Goal: Task Accomplishment & Management: Manage account settings

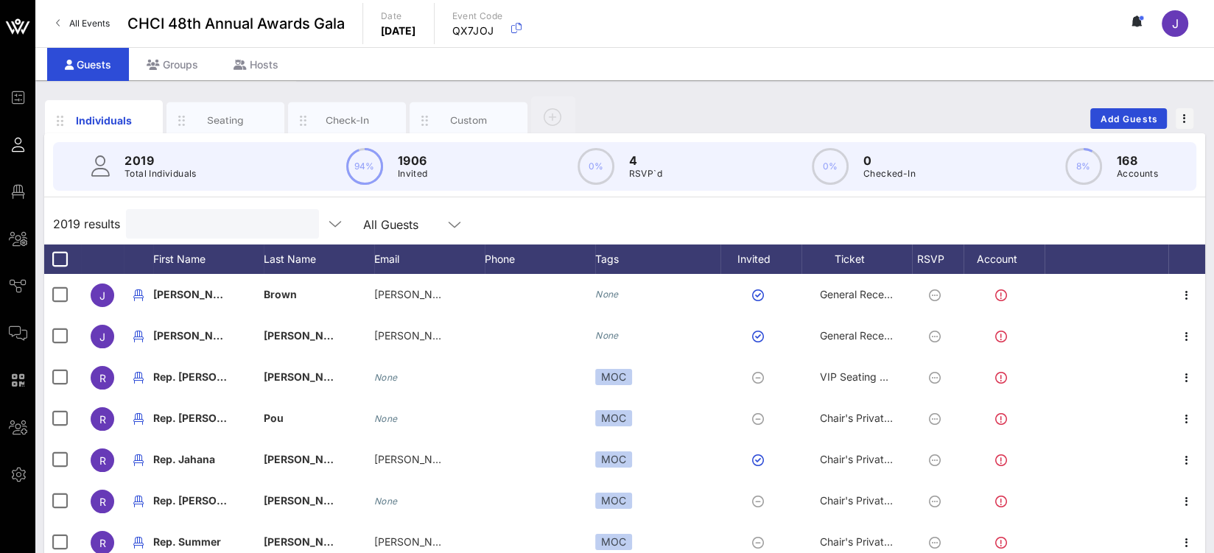
click at [161, 228] on input "text" at bounding box center [221, 223] width 172 height 19
click at [236, 124] on div "Seating" at bounding box center [226, 120] width 66 height 14
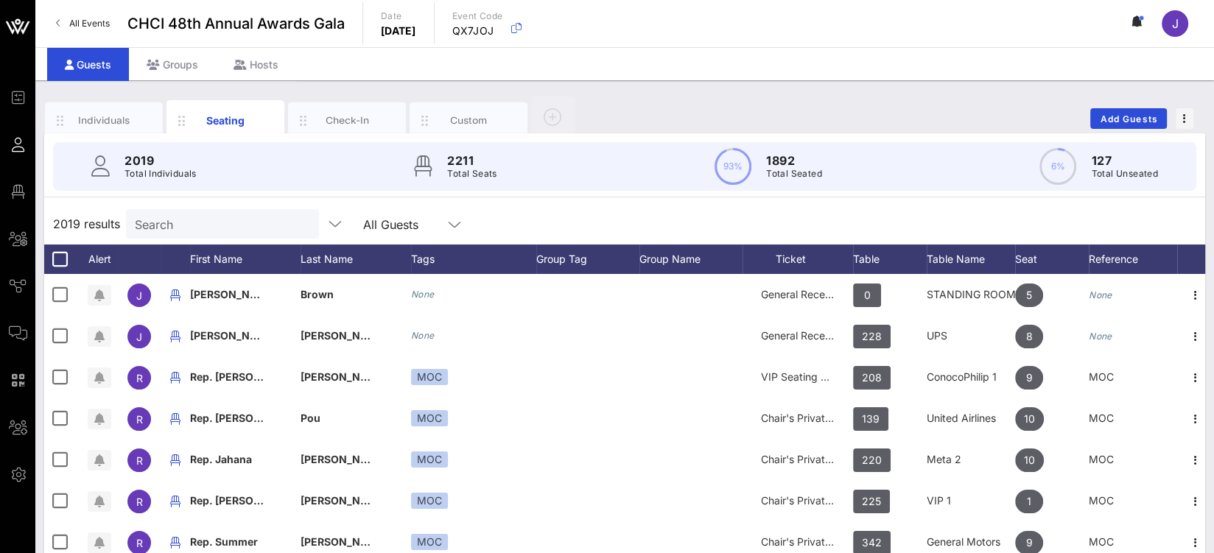
click at [205, 225] on input "Search" at bounding box center [221, 223] width 172 height 19
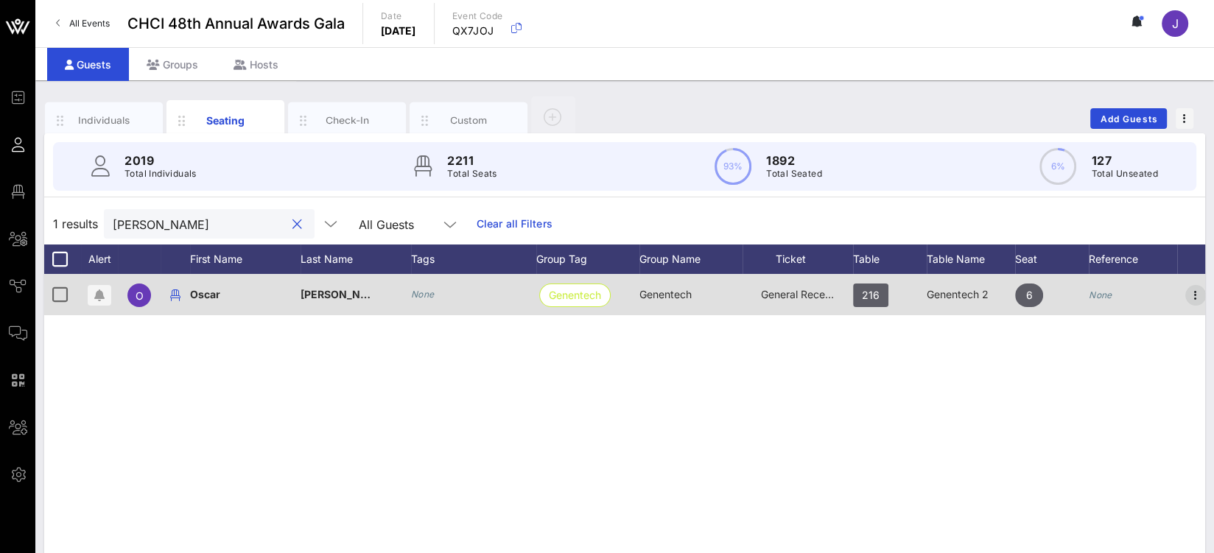
type input "oscar marti"
click at [1197, 294] on icon "button" at bounding box center [1196, 296] width 18 height 18
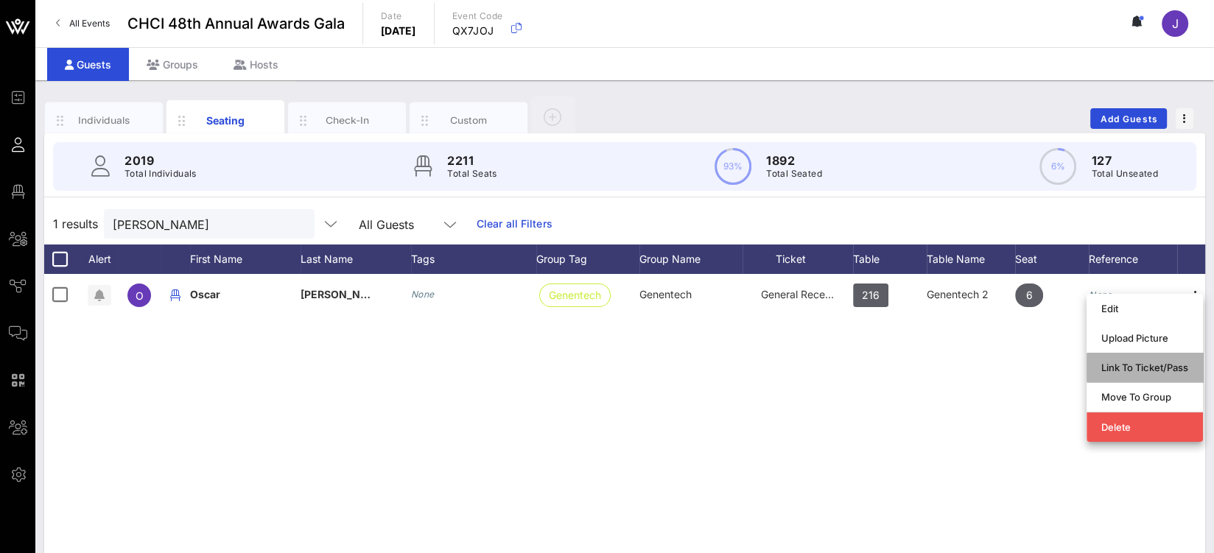
click at [1151, 371] on div "Link To Ticket/Pass" at bounding box center [1144, 368] width 87 height 12
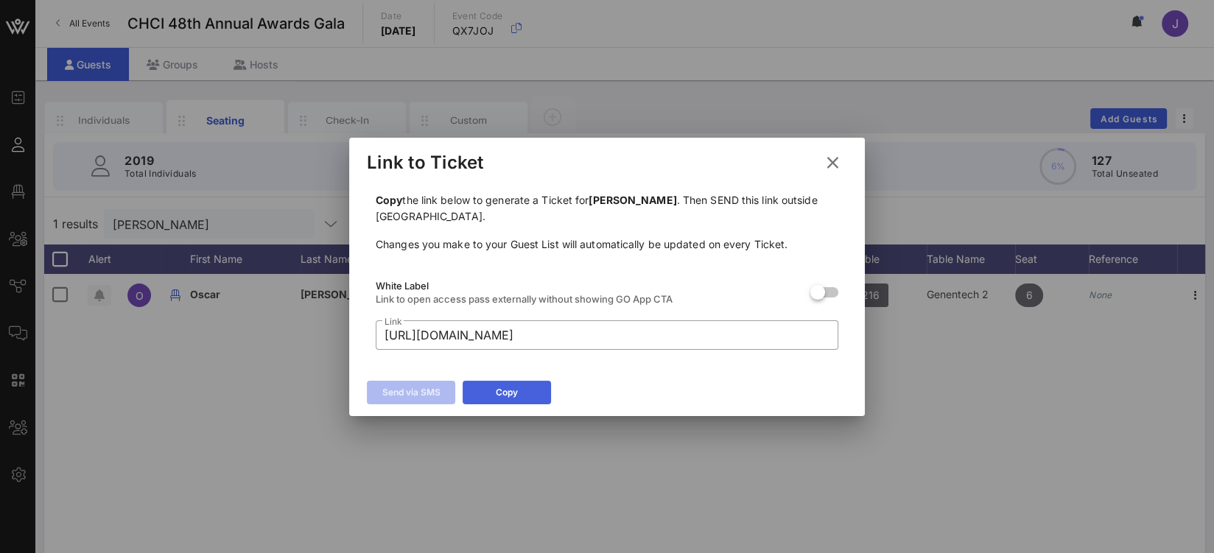
click at [508, 394] on icon at bounding box center [507, 392] width 10 height 9
click at [833, 162] on icon at bounding box center [833, 163] width 20 height 18
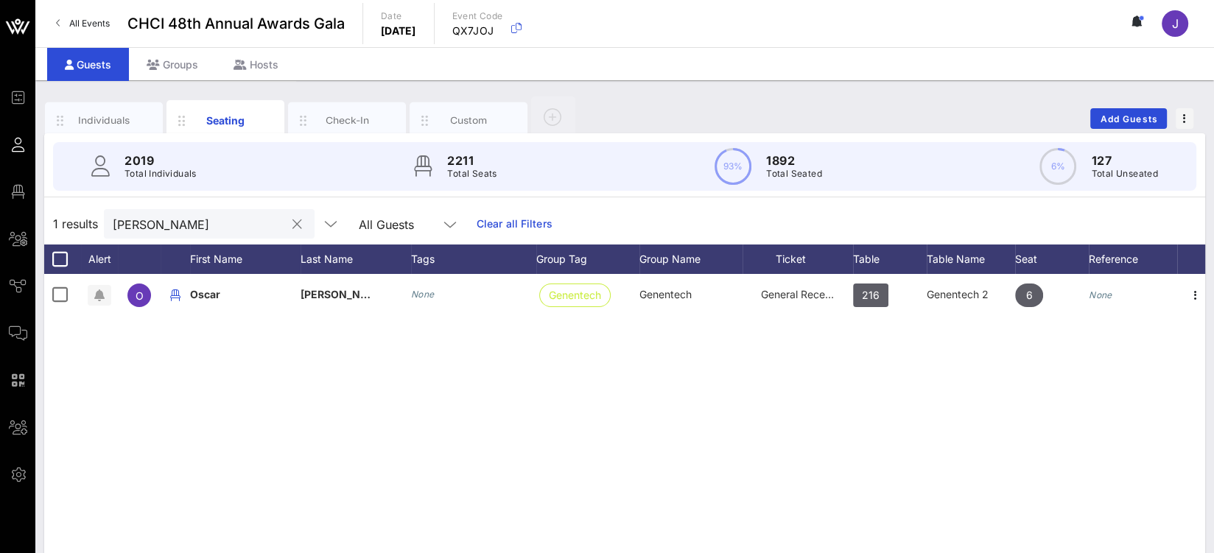
click at [149, 211] on div "oscar marti" at bounding box center [199, 223] width 172 height 29
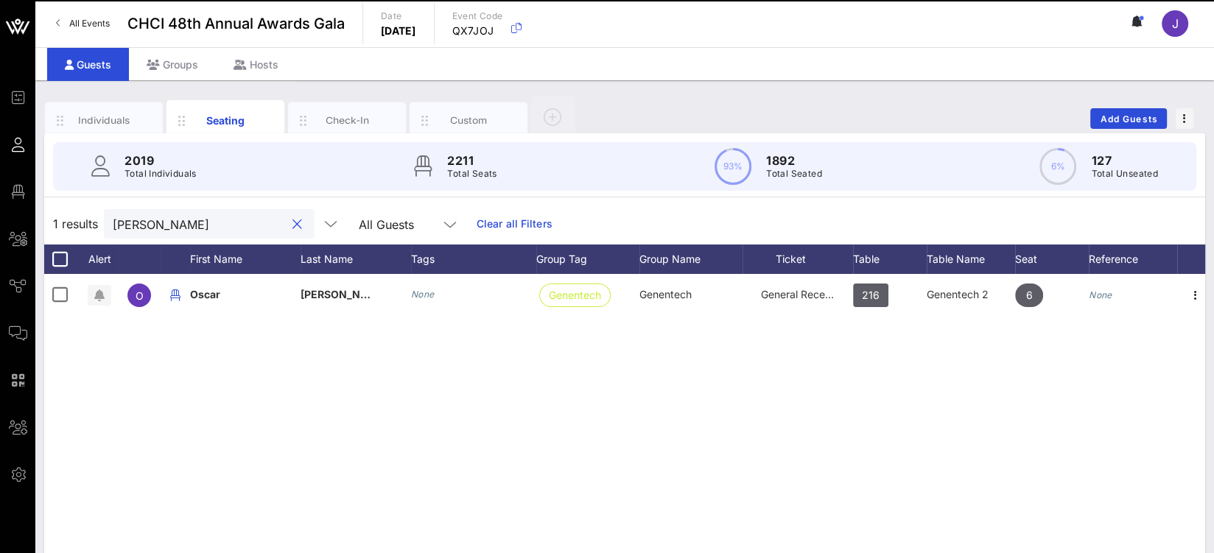
click at [288, 223] on div at bounding box center [297, 225] width 18 height 18
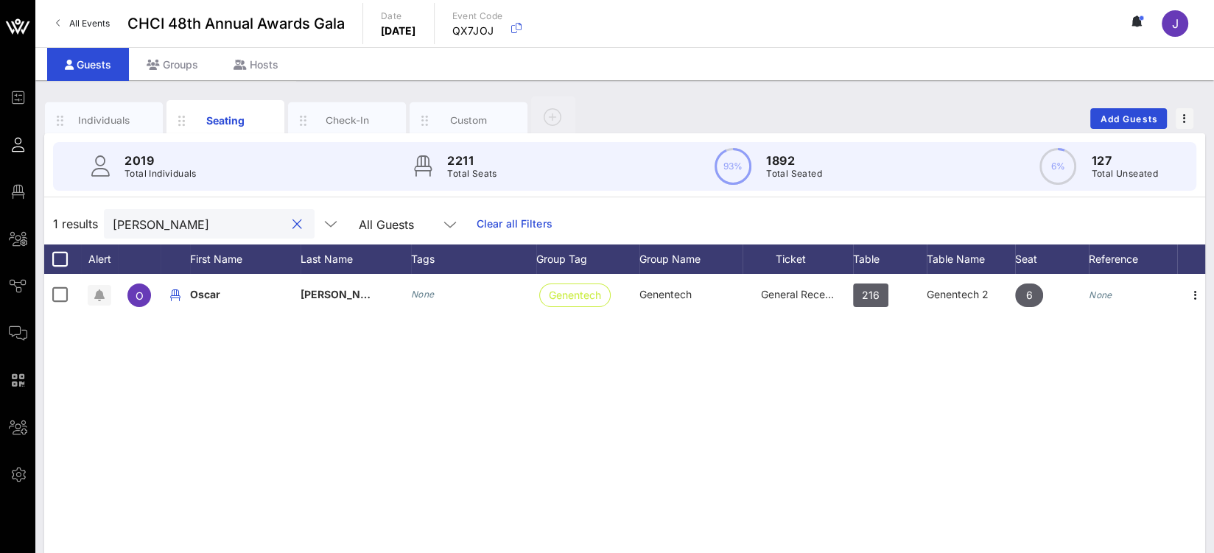
click at [292, 221] on button "clear icon" at bounding box center [297, 224] width 10 height 15
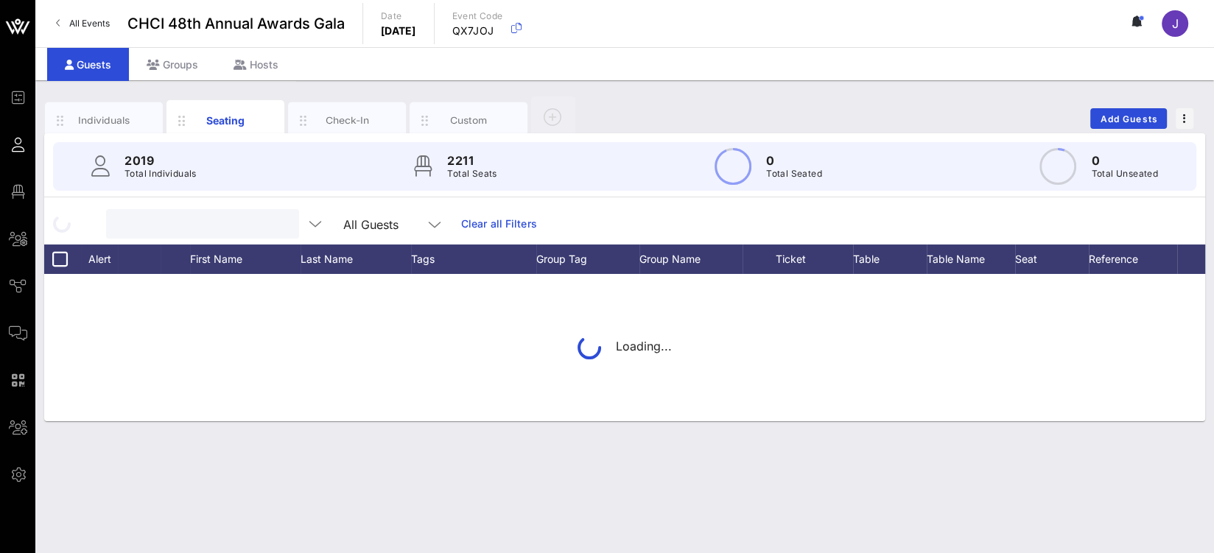
click at [188, 222] on input "text" at bounding box center [201, 223] width 172 height 19
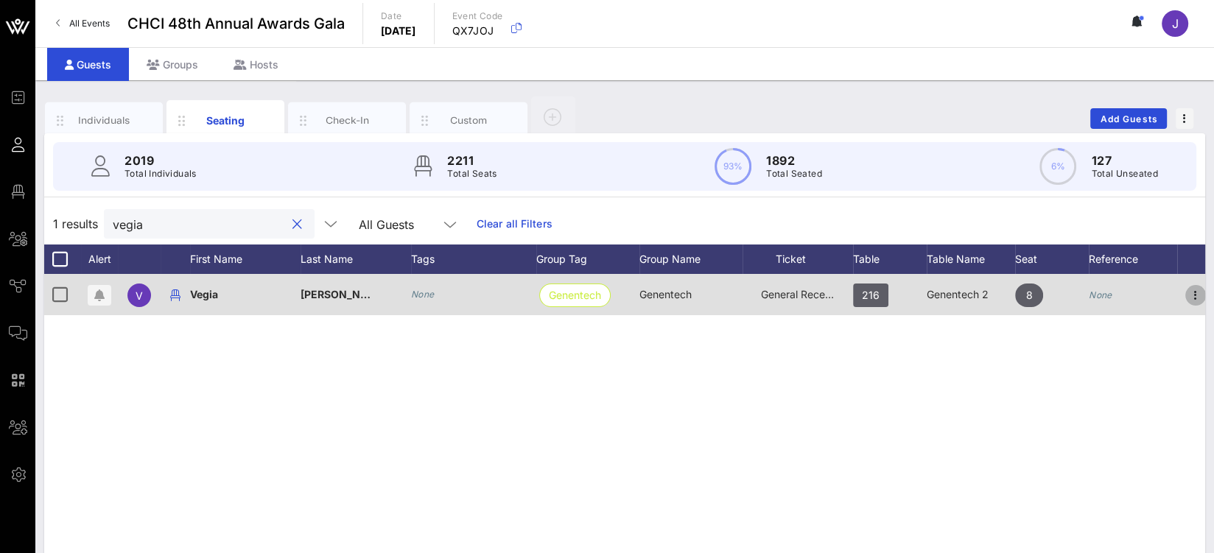
click at [1198, 299] on icon "button" at bounding box center [1196, 296] width 18 height 18
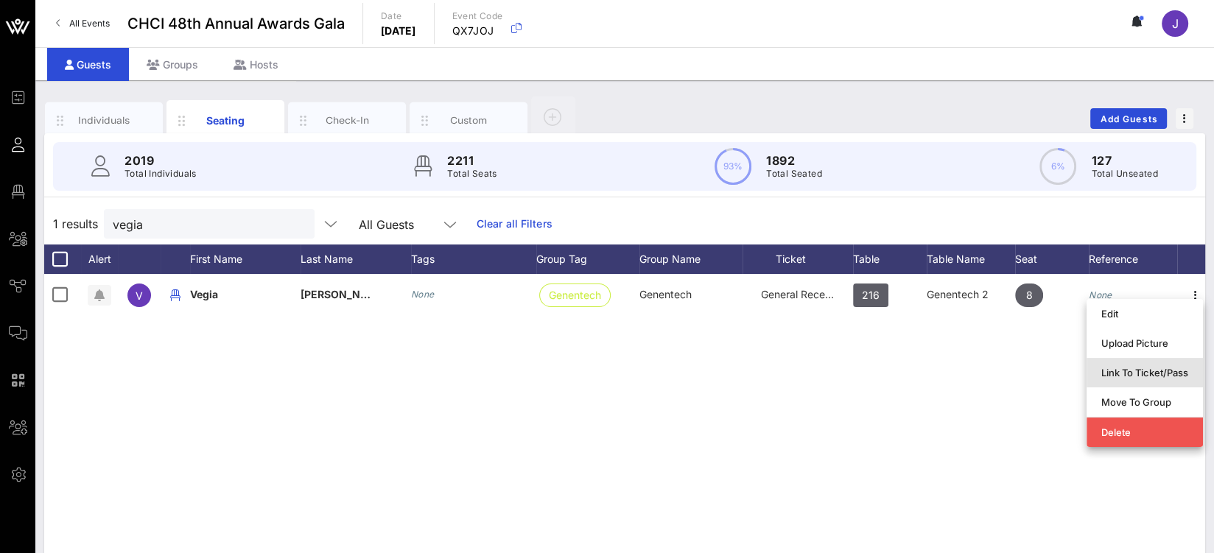
click at [1149, 379] on div "Link To Ticket/Pass" at bounding box center [1144, 373] width 87 height 24
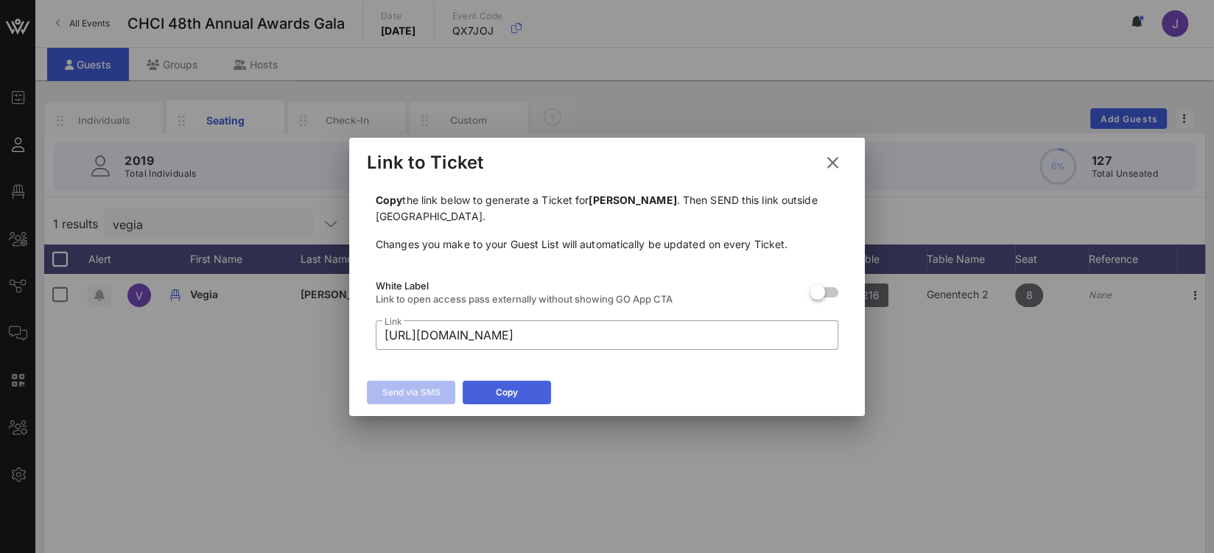
click at [508, 393] on icon at bounding box center [507, 393] width 11 height 10
click at [836, 162] on icon at bounding box center [832, 162] width 21 height 18
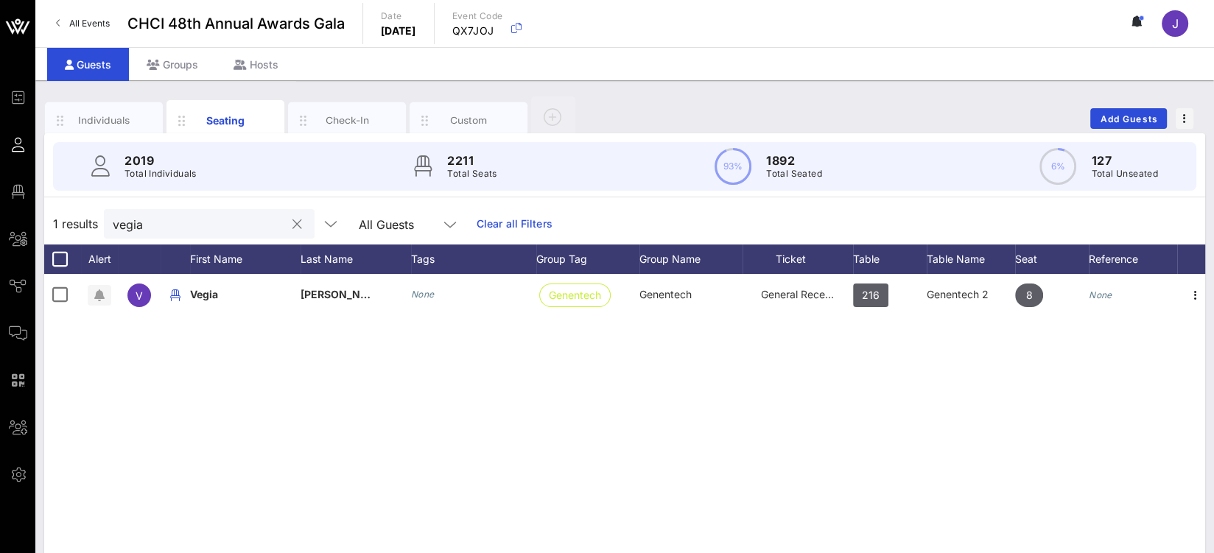
click at [131, 227] on input "vegia" at bounding box center [199, 223] width 172 height 19
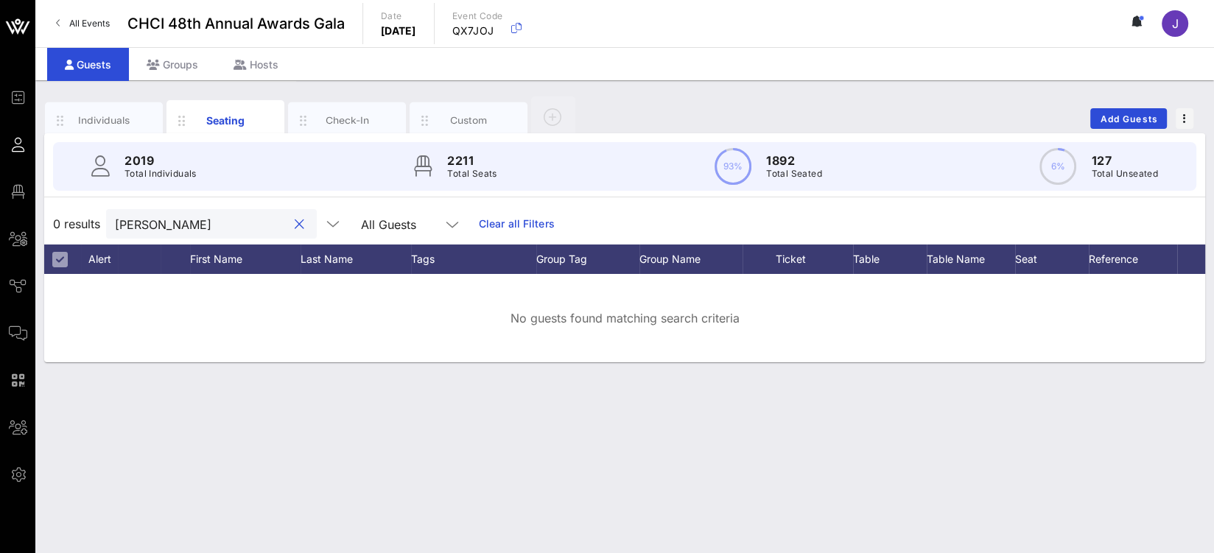
drag, startPoint x: 161, startPoint y: 220, endPoint x: 186, endPoint y: 239, distance: 31.5
click at [161, 220] on input "armanda escarga" at bounding box center [201, 223] width 172 height 19
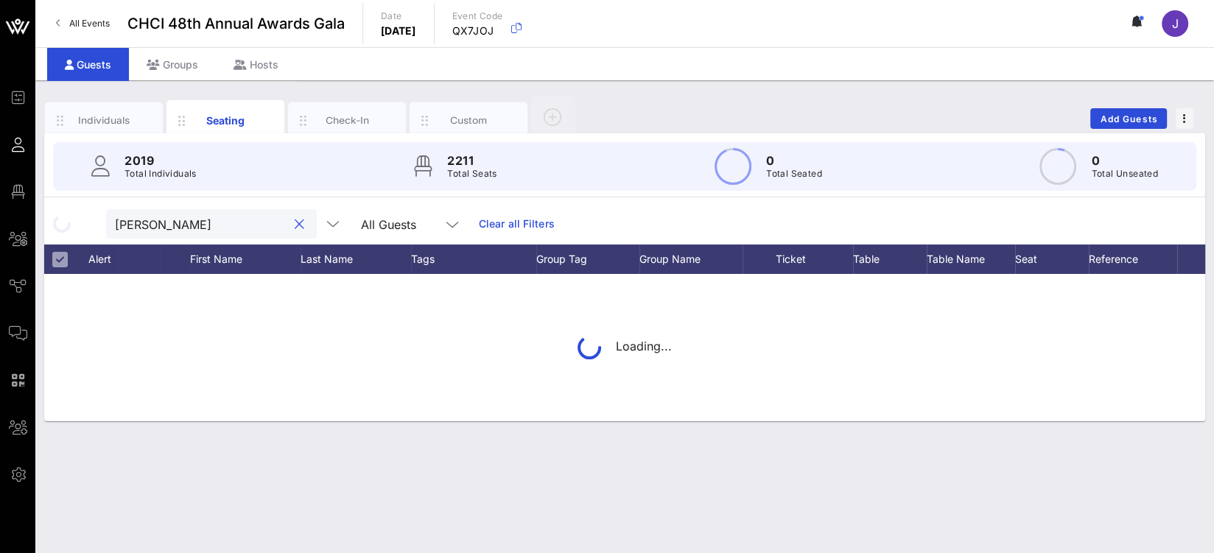
type input "armando escarga"
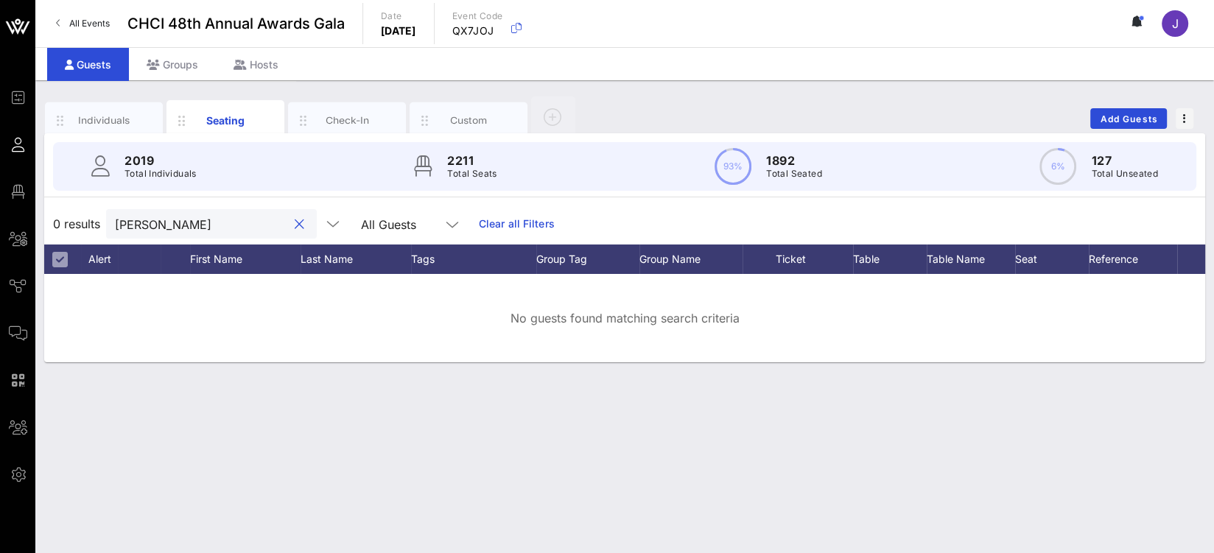
click at [290, 219] on div at bounding box center [299, 225] width 18 height 18
click at [295, 220] on button "clear icon" at bounding box center [300, 224] width 10 height 15
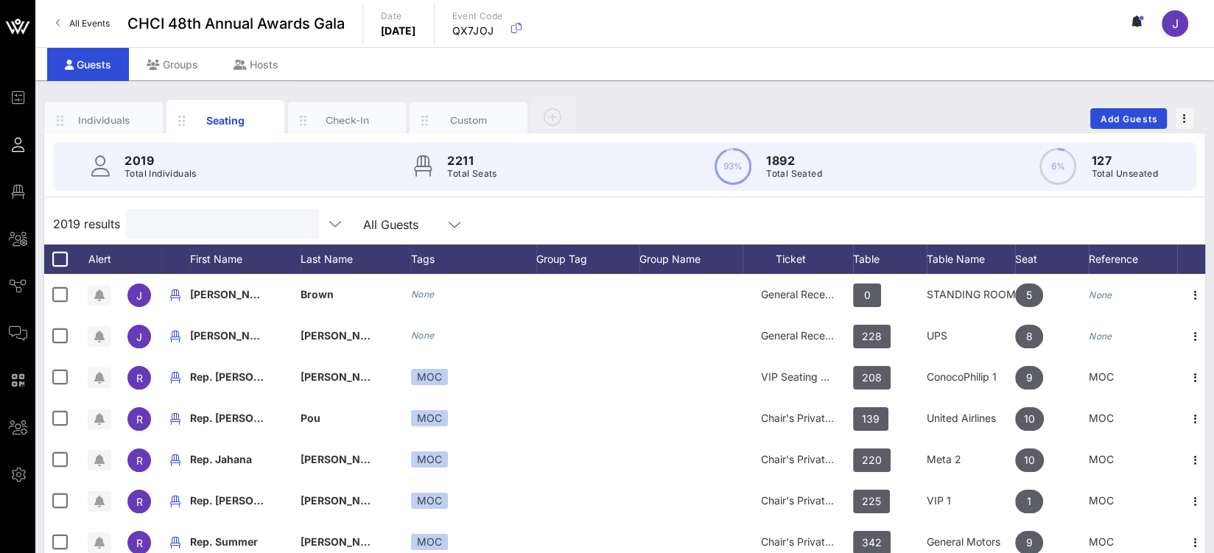
click at [141, 225] on input "text" at bounding box center [221, 223] width 172 height 19
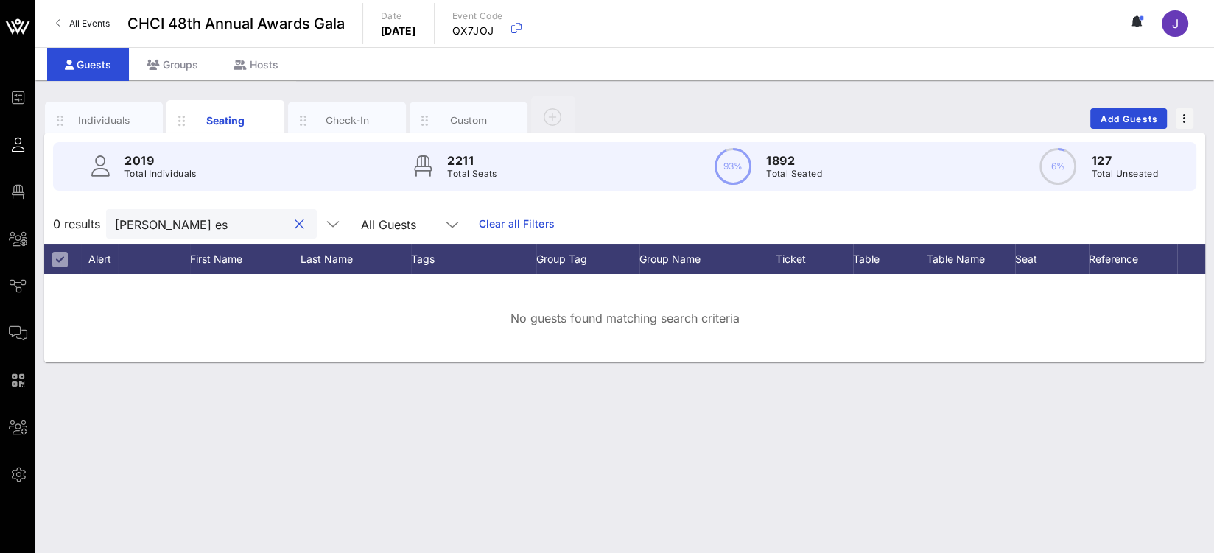
type input "armanda es"
click at [295, 224] on button "clear icon" at bounding box center [300, 224] width 10 height 15
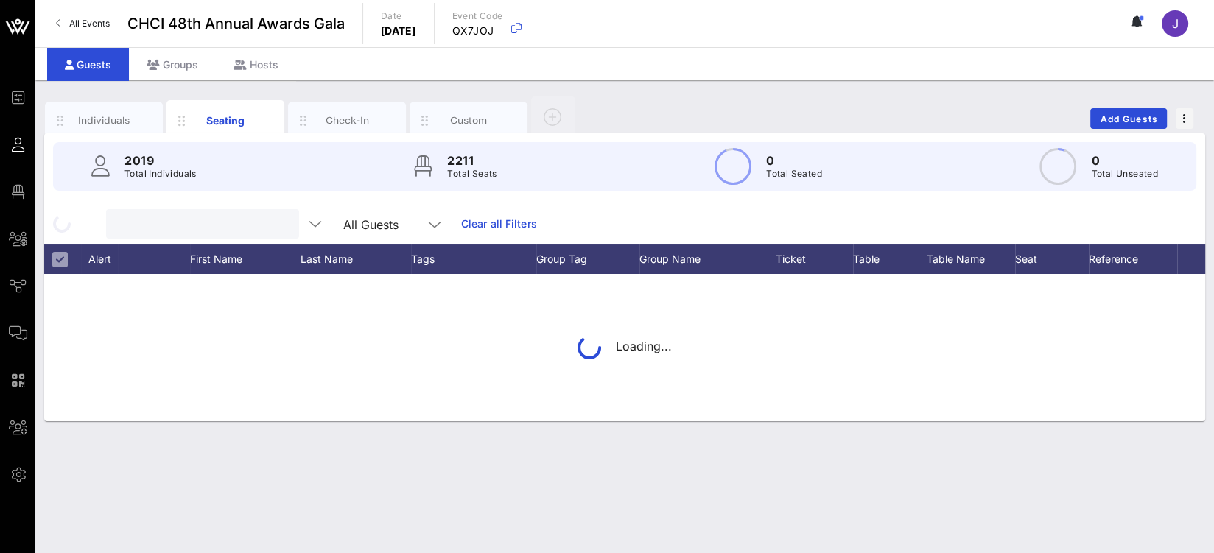
click at [204, 222] on input "text" at bounding box center [201, 223] width 172 height 19
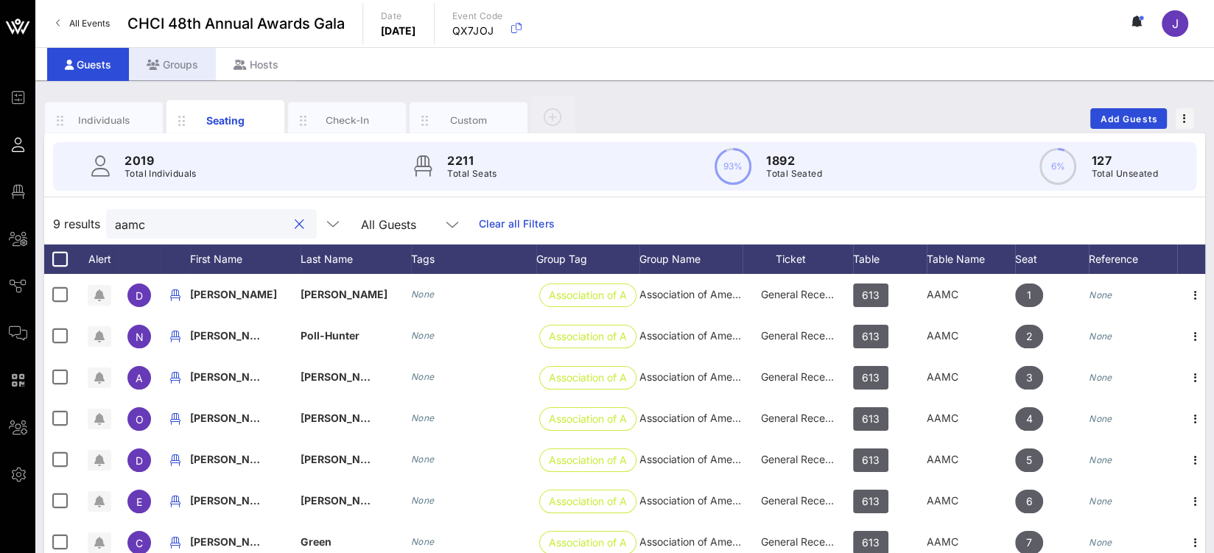
type input "aamc"
click at [157, 71] on div "Groups" at bounding box center [172, 64] width 87 height 33
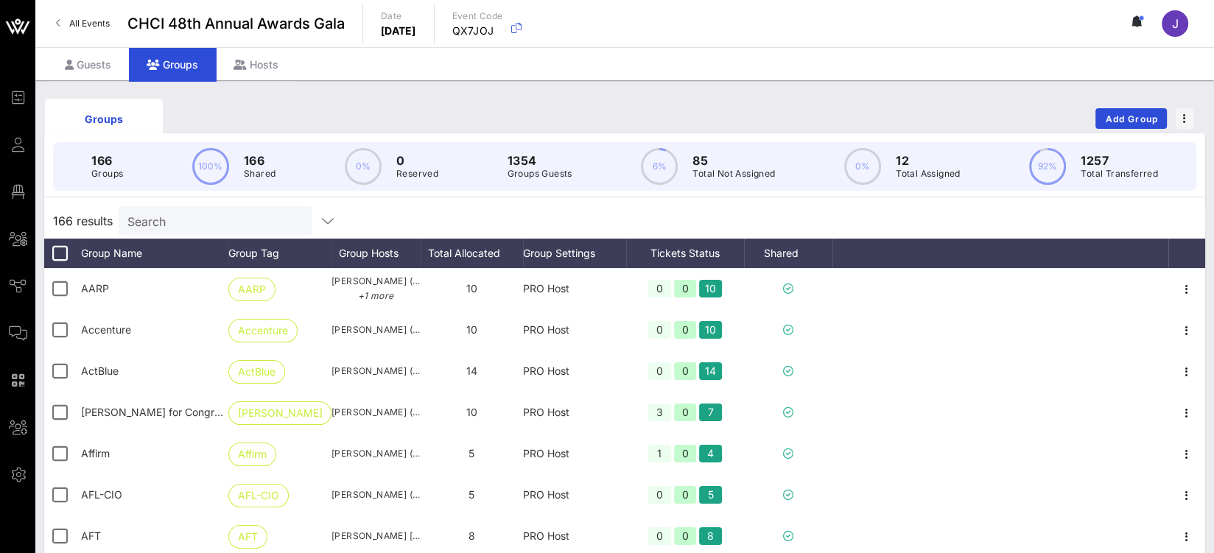
click at [161, 222] on input "Search" at bounding box center [213, 220] width 172 height 19
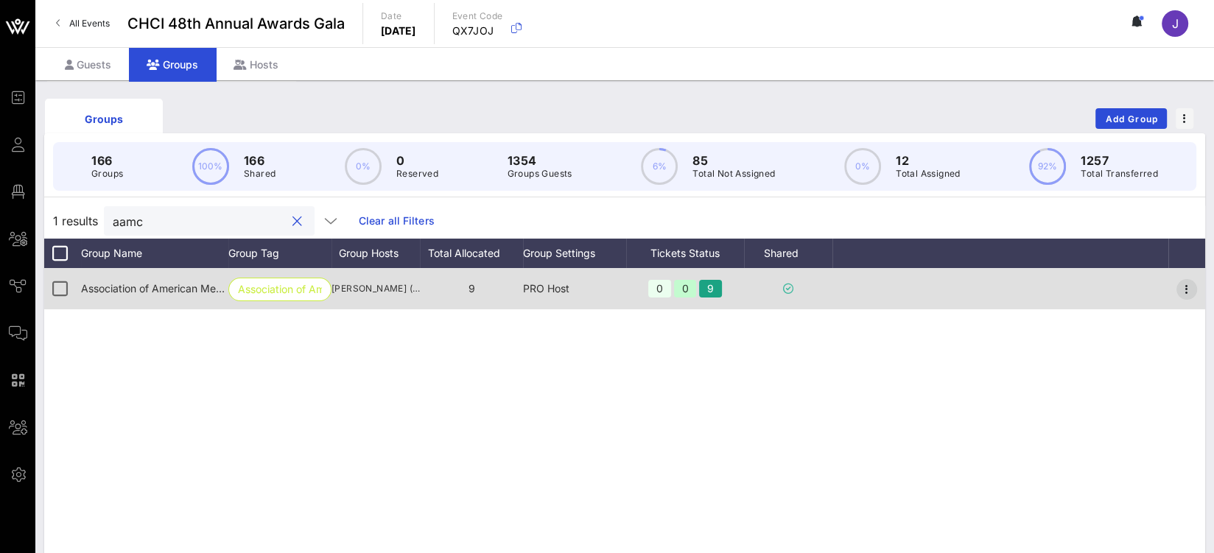
type input "aamc"
click at [1190, 282] on icon "button" at bounding box center [1187, 290] width 18 height 18
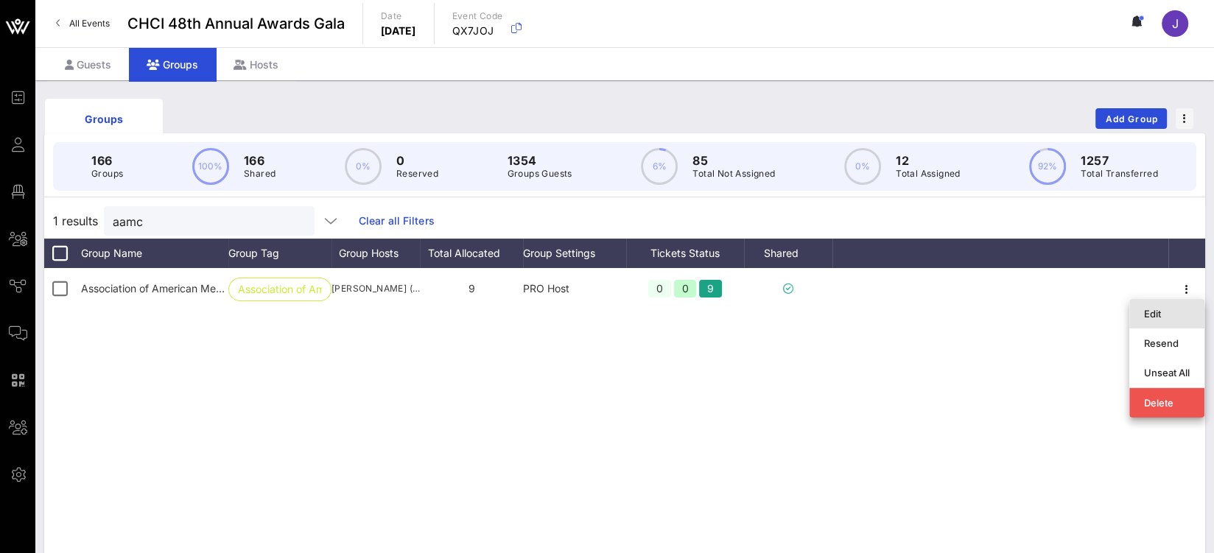
click at [1171, 312] on div "Edit" at bounding box center [1167, 314] width 46 height 12
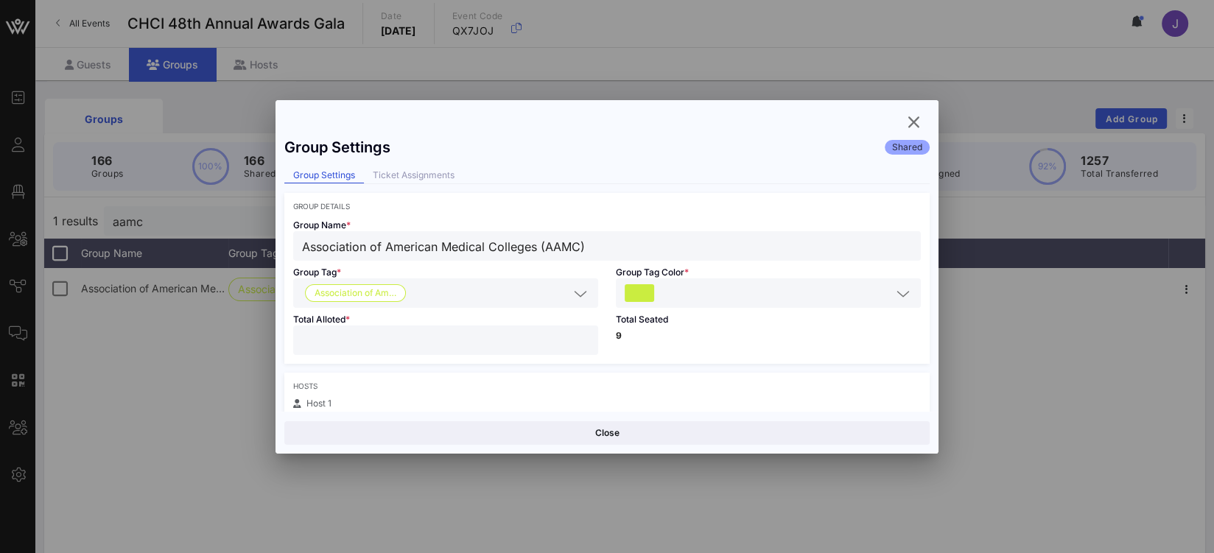
drag, startPoint x: 321, startPoint y: 347, endPoint x: 248, endPoint y: 332, distance: 74.4
click at [259, 334] on div "Event Builder Guests Floor Plan All Groups Journeys Comms QR Scanner Team Setti…" at bounding box center [607, 386] width 1214 height 772
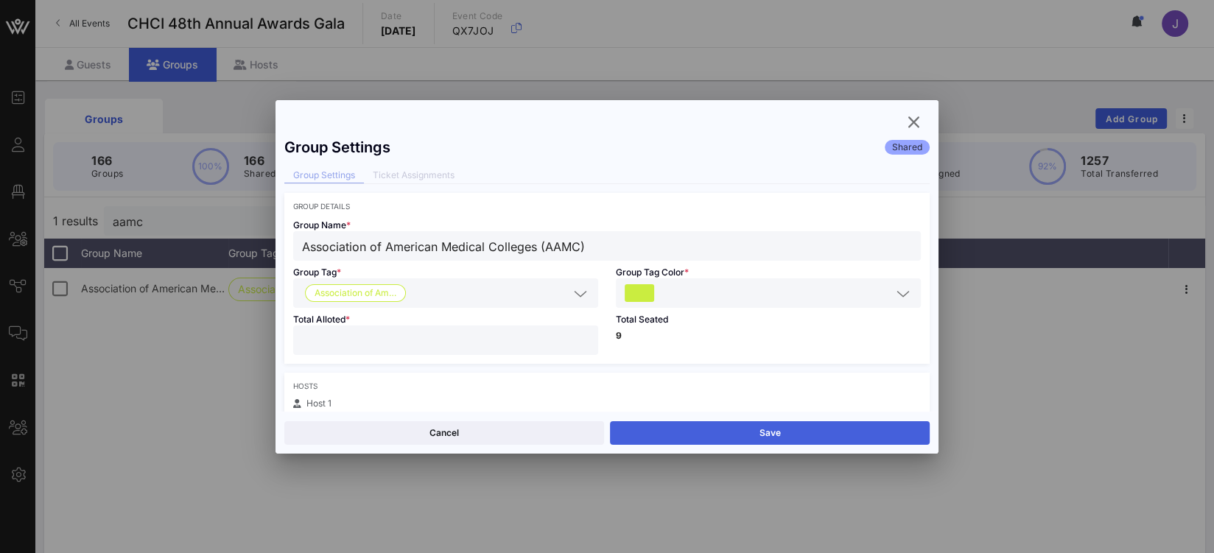
type input "**"
click at [694, 437] on button "Save" at bounding box center [770, 433] width 320 height 24
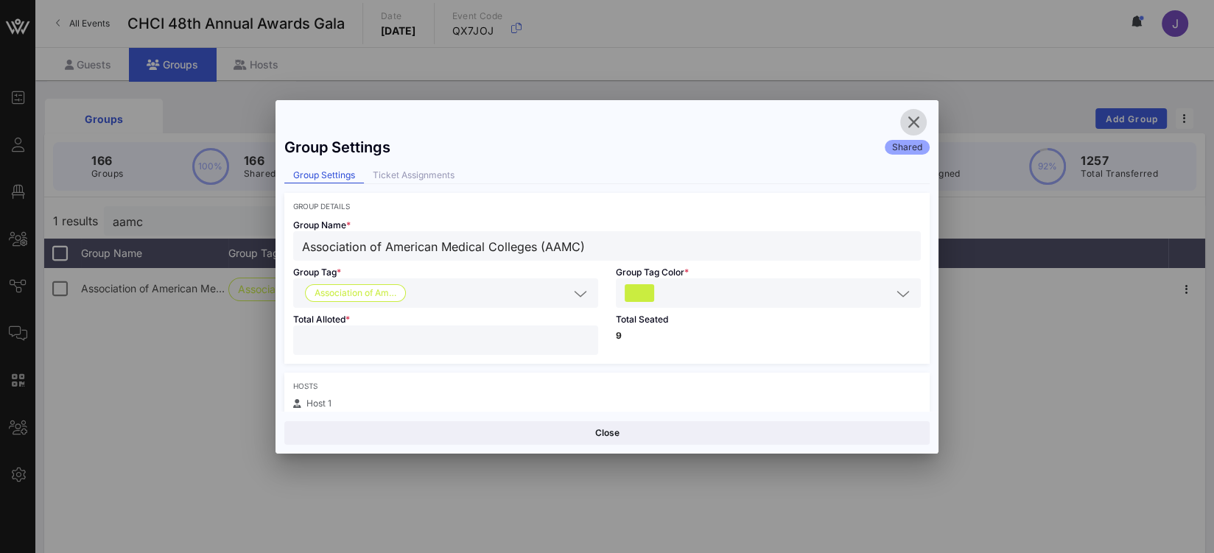
click at [924, 120] on span "button" at bounding box center [913, 122] width 27 height 18
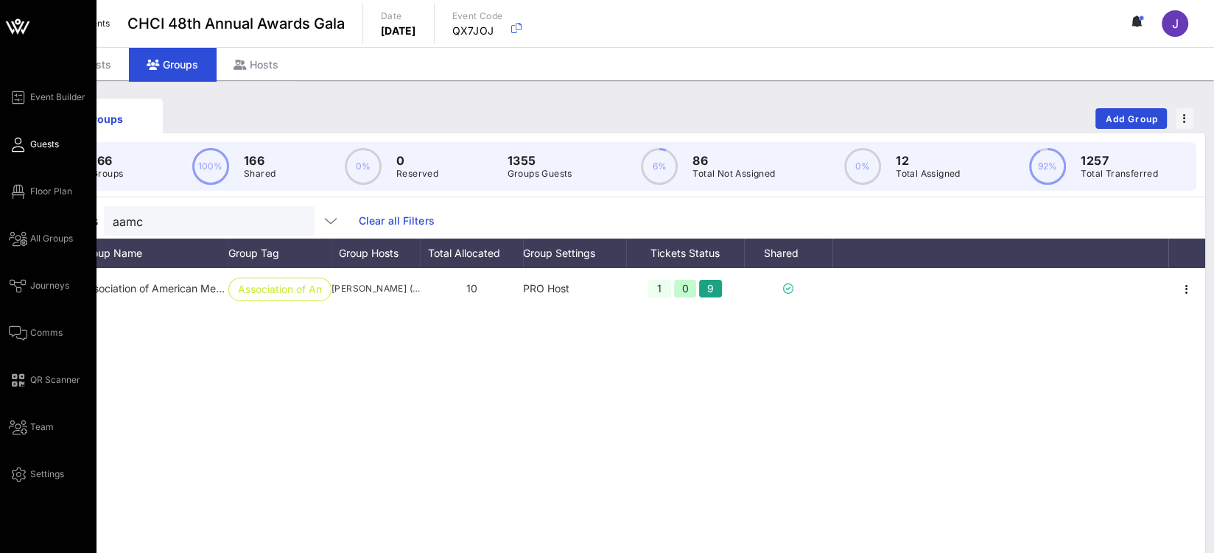
click at [28, 148] on link "Guests" at bounding box center [34, 145] width 50 height 18
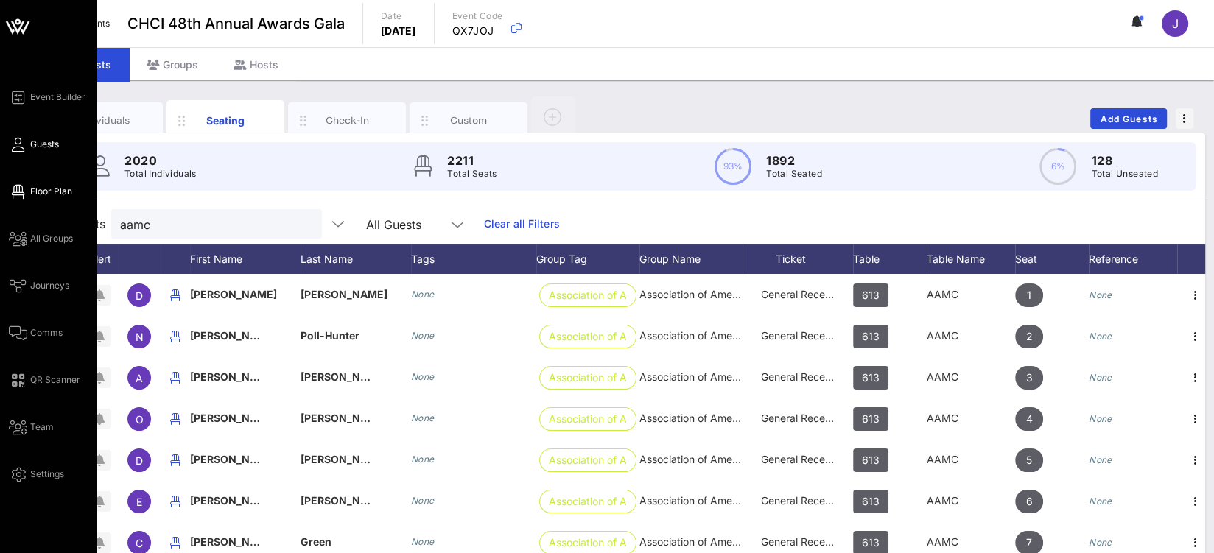
click at [32, 189] on span "Floor Plan" at bounding box center [51, 191] width 42 height 13
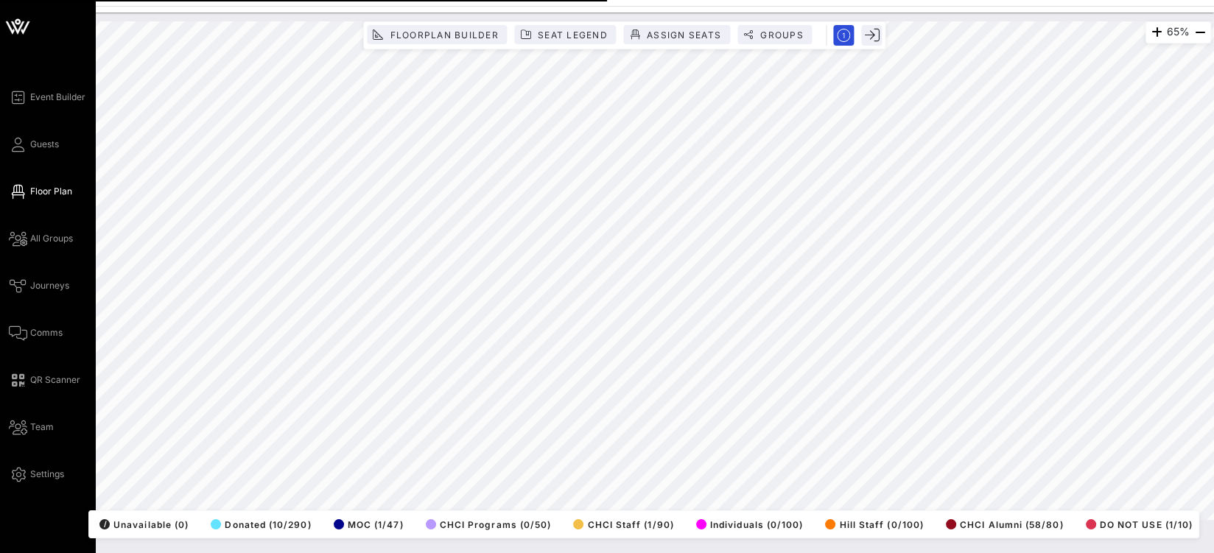
click at [1, 127] on div "Event Builder Guests Floor Plan All Groups Journeys Comms QR Scanner Team Setti…" at bounding box center [607, 276] width 1214 height 553
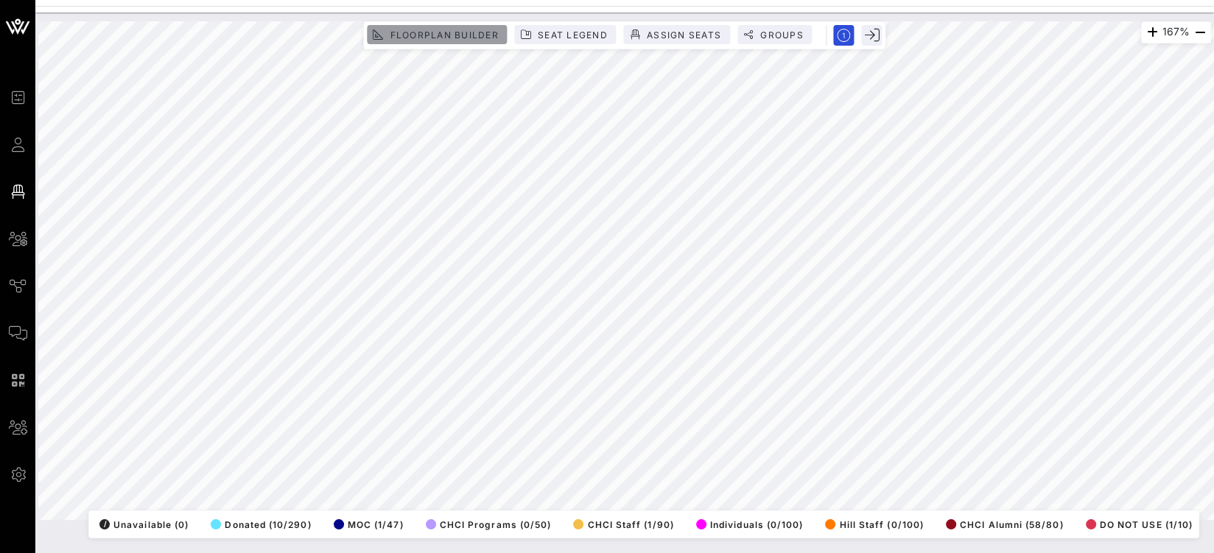
click at [452, 27] on button "Floorplan Builder" at bounding box center [437, 34] width 140 height 19
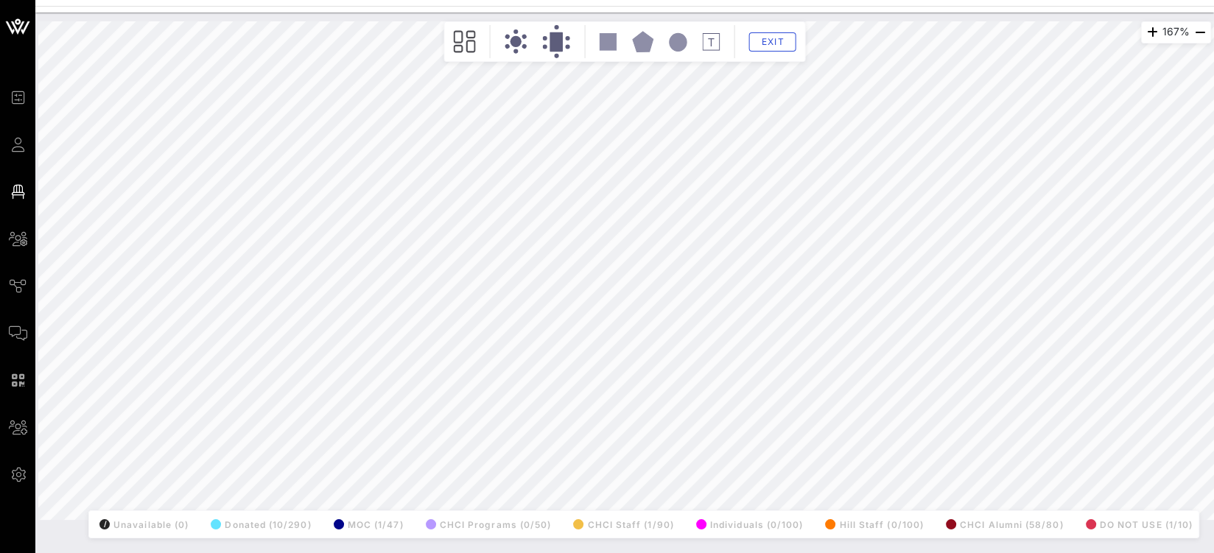
click at [233, 290] on div "167% Floorplan Builder Seat Legend Assign Seats Groups Exit All Reserved Shared…" at bounding box center [624, 270] width 1173 height 499
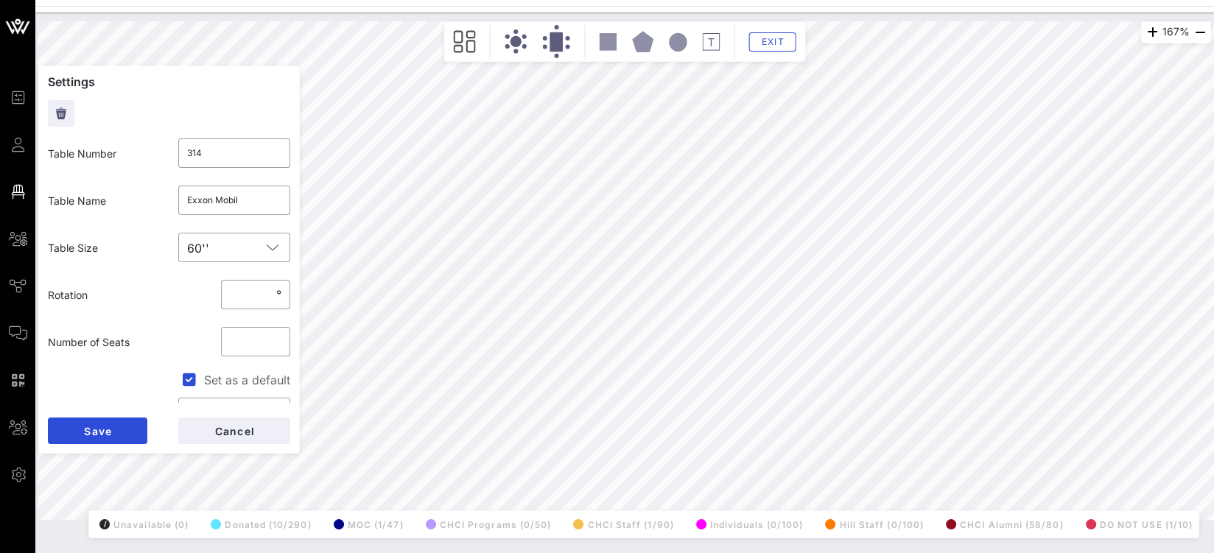
click at [262, 277] on div "167% Floorplan Builder Seat Legend Assign Seats Groups Exit Settings Table Numb…" at bounding box center [624, 270] width 1173 height 499
type input "**"
click at [266, 338] on input "**" at bounding box center [256, 342] width 52 height 24
click at [108, 424] on button "Save" at bounding box center [97, 431] width 99 height 27
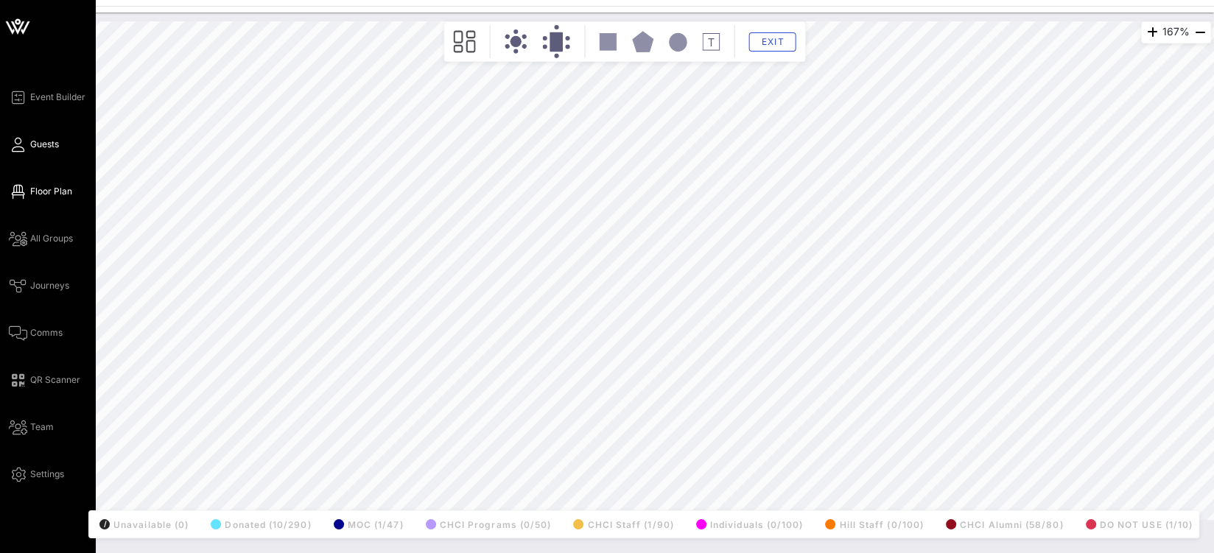
click at [42, 148] on span "Guests" at bounding box center [44, 144] width 29 height 13
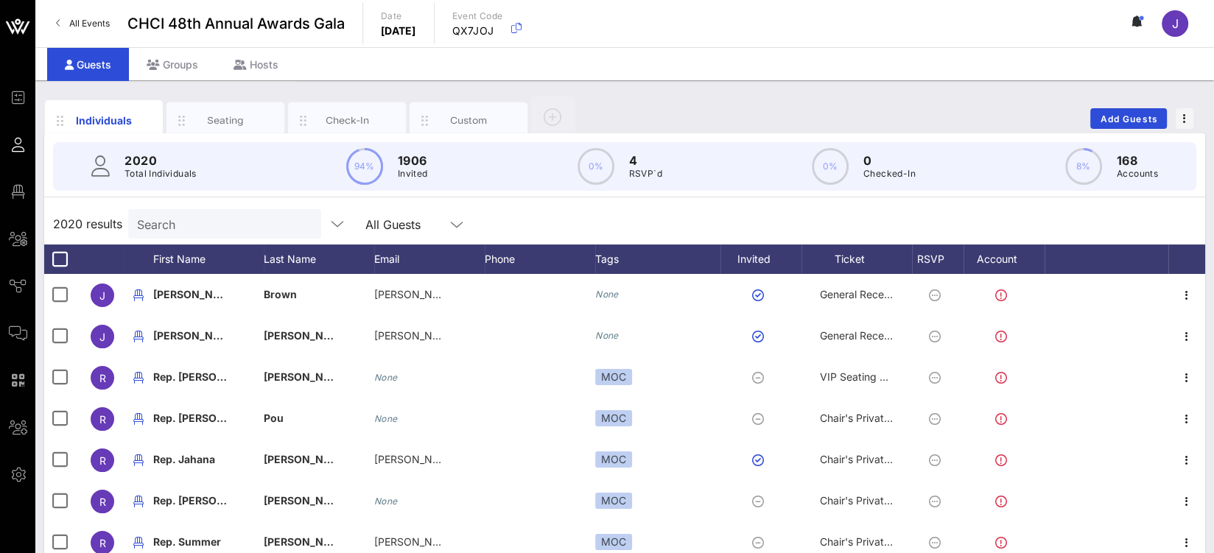
click at [166, 221] on input "Search" at bounding box center [223, 223] width 172 height 19
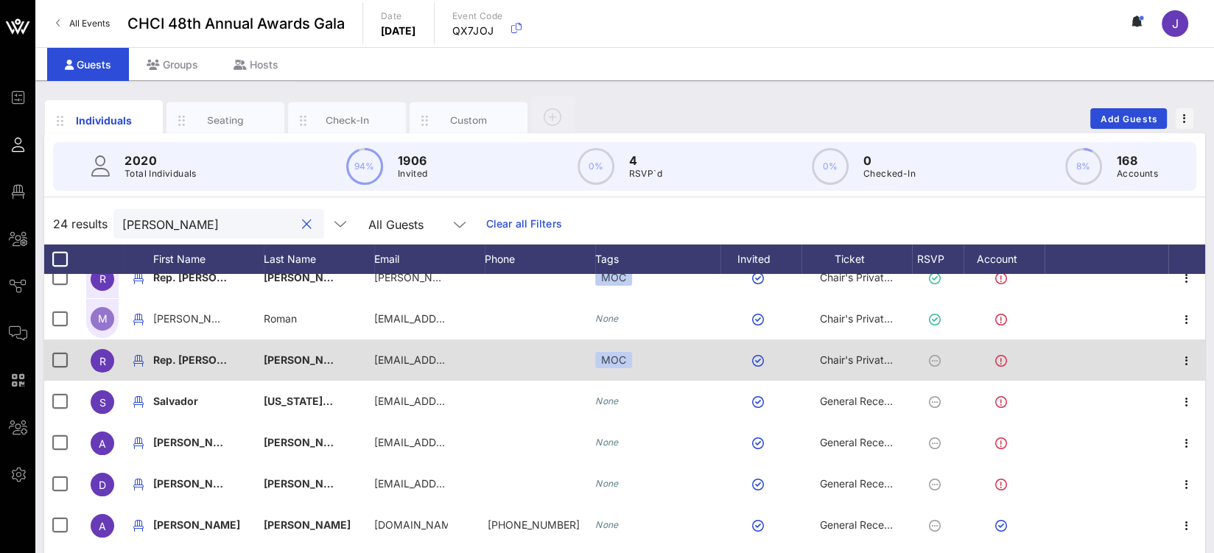
scroll to position [23, 0]
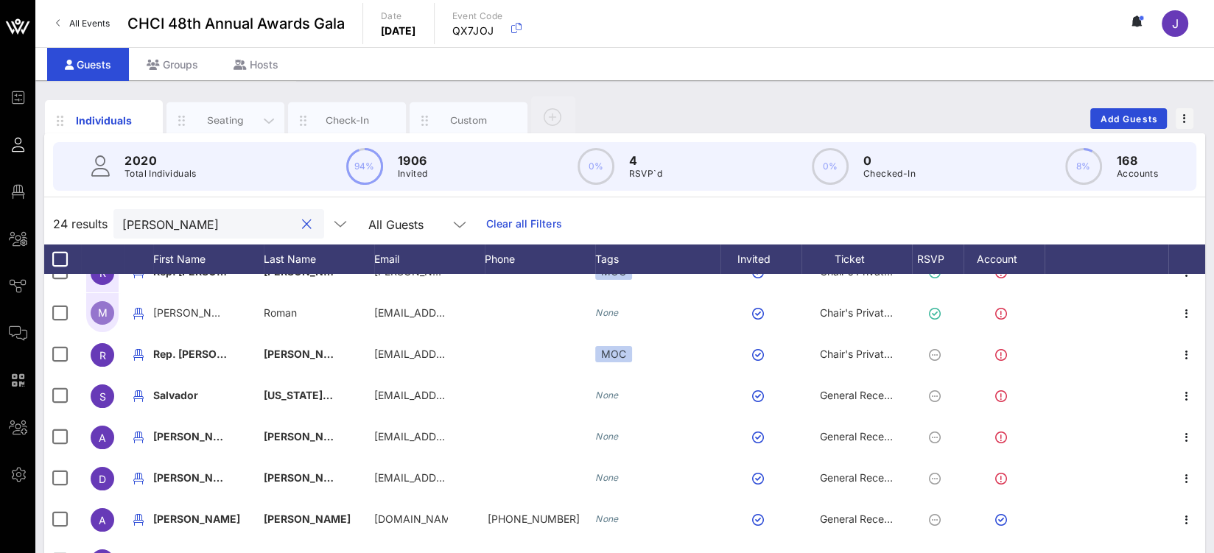
type input "torres"
click at [206, 116] on div "Seating" at bounding box center [226, 120] width 66 height 14
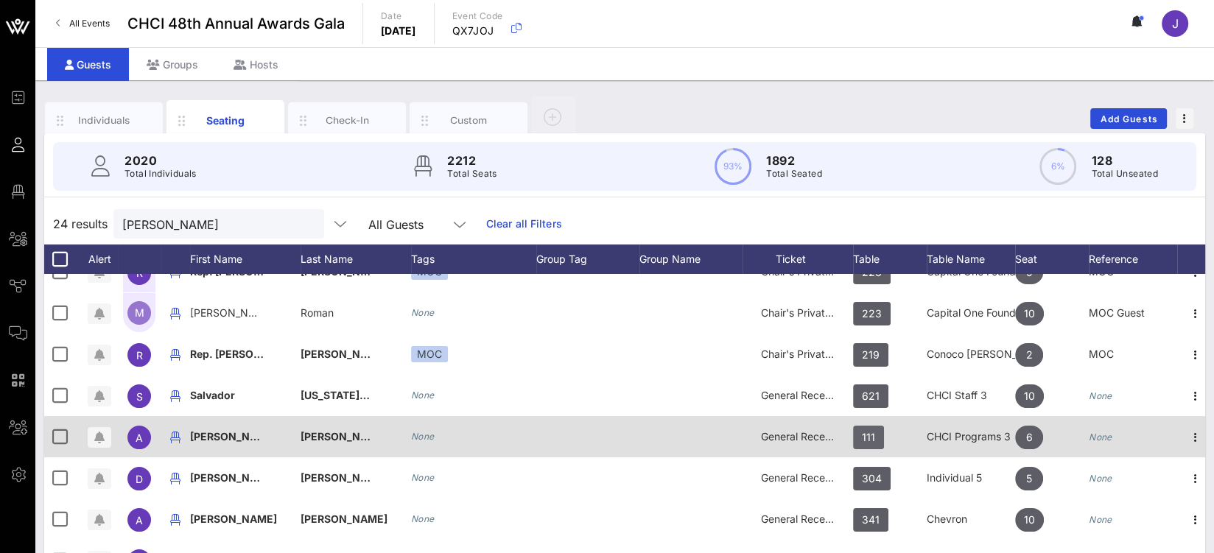
click at [880, 437] on span "111" at bounding box center [868, 438] width 31 height 24
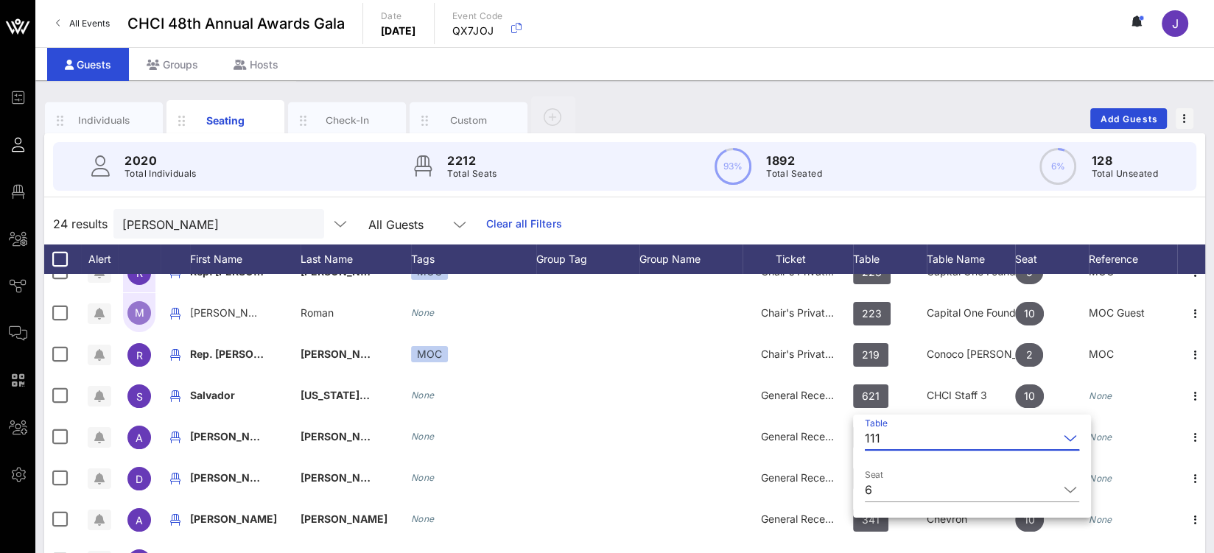
click at [880, 437] on div "111" at bounding box center [962, 439] width 194 height 24
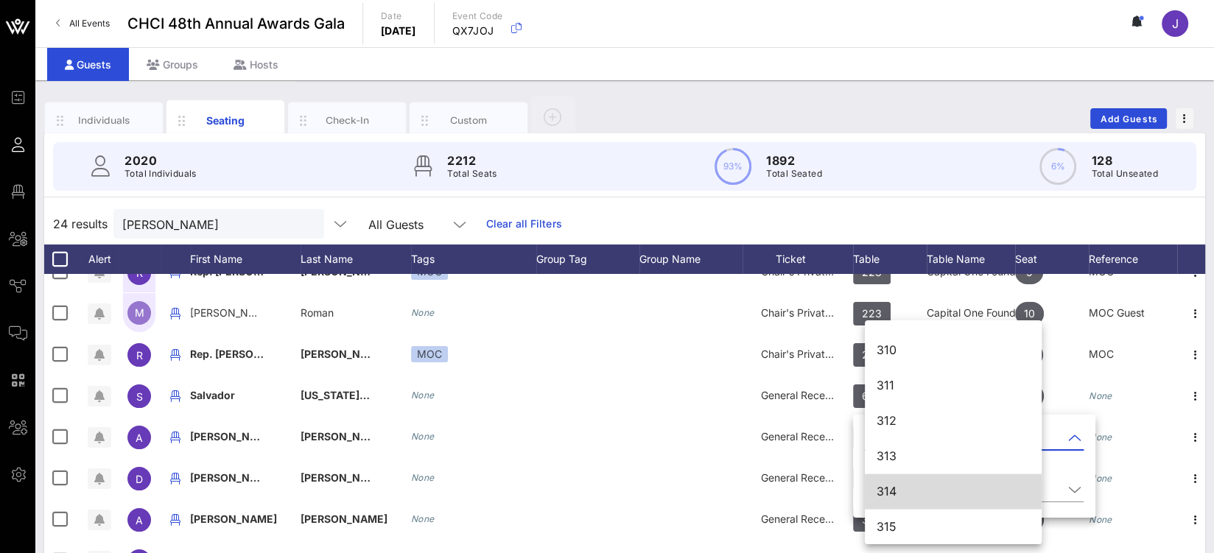
scroll to position [3177, 0]
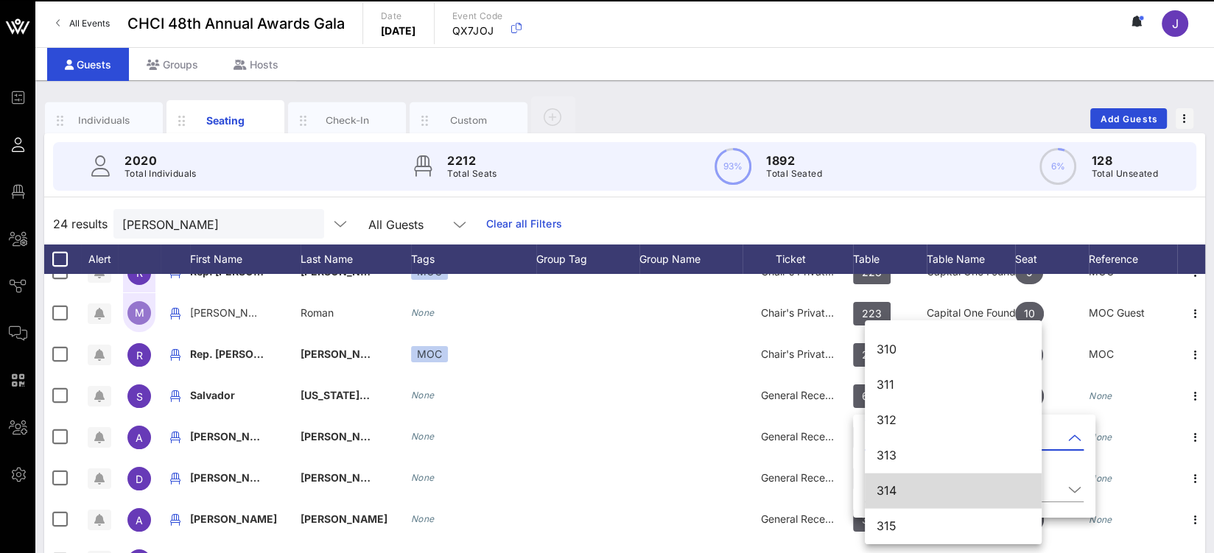
click at [903, 497] on div "314" at bounding box center [953, 491] width 153 height 14
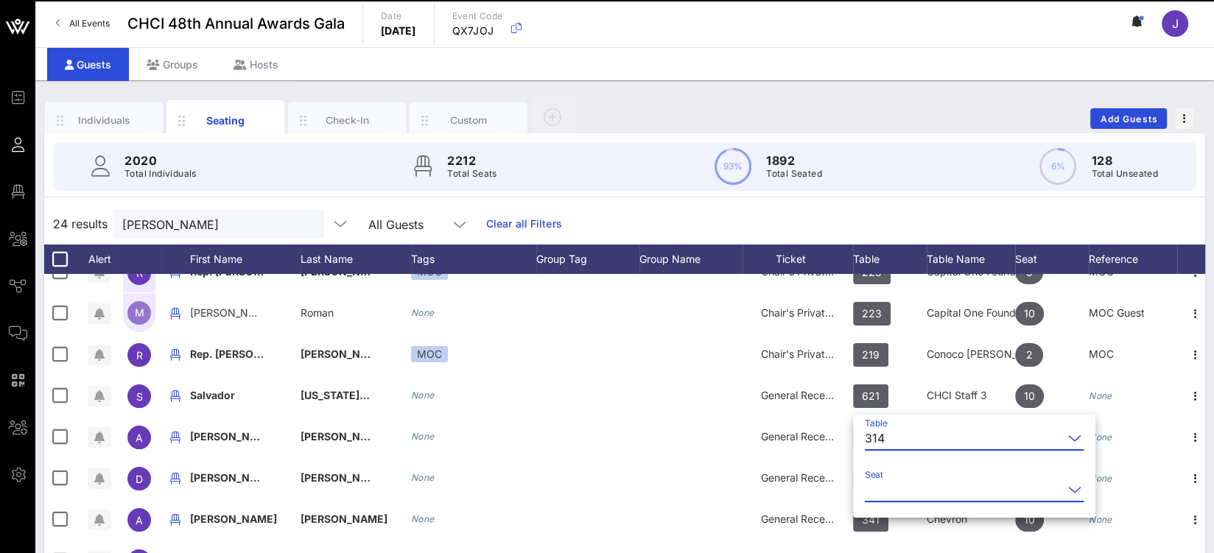
click at [880, 484] on input "Seat" at bounding box center [964, 490] width 198 height 24
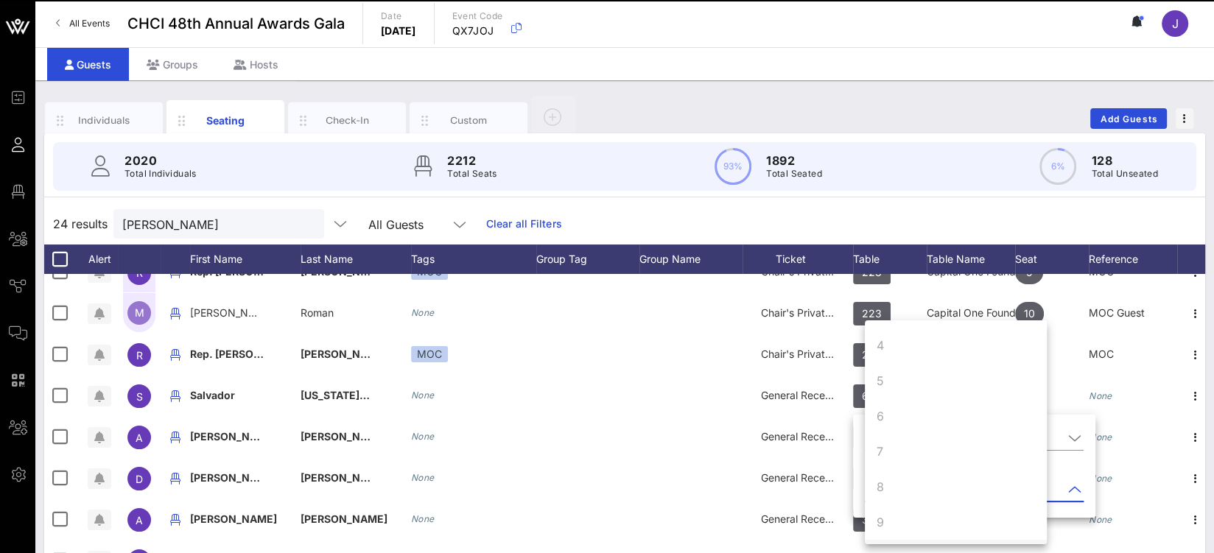
scroll to position [177, 0]
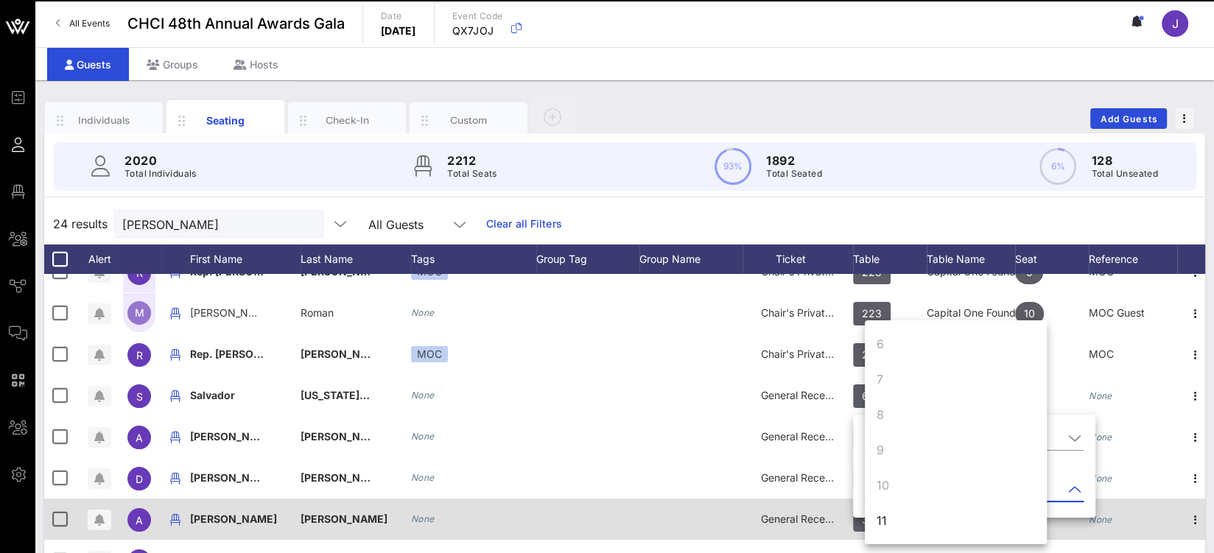
click at [897, 521] on div "11" at bounding box center [956, 520] width 182 height 35
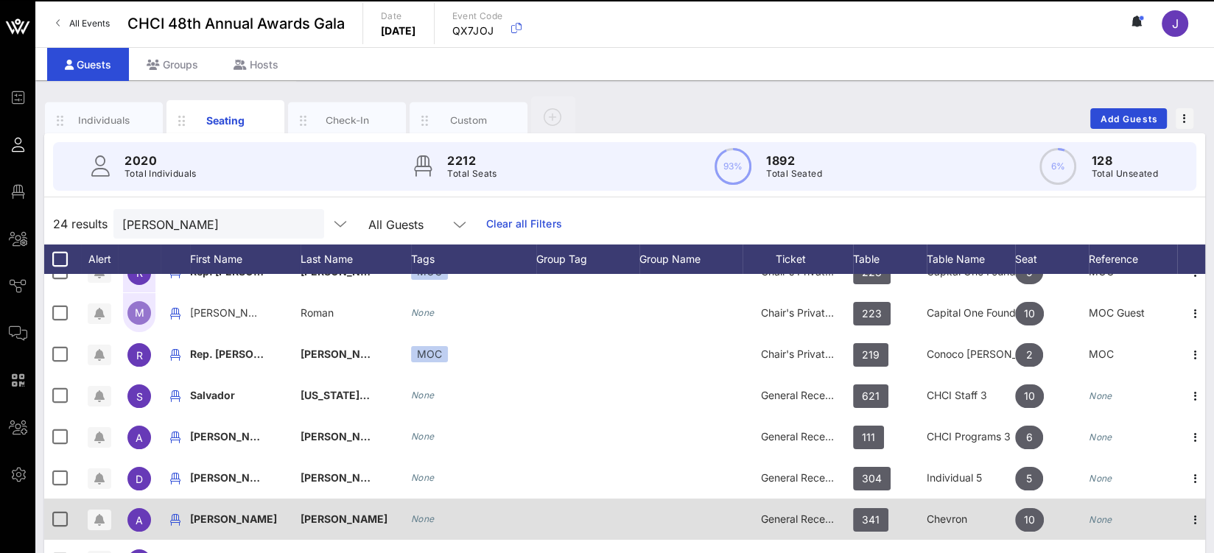
scroll to position [0, 0]
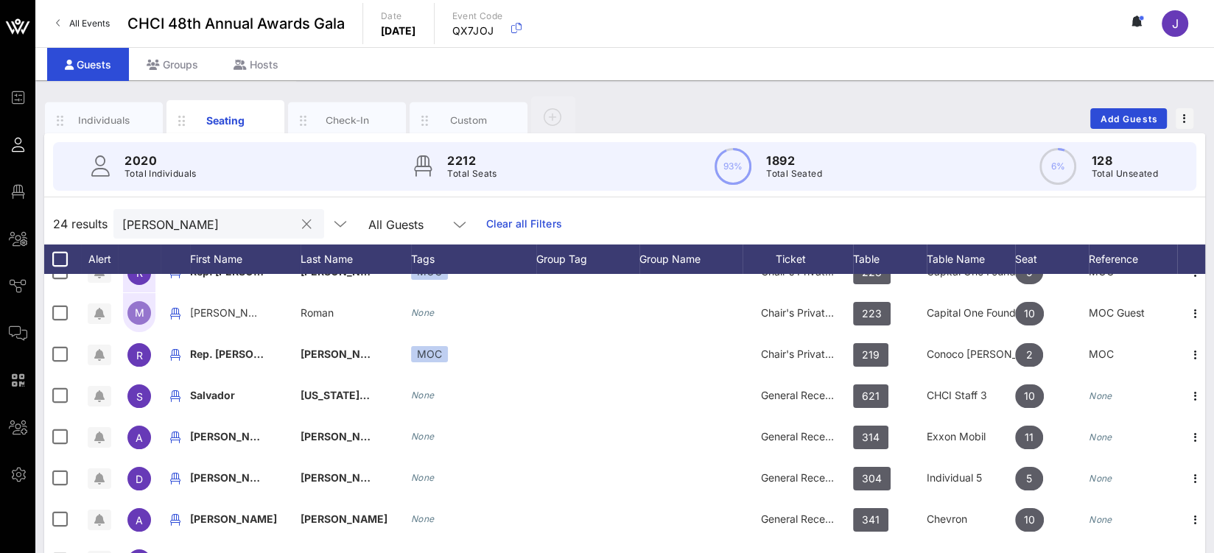
click at [302, 220] on button "clear icon" at bounding box center [307, 224] width 10 height 15
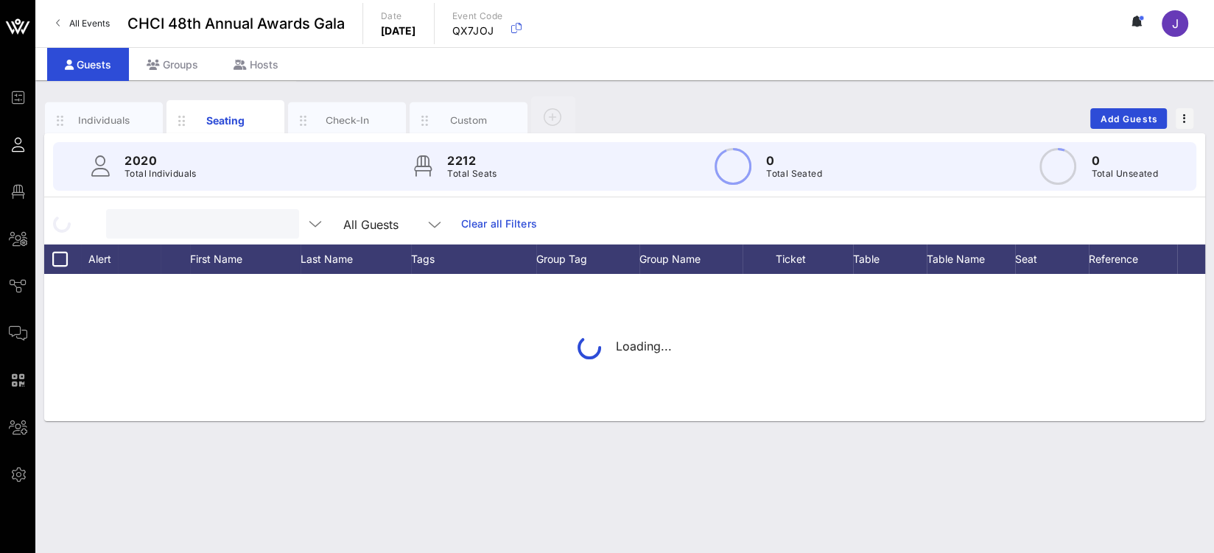
click at [197, 226] on input "text" at bounding box center [201, 223] width 172 height 19
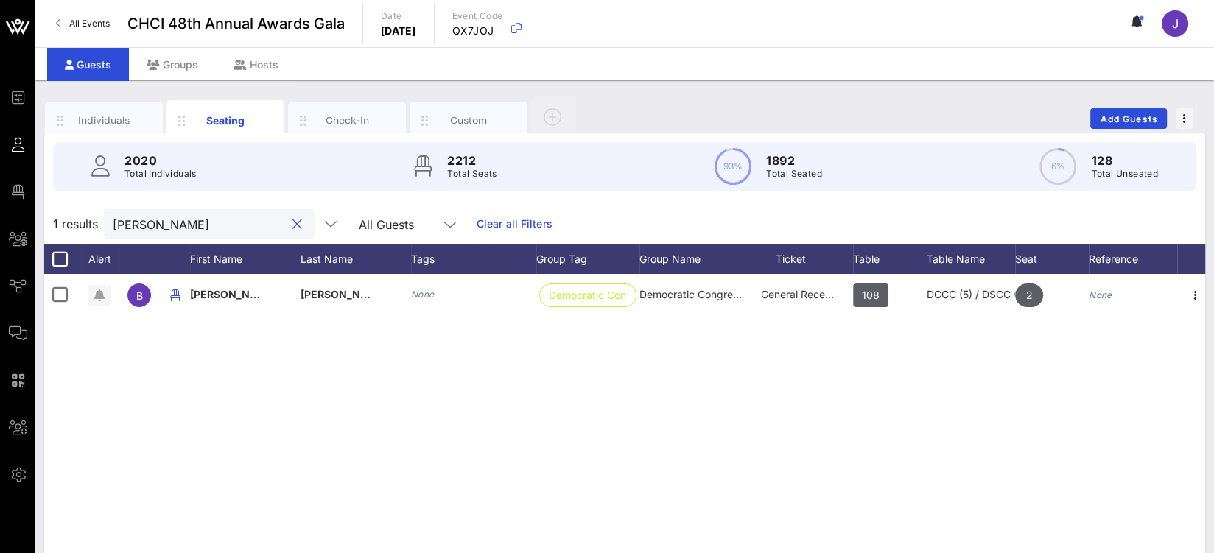
type input "brooke"
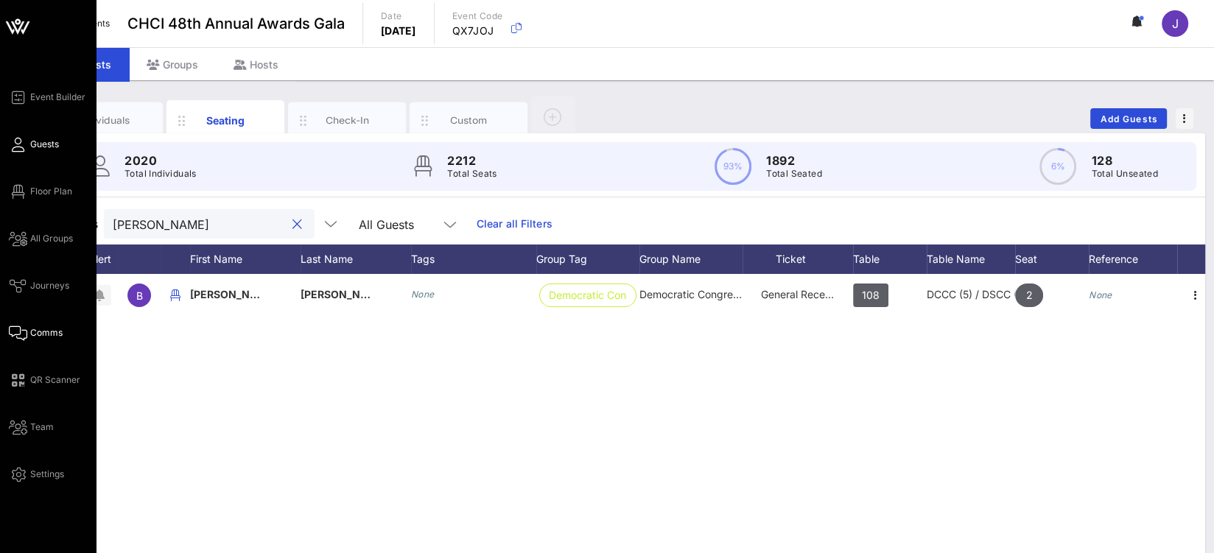
click at [43, 336] on span "Comms" at bounding box center [46, 332] width 32 height 13
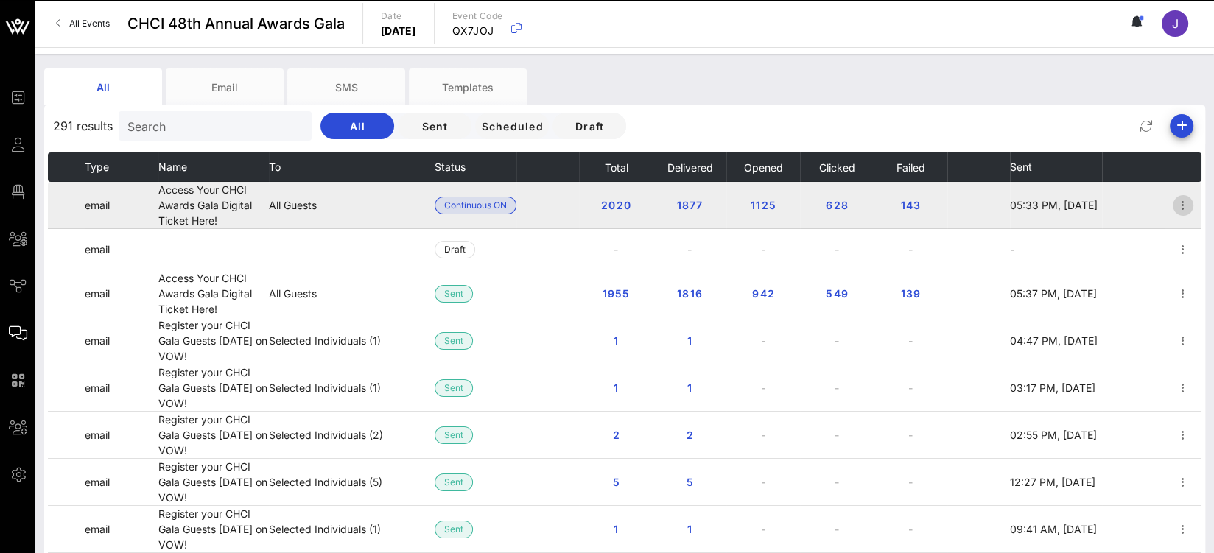
click at [1175, 206] on icon "button" at bounding box center [1183, 206] width 18 height 18
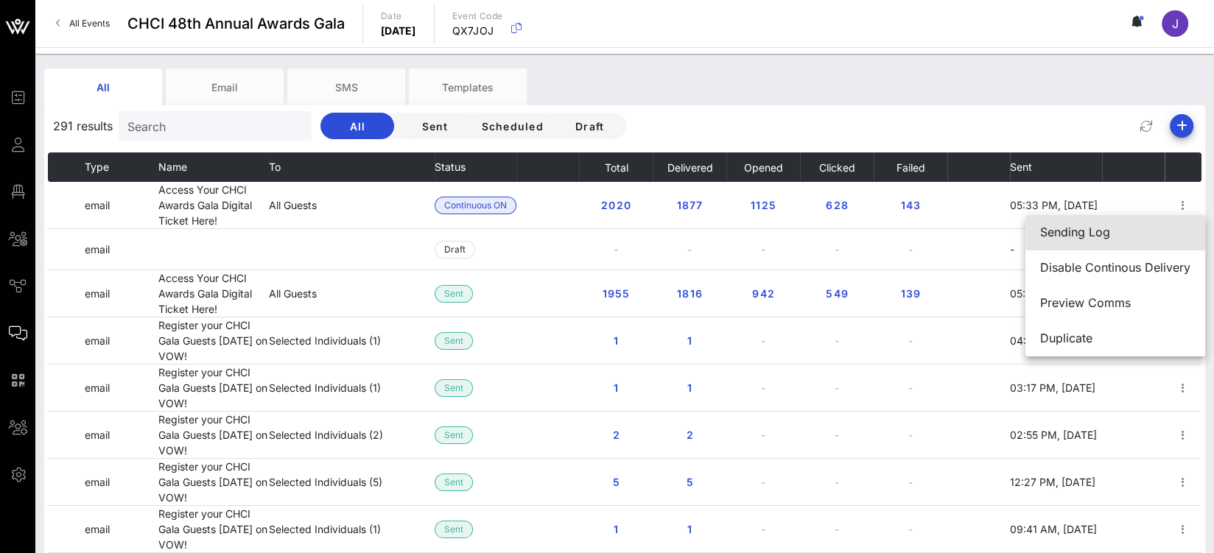
click at [1096, 241] on div "Sending Log" at bounding box center [1115, 233] width 150 height 32
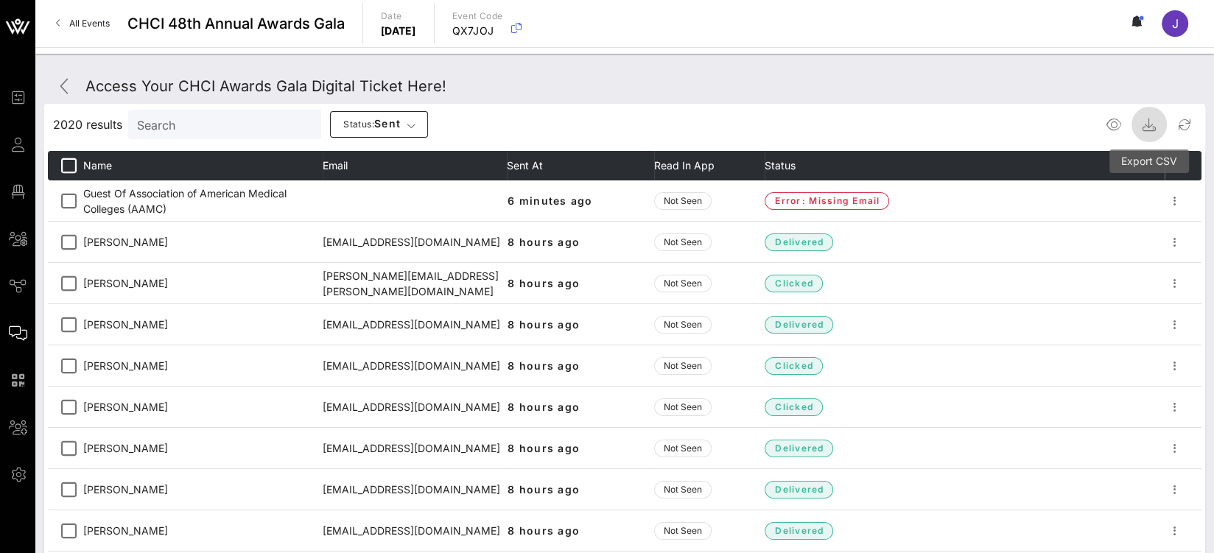
click at [1151, 123] on icon "button" at bounding box center [1149, 125] width 18 height 18
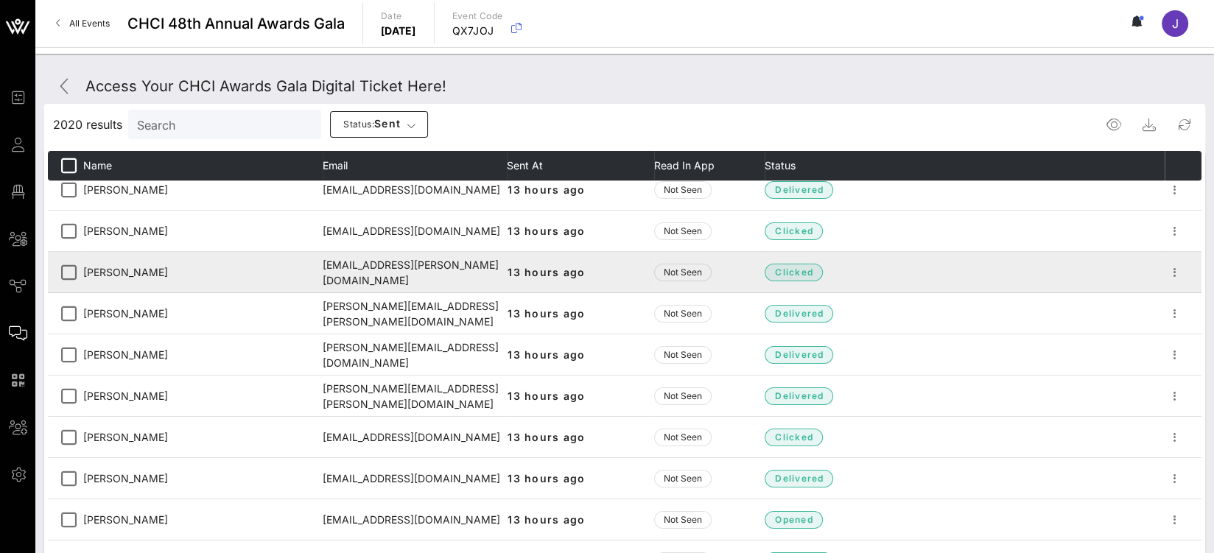
scroll to position [1650, 0]
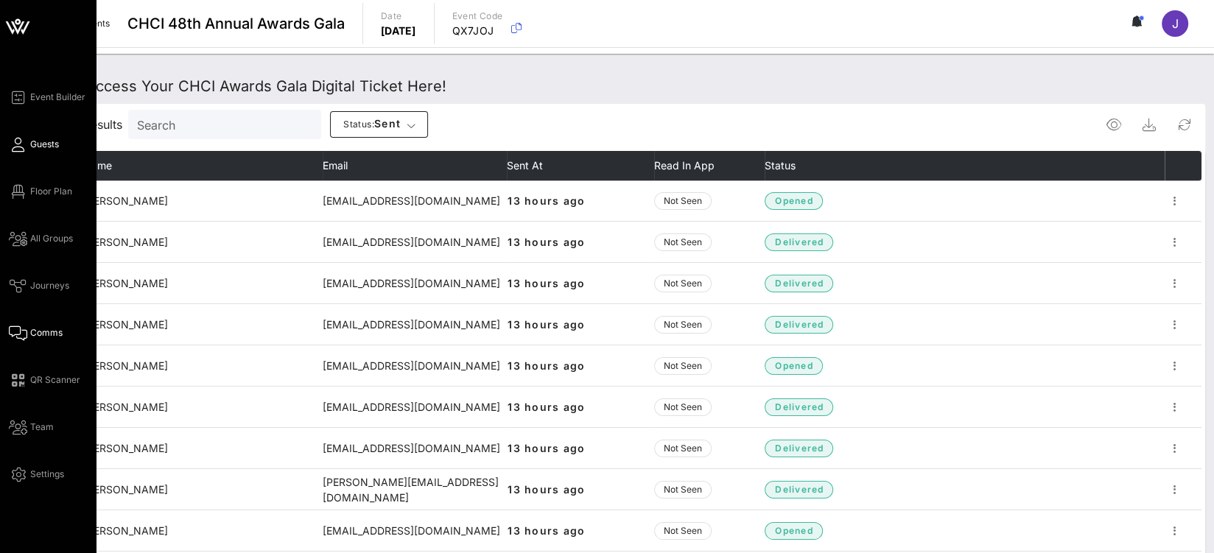
click at [39, 141] on span "Guests" at bounding box center [44, 144] width 29 height 13
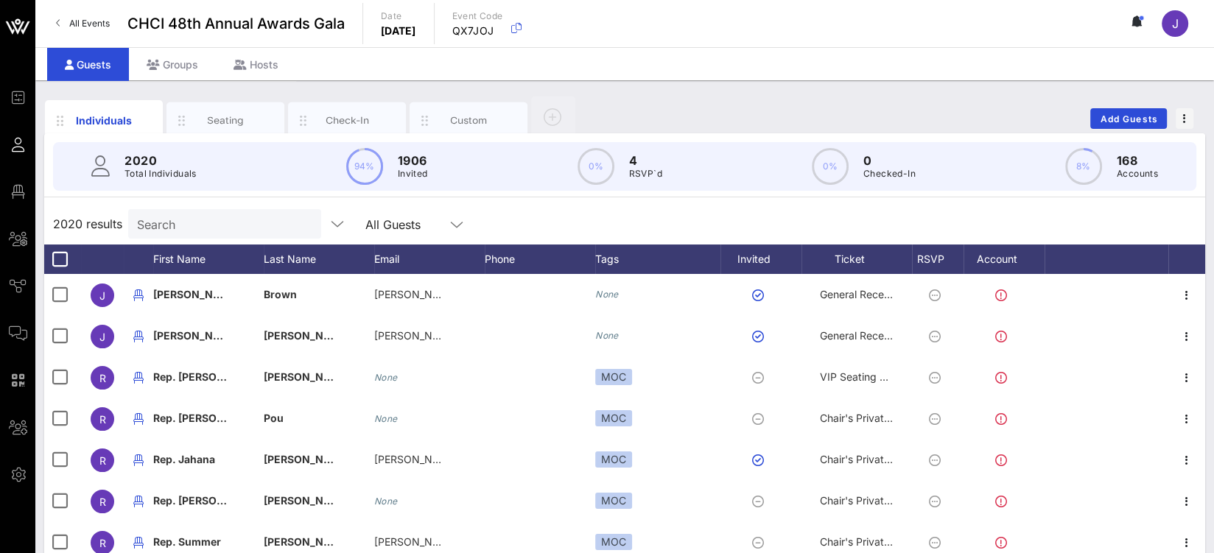
click at [168, 206] on div "2020 results Search All Guests" at bounding box center [624, 223] width 1161 height 41
click at [153, 223] on input "Search" at bounding box center [223, 223] width 172 height 19
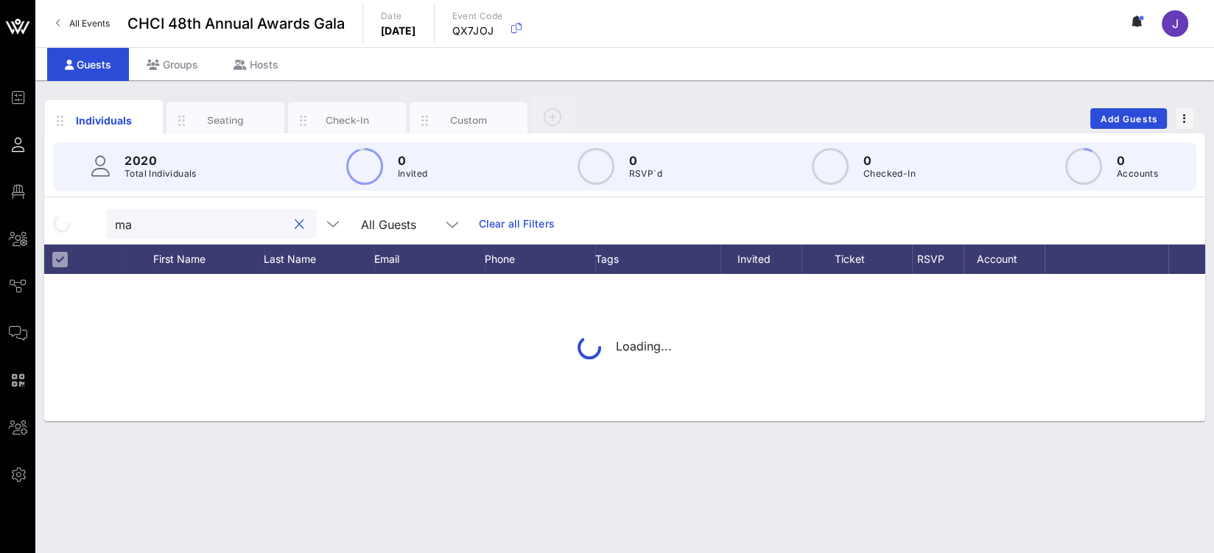
type input "m"
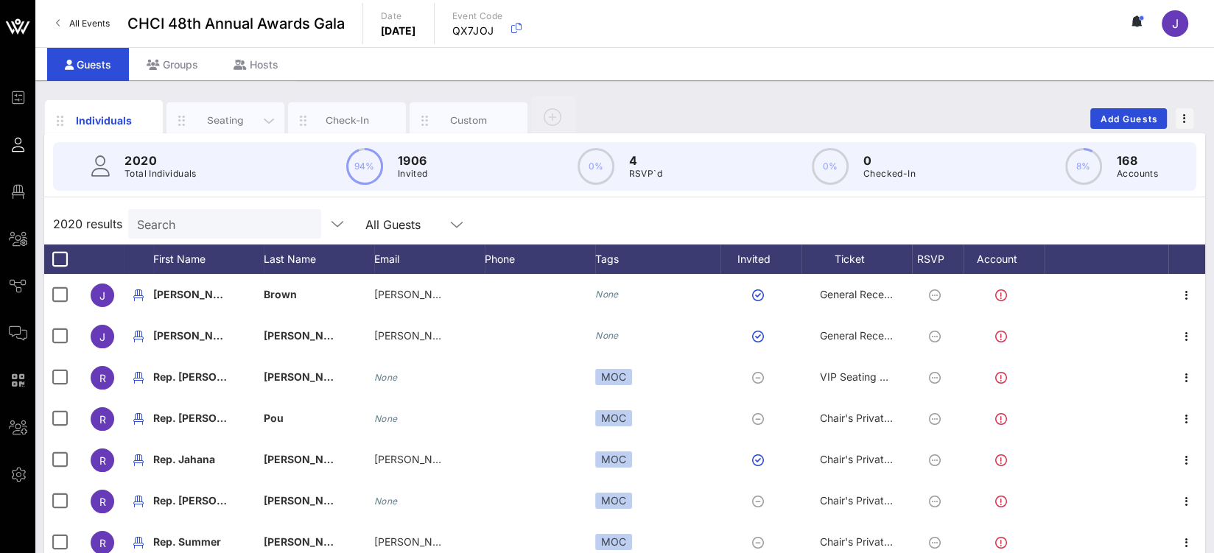
click at [237, 114] on div "Seating" at bounding box center [226, 120] width 66 height 14
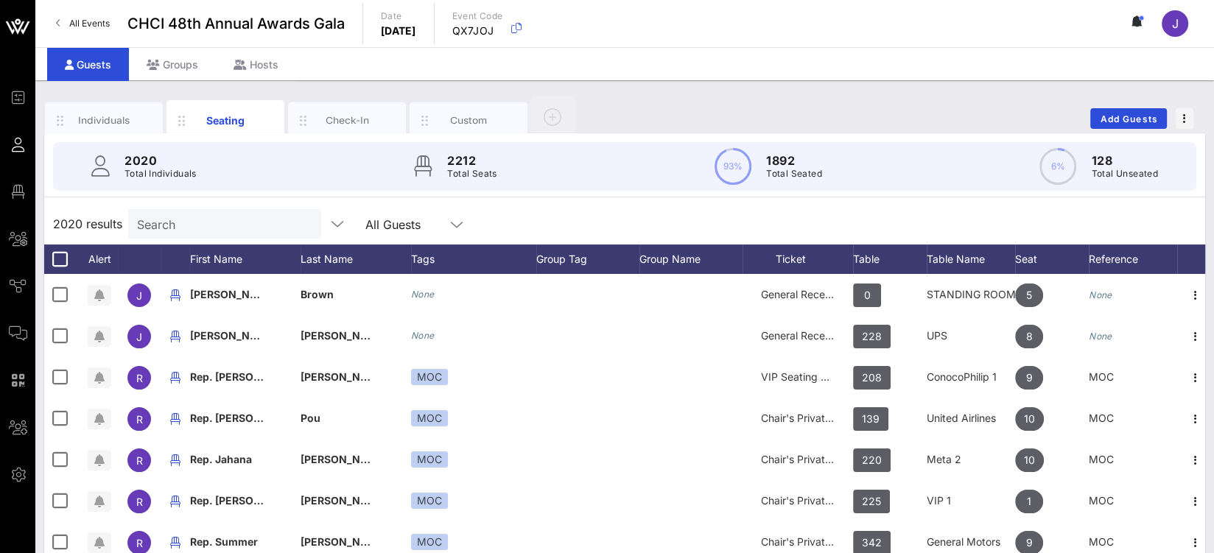
click at [200, 228] on input "Search" at bounding box center [223, 223] width 172 height 19
type input "a"
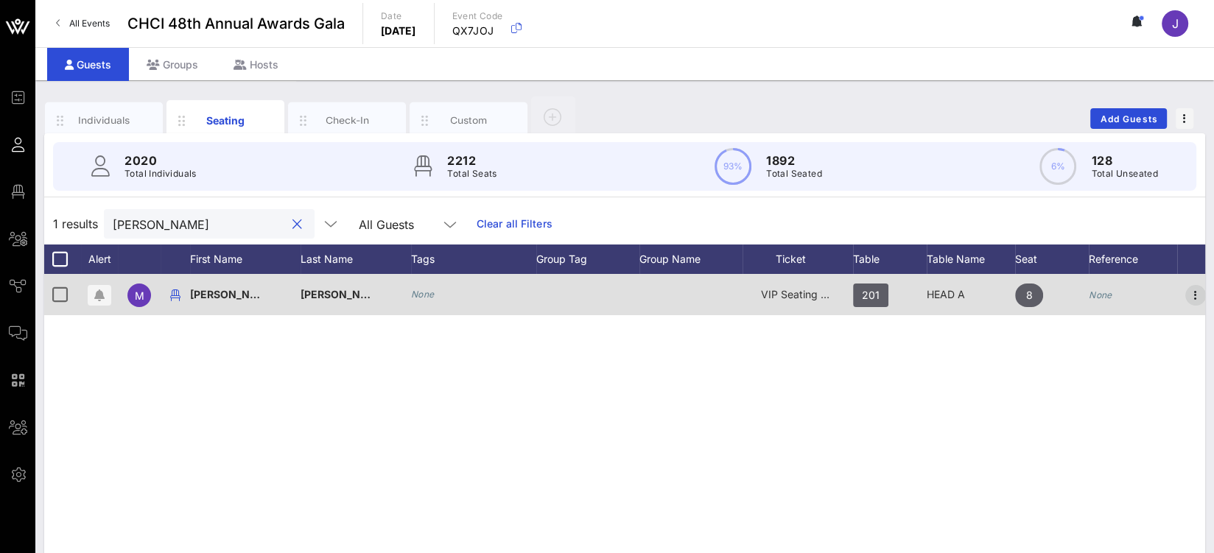
type input "martha"
click at [1195, 298] on icon "button" at bounding box center [1196, 296] width 18 height 18
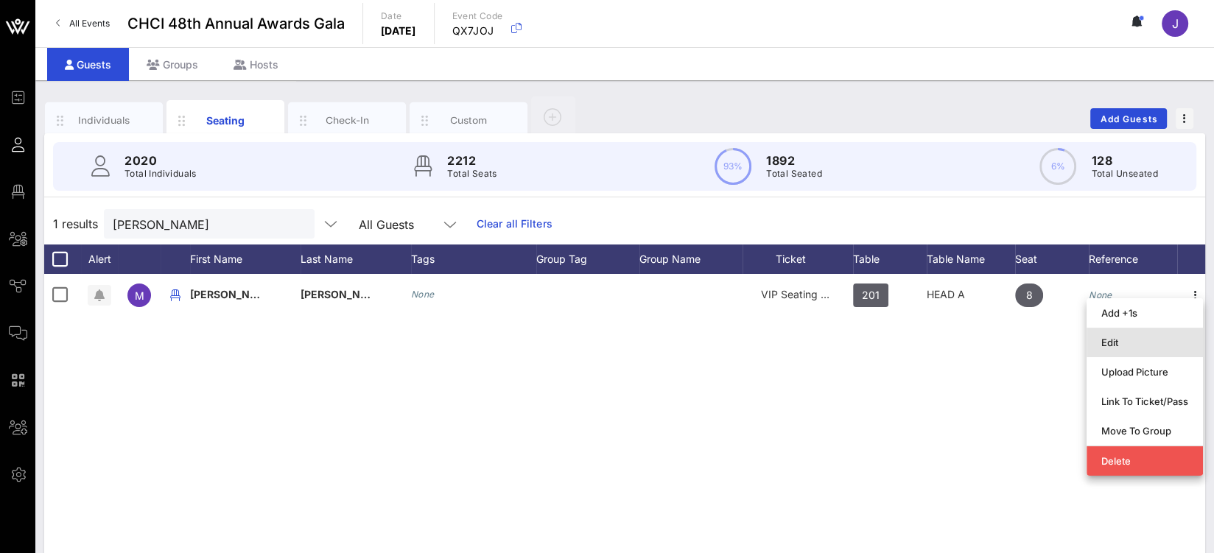
click at [1153, 340] on div "Edit" at bounding box center [1144, 343] width 87 height 12
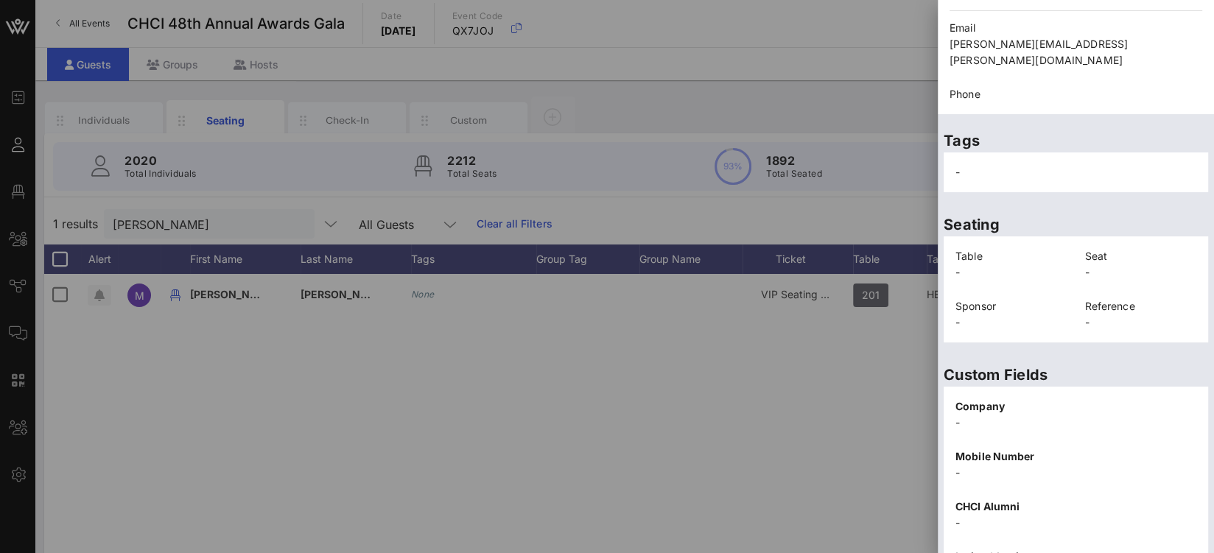
scroll to position [325, 0]
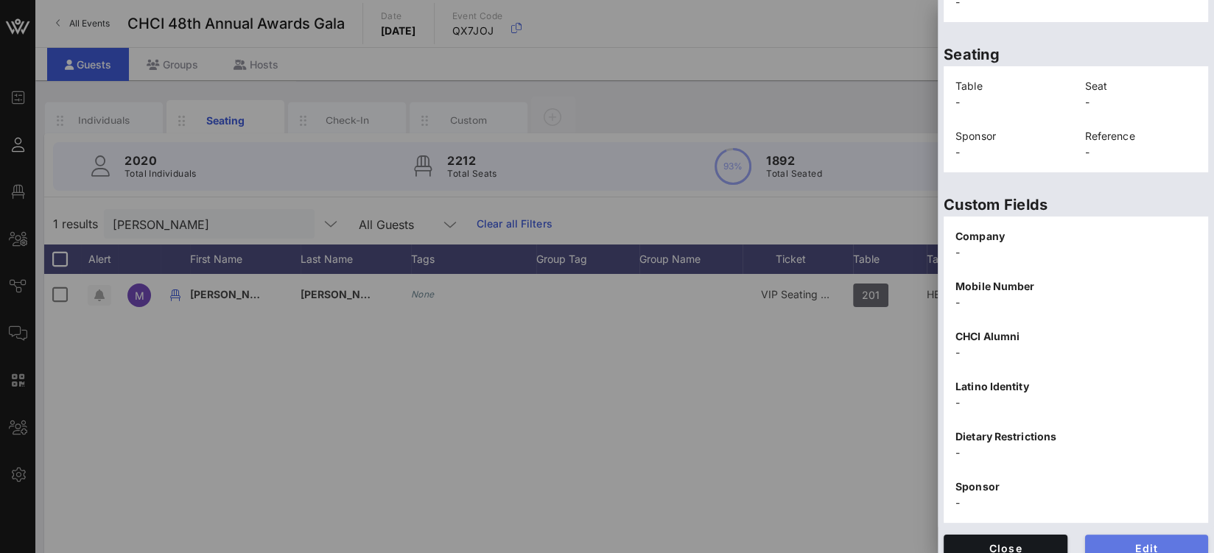
click at [1157, 542] on span "Edit" at bounding box center [1147, 548] width 100 height 13
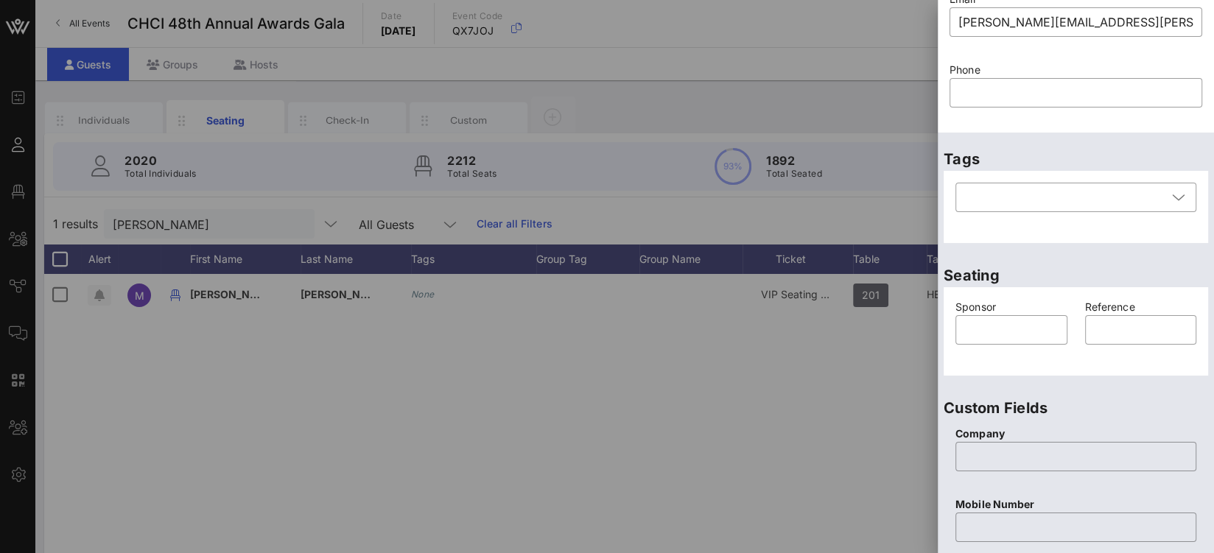
scroll to position [0, 0]
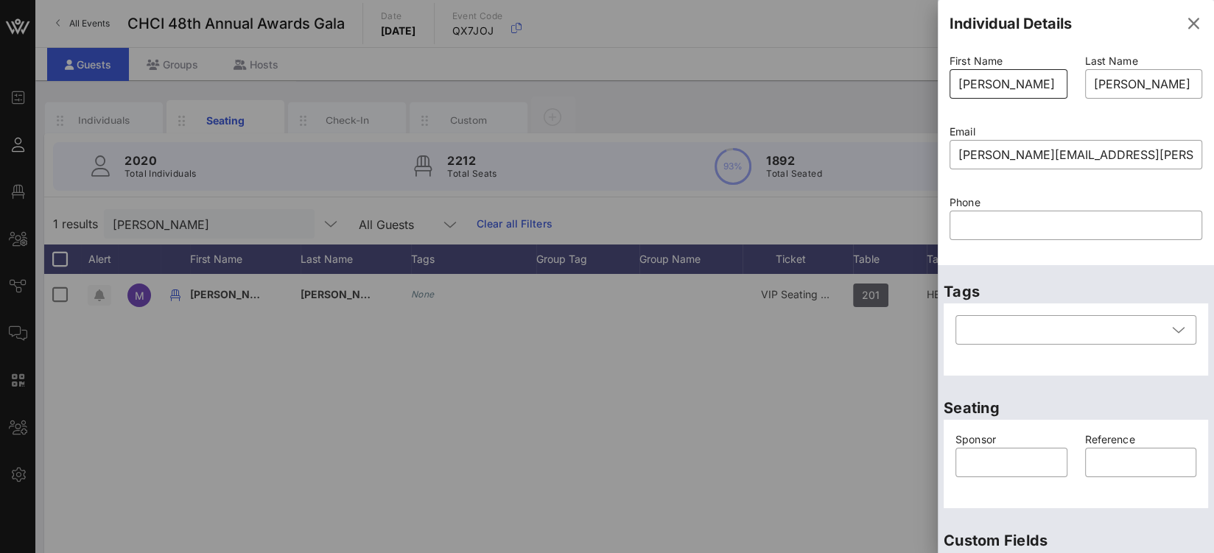
click at [989, 85] on input "[PERSON_NAME]" at bounding box center [1008, 84] width 100 height 24
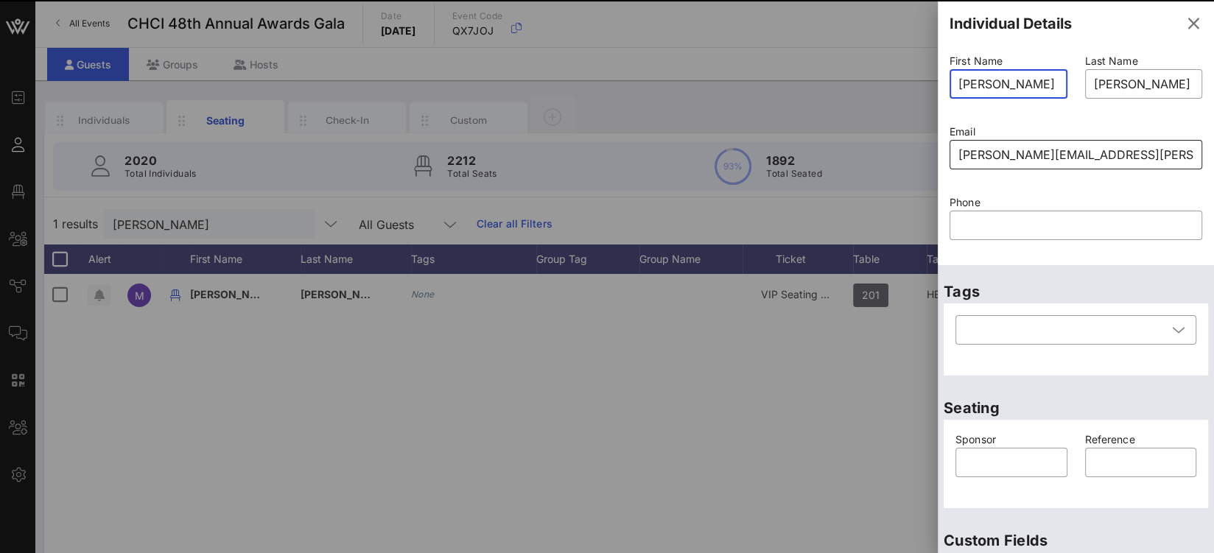
type input "[PERSON_NAME]"
click at [992, 157] on input "martha.urquilla@gmail.com" at bounding box center [1075, 155] width 235 height 24
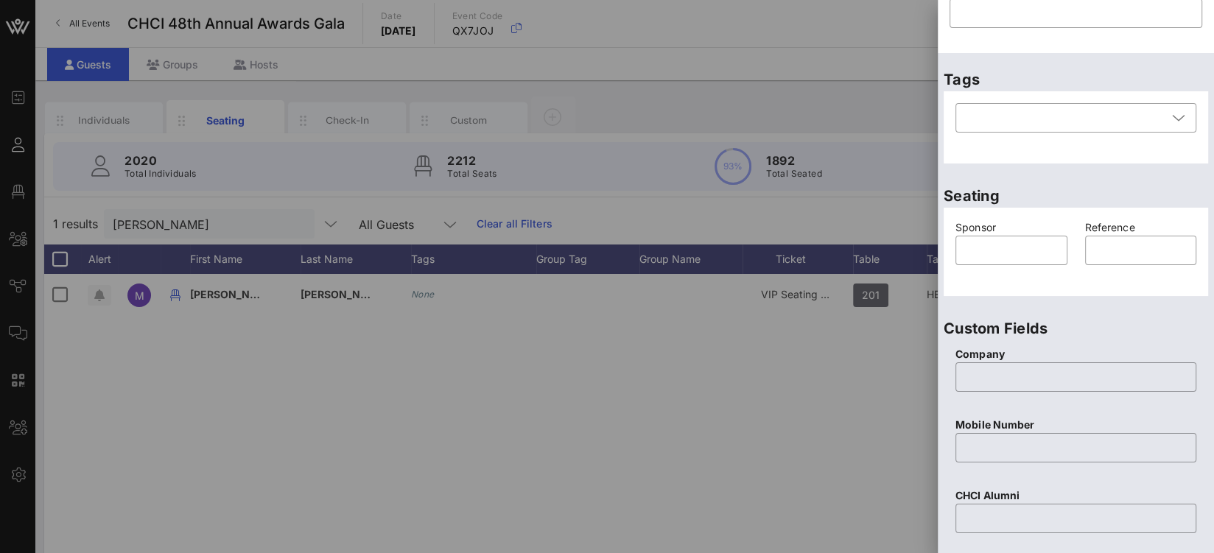
scroll to position [625, 0]
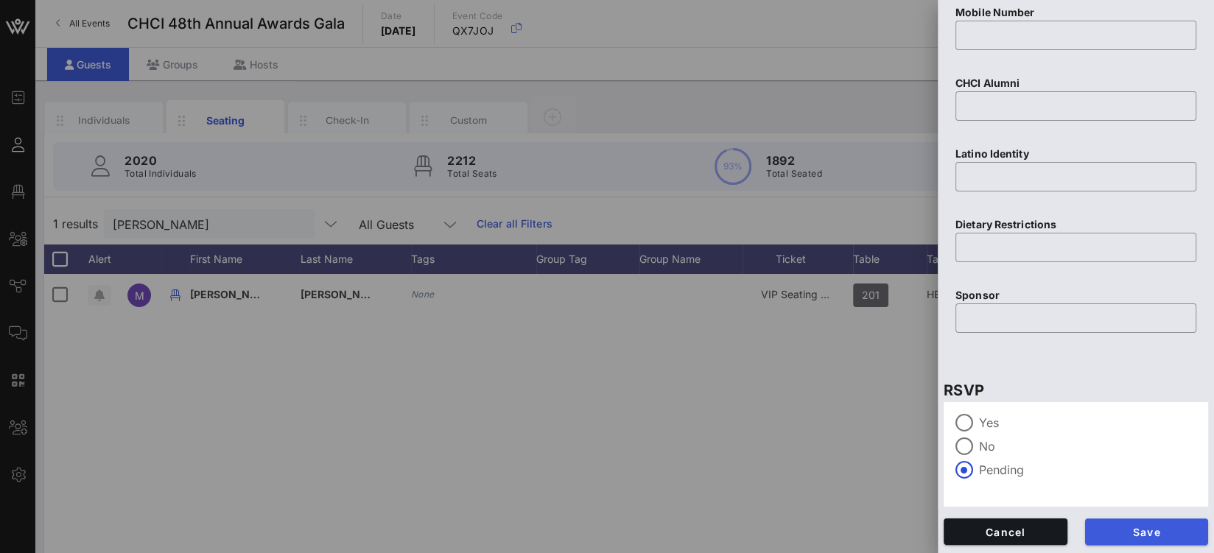
type input "marta.urquilla@gmail.com"
click at [1148, 538] on button "Save" at bounding box center [1147, 532] width 124 height 27
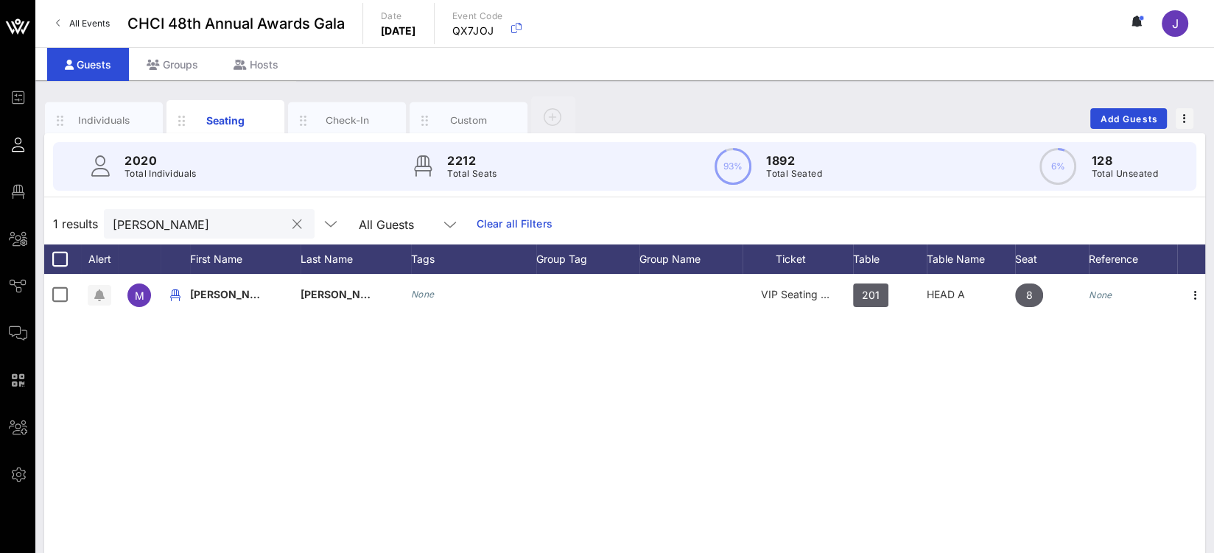
click at [138, 223] on input "martha" at bounding box center [199, 223] width 172 height 19
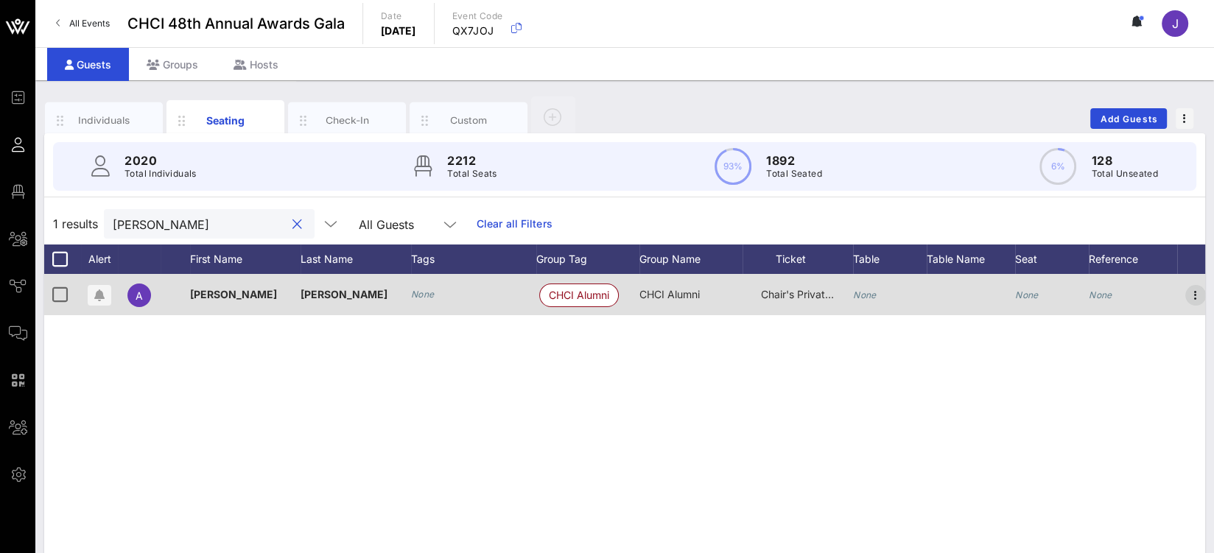
type input "adriana salaza"
click at [1196, 292] on icon "button" at bounding box center [1196, 296] width 18 height 18
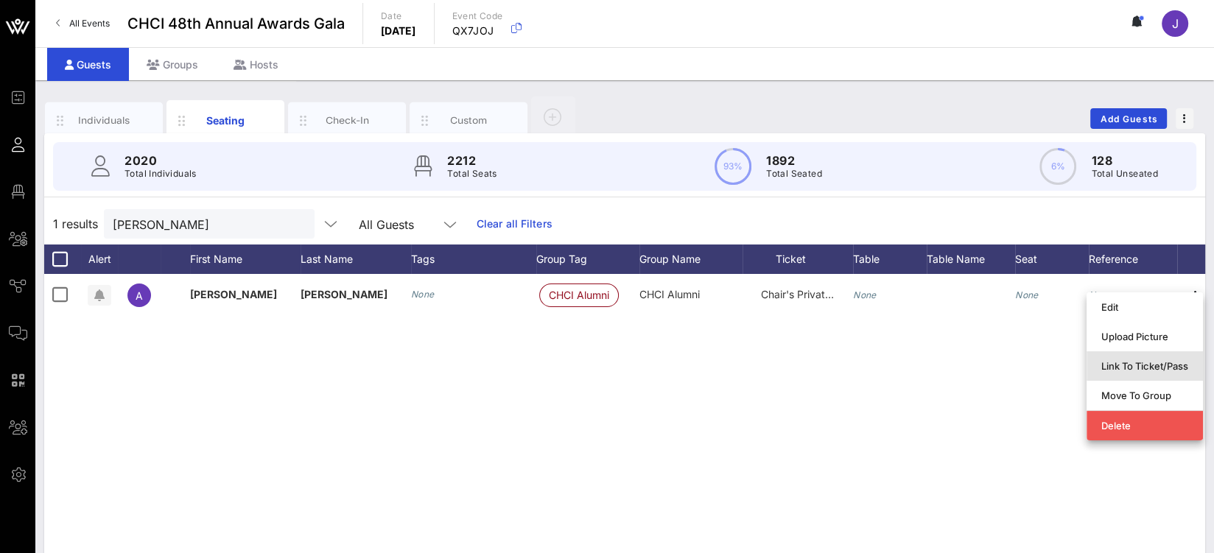
click at [1140, 370] on div "Link To Ticket/Pass" at bounding box center [1144, 366] width 87 height 12
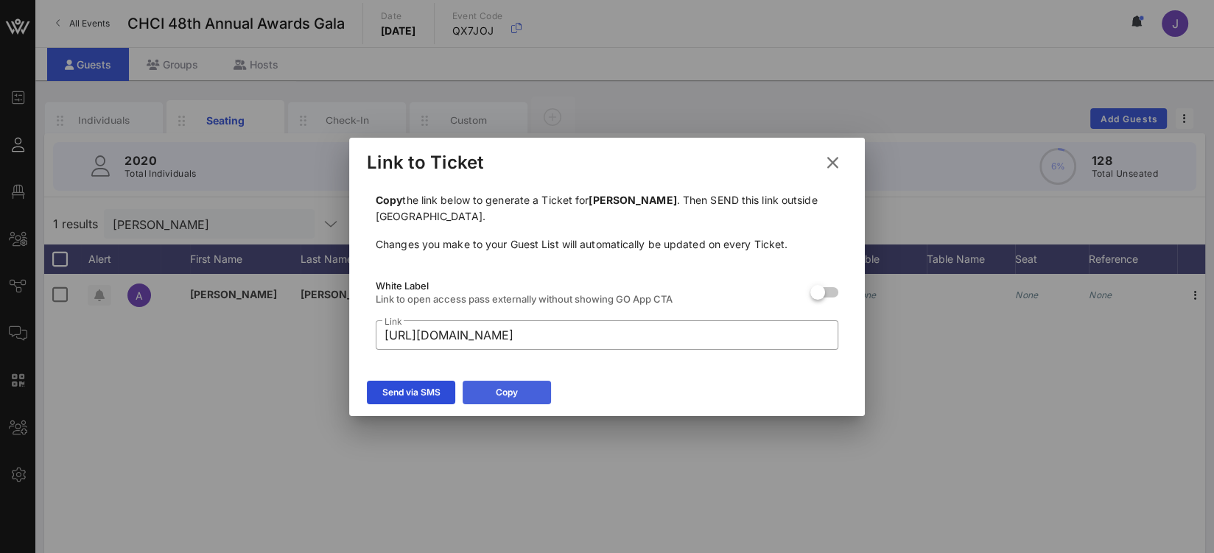
click at [492, 393] on button "Copy" at bounding box center [507, 393] width 88 height 24
click at [522, 398] on button "Copy" at bounding box center [507, 393] width 88 height 24
click at [837, 164] on icon at bounding box center [833, 163] width 20 height 18
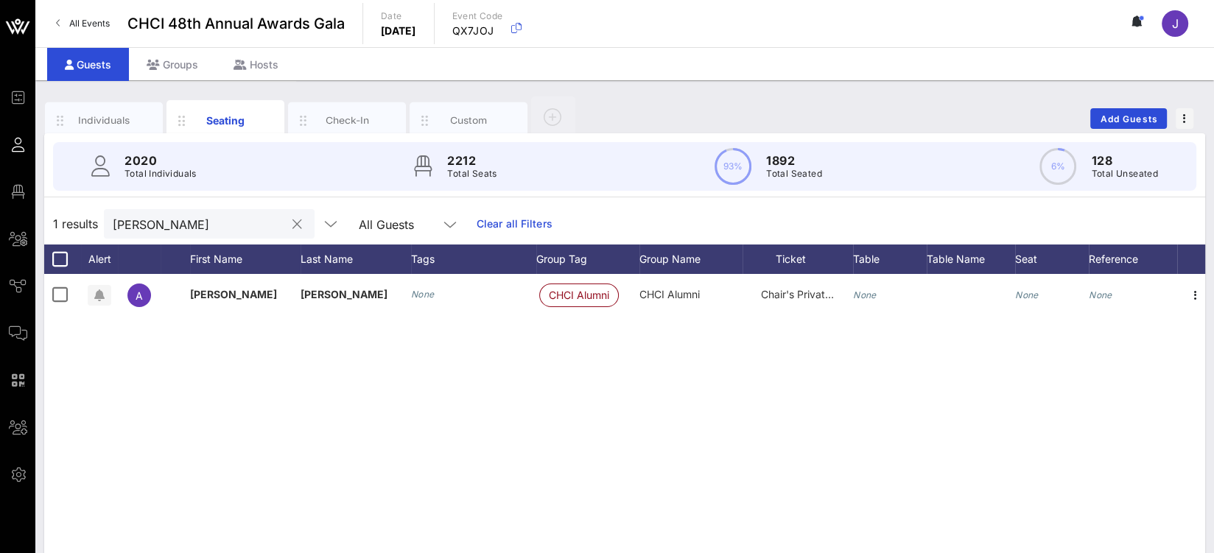
click at [292, 223] on button "clear icon" at bounding box center [297, 224] width 10 height 15
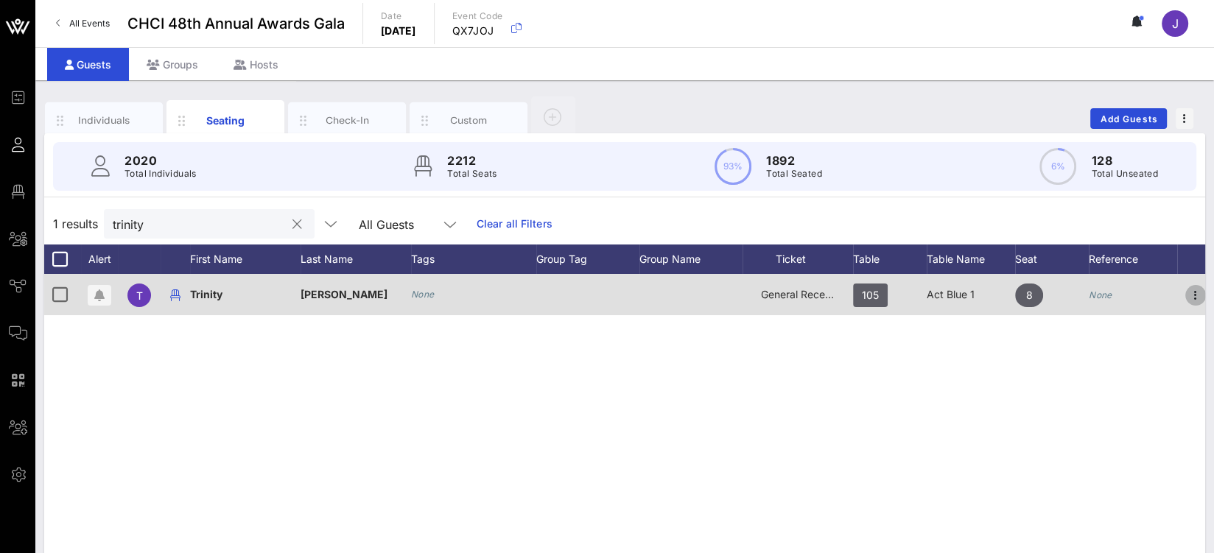
click at [1202, 287] on icon "button" at bounding box center [1196, 296] width 18 height 18
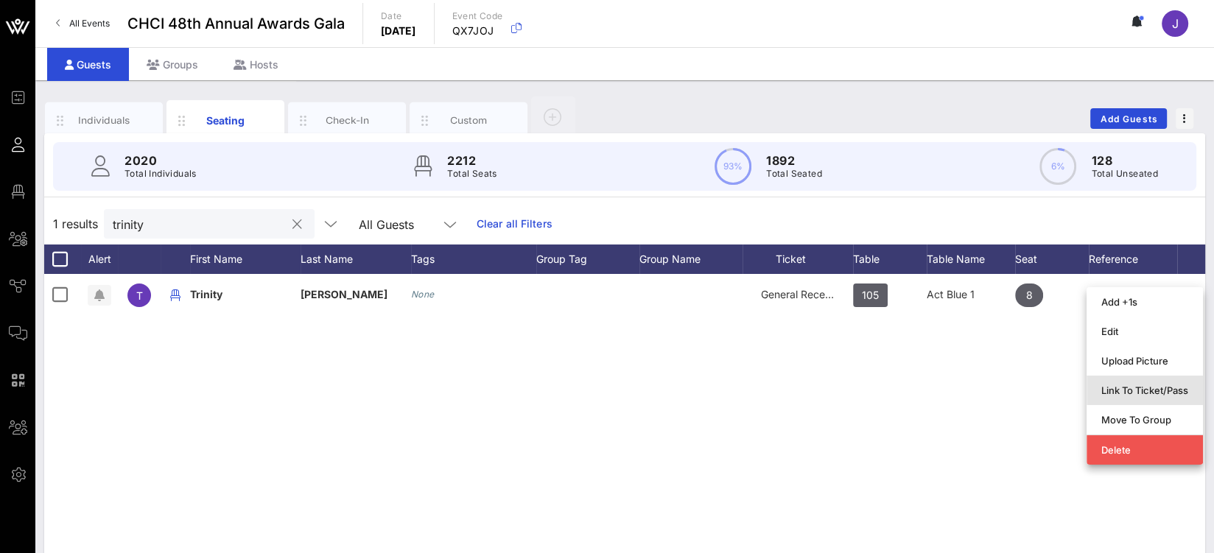
click at [1139, 390] on div "Link To Ticket/Pass" at bounding box center [1144, 391] width 87 height 12
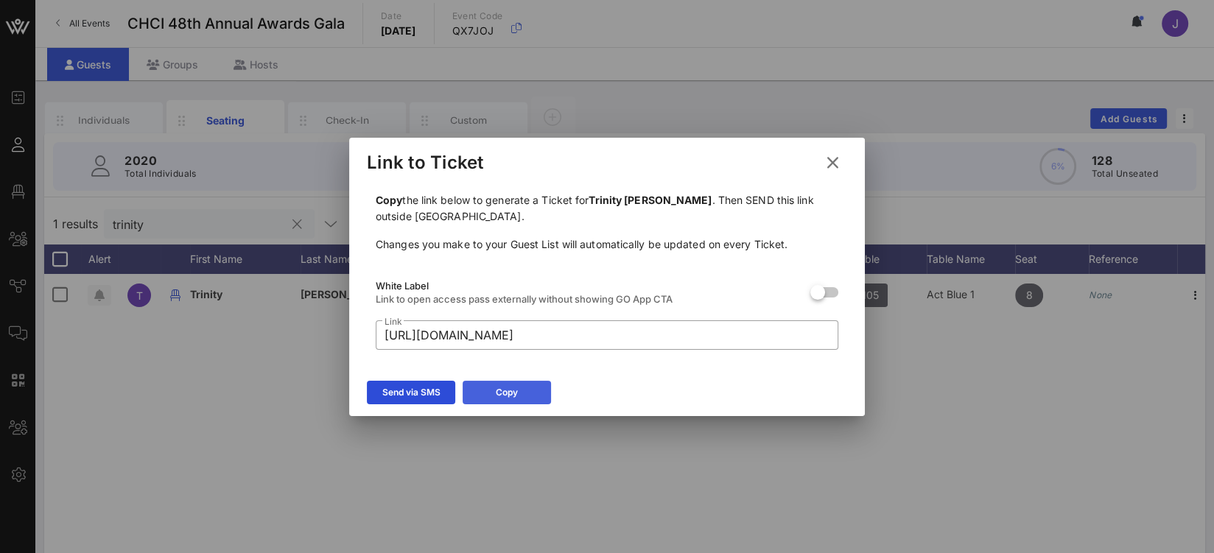
click at [524, 389] on button "Copy" at bounding box center [507, 393] width 88 height 24
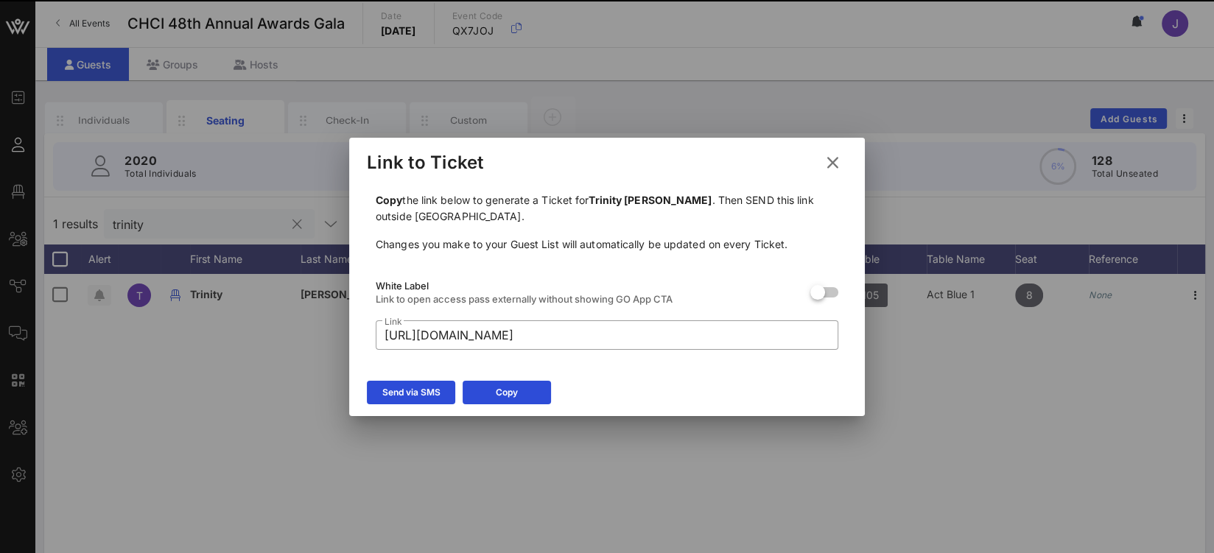
click at [832, 158] on icon at bounding box center [833, 163] width 20 height 18
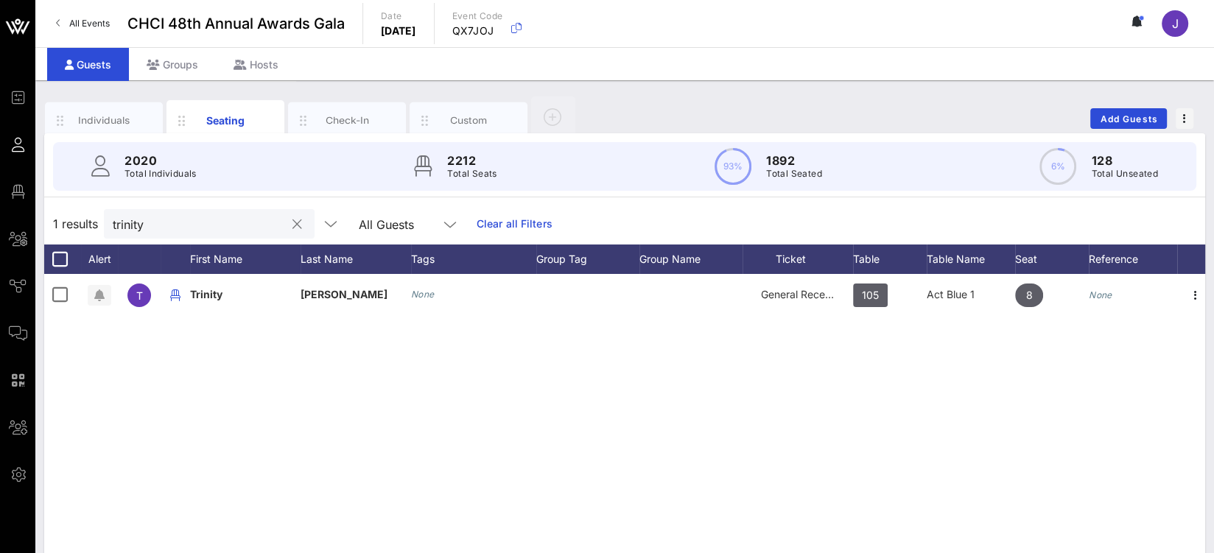
click at [147, 218] on input "trinity" at bounding box center [199, 223] width 172 height 19
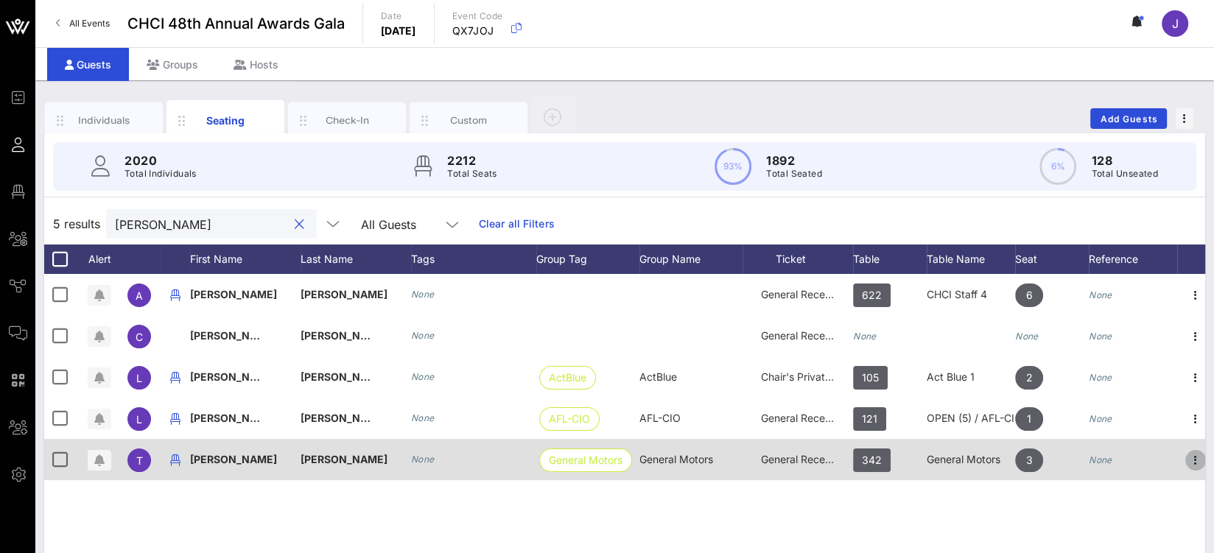
click at [1198, 456] on icon "button" at bounding box center [1196, 461] width 18 height 18
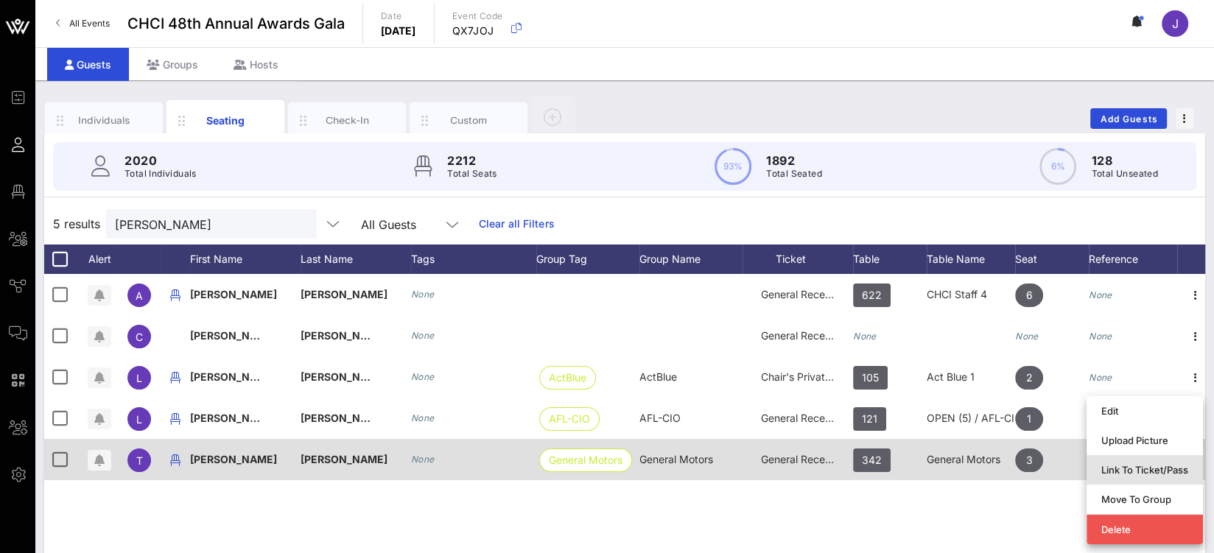
drag, startPoint x: 1145, startPoint y: 471, endPoint x: 1112, endPoint y: 463, distance: 33.4
click at [1144, 471] on div "Link To Ticket/Pass" at bounding box center [1144, 470] width 87 height 12
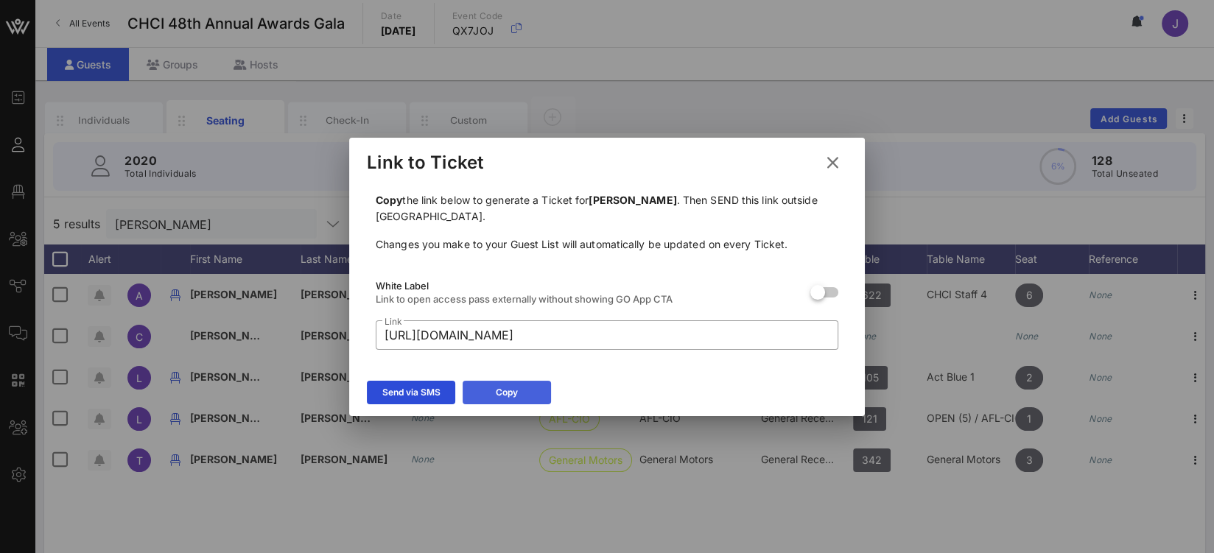
click at [513, 394] on div "Copy" at bounding box center [507, 392] width 22 height 15
drag, startPoint x: 835, startPoint y: 165, endPoint x: 758, endPoint y: 165, distance: 76.6
click at [835, 165] on icon at bounding box center [833, 163] width 20 height 18
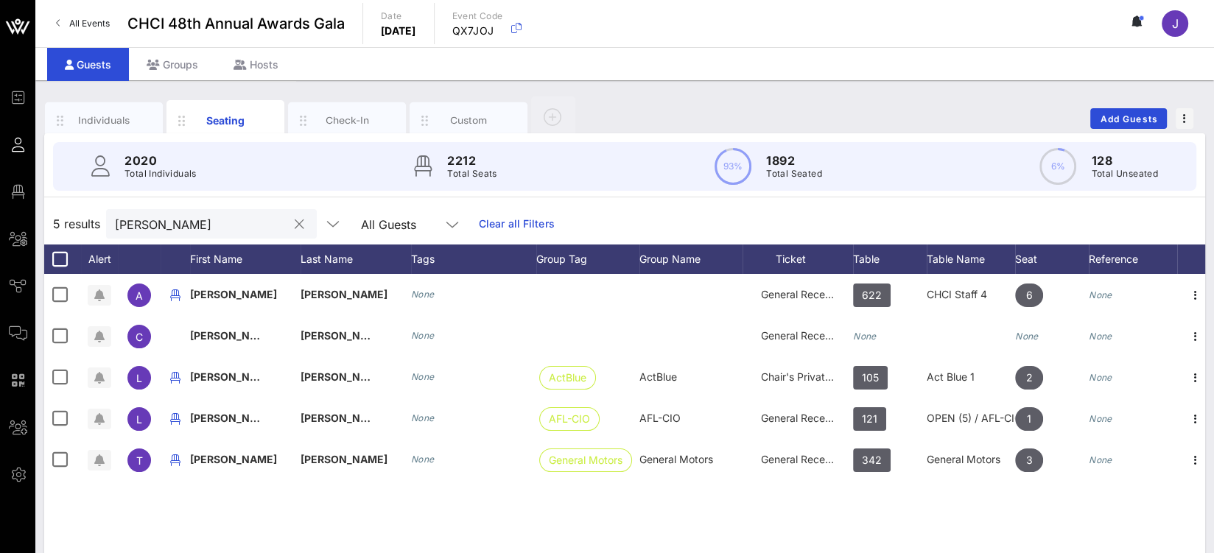
click at [131, 216] on input "delgado" at bounding box center [201, 223] width 172 height 19
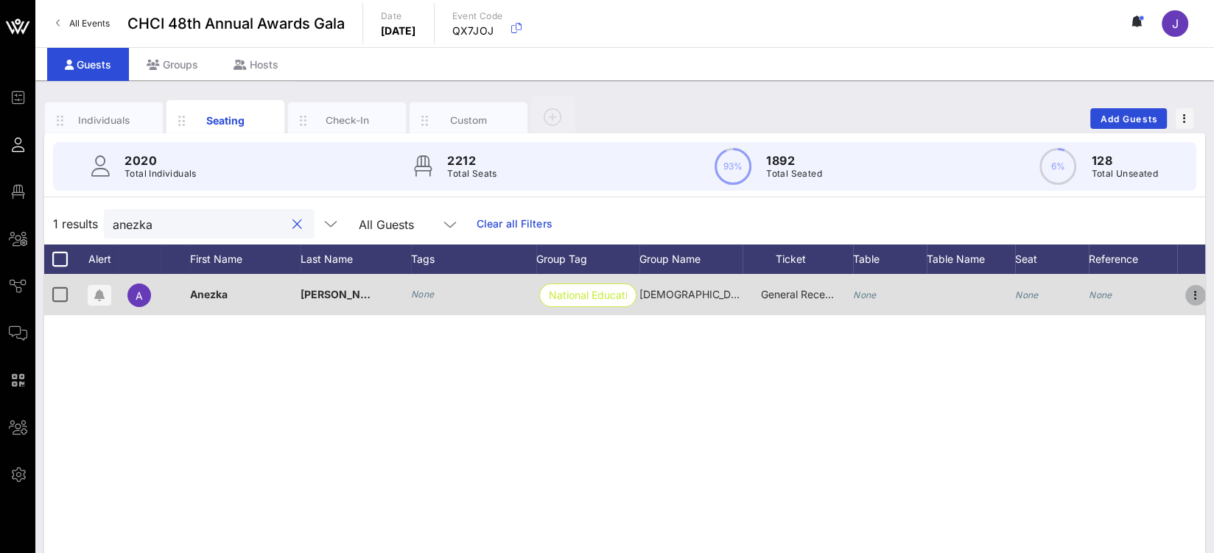
click at [1193, 290] on icon "button" at bounding box center [1196, 296] width 18 height 18
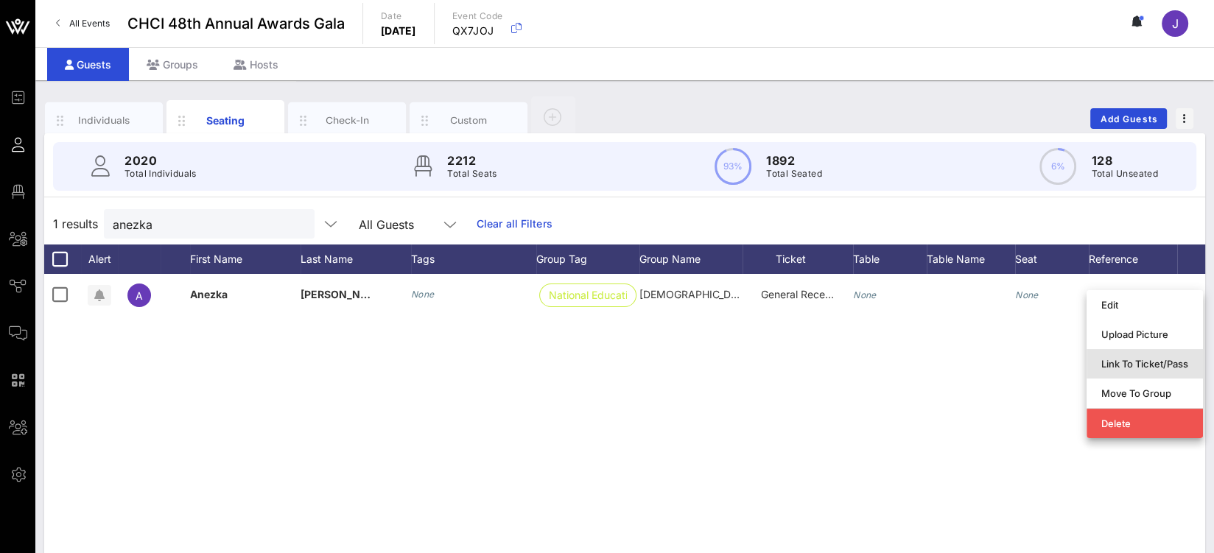
click at [1161, 373] on div "Link To Ticket/Pass" at bounding box center [1144, 364] width 87 height 24
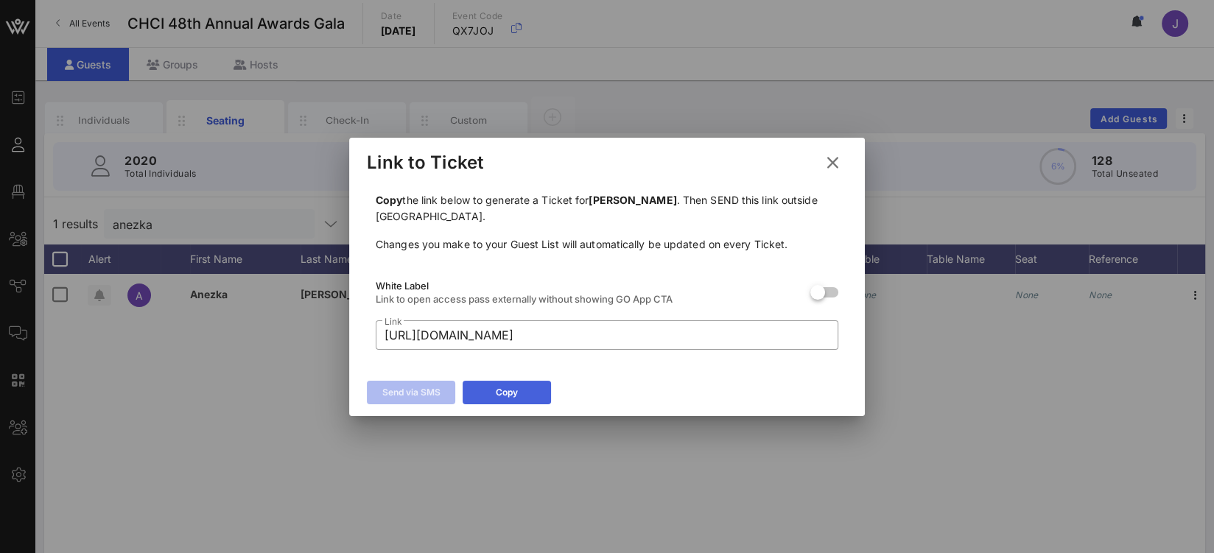
click at [519, 389] on button "Copy" at bounding box center [507, 393] width 88 height 24
click at [835, 164] on icon at bounding box center [833, 163] width 20 height 18
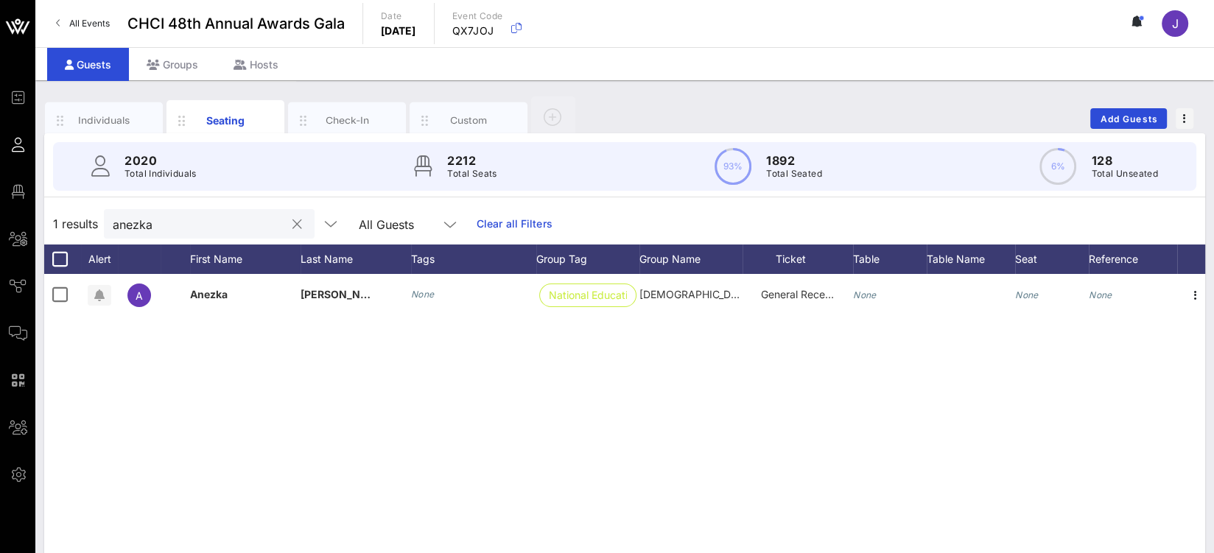
click at [112, 224] on div "anezka" at bounding box center [209, 223] width 211 height 29
click at [112, 222] on div "anezka" at bounding box center [209, 223] width 211 height 29
click at [118, 222] on input "anezka" at bounding box center [199, 223] width 172 height 19
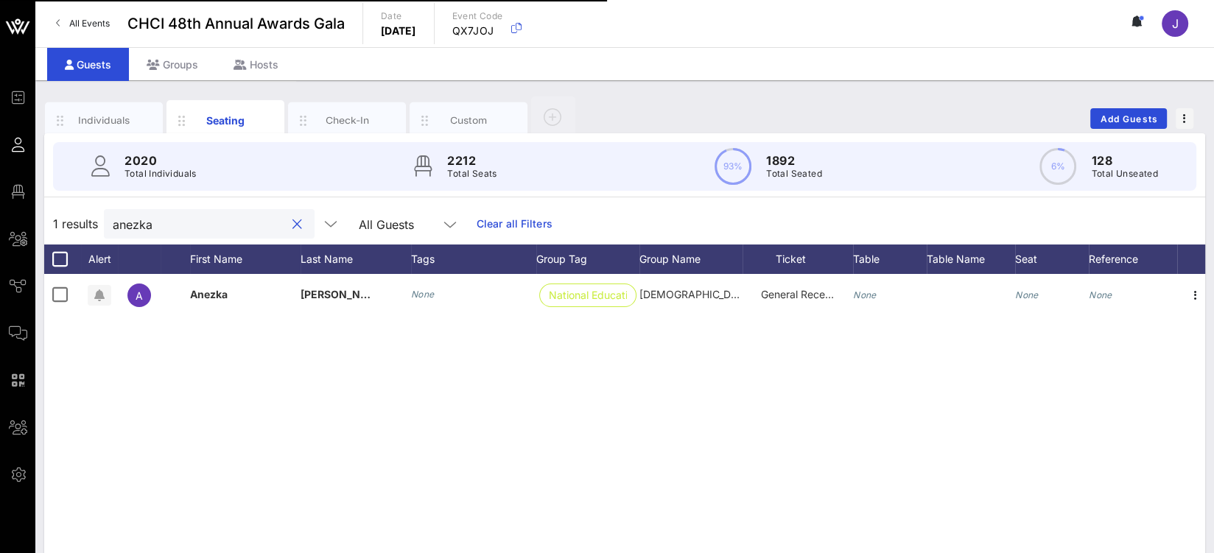
click at [118, 222] on input "anezka" at bounding box center [199, 223] width 172 height 19
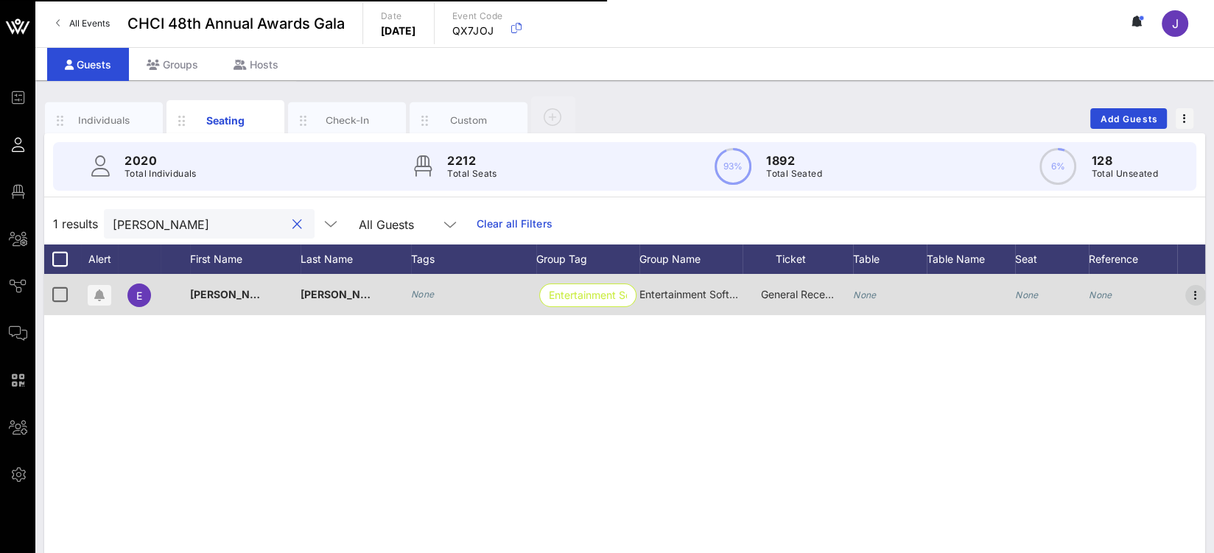
click at [1192, 292] on icon "button" at bounding box center [1196, 296] width 18 height 18
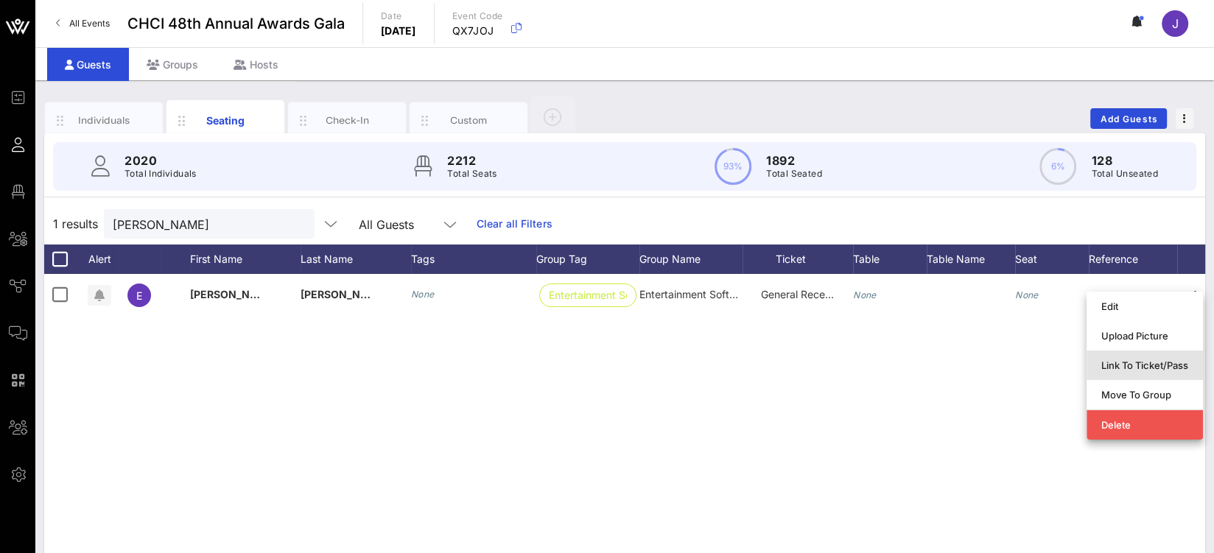
click at [1151, 366] on div "Link To Ticket/Pass" at bounding box center [1144, 366] width 87 height 12
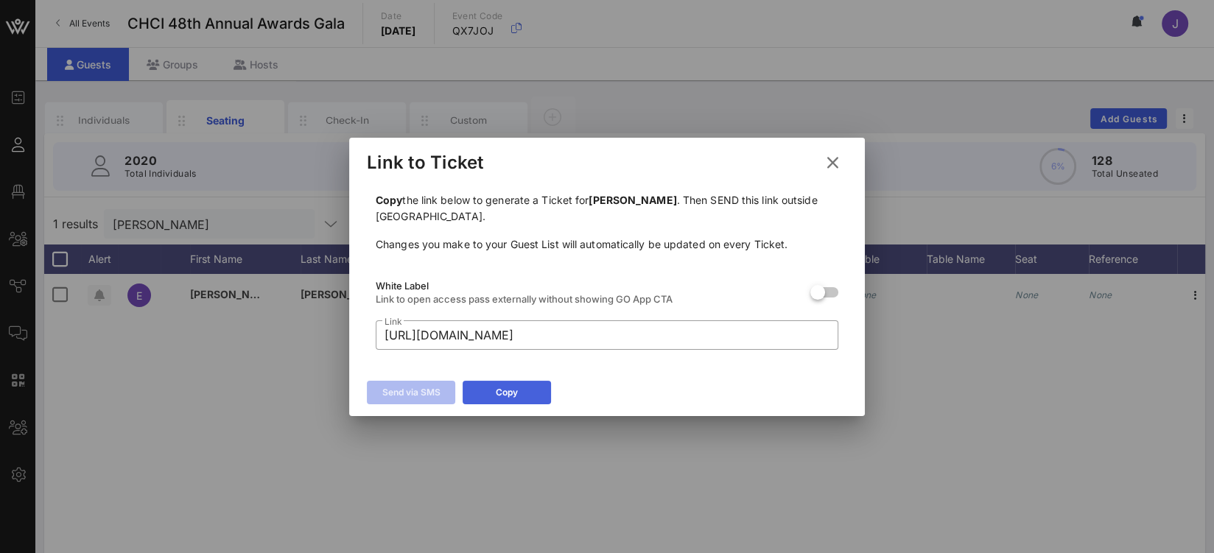
click at [534, 392] on button "Copy" at bounding box center [507, 393] width 88 height 24
click at [844, 158] on button at bounding box center [832, 163] width 29 height 27
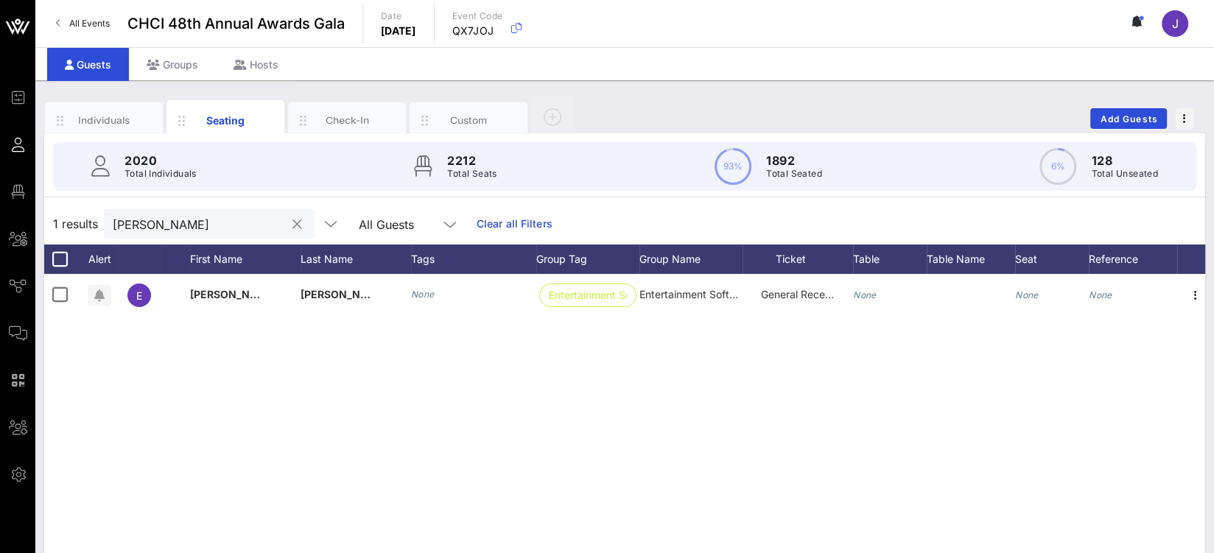
click at [129, 225] on input "emilio" at bounding box center [199, 223] width 172 height 19
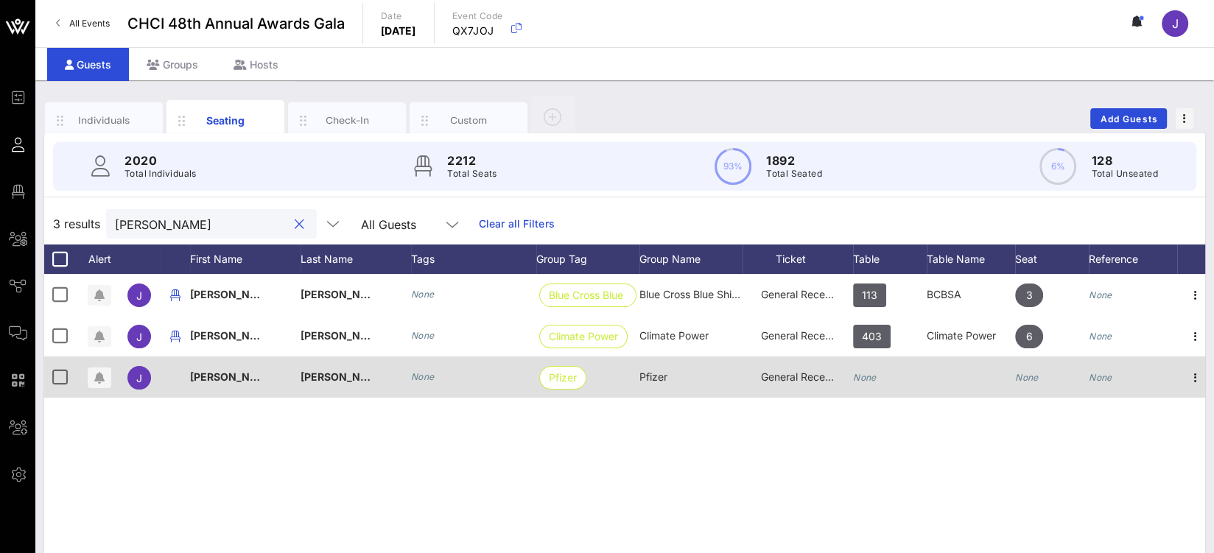
click at [877, 371] on div "None" at bounding box center [890, 386] width 74 height 58
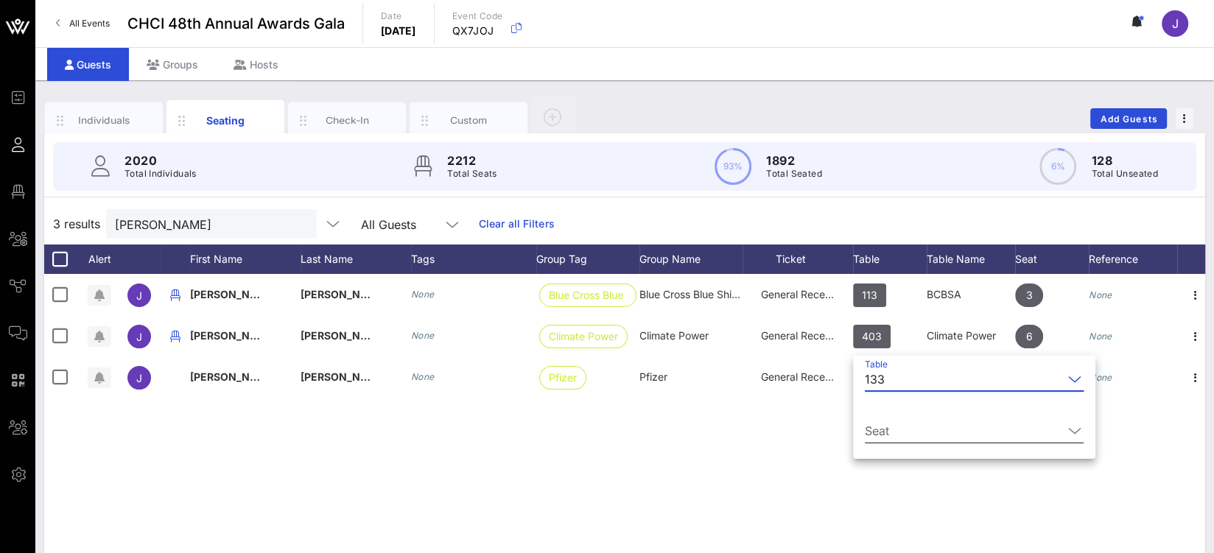
click at [894, 424] on input "Seat" at bounding box center [964, 431] width 198 height 24
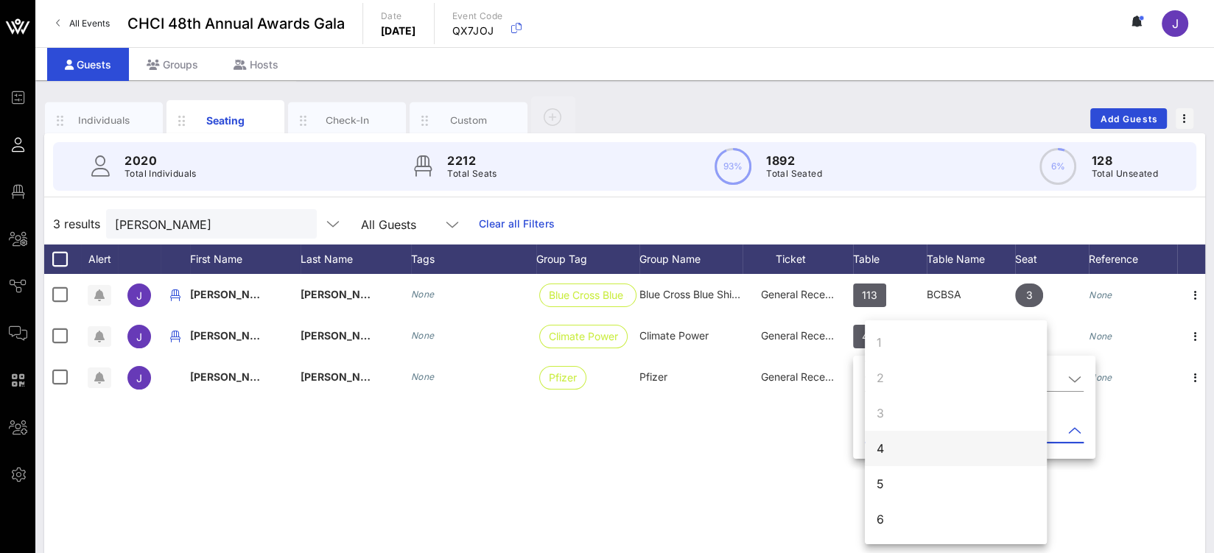
scroll to position [3, 0]
click at [897, 449] on div "4" at bounding box center [956, 447] width 182 height 35
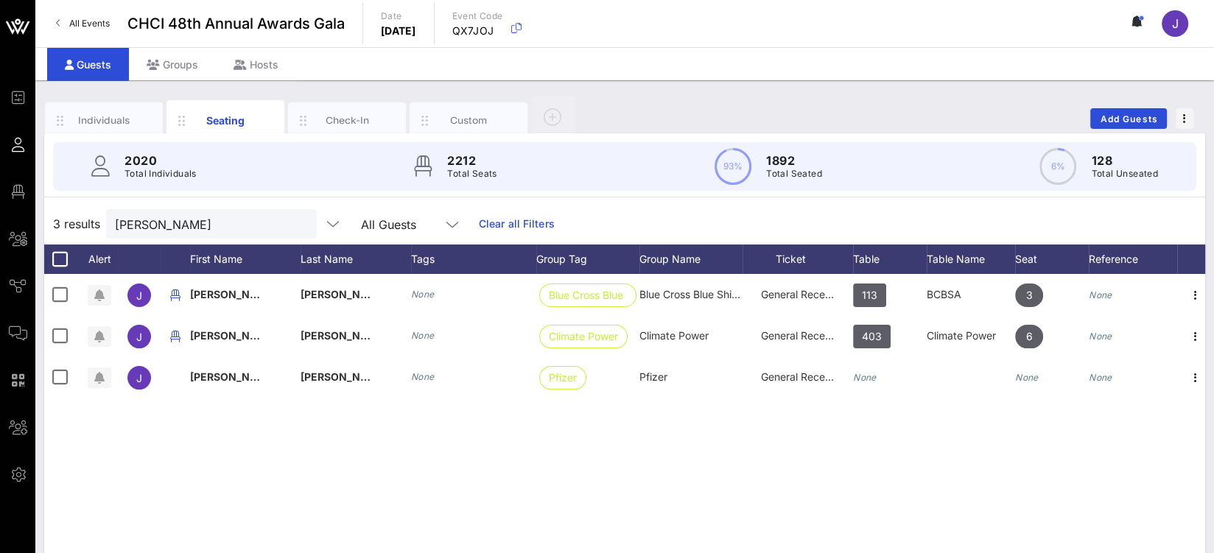
scroll to position [0, 0]
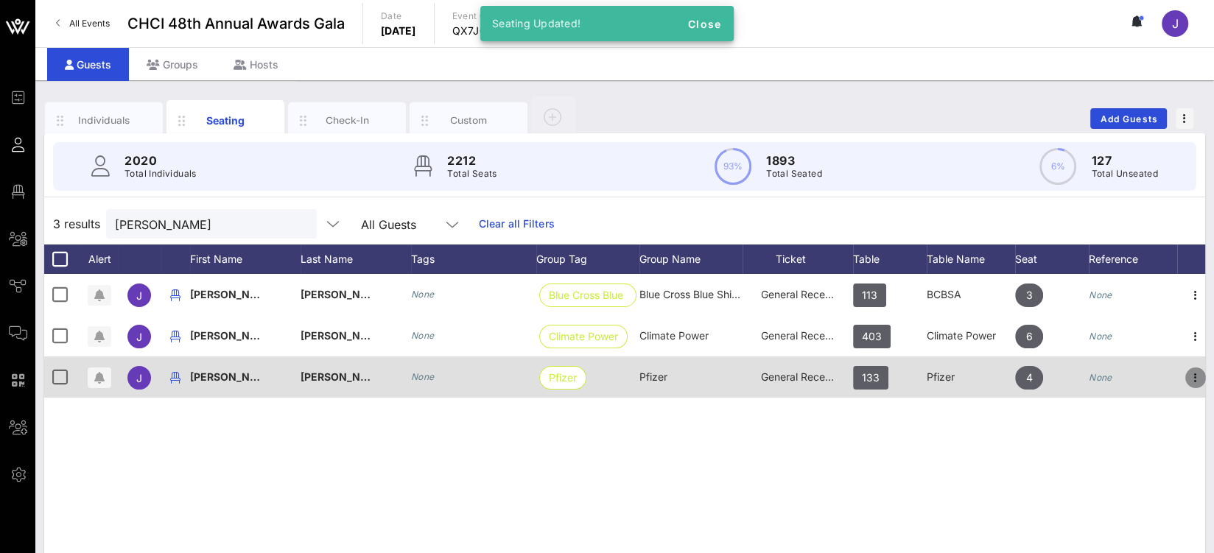
click at [1196, 380] on icon "button" at bounding box center [1196, 378] width 18 height 18
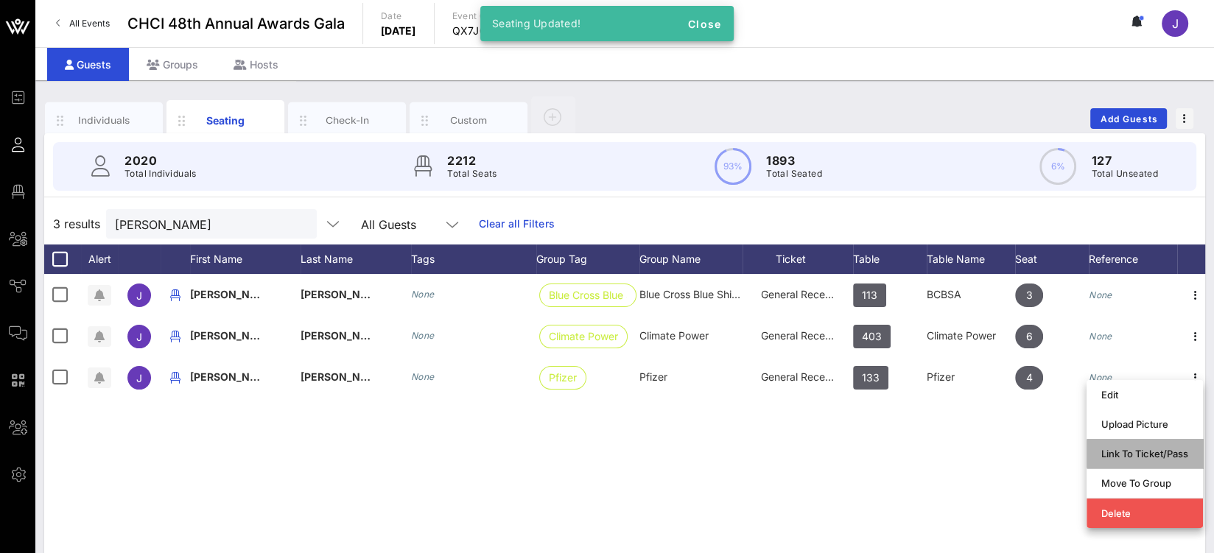
click at [1154, 461] on div "Link To Ticket/Pass" at bounding box center [1144, 454] width 87 height 24
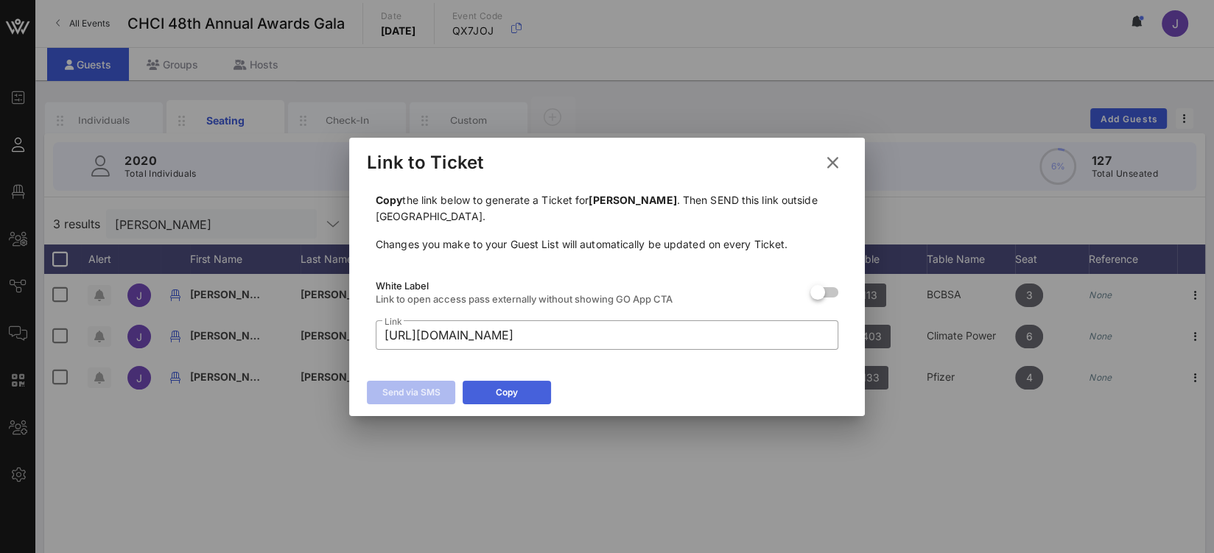
click at [535, 389] on button "Copy" at bounding box center [507, 393] width 88 height 24
click at [831, 161] on icon at bounding box center [832, 162] width 21 height 18
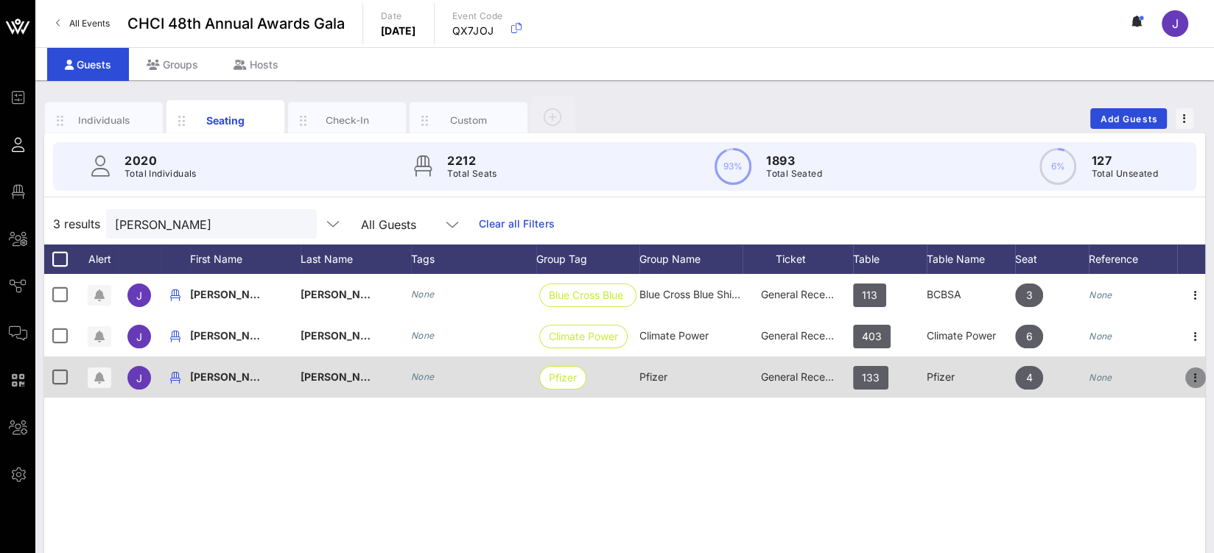
click at [1195, 373] on icon "button" at bounding box center [1196, 378] width 18 height 18
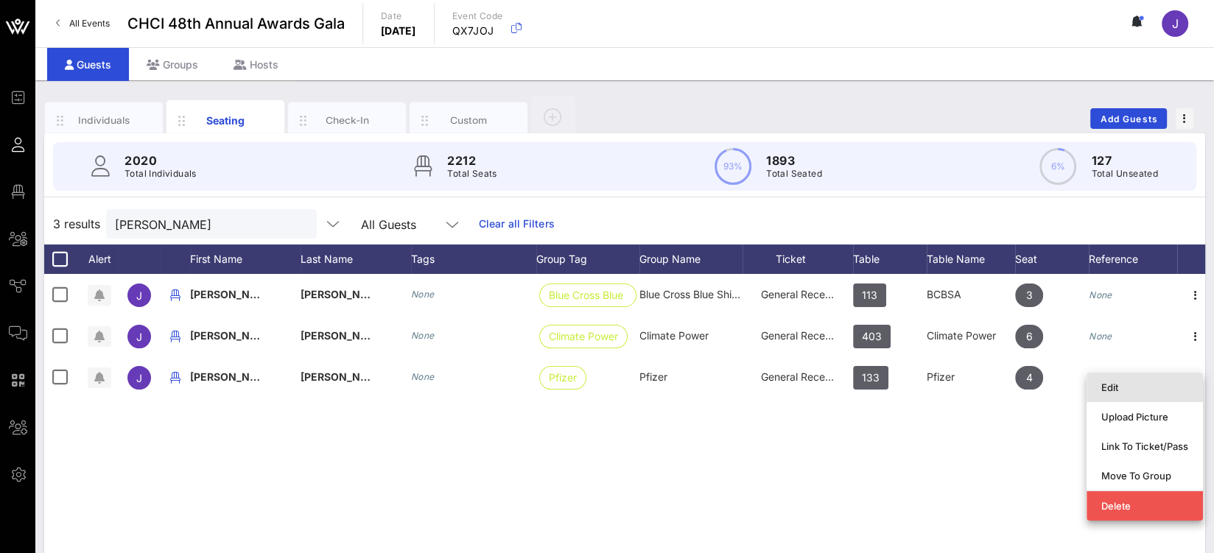
click at [1153, 394] on div "Edit" at bounding box center [1144, 388] width 87 height 24
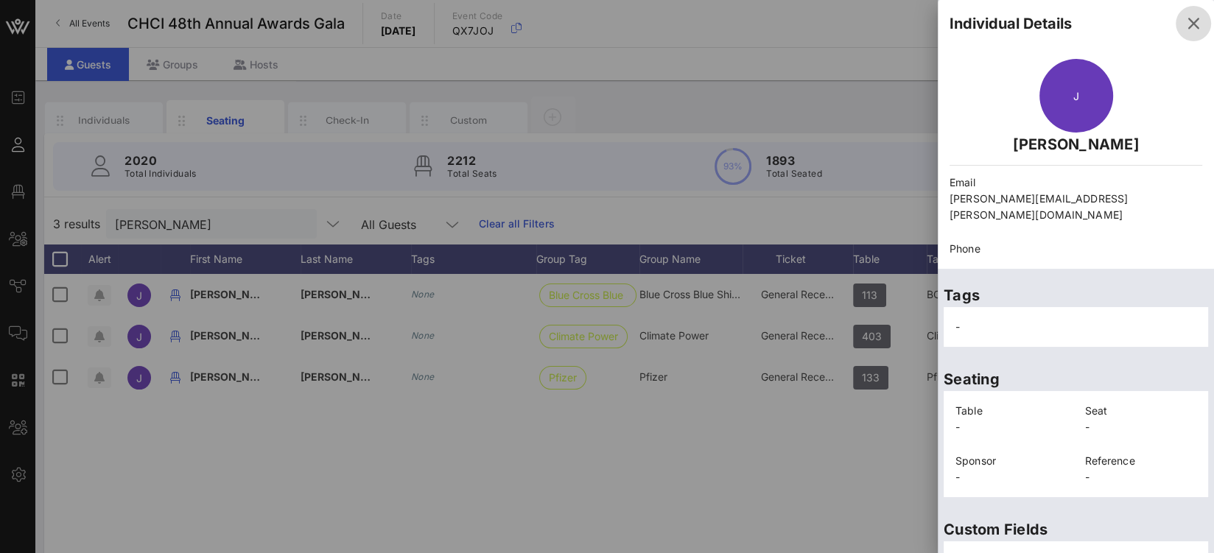
click at [1188, 24] on icon "button" at bounding box center [1194, 24] width 18 height 18
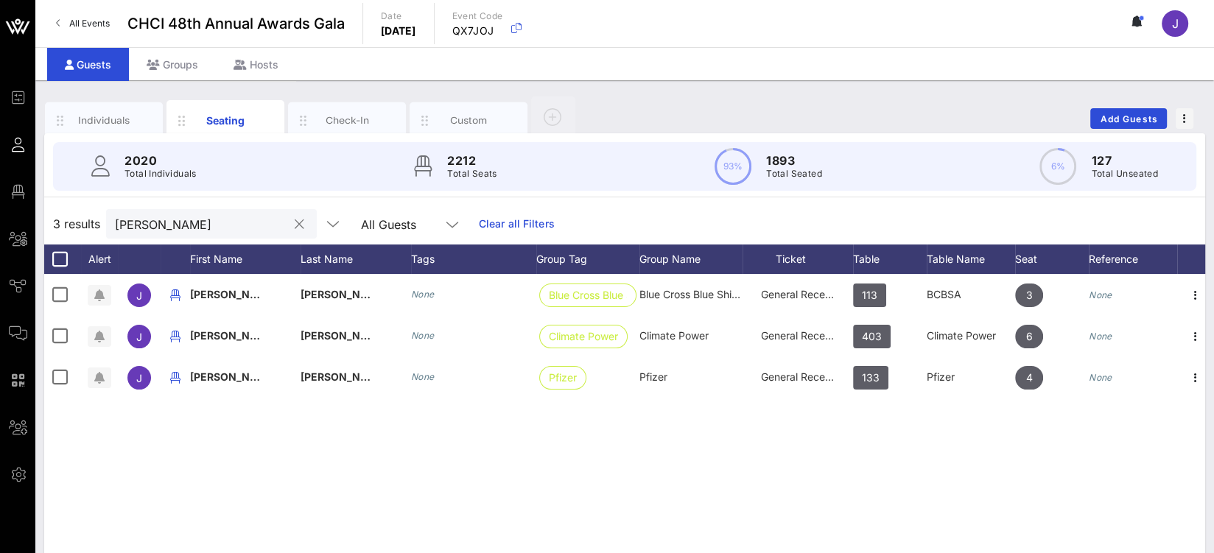
click at [136, 218] on input "julio" at bounding box center [201, 223] width 172 height 19
click at [136, 219] on input "julio" at bounding box center [201, 223] width 172 height 19
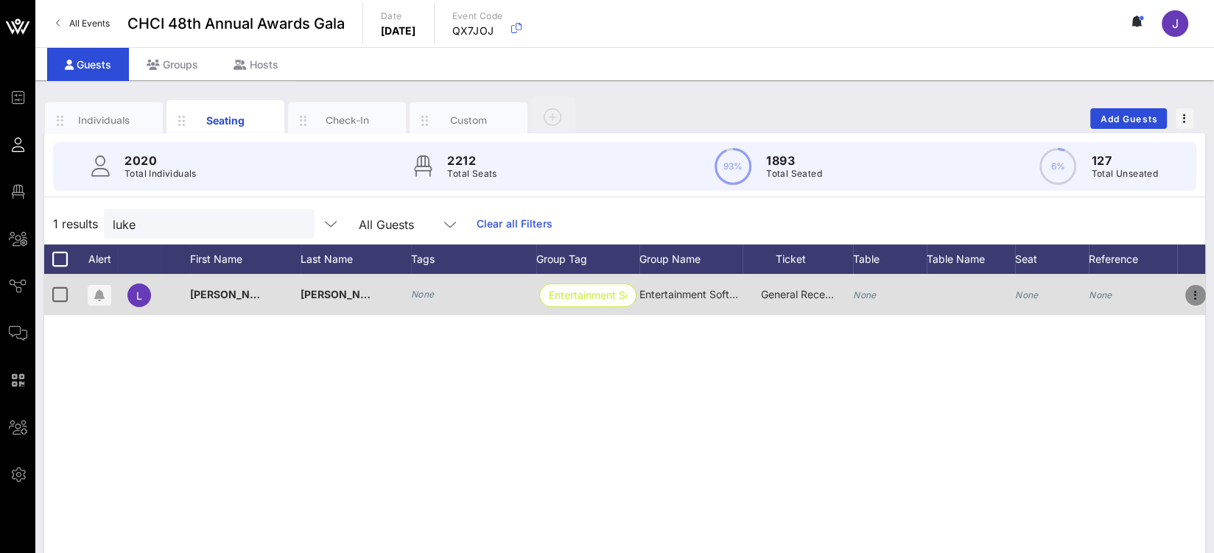
click at [1191, 292] on icon "button" at bounding box center [1196, 296] width 18 height 18
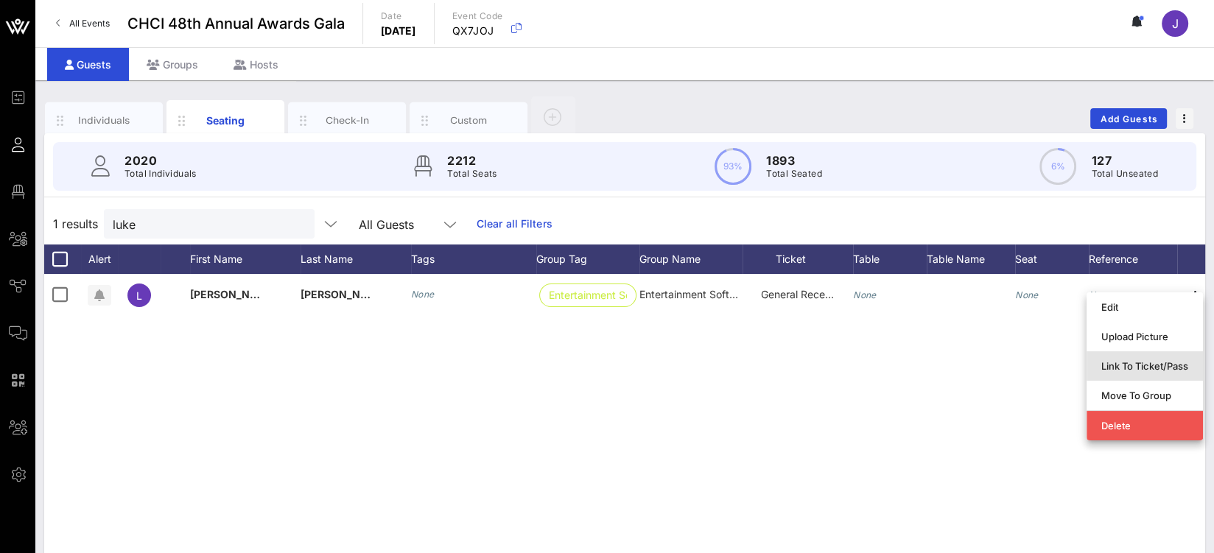
click at [1168, 365] on div "Link To Ticket/Pass" at bounding box center [1144, 366] width 87 height 12
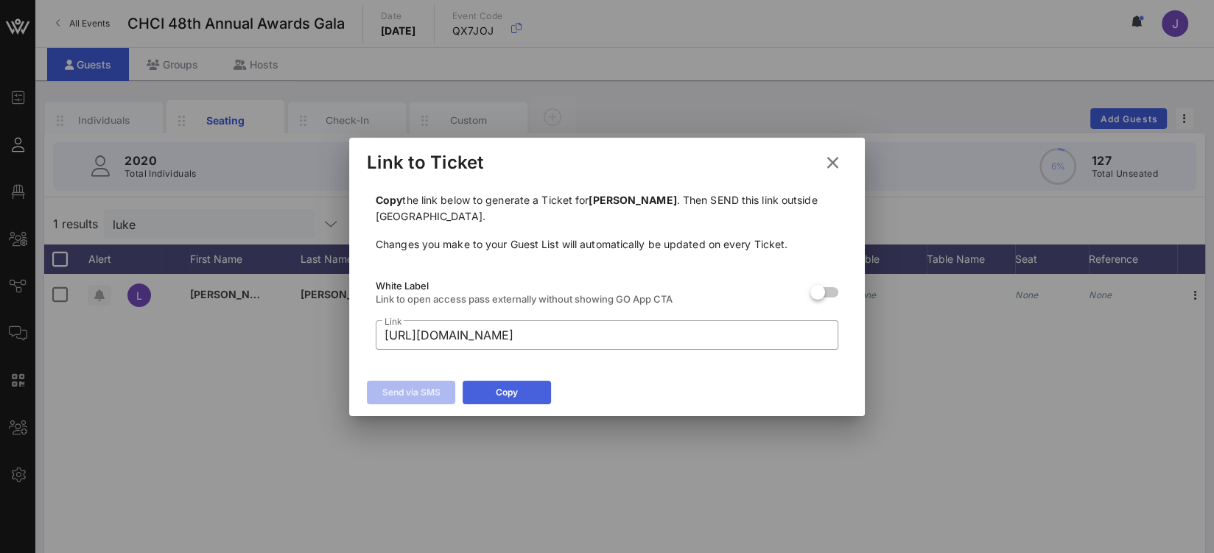
click at [533, 388] on button "Copy" at bounding box center [507, 393] width 88 height 24
click at [839, 166] on icon at bounding box center [833, 163] width 20 height 18
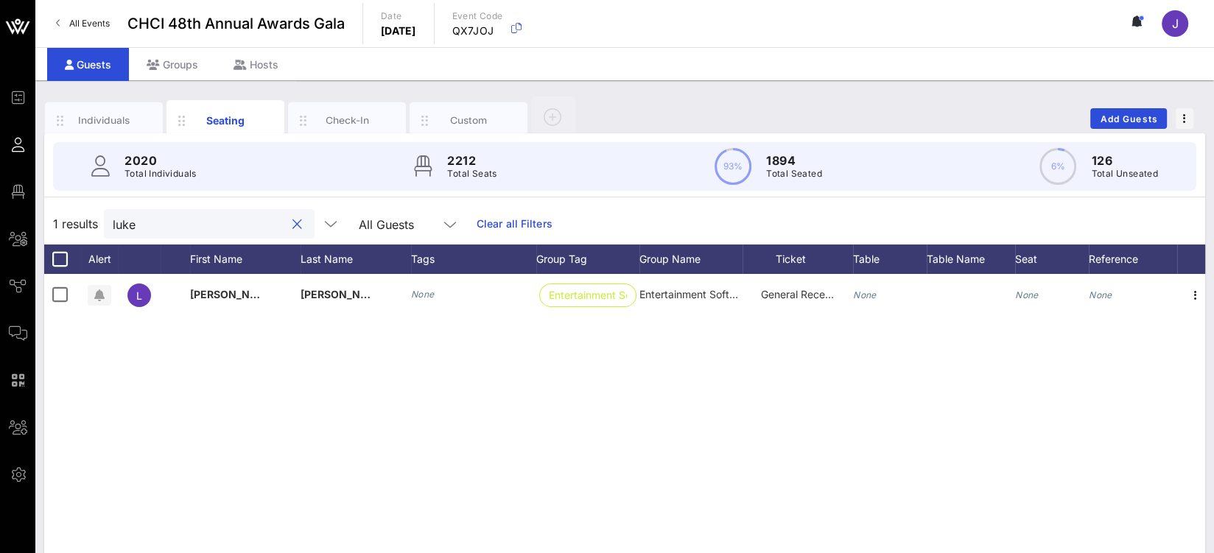
click at [132, 226] on input "luke" at bounding box center [199, 223] width 172 height 19
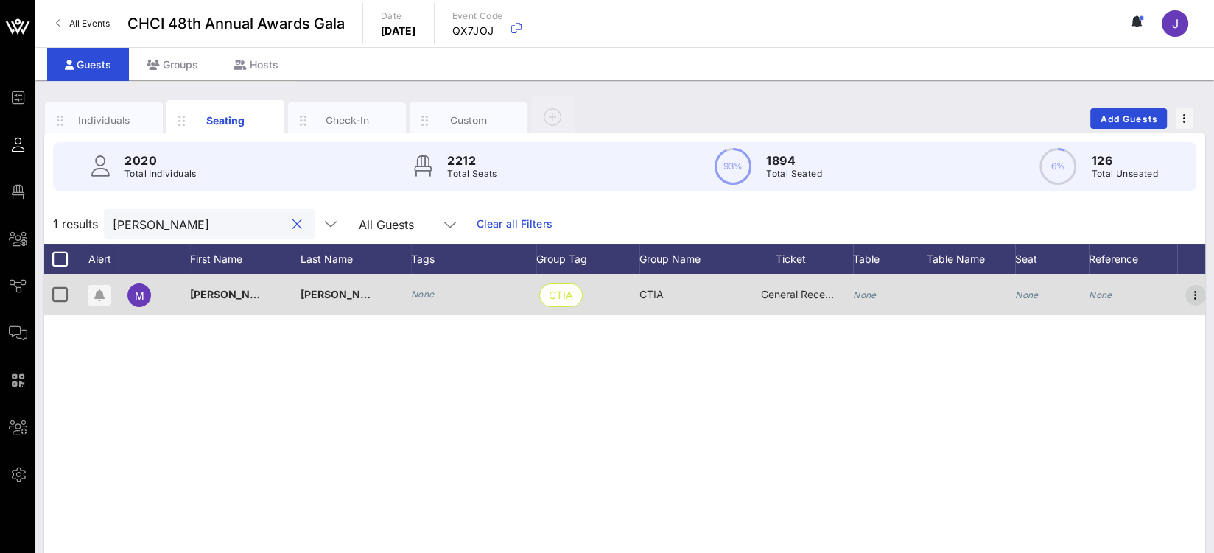
type input "matthew eis"
click at [1204, 290] on icon "button" at bounding box center [1196, 296] width 18 height 18
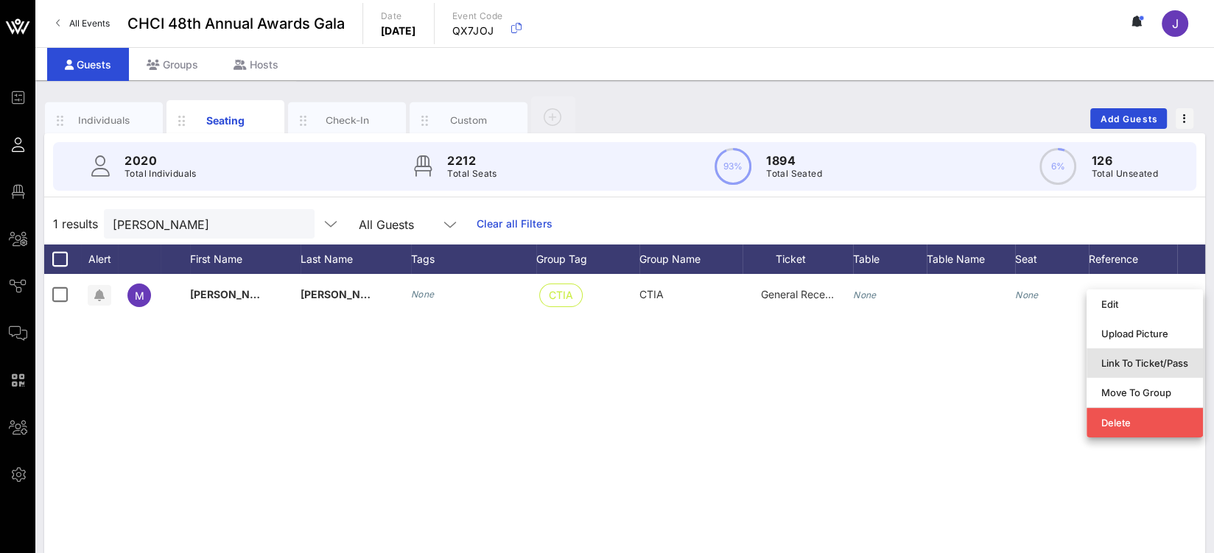
click at [1150, 369] on div "Link To Ticket/Pass" at bounding box center [1144, 363] width 87 height 24
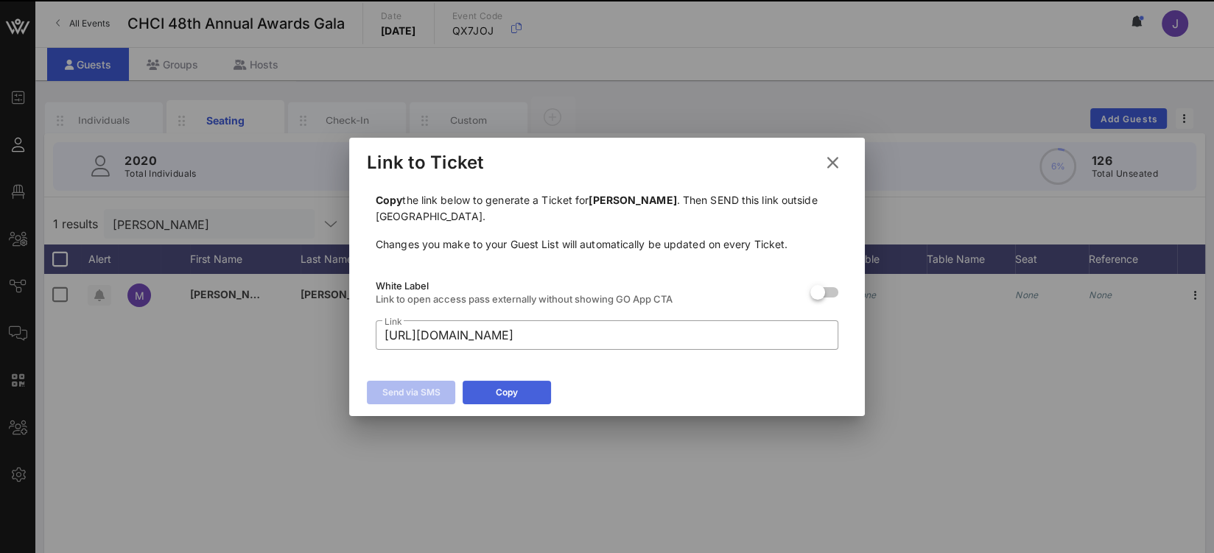
click at [529, 390] on button "Copy" at bounding box center [507, 393] width 88 height 24
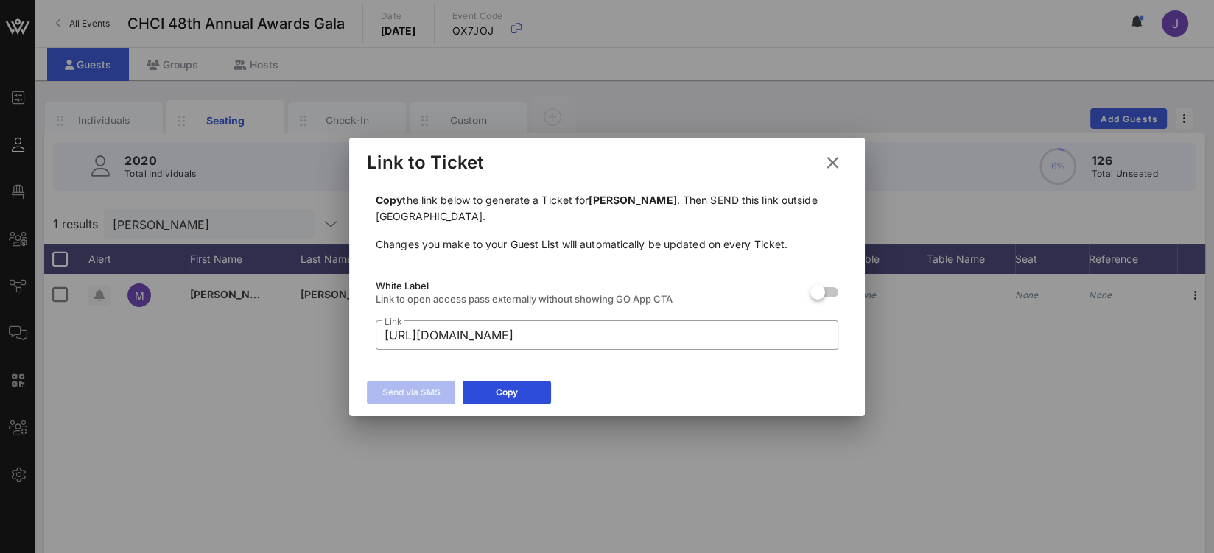
click at [828, 162] on icon at bounding box center [832, 162] width 23 height 21
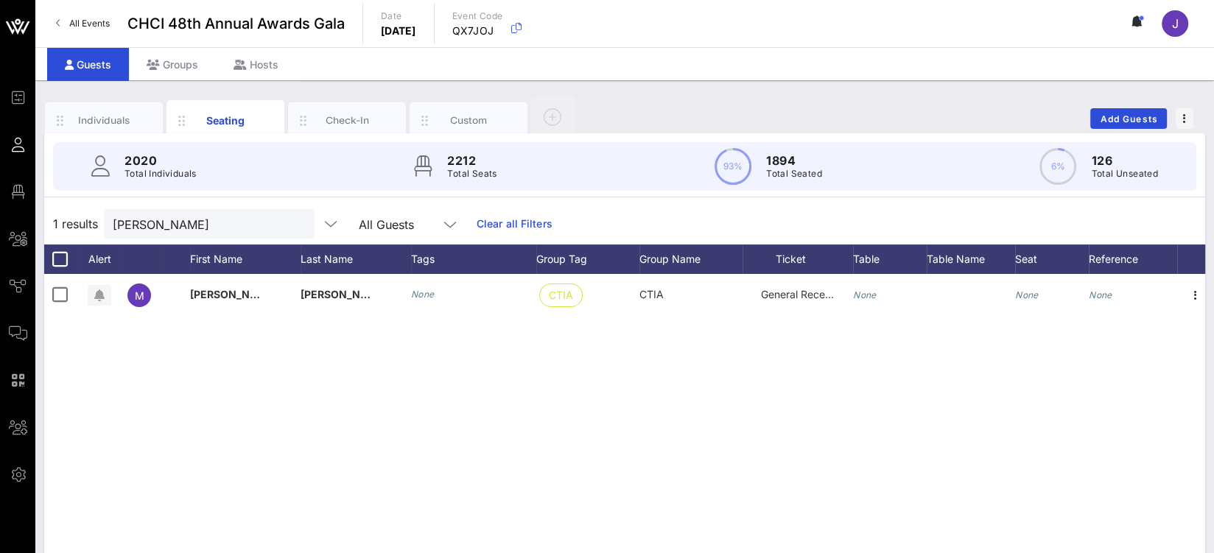
click at [288, 222] on div at bounding box center [297, 225] width 18 height 18
click at [292, 222] on button "clear icon" at bounding box center [297, 224] width 10 height 15
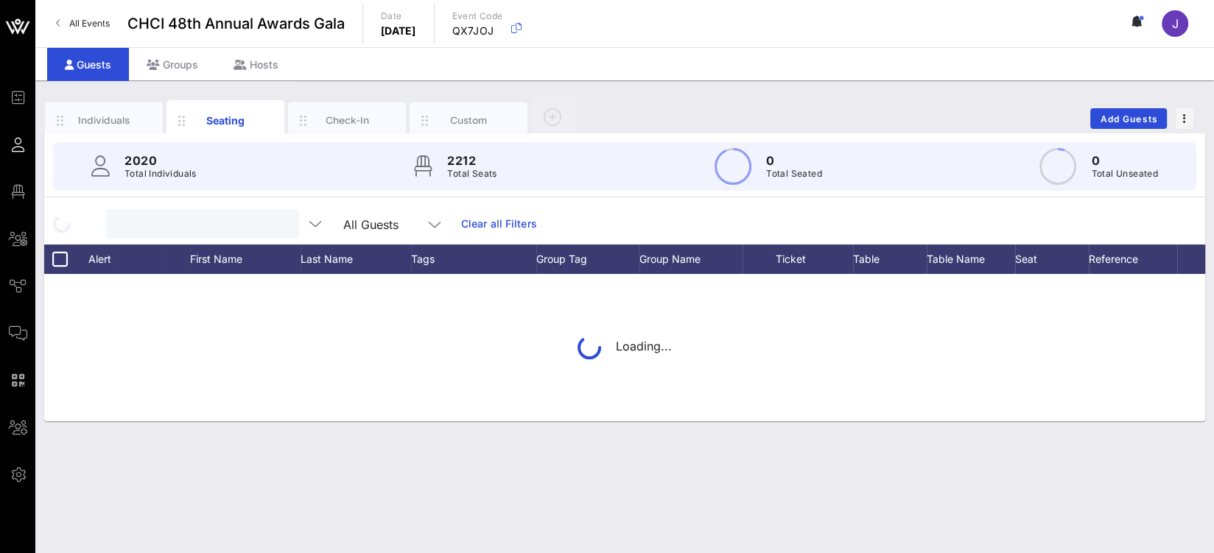
click at [183, 228] on input "text" at bounding box center [201, 223] width 172 height 19
type input "a"
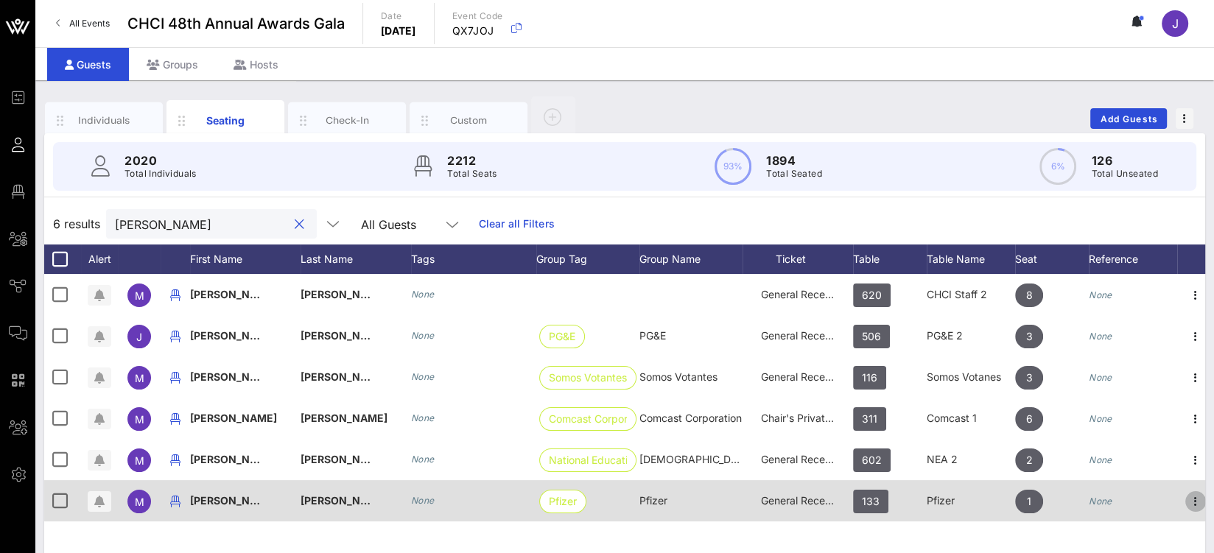
click at [1199, 499] on icon "button" at bounding box center [1196, 502] width 18 height 18
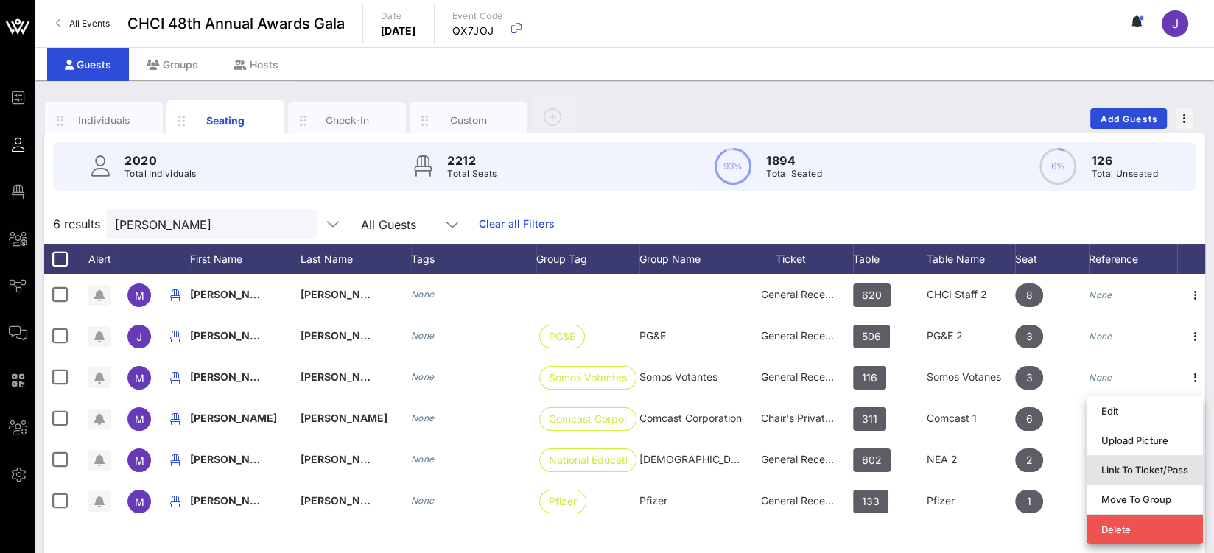
click at [1135, 463] on div "Link To Ticket/Pass" at bounding box center [1144, 470] width 87 height 24
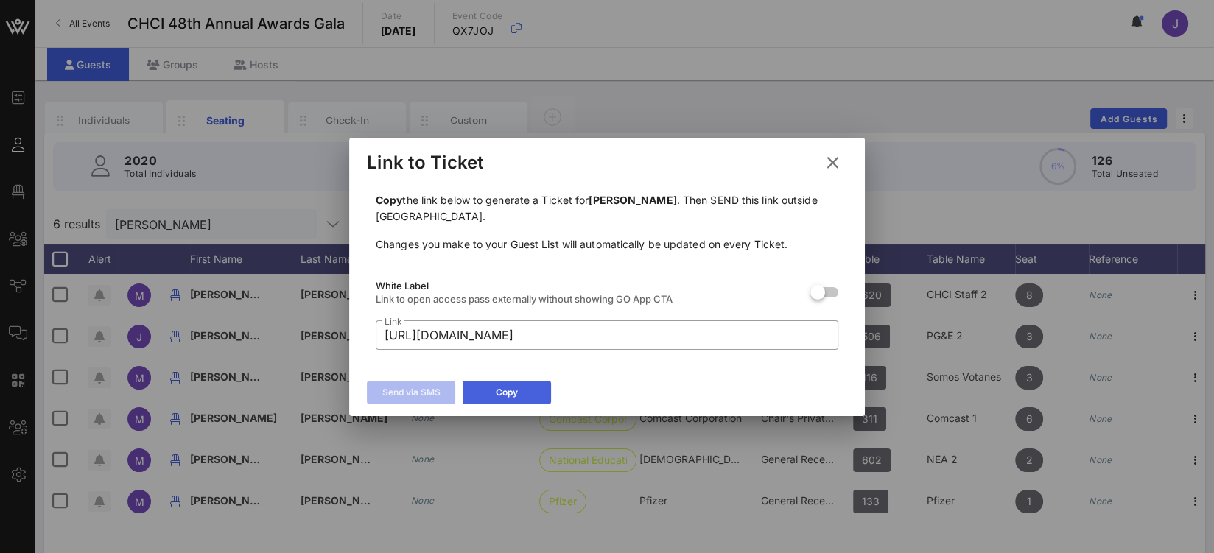
click at [525, 392] on button "Copy" at bounding box center [507, 393] width 88 height 24
click at [827, 163] on icon at bounding box center [832, 162] width 21 height 18
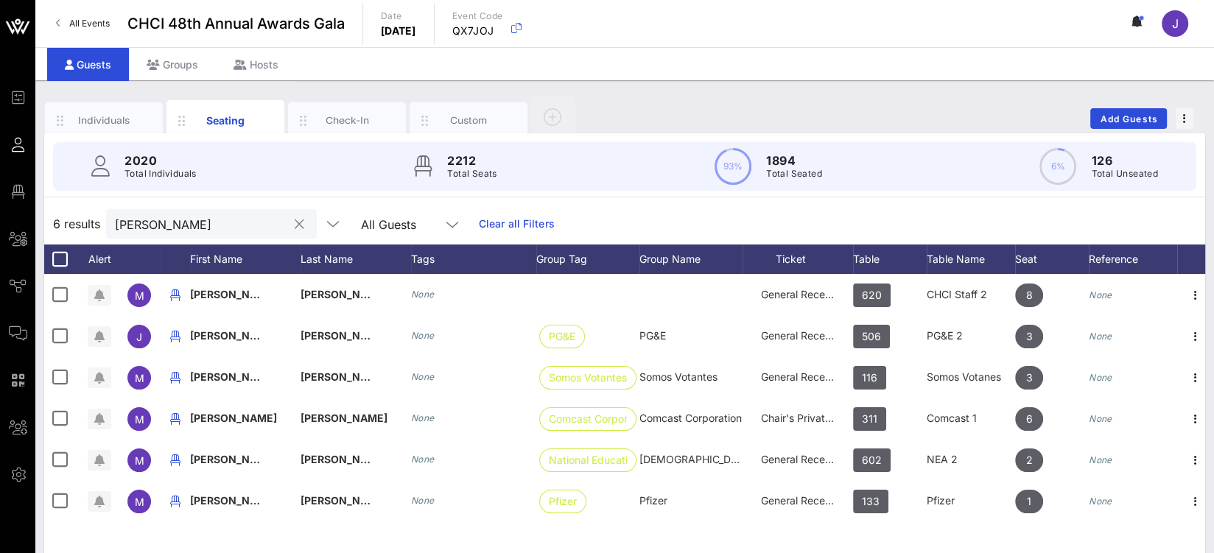
click at [140, 220] on input "miguel" at bounding box center [201, 223] width 172 height 19
type input "m"
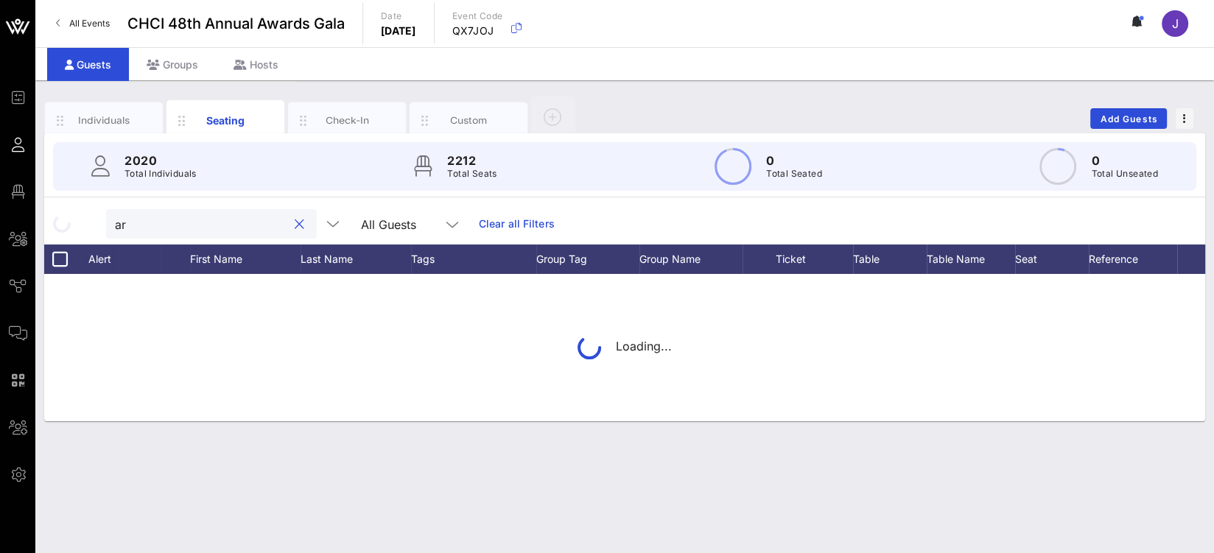
type input "a"
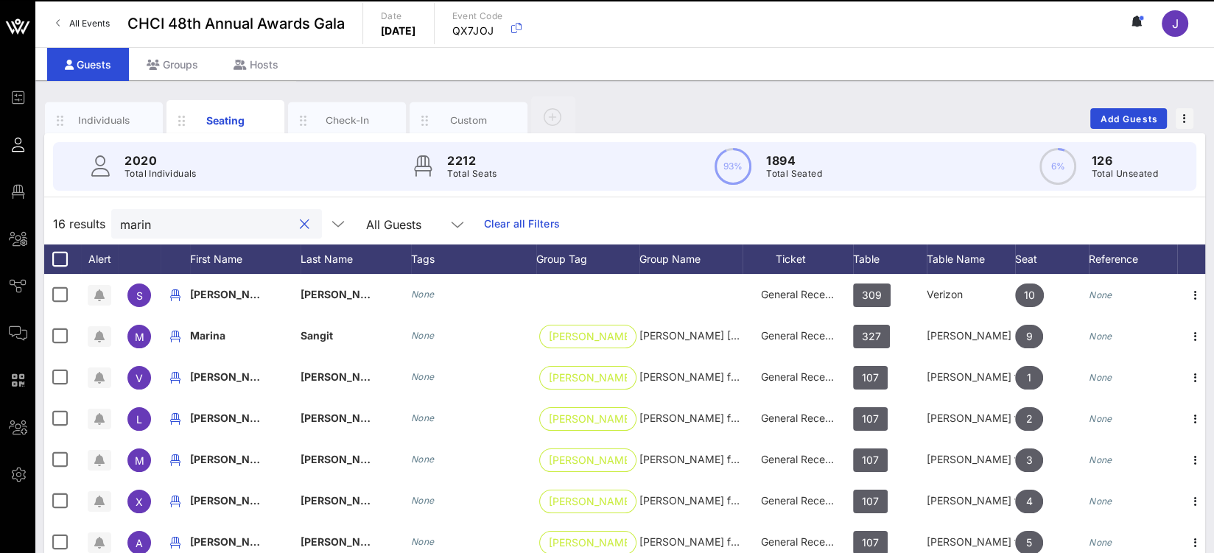
click at [137, 223] on input "marin" at bounding box center [206, 223] width 172 height 19
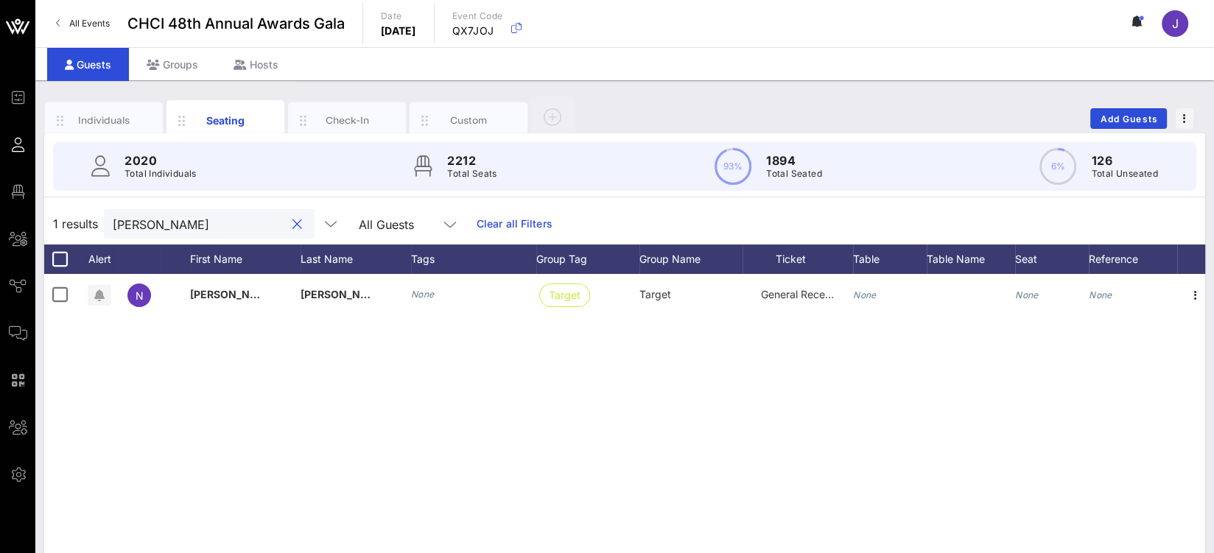
type input "nicole marin"
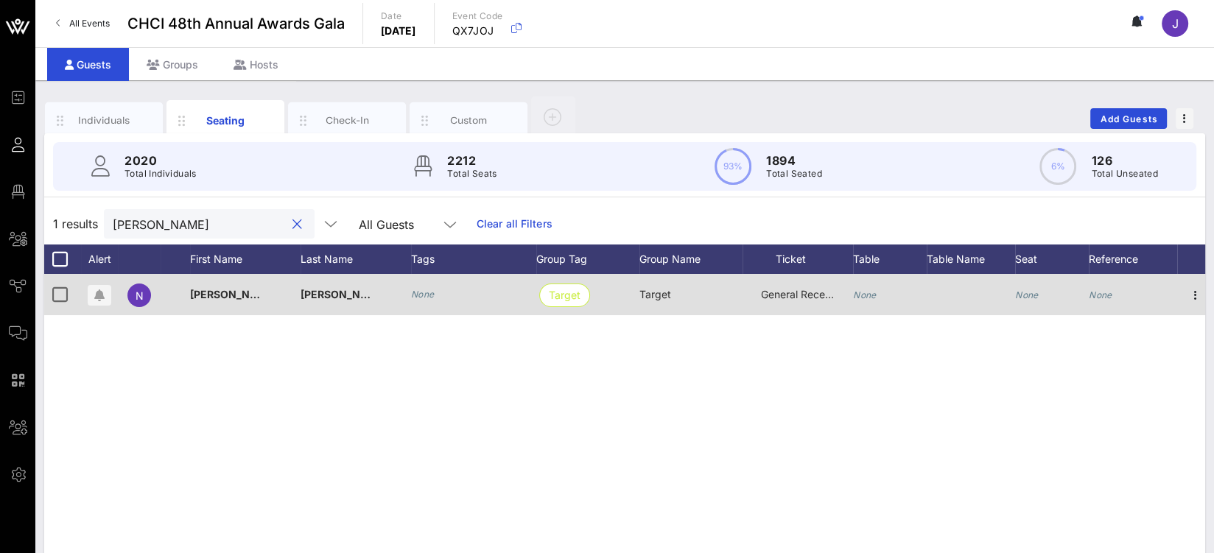
click at [786, 300] on div "General Reception" at bounding box center [798, 294] width 74 height 41
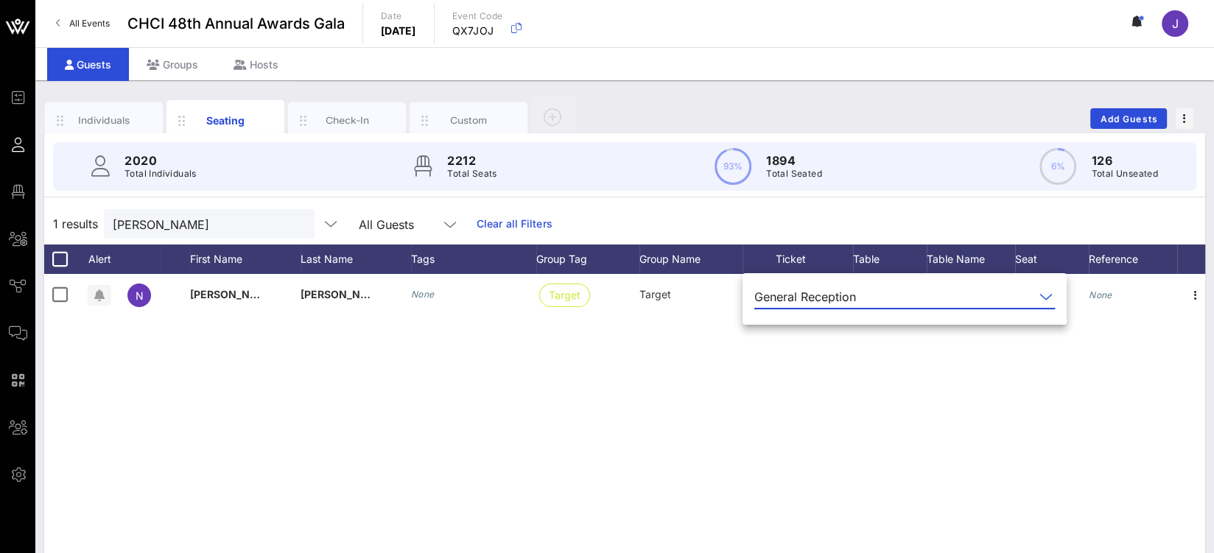
click at [855, 438] on div "N Nicole Marin None Target Target General Reception None None None" at bounding box center [624, 495] width 1161 height 442
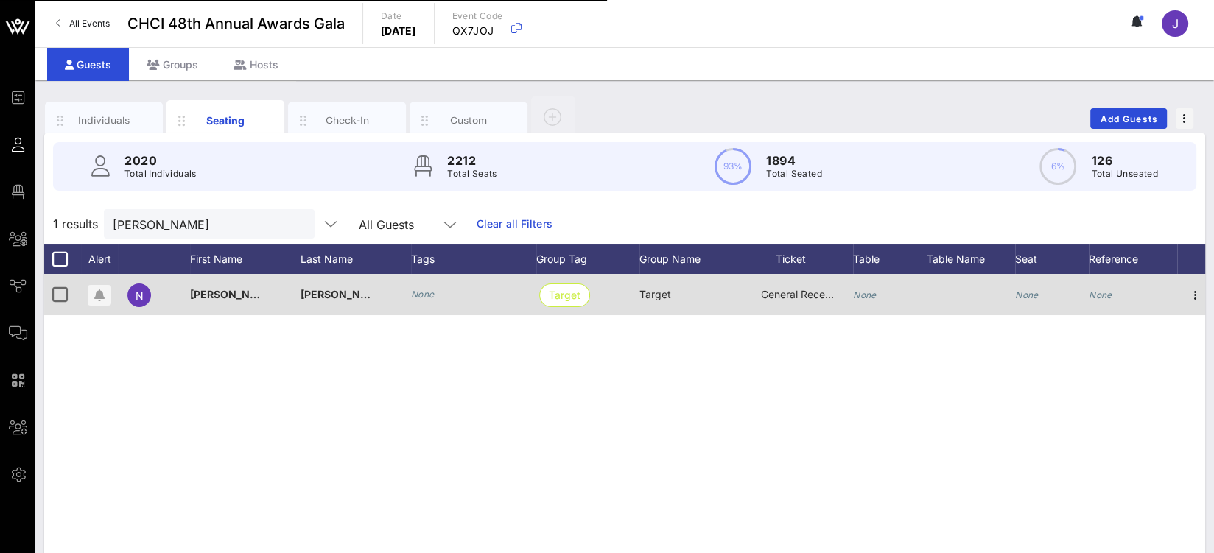
click at [876, 297] on icon "None" at bounding box center [865, 295] width 24 height 11
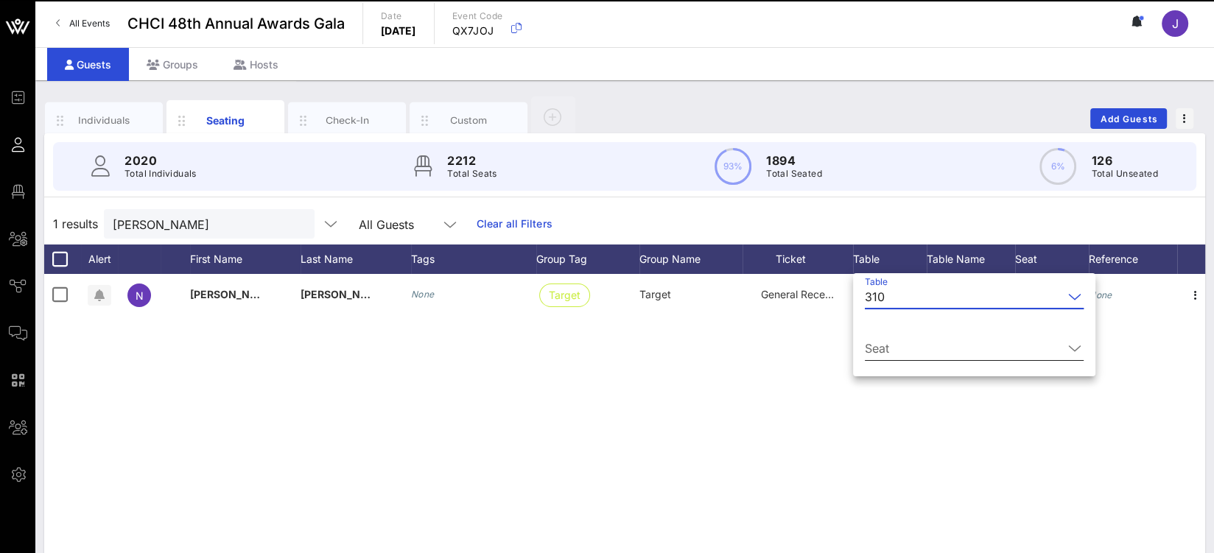
drag, startPoint x: 900, startPoint y: 329, endPoint x: 897, endPoint y: 342, distance: 13.1
click at [898, 340] on div "Seat" at bounding box center [974, 352] width 219 height 49
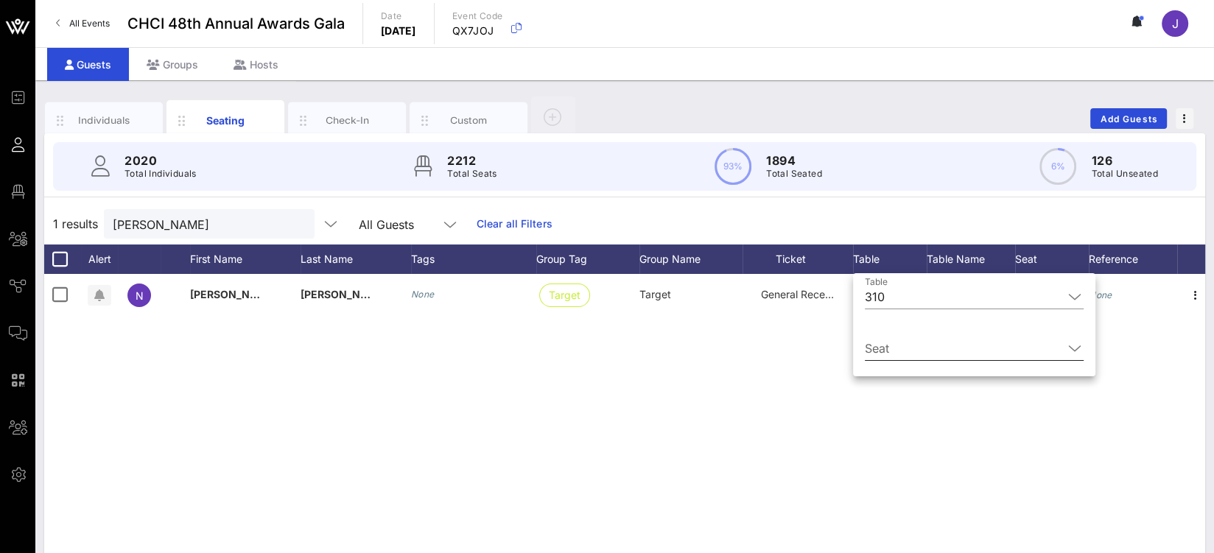
click at [895, 341] on input "Seat" at bounding box center [964, 349] width 198 height 24
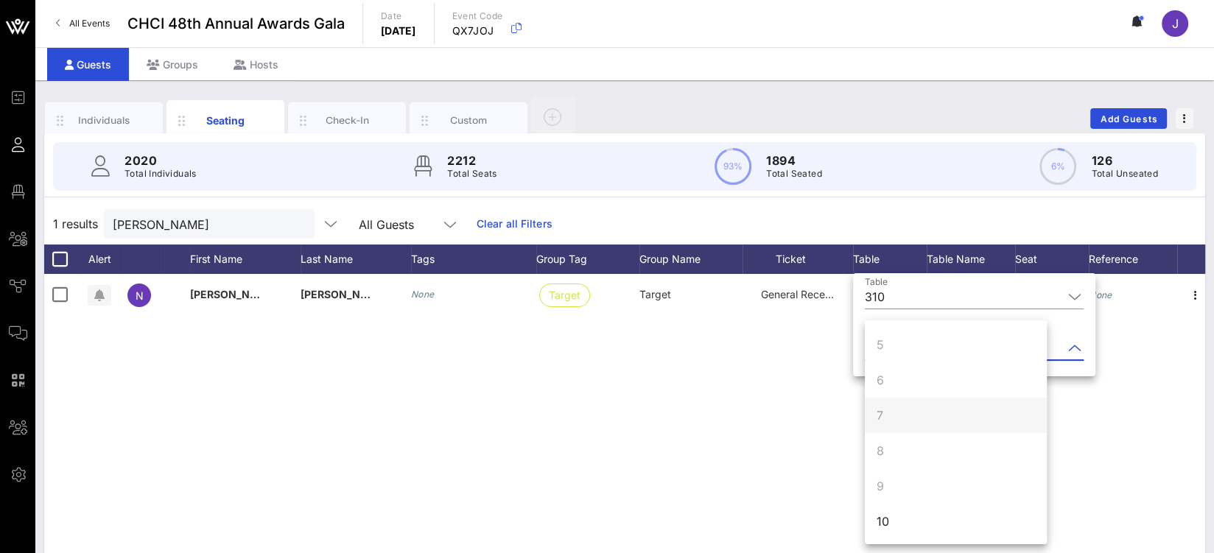
scroll to position [141, 0]
click at [896, 524] on div "10" at bounding box center [956, 520] width 182 height 35
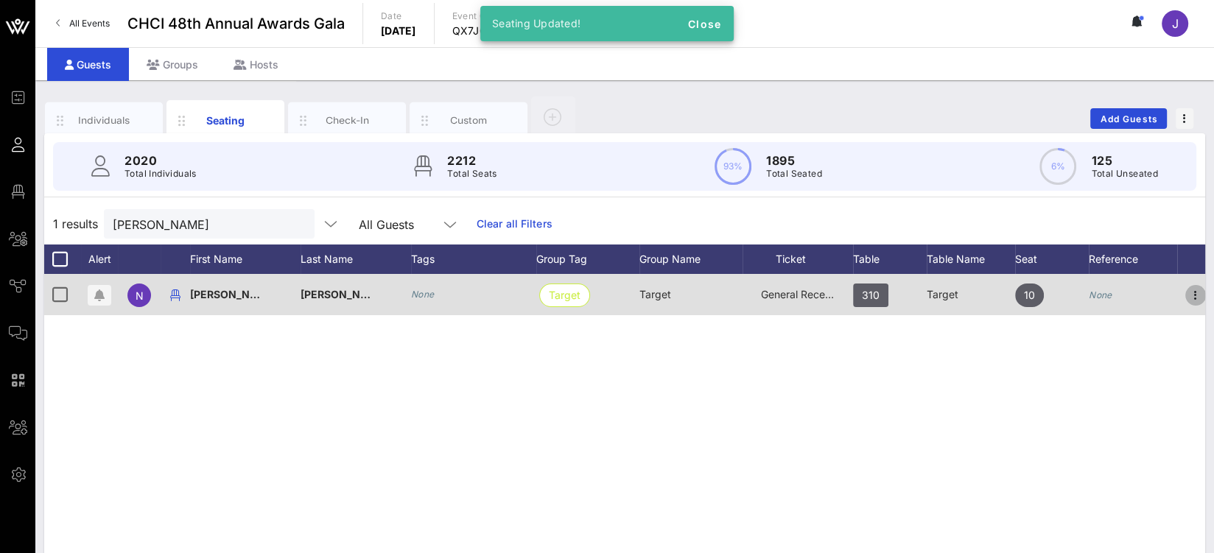
click at [1188, 290] on icon "button" at bounding box center [1196, 296] width 18 height 18
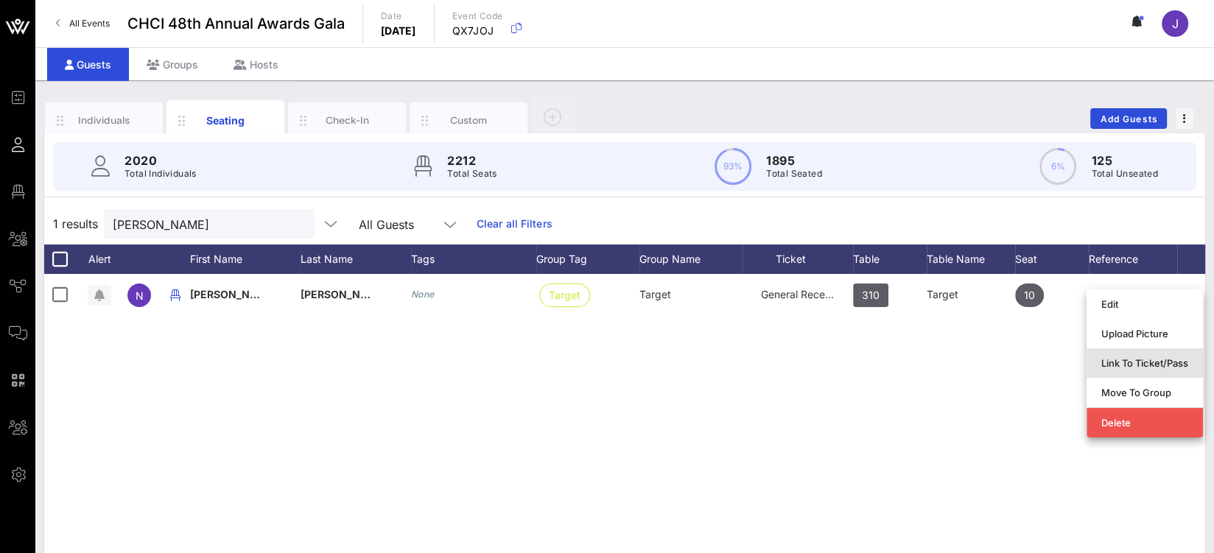
click at [1126, 363] on div "Link To Ticket/Pass" at bounding box center [1144, 363] width 87 height 12
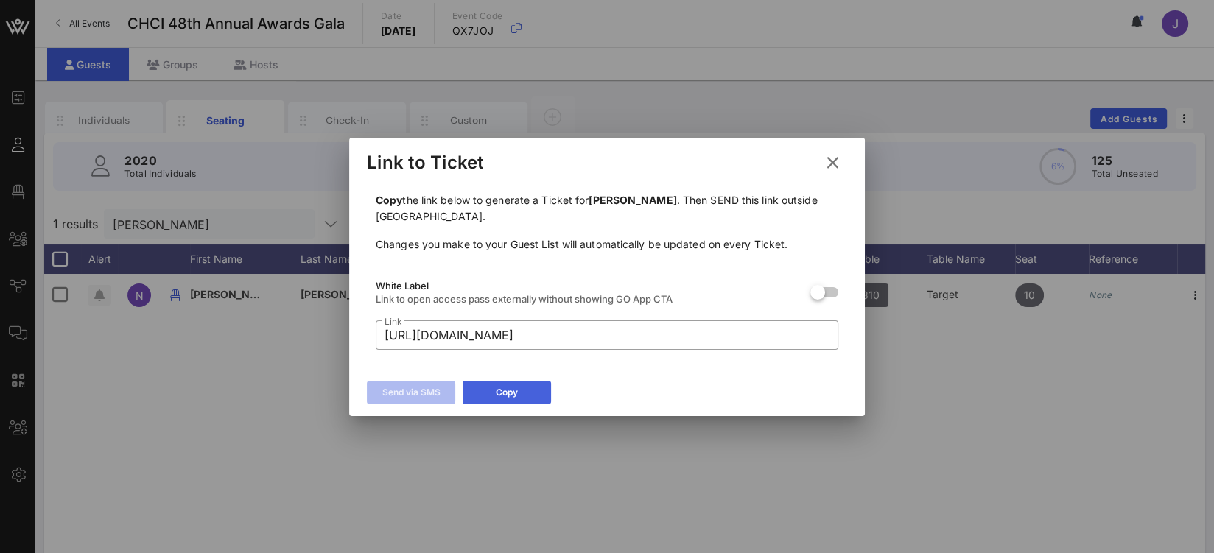
click at [512, 389] on div "Copy" at bounding box center [507, 392] width 22 height 15
click at [834, 169] on icon at bounding box center [833, 163] width 20 height 18
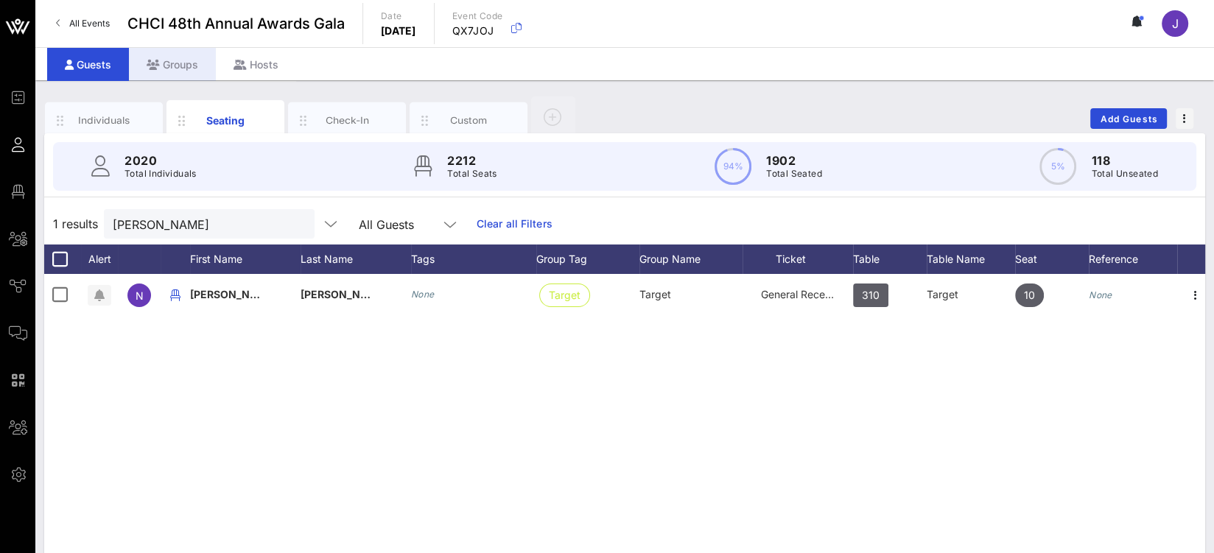
click at [182, 61] on div "Groups" at bounding box center [172, 64] width 87 height 33
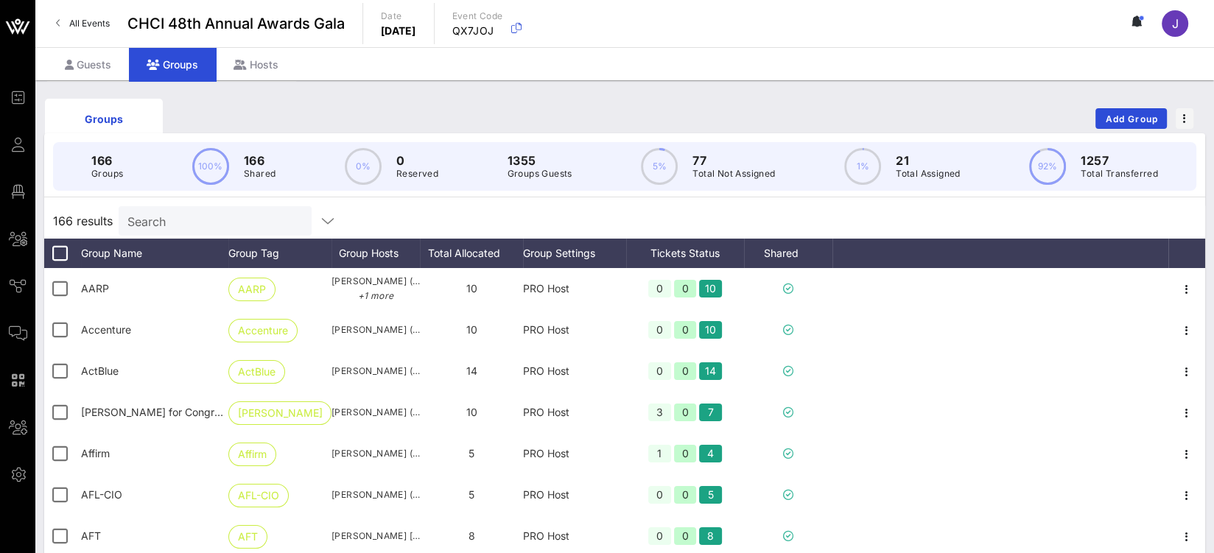
click at [185, 222] on input "Search" at bounding box center [213, 220] width 172 height 19
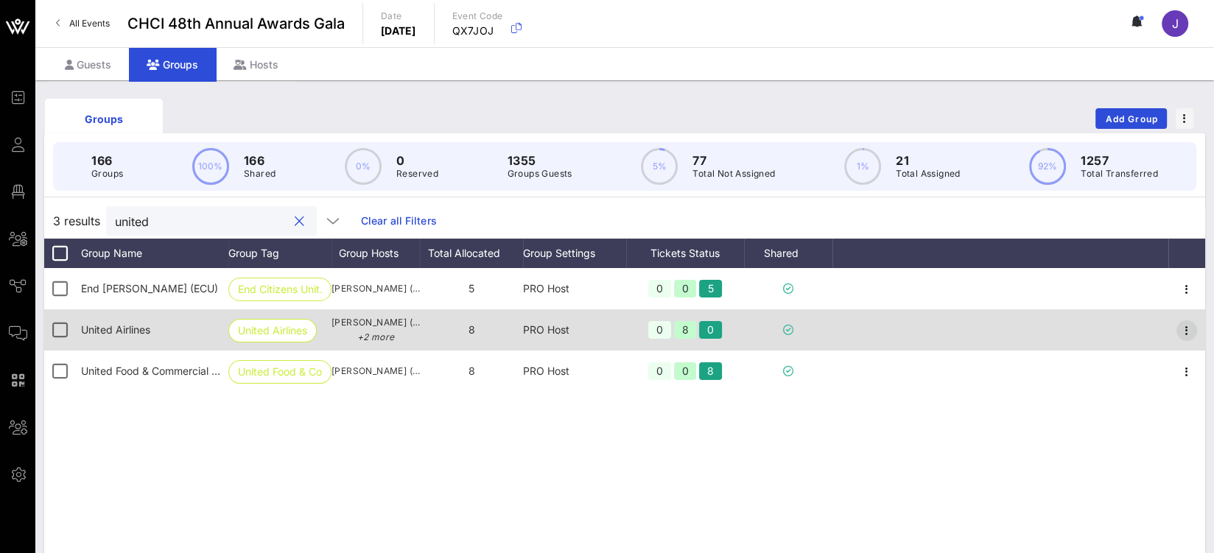
type input "united"
click at [1193, 331] on icon "button" at bounding box center [1187, 331] width 18 height 18
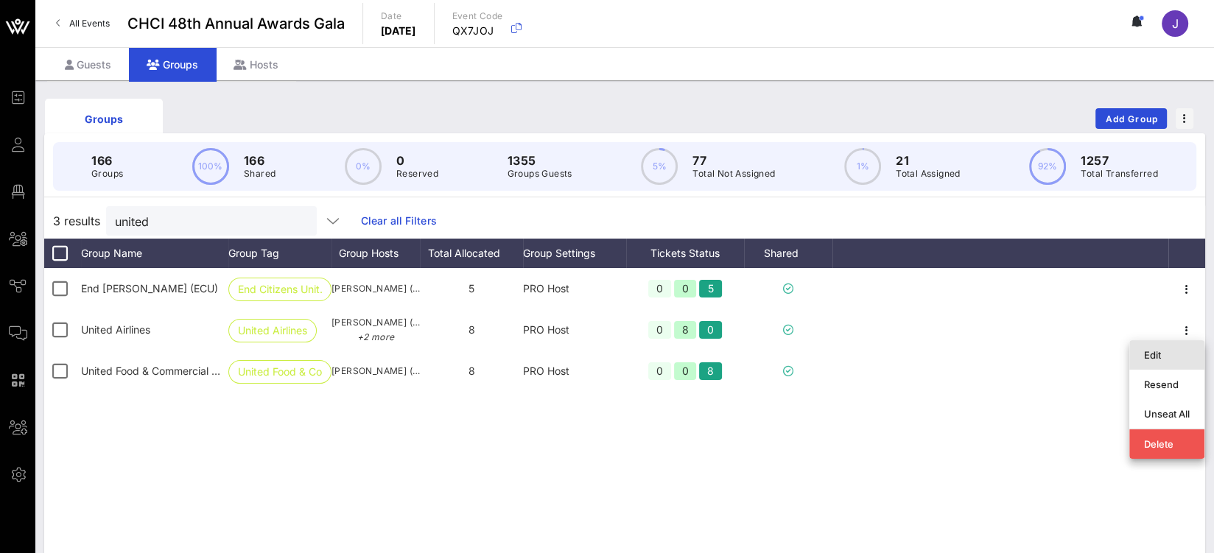
click at [1174, 358] on div "Edit" at bounding box center [1167, 355] width 46 height 12
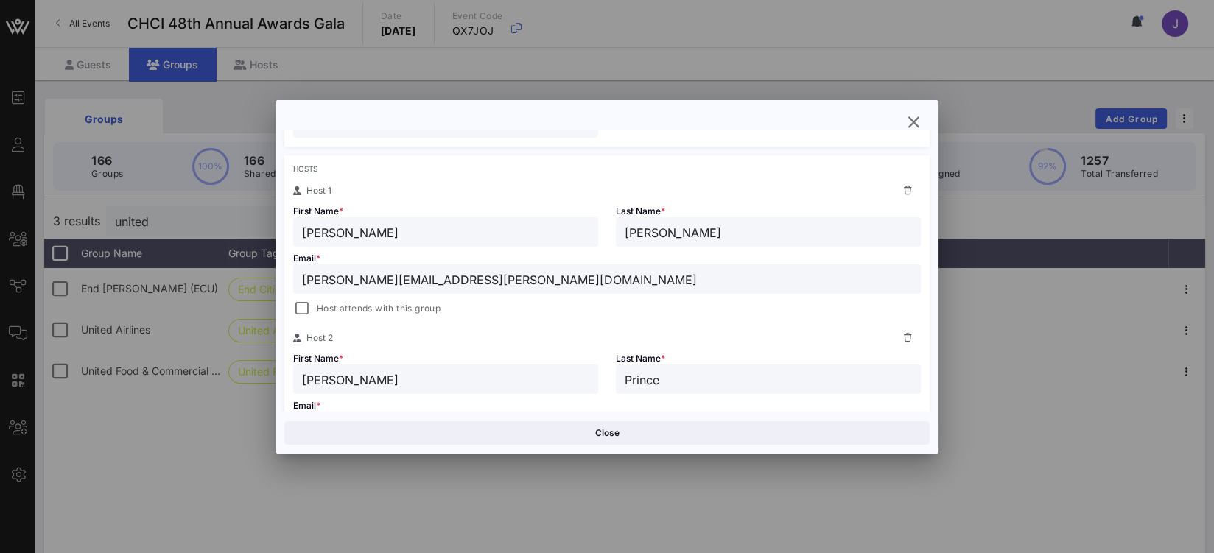
scroll to position [378, 0]
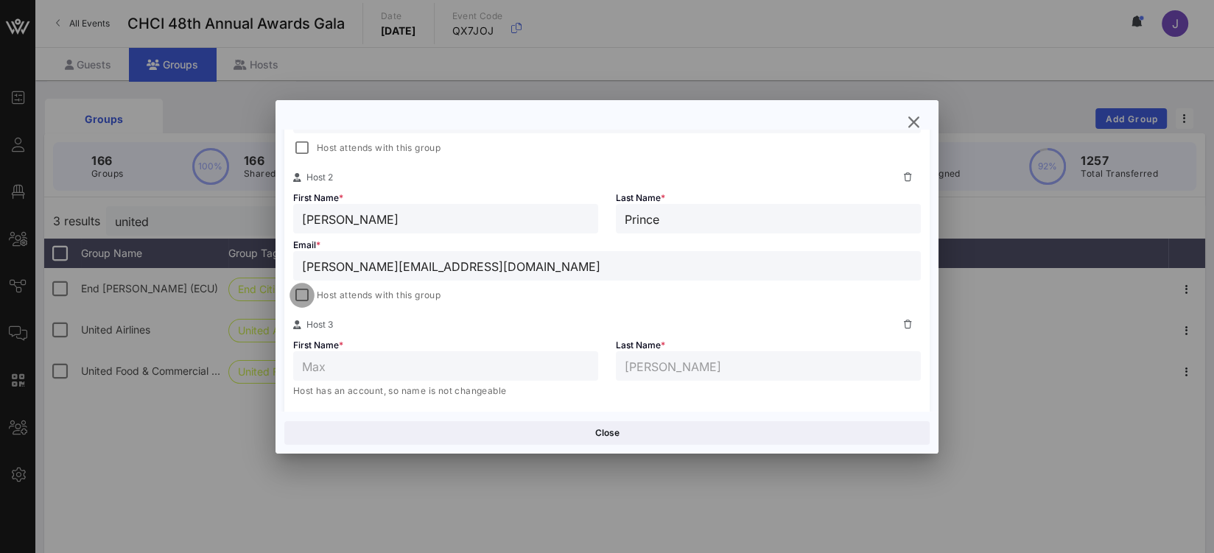
click at [299, 291] on div at bounding box center [302, 295] width 21 height 21
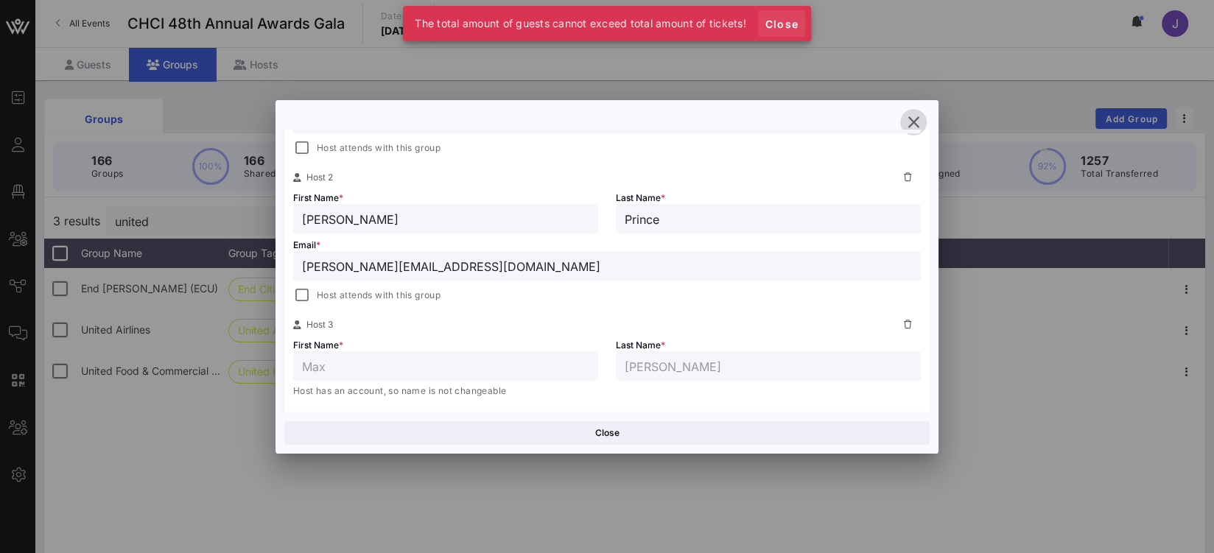
click at [774, 22] on span "Close" at bounding box center [781, 24] width 35 height 13
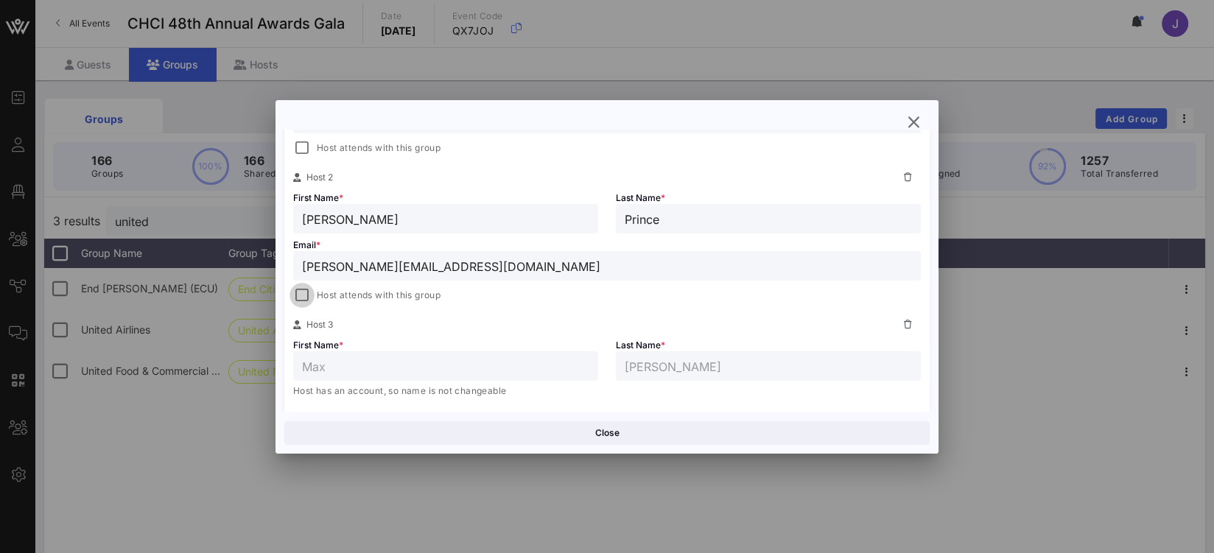
click at [295, 289] on div at bounding box center [302, 295] width 21 height 21
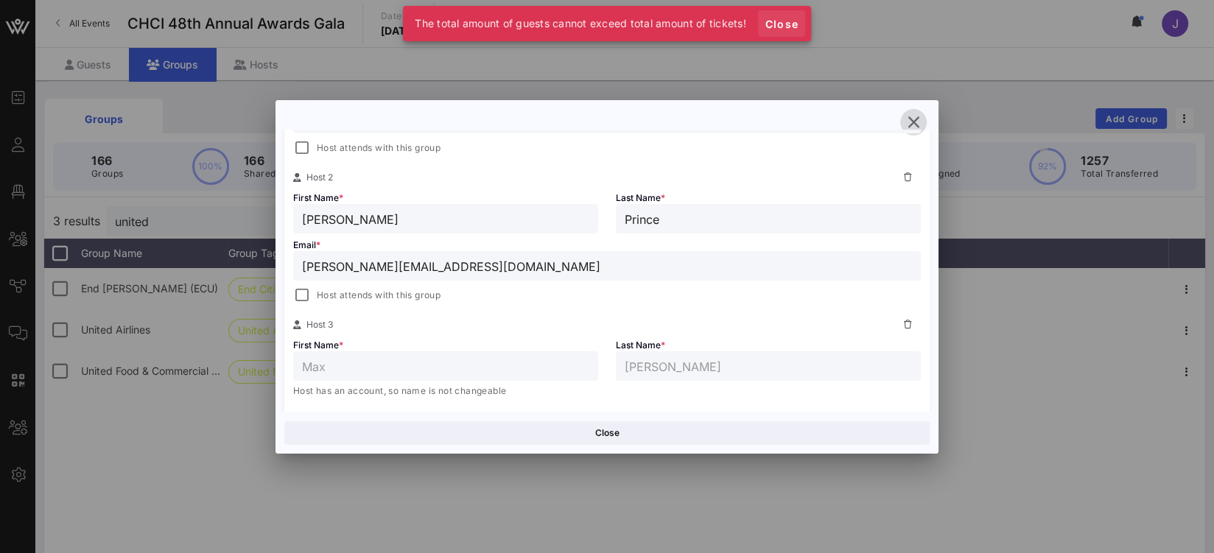
click at [788, 24] on span "Close" at bounding box center [781, 24] width 35 height 13
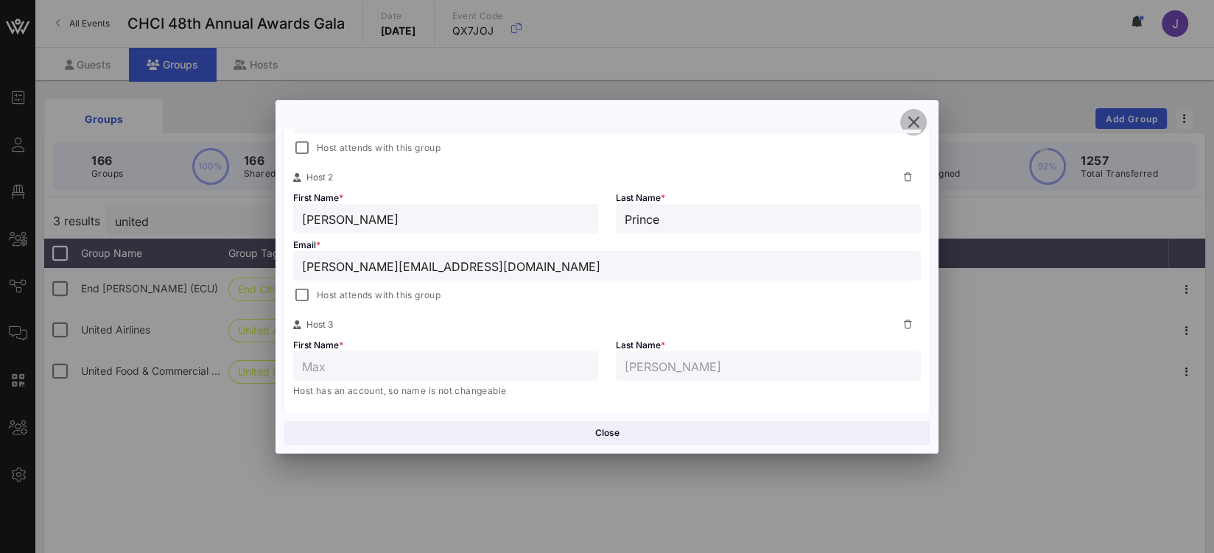
click at [905, 112] on button "button" at bounding box center [913, 122] width 27 height 27
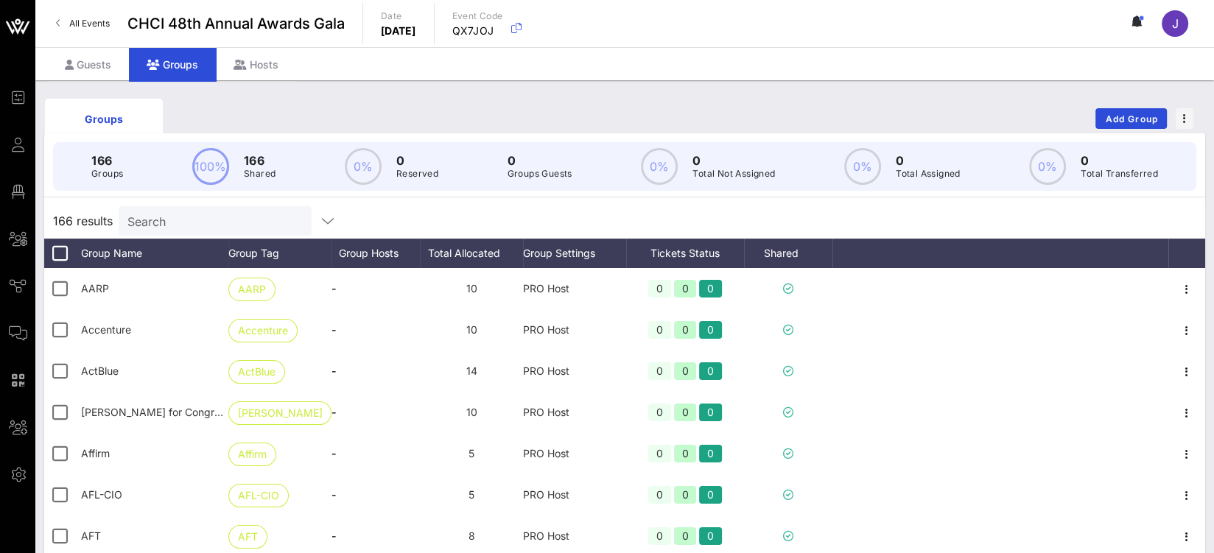
click at [194, 222] on input "Search" at bounding box center [213, 220] width 172 height 19
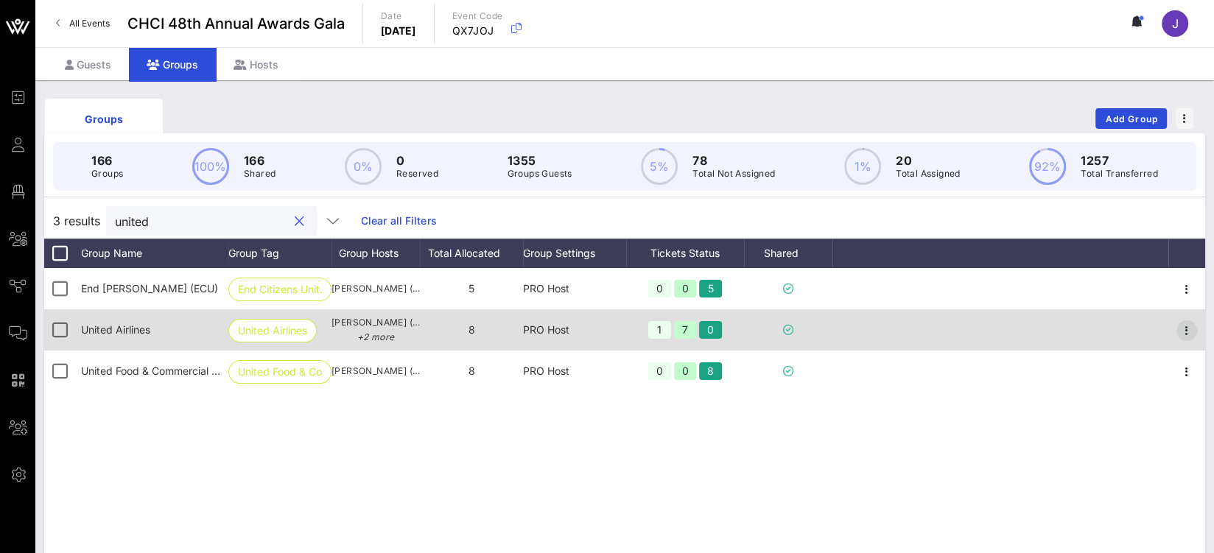
type input "united"
click at [1183, 328] on icon "button" at bounding box center [1187, 331] width 18 height 18
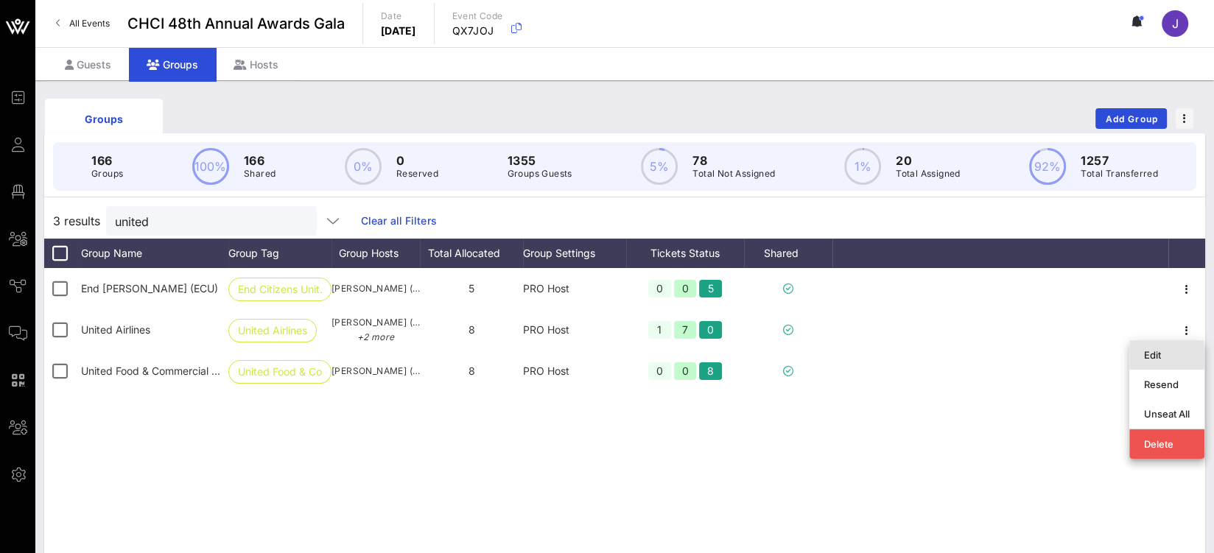
click at [1166, 348] on div "Edit" at bounding box center [1167, 355] width 46 height 24
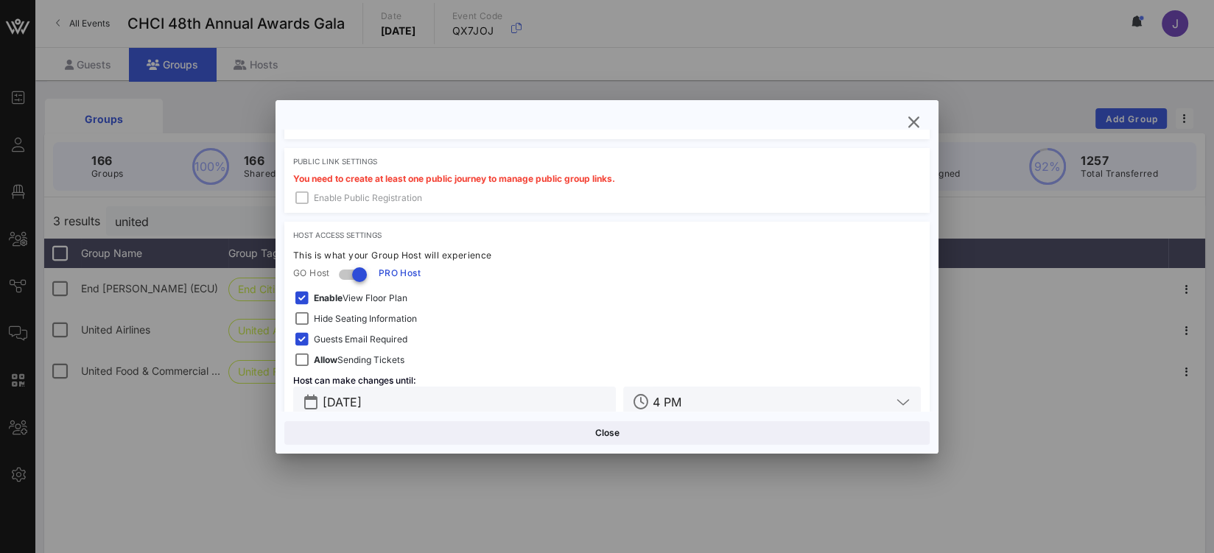
scroll to position [421, 0]
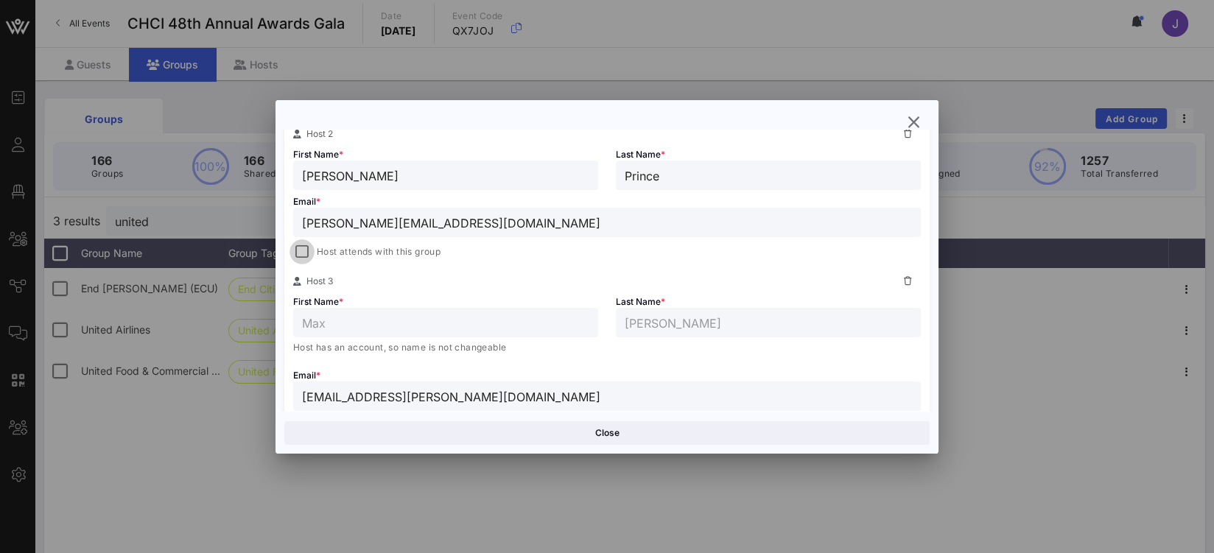
click at [305, 245] on div at bounding box center [302, 252] width 21 height 21
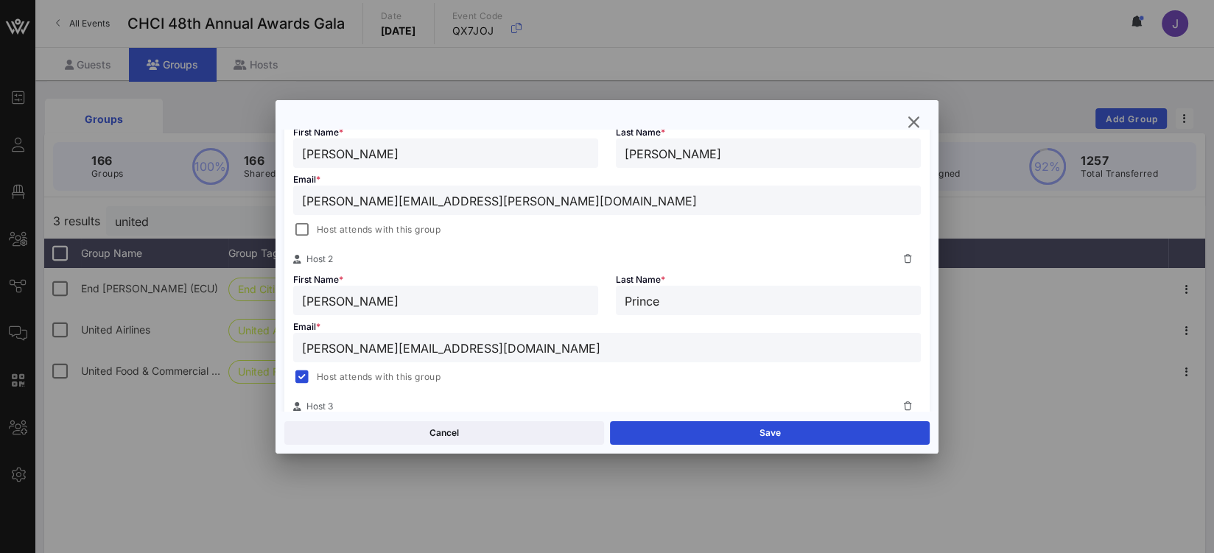
scroll to position [399, 0]
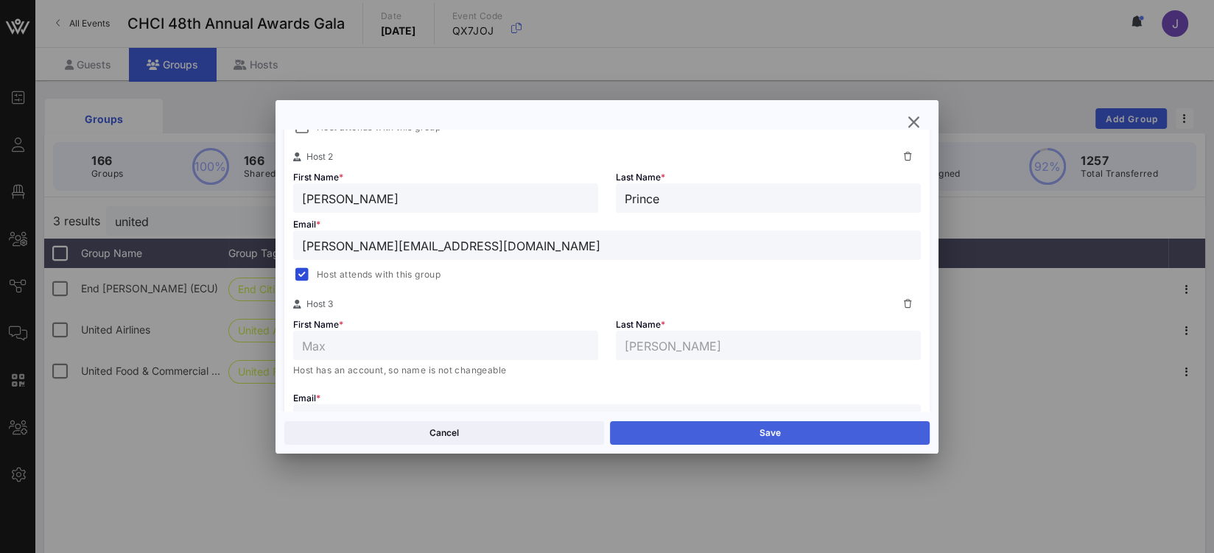
click at [749, 435] on button "Save" at bounding box center [770, 433] width 320 height 24
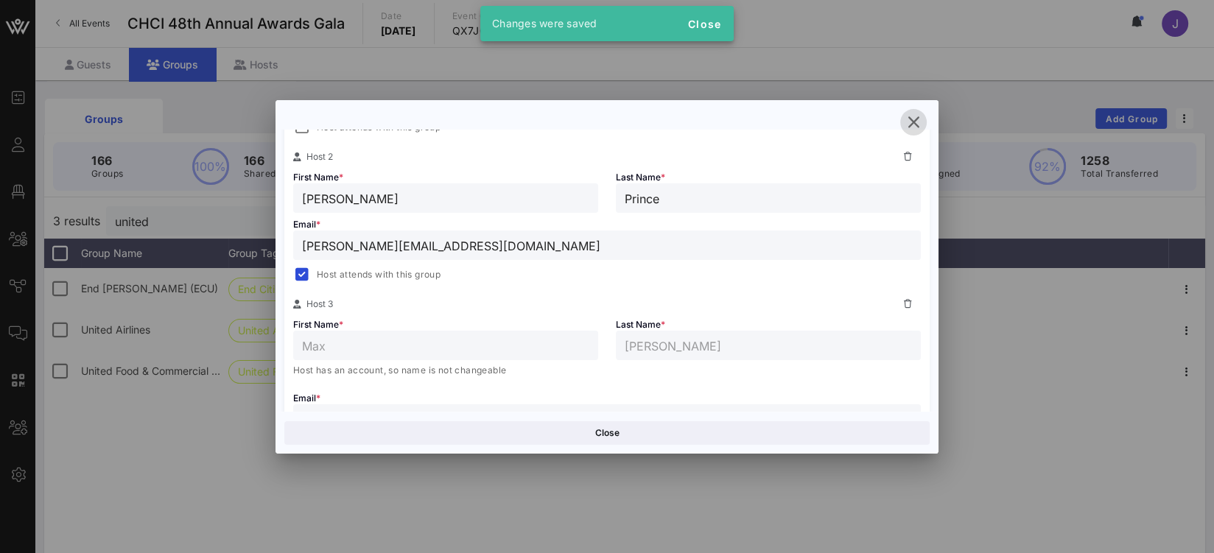
click at [919, 127] on icon "button" at bounding box center [914, 122] width 18 height 18
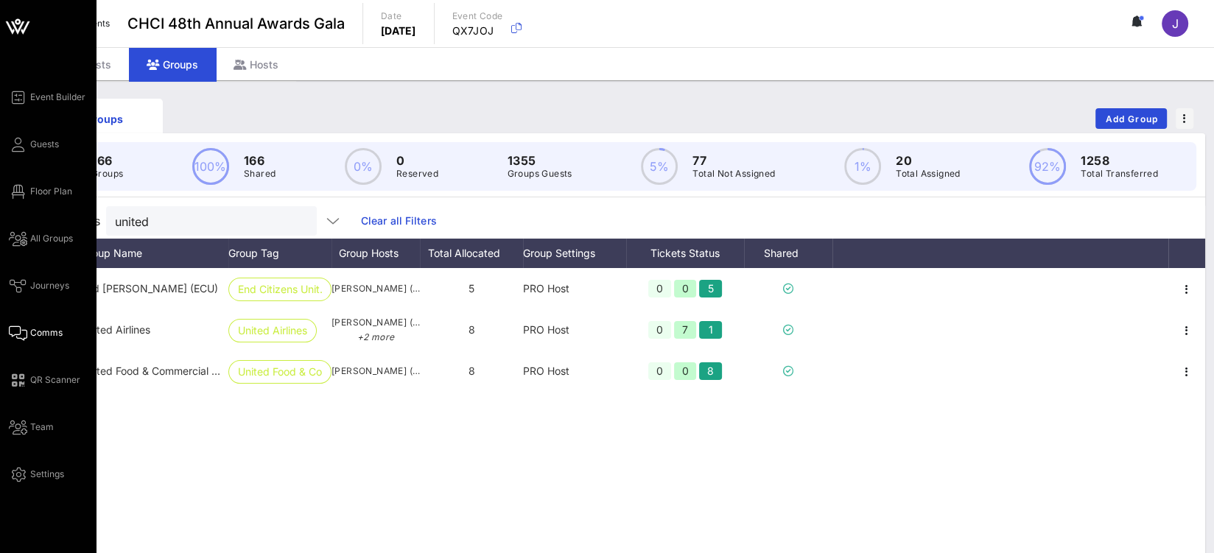
click at [27, 332] on icon at bounding box center [18, 333] width 18 height 2
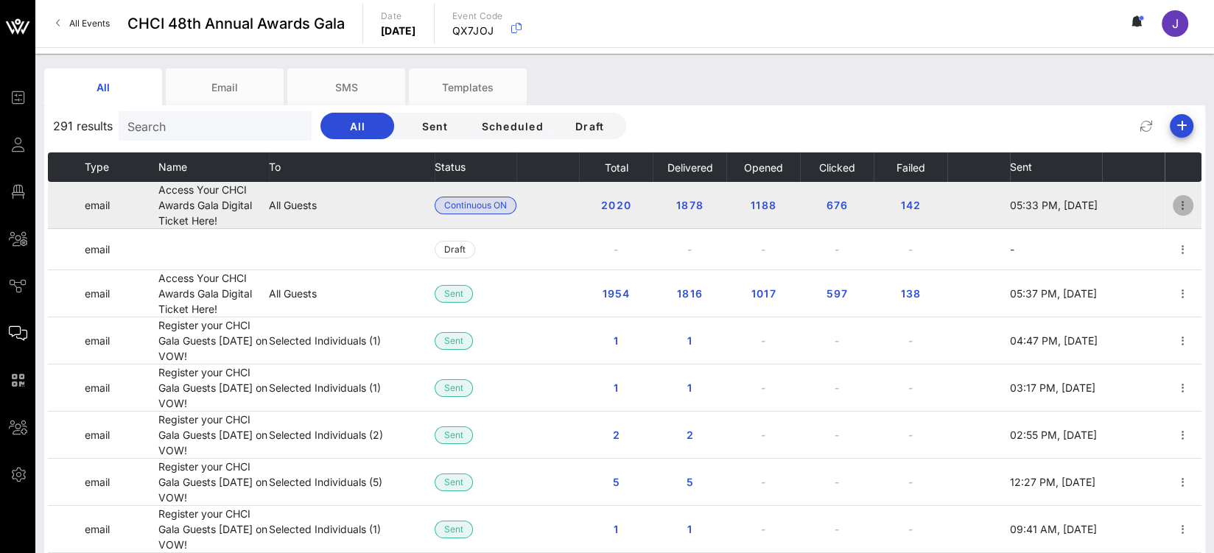
click at [1177, 204] on icon "button" at bounding box center [1183, 206] width 18 height 18
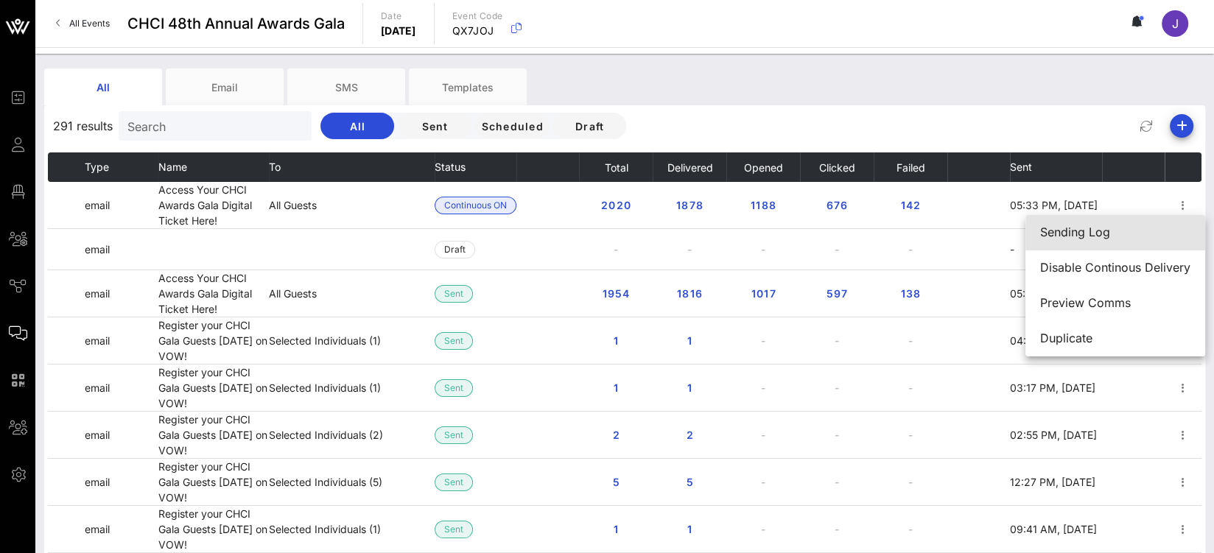
click at [1089, 236] on div "Sending Log" at bounding box center [1115, 232] width 150 height 14
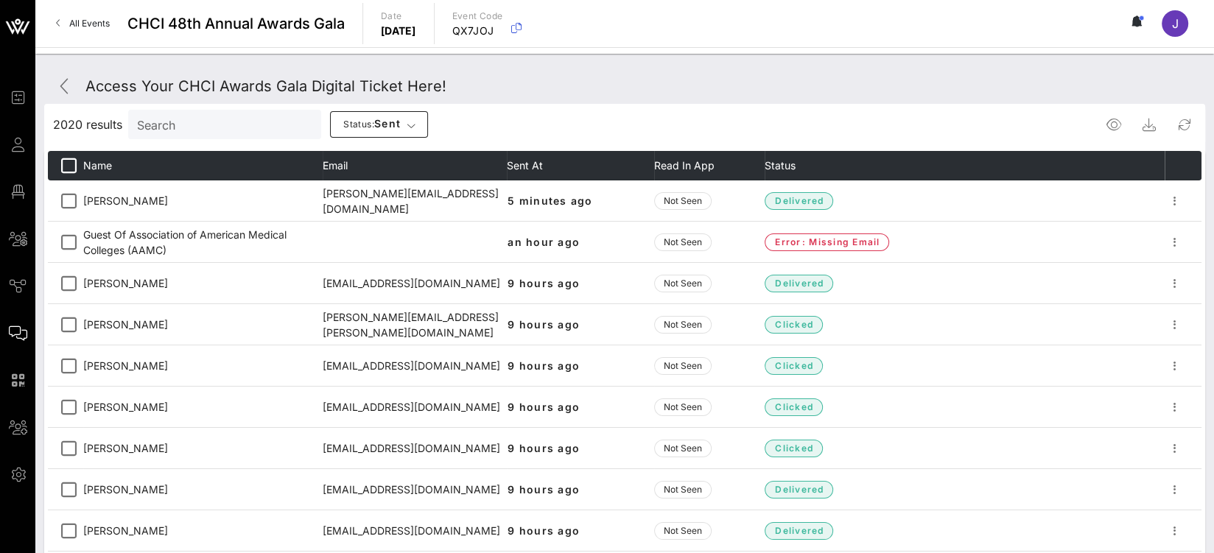
click at [209, 138] on div "Search" at bounding box center [223, 124] width 172 height 29
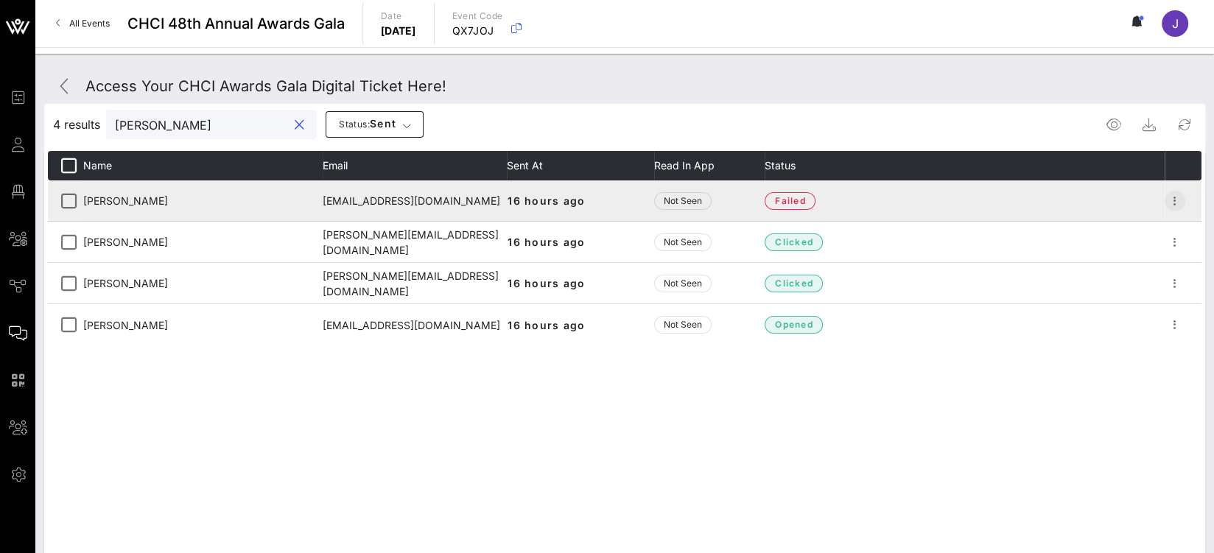
type input "ocasio"
click at [1173, 199] on icon "button" at bounding box center [1175, 201] width 18 height 18
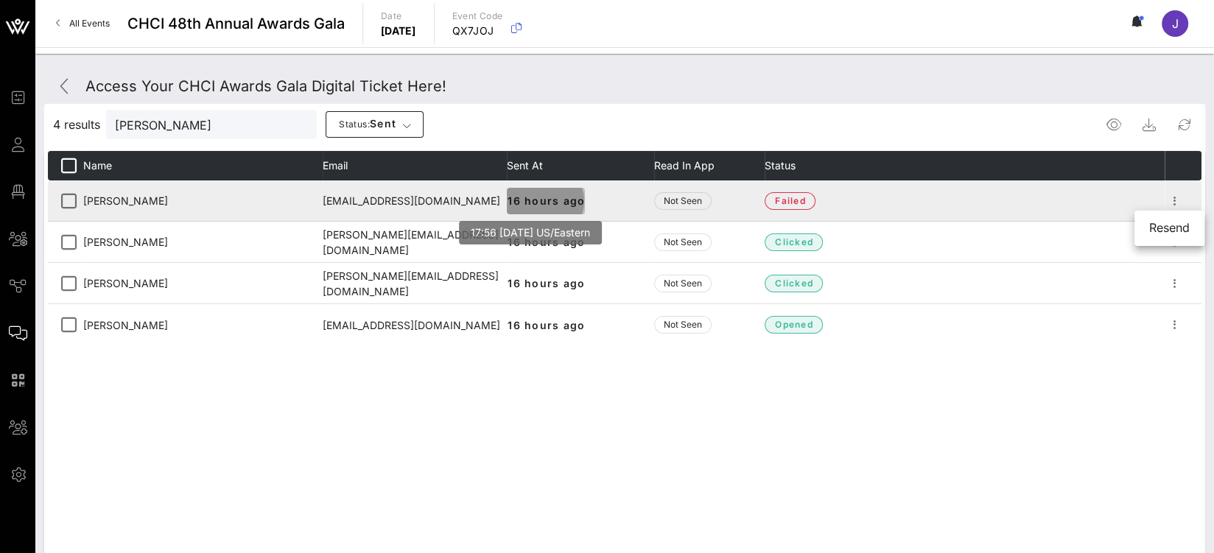
click at [551, 208] on button "16 hours ago" at bounding box center [546, 201] width 78 height 27
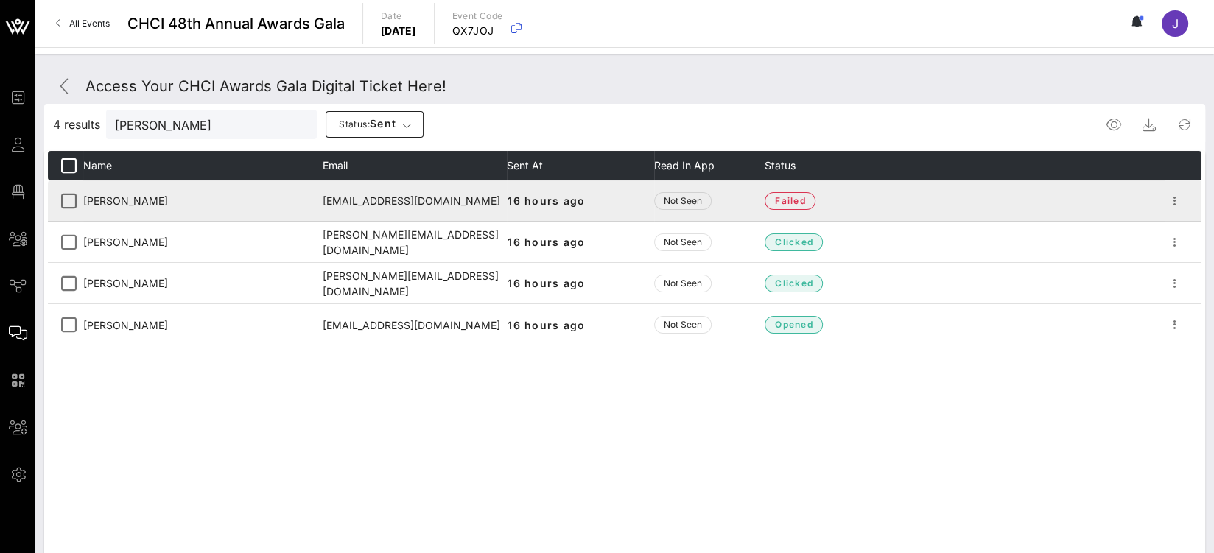
click at [637, 204] on td "16 hours ago" at bounding box center [580, 200] width 147 height 41
click at [694, 201] on span "Not Seen" at bounding box center [683, 201] width 38 height 15
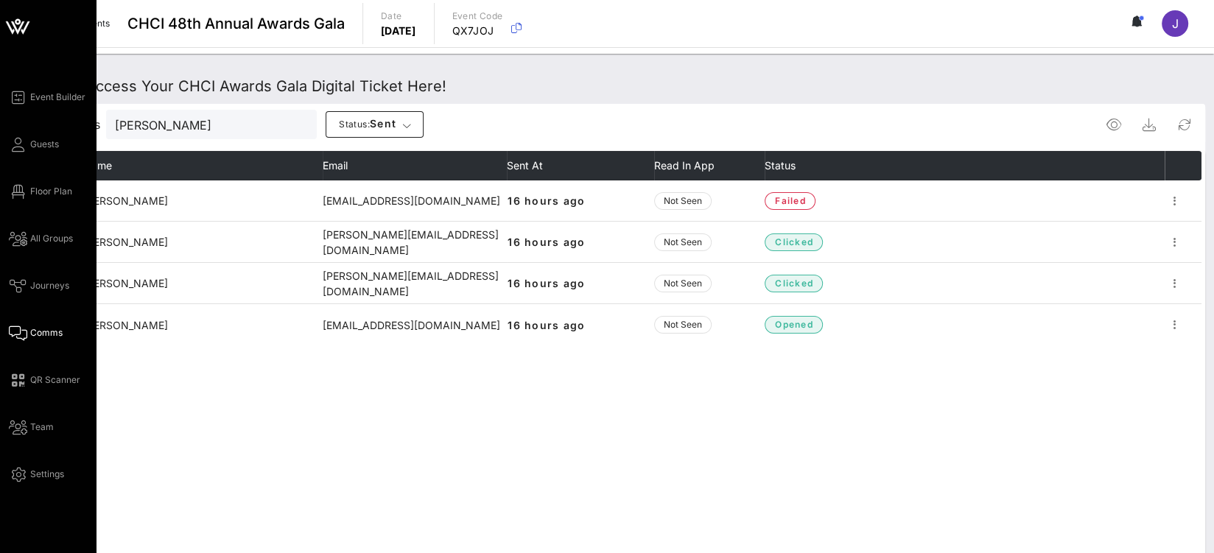
click at [20, 180] on div "Event Builder Guests Floor Plan All Groups Journeys Comms QR Scanner Team Setti…" at bounding box center [52, 285] width 87 height 395
click at [27, 199] on link "Floor Plan" at bounding box center [40, 192] width 63 height 18
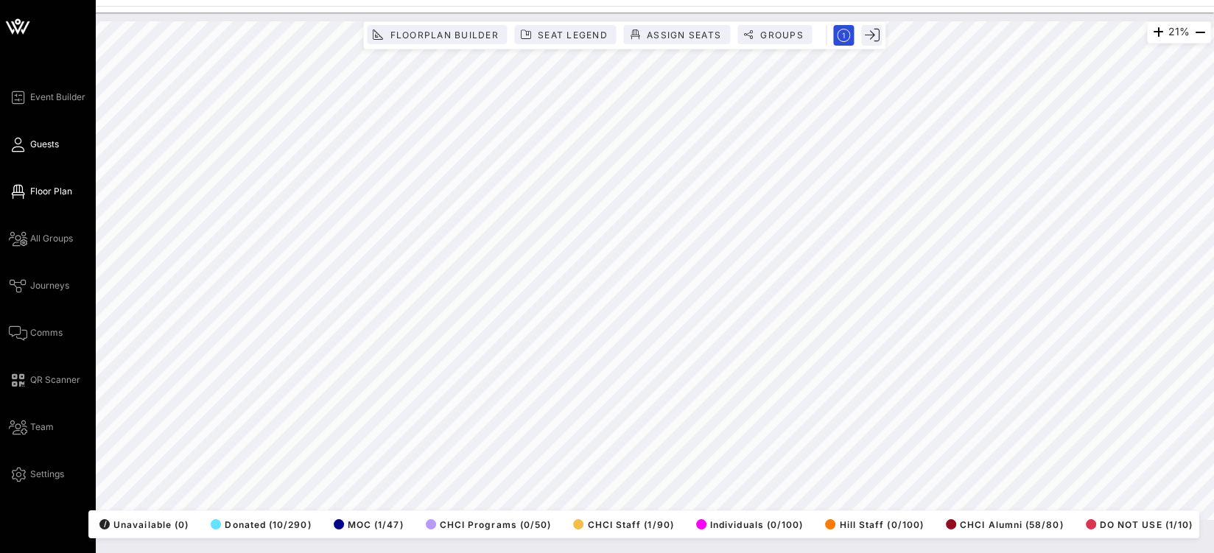
click at [27, 144] on link "Guests" at bounding box center [34, 145] width 50 height 18
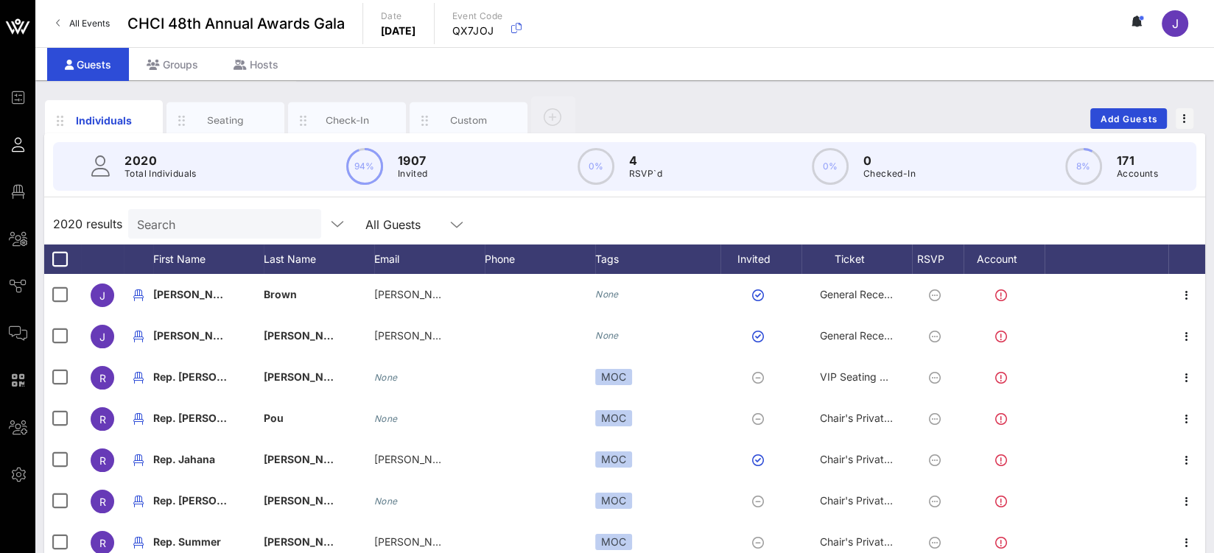
click at [201, 229] on input "Search" at bounding box center [223, 223] width 172 height 19
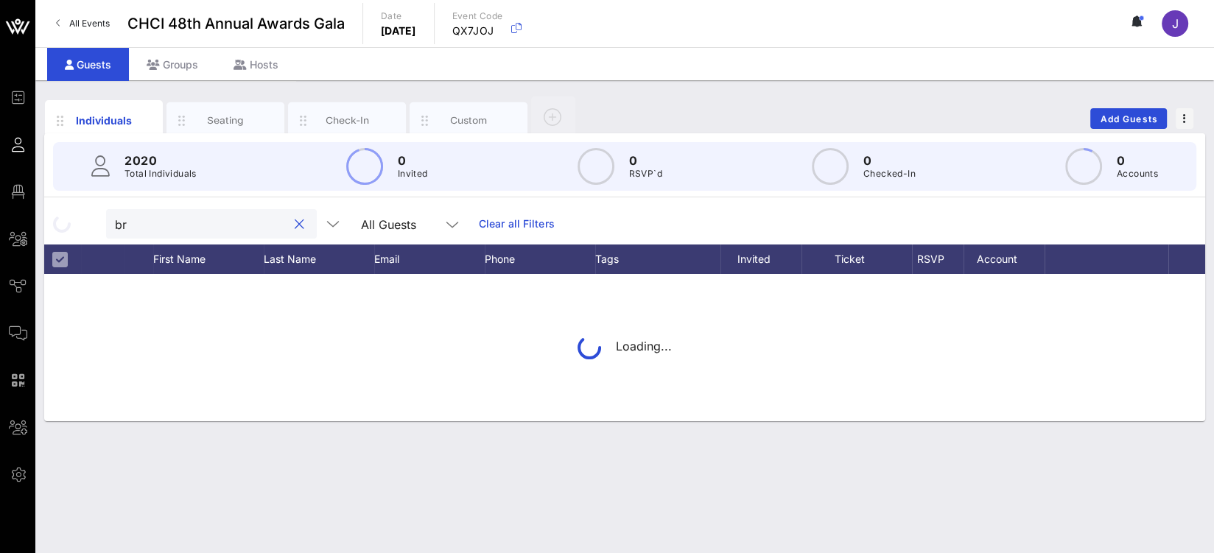
type input "b"
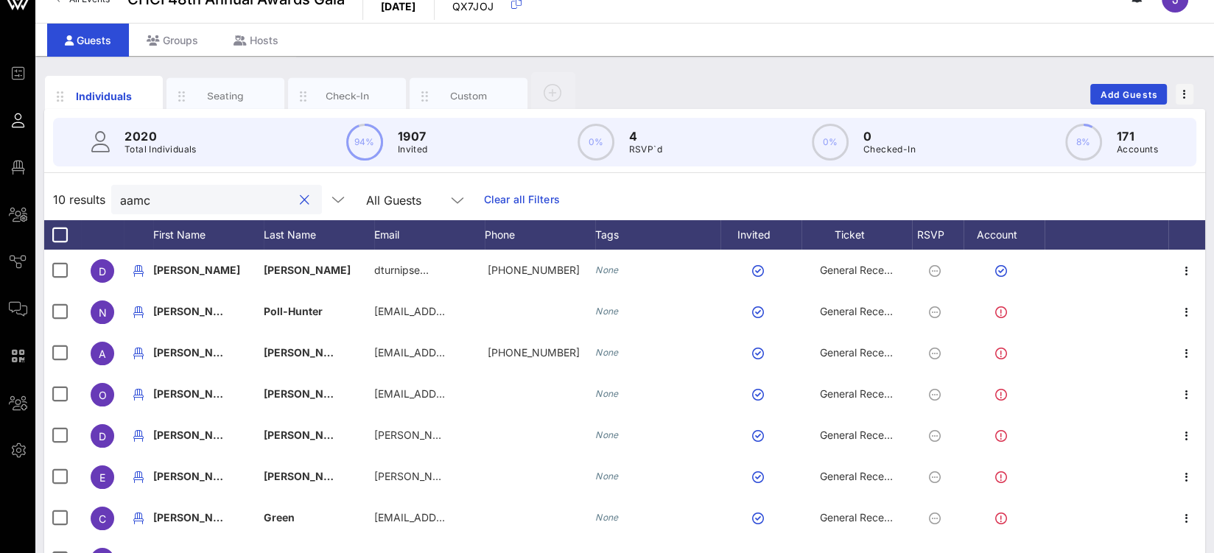
scroll to position [27, 0]
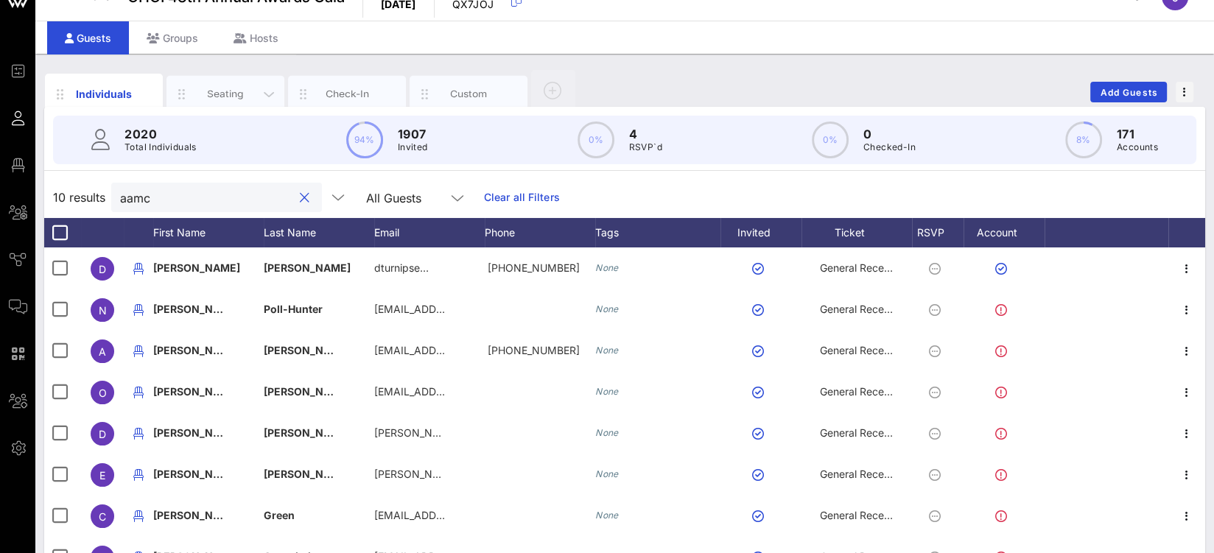
type input "aamc"
click at [236, 77] on div "Seating" at bounding box center [225, 94] width 118 height 37
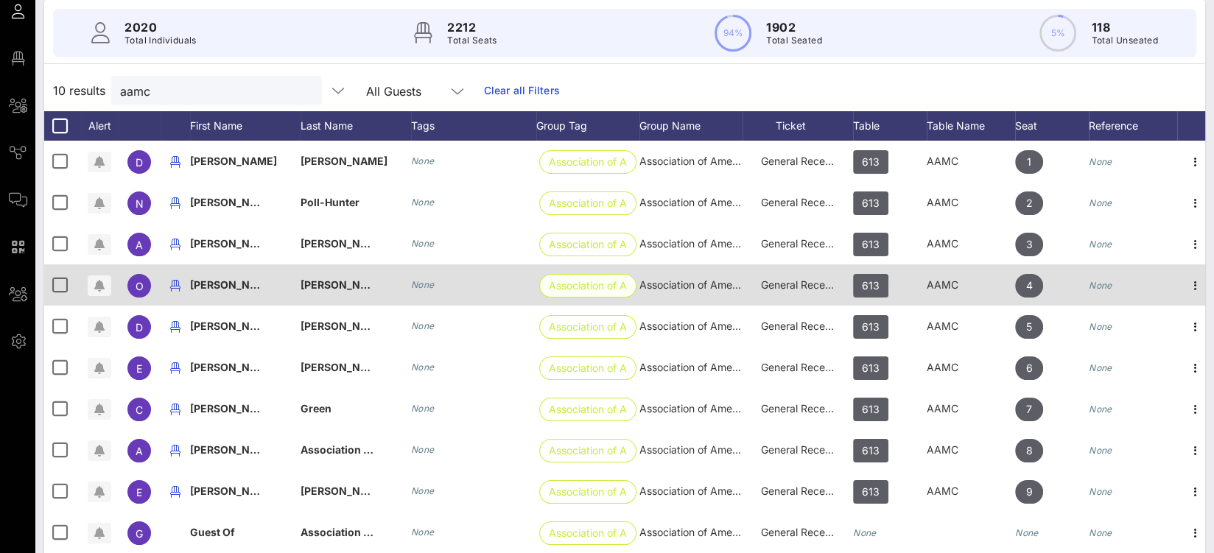
scroll to position [176, 0]
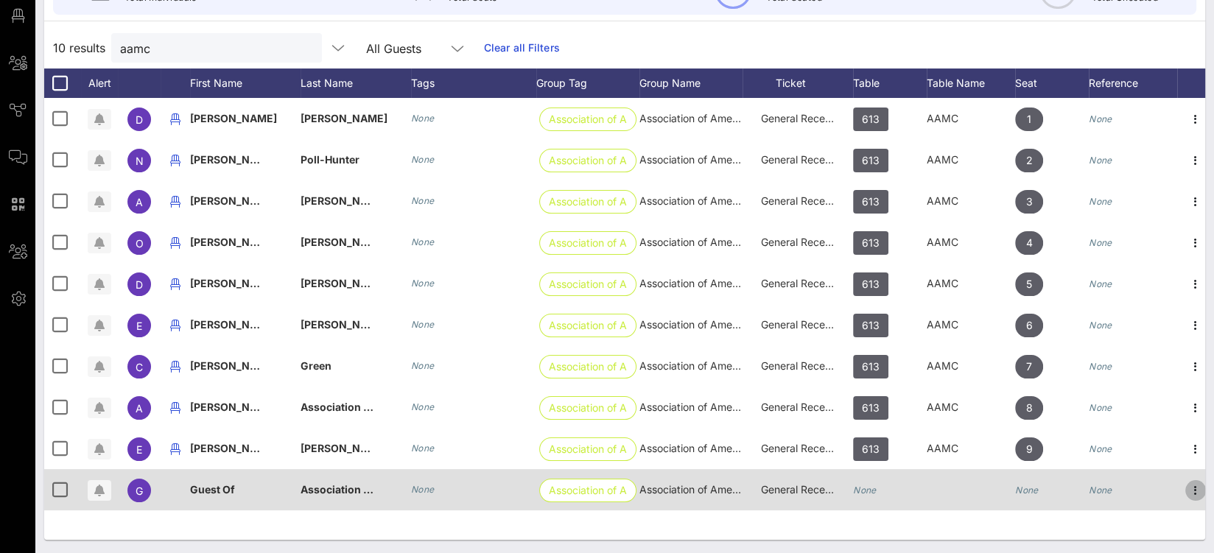
click at [1196, 491] on icon "button" at bounding box center [1196, 491] width 18 height 18
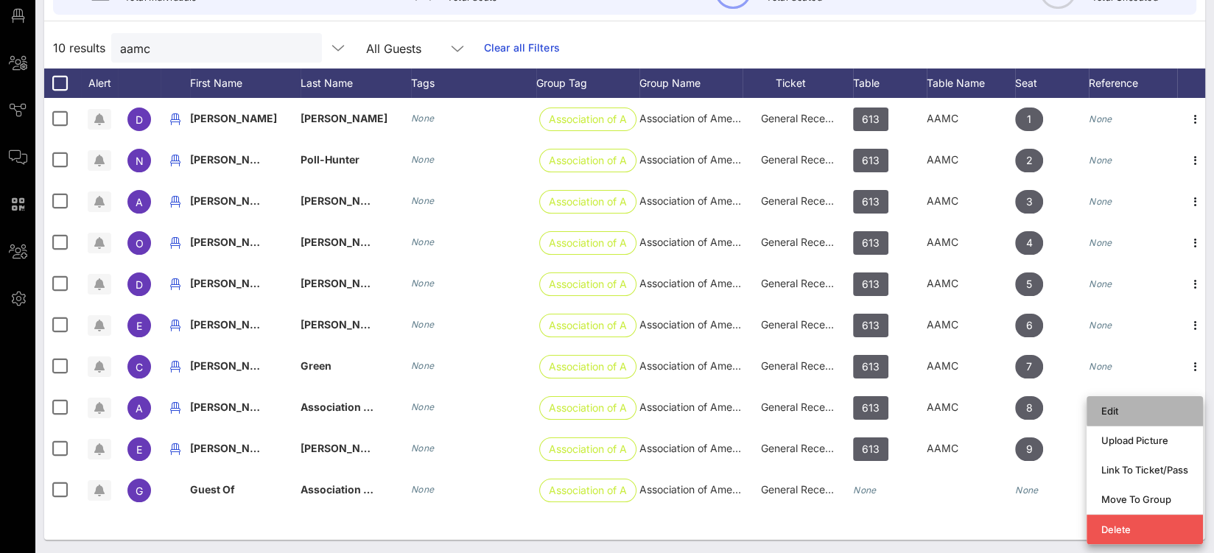
click at [1121, 413] on div "Edit" at bounding box center [1144, 411] width 87 height 12
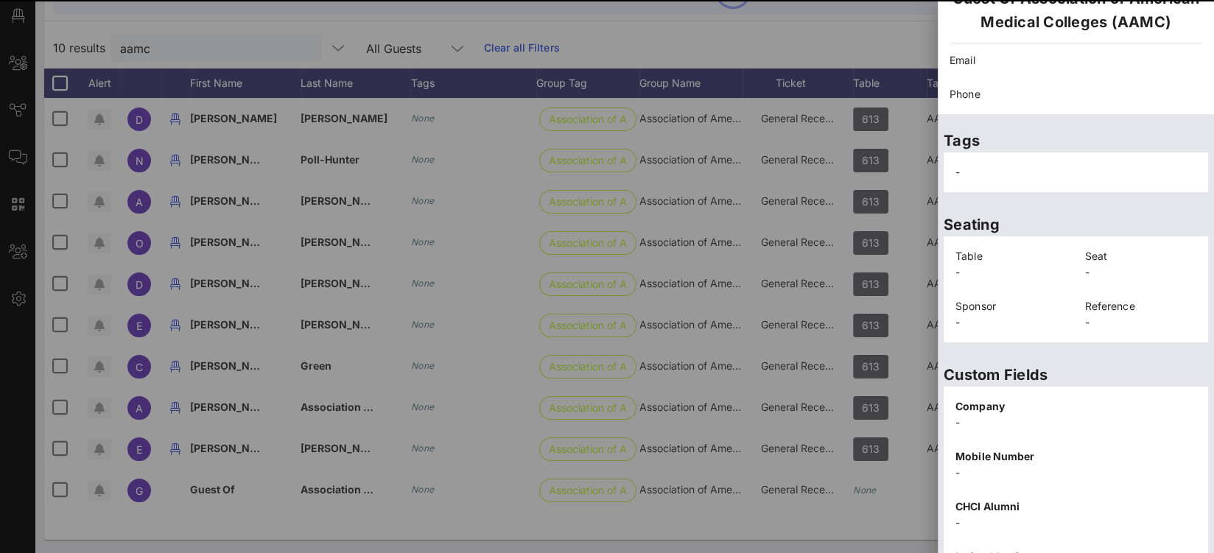
scroll to position [356, 0]
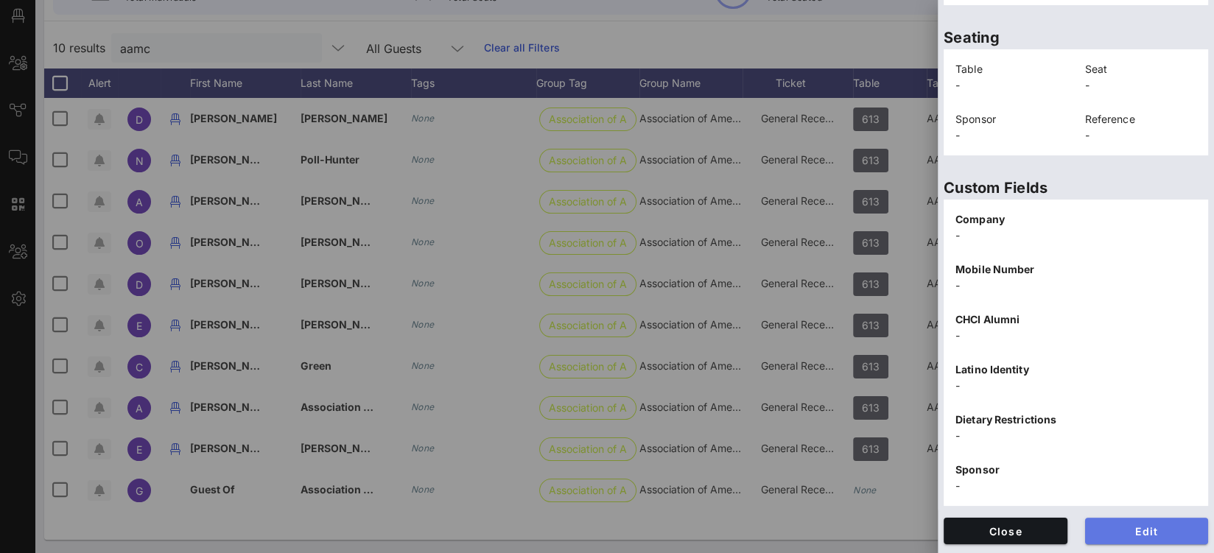
click at [1143, 531] on span "Edit" at bounding box center [1147, 531] width 100 height 13
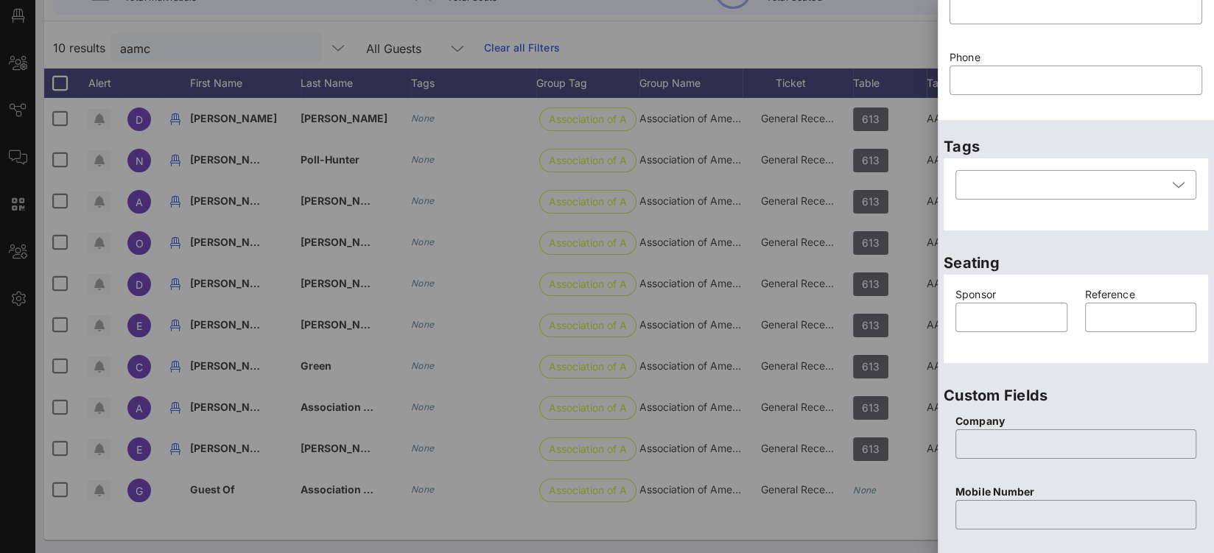
scroll to position [0, 0]
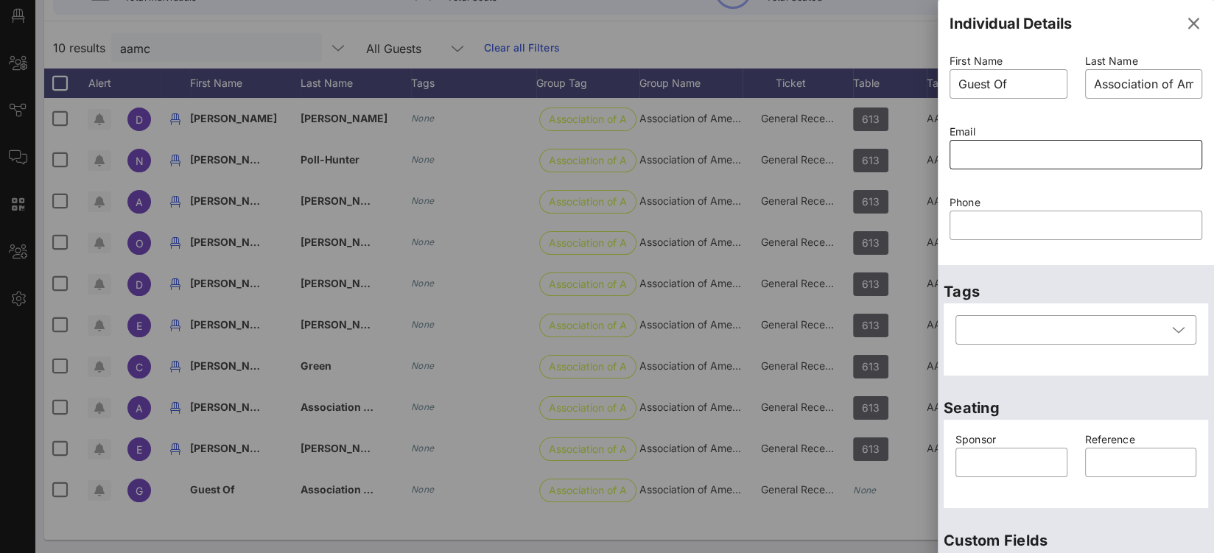
click at [992, 153] on input "text" at bounding box center [1075, 155] width 235 height 24
paste input "mailto:brooke_stuedell@lujan.senate.gov"
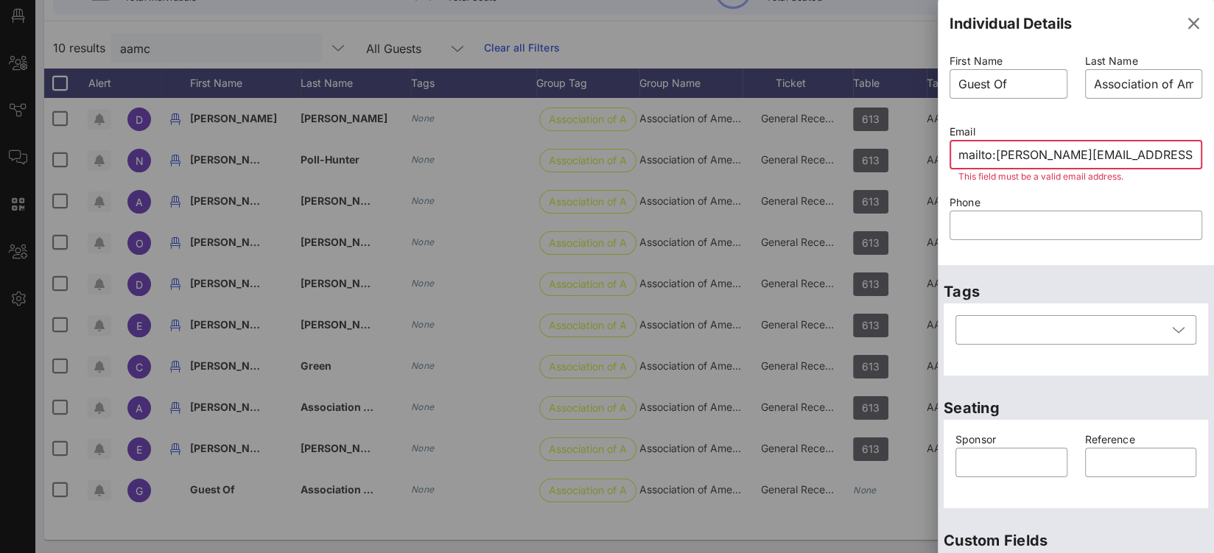
drag, startPoint x: 992, startPoint y: 153, endPoint x: 831, endPoint y: 141, distance: 161.0
click at [842, 144] on div "Event Builder Guests Floor Plan All Groups Journeys Comms QR Scanner Team Setti…" at bounding box center [607, 189] width 1214 height 731
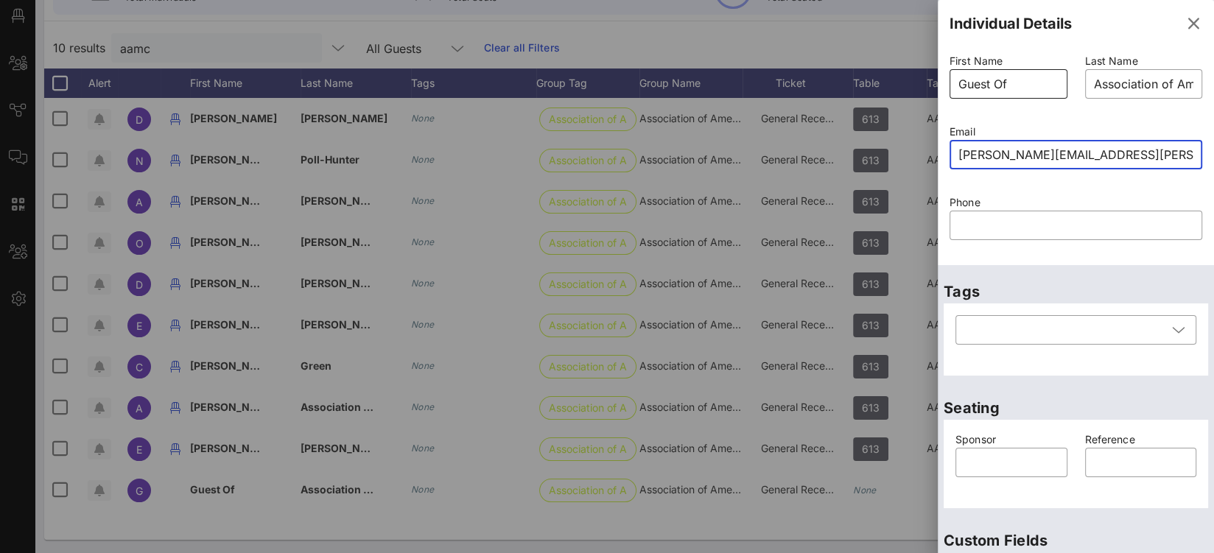
type input "brooke_stuedell@lujan.senate.gov"
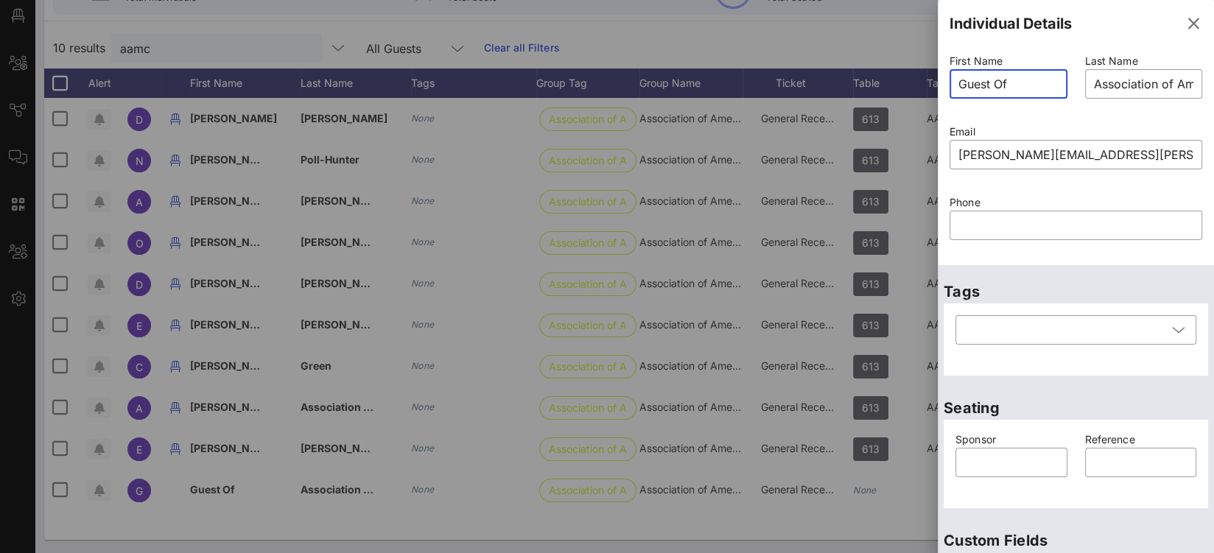
drag, startPoint x: 1026, startPoint y: 88, endPoint x: 883, endPoint y: 77, distance: 144.0
click at [921, 77] on div "Event Builder Guests Floor Plan All Groups Journeys Comms QR Scanner Team Setti…" at bounding box center [607, 189] width 1214 height 731
type input "Brooke"
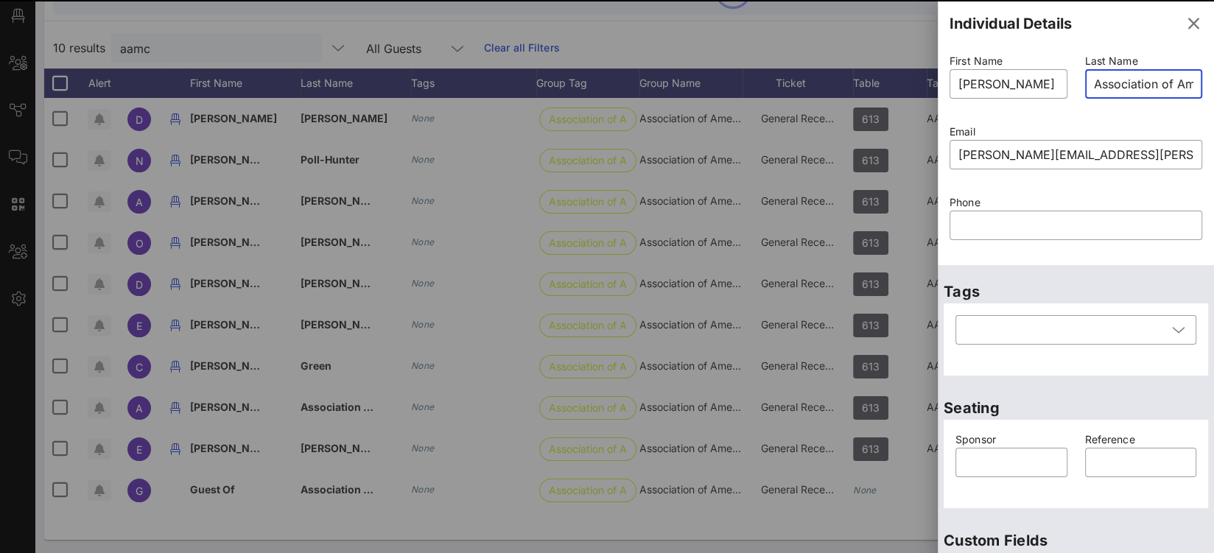
type input "Association of American Medical Colleges (AAMC)u"
type input "Guest Of"
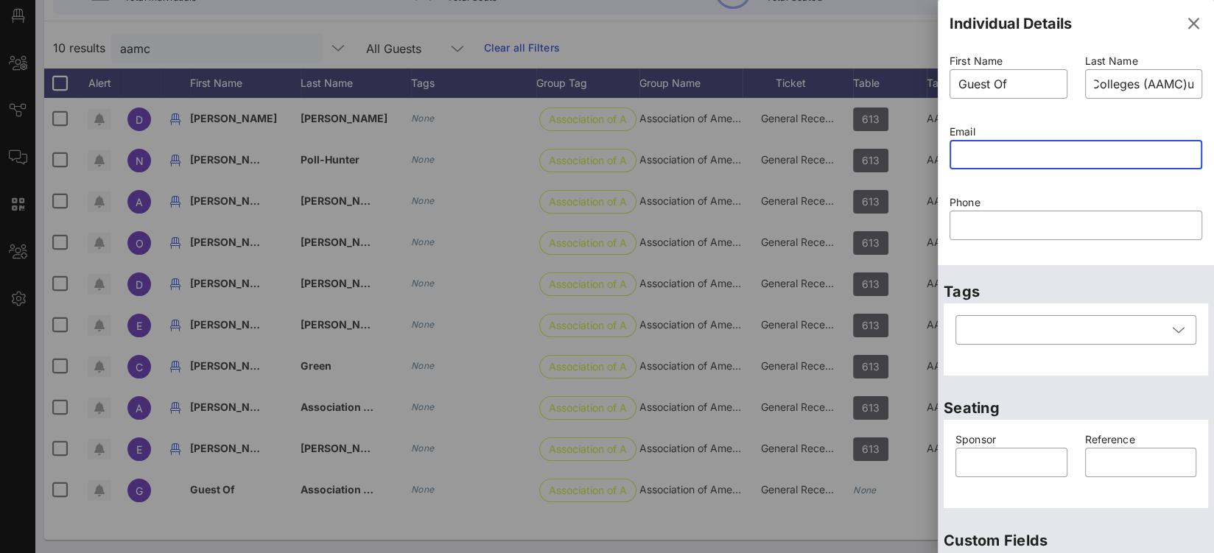
click at [1032, 152] on input "text" at bounding box center [1075, 155] width 235 height 24
type input "Association of American Medical Colleges (AAMC)"
paste input "mailto:brooke_stuedell@lujan.senate.gov"
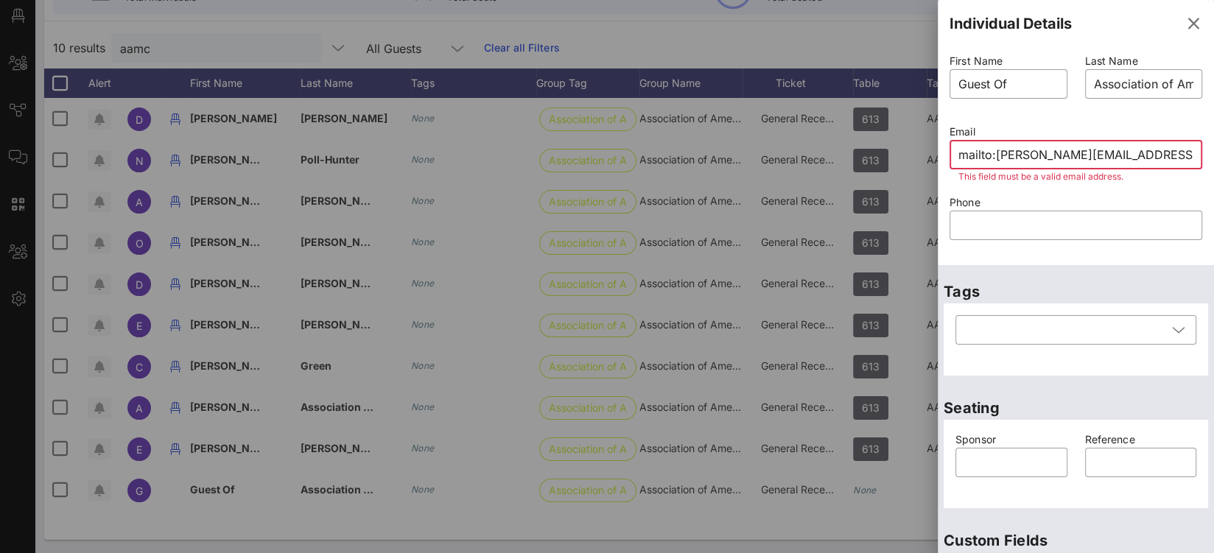
drag, startPoint x: 992, startPoint y: 153, endPoint x: 852, endPoint y: 140, distance: 140.5
click at [852, 140] on div "Event Builder Guests Floor Plan All Groups Journeys Comms QR Scanner Team Setti…" at bounding box center [607, 189] width 1214 height 731
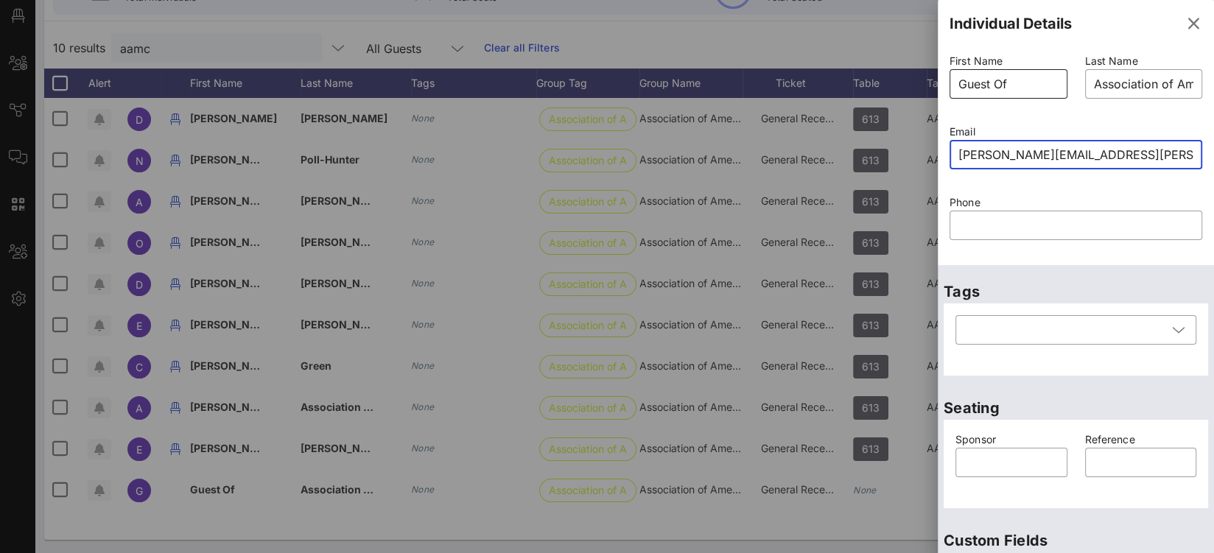
type input "brooke_stuedell@lujan.senate.gov"
drag, startPoint x: 1020, startPoint y: 80, endPoint x: 927, endPoint y: 76, distance: 92.9
click at [927, 76] on div "Event Builder Guests Floor Plan All Groups Journeys Comms QR Scanner Team Setti…" at bounding box center [607, 189] width 1214 height 731
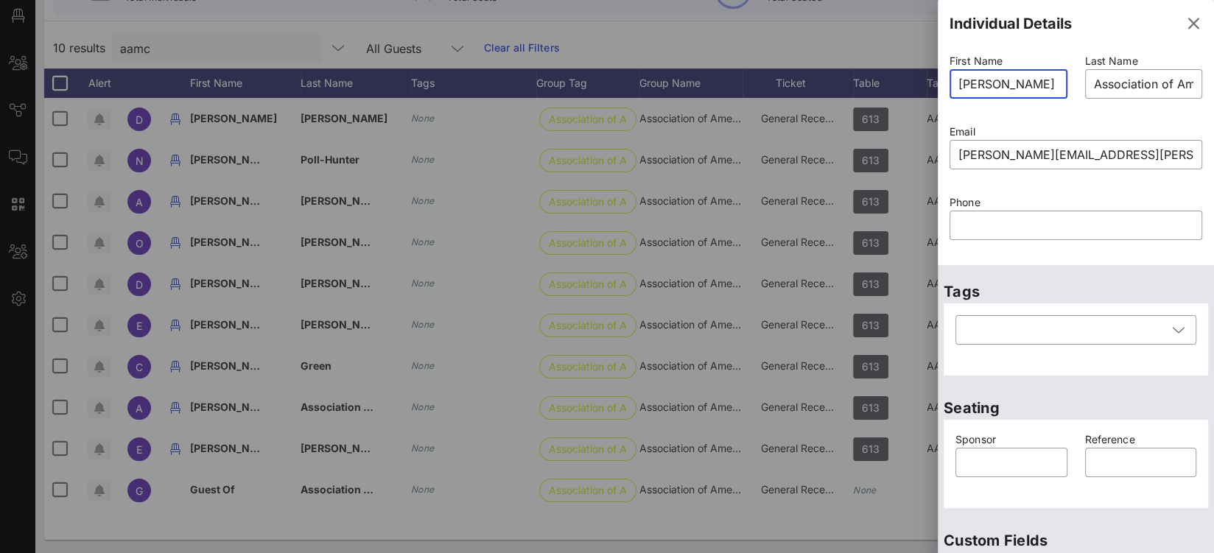
type input "Brooke"
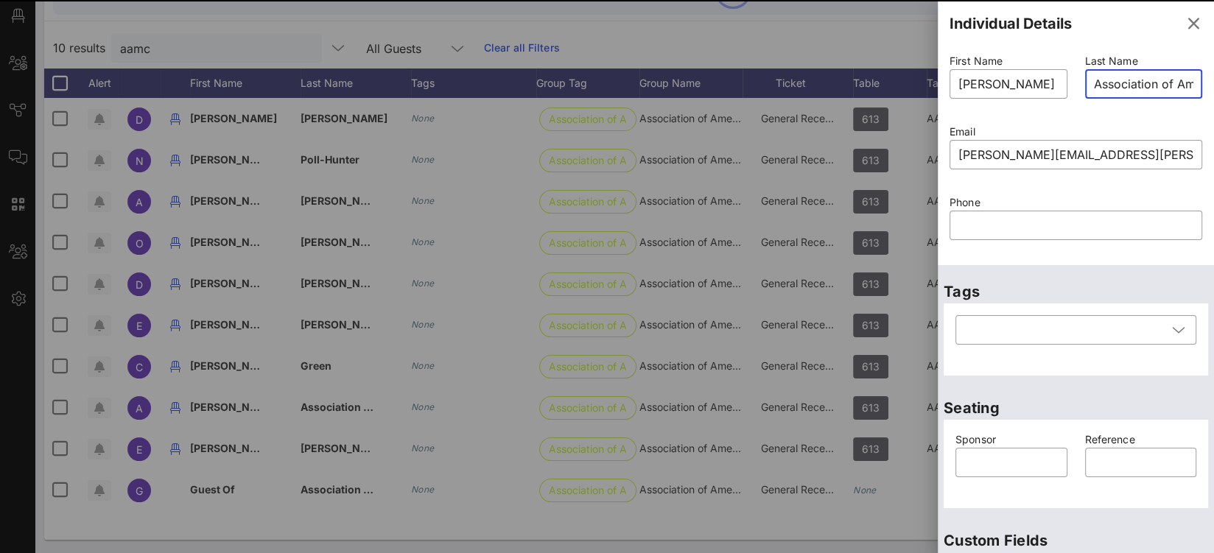
type input "S"
type input "Guest Of"
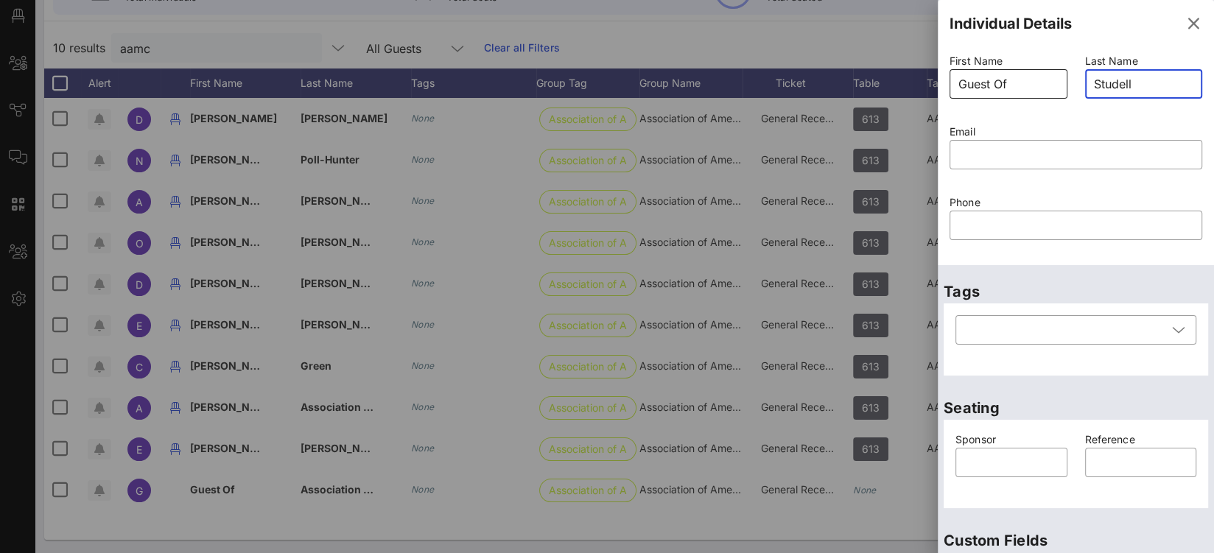
type input "Studell"
drag, startPoint x: 981, startPoint y: 82, endPoint x: 944, endPoint y: 83, distance: 36.1
click at [968, 82] on input "Guest Of" at bounding box center [1008, 84] width 100 height 24
type input "G"
type input "Brooke"
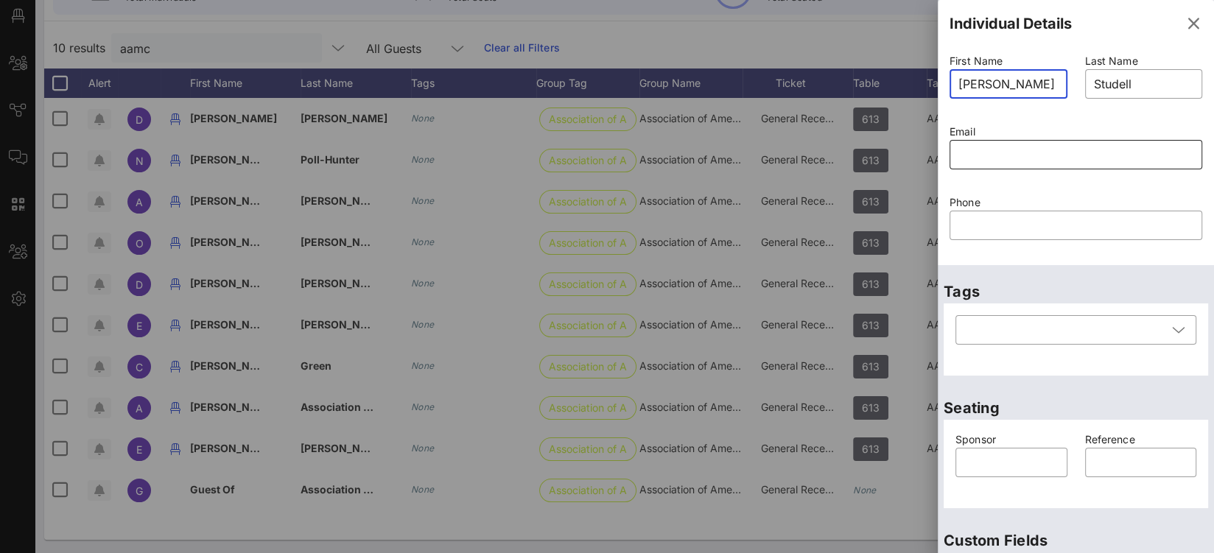
click at [1022, 162] on input "text" at bounding box center [1075, 155] width 235 height 24
paste input "mailto:brooke_stuedell@lujan.senate.gov"
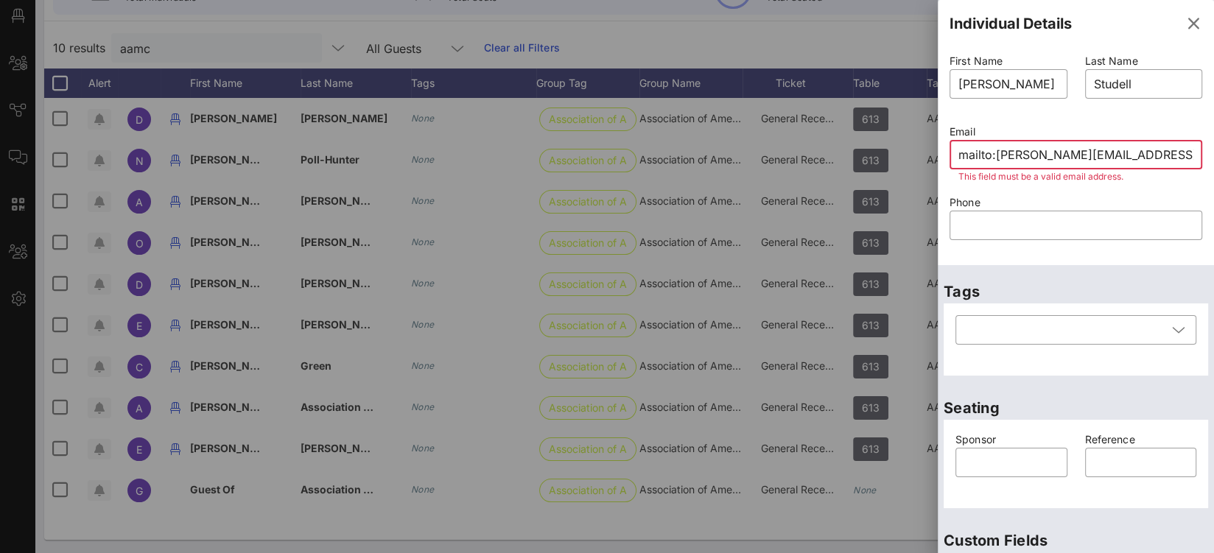
drag, startPoint x: 991, startPoint y: 154, endPoint x: 904, endPoint y: 150, distance: 87.0
click at [907, 150] on div "Event Builder Guests Floor Plan All Groups Journeys Comms QR Scanner Team Setti…" at bounding box center [607, 189] width 1214 height 731
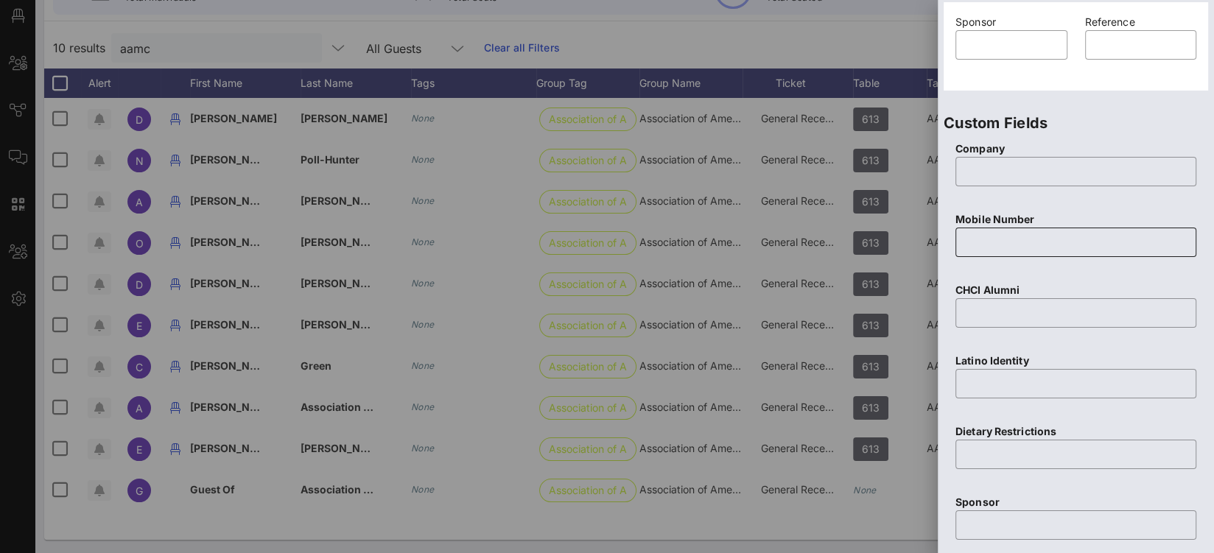
scroll to position [625, 0]
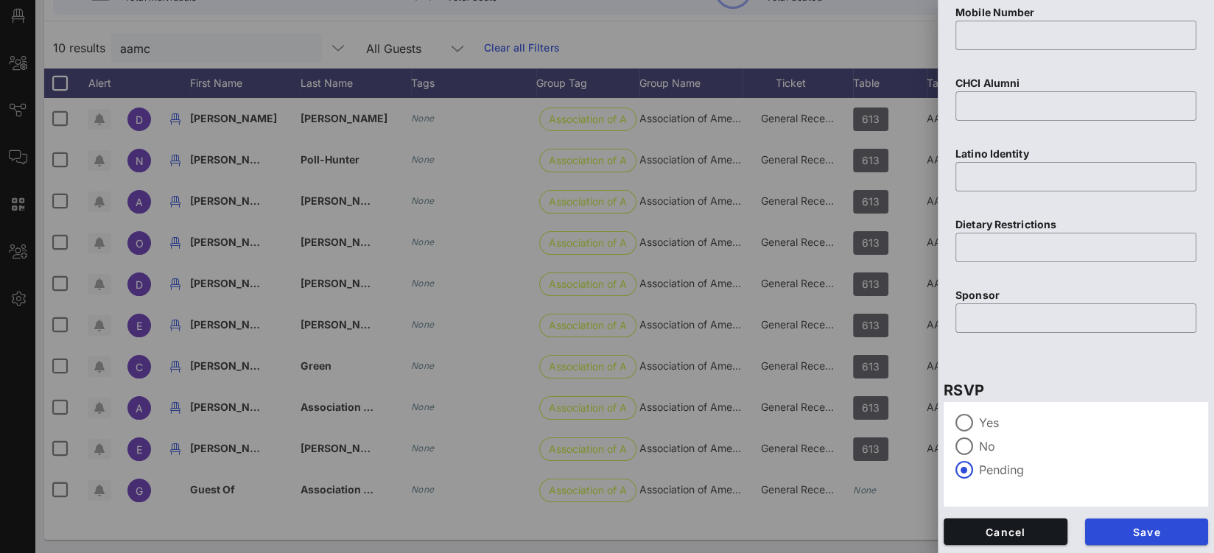
type input "brooke_stuedell@lujan.senate.gov"
type input "Guest Of"
type input "Association of American Medical Colleges (AAMC)"
click at [1034, 531] on span "Cancel" at bounding box center [1006, 532] width 100 height 13
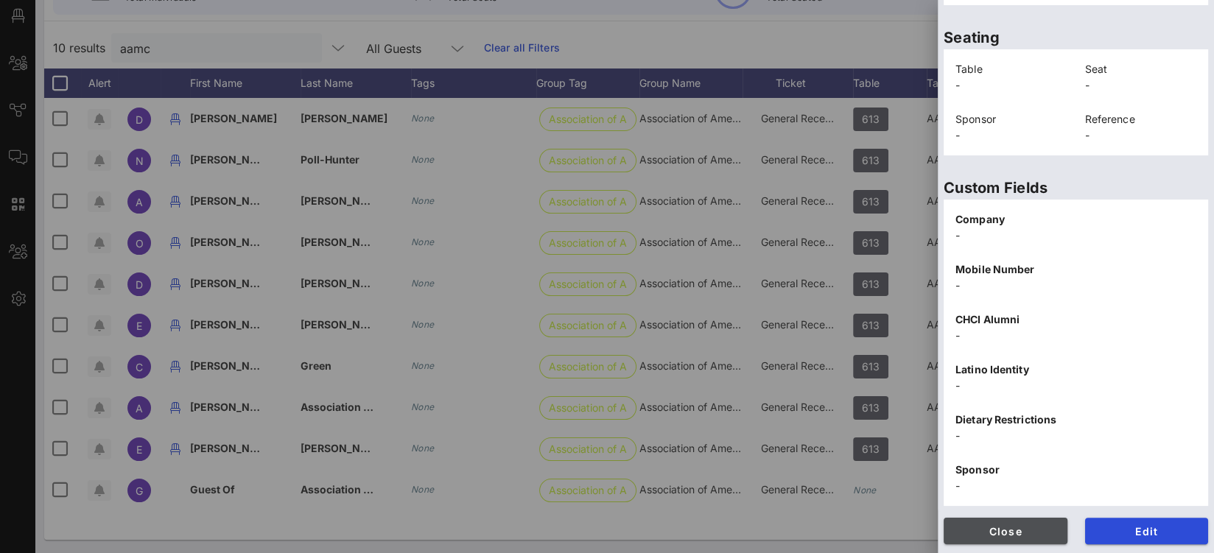
click at [972, 519] on button "Close" at bounding box center [1006, 531] width 124 height 27
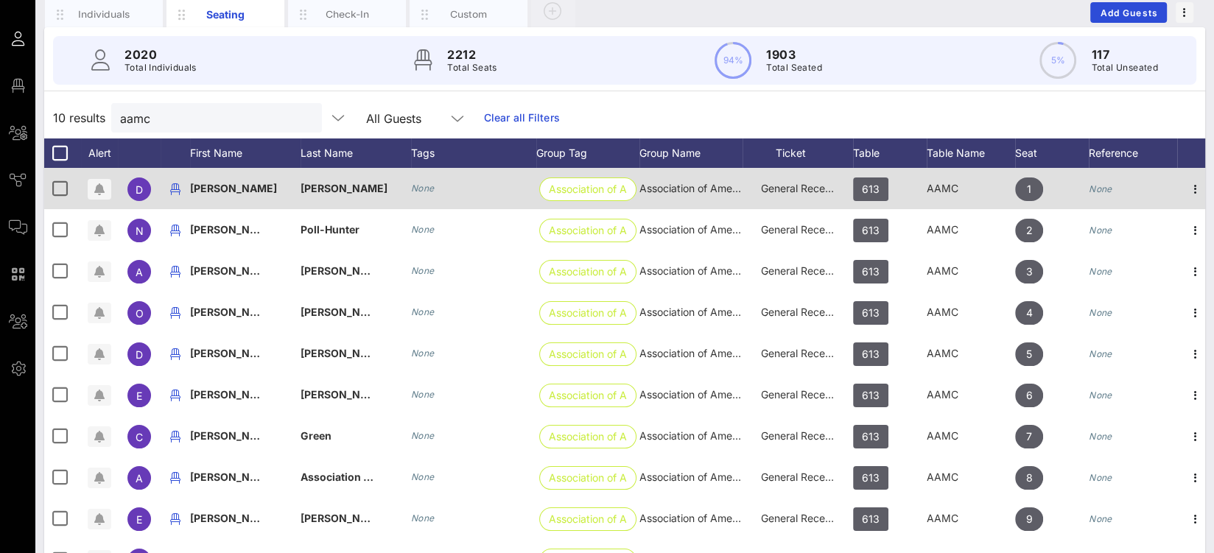
scroll to position [0, 0]
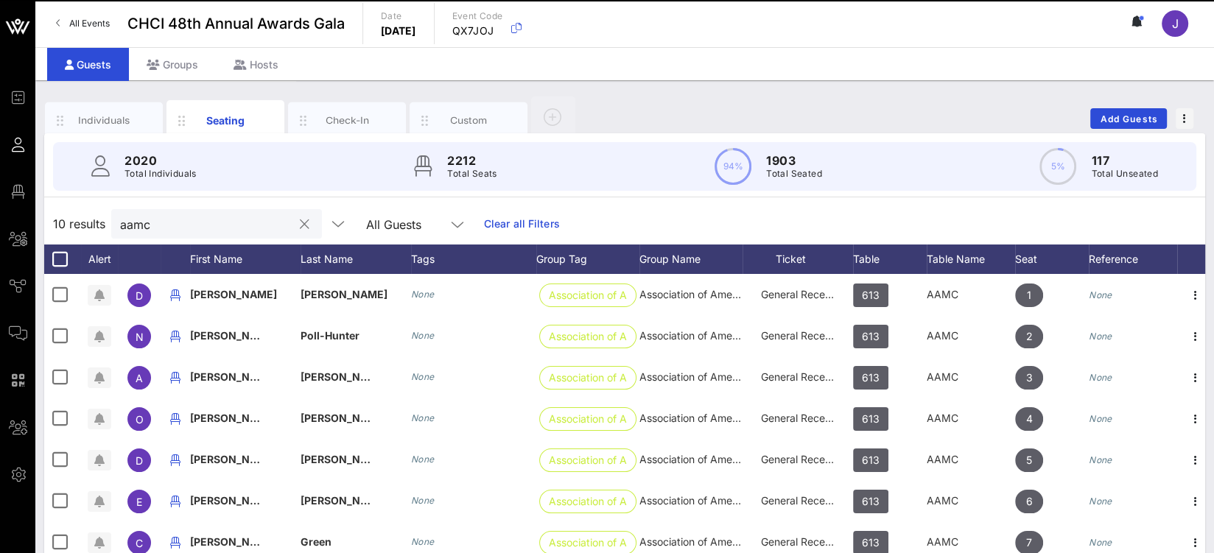
click at [186, 210] on div "aamc" at bounding box center [206, 223] width 172 height 29
click at [150, 222] on input "aamc" at bounding box center [206, 223] width 172 height 19
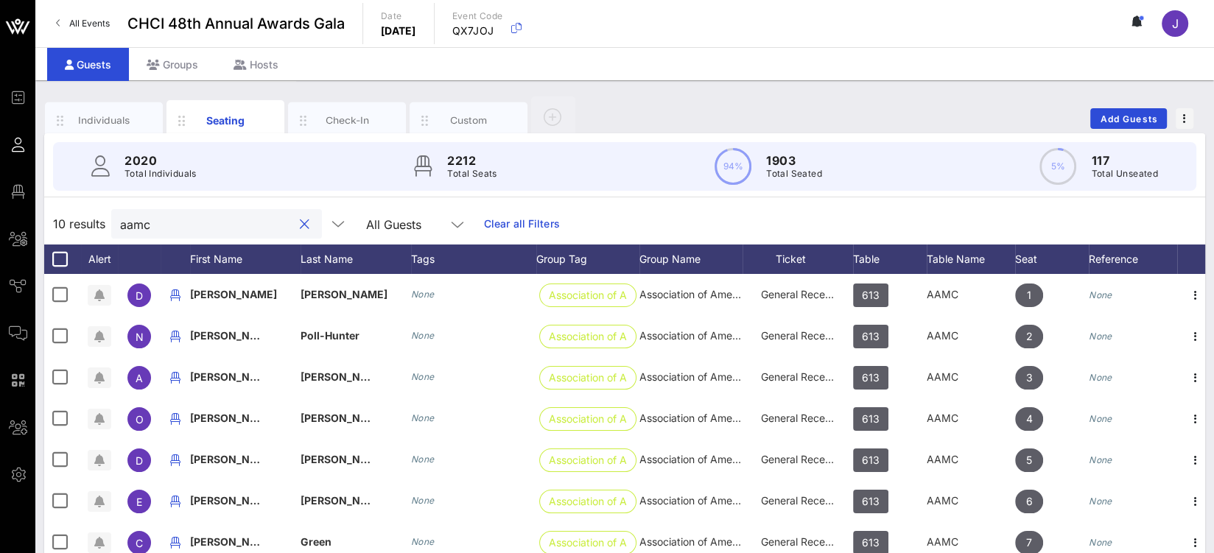
click at [150, 222] on input "aamc" at bounding box center [206, 223] width 172 height 19
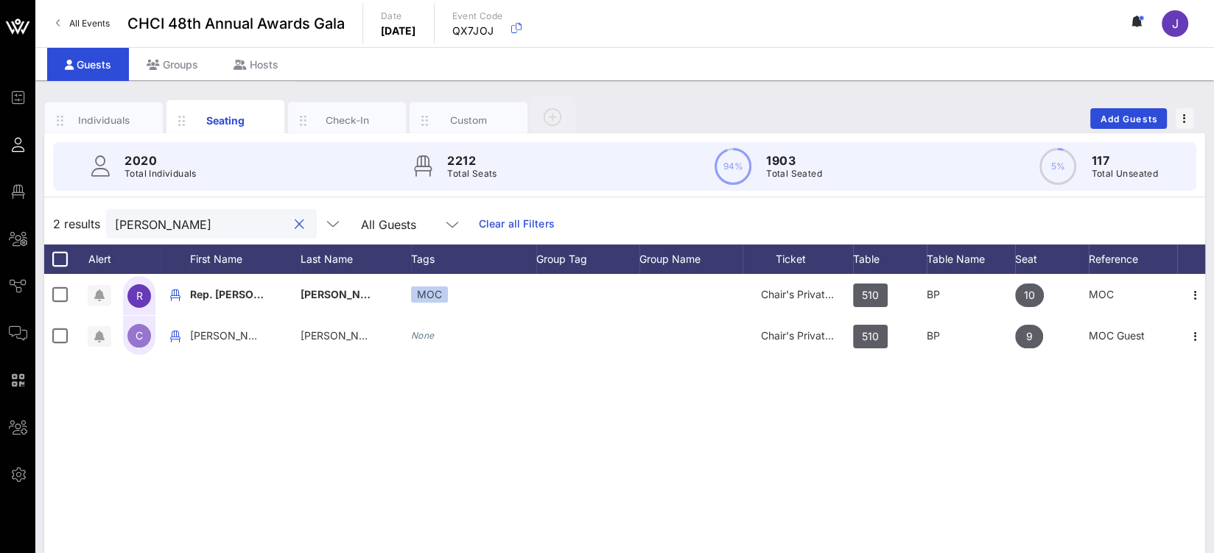
click at [146, 236] on div "cuellar" at bounding box center [201, 223] width 172 height 29
click at [143, 231] on input "cuellar" at bounding box center [201, 223] width 172 height 19
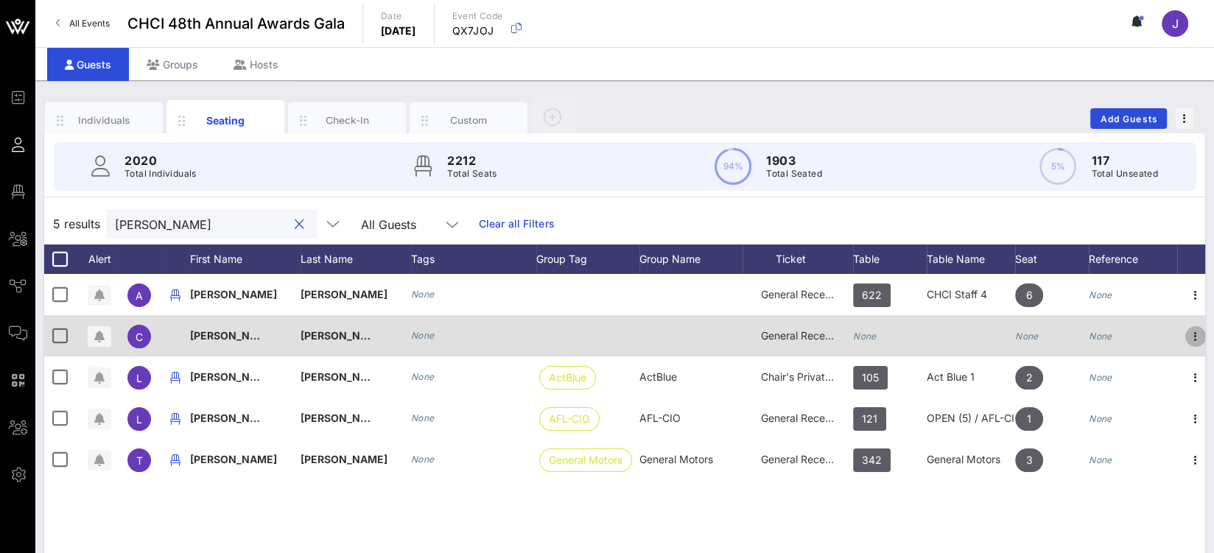
click at [1197, 336] on icon "button" at bounding box center [1196, 337] width 18 height 18
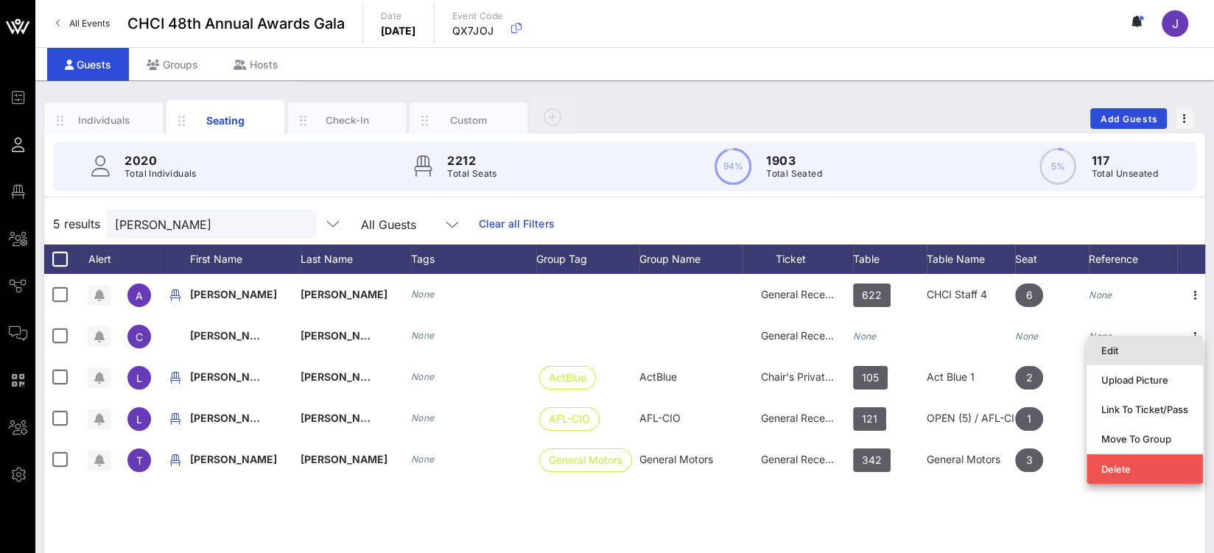
click at [1144, 356] on div "Edit" at bounding box center [1144, 351] width 87 height 12
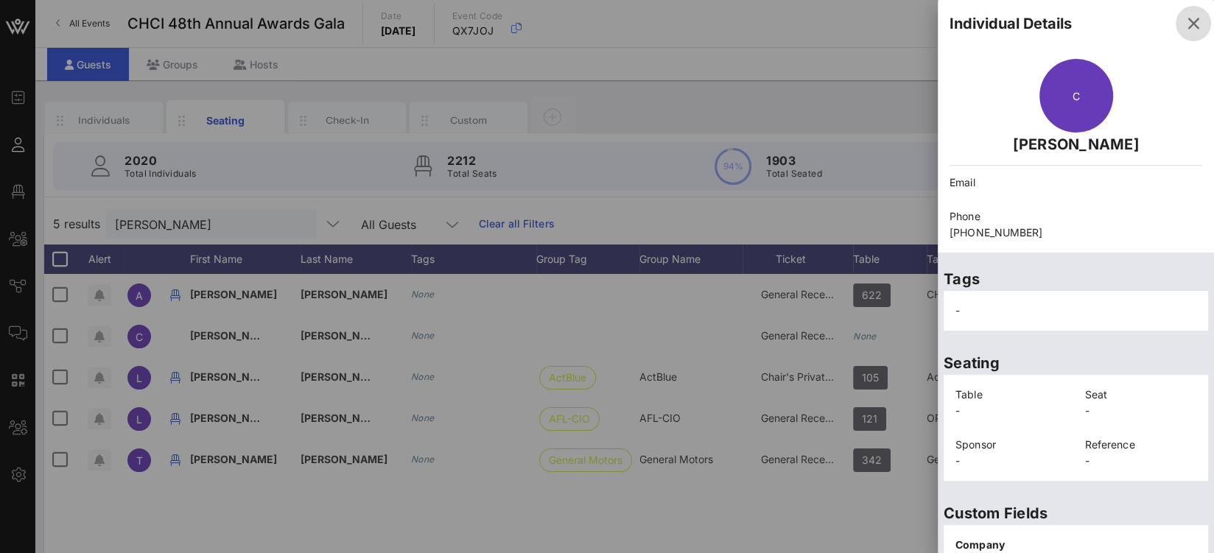
click at [1185, 27] on icon "button" at bounding box center [1194, 24] width 18 height 18
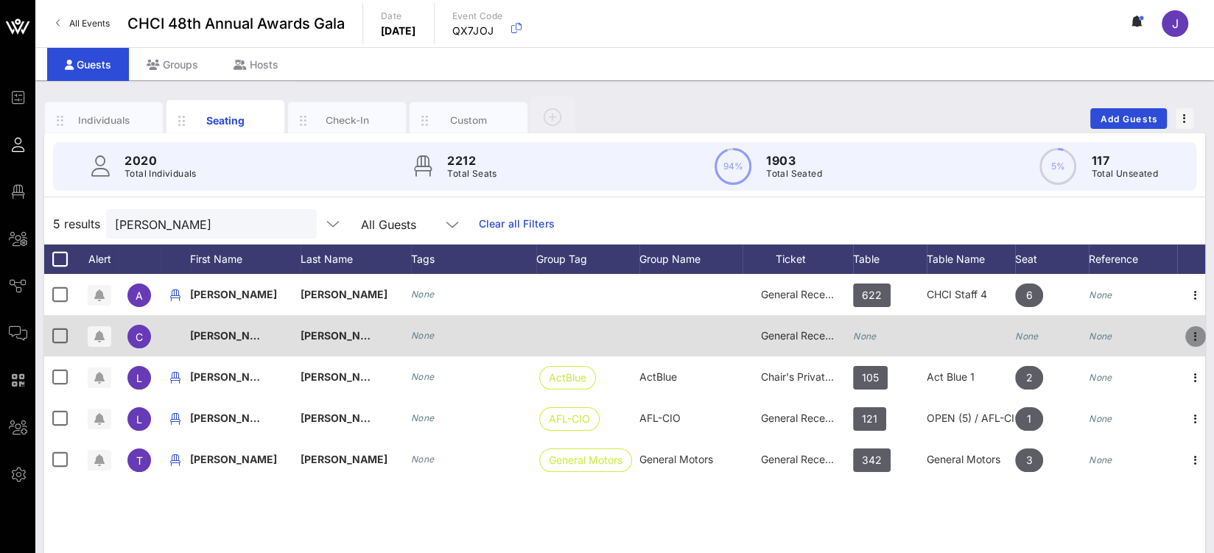
click at [1195, 336] on icon "button" at bounding box center [1196, 337] width 18 height 18
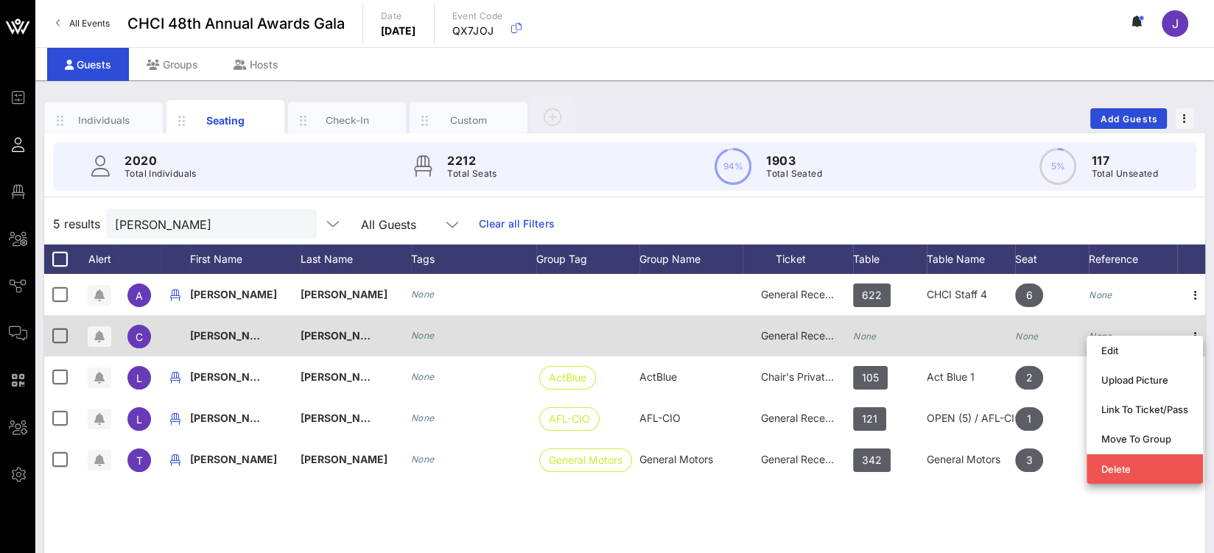
click at [348, 340] on div "[PERSON_NAME]" at bounding box center [356, 344] width 111 height 58
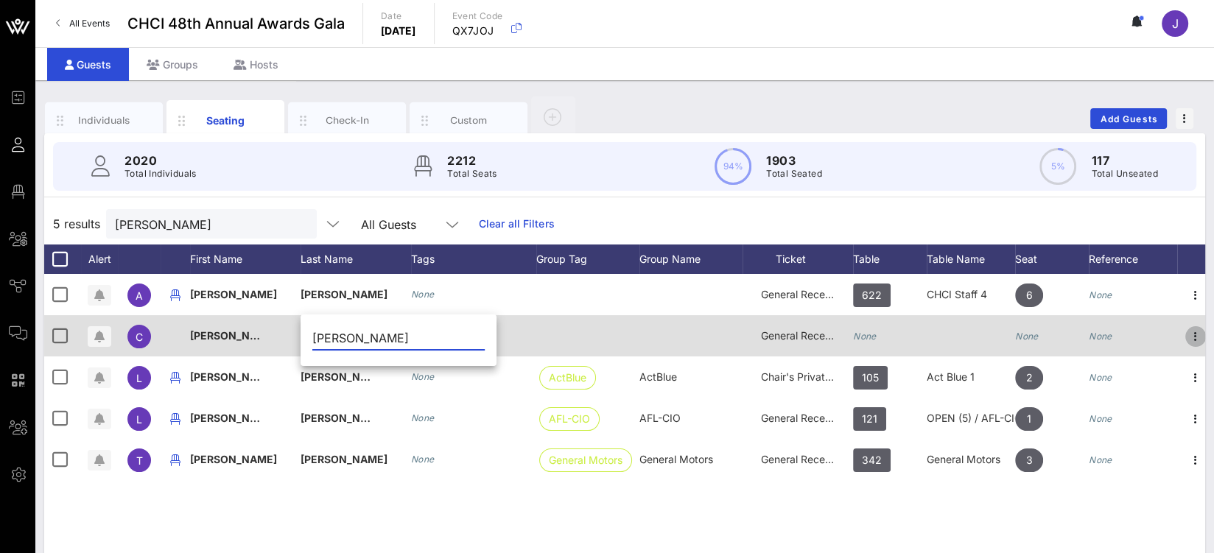
click at [1196, 331] on icon "button" at bounding box center [1196, 337] width 18 height 18
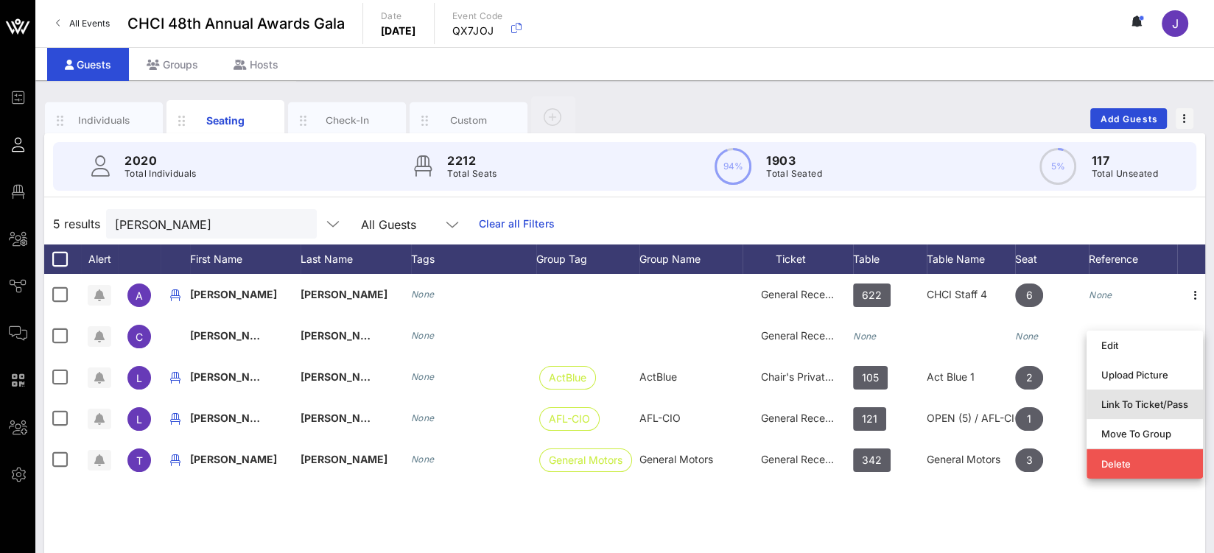
click at [1157, 399] on div "Link To Ticket/Pass" at bounding box center [1144, 405] width 87 height 12
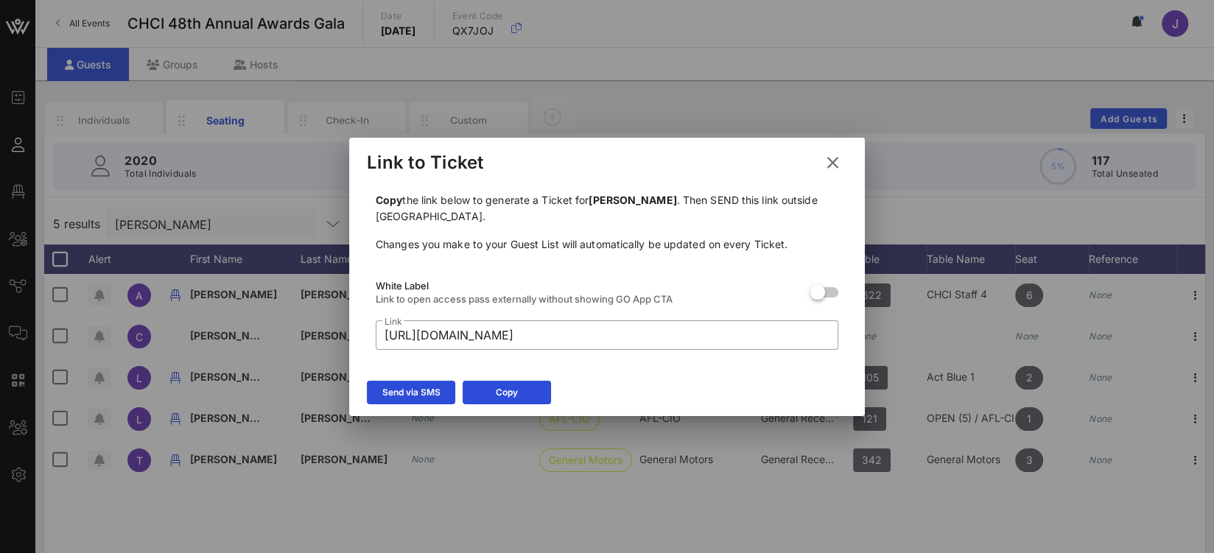
click at [829, 162] on icon at bounding box center [833, 163] width 20 height 18
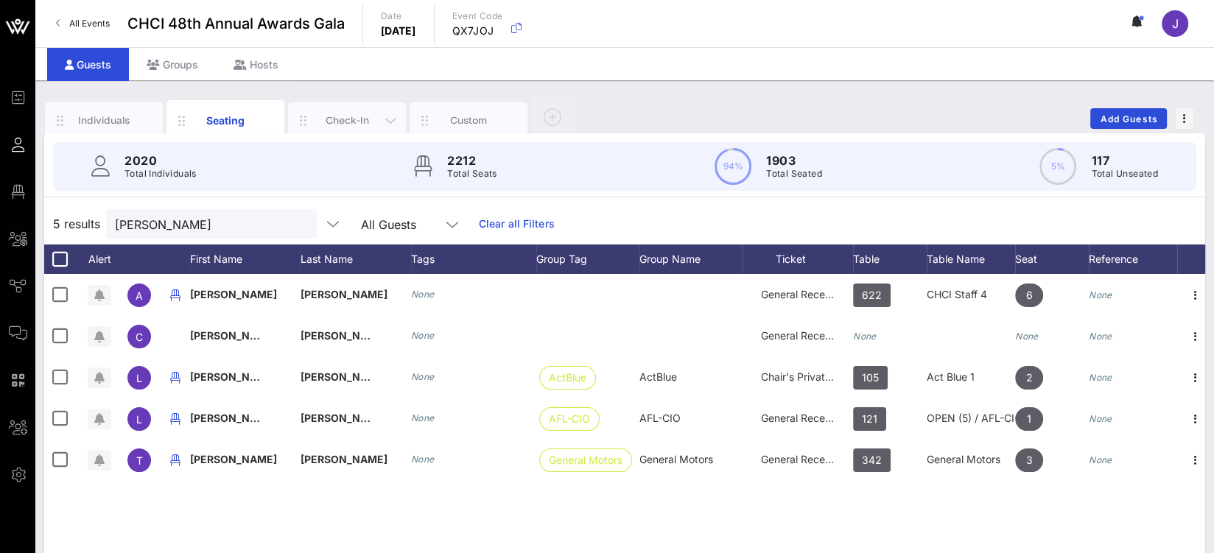
click at [339, 120] on div "Check-In" at bounding box center [348, 120] width 66 height 14
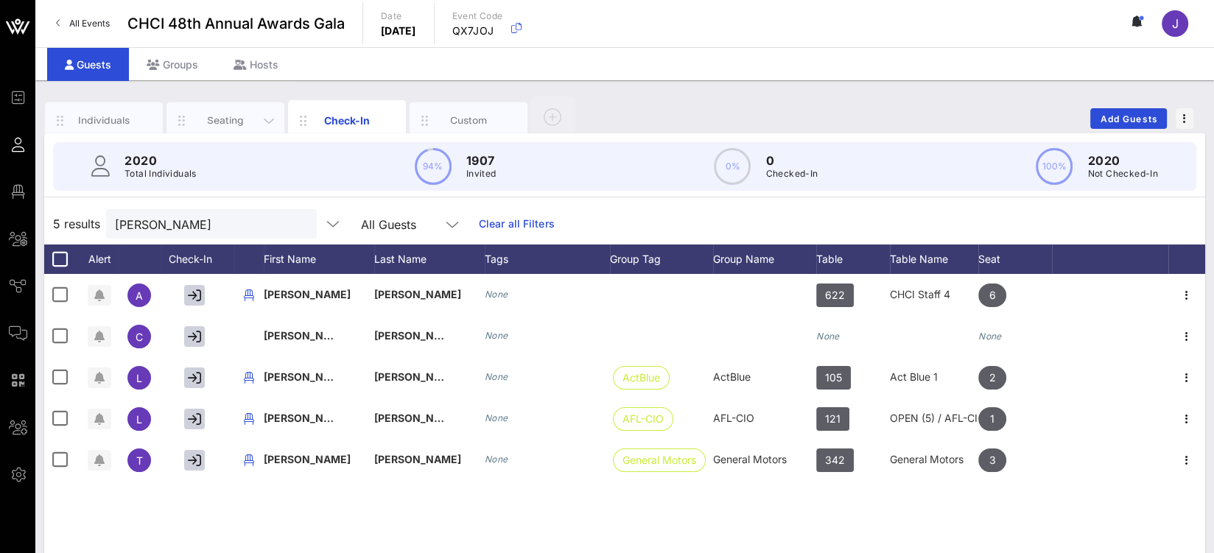
click at [214, 123] on div "Seating" at bounding box center [226, 120] width 66 height 14
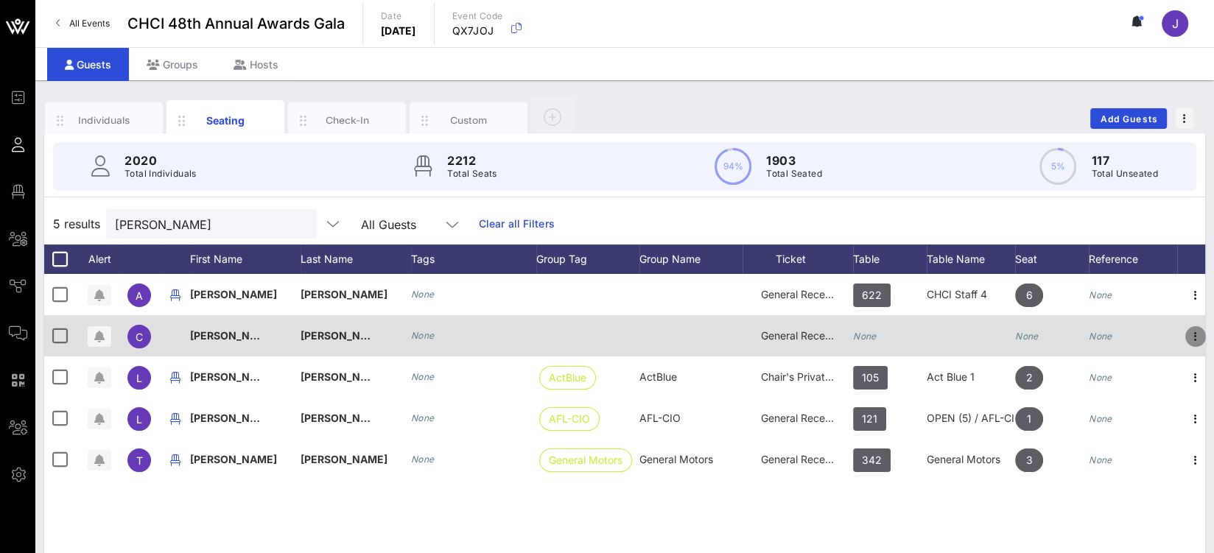
click at [1196, 333] on icon "button" at bounding box center [1196, 337] width 18 height 18
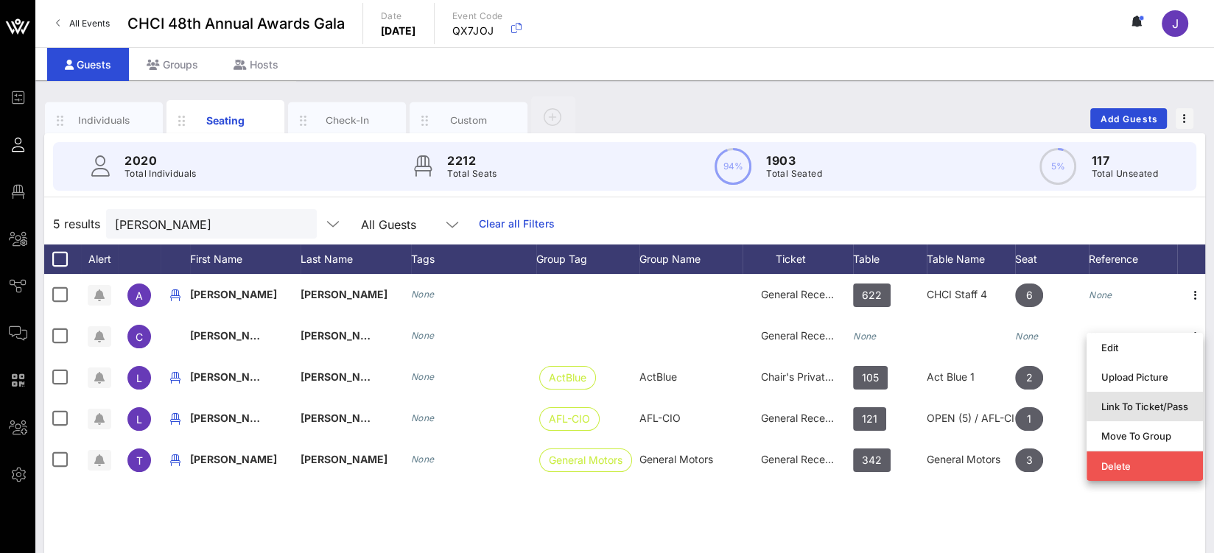
click at [1161, 402] on div "Link To Ticket/Pass" at bounding box center [1144, 407] width 87 height 12
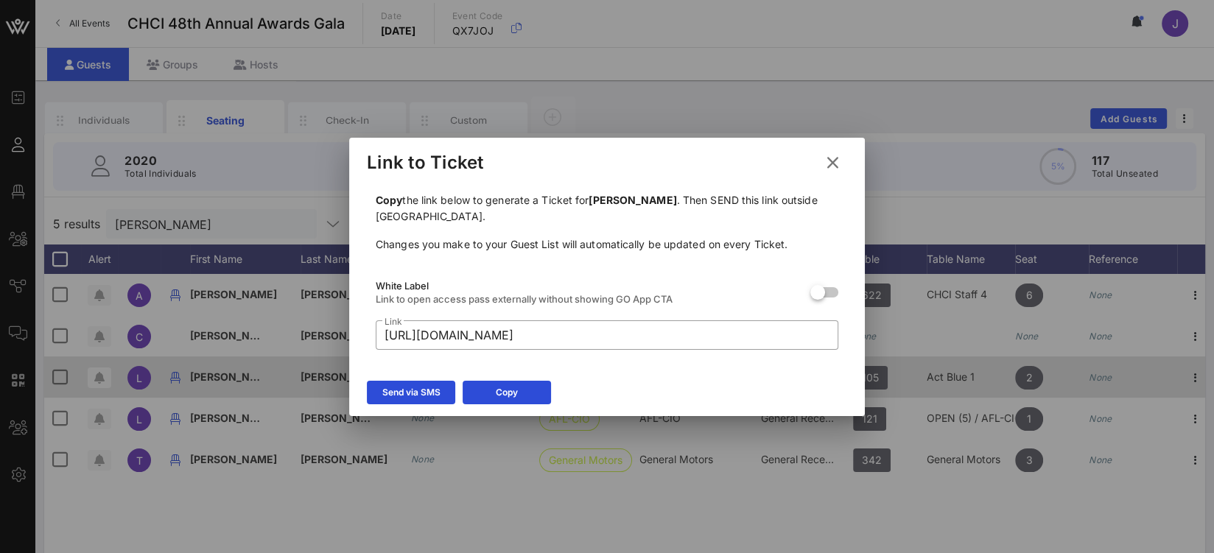
click at [424, 396] on div "Send via SMS" at bounding box center [411, 392] width 58 height 15
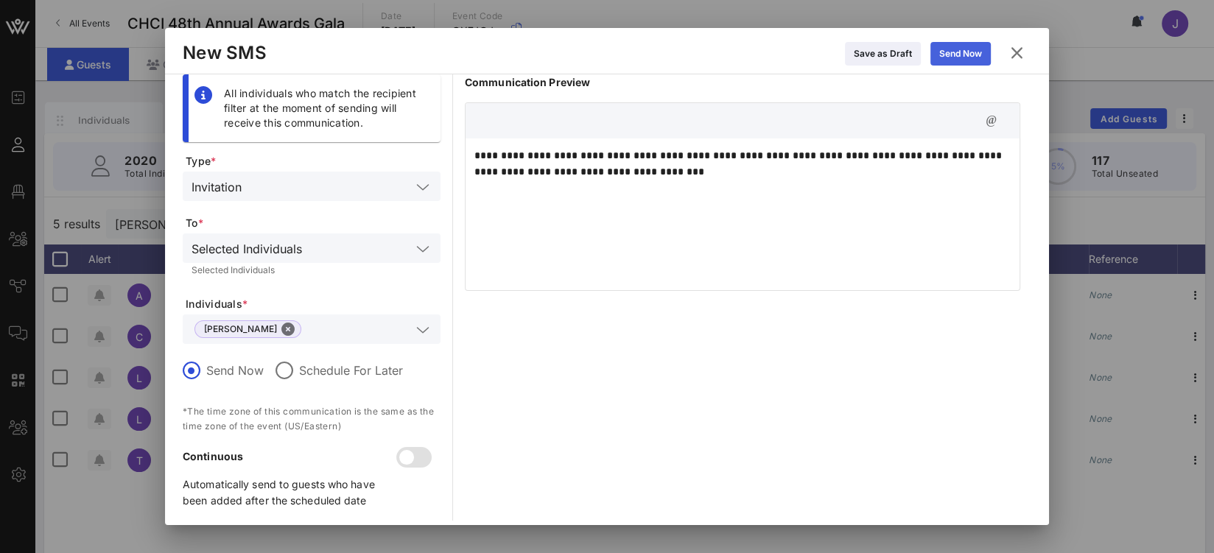
click at [961, 55] on icon at bounding box center [961, 53] width 10 height 9
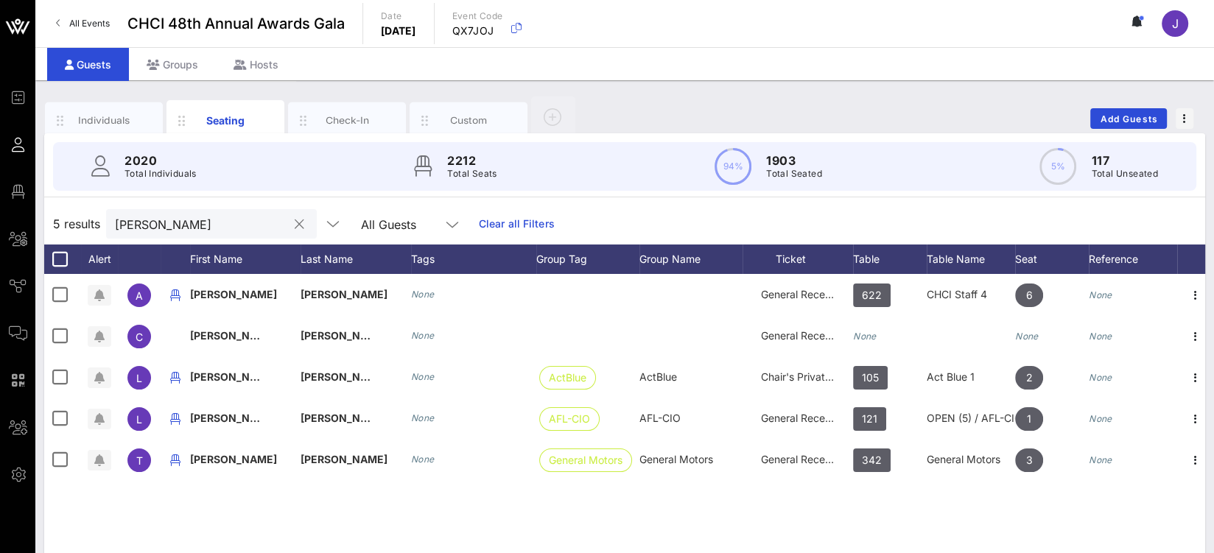
click at [150, 232] on input "delgado" at bounding box center [201, 223] width 172 height 19
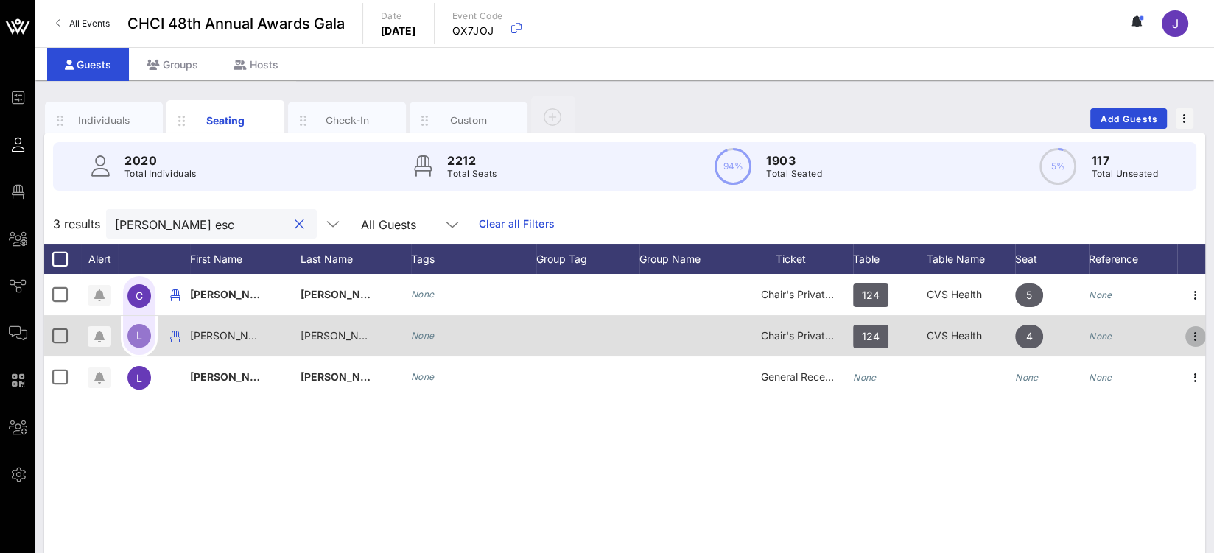
click at [1196, 344] on icon "button" at bounding box center [1196, 337] width 18 height 18
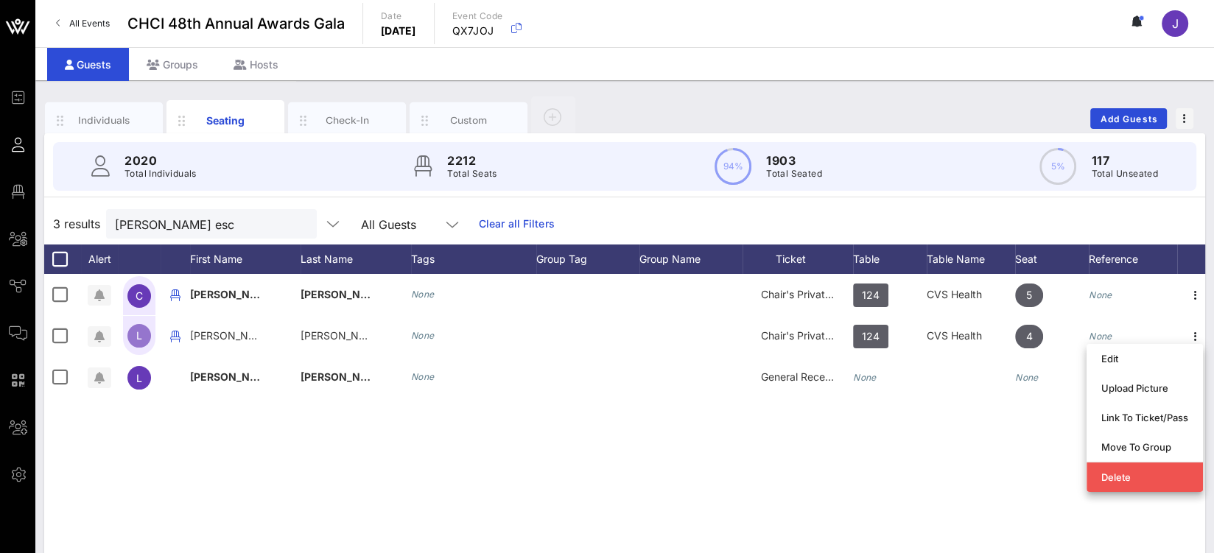
click at [975, 415] on div "C Claudia Urrabazo-Beckelman None Chair's Private Reception 124 CVS Health 5 No…" at bounding box center [624, 495] width 1161 height 442
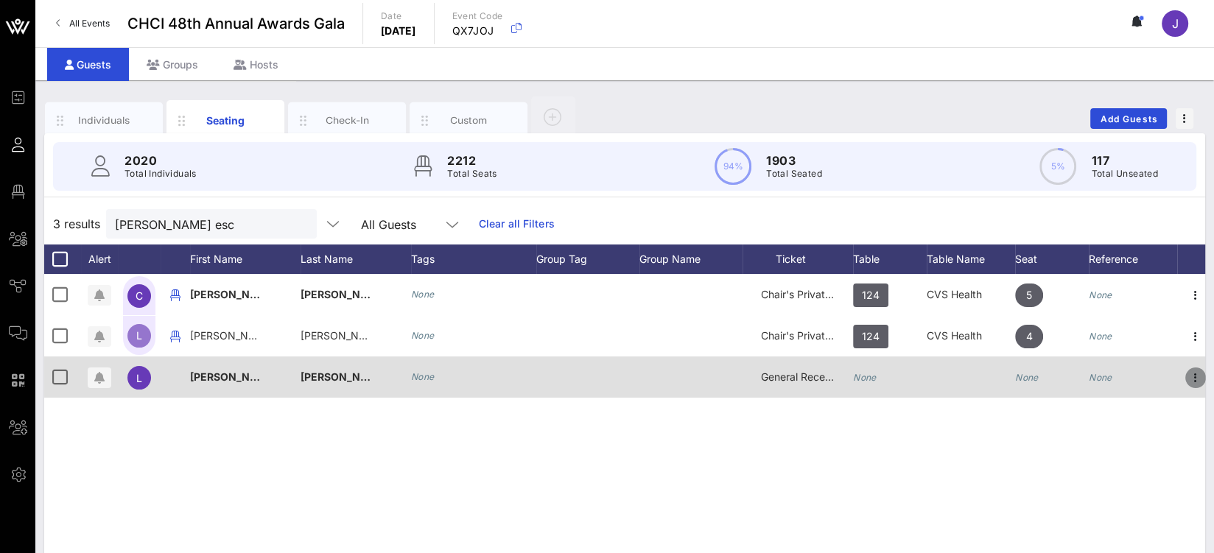
click at [1193, 379] on icon "button" at bounding box center [1196, 378] width 18 height 18
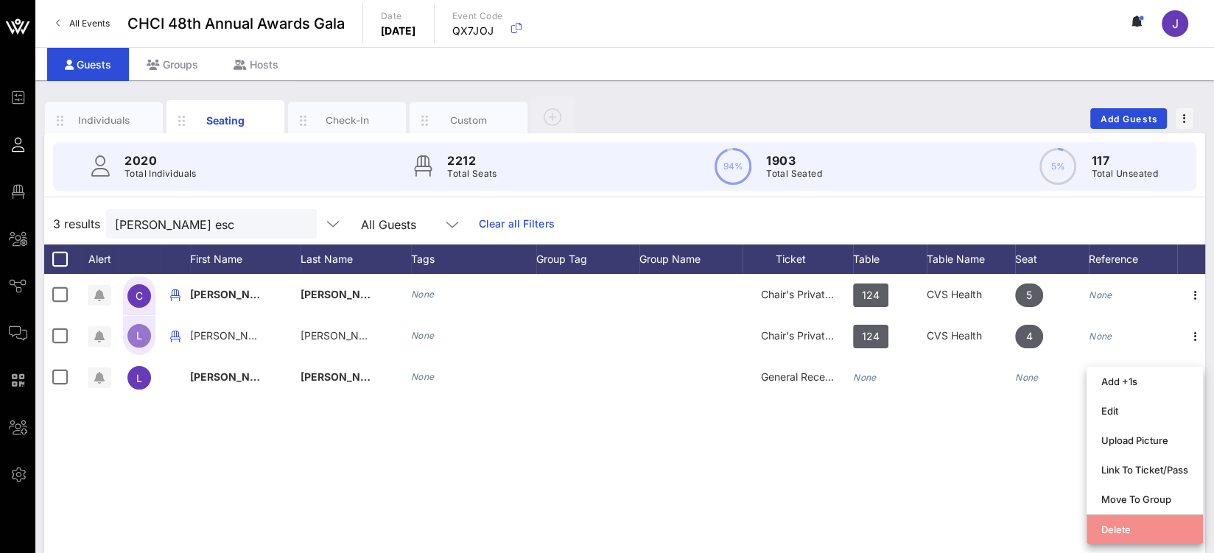
click at [1122, 524] on div "Delete" at bounding box center [1144, 530] width 87 height 12
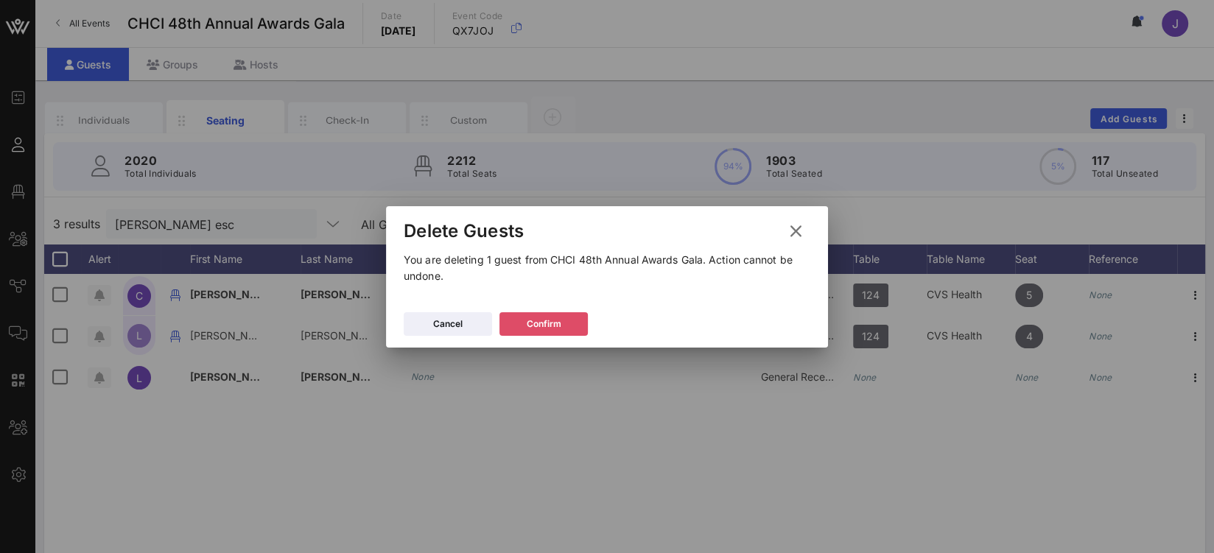
click at [541, 317] on div "Confirm" at bounding box center [544, 324] width 35 height 15
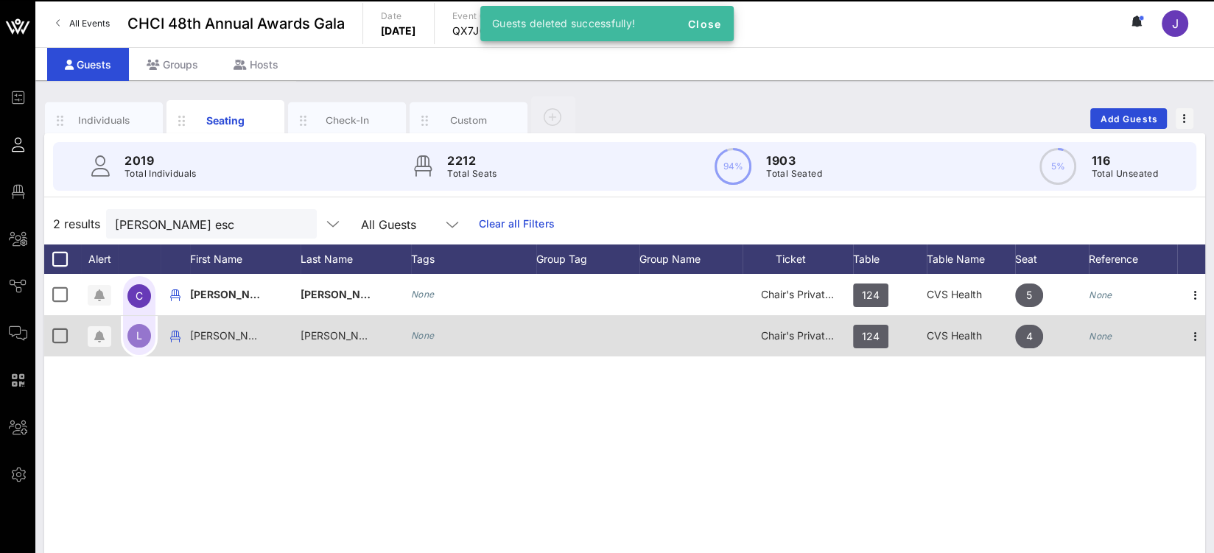
click at [544, 318] on div at bounding box center [587, 335] width 103 height 41
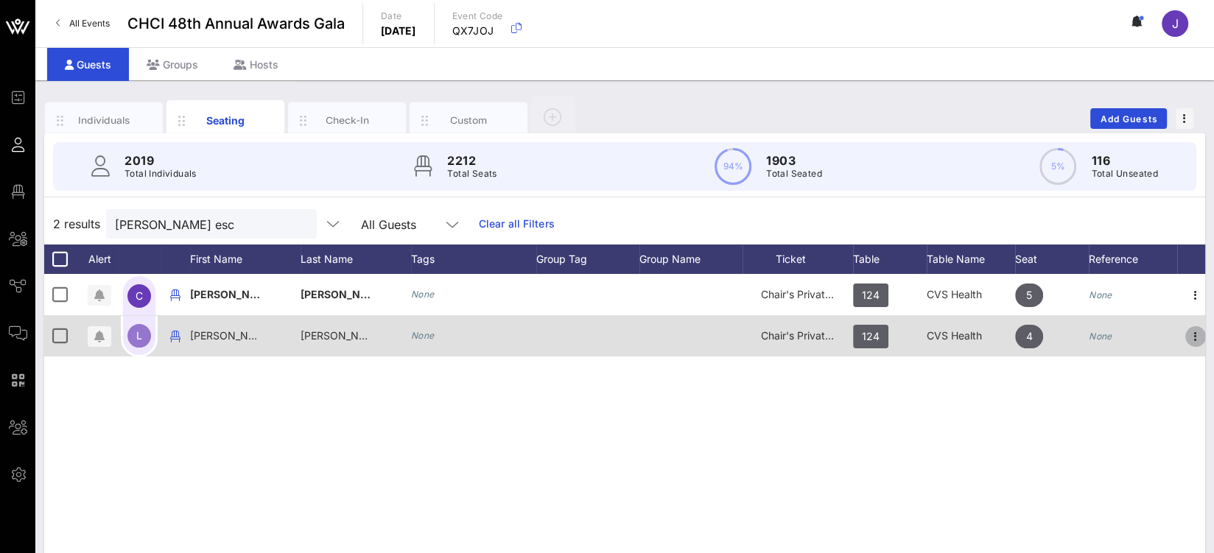
click at [1188, 335] on icon "button" at bounding box center [1196, 337] width 18 height 18
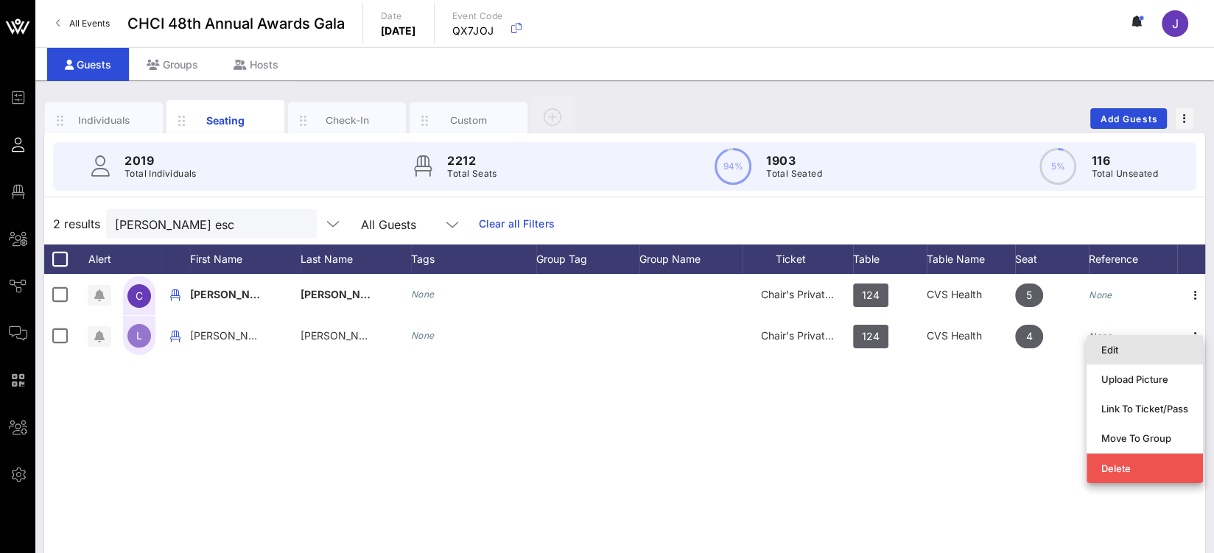
click at [1142, 354] on div "Edit" at bounding box center [1144, 350] width 87 height 12
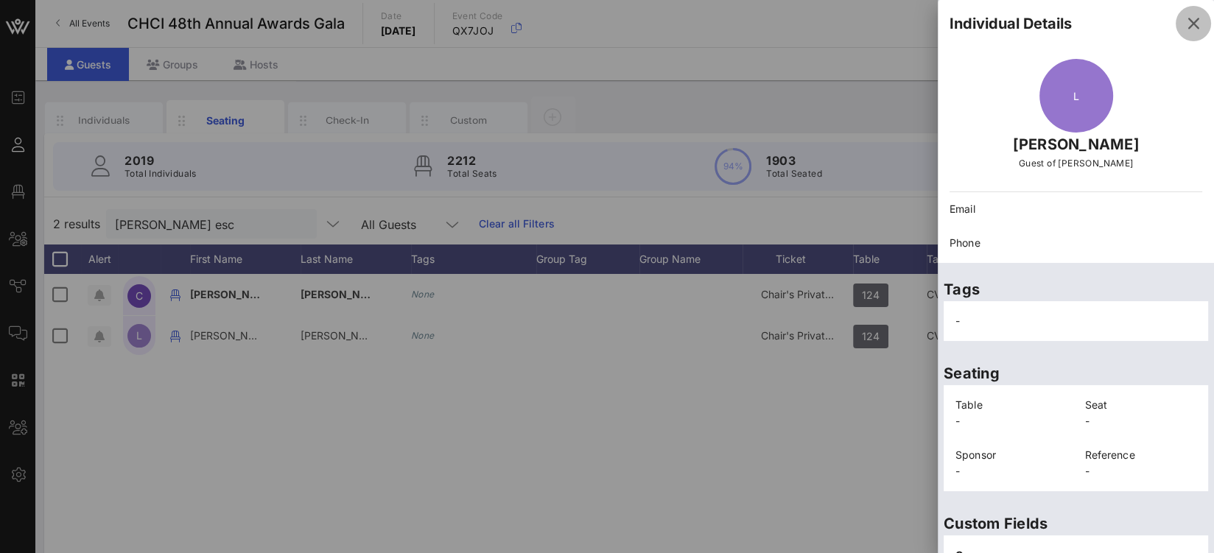
click at [1191, 21] on span "button" at bounding box center [1193, 24] width 35 height 18
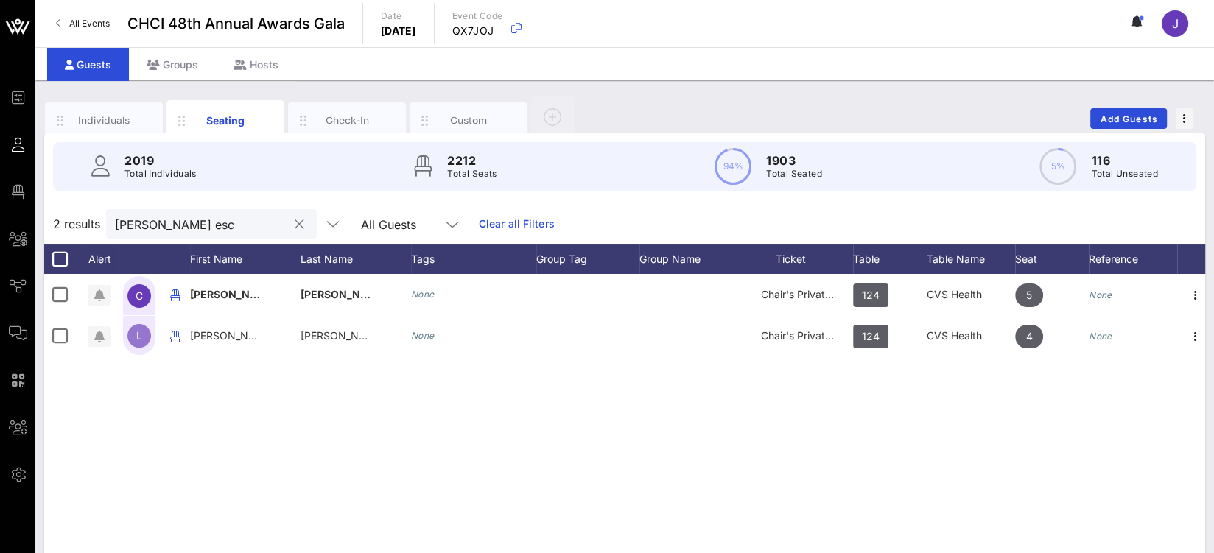
click at [165, 220] on input "luz esc" at bounding box center [201, 223] width 172 height 19
drag, startPoint x: 169, startPoint y: 222, endPoint x: 100, endPoint y: 212, distance: 69.3
click at [103, 212] on div "2 results luz esc All Guests Clear all Filters" at bounding box center [624, 223] width 1161 height 41
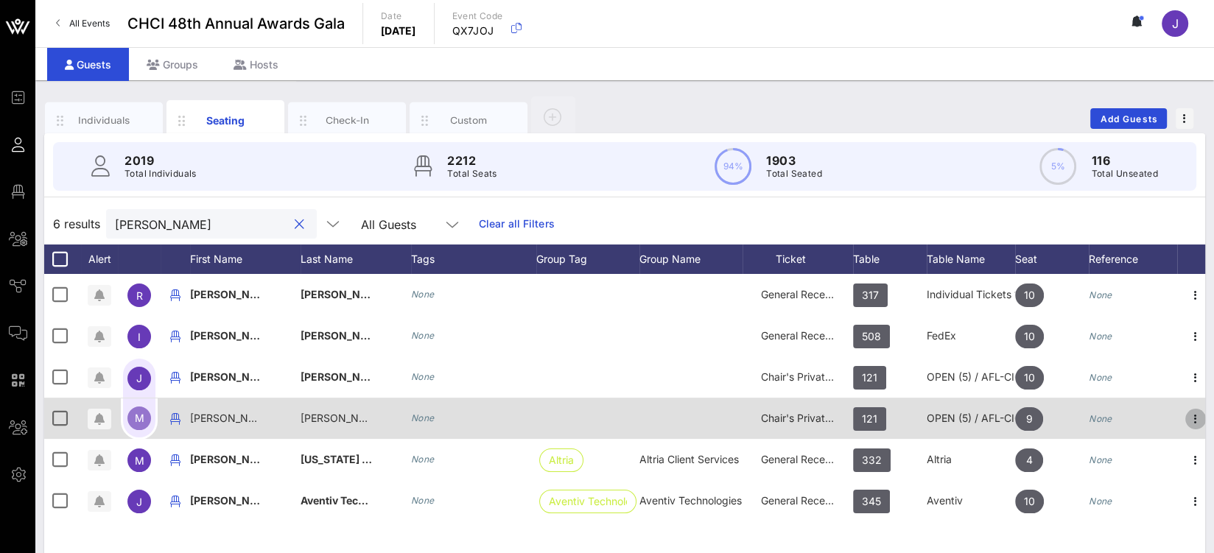
click at [1199, 417] on icon "button" at bounding box center [1196, 419] width 18 height 18
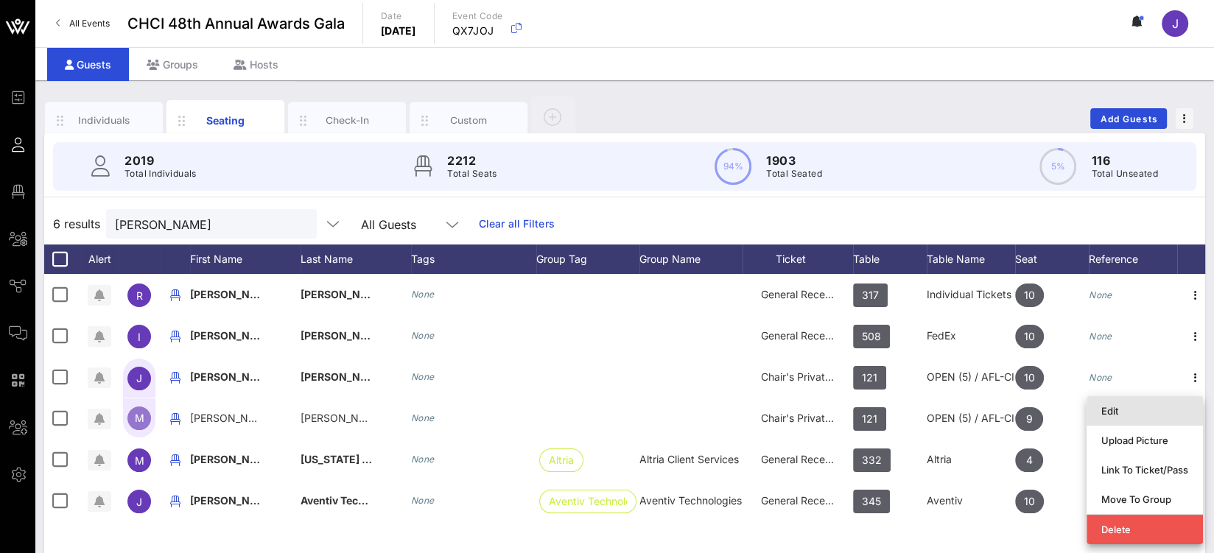
click at [1169, 418] on div "Edit" at bounding box center [1144, 411] width 87 height 24
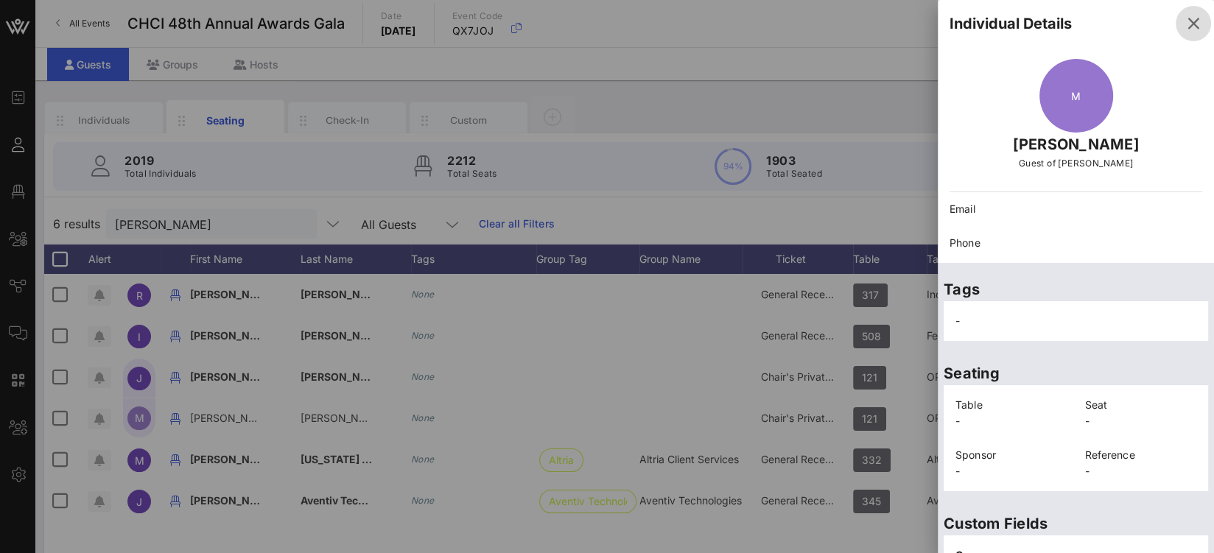
click at [1185, 26] on icon "button" at bounding box center [1194, 24] width 18 height 18
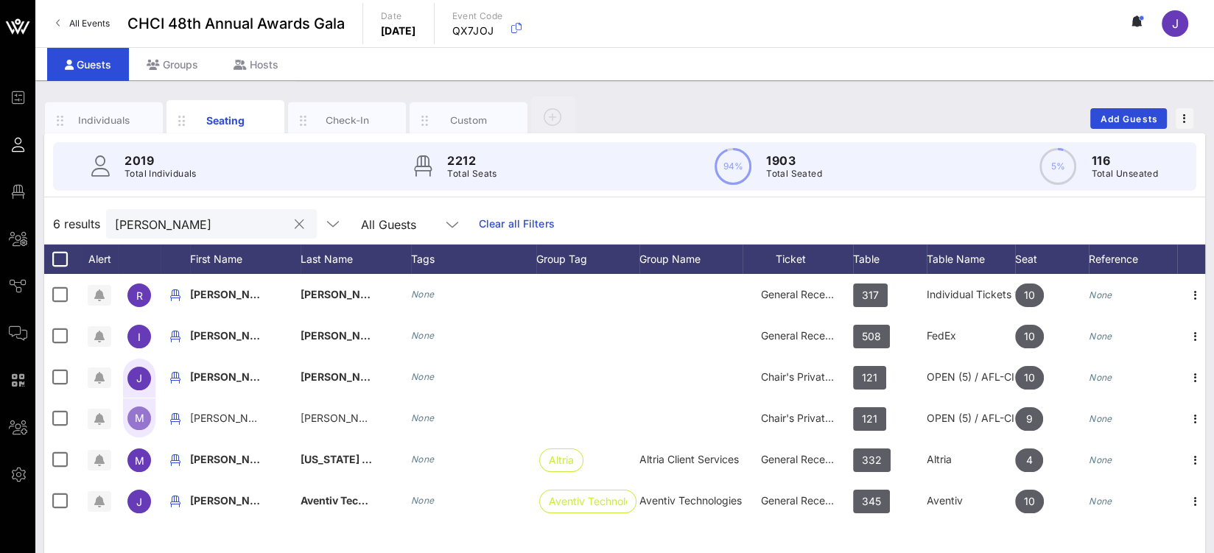
click at [149, 223] on input "andrade" at bounding box center [201, 223] width 172 height 19
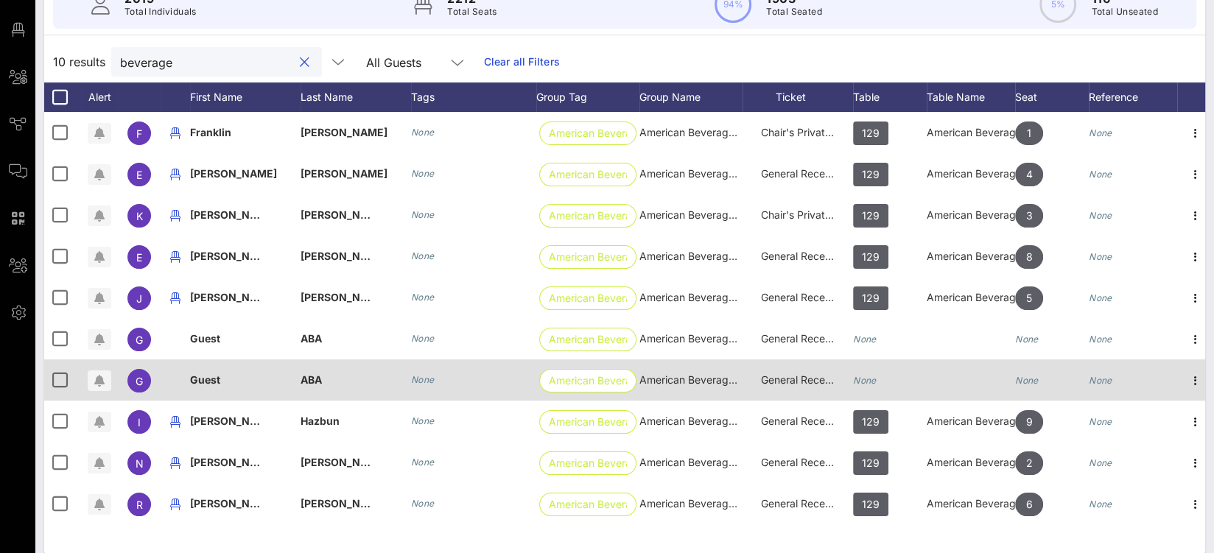
scroll to position [176, 0]
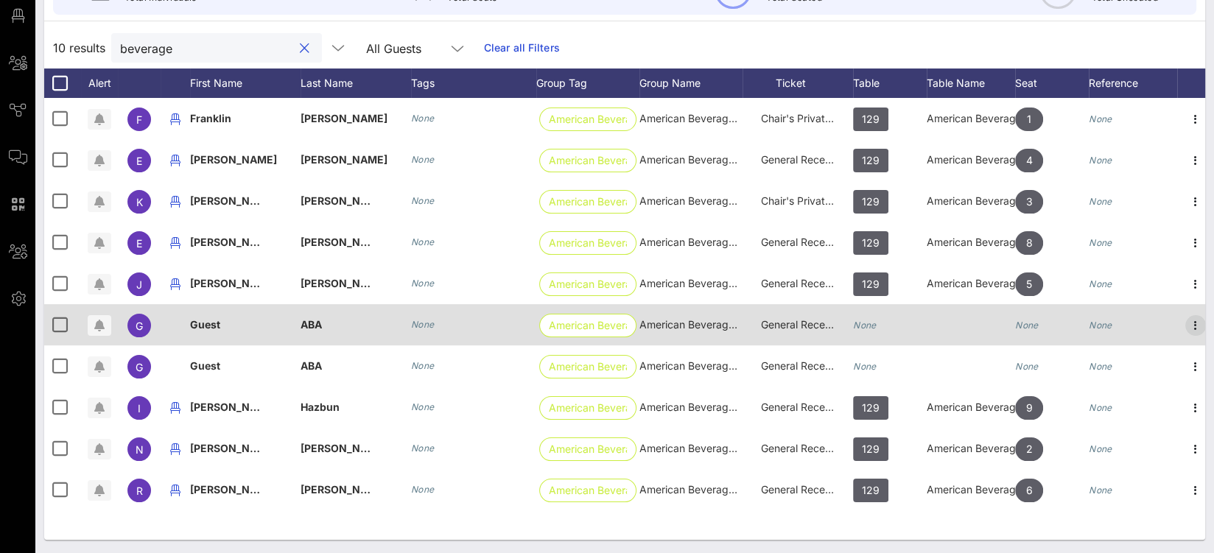
type input "beverage"
click at [1195, 323] on icon "button" at bounding box center [1196, 326] width 18 height 18
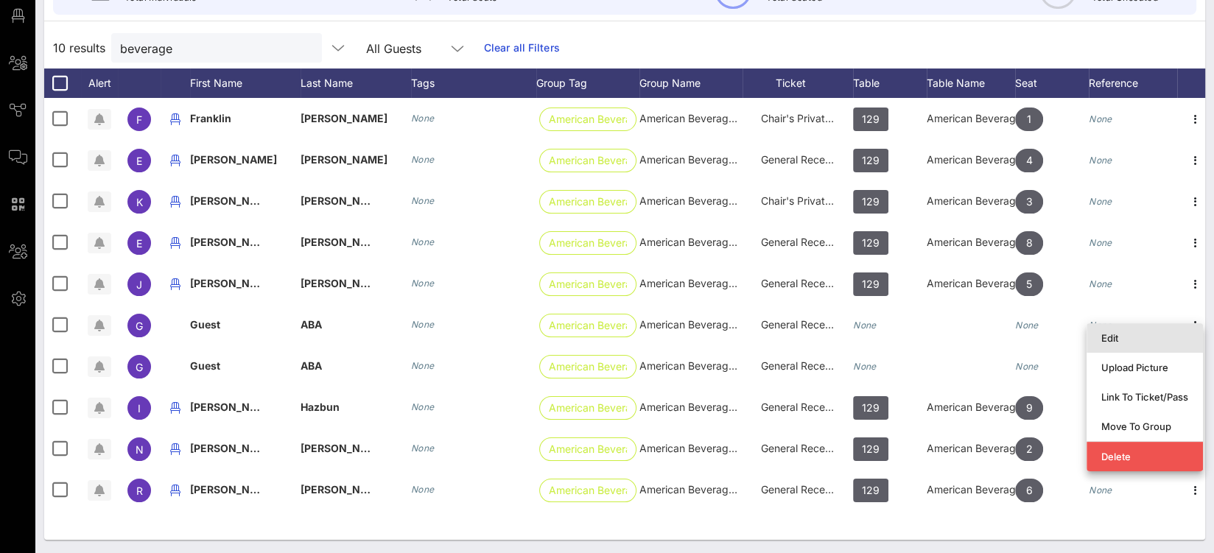
click at [1149, 340] on div "Edit" at bounding box center [1144, 338] width 87 height 12
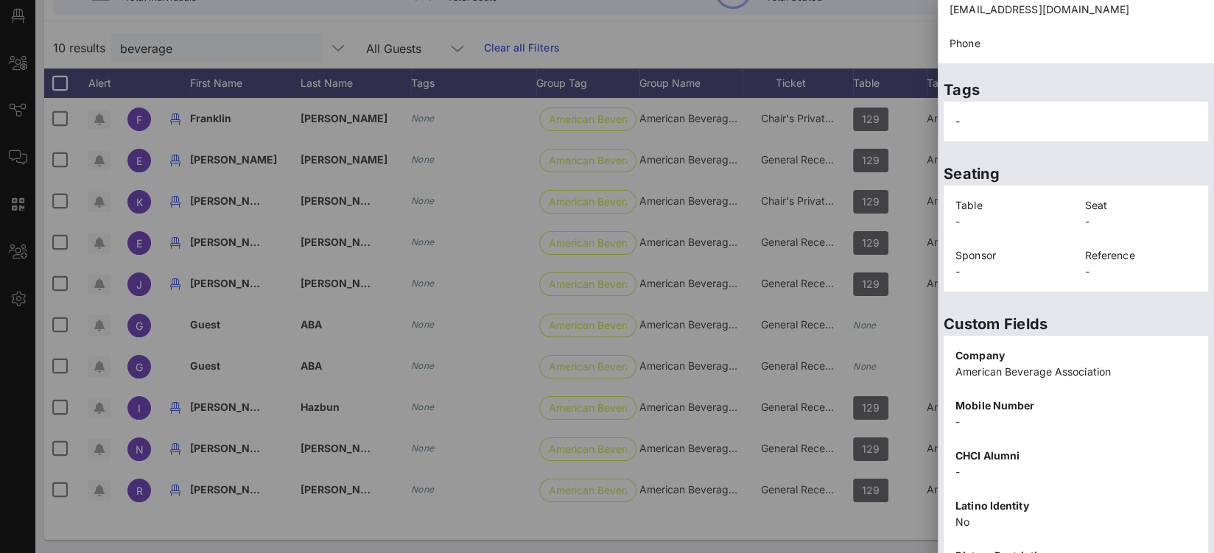
scroll to position [325, 0]
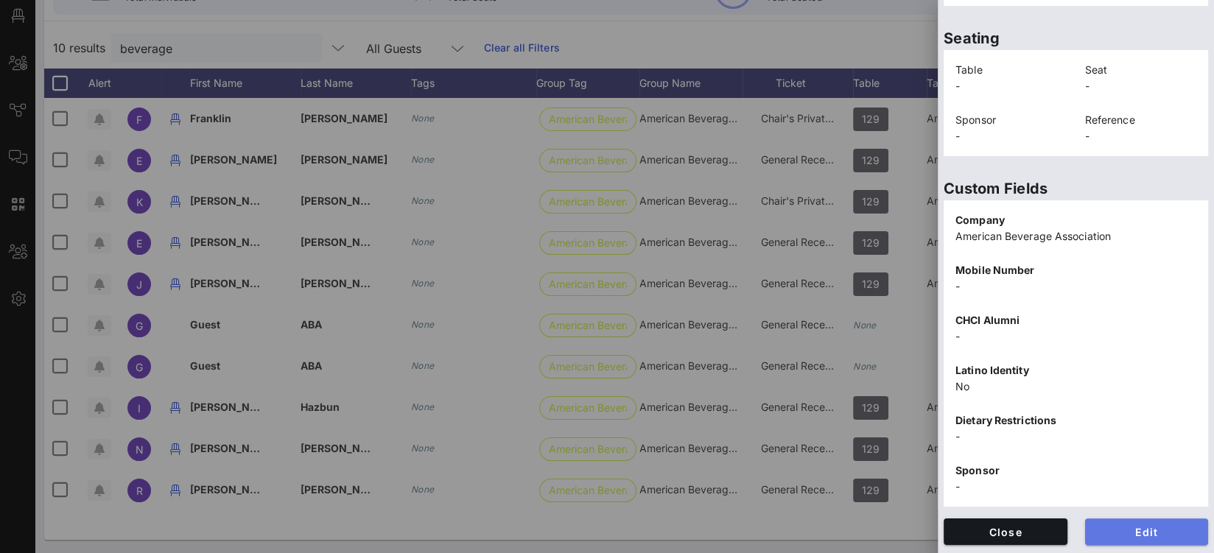
click at [1123, 519] on button "Edit" at bounding box center [1147, 532] width 124 height 27
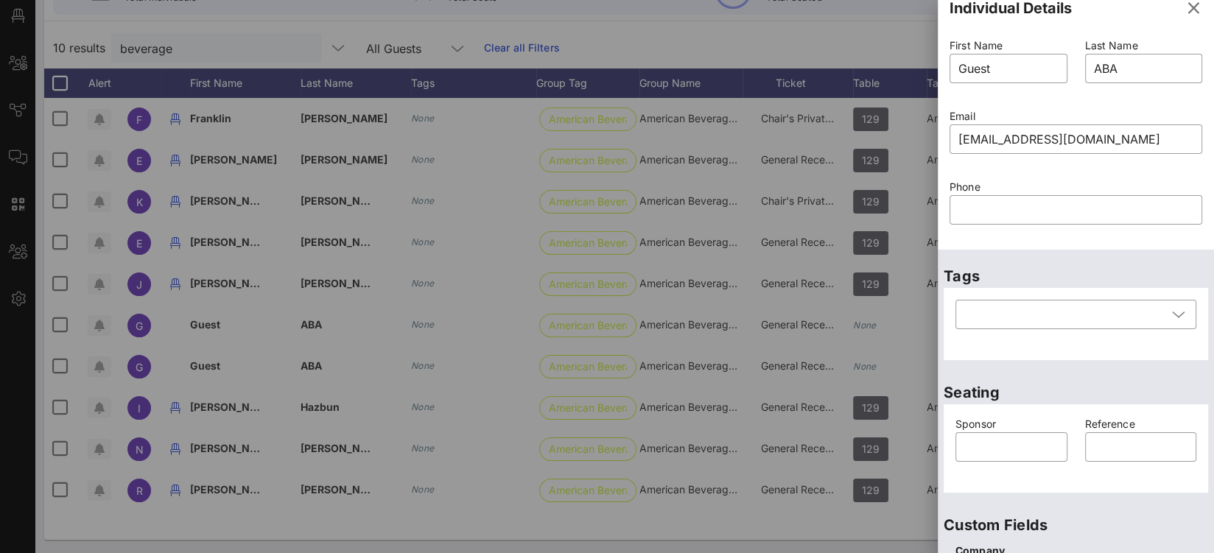
scroll to position [12, 0]
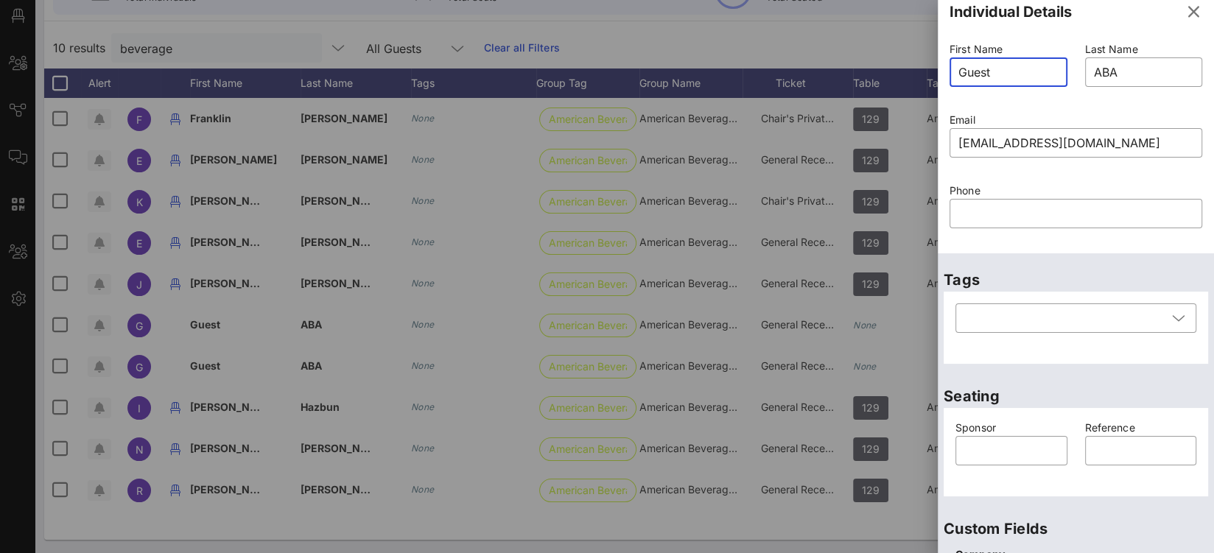
drag, startPoint x: 1016, startPoint y: 72, endPoint x: 923, endPoint y: 63, distance: 93.3
click at [924, 63] on div "Event Builder Guests Floor Plan All Groups Journeys Comms QR Scanner Team Setti…" at bounding box center [607, 189] width 1214 height 731
type input "[PERSON_NAME]"
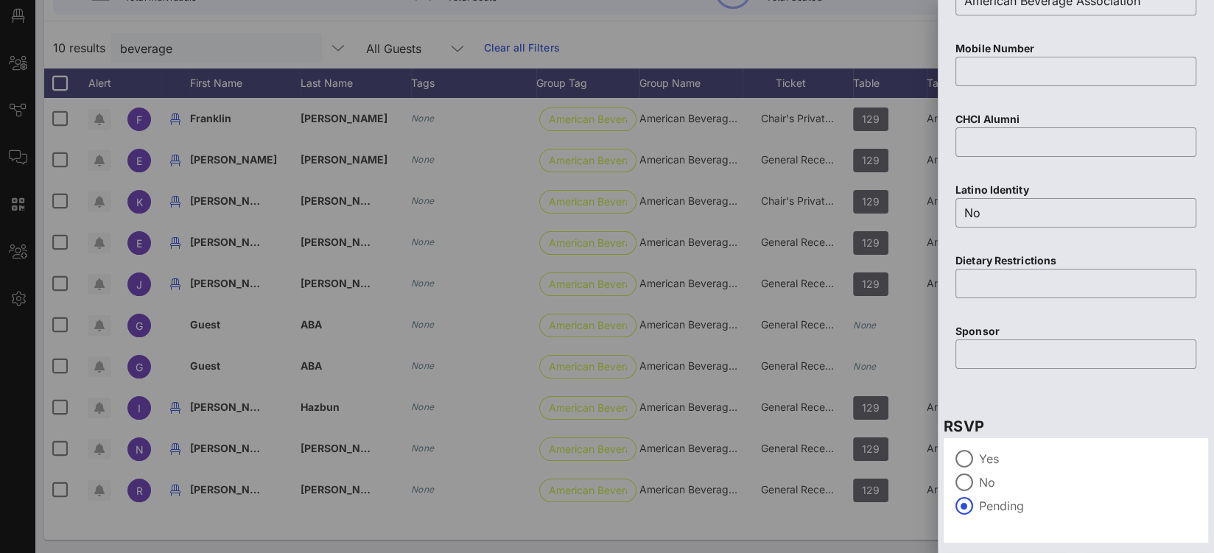
scroll to position [625, 0]
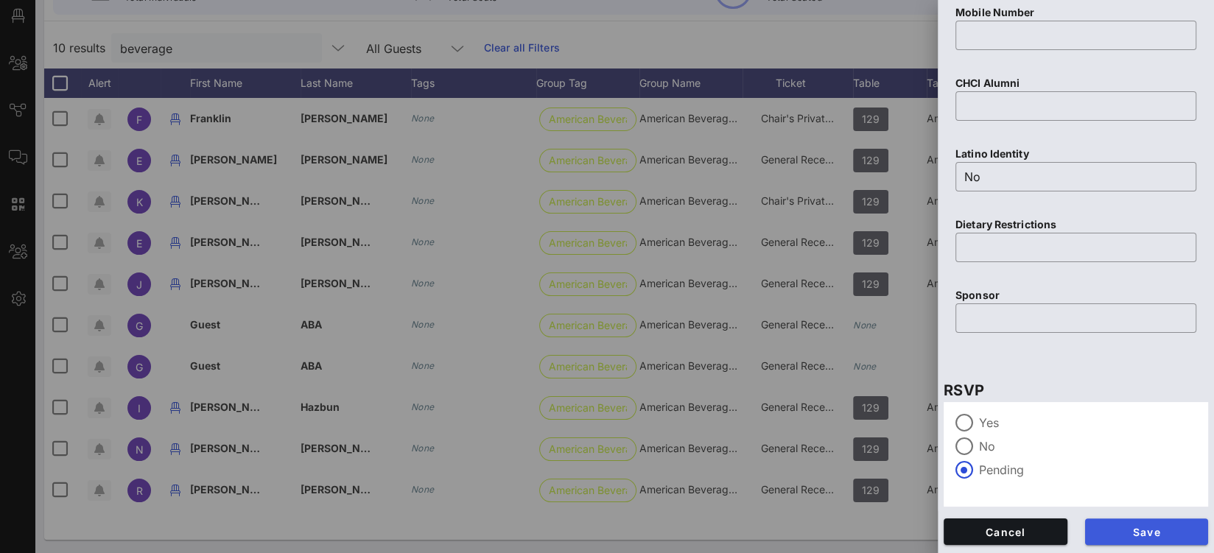
type input "[PERSON_NAME]"
click at [1152, 519] on button "Save" at bounding box center [1147, 532] width 124 height 27
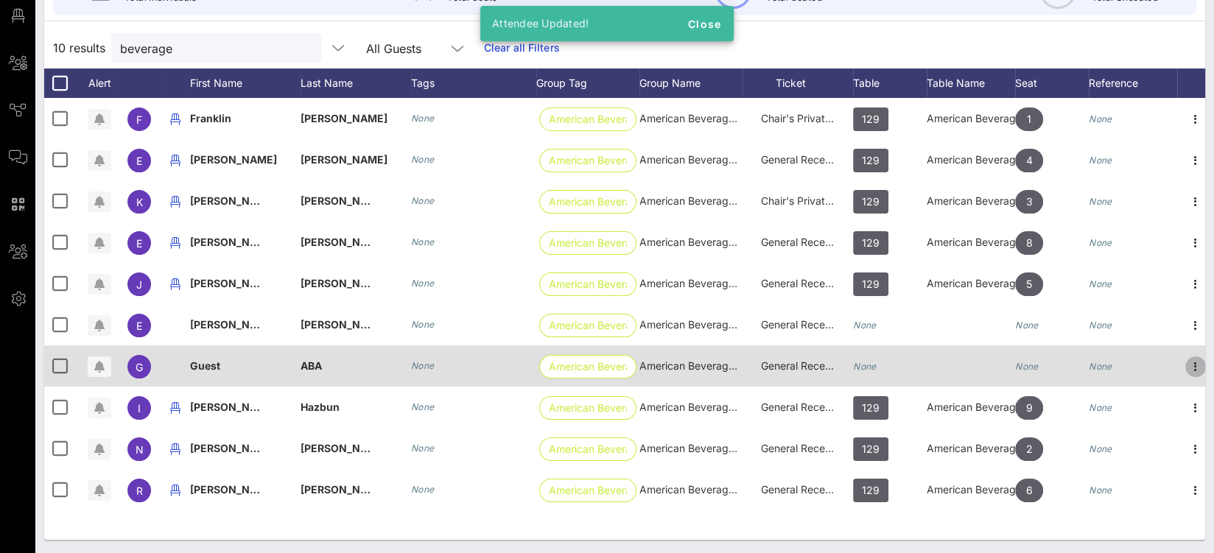
click at [1192, 367] on icon "button" at bounding box center [1196, 367] width 18 height 18
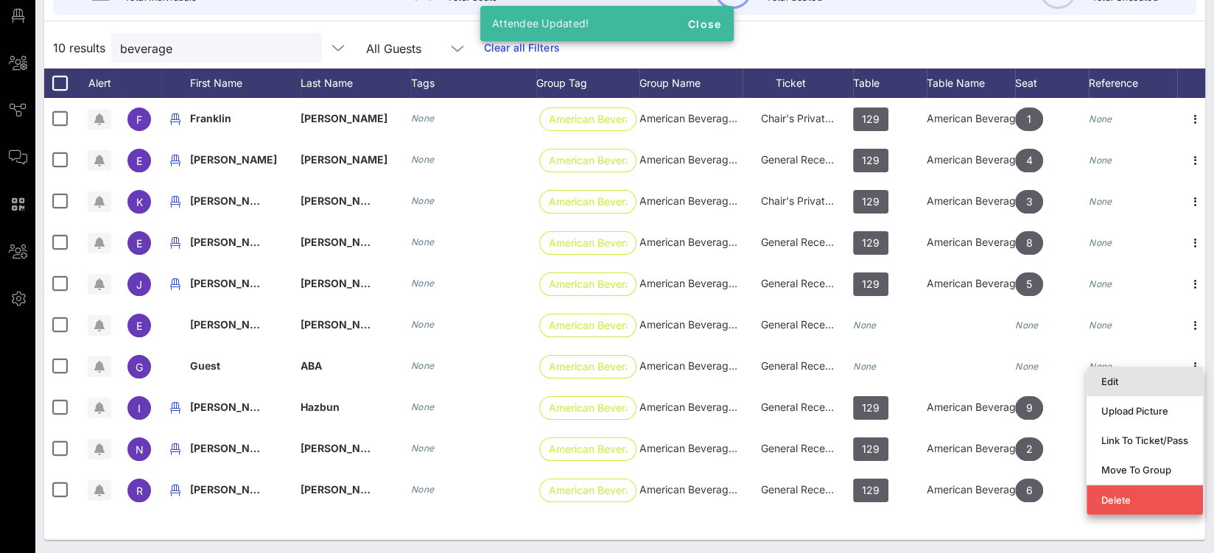
click at [1154, 378] on div "Edit" at bounding box center [1144, 382] width 87 height 12
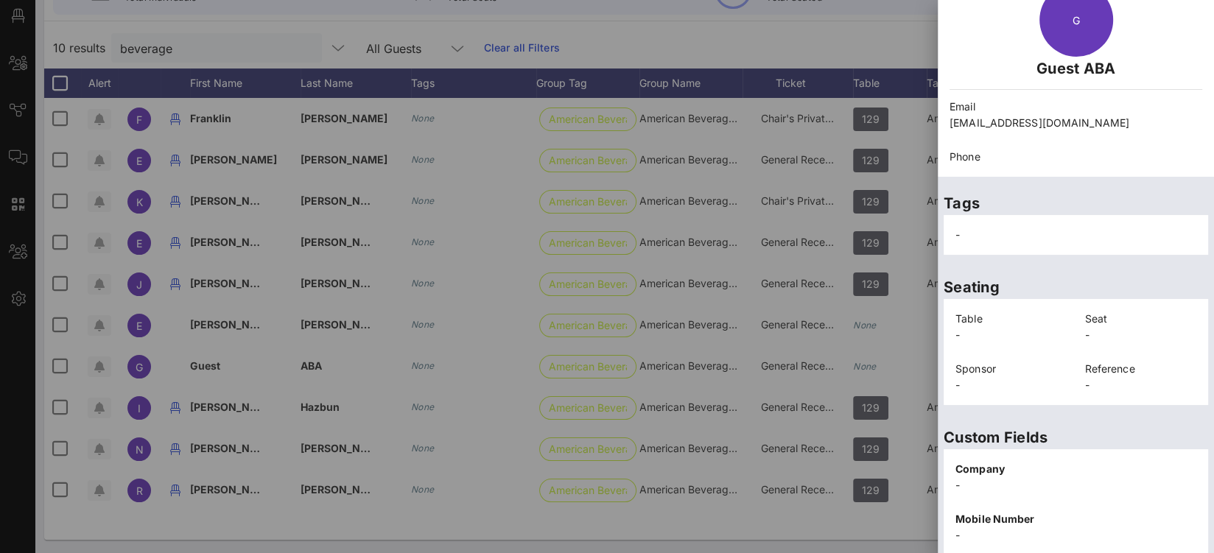
scroll to position [325, 0]
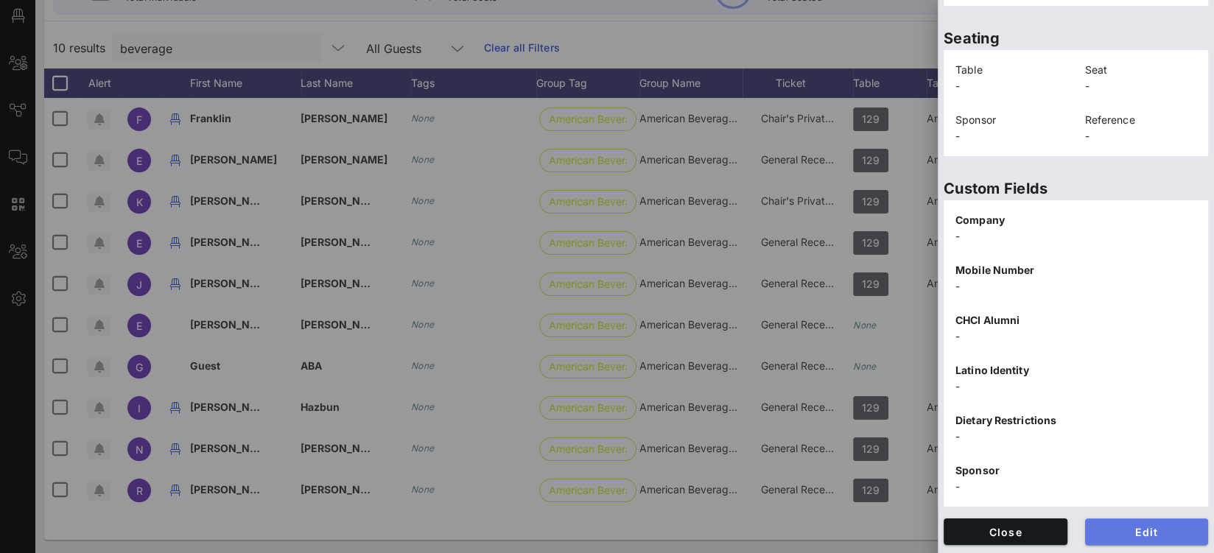
click at [1140, 527] on span "Edit" at bounding box center [1147, 532] width 100 height 13
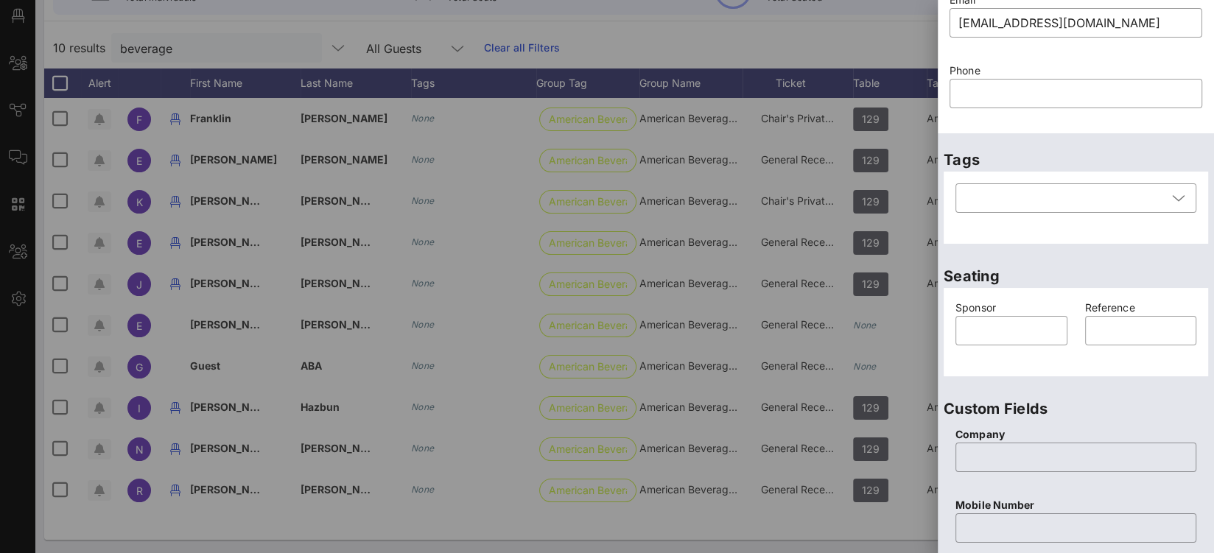
scroll to position [0, 0]
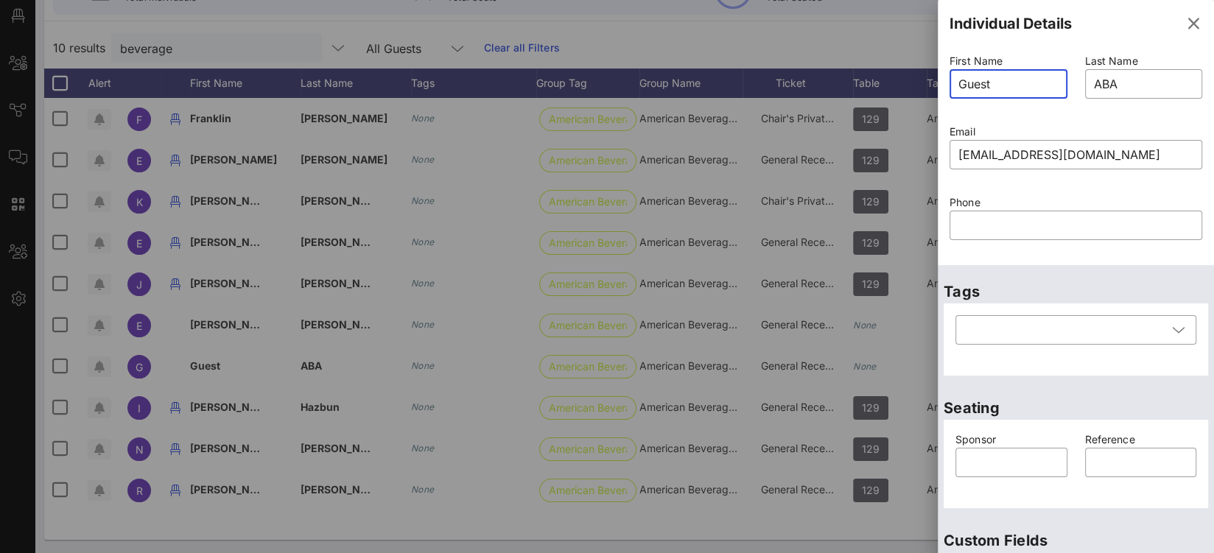
drag, startPoint x: 1007, startPoint y: 82, endPoint x: 922, endPoint y: 74, distance: 85.0
click at [936, 76] on div "Event Builder Guests Floor Plan All Groups Journeys Comms QR Scanner Team Setti…" at bounding box center [607, 189] width 1214 height 731
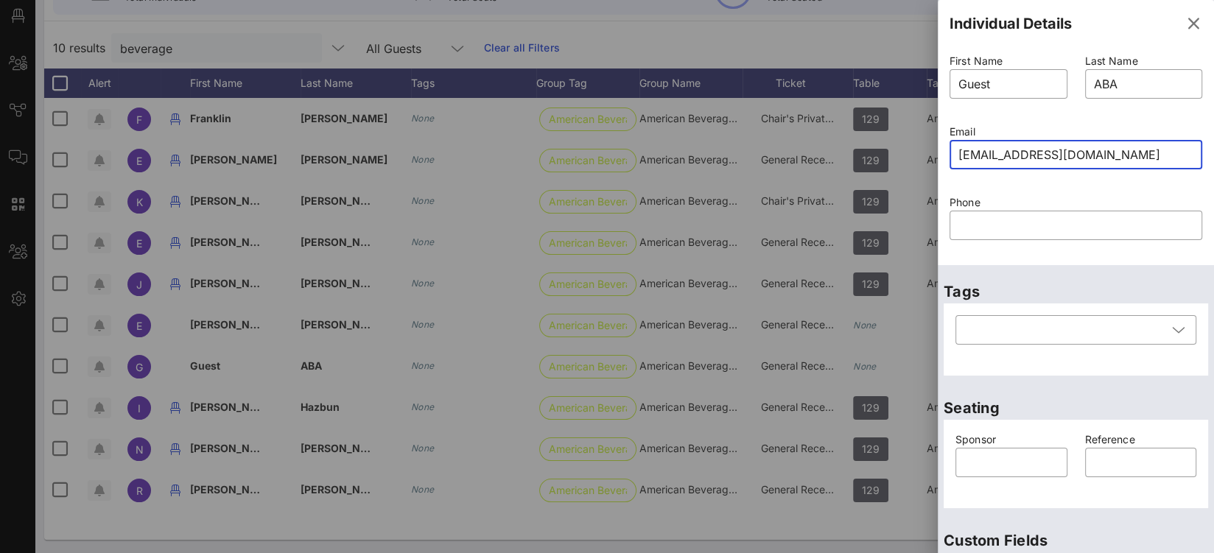
drag, startPoint x: 1129, startPoint y: 153, endPoint x: 1001, endPoint y: 153, distance: 128.2
click at [918, 141] on div "Event Builder Guests Floor Plan All Groups Journeys Comms QR Scanner Team Setti…" at bounding box center [607, 189] width 1214 height 731
paste input "mailto:maricarmen.vs20"
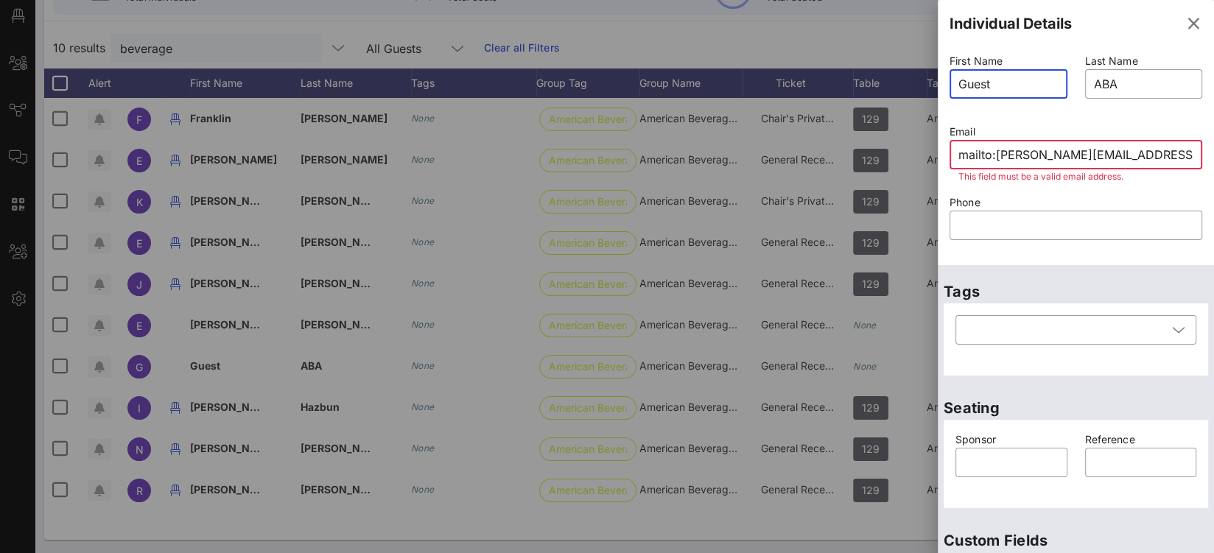
drag, startPoint x: 1012, startPoint y: 83, endPoint x: 987, endPoint y: 141, distance: 63.1
click at [978, 81] on input "Guest" at bounding box center [1008, 84] width 100 height 24
drag, startPoint x: 994, startPoint y: 154, endPoint x: 860, endPoint y: 151, distance: 134.1
click at [863, 151] on div "Event Builder Guests Floor Plan All Groups Journeys Comms QR Scanner Team Setti…" at bounding box center [607, 189] width 1214 height 731
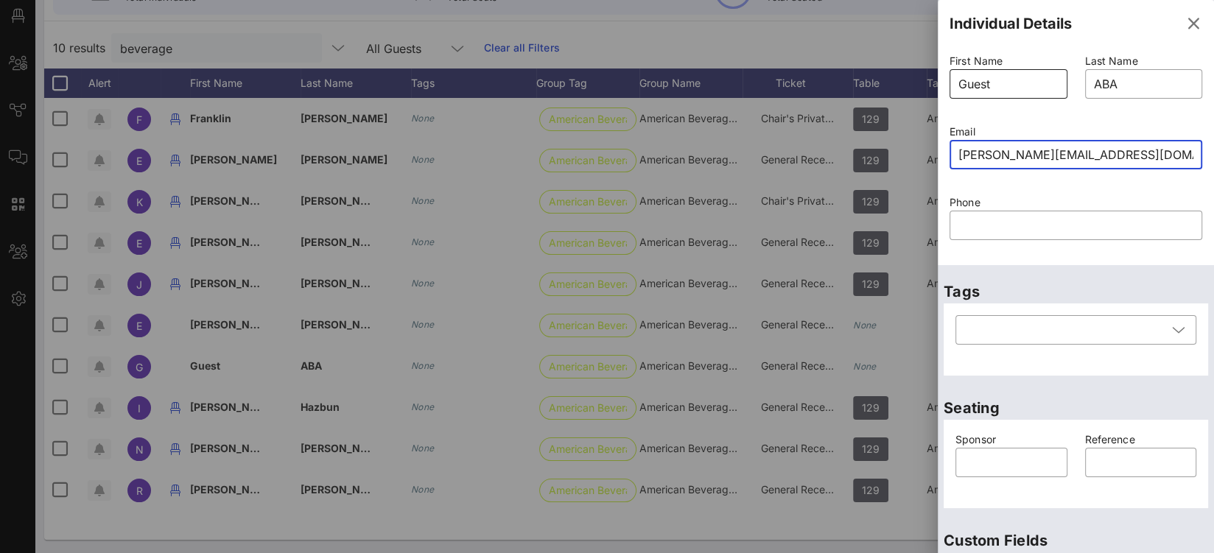
type input "maricarmen.vs20@yahoo.com"
drag, startPoint x: 1002, startPoint y: 80, endPoint x: 872, endPoint y: 69, distance: 130.9
click at [901, 72] on div "Event Builder Guests Floor Plan All Groups Journeys Comms QR Scanner Team Setti…" at bounding box center [607, 189] width 1214 height 731
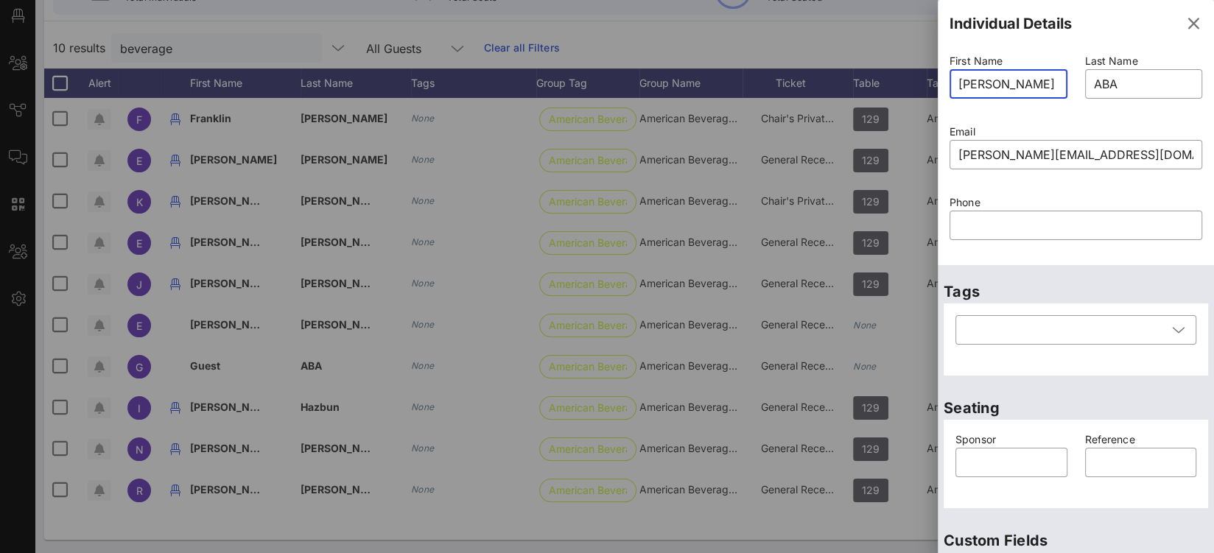
type input "Mari Carmen"
type input "[PERSON_NAME]"
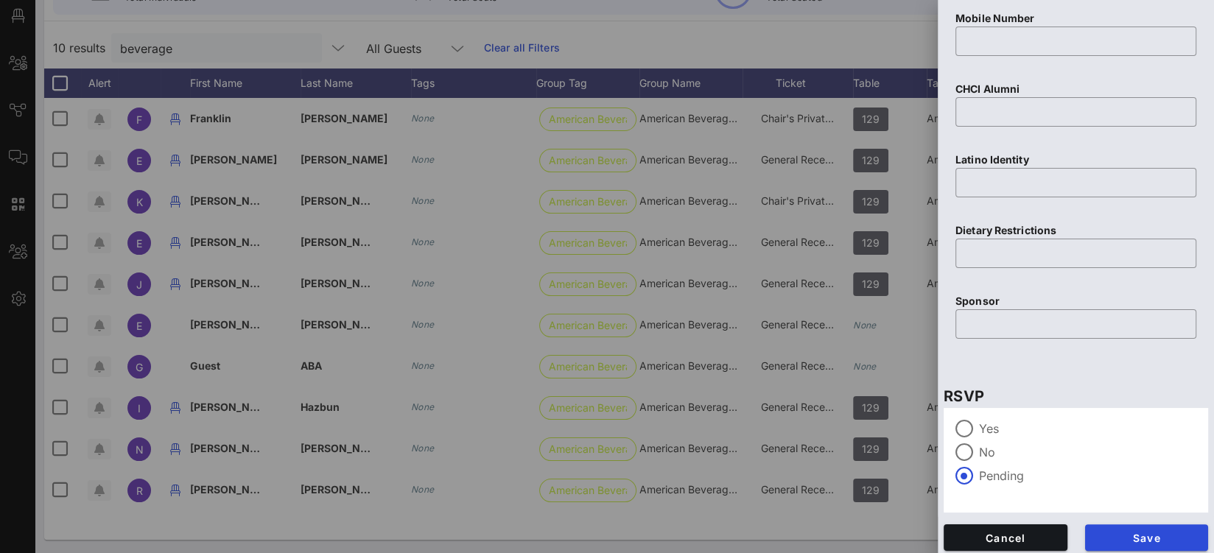
scroll to position [625, 0]
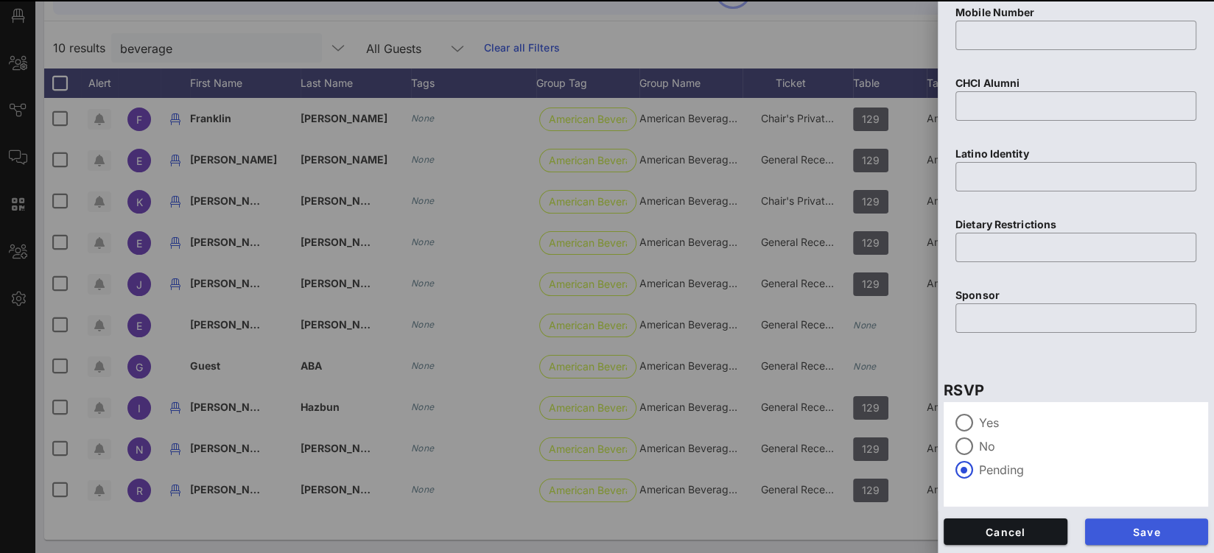
click at [1130, 532] on span "Save" at bounding box center [1147, 532] width 100 height 13
type input "Guest"
type input "ABA"
type input "emily_smith808@yahoo.com"
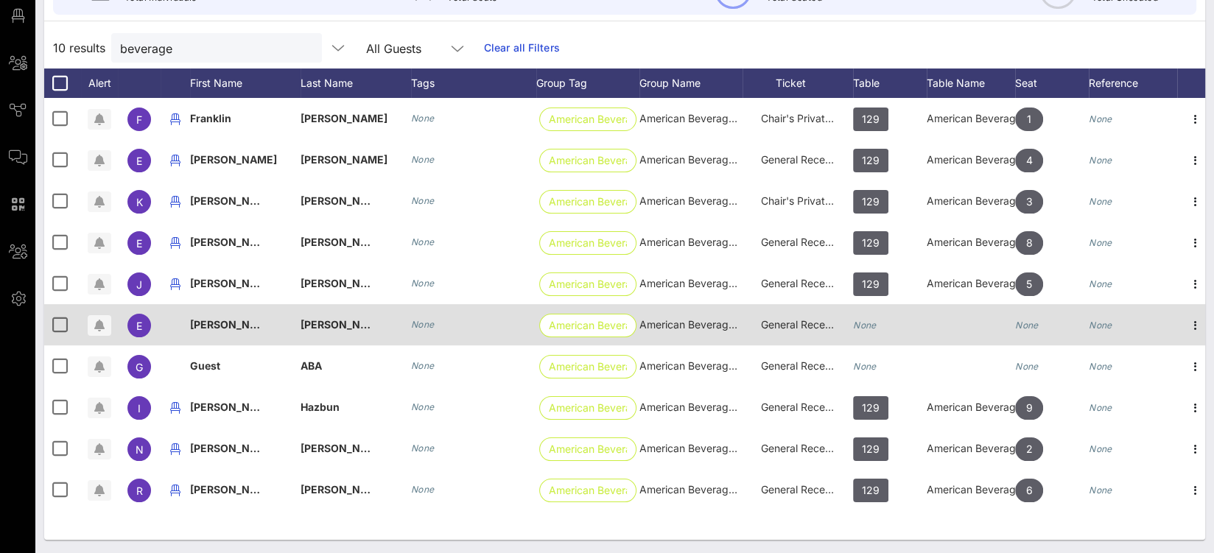
click at [863, 329] on icon "None" at bounding box center [865, 325] width 24 height 11
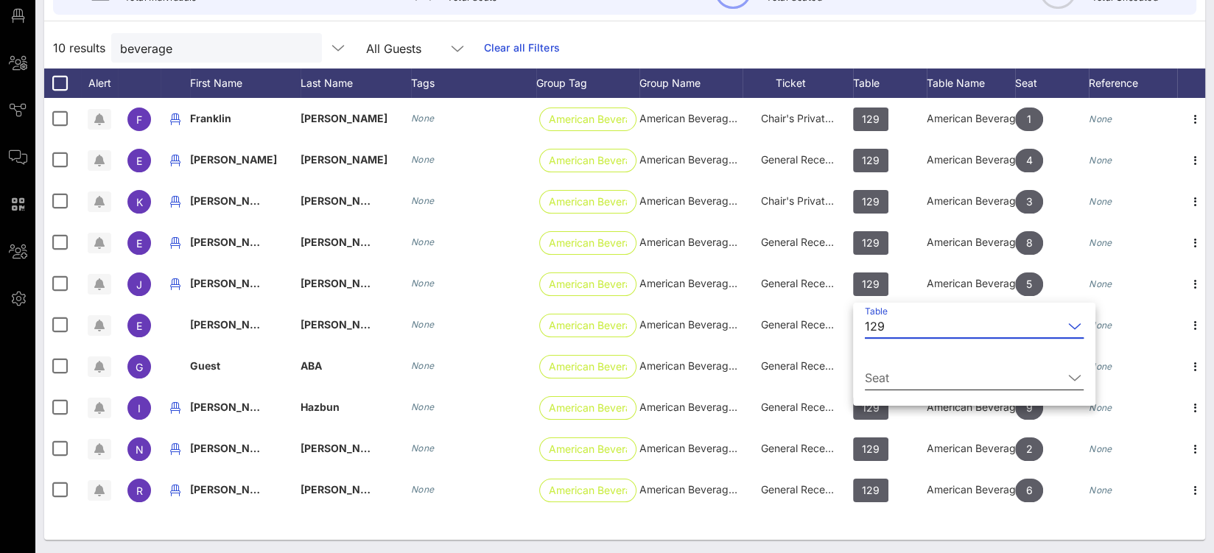
click at [877, 359] on div "Seat" at bounding box center [974, 381] width 219 height 49
click at [878, 366] on input "Seat" at bounding box center [964, 378] width 198 height 24
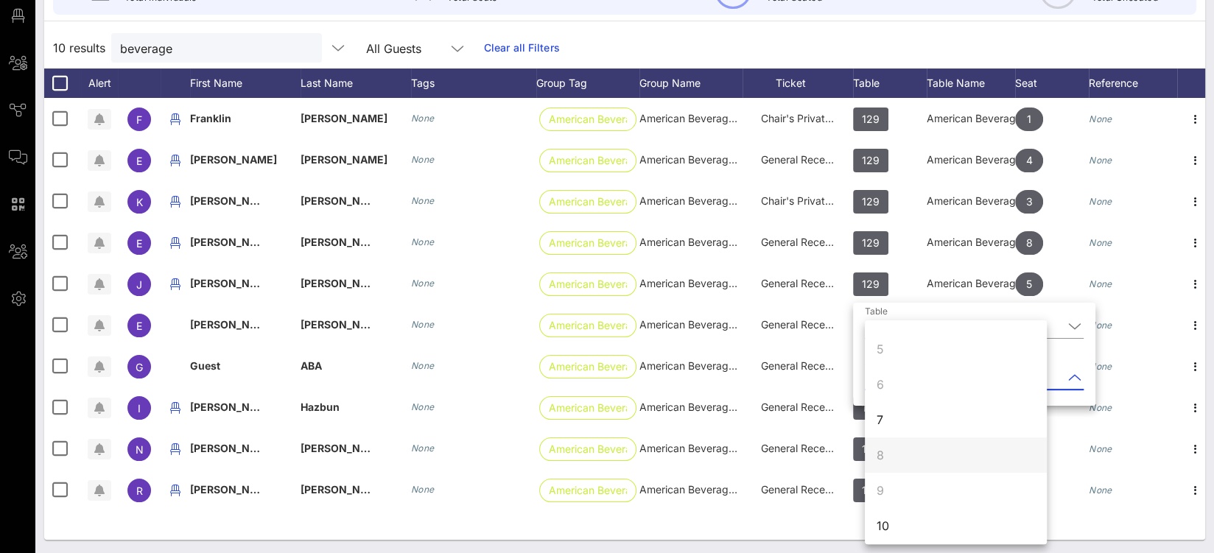
scroll to position [141, 0]
click at [894, 419] on div "7" at bounding box center [956, 414] width 182 height 35
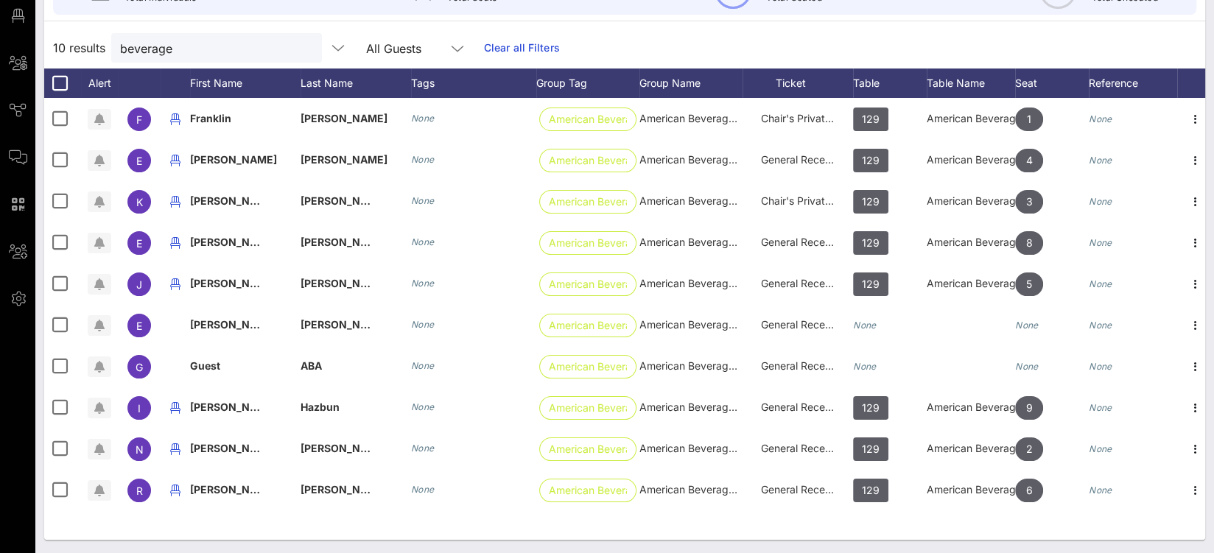
scroll to position [0, 0]
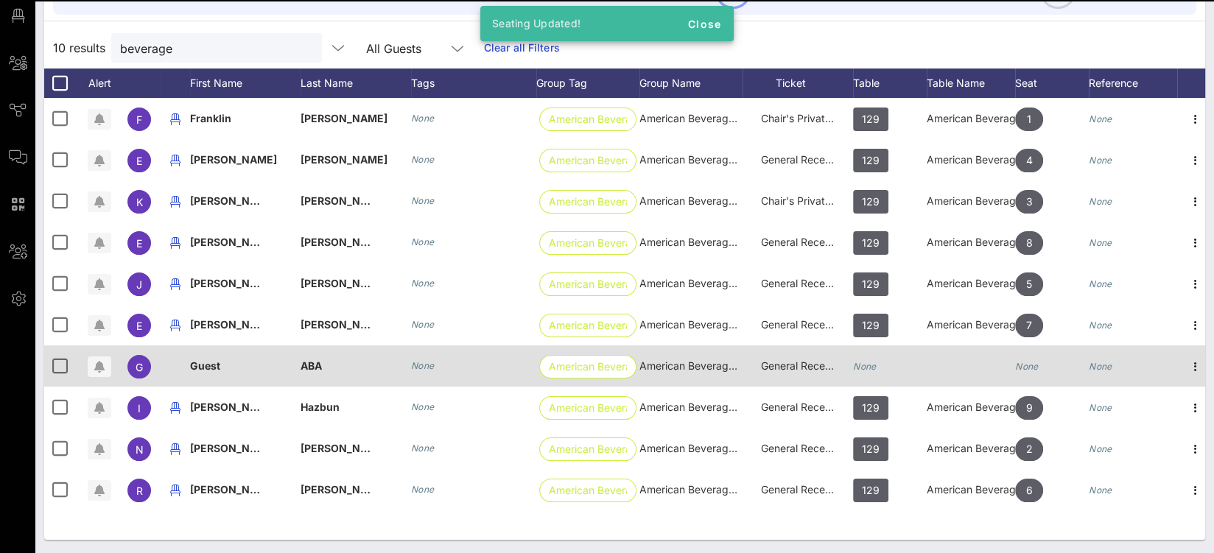
click at [872, 366] on icon "None" at bounding box center [865, 366] width 24 height 11
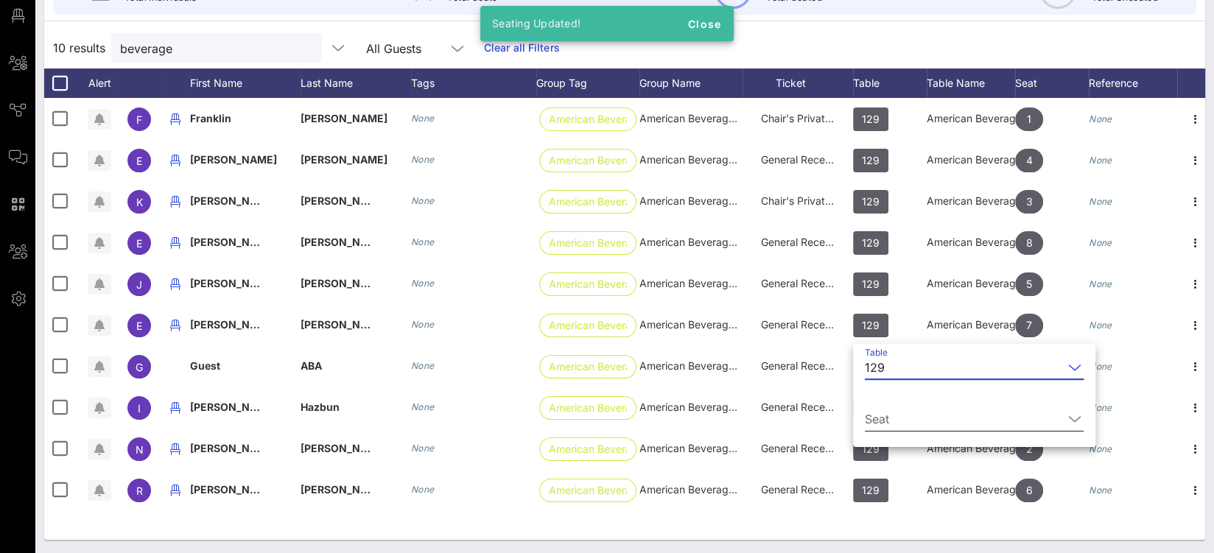
click at [891, 416] on input "Seat" at bounding box center [964, 419] width 198 height 24
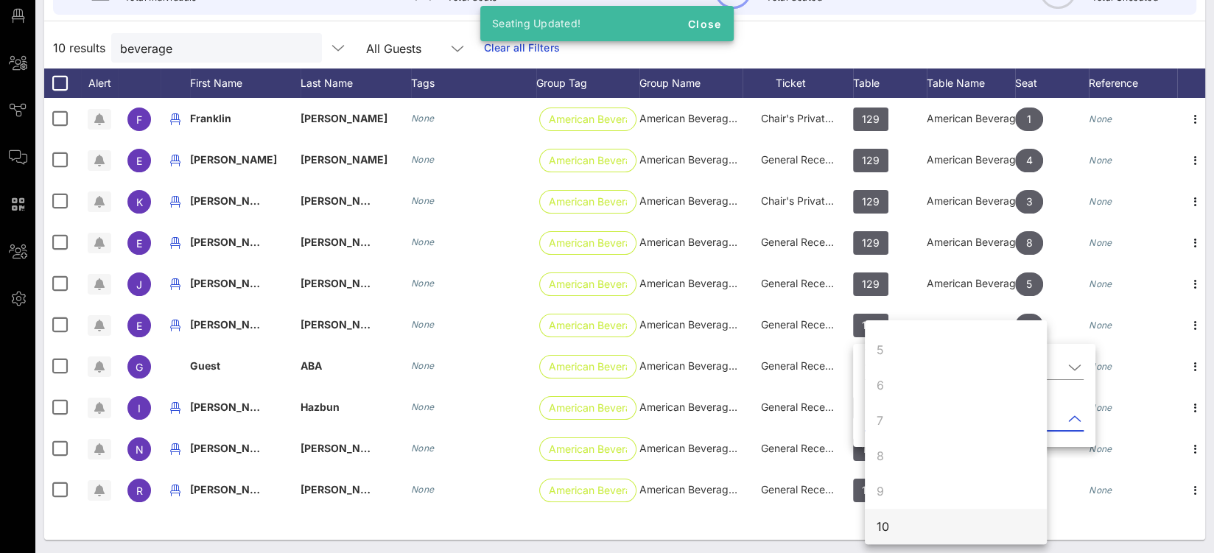
scroll to position [141, 0]
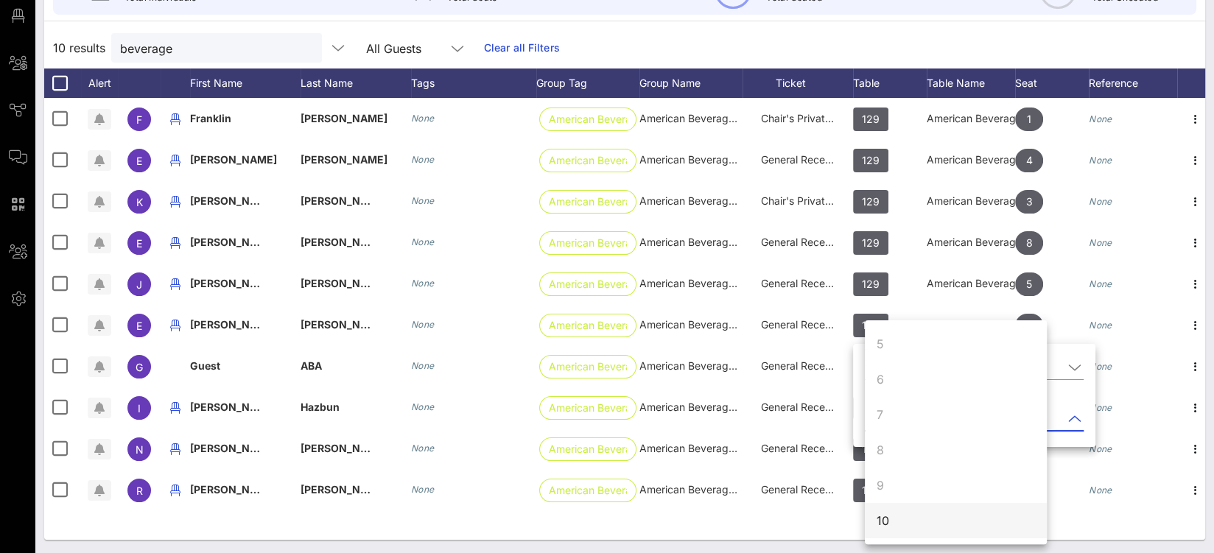
click at [907, 530] on div "10" at bounding box center [956, 520] width 182 height 35
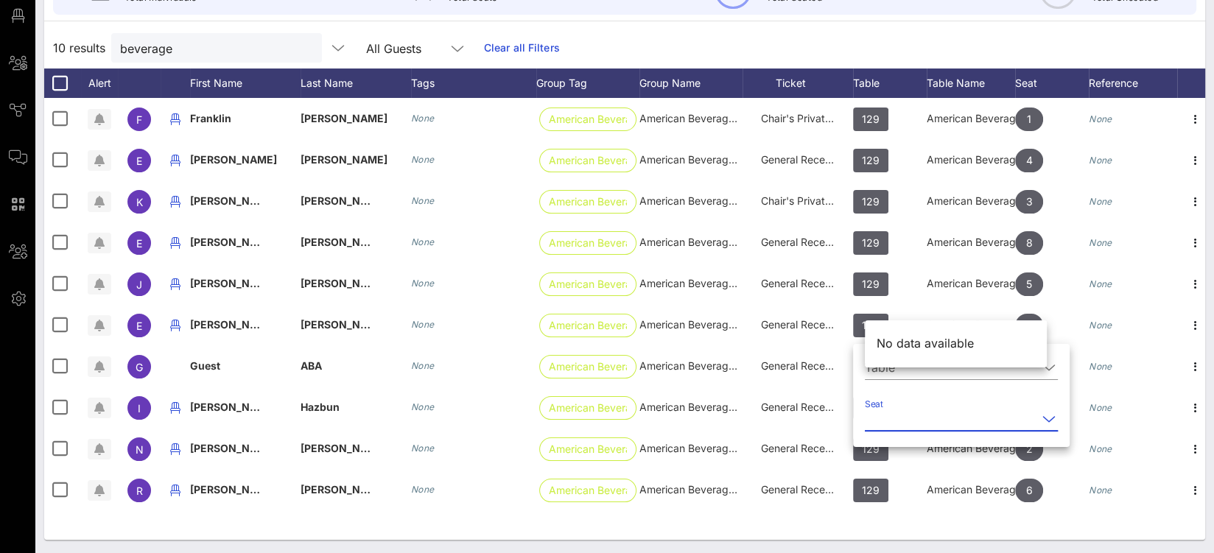
scroll to position [0, 0]
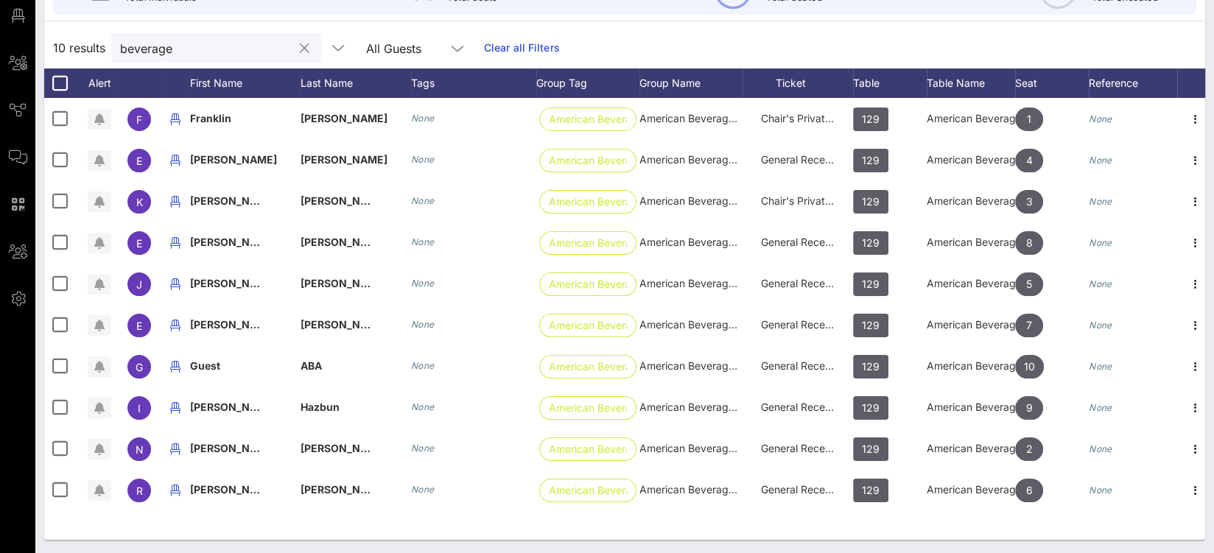
click at [166, 45] on input "beverage" at bounding box center [206, 47] width 172 height 19
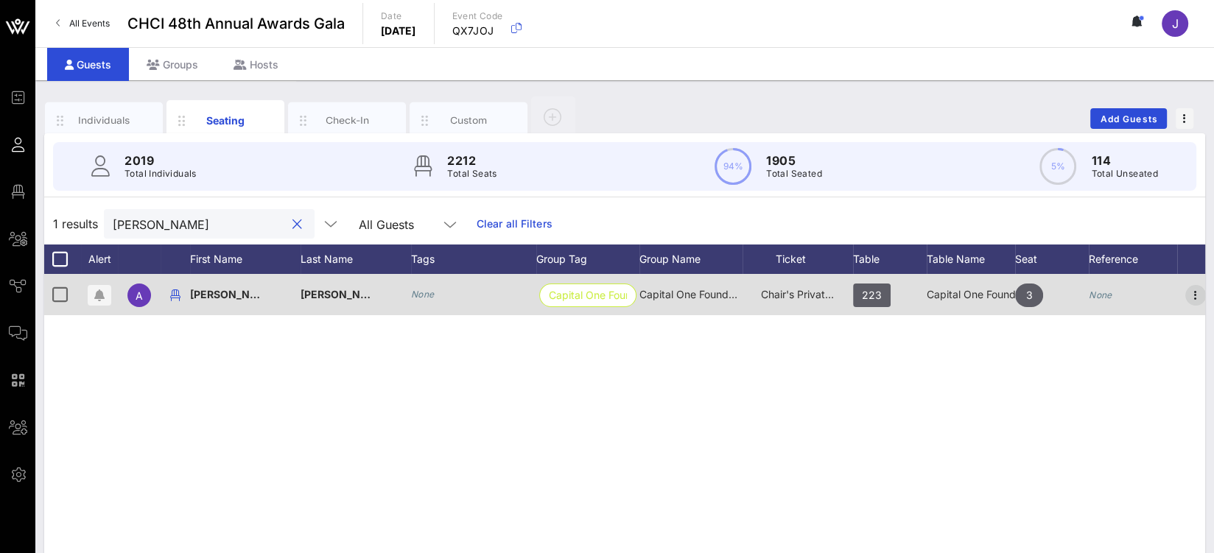
type input "andy navar"
click at [1191, 294] on icon "button" at bounding box center [1196, 296] width 18 height 18
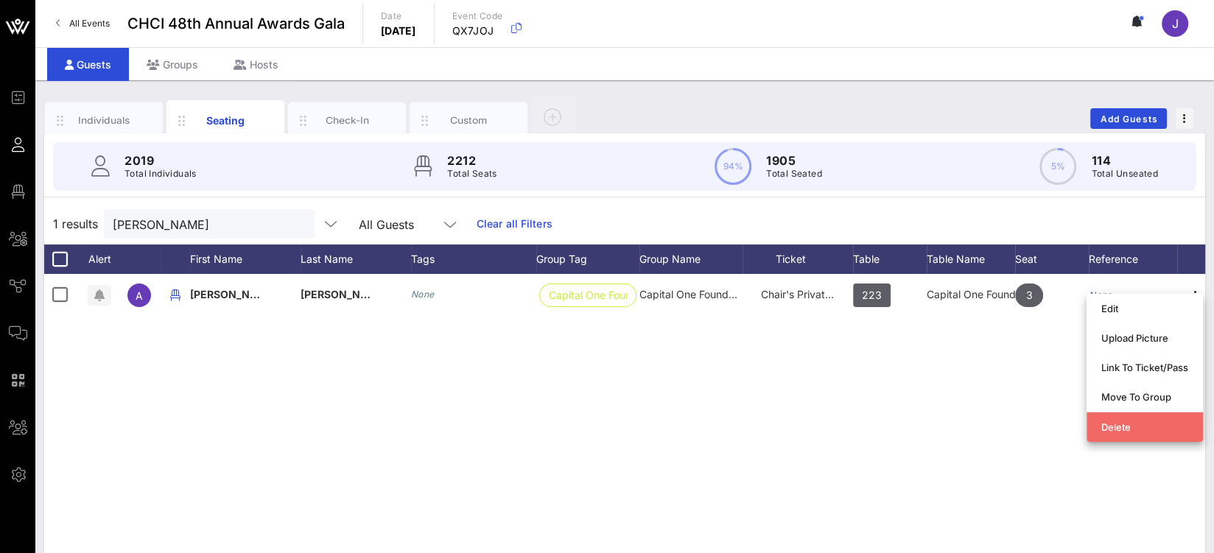
click at [1154, 423] on div "Delete" at bounding box center [1144, 427] width 87 height 12
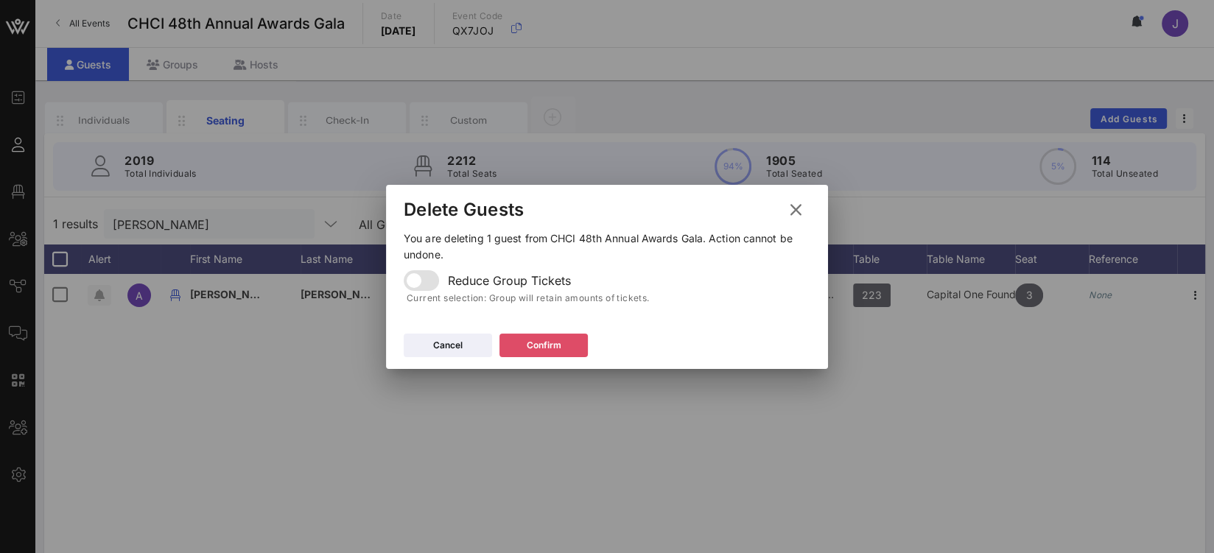
click at [582, 344] on button "Confirm" at bounding box center [543, 346] width 88 height 24
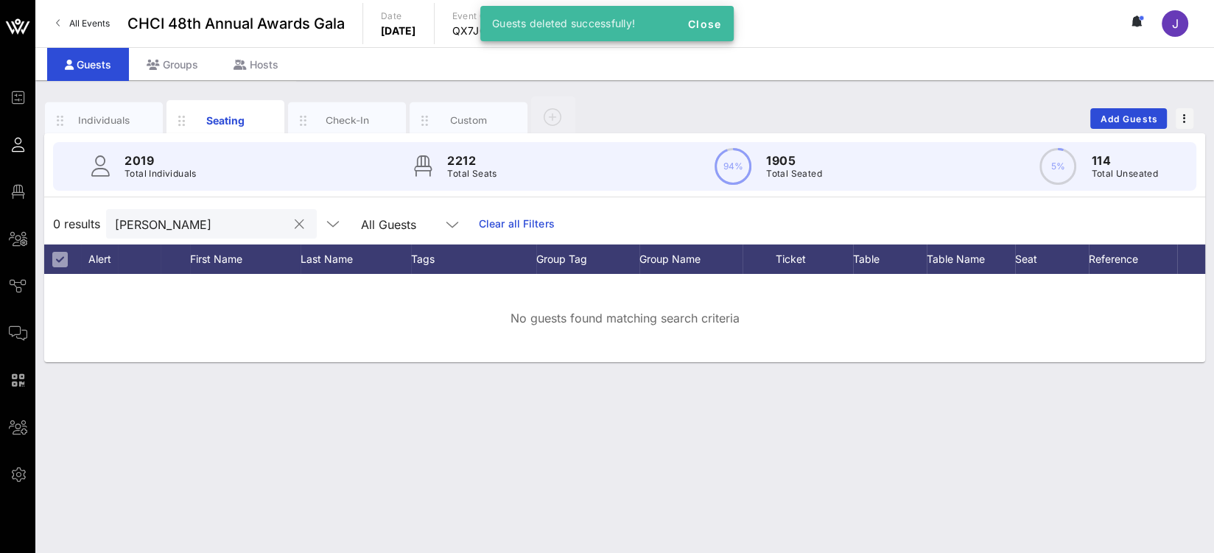
click at [171, 227] on input "andy navar" at bounding box center [201, 223] width 172 height 19
click at [272, 227] on div "andy navar" at bounding box center [211, 223] width 211 height 29
click at [295, 224] on button "clear icon" at bounding box center [300, 224] width 10 height 15
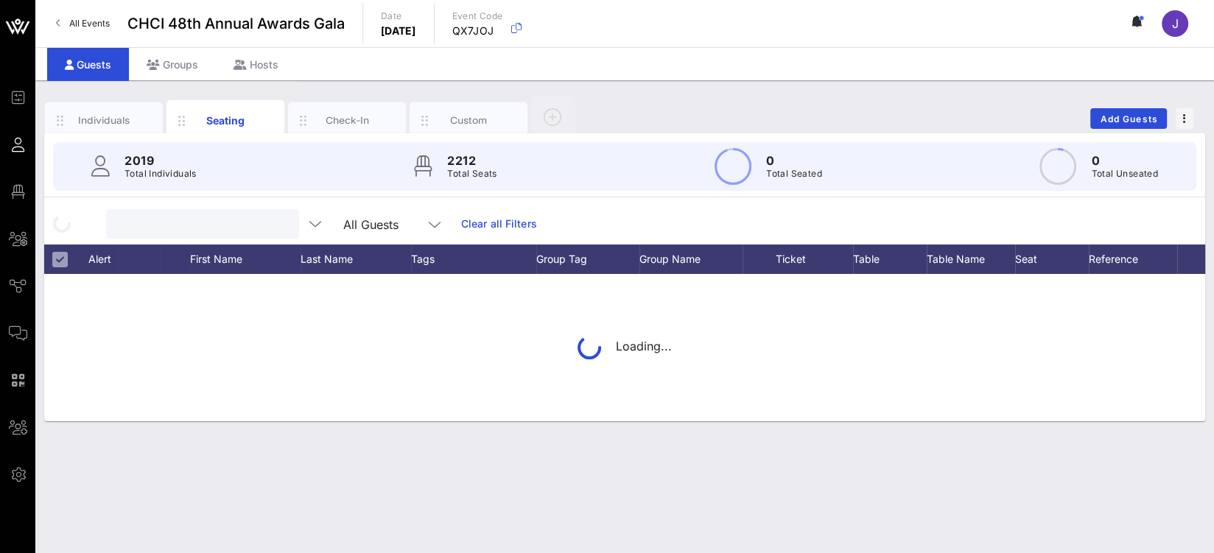
click at [200, 225] on input "text" at bounding box center [201, 223] width 172 height 19
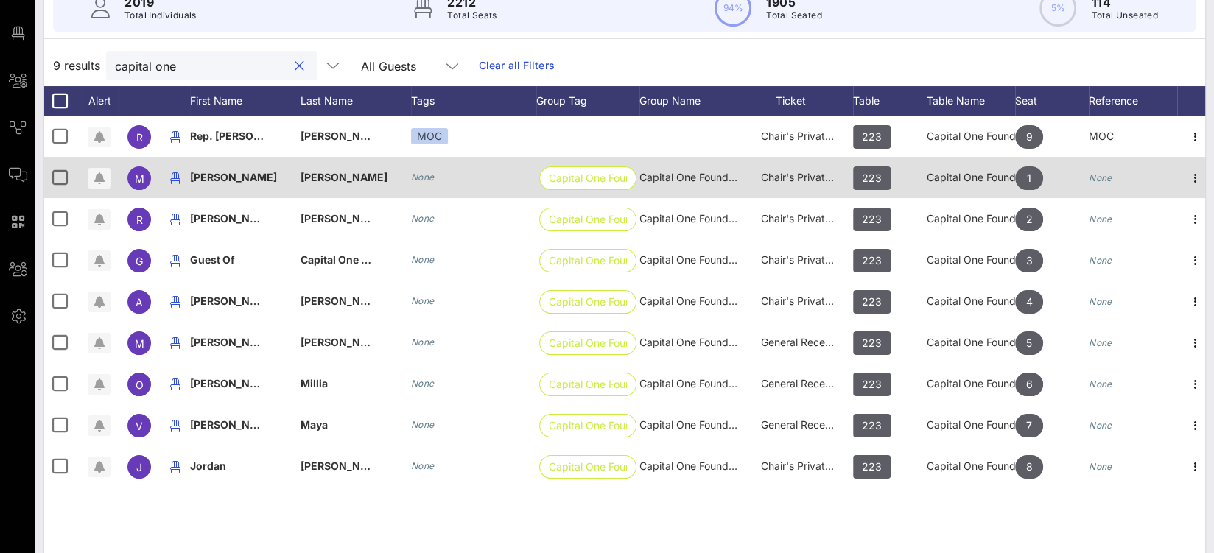
scroll to position [176, 0]
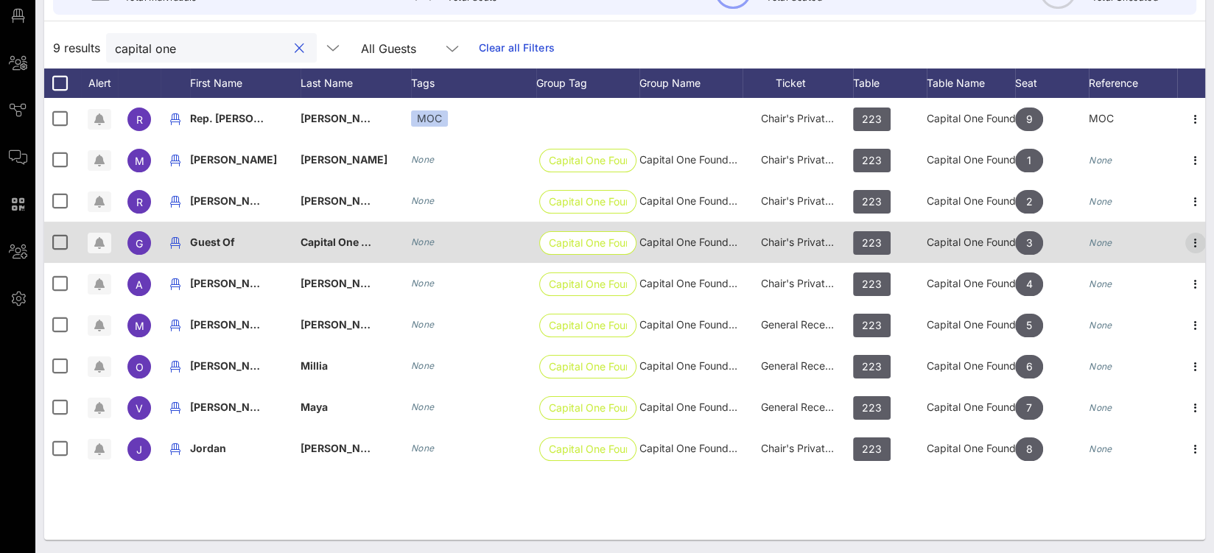
type input "capital one"
click at [1196, 244] on icon "button" at bounding box center [1196, 243] width 18 height 18
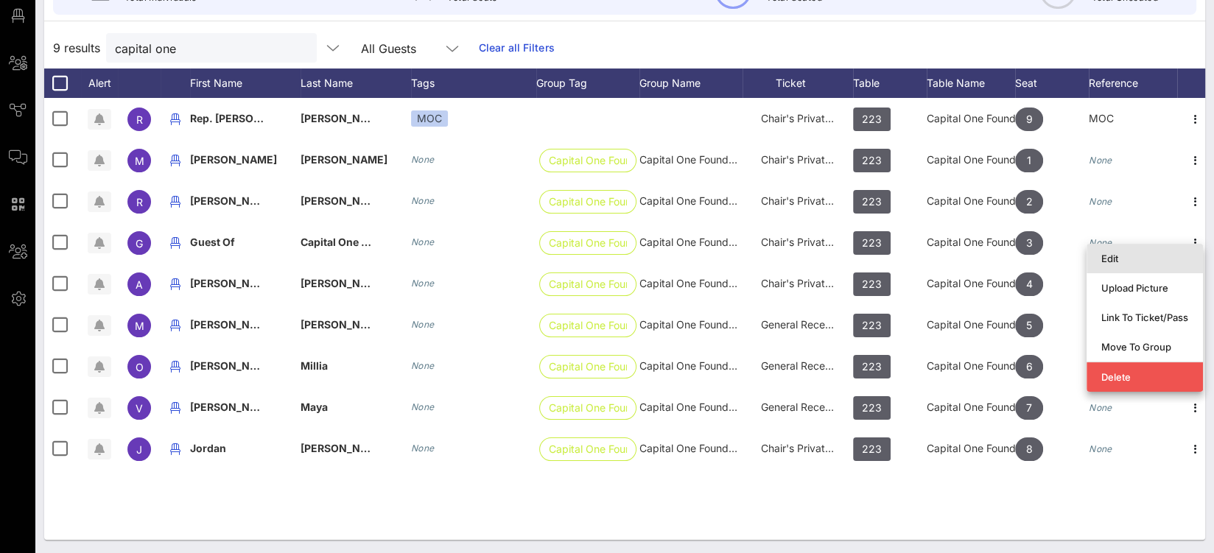
click at [1150, 257] on div "Edit" at bounding box center [1144, 259] width 87 height 12
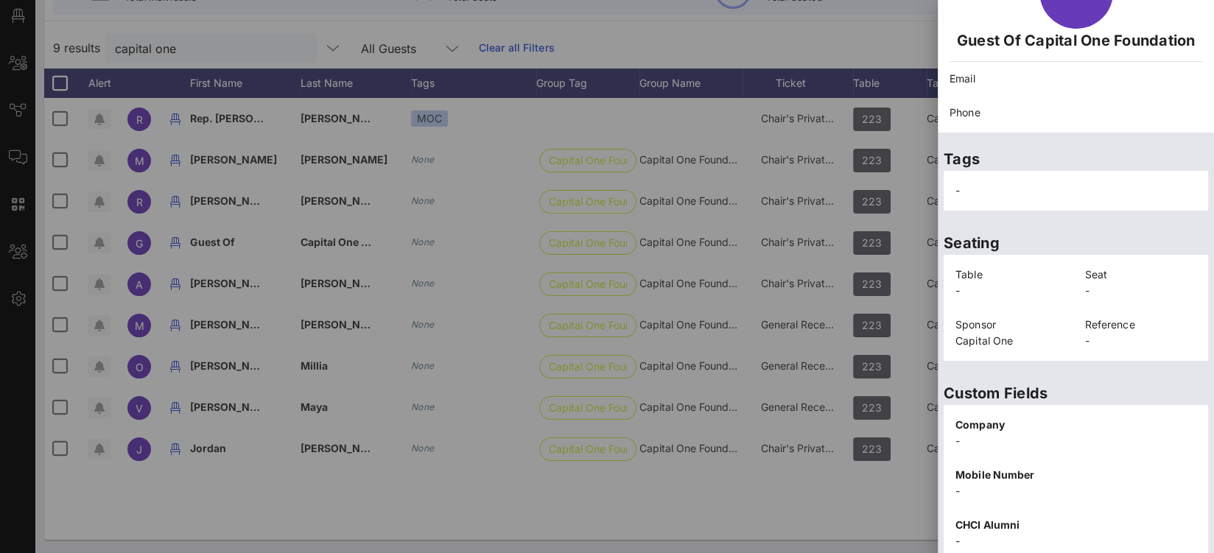
scroll to position [332, 0]
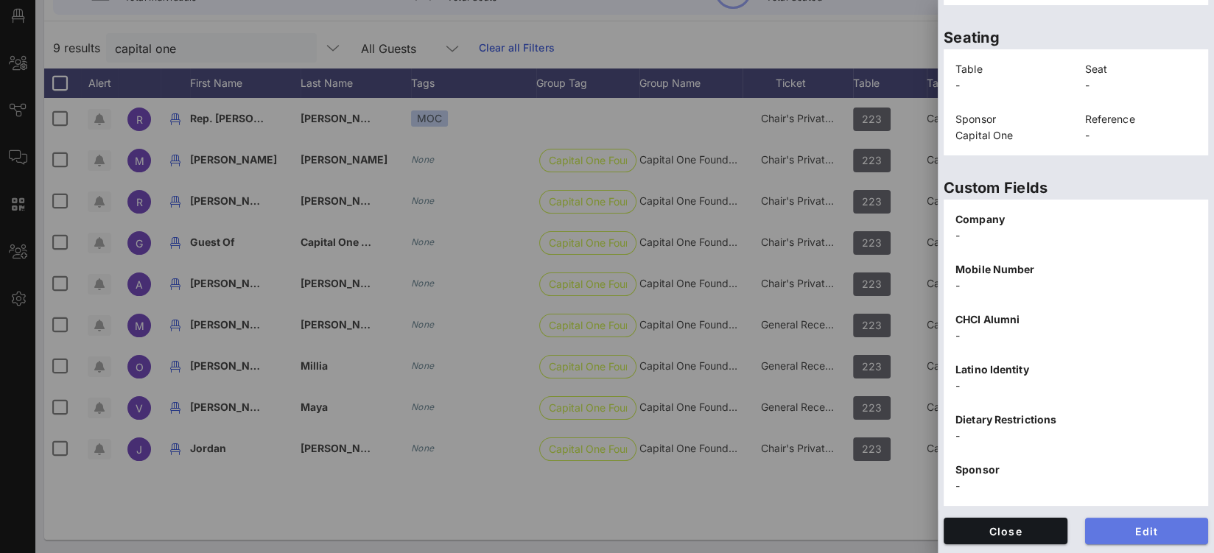
click at [1135, 527] on span "Edit" at bounding box center [1147, 531] width 100 height 13
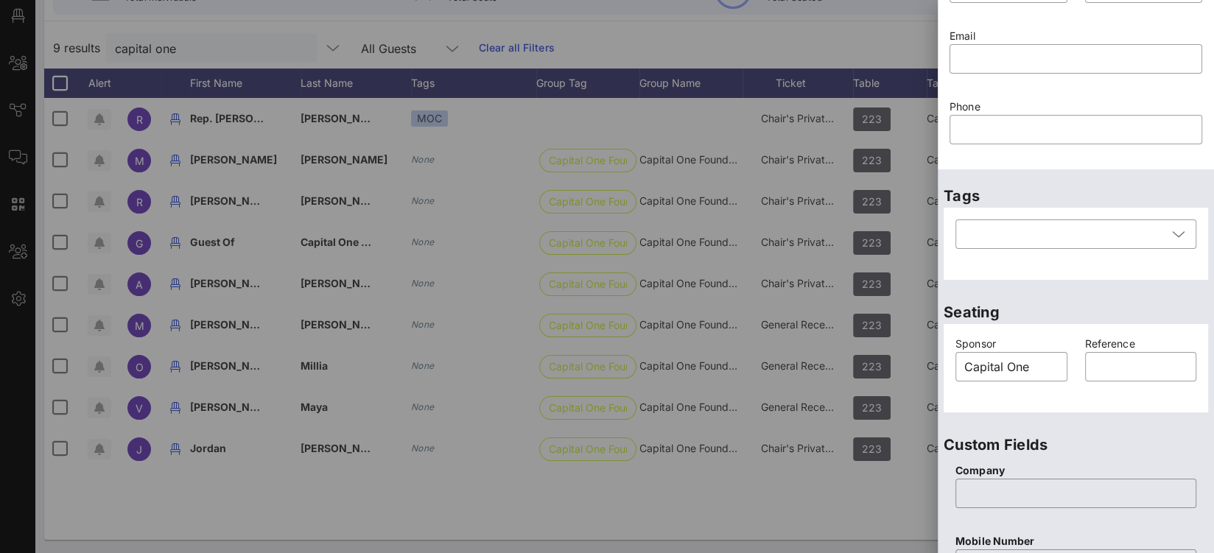
scroll to position [0, 0]
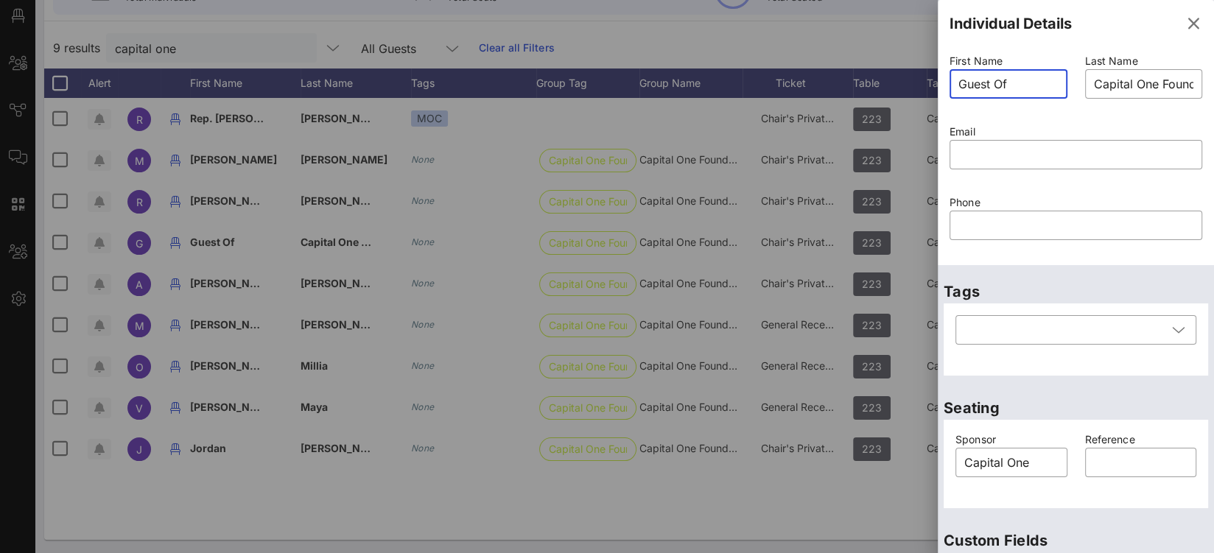
drag, startPoint x: 1021, startPoint y: 86, endPoint x: 921, endPoint y: 78, distance: 100.5
click at [936, 82] on div "Event Builder Guests Floor Plan All Groups Journeys Comms QR Scanner Team Setti…" at bounding box center [607, 189] width 1214 height 731
type input "[PERSON_NAME]"
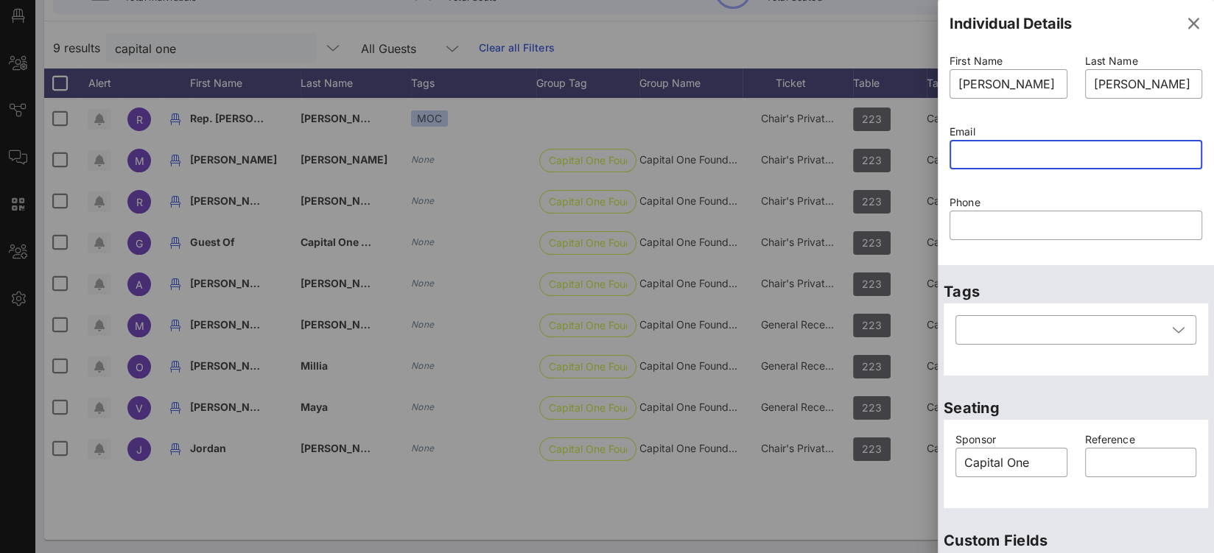
paste input "mailto:tomas.carranza@capitalone.com"
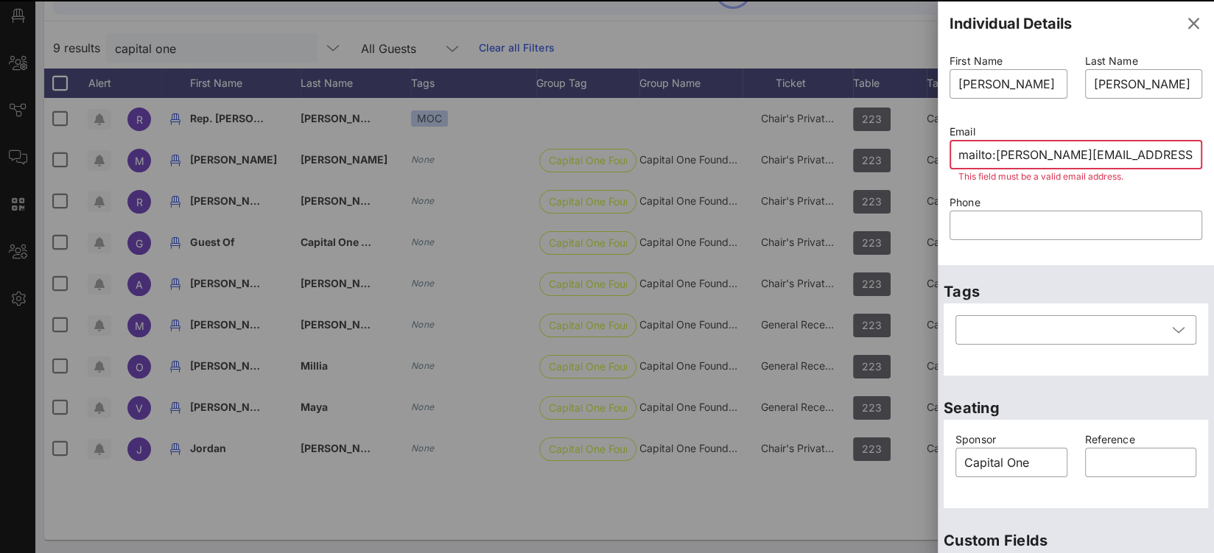
drag, startPoint x: 993, startPoint y: 156, endPoint x: 857, endPoint y: 144, distance: 136.8
click at [868, 145] on div "Event Builder Guests Floor Plan All Groups Journeys Comms QR Scanner Team Setti…" at bounding box center [607, 189] width 1214 height 731
type input "tomas.carranza@capitalone.com"
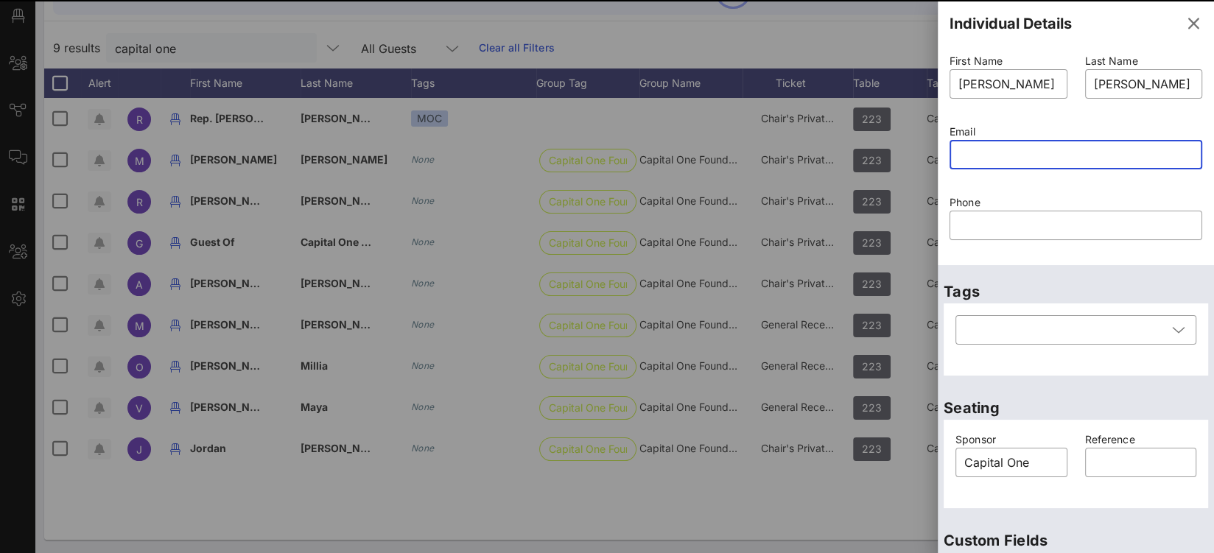
type input "Guest Of"
type input "Capital One Foundation"
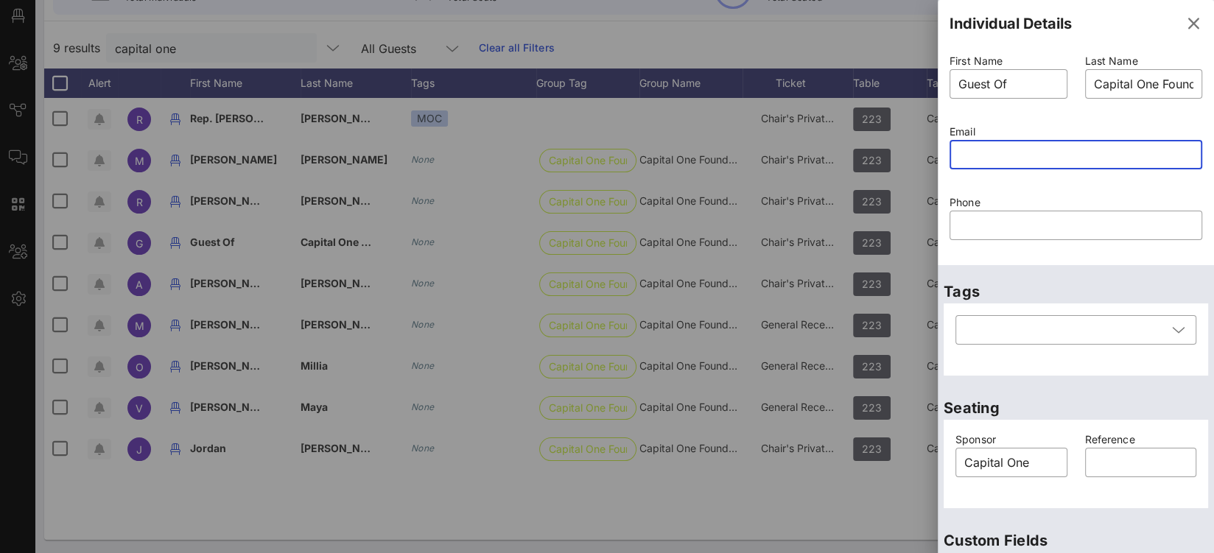
paste input "mailto:tomas.carranza@capitalone.com"
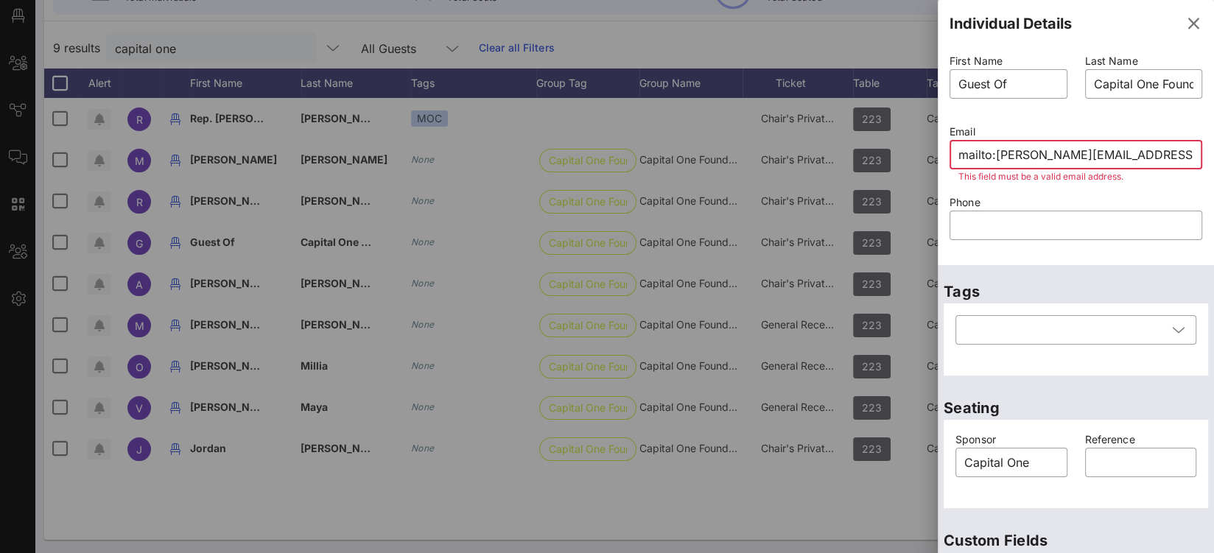
drag, startPoint x: 994, startPoint y: 153, endPoint x: 902, endPoint y: 146, distance: 92.4
click at [933, 149] on div "Event Builder Guests Floor Plan All Groups Journeys Comms QR Scanner Team Setti…" at bounding box center [607, 189] width 1214 height 731
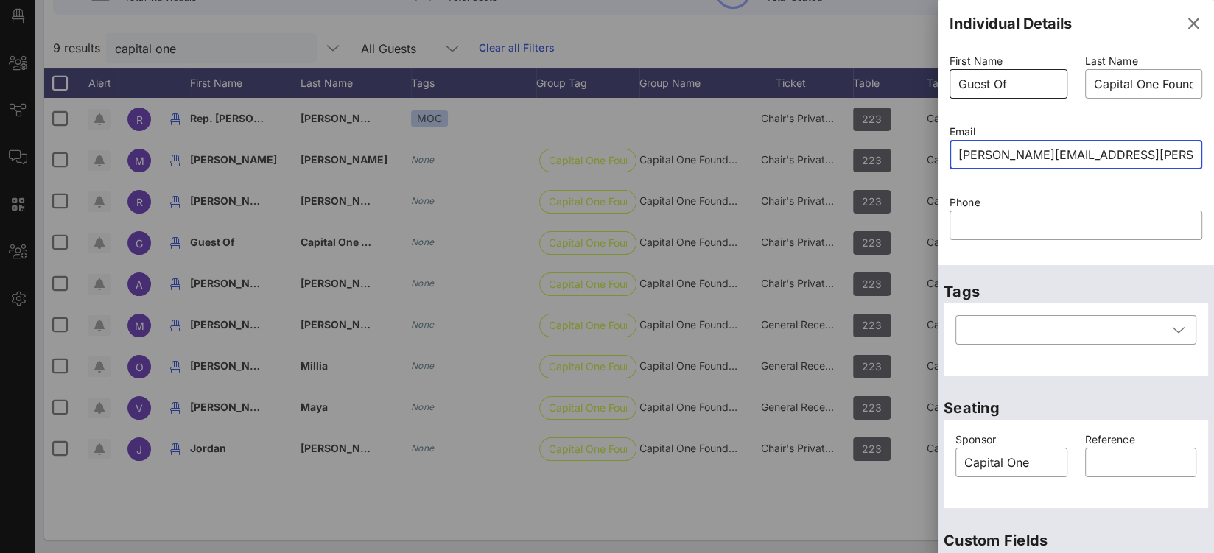
type input "tomas.carranza@capitalone.com"
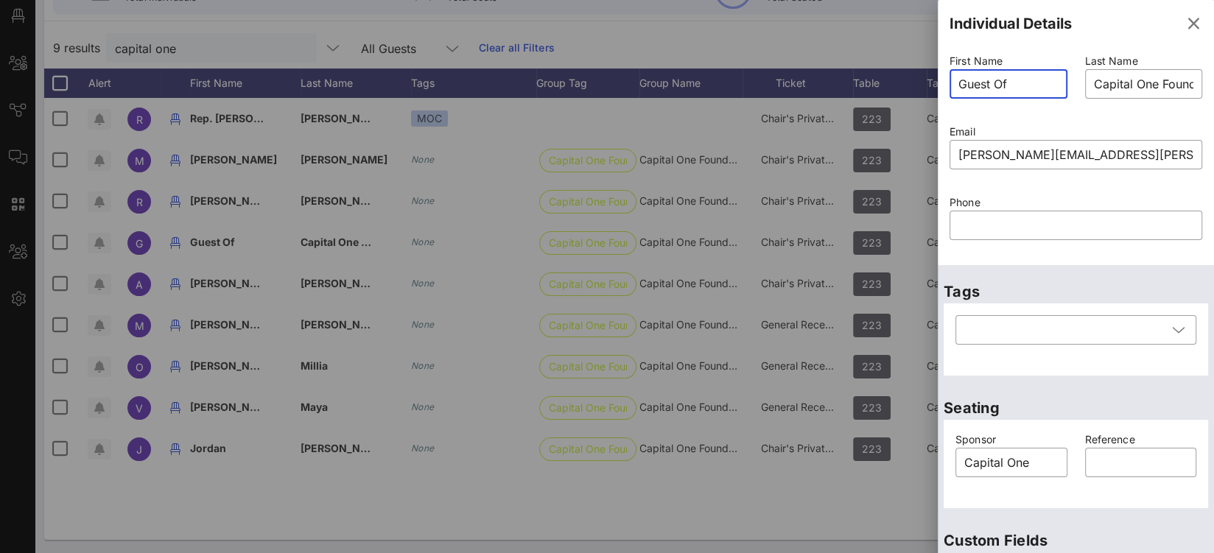
drag, startPoint x: 994, startPoint y: 83, endPoint x: 960, endPoint y: 83, distance: 33.9
click at [960, 83] on input "Guest Of" at bounding box center [1008, 84] width 100 height 24
type input "[PERSON_NAME]"
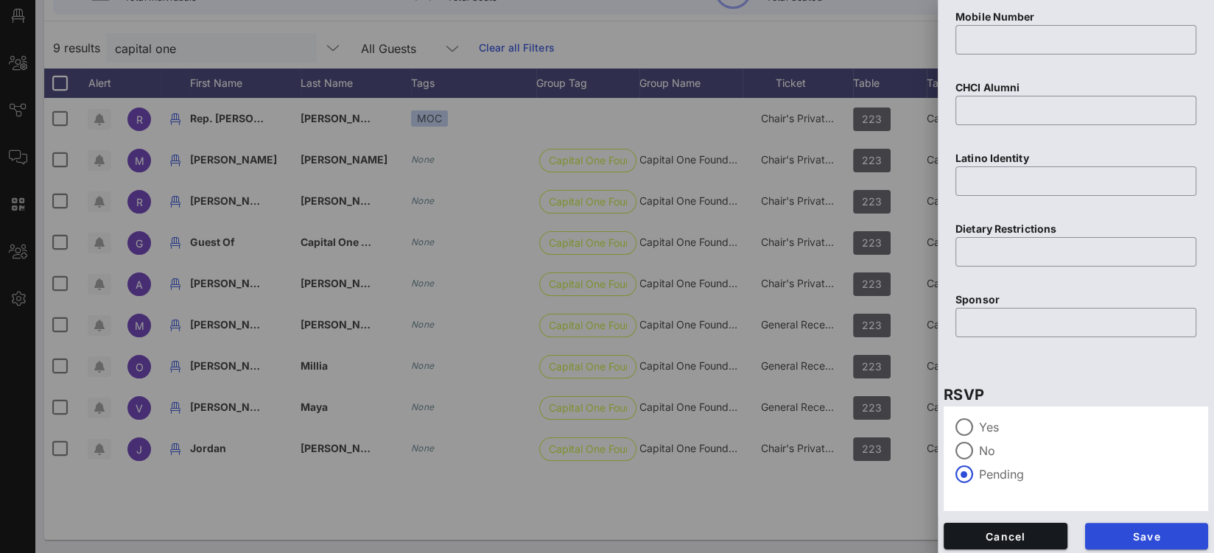
scroll to position [625, 0]
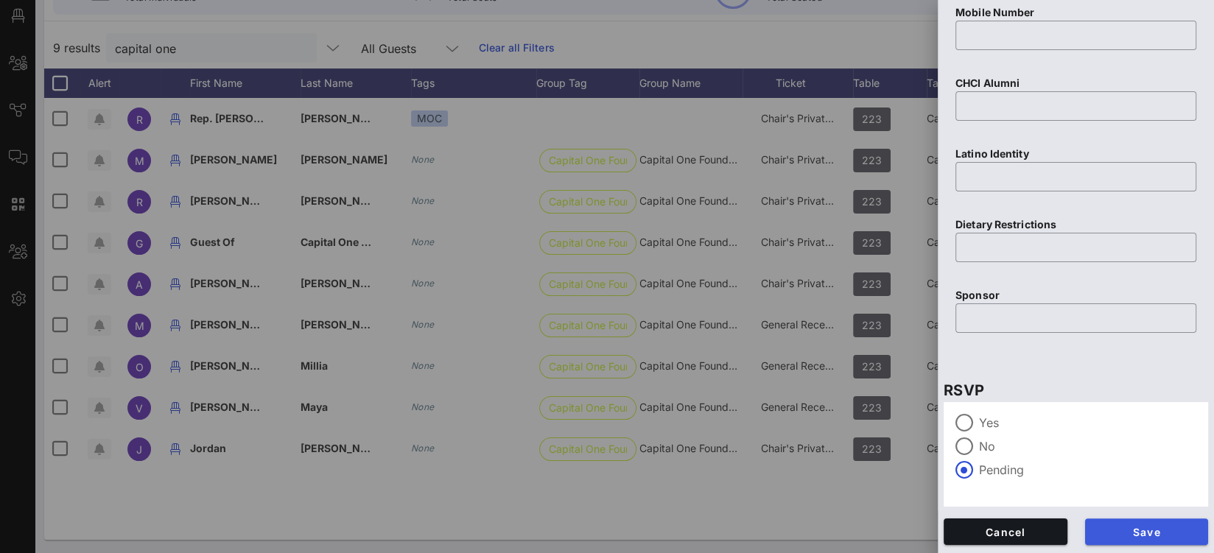
type input "[PERSON_NAME]"
click at [1145, 536] on span "Save" at bounding box center [1147, 532] width 100 height 13
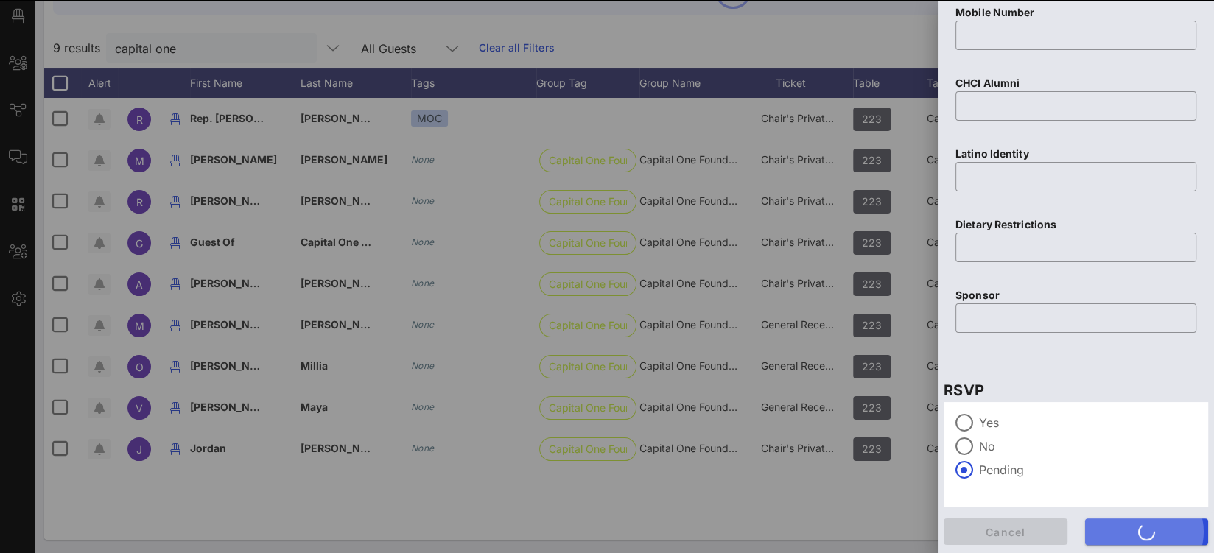
type input "Guest Of"
type input "Capital One Foundation"
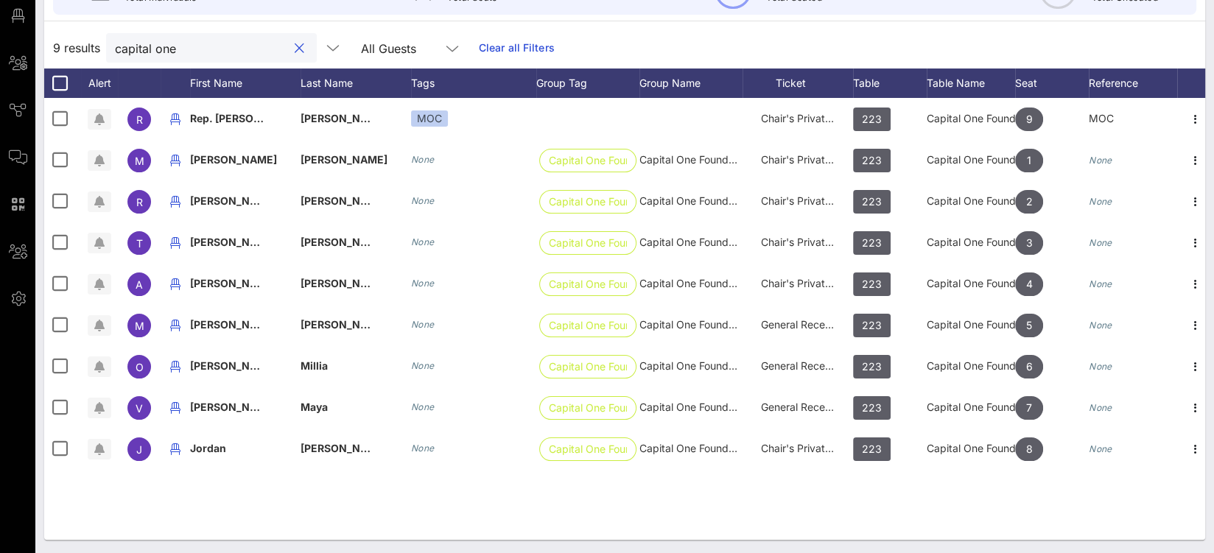
drag, startPoint x: 172, startPoint y: 50, endPoint x: 113, endPoint y: 37, distance: 61.1
click at [127, 41] on input "capital one" at bounding box center [201, 47] width 172 height 19
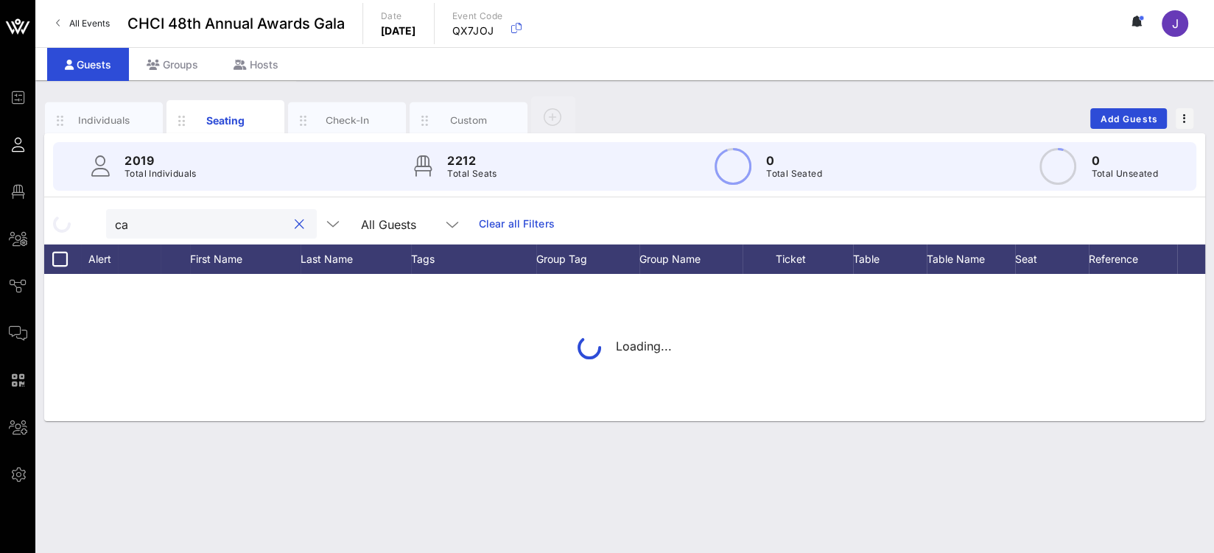
type input "c"
type input "n"
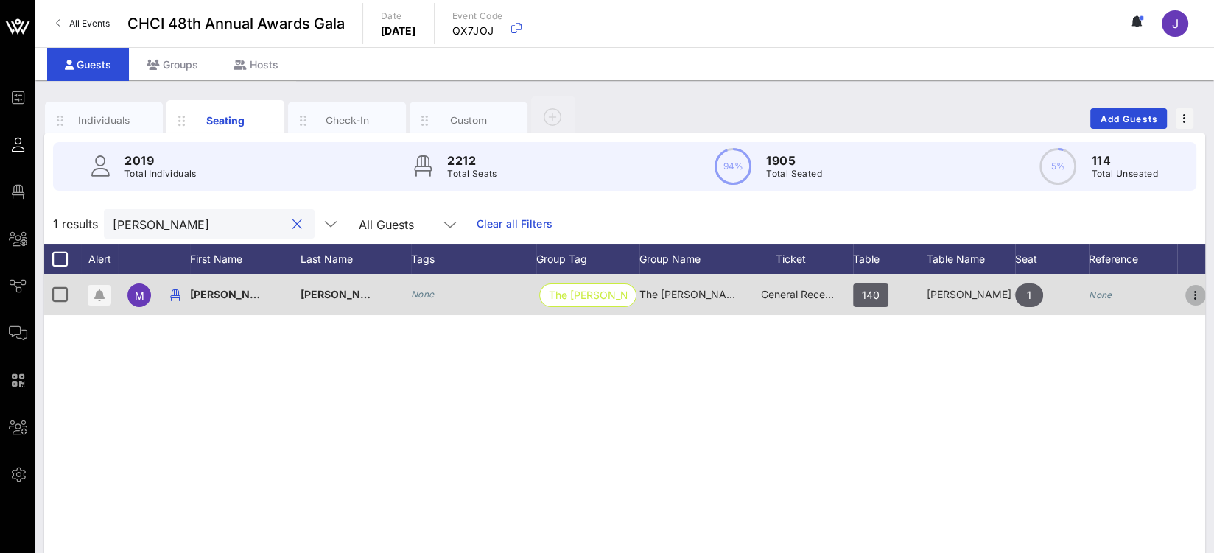
click at [1199, 297] on icon "button" at bounding box center [1196, 296] width 18 height 18
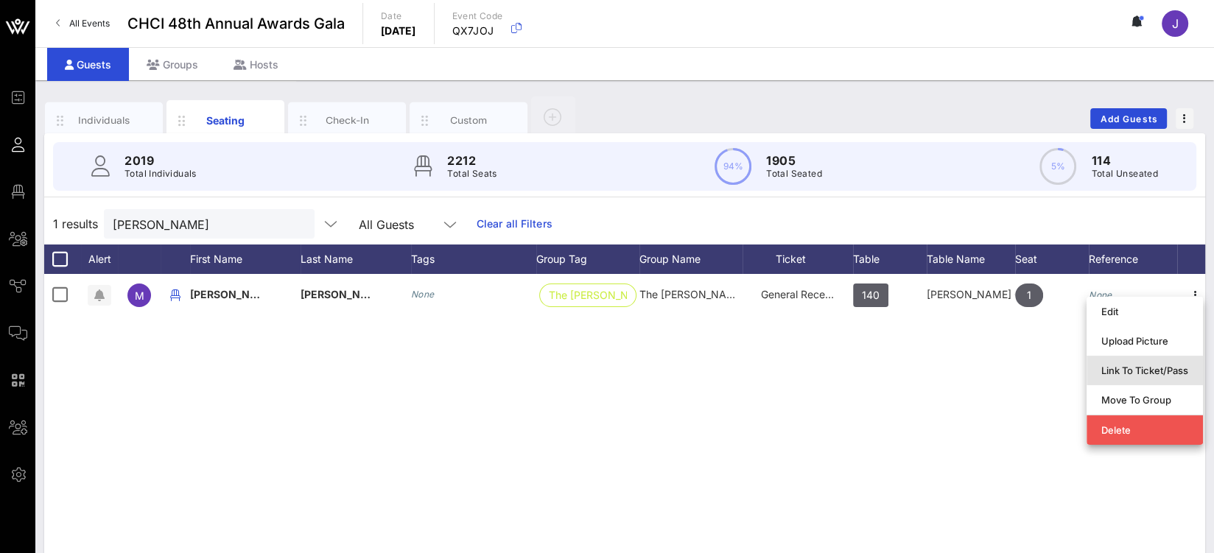
click at [1143, 373] on div "Link To Ticket/Pass" at bounding box center [1144, 371] width 87 height 12
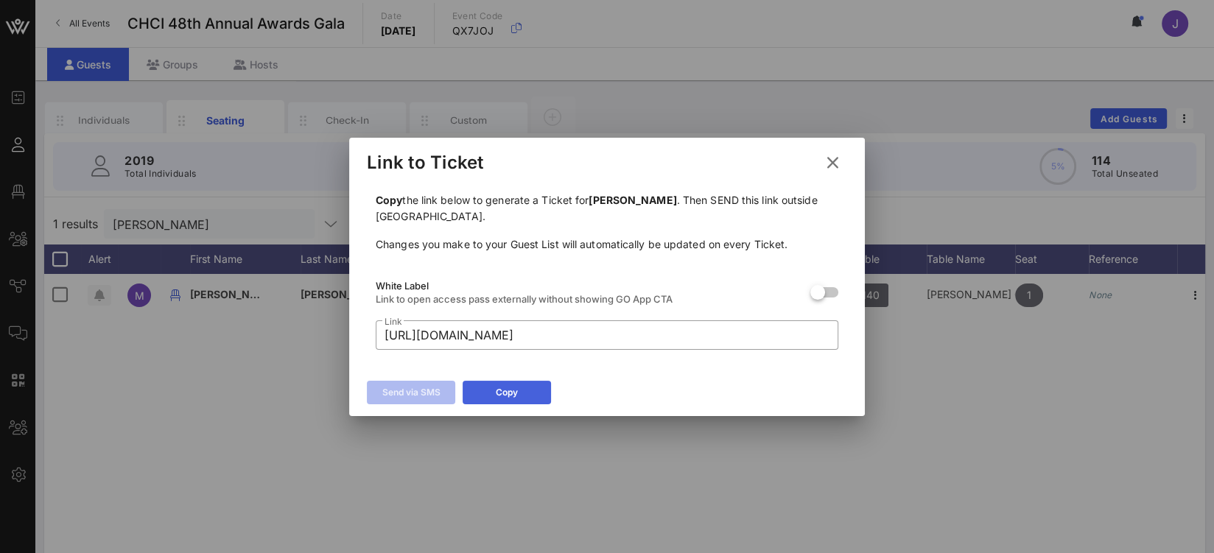
click at [511, 387] on div "Copy" at bounding box center [507, 392] width 22 height 15
click at [840, 165] on icon at bounding box center [833, 163] width 20 height 18
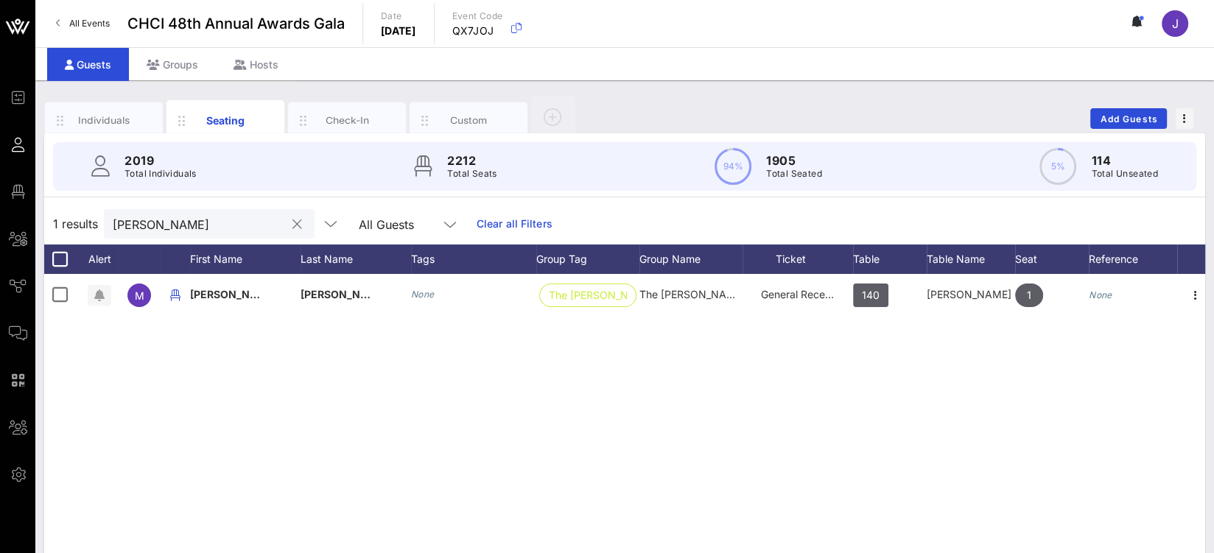
click at [162, 220] on input "madriaga" at bounding box center [199, 223] width 172 height 19
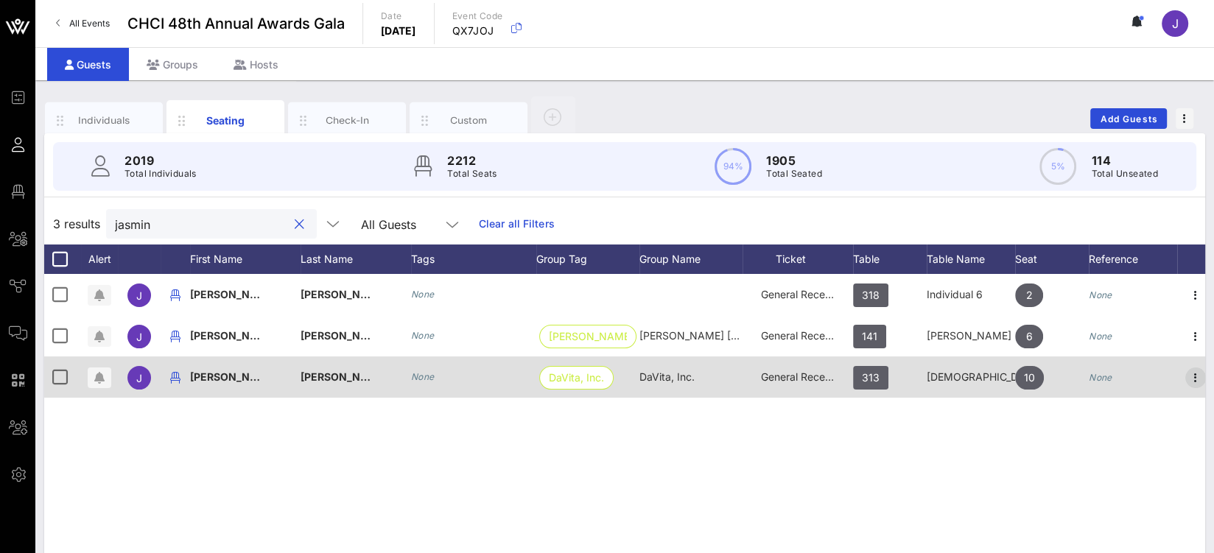
type input "jasmin"
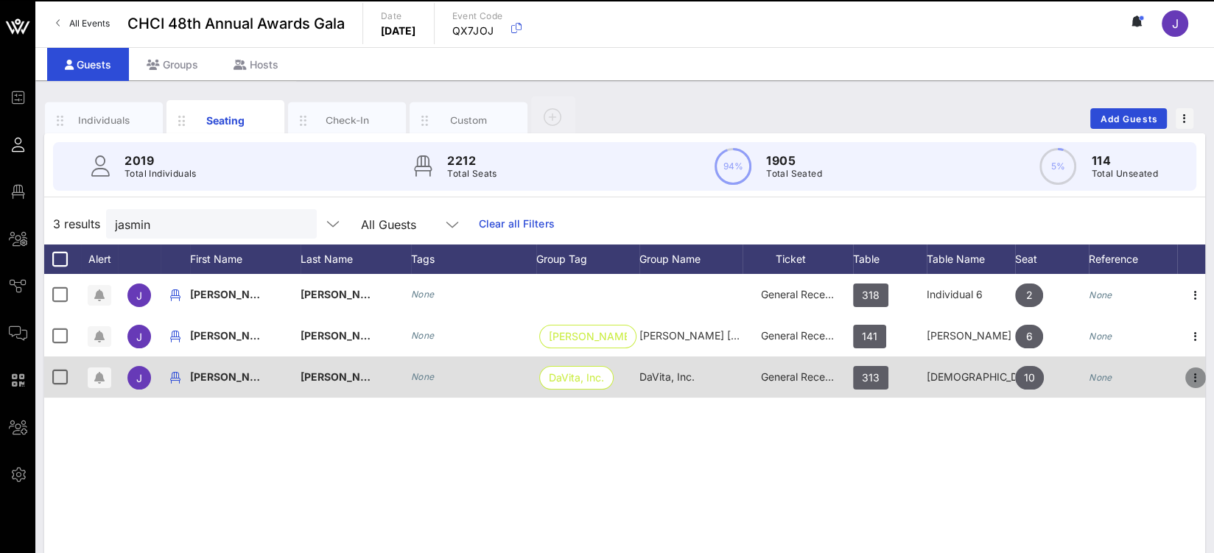
click at [1193, 374] on icon "button" at bounding box center [1196, 378] width 18 height 18
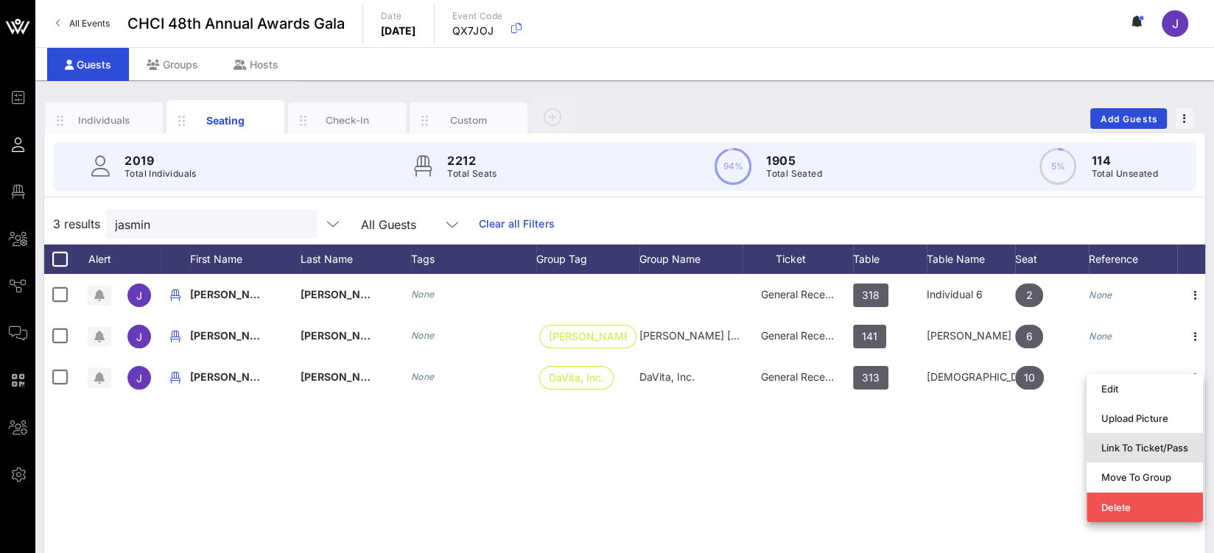
click at [1134, 452] on div "Link To Ticket/Pass" at bounding box center [1144, 448] width 87 height 12
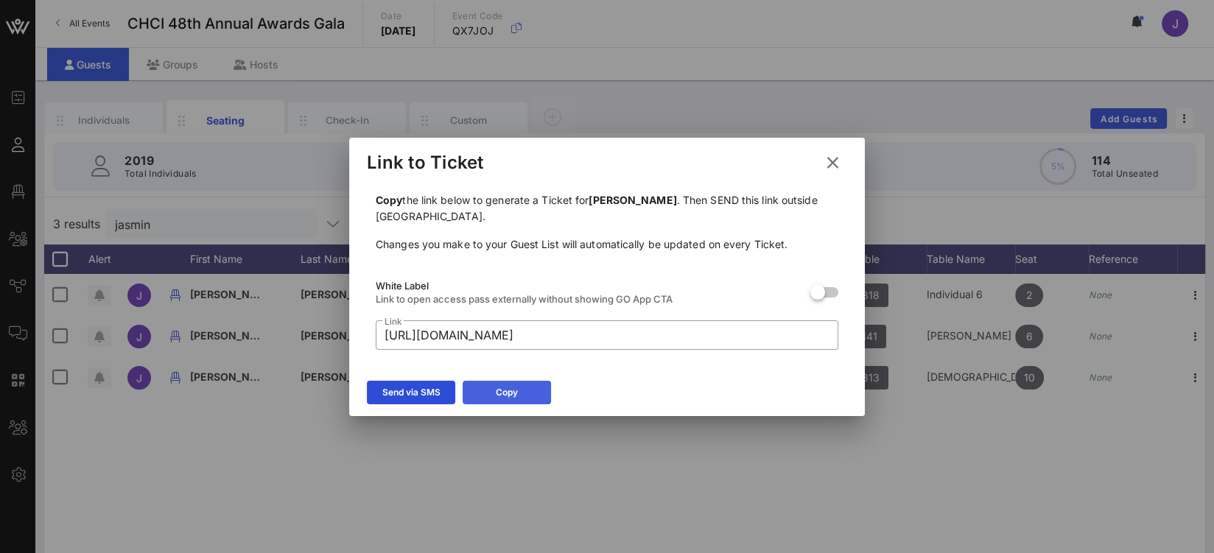
click at [489, 391] on button "Copy" at bounding box center [507, 393] width 88 height 24
click at [836, 165] on icon at bounding box center [833, 163] width 20 height 18
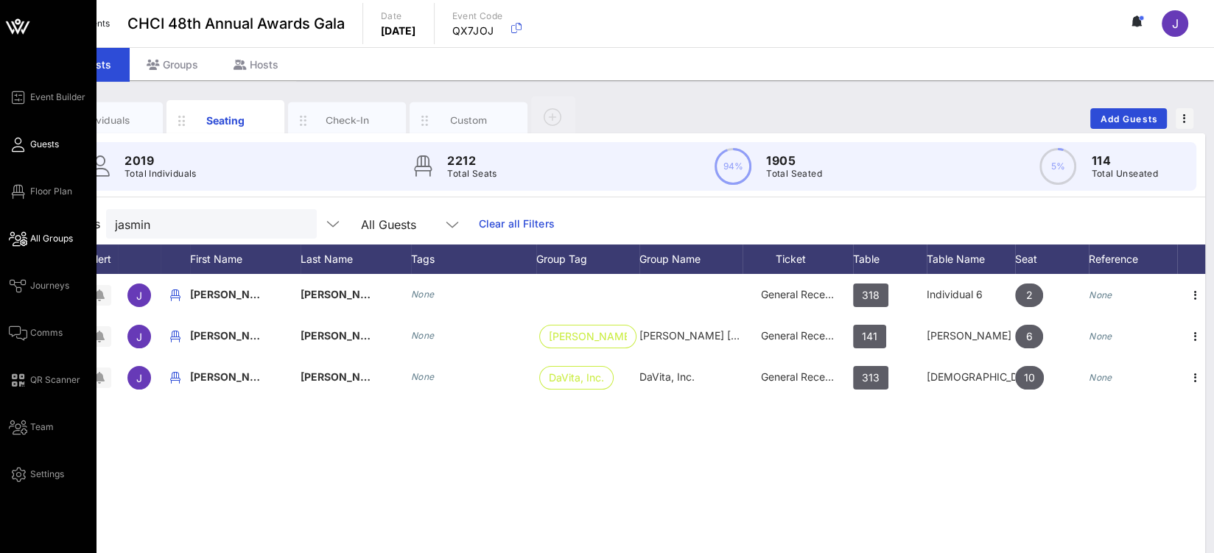
click at [47, 234] on span "All Groups" at bounding box center [51, 238] width 43 height 13
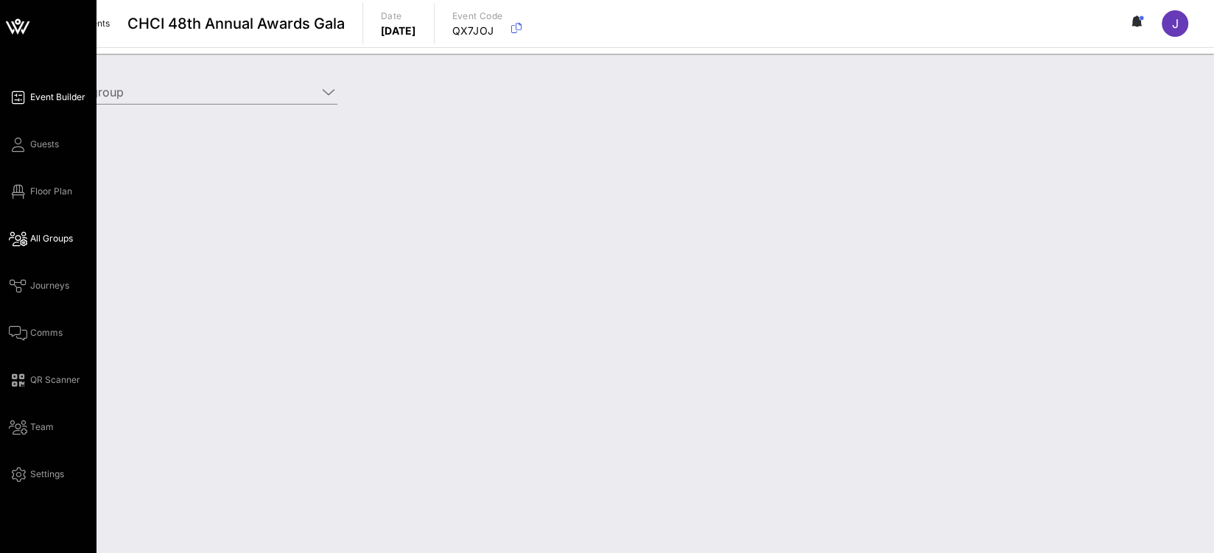
click at [49, 99] on span "Event Builder" at bounding box center [57, 97] width 55 height 13
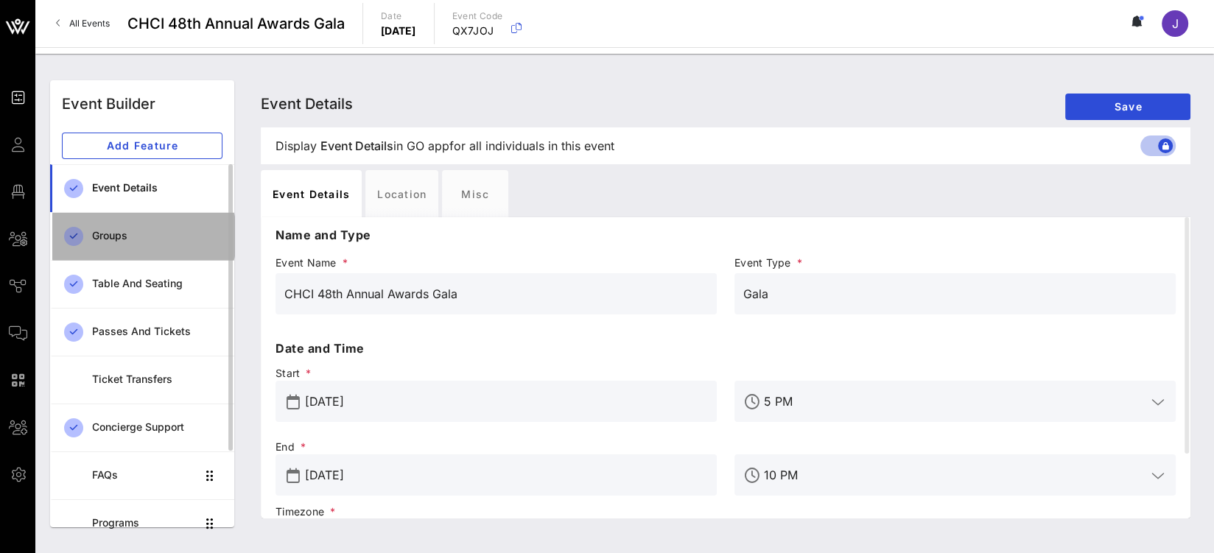
click at [138, 239] on div "Groups" at bounding box center [157, 236] width 130 height 13
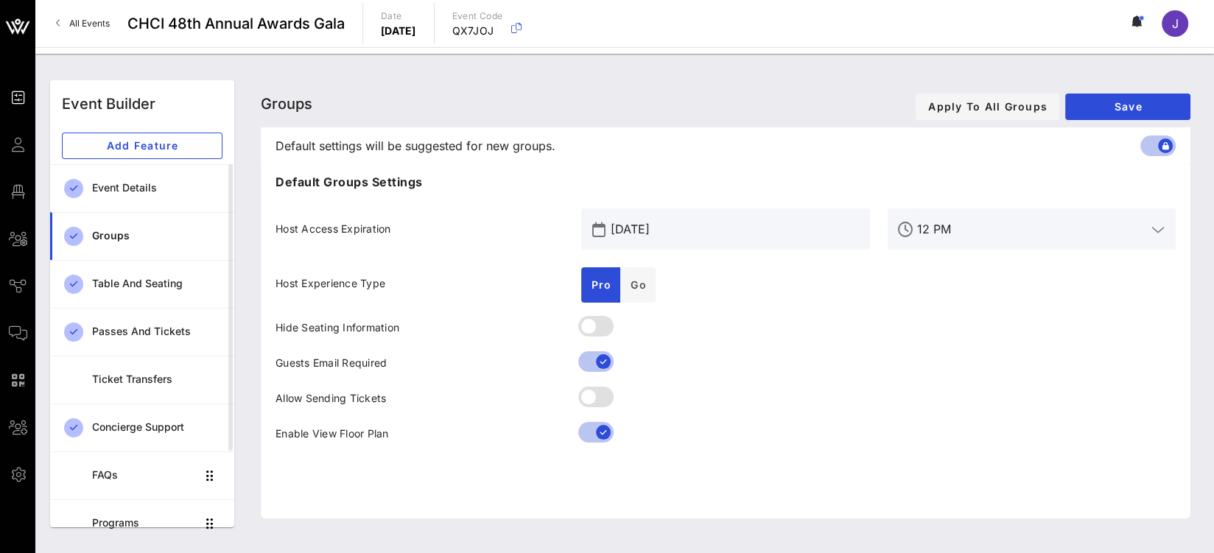
click at [729, 230] on input "Sep 17, 2025" at bounding box center [736, 229] width 250 height 24
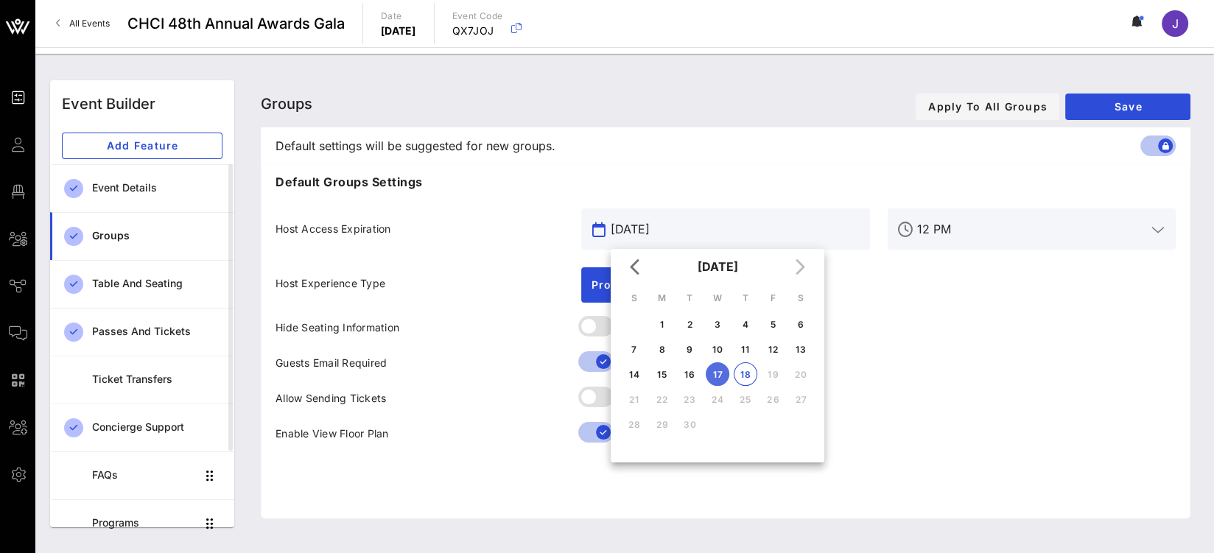
click at [815, 135] on div "Default settings will be suggested for new groups." at bounding box center [726, 145] width 924 height 37
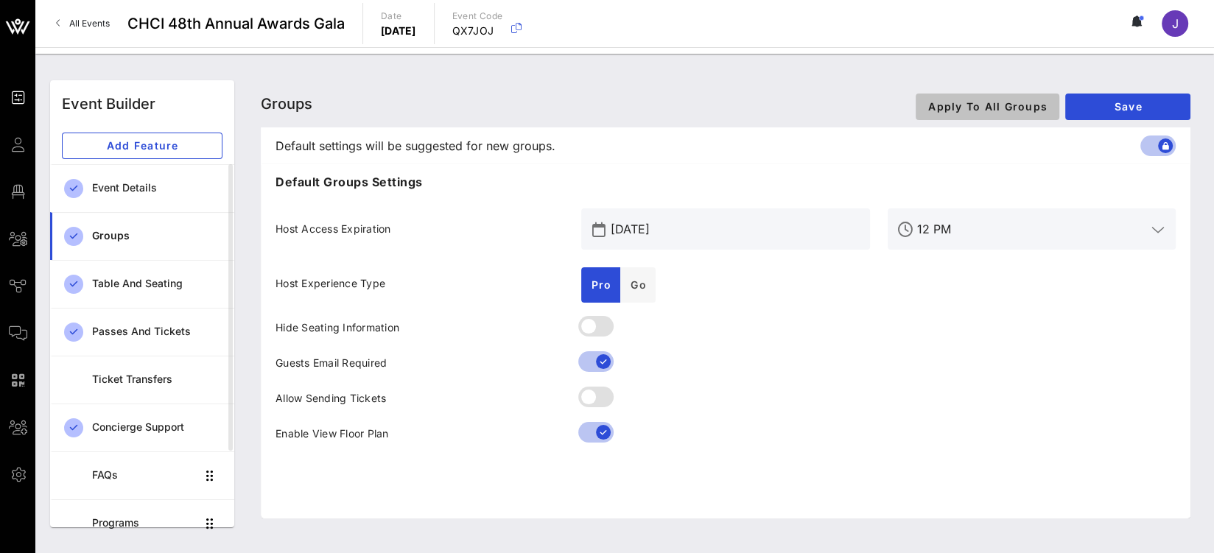
click at [1000, 111] on span "Apply To All Groups" at bounding box center [988, 106] width 120 height 13
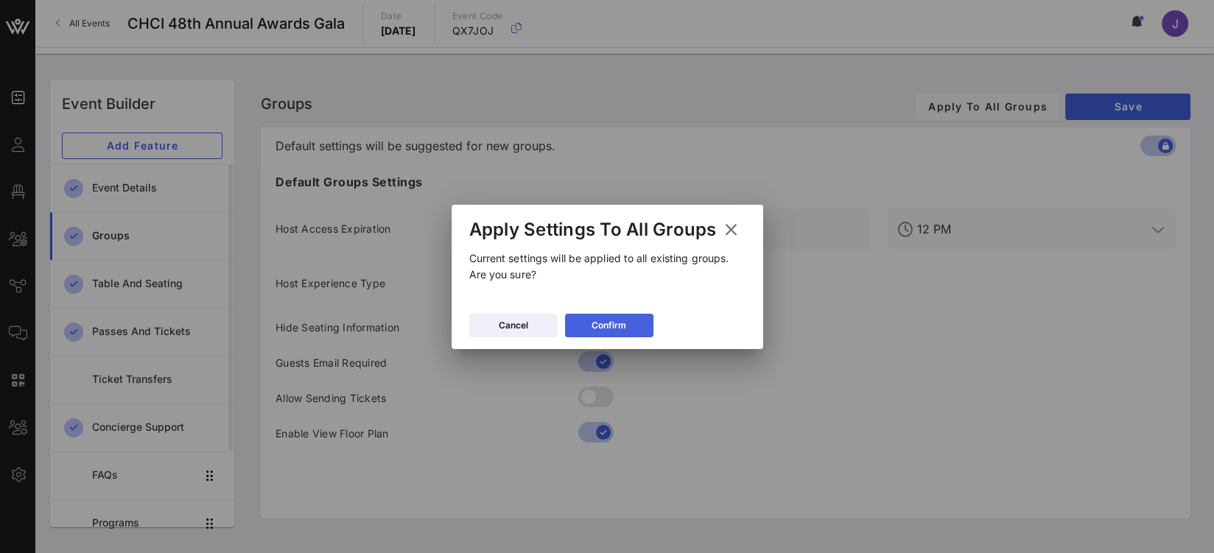
click at [620, 318] on div "Confirm" at bounding box center [609, 325] width 35 height 15
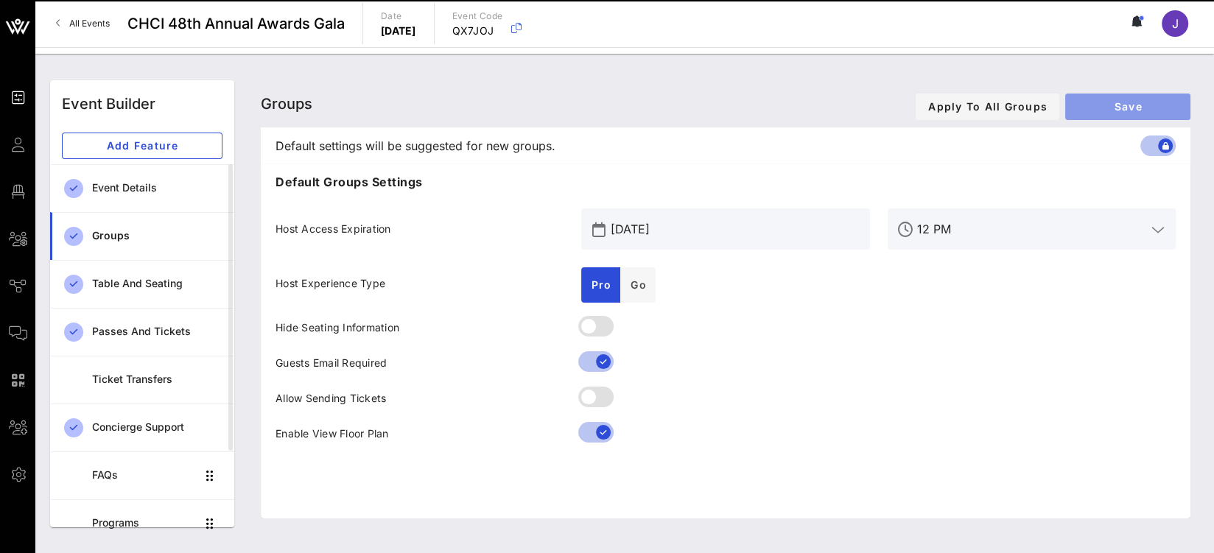
click at [1136, 103] on span "Save" at bounding box center [1128, 106] width 102 height 13
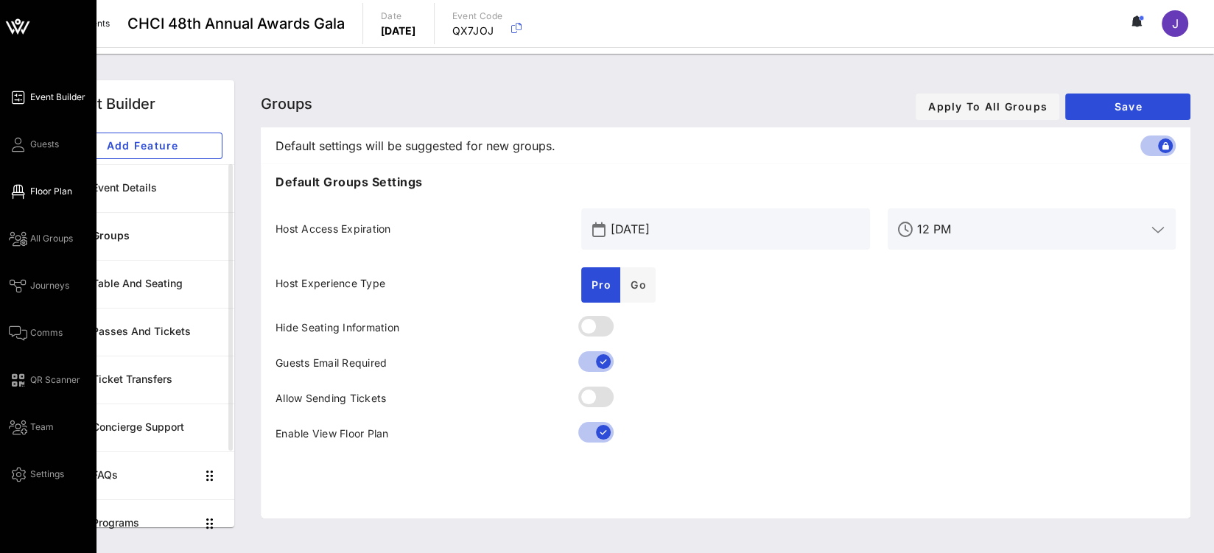
click at [46, 183] on link "Floor Plan" at bounding box center [40, 192] width 63 height 18
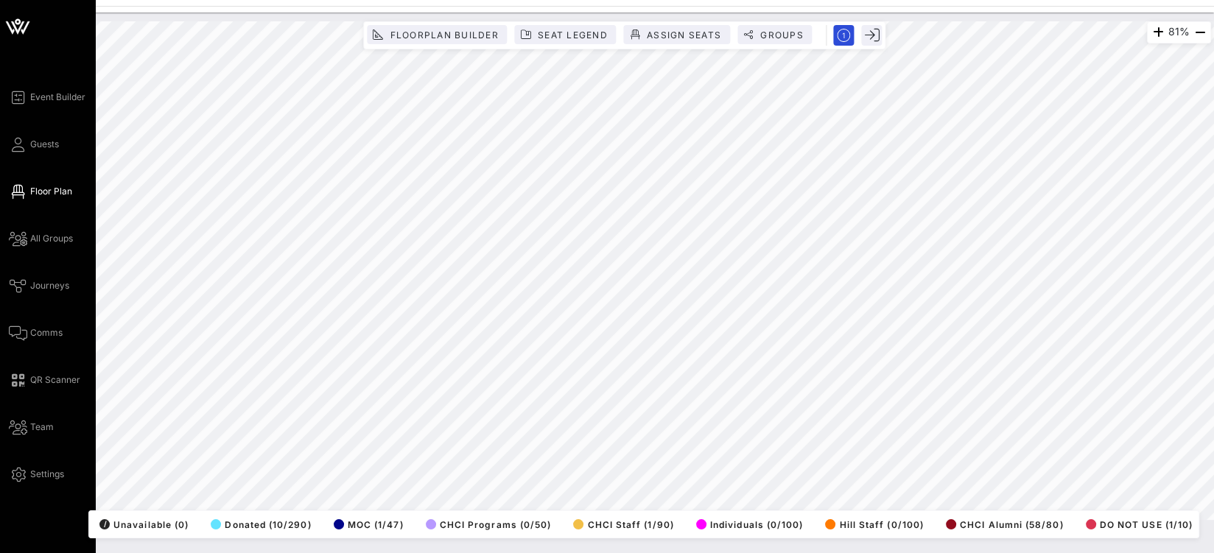
click at [1, 149] on div "Event Builder Guests Floor Plan All Groups Journeys Comms QR Scanner Team Setti…" at bounding box center [607, 276] width 1214 height 553
click at [30, 326] on span "Comms" at bounding box center [46, 332] width 32 height 13
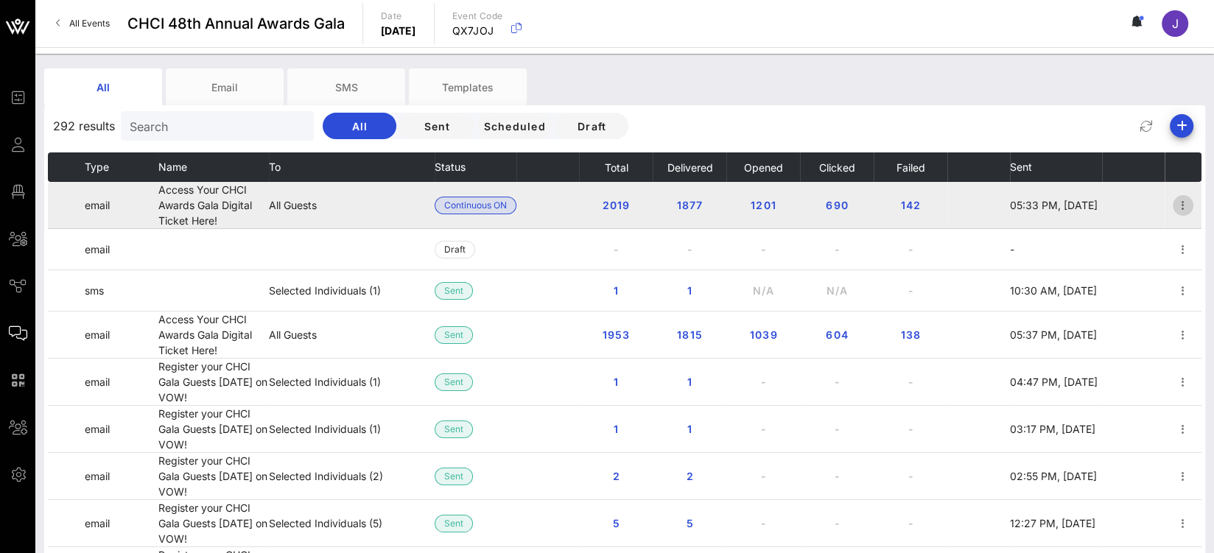
click at [1174, 203] on icon "button" at bounding box center [1183, 206] width 18 height 18
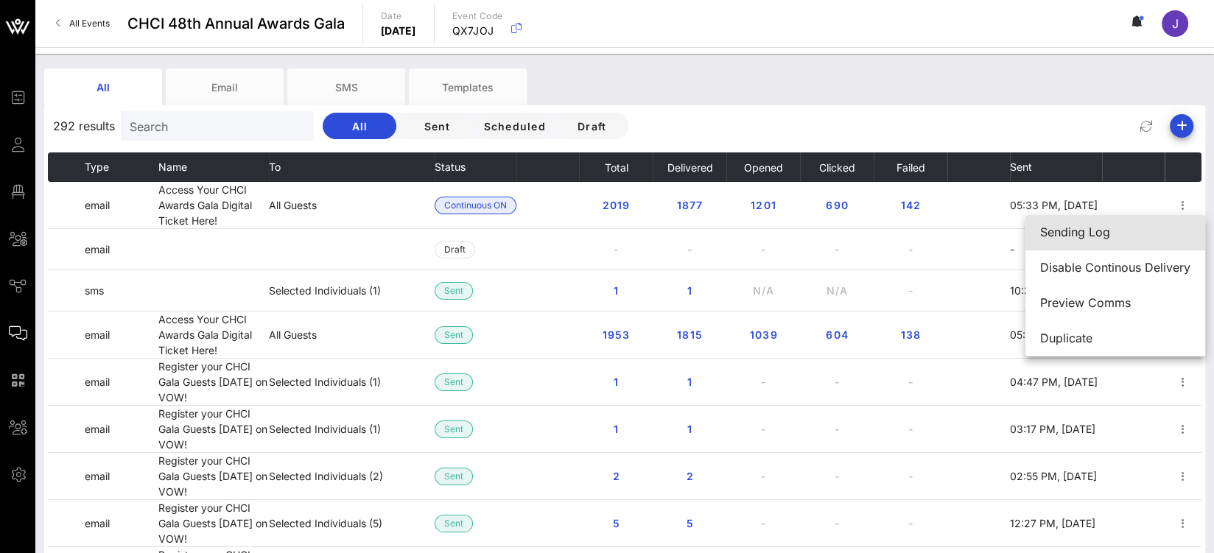
click at [1123, 242] on div "Sending Log" at bounding box center [1115, 233] width 150 height 32
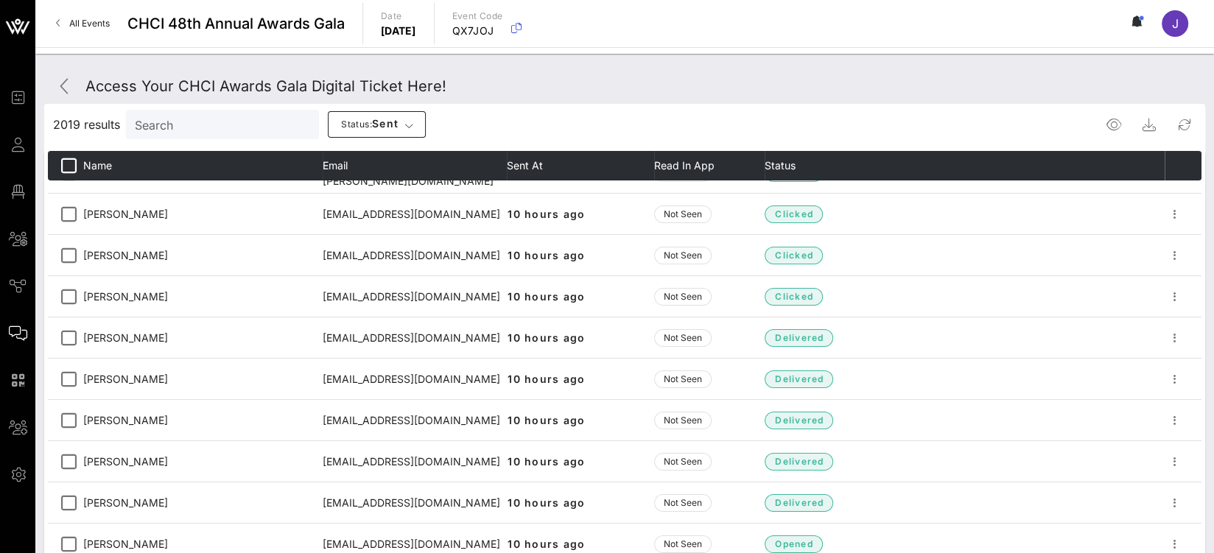
scroll to position [194, 0]
drag, startPoint x: 179, startPoint y: 94, endPoint x: 147, endPoint y: 39, distance: 63.4
click at [175, 80] on div "Access Your CHCI Awards Gala Digital Ticket Here! 2019 results Search Status: s…" at bounding box center [624, 353] width 1161 height 568
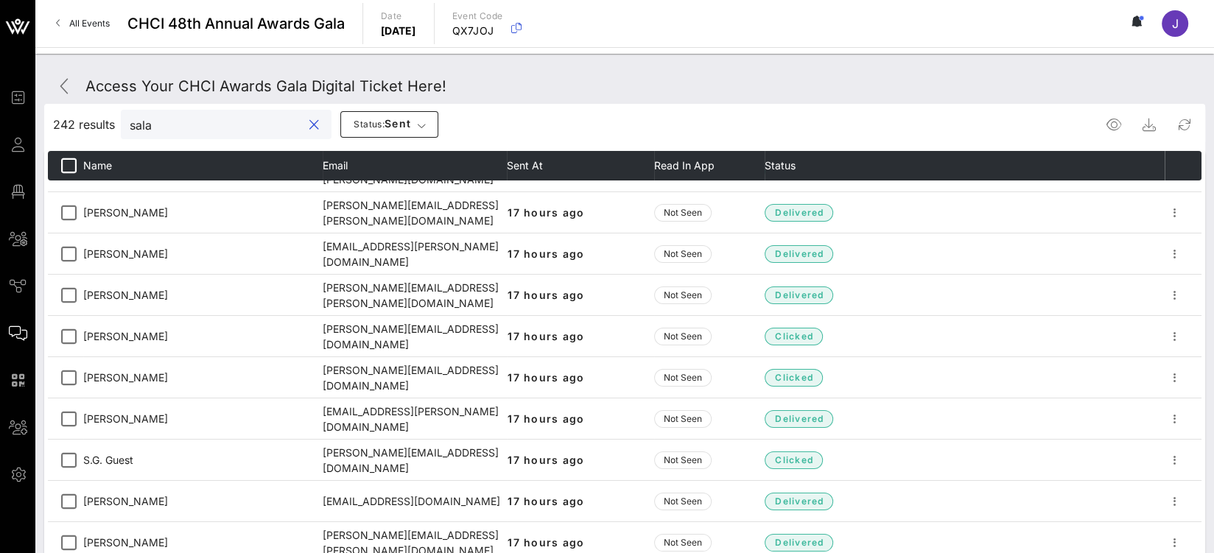
scroll to position [0, 0]
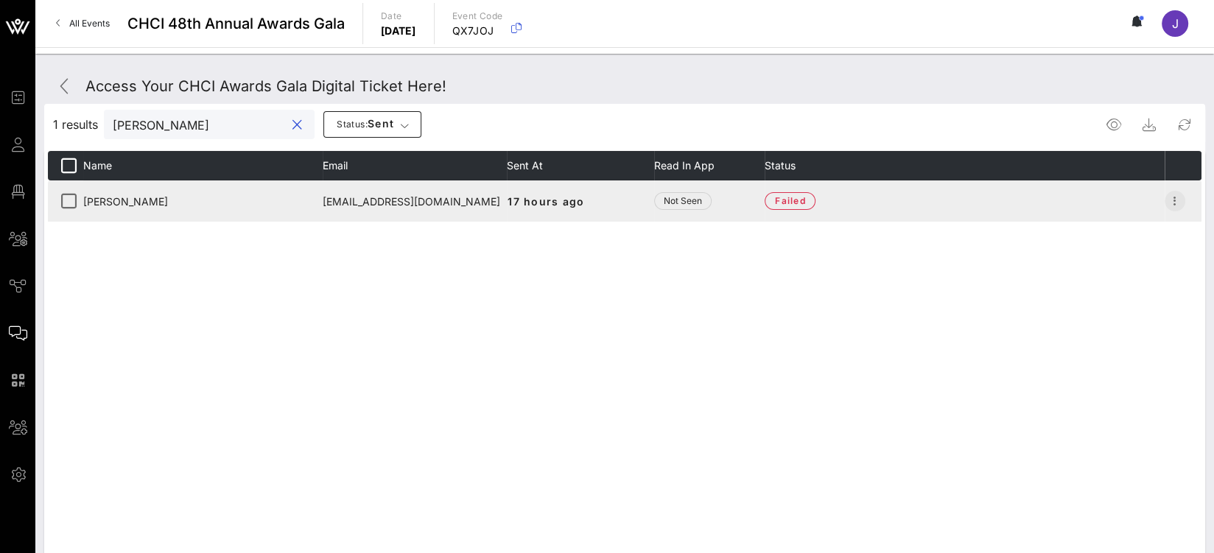
type input "salas"
click at [1174, 201] on icon "button" at bounding box center [1175, 201] width 18 height 18
click at [1051, 194] on td "failed" at bounding box center [965, 200] width 400 height 41
click at [958, 198] on td "failed" at bounding box center [965, 200] width 400 height 41
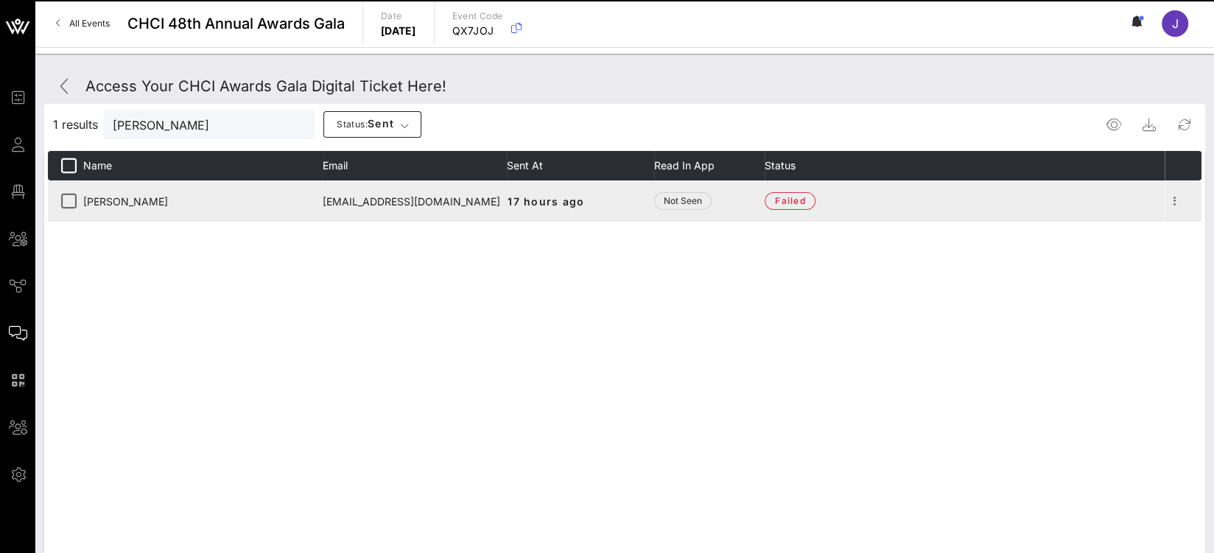
click at [432, 207] on td "emmasalasfrankcharlie@gmail.com" at bounding box center [415, 200] width 184 height 41
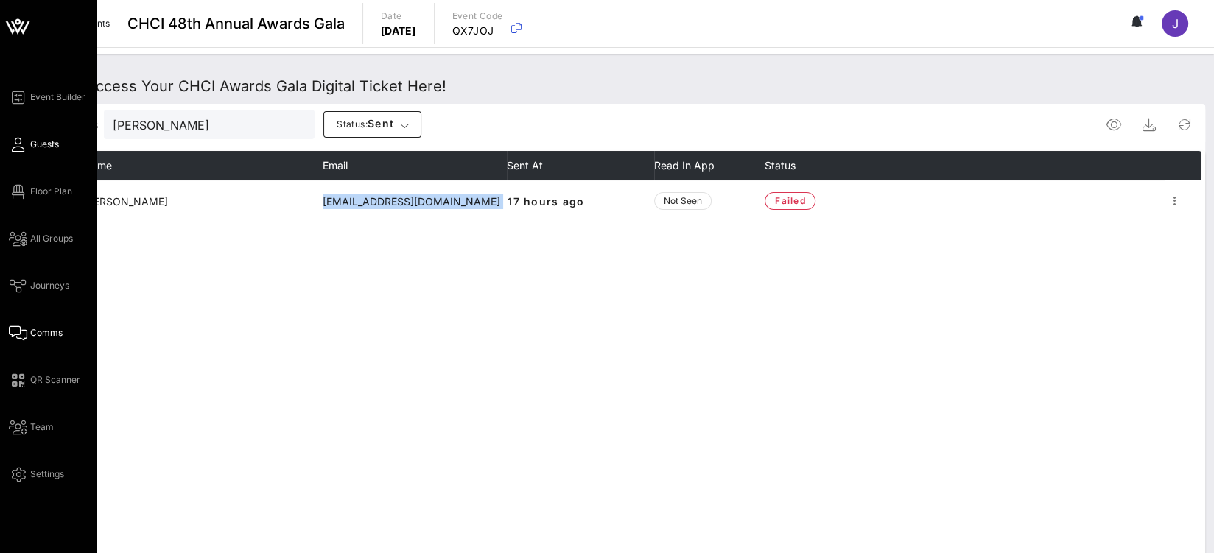
click at [30, 147] on span "Guests" at bounding box center [44, 144] width 29 height 13
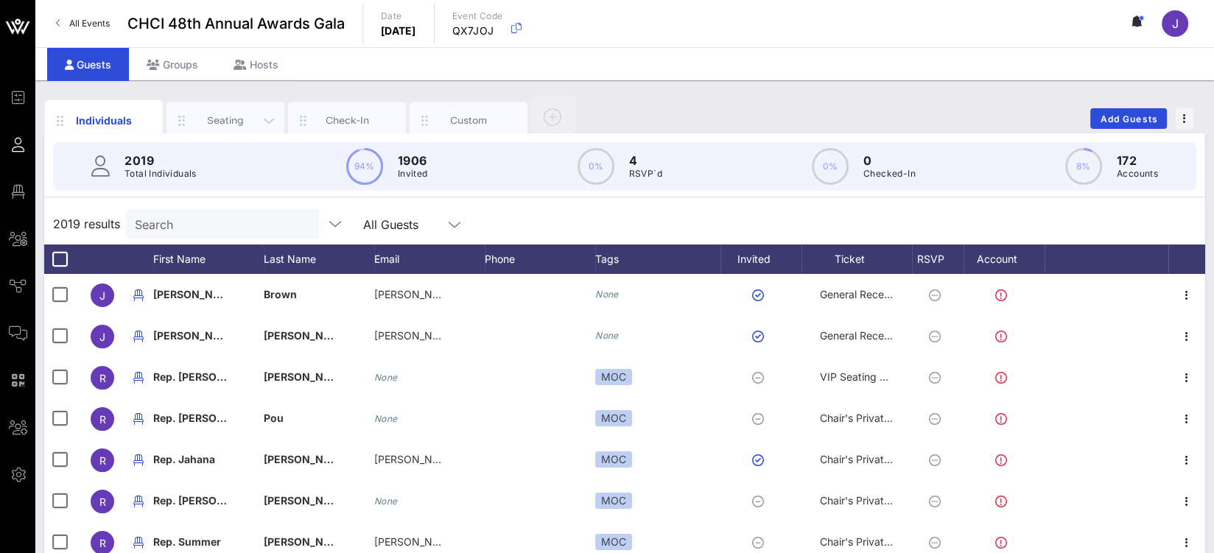
click at [205, 114] on div "Seating" at bounding box center [226, 120] width 66 height 14
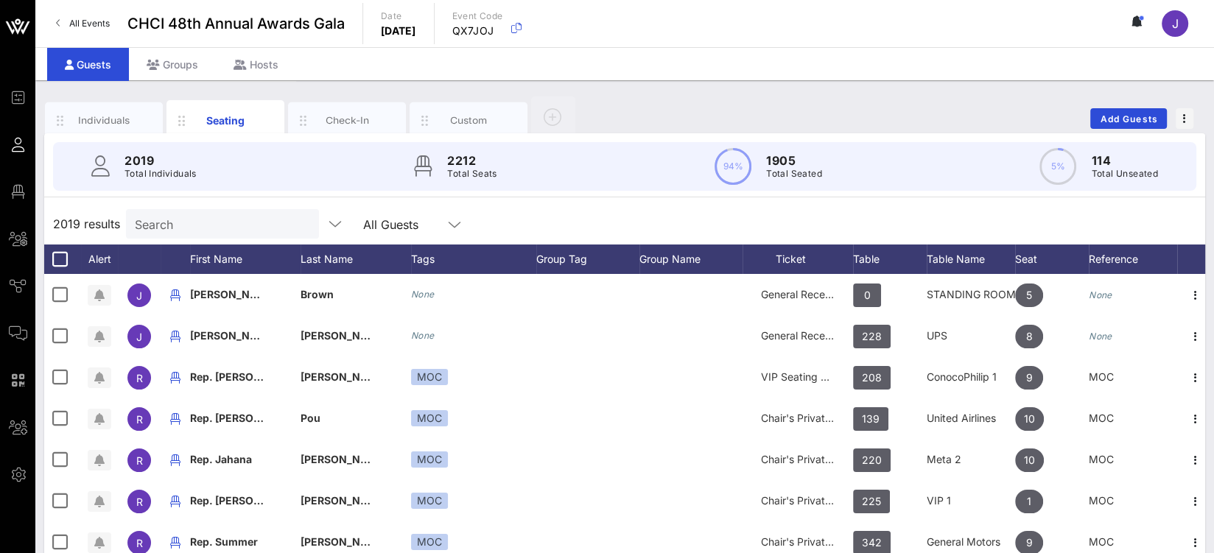
click at [178, 229] on input "Search" at bounding box center [221, 223] width 172 height 19
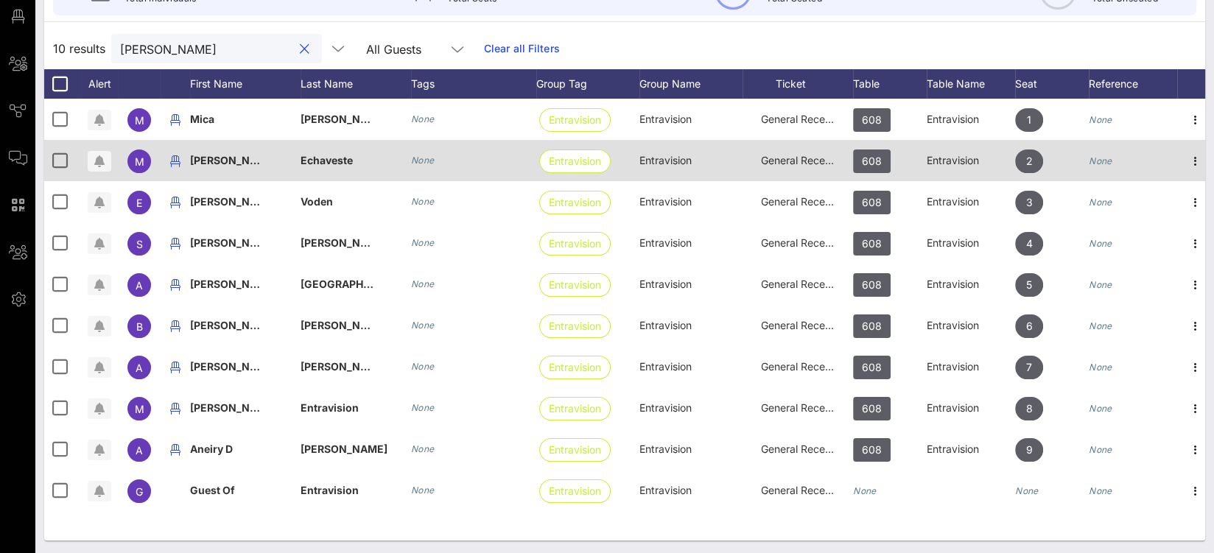
scroll to position [176, 0]
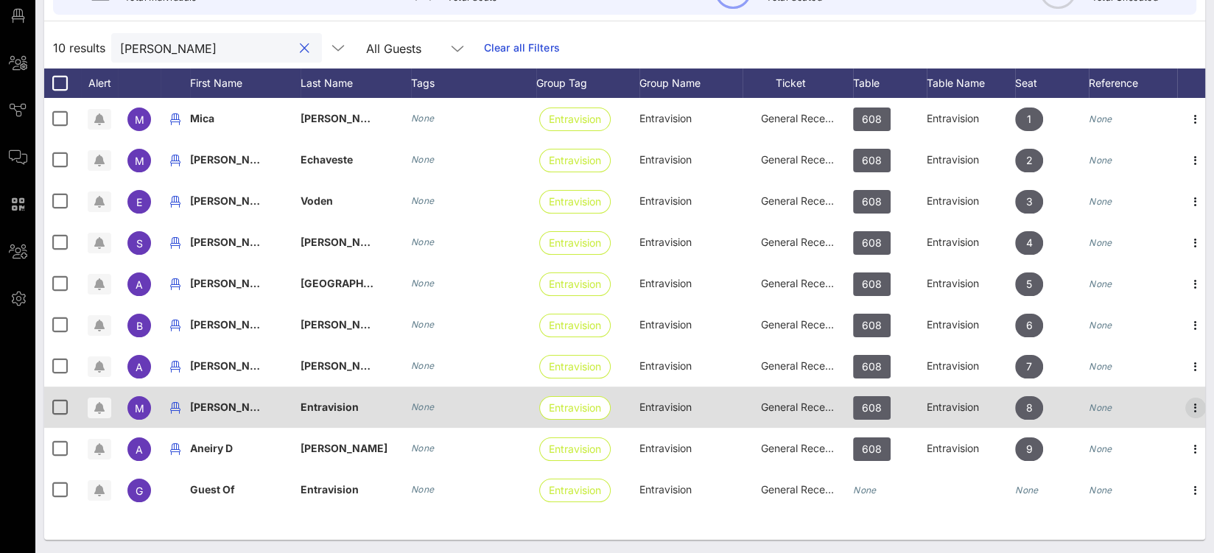
type input "marcelo gaete"
click at [1192, 404] on icon "button" at bounding box center [1196, 408] width 18 height 18
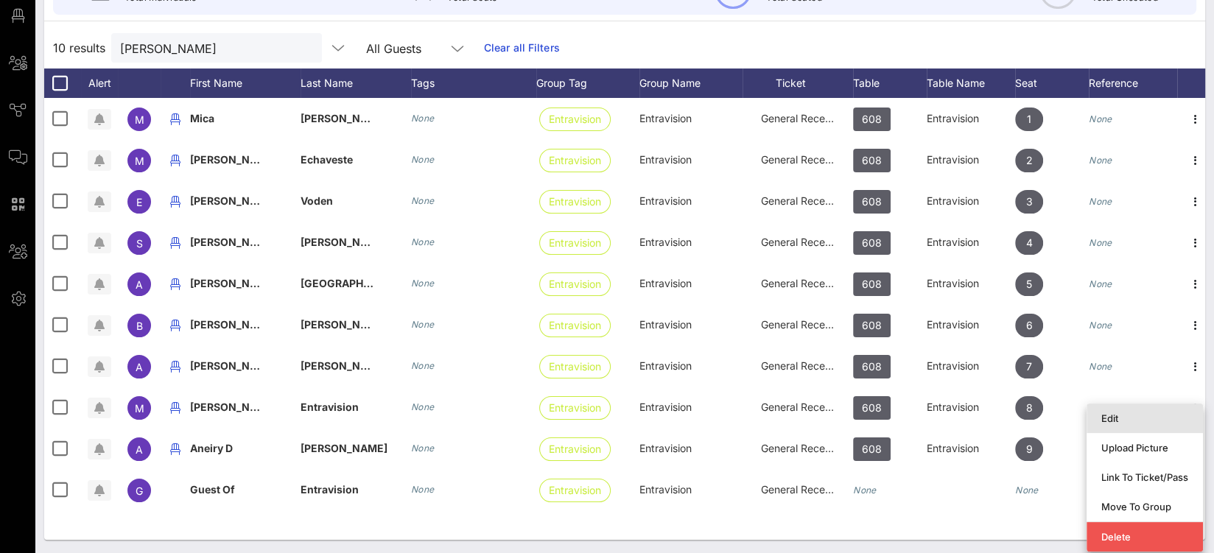
click at [1151, 421] on div "Edit" at bounding box center [1144, 419] width 87 height 12
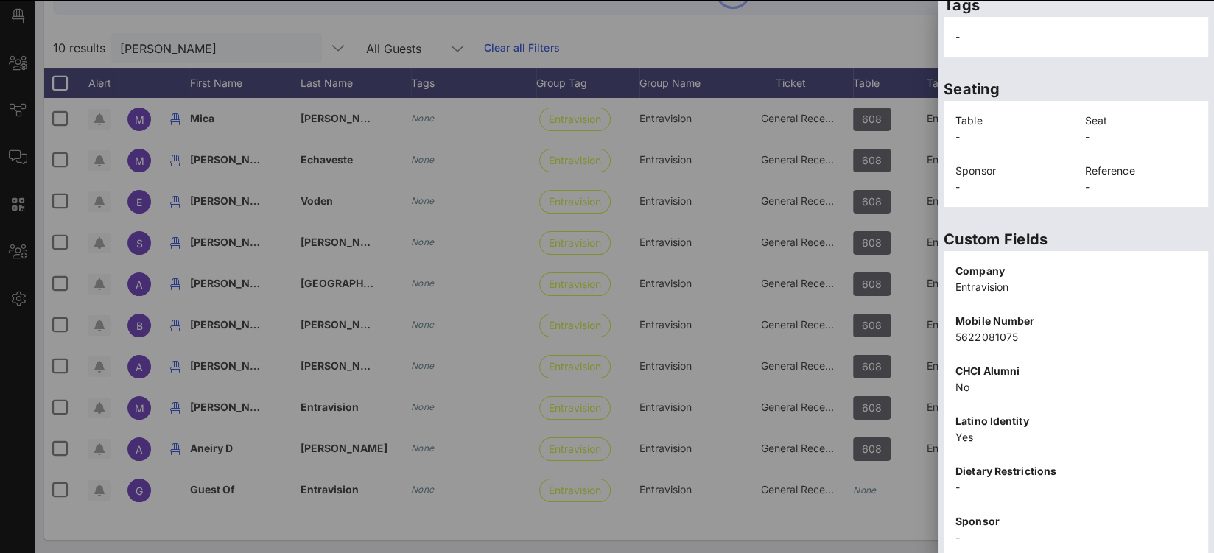
scroll to position [325, 0]
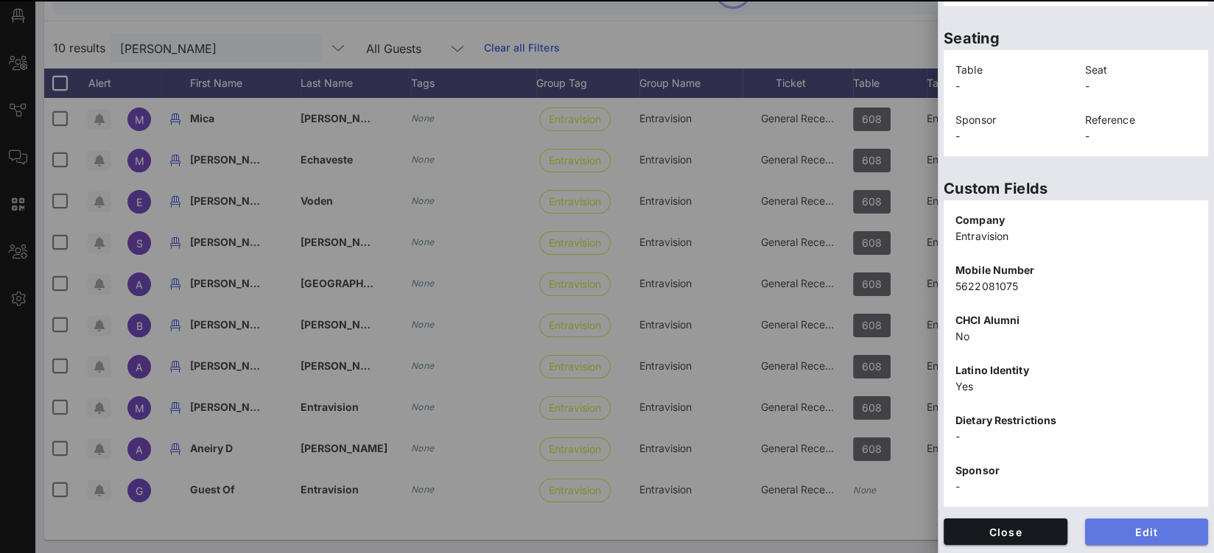
click at [1136, 536] on span "Edit" at bounding box center [1147, 532] width 100 height 13
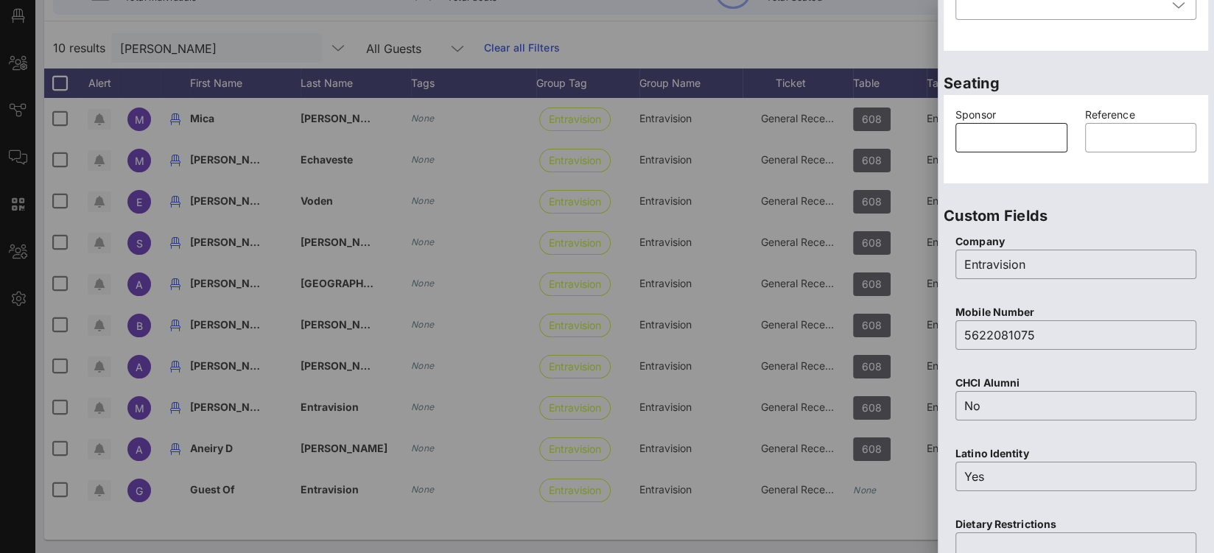
scroll to position [0, 0]
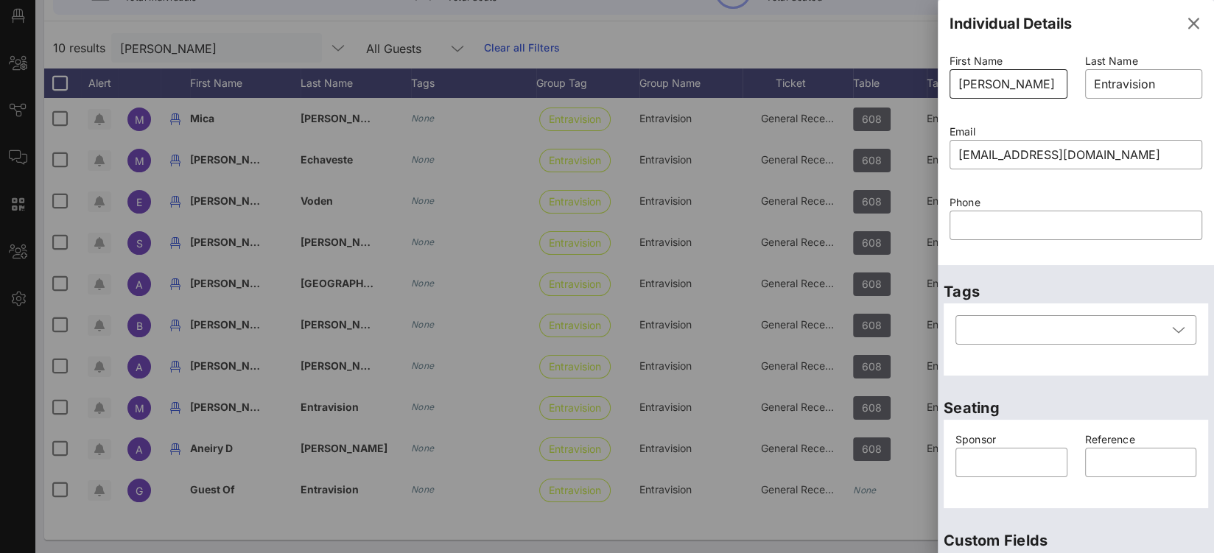
click at [1012, 85] on input "Marcelo Gaete" at bounding box center [1008, 84] width 100 height 24
type input "Marcelo"
drag, startPoint x: 1151, startPoint y: 81, endPoint x: 1045, endPoint y: 81, distance: 106.1
click at [1045, 81] on div "First Name ​ Marcelo Last Name ​ Entravision Email ​ mgaete.913@gmail.com Phone…" at bounding box center [1076, 156] width 270 height 212
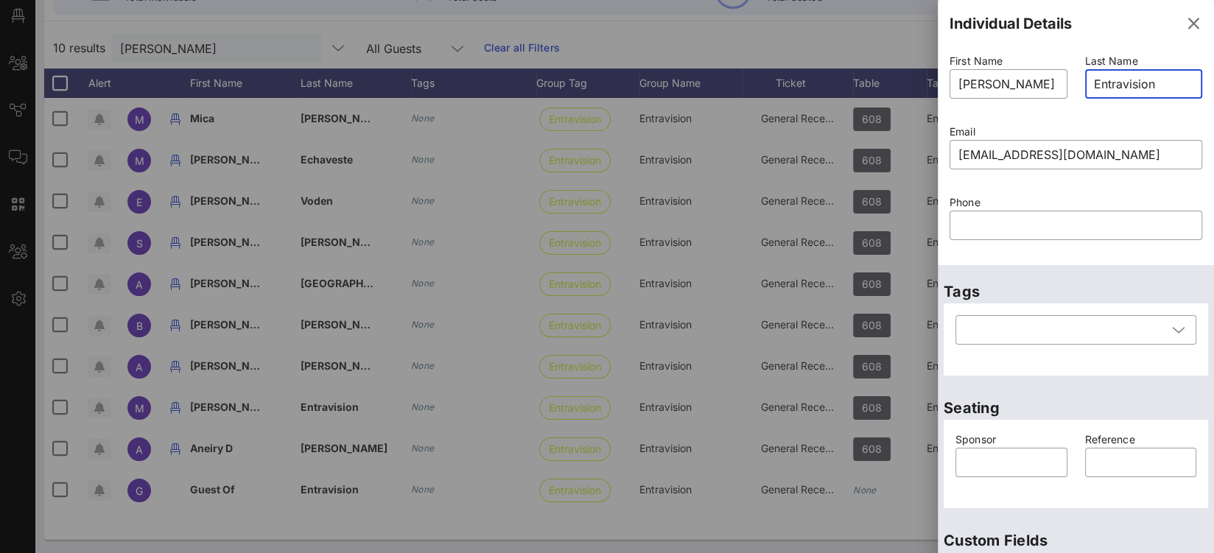
drag, startPoint x: 1166, startPoint y: 82, endPoint x: 1075, endPoint y: 81, distance: 91.4
click at [1076, 81] on div "Last Name ​ Entravision" at bounding box center [1144, 85] width 136 height 71
paste input "Gaete"
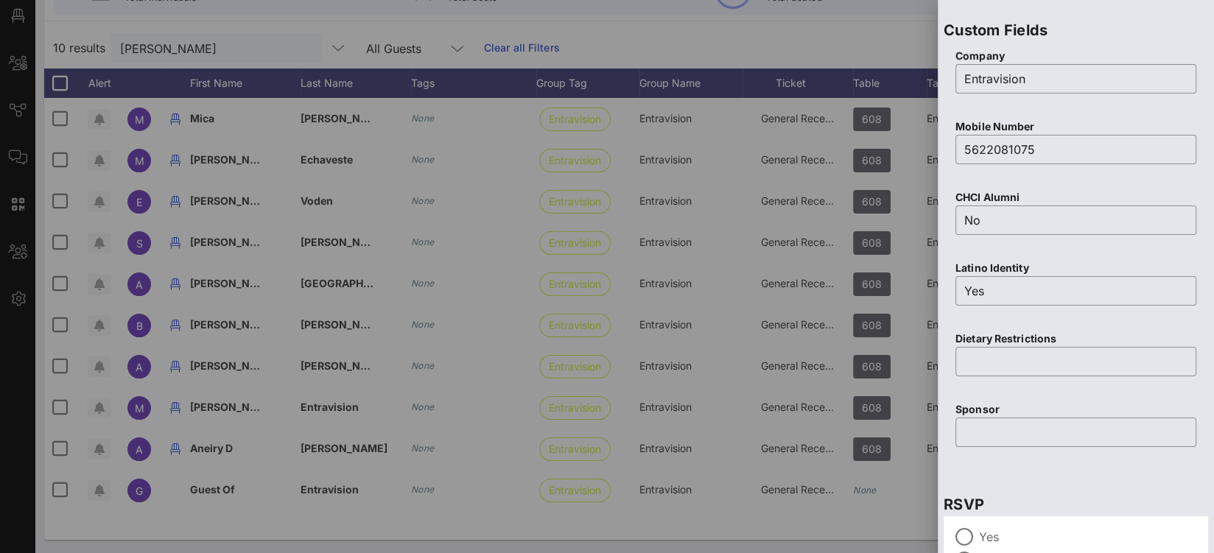
scroll to position [625, 0]
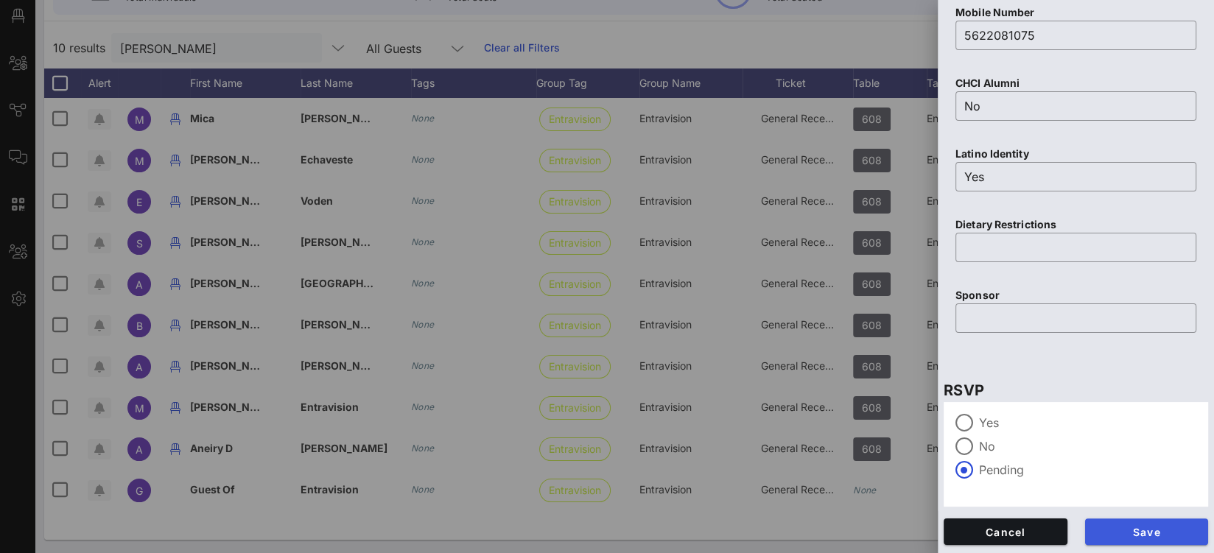
type input "Gaete"
click at [1135, 529] on span "Save" at bounding box center [1147, 532] width 100 height 13
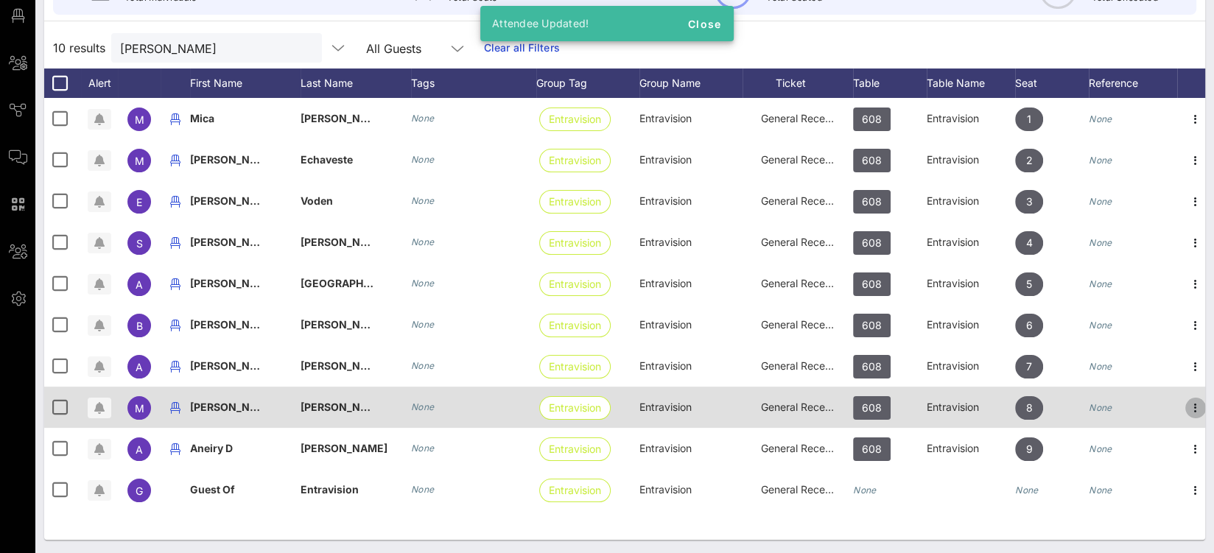
click at [1198, 404] on icon "button" at bounding box center [1196, 408] width 18 height 18
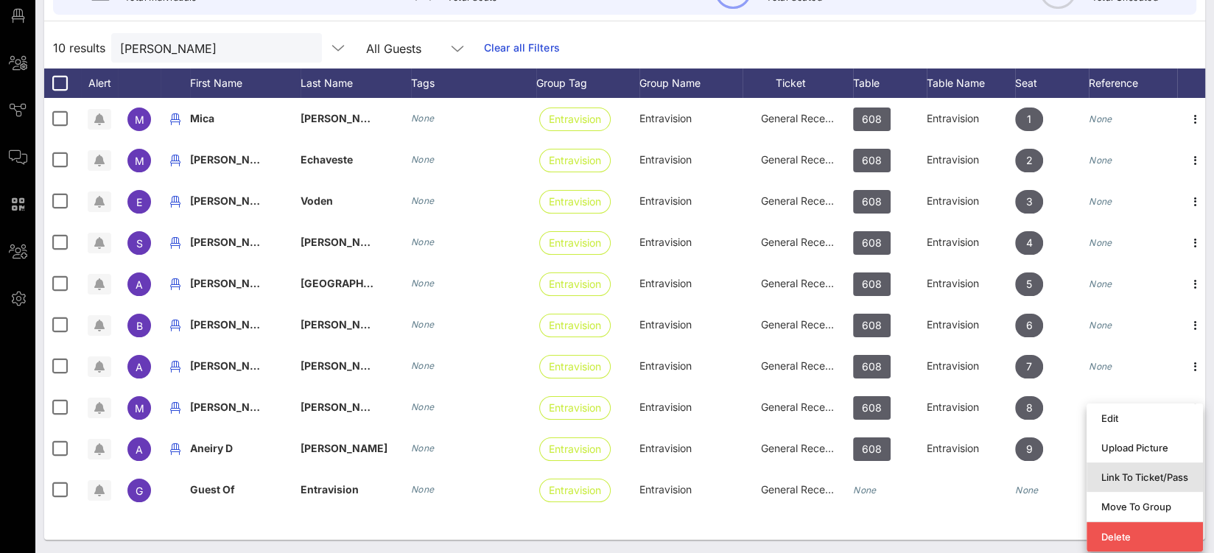
click at [1142, 473] on div "Link To Ticket/Pass" at bounding box center [1144, 478] width 87 height 12
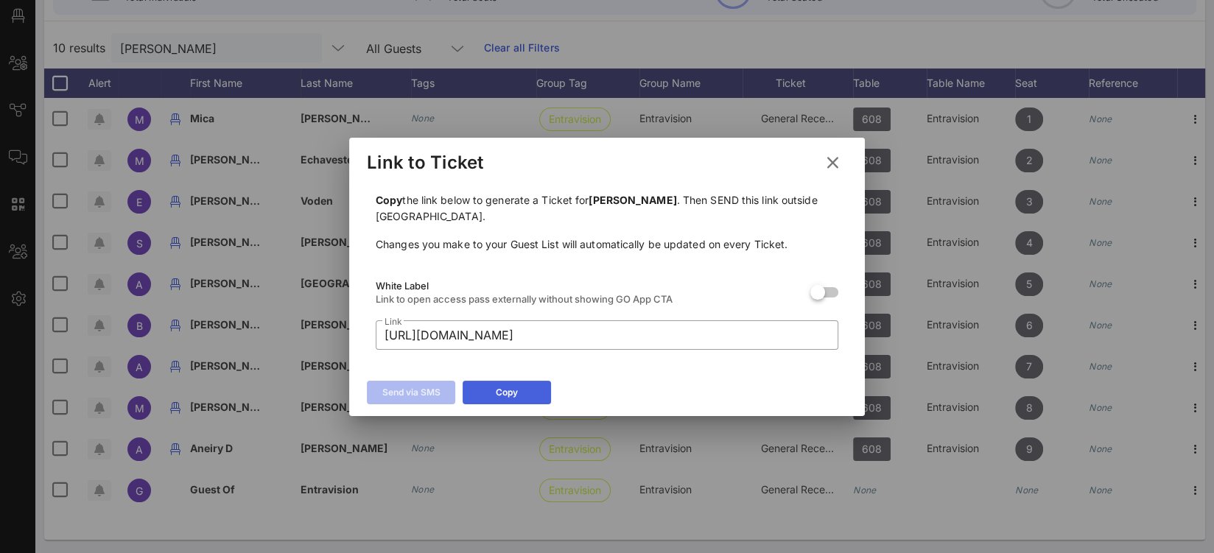
click at [530, 388] on button "Copy" at bounding box center [507, 393] width 88 height 24
click at [839, 160] on icon at bounding box center [833, 163] width 20 height 18
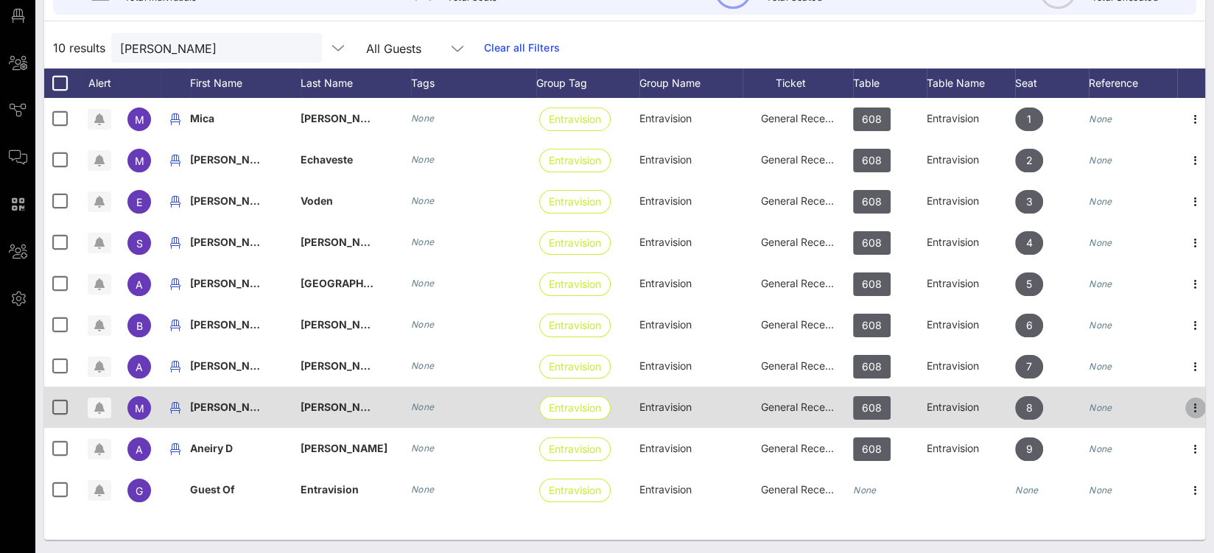
click at [1196, 404] on icon "button" at bounding box center [1196, 408] width 18 height 18
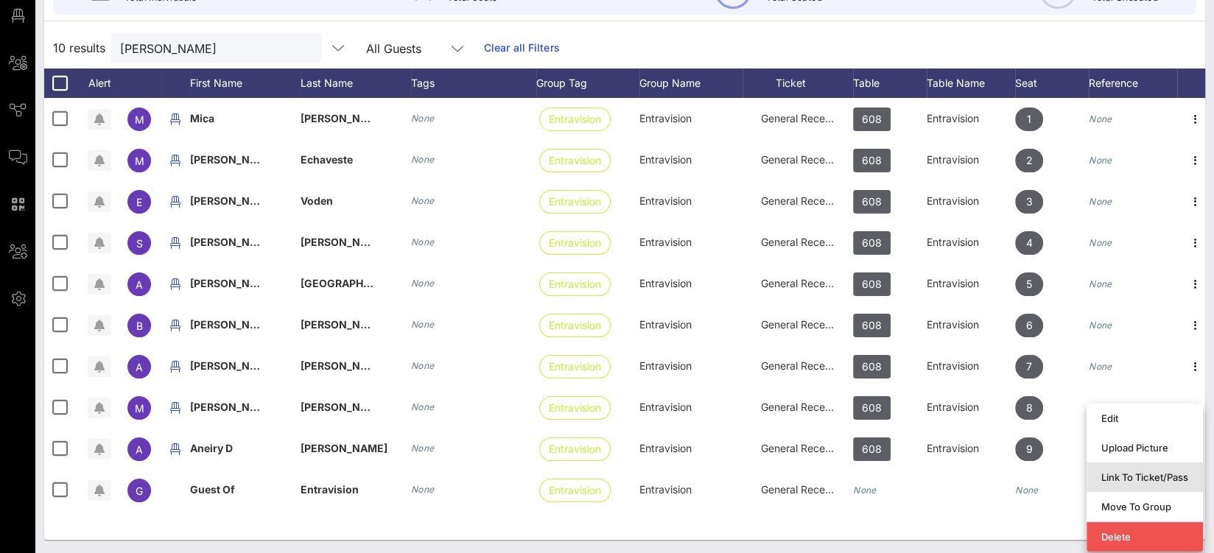
click at [1137, 475] on div "Link To Ticket/Pass" at bounding box center [1144, 478] width 87 height 12
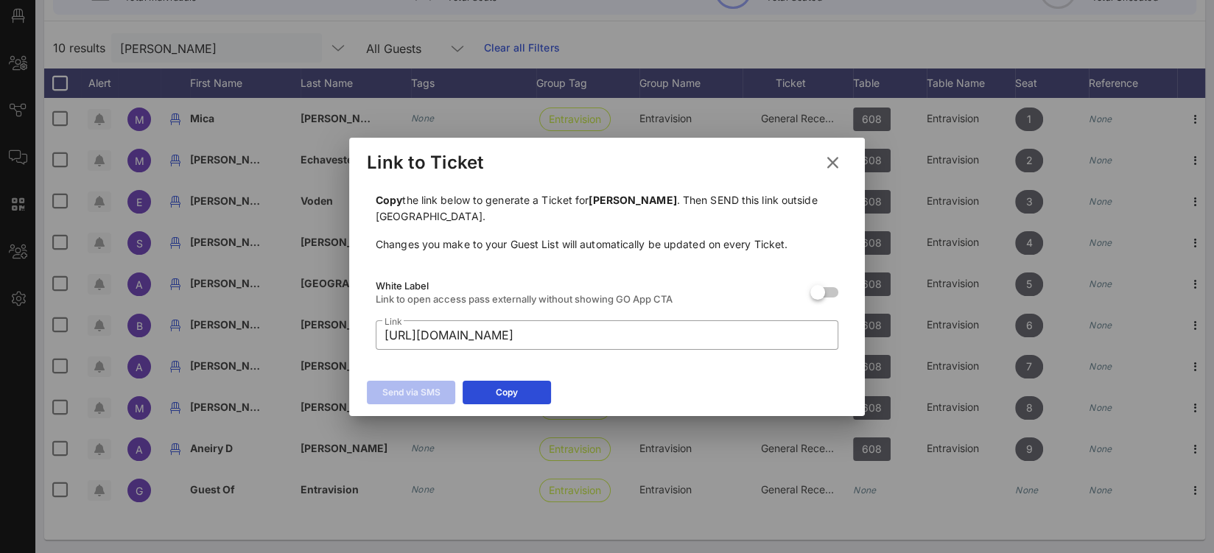
click at [848, 153] on div "Link to Ticket" at bounding box center [607, 161] width 516 height 46
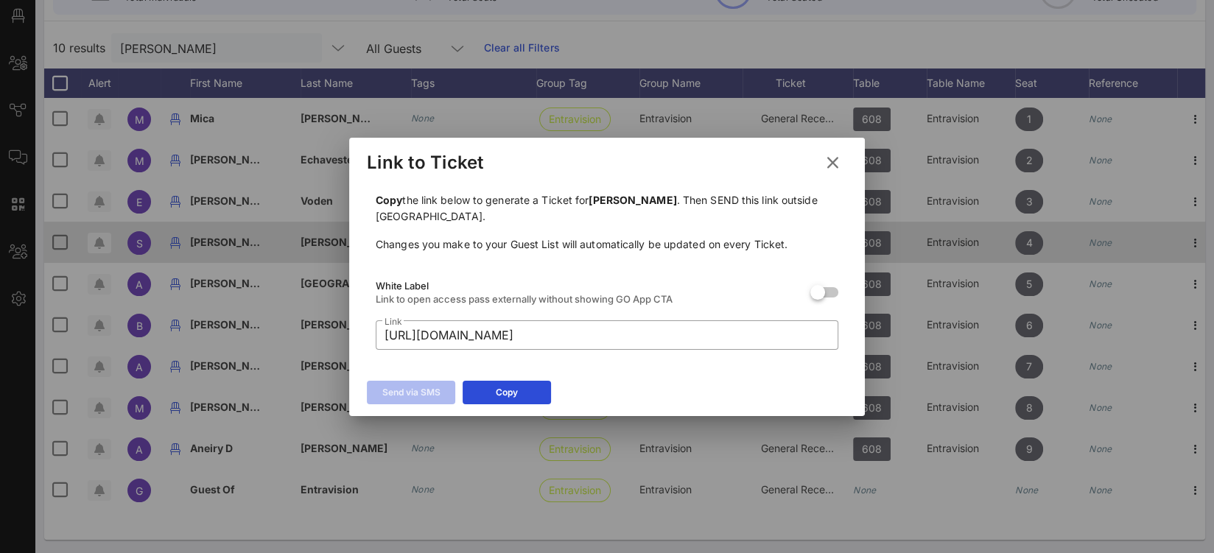
drag, startPoint x: 841, startPoint y: 161, endPoint x: 777, endPoint y: 247, distance: 106.8
click at [841, 161] on icon at bounding box center [833, 163] width 20 height 18
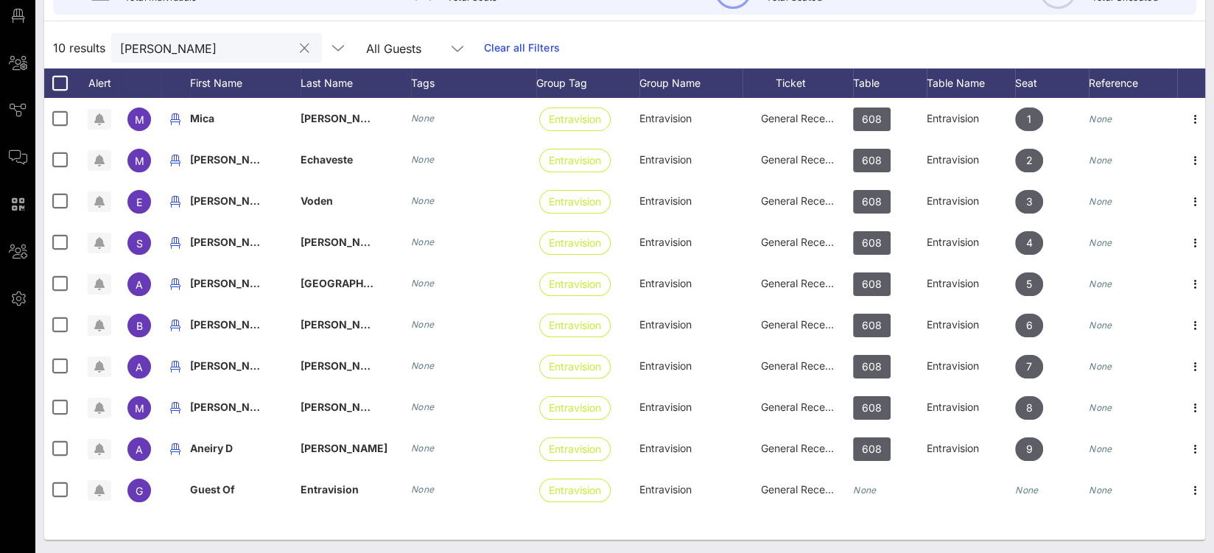
click at [300, 46] on button "clear icon" at bounding box center [305, 48] width 10 height 15
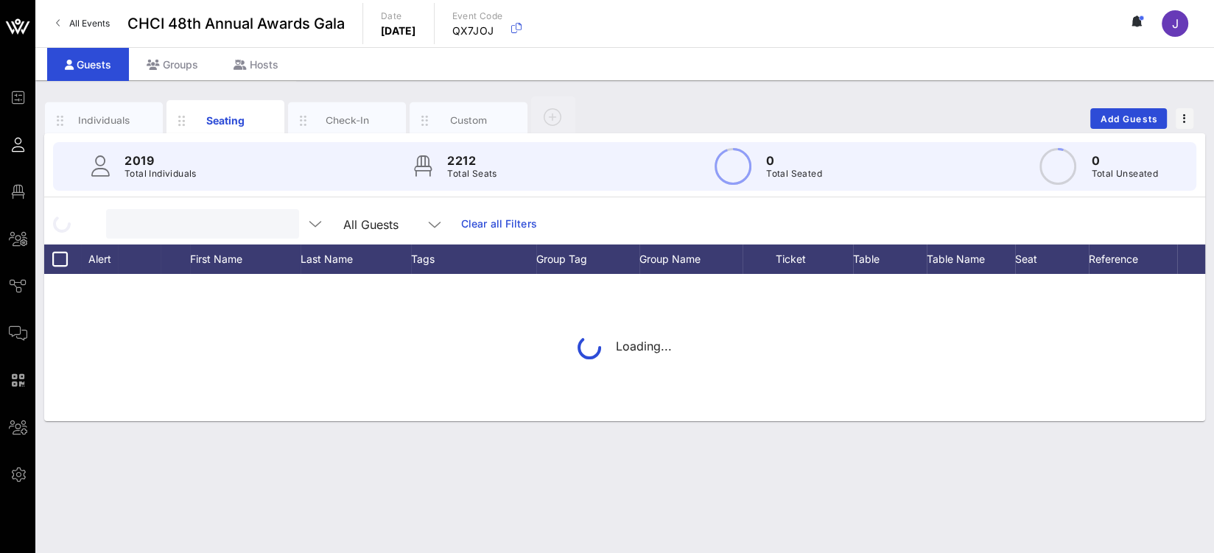
scroll to position [0, 0]
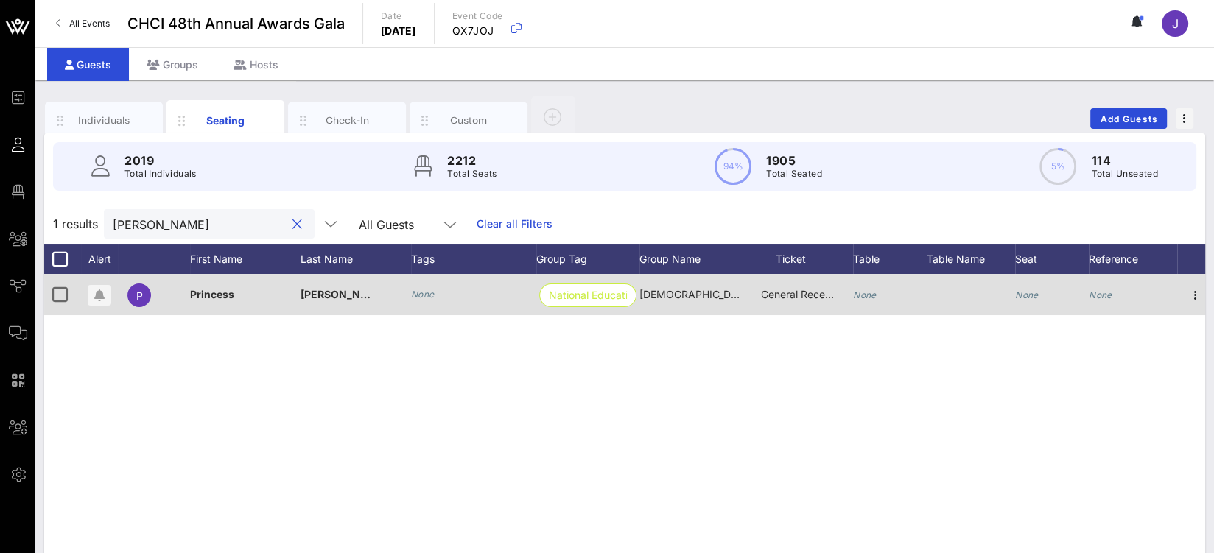
type input "moss"
click at [804, 293] on span "General Reception" at bounding box center [805, 294] width 88 height 13
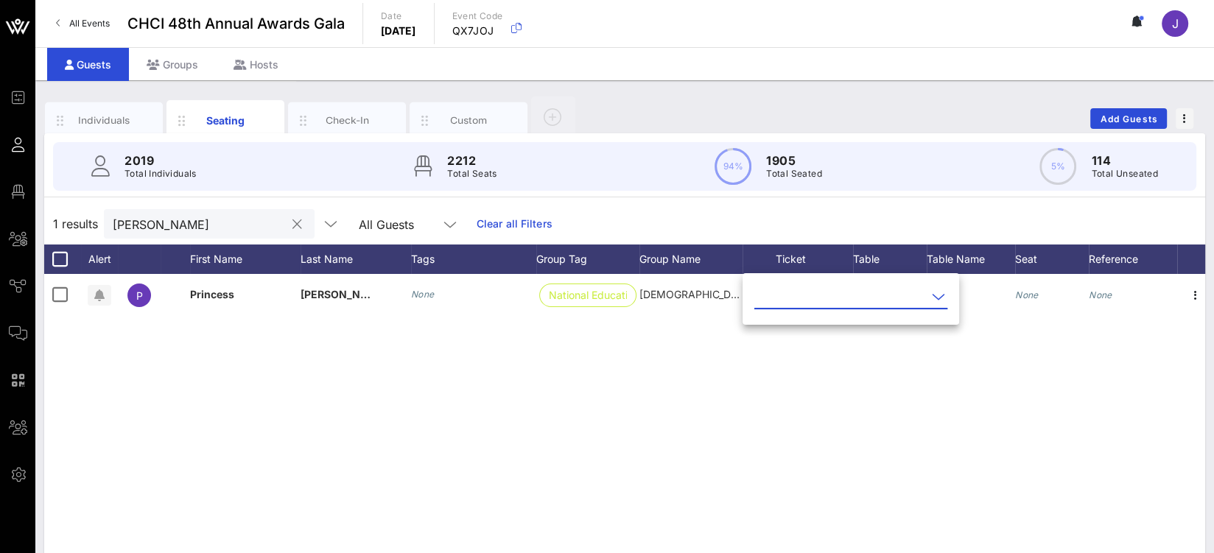
click at [828, 303] on input "text" at bounding box center [840, 297] width 172 height 24
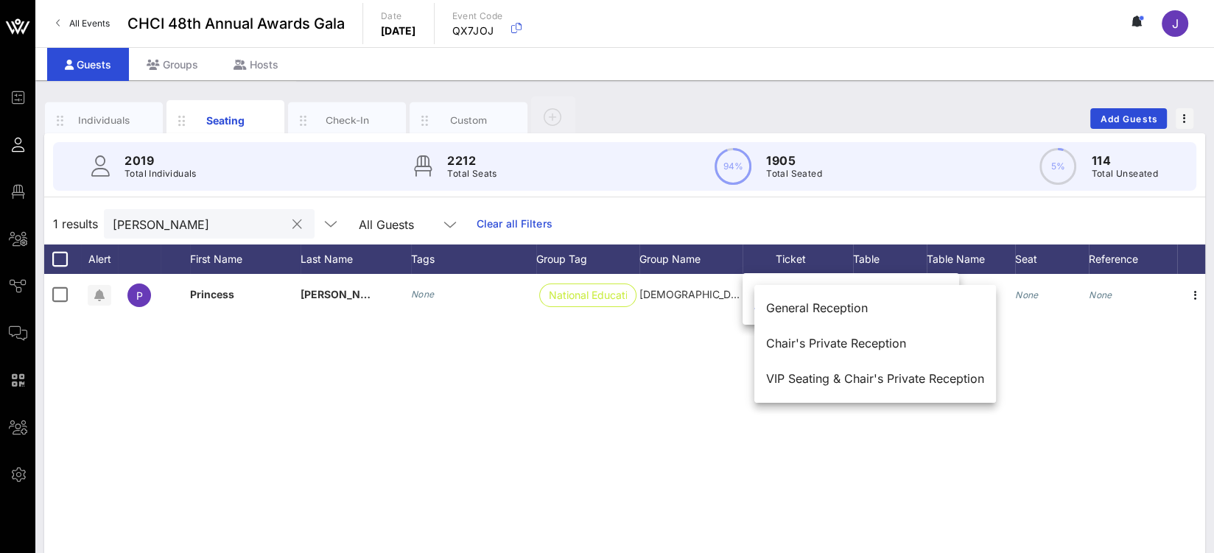
click at [288, 221] on div at bounding box center [297, 225] width 18 height 18
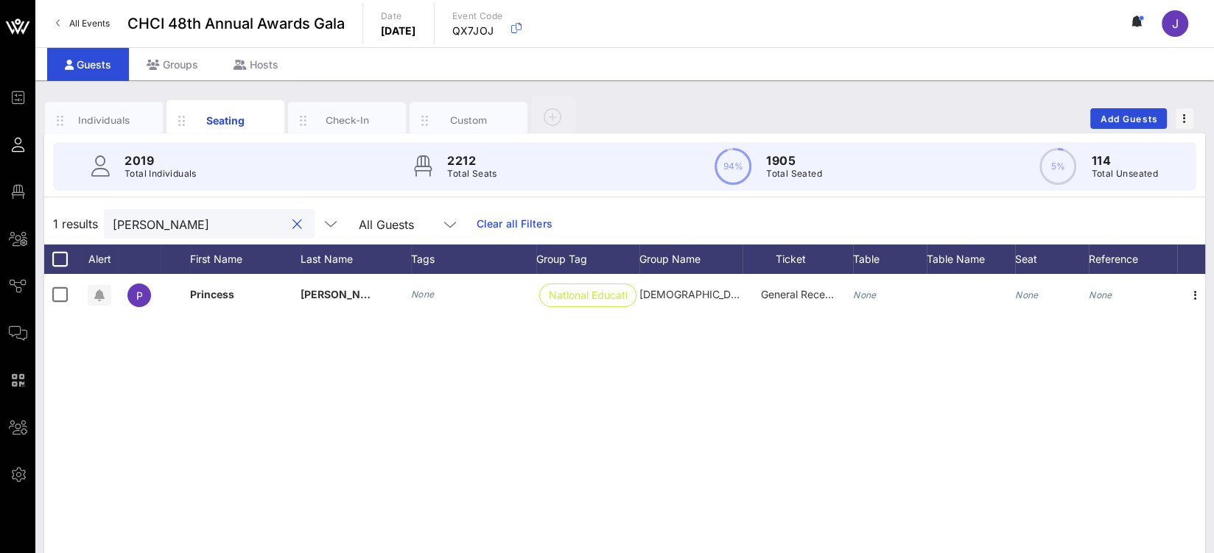
click at [292, 224] on button "clear icon" at bounding box center [297, 224] width 10 height 15
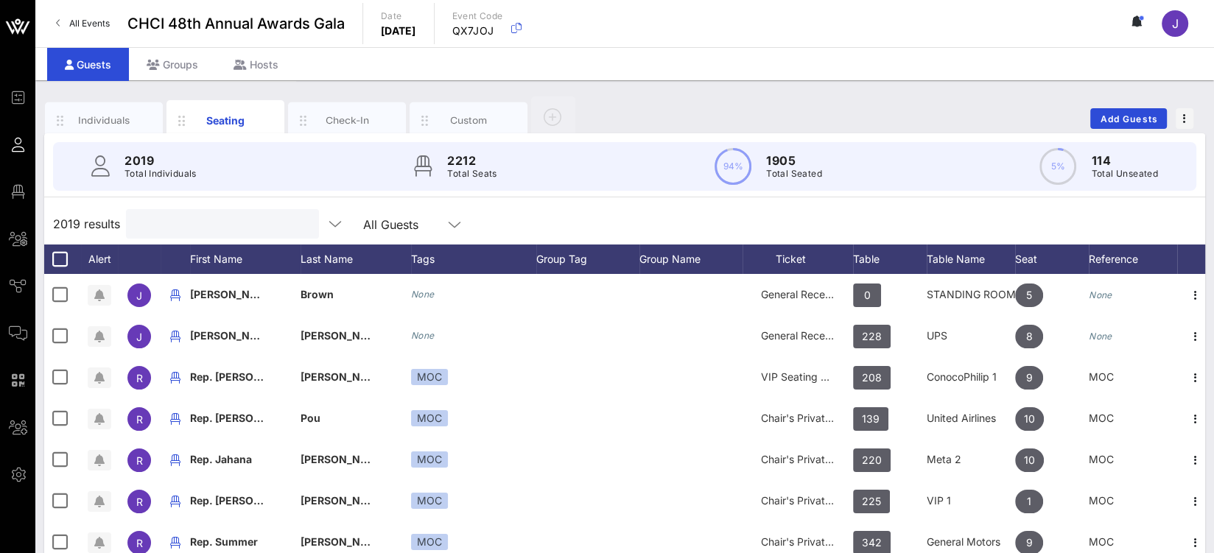
click at [235, 222] on input "text" at bounding box center [221, 223] width 172 height 19
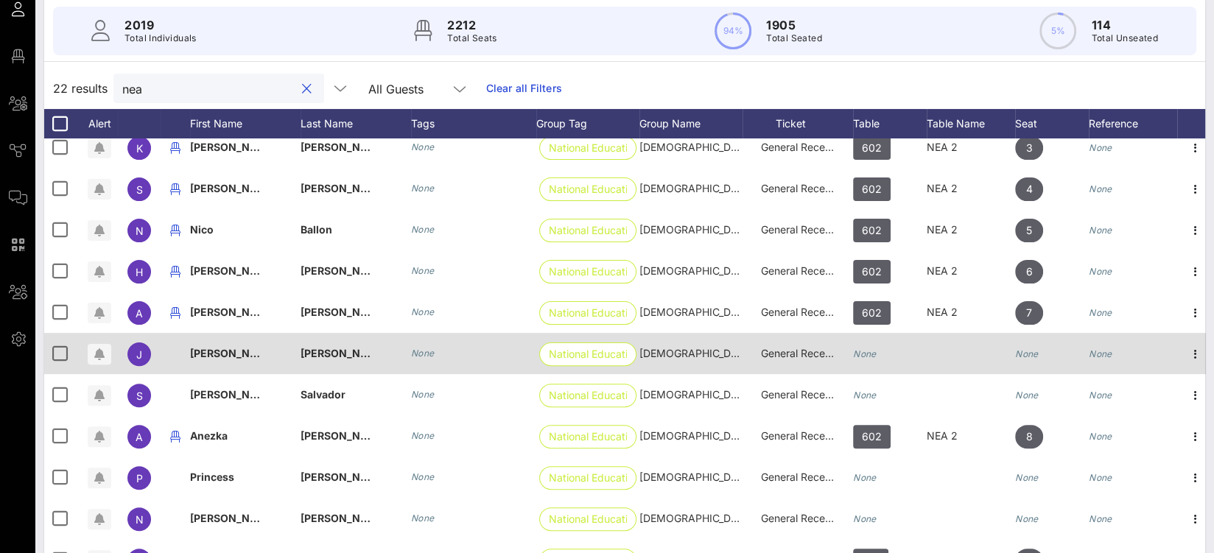
scroll to position [176, 0]
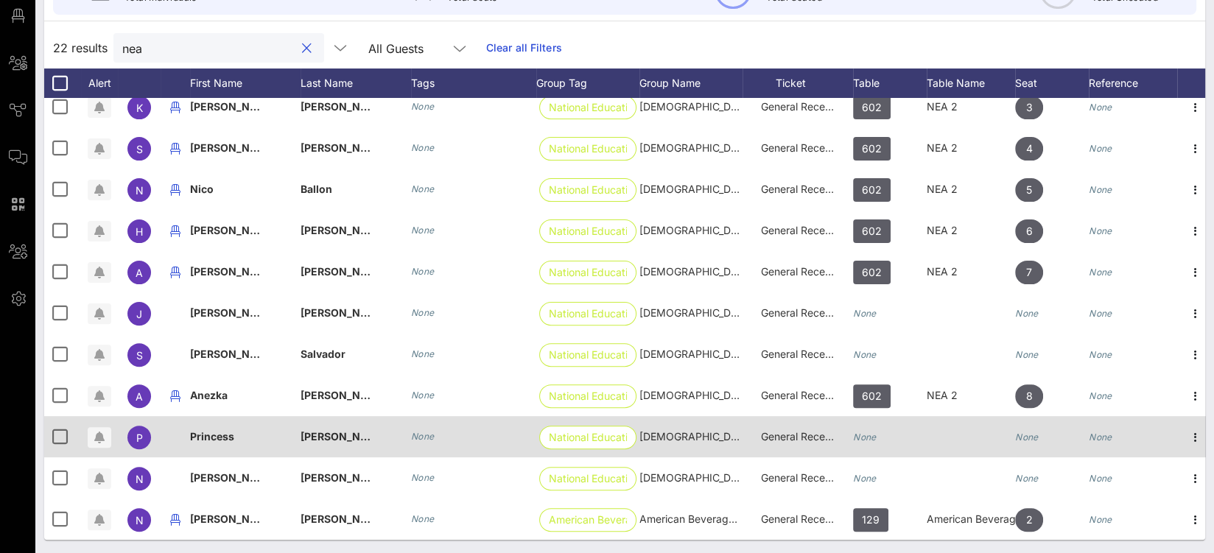
click at [777, 430] on div "General Reception" at bounding box center [798, 436] width 74 height 41
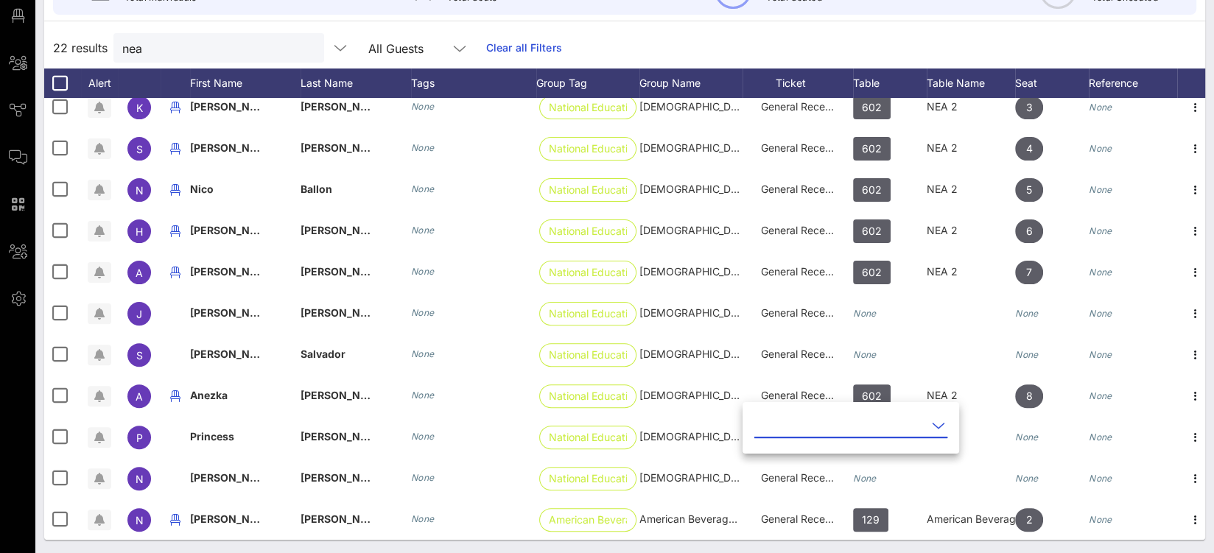
click at [780, 429] on input "text" at bounding box center [840, 426] width 172 height 24
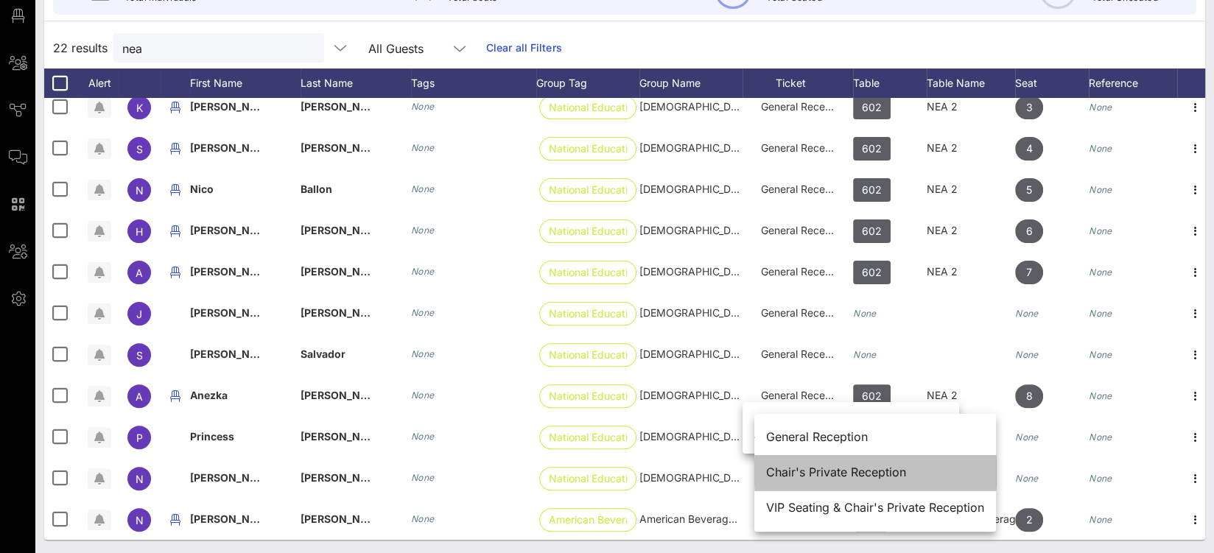
click at [810, 466] on div "Chair's Private Reception" at bounding box center [875, 473] width 218 height 14
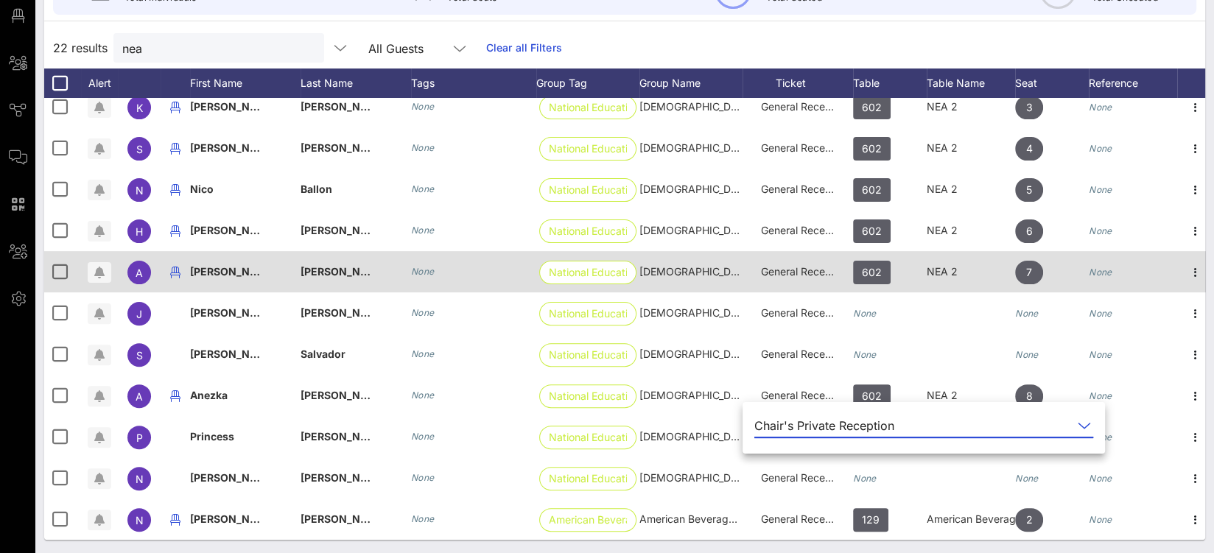
click at [1176, 270] on div "None" at bounding box center [1133, 280] width 88 height 58
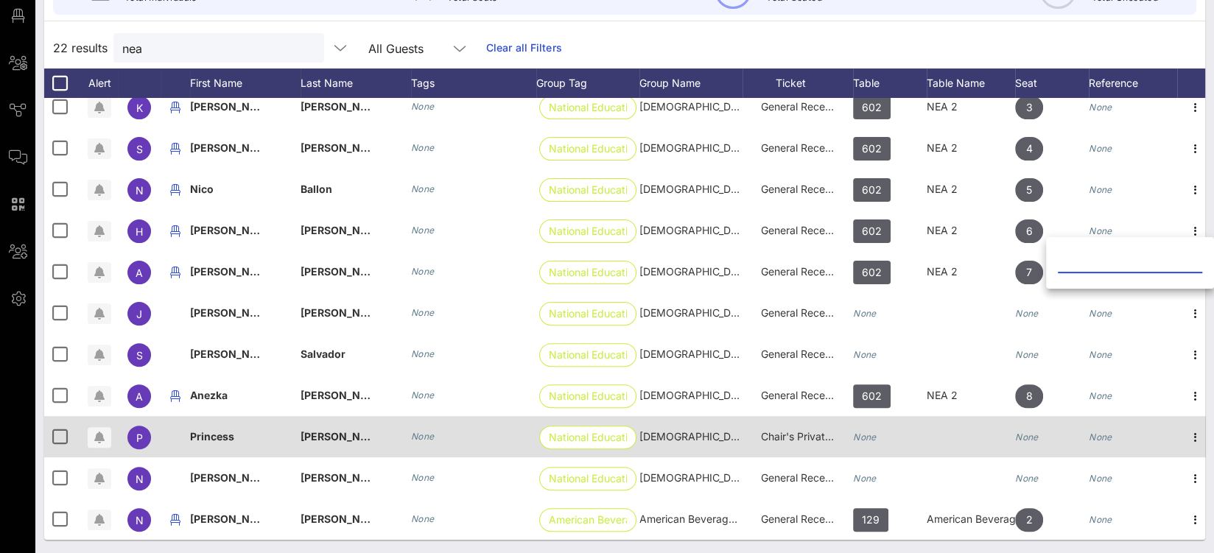
click at [880, 424] on div "None" at bounding box center [890, 445] width 74 height 58
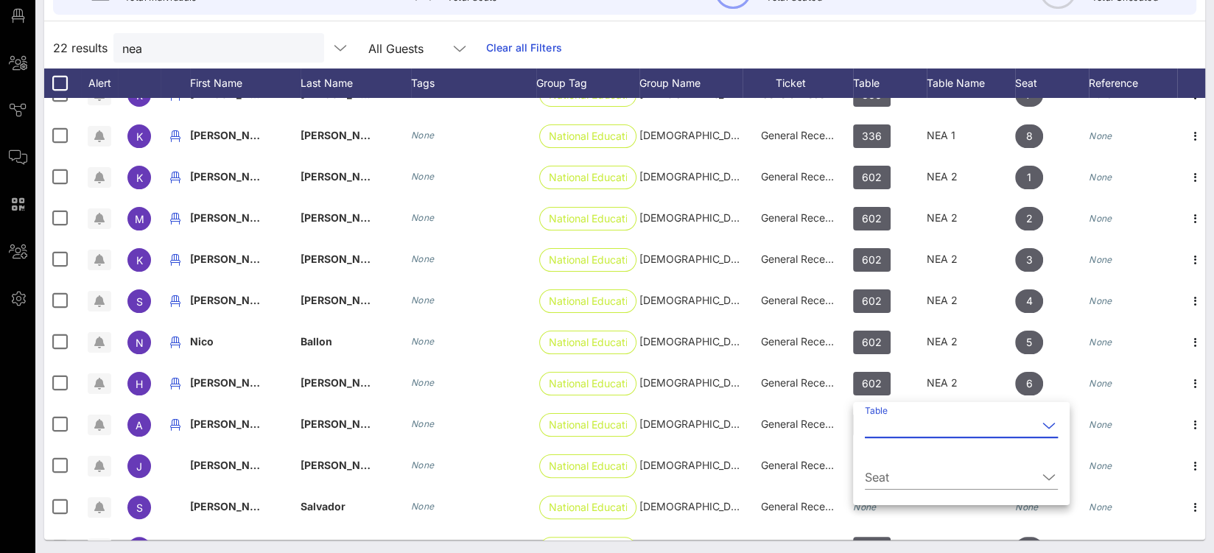
scroll to position [314, 0]
click at [916, 431] on input "Table" at bounding box center [951, 426] width 172 height 24
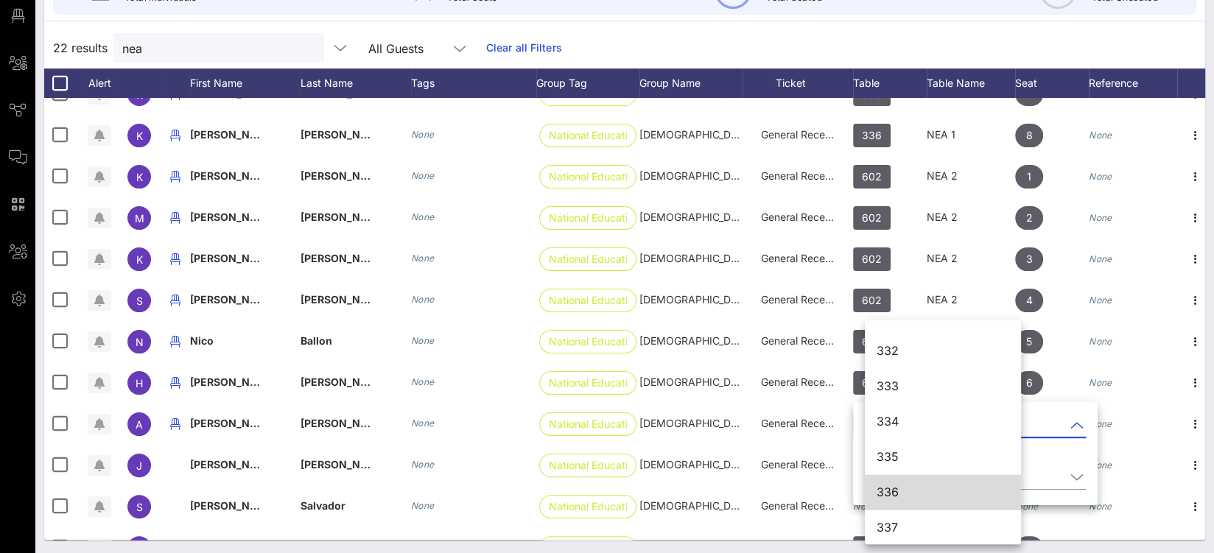
scroll to position [3954, 0]
click at [910, 492] on div "336" at bounding box center [943, 492] width 133 height 14
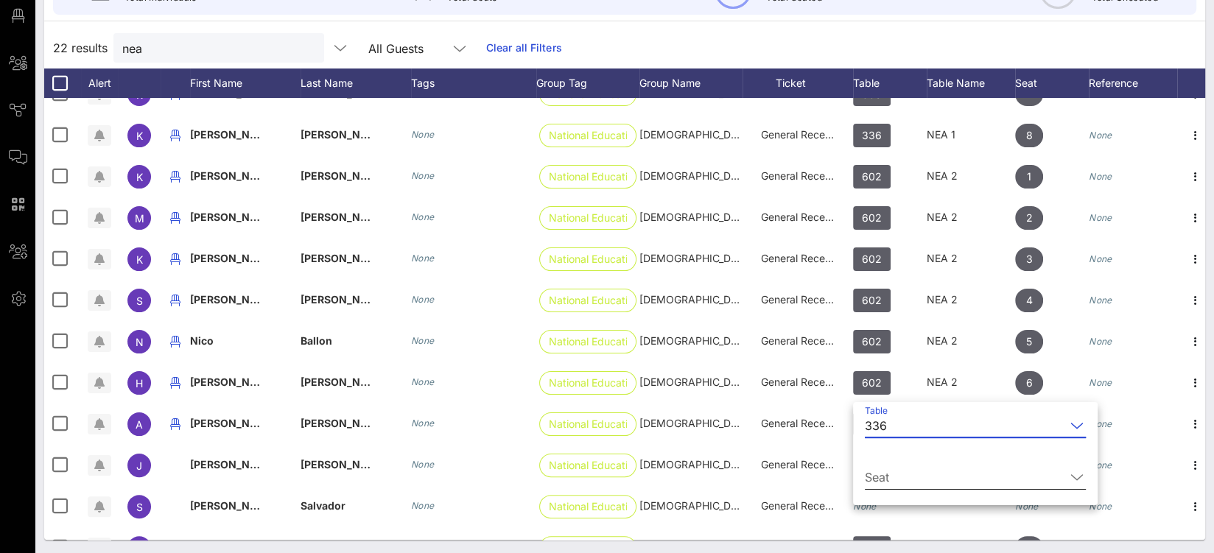
click at [911, 483] on input "Seat" at bounding box center [965, 478] width 200 height 24
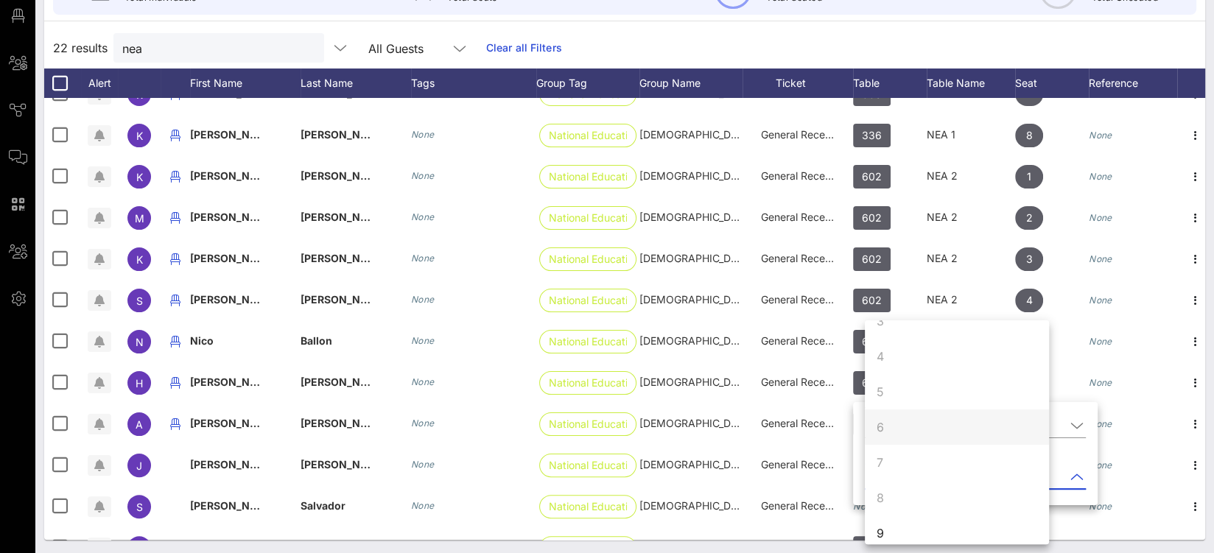
scroll to position [141, 0]
click at [914, 474] on div "9" at bounding box center [957, 485] width 184 height 35
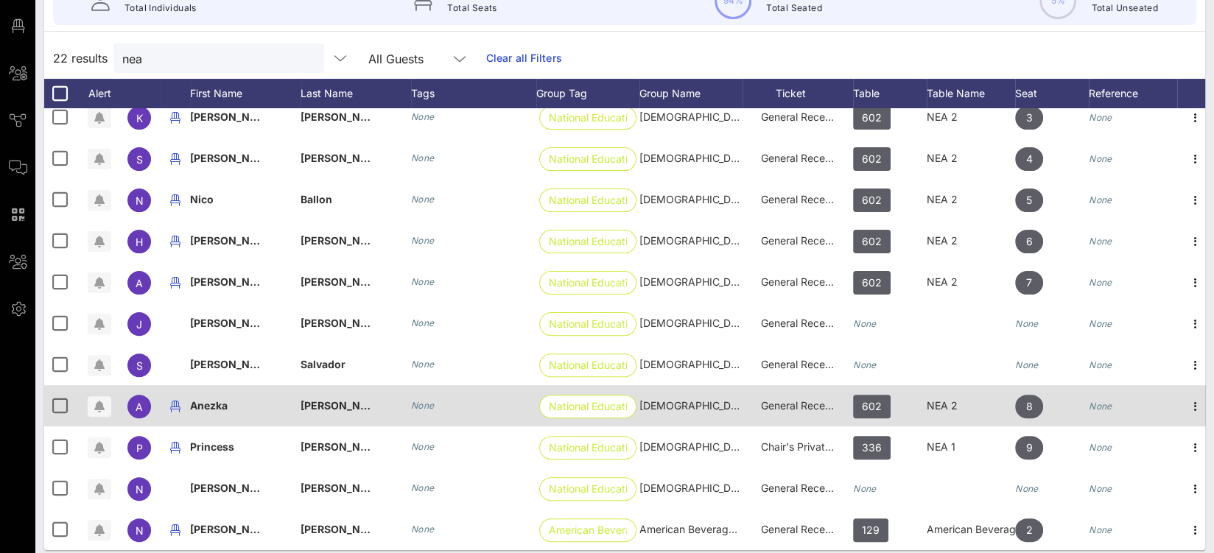
scroll to position [176, 0]
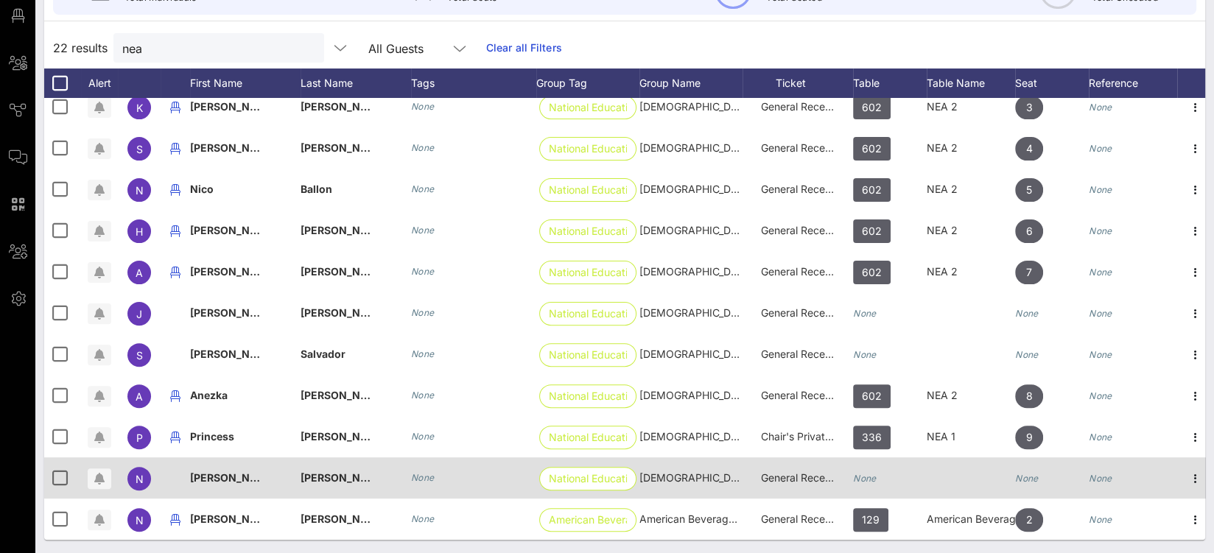
click at [861, 458] on div "None" at bounding box center [865, 478] width 24 height 41
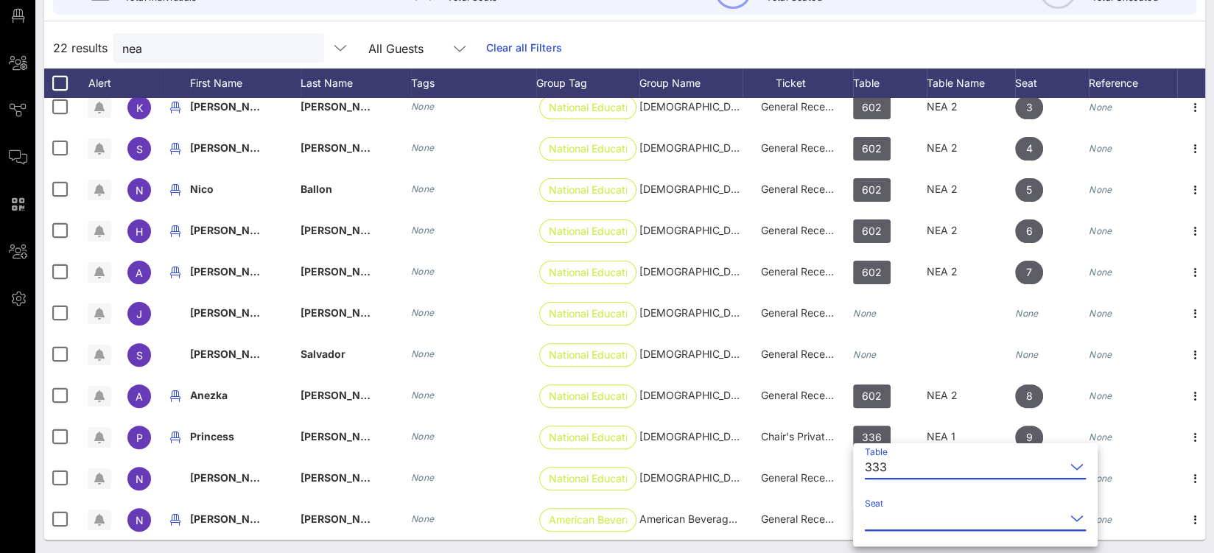
click at [900, 516] on input "Seat" at bounding box center [965, 519] width 200 height 24
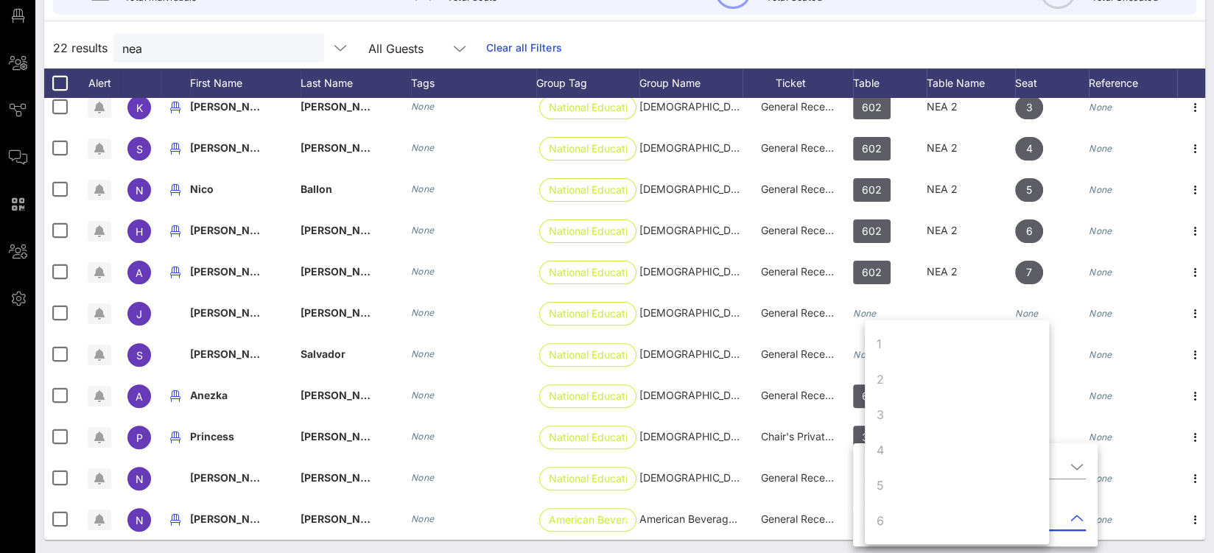
click at [813, 547] on div "Individuals Seating Check-In Custom Add Guests 2019 Total Individuals 2212 Tota…" at bounding box center [624, 229] width 1179 height 651
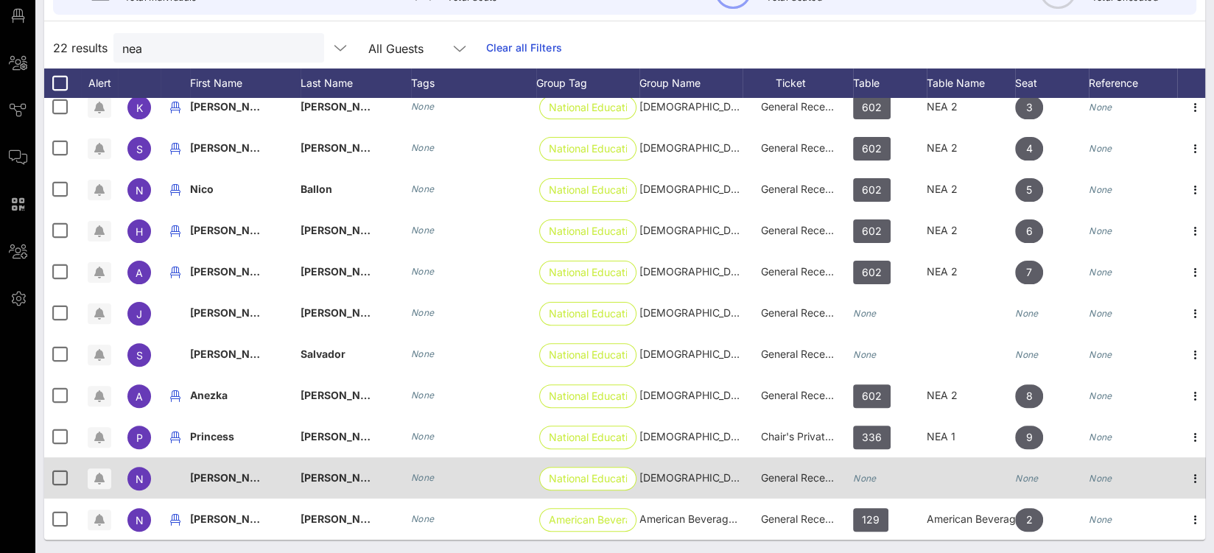
click at [875, 473] on icon "None" at bounding box center [865, 478] width 24 height 11
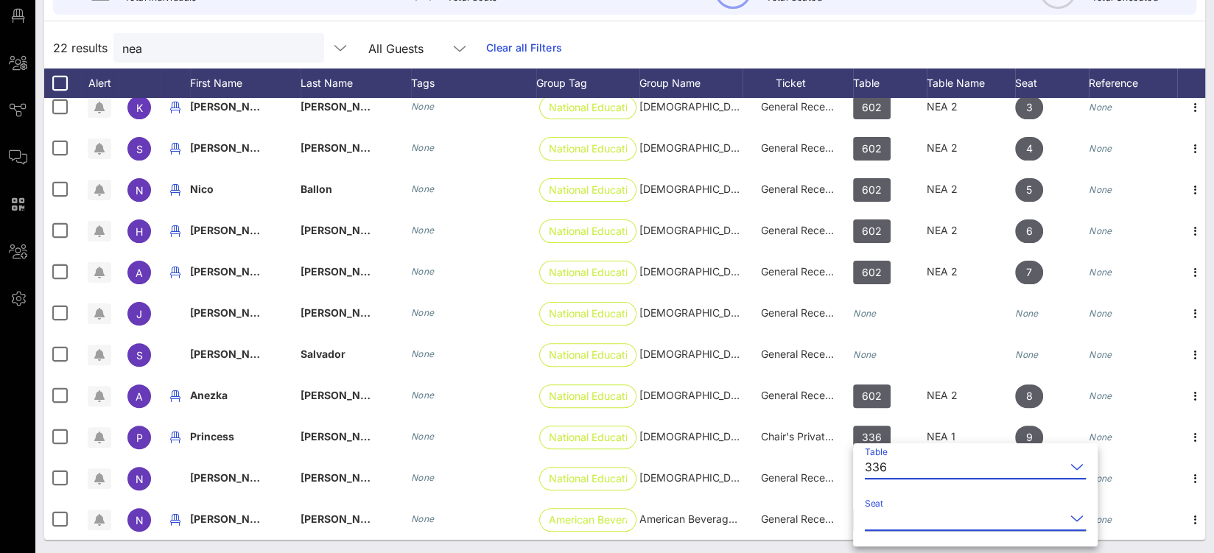
click at [889, 518] on input "Seat" at bounding box center [965, 519] width 200 height 24
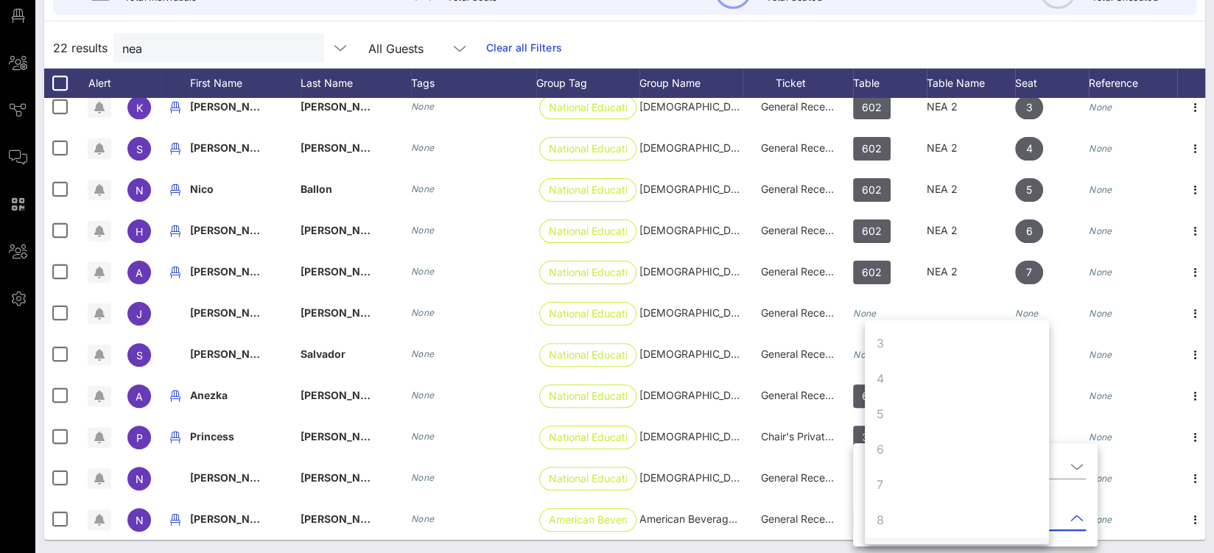
scroll to position [141, 0]
click at [899, 513] on div "10" at bounding box center [957, 520] width 184 height 35
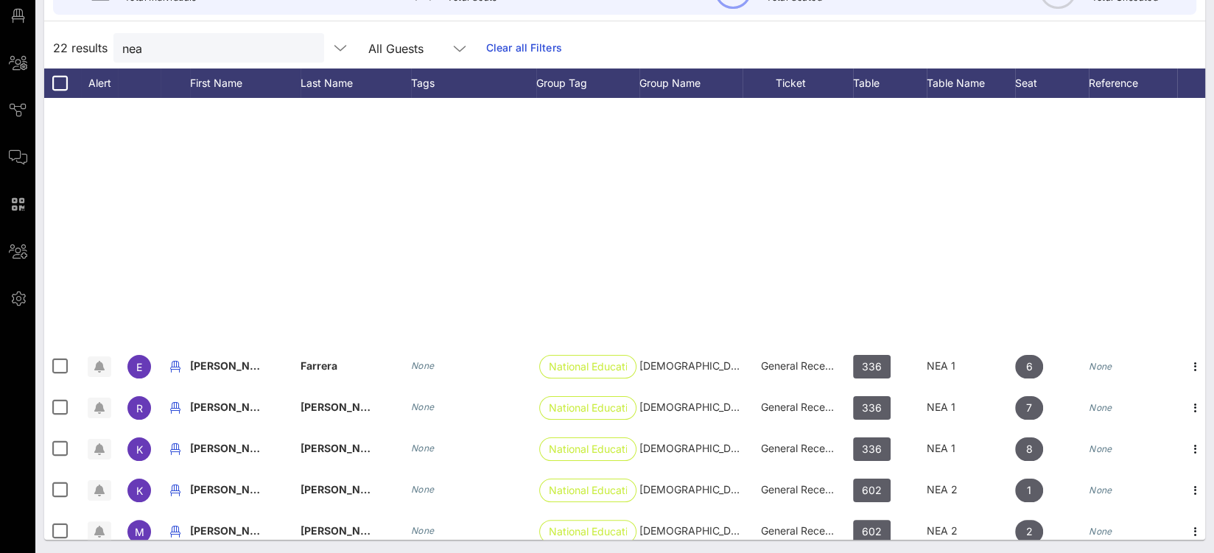
scroll to position [477, 0]
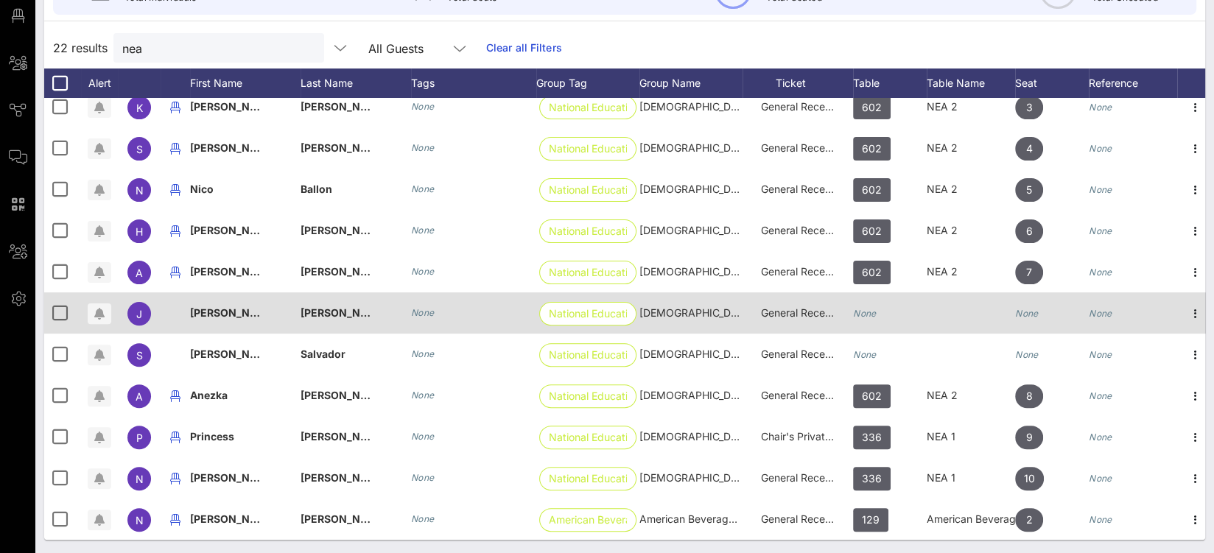
click at [880, 299] on div "None" at bounding box center [890, 321] width 74 height 58
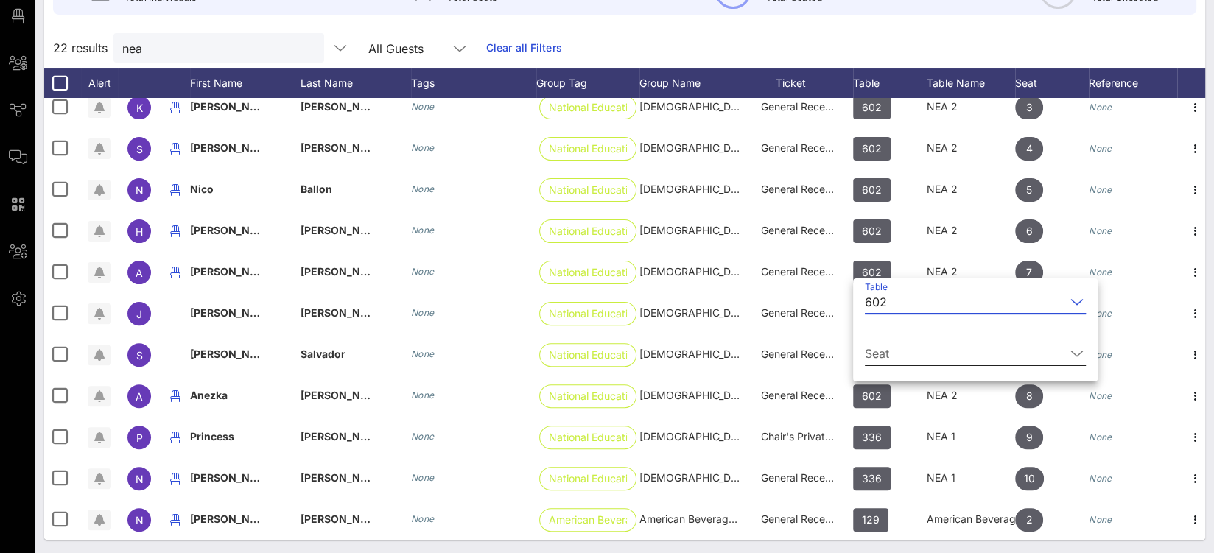
click at [894, 359] on input "Seat" at bounding box center [965, 354] width 200 height 24
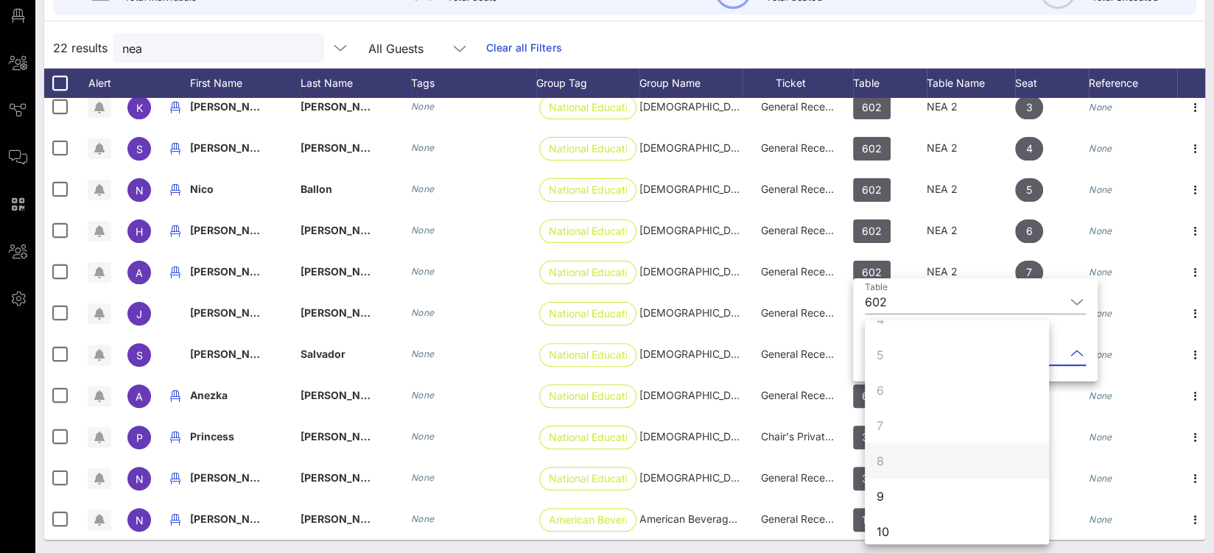
scroll to position [141, 0]
click at [913, 475] on div "9" at bounding box center [957, 485] width 184 height 35
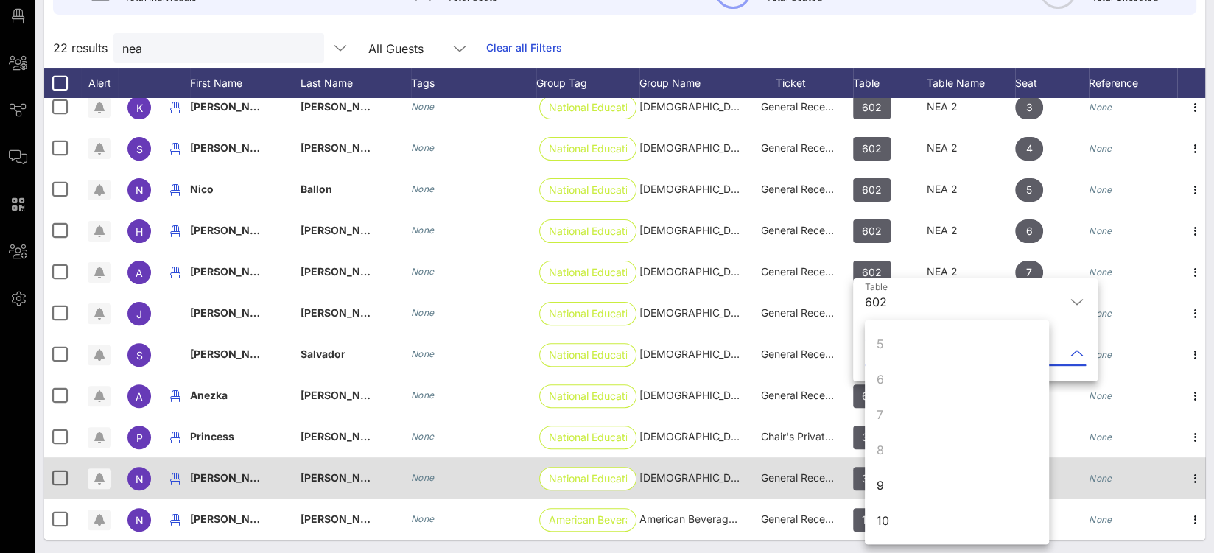
scroll to position [0, 0]
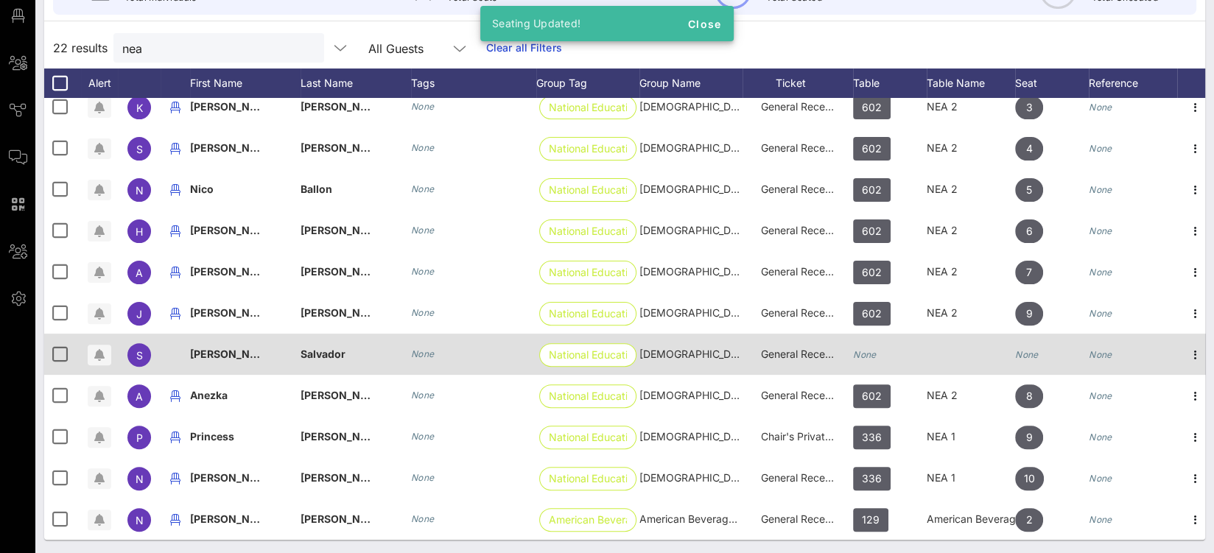
click at [874, 334] on div "None" at bounding box center [865, 354] width 24 height 41
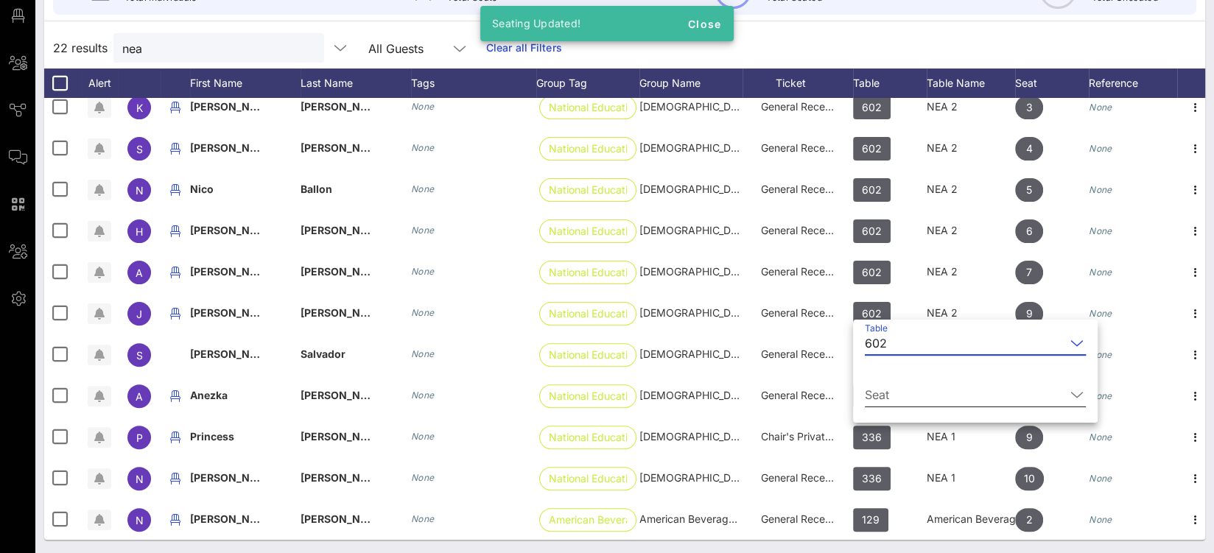
click at [904, 394] on input "Seat" at bounding box center [965, 395] width 200 height 24
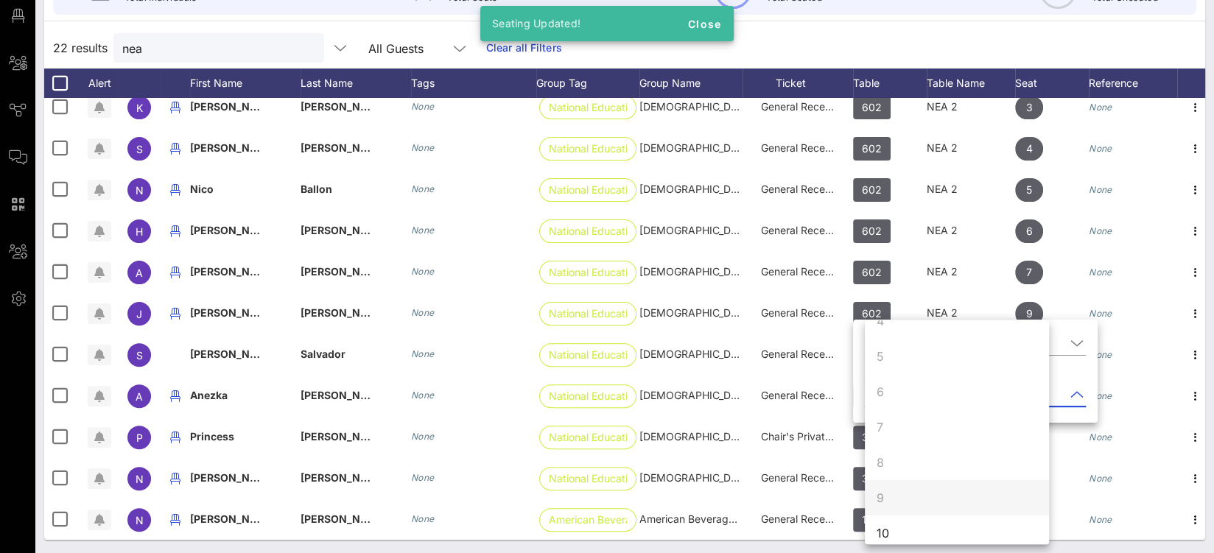
scroll to position [141, 0]
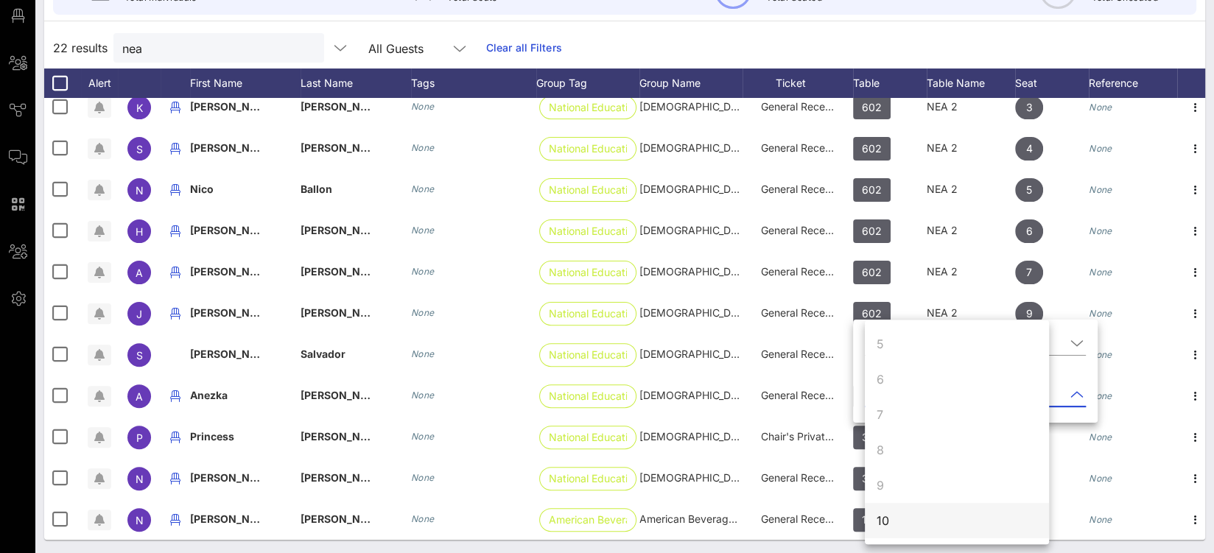
click at [924, 530] on div "10" at bounding box center [957, 520] width 184 height 35
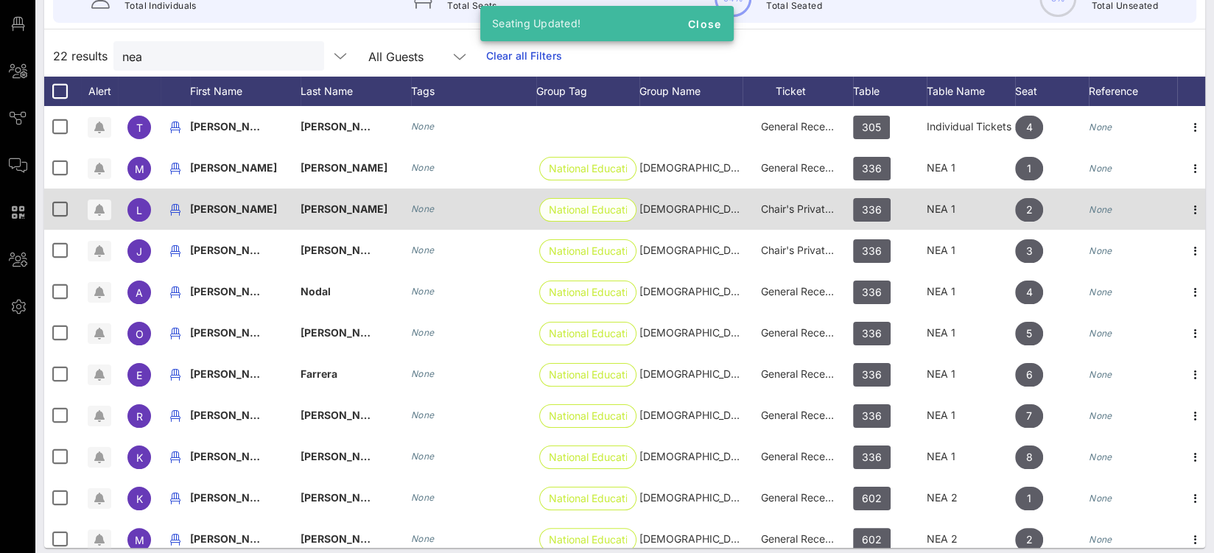
scroll to position [0, 0]
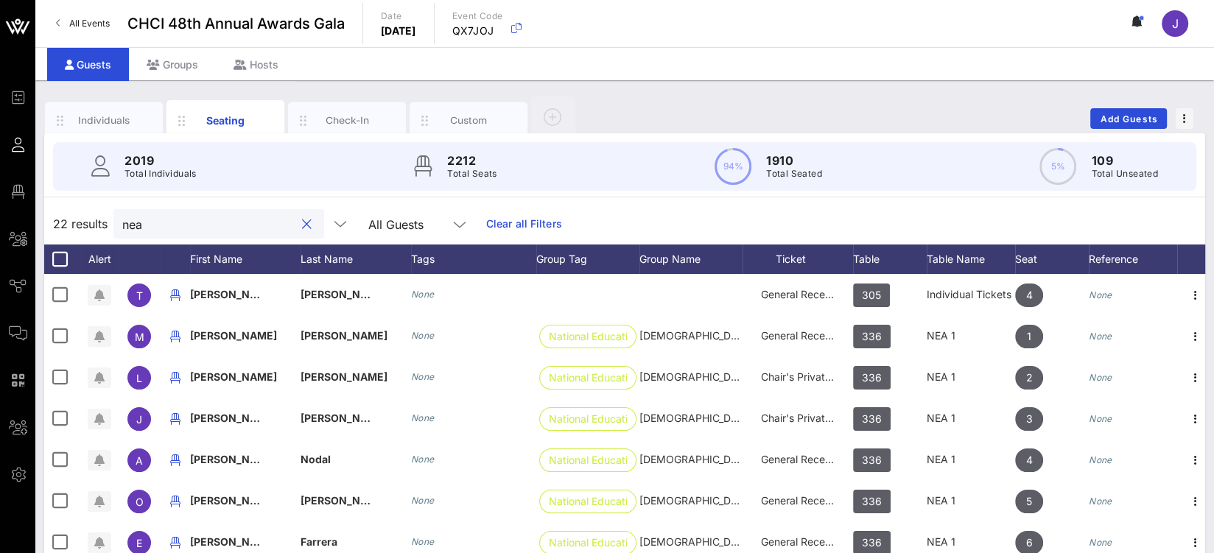
click at [157, 226] on input "nea" at bounding box center [208, 223] width 172 height 19
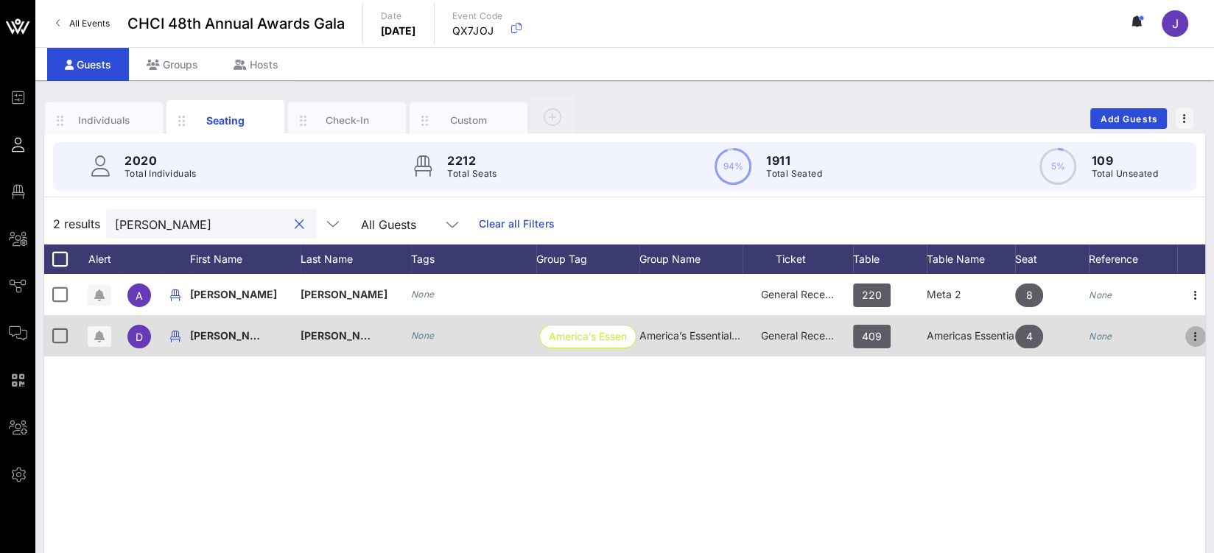
click at [1193, 334] on icon "button" at bounding box center [1196, 337] width 18 height 18
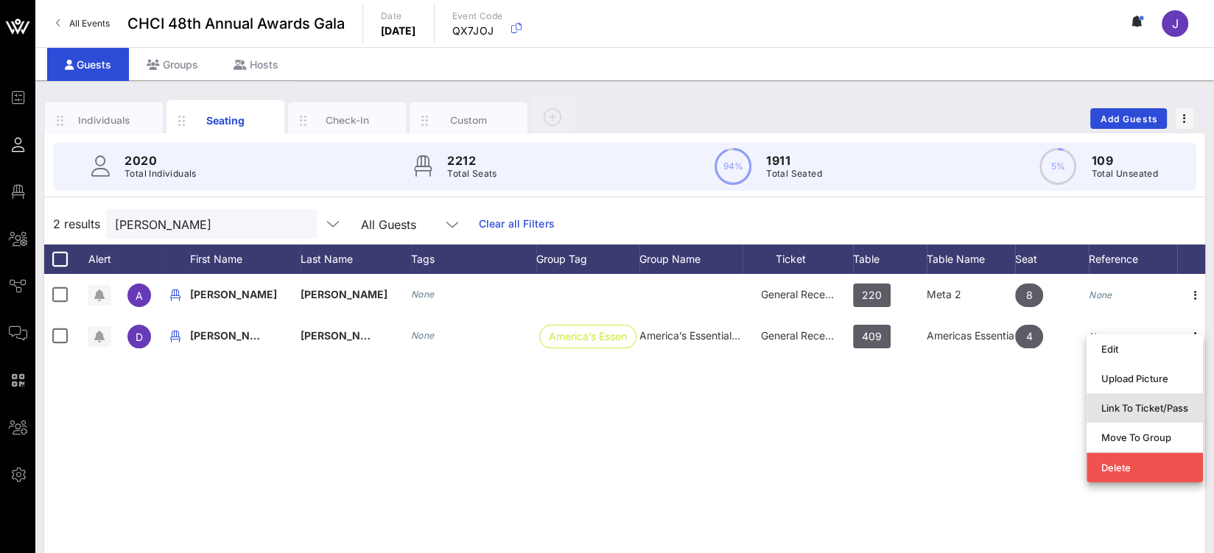
click at [1133, 403] on div "Link To Ticket/Pass" at bounding box center [1144, 408] width 87 height 12
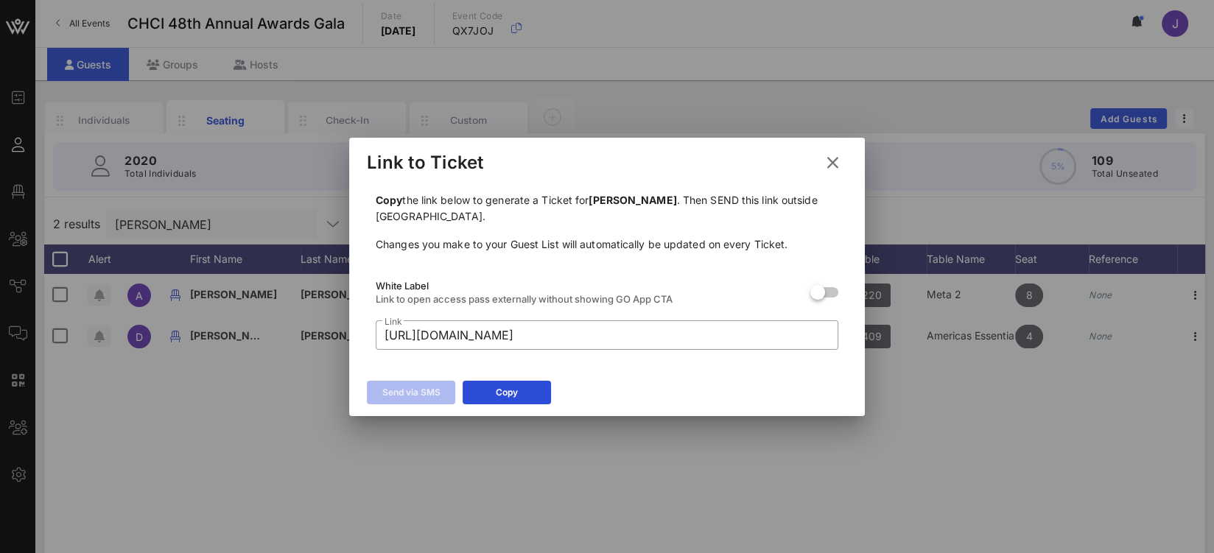
click at [830, 161] on icon at bounding box center [833, 163] width 20 height 18
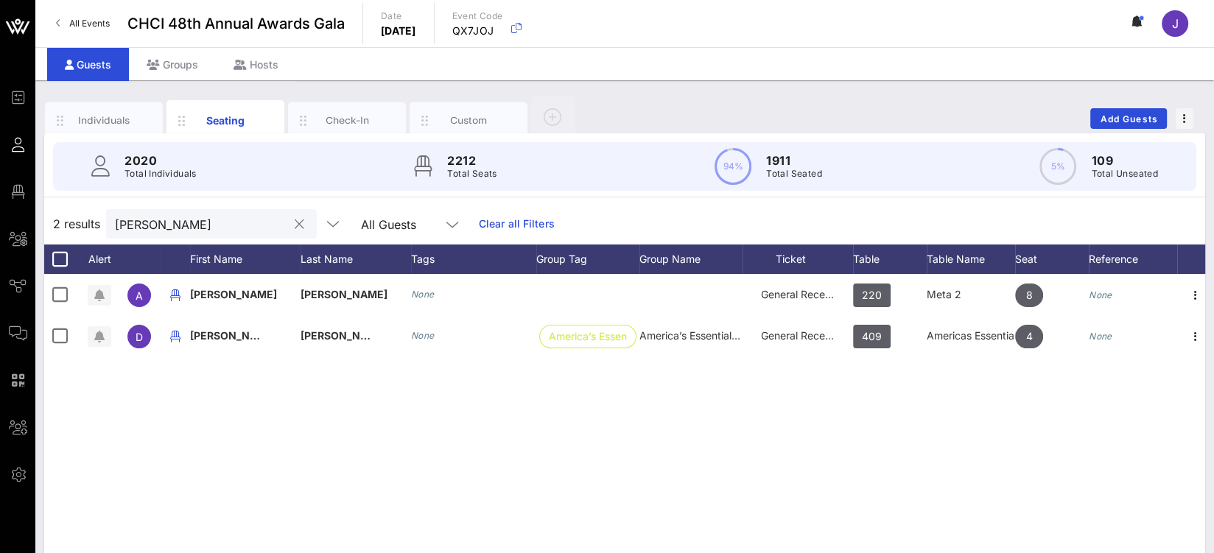
click at [163, 229] on input "armando" at bounding box center [201, 223] width 172 height 19
click at [162, 228] on input "armando" at bounding box center [201, 223] width 172 height 19
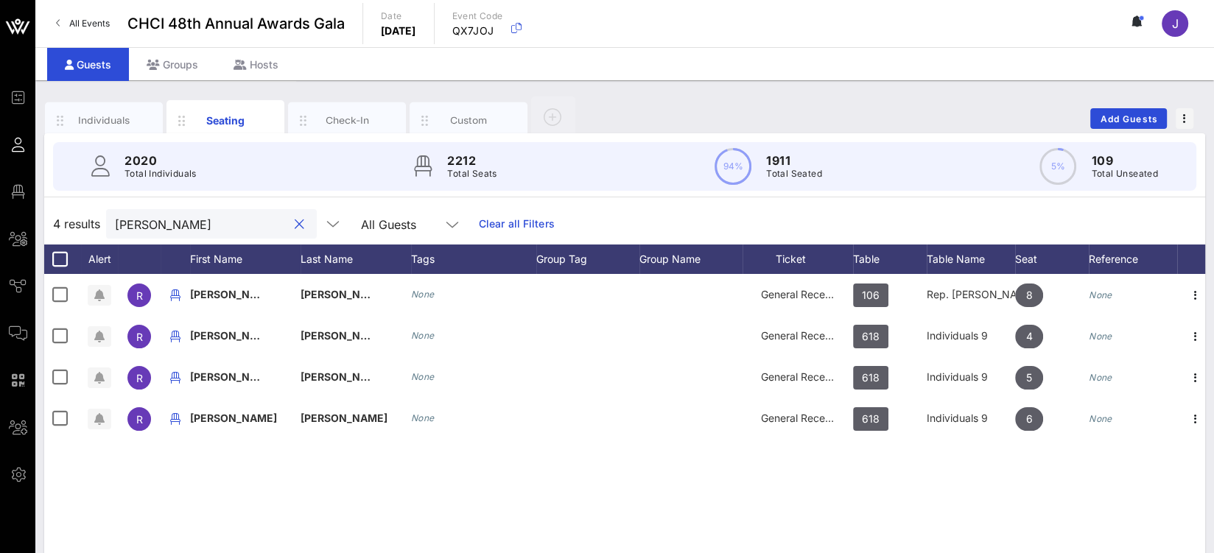
type input "rochelle"
click at [290, 220] on div at bounding box center [299, 225] width 18 height 18
click at [295, 223] on button "clear icon" at bounding box center [300, 224] width 10 height 15
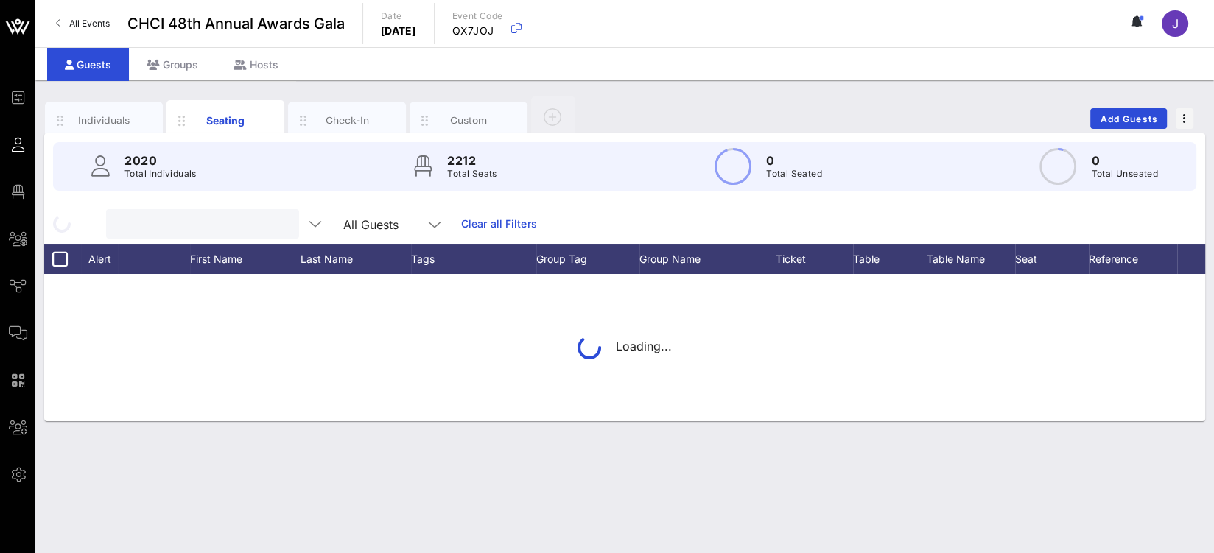
click at [208, 226] on input "text" at bounding box center [201, 223] width 172 height 19
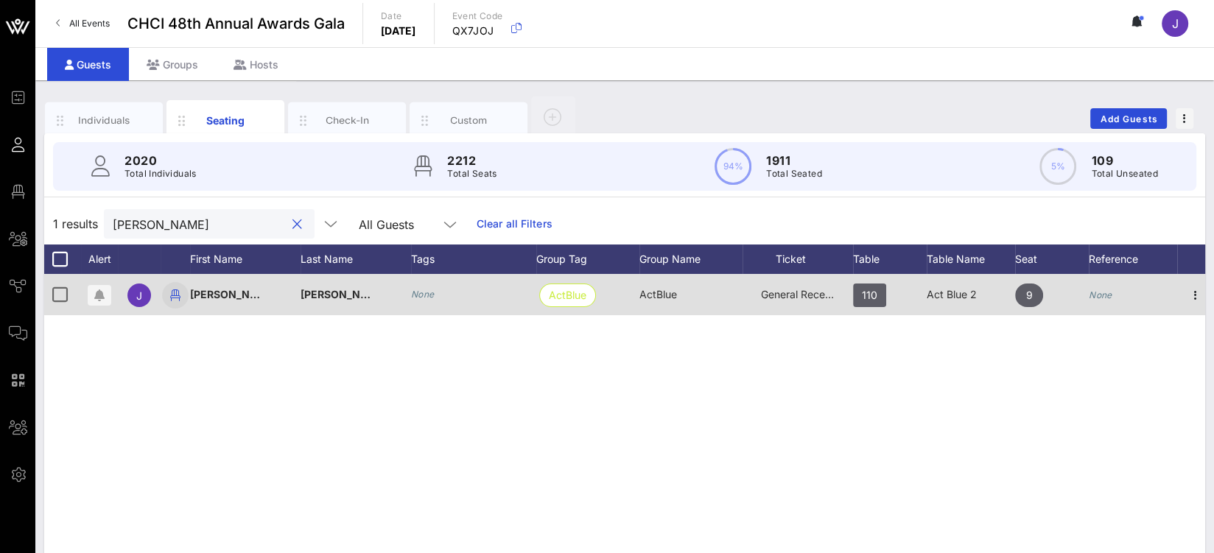
type input "wong"
click at [172, 295] on icon "button" at bounding box center [175, 296] width 18 height 18
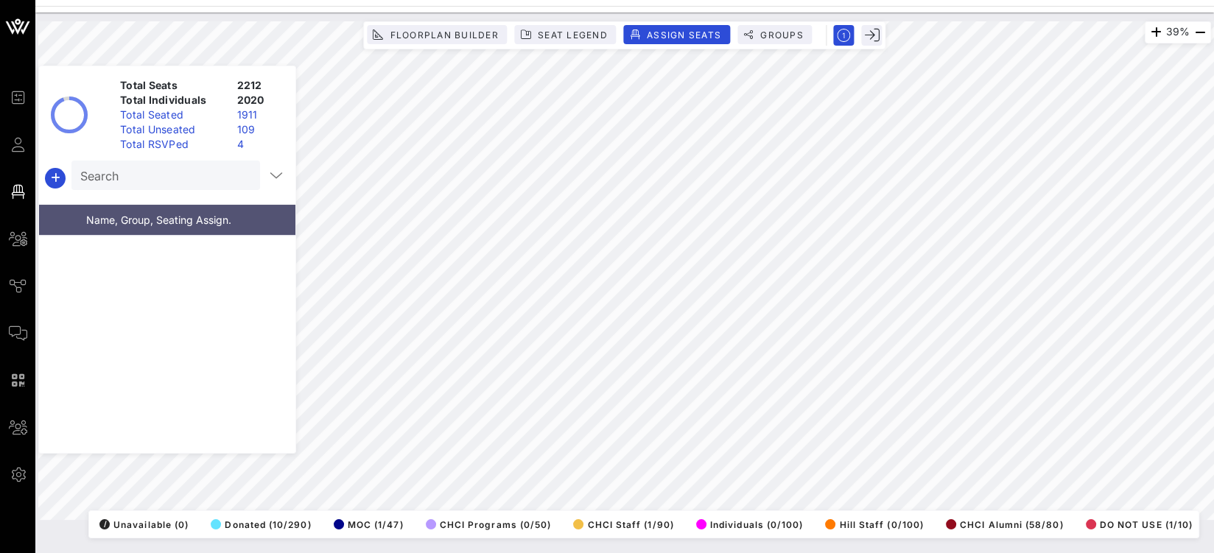
scroll to position [34913, 0]
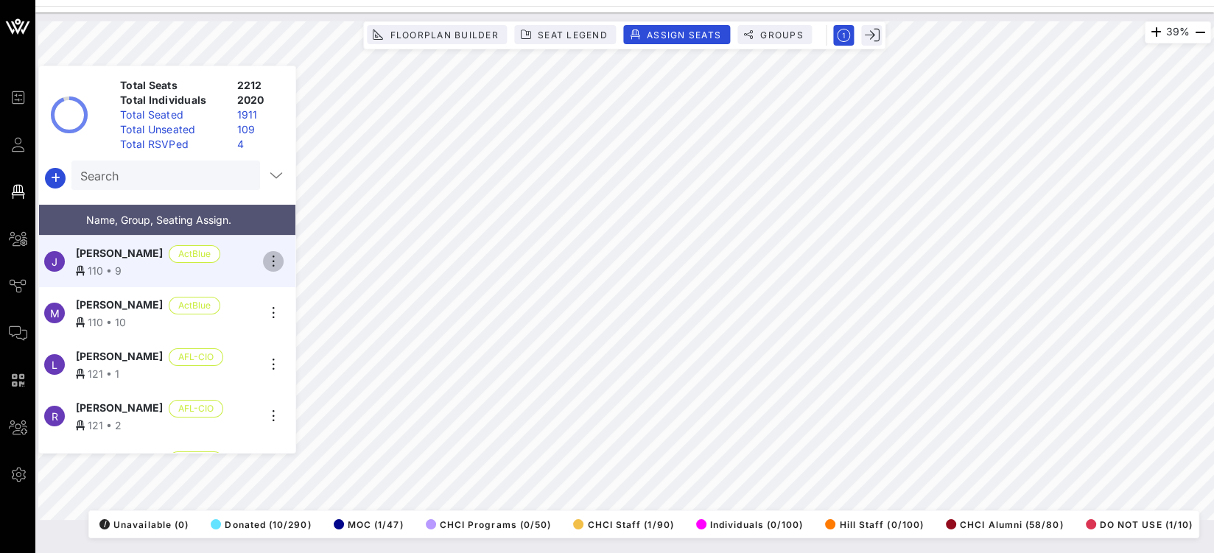
click at [269, 258] on icon "button" at bounding box center [273, 262] width 18 height 18
click at [305, 369] on div "Unseat" at bounding box center [315, 368] width 74 height 12
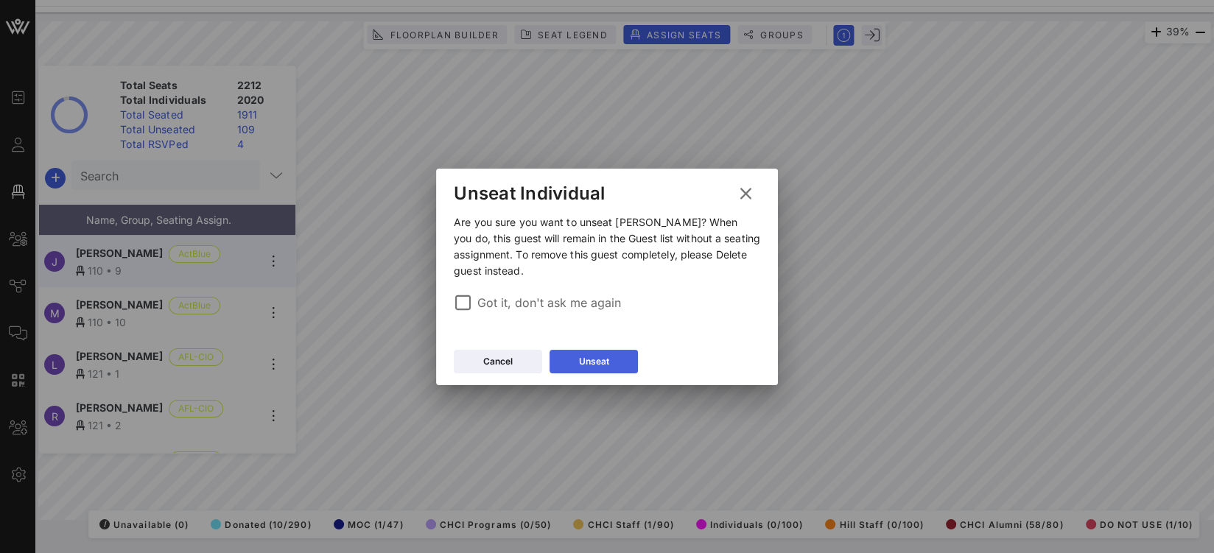
click at [590, 361] on icon at bounding box center [594, 361] width 10 height 9
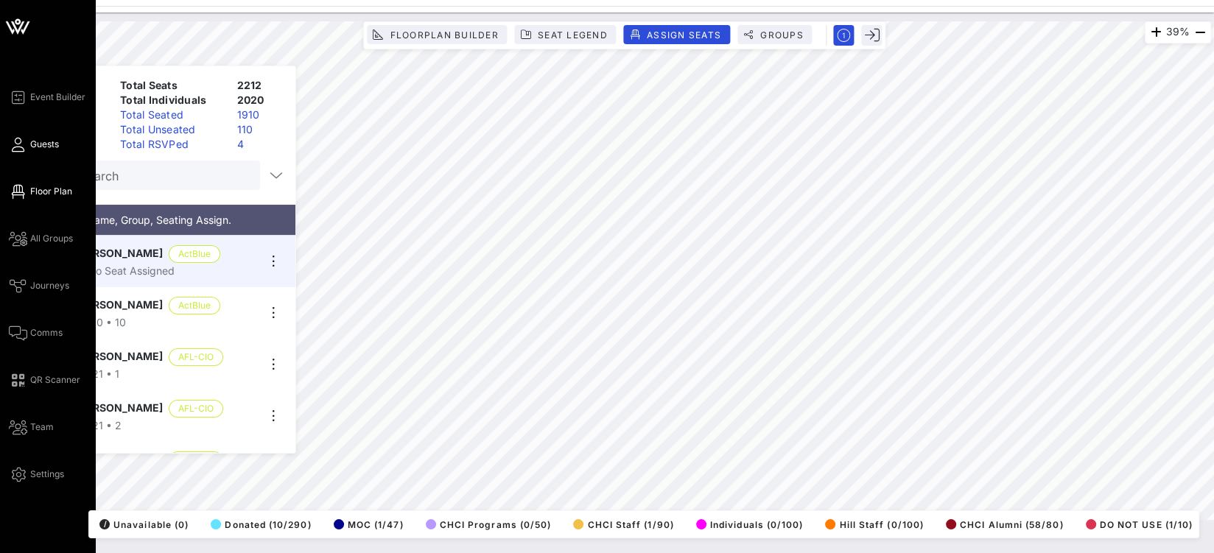
click at [31, 139] on span "Guests" at bounding box center [44, 144] width 29 height 13
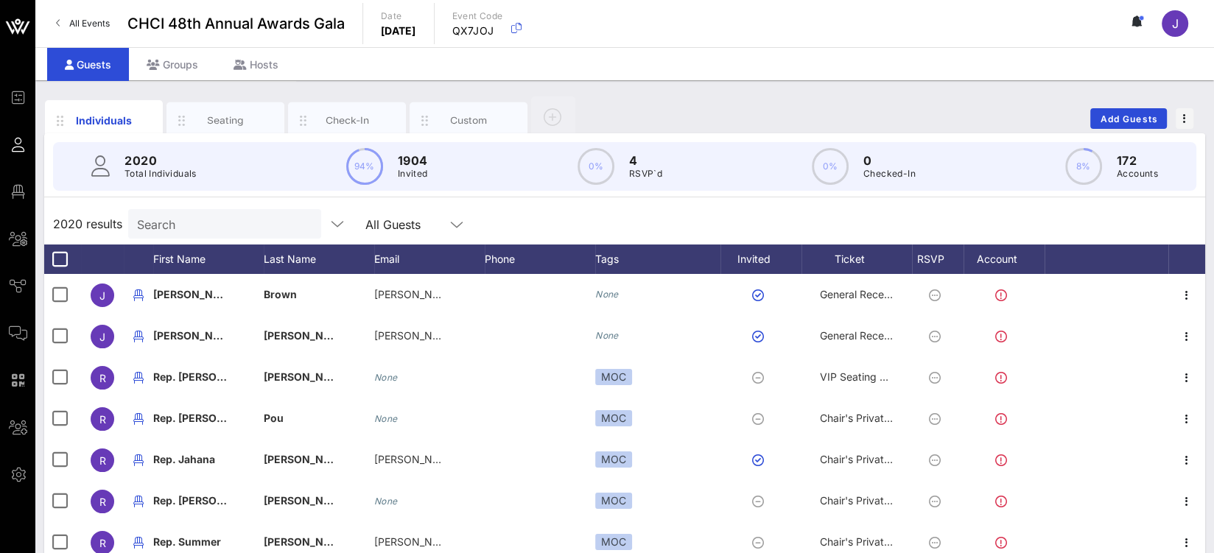
click at [195, 217] on input "Search" at bounding box center [223, 223] width 172 height 19
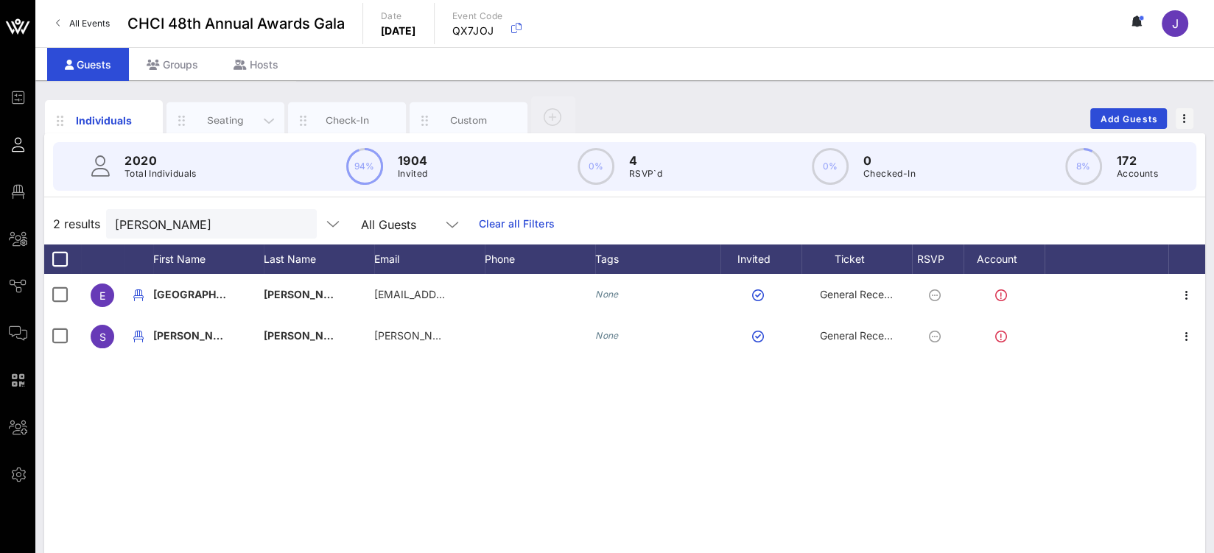
click at [208, 105] on div "Seating" at bounding box center [225, 120] width 118 height 37
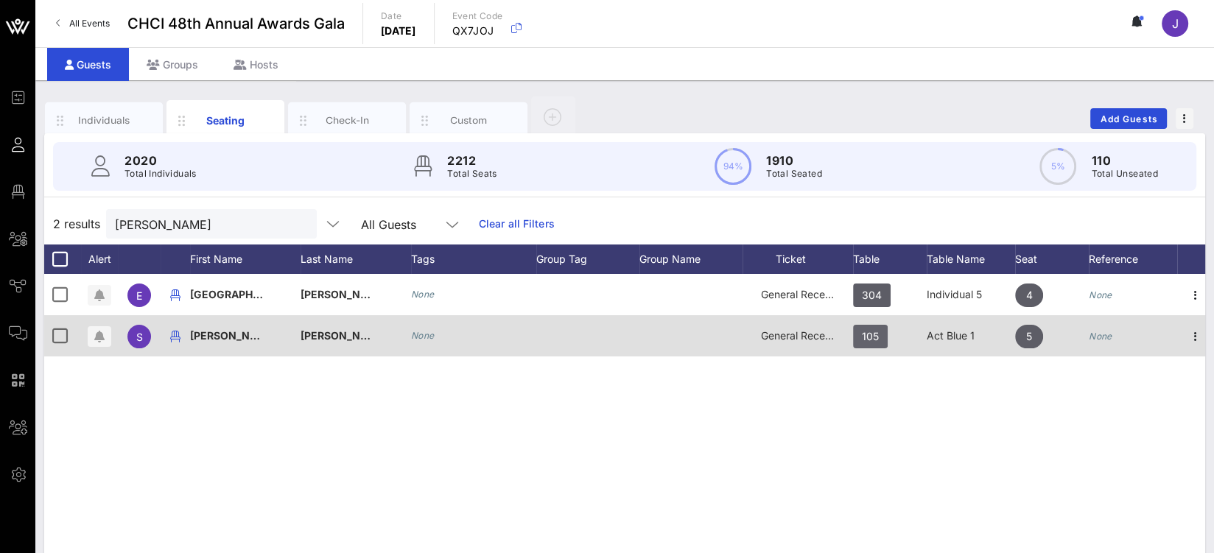
click at [878, 339] on span "105" at bounding box center [870, 337] width 35 height 24
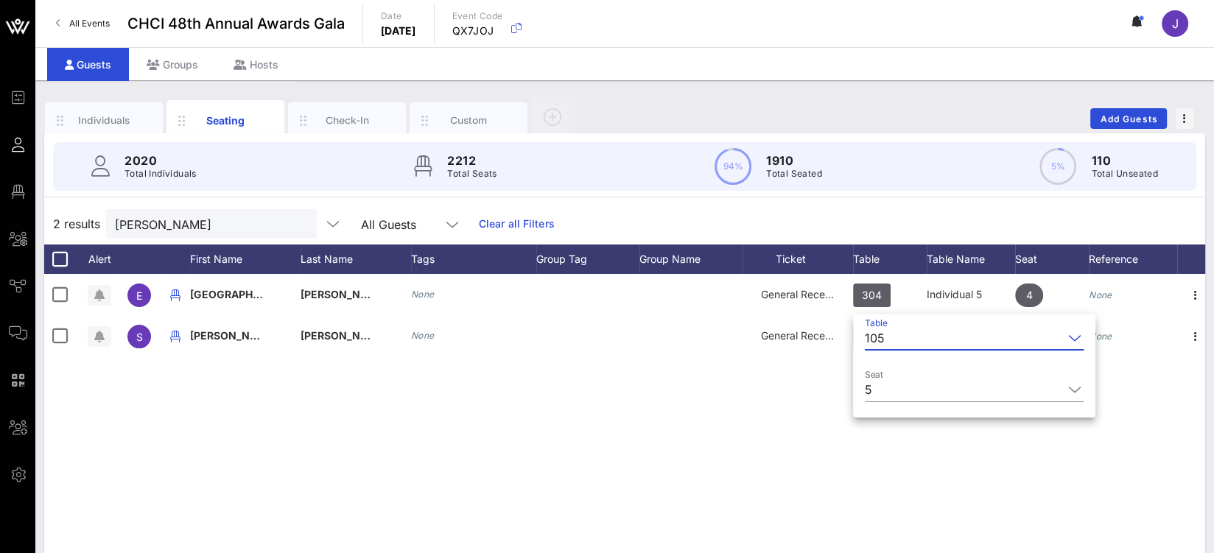
click at [881, 342] on div "105" at bounding box center [875, 338] width 20 height 13
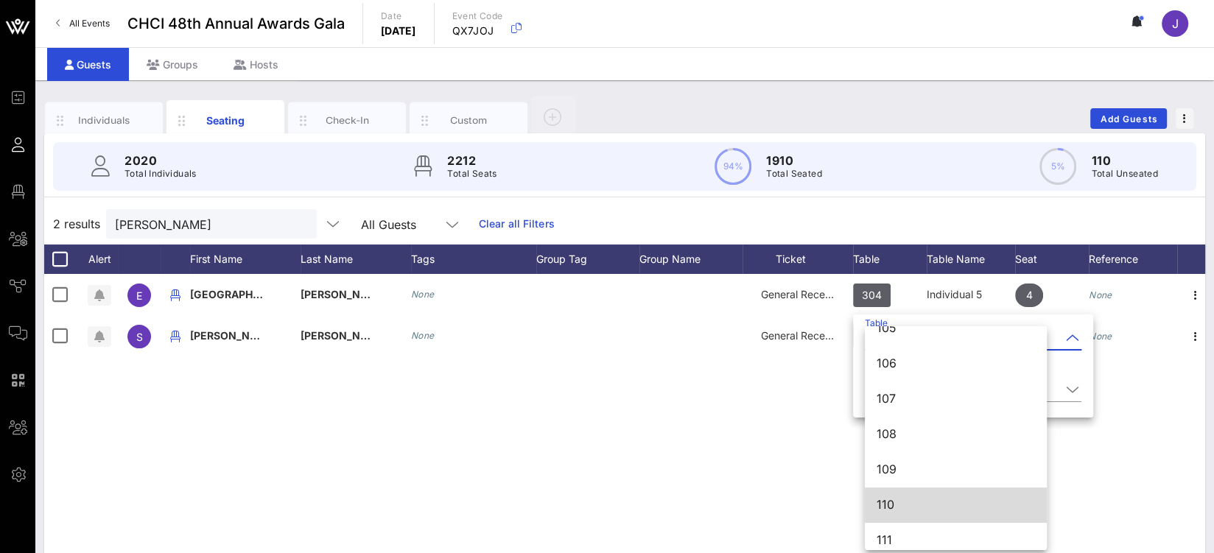
scroll to position [241, 0]
click at [900, 502] on div "110" at bounding box center [956, 498] width 158 height 14
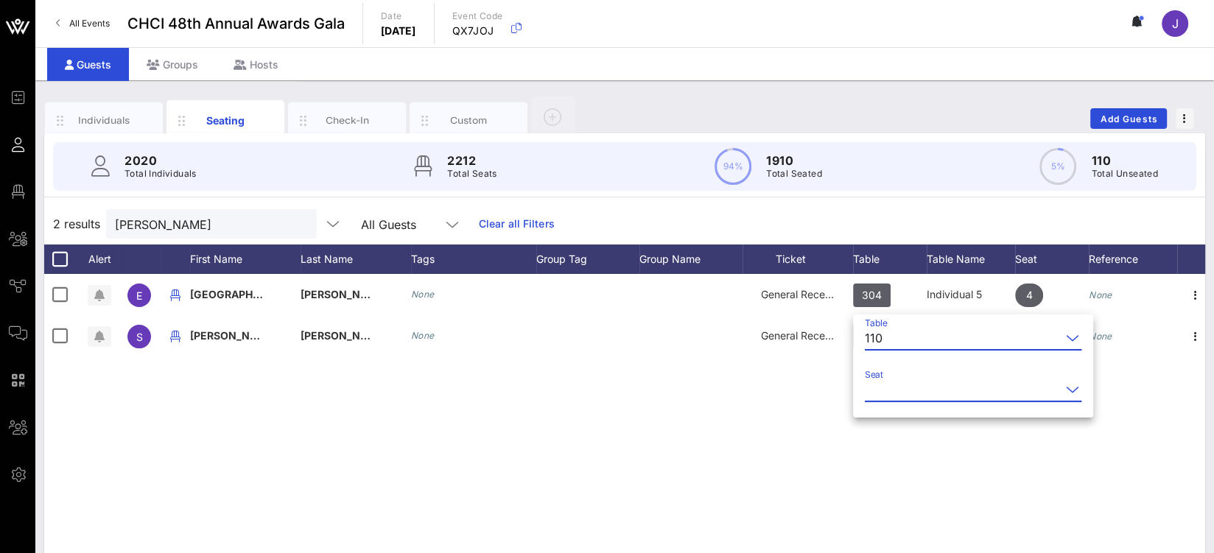
click at [908, 391] on input "Seat" at bounding box center [963, 390] width 196 height 24
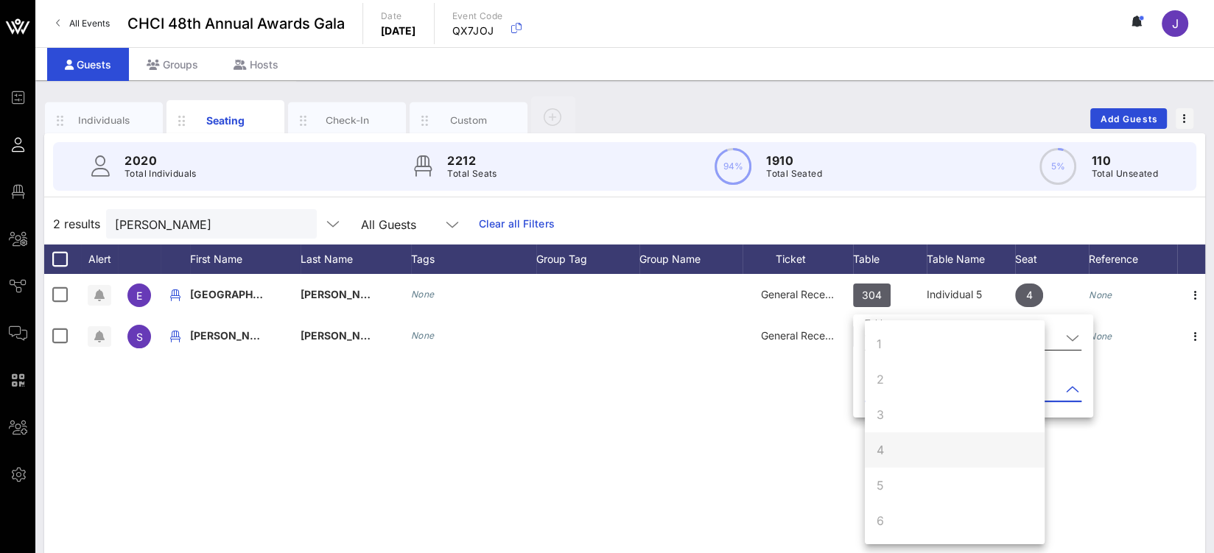
scroll to position [141, 0]
click at [910, 480] on div "9" at bounding box center [955, 485] width 180 height 35
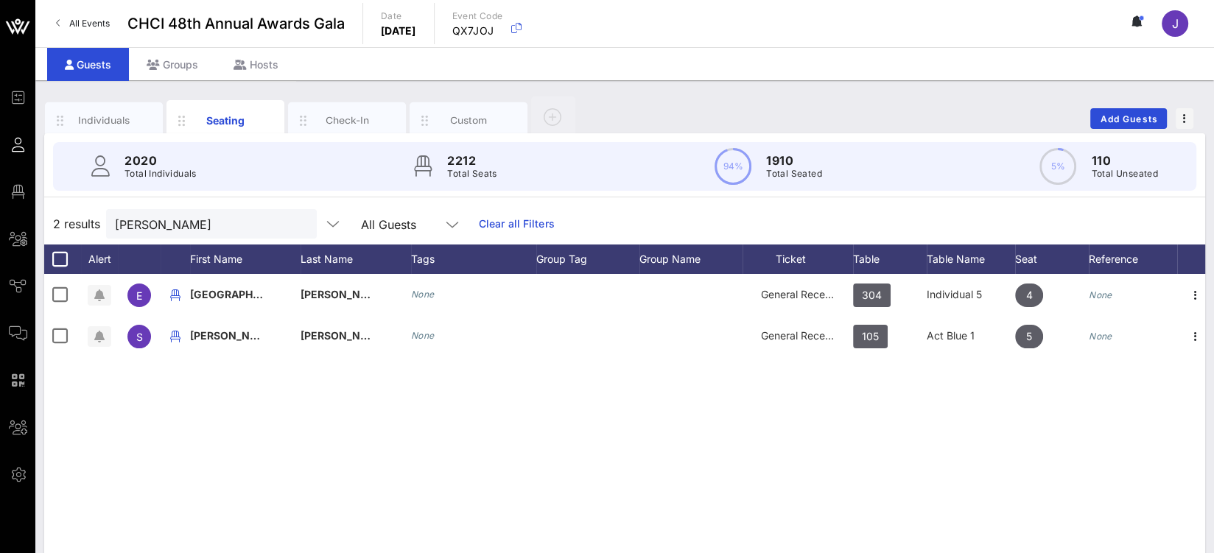
scroll to position [0, 0]
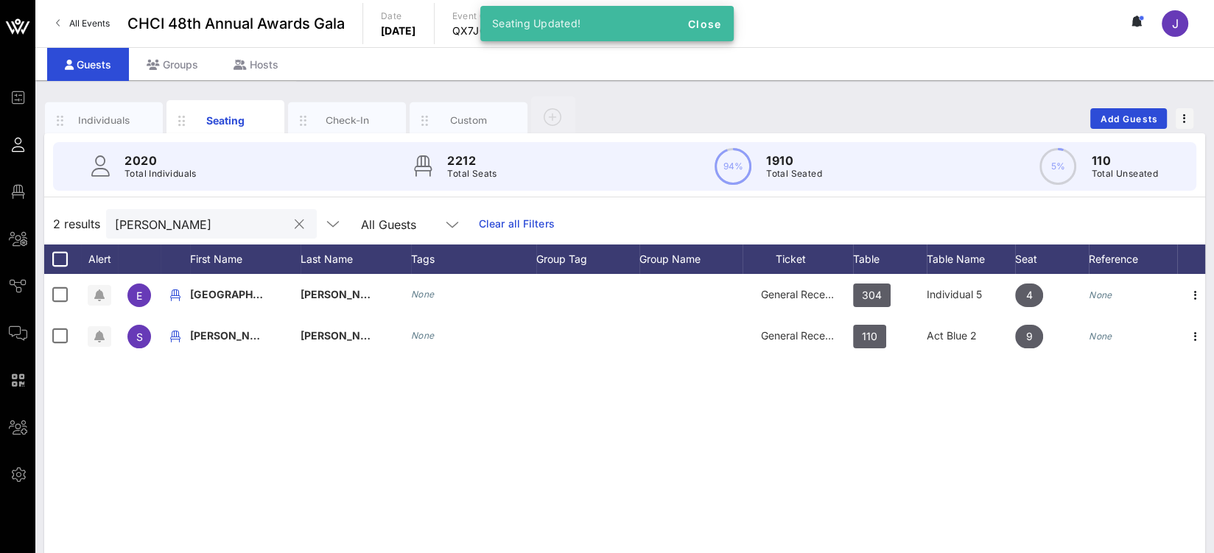
click at [153, 209] on div "montalvo" at bounding box center [201, 223] width 172 height 29
click at [150, 220] on input "montalvo" at bounding box center [201, 223] width 172 height 19
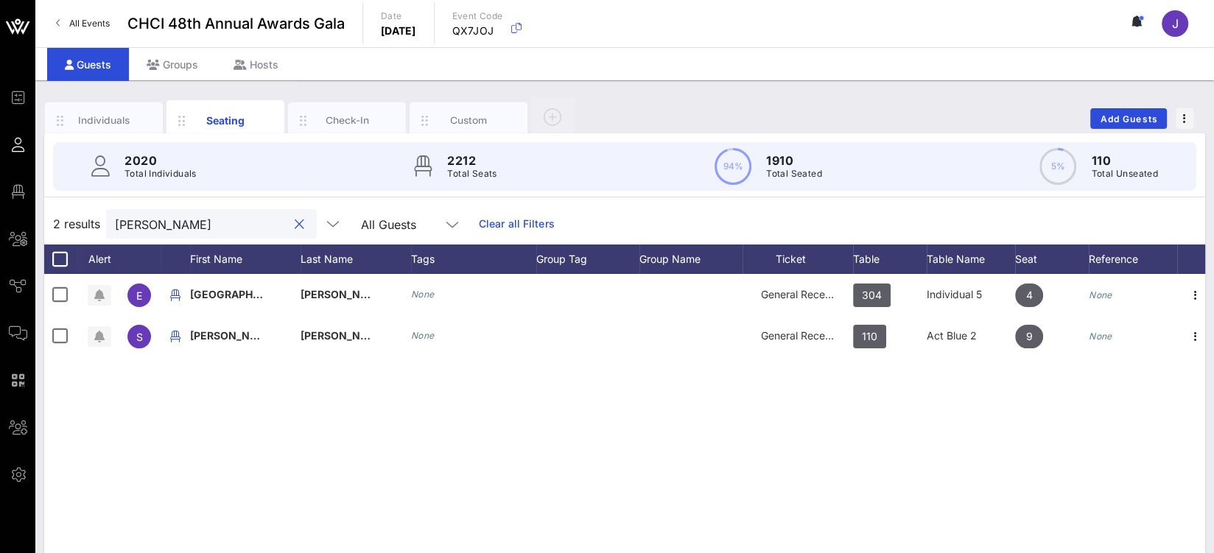
click at [150, 220] on input "montalvo" at bounding box center [201, 223] width 172 height 19
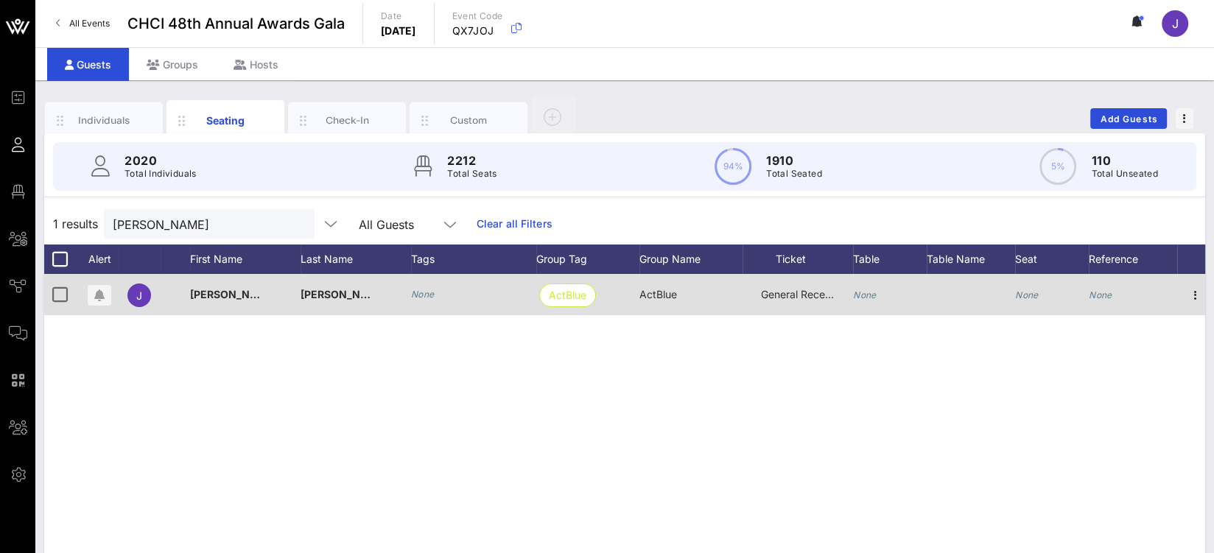
click at [858, 285] on div "None" at bounding box center [865, 294] width 24 height 41
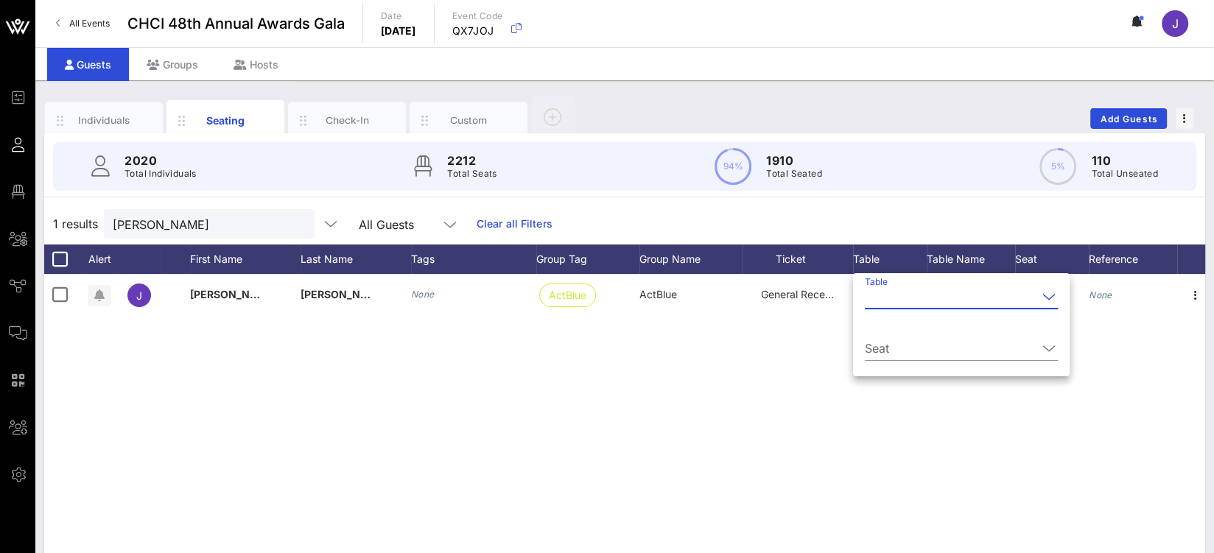
click at [875, 295] on input "Table" at bounding box center [951, 297] width 172 height 24
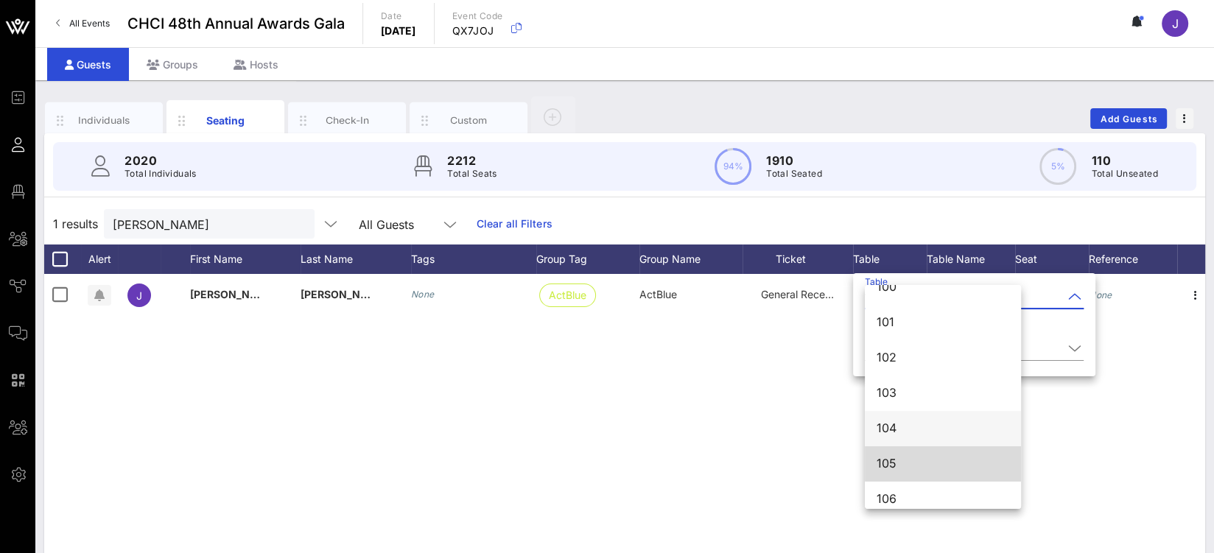
scroll to position [64, 0]
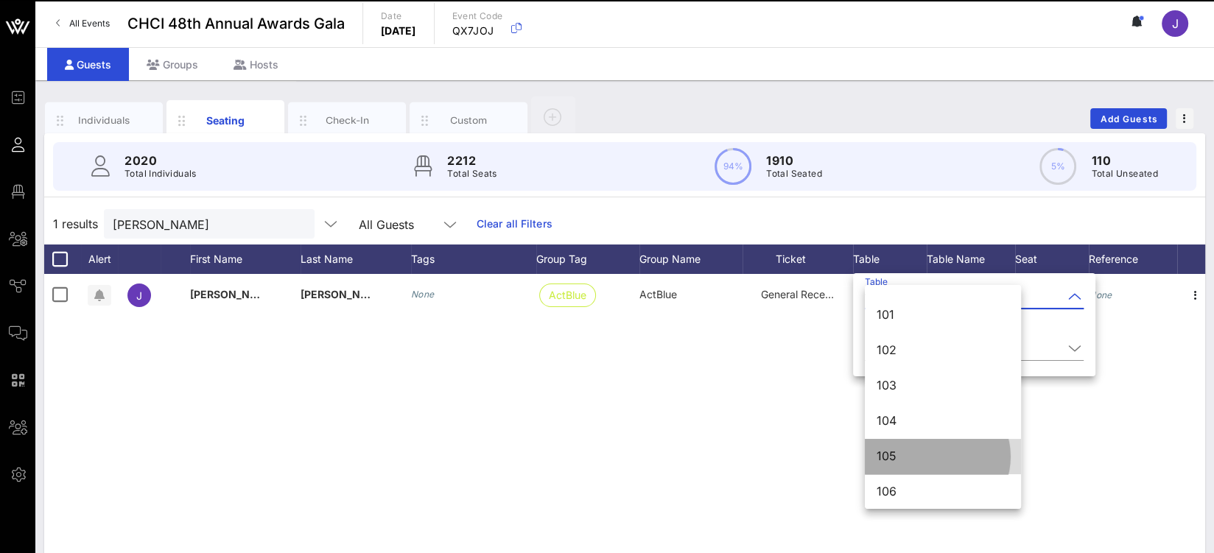
click at [918, 457] on div "105" at bounding box center [943, 456] width 133 height 14
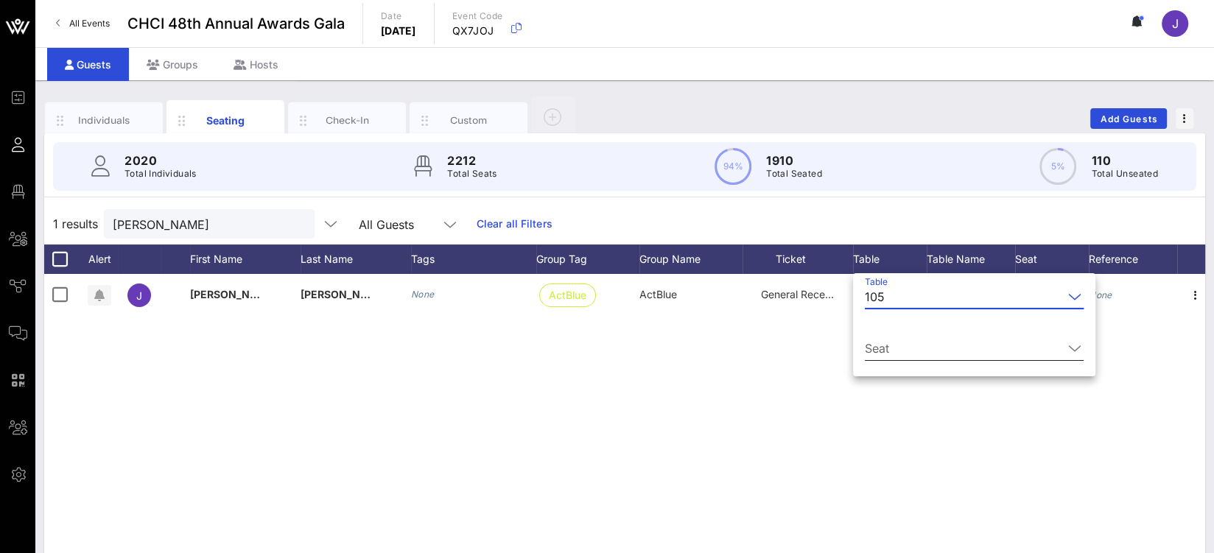
click at [893, 350] on input "Seat" at bounding box center [964, 349] width 198 height 24
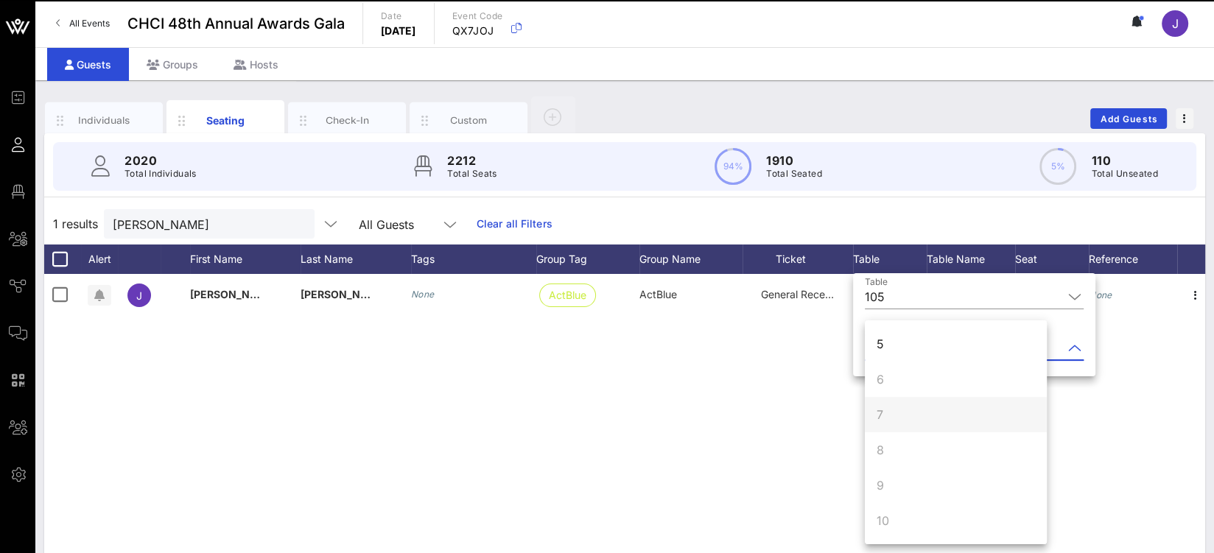
scroll to position [0, 0]
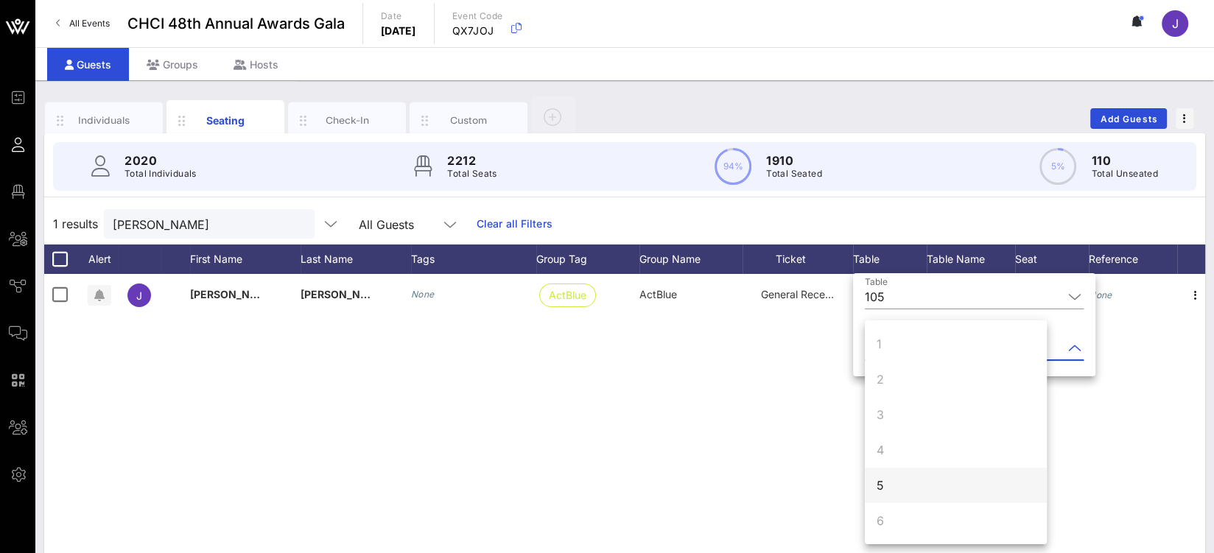
click at [899, 487] on div "5" at bounding box center [956, 485] width 182 height 35
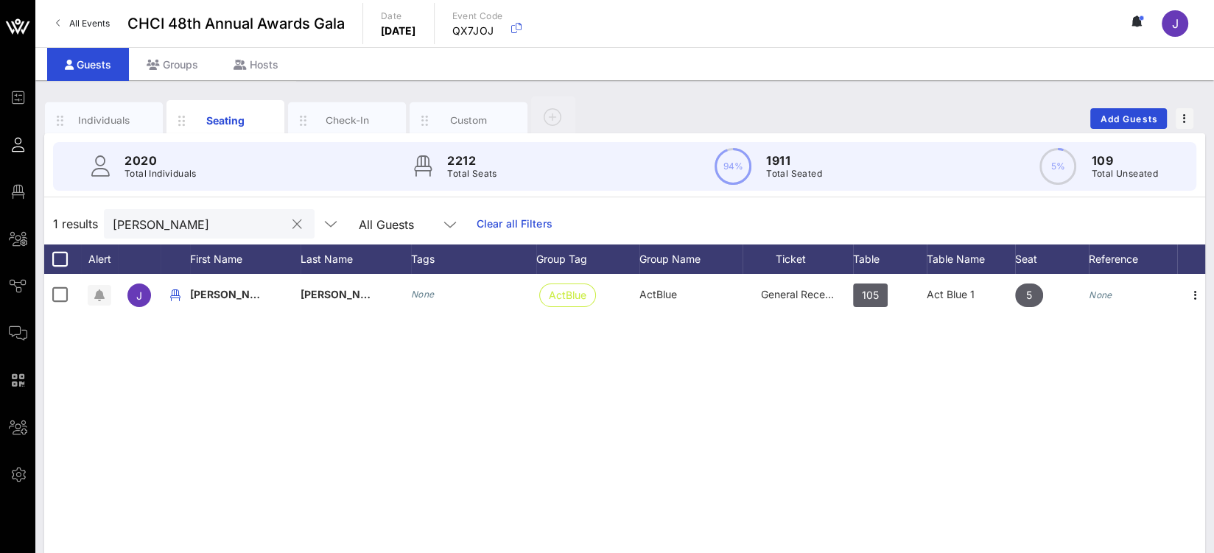
click at [193, 220] on input "wong" at bounding box center [199, 223] width 172 height 19
click at [141, 209] on div "wong" at bounding box center [199, 223] width 172 height 29
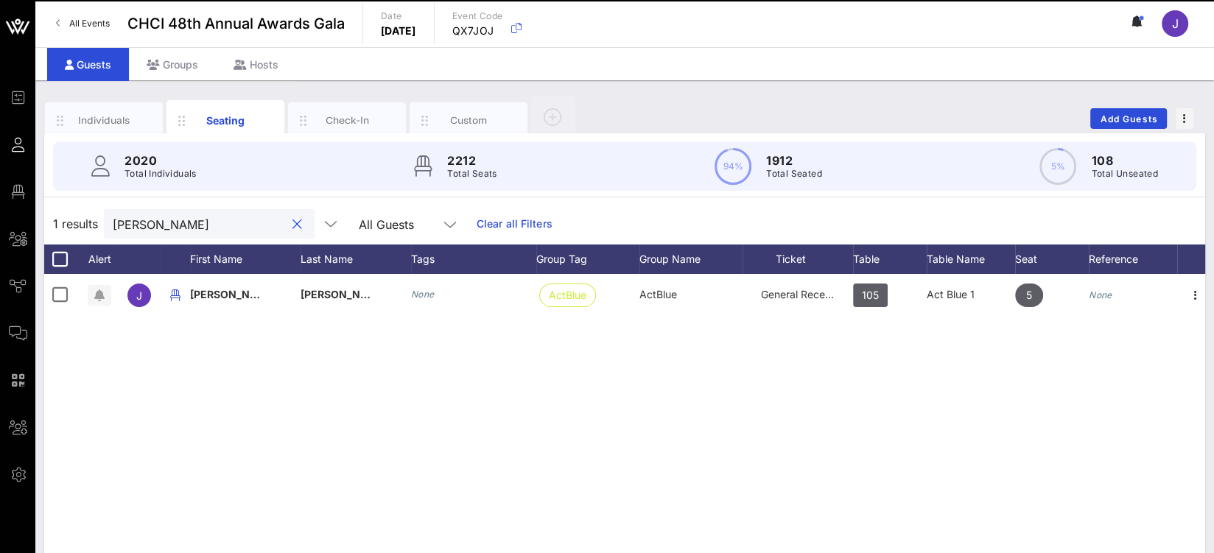
drag, startPoint x: 141, startPoint y: 208, endPoint x: 133, endPoint y: 231, distance: 24.9
click at [141, 209] on div "wong" at bounding box center [199, 223] width 172 height 29
click at [133, 230] on input "wong" at bounding box center [199, 223] width 172 height 19
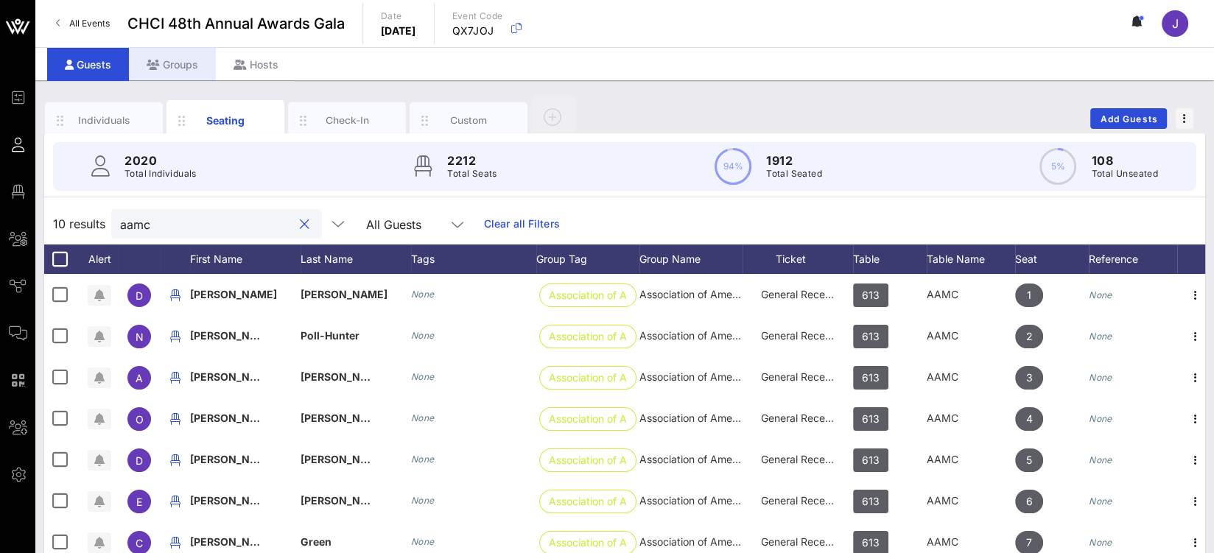
type input "aamc"
click at [185, 62] on div "Groups" at bounding box center [172, 64] width 87 height 33
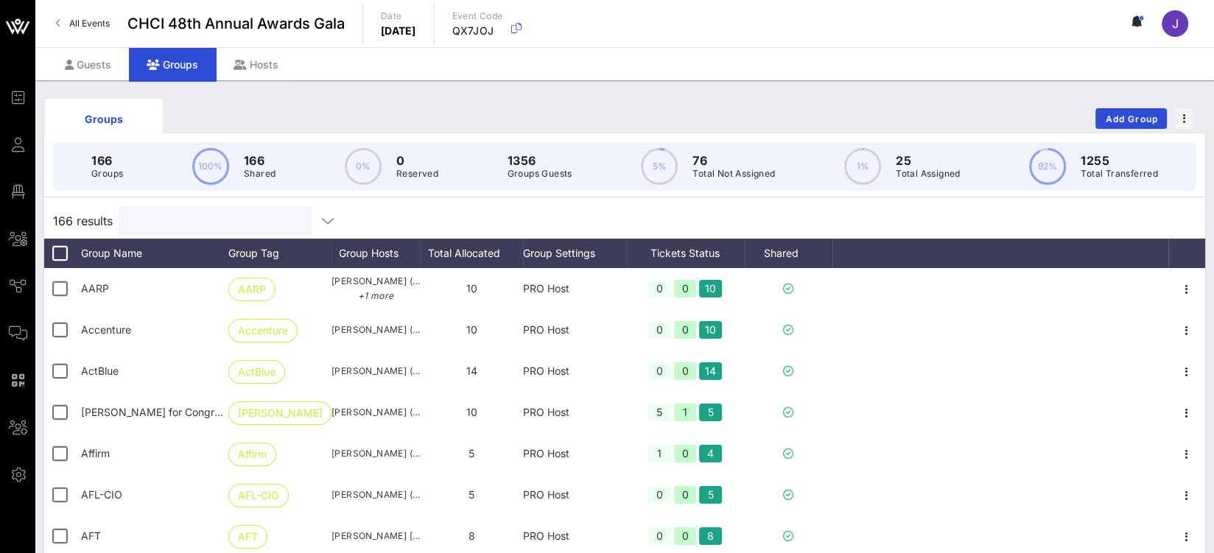
click at [171, 222] on input "text" at bounding box center [213, 220] width 172 height 19
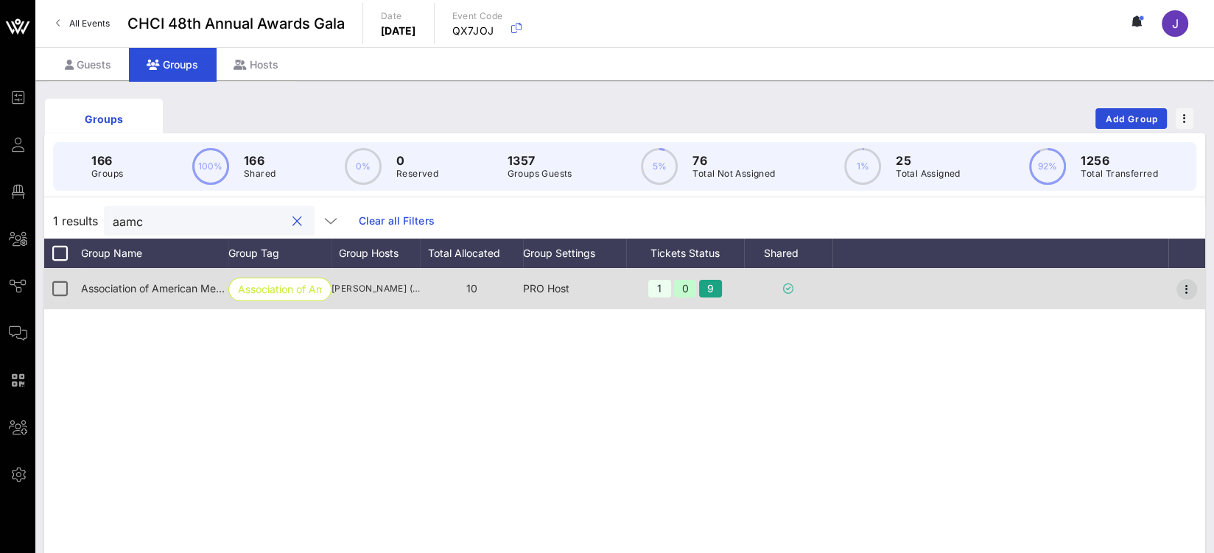
type input "aamc"
click at [1184, 288] on icon "button" at bounding box center [1187, 290] width 18 height 18
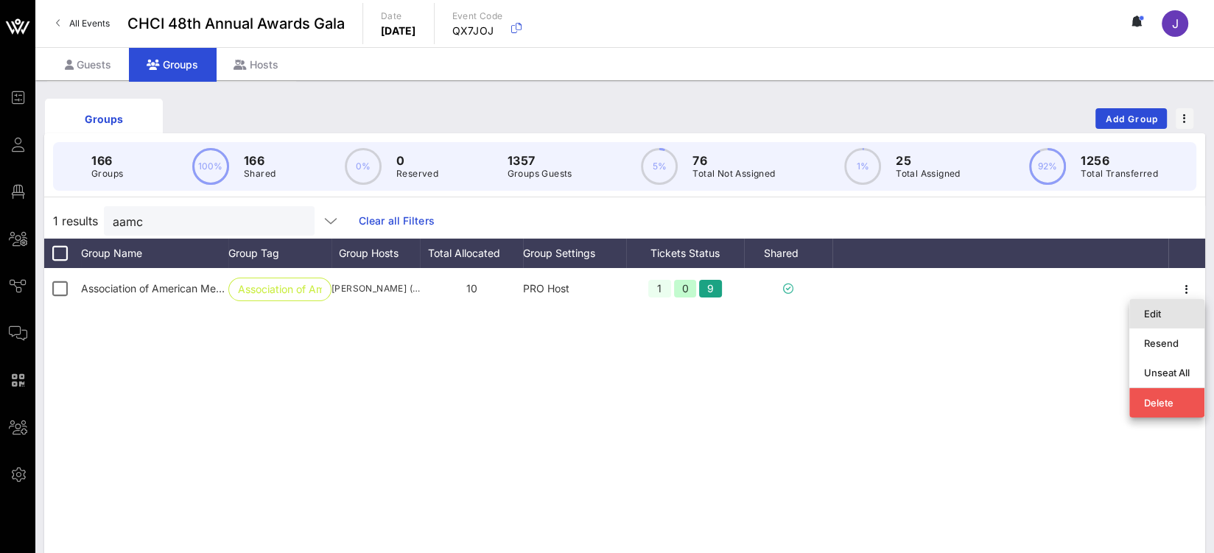
click at [1169, 318] on div "Edit" at bounding box center [1167, 314] width 46 height 12
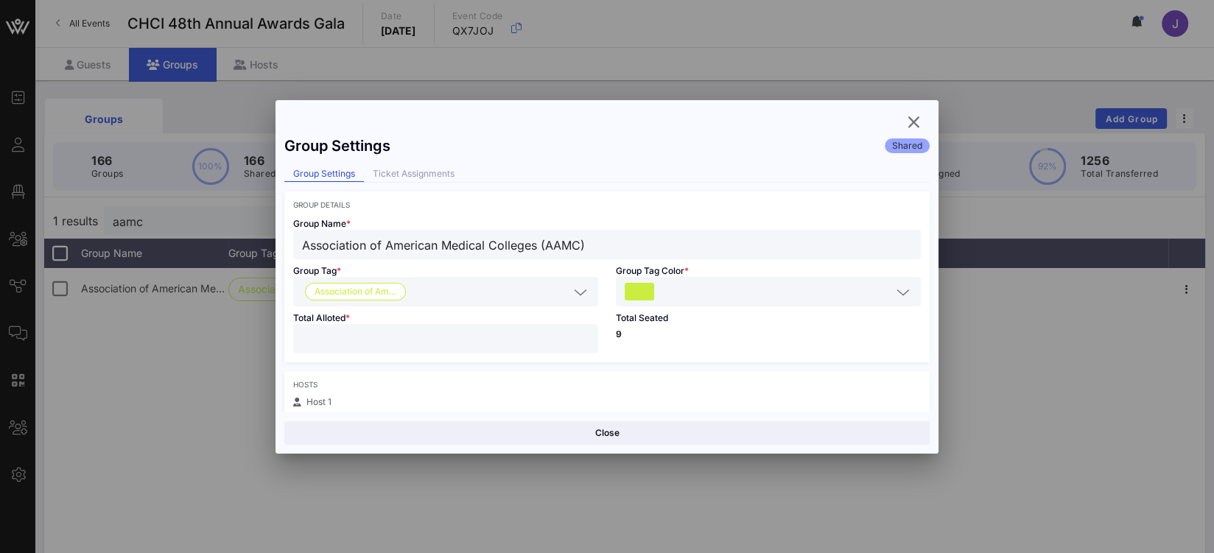
scroll to position [3, 0]
drag, startPoint x: 380, startPoint y: 336, endPoint x: 286, endPoint y: 334, distance: 94.3
click at [288, 334] on div "Total Alloted * **" at bounding box center [445, 333] width 323 height 56
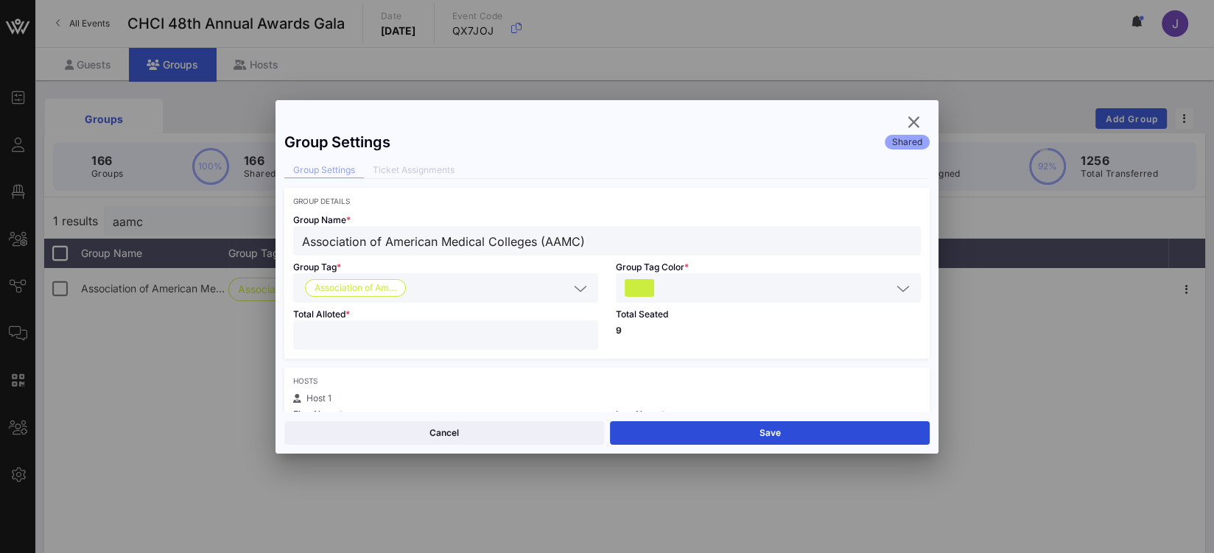
scroll to position [6, 0]
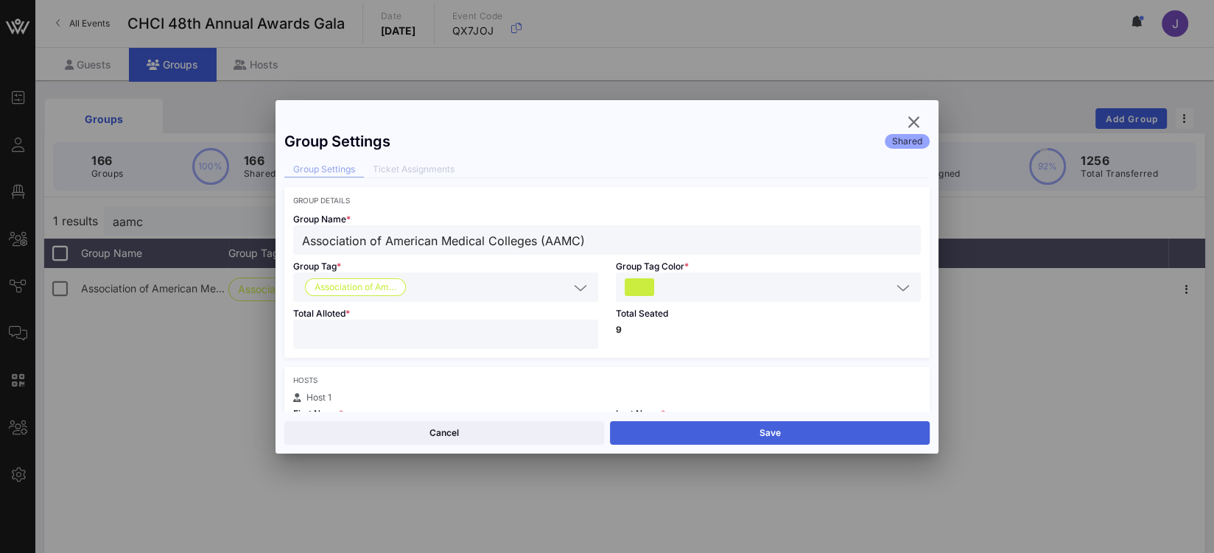
type input "*"
click at [715, 432] on button "Save" at bounding box center [770, 433] width 320 height 24
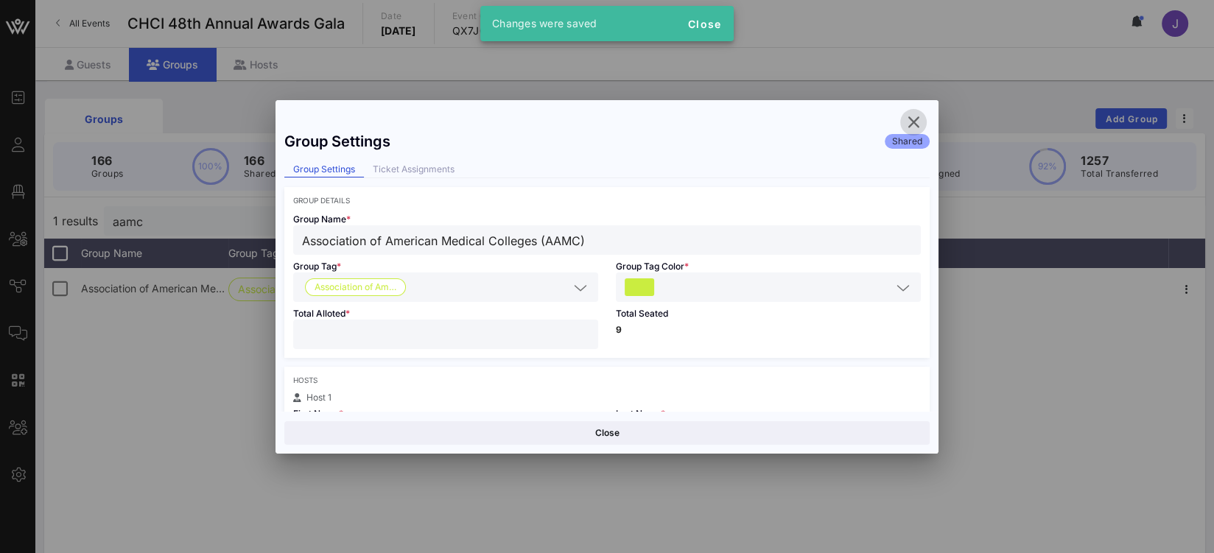
click at [915, 124] on icon "button" at bounding box center [914, 122] width 18 height 18
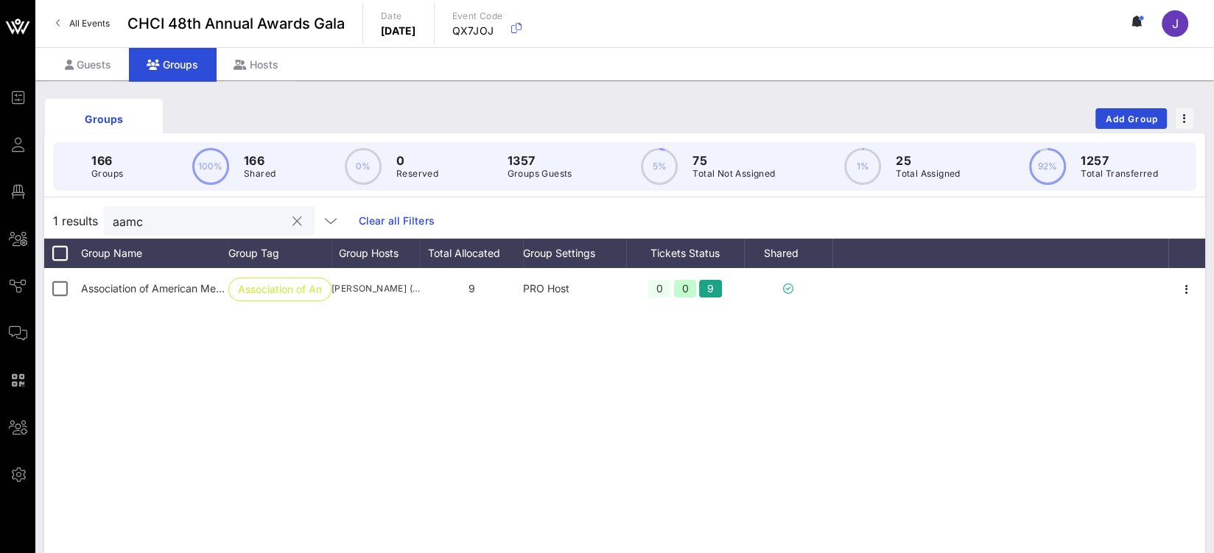
click at [137, 220] on input "aamc" at bounding box center [199, 220] width 172 height 19
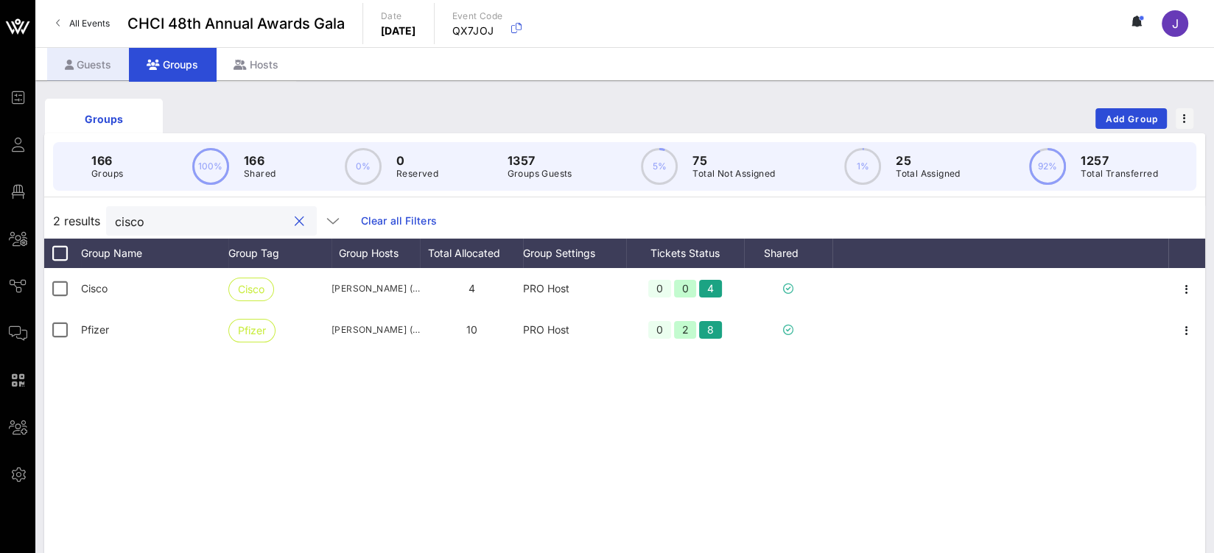
type input "cisco"
click at [80, 60] on div "Guests" at bounding box center [88, 64] width 82 height 33
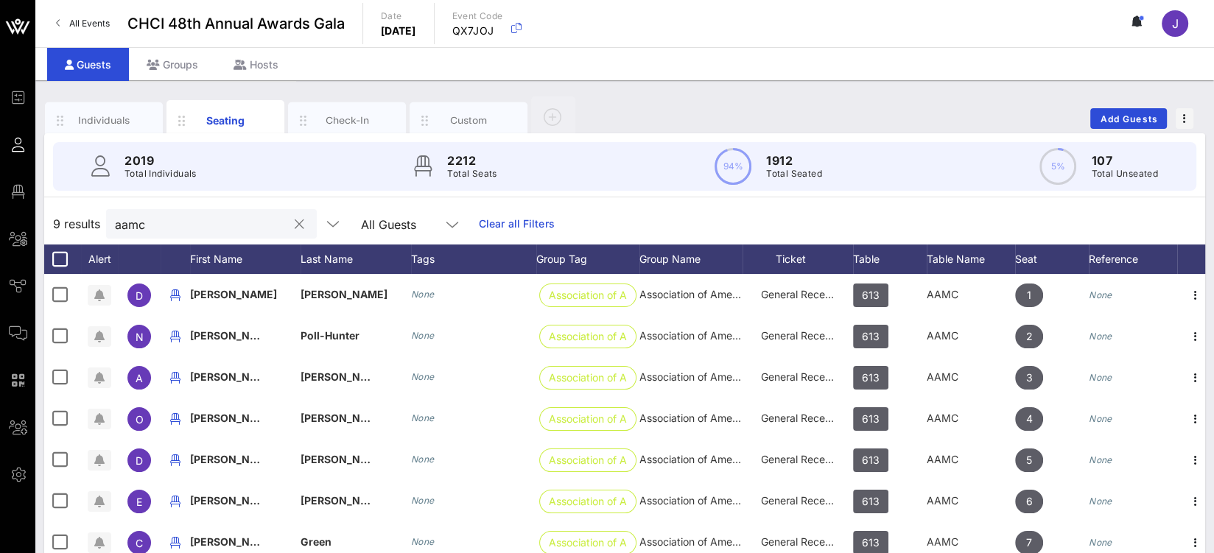
click at [189, 226] on input "aamc" at bounding box center [201, 223] width 172 height 19
click at [184, 224] on input "aamc" at bounding box center [201, 223] width 172 height 19
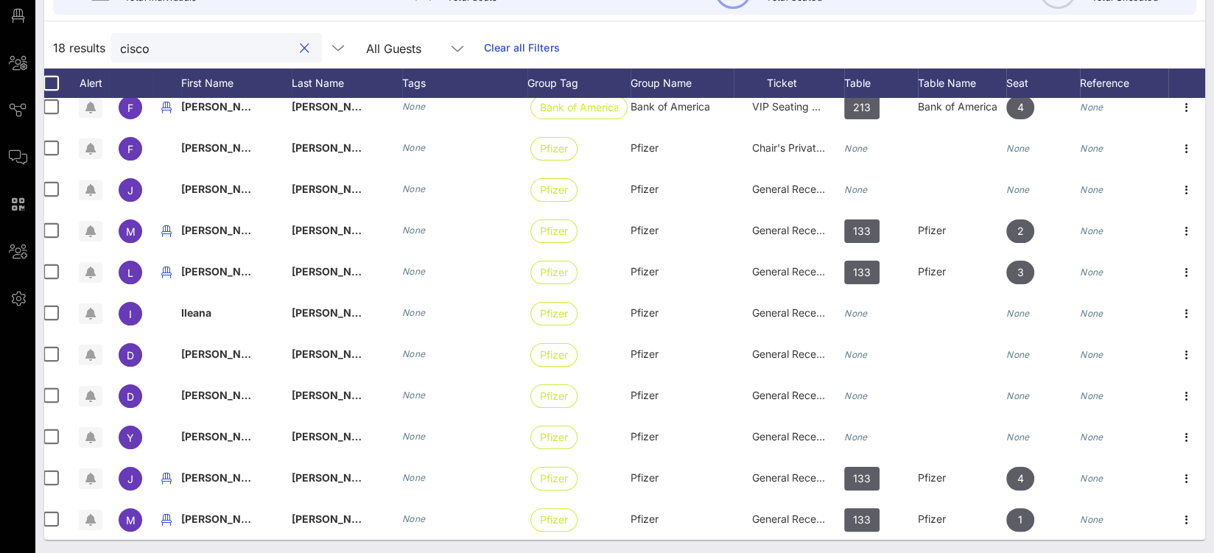
scroll to position [312, 21]
click at [136, 49] on input "cisco" at bounding box center [206, 47] width 172 height 19
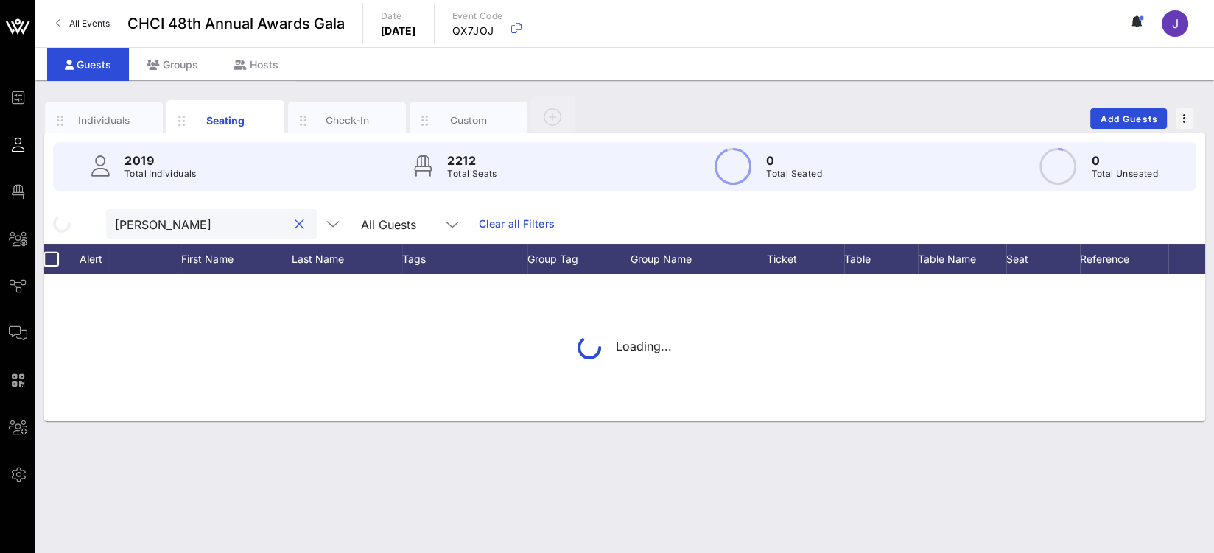
type input "gomez lara"
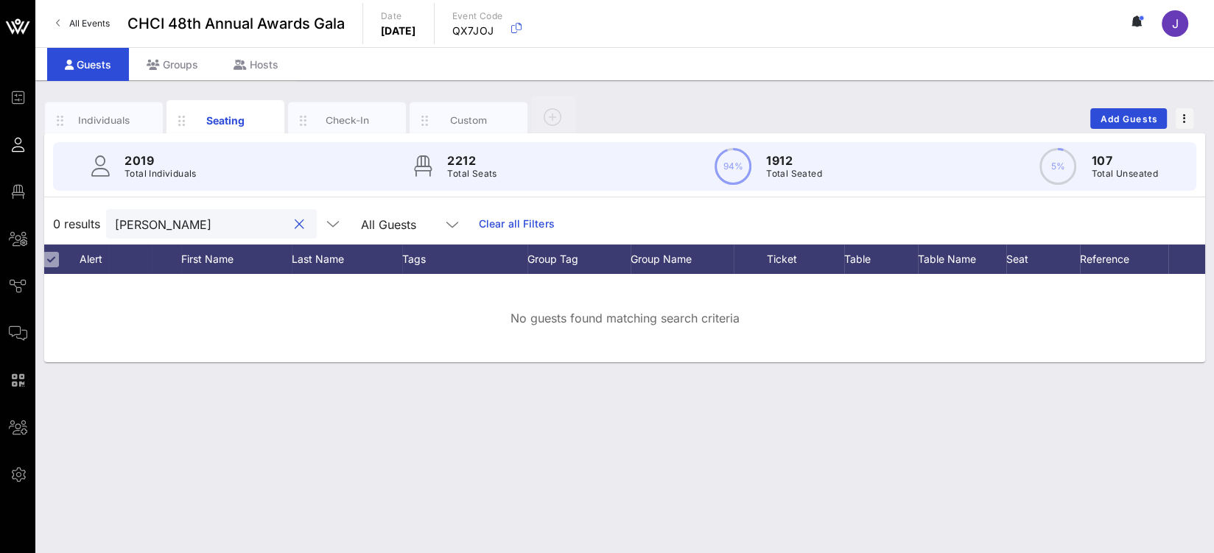
click at [295, 224] on button "clear icon" at bounding box center [300, 224] width 10 height 15
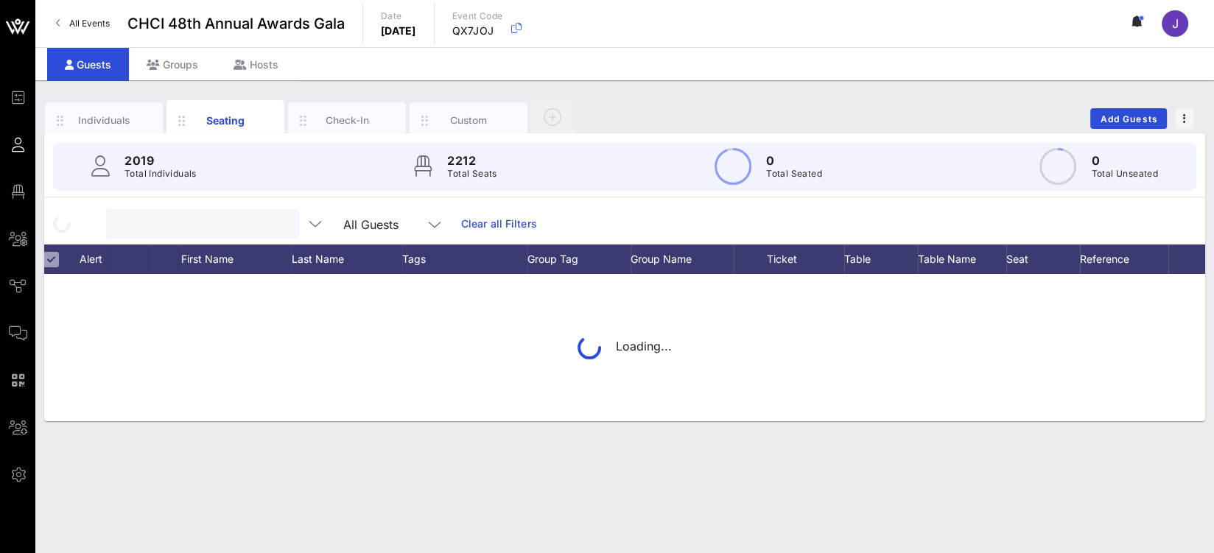
click at [222, 226] on input "text" at bounding box center [201, 223] width 172 height 19
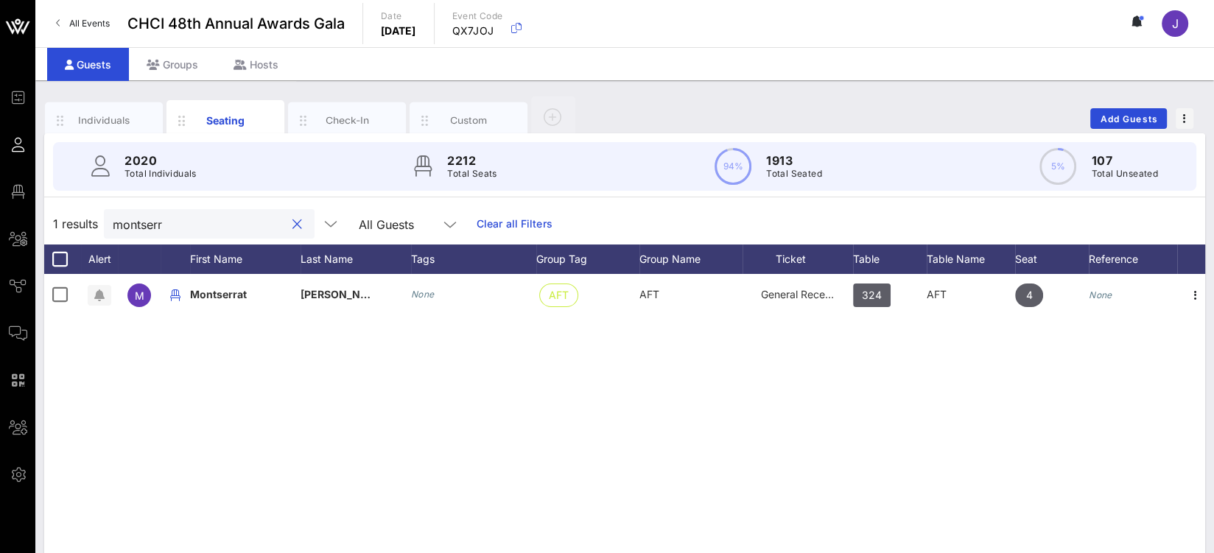
click at [131, 220] on input "montserr" at bounding box center [199, 223] width 172 height 19
type input "k"
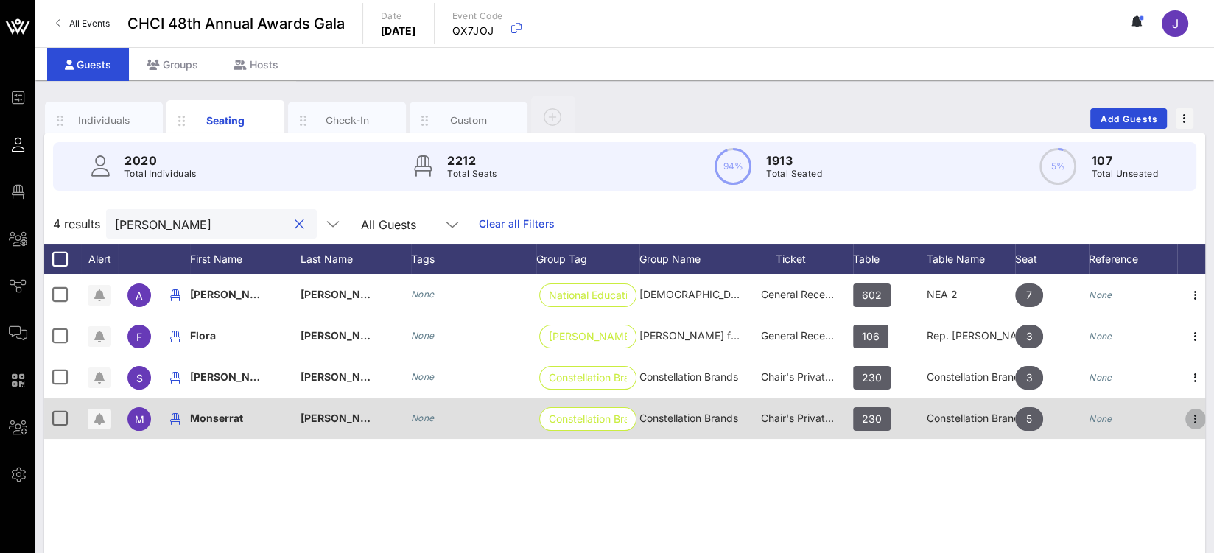
click at [1193, 421] on icon "button" at bounding box center [1196, 419] width 18 height 18
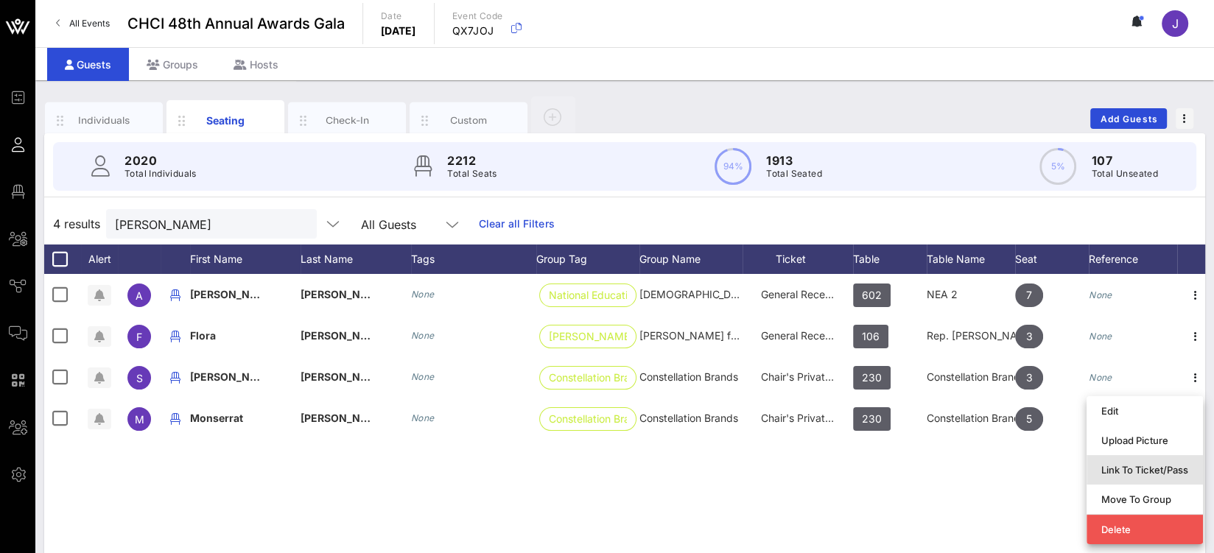
click at [1141, 472] on div "Link To Ticket/Pass" at bounding box center [1144, 470] width 87 height 12
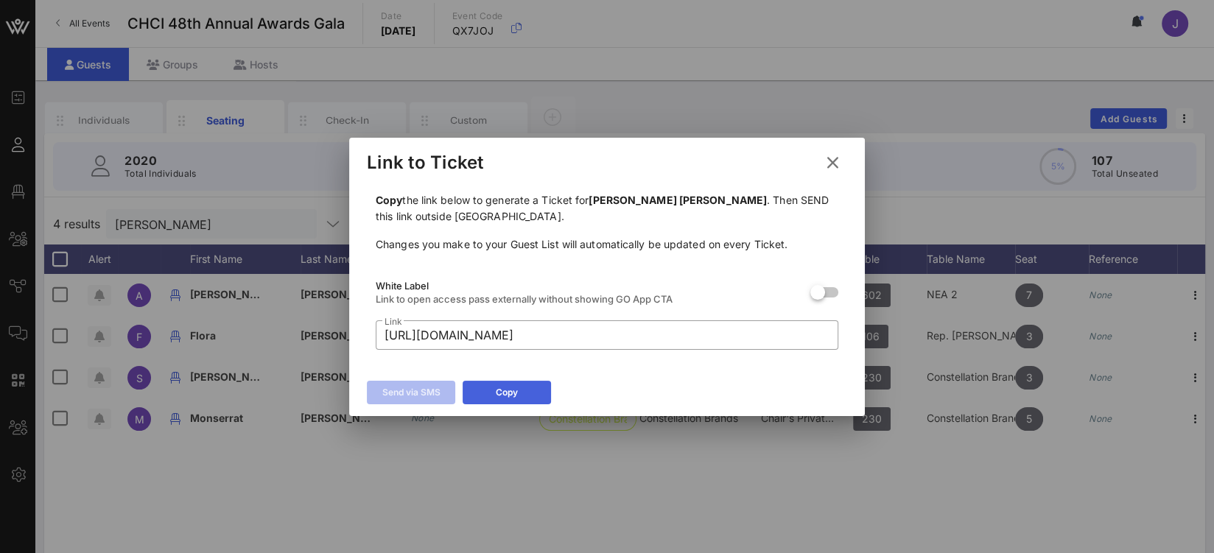
click at [525, 386] on button "Copy" at bounding box center [507, 393] width 88 height 24
click at [831, 163] on icon at bounding box center [833, 163] width 20 height 18
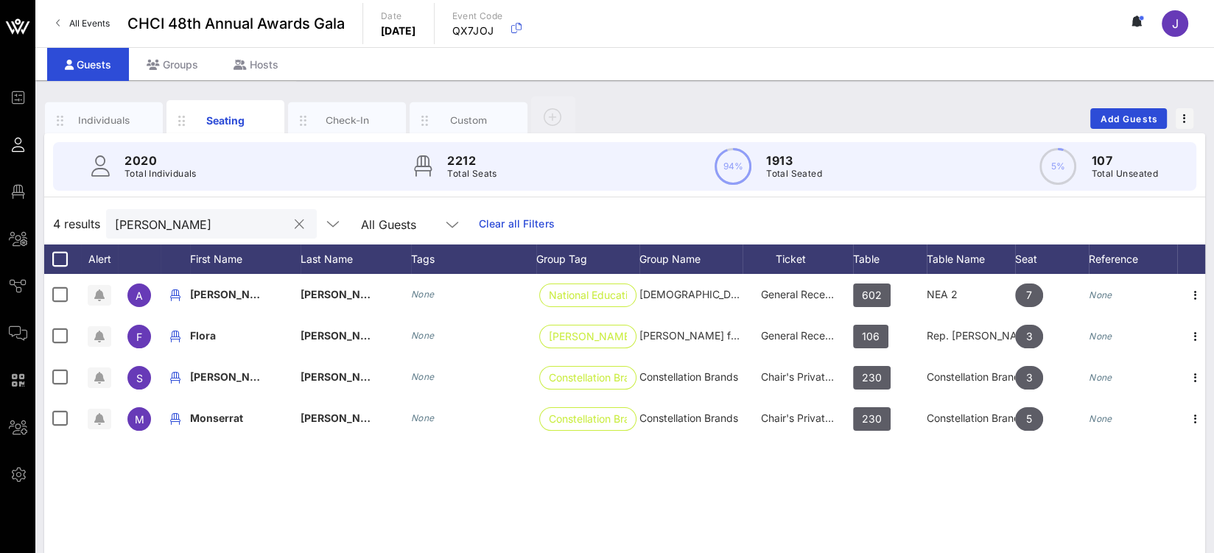
click at [141, 222] on input "lora" at bounding box center [201, 223] width 172 height 19
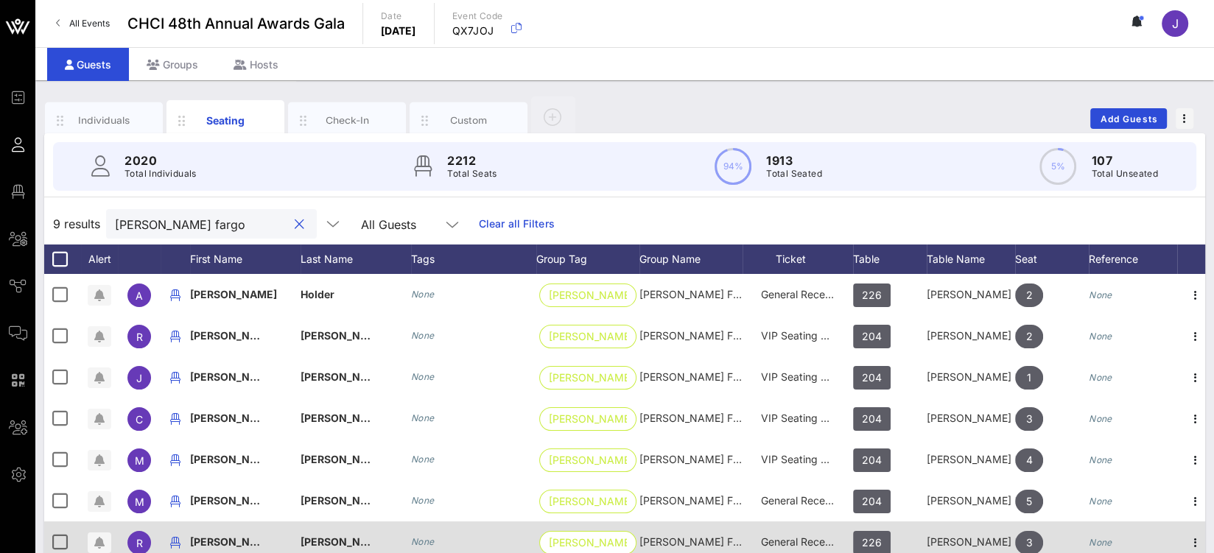
type input "wells fargo"
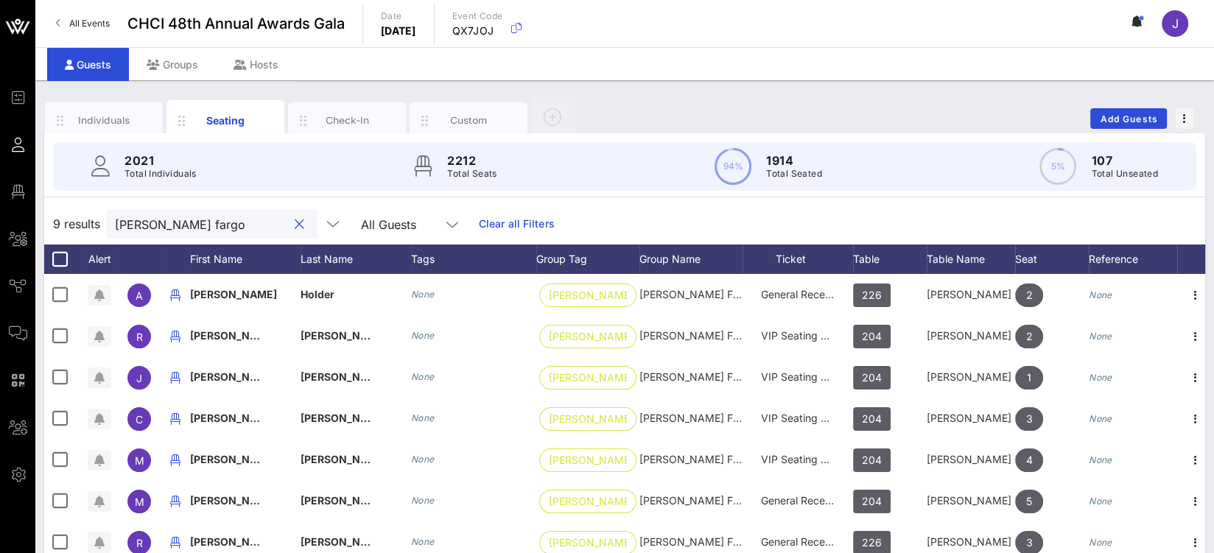
click at [295, 228] on button "clear icon" at bounding box center [300, 224] width 10 height 15
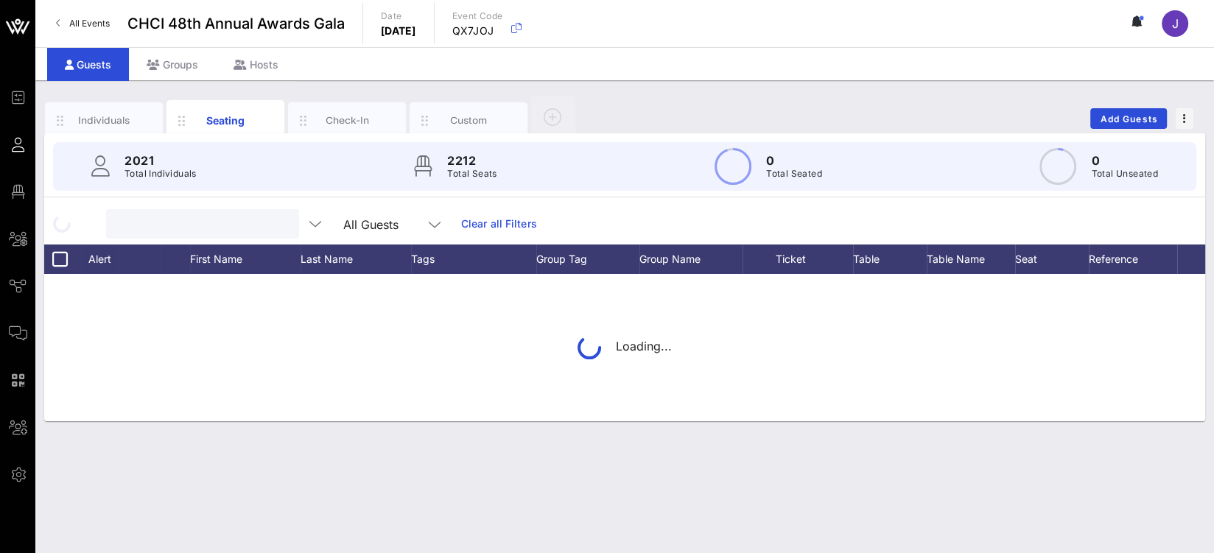
click at [197, 228] on input "text" at bounding box center [201, 223] width 172 height 19
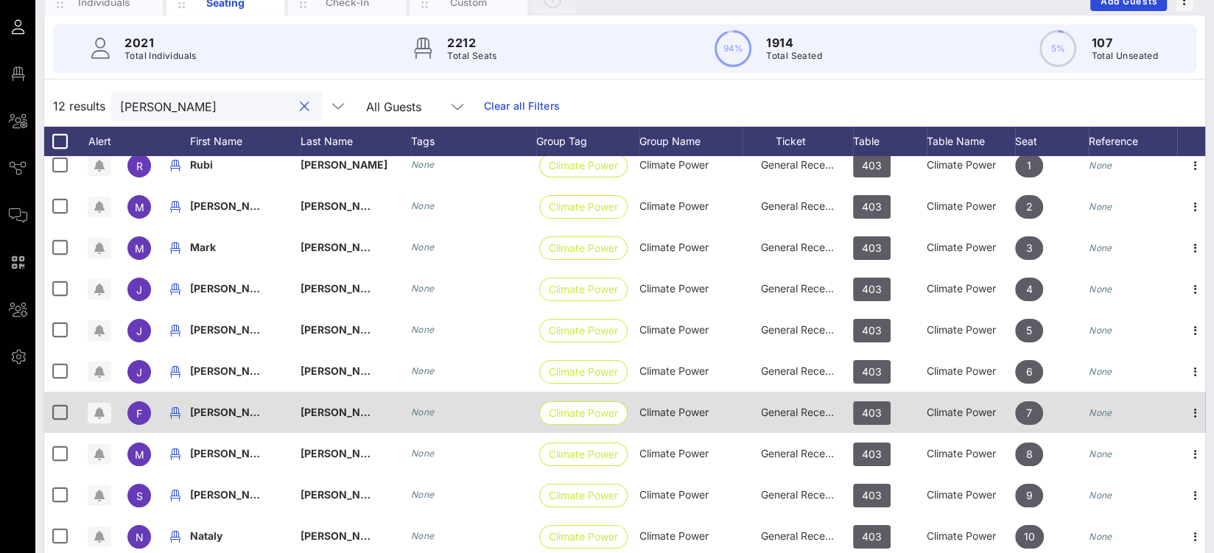
scroll to position [176, 0]
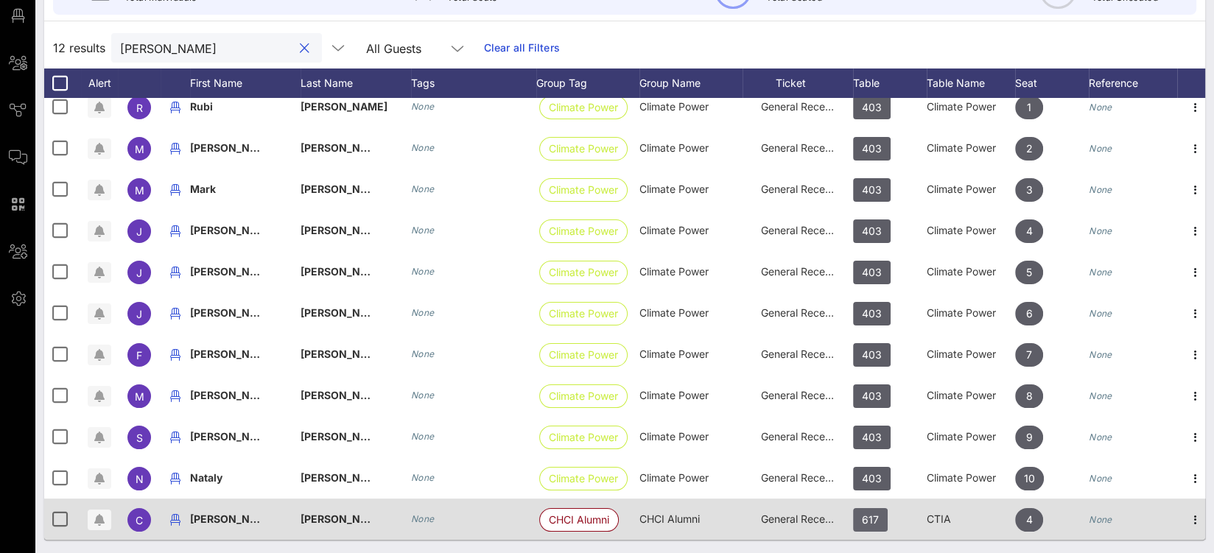
click at [881, 511] on span "617" at bounding box center [870, 520] width 35 height 24
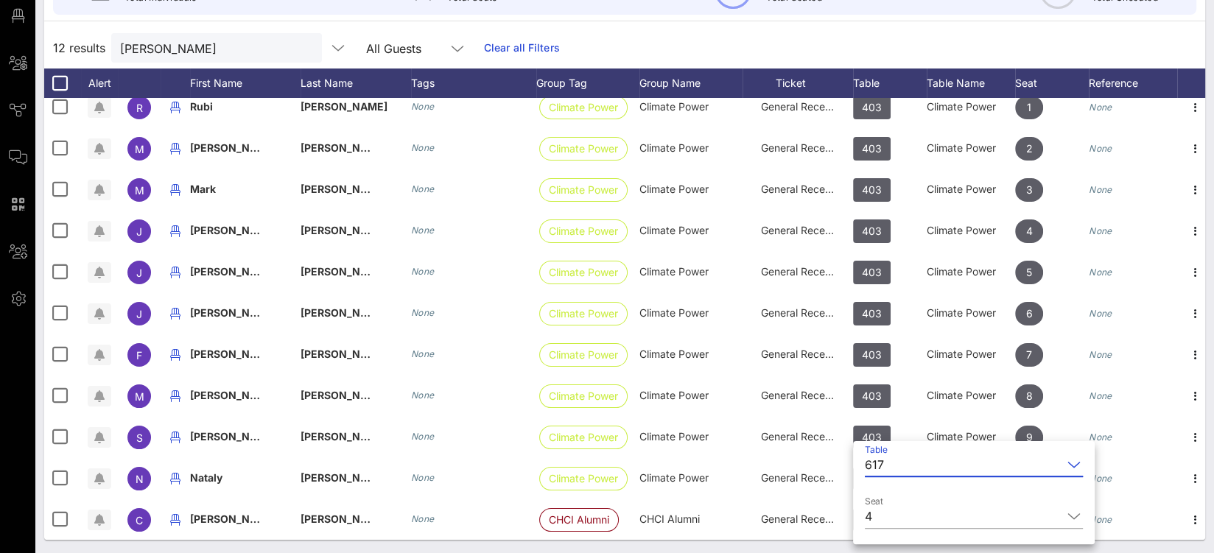
click at [698, 549] on div "Individuals Seating Check-In Custom Add Guests 2021 Total Individuals 2212 Tota…" at bounding box center [624, 229] width 1179 height 651
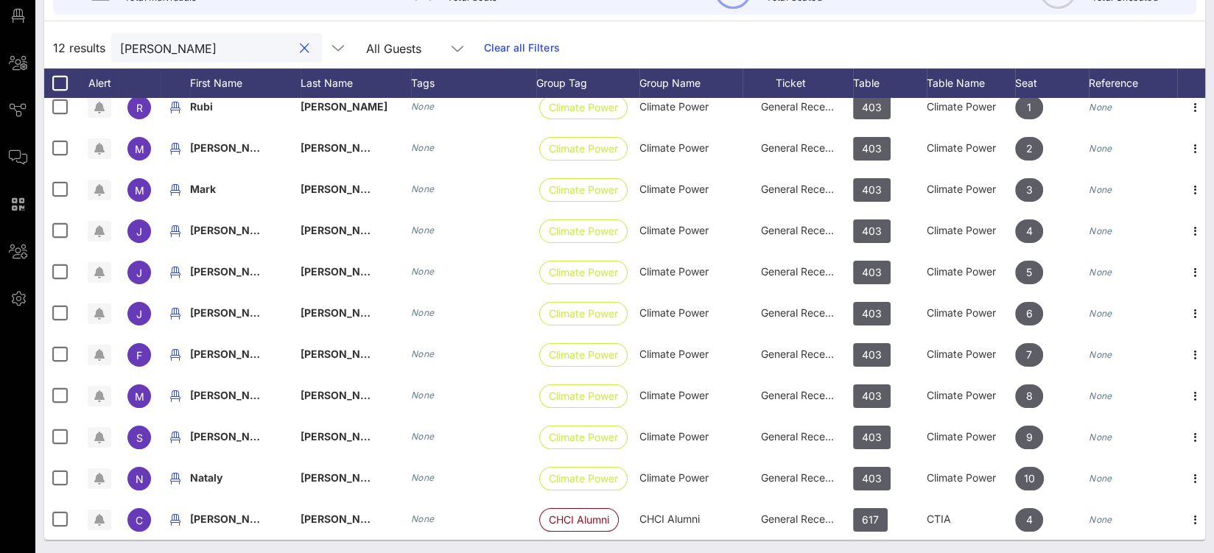
click at [135, 46] on input "rojas" at bounding box center [206, 47] width 172 height 19
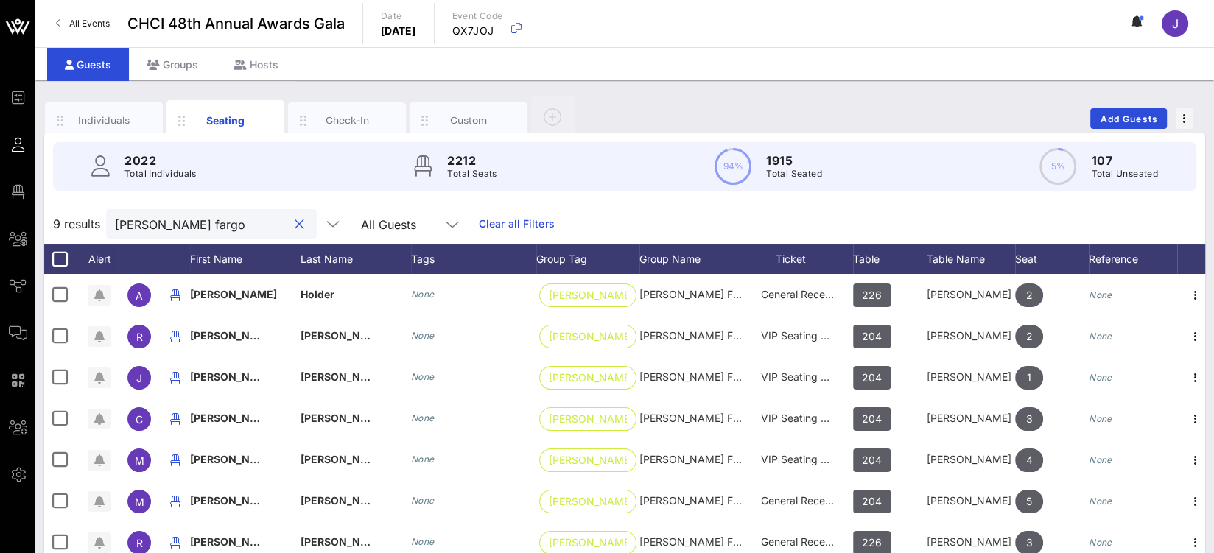
scroll to position [0, 0]
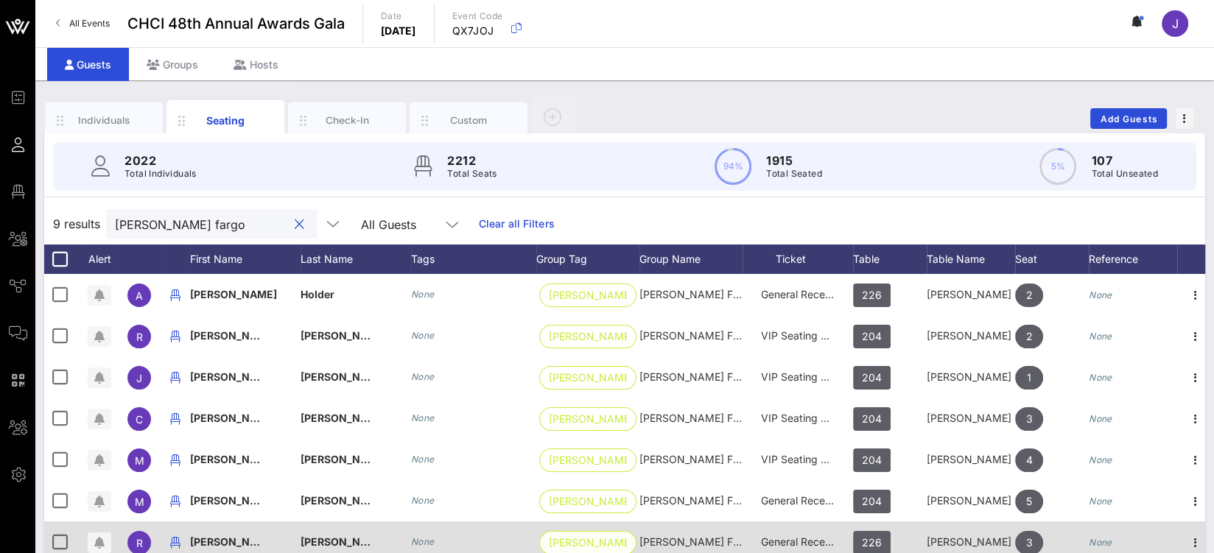
type input "wells fargo"
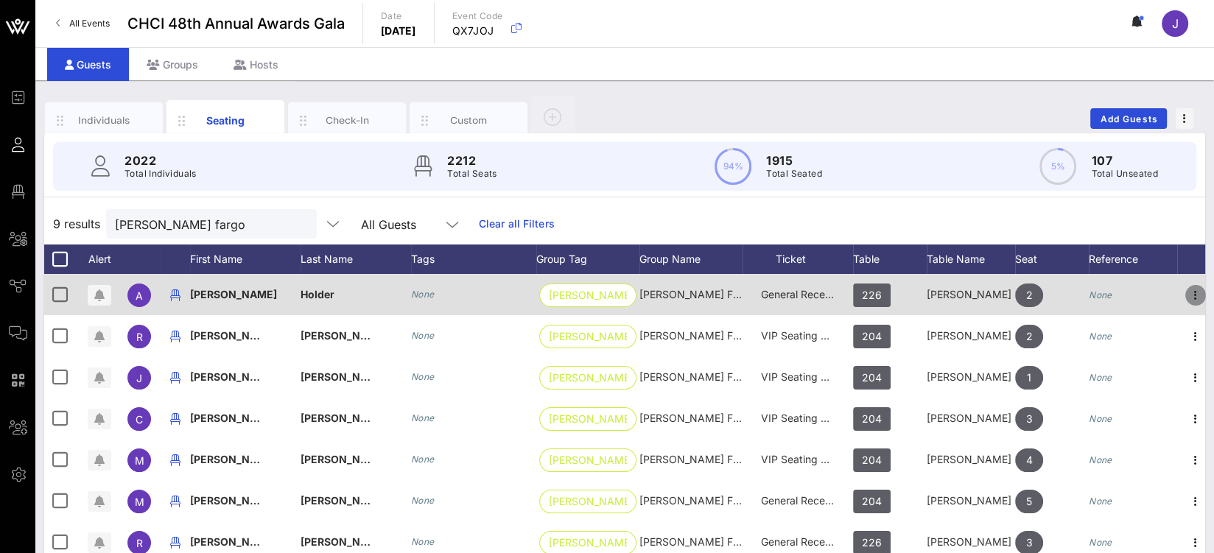
click at [1191, 294] on icon "button" at bounding box center [1196, 296] width 18 height 18
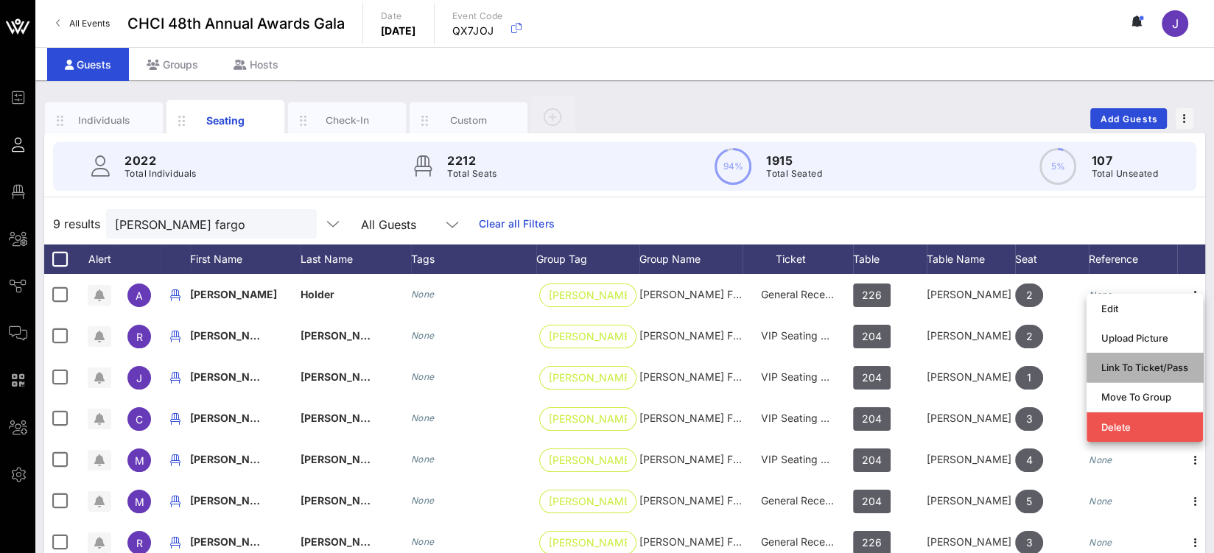
click at [1128, 365] on div "Link To Ticket/Pass" at bounding box center [1144, 368] width 87 height 12
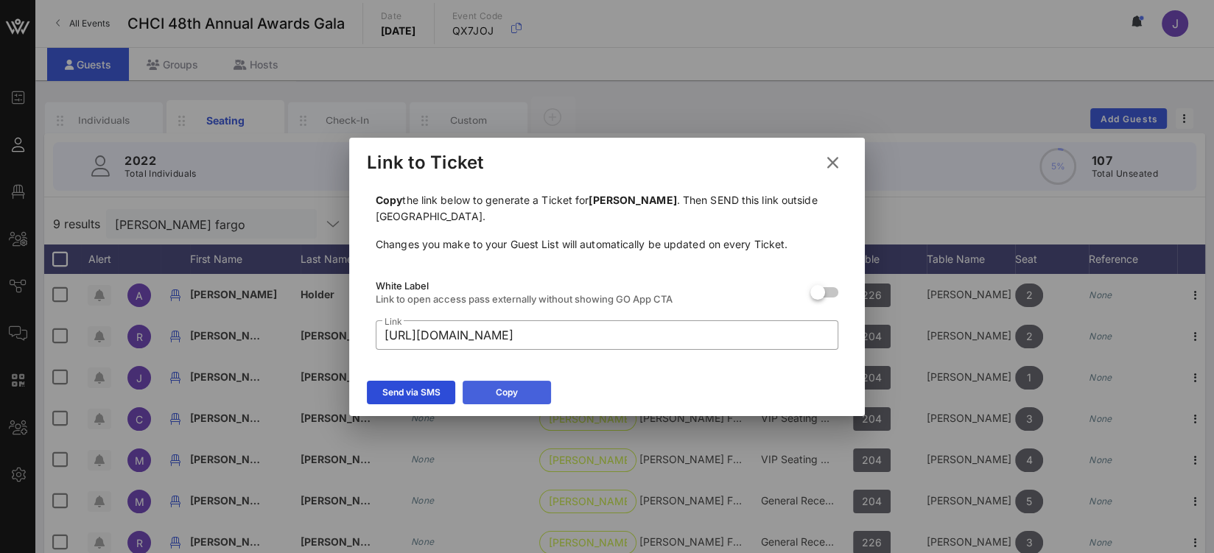
click at [530, 396] on button "Copy" at bounding box center [507, 393] width 88 height 24
click at [826, 162] on icon at bounding box center [833, 163] width 20 height 18
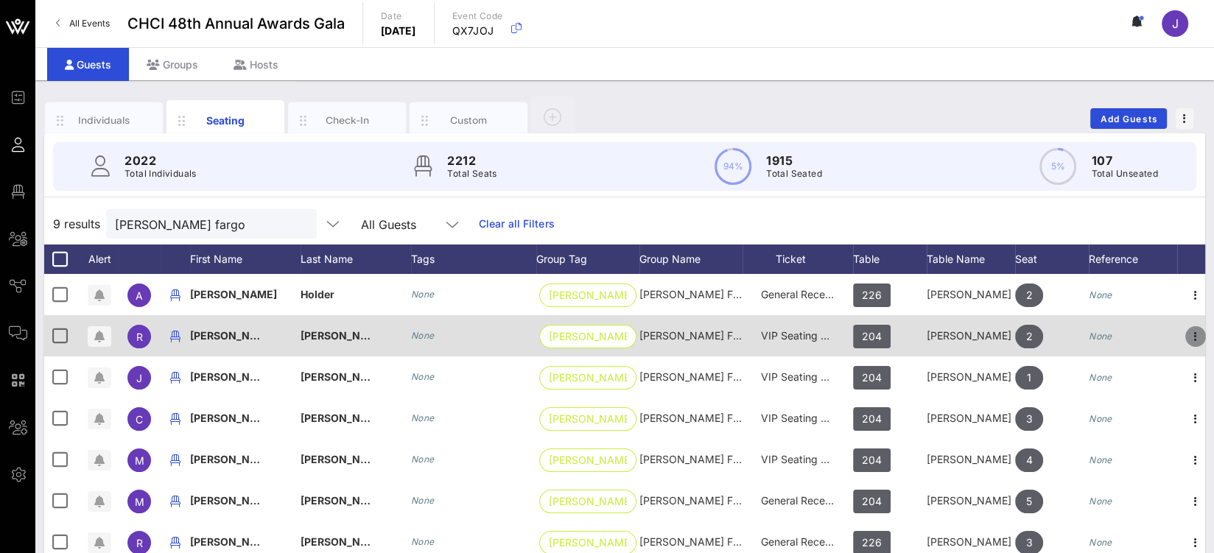
click at [1193, 333] on icon "button" at bounding box center [1196, 337] width 18 height 18
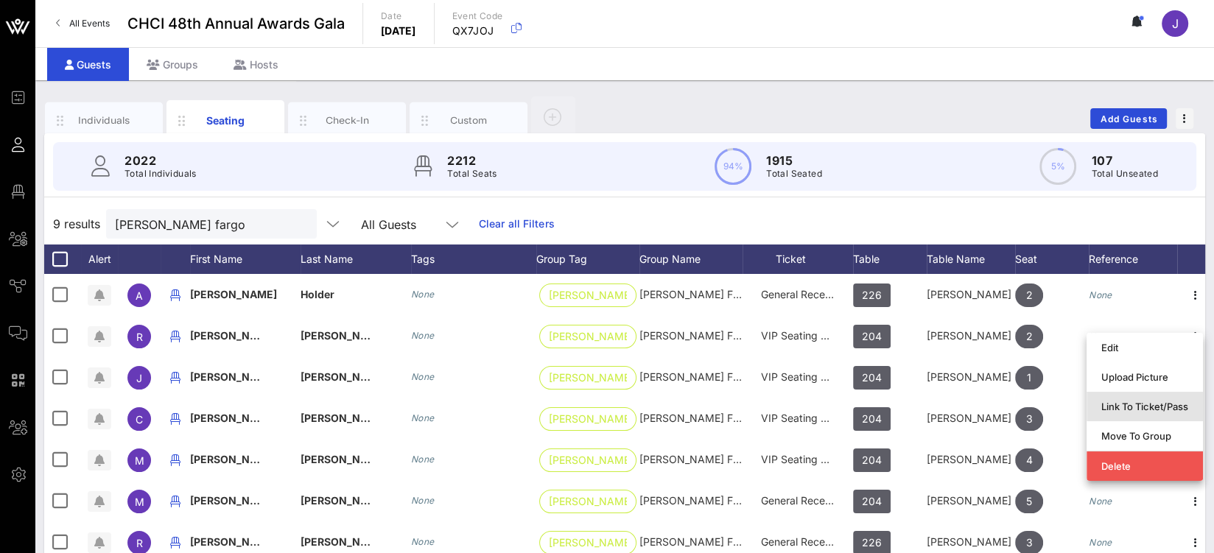
click at [1128, 413] on div "Link To Ticket/Pass" at bounding box center [1144, 407] width 87 height 24
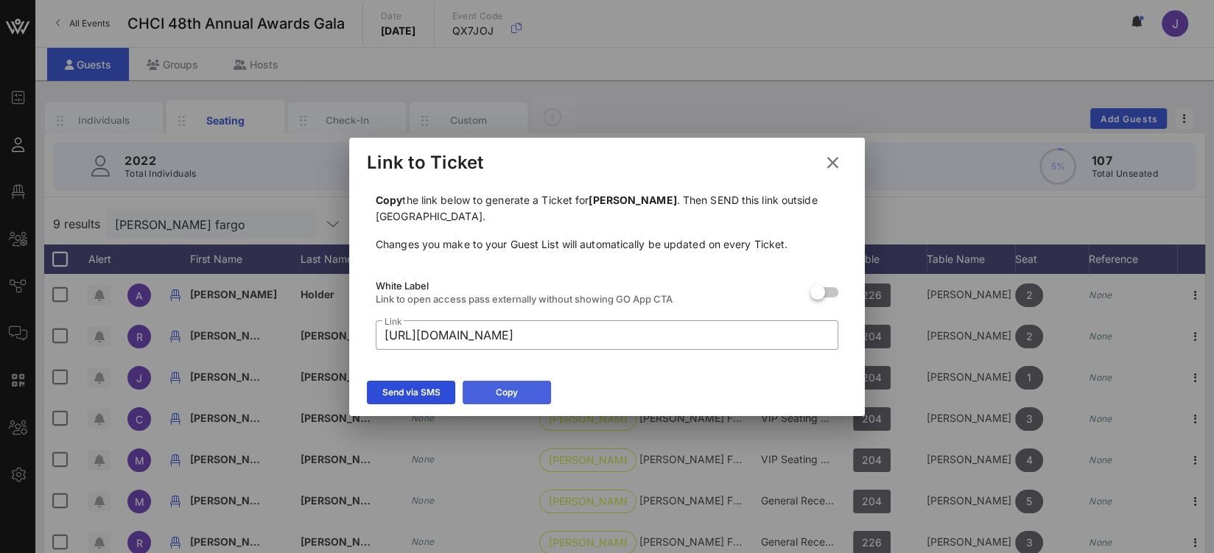
click at [529, 393] on button "Copy" at bounding box center [507, 393] width 88 height 24
click at [832, 160] on icon at bounding box center [833, 163] width 20 height 18
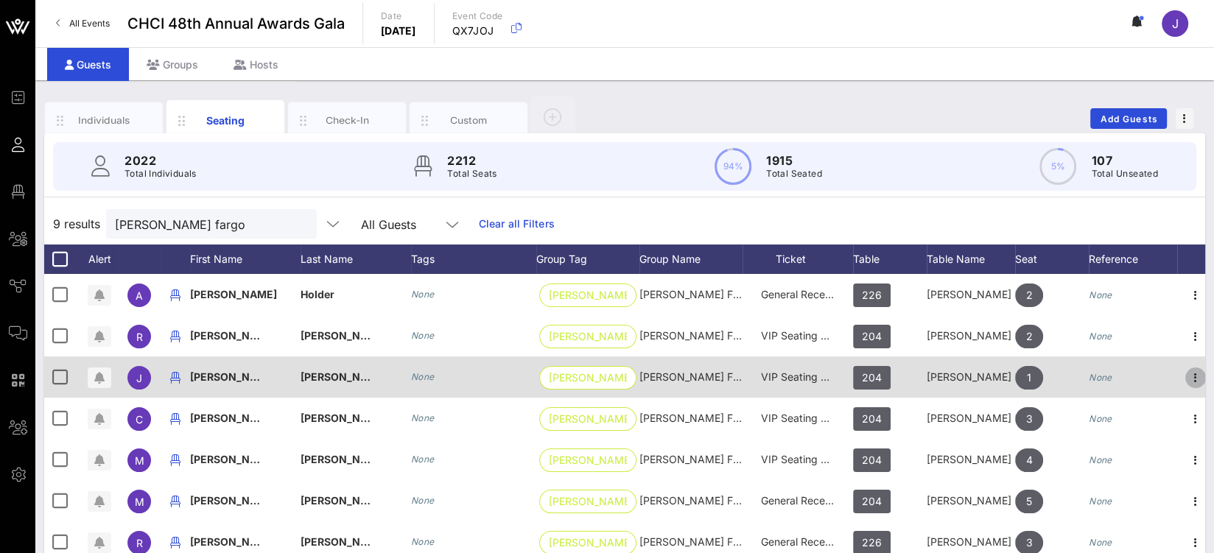
click at [1192, 376] on icon "button" at bounding box center [1196, 378] width 18 height 18
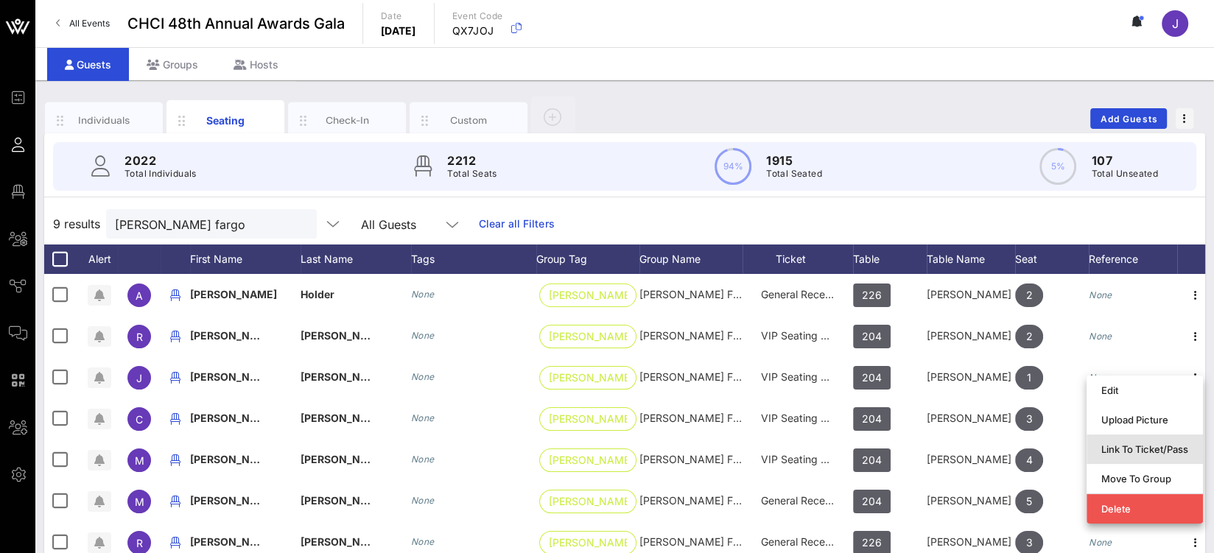
click at [1140, 455] on div "Link To Ticket/Pass" at bounding box center [1144, 450] width 87 height 12
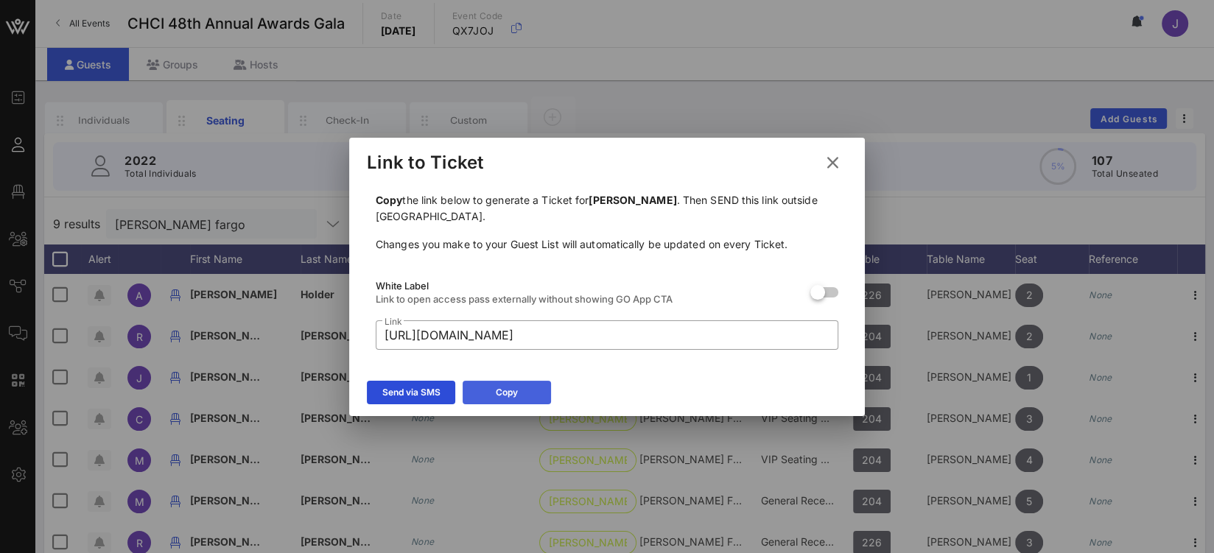
click at [534, 392] on button "Copy" at bounding box center [507, 393] width 88 height 24
click at [839, 166] on icon at bounding box center [833, 163] width 20 height 18
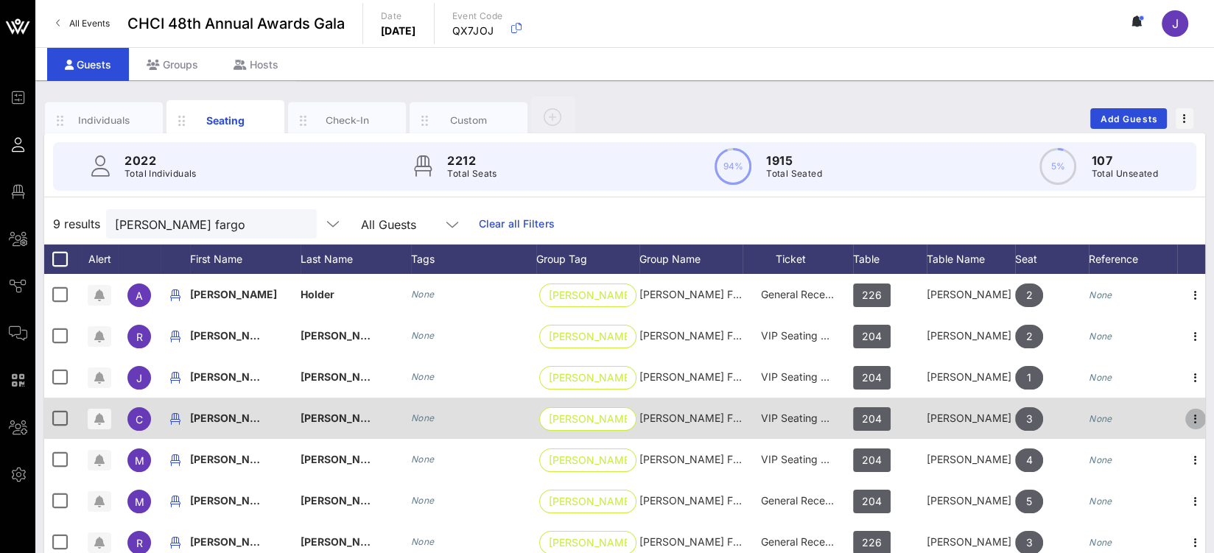
click at [1193, 418] on icon "button" at bounding box center [1196, 419] width 18 height 18
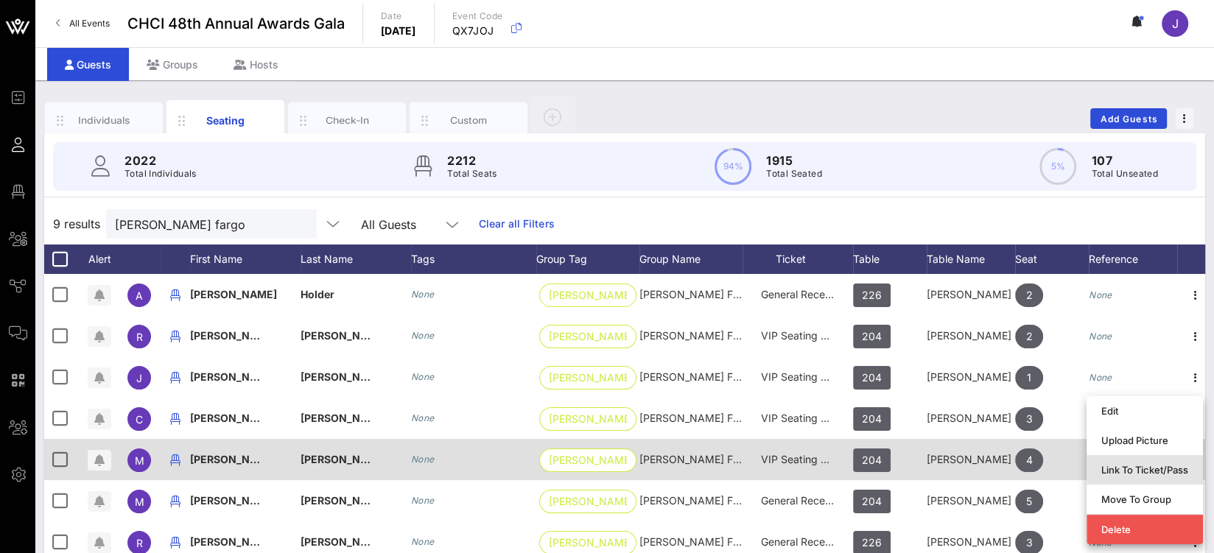
click at [1140, 479] on div "Link To Ticket/Pass" at bounding box center [1144, 470] width 87 height 24
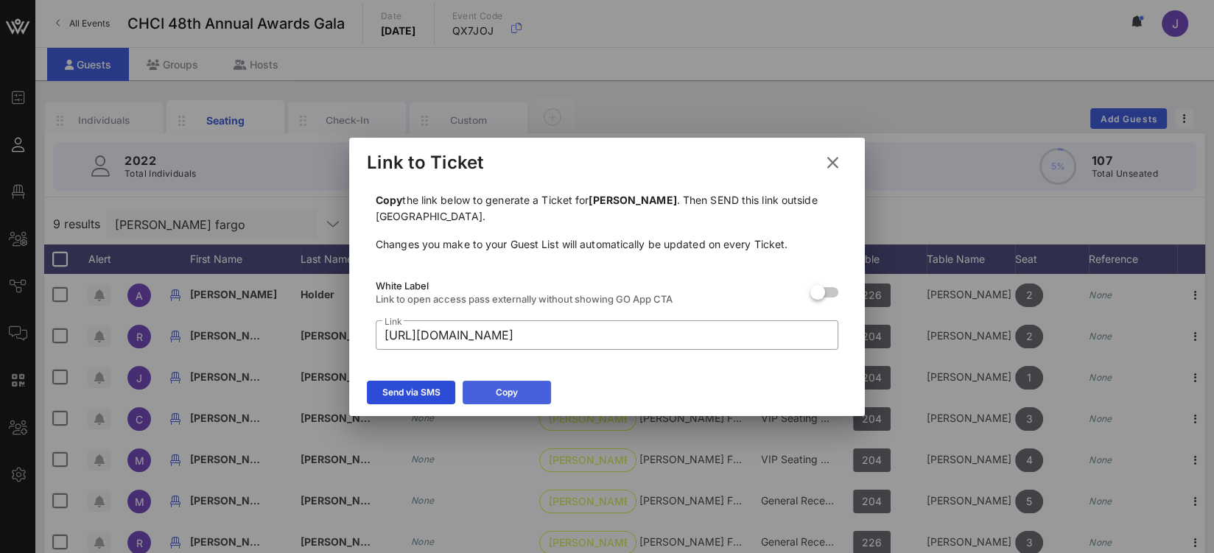
click at [499, 393] on div "Copy" at bounding box center [507, 392] width 22 height 15
click at [831, 164] on icon at bounding box center [833, 163] width 20 height 18
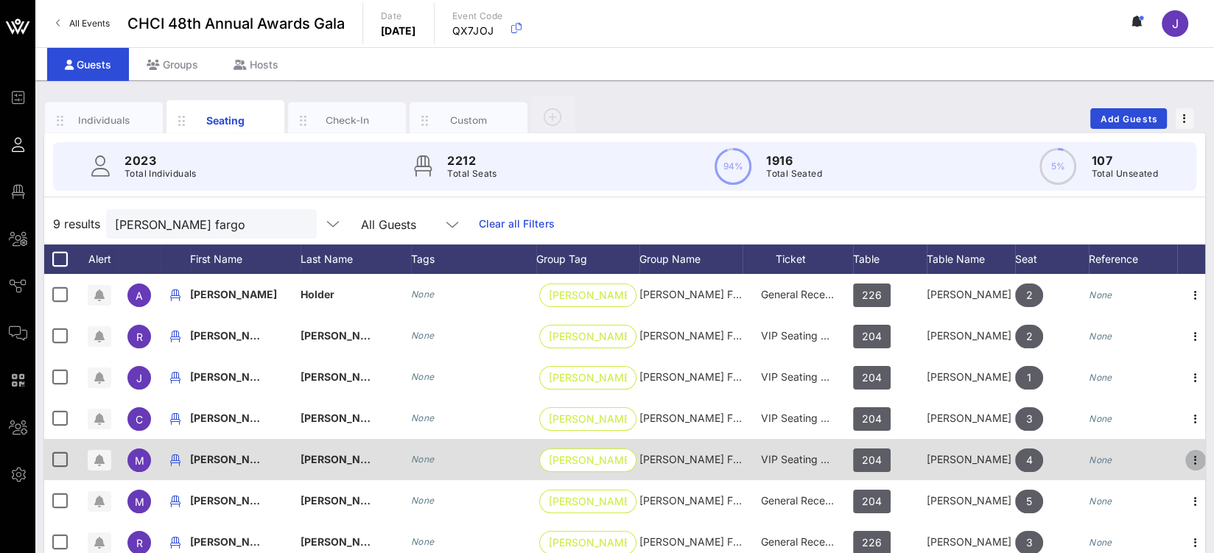
click at [1195, 457] on icon "button" at bounding box center [1196, 461] width 18 height 18
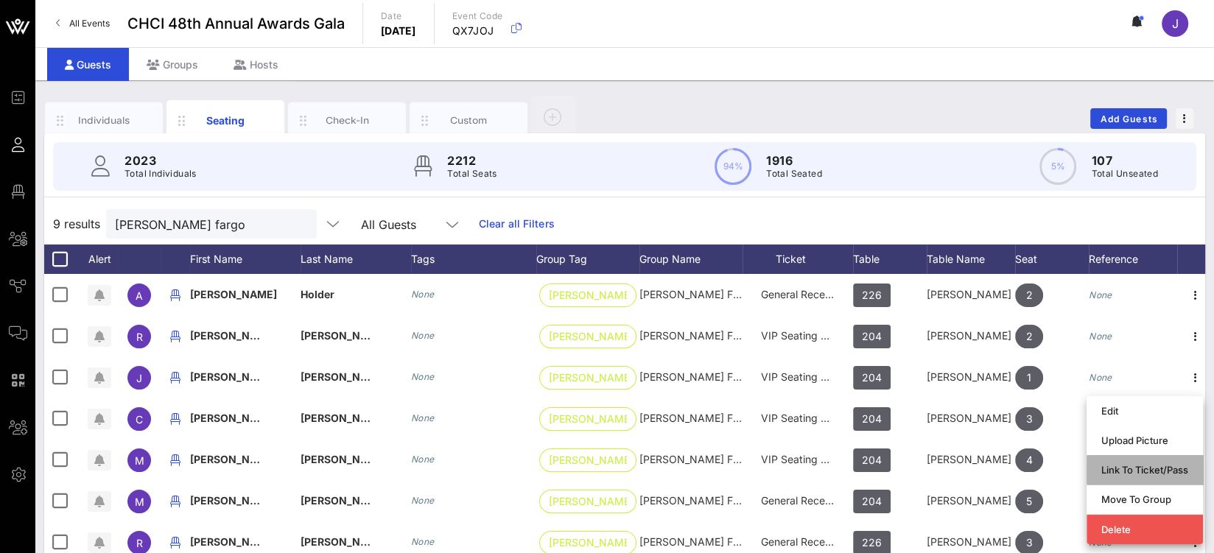
click at [1126, 472] on div "Link To Ticket/Pass" at bounding box center [1144, 470] width 87 height 12
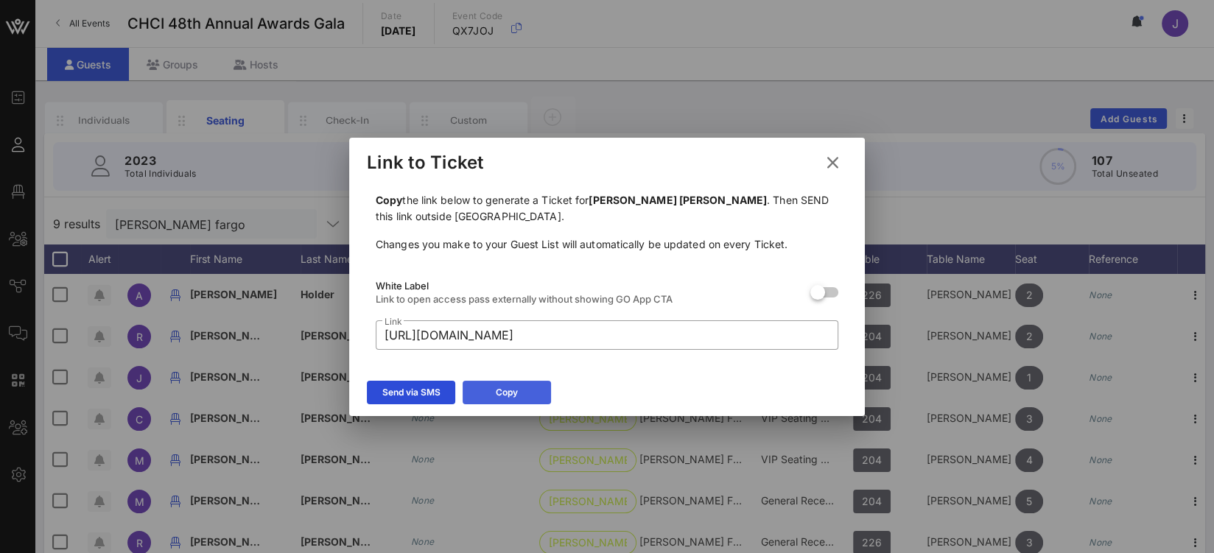
click at [514, 397] on div "Copy" at bounding box center [507, 392] width 22 height 15
click at [831, 166] on icon at bounding box center [833, 163] width 20 height 18
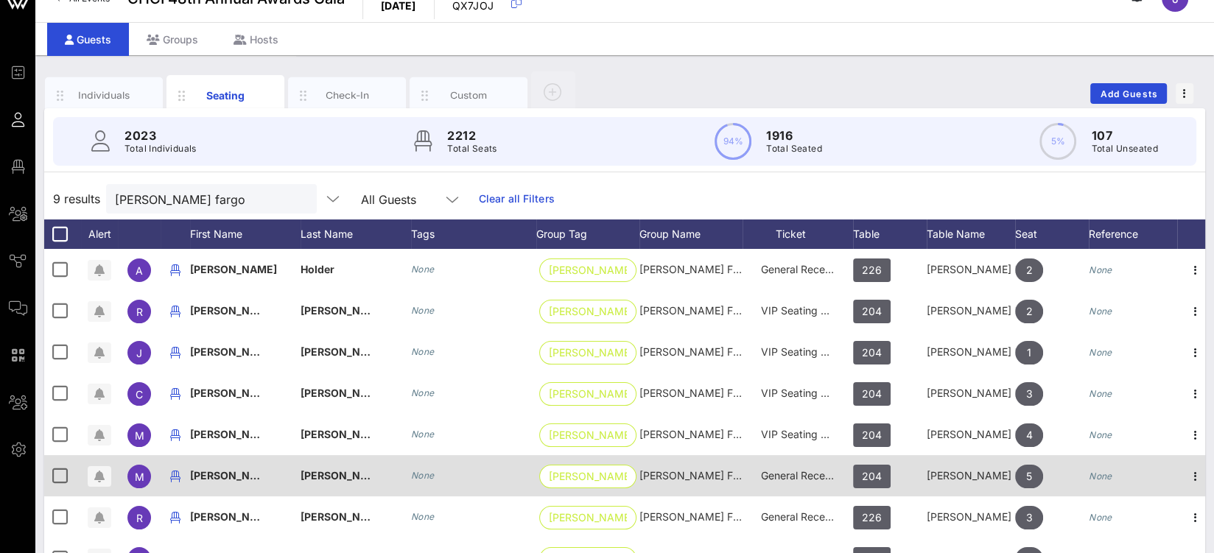
scroll to position [27, 0]
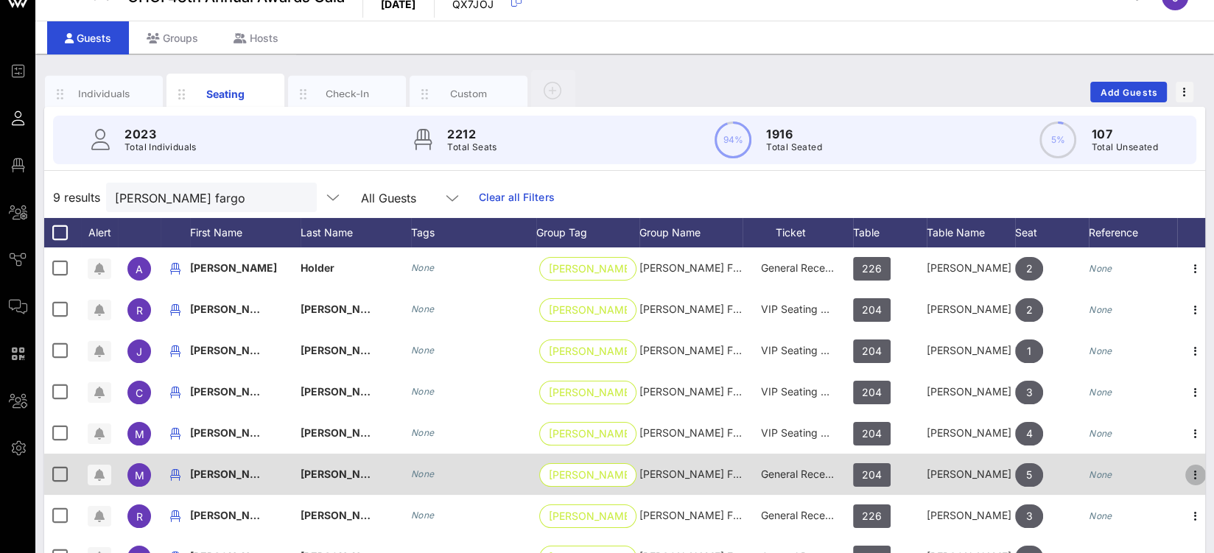
click at [1194, 473] on icon "button" at bounding box center [1196, 475] width 18 height 18
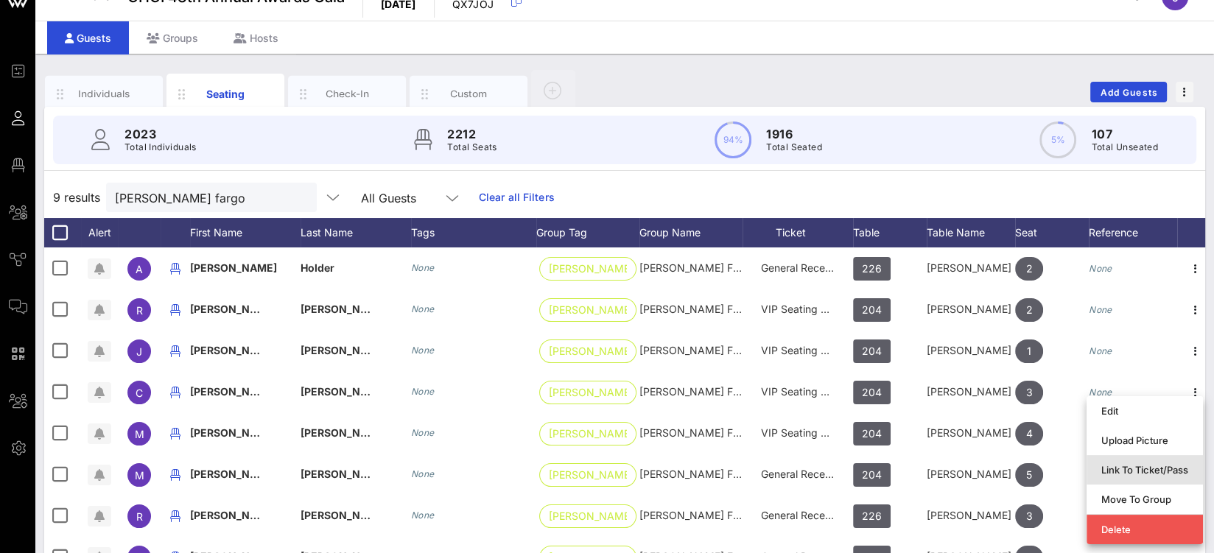
click at [1140, 472] on div "Link To Ticket/Pass" at bounding box center [1144, 470] width 87 height 12
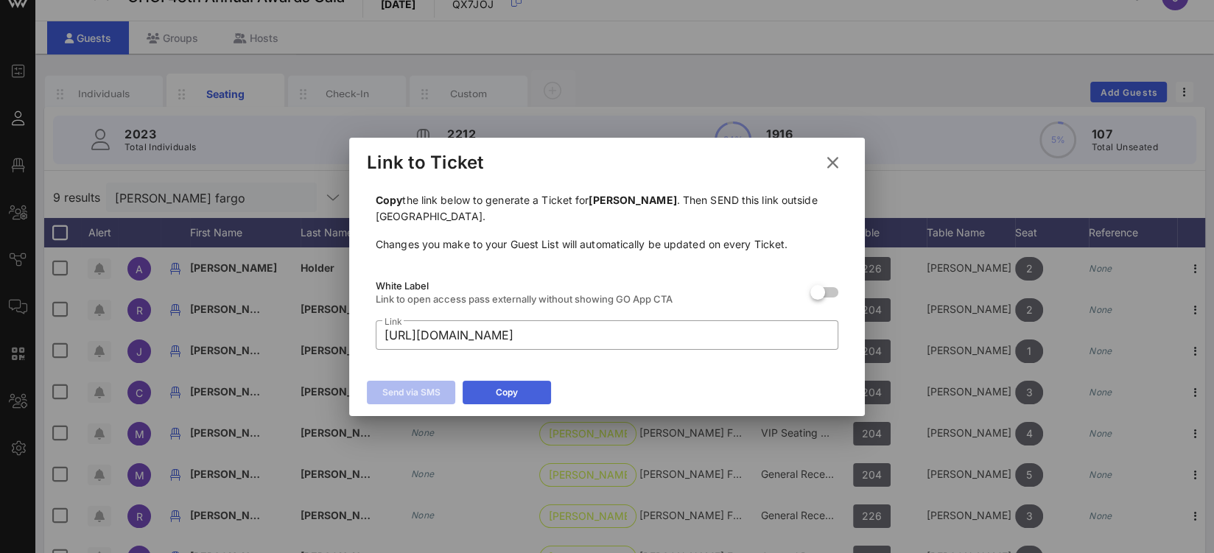
click at [533, 393] on button "Copy" at bounding box center [507, 393] width 88 height 24
click at [836, 169] on icon at bounding box center [832, 163] width 22 height 21
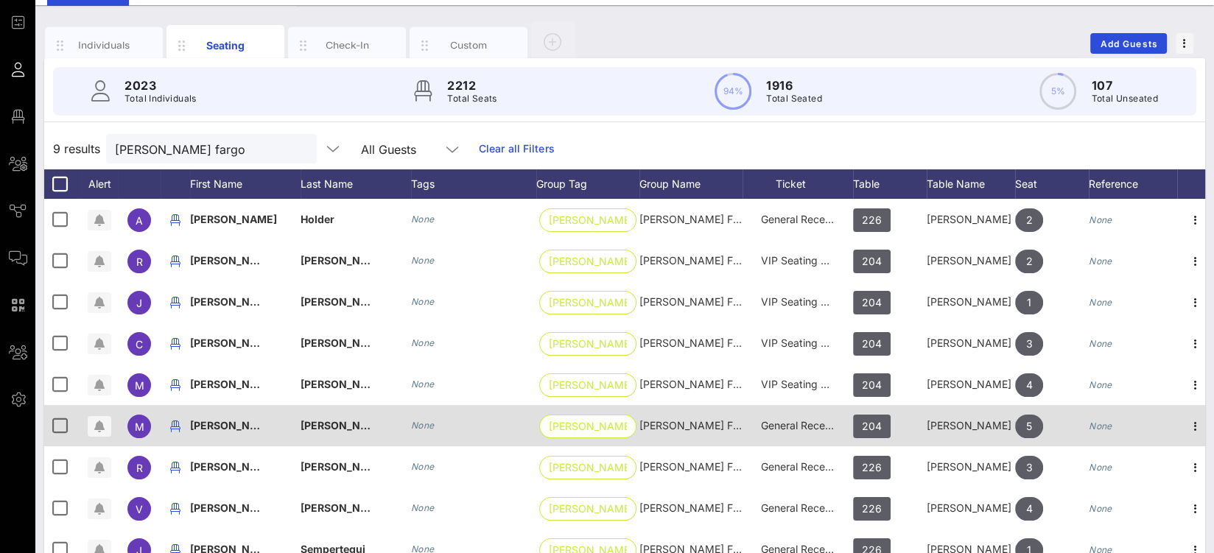
scroll to position [80, 0]
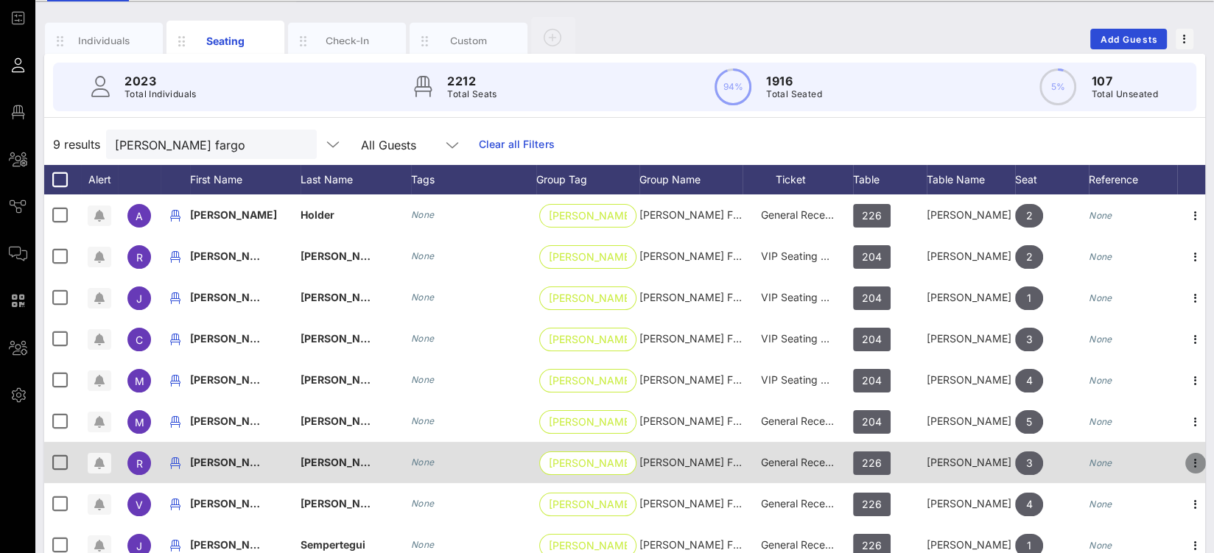
click at [1196, 456] on icon "button" at bounding box center [1196, 464] width 18 height 18
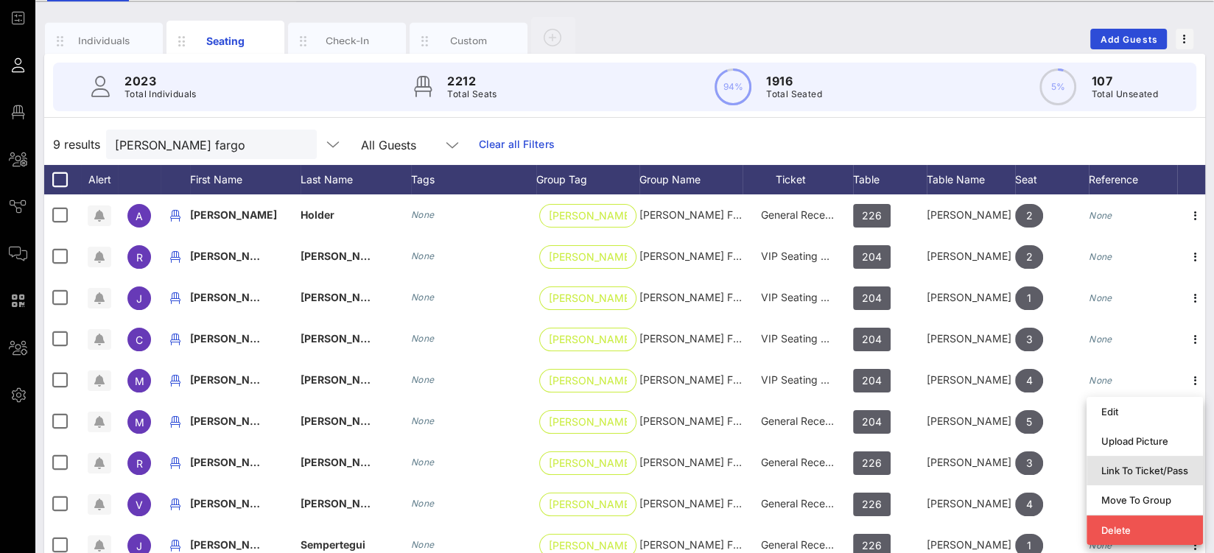
click at [1133, 473] on div "Link To Ticket/Pass" at bounding box center [1144, 471] width 87 height 12
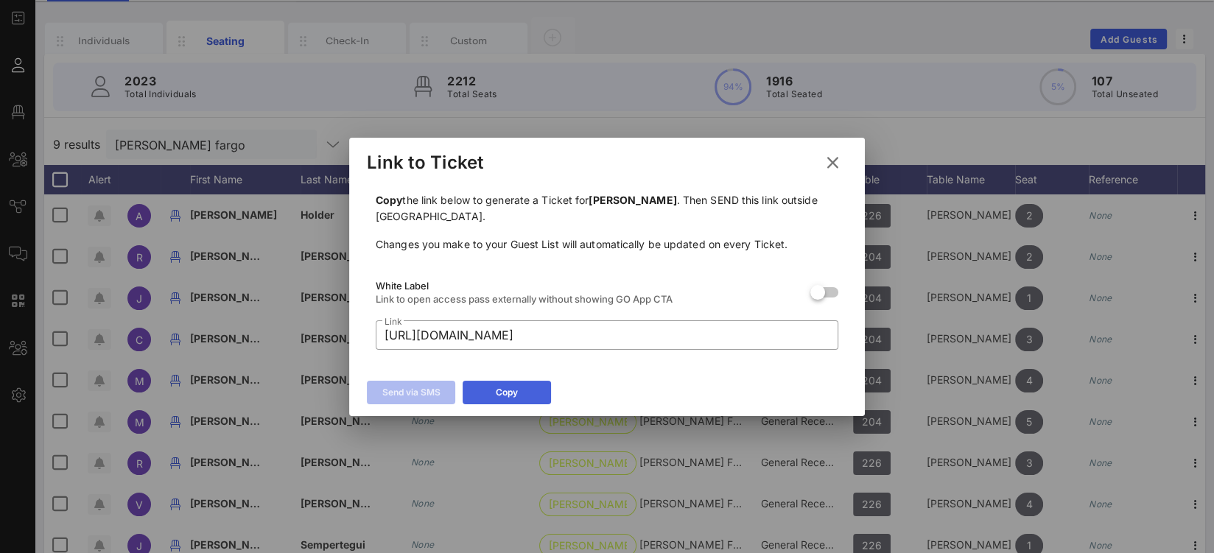
click at [523, 397] on button "Copy" at bounding box center [507, 393] width 88 height 24
click at [839, 163] on icon at bounding box center [833, 163] width 20 height 18
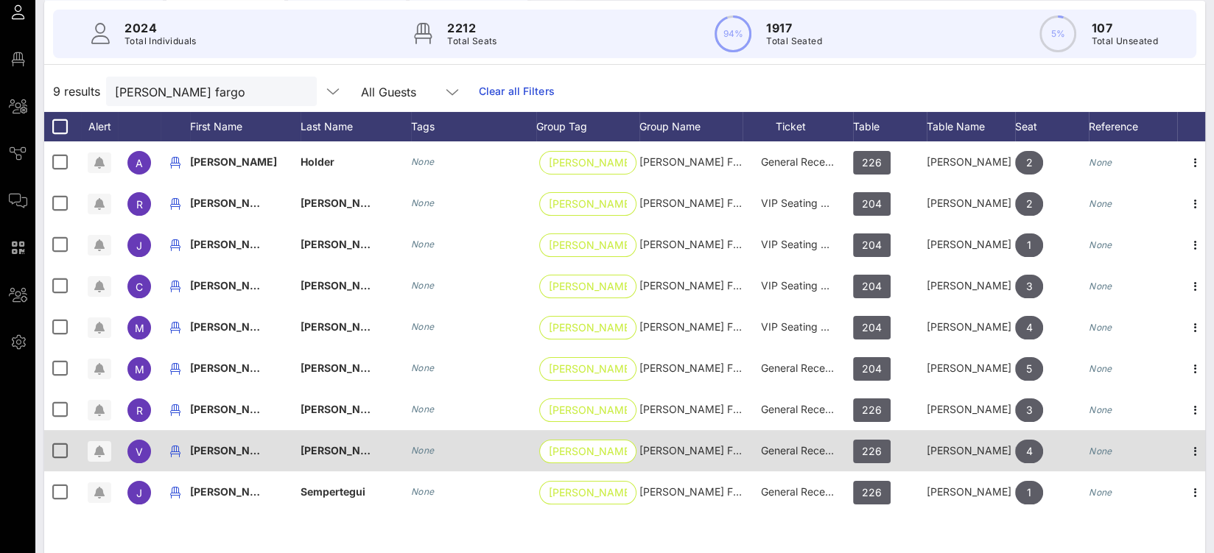
scroll to position [166, 0]
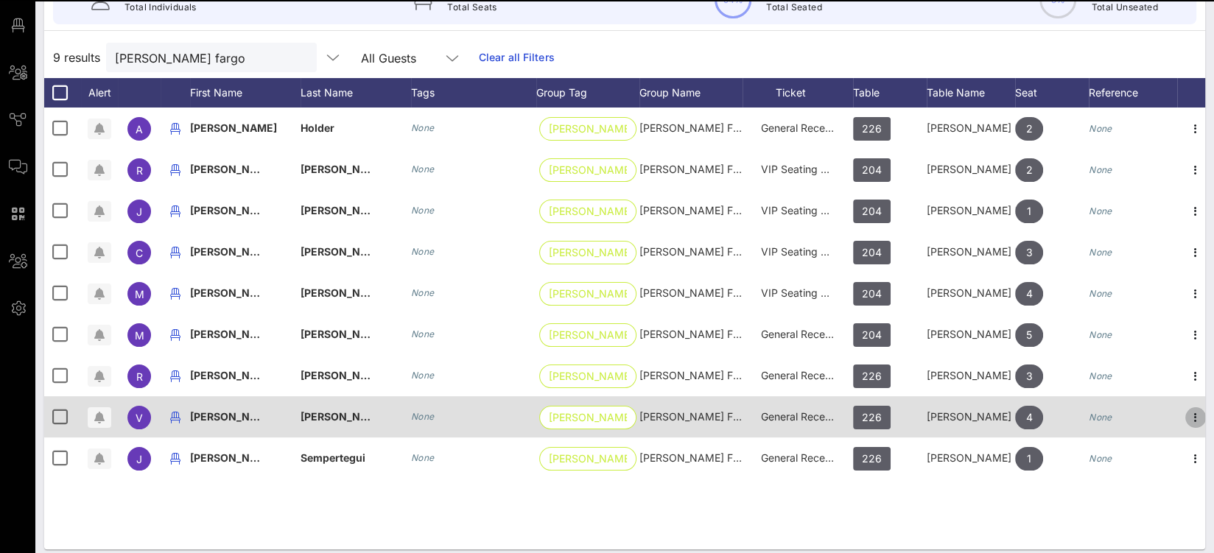
click at [1197, 418] on icon "button" at bounding box center [1196, 418] width 18 height 18
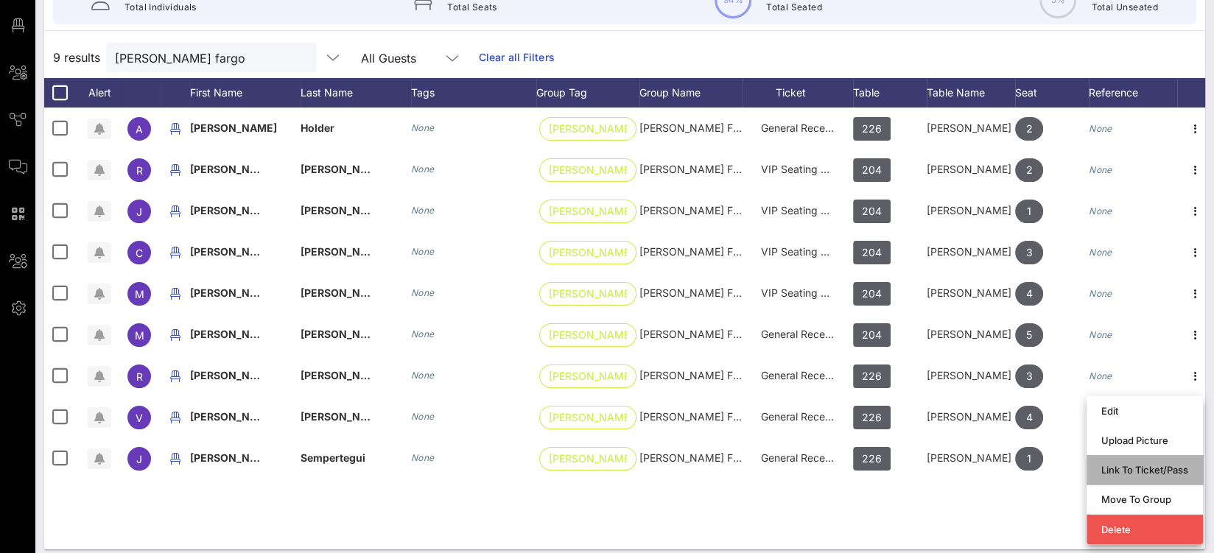
click at [1149, 473] on div "Link To Ticket/Pass" at bounding box center [1144, 470] width 87 height 12
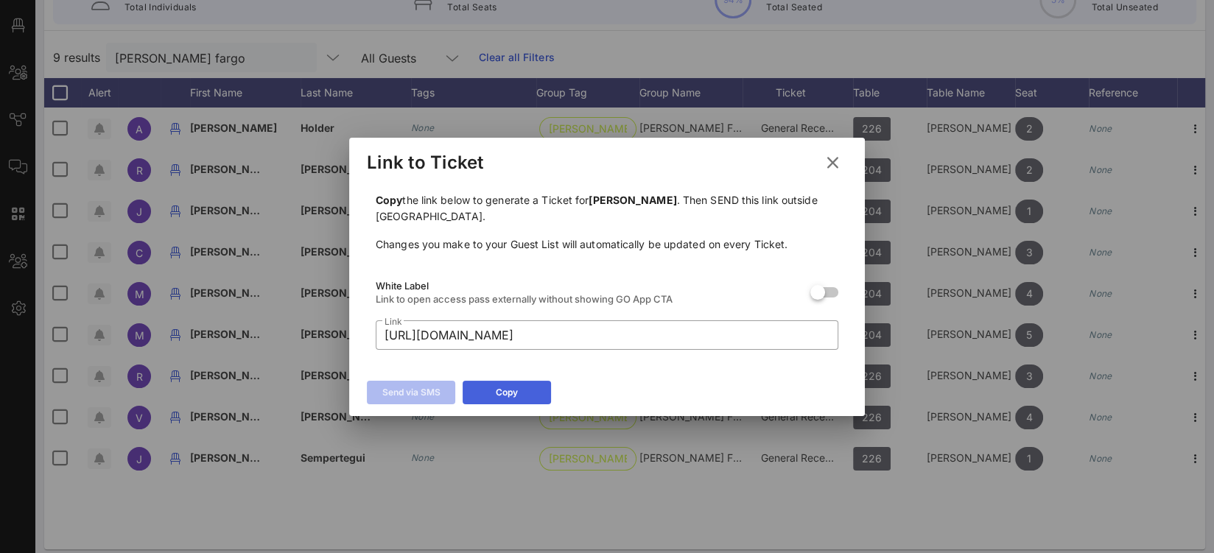
click at [505, 390] on icon at bounding box center [507, 392] width 10 height 9
click at [834, 158] on icon at bounding box center [832, 162] width 21 height 18
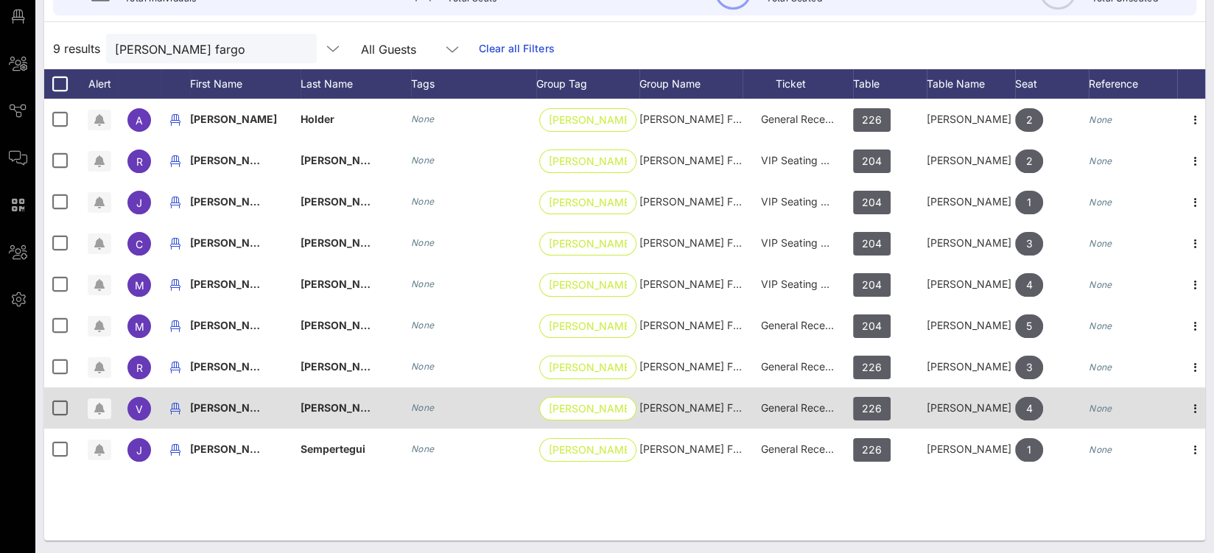
scroll to position [176, 0]
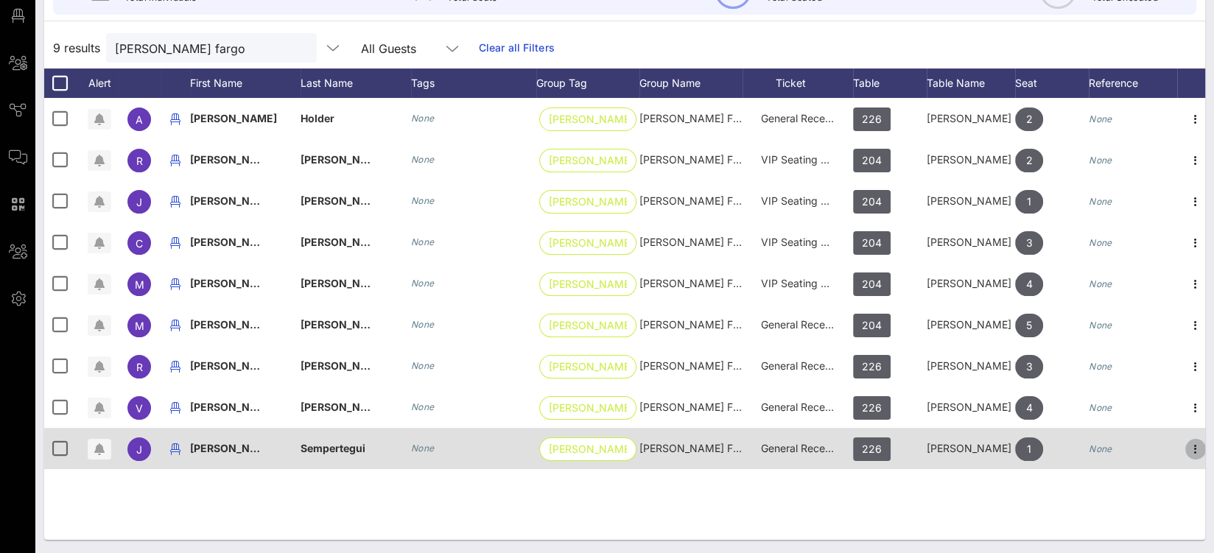
click at [1194, 444] on icon "button" at bounding box center [1196, 450] width 18 height 18
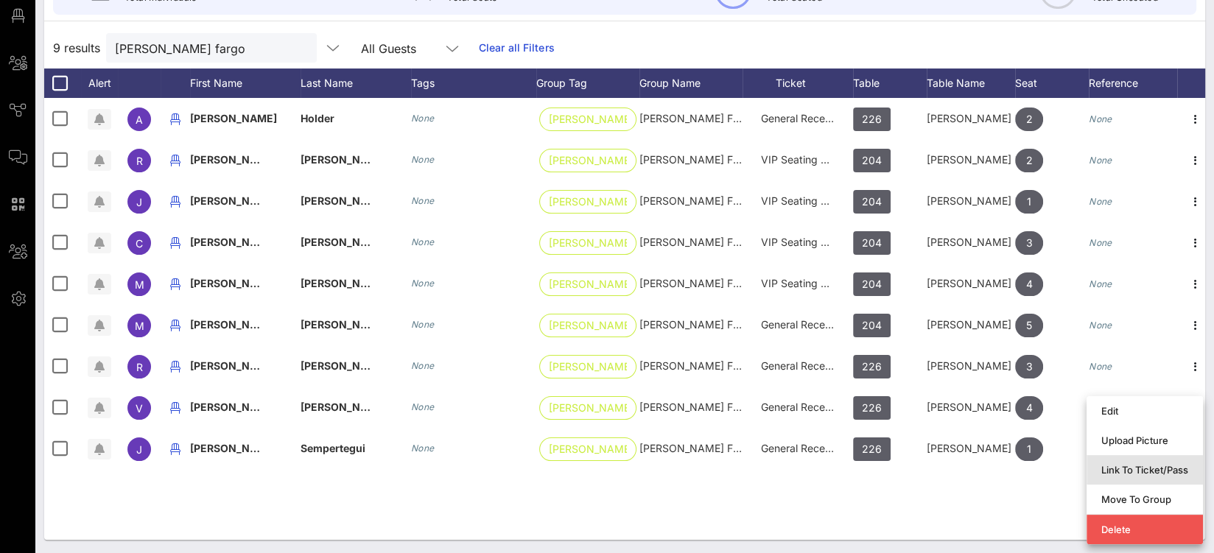
click at [1135, 472] on div "Link To Ticket/Pass" at bounding box center [1144, 470] width 87 height 12
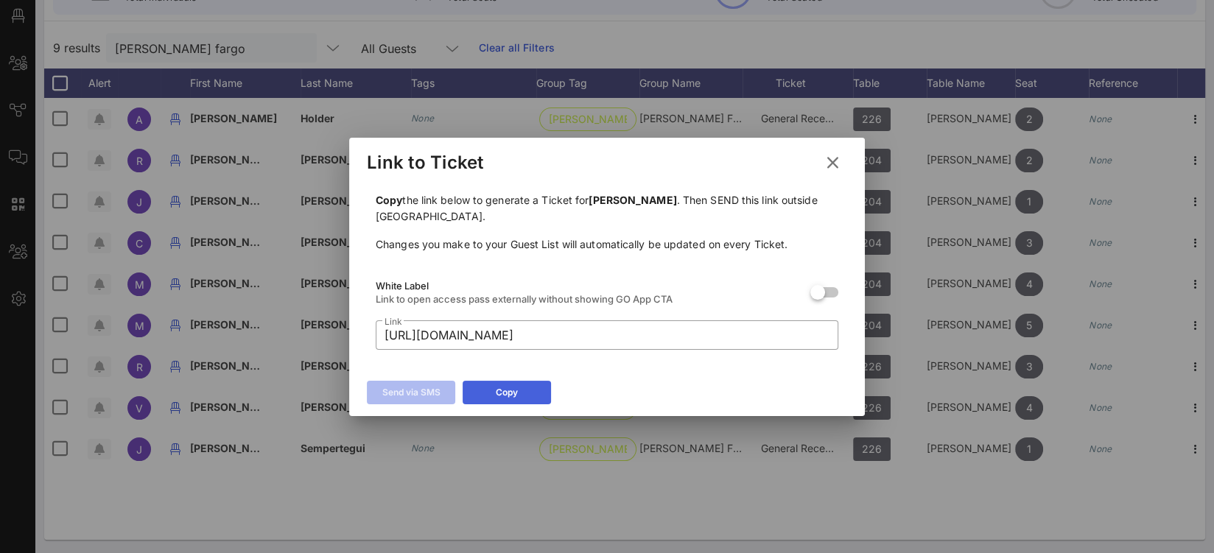
click at [502, 394] on icon at bounding box center [507, 392] width 10 height 9
click at [436, 477] on div at bounding box center [607, 276] width 1214 height 553
click at [830, 165] on icon at bounding box center [833, 163] width 20 height 18
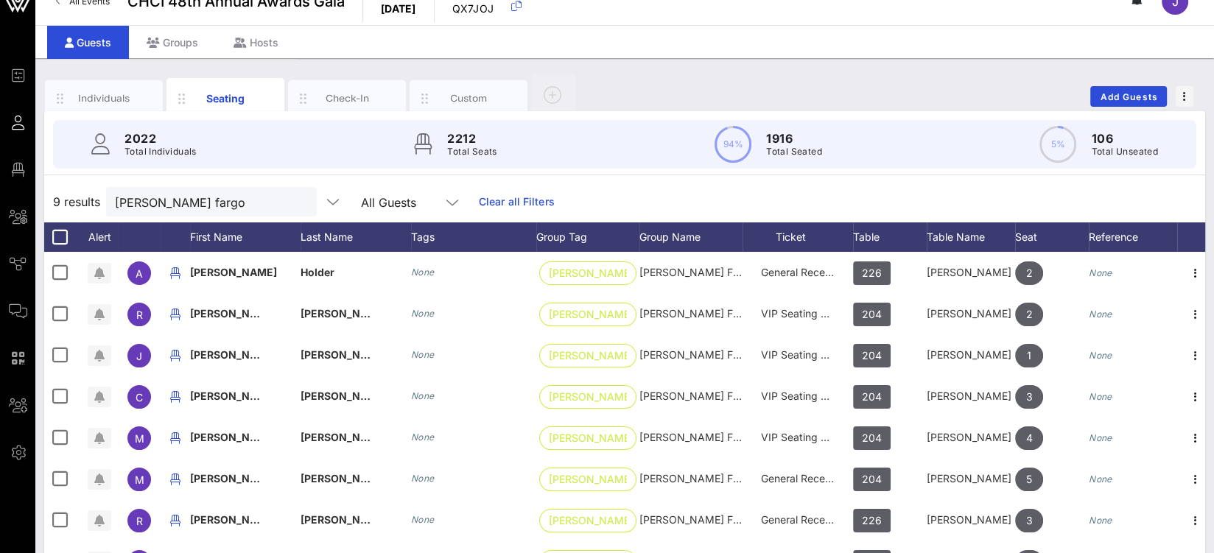
scroll to position [150, 0]
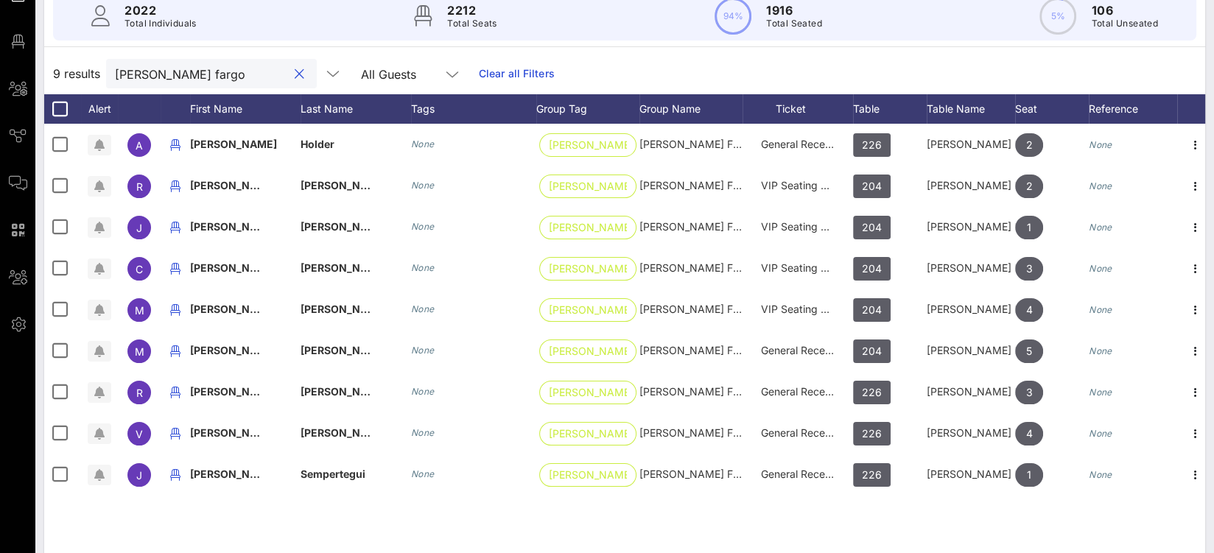
drag, startPoint x: 188, startPoint y: 80, endPoint x: 61, endPoint y: 55, distance: 129.0
click at [66, 56] on div "9 results wells fargo All Guests Clear all Filters" at bounding box center [624, 73] width 1161 height 41
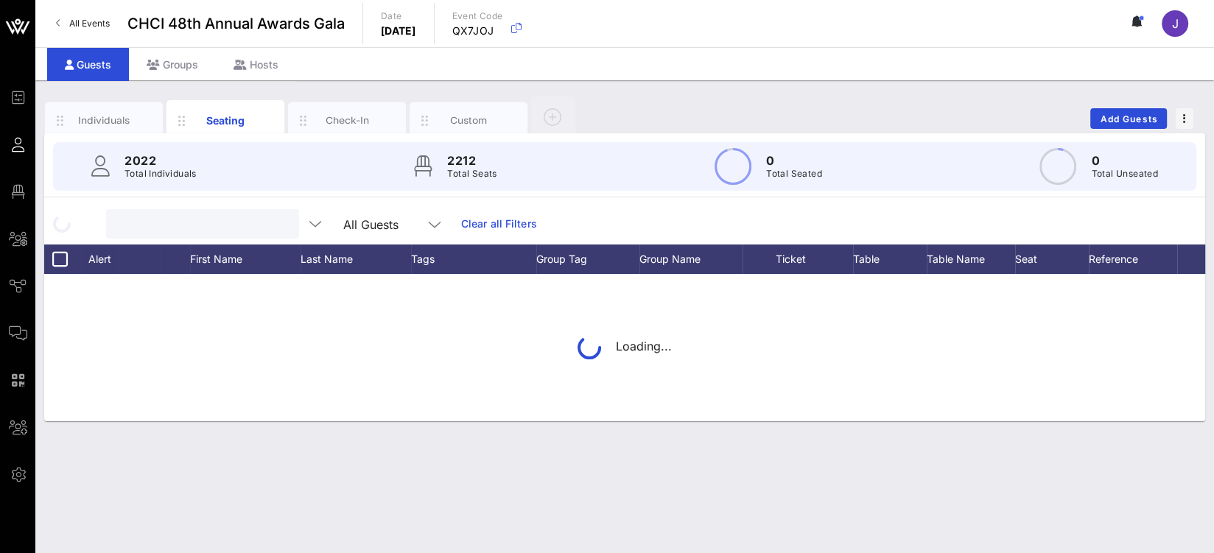
scroll to position [0, 0]
type input "s"
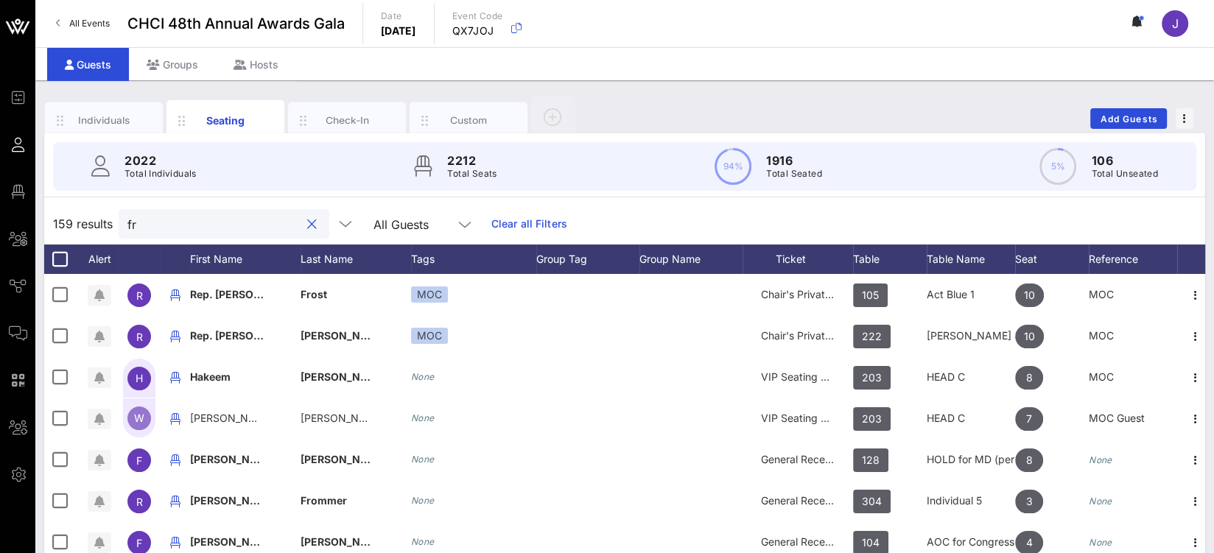
type input "f"
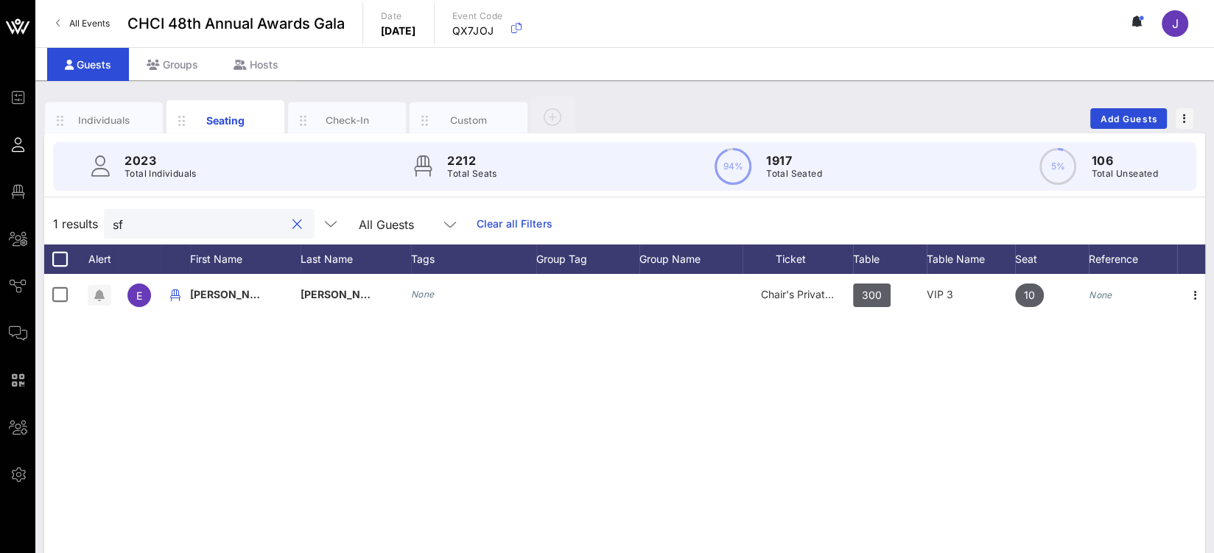
type input "s"
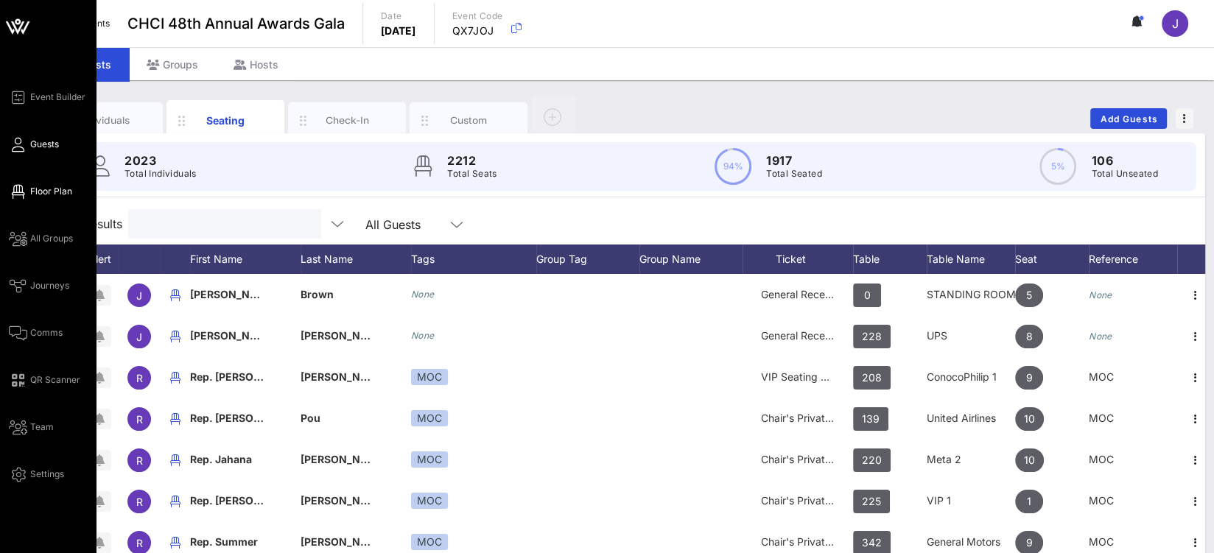
click at [49, 196] on span "Floor Plan" at bounding box center [51, 191] width 42 height 13
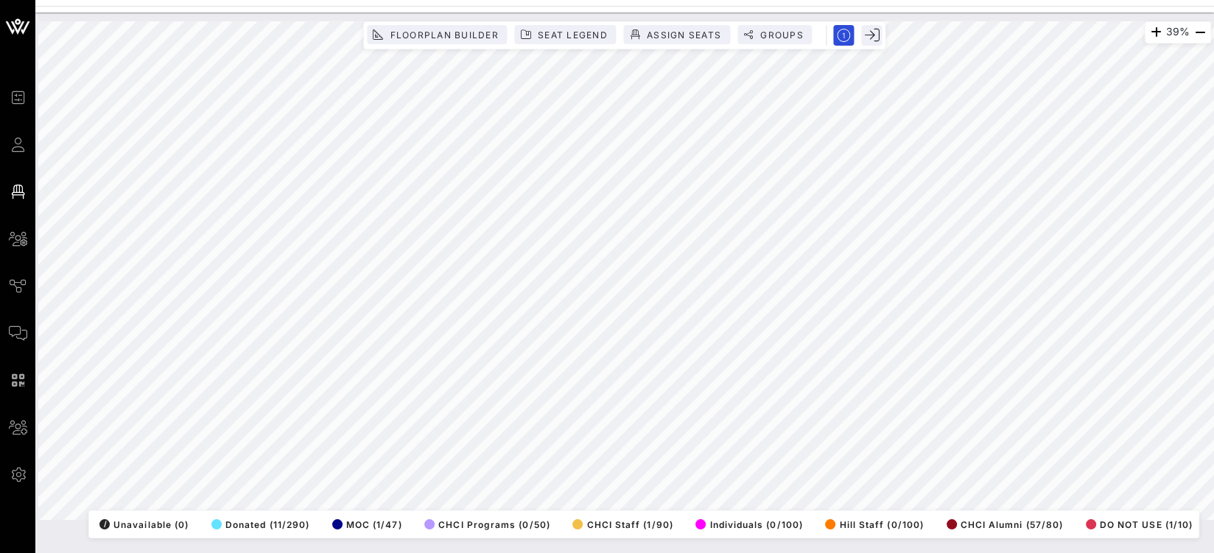
click at [292, 0] on html "Event Builder Guests Floor Plan All Groups Journeys Comms QR Scanner Team Setti…" at bounding box center [607, 276] width 1214 height 553
click at [1140, 0] on html "Event Builder Guests Floor Plan All Groups Journeys Comms QR Scanner Team Setti…" at bounding box center [607, 276] width 1214 height 553
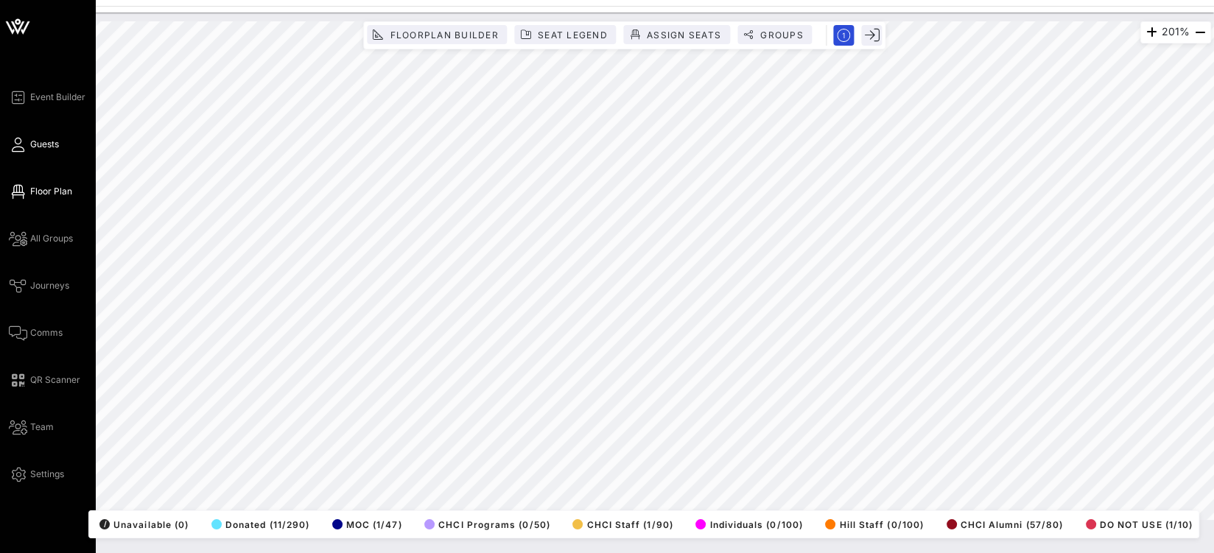
click at [46, 147] on span "Guests" at bounding box center [44, 144] width 29 height 13
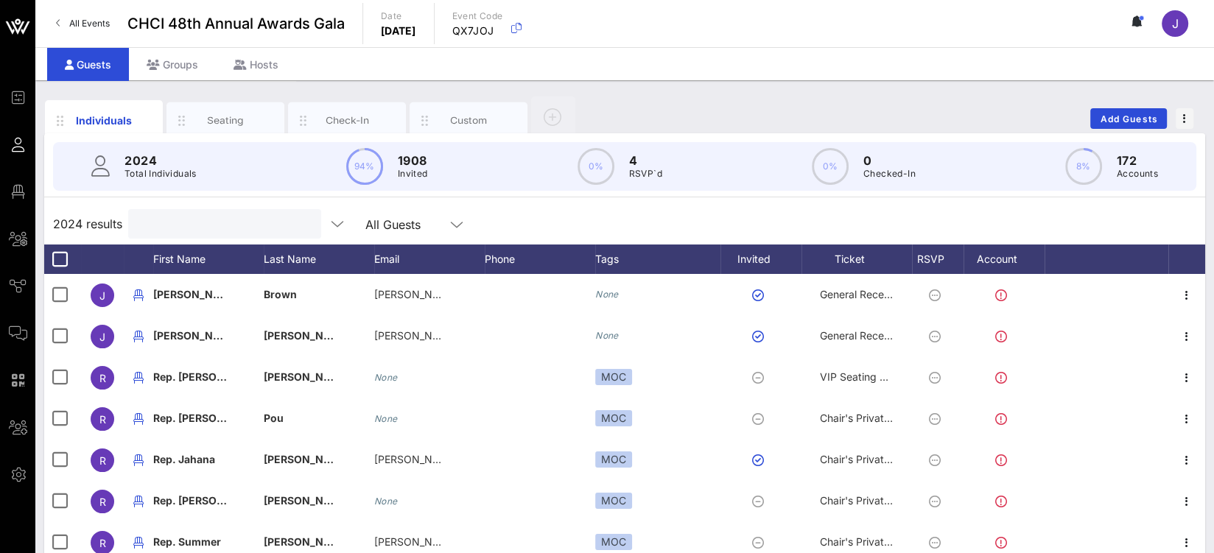
click at [215, 220] on input "text" at bounding box center [223, 223] width 172 height 19
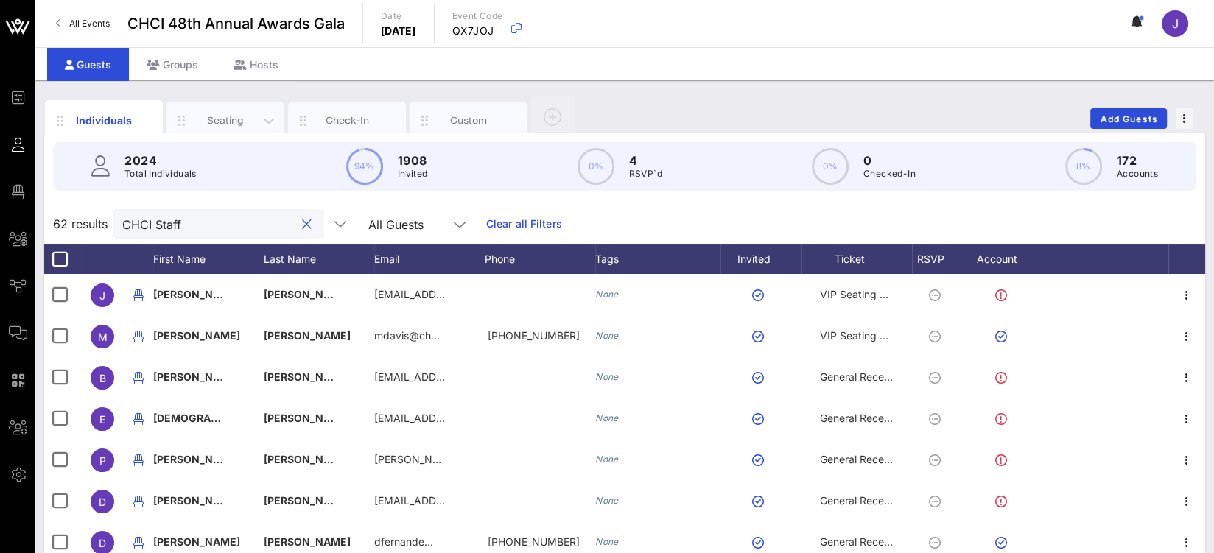
type input "CHCI Staff"
click at [225, 125] on div "Seating" at bounding box center [226, 120] width 66 height 14
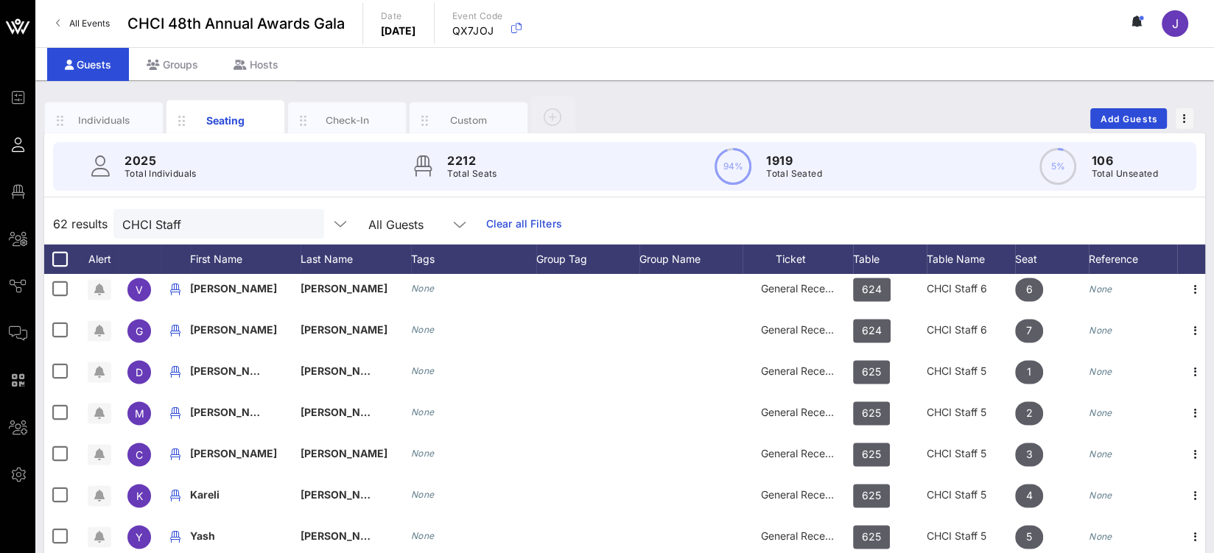
scroll to position [2072, 0]
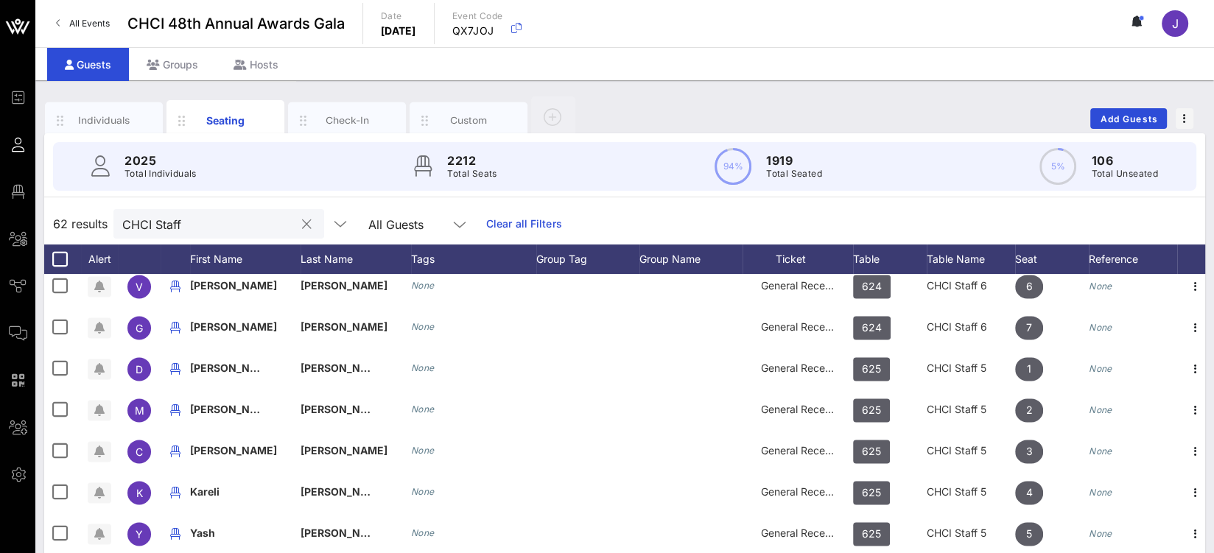
click at [302, 221] on button "clear icon" at bounding box center [307, 224] width 10 height 15
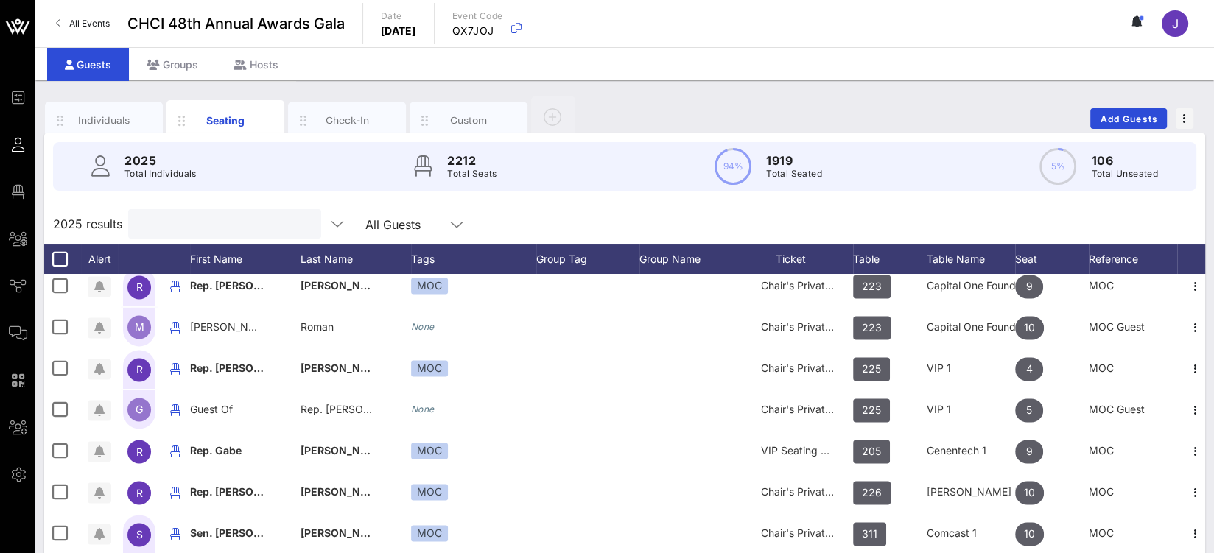
click at [228, 226] on input "text" at bounding box center [223, 223] width 172 height 19
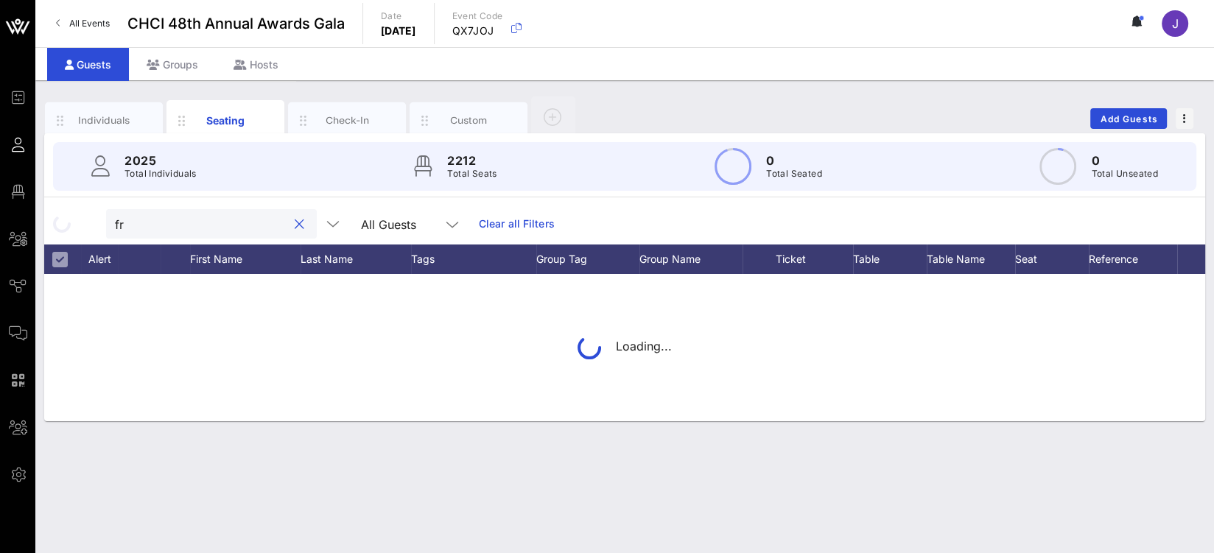
type input "f"
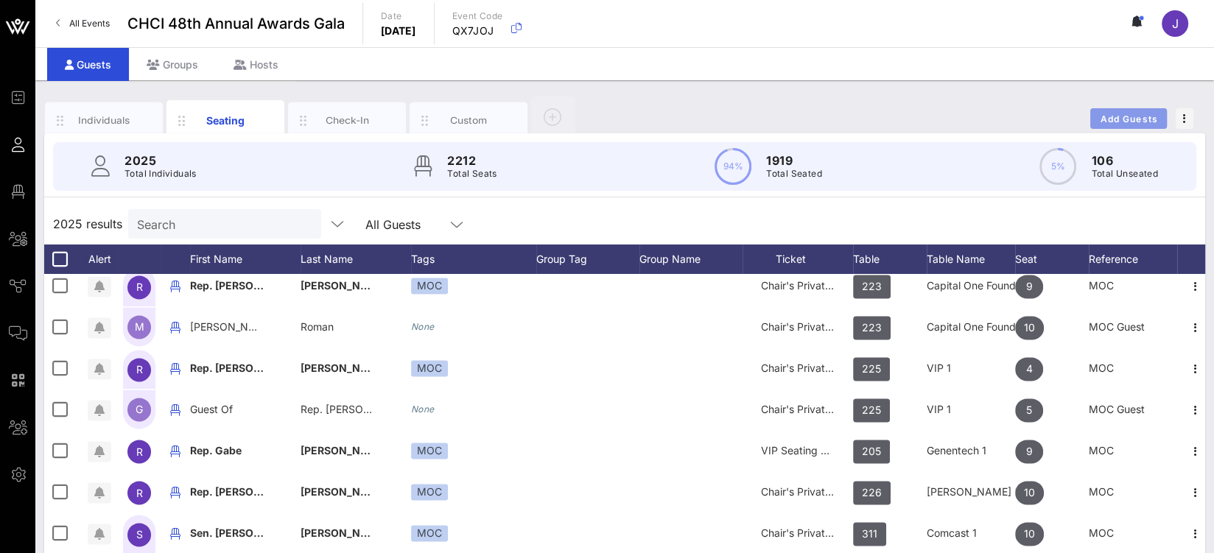
click at [1121, 119] on span "Add Guests" at bounding box center [1129, 118] width 58 height 11
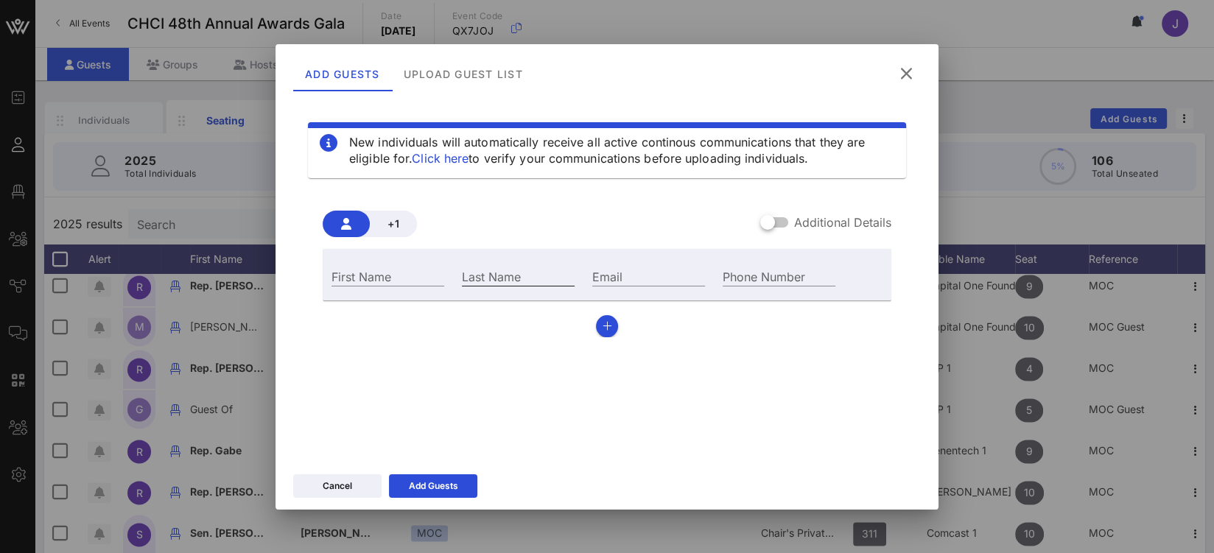
click at [511, 270] on div "Last Name" at bounding box center [518, 276] width 113 height 19
type input "Frausto"
click at [376, 271] on div "First Name" at bounding box center [388, 276] width 113 height 19
type input "Sasha"
click at [612, 319] on button "button" at bounding box center [607, 326] width 22 height 22
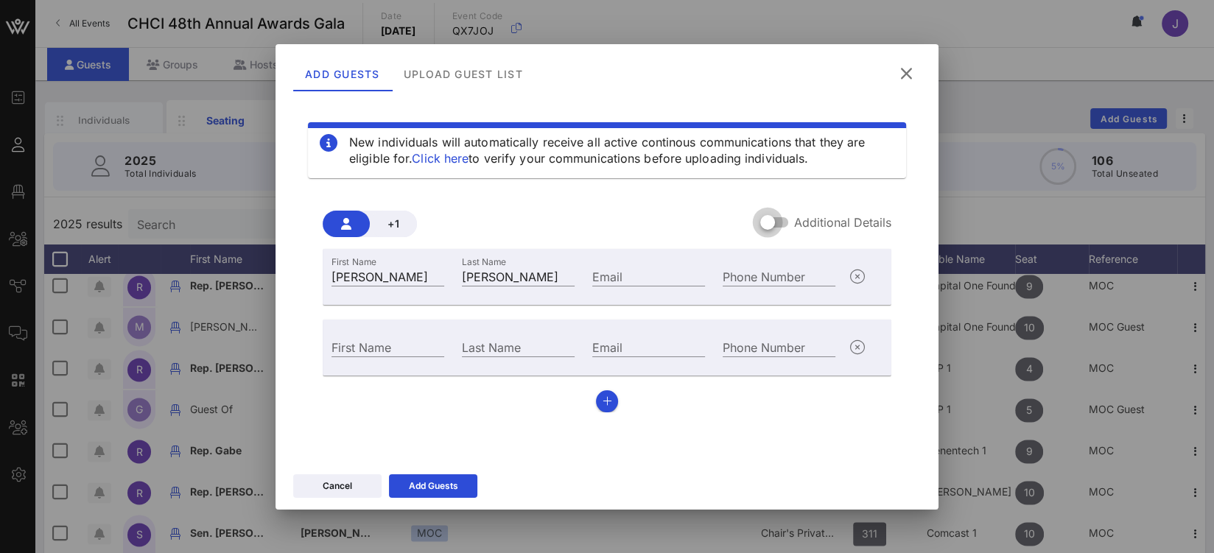
click at [780, 223] on div at bounding box center [767, 222] width 25 height 25
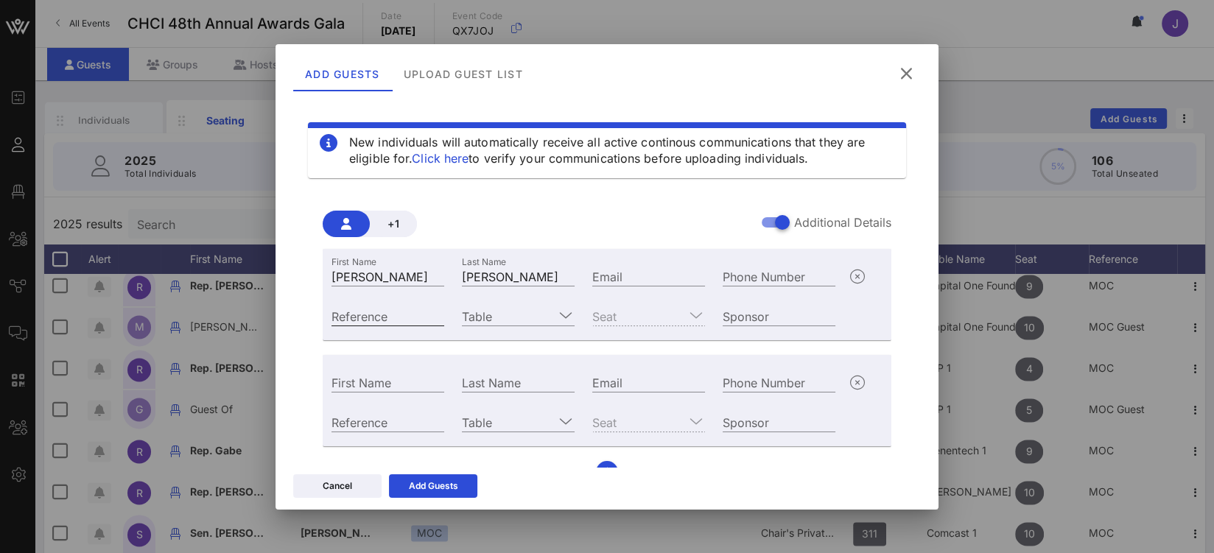
click at [358, 323] on div "Reference" at bounding box center [388, 315] width 130 height 40
click at [852, 384] on icon "button" at bounding box center [858, 383] width 18 height 18
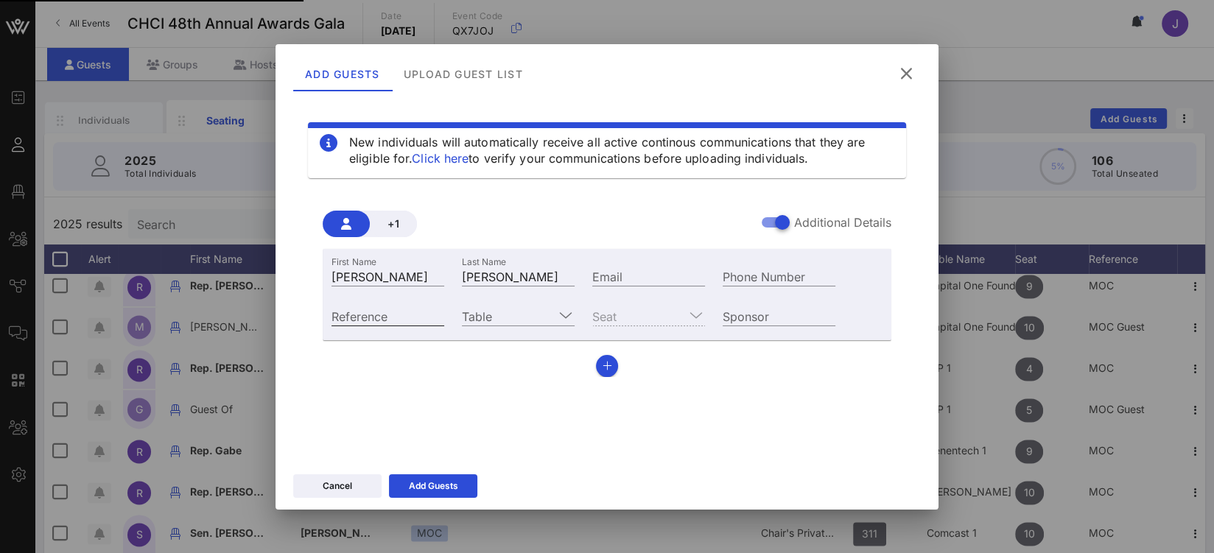
click at [390, 318] on input "Reference" at bounding box center [388, 315] width 113 height 19
type input "CHCI"
click at [906, 71] on icon at bounding box center [907, 74] width 20 height 18
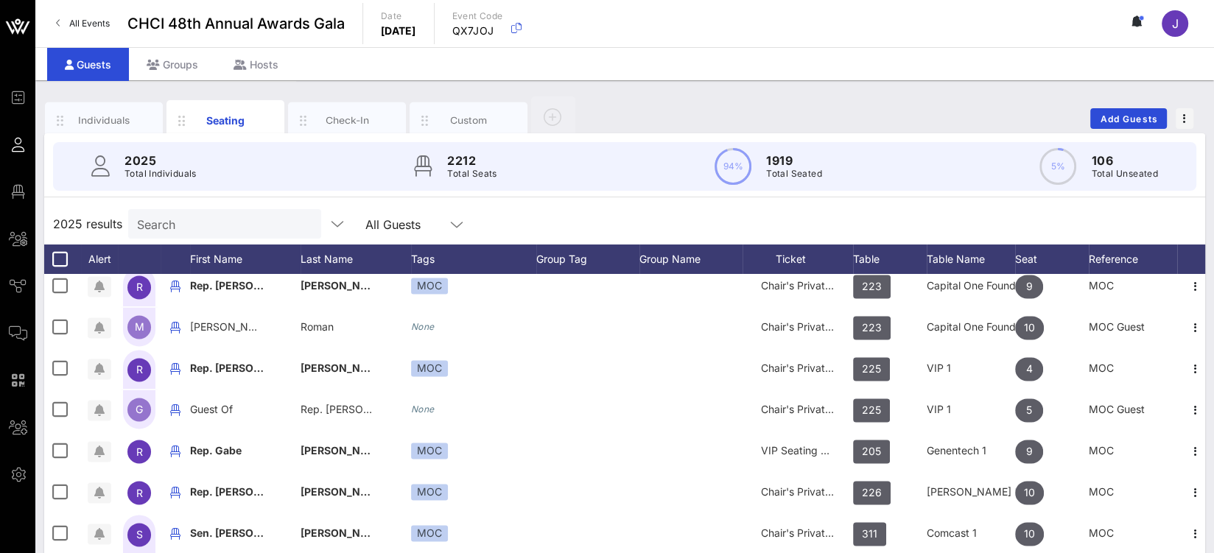
click at [215, 223] on input "Search" at bounding box center [223, 223] width 172 height 19
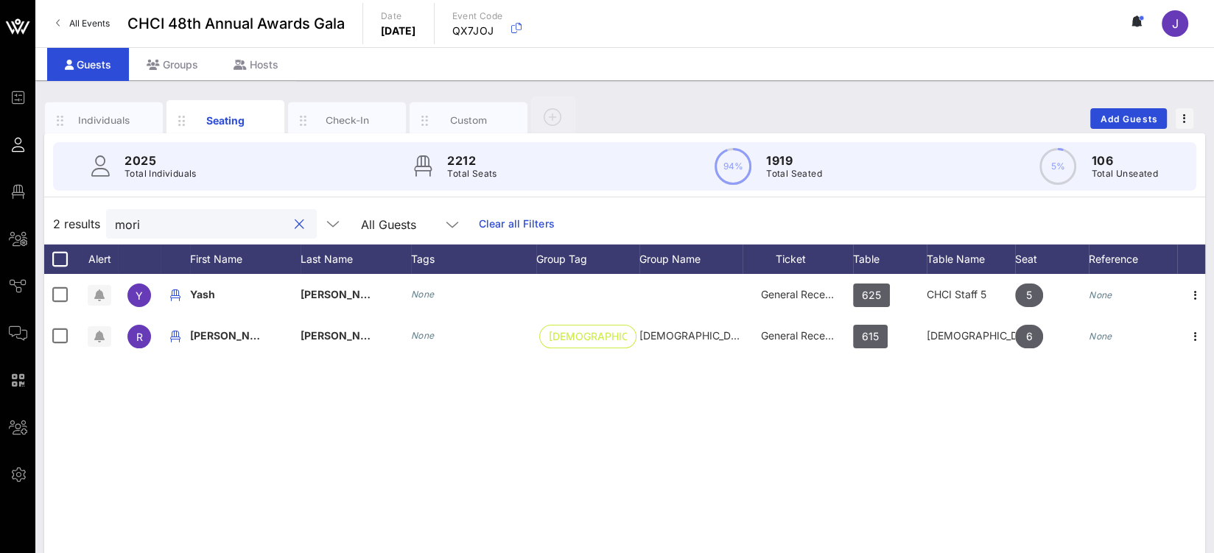
scroll to position [0, 0]
click at [139, 220] on input "mori" at bounding box center [201, 223] width 172 height 19
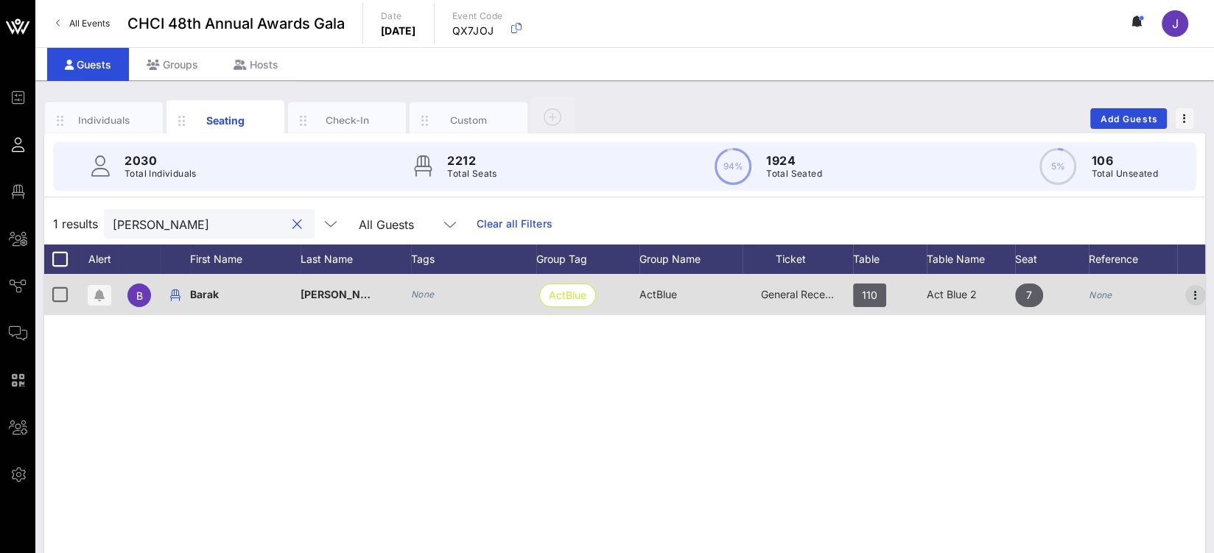
type input "banta"
click at [1193, 293] on icon "button" at bounding box center [1196, 296] width 18 height 18
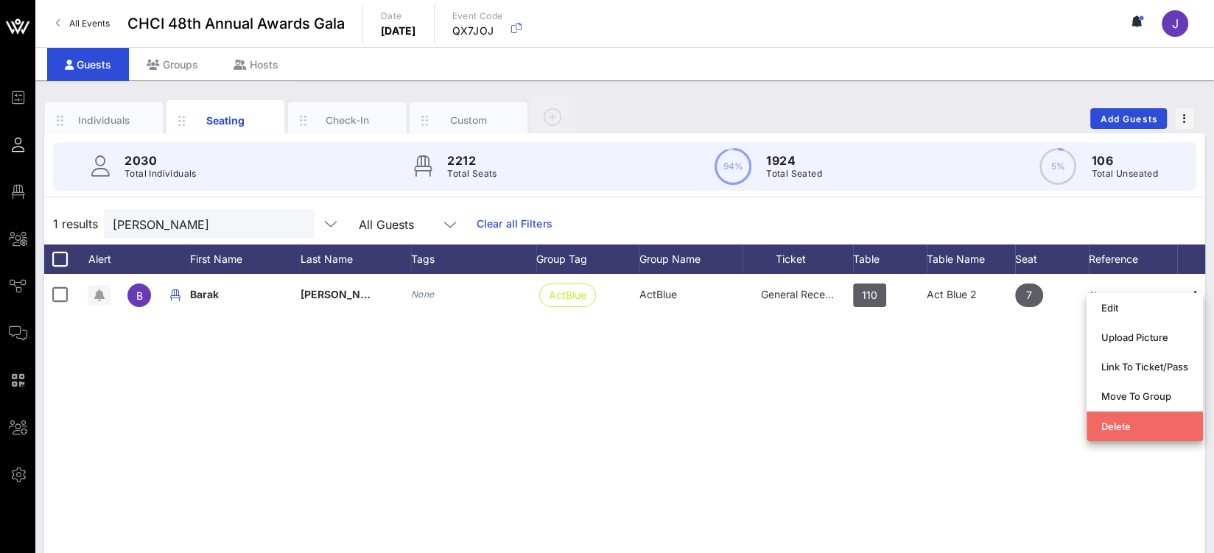
click at [1154, 427] on div "Delete" at bounding box center [1144, 427] width 87 height 12
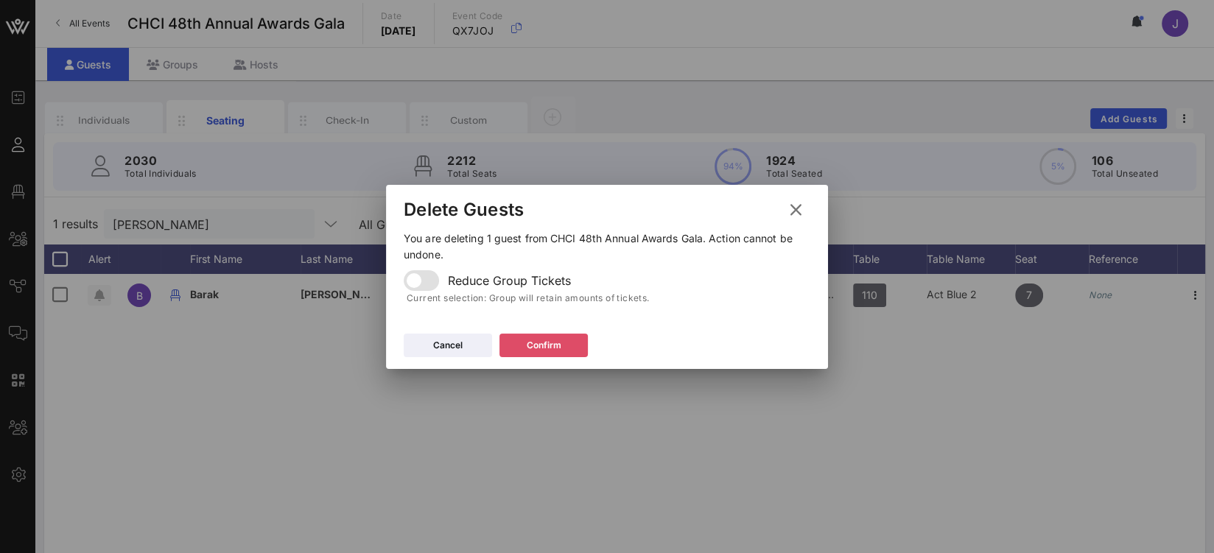
click at [549, 346] on icon at bounding box center [544, 345] width 10 height 11
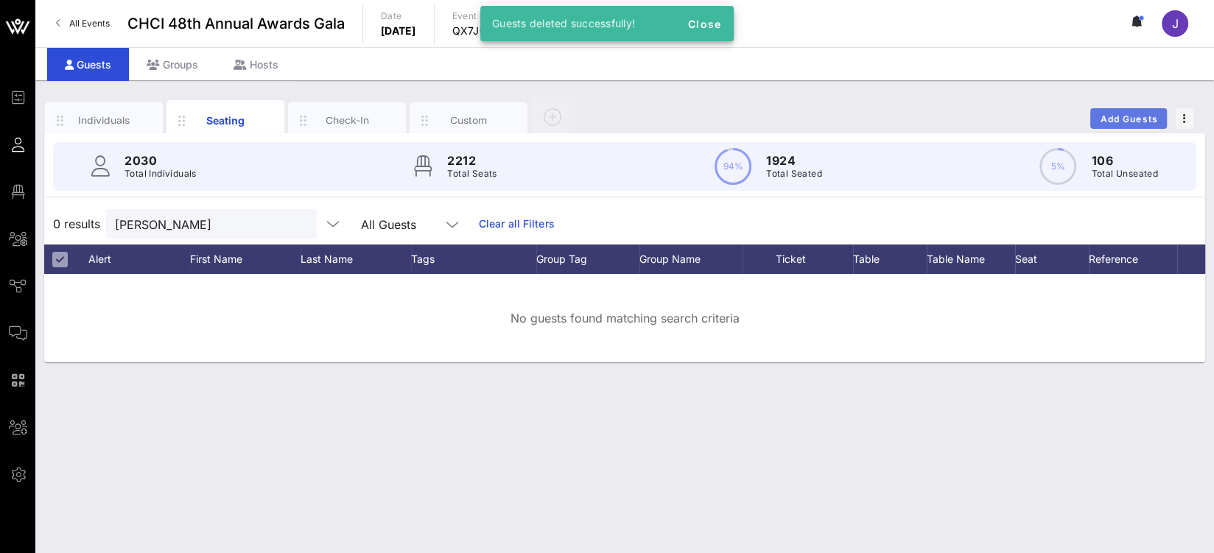
click at [1116, 116] on span "Add Guests" at bounding box center [1129, 118] width 58 height 11
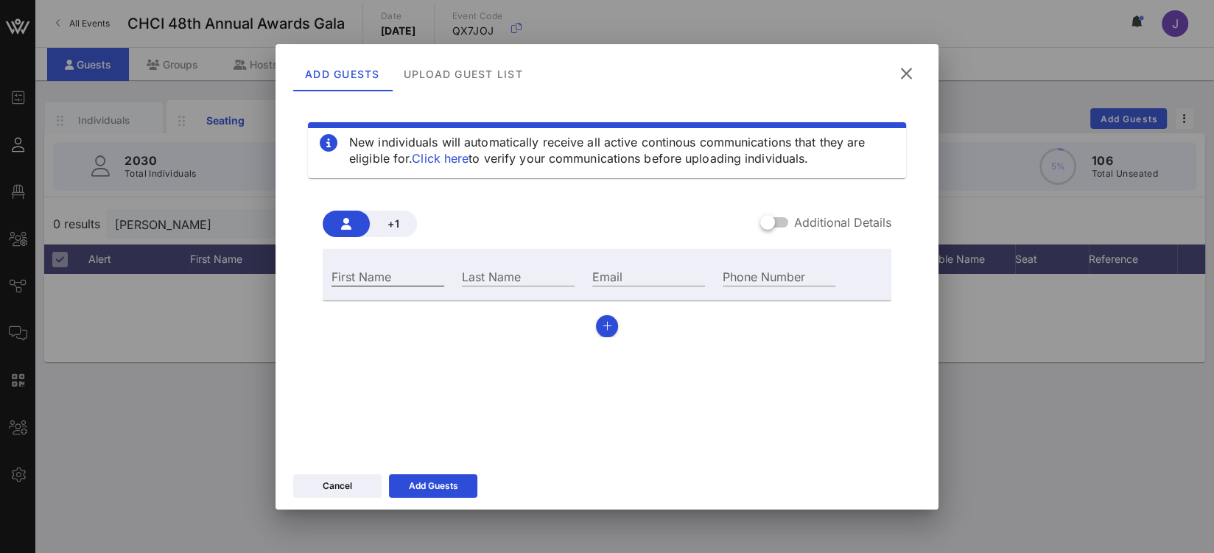
click at [421, 278] on input "First Name" at bounding box center [388, 276] width 113 height 19
type input "Nancy"
type input "Flores"
click at [615, 274] on div "Email" at bounding box center [648, 276] width 113 height 19
paste input "mailto:Nflores@cbpp.org"
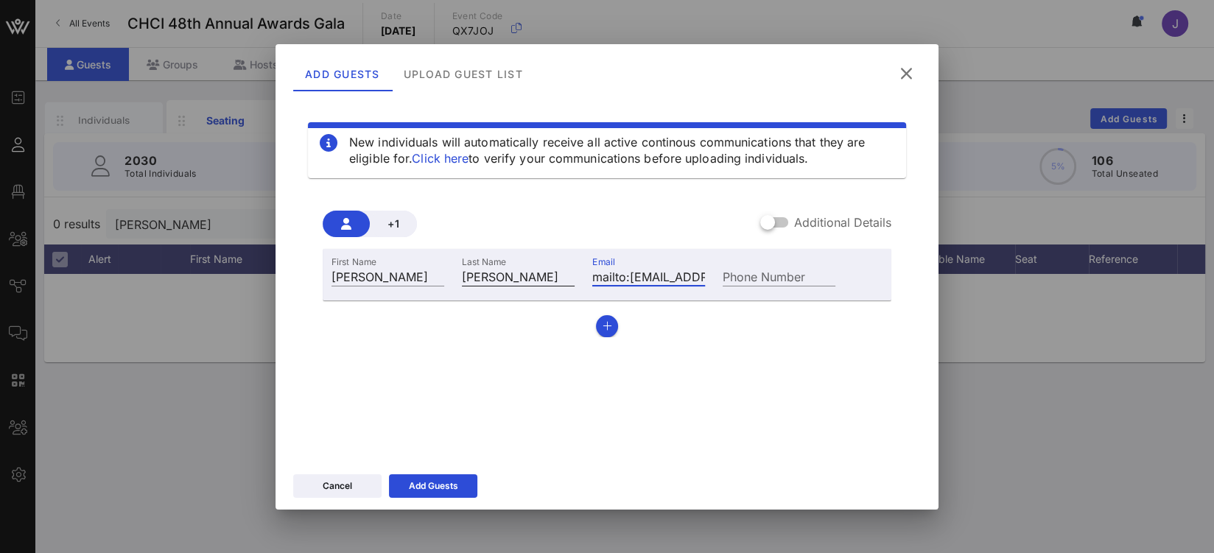
drag, startPoint x: 607, startPoint y: 279, endPoint x: 491, endPoint y: 274, distance: 116.5
click at [504, 275] on div "First Name Nancy Last Name Flores Email mailto:Nflores@cbpp.org Phone Number" at bounding box center [584, 275] width 522 height 40
type input "Nflores@cbpp.org"
click at [777, 222] on div at bounding box center [767, 222] width 25 height 25
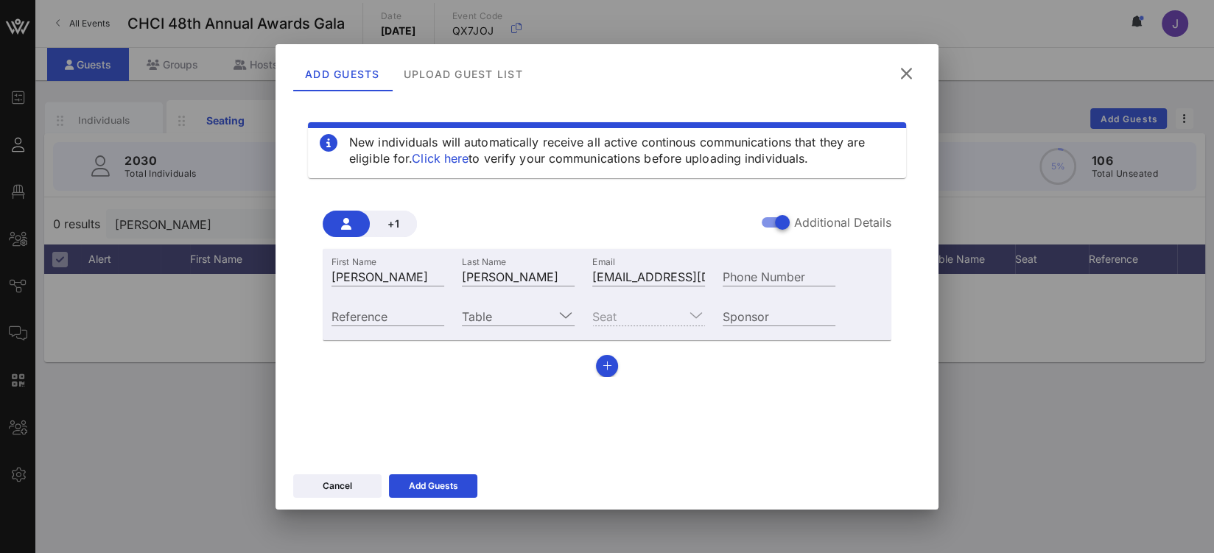
click at [533, 304] on div "Table" at bounding box center [518, 315] width 130 height 40
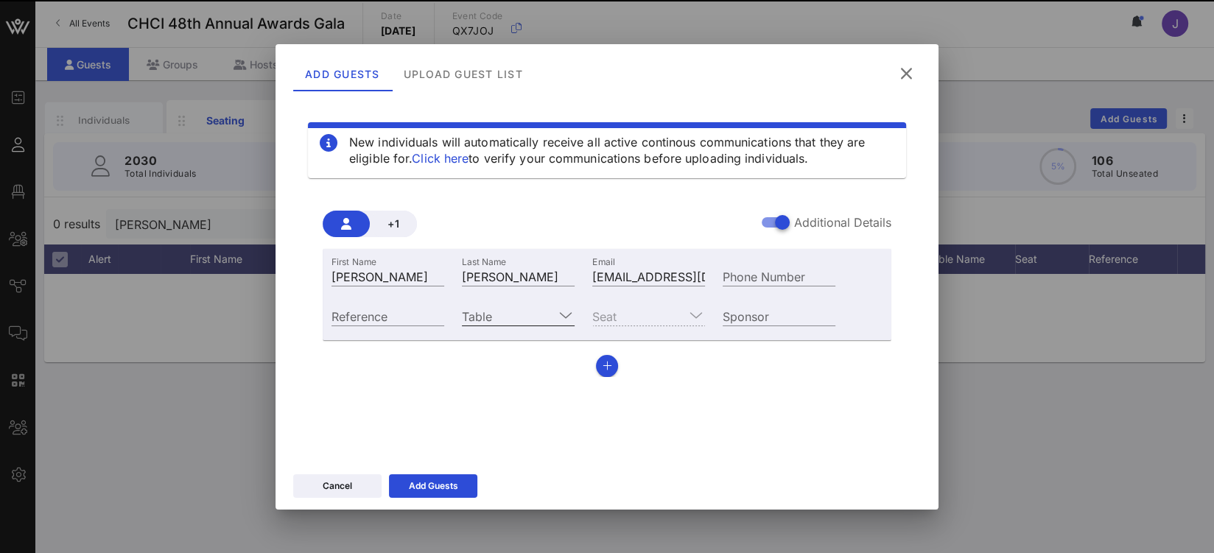
click at [531, 311] on input "Table" at bounding box center [508, 315] width 92 height 19
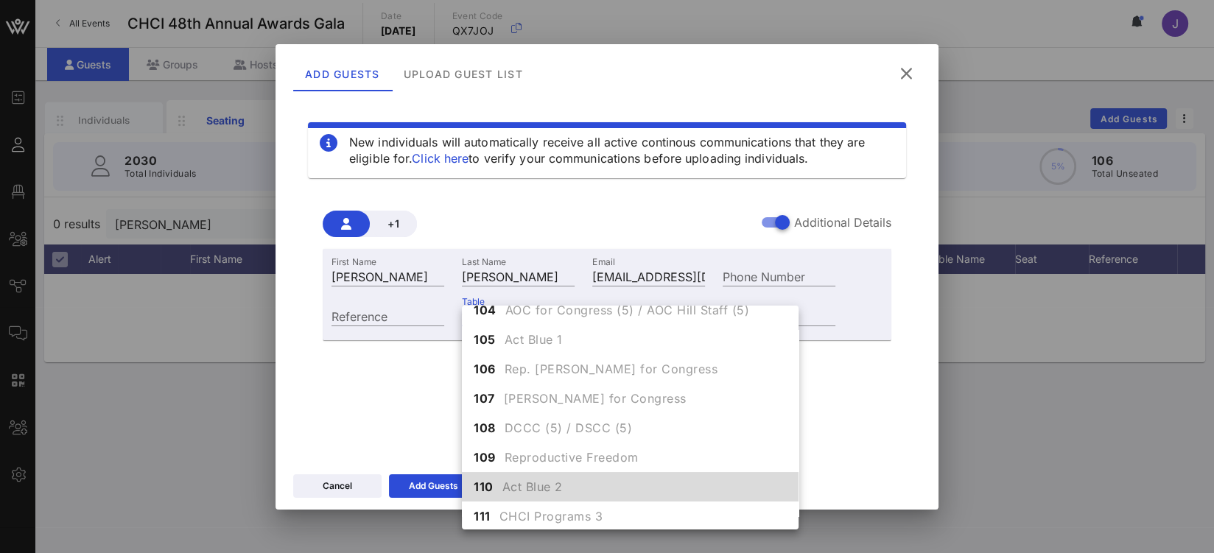
scroll to position [164, 0]
click at [527, 480] on span "Act Blue 2" at bounding box center [532, 486] width 60 height 18
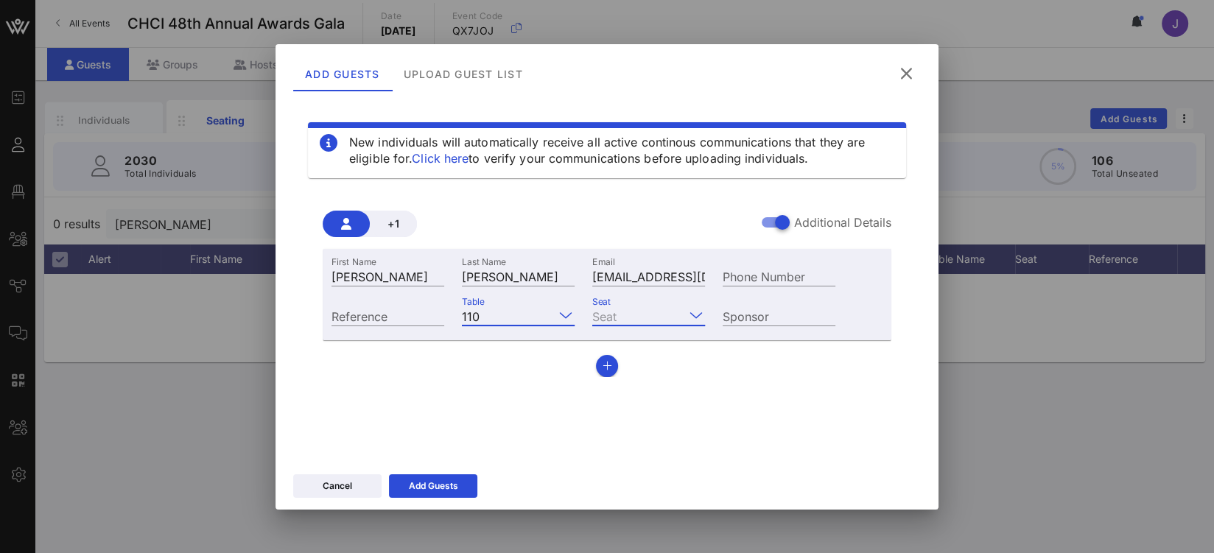
click at [639, 314] on input "Seat" at bounding box center [638, 315] width 92 height 19
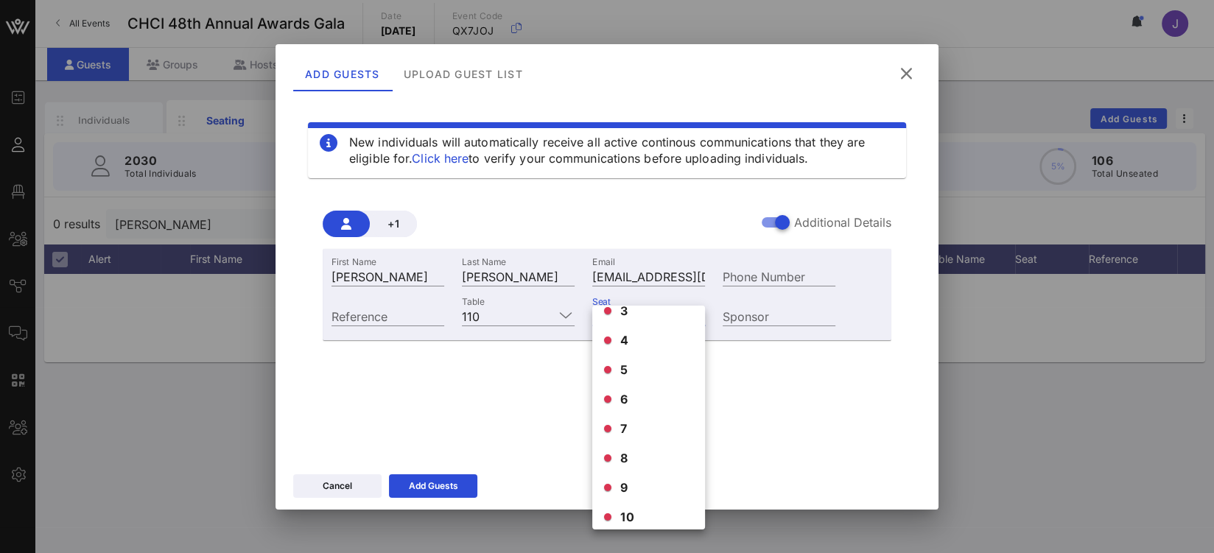
scroll to position [57, 0]
click at [480, 390] on div "New individuals will automatically receive all active continous communications …" at bounding box center [607, 276] width 628 height 354
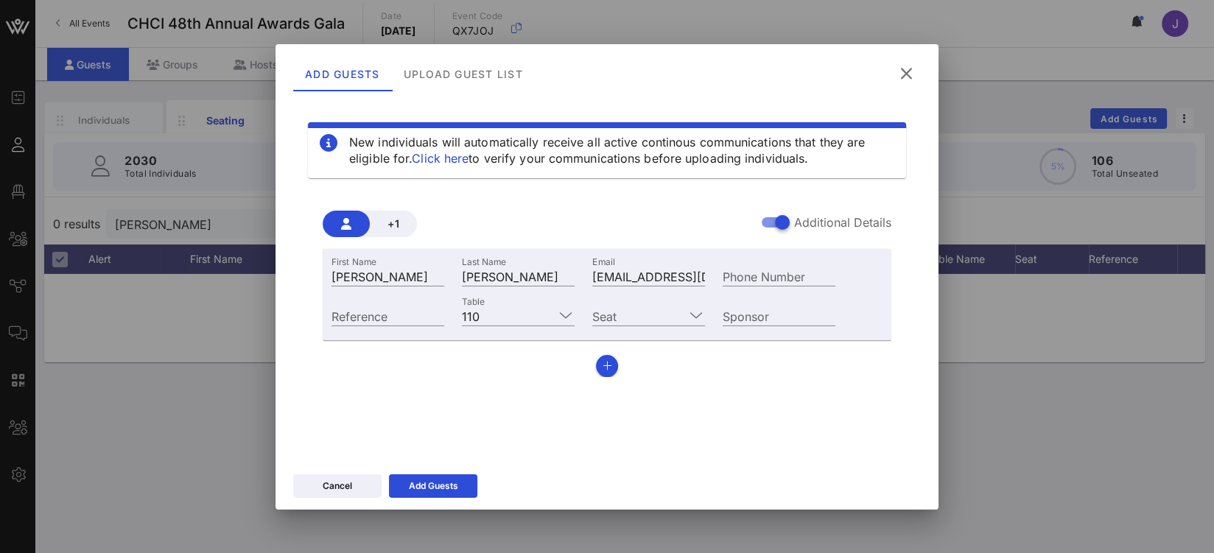
drag, startPoint x: 625, startPoint y: 314, endPoint x: 585, endPoint y: 309, distance: 40.1
click at [624, 314] on input "Seat" at bounding box center [638, 315] width 92 height 19
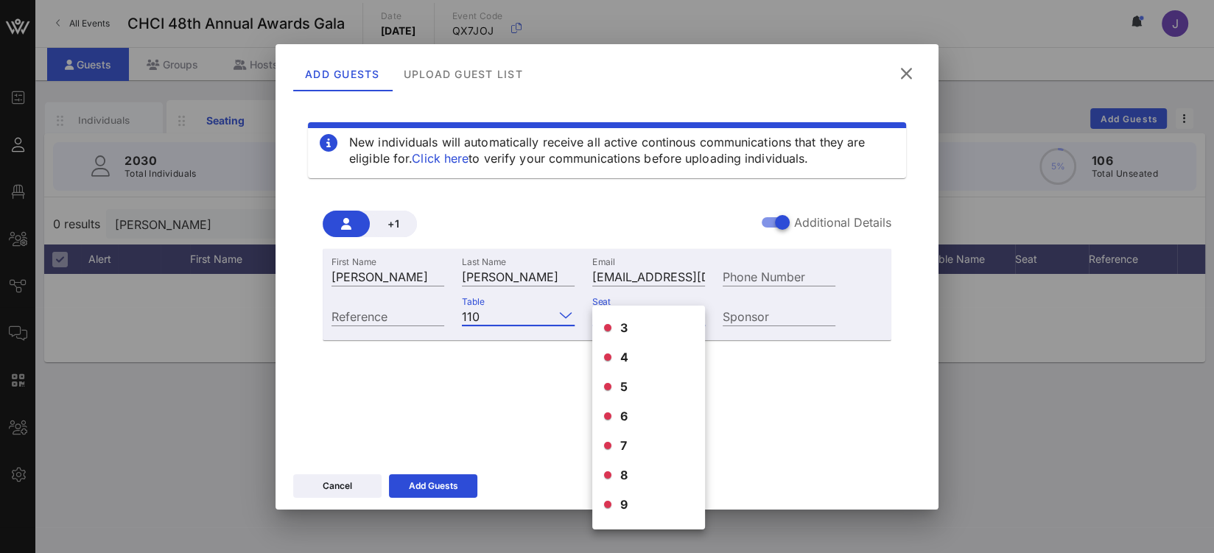
click at [530, 318] on input "Table" at bounding box center [519, 315] width 69 height 19
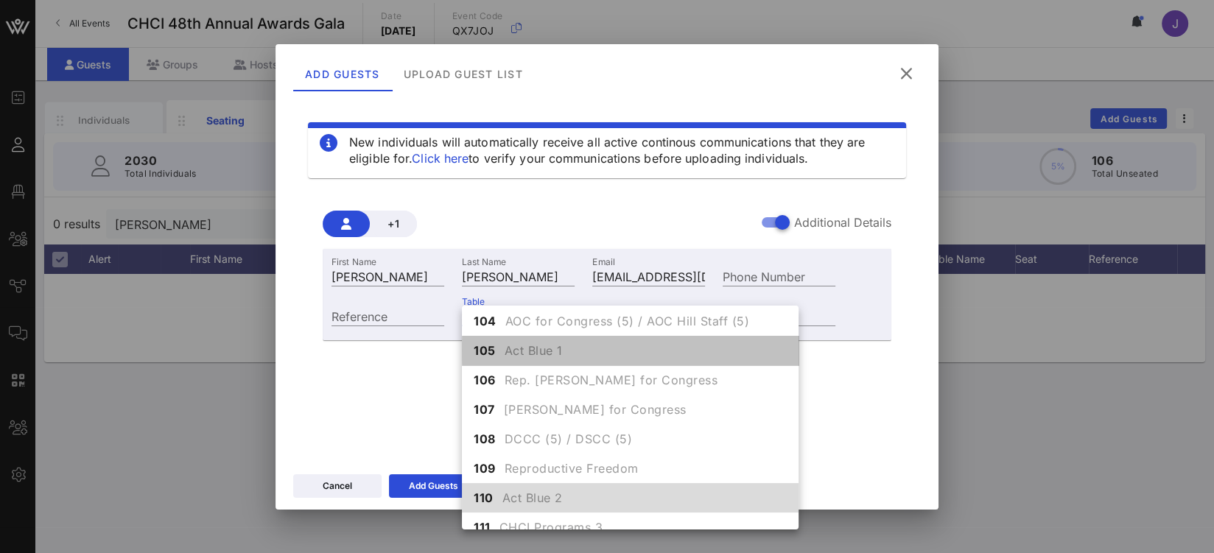
click at [529, 343] on span "Act Blue 1" at bounding box center [534, 351] width 58 height 18
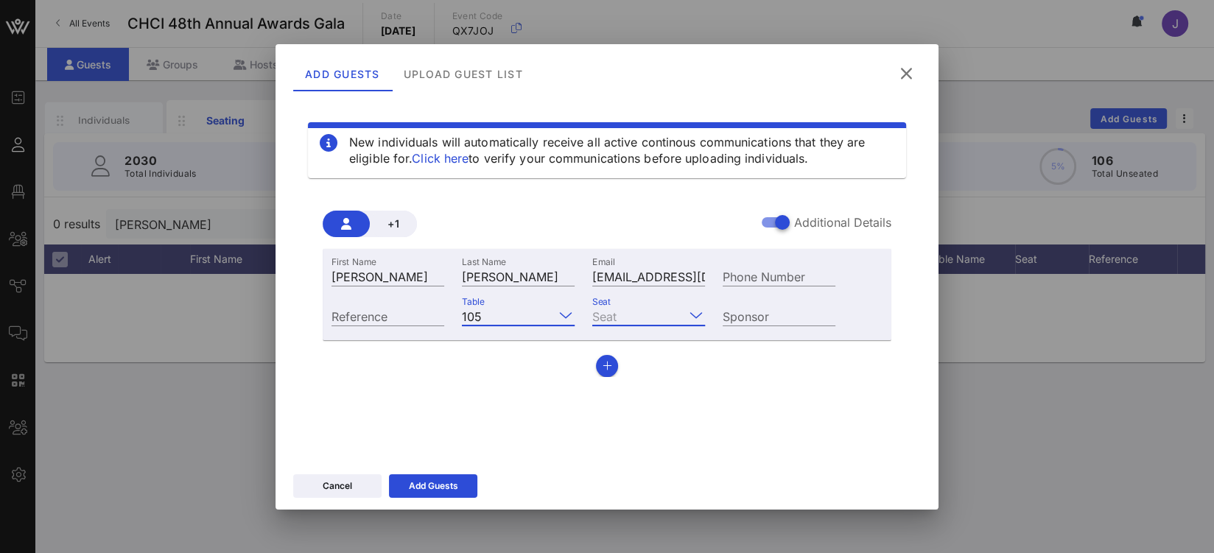
click at [636, 309] on input "Seat" at bounding box center [638, 315] width 92 height 19
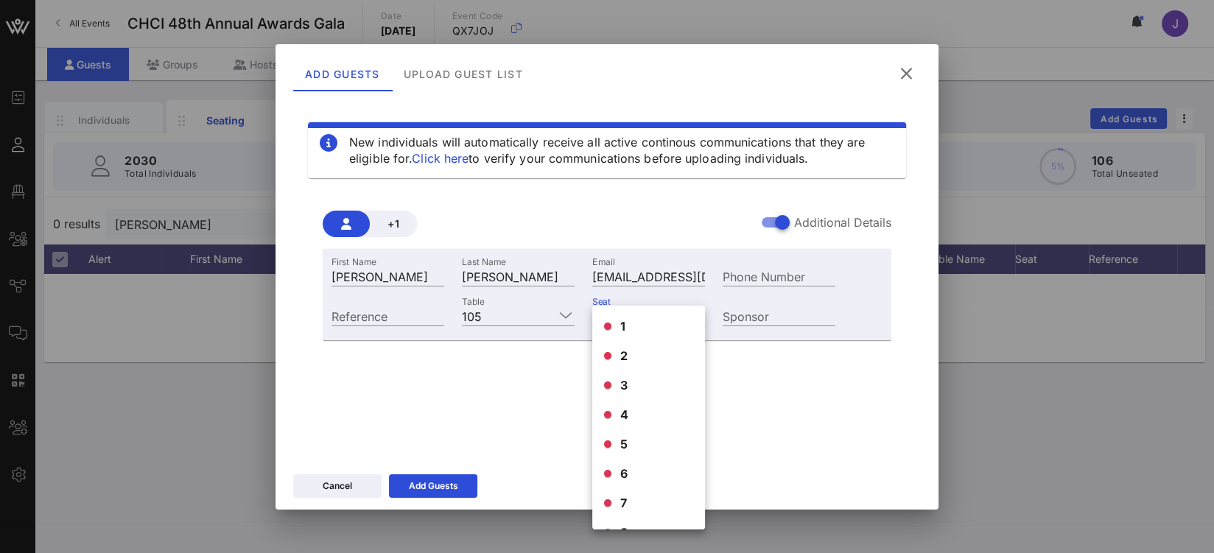
scroll to position [0, 0]
drag, startPoint x: 533, startPoint y: 379, endPoint x: 671, endPoint y: 250, distance: 189.2
click at [533, 379] on div "+1 Additional Details First Name Nancy Last Name Flores Email Nflores@cbpp.org …" at bounding box center [607, 288] width 598 height 202
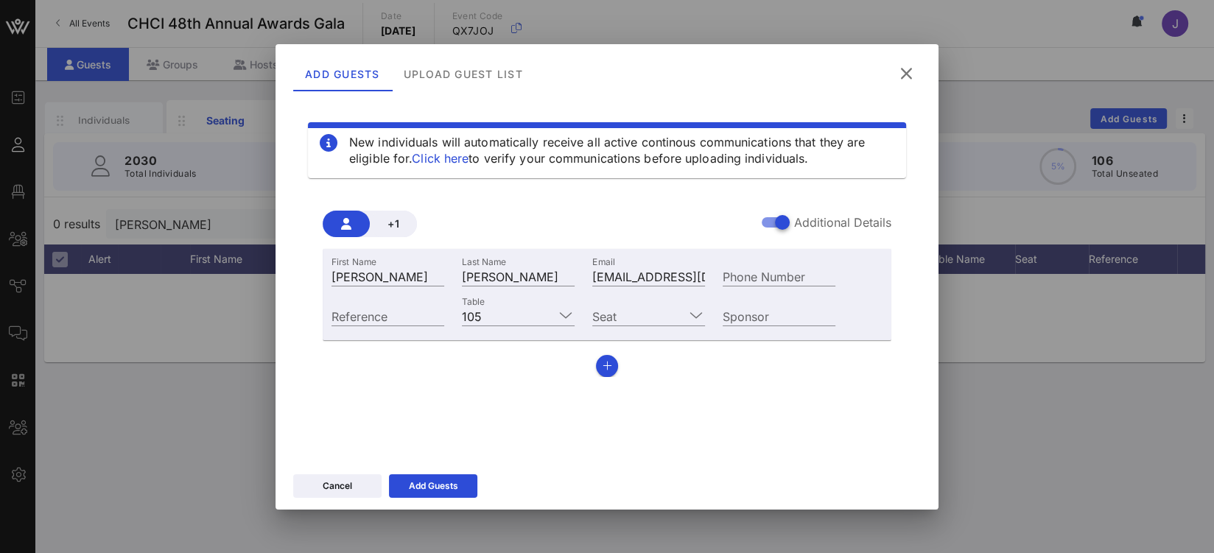
click at [904, 72] on icon at bounding box center [907, 74] width 20 height 18
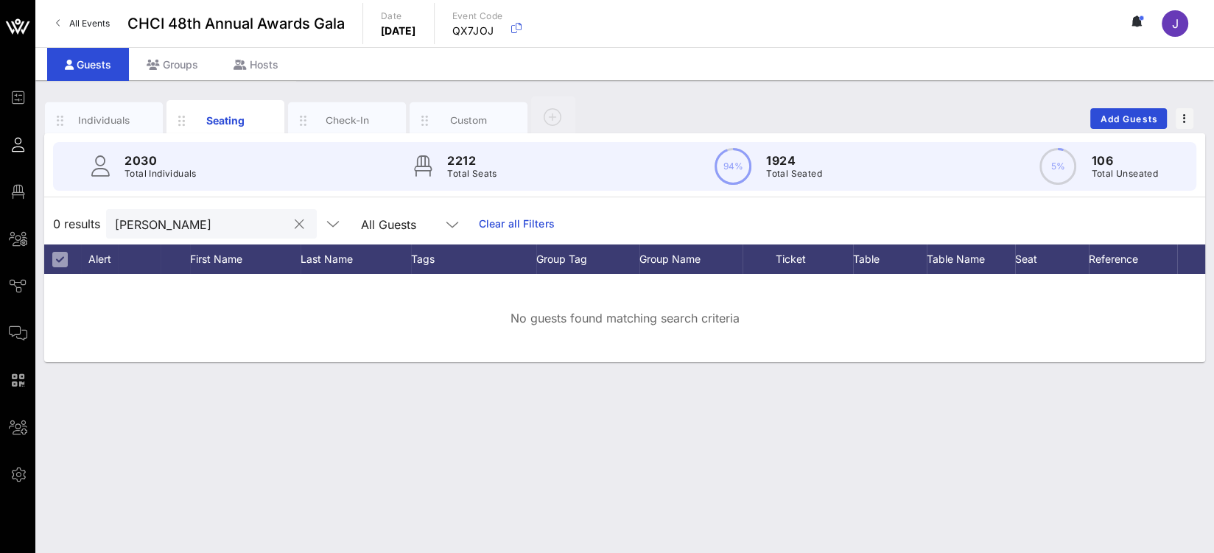
click at [183, 228] on input "banta" at bounding box center [201, 223] width 172 height 19
click at [295, 218] on button "clear icon" at bounding box center [300, 224] width 10 height 15
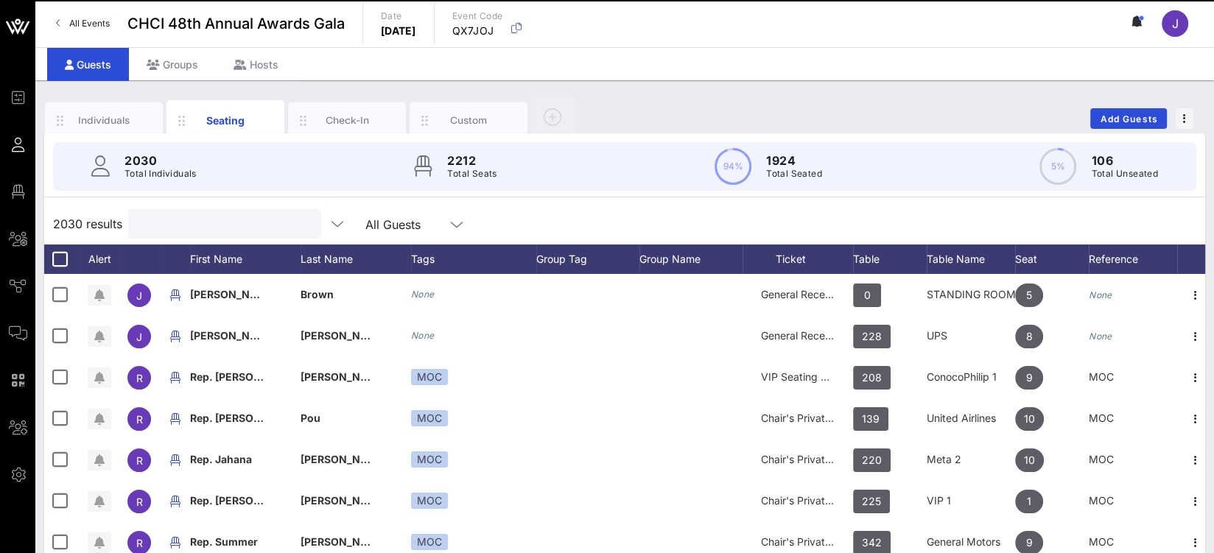
click at [176, 225] on input "text" at bounding box center [223, 223] width 172 height 19
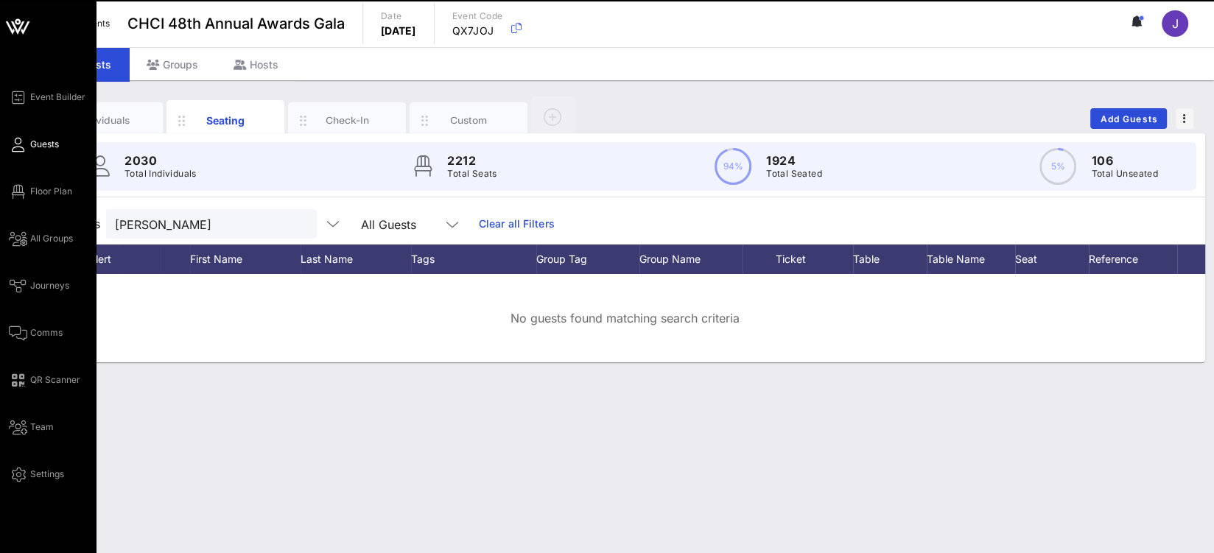
click at [49, 148] on span "Guests" at bounding box center [44, 144] width 29 height 13
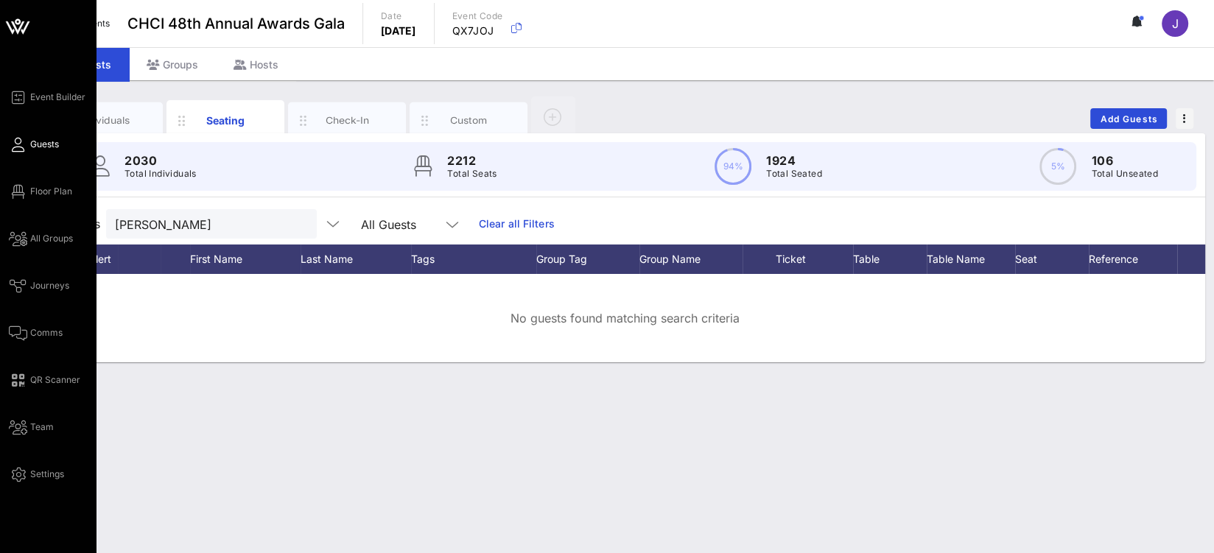
click at [60, 148] on div "Event Builder Guests Floor Plan All Groups Journeys Comms QR Scanner Team Setti…" at bounding box center [52, 285] width 87 height 395
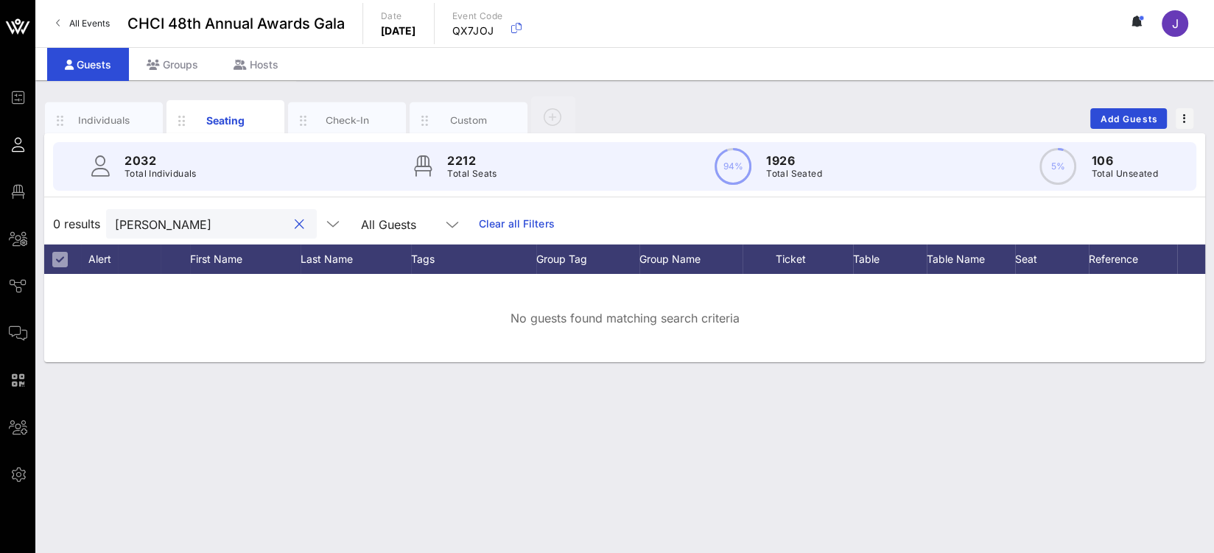
click at [130, 217] on input "banta" at bounding box center [201, 223] width 172 height 19
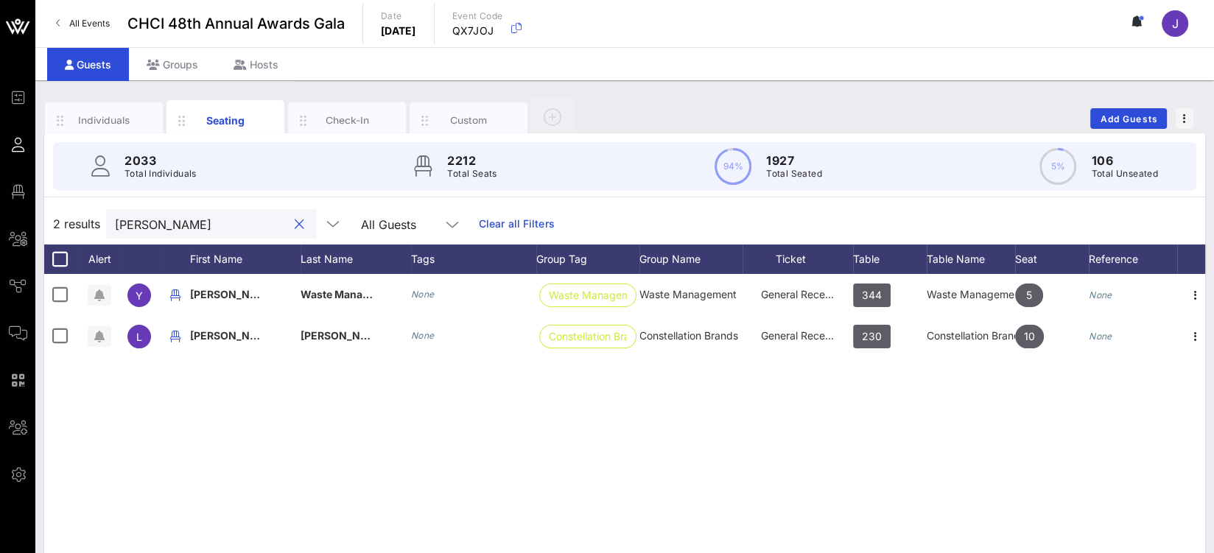
click at [142, 222] on input "guzman" at bounding box center [201, 223] width 172 height 19
click at [141, 222] on input "guzman" at bounding box center [201, 223] width 172 height 19
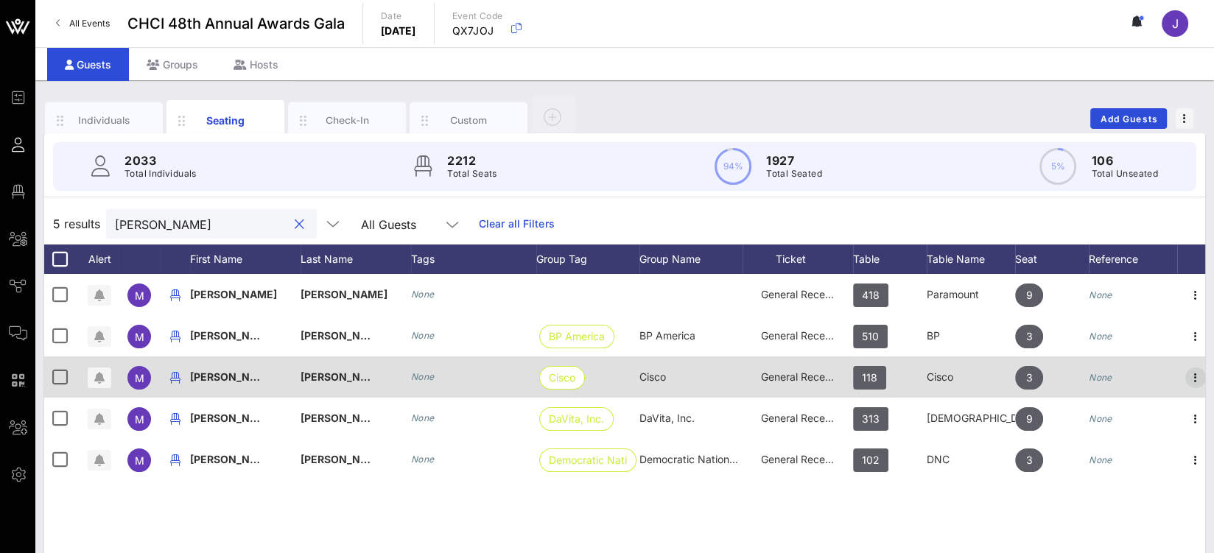
type input "marcus"
click at [1193, 374] on icon "button" at bounding box center [1196, 378] width 18 height 18
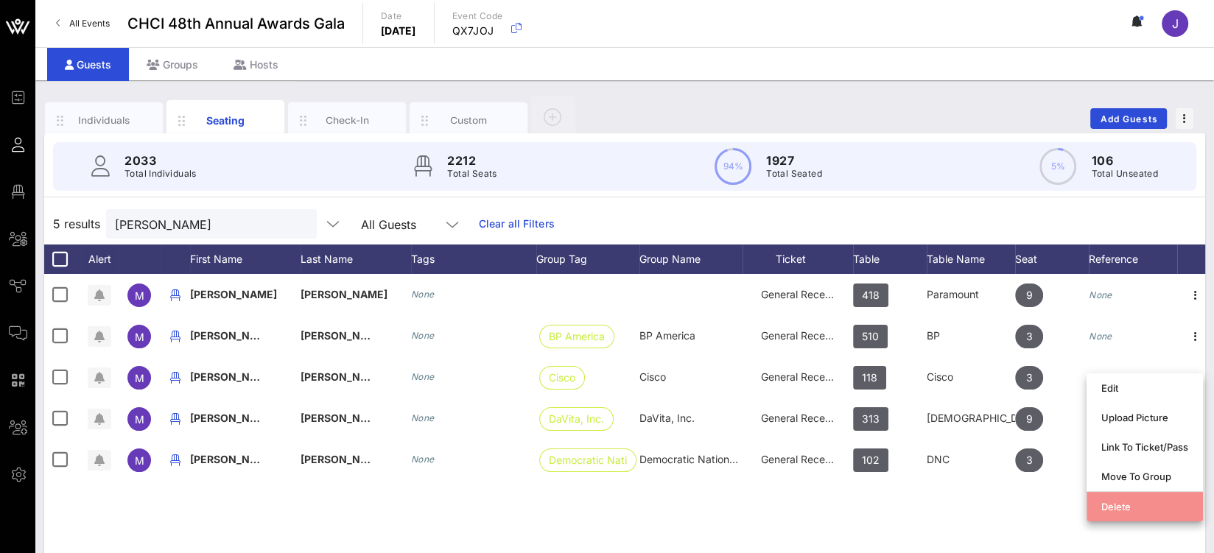
click at [1164, 501] on div "Delete" at bounding box center [1144, 507] width 87 height 12
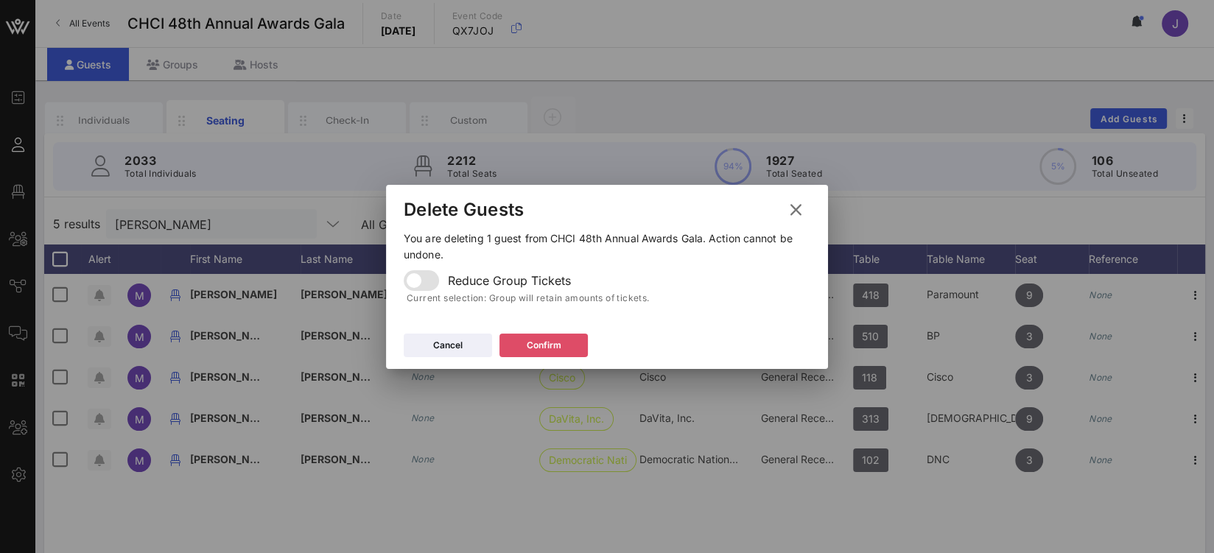
click at [555, 336] on button "Confirm" at bounding box center [543, 346] width 88 height 24
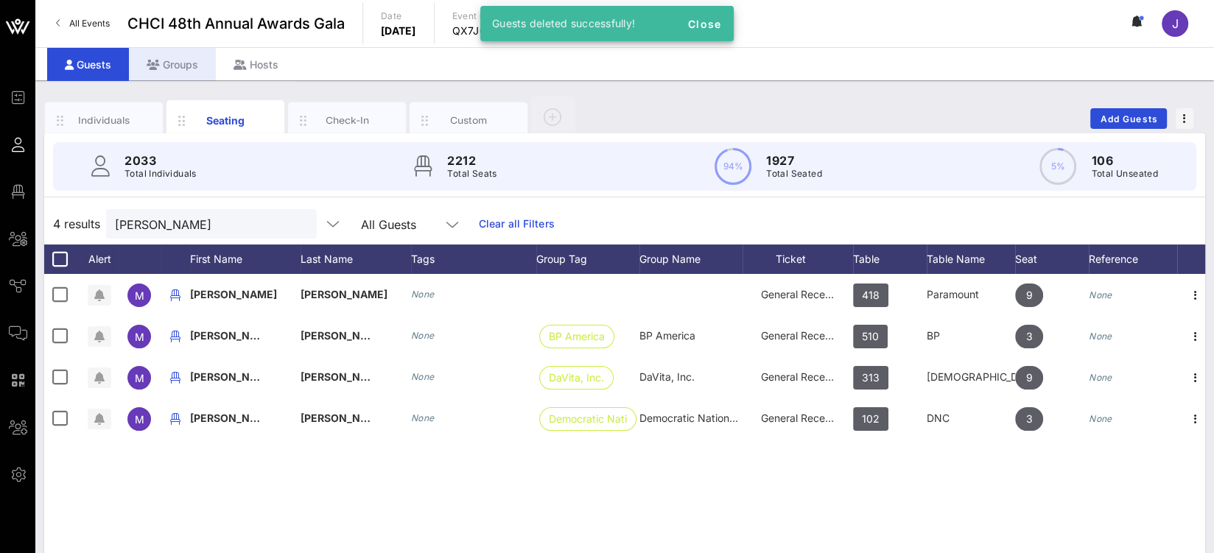
click at [187, 67] on div "Groups" at bounding box center [172, 64] width 87 height 33
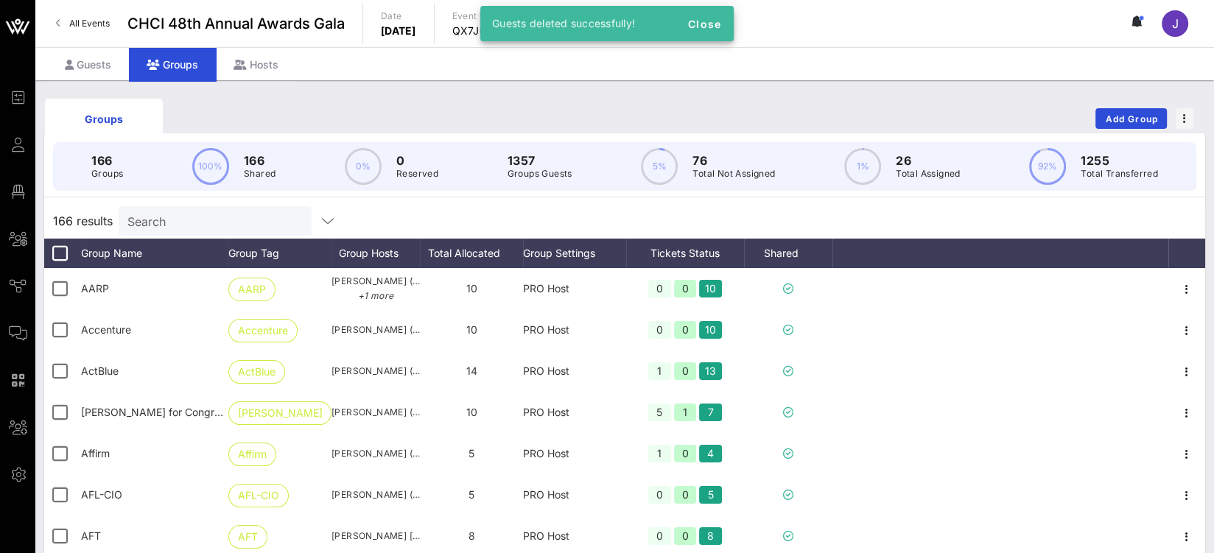
click at [186, 228] on input "Search" at bounding box center [213, 220] width 172 height 19
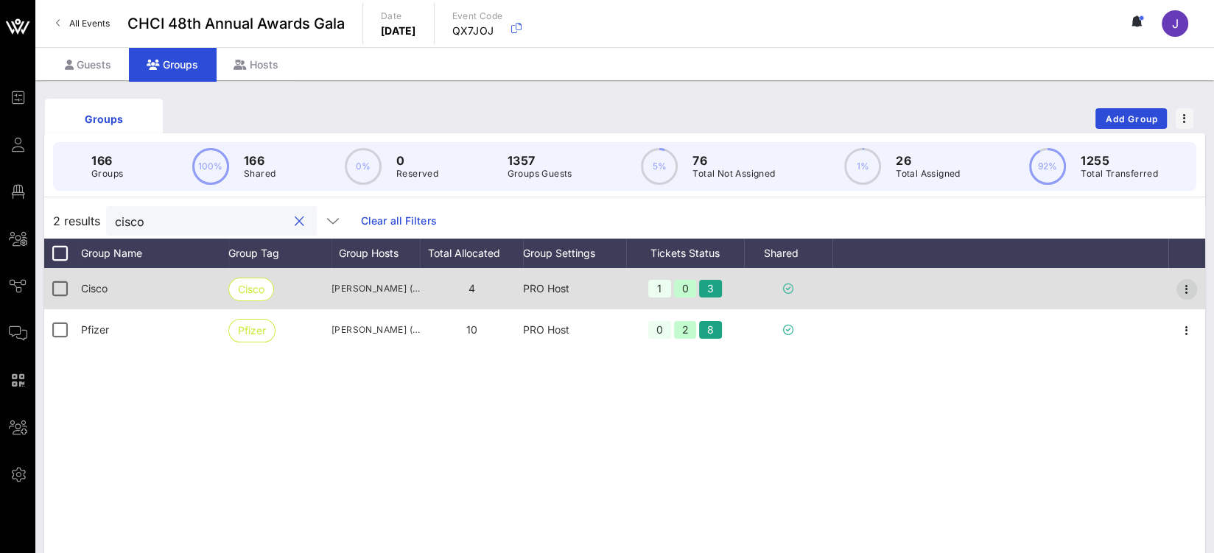
type input "cisco"
click at [1190, 290] on icon "button" at bounding box center [1187, 290] width 18 height 18
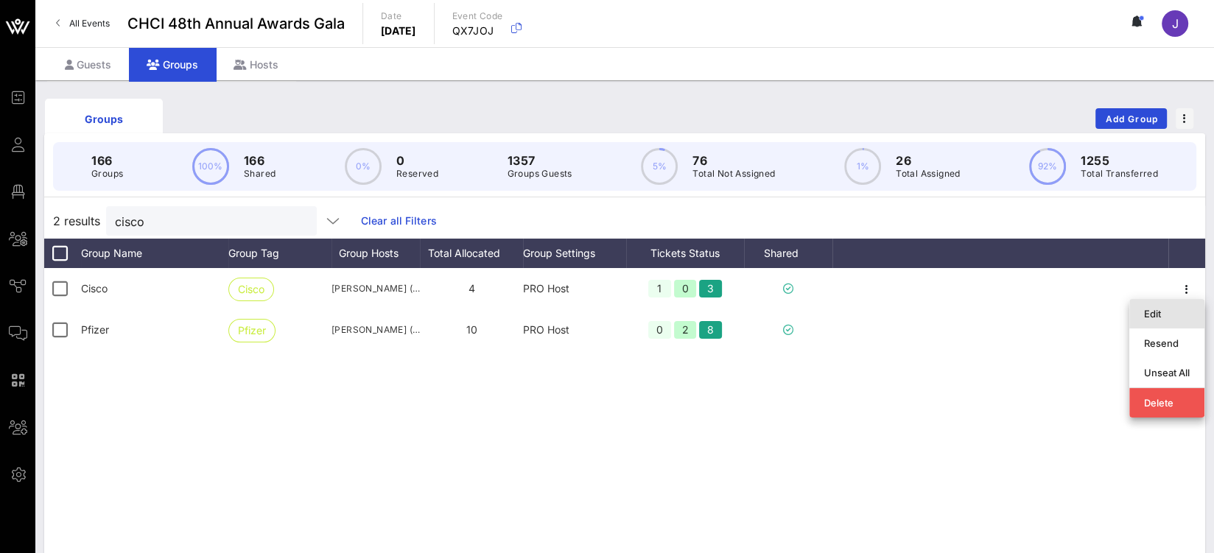
click at [1172, 316] on div "Edit" at bounding box center [1167, 314] width 46 height 12
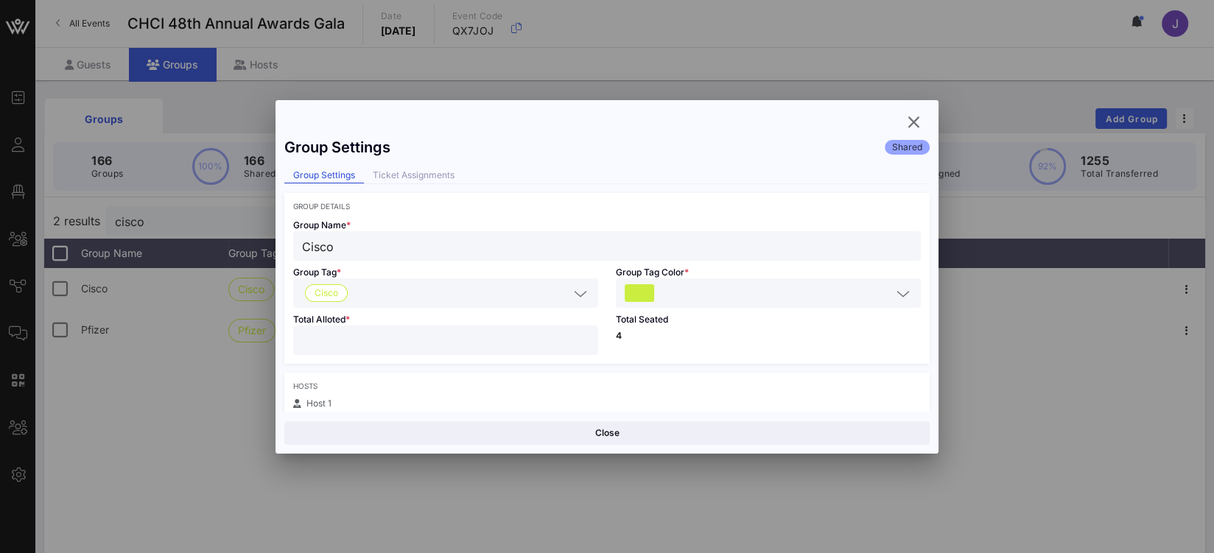
drag, startPoint x: 304, startPoint y: 340, endPoint x: 265, endPoint y: 337, distance: 39.2
click at [276, 340] on div "Group Settings Shared Group Settings Ticket Assignments Group Details Group Nam…" at bounding box center [607, 271] width 663 height 282
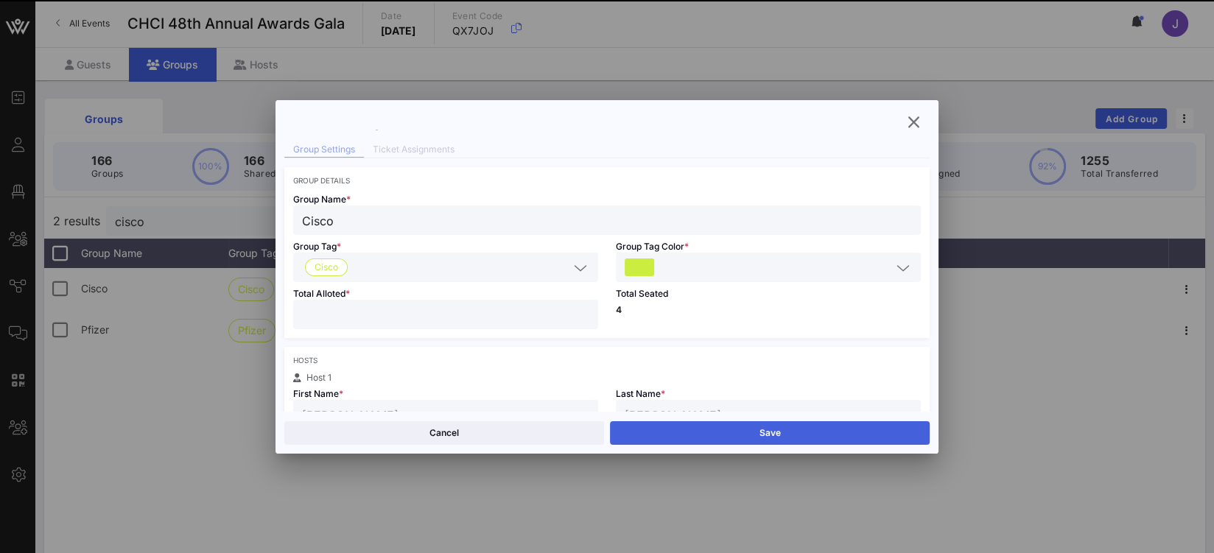
scroll to position [31, 0]
type input "*"
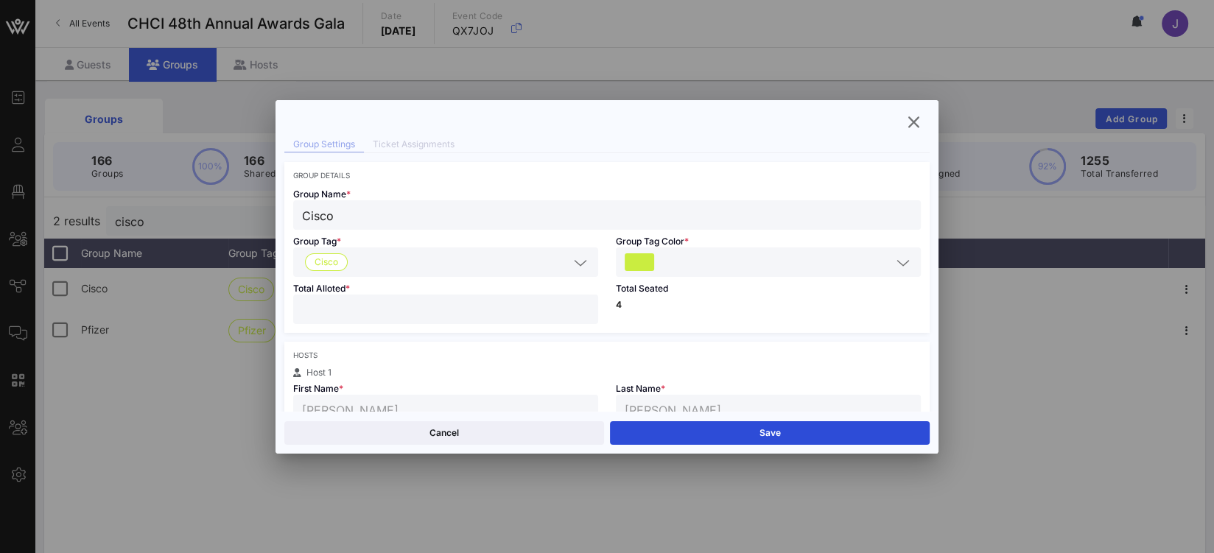
click at [683, 427] on button "Save" at bounding box center [770, 433] width 320 height 24
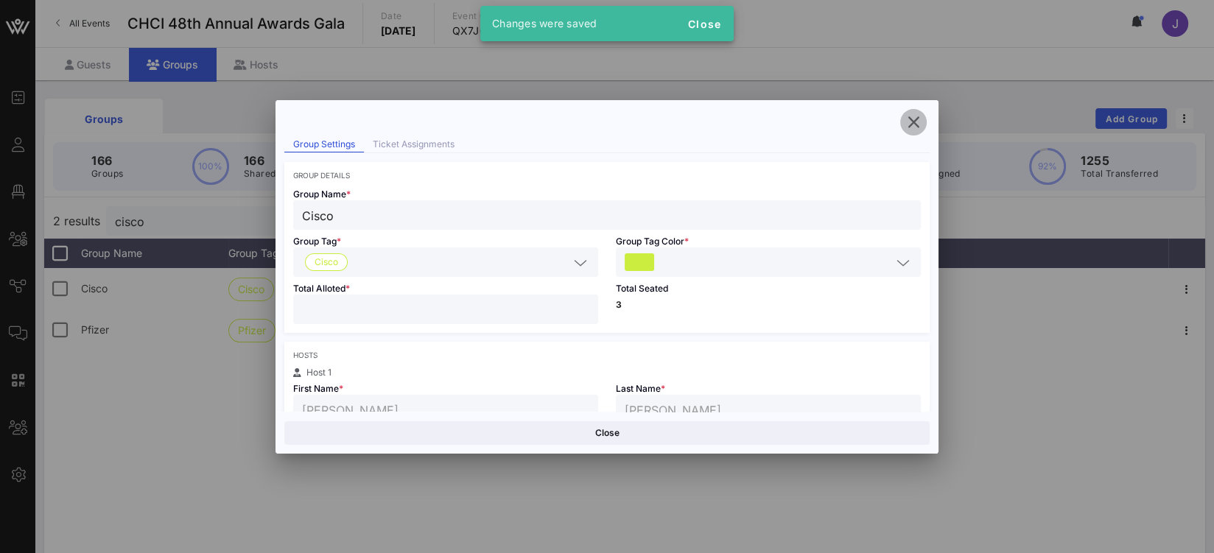
click at [911, 119] on icon "button" at bounding box center [914, 122] width 18 height 18
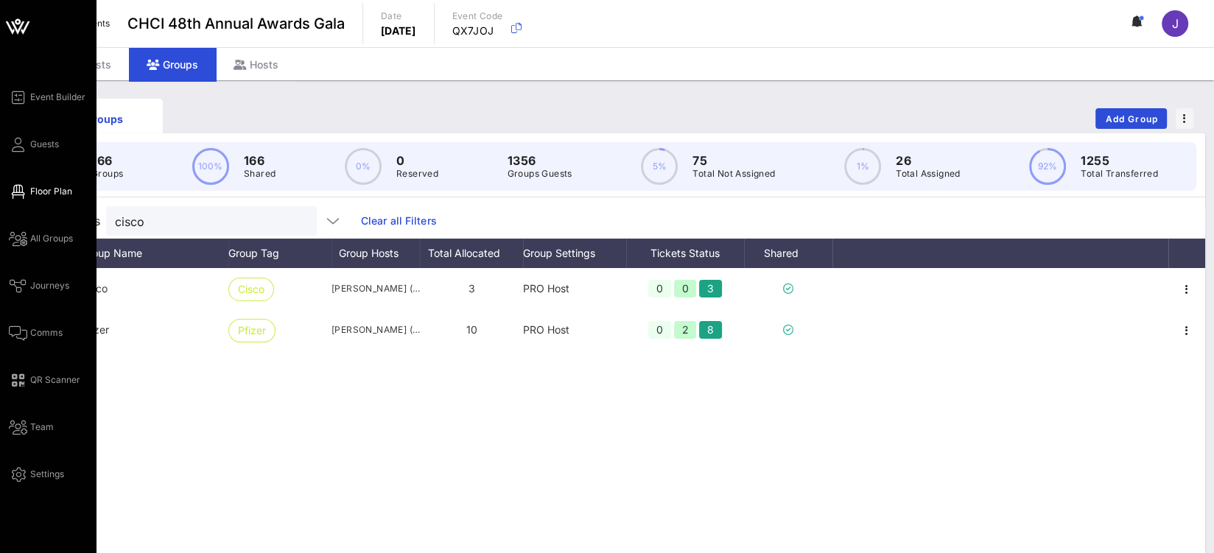
click at [52, 193] on span "Floor Plan" at bounding box center [51, 191] width 42 height 13
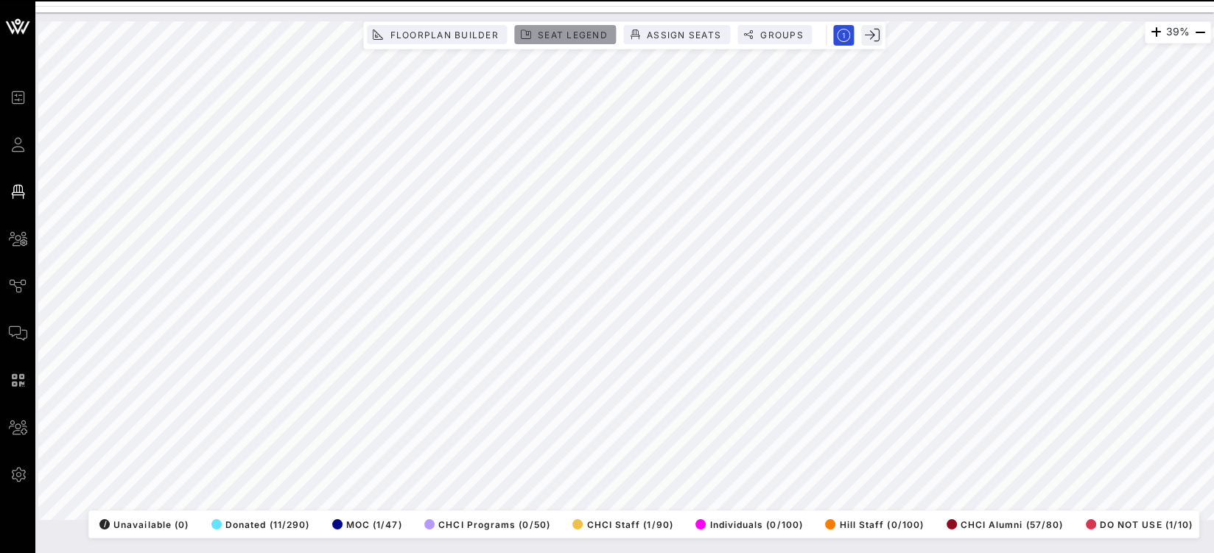
click at [569, 31] on span "Seat Legend" at bounding box center [572, 34] width 71 height 11
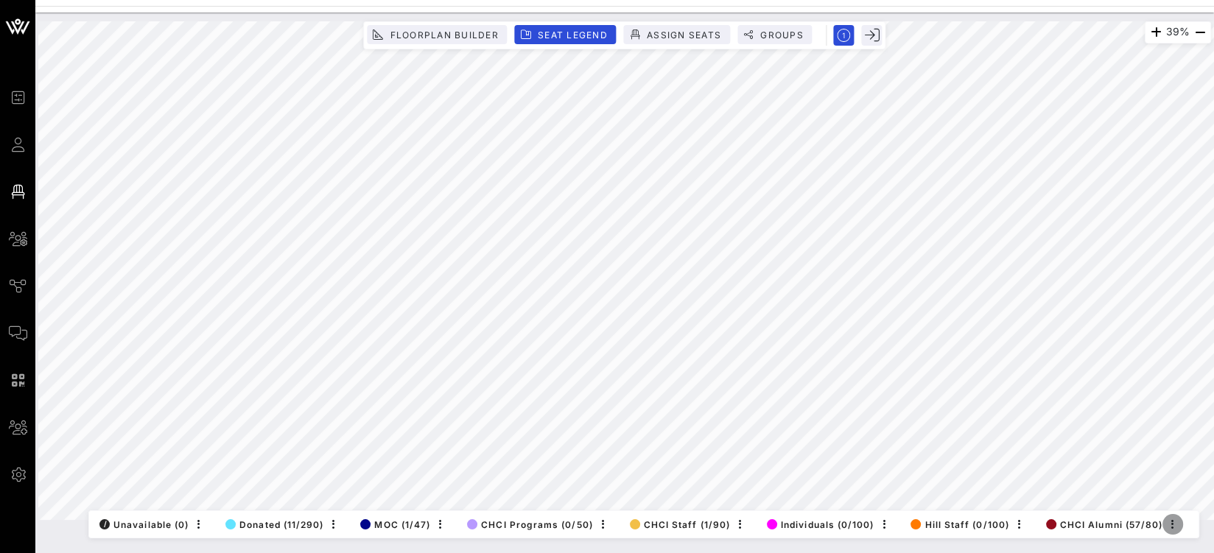
click at [1179, 516] on icon "button" at bounding box center [1173, 525] width 18 height 18
click at [1185, 522] on icon "button" at bounding box center [1185, 525] width 0 height 7
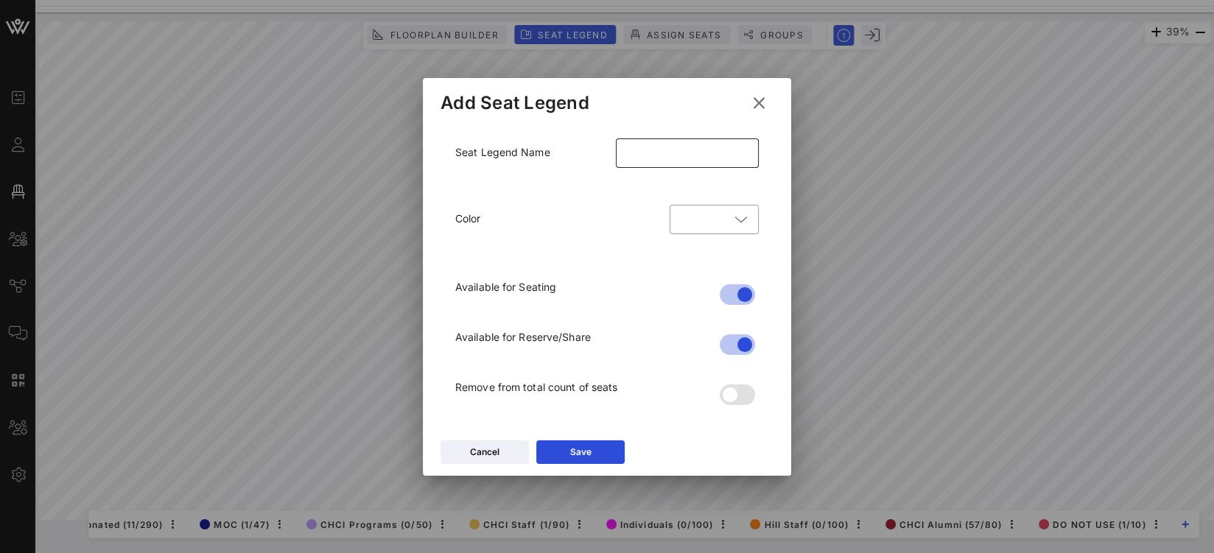
click at [692, 155] on input "text" at bounding box center [687, 153] width 125 height 24
click at [702, 214] on div at bounding box center [714, 219] width 71 height 29
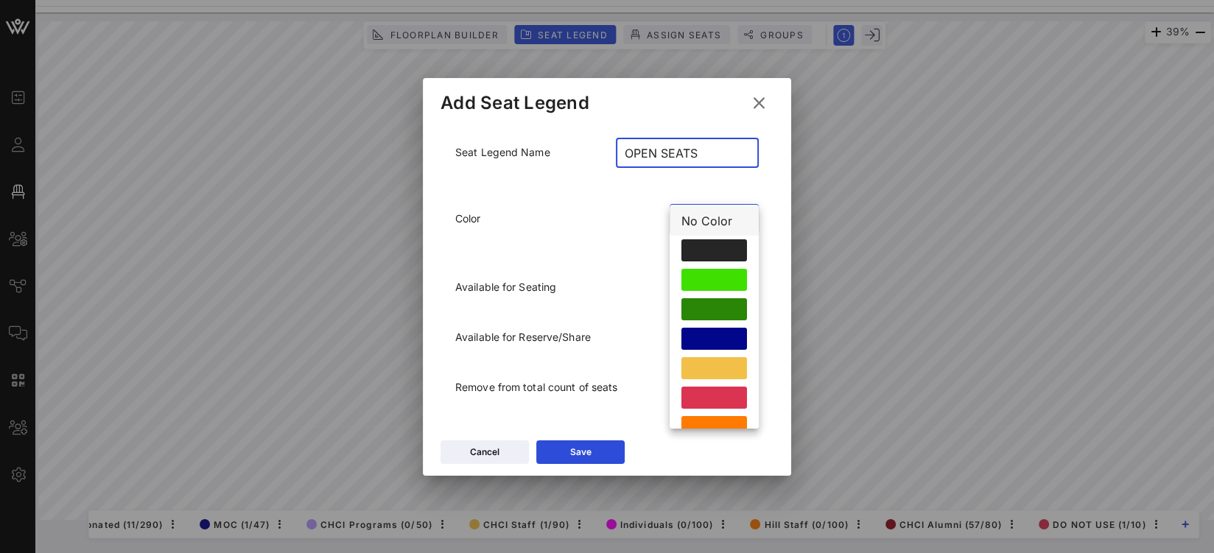
scroll to position [0, 0]
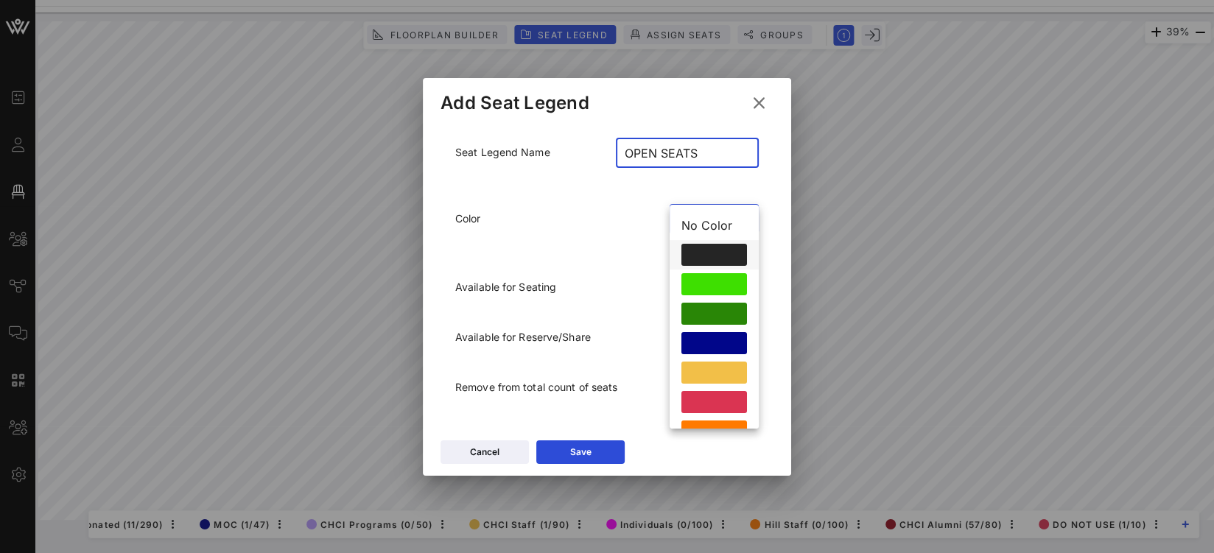
click at [721, 248] on div at bounding box center [714, 255] width 66 height 22
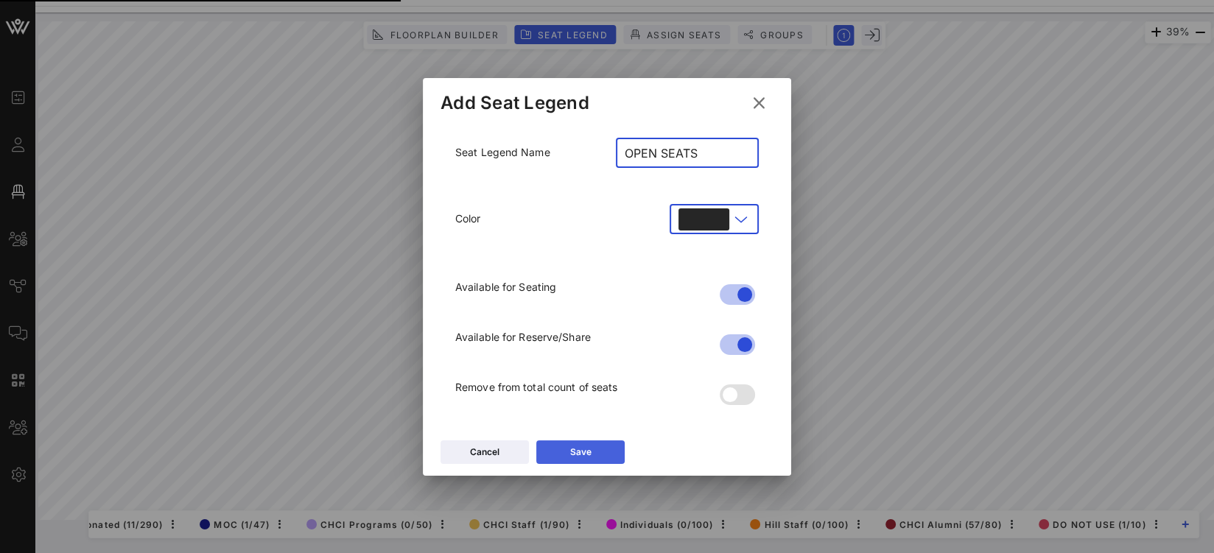
type input "OPEN SEATS"
click at [585, 460] on button "Save" at bounding box center [580, 453] width 88 height 24
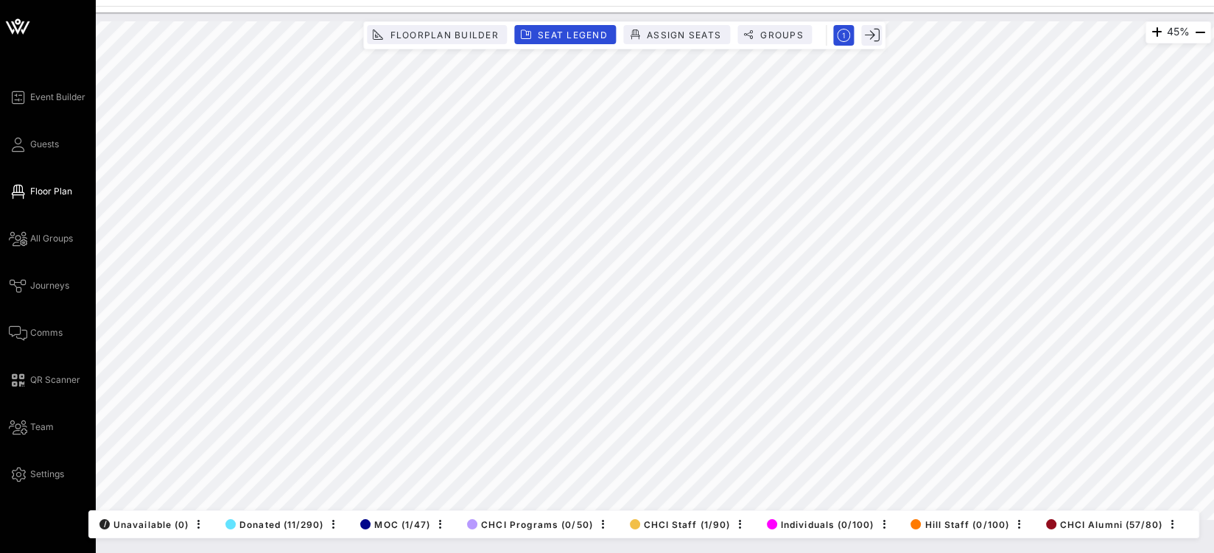
click at [4, 164] on div "Event Builder Guests Floor Plan All Groups Journeys Comms QR Scanner Team Setti…" at bounding box center [607, 276] width 1214 height 553
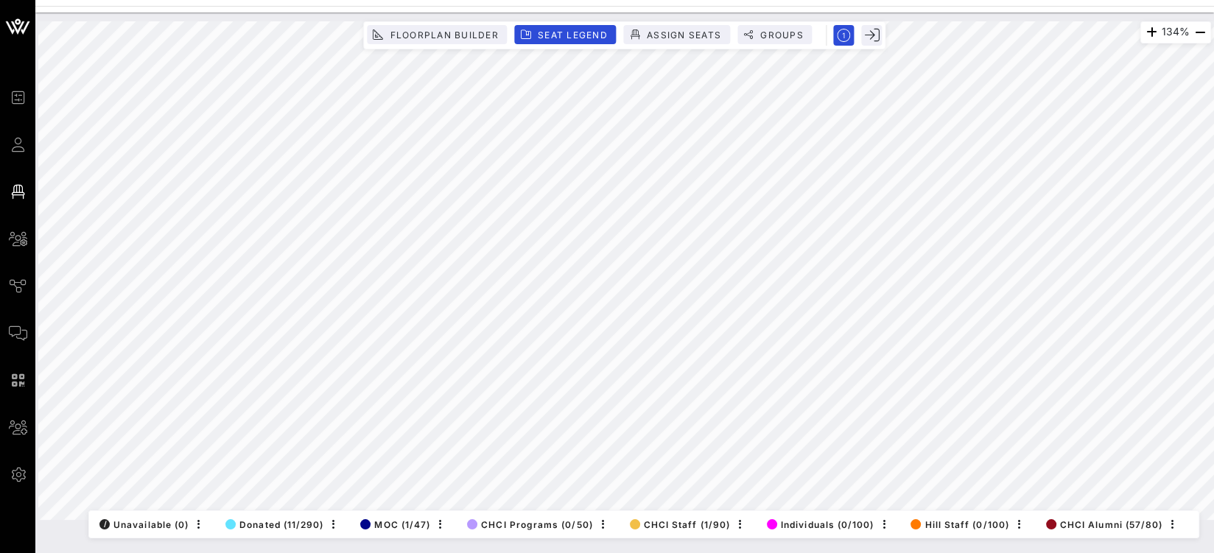
click at [579, 0] on html "Event Builder Guests Floor Plan All Groups Journeys Comms QR Scanner Team Setti…" at bounding box center [607, 276] width 1214 height 553
click at [733, 0] on html "Event Builder Guests Floor Plan All Groups Journeys Comms QR Scanner Team Setti…" at bounding box center [607, 276] width 1214 height 553
click at [937, 0] on html "Event Builder Guests Floor Plan All Groups Journeys Comms QR Scanner Team Setti…" at bounding box center [607, 276] width 1214 height 553
click at [1093, 6] on div "Event Builder Guests Floor Plan All Groups Journeys Comms QR Scanner Team Setti…" at bounding box center [607, 276] width 1214 height 553
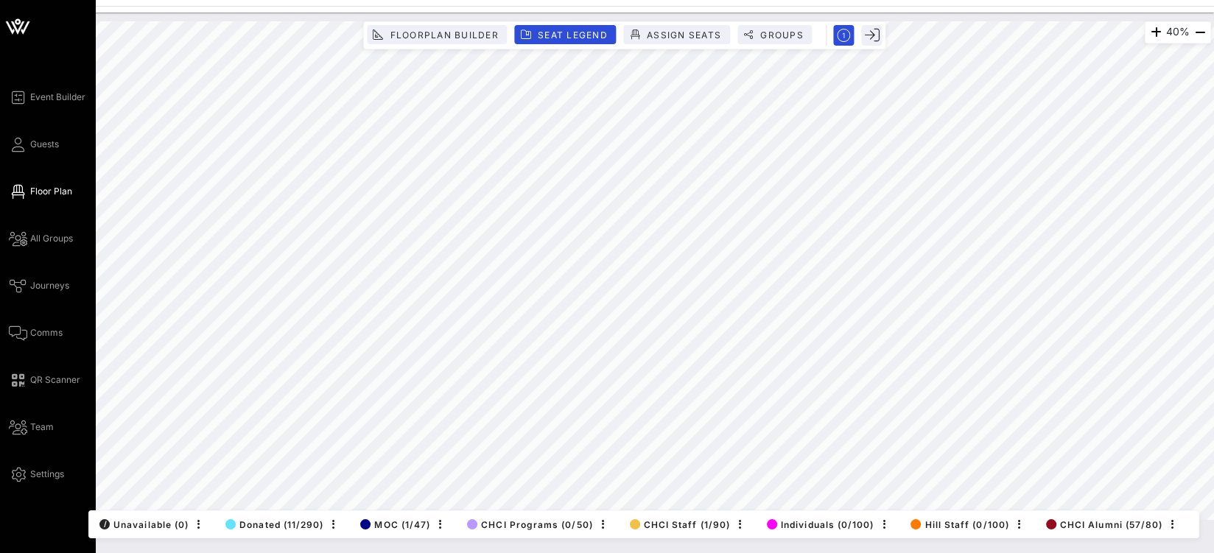
click at [13, 154] on div "Event Builder Guests Floor Plan All Groups Journeys Comms QR Scanner Team Setti…" at bounding box center [52, 285] width 87 height 395
click at [14, 146] on icon at bounding box center [18, 145] width 18 height 2
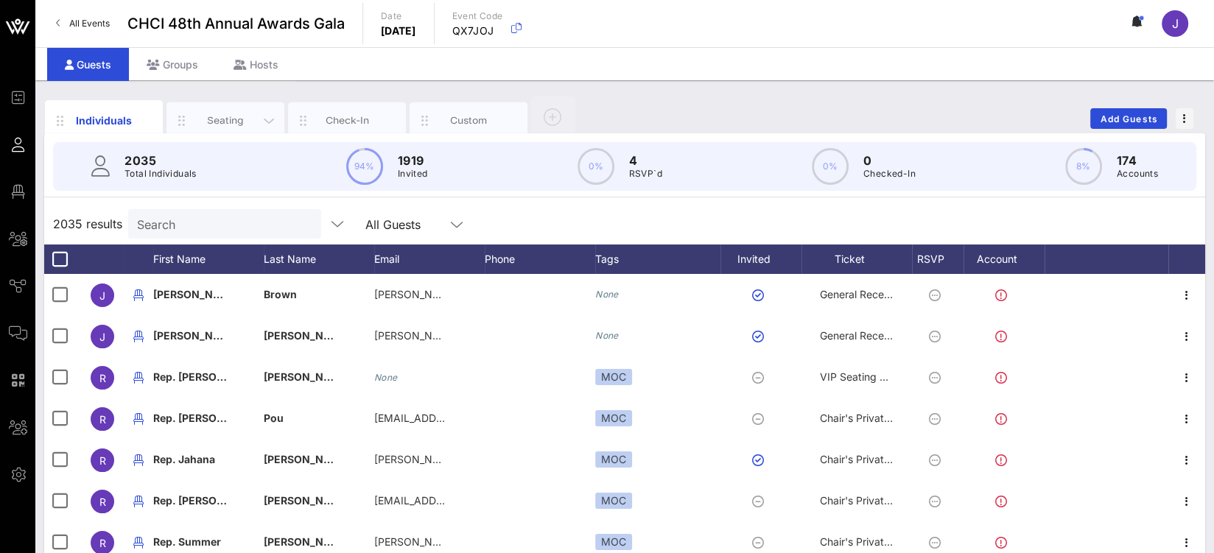
click at [234, 117] on div "Seating" at bounding box center [226, 120] width 66 height 14
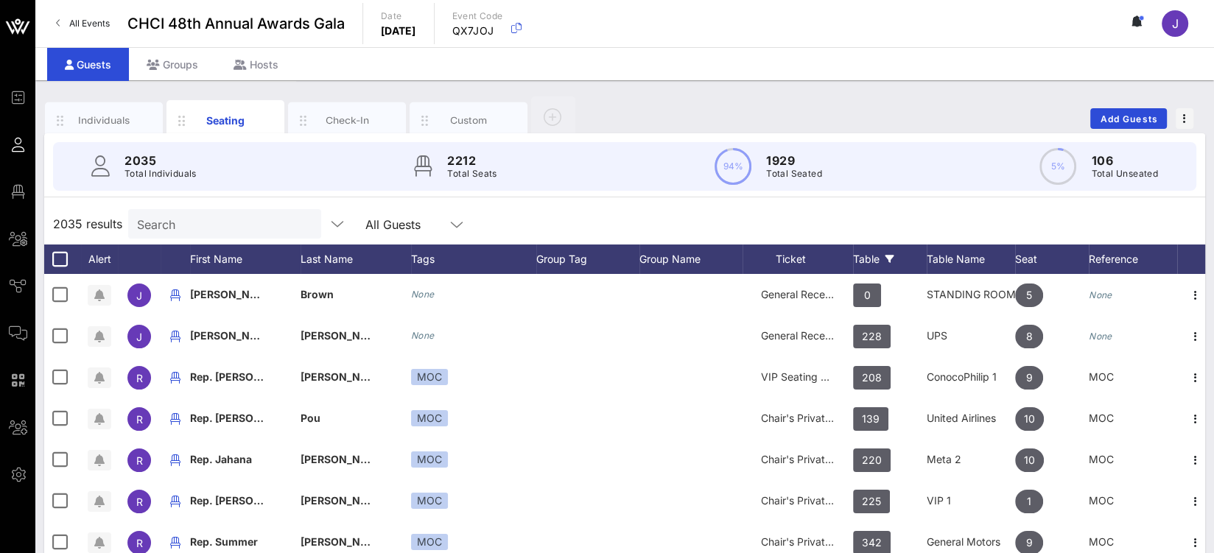
click at [882, 260] on div "Table" at bounding box center [890, 259] width 74 height 29
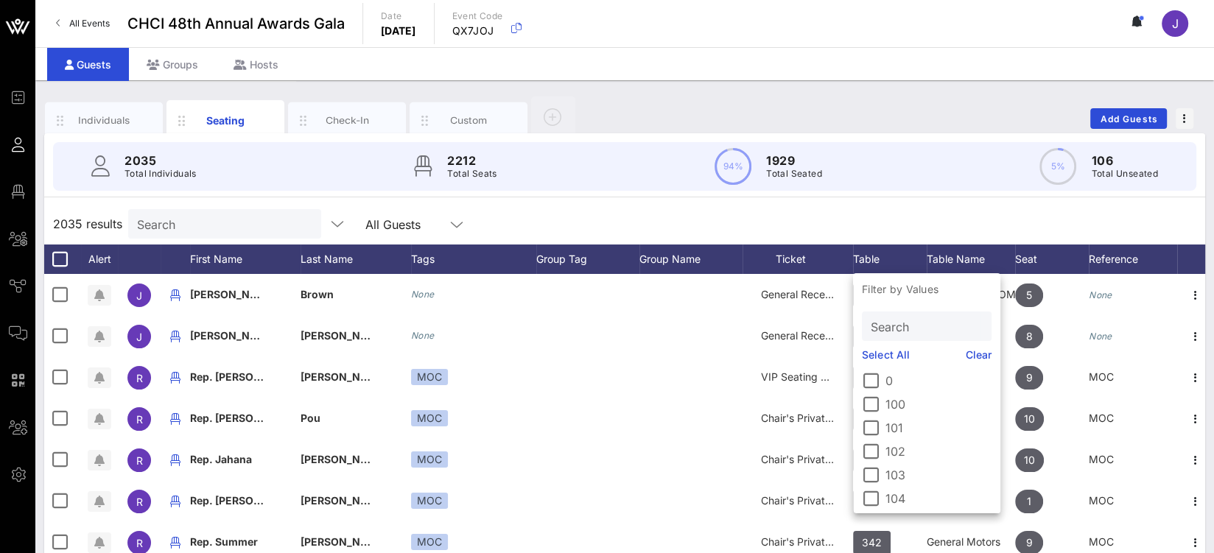
click at [896, 330] on input "Search" at bounding box center [925, 326] width 109 height 19
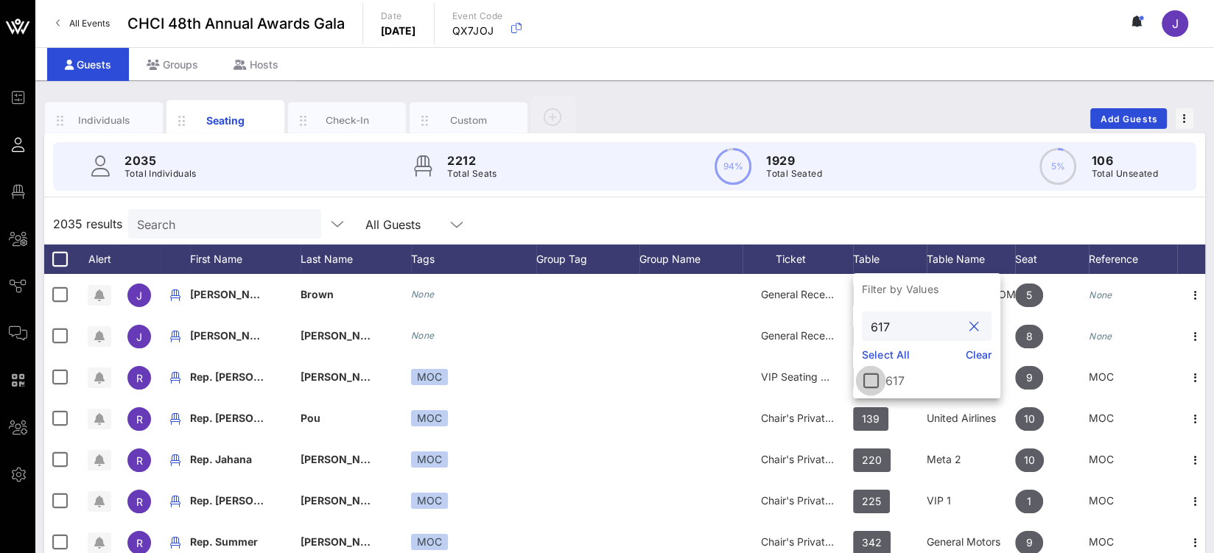
type input "617"
click at [874, 389] on div at bounding box center [870, 380] width 25 height 25
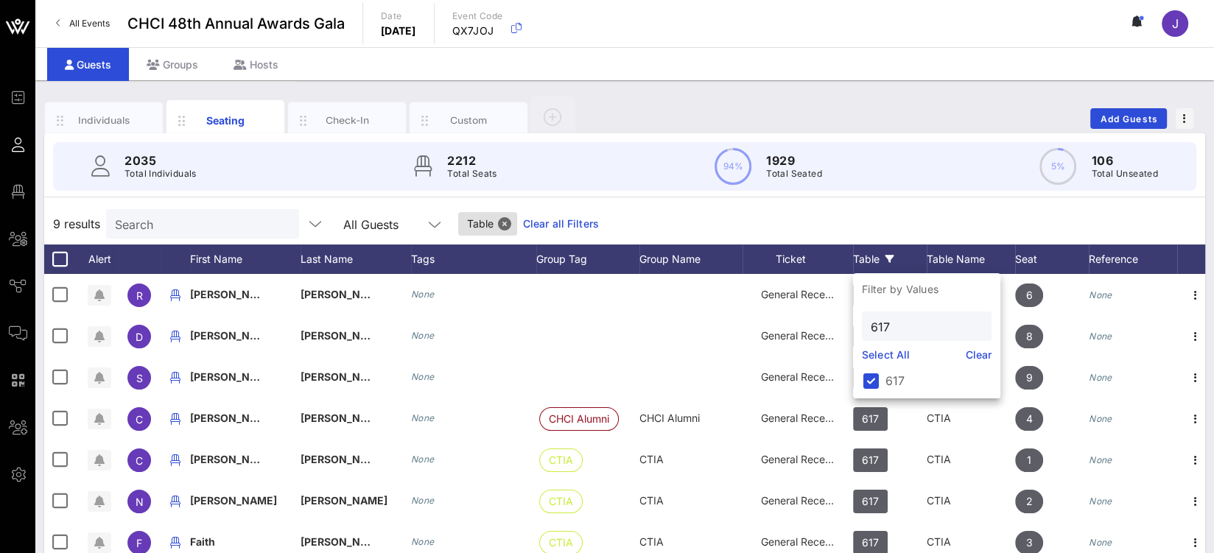
click at [861, 220] on div "9 results Search All Guests Table Clear all Filters" at bounding box center [624, 223] width 1161 height 41
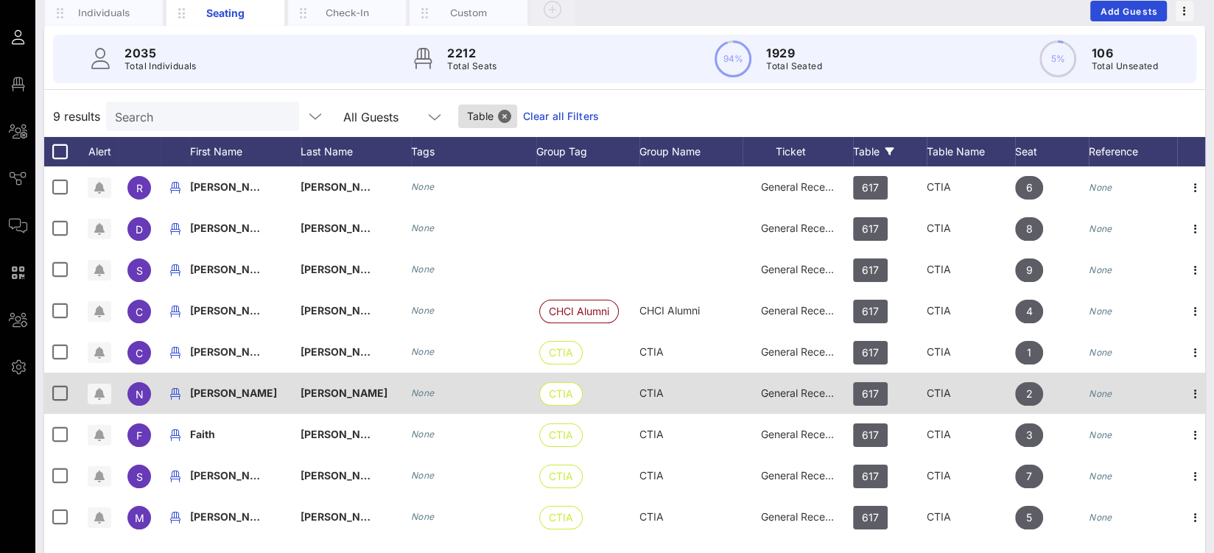
scroll to position [105, 0]
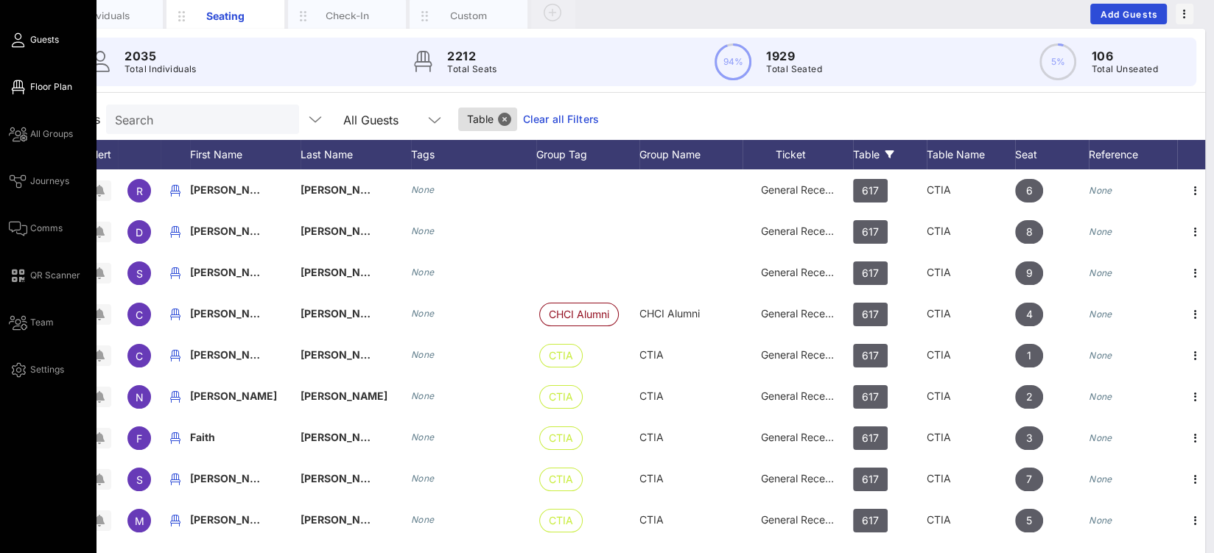
click at [34, 85] on span "Floor Plan" at bounding box center [51, 86] width 42 height 13
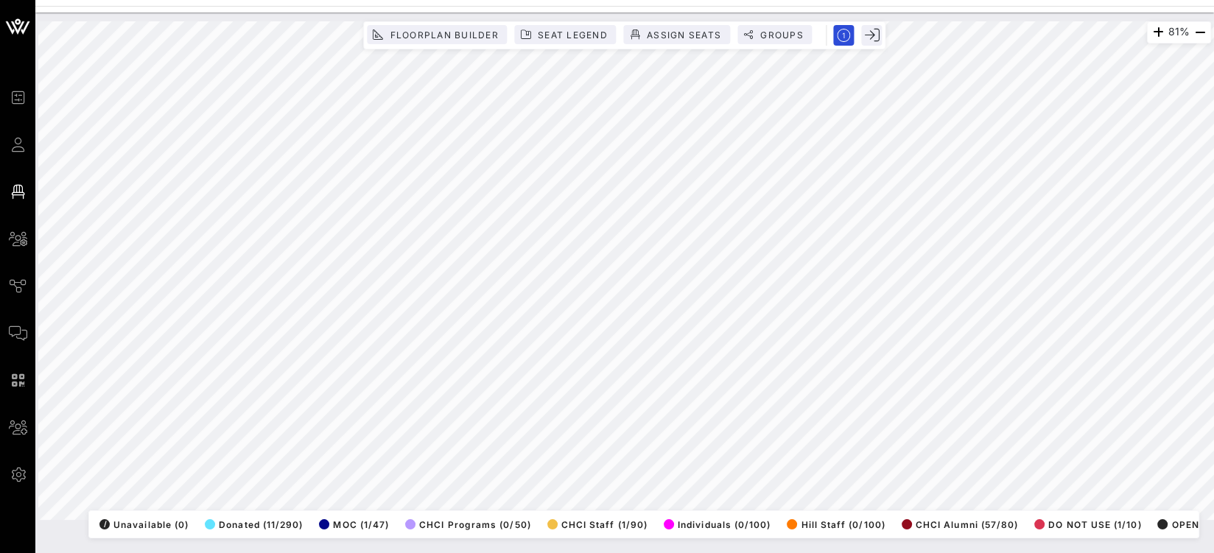
click at [989, 0] on html "Event Builder Guests Floor Plan All Groups Journeys Comms QR Scanner Team Setti…" at bounding box center [607, 276] width 1214 height 553
click at [776, 15] on div "81% Floorplan Builder Seat Legend Assign Seats Groups Exit All Reserved Shared …" at bounding box center [624, 271] width 1191 height 516
click at [567, 29] on span "Seat Legend" at bounding box center [572, 34] width 71 height 11
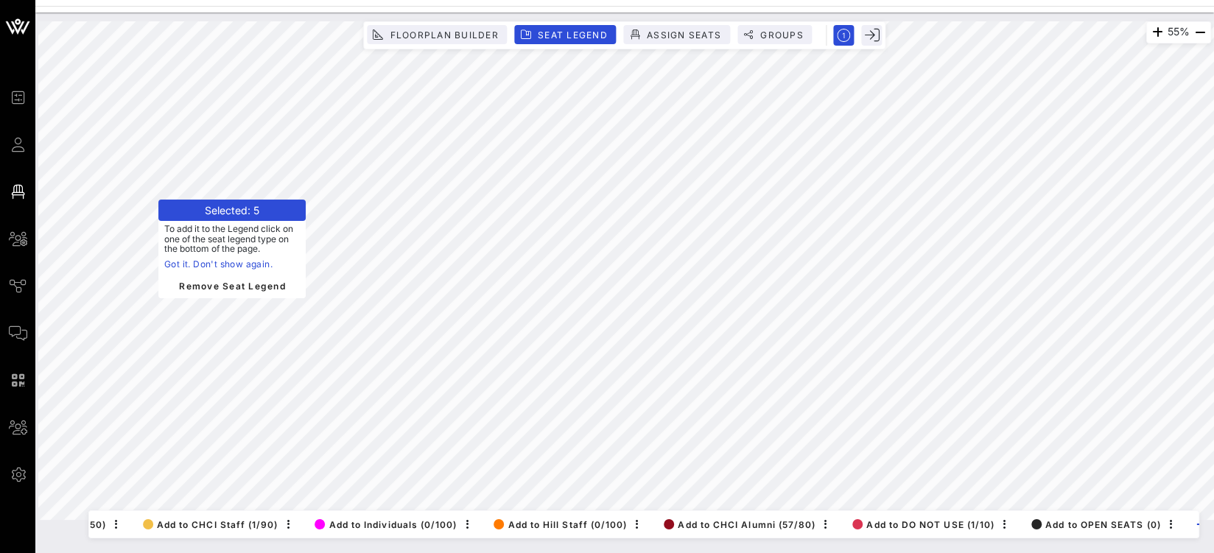
scroll to position [0, 652]
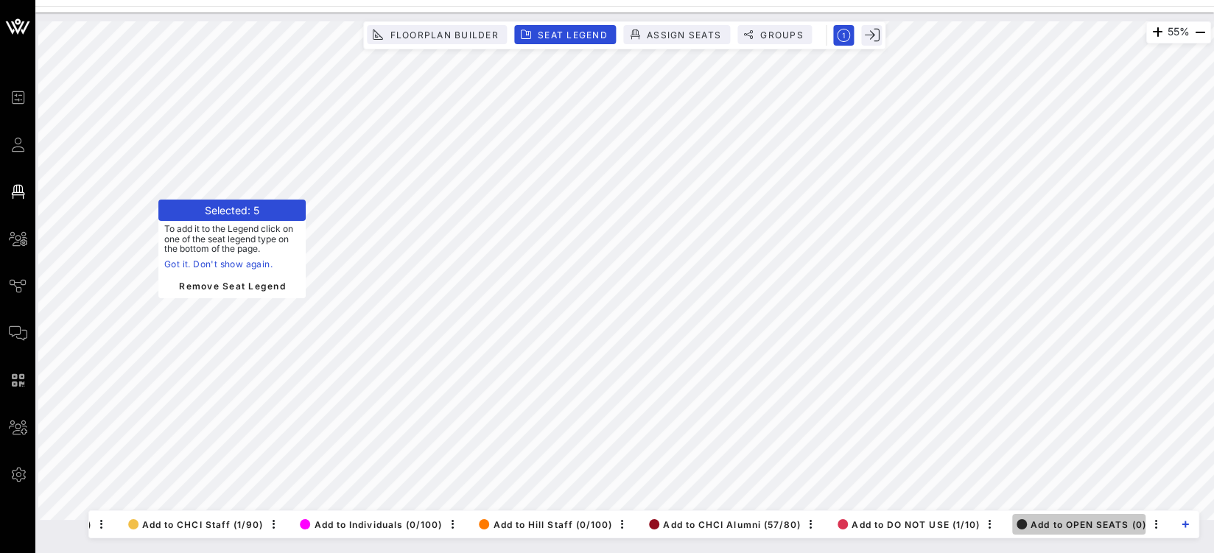
click at [1069, 519] on span "Add to OPEN SEATS (0)" at bounding box center [1082, 524] width 130 height 11
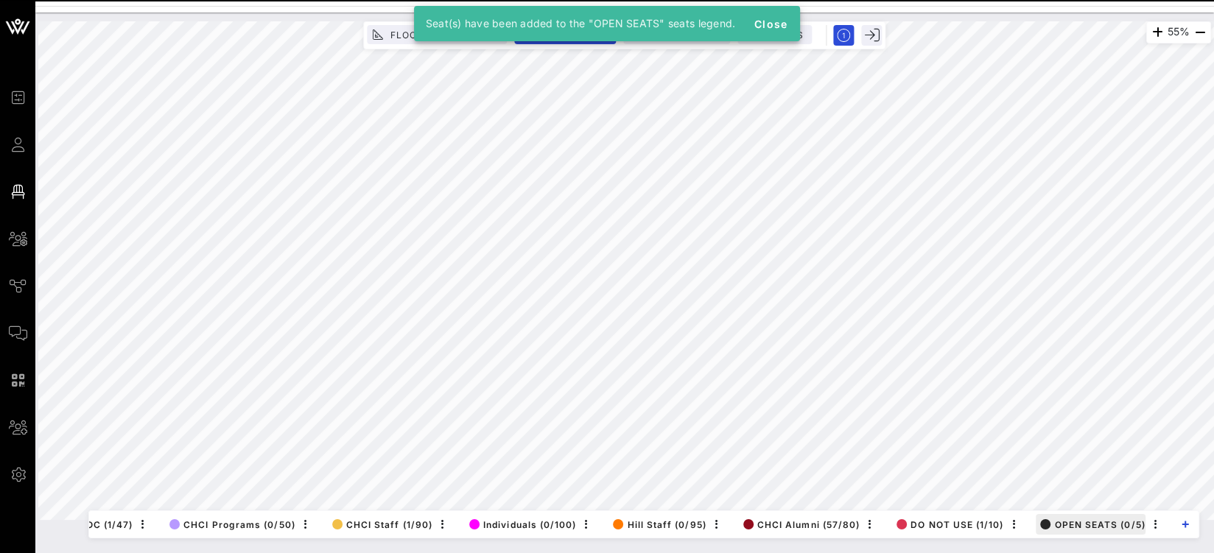
scroll to position [0, 300]
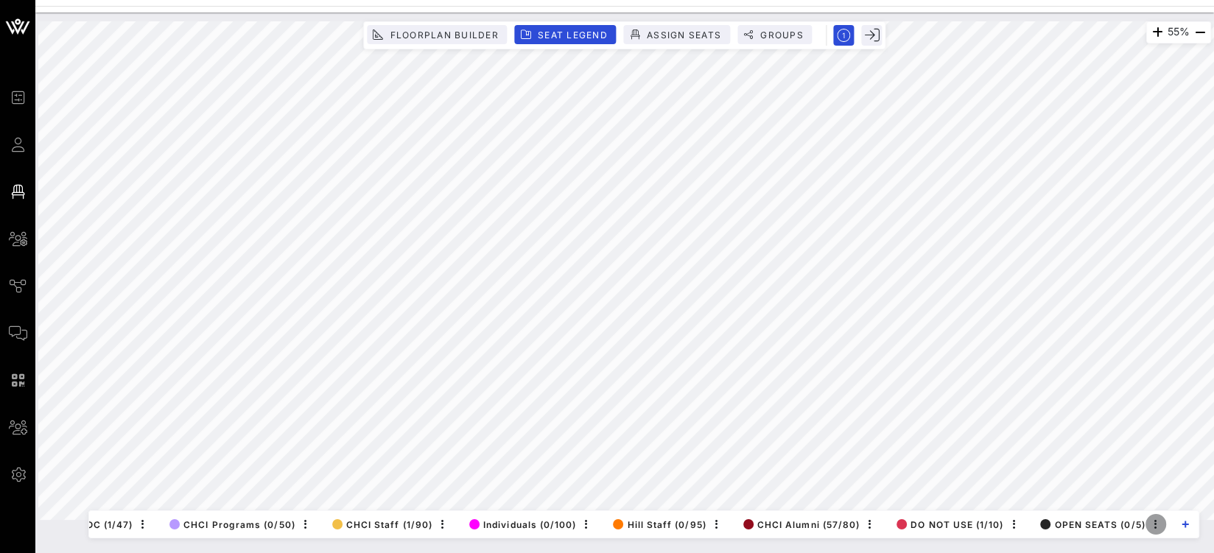
click at [1157, 516] on icon "button" at bounding box center [1156, 525] width 18 height 18
click at [1163, 499] on div "Edit" at bounding box center [1174, 500] width 29 height 12
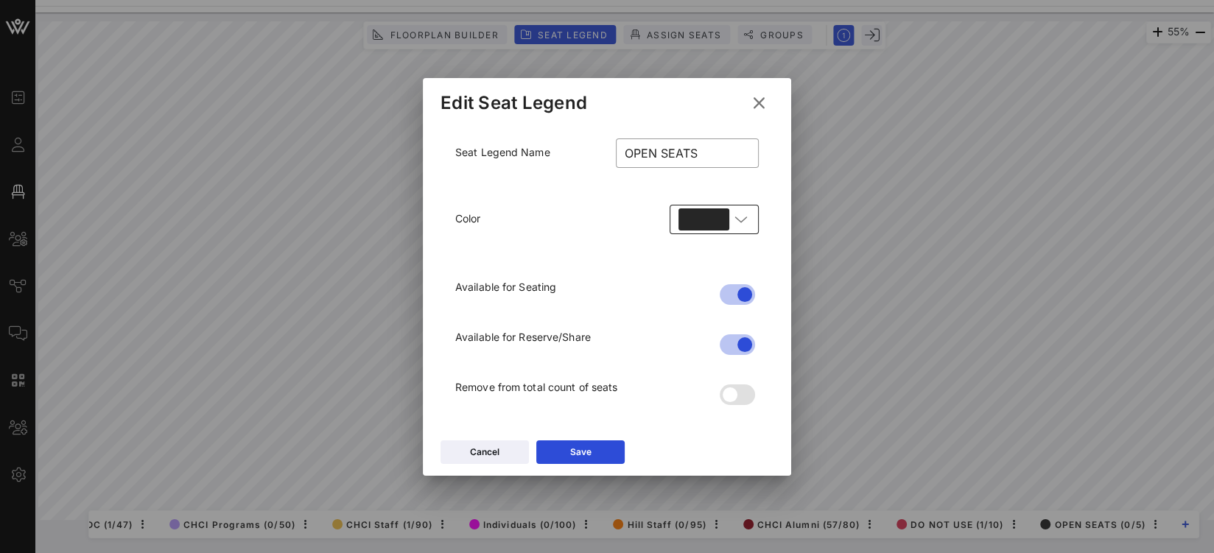
click at [717, 217] on div at bounding box center [704, 219] width 51 height 22
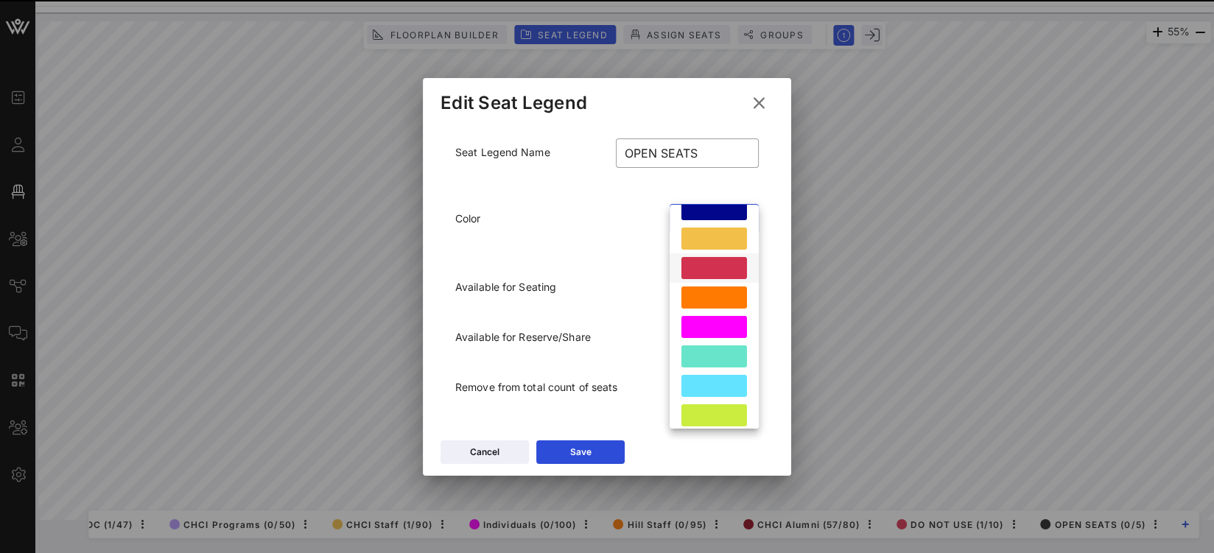
scroll to position [386, 0]
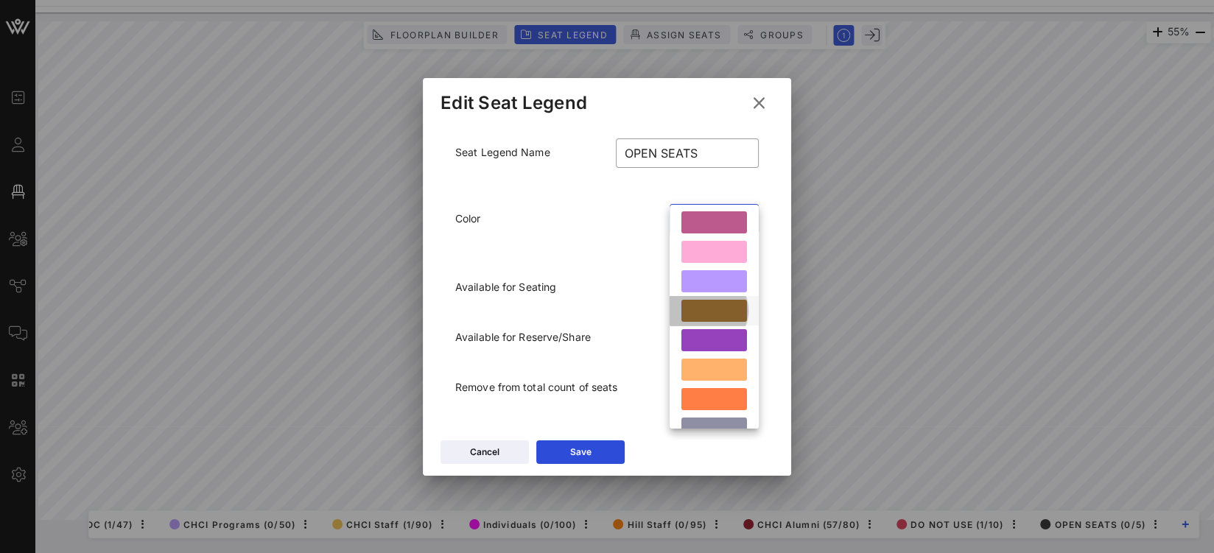
click at [713, 309] on div at bounding box center [714, 311] width 66 height 22
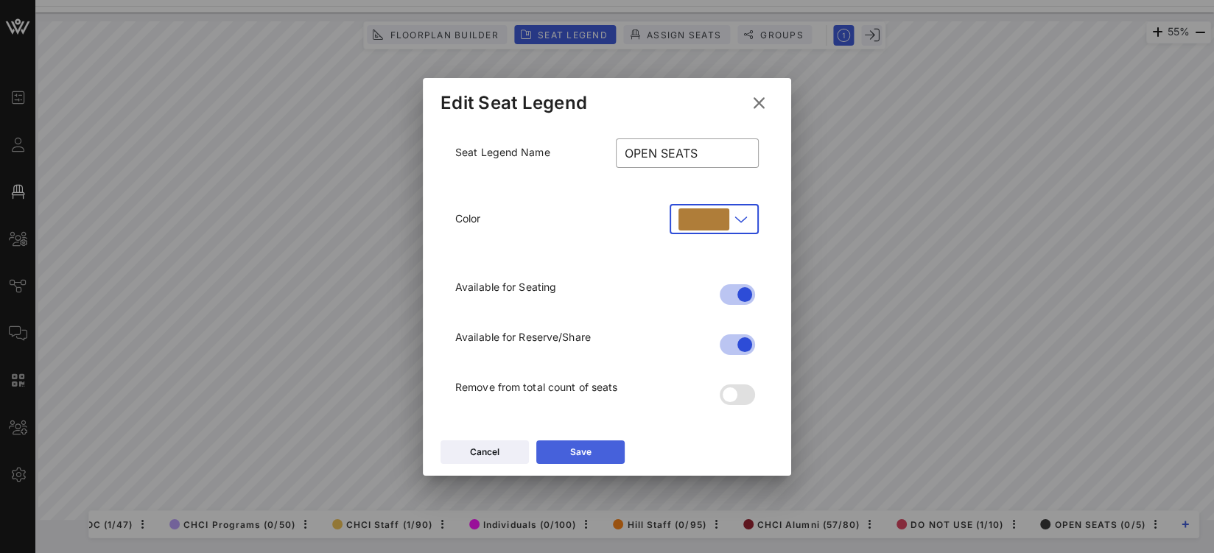
click at [569, 455] on button "Save" at bounding box center [580, 453] width 88 height 24
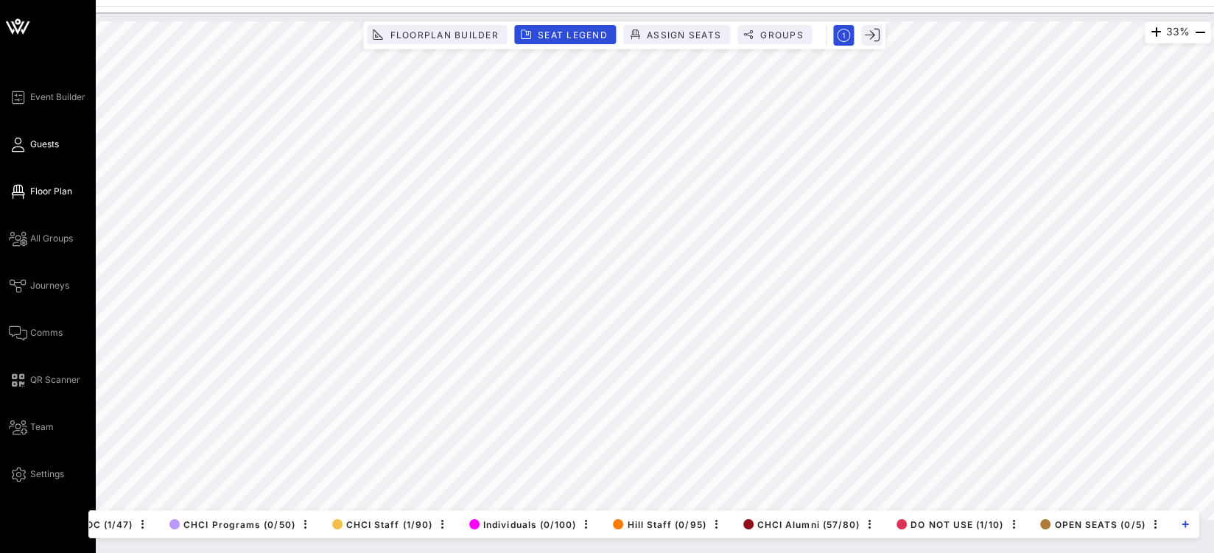
click at [33, 146] on span "Guests" at bounding box center [44, 144] width 29 height 13
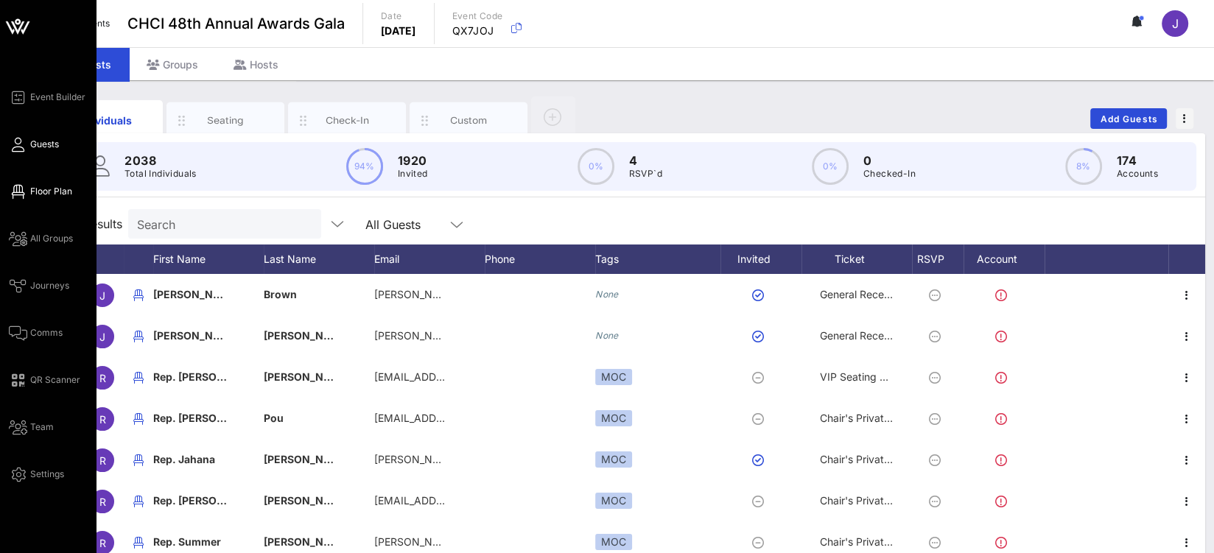
click at [44, 188] on span "Floor Plan" at bounding box center [51, 191] width 42 height 13
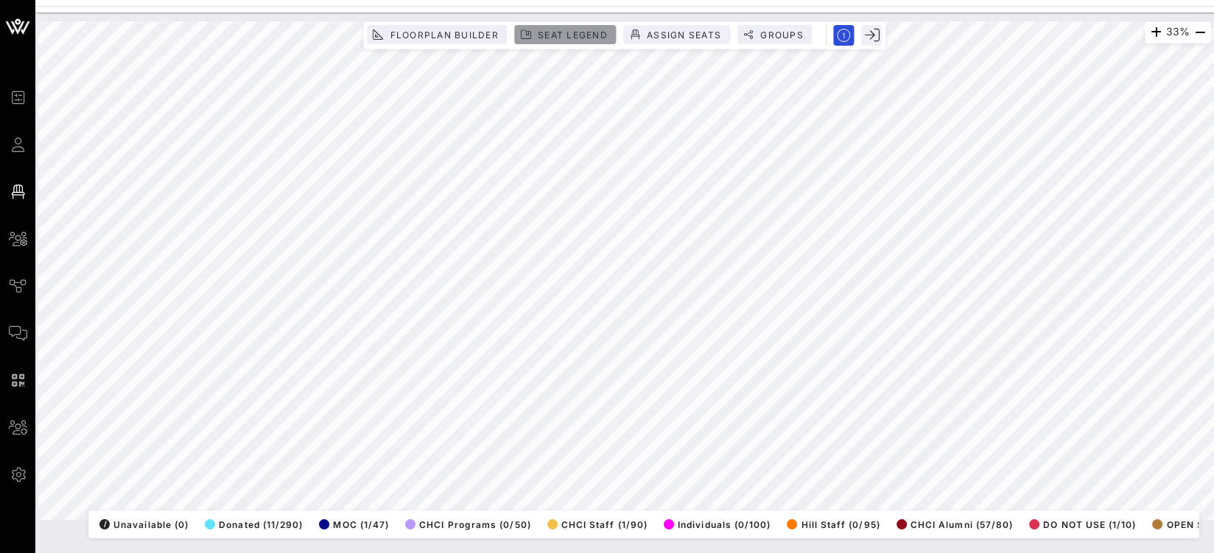
click at [578, 31] on span "Seat Legend" at bounding box center [572, 34] width 71 height 11
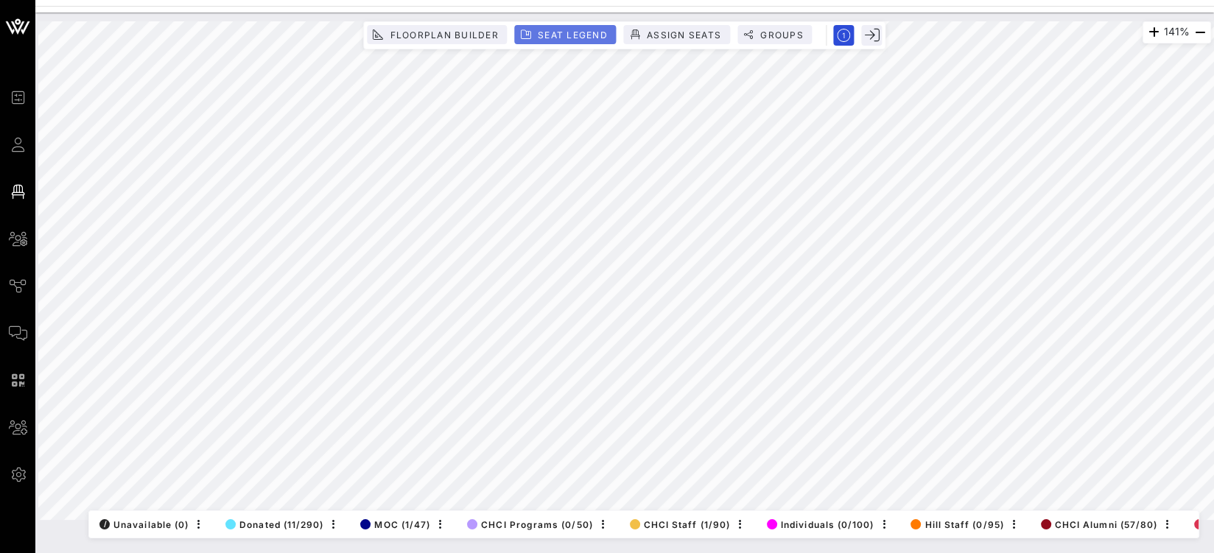
click at [551, 35] on span "Seat Legend" at bounding box center [572, 34] width 71 height 11
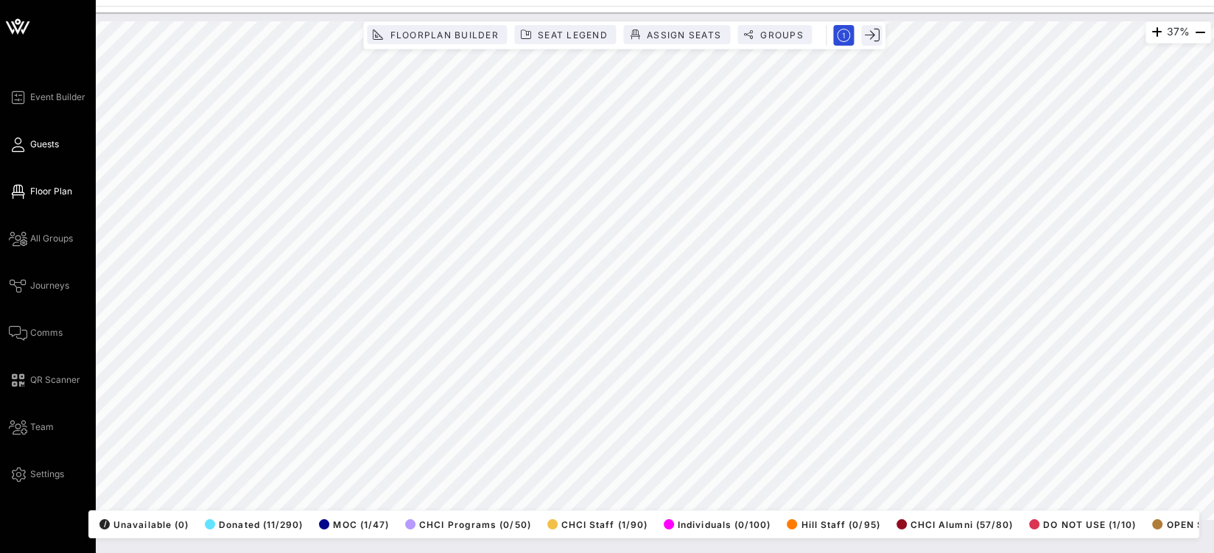
click at [22, 146] on icon at bounding box center [18, 145] width 18 height 2
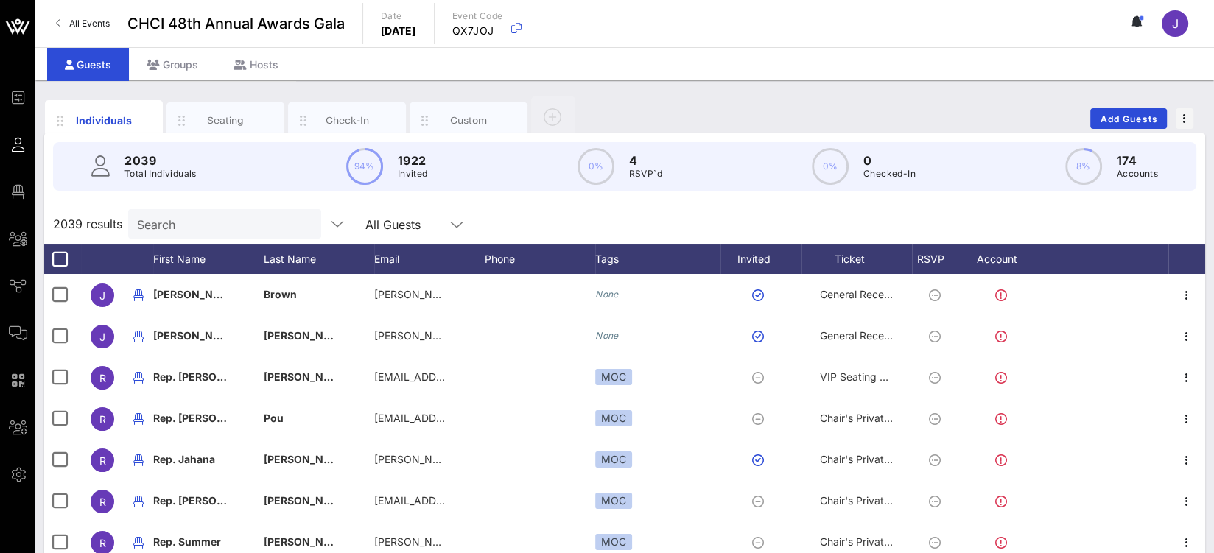
click at [166, 225] on input "Search" at bounding box center [223, 223] width 172 height 19
click at [186, 63] on div "Groups" at bounding box center [172, 64] width 87 height 33
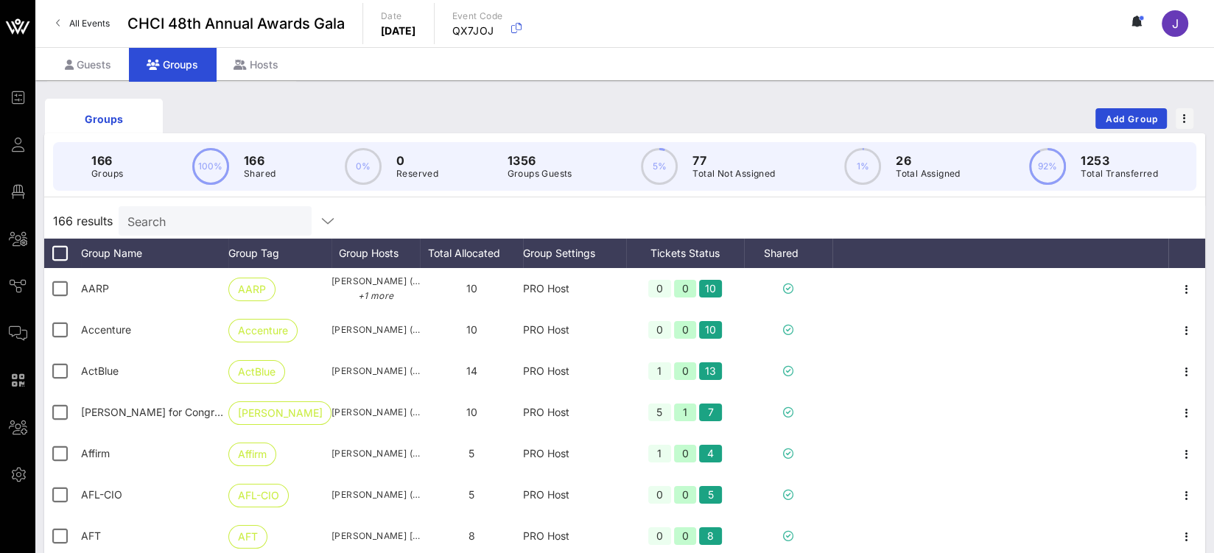
click at [186, 216] on input "Search" at bounding box center [213, 220] width 172 height 19
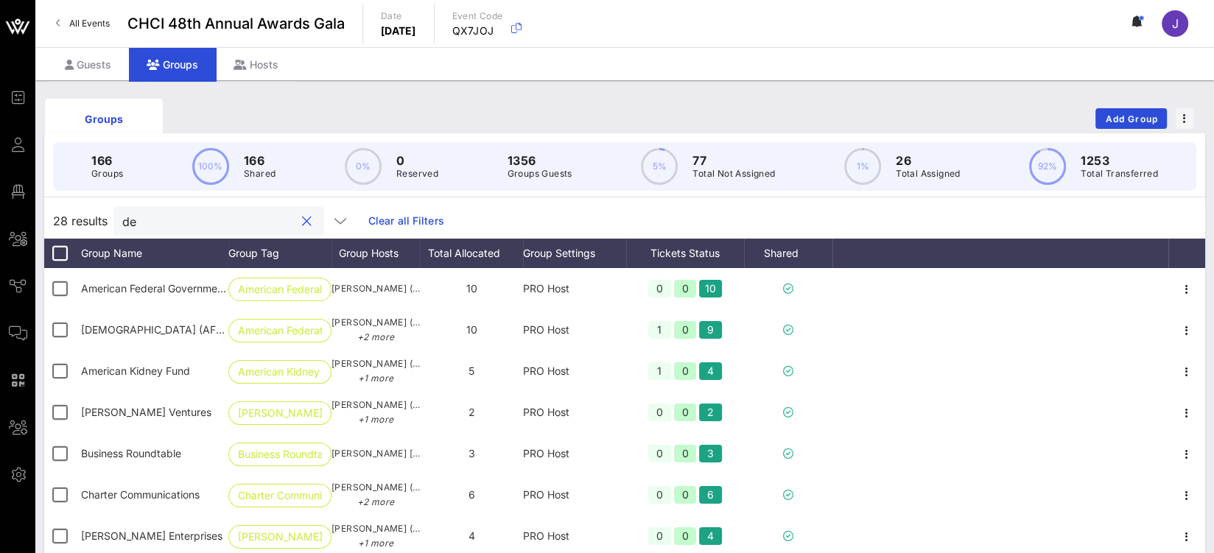
type input "d"
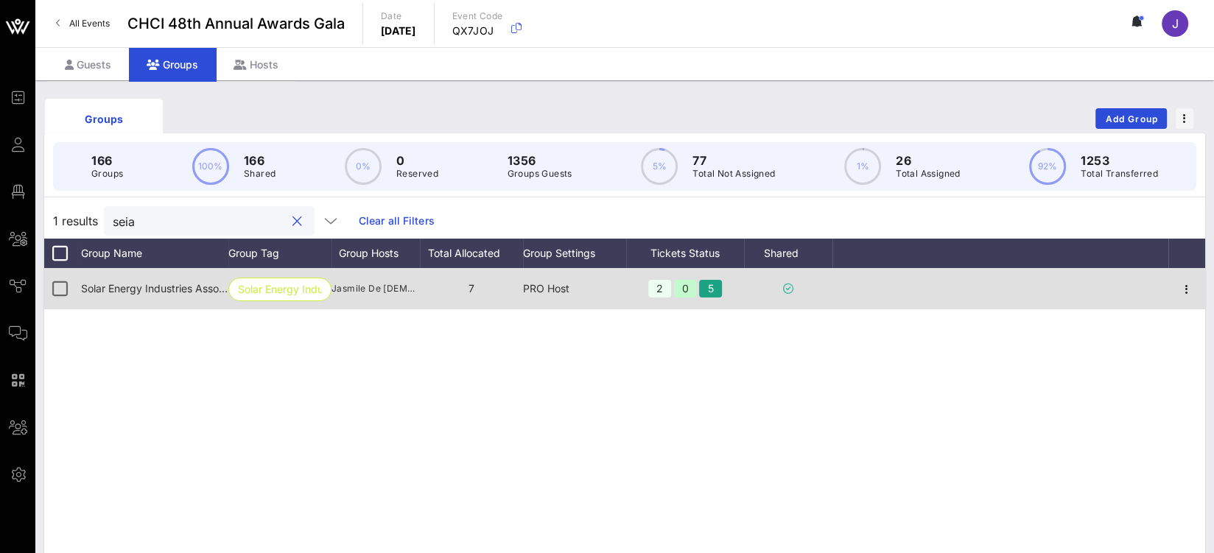
type input "seia"
click at [1174, 289] on div at bounding box center [1186, 288] width 37 height 41
click at [1182, 287] on icon "button" at bounding box center [1187, 290] width 18 height 18
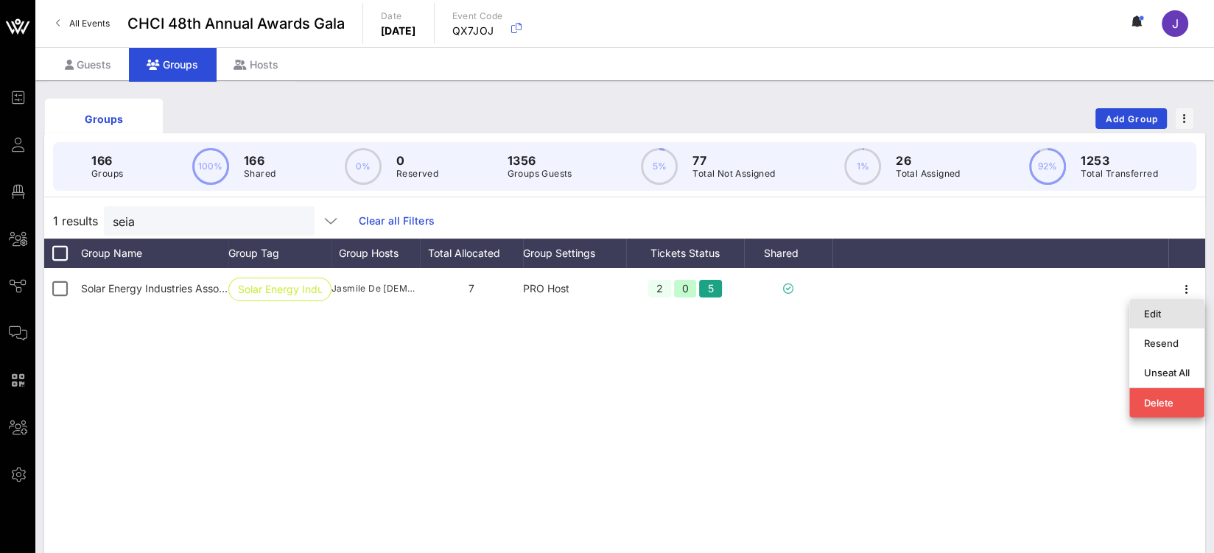
click at [1158, 315] on div "Edit" at bounding box center [1167, 314] width 46 height 12
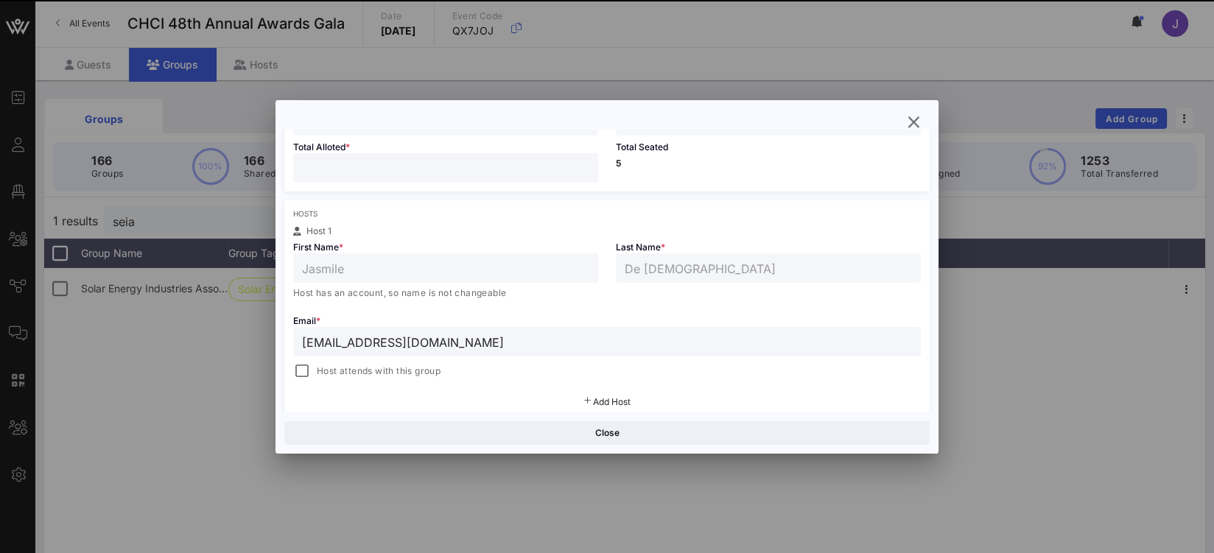
scroll to position [178, 0]
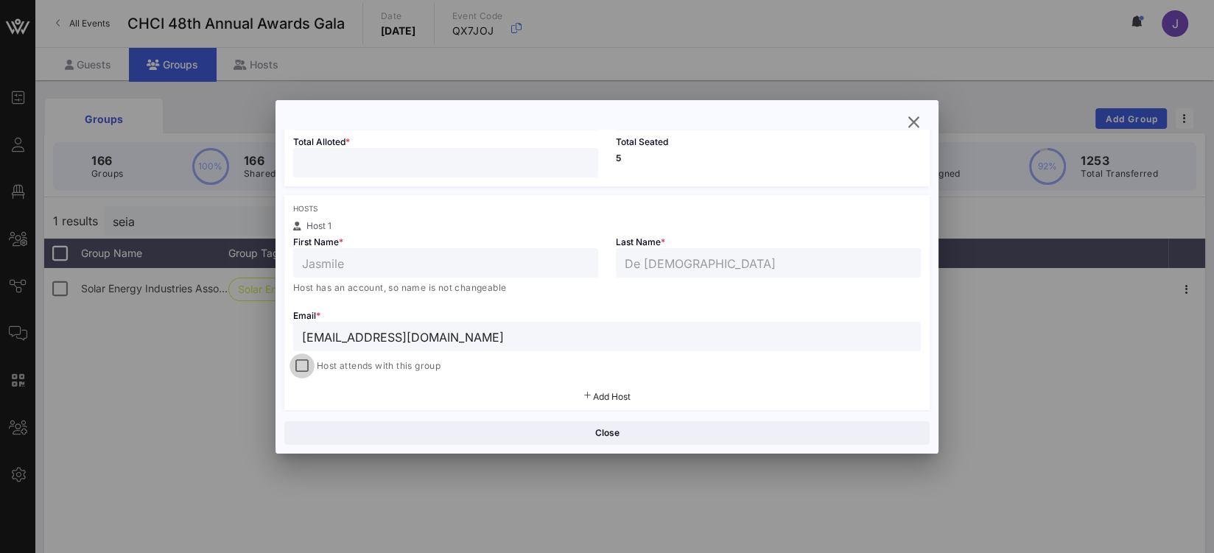
click at [306, 362] on div at bounding box center [302, 366] width 21 height 21
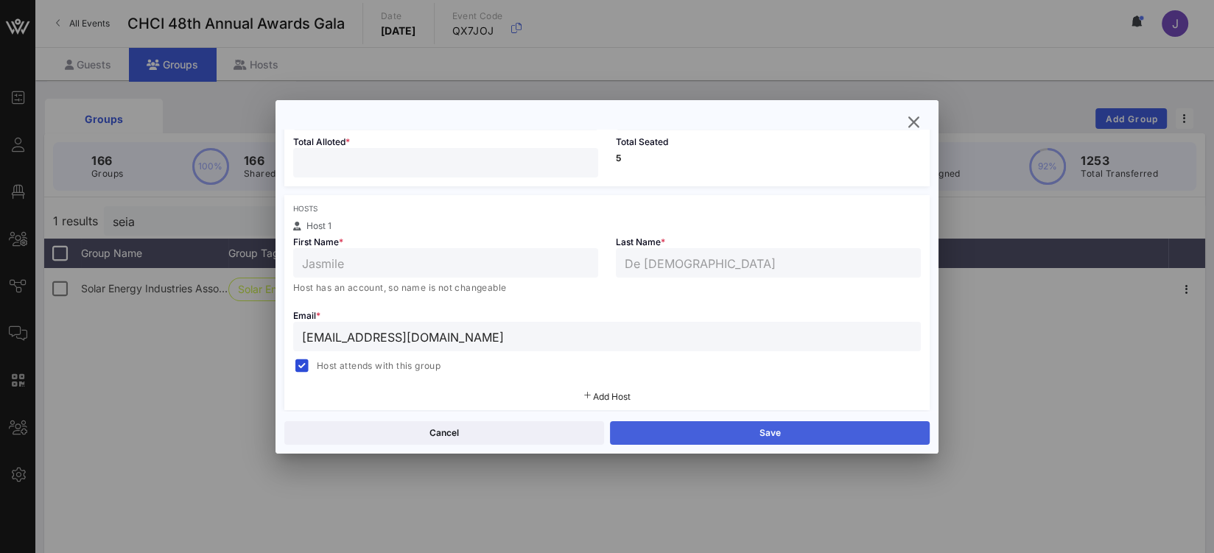
click at [701, 430] on button "Save" at bounding box center [770, 433] width 320 height 24
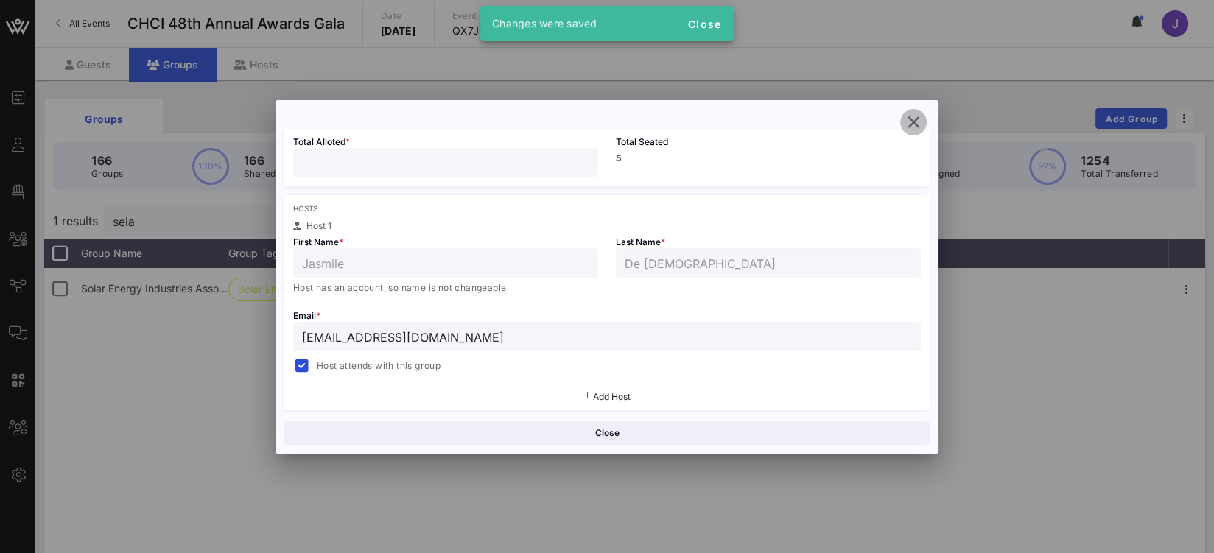
click at [912, 128] on icon "button" at bounding box center [914, 122] width 18 height 18
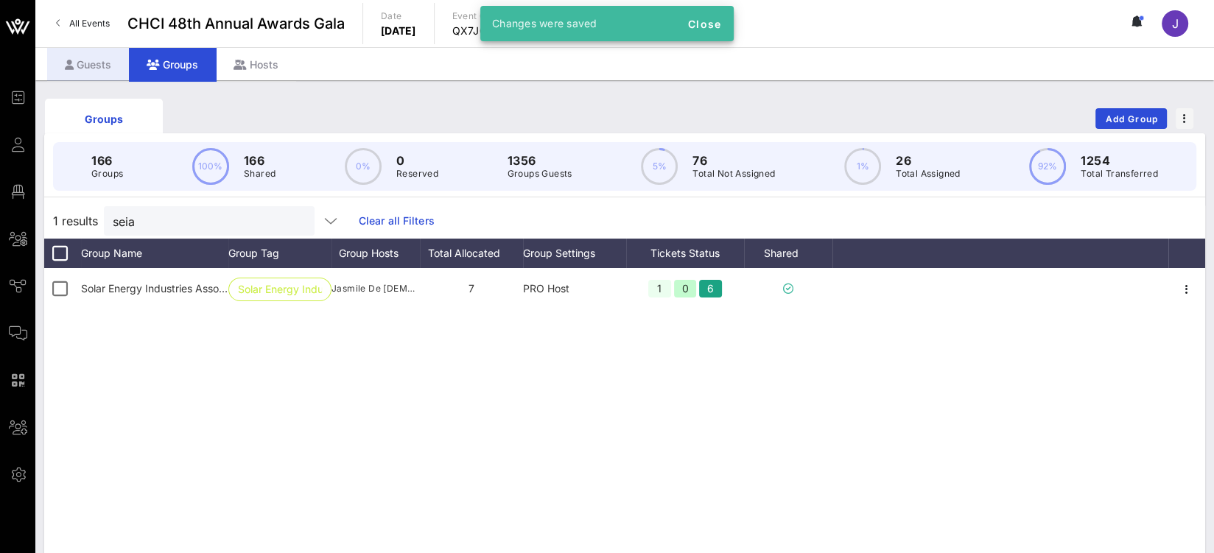
click at [94, 64] on div "Guests" at bounding box center [88, 64] width 82 height 33
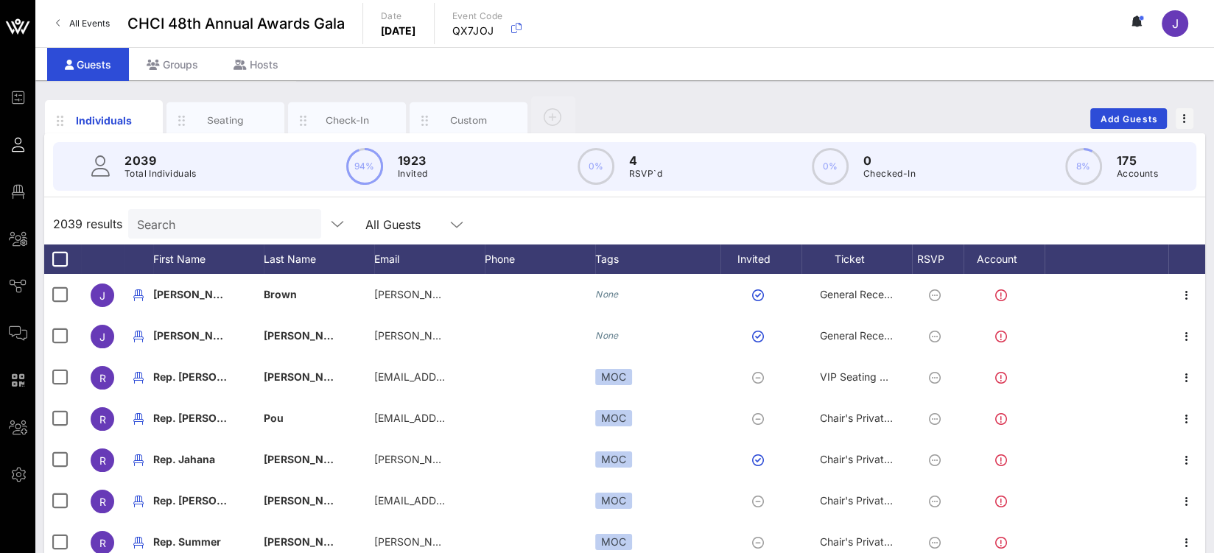
click at [242, 226] on input "Search" at bounding box center [223, 223] width 172 height 19
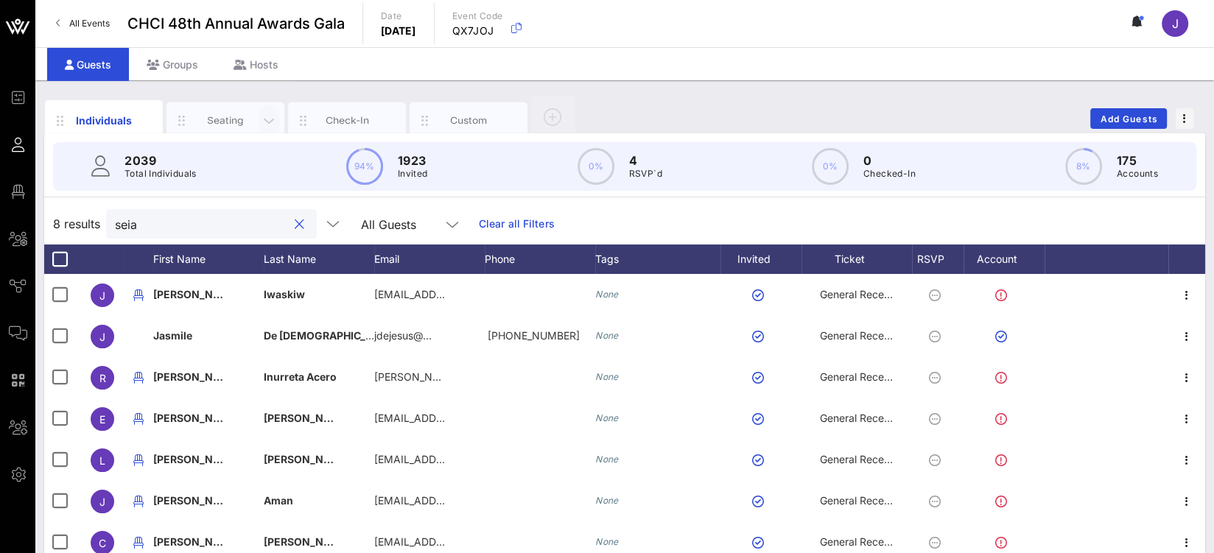
drag, startPoint x: 224, startPoint y: 120, endPoint x: 273, endPoint y: 116, distance: 48.8
click at [224, 120] on div "Seating" at bounding box center [226, 120] width 66 height 14
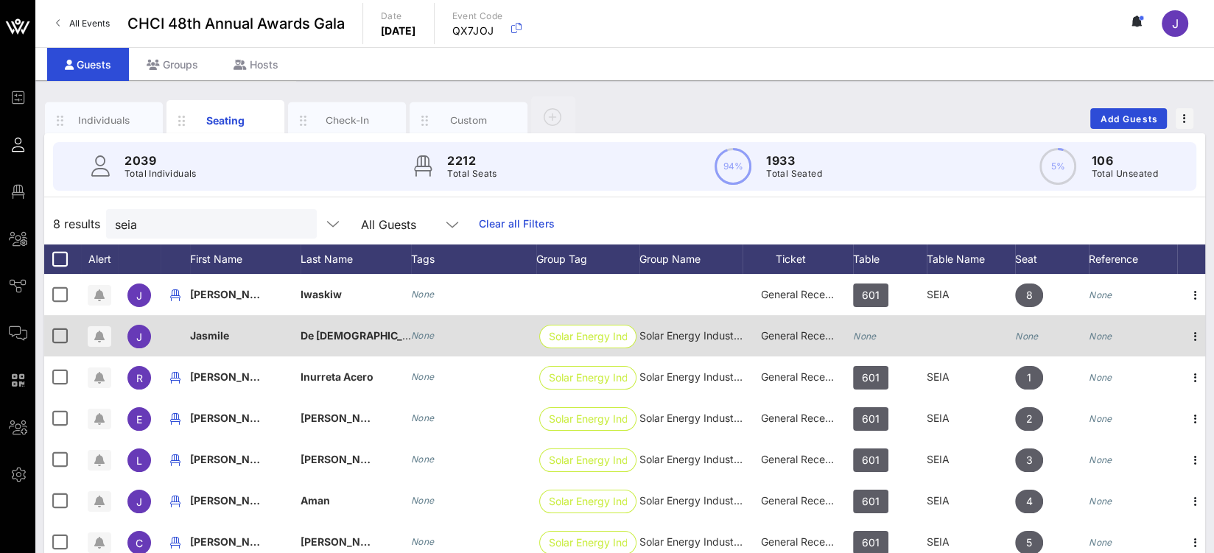
click at [864, 334] on icon "None" at bounding box center [865, 336] width 24 height 11
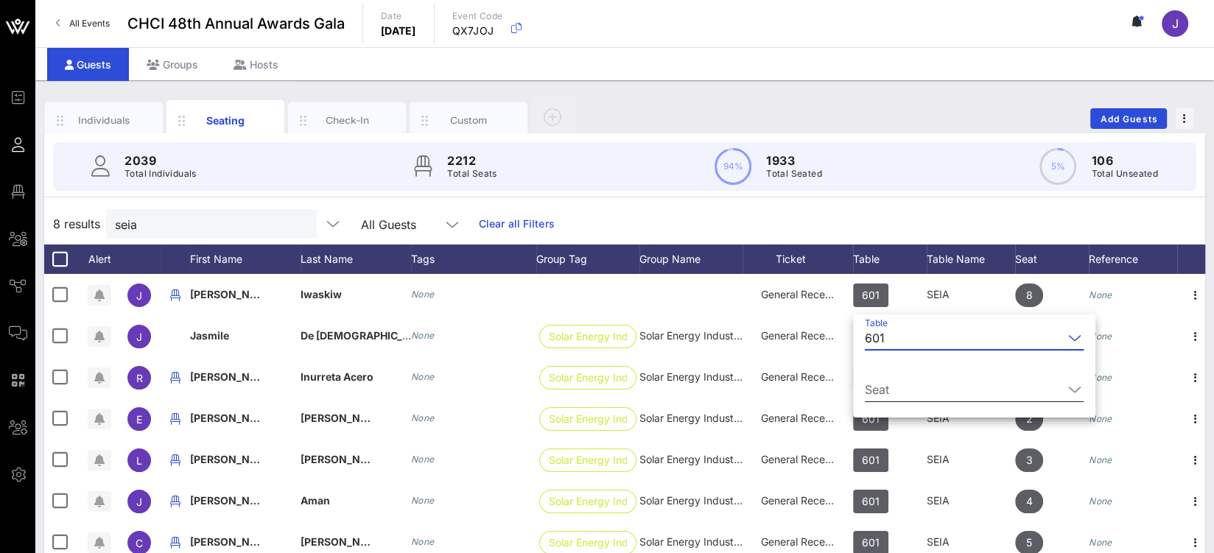
click at [884, 390] on input "Seat" at bounding box center [964, 390] width 198 height 24
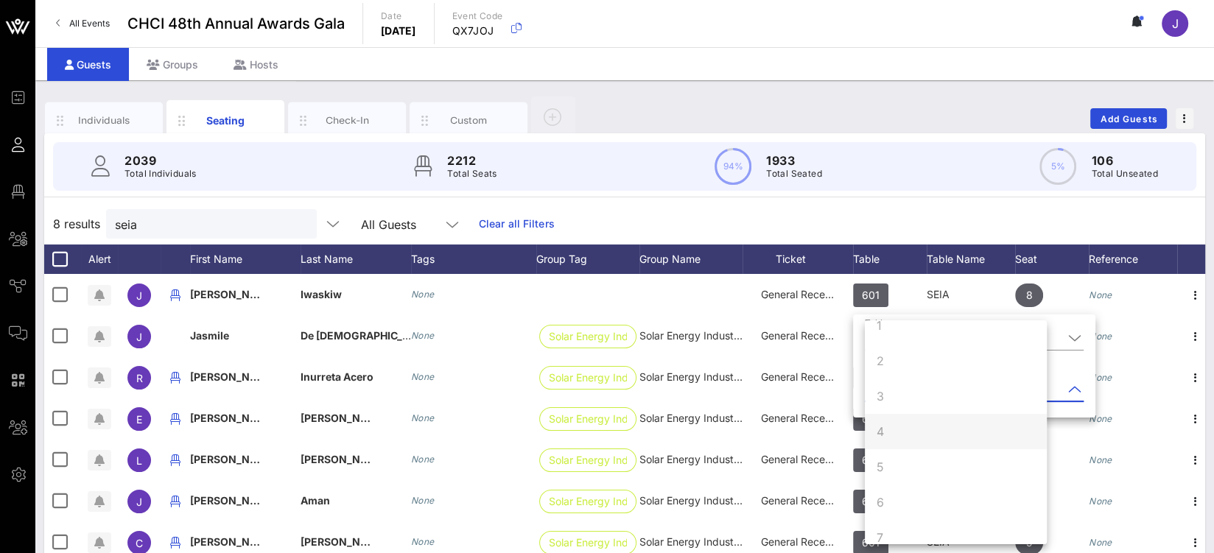
scroll to position [141, 0]
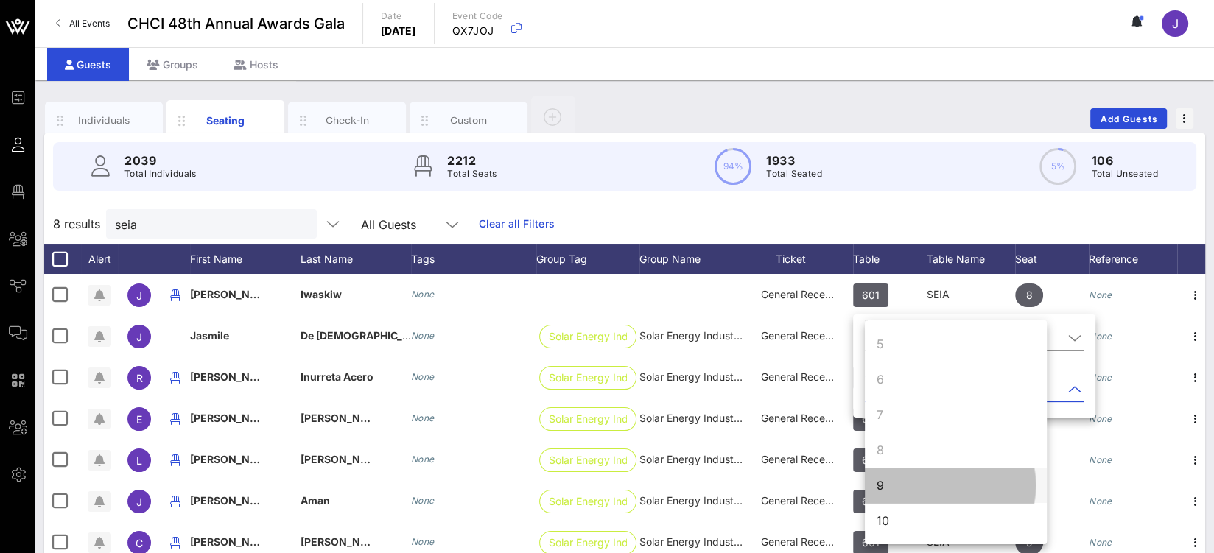
click at [902, 482] on div "9" at bounding box center [956, 485] width 182 height 35
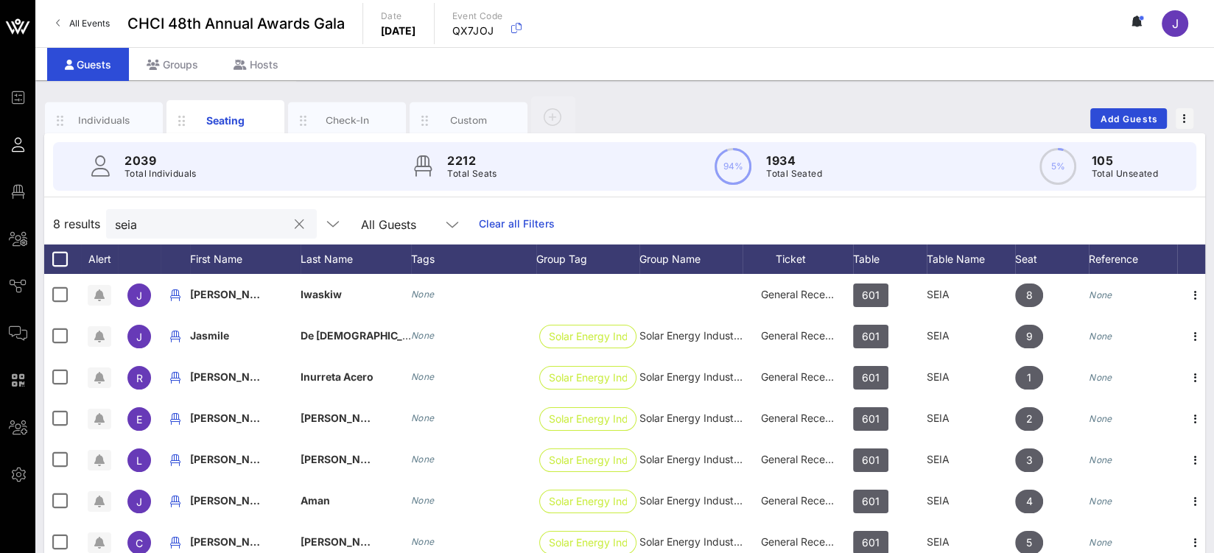
click at [130, 219] on input "seia" at bounding box center [201, 223] width 172 height 19
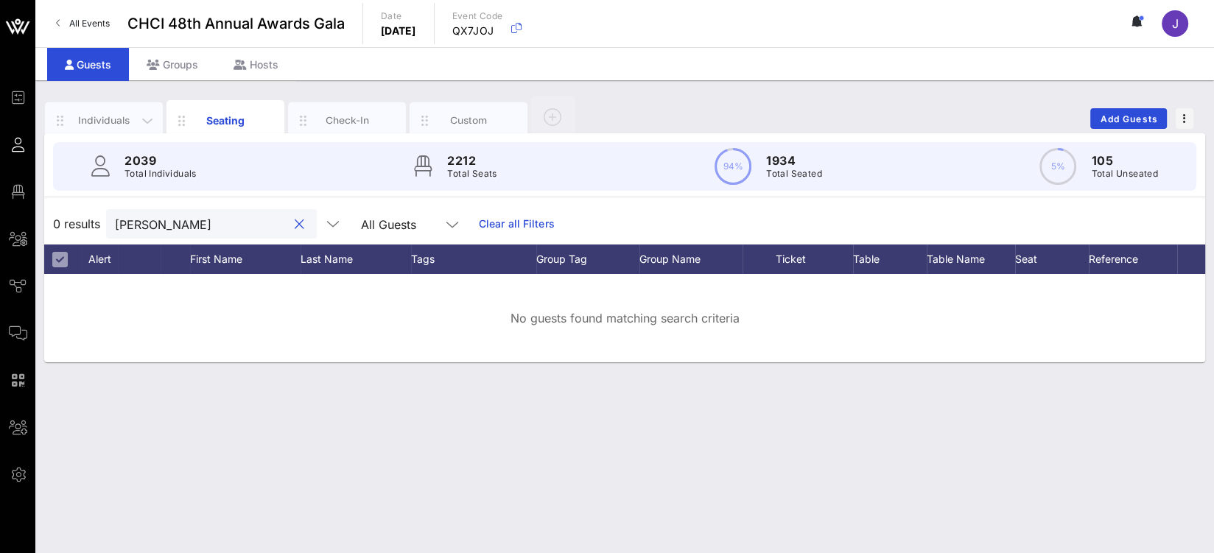
type input "rosario"
click at [133, 119] on div "Individuals" at bounding box center [104, 120] width 66 height 14
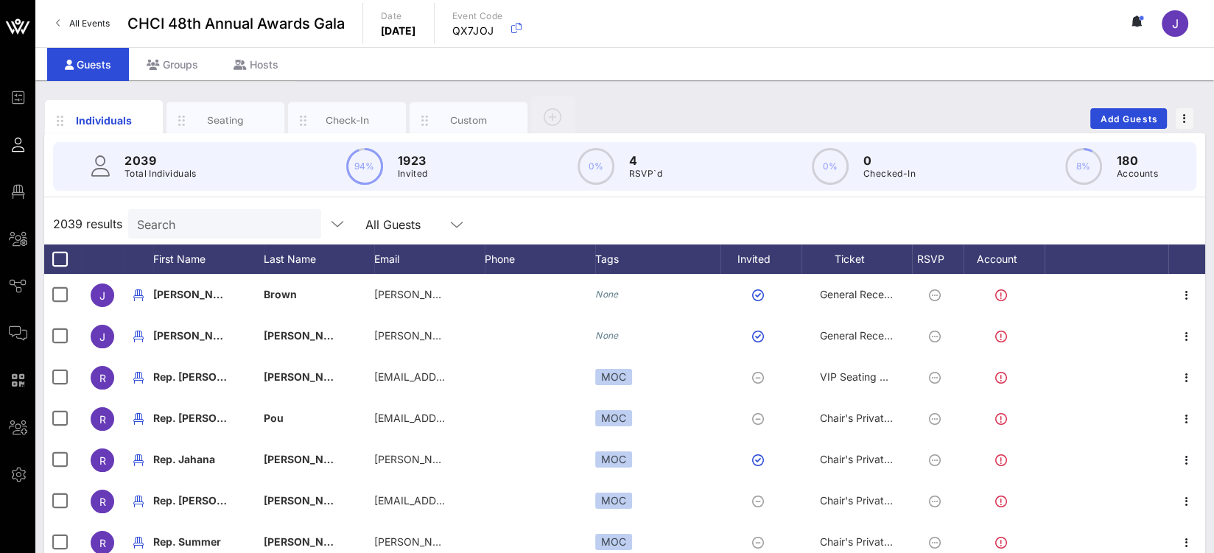
click at [176, 229] on input "Search" at bounding box center [223, 223] width 172 height 19
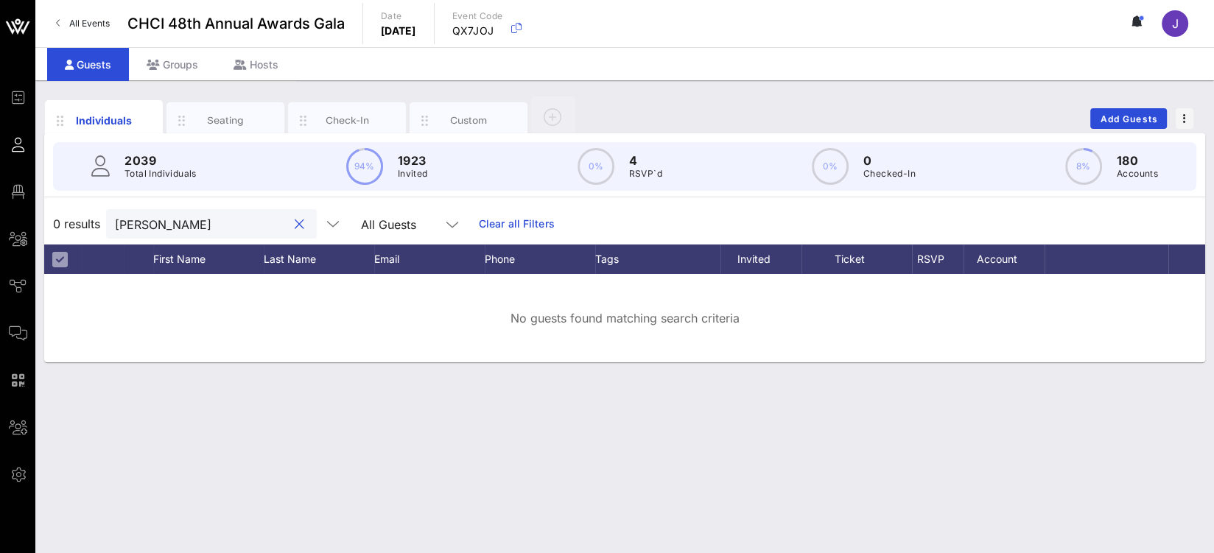
type input "rosario"
click at [480, 221] on link "Clear all Filters" at bounding box center [517, 224] width 76 height 16
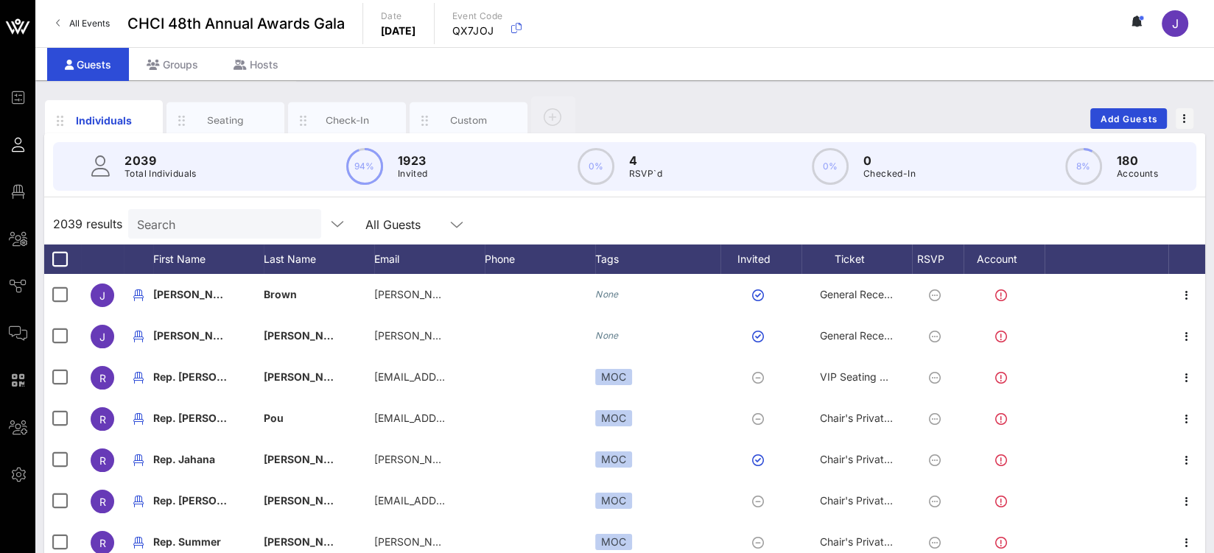
click at [189, 223] on input "Search" at bounding box center [223, 223] width 172 height 19
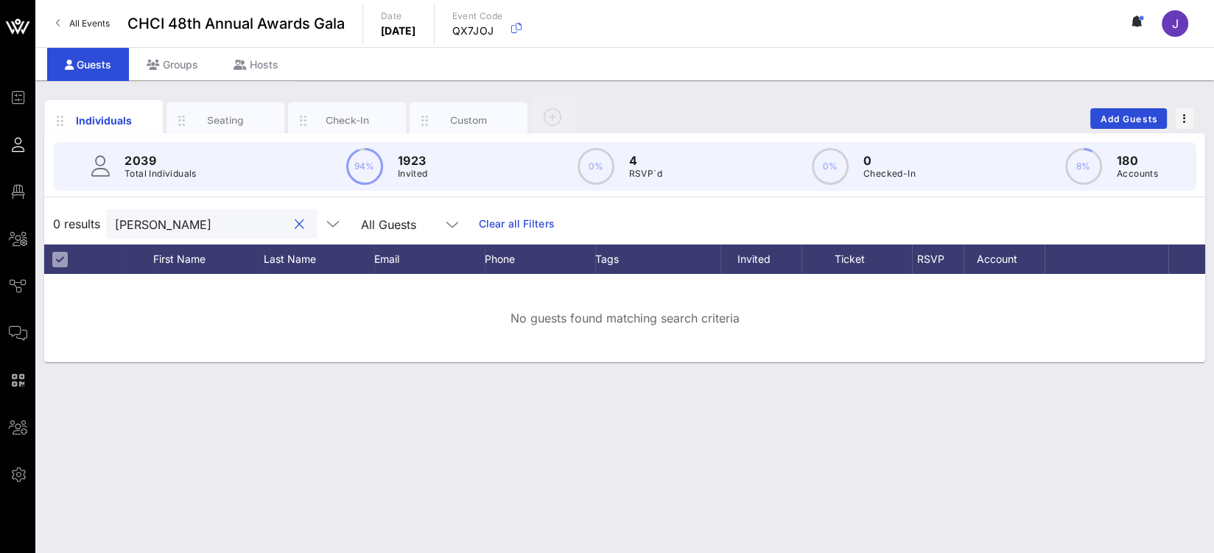
click at [148, 231] on input "rosario" at bounding box center [201, 223] width 172 height 19
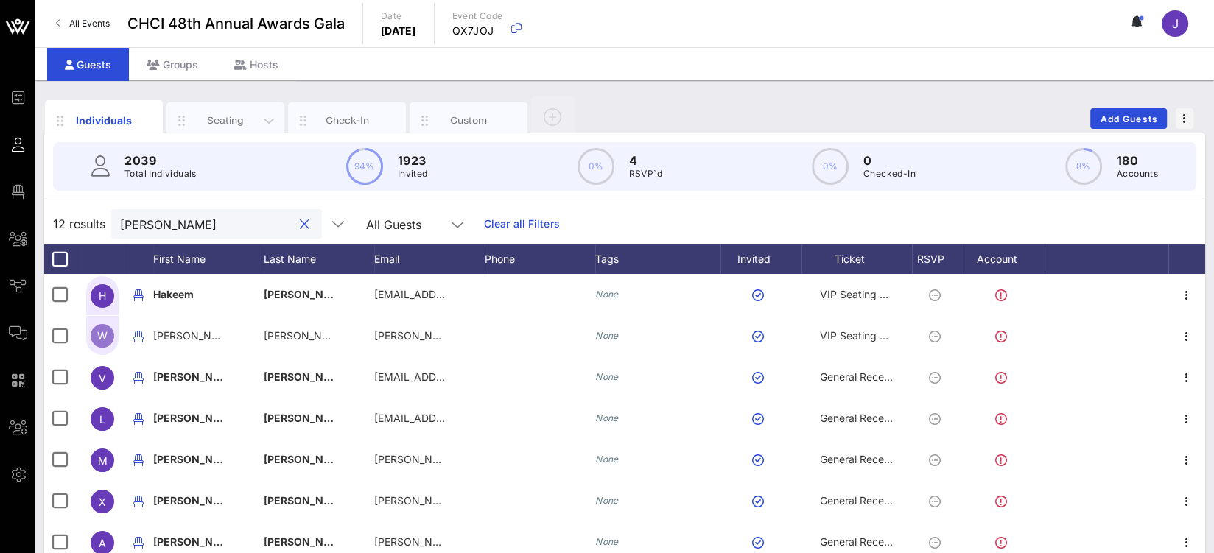
type input "jeffries"
click at [234, 118] on div "Seating" at bounding box center [226, 120] width 66 height 14
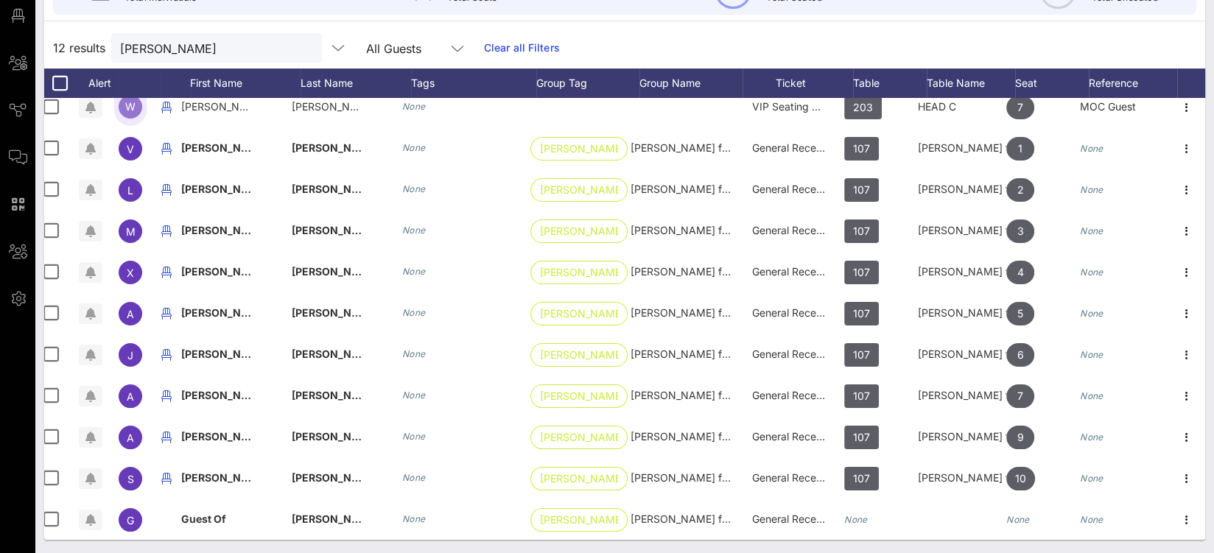
scroll to position [0, 9]
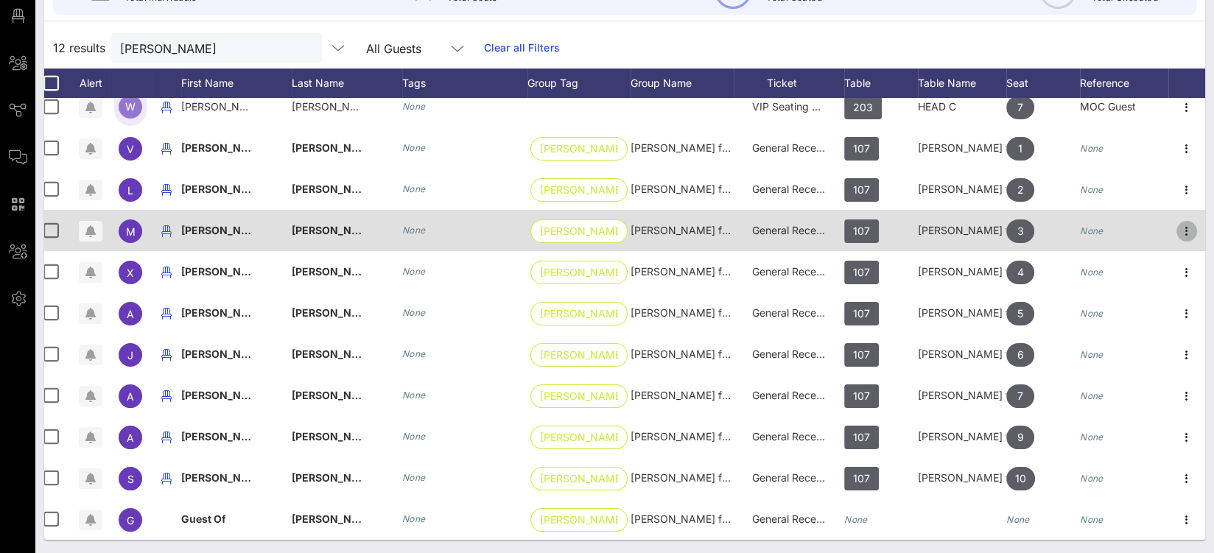
click at [1178, 222] on icon "button" at bounding box center [1187, 231] width 18 height 18
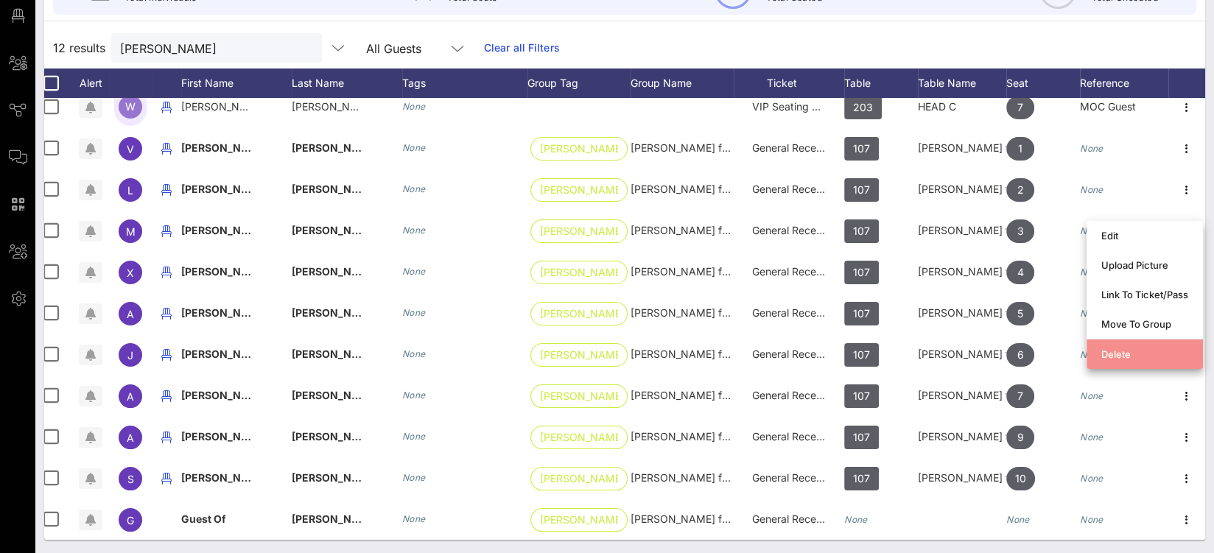
click at [1131, 354] on div "Delete" at bounding box center [1144, 354] width 87 height 12
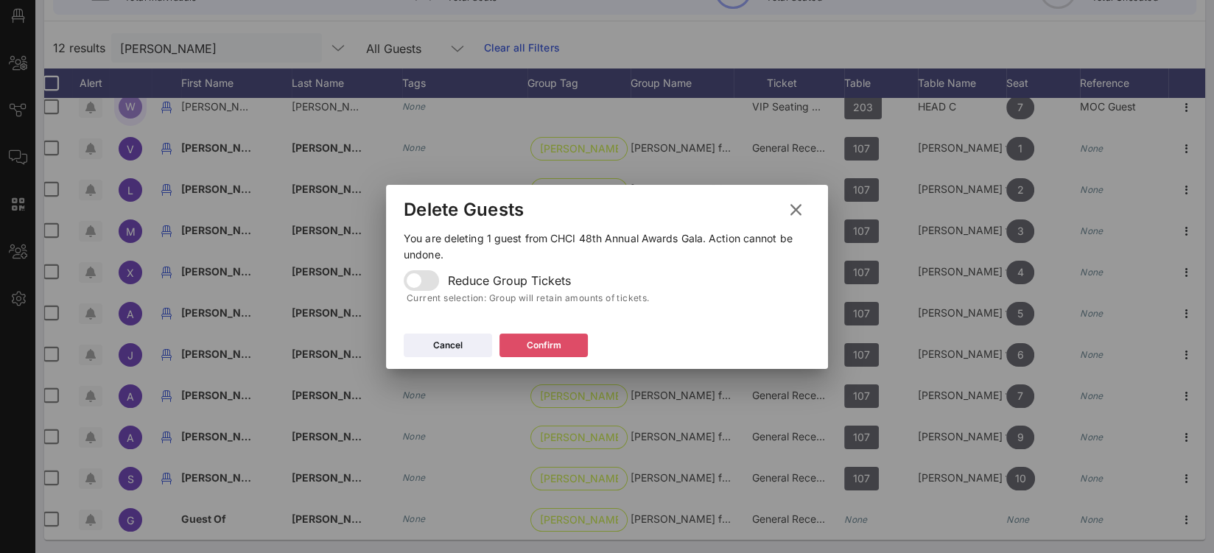
click at [545, 345] on icon at bounding box center [544, 345] width 10 height 9
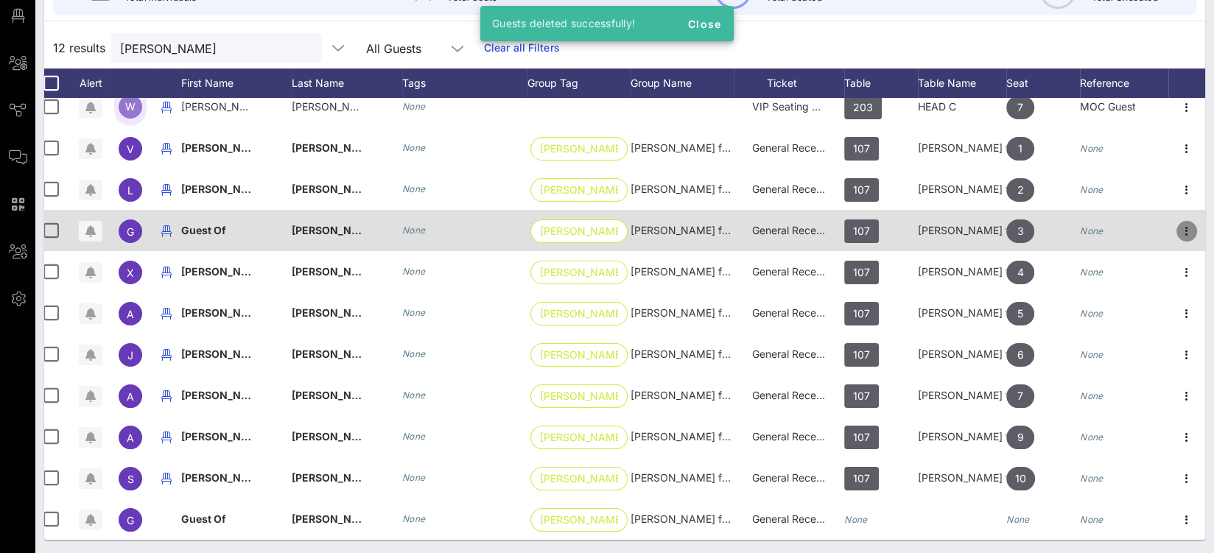
click at [1178, 222] on icon "button" at bounding box center [1187, 231] width 18 height 18
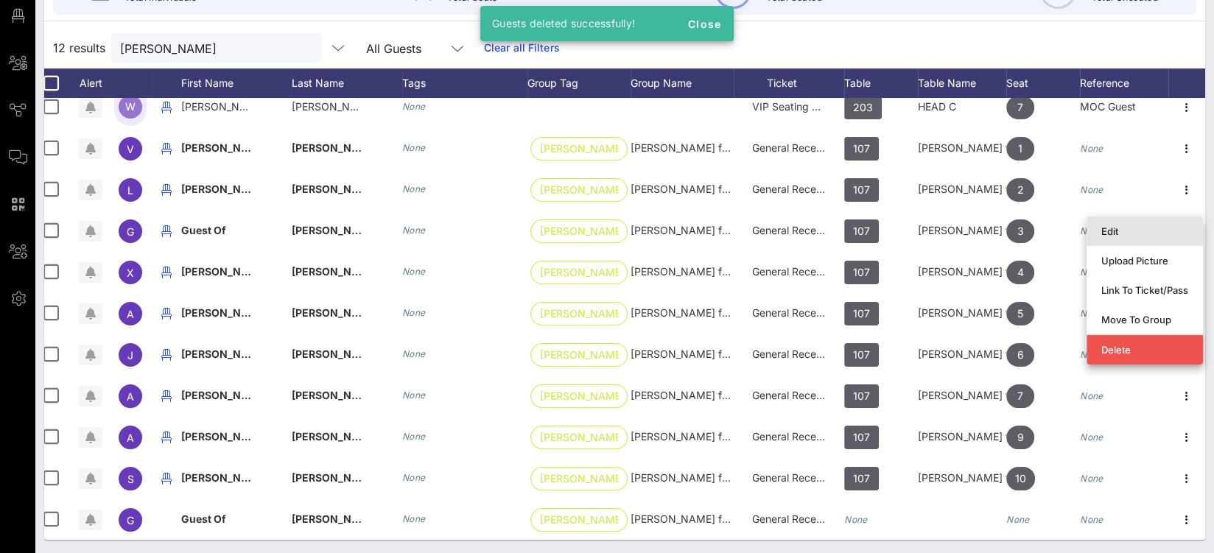
click at [1120, 234] on div "Edit" at bounding box center [1144, 231] width 87 height 12
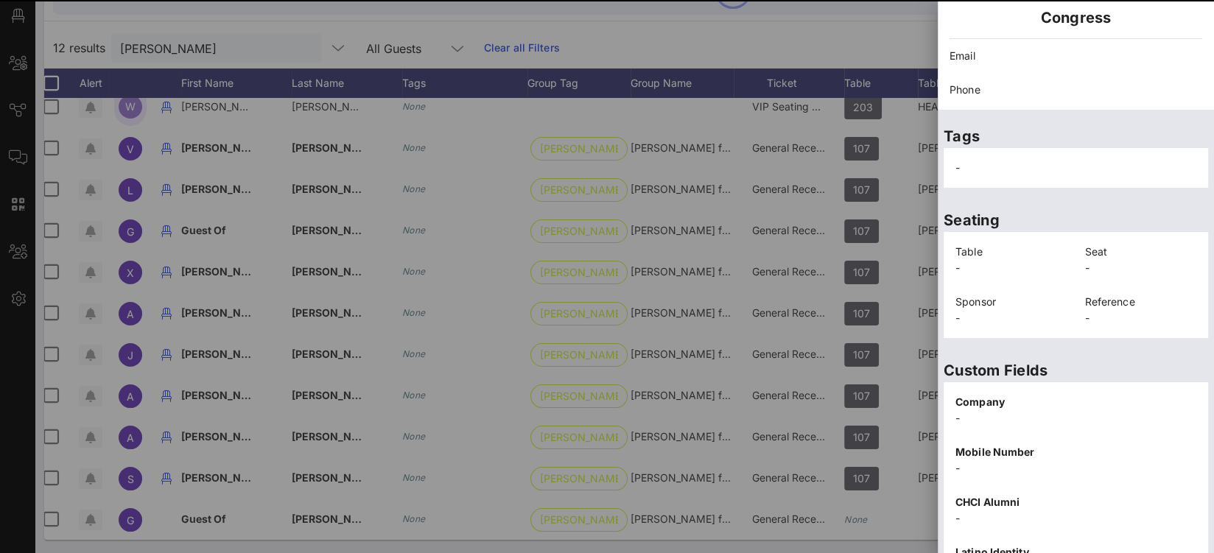
scroll to position [309, 0]
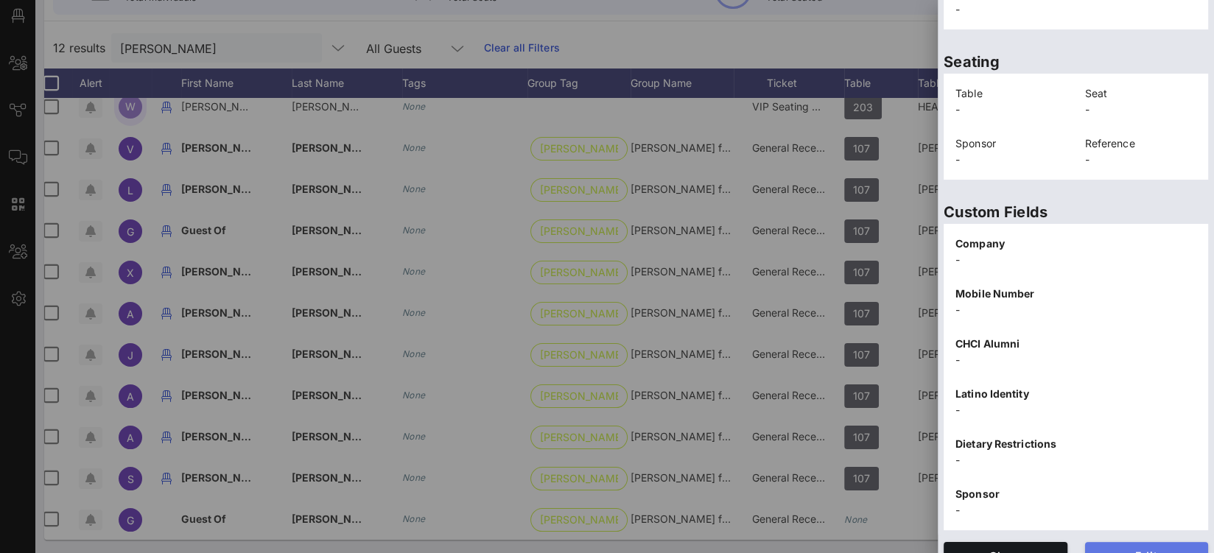
click at [1128, 550] on span "Edit" at bounding box center [1147, 556] width 100 height 13
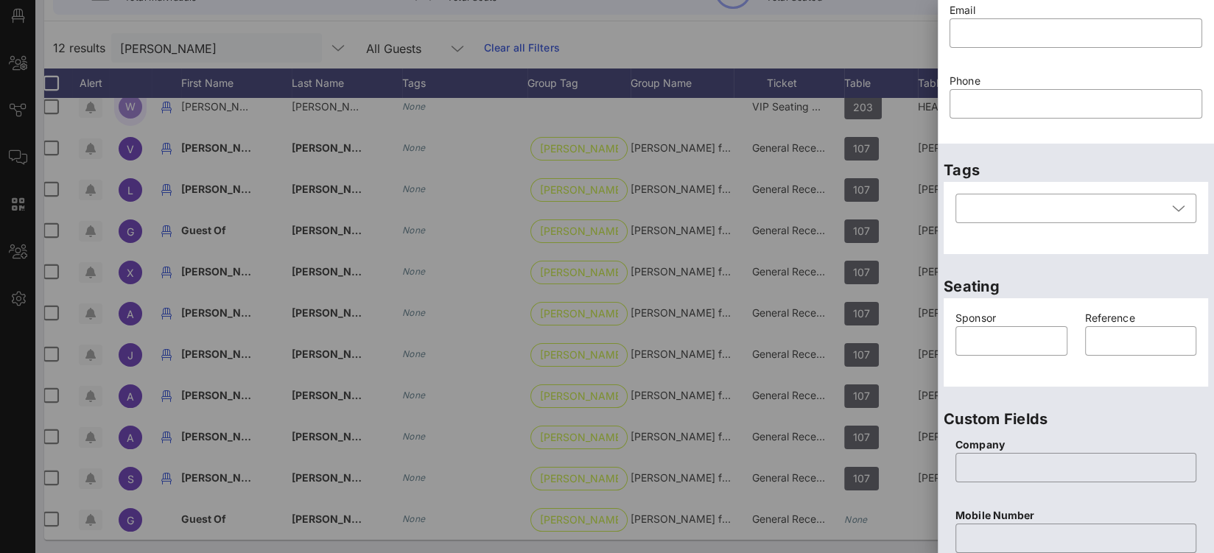
scroll to position [0, 0]
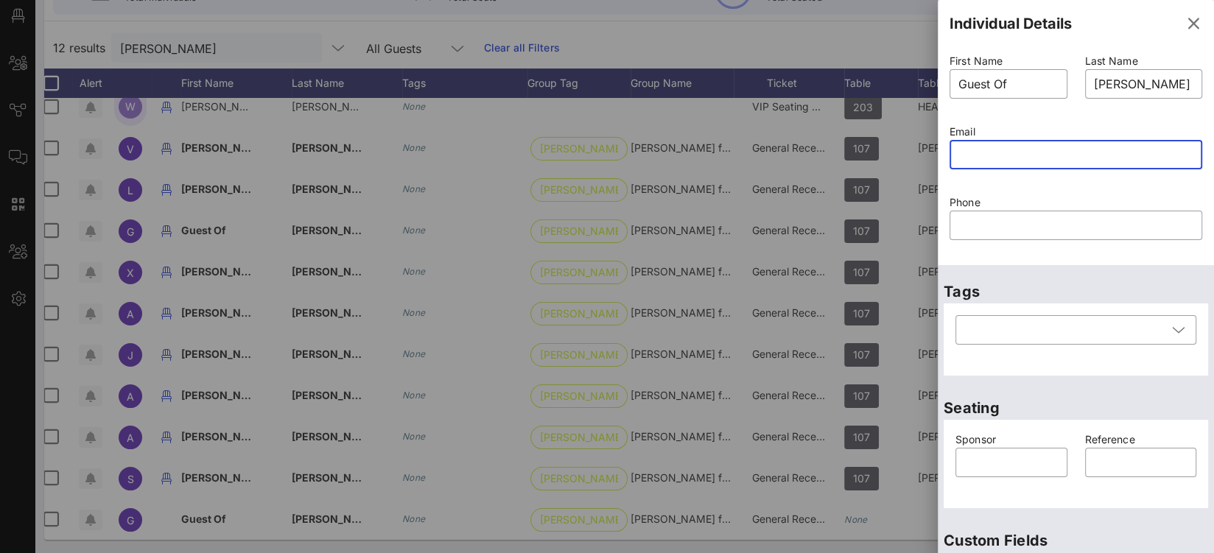
paste input "mailto:angelofh04@gmail.com"
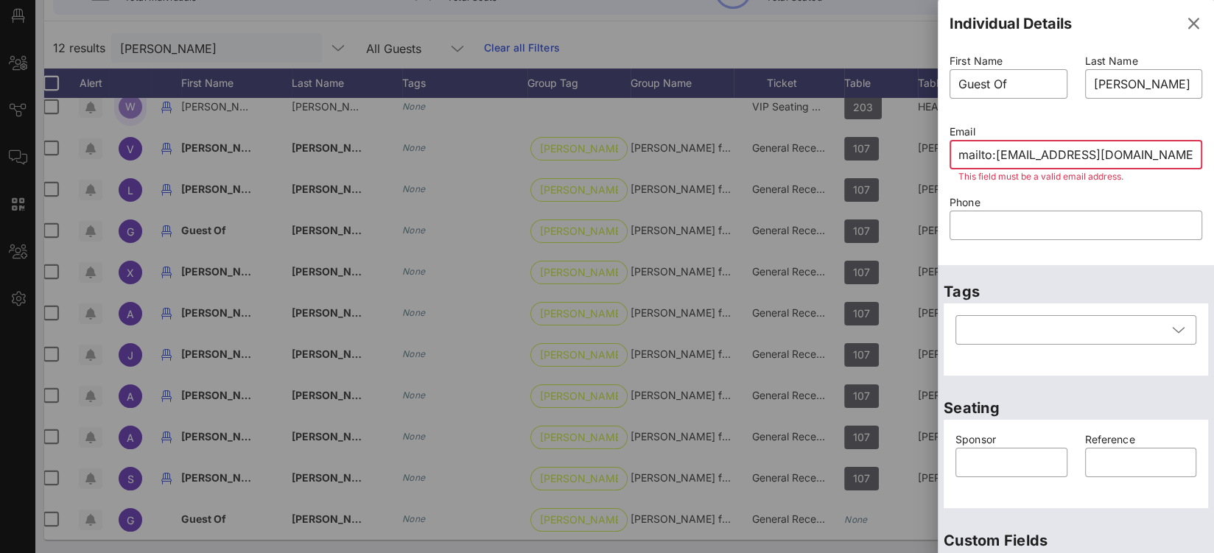
drag, startPoint x: 996, startPoint y: 159, endPoint x: 860, endPoint y: 158, distance: 136.3
click at [866, 158] on div "Event Builder Guests Floor Plan All Groups Journeys Comms QR Scanner Team Setti…" at bounding box center [607, 189] width 1214 height 731
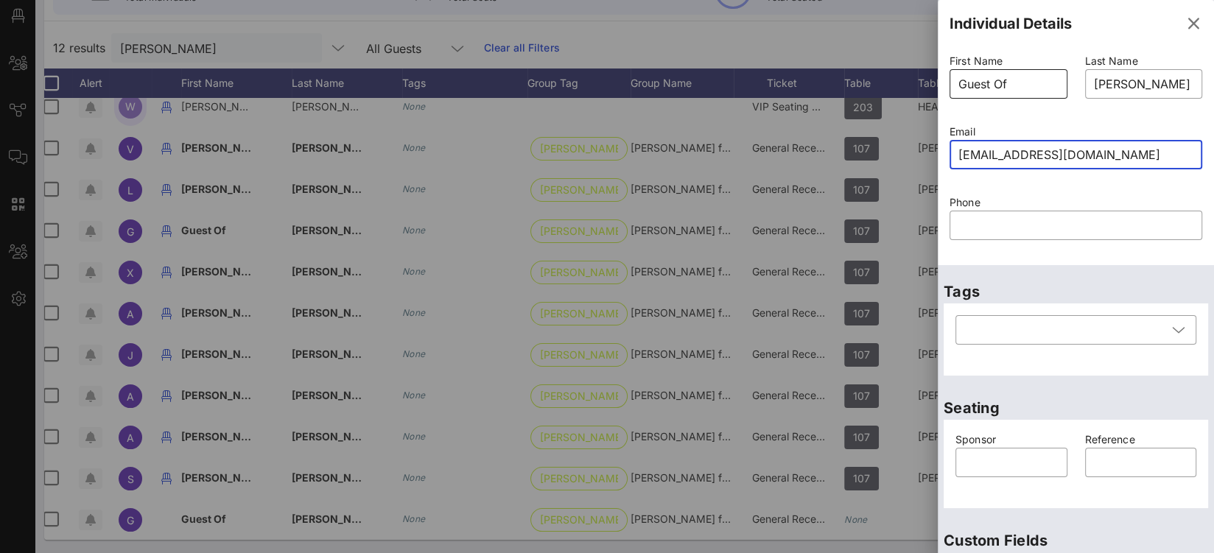
type input "angelofh04@gmail.com"
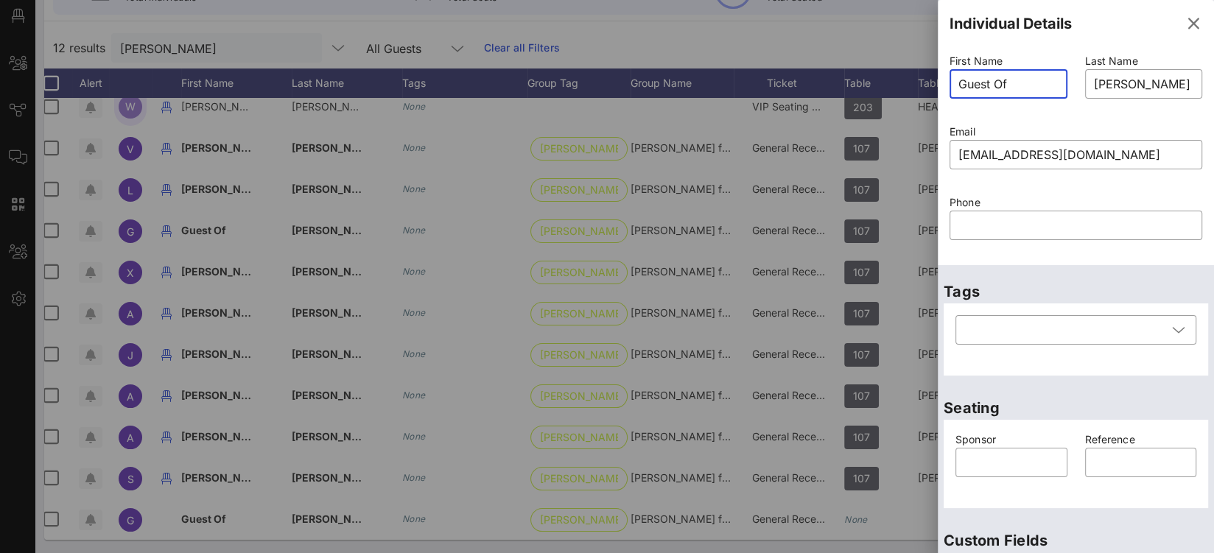
drag, startPoint x: 1016, startPoint y: 73, endPoint x: 943, endPoint y: 77, distance: 73.1
click at [943, 77] on div "First Name ​ Guest Of" at bounding box center [1009, 85] width 136 height 71
drag, startPoint x: 1046, startPoint y: 77, endPoint x: 950, endPoint y: 76, distance: 96.5
click at [950, 76] on div "​ Guest Of" at bounding box center [1009, 83] width 118 height 29
type input "[PERSON_NAME]"
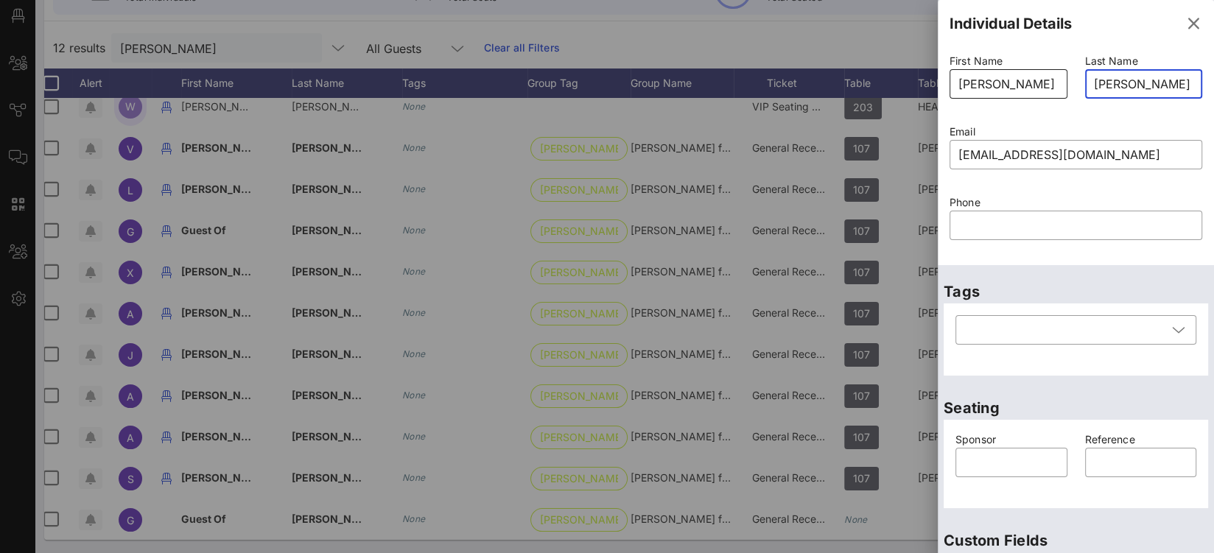
type input "Jeffries for Congressrn"
type input "Guest Of"
type input "Jeffries for Congressrna"
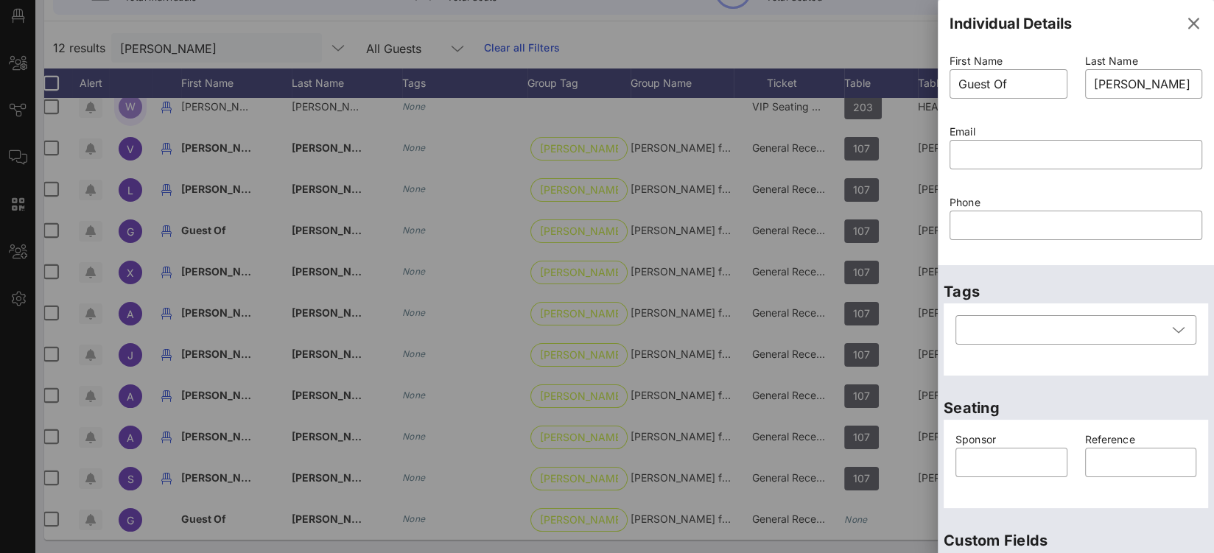
drag, startPoint x: 1066, startPoint y: 84, endPoint x: 948, endPoint y: 85, distance: 117.9
click at [948, 85] on div "First Name ​ Guest Of" at bounding box center [1009, 85] width 136 height 71
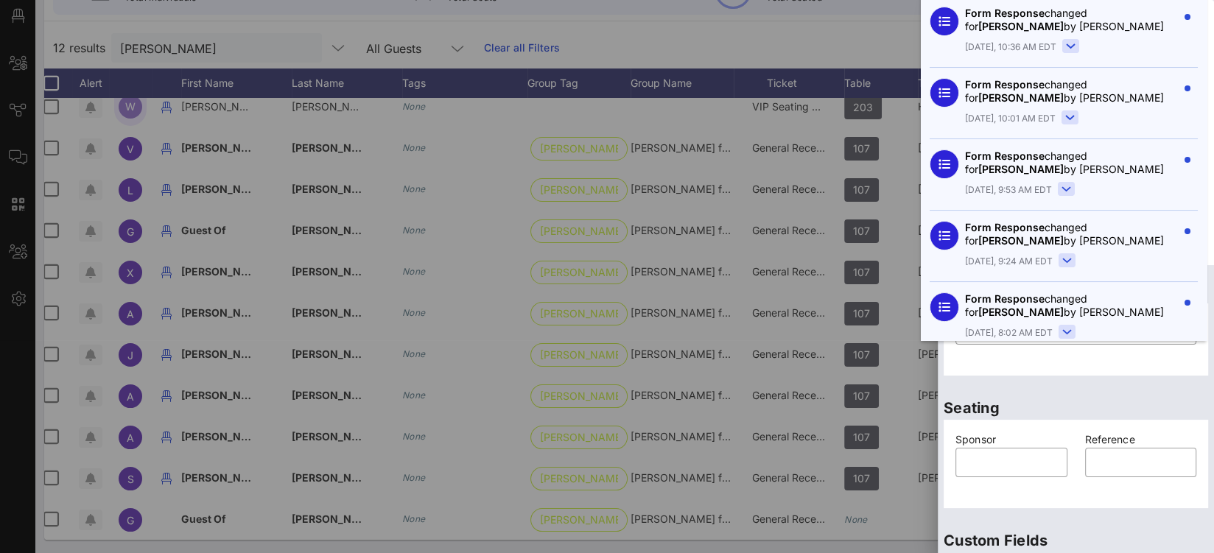
click at [1045, 389] on div "Seating Sponsor ​ Reference ​" at bounding box center [1076, 448] width 276 height 133
type input "[PERSON_NAME] for Congress"
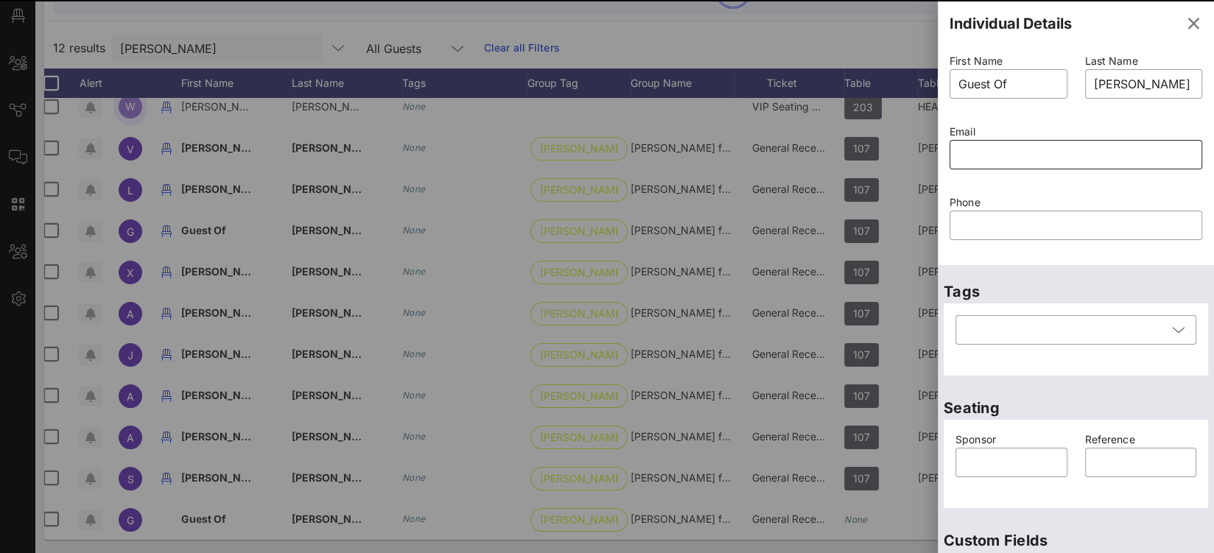
click at [1000, 155] on input "text" at bounding box center [1075, 155] width 235 height 24
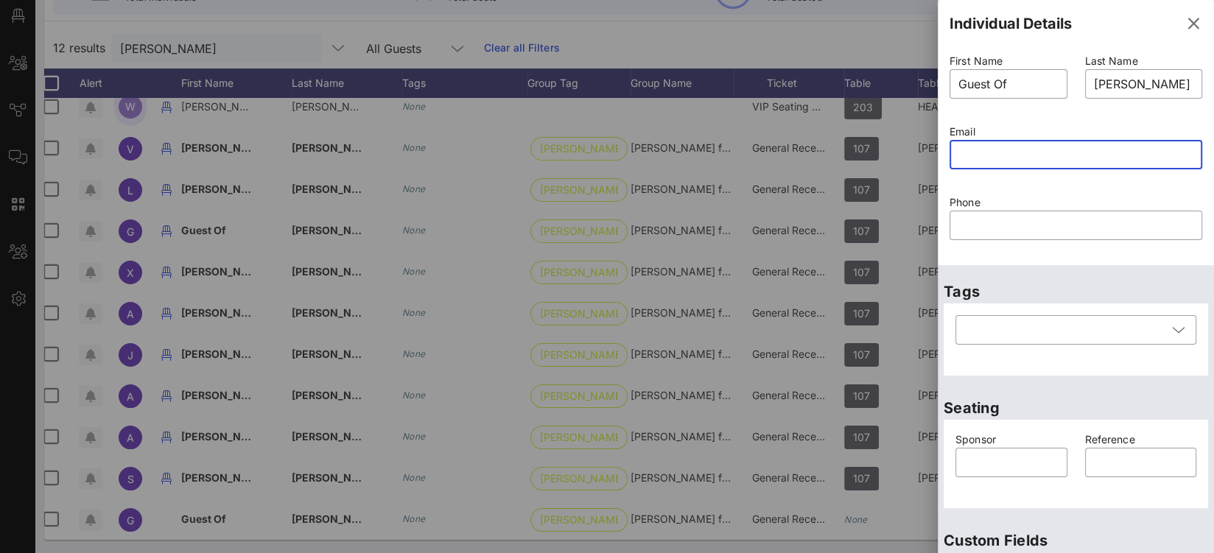
paste input "mailto:angelofh04@gmail.com"
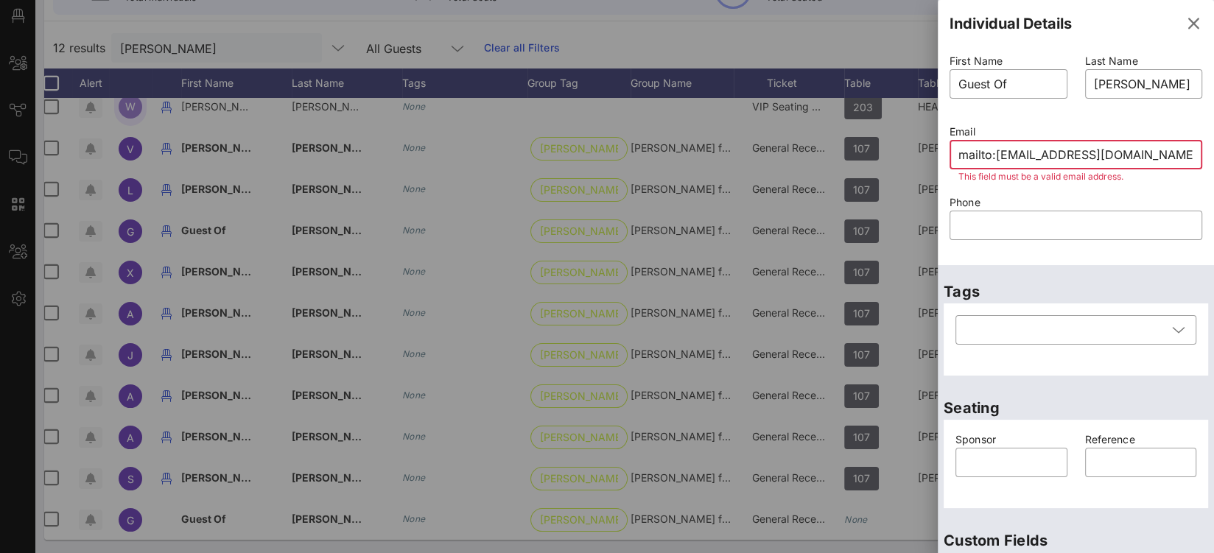
drag, startPoint x: 997, startPoint y: 155, endPoint x: 896, endPoint y: 149, distance: 101.1
click at [901, 150] on div "Event Builder Guests Floor Plan All Groups Journeys Comms QR Scanner Team Setti…" at bounding box center [607, 189] width 1214 height 731
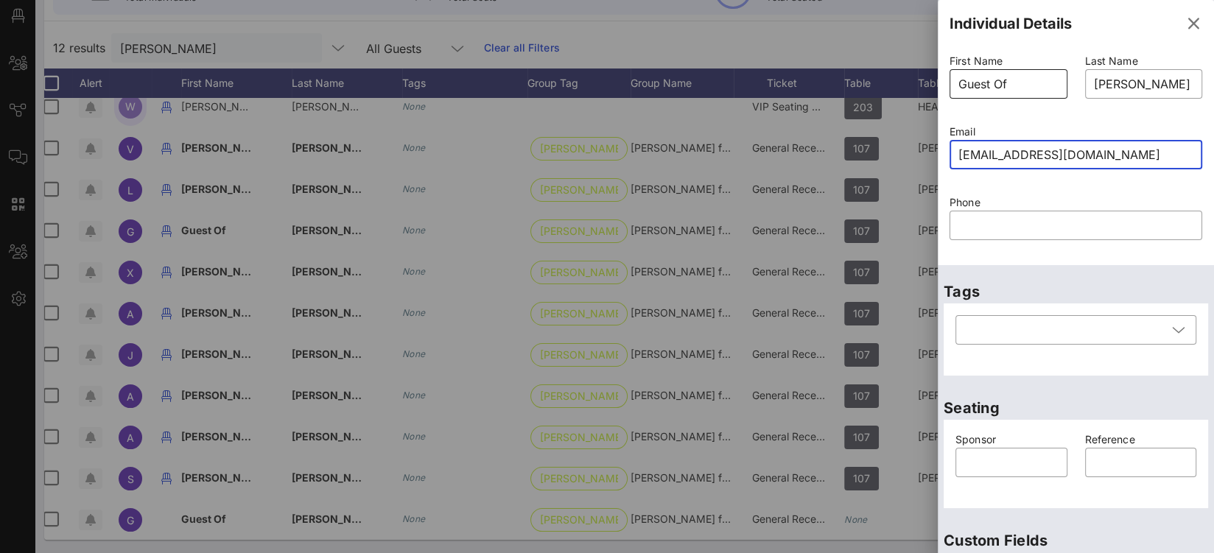
type input "angelofh04@gmail.com"
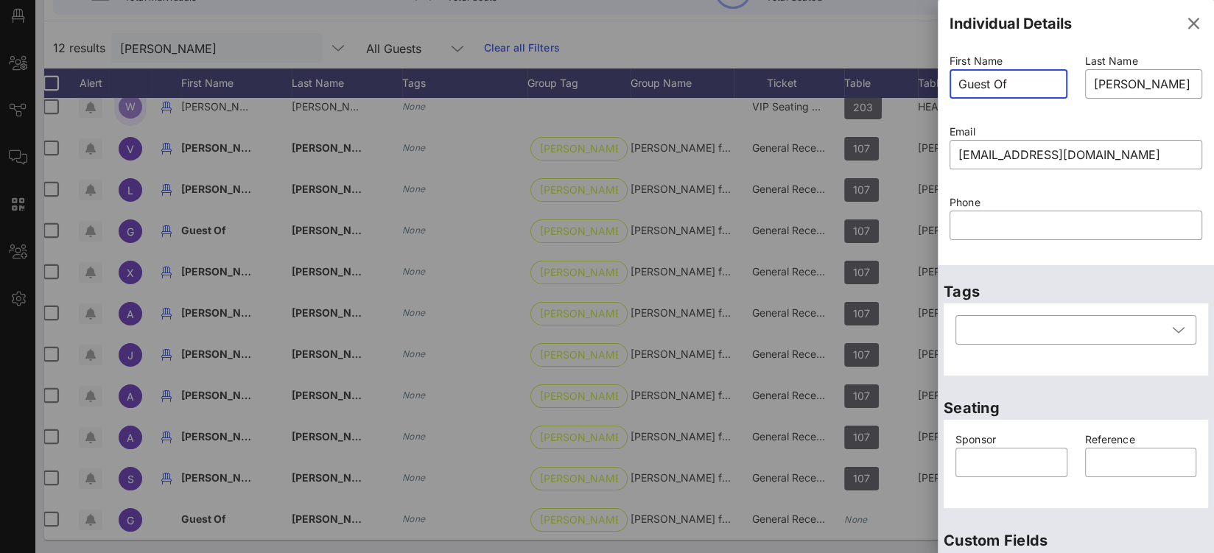
drag, startPoint x: 1018, startPoint y: 82, endPoint x: 949, endPoint y: 80, distance: 69.3
click at [979, 81] on input "Guest Of" at bounding box center [1008, 84] width 100 height 24
type input "G"
type input "[PERSON_NAME]"
type input "Jeffries for Congres"
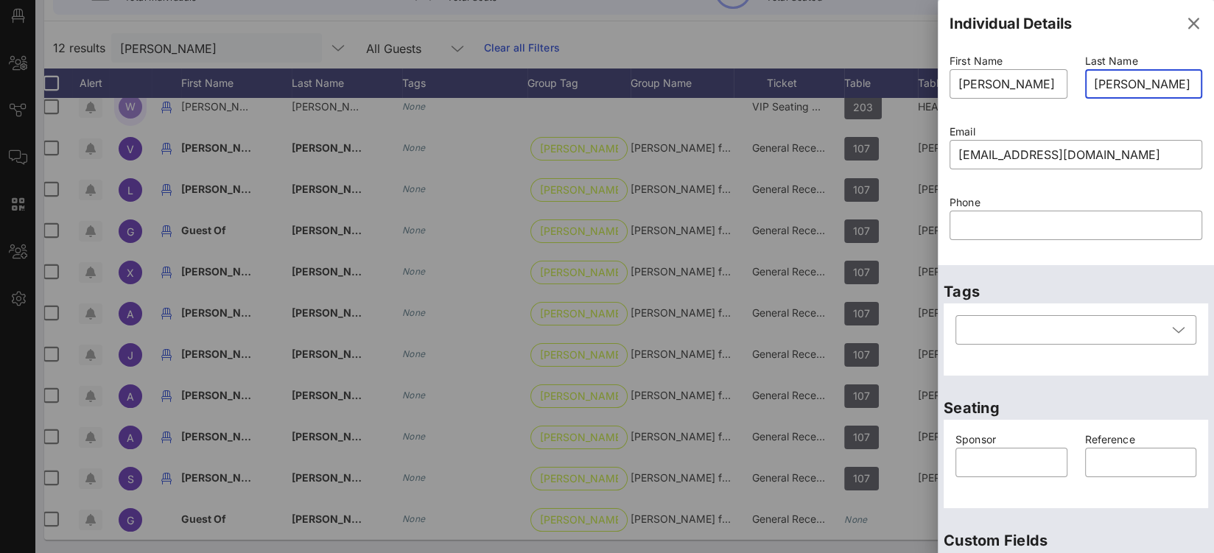
type input "Guest Of"
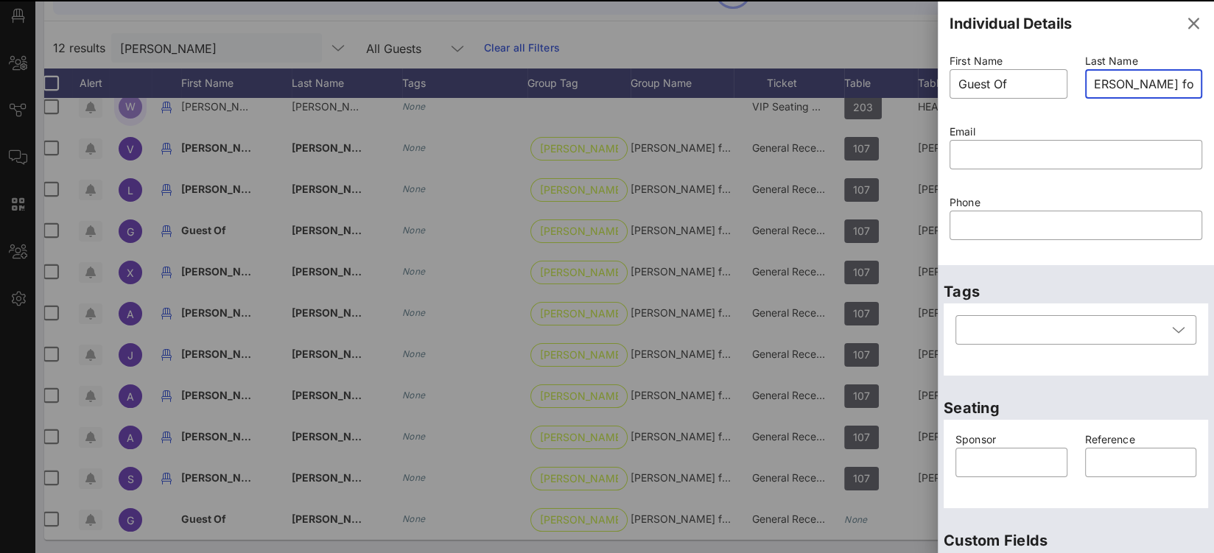
type input "Jeffries for Congr"
click at [1188, 26] on icon "button" at bounding box center [1194, 24] width 18 height 18
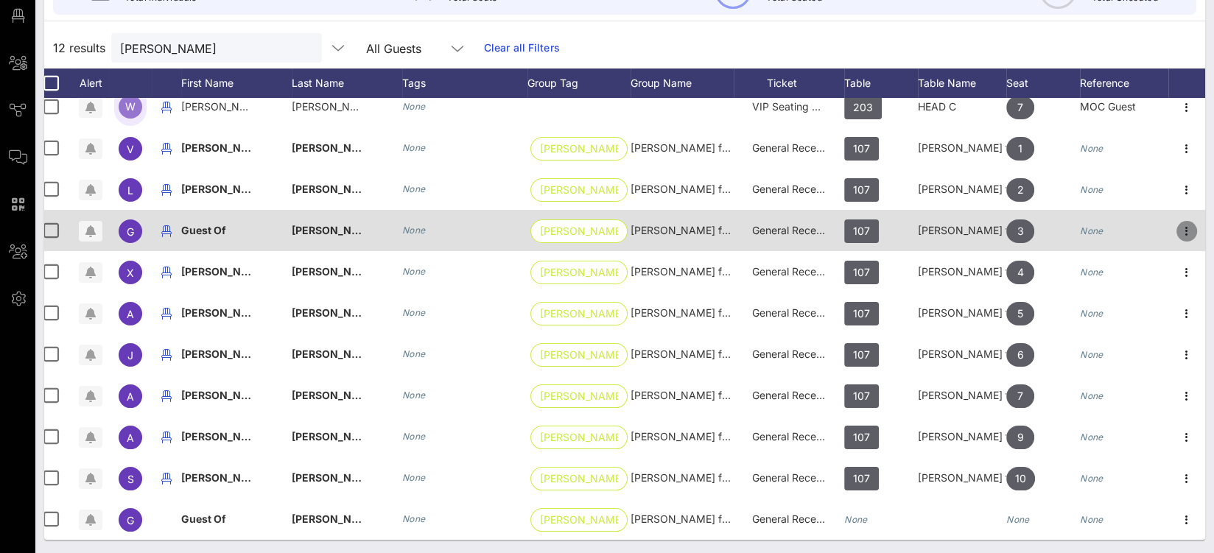
click at [1180, 222] on icon "button" at bounding box center [1187, 231] width 18 height 18
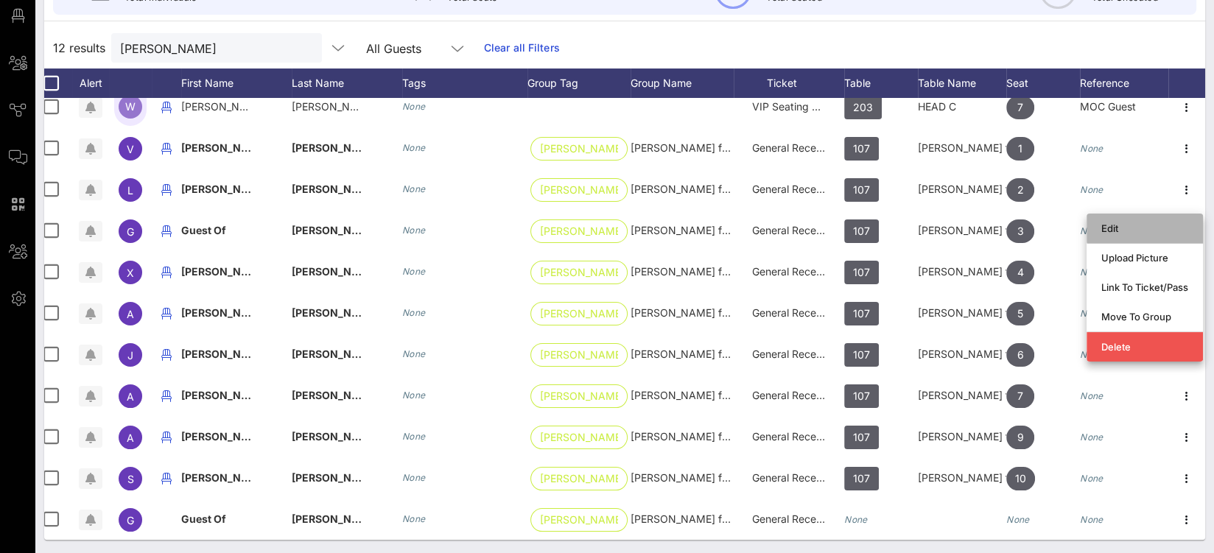
click at [1123, 228] on div "Edit" at bounding box center [1144, 228] width 87 height 12
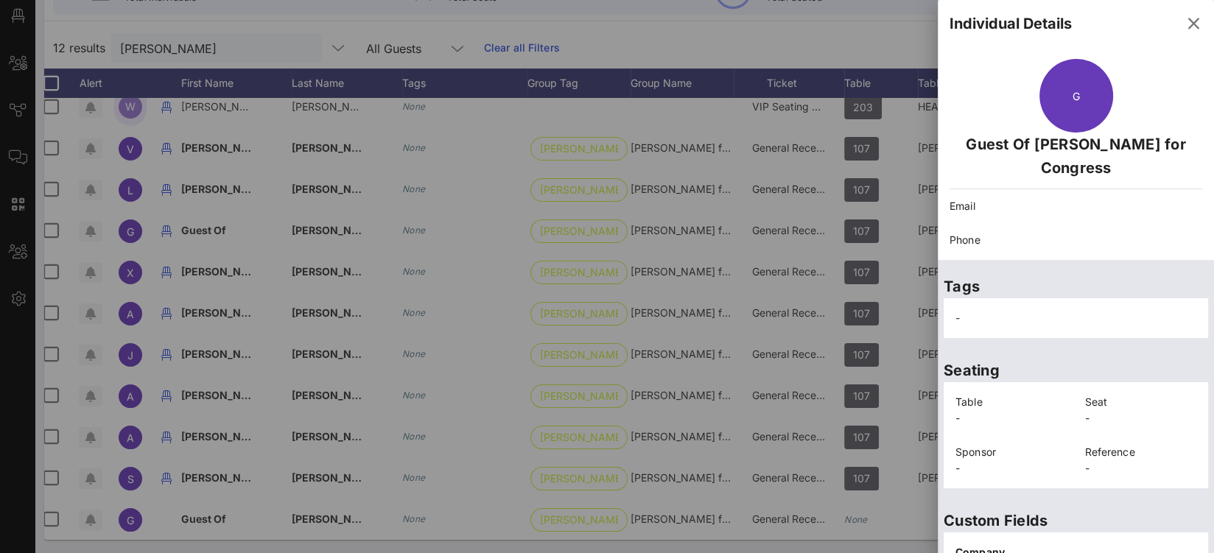
scroll to position [309, 0]
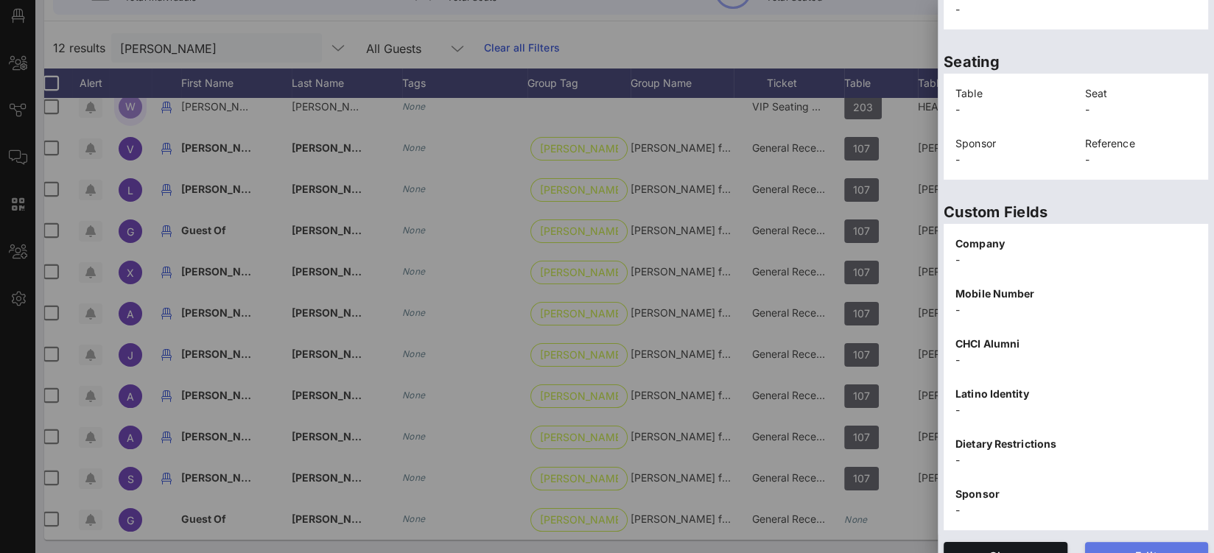
click at [1139, 550] on span "Edit" at bounding box center [1147, 556] width 100 height 13
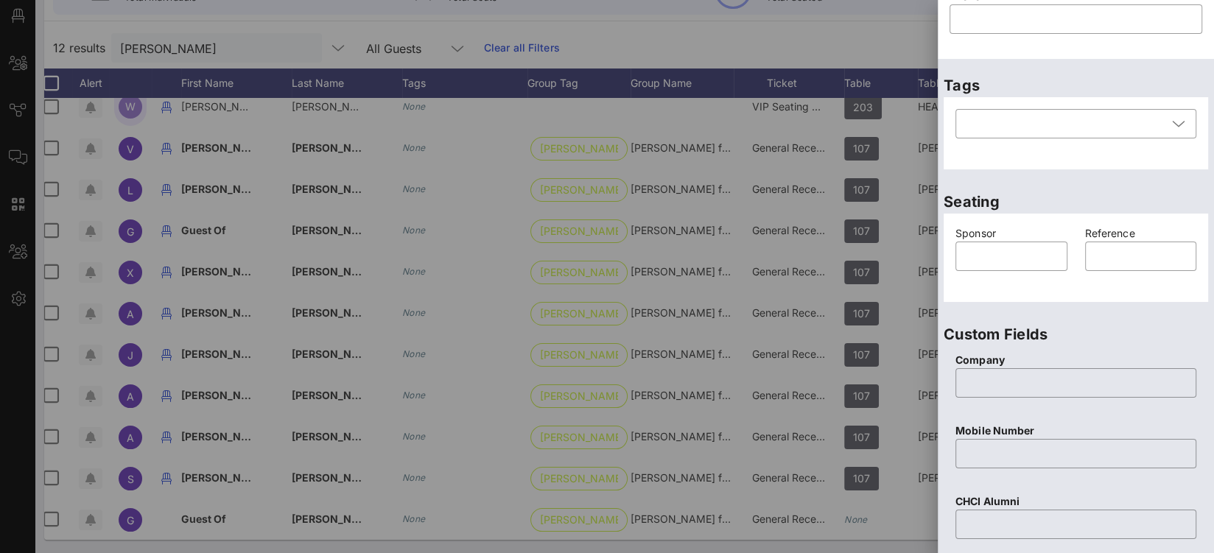
scroll to position [0, 0]
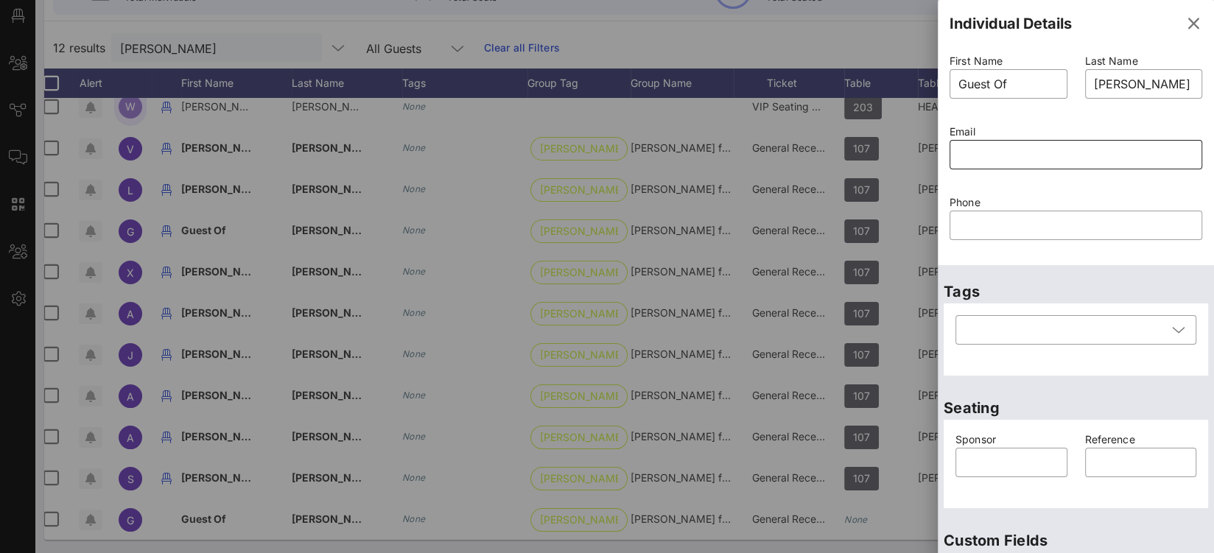
click at [981, 161] on input "text" at bounding box center [1075, 155] width 235 height 24
paste input "mailto:angelofh04@gmail.com"
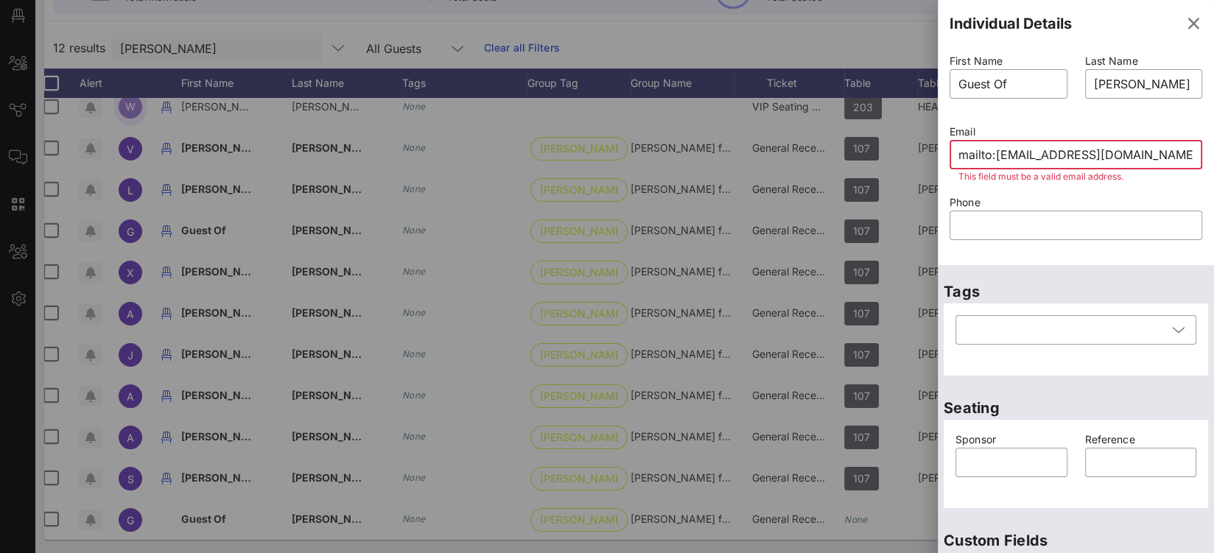
drag, startPoint x: 995, startPoint y: 156, endPoint x: 916, endPoint y: 152, distance: 79.0
click at [918, 154] on div "Event Builder Guests Floor Plan All Groups Journeys Comms QR Scanner Team Setti…" at bounding box center [607, 189] width 1214 height 731
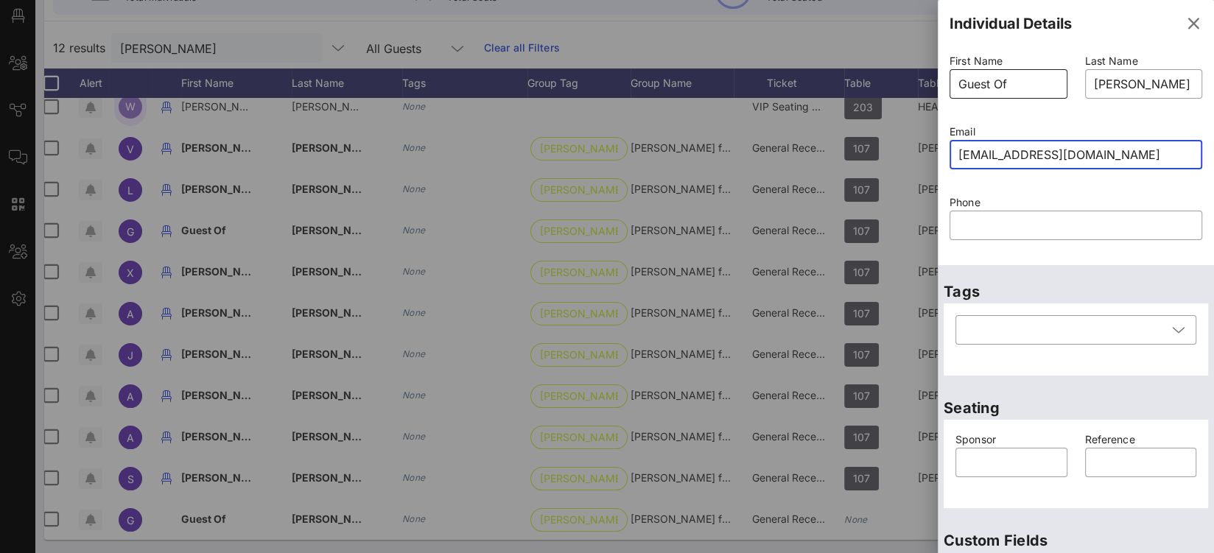
type input "angelofh04@gmail.com"
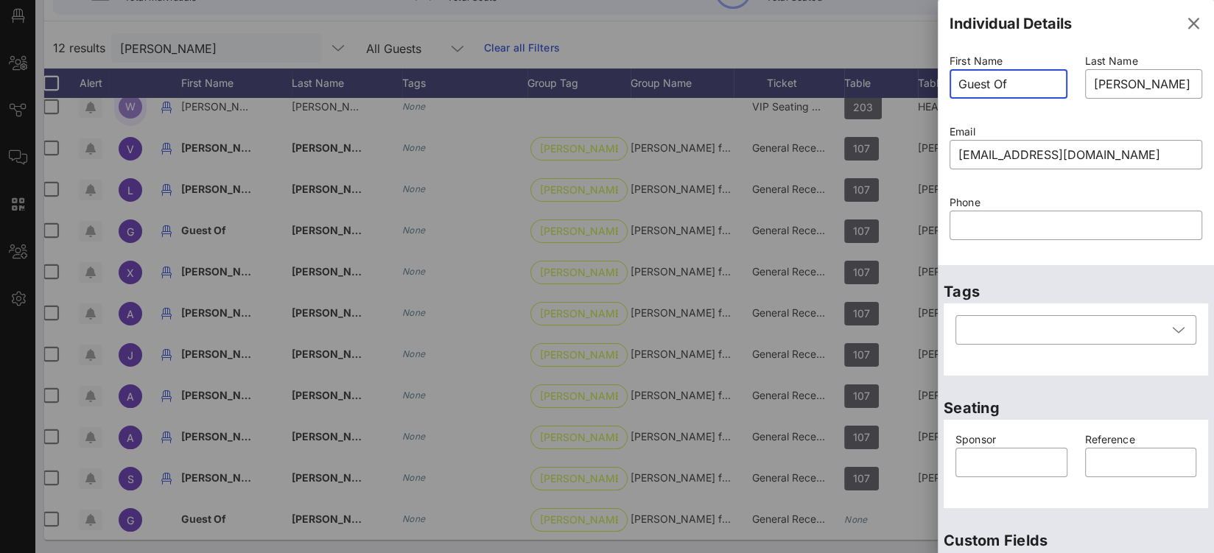
drag, startPoint x: 1045, startPoint y: 84, endPoint x: 931, endPoint y: 82, distance: 114.2
click at [931, 82] on div "Event Builder Guests Floor Plan All Groups Journeys Comms QR Scanner Team Setti…" at bounding box center [607, 189] width 1214 height 731
type input "Guest Of"
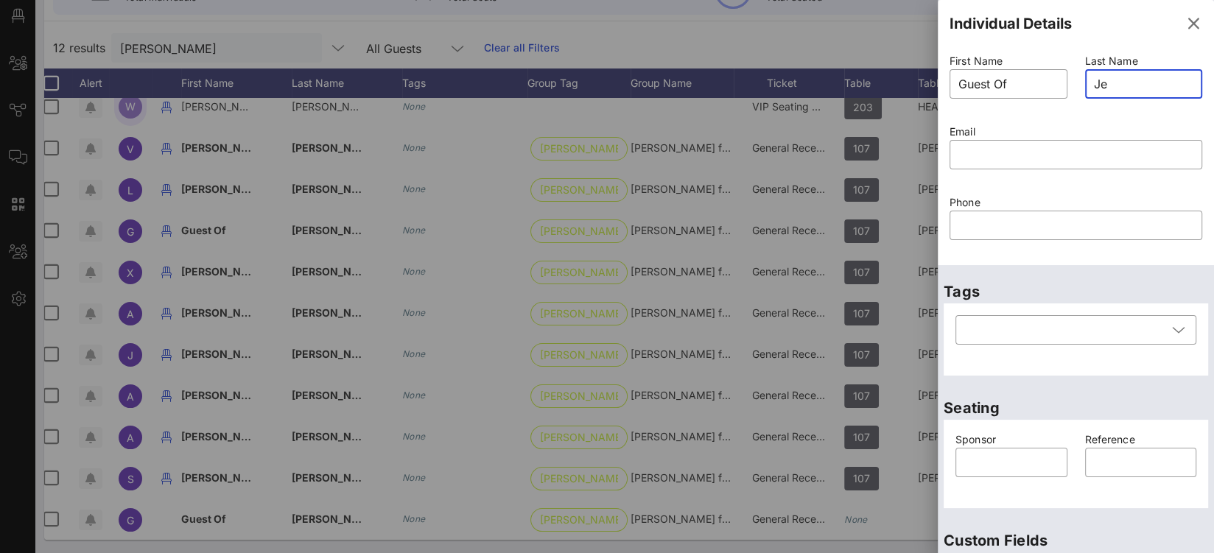
type input "J"
type input "[PERSON_NAME]"
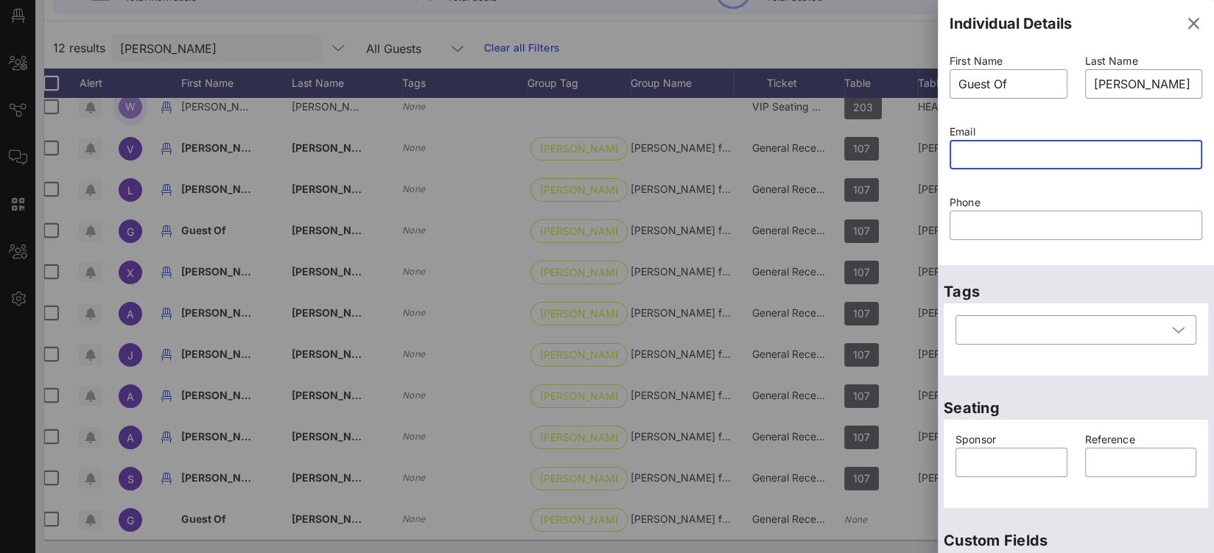
scroll to position [0, 0]
paste input "mailto:angelofh04@gmail.com"
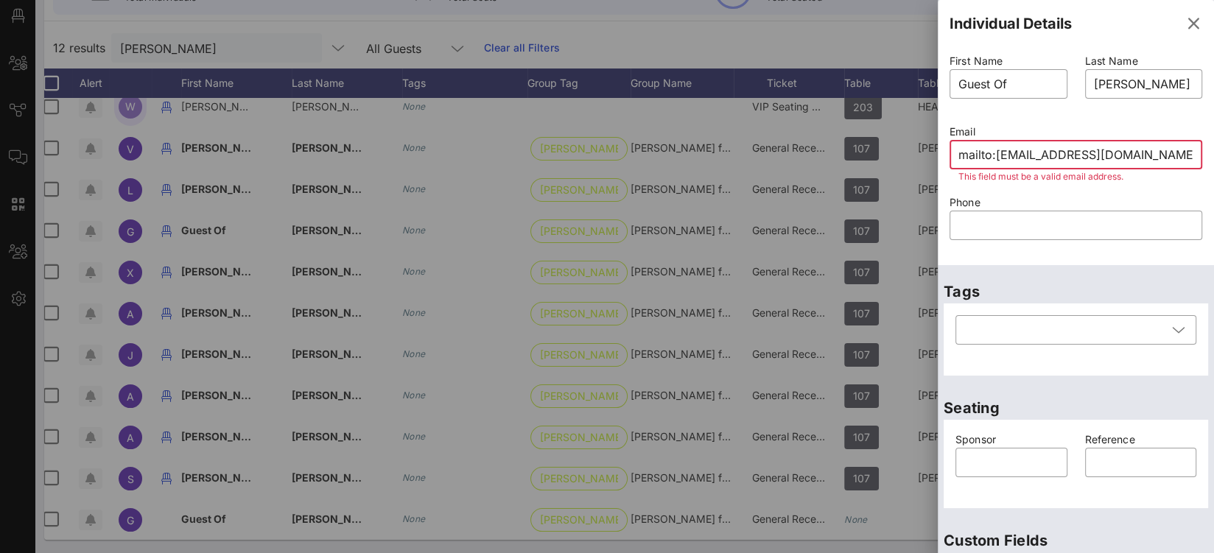
drag, startPoint x: 998, startPoint y: 154, endPoint x: 869, endPoint y: 151, distance: 128.2
click at [880, 153] on div "Event Builder Guests Floor Plan All Groups Journeys Comms QR Scanner Team Setti…" at bounding box center [607, 189] width 1214 height 731
type input "angelofh04@gmail.com"
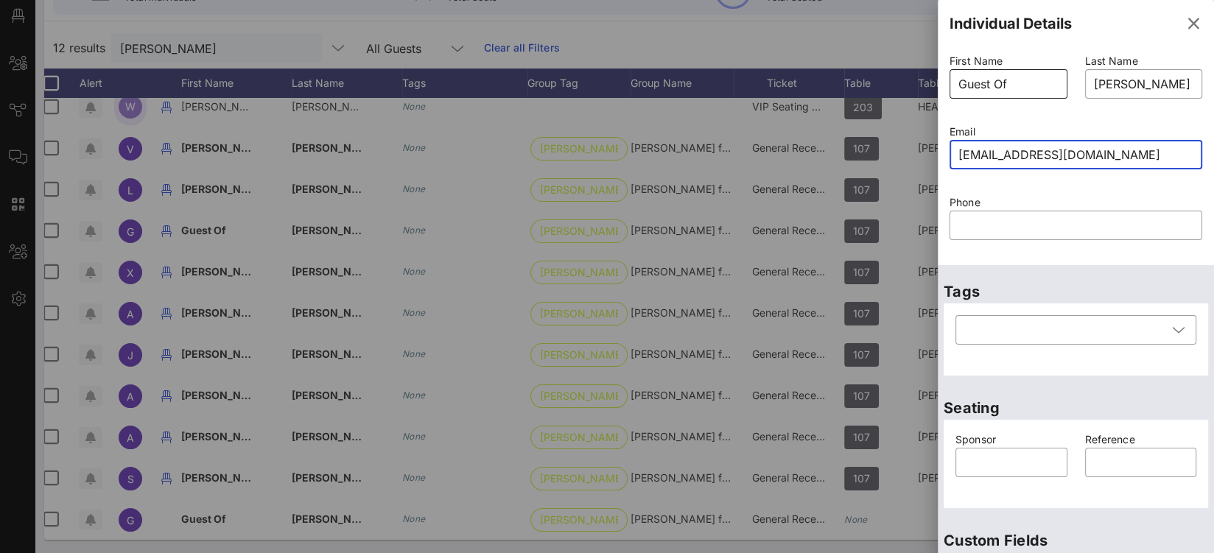
type input "[PERSON_NAME] for Congress"
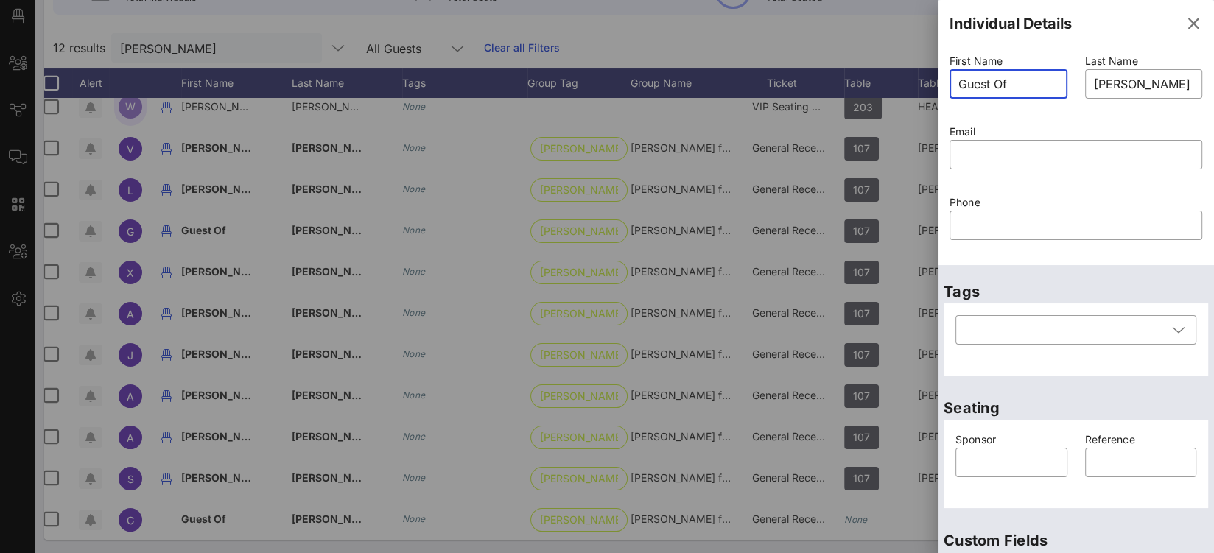
click at [984, 82] on input "Guest Of" at bounding box center [1008, 84] width 100 height 24
click at [1027, 83] on input "Guest Of" at bounding box center [1008, 84] width 100 height 24
drag, startPoint x: 947, startPoint y: 83, endPoint x: 911, endPoint y: 81, distance: 35.4
click at [920, 83] on div "Event Builder Guests Floor Plan All Groups Journeys Comms QR Scanner Team Setti…" at bounding box center [607, 189] width 1214 height 731
type input "[PERSON_NAME]"
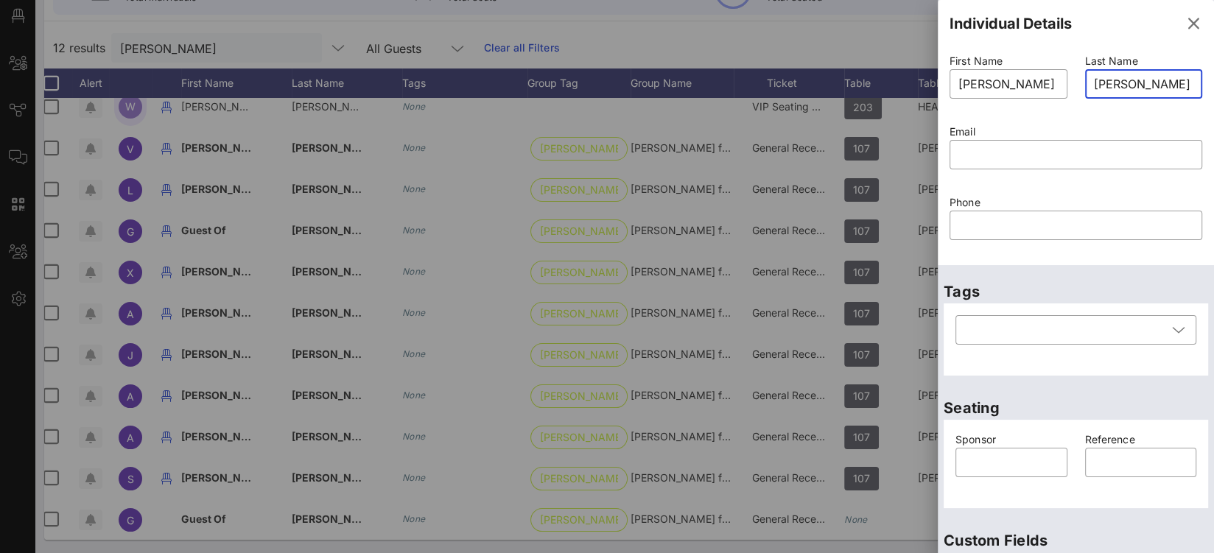
type input "Jeffries for Congressz"
type input "Guest Of"
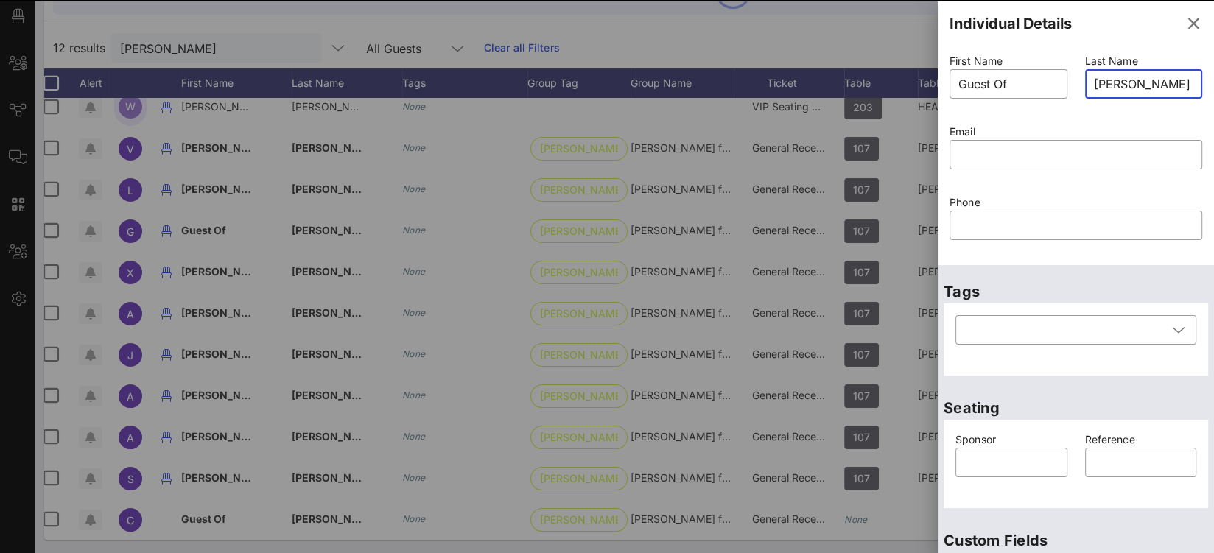
scroll to position [0, 34]
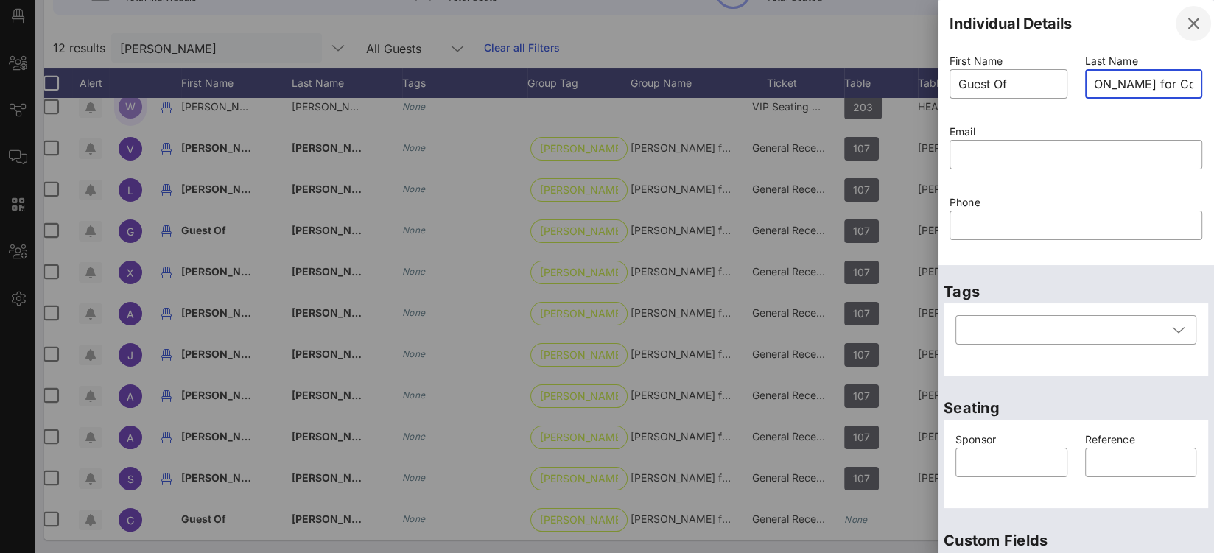
type input "Jeffries for Congressz"
click at [1185, 19] on icon "button" at bounding box center [1194, 24] width 18 height 18
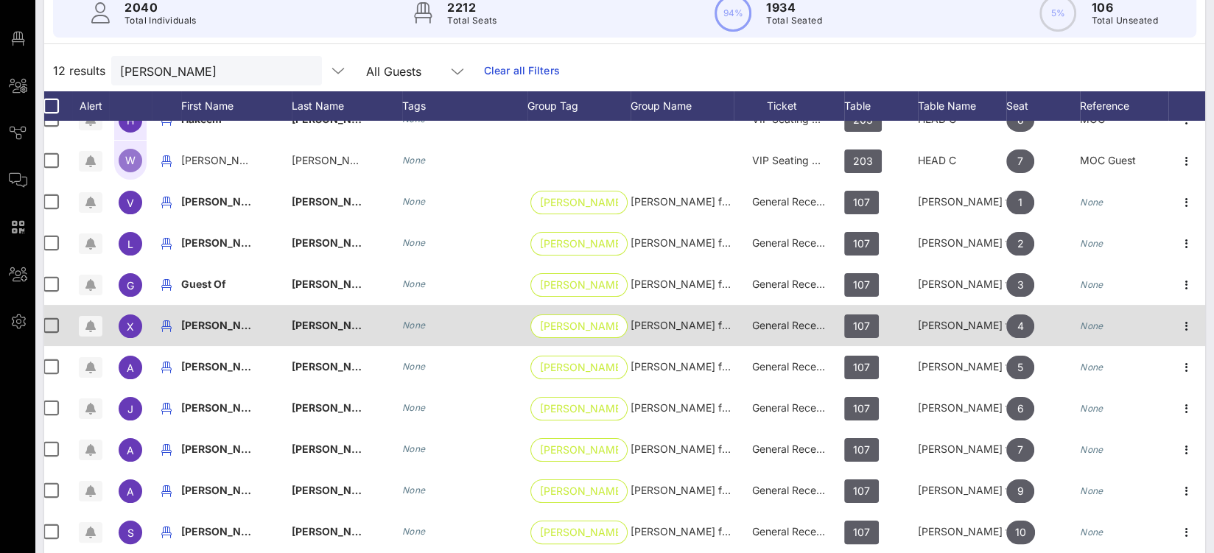
scroll to position [24, 21]
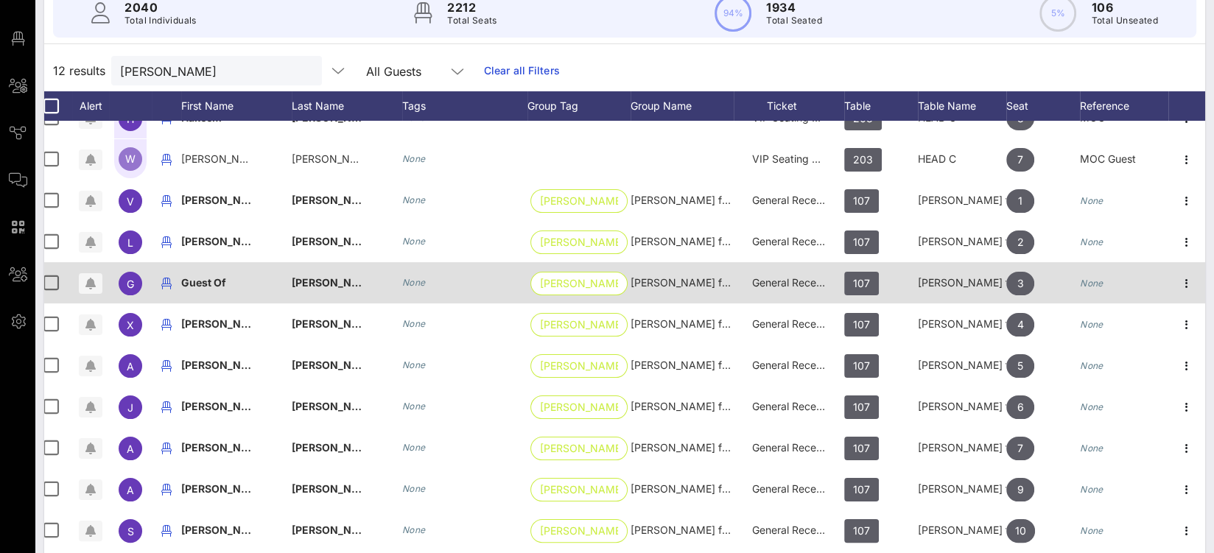
click at [1178, 280] on icon "button" at bounding box center [1187, 284] width 18 height 18
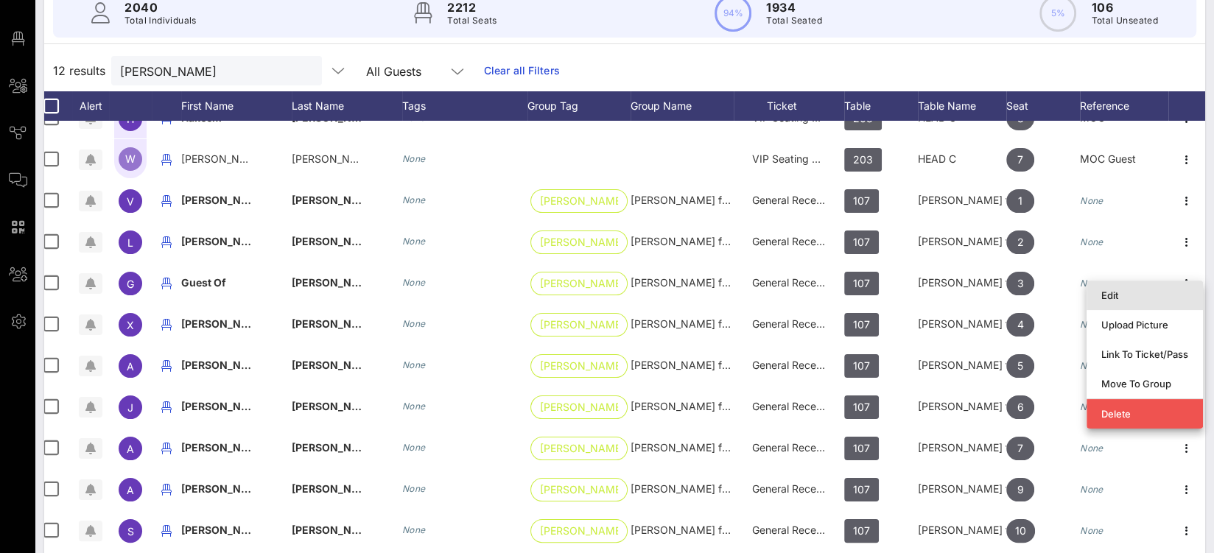
click at [1115, 301] on div "Edit" at bounding box center [1144, 296] width 87 height 24
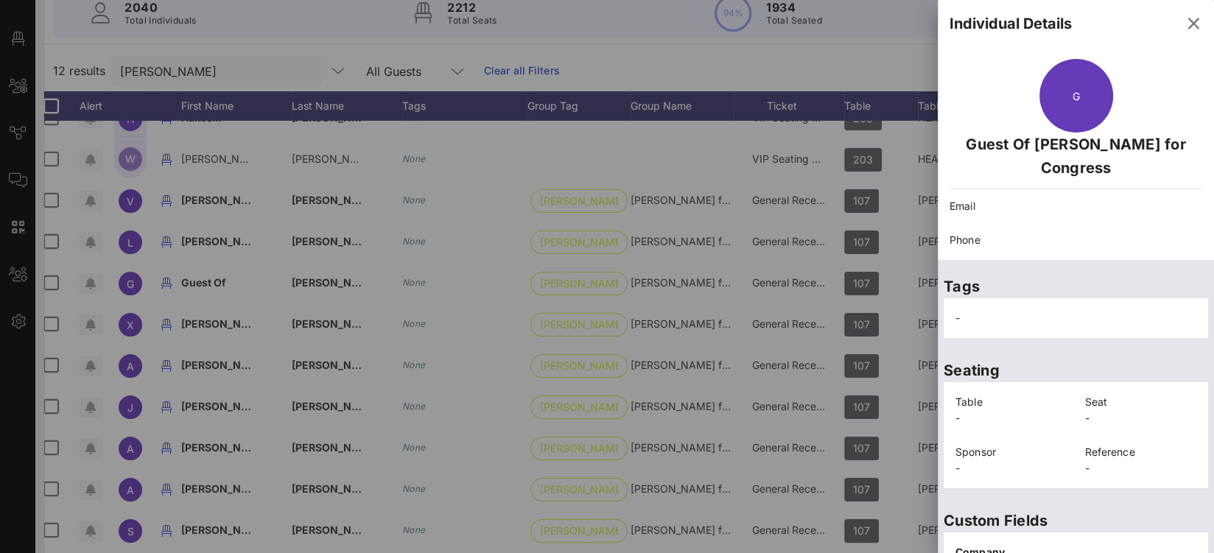
scroll to position [309, 0]
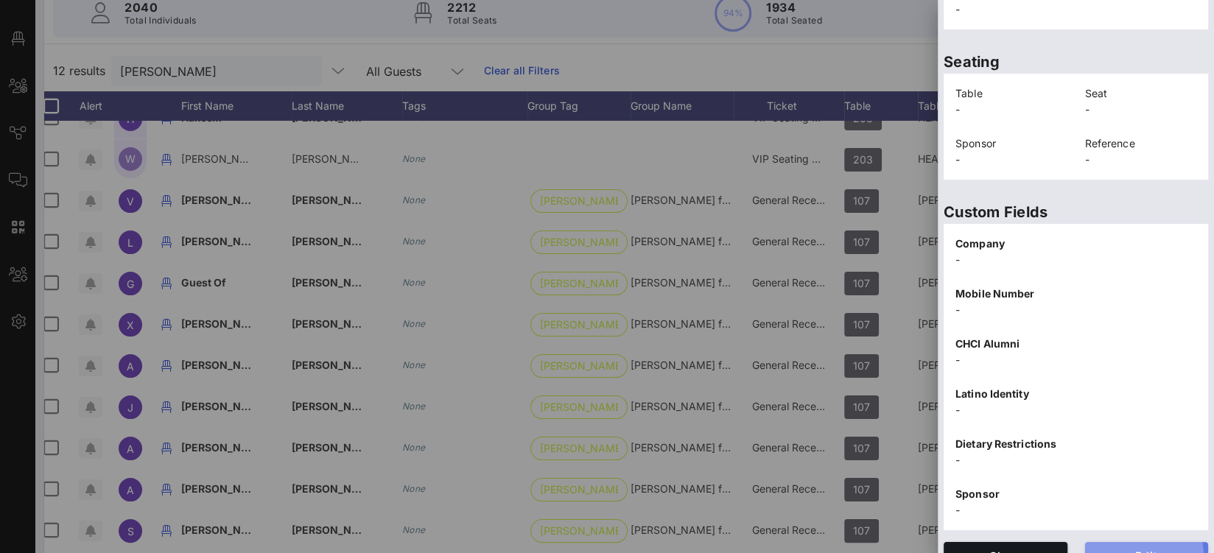
click at [1140, 550] on span "Edit" at bounding box center [1147, 556] width 100 height 13
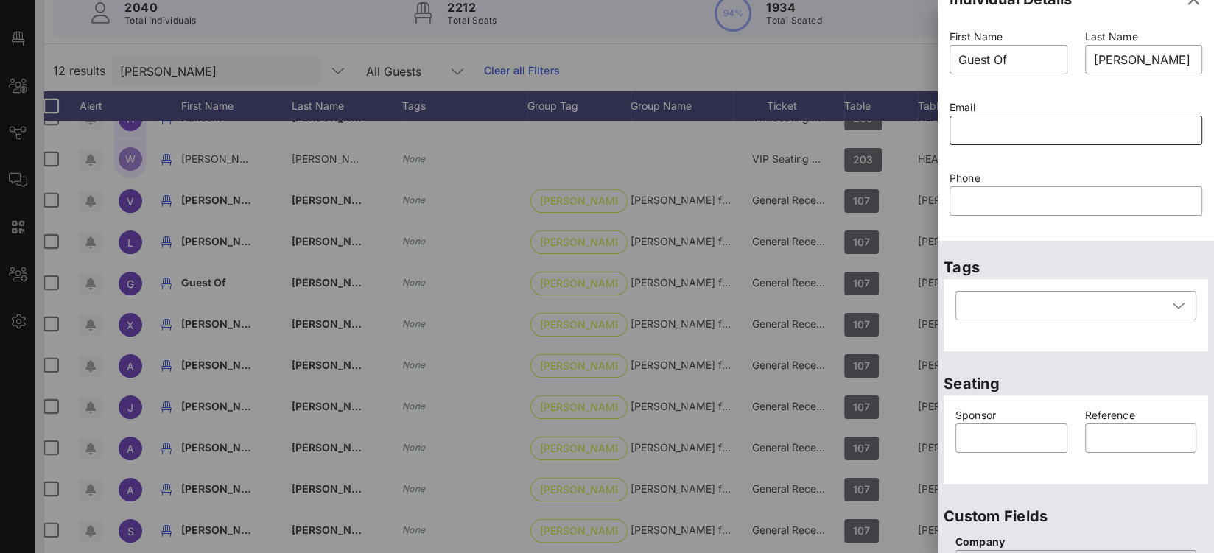
scroll to position [0, 0]
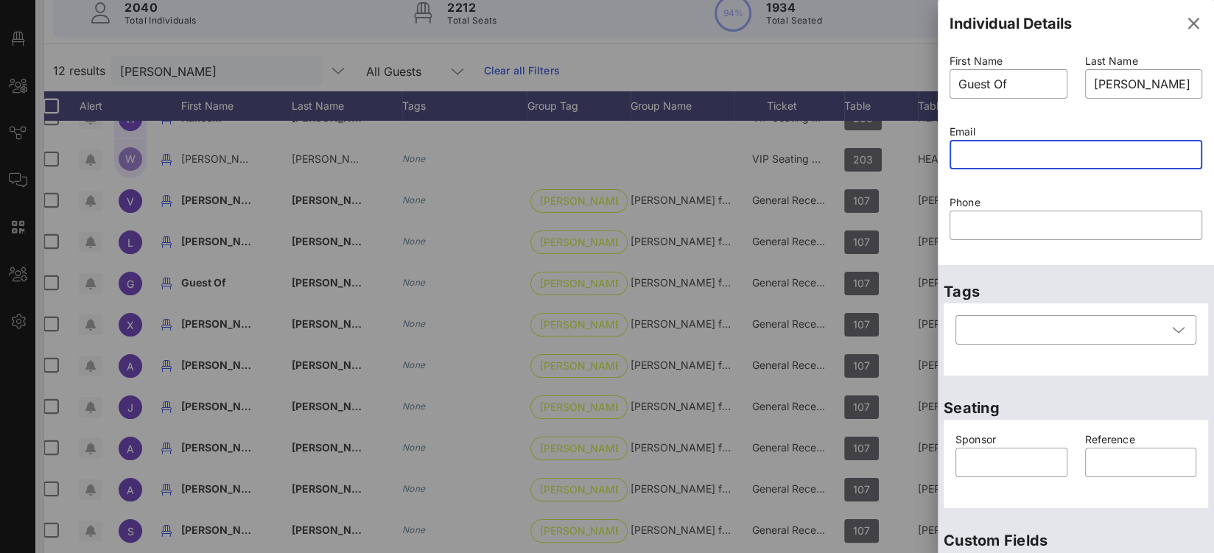
paste input "mailto:angelofh04@gmail.com"
type input "mailto:angelofh04@gmail.com"
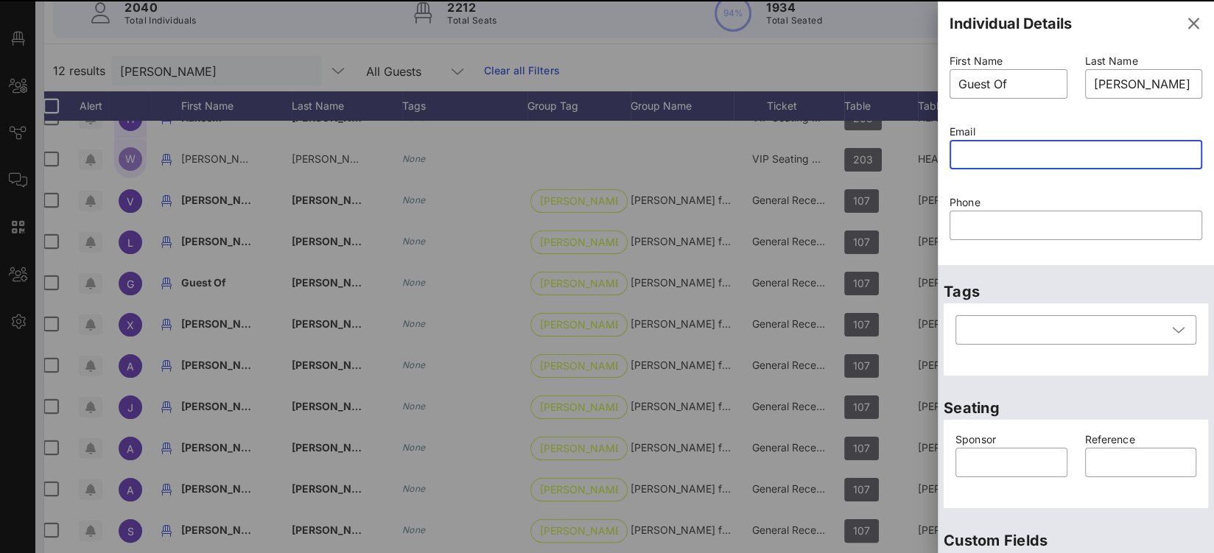
click at [887, 152] on div "Event Builder Guests Floor Plan All Groups Journeys Comms QR Scanner Team Setti…" at bounding box center [607, 212] width 1214 height 731
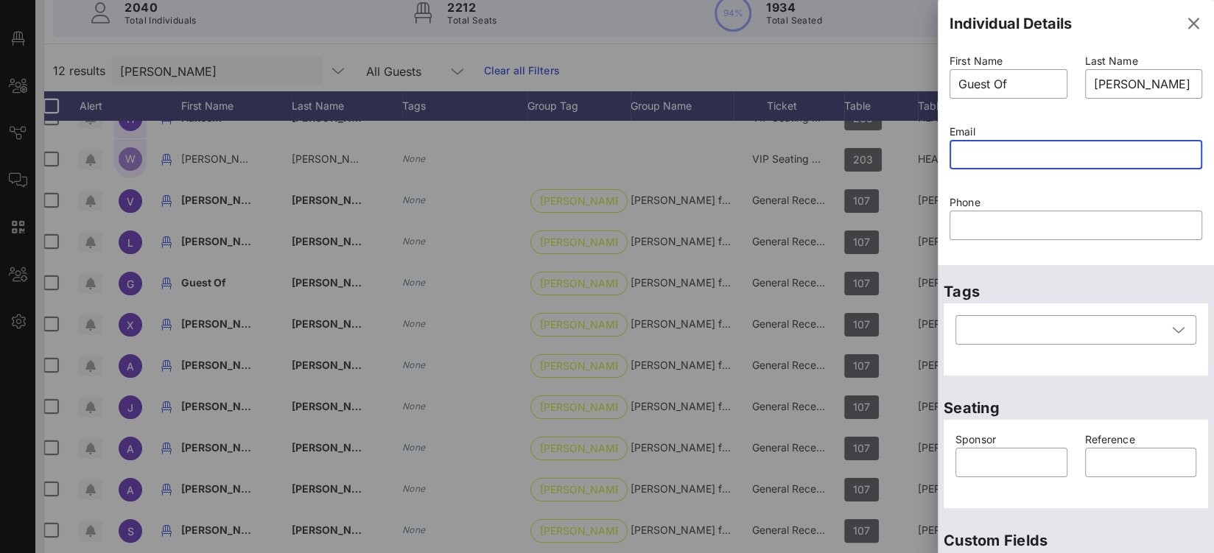
paste input "mailto:angelofh04@gmail.com"
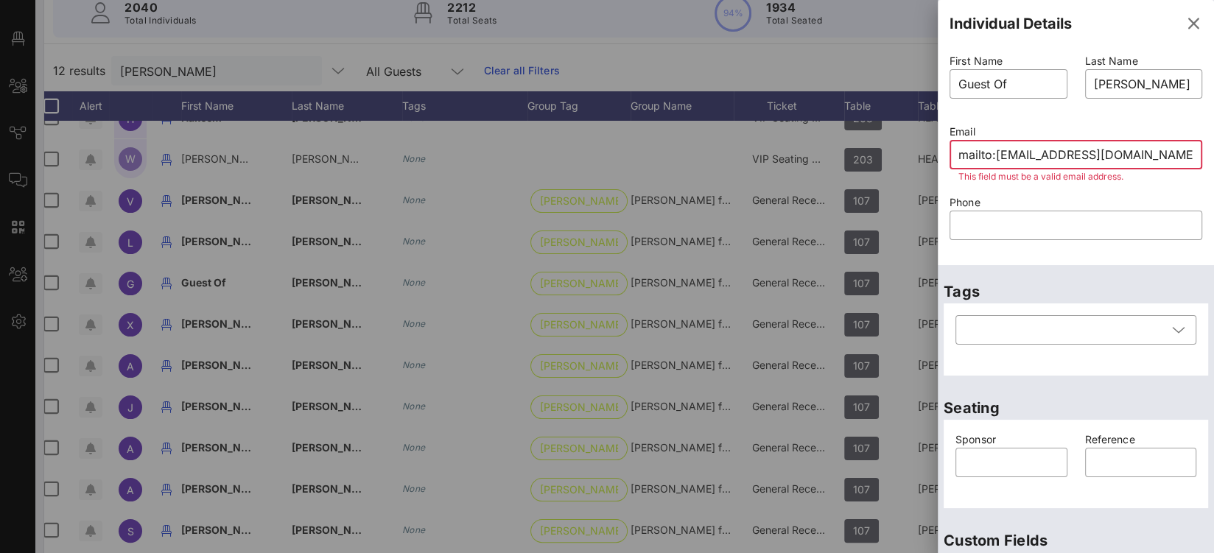
type input "mailto:angelofh04@gmail.com"
click at [977, 68] on p "First Name" at bounding box center [1009, 61] width 118 height 16
click at [978, 71] on div "Guest Of" at bounding box center [1008, 83] width 100 height 29
click at [992, 85] on input "Guest Of" at bounding box center [1008, 84] width 100 height 24
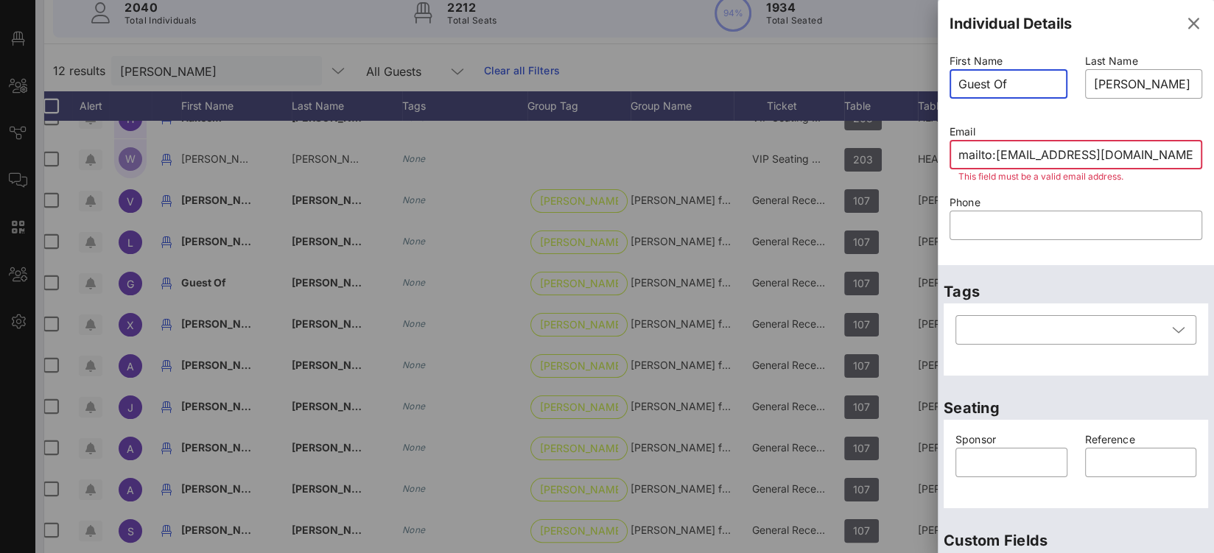
click at [991, 85] on input "Guest Of" at bounding box center [1008, 84] width 100 height 24
paste input "mailto:angelofh04@gmail.com"
click at [1034, 85] on input "mailto:angelofh04@gmail.com" at bounding box center [1008, 84] width 100 height 24
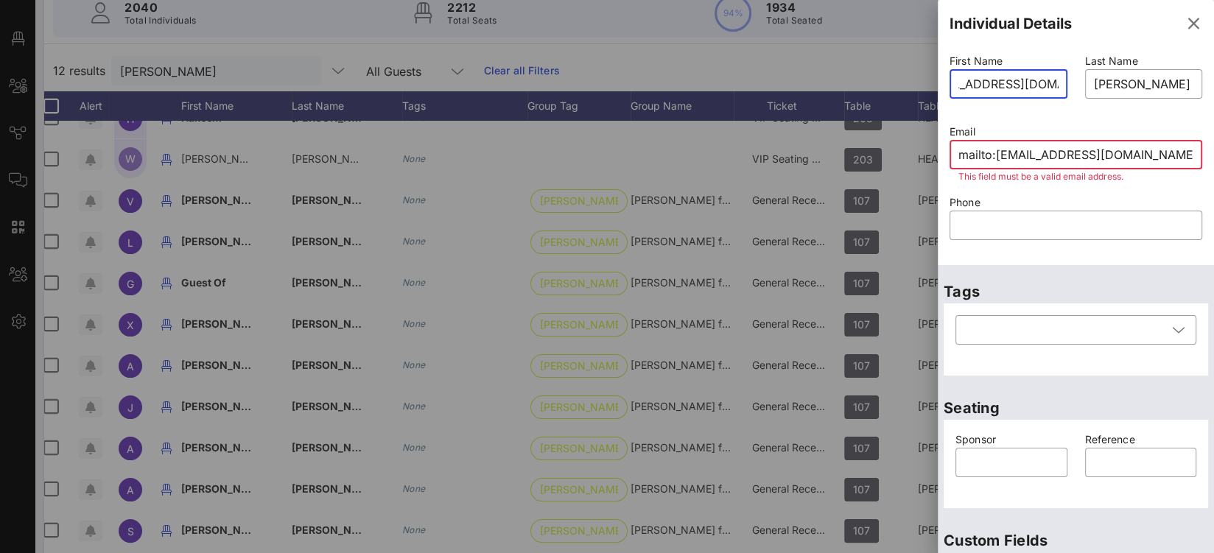
click at [1034, 85] on input "mailto:angelofh04@gmail.com" at bounding box center [1008, 84] width 100 height 24
type input "[PERSON_NAME]"
type input "G"
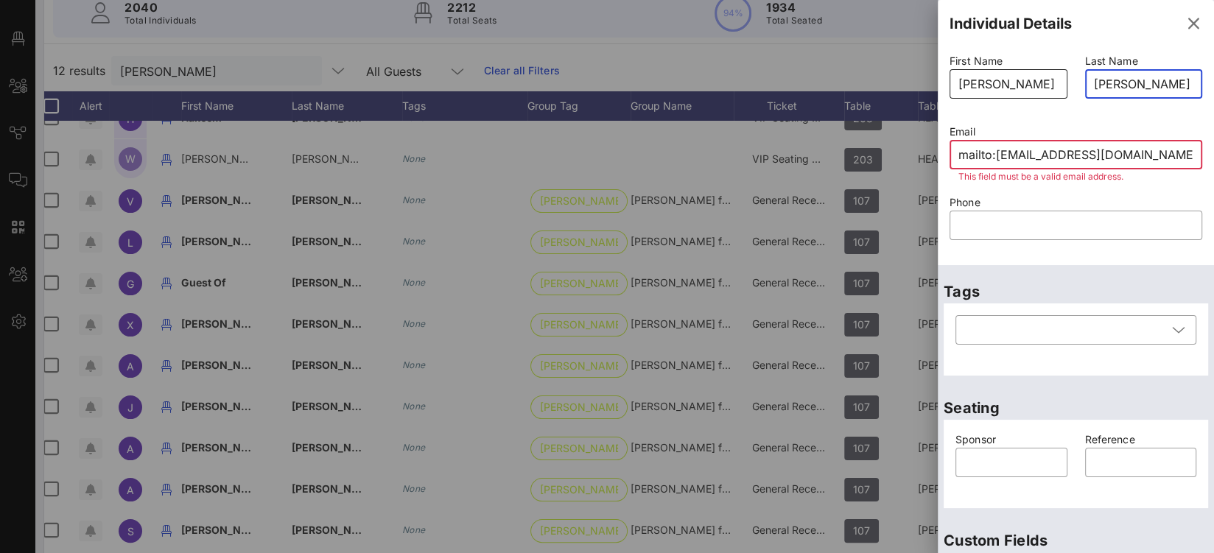
type input "Hernandez Fernandez"
click at [990, 156] on input "mailto:angelofh04@gmail.com" at bounding box center [1075, 155] width 235 height 24
drag, startPoint x: 998, startPoint y: 155, endPoint x: 960, endPoint y: 155, distance: 38.3
click at [960, 155] on input "mailto:angelofh04@gmail.com" at bounding box center [1075, 155] width 235 height 24
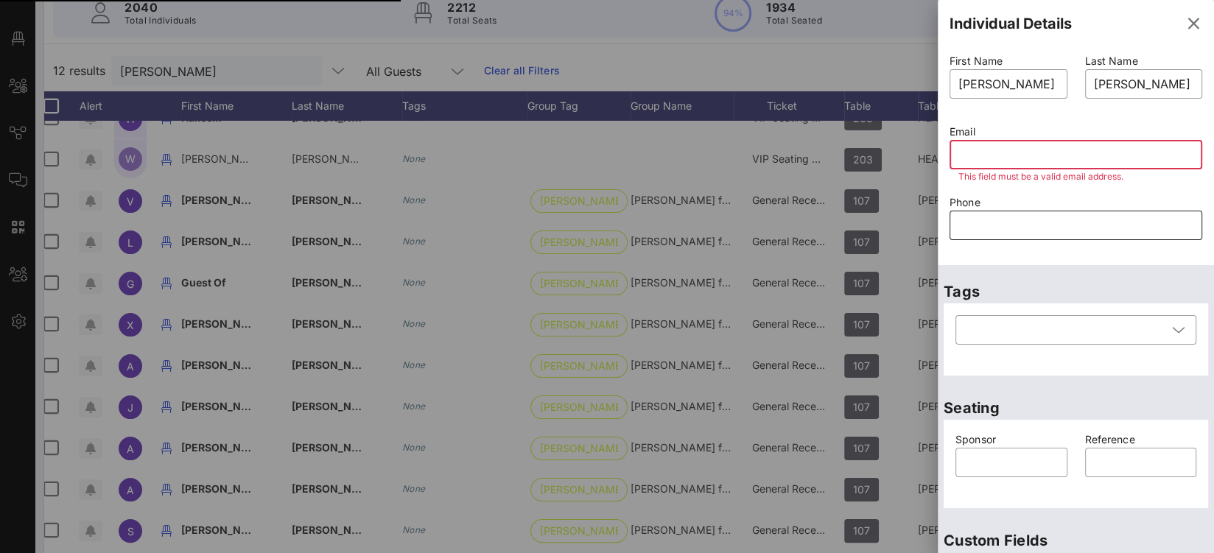
type input "Guest Of"
type input "[PERSON_NAME] for Congress"
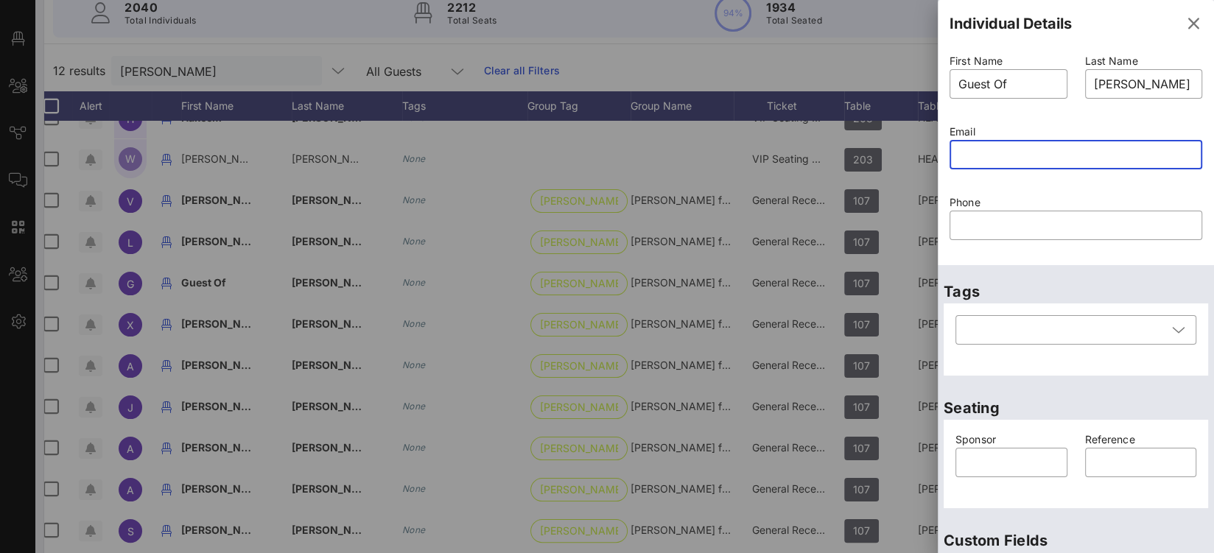
paste input "mailto:angelofh04@gmail.com"
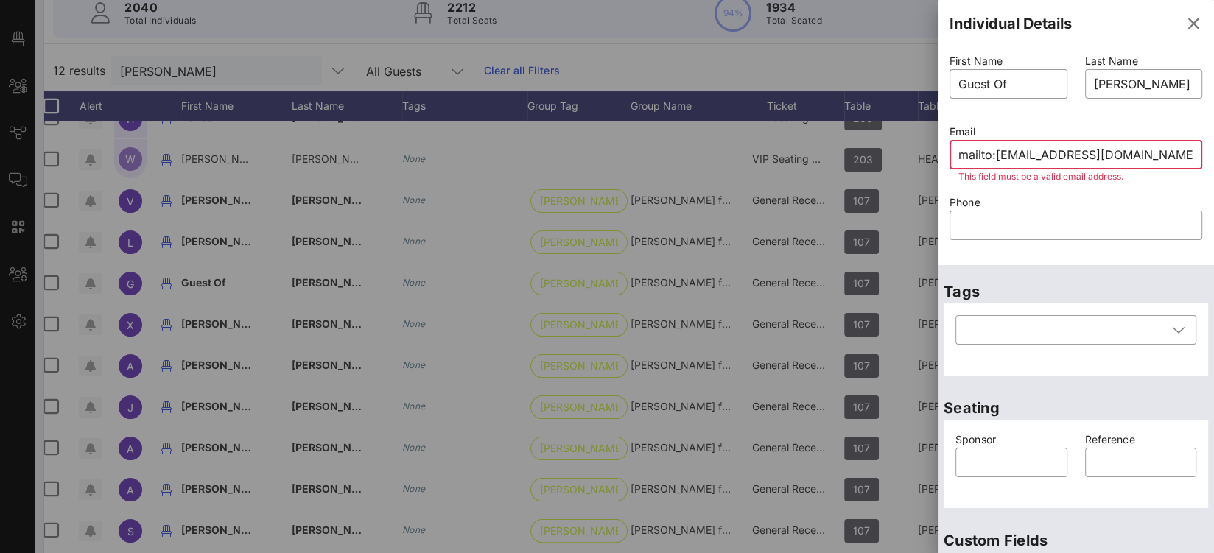
drag, startPoint x: 993, startPoint y: 155, endPoint x: 902, endPoint y: 150, distance: 90.8
click at [902, 150] on div "Event Builder Guests Floor Plan All Groups Journeys Comms QR Scanner Team Setti…" at bounding box center [607, 212] width 1214 height 731
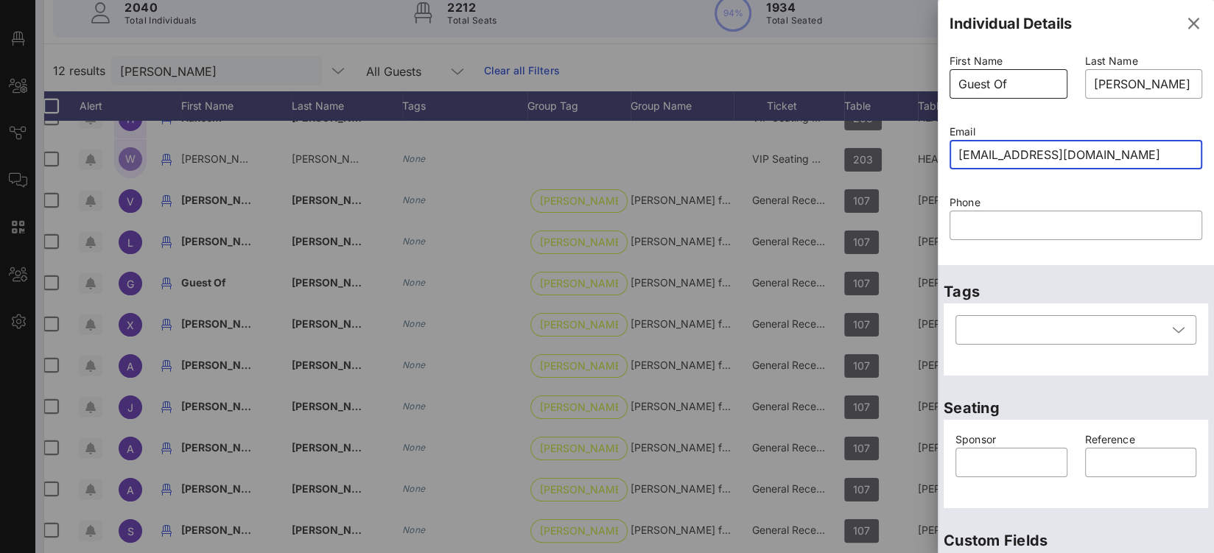
type input "angelofh04@gmail.com"
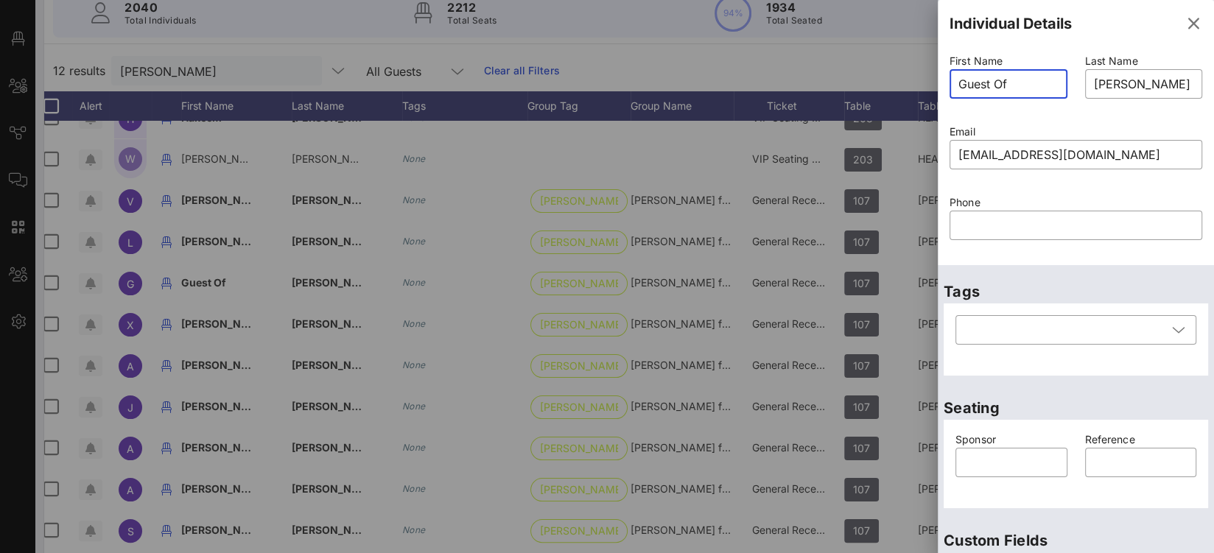
drag, startPoint x: 1019, startPoint y: 84, endPoint x: 934, endPoint y: 78, distance: 84.9
click at [934, 78] on div "Event Builder Guests Floor Plan All Groups Journeys Comms QR Scanner Team Setti…" at bounding box center [607, 212] width 1214 height 731
type input "[PERSON_NAME]"
type input "F"
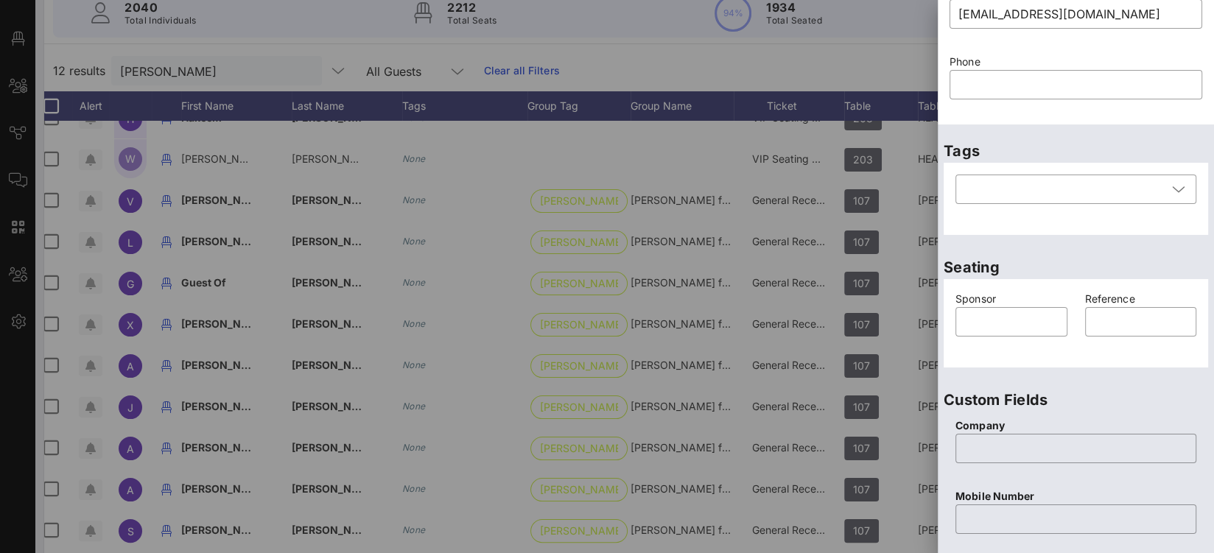
scroll to position [625, 0]
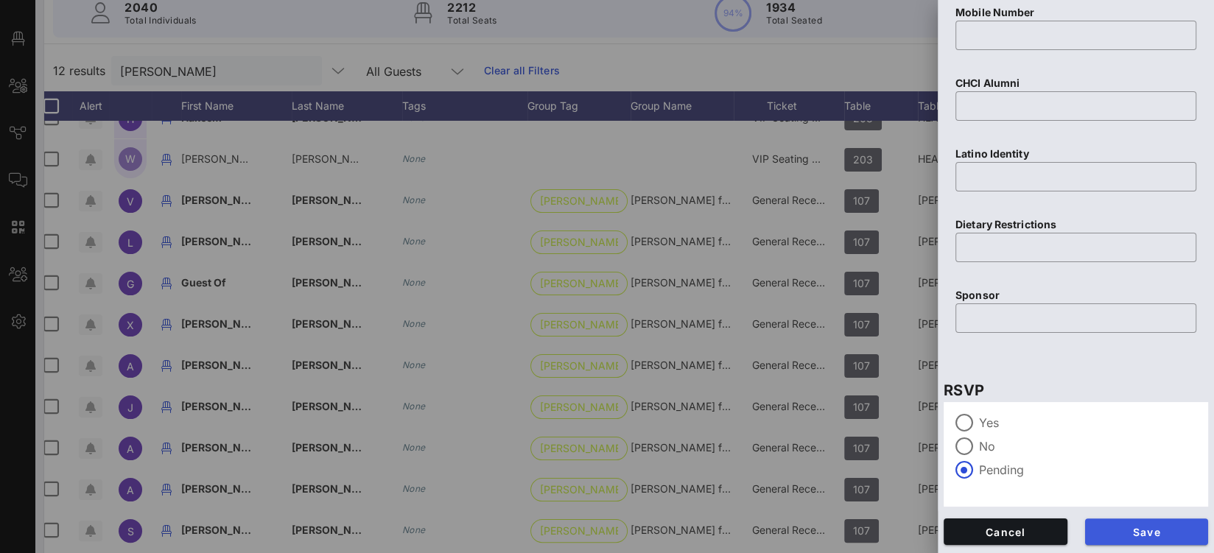
type input "[PERSON_NAME]"
click at [1118, 528] on span "Save" at bounding box center [1147, 532] width 100 height 13
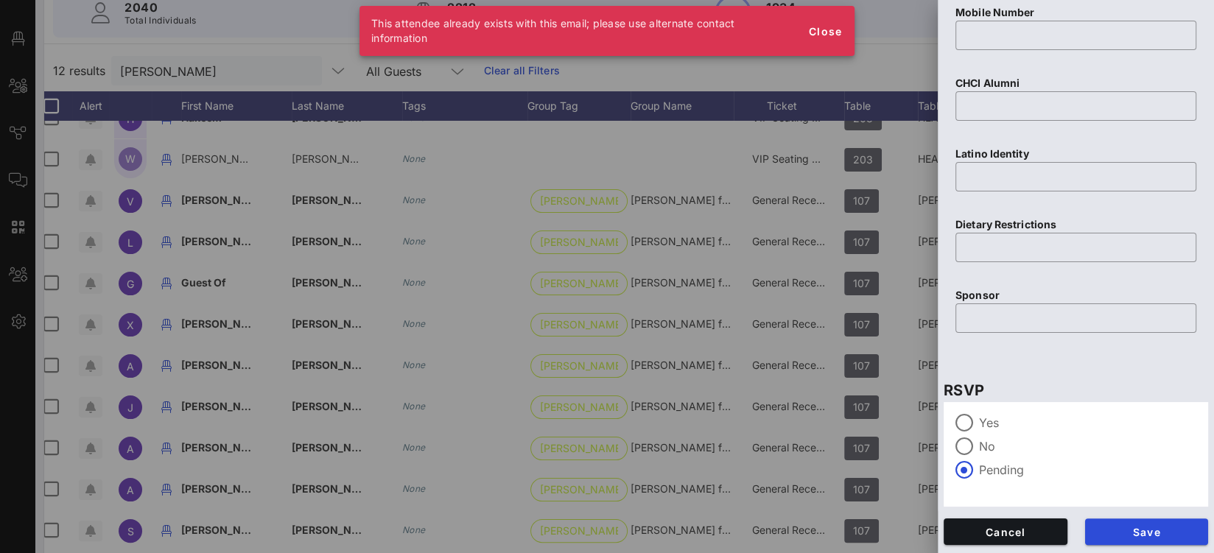
type input "Guest Of"
type input "[PERSON_NAME] for Congress"
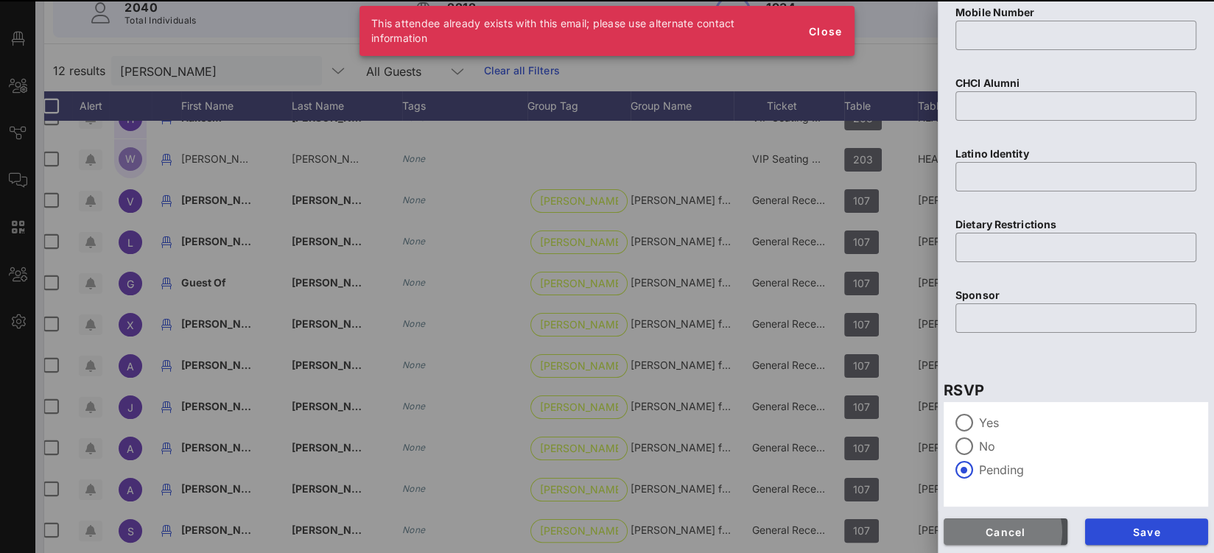
click at [1015, 540] on button "Cancel" at bounding box center [1006, 532] width 124 height 27
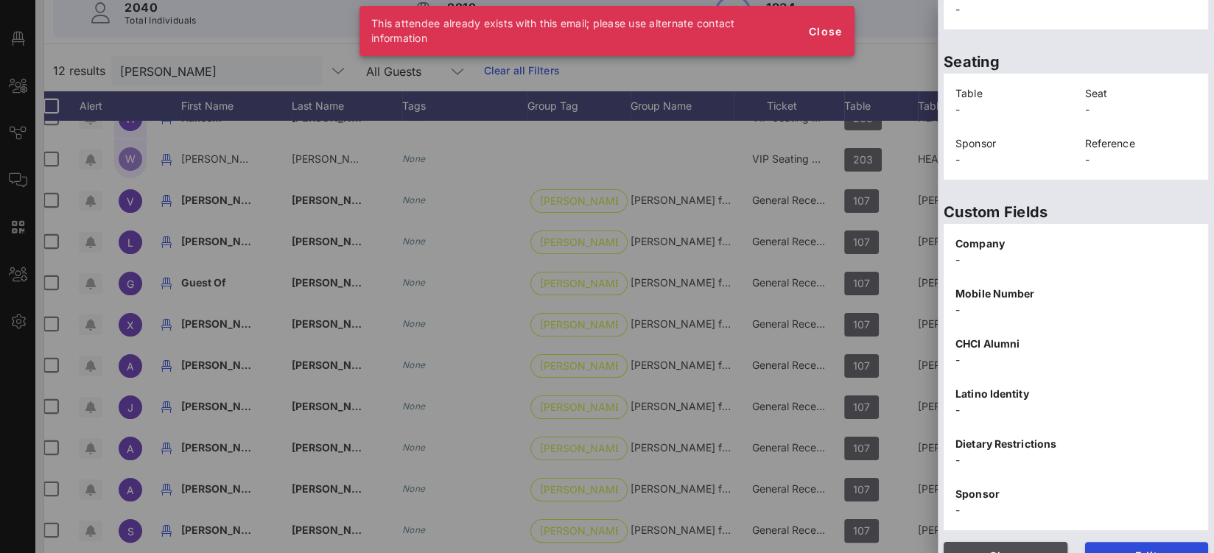
click at [1021, 550] on span "Close" at bounding box center [1006, 556] width 100 height 13
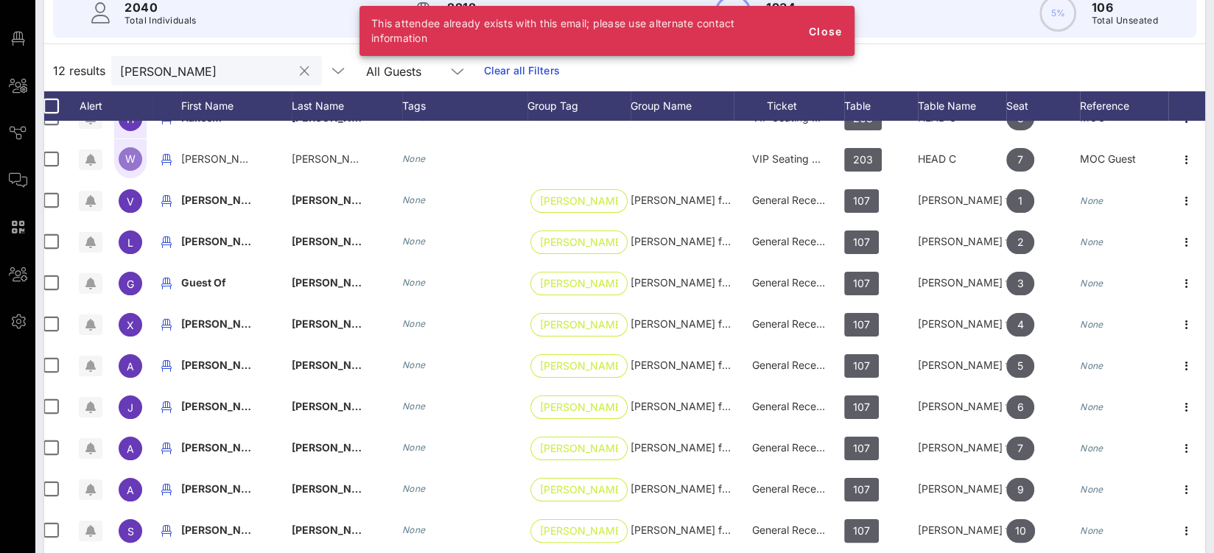
click at [166, 67] on input "jeffries" at bounding box center [206, 70] width 172 height 19
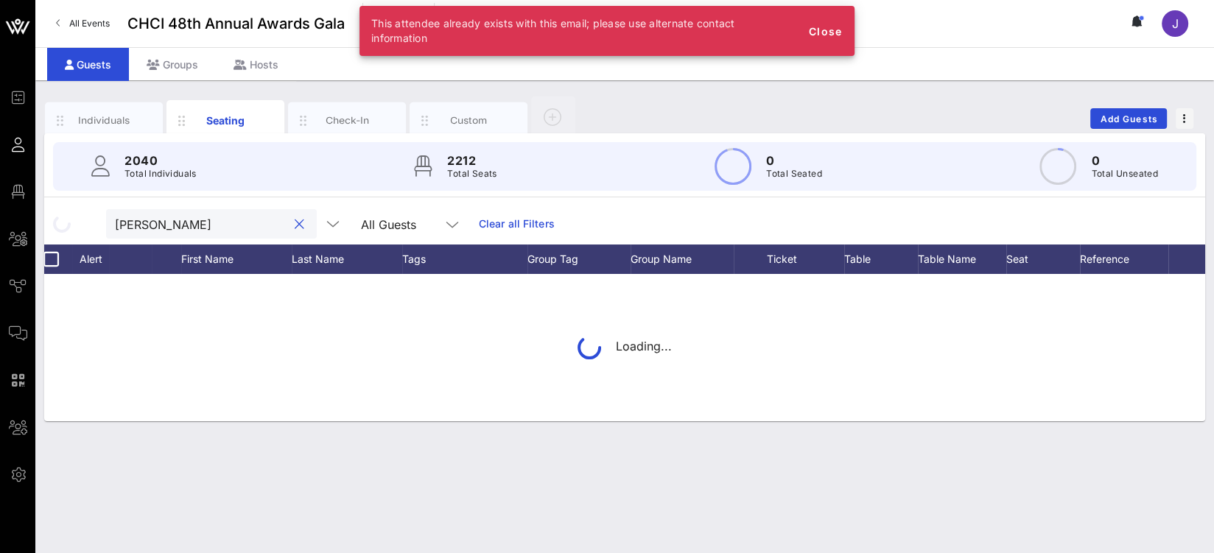
scroll to position [0, 9]
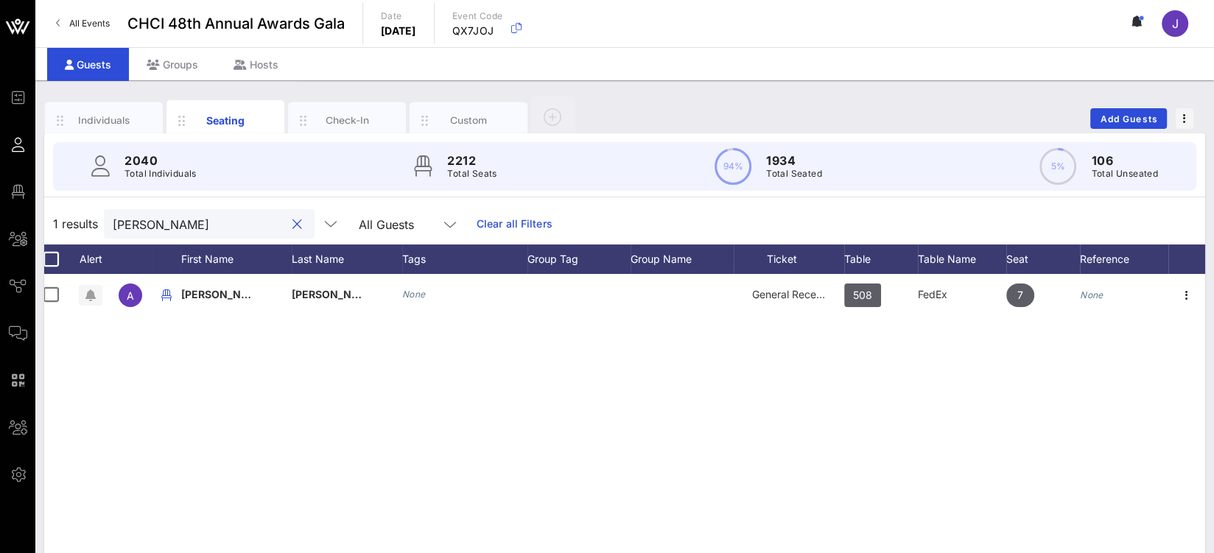
click at [137, 227] on input "angelo" at bounding box center [199, 223] width 172 height 19
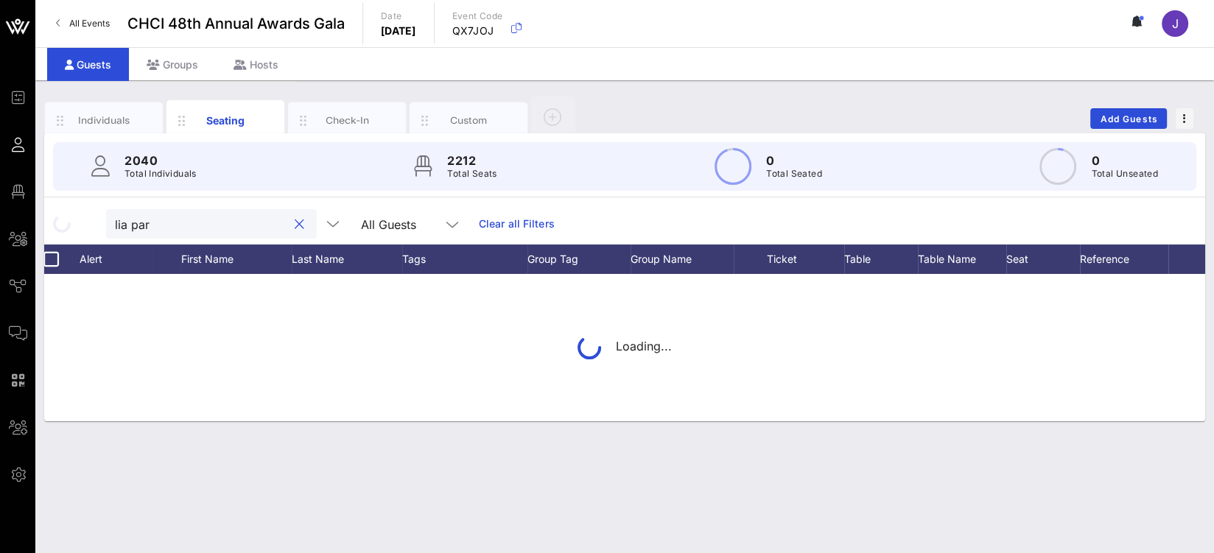
type input "lia para"
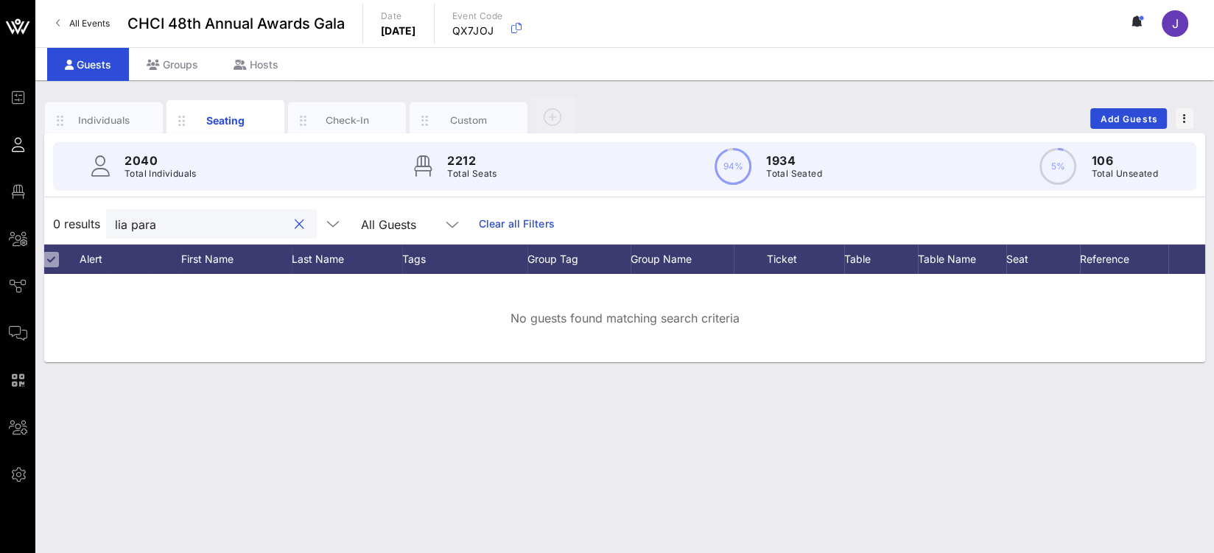
click at [145, 224] on input "lia para" at bounding box center [201, 223] width 172 height 19
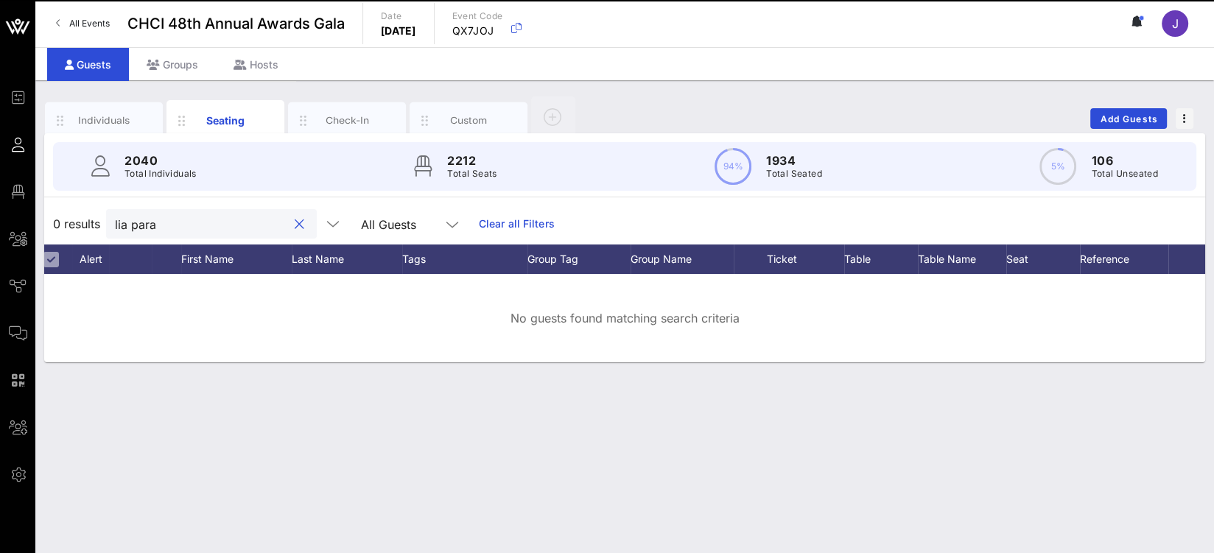
click at [295, 224] on button "clear icon" at bounding box center [300, 224] width 10 height 15
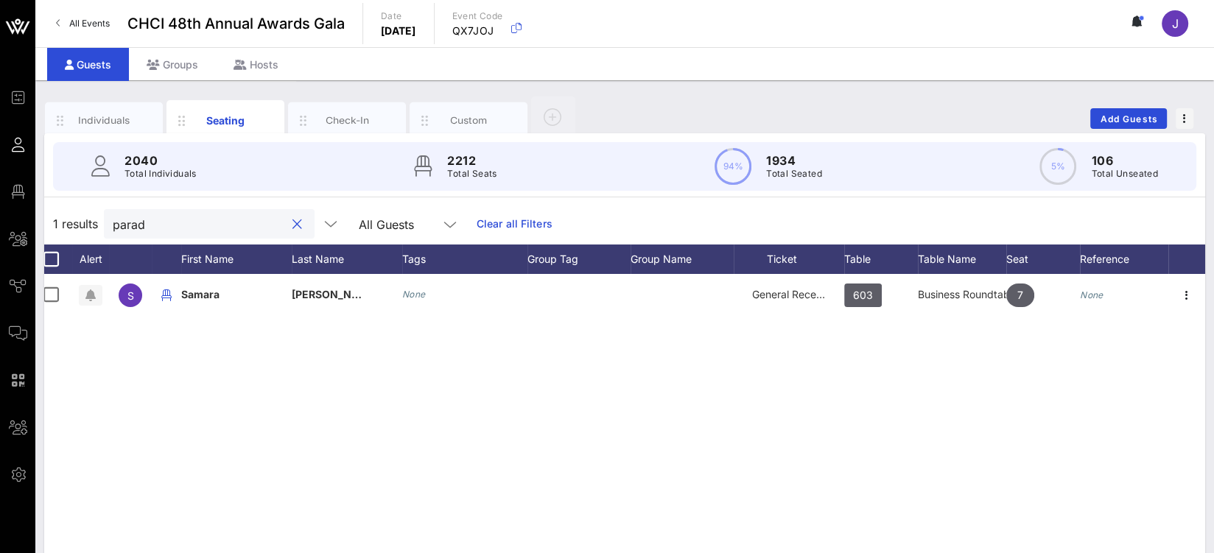
type input "parad"
click at [489, 217] on link "Clear all Filters" at bounding box center [515, 224] width 76 height 16
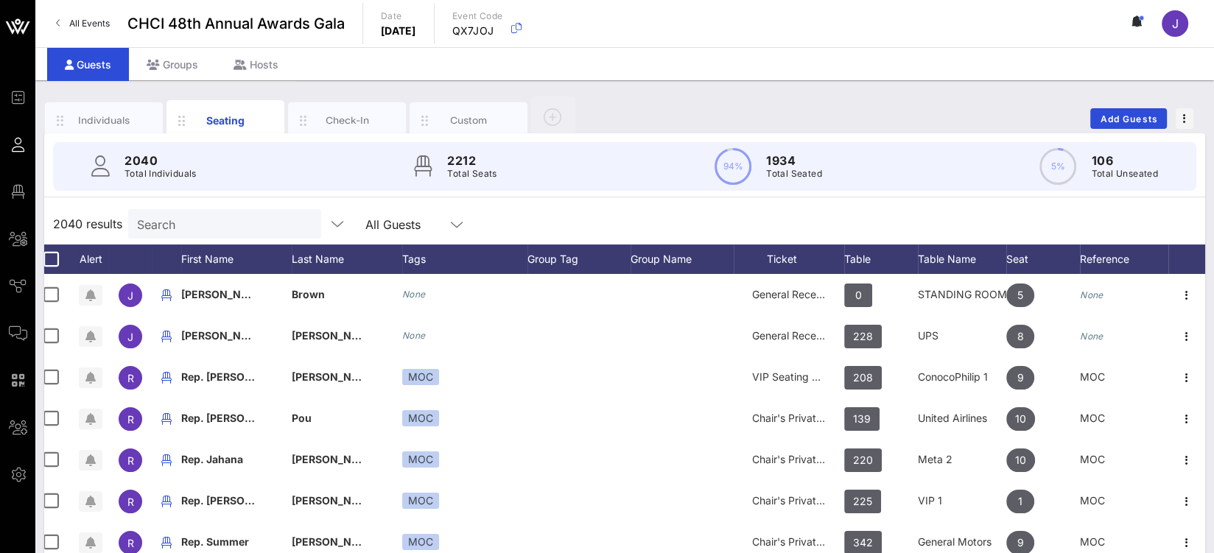
click at [224, 217] on input "Search" at bounding box center [223, 223] width 172 height 19
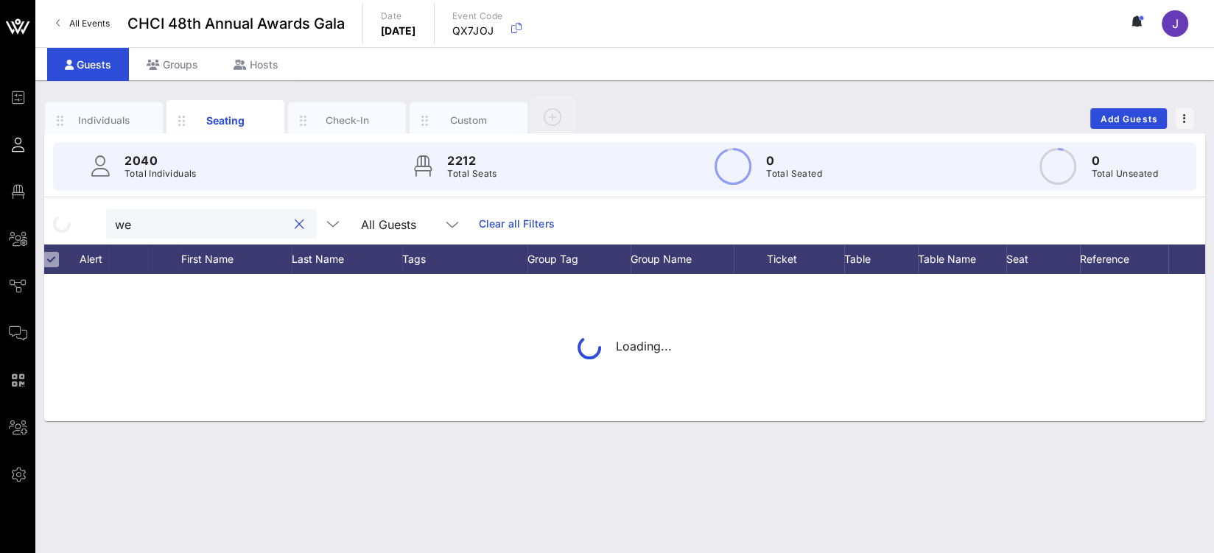
type input "w"
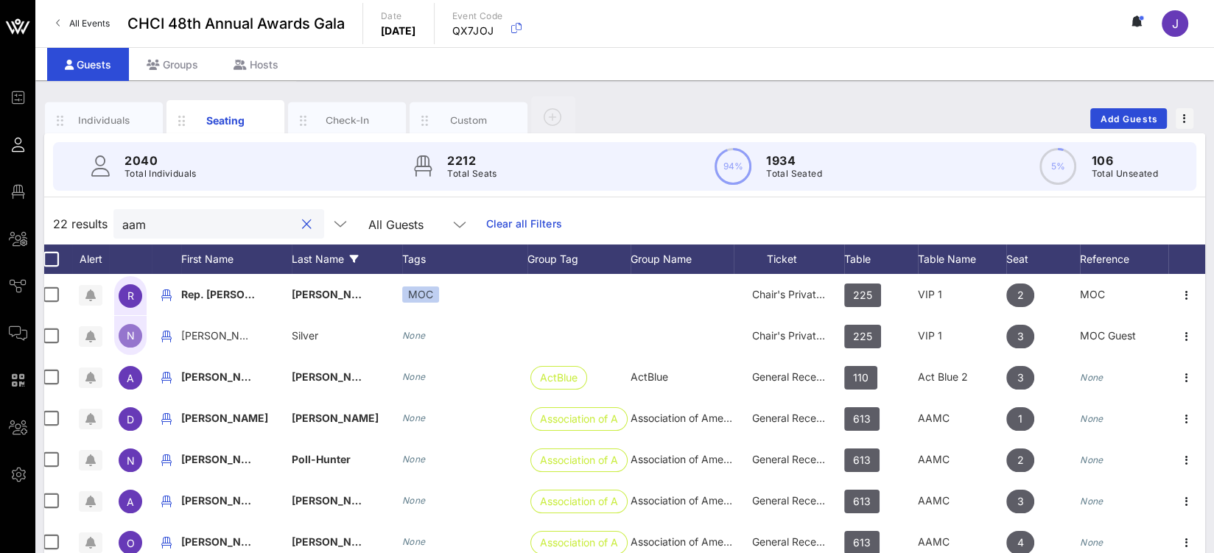
type input "aamc"
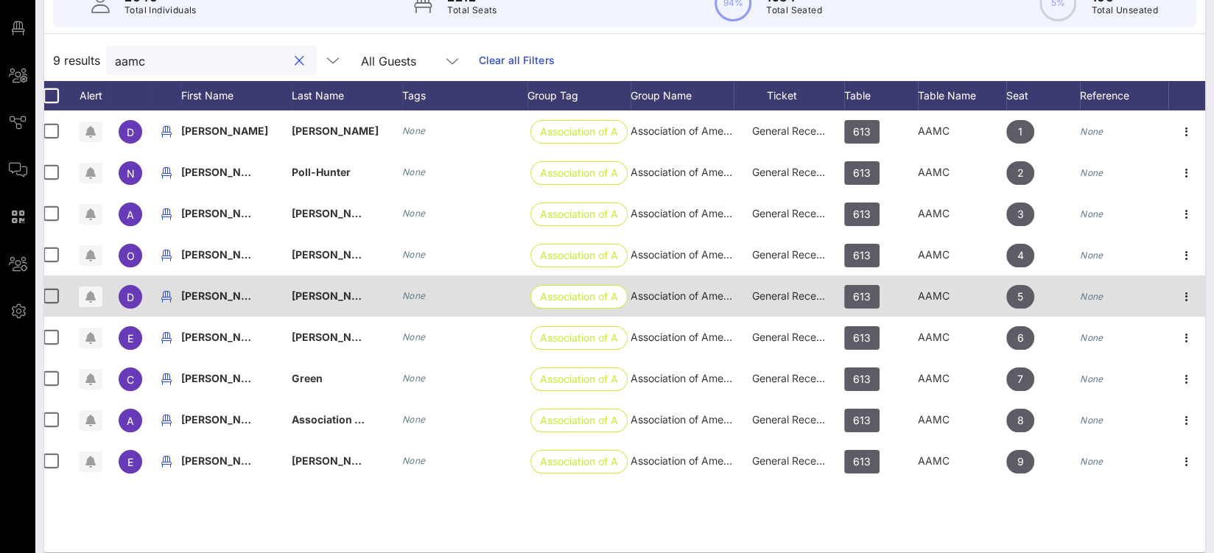
scroll to position [176, 0]
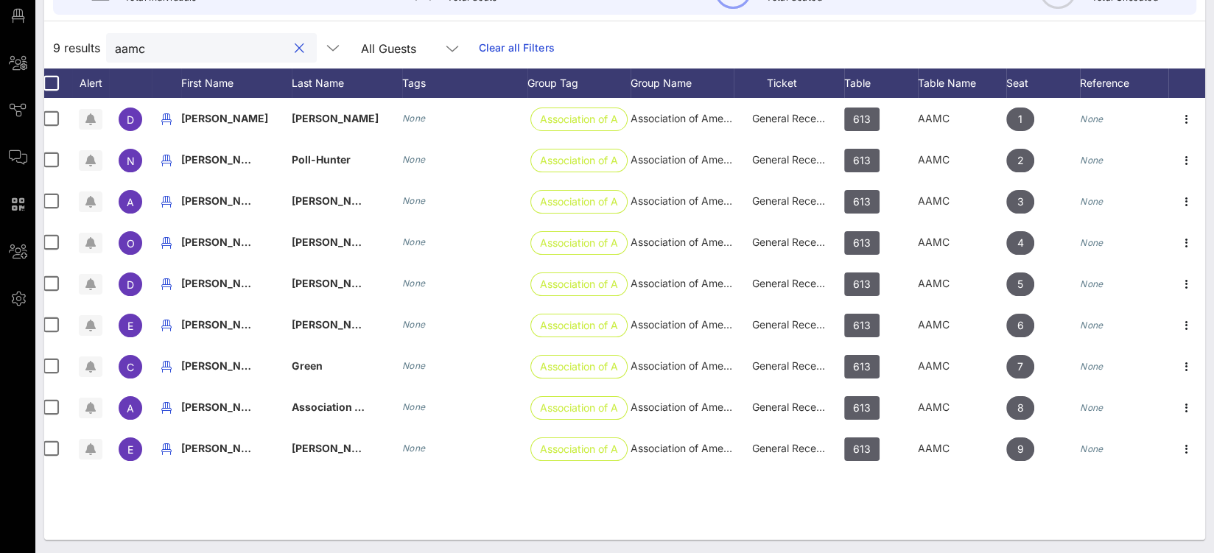
click at [295, 43] on button "clear icon" at bounding box center [300, 48] width 10 height 15
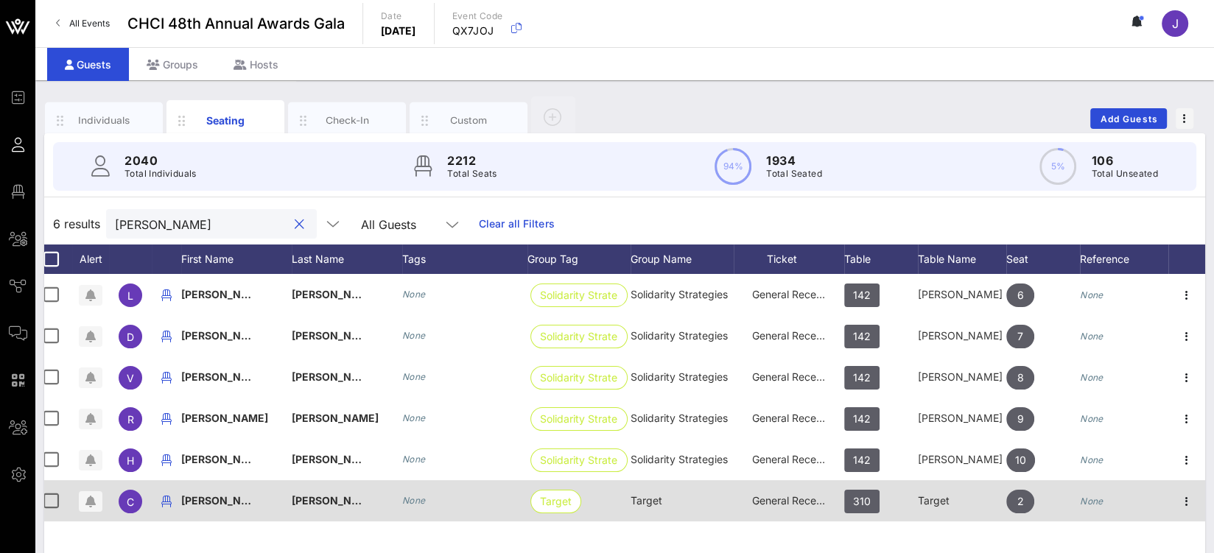
type input "chuck roch"
click at [782, 502] on span "General Reception" at bounding box center [796, 500] width 88 height 13
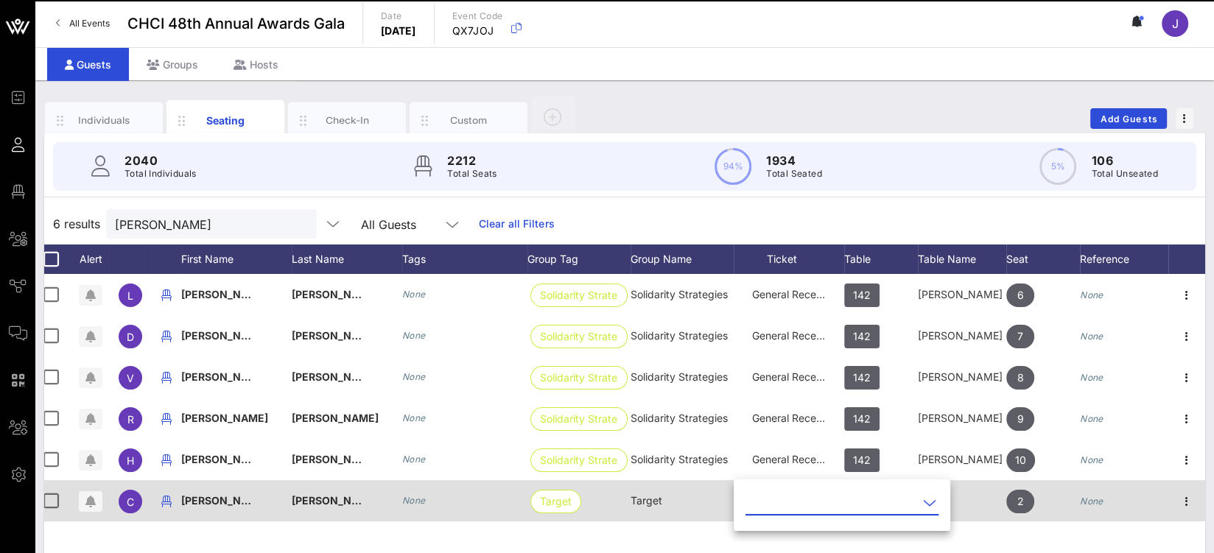
click at [782, 503] on input "text" at bounding box center [832, 503] width 172 height 24
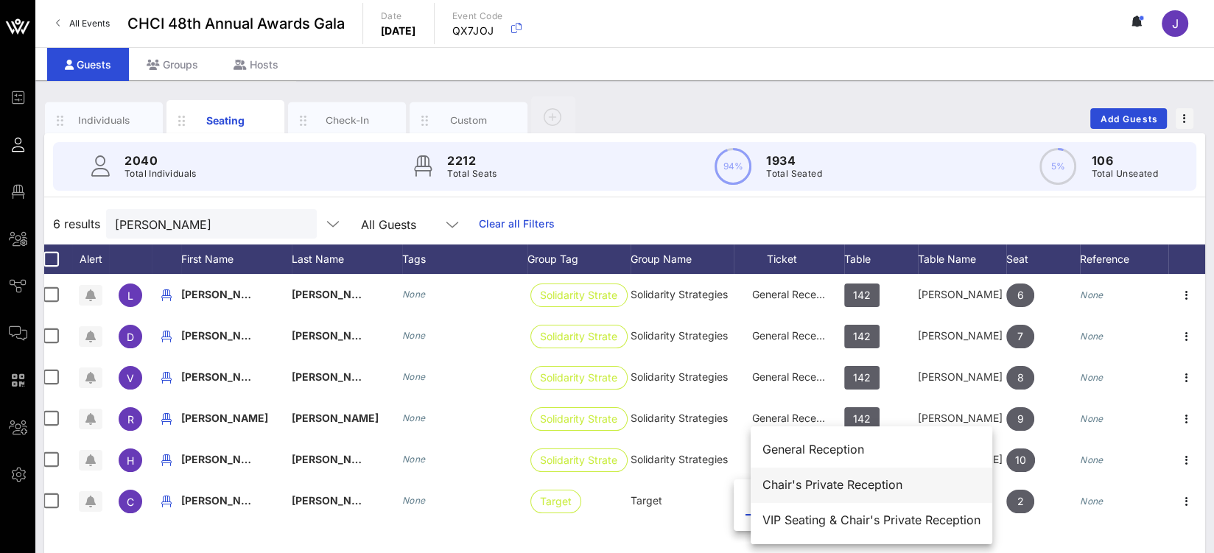
click at [788, 491] on div "Chair's Private Reception" at bounding box center [872, 485] width 218 height 14
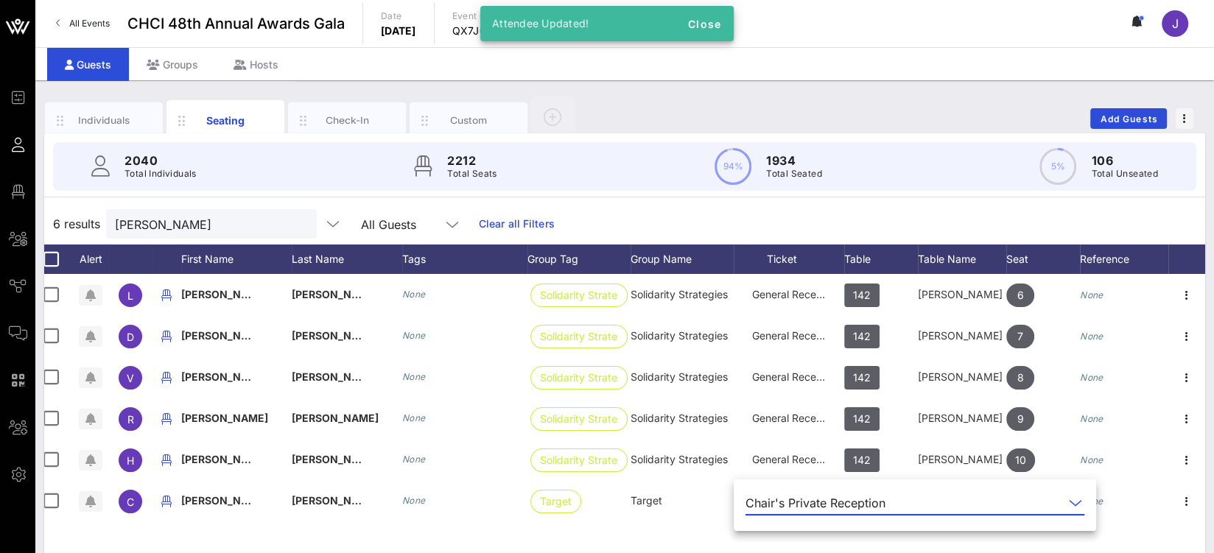
click at [653, 532] on div "L Luis Alcauter None Solidarity Strate… Solidarity Strategies General Reception…" at bounding box center [624, 495] width 1161 height 442
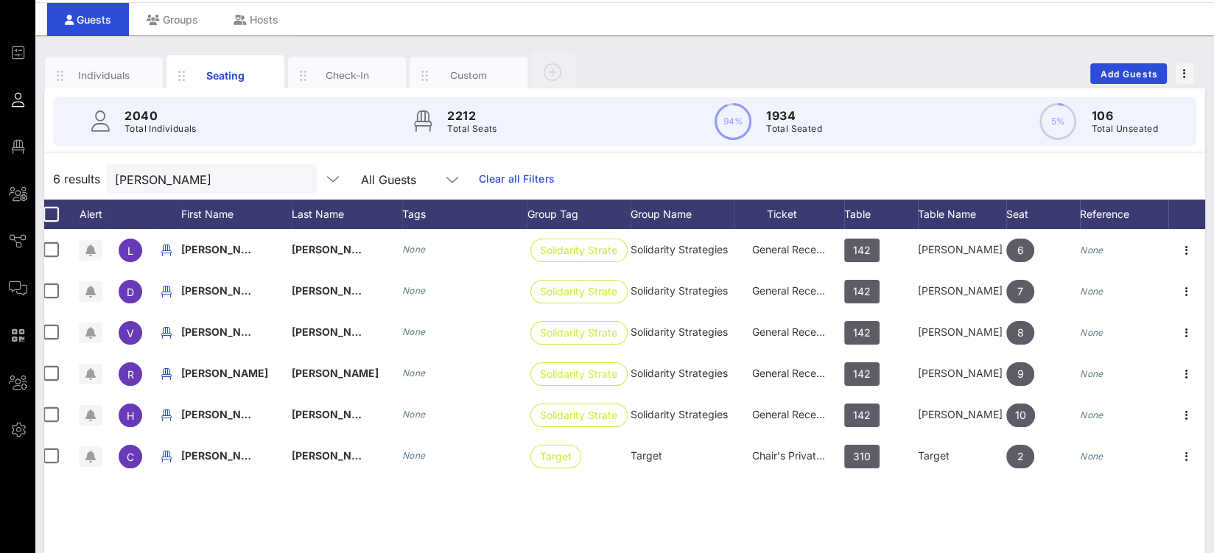
scroll to position [43, 0]
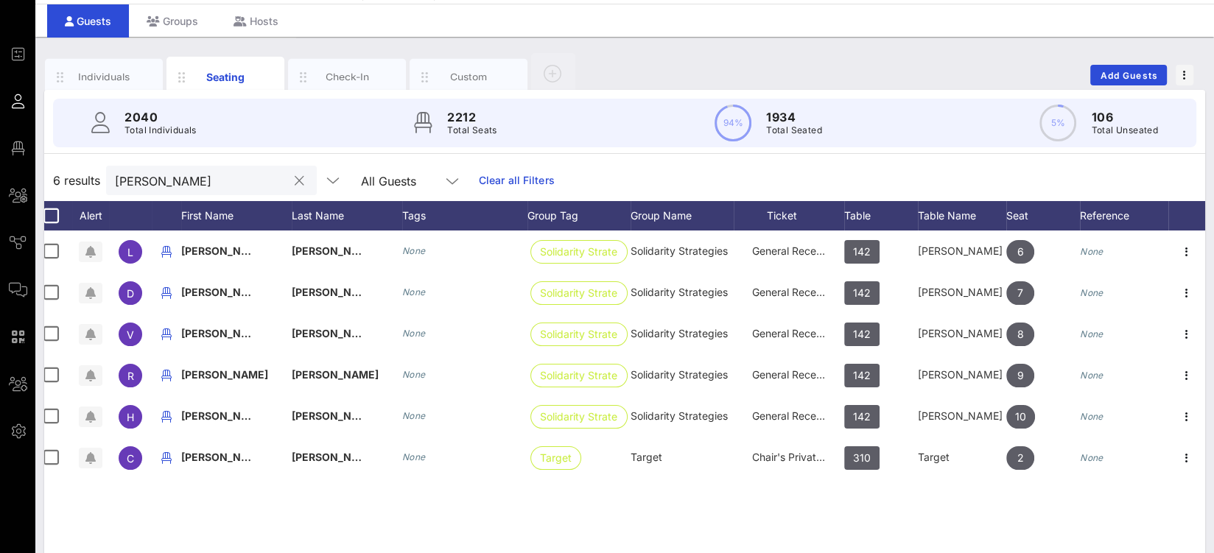
click at [290, 178] on div at bounding box center [299, 181] width 18 height 18
click at [295, 179] on button "clear icon" at bounding box center [300, 181] width 10 height 15
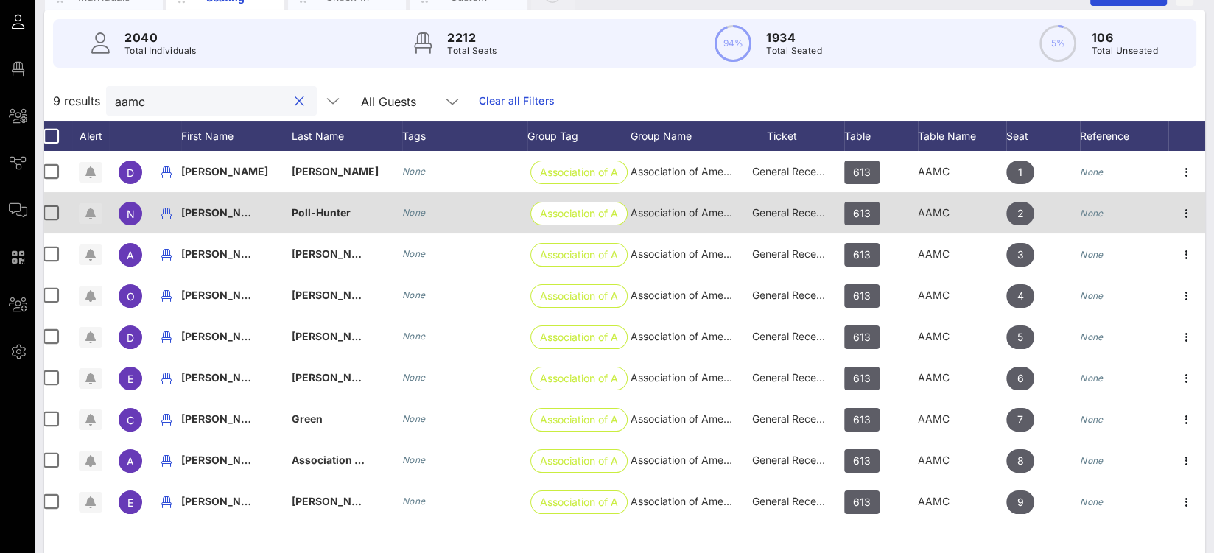
scroll to position [26, 0]
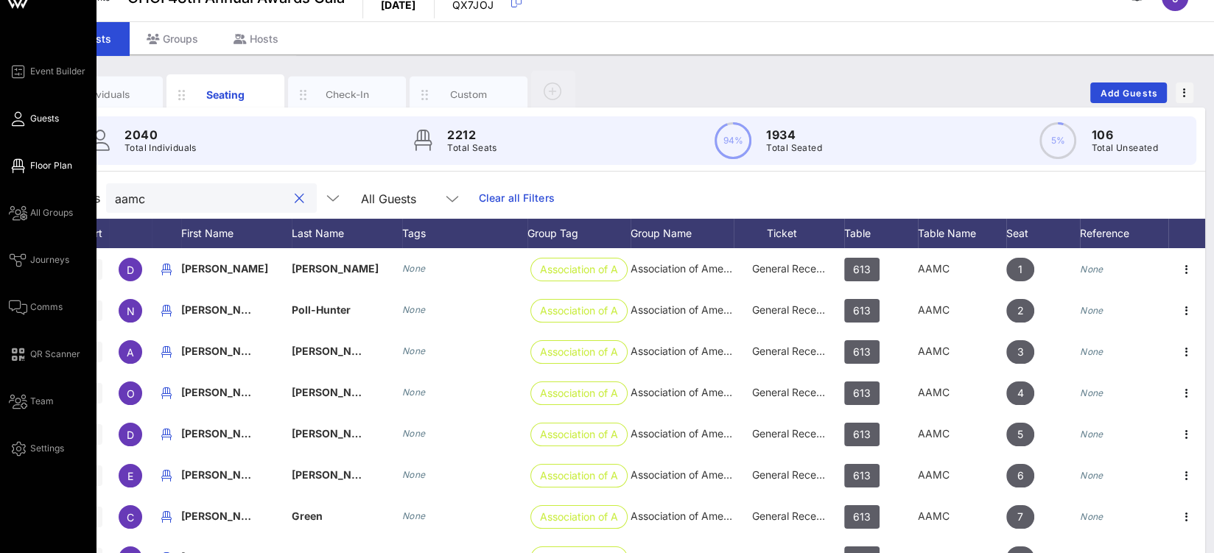
type input "aamc"
click at [23, 166] on icon at bounding box center [18, 166] width 18 height 2
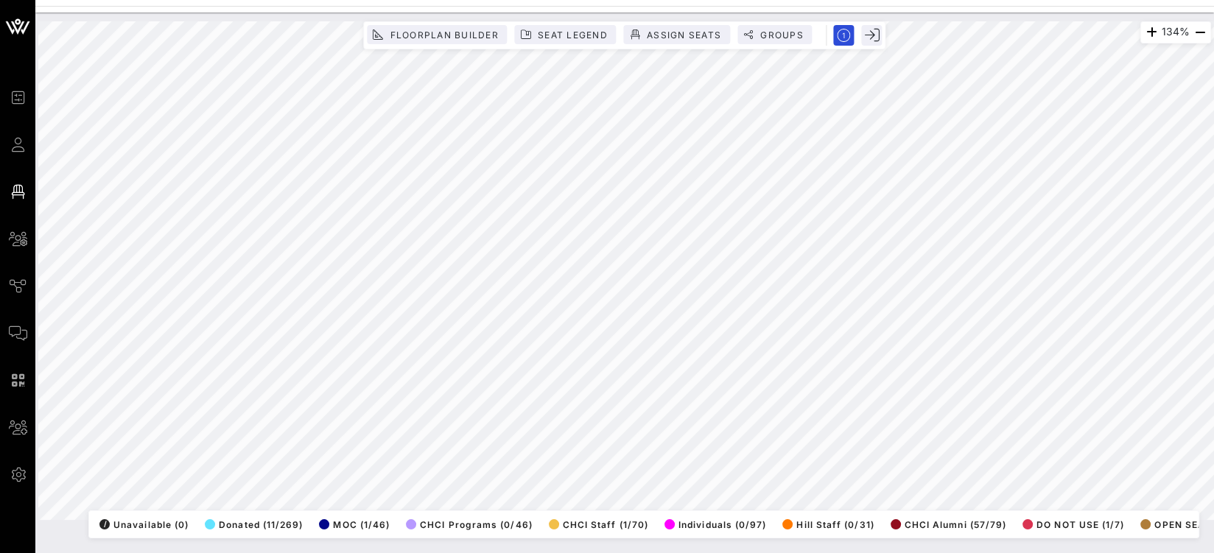
click at [698, 24] on div "134% Floorplan Builder Seat Legend Assign Seats Groups Exit All Reserved Shared…" at bounding box center [624, 270] width 1173 height 499
click at [694, 6] on div "Event Builder Guests Floor Plan All Groups Journeys Comms QR Scanner Team Setti…" at bounding box center [607, 276] width 1214 height 553
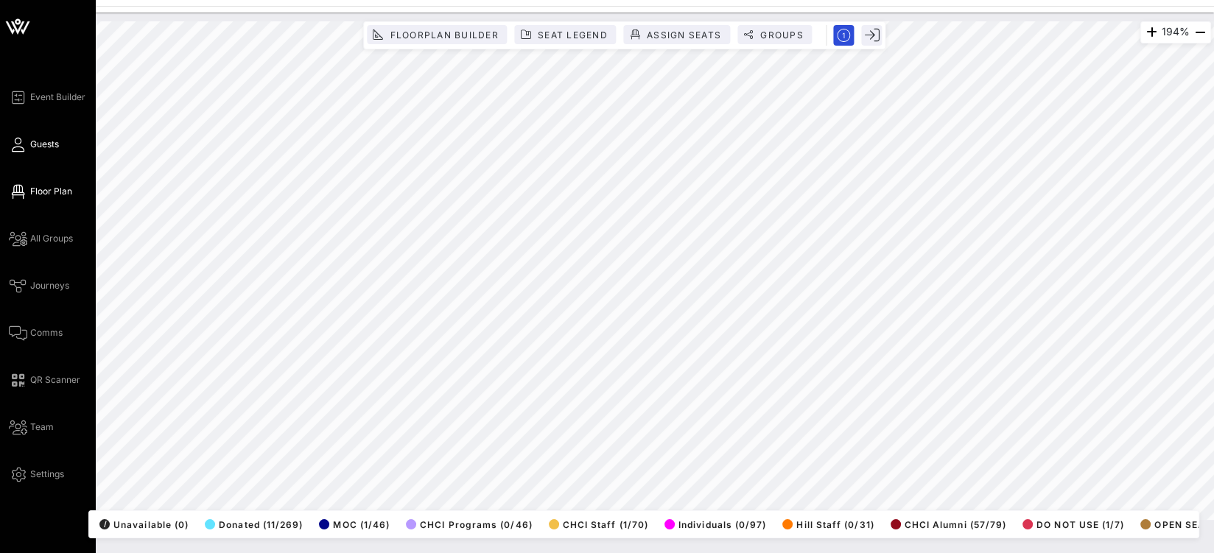
click at [24, 141] on link "Guests" at bounding box center [34, 145] width 50 height 18
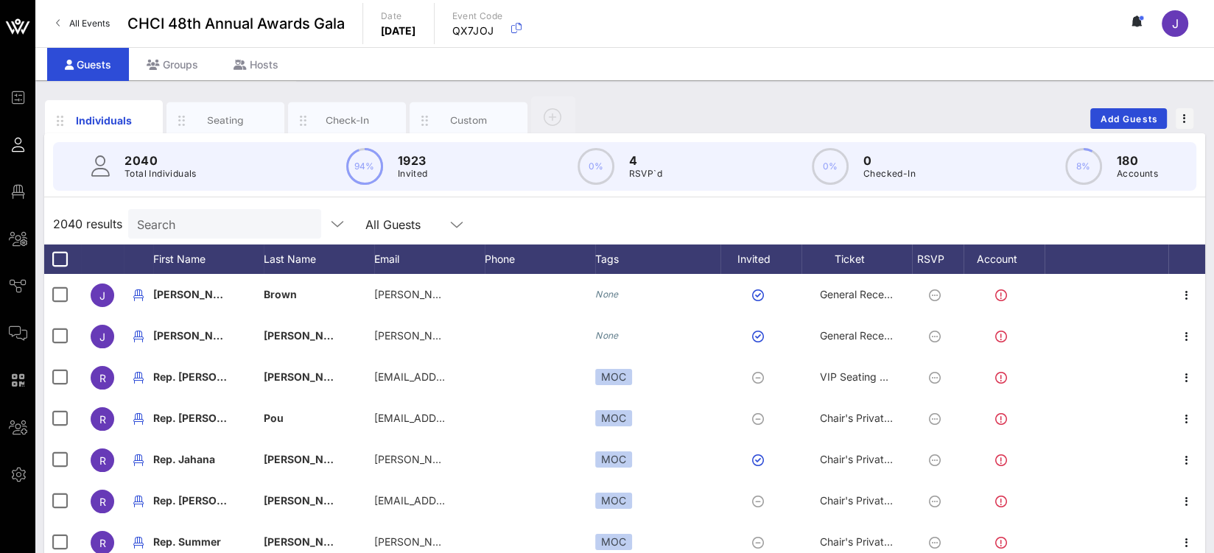
click at [197, 216] on input "Search" at bounding box center [223, 223] width 172 height 19
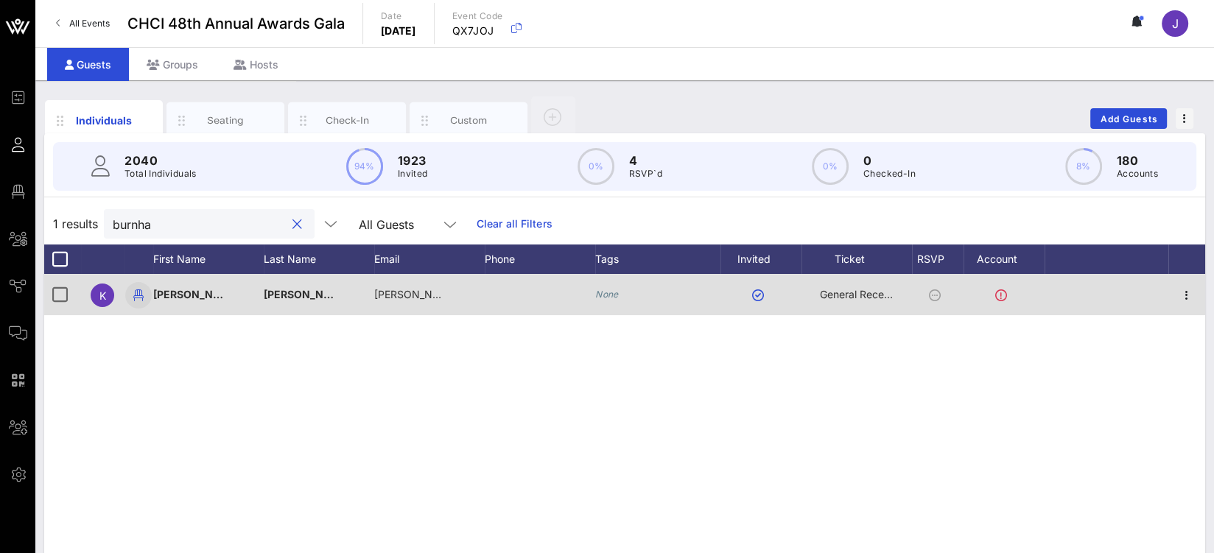
type input "burnha"
click at [140, 295] on icon "button" at bounding box center [139, 296] width 18 height 18
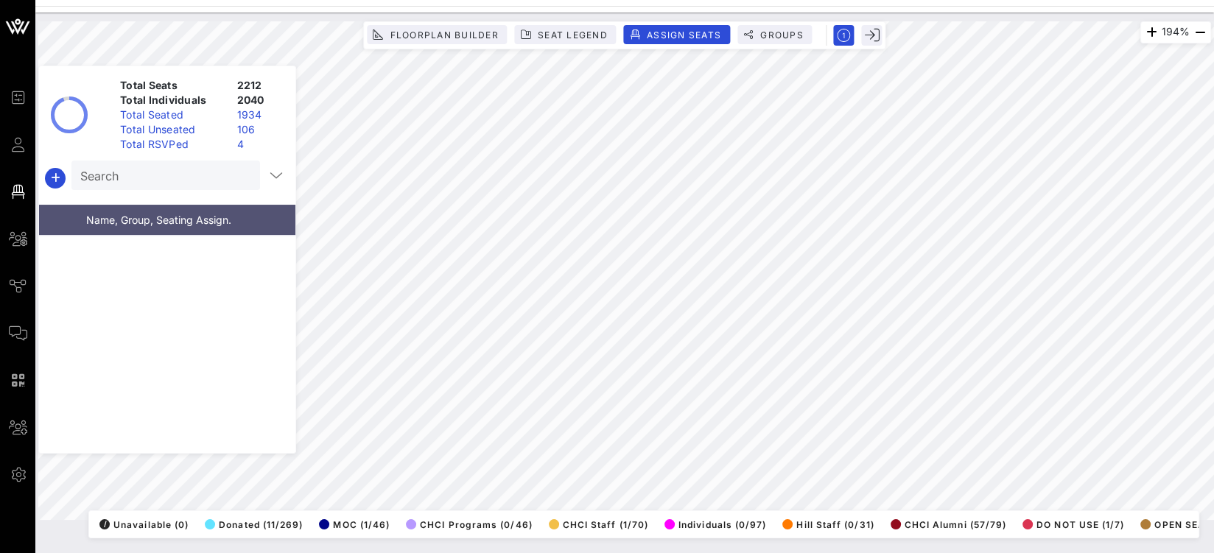
scroll to position [27435, 0]
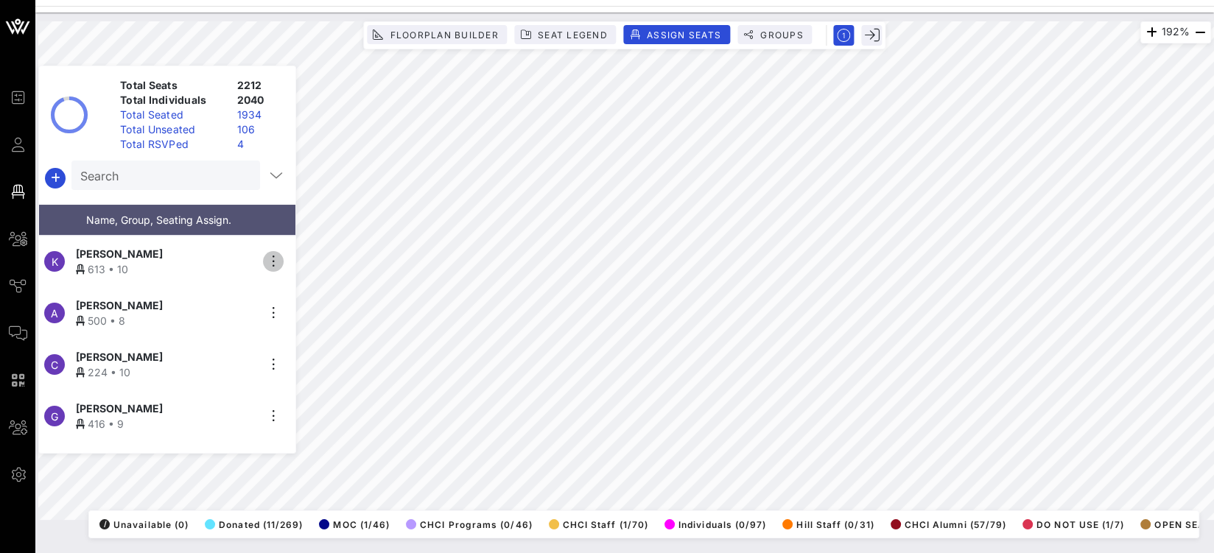
click at [279, 253] on icon "button" at bounding box center [273, 262] width 18 height 18
click at [307, 361] on div "Unseat" at bounding box center [315, 369] width 74 height 24
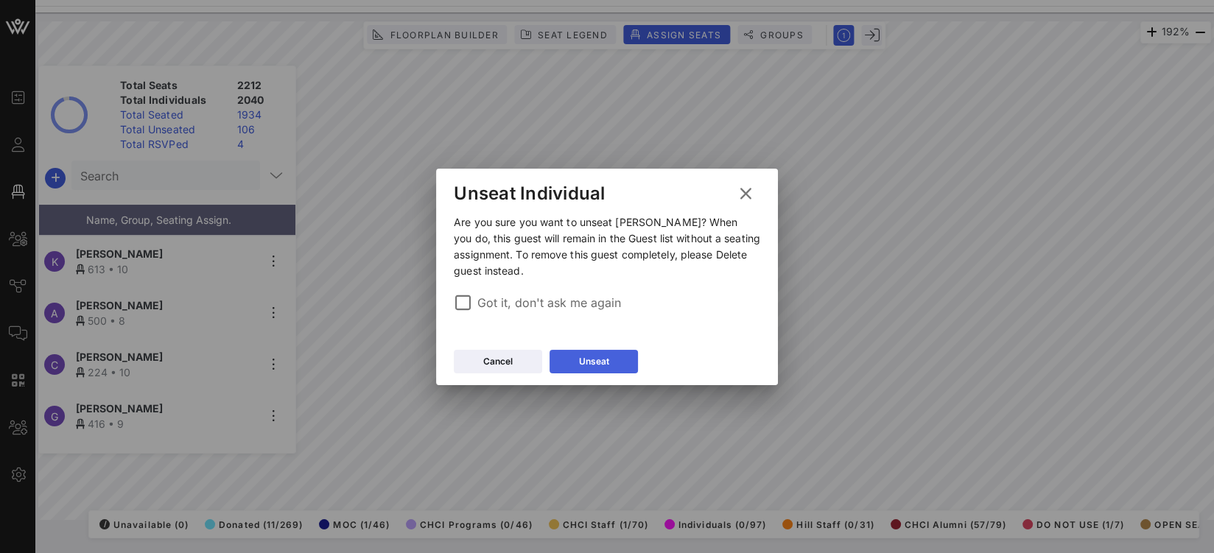
click at [599, 365] on div "Unseat" at bounding box center [594, 361] width 30 height 15
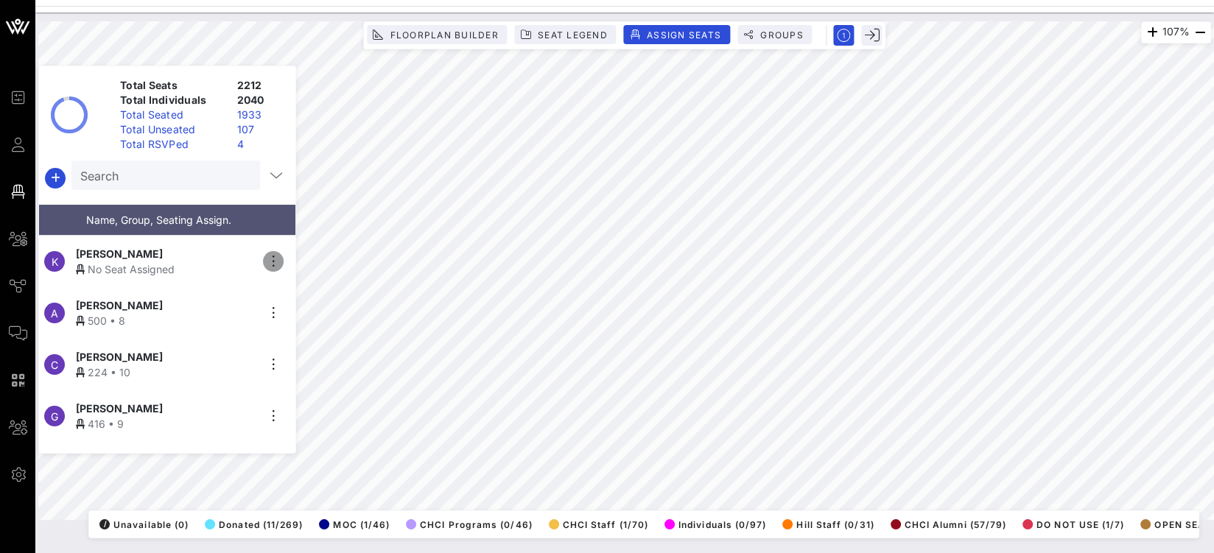
click at [273, 253] on icon "button" at bounding box center [273, 262] width 18 height 18
click at [304, 284] on div "Details" at bounding box center [315, 280] width 74 height 12
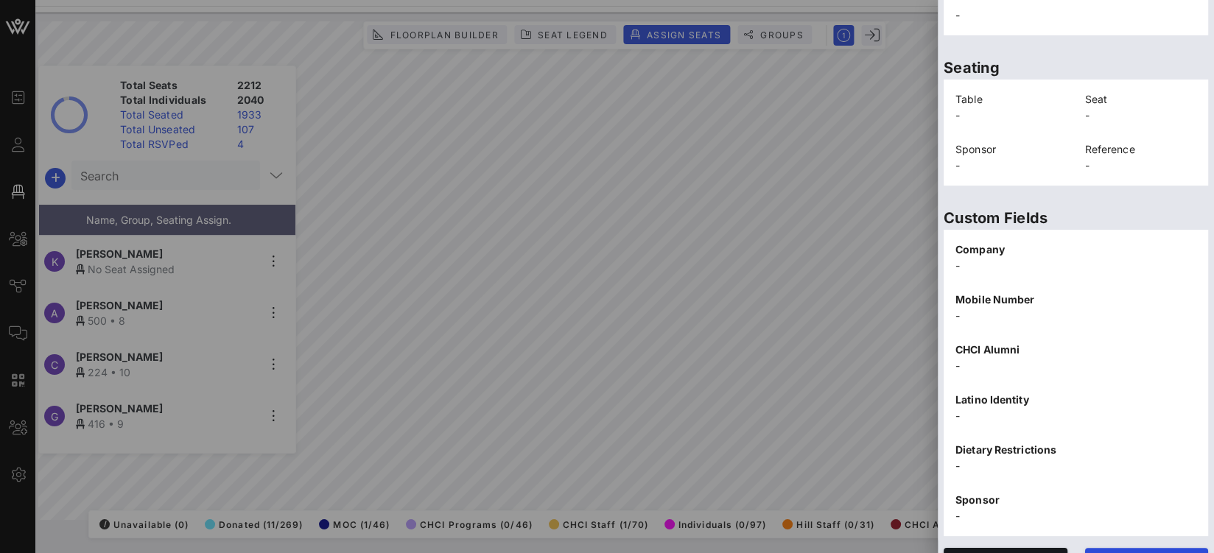
scroll to position [325, 0]
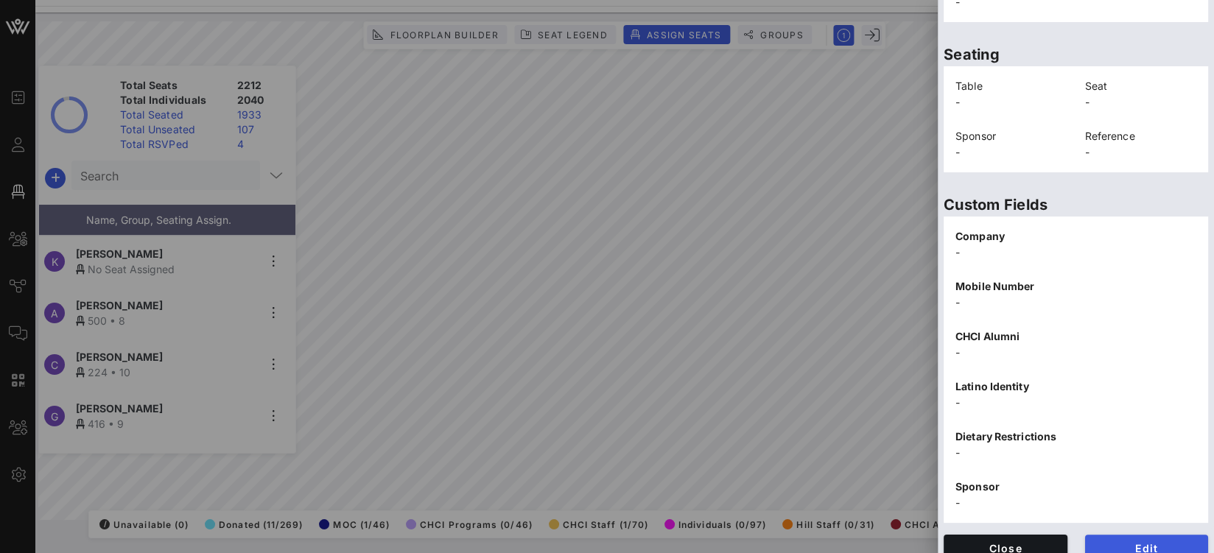
click at [1152, 526] on div "Edit" at bounding box center [1146, 548] width 141 height 44
click at [1152, 535] on button "Edit" at bounding box center [1147, 548] width 124 height 27
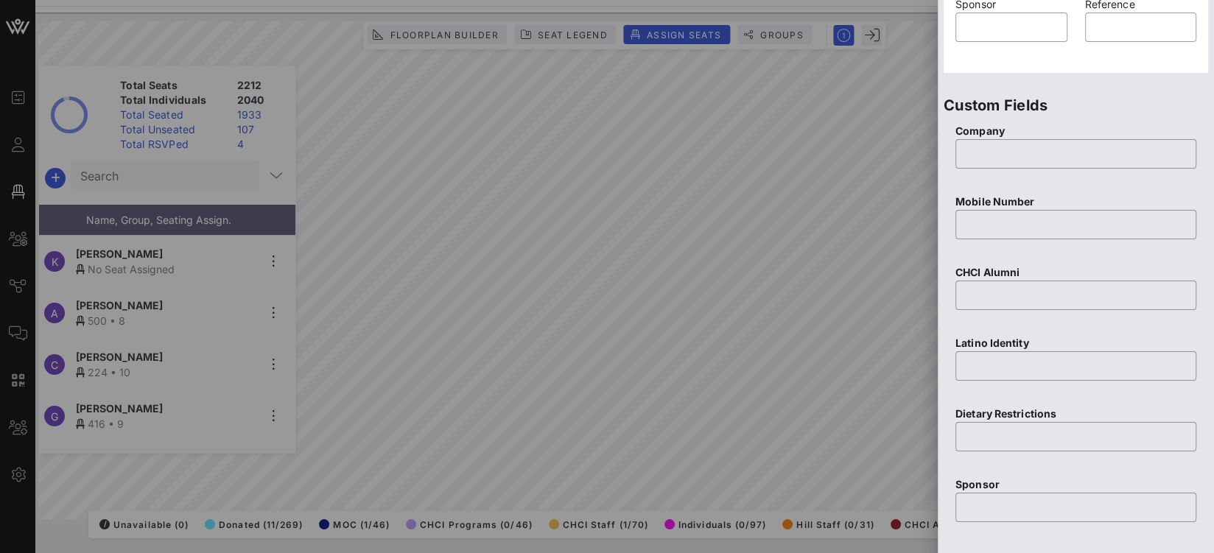
scroll to position [0, 0]
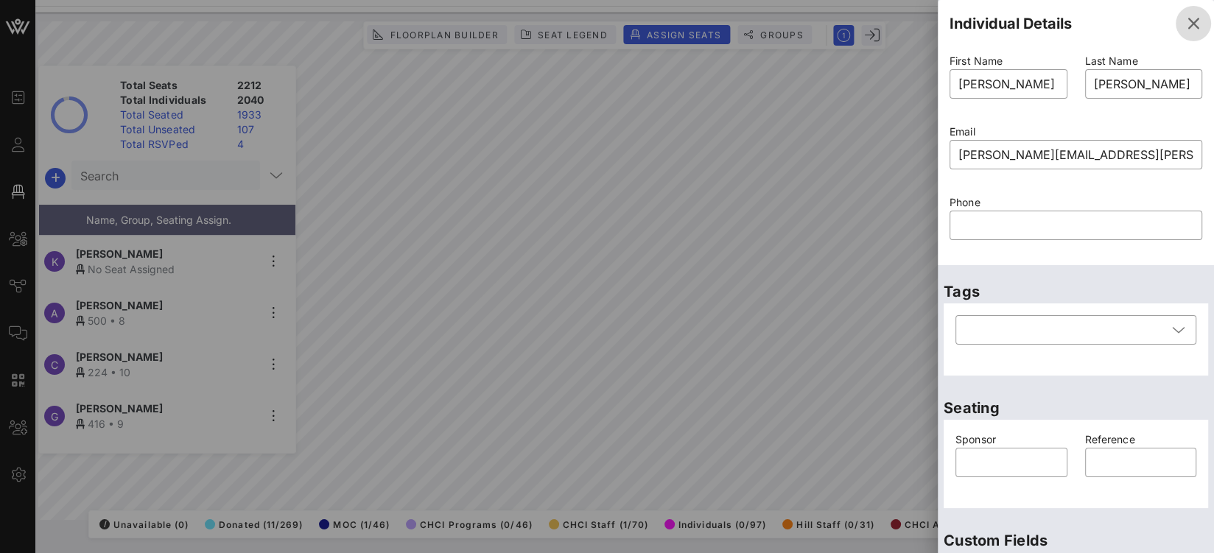
click at [1185, 17] on icon "button" at bounding box center [1194, 24] width 18 height 18
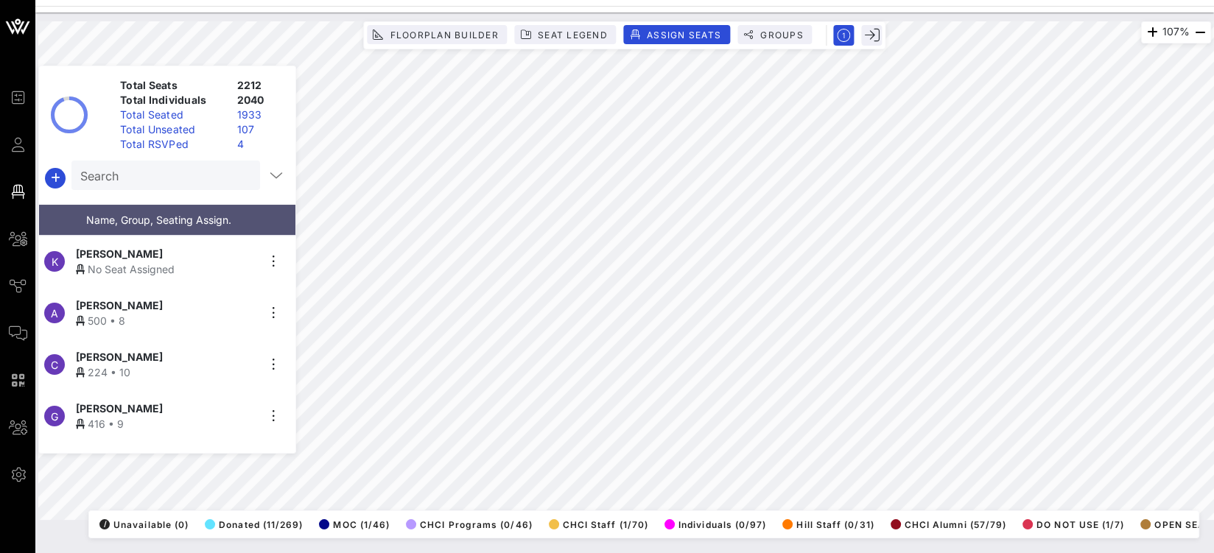
click at [153, 250] on span "Katherine Burnham" at bounding box center [119, 253] width 87 height 15
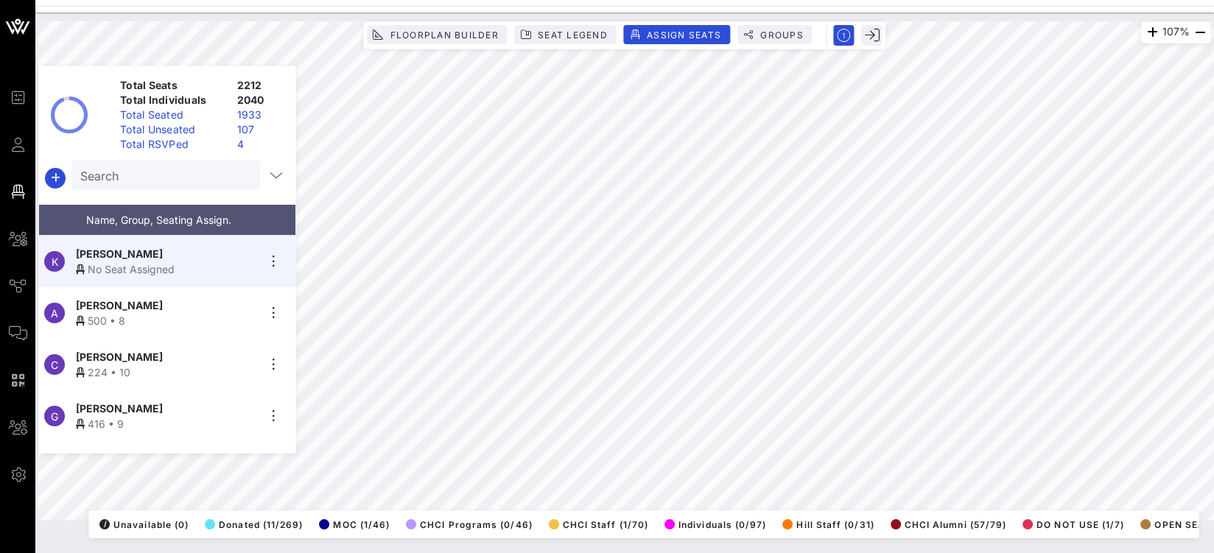
click at [440, 267] on div "107% Floorplan Builder Seat Legend Assign Seats Groups Exit Total Seats 2212 To…" at bounding box center [624, 270] width 1173 height 499
click at [270, 255] on icon "button" at bounding box center [273, 262] width 18 height 18
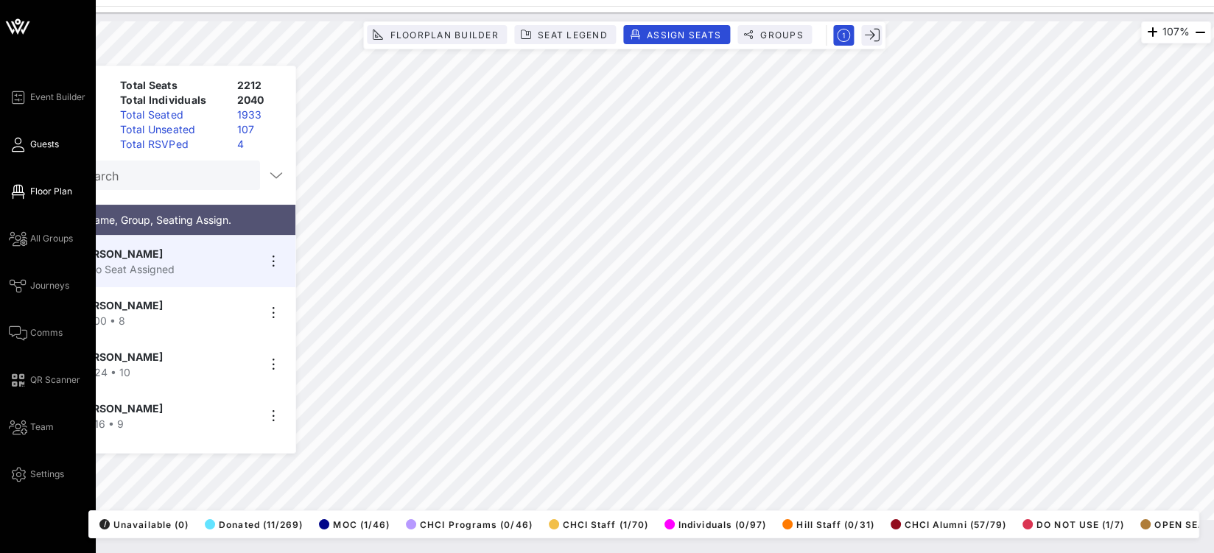
click at [29, 147] on link "Guests" at bounding box center [34, 145] width 50 height 18
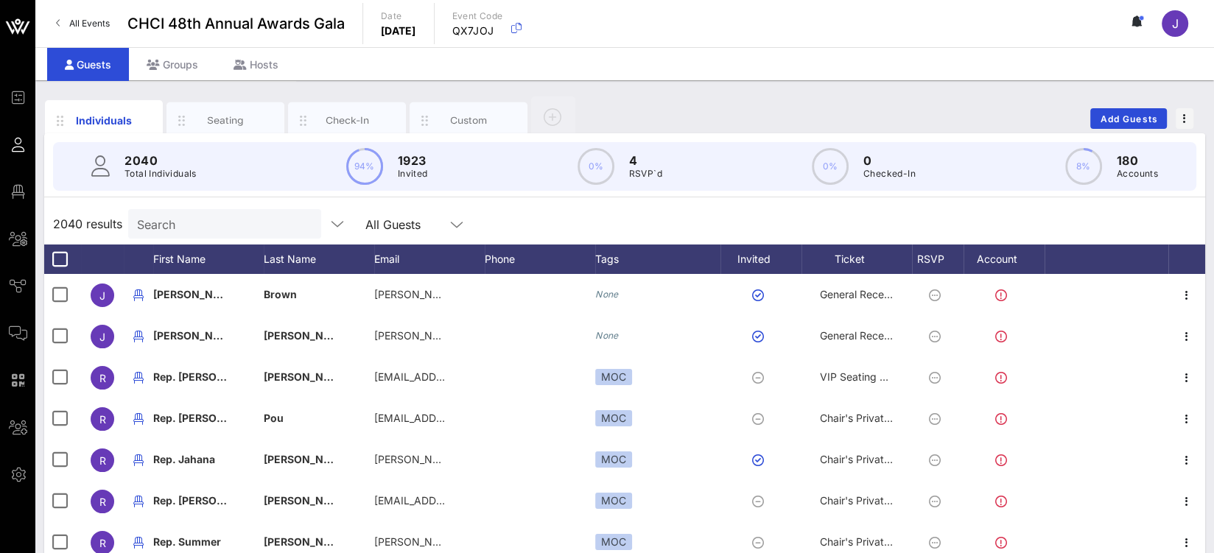
click at [202, 220] on input "Search" at bounding box center [223, 223] width 172 height 19
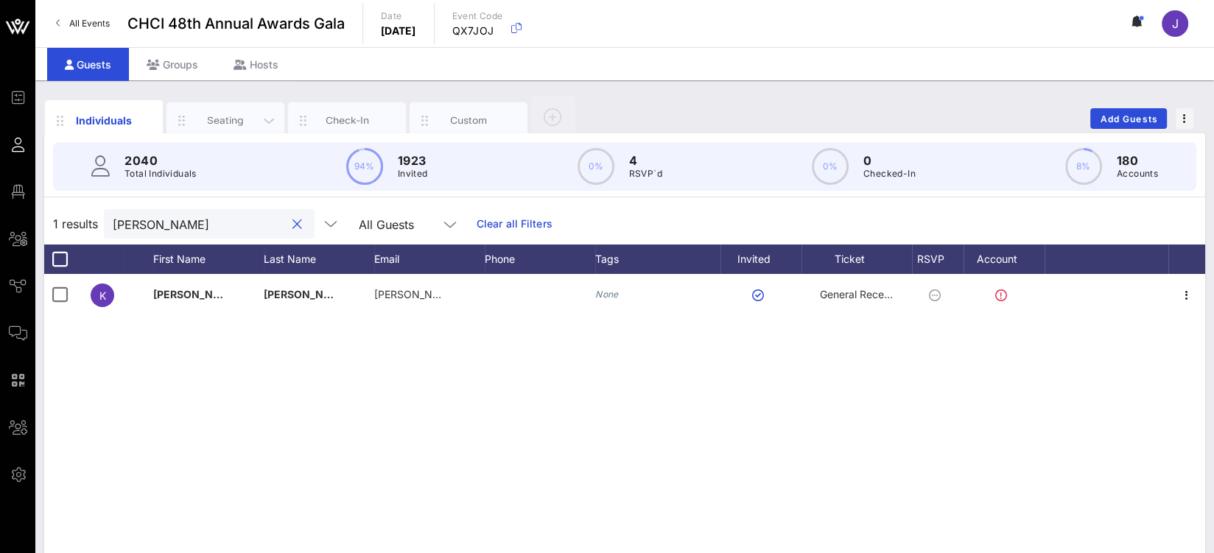
type input "burnham"
click at [230, 120] on div "Seating" at bounding box center [226, 120] width 66 height 14
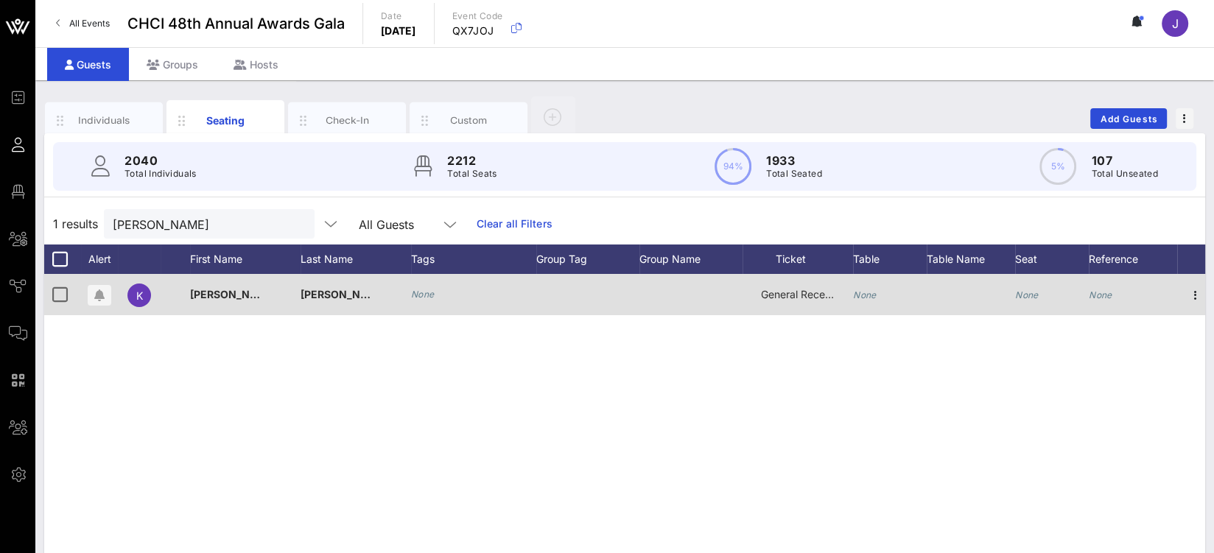
click at [877, 295] on div "None" at bounding box center [890, 303] width 74 height 58
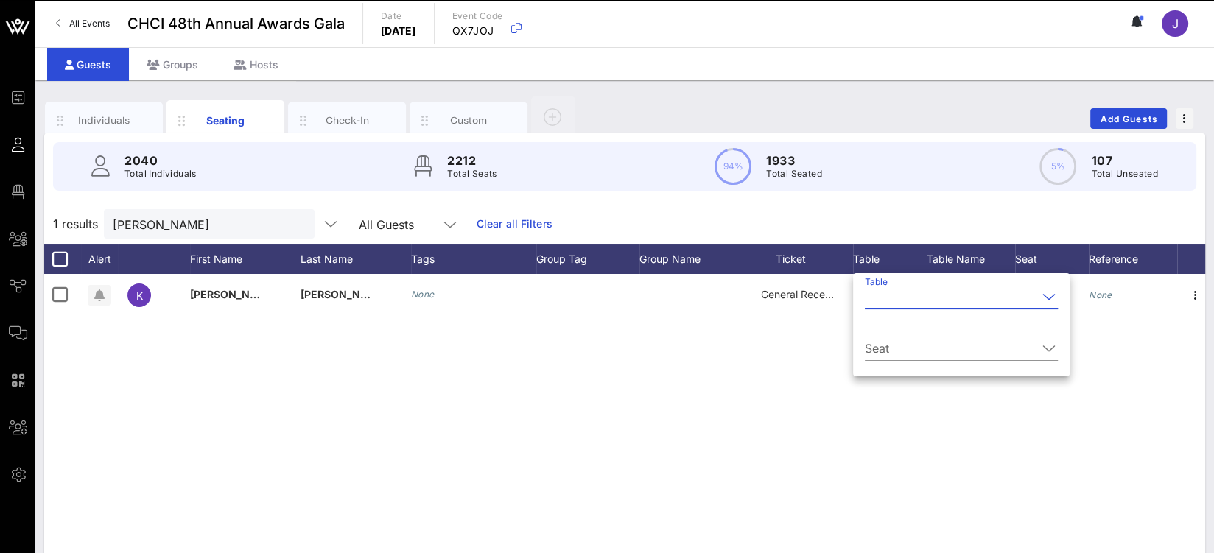
click at [895, 297] on input "Table" at bounding box center [951, 297] width 172 height 24
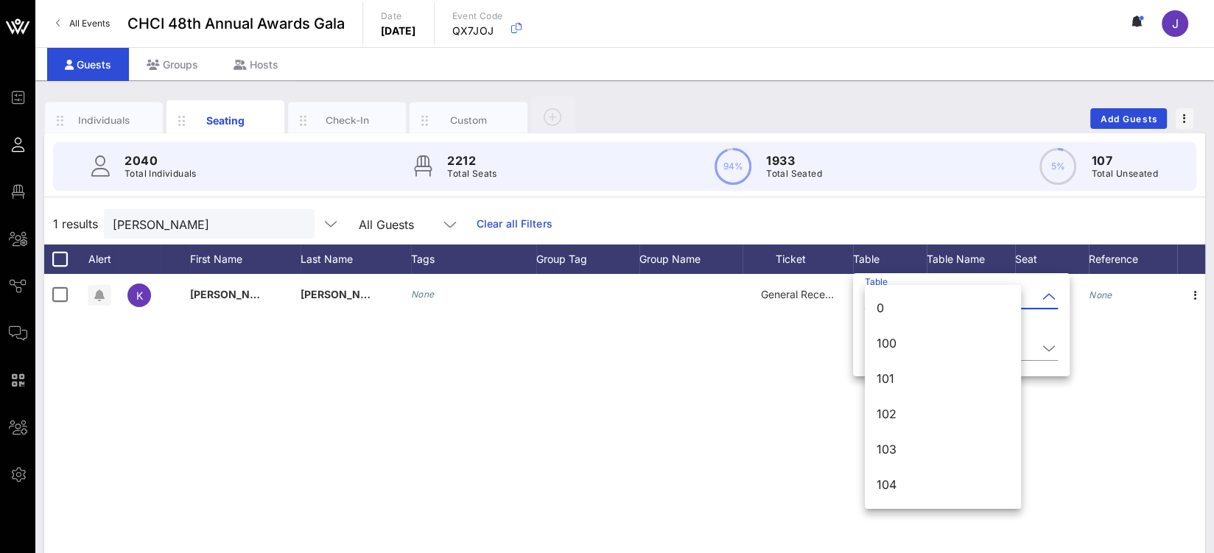
click at [179, 365] on div "K Katherine Burnham None General Reception None None None" at bounding box center [624, 495] width 1161 height 442
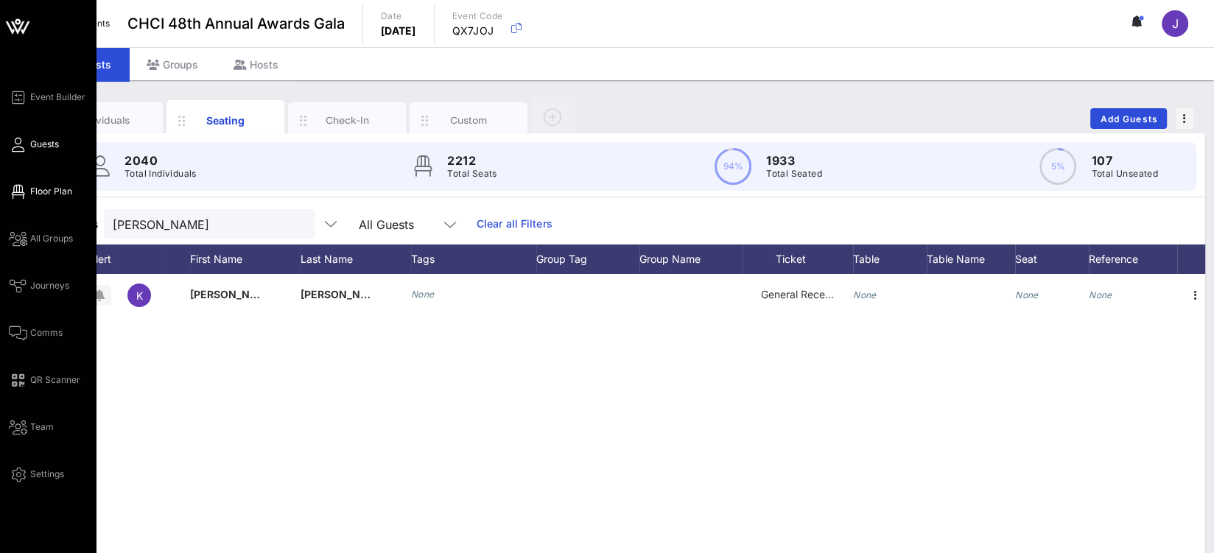
click at [17, 191] on icon at bounding box center [18, 192] width 18 height 2
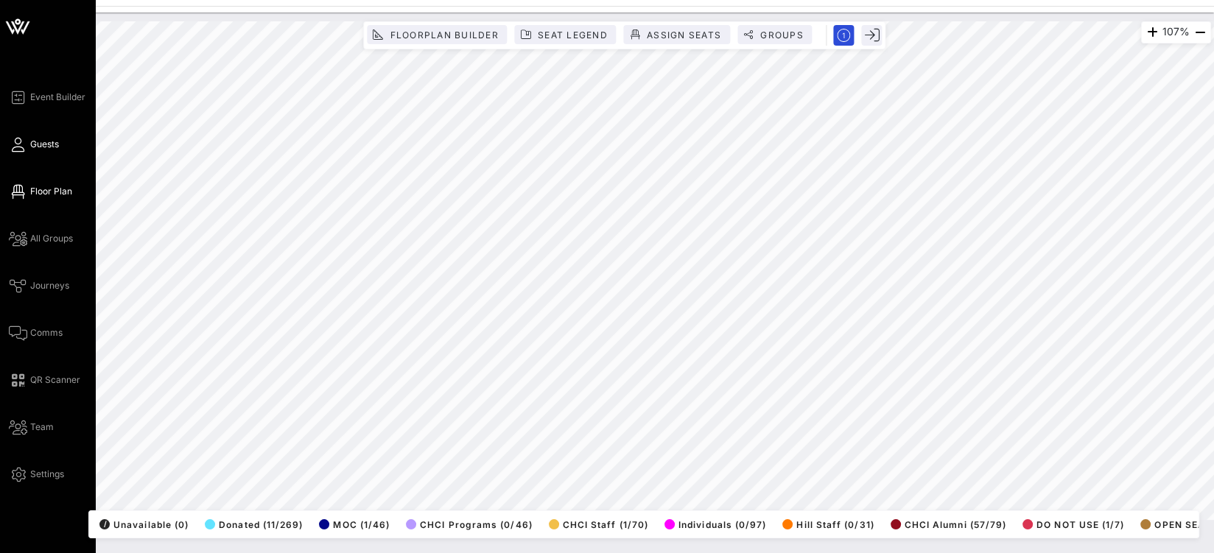
click at [27, 146] on link "Guests" at bounding box center [34, 145] width 50 height 18
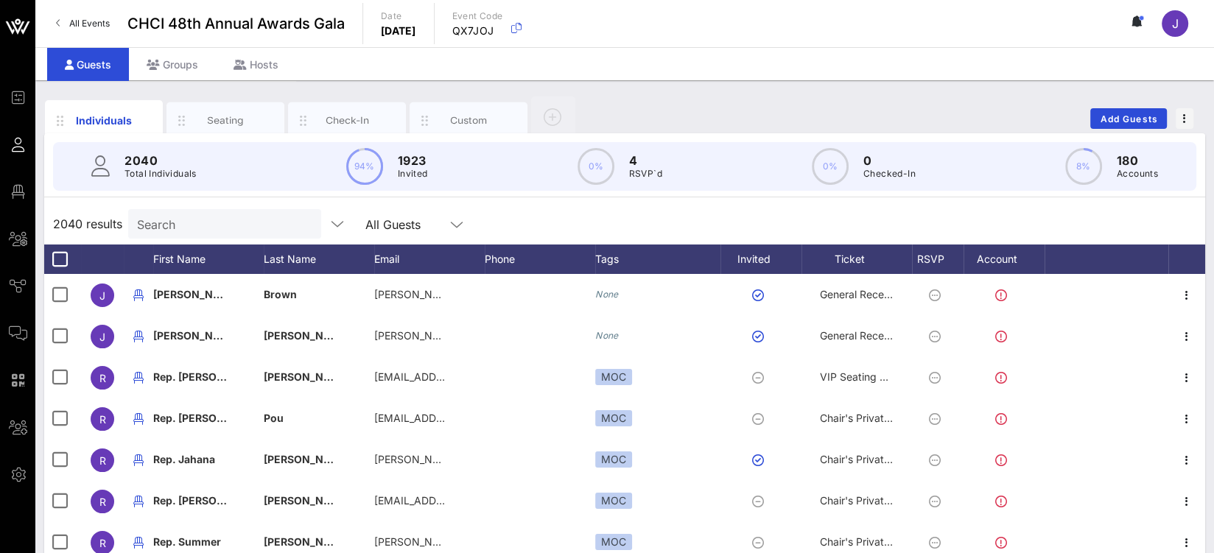
click at [202, 240] on div "2040 results Search All Guests" at bounding box center [624, 223] width 1161 height 41
click at [205, 228] on input "Search" at bounding box center [223, 223] width 172 height 19
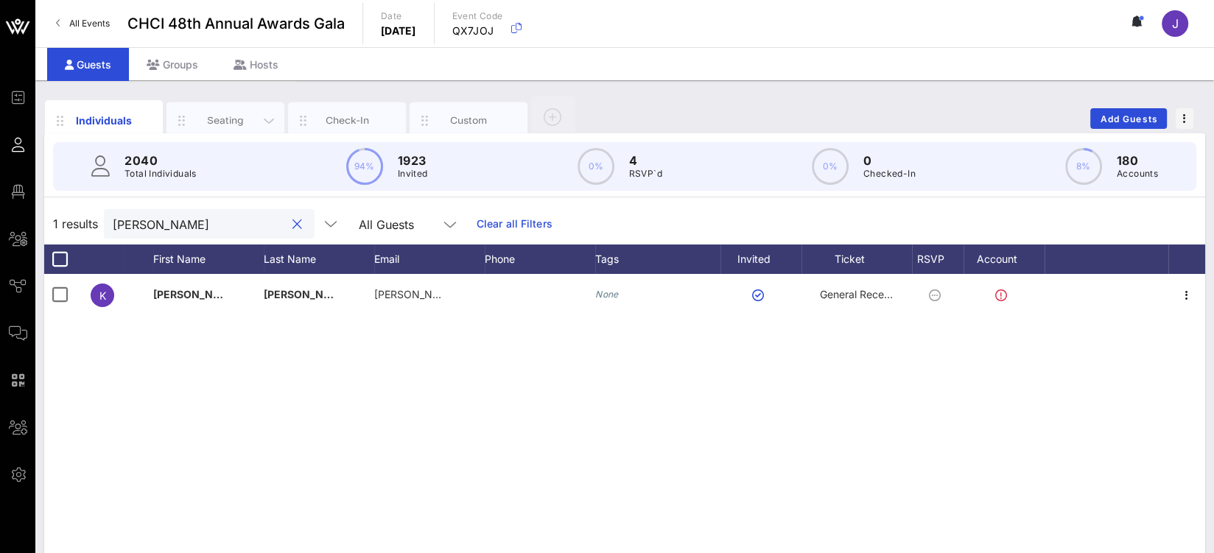
click at [228, 120] on div "Seating" at bounding box center [226, 120] width 66 height 14
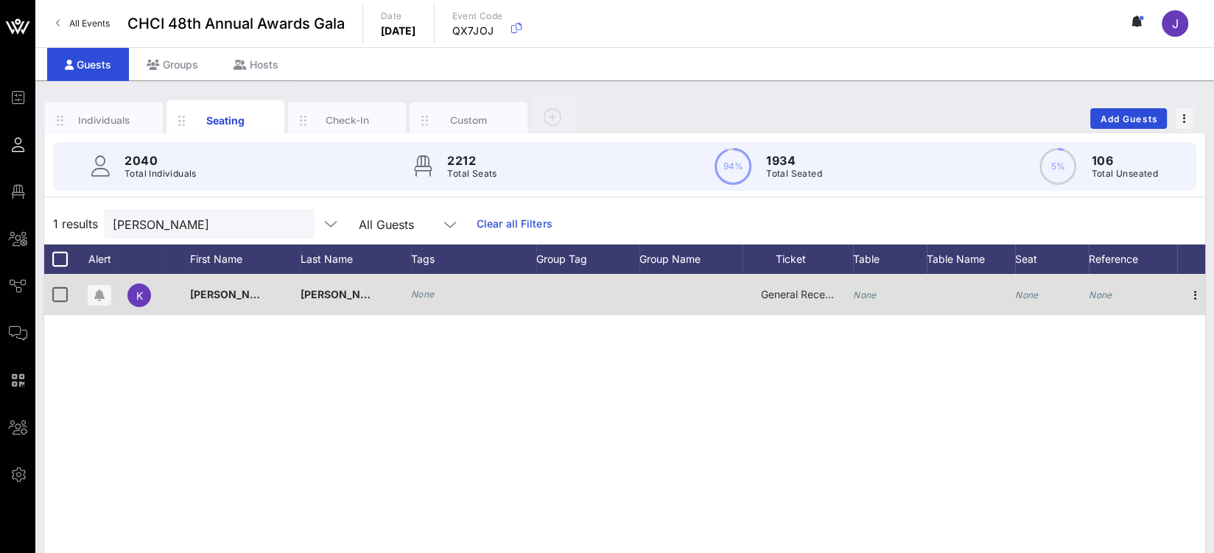
click at [880, 294] on div "None" at bounding box center [890, 303] width 74 height 58
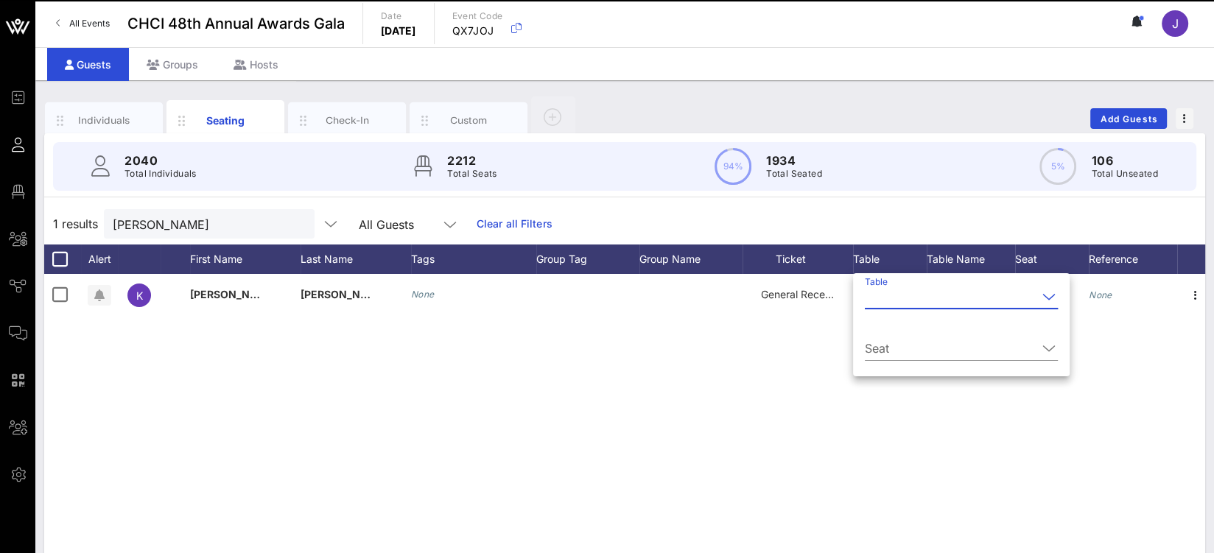
click at [883, 298] on input "Table" at bounding box center [951, 297] width 172 height 24
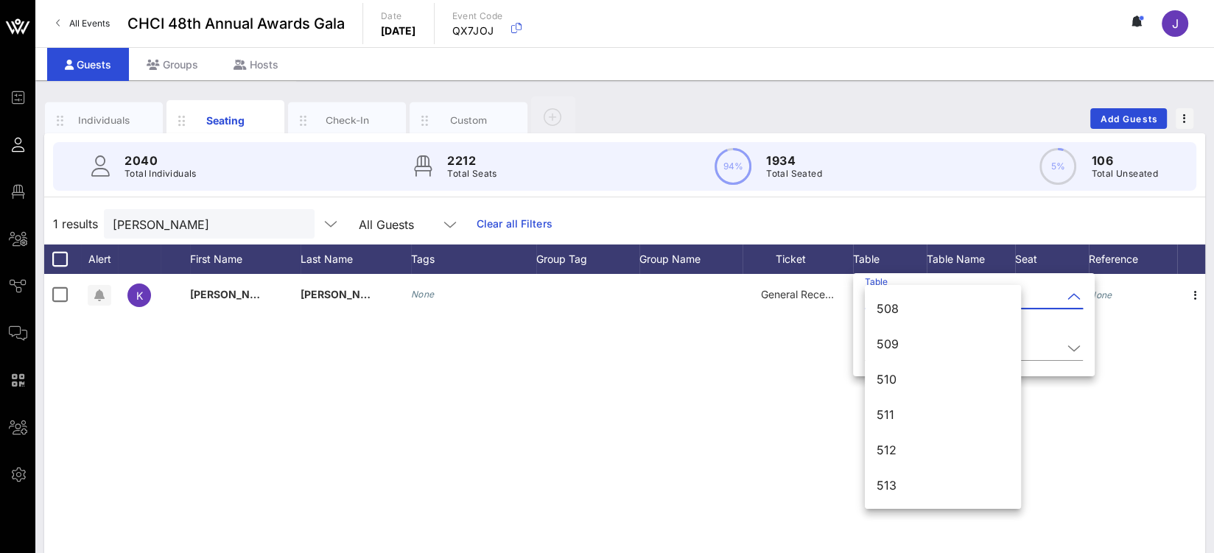
scroll to position [7277, 0]
click at [909, 458] on div "617" at bounding box center [943, 457] width 133 height 14
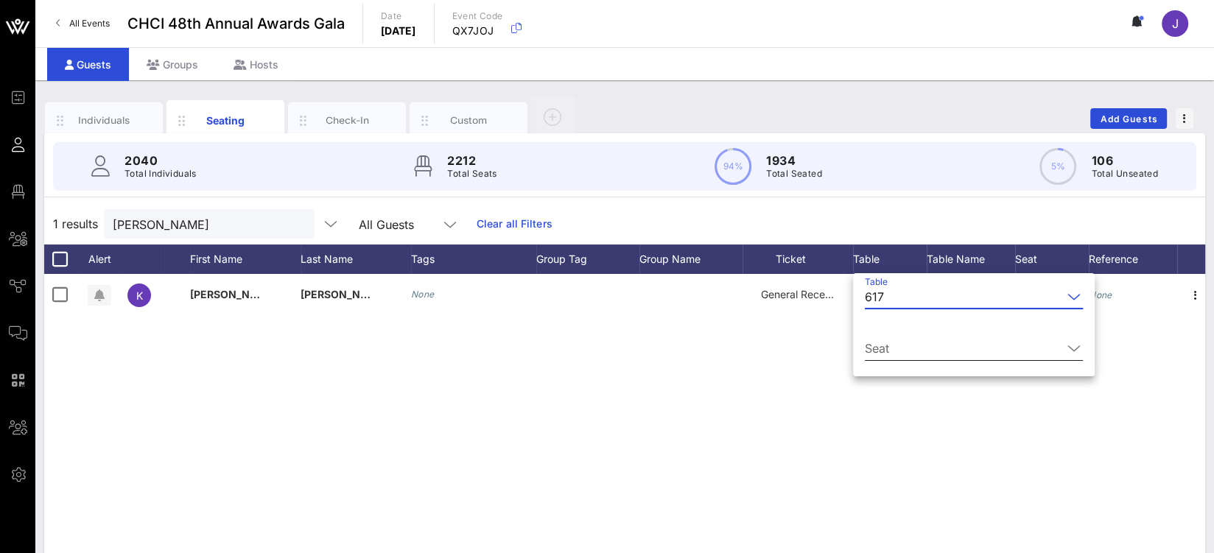
click at [895, 346] on input "Seat" at bounding box center [963, 349] width 197 height 24
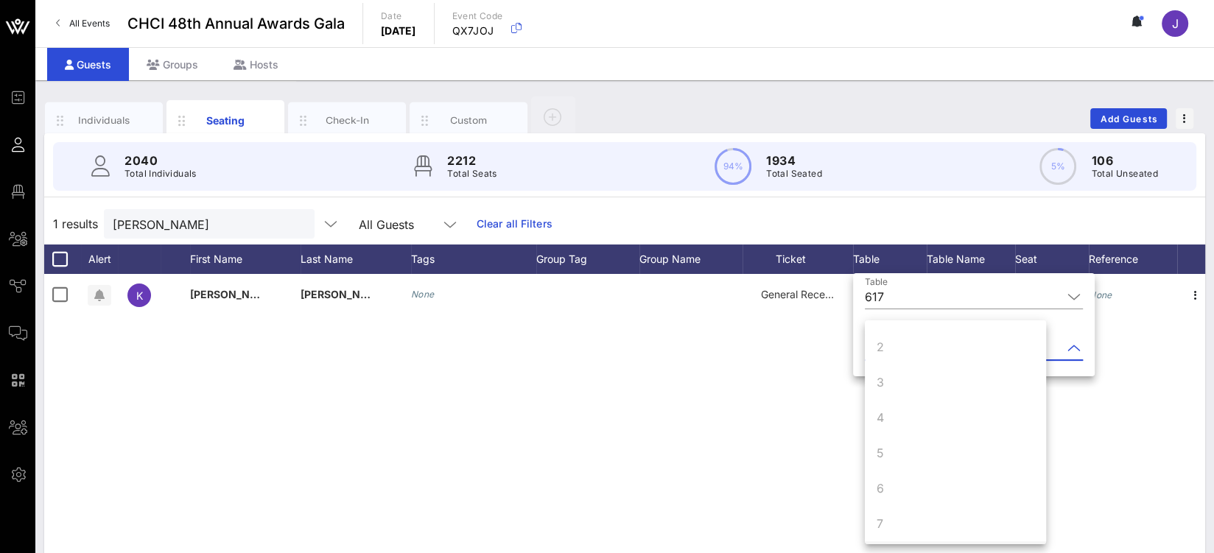
scroll to position [141, 0]
click at [912, 513] on div "10" at bounding box center [955, 520] width 181 height 35
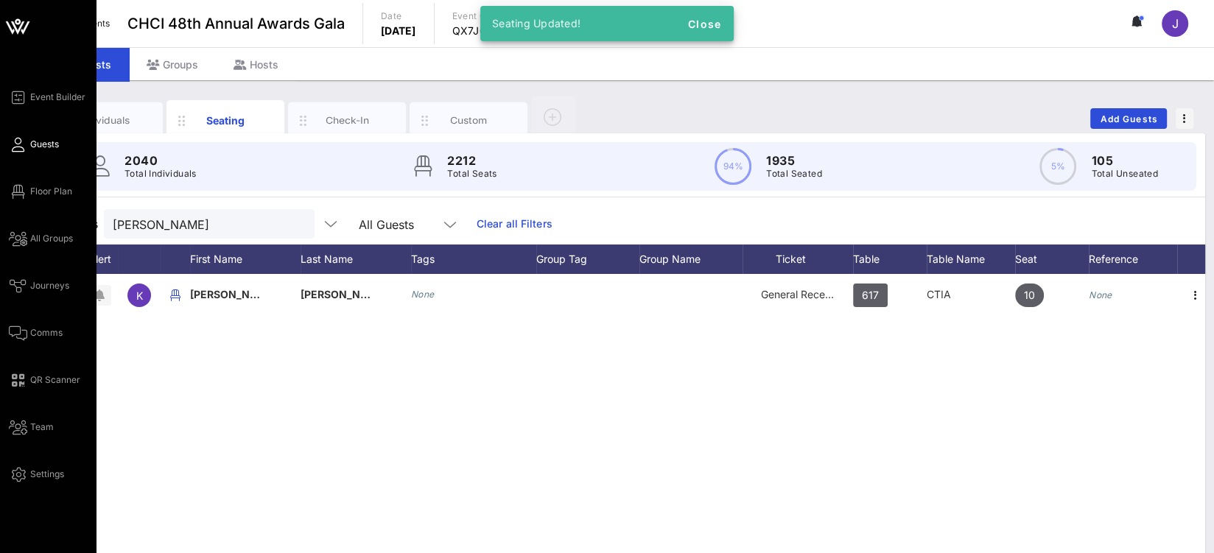
click at [18, 144] on icon at bounding box center [18, 145] width 18 height 2
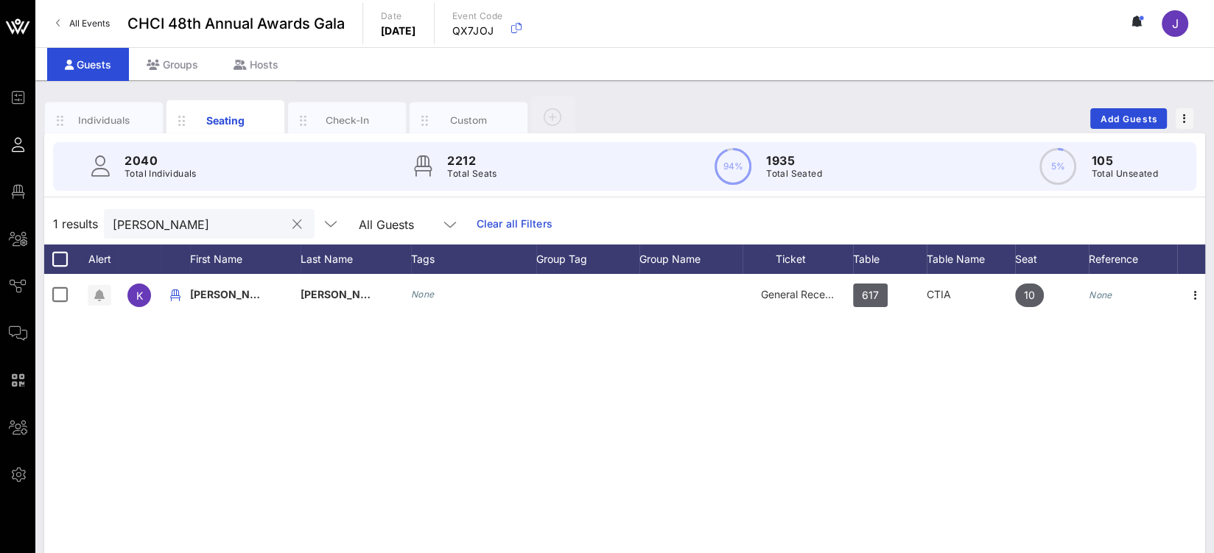
click at [158, 231] on input "burnham" at bounding box center [199, 223] width 172 height 19
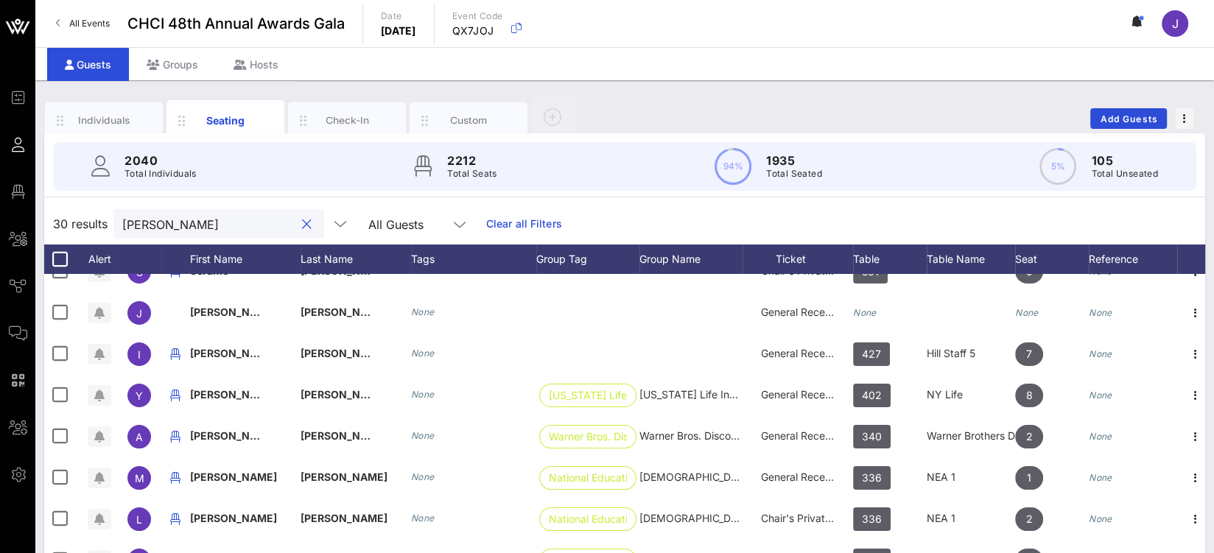
scroll to position [391, 0]
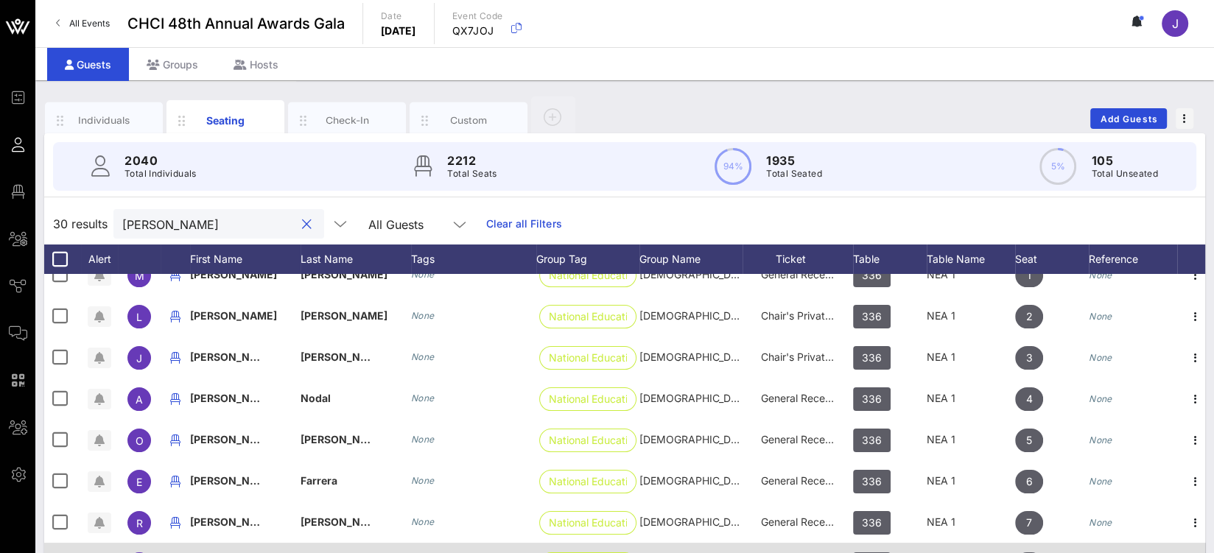
type input "castillo"
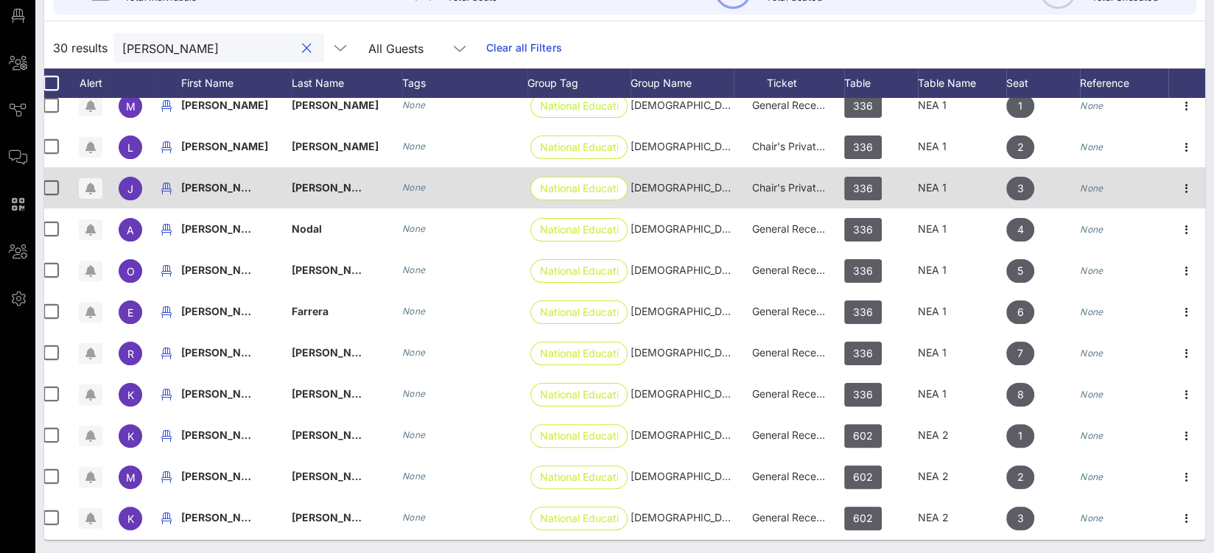
scroll to position [361, 21]
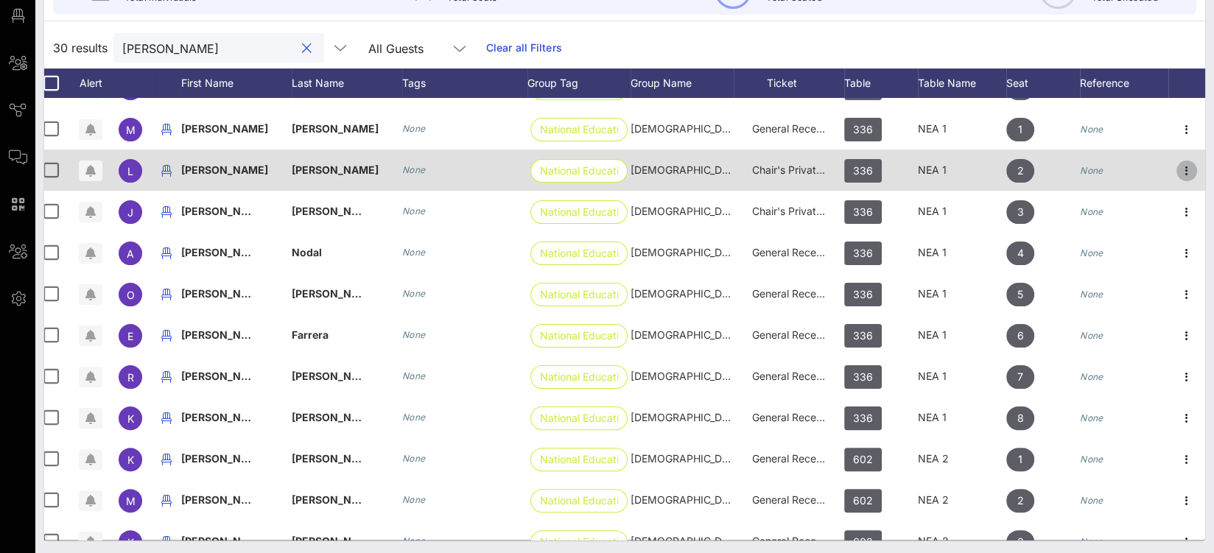
click at [1178, 171] on icon "button" at bounding box center [1187, 171] width 18 height 18
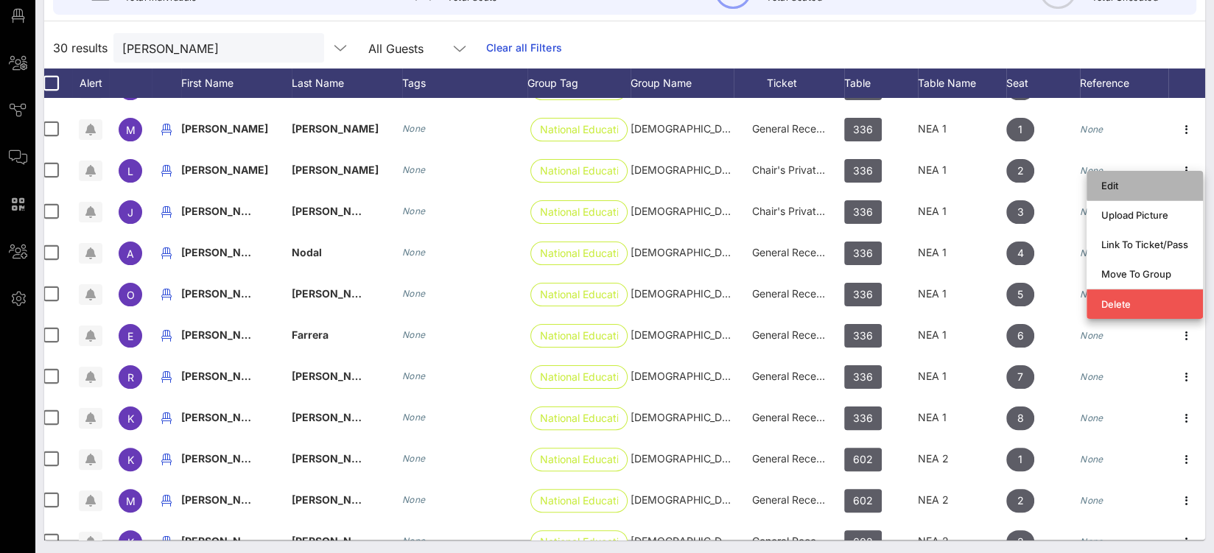
click at [1151, 194] on div "Edit" at bounding box center [1144, 186] width 87 height 24
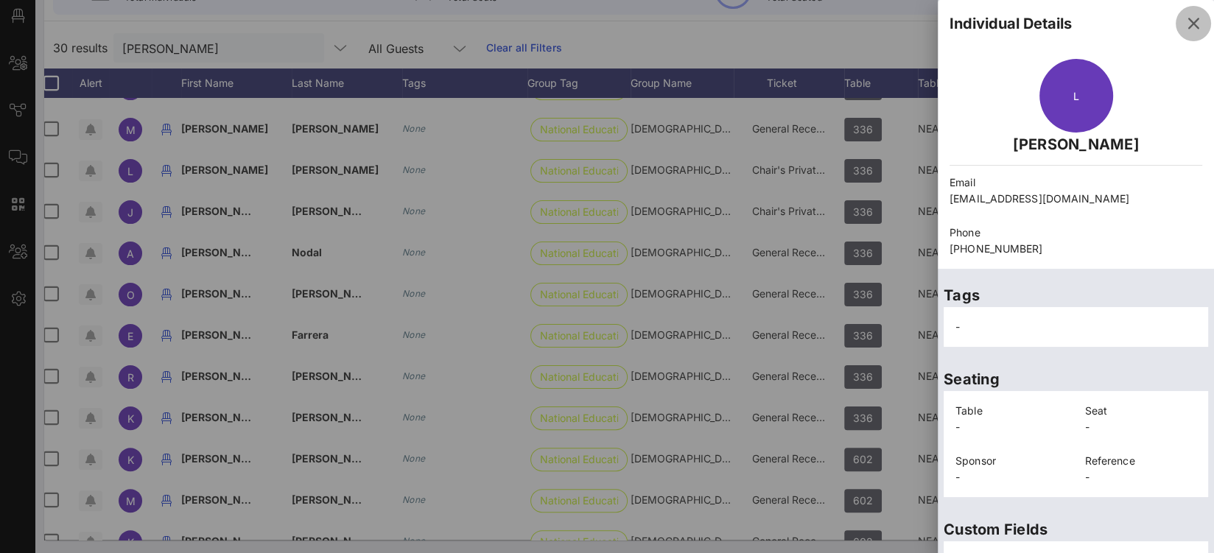
click at [1185, 21] on icon "button" at bounding box center [1194, 24] width 18 height 18
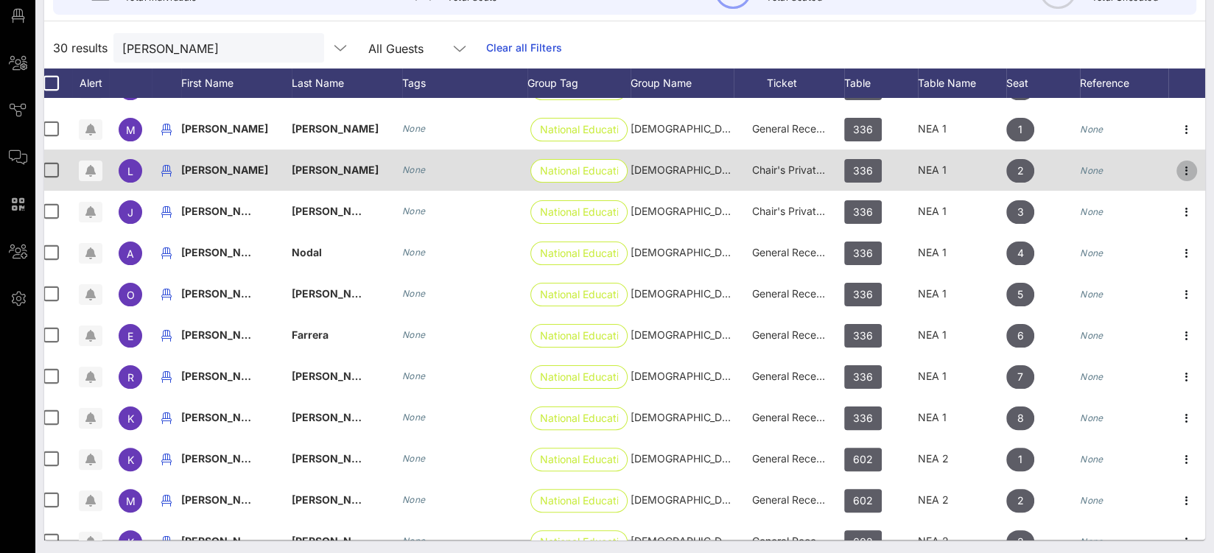
click at [1178, 162] on icon "button" at bounding box center [1187, 171] width 18 height 18
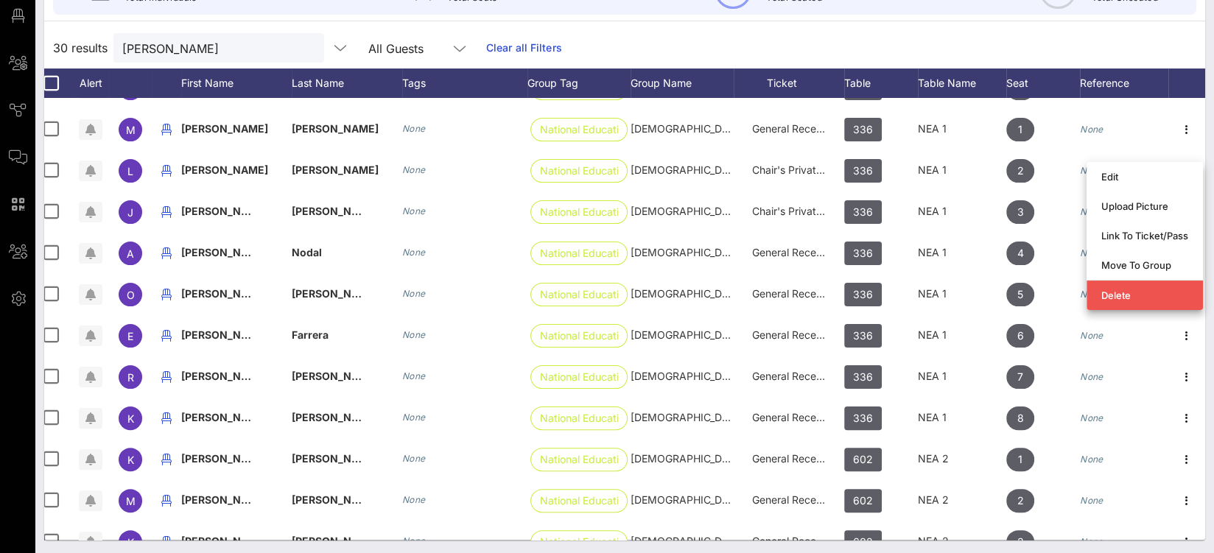
drag, startPoint x: 809, startPoint y: 29, endPoint x: 799, endPoint y: 33, distance: 10.3
click at [809, 29] on div "30 results castillo All Guests Clear all Filters" at bounding box center [624, 47] width 1161 height 41
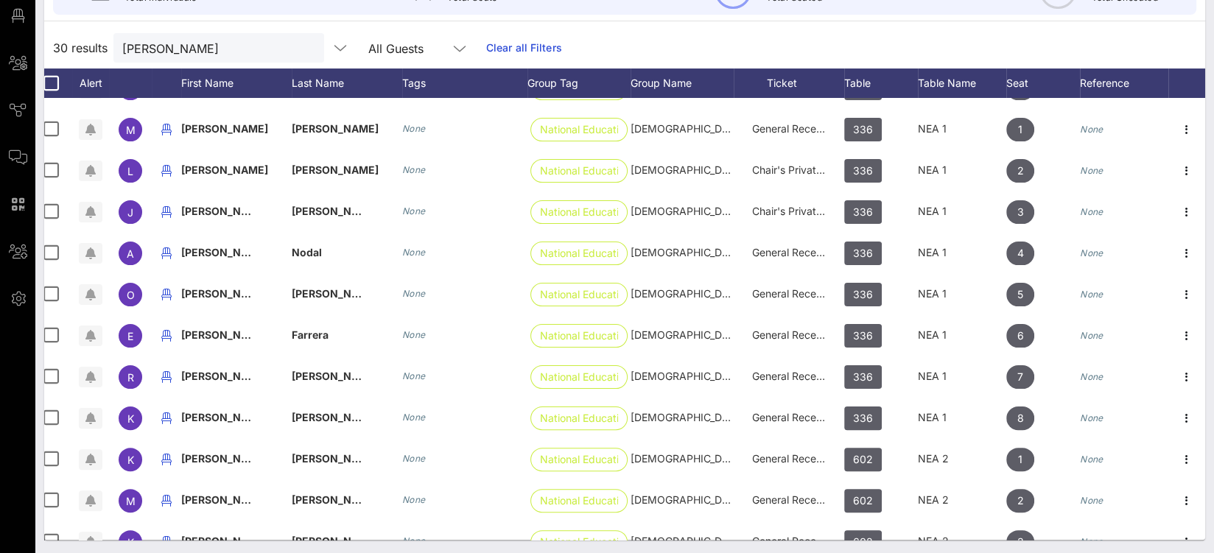
scroll to position [0, 21]
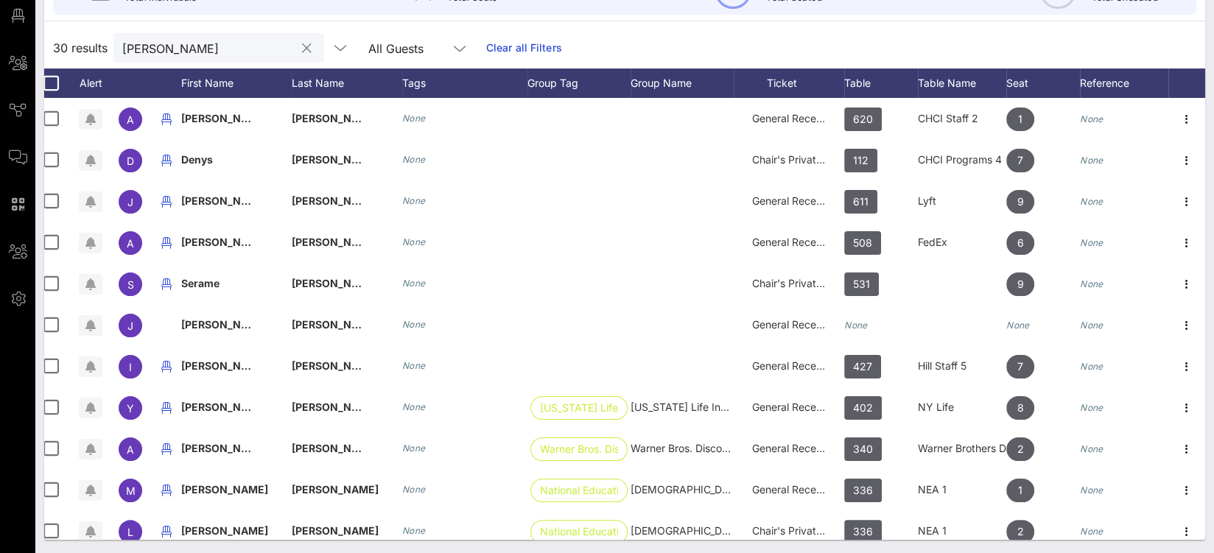
click at [139, 47] on input "castillo" at bounding box center [208, 47] width 172 height 19
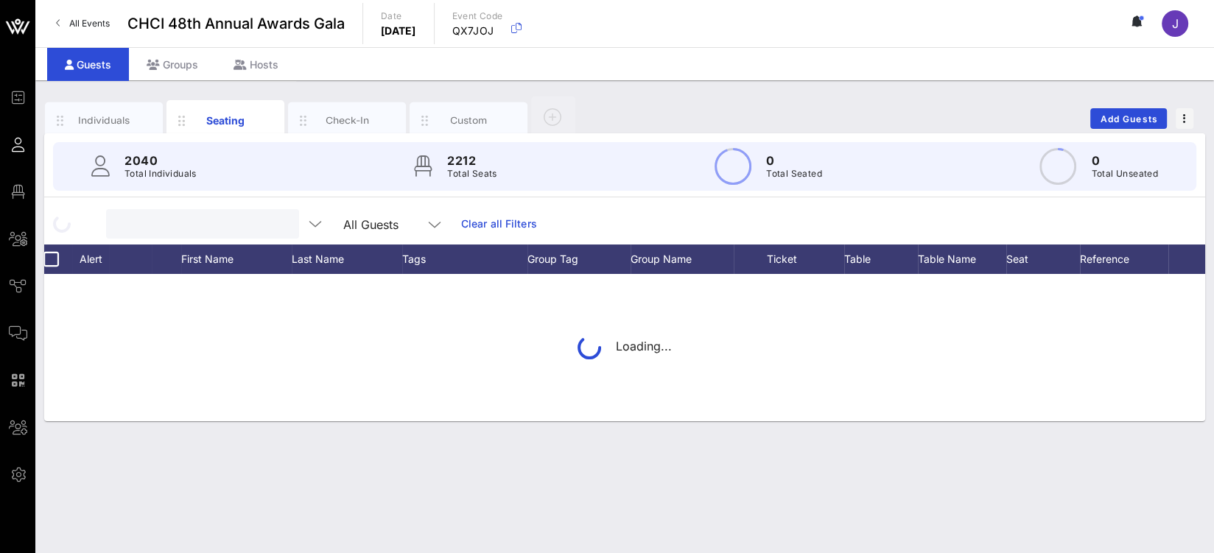
scroll to position [0, 0]
type input "r"
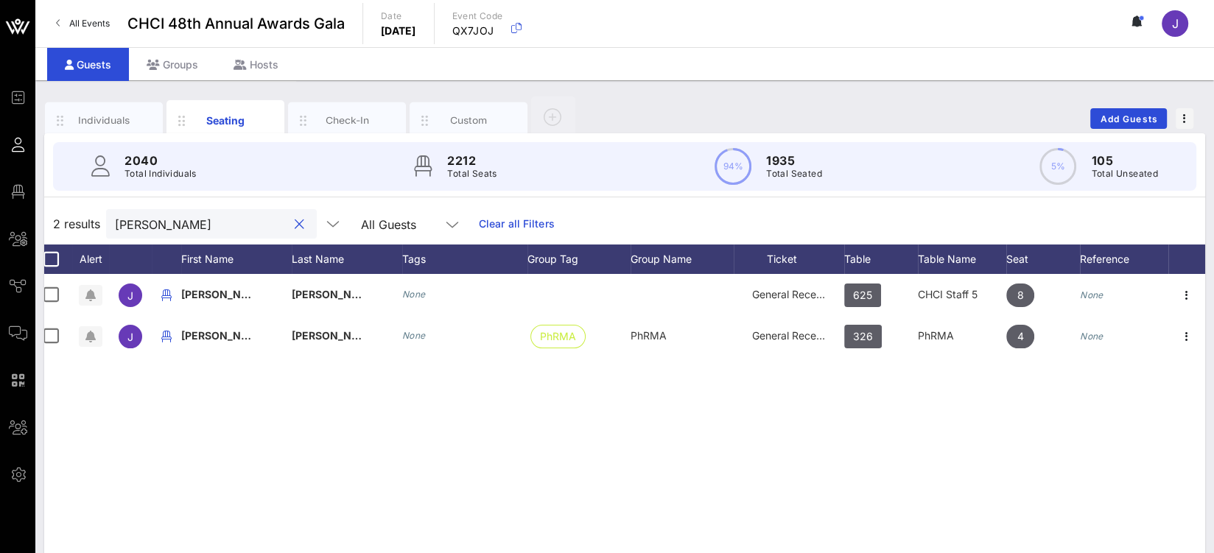
scroll to position [0, 9]
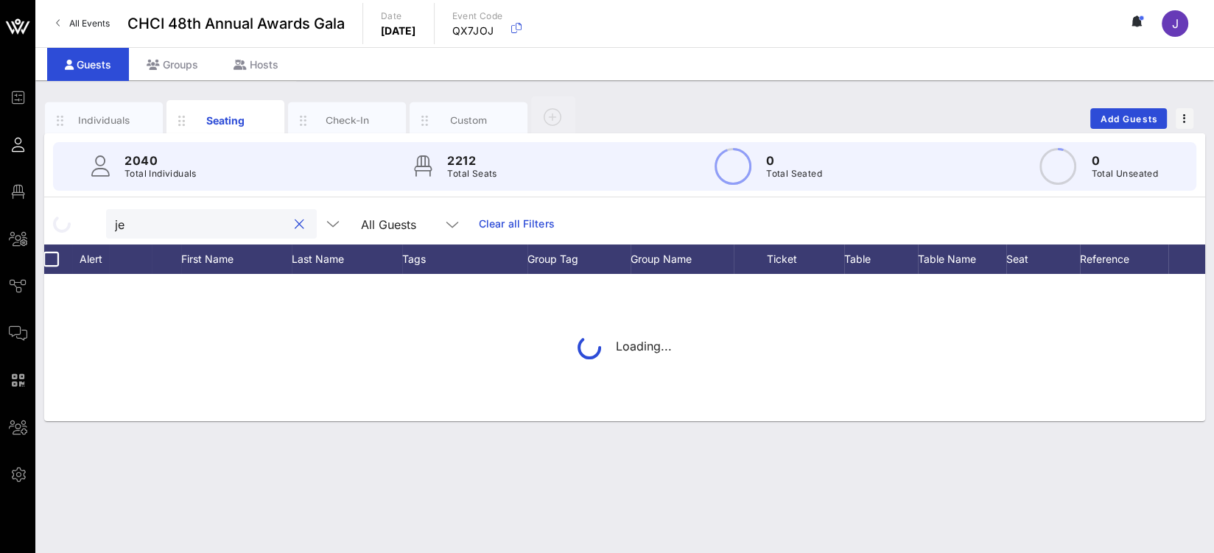
type input "j"
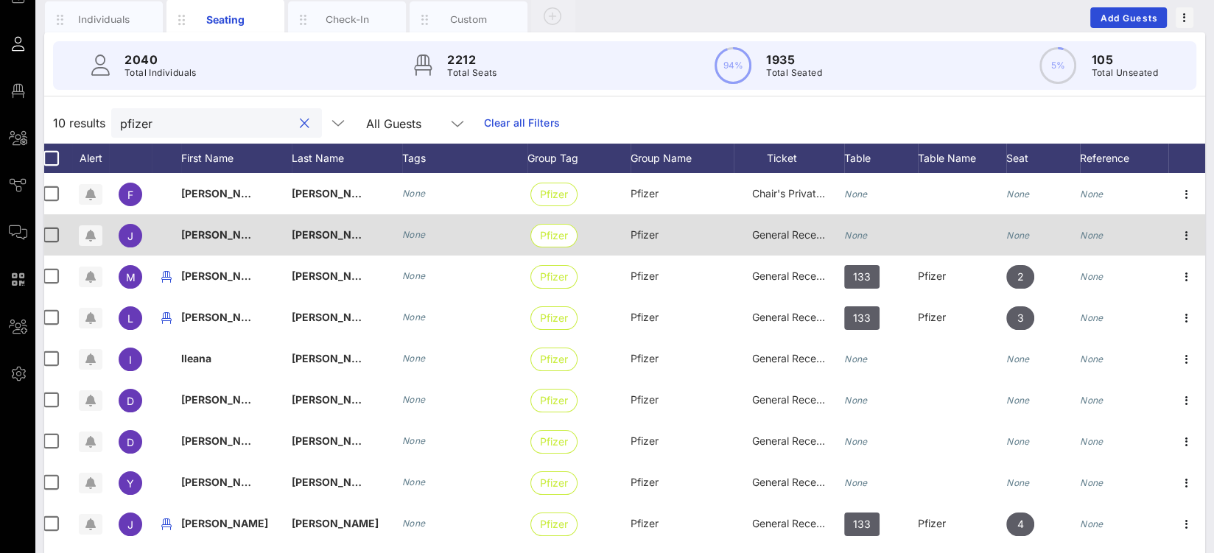
scroll to position [122, 0]
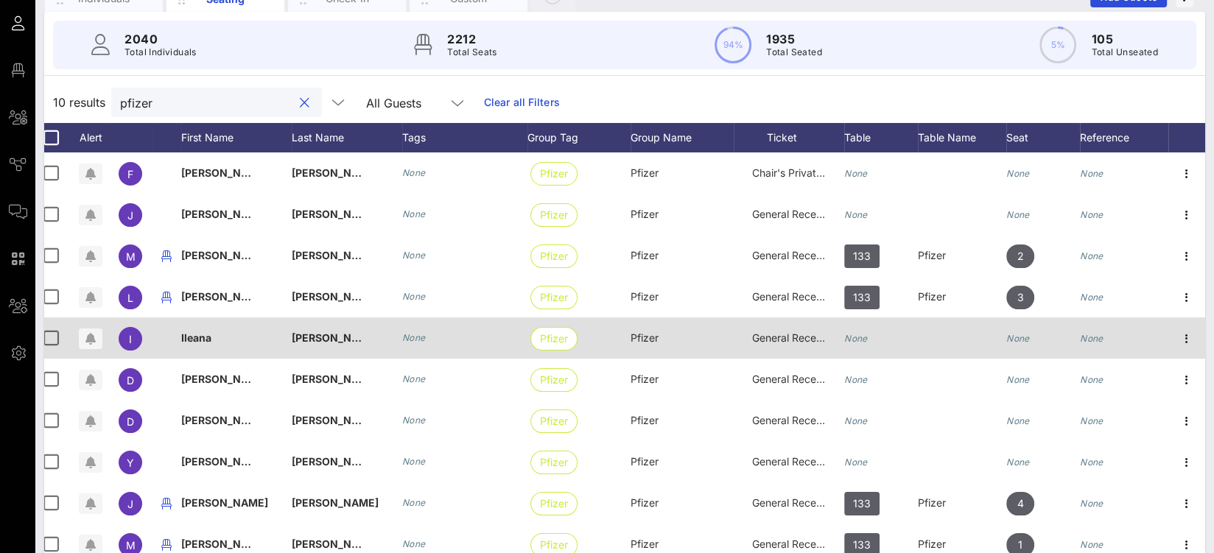
click at [867, 337] on icon "None" at bounding box center [856, 338] width 24 height 11
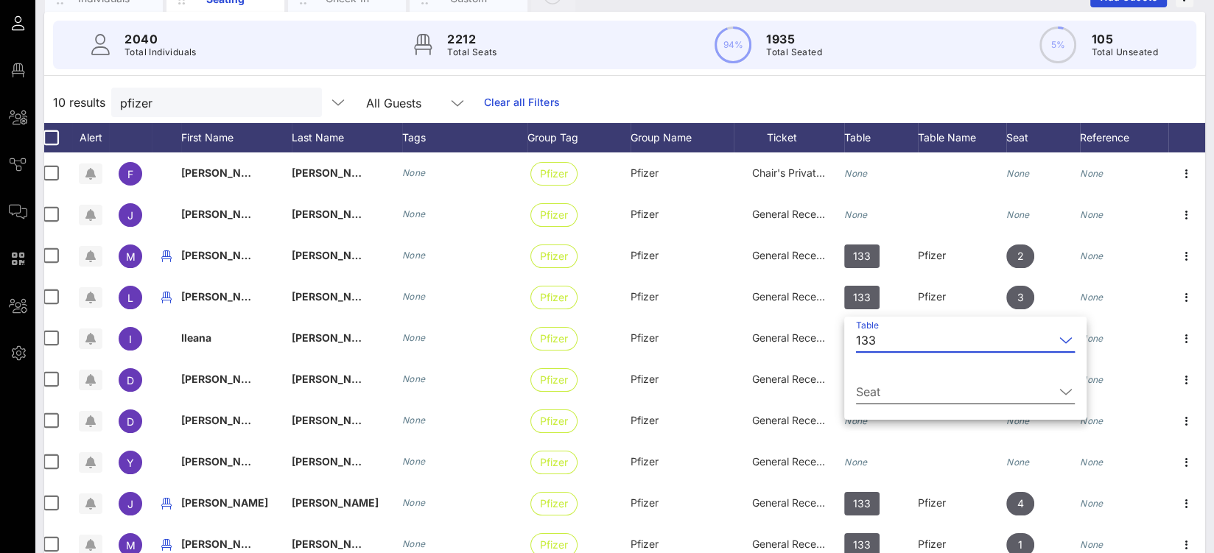
click at [874, 394] on input "Seat" at bounding box center [955, 392] width 198 height 24
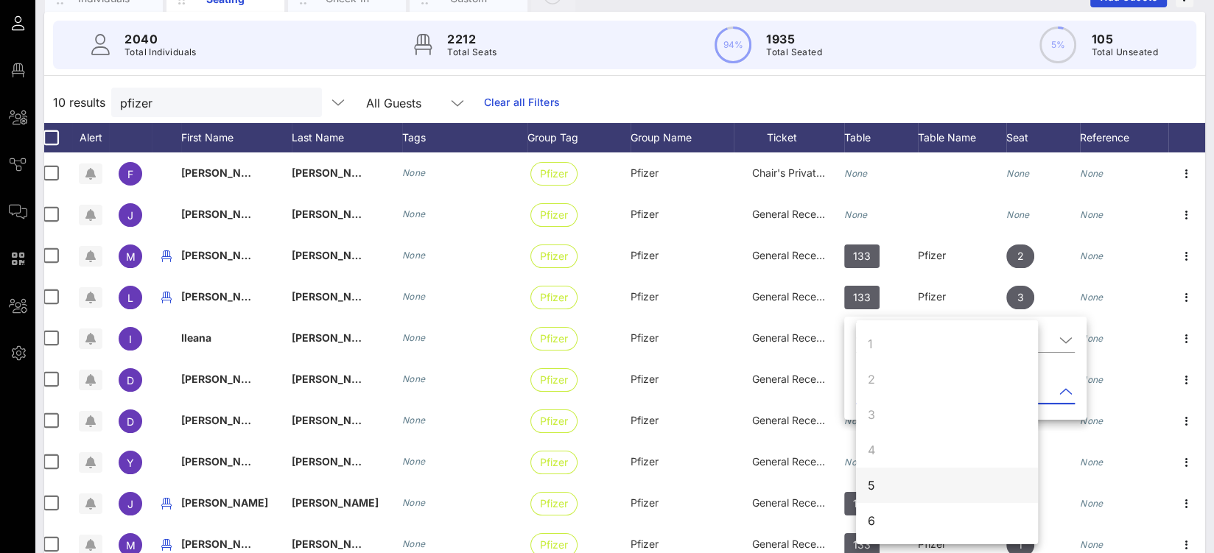
click at [900, 480] on div "5" at bounding box center [947, 485] width 182 height 35
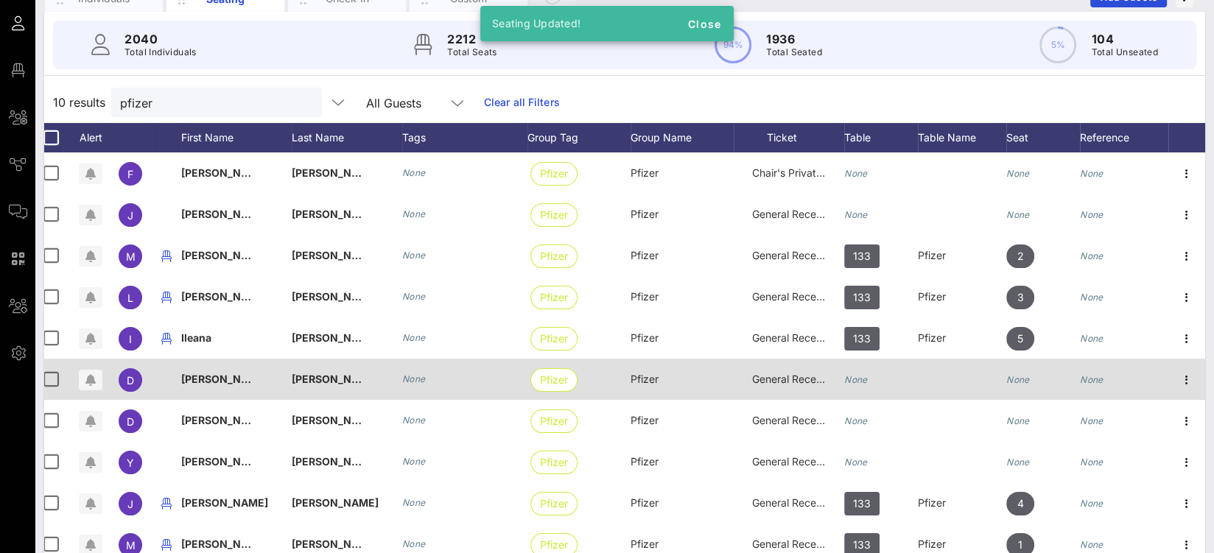
click at [862, 374] on icon "None" at bounding box center [856, 379] width 24 height 11
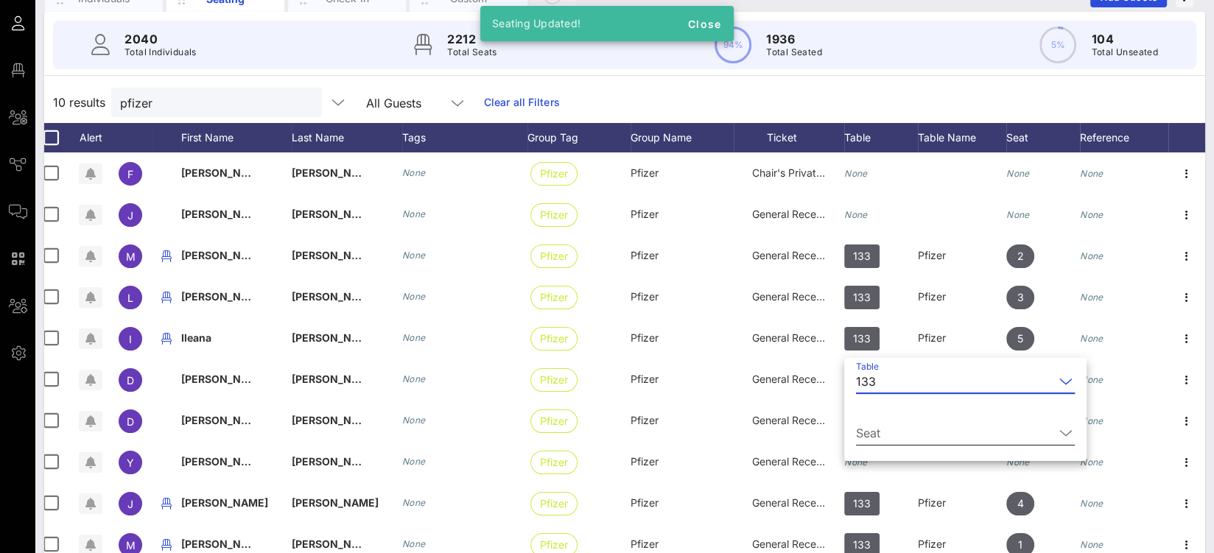
click at [901, 431] on input "Seat" at bounding box center [955, 433] width 198 height 24
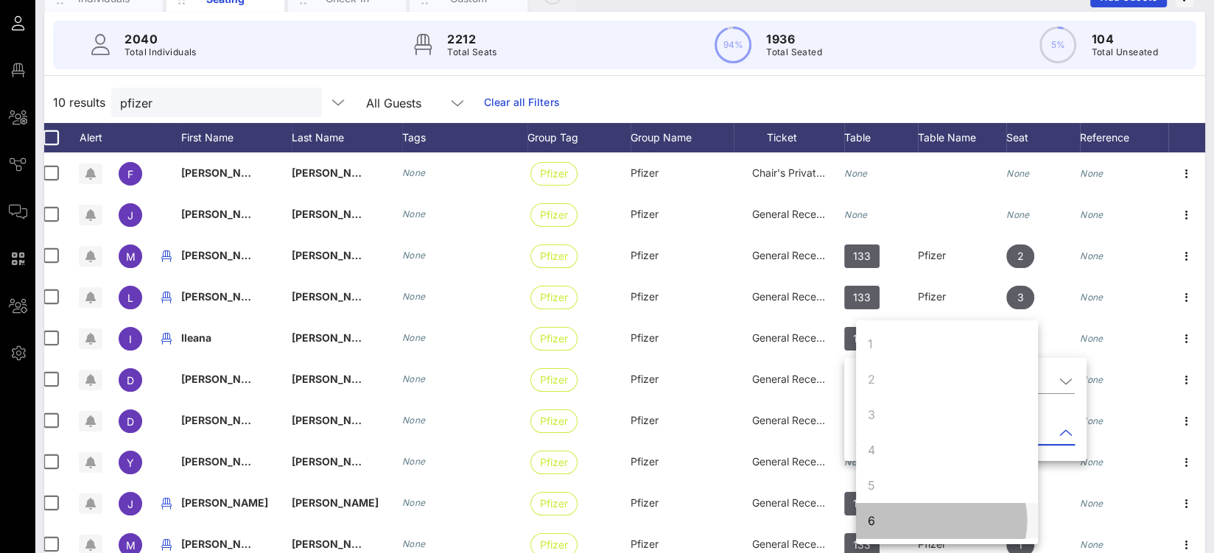
click at [899, 516] on div "6" at bounding box center [947, 520] width 182 height 35
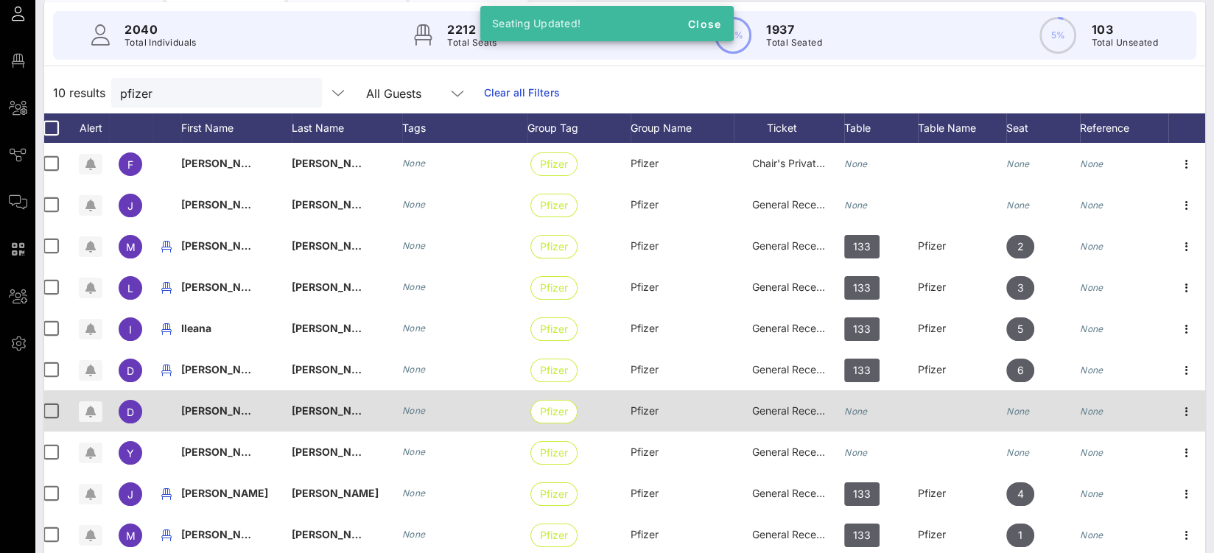
scroll to position [133, 0]
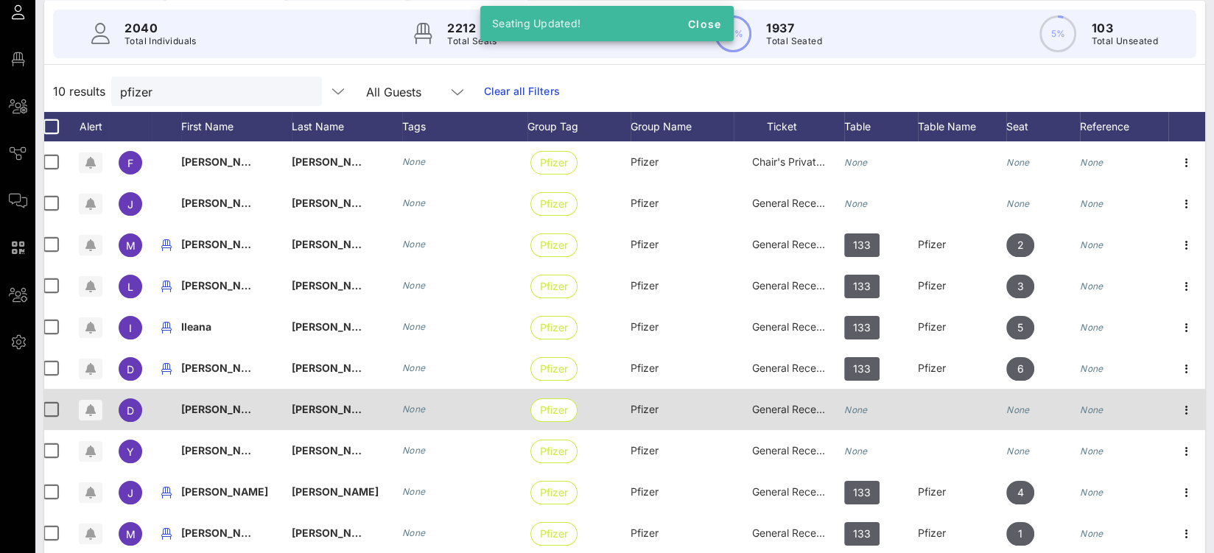
click at [866, 414] on icon "None" at bounding box center [856, 409] width 24 height 11
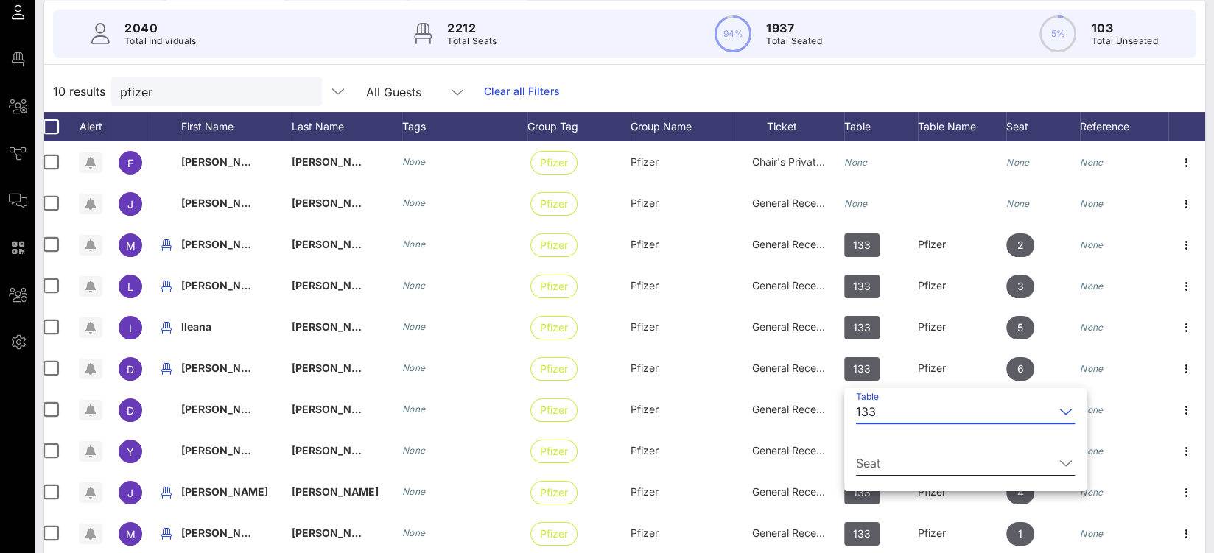
click at [884, 464] on input "Seat" at bounding box center [955, 464] width 198 height 24
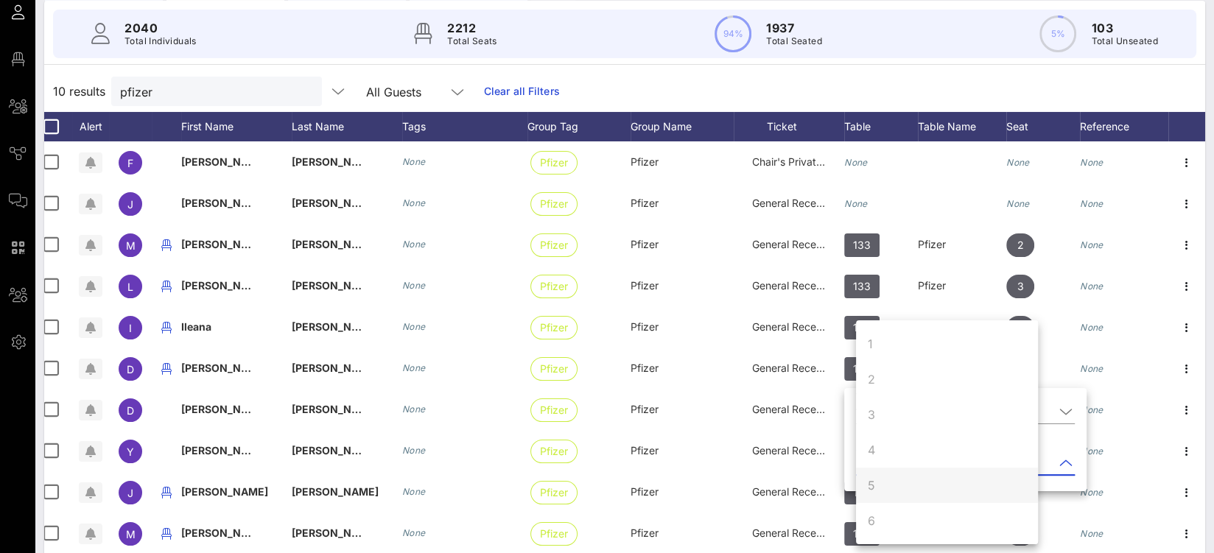
scroll to position [141, 0]
click at [871, 416] on div "7" at bounding box center [871, 415] width 7 height 18
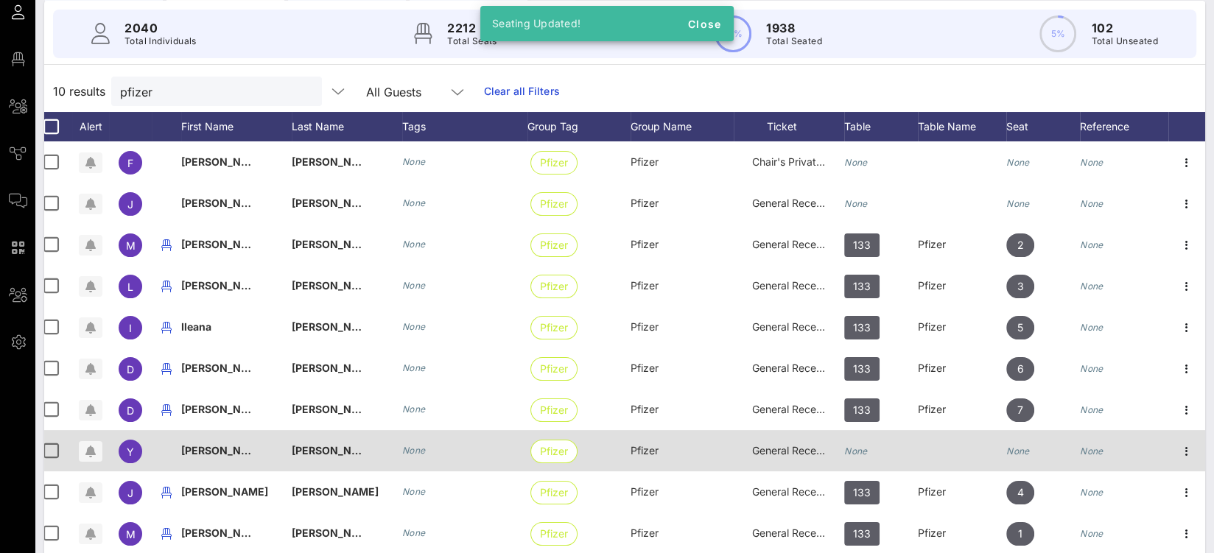
click at [874, 446] on div "None" at bounding box center [881, 459] width 74 height 58
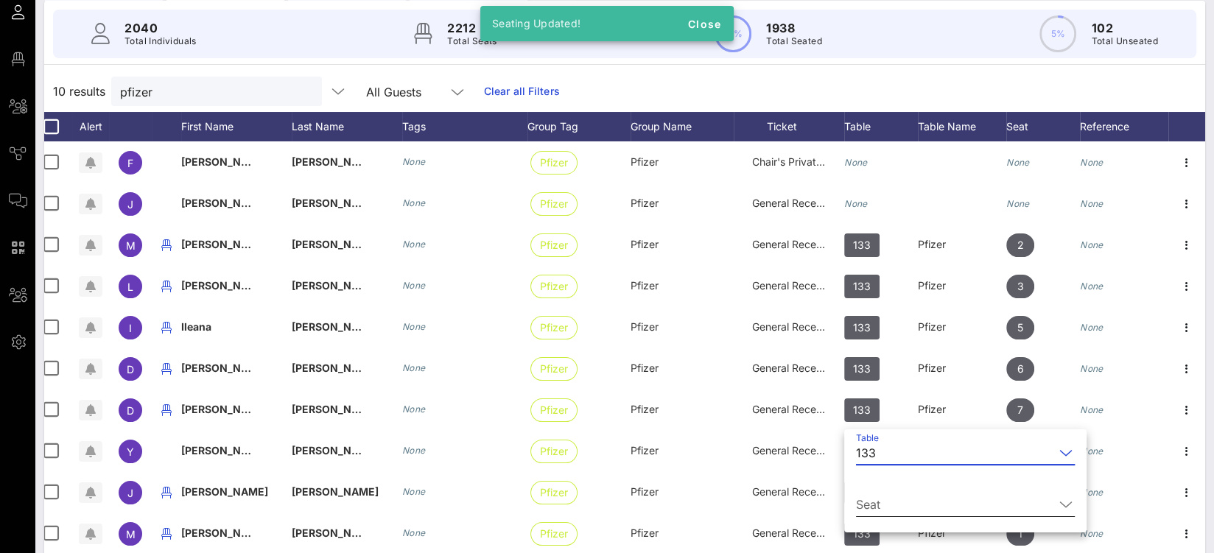
click at [881, 500] on input "Seat" at bounding box center [955, 505] width 198 height 24
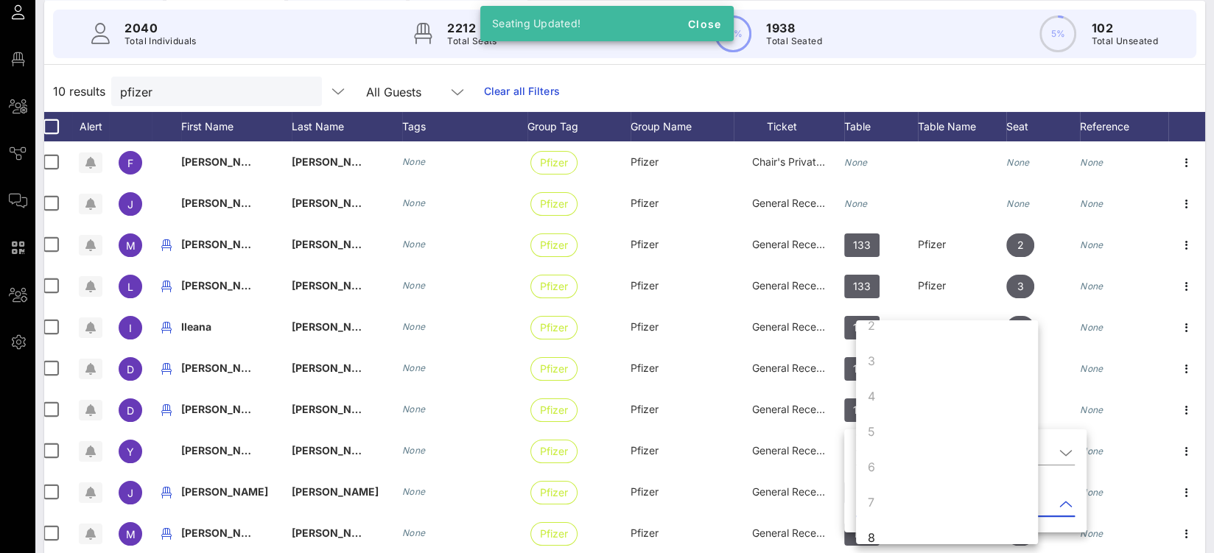
scroll to position [139, 0]
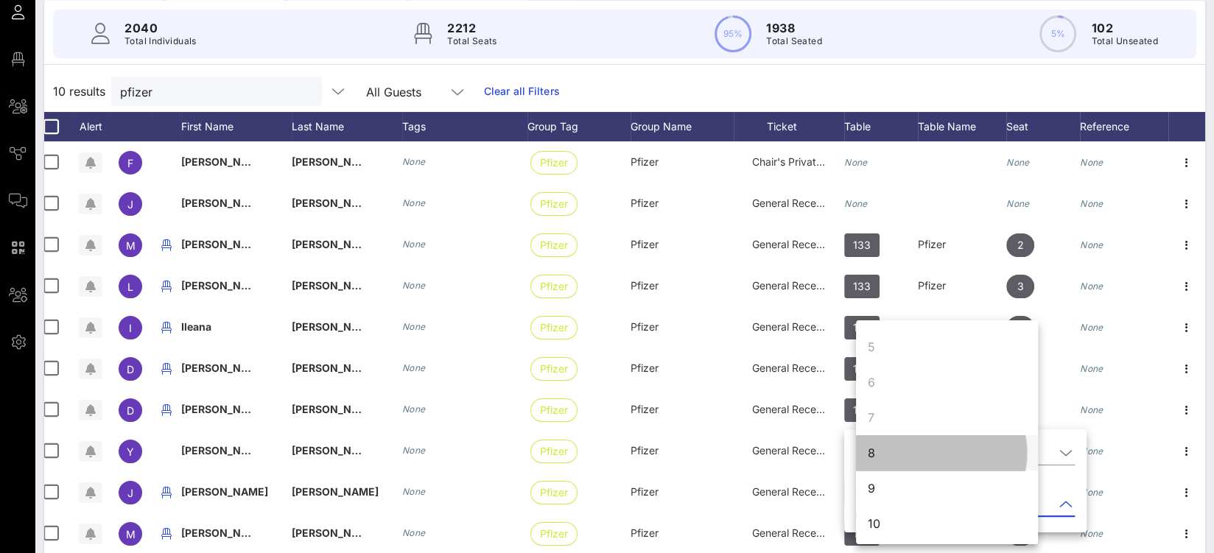
click at [877, 461] on div "8" at bounding box center [947, 452] width 182 height 35
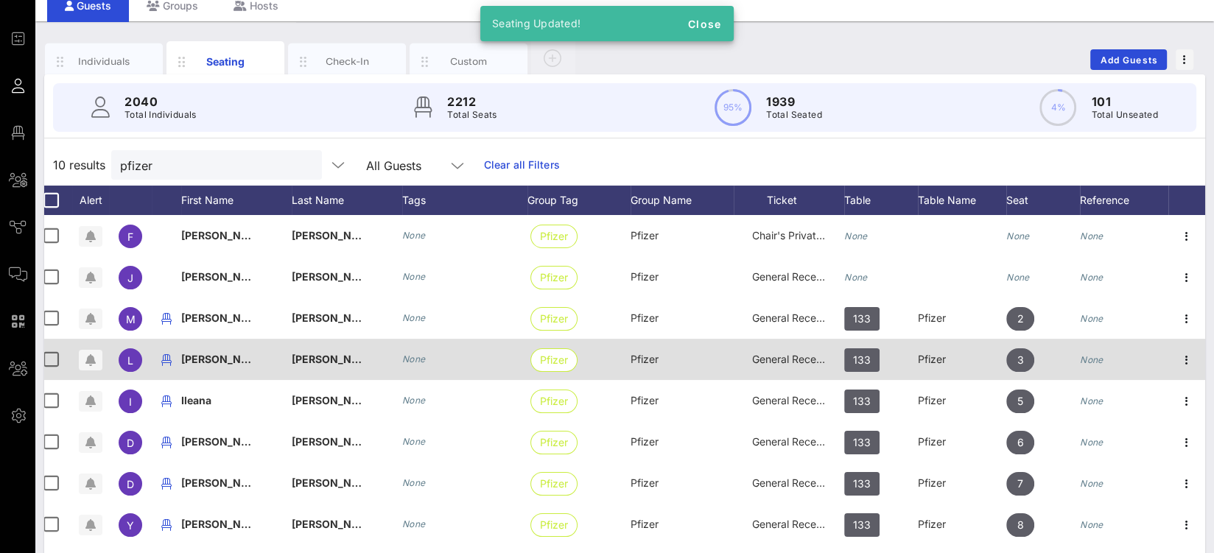
scroll to position [15, 0]
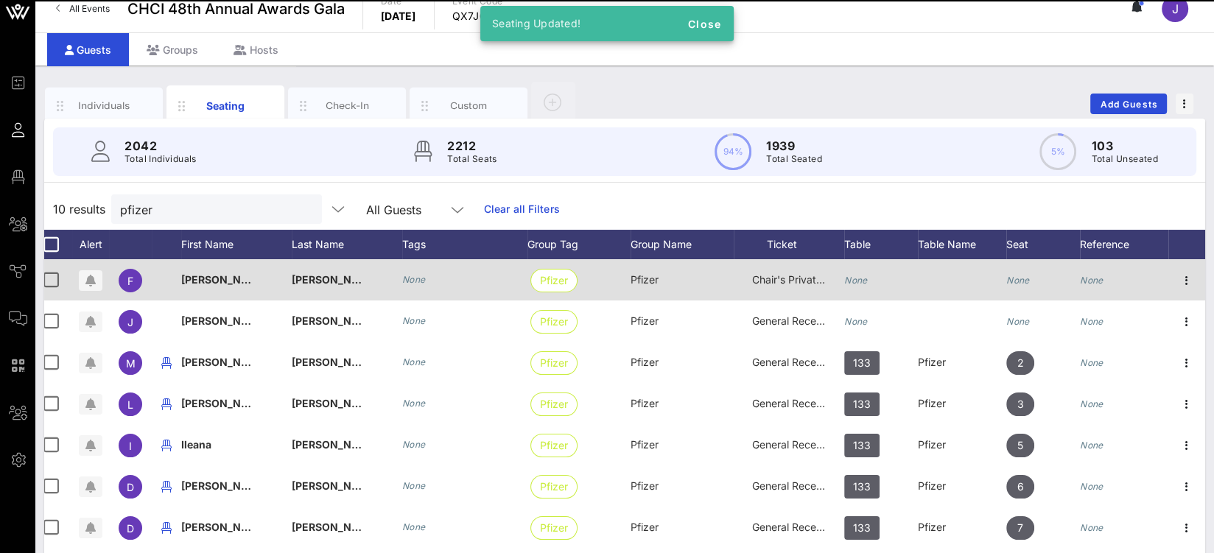
click at [865, 277] on icon "None" at bounding box center [856, 280] width 24 height 11
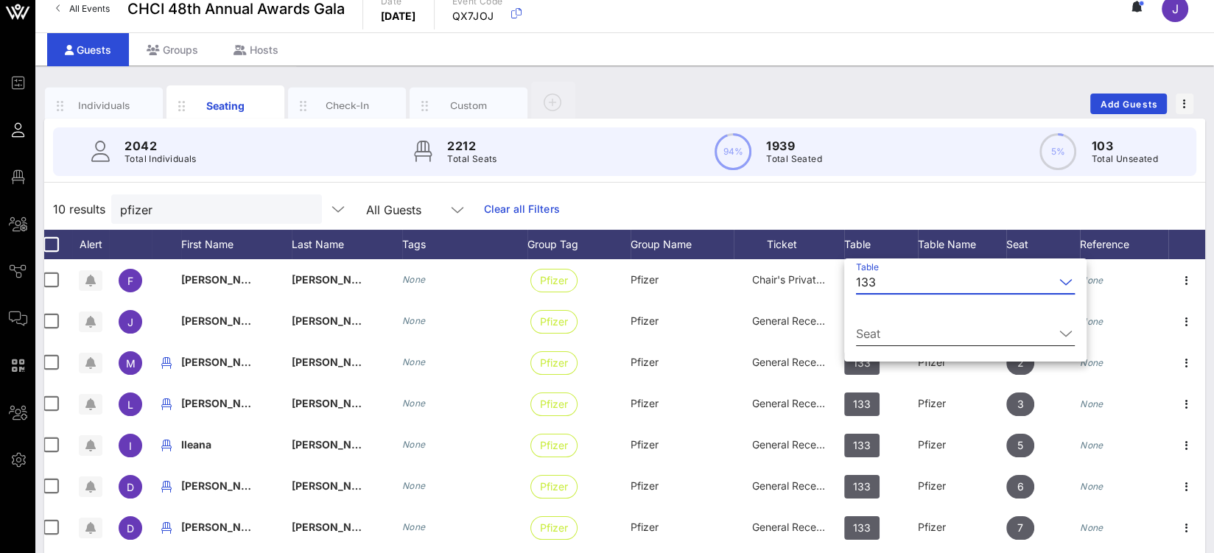
click at [890, 333] on input "Seat" at bounding box center [955, 334] width 198 height 24
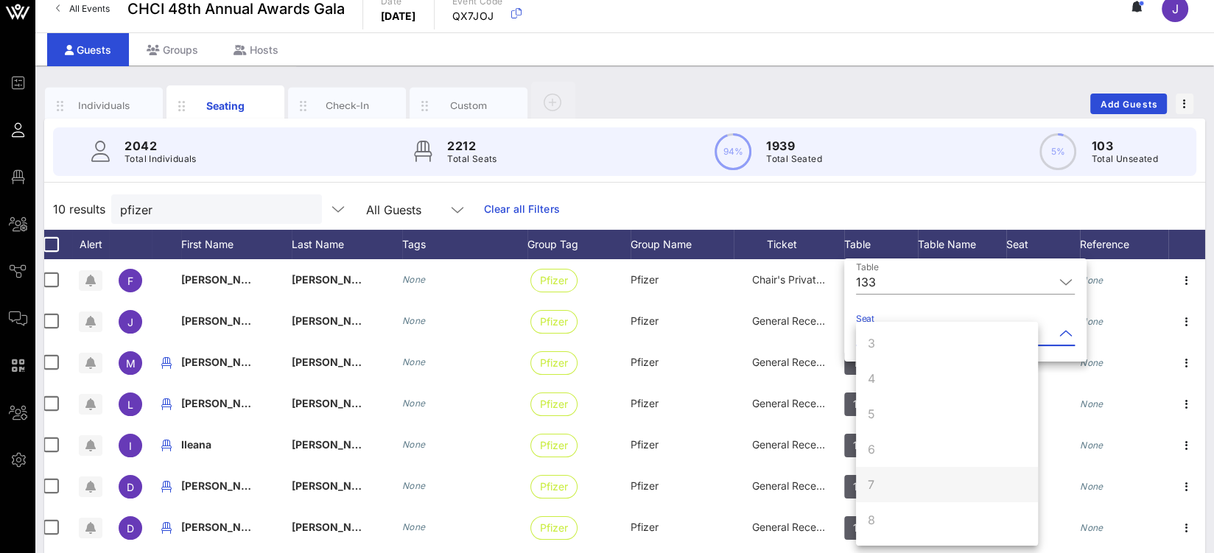
scroll to position [141, 0]
click at [890, 489] on div "9" at bounding box center [947, 486] width 182 height 35
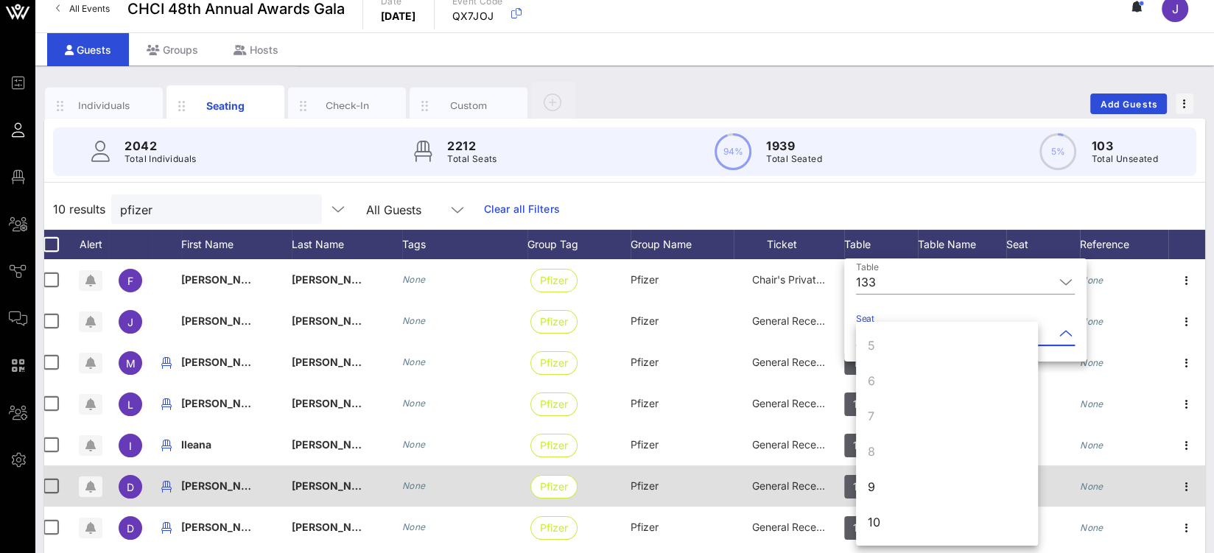
scroll to position [0, 0]
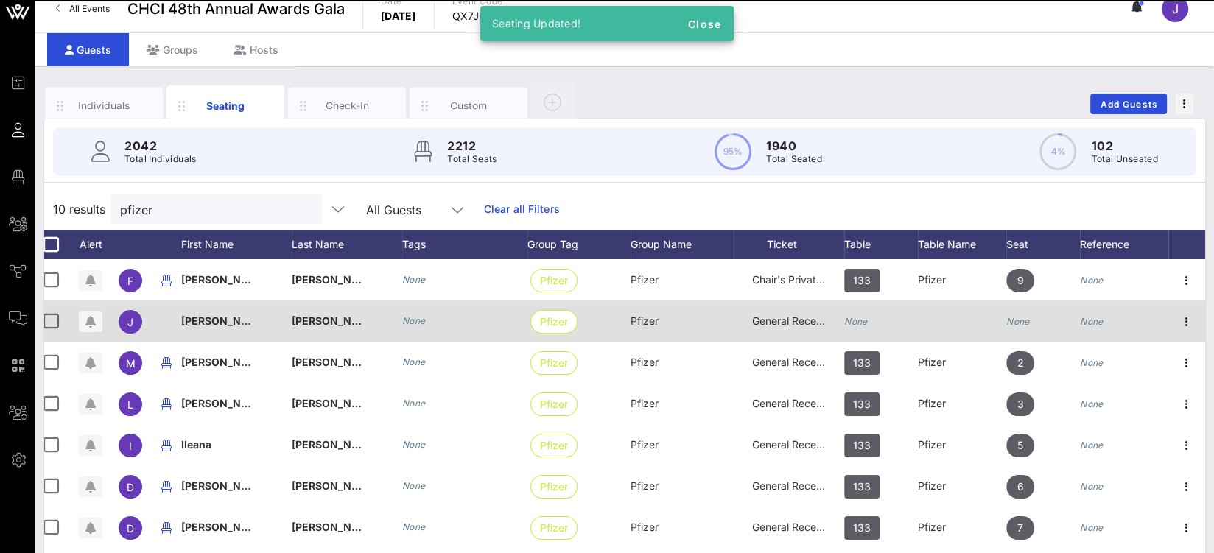
click at [856, 316] on icon "None" at bounding box center [856, 321] width 24 height 11
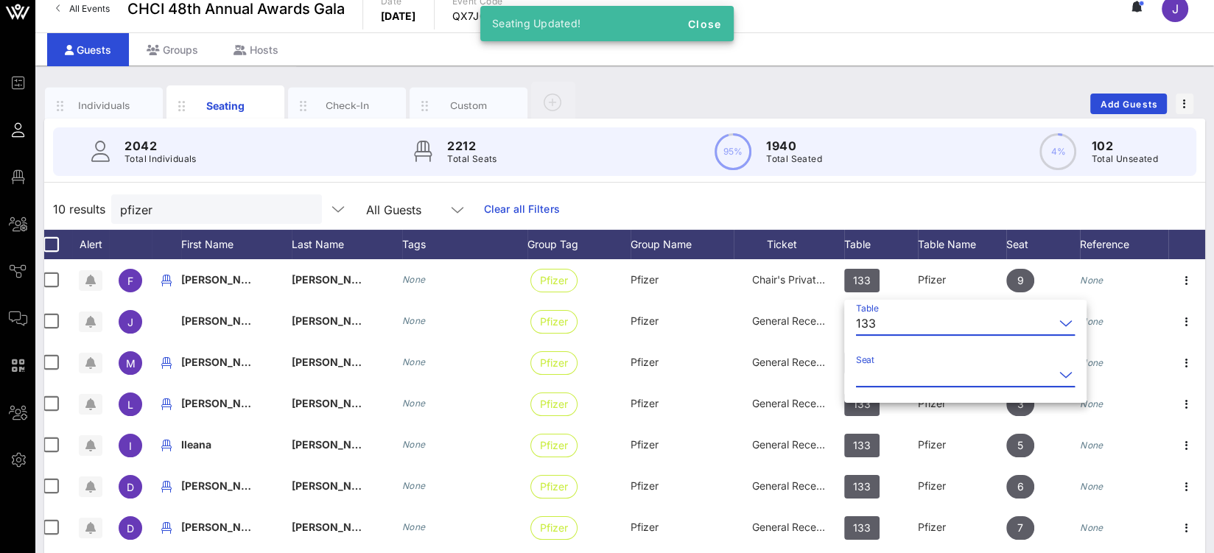
click at [891, 378] on input "Seat" at bounding box center [955, 375] width 198 height 24
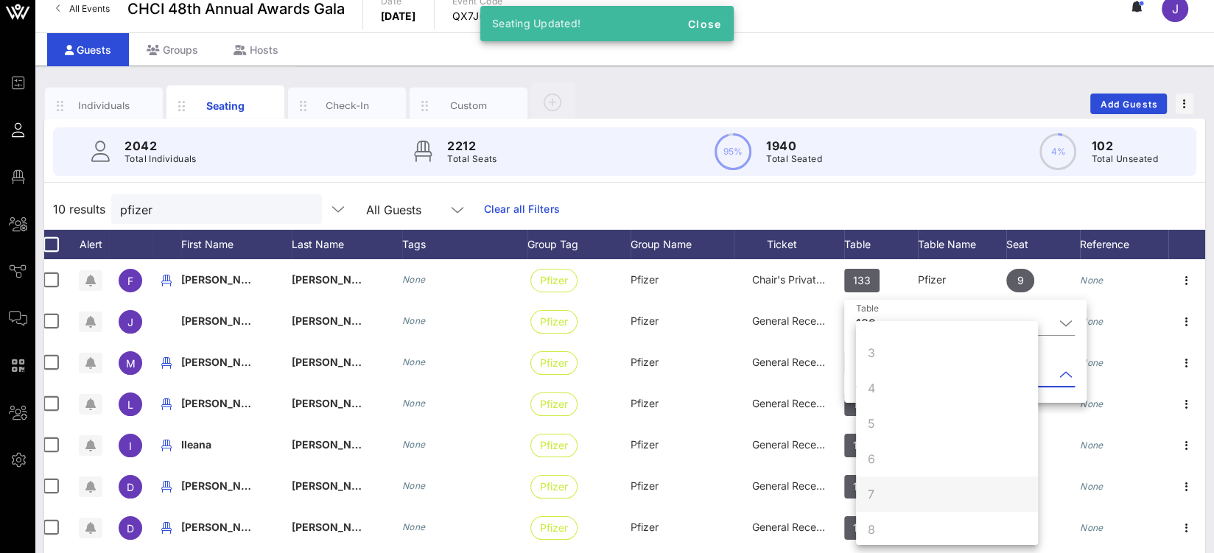
scroll to position [141, 0]
click at [898, 512] on div "10" at bounding box center [947, 521] width 182 height 35
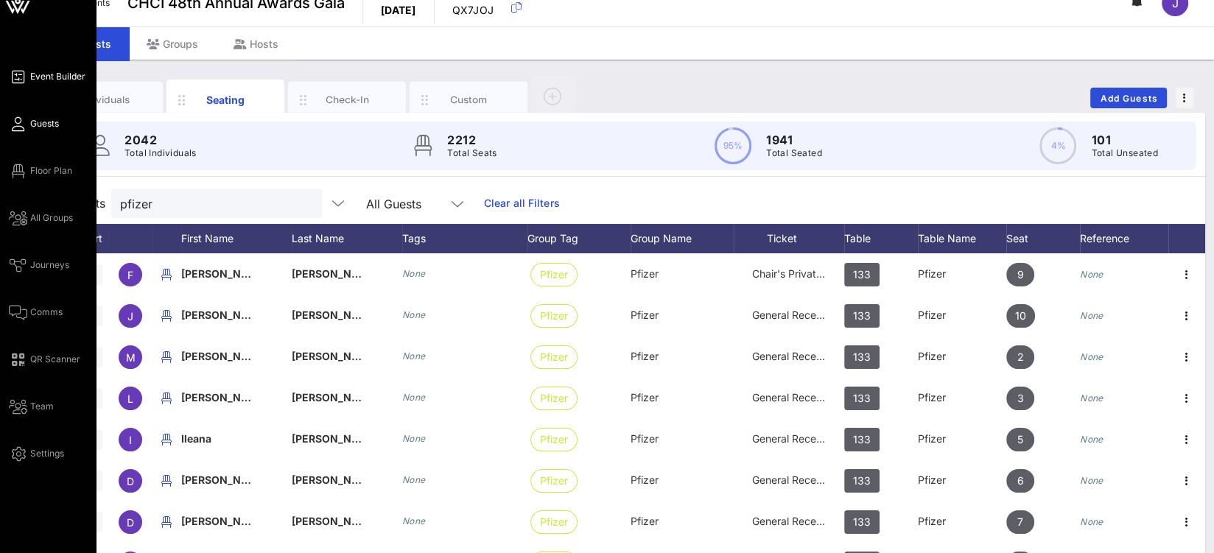
scroll to position [16, 0]
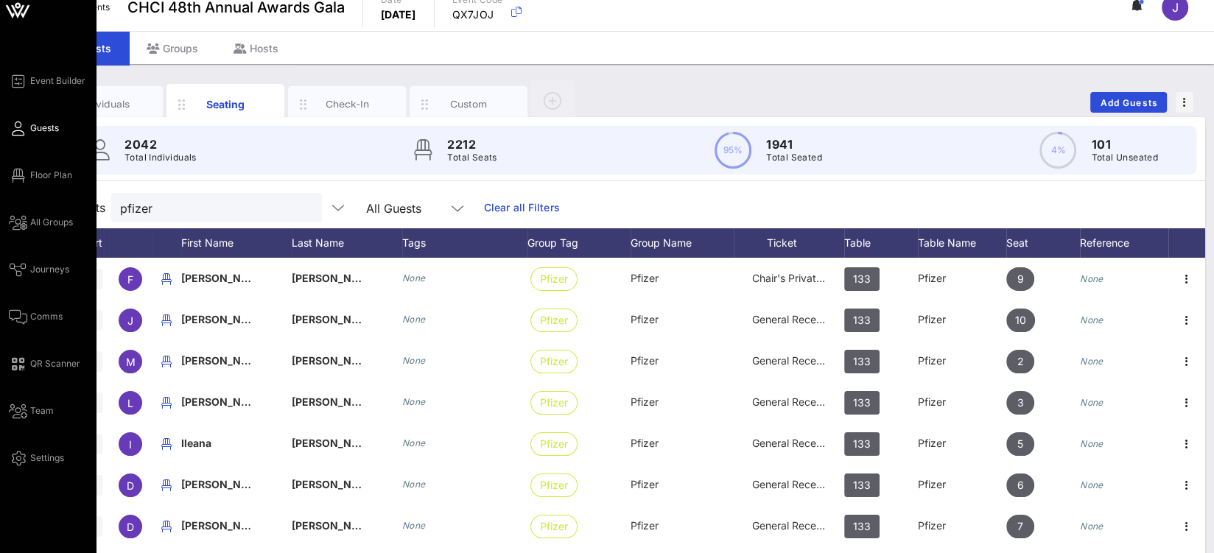
click at [38, 122] on span "Guests" at bounding box center [44, 128] width 29 height 13
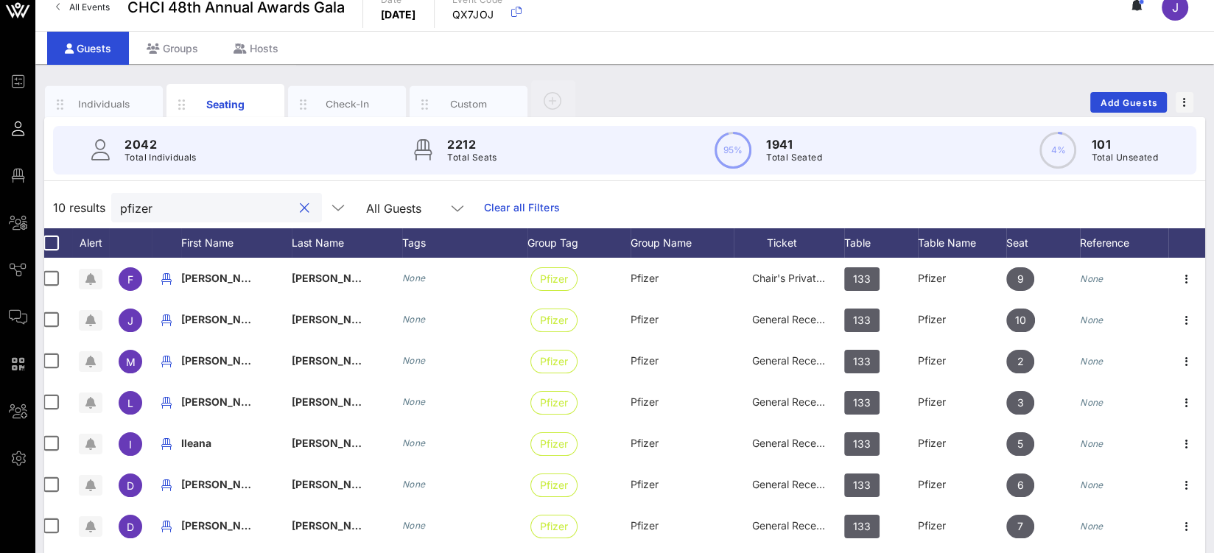
click at [130, 216] on input "pfizer" at bounding box center [206, 207] width 172 height 19
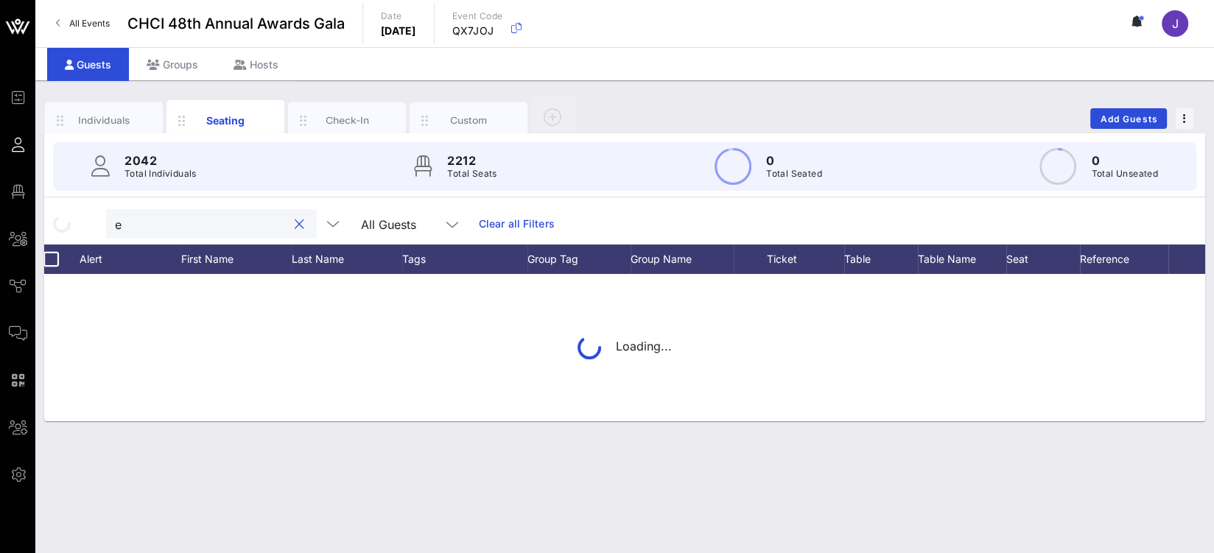
scroll to position [0, 0]
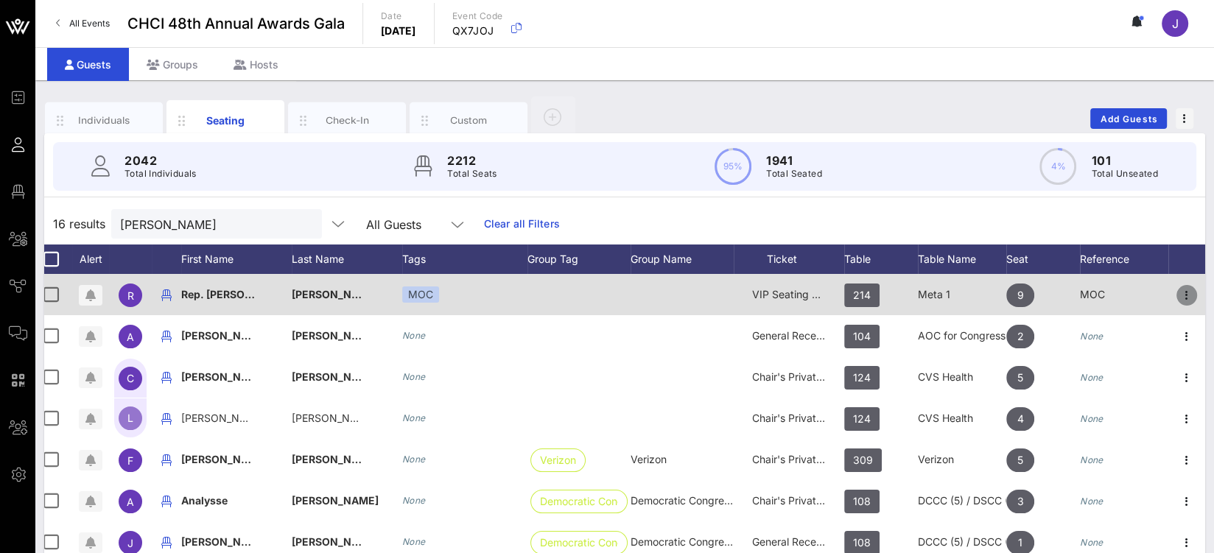
click at [1188, 294] on icon "button" at bounding box center [1187, 296] width 18 height 18
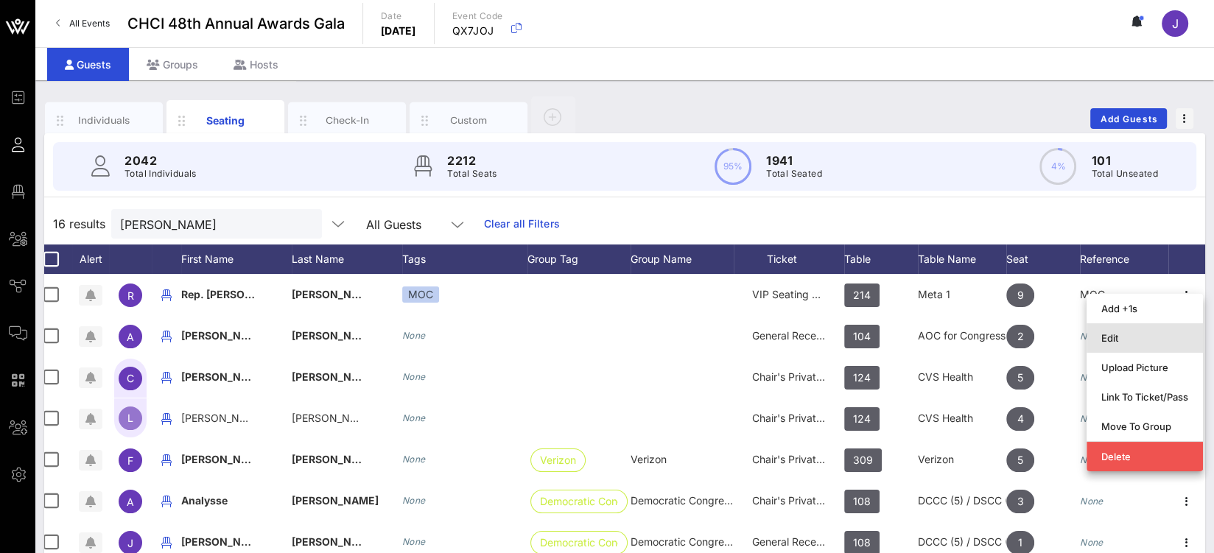
click at [1126, 341] on div "Edit" at bounding box center [1144, 338] width 87 height 12
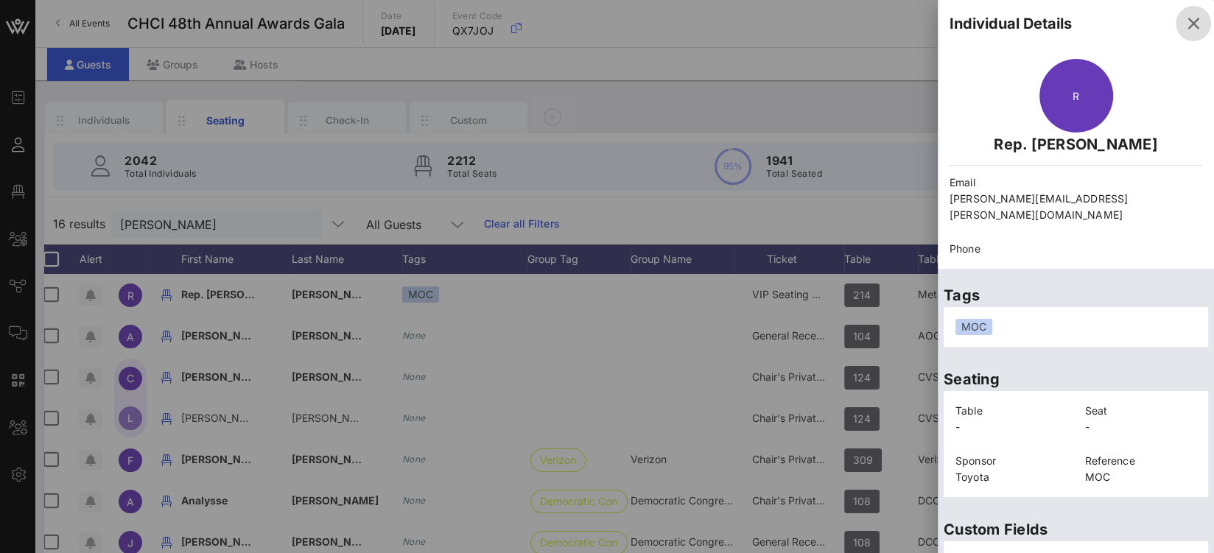
click at [1185, 29] on icon "button" at bounding box center [1194, 24] width 18 height 18
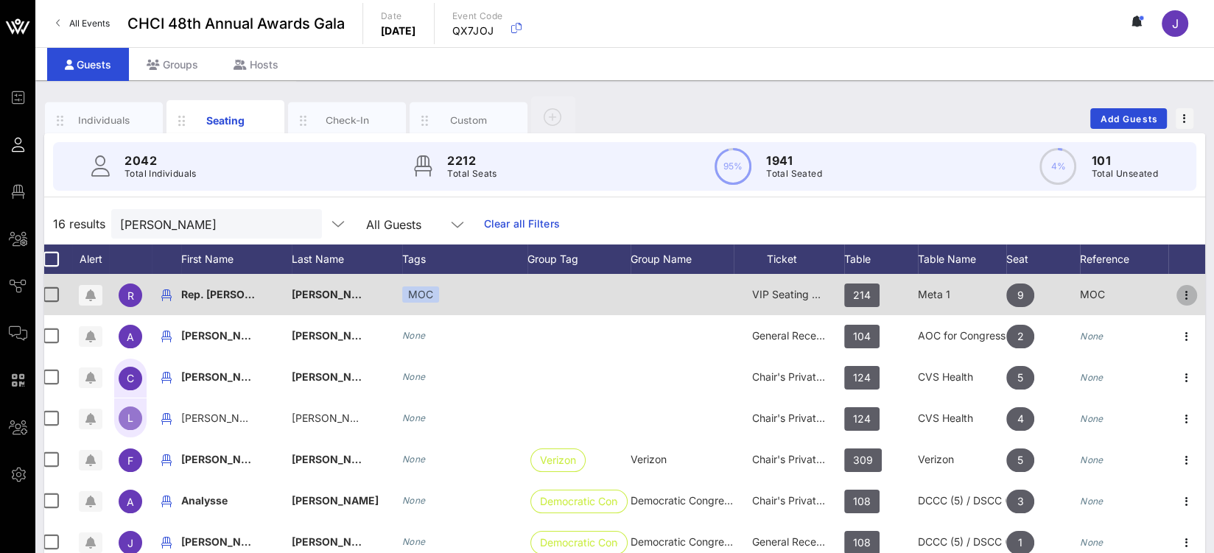
click at [1188, 294] on icon "button" at bounding box center [1187, 296] width 18 height 18
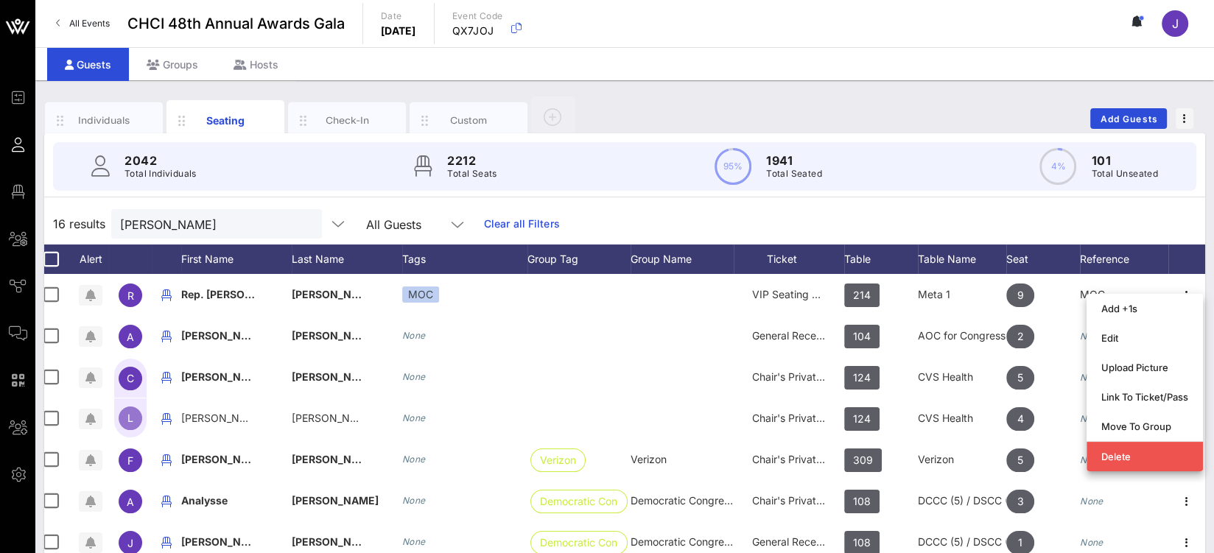
click at [940, 190] on div "2042 Total Individuals 2212 Total Seats 95% 1941 Total Seated 4% 101 Total Unse…" at bounding box center [624, 166] width 1179 height 66
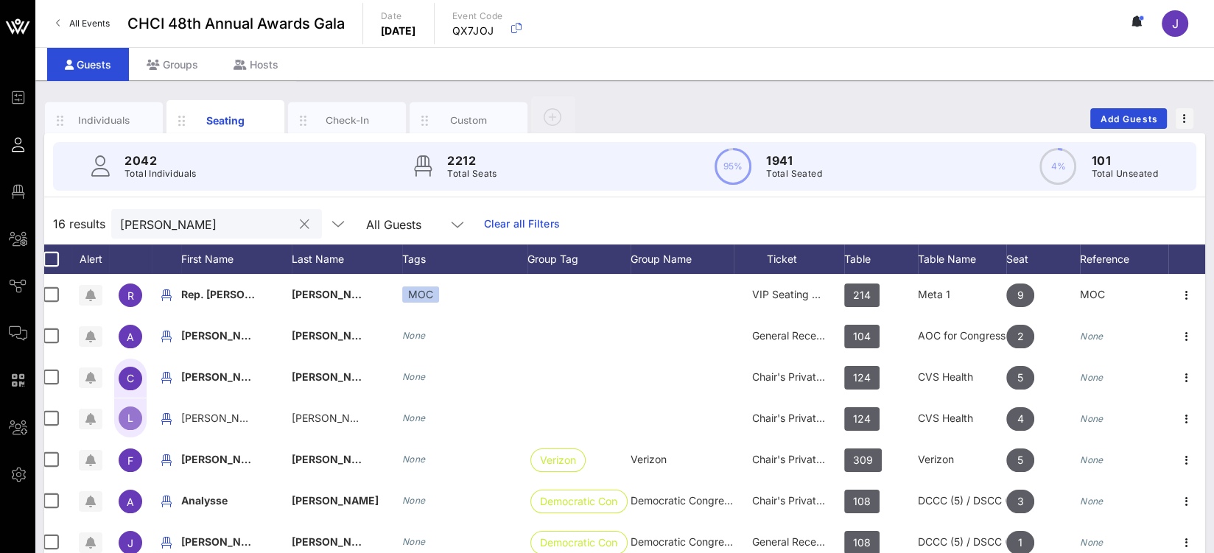
click at [191, 227] on input "escobar" at bounding box center [206, 223] width 172 height 19
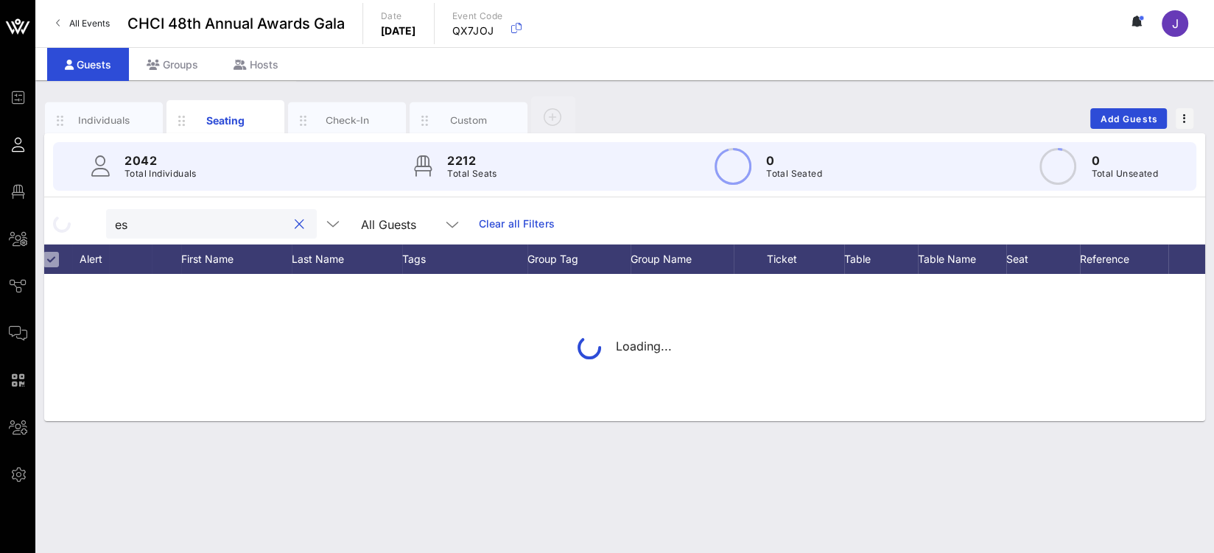
type input "e"
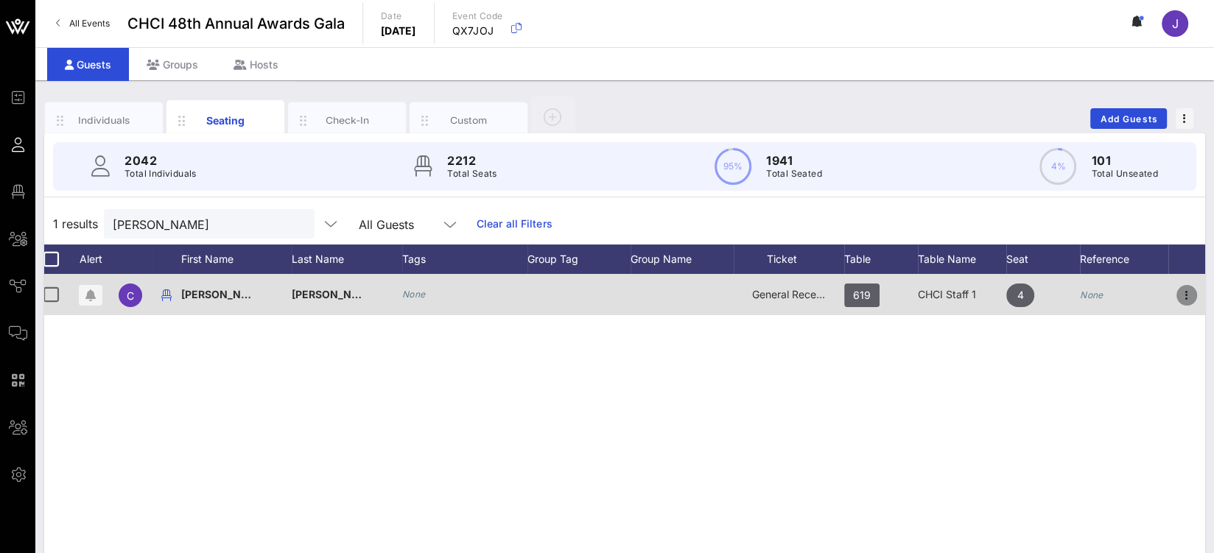
click at [1187, 292] on icon "button" at bounding box center [1187, 296] width 18 height 18
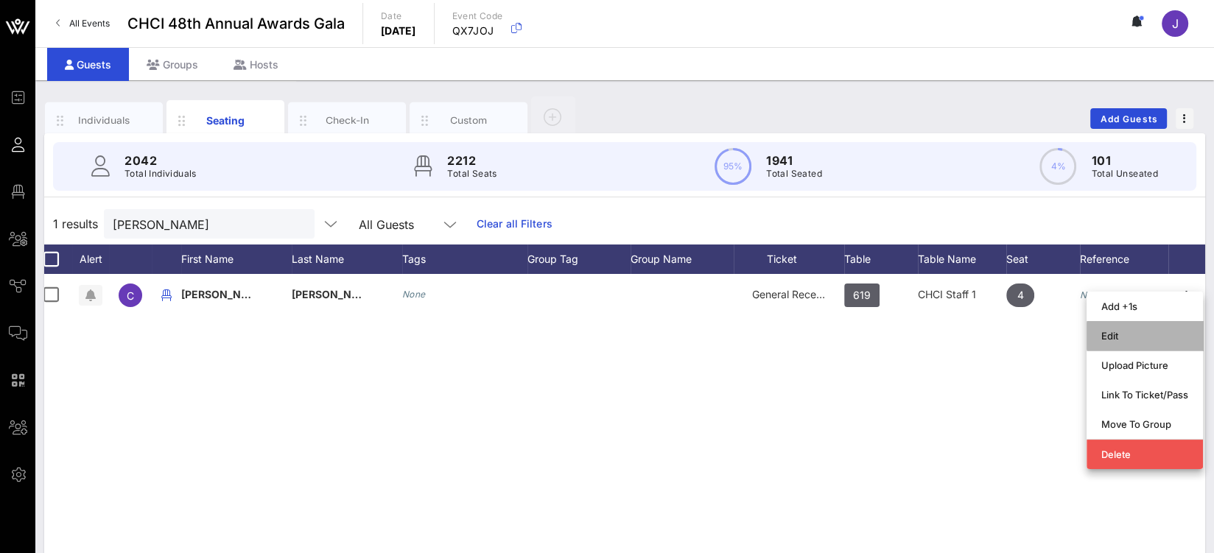
click at [1132, 338] on div "Edit" at bounding box center [1144, 336] width 87 height 12
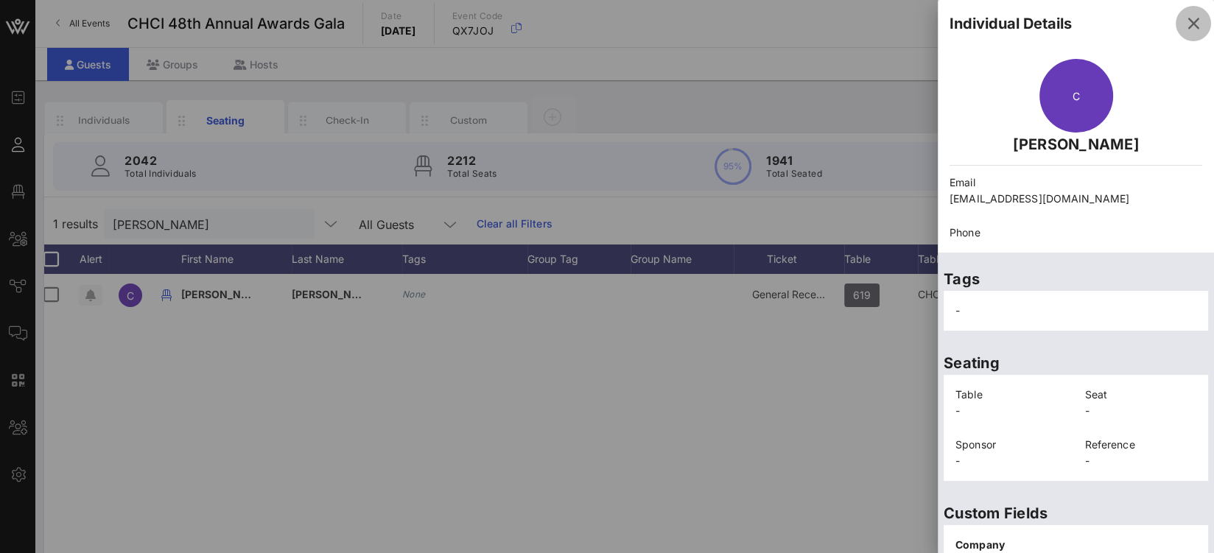
click at [1185, 24] on icon "button" at bounding box center [1194, 24] width 18 height 18
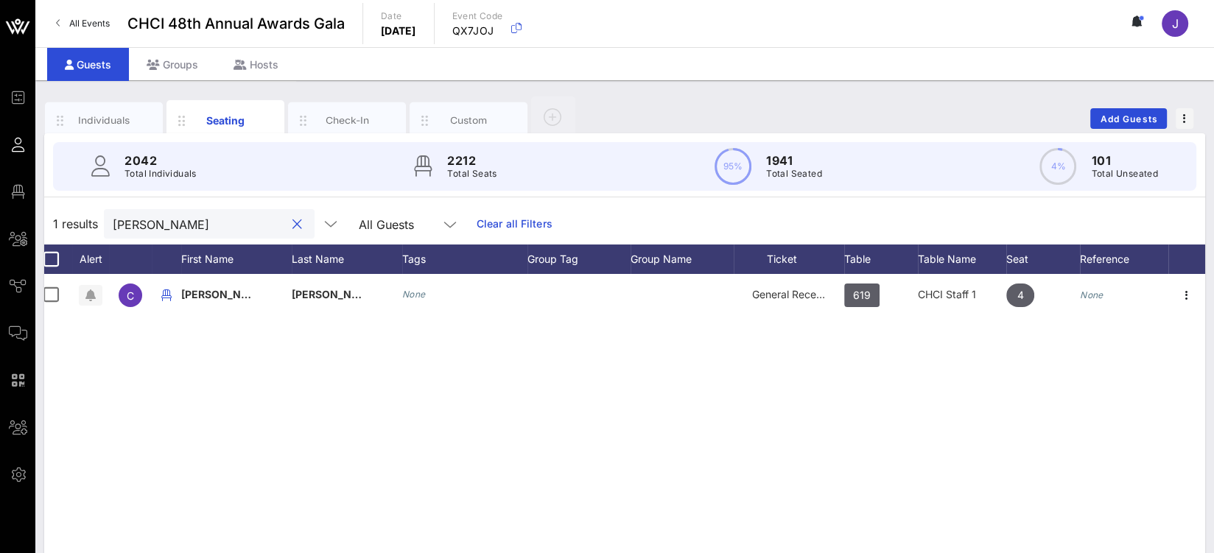
click at [141, 228] on input "cassidy" at bounding box center [199, 223] width 172 height 19
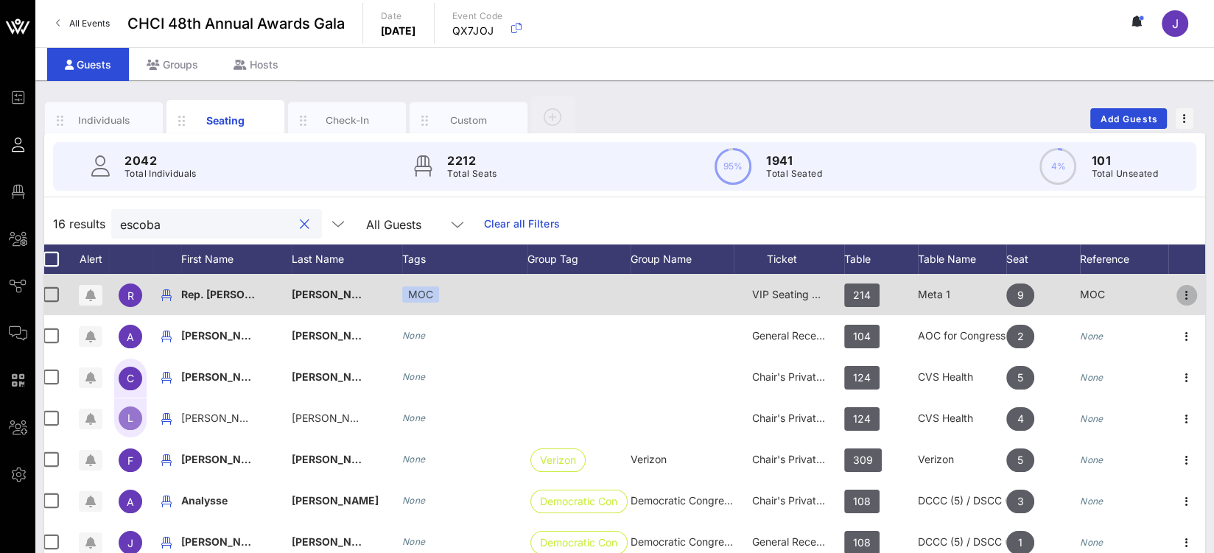
click at [1184, 297] on icon "button" at bounding box center [1187, 296] width 18 height 18
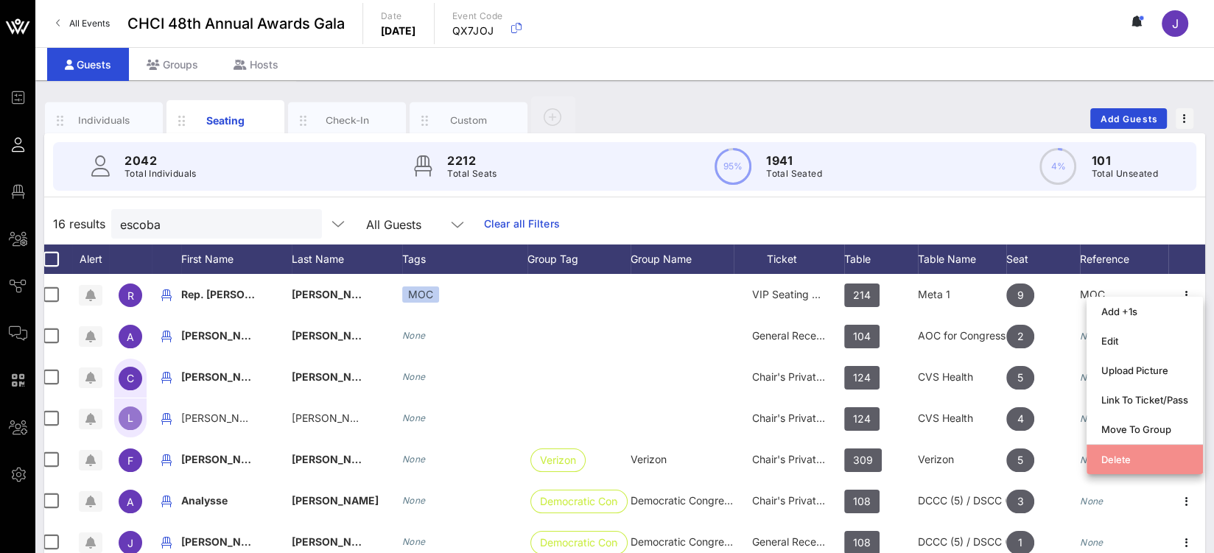
click at [1146, 452] on div "Delete" at bounding box center [1144, 460] width 87 height 24
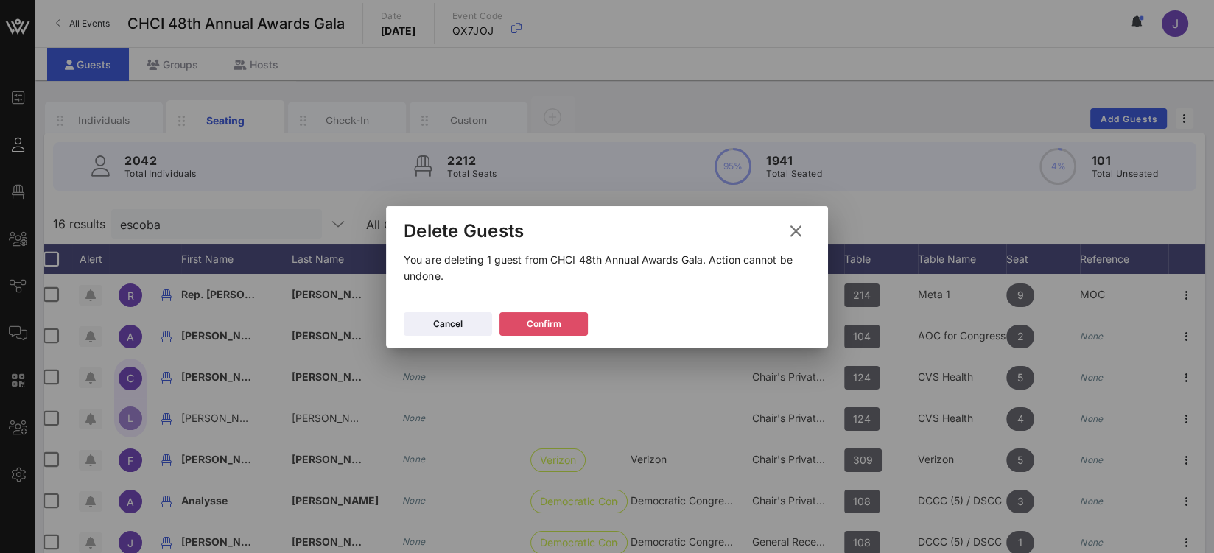
click at [519, 320] on button "Confirm" at bounding box center [543, 324] width 88 height 24
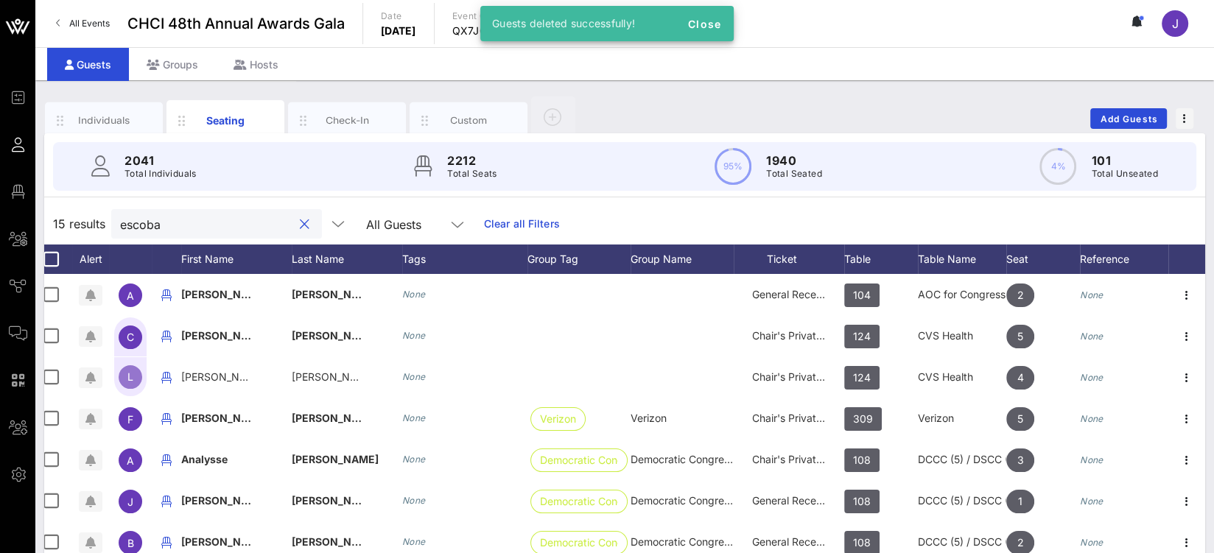
click at [137, 218] on input "escoba" at bounding box center [206, 223] width 172 height 19
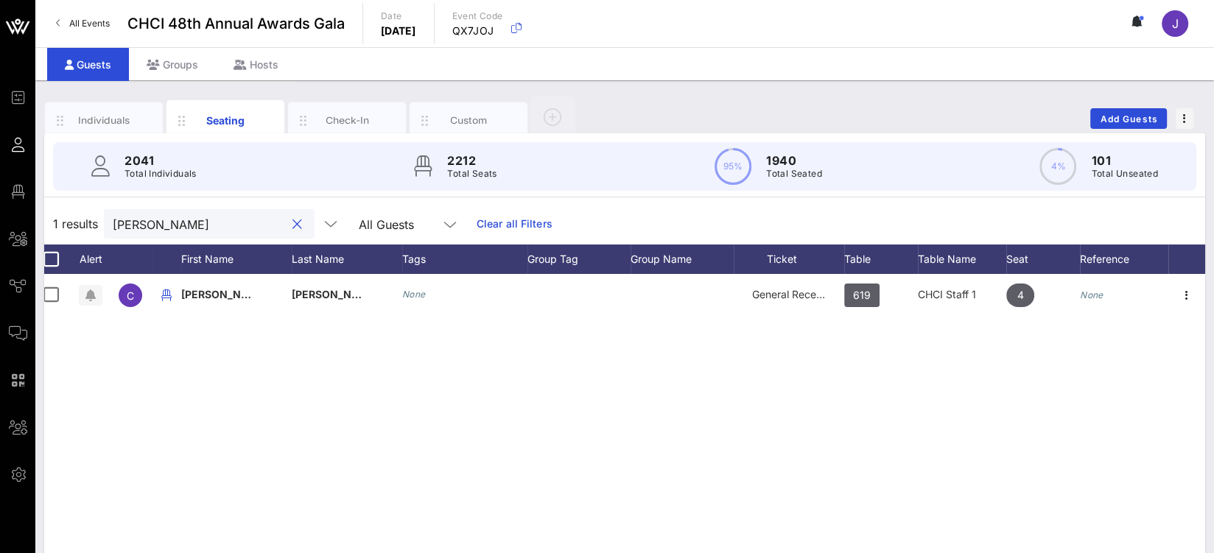
type input "cassidy"
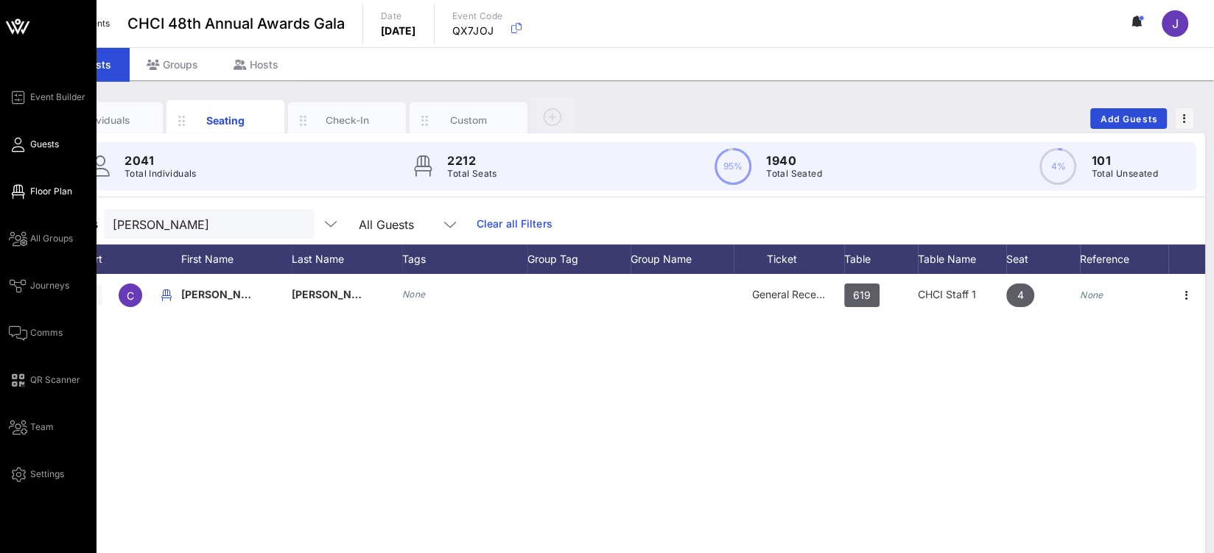
click at [45, 192] on span "Floor Plan" at bounding box center [51, 191] width 42 height 13
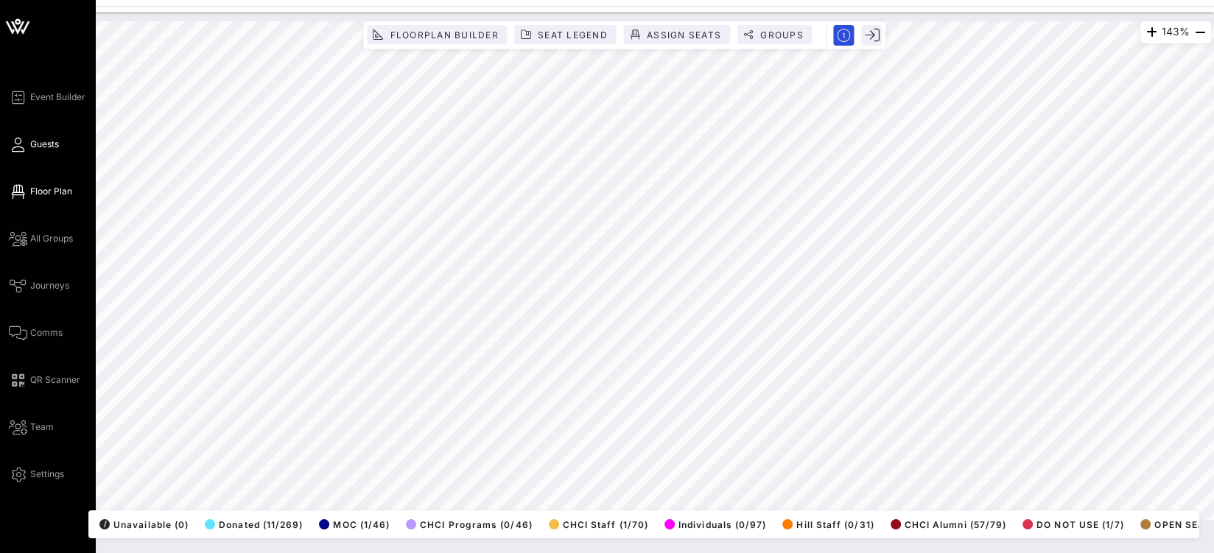
click at [13, 144] on icon at bounding box center [18, 145] width 18 height 2
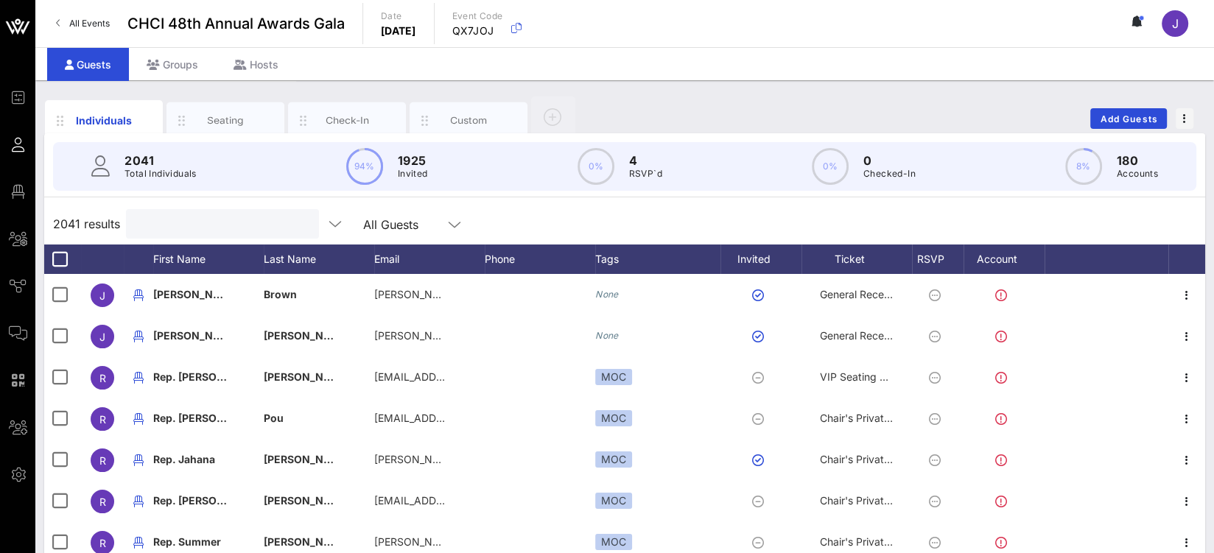
click at [167, 217] on input "text" at bounding box center [221, 223] width 172 height 19
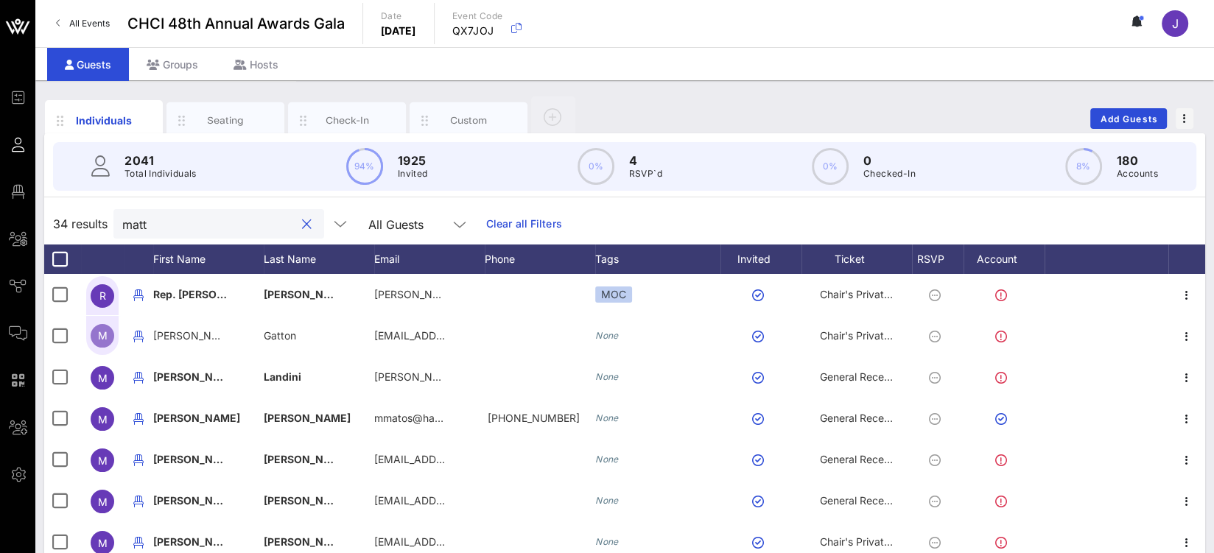
click at [141, 223] on input "matt" at bounding box center [208, 223] width 172 height 19
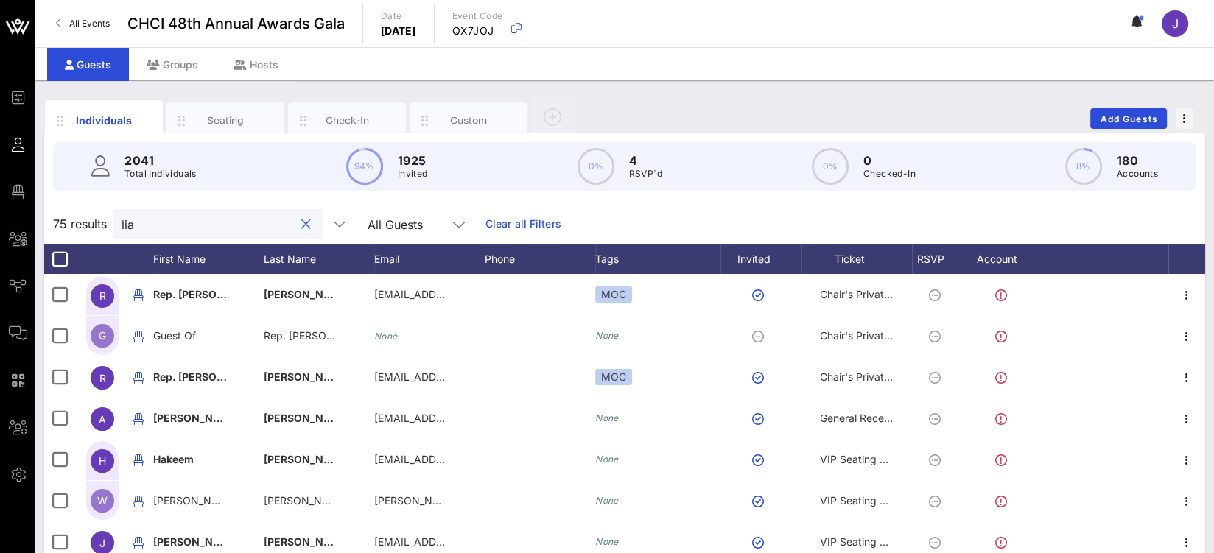
click at [130, 217] on input "lia" at bounding box center [208, 223] width 172 height 19
click at [132, 219] on input "lia" at bounding box center [208, 223] width 172 height 19
type input "s"
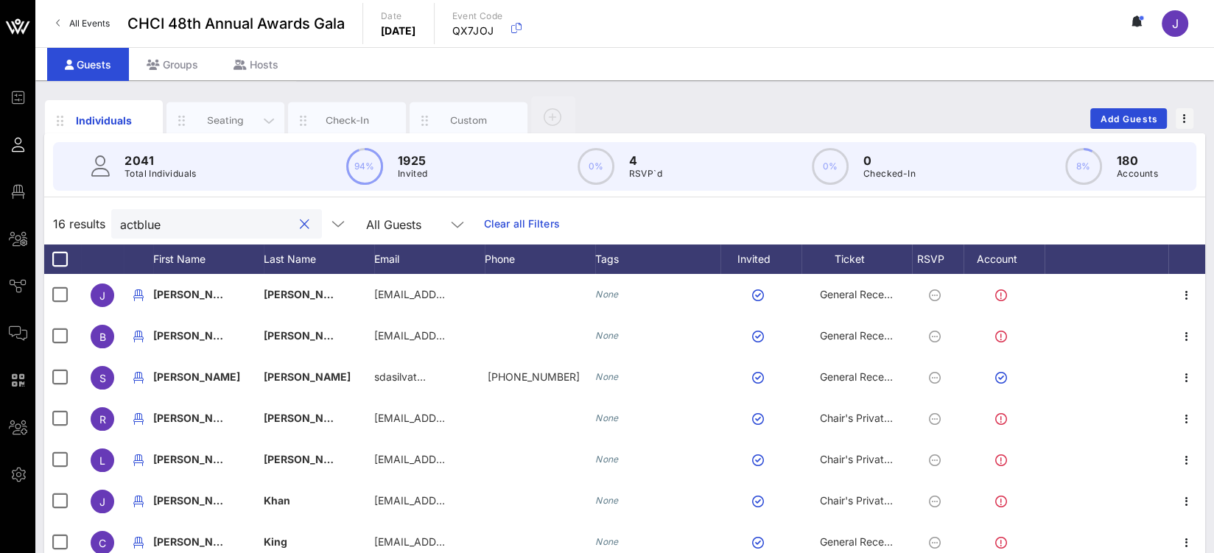
type input "actblue"
click at [215, 107] on div "Seating" at bounding box center [225, 120] width 118 height 37
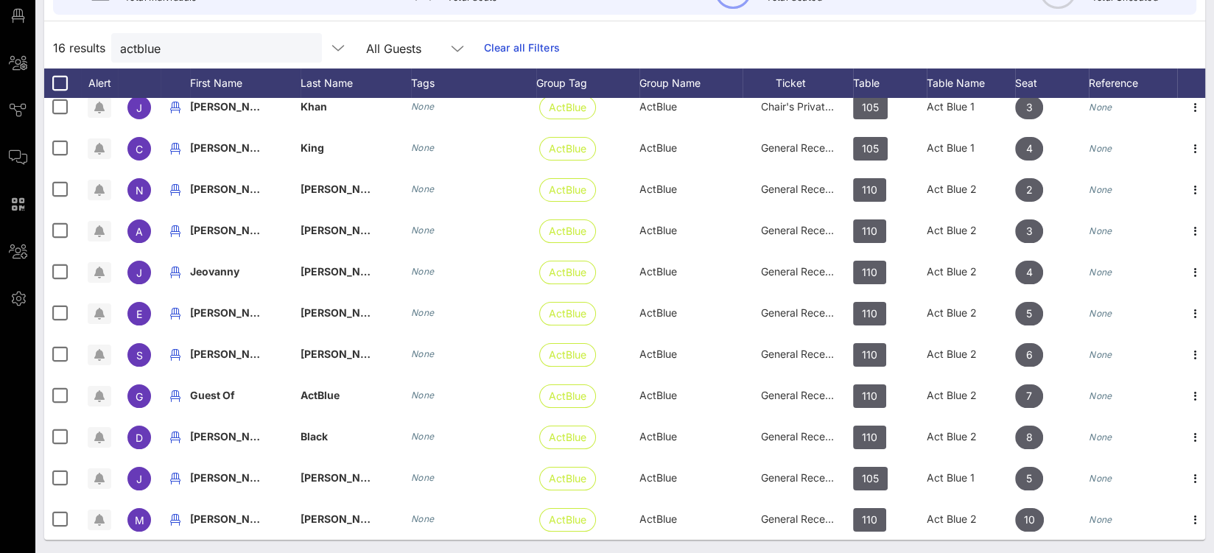
scroll to position [0, 9]
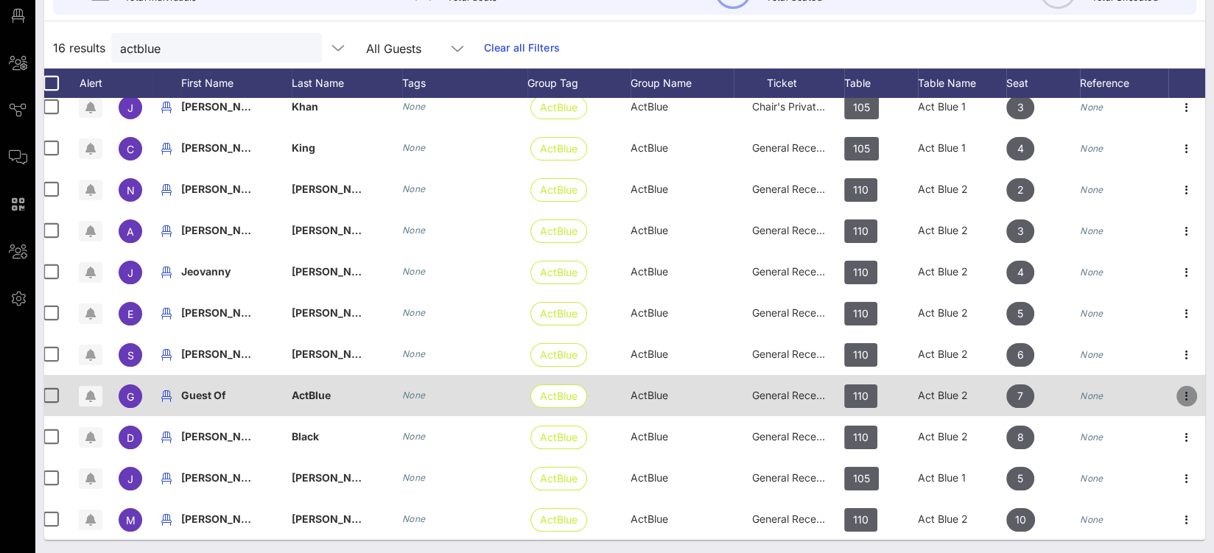
click at [1180, 388] on icon "button" at bounding box center [1187, 397] width 18 height 18
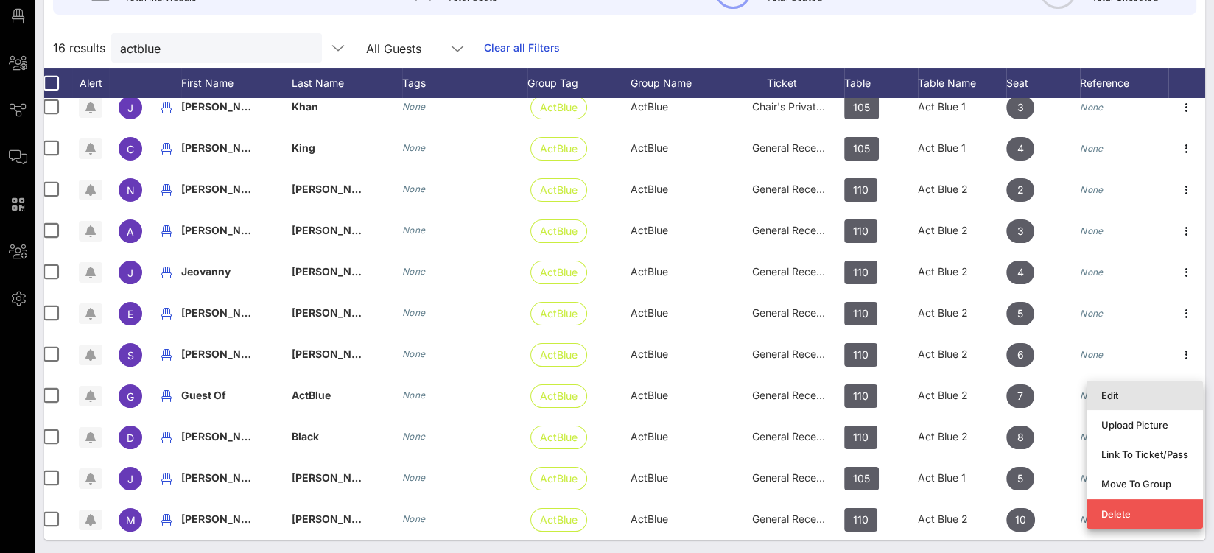
click at [1138, 390] on div "Edit" at bounding box center [1144, 396] width 87 height 12
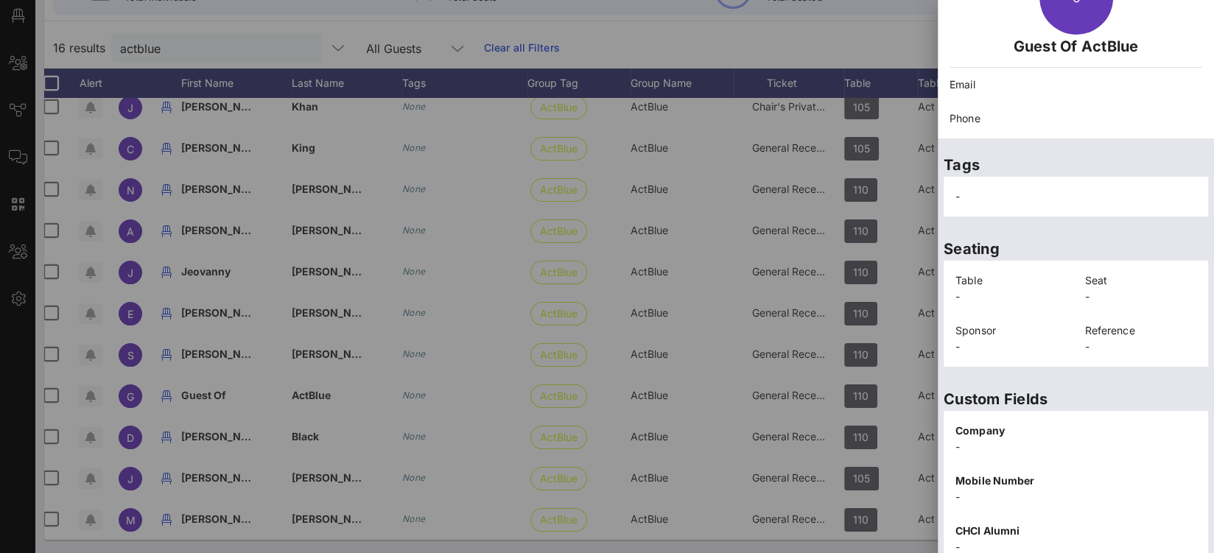
scroll to position [309, 0]
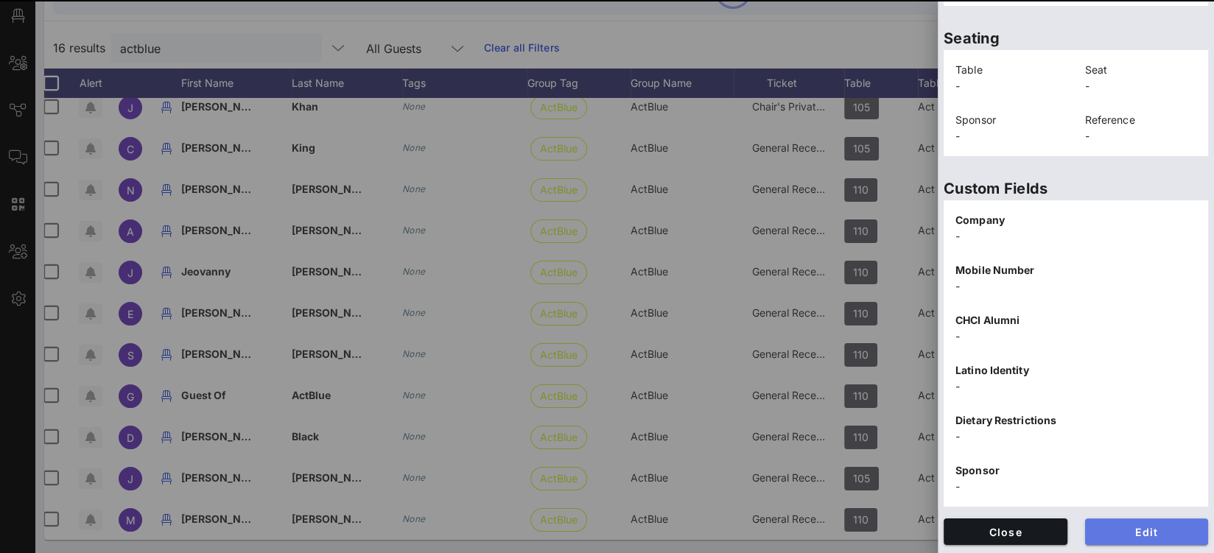
click at [1130, 535] on span "Edit" at bounding box center [1147, 532] width 100 height 13
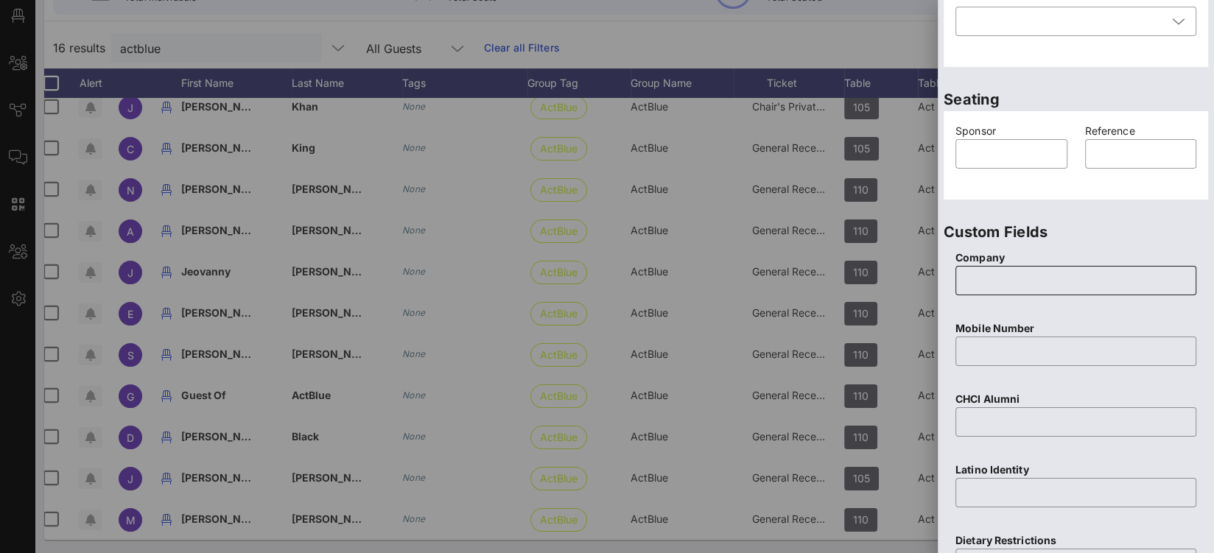
scroll to position [0, 0]
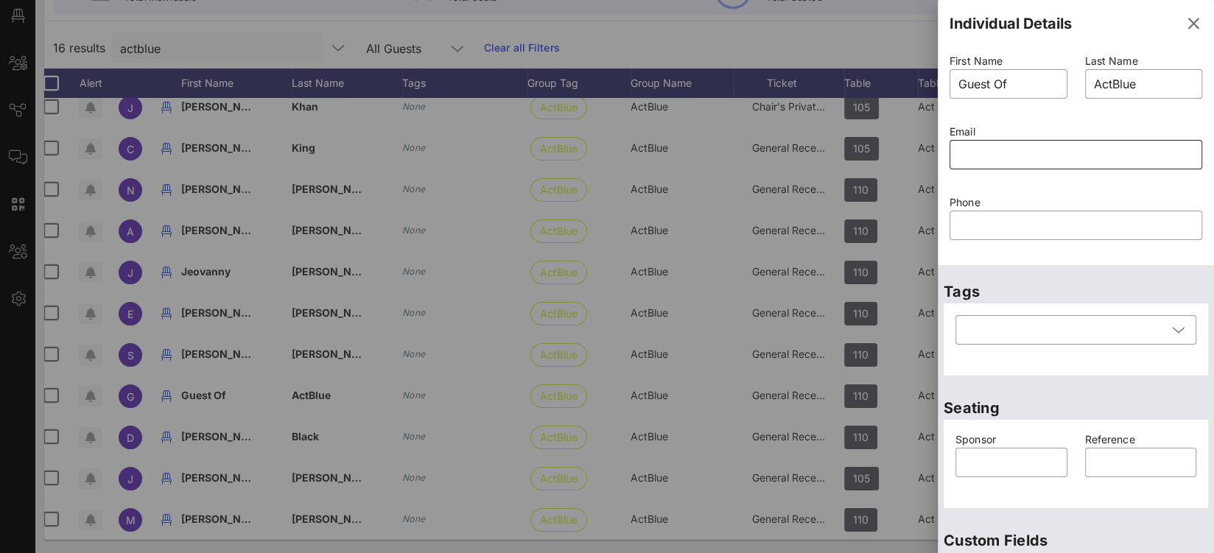
click at [987, 163] on input "text" at bounding box center [1075, 155] width 235 height 24
paste input "mailto:Nflores@cbpp.org"
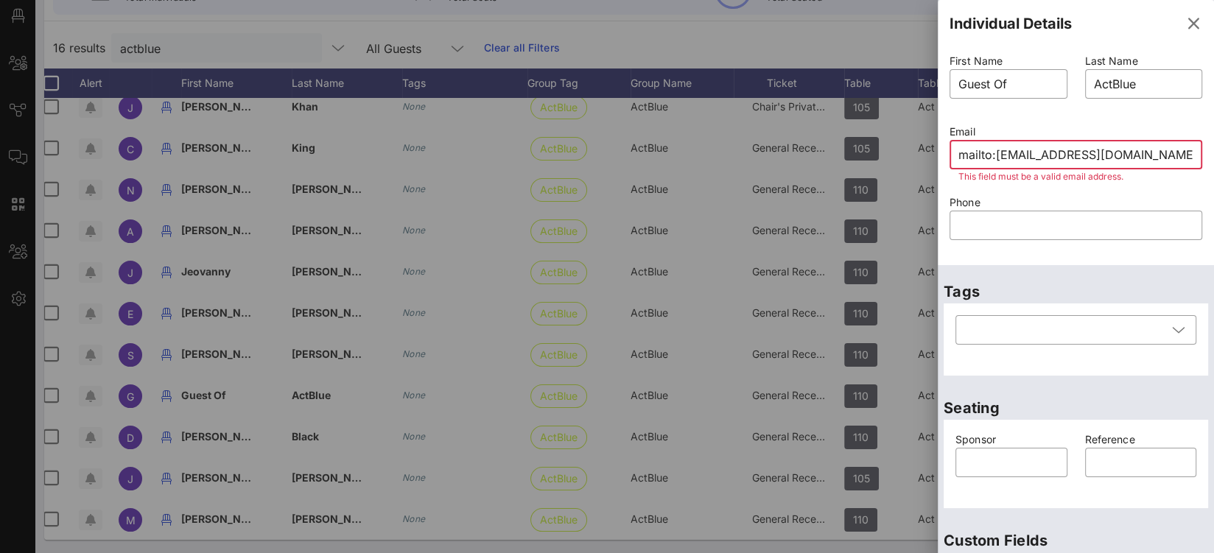
drag, startPoint x: 995, startPoint y: 155, endPoint x: 869, endPoint y: 148, distance: 126.9
click at [870, 149] on div "Event Builder Guests Floor Plan All Groups Journeys Comms QR Scanner Team Setti…" at bounding box center [607, 189] width 1214 height 731
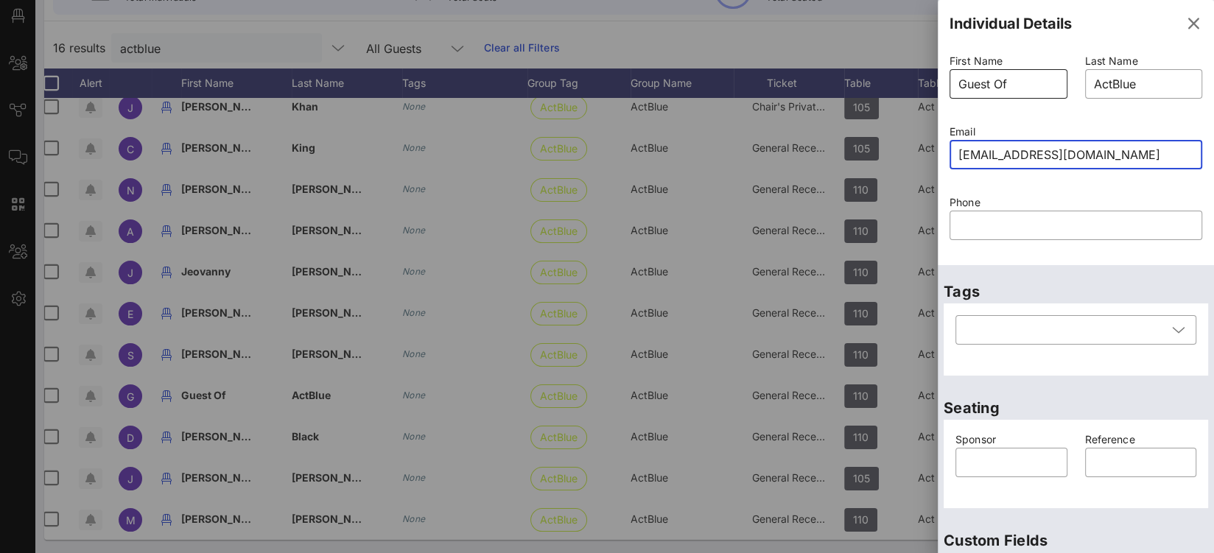
type input "Nflores@cbpp.org"
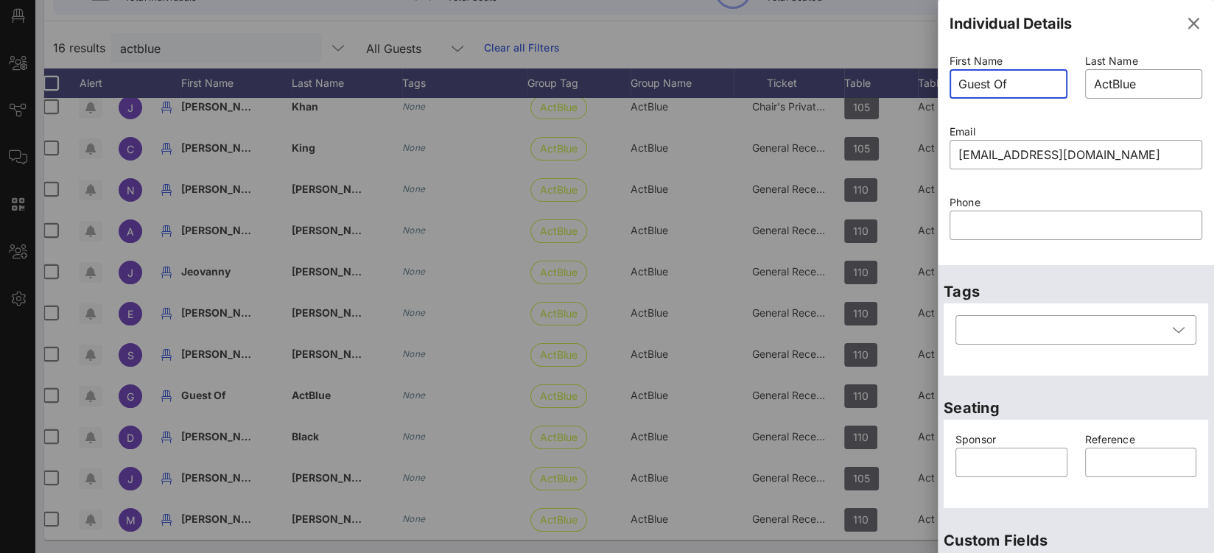
drag, startPoint x: 1023, startPoint y: 84, endPoint x: 933, endPoint y: 82, distance: 90.6
click at [935, 83] on div "Event Builder Guests Floor Plan All Groups Journeys Comms QR Scanner Team Setti…" at bounding box center [607, 189] width 1214 height 731
type input "Nanci"
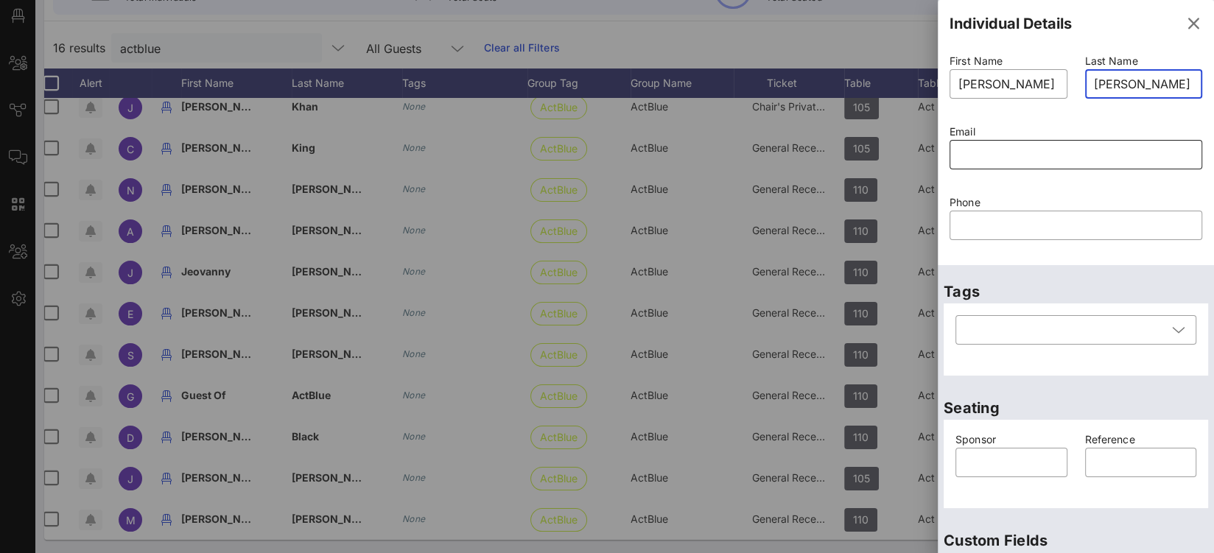
type input "Flores"
click at [975, 155] on input "text" at bounding box center [1075, 155] width 235 height 24
paste input "mailto:Nflores@cbpp.org"
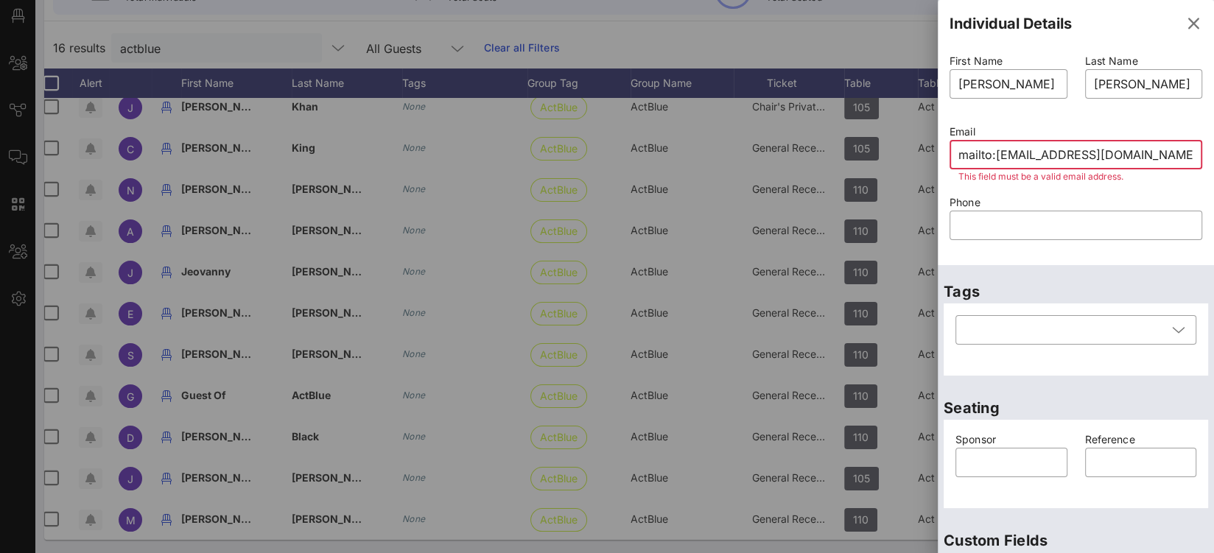
drag, startPoint x: 997, startPoint y: 153, endPoint x: 891, endPoint y: 149, distance: 105.4
click at [893, 149] on div "Event Builder Guests Floor Plan All Groups Journeys Comms QR Scanner Team Setti…" at bounding box center [607, 189] width 1214 height 731
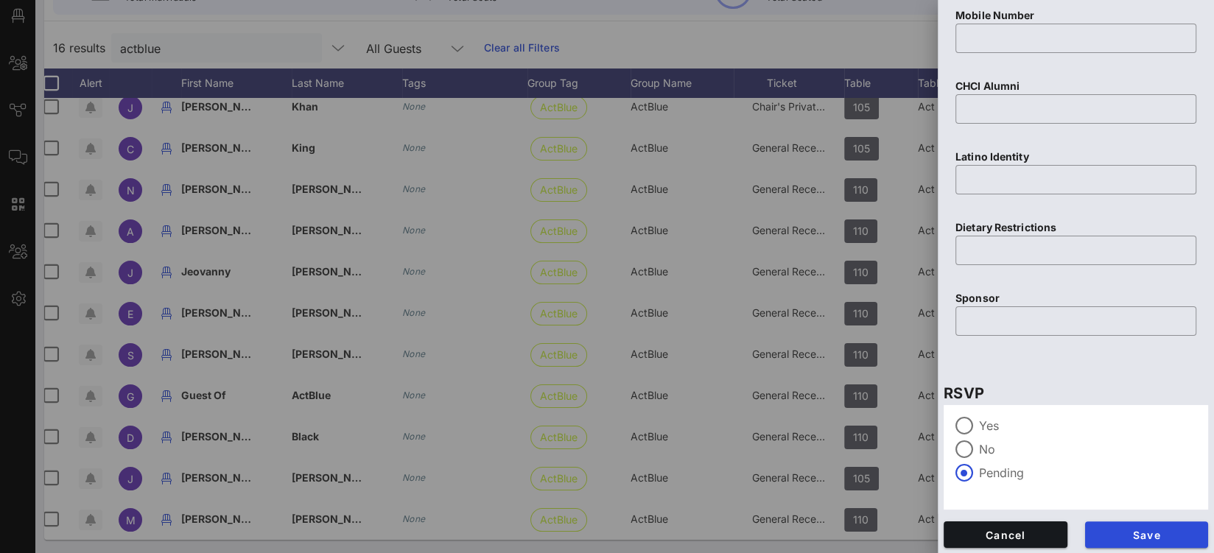
scroll to position [625, 0]
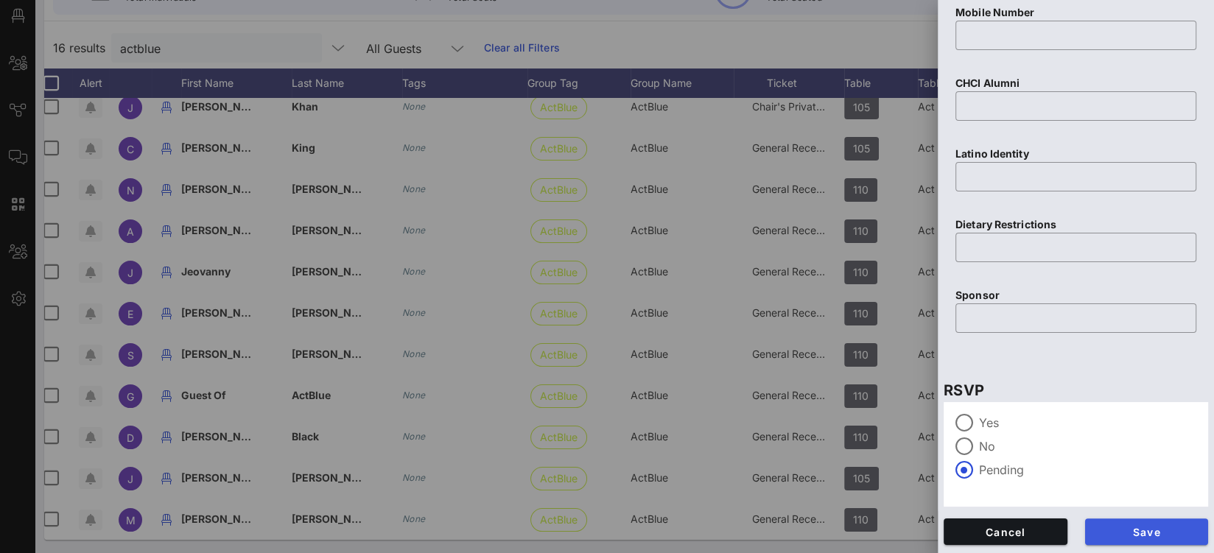
type input "Nflores@cbpp.org"
click at [1161, 528] on span "Save" at bounding box center [1147, 532] width 100 height 13
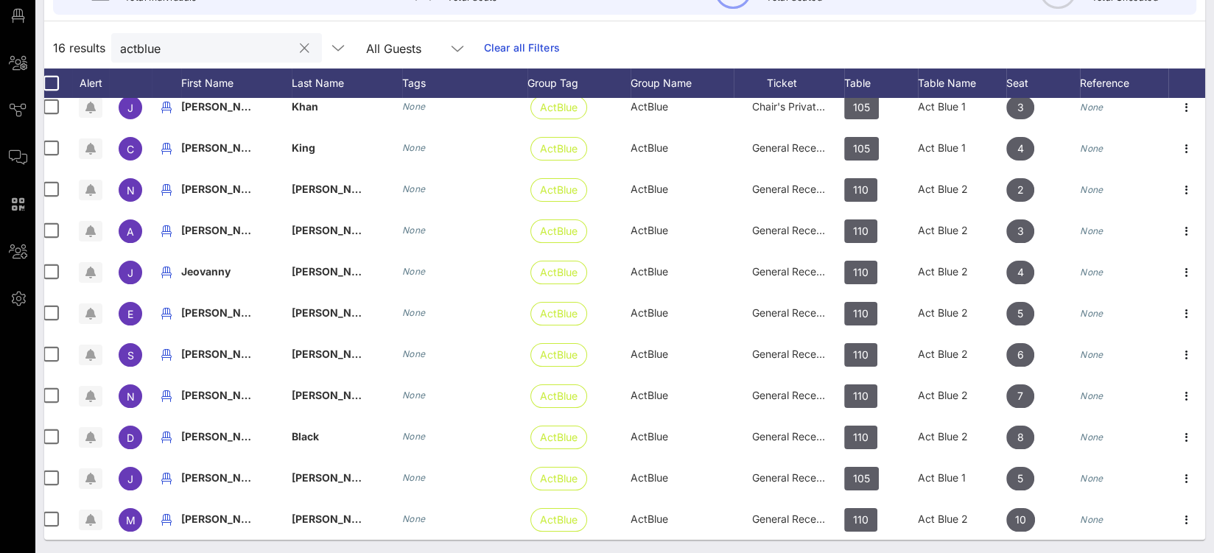
click at [124, 44] on input "actblue" at bounding box center [206, 47] width 172 height 19
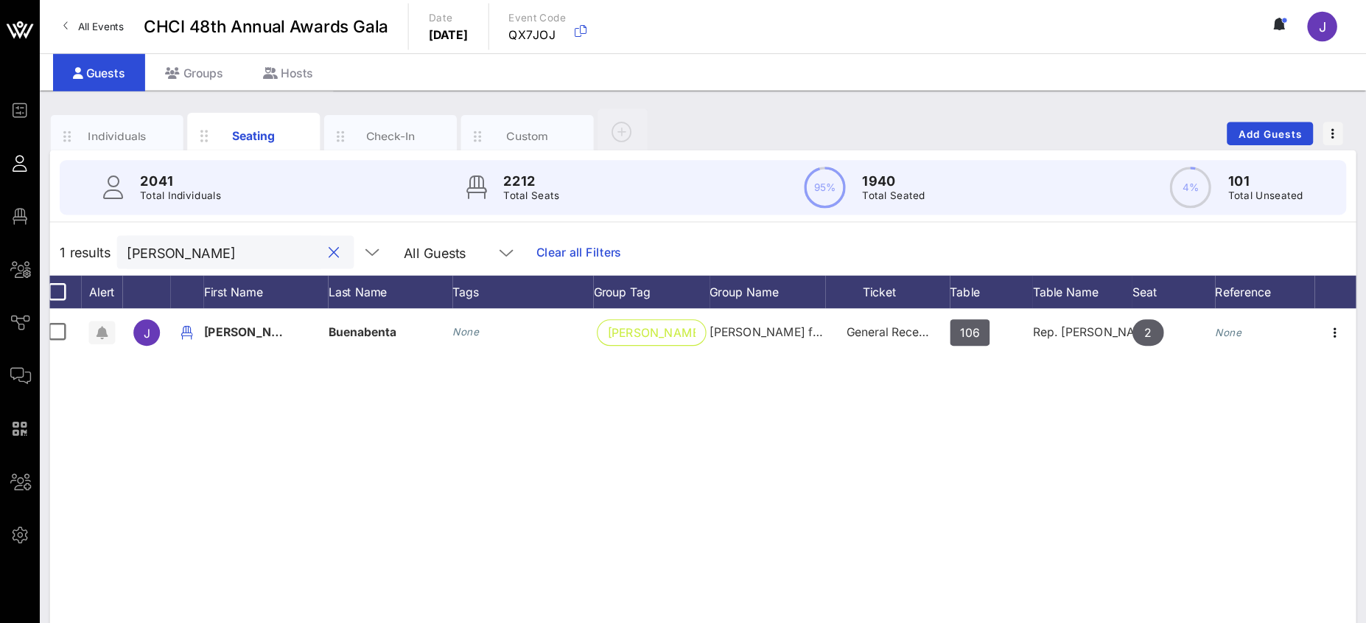
scroll to position [0, 9]
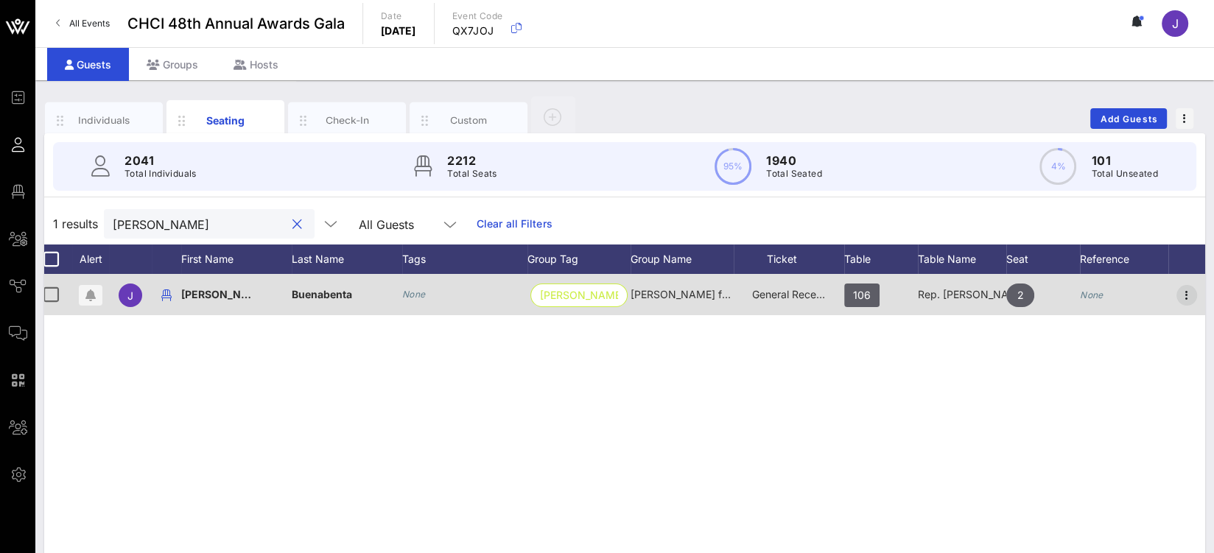
type input "jules"
click at [1186, 290] on icon "button" at bounding box center [1187, 296] width 18 height 18
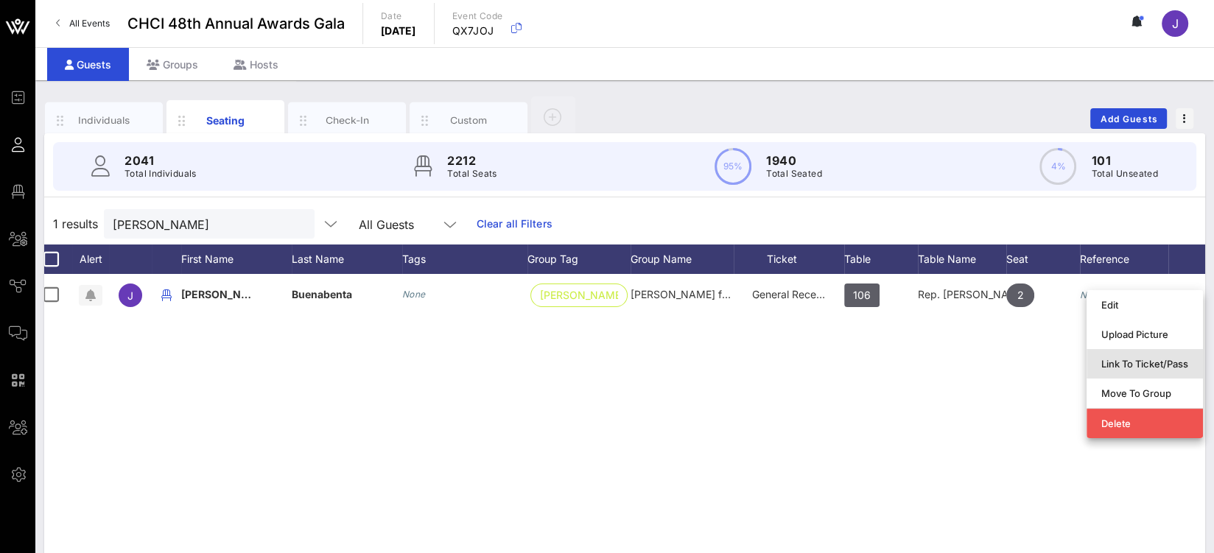
click at [1156, 364] on div "Link To Ticket/Pass" at bounding box center [1144, 364] width 87 height 12
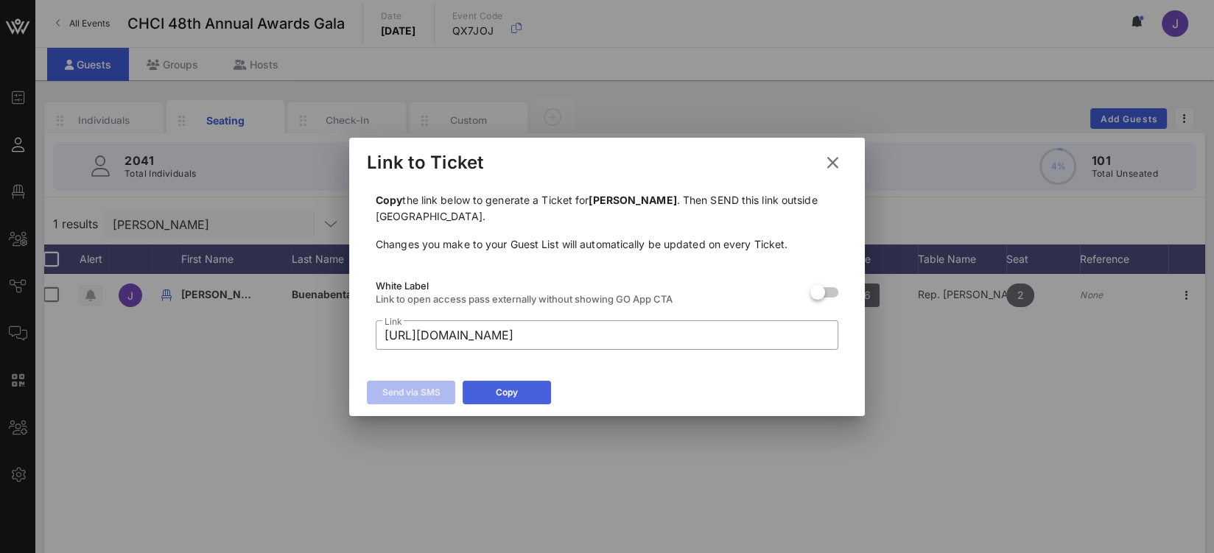
click at [519, 393] on button "Copy" at bounding box center [507, 393] width 88 height 24
click at [833, 157] on icon at bounding box center [833, 163] width 20 height 18
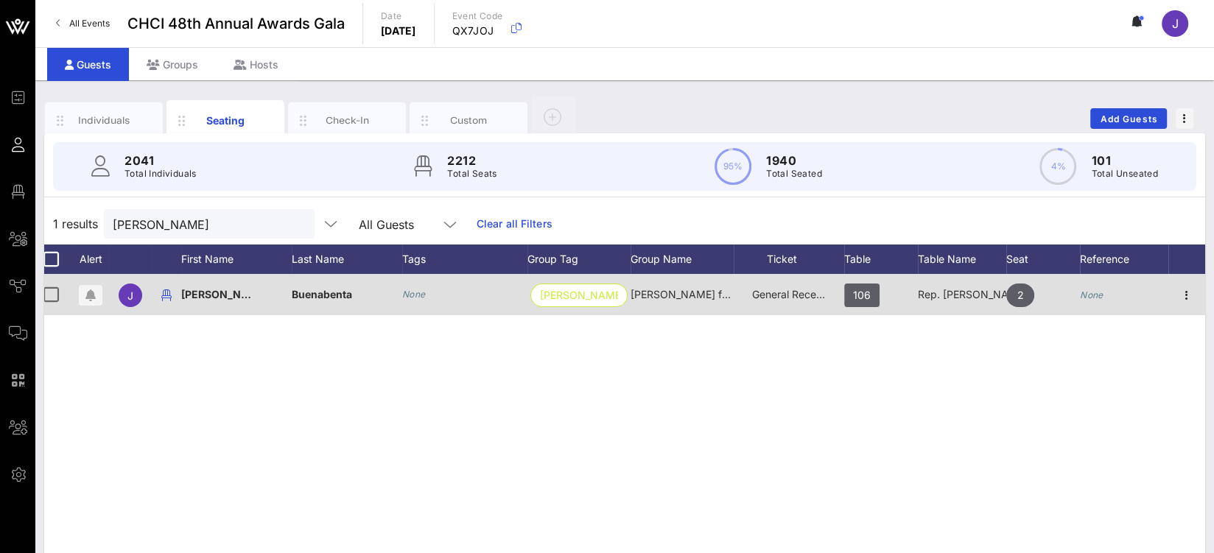
click at [1201, 291] on div at bounding box center [1186, 294] width 37 height 41
click at [1186, 293] on icon "button" at bounding box center [1187, 296] width 18 height 18
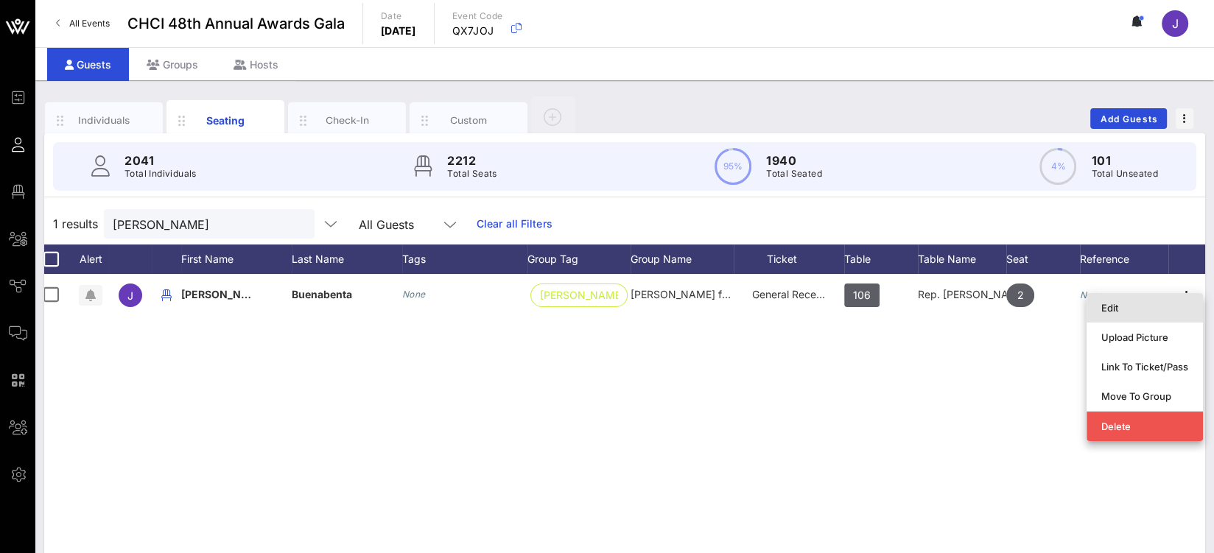
click at [1129, 315] on div "Edit" at bounding box center [1144, 308] width 87 height 24
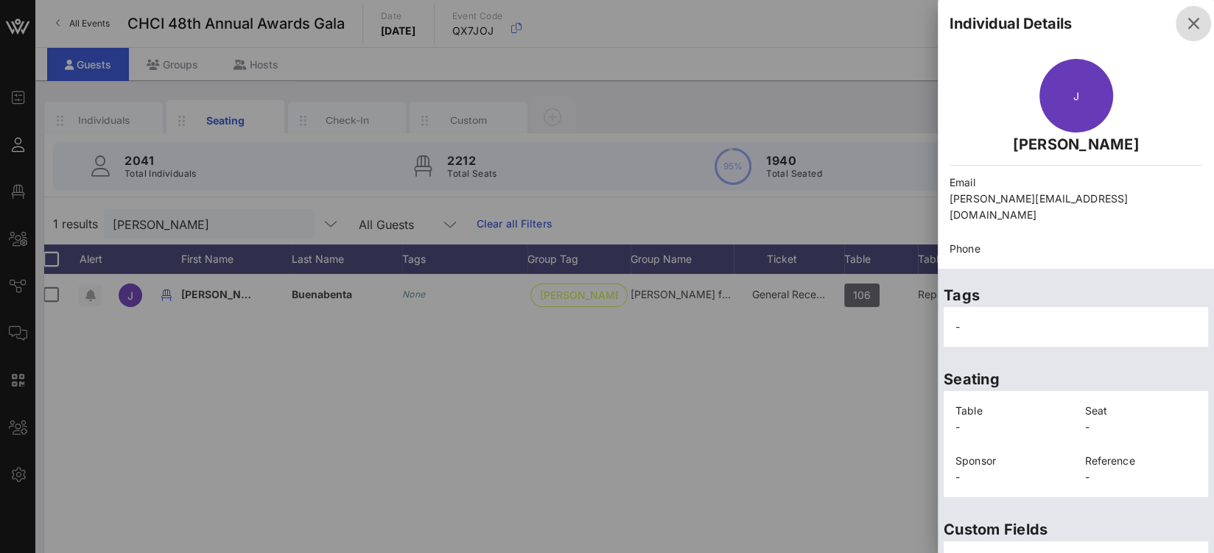
click at [1185, 27] on icon "button" at bounding box center [1194, 24] width 18 height 18
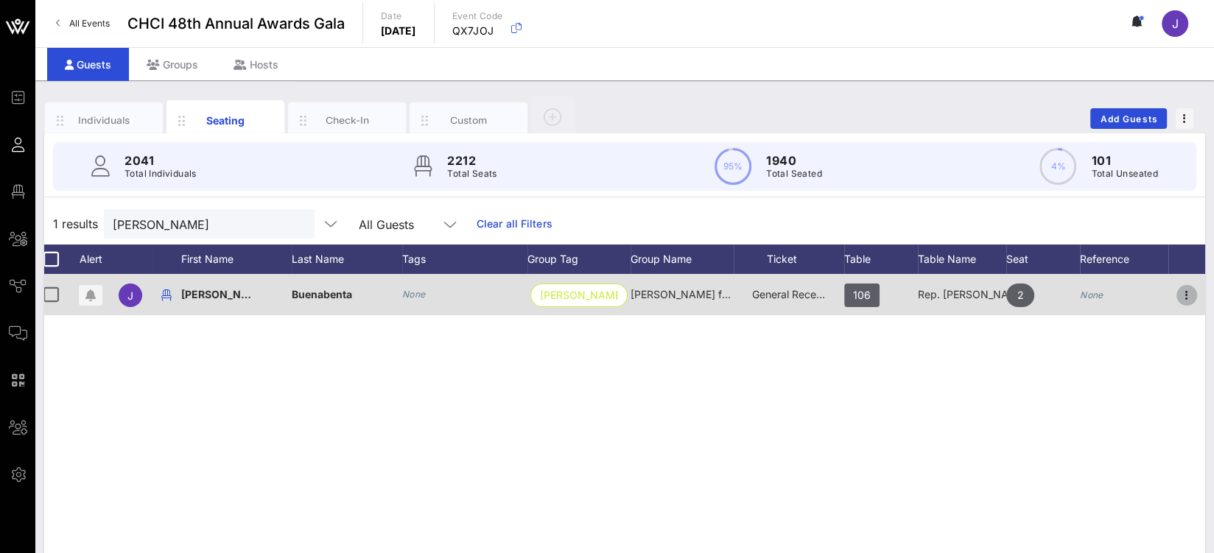
click at [1181, 290] on icon "button" at bounding box center [1187, 296] width 18 height 18
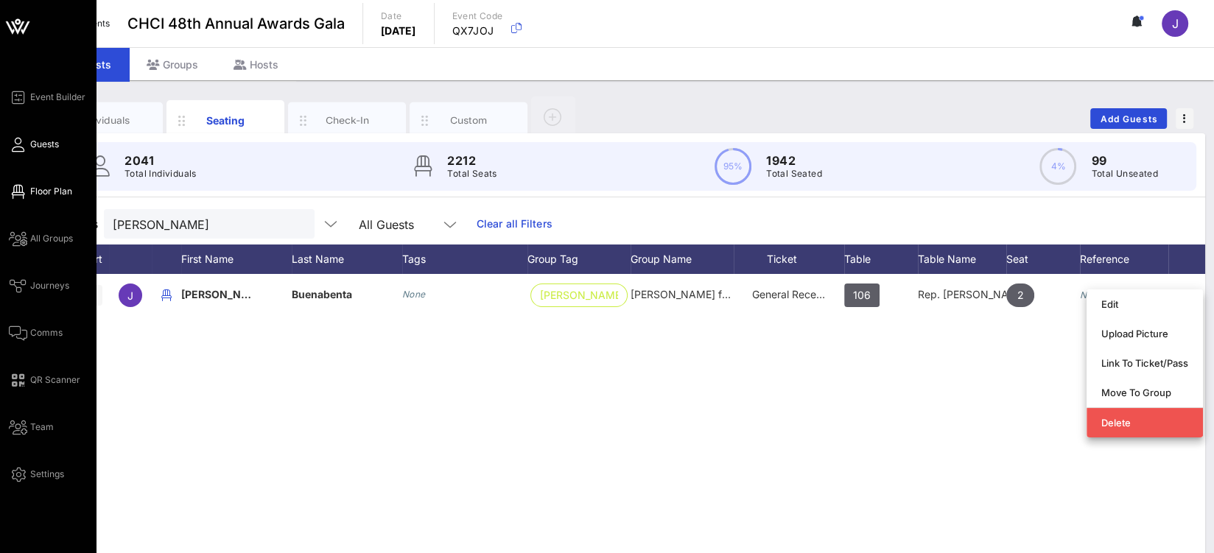
click at [29, 197] on link "Floor Plan" at bounding box center [40, 192] width 63 height 18
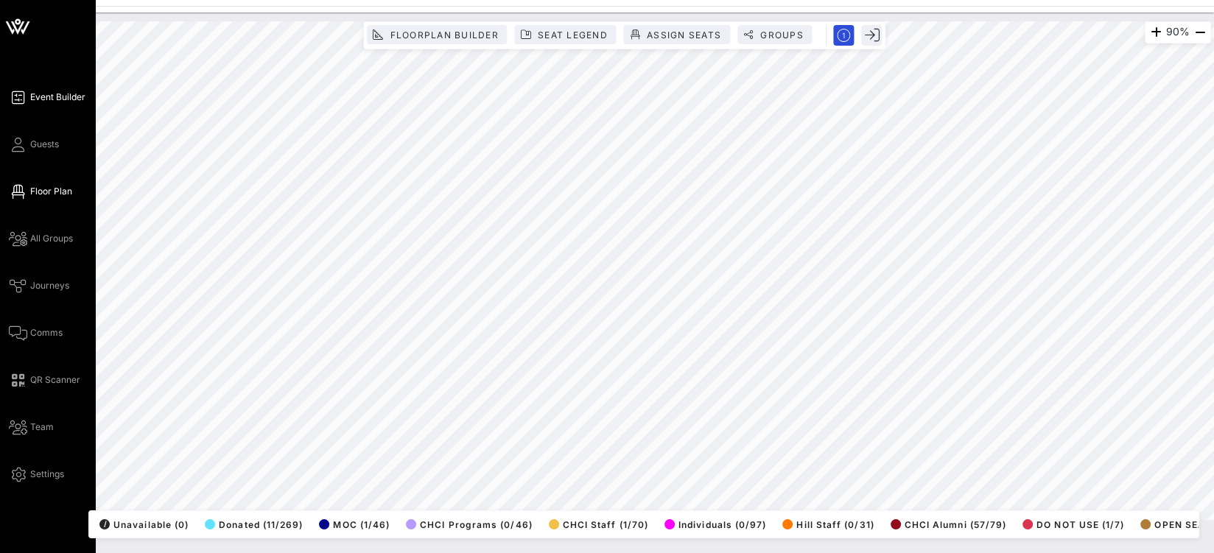
click at [49, 97] on span "Event Builder" at bounding box center [57, 97] width 55 height 13
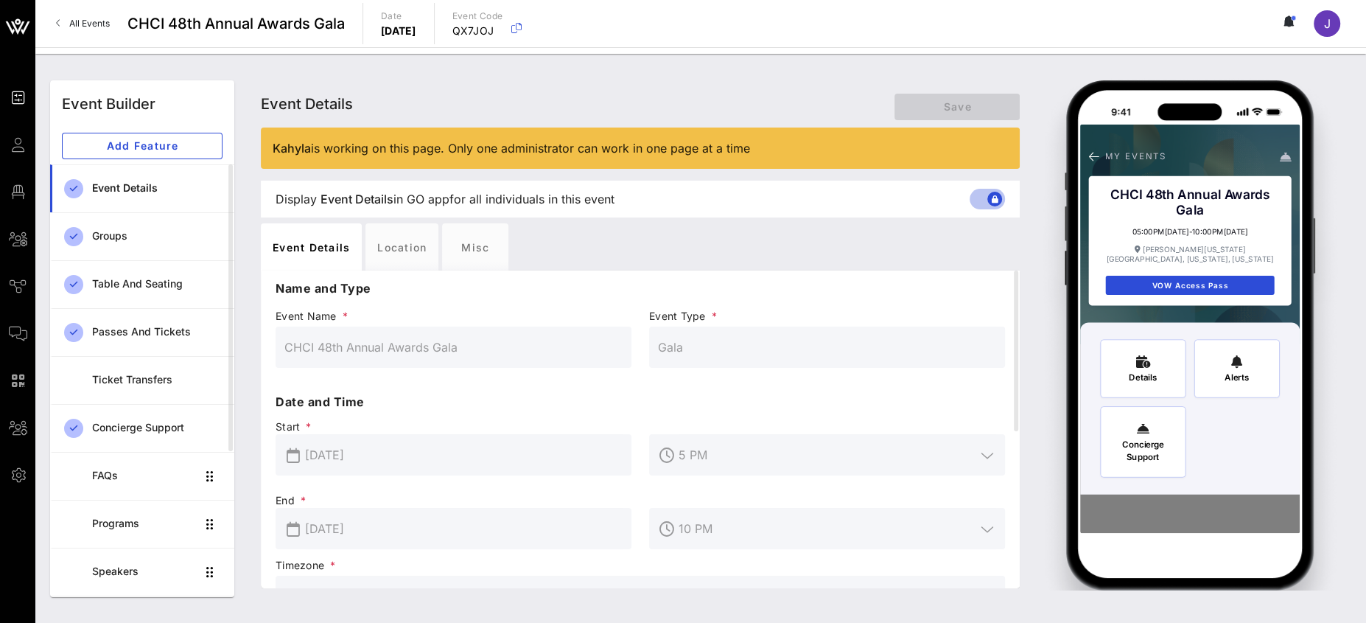
click at [780, 111] on div "Event Details Event Details Event Details Save" at bounding box center [640, 103] width 759 height 47
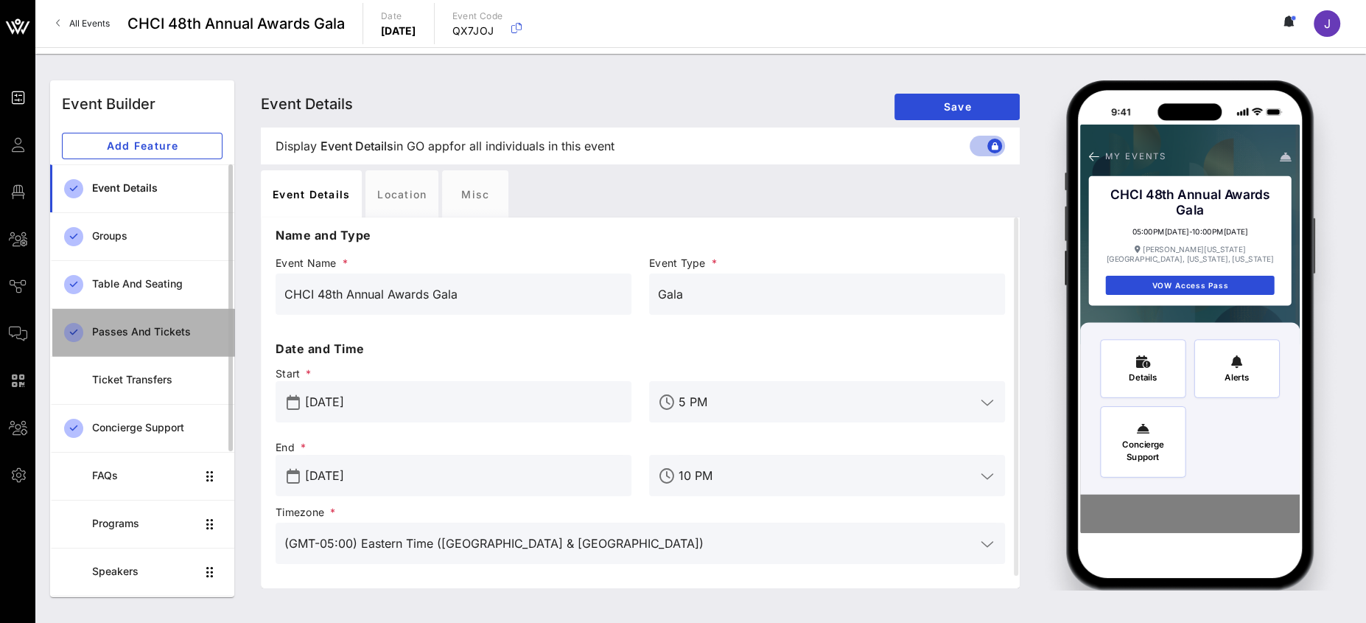
click at [133, 330] on div "Passes and Tickets" at bounding box center [157, 332] width 130 height 13
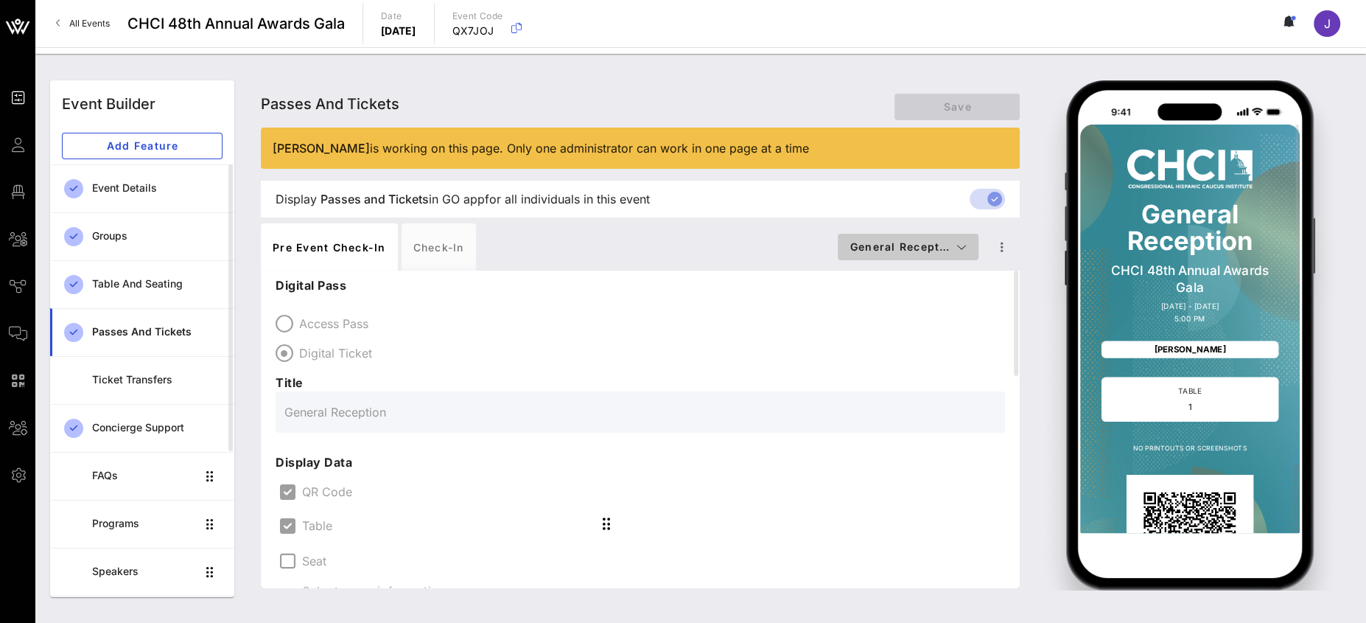
click at [917, 250] on span "General Recept…" at bounding box center [907, 246] width 117 height 13
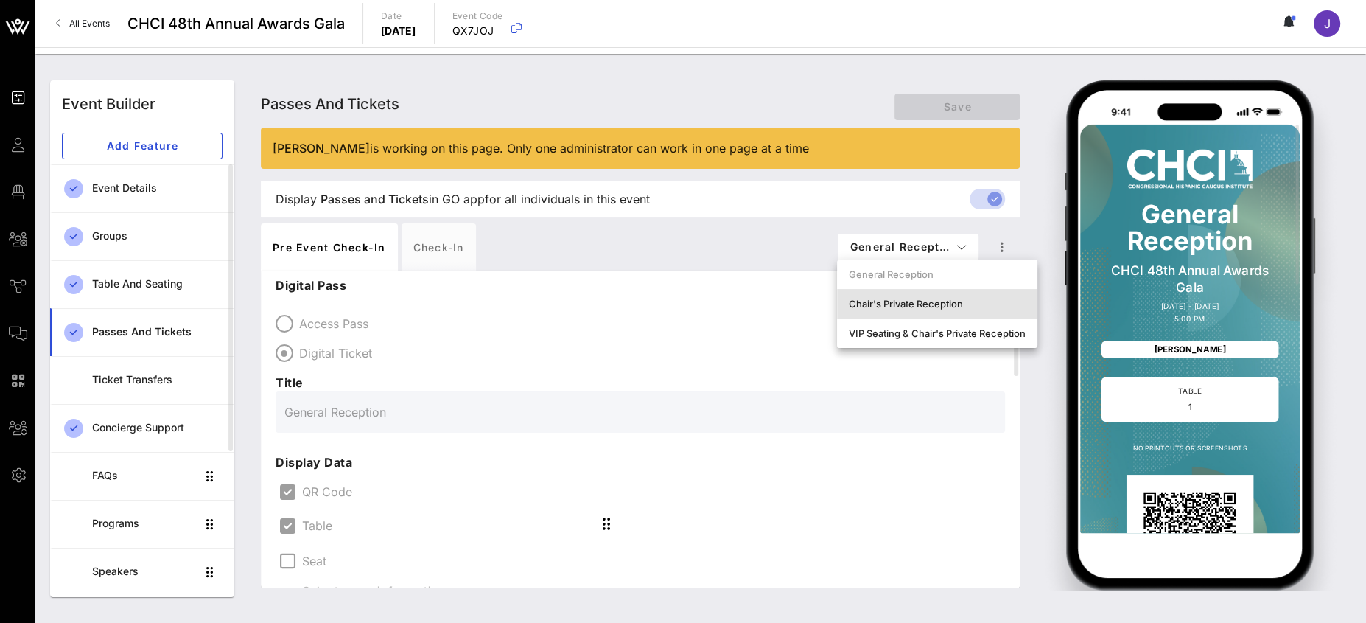
click at [915, 298] on div "Chair's Private Reception" at bounding box center [937, 304] width 177 height 12
type input "Chair's Private Reception and Awards Gala"
type input "#ffffff"
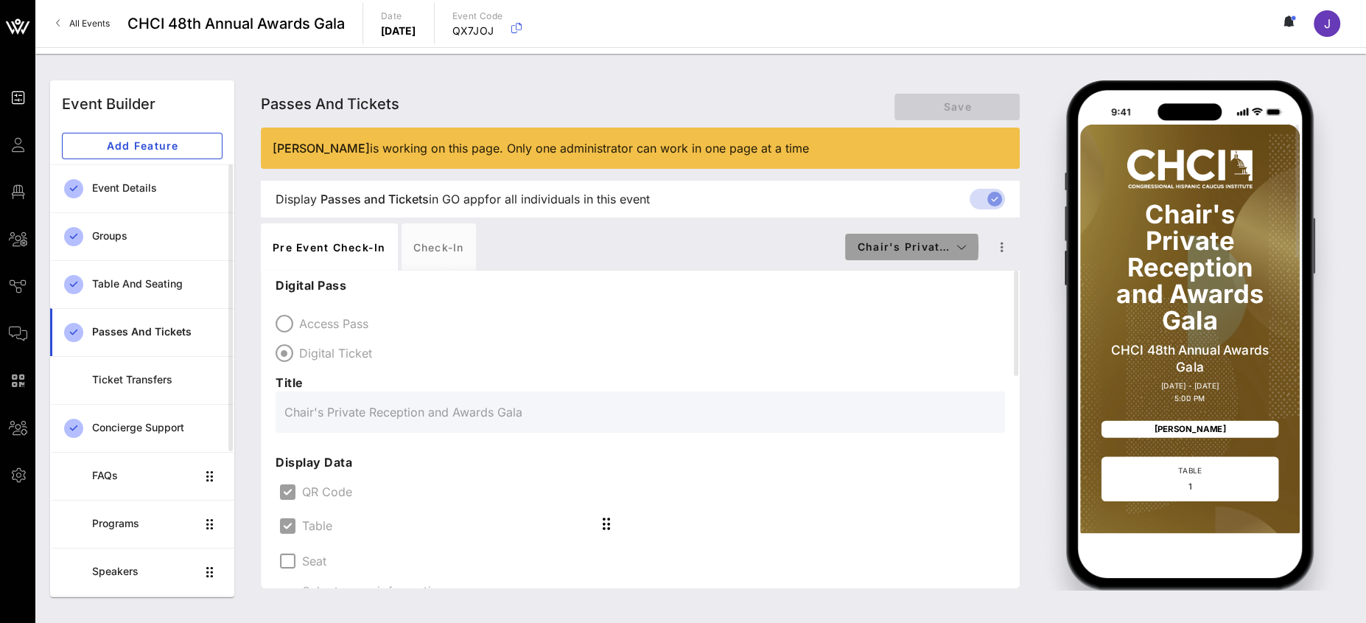
click at [916, 243] on span "Chair's Privat…" at bounding box center [912, 246] width 110 height 13
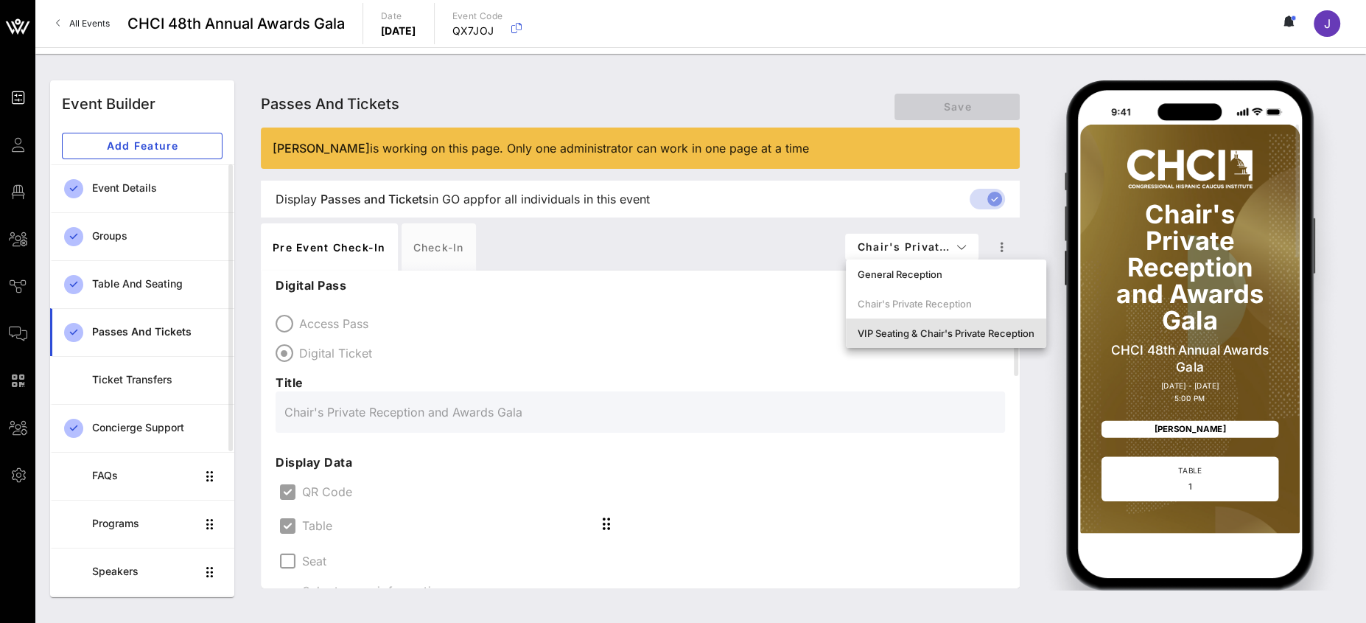
click at [939, 333] on div "VIP Seating & Chair's Private Reception" at bounding box center [946, 333] width 177 height 12
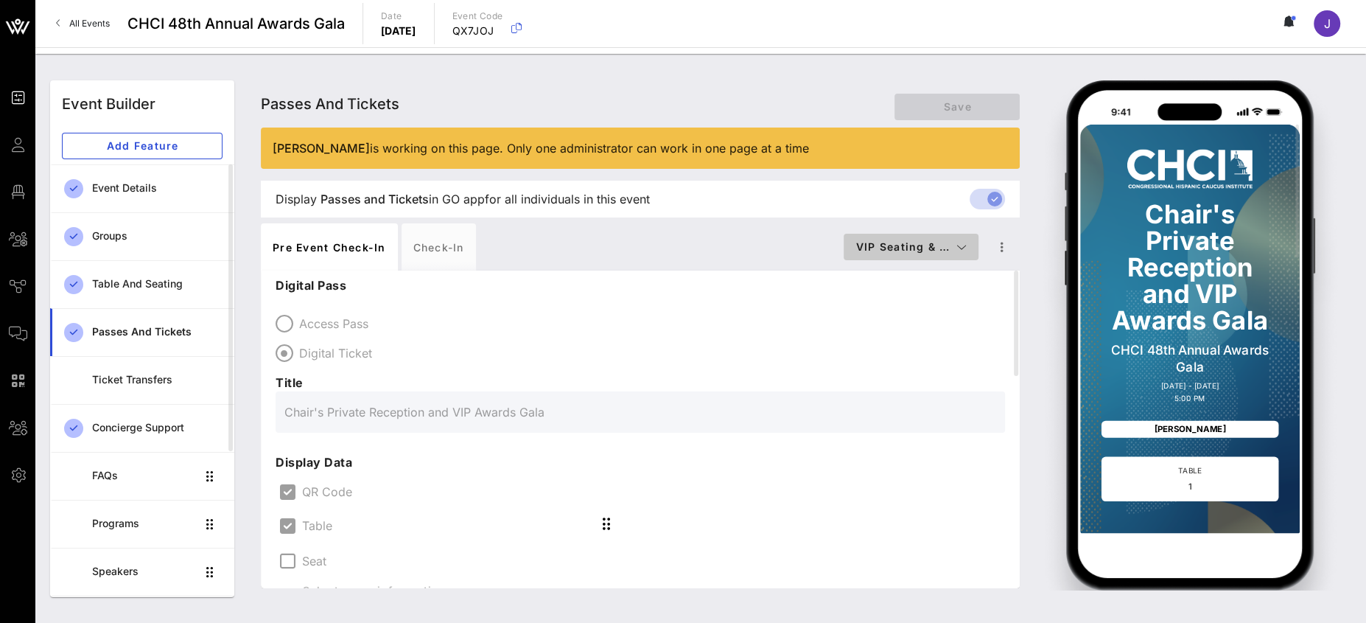
click at [916, 239] on button "VIP Seating & …" at bounding box center [911, 247] width 135 height 27
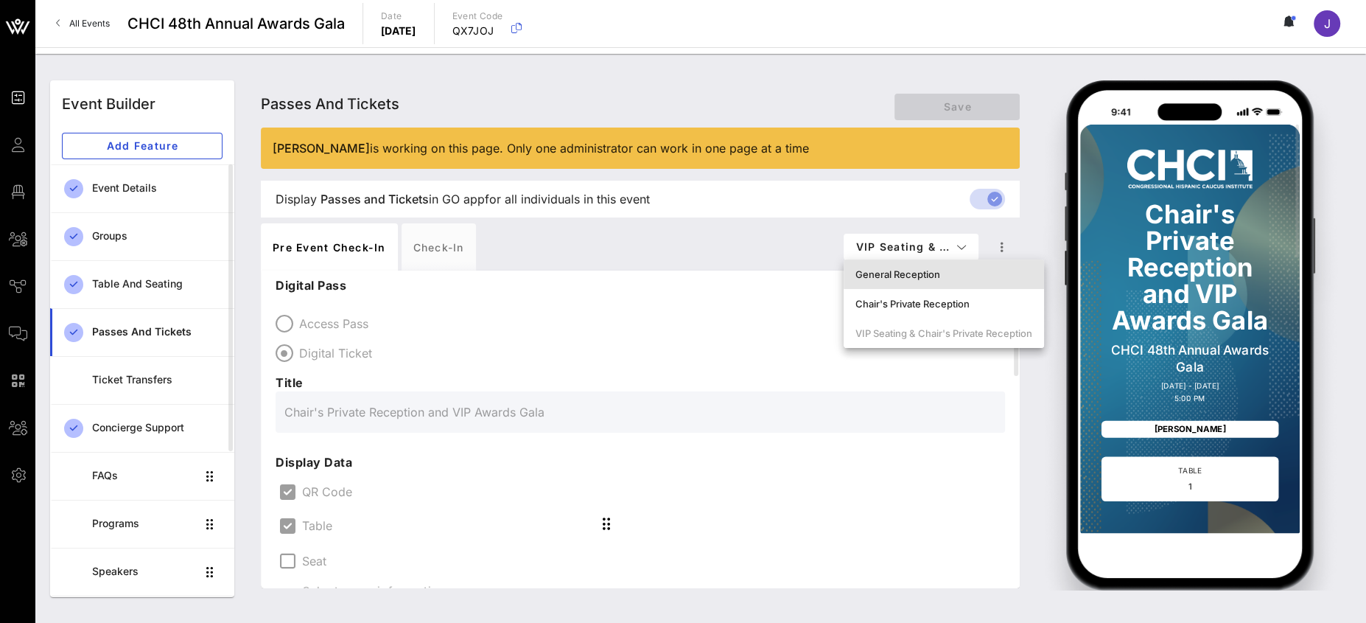
click at [907, 267] on div "General Reception" at bounding box center [944, 273] width 200 height 29
type input "General Reception"
type input "#FFFFFF"
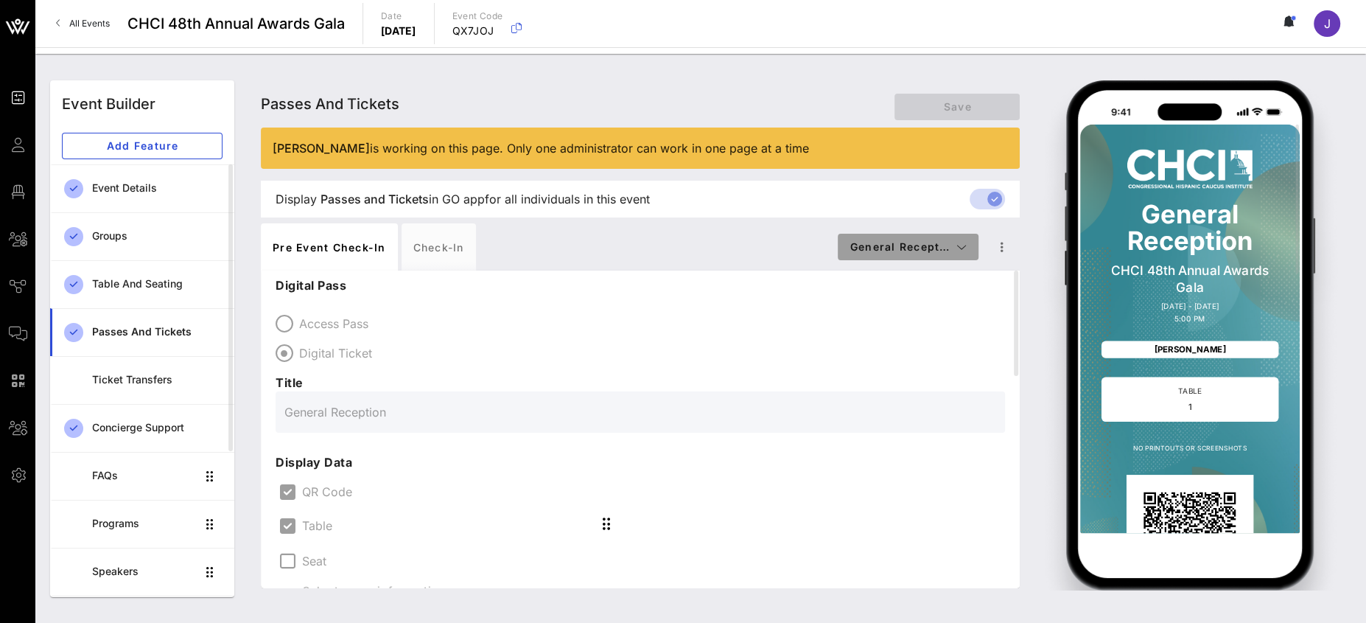
click at [914, 236] on button "General Recept…" at bounding box center [908, 247] width 141 height 27
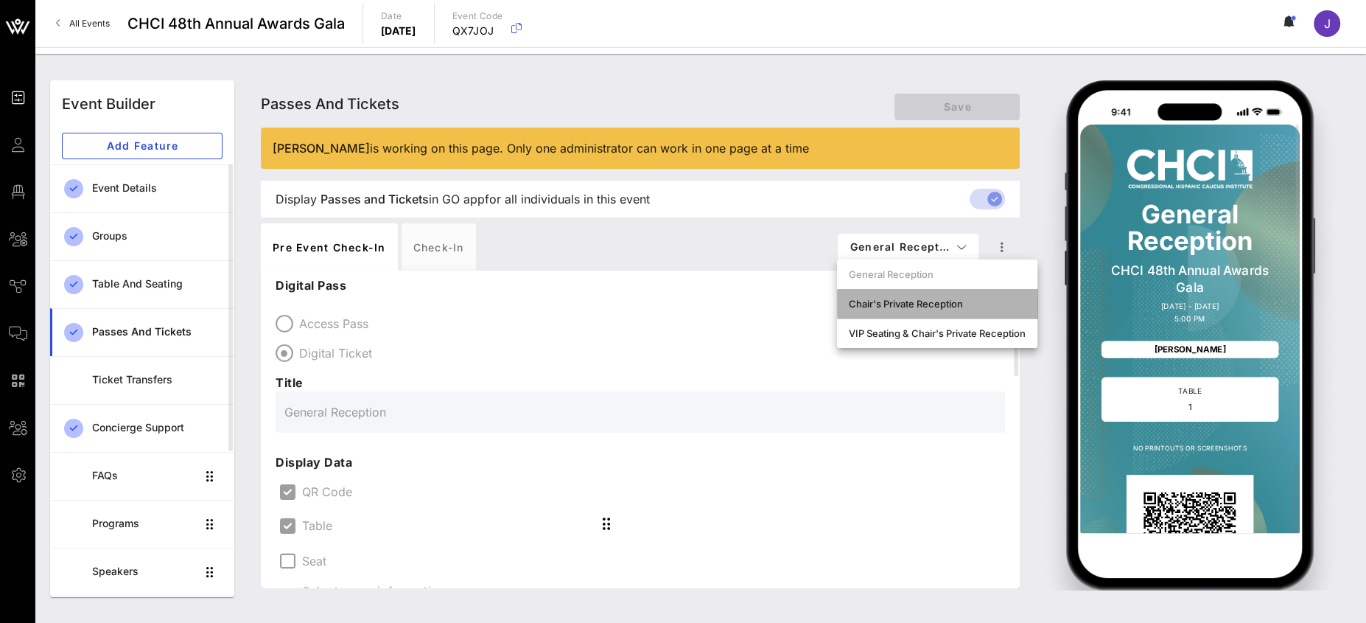
click at [921, 300] on div "Chair's Private Reception" at bounding box center [937, 304] width 177 height 12
type input "Chair's Private Reception and Awards Gala"
type input "#ffffff"
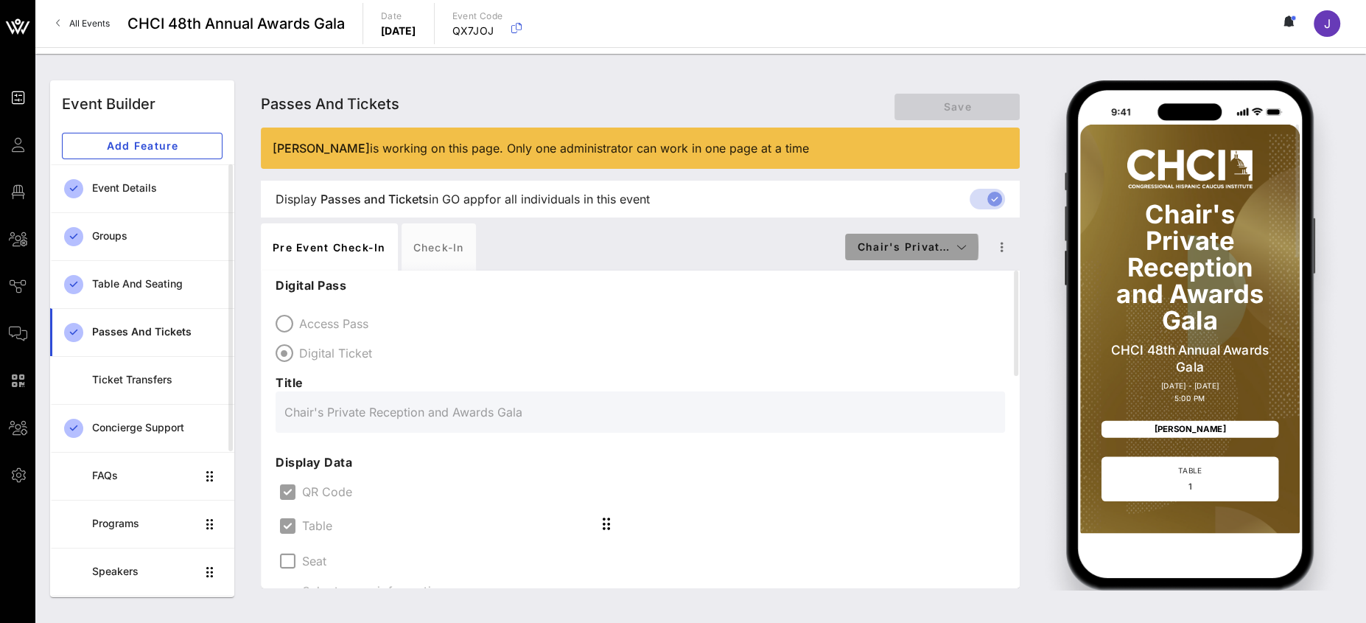
click at [949, 244] on span "Chair's Privat…" at bounding box center [912, 246] width 110 height 13
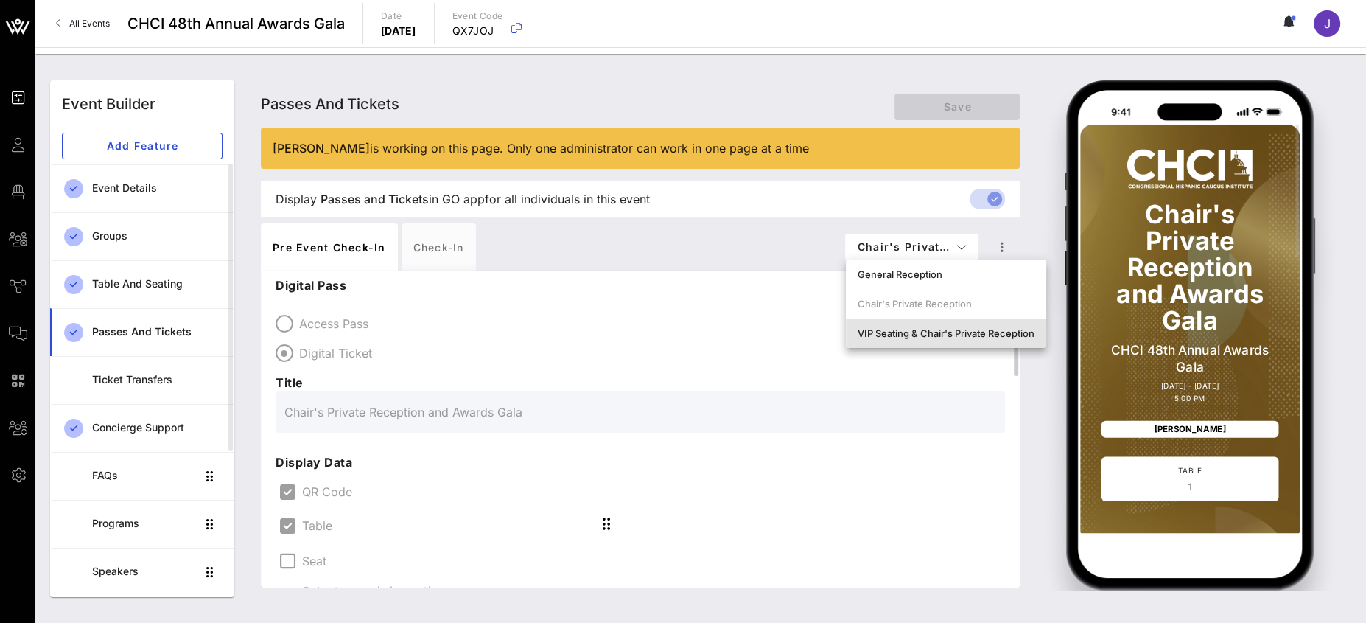
click at [953, 327] on div "VIP Seating & Chair's Private Reception" at bounding box center [946, 333] width 177 height 12
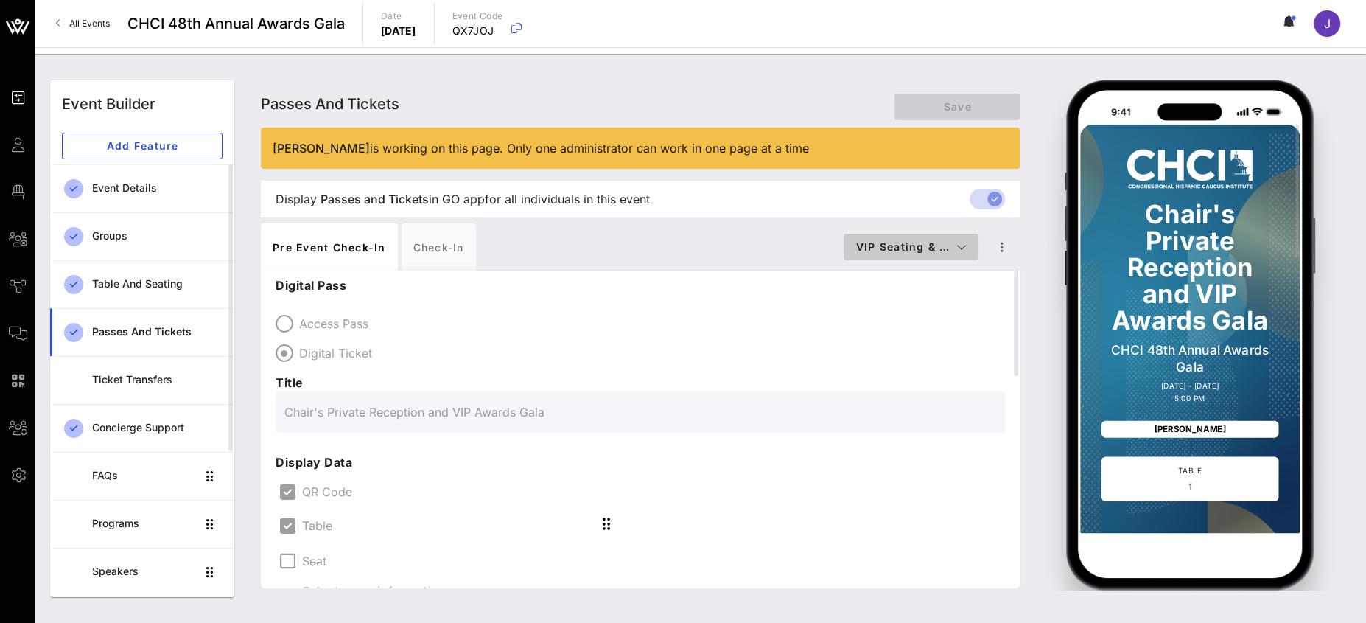
click at [928, 241] on span "VIP Seating & …" at bounding box center [910, 246] width 111 height 13
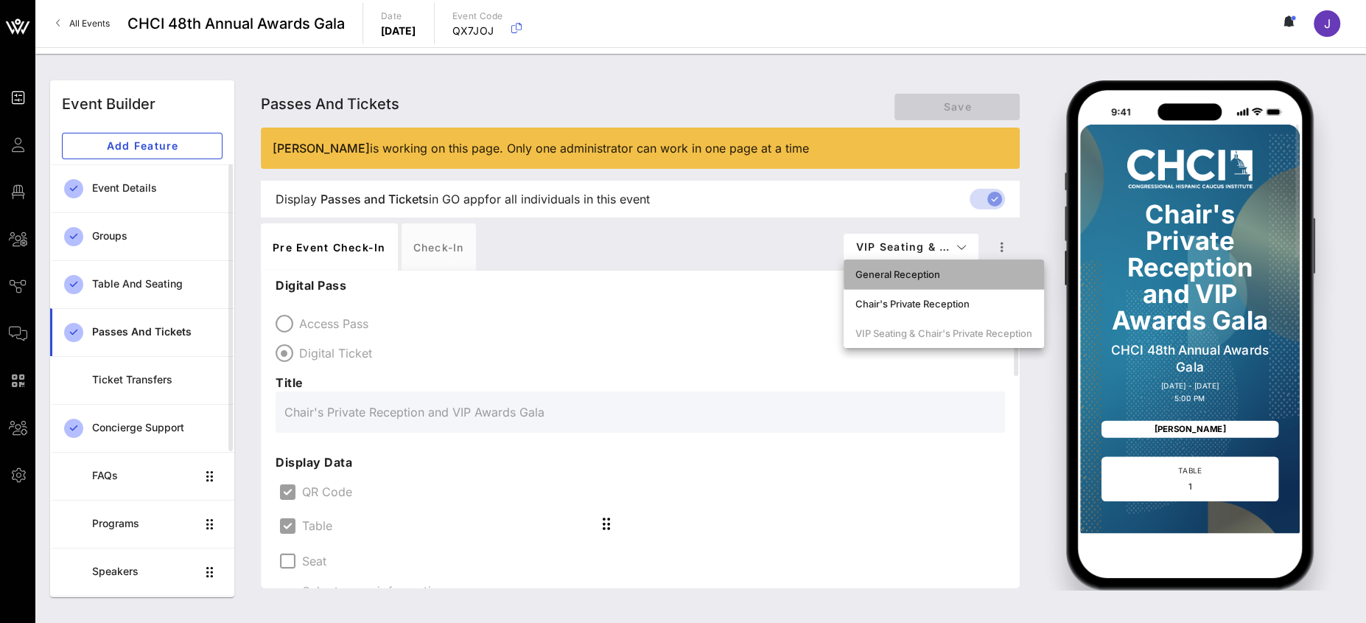
click at [908, 272] on div "General Reception" at bounding box center [943, 274] width 177 height 12
type input "General Reception"
type input "#FFFFFF"
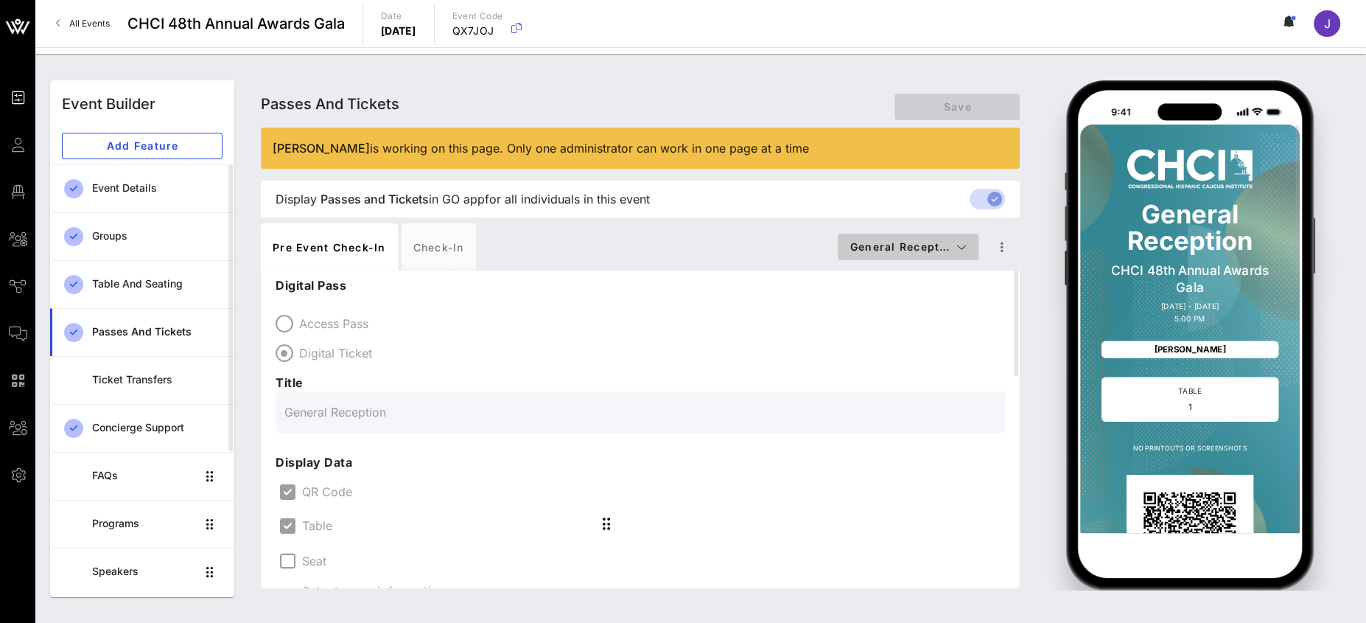
click at [933, 247] on span "General Recept…" at bounding box center [907, 246] width 117 height 13
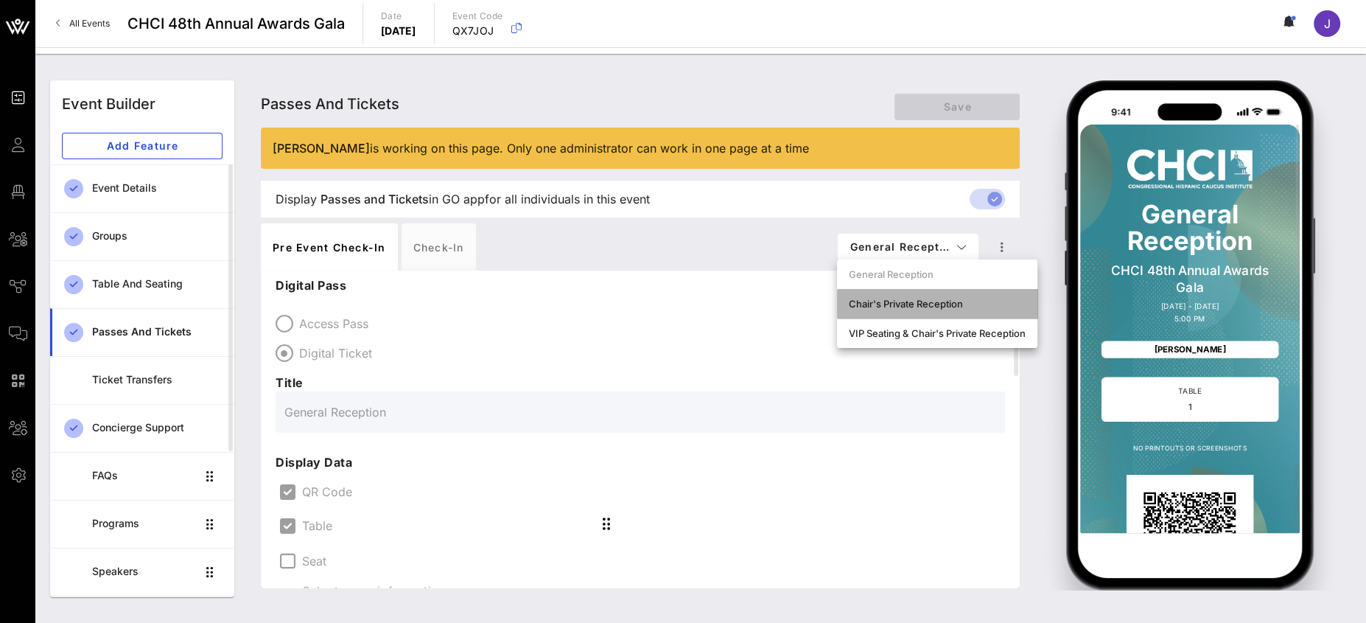
click at [918, 298] on div "Chair's Private Reception" at bounding box center [937, 304] width 177 height 12
type input "Chair's Private Reception and Awards Gala"
type input "#ffffff"
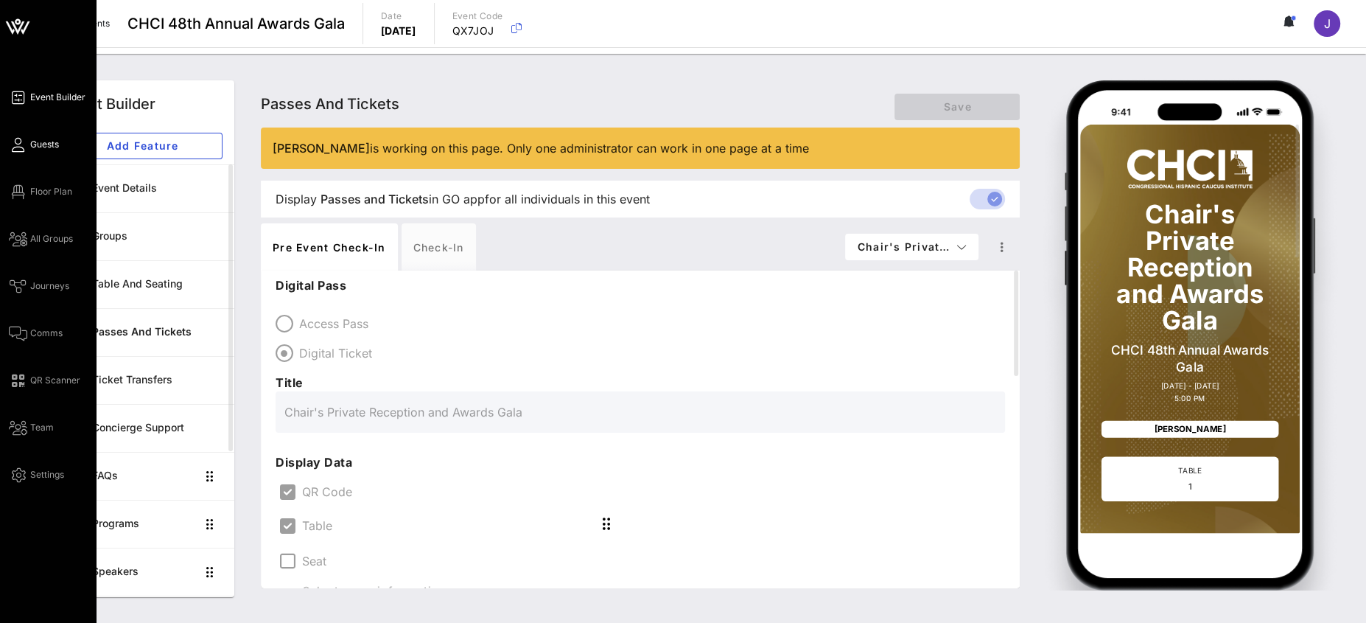
click at [18, 144] on icon at bounding box center [18, 145] width 18 height 2
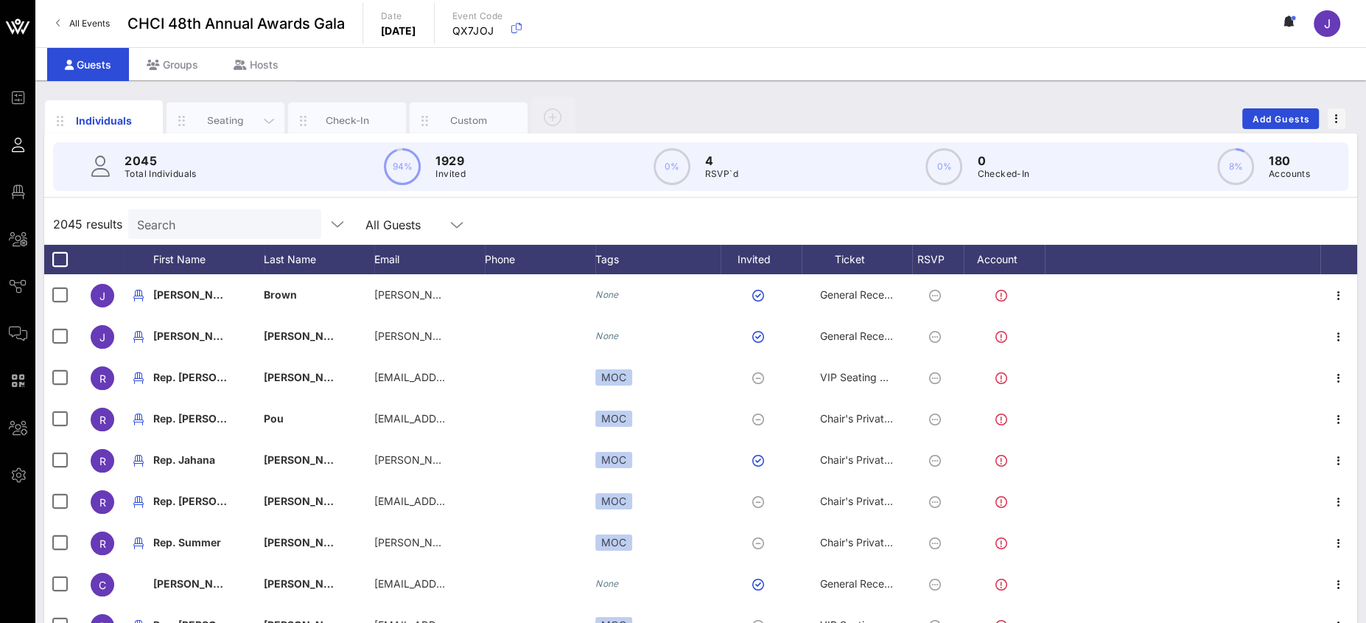
click at [239, 122] on div "Seating" at bounding box center [226, 120] width 66 height 14
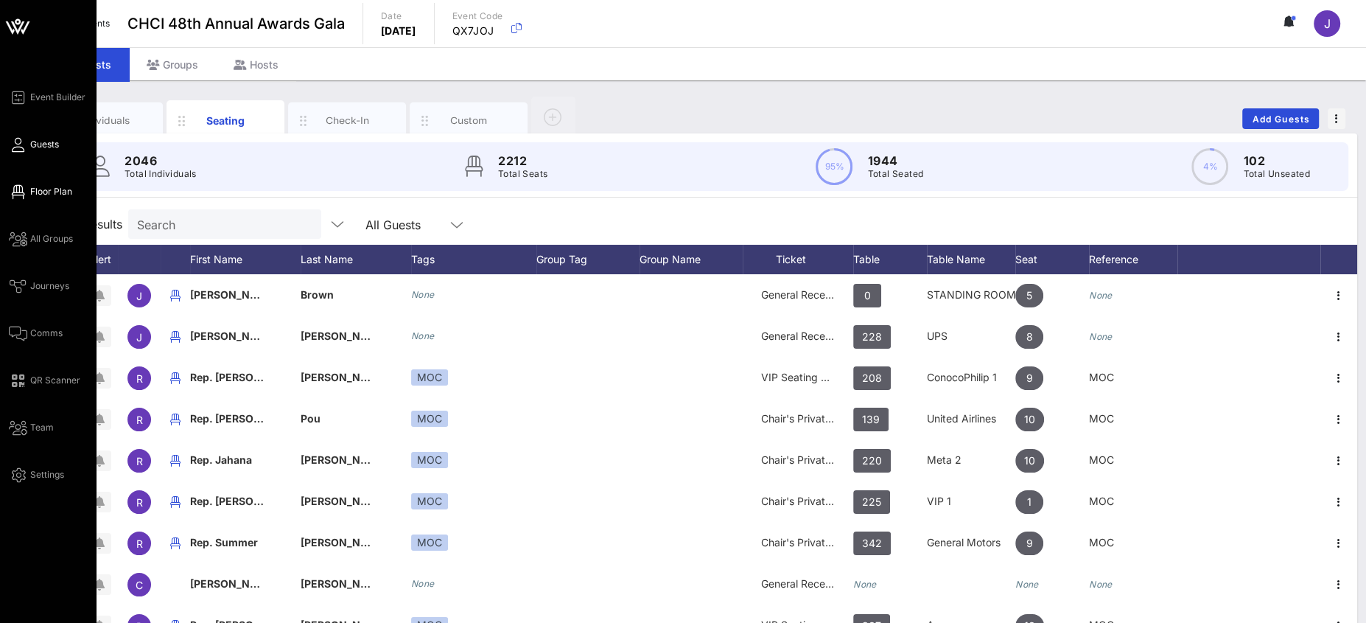
click at [32, 189] on span "Floor Plan" at bounding box center [51, 191] width 42 height 13
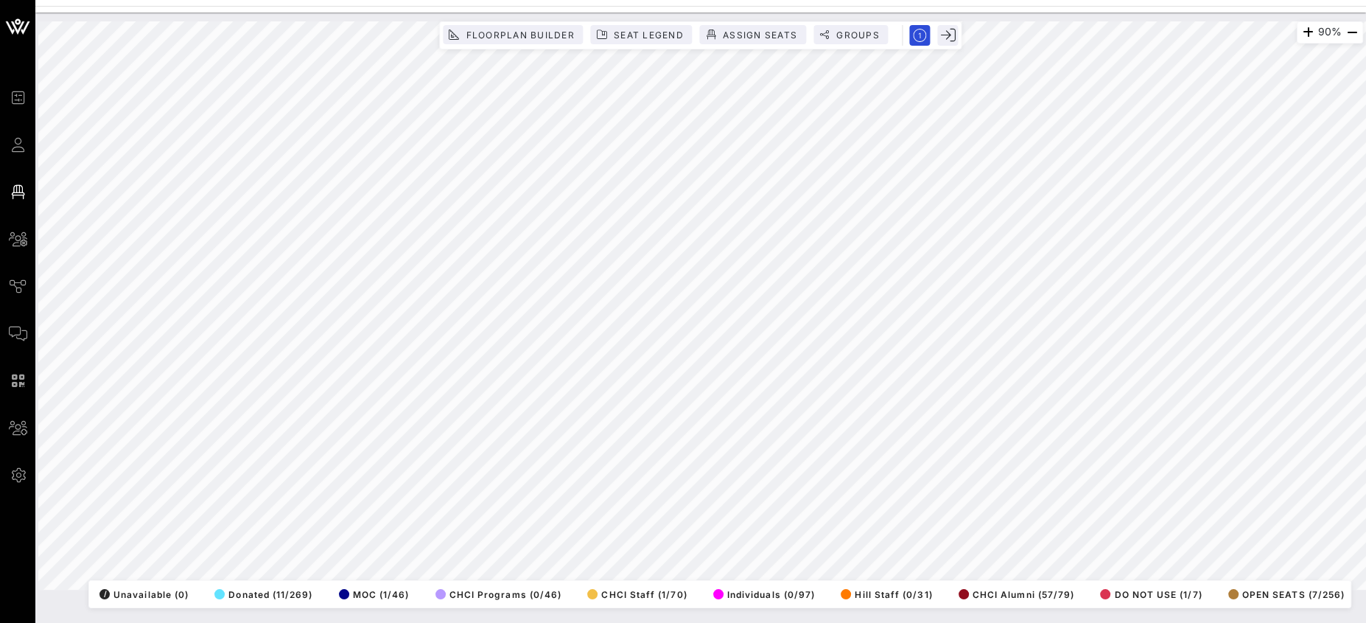
click at [1213, 517] on html "Event Builder Guests Floor Plan All Groups Journeys Comms QR Scanner Team Setti…" at bounding box center [683, 311] width 1366 height 623
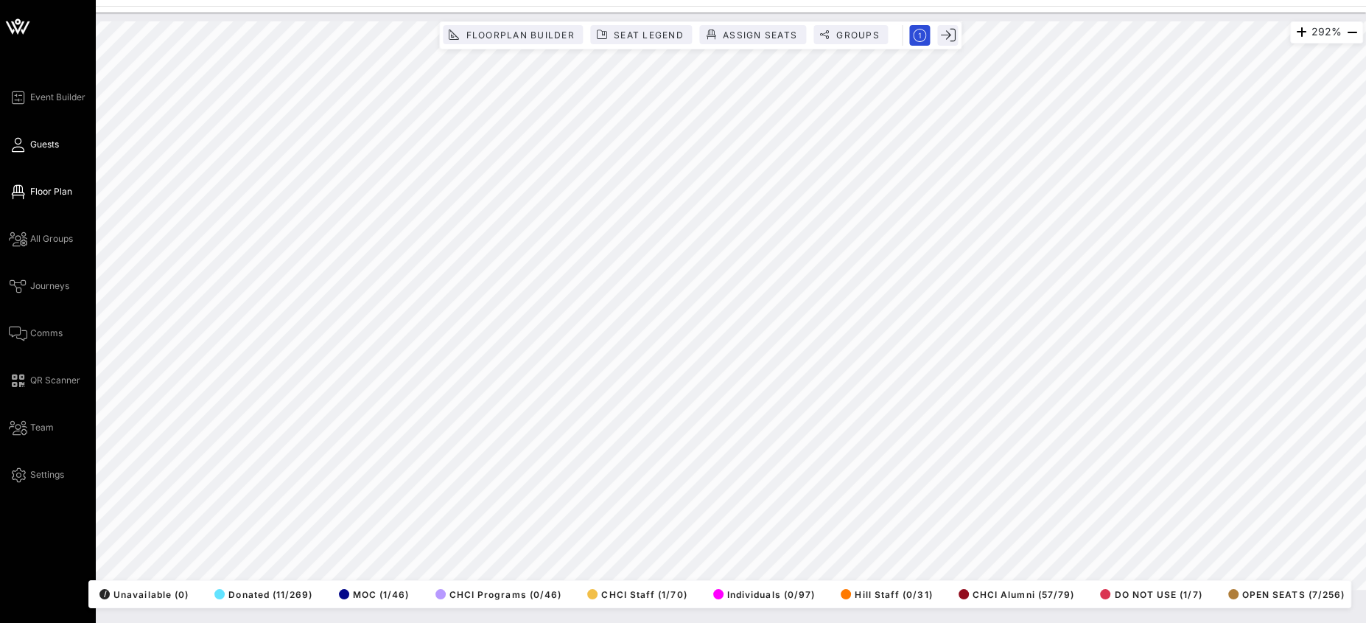
click at [46, 141] on span "Guests" at bounding box center [44, 144] width 29 height 13
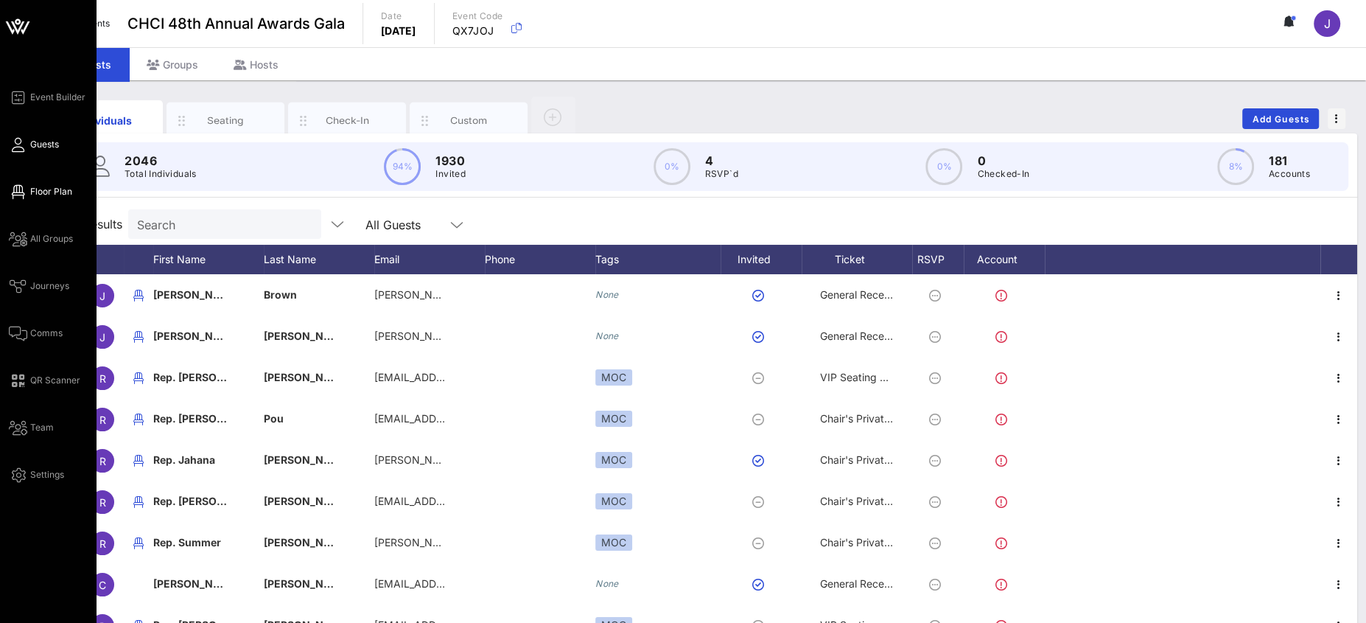
click at [35, 186] on span "Floor Plan" at bounding box center [51, 191] width 42 height 13
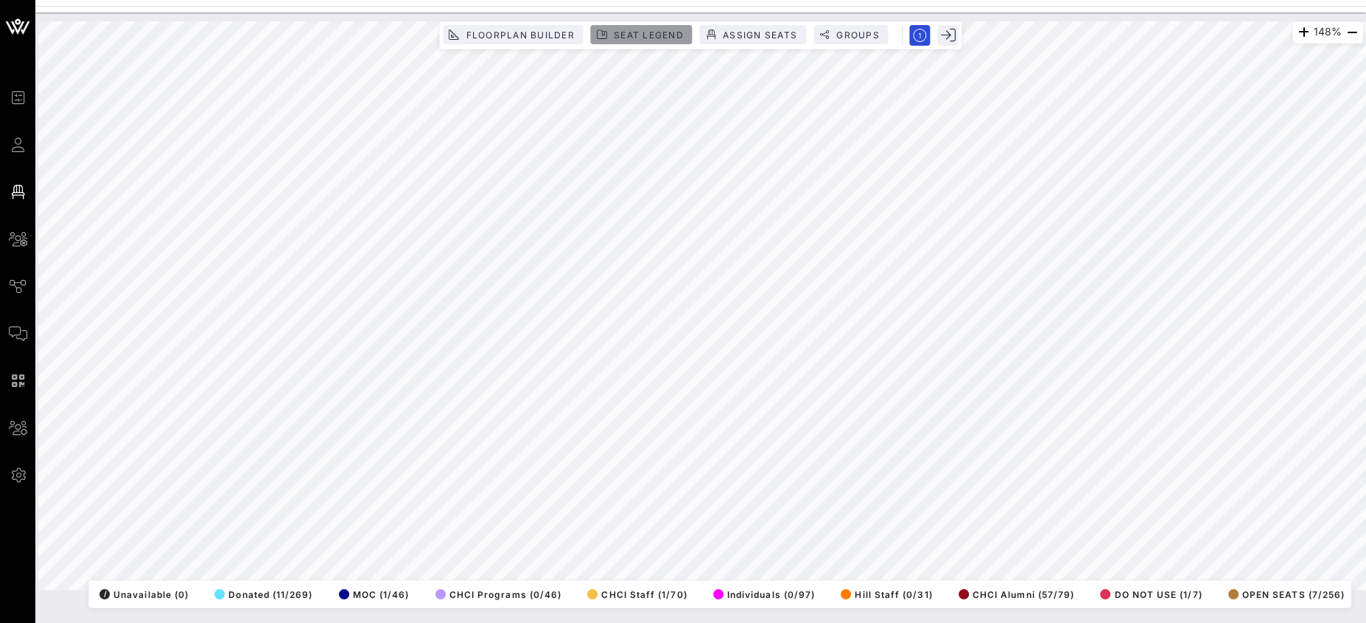
click at [648, 34] on span "Seat Legend" at bounding box center [648, 34] width 71 height 11
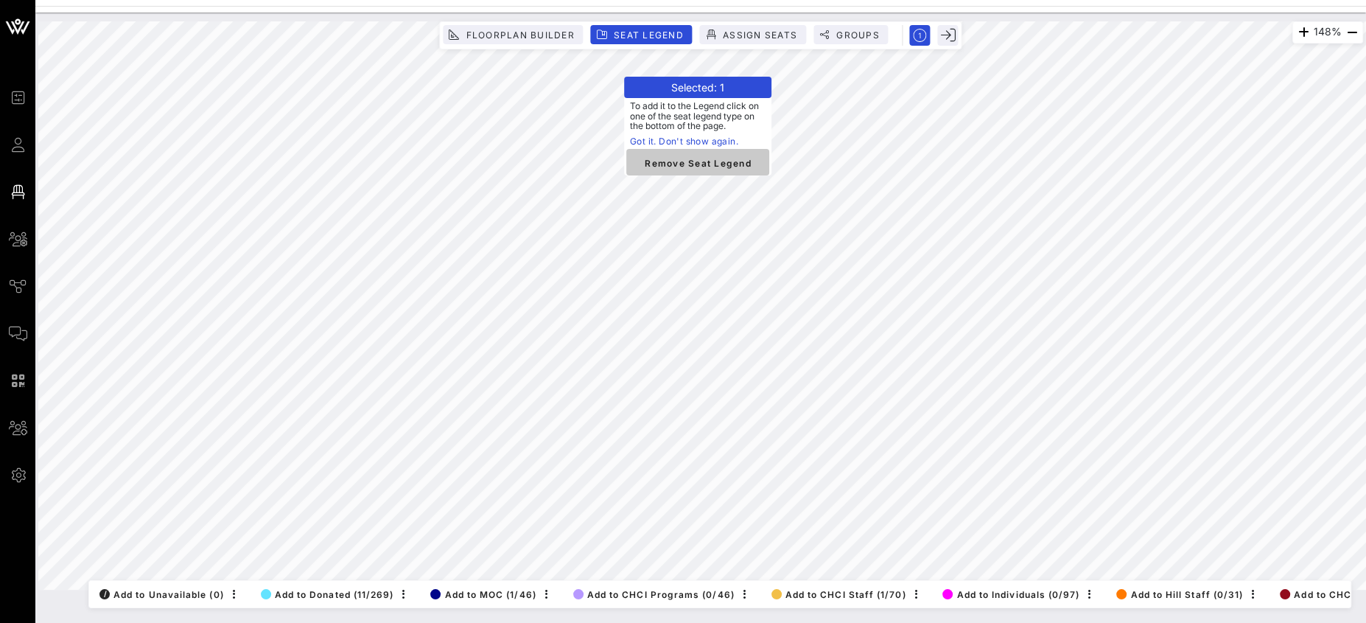
click at [671, 161] on span "Remove Seat Legend" at bounding box center [697, 161] width 119 height 13
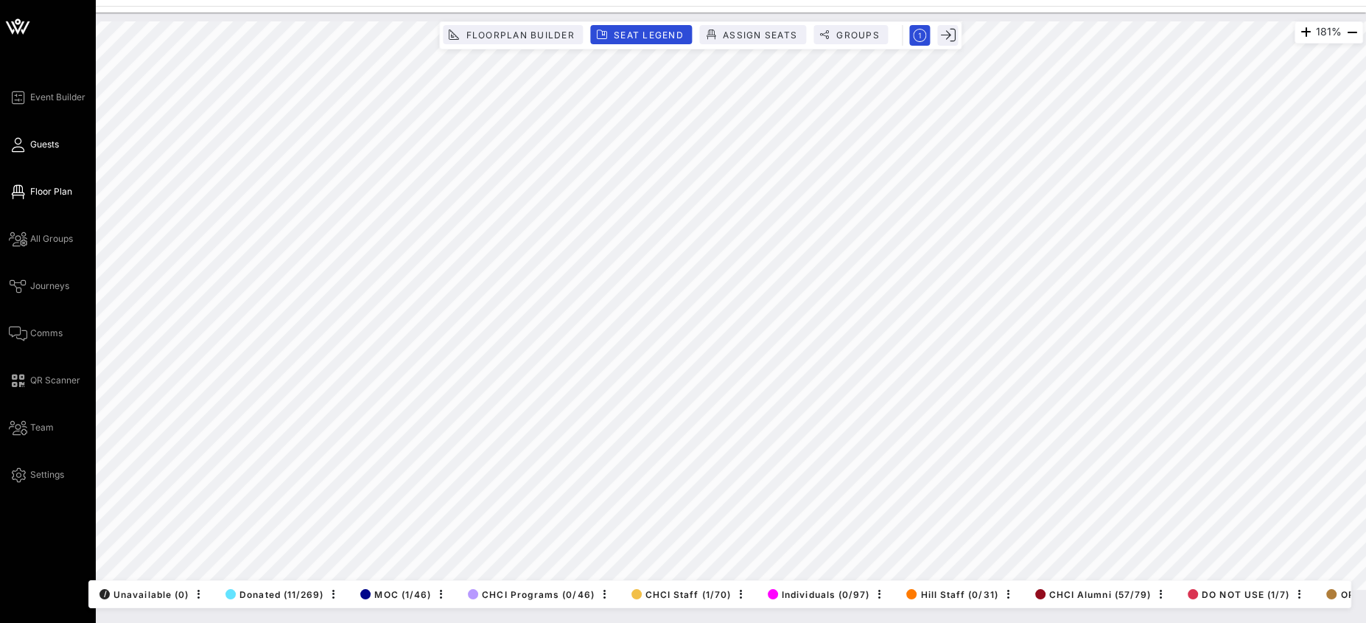
click at [57, 150] on span "Guests" at bounding box center [44, 144] width 29 height 13
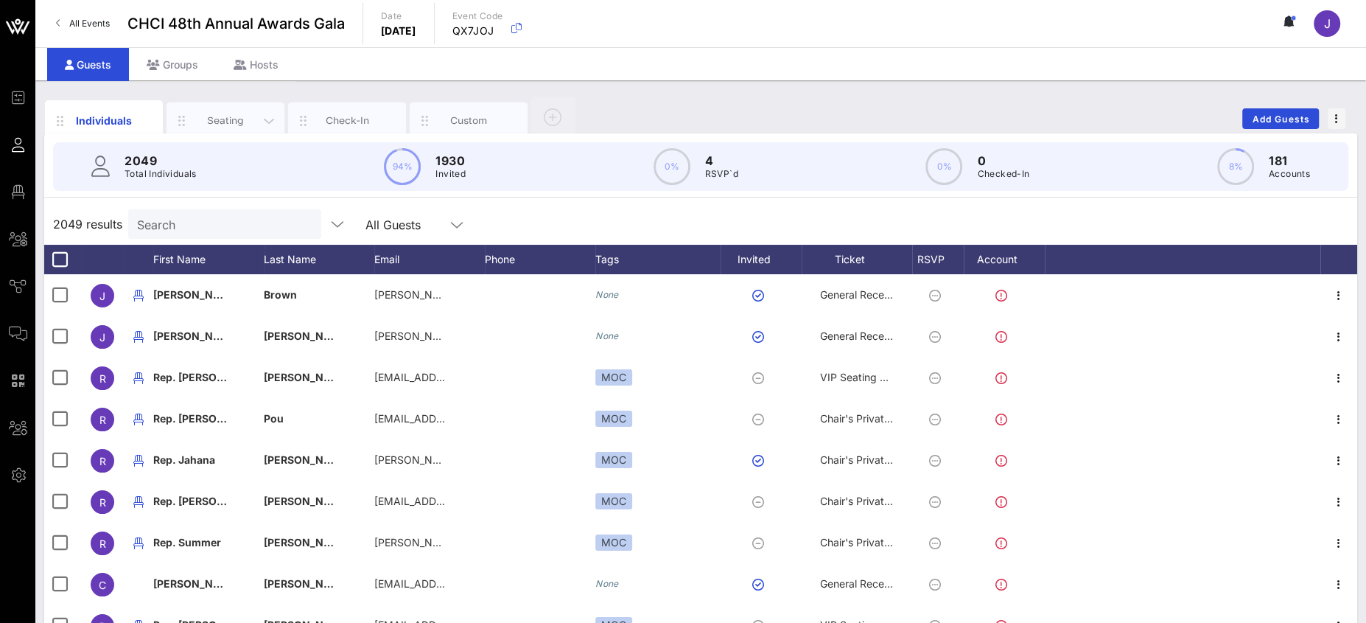
click at [224, 123] on div "Seating" at bounding box center [226, 120] width 66 height 14
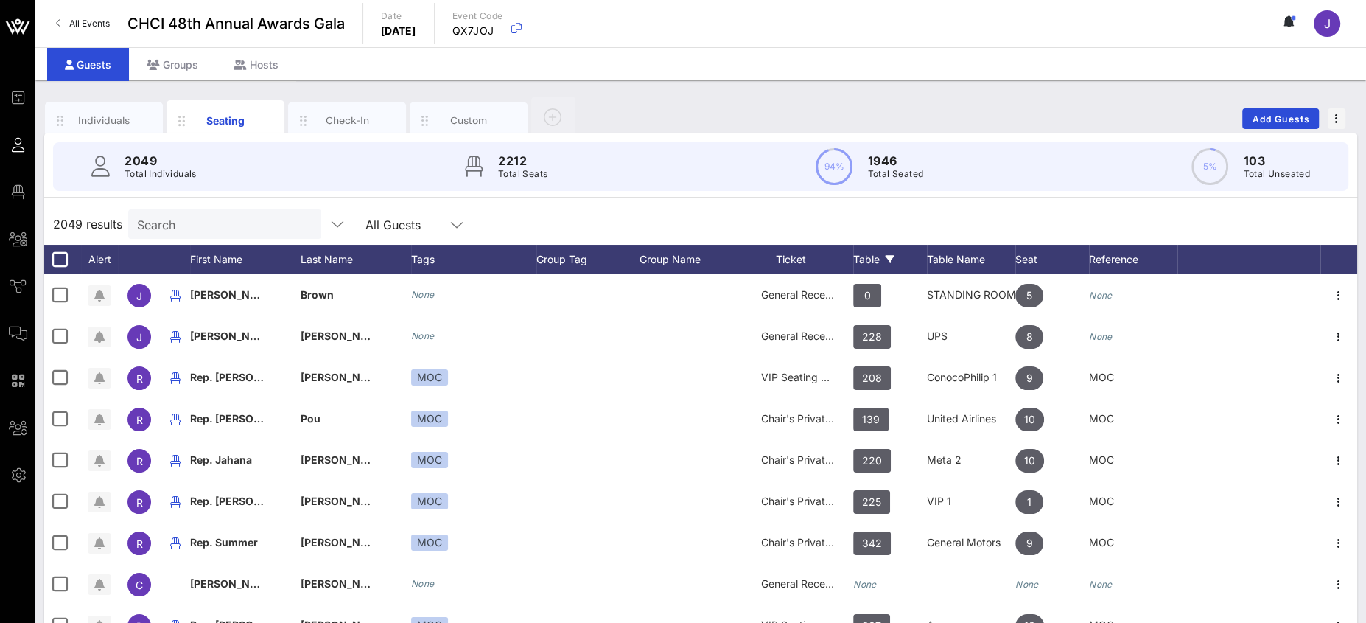
click at [862, 255] on div "Table" at bounding box center [890, 259] width 74 height 29
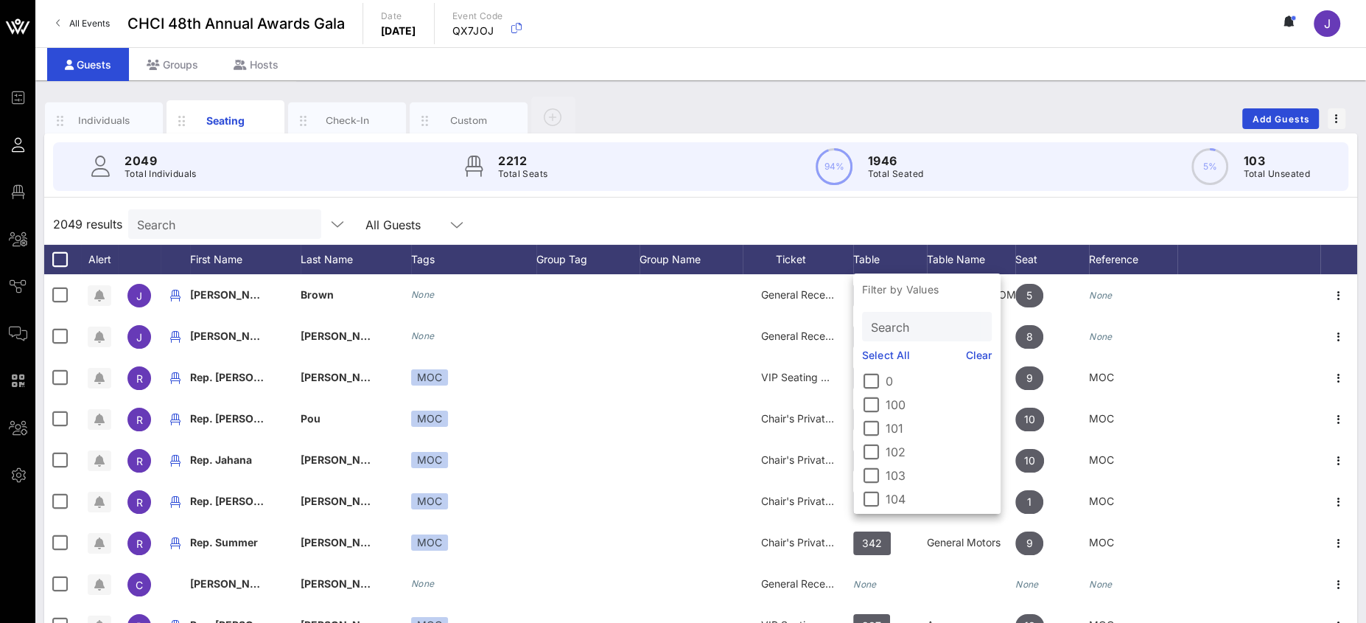
click at [895, 320] on input "Search" at bounding box center [925, 326] width 109 height 19
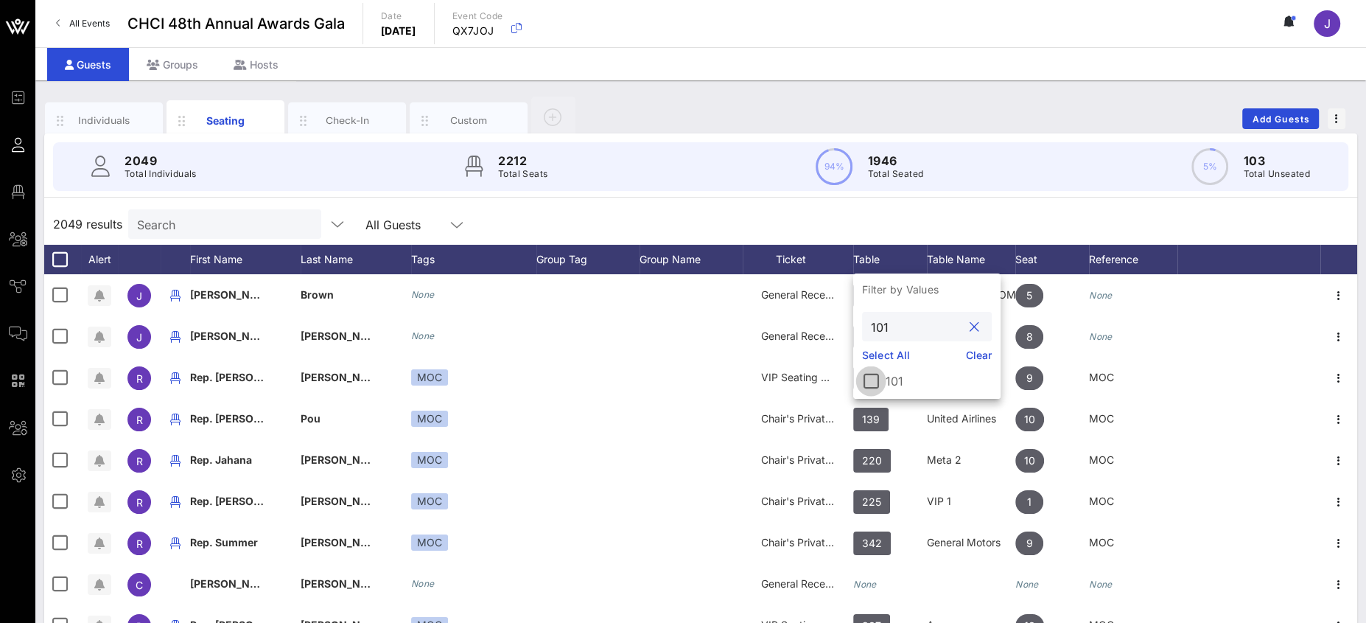
type input "101"
click at [874, 379] on div at bounding box center [870, 380] width 25 height 25
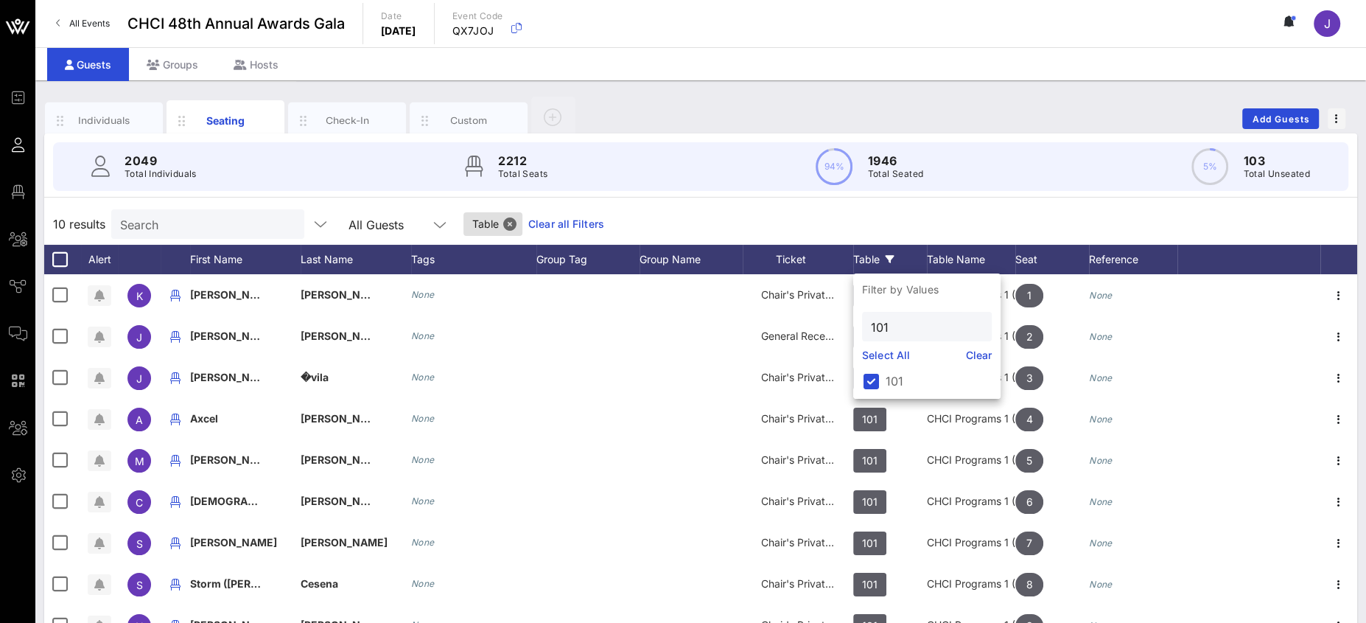
click at [836, 220] on div "10 results Search All Guests Table Clear all Filters" at bounding box center [700, 223] width 1313 height 41
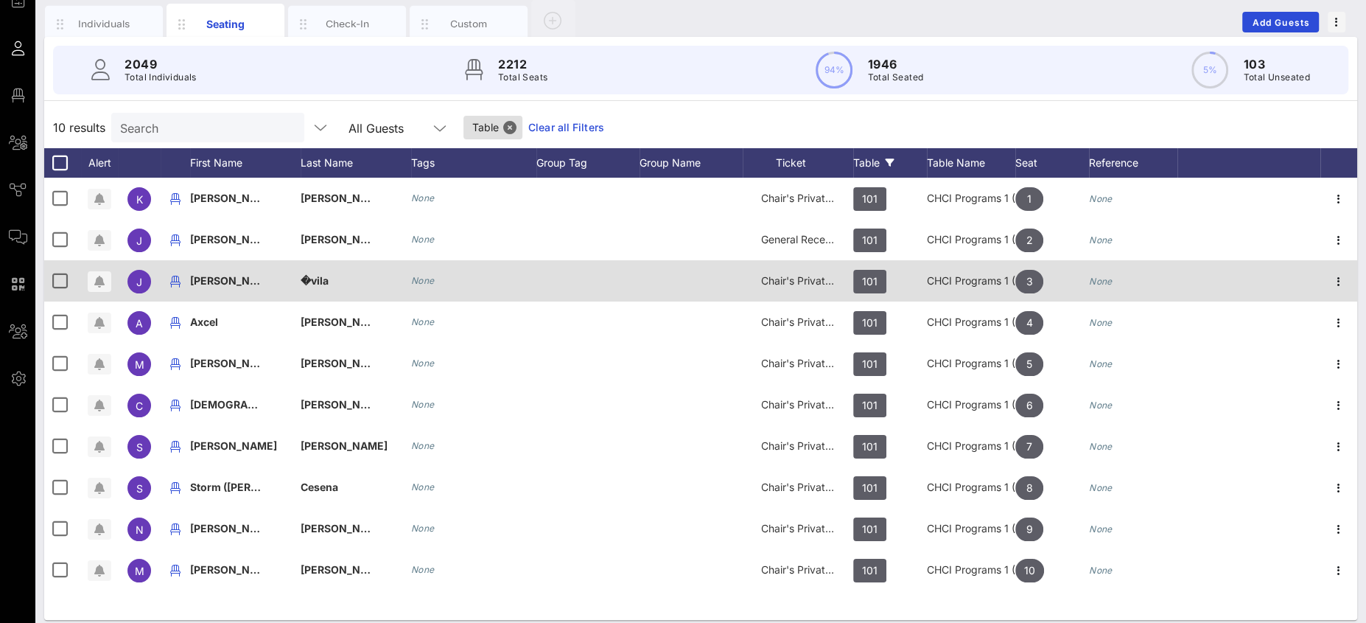
scroll to position [107, 0]
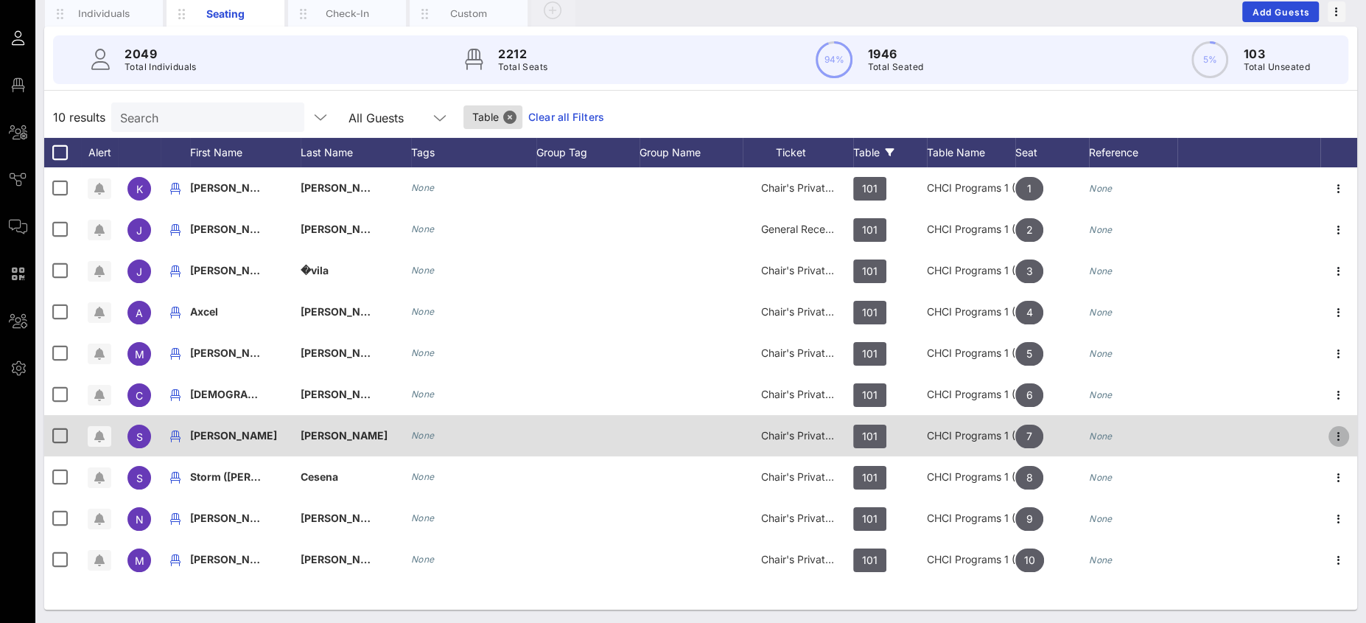
click at [1213, 435] on icon "button" at bounding box center [1339, 436] width 18 height 18
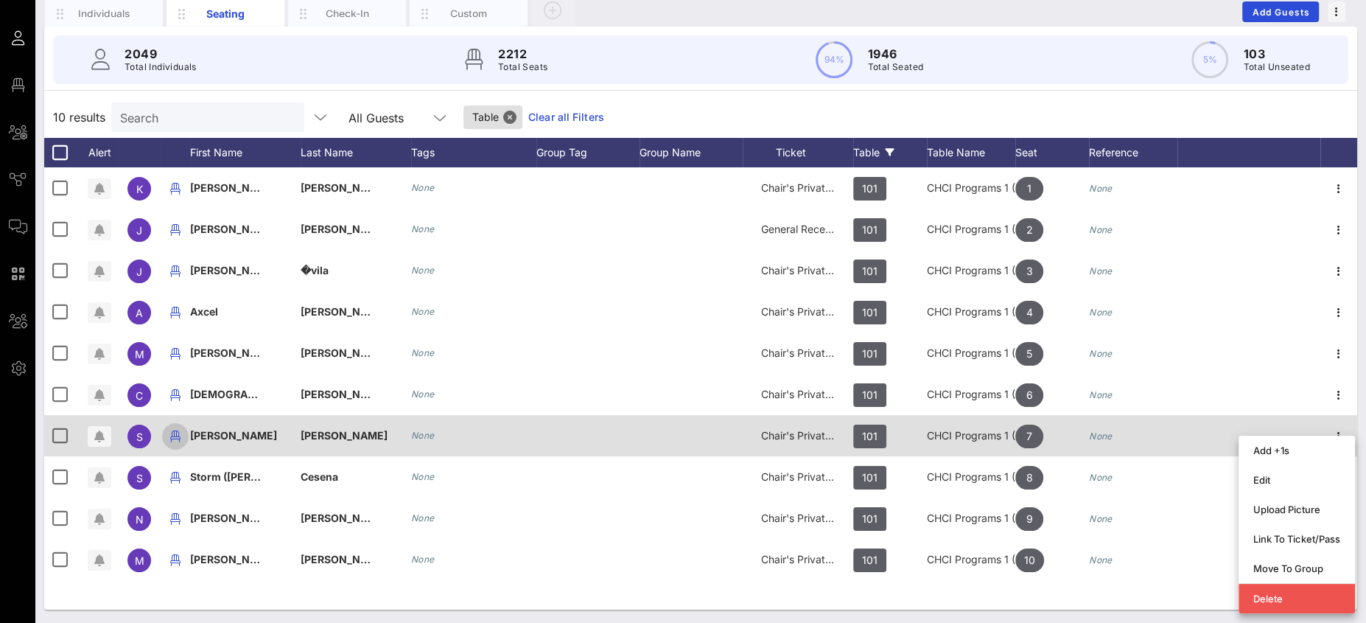
click at [175, 433] on icon "button" at bounding box center [175, 436] width 18 height 18
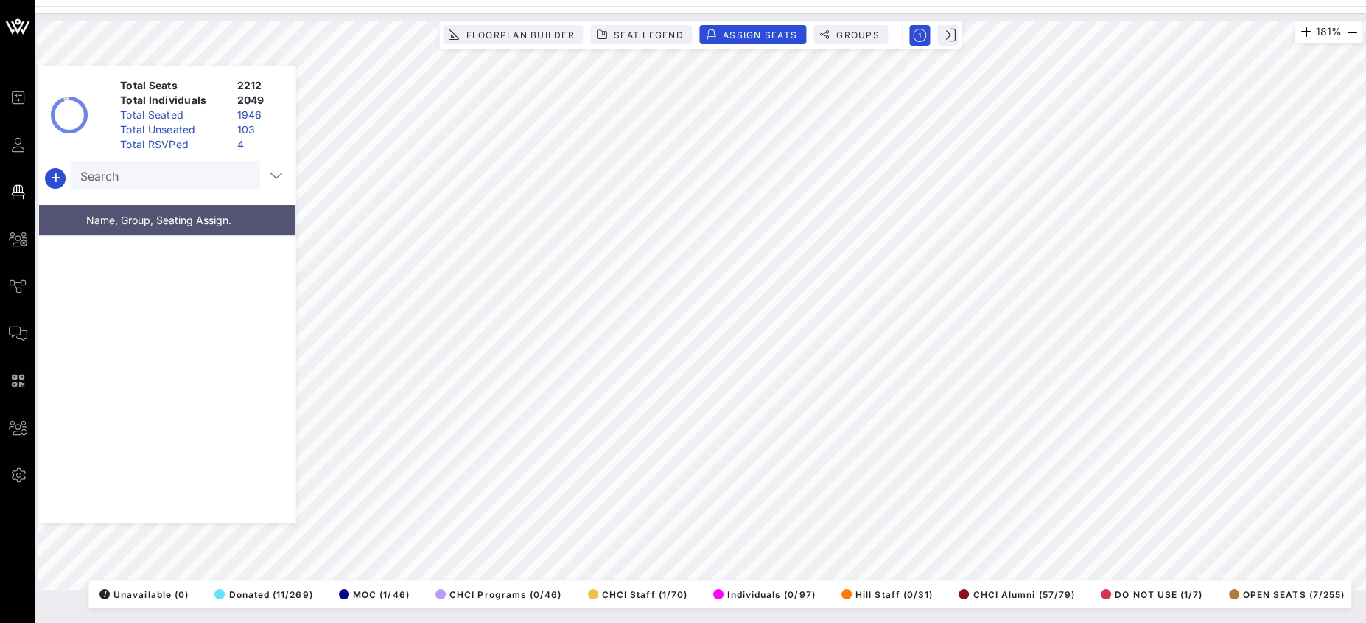
scroll to position [7787, 0]
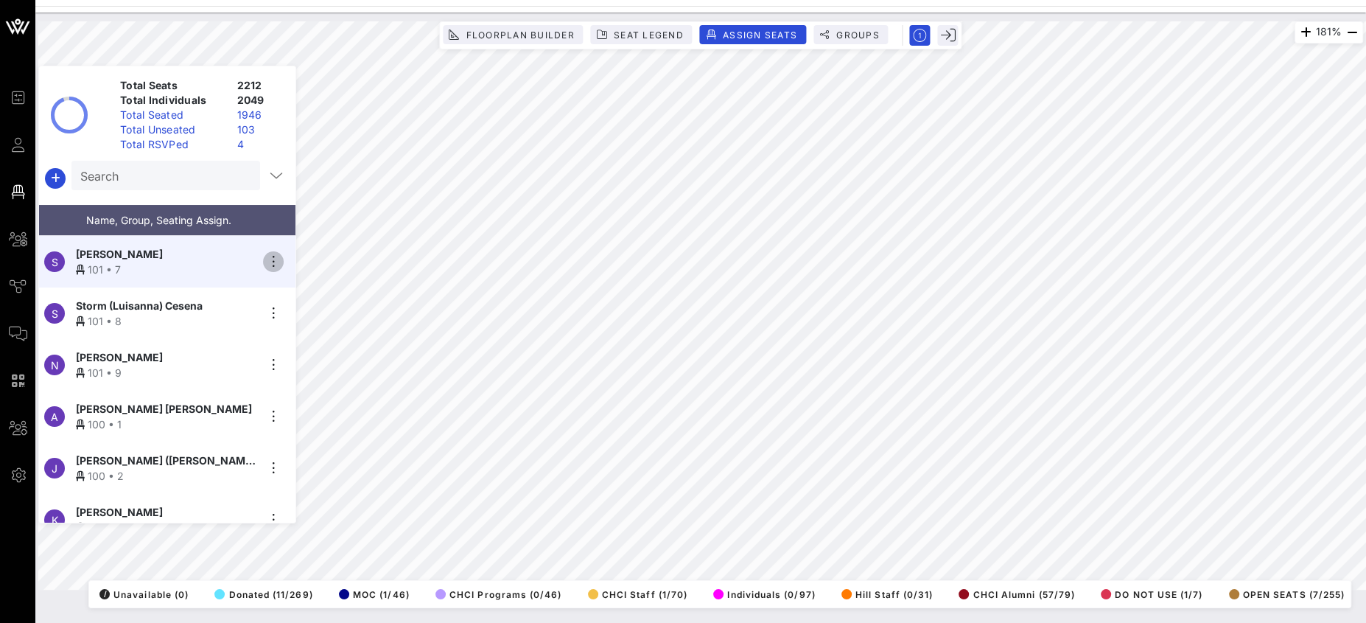
click at [270, 253] on icon "button" at bounding box center [273, 262] width 18 height 18
click at [306, 367] on div "Unseat" at bounding box center [315, 368] width 74 height 12
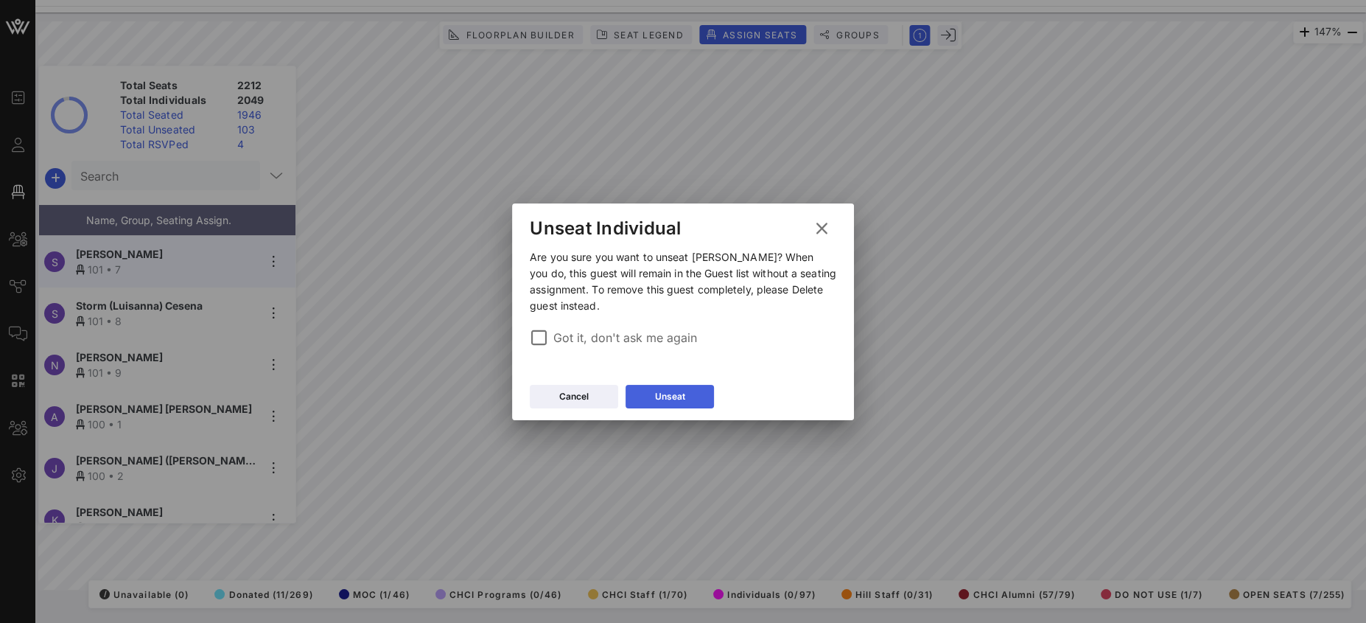
click at [659, 389] on div "Unseat" at bounding box center [670, 396] width 30 height 15
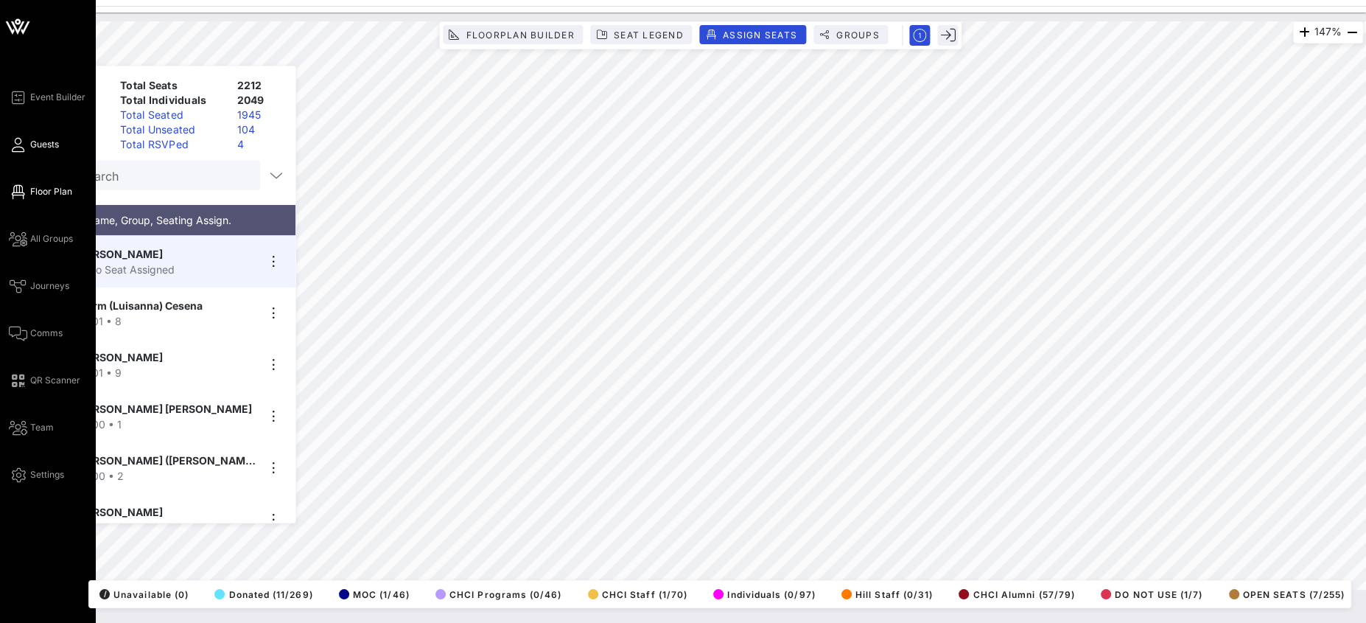
click at [19, 146] on icon at bounding box center [18, 145] width 18 height 2
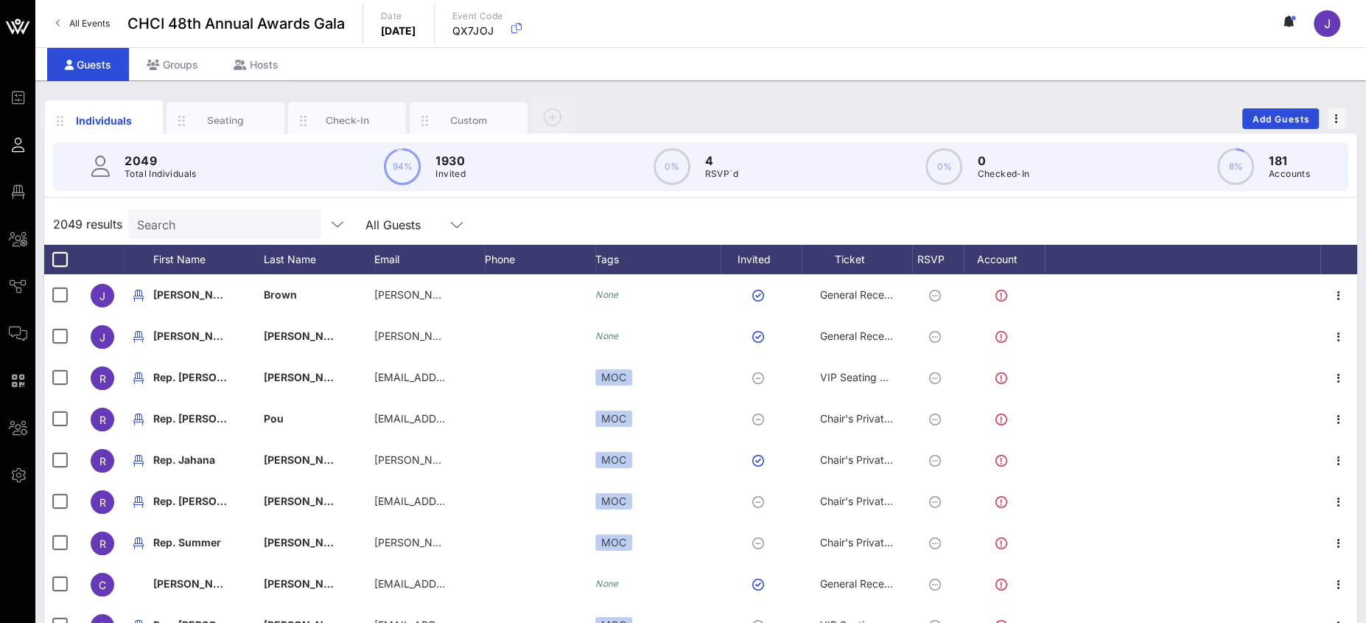
click at [194, 225] on input "Search" at bounding box center [223, 223] width 172 height 19
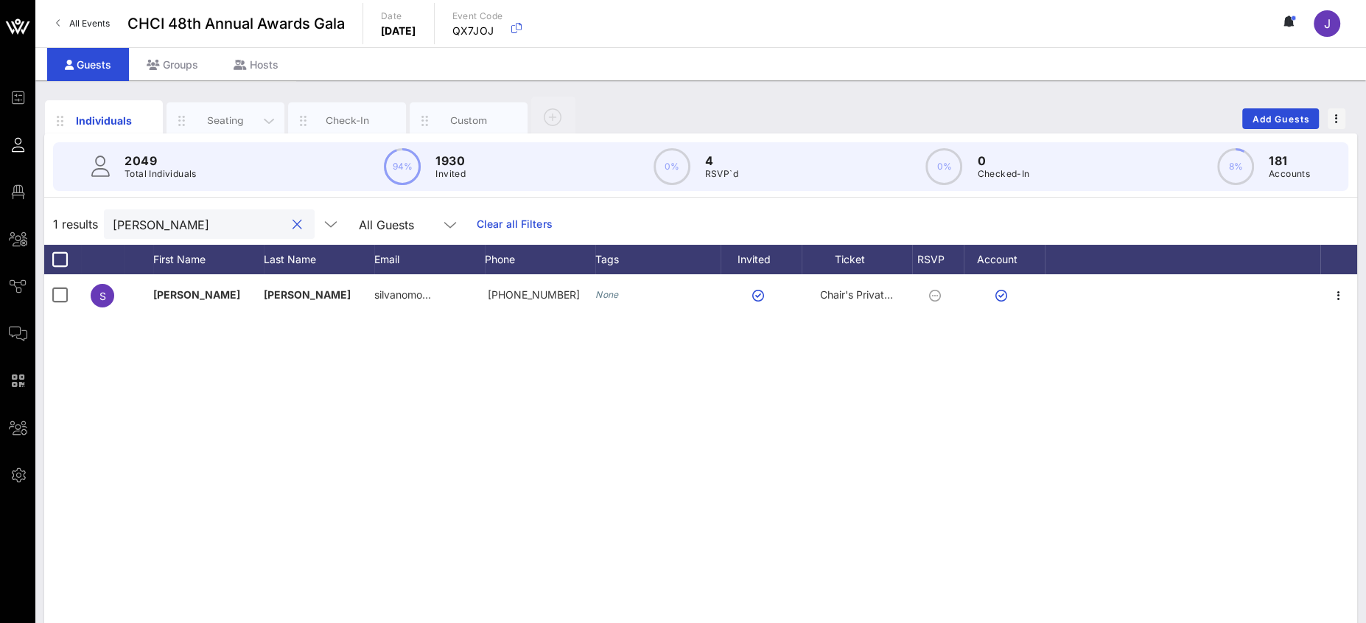
type input "silvano"
click at [236, 111] on div "Seating" at bounding box center [225, 120] width 118 height 37
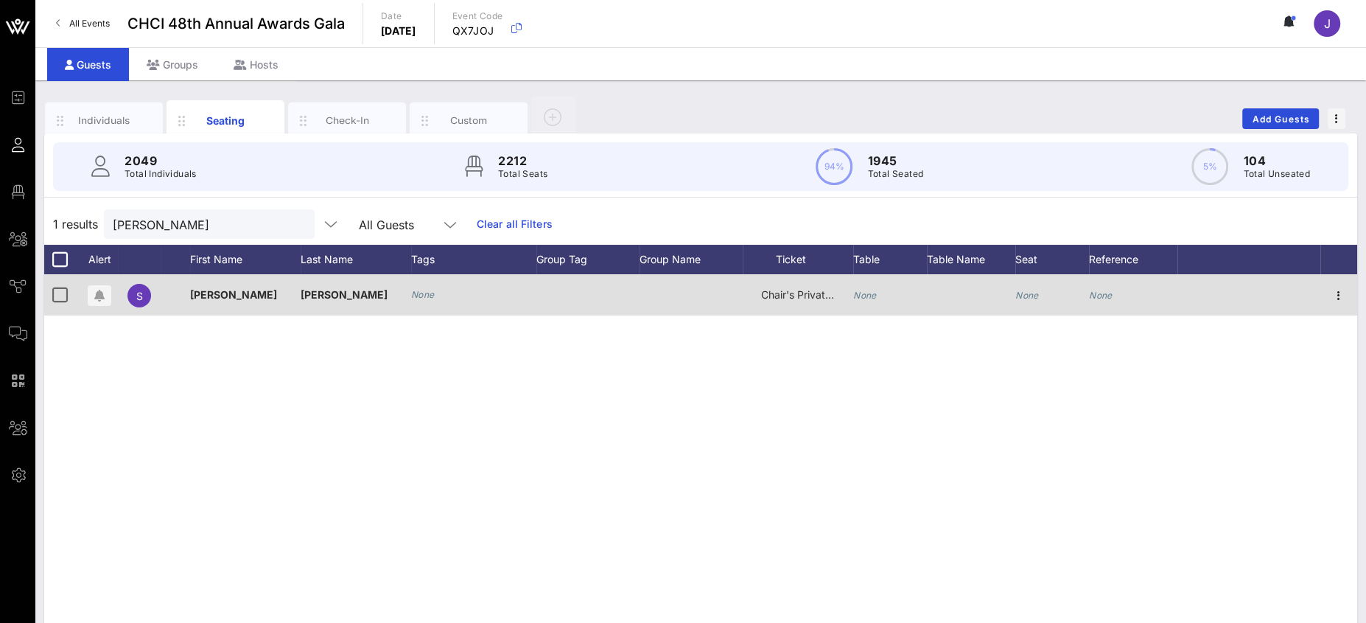
click at [855, 293] on icon "None" at bounding box center [865, 295] width 24 height 11
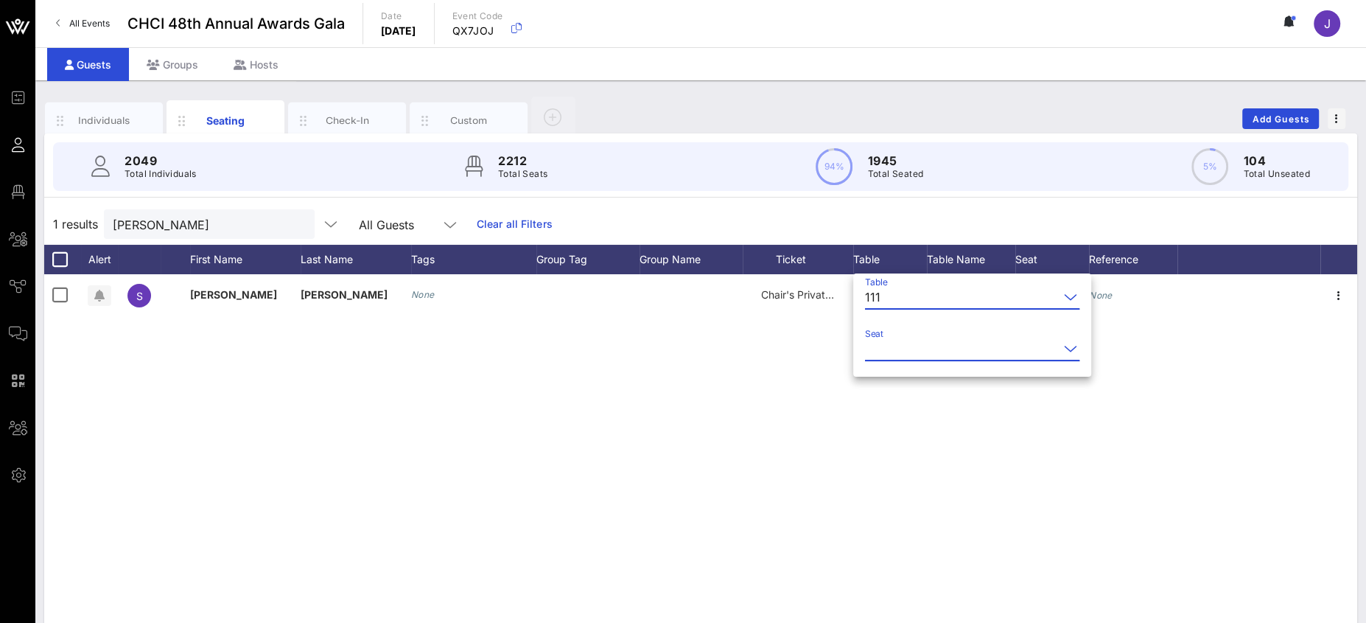
click at [914, 348] on input "Seat" at bounding box center [962, 349] width 194 height 24
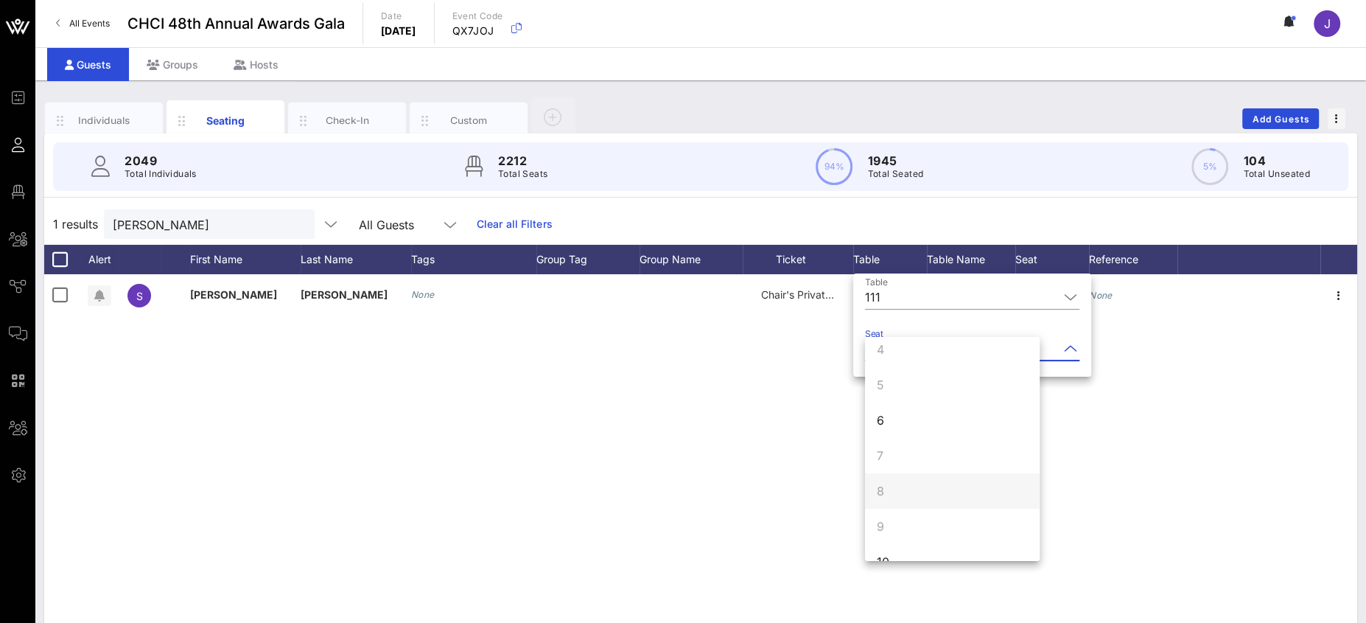
scroll to position [141, 0]
click at [894, 402] on div "6" at bounding box center [952, 395] width 175 height 35
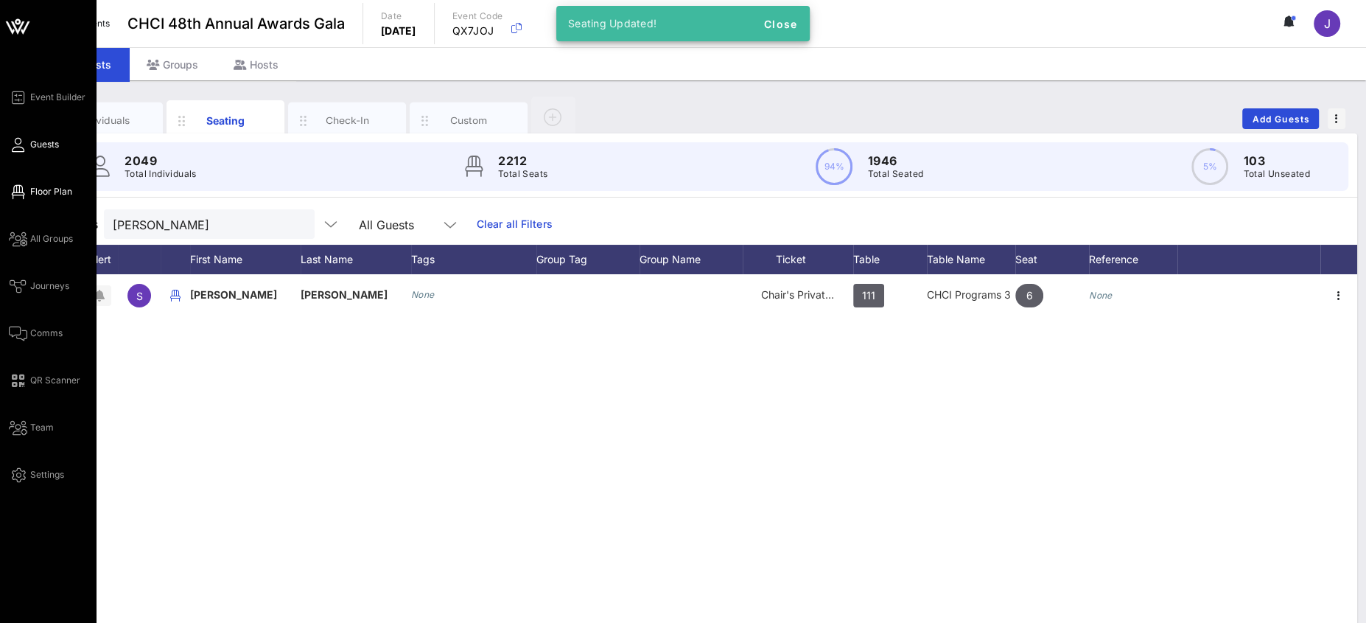
click at [32, 186] on span "Floor Plan" at bounding box center [51, 191] width 42 height 13
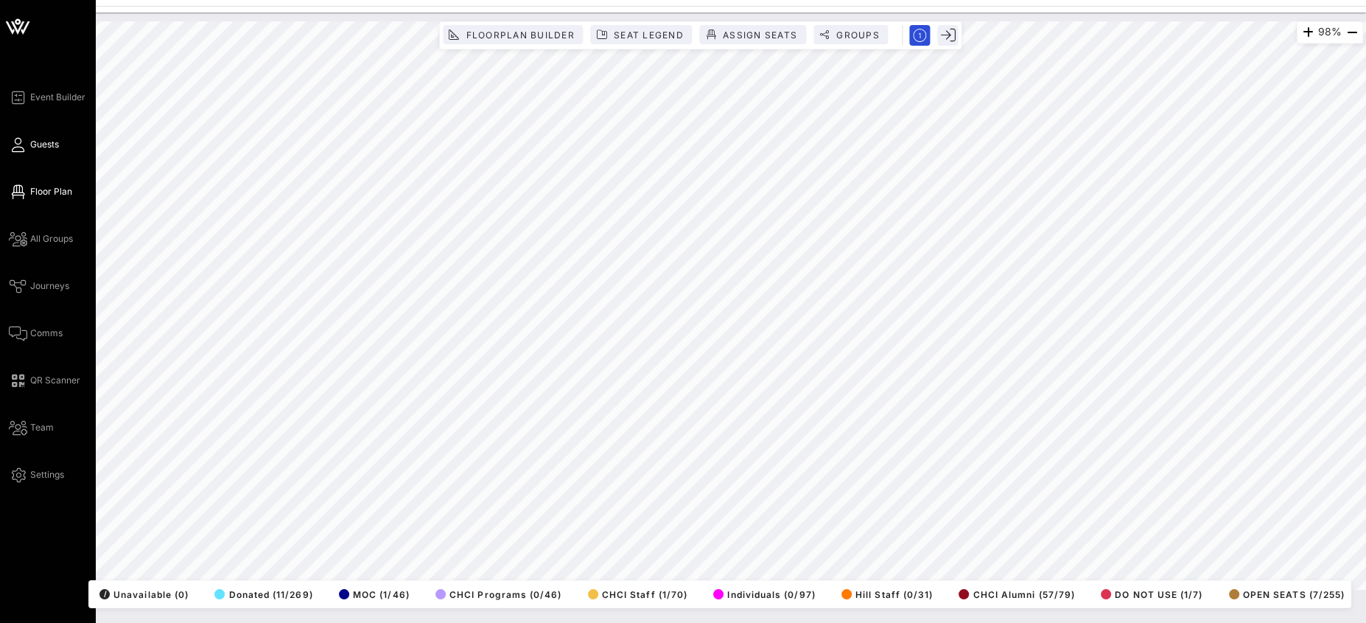
click at [17, 144] on icon at bounding box center [18, 145] width 18 height 2
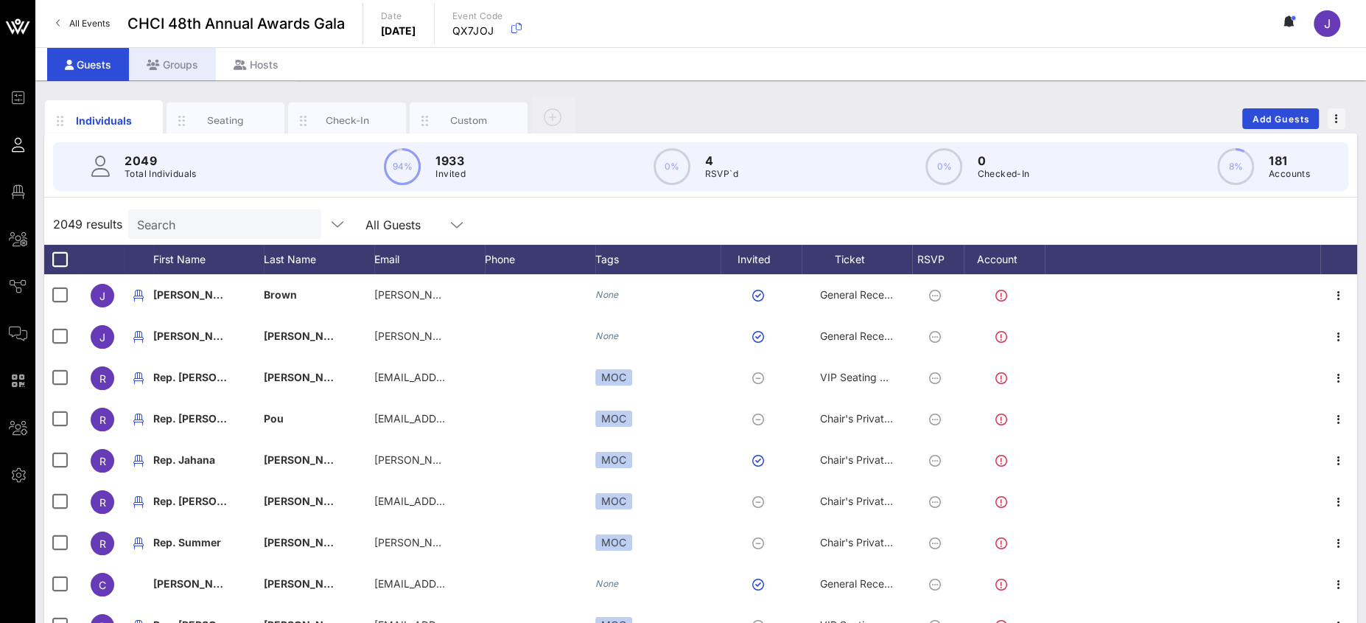
click at [182, 62] on div "Groups" at bounding box center [172, 64] width 87 height 33
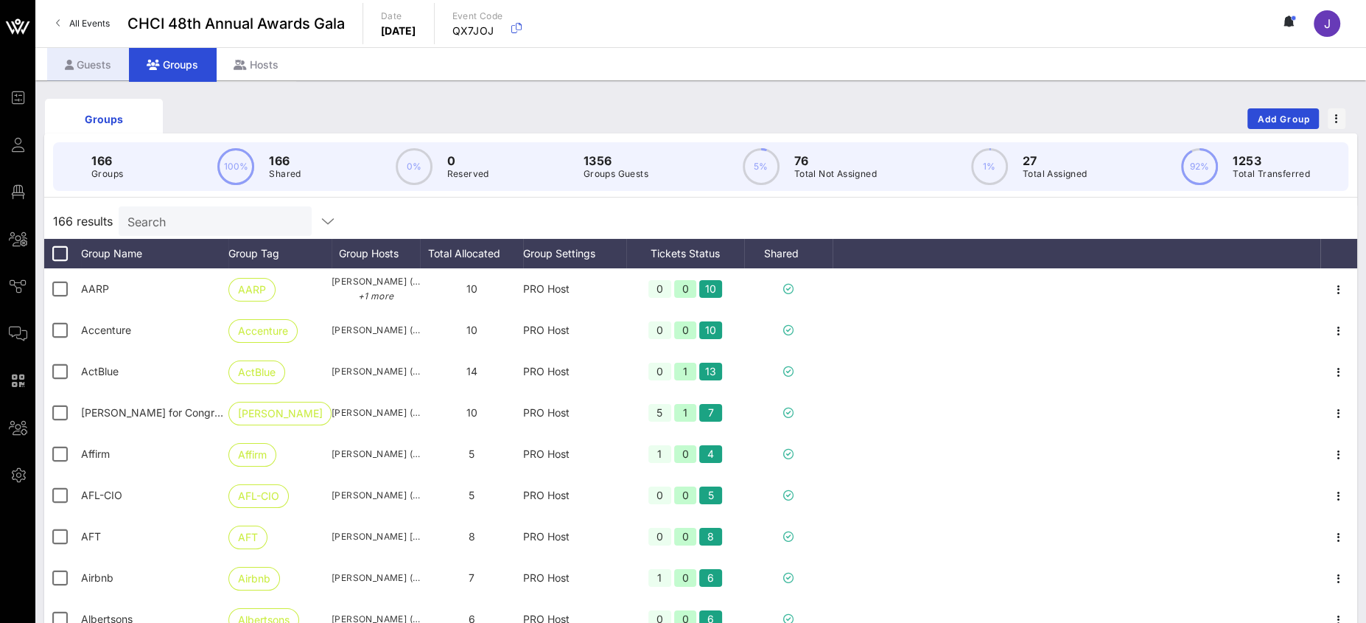
click at [97, 66] on div "Guests" at bounding box center [88, 64] width 82 height 33
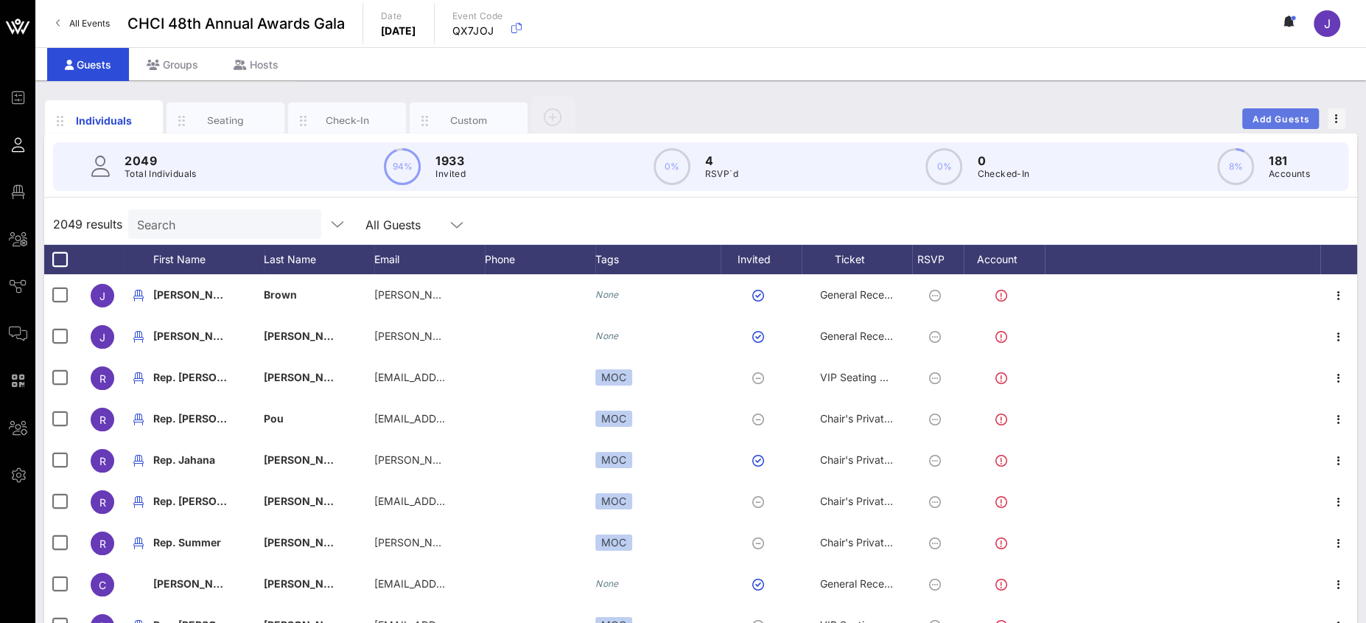
click at [1213, 118] on span "Add Guests" at bounding box center [1281, 118] width 58 height 11
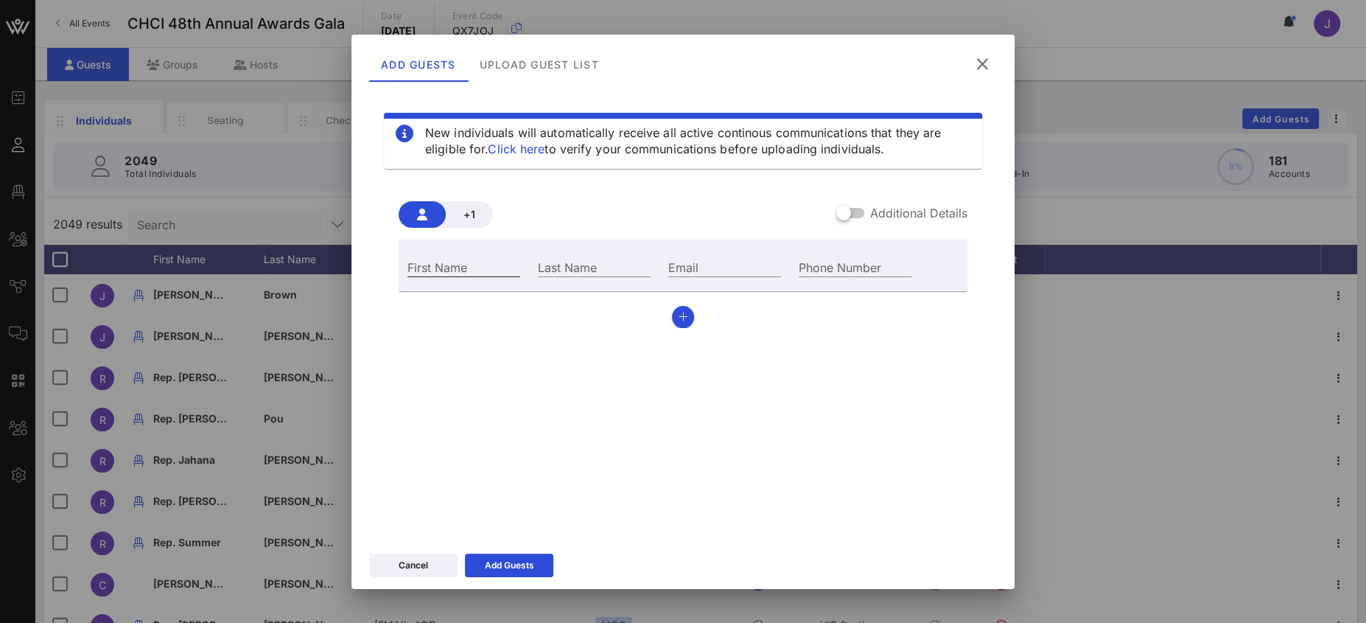
click at [510, 259] on input "First Name" at bounding box center [463, 266] width 113 height 19
type input "Rep. Nancy"
type input "Pelosi"
paste input "mailto:Jacob.Trauberman@mail.house.gov"
drag, startPoint x: 692, startPoint y: 264, endPoint x: 608, endPoint y: 256, distance: 84.4
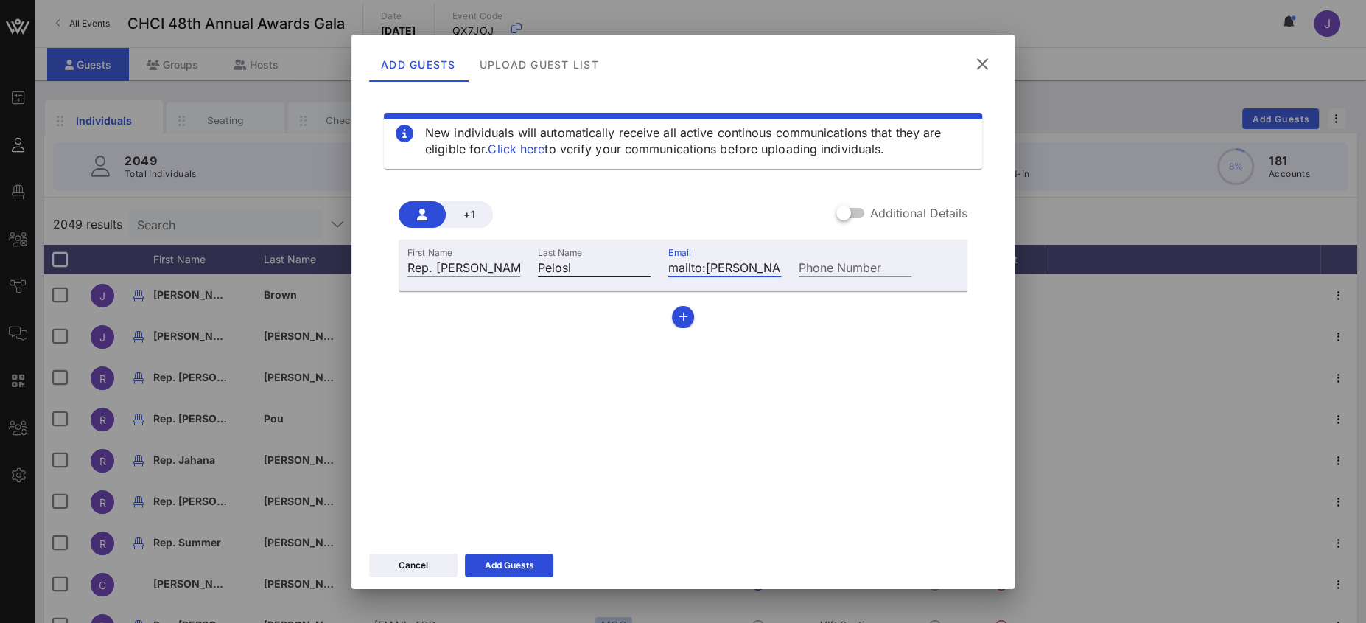
click at [608, 256] on div "First Name Rep. Nancy Last Name Pelosi Email mailto:Jacob.Trauberman@mail.house…" at bounding box center [660, 265] width 522 height 40
click at [708, 265] on input "mailto:Jacob.Trauberman@mail.house.gov" at bounding box center [724, 266] width 113 height 19
drag, startPoint x: 707, startPoint y: 267, endPoint x: 619, endPoint y: 262, distance: 88.6
click at [620, 262] on div "First Name Rep. Nancy Last Name Pelosi Email mailto:Jacob.Trauberman@mail.house…" at bounding box center [660, 265] width 522 height 40
type input "Jacob.Trauberman@mail.house.gov"
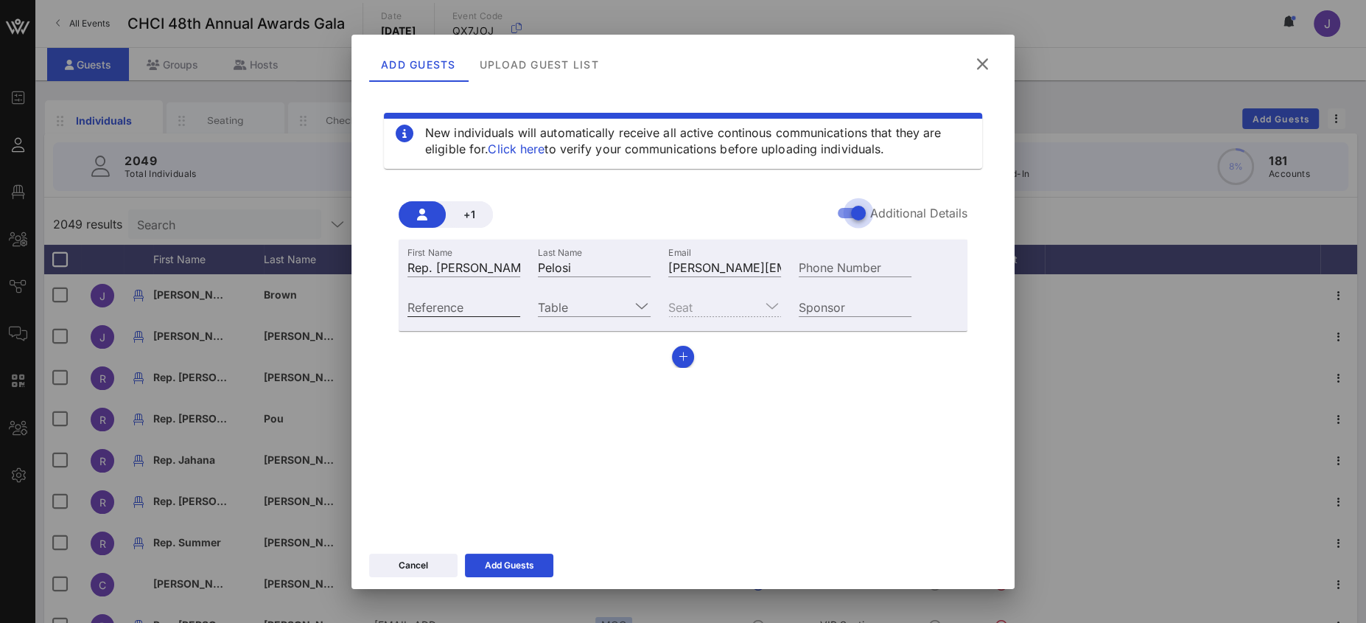
click at [503, 312] on input "Reference" at bounding box center [463, 306] width 113 height 19
type input "MOC"
click at [581, 305] on input "Table" at bounding box center [584, 306] width 92 height 19
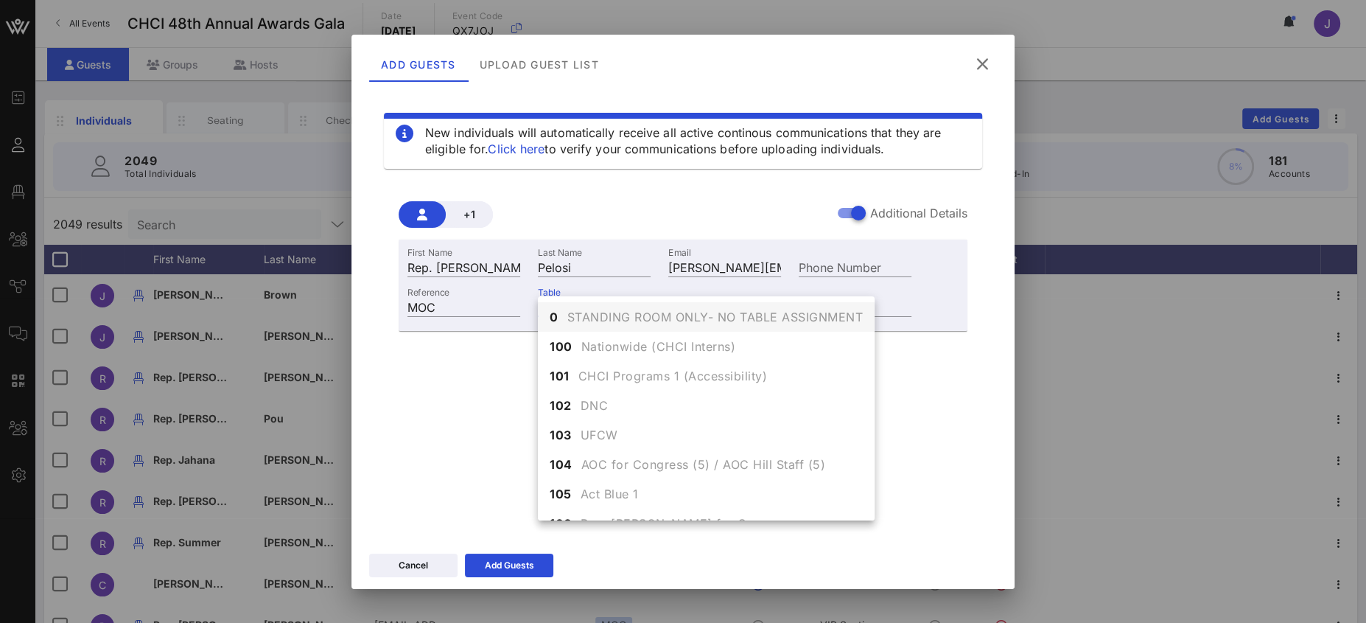
click at [581, 313] on span "STANDING ROOM ONLY- NO TABLE ASSIGNMENT" at bounding box center [715, 317] width 296 height 18
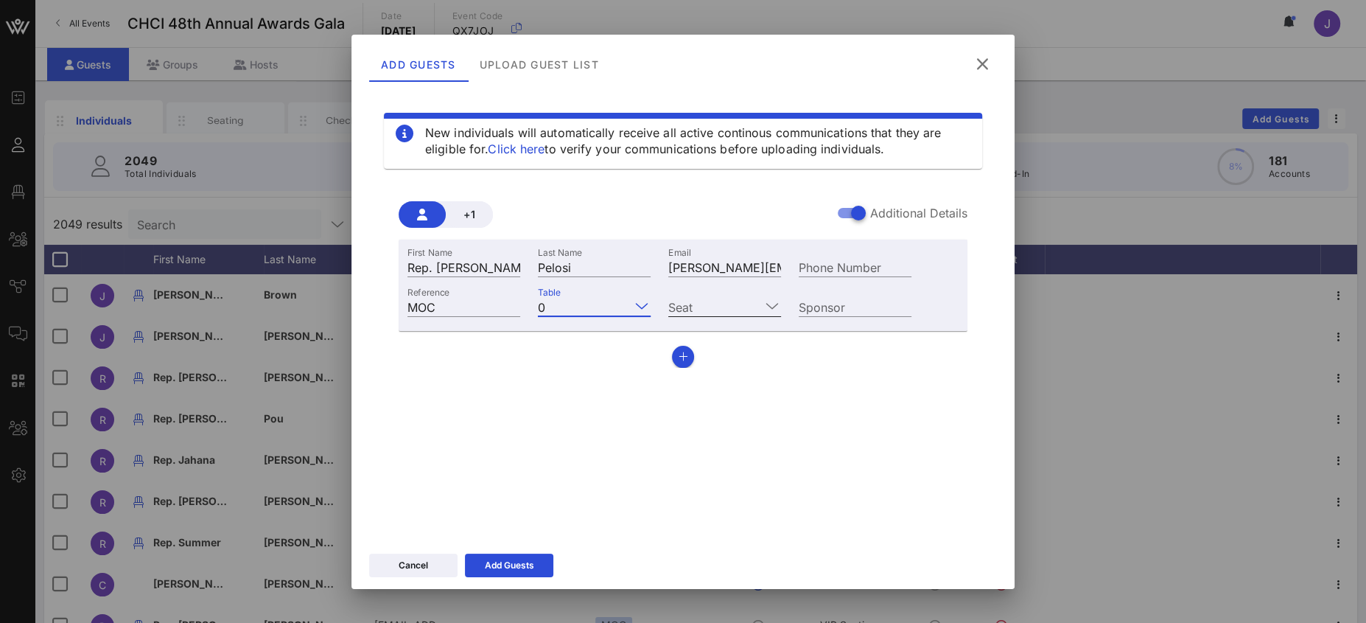
click at [734, 298] on input "Seat" at bounding box center [714, 306] width 92 height 19
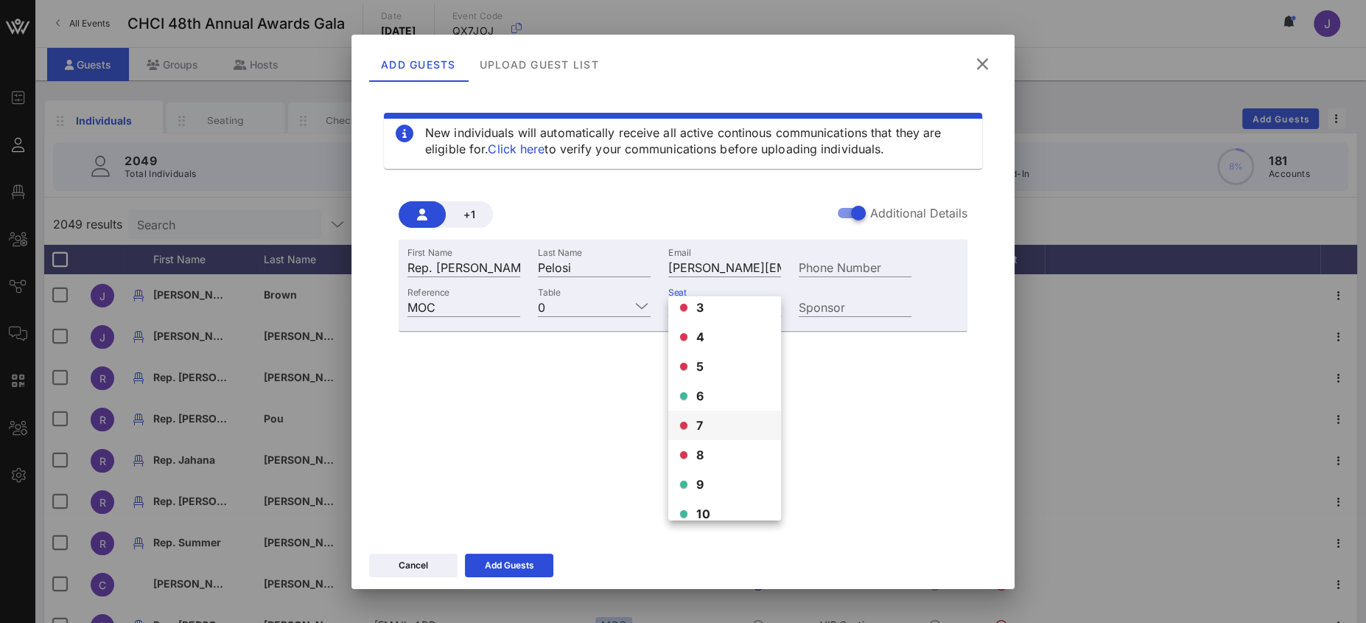
scroll to position [83, 0]
click at [709, 384] on div "6" at bounding box center [724, 381] width 113 height 29
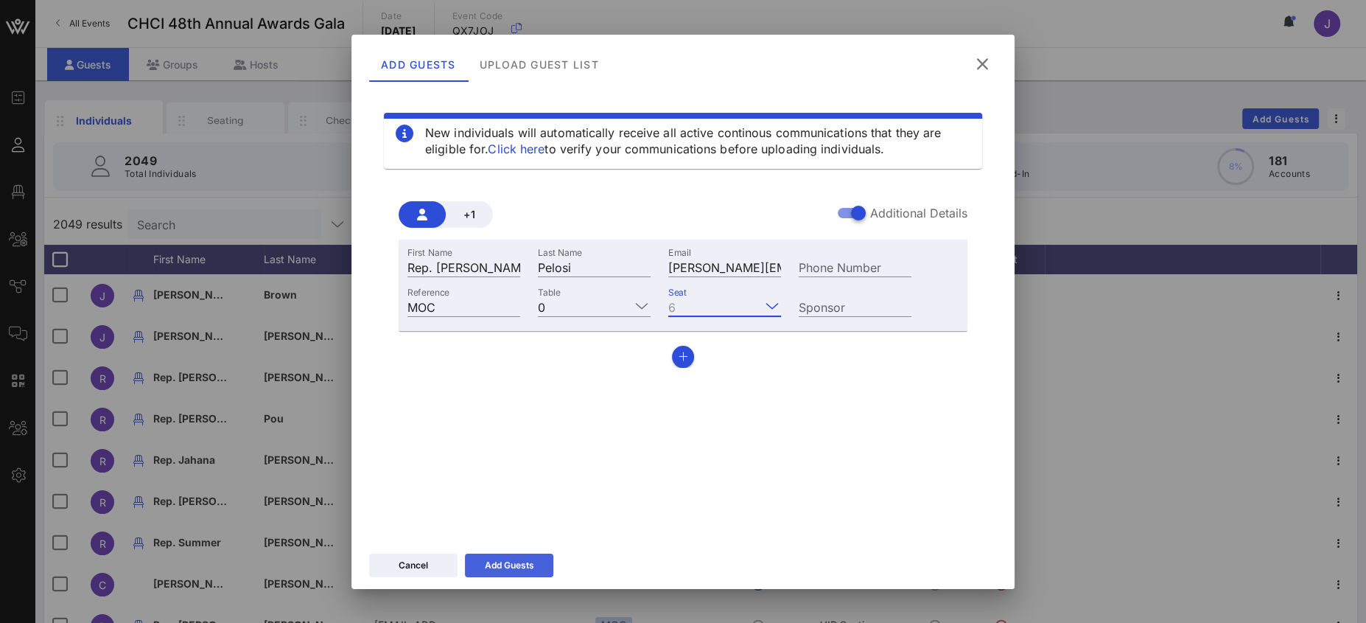
click at [530, 553] on div "Add Guests" at bounding box center [509, 565] width 49 height 15
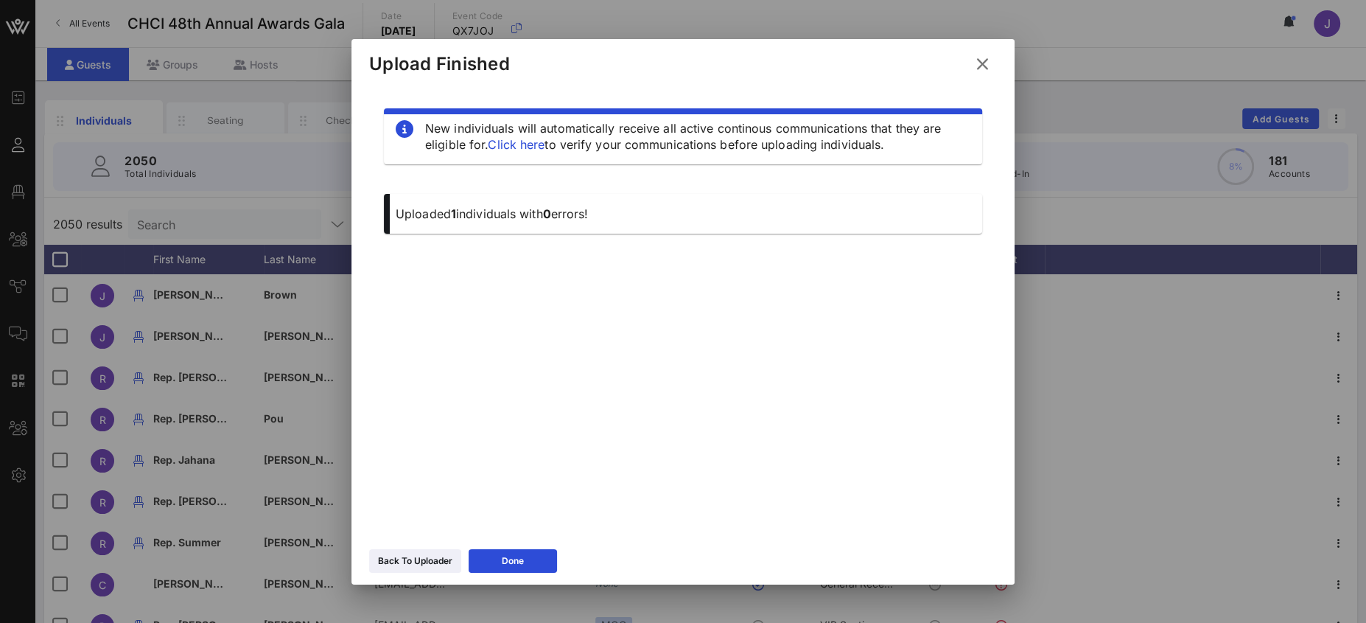
click at [986, 57] on icon at bounding box center [982, 64] width 20 height 18
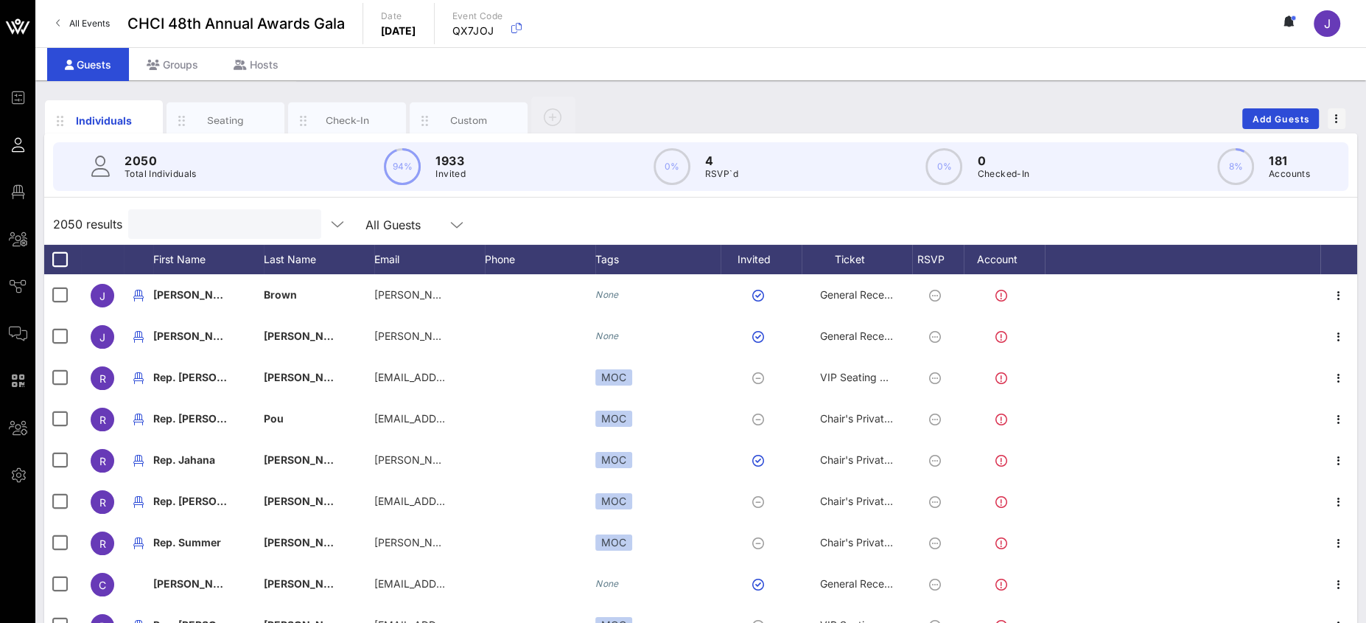
click at [153, 230] on input "text" at bounding box center [223, 223] width 172 height 19
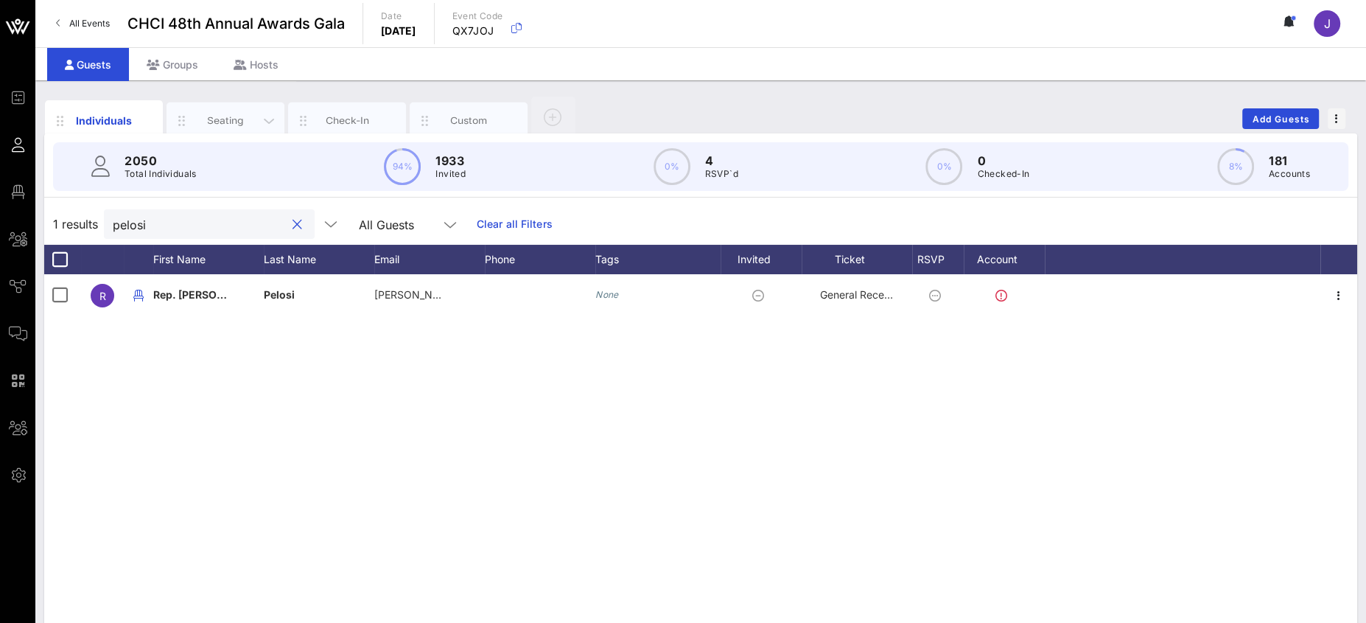
type input "pelosi"
click at [216, 122] on div "Seating" at bounding box center [226, 120] width 66 height 14
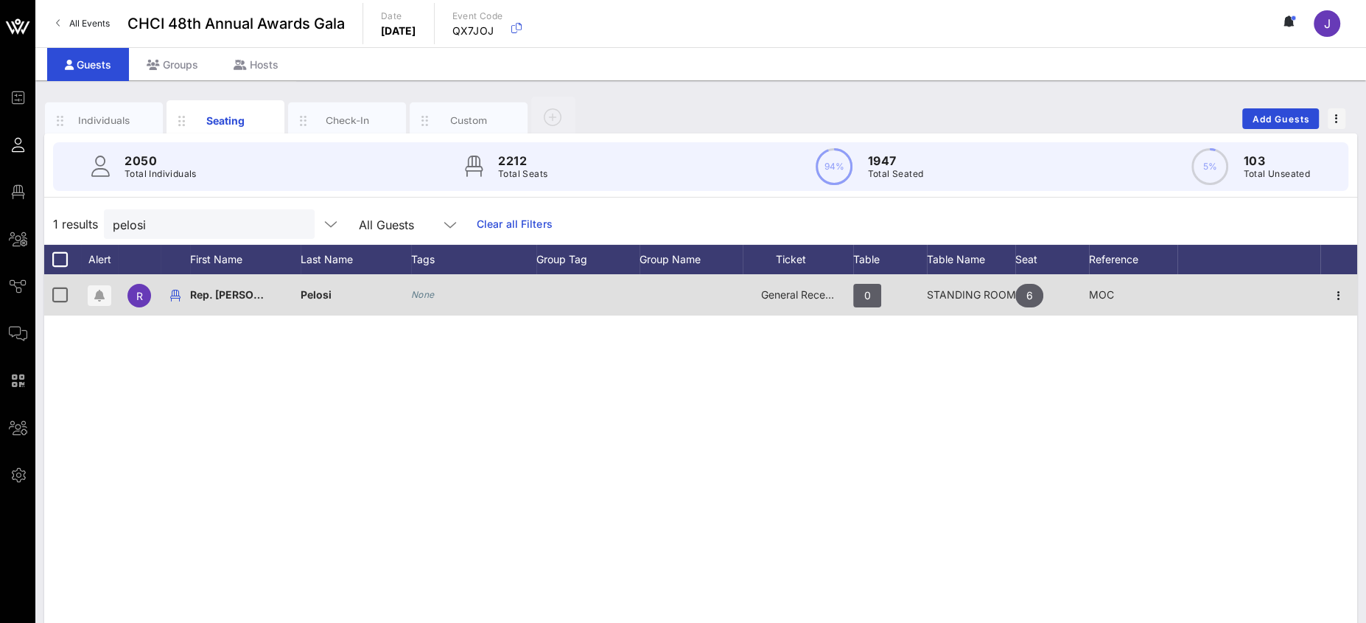
click at [780, 288] on span "General Reception" at bounding box center [805, 294] width 88 height 13
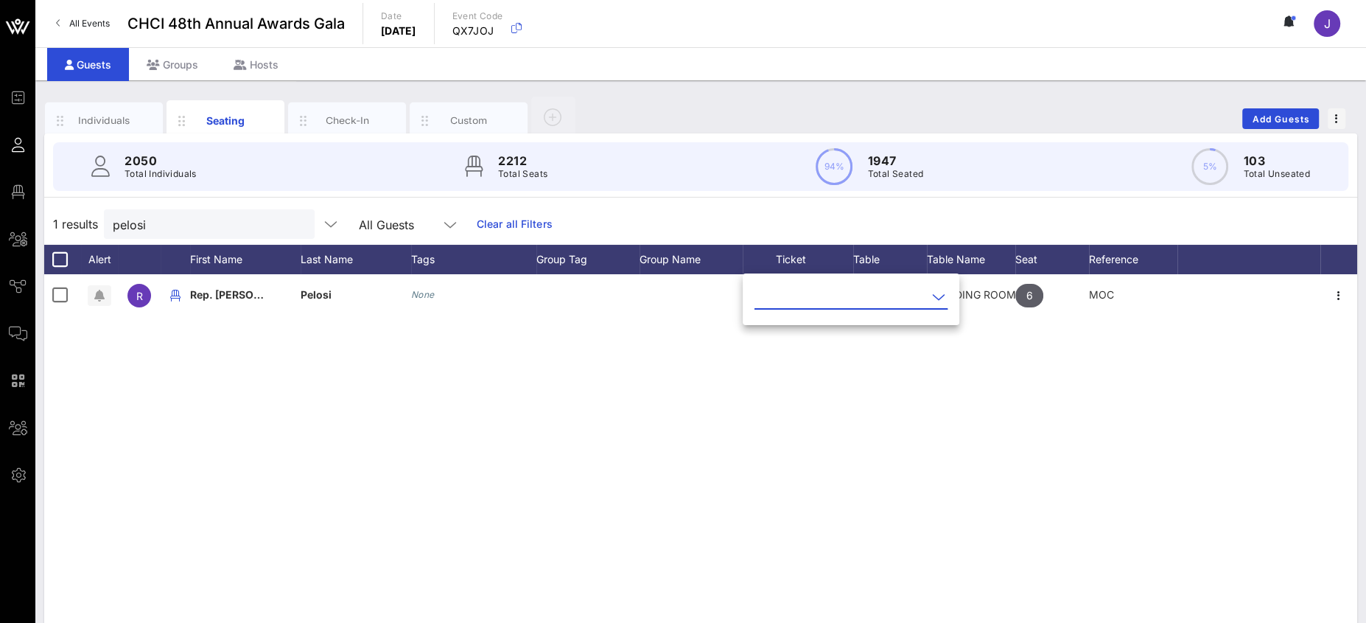
click at [798, 303] on input "text" at bounding box center [840, 297] width 172 height 24
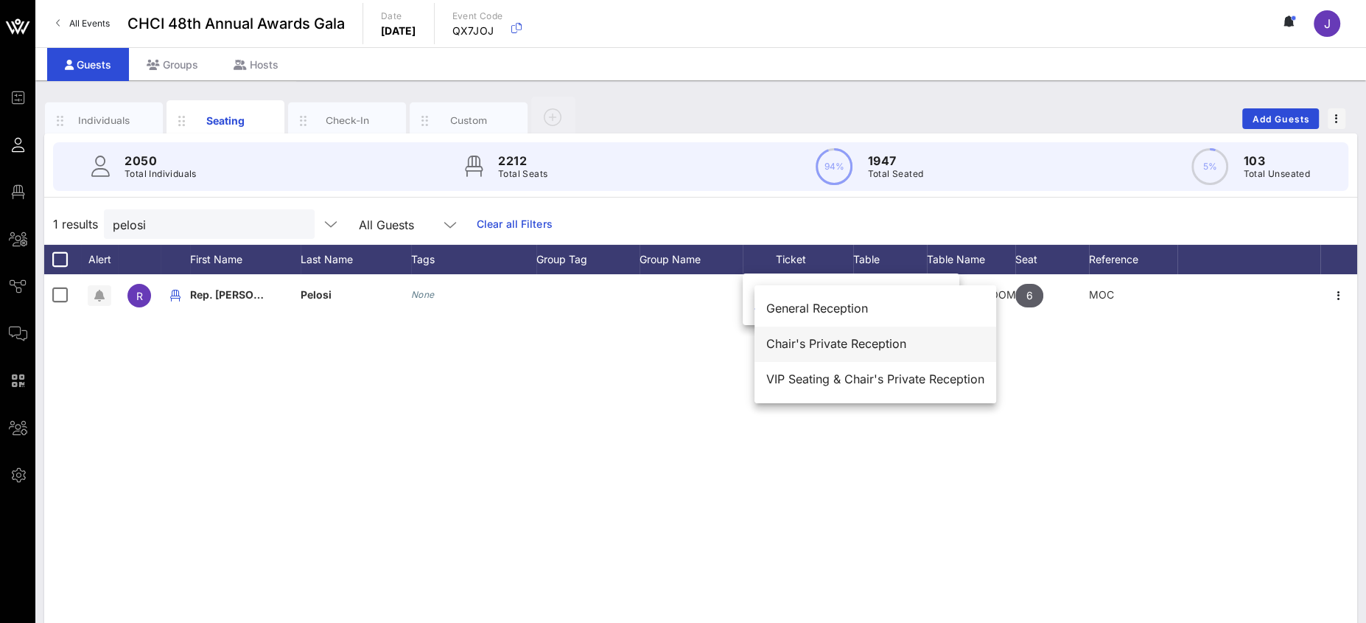
click at [799, 351] on div "Chair's Private Reception" at bounding box center [875, 344] width 218 height 32
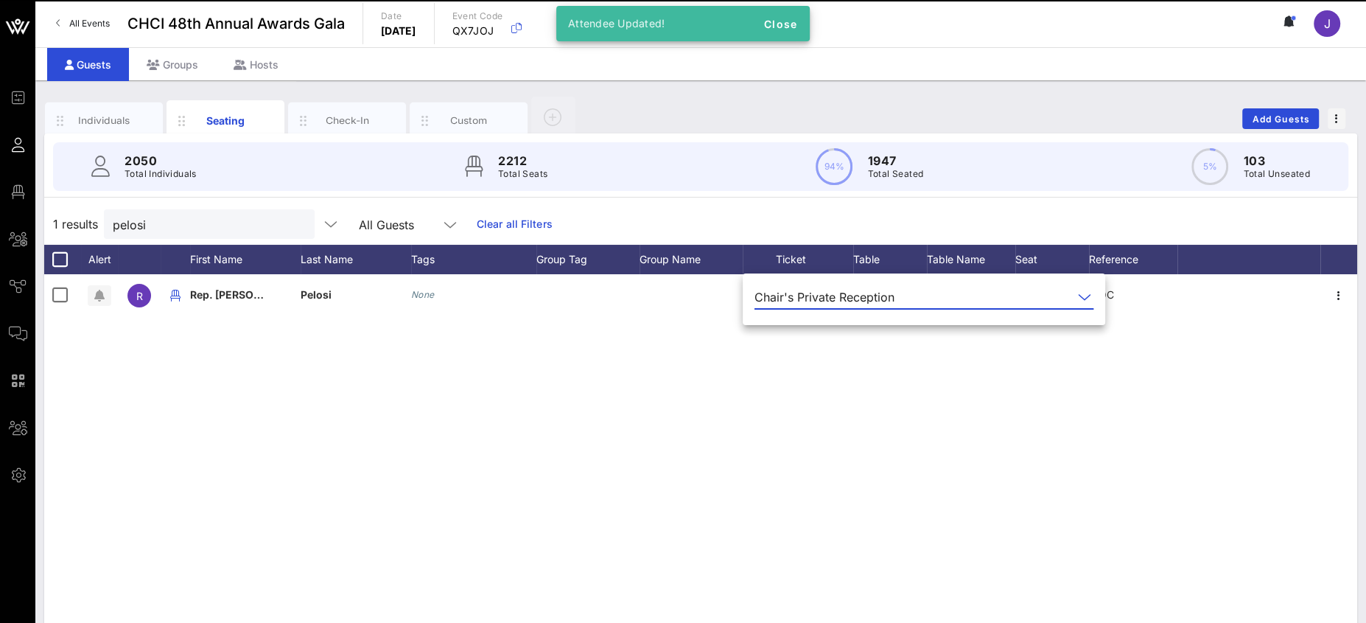
click at [681, 358] on div "R Rep. Nancy Pelosi None Chair's Private Reception 0 STANDING ROOM ONLY- NO TAB…" at bounding box center [700, 495] width 1313 height 442
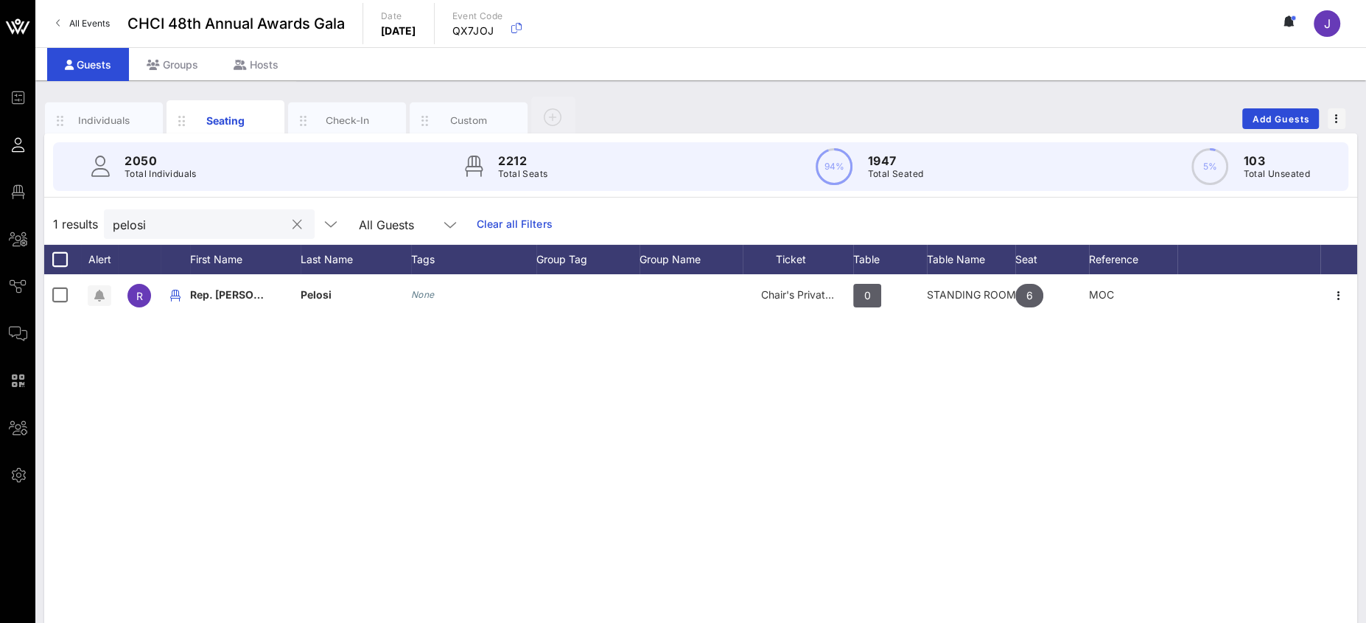
click at [142, 225] on input "pelosi" at bounding box center [199, 223] width 172 height 19
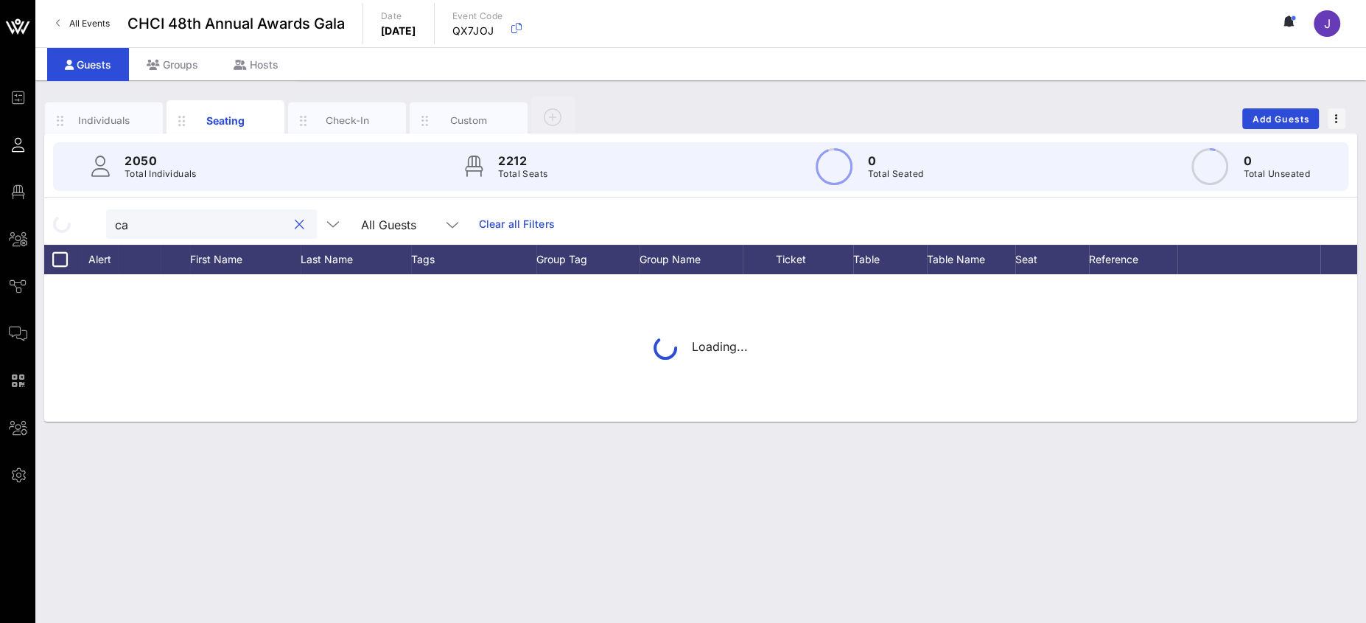
type input "c"
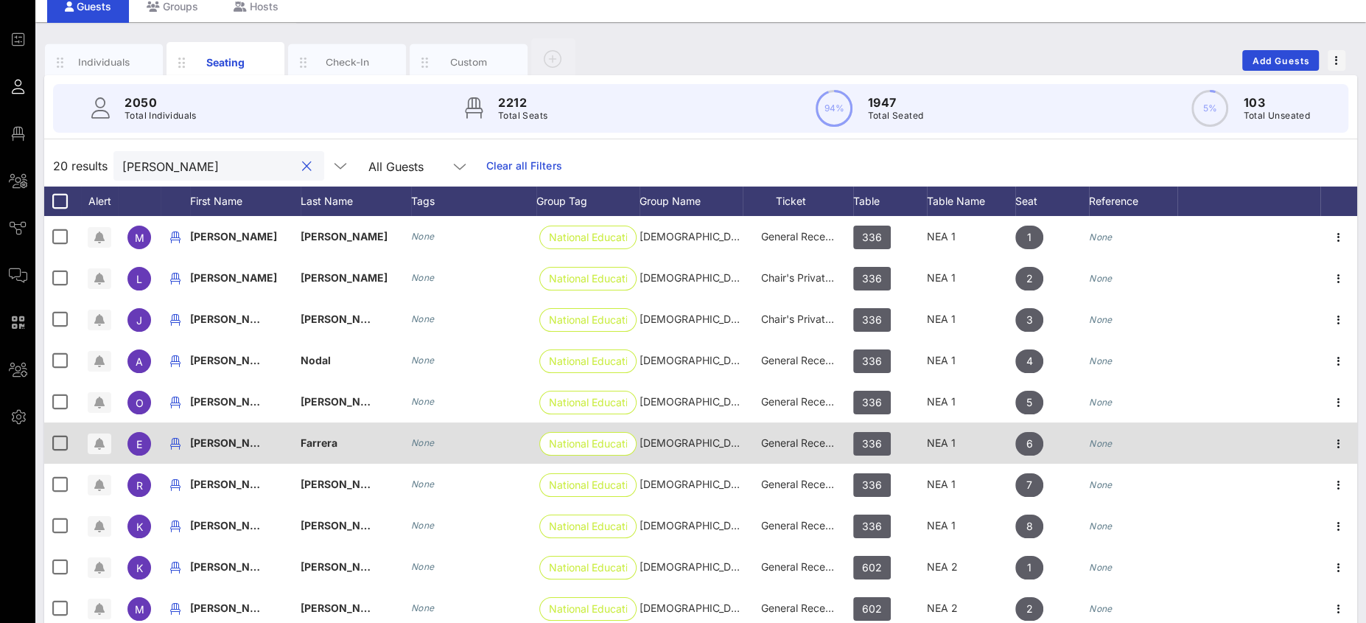
scroll to position [0, 0]
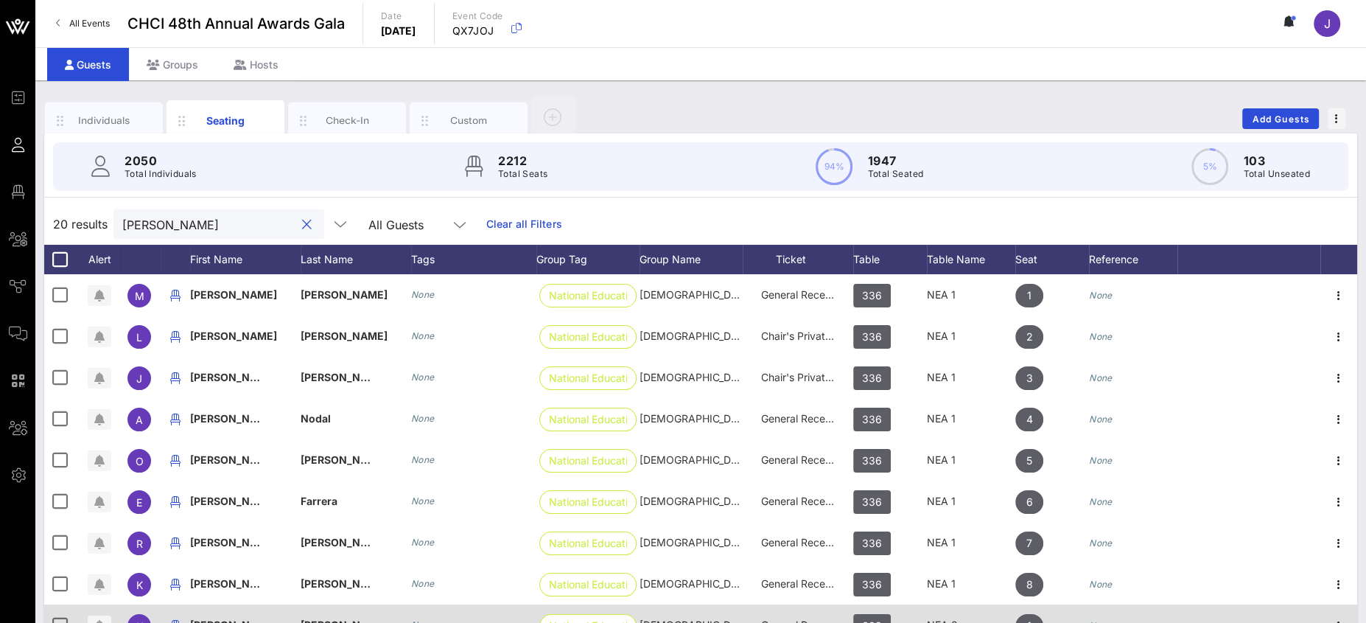
type input "laura castillo"
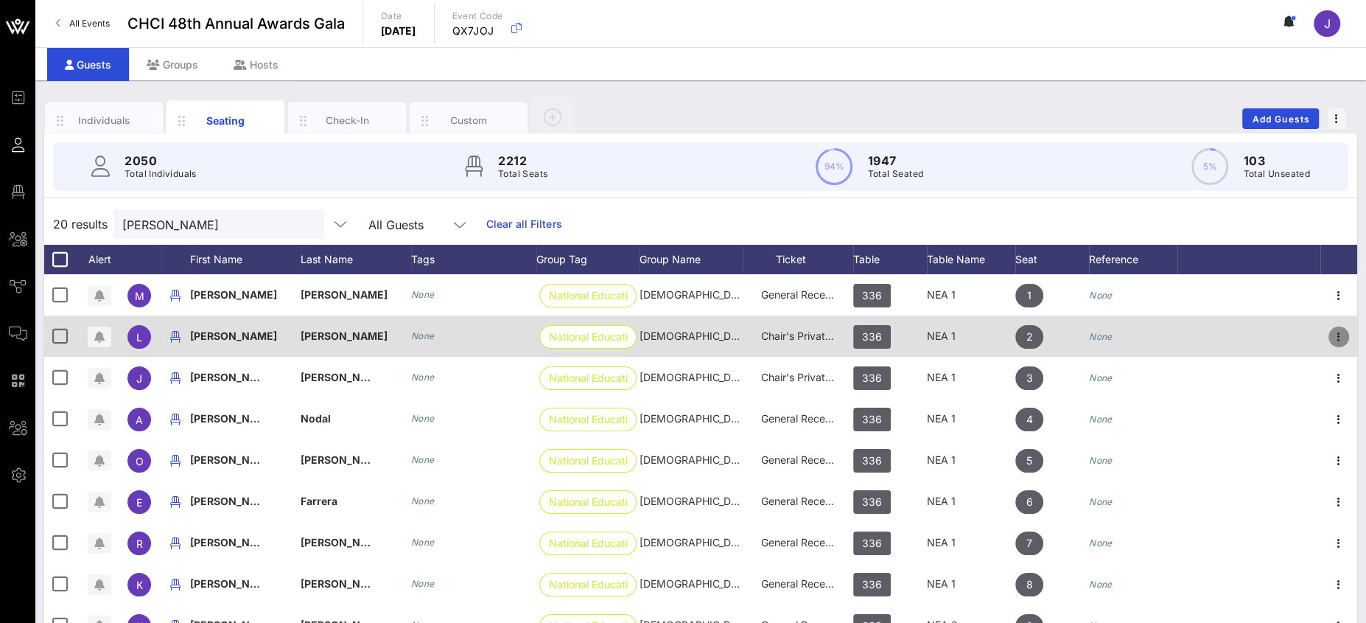
click at [1213, 334] on icon "button" at bounding box center [1339, 337] width 18 height 18
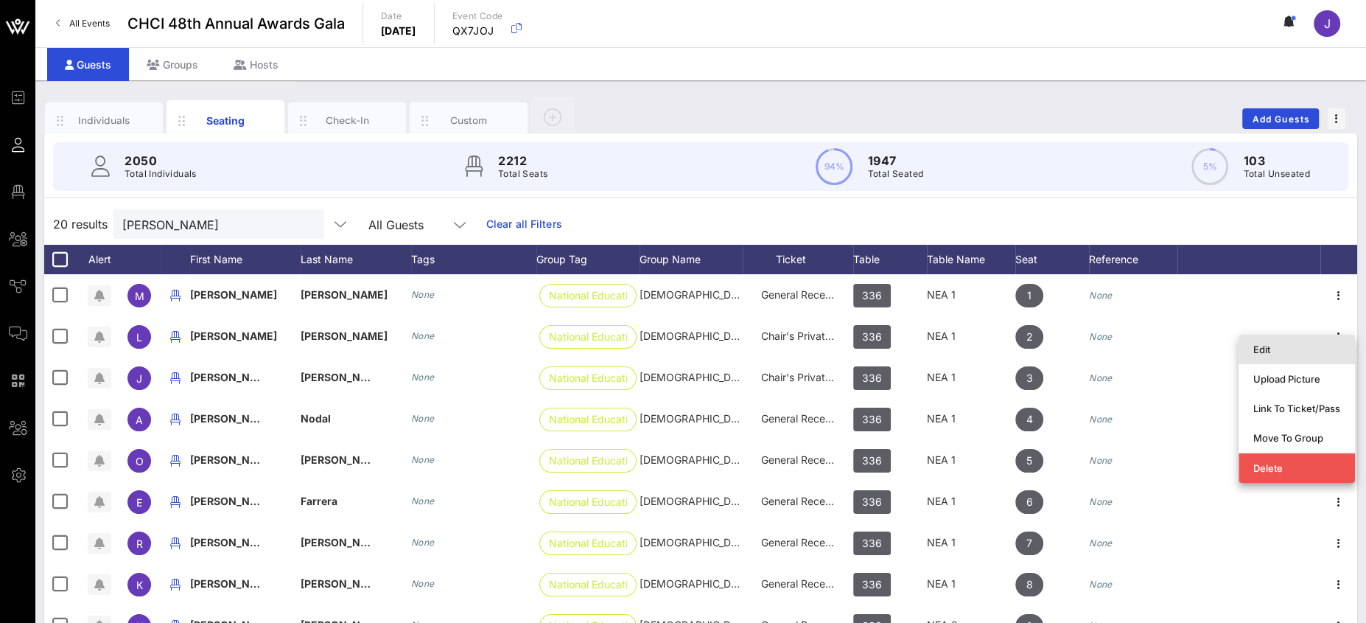
click at [1213, 351] on div "Edit" at bounding box center [1296, 349] width 87 height 12
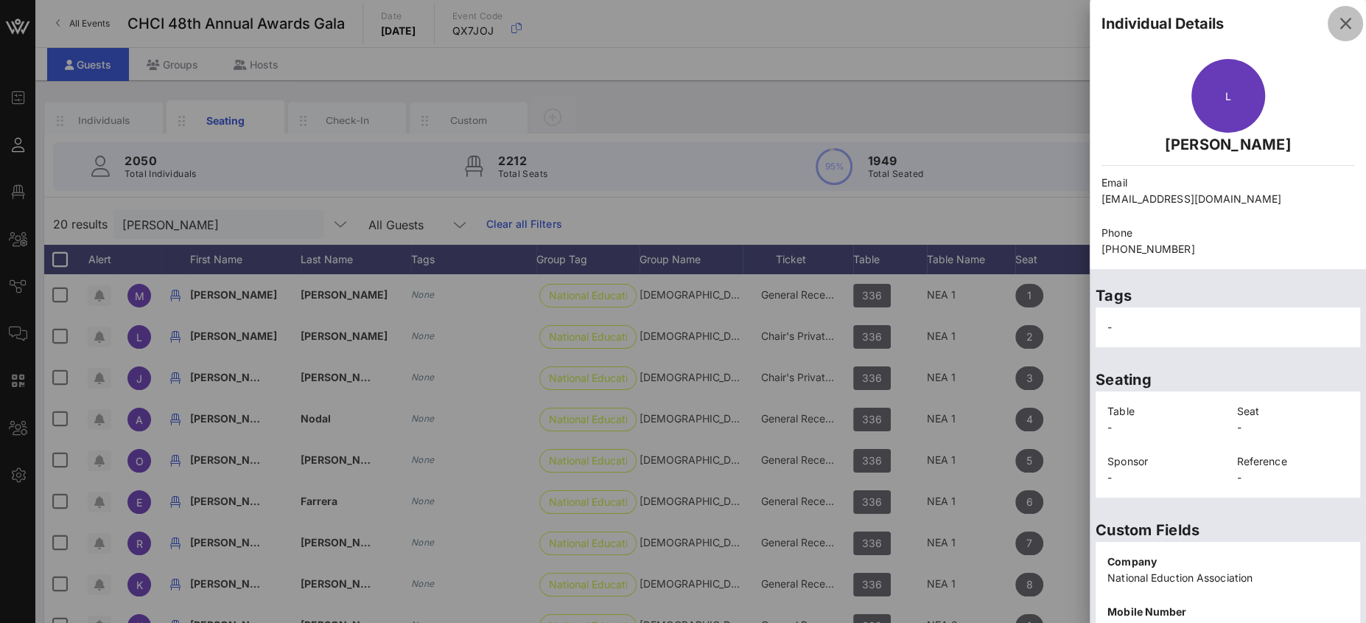
click at [1213, 23] on span "button" at bounding box center [1345, 24] width 35 height 18
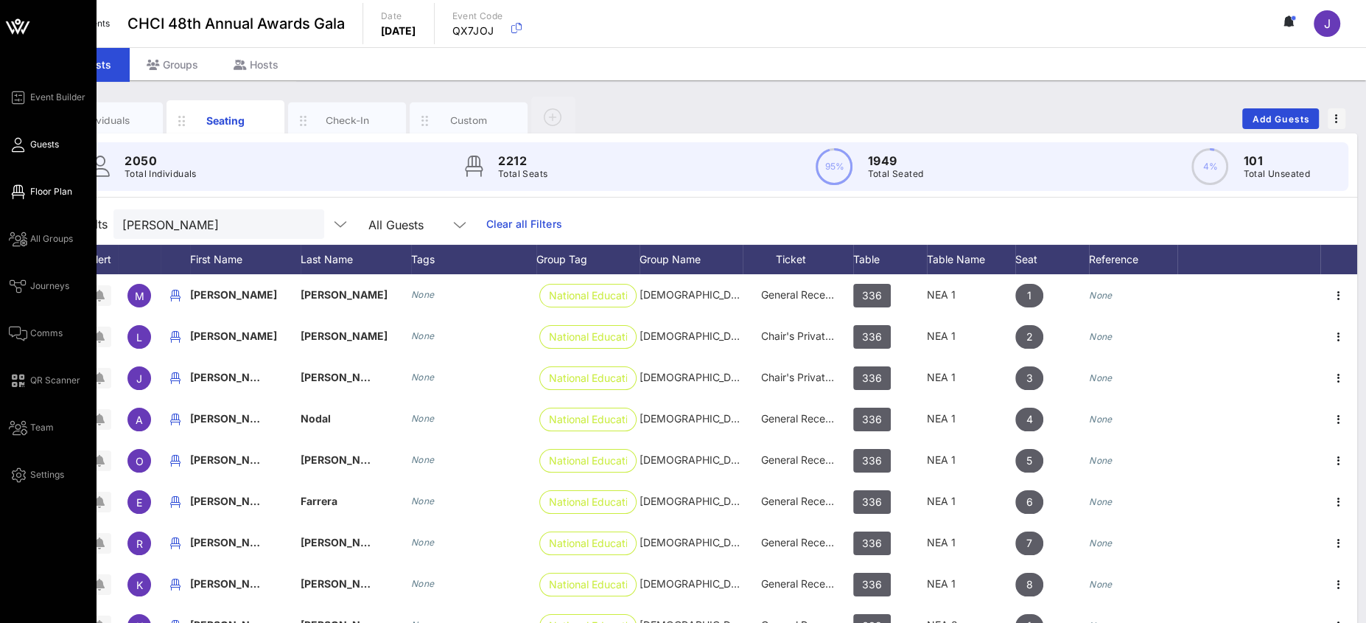
click at [57, 188] on span "Floor Plan" at bounding box center [51, 191] width 42 height 13
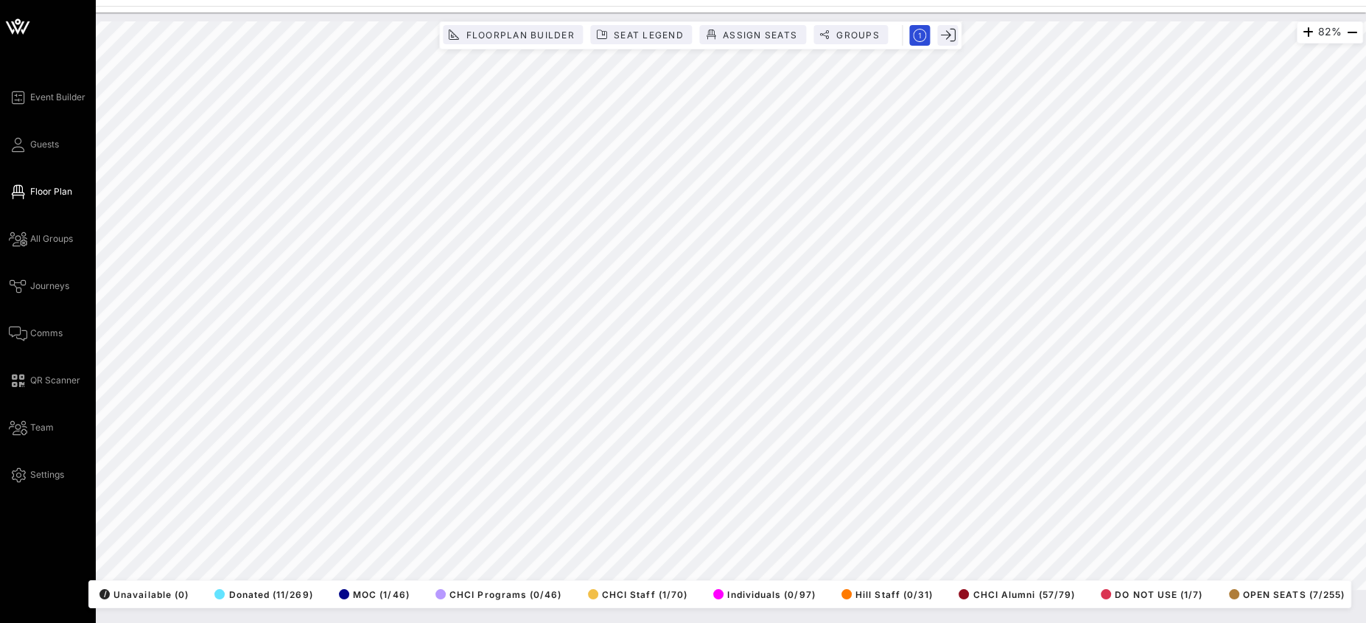
click at [27, 155] on div "Event Builder Guests Floor Plan All Groups Journeys Comms QR Scanner Team Setti…" at bounding box center [52, 285] width 87 height 395
click at [16, 146] on icon at bounding box center [18, 145] width 18 height 2
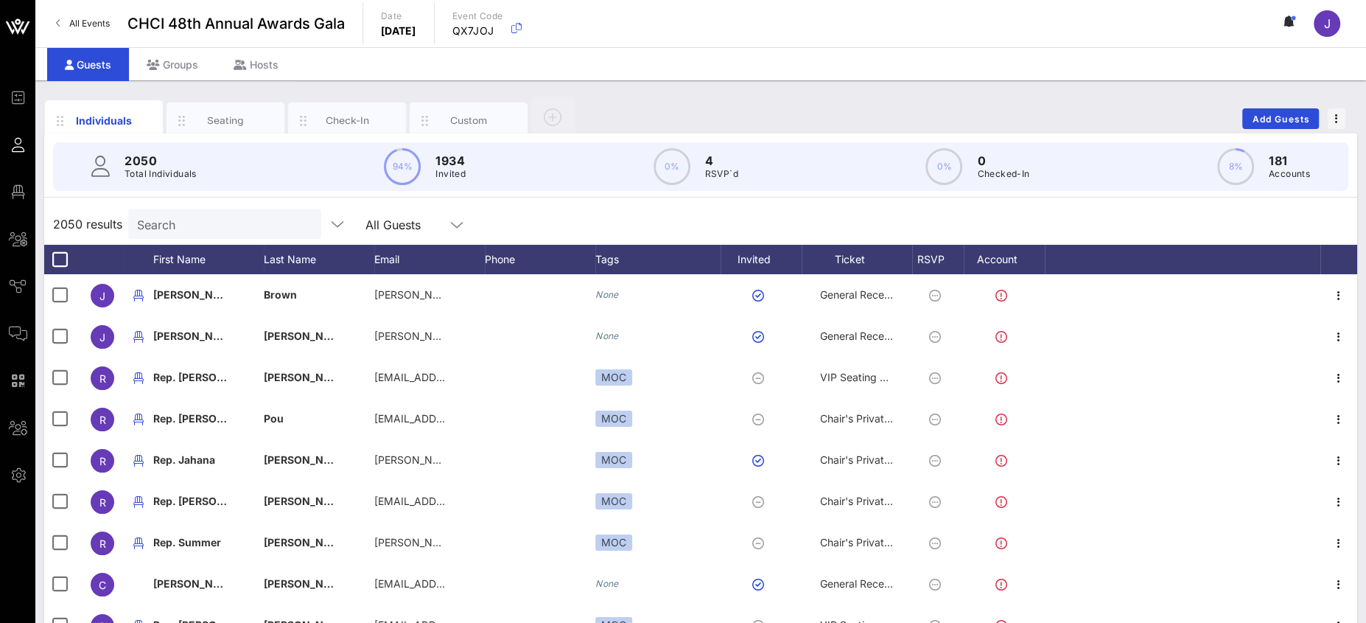
click at [209, 215] on input "Search" at bounding box center [223, 223] width 172 height 19
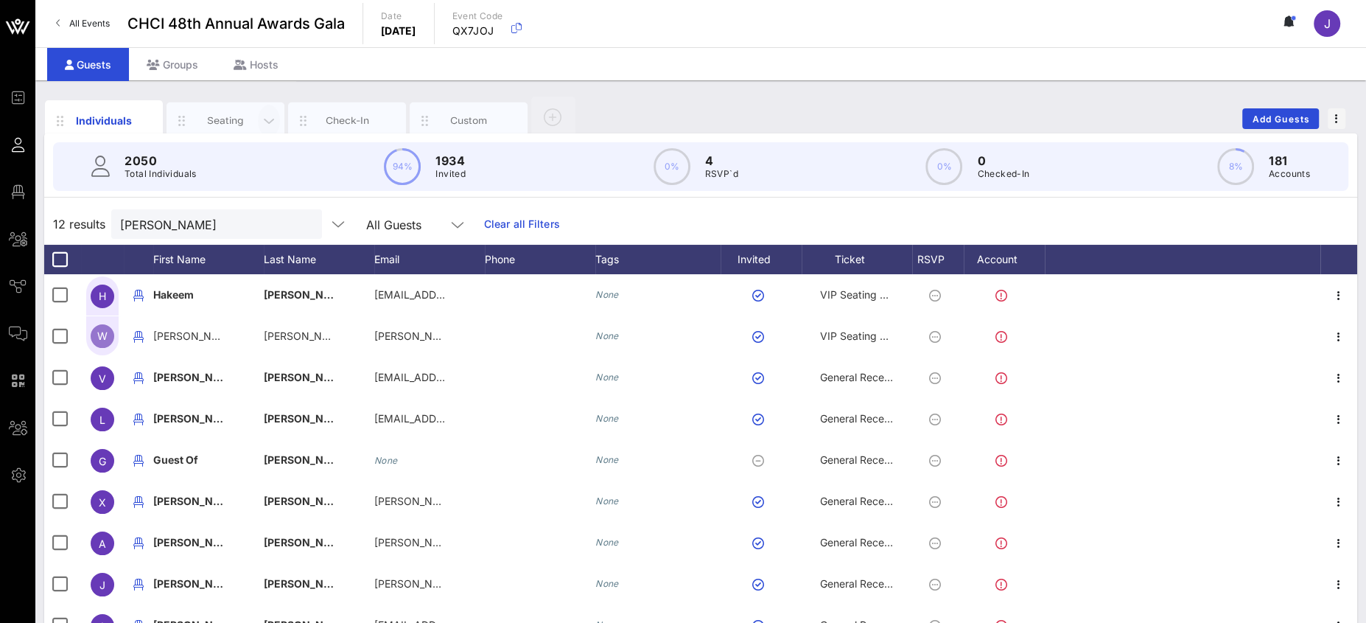
drag, startPoint x: 226, startPoint y: 118, endPoint x: 259, endPoint y: 110, distance: 34.1
click at [227, 118] on div "Seating" at bounding box center [226, 120] width 66 height 14
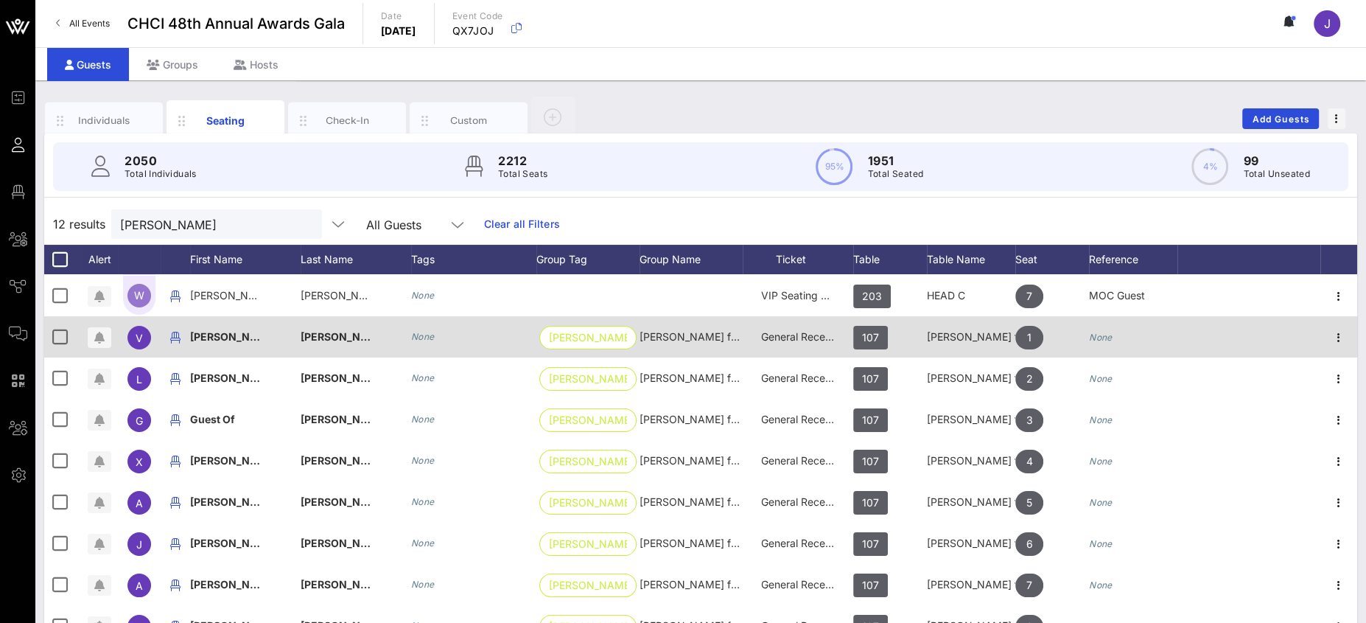
scroll to position [52, 0]
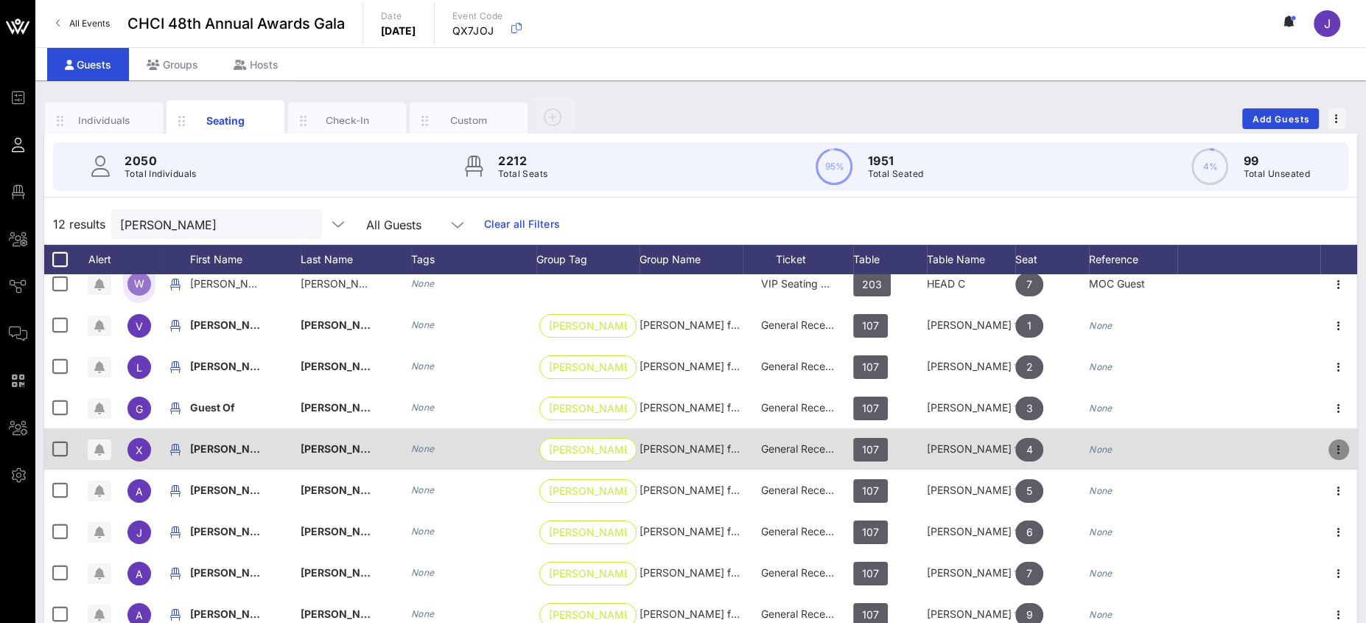
click at [1213, 448] on icon "button" at bounding box center [1339, 450] width 18 height 18
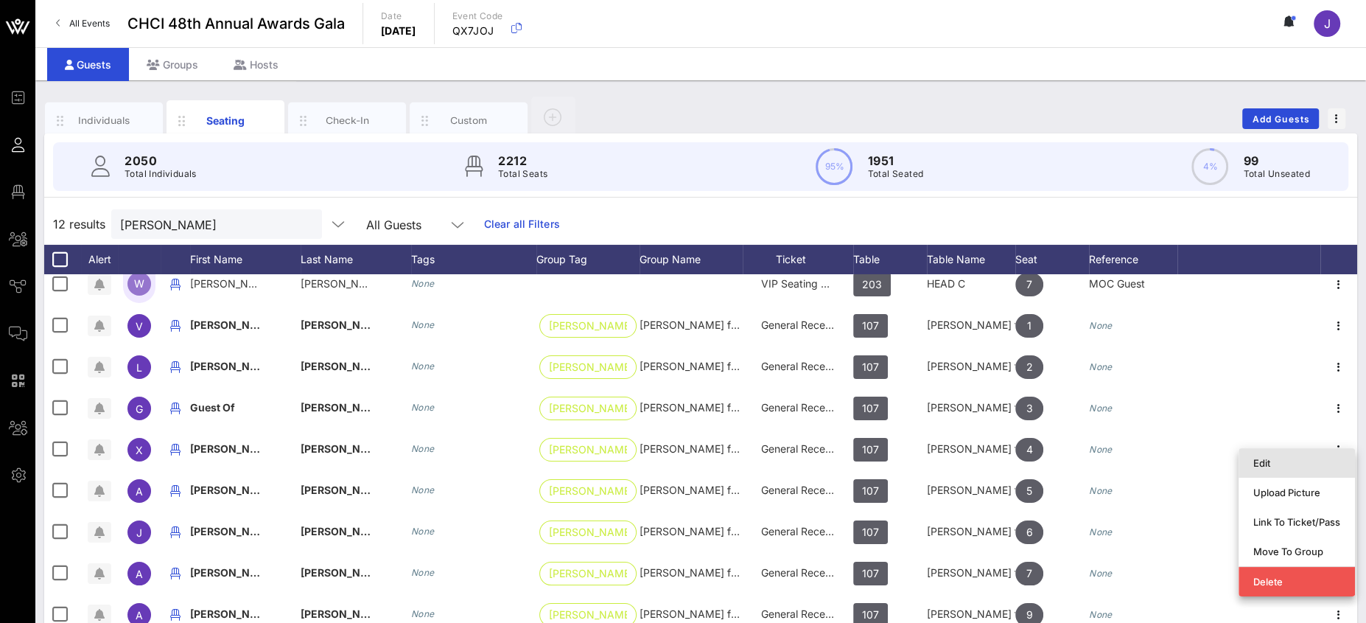
click at [1213, 459] on div "Edit" at bounding box center [1296, 463] width 87 height 12
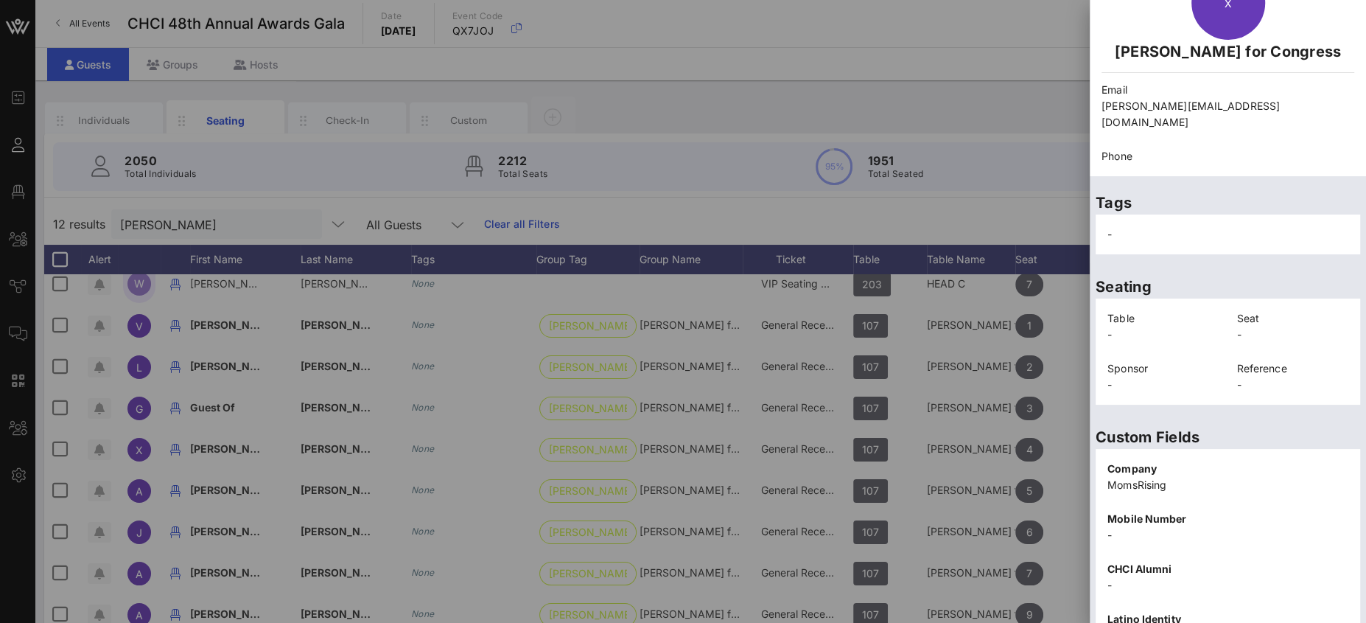
scroll to position [279, 0]
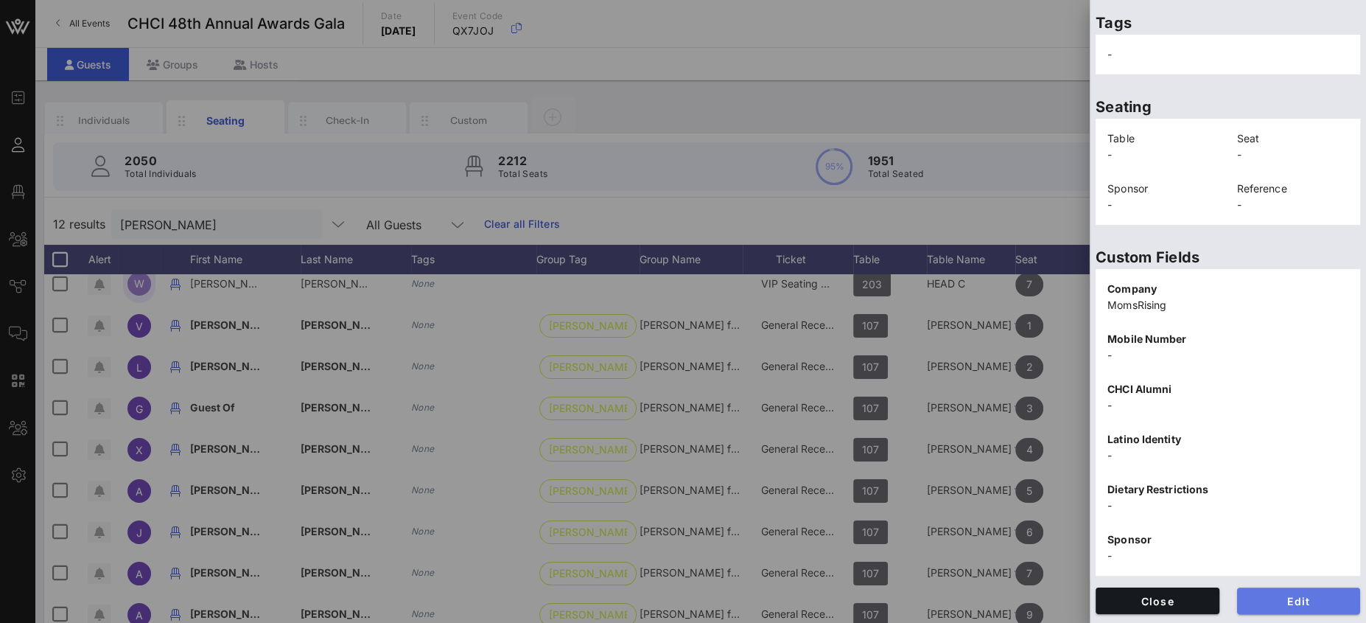
click at [1213, 553] on span "Edit" at bounding box center [1299, 601] width 100 height 13
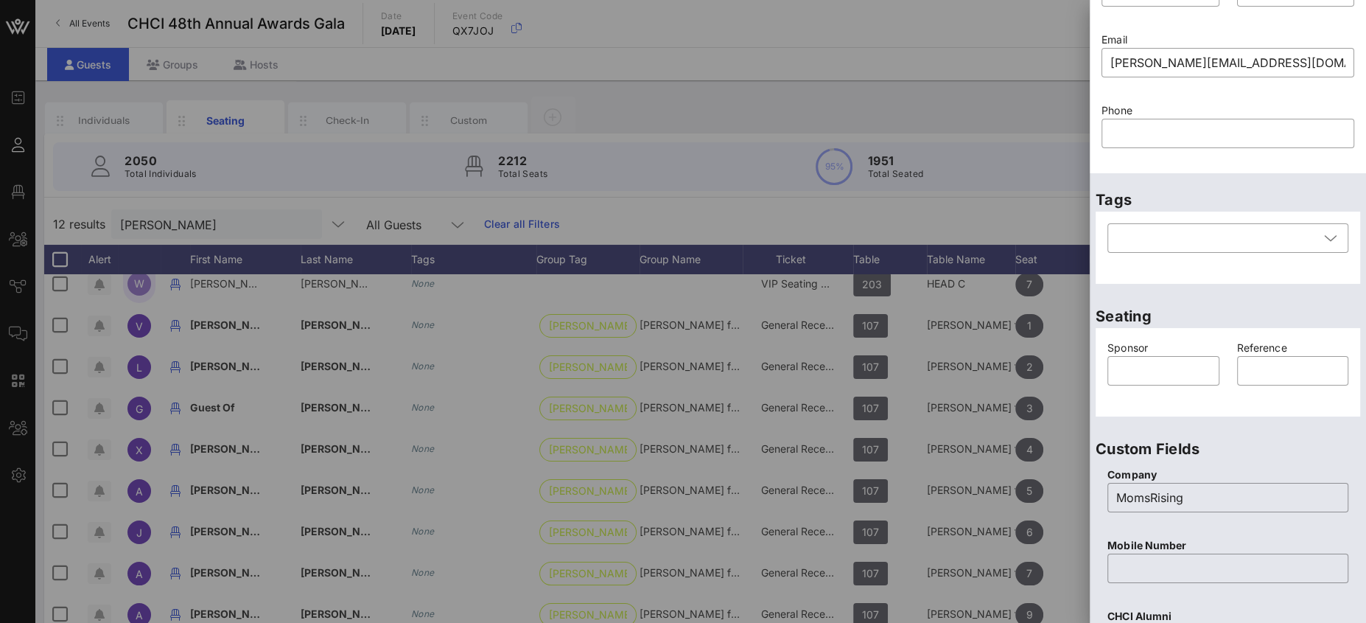
scroll to position [0, 0]
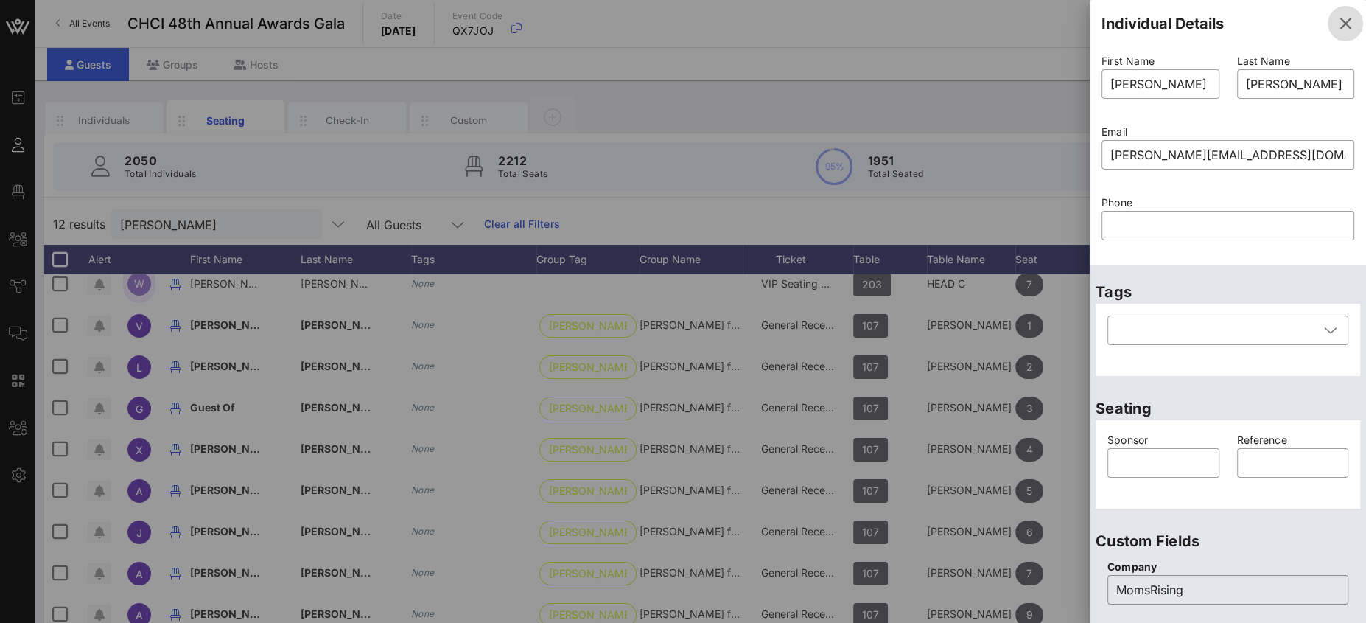
click at [1213, 21] on icon "button" at bounding box center [1345, 24] width 18 height 18
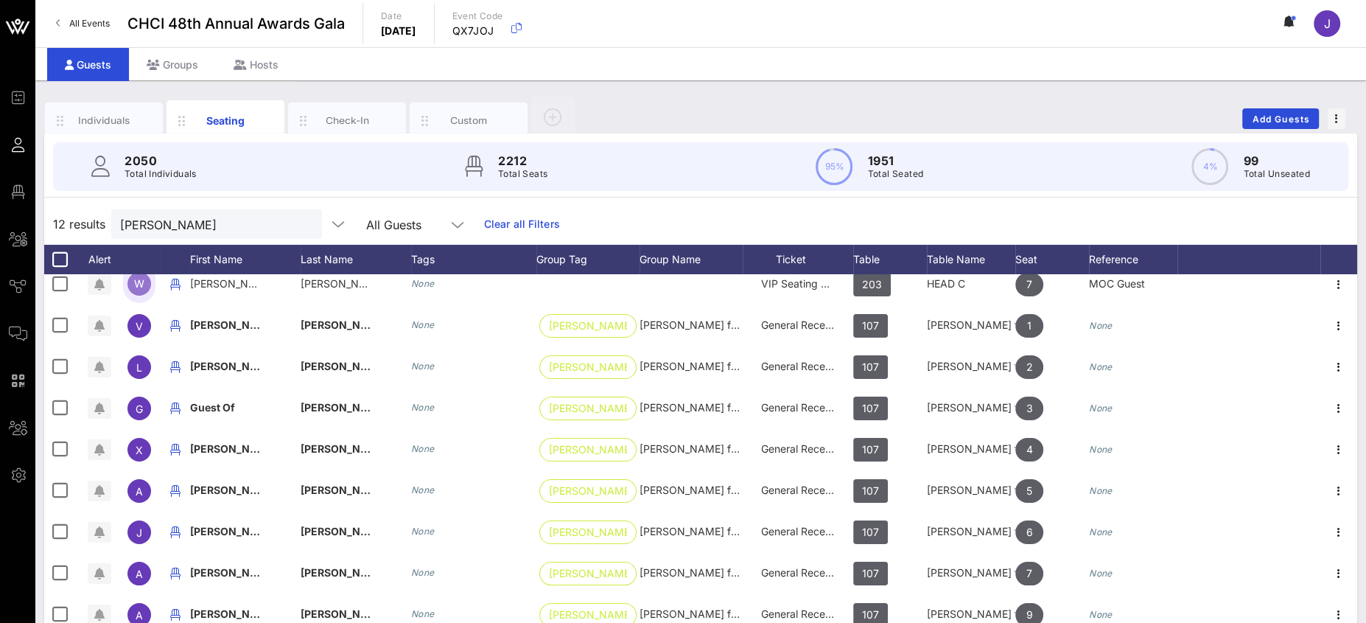
click at [104, 220] on span "12 results" at bounding box center [79, 224] width 52 height 18
click at [147, 223] on input "jeffries" at bounding box center [206, 223] width 172 height 19
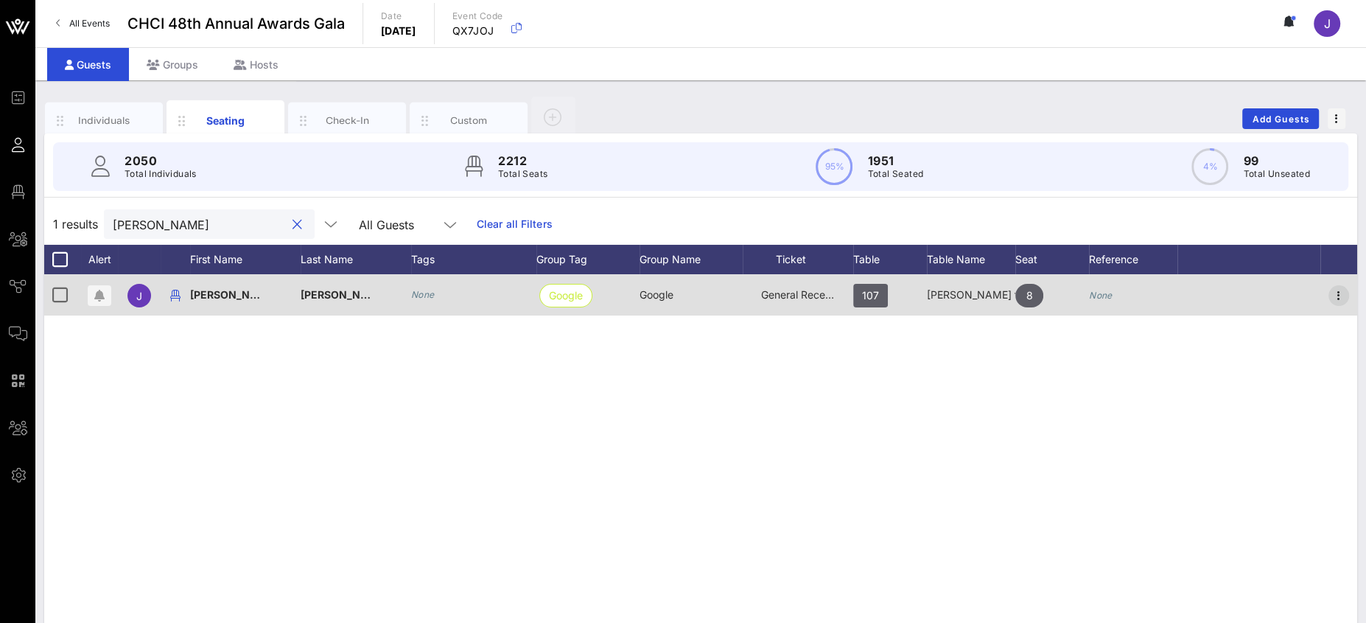
type input "juan pro"
click at [1213, 293] on icon "button" at bounding box center [1339, 296] width 18 height 18
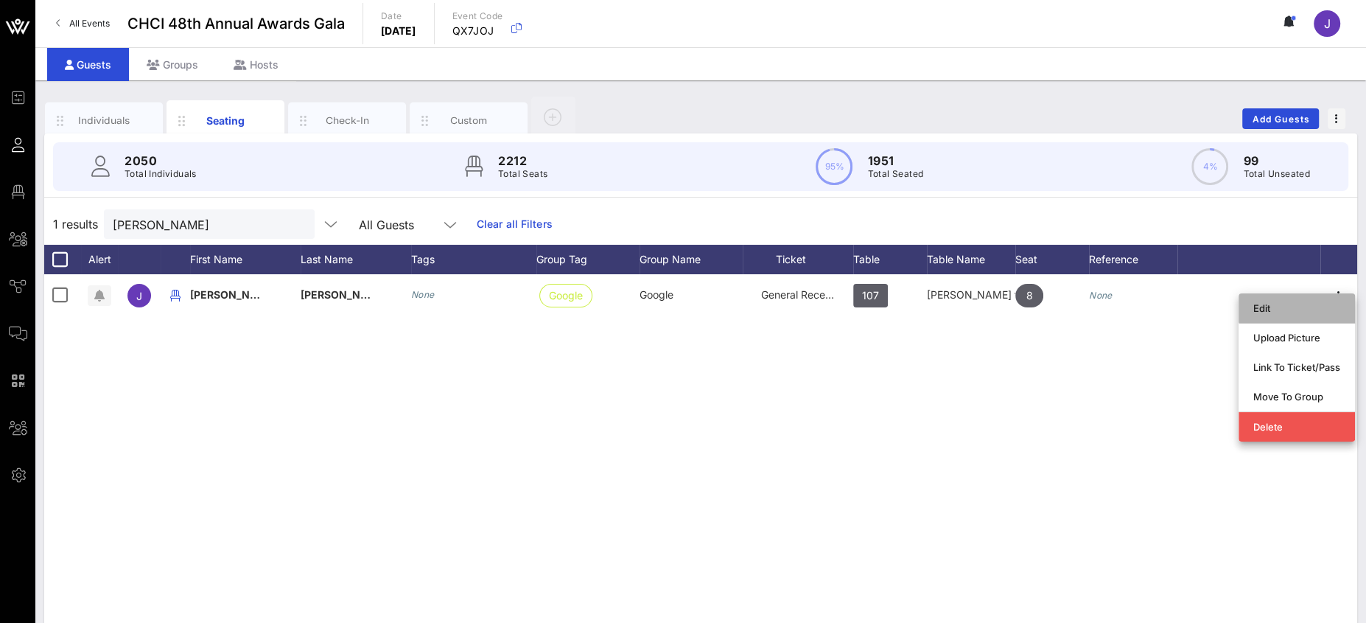
click at [1213, 315] on div "Edit" at bounding box center [1296, 308] width 87 height 24
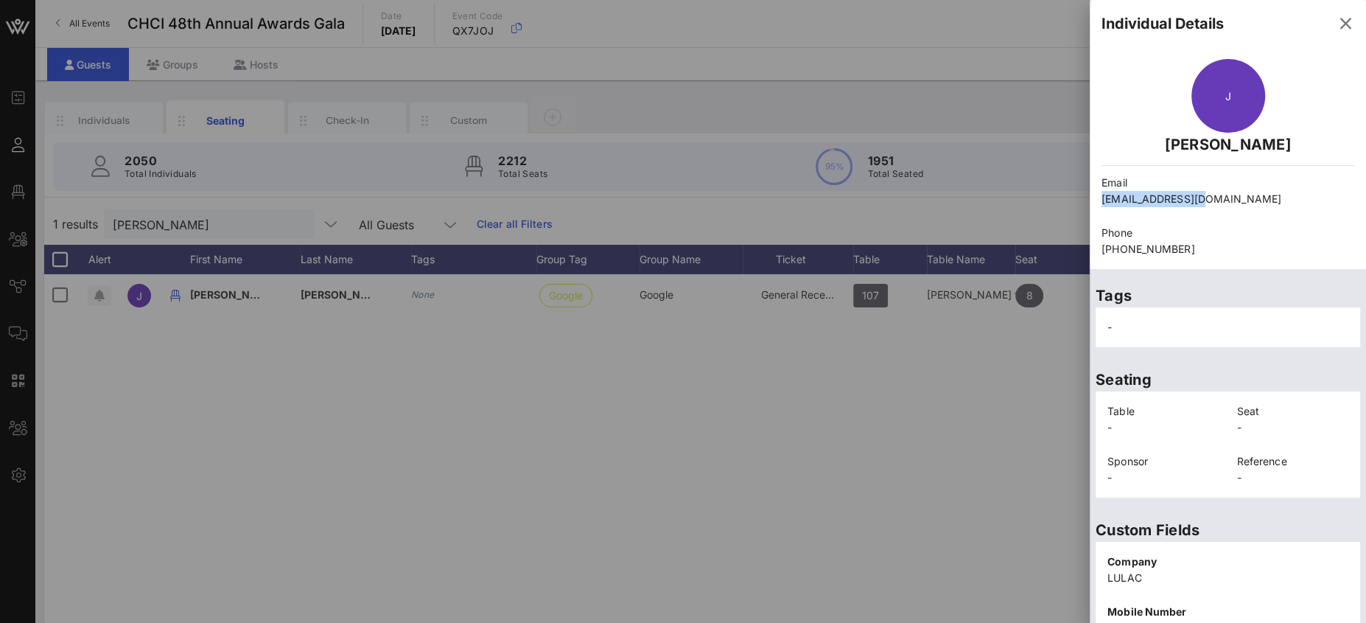
drag, startPoint x: 1191, startPoint y: 197, endPoint x: 1096, endPoint y: 199, distance: 95.8
click at [1096, 199] on div "Email jproano@lulac.org" at bounding box center [1228, 191] width 270 height 50
copy p "jproano@lulac.org"
click at [995, 381] on div at bounding box center [683, 311] width 1366 height 623
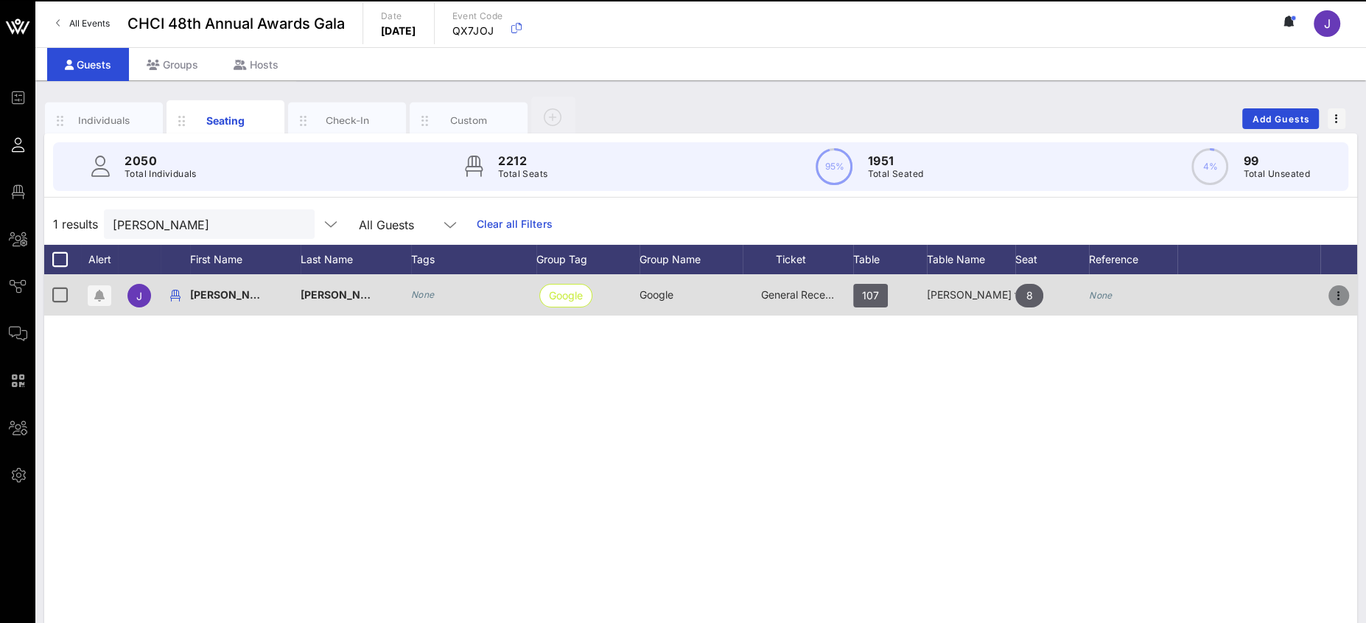
click at [1213, 293] on icon "button" at bounding box center [1339, 296] width 18 height 18
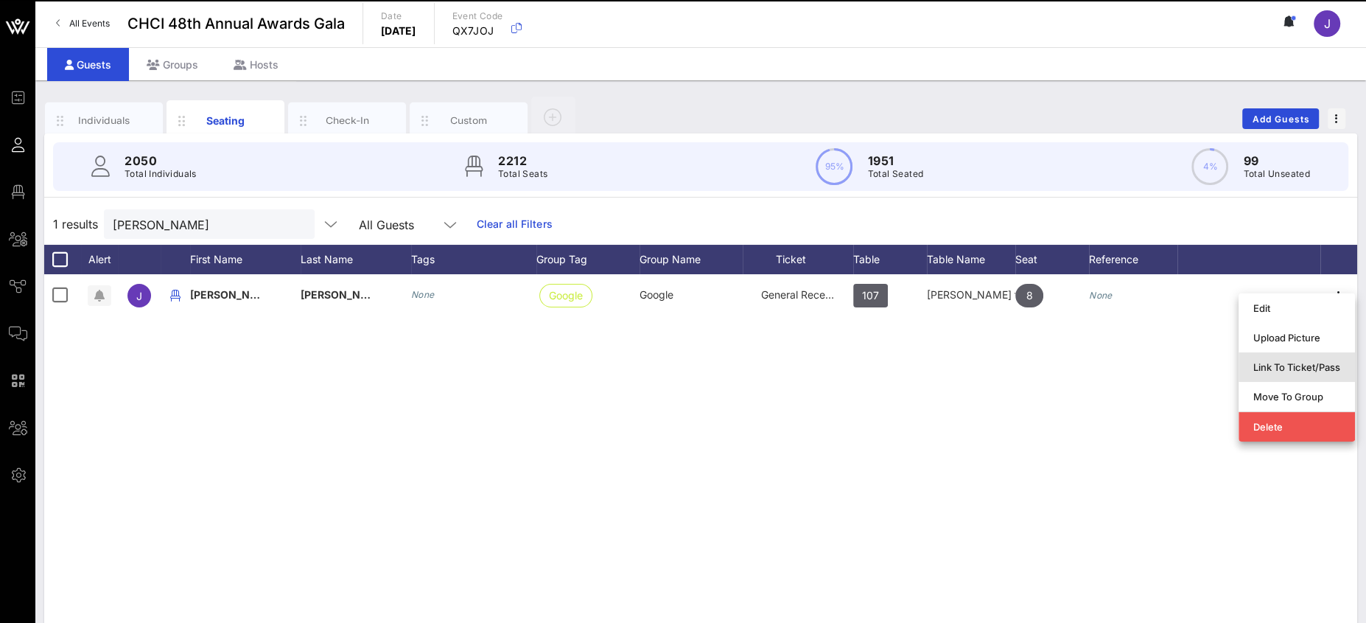
click at [1213, 370] on div "Link To Ticket/Pass" at bounding box center [1296, 367] width 87 height 12
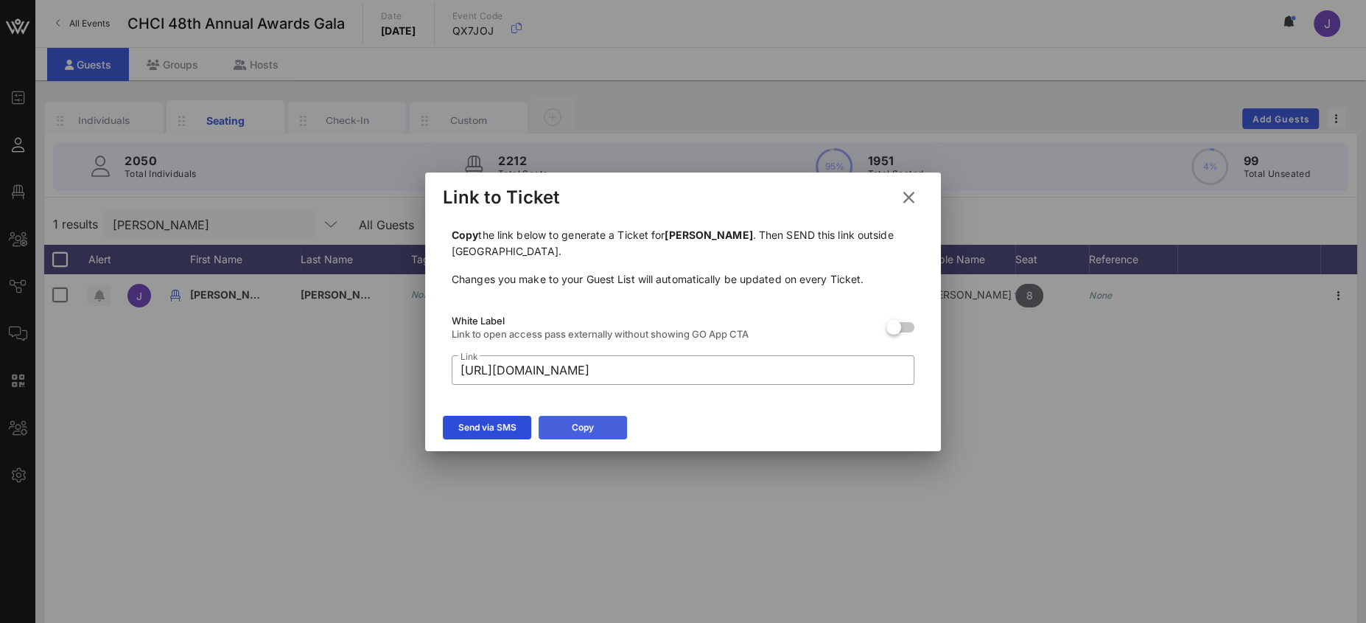
click at [580, 424] on icon at bounding box center [583, 427] width 10 height 9
click at [915, 195] on icon at bounding box center [908, 197] width 21 height 18
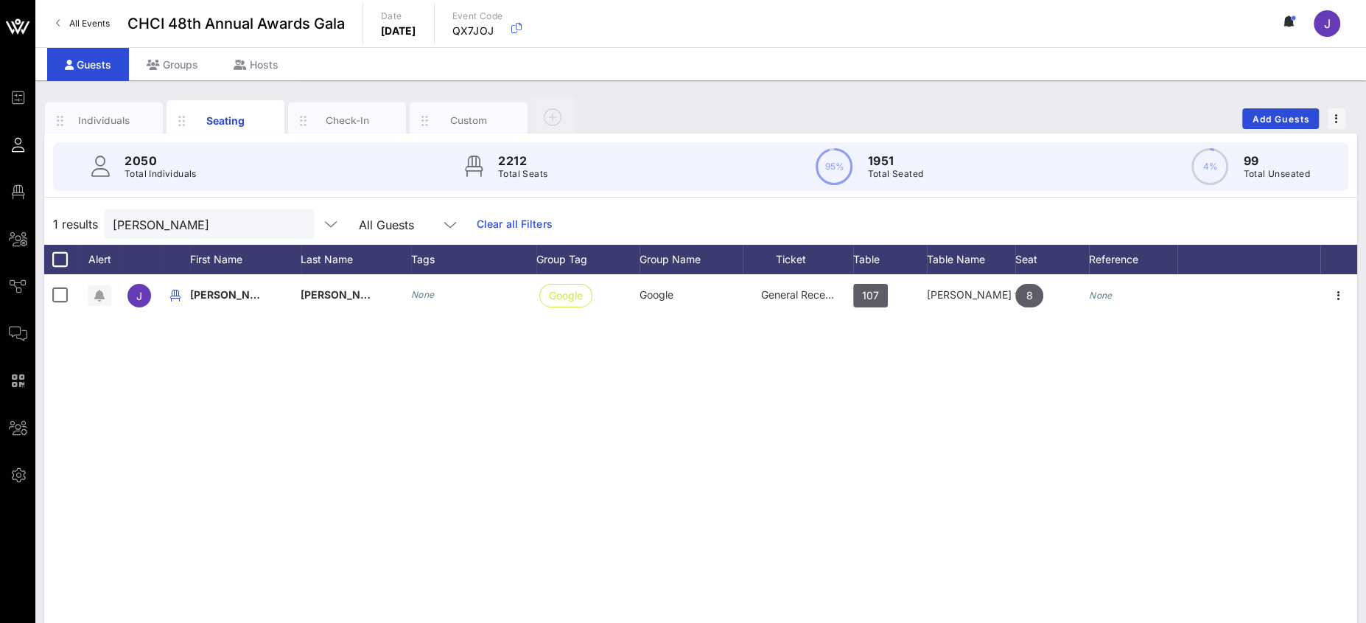
scroll to position [11, 0]
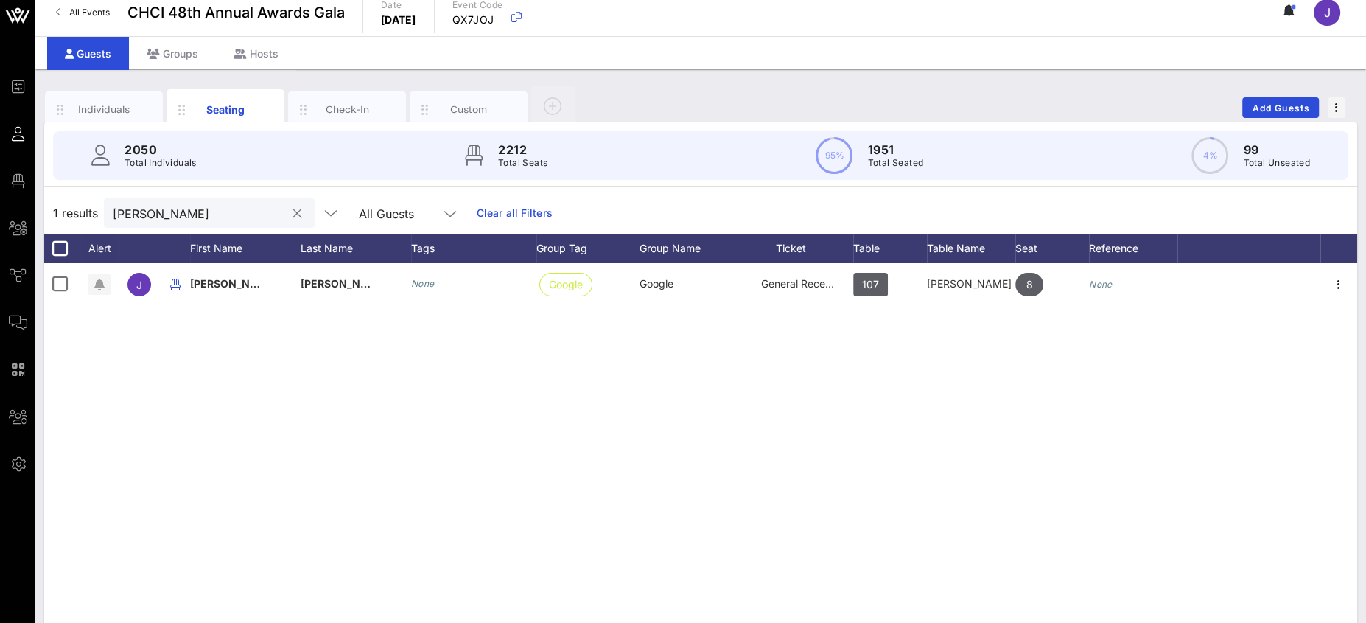
click at [292, 214] on button "clear icon" at bounding box center [297, 213] width 10 height 15
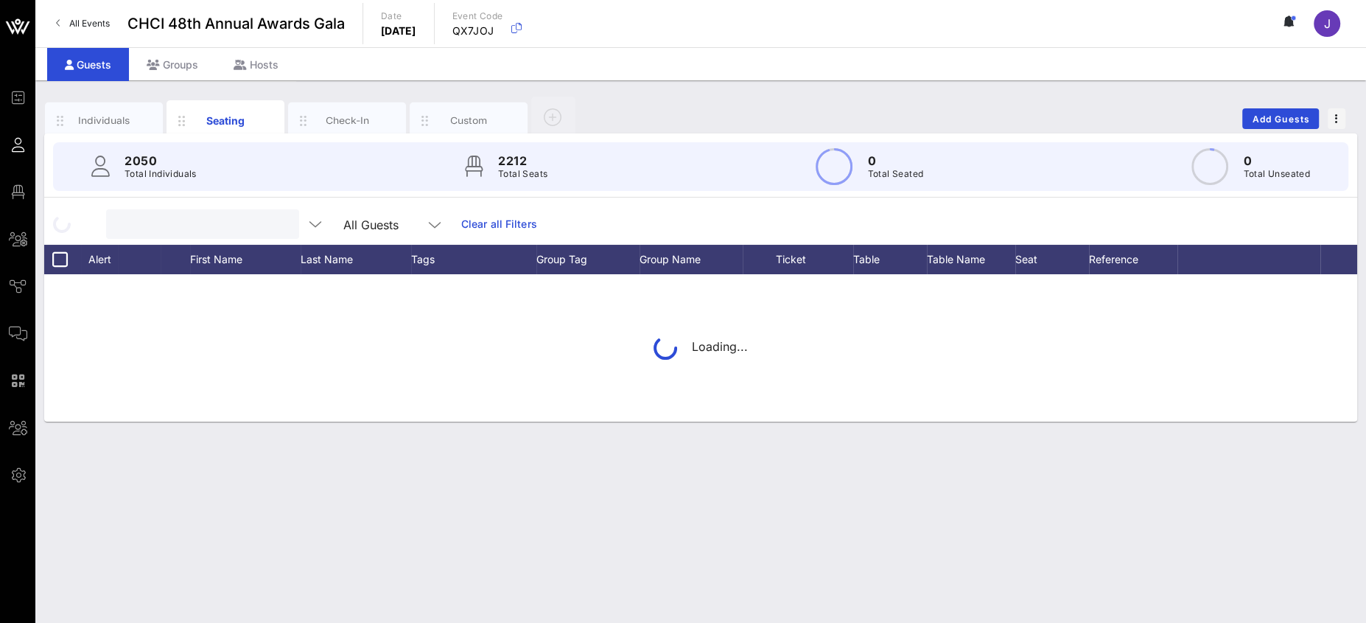
scroll to position [0, 0]
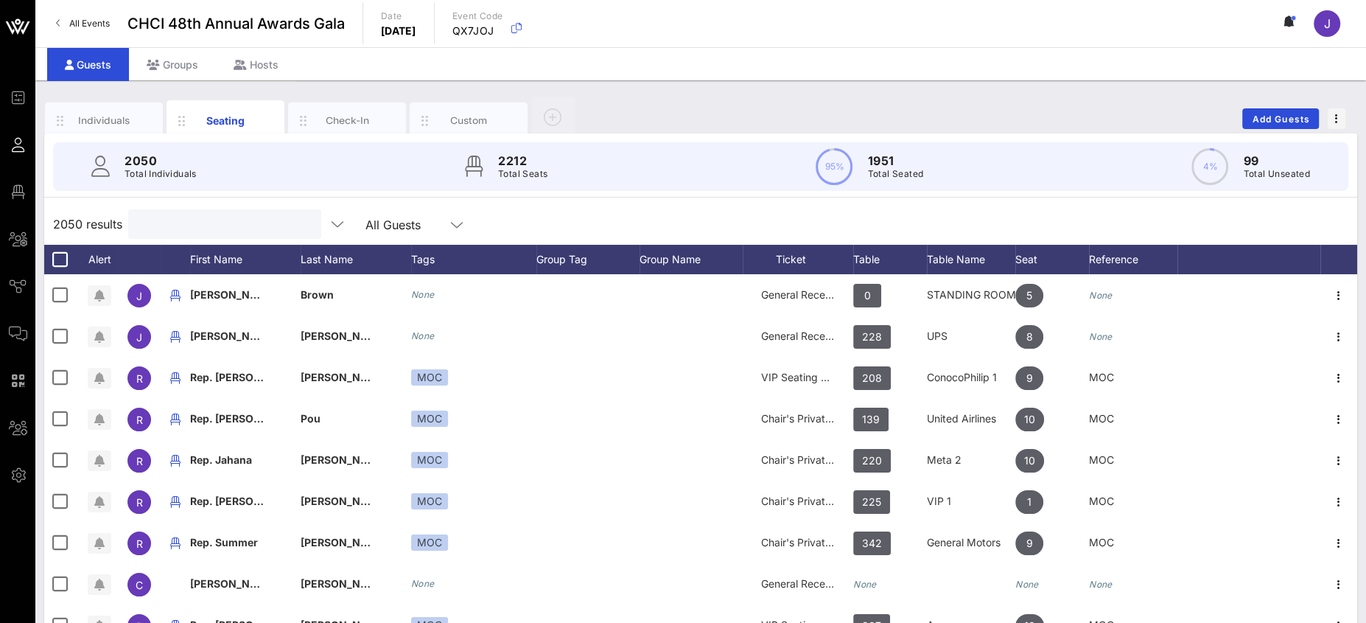
click at [178, 222] on input "text" at bounding box center [223, 223] width 172 height 19
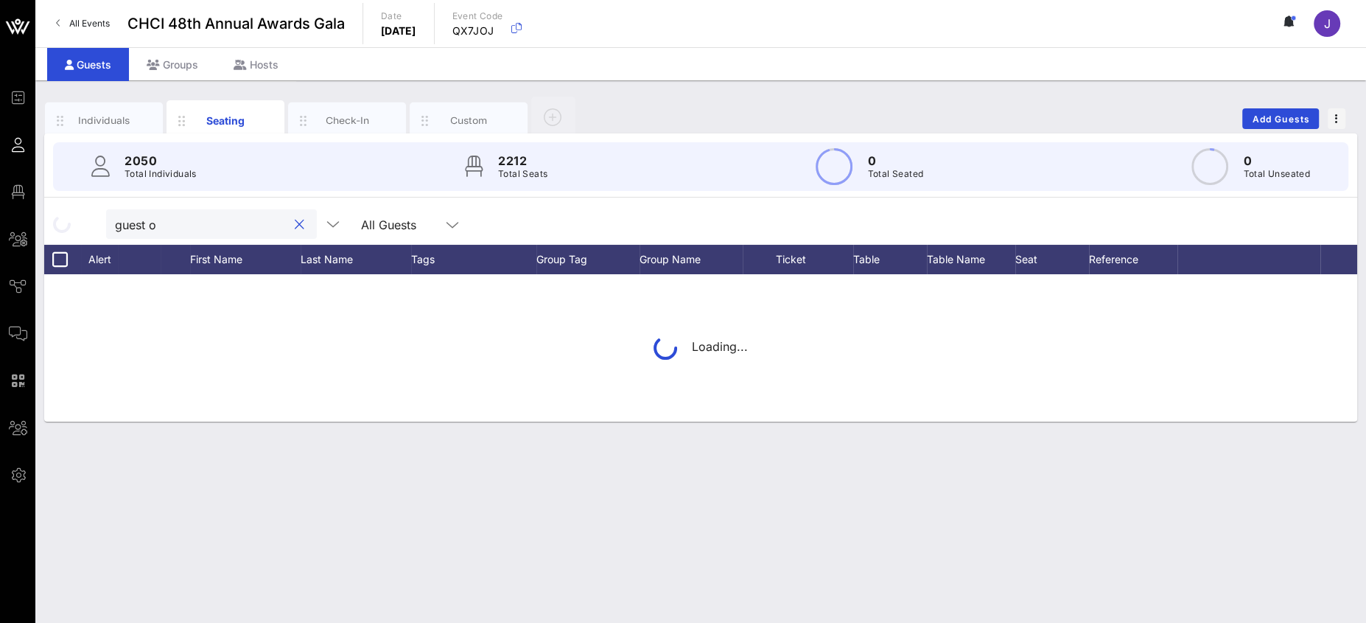
type input "guest of"
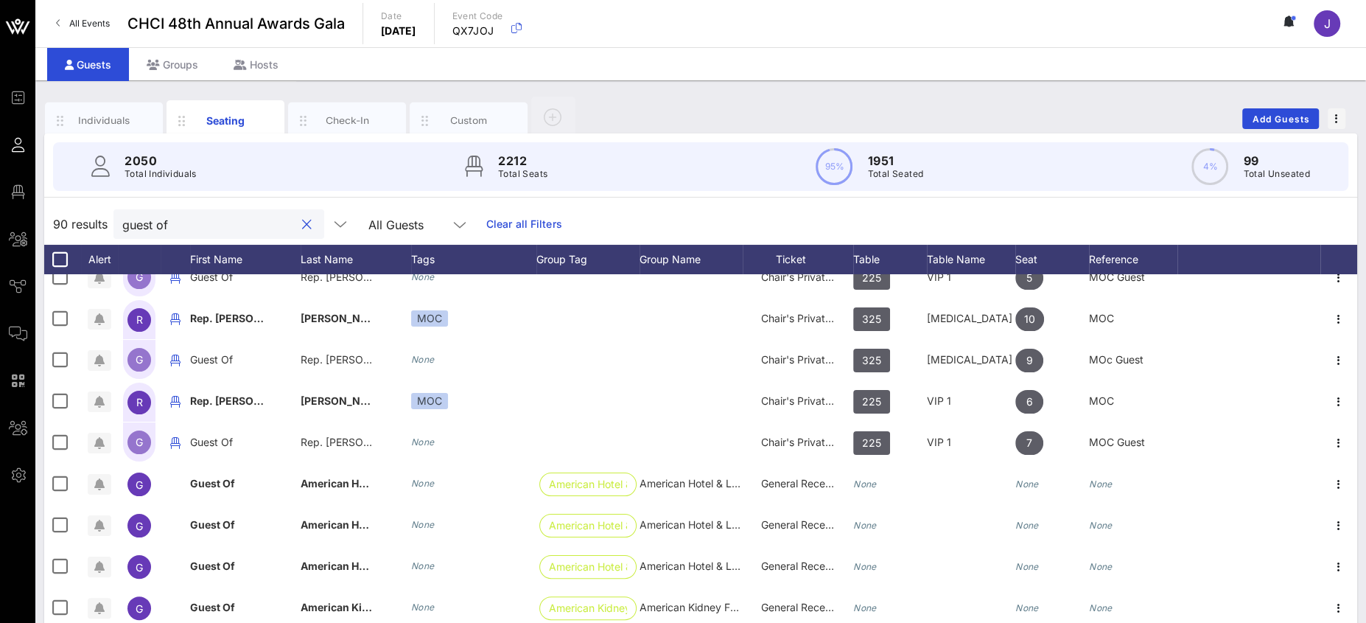
scroll to position [492, 0]
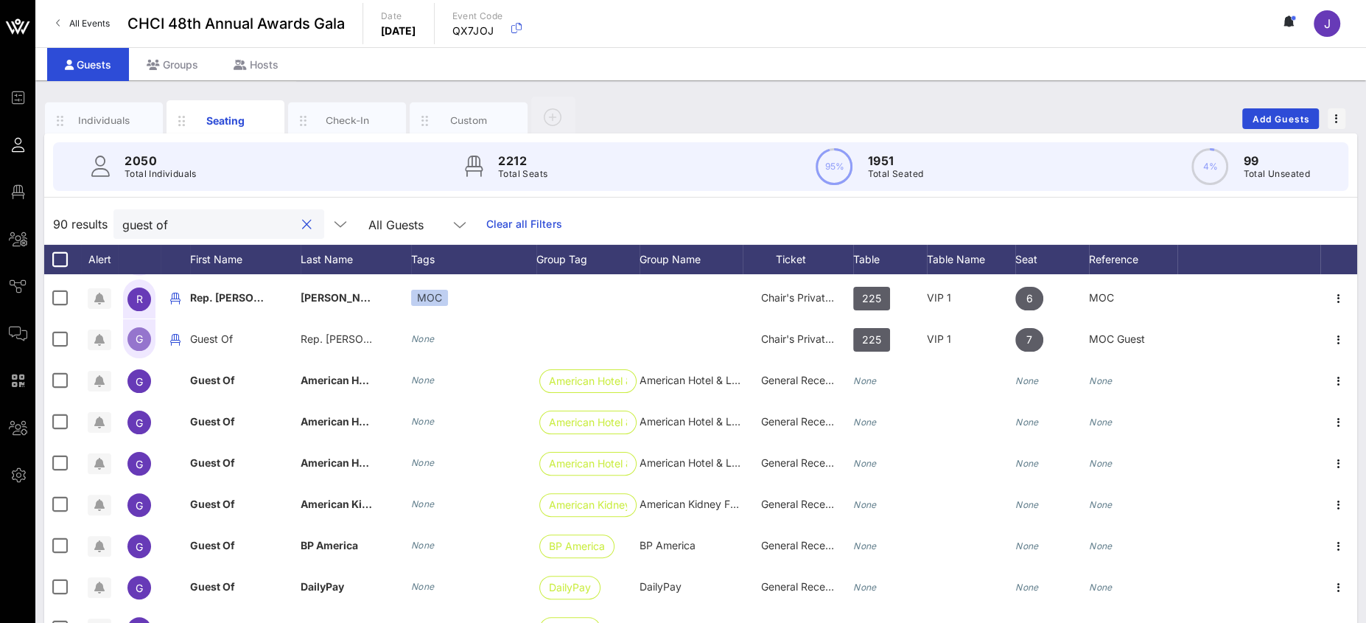
click at [302, 221] on button "clear icon" at bounding box center [307, 224] width 10 height 15
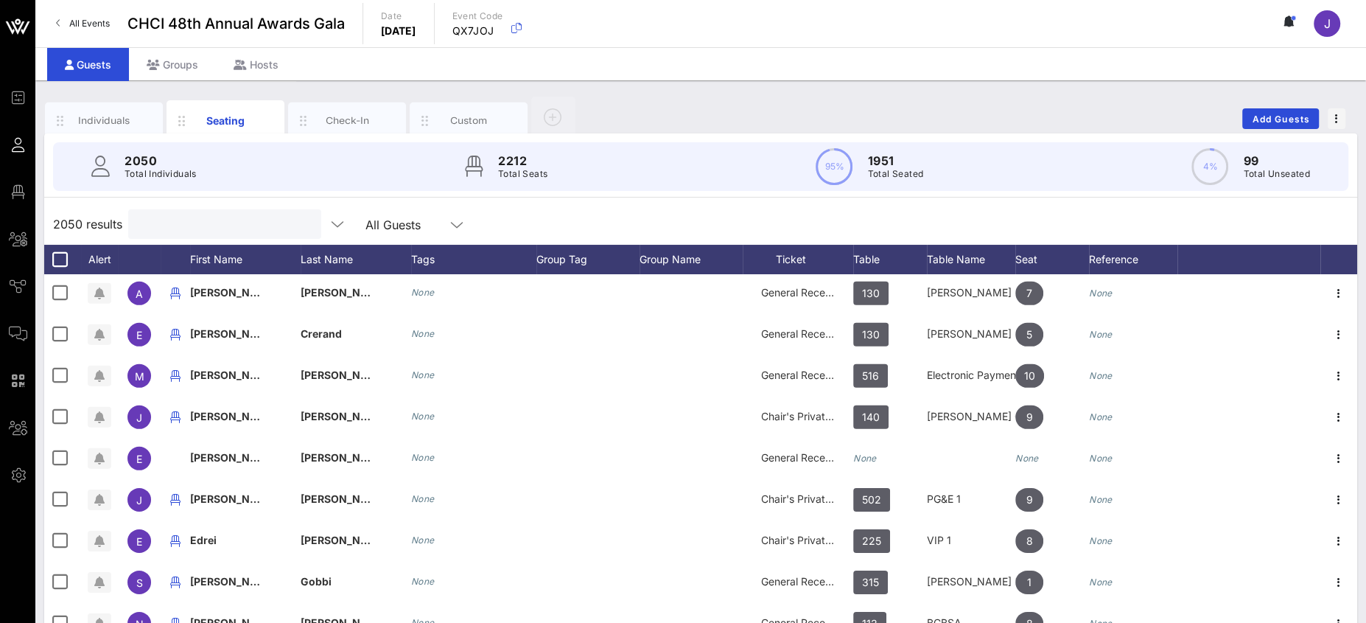
scroll to position [21081, 0]
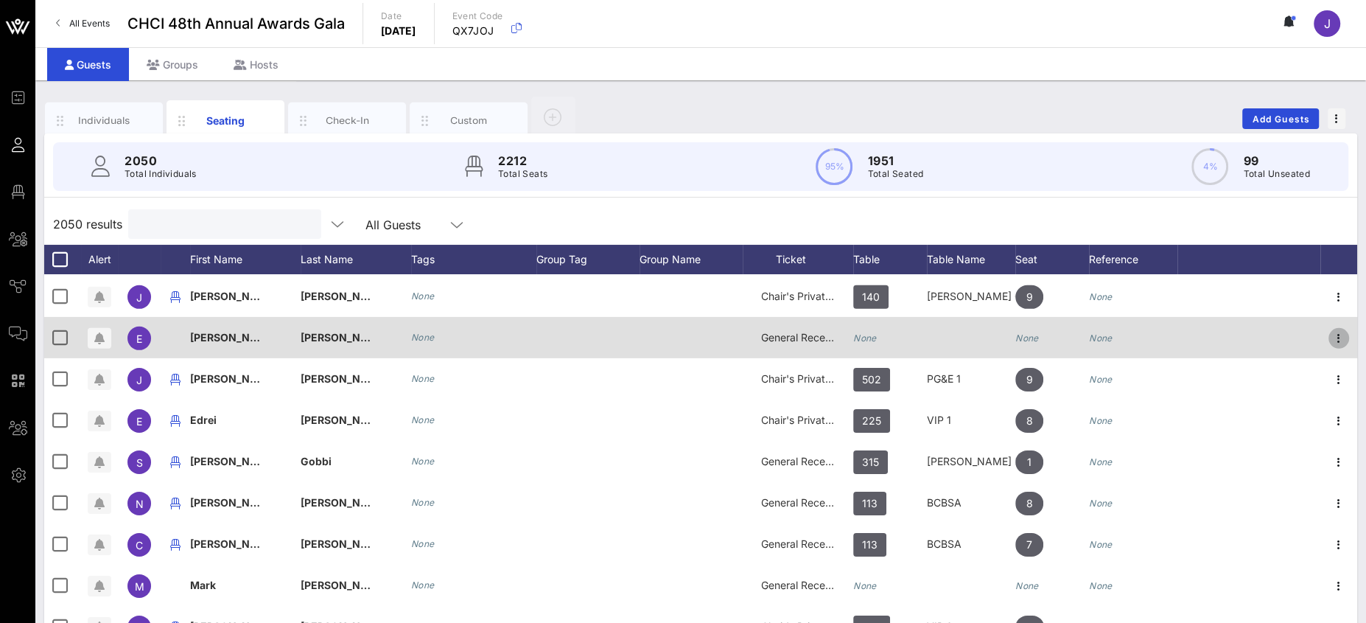
click at [1213, 332] on icon "button" at bounding box center [1339, 338] width 18 height 18
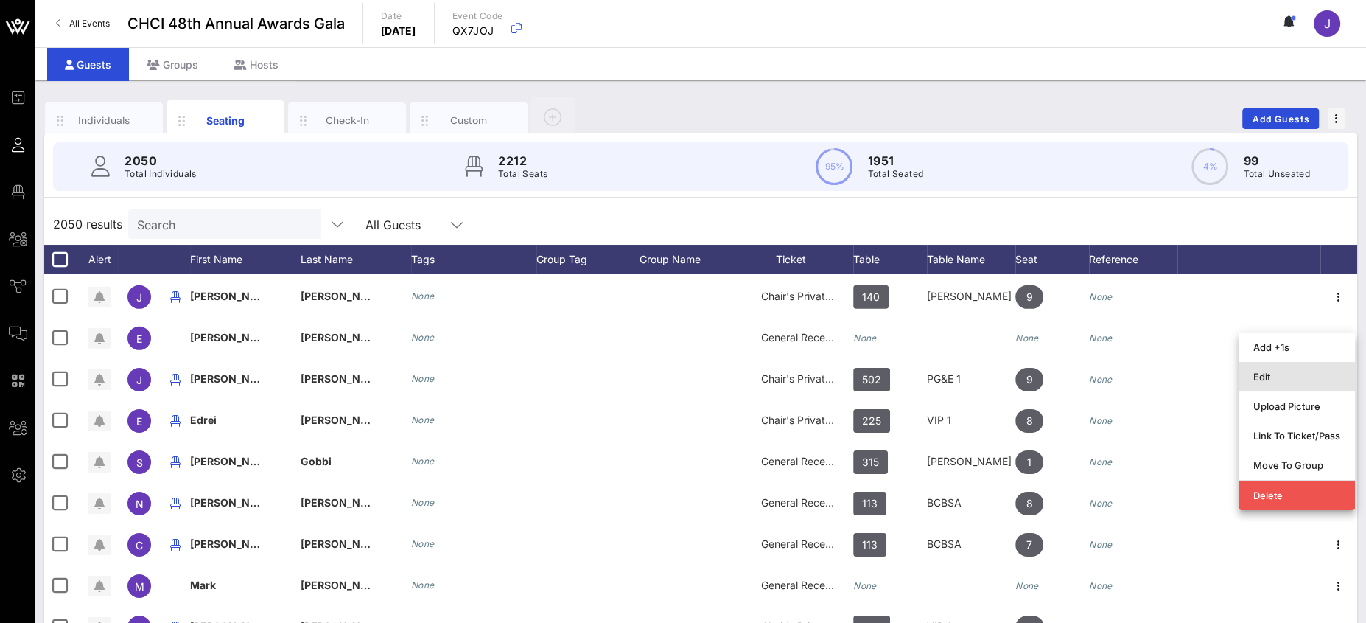
click at [1213, 371] on div "Edit" at bounding box center [1296, 377] width 87 height 12
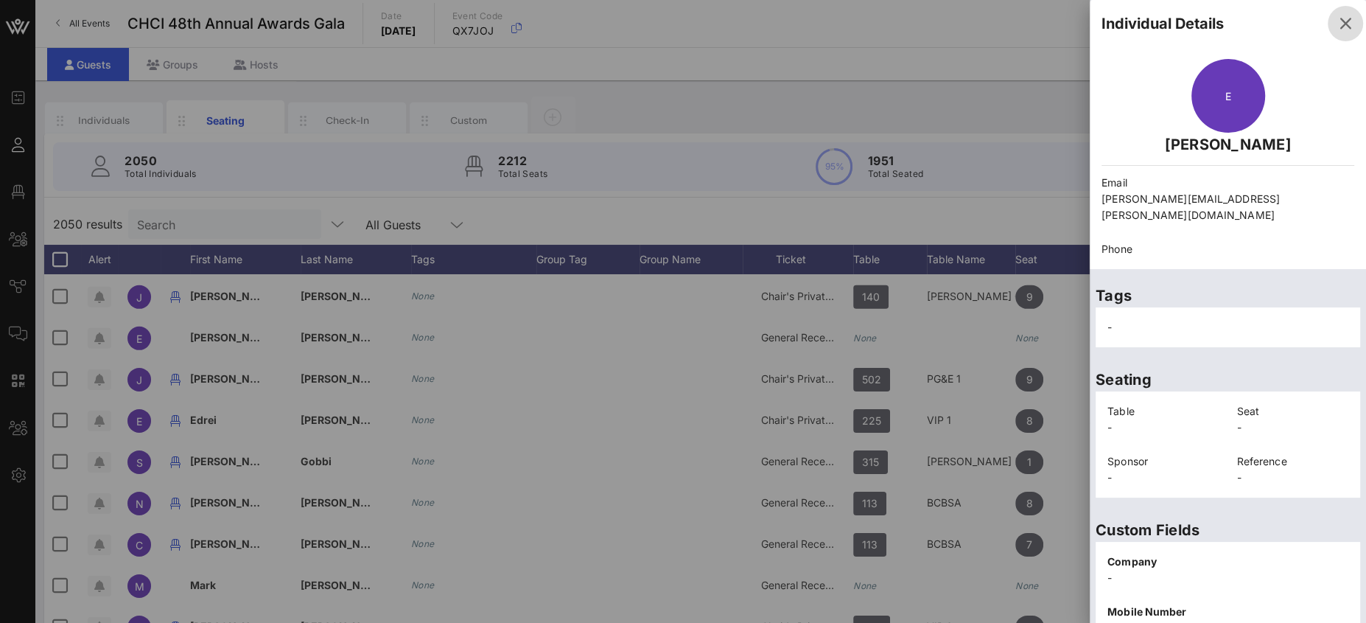
click at [1213, 28] on icon "button" at bounding box center [1345, 24] width 18 height 18
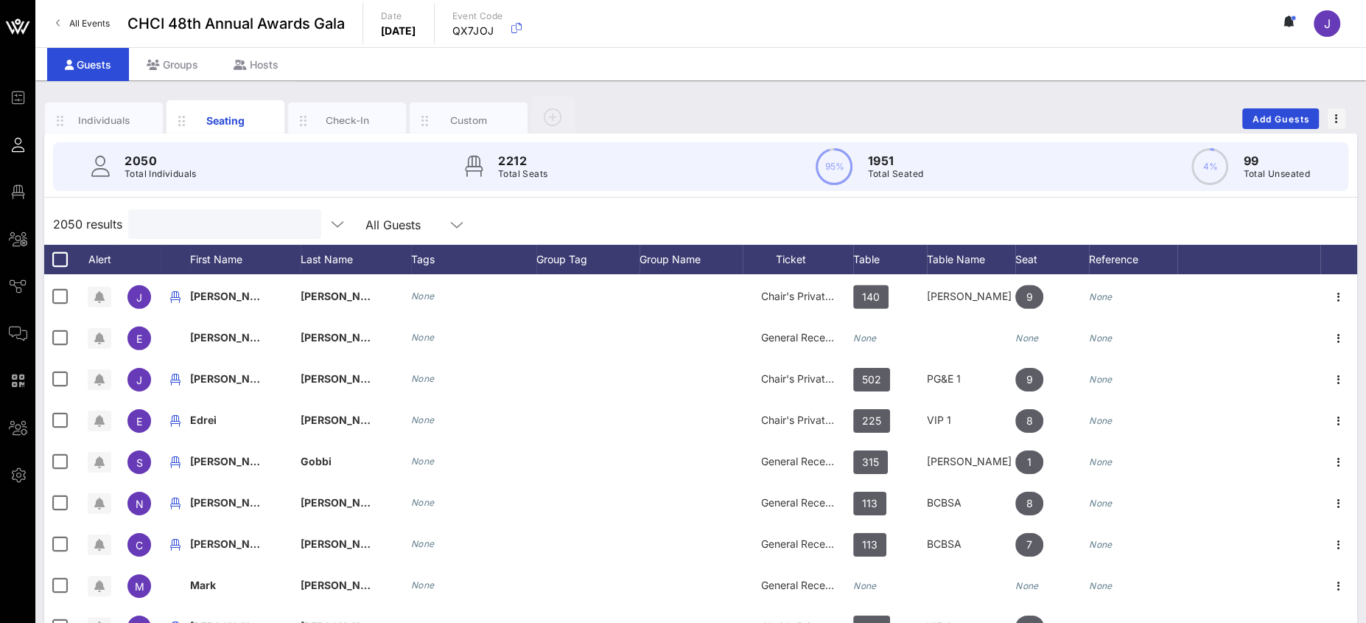
click at [234, 220] on input "text" at bounding box center [223, 223] width 172 height 19
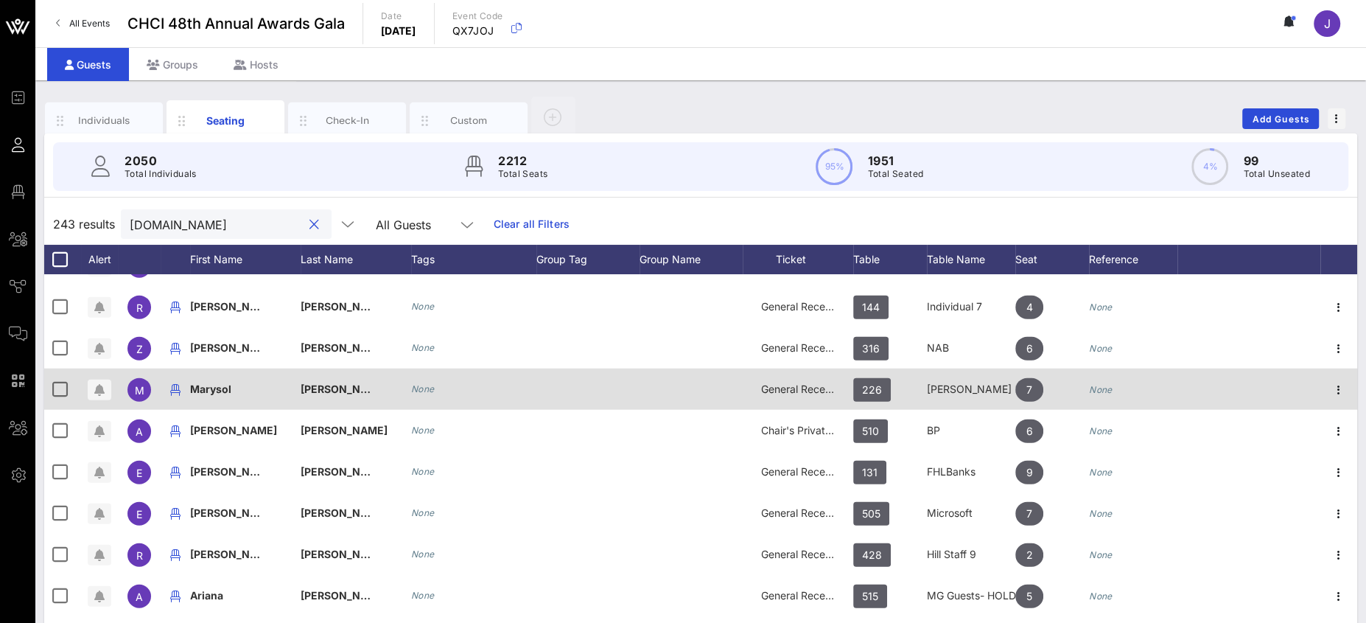
scroll to position [8994, 0]
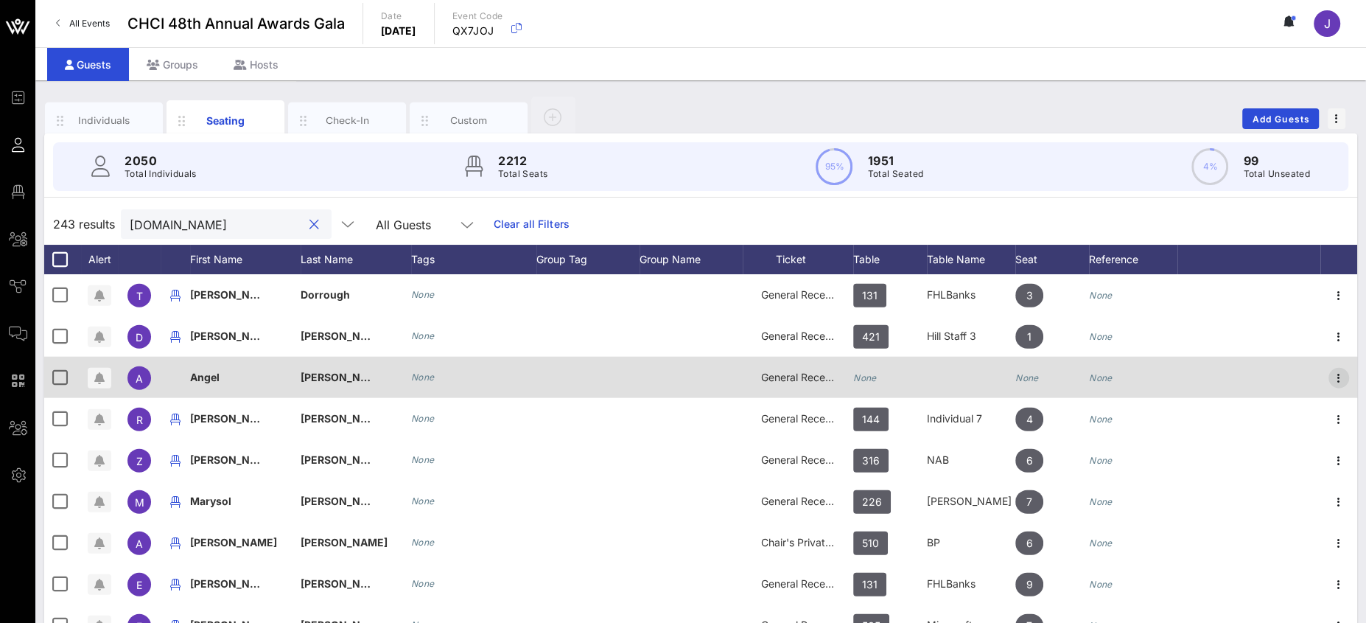
type input "house.gov"
click at [1213, 378] on icon "button" at bounding box center [1339, 378] width 18 height 18
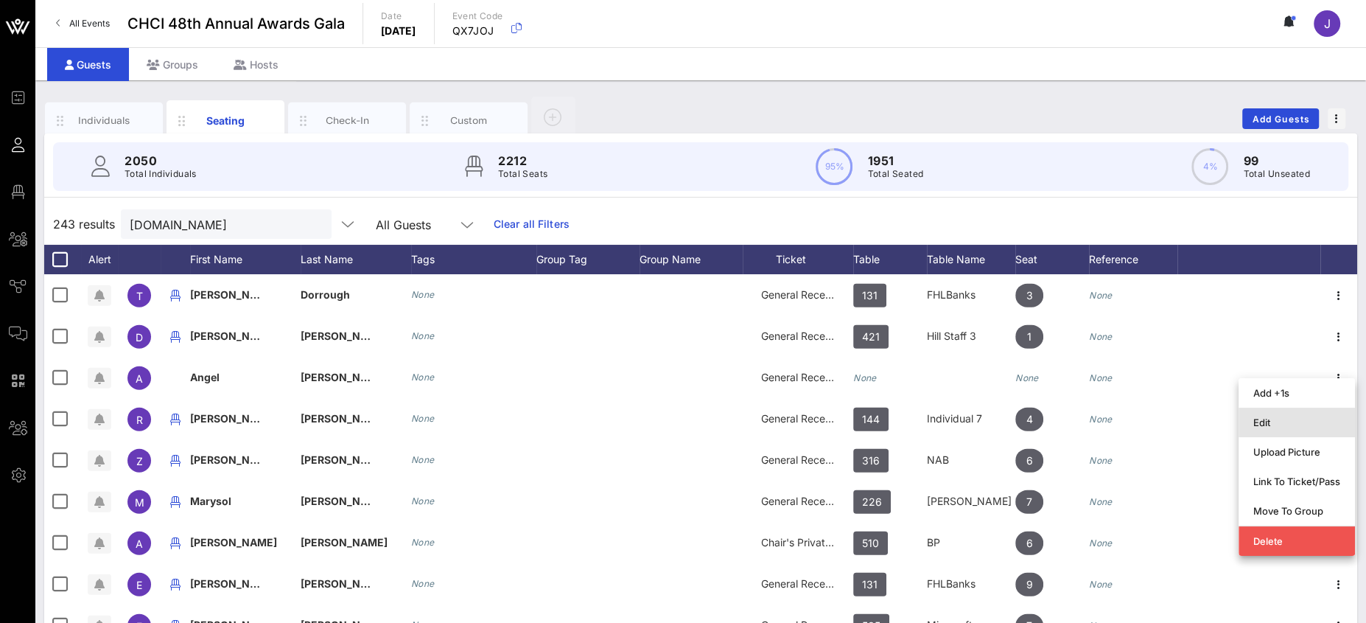
click at [1213, 415] on div "Edit" at bounding box center [1296, 422] width 87 height 24
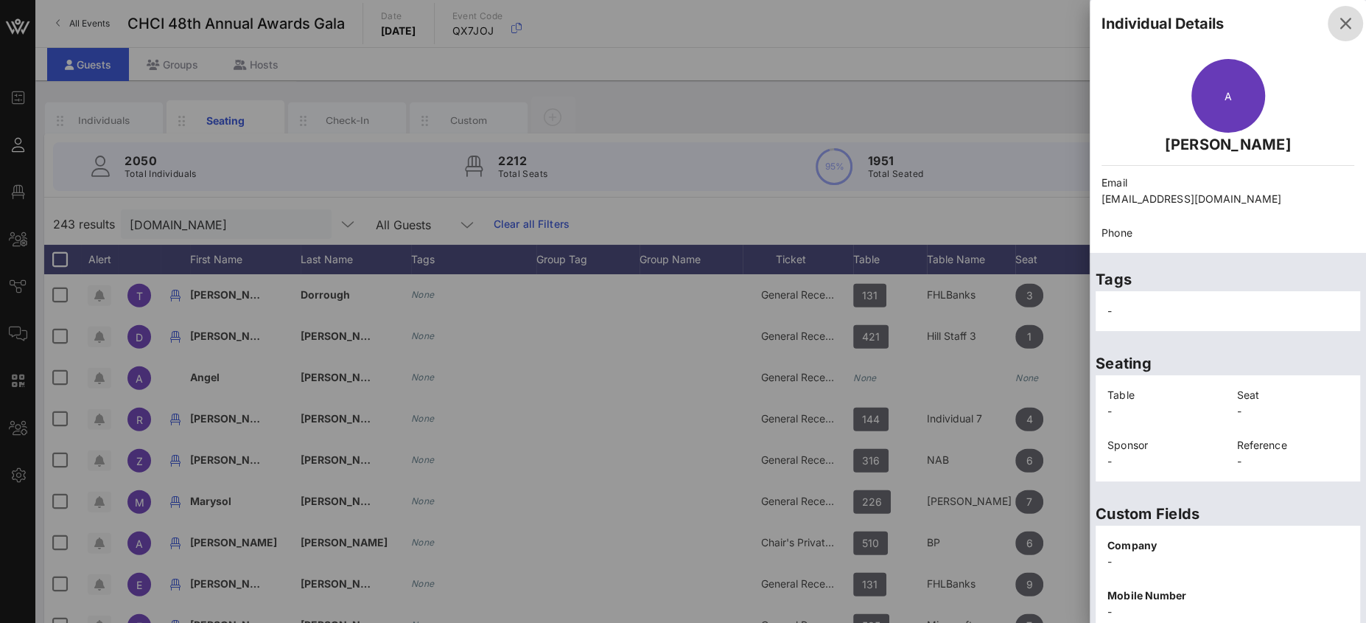
click at [1213, 18] on icon "button" at bounding box center [1345, 24] width 18 height 18
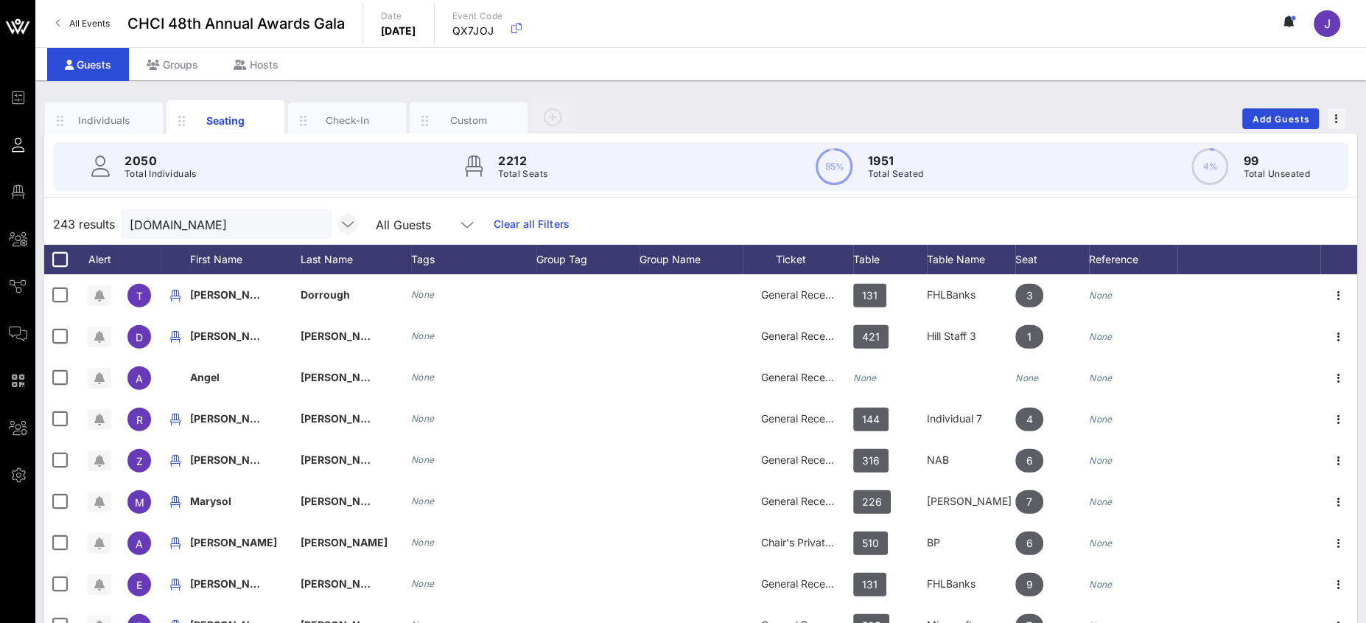
click at [309, 224] on button "clear icon" at bounding box center [314, 224] width 10 height 15
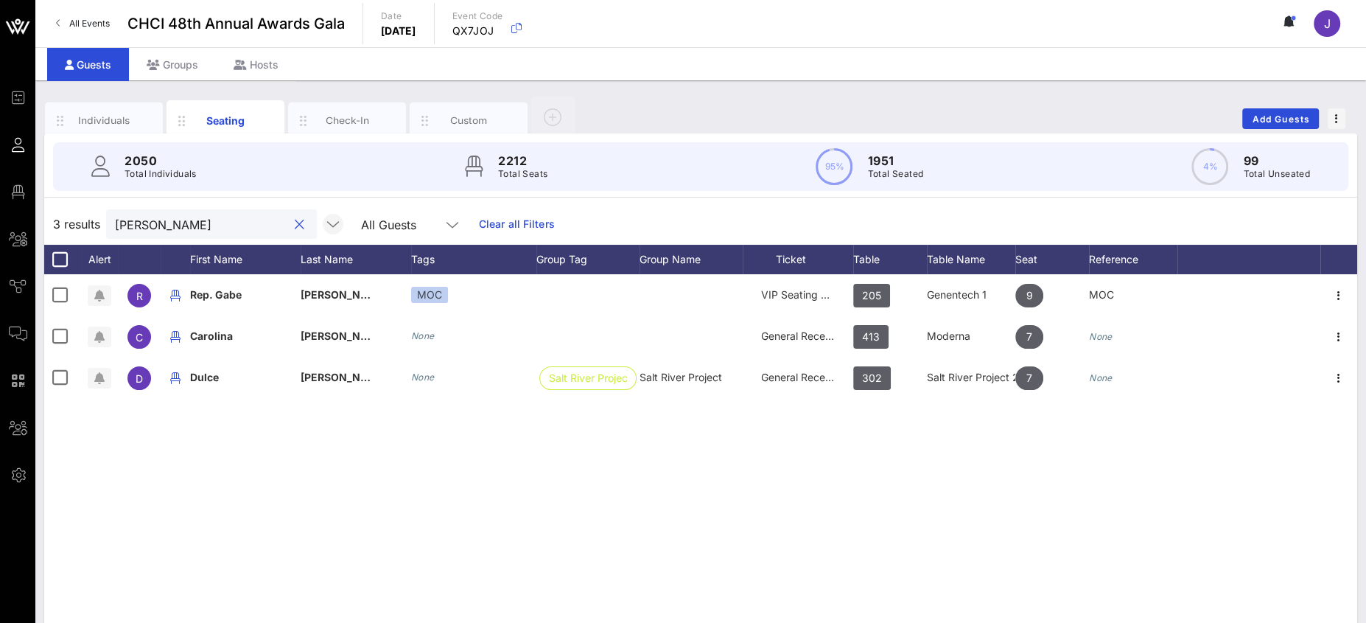
scroll to position [0, 0]
drag, startPoint x: 150, startPoint y: 237, endPoint x: 143, endPoint y: 224, distance: 15.2
click at [150, 236] on div "vasquez" at bounding box center [201, 223] width 172 height 29
click at [143, 223] on input "vasquez" at bounding box center [201, 223] width 172 height 19
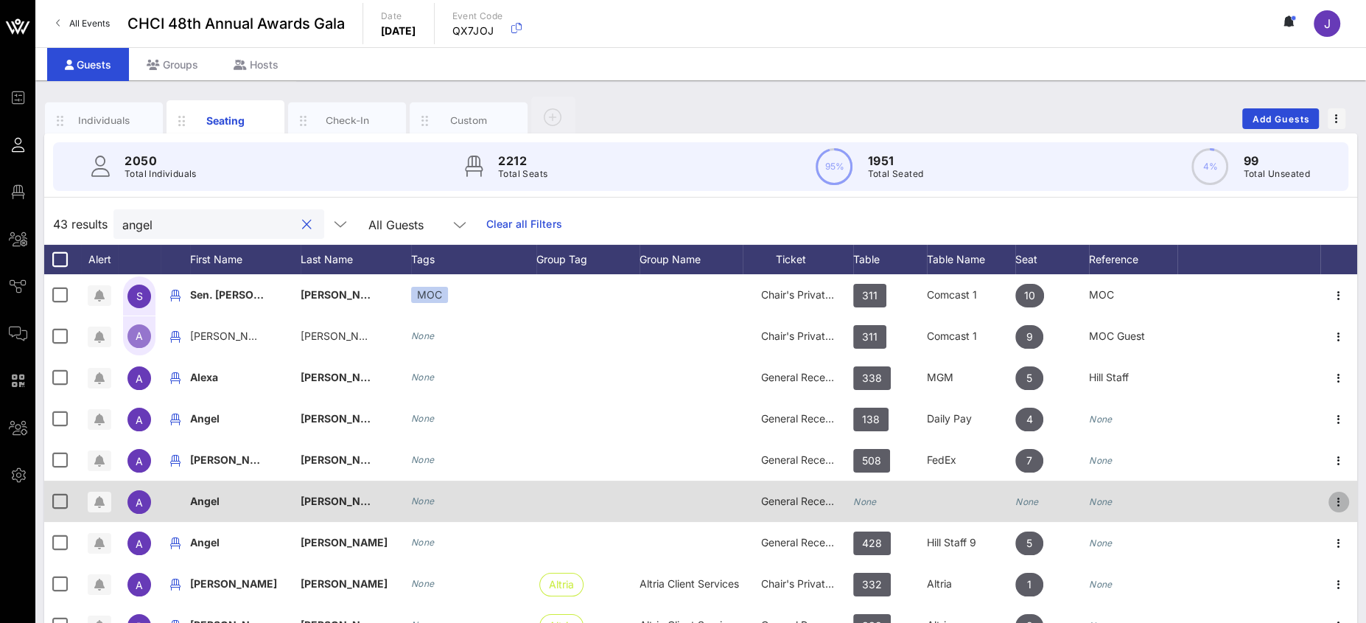
click at [1213, 496] on icon "button" at bounding box center [1339, 502] width 18 height 18
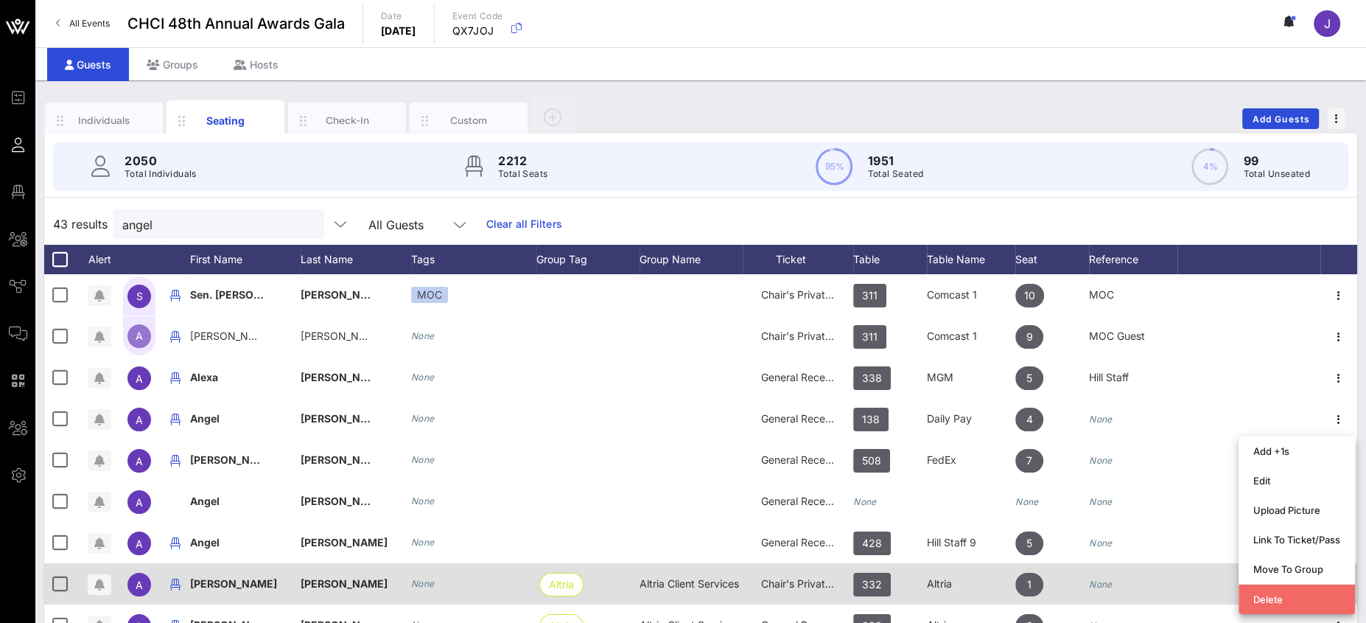
drag, startPoint x: 1292, startPoint y: 600, endPoint x: 1266, endPoint y: 589, distance: 28.7
click at [1213, 553] on div "Delete" at bounding box center [1296, 599] width 87 height 12
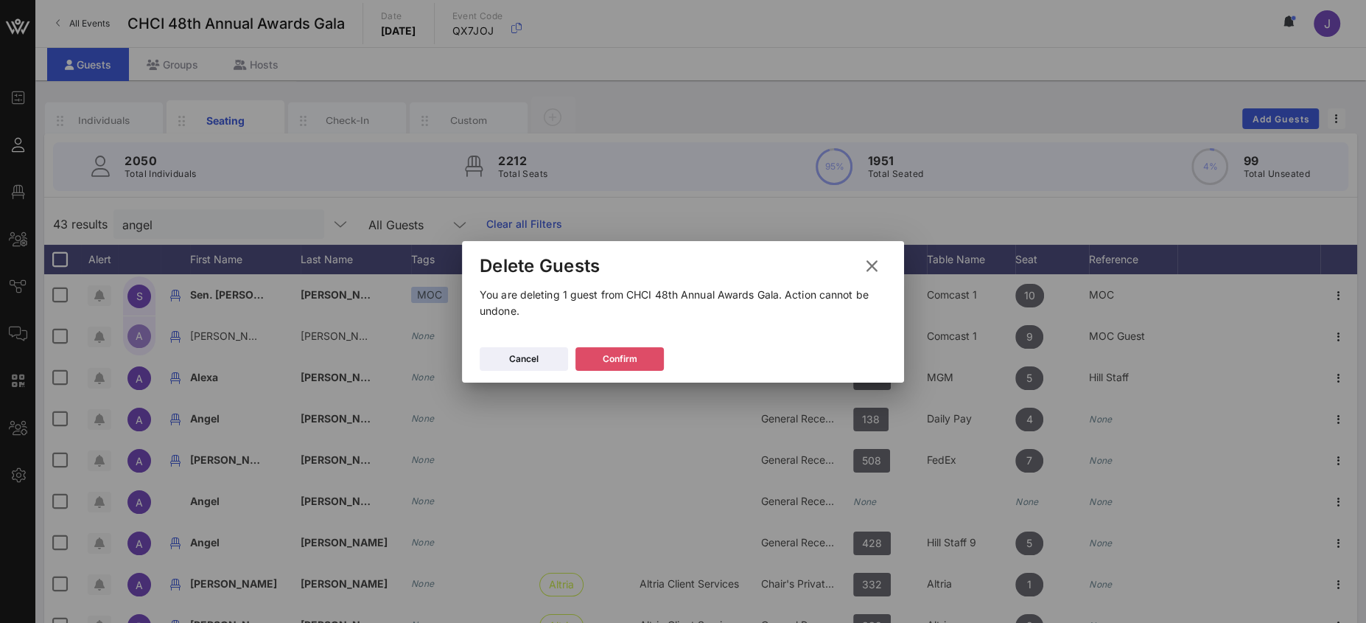
click at [620, 357] on icon at bounding box center [619, 358] width 10 height 9
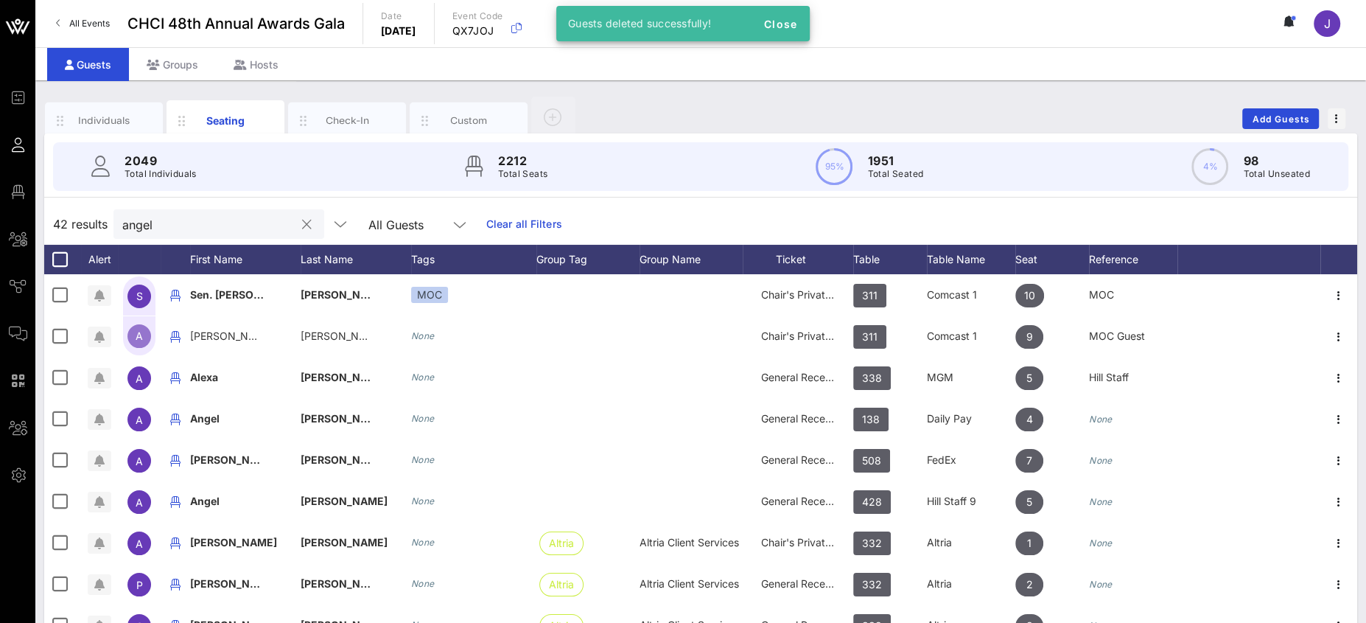
click at [205, 217] on input "angel" at bounding box center [208, 223] width 172 height 19
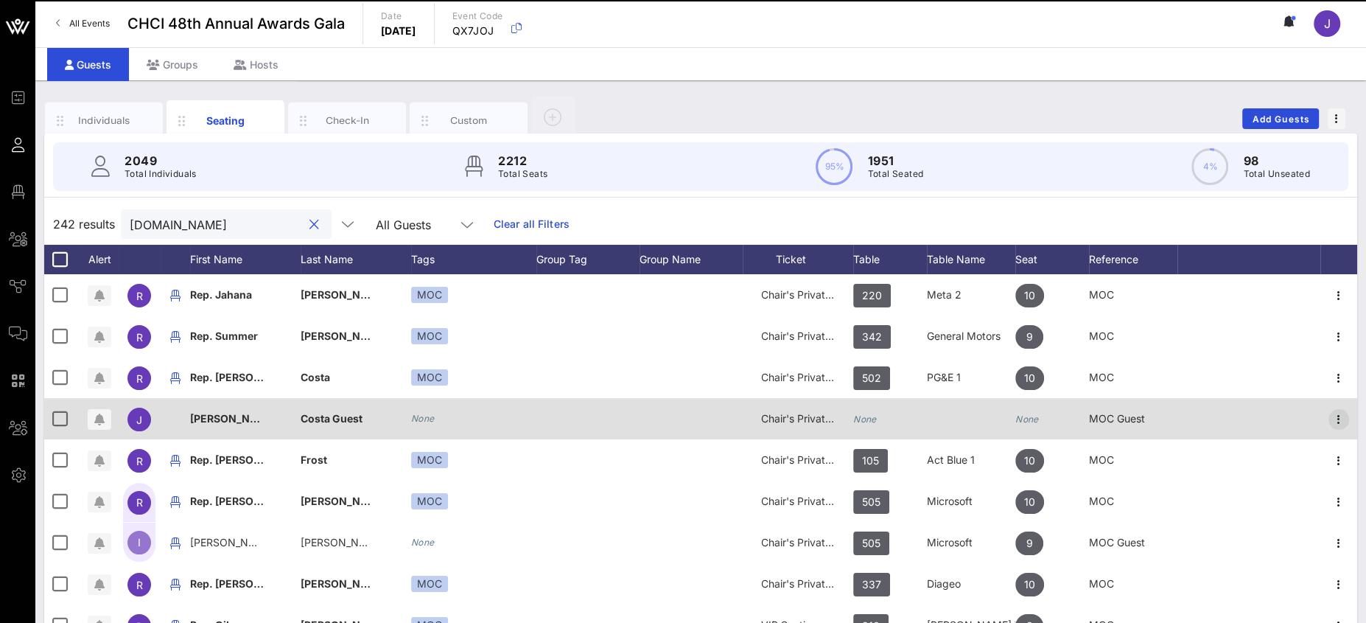
type input "house.gov"
click at [1213, 414] on div at bounding box center [1338, 418] width 37 height 41
click at [1213, 418] on icon "button" at bounding box center [1339, 419] width 18 height 18
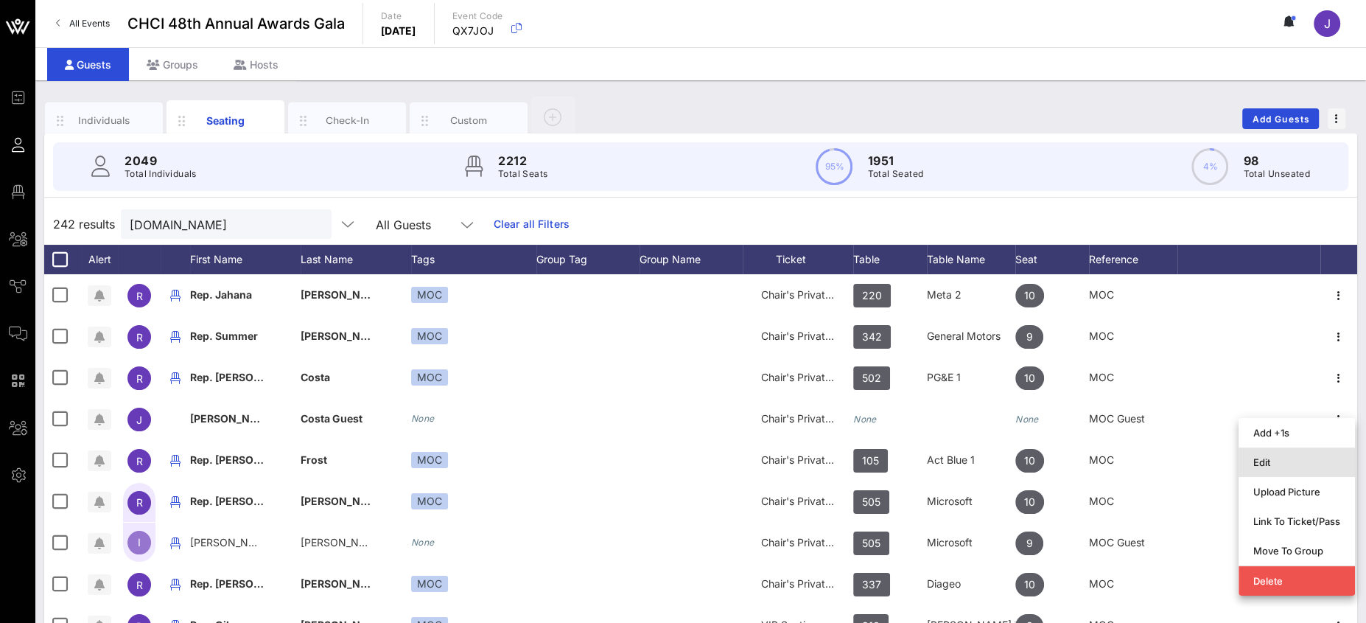
click at [1213, 454] on div "Edit" at bounding box center [1296, 462] width 87 height 24
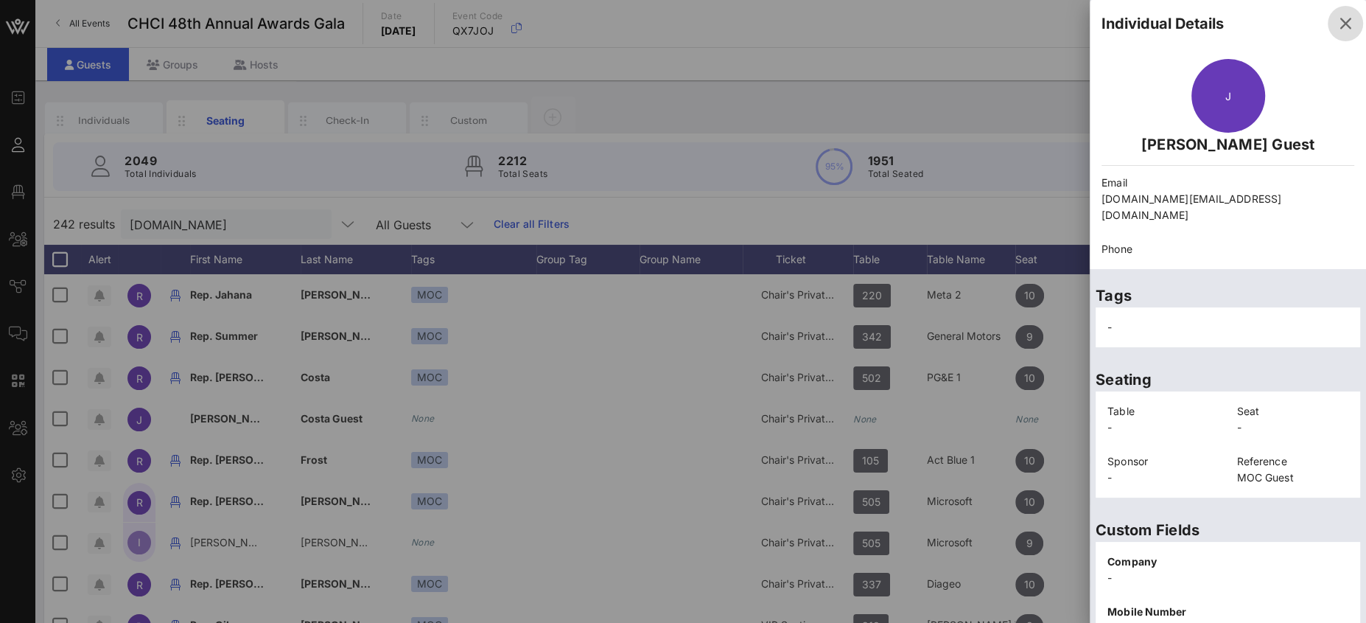
click at [1213, 27] on icon "button" at bounding box center [1345, 24] width 18 height 18
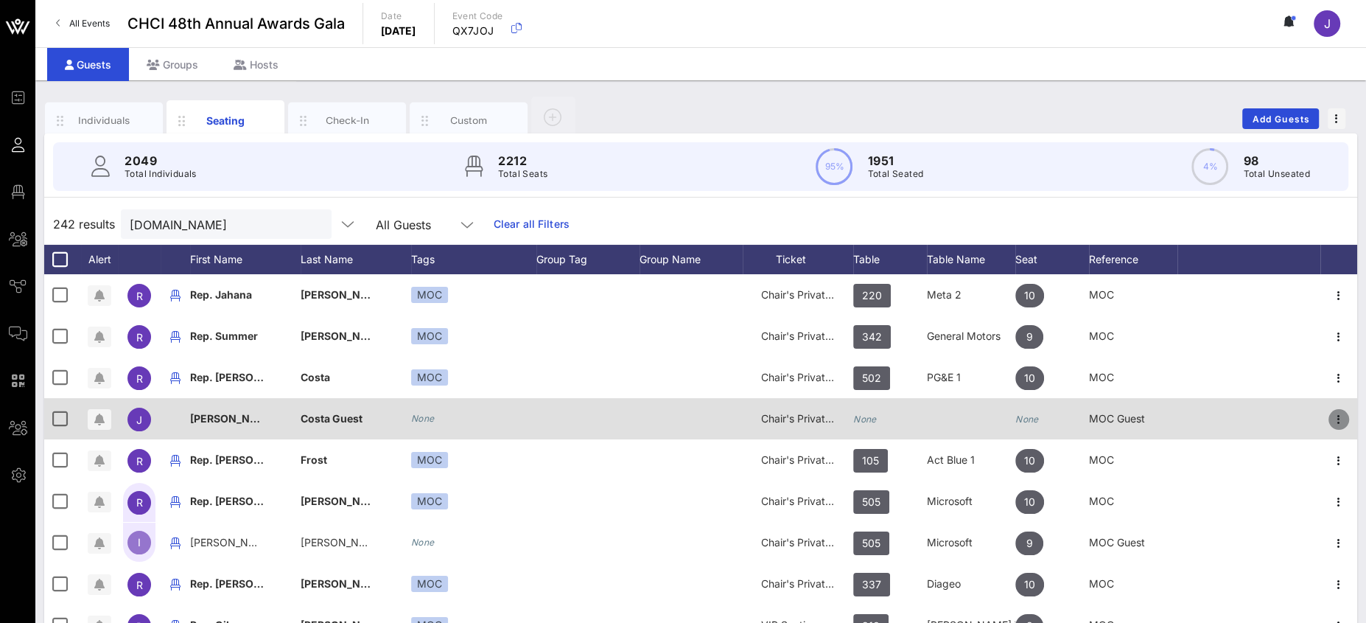
click at [1213, 416] on icon "button" at bounding box center [1339, 419] width 18 height 18
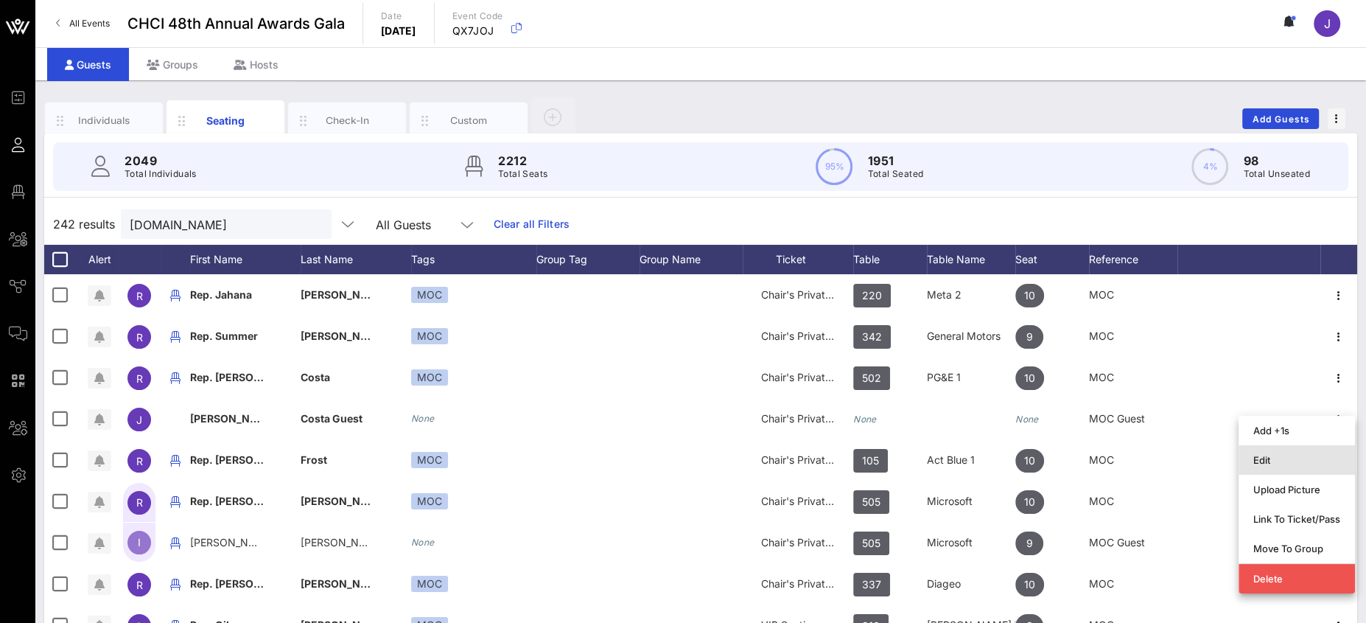
click at [1213, 452] on div "Edit" at bounding box center [1296, 460] width 87 height 24
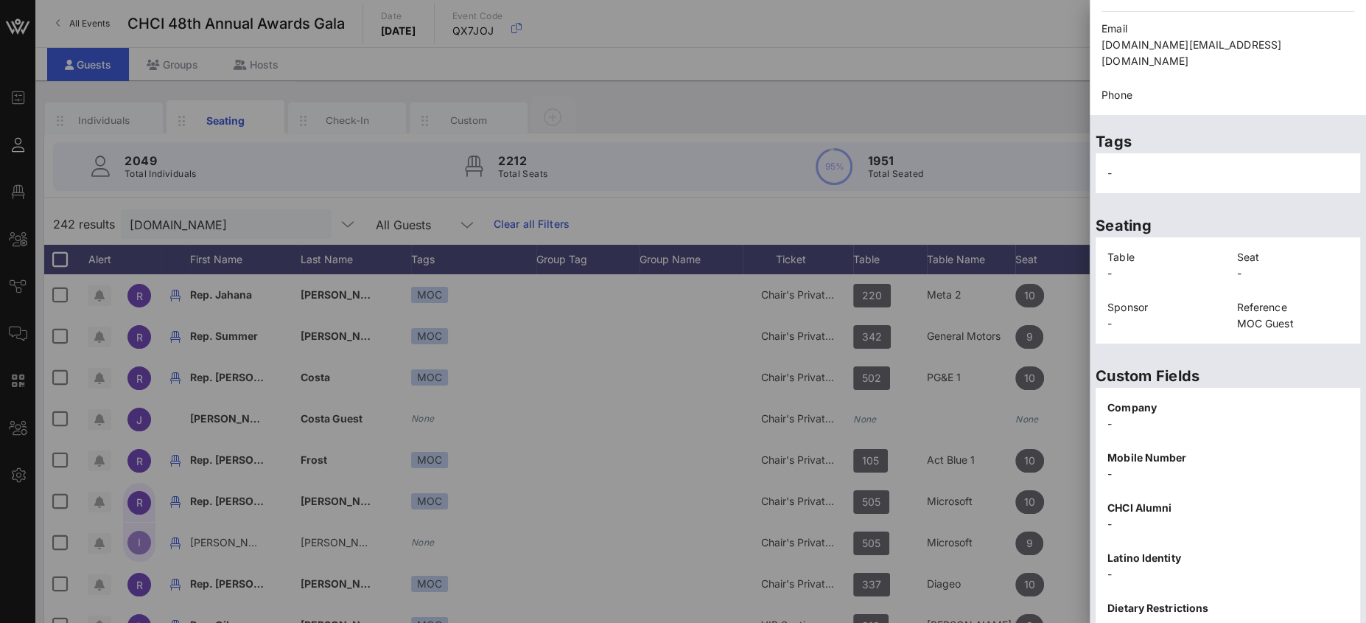
scroll to position [256, 0]
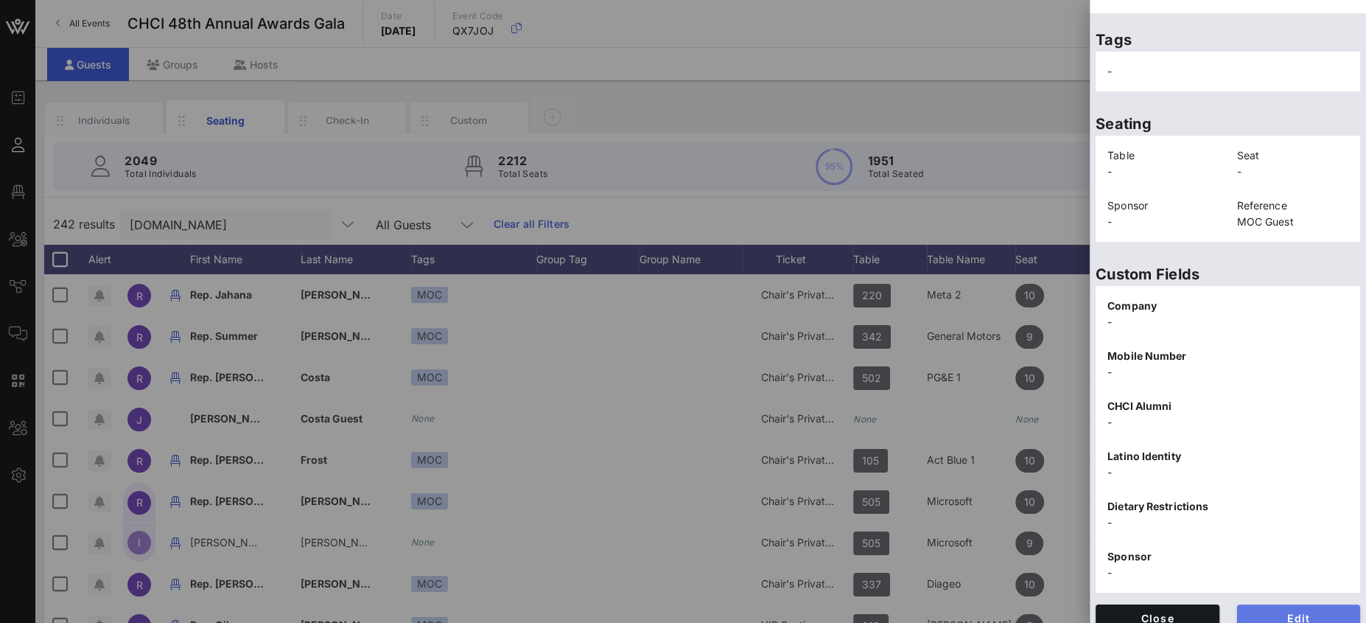
click at [1213, 553] on span "Edit" at bounding box center [1299, 617] width 100 height 13
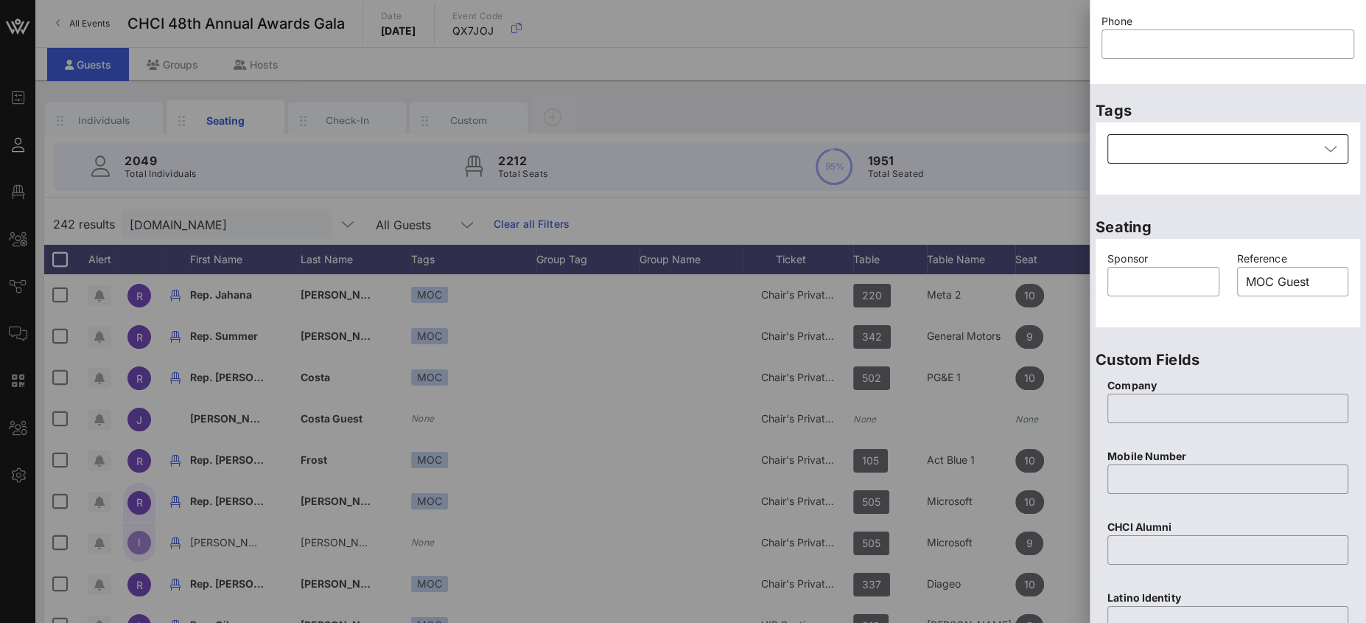
scroll to position [0, 0]
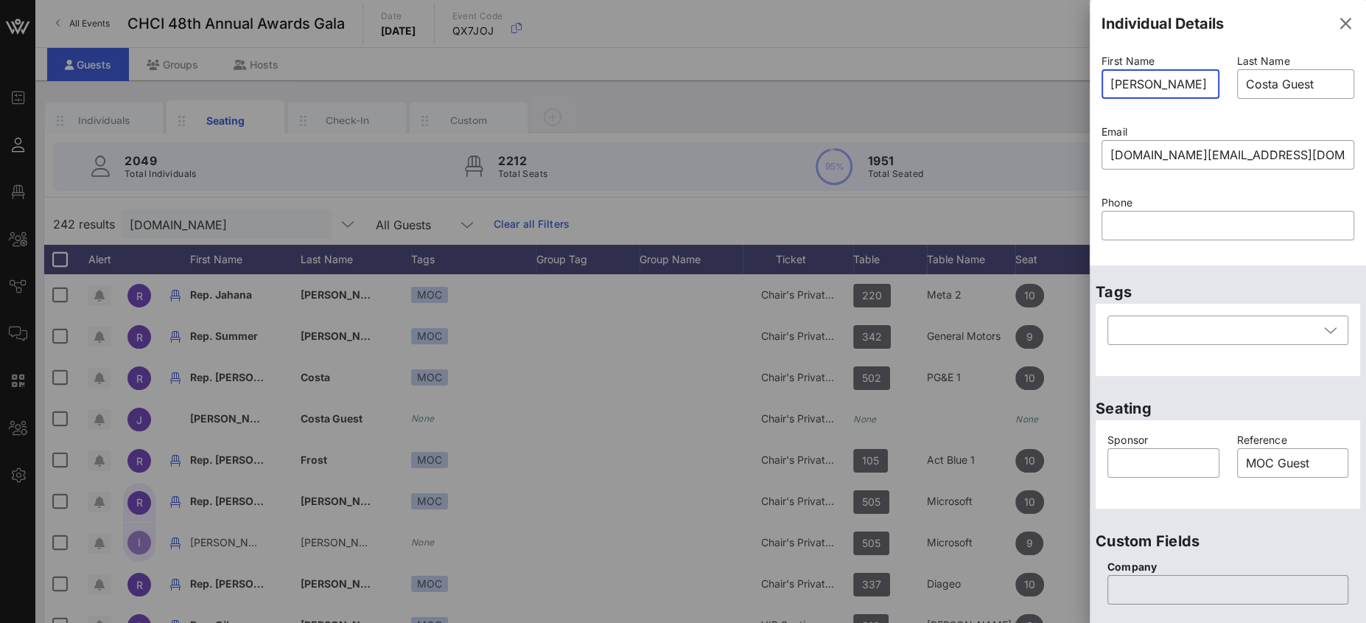
drag, startPoint x: 1087, startPoint y: 80, endPoint x: 1079, endPoint y: 81, distance: 8.1
click at [1082, 81] on div "Event Builder Guests Floor Plan All Groups Journeys Comms QR Scanner Team Setti…" at bounding box center [683, 365] width 1366 height 731
type input "Alexa"
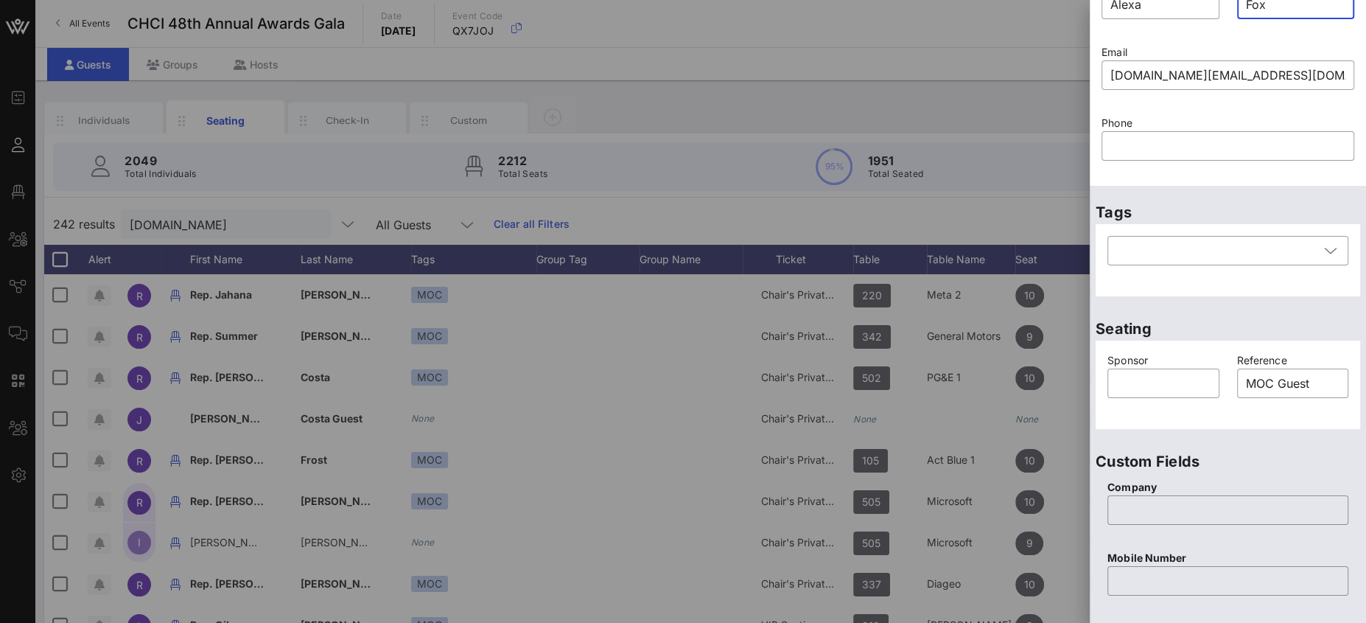
scroll to position [555, 0]
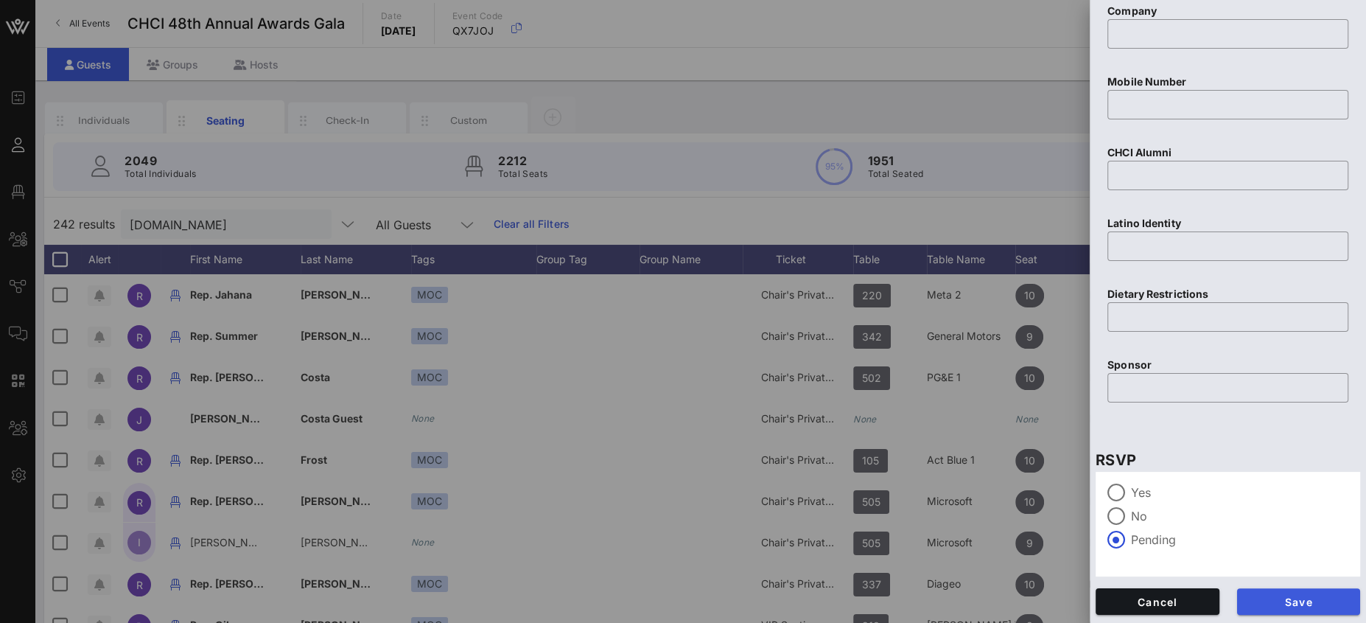
type input "Fox"
click at [1213, 553] on span "Save" at bounding box center [1299, 601] width 100 height 13
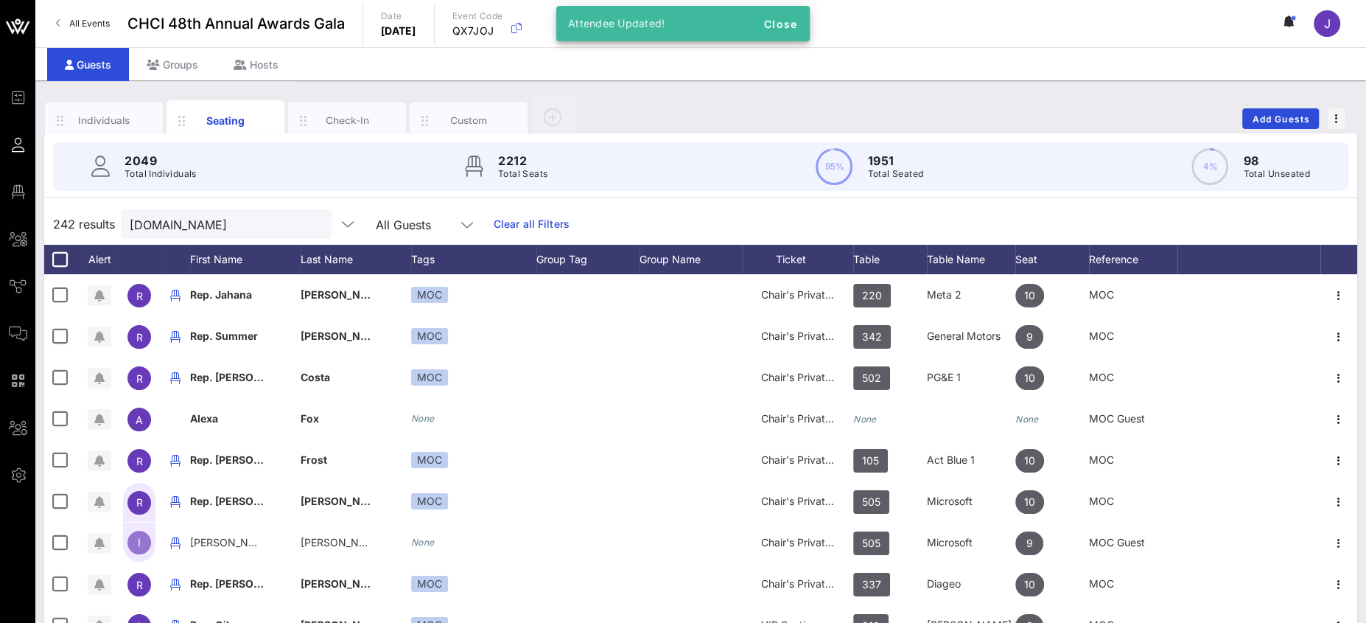
drag, startPoint x: 159, startPoint y: 209, endPoint x: 138, endPoint y: 206, distance: 21.6
click at [151, 208] on div "242 results house.gov All Guests Clear all Filters" at bounding box center [700, 223] width 1313 height 41
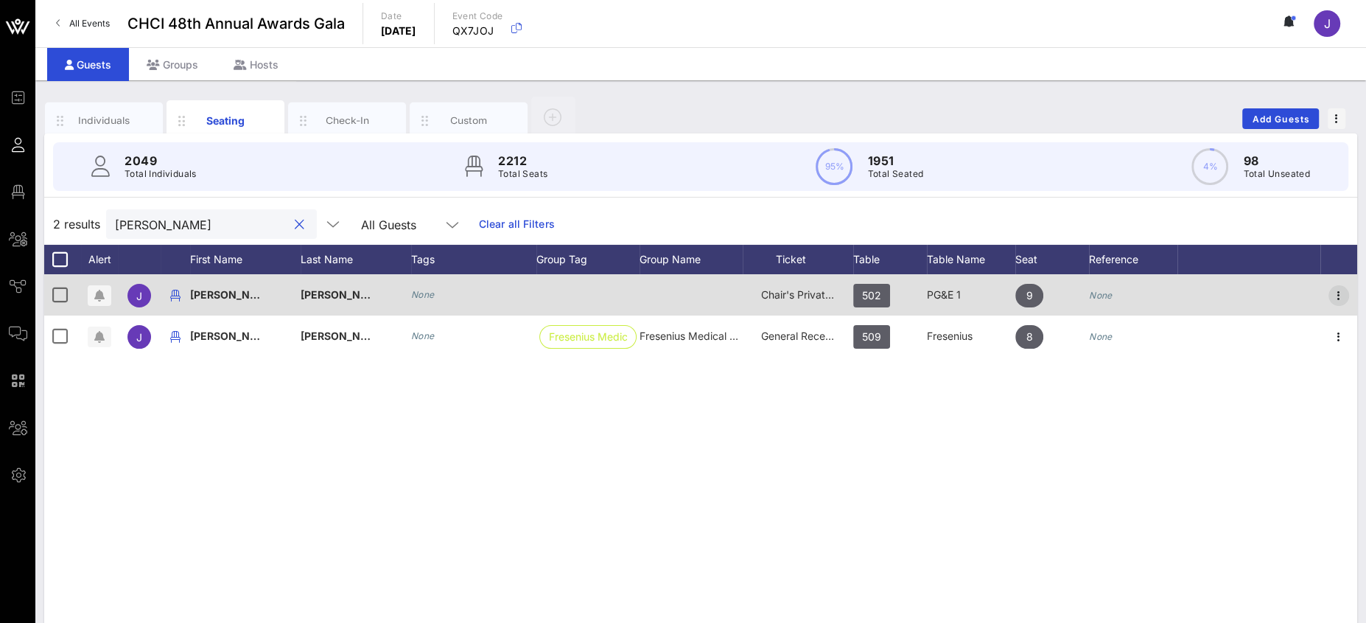
type input "juan lopez"
drag, startPoint x: 1342, startPoint y: 291, endPoint x: 1333, endPoint y: 296, distance: 9.6
click at [1213, 291] on icon "button" at bounding box center [1339, 296] width 18 height 18
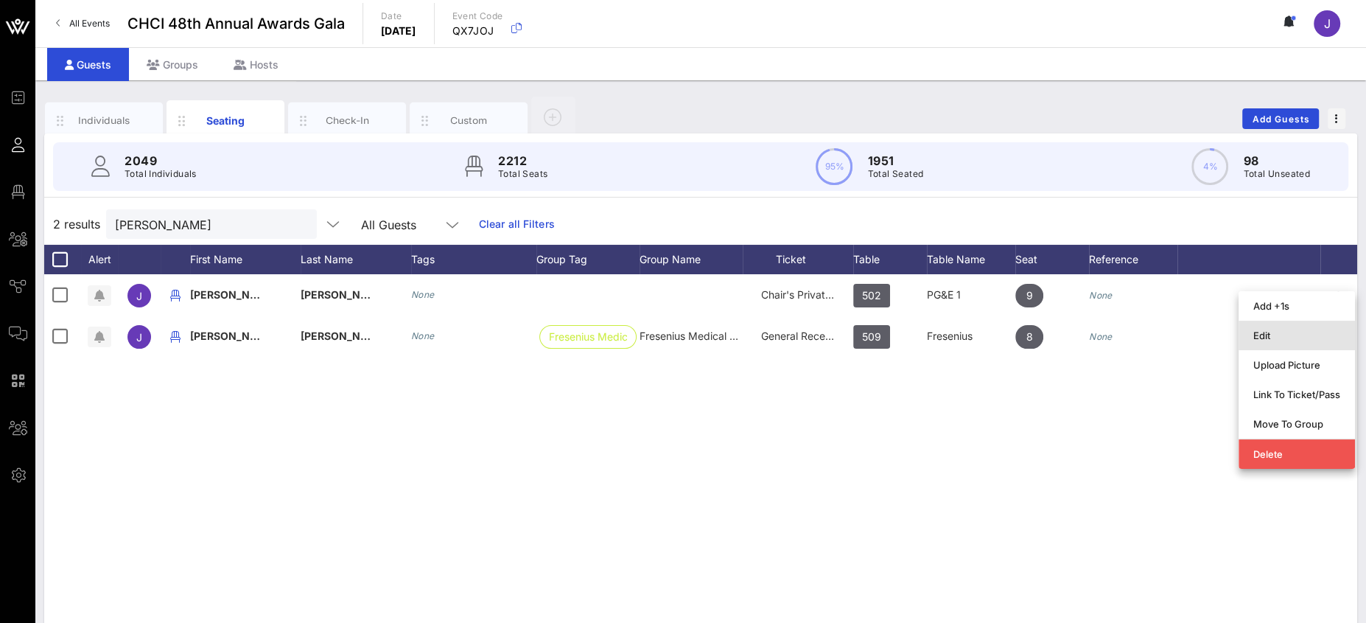
click at [1213, 331] on div "Edit" at bounding box center [1296, 335] width 87 height 12
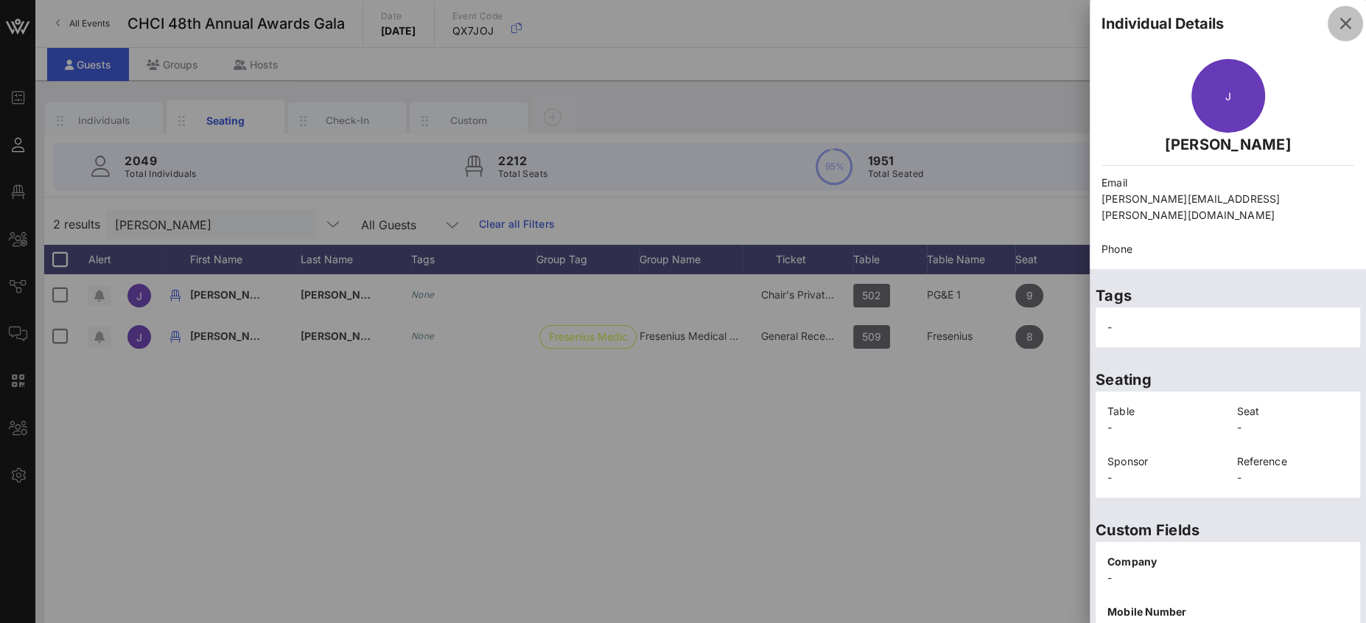
click at [1213, 23] on icon "button" at bounding box center [1345, 24] width 18 height 18
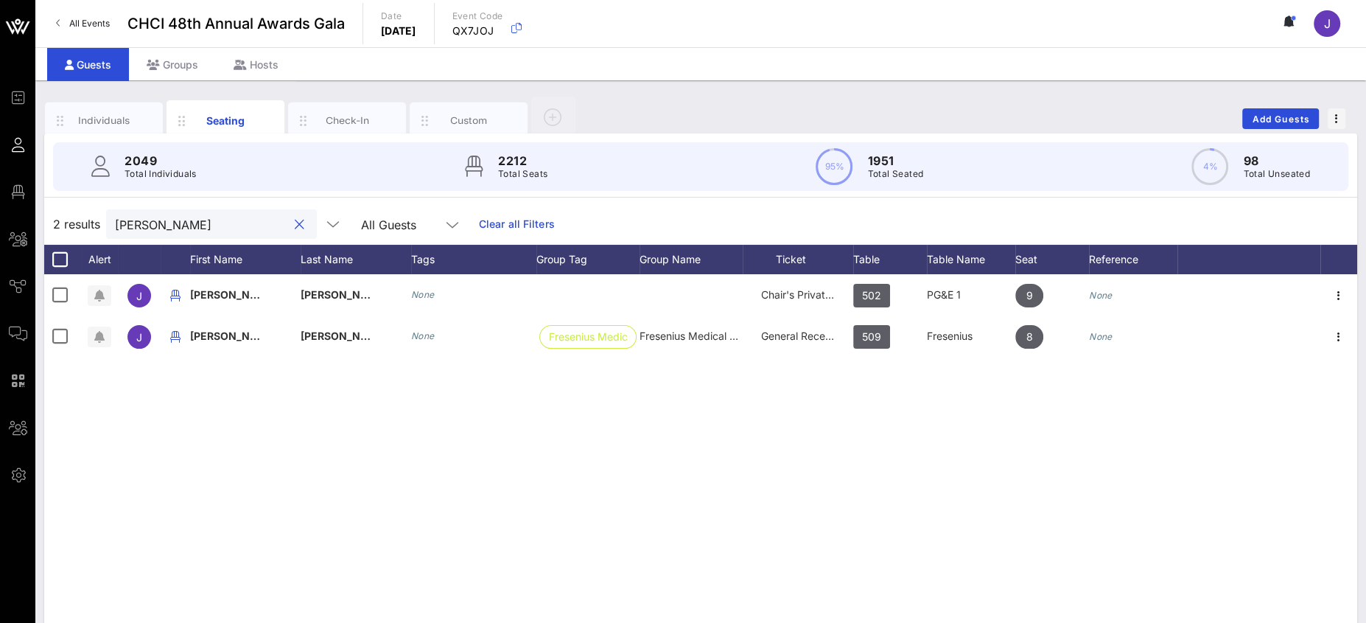
drag, startPoint x: 192, startPoint y: 218, endPoint x: 91, endPoint y: 219, distance: 101.7
click at [101, 219] on div "2 results juan lopez All Guests Clear all Filters" at bounding box center [700, 223] width 1313 height 41
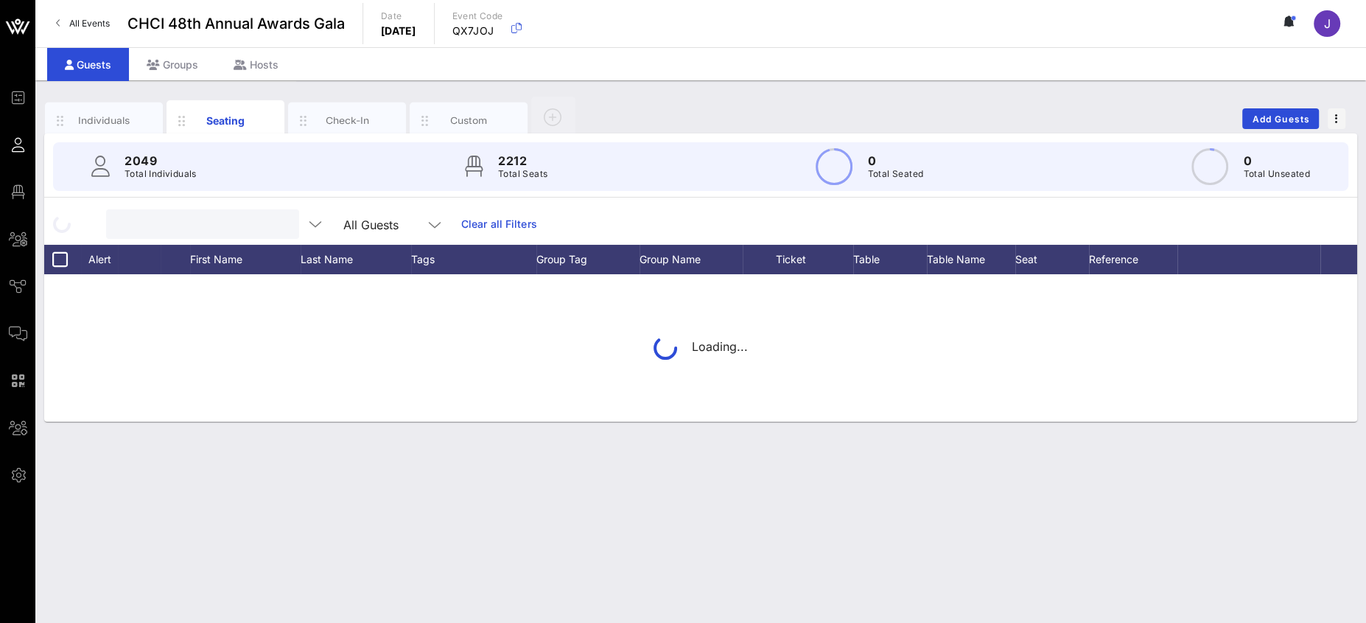
type input "l"
type input "a"
type input "c"
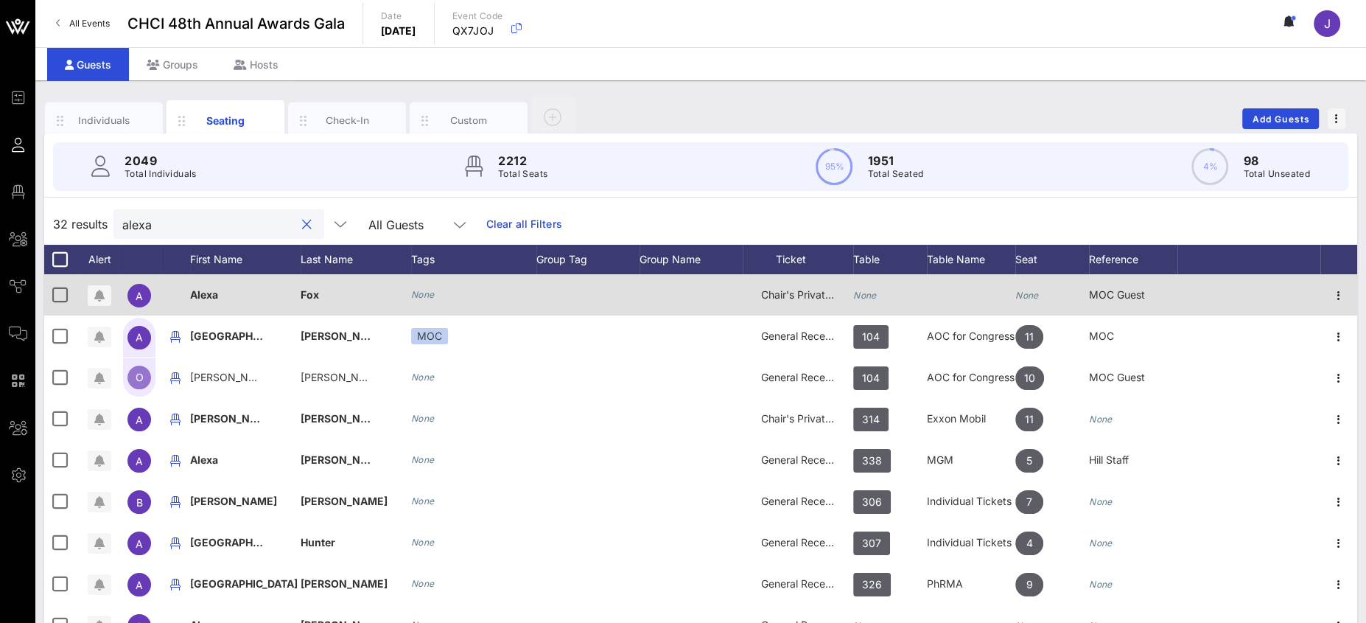
type input "alexa"
click at [877, 292] on div "None" at bounding box center [890, 303] width 74 height 58
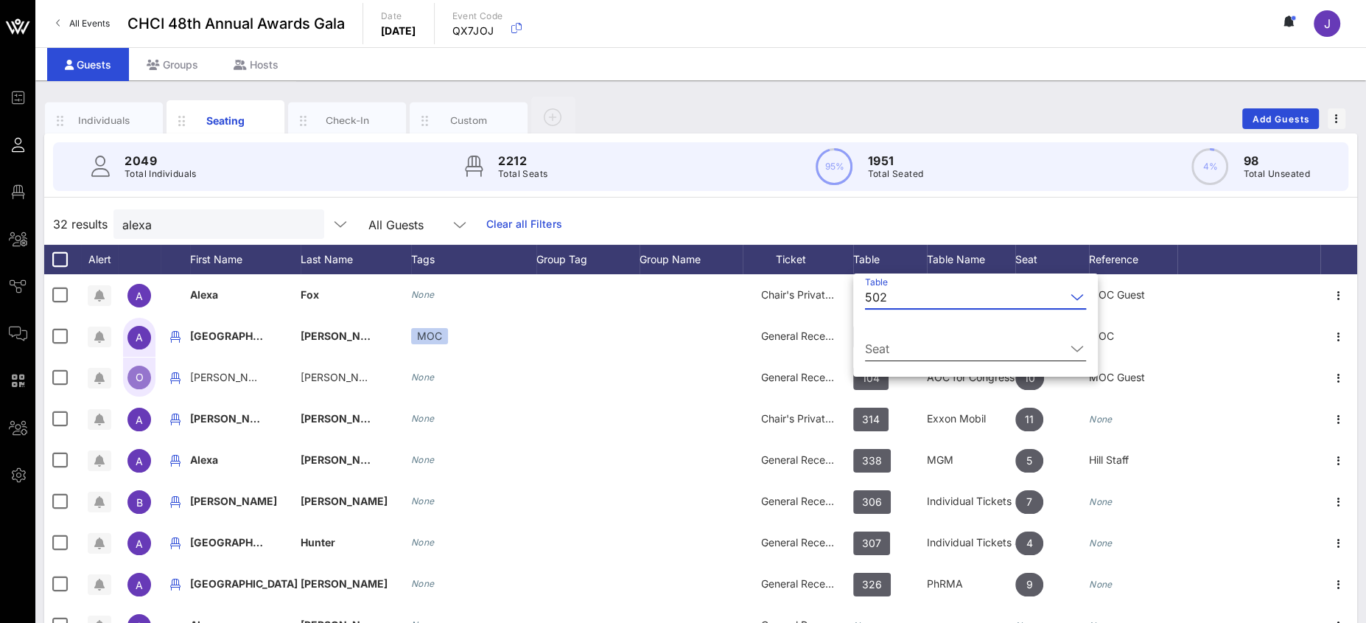
click at [906, 345] on input "Seat" at bounding box center [965, 349] width 200 height 24
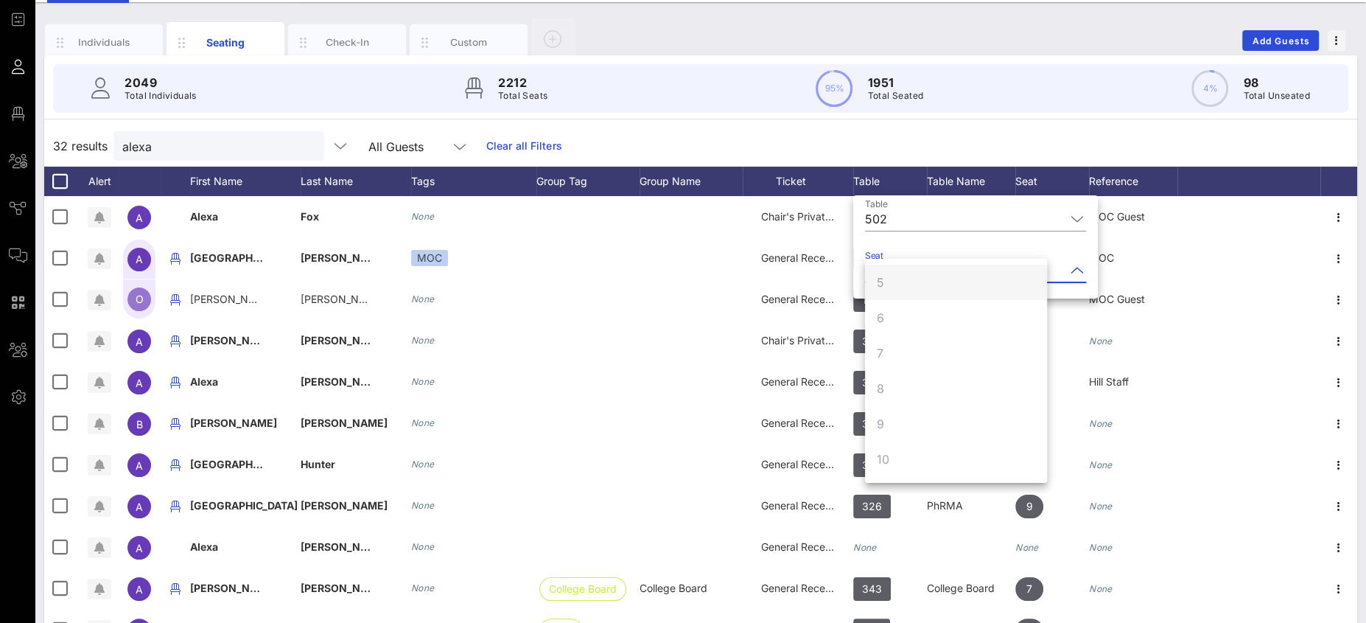
scroll to position [0, 0]
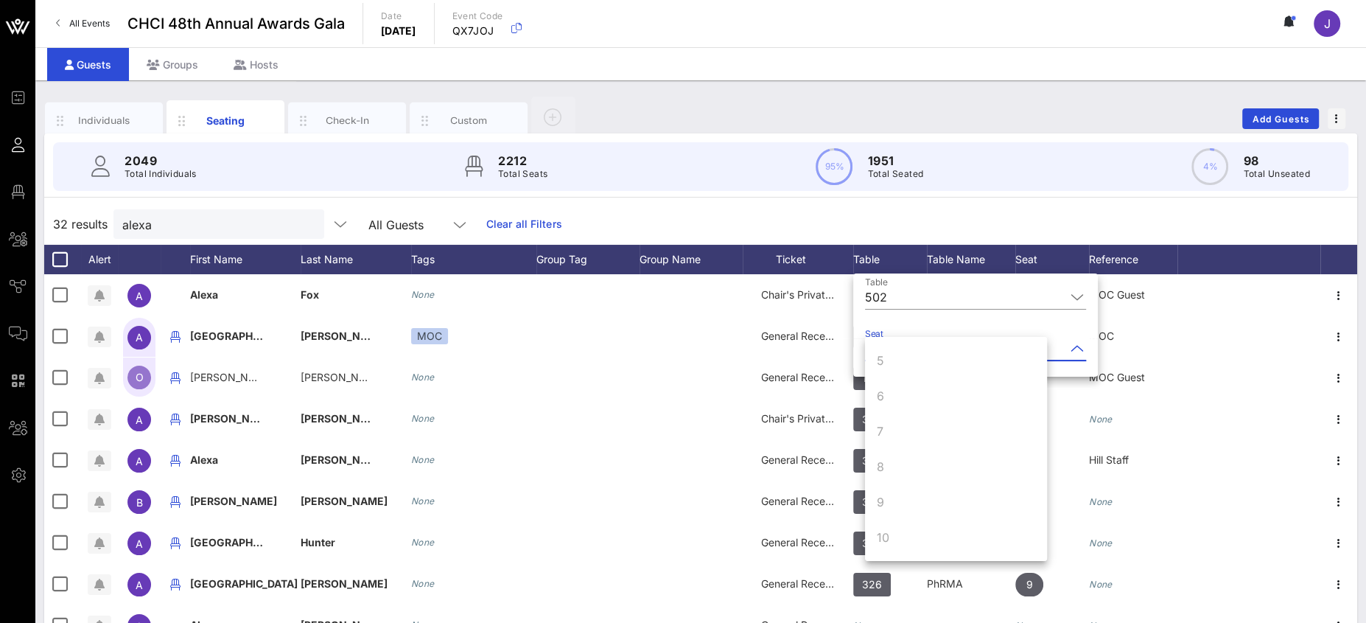
click at [908, 229] on div "32 results alexa All Guests Clear all Filters" at bounding box center [700, 223] width 1313 height 41
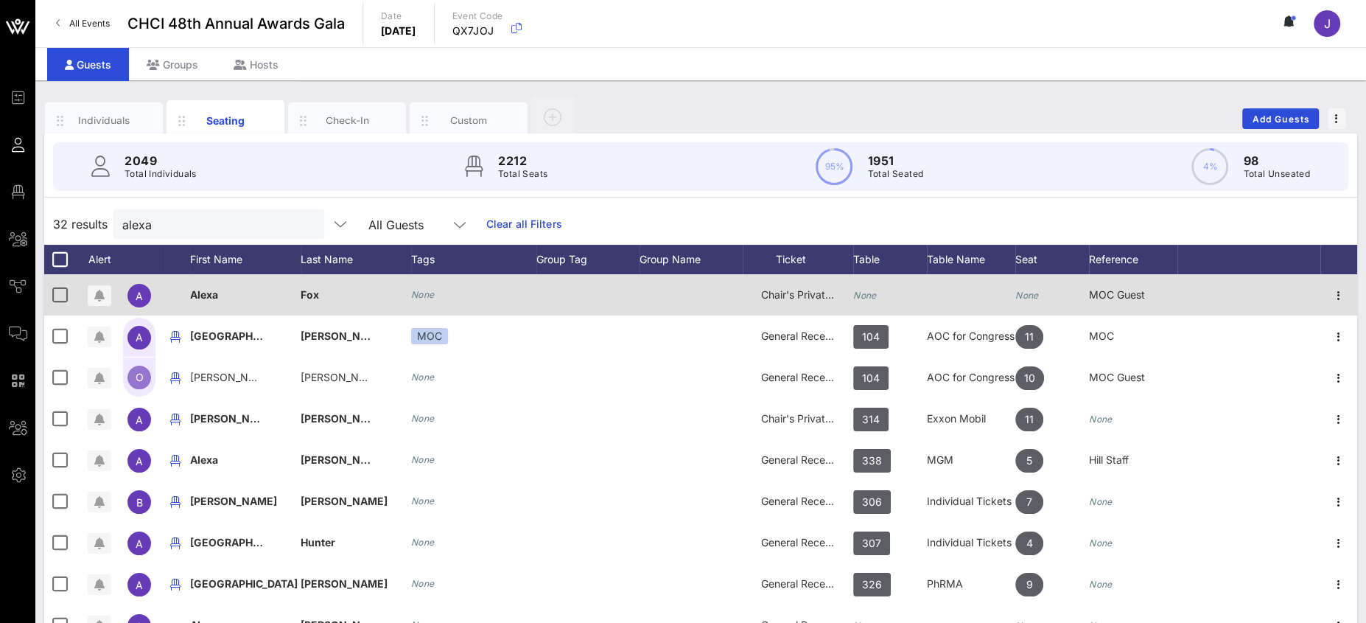
click at [888, 293] on div "None" at bounding box center [890, 303] width 74 height 58
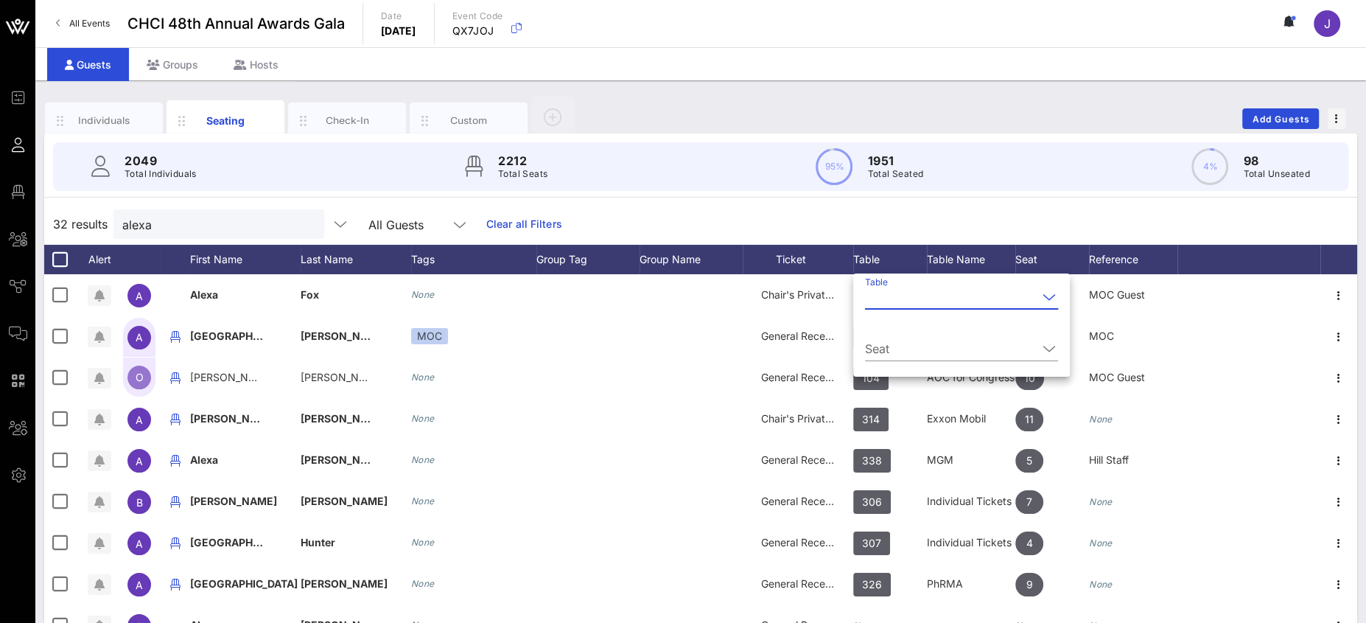
click at [908, 207] on div "32 results alexa All Guests Clear all Filters" at bounding box center [700, 223] width 1313 height 41
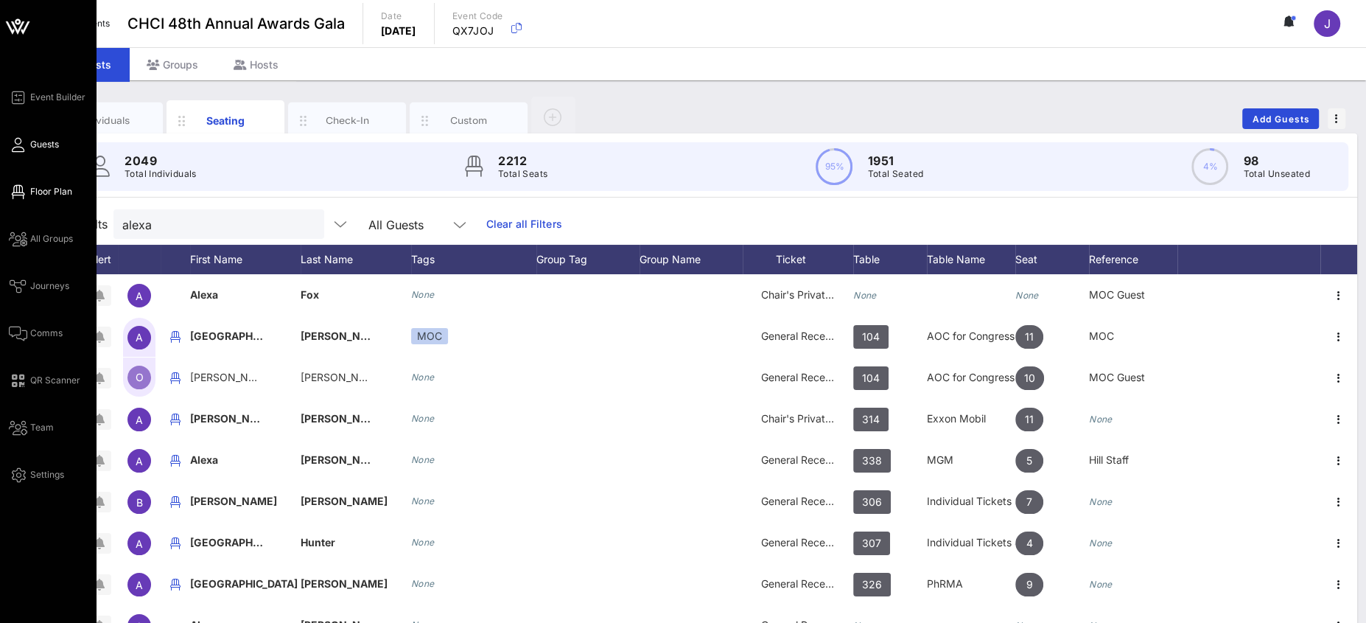
click at [35, 189] on span "Floor Plan" at bounding box center [51, 191] width 42 height 13
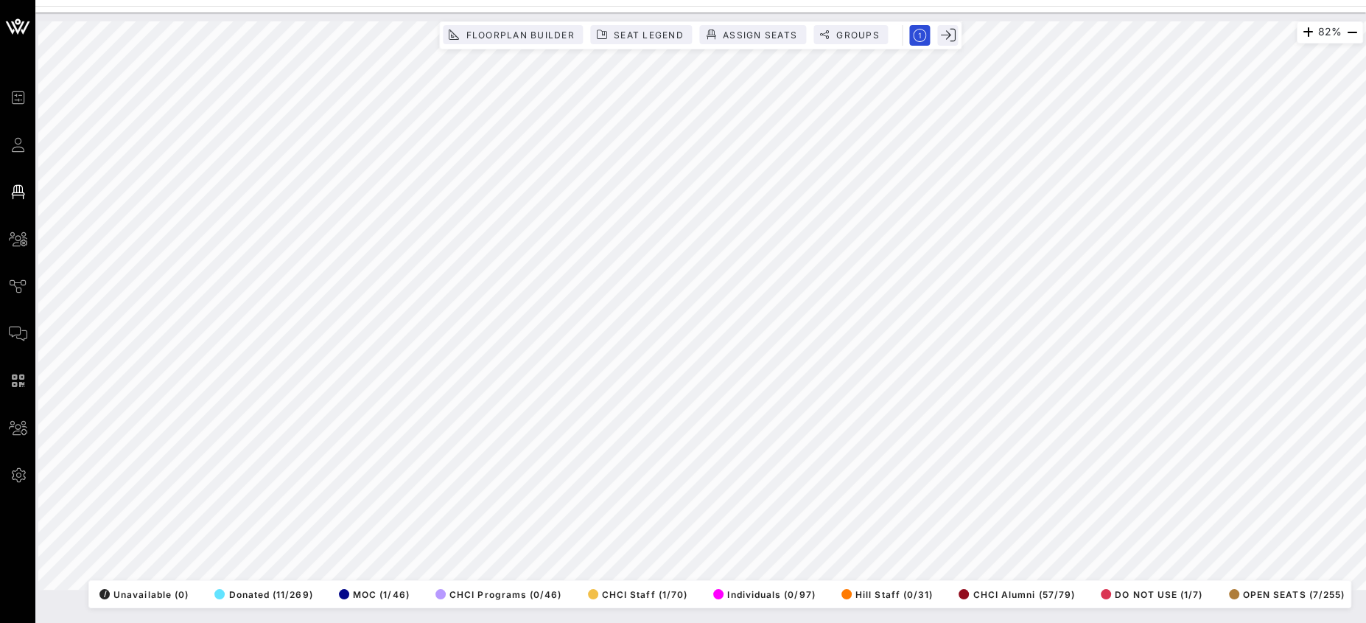
click at [648, 0] on html "Event Builder Guests Floor Plan All Groups Journeys Comms QR Scanner Team Setti…" at bounding box center [683, 311] width 1366 height 623
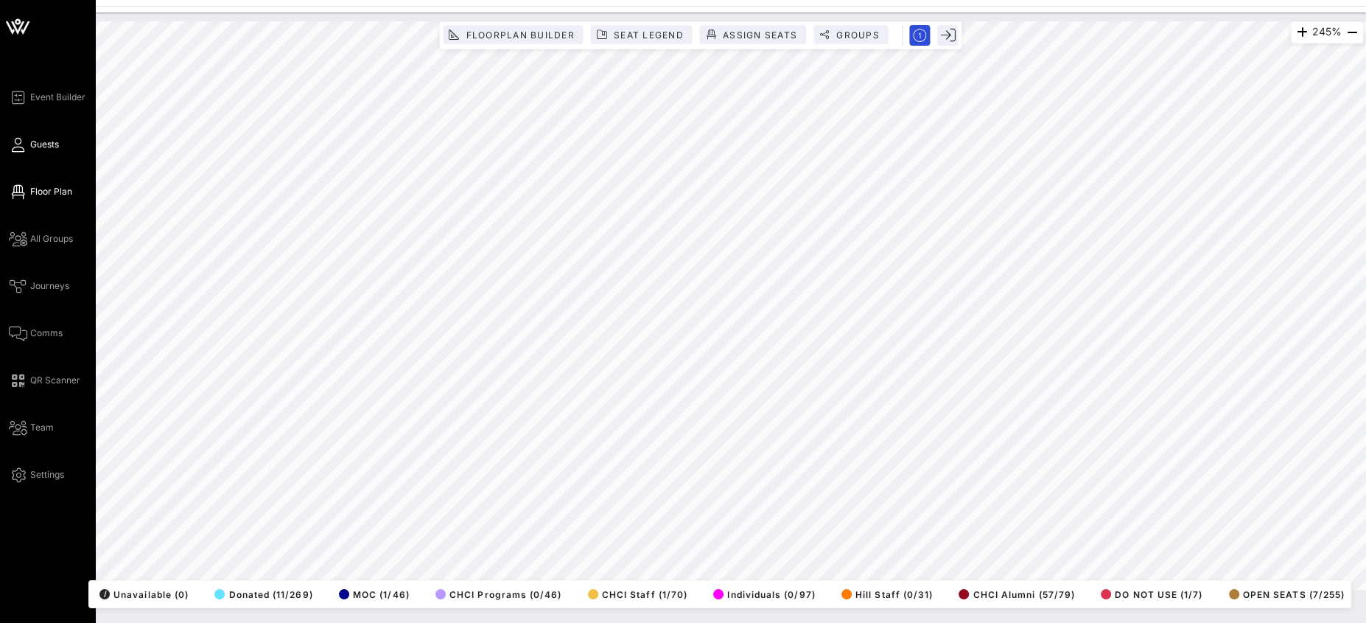
click at [35, 144] on span "Guests" at bounding box center [44, 144] width 29 height 13
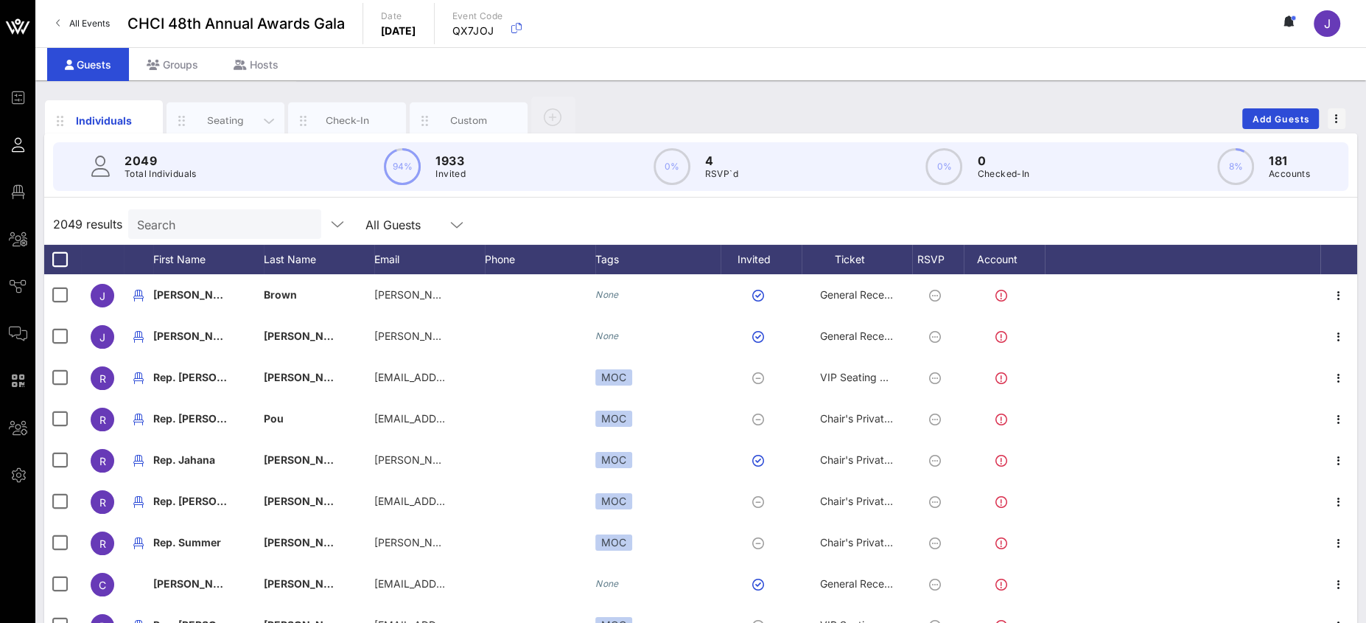
click at [209, 114] on div "Seating" at bounding box center [226, 120] width 66 height 14
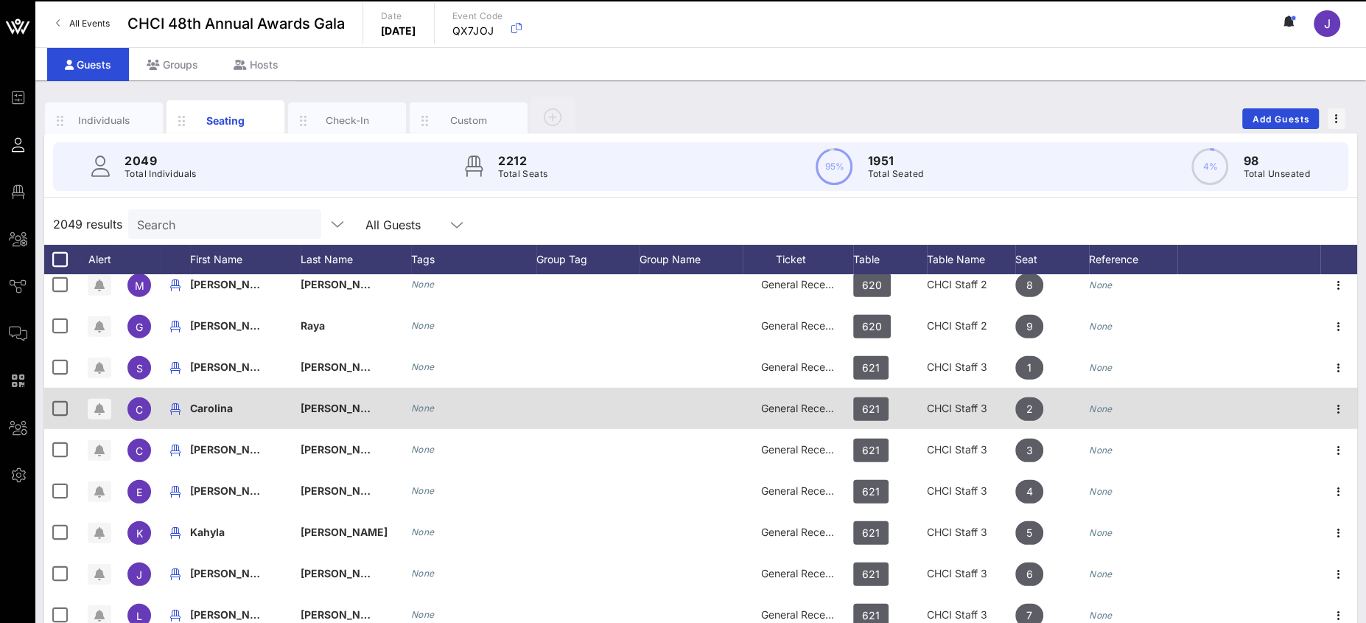
scroll to position [4882, 0]
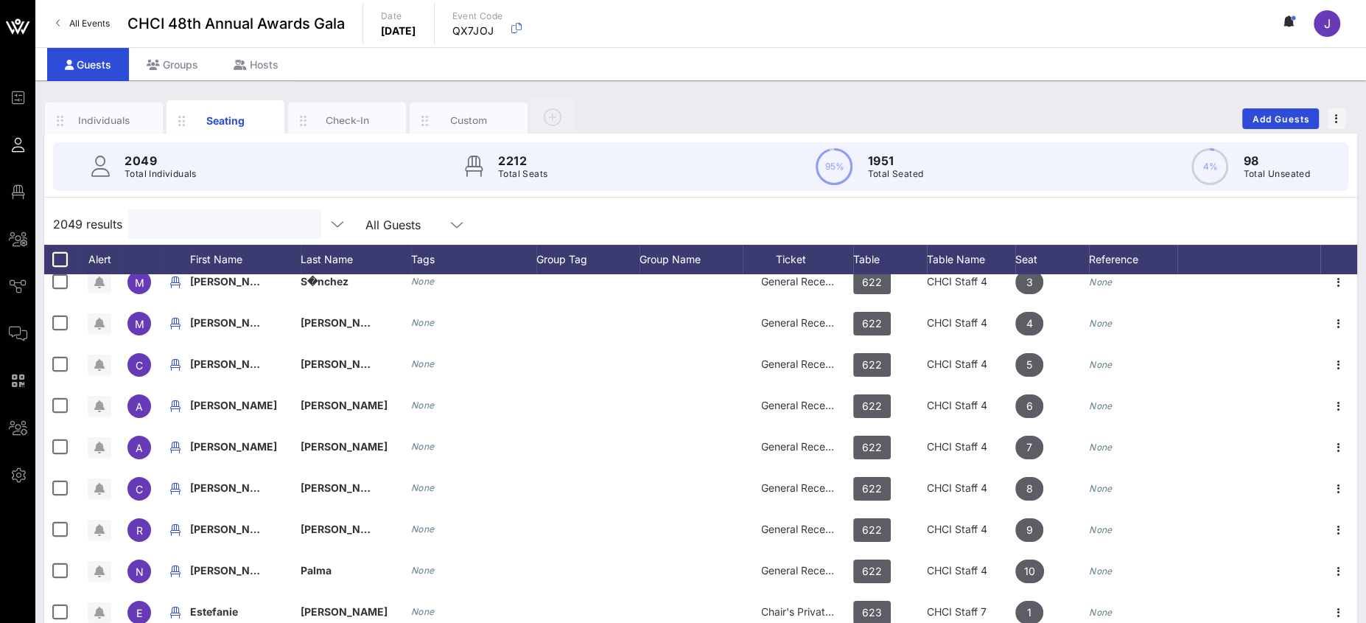
click at [202, 226] on input "text" at bounding box center [223, 223] width 172 height 19
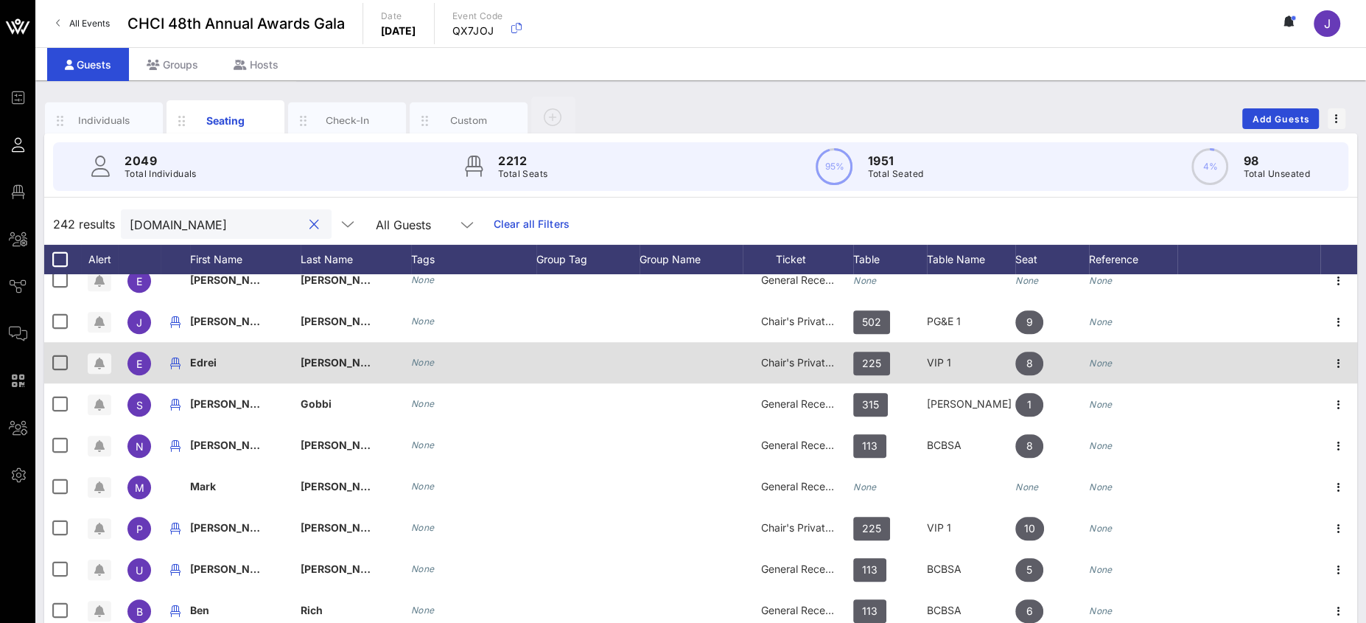
scroll to position [6555, 0]
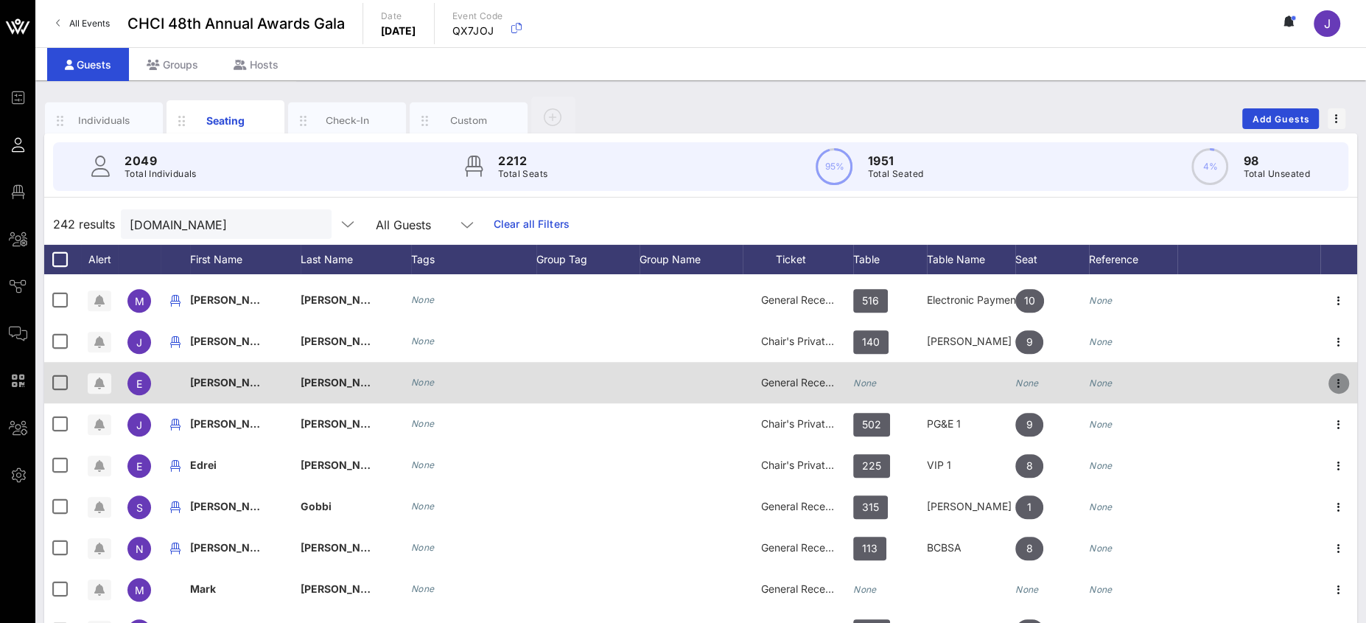
click at [1213, 379] on icon "button" at bounding box center [1339, 383] width 18 height 18
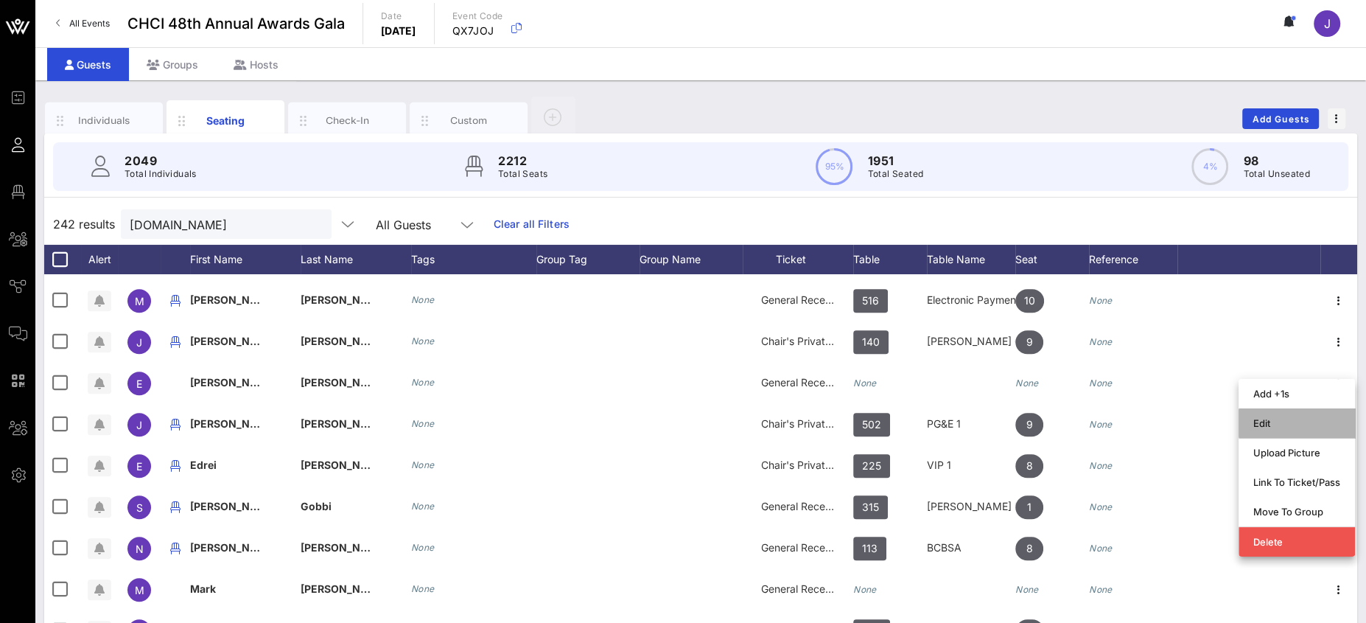
click at [1213, 426] on div "Edit" at bounding box center [1296, 423] width 87 height 12
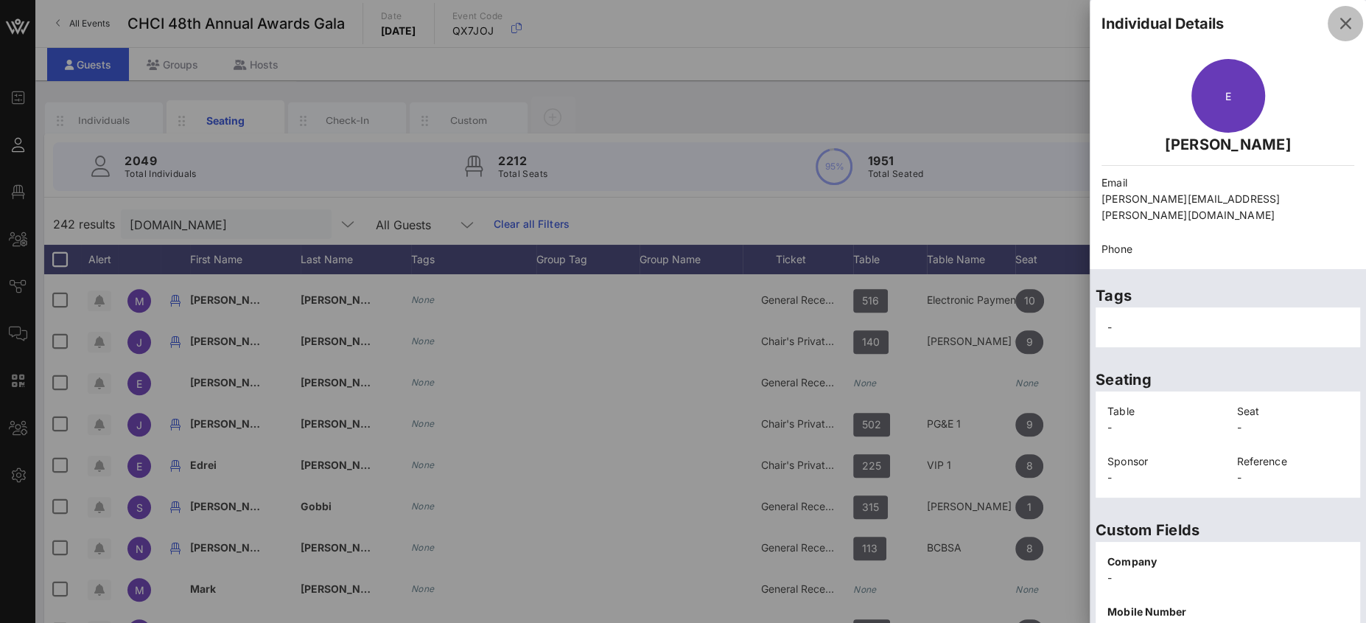
click at [1213, 31] on icon "button" at bounding box center [1345, 24] width 18 height 18
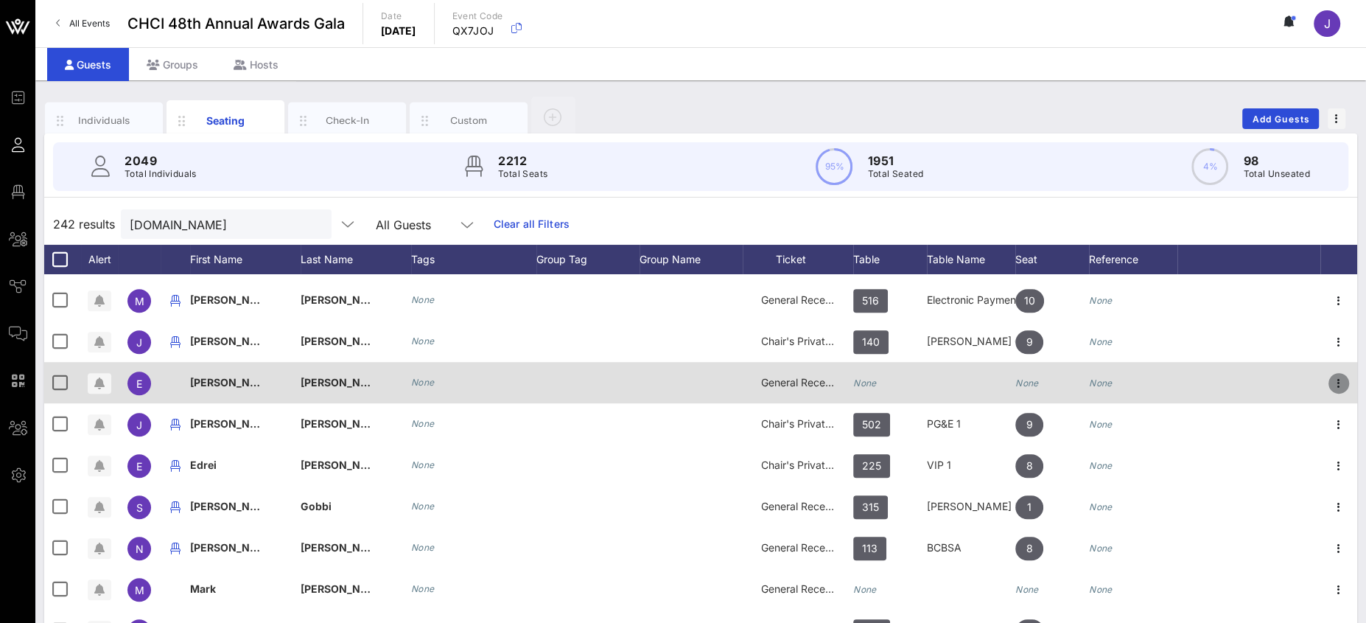
click at [1213, 379] on icon "button" at bounding box center [1339, 383] width 18 height 18
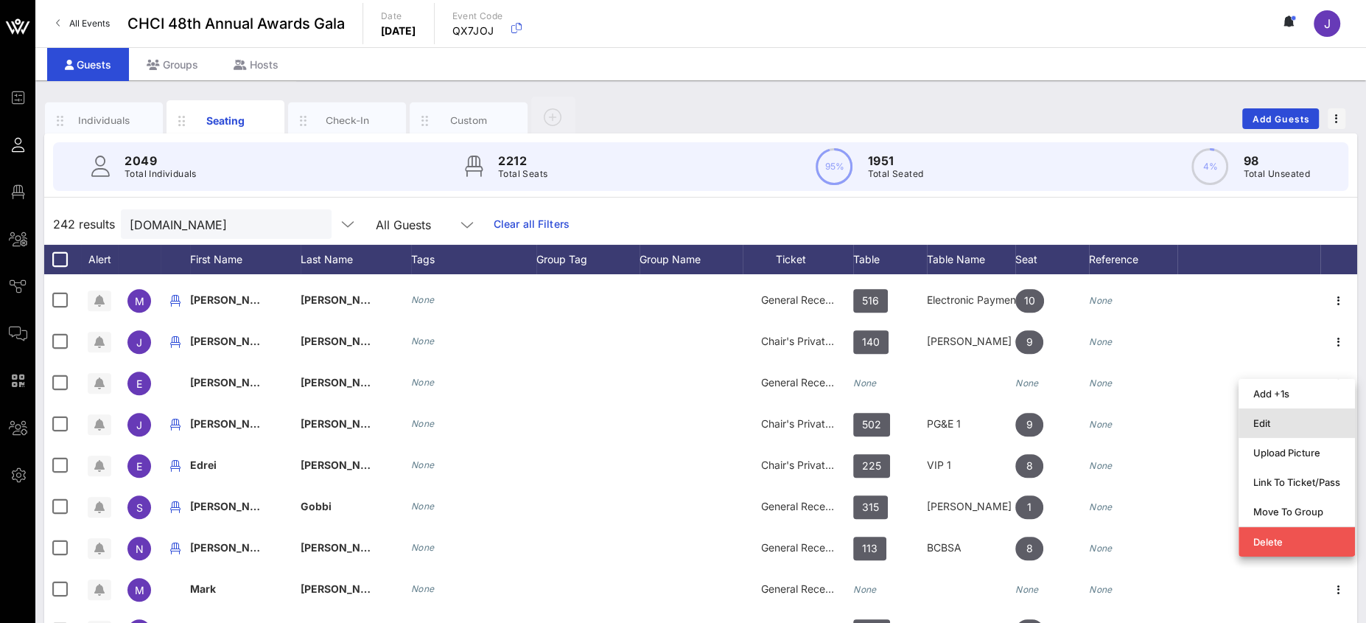
click at [1213, 426] on div "Edit" at bounding box center [1296, 423] width 87 height 12
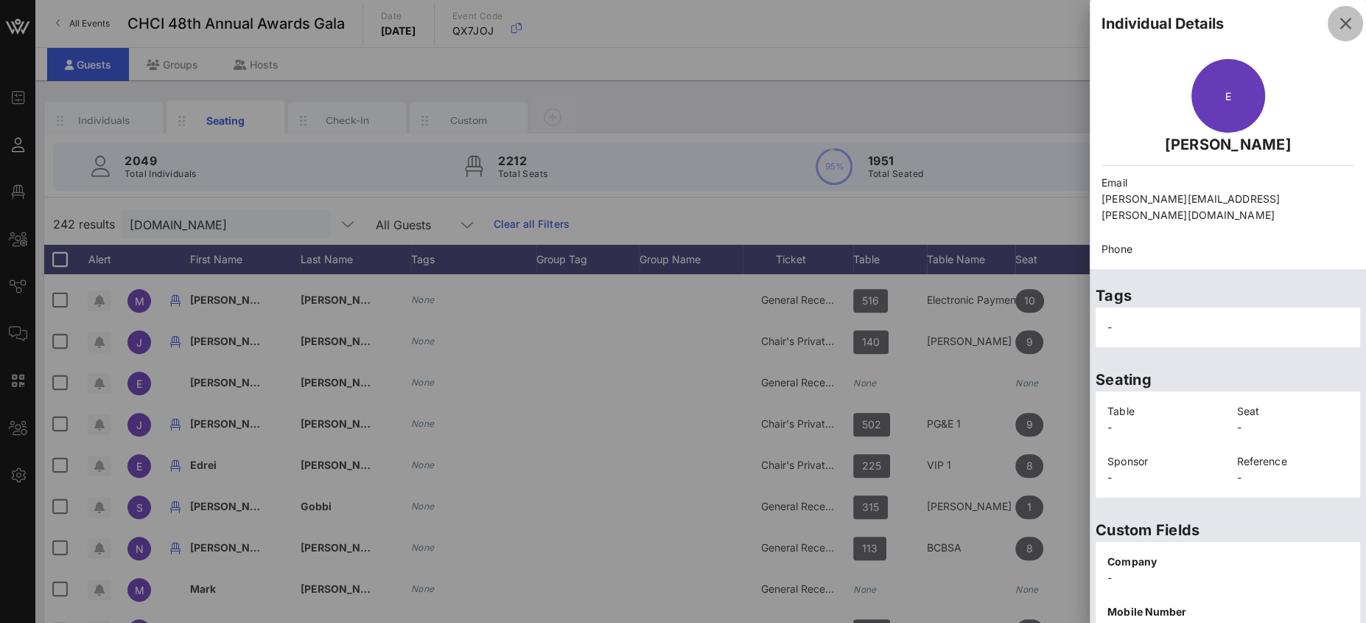
click at [1213, 27] on icon "button" at bounding box center [1345, 24] width 18 height 18
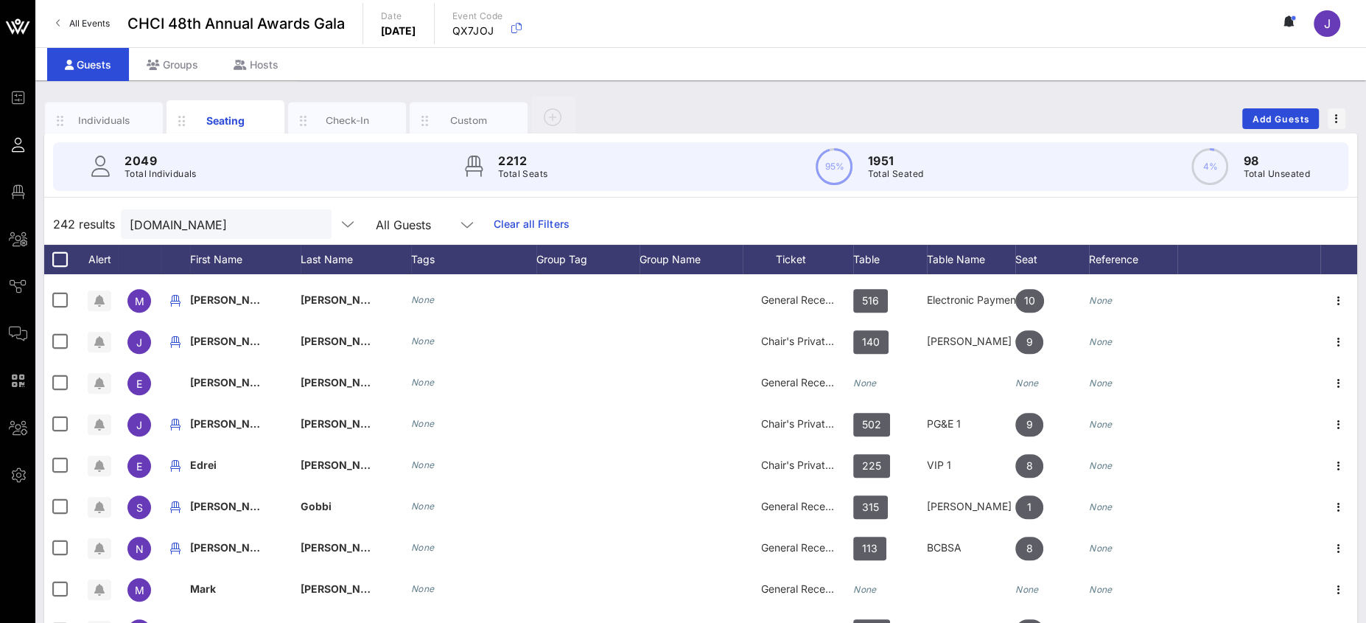
drag, startPoint x: 208, startPoint y: 227, endPoint x: 76, endPoint y: 211, distance: 132.8
click at [97, 214] on div "242 results house.gov All Guests Clear all Filters" at bounding box center [700, 223] width 1313 height 41
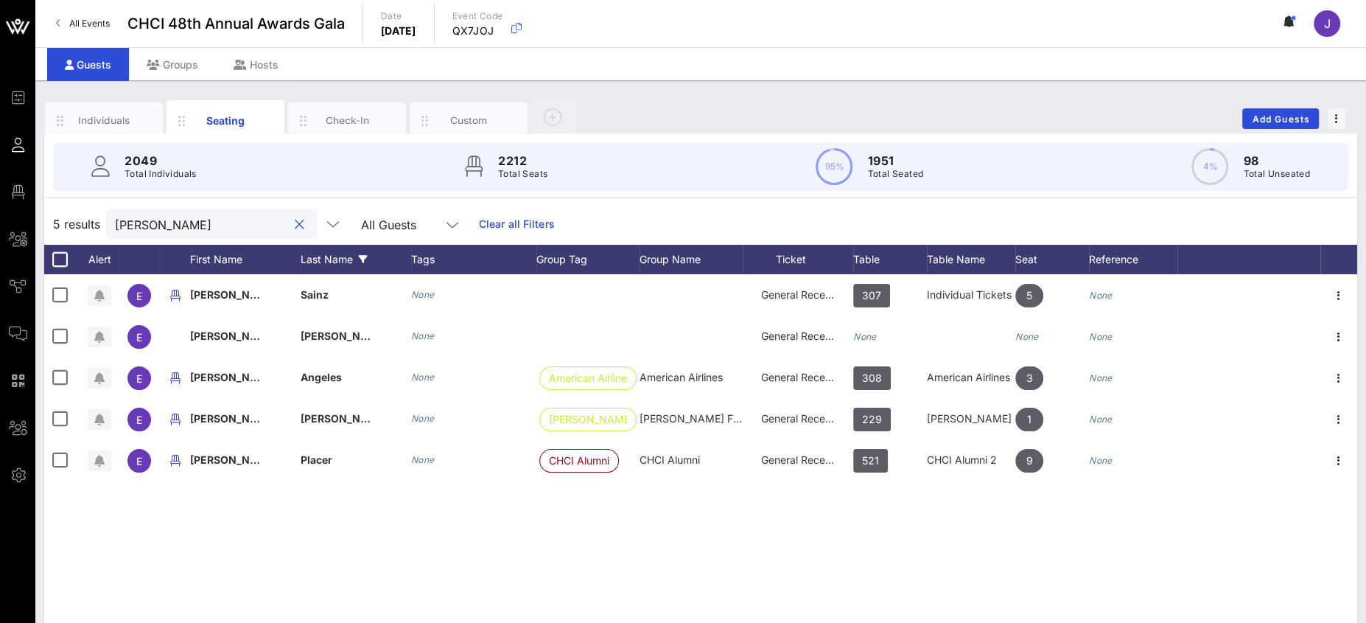
scroll to position [0, 0]
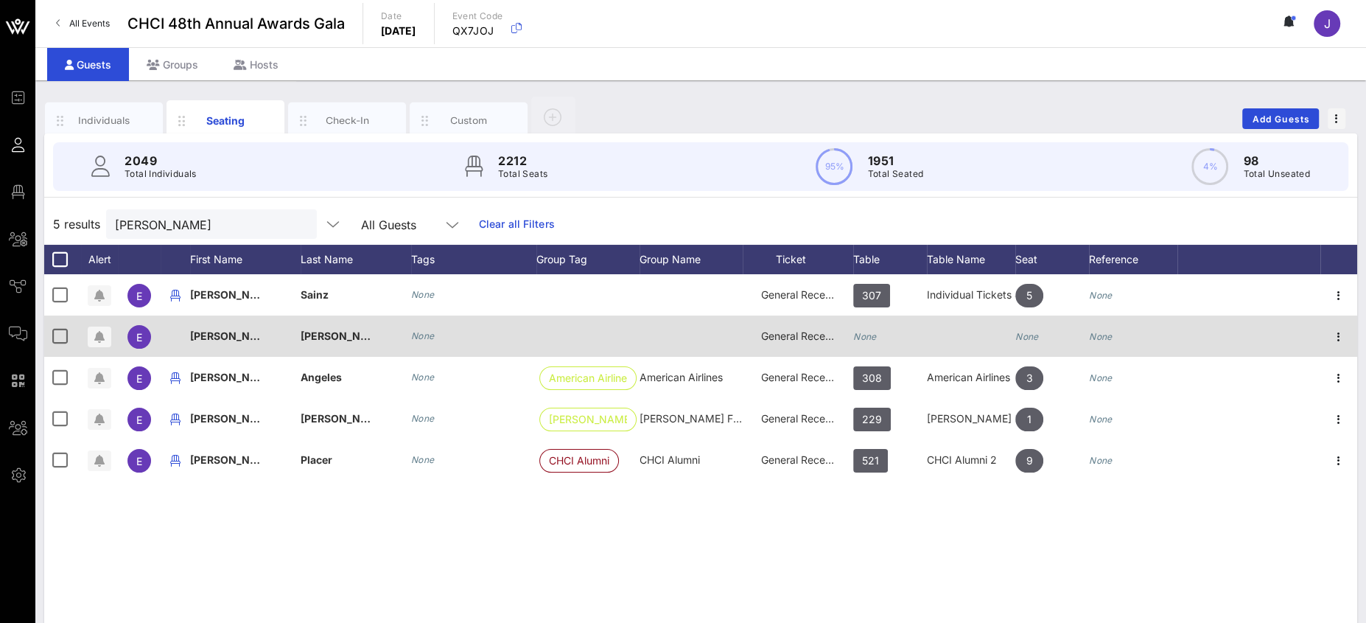
click at [861, 337] on icon "None" at bounding box center [865, 336] width 24 height 11
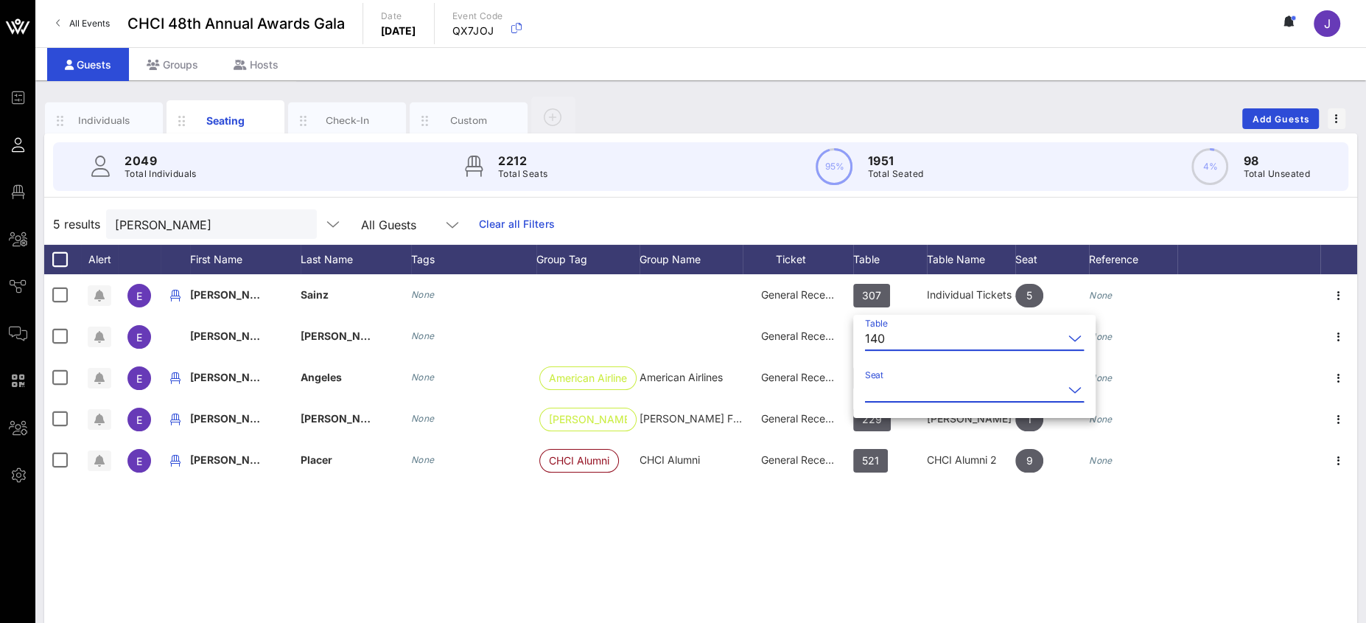
click at [908, 390] on input "Seat" at bounding box center [964, 390] width 198 height 24
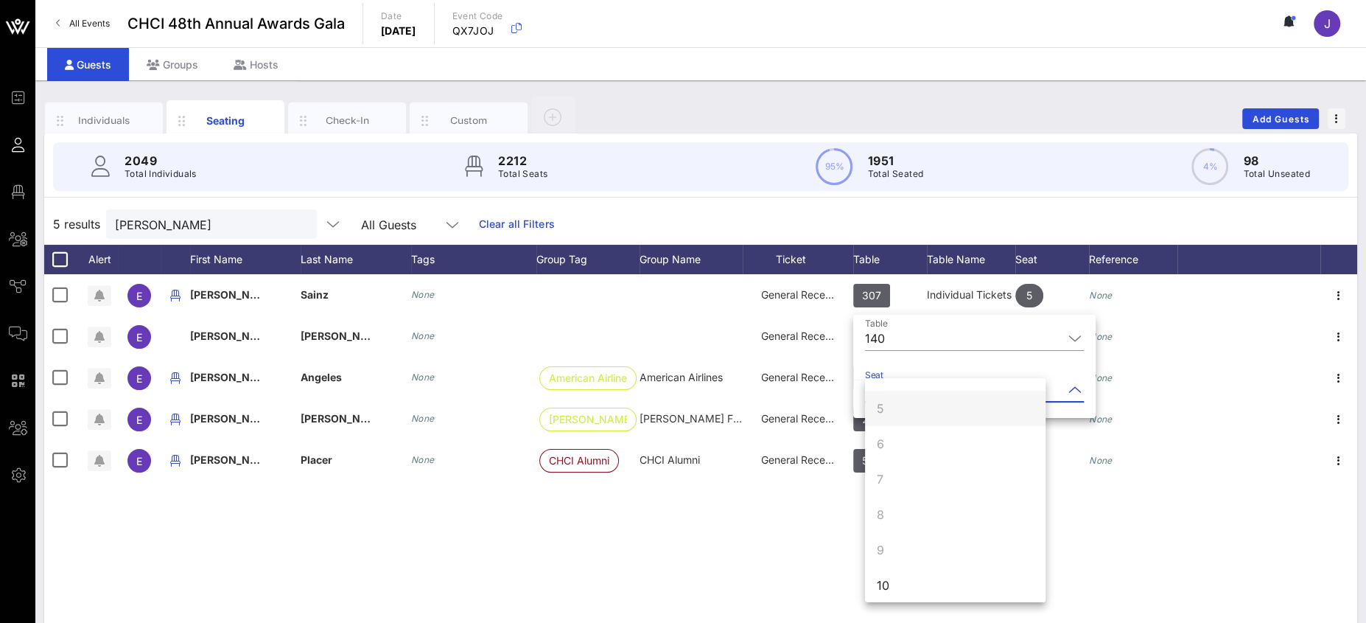
scroll to position [141, 0]
click at [913, 553] on div "10" at bounding box center [955, 578] width 180 height 35
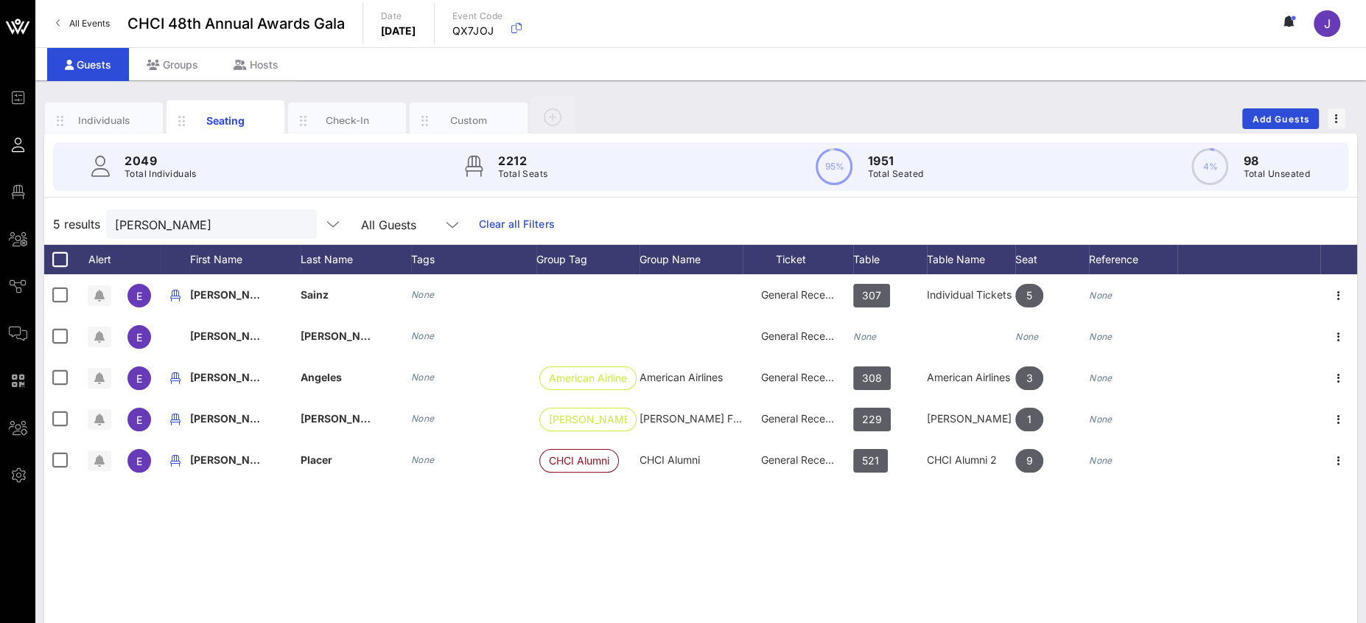
scroll to position [0, 0]
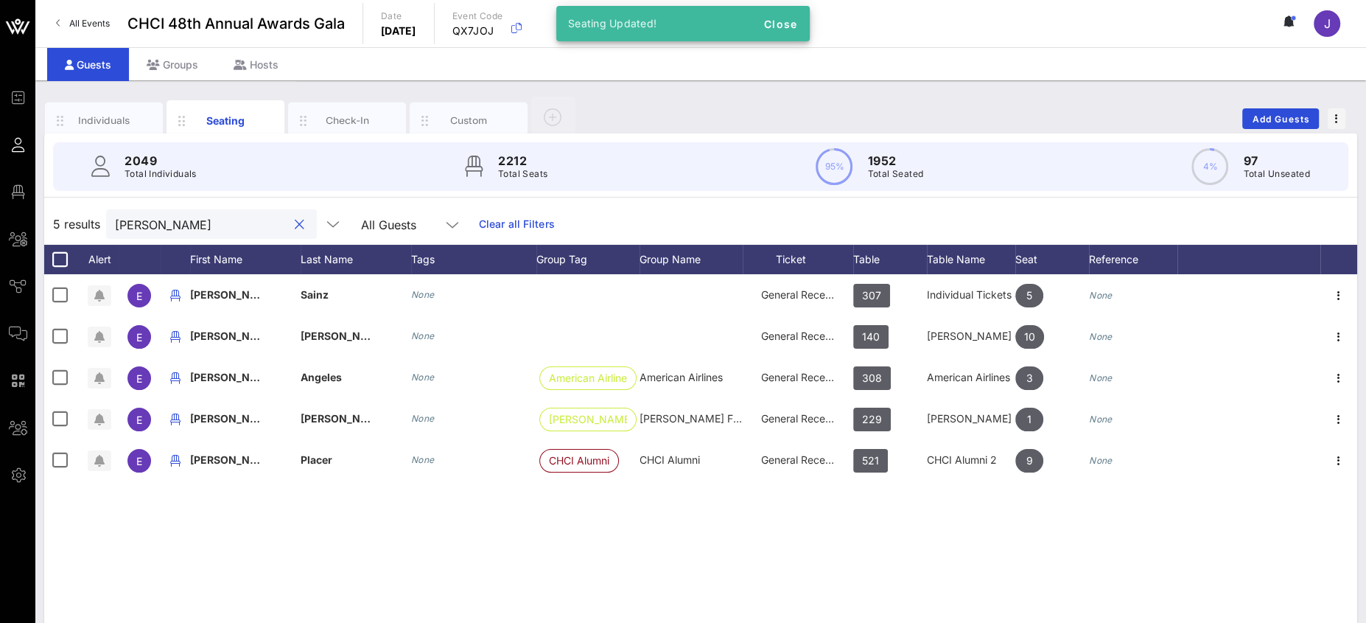
click at [152, 219] on input "eduardo" at bounding box center [201, 223] width 172 height 19
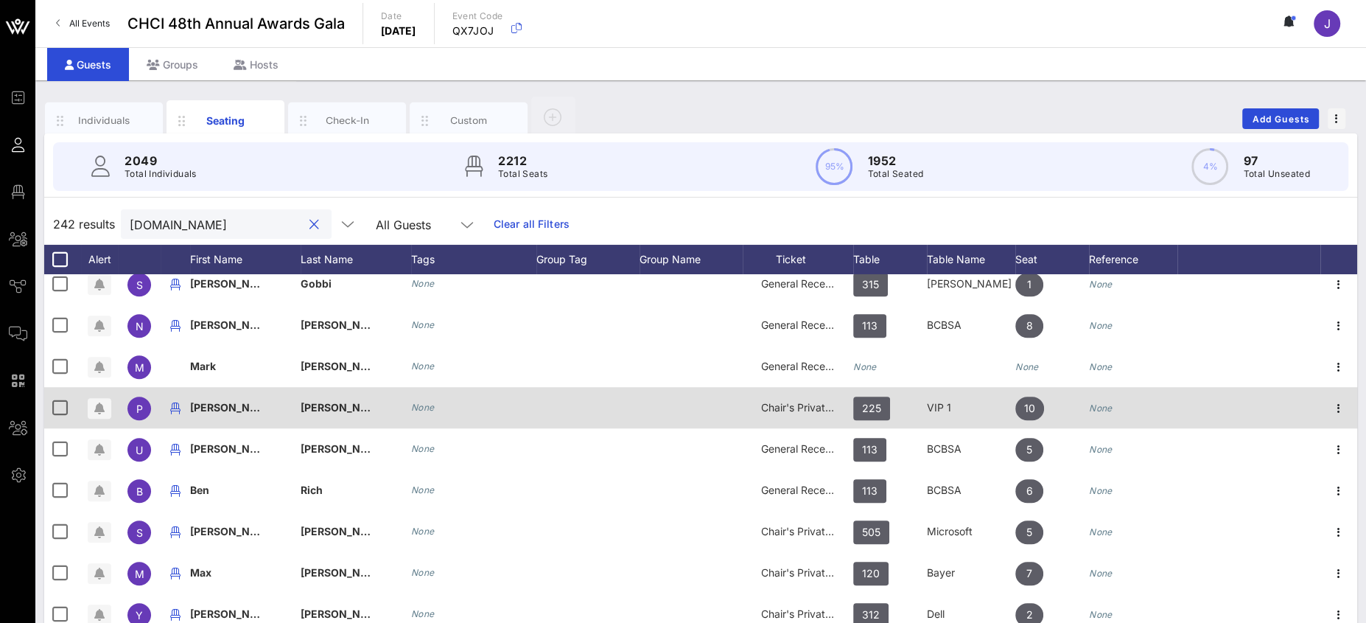
scroll to position [6767, 0]
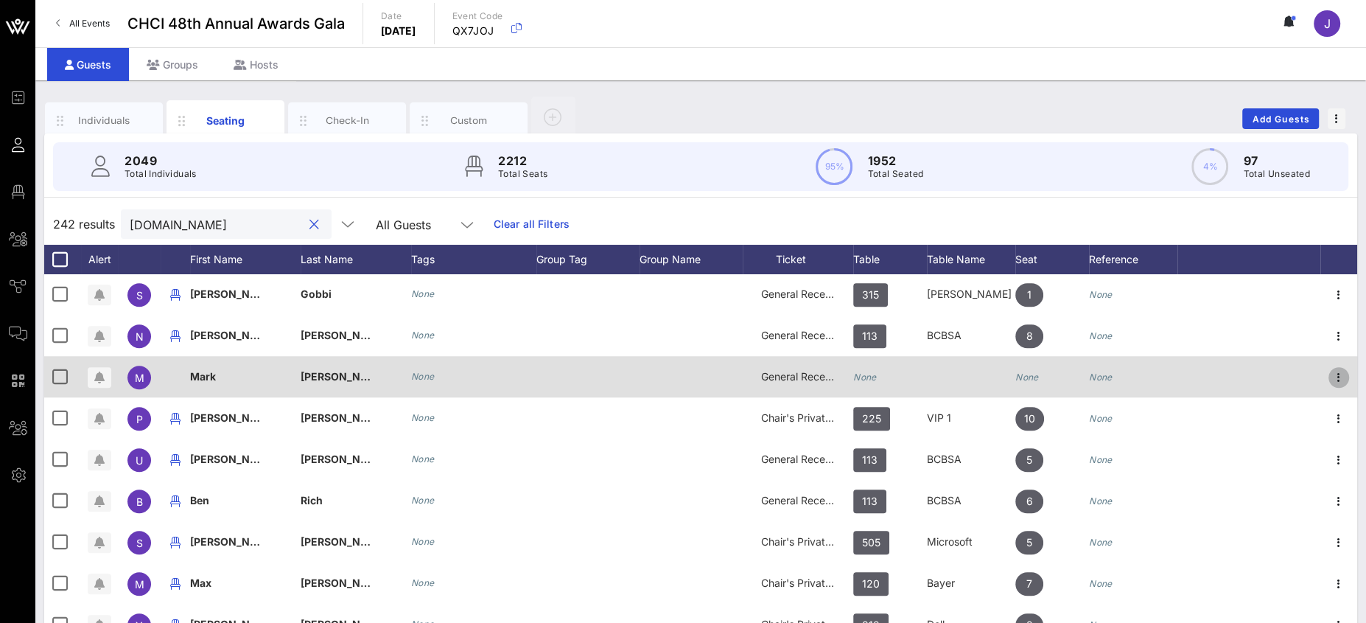
click at [1213, 374] on icon "button" at bounding box center [1339, 377] width 18 height 18
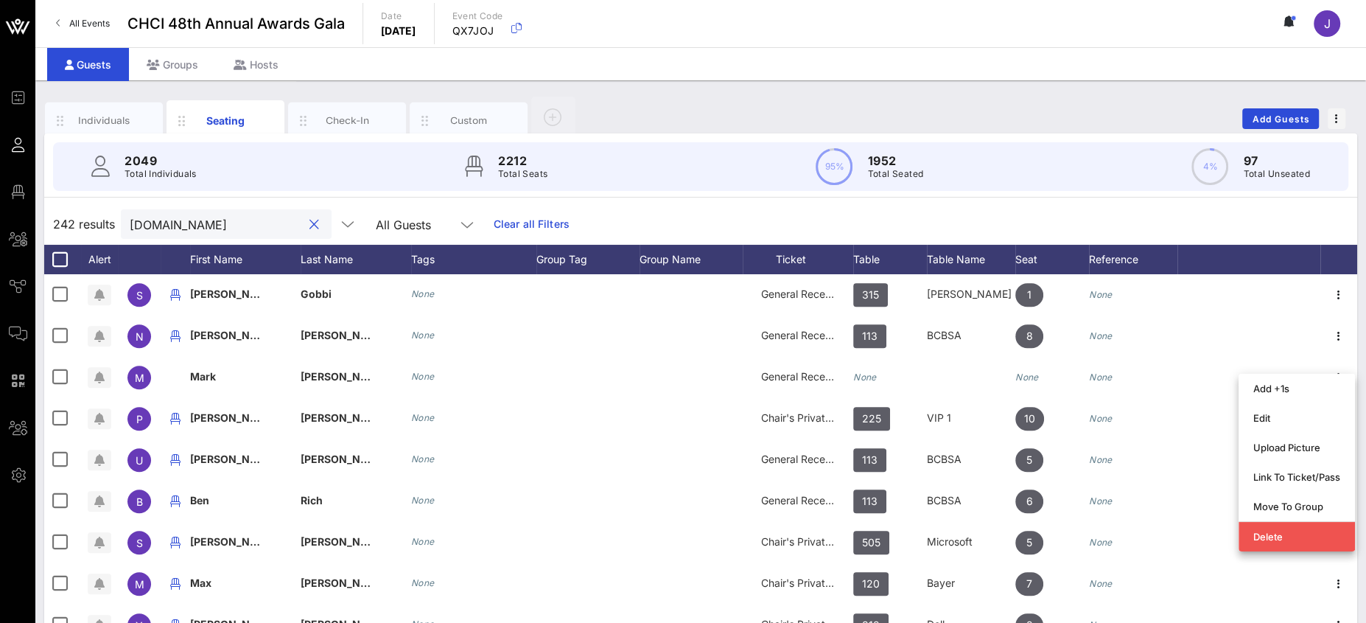
drag, startPoint x: 225, startPoint y: 227, endPoint x: 116, endPoint y: 222, distance: 109.1
click at [119, 221] on div "242 results house.gov All Guests Clear all Filters" at bounding box center [700, 223] width 1313 height 41
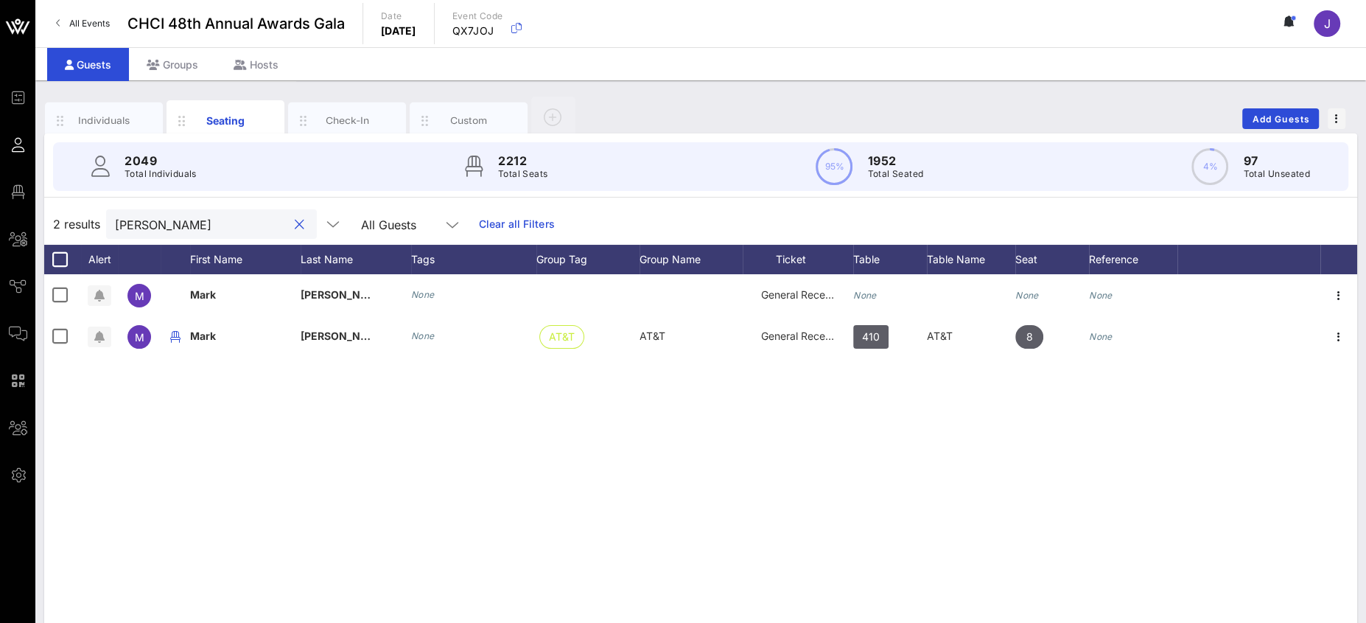
scroll to position [0, 0]
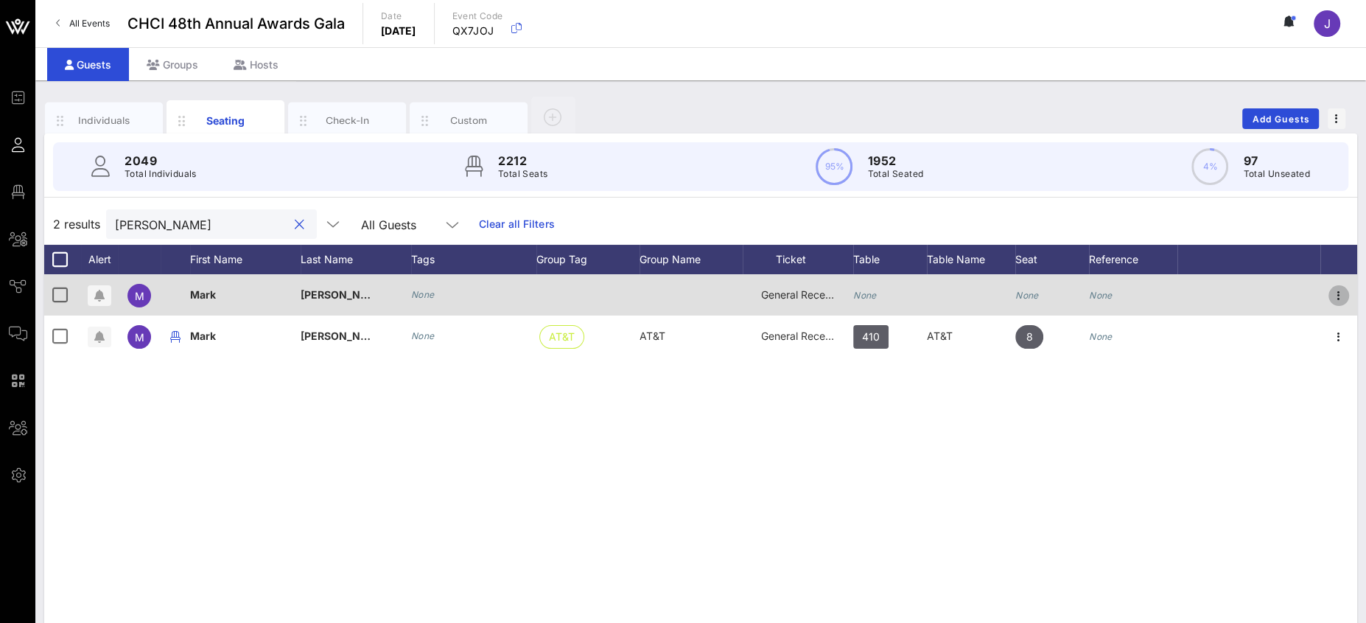
click at [1213, 289] on icon "button" at bounding box center [1339, 296] width 18 height 18
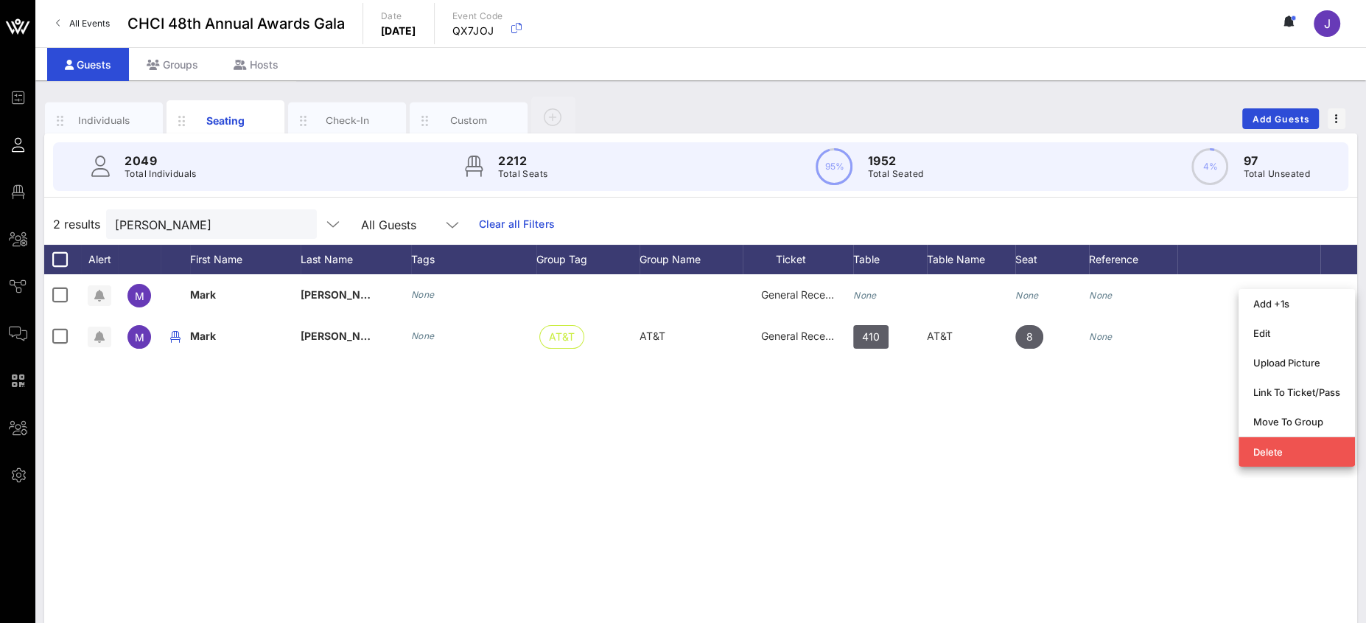
click at [1078, 438] on div "M Mark McDevitt None General Reception None None None M Mark McDevitt None AT&T…" at bounding box center [700, 495] width 1313 height 442
drag, startPoint x: 179, startPoint y: 208, endPoint x: 181, endPoint y: 228, distance: 20.0
click at [179, 209] on div "mark mc" at bounding box center [201, 223] width 172 height 29
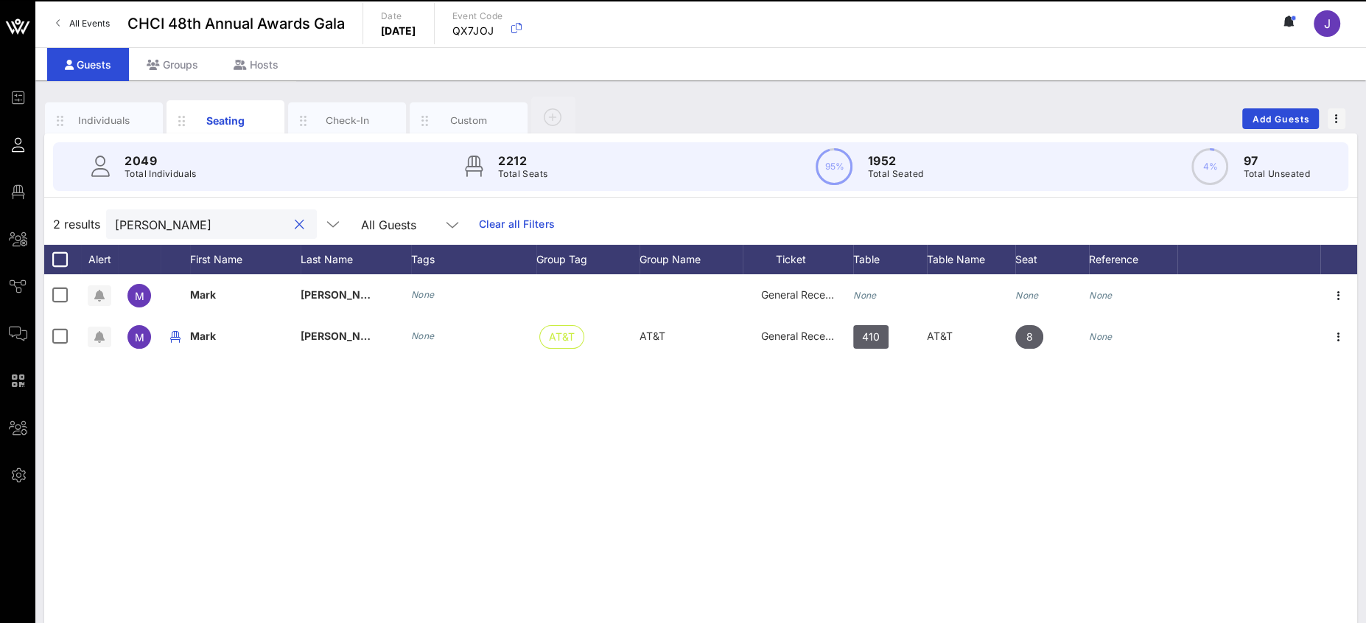
drag, startPoint x: 85, startPoint y: 218, endPoint x: 37, endPoint y: 215, distance: 48.7
click at [44, 215] on div "2 results mark mc All Guests Clear all Filters" at bounding box center [700, 223] width 1313 height 41
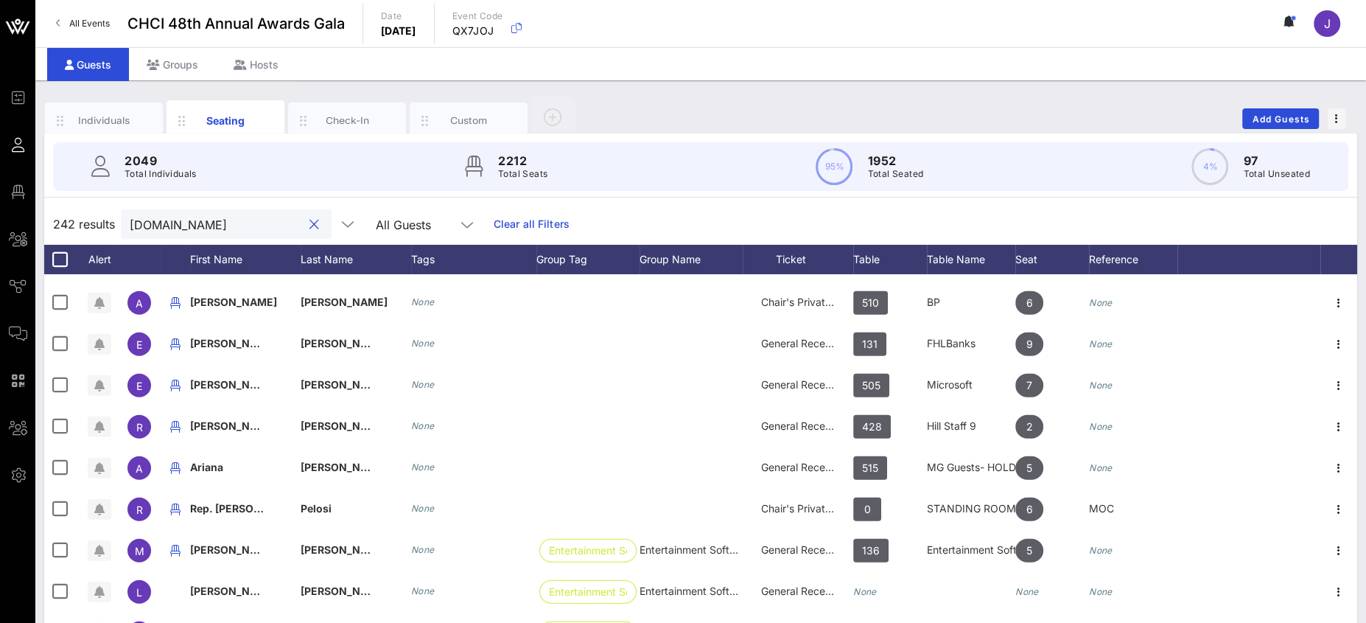
scroll to position [9366, 0]
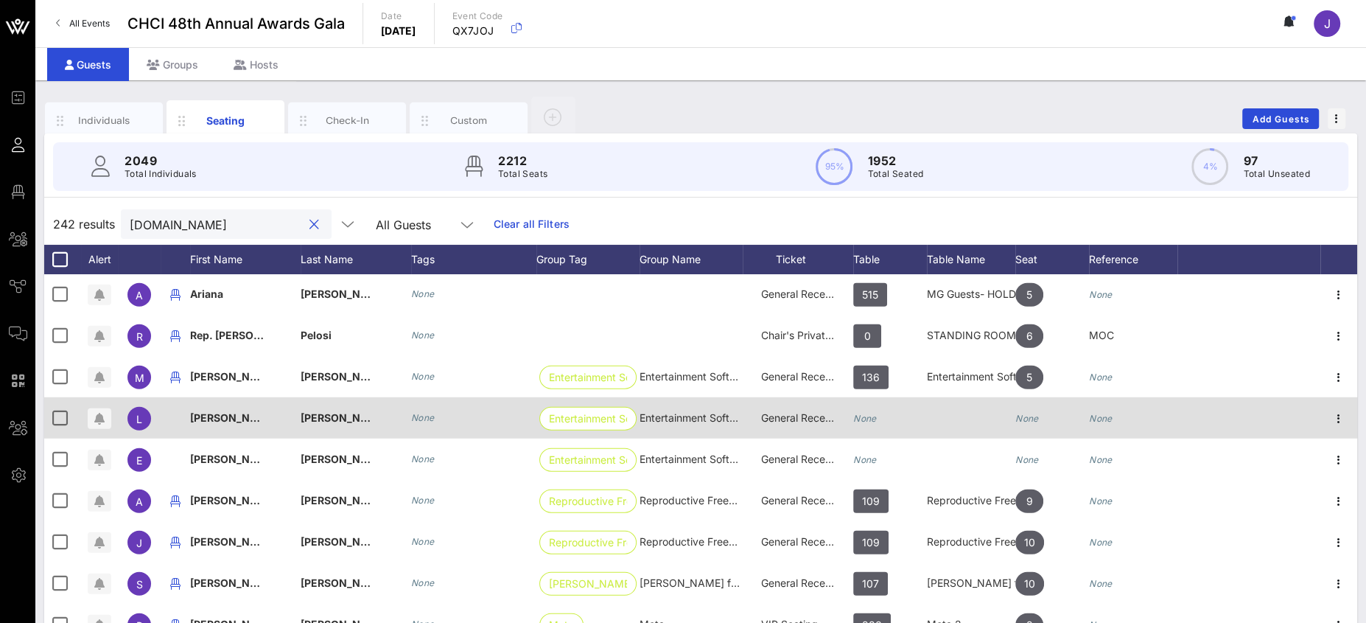
type input "house.gov"
click at [871, 413] on icon "None" at bounding box center [865, 418] width 24 height 11
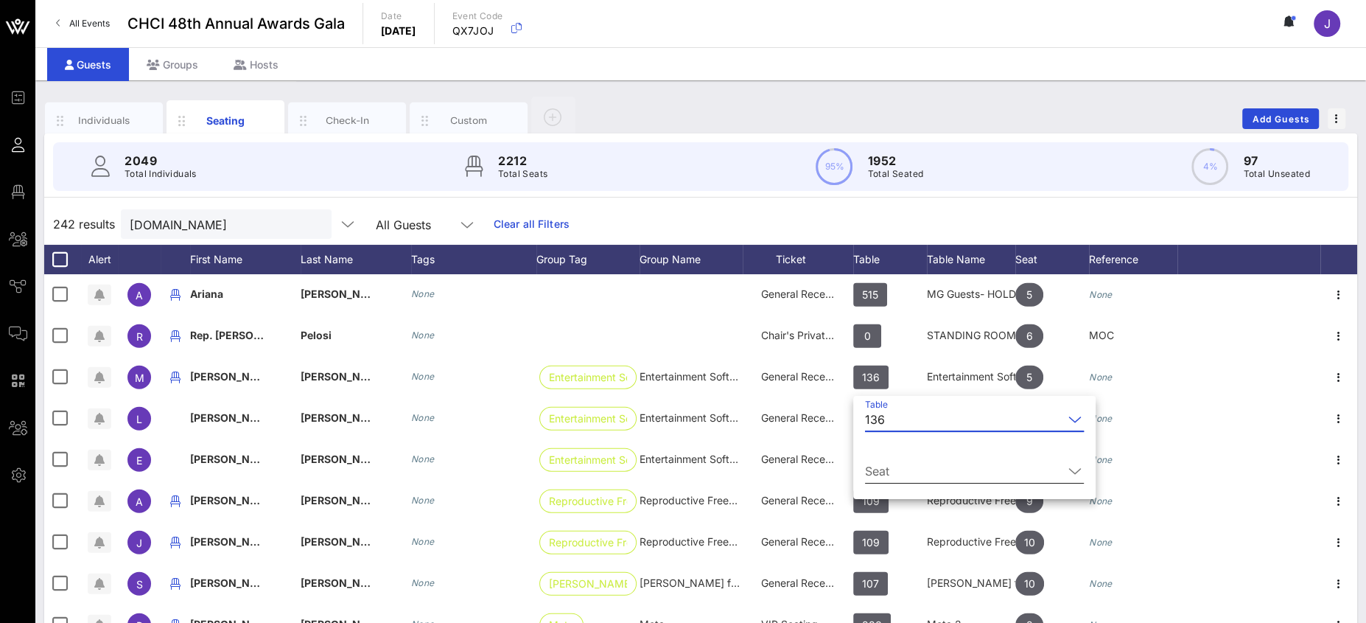
click at [902, 471] on input "Seat" at bounding box center [964, 471] width 198 height 24
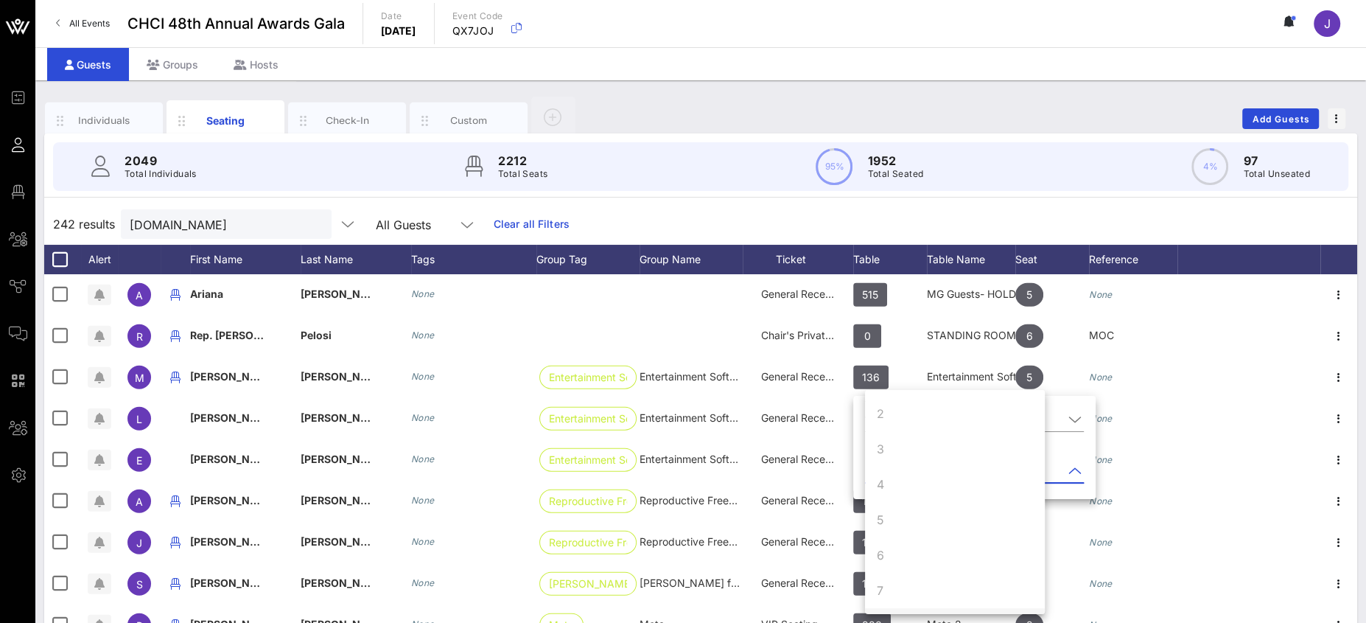
scroll to position [141, 0]
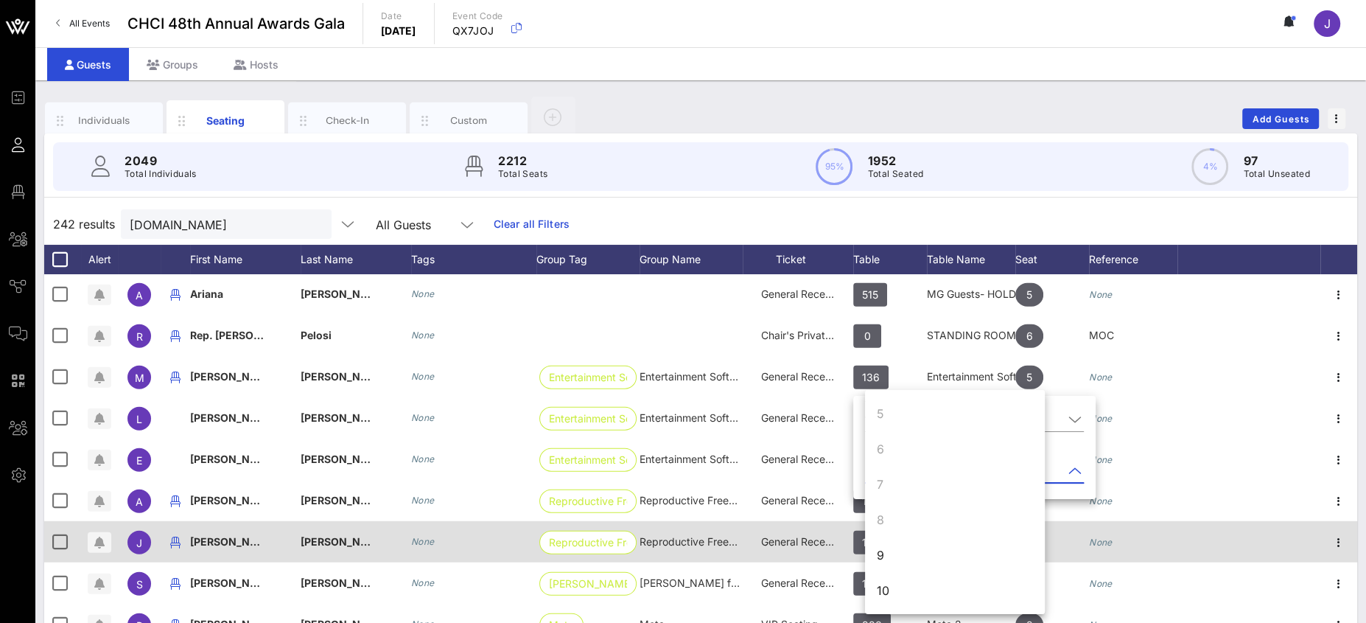
drag, startPoint x: 904, startPoint y: 549, endPoint x: 894, endPoint y: 540, distance: 13.0
click at [904, 549] on div "9" at bounding box center [955, 554] width 180 height 35
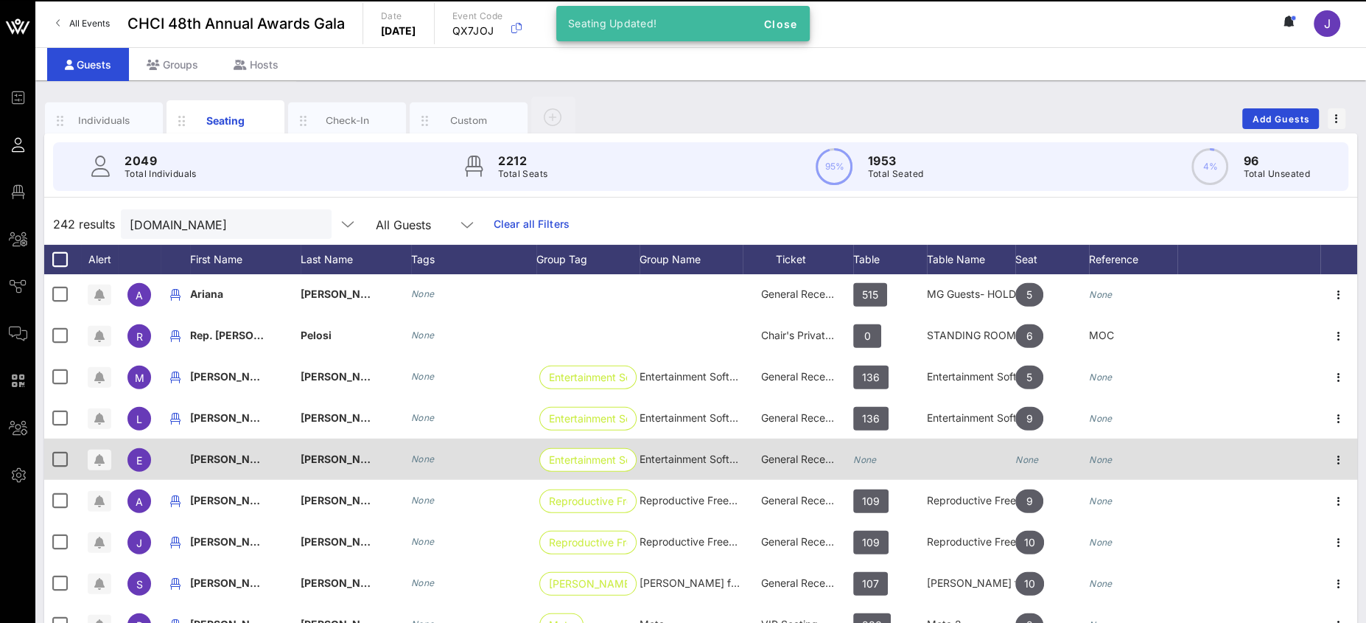
click at [867, 458] on icon "None" at bounding box center [865, 459] width 24 height 11
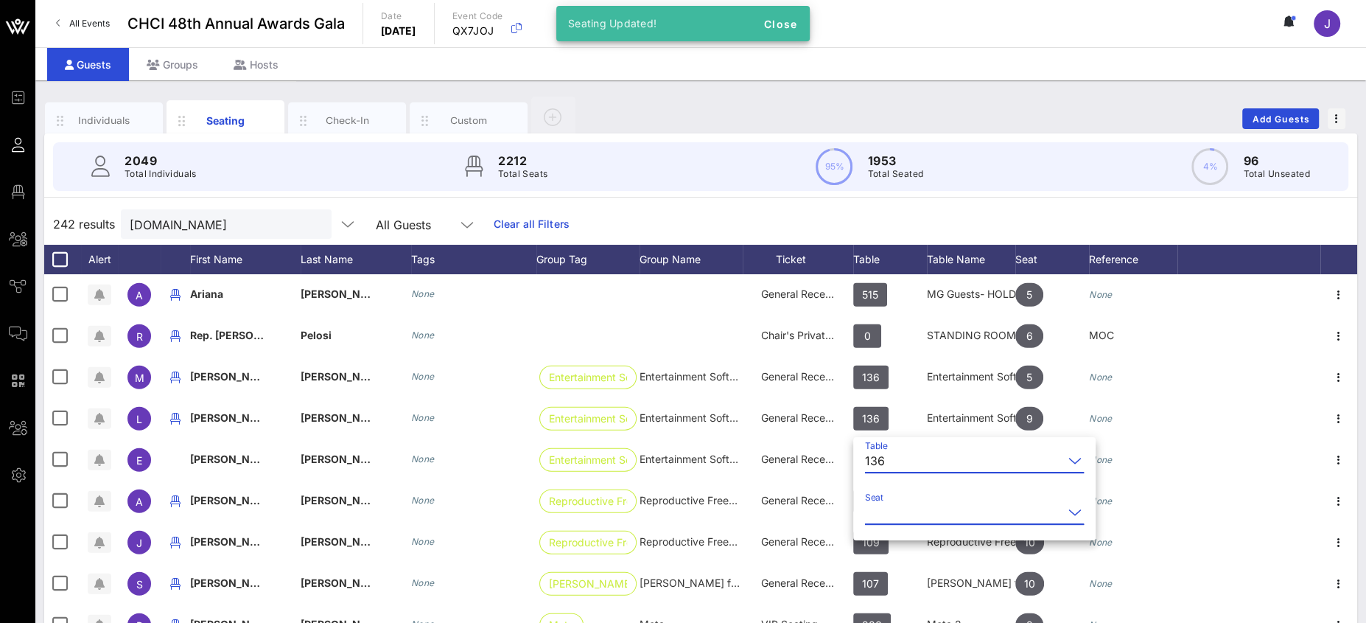
click at [889, 503] on input "Seat" at bounding box center [964, 512] width 198 height 24
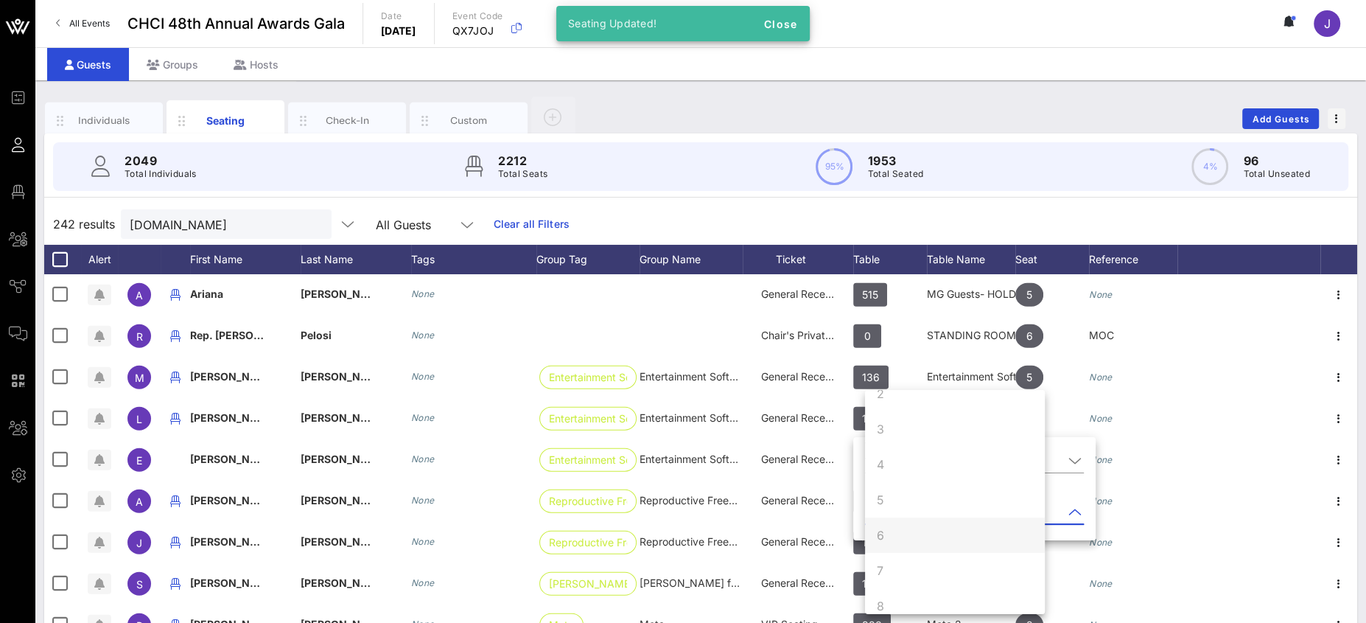
scroll to position [141, 0]
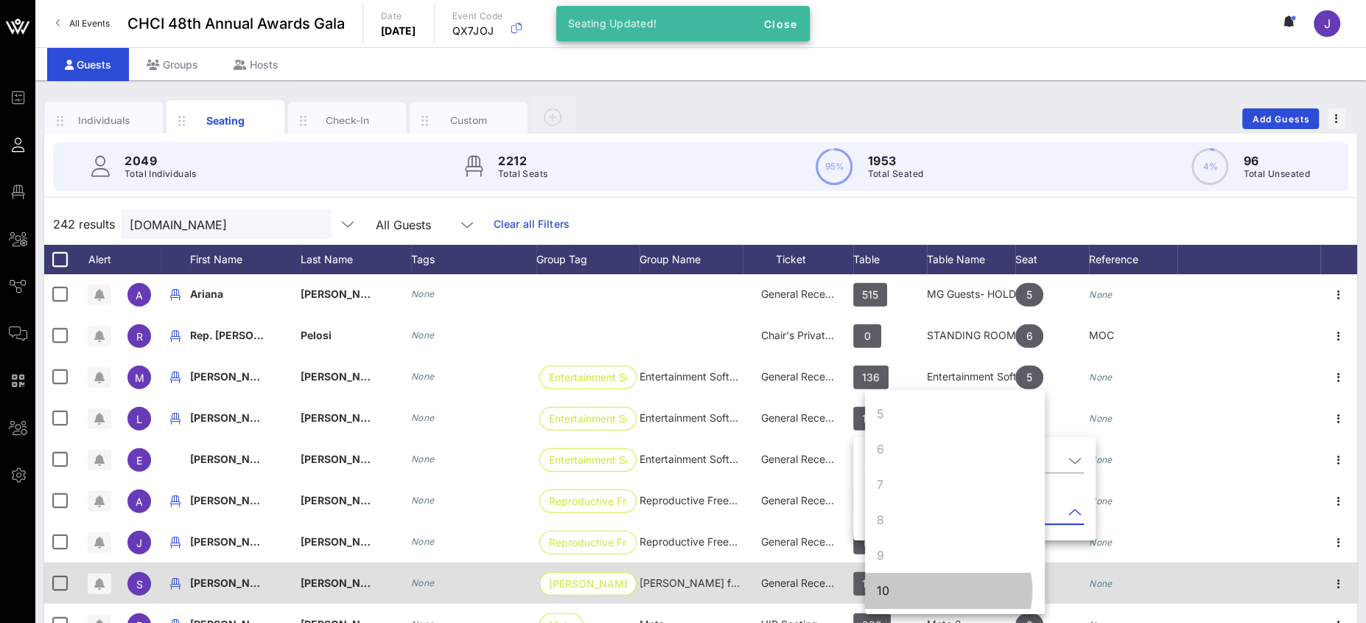
click at [897, 553] on div "10" at bounding box center [955, 589] width 180 height 35
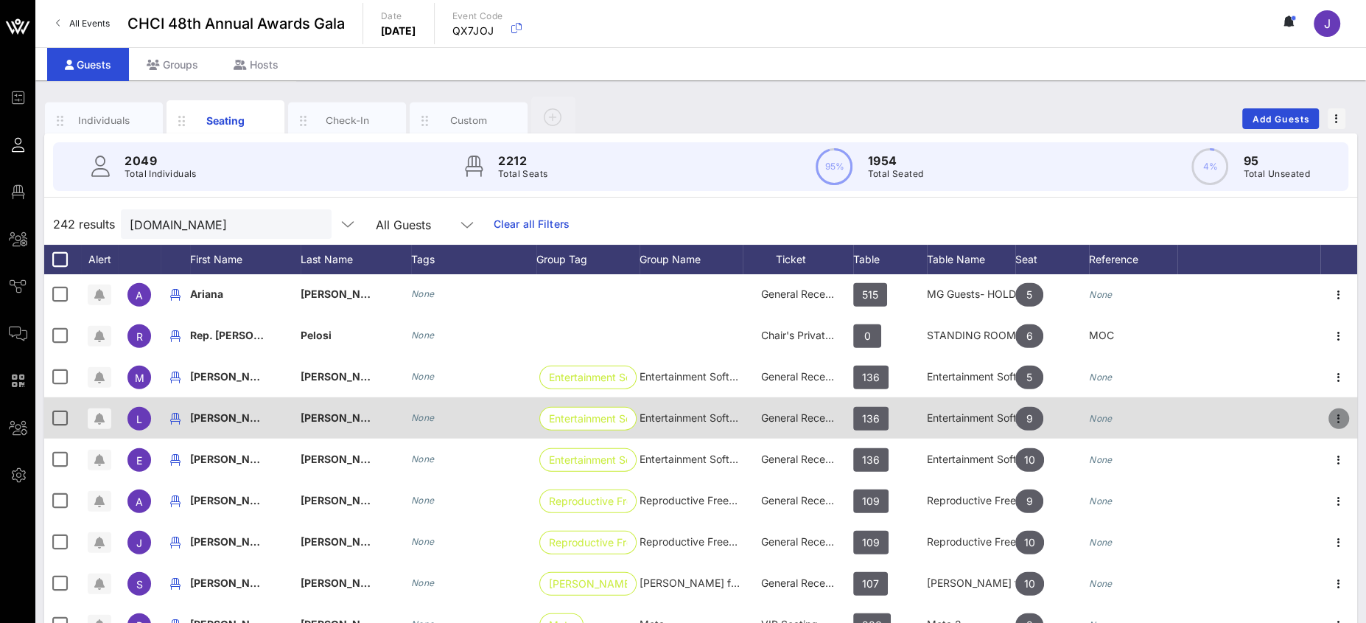
click at [1213, 413] on icon "button" at bounding box center [1339, 419] width 18 height 18
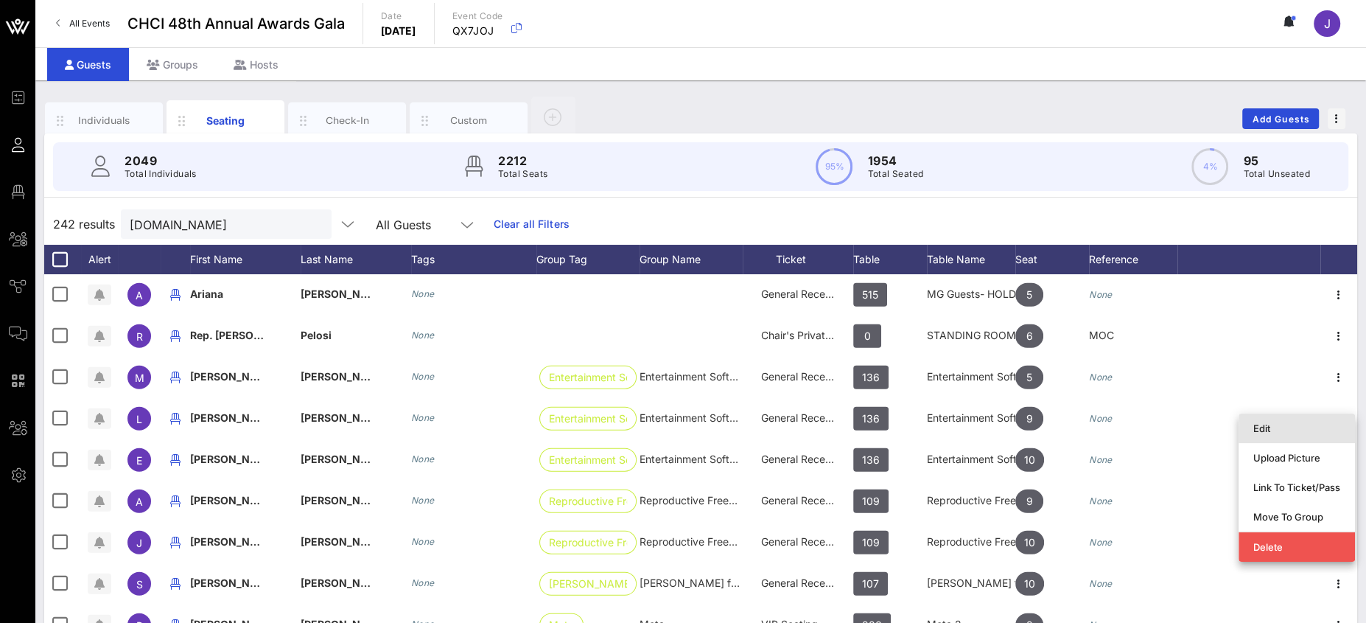
click at [1213, 429] on div "Edit" at bounding box center [1296, 428] width 87 height 12
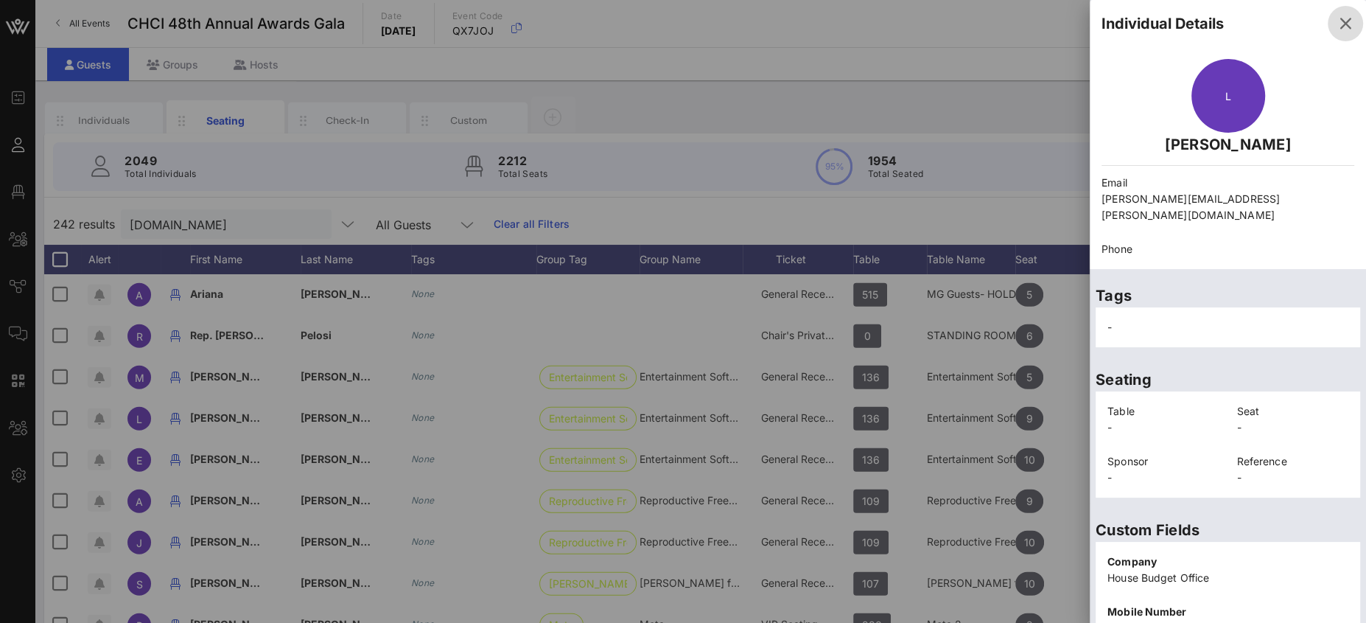
click at [1213, 21] on icon "button" at bounding box center [1345, 24] width 18 height 18
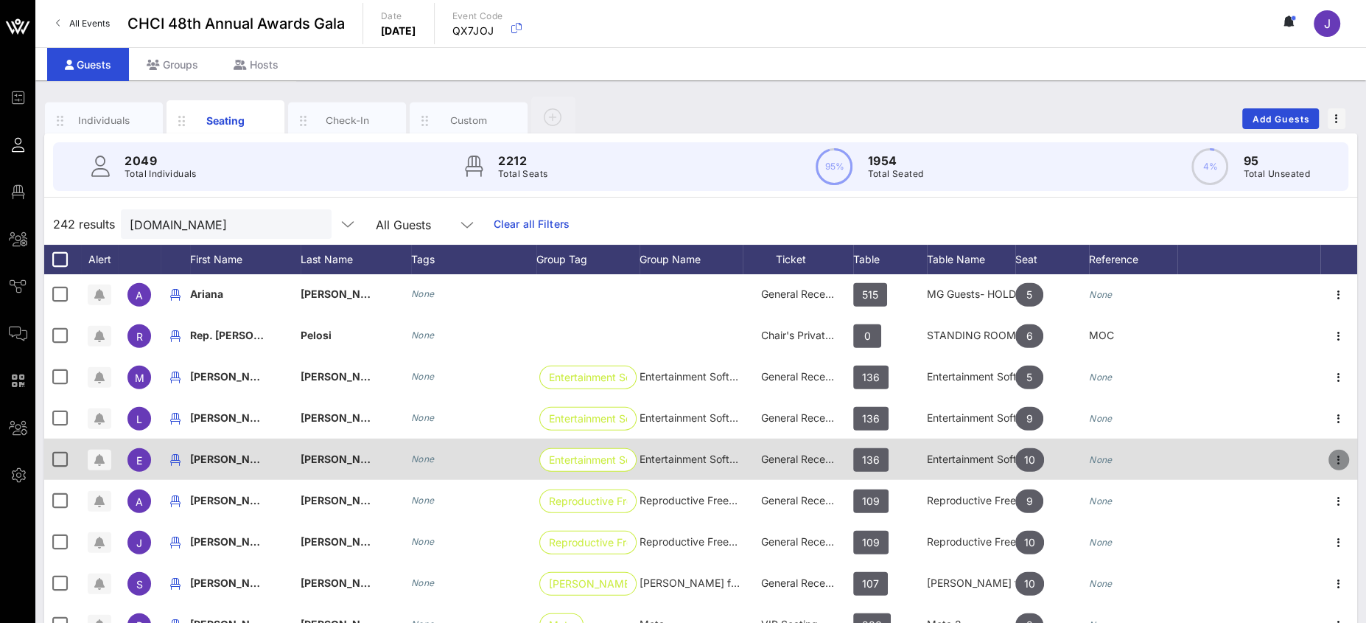
click at [1213, 458] on icon "button" at bounding box center [1339, 460] width 18 height 18
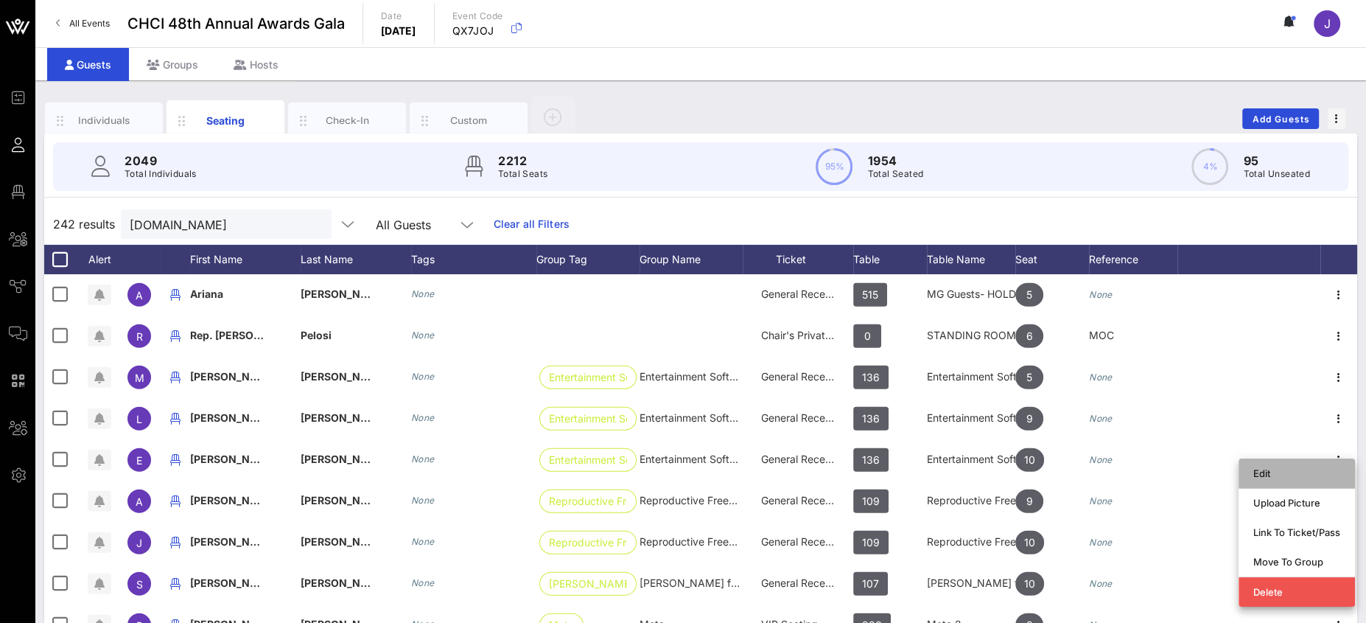
click at [1213, 472] on div "Edit" at bounding box center [1296, 473] width 87 height 12
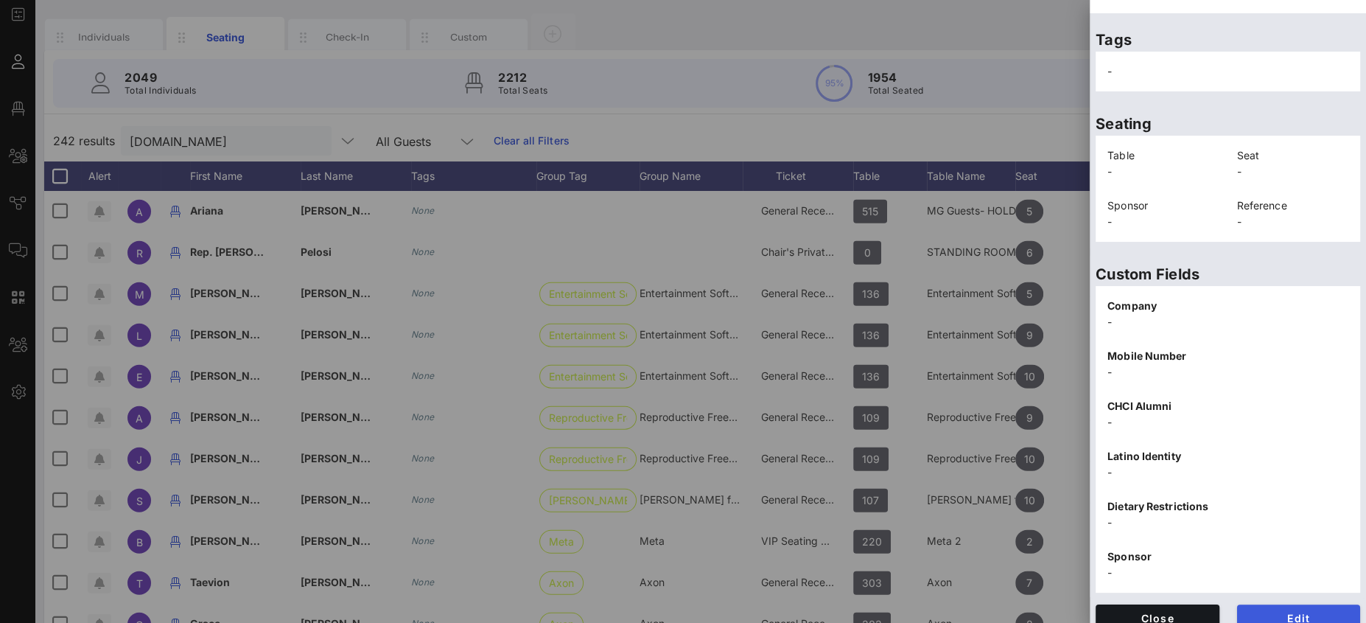
scroll to position [107, 0]
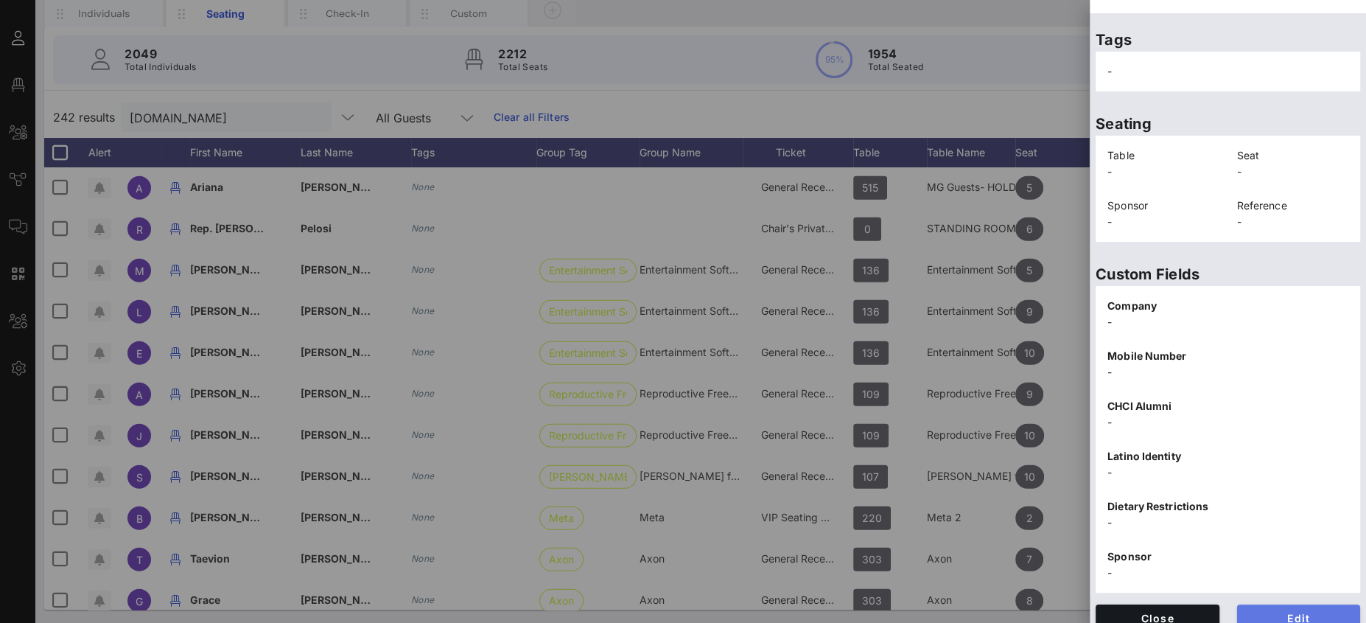
click at [1213, 553] on span "Edit" at bounding box center [1299, 617] width 100 height 13
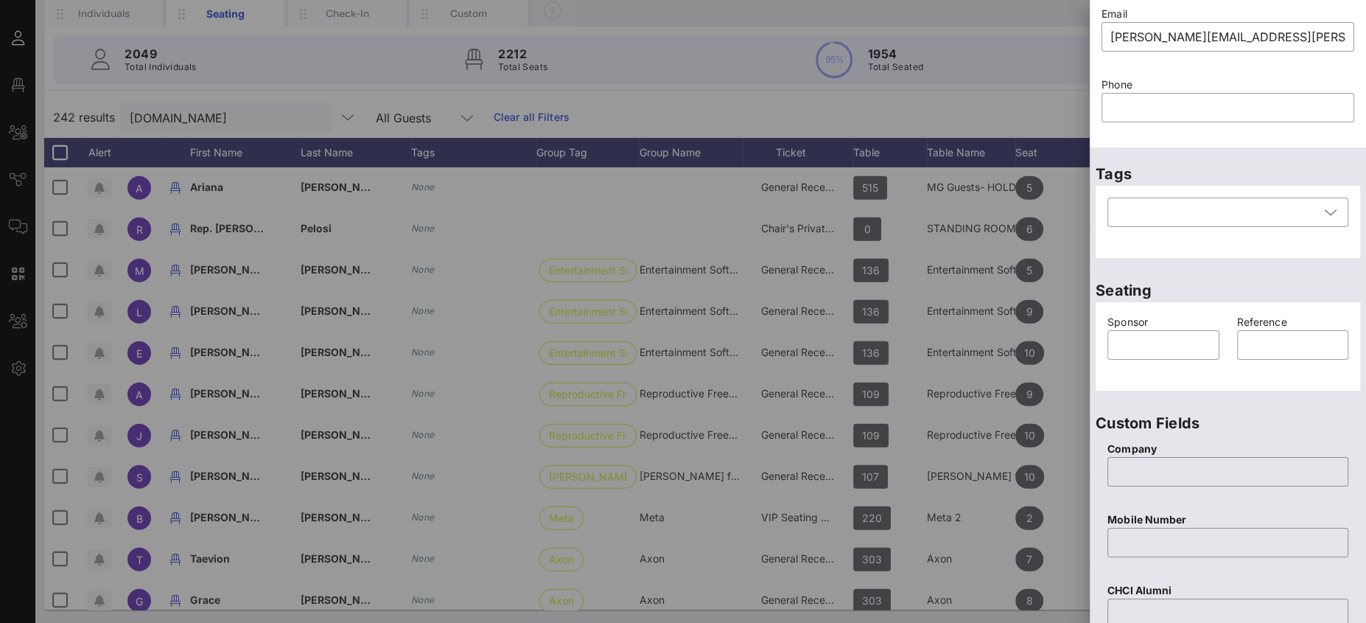
scroll to position [0, 0]
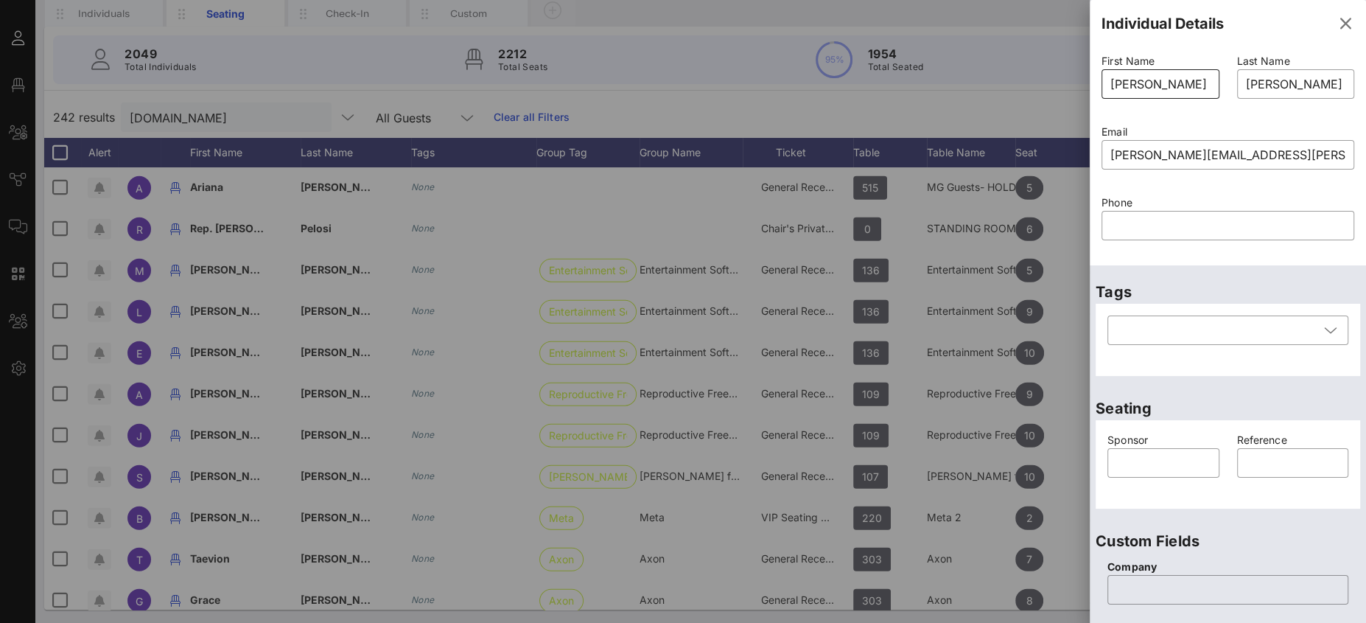
click at [1171, 93] on input "Emilio Navarrete" at bounding box center [1160, 84] width 100 height 24
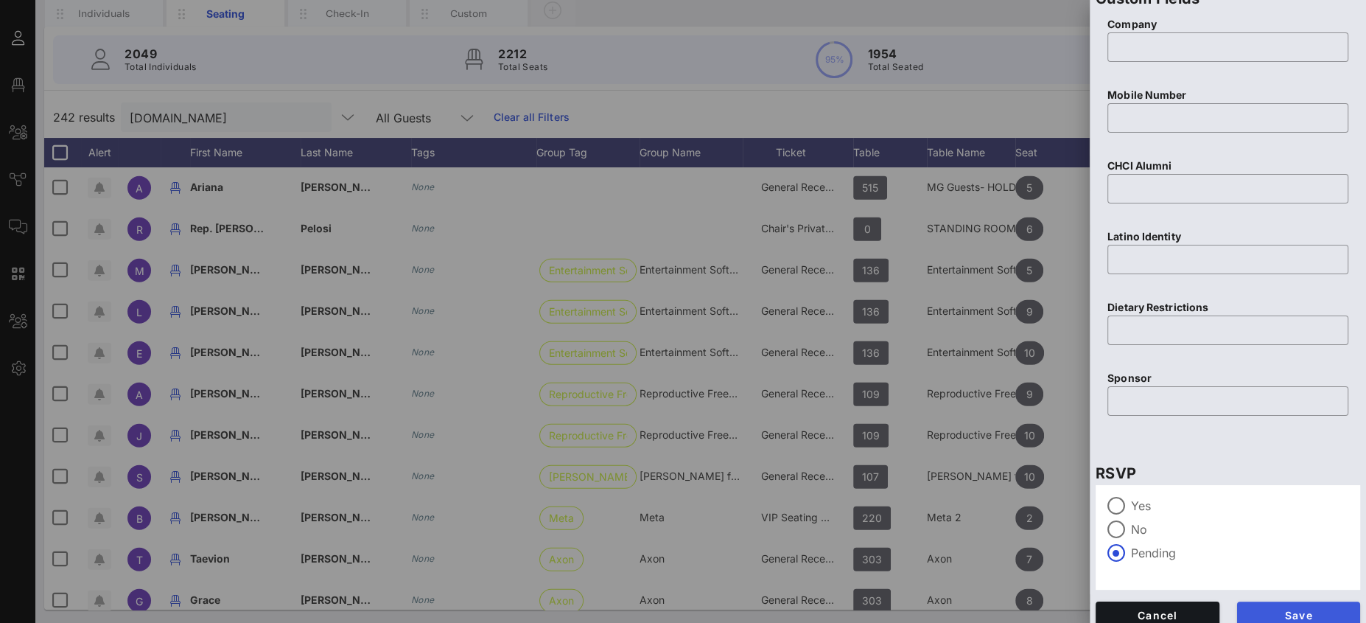
type input "Emilio"
click at [1213, 553] on button "Save" at bounding box center [1299, 614] width 124 height 27
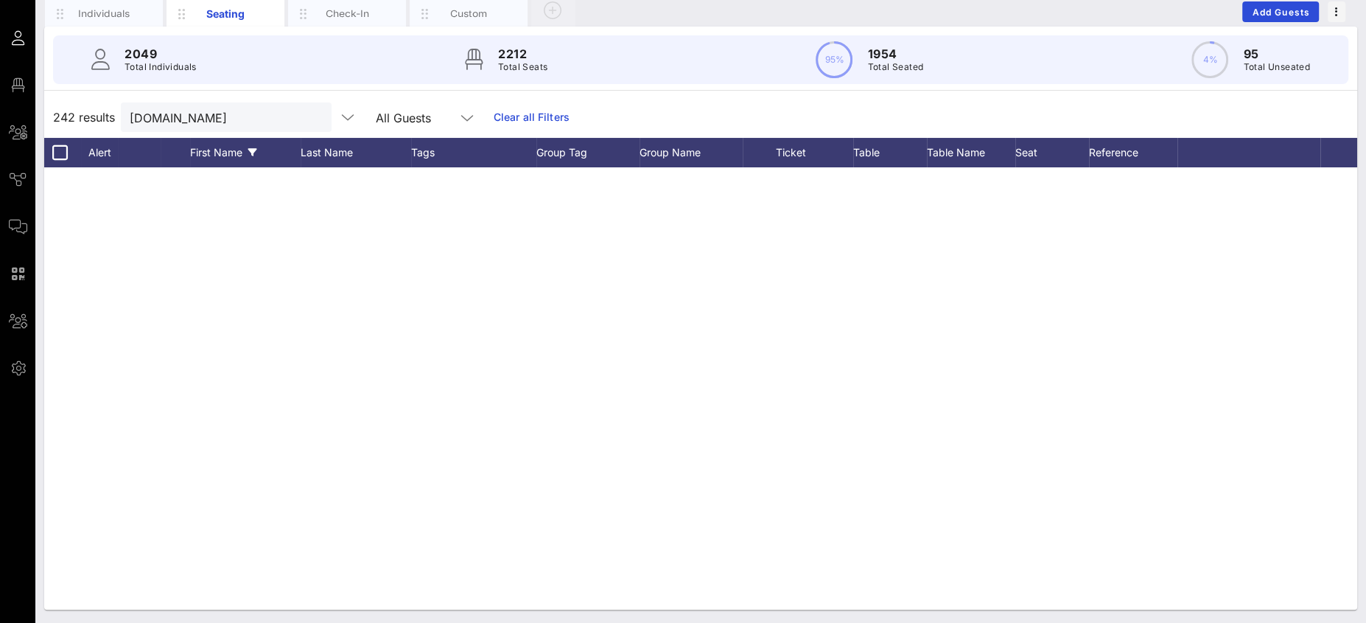
scroll to position [6883, 0]
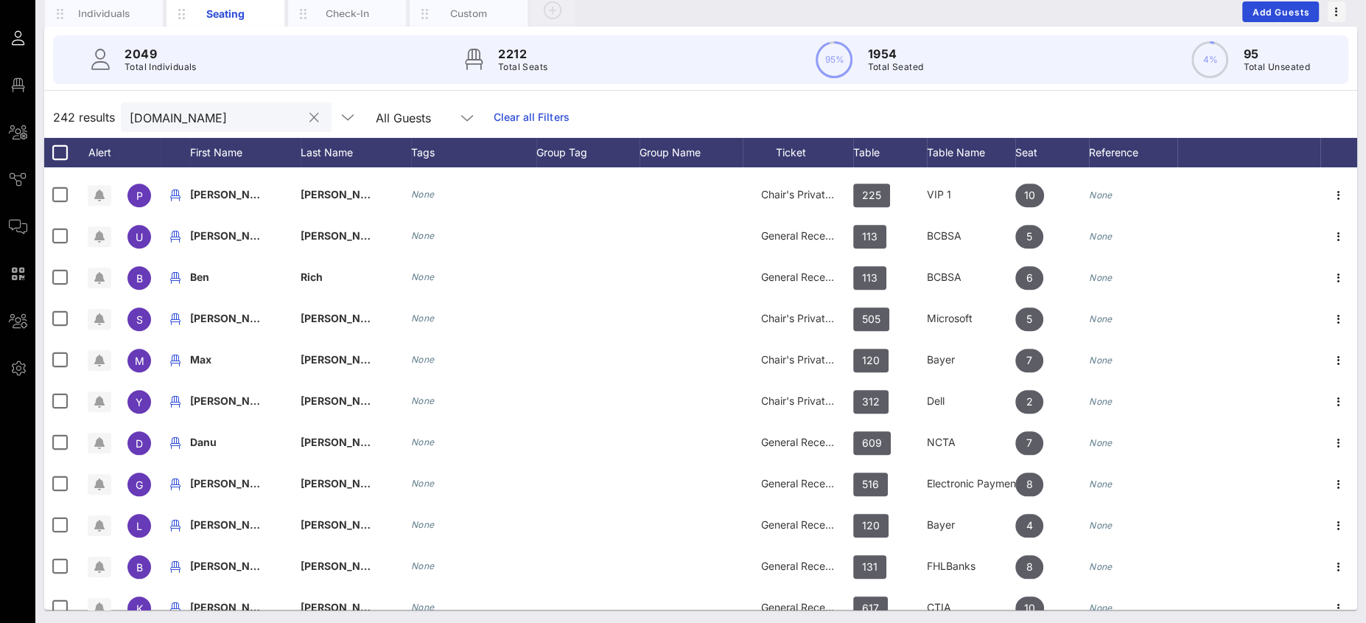
click at [309, 117] on button "clear icon" at bounding box center [314, 118] width 10 height 15
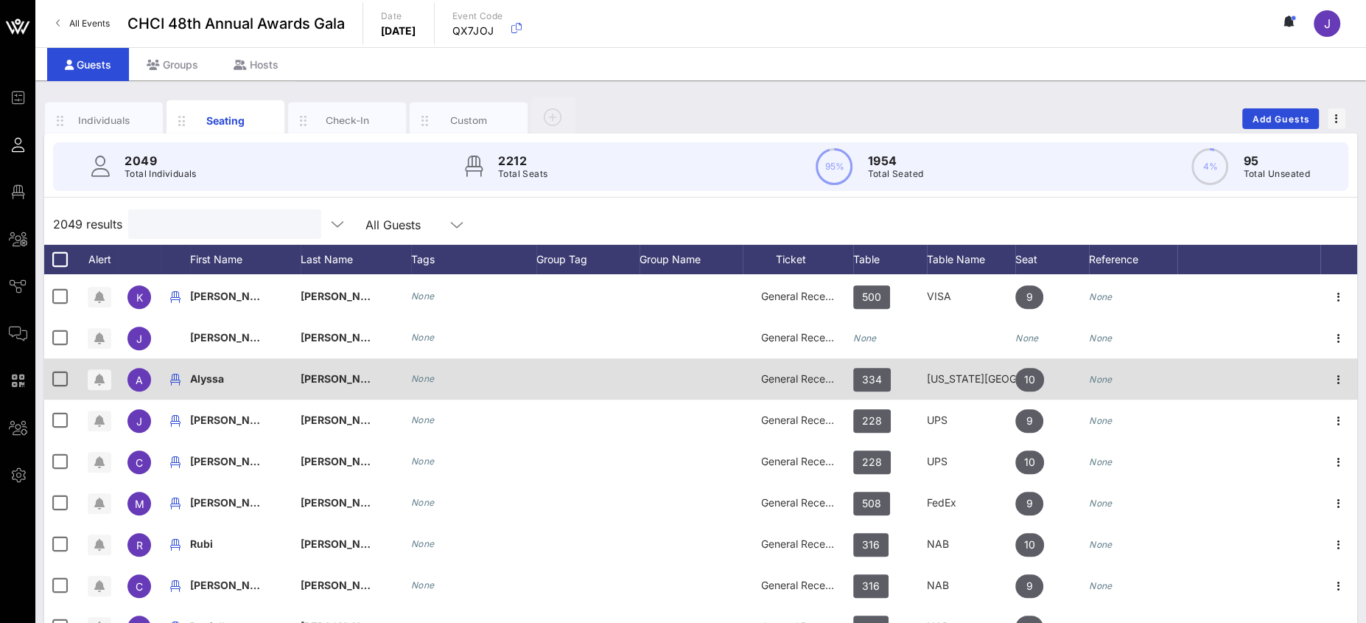
scroll to position [17323, 0]
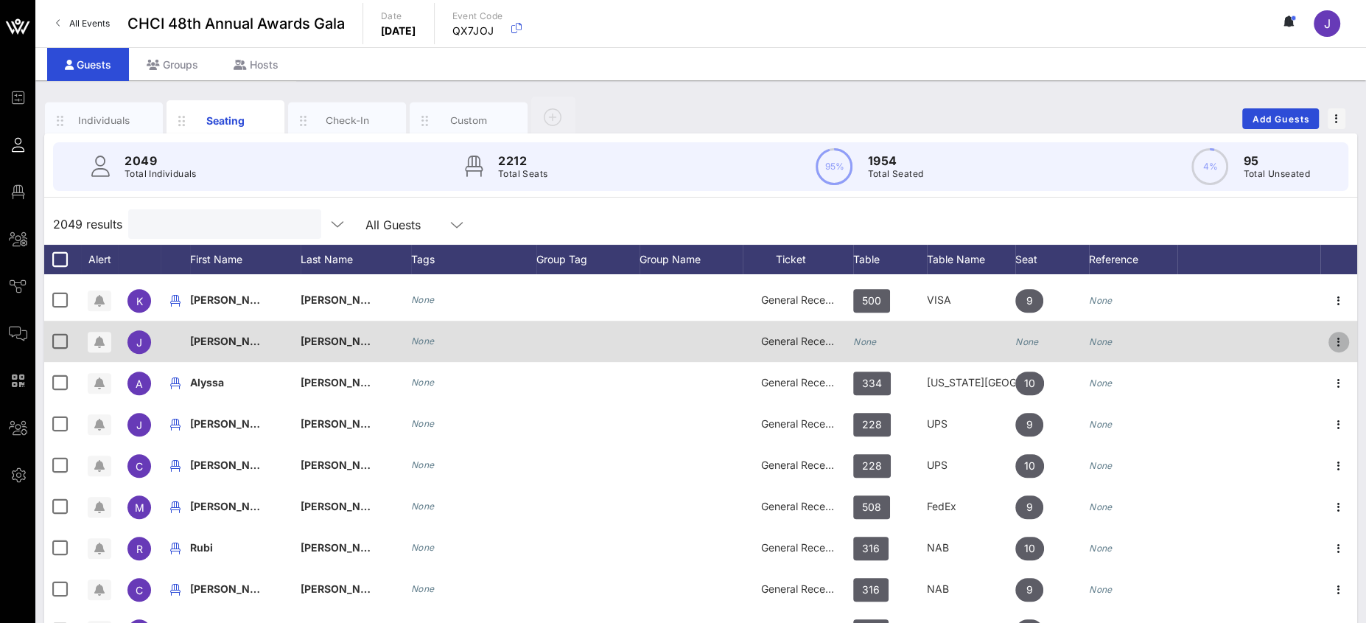
click at [1213, 339] on icon "button" at bounding box center [1339, 342] width 18 height 18
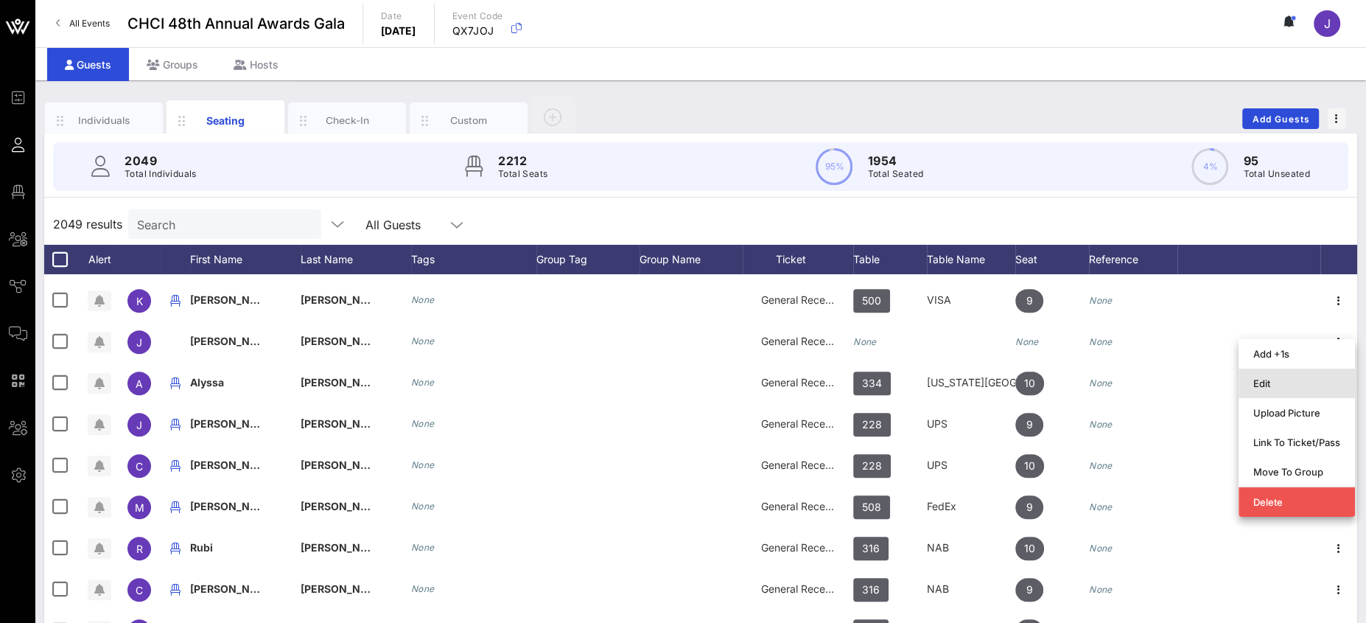
click at [1213, 383] on div "Edit" at bounding box center [1296, 383] width 87 height 12
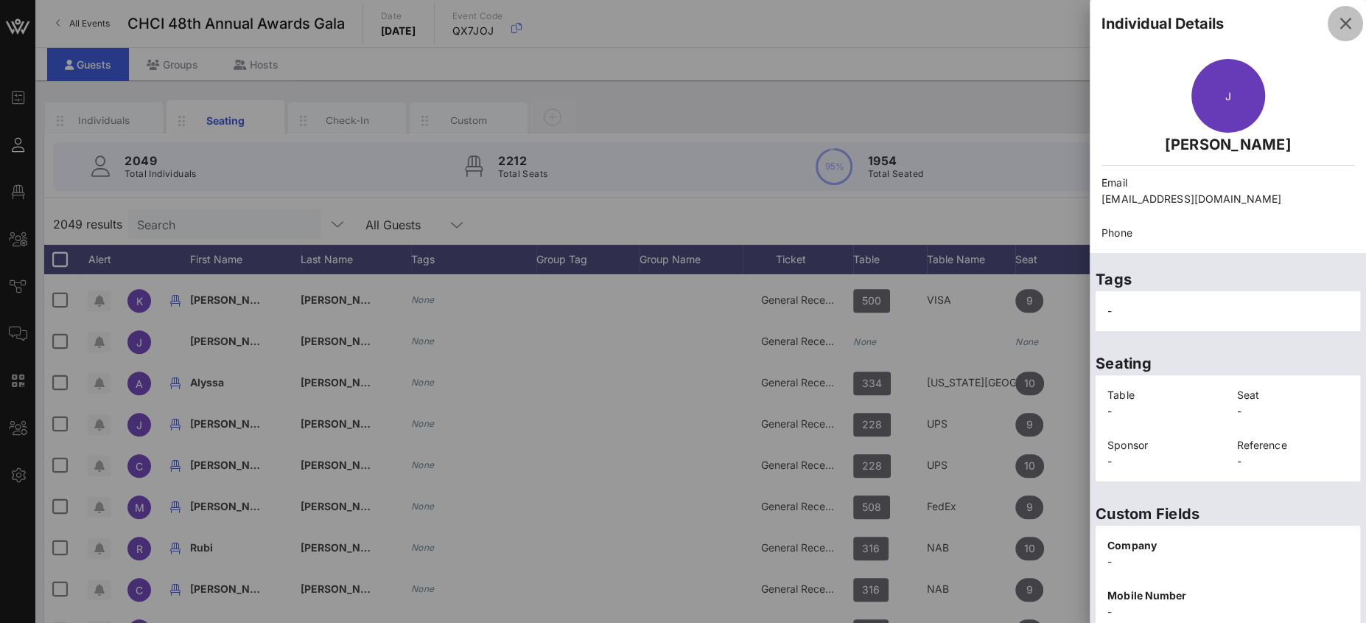
click at [1213, 24] on icon "button" at bounding box center [1345, 24] width 18 height 18
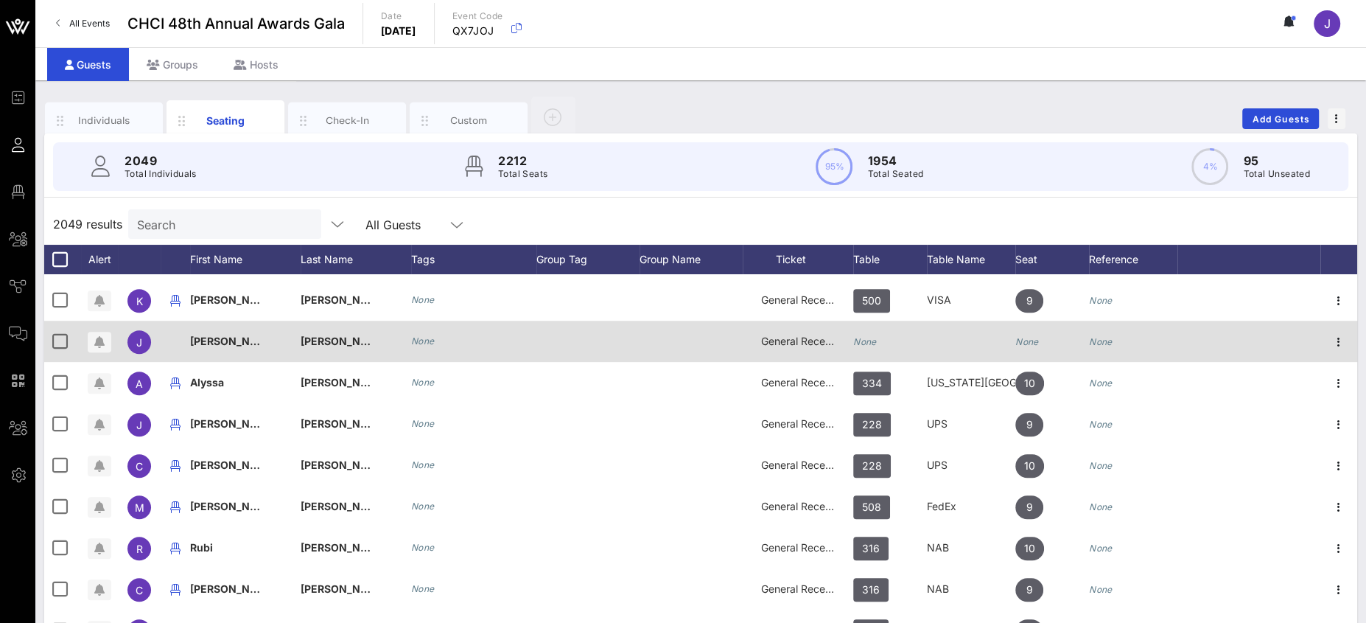
click at [868, 343] on icon "None" at bounding box center [865, 341] width 24 height 11
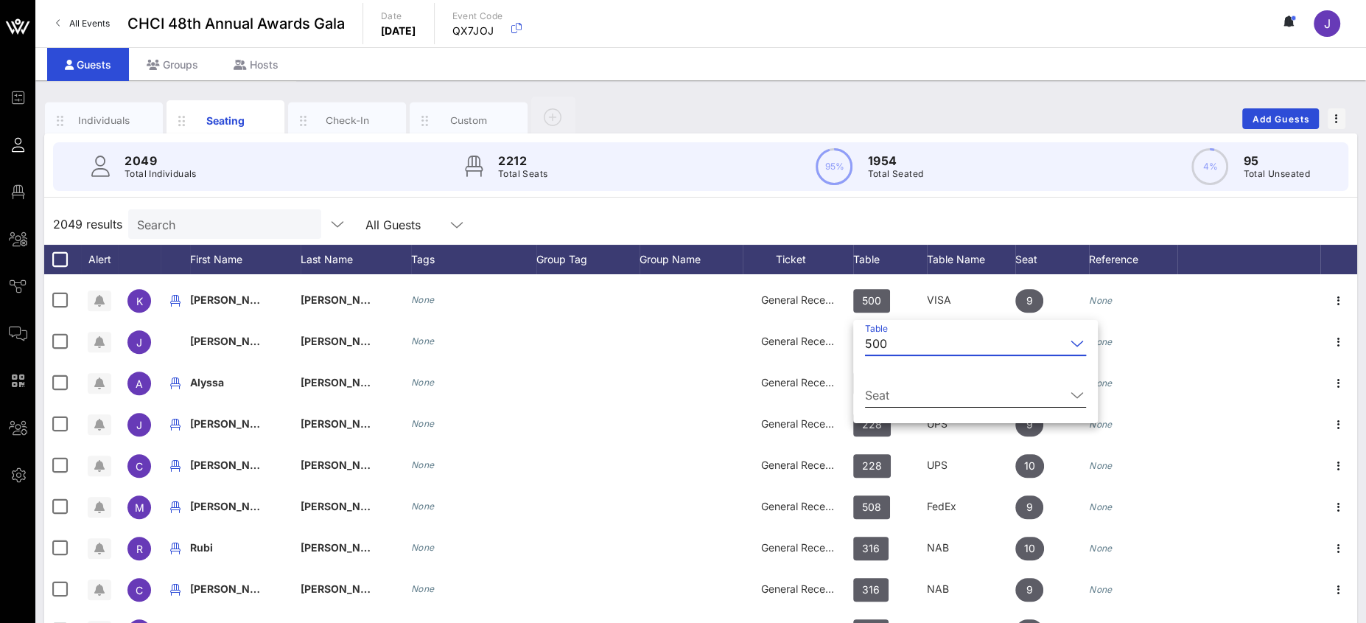
click at [915, 401] on input "Seat" at bounding box center [965, 395] width 200 height 24
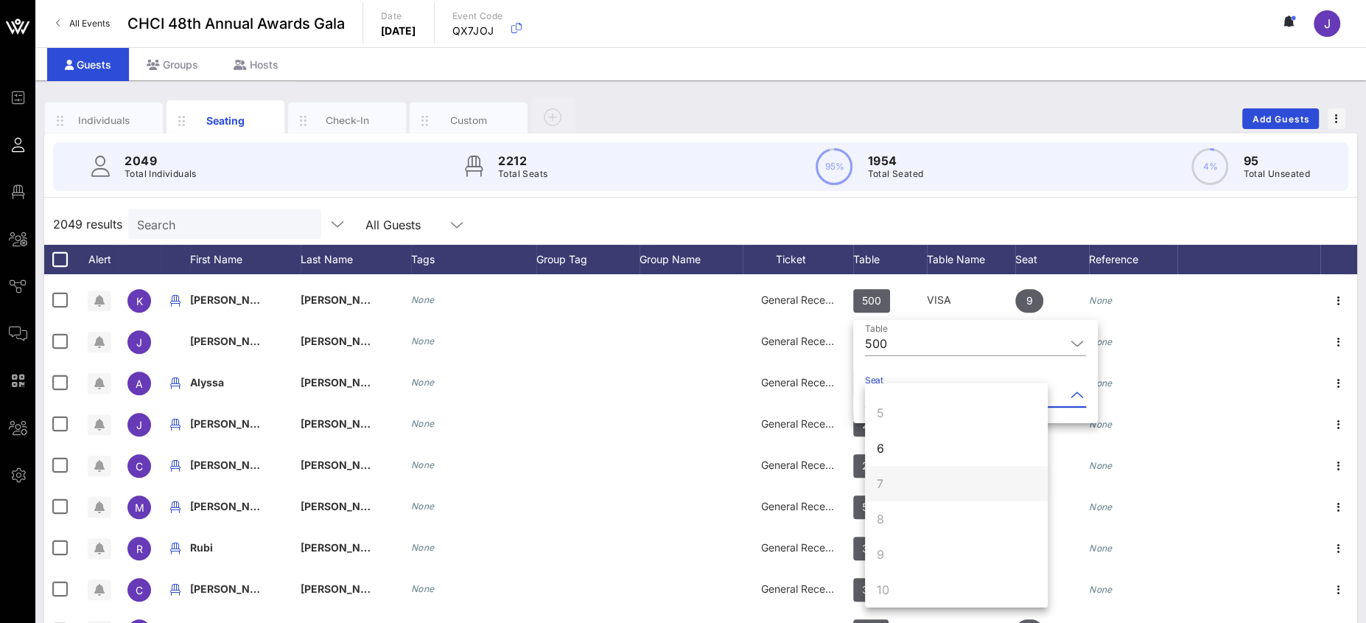
scroll to position [141, 0]
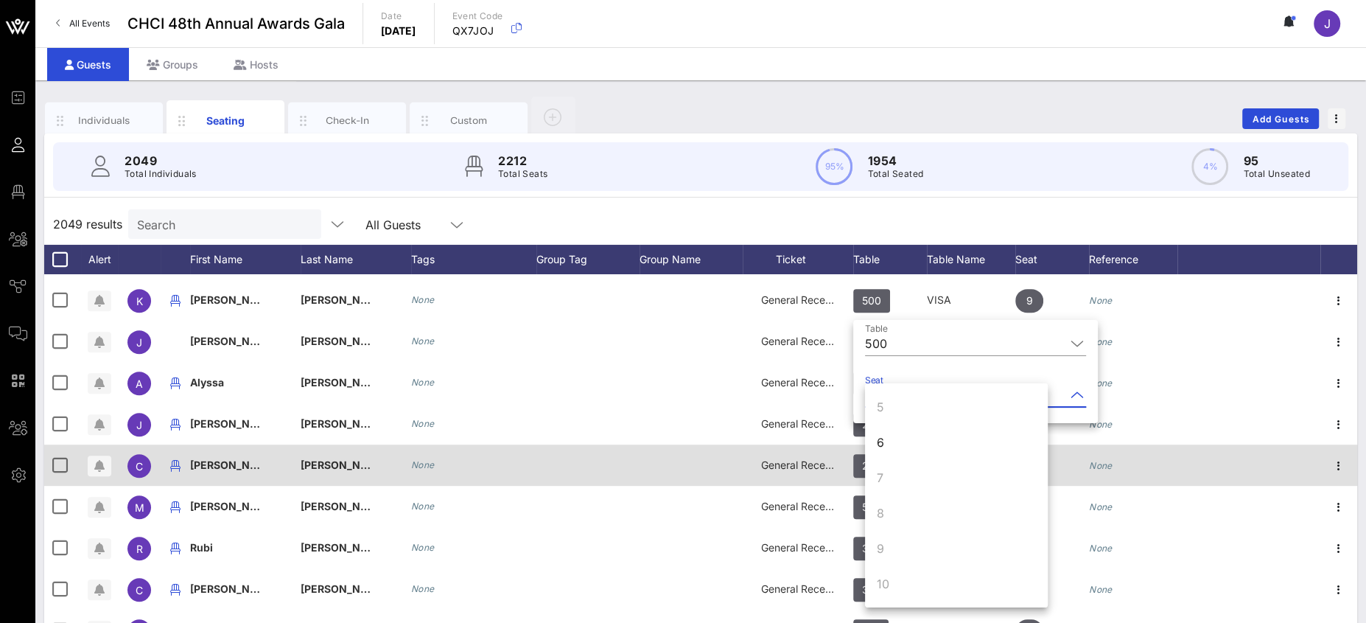
click at [902, 446] on div "6" at bounding box center [956, 441] width 183 height 35
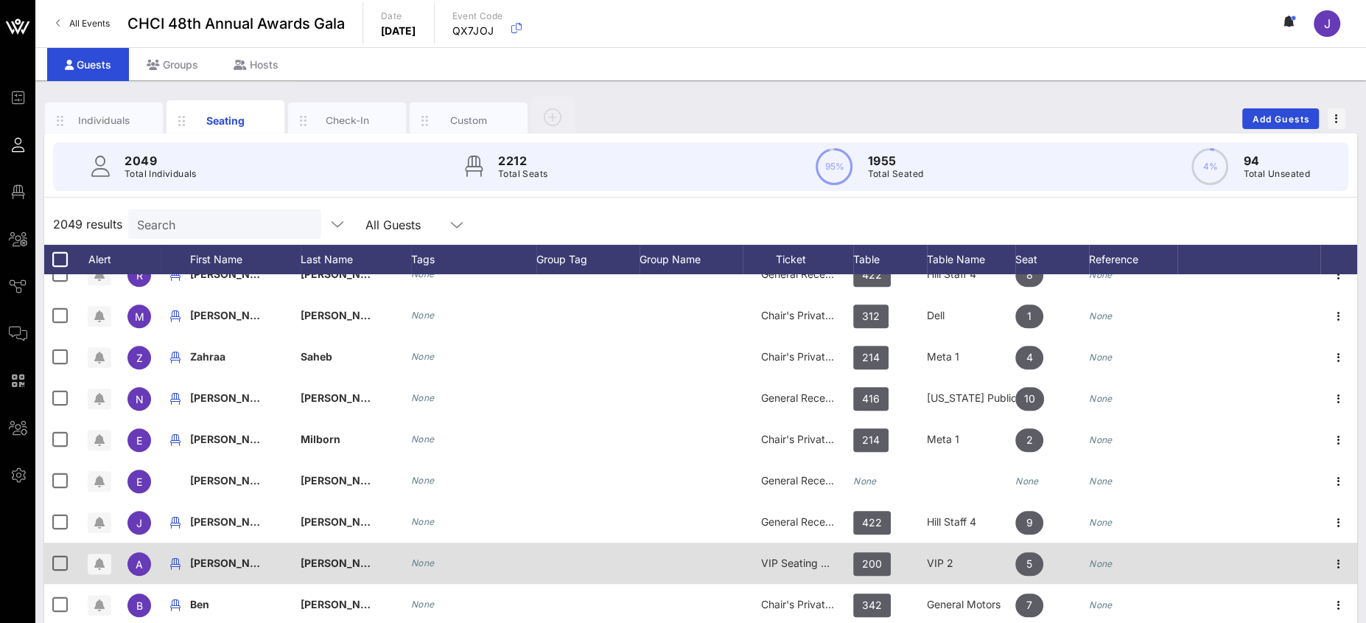
scroll to position [22990, 0]
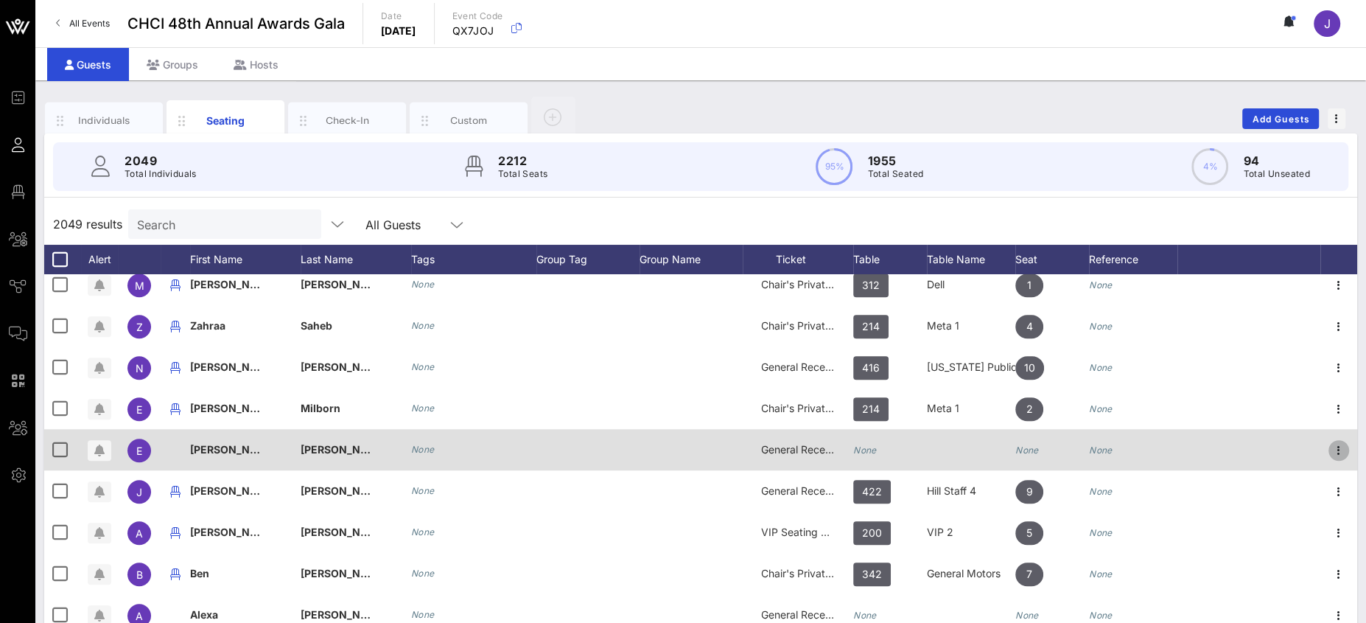
click at [1213, 452] on icon "button" at bounding box center [1339, 450] width 18 height 18
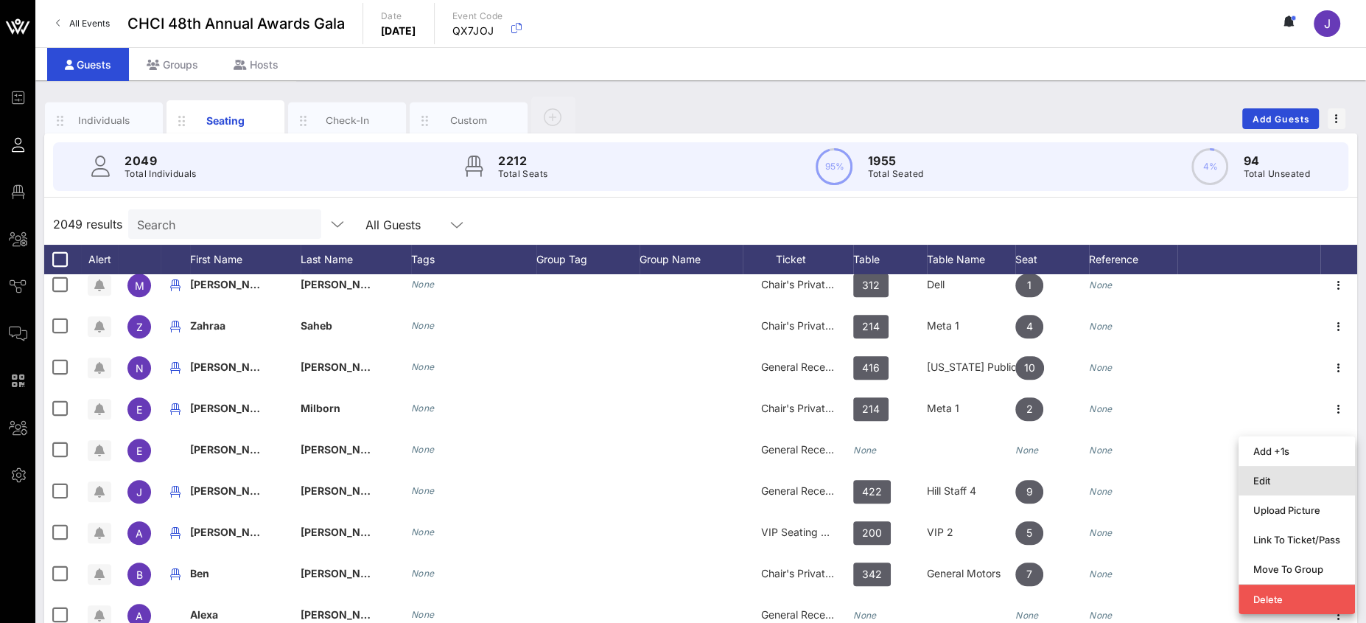
click at [1213, 472] on div "Edit" at bounding box center [1296, 481] width 87 height 24
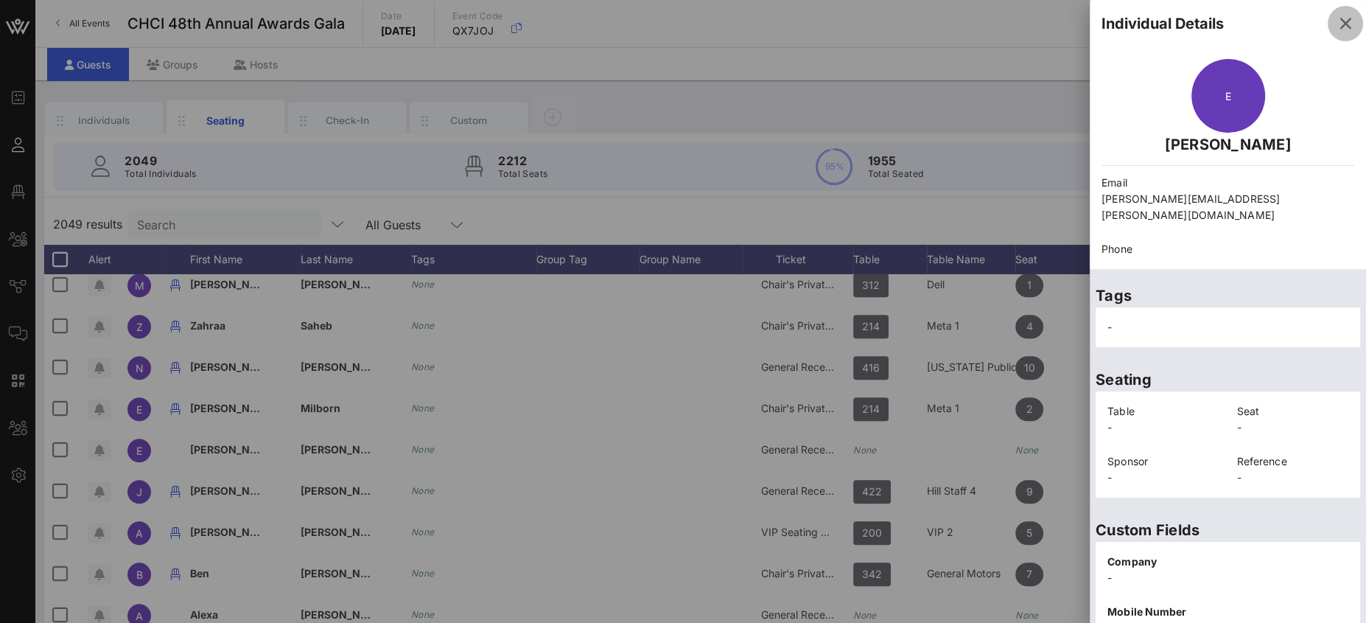
click at [1213, 18] on icon "button" at bounding box center [1345, 24] width 18 height 18
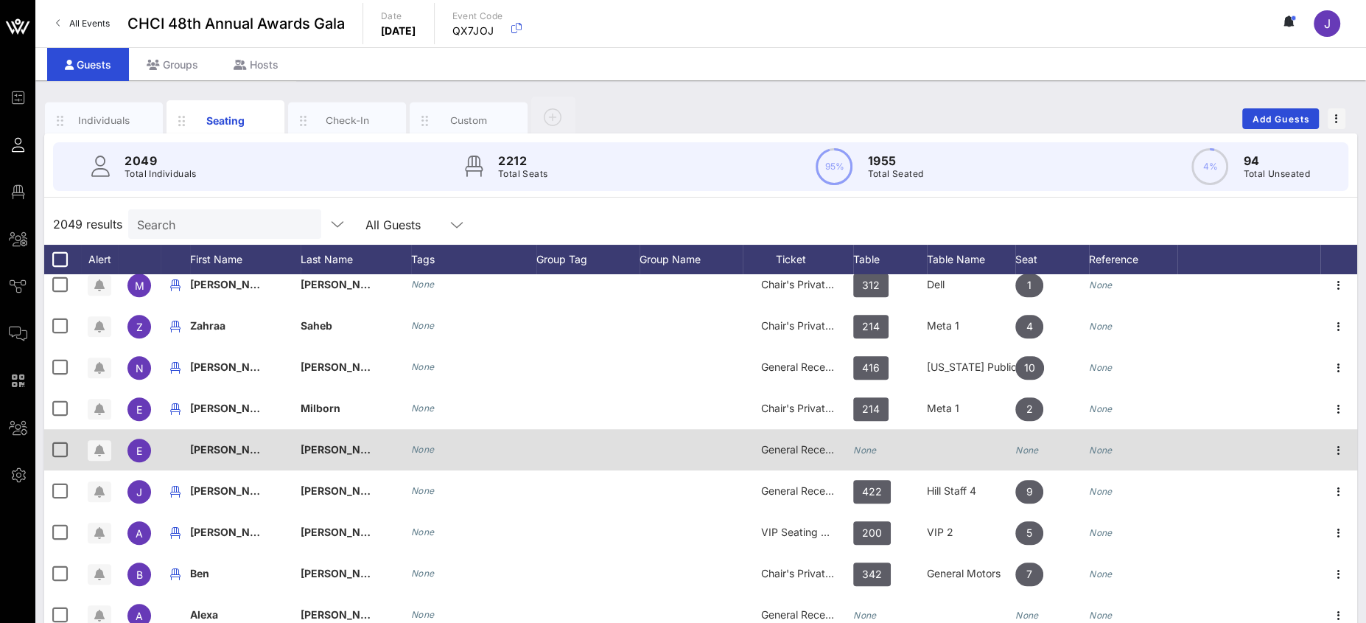
click at [863, 449] on icon "None" at bounding box center [865, 449] width 24 height 11
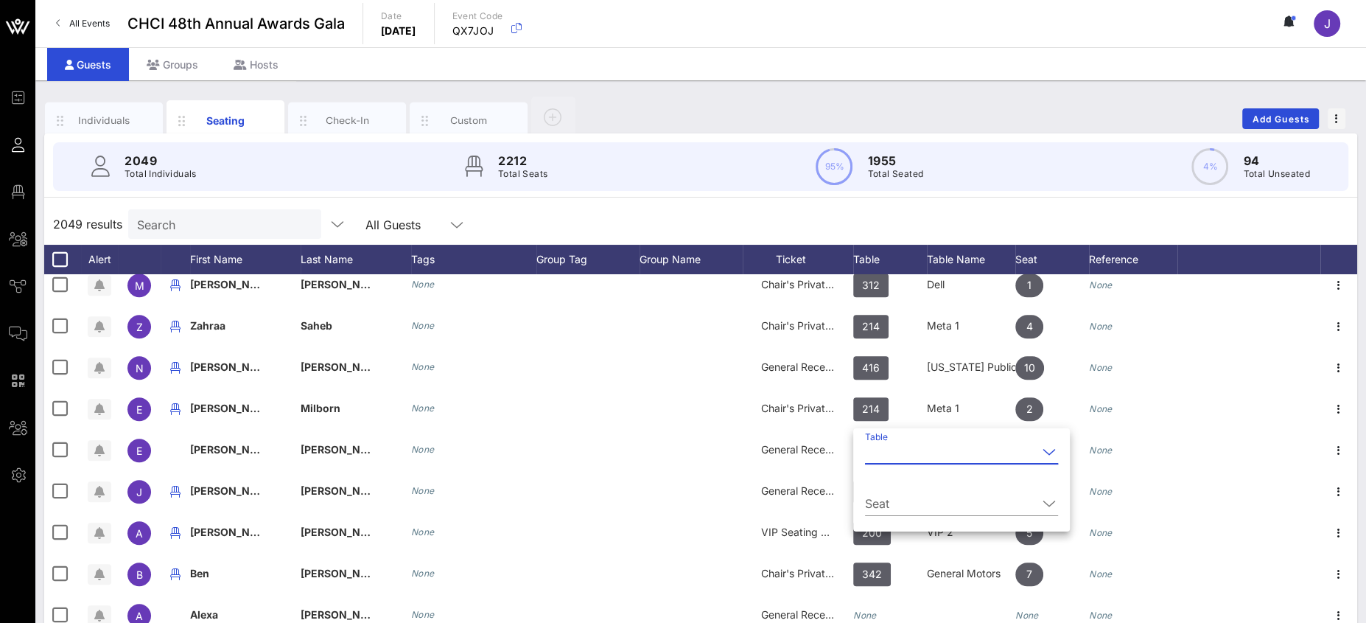
click at [885, 454] on input "Table" at bounding box center [951, 452] width 172 height 24
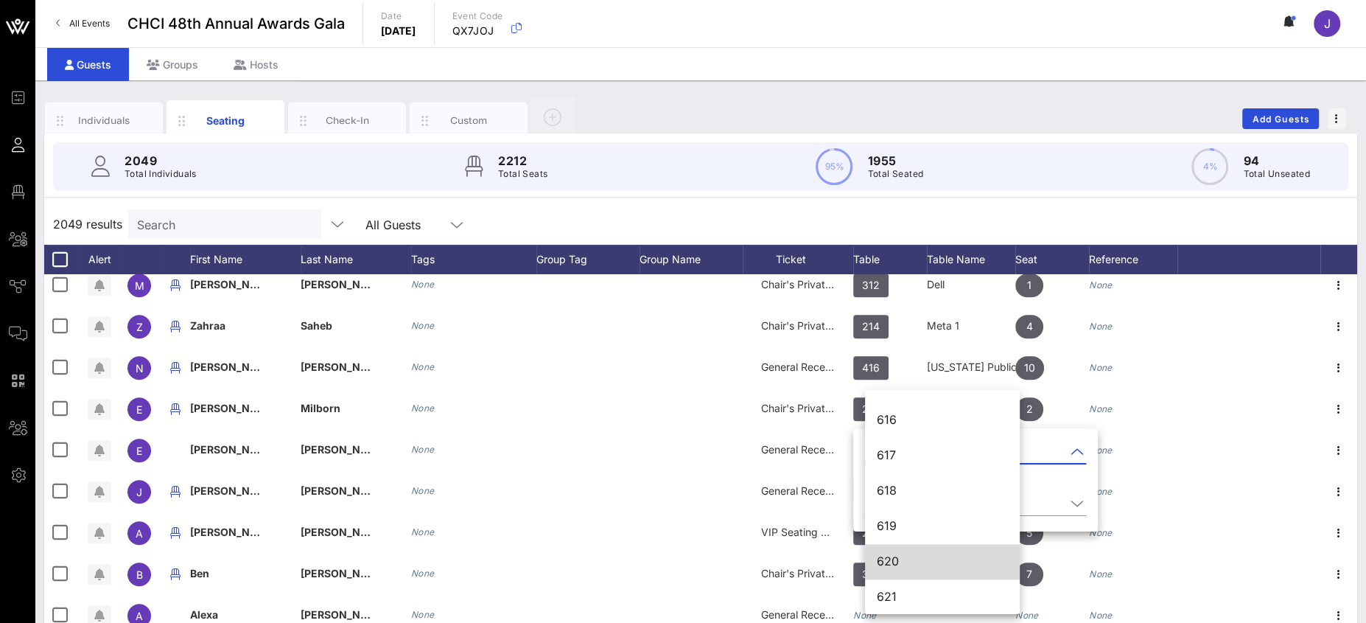
scroll to position [7384, 0]
click at [910, 553] on div "620" at bounding box center [942, 561] width 131 height 14
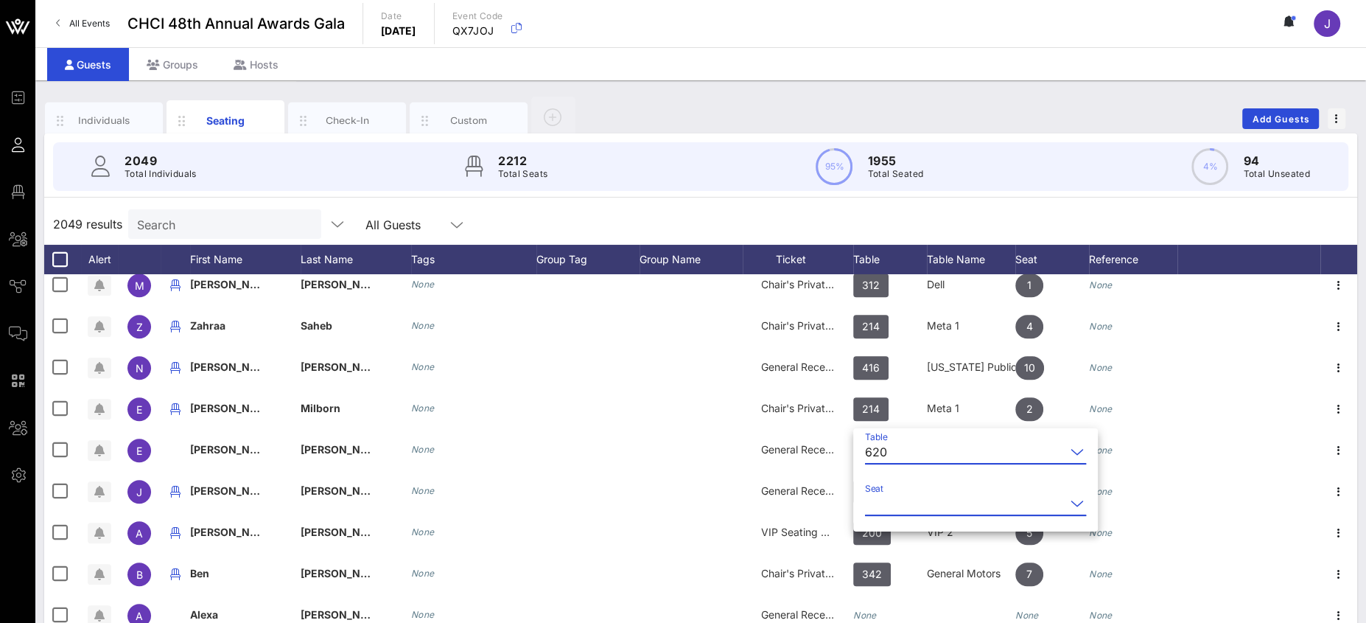
click at [900, 499] on input "Seat" at bounding box center [965, 503] width 200 height 24
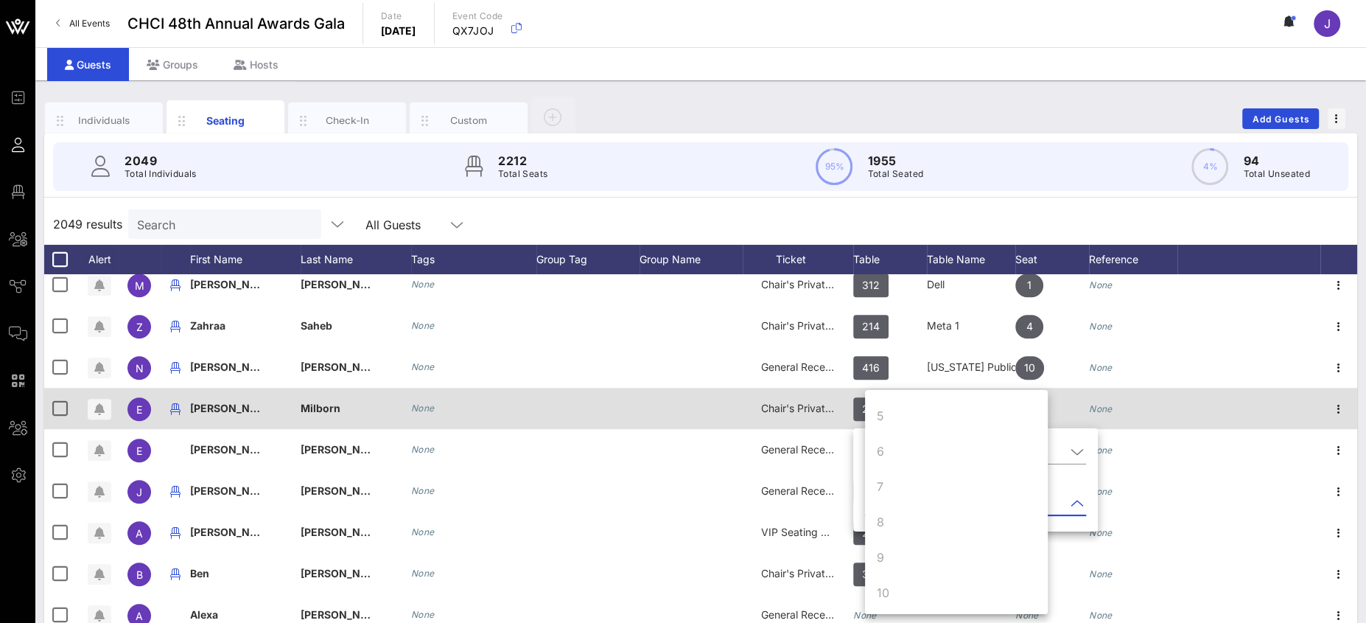
scroll to position [138, 0]
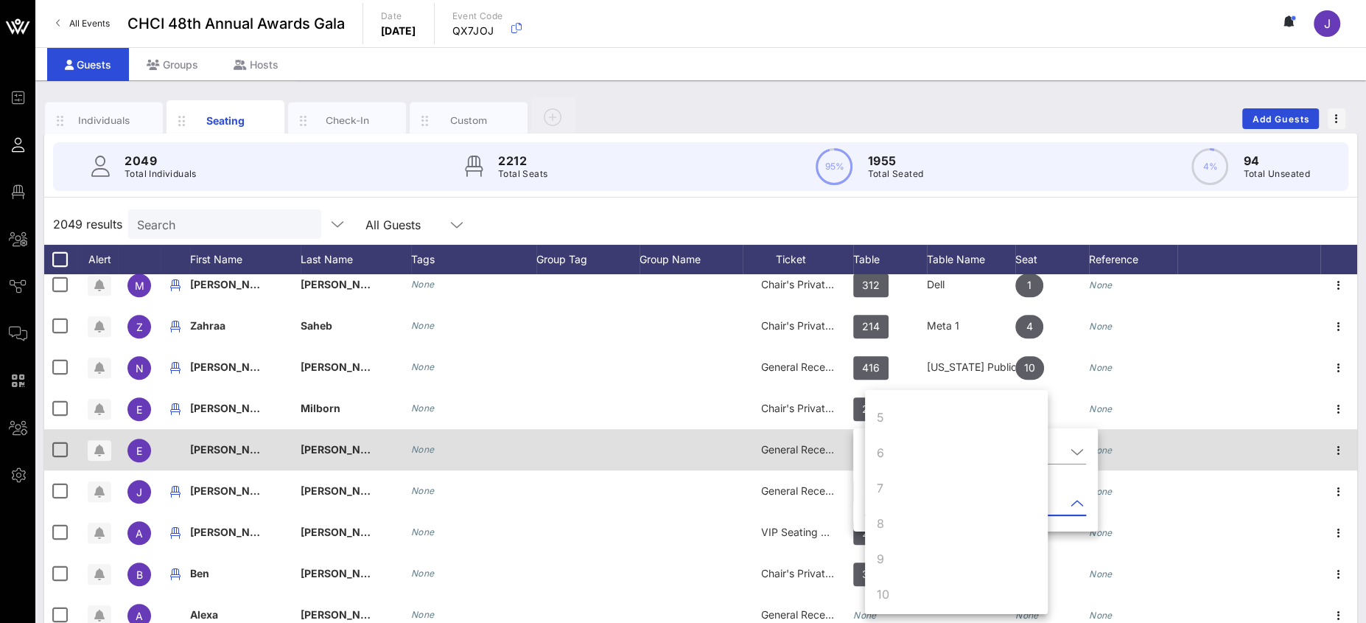
click at [750, 460] on div "General Reception" at bounding box center [798, 458] width 111 height 58
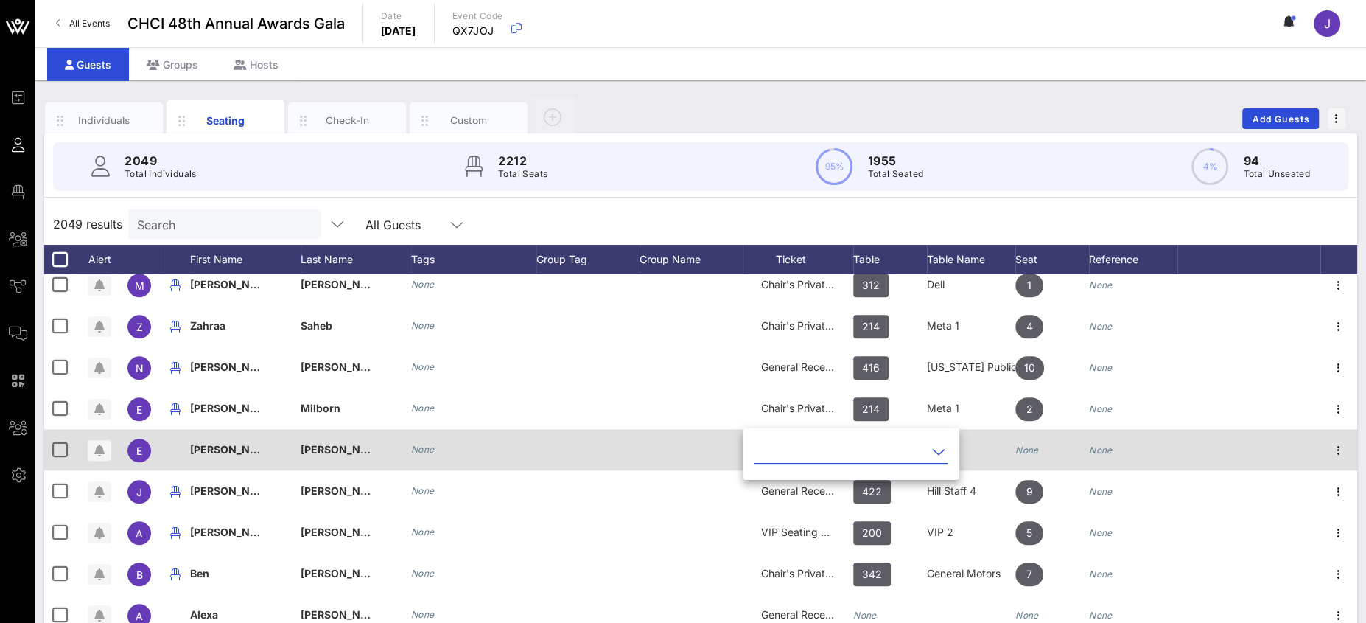
click at [984, 452] on div at bounding box center [971, 449] width 88 height 41
click at [872, 449] on icon "None" at bounding box center [865, 449] width 24 height 11
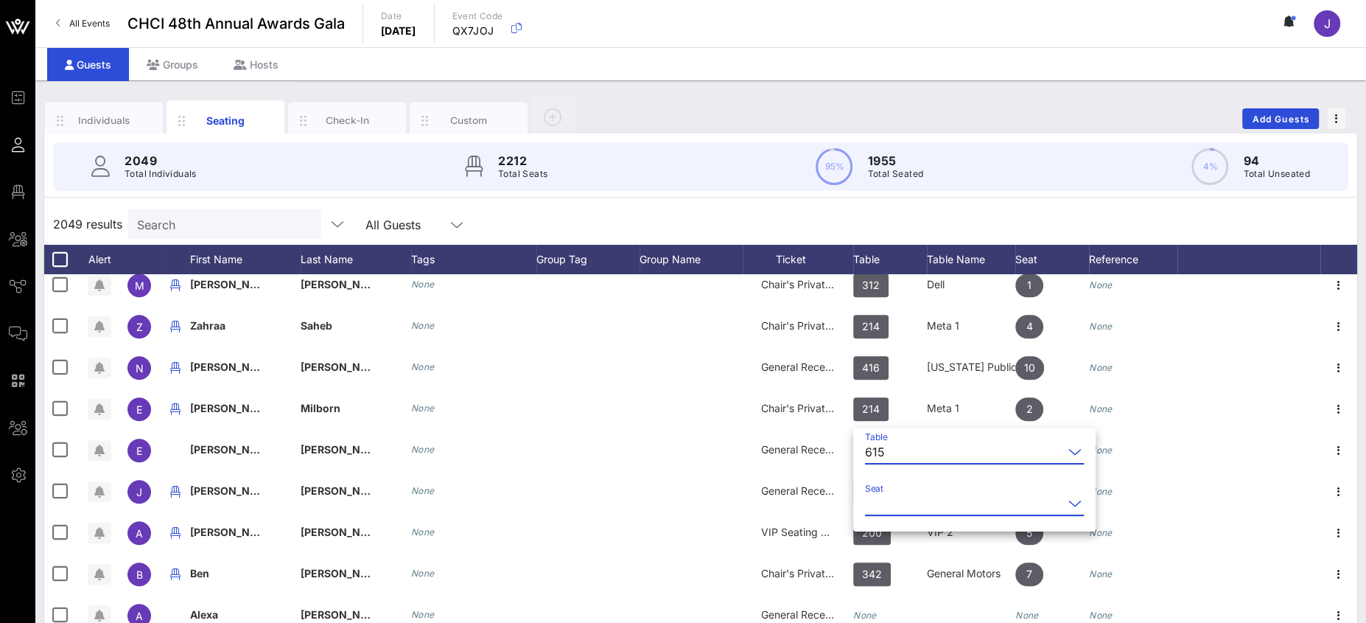
click at [889, 497] on input "Seat" at bounding box center [964, 503] width 198 height 24
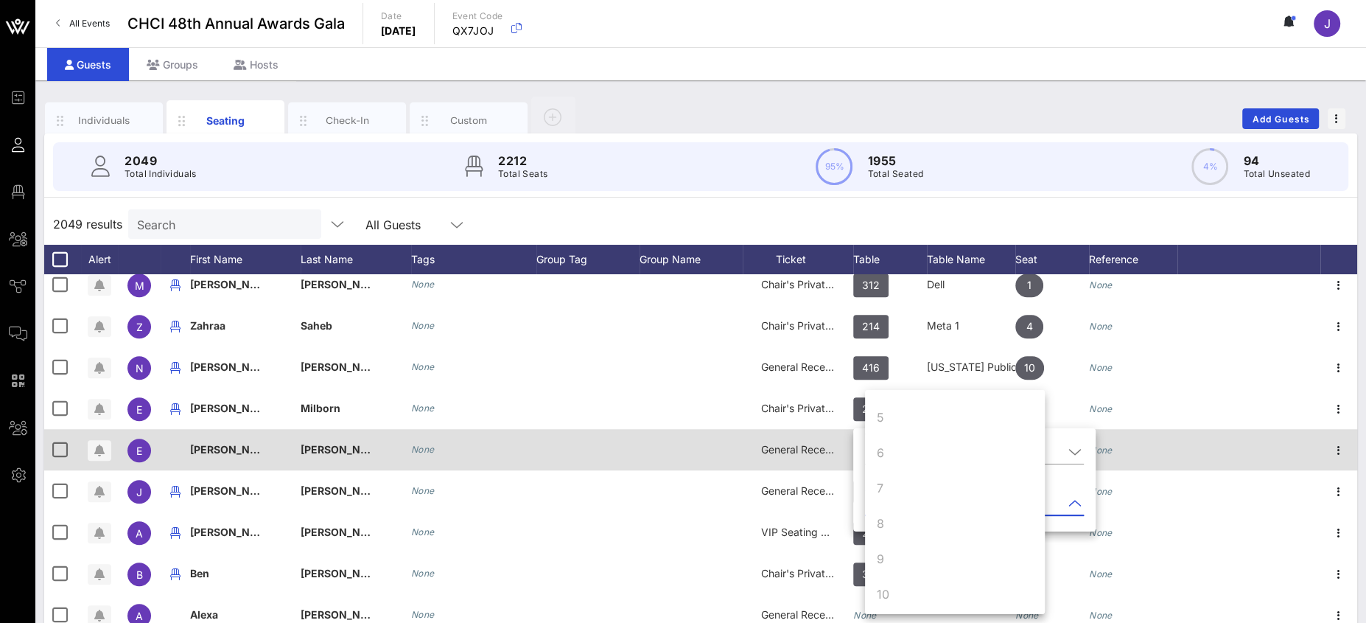
click at [716, 445] on div at bounding box center [690, 449] width 103 height 41
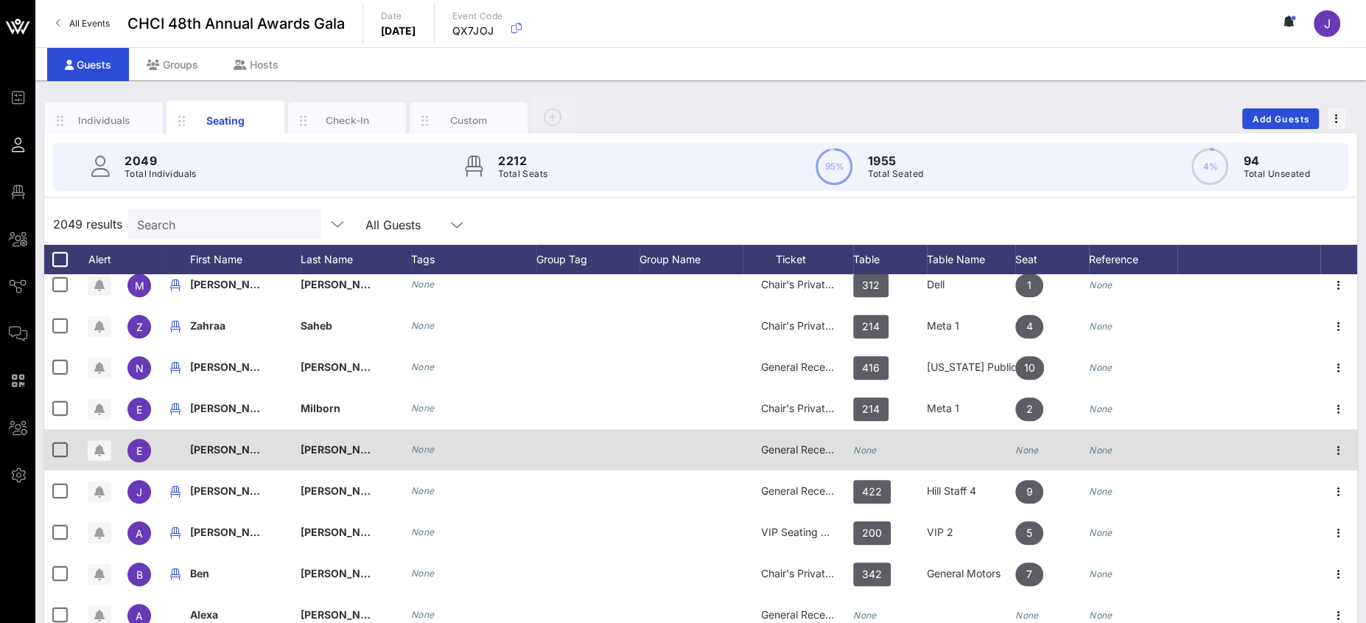
click at [877, 450] on div "None" at bounding box center [890, 458] width 74 height 58
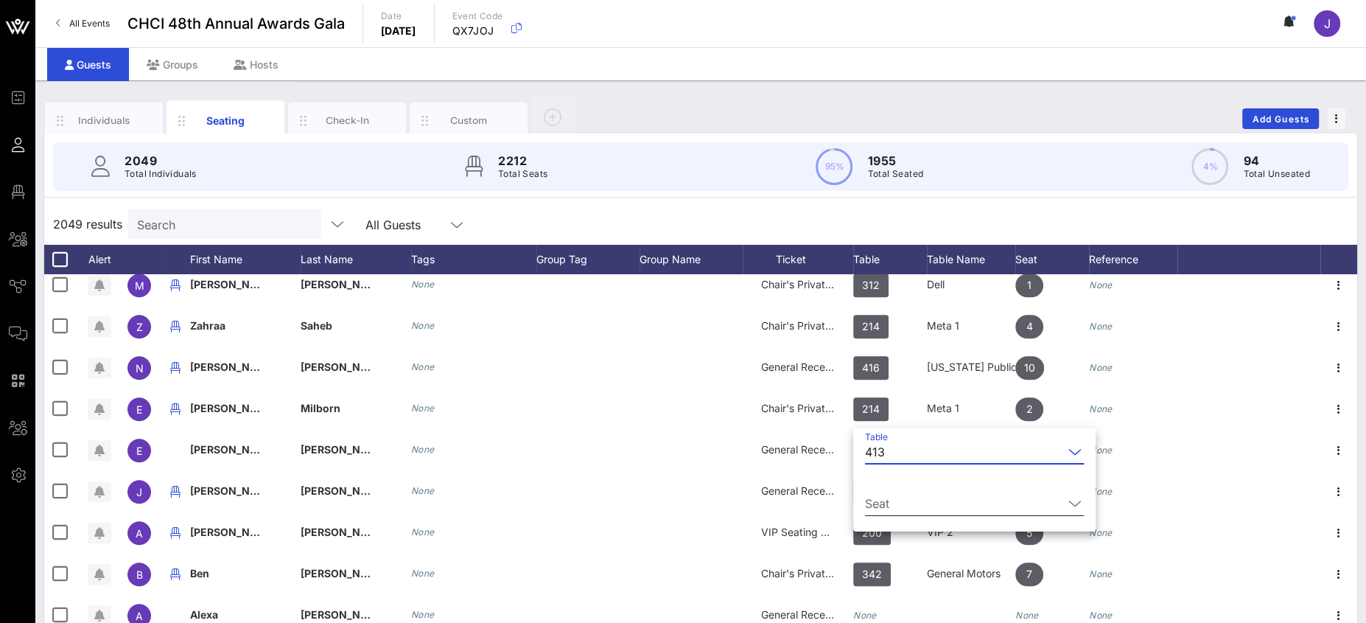
click at [894, 483] on div "Seat" at bounding box center [974, 507] width 219 height 49
click at [896, 497] on input "Seat" at bounding box center [964, 503] width 198 height 24
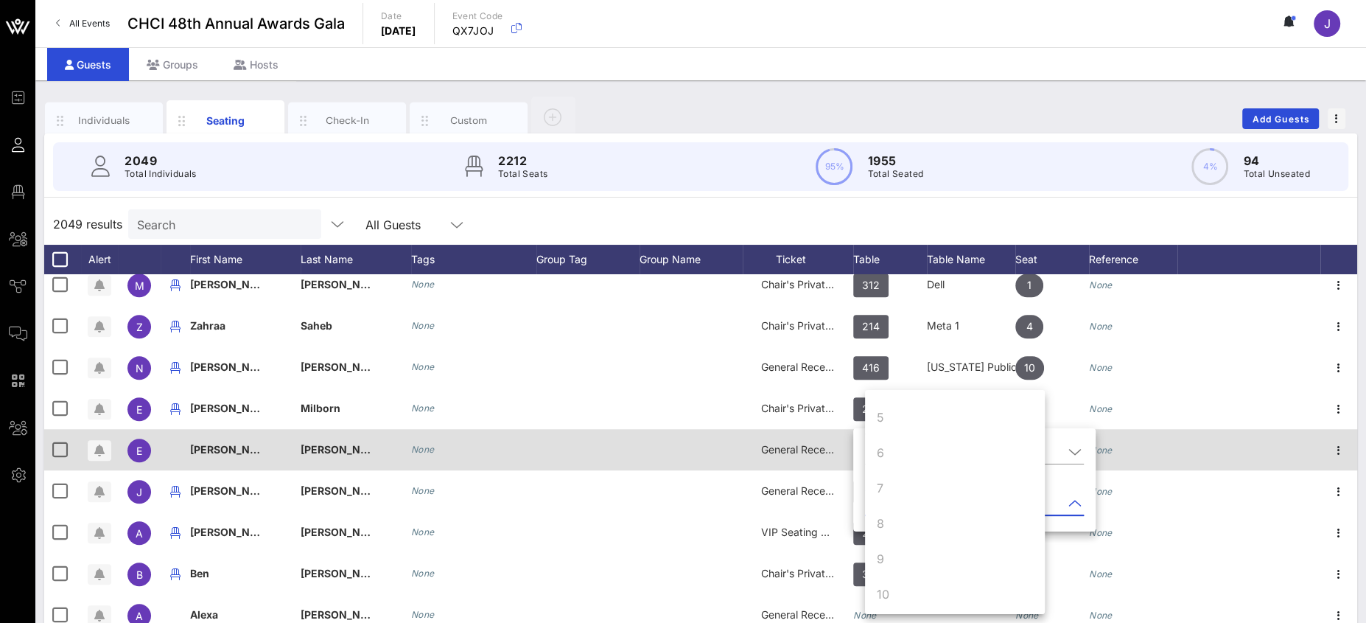
click at [749, 466] on div "General Reception" at bounding box center [798, 458] width 111 height 58
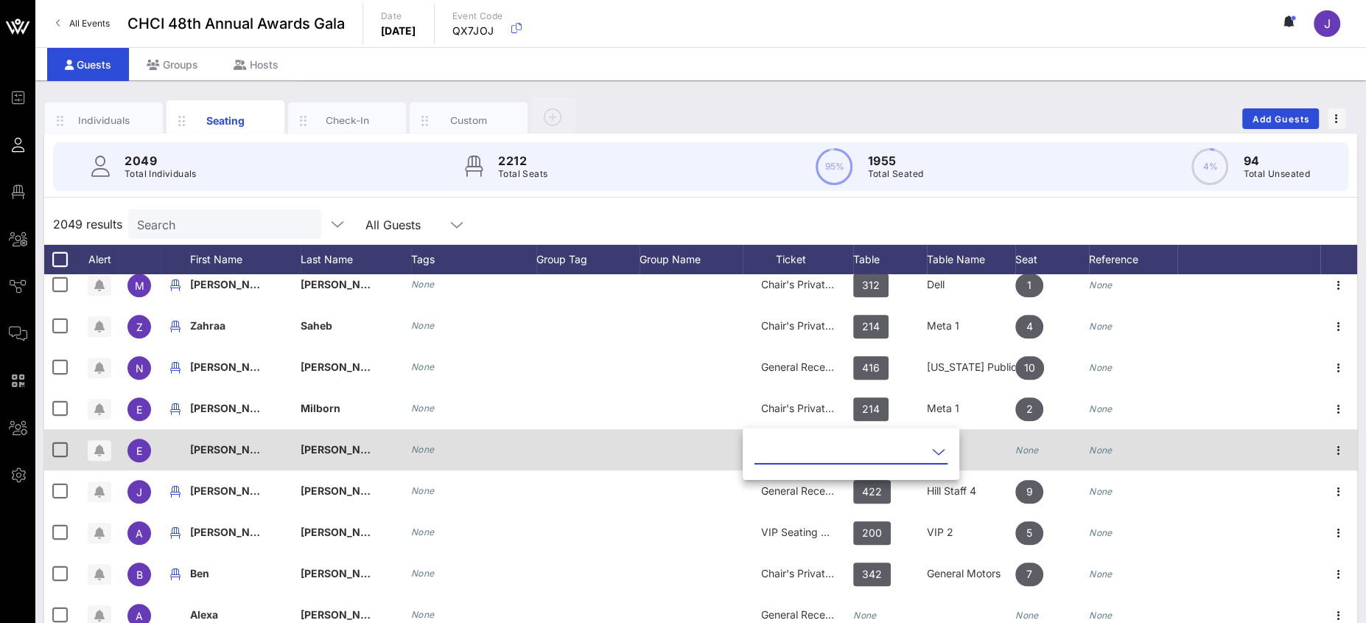
click at [539, 449] on div at bounding box center [587, 449] width 103 height 41
click at [870, 455] on div "None" at bounding box center [865, 449] width 24 height 41
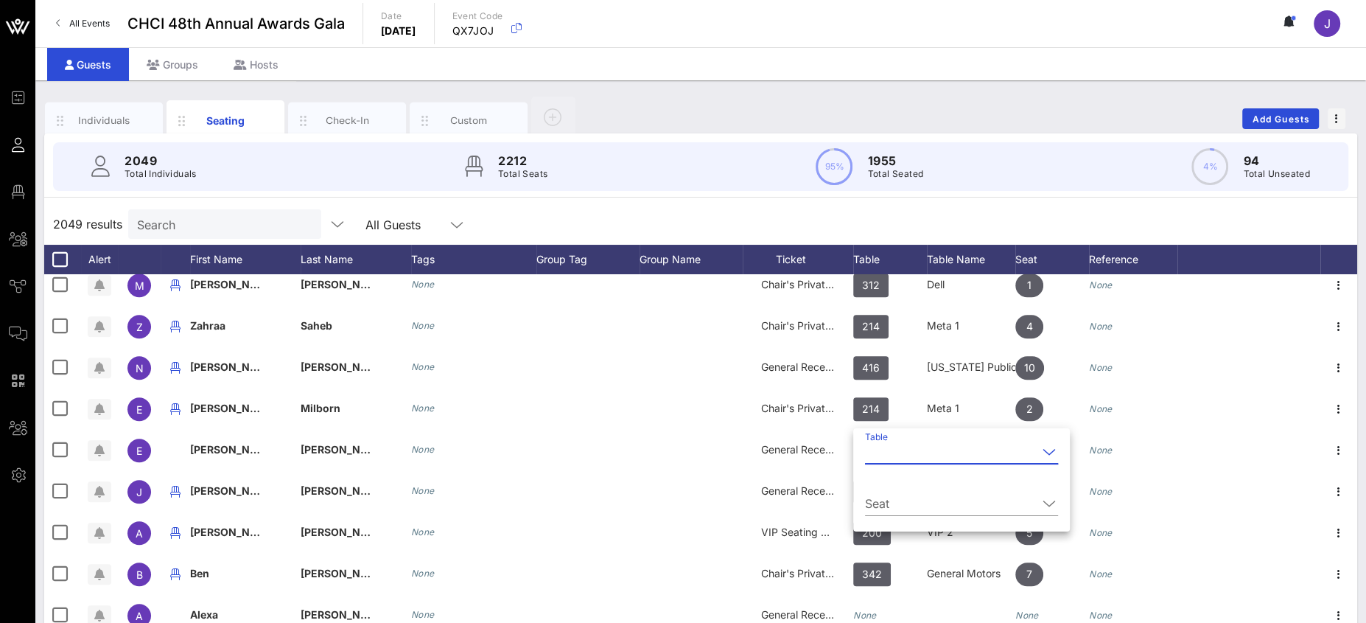
click at [882, 455] on input "Table" at bounding box center [951, 452] width 172 height 24
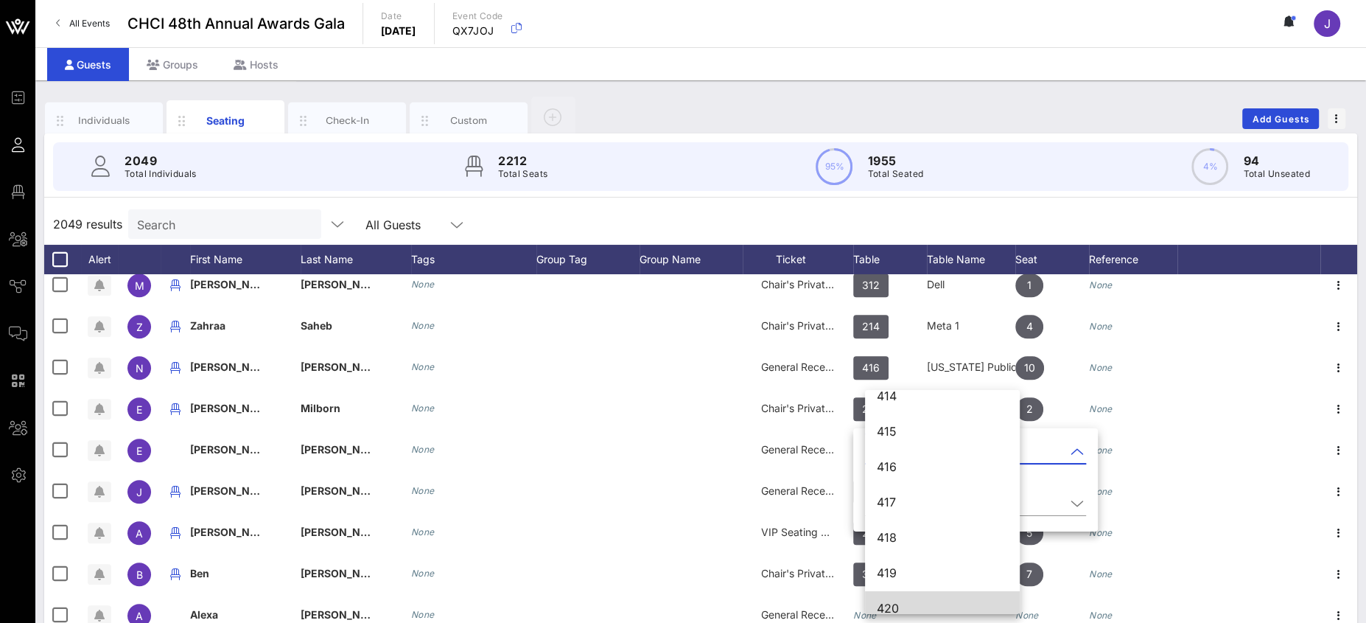
scroll to position [5016, 0]
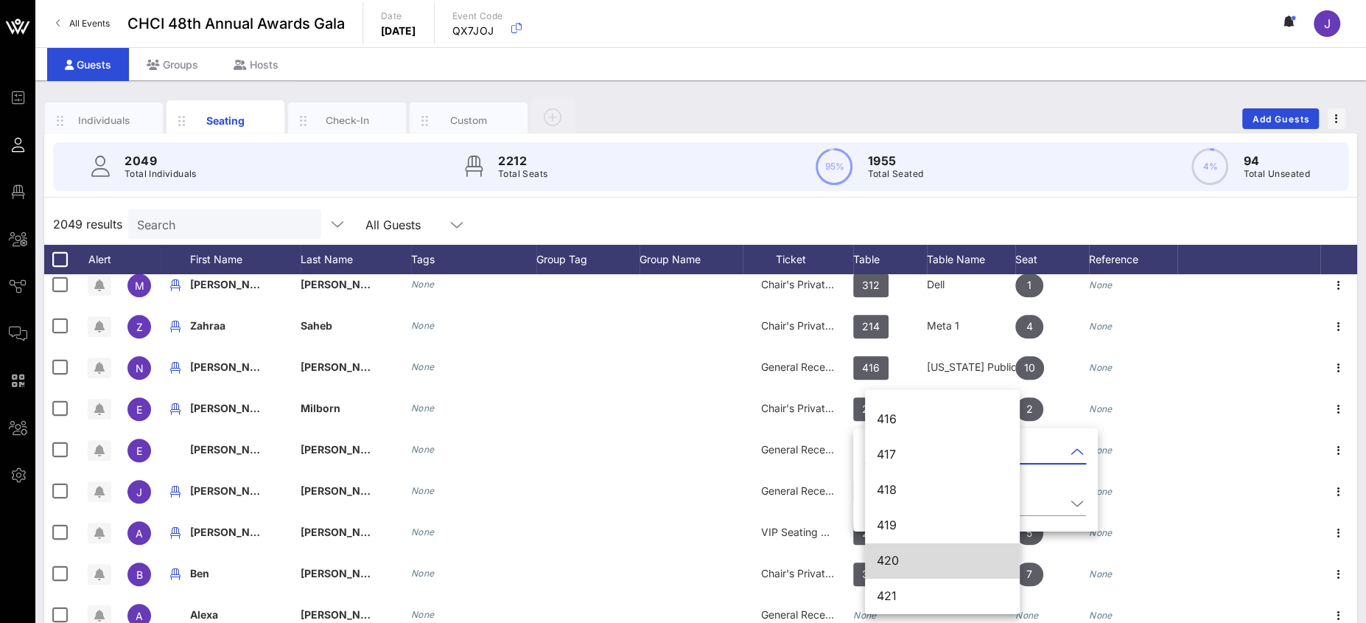
click at [897, 553] on div "420" at bounding box center [942, 560] width 131 height 14
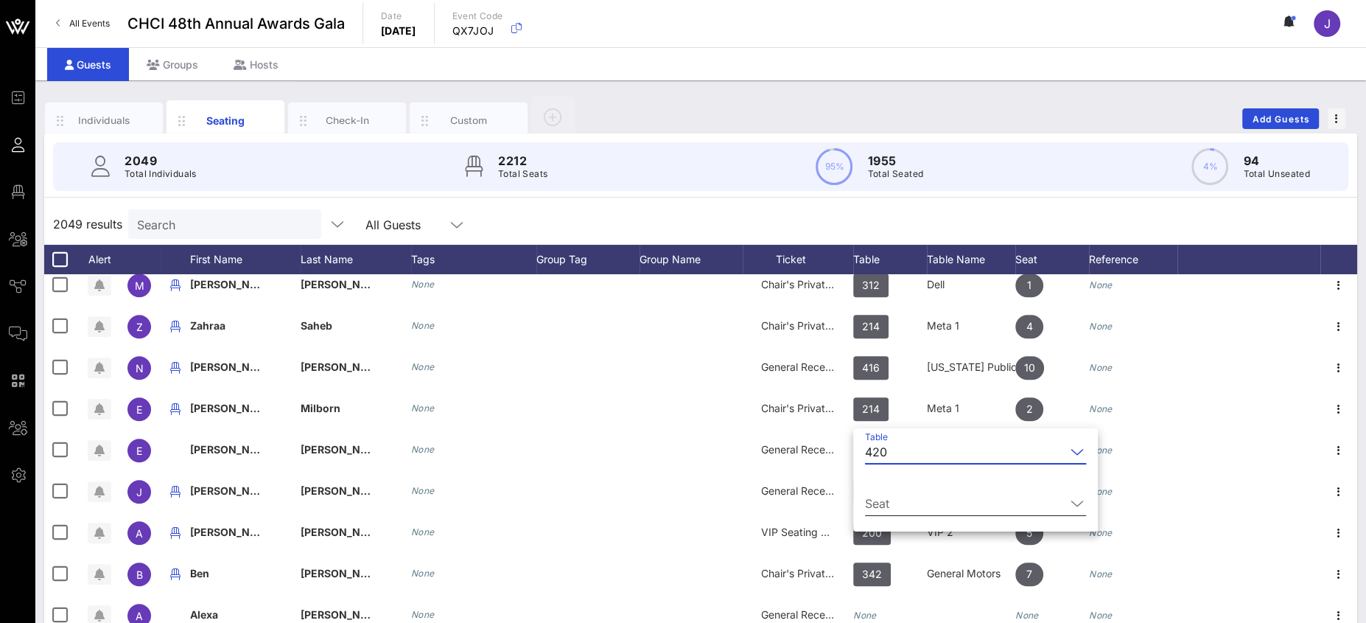
click at [890, 489] on div "Seat" at bounding box center [975, 507] width 221 height 49
click at [902, 508] on input "Seat" at bounding box center [965, 503] width 200 height 24
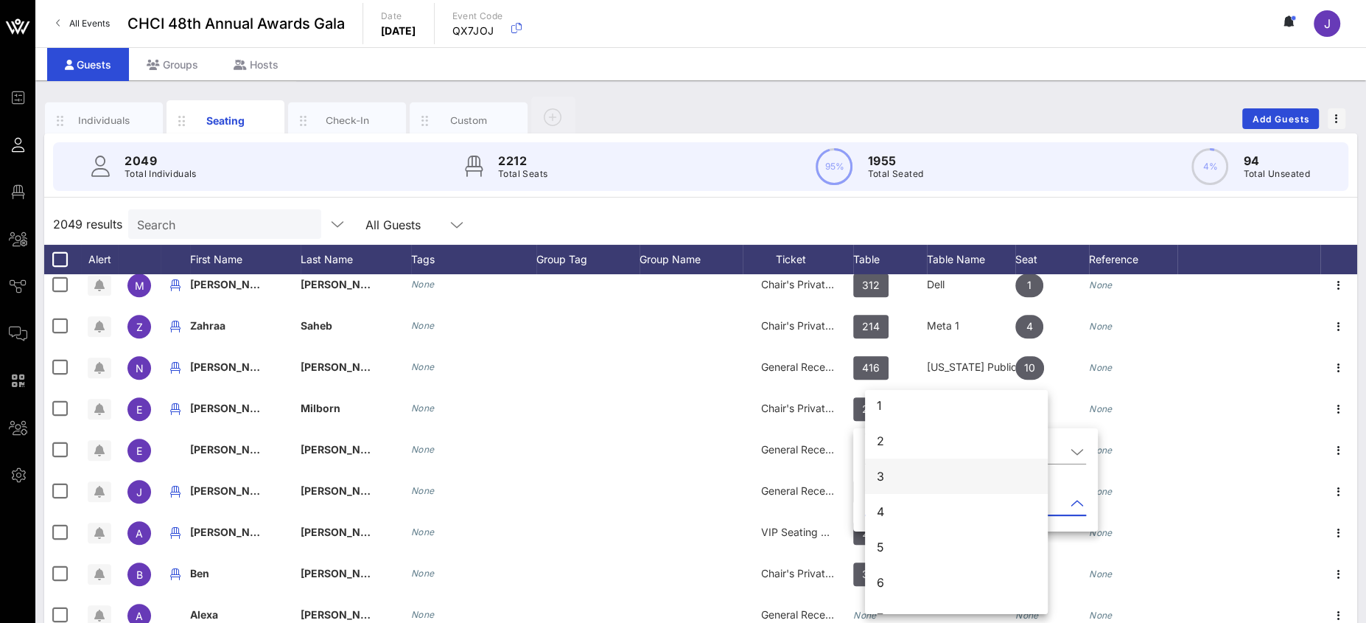
scroll to position [0, 0]
click at [892, 410] on div "1" at bounding box center [956, 413] width 183 height 35
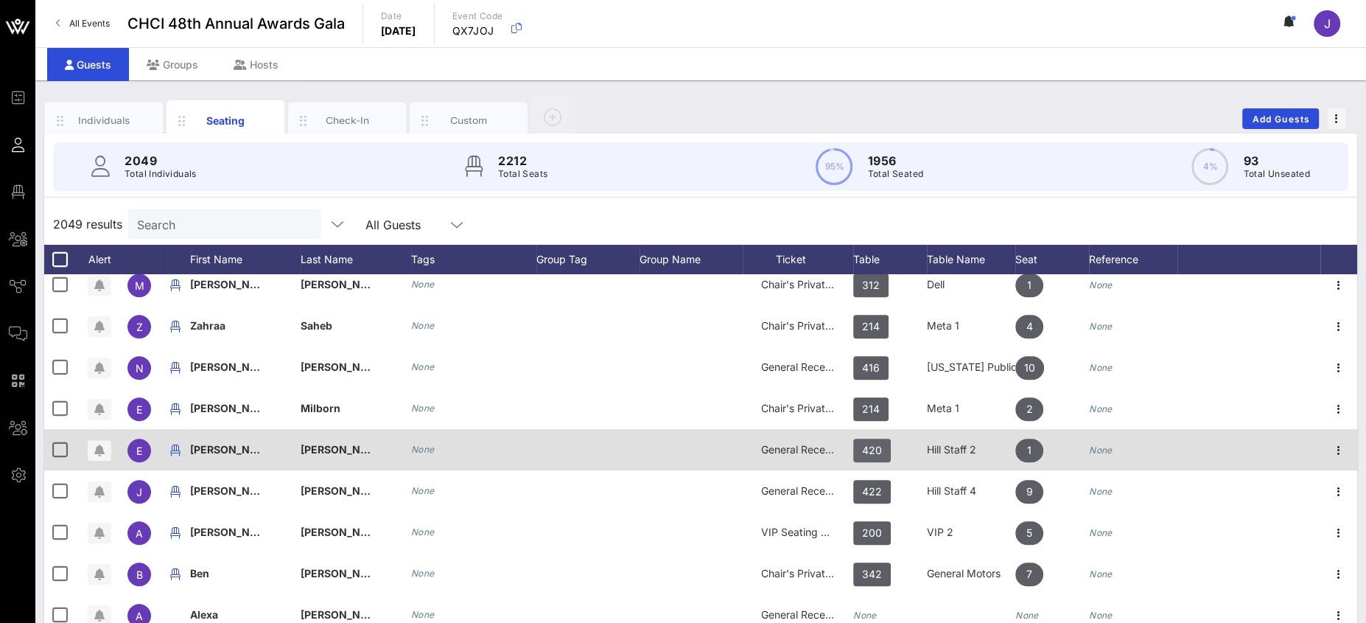
click at [877, 453] on span "420" at bounding box center [872, 450] width 20 height 24
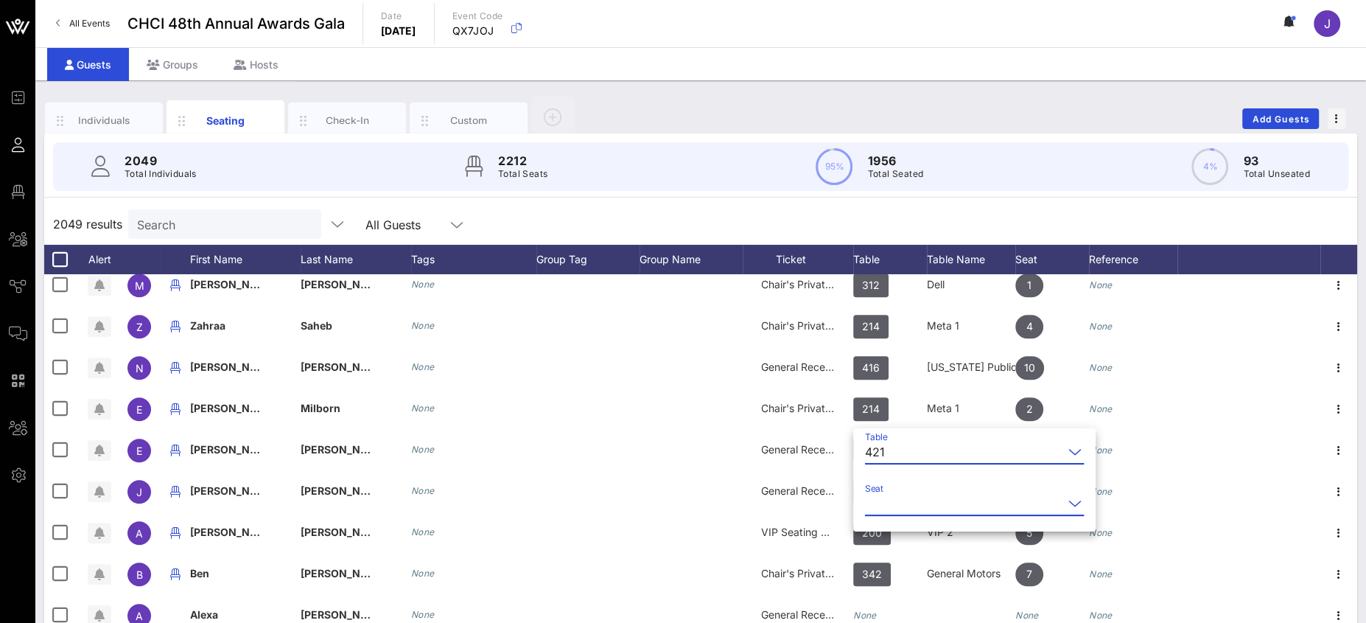
click at [886, 501] on input "Seat" at bounding box center [964, 503] width 198 height 24
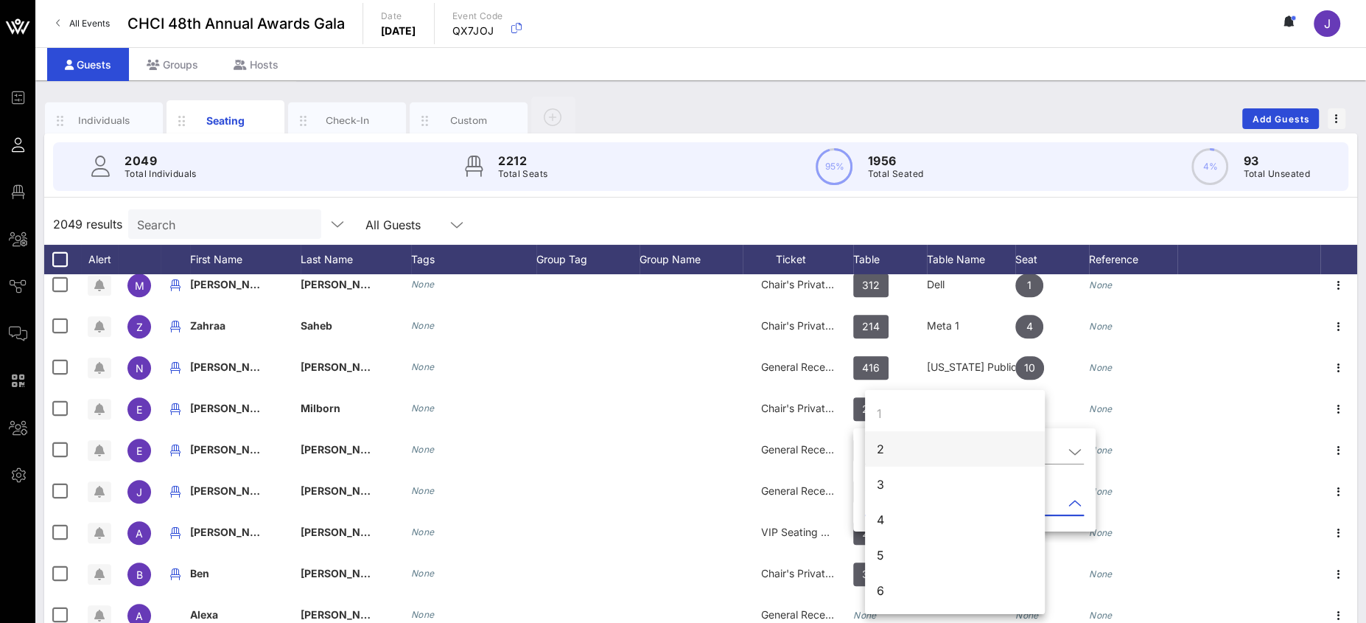
click at [892, 452] on div "2" at bounding box center [955, 448] width 180 height 35
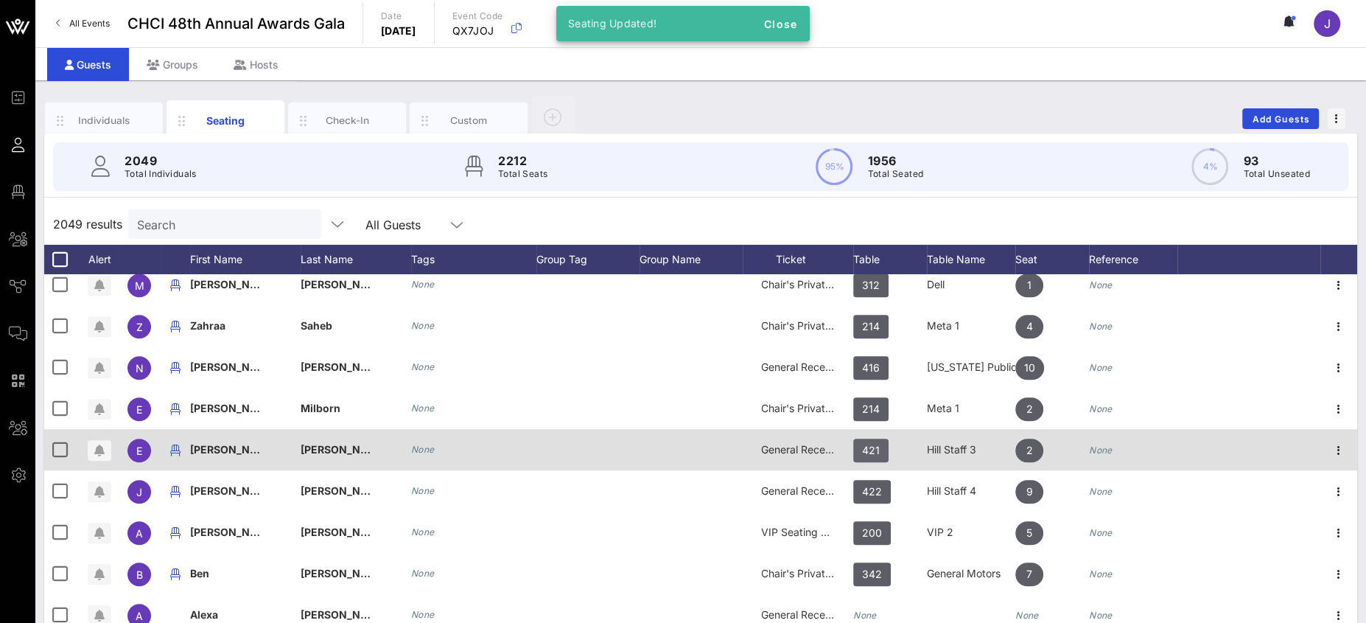
click at [877, 447] on span "421" at bounding box center [871, 450] width 18 height 24
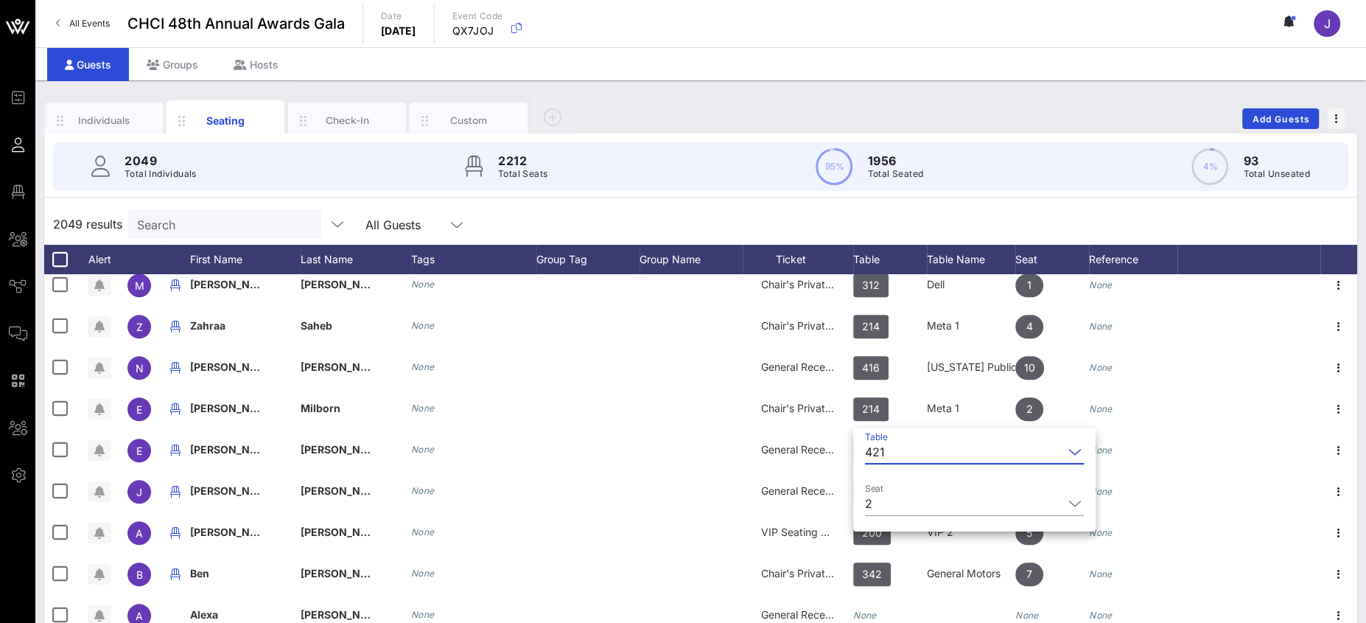
click at [1213, 223] on div "2049 results Search All Guests" at bounding box center [700, 223] width 1313 height 41
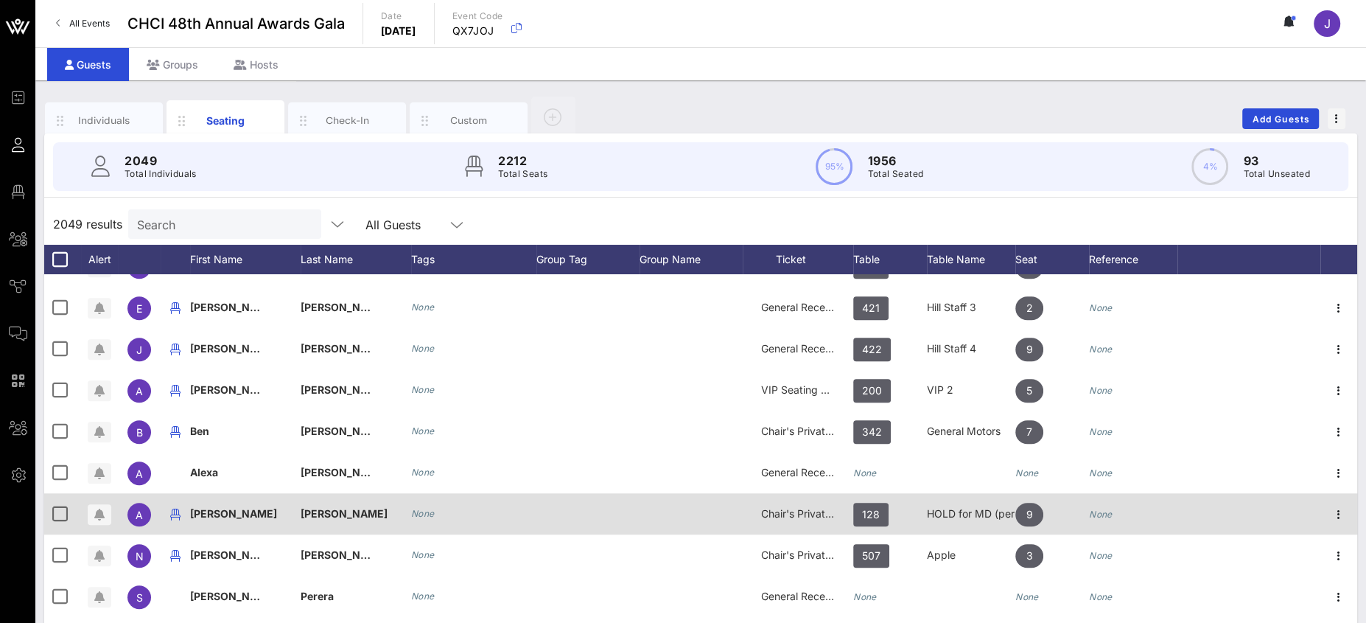
scroll to position [23137, 0]
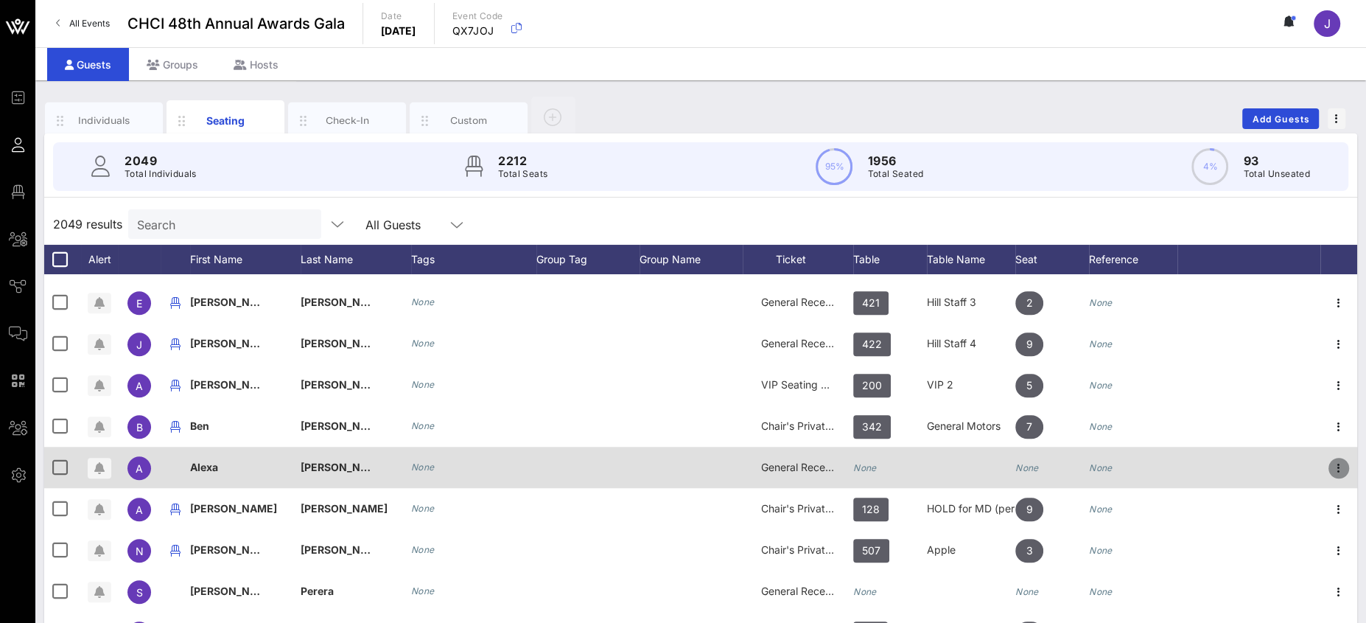
click at [1213, 468] on icon "button" at bounding box center [1339, 468] width 18 height 18
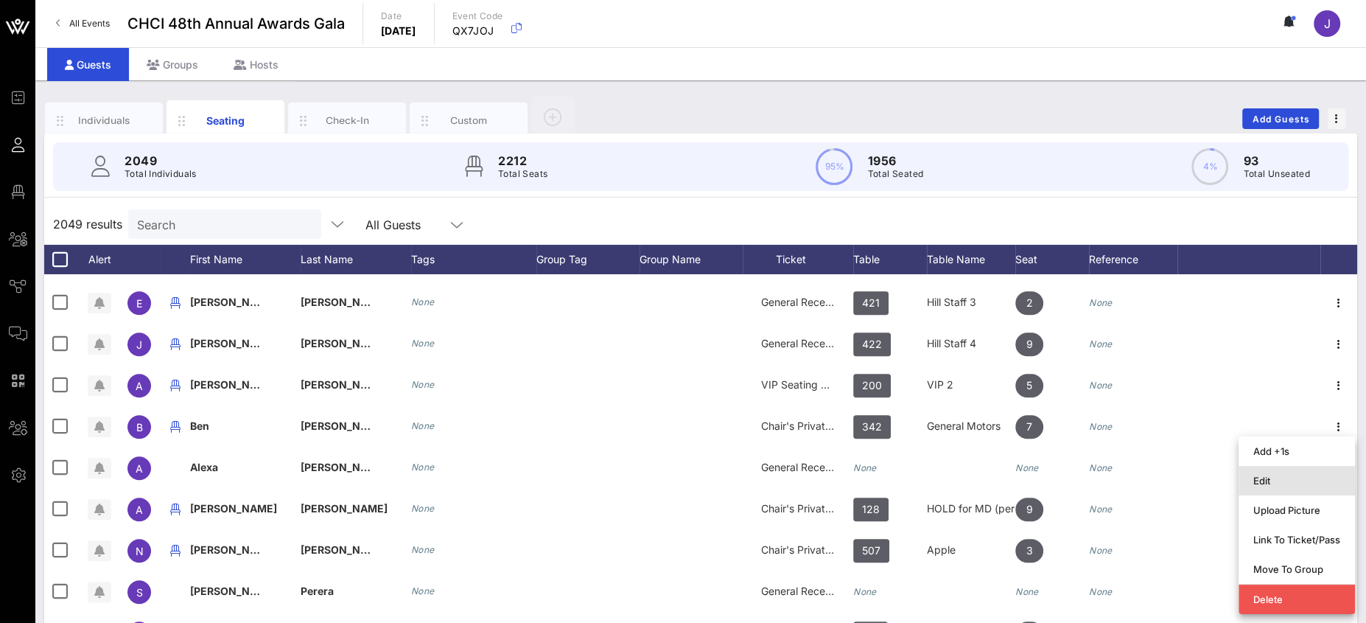
click at [1213, 479] on div "Edit" at bounding box center [1296, 480] width 87 height 12
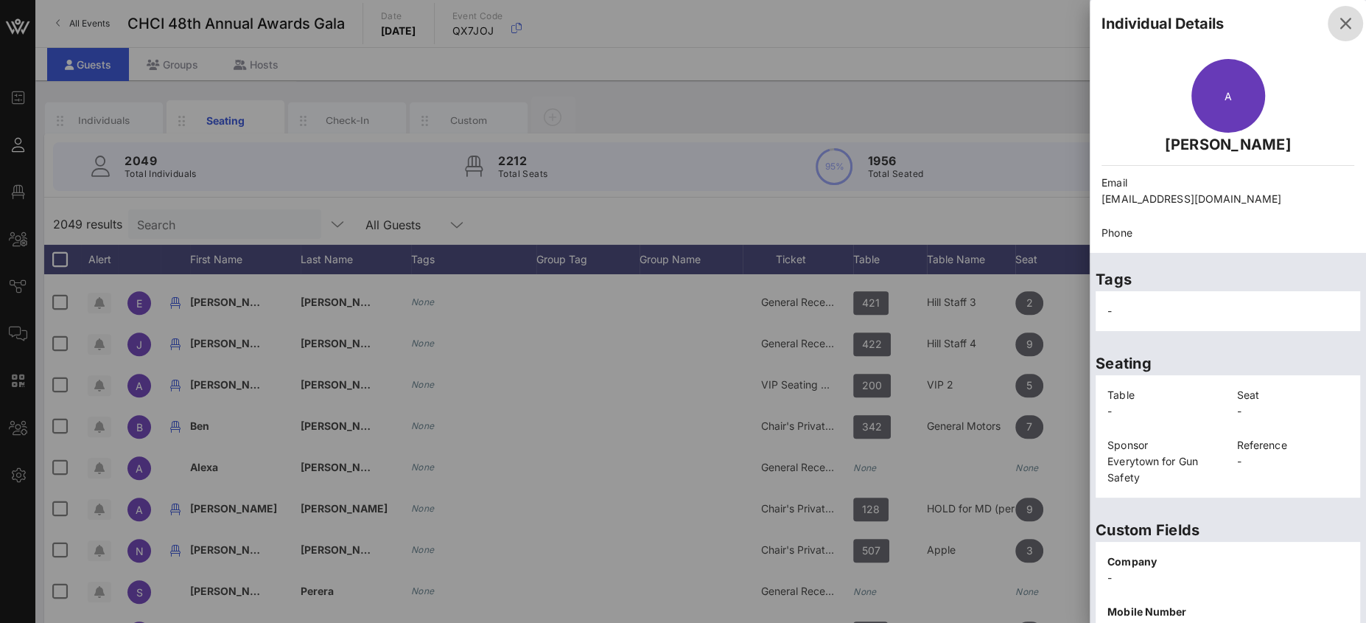
click at [1213, 24] on icon "button" at bounding box center [1345, 24] width 18 height 18
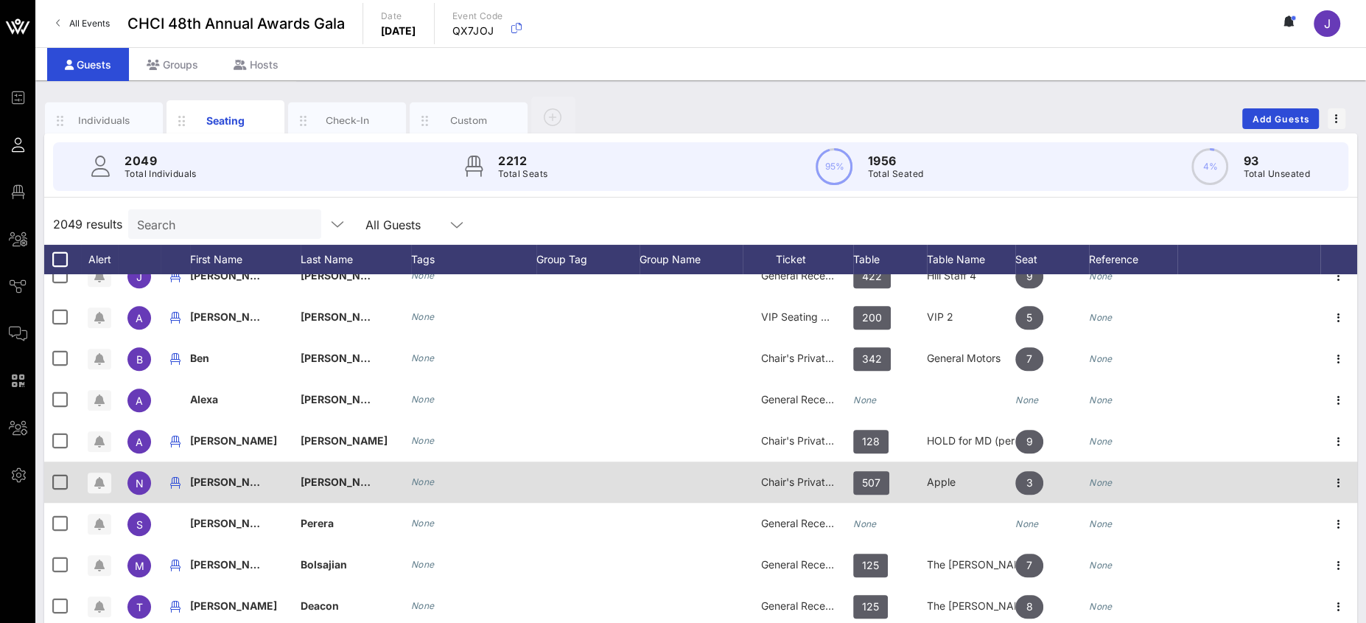
scroll to position [23211, 0]
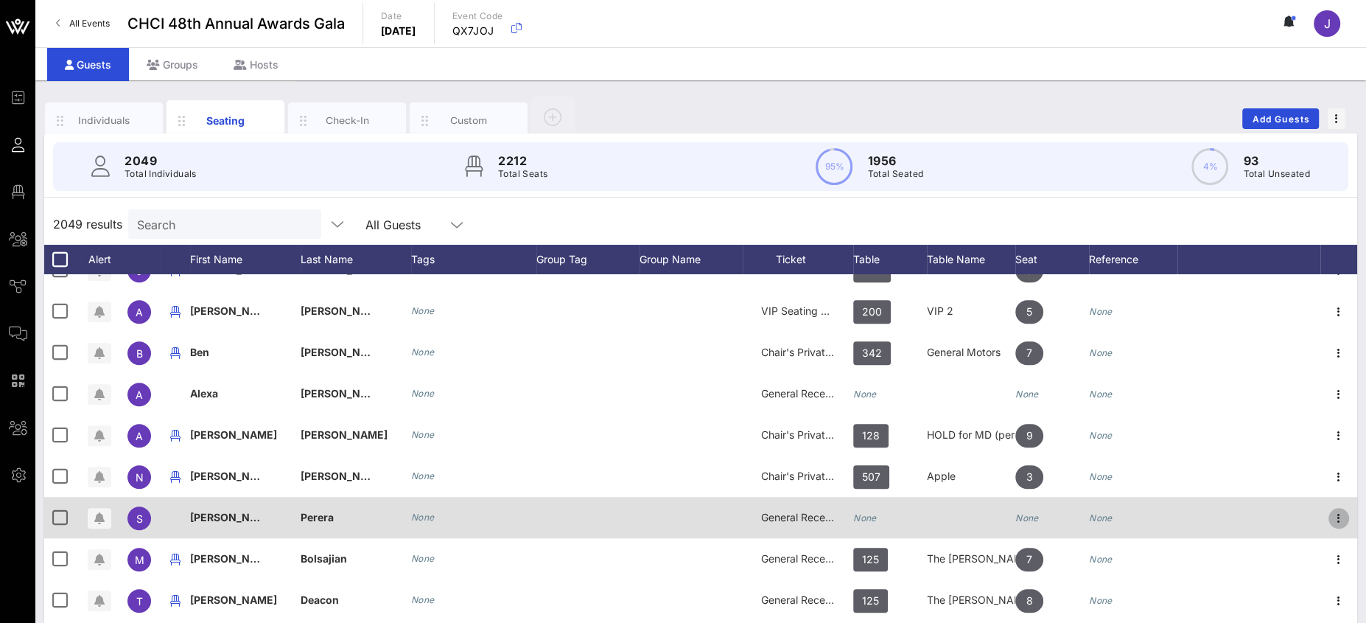
click at [1213, 520] on icon "button" at bounding box center [1339, 518] width 18 height 18
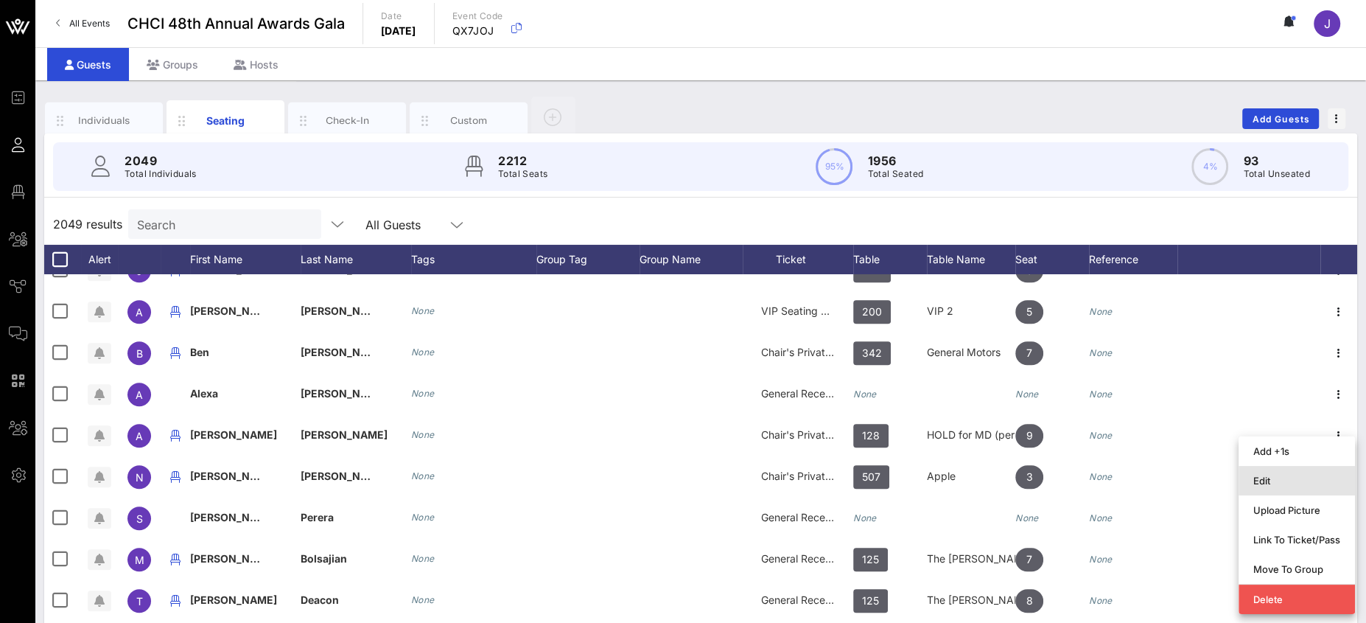
click at [1213, 477] on div "Edit" at bounding box center [1296, 480] width 87 height 12
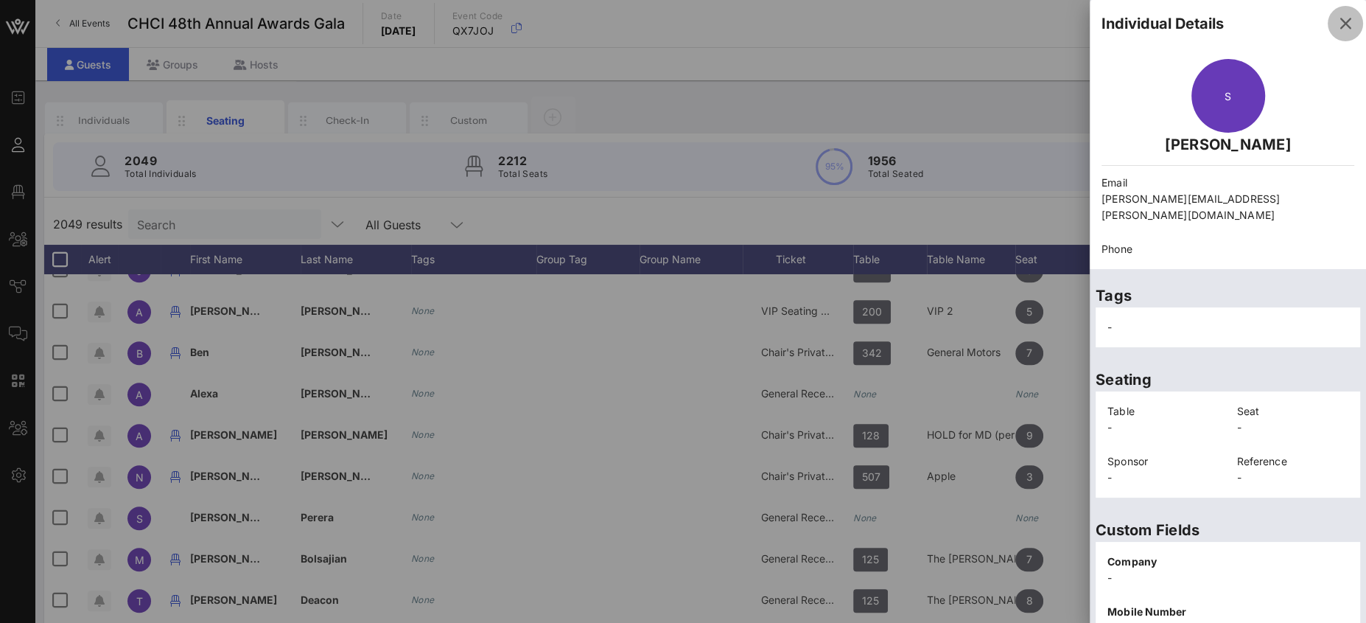
click at [1213, 20] on icon "button" at bounding box center [1345, 24] width 18 height 18
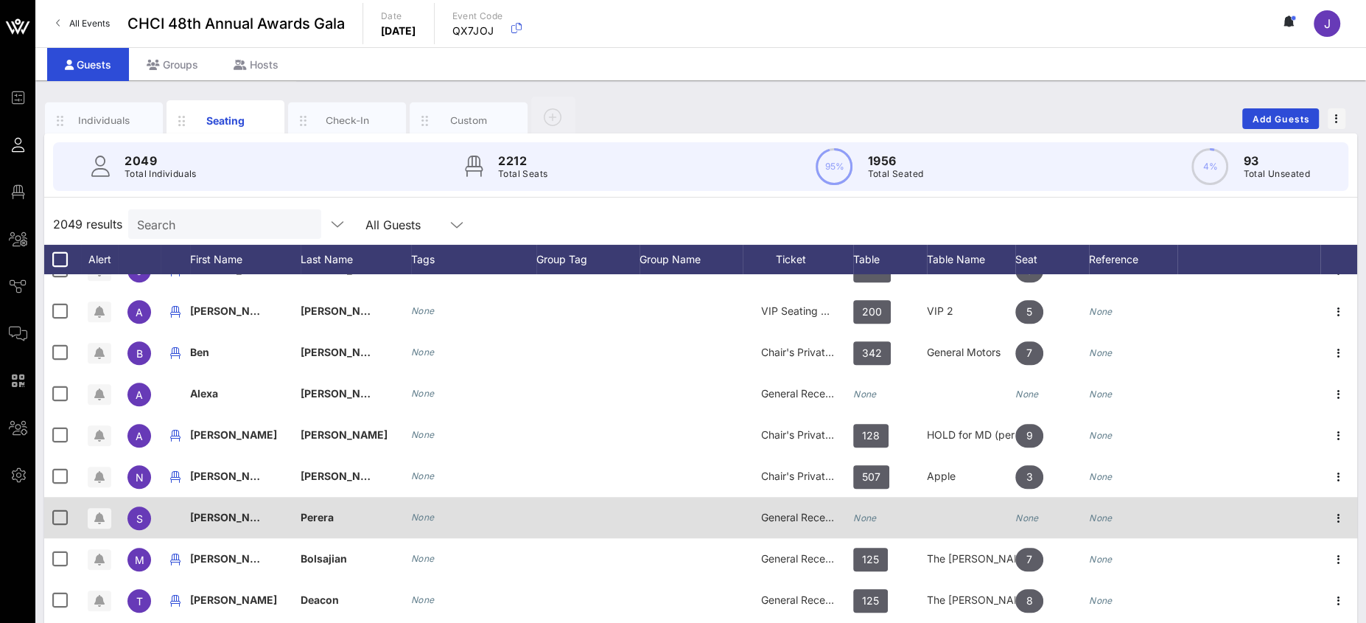
click at [871, 518] on icon "None" at bounding box center [865, 517] width 24 height 11
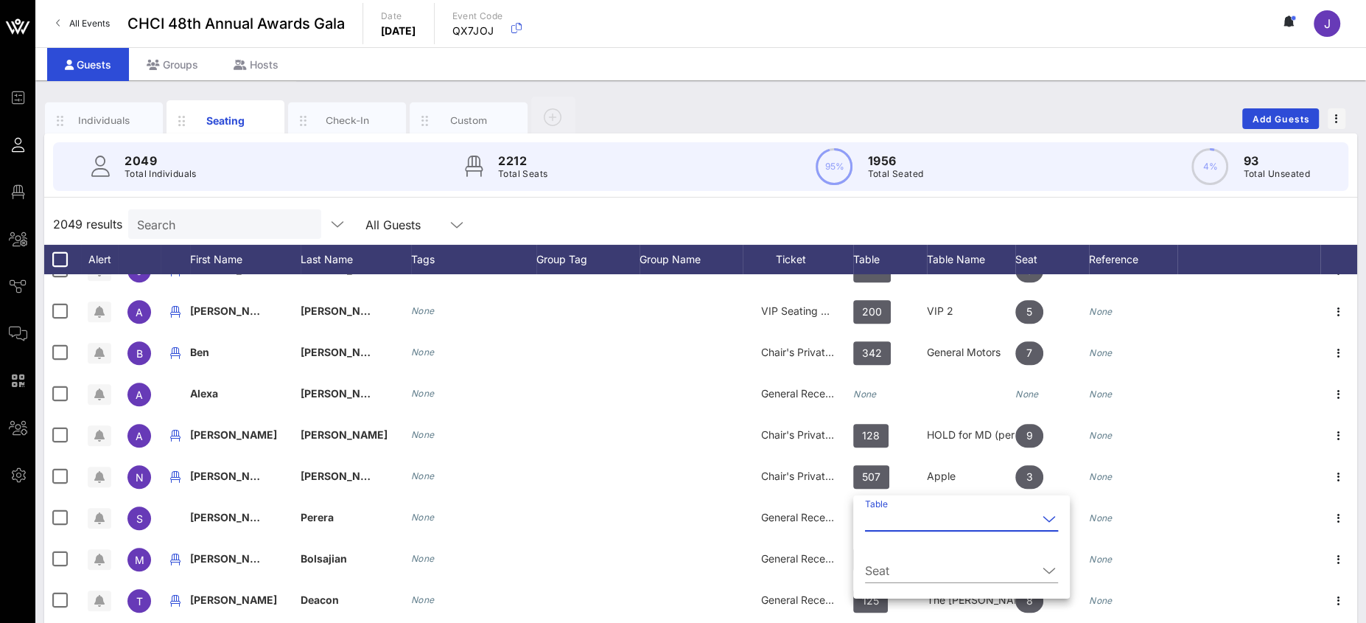
click at [956, 111] on div "Individuals Seating Check-In Custom Add Guests" at bounding box center [700, 118] width 1313 height 47
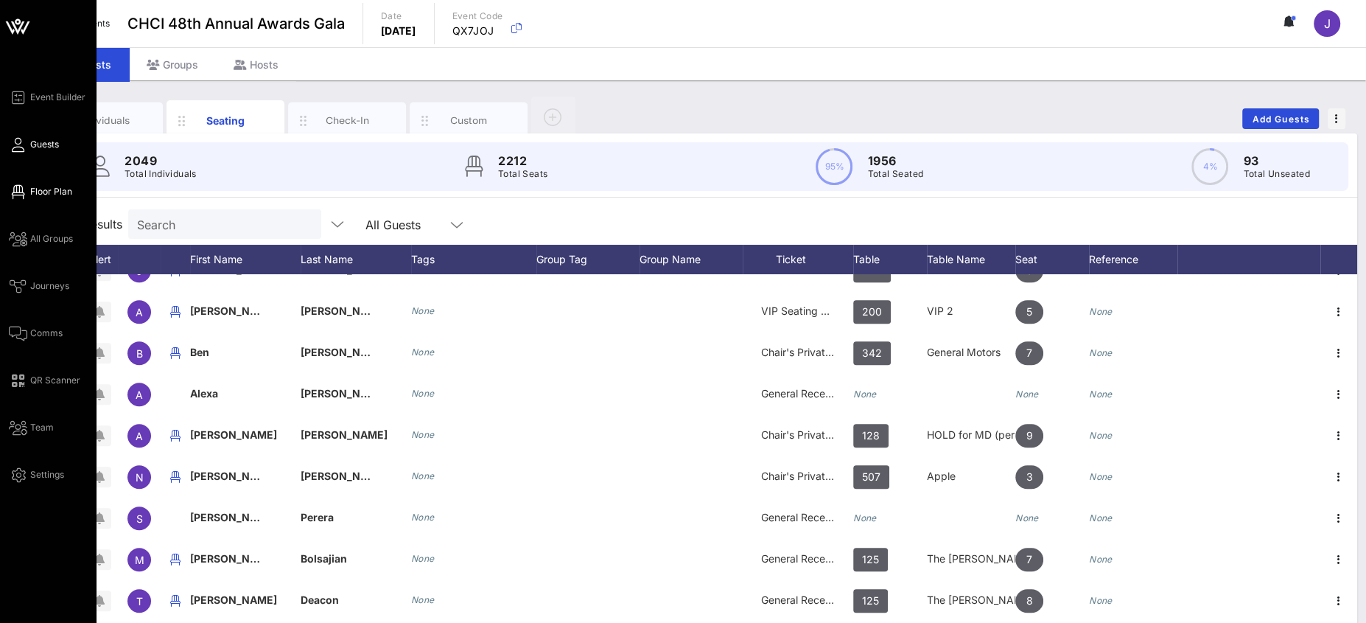
click at [33, 194] on span "Floor Plan" at bounding box center [51, 191] width 42 height 13
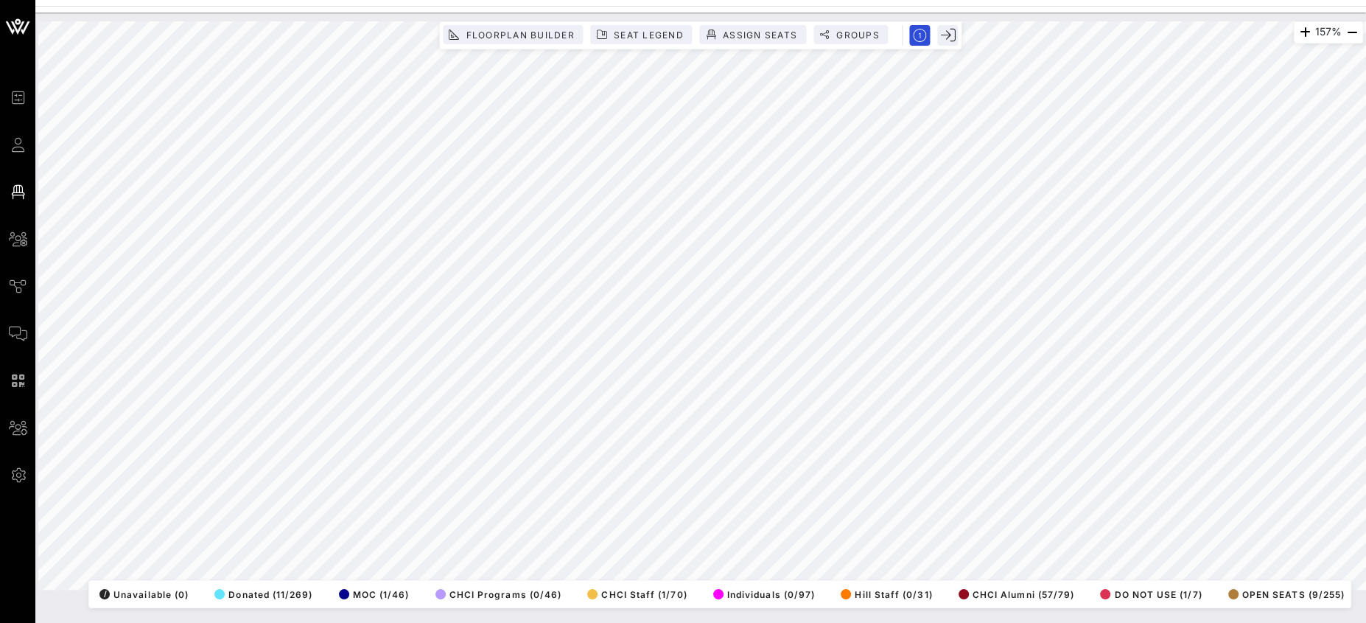
click at [751, 553] on div "157% Floorplan Builder Seat Legend Assign Seats Groups Exit All Reserved Shared…" at bounding box center [700, 305] width 1325 height 568
click at [326, 0] on html "Event Builder Guests Floor Plan All Groups Journeys Comms QR Scanner Team Setti…" at bounding box center [683, 311] width 1366 height 623
click at [597, 0] on html "Event Builder Guests Floor Plan All Groups Journeys Comms QR Scanner Team Setti…" at bounding box center [683, 311] width 1366 height 623
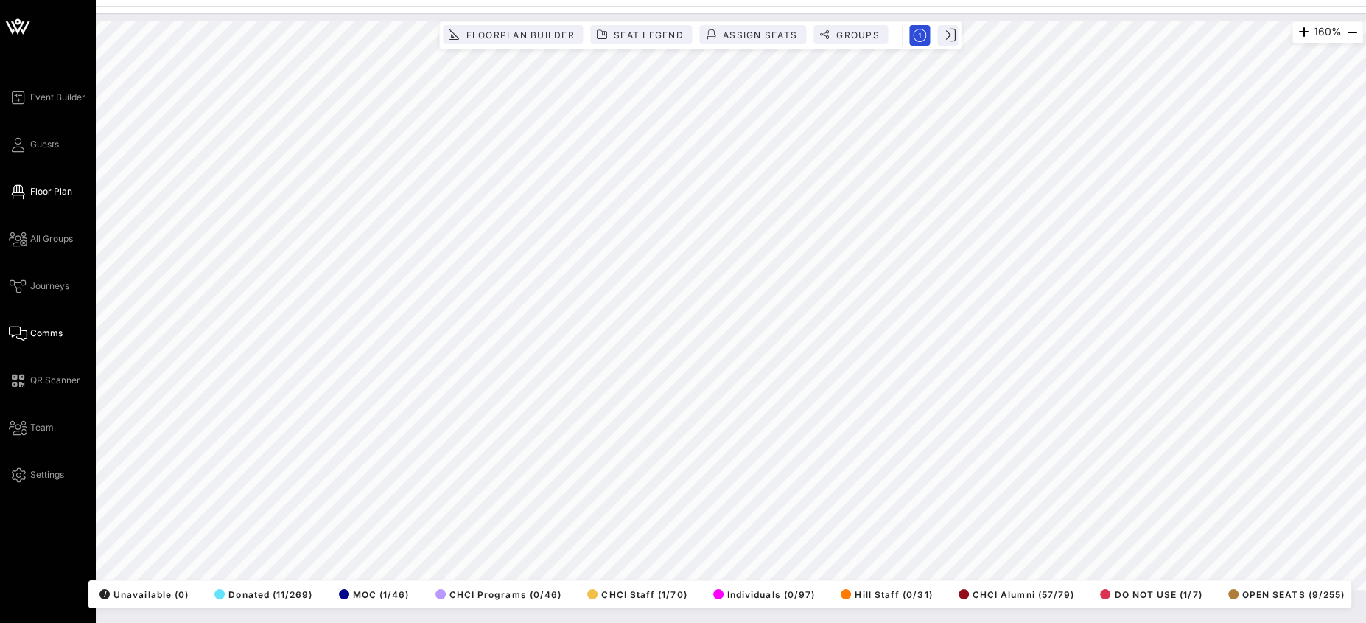
click at [57, 341] on div "Event Builder Guests Floor Plan All Groups Journeys Comms QR Scanner Team Setti…" at bounding box center [683, 311] width 1366 height 623
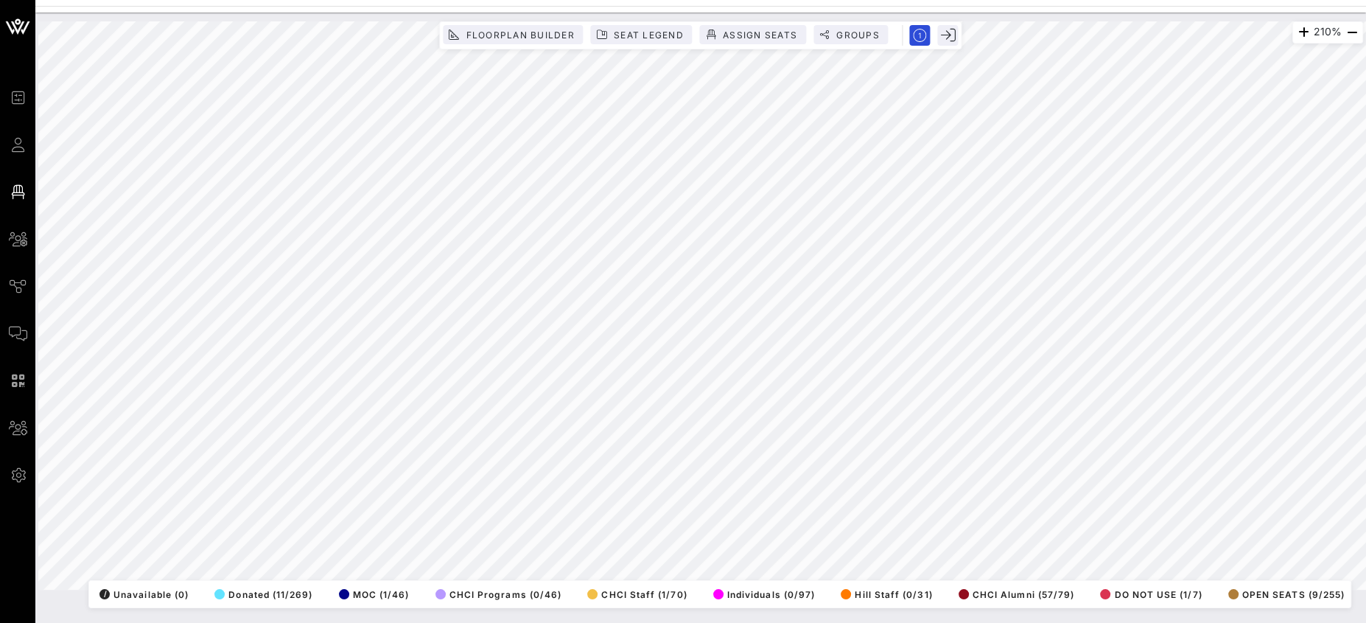
click at [657, 553] on html "Event Builder Guests Floor Plan All Groups Journeys Comms QR Scanner Team Setti…" at bounding box center [683, 311] width 1366 height 623
click at [915, 0] on html "Event Builder Guests Floor Plan All Groups Journeys Comms QR Scanner Team Setti…" at bounding box center [683, 311] width 1366 height 623
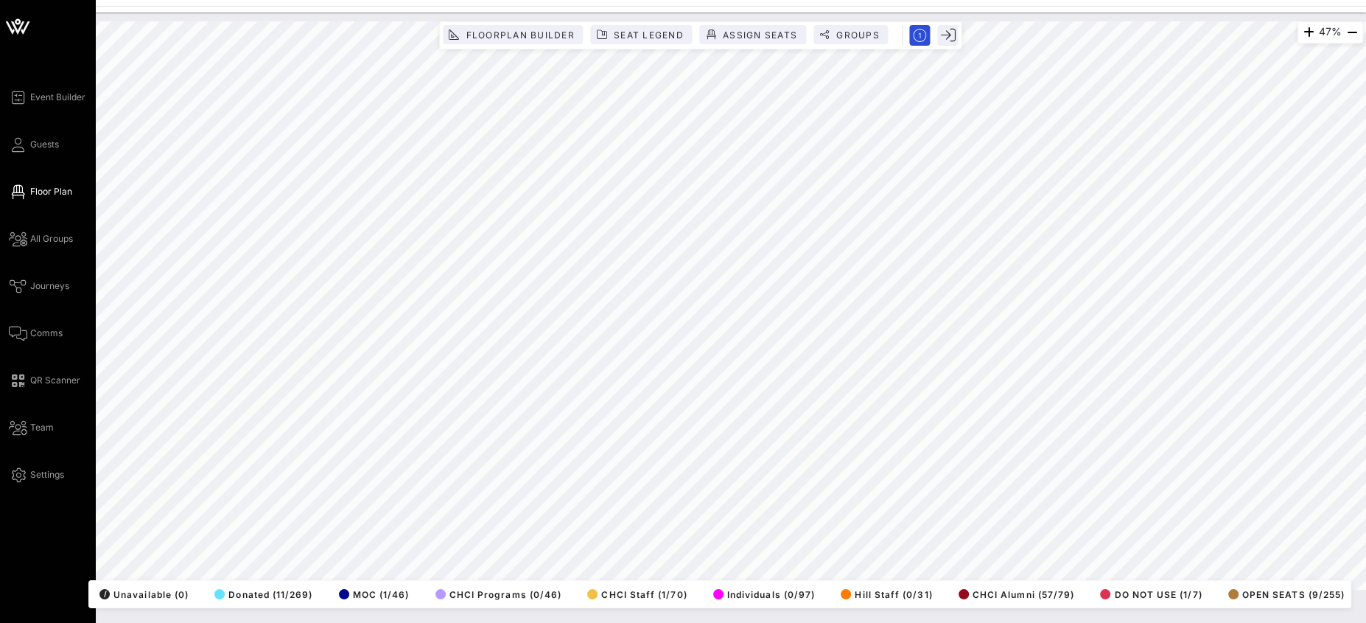
click at [22, 133] on div "Event Builder Guests Floor Plan All Groups Journeys Comms QR Scanner Team Setti…" at bounding box center [52, 285] width 87 height 395
click at [30, 141] on span "Guests" at bounding box center [44, 144] width 29 height 13
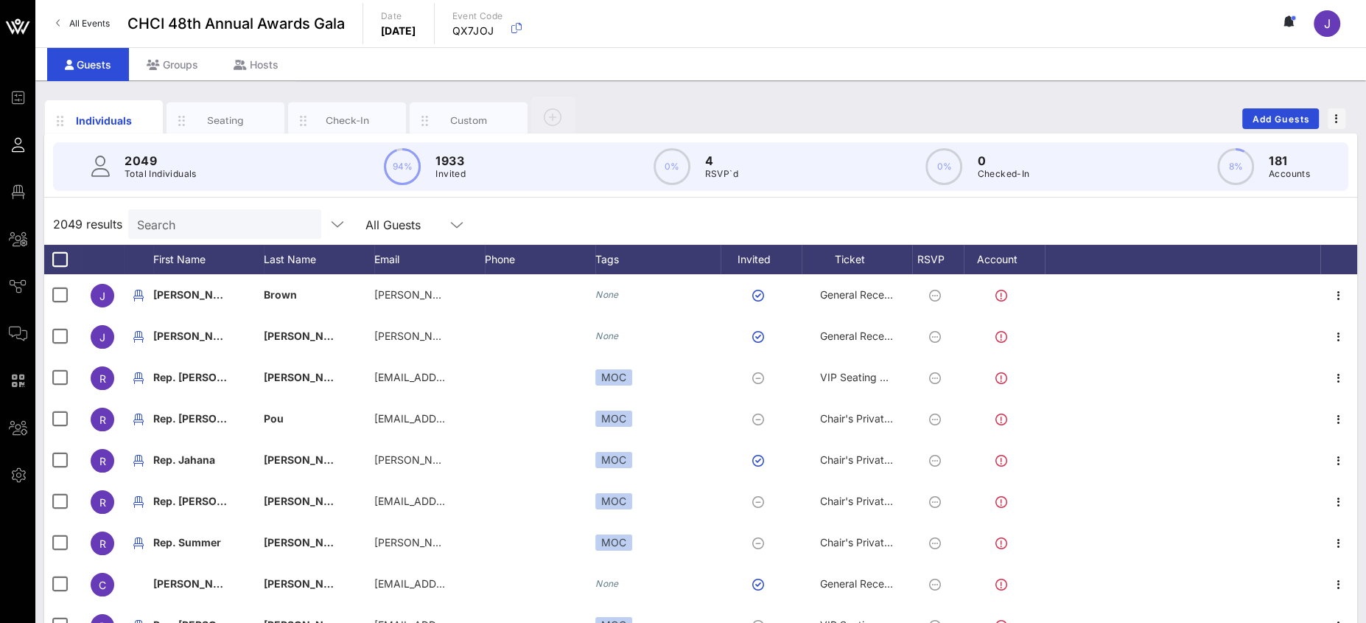
click at [187, 219] on input "Search" at bounding box center [223, 223] width 172 height 19
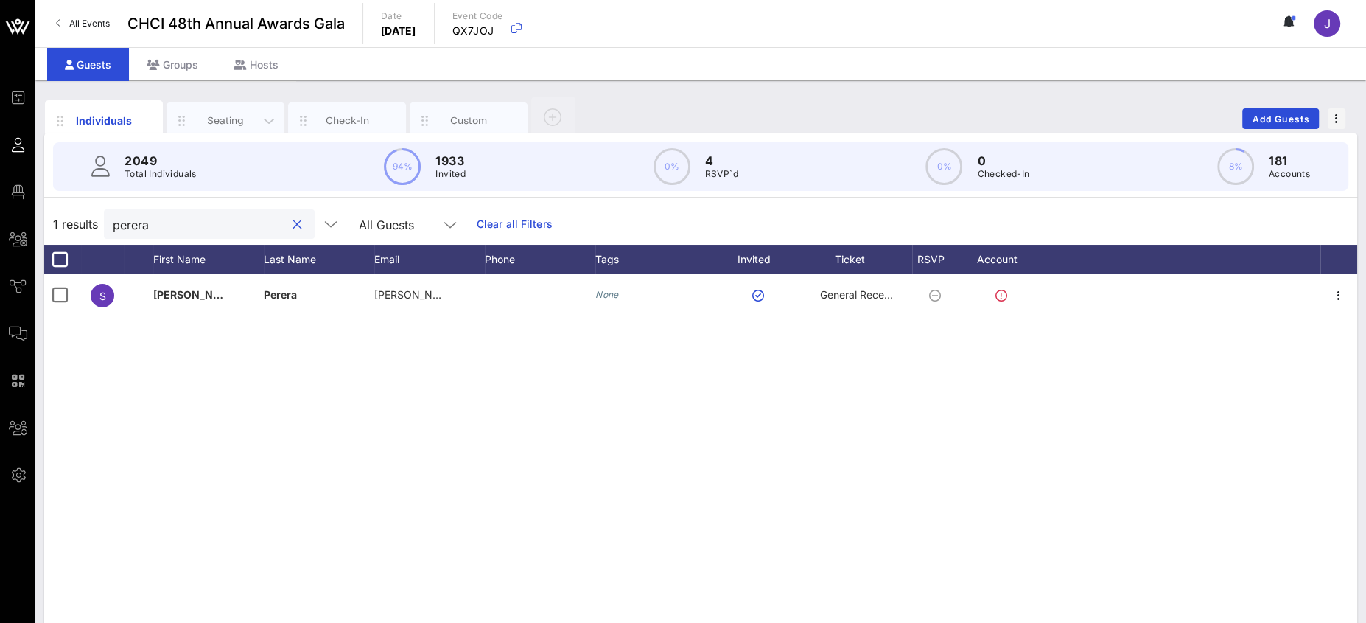
type input "perera"
click at [220, 114] on div "Seating" at bounding box center [226, 120] width 66 height 14
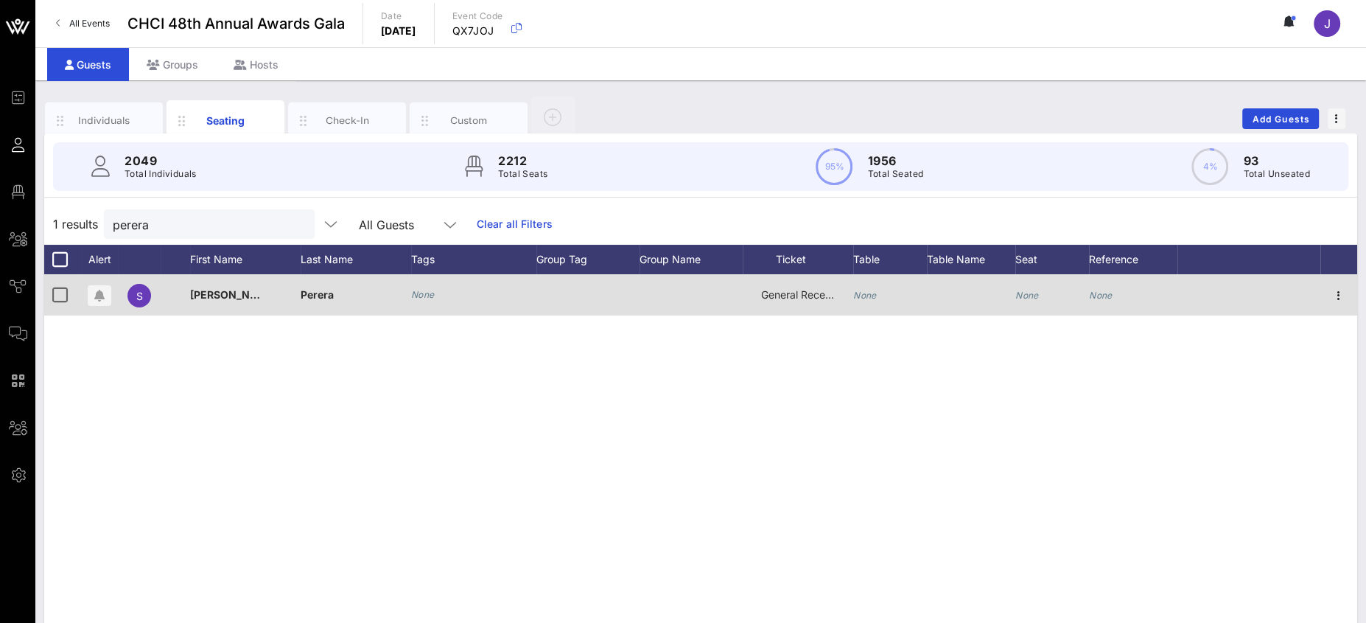
click at [872, 295] on icon "None" at bounding box center [865, 295] width 24 height 11
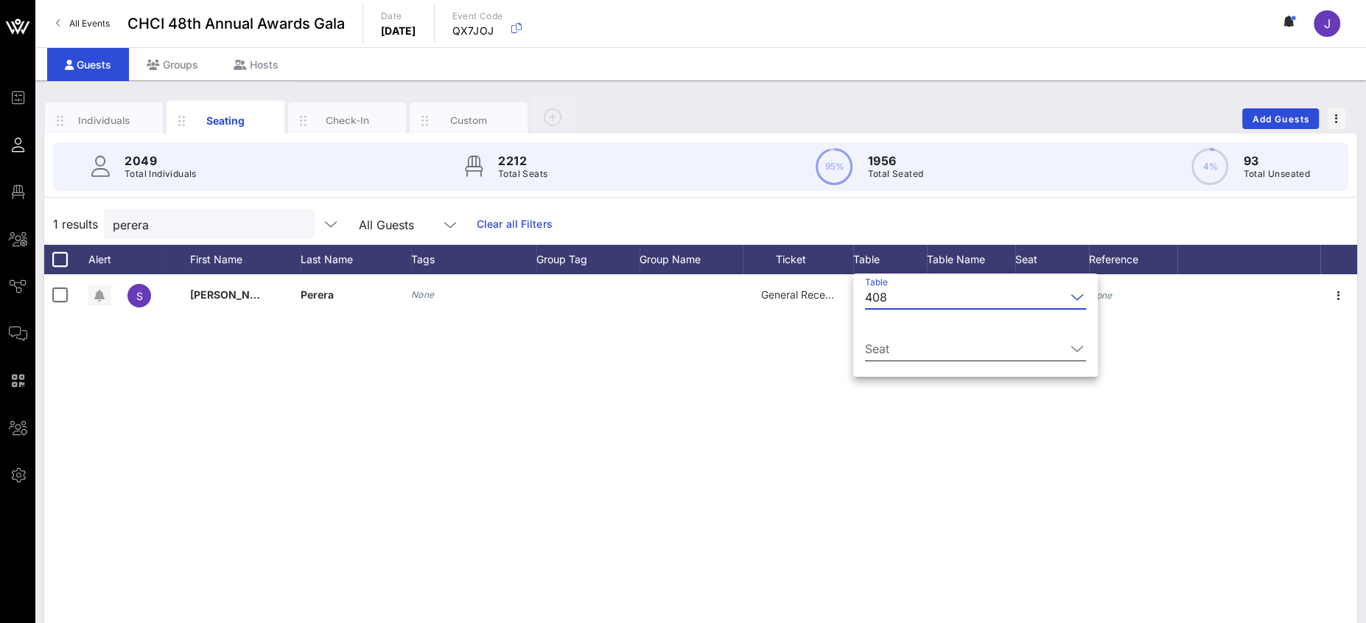
click at [903, 352] on input "Seat" at bounding box center [965, 349] width 200 height 24
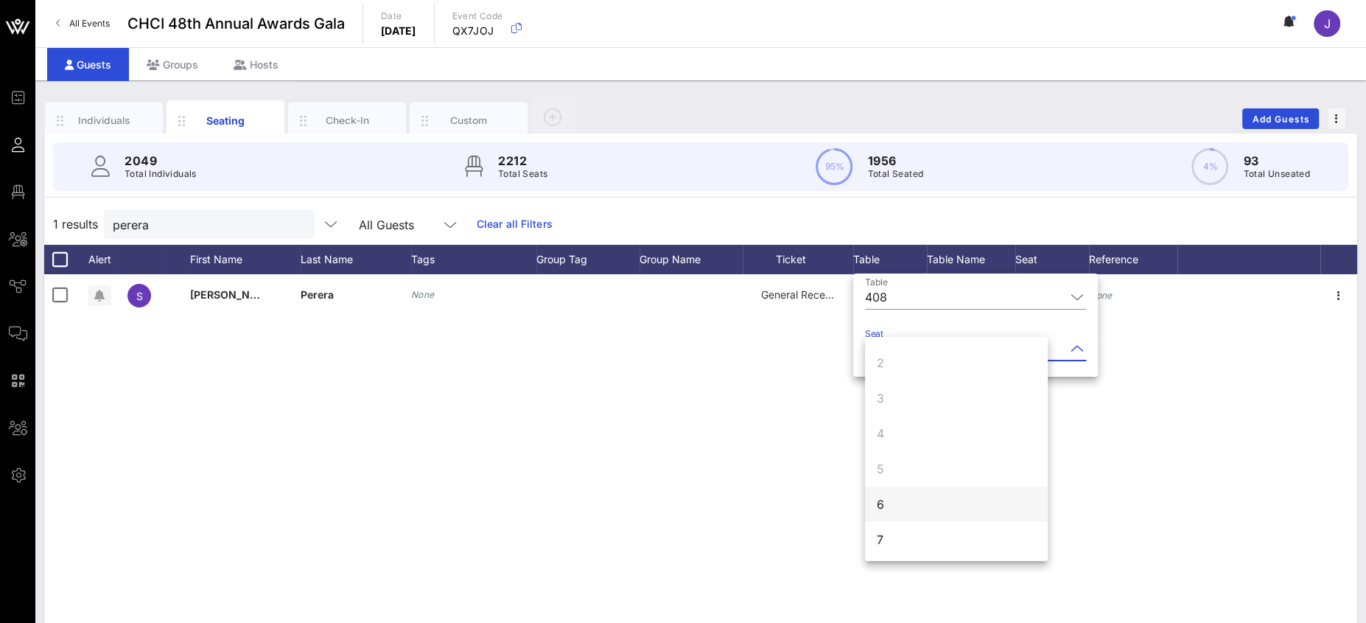
scroll to position [35, 0]
click at [912, 502] on div "6" at bounding box center [956, 501] width 183 height 35
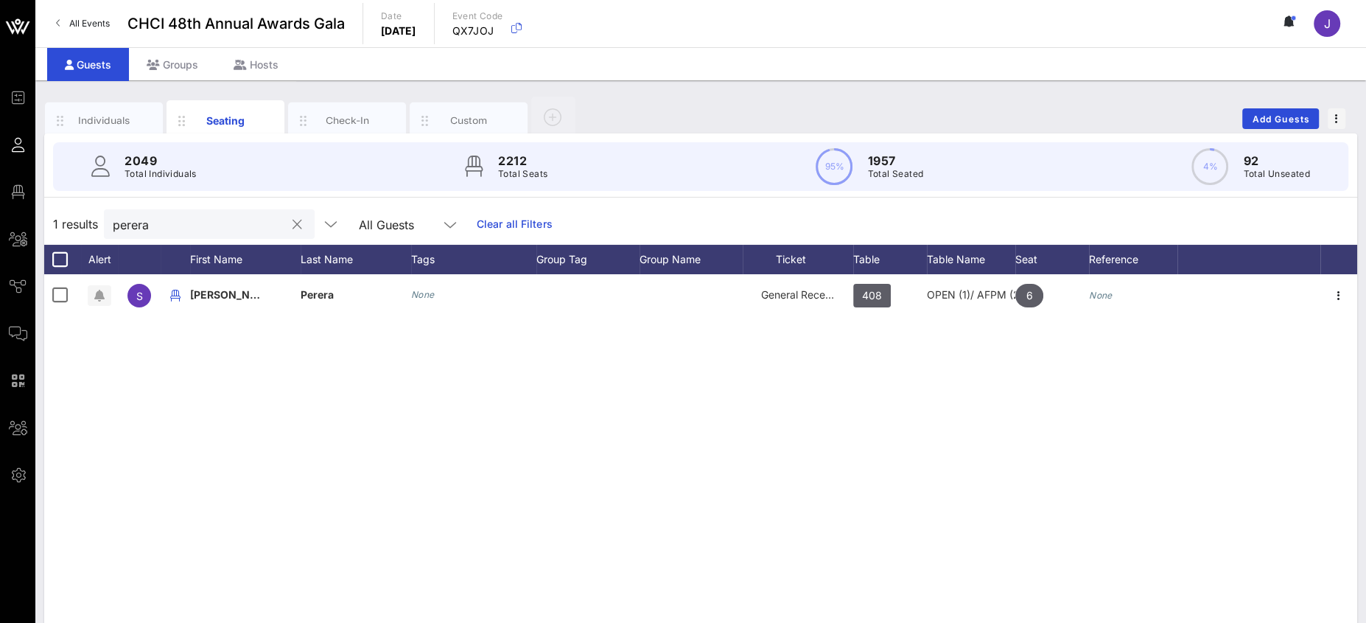
click at [292, 222] on button "clear icon" at bounding box center [297, 224] width 10 height 15
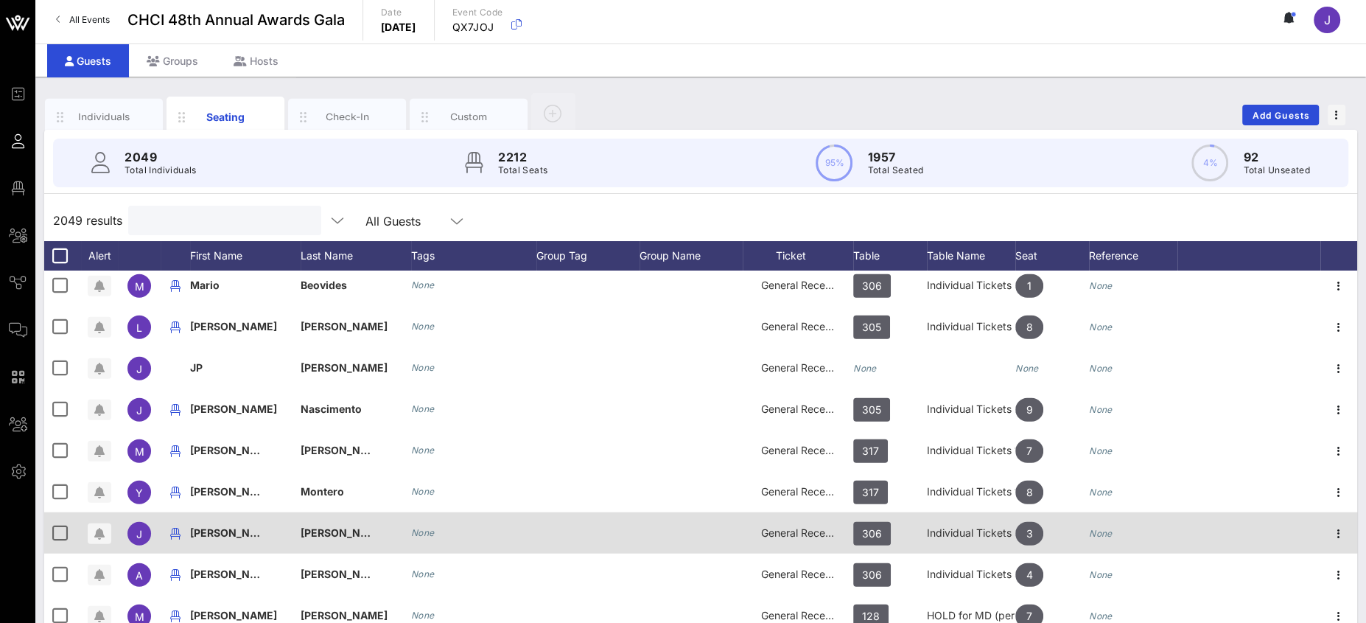
scroll to position [9450, 0]
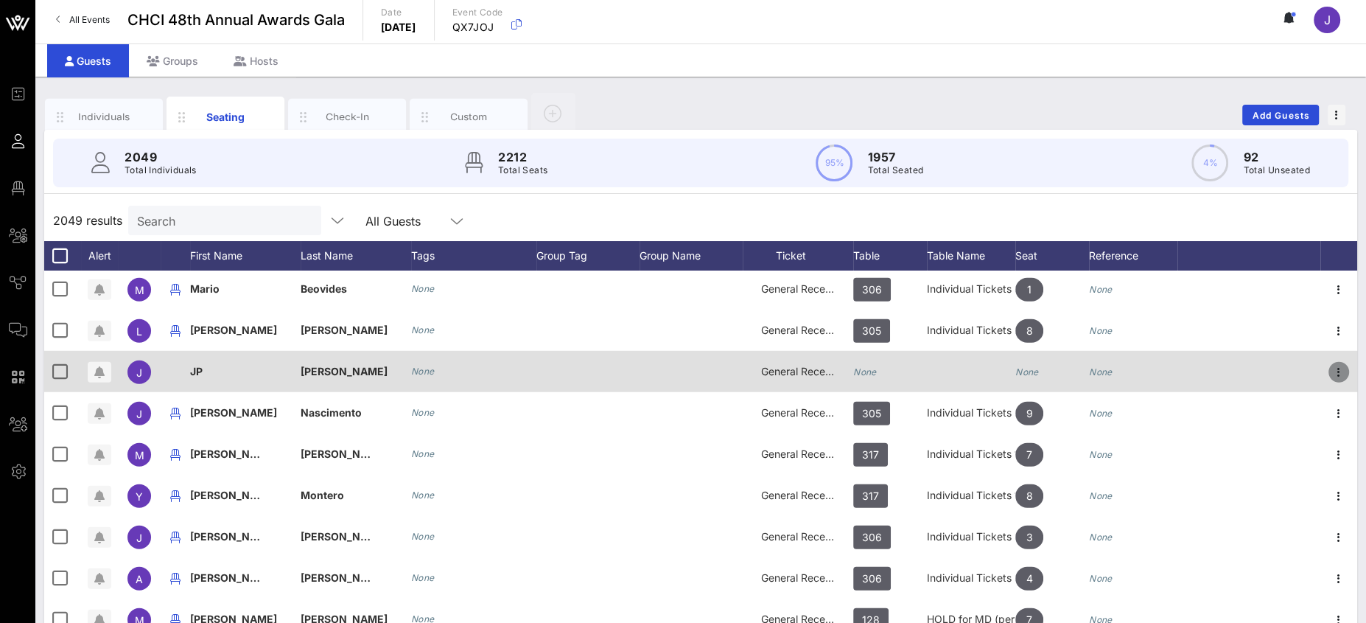
click at [1213, 370] on icon "button" at bounding box center [1339, 372] width 18 height 18
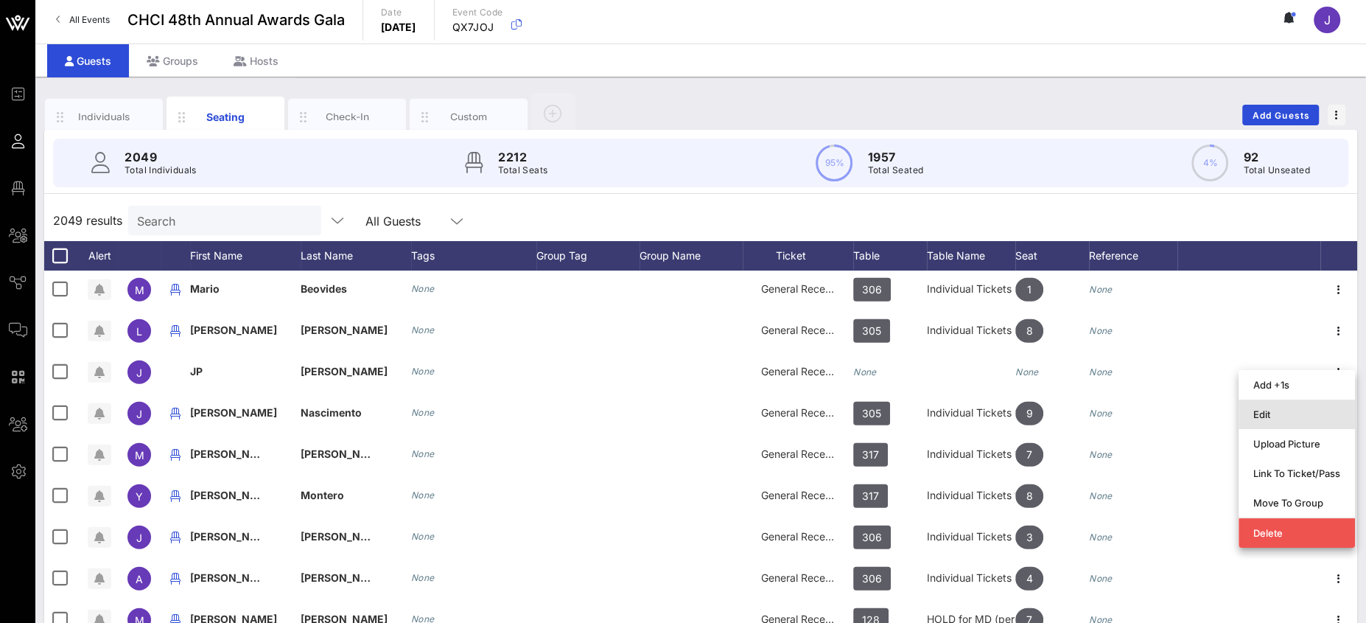
click at [1213, 408] on div "Edit" at bounding box center [1296, 414] width 87 height 12
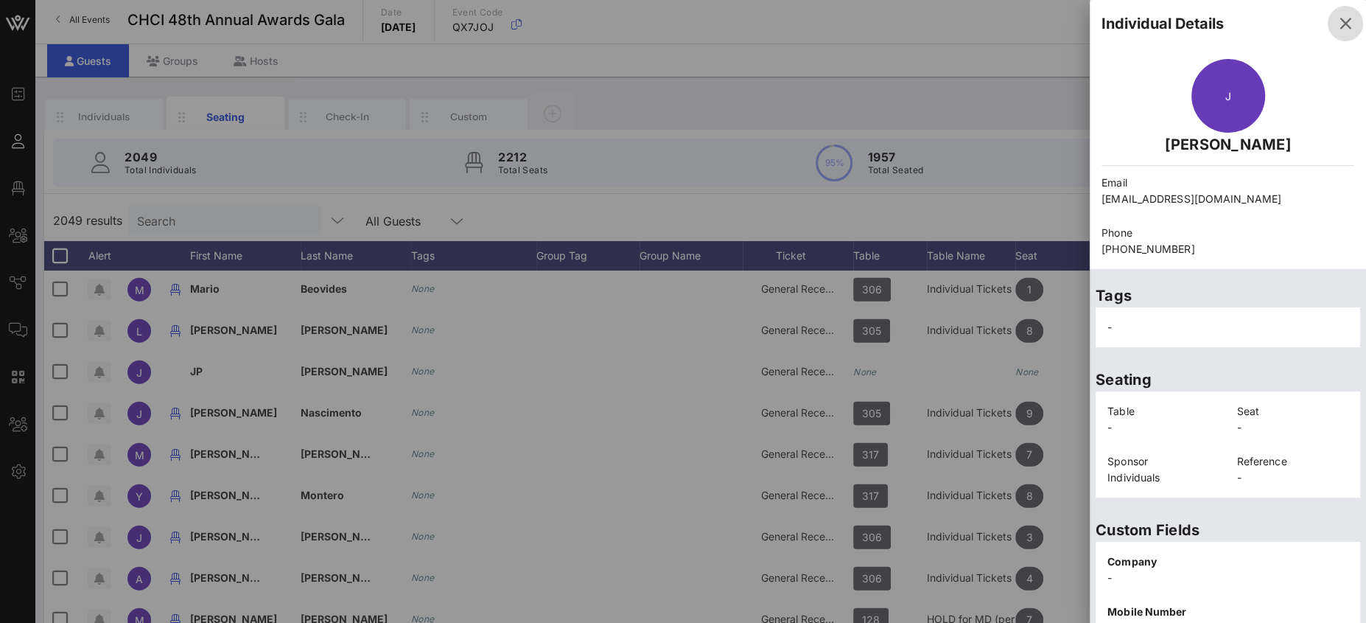
click at [1213, 25] on icon "button" at bounding box center [1345, 24] width 18 height 18
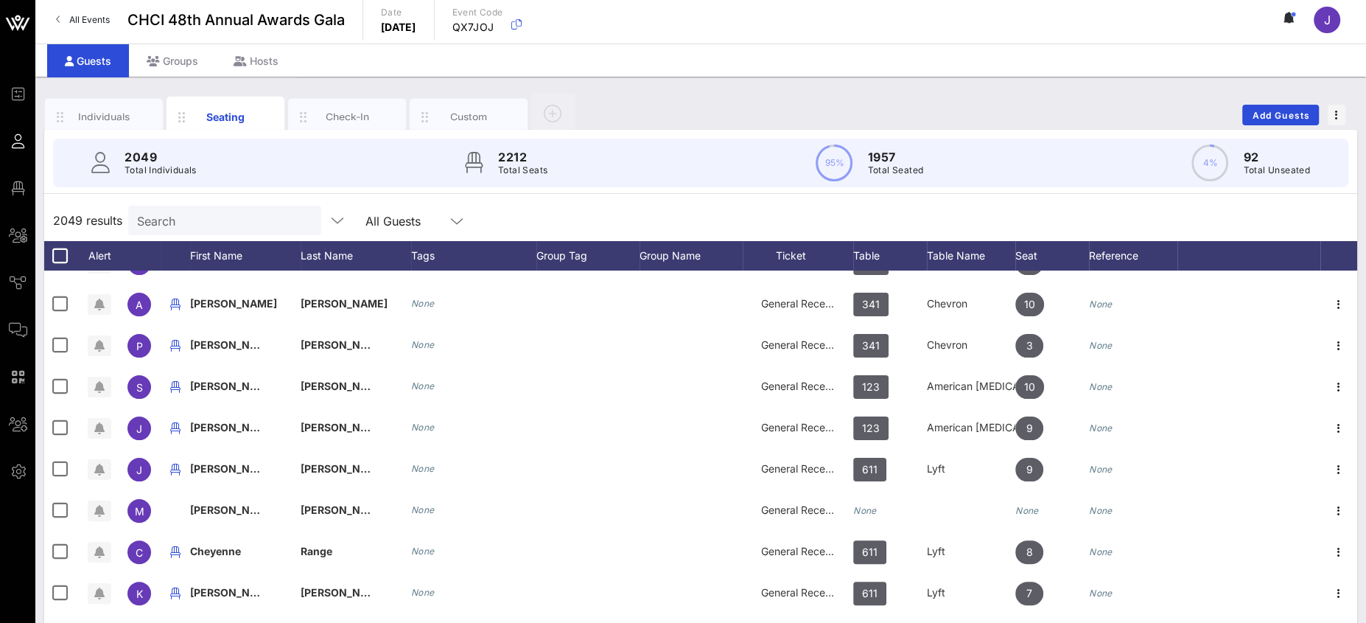
scroll to position [16825, 0]
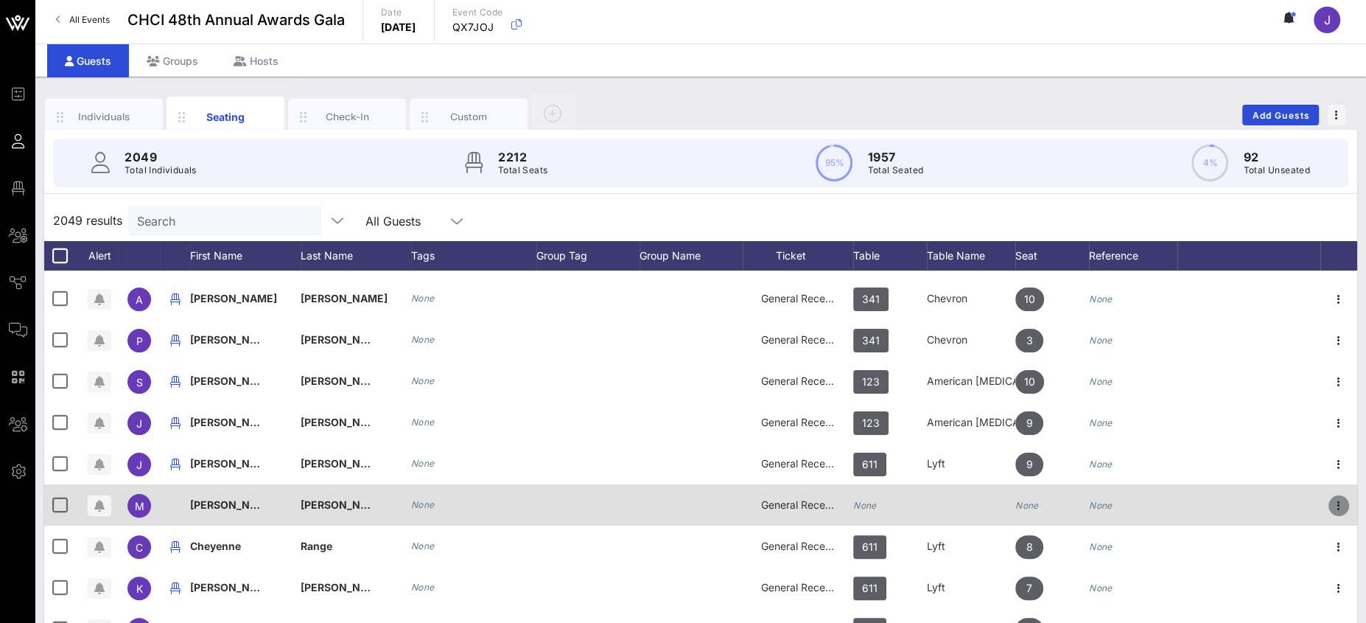
click at [1213, 497] on icon "button" at bounding box center [1339, 506] width 18 height 18
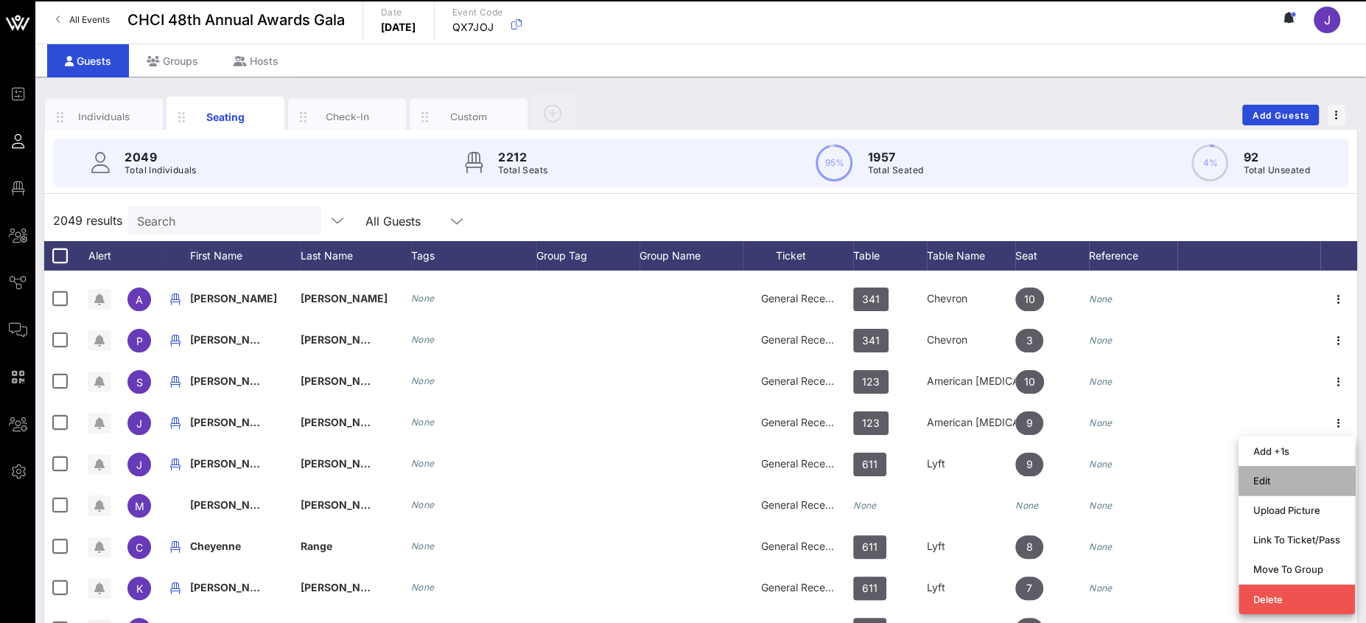
click at [1213, 478] on div "Edit" at bounding box center [1296, 480] width 87 height 12
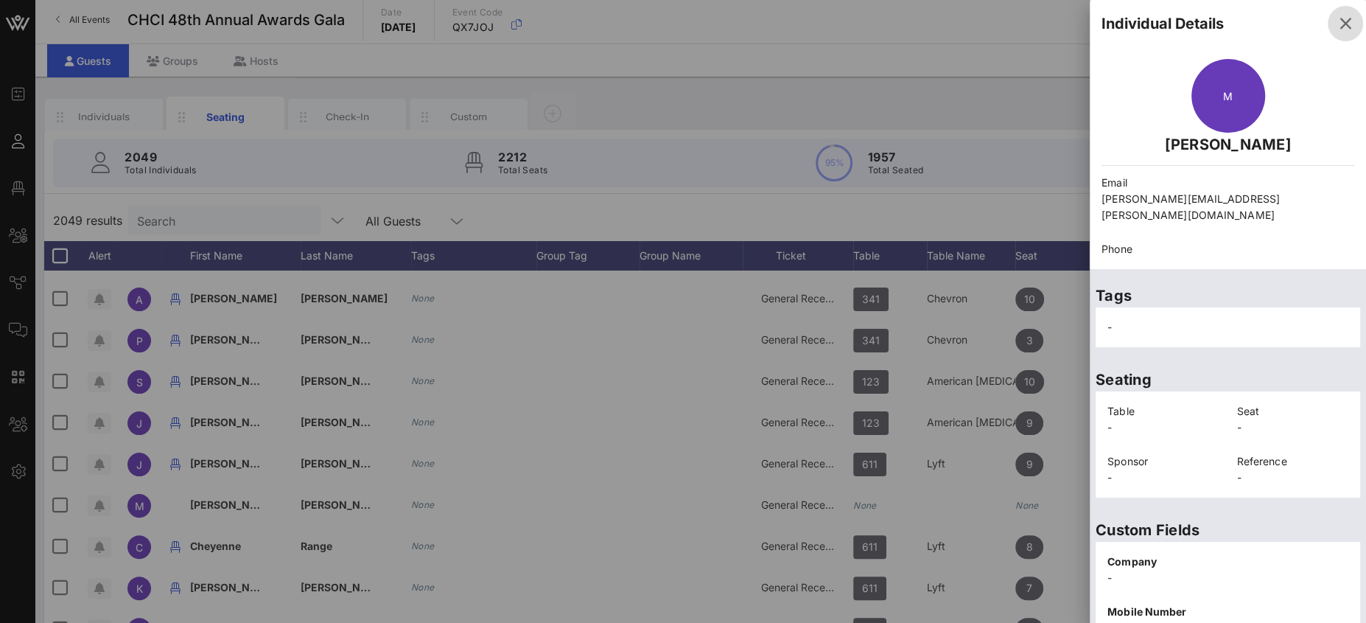
click at [1213, 26] on icon "button" at bounding box center [1345, 24] width 18 height 18
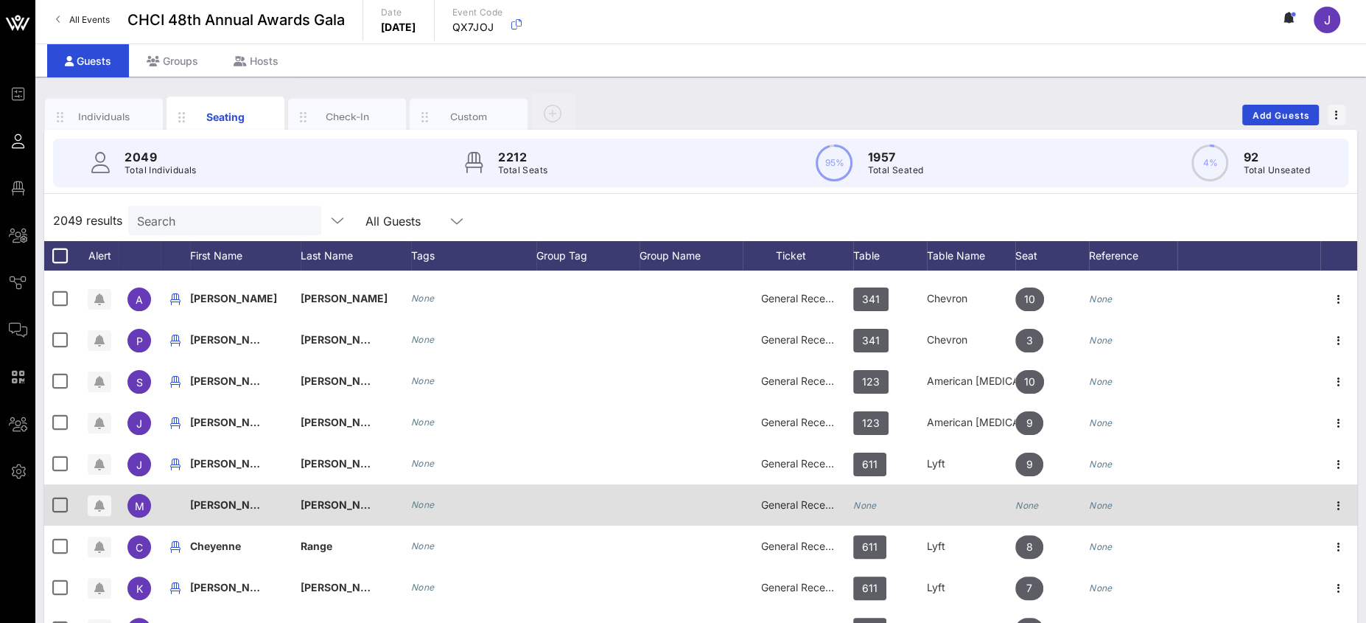
click at [867, 505] on icon "None" at bounding box center [865, 504] width 24 height 11
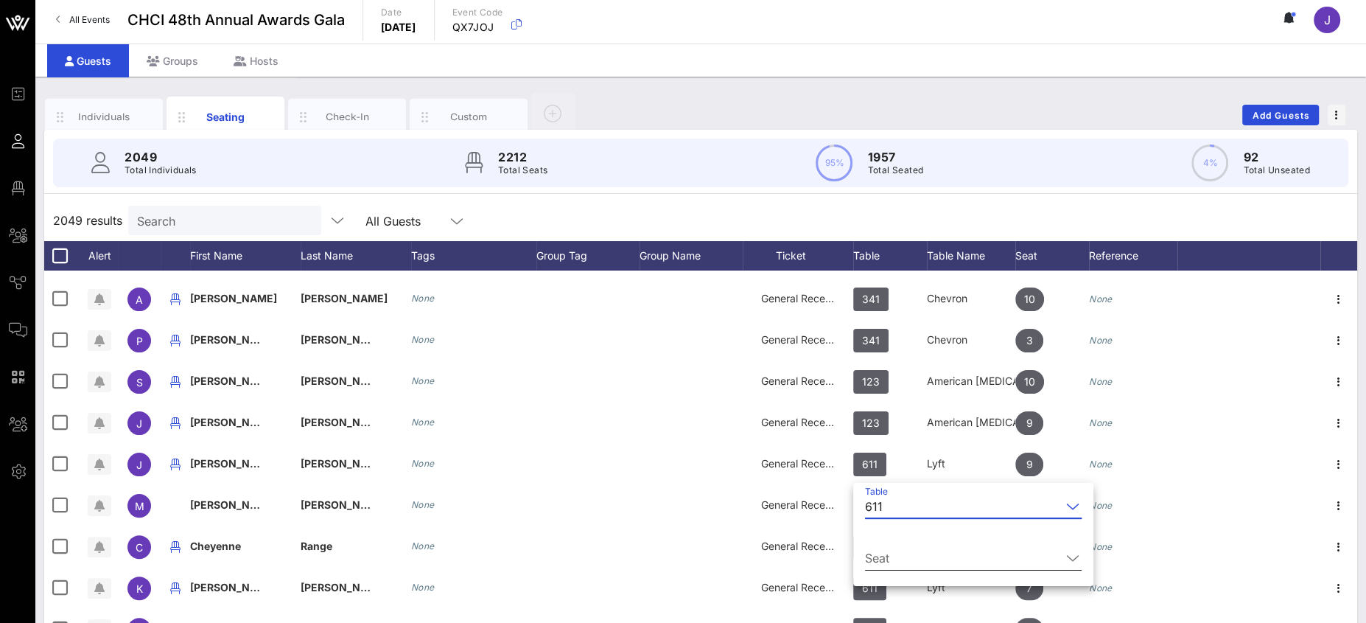
click at [925, 547] on input "Seat" at bounding box center [963, 558] width 196 height 24
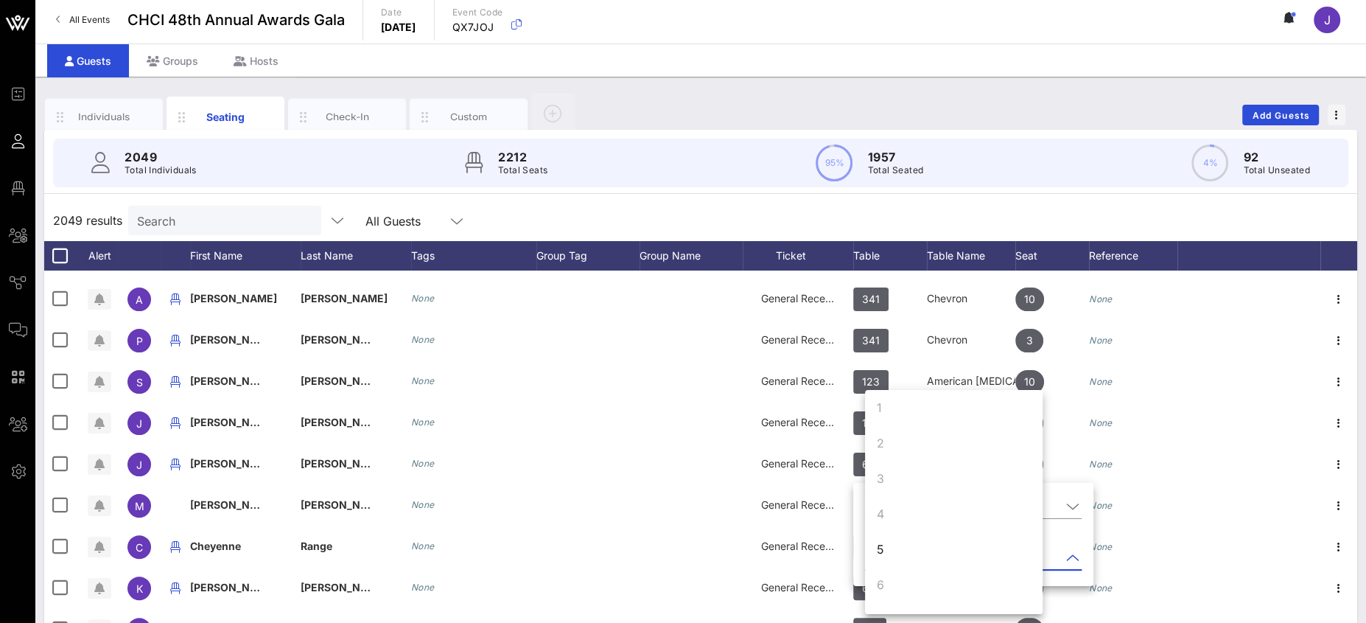
scroll to position [0, 0]
click at [746, 213] on div "2049 results Search All Guests" at bounding box center [700, 220] width 1313 height 41
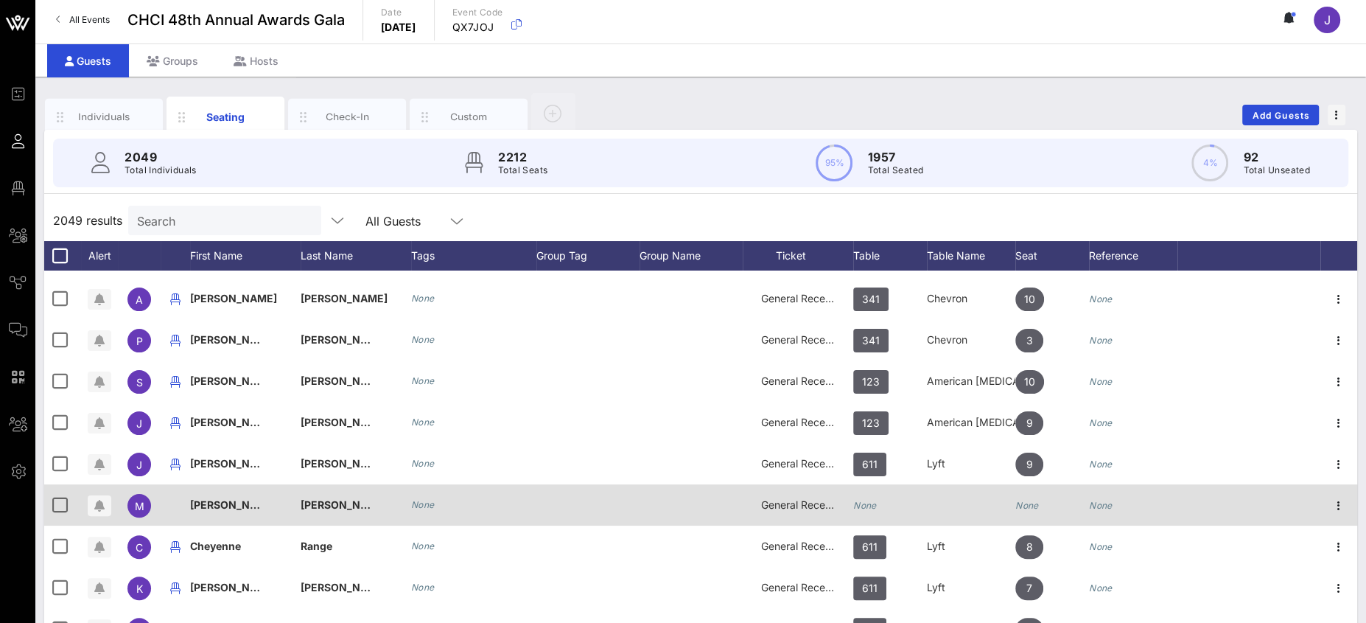
click at [866, 508] on icon "None" at bounding box center [865, 504] width 24 height 11
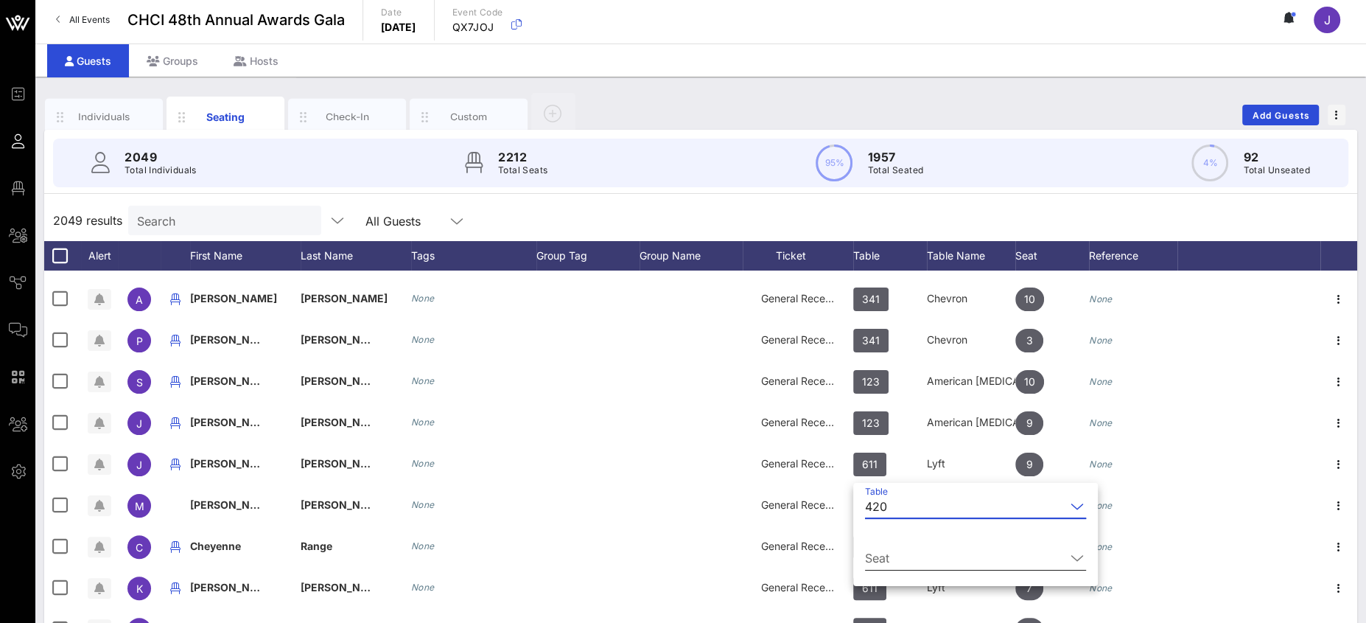
click at [887, 541] on div "Seat" at bounding box center [975, 561] width 221 height 49
click at [888, 543] on div "Seat" at bounding box center [975, 561] width 221 height 49
click at [912, 553] on input "Seat" at bounding box center [965, 558] width 200 height 24
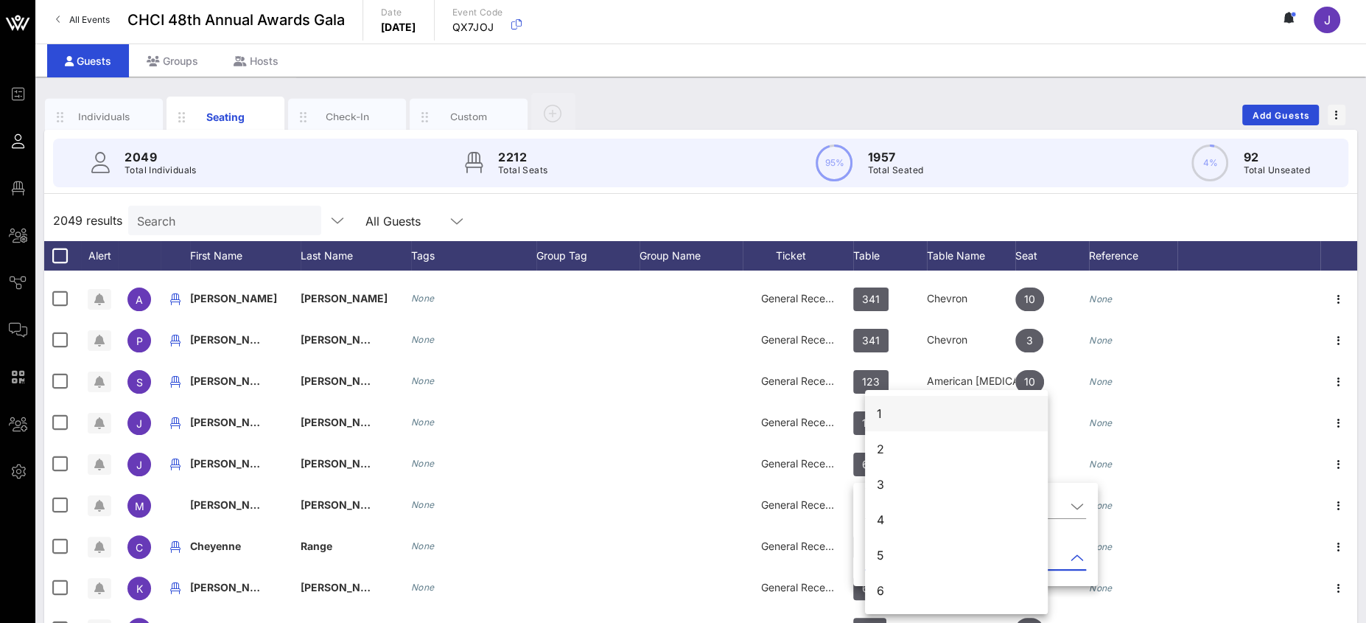
click at [907, 413] on div "1" at bounding box center [956, 413] width 183 height 35
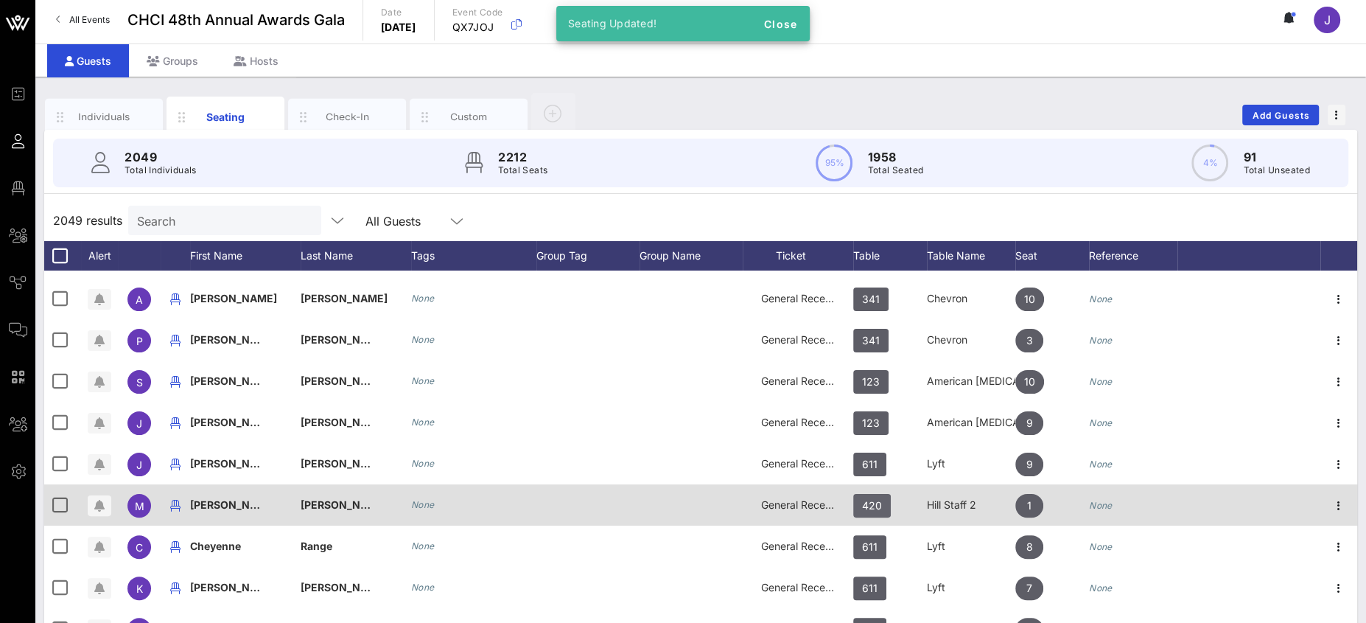
click at [883, 502] on span "420" at bounding box center [872, 506] width 38 height 24
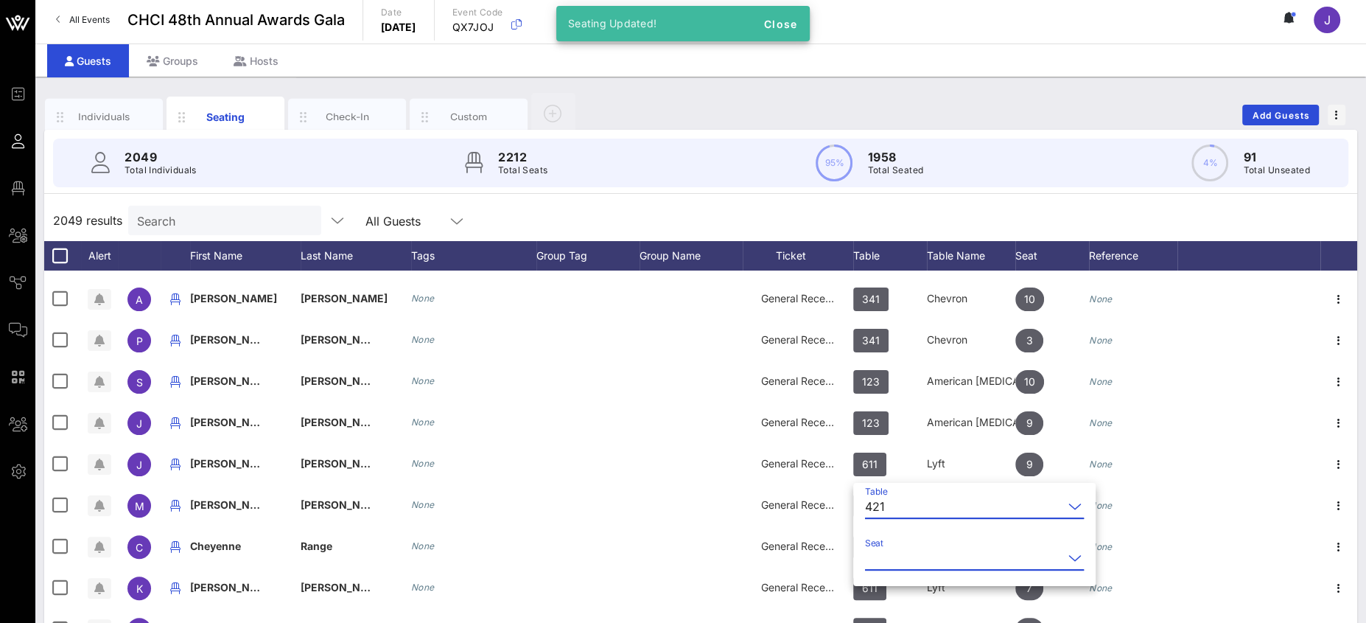
click at [904, 553] on input "Seat" at bounding box center [964, 558] width 198 height 24
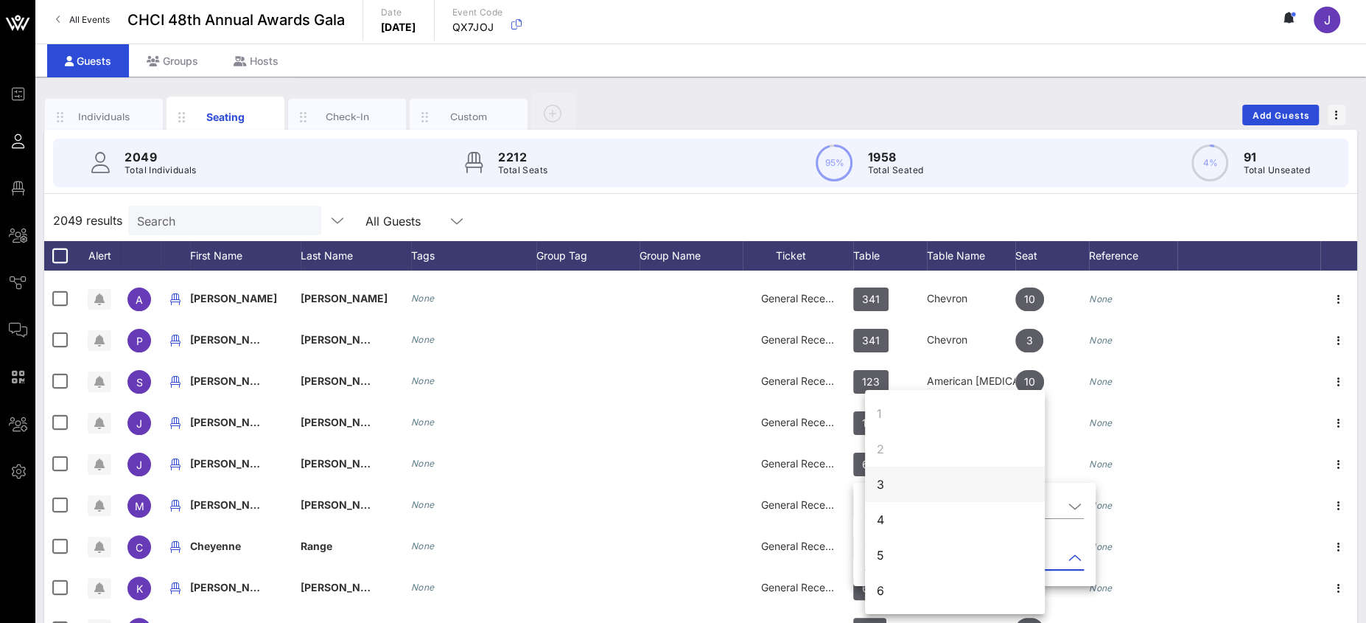
click at [898, 484] on div "3" at bounding box center [955, 483] width 180 height 35
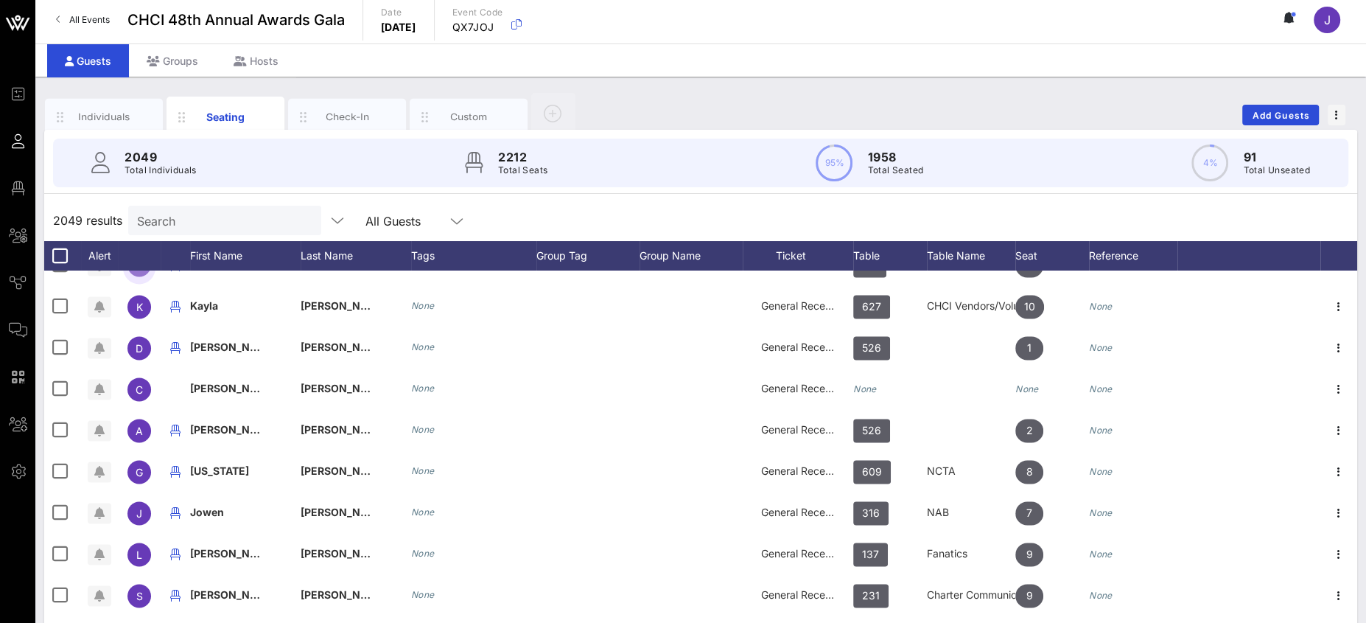
scroll to position [24080, 0]
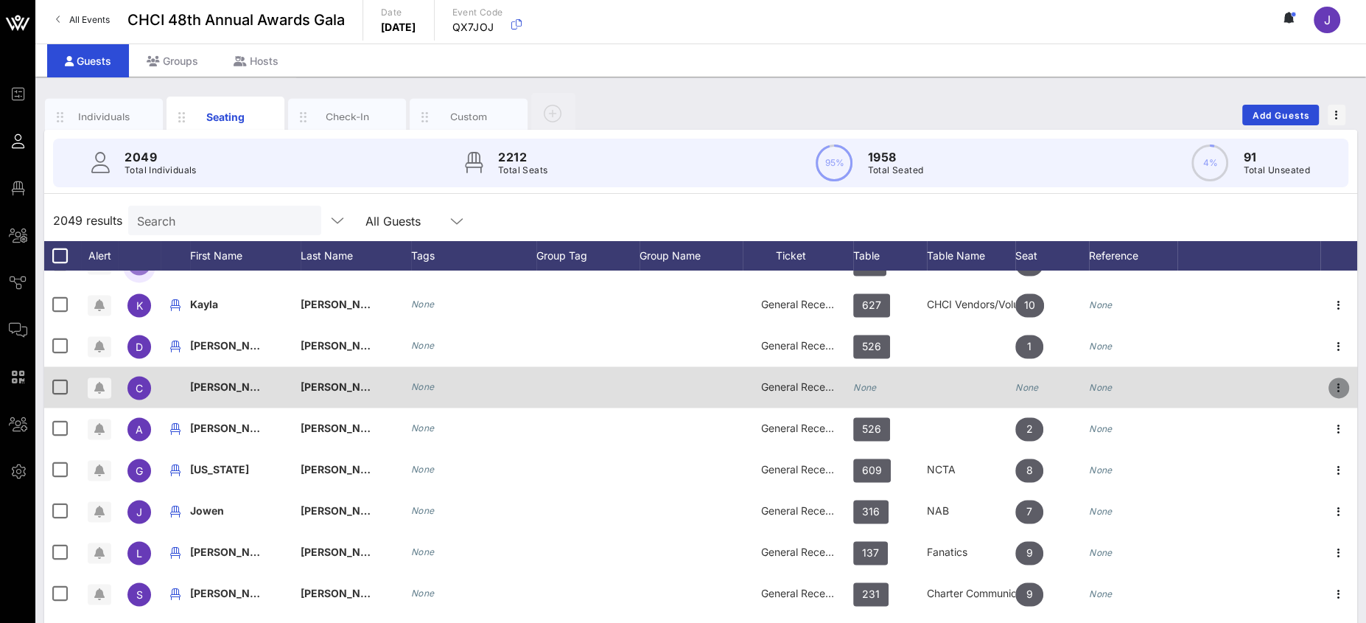
click at [1213, 386] on icon "button" at bounding box center [1339, 388] width 18 height 18
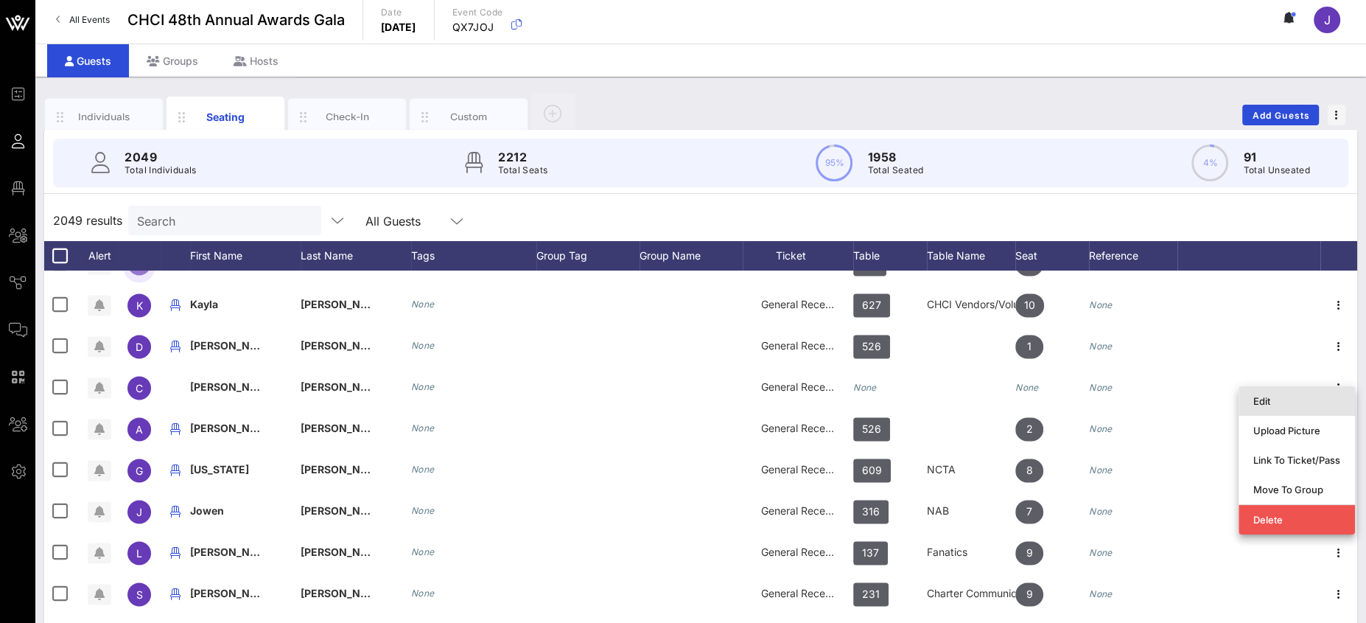
click at [1213, 396] on div "Edit" at bounding box center [1296, 401] width 87 height 12
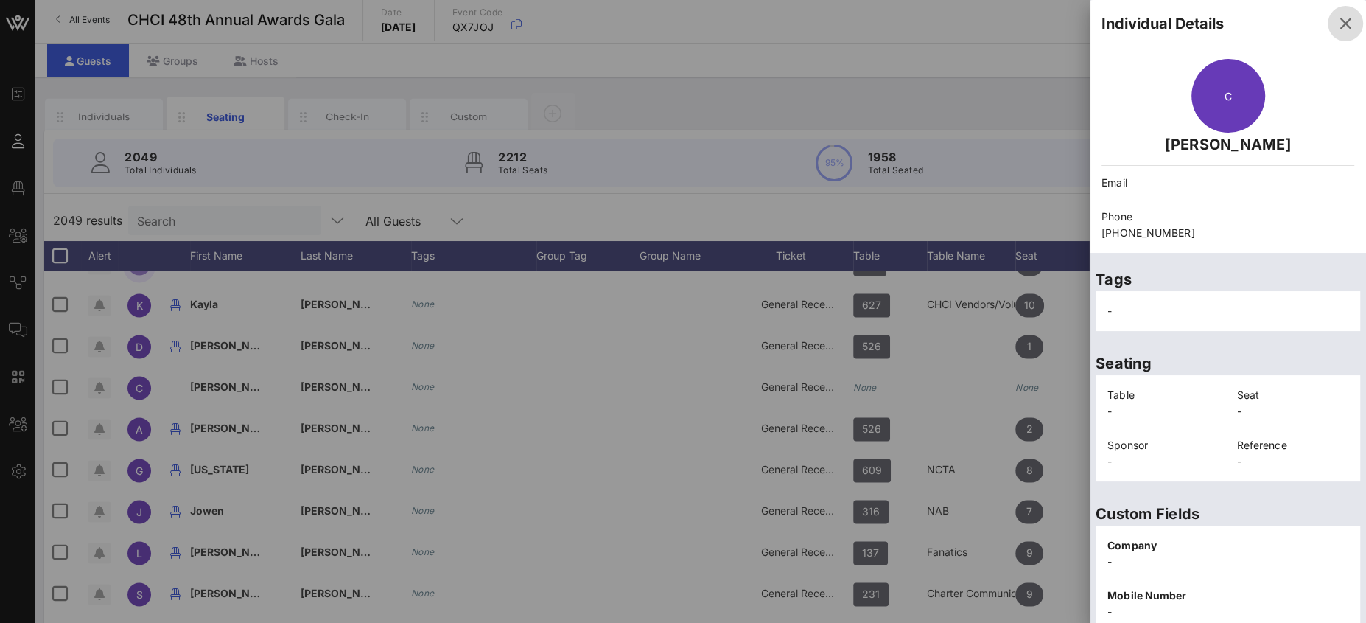
click at [1213, 24] on icon "button" at bounding box center [1345, 24] width 18 height 18
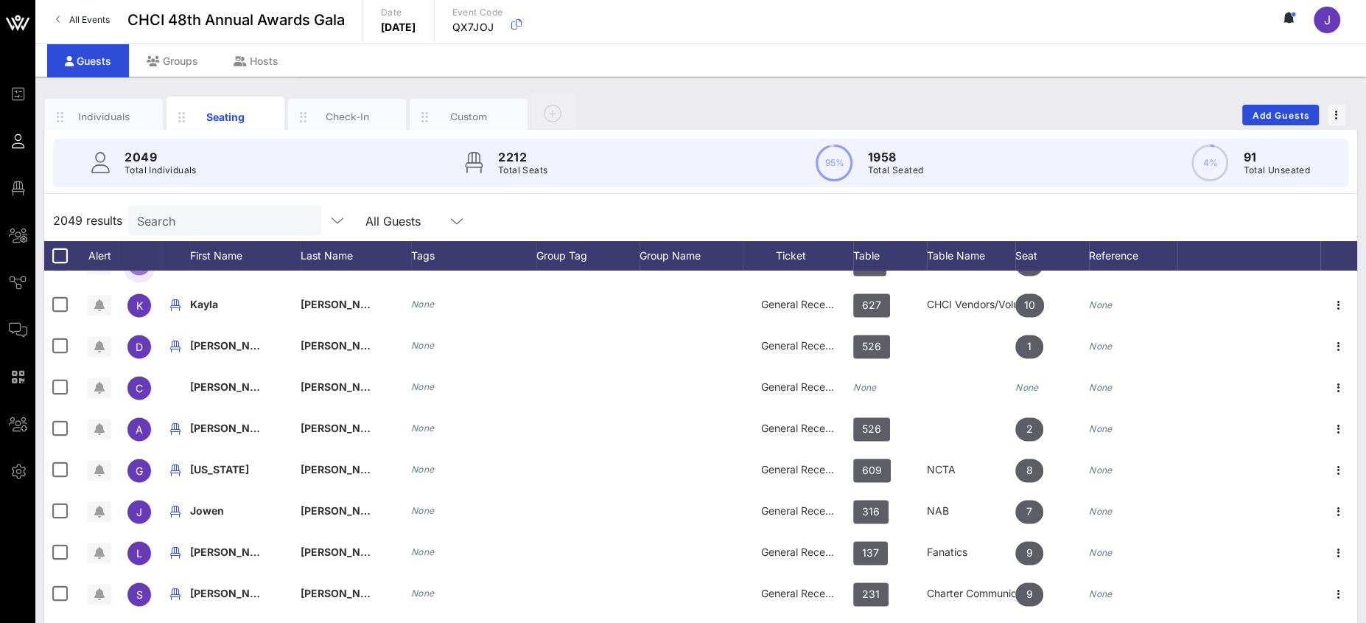
click at [250, 225] on input "Search" at bounding box center [223, 220] width 172 height 19
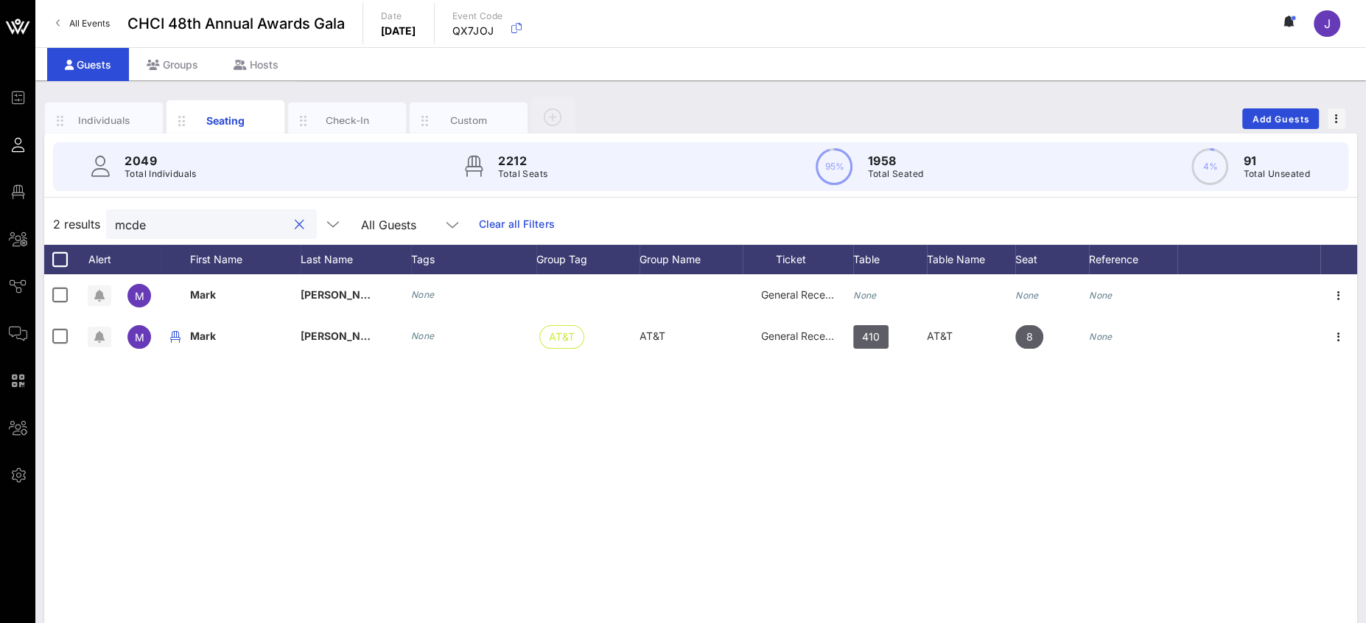
scroll to position [0, 0]
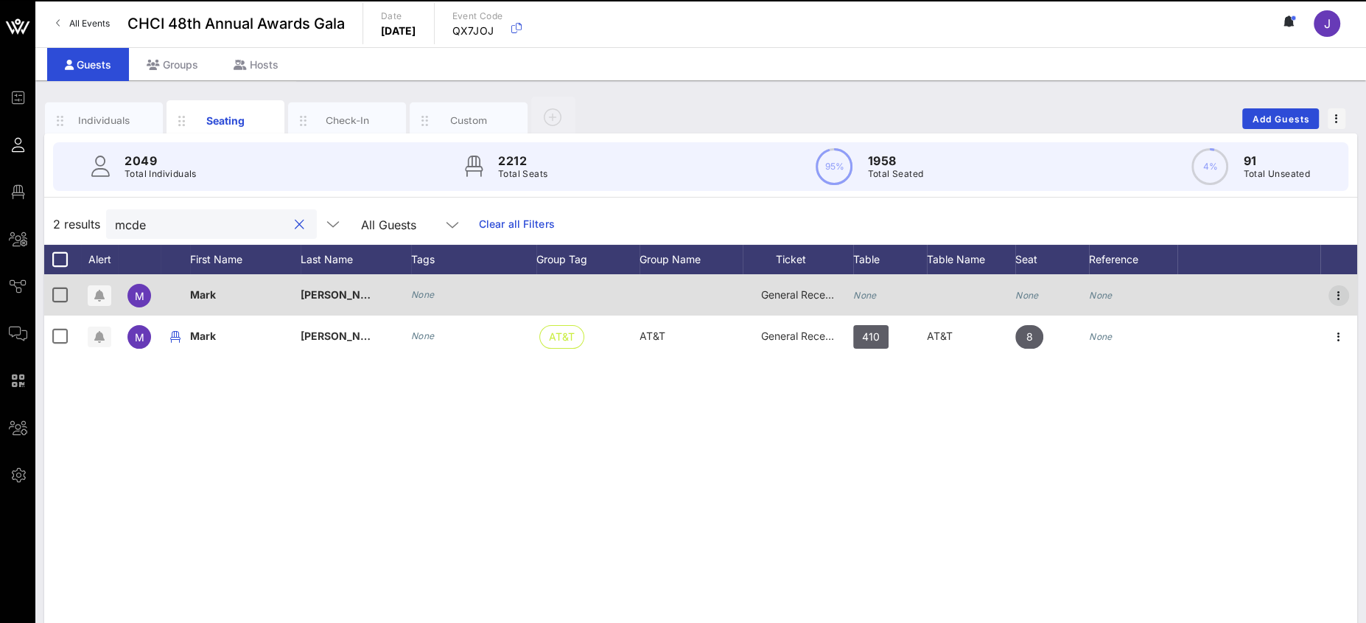
type input "mcde"
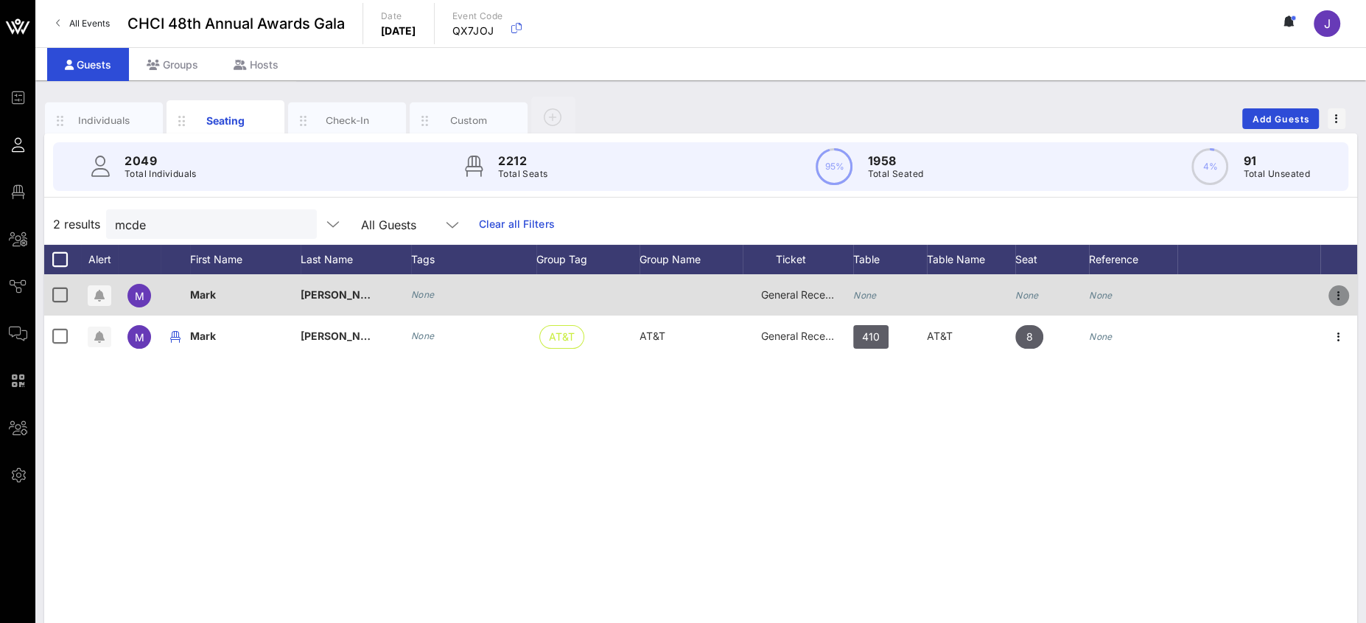
click at [1213, 294] on icon "button" at bounding box center [1339, 296] width 18 height 18
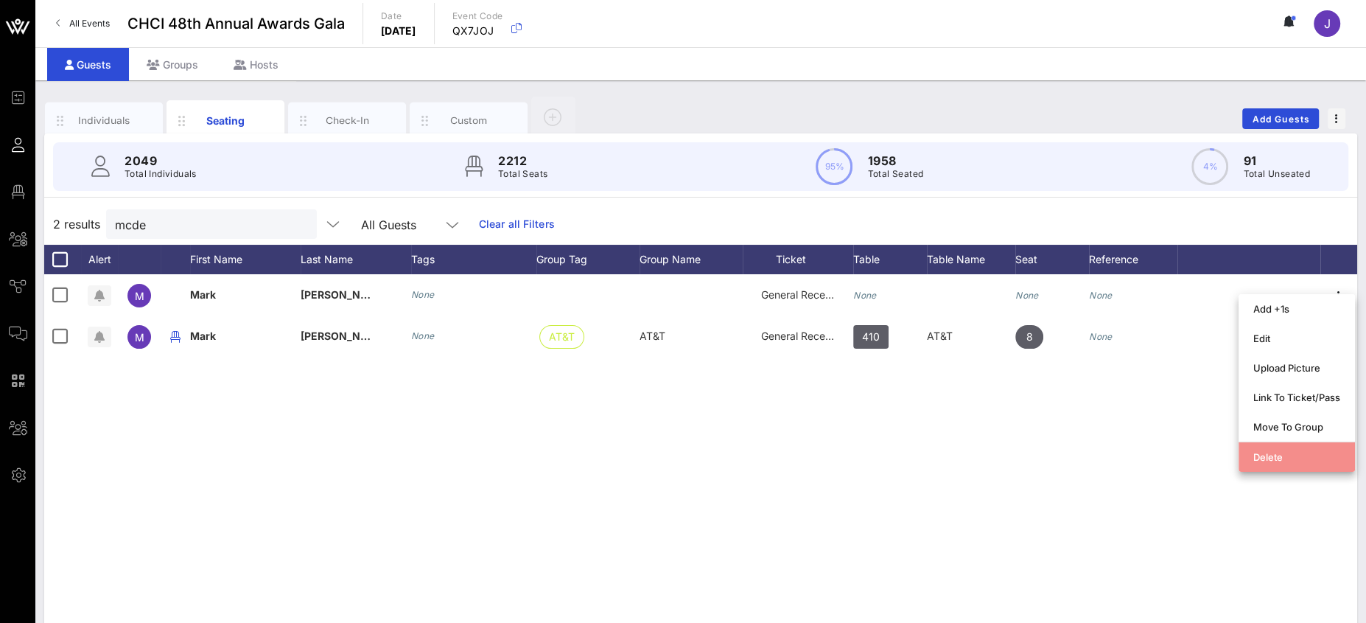
click at [1213, 447] on div "Delete" at bounding box center [1296, 457] width 87 height 24
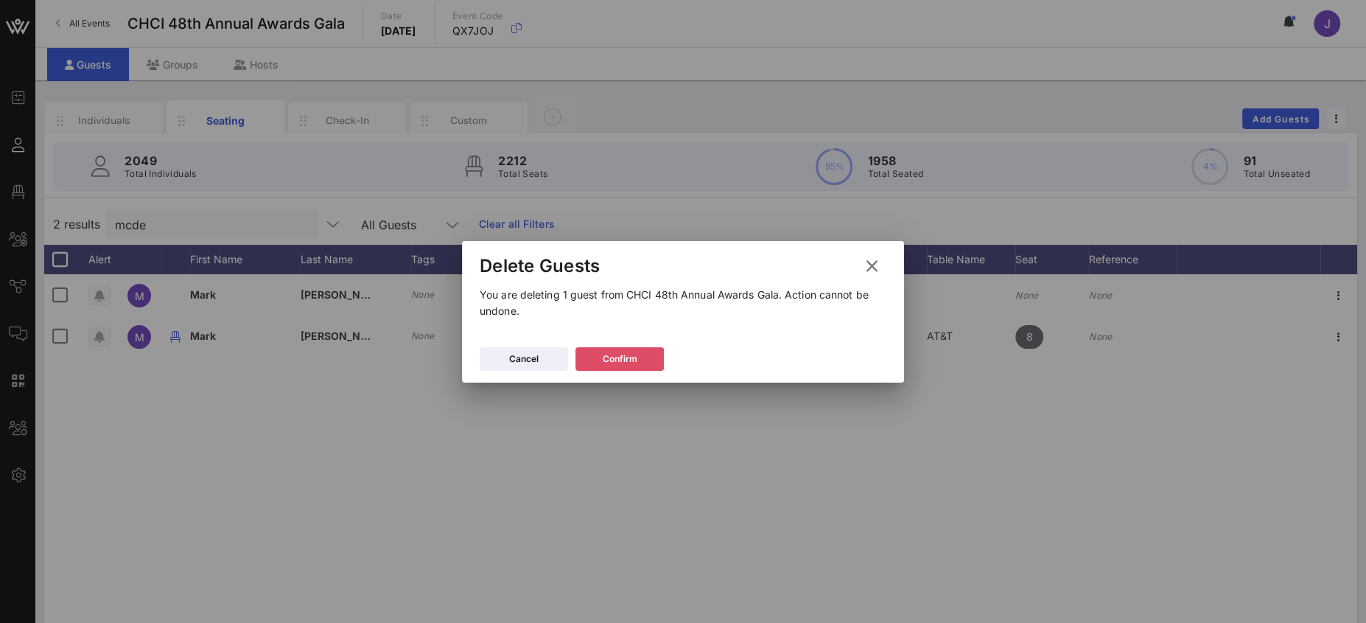
click at [613, 362] on div "Confirm" at bounding box center [620, 358] width 35 height 15
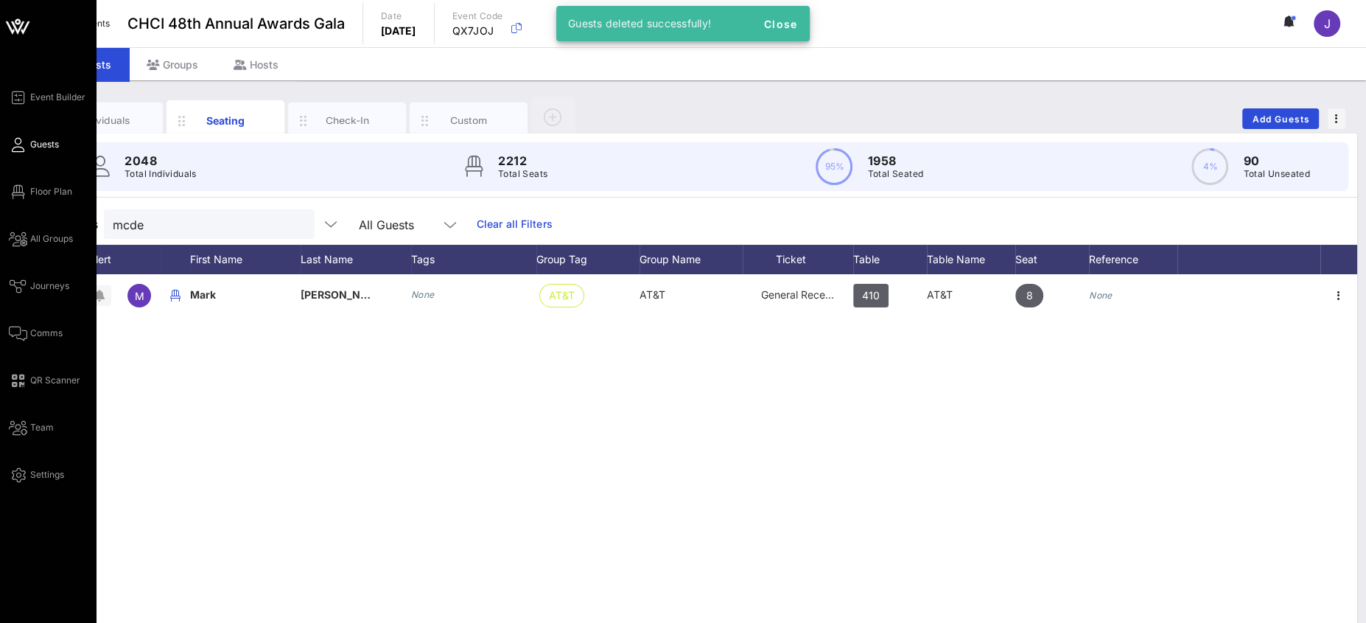
click at [14, 200] on div "Event Builder Guests Floor Plan All Groups Journeys Comms QR Scanner Team Setti…" at bounding box center [52, 285] width 87 height 395
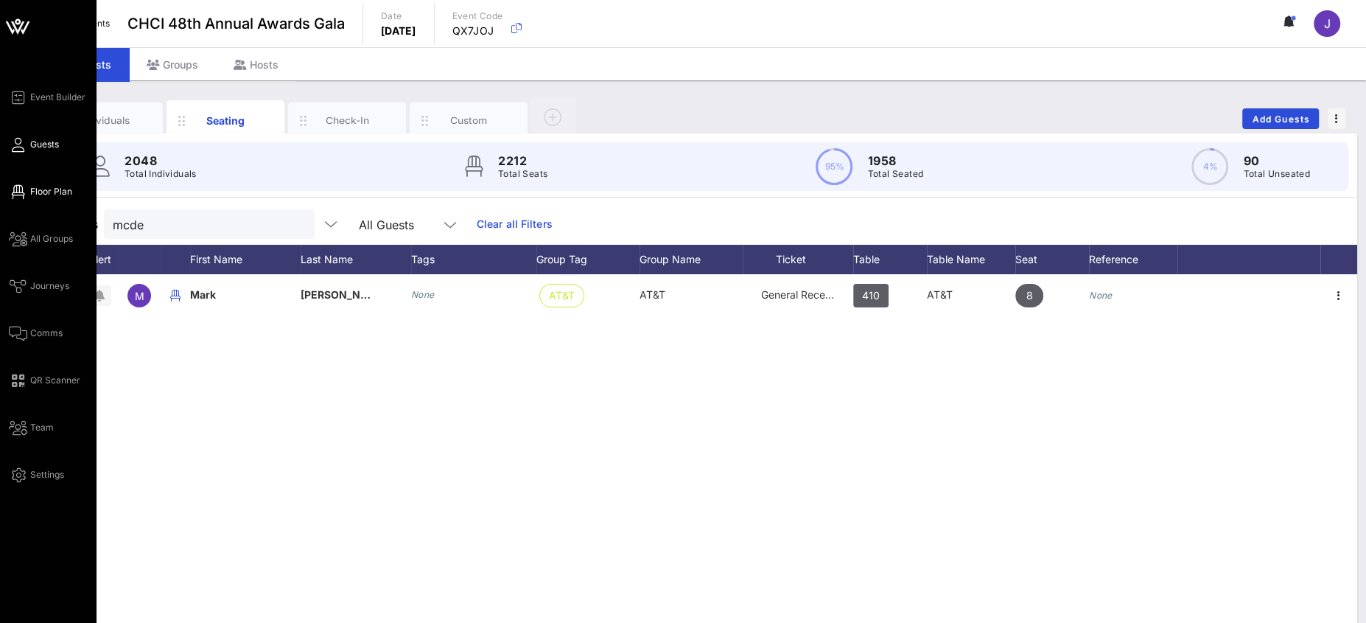
click at [18, 191] on icon at bounding box center [18, 192] width 18 height 2
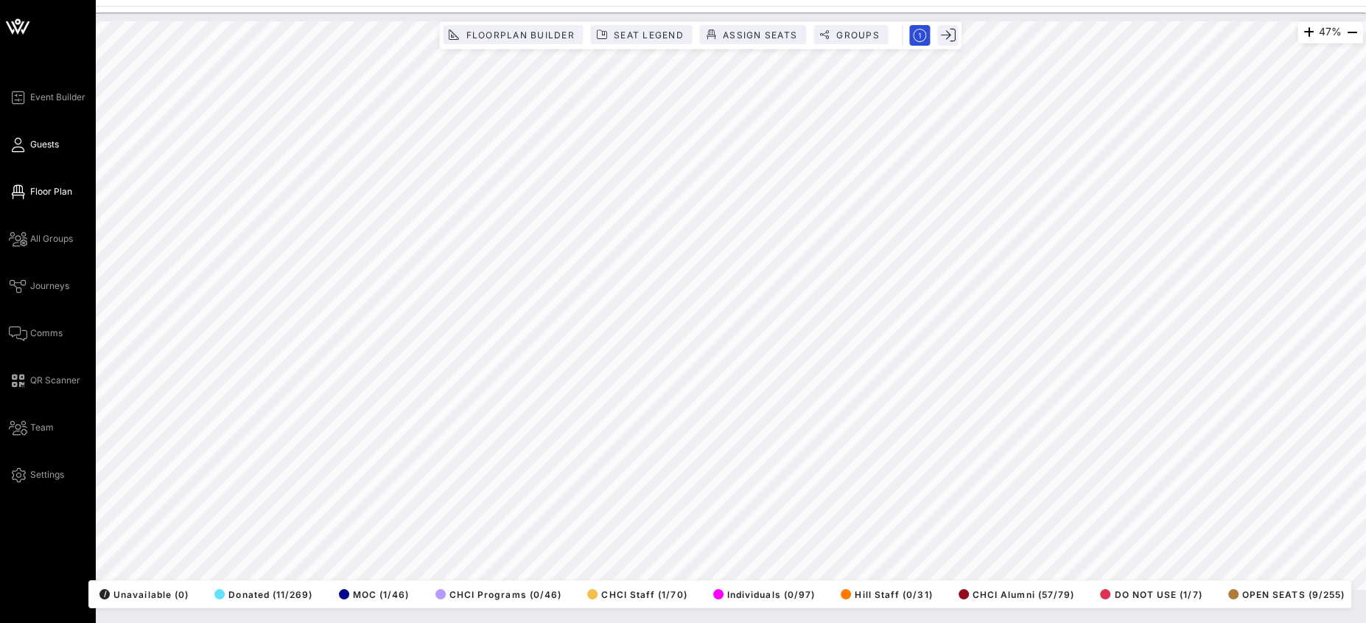
click at [22, 144] on icon at bounding box center [18, 145] width 18 height 2
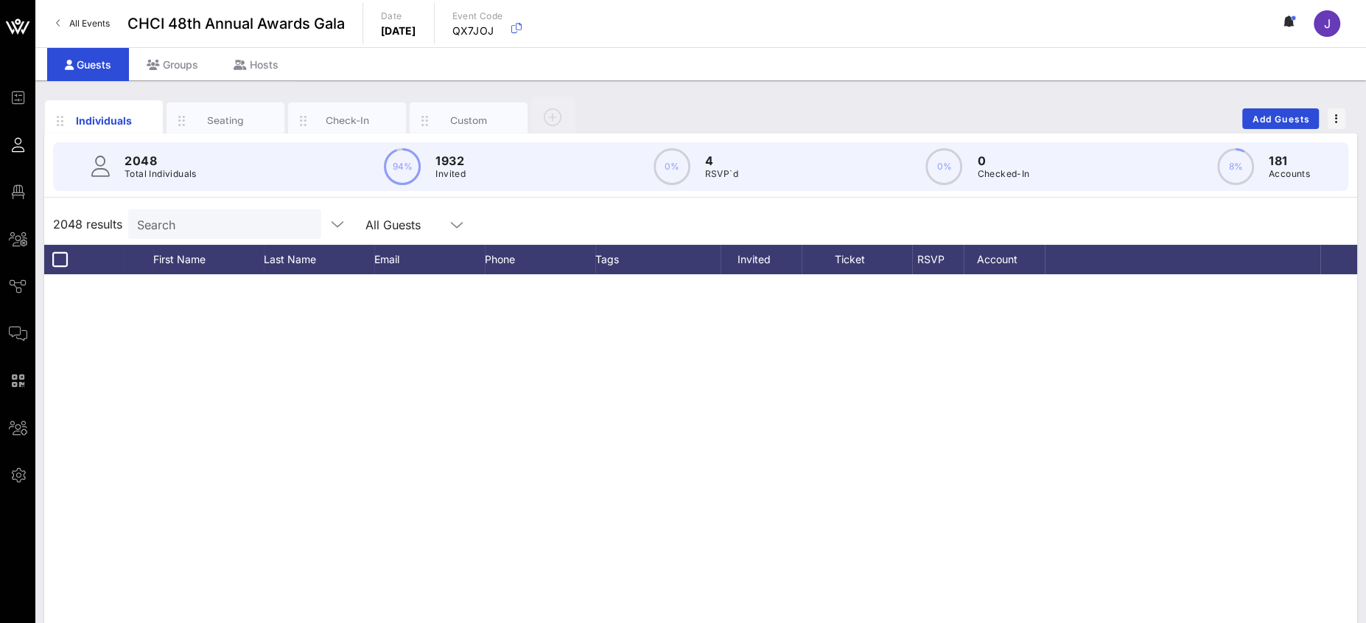
scroll to position [1404, 0]
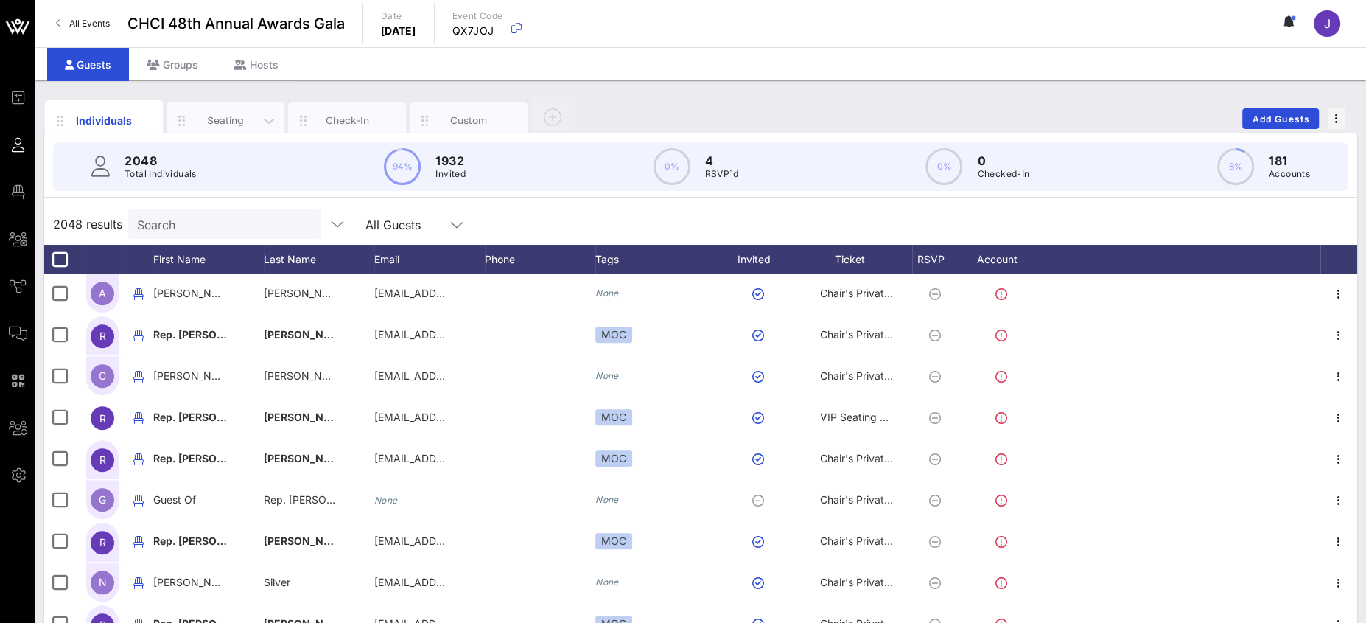
click at [204, 119] on div "Seating" at bounding box center [226, 120] width 66 height 14
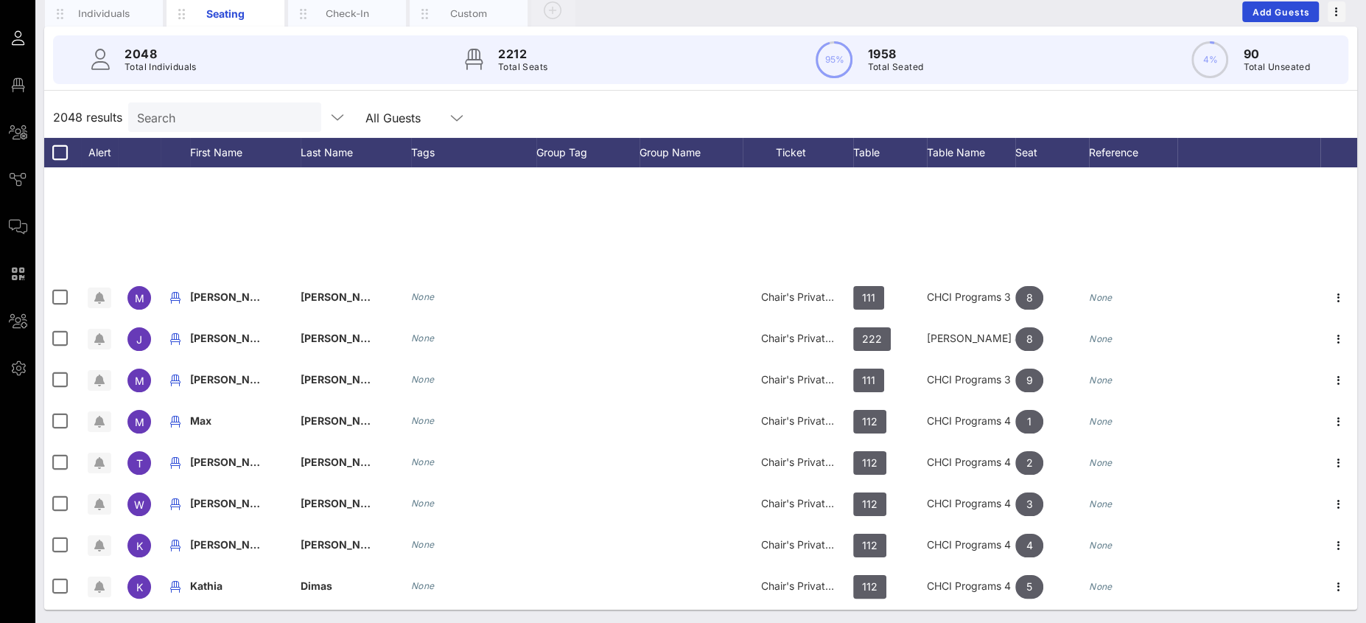
scroll to position [7807, 0]
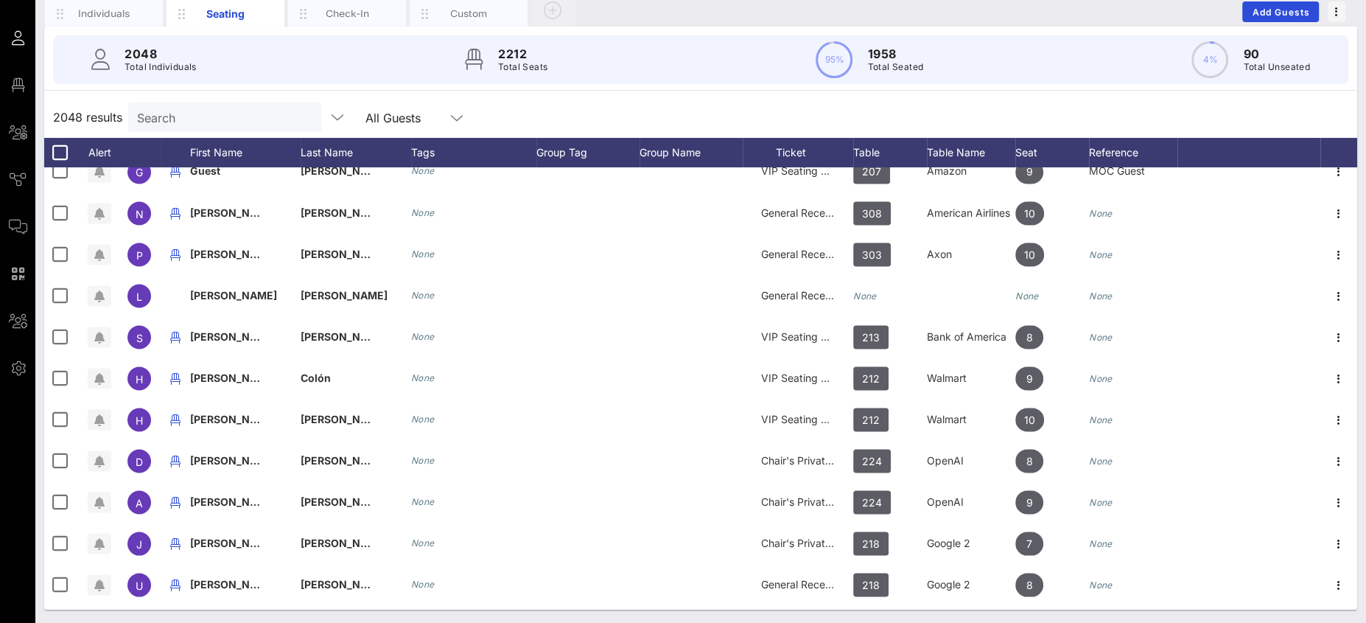
scroll to position [13628, 0]
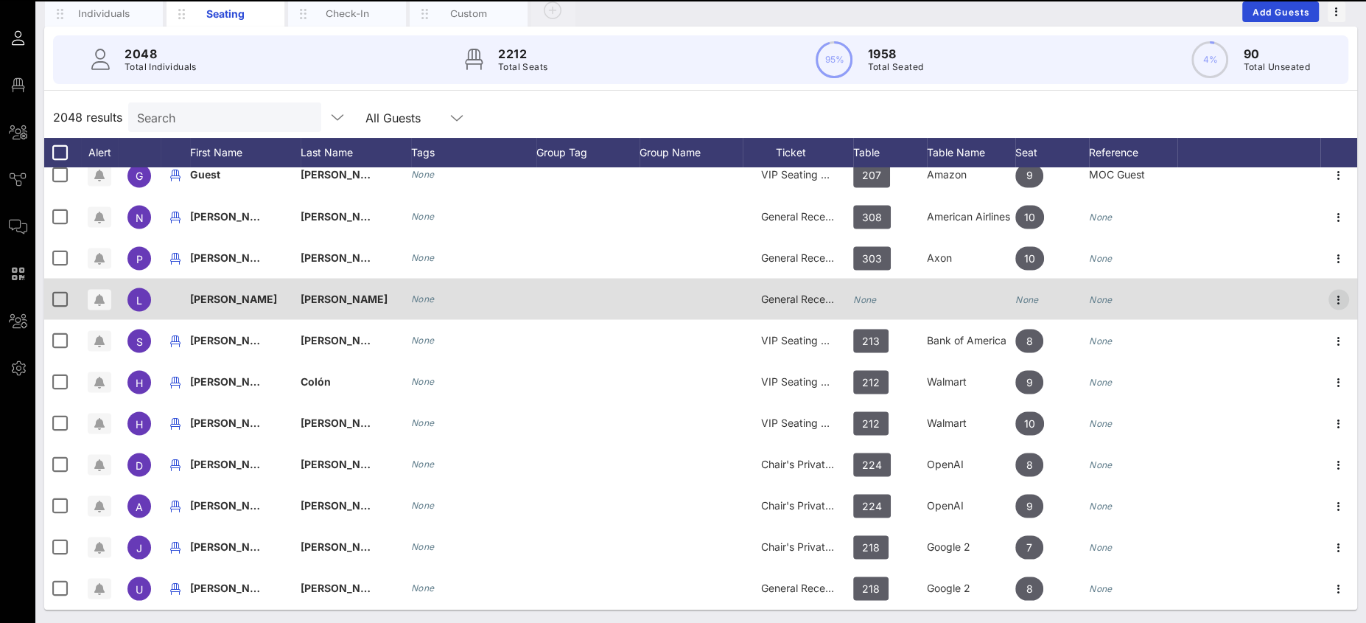
click at [1330, 290] on icon "button" at bounding box center [1339, 299] width 18 height 18
click at [1321, 297] on div "Event Builder Guests Floor Plan All Groups Journeys Comms QR Scanner Team Setti…" at bounding box center [683, 258] width 1366 height 731
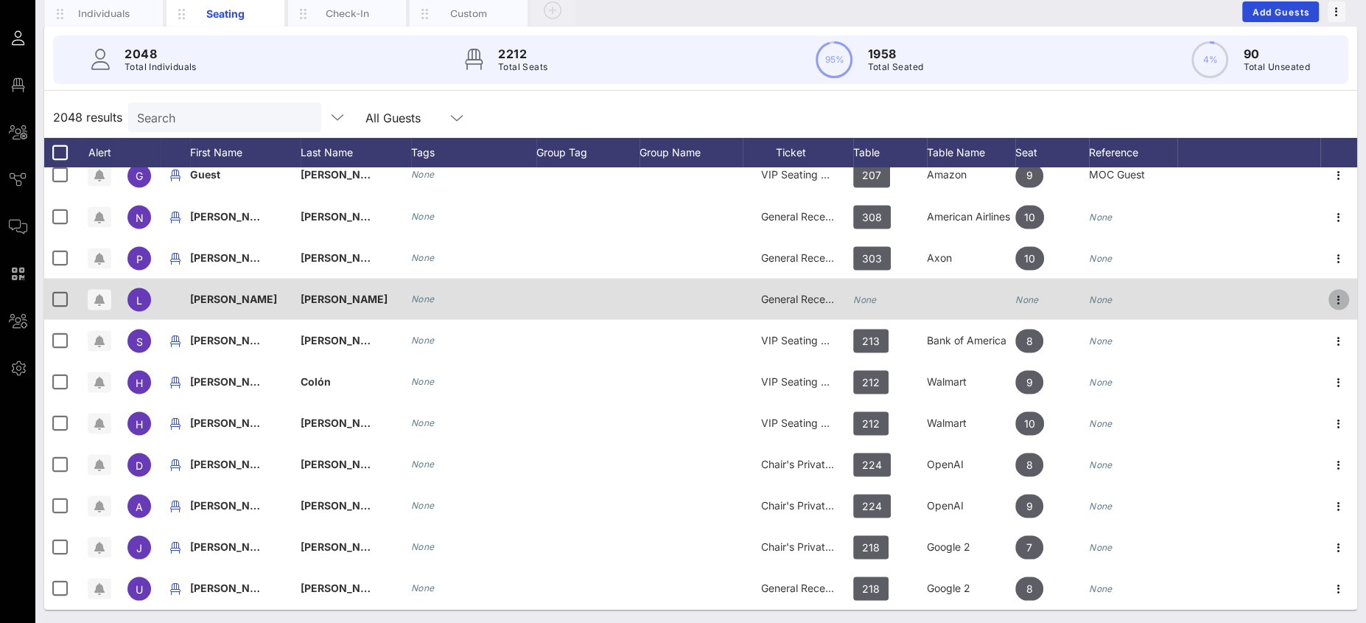
click at [1330, 295] on icon "button" at bounding box center [1339, 299] width 18 height 18
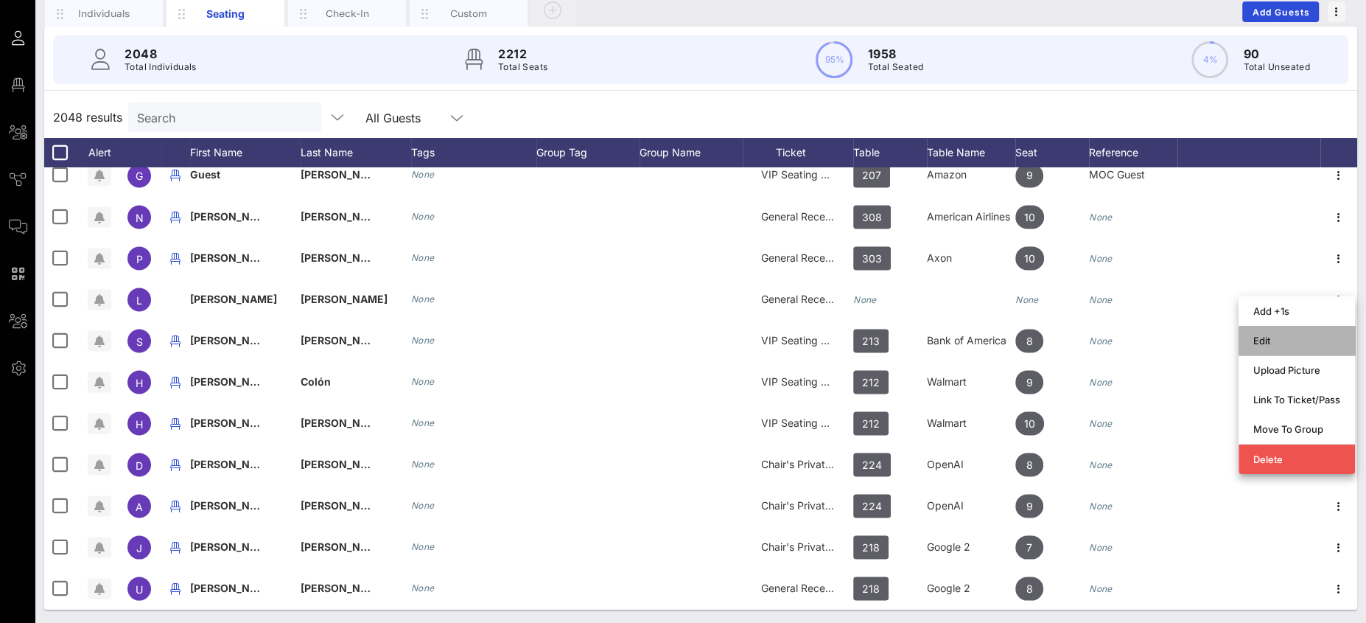
click at [1283, 340] on div "Edit" at bounding box center [1296, 340] width 87 height 12
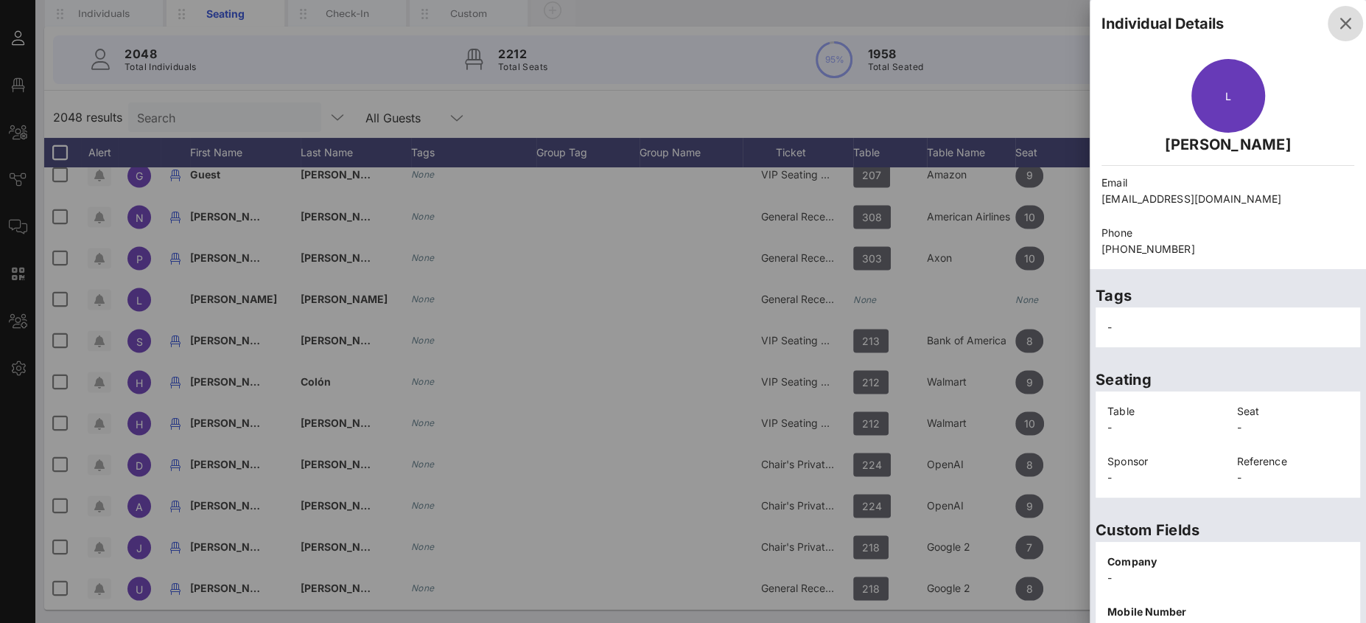
click at [1336, 27] on icon "button" at bounding box center [1345, 24] width 18 height 18
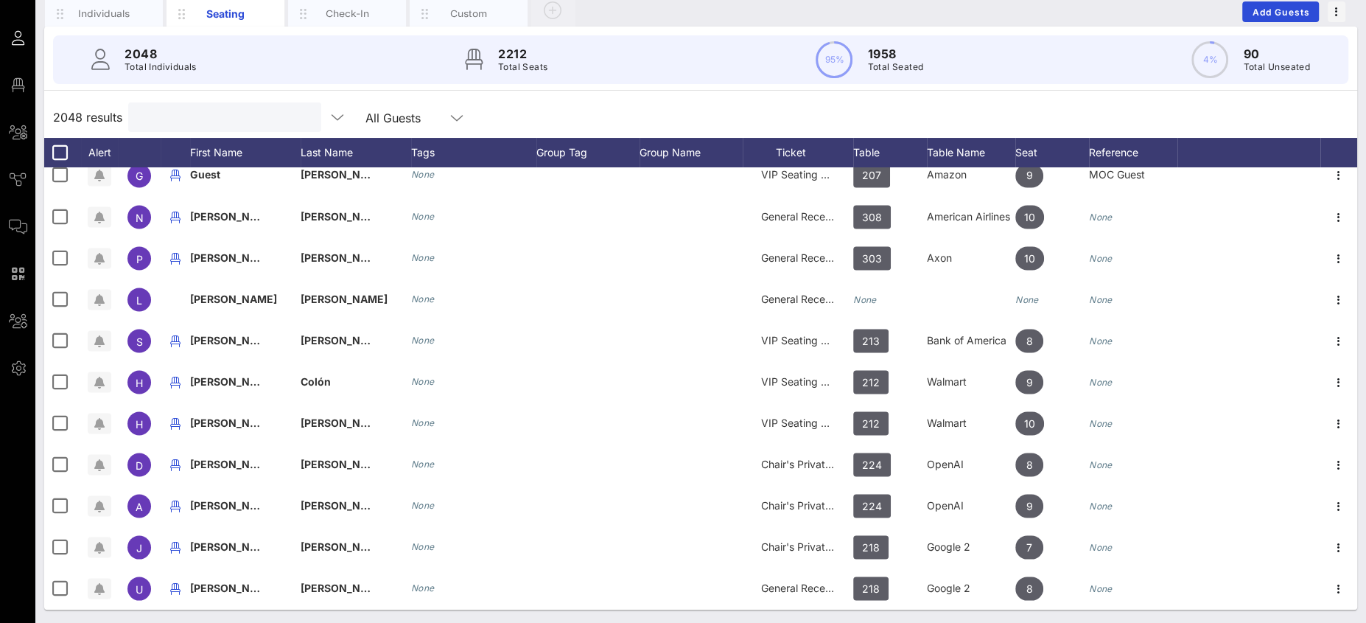
click at [172, 122] on input "text" at bounding box center [223, 117] width 172 height 19
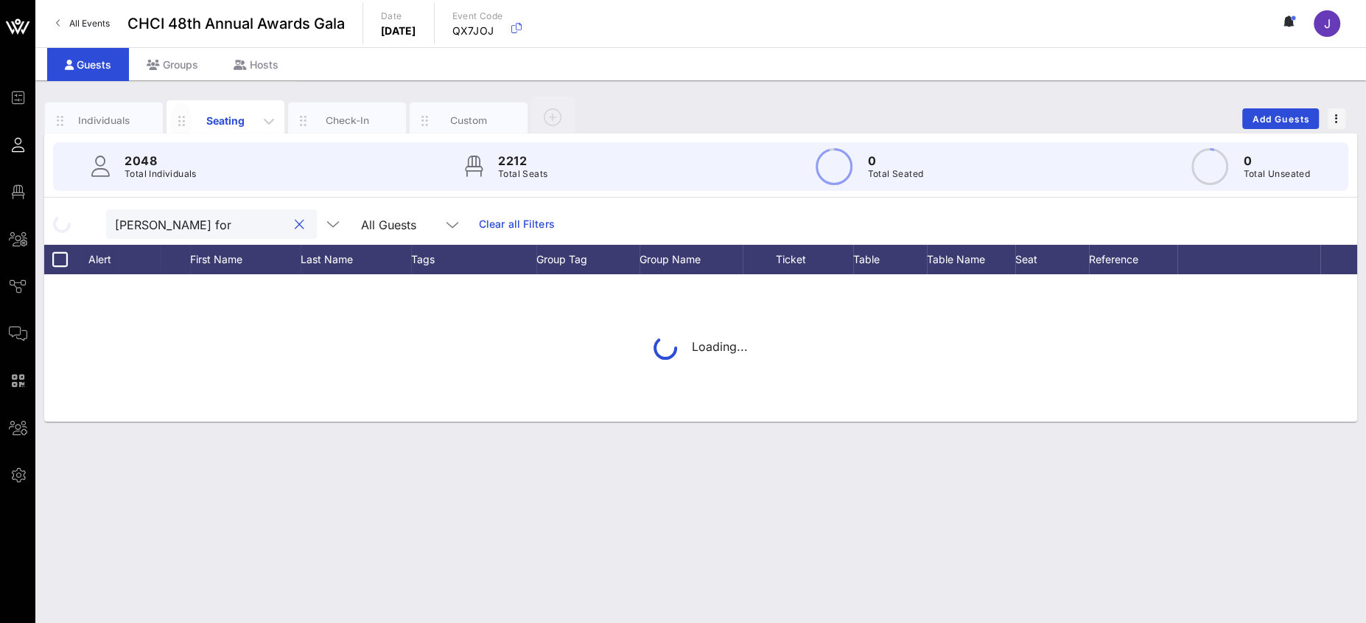
scroll to position [0, 0]
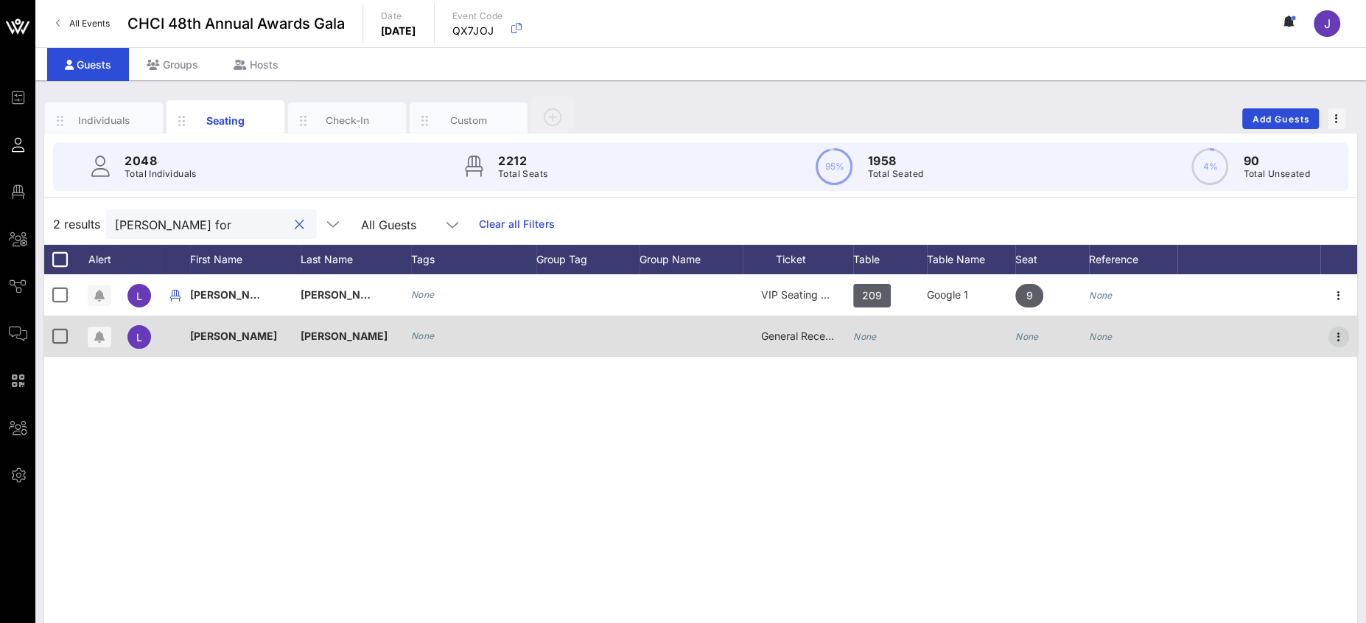
type input "[PERSON_NAME] for"
click at [1335, 339] on icon "button" at bounding box center [1339, 337] width 18 height 18
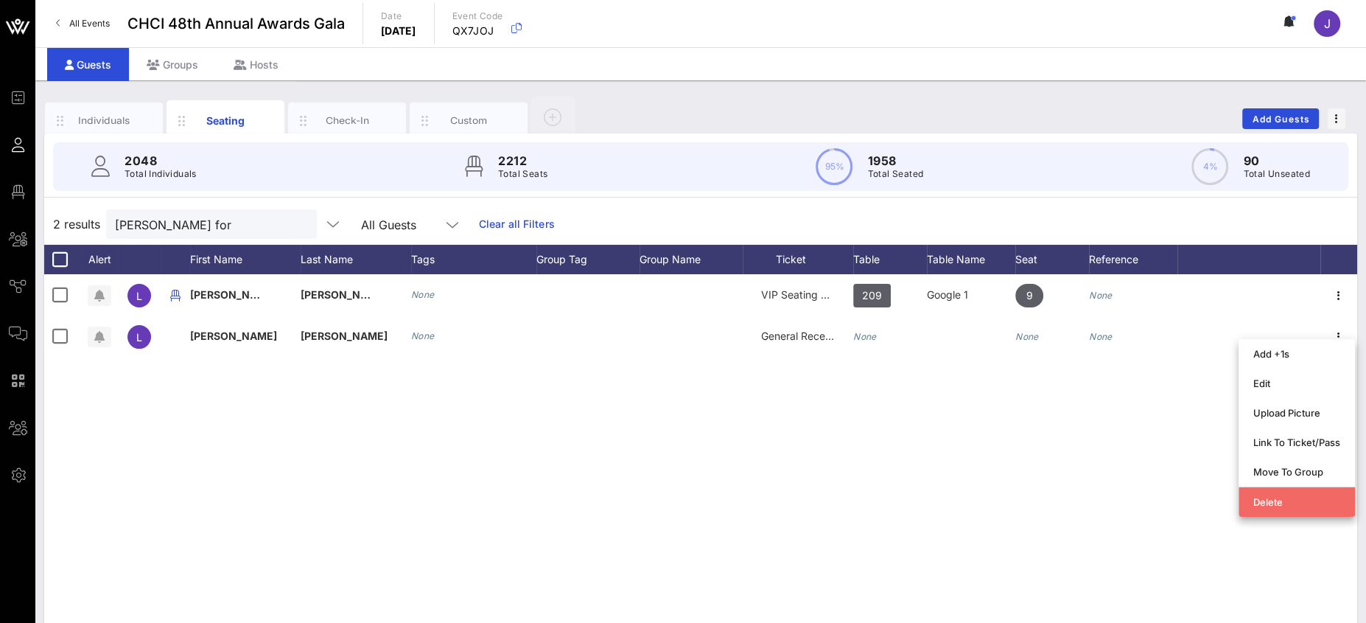
click at [1286, 499] on div "Delete" at bounding box center [1296, 502] width 87 height 12
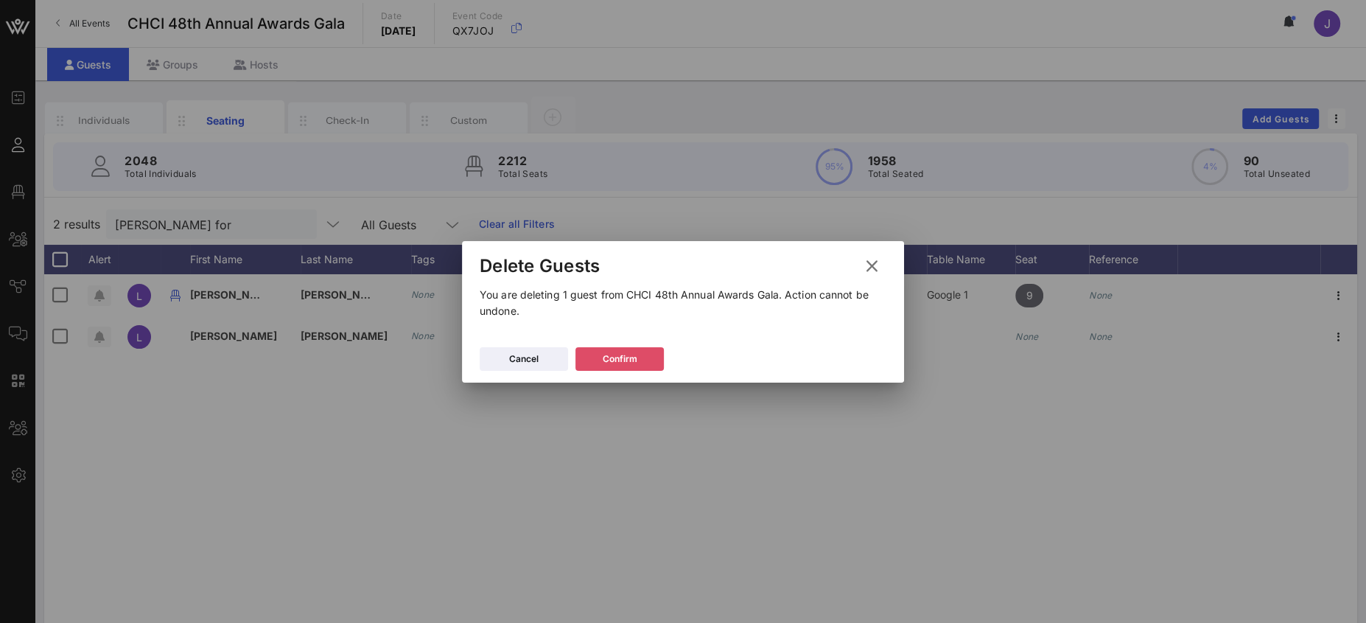
click at [628, 357] on div "Confirm" at bounding box center [620, 358] width 35 height 15
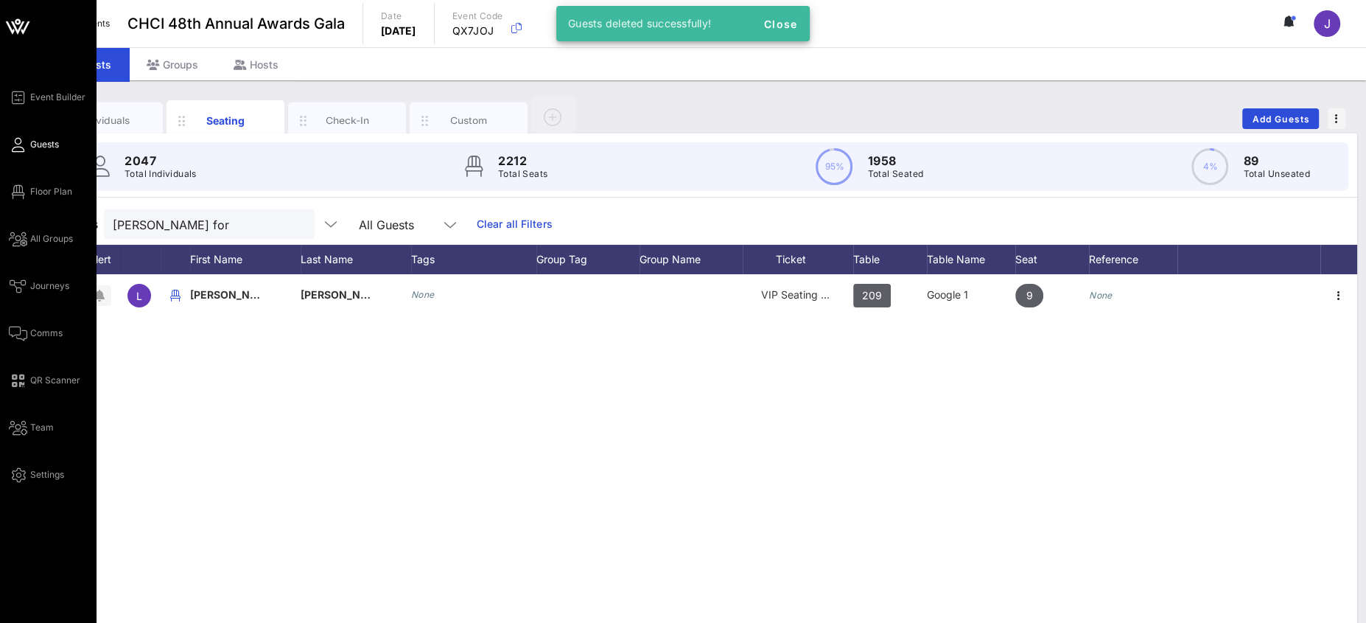
click at [26, 180] on div "Event Builder Guests Floor Plan All Groups Journeys Comms QR Scanner Team Setti…" at bounding box center [52, 285] width 87 height 395
click at [29, 185] on link "Floor Plan" at bounding box center [40, 192] width 63 height 18
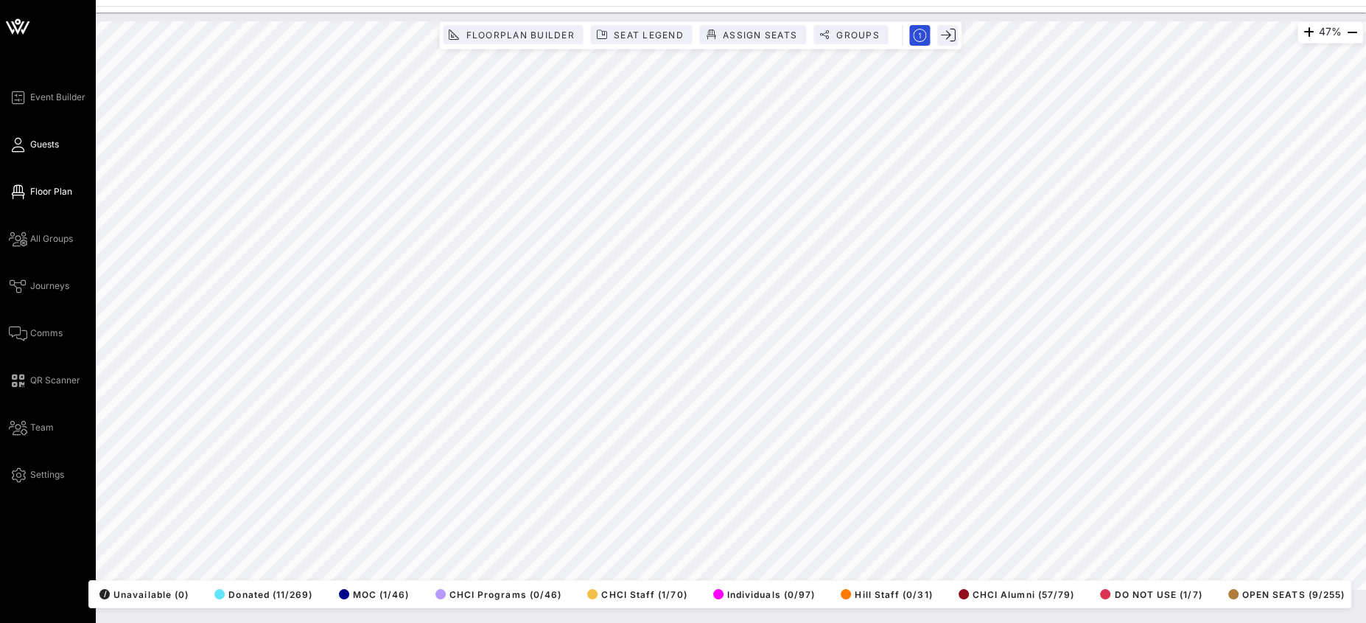
click at [15, 144] on icon at bounding box center [18, 145] width 18 height 2
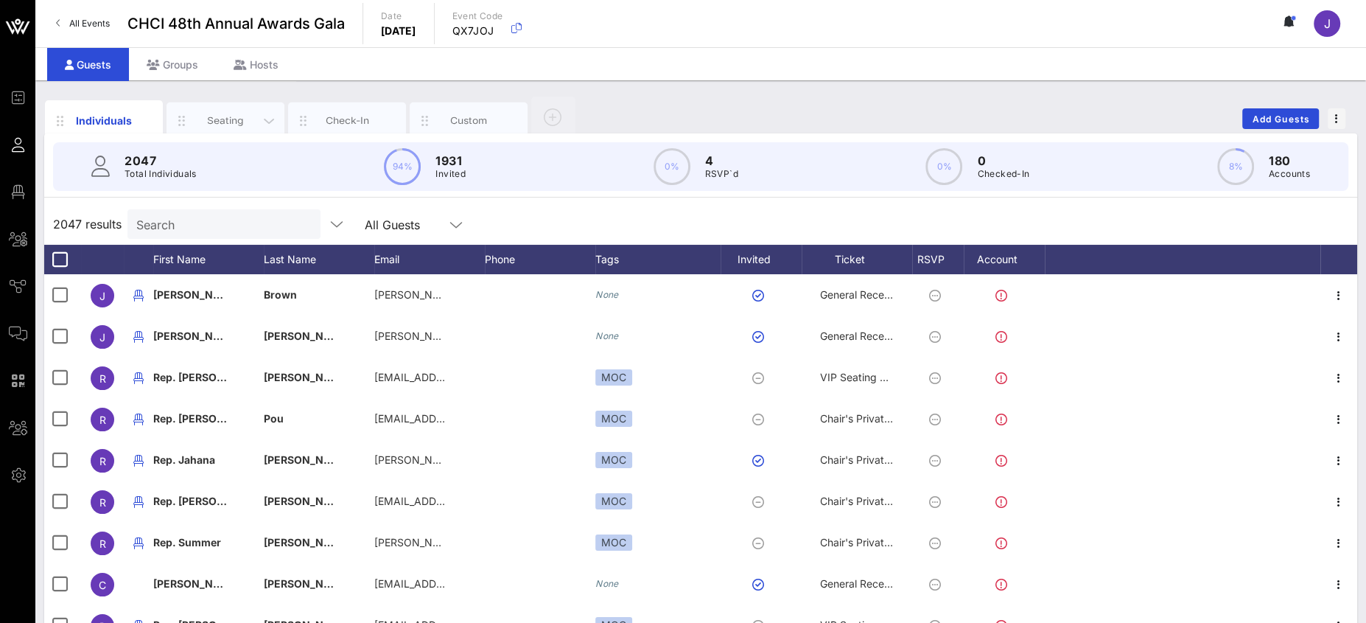
click at [213, 123] on div "Seating" at bounding box center [226, 120] width 66 height 14
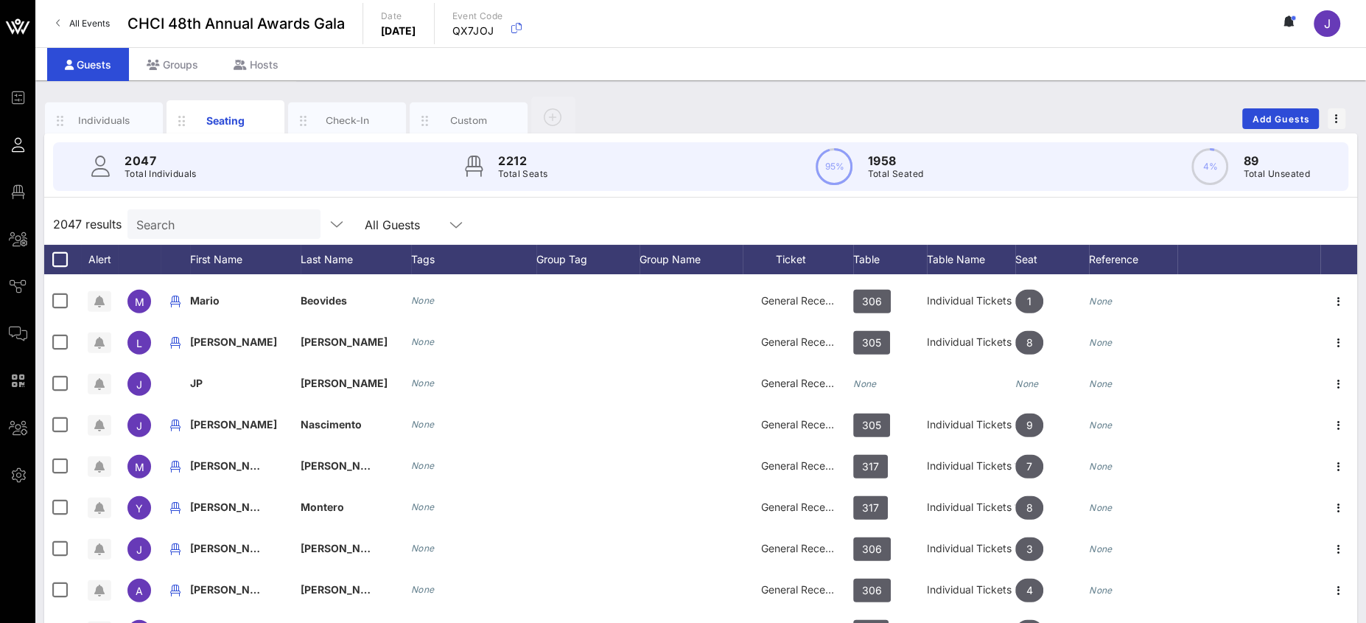
scroll to position [9364, 0]
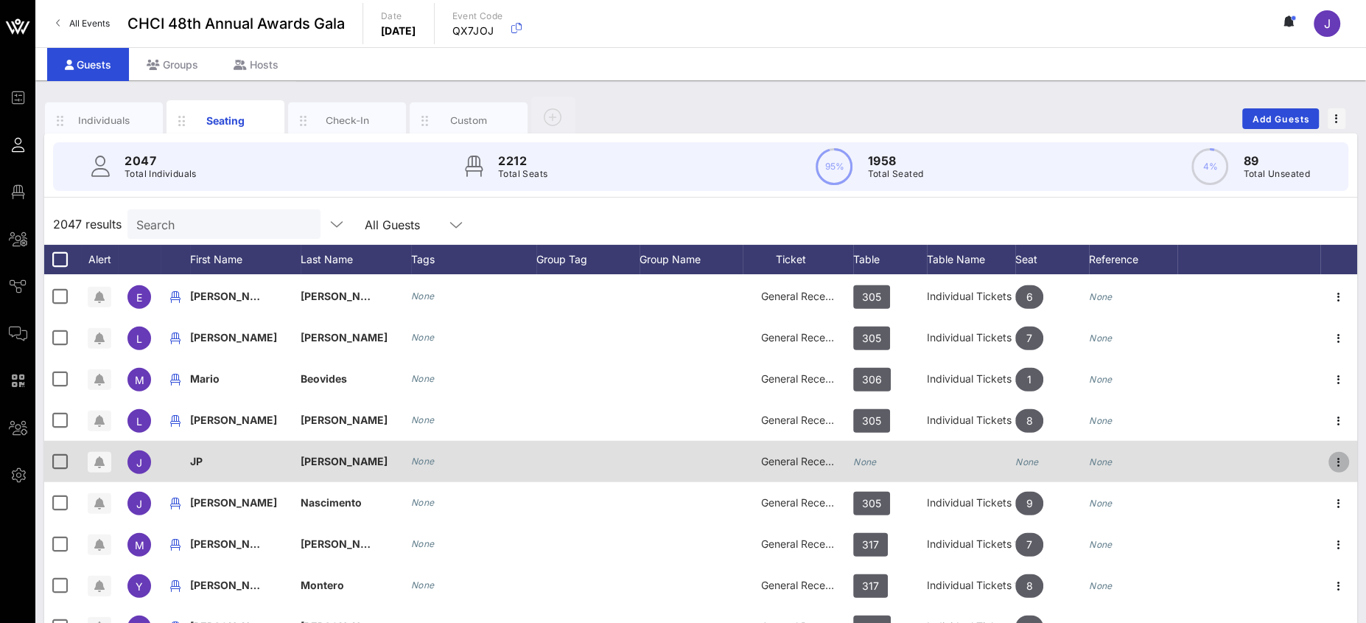
click at [1330, 455] on icon "button" at bounding box center [1339, 462] width 18 height 18
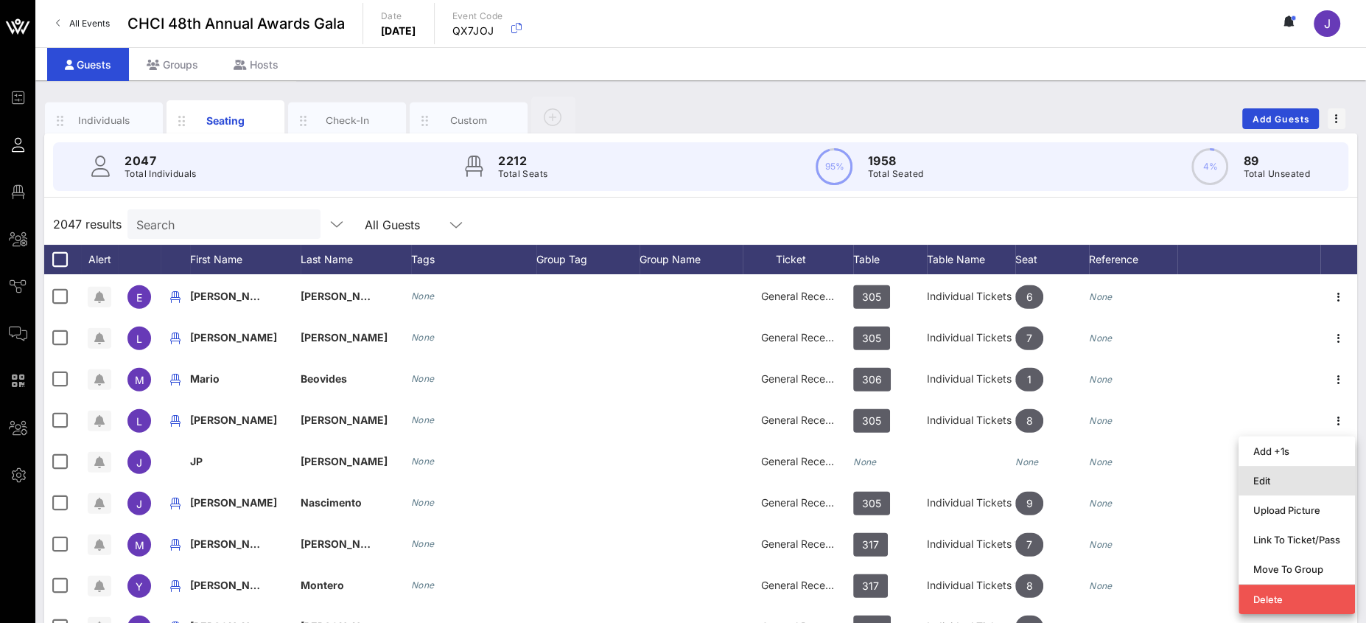
click at [1283, 472] on div "Edit" at bounding box center [1296, 481] width 87 height 24
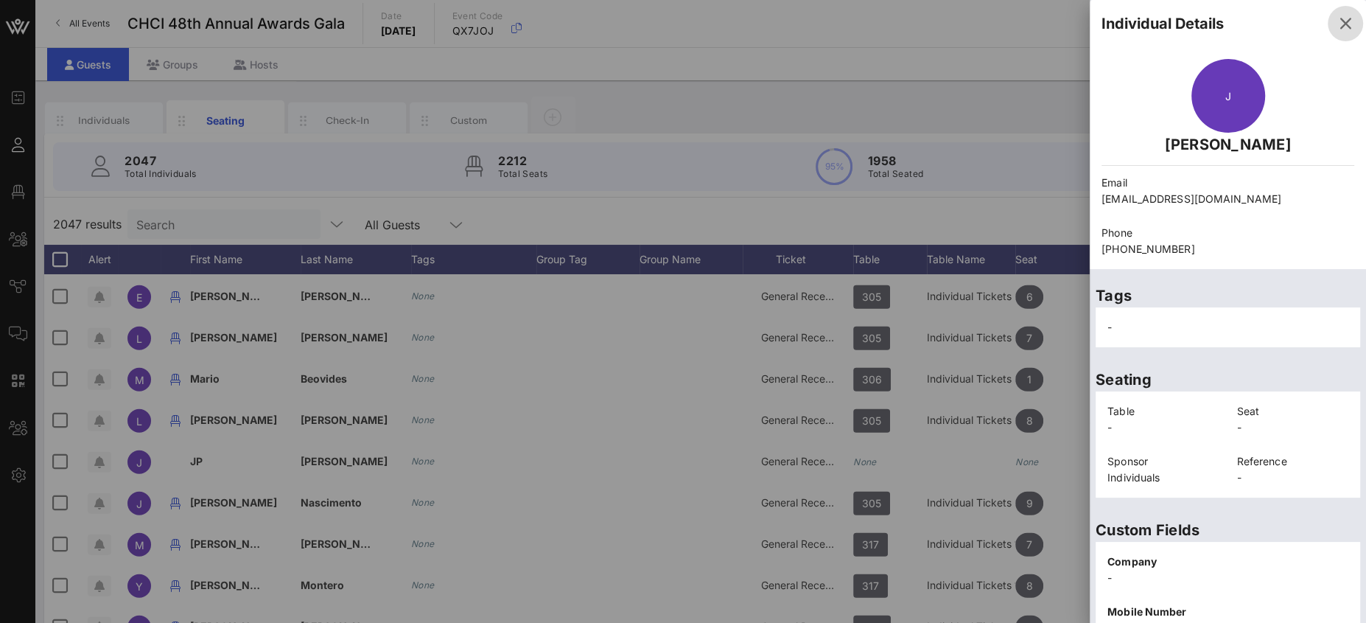
click at [1336, 23] on icon "button" at bounding box center [1345, 24] width 18 height 18
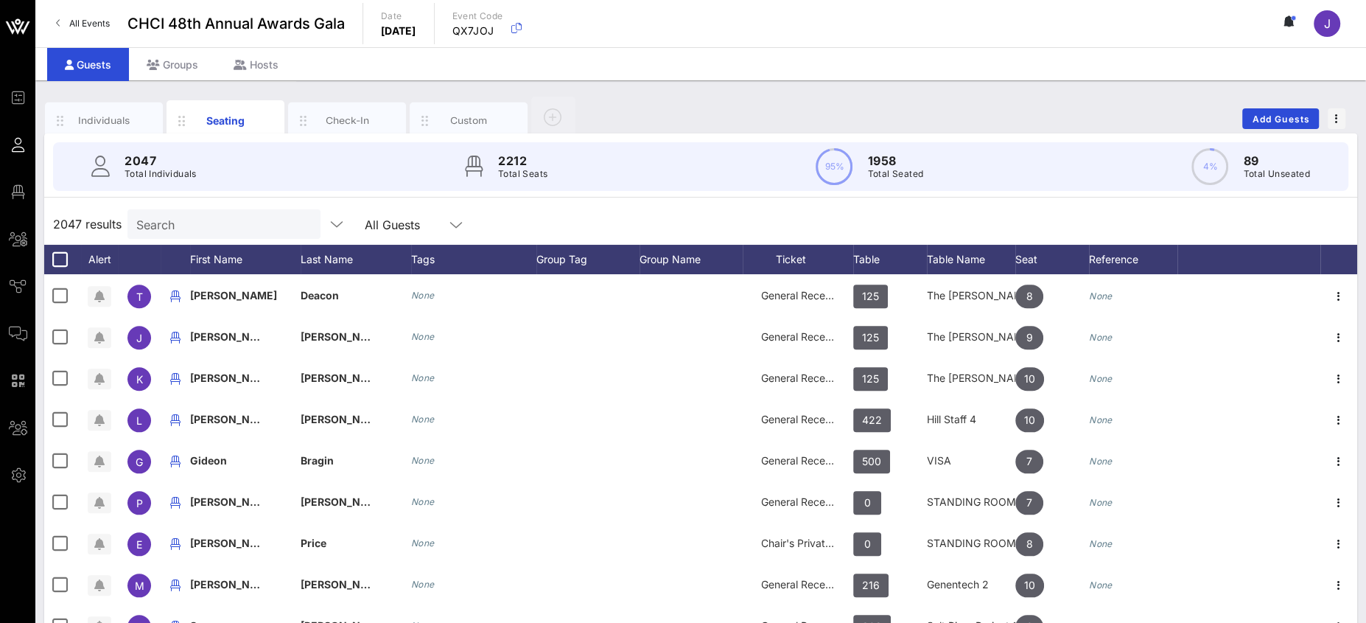
scroll to position [24015, 0]
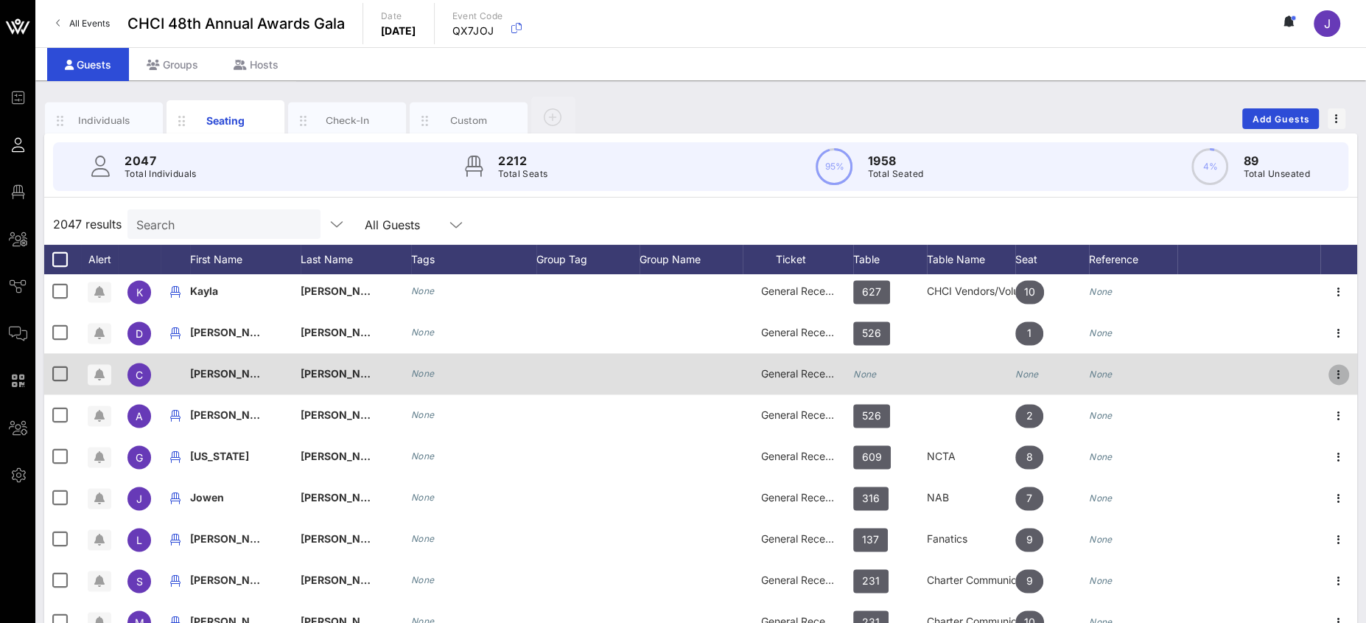
click at [1330, 371] on icon "button" at bounding box center [1339, 374] width 18 height 18
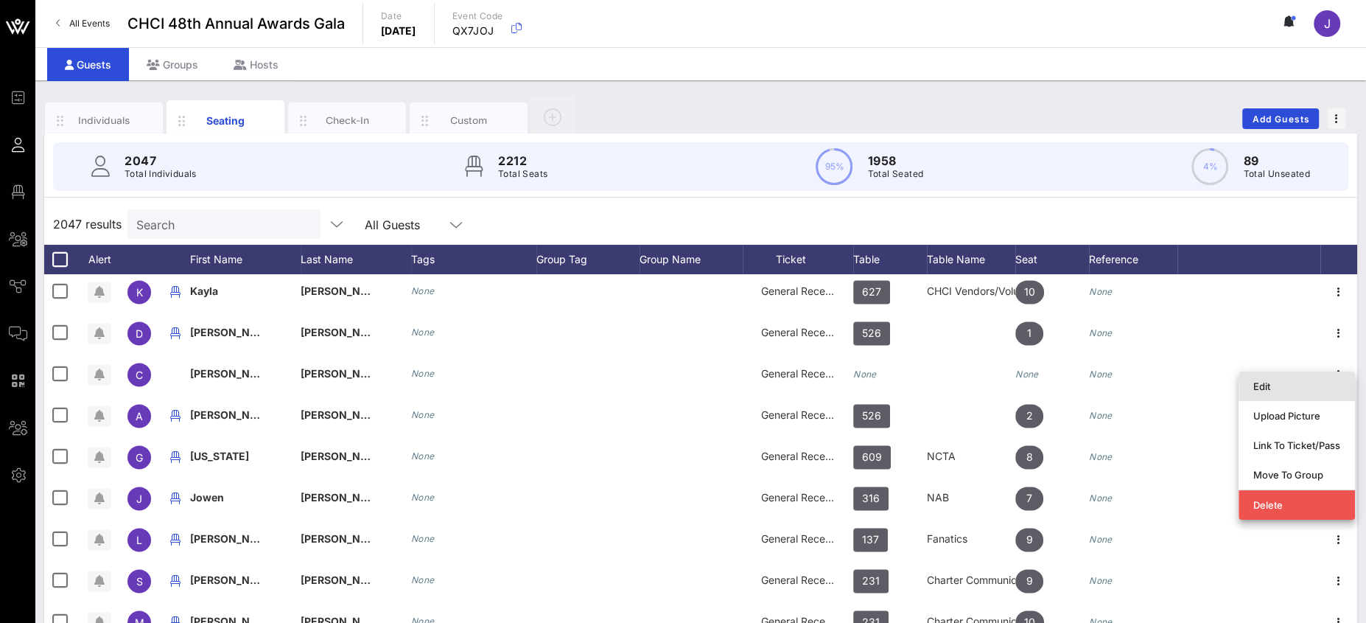
click at [1269, 393] on div "Edit" at bounding box center [1296, 386] width 87 height 24
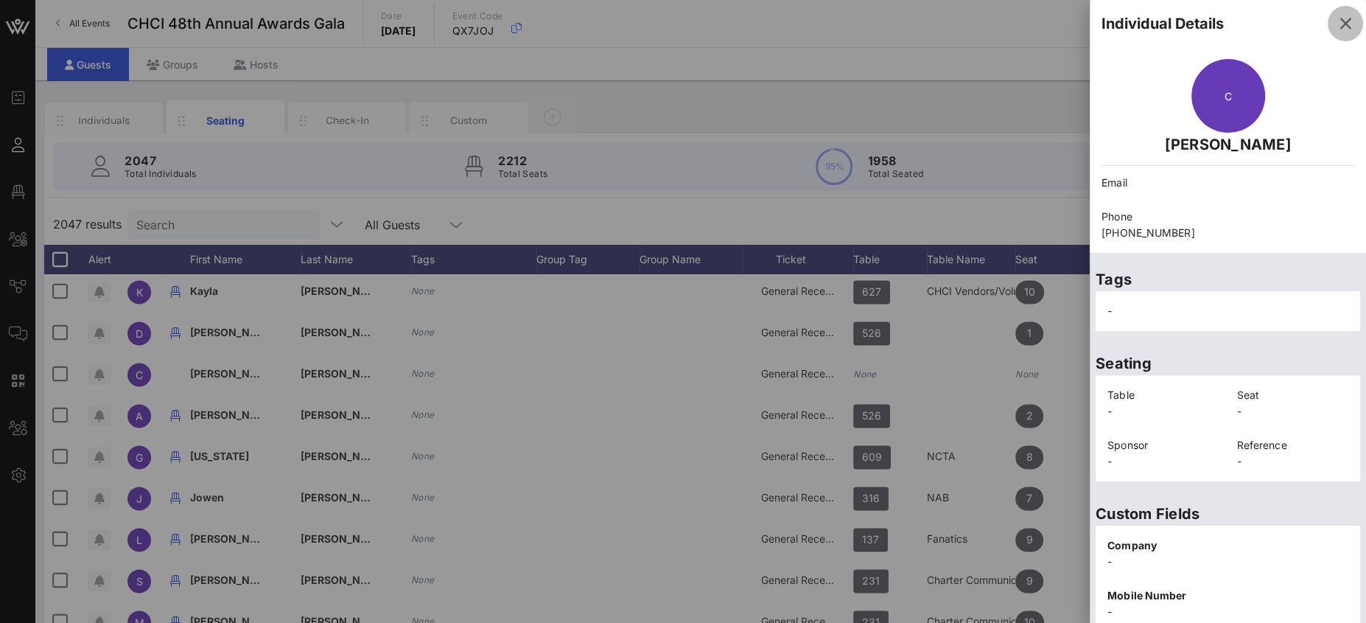
click at [1336, 24] on icon "button" at bounding box center [1345, 24] width 18 height 18
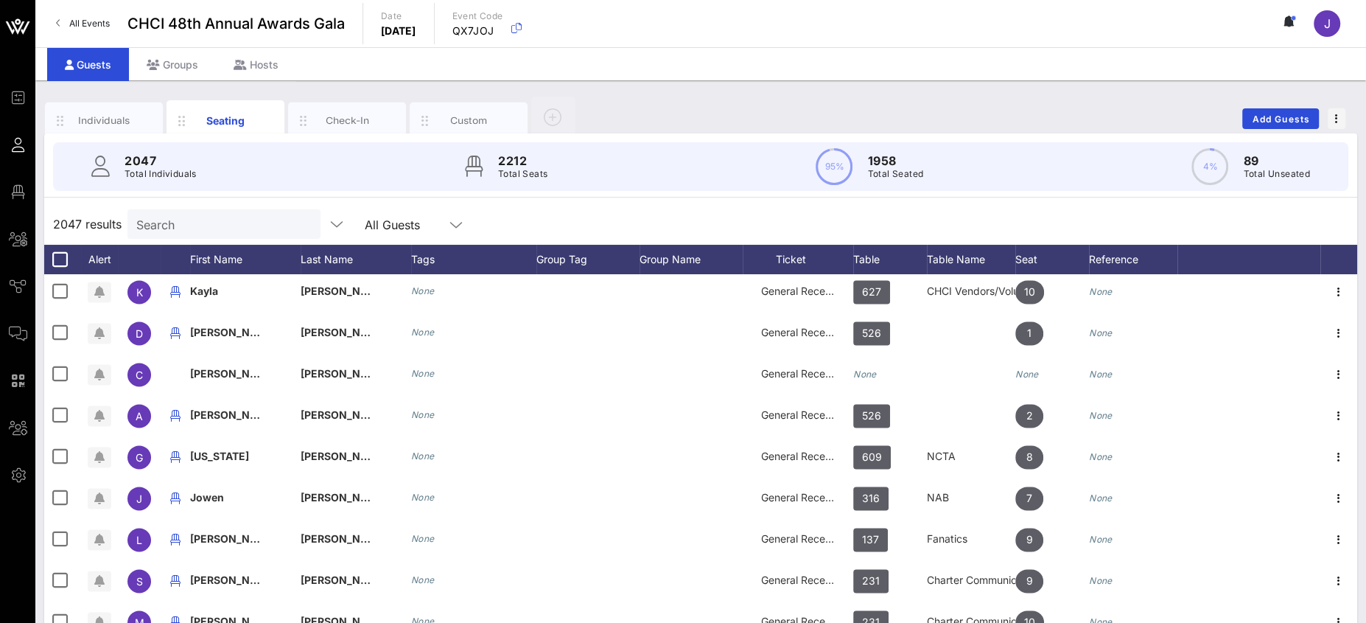
click at [211, 229] on input "Search" at bounding box center [222, 223] width 172 height 19
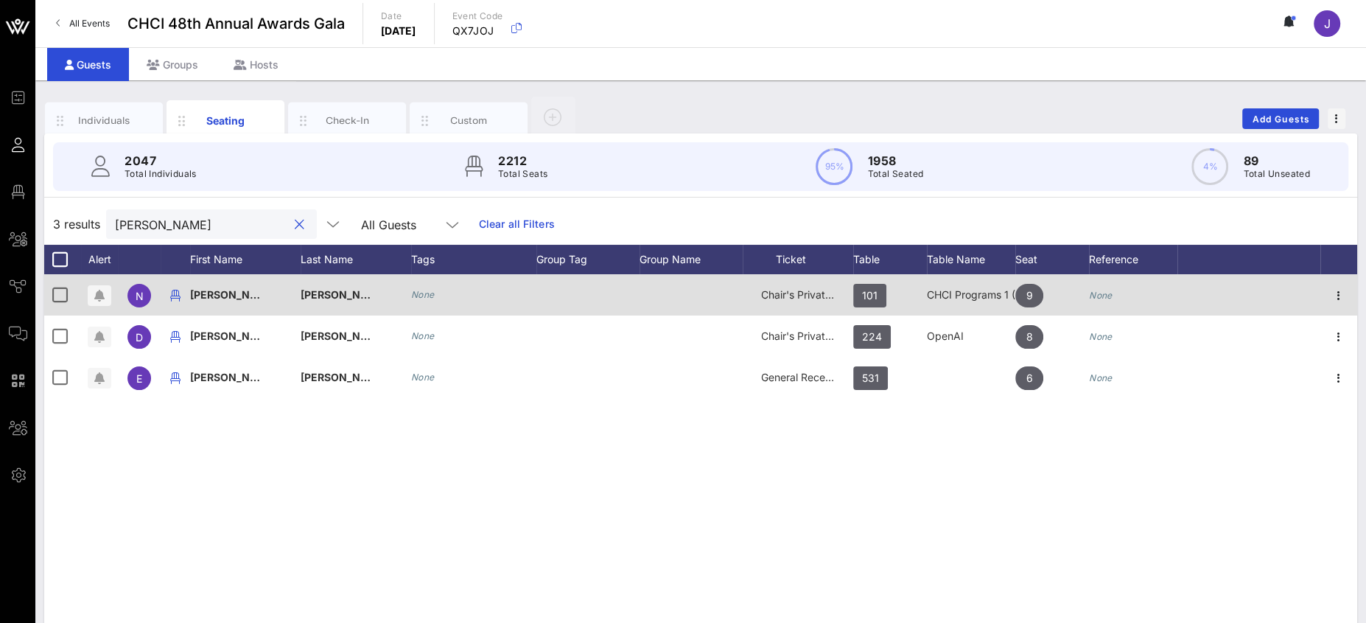
scroll to position [0, 0]
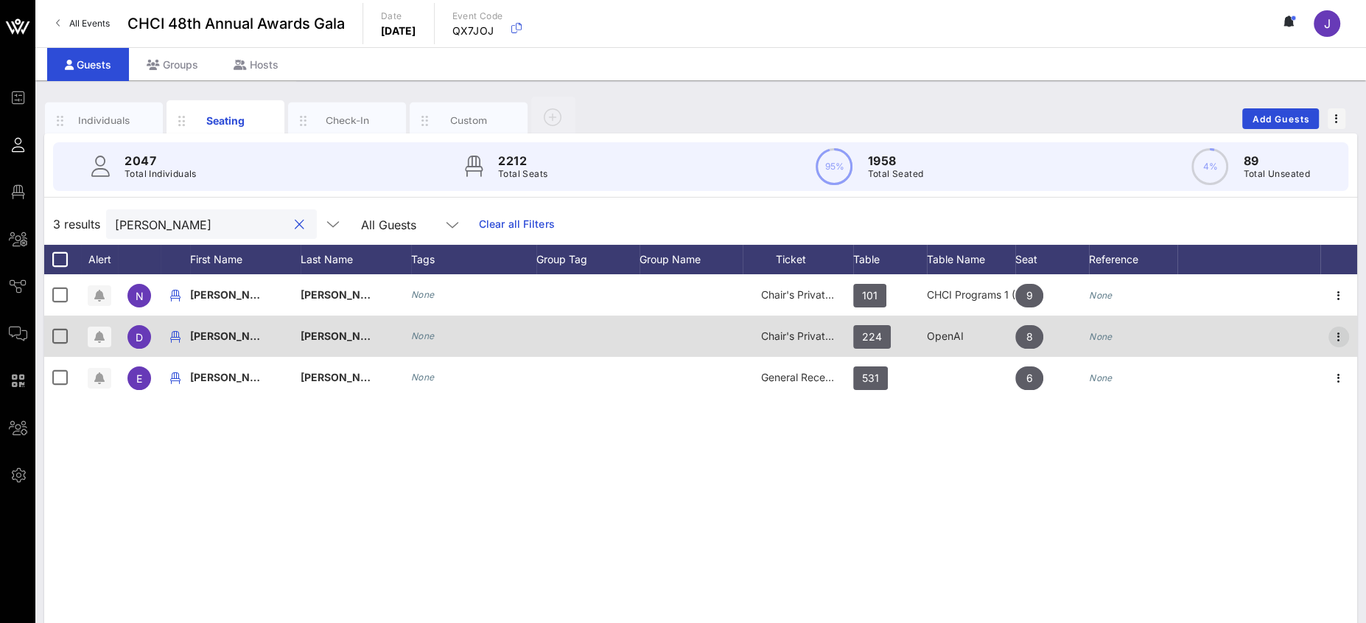
type input "montes"
click at [1339, 332] on icon "button" at bounding box center [1339, 337] width 18 height 18
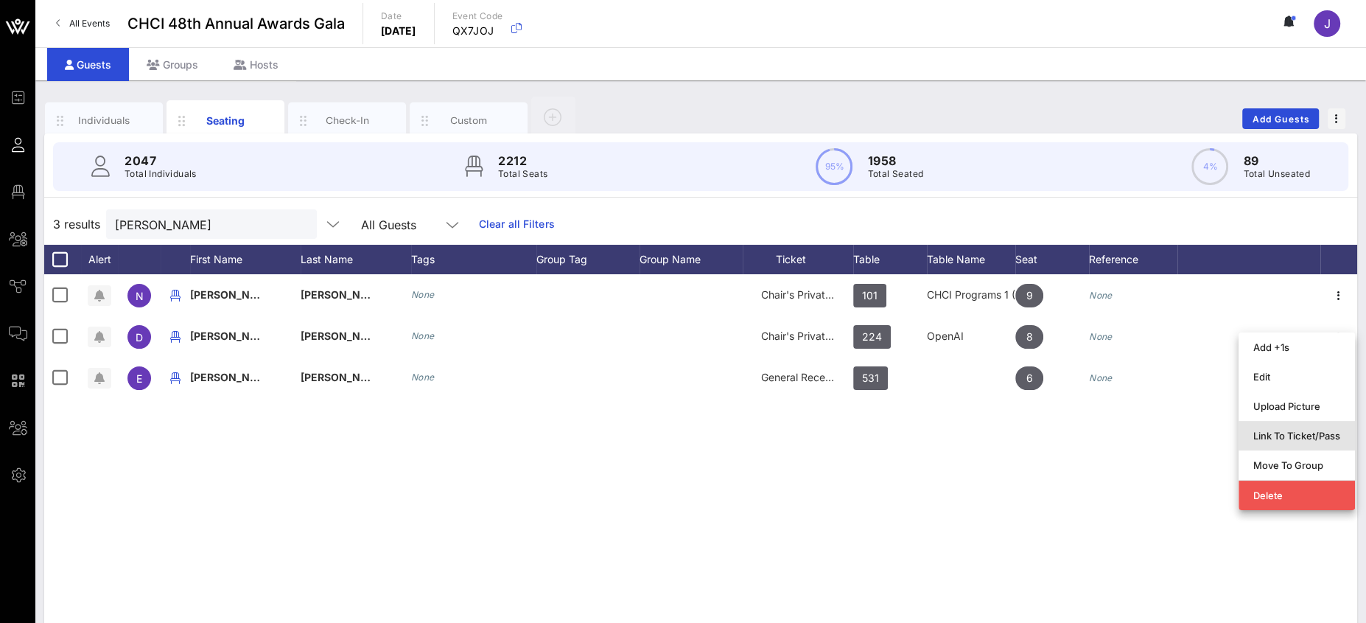
click at [1289, 435] on div "Link To Ticket/Pass" at bounding box center [1296, 436] width 87 height 12
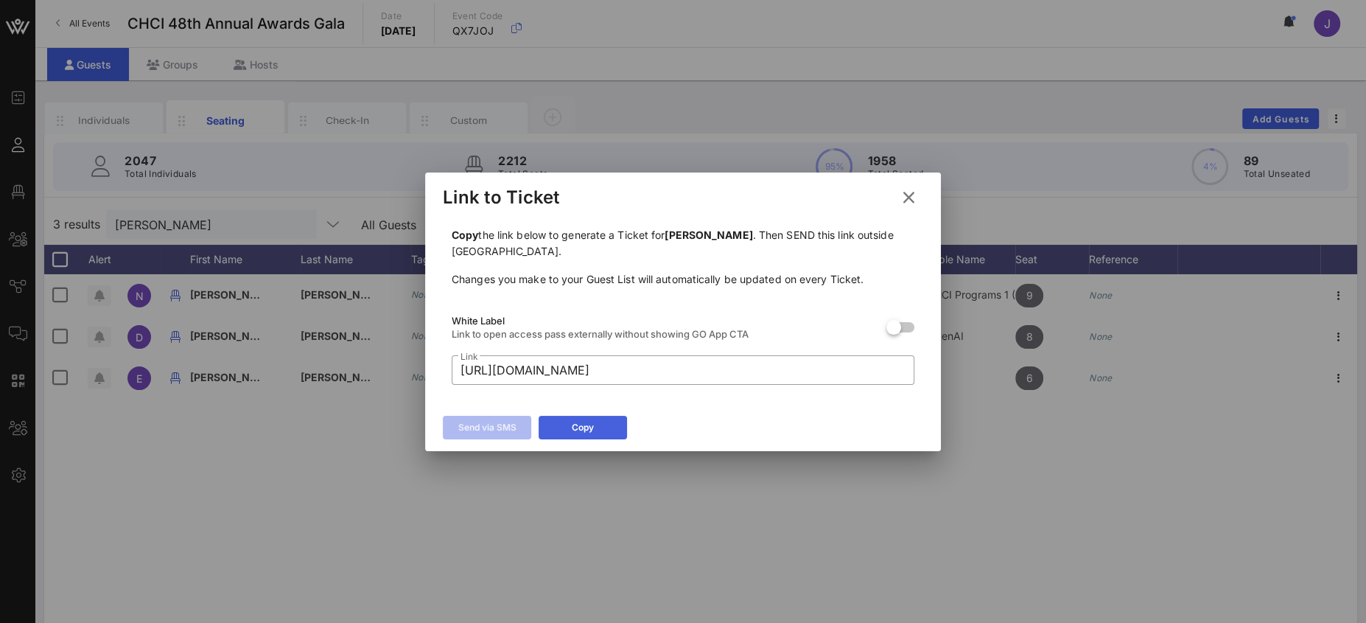
click at [587, 423] on div "Copy" at bounding box center [583, 427] width 22 height 15
click at [914, 197] on icon at bounding box center [909, 197] width 24 height 22
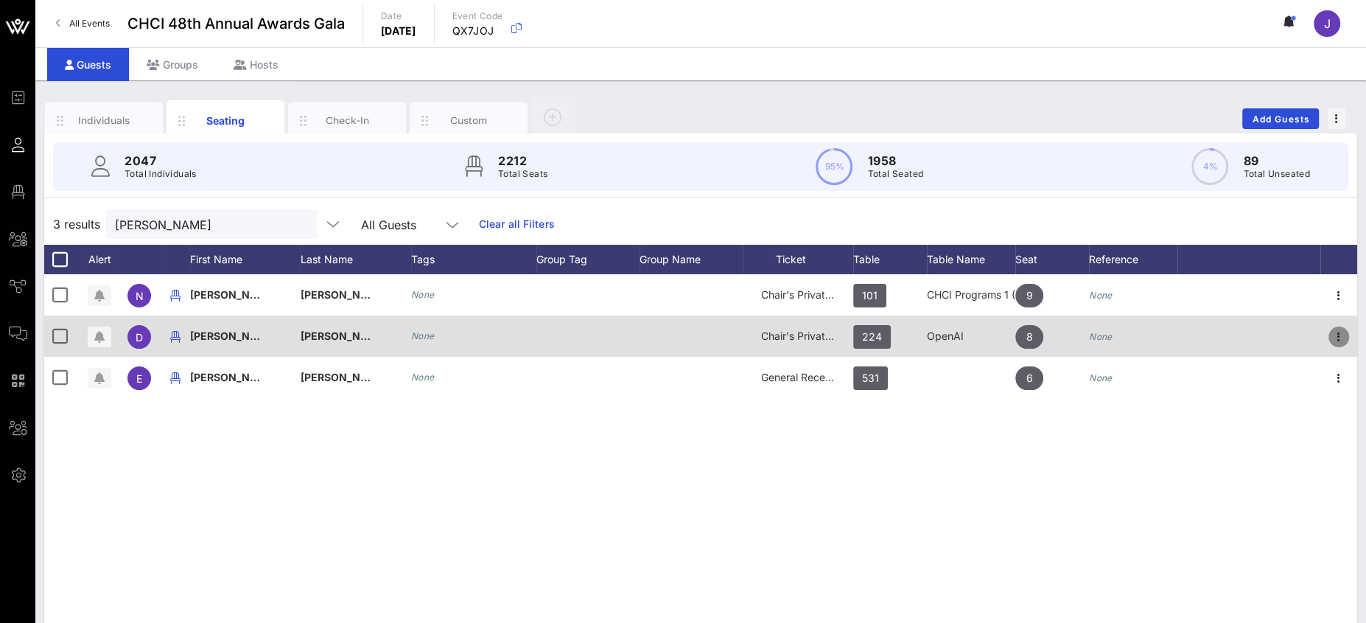
click at [1342, 332] on icon "button" at bounding box center [1339, 337] width 18 height 18
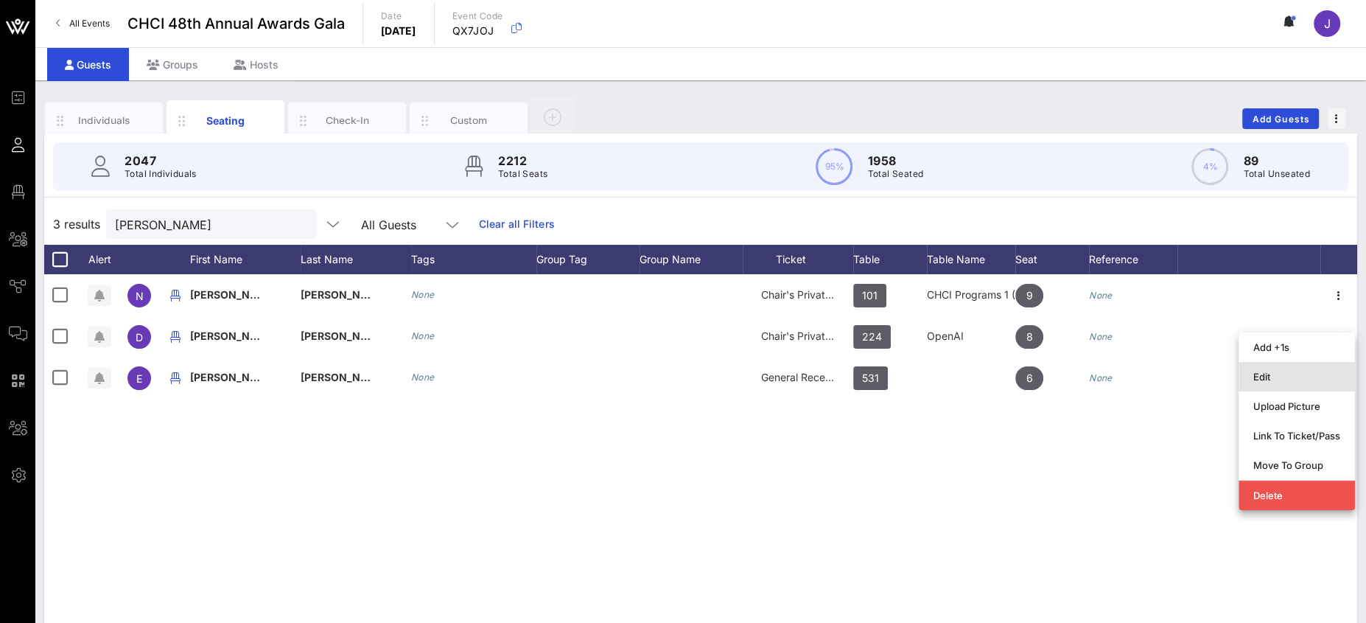
click at [1287, 376] on div "Edit" at bounding box center [1296, 377] width 87 height 12
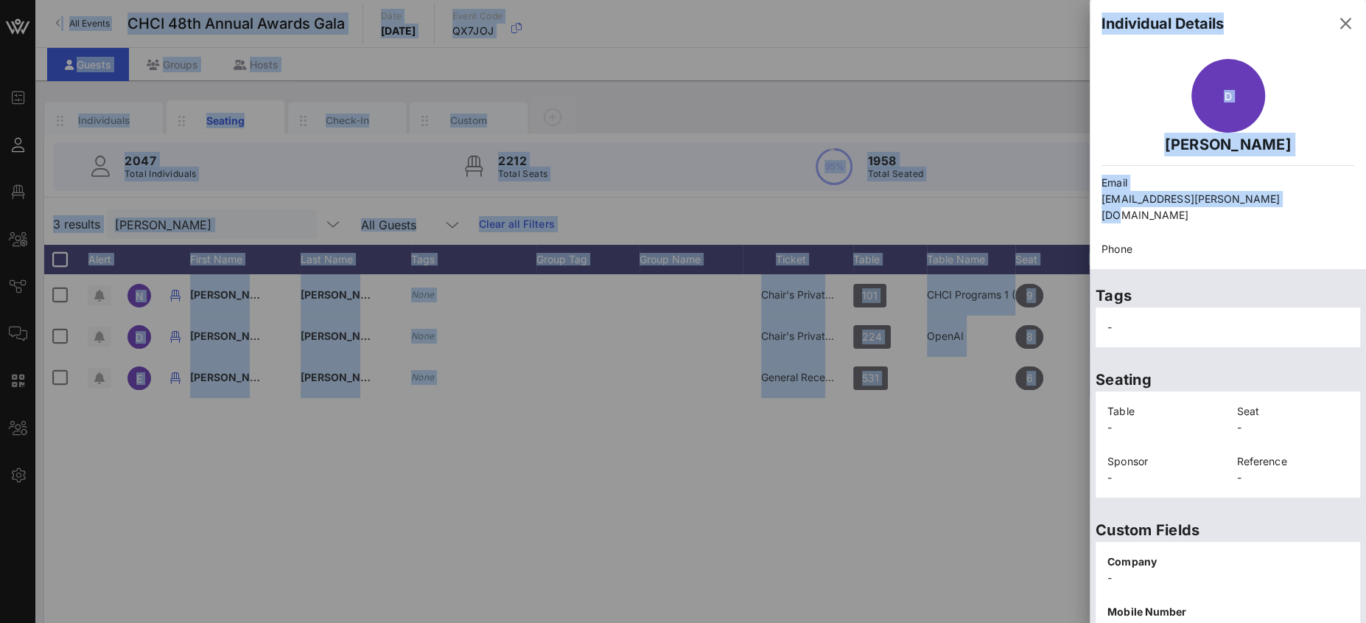
drag, startPoint x: 1268, startPoint y: 198, endPoint x: 1082, endPoint y: 198, distance: 186.4
click at [1082, 198] on div "Event Builder Guests Floor Plan All Groups Journeys Comms QR Scanner Team Setti…" at bounding box center [683, 365] width 1366 height 731
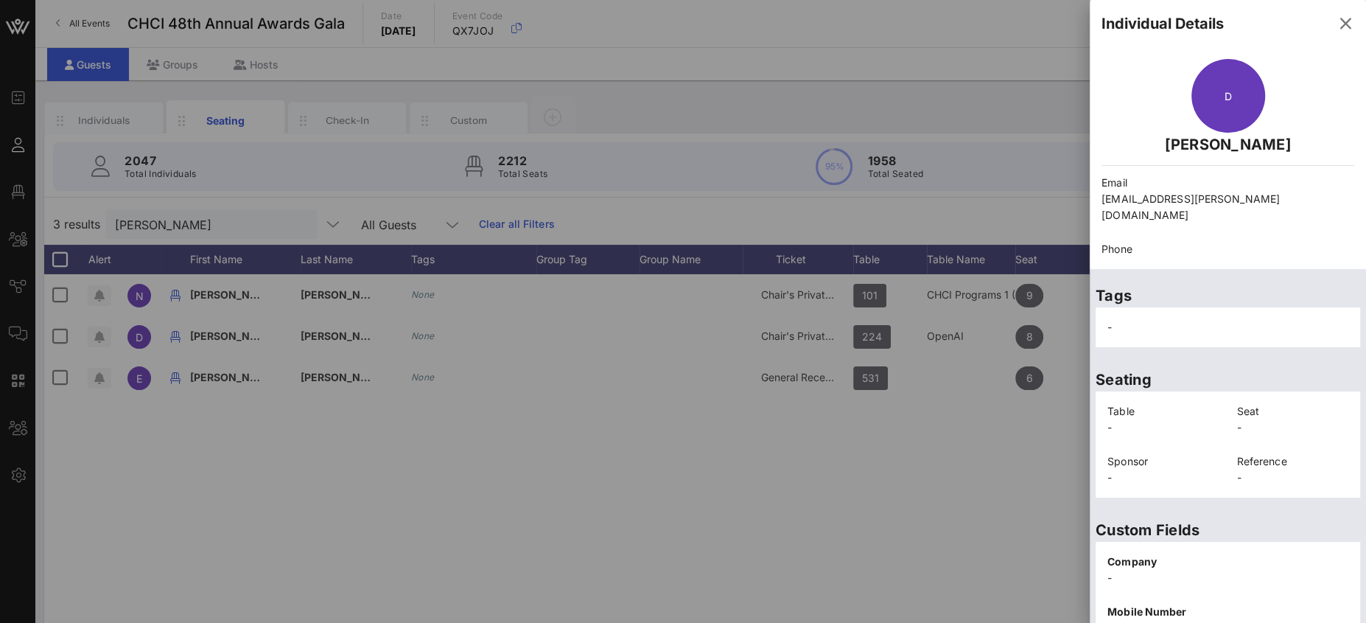
click at [1307, 191] on p "david_montes@padilla.senate.gov" at bounding box center [1227, 207] width 253 height 32
drag, startPoint x: 1277, startPoint y: 194, endPoint x: 1100, endPoint y: 205, distance: 177.2
click at [1100, 205] on div "Email david_montes@padilla.senate.gov" at bounding box center [1228, 199] width 270 height 66
copy p "david_montes@padilla.senate.gov"
click at [1341, 23] on span "button" at bounding box center [1345, 24] width 35 height 18
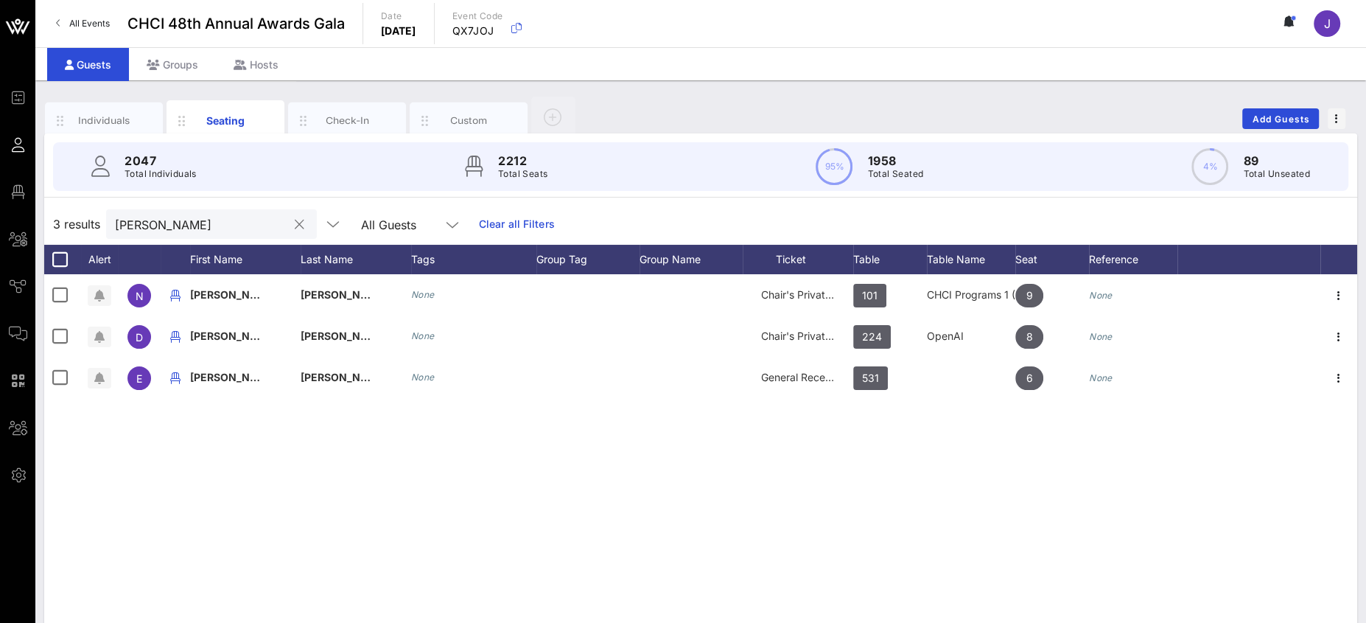
click at [295, 230] on button "clear icon" at bounding box center [300, 224] width 10 height 15
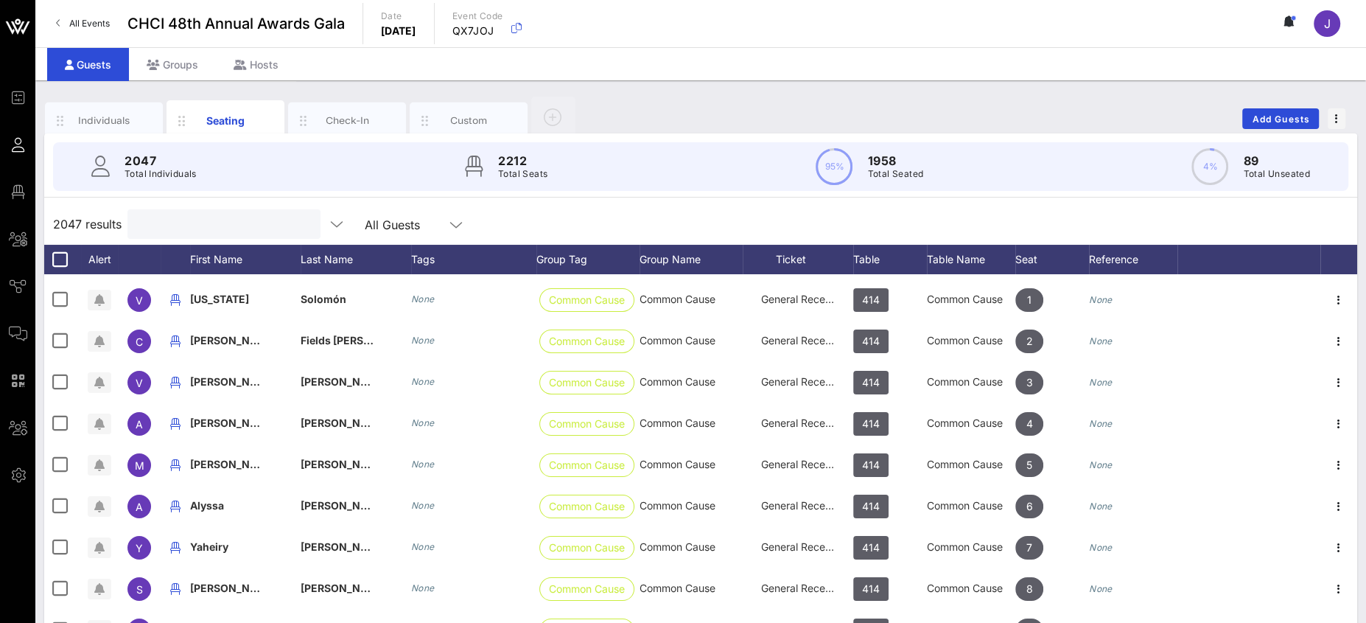
scroll to position [59811, 0]
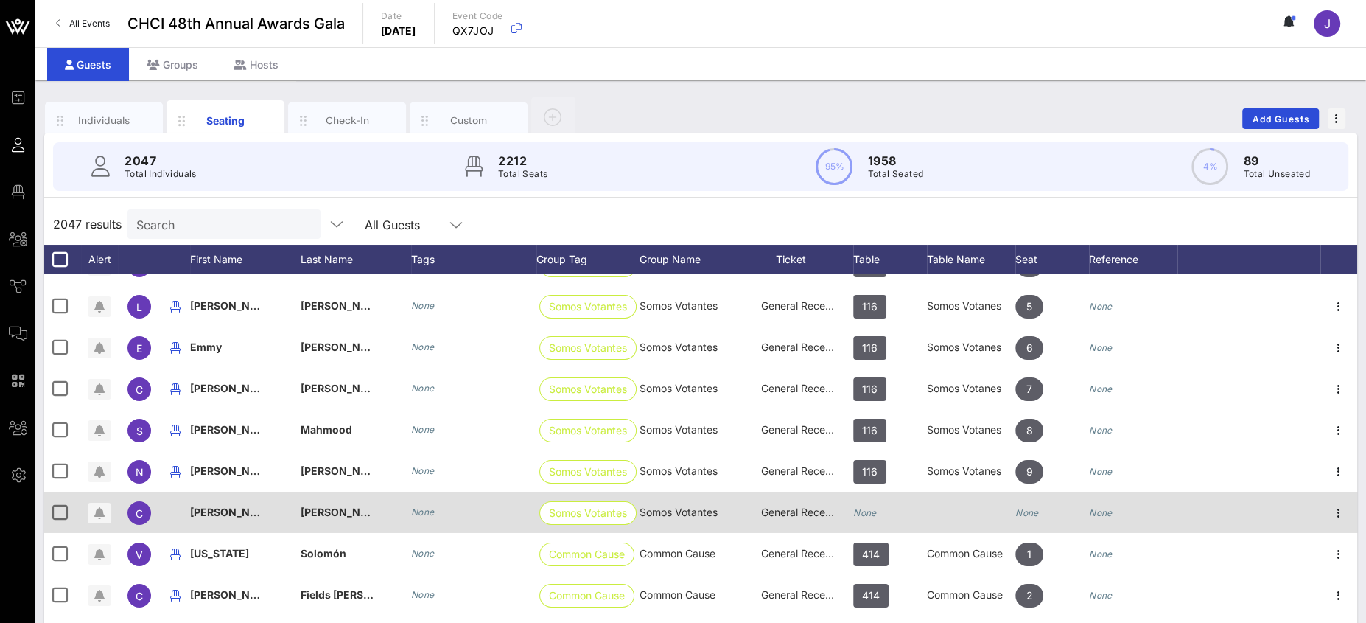
click at [874, 507] on icon "None" at bounding box center [865, 512] width 24 height 11
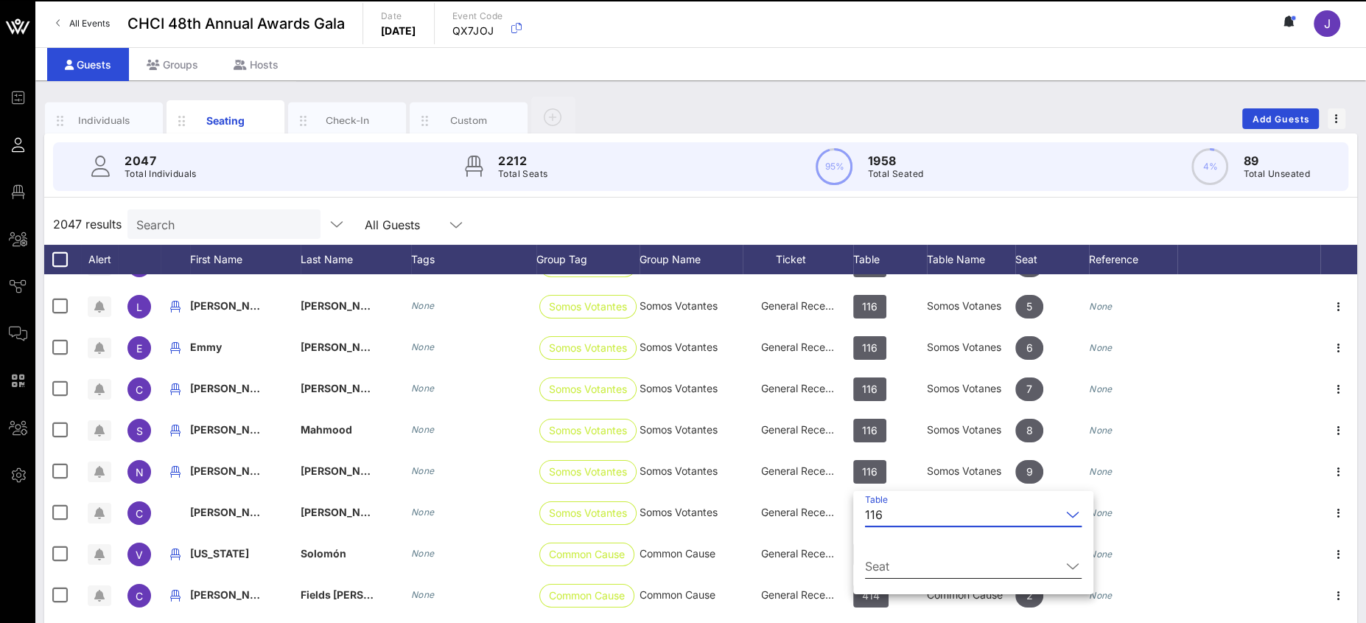
click at [902, 561] on div "Seat" at bounding box center [973, 569] width 217 height 49
click at [902, 561] on input "Seat" at bounding box center [963, 566] width 196 height 24
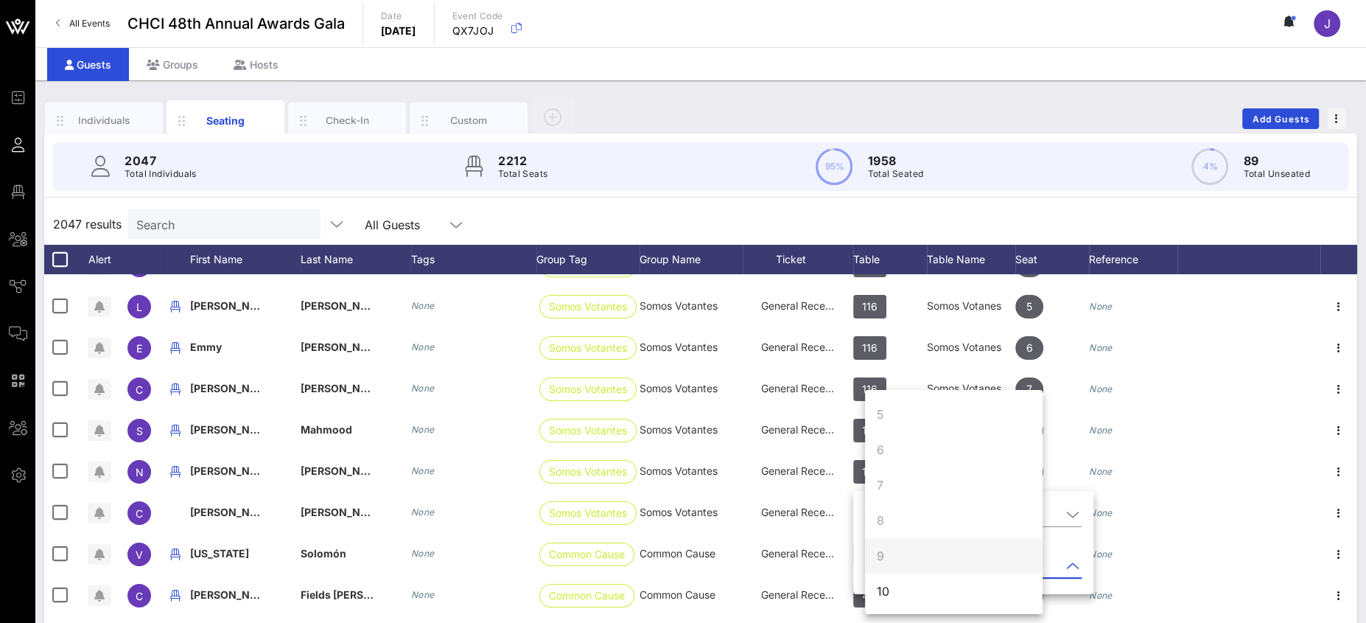
scroll to position [141, 0]
click at [902, 586] on div "10" at bounding box center [954, 589] width 178 height 35
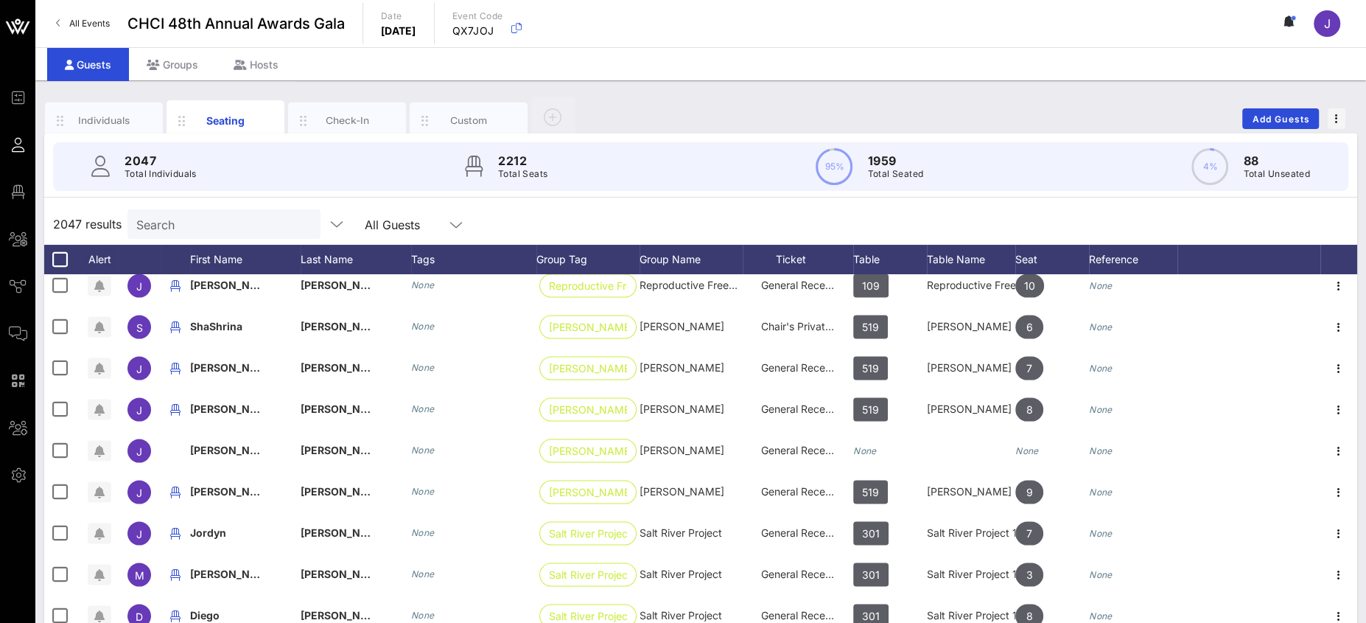
scroll to position [41301, 0]
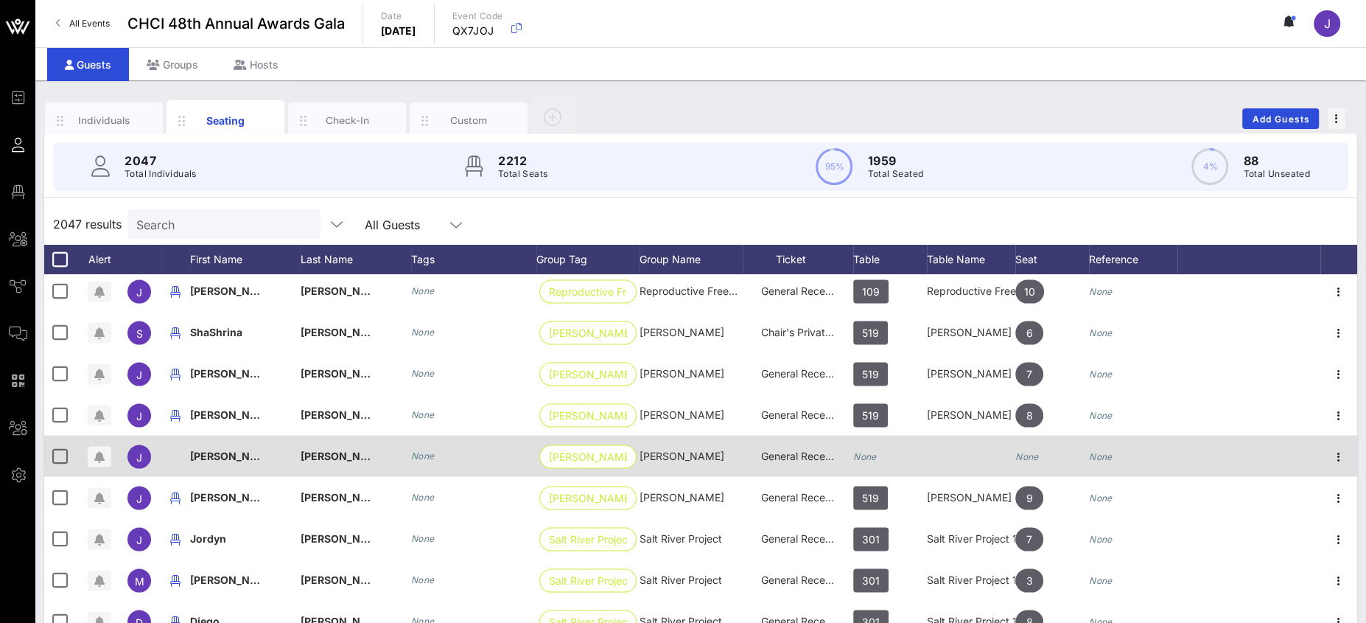
click at [874, 458] on icon "None" at bounding box center [865, 456] width 24 height 11
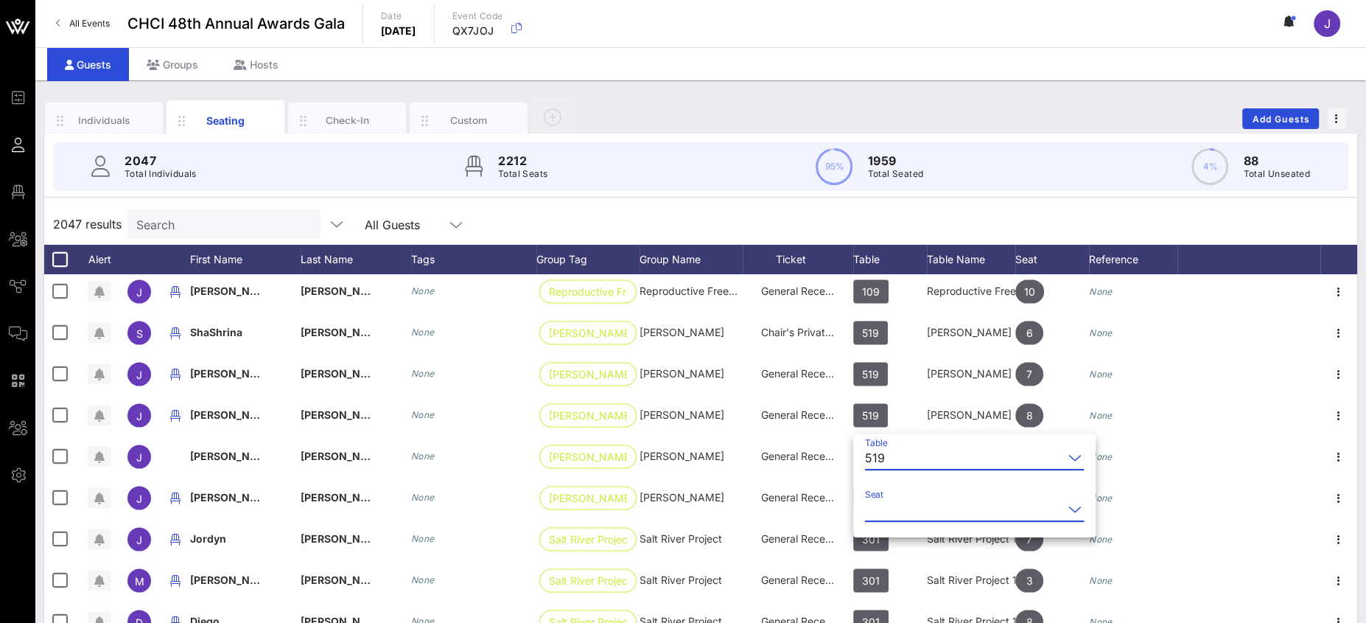
click at [889, 505] on input "Seat" at bounding box center [964, 509] width 198 height 24
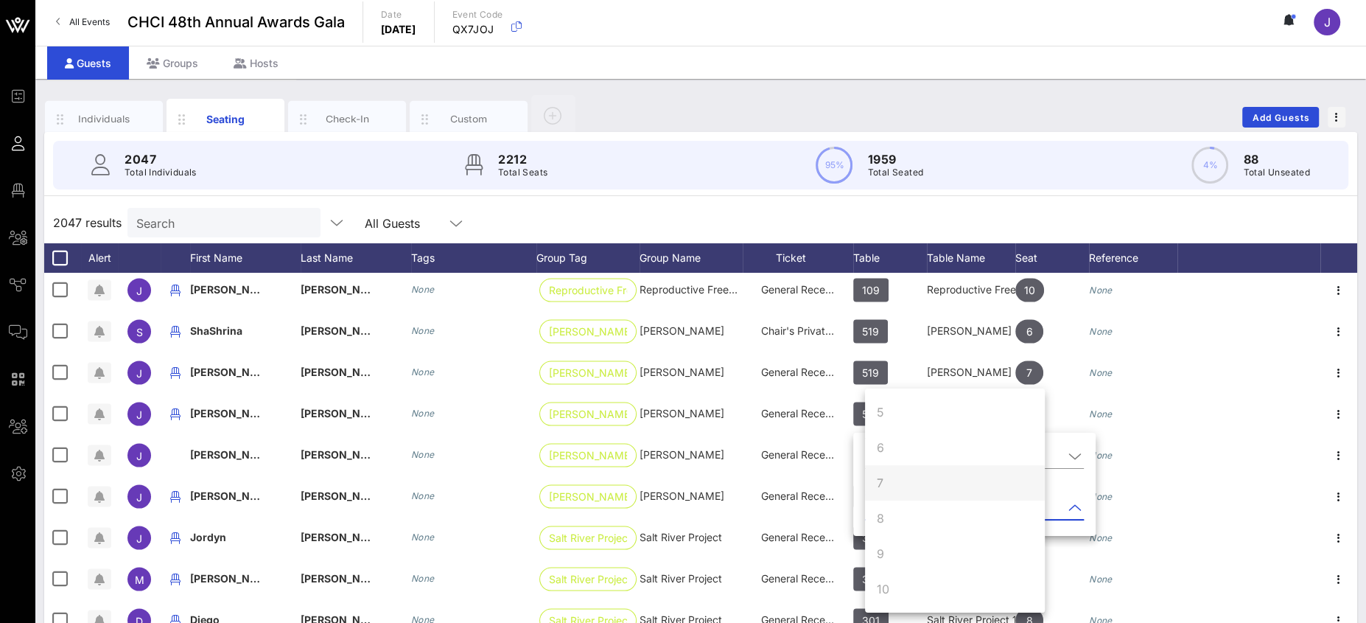
scroll to position [0, 0]
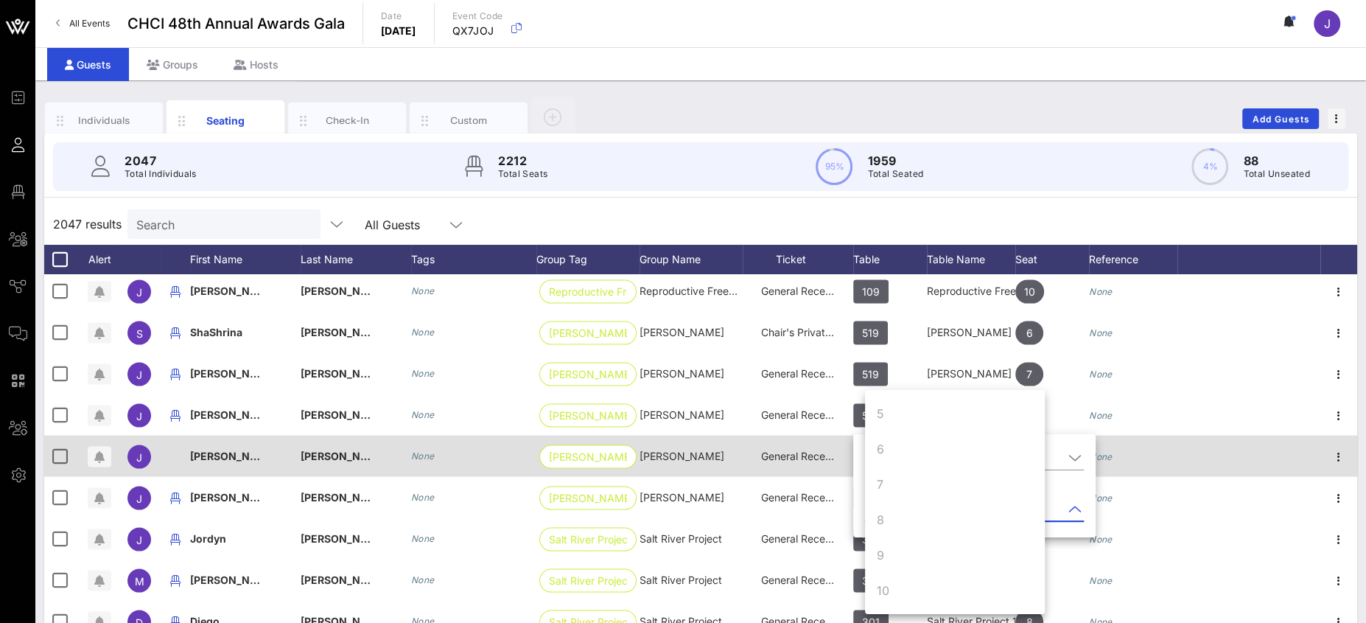
click at [792, 463] on div "General Reception" at bounding box center [798, 455] width 74 height 41
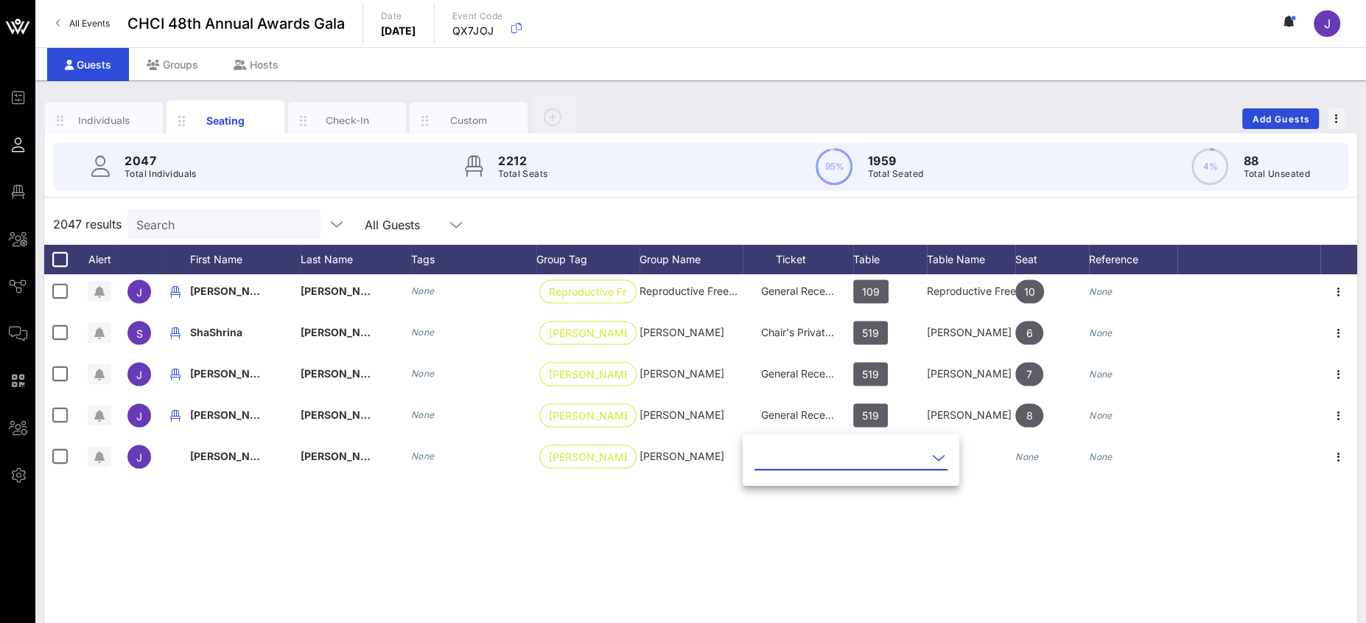
scroll to position [40878, 0]
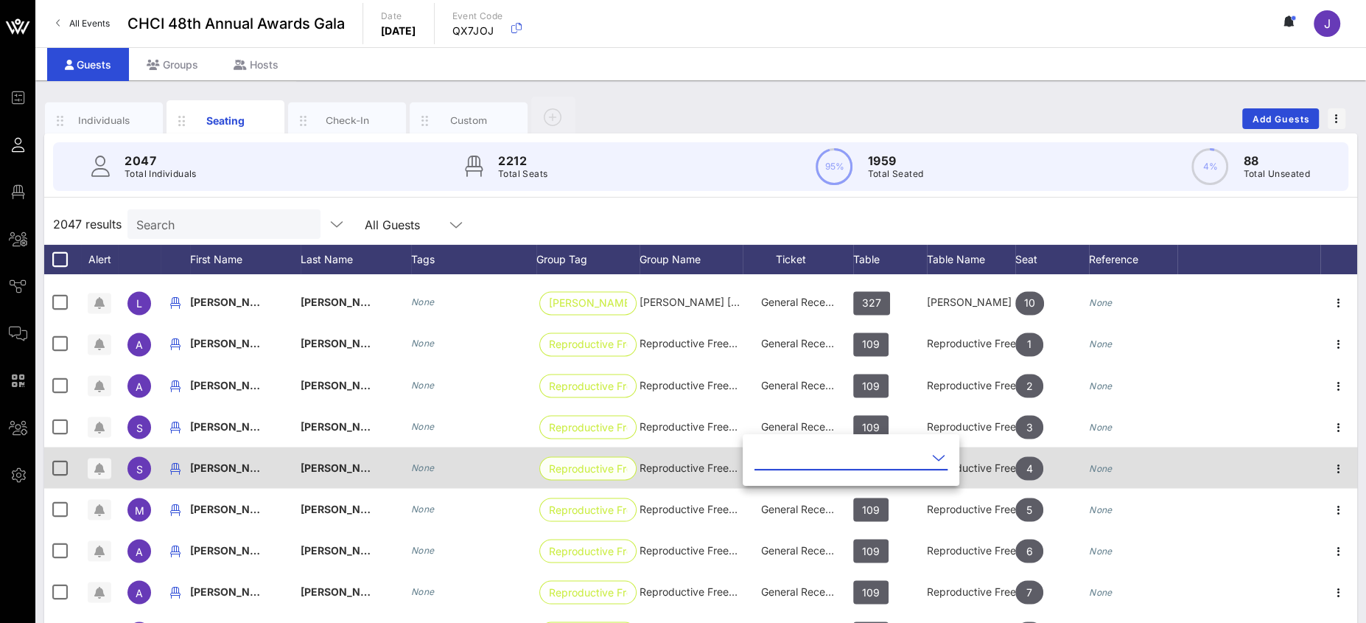
click at [628, 458] on span "Reproductive Free…" at bounding box center [587, 468] width 97 height 24
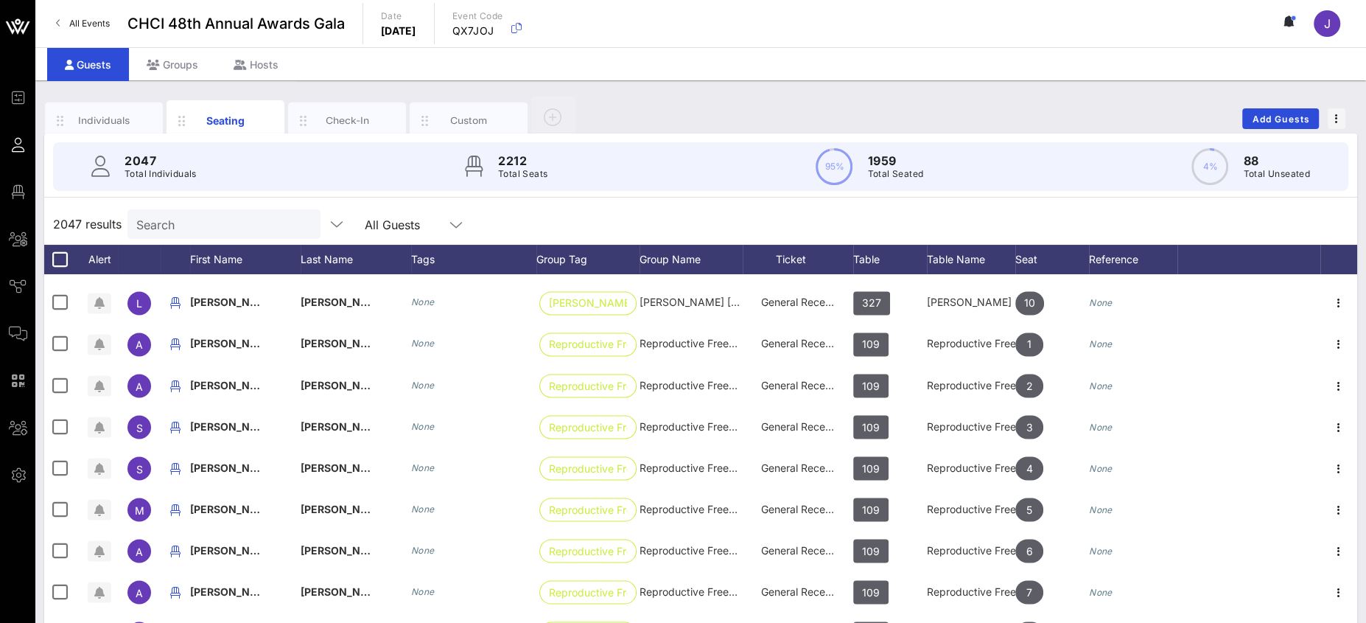
click at [241, 221] on input "Search" at bounding box center [222, 223] width 172 height 19
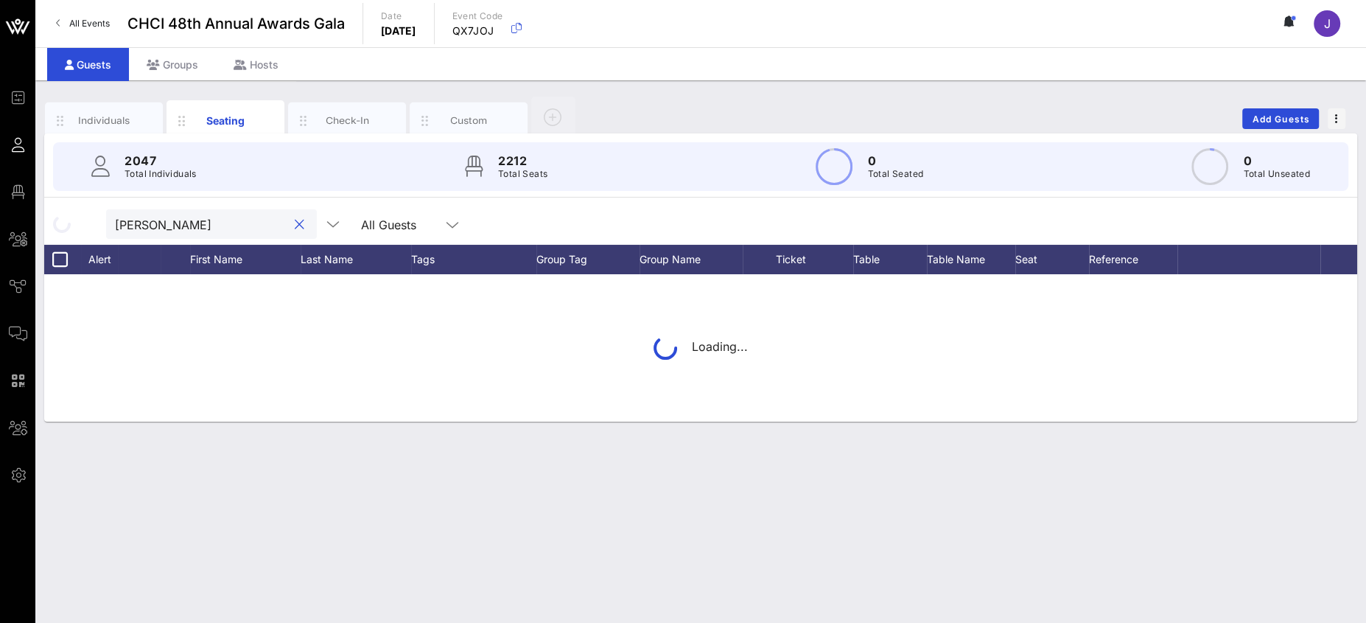
type input "reynold"
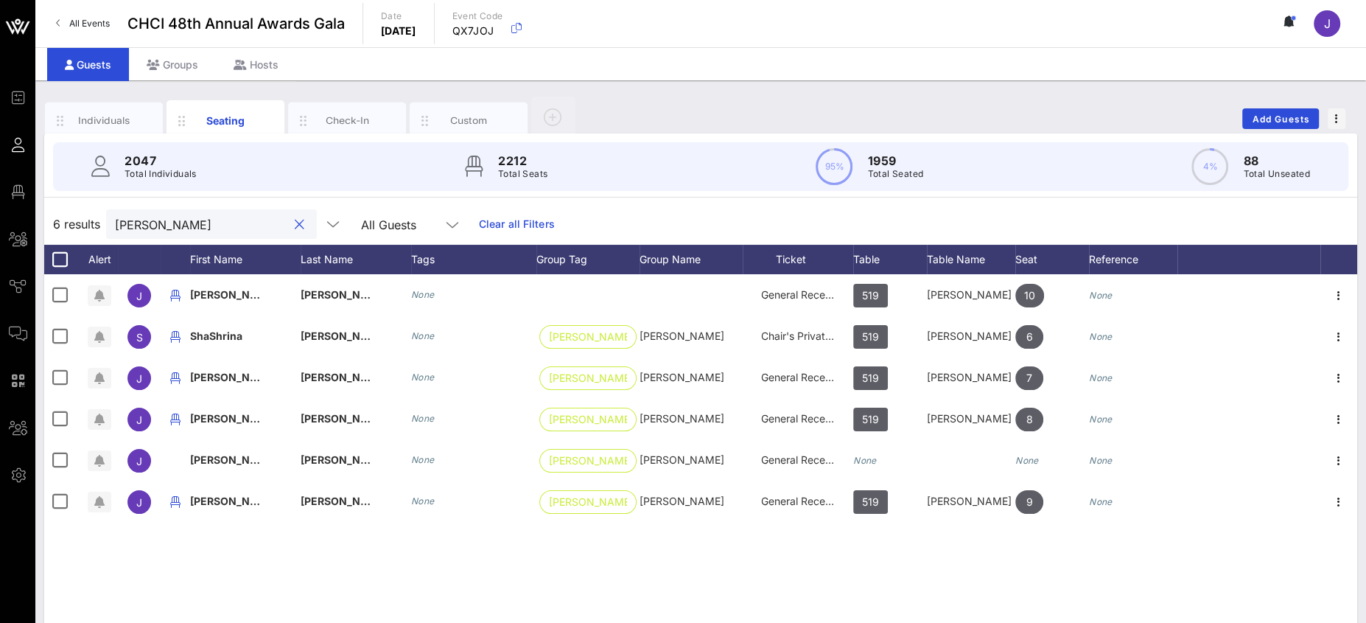
scroll to position [0, 0]
click at [295, 220] on button "clear icon" at bounding box center [300, 224] width 10 height 15
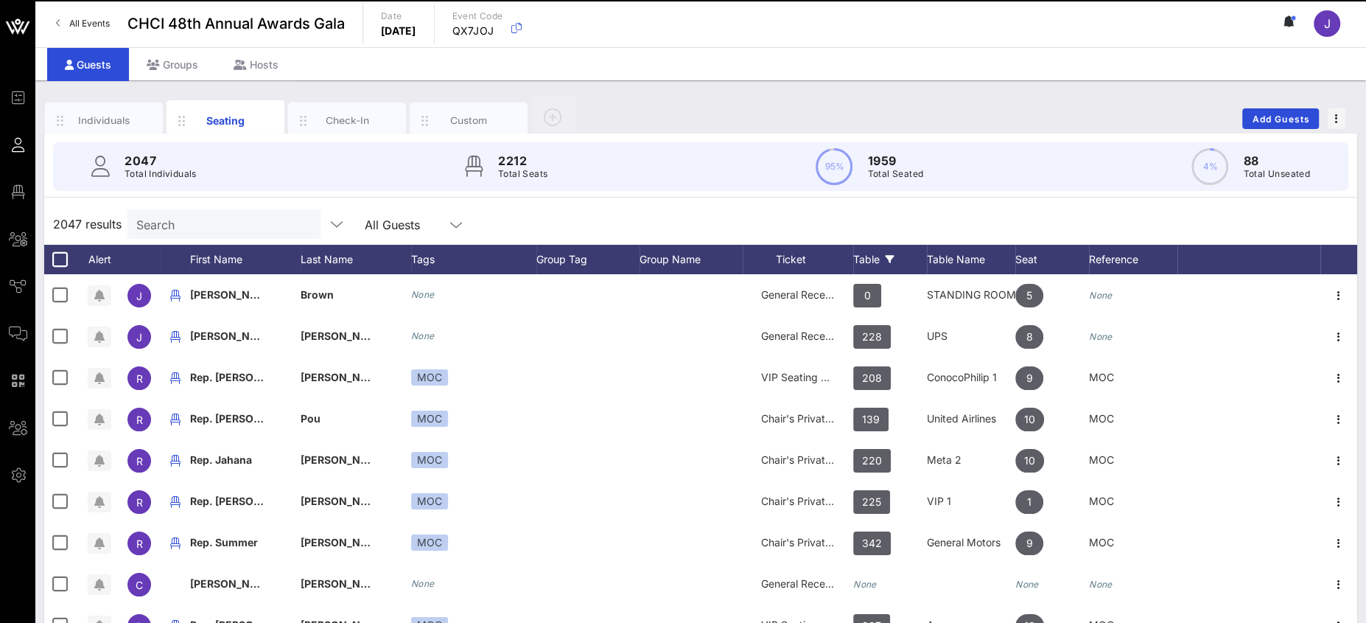
click at [875, 256] on div "Table" at bounding box center [890, 259] width 74 height 29
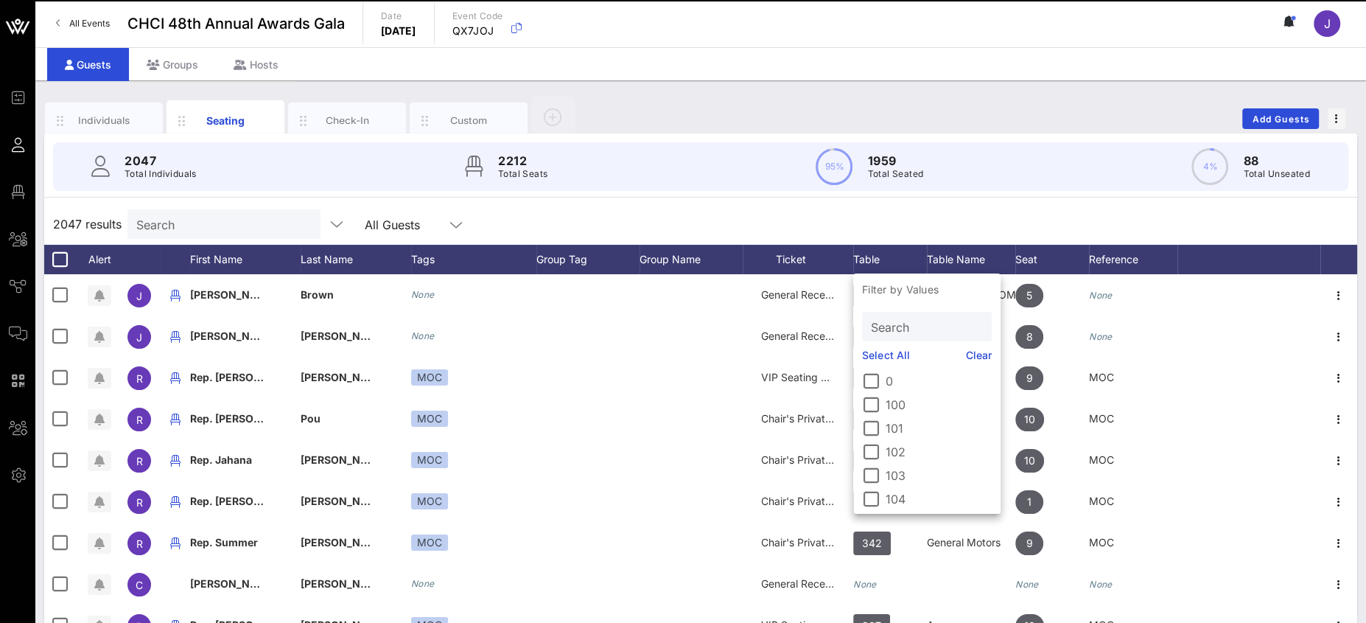
click at [889, 334] on input "Search" at bounding box center [925, 326] width 109 height 19
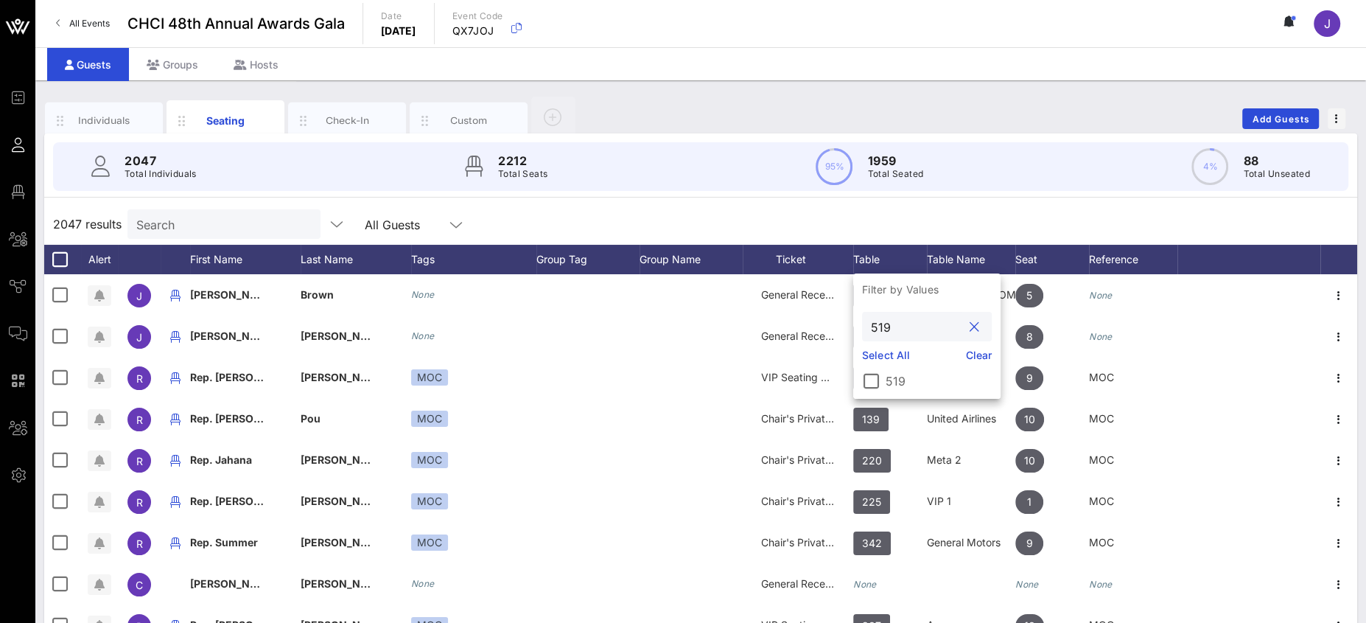
type input "519"
click at [877, 384] on div at bounding box center [870, 380] width 25 height 25
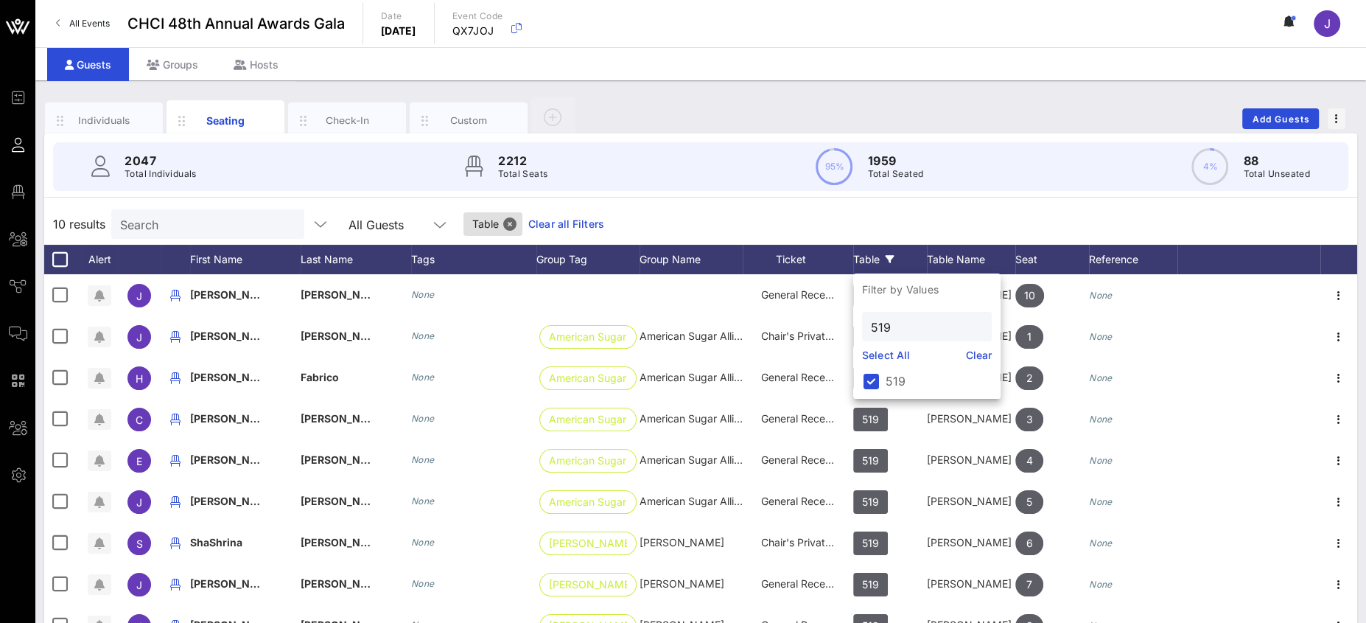
click at [1059, 228] on div "10 results Search All Guests Table Clear all Filters" at bounding box center [700, 223] width 1313 height 41
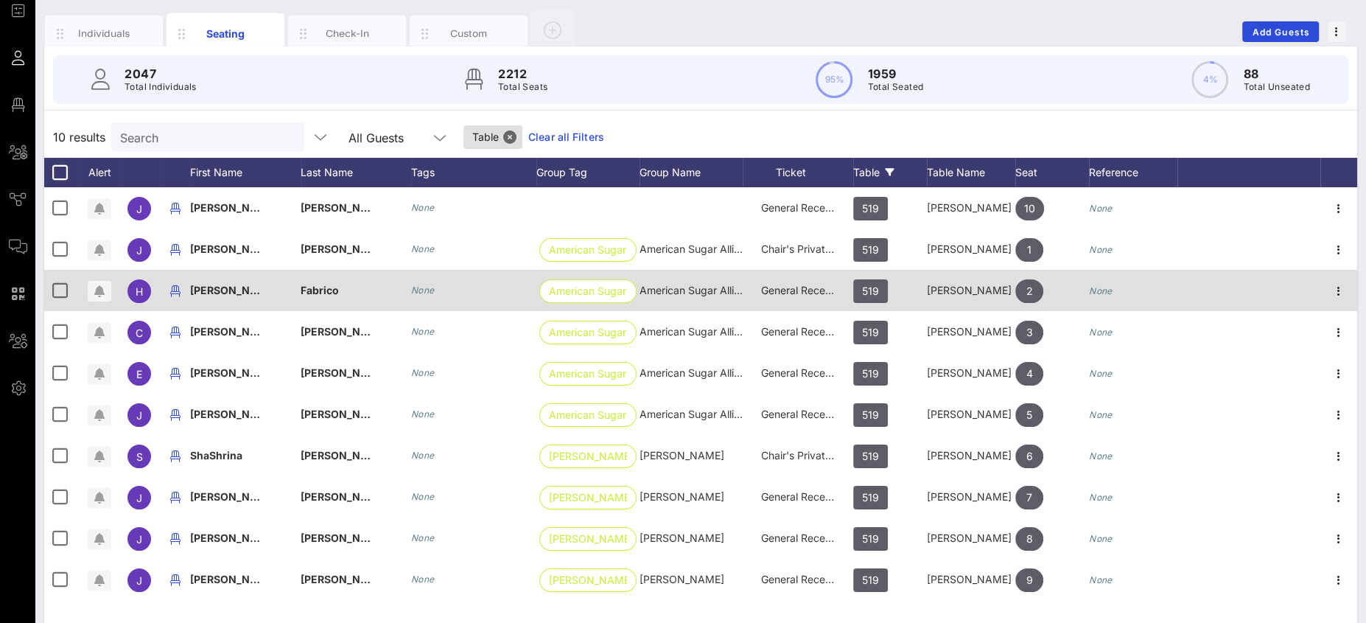
scroll to position [107, 0]
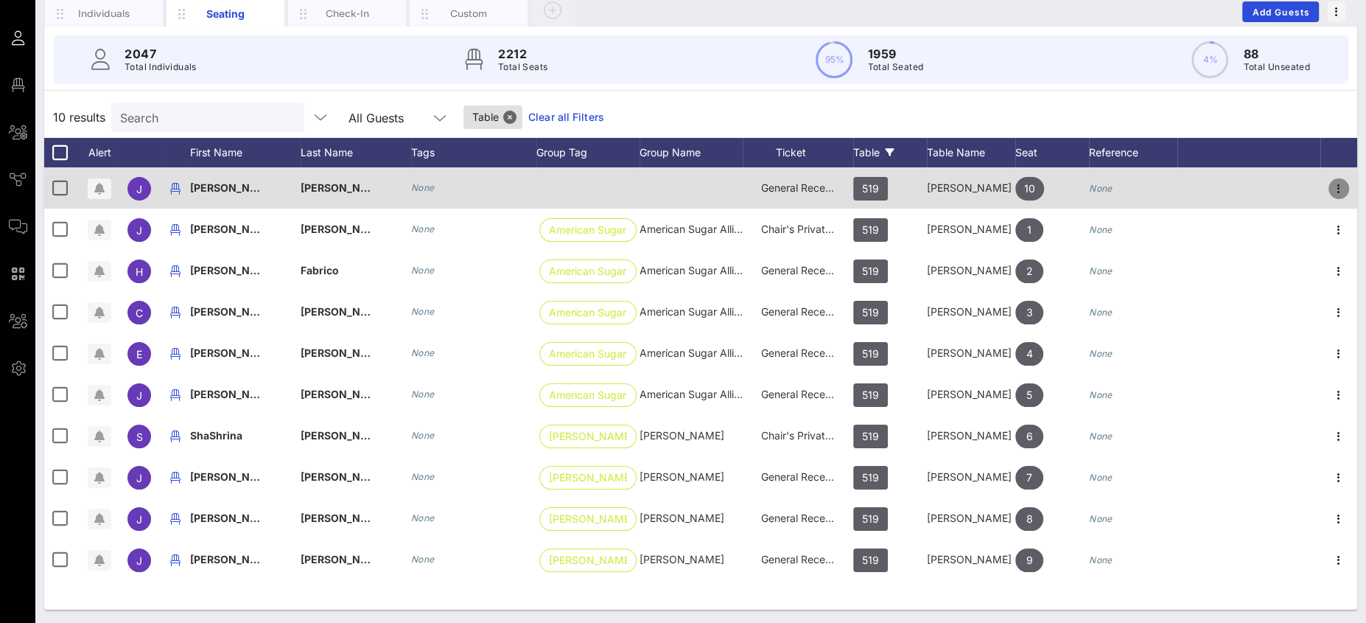
click at [1334, 188] on icon "button" at bounding box center [1339, 189] width 18 height 18
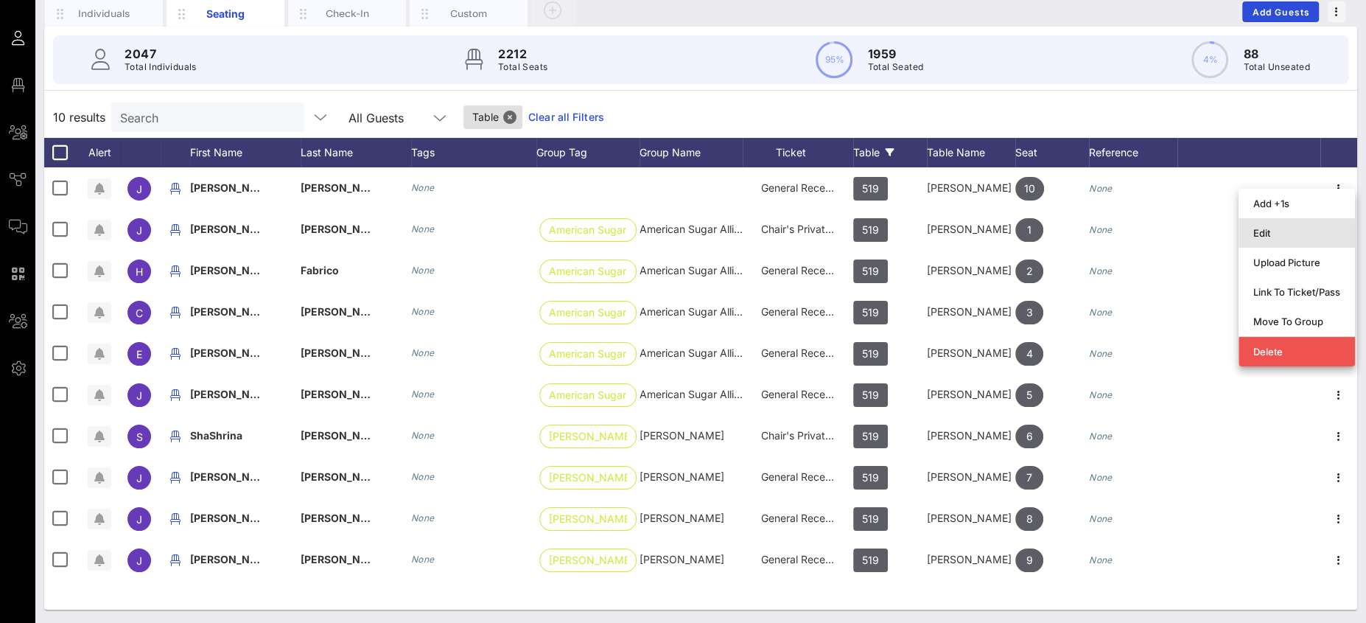
click at [1268, 228] on div "Edit" at bounding box center [1296, 233] width 87 height 12
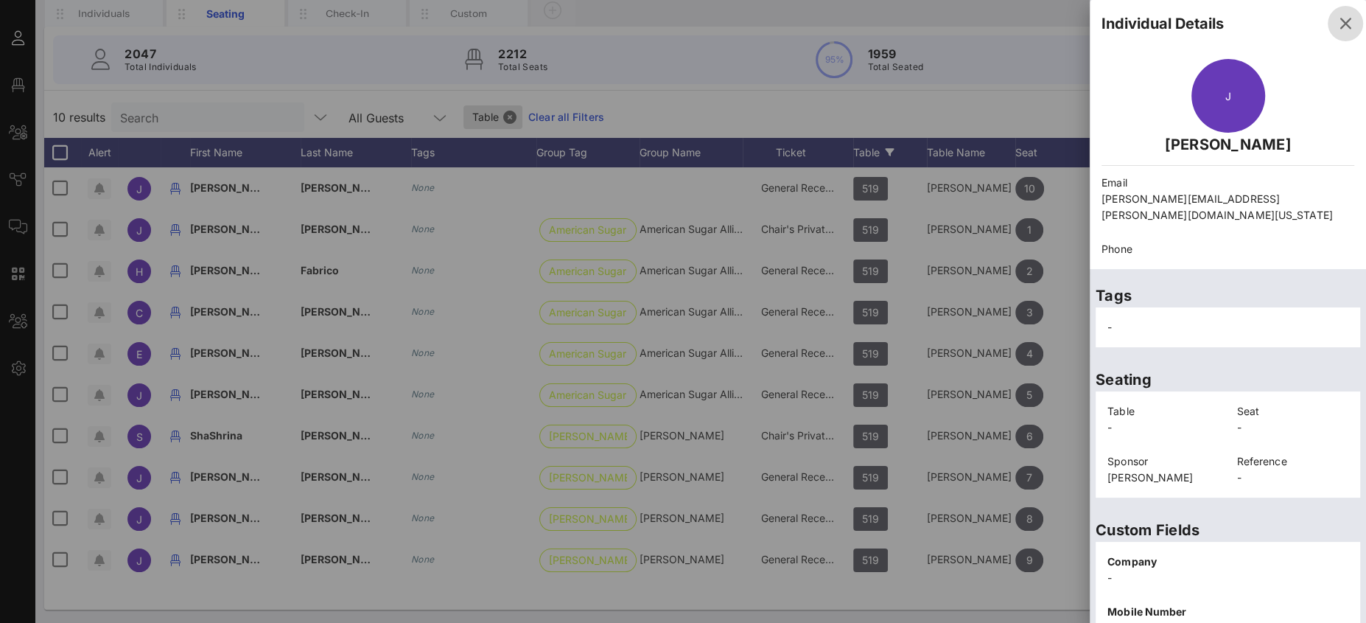
click at [1328, 13] on button "button" at bounding box center [1345, 23] width 35 height 35
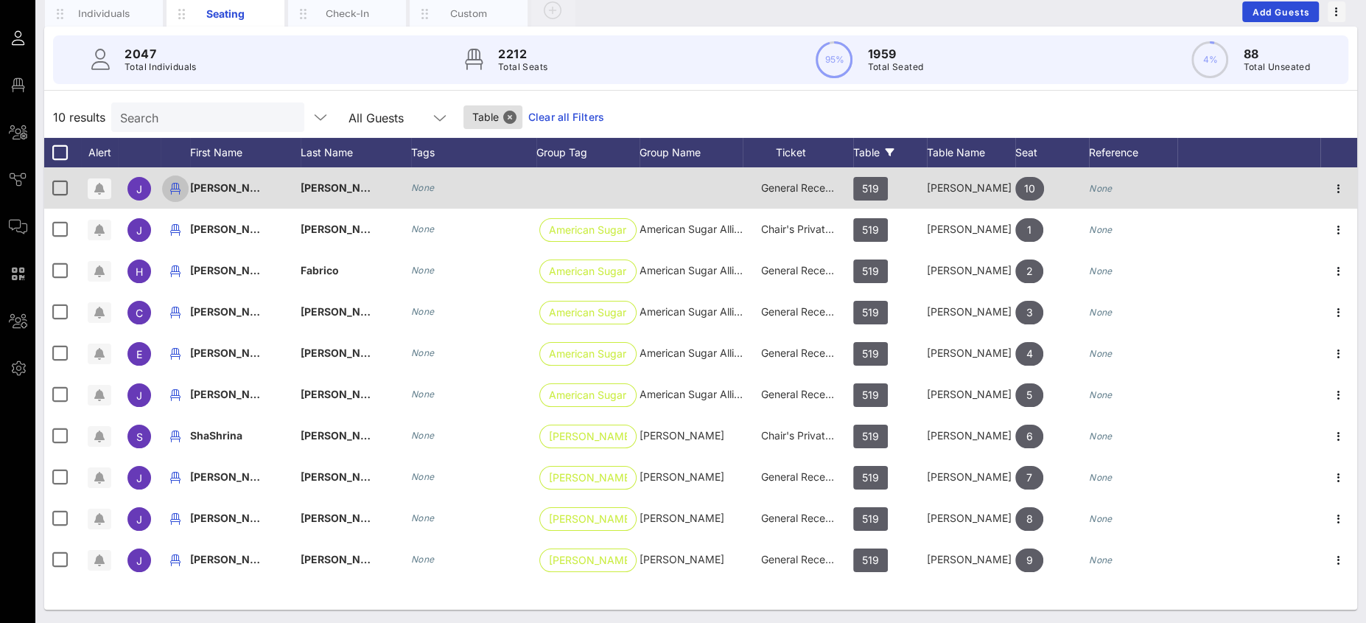
click at [181, 189] on icon "button" at bounding box center [175, 189] width 18 height 18
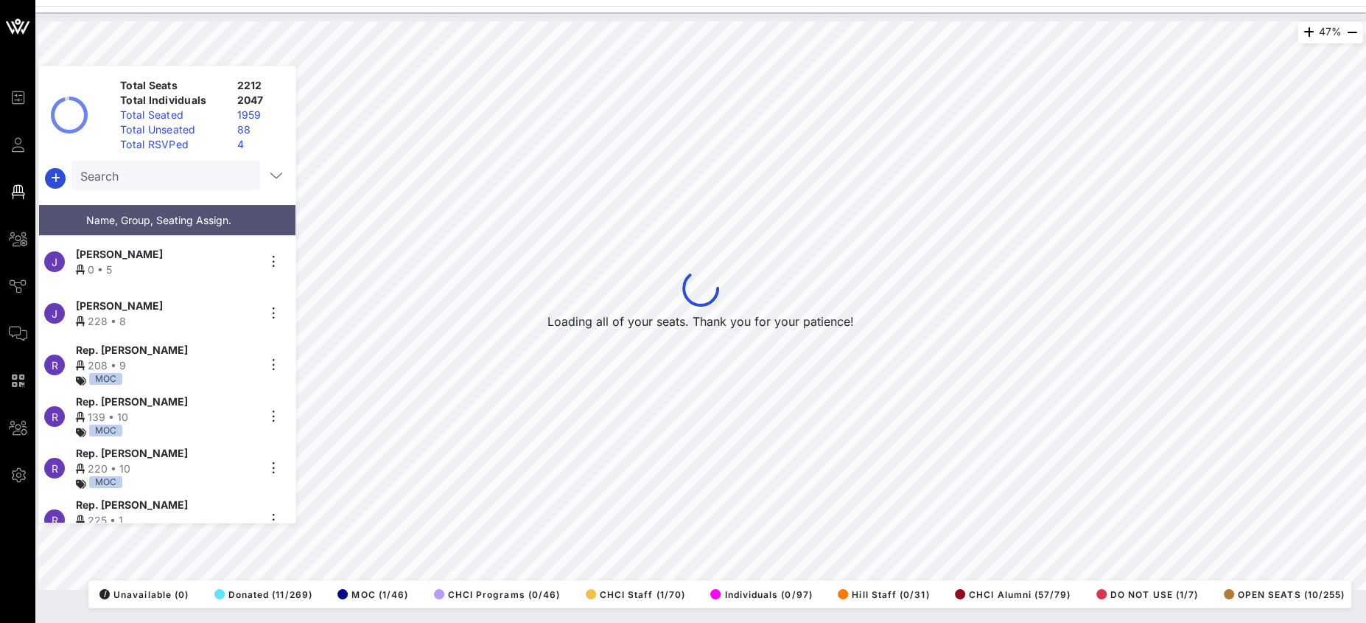
scroll to position [30736, 0]
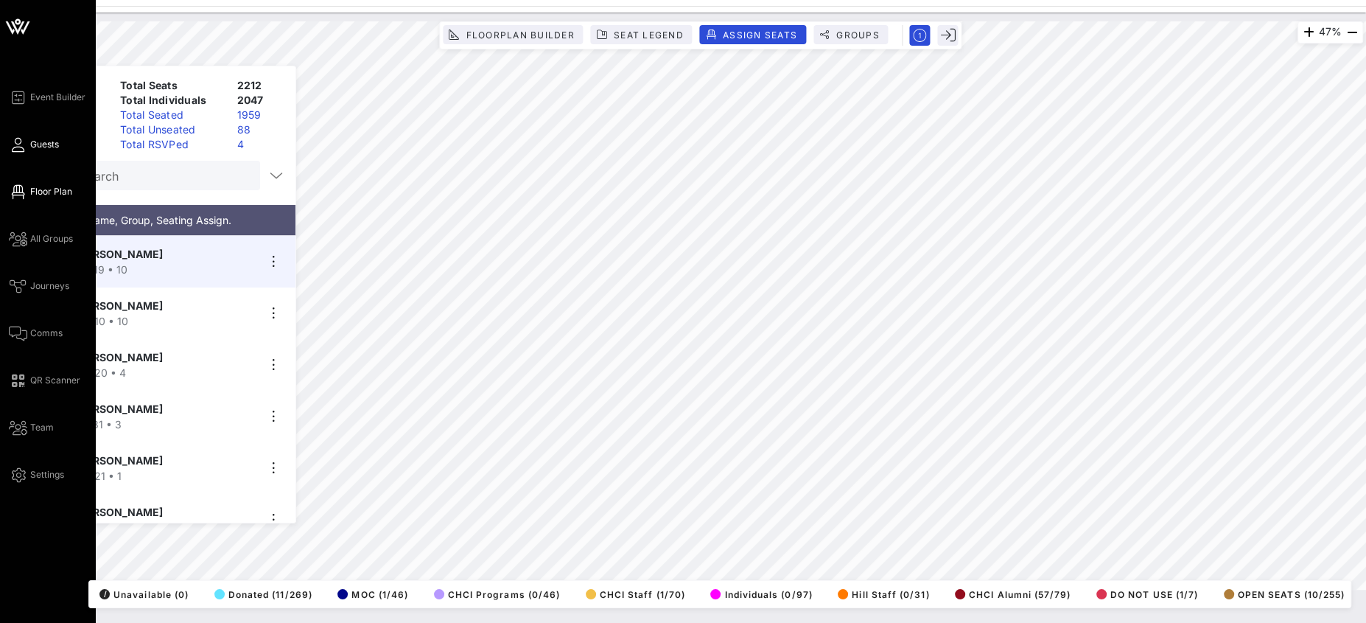
click at [41, 143] on span "Guests" at bounding box center [44, 144] width 29 height 13
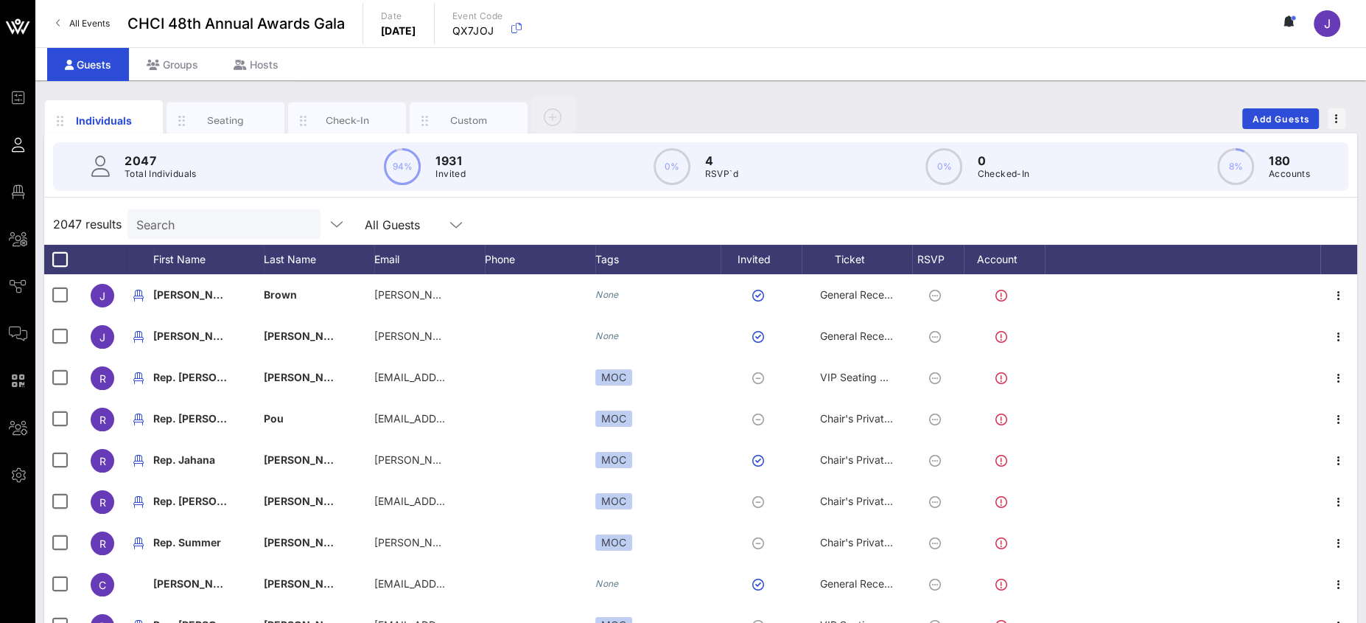
click at [259, 209] on div "Search" at bounding box center [222, 223] width 172 height 29
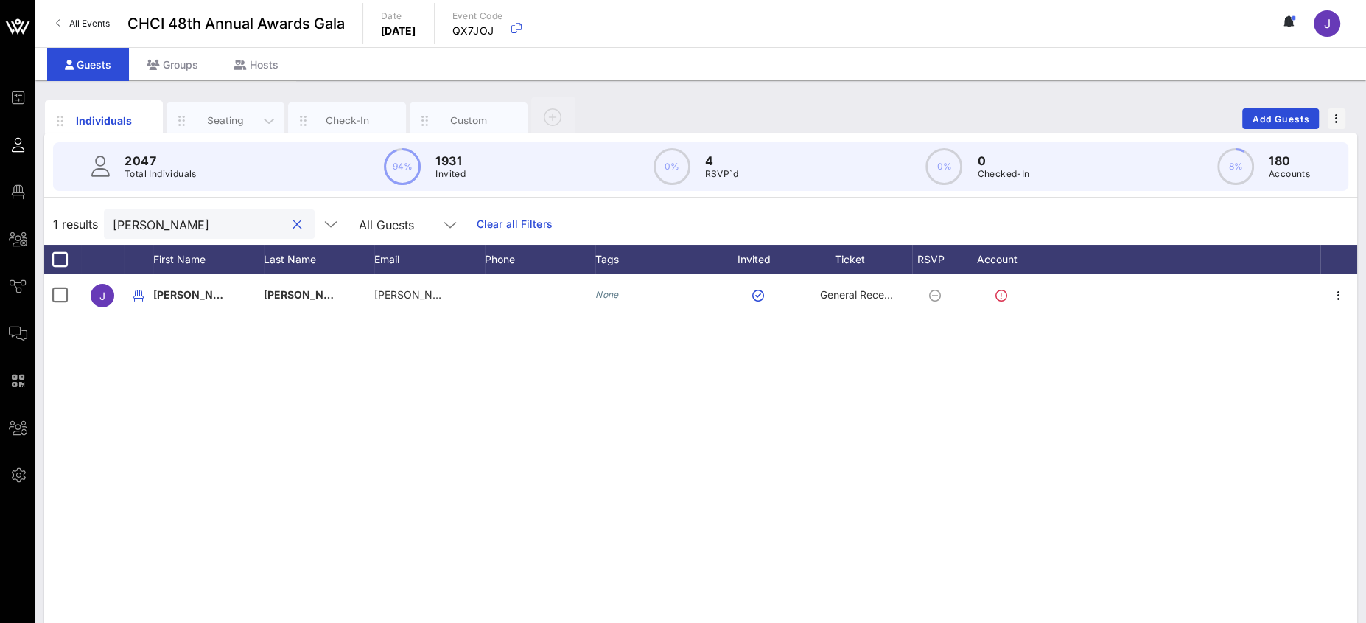
type input "segura"
click at [241, 125] on div "Seating" at bounding box center [226, 120] width 66 height 14
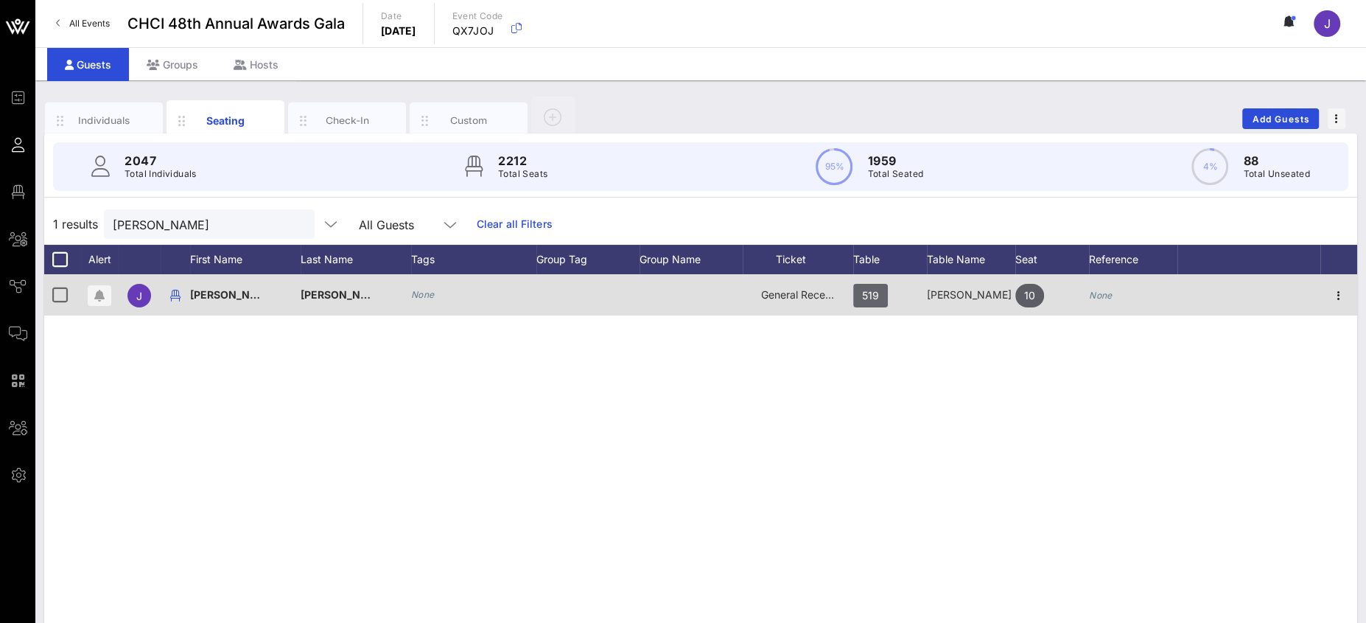
click at [862, 297] on span "519" at bounding box center [870, 296] width 17 height 24
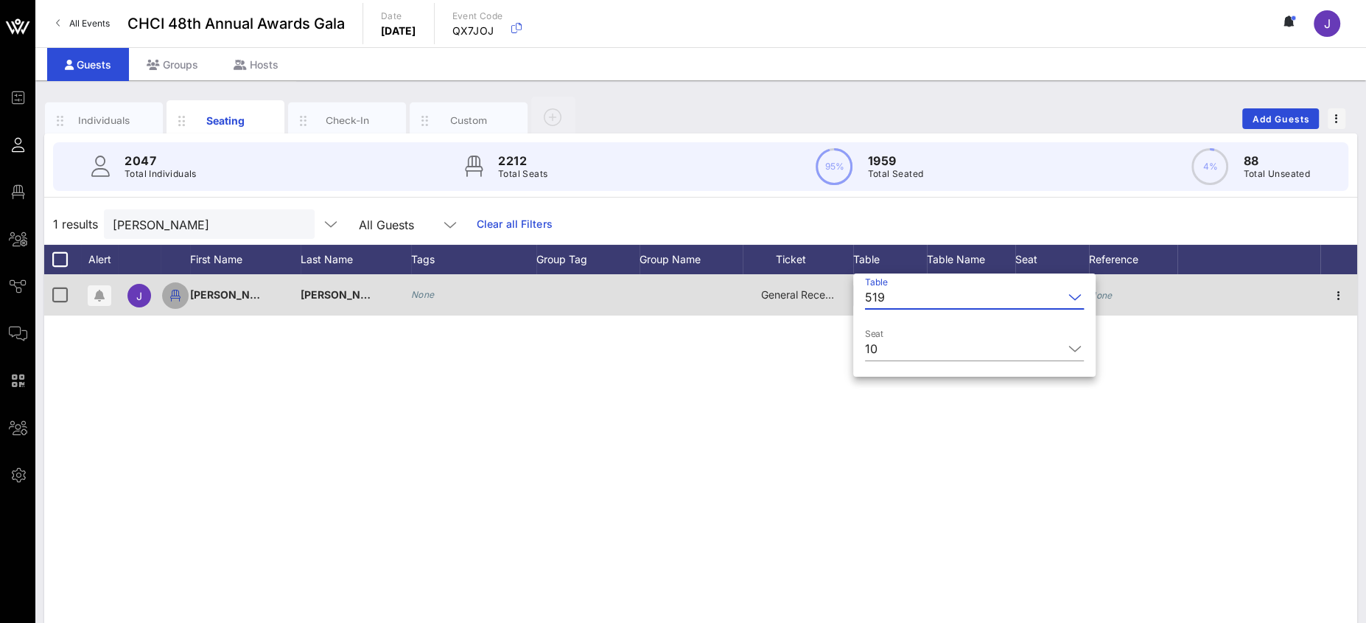
click at [175, 296] on icon "button" at bounding box center [175, 296] width 18 height 18
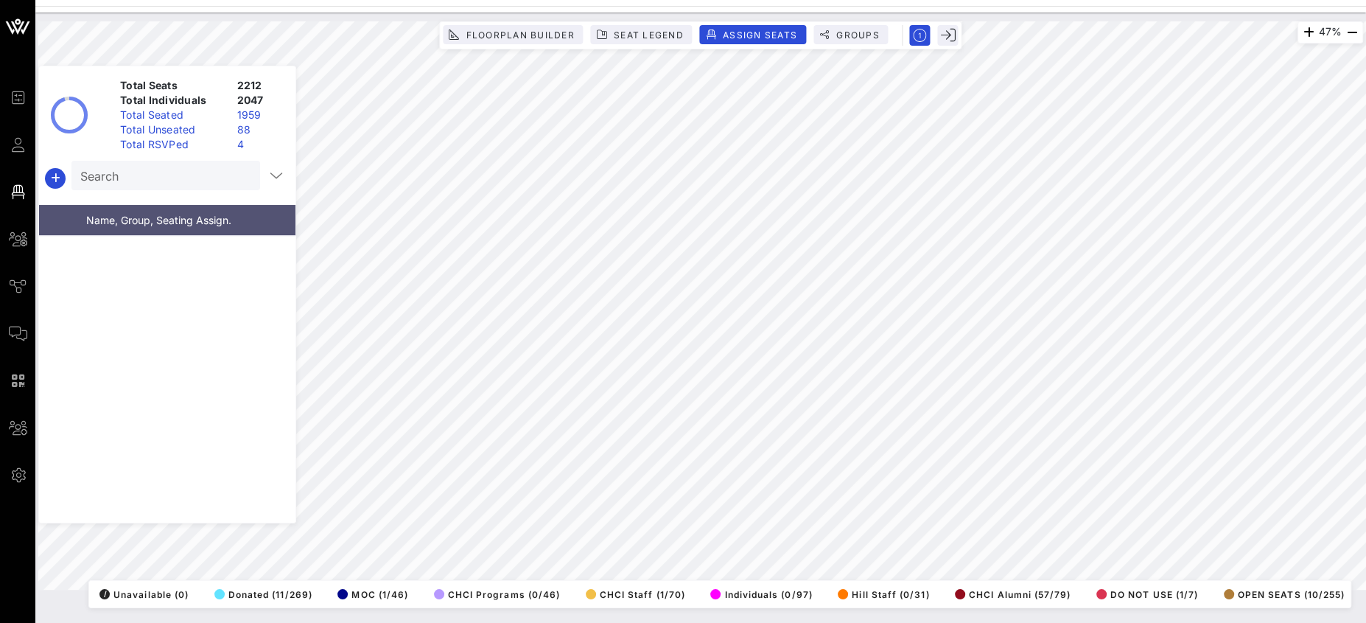
scroll to position [30736, 0]
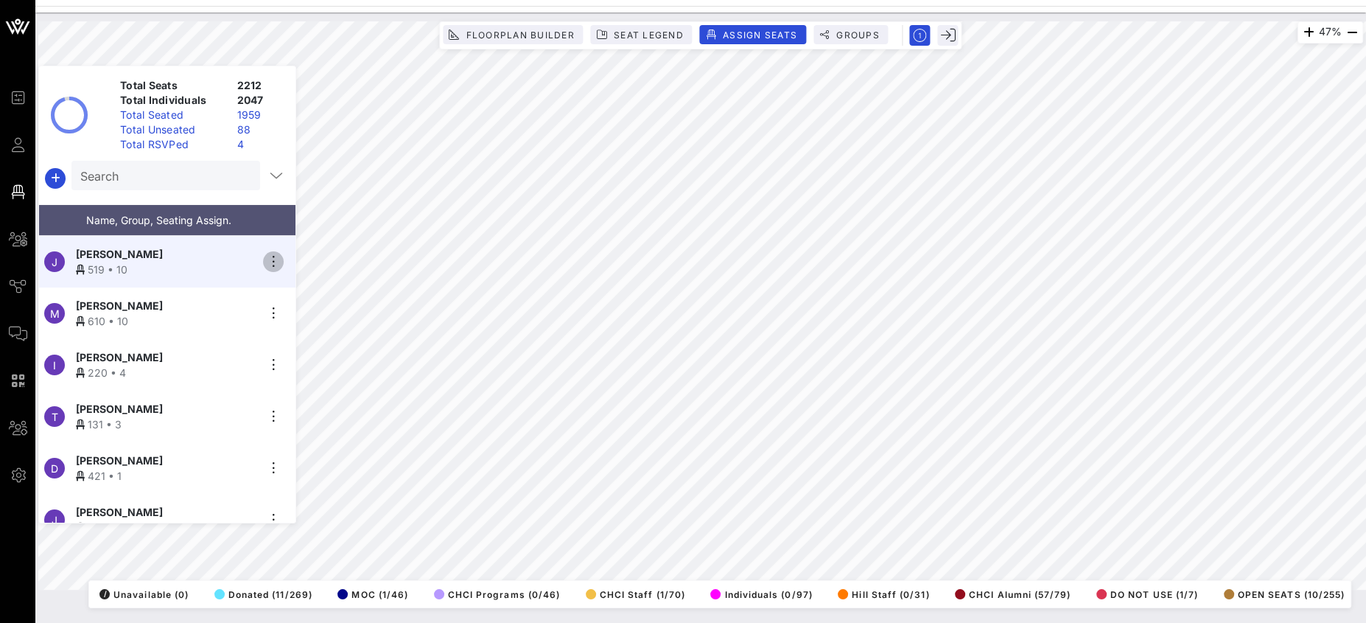
click at [278, 259] on icon "button" at bounding box center [273, 262] width 18 height 18
click at [312, 365] on div "Unseat" at bounding box center [315, 368] width 74 height 12
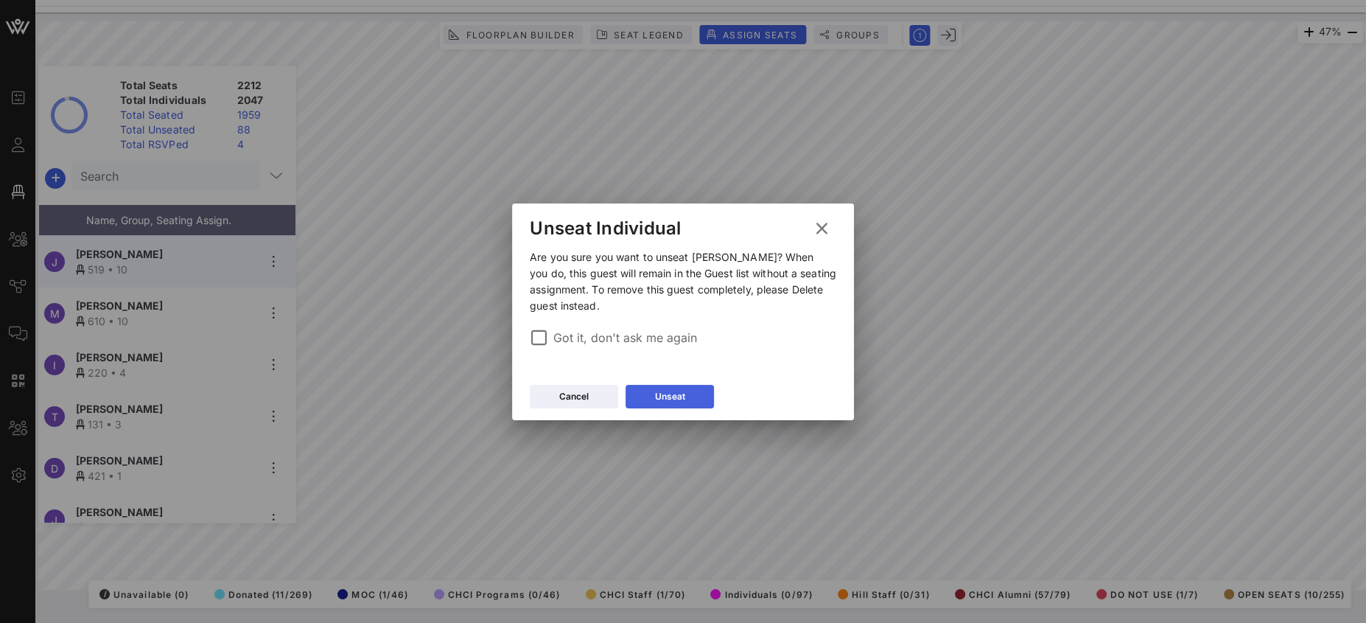
click at [680, 391] on div "Unseat" at bounding box center [670, 396] width 30 height 15
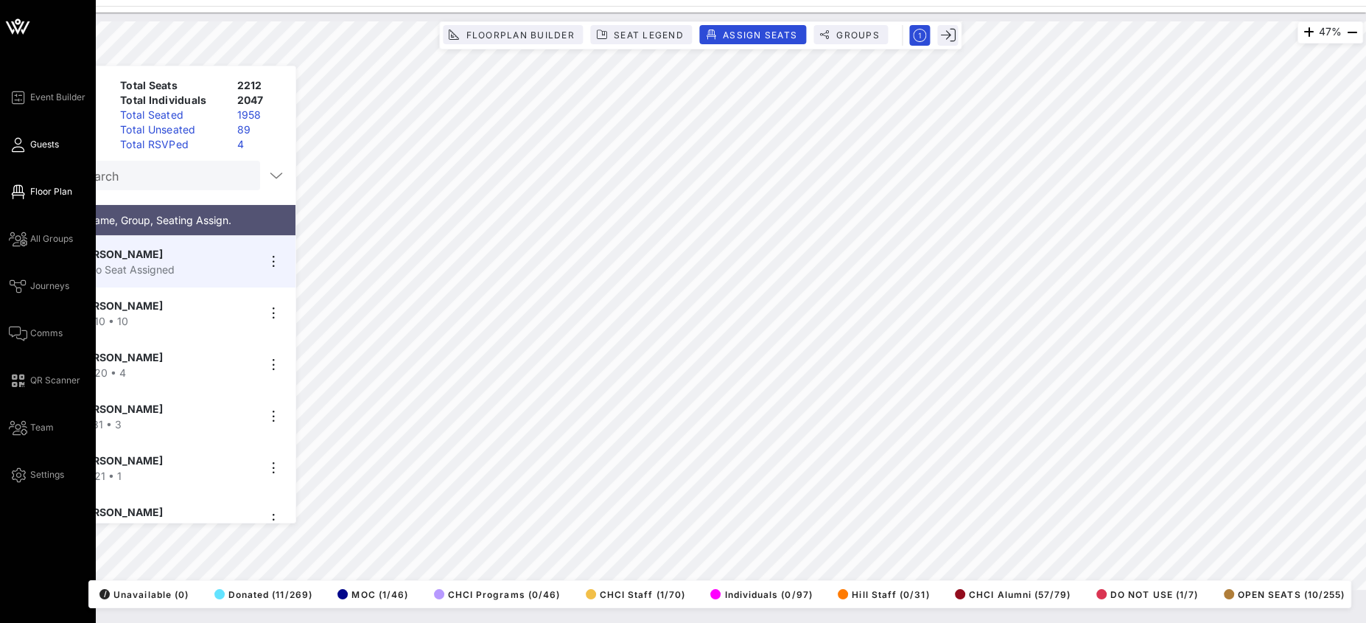
click at [19, 144] on icon at bounding box center [18, 145] width 18 height 2
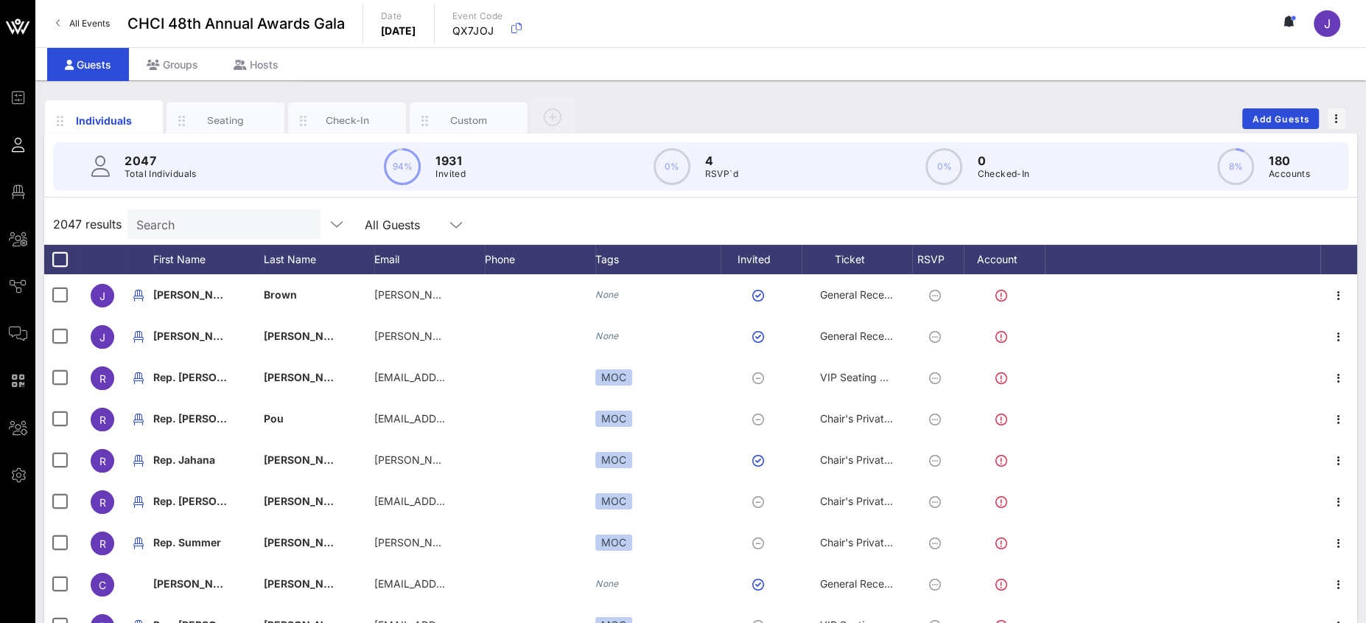
click at [193, 225] on input "Search" at bounding box center [222, 223] width 172 height 19
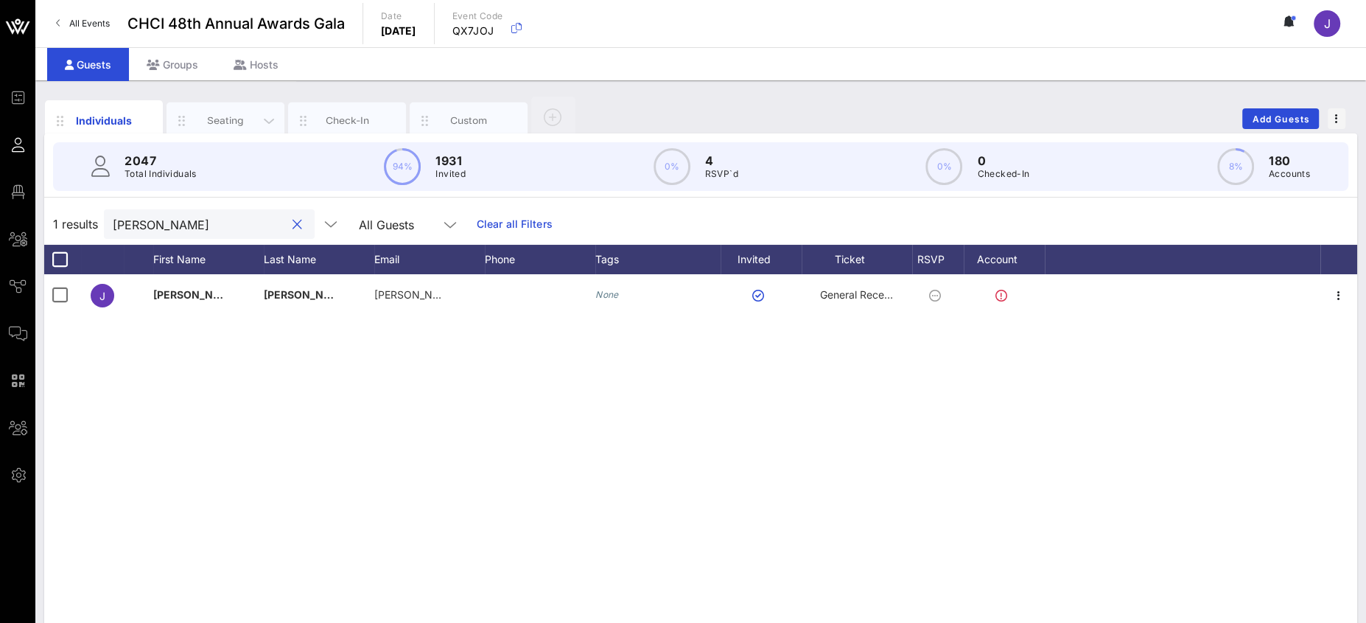
type input "segura"
click at [239, 116] on div "Seating" at bounding box center [226, 120] width 66 height 14
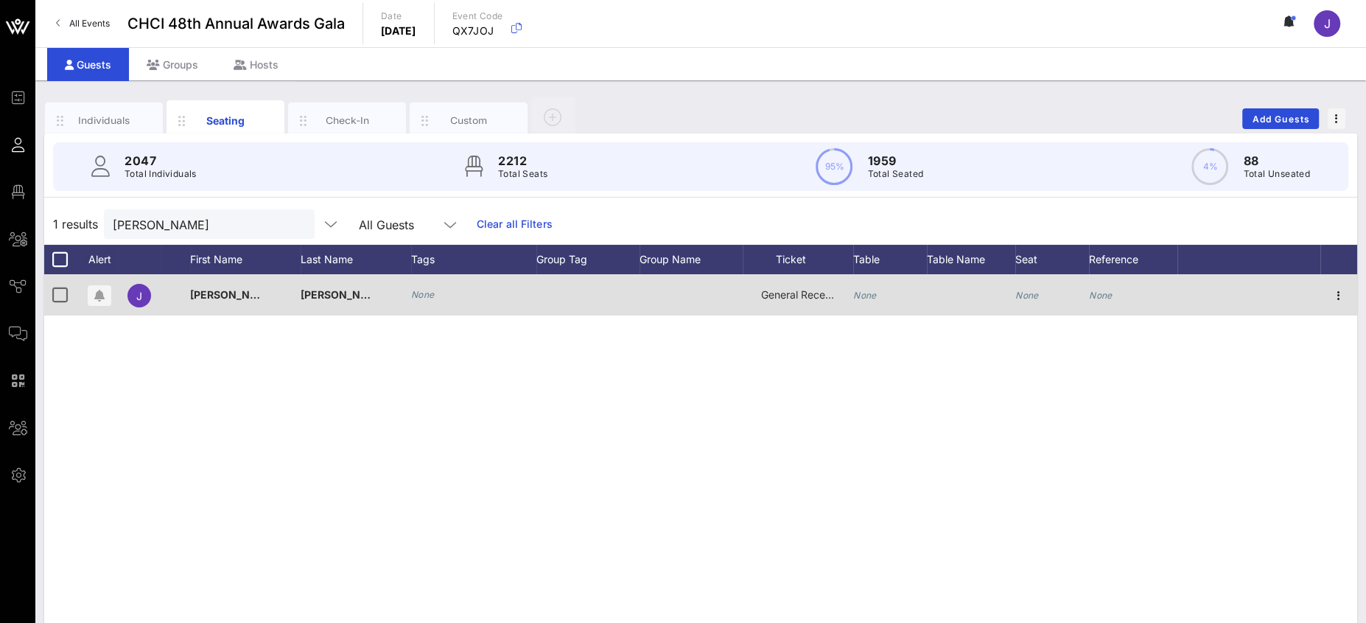
click at [880, 292] on div "None" at bounding box center [890, 303] width 74 height 58
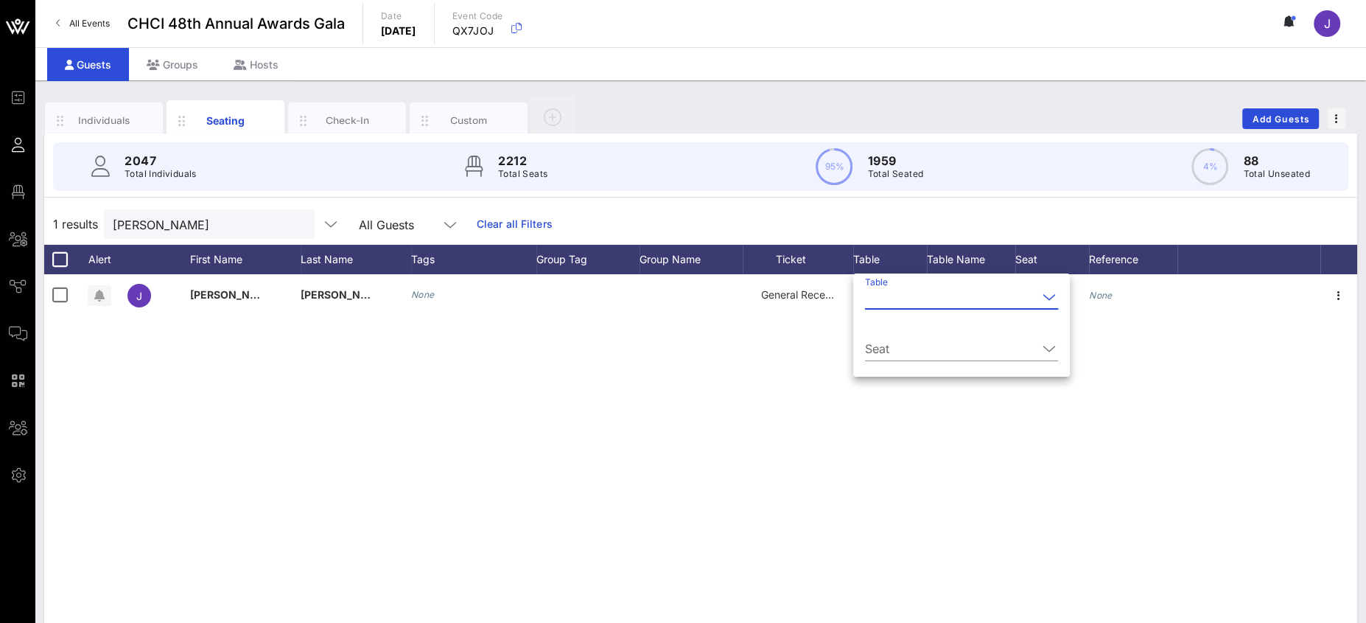
click at [885, 300] on input "Table" at bounding box center [951, 297] width 172 height 24
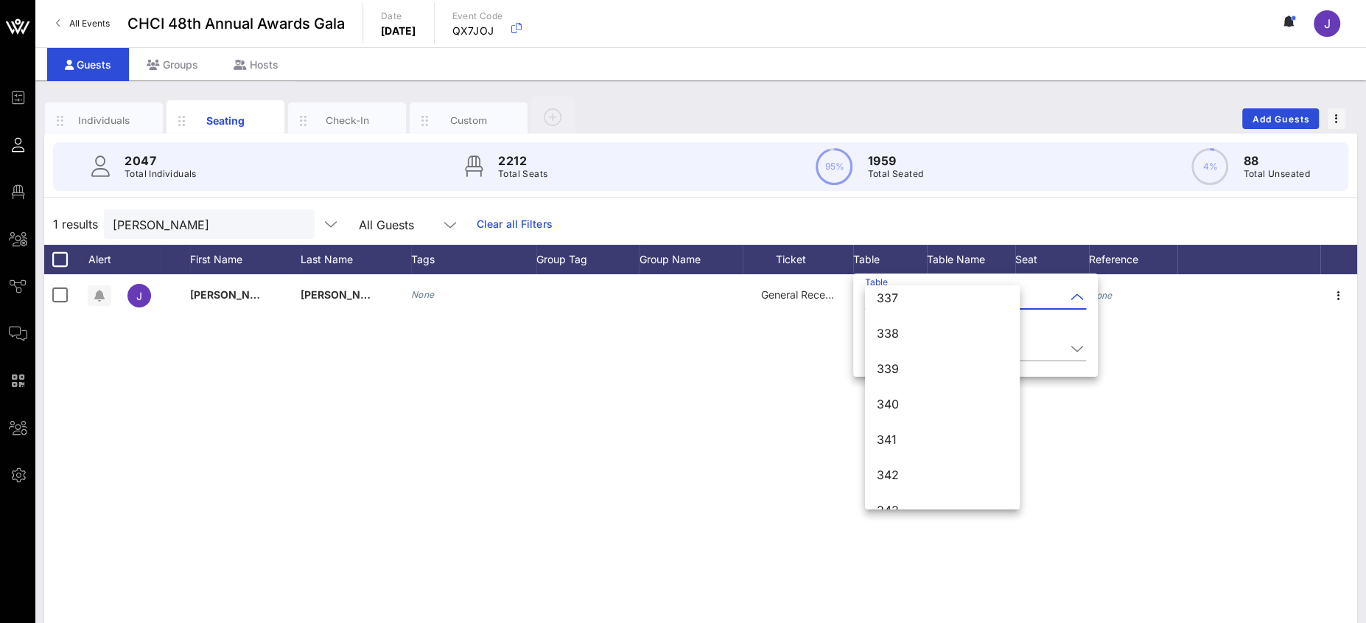
scroll to position [5016, 0]
click at [929, 447] on div "420" at bounding box center [942, 456] width 131 height 32
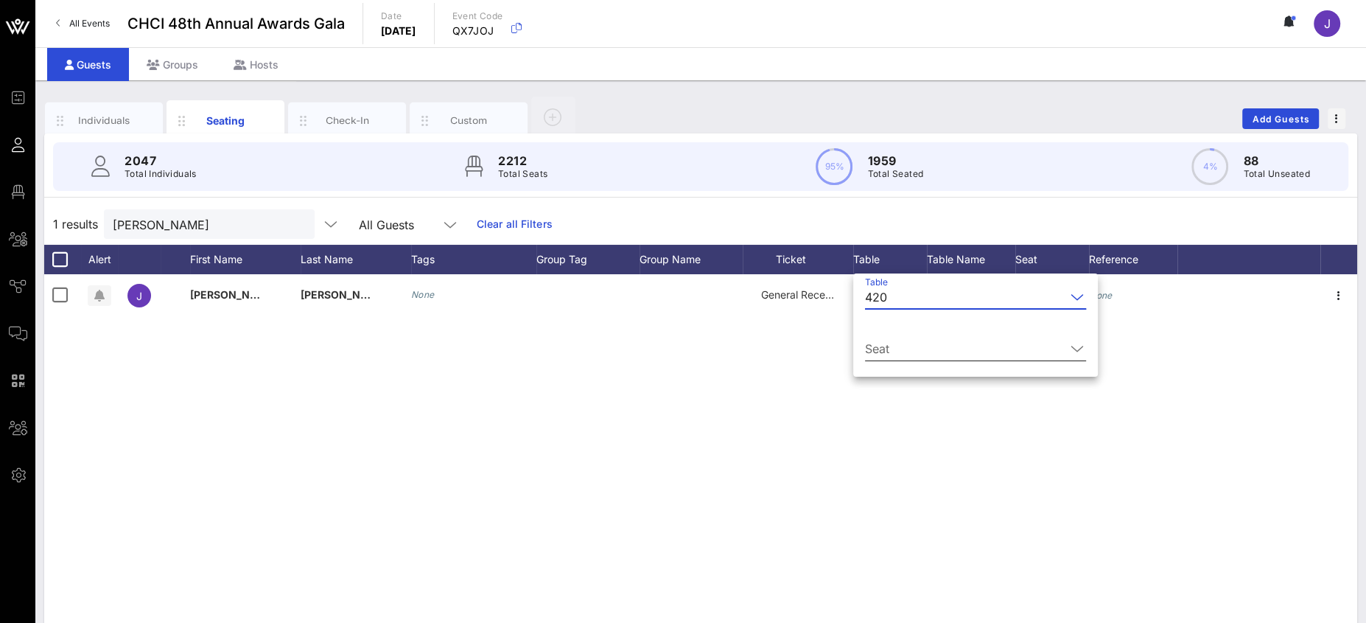
click at [899, 347] on input "Seat" at bounding box center [965, 349] width 200 height 24
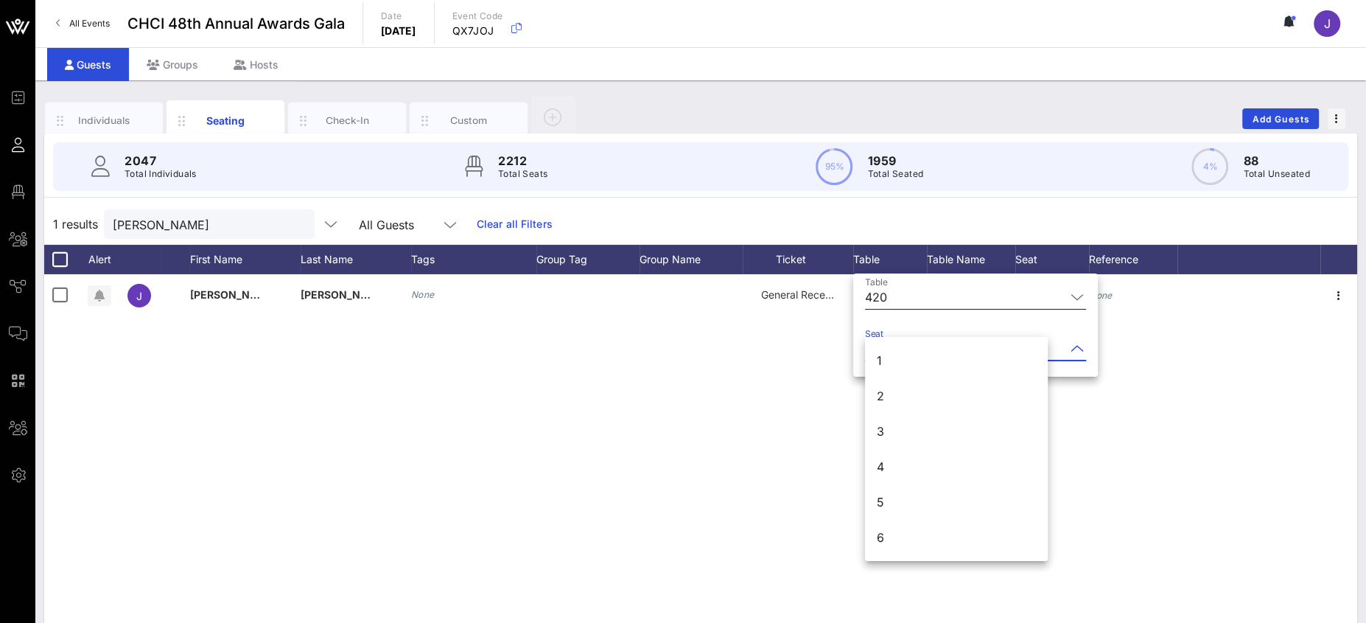
click at [888, 295] on div "420" at bounding box center [965, 297] width 200 height 24
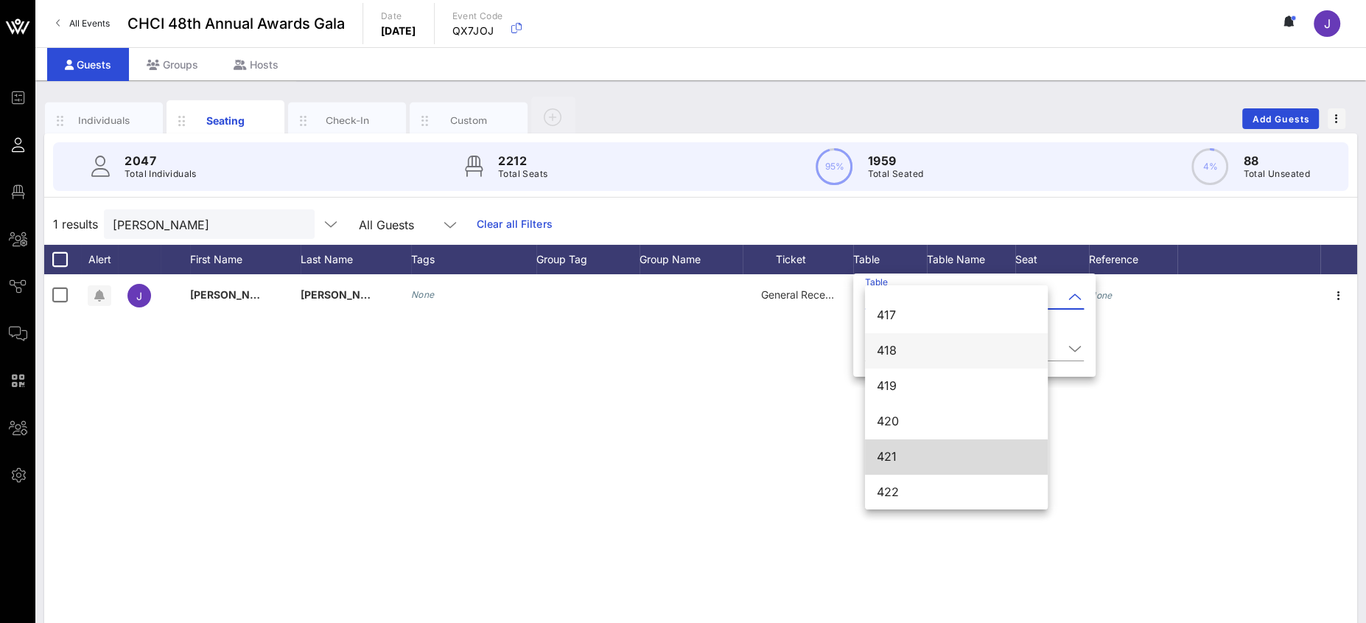
scroll to position [5051, 0]
click at [925, 452] on div "421" at bounding box center [956, 456] width 159 height 14
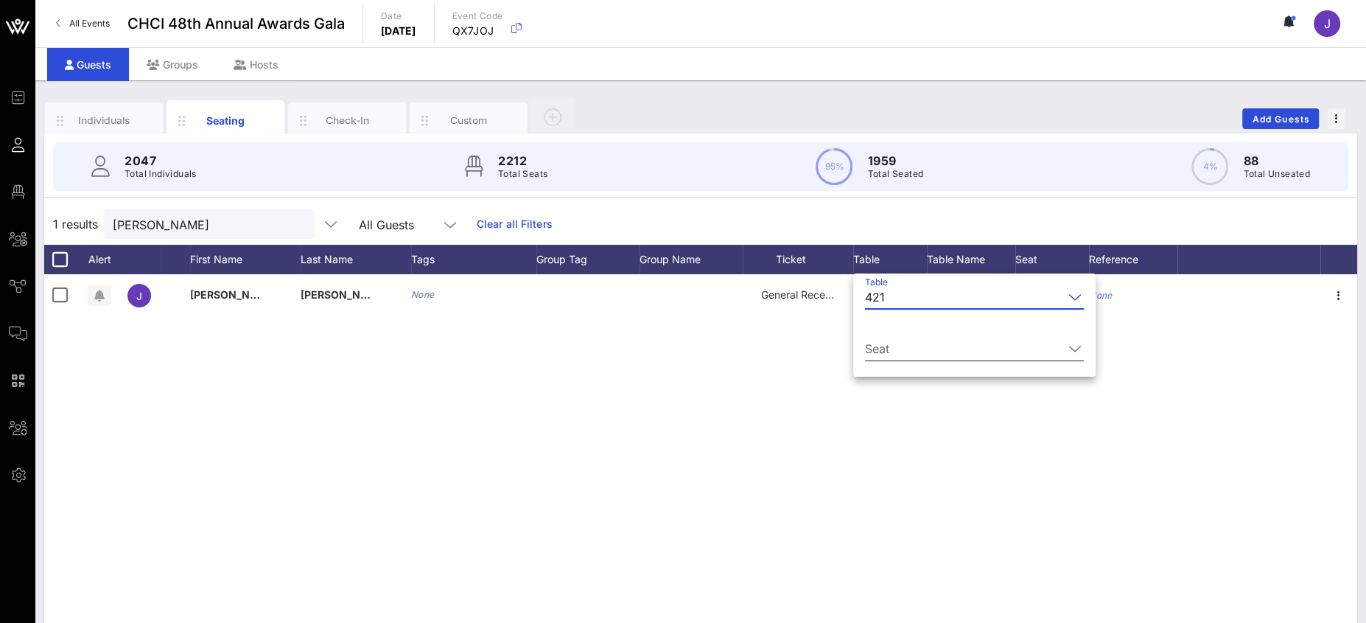
click at [890, 342] on input "Seat" at bounding box center [964, 349] width 198 height 24
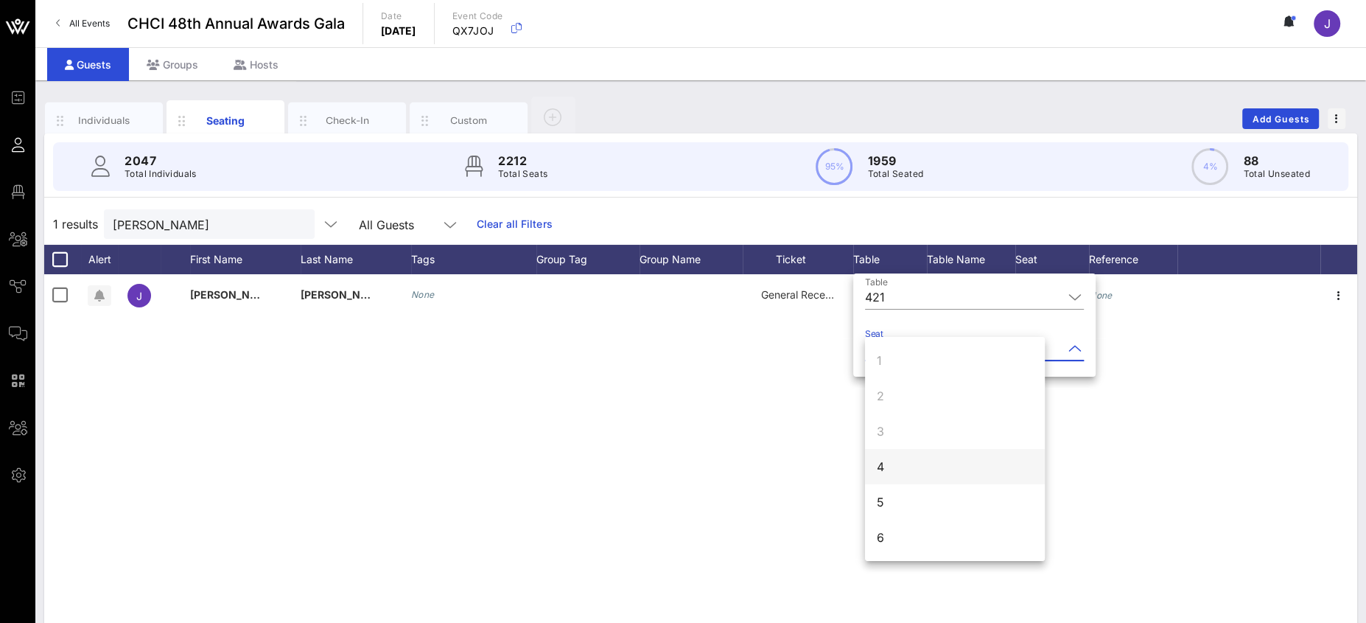
click at [925, 460] on div "4" at bounding box center [955, 466] width 180 height 35
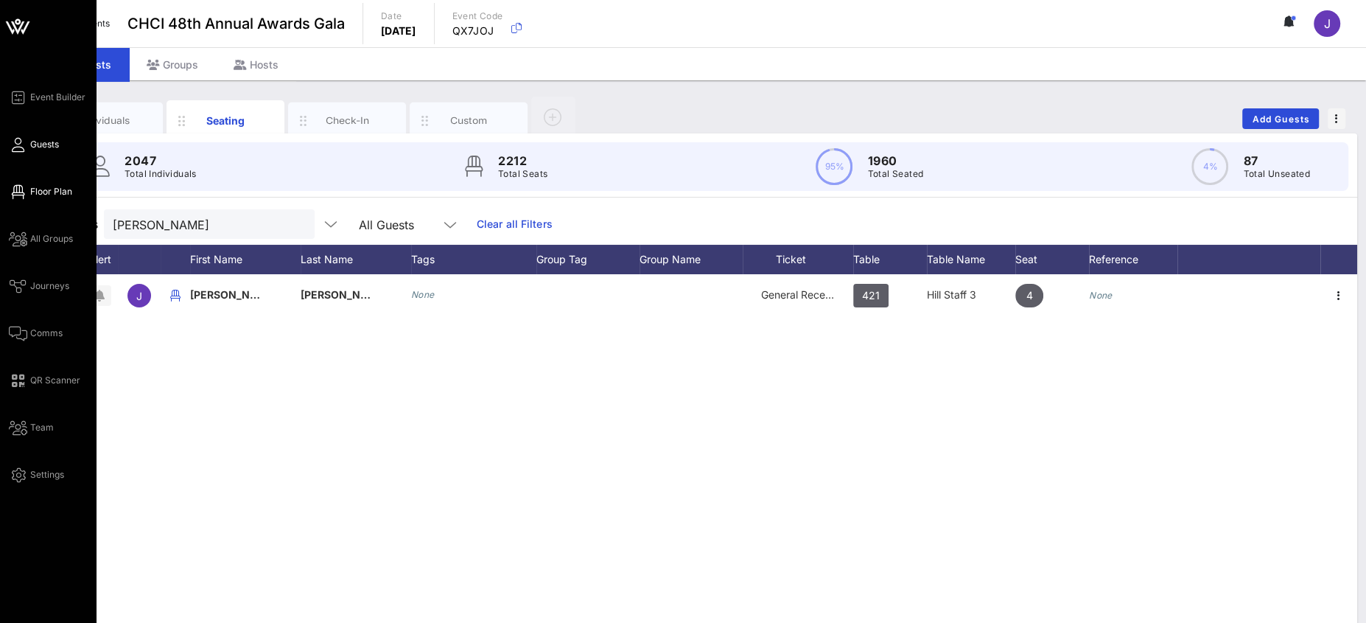
click at [34, 191] on span "Floor Plan" at bounding box center [51, 191] width 42 height 13
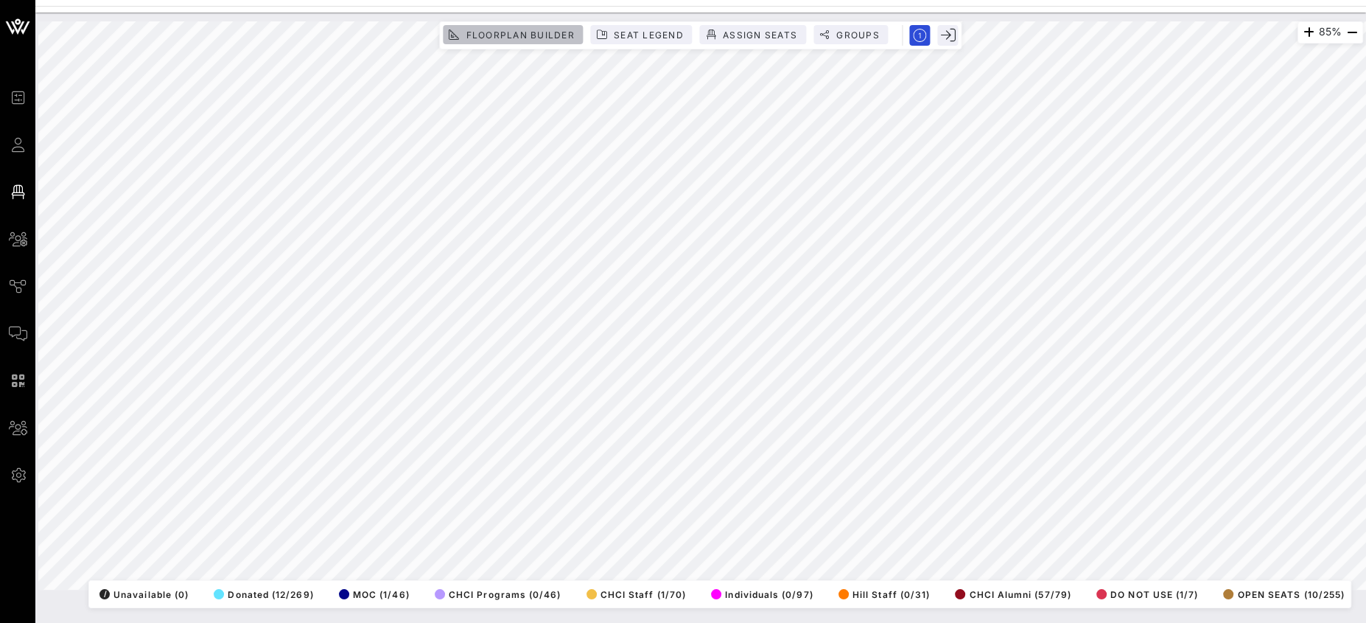
click at [517, 32] on span "Floorplan Builder" at bounding box center [519, 34] width 109 height 11
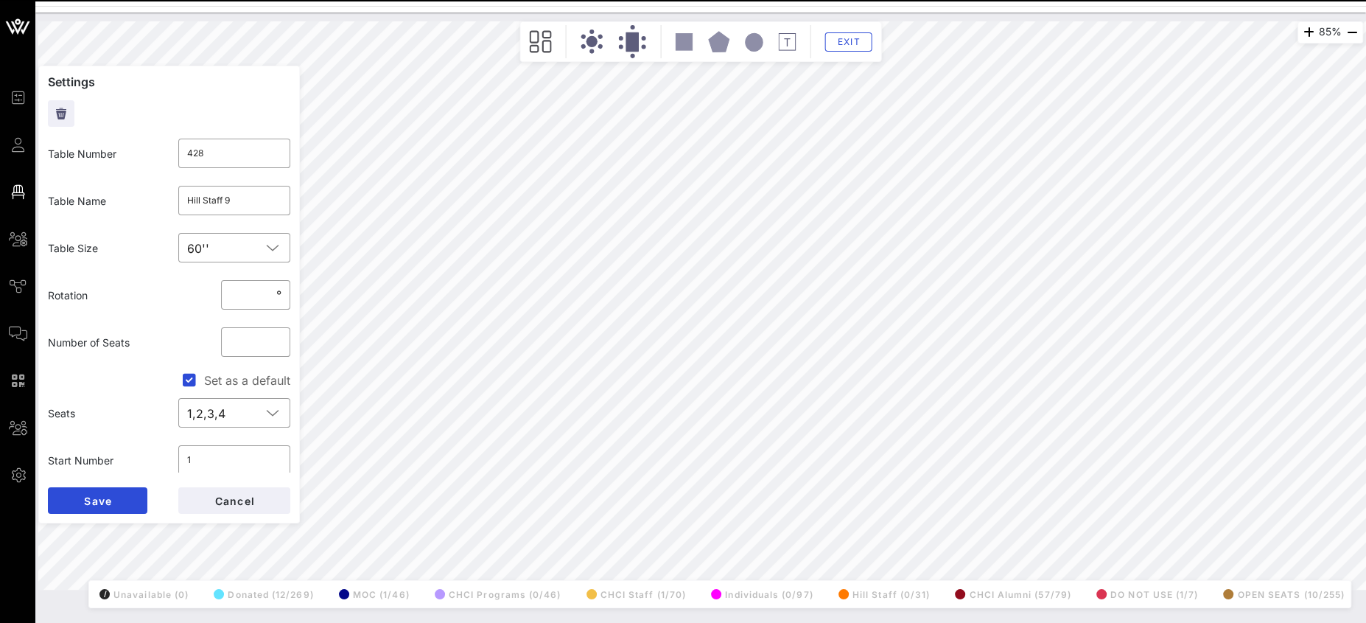
type input "423"
type input "Hill Staff 7"
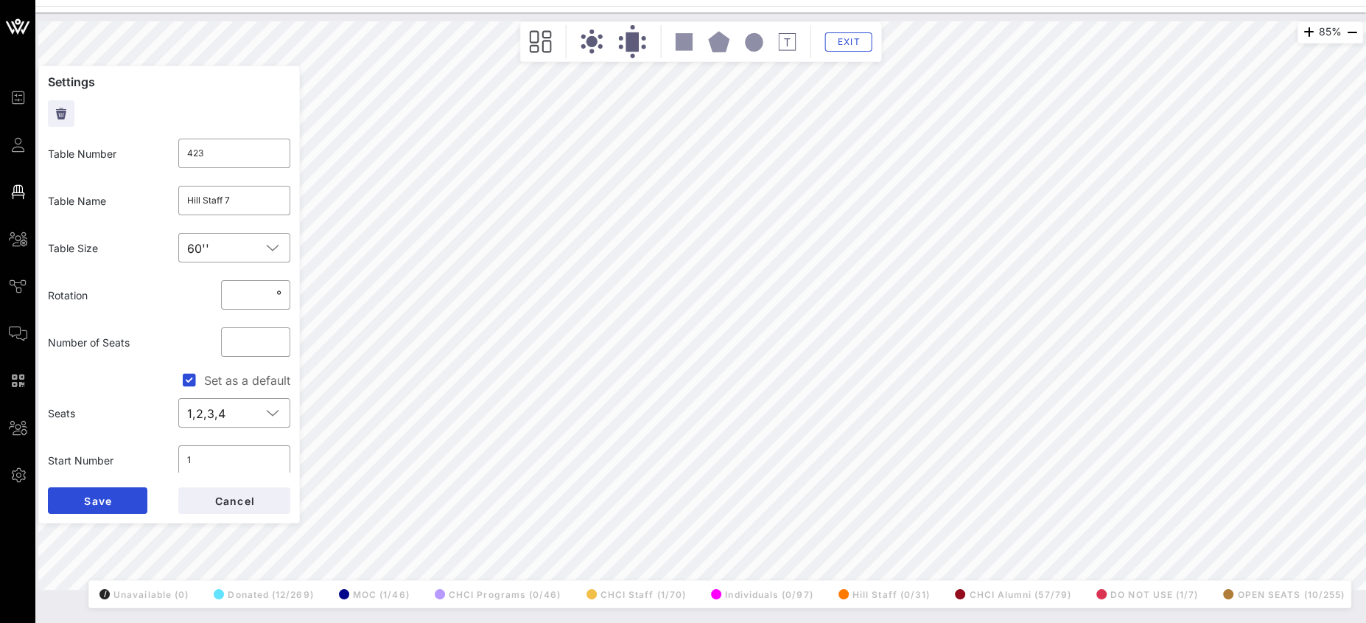
type input "428"
type input "Hill Staff 9"
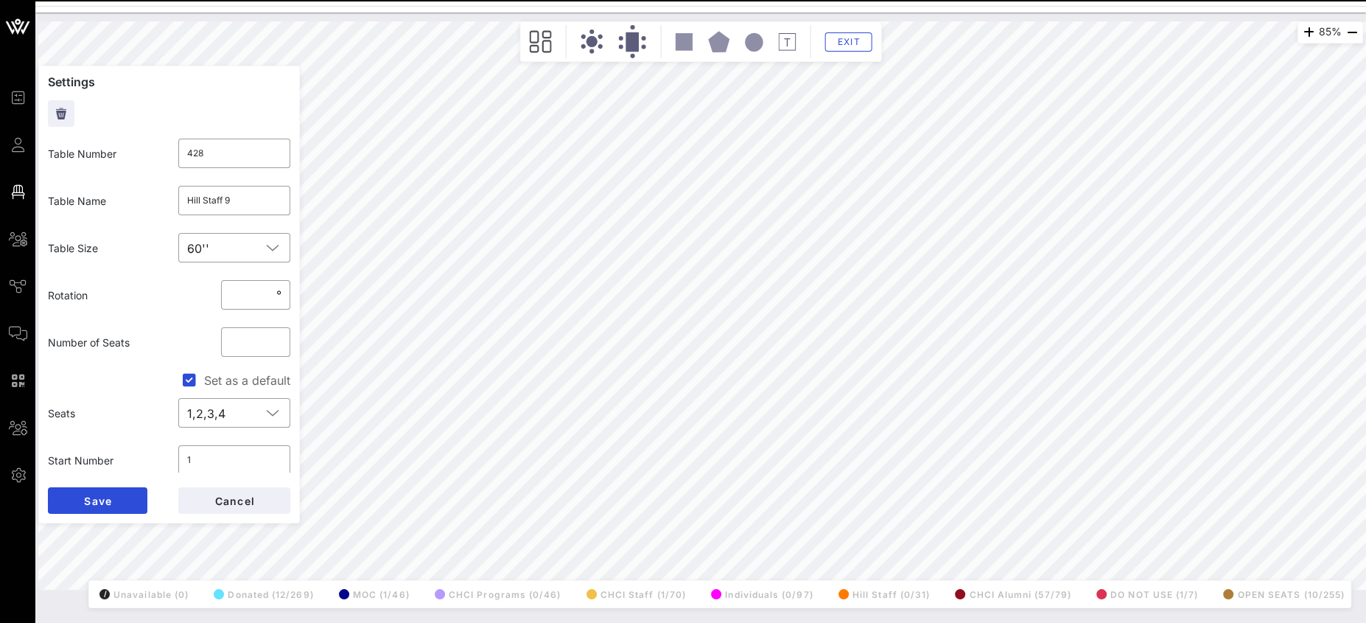
drag, startPoint x: 236, startPoint y: 159, endPoint x: 161, endPoint y: 153, distance: 76.1
click at [162, 153] on div "Table Number ​ 428" at bounding box center [169, 153] width 260 height 47
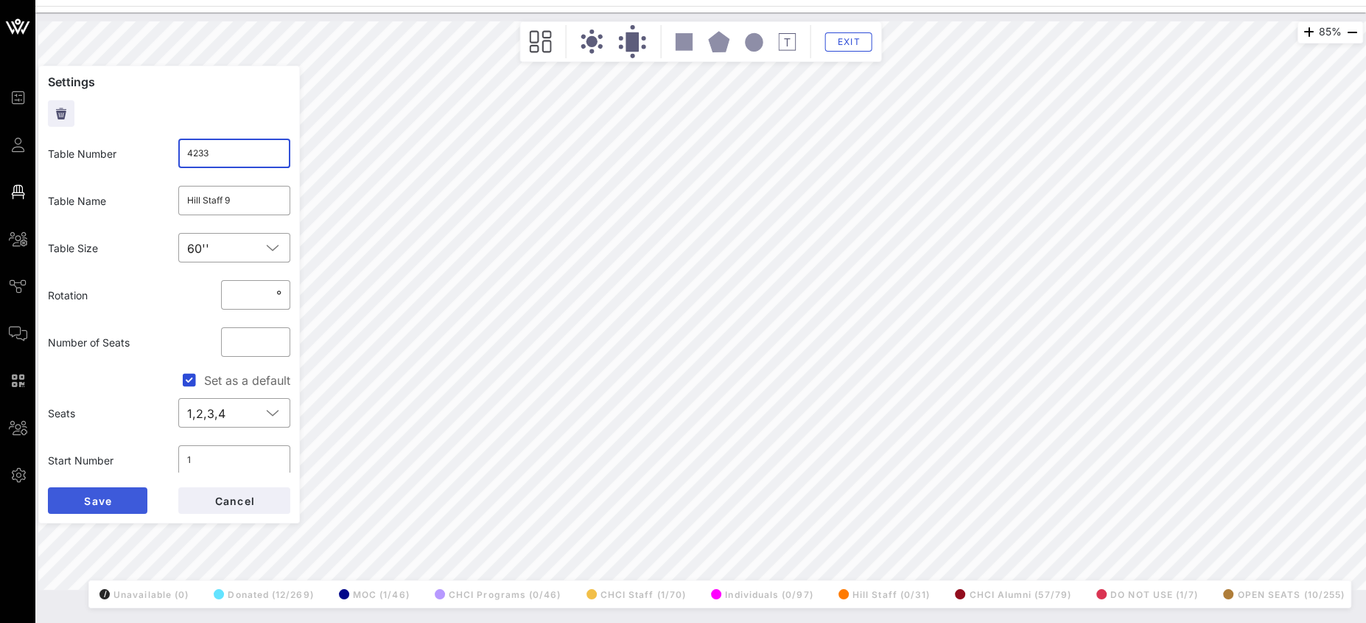
type input "4233"
click at [99, 501] on span "Save" at bounding box center [97, 500] width 29 height 13
drag, startPoint x: 210, startPoint y: 157, endPoint x: 149, endPoint y: 147, distance: 61.9
click at [150, 148] on div "Table Number ​ 423" at bounding box center [169, 153] width 260 height 47
type input "428"
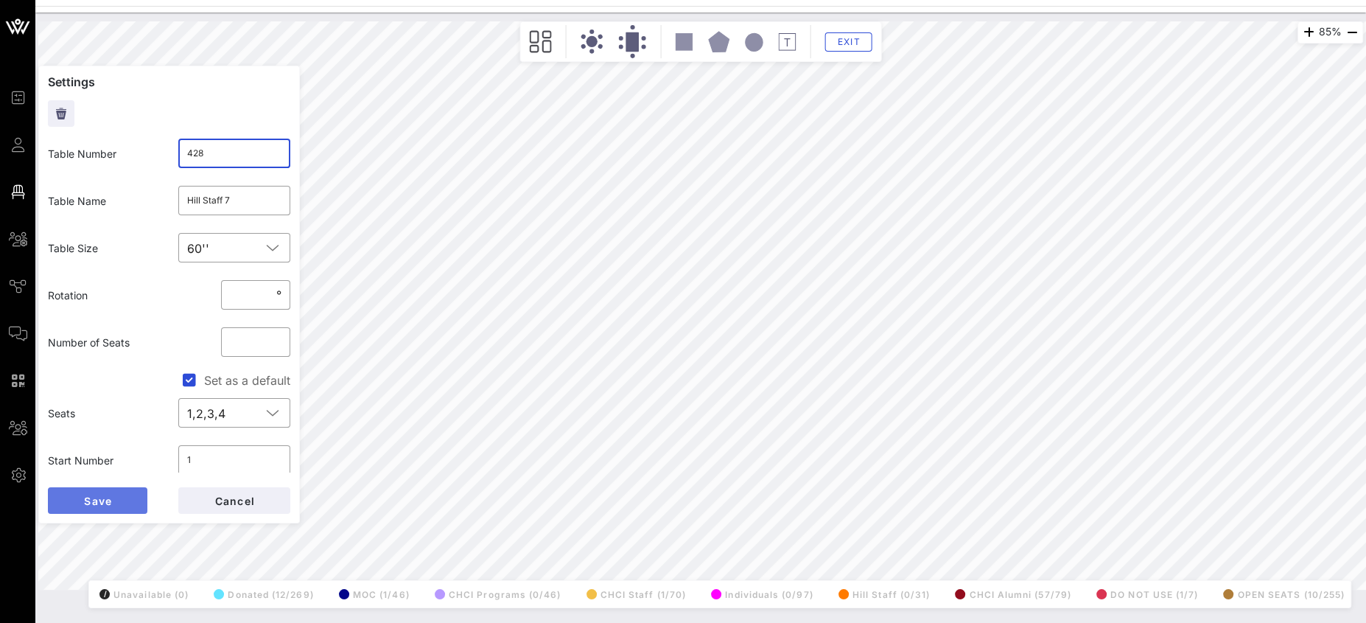
click at [115, 492] on button "Save" at bounding box center [97, 500] width 99 height 27
click at [231, 166] on div "4233" at bounding box center [234, 153] width 95 height 29
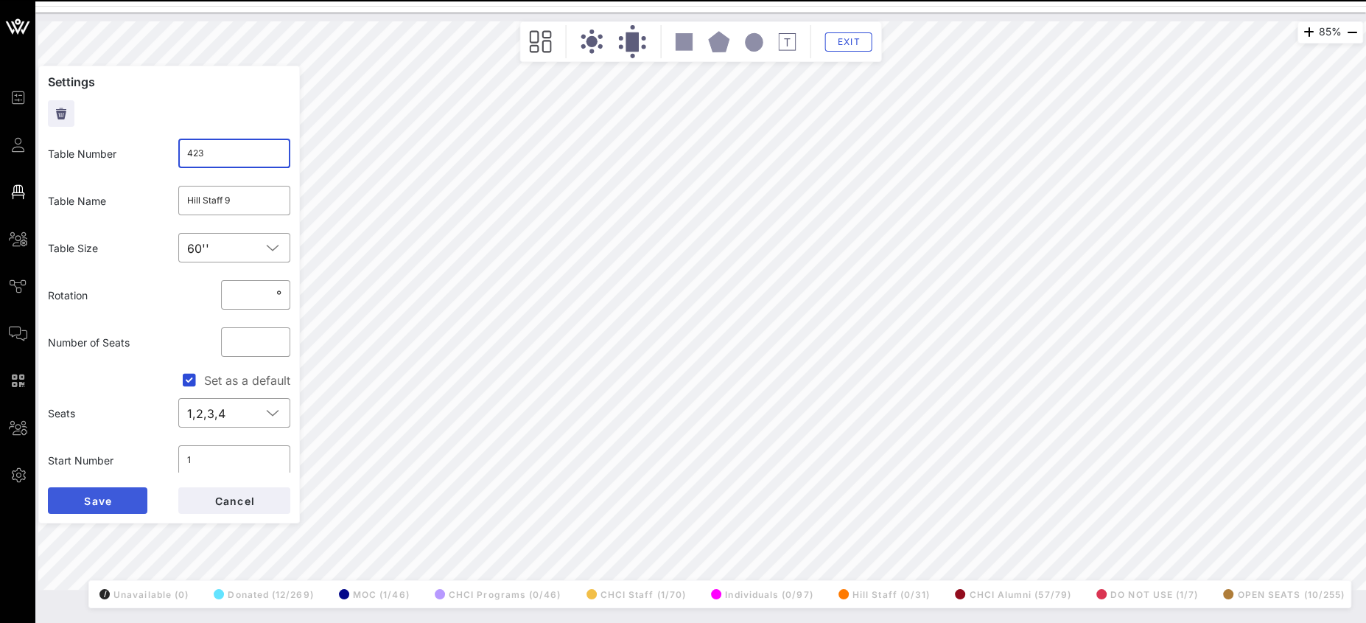
type input "423"
click at [113, 505] on button "Save" at bounding box center [97, 500] width 99 height 27
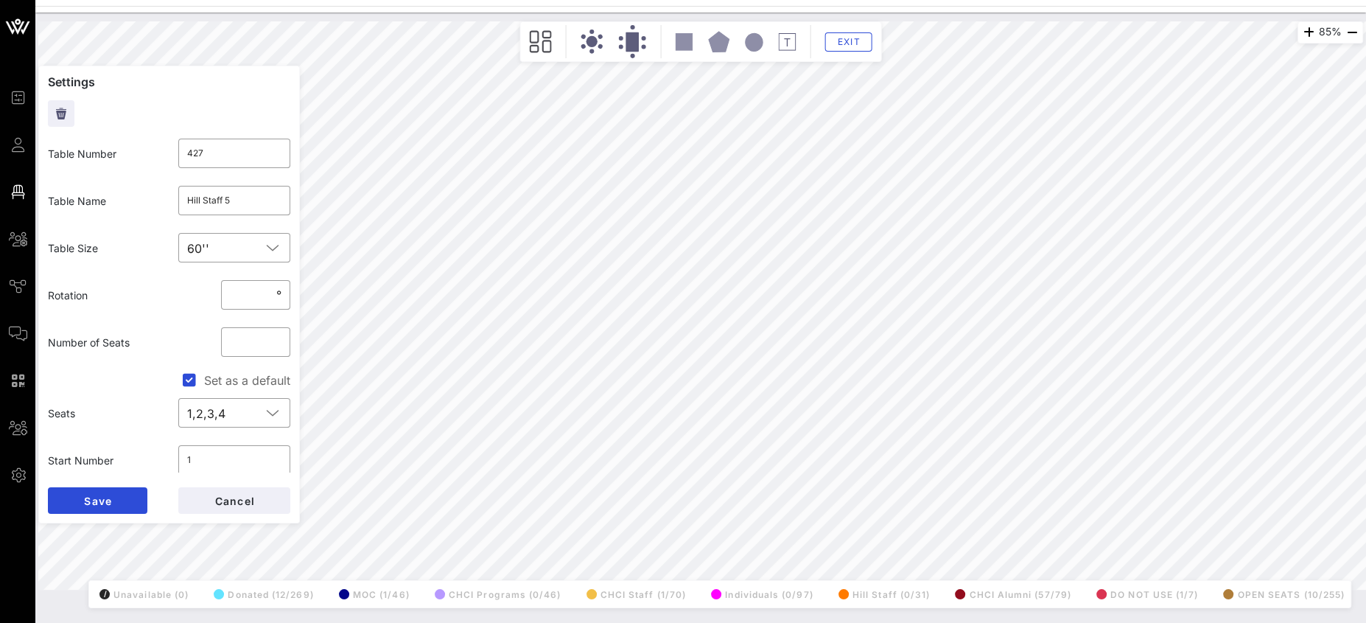
type input "424"
type input "Hill Staff 6"
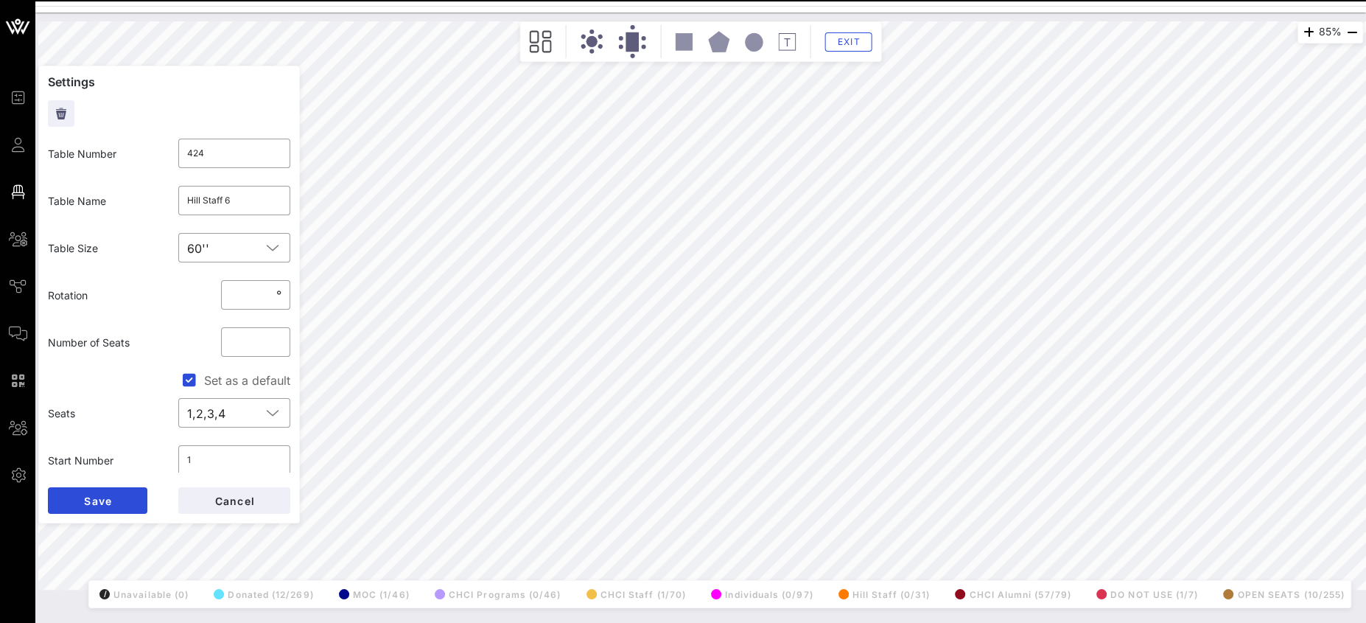
type input "427"
type input "Hill Staff 5"
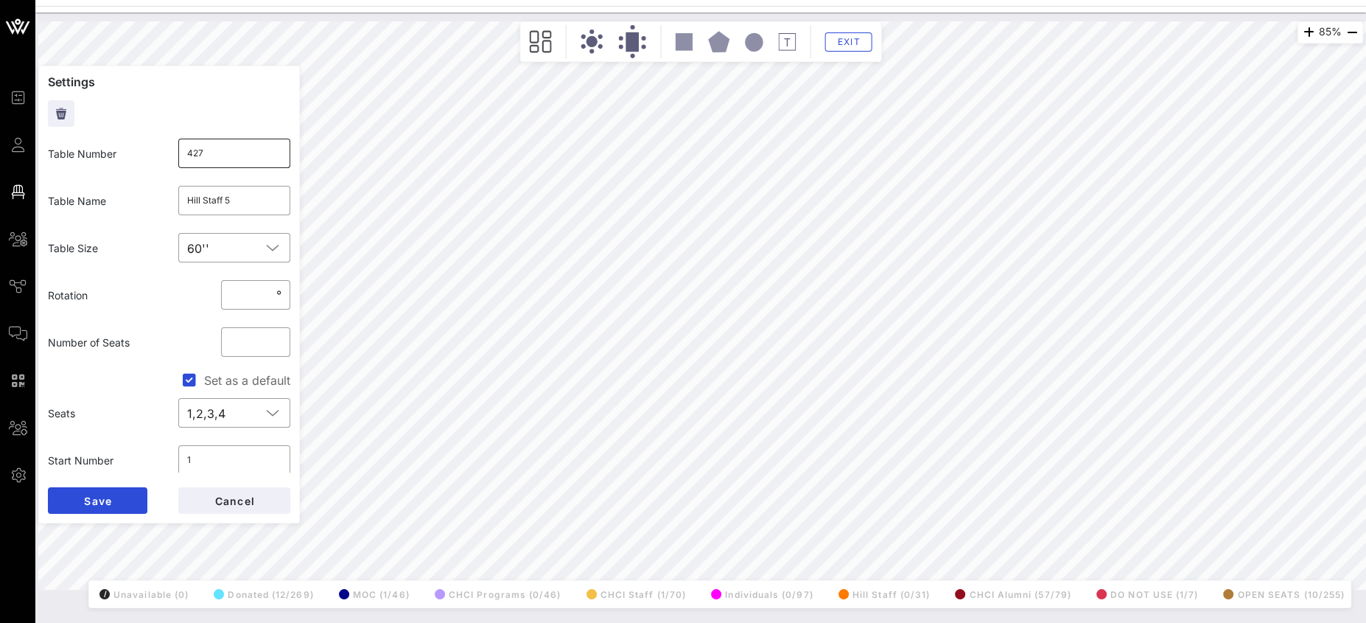
click at [225, 158] on input "427" at bounding box center [234, 153] width 95 height 24
type input "4244"
click at [106, 502] on span "Save" at bounding box center [97, 500] width 29 height 13
click at [227, 164] on div "424" at bounding box center [234, 153] width 95 height 29
type input "427"
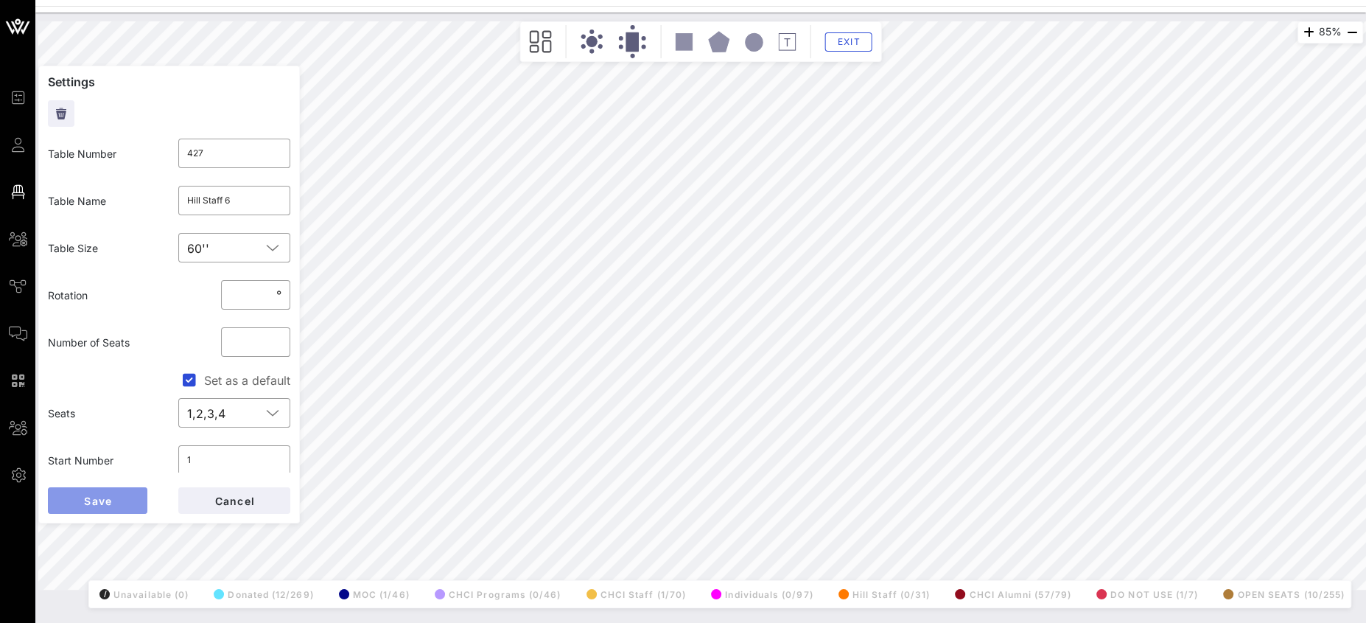
click at [131, 491] on button "Save" at bounding box center [97, 500] width 99 height 27
type input "4244"
type input "Hill Staff 5"
click at [245, 152] on input "4244" at bounding box center [234, 153] width 95 height 24
type input "424"
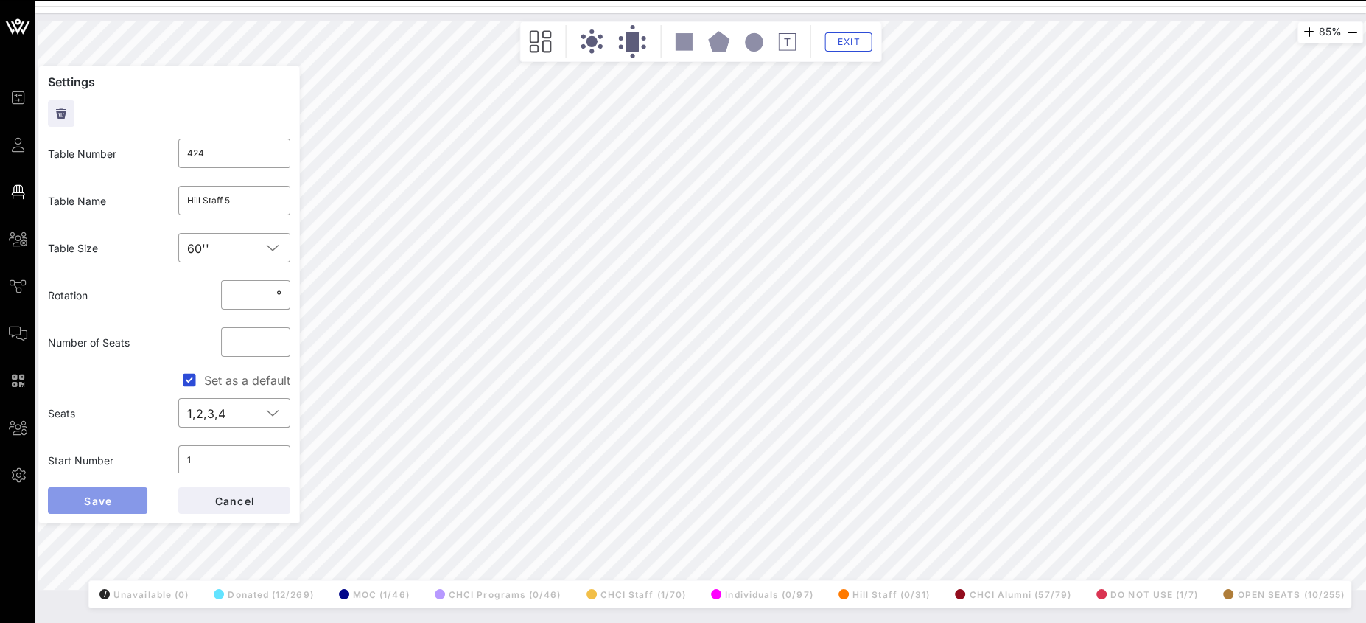
click at [133, 497] on button "Save" at bounding box center [97, 500] width 99 height 27
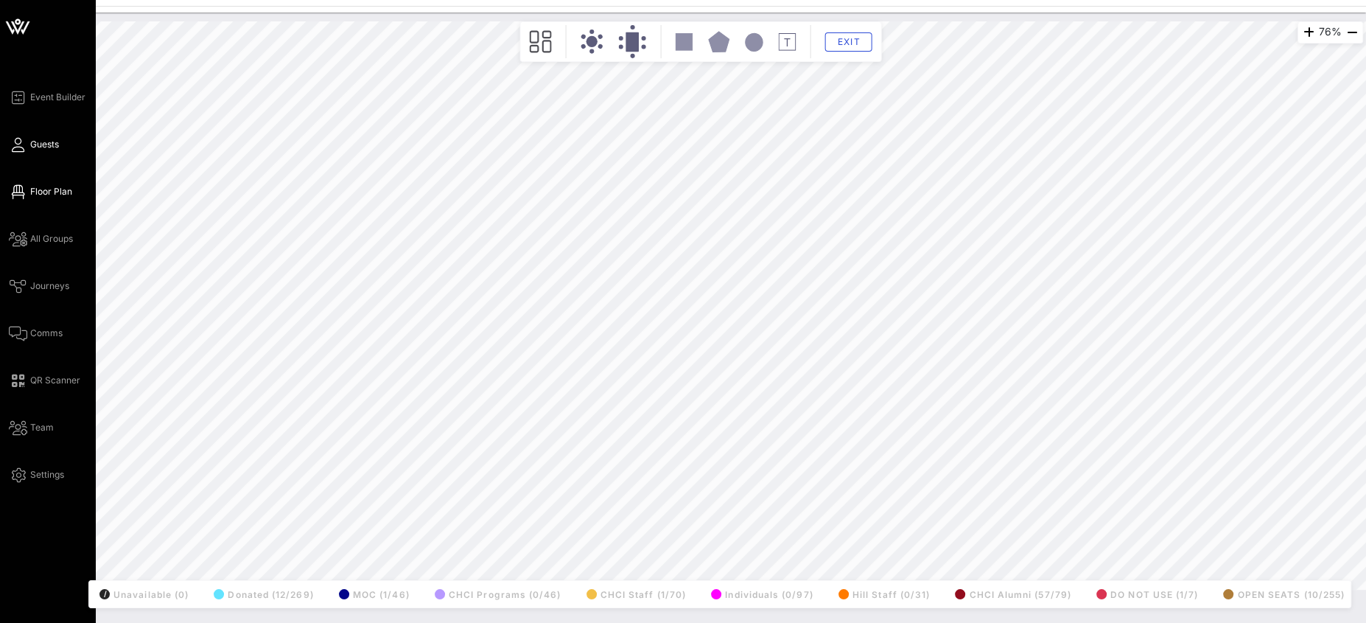
click at [24, 146] on icon at bounding box center [18, 145] width 18 height 2
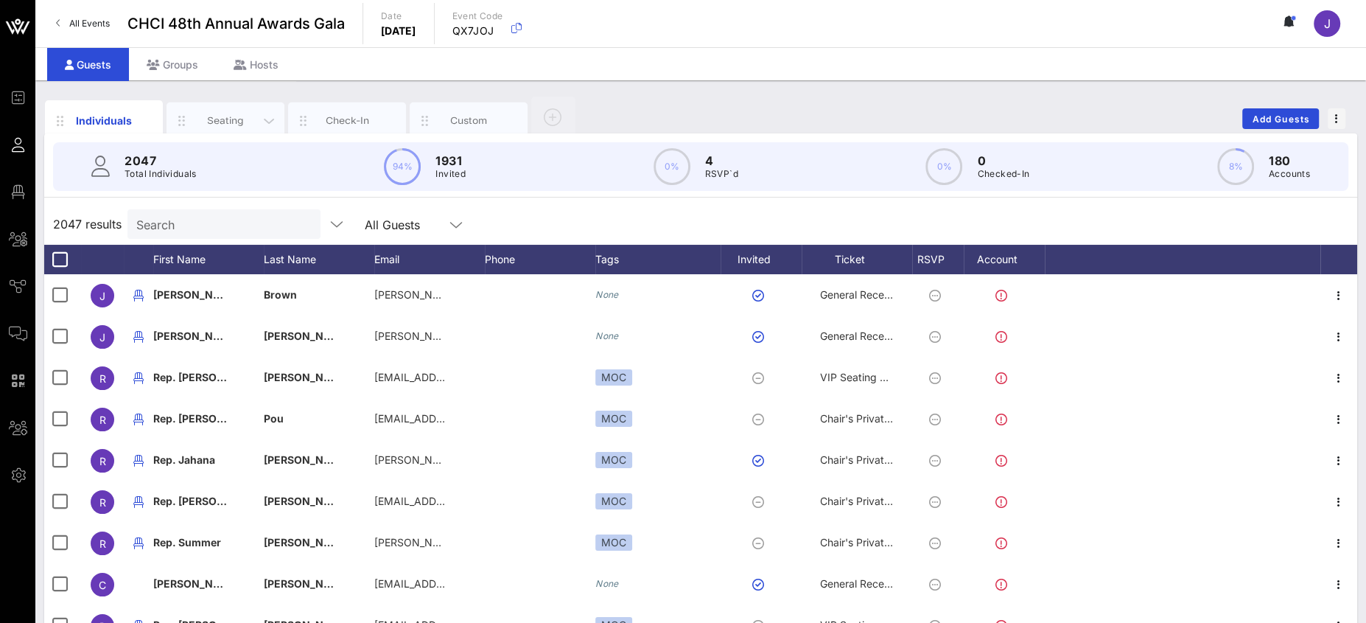
click at [220, 111] on div "Seating" at bounding box center [225, 120] width 118 height 37
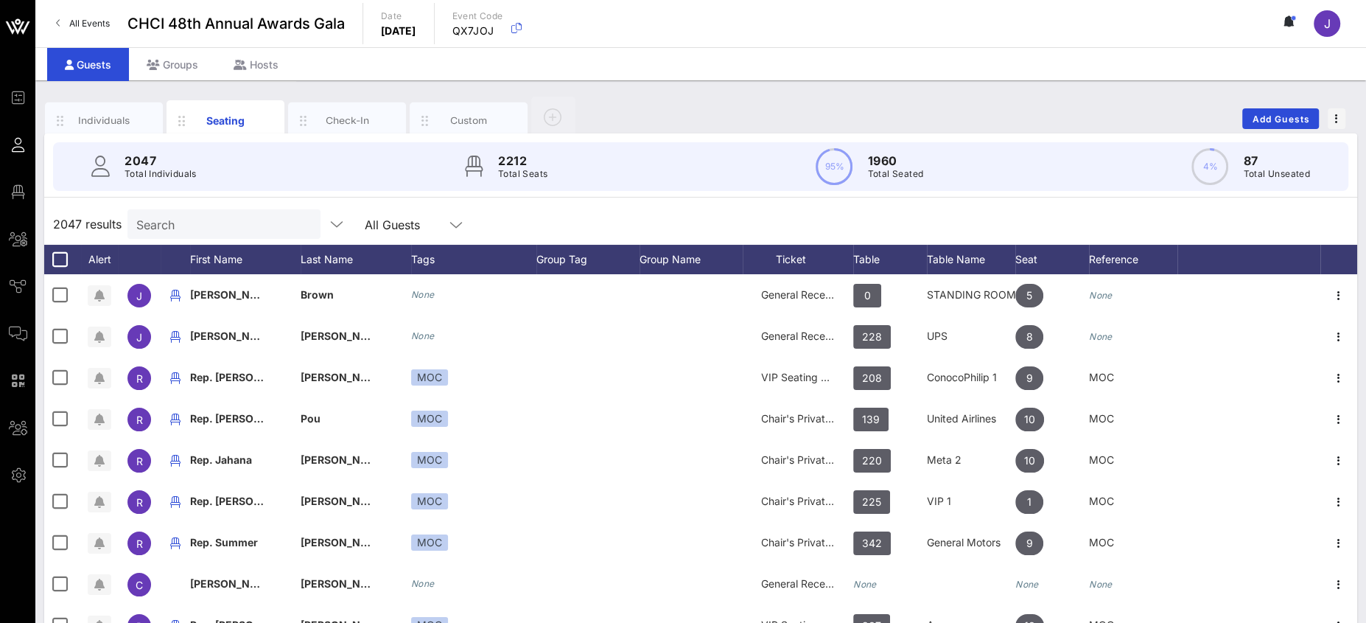
click at [211, 220] on input "Search" at bounding box center [222, 223] width 172 height 19
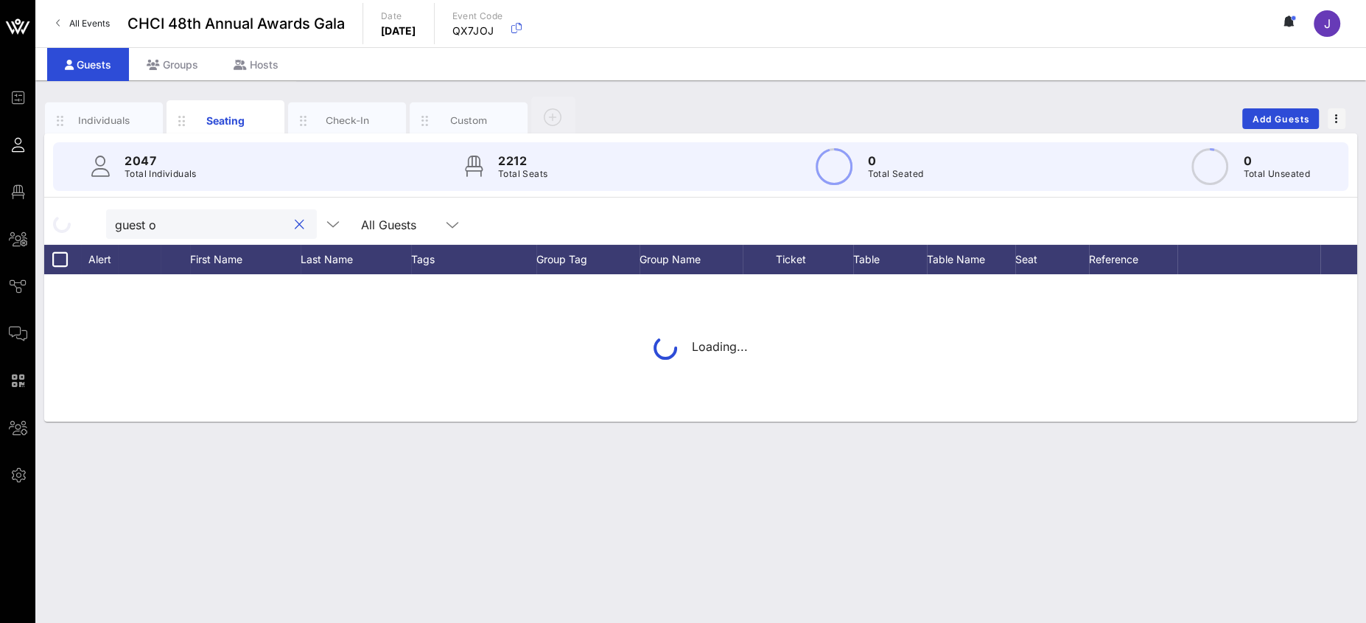
type input "guest of"
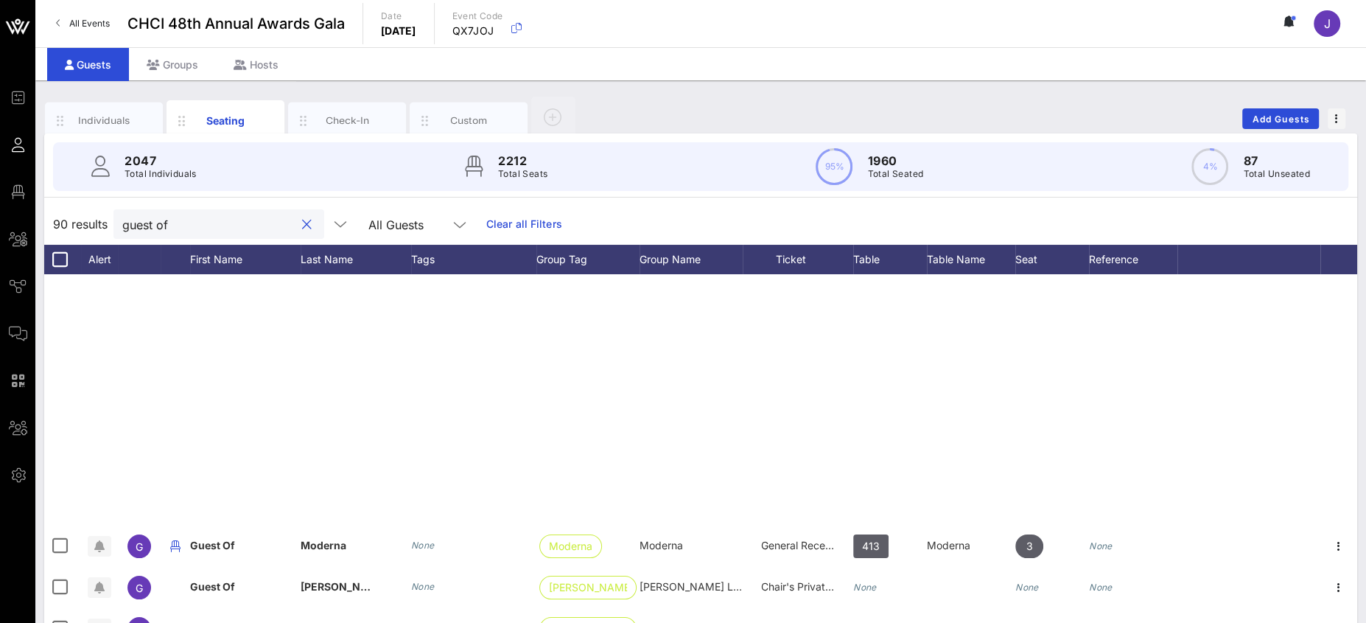
scroll to position [1604, 0]
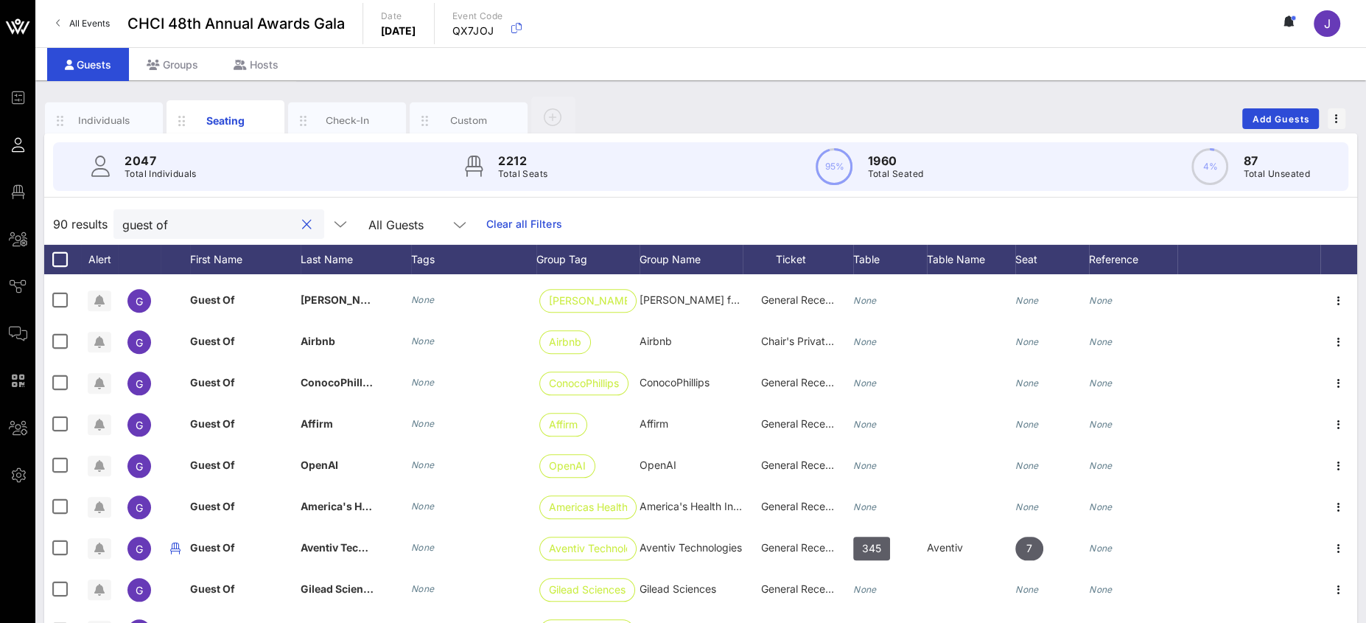
click at [302, 224] on button "clear icon" at bounding box center [307, 224] width 10 height 15
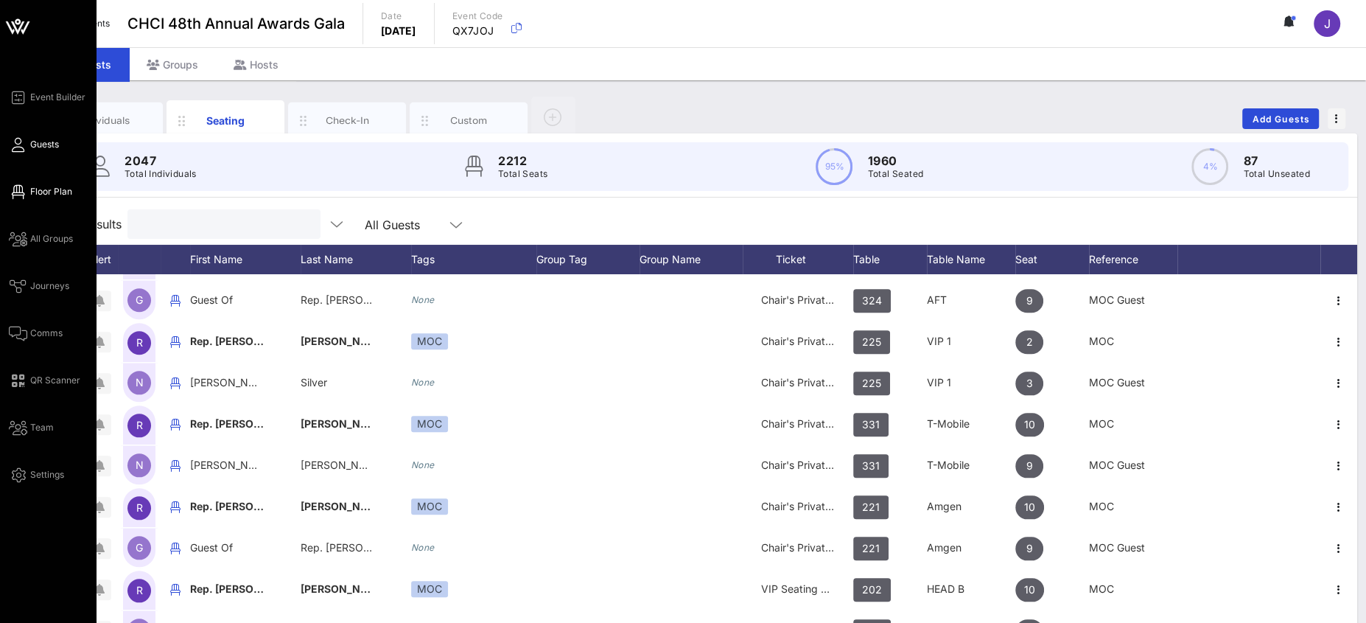
click at [38, 193] on span "Floor Plan" at bounding box center [51, 191] width 42 height 13
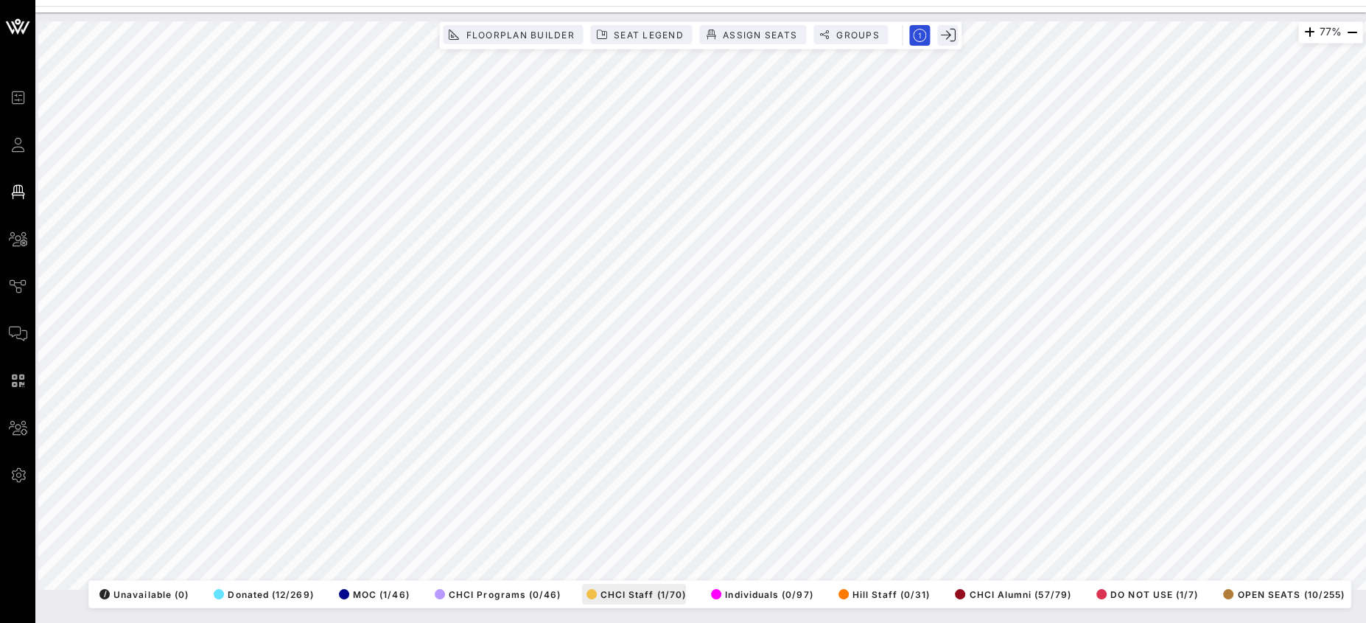
click at [607, 620] on div "77% Floorplan Builder Seat Legend Assign Seats Groups Exit All Reserved Shared …" at bounding box center [700, 318] width 1331 height 610
click at [1365, 235] on html "Event Builder Guests Floor Plan All Groups Journeys Comms QR Scanner Team Setti…" at bounding box center [683, 311] width 1366 height 623
click at [1365, 239] on html "Event Builder Guests Floor Plan All Groups Journeys Comms QR Scanner Team Setti…" at bounding box center [683, 311] width 1366 height 623
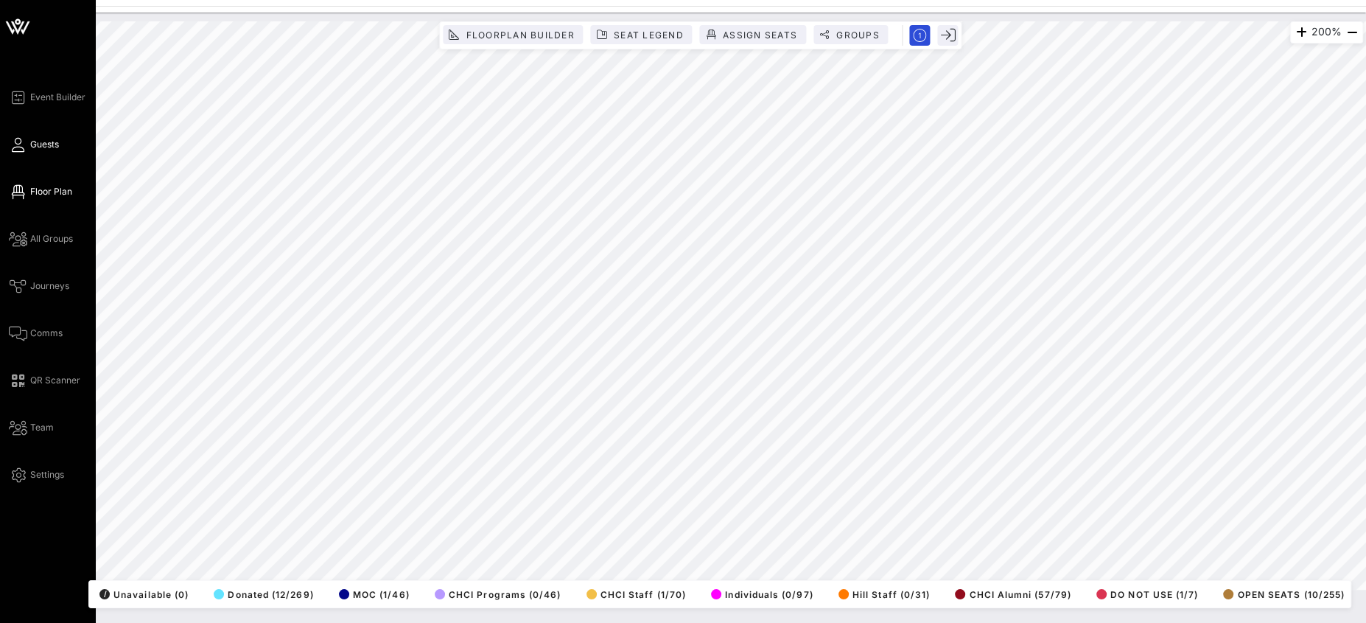
click at [15, 153] on link "Guests" at bounding box center [34, 145] width 50 height 18
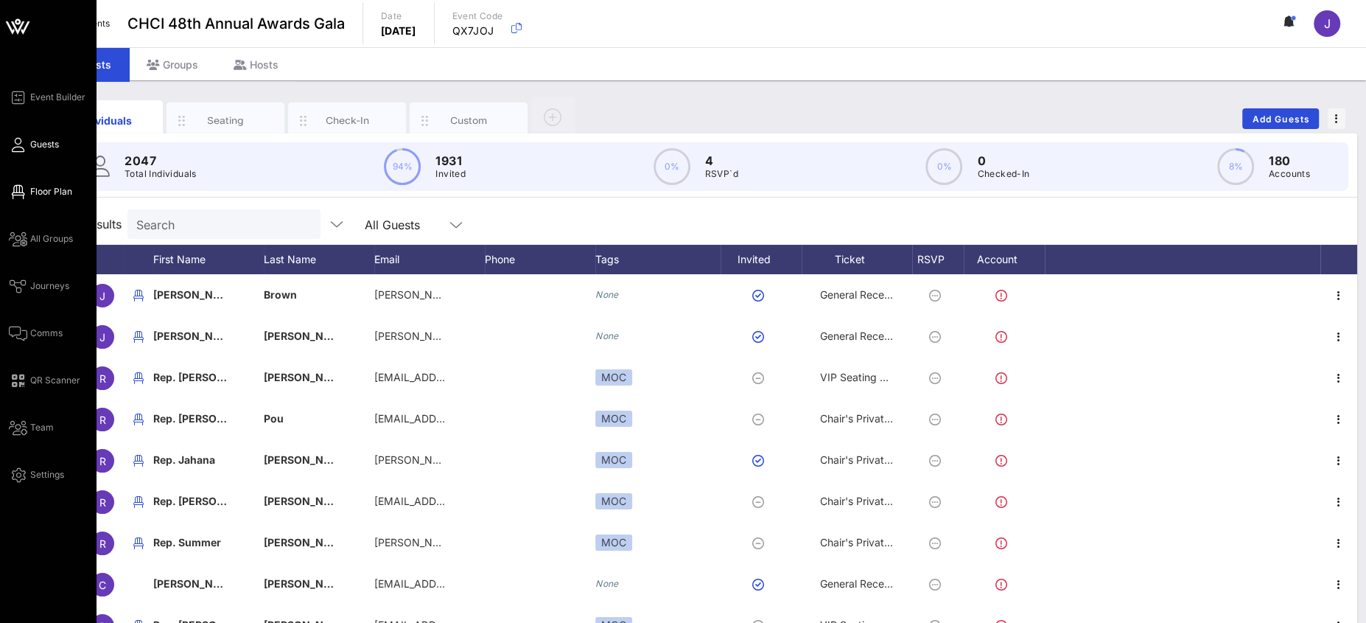
click at [32, 190] on span "Floor Plan" at bounding box center [51, 191] width 42 height 13
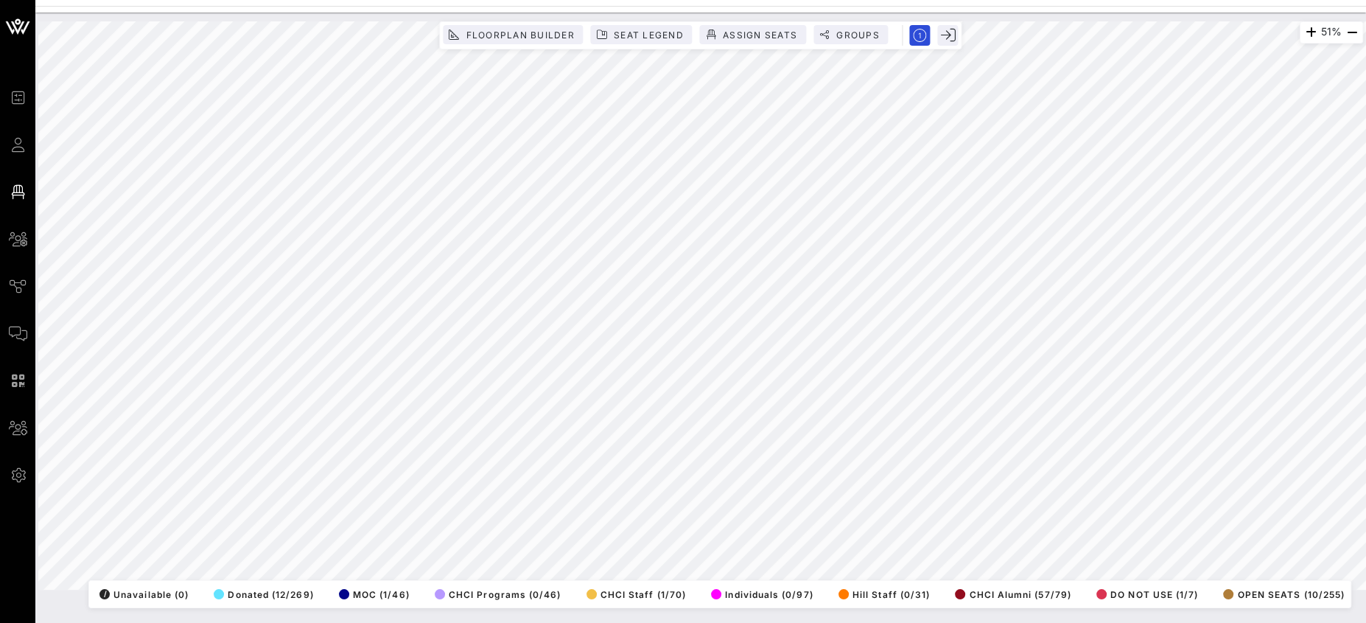
click at [672, 19] on div "51% Floorplan Builder Seat Legend Assign Seats Groups Exit All Reserved Shared …" at bounding box center [700, 306] width 1342 height 586
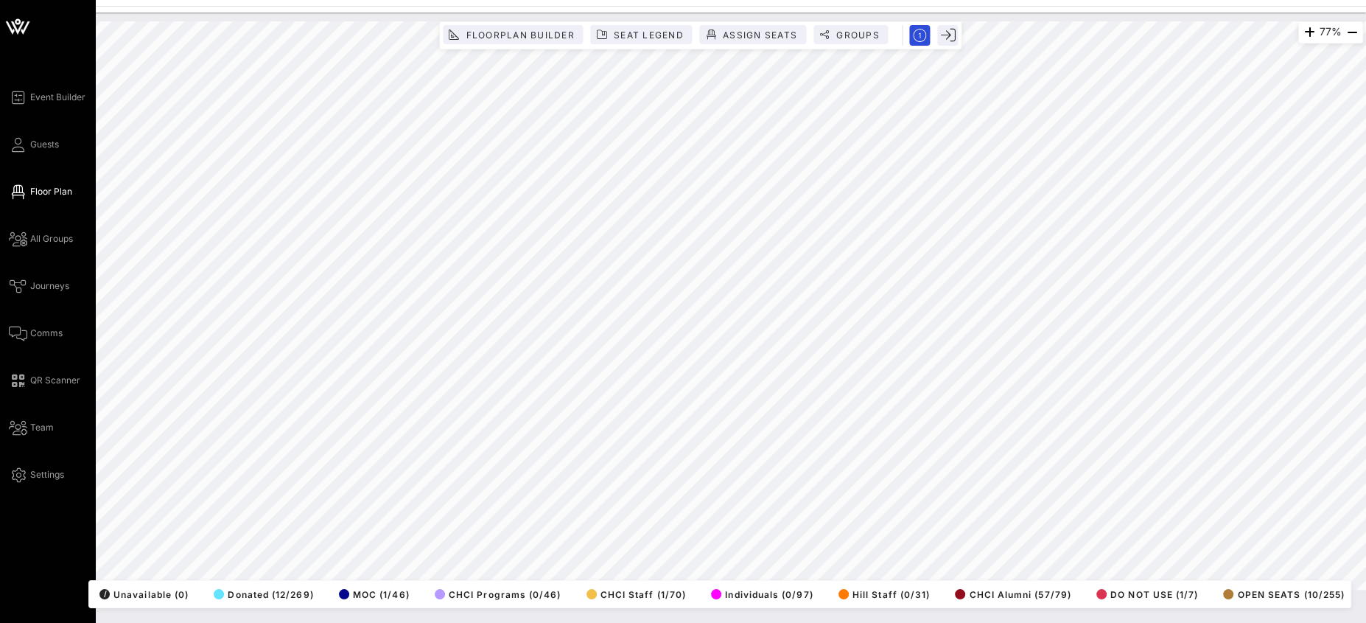
click at [25, 361] on div "Event Builder Guests Floor Plan All Groups Journeys Comms QR Scanner Team Setti…" at bounding box center [683, 311] width 1366 height 623
click at [18, 146] on icon at bounding box center [18, 145] width 18 height 2
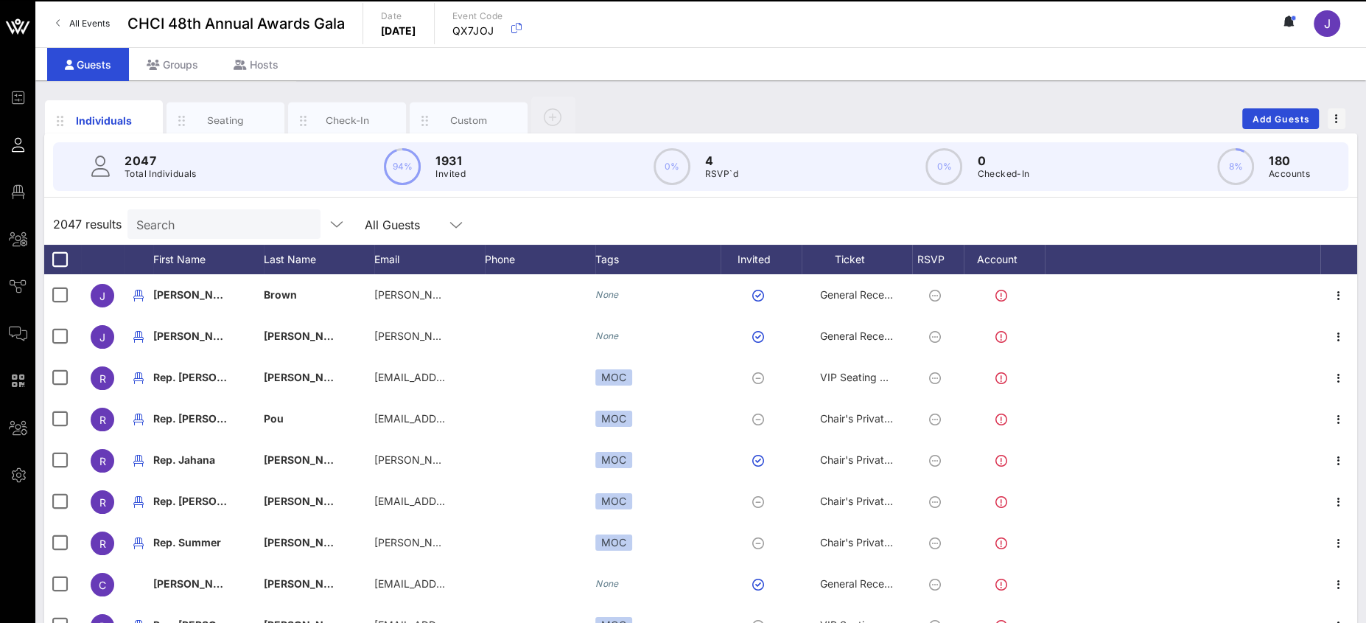
click at [194, 225] on input "Search" at bounding box center [222, 223] width 172 height 19
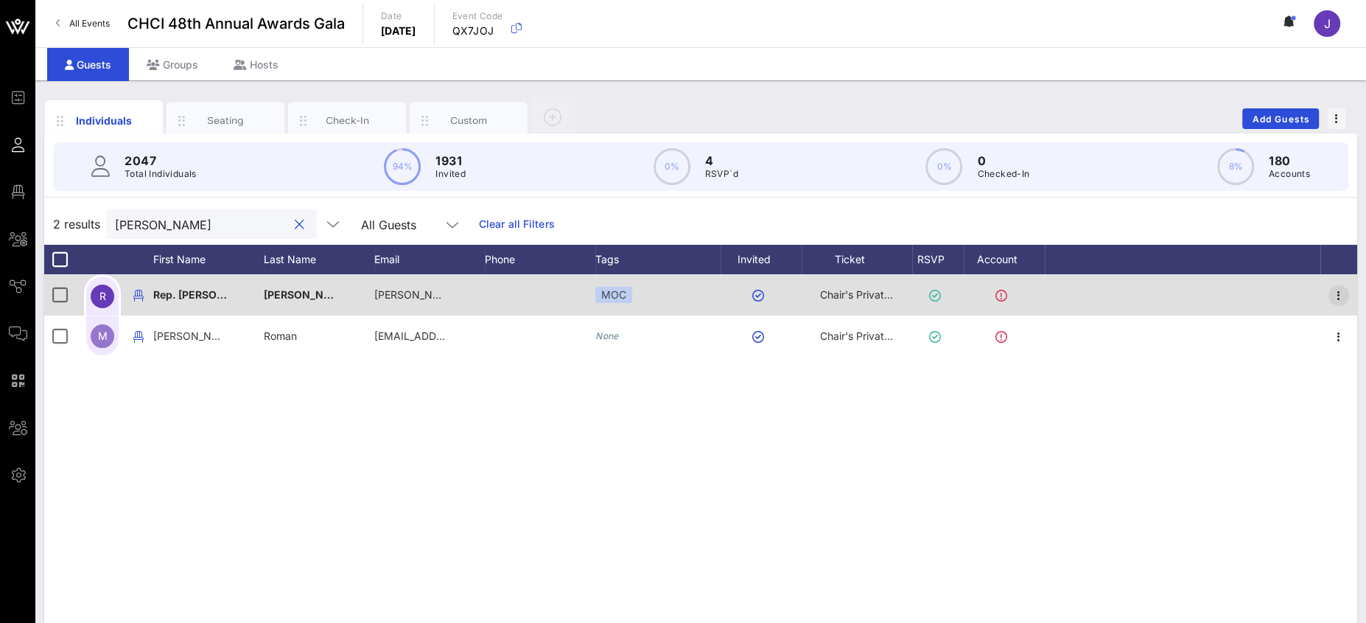
type input "ritch"
click at [1342, 295] on icon "button" at bounding box center [1339, 296] width 18 height 18
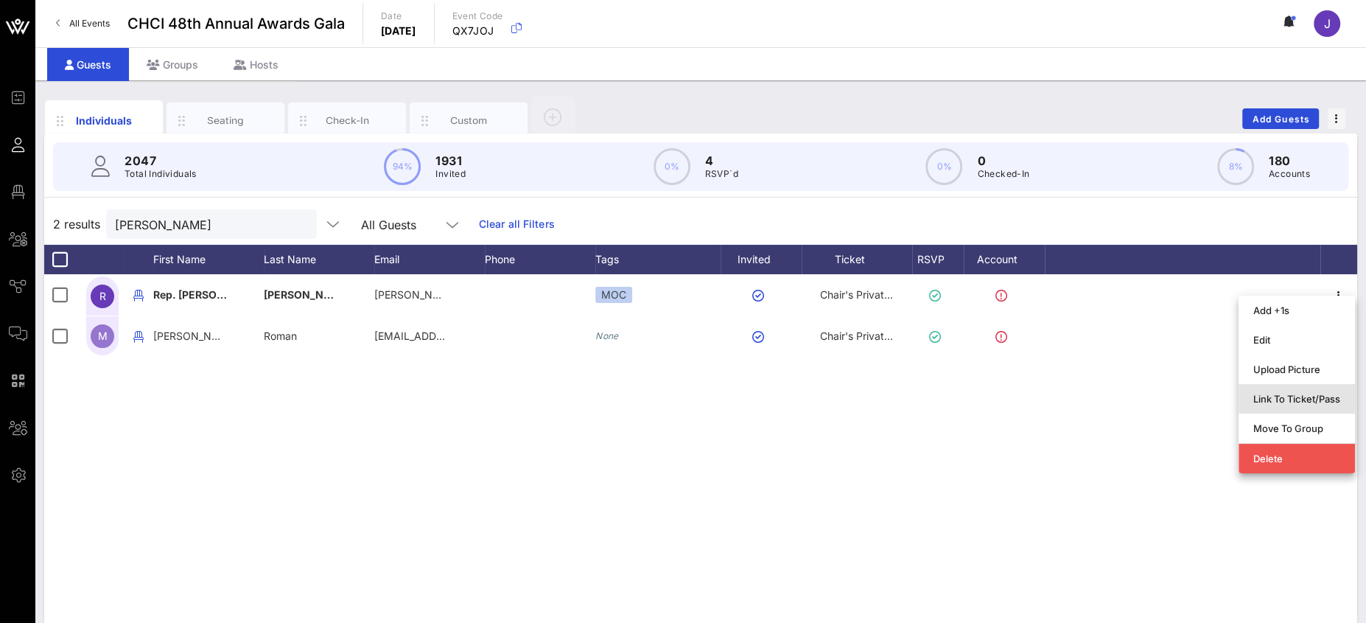
click at [1308, 402] on div "Link To Ticket/Pass" at bounding box center [1296, 399] width 87 height 12
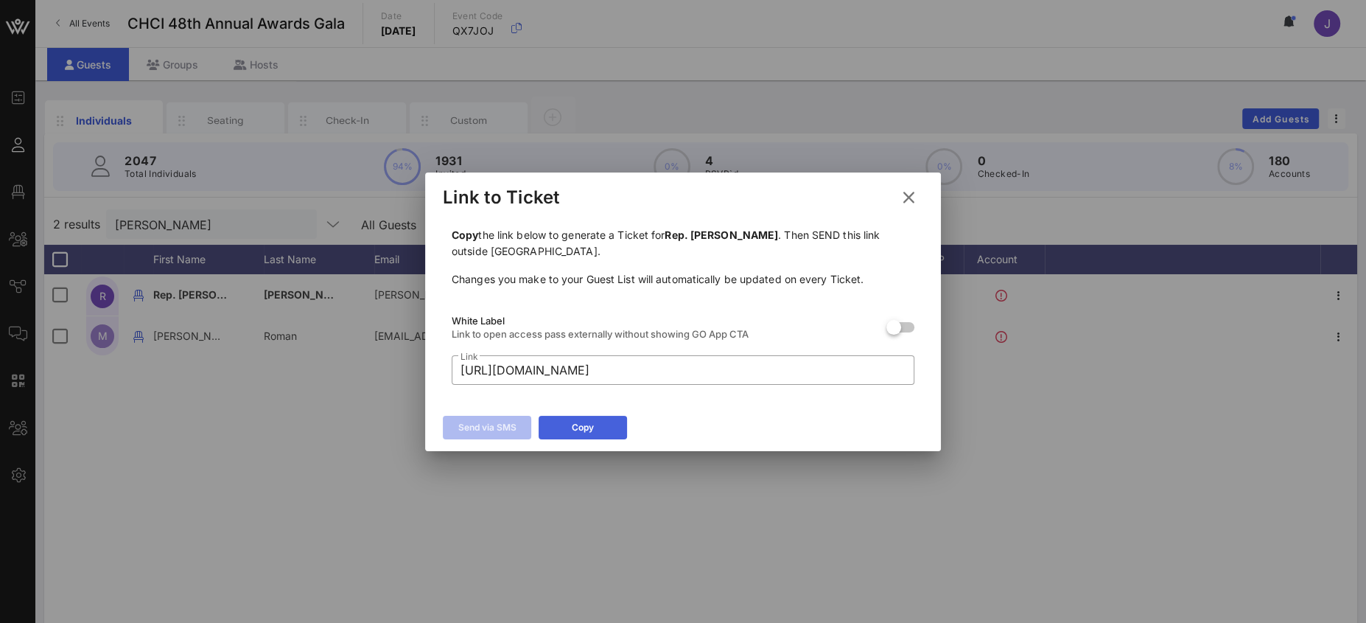
click at [587, 424] on button "Copy" at bounding box center [583, 428] width 88 height 24
click at [913, 193] on icon at bounding box center [908, 197] width 22 height 21
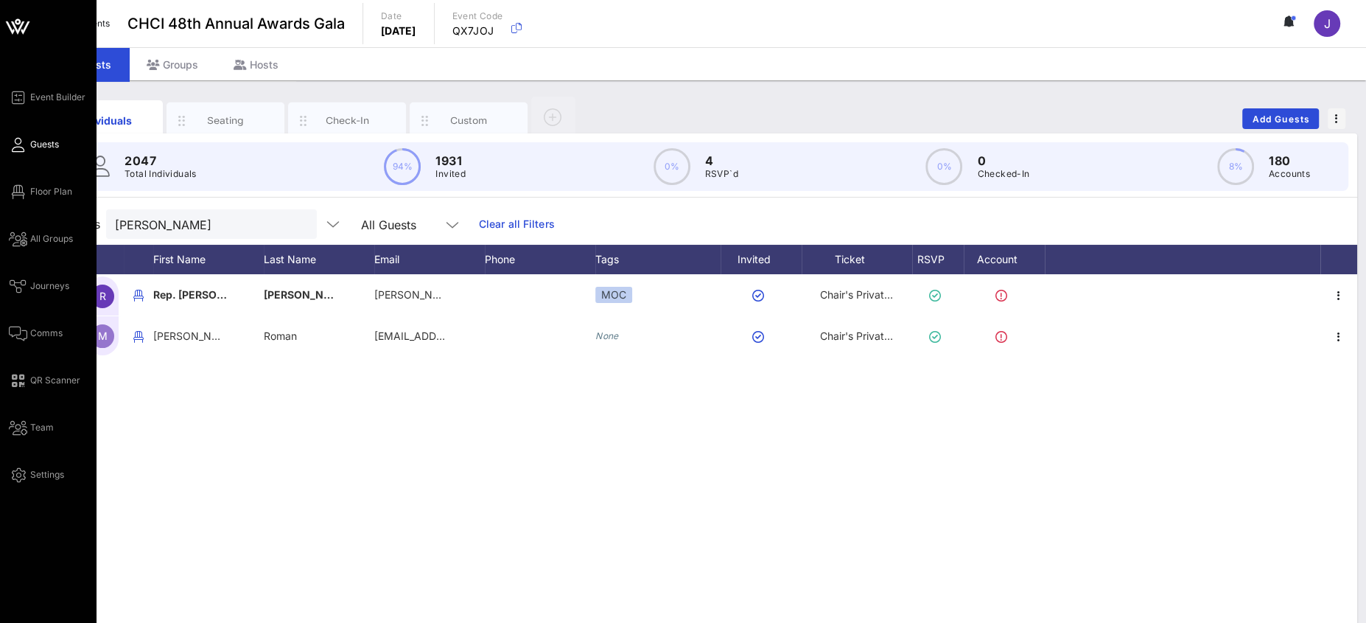
click at [40, 144] on span "Guests" at bounding box center [44, 144] width 29 height 13
click at [27, 194] on link "Floor Plan" at bounding box center [40, 192] width 63 height 18
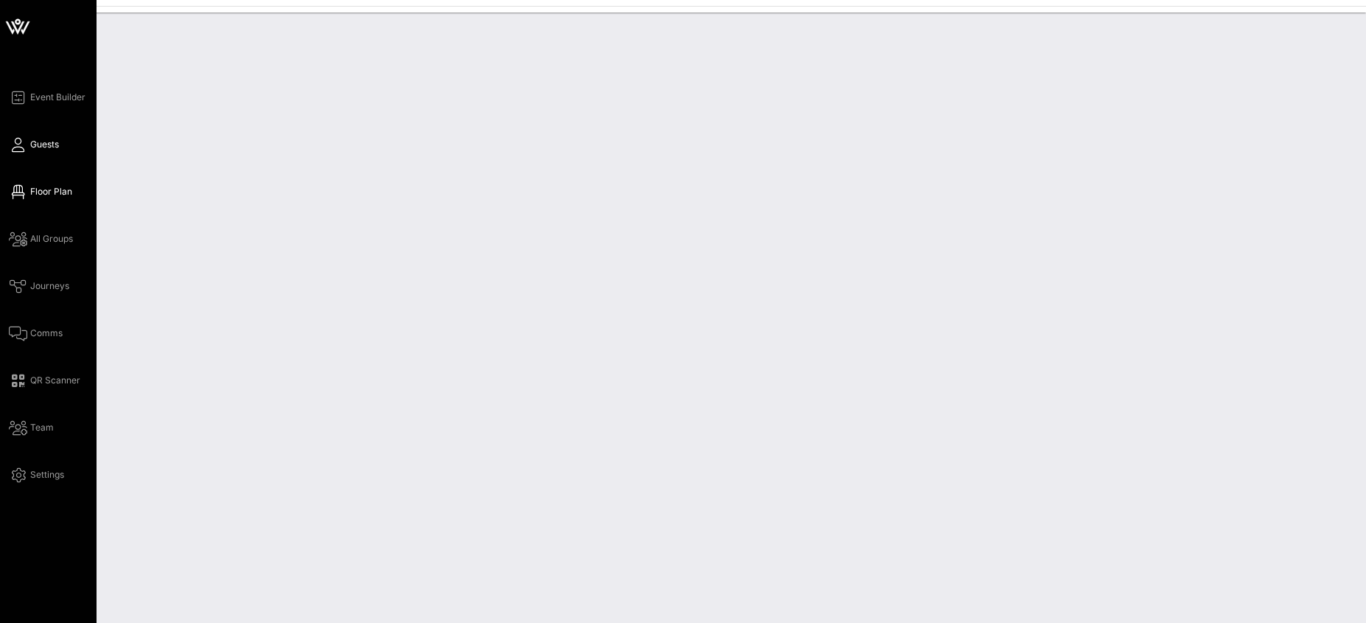
click at [52, 139] on span "Guests" at bounding box center [44, 144] width 29 height 13
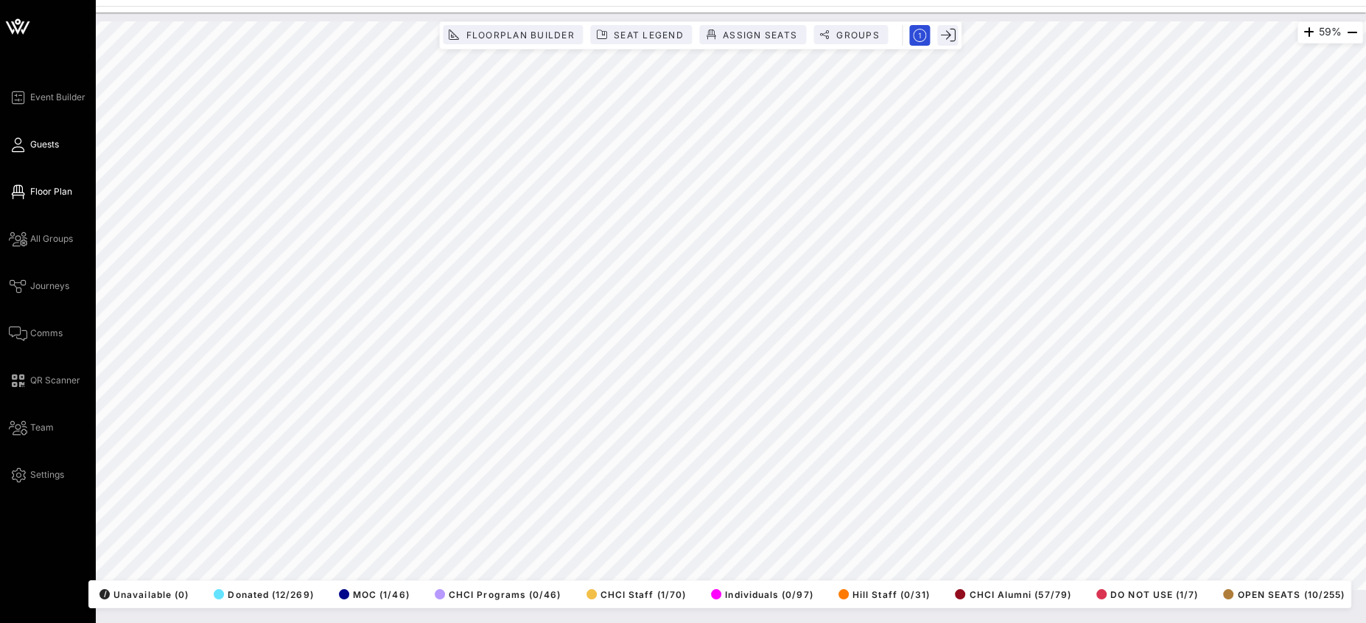
click at [34, 143] on span "Guests" at bounding box center [44, 144] width 29 height 13
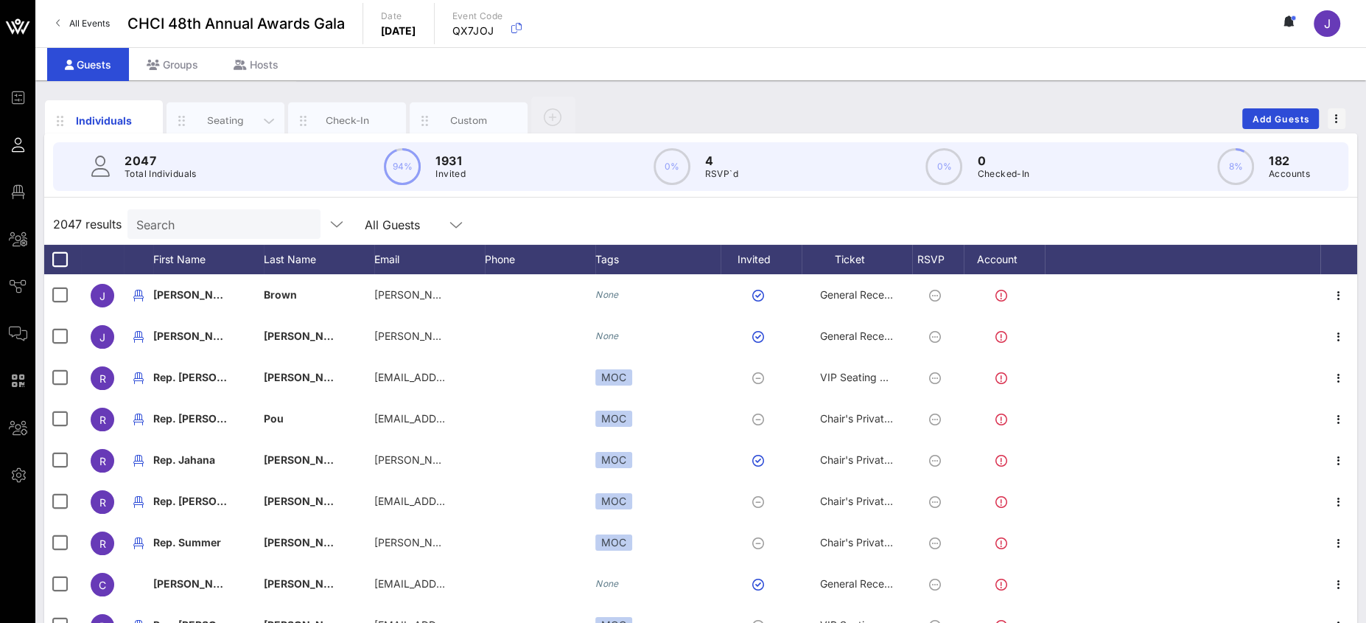
click at [225, 125] on div "Seating" at bounding box center [225, 120] width 118 height 37
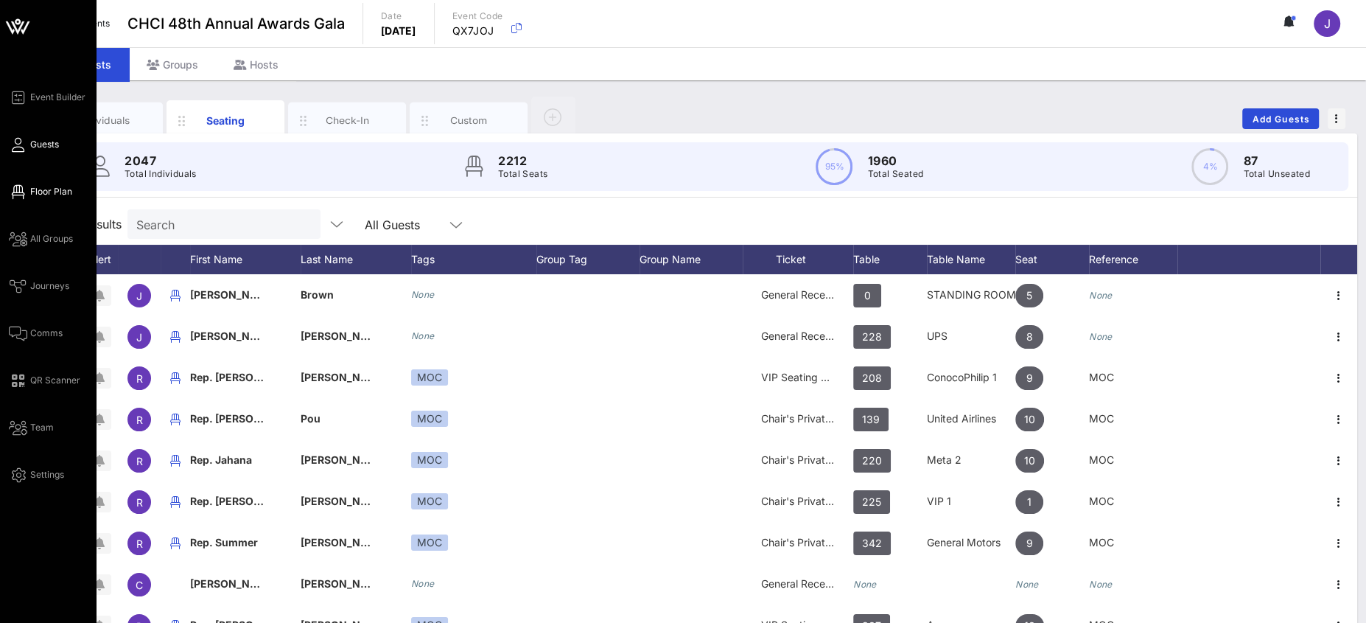
click at [49, 200] on div "Event Builder Guests Floor Plan All Groups Journeys Comms QR Scanner Team Setti…" at bounding box center [52, 285] width 87 height 395
click at [49, 189] on span "Floor Plan" at bounding box center [51, 191] width 42 height 13
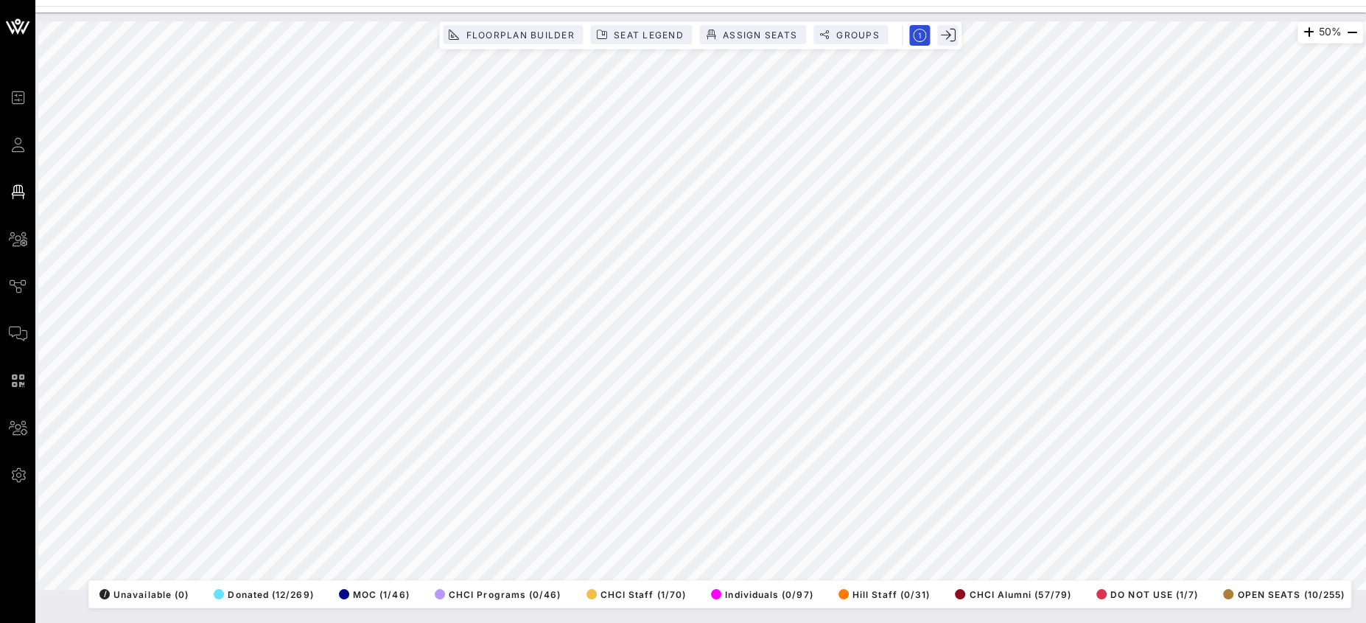
drag, startPoint x: 22, startPoint y: 142, endPoint x: 450, endPoint y: 80, distance: 432.5
click at [23, 144] on icon at bounding box center [18, 145] width 18 height 2
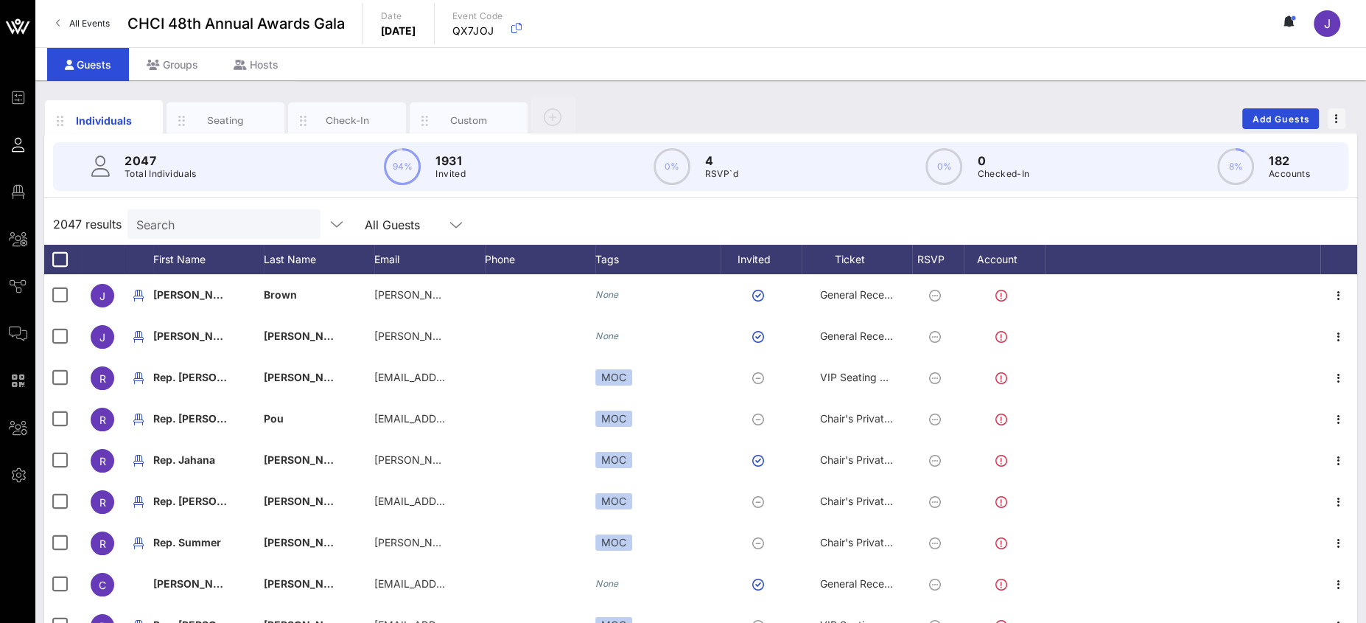
click at [197, 218] on input "Search" at bounding box center [222, 223] width 172 height 19
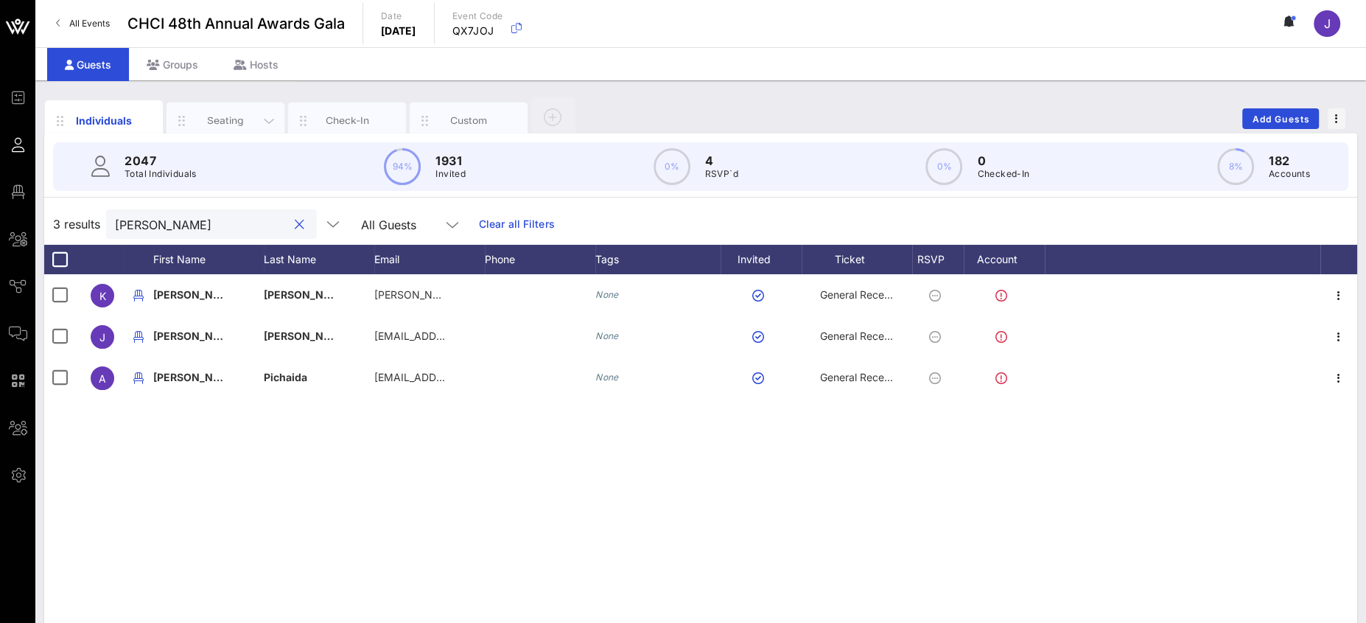
type input "[PERSON_NAME]"
click at [206, 109] on div "Seating" at bounding box center [225, 120] width 118 height 37
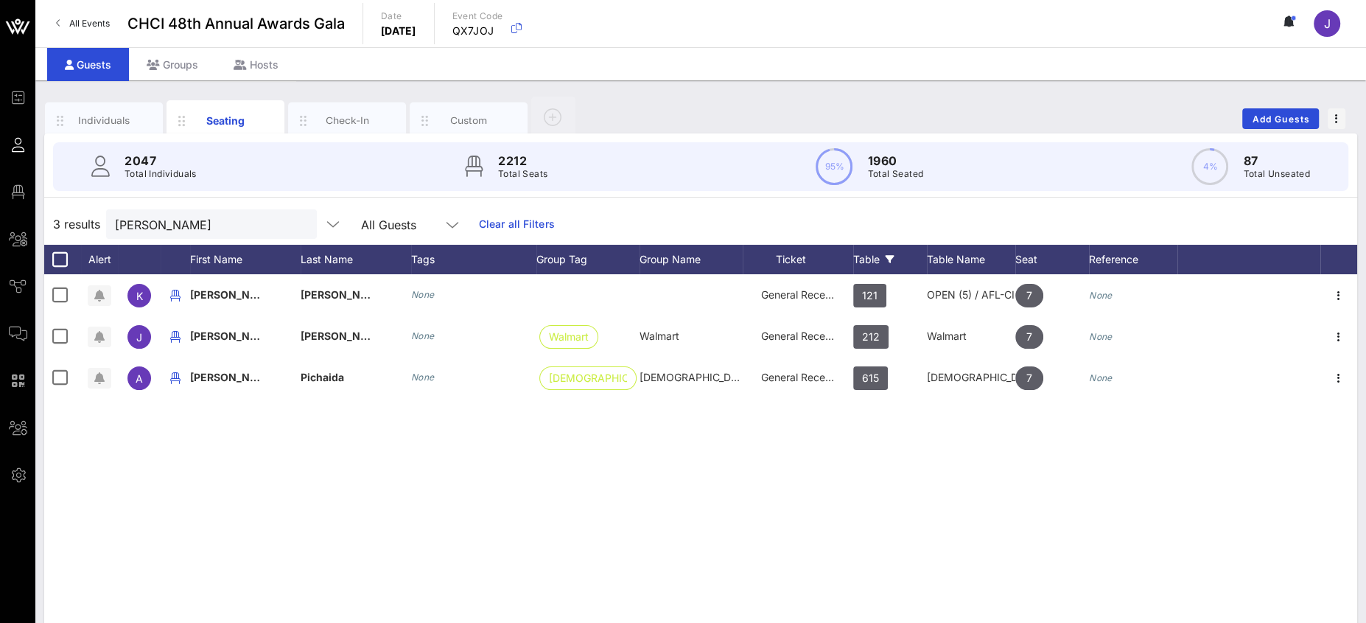
click at [890, 256] on icon at bounding box center [890, 259] width 9 height 9
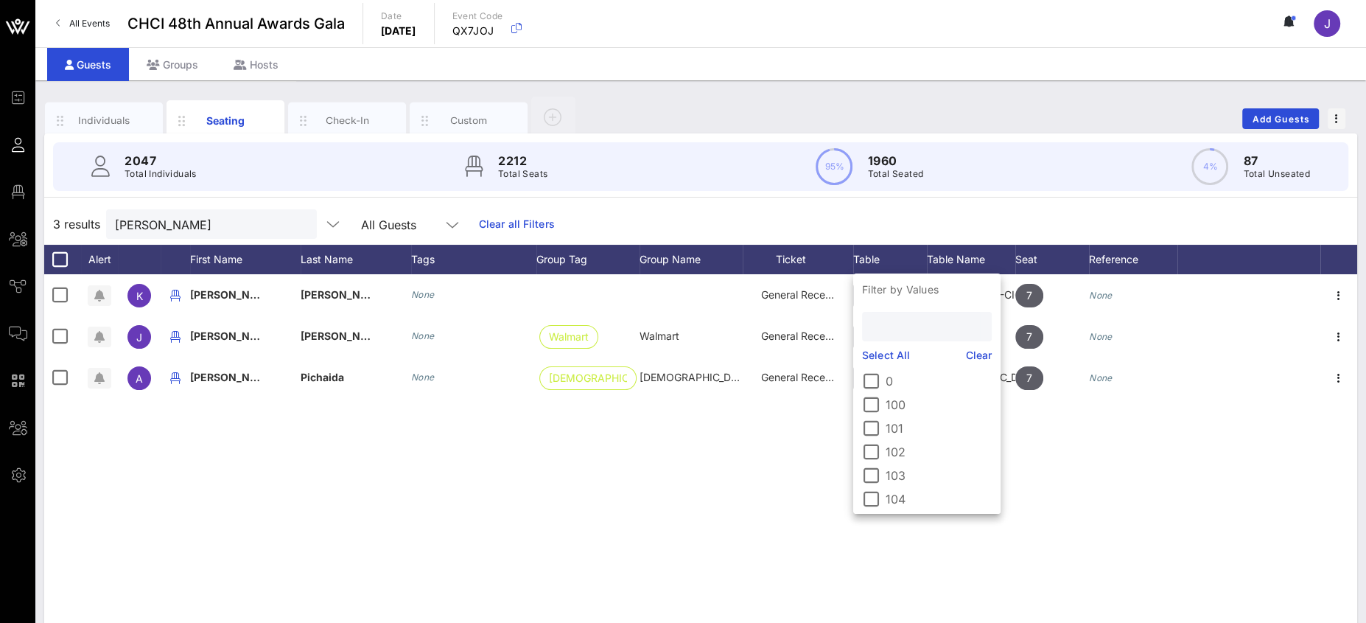
click at [884, 324] on input "text" at bounding box center [925, 326] width 109 height 19
type input "212"
click at [873, 376] on div at bounding box center [870, 380] width 25 height 25
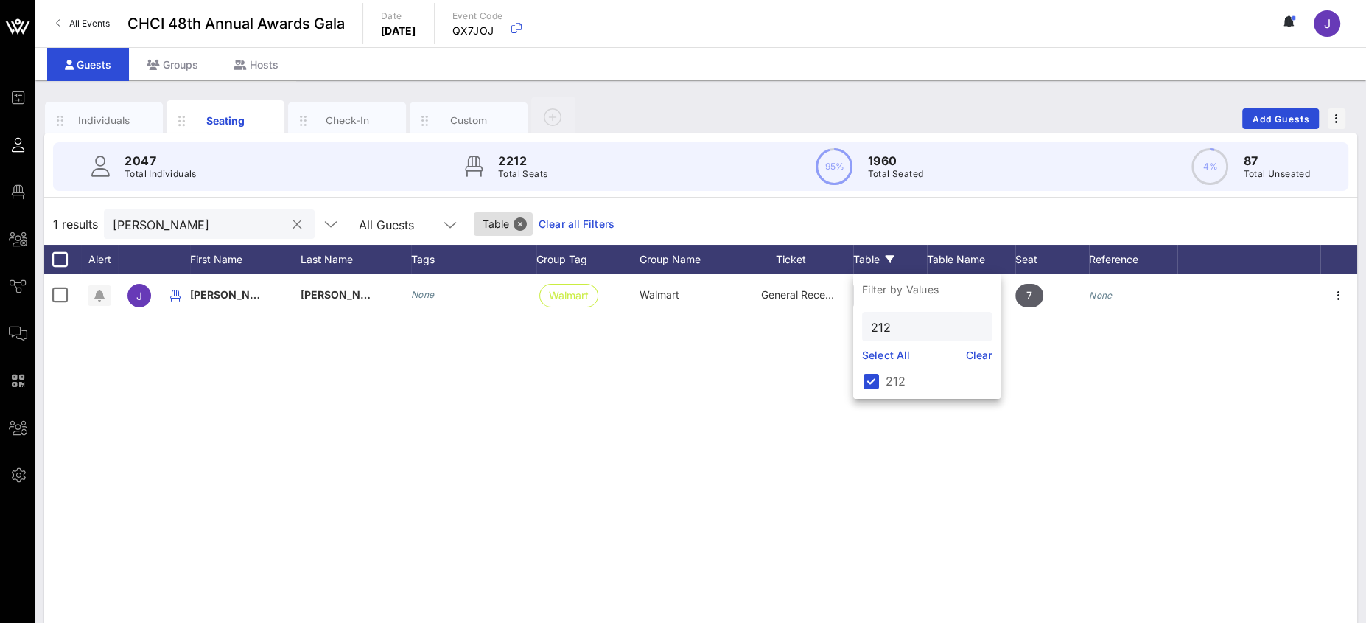
click at [292, 225] on button "clear icon" at bounding box center [297, 224] width 10 height 15
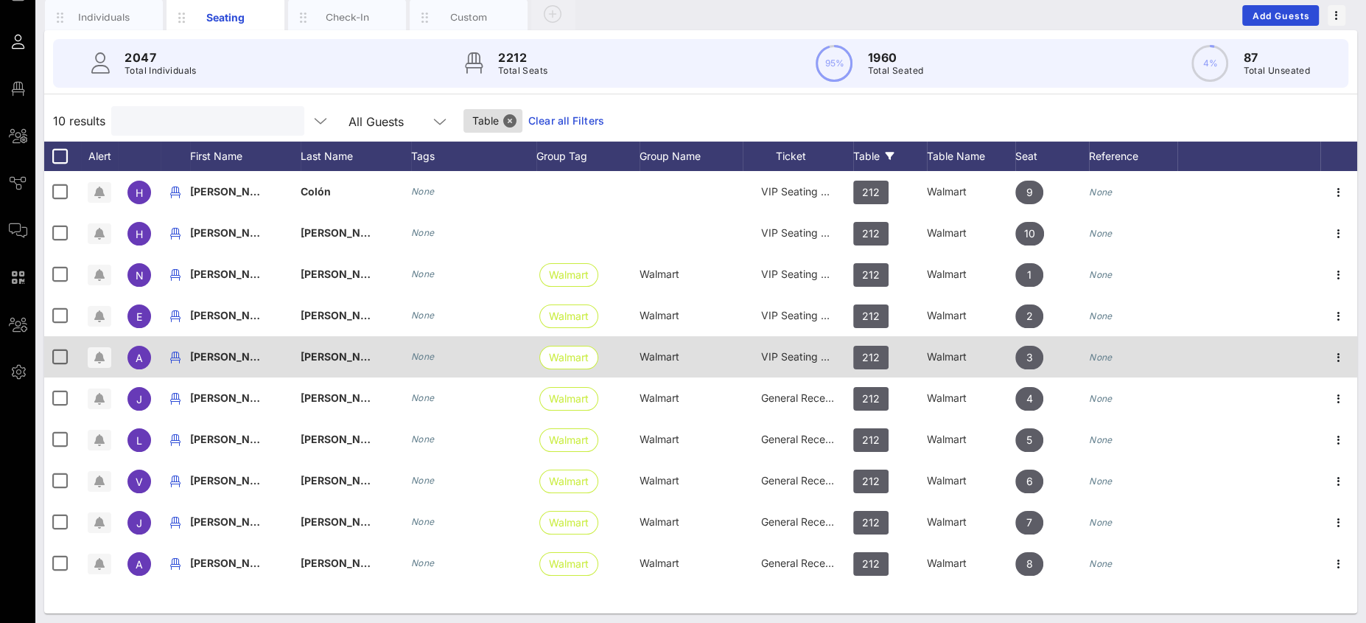
scroll to position [107, 0]
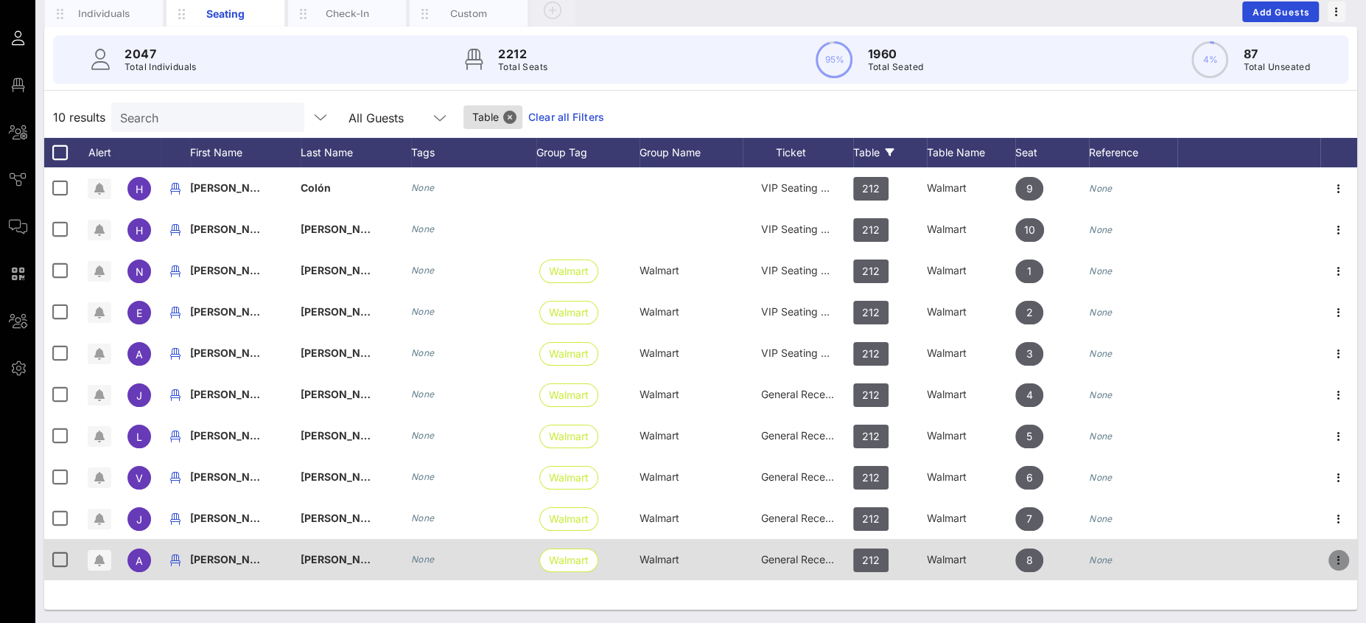
click at [1344, 552] on icon "button" at bounding box center [1339, 560] width 18 height 18
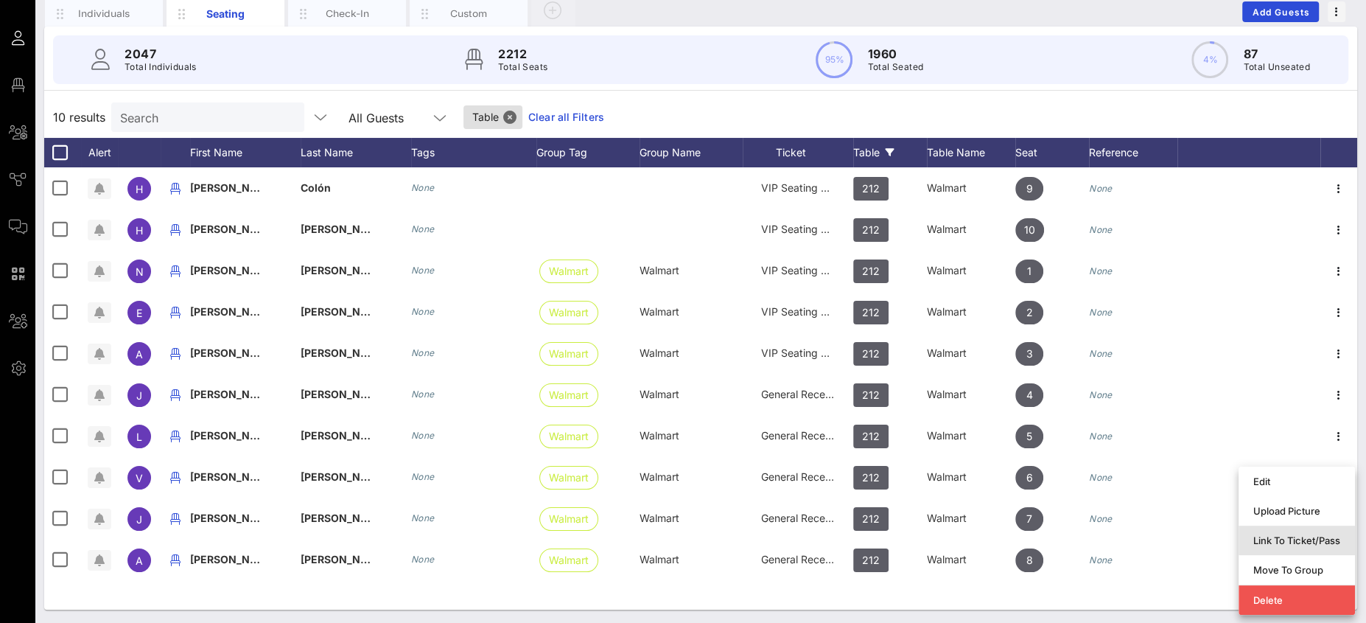
click at [1310, 541] on div "Link To Ticket/Pass" at bounding box center [1296, 540] width 87 height 12
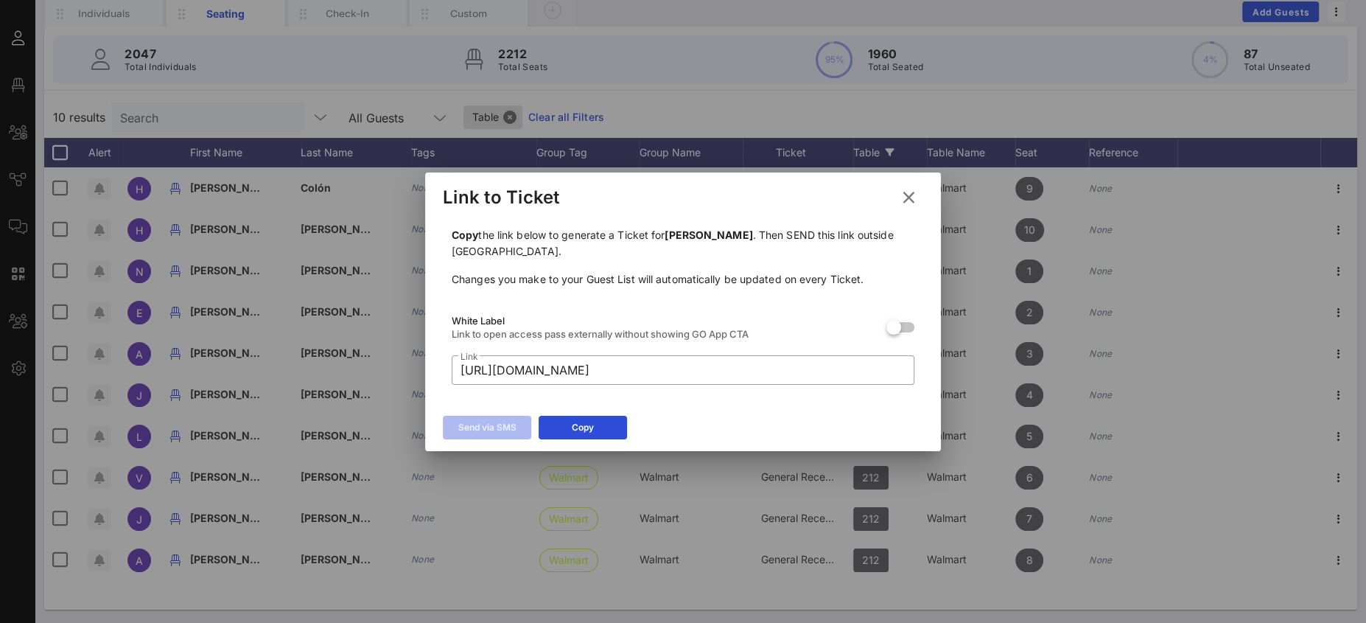
click at [911, 194] on icon at bounding box center [909, 198] width 20 height 18
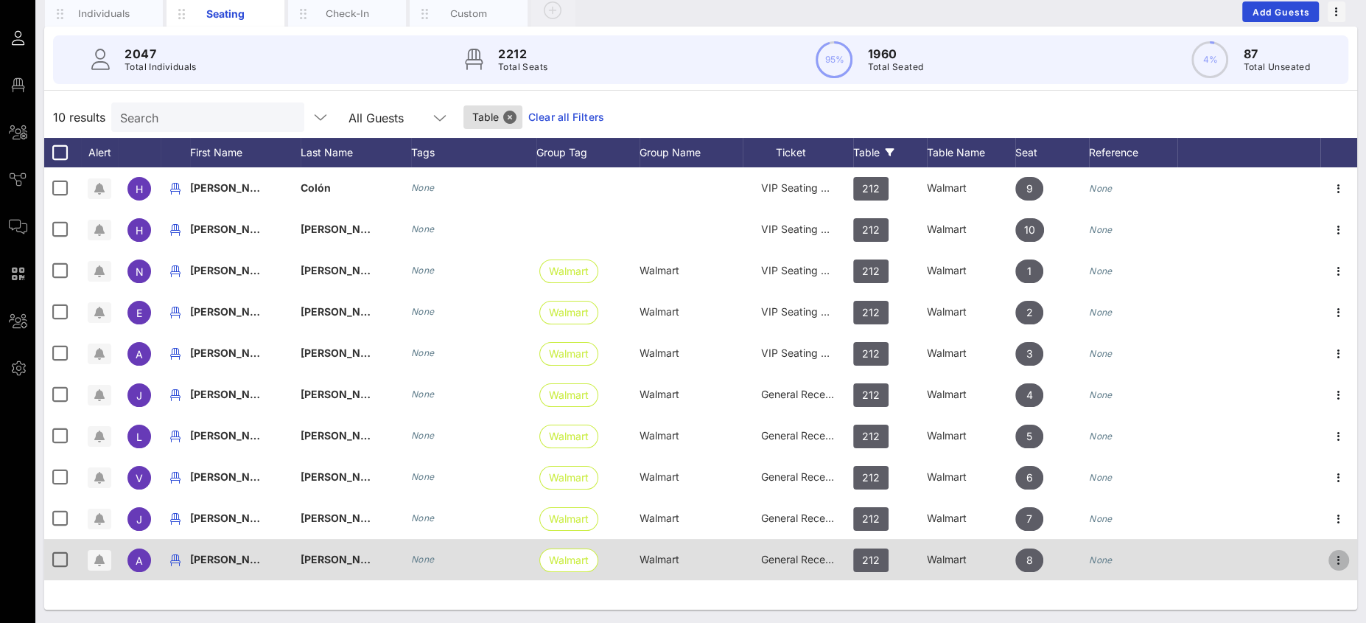
click at [1338, 558] on icon "button" at bounding box center [1339, 560] width 18 height 18
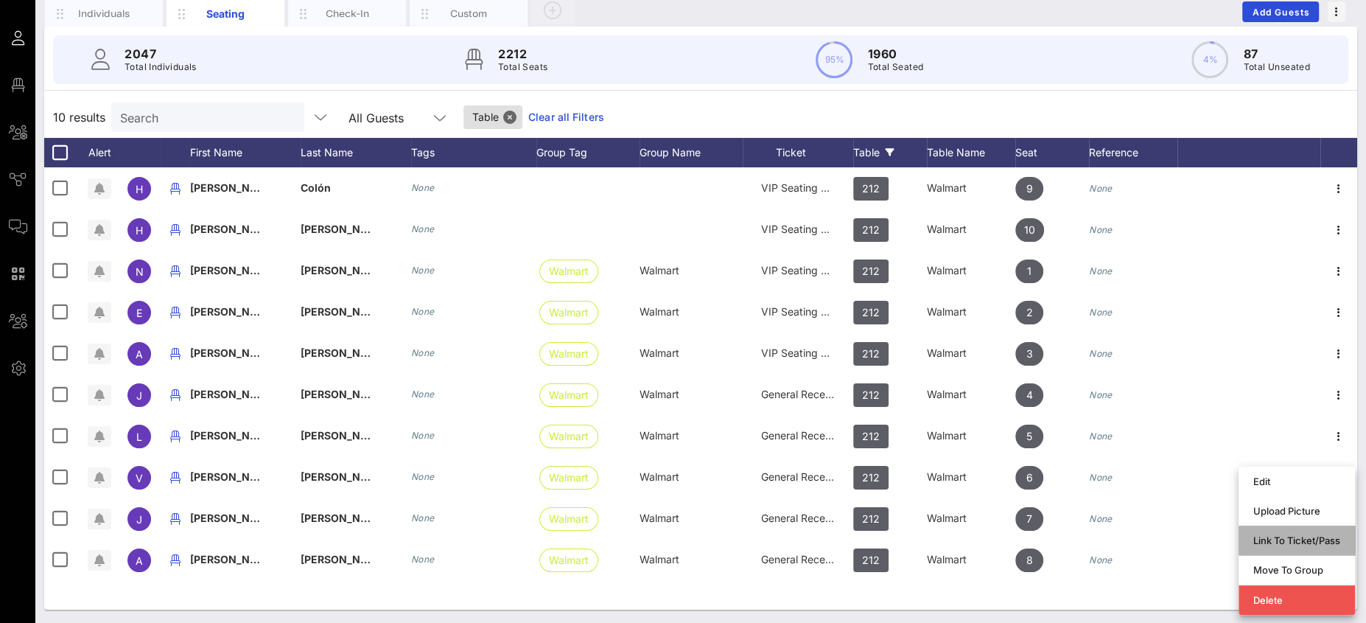
click at [1329, 541] on div "Link To Ticket/Pass" at bounding box center [1296, 540] width 87 height 12
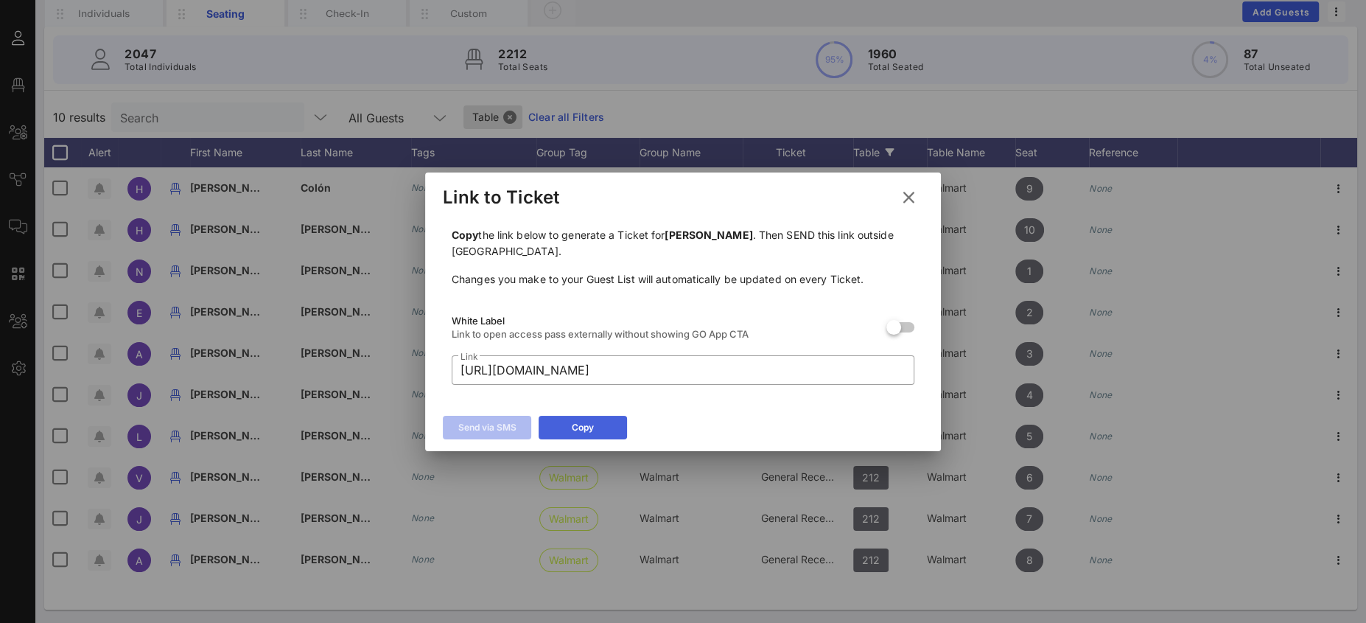
click at [592, 429] on div "Copy" at bounding box center [583, 427] width 22 height 15
click at [908, 197] on icon at bounding box center [909, 198] width 20 height 18
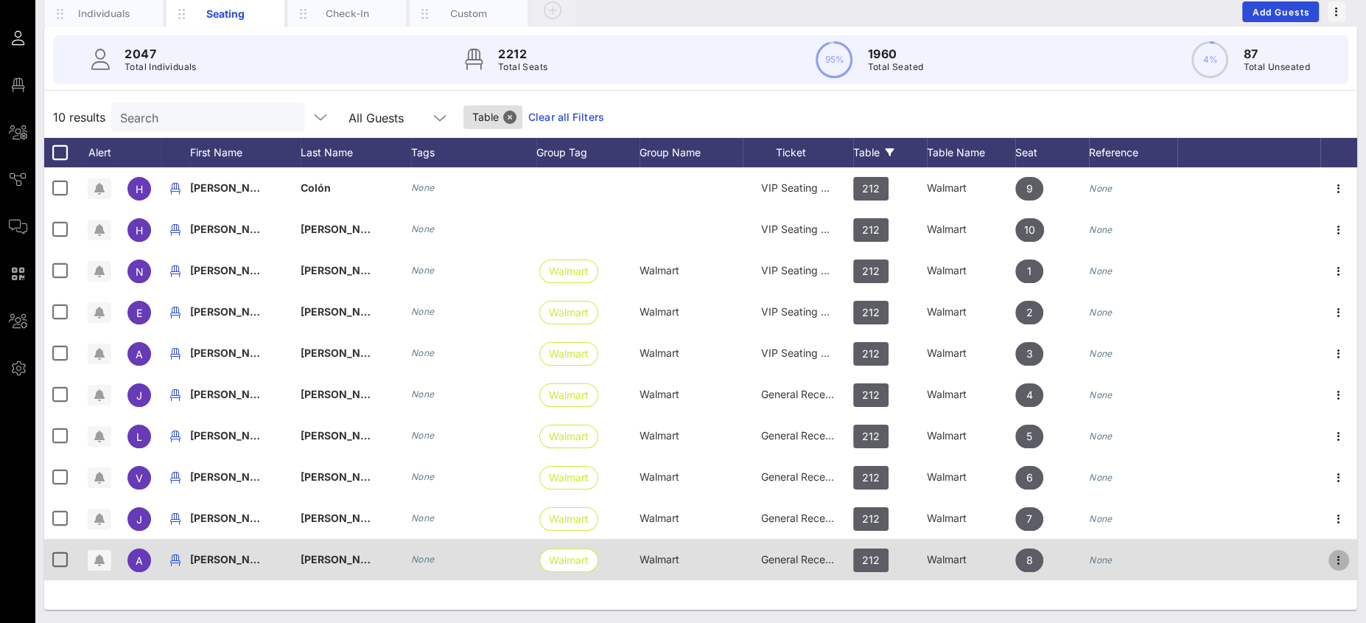
click at [1333, 554] on icon "button" at bounding box center [1339, 560] width 18 height 18
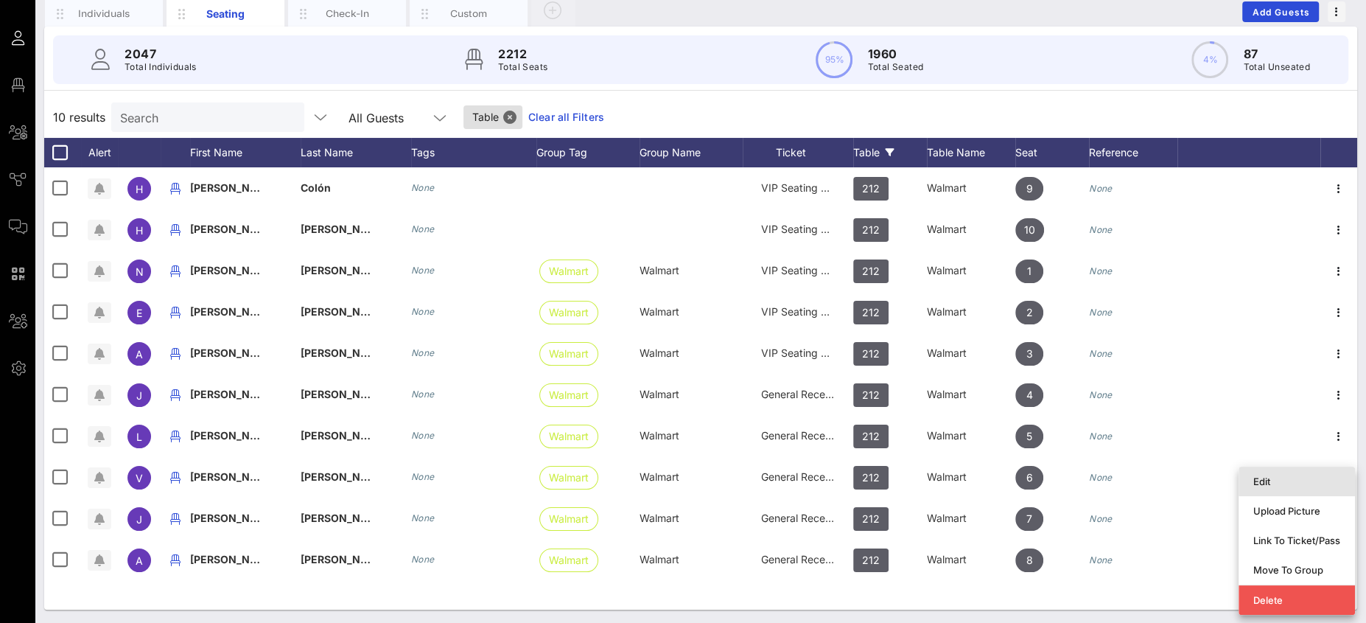
click at [1266, 480] on div "Edit" at bounding box center [1296, 481] width 87 height 12
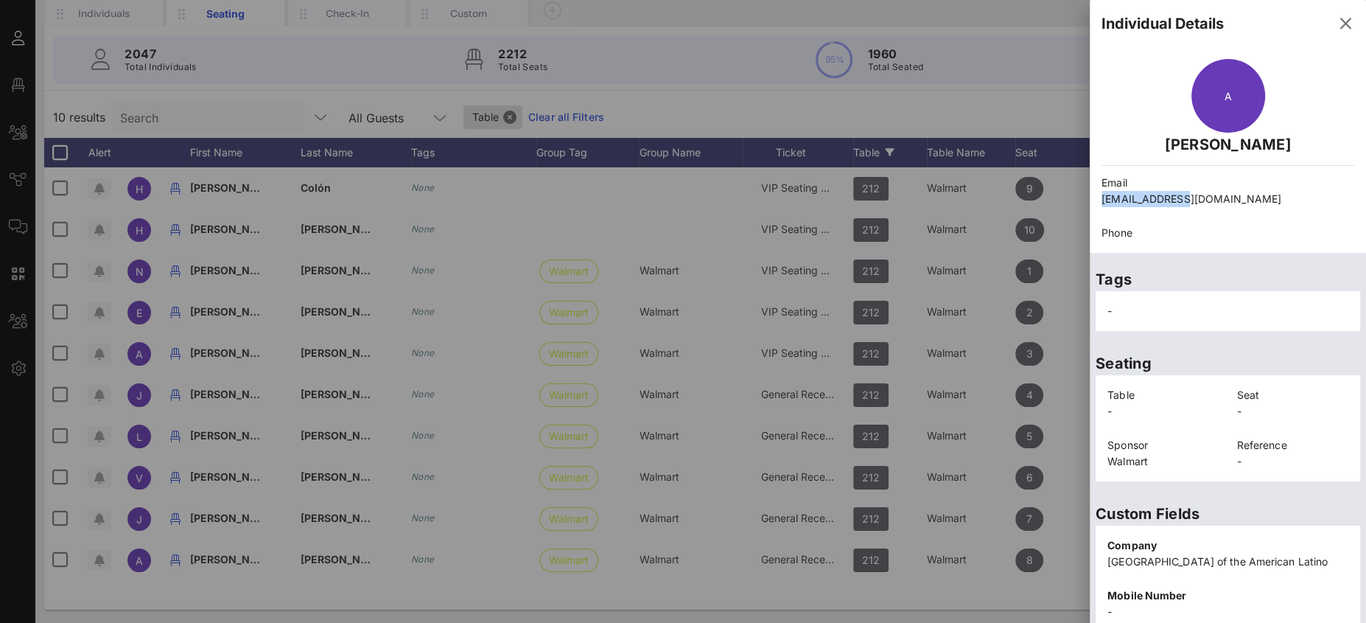
drag, startPoint x: 1155, startPoint y: 192, endPoint x: 1098, endPoint y: 195, distance: 57.6
click at [1098, 195] on div "Email [EMAIL_ADDRESS][DOMAIN_NAME]" at bounding box center [1228, 191] width 270 height 50
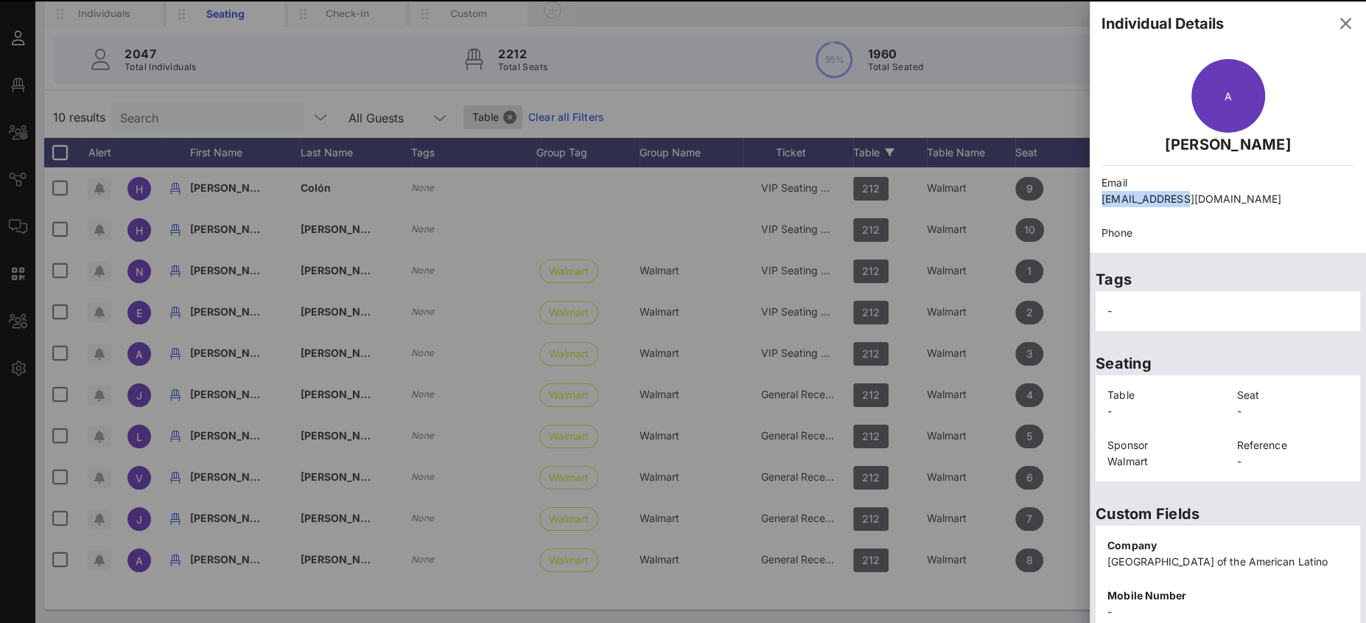
copy p "[EMAIL_ADDRESS][DOMAIN_NAME]"
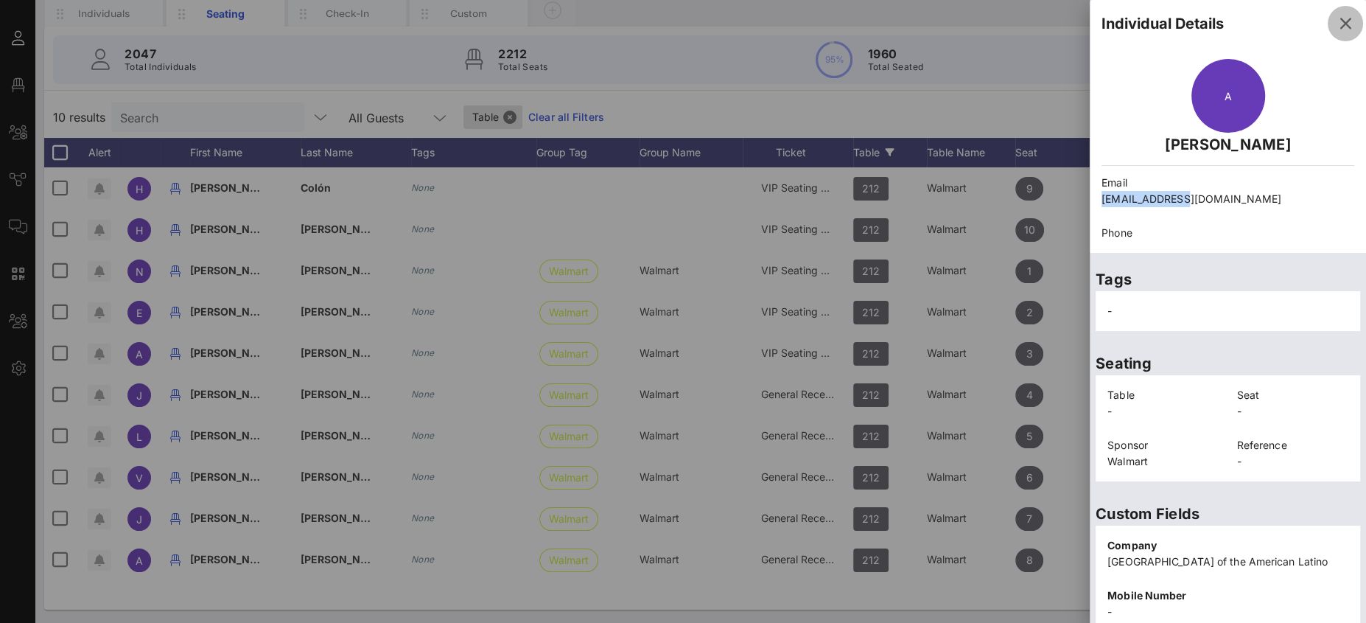
drag, startPoint x: 1331, startPoint y: 19, endPoint x: 1319, endPoint y: 20, distance: 11.8
click at [1336, 19] on icon "button" at bounding box center [1345, 24] width 18 height 18
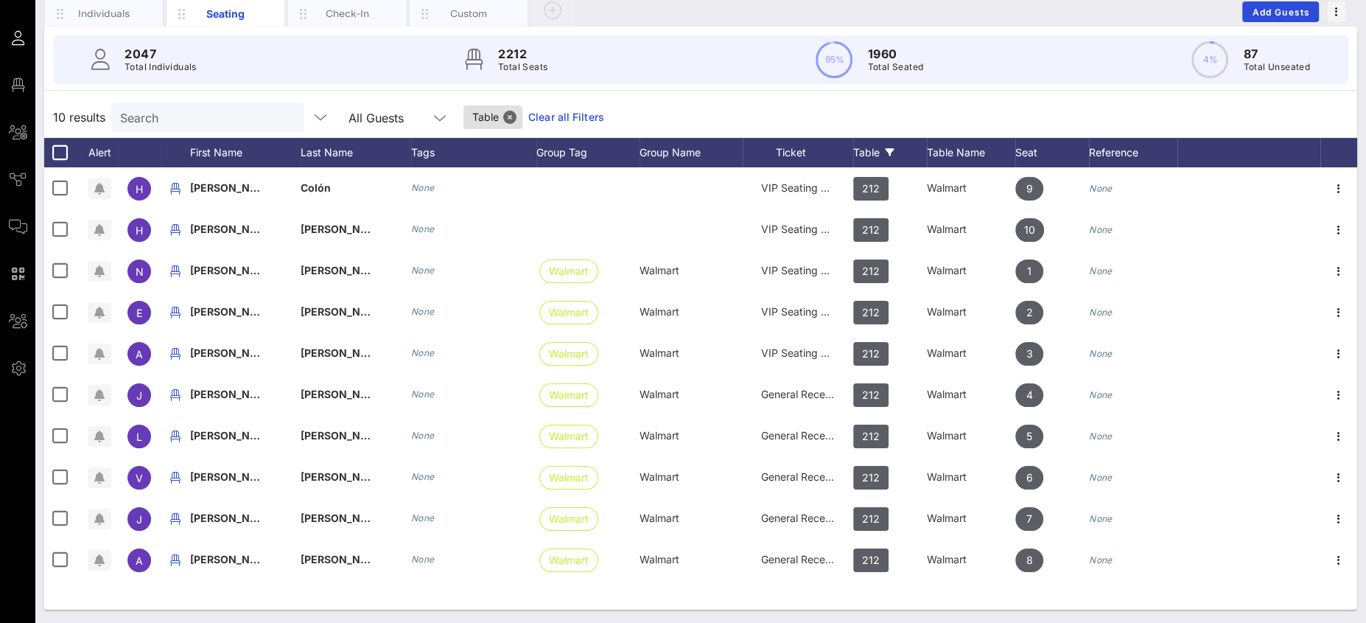
click at [863, 113] on div "10 results Search All Guests Table Clear all Filters" at bounding box center [700, 117] width 1313 height 41
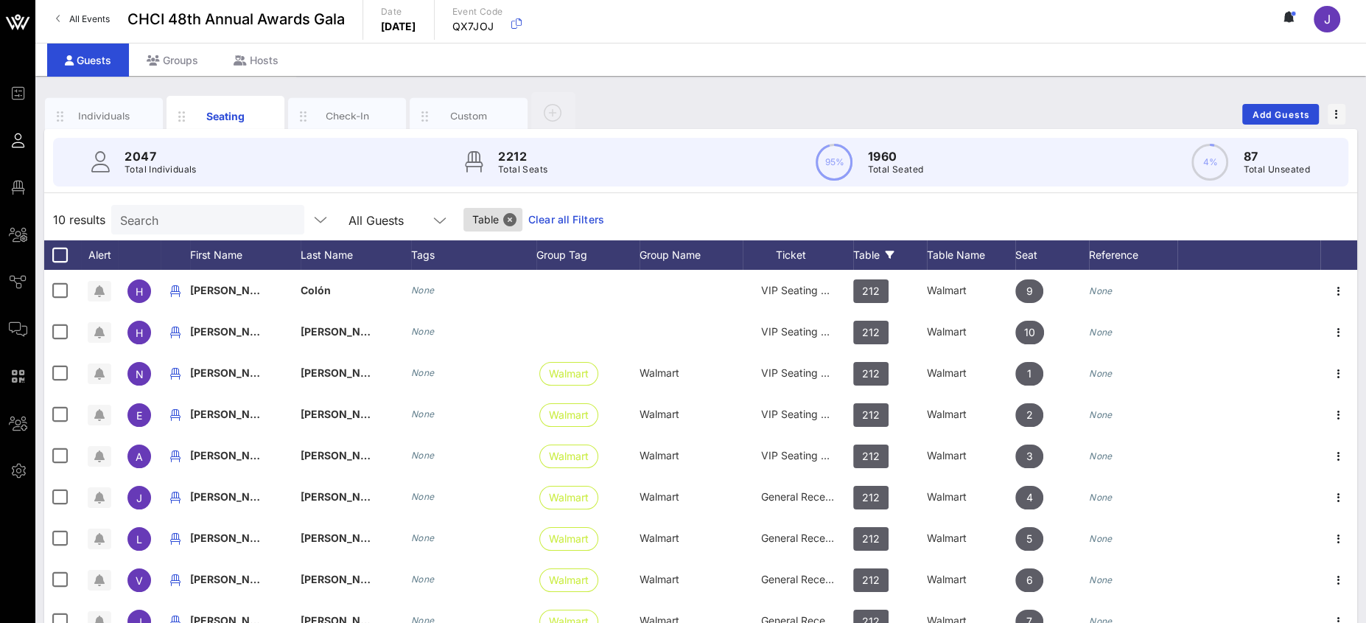
scroll to position [0, 0]
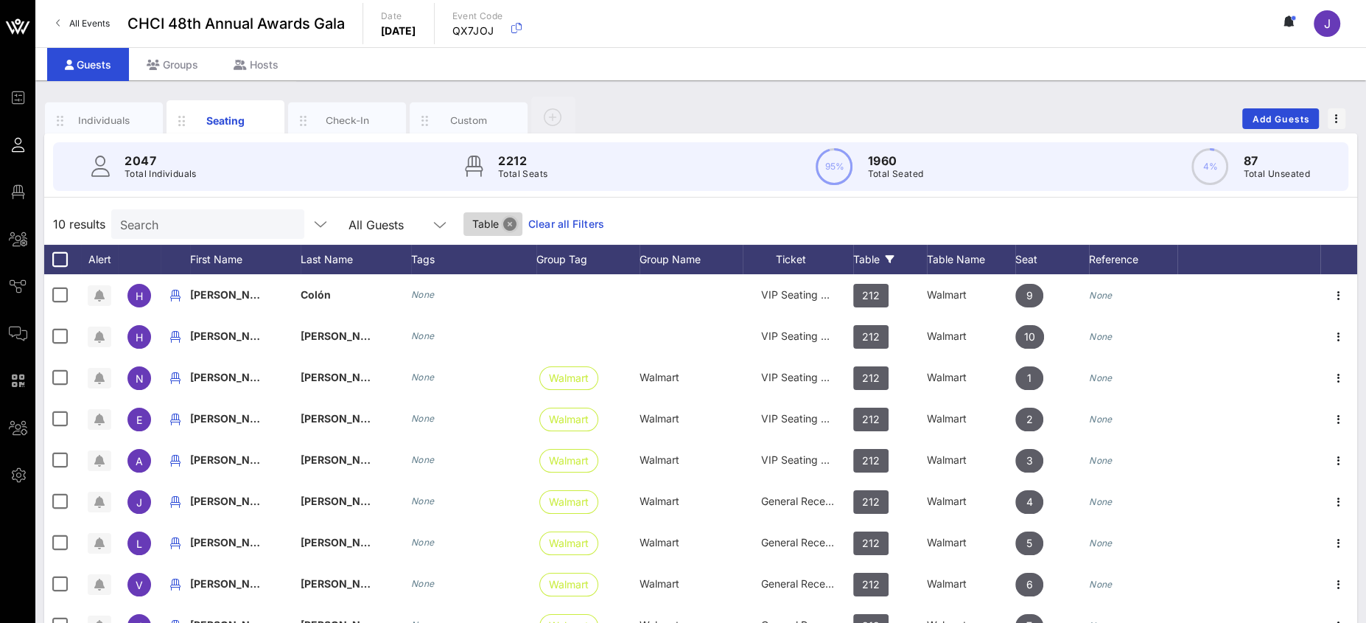
click at [503, 220] on button "Close" at bounding box center [509, 223] width 13 height 13
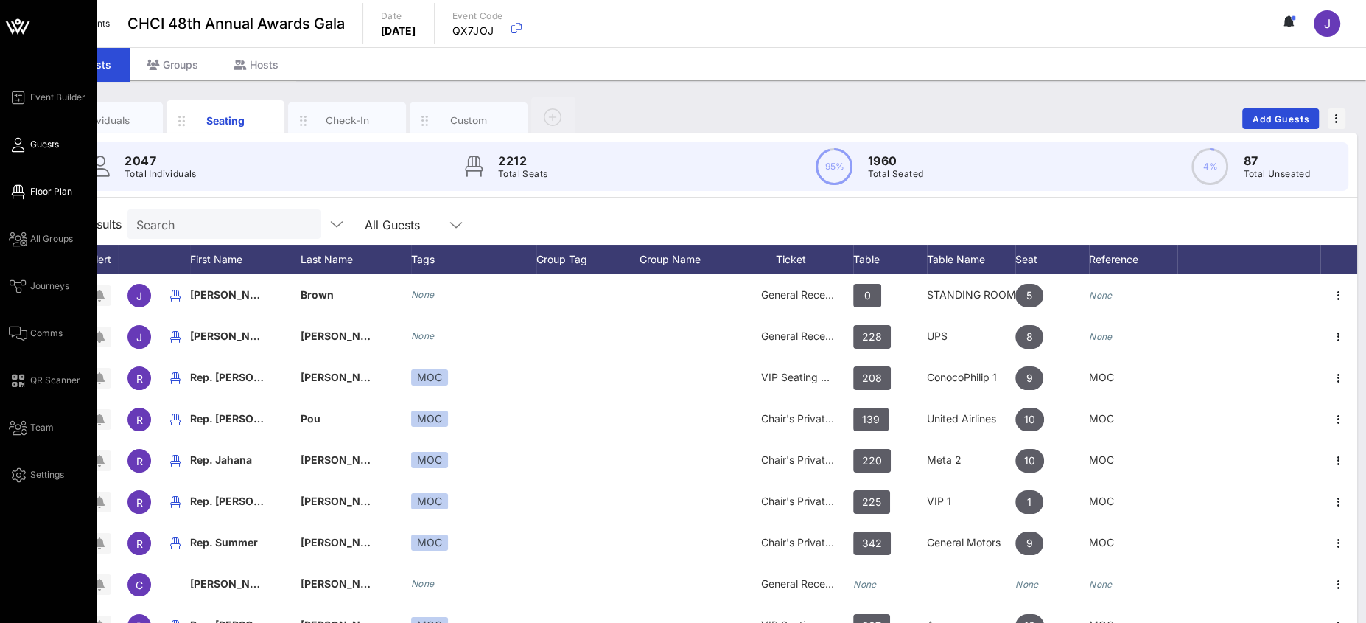
click at [37, 193] on span "Floor Plan" at bounding box center [51, 191] width 42 height 13
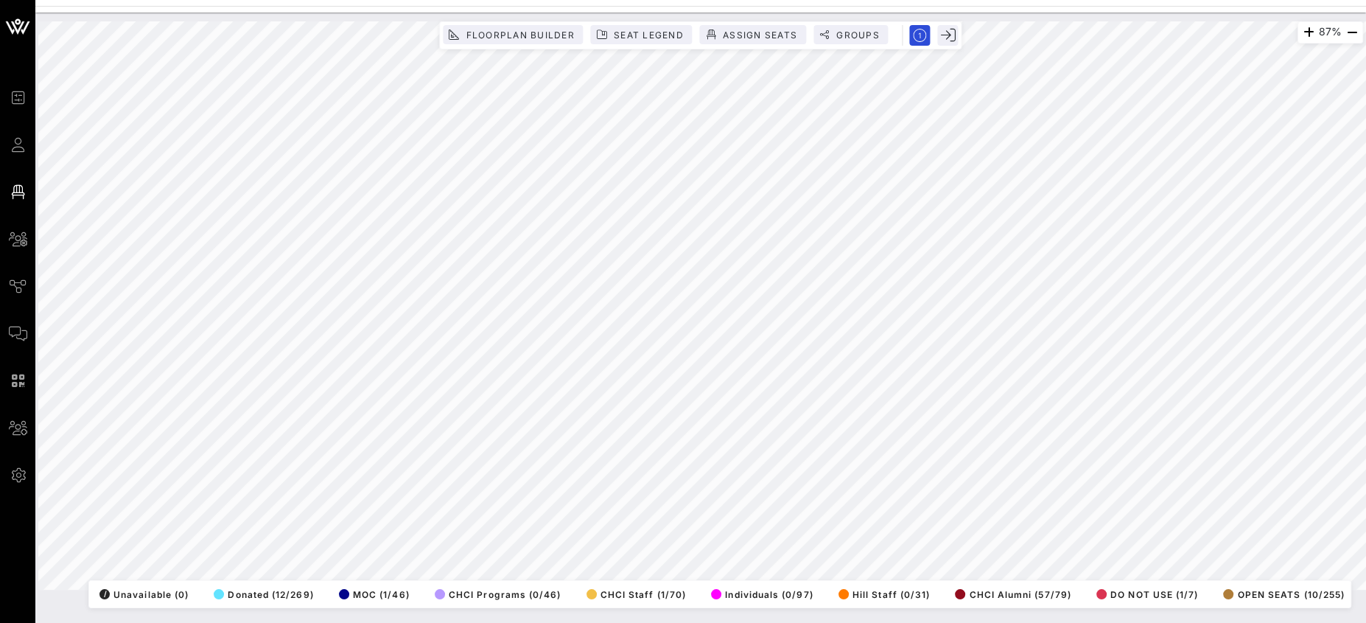
click at [961, 622] on html "Event Builder Guests Floor Plan All Groups Journeys Comms QR Scanner Team Setti…" at bounding box center [683, 311] width 1366 height 623
click at [503, 31] on span "Floorplan Builder" at bounding box center [519, 34] width 109 height 11
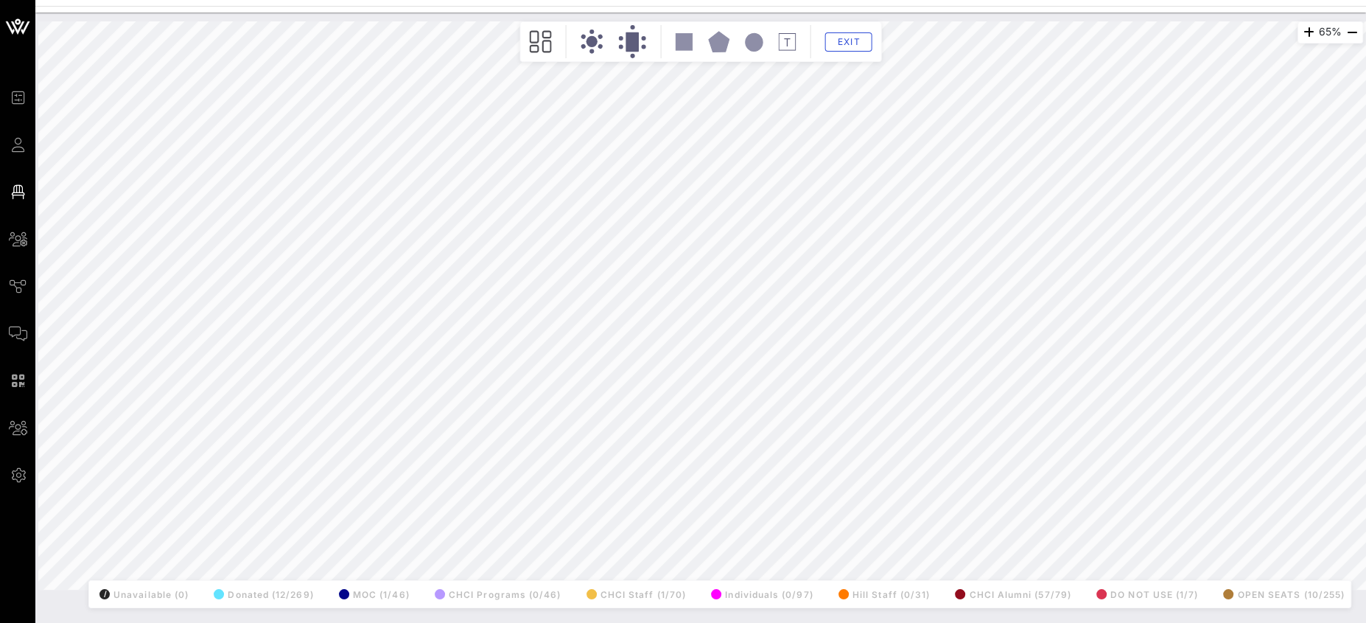
click at [1365, 382] on html "Event Builder Guests Floor Plan All Groups Journeys Comms QR Scanner Team Setti…" at bounding box center [683, 311] width 1366 height 623
click at [883, 622] on html "Event Builder Guests Floor Plan All Groups Journeys Comms QR Scanner Team Setti…" at bounding box center [683, 311] width 1366 height 623
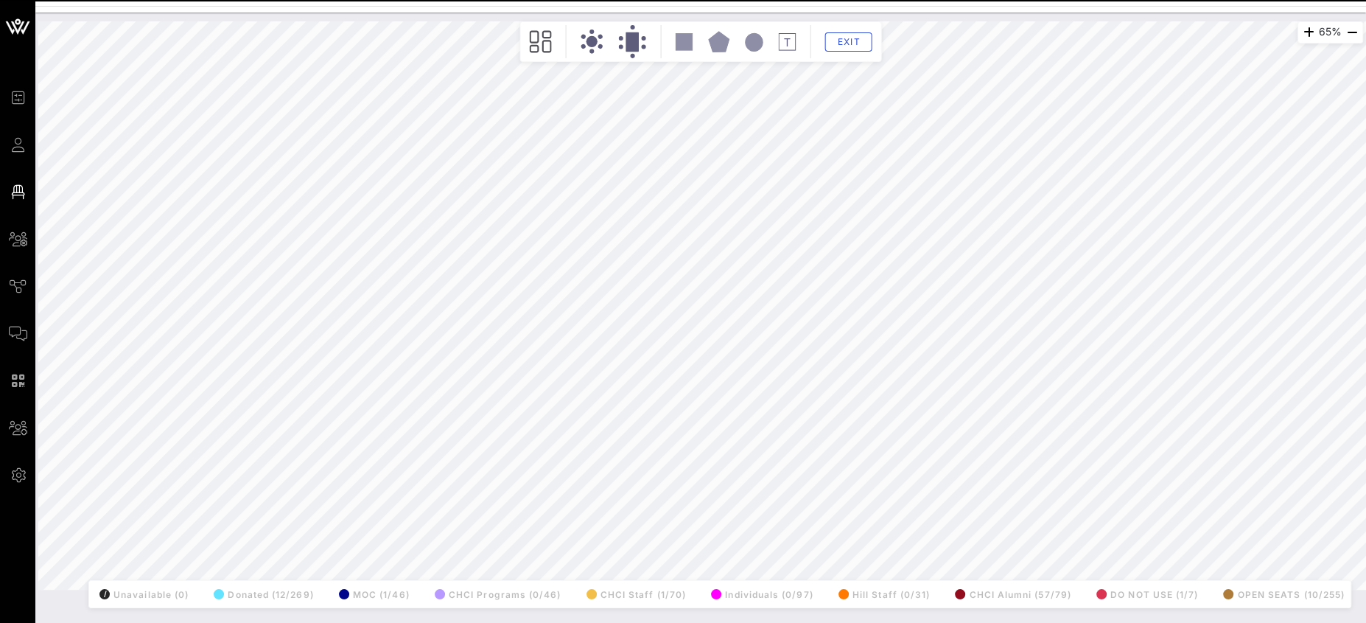
click at [929, 622] on html "Event Builder Guests Floor Plan All Groups Journeys Comms QR Scanner Team Setti…" at bounding box center [683, 311] width 1366 height 623
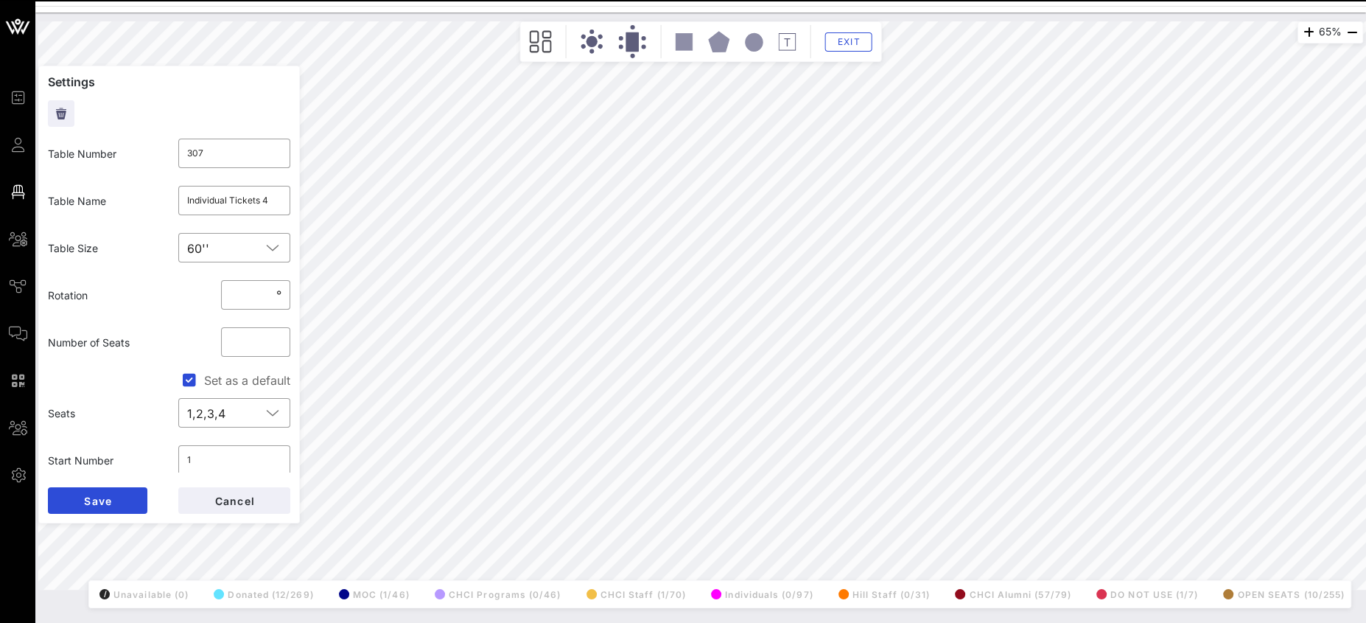
type input "537"
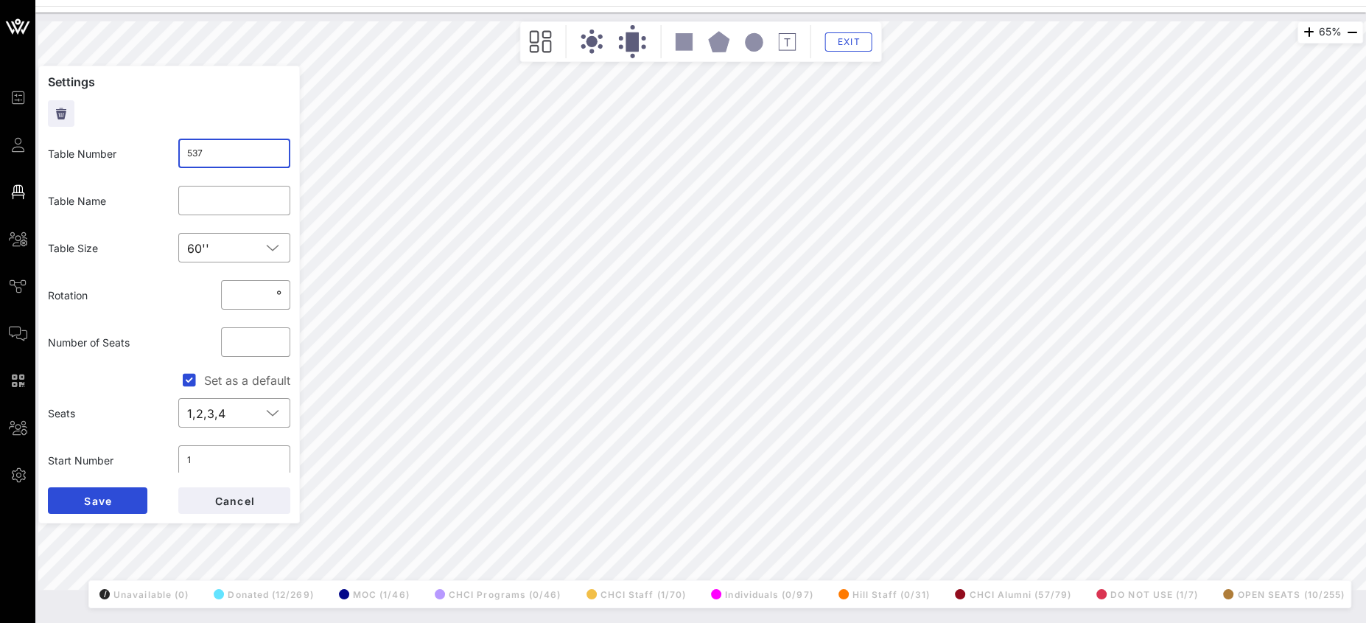
drag, startPoint x: 210, startPoint y: 147, endPoint x: 172, endPoint y: 144, distance: 38.4
click at [178, 144] on div "​ 537" at bounding box center [234, 153] width 113 height 29
type input "3077"
click at [91, 502] on span "Save" at bounding box center [97, 500] width 29 height 13
drag, startPoint x: 204, startPoint y: 158, endPoint x: 140, endPoint y: 146, distance: 65.2
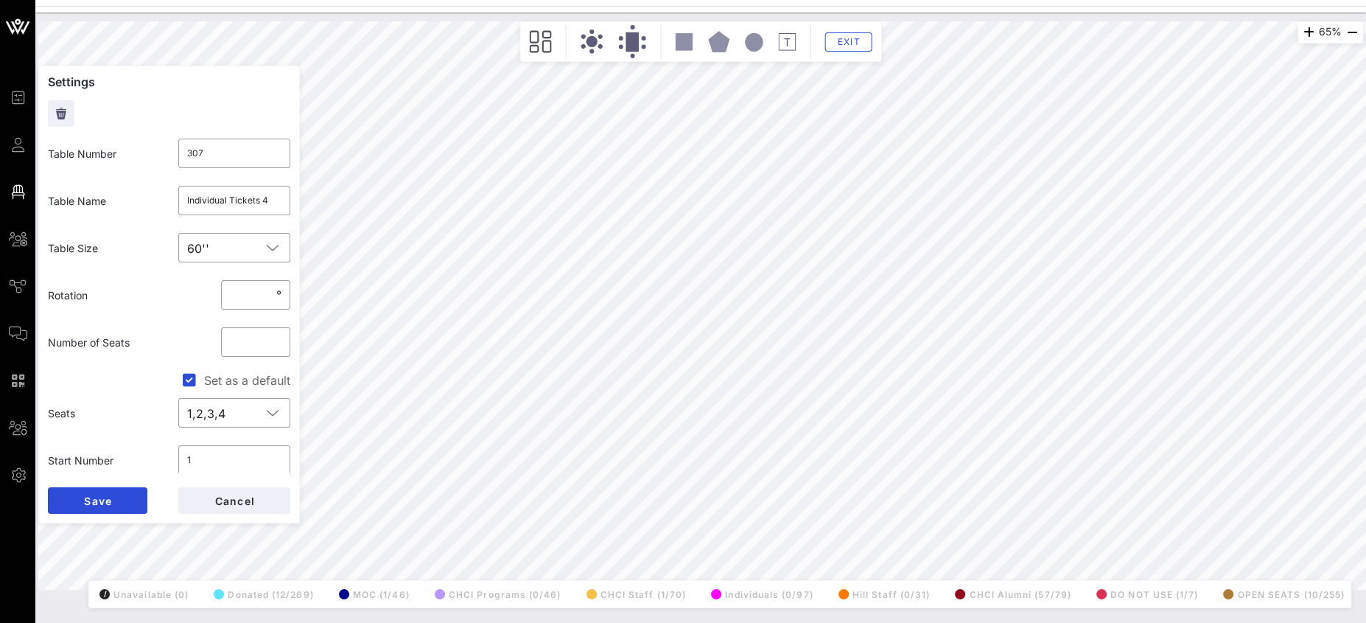
click at [144, 146] on div "Table Number ​ 307" at bounding box center [169, 153] width 260 height 47
type input "537"
click at [112, 498] on button "Save" at bounding box center [97, 500] width 99 height 27
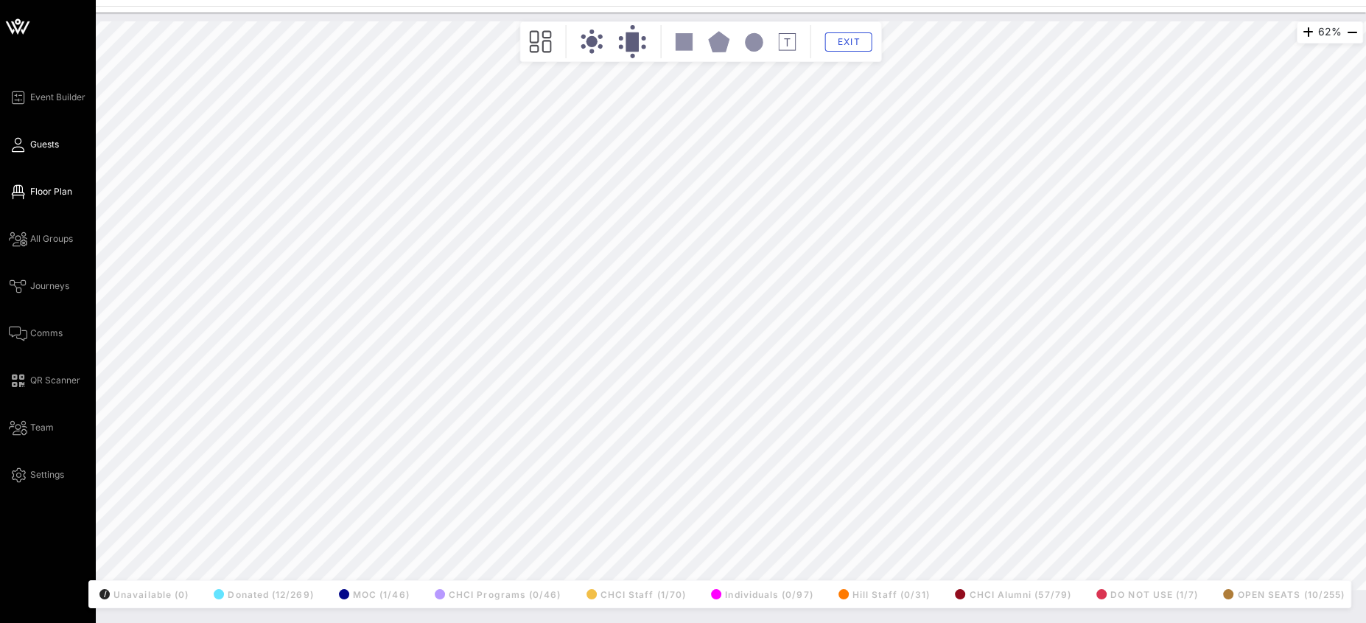
click at [26, 149] on link "Guests" at bounding box center [34, 145] width 50 height 18
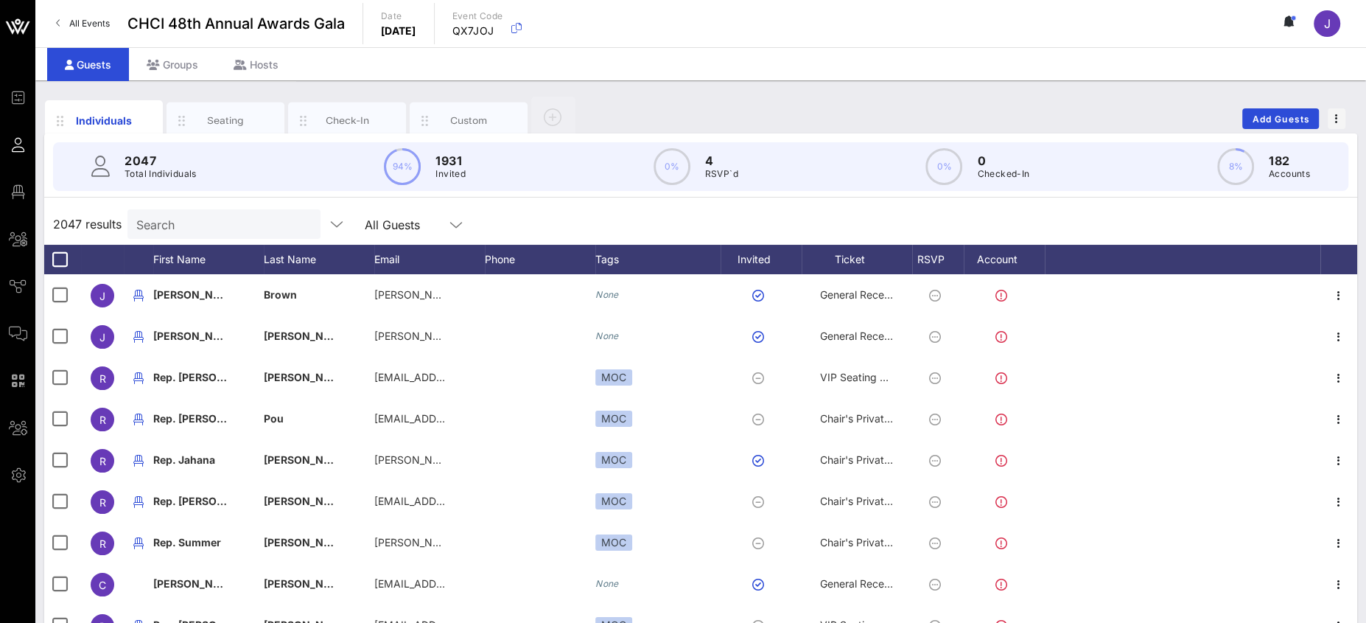
click at [185, 220] on input "Search" at bounding box center [222, 223] width 172 height 19
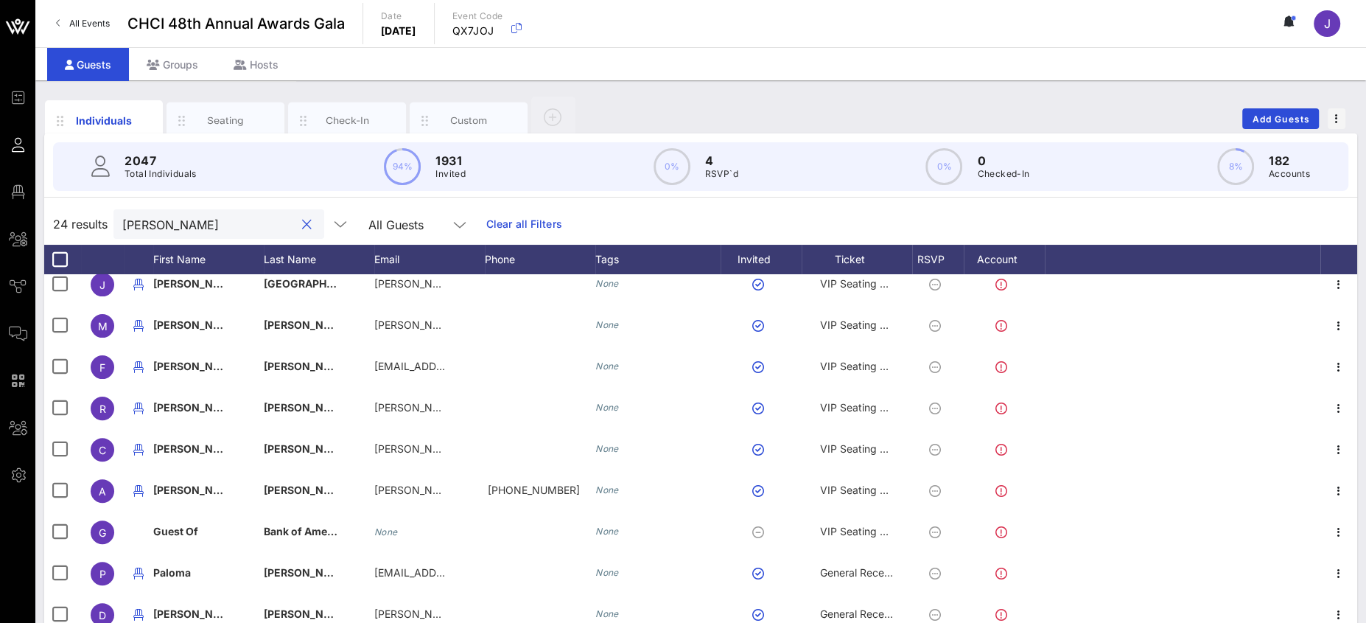
scroll to position [107, 0]
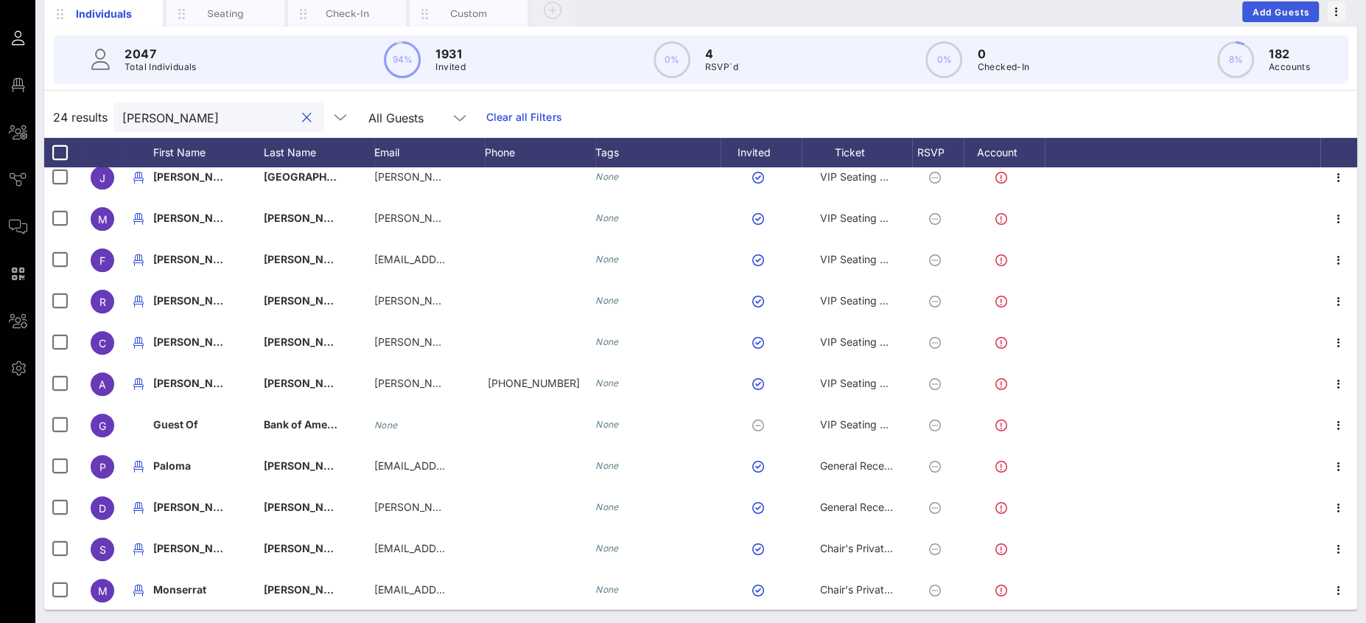
type input "[PERSON_NAME]"
click at [1287, 13] on span "Add Guests" at bounding box center [1281, 12] width 58 height 11
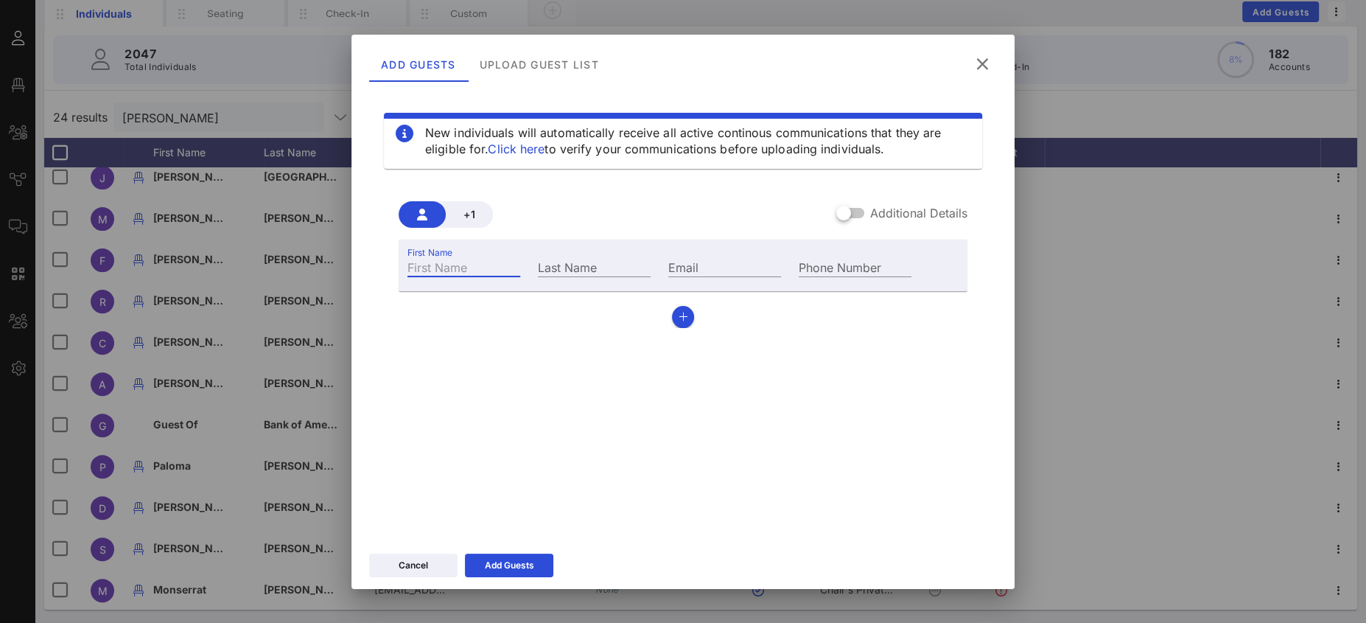
click at [472, 270] on input "First Name" at bounding box center [463, 266] width 113 height 19
type input "[PERSON_NAME]"
type input "[EMAIL_ADDRESS][DOMAIN_NAME]"
click at [838, 216] on div at bounding box center [843, 212] width 25 height 25
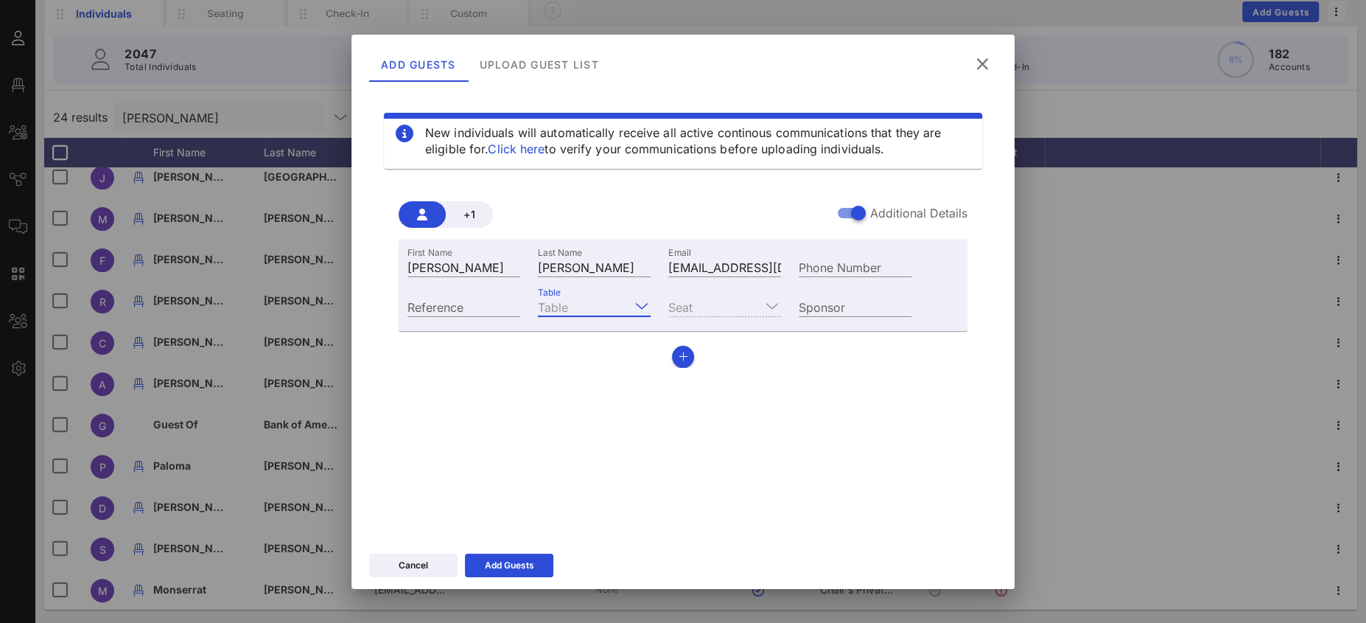
click at [592, 302] on input "Table" at bounding box center [584, 306] width 92 height 19
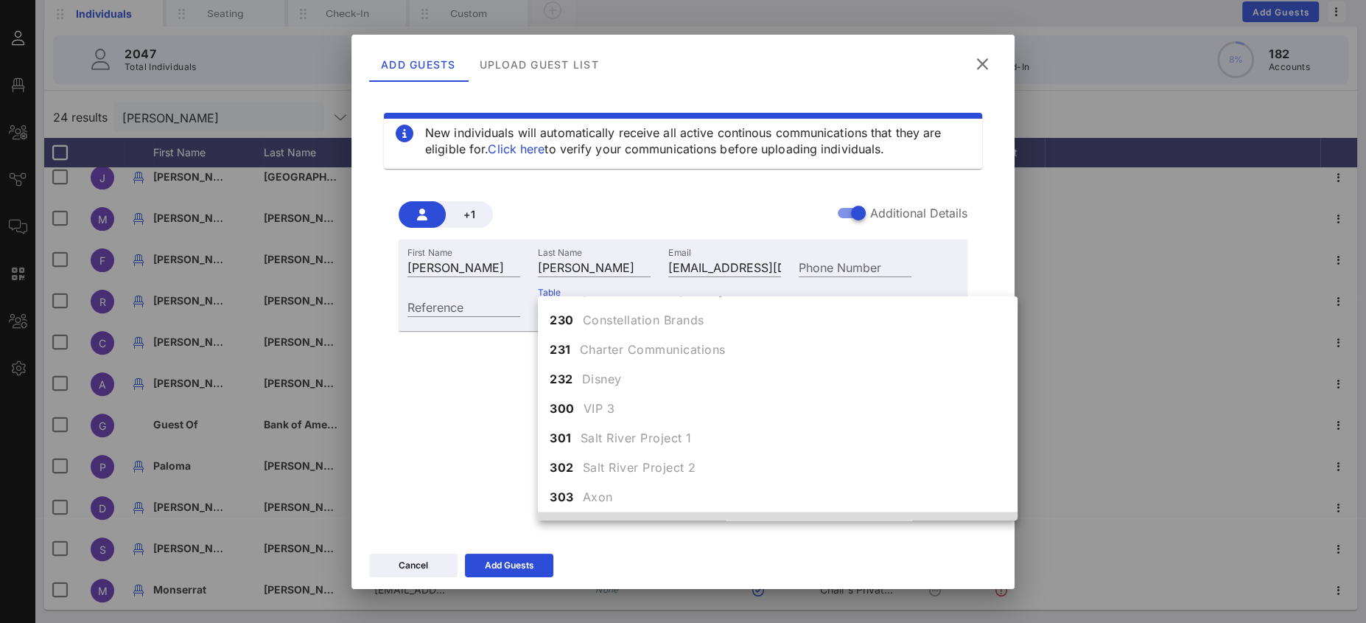
scroll to position [2316, 0]
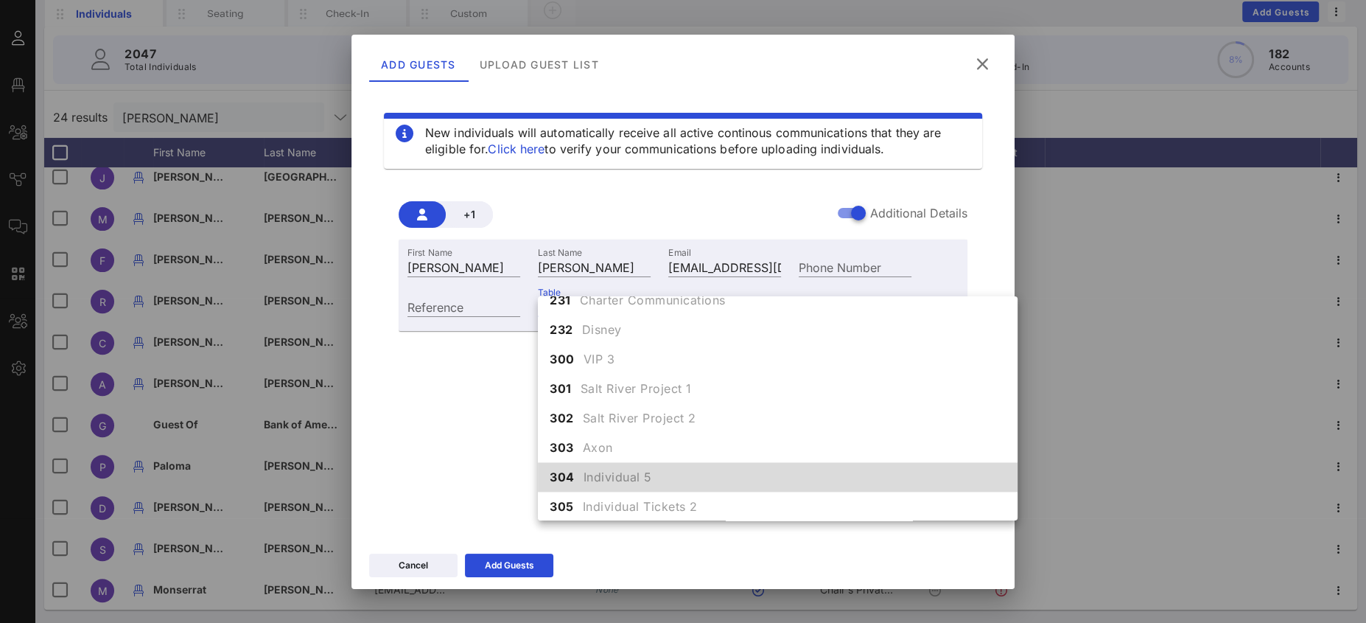
click at [649, 477] on span "Individual 5" at bounding box center [617, 477] width 69 height 18
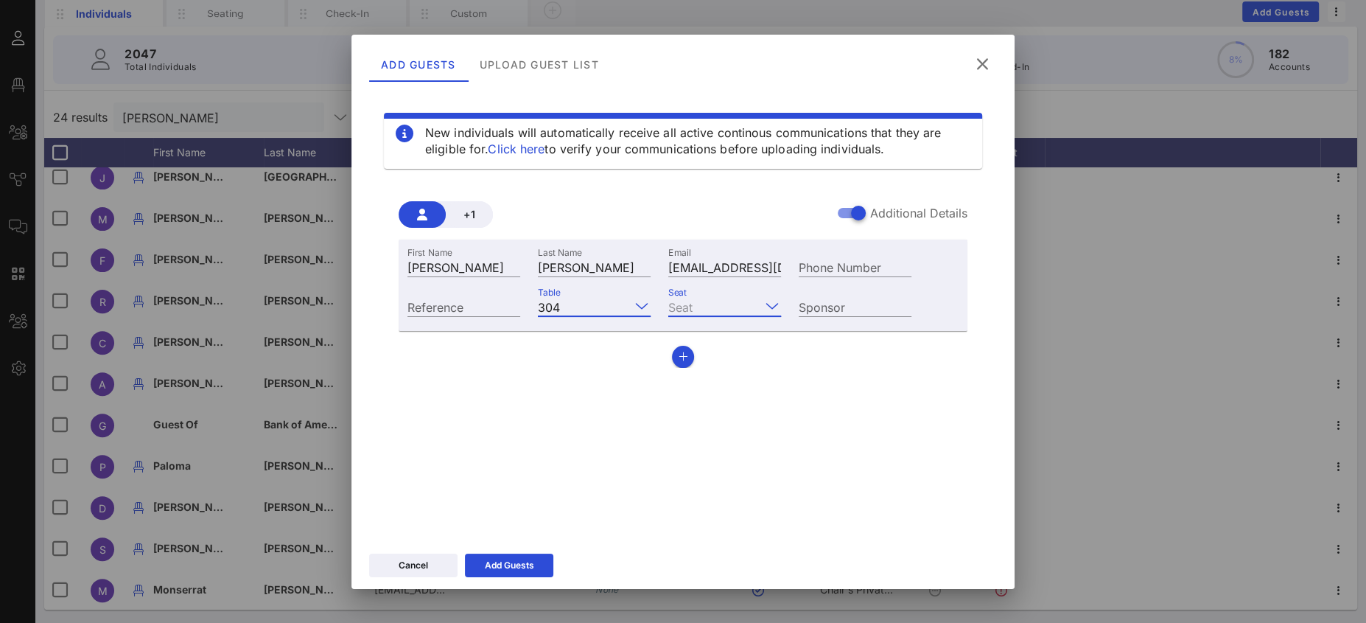
click at [698, 302] on input "Seat" at bounding box center [714, 306] width 92 height 19
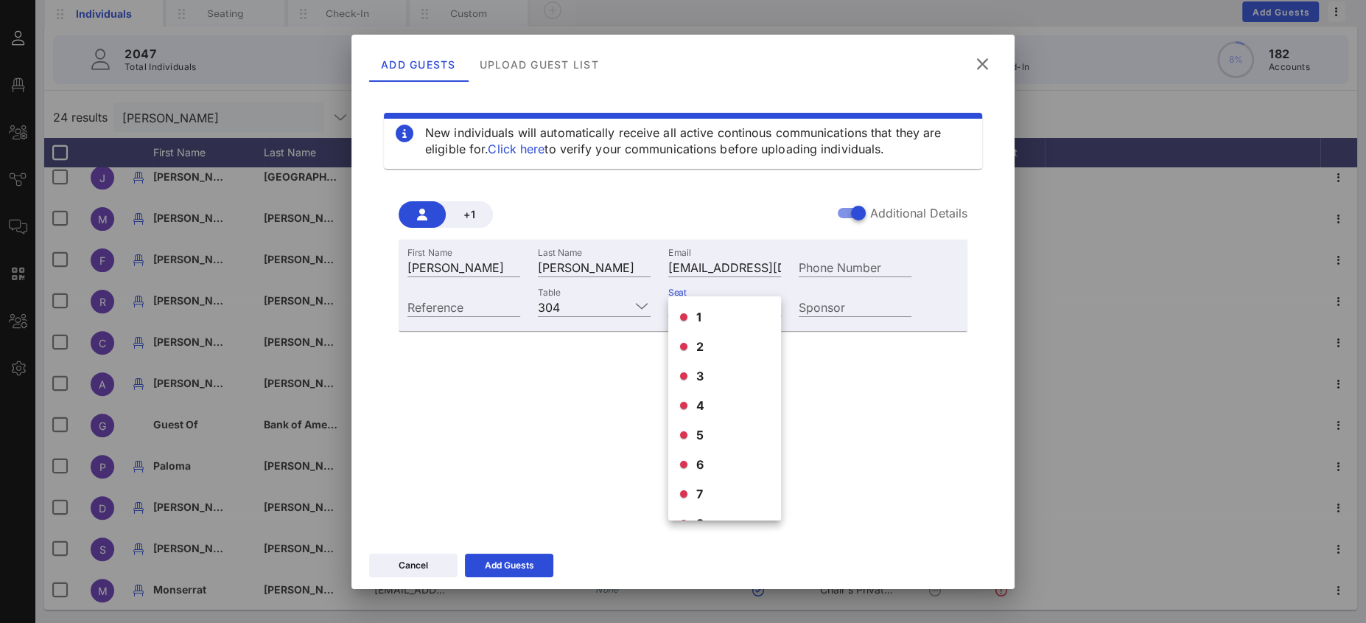
click at [603, 294] on div "Table 304" at bounding box center [594, 305] width 130 height 40
click at [624, 301] on input "Table" at bounding box center [598, 306] width 64 height 19
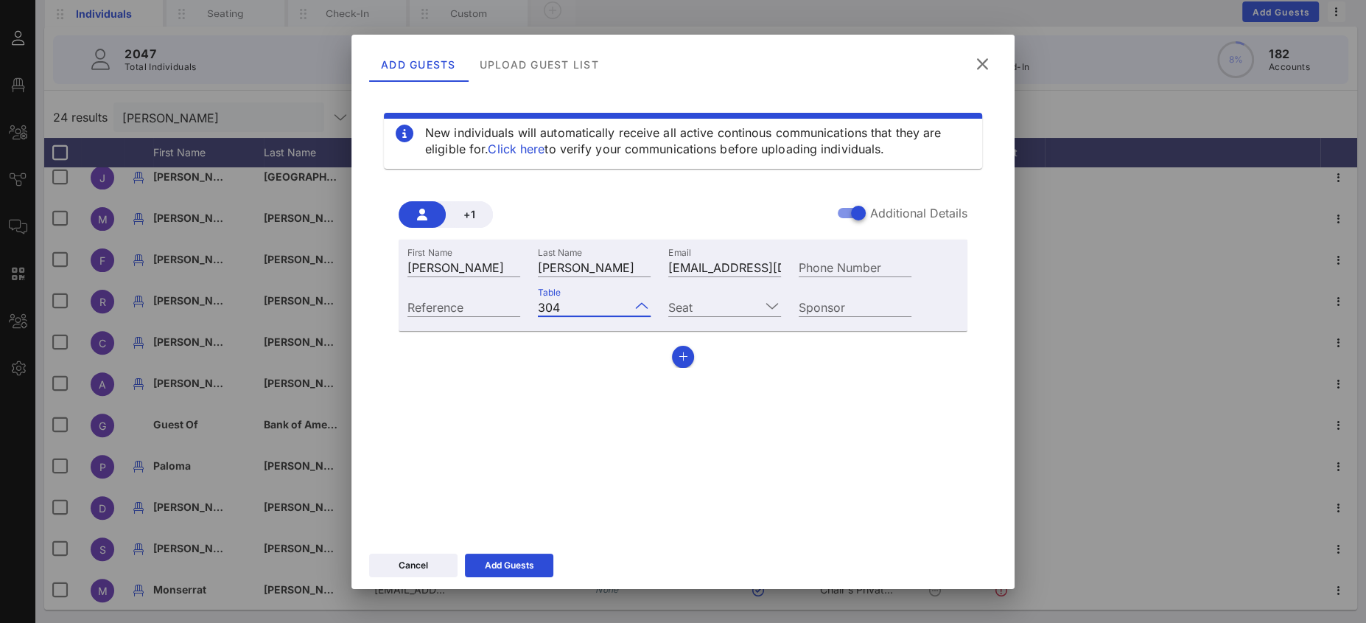
scroll to position [2304, 0]
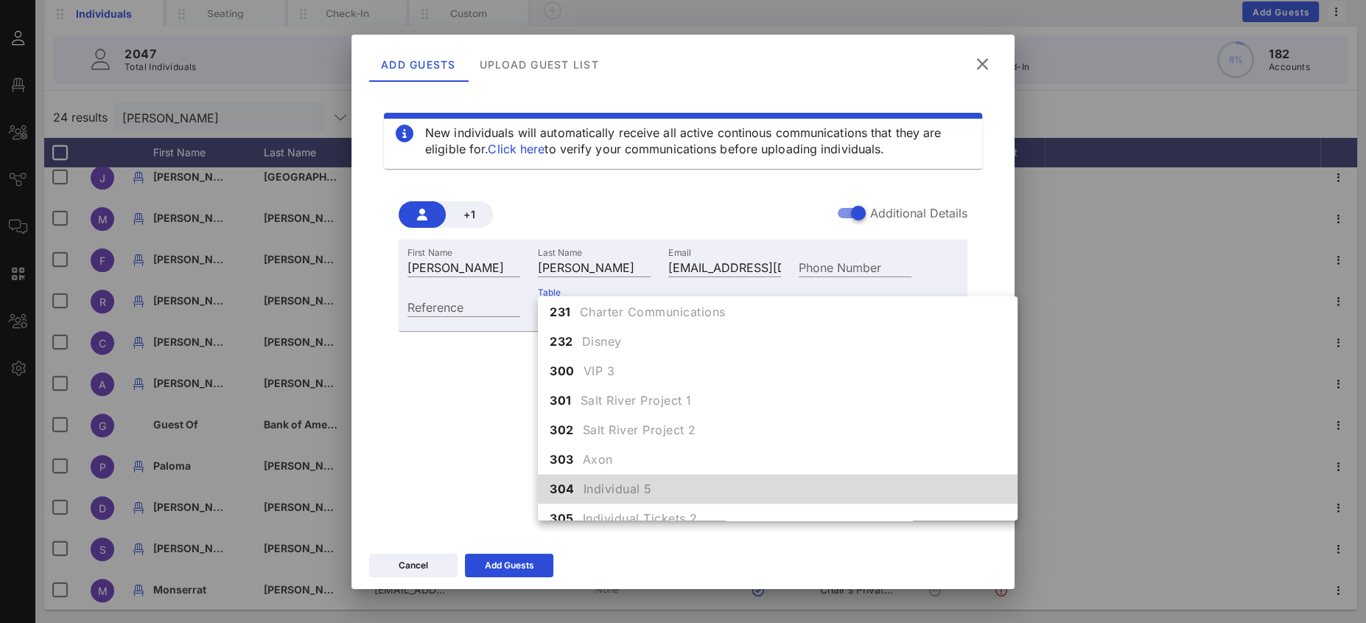
click at [442, 413] on div "New individuals will automatically receive all active continous communications …" at bounding box center [683, 310] width 628 height 442
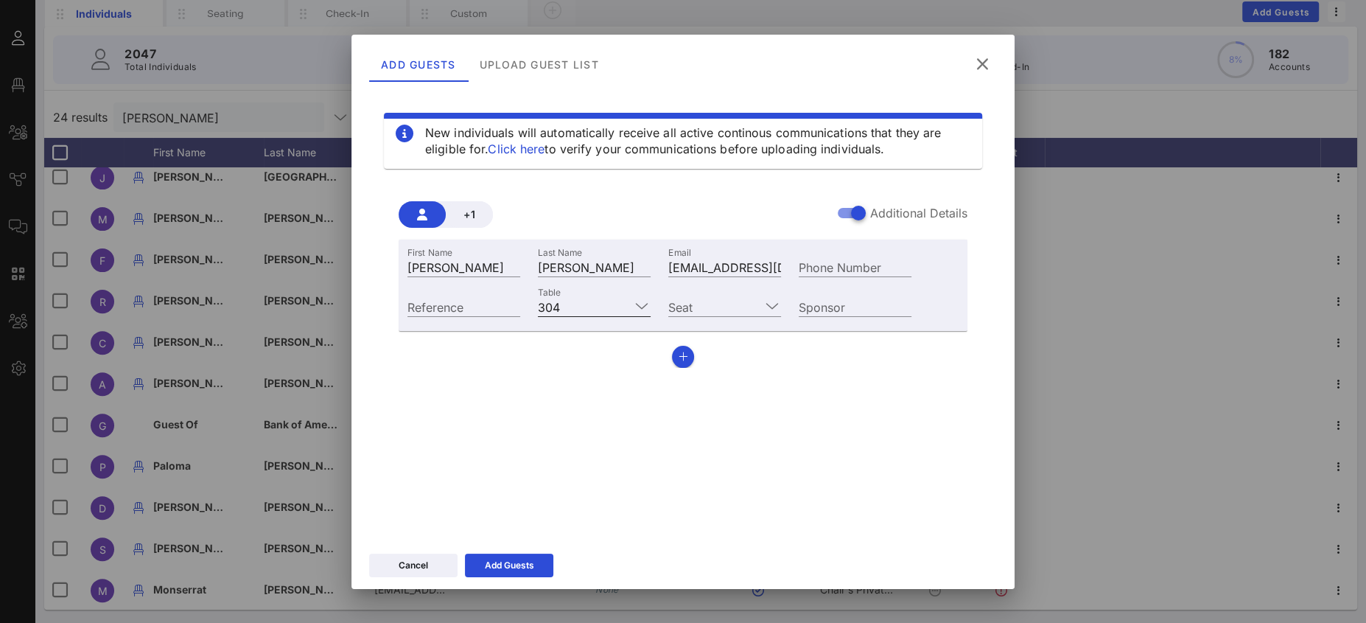
click at [575, 298] on input "Table" at bounding box center [598, 306] width 64 height 19
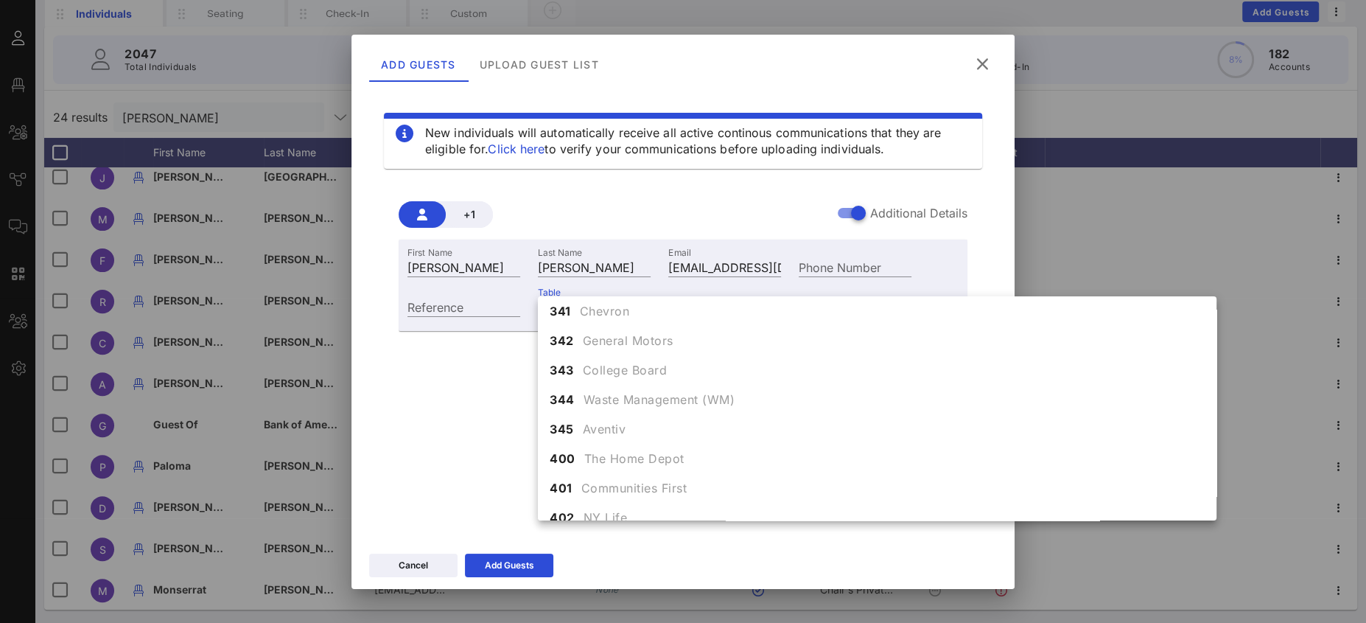
scroll to position [3446, 0]
drag, startPoint x: 439, startPoint y: 435, endPoint x: 505, endPoint y: 336, distance: 118.5
click at [442, 428] on div "New individuals will automatically receive all active continous communications …" at bounding box center [683, 310] width 628 height 442
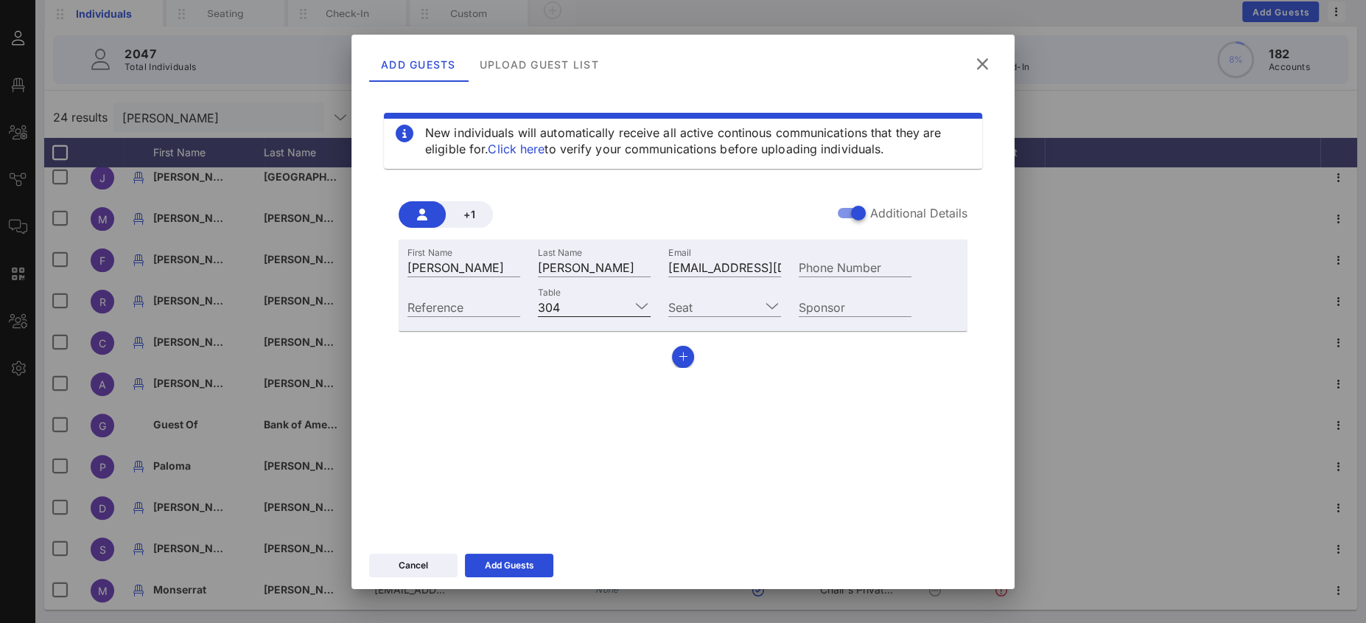
scroll to position [0, 0]
click at [581, 303] on input "Table" at bounding box center [598, 306] width 64 height 19
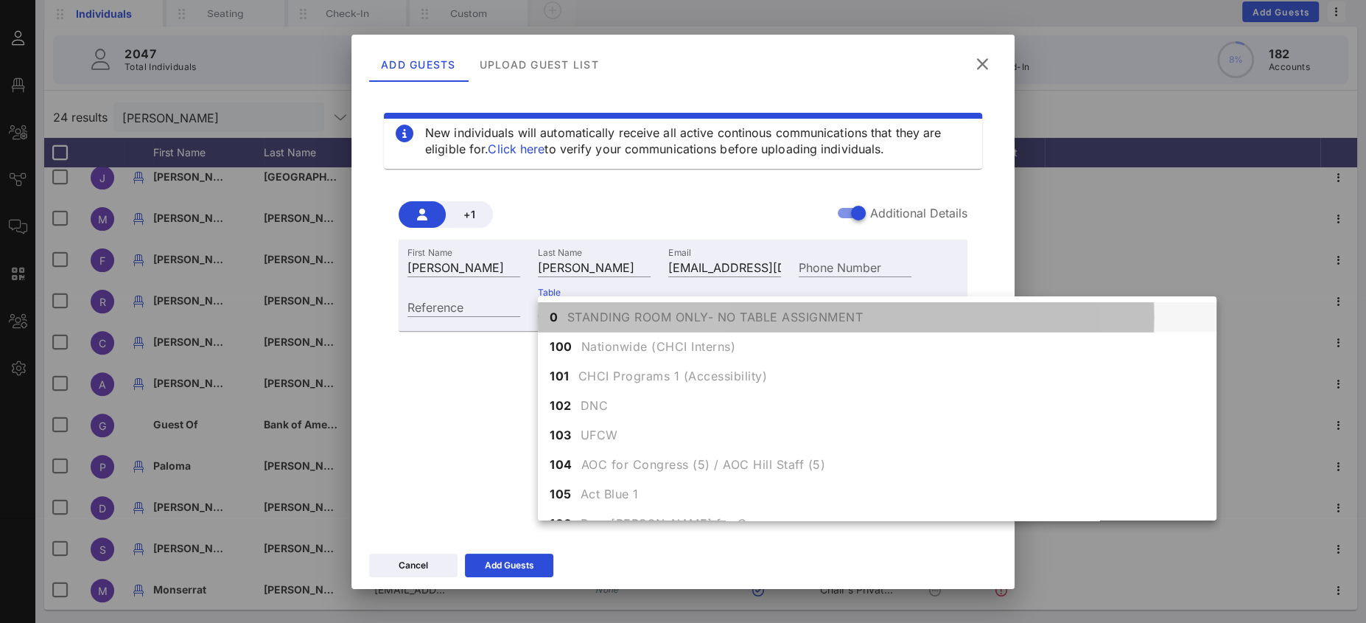
click at [606, 318] on span "STANDING ROOM ONLY- NO TABLE ASSIGNMENT" at bounding box center [715, 317] width 296 height 18
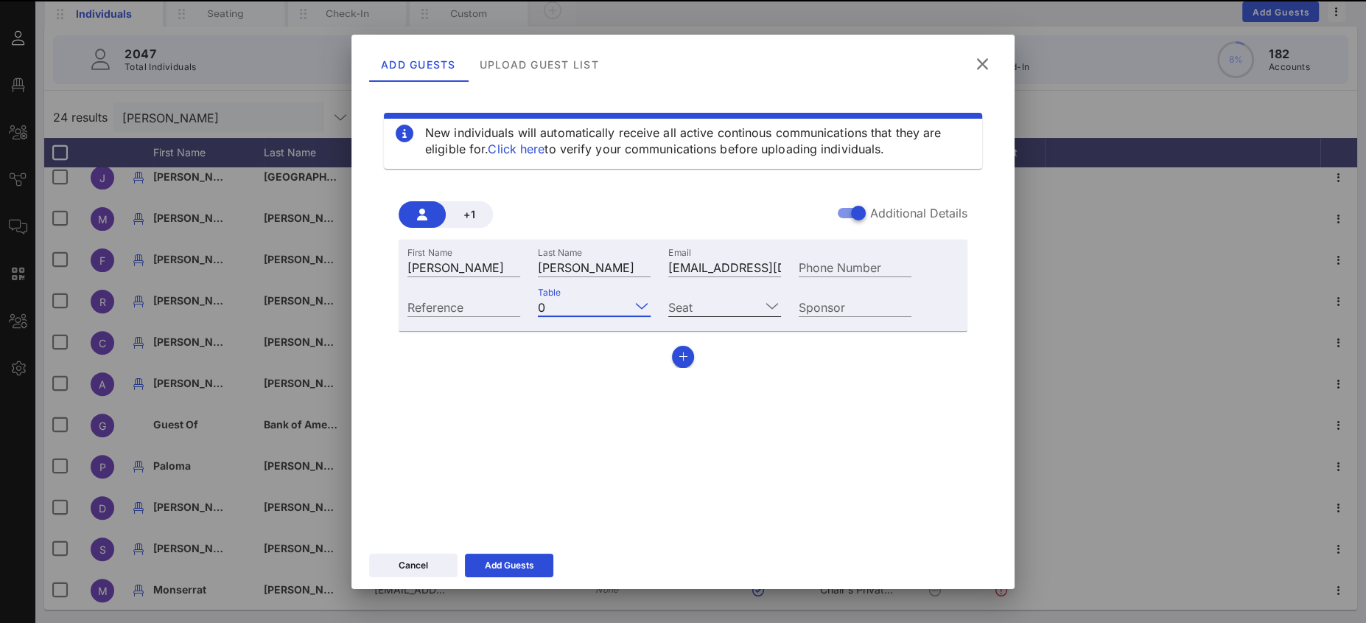
click at [678, 309] on input "Seat" at bounding box center [714, 306] width 92 height 19
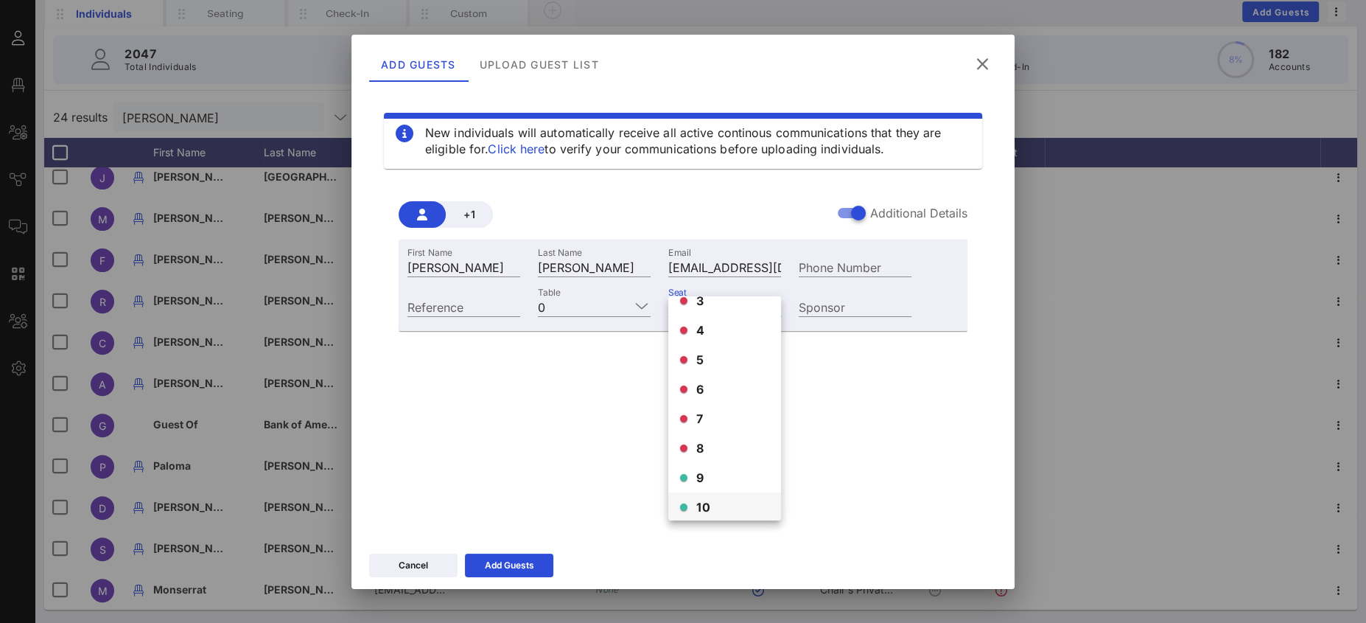
scroll to position [83, 0]
click at [708, 476] on div "9" at bounding box center [724, 469] width 113 height 29
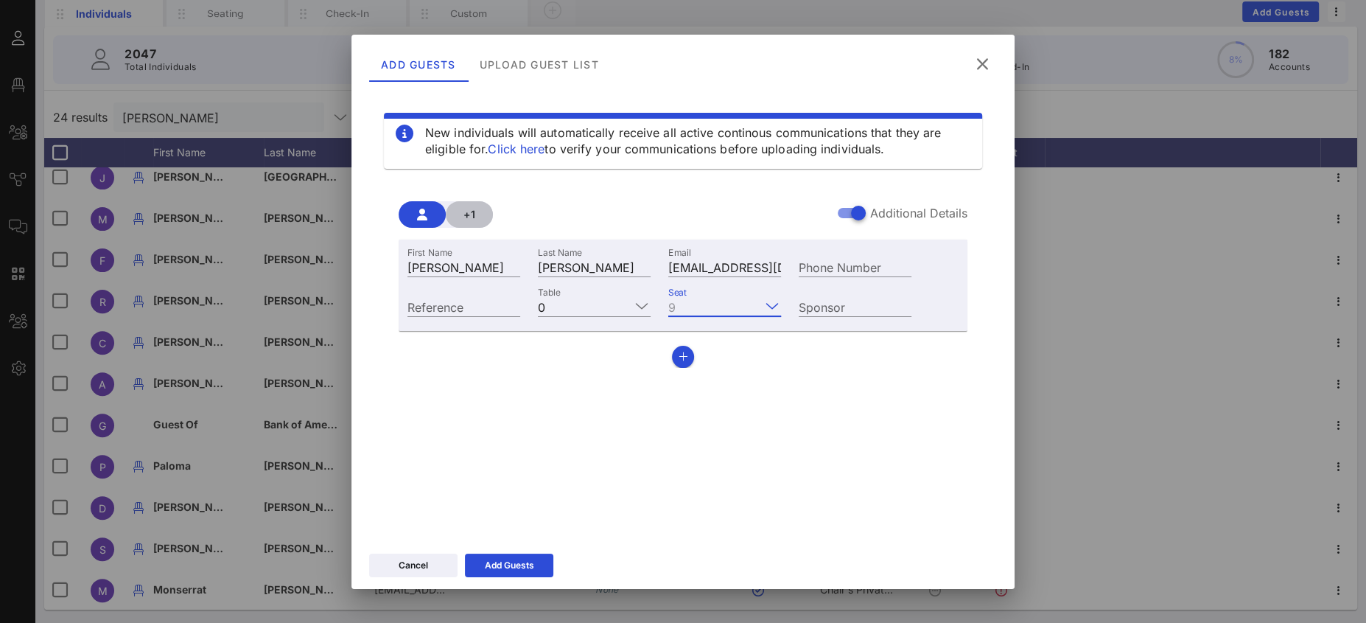
click at [469, 213] on span "+1" at bounding box center [470, 214] width 24 height 13
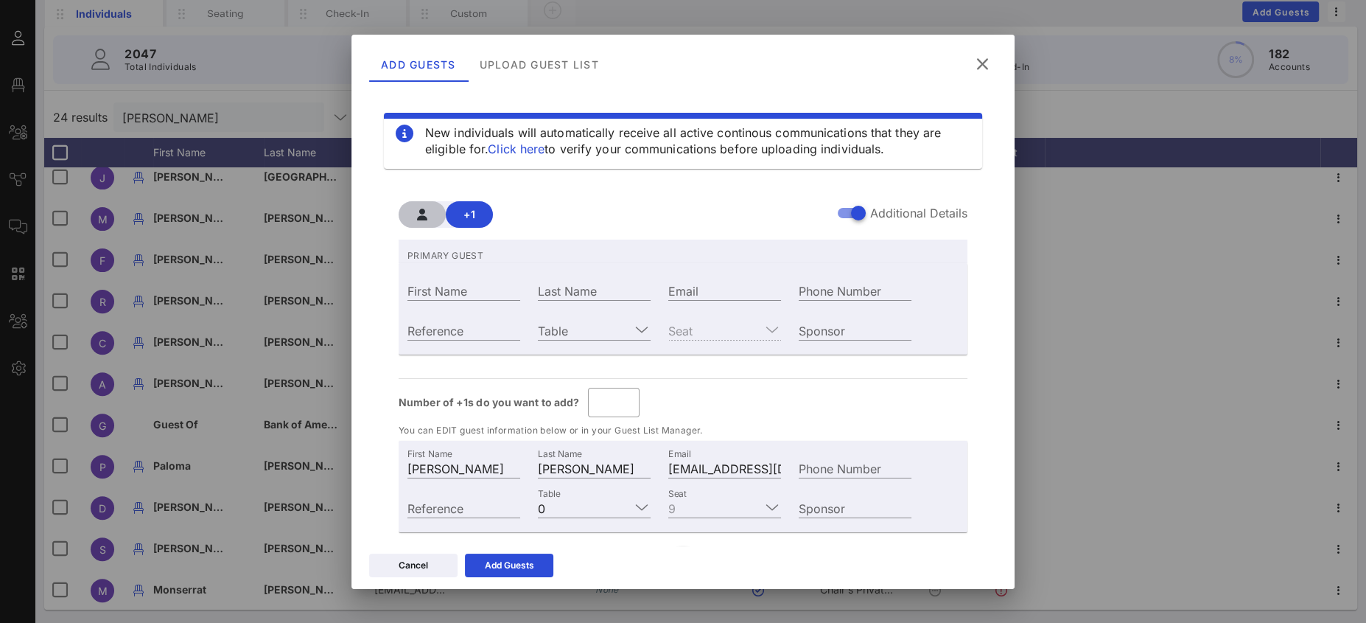
click at [424, 211] on icon "button" at bounding box center [422, 214] width 10 height 12
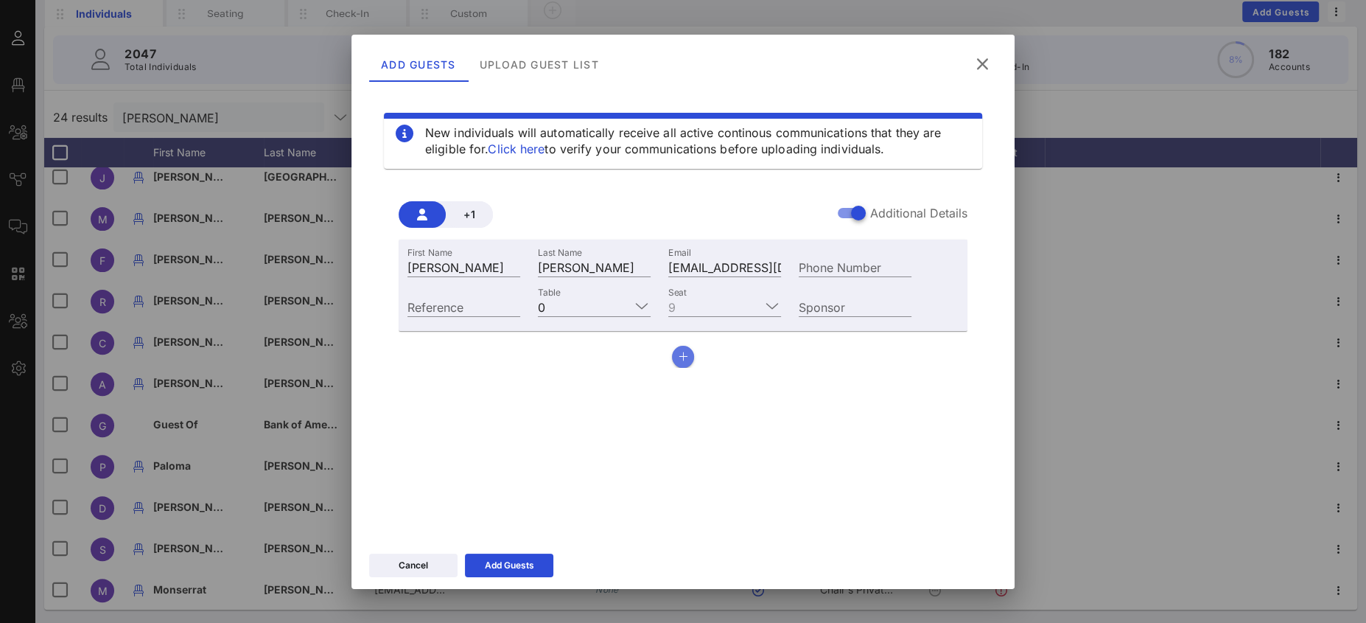
click at [687, 356] on button "button" at bounding box center [683, 357] width 22 height 22
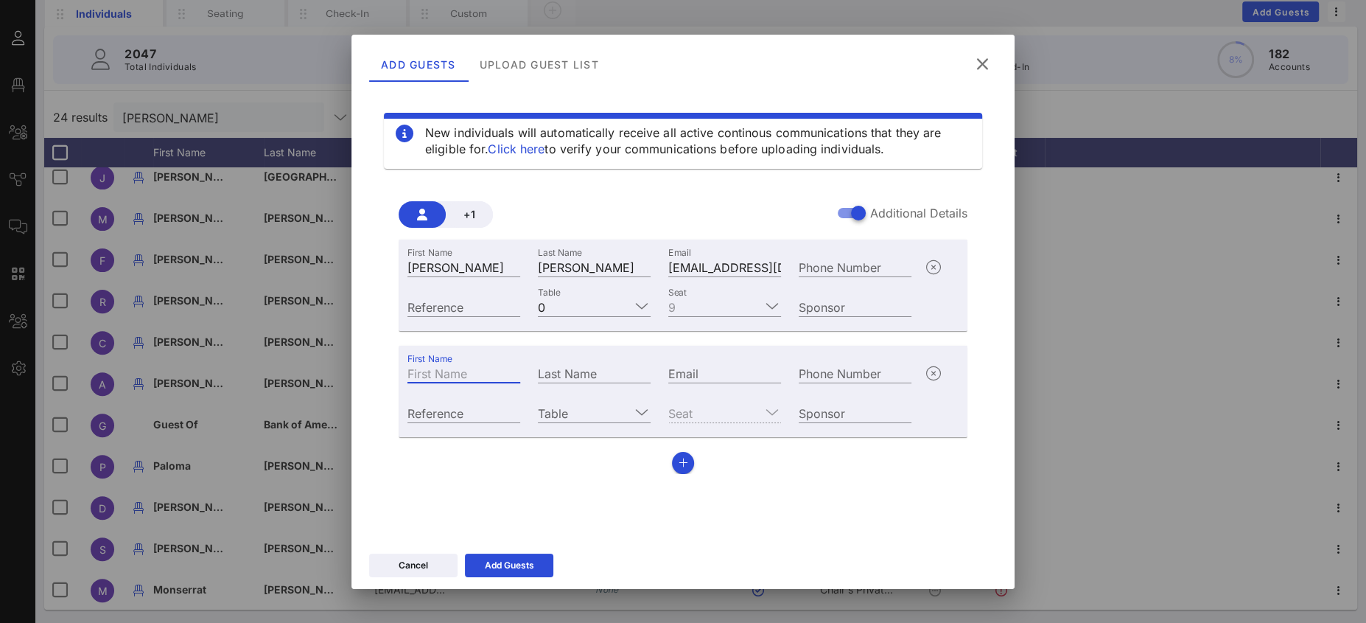
drag, startPoint x: 506, startPoint y: 382, endPoint x: 498, endPoint y: 374, distance: 11.0
click at [505, 381] on input "First Name" at bounding box center [463, 372] width 113 height 19
type input "[PERSON_NAME]"
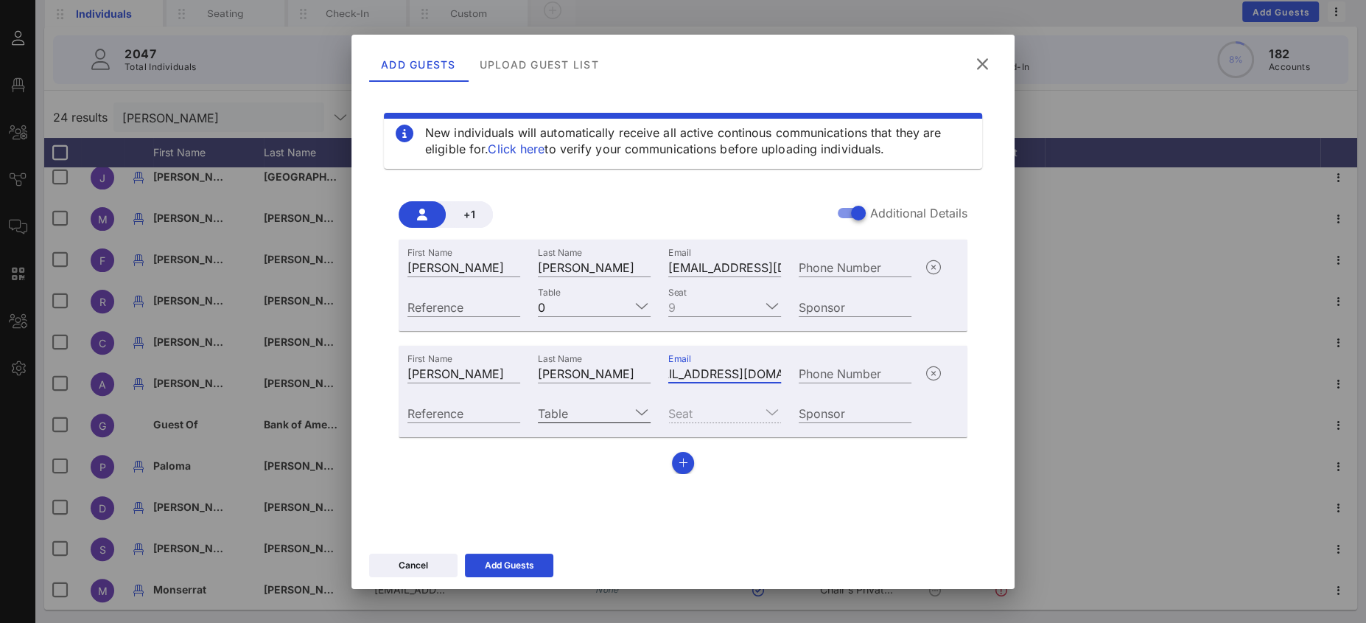
type input "[EMAIL_ADDRESS][DOMAIN_NAME]"
click at [572, 413] on input "Table" at bounding box center [584, 412] width 92 height 19
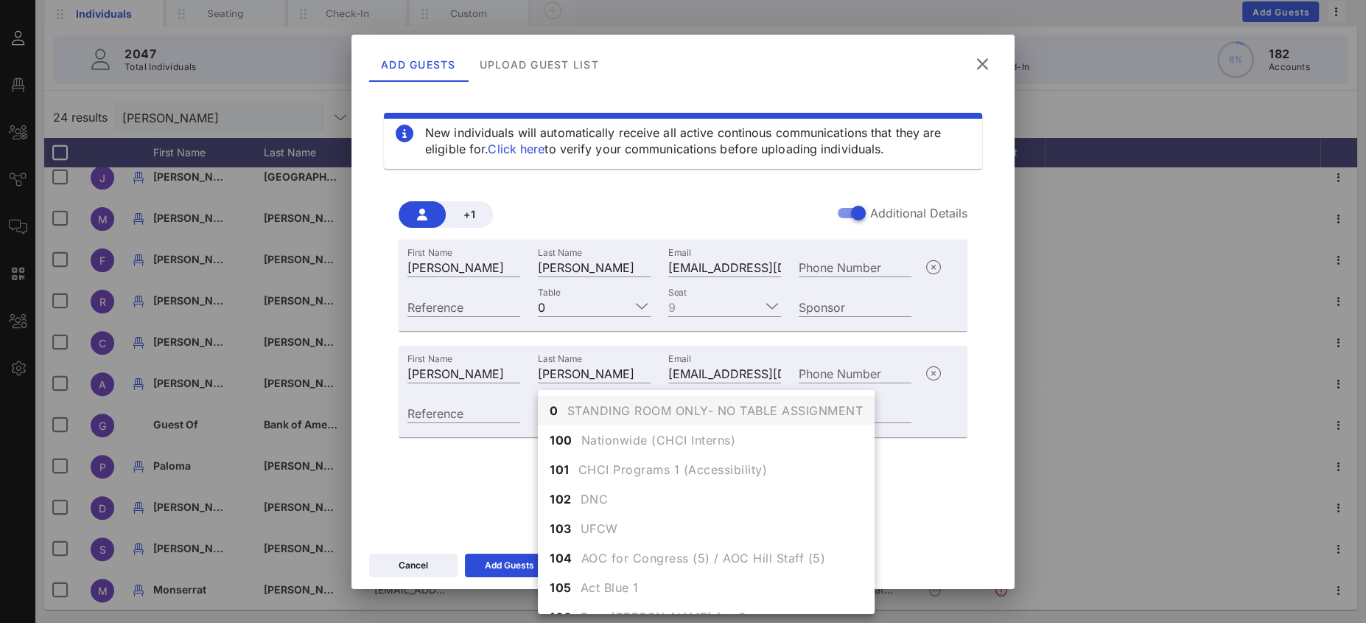
click at [572, 413] on span "STANDING ROOM ONLY- NO TABLE ASSIGNMENT" at bounding box center [715, 411] width 296 height 18
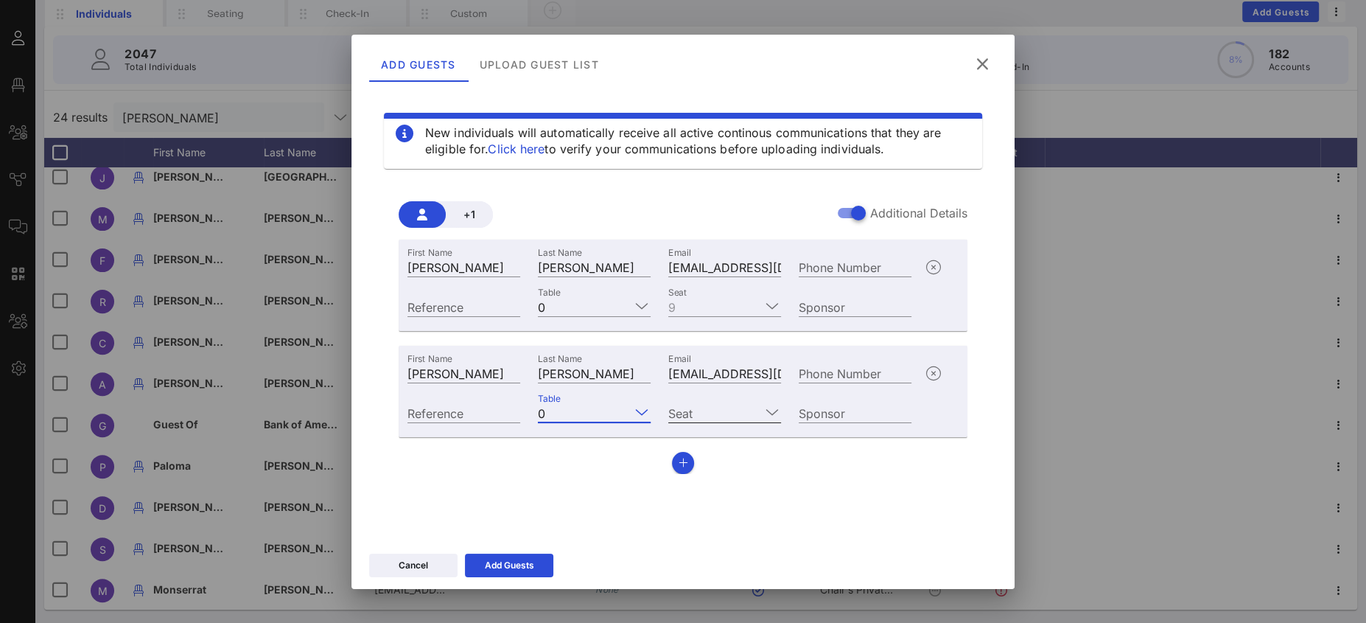
click at [690, 407] on input "Seat" at bounding box center [714, 412] width 92 height 19
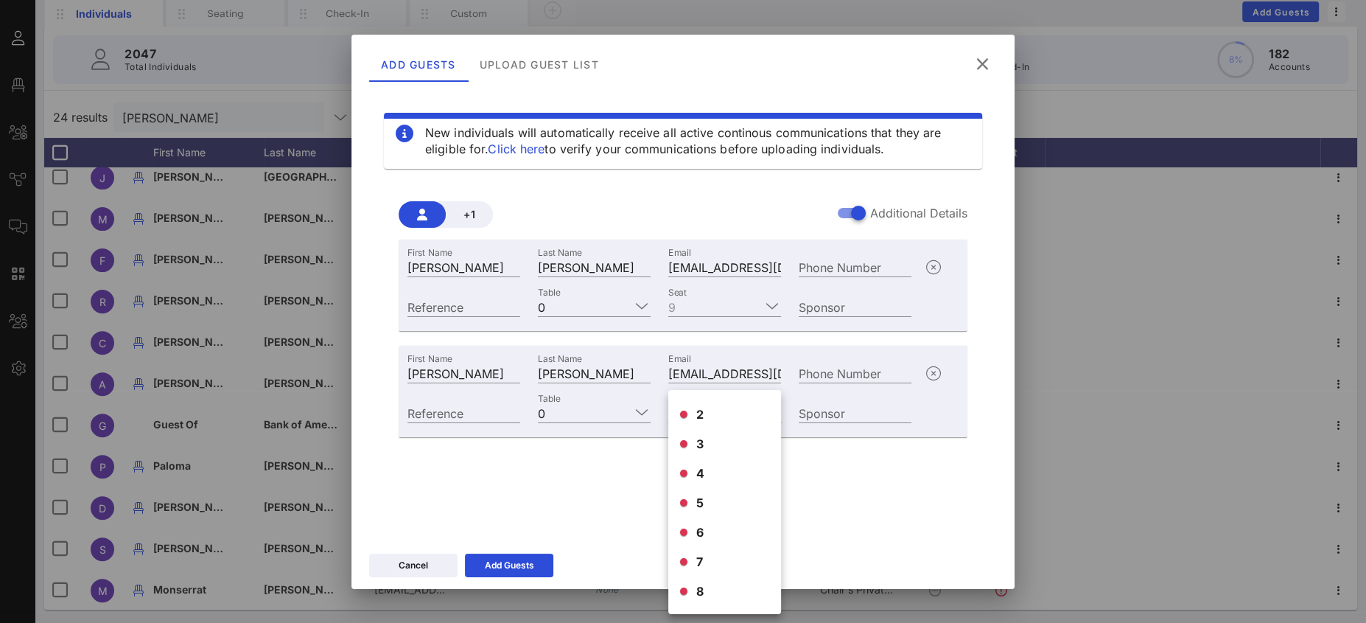
scroll to position [83, 0]
drag, startPoint x: 718, startPoint y: 587, endPoint x: 706, endPoint y: 587, distance: 11.8
click at [717, 587] on div "10" at bounding box center [724, 592] width 113 height 29
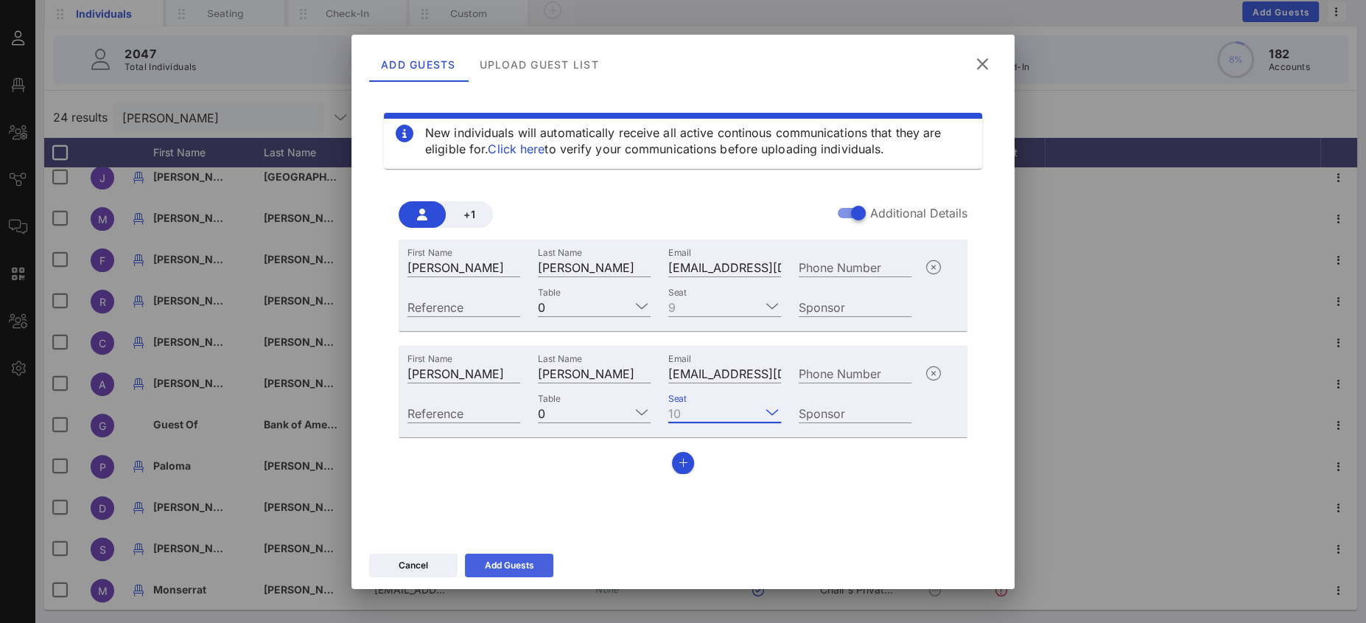
click at [523, 558] on div "Add Guests" at bounding box center [509, 565] width 49 height 15
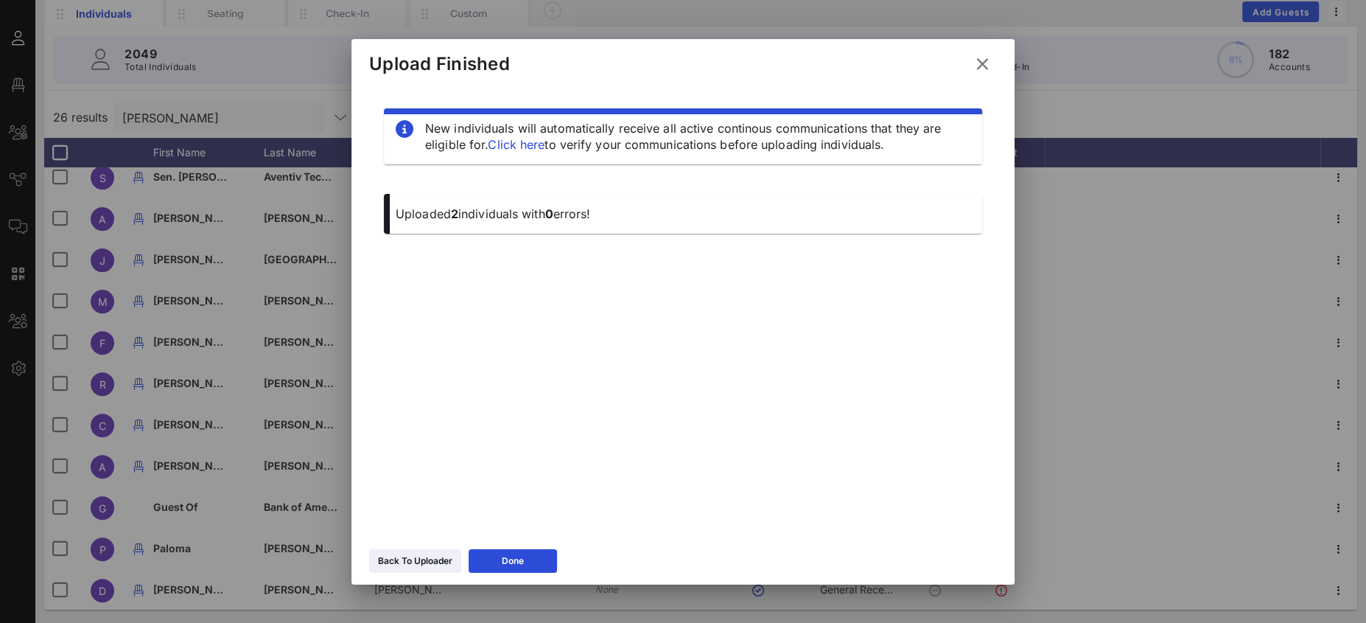
click at [984, 60] on icon at bounding box center [982, 64] width 20 height 18
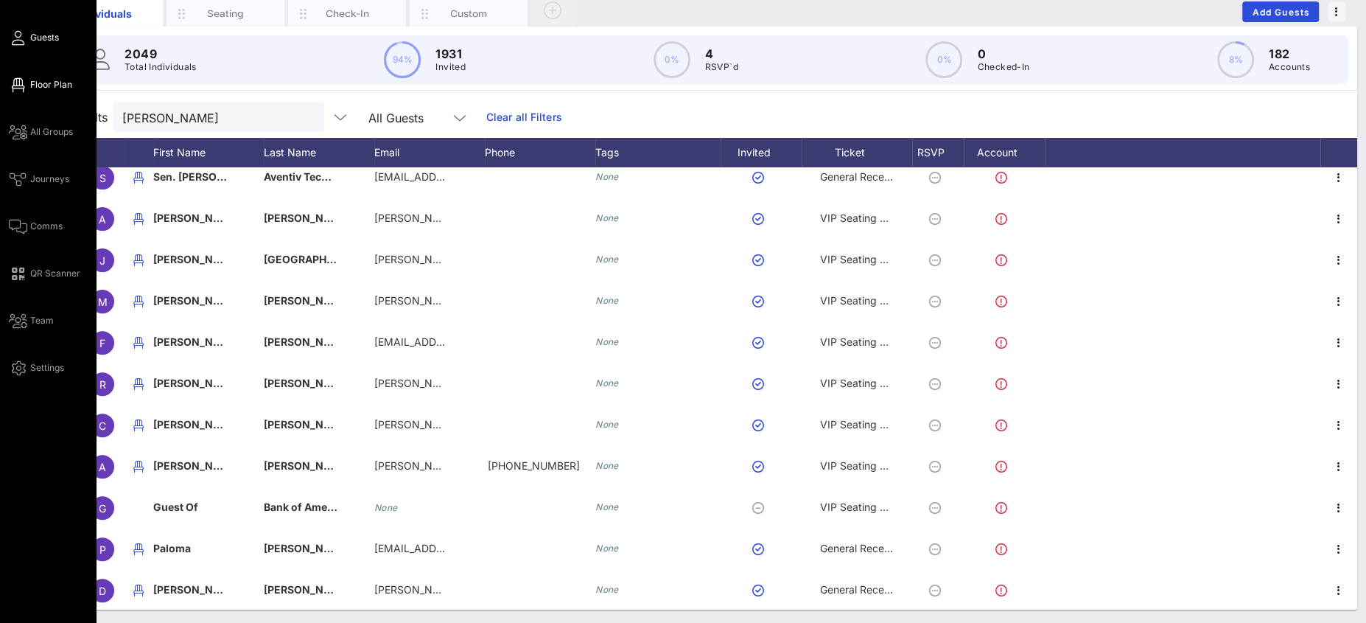
click at [55, 86] on span "Floor Plan" at bounding box center [51, 84] width 42 height 13
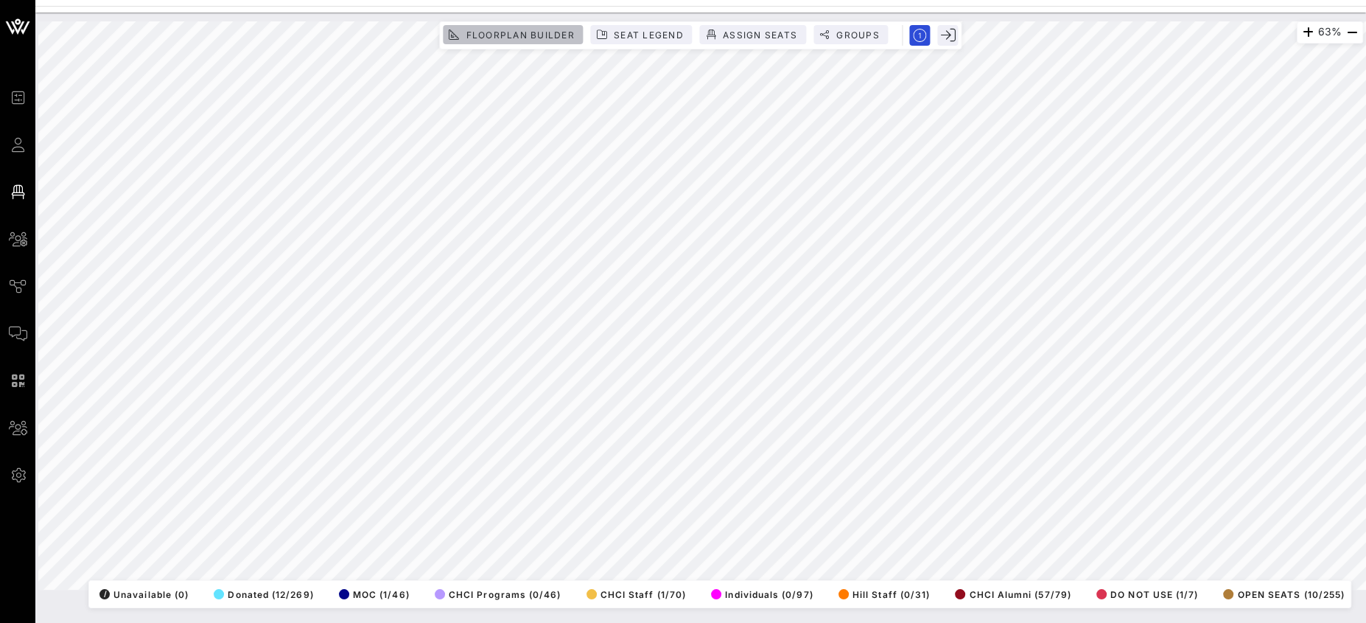
click at [544, 27] on button "Floorplan Builder" at bounding box center [513, 34] width 140 height 19
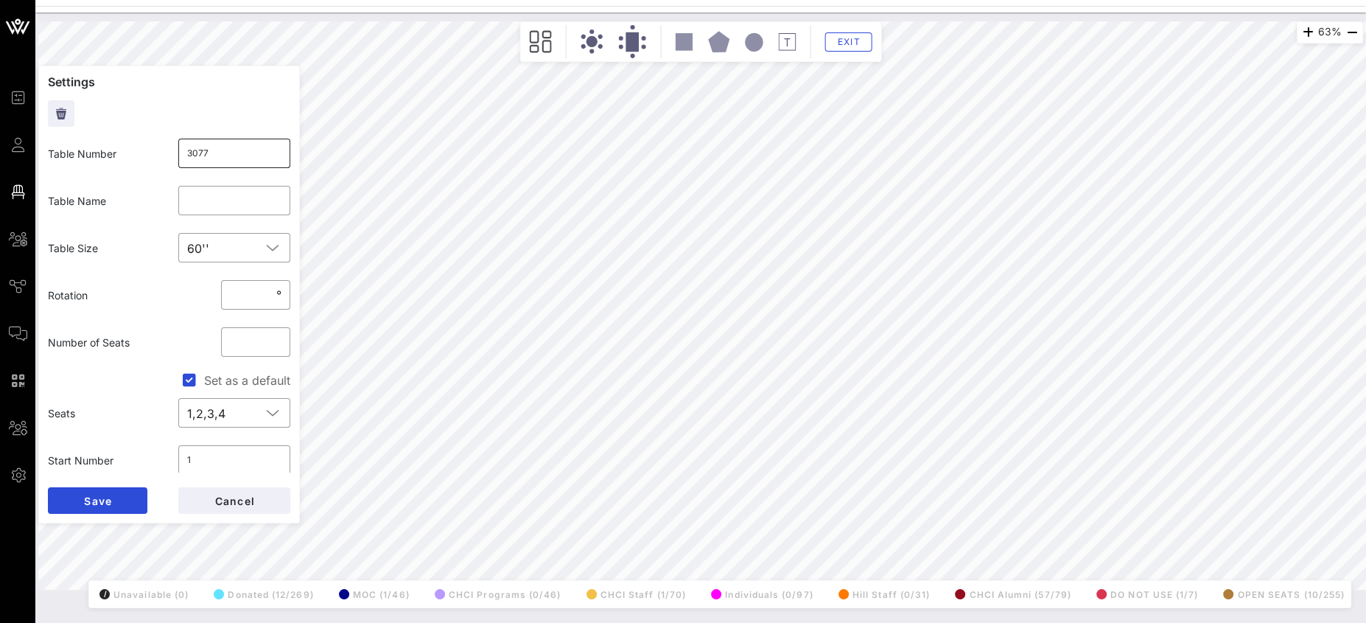
click at [223, 154] on input "3077" at bounding box center [234, 153] width 95 height 24
type input "307"
click at [113, 499] on button "Save" at bounding box center [97, 500] width 99 height 27
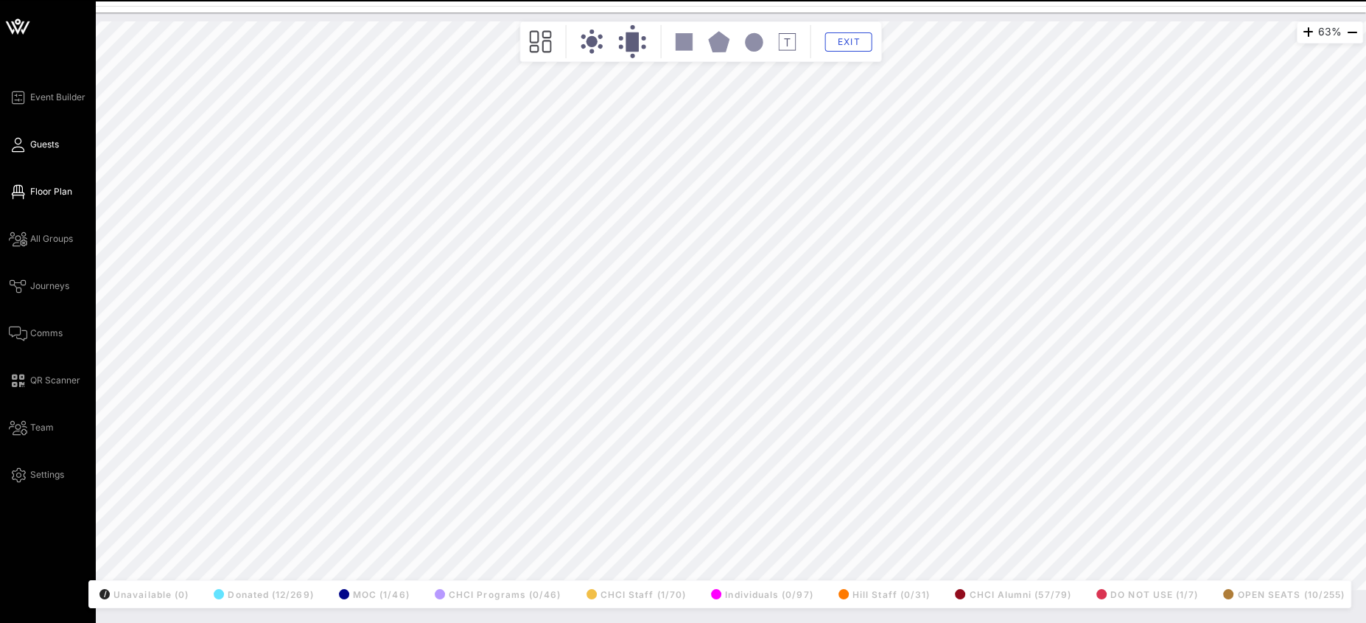
click at [18, 144] on icon at bounding box center [18, 145] width 18 height 2
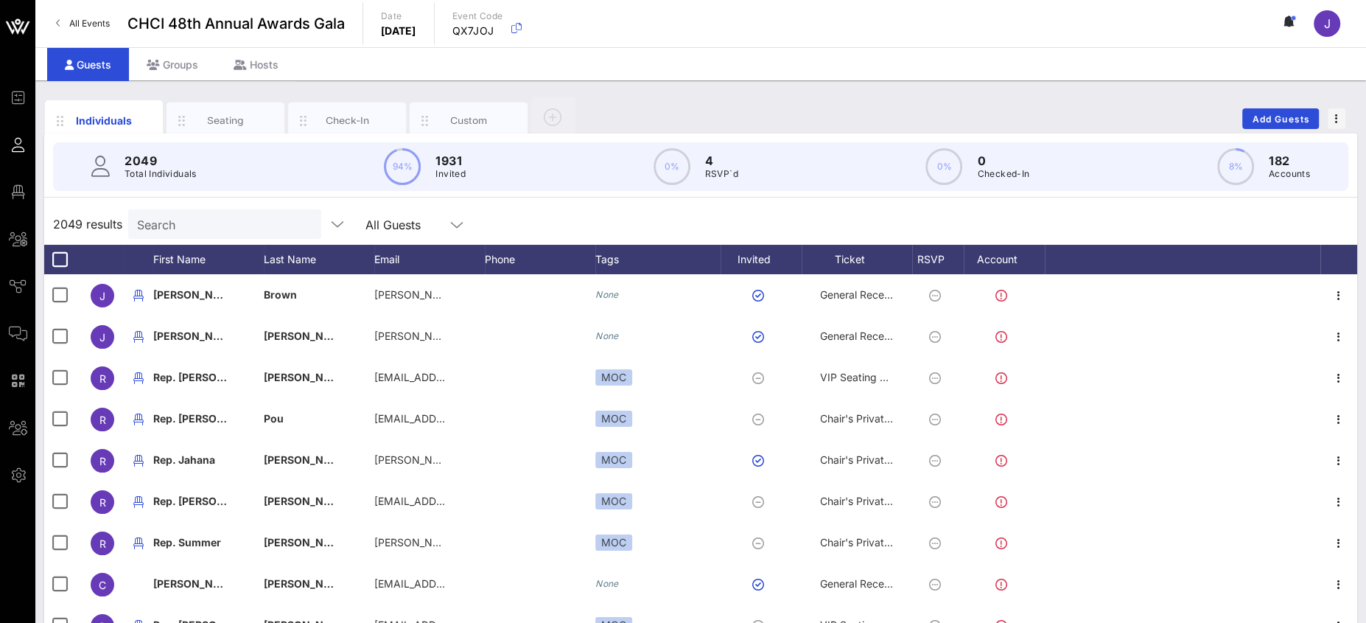
click at [214, 168] on div "2049 Total Individuals 94% 1931 Invited 0% 4 RSVP`d 0% 0 Checked-In 8% 182 Acco…" at bounding box center [700, 166] width 1295 height 49
drag, startPoint x: 207, startPoint y: 239, endPoint x: 205, endPoint y: 227, distance: 12.7
click at [207, 239] on div "2049 results Search All Guests" at bounding box center [700, 223] width 1313 height 41
click at [205, 223] on input "Search" at bounding box center [223, 223] width 172 height 19
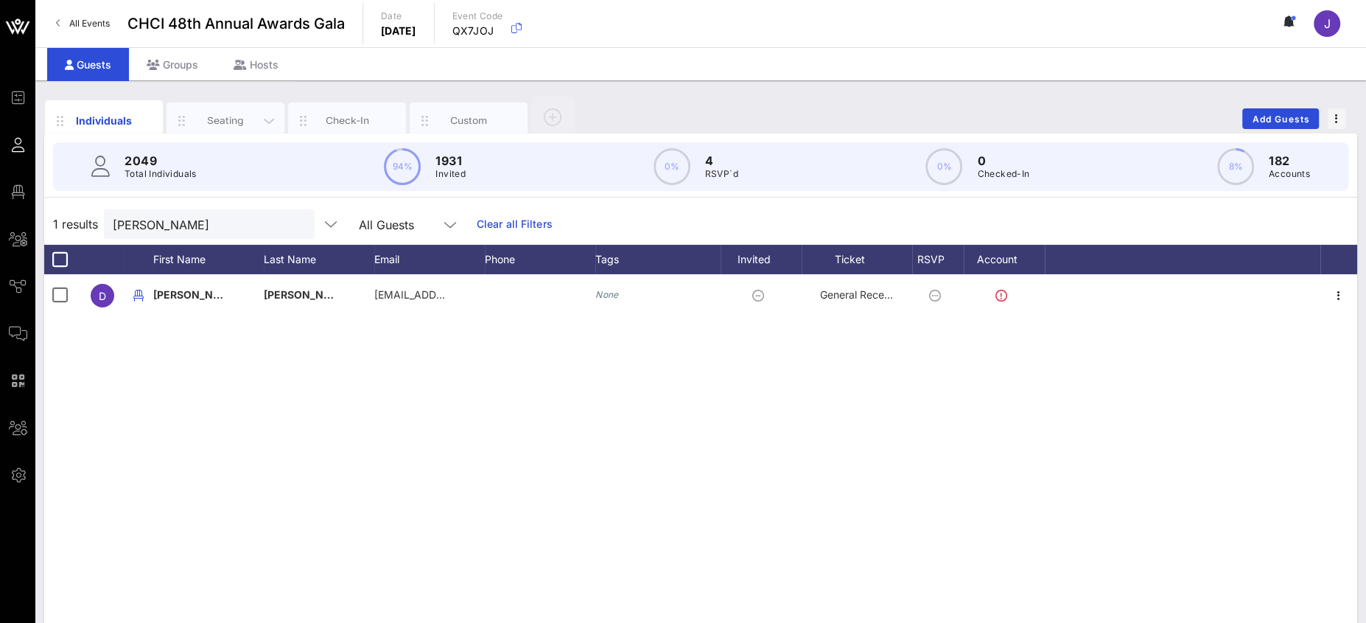
click at [236, 117] on div "Seating" at bounding box center [226, 120] width 66 height 14
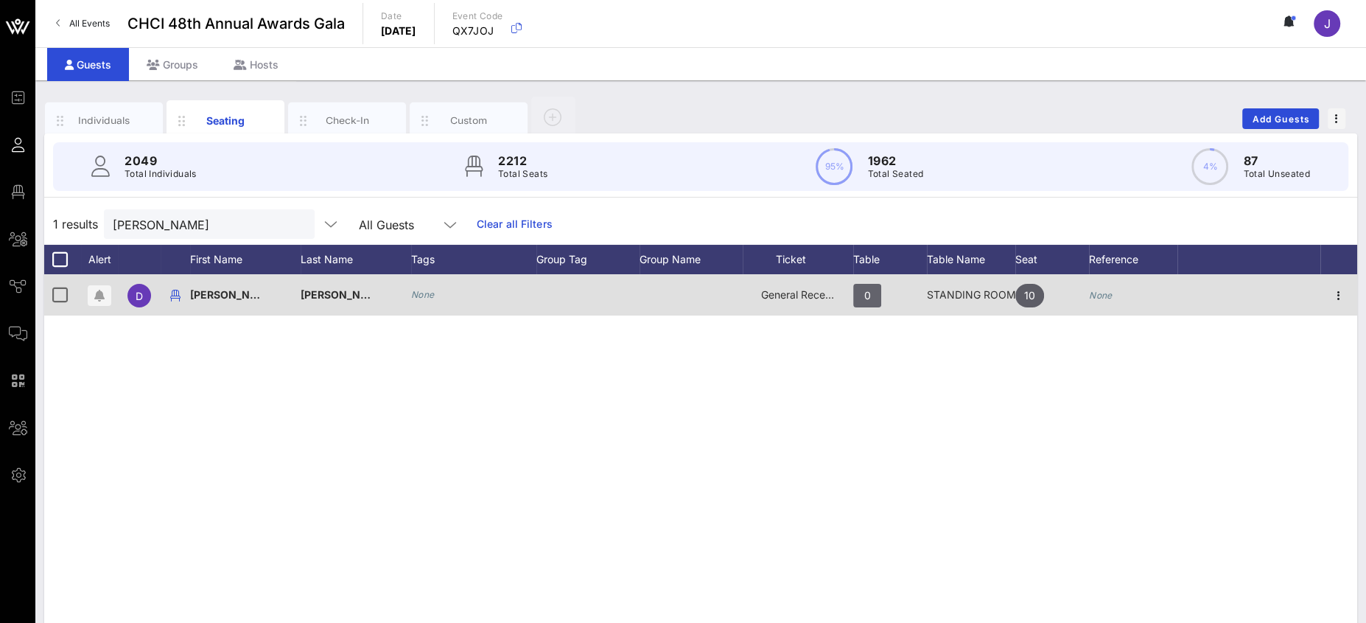
click at [873, 284] on span "0" at bounding box center [867, 296] width 28 height 24
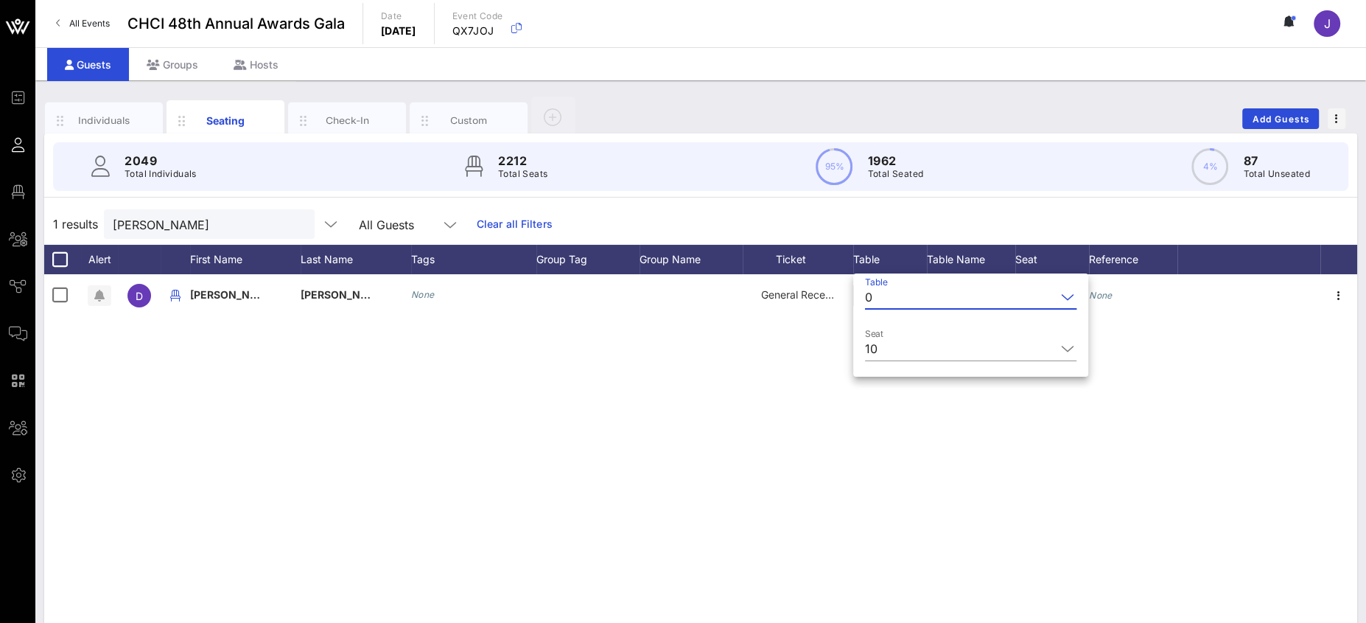
click at [890, 292] on input "Table" at bounding box center [967, 297] width 178 height 24
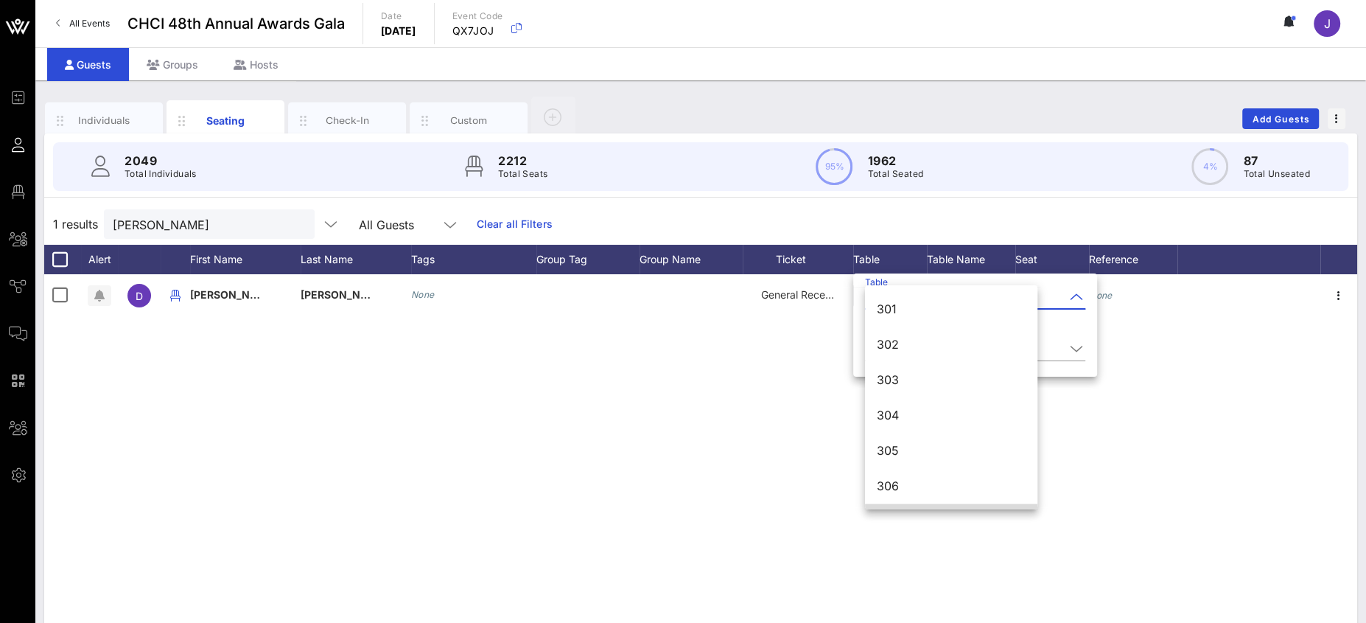
scroll to position [2929, 0]
click at [914, 449] on div "307" at bounding box center [951, 456] width 149 height 14
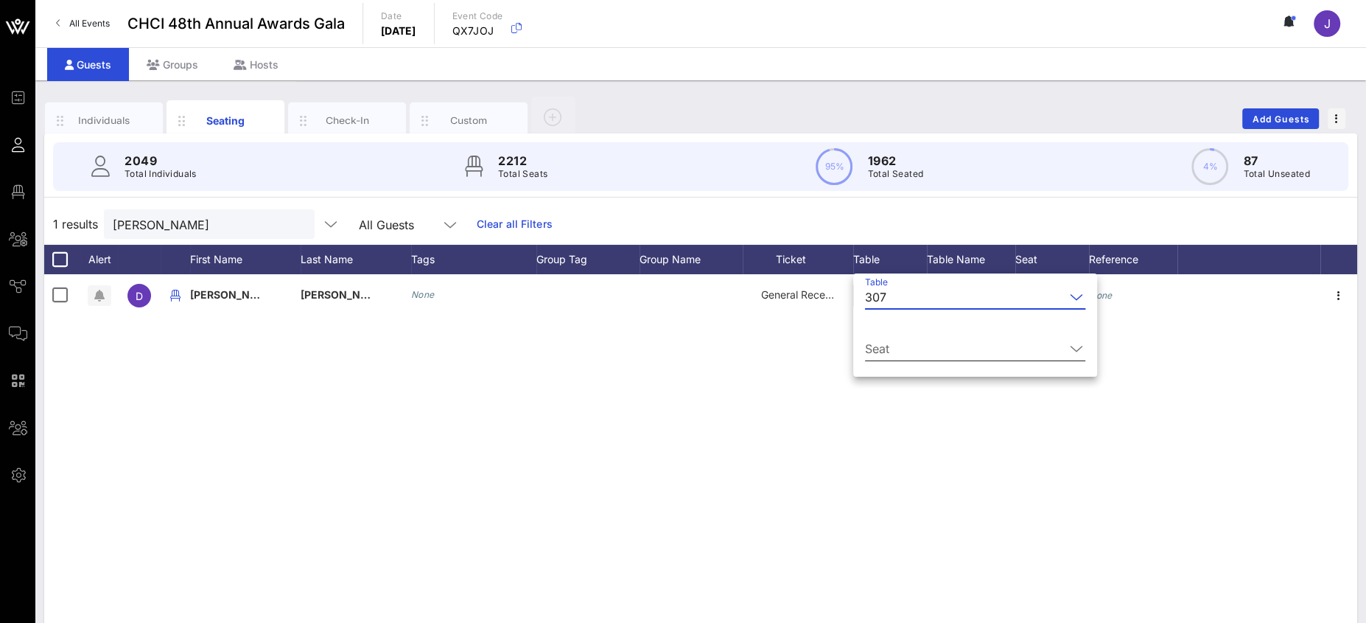
click at [902, 341] on input "Seat" at bounding box center [965, 349] width 200 height 24
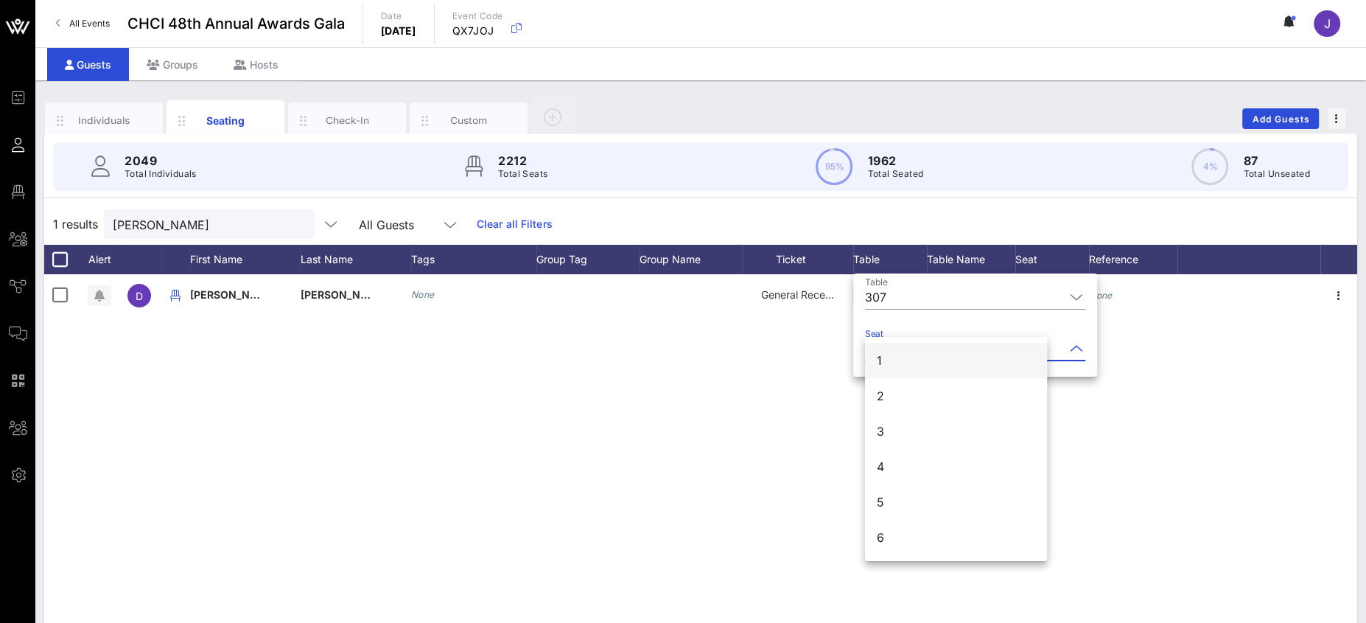
click at [900, 364] on div "1" at bounding box center [956, 360] width 182 height 35
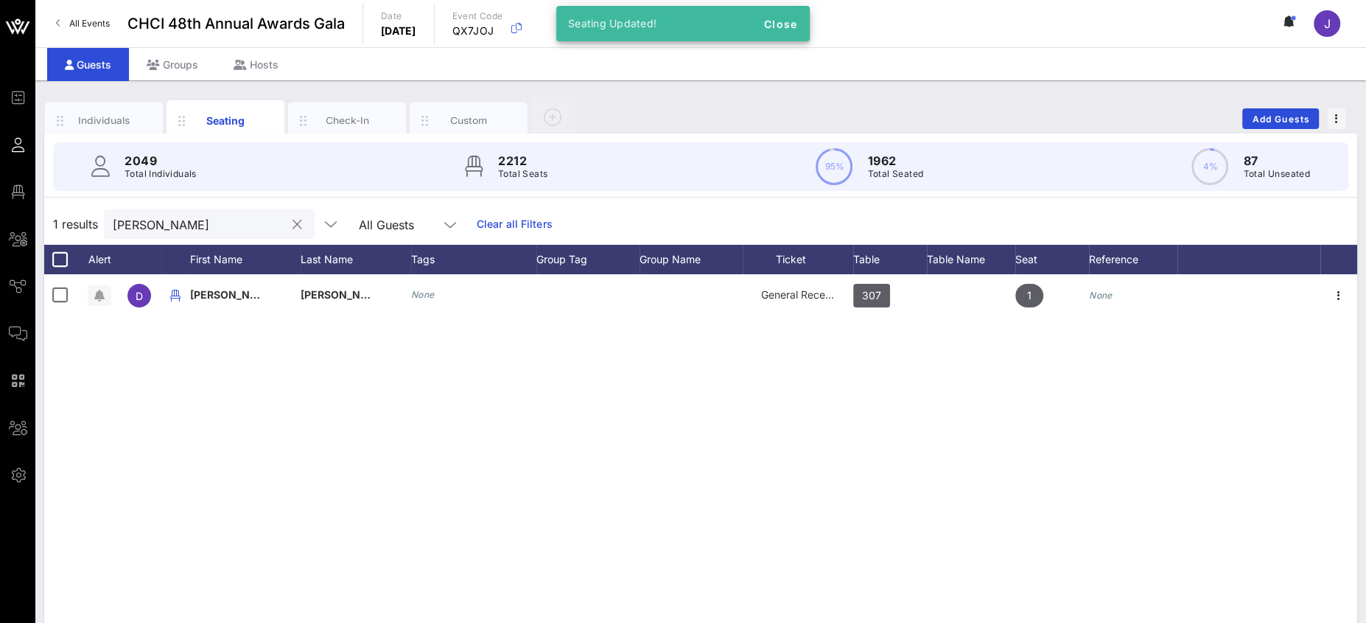
click at [155, 215] on input "[PERSON_NAME]" at bounding box center [199, 223] width 172 height 19
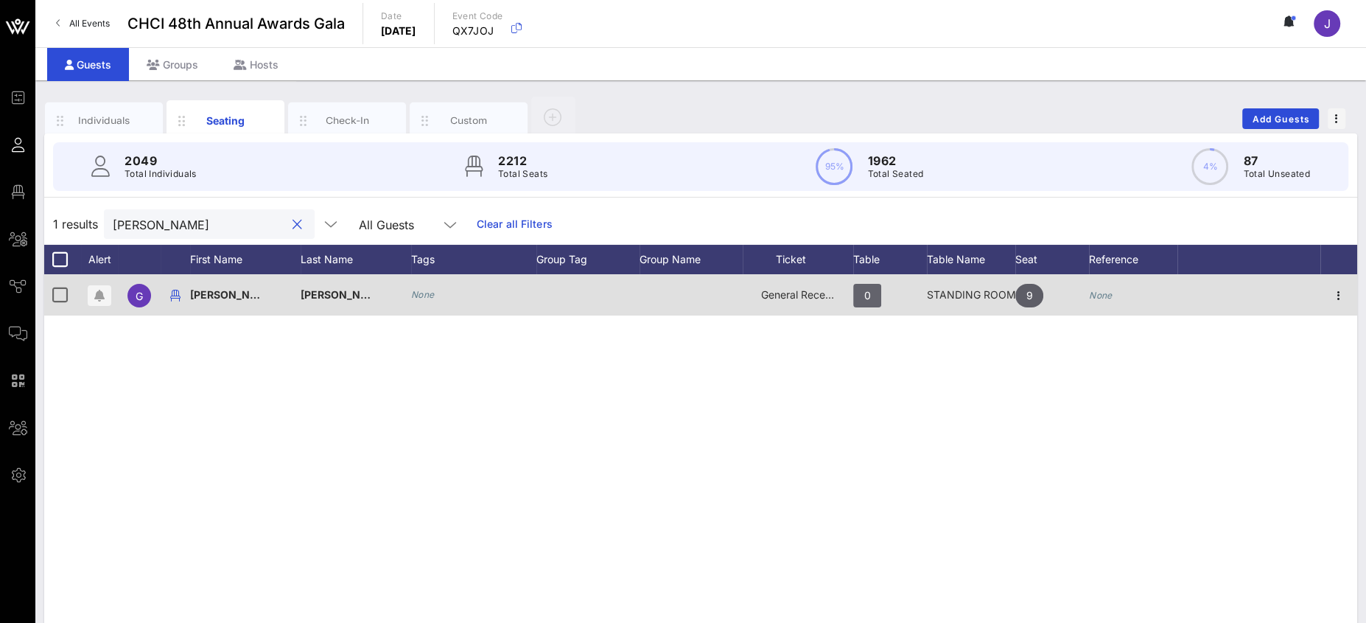
type input "[PERSON_NAME]"
click at [860, 294] on span "0" at bounding box center [867, 296] width 28 height 24
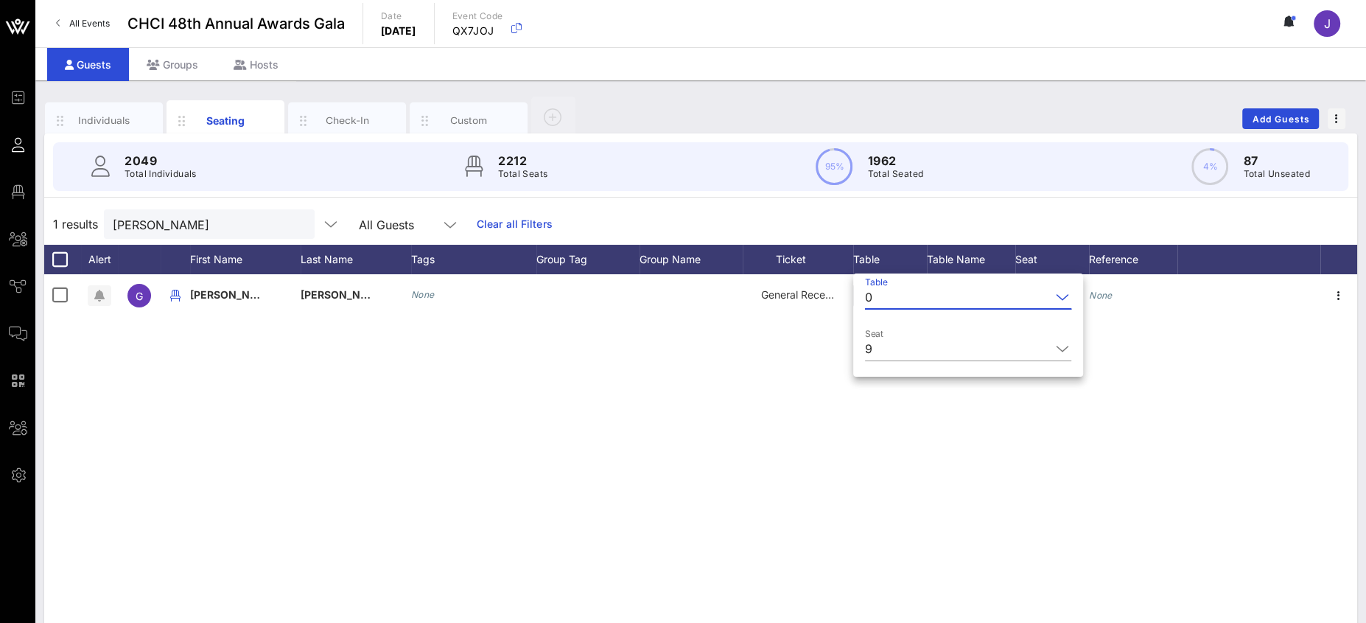
click at [885, 298] on input "Table" at bounding box center [964, 297] width 172 height 24
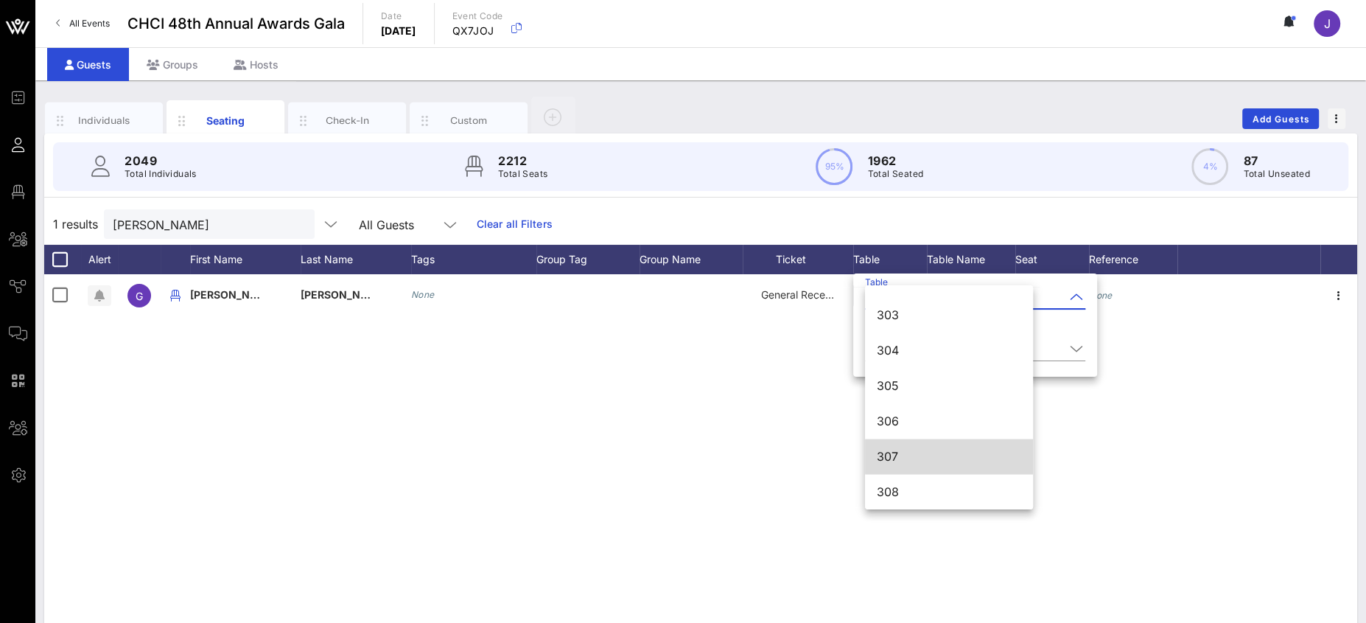
click at [914, 447] on div "307" at bounding box center [949, 456] width 144 height 32
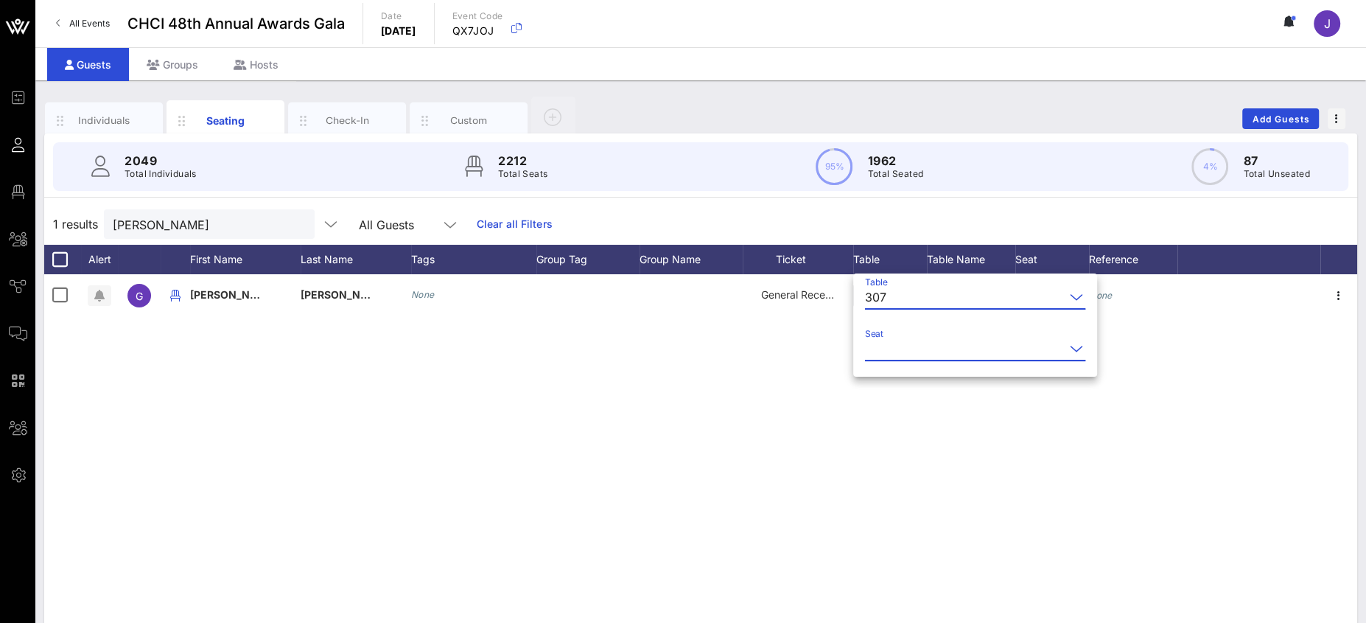
click at [899, 341] on input "Seat" at bounding box center [965, 349] width 200 height 24
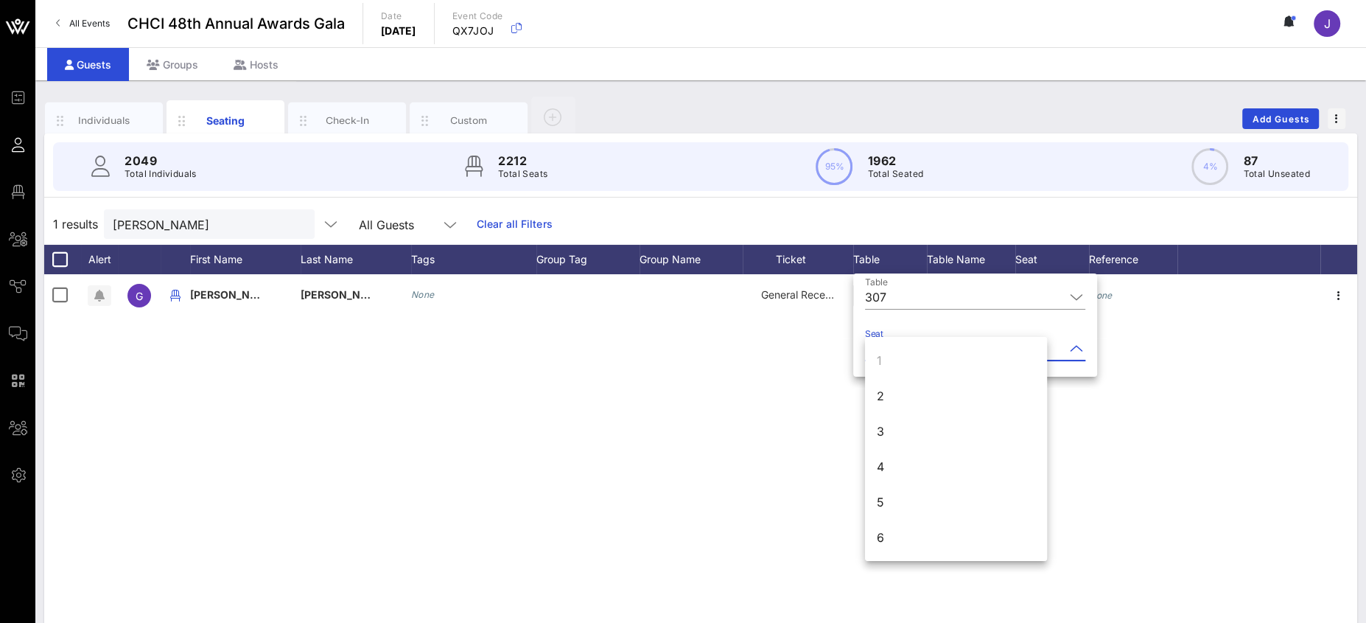
click at [902, 407] on div "2" at bounding box center [956, 395] width 182 height 35
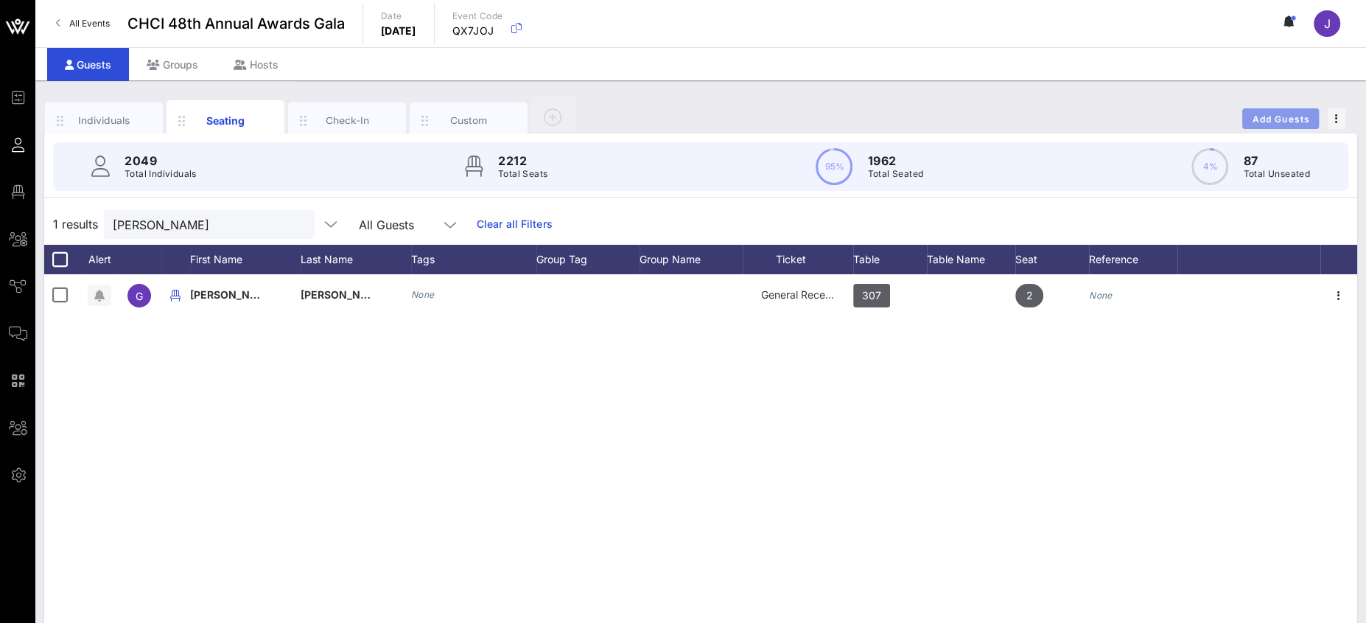
click at [1263, 116] on span "Add Guests" at bounding box center [1281, 118] width 58 height 11
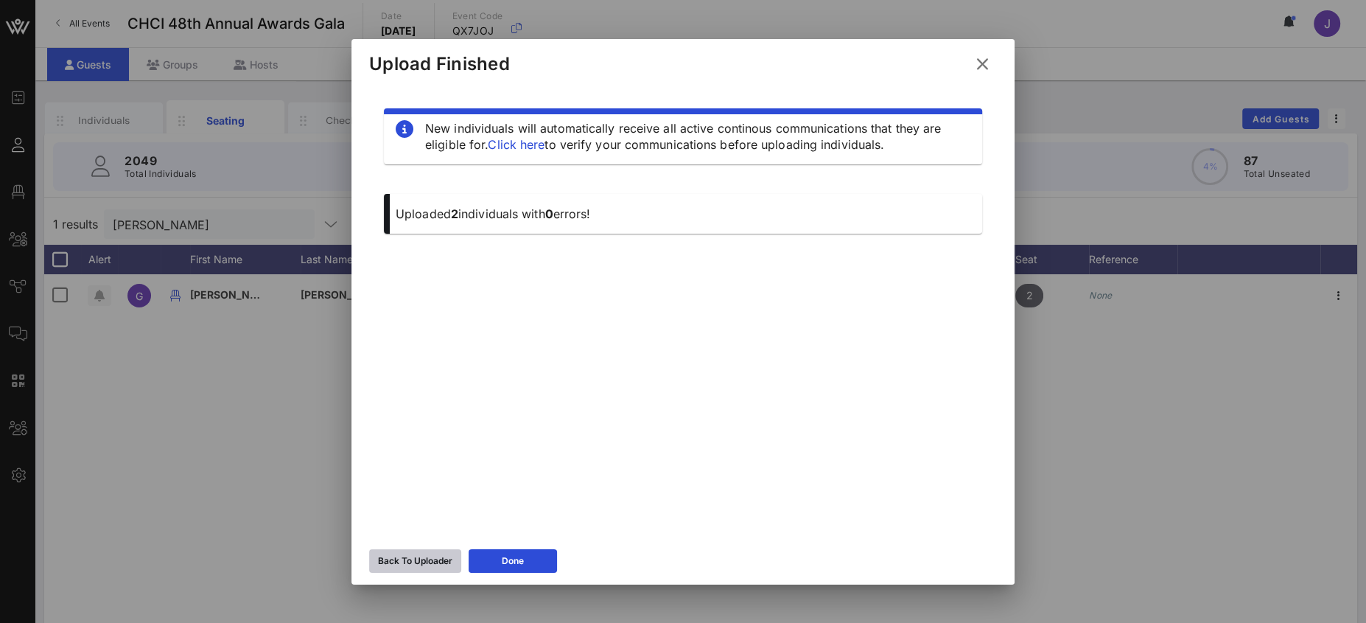
click at [425, 559] on div "Back To Uploader" at bounding box center [415, 560] width 74 height 15
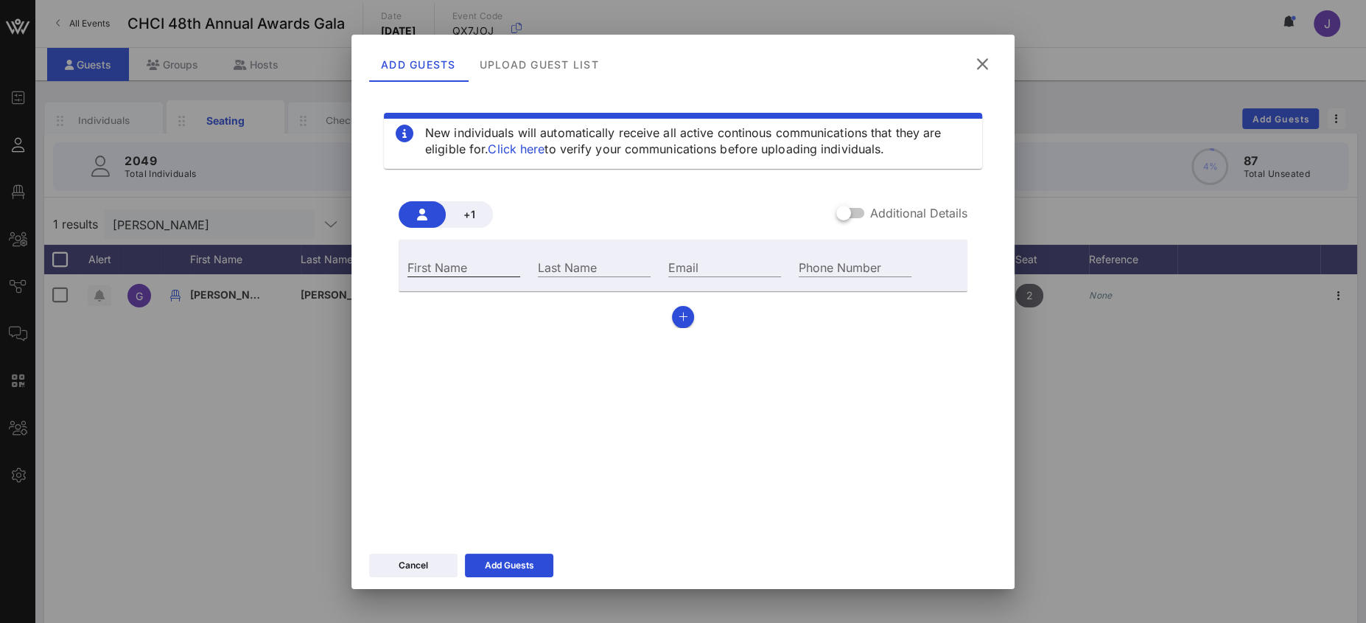
click at [454, 257] on div "First Name" at bounding box center [463, 266] width 113 height 19
type input "[PERSON_NAME]"
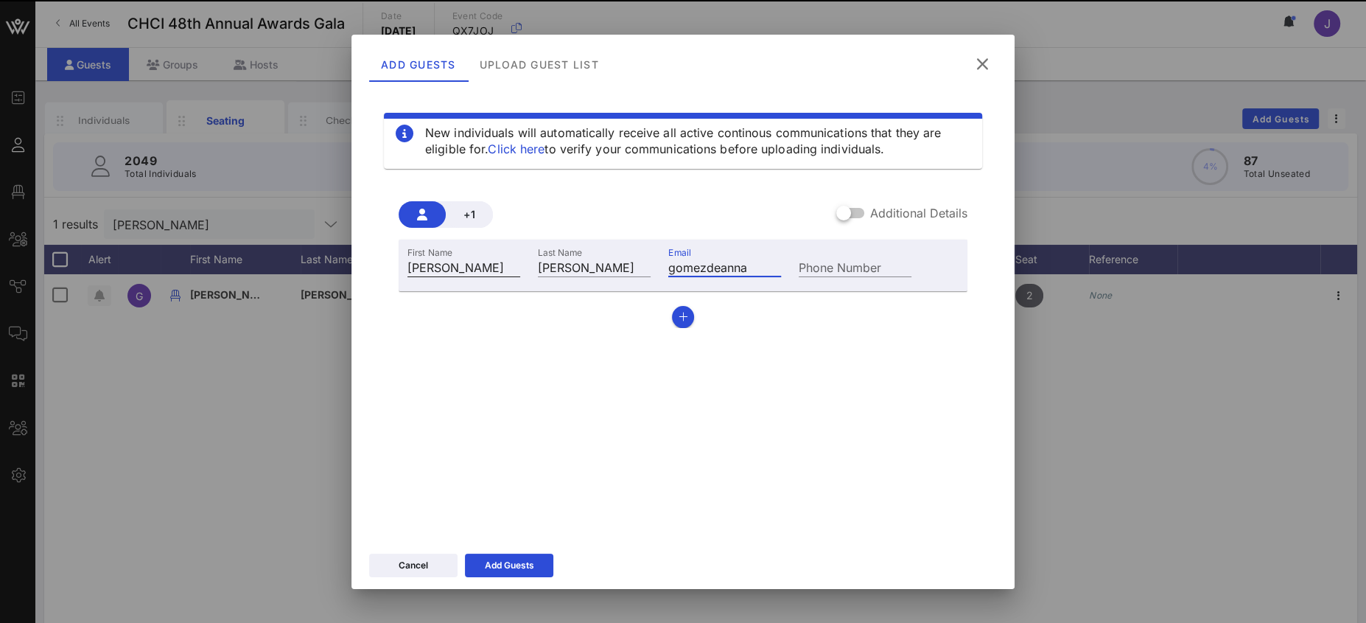
type input "gomezdeanna"
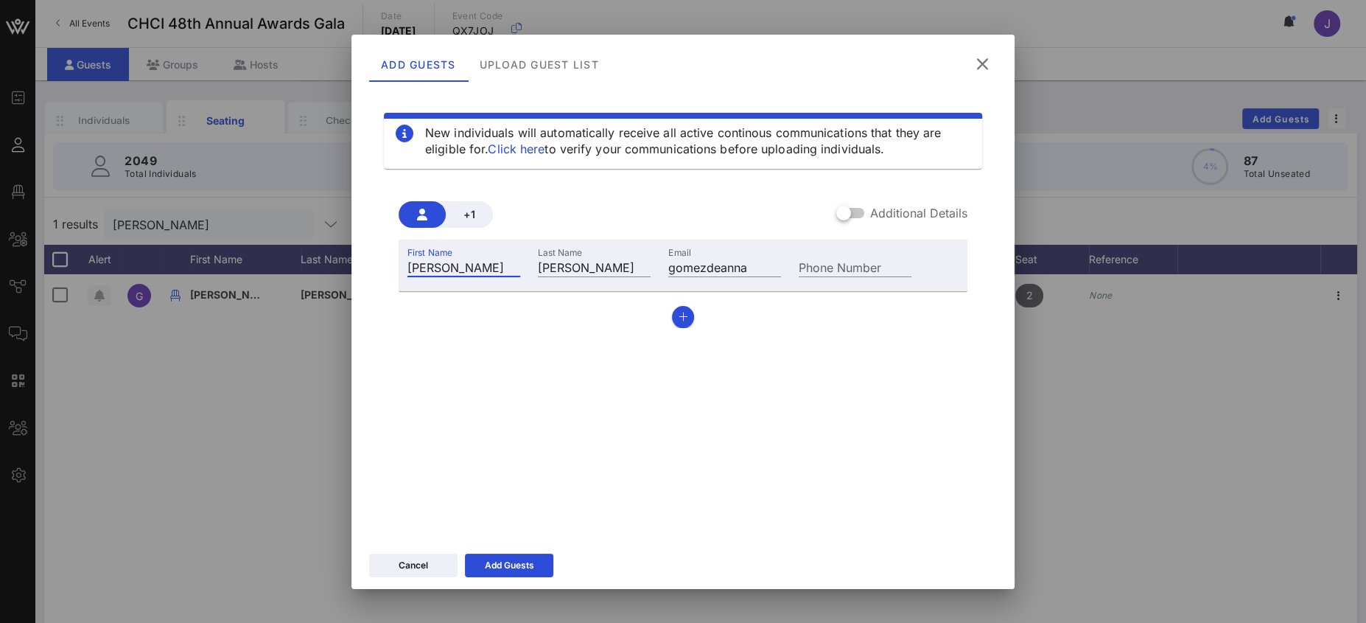
click at [440, 261] on input "[PERSON_NAME]" at bounding box center [463, 266] width 113 height 19
click at [438, 261] on input "[PERSON_NAME]" at bounding box center [463, 266] width 113 height 19
click at [435, 267] on input "[PERSON_NAME]" at bounding box center [463, 266] width 113 height 19
type input "[PERSON_NAME]"
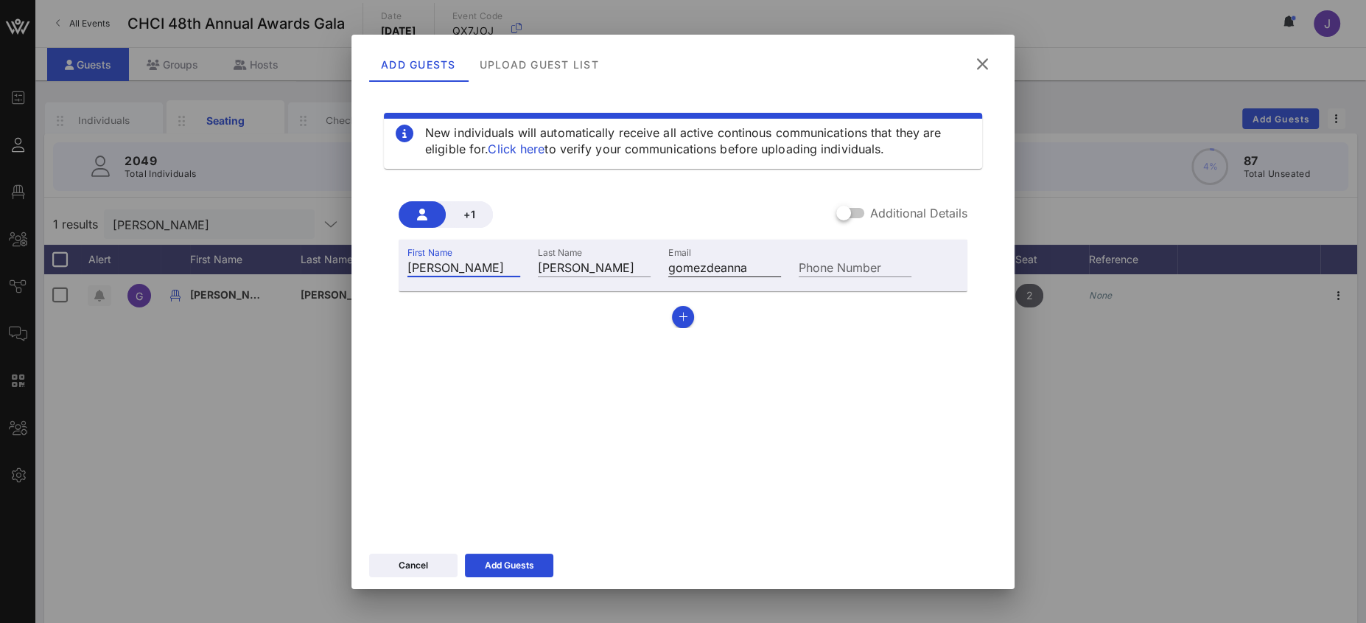
click at [755, 265] on input "gomezdeanna" at bounding box center [724, 266] width 113 height 19
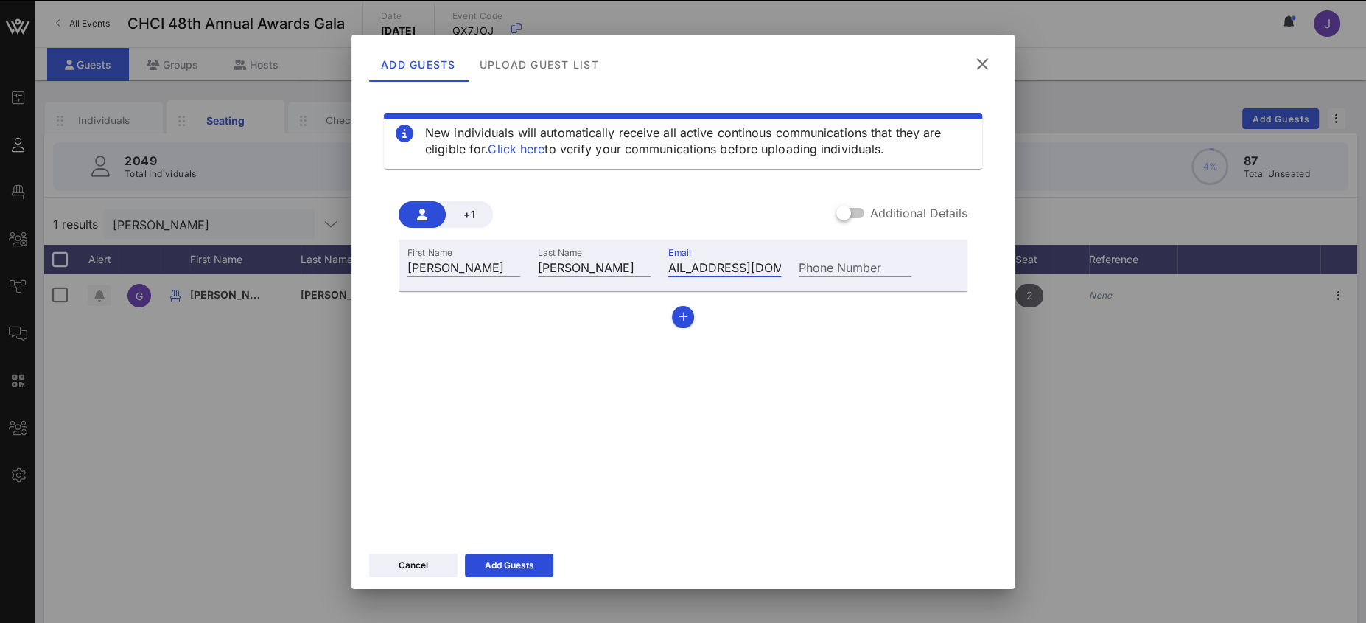
scroll to position [0, 39]
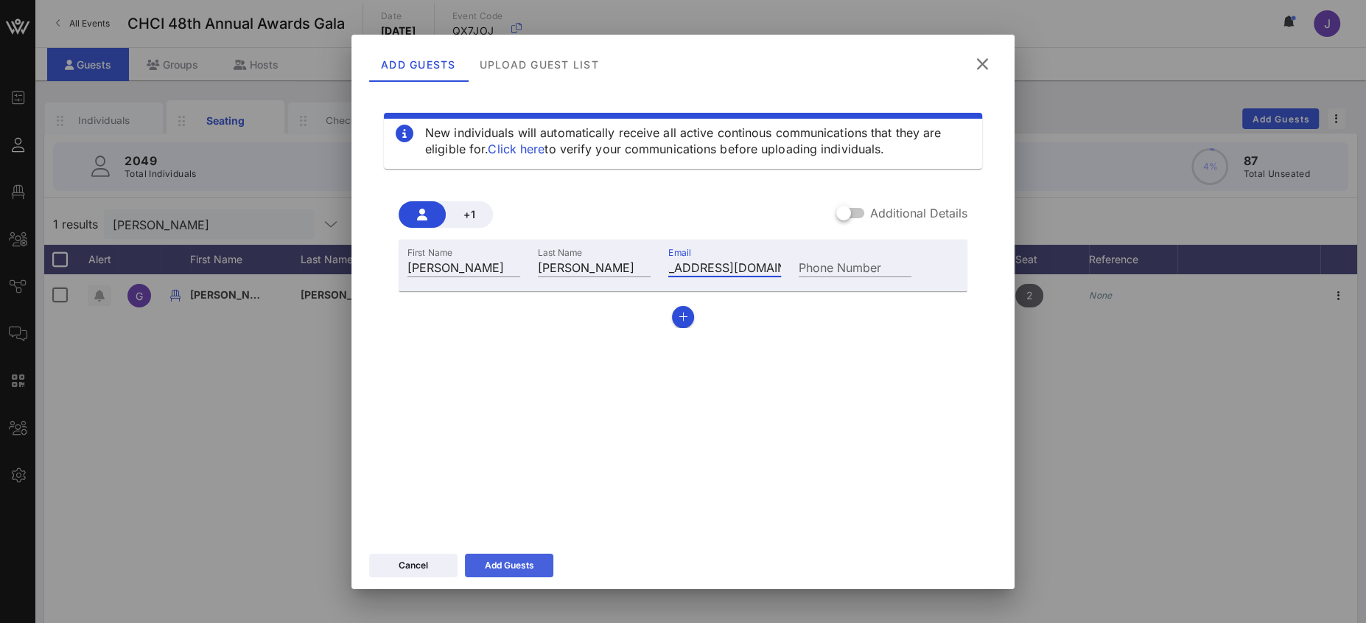
type input "[EMAIL_ADDRESS][DOMAIN_NAME]"
click at [530, 561] on div "Add Guests" at bounding box center [509, 565] width 49 height 15
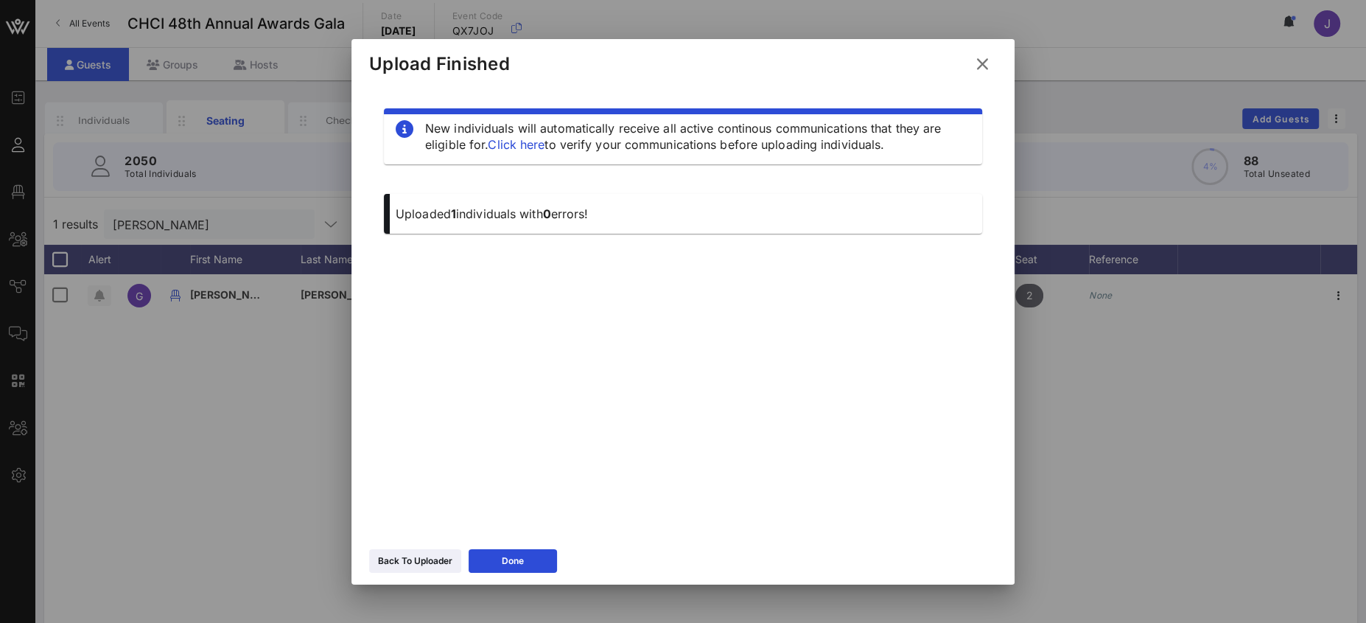
click at [983, 63] on icon at bounding box center [982, 64] width 20 height 18
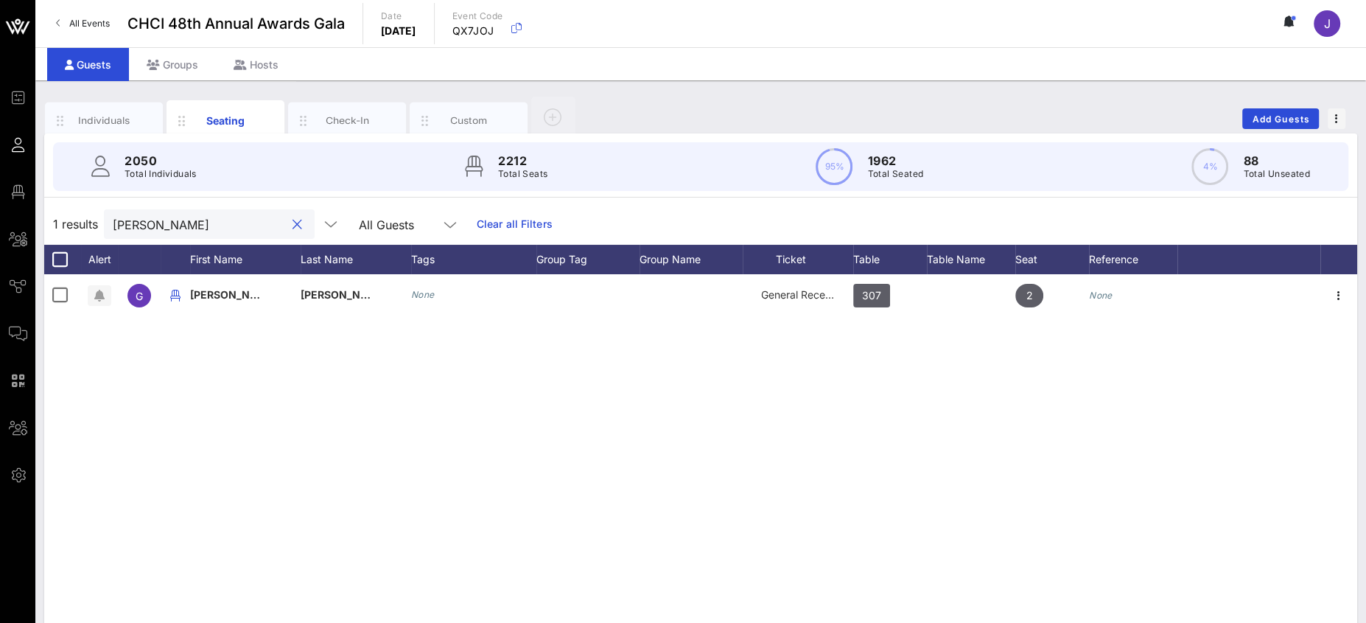
click at [134, 225] on input "[PERSON_NAME]" at bounding box center [199, 223] width 172 height 19
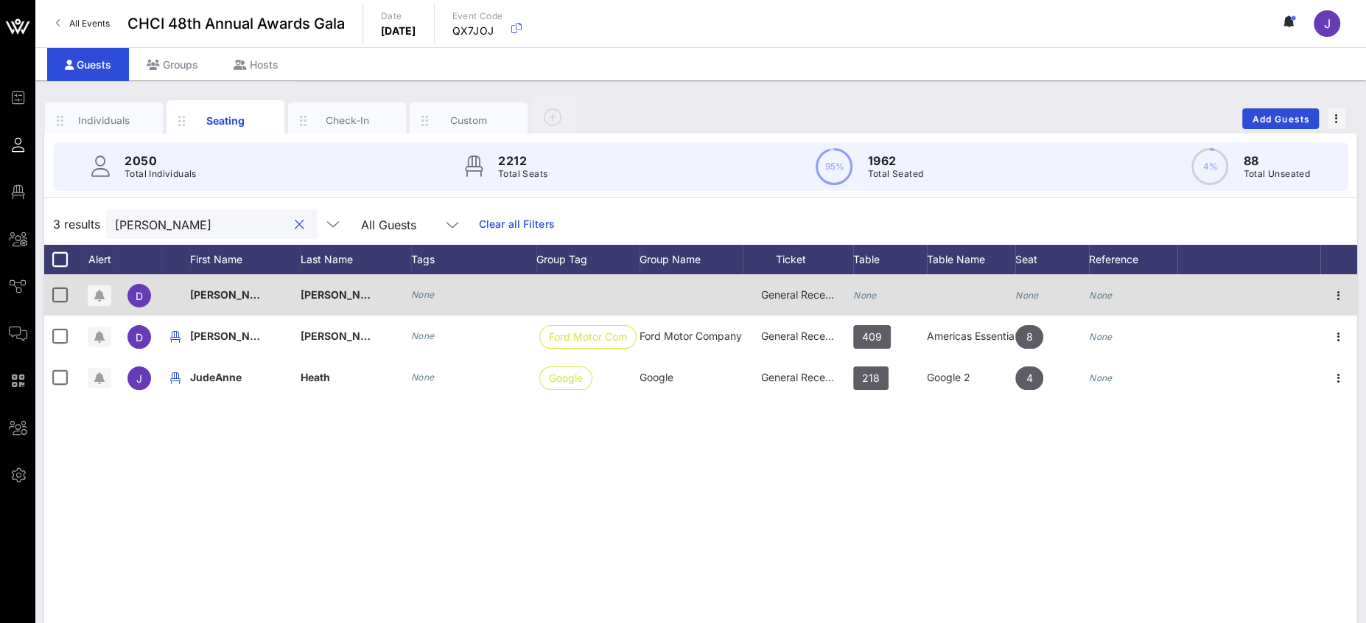
type input "[PERSON_NAME]"
click at [877, 290] on div "None" at bounding box center [890, 303] width 74 height 58
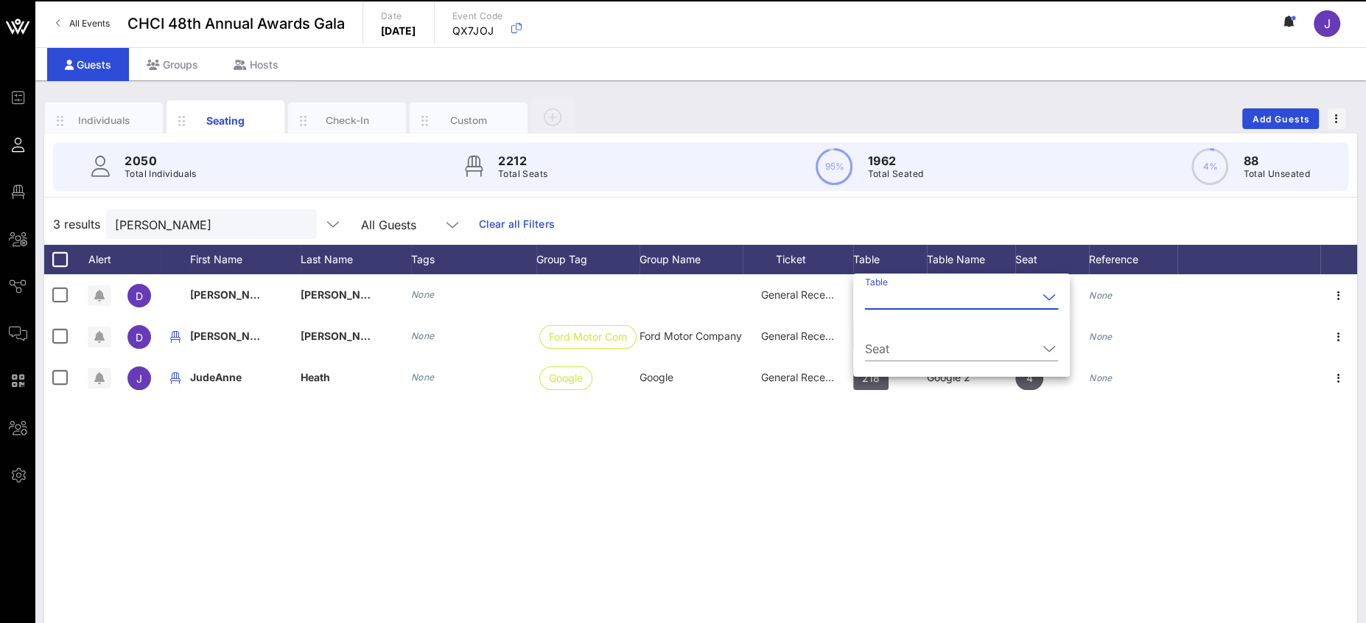
click at [878, 294] on input "Table" at bounding box center [951, 297] width 172 height 24
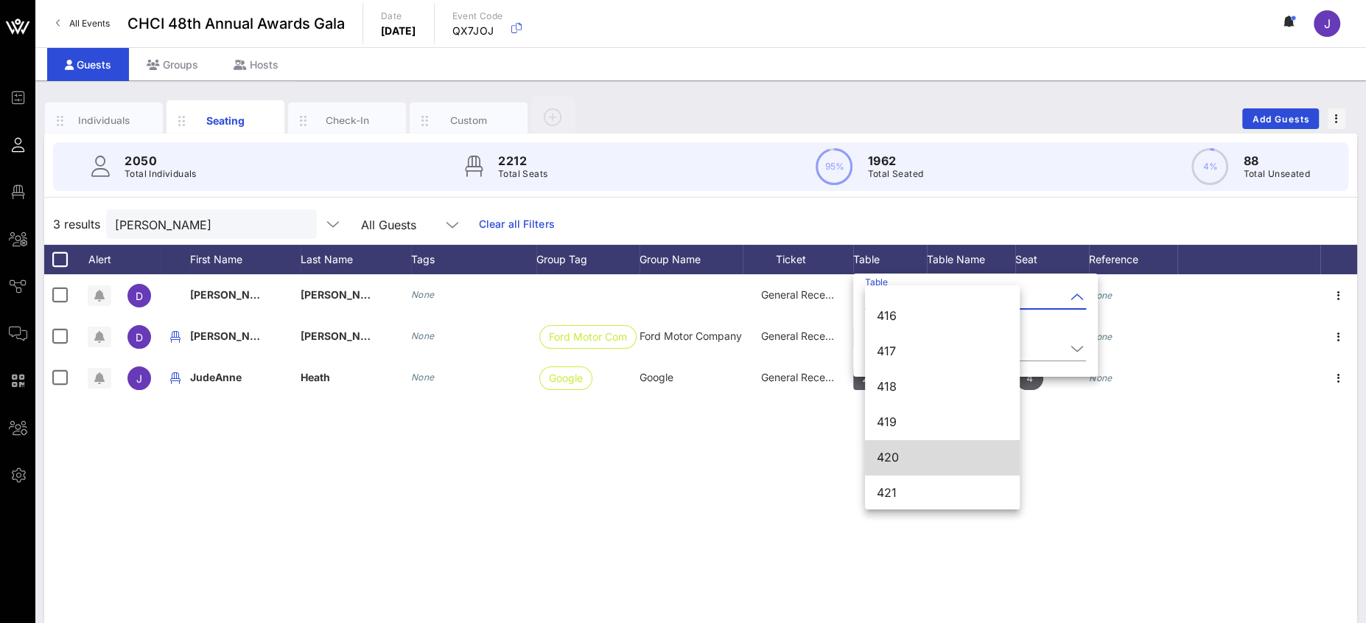
scroll to position [5016, 0]
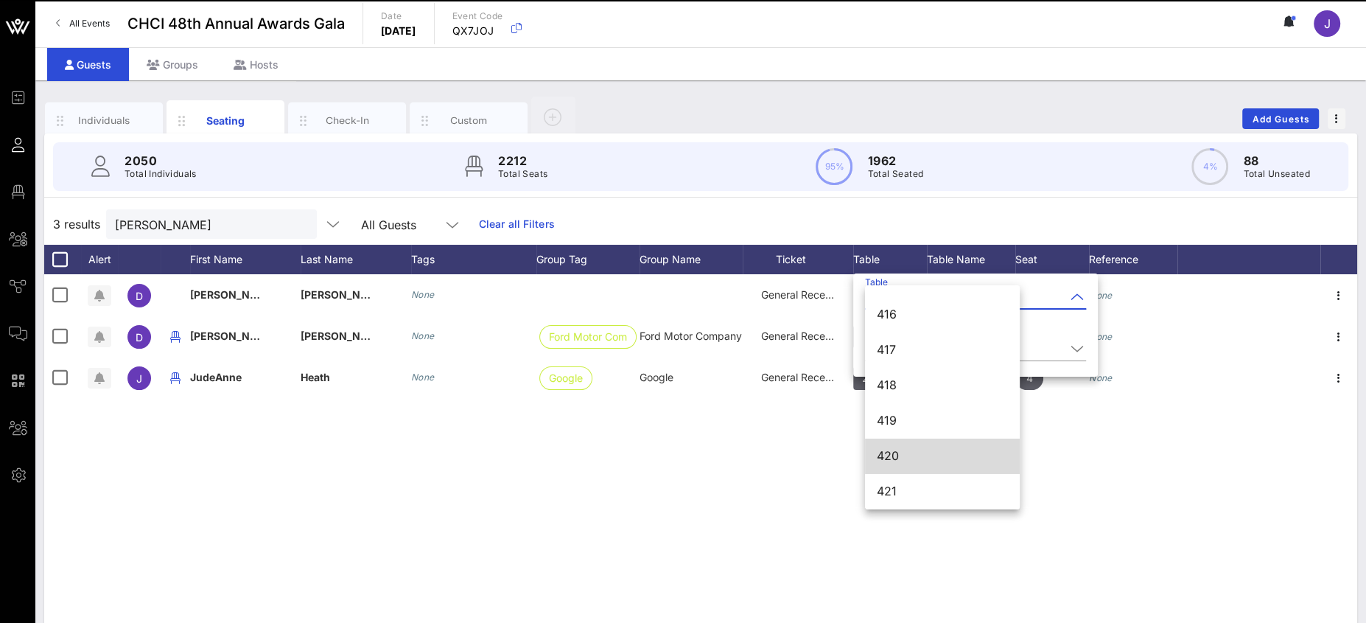
click at [924, 455] on div "420" at bounding box center [942, 456] width 131 height 14
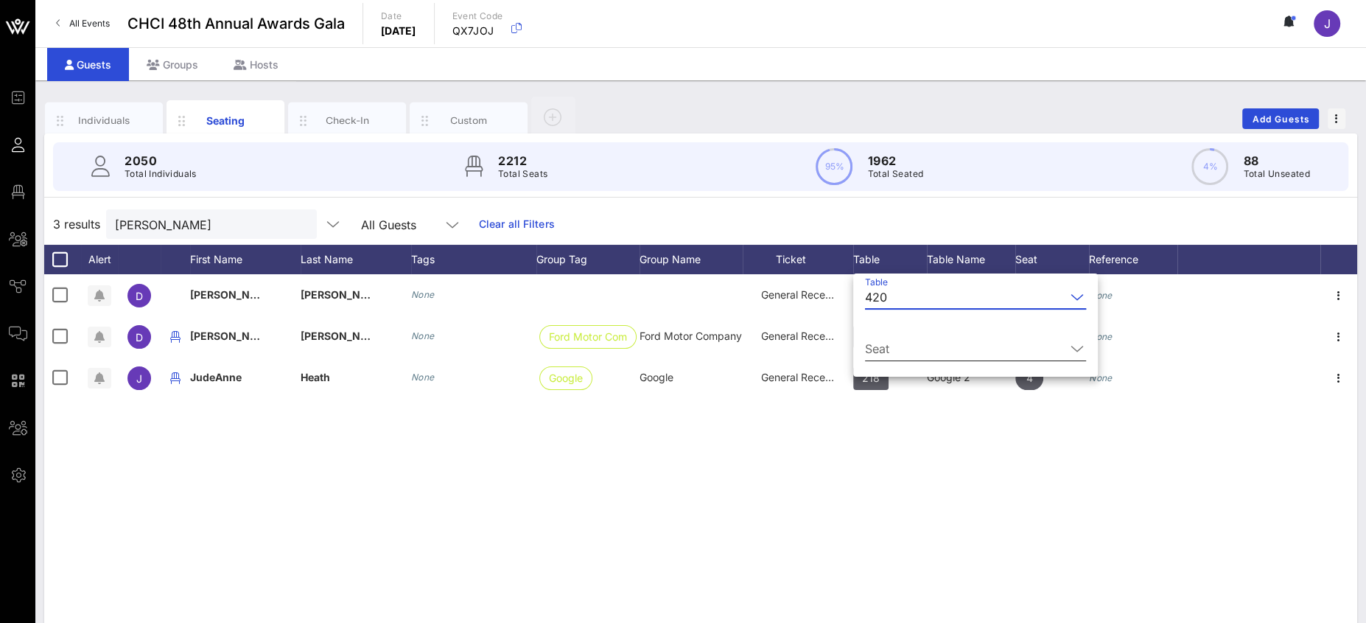
click at [891, 346] on input "Seat" at bounding box center [965, 349] width 200 height 24
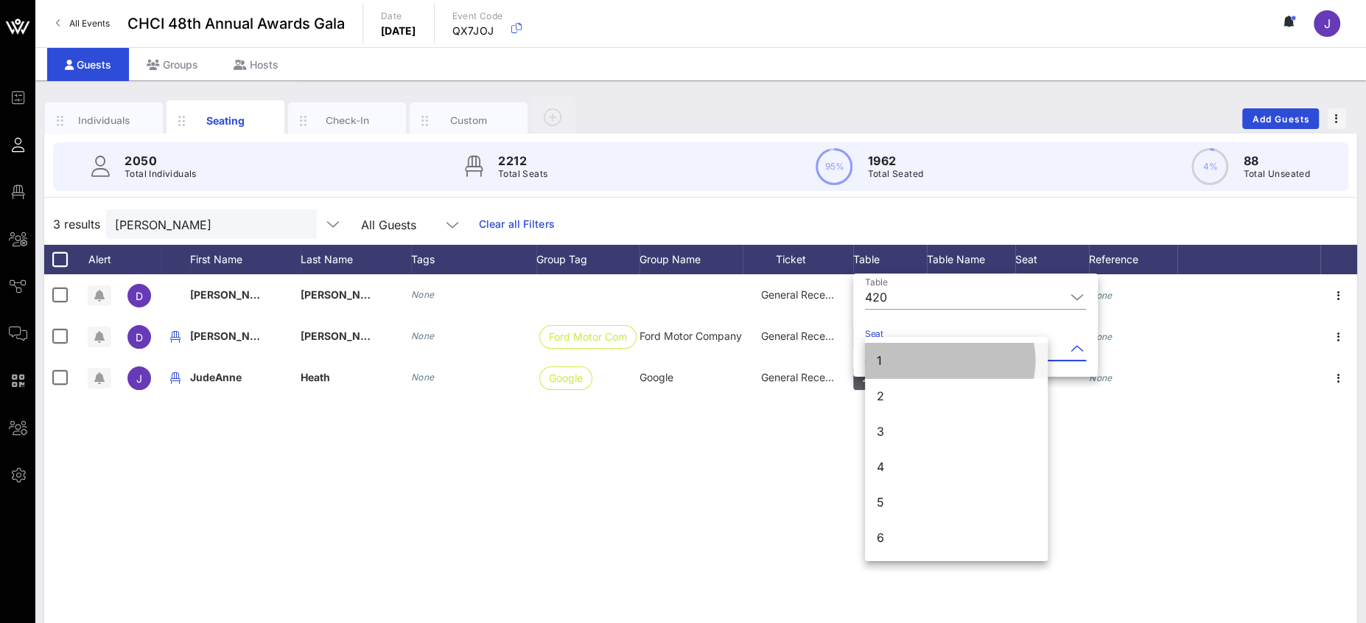
click at [925, 365] on div "1" at bounding box center [956, 360] width 183 height 35
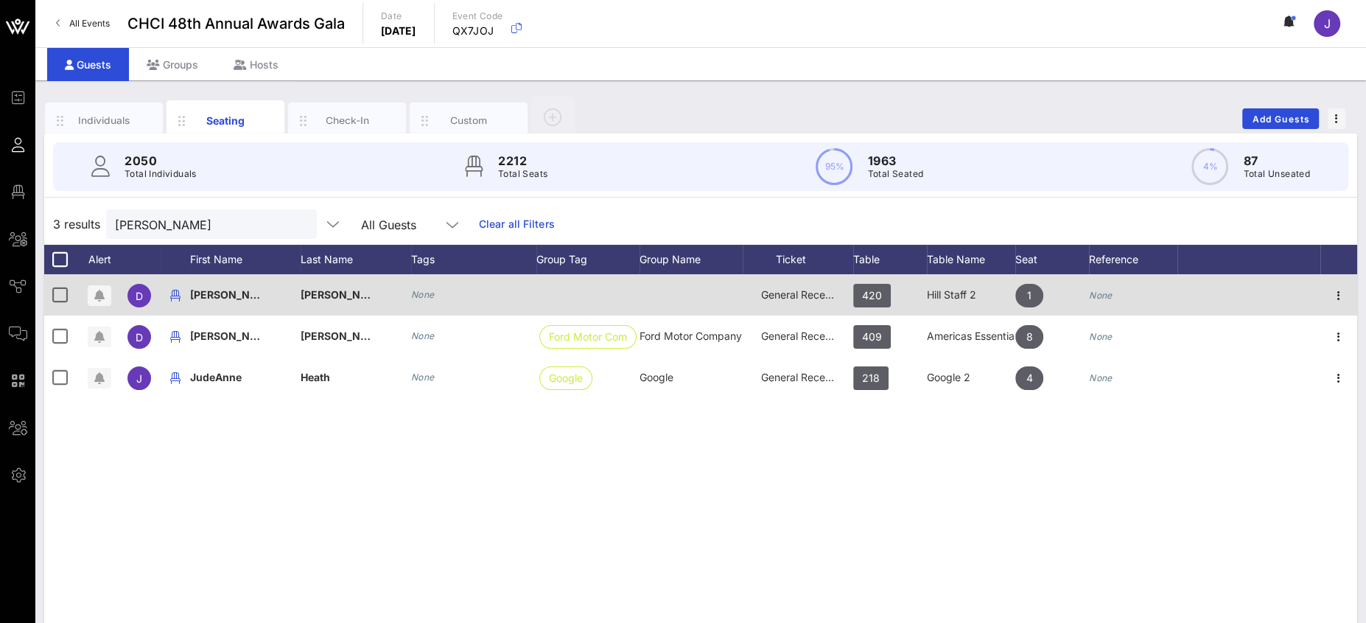
click at [891, 304] on div "420" at bounding box center [890, 303] width 74 height 58
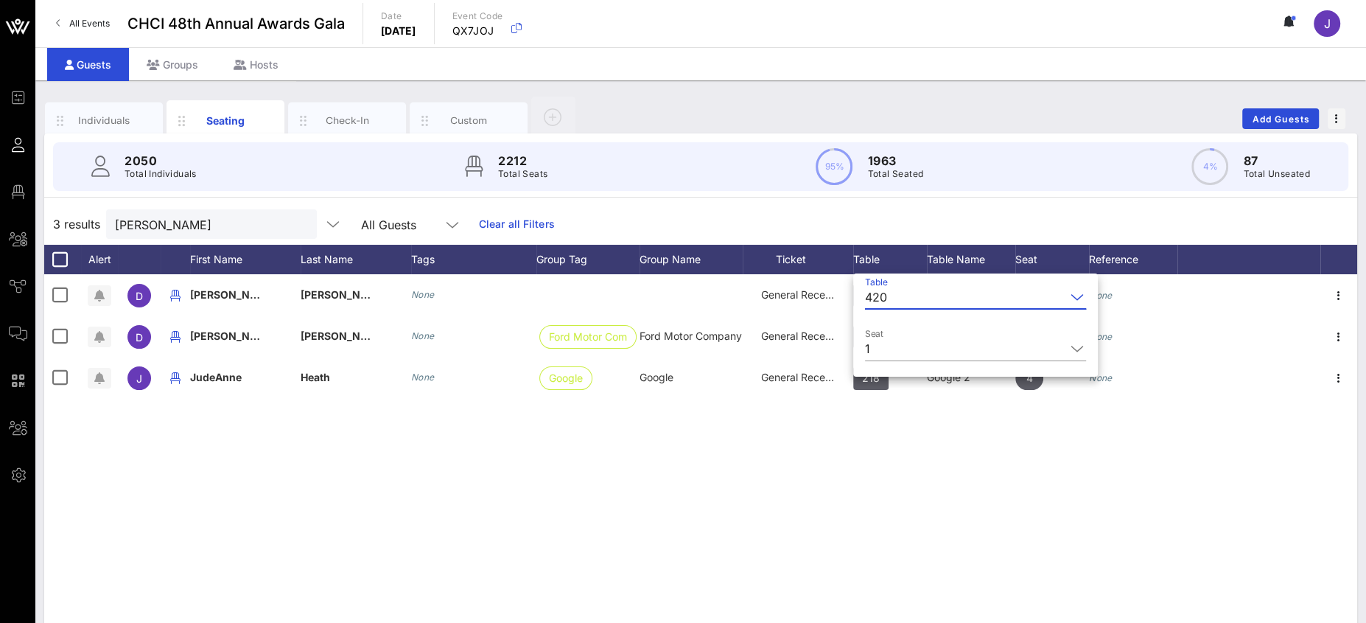
click at [891, 304] on div "420" at bounding box center [965, 297] width 200 height 24
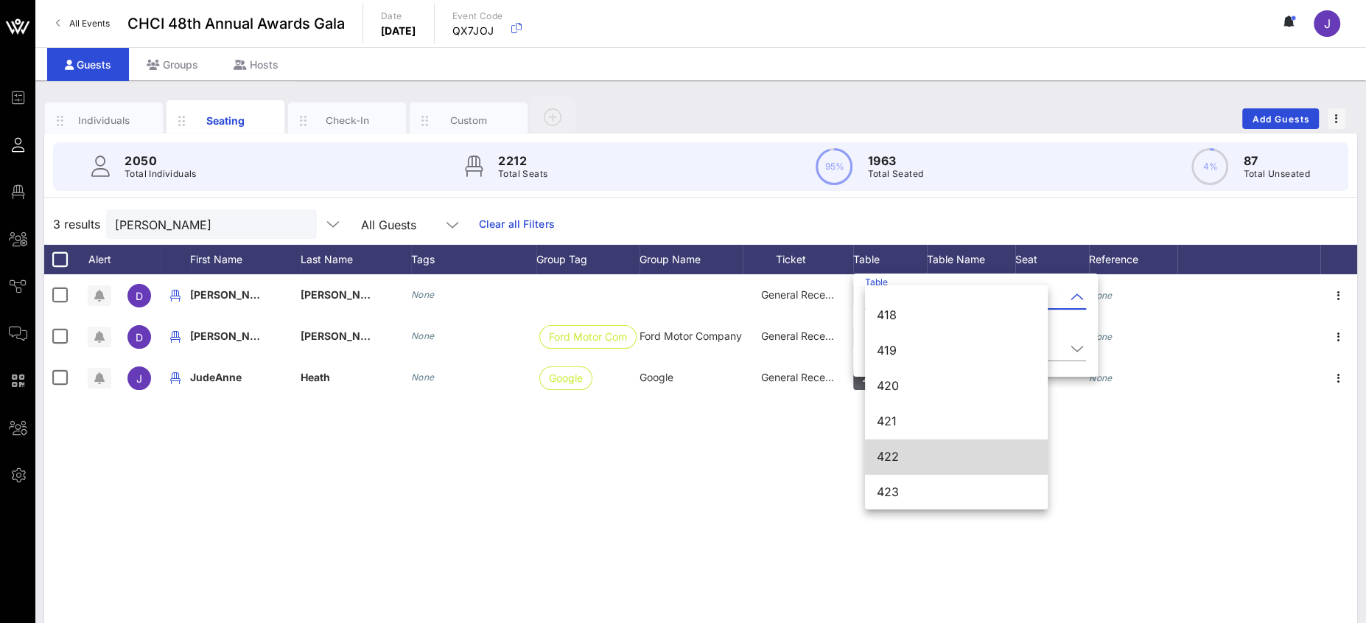
scroll to position [5086, 0]
click at [901, 427] on div "421" at bounding box center [956, 421] width 159 height 14
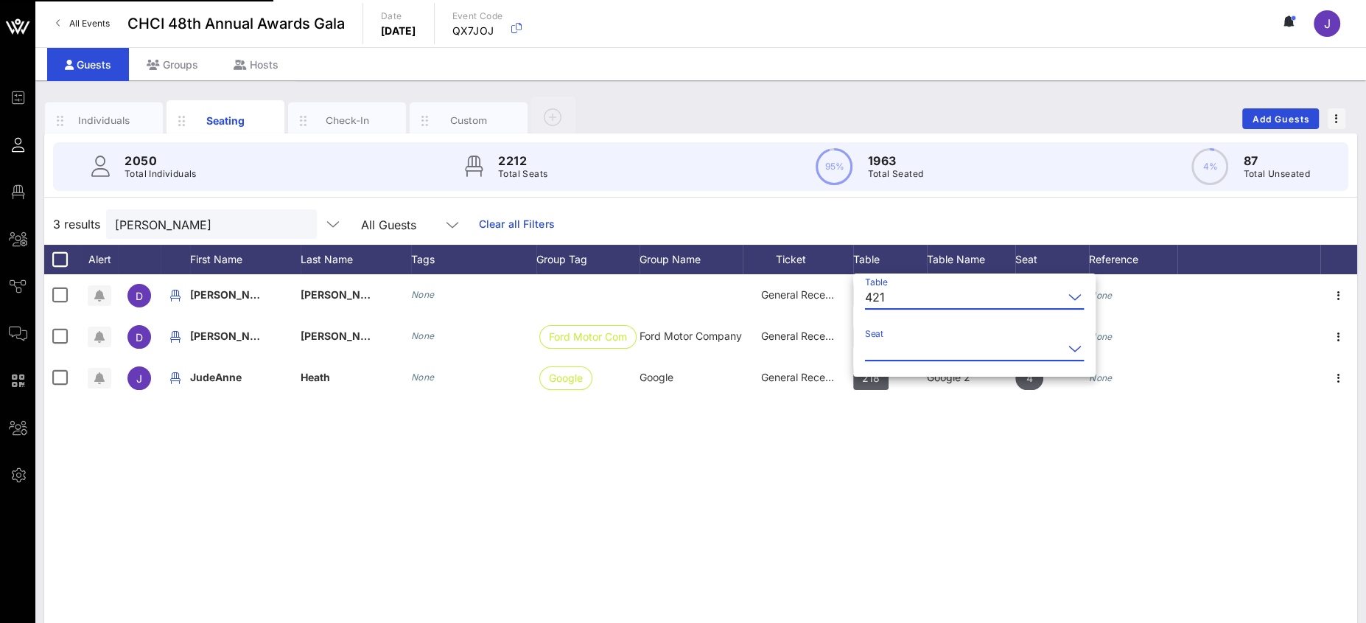
click at [884, 360] on input "Seat" at bounding box center [964, 349] width 198 height 24
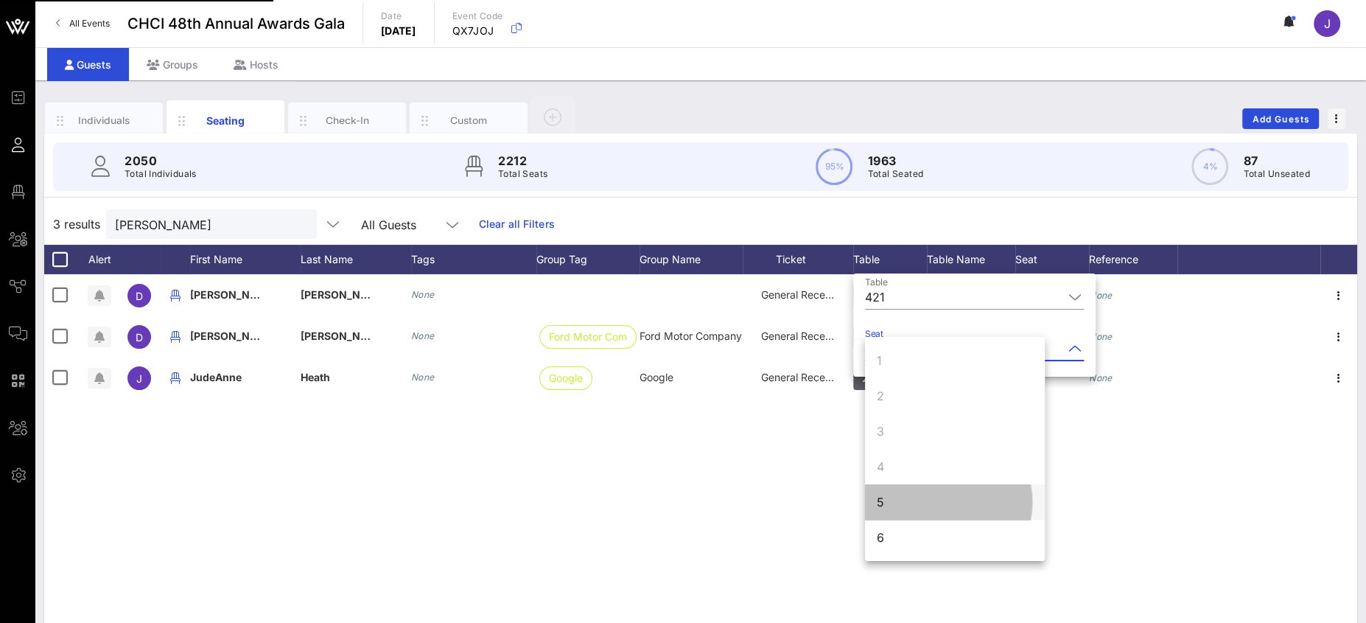
click at [908, 485] on div "5" at bounding box center [955, 501] width 180 height 35
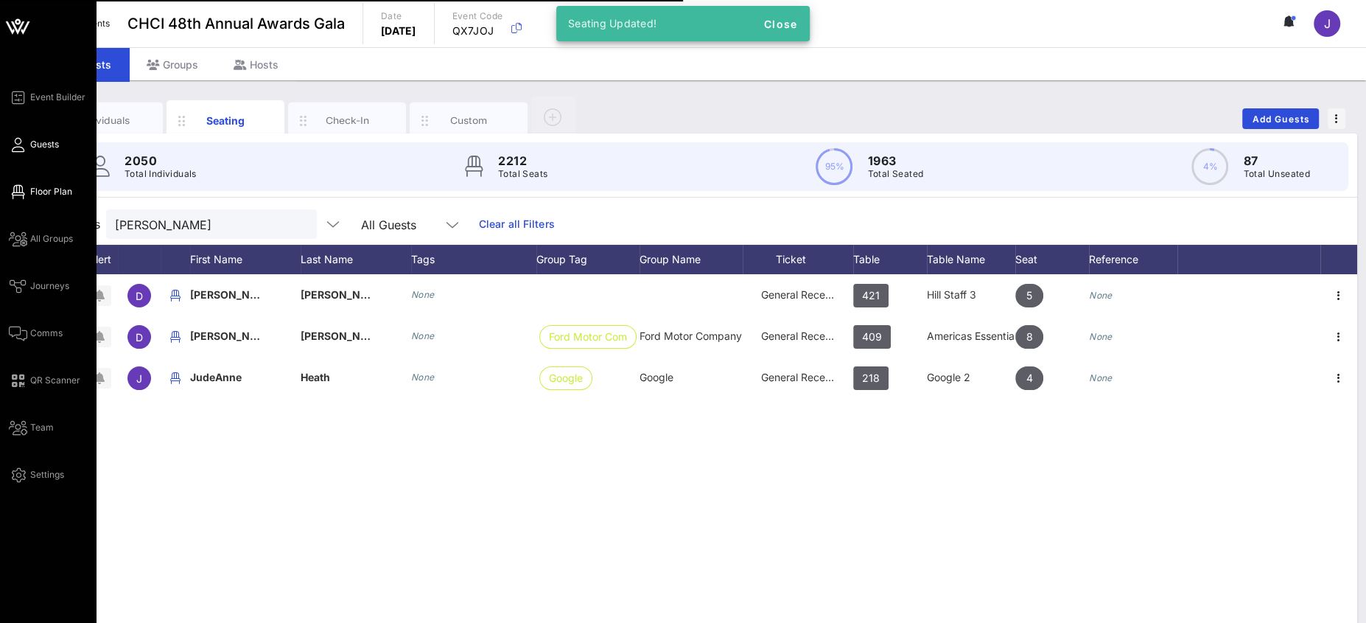
click at [23, 183] on link "Floor Plan" at bounding box center [40, 192] width 63 height 18
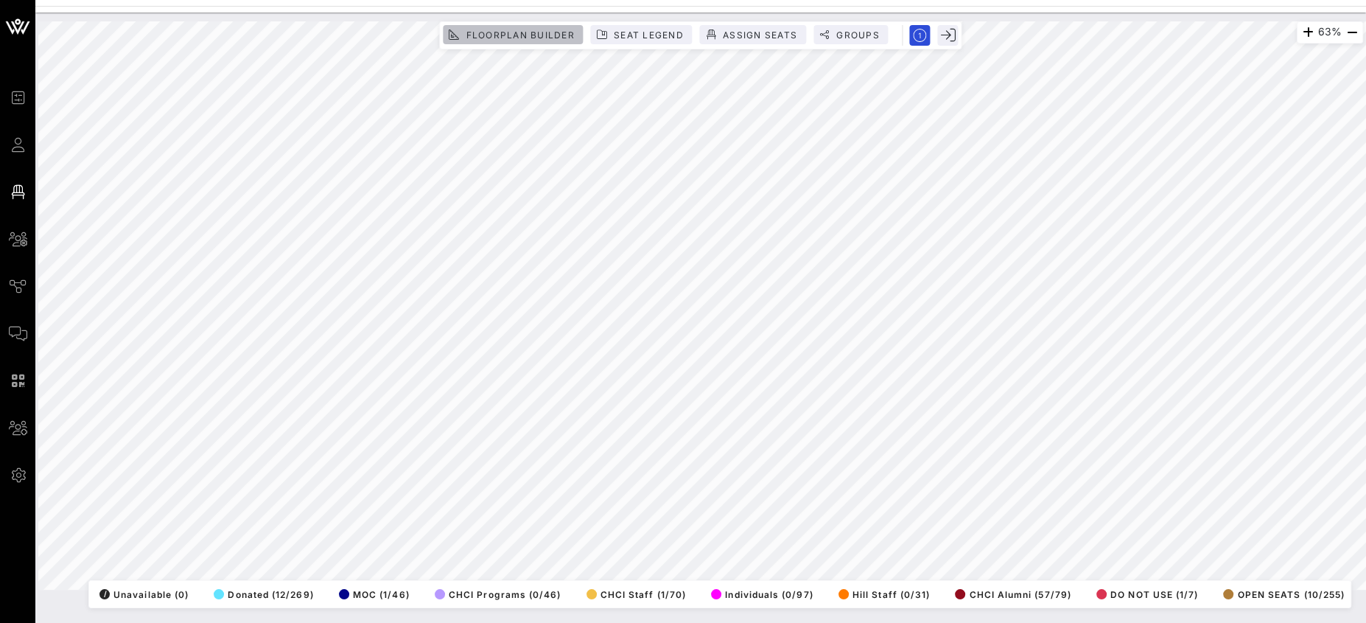
click at [541, 33] on span "Floorplan Builder" at bounding box center [519, 34] width 109 height 11
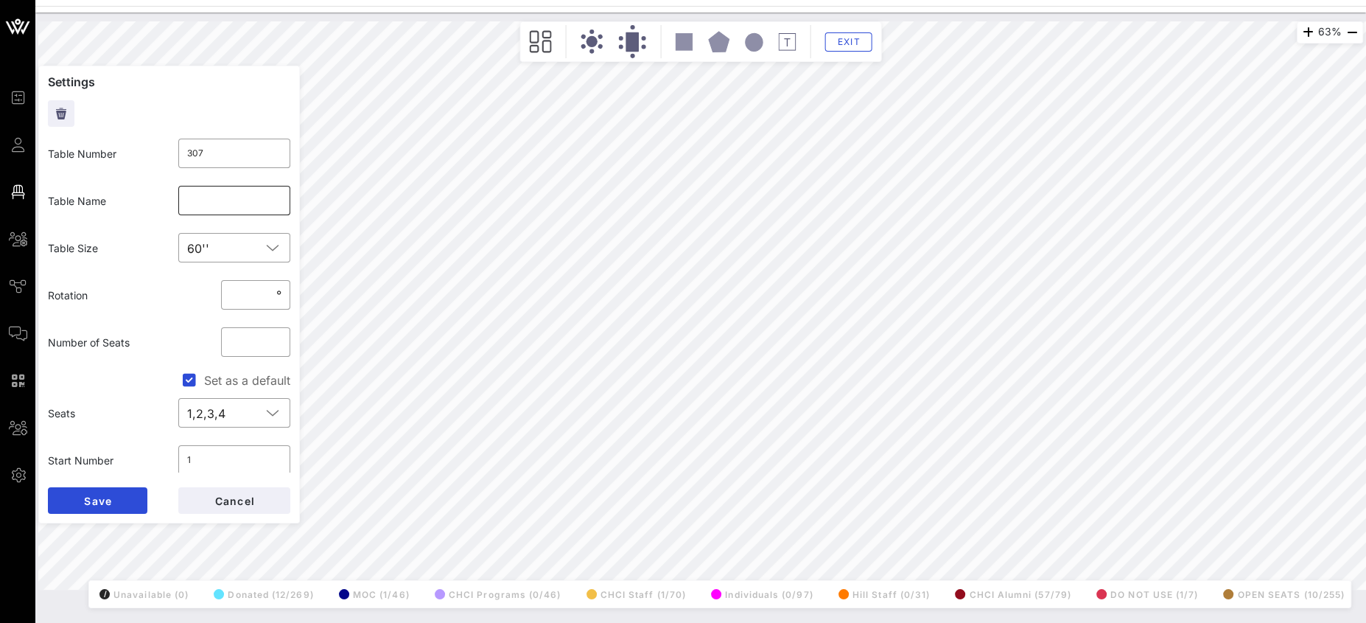
click at [208, 192] on input "text" at bounding box center [234, 201] width 95 height 24
type input "S"
type input "EM/JLV HOLD"
click at [112, 516] on form "Settings Table Number ​ 307 Table Name ​ EM/JLV HOLD Table Size ​ 60'' Rotation…" at bounding box center [169, 295] width 262 height 458
click at [113, 501] on button "Save" at bounding box center [97, 500] width 99 height 27
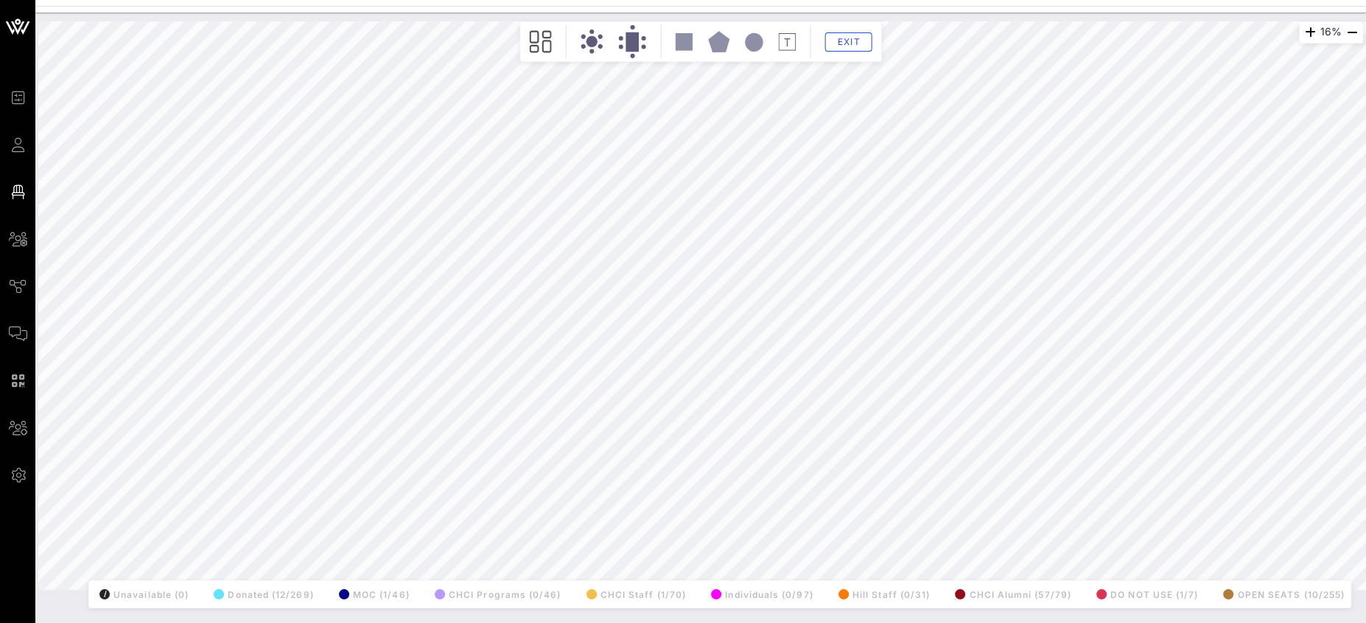
click at [433, 0] on html "Event Builder Guests Floor Plan All Groups Journeys Comms QR Scanner Team Setti…" at bounding box center [683, 311] width 1366 height 623
click at [622, 0] on html "Event Builder Guests Floor Plan All Groups Journeys Comms QR Scanner Team Setti…" at bounding box center [683, 311] width 1366 height 623
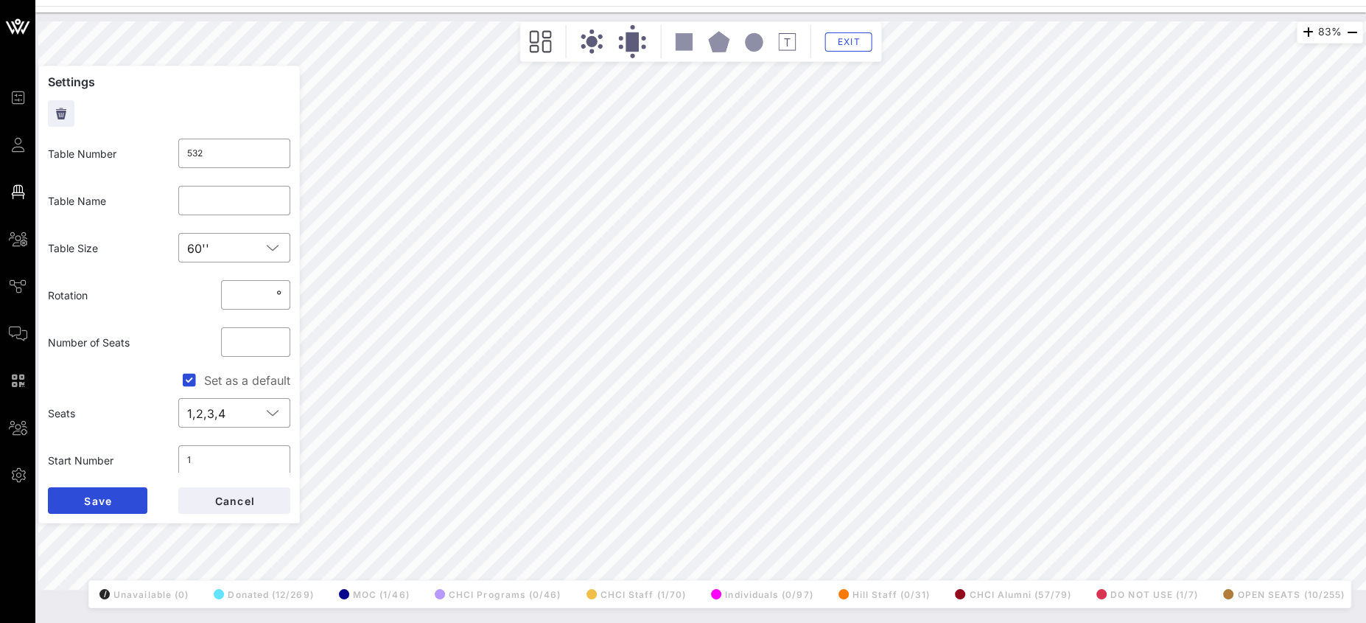
click at [150, 494] on div "83% Floorplan Builder Seat Legend Assign Seats Groups Exit Settings Table Numbe…" at bounding box center [700, 305] width 1325 height 568
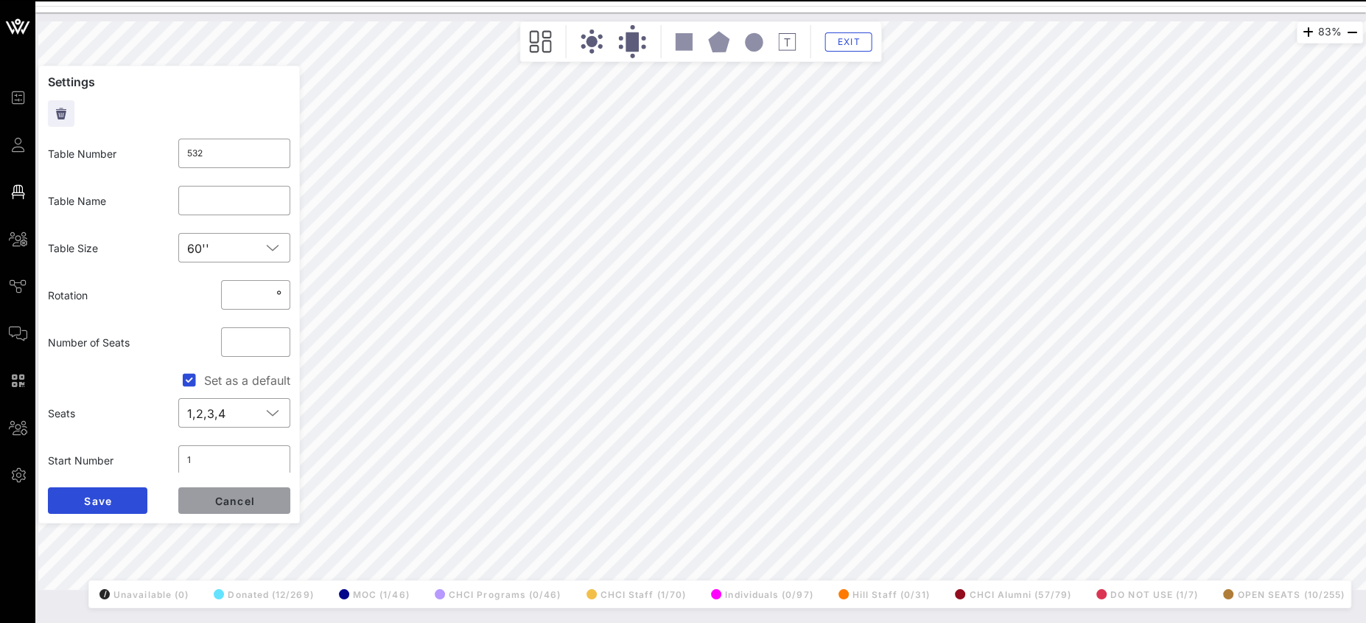
click at [222, 502] on span "Cancel" at bounding box center [234, 500] width 41 height 13
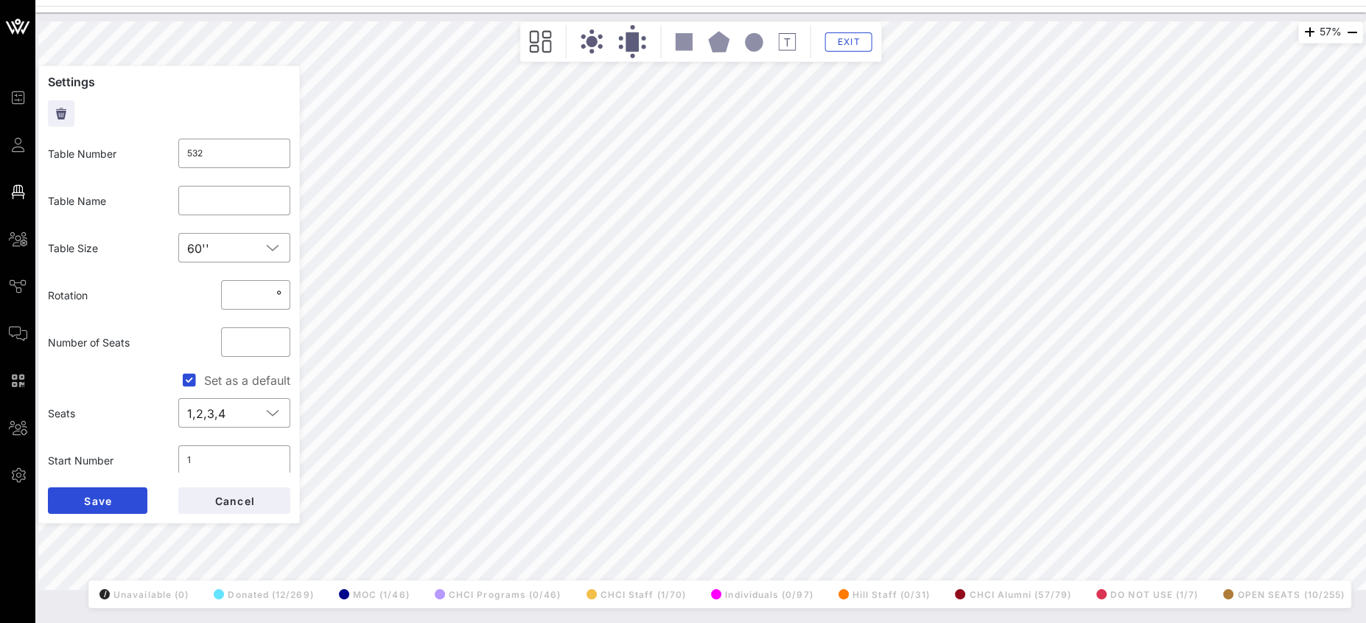
type input "619"
type input "CHCI Staff 1"
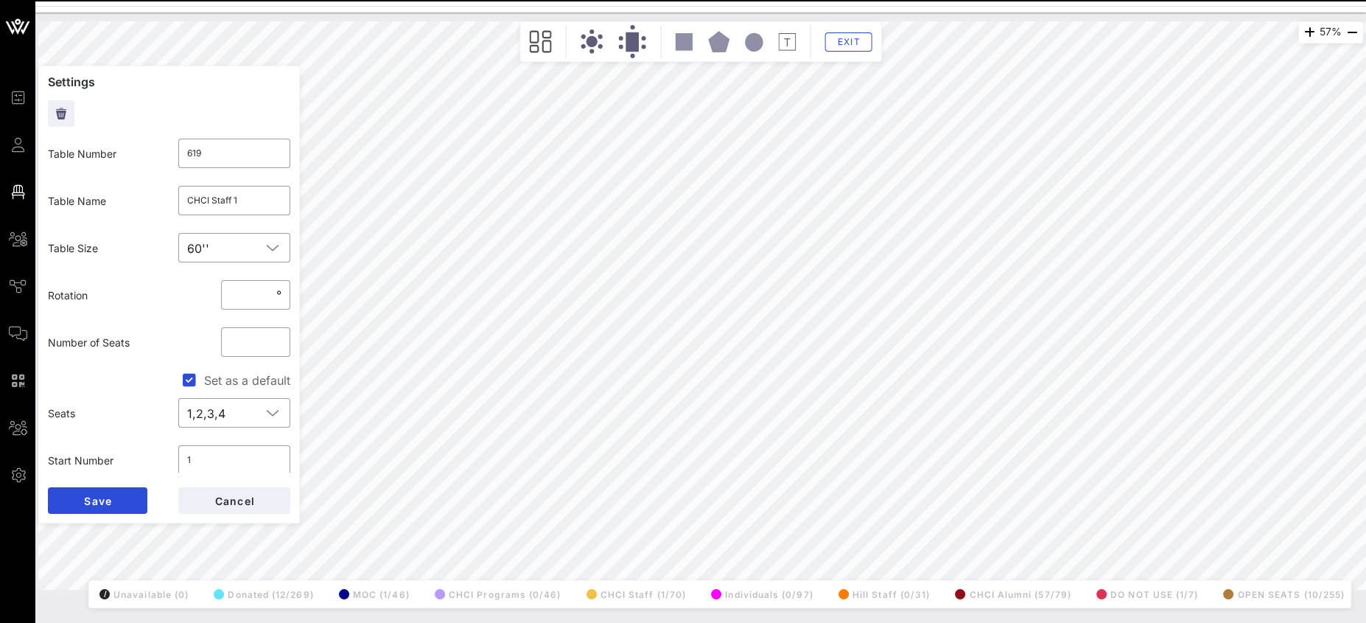
type input "533"
type input "620"
type input "CHCI Staff 2"
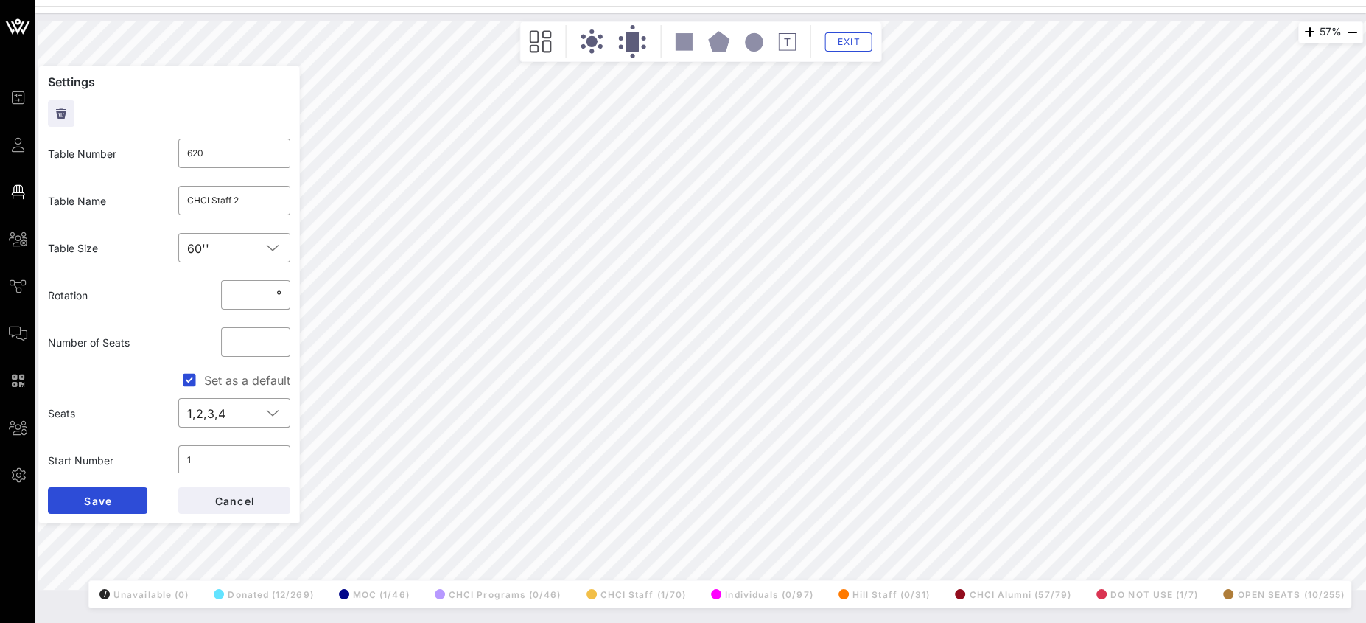
type input "533"
type input "621"
type input "CHCI Staff 3"
type input "534"
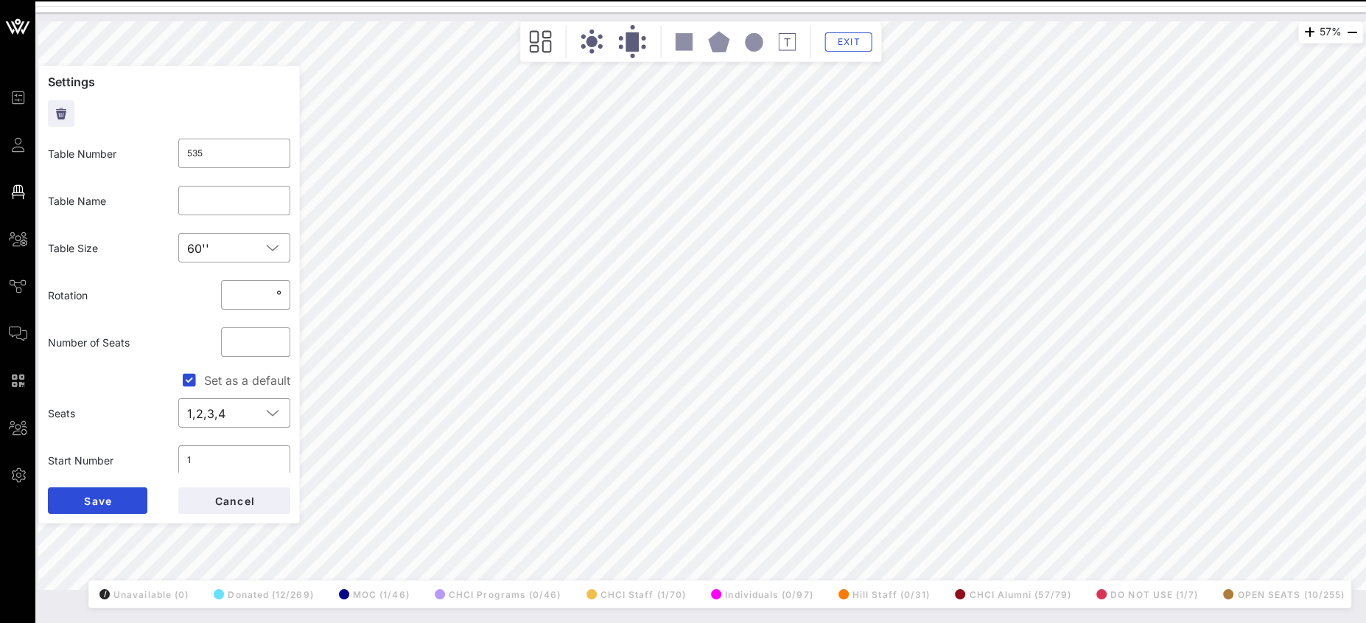
type input "623"
type input "CHCI Staff 7"
type input "535"
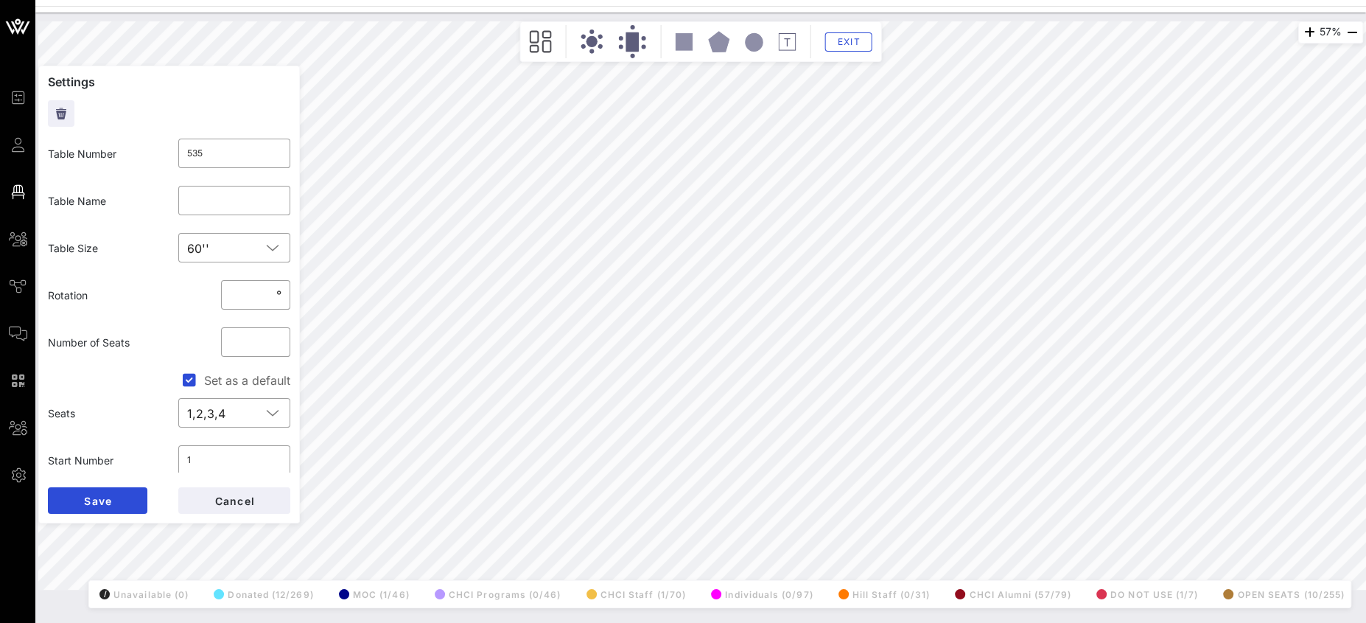
type input "622"
type input "CHCI Staff 4"
type input "535"
type input "624"
type input "CHCI Staff 6"
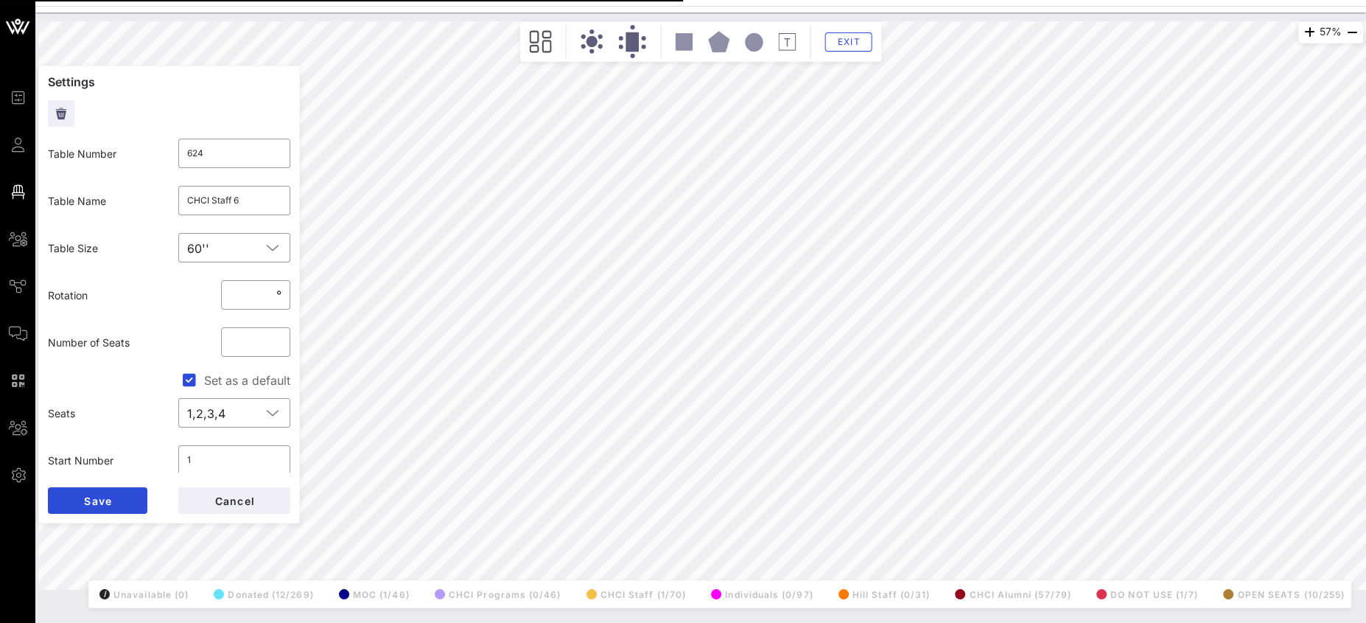
type input "537"
type input "Individual Tickets 4"
type input "623"
type input "CHCI Staff 7"
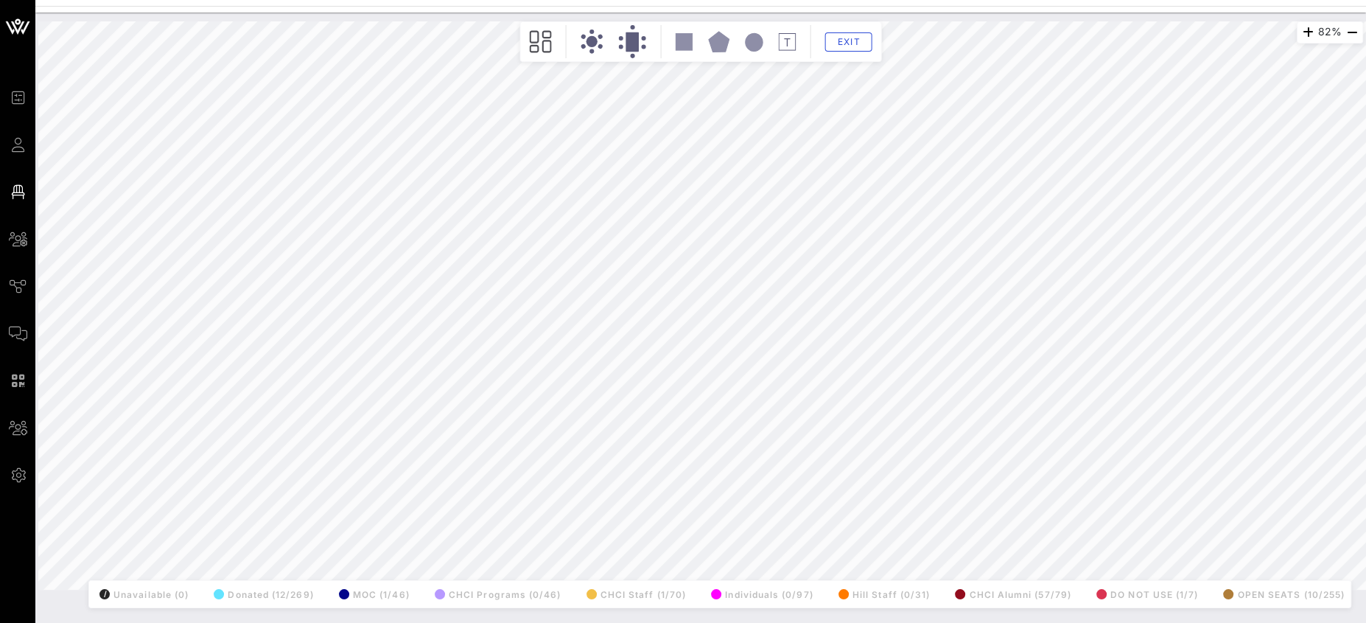
click at [194, 444] on div "82% Floorplan Builder Seat Legend Assign Seats Groups Exit All Reserved Shared …" at bounding box center [700, 305] width 1325 height 568
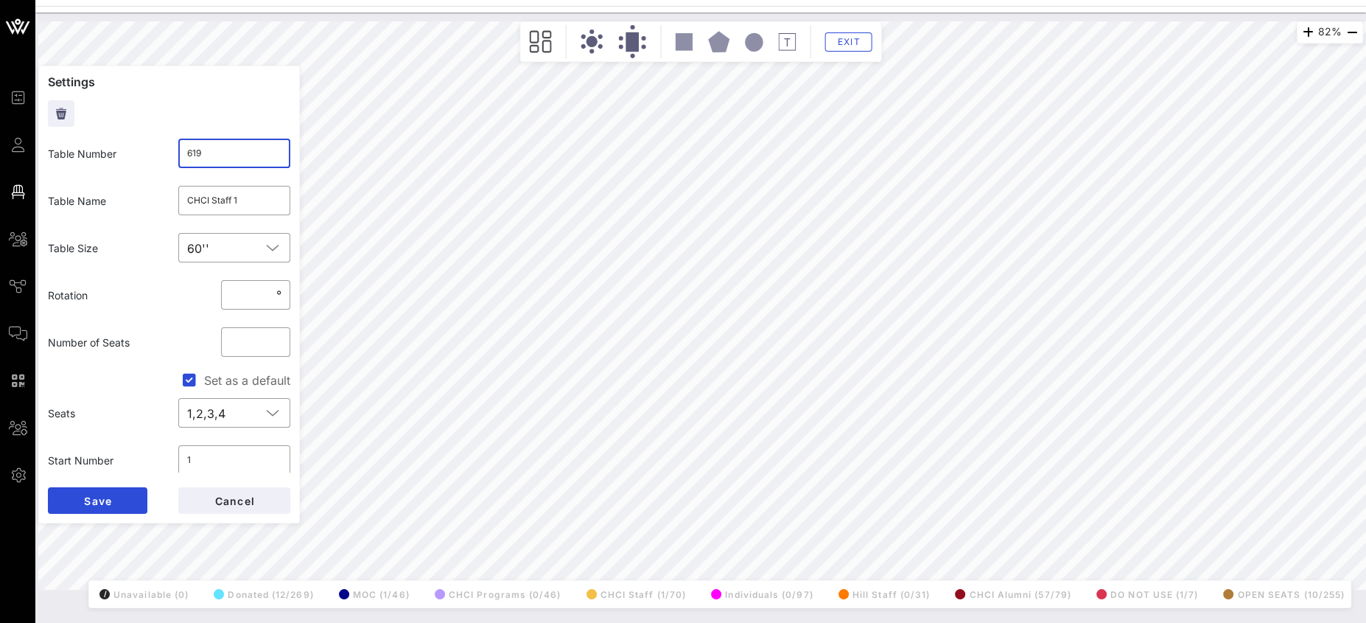
drag, startPoint x: 187, startPoint y: 152, endPoint x: 164, endPoint y: 148, distance: 23.9
click at [178, 150] on div "​ 619" at bounding box center [234, 153] width 113 height 29
type input "5322"
click at [102, 502] on span "Save" at bounding box center [97, 500] width 29 height 13
drag, startPoint x: 220, startPoint y: 156, endPoint x: 142, endPoint y: 155, distance: 77.4
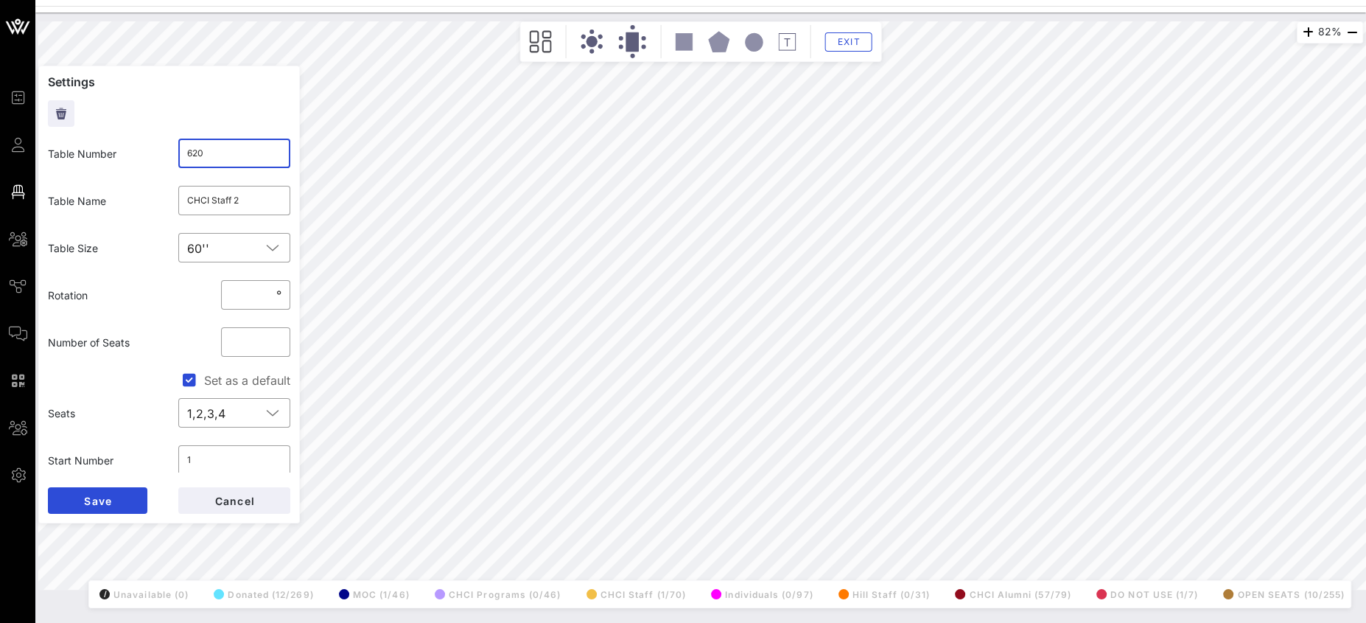
click at [142, 155] on div "Table Number ​ 620" at bounding box center [169, 153] width 260 height 47
type input "5333"
click at [119, 494] on button "Save" at bounding box center [97, 500] width 99 height 27
drag, startPoint x: 208, startPoint y: 159, endPoint x: 152, endPoint y: 147, distance: 57.2
click at [152, 147] on div "Table Number ​ 621" at bounding box center [169, 153] width 260 height 47
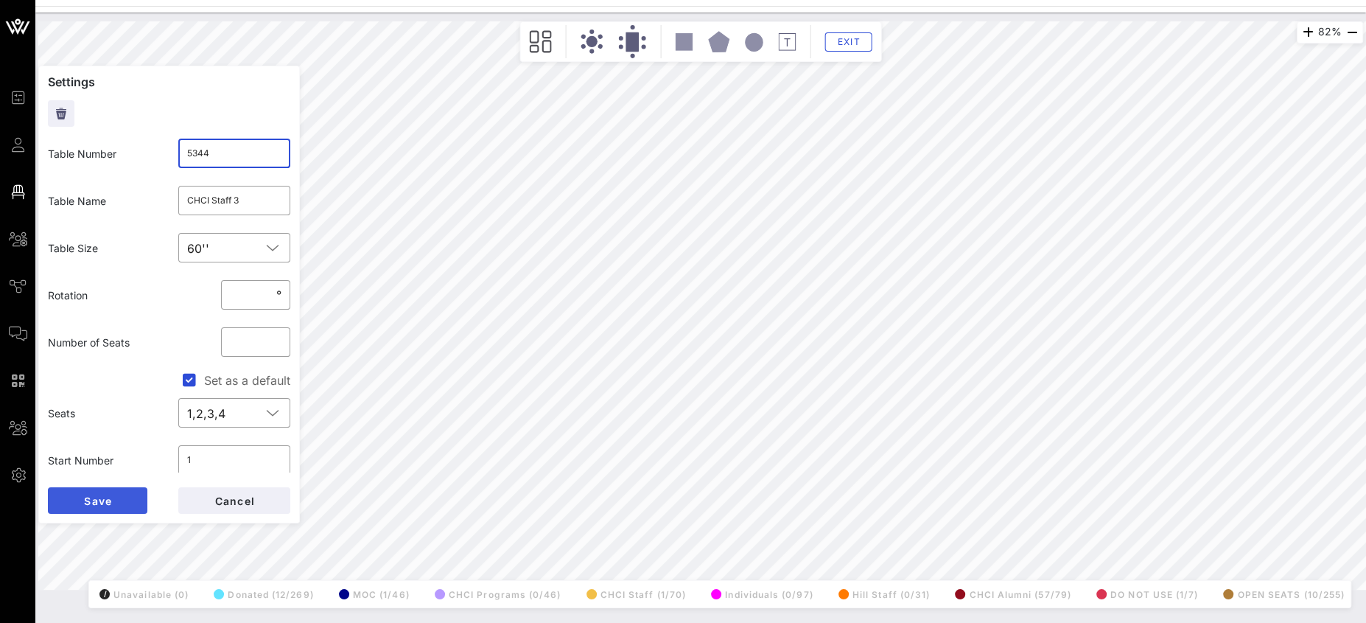
type input "5344"
click at [103, 494] on span "Save" at bounding box center [97, 500] width 29 height 13
drag, startPoint x: 198, startPoint y: 150, endPoint x: 134, endPoint y: 147, distance: 64.1
click at [152, 147] on div "Table Number ​ 622" at bounding box center [169, 153] width 260 height 47
type input "5355"
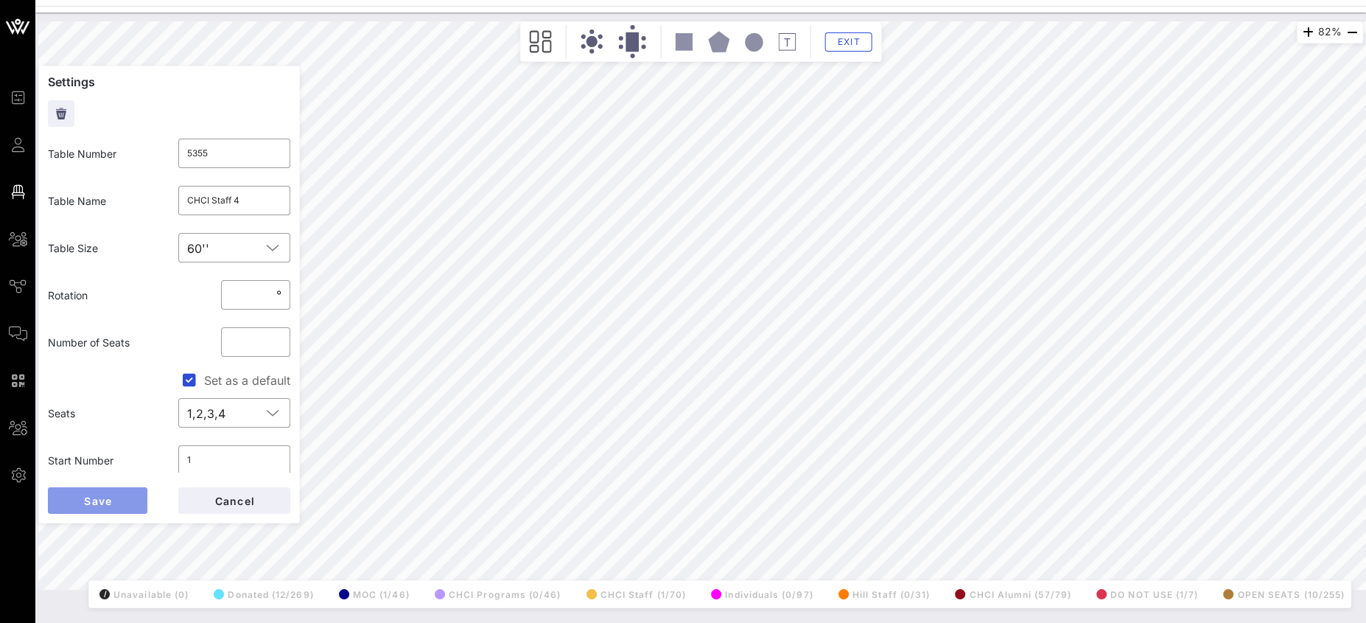
click at [124, 495] on button "Save" at bounding box center [97, 500] width 99 height 27
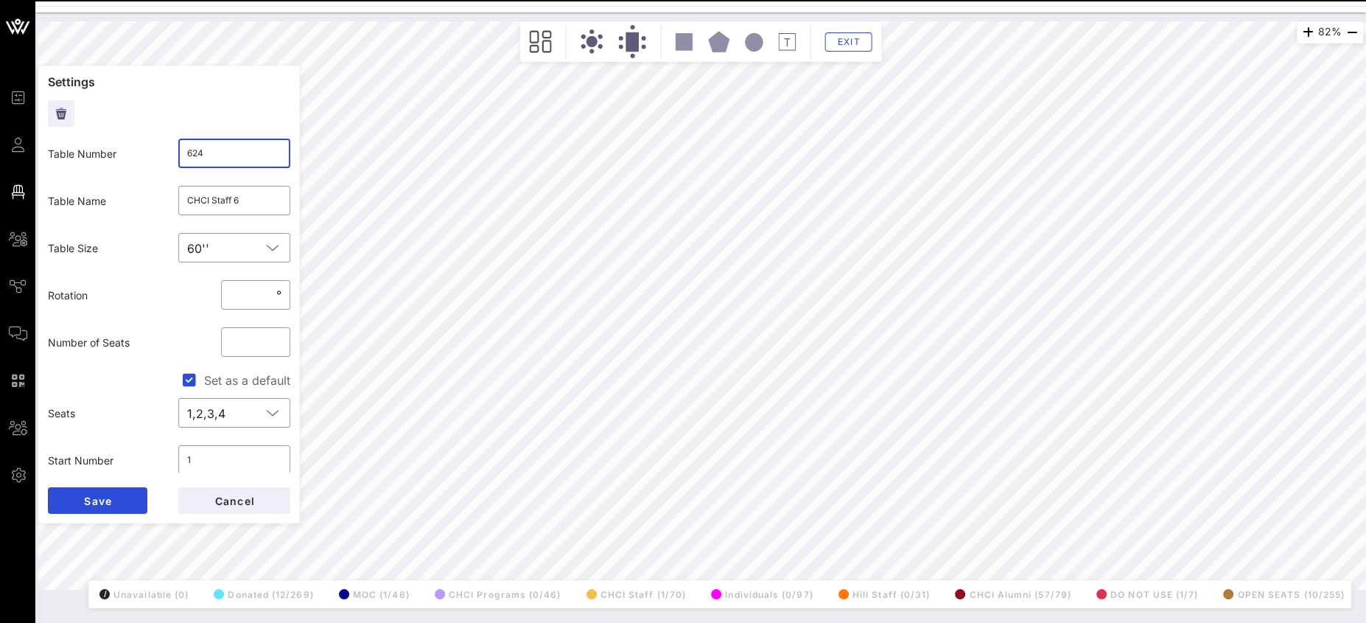
drag, startPoint x: 217, startPoint y: 153, endPoint x: 153, endPoint y: 147, distance: 64.4
click at [157, 147] on div "Table Number ​ 624" at bounding box center [169, 153] width 260 height 47
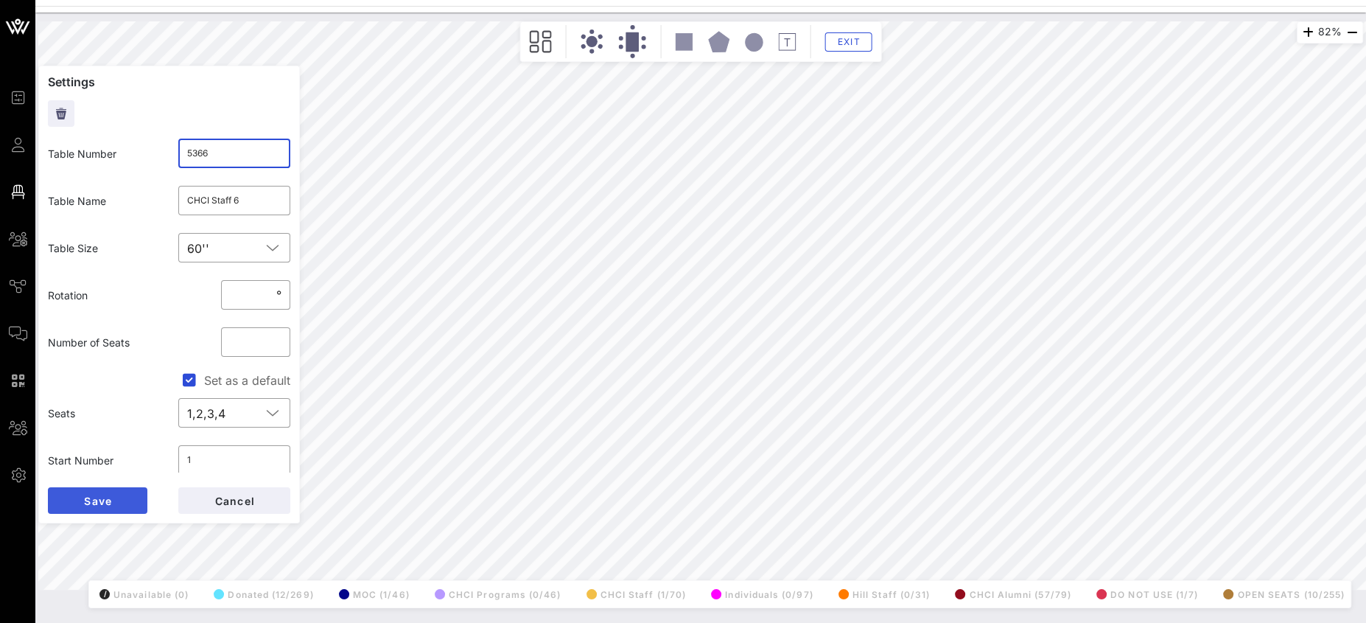
type input "5366"
click at [116, 504] on button "Save" at bounding box center [97, 500] width 99 height 27
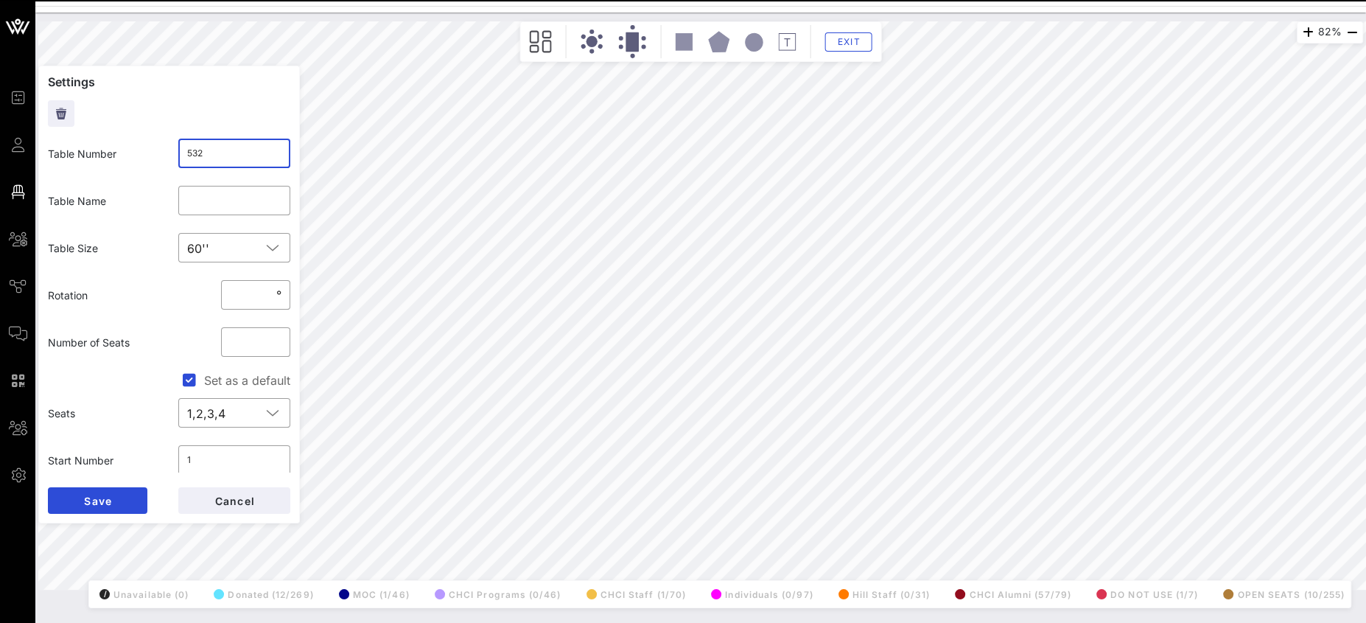
click at [151, 149] on div "Table Number ​ 532" at bounding box center [169, 153] width 260 height 47
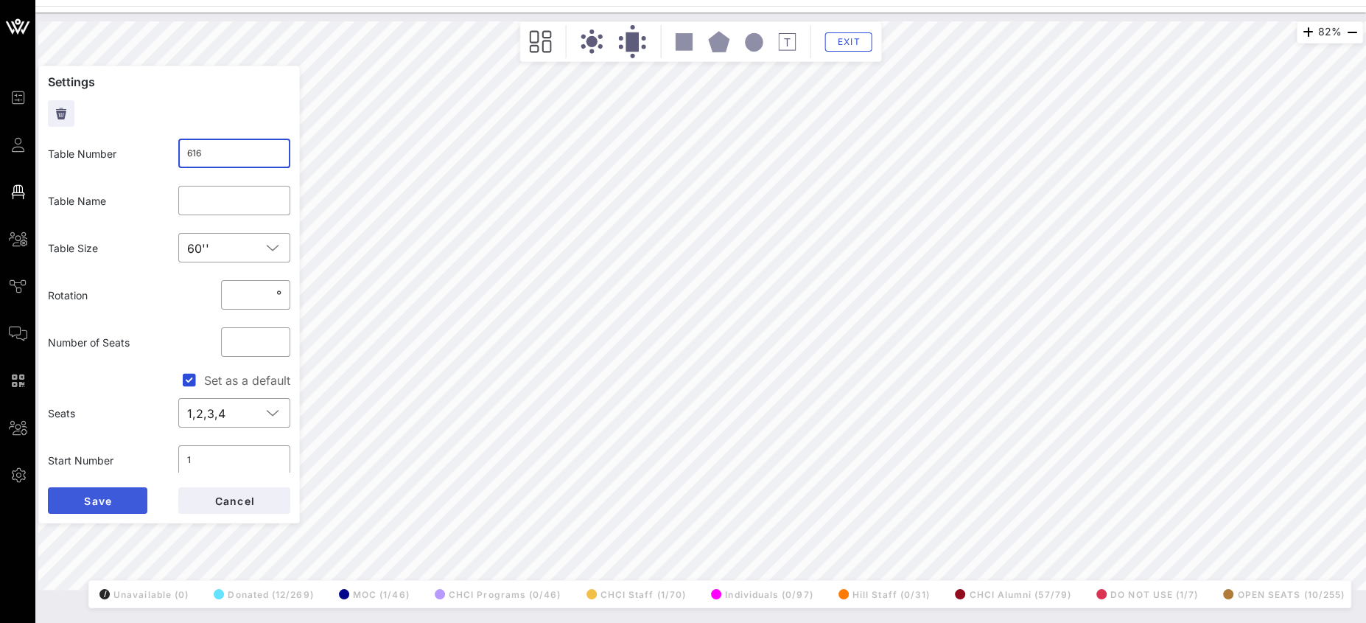
type input "616"
click at [127, 499] on button "Save" at bounding box center [97, 500] width 99 height 27
drag, startPoint x: 201, startPoint y: 154, endPoint x: 177, endPoint y: 151, distance: 24.5
click at [180, 152] on div "​ 532" at bounding box center [234, 153] width 113 height 29
drag, startPoint x: 213, startPoint y: 148, endPoint x: 158, endPoint y: 144, distance: 55.4
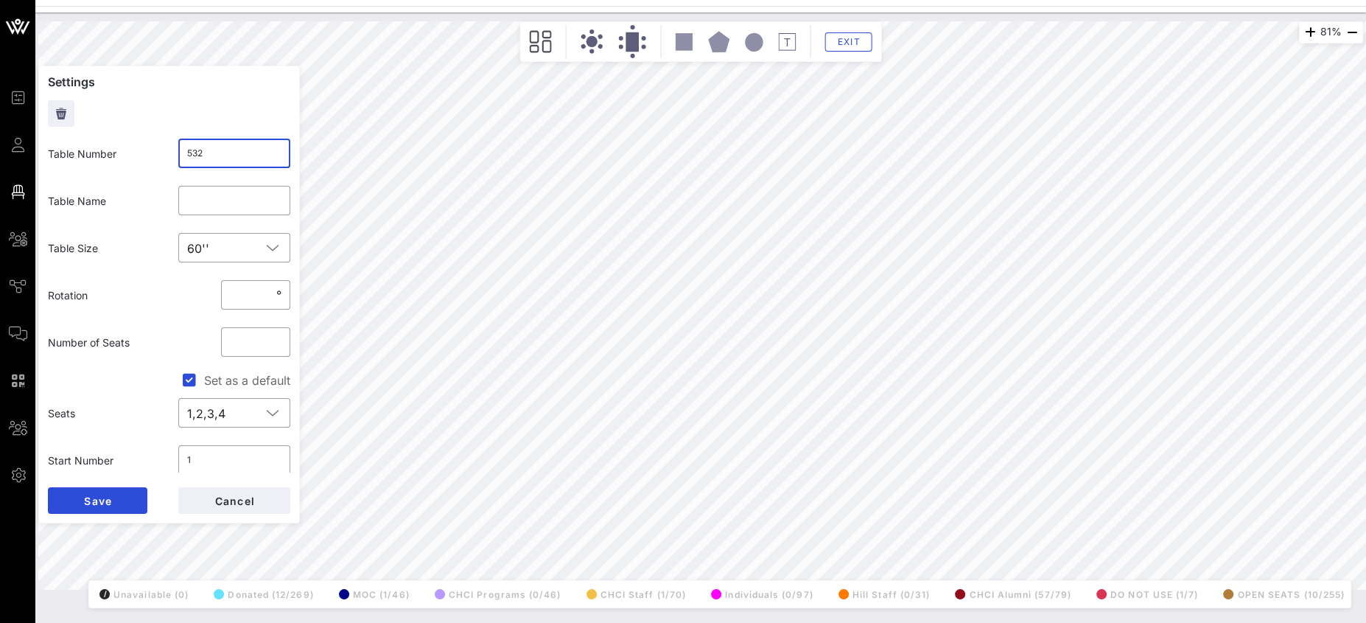
click at [158, 144] on div "Table Number ​ 532" at bounding box center [169, 153] width 260 height 47
type input "619"
click at [120, 494] on button "Save" at bounding box center [97, 500] width 99 height 27
click at [192, 144] on input "533" at bounding box center [234, 153] width 95 height 24
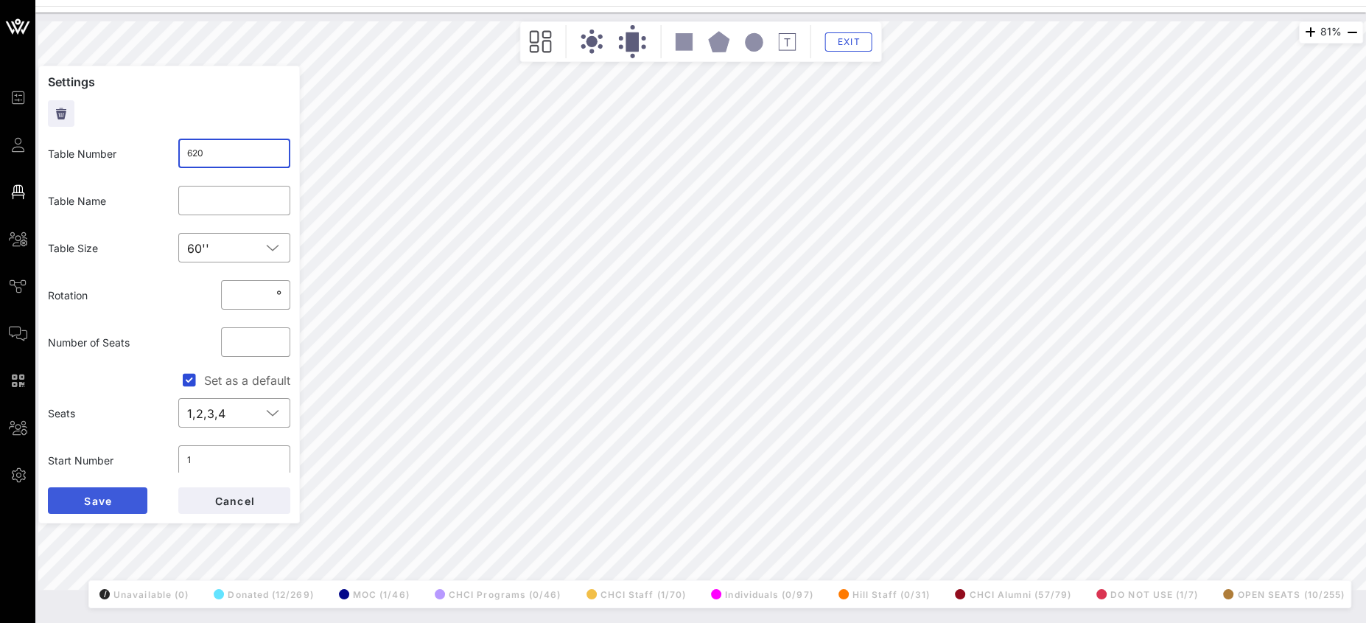
type input "620"
click at [107, 496] on span "Save" at bounding box center [97, 500] width 29 height 13
drag, startPoint x: 200, startPoint y: 155, endPoint x: 149, endPoint y: 152, distance: 51.0
click at [153, 152] on div "Table Number ​ 534" at bounding box center [169, 153] width 260 height 47
type input "621"
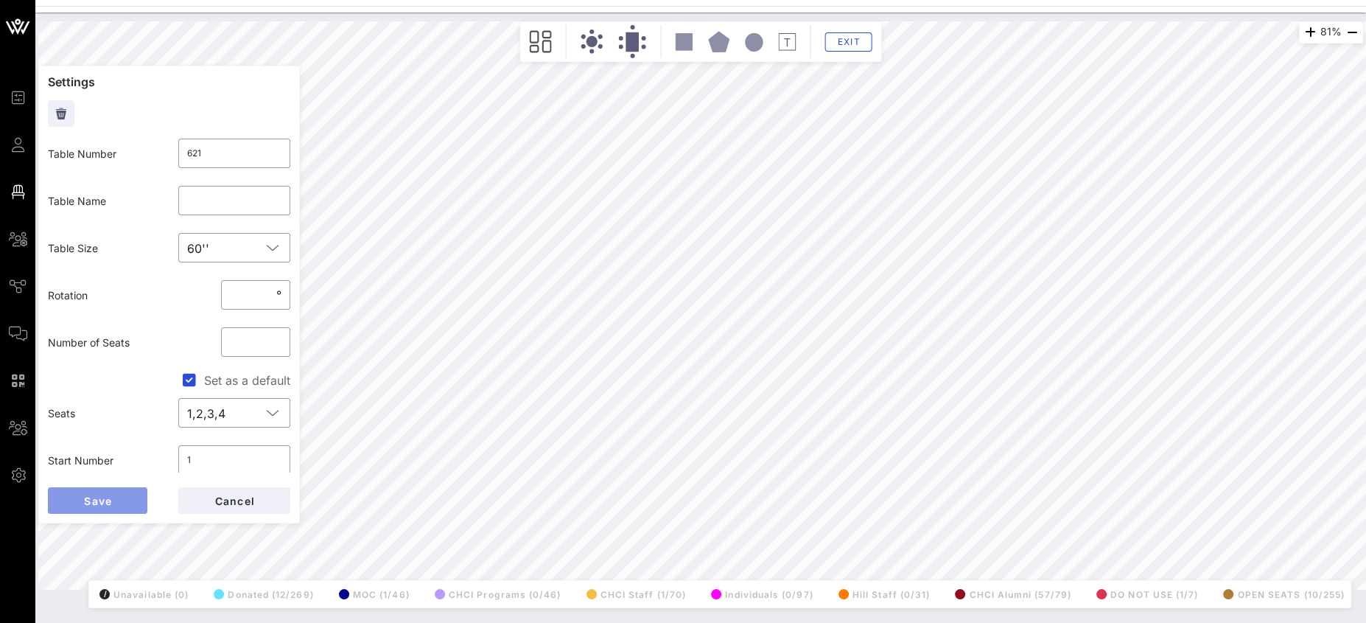
click at [119, 494] on button "Save" at bounding box center [97, 500] width 99 height 27
drag, startPoint x: 233, startPoint y: 151, endPoint x: 139, endPoint y: 147, distance: 93.7
click at [142, 147] on div "Table Number ​ 535" at bounding box center [169, 153] width 260 height 47
type input "622"
click at [134, 500] on button "Save" at bounding box center [97, 500] width 99 height 27
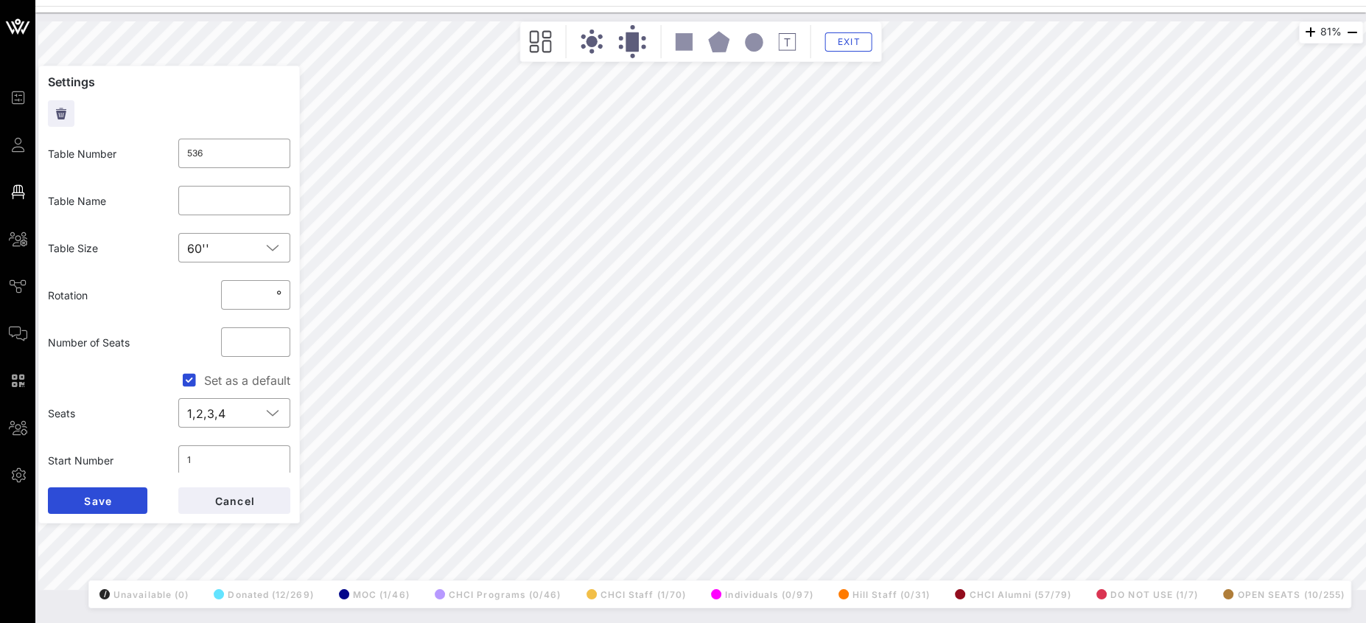
drag, startPoint x: 210, startPoint y: 154, endPoint x: 140, endPoint y: 147, distance: 70.3
click at [141, 147] on div "Table Number ​ 536" at bounding box center [169, 153] width 260 height 47
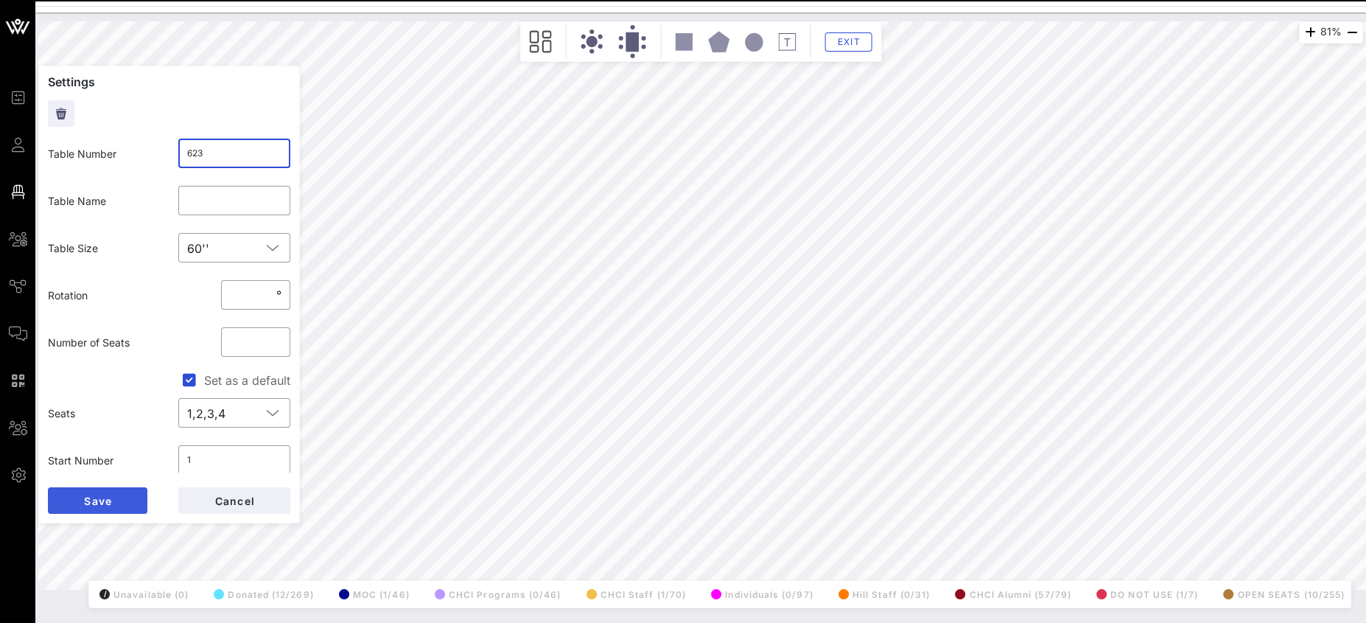
type input "623"
click at [125, 494] on button "Save" at bounding box center [97, 500] width 99 height 27
type input "623"
type input "CHCI Staff 7"
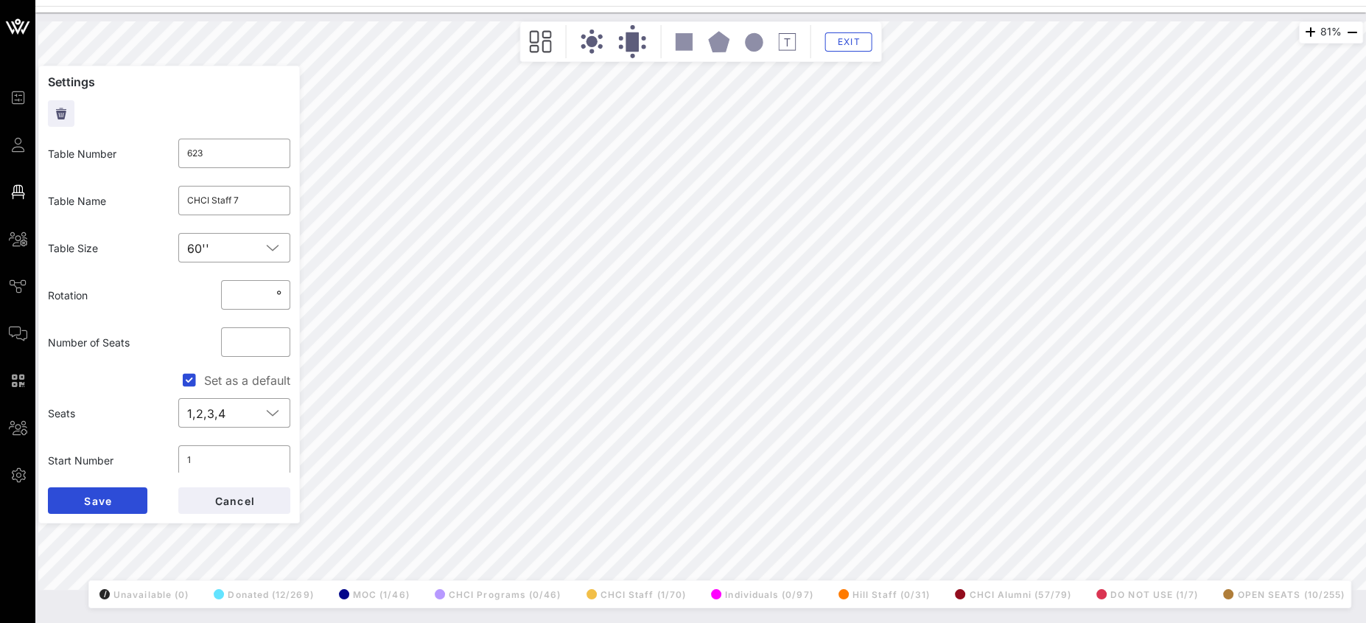
type input "0"
type input "STANDING ROOM ONLY- NO TABLE ASSIGNMENT"
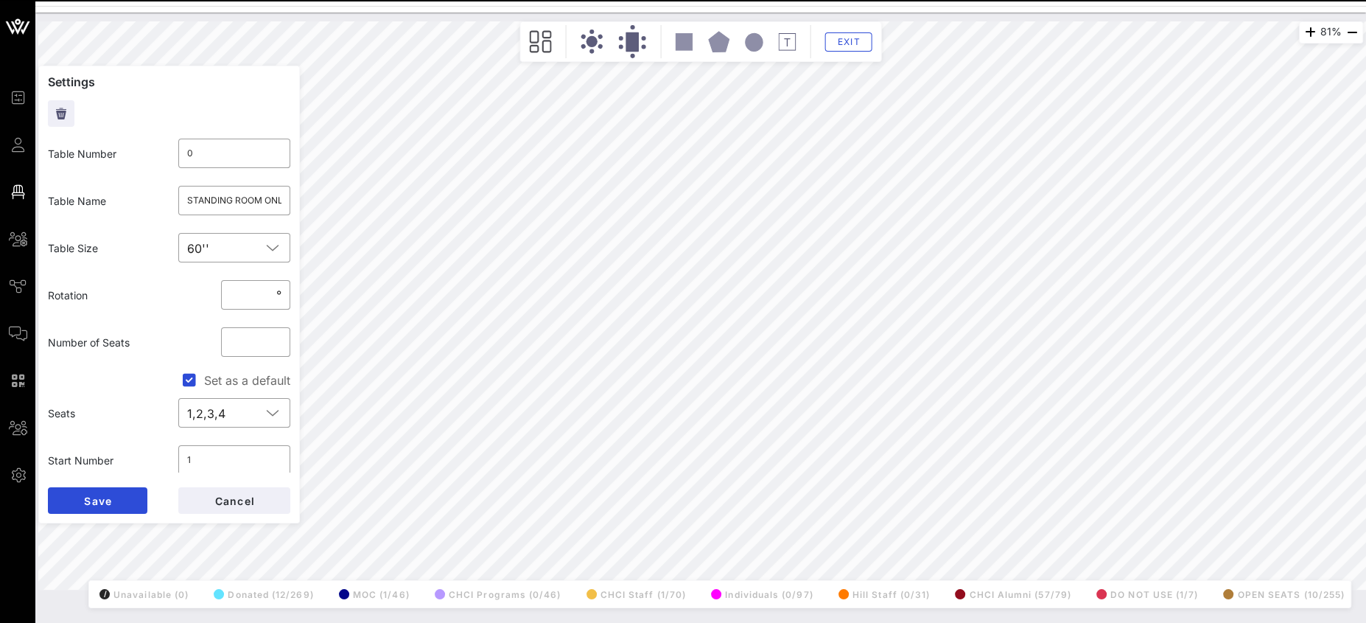
type input "536"
type input "0"
type input "STANDING ROOM ONLY- NO TABLE ASSIGNMENT"
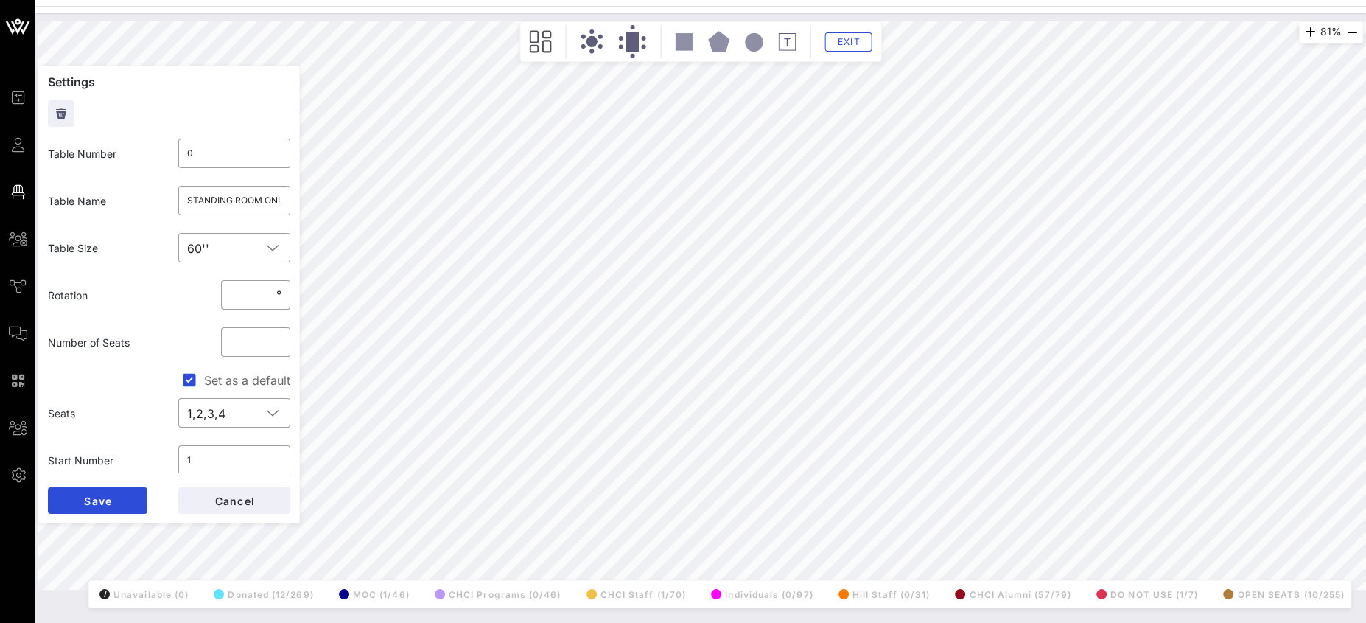
type input "622"
type input "625"
type input "CHCI Staff 5"
click at [236, 149] on input "625" at bounding box center [234, 153] width 95 height 24
type input "624"
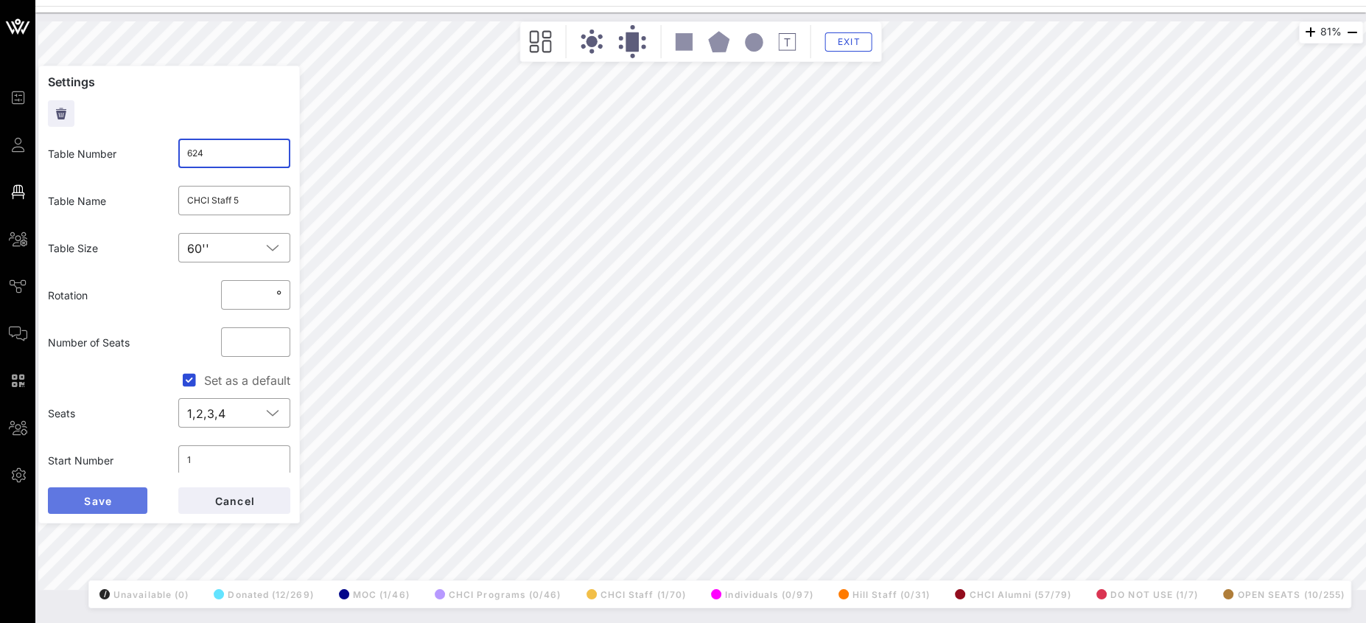
click at [120, 494] on button "Save" at bounding box center [97, 500] width 99 height 27
click at [243, 156] on input "626" at bounding box center [234, 153] width 95 height 24
type input "625"
click at [116, 494] on button "Save" at bounding box center [97, 500] width 99 height 27
click at [219, 152] on input "627" at bounding box center [234, 153] width 95 height 24
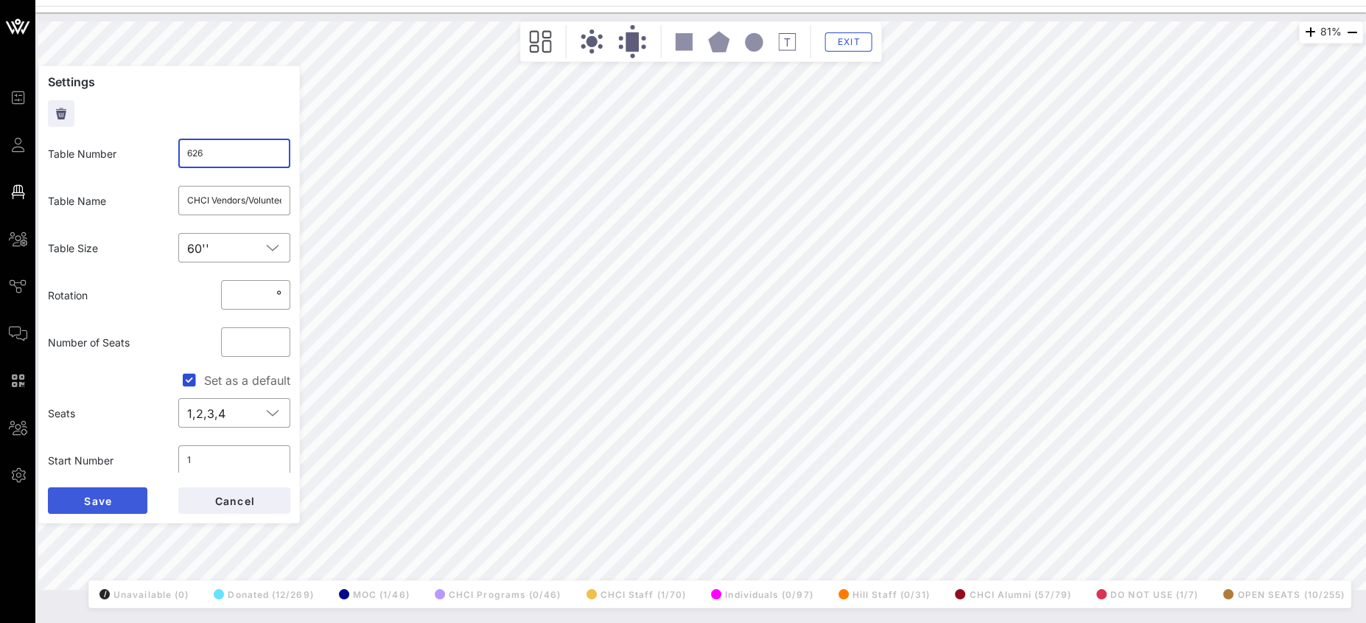
type input "626"
click at [110, 504] on span "Save" at bounding box center [97, 500] width 29 height 13
click at [222, 158] on input "536" at bounding box center [234, 153] width 95 height 24
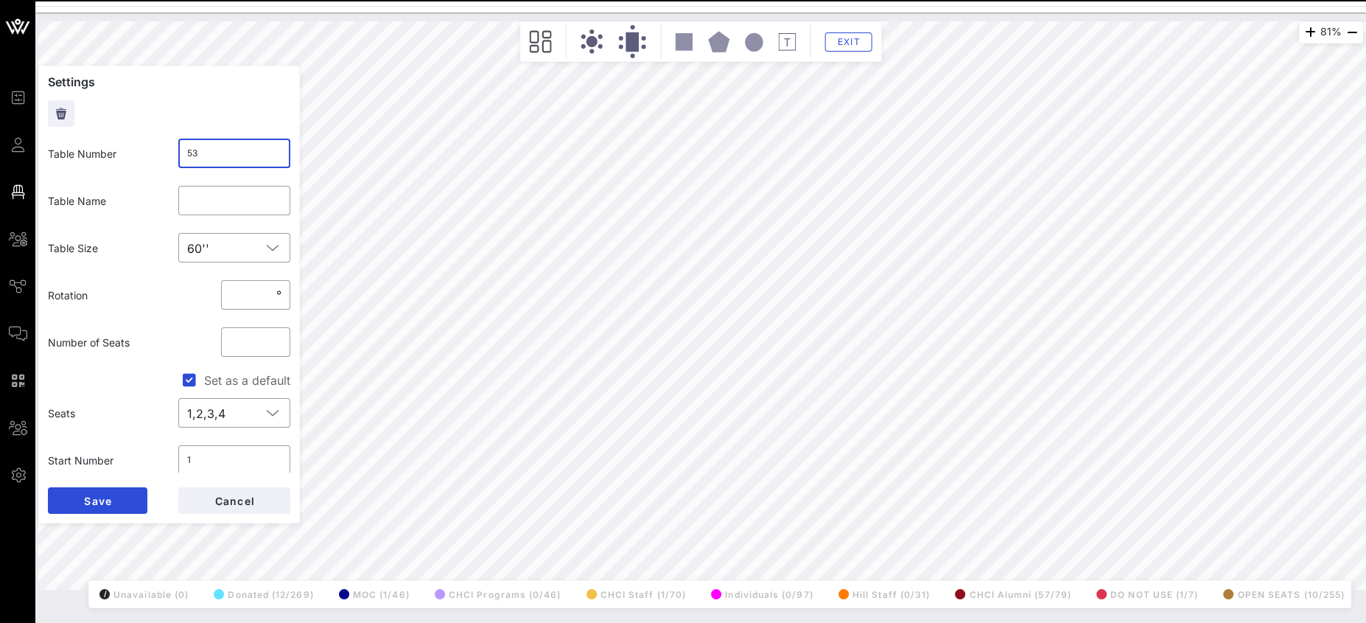
type input "5"
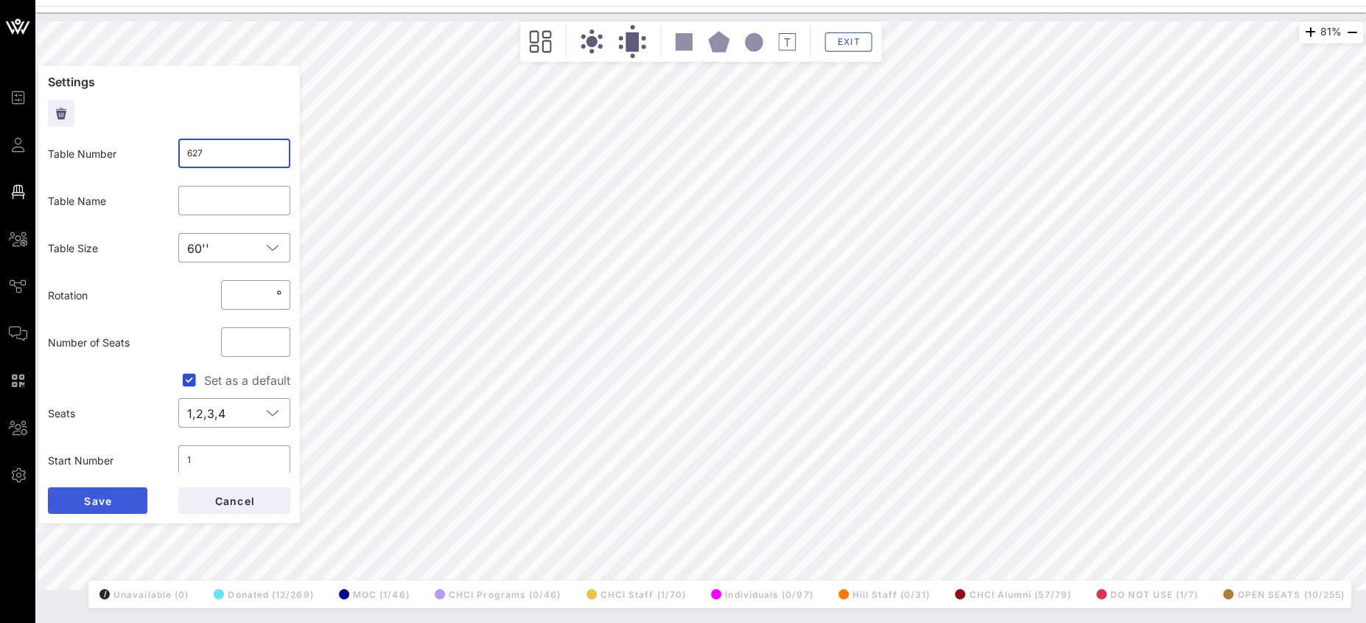
type input "627"
click at [125, 502] on button "Save" at bounding box center [97, 500] width 99 height 27
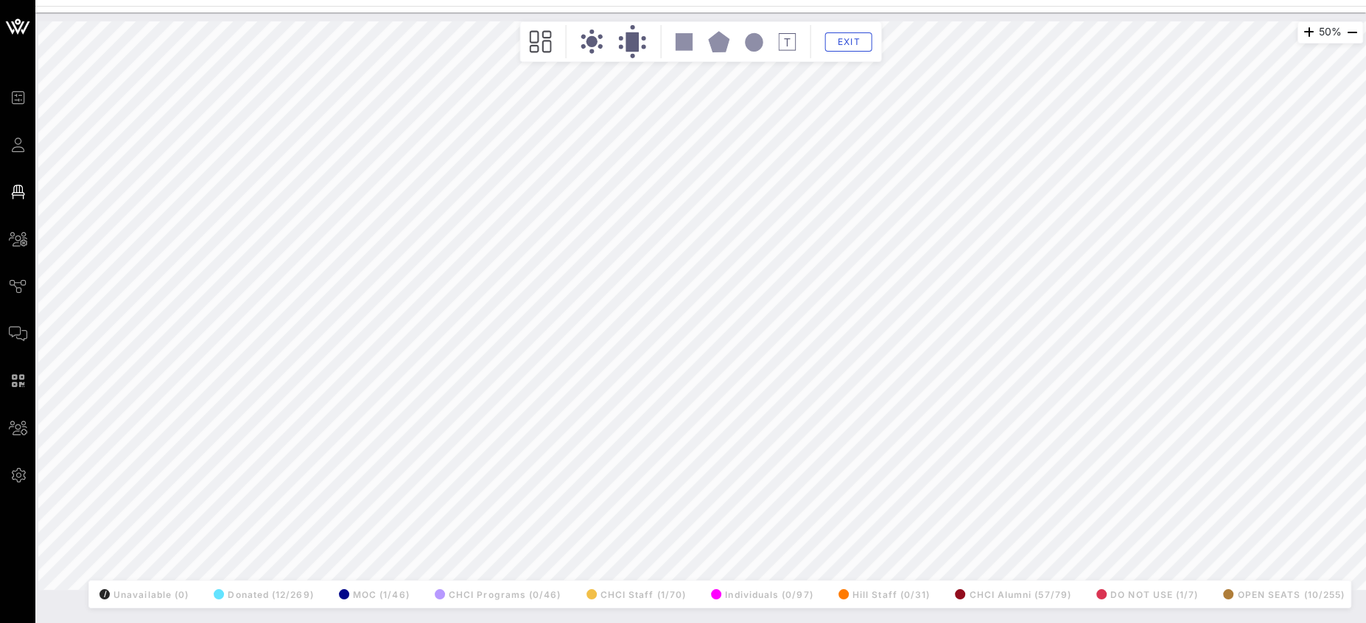
click at [1365, 320] on html "Event Builder Guests Floor Plan All Groups Journeys Comms QR Scanner Team Setti…" at bounding box center [683, 311] width 1366 height 623
click at [148, 334] on div "104% Floorplan Builder Seat Legend Assign Seats Groups Exit All Reserved Shared…" at bounding box center [700, 305] width 1325 height 568
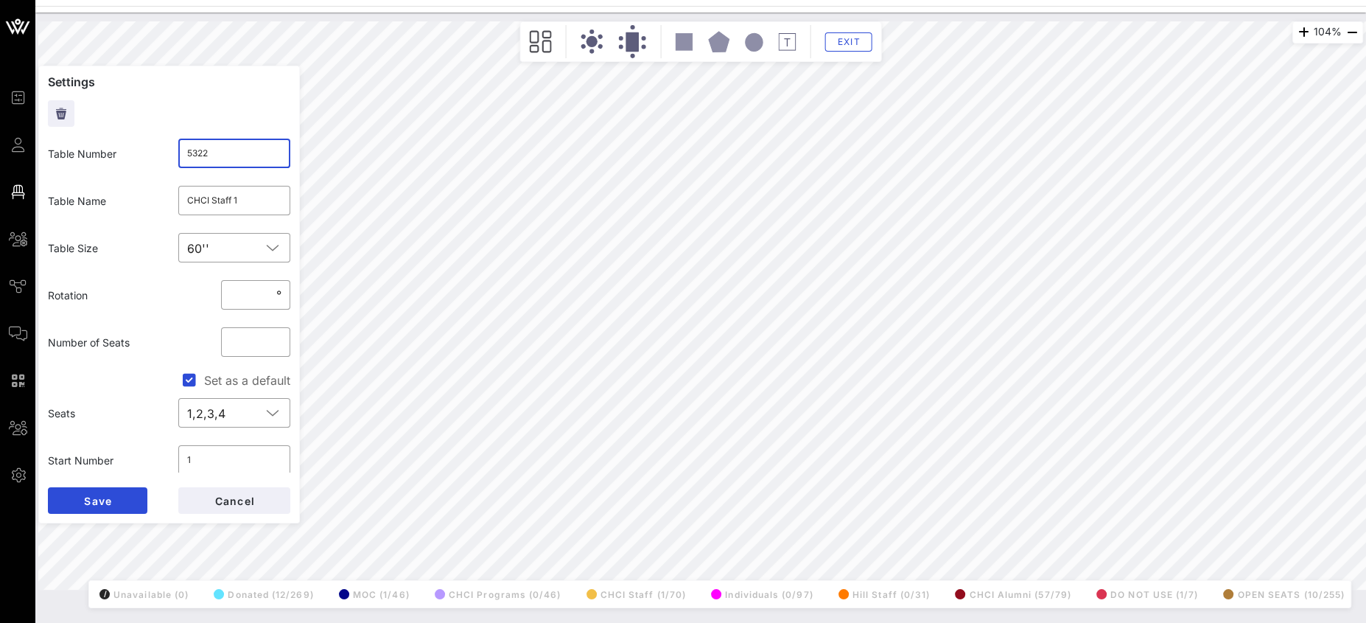
click at [243, 164] on input "5322" at bounding box center [234, 153] width 95 height 24
type input "532"
click at [105, 507] on button "Save" at bounding box center [97, 500] width 99 height 27
click at [219, 160] on input "5333" at bounding box center [234, 153] width 95 height 24
type input "533"
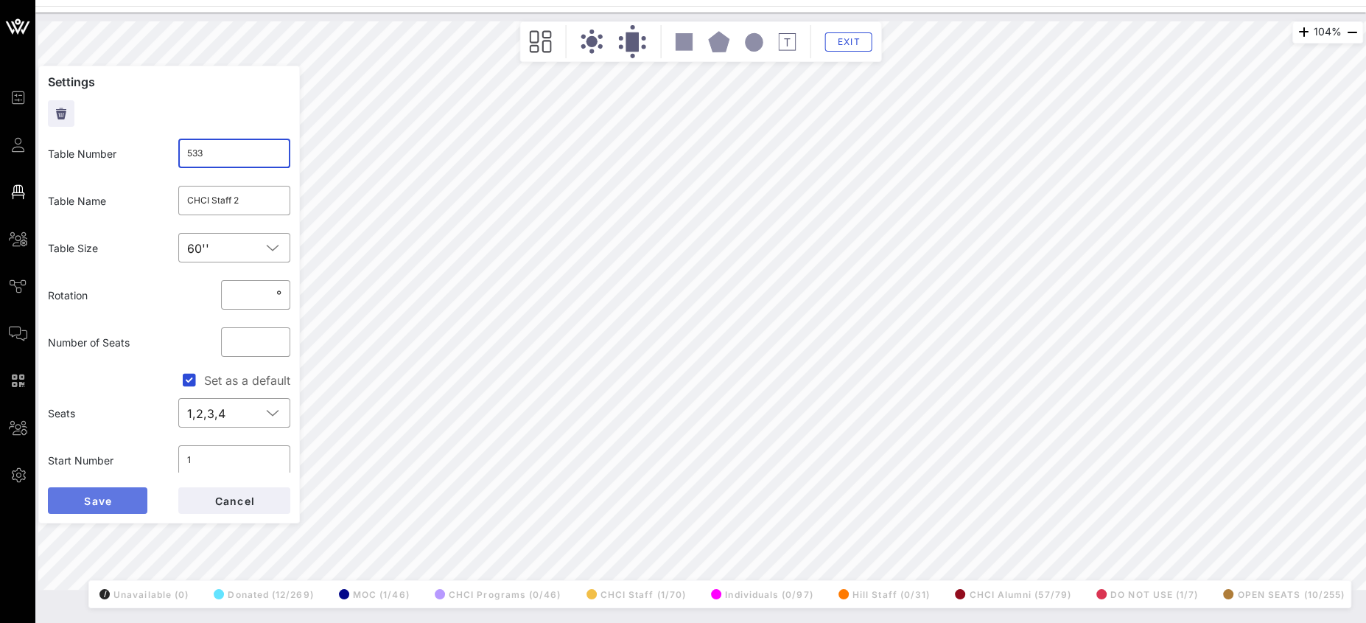
click at [123, 498] on button "Save" at bounding box center [97, 500] width 99 height 27
click at [222, 153] on input "5344" at bounding box center [234, 153] width 95 height 24
type input "534"
click at [122, 487] on button "Save" at bounding box center [97, 500] width 99 height 27
click at [265, 153] on input "5355" at bounding box center [234, 153] width 95 height 24
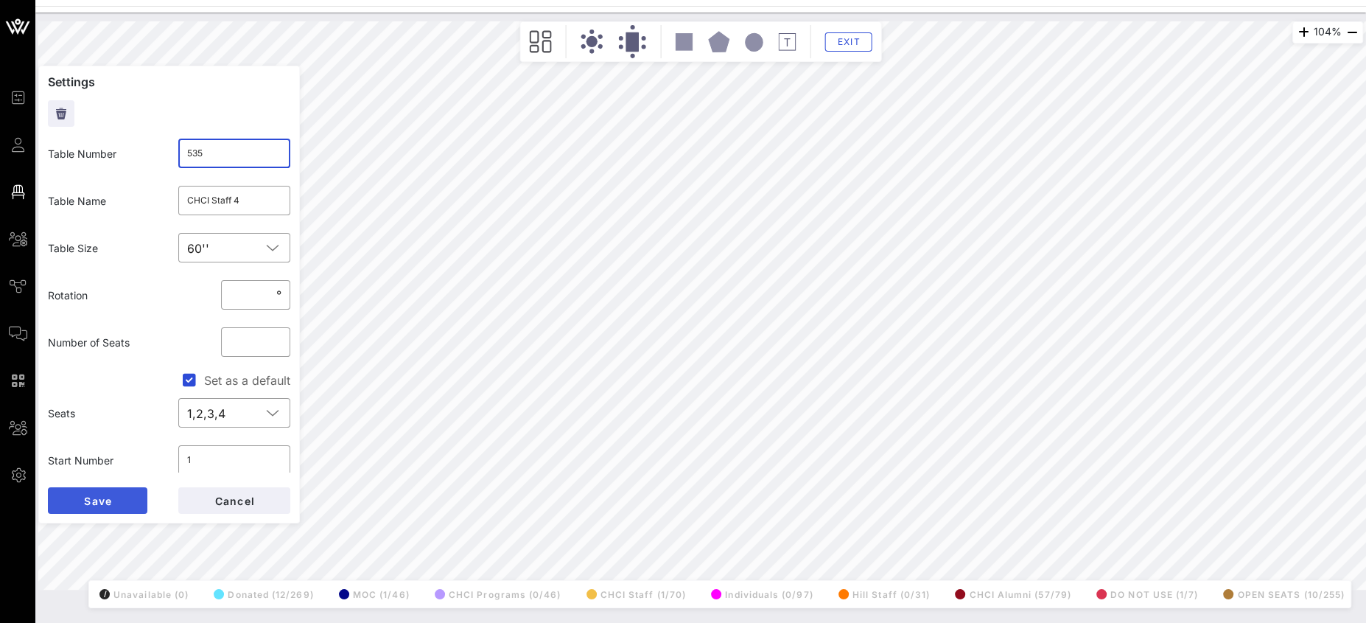
type input "535"
click at [108, 502] on span "Save" at bounding box center [97, 500] width 29 height 13
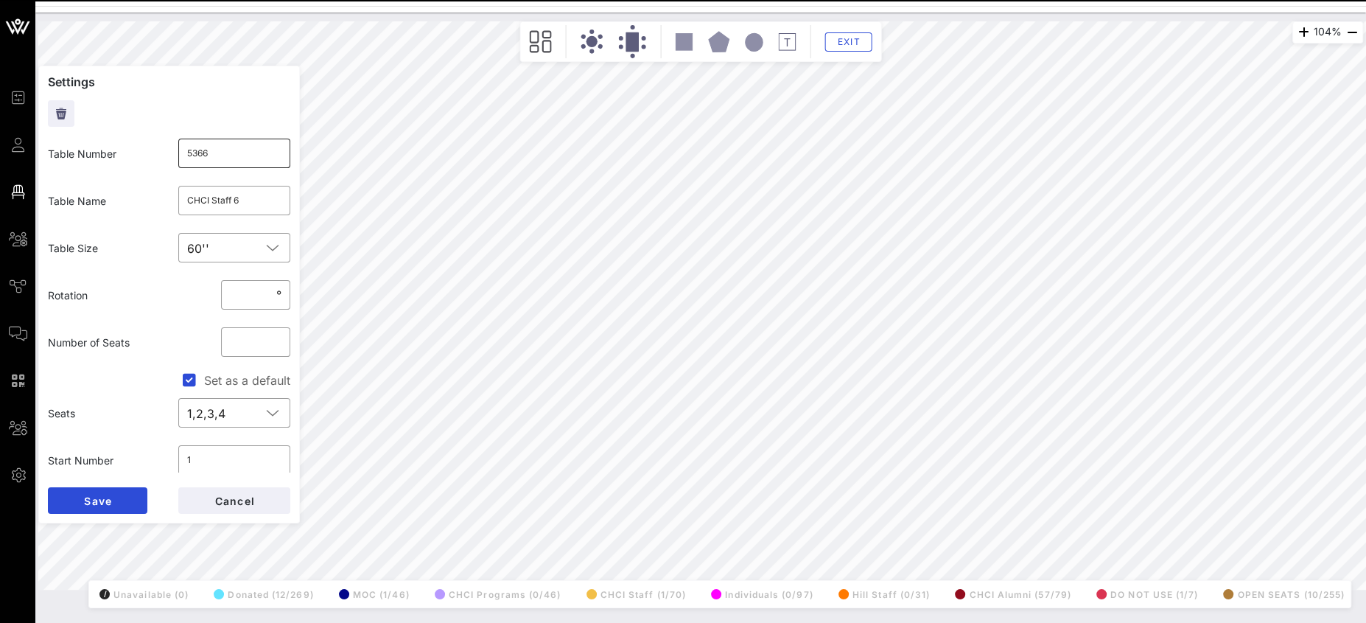
click at [272, 150] on div "​ 5366" at bounding box center [234, 153] width 113 height 29
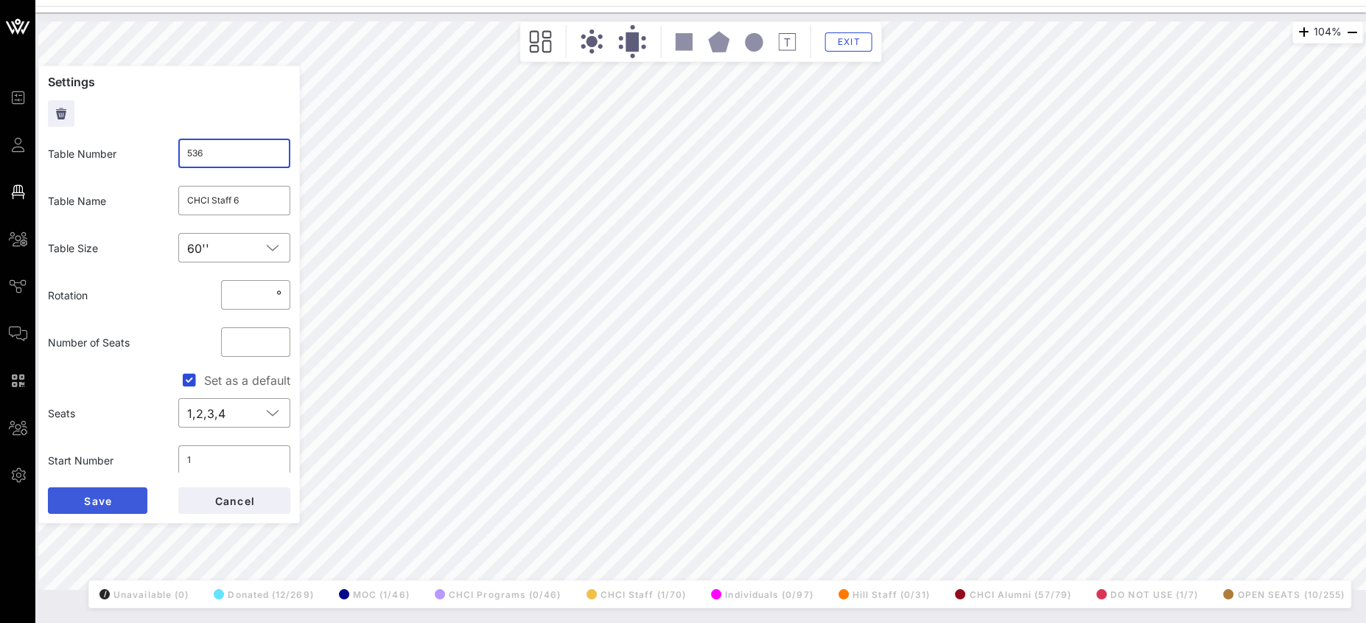
type input "536"
click at [113, 503] on button "Save" at bounding box center [97, 500] width 99 height 27
click at [222, 497] on span "Cancel" at bounding box center [234, 500] width 41 height 13
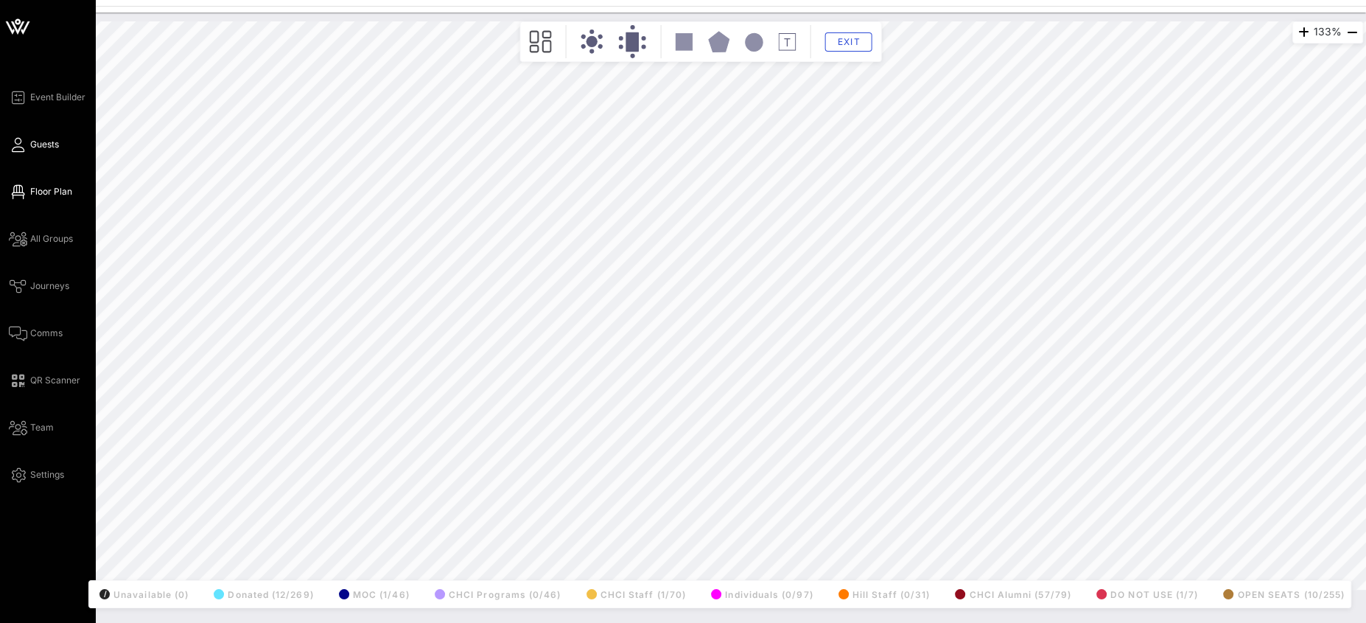
click at [18, 144] on icon at bounding box center [18, 145] width 18 height 2
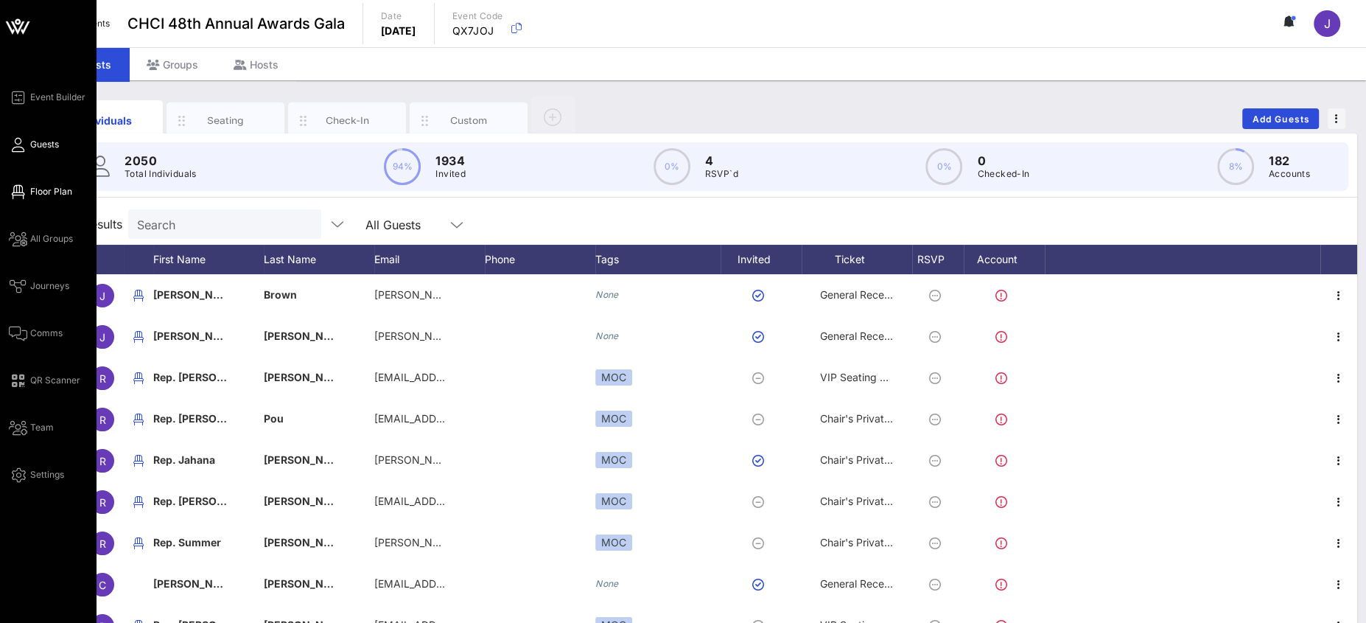
click at [15, 191] on icon at bounding box center [18, 192] width 18 height 2
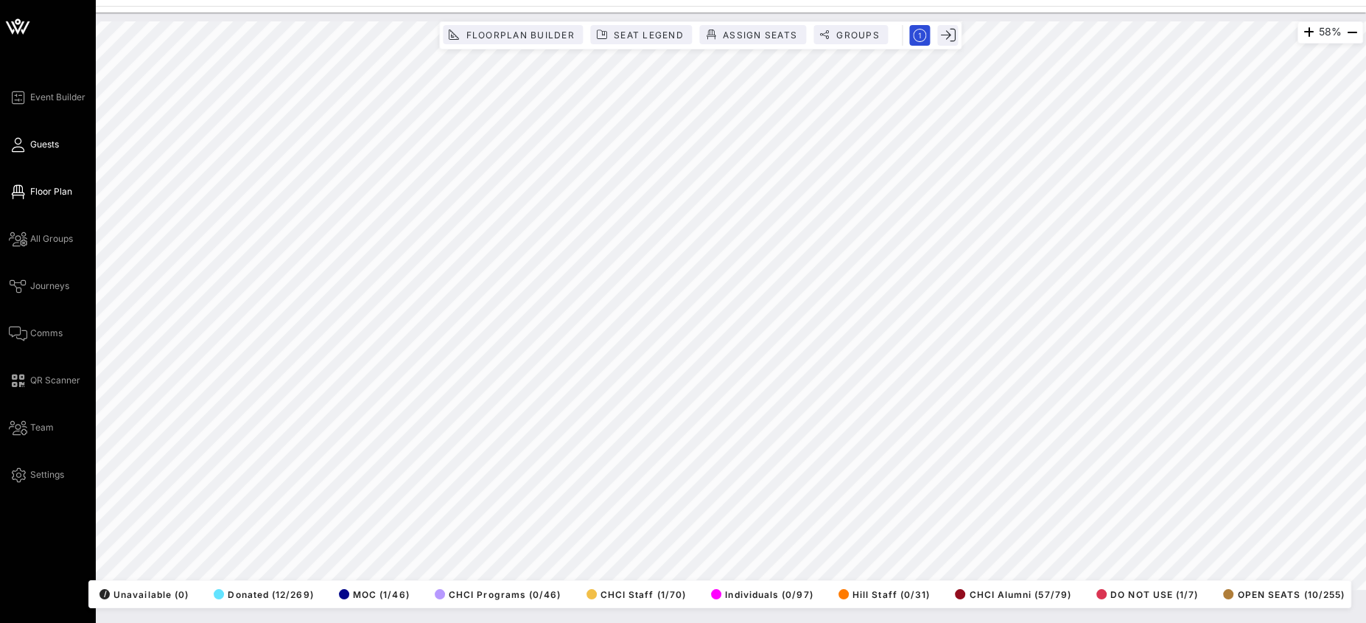
click at [26, 143] on link "Guests" at bounding box center [34, 145] width 50 height 18
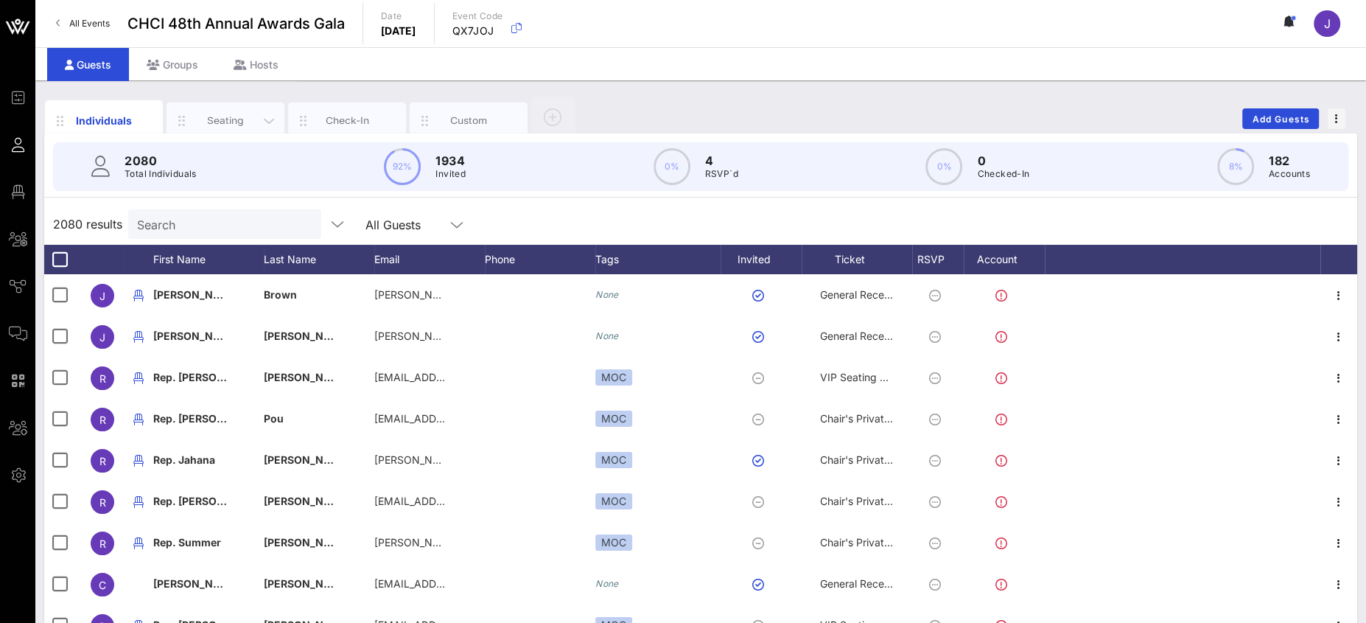
click at [228, 117] on div "Seating" at bounding box center [226, 120] width 66 height 14
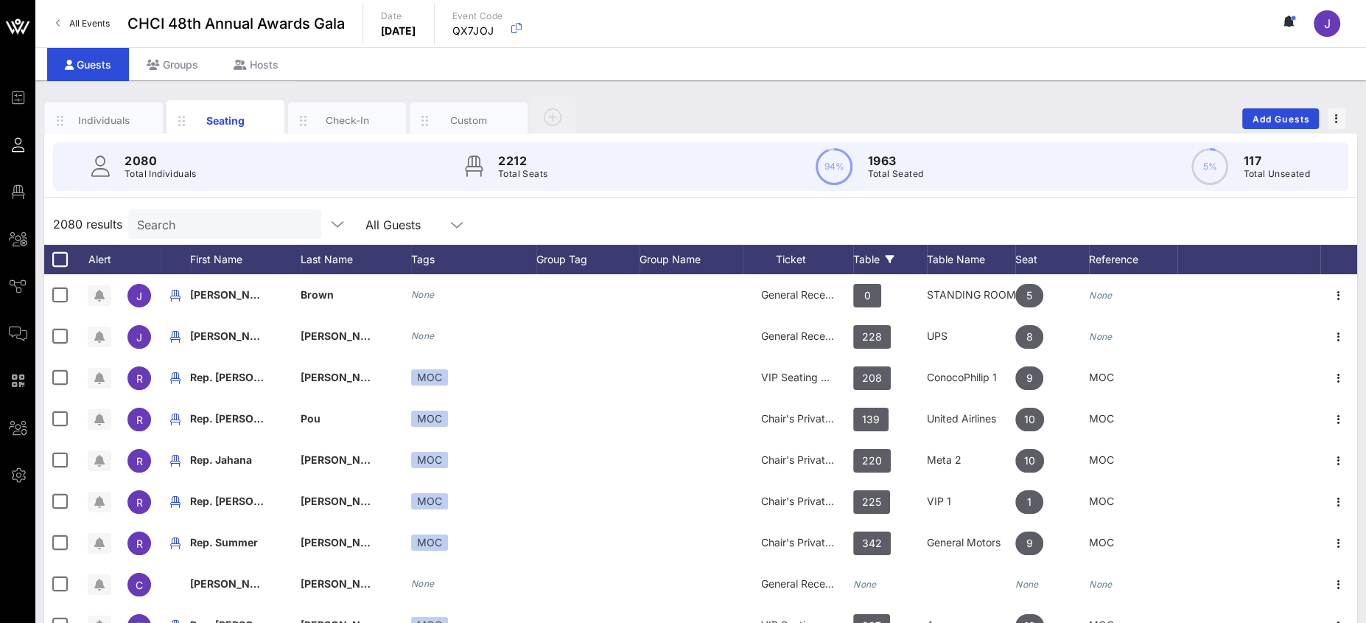
click at [889, 255] on icon at bounding box center [890, 259] width 9 height 9
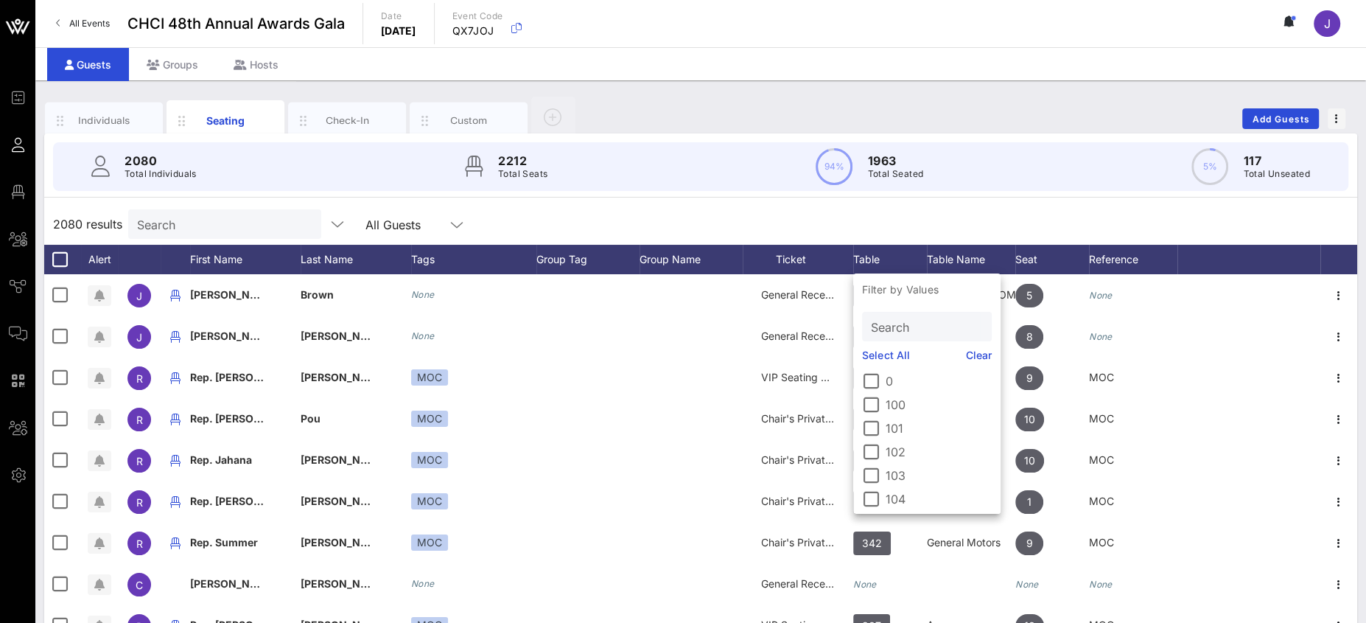
click at [891, 320] on input "Search" at bounding box center [925, 326] width 109 height 19
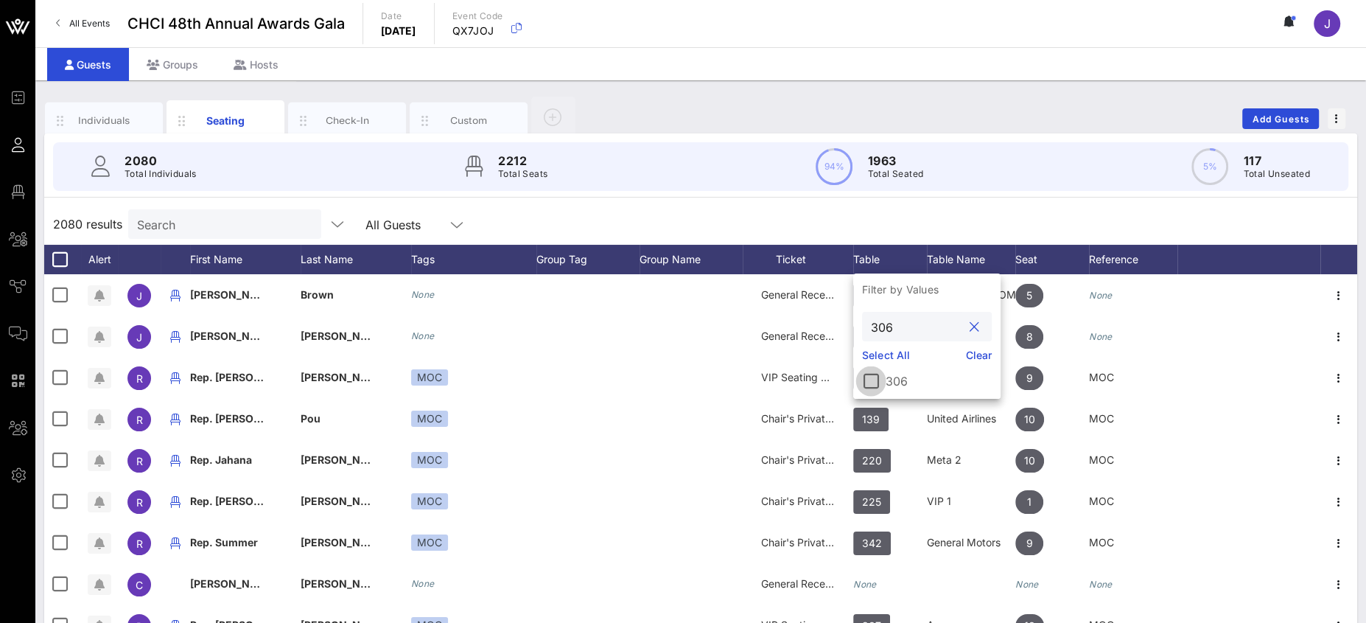
type input "306"
click at [874, 382] on div at bounding box center [870, 380] width 25 height 25
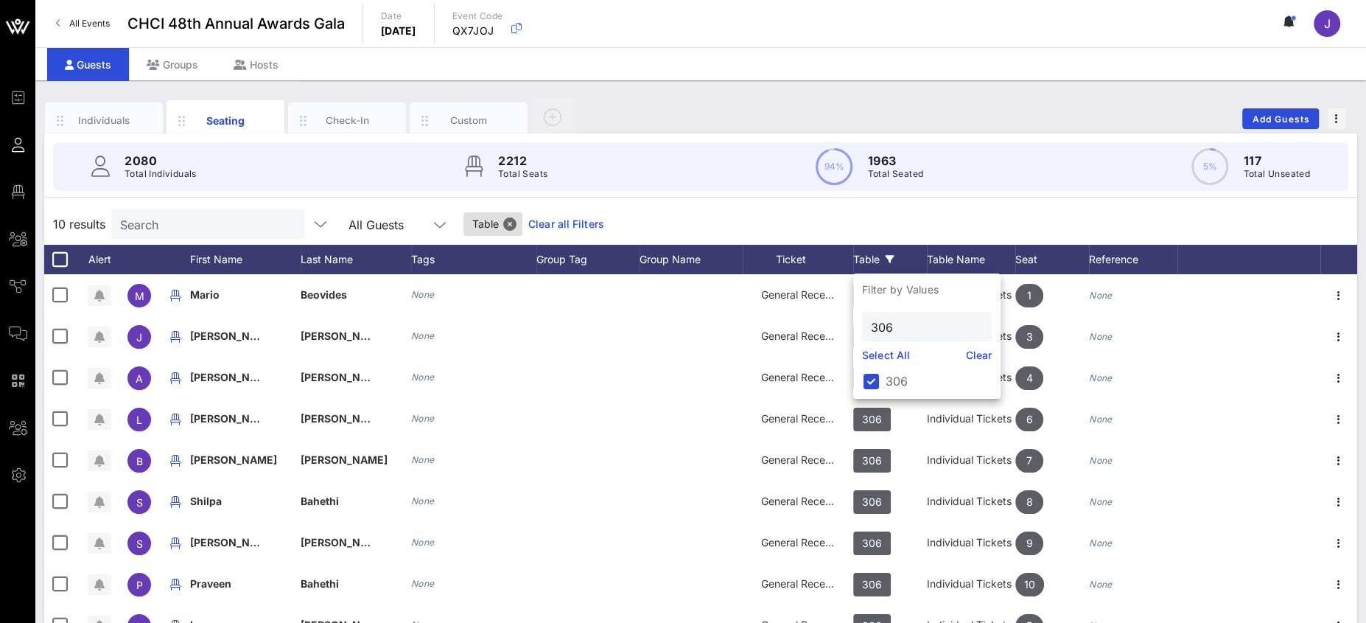
click at [846, 225] on div "10 results Search All Guests Table Clear all Filters" at bounding box center [700, 223] width 1313 height 41
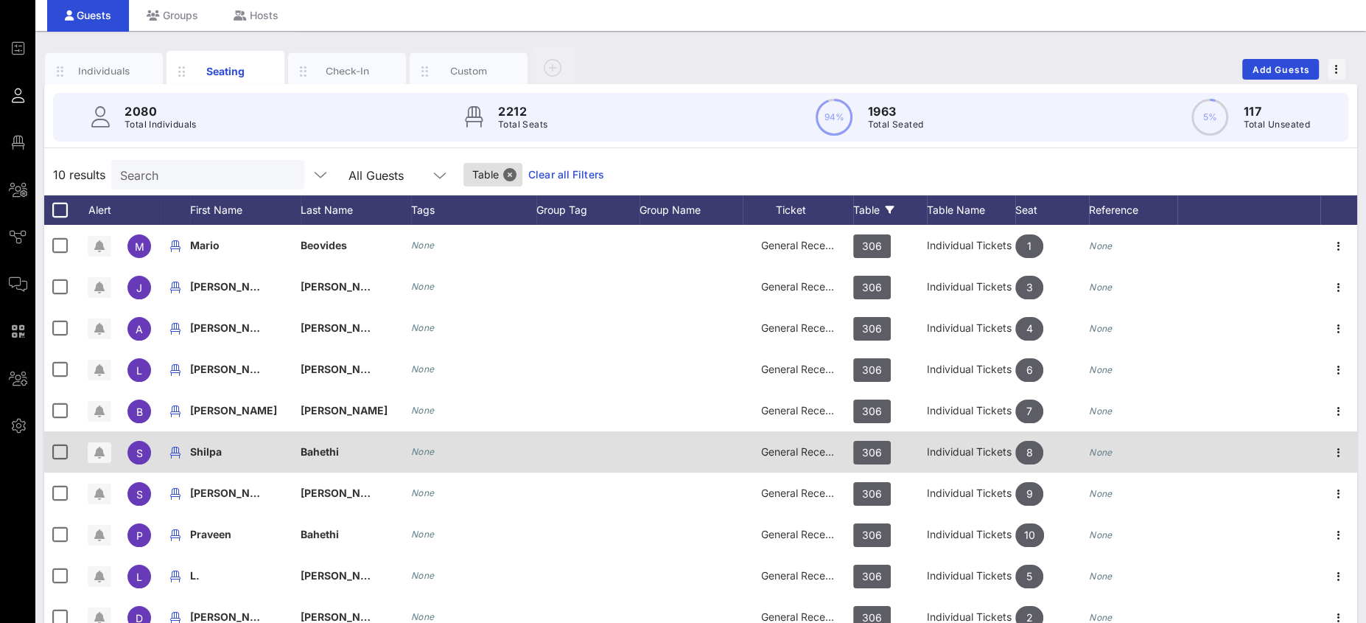
scroll to position [107, 0]
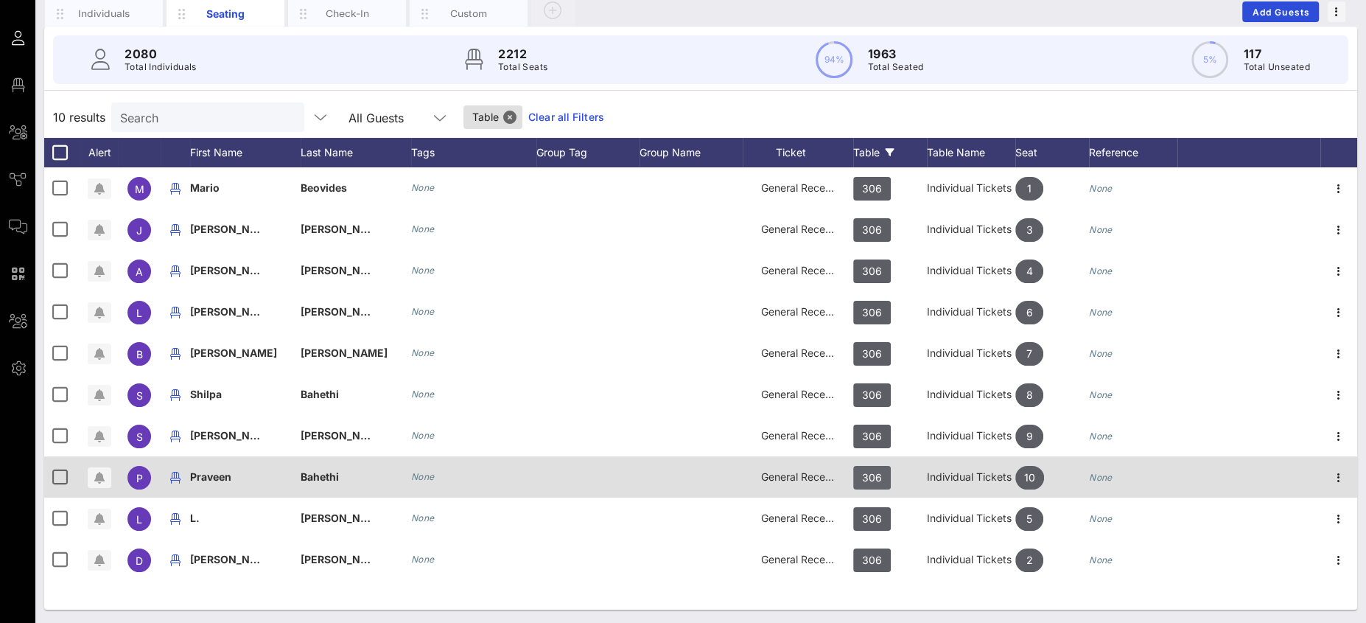
click at [870, 477] on span "306" at bounding box center [872, 478] width 20 height 24
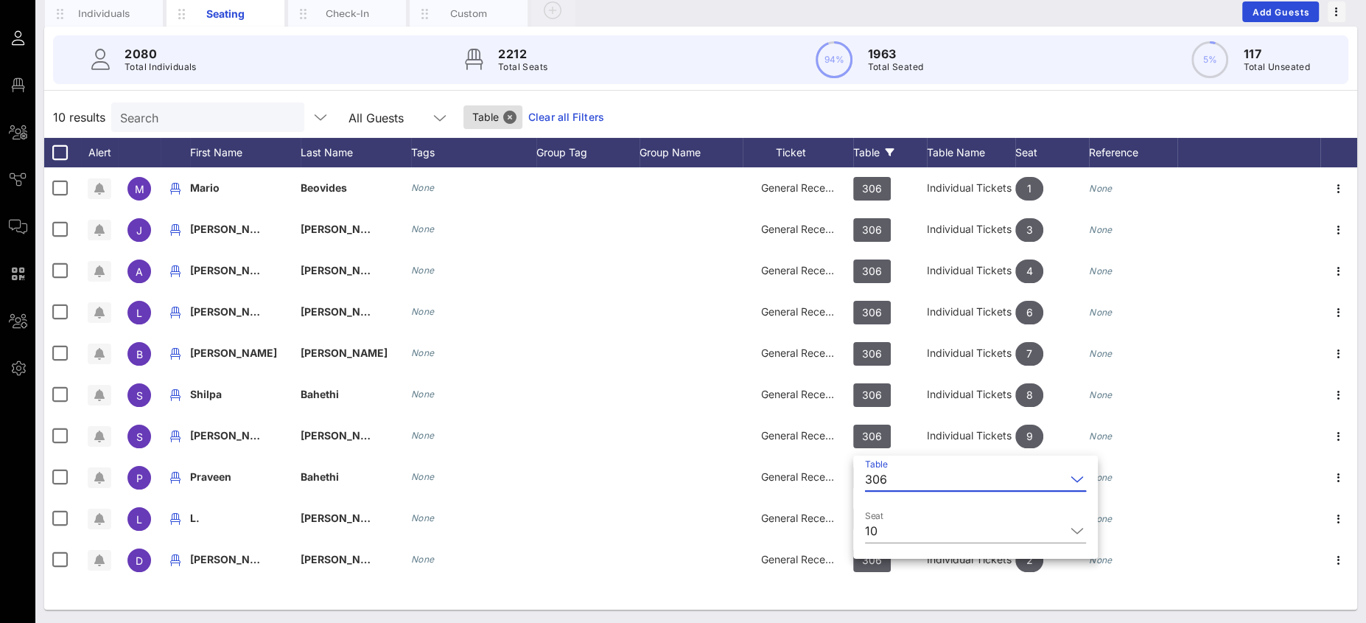
click at [871, 476] on div "306" at bounding box center [876, 478] width 22 height 13
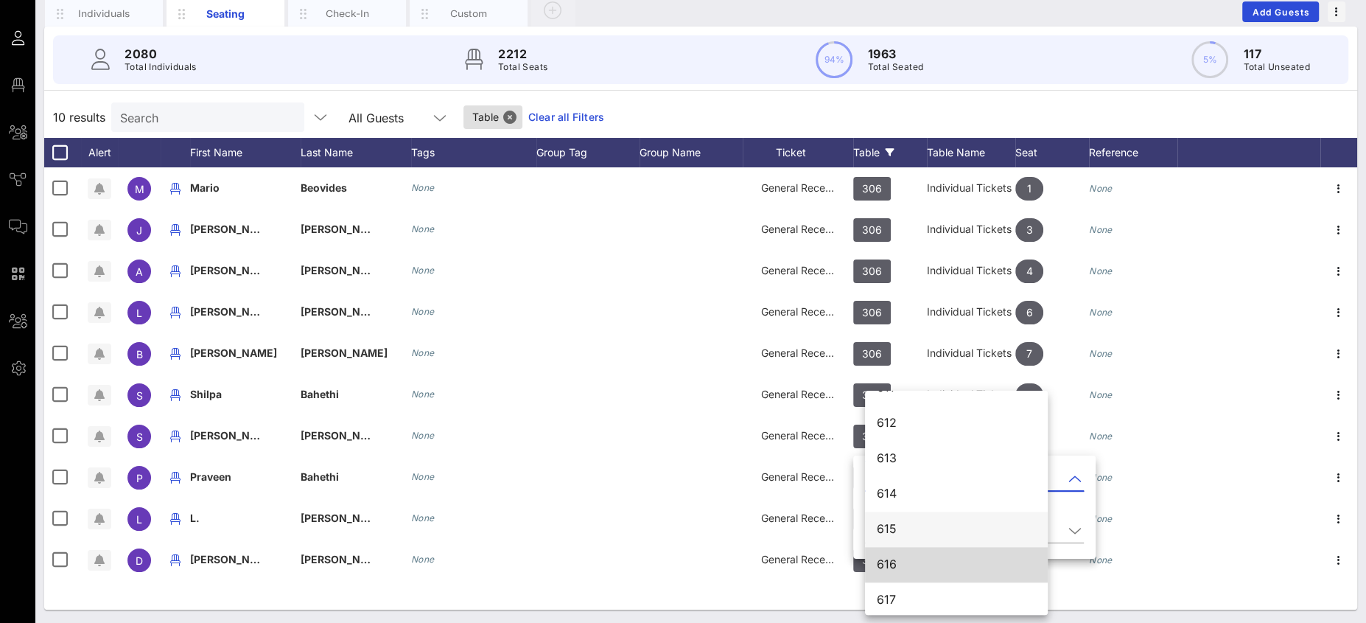
scroll to position [7243, 0]
click at [908, 555] on div "616" at bounding box center [956, 562] width 159 height 14
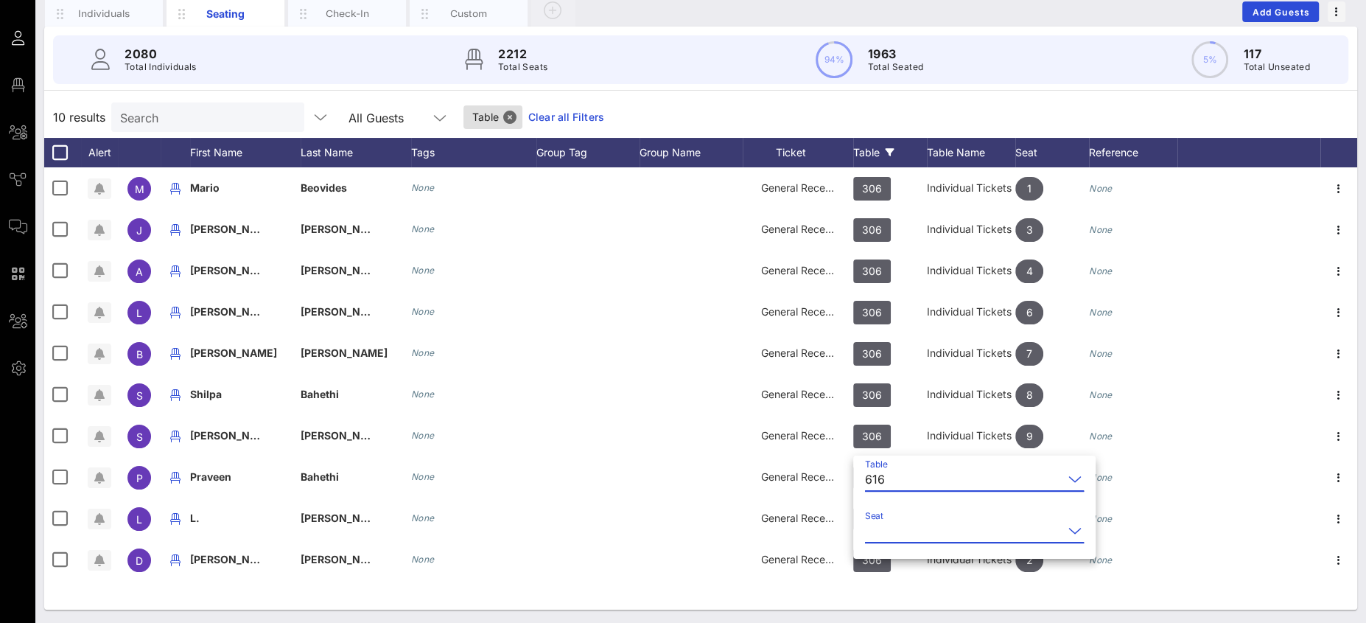
click at [900, 527] on input "Seat" at bounding box center [964, 531] width 198 height 24
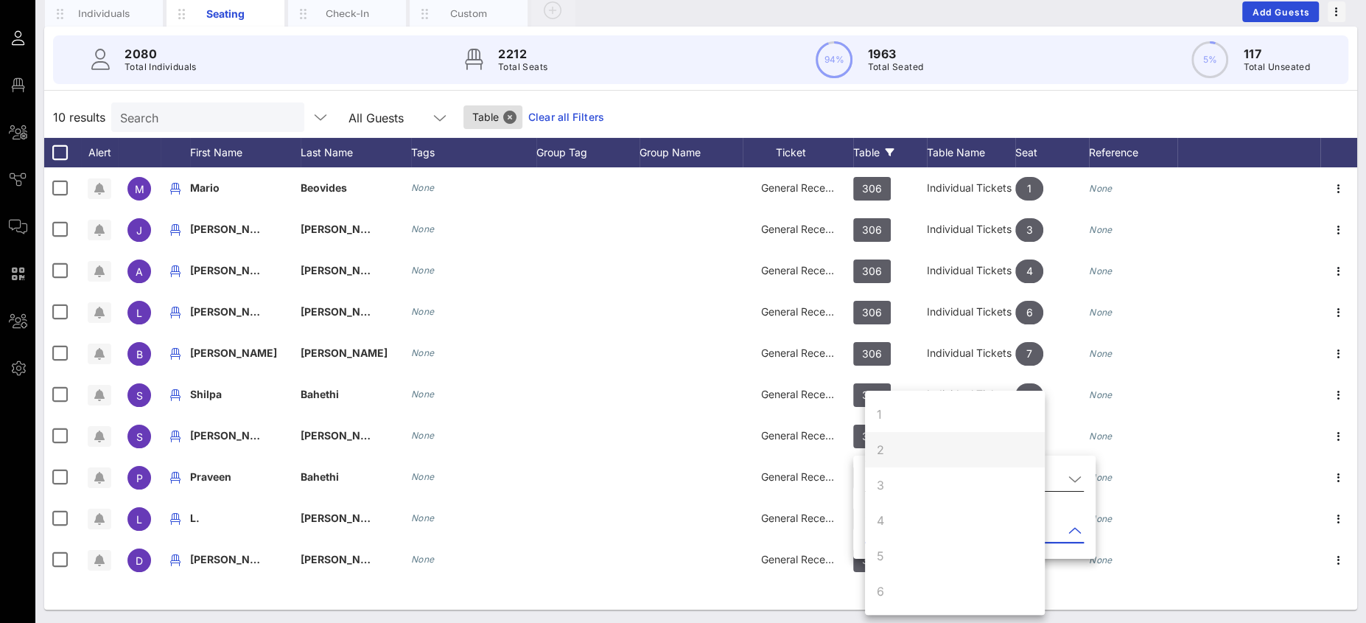
scroll to position [0, 0]
click at [847, 115] on div "10 results Search All Guests Table Clear all Filters" at bounding box center [700, 117] width 1313 height 41
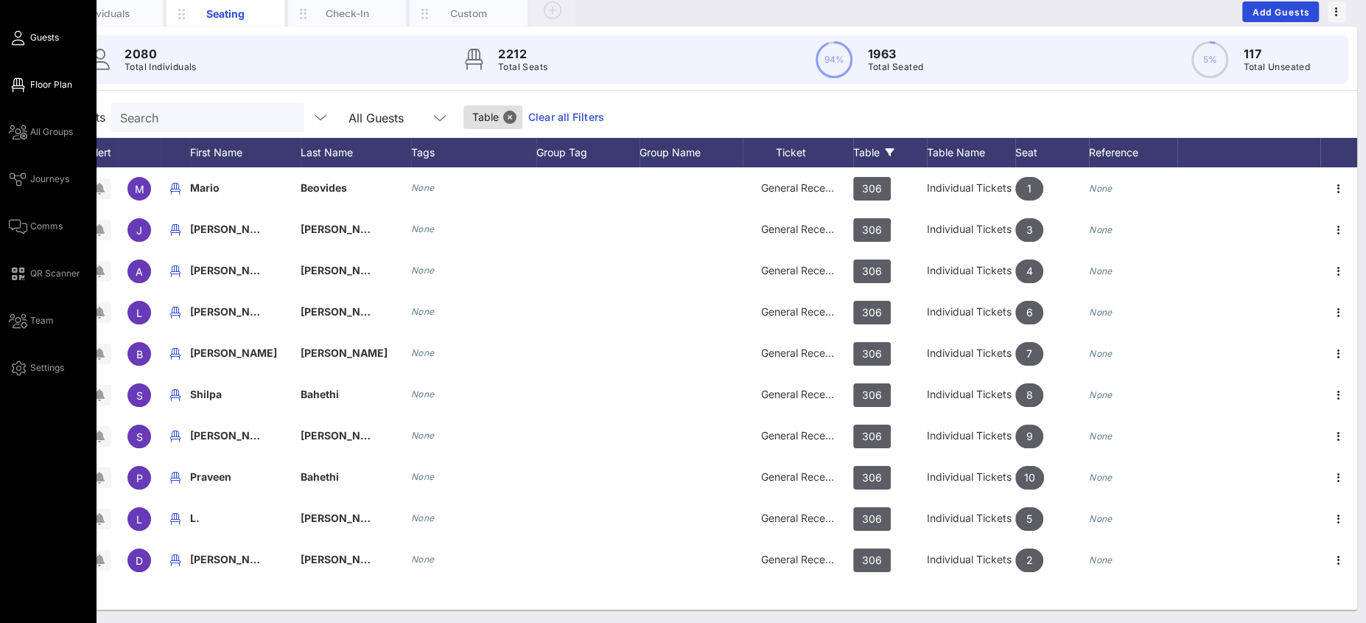
click at [46, 85] on span "Floor Plan" at bounding box center [51, 84] width 42 height 13
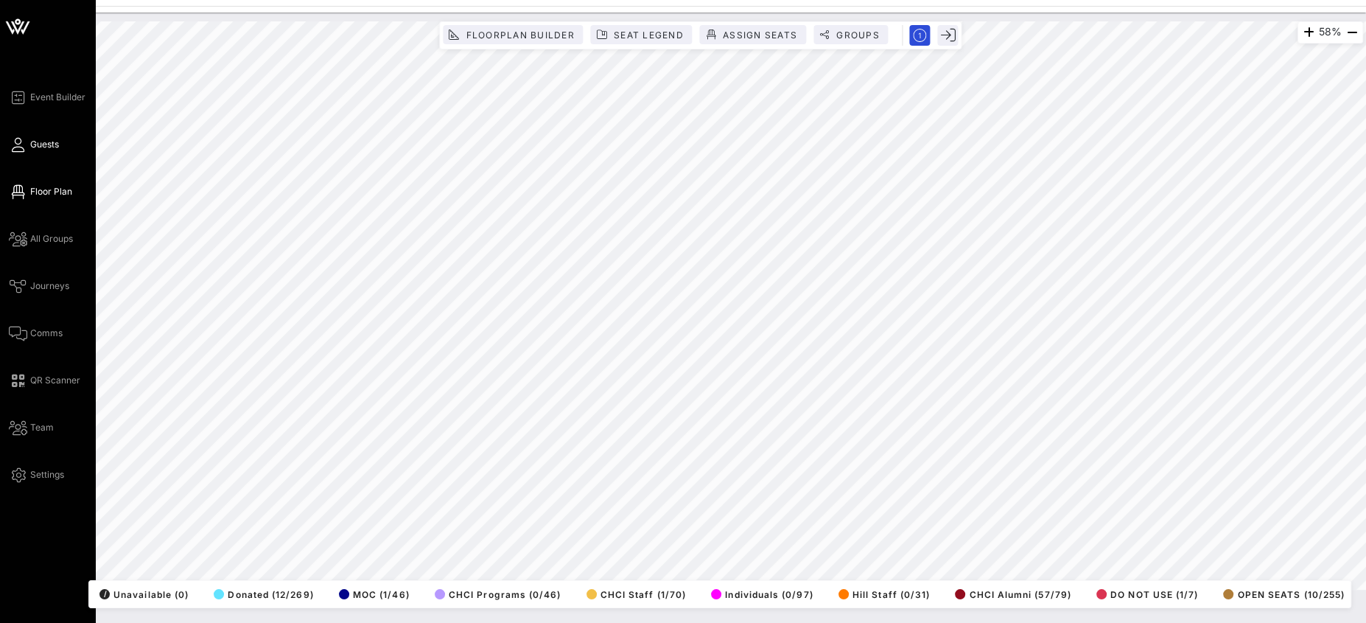
click at [18, 144] on icon at bounding box center [18, 145] width 18 height 2
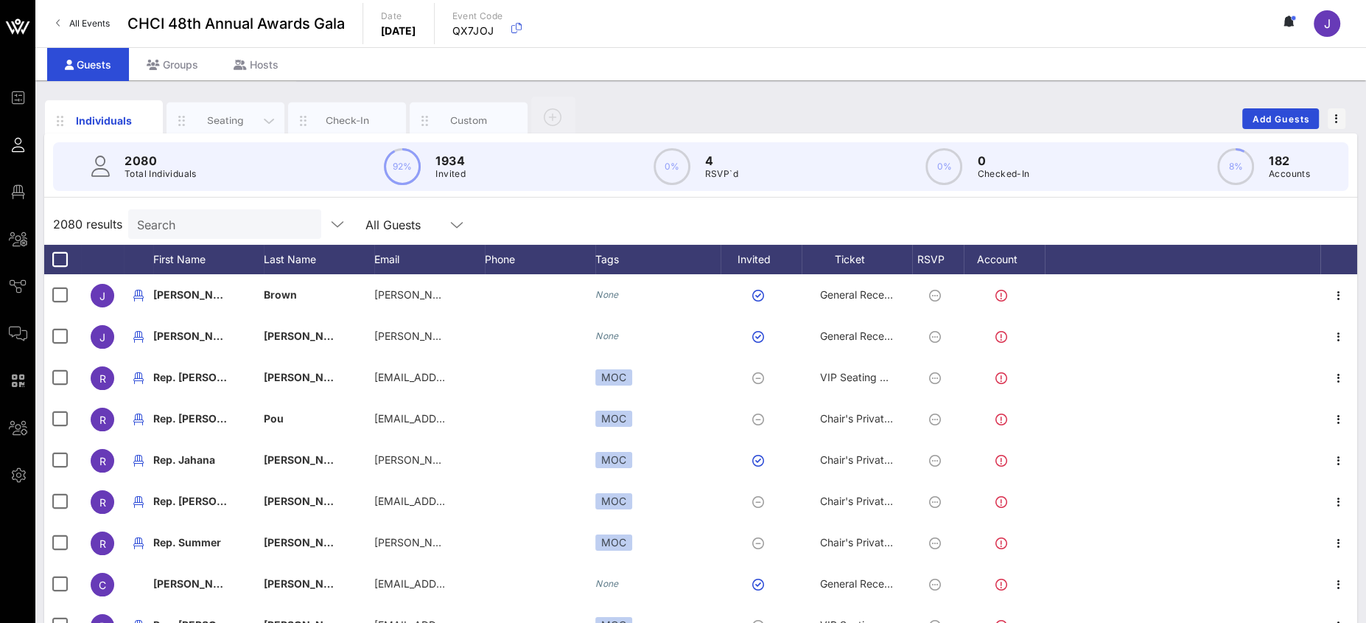
click at [204, 112] on div "Seating" at bounding box center [225, 120] width 118 height 37
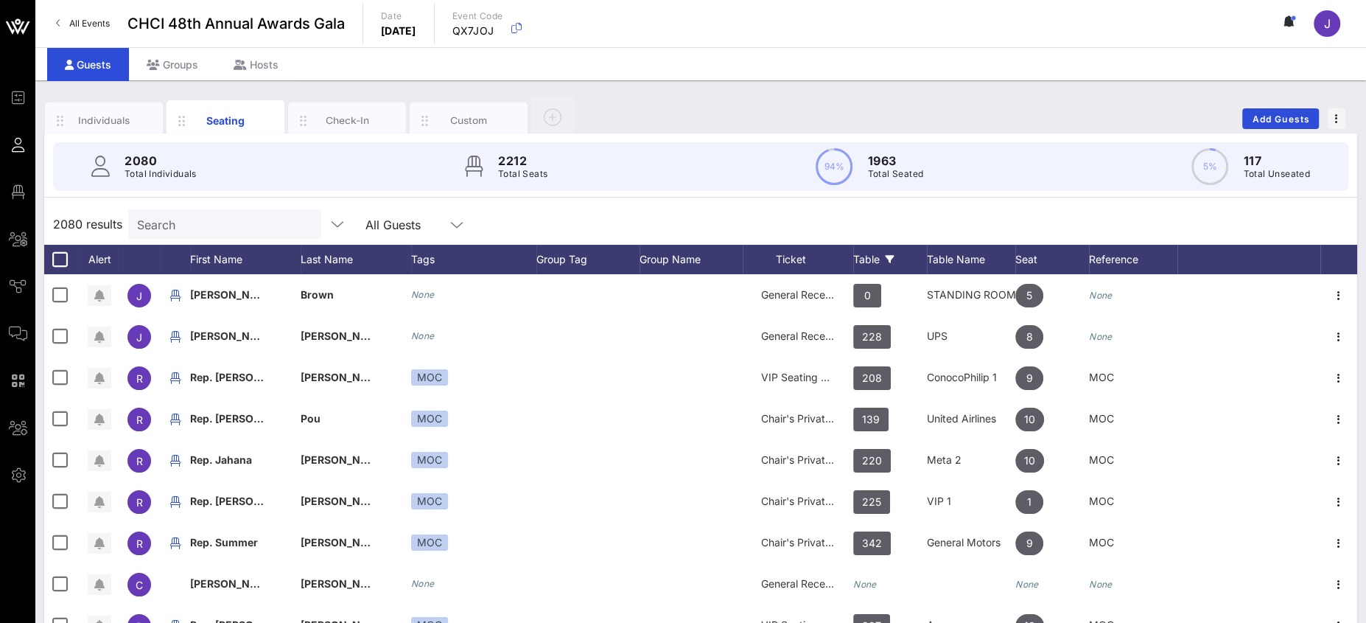
click at [881, 258] on div "Table" at bounding box center [890, 259] width 74 height 29
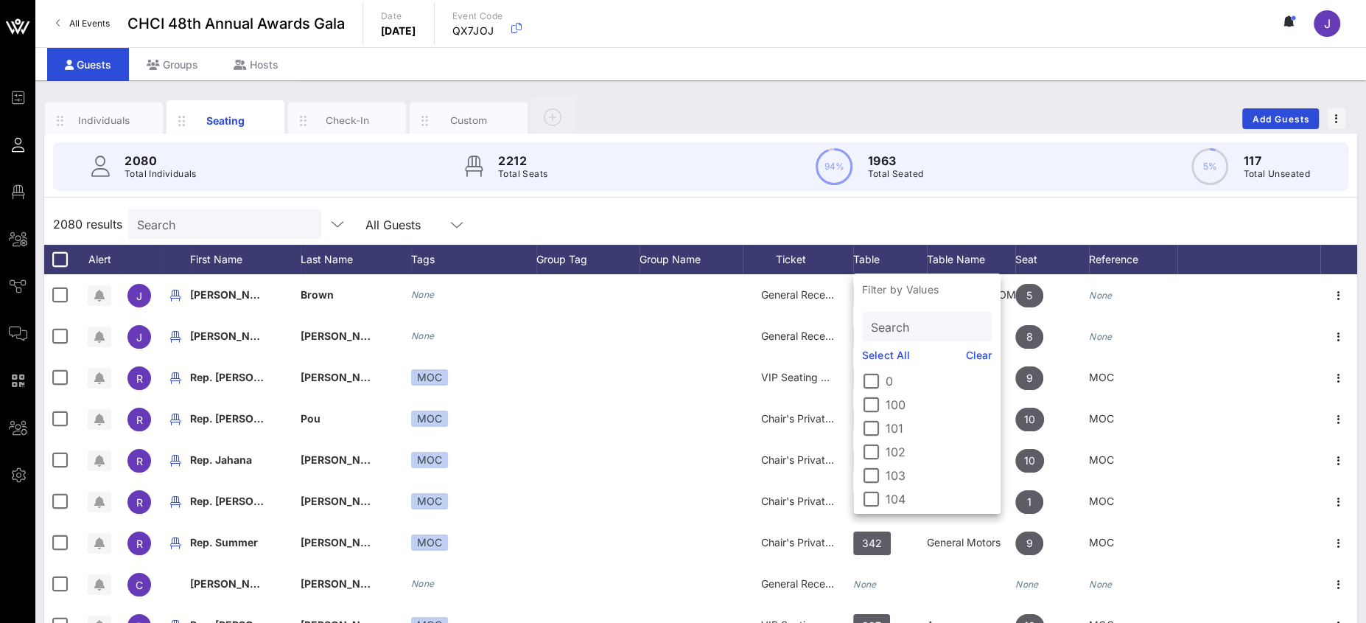
click at [893, 333] on input "Search" at bounding box center [925, 326] width 109 height 19
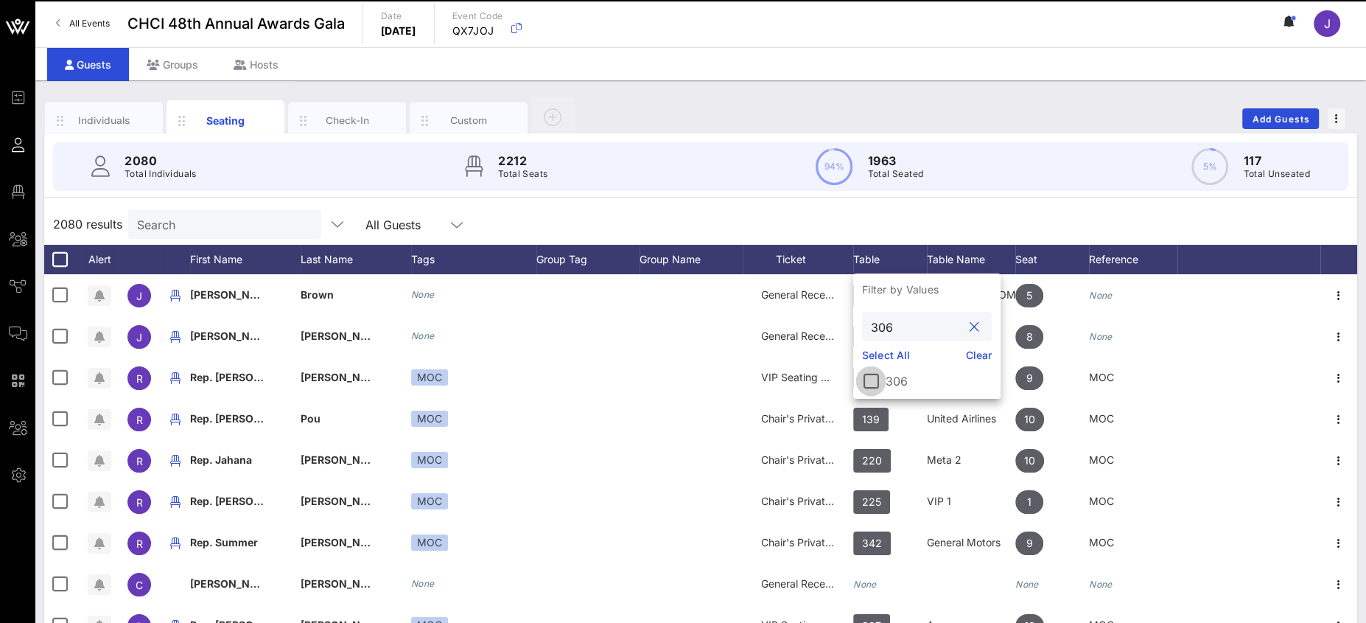
type input "306"
click at [870, 392] on div at bounding box center [870, 380] width 25 height 25
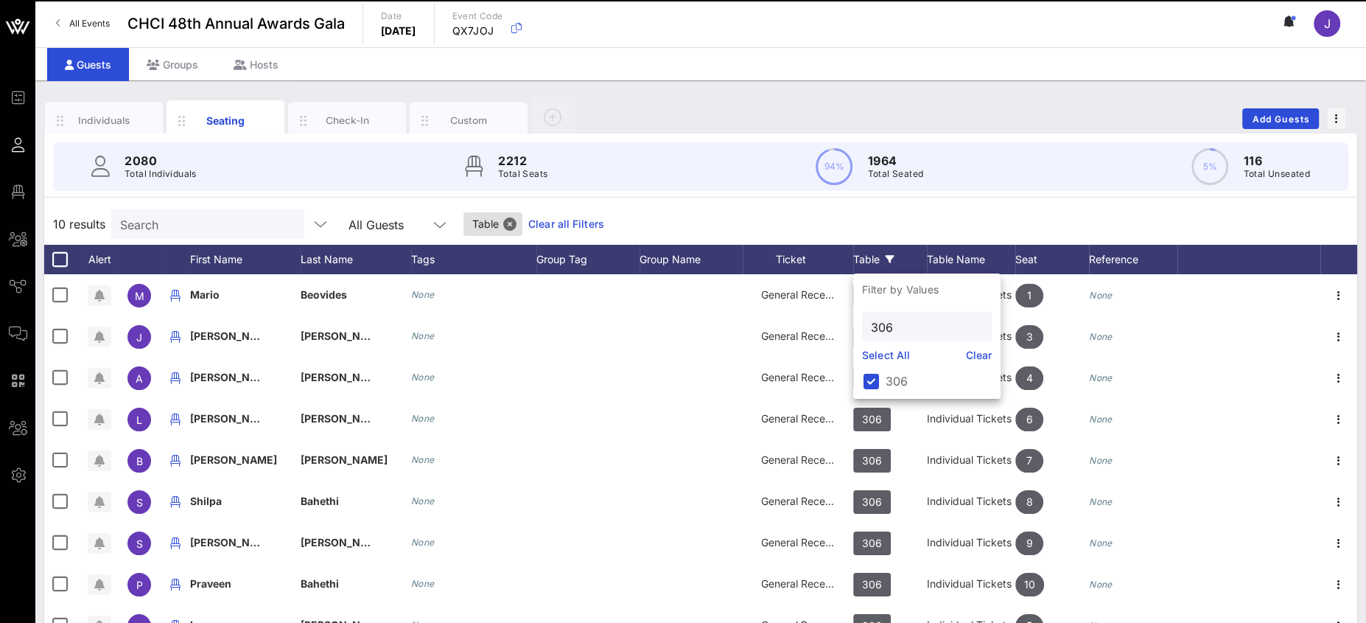
click at [929, 228] on div "10 results Search All Guests Table Clear all Filters" at bounding box center [700, 223] width 1313 height 41
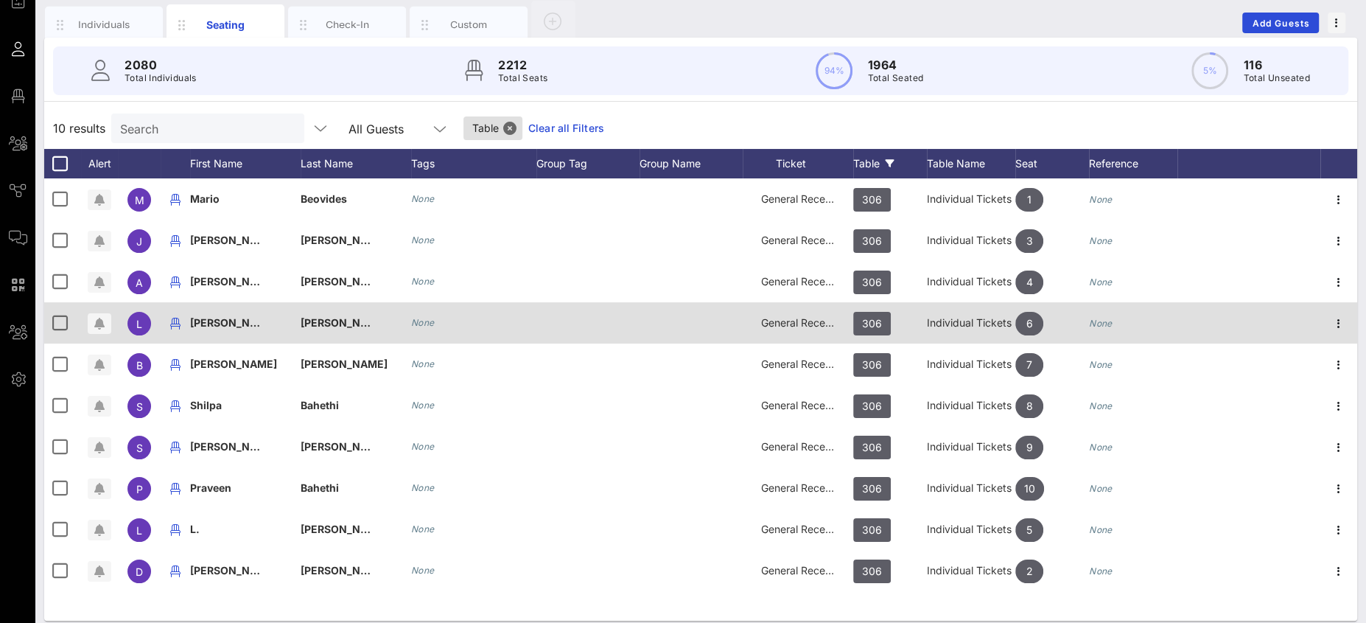
scroll to position [107, 0]
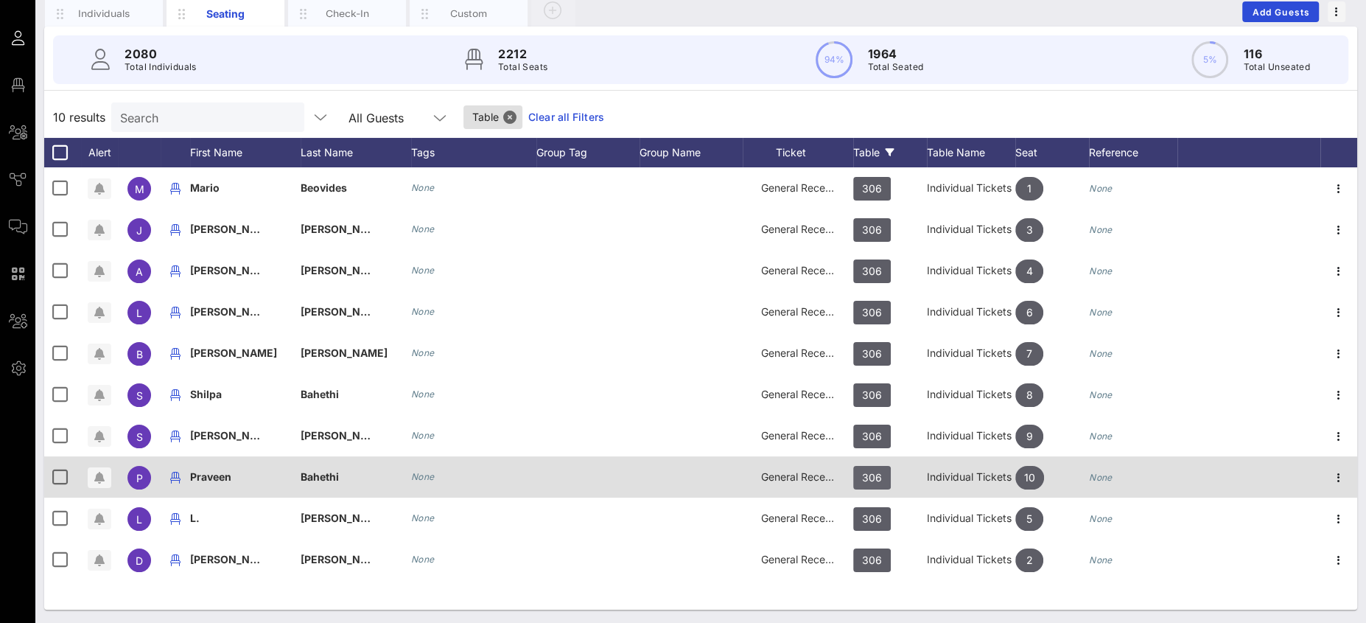
click at [878, 479] on span "306" at bounding box center [872, 478] width 20 height 24
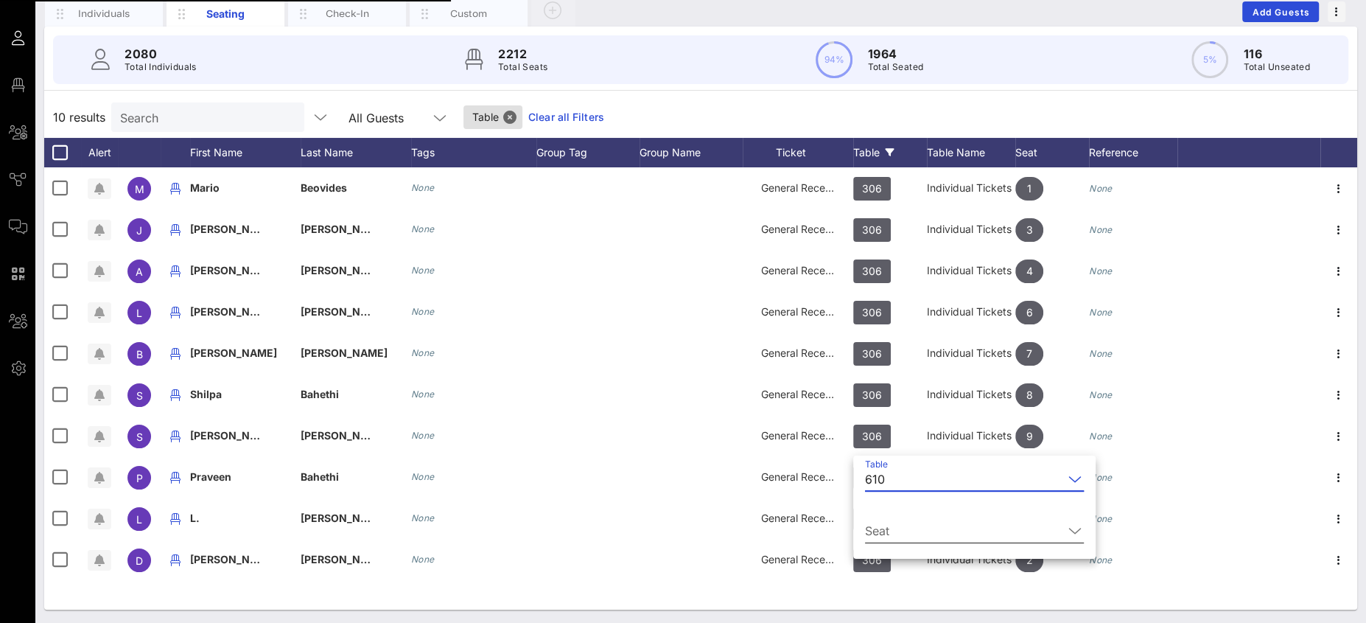
click at [894, 529] on input "Seat" at bounding box center [964, 531] width 198 height 24
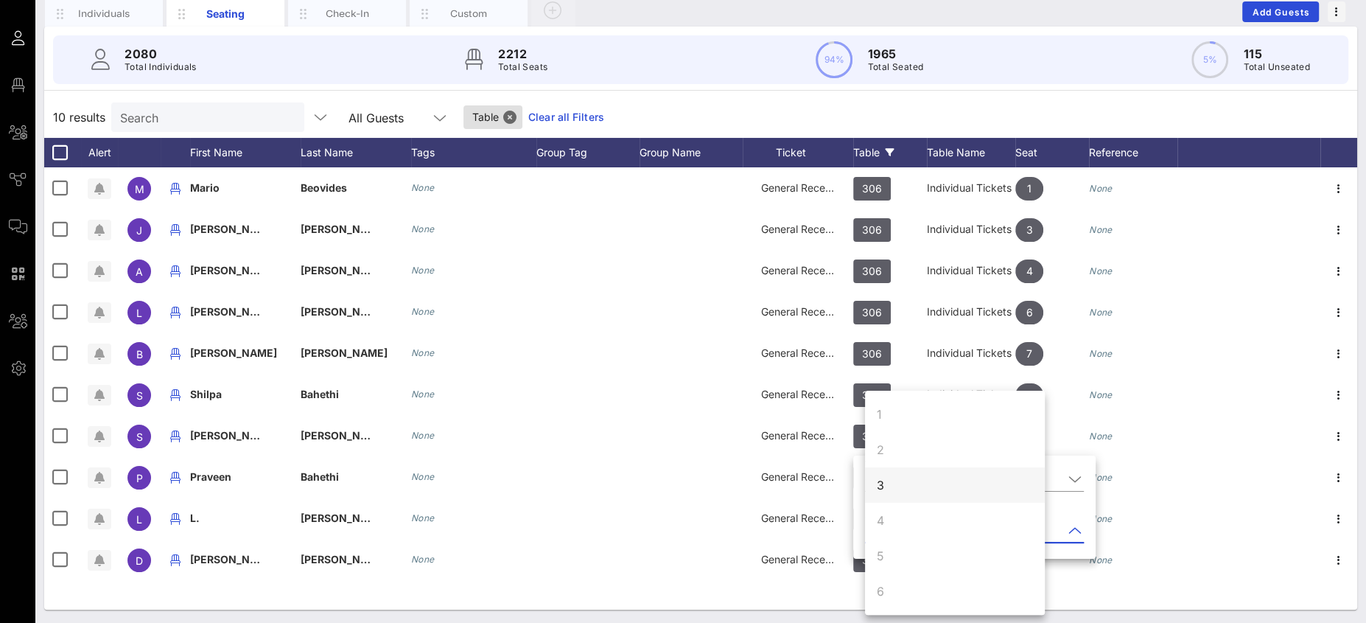
click at [902, 483] on div "3" at bounding box center [955, 484] width 180 height 35
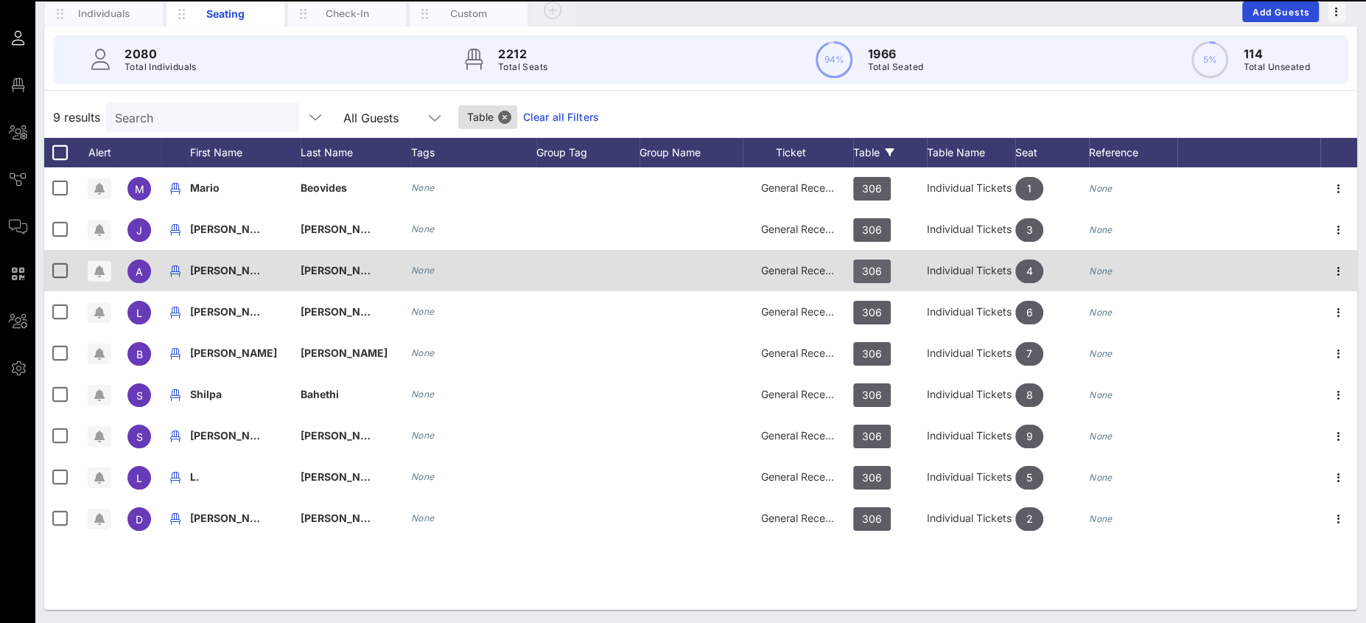
click at [873, 266] on span "306" at bounding box center [872, 271] width 20 height 24
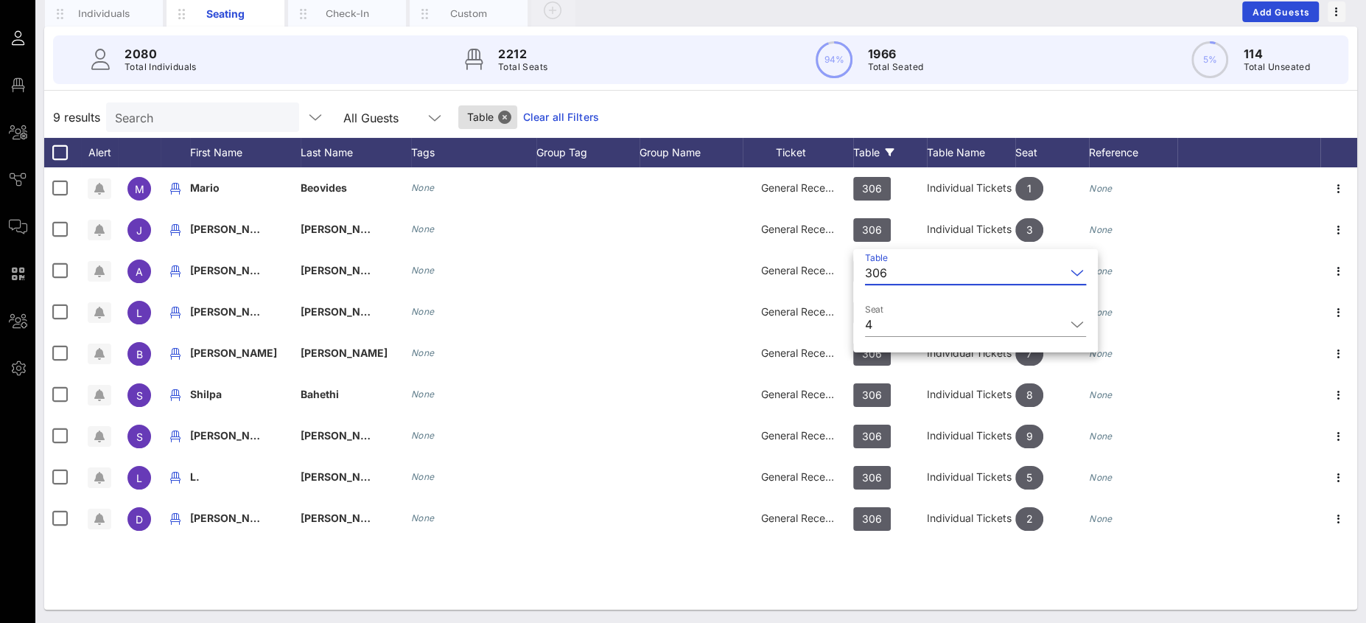
click at [880, 273] on div "306" at bounding box center [876, 272] width 22 height 13
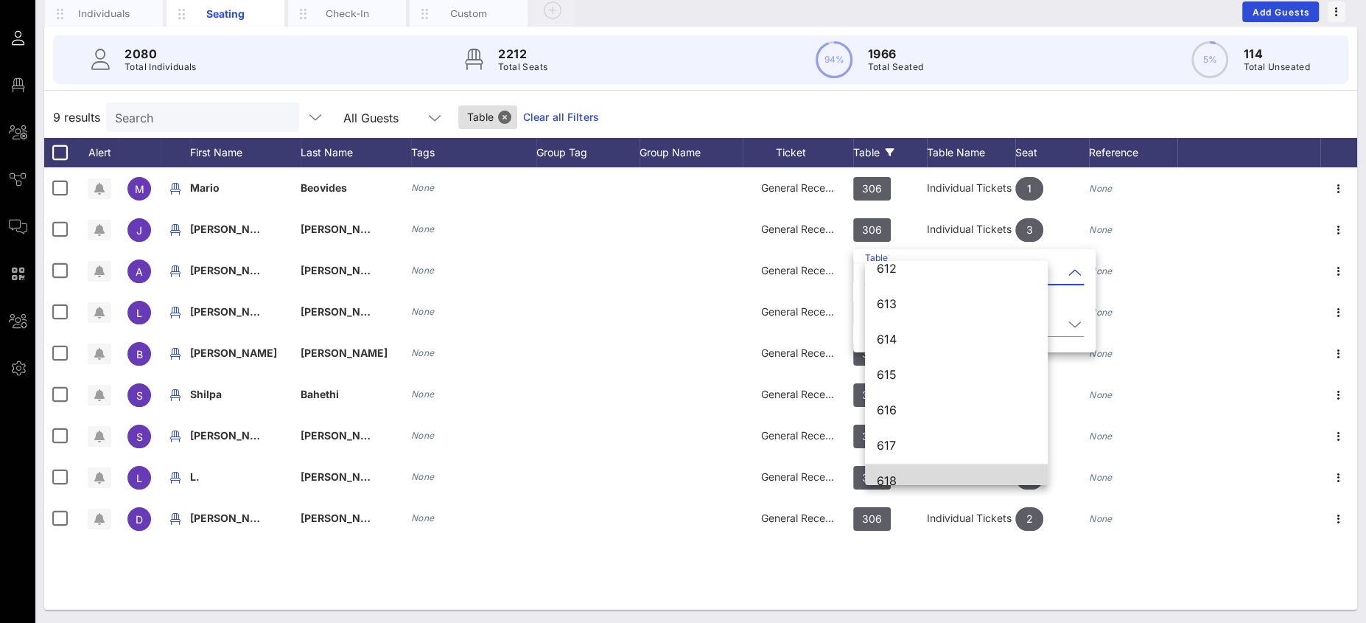
scroll to position [7314, 0]
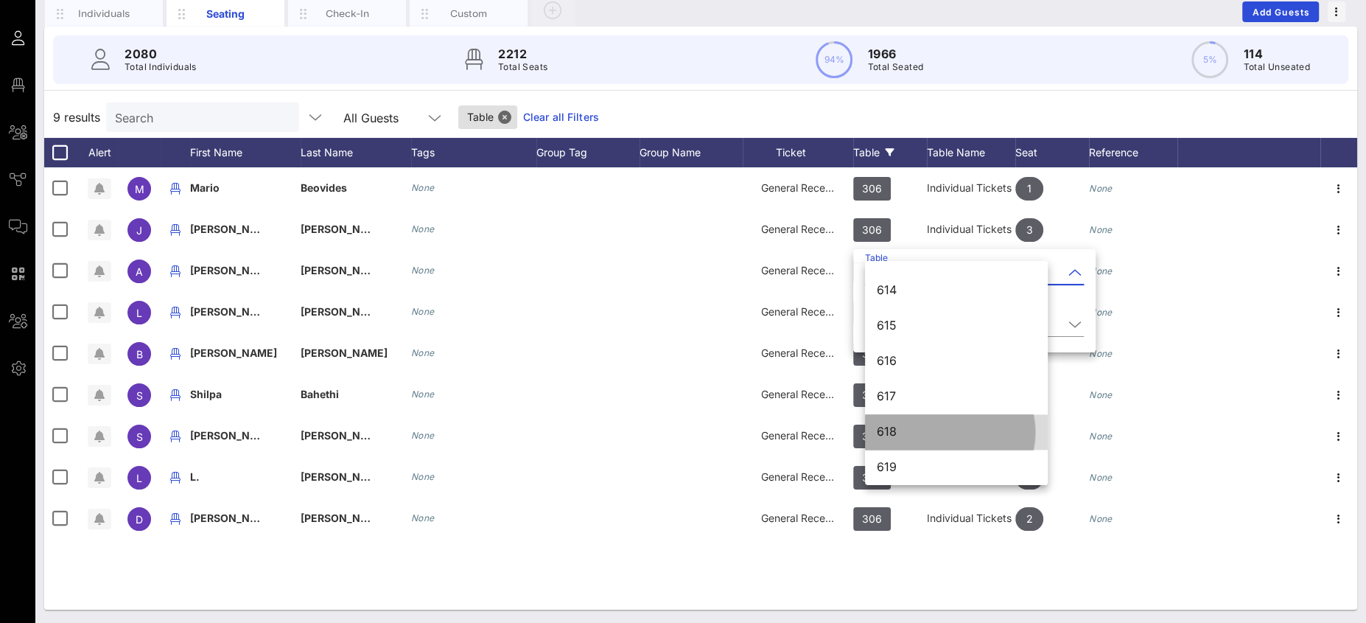
click at [915, 432] on div "618" at bounding box center [956, 431] width 159 height 14
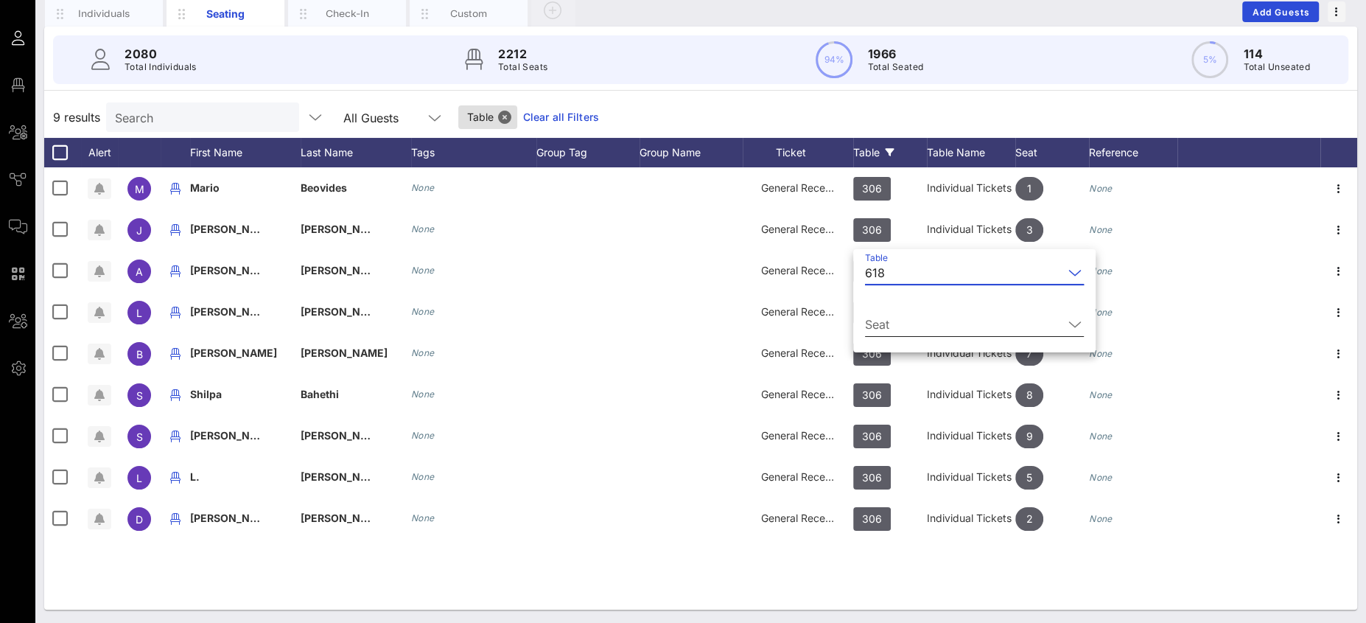
click at [879, 318] on input "Seat" at bounding box center [964, 324] width 198 height 24
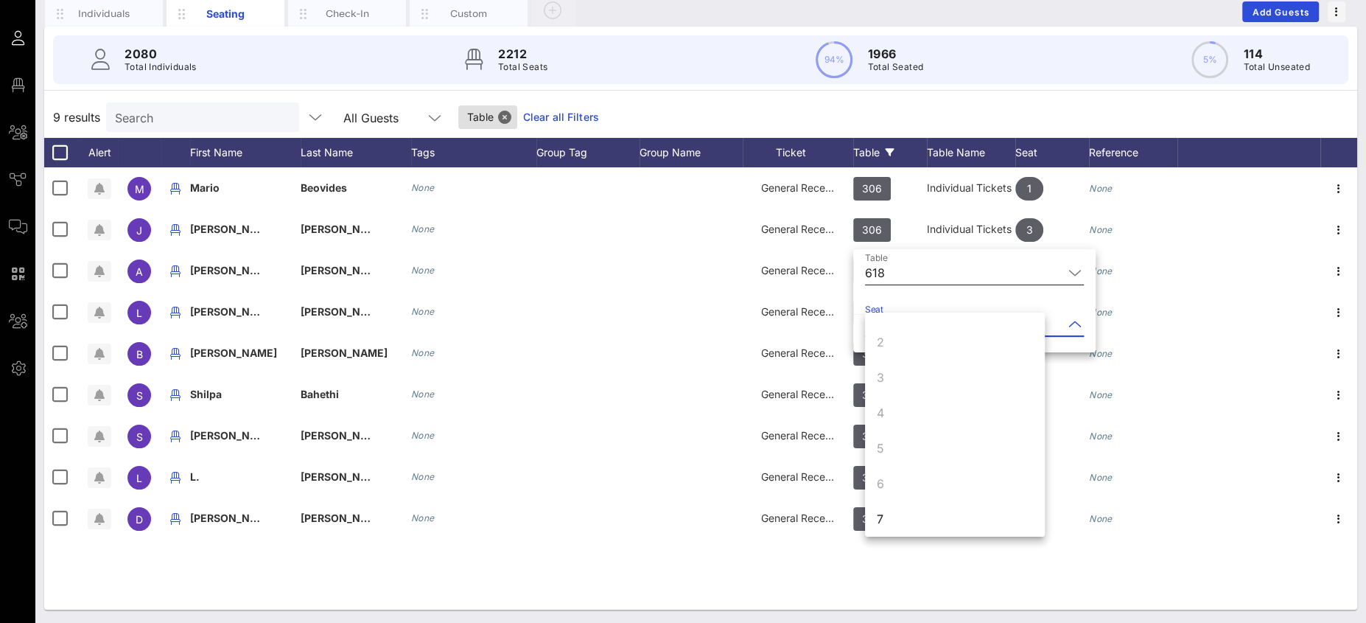
scroll to position [141, 0]
click at [888, 410] on div "7" at bounding box center [955, 406] width 180 height 35
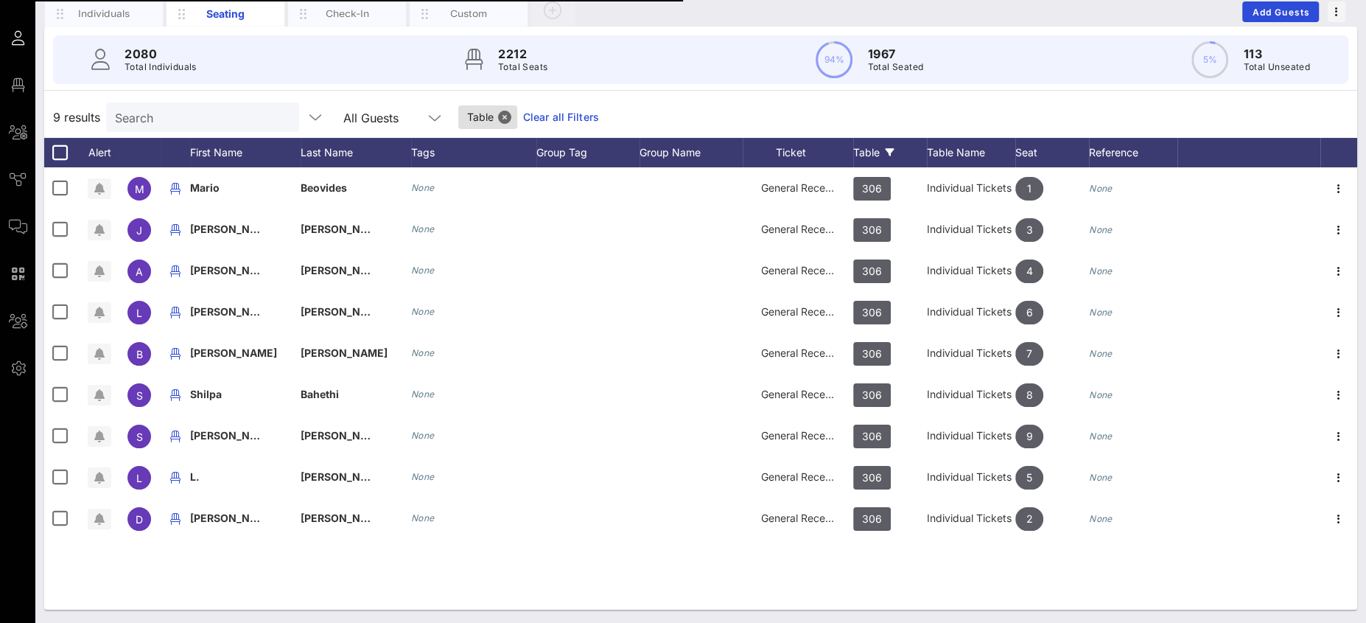
scroll to position [0, 0]
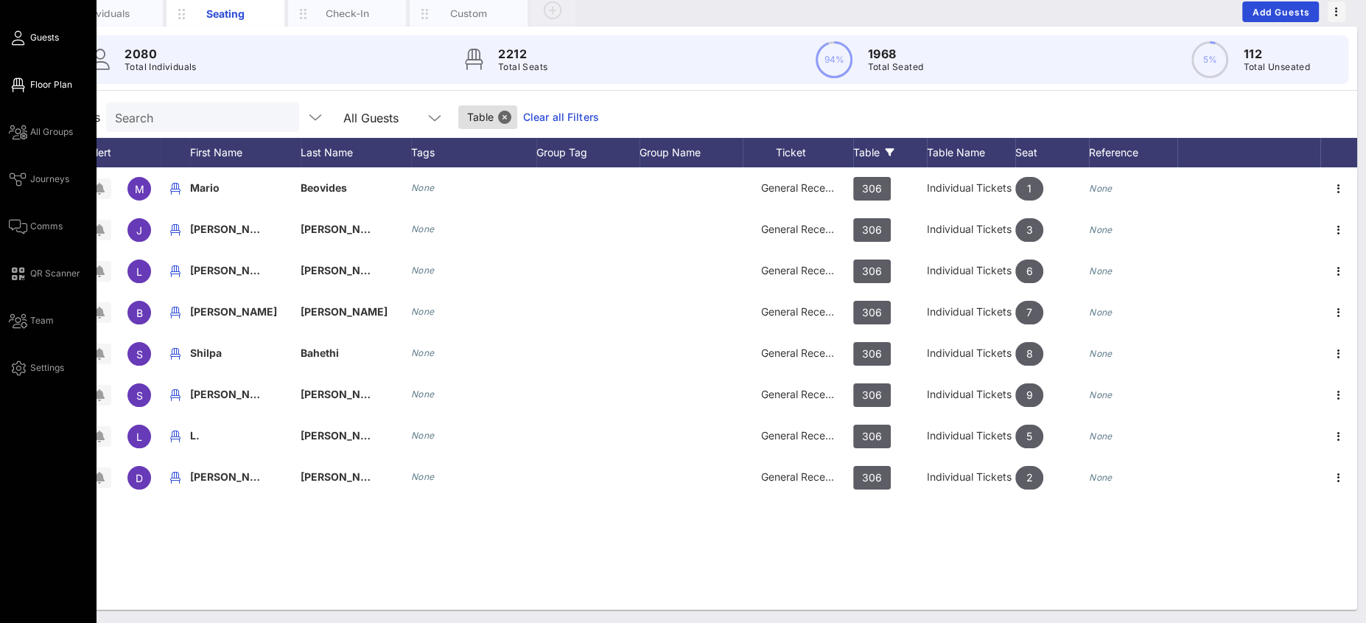
click at [21, 91] on link "Floor Plan" at bounding box center [40, 85] width 63 height 18
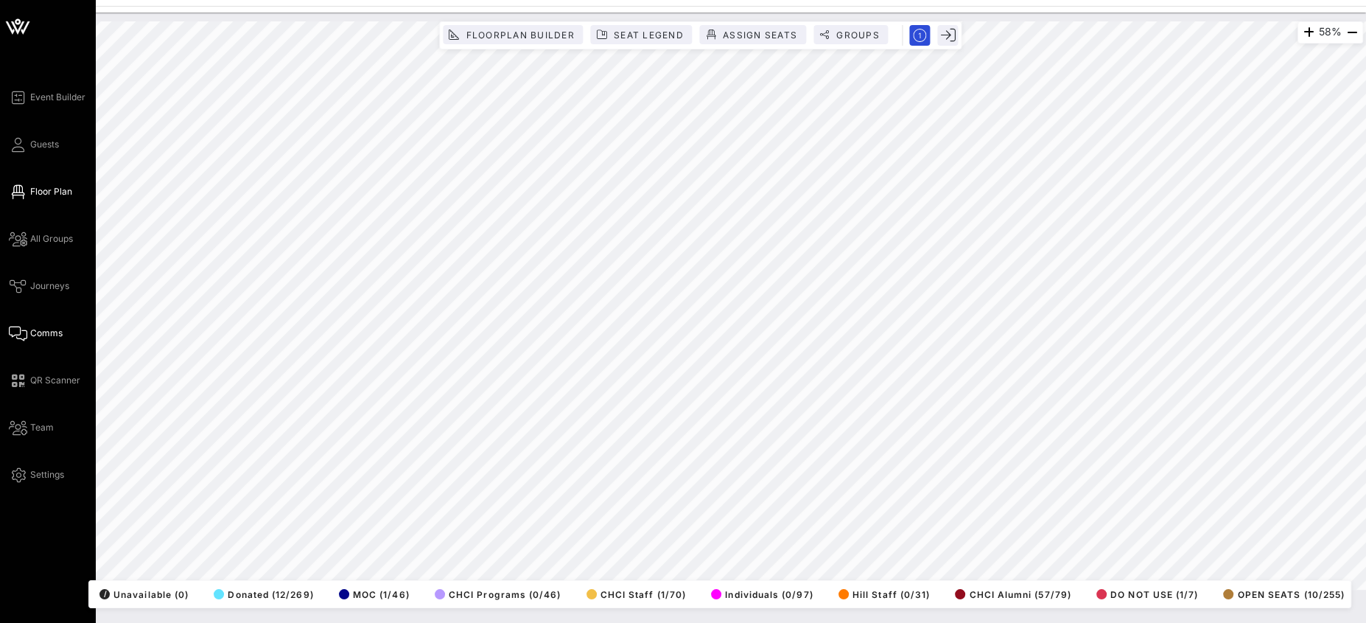
click at [41, 335] on span "Comms" at bounding box center [46, 332] width 32 height 13
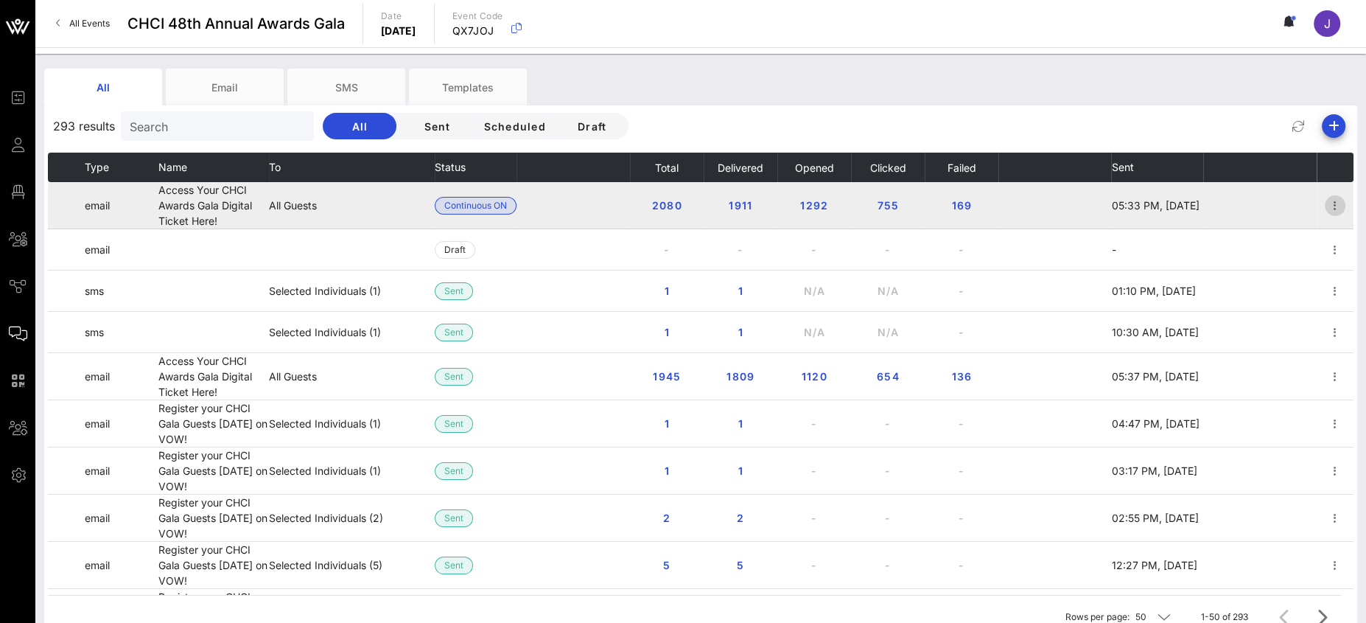
click at [1326, 203] on icon "button" at bounding box center [1335, 206] width 18 height 18
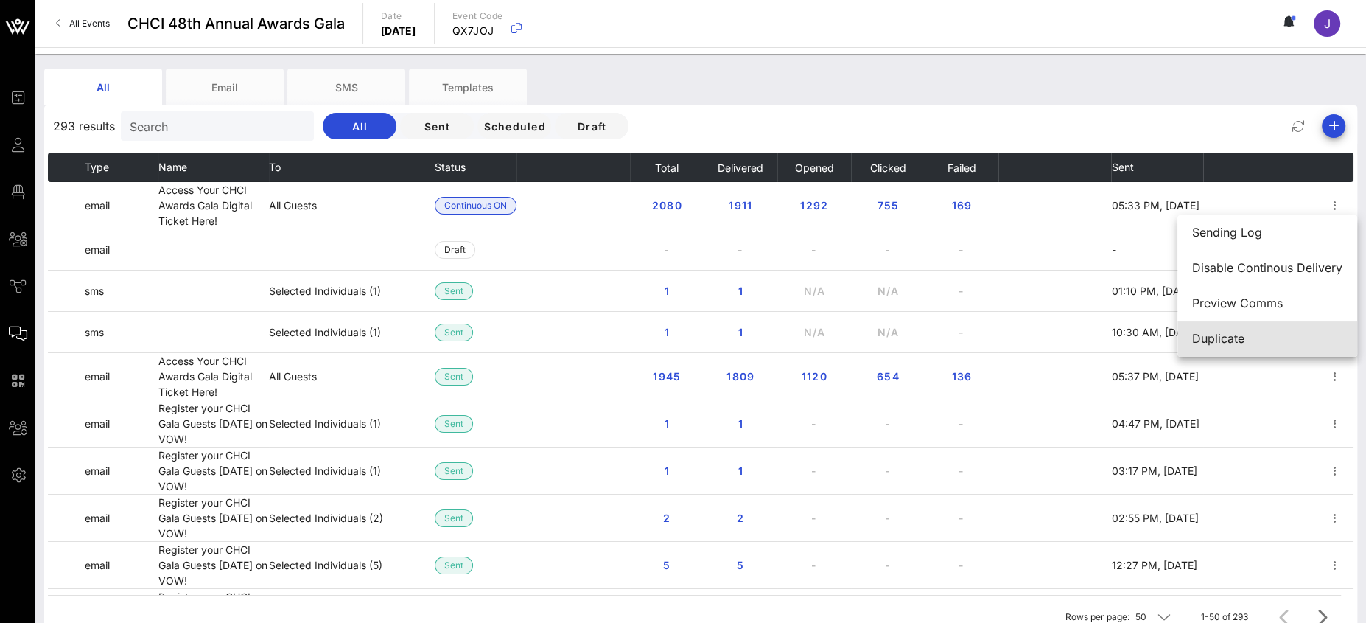
click at [1231, 340] on div "Duplicate" at bounding box center [1267, 339] width 150 height 14
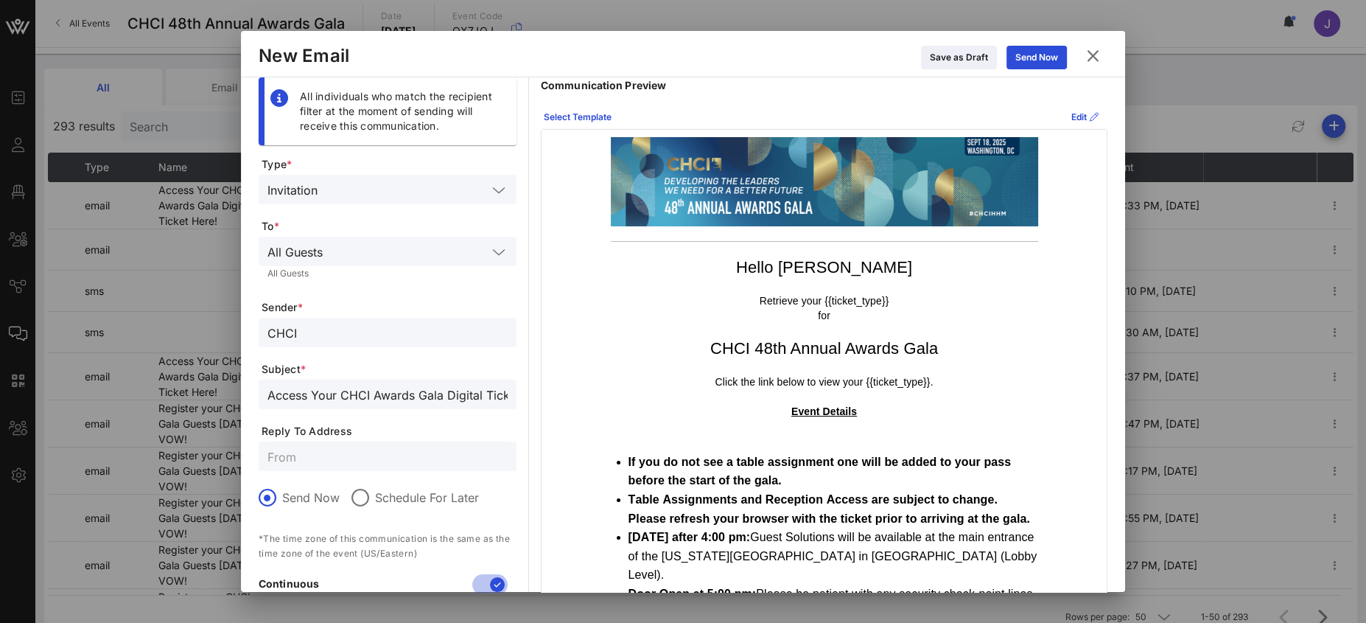
click at [267, 394] on input "Access Your CHCI Awards Gala Digital Ticket Here!" at bounding box center [387, 394] width 240 height 19
drag, startPoint x: 441, startPoint y: 397, endPoint x: 560, endPoint y: 395, distance: 118.6
click at [560, 395] on div "All individuals who match the recipient filter at the moment of sending will re…" at bounding box center [683, 418] width 849 height 682
type input "See You Tonight! Access Your CHCI Awards Gala Digital Ticket Here!"
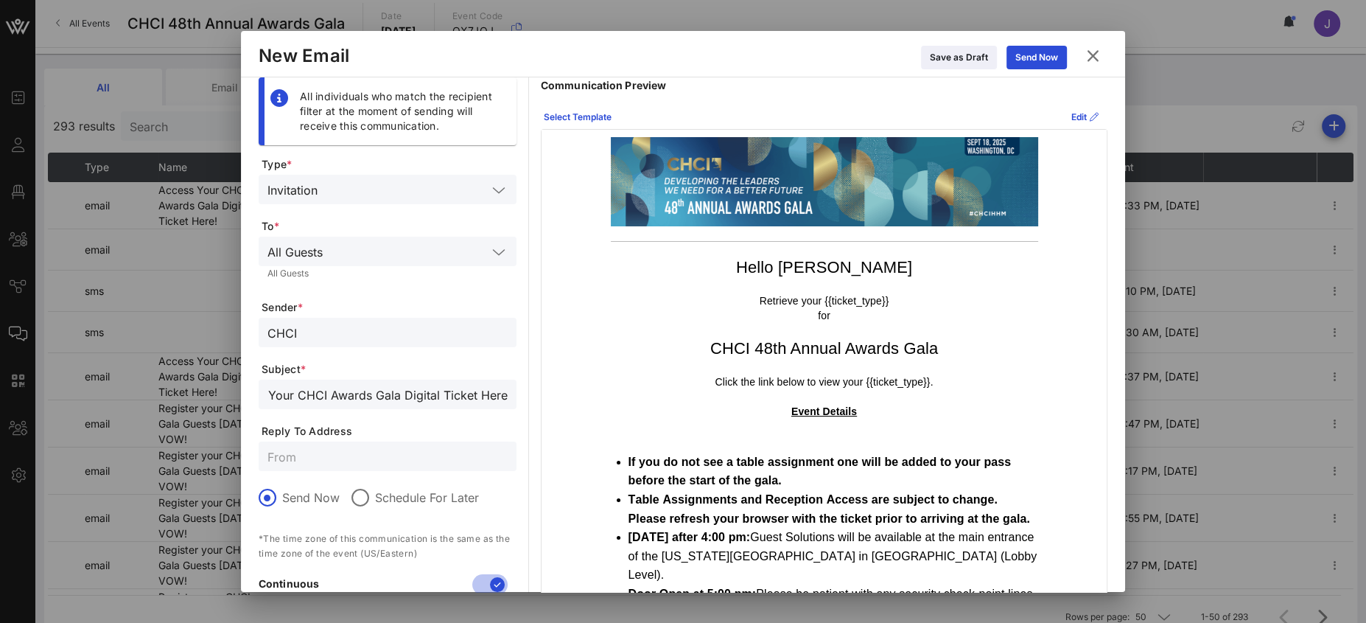
click at [385, 365] on span "Subject *" at bounding box center [389, 369] width 255 height 15
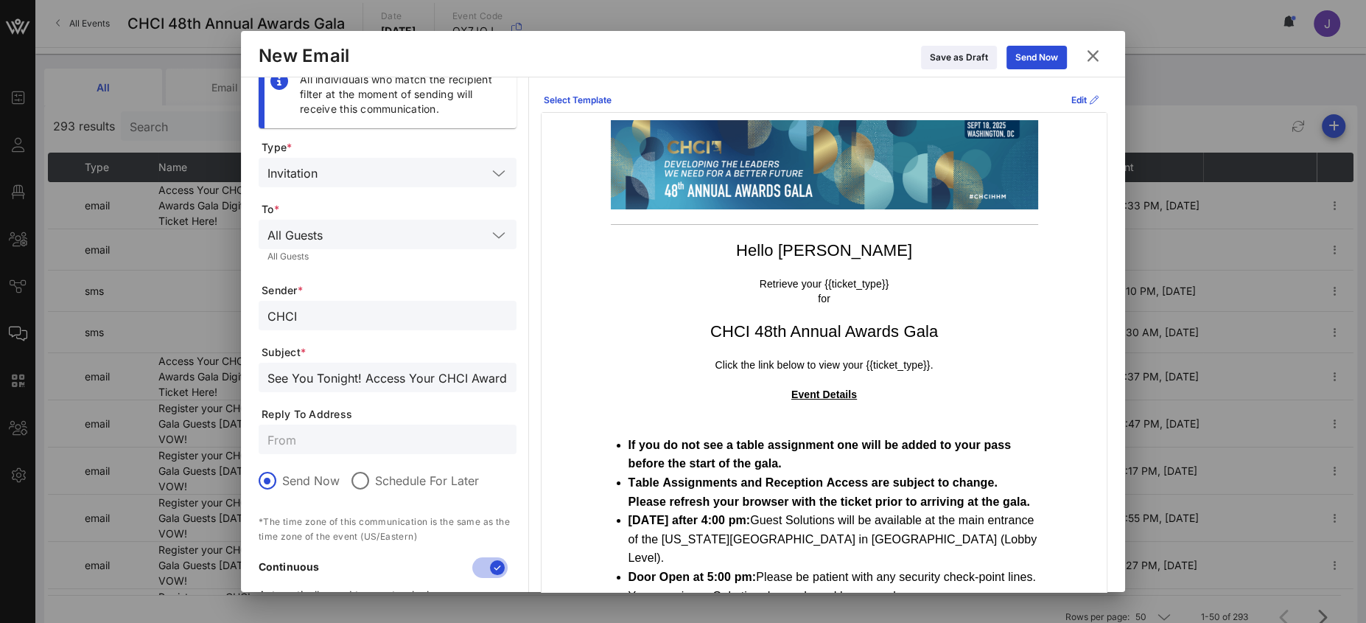
scroll to position [23, 0]
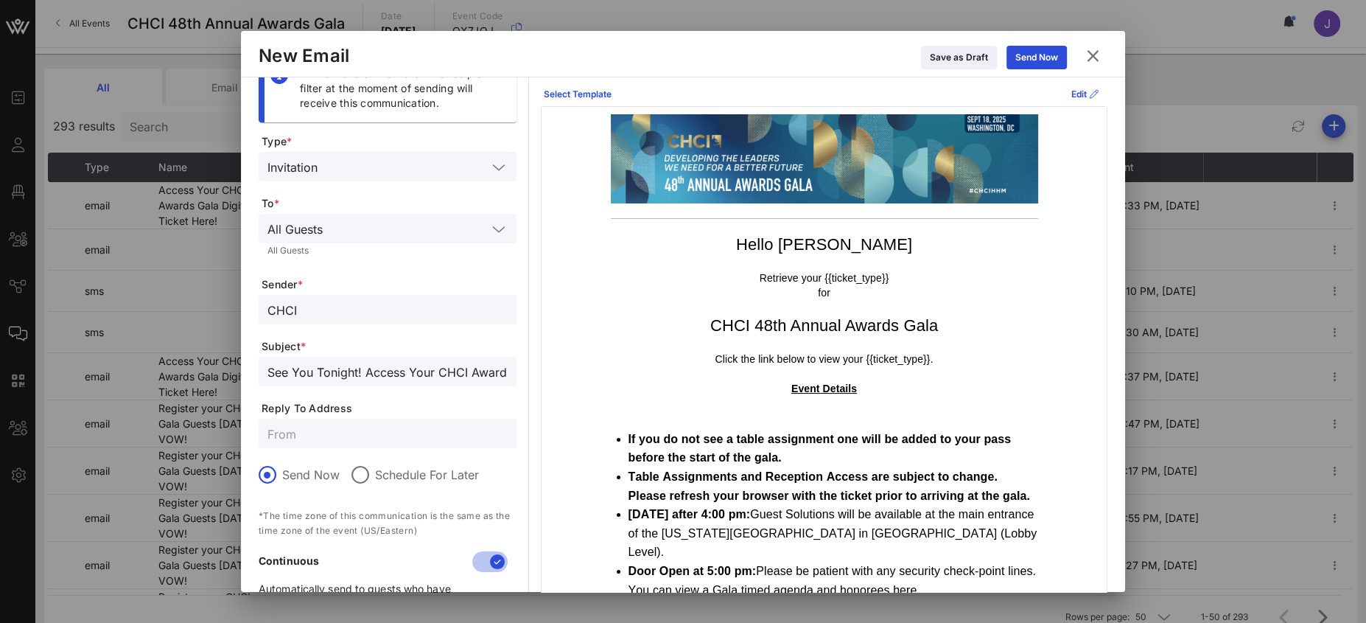
click at [322, 439] on input "text" at bounding box center [387, 433] width 240 height 19
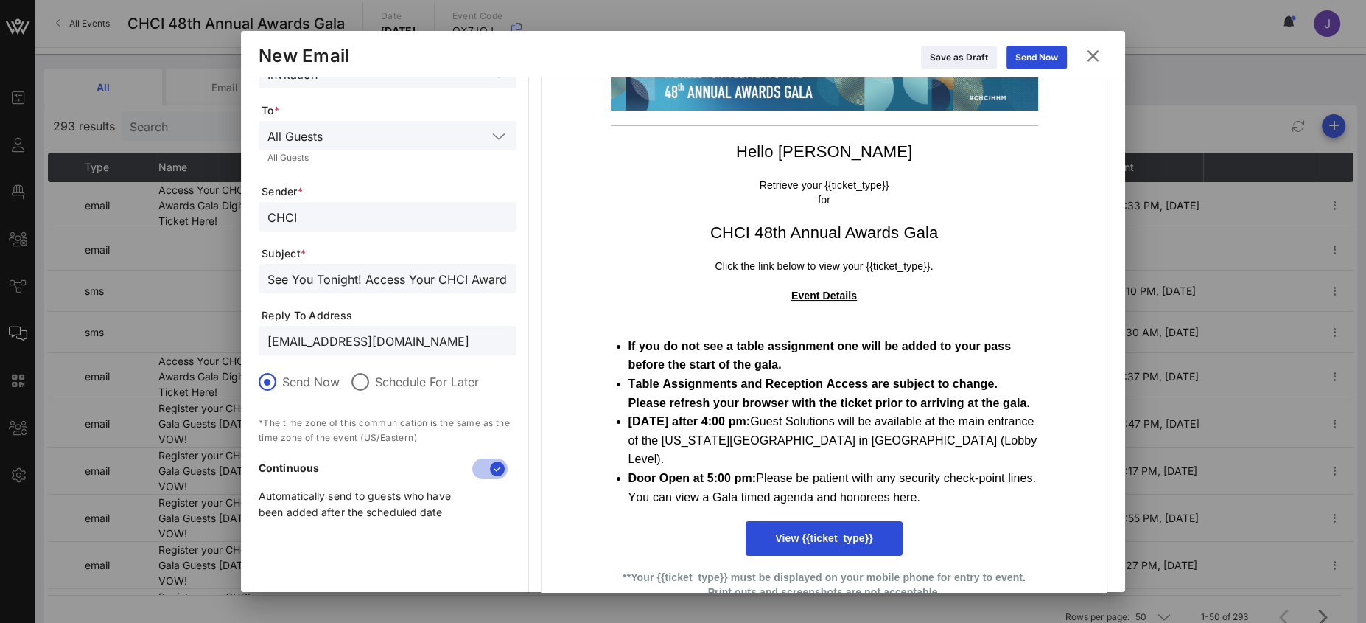
type input "[EMAIL_ADDRESS][DOMAIN_NAME]"
click at [734, 323] on p at bounding box center [824, 327] width 427 height 19
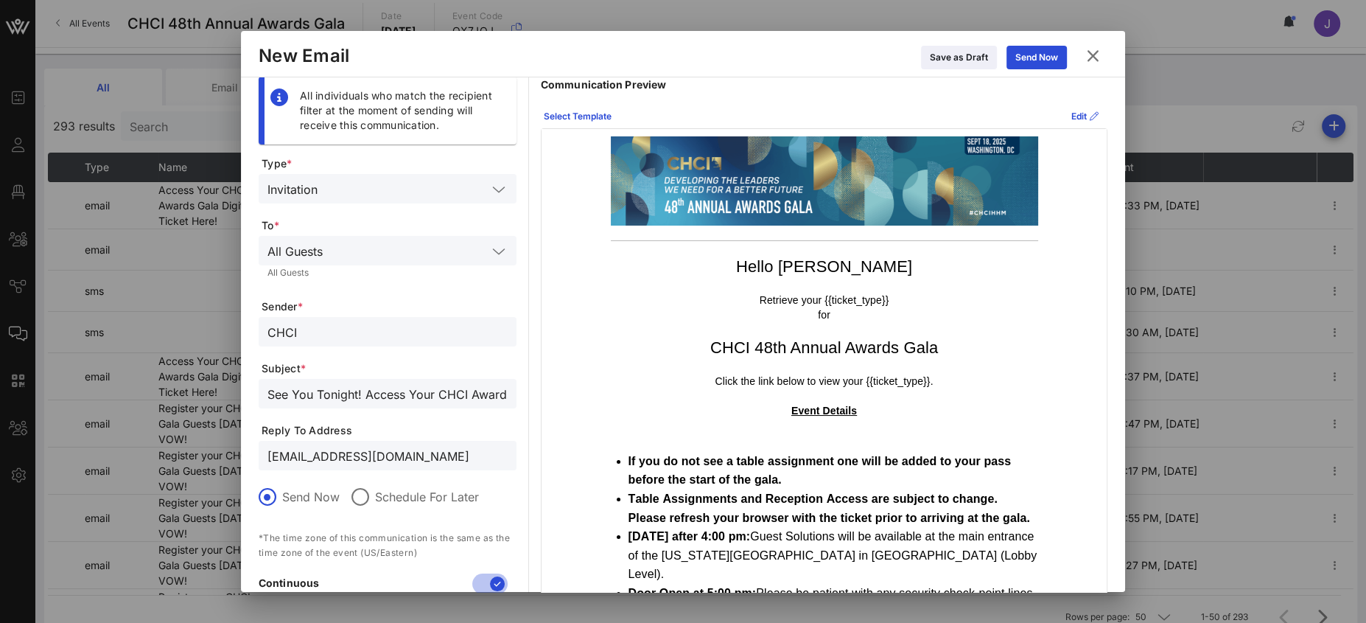
scroll to position [0, 0]
click at [1071, 118] on div "Edit" at bounding box center [1084, 117] width 27 height 15
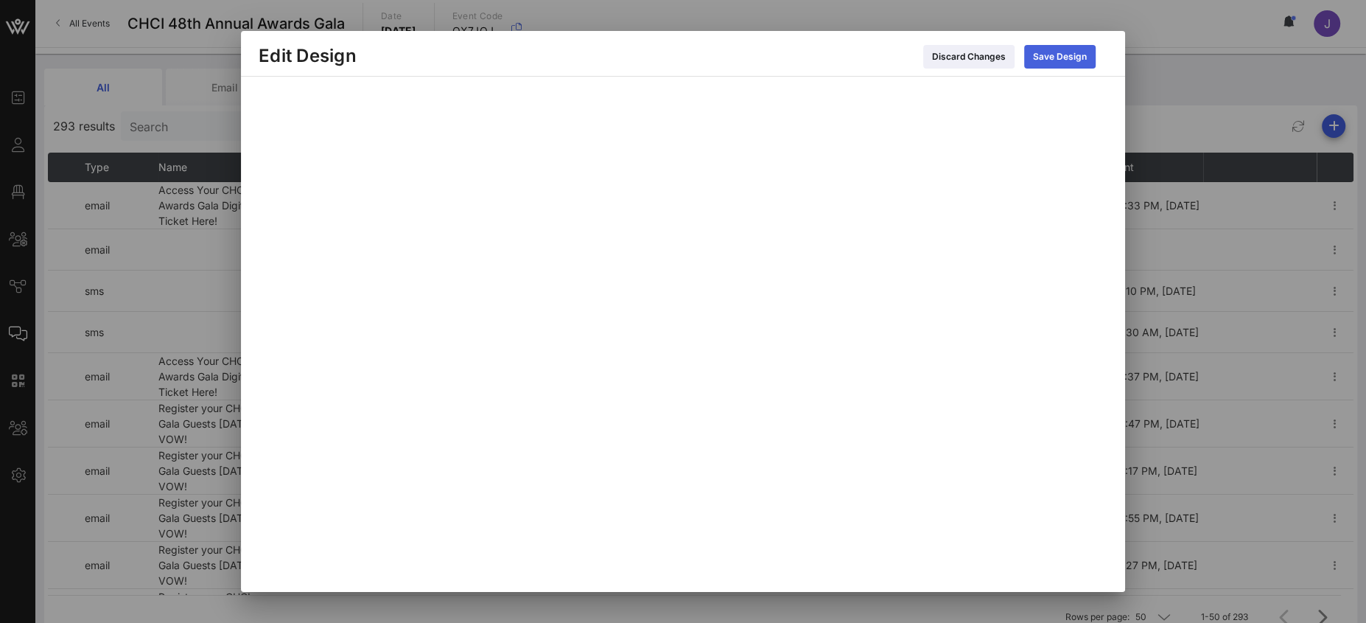
click at [1056, 63] on div "Save Design" at bounding box center [1060, 56] width 54 height 15
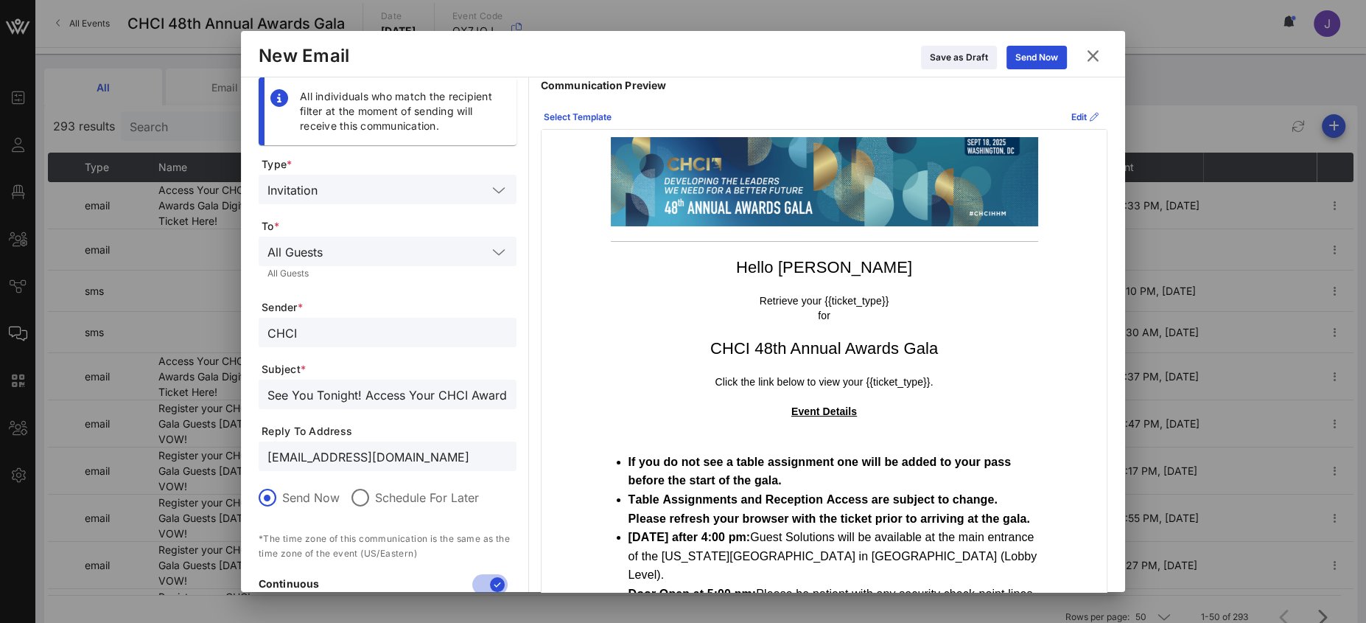
click at [1098, 57] on icon at bounding box center [1093, 56] width 20 height 18
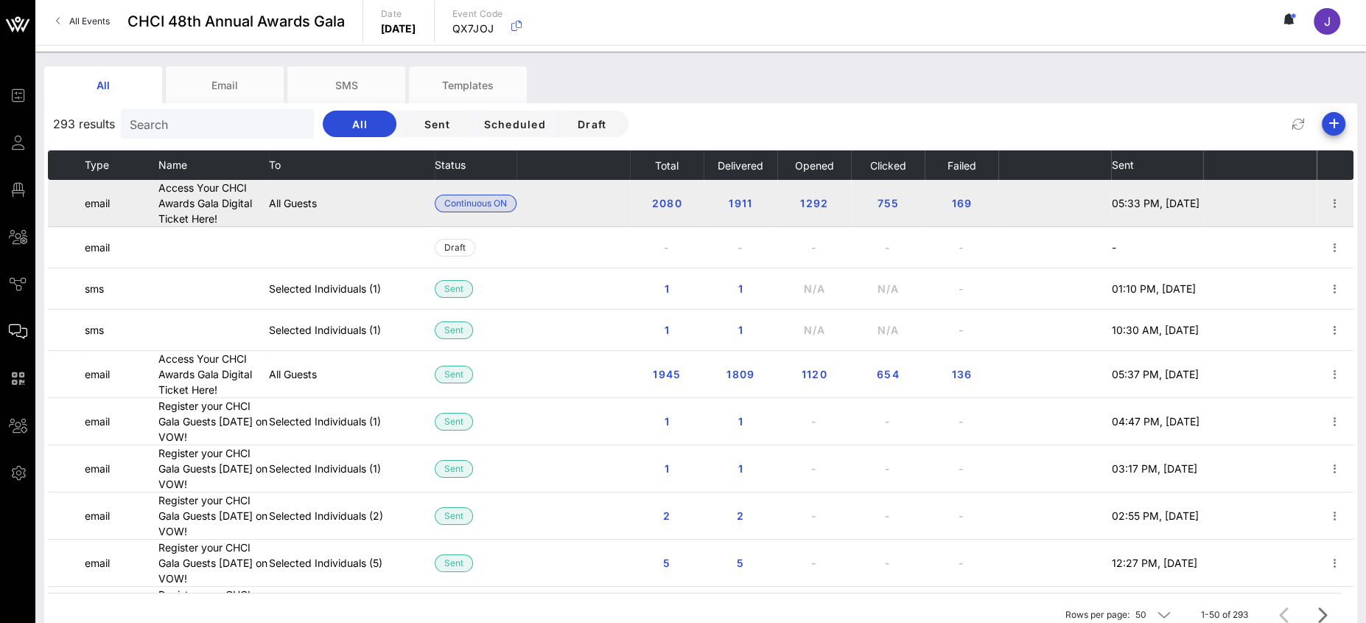
scroll to position [4, 0]
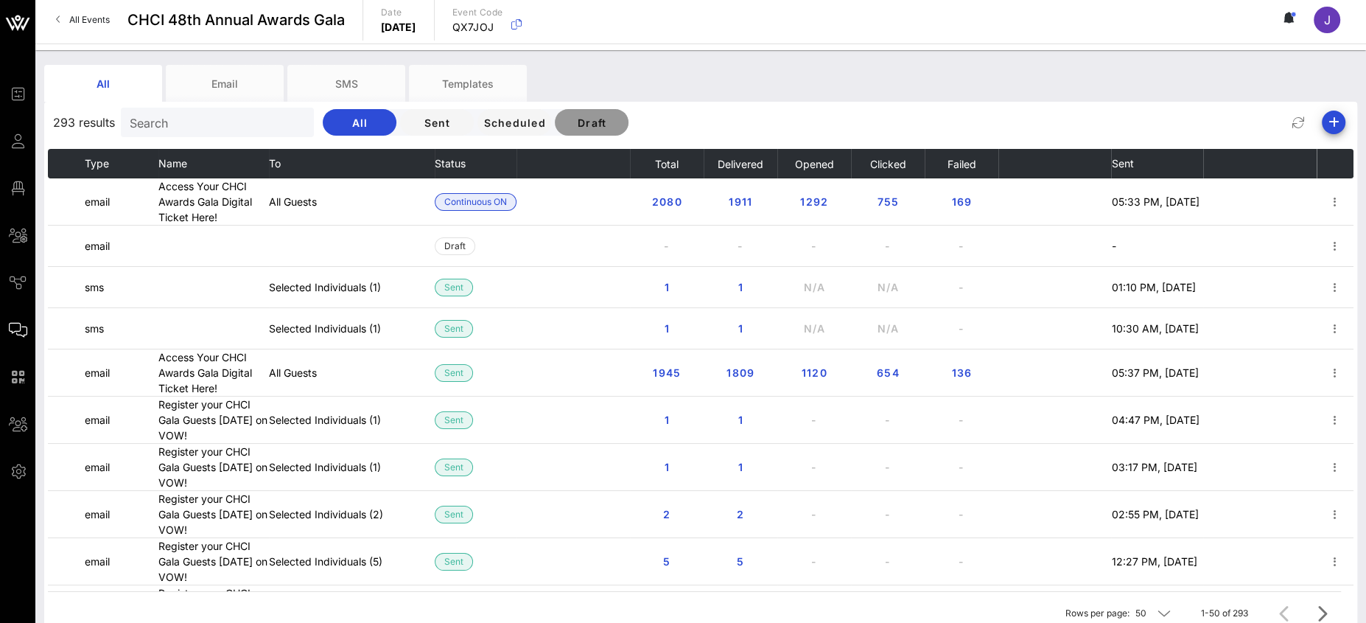
click at [567, 125] on span "Draft" at bounding box center [592, 122] width 50 height 13
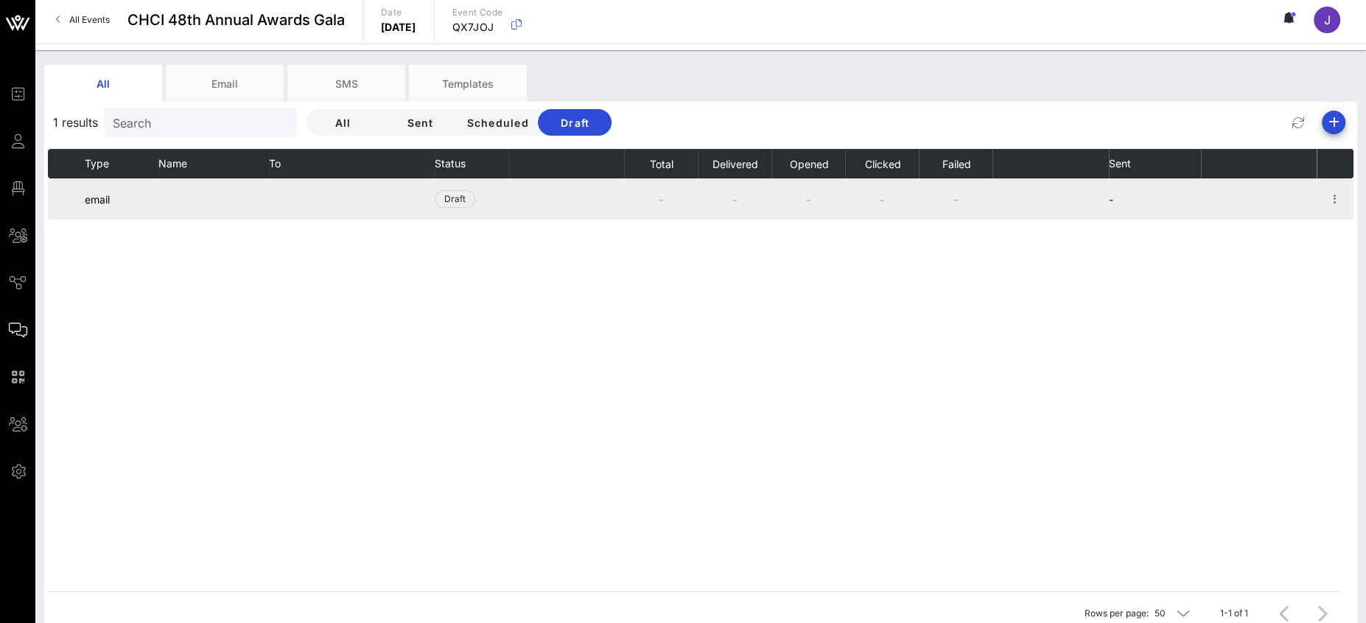
click at [413, 203] on td at bounding box center [352, 198] width 166 height 41
click at [1335, 192] on icon "button" at bounding box center [1335, 199] width 18 height 18
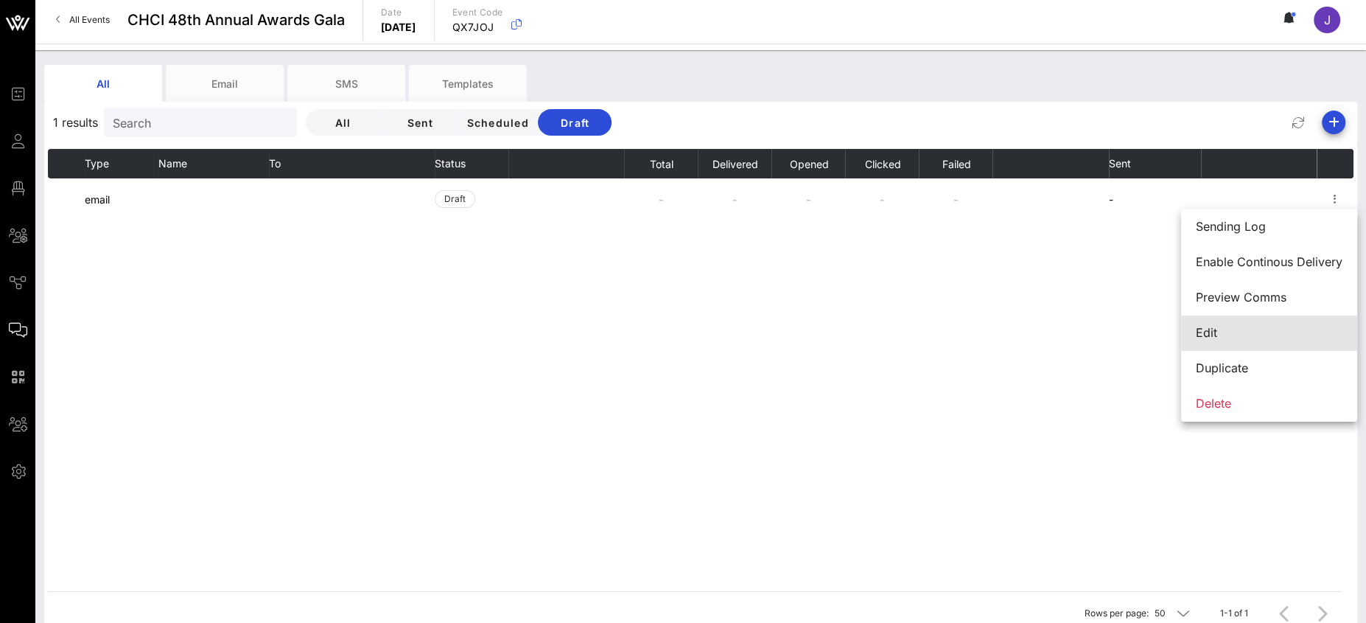
click at [1229, 334] on div "Edit" at bounding box center [1269, 333] width 147 height 14
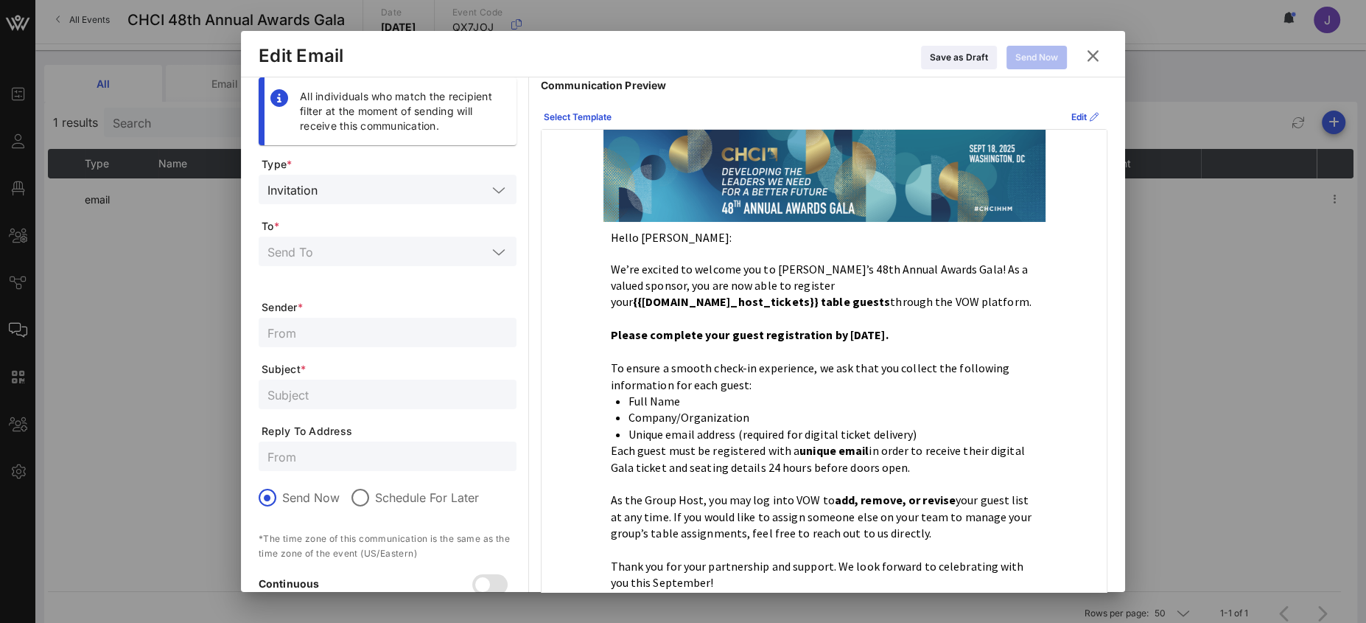
click at [1090, 52] on icon at bounding box center [1093, 56] width 20 height 18
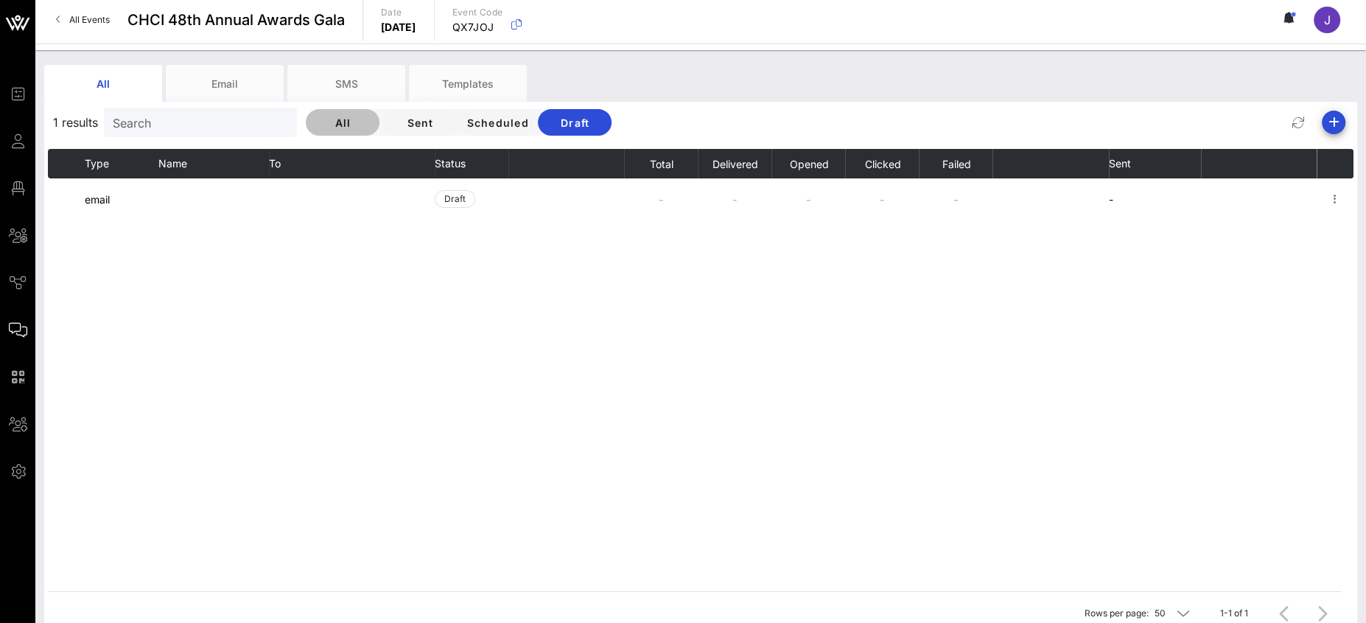
click at [306, 114] on button "All" at bounding box center [343, 122] width 74 height 27
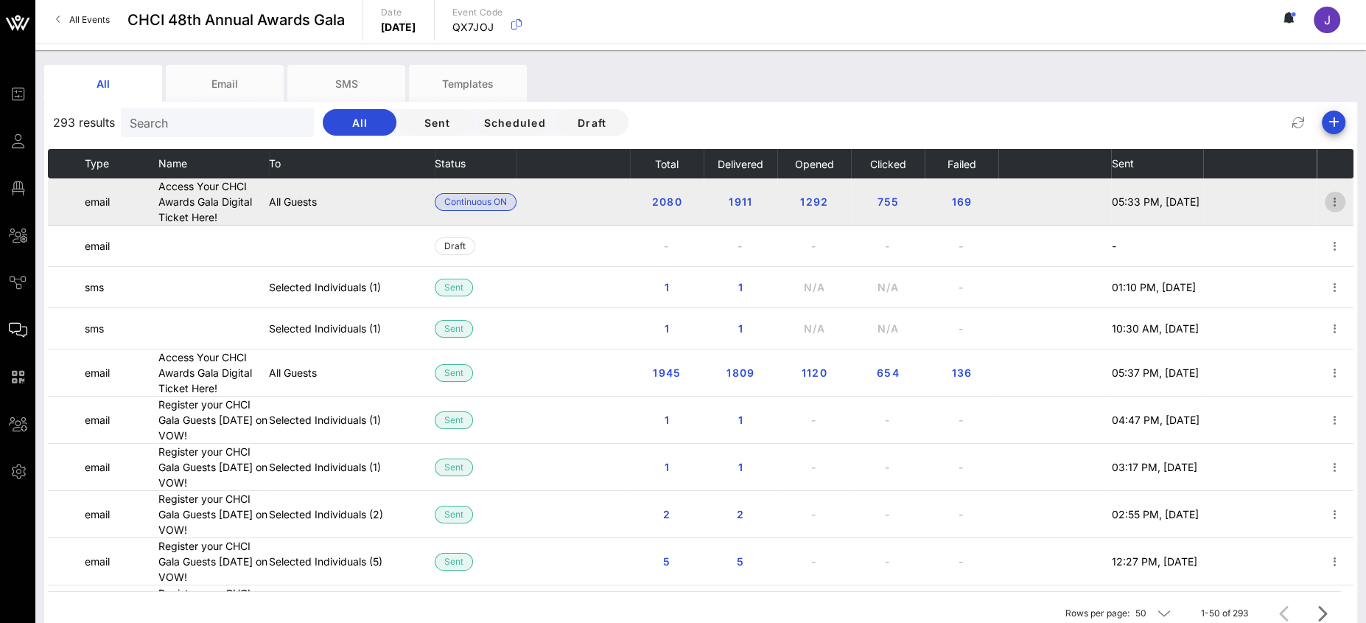
click at [1326, 198] on icon "button" at bounding box center [1335, 202] width 18 height 18
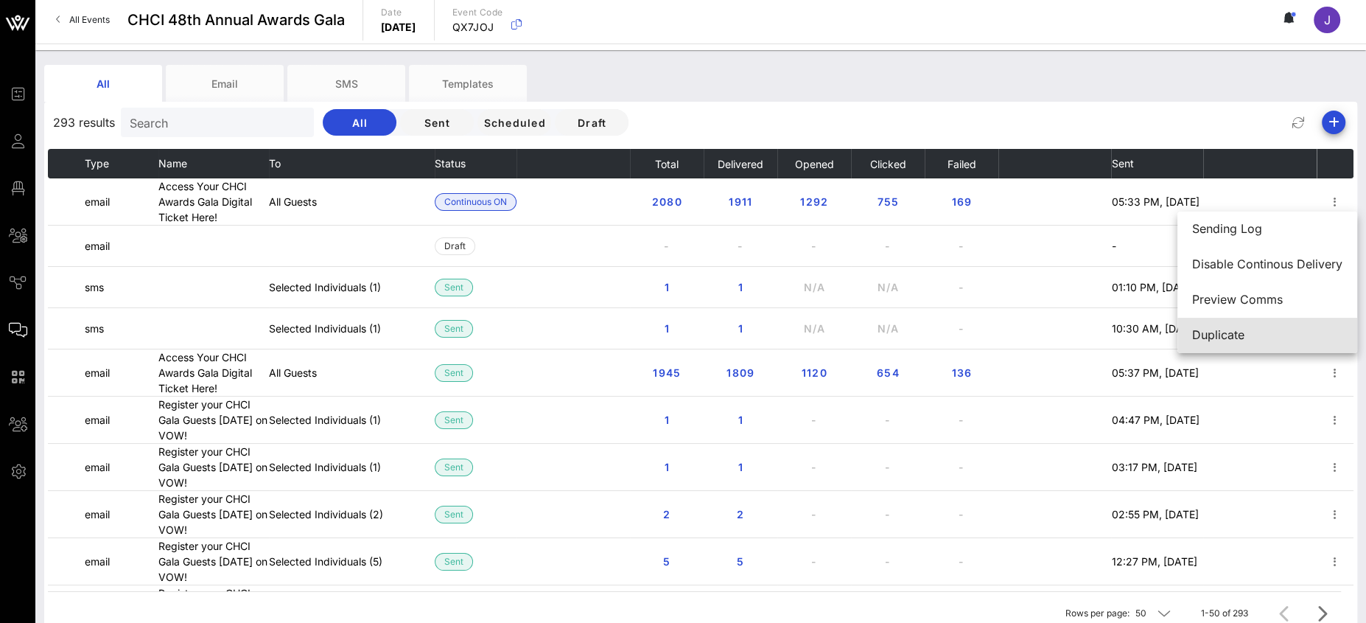
click at [1226, 325] on div "Duplicate" at bounding box center [1267, 335] width 150 height 32
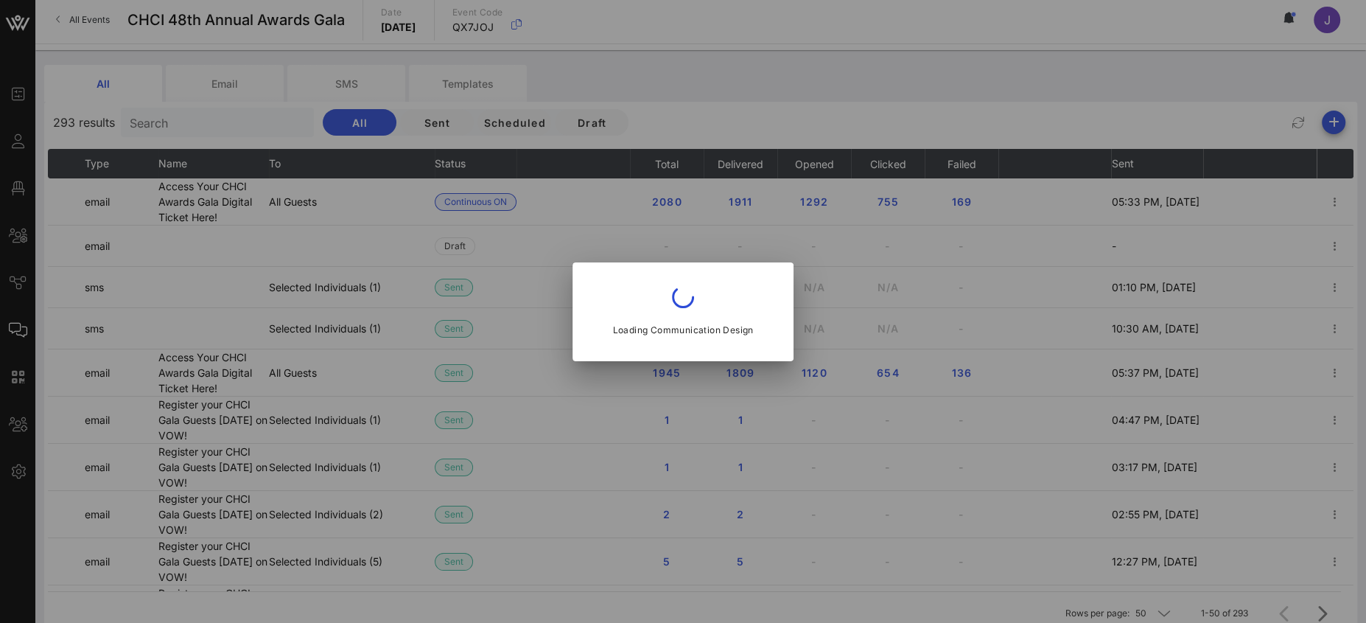
type input "CHCI"
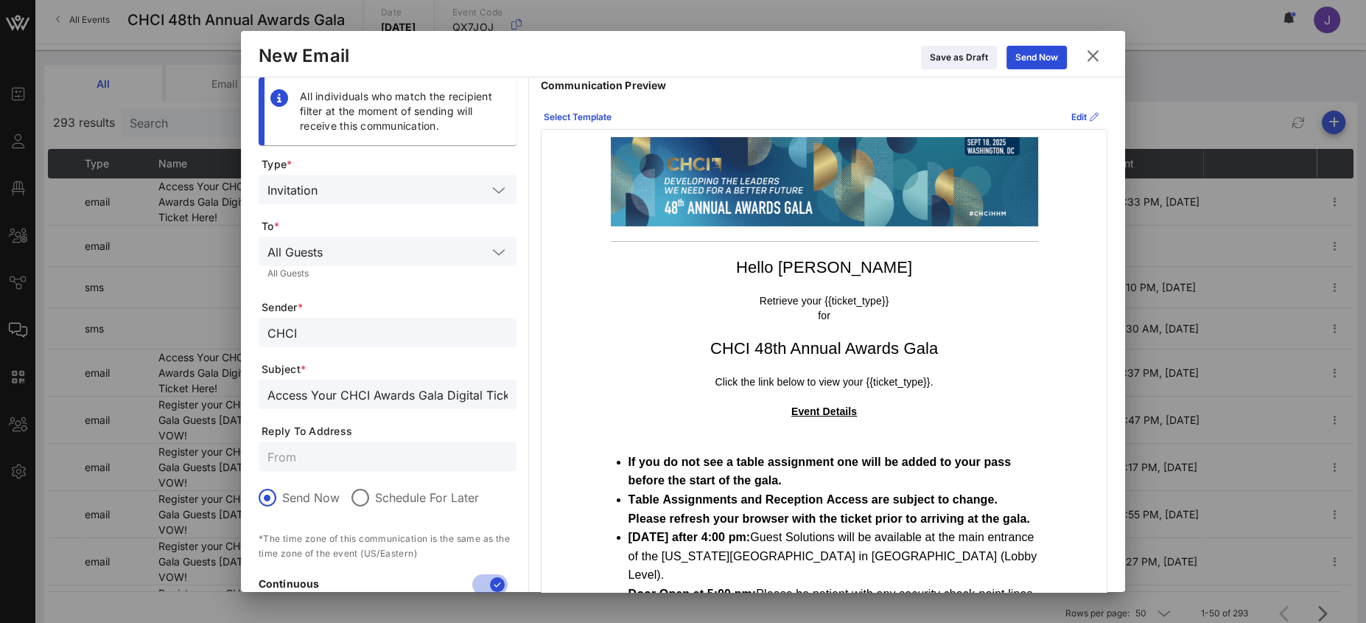
drag, startPoint x: 266, startPoint y: 390, endPoint x: 232, endPoint y: 385, distance: 34.3
click at [232, 385] on div "Event Builder Guests Floor Plan All Groups Journeys Comms QR Scanner Team Setti…" at bounding box center [683, 346] width 1366 height 700
drag, startPoint x: 262, startPoint y: 398, endPoint x: 301, endPoint y: 412, distance: 41.5
click at [262, 398] on div "Access Your CHCI Awards Gala Digital Ticket Here!" at bounding box center [388, 393] width 258 height 29
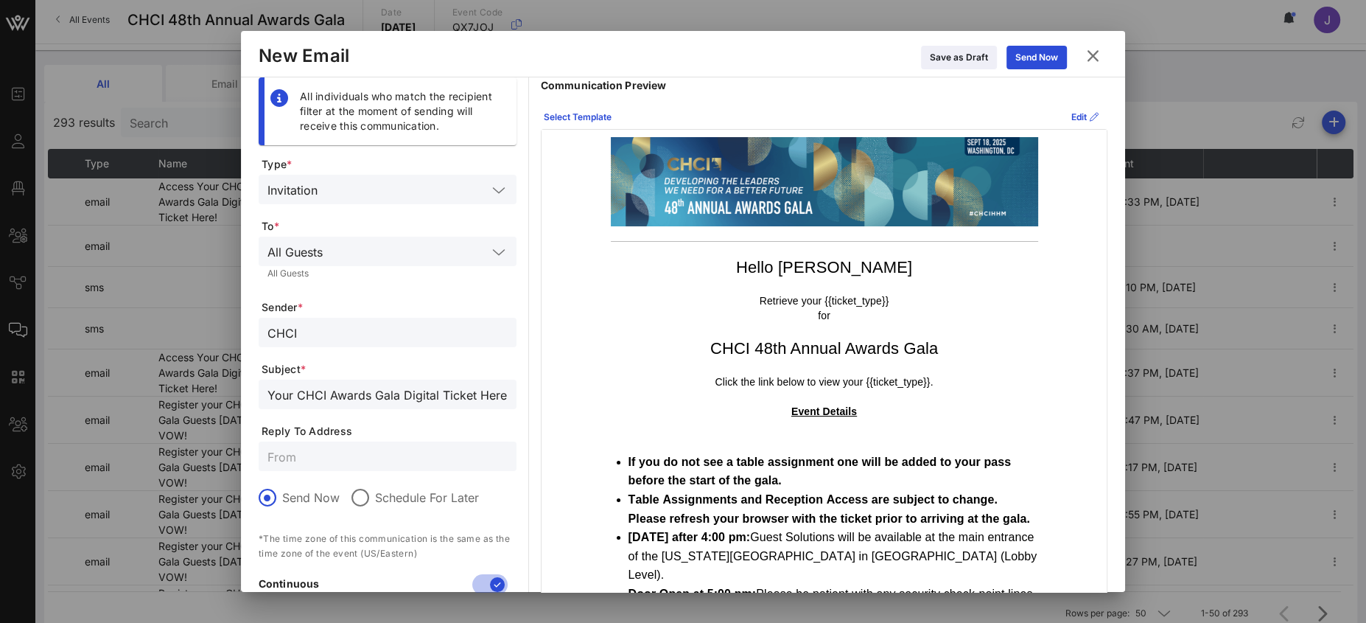
drag, startPoint x: 269, startPoint y: 393, endPoint x: 301, endPoint y: 418, distance: 40.4
click at [269, 393] on input "Access Your CHCI Awards Gala Digital Ticket Here!" at bounding box center [387, 394] width 240 height 19
drag, startPoint x: 379, startPoint y: 396, endPoint x: 541, endPoint y: 400, distance: 162.1
click at [541, 400] on div "All individuals who match the recipient filter at the moment of sending will re…" at bounding box center [683, 418] width 849 height 682
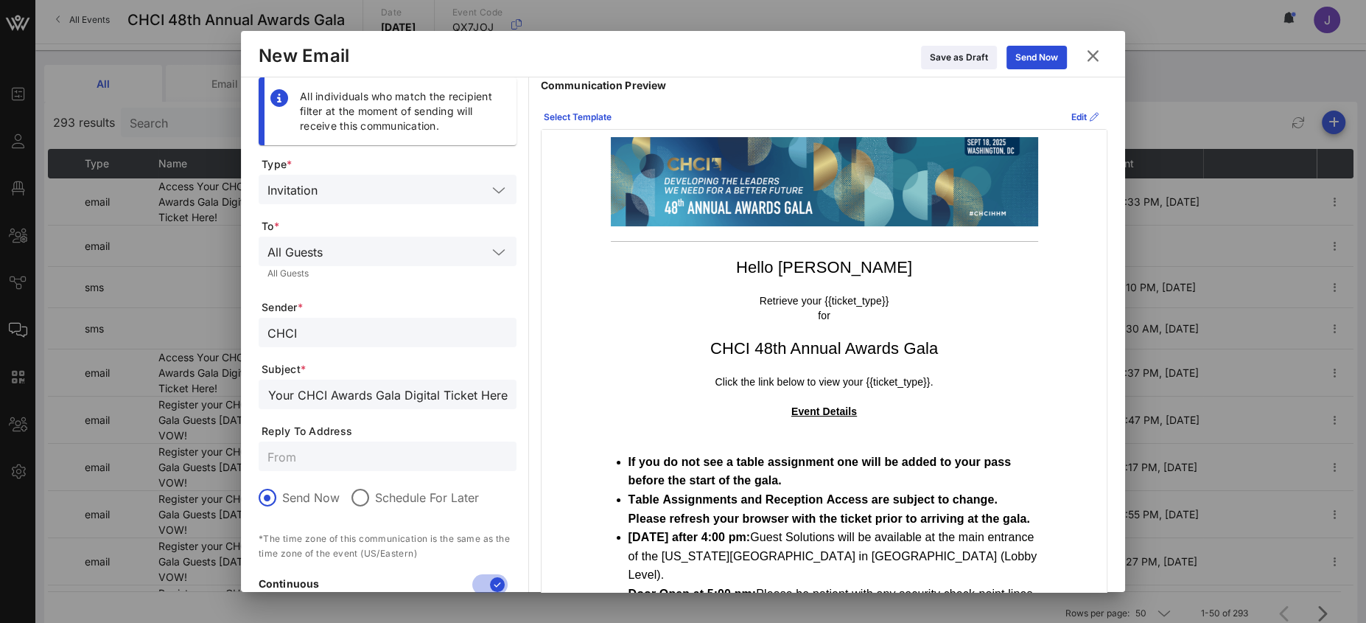
type input "Access See You Tonight! Your CHCI Awards Gala Digital Ticket Here!"
click at [371, 449] on input "text" at bounding box center [387, 455] width 240 height 19
type input "[EMAIL_ADDRESS][DOMAIN_NAME]"
click at [1022, 299] on p "Retrieve your {{ticket_type}} for" at bounding box center [824, 308] width 427 height 29
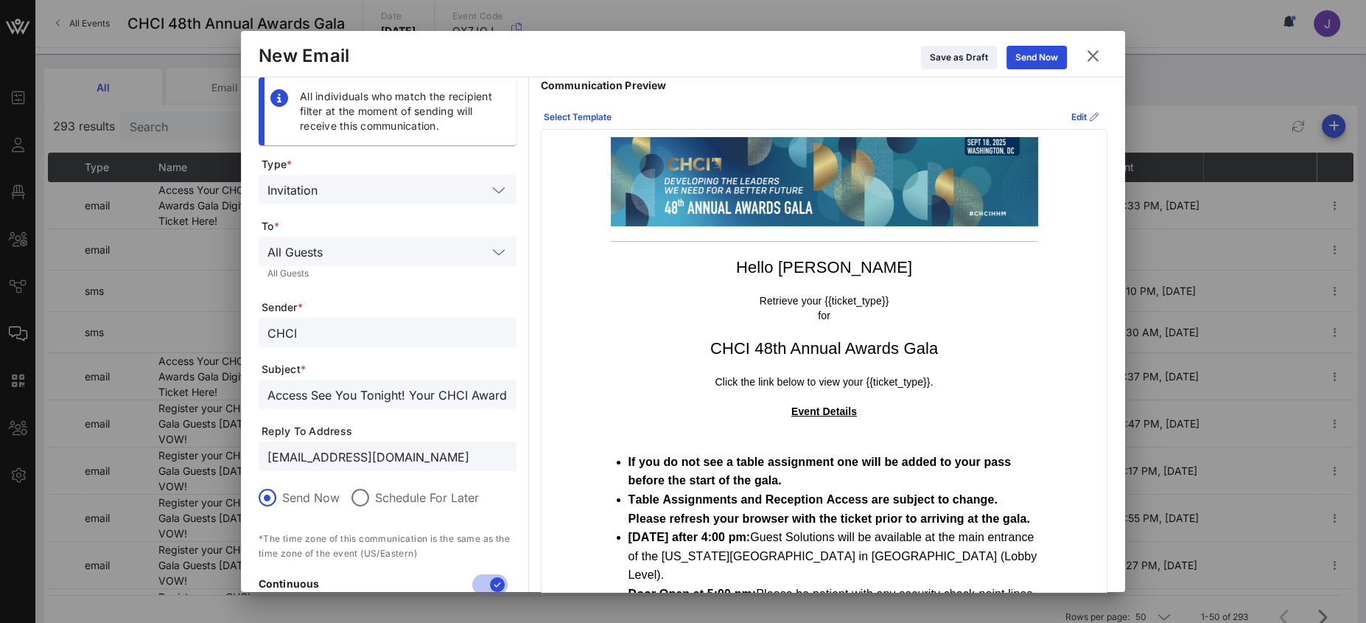
drag, startPoint x: 301, startPoint y: 395, endPoint x: 206, endPoint y: 383, distance: 96.5
click at [192, 379] on div "Event Builder Guests Floor Plan All Groups Journeys Comms QR Scanner Team Setti…" at bounding box center [683, 350] width 1366 height 700
click at [290, 389] on input "Access See You Tonight! Your CHCI Awards Gala Digital Ticket Here!" at bounding box center [387, 394] width 240 height 19
drag, startPoint x: 363, startPoint y: 396, endPoint x: 417, endPoint y: 434, distance: 65.6
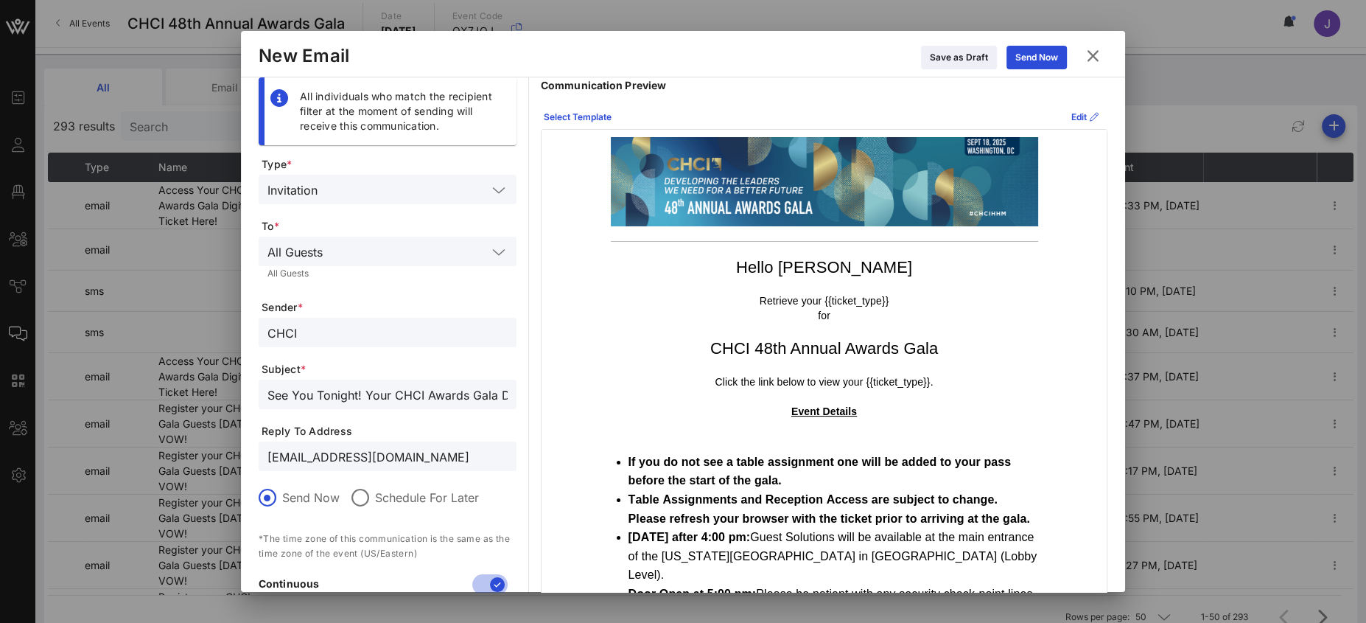
click at [364, 396] on input "See You Tonight! Your CHCI Awards Gala Digital Ticket Here!" at bounding box center [387, 394] width 240 height 19
drag, startPoint x: 441, startPoint y: 399, endPoint x: 539, endPoint y: 399, distance: 98.0
click at [539, 399] on div "All individuals who match the recipient filter at the moment of sending will re…" at bounding box center [683, 418] width 849 height 682
type input "See You Tonight! Access Your CHCI Awards Gala Digital Ticket Here!"
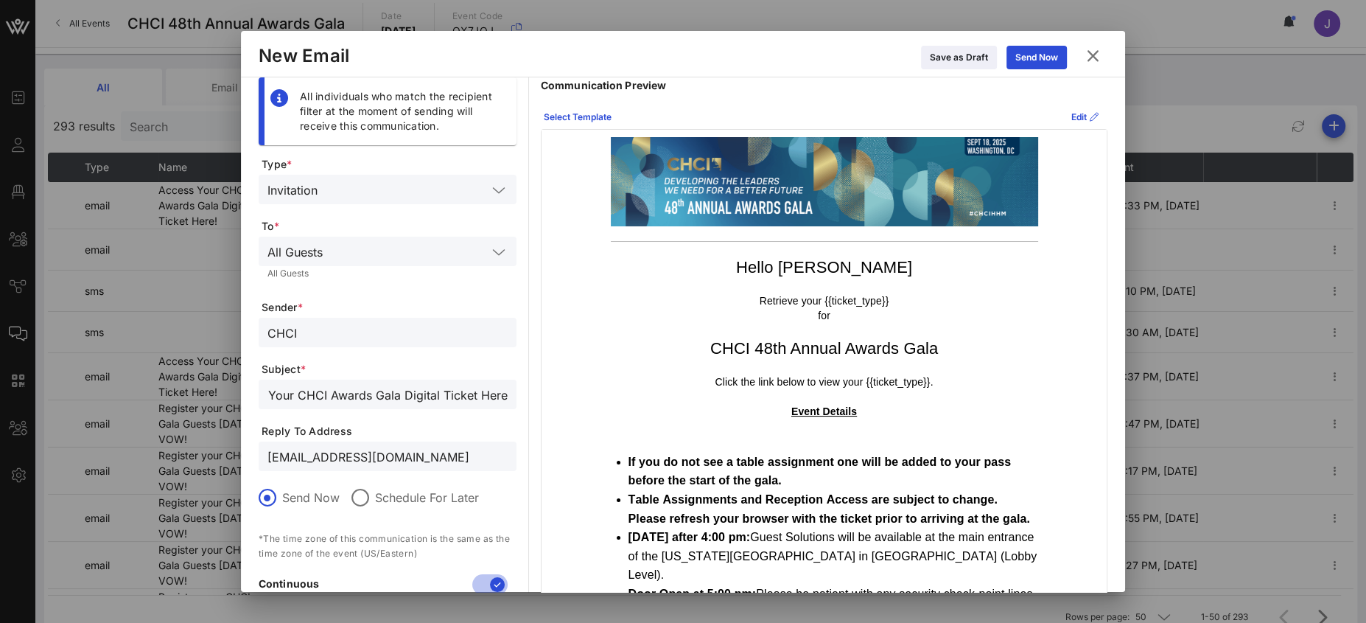
click at [555, 339] on div "Hello [PERSON_NAME] Retrieve your {{ticket_type}} for CHCI 48th Annual Awards G…" at bounding box center [823, 444] width 565 height 629
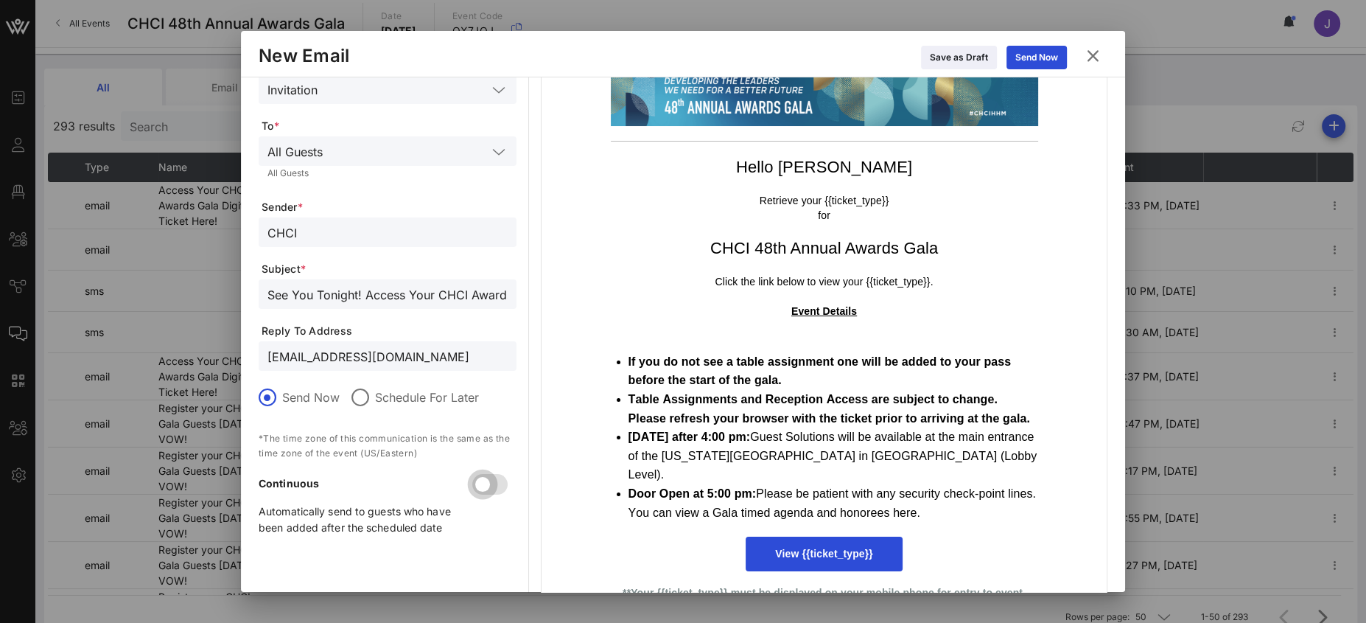
scroll to position [0, 0]
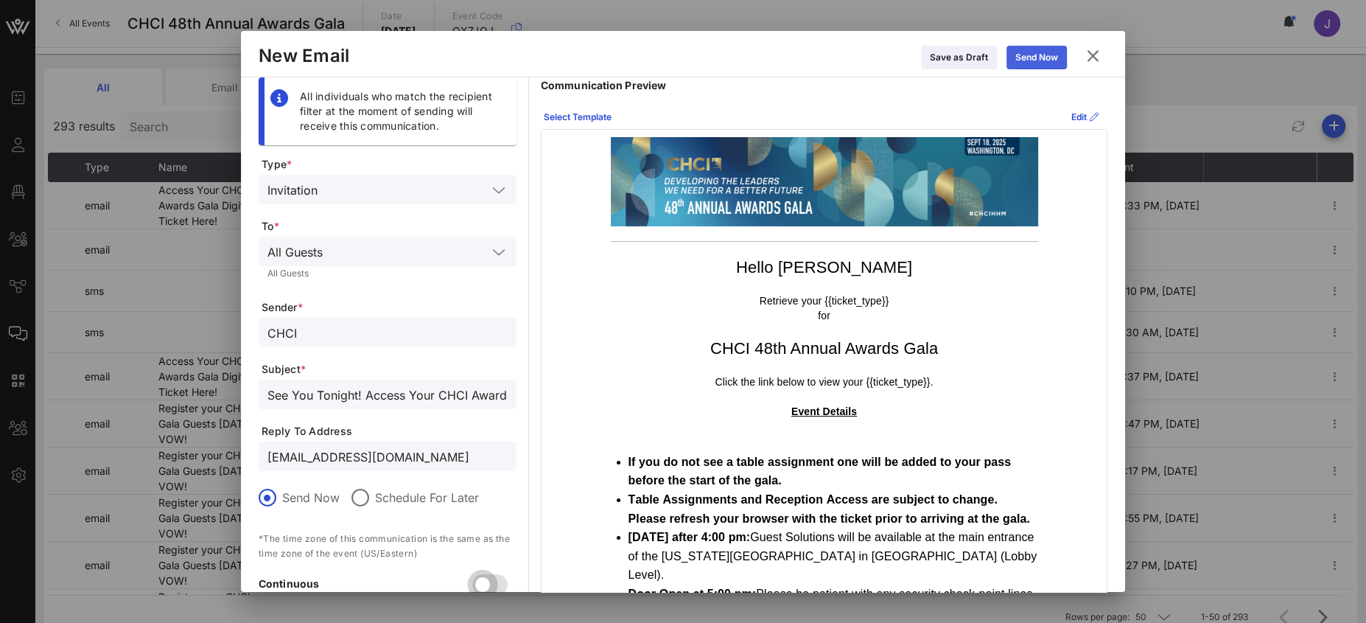
click at [1038, 61] on button "Send Now" at bounding box center [1036, 58] width 60 height 24
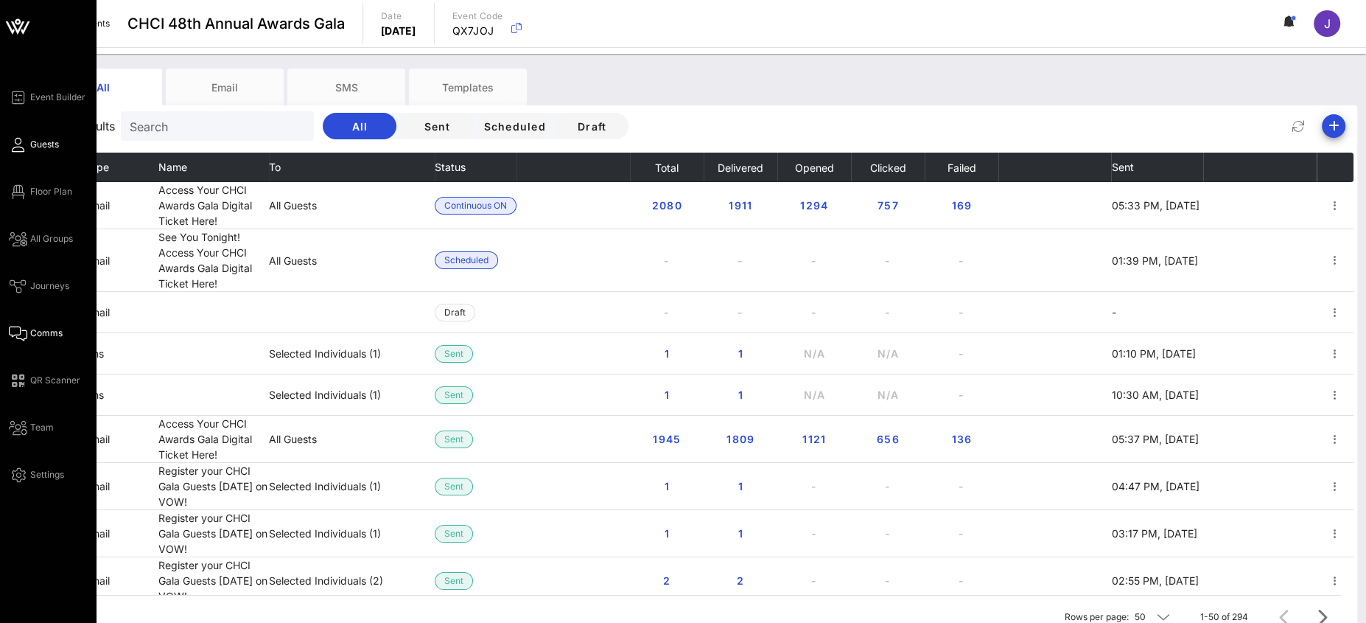
click at [27, 141] on link "Guests" at bounding box center [34, 145] width 50 height 18
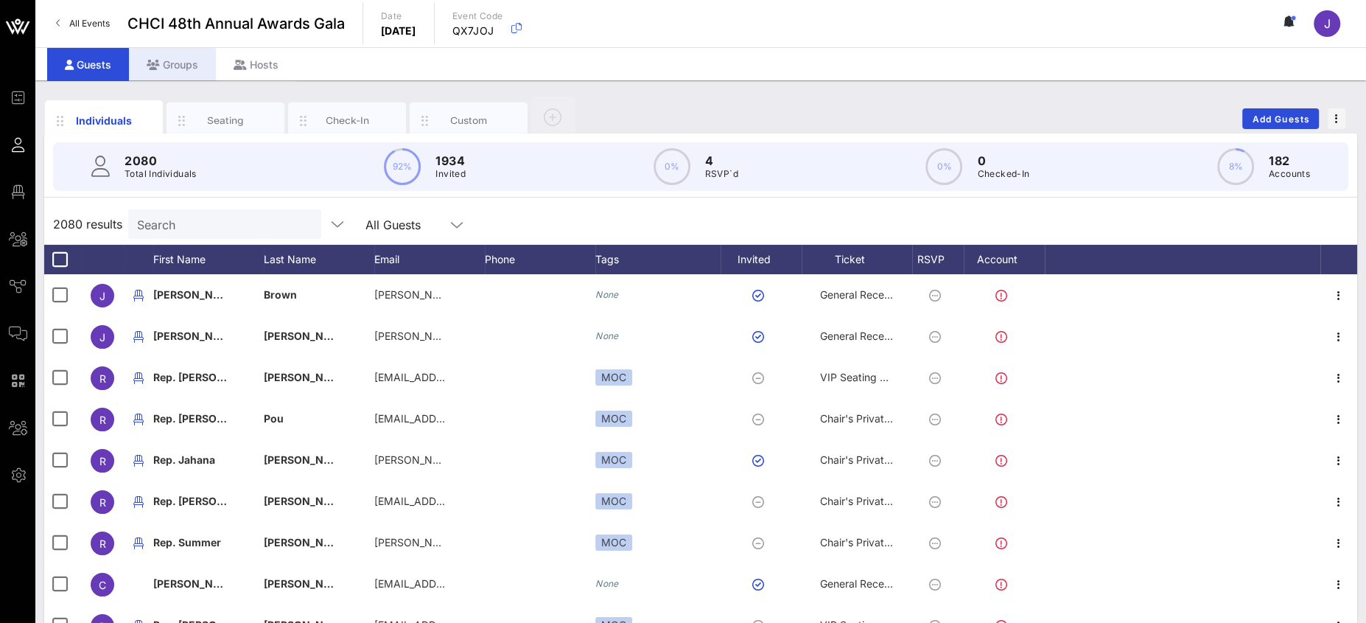
click at [187, 64] on div "Groups" at bounding box center [172, 64] width 87 height 33
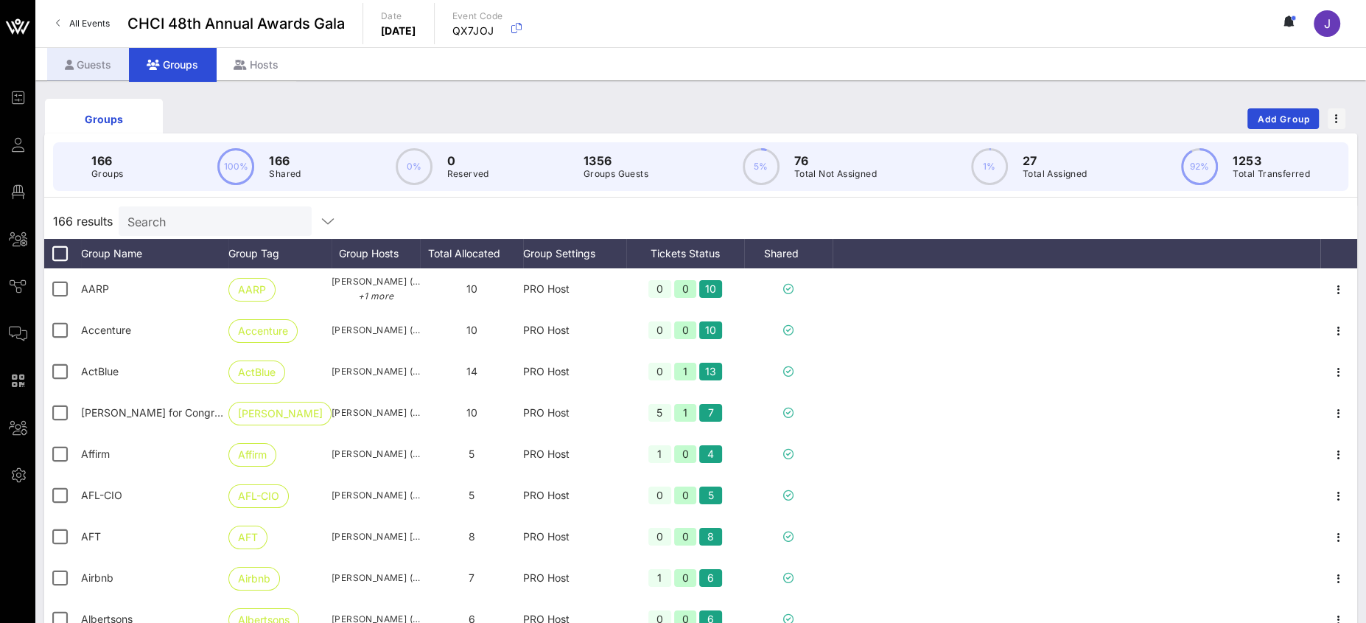
click at [97, 57] on div "Guests" at bounding box center [88, 64] width 82 height 33
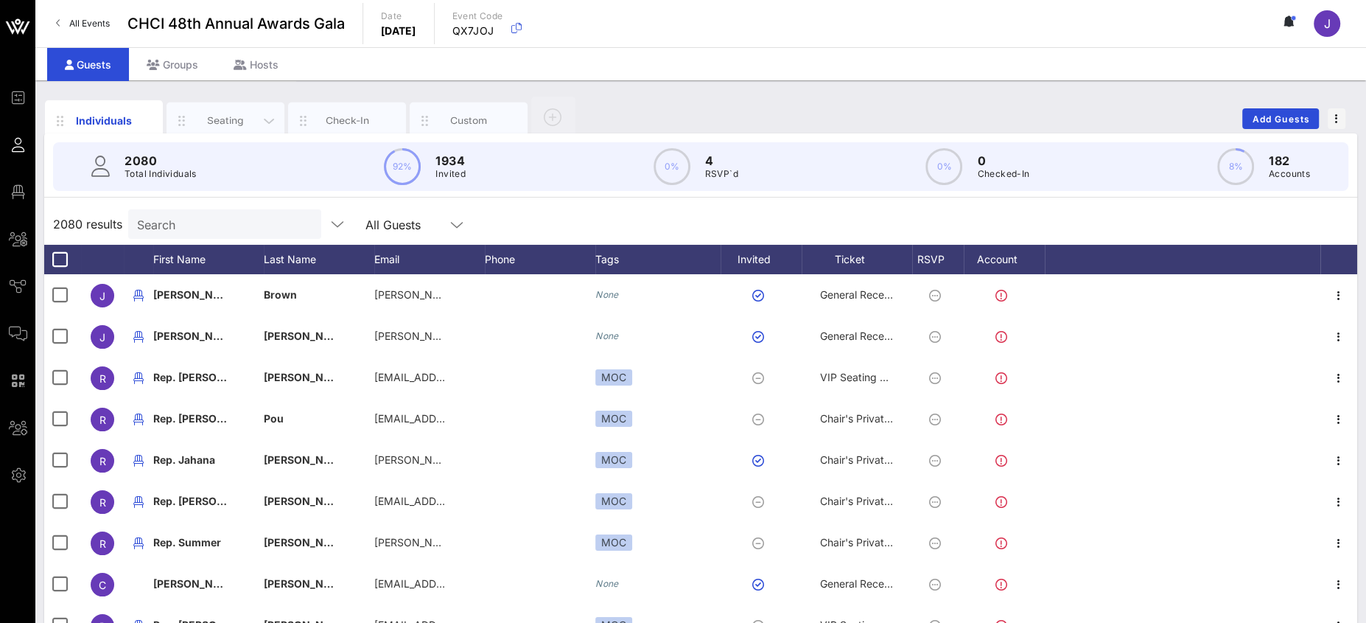
click at [211, 116] on div "Seating" at bounding box center [226, 120] width 66 height 14
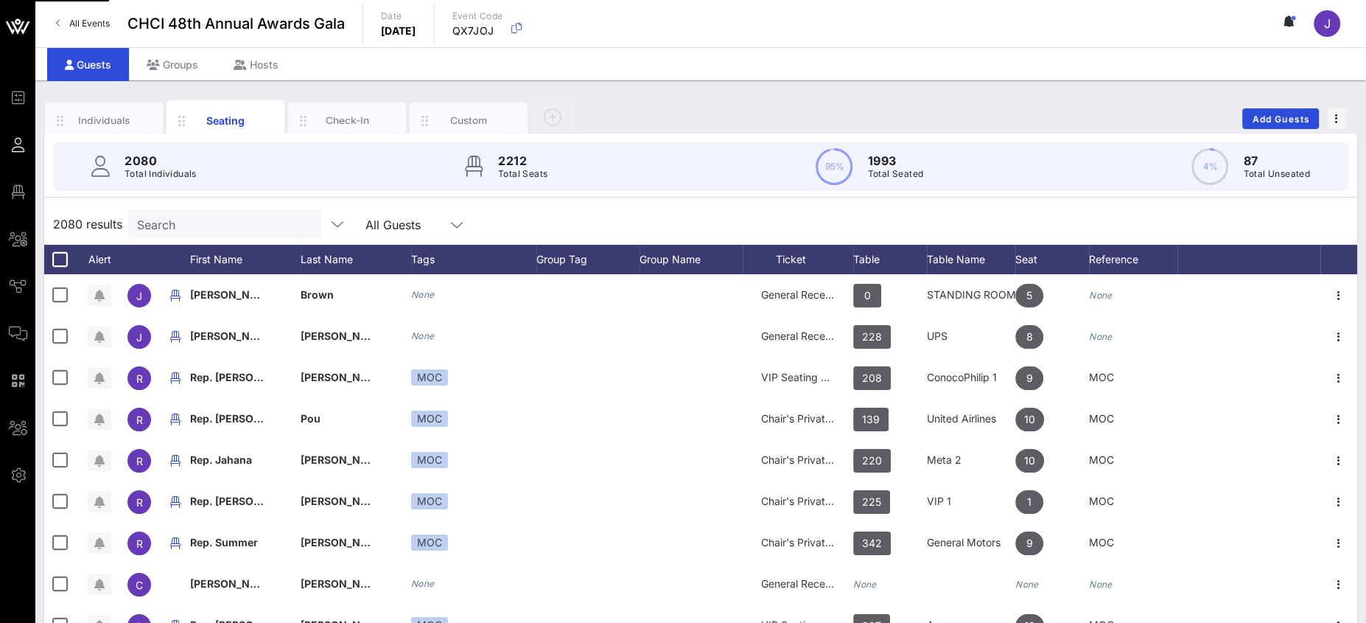
click at [249, 207] on div "2080 results Search All Guests" at bounding box center [700, 223] width 1313 height 41
click at [253, 226] on input "Search" at bounding box center [223, 223] width 172 height 19
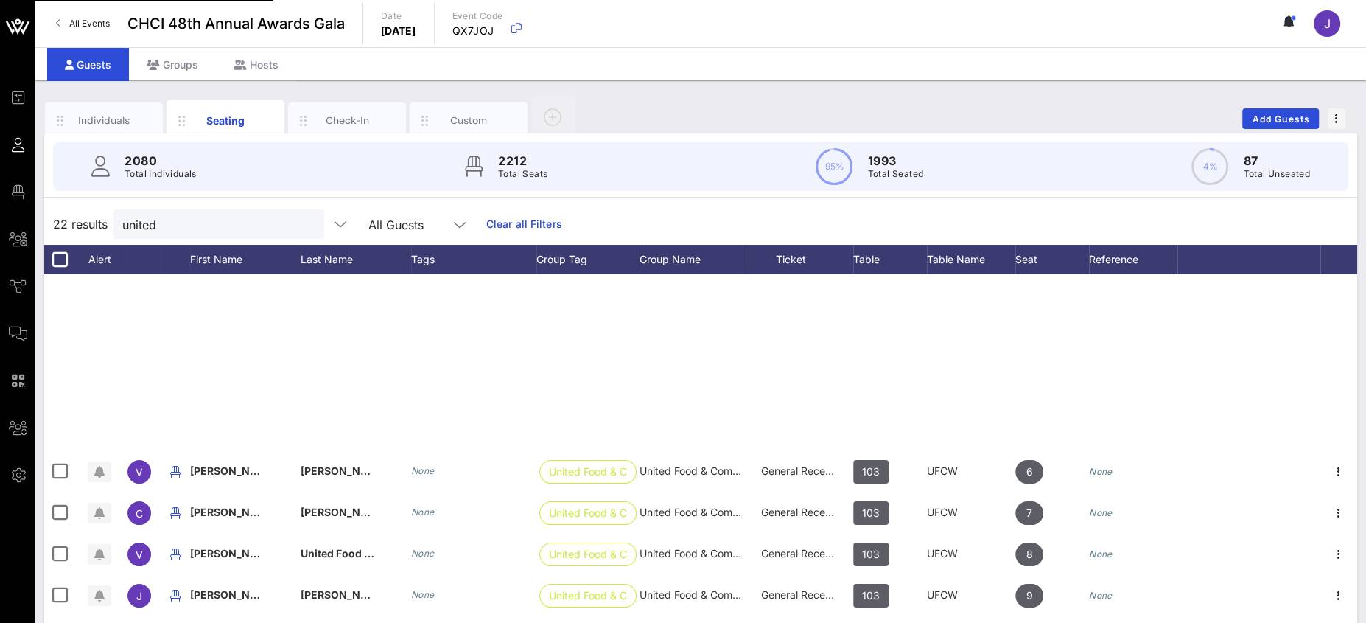
scroll to position [465, 0]
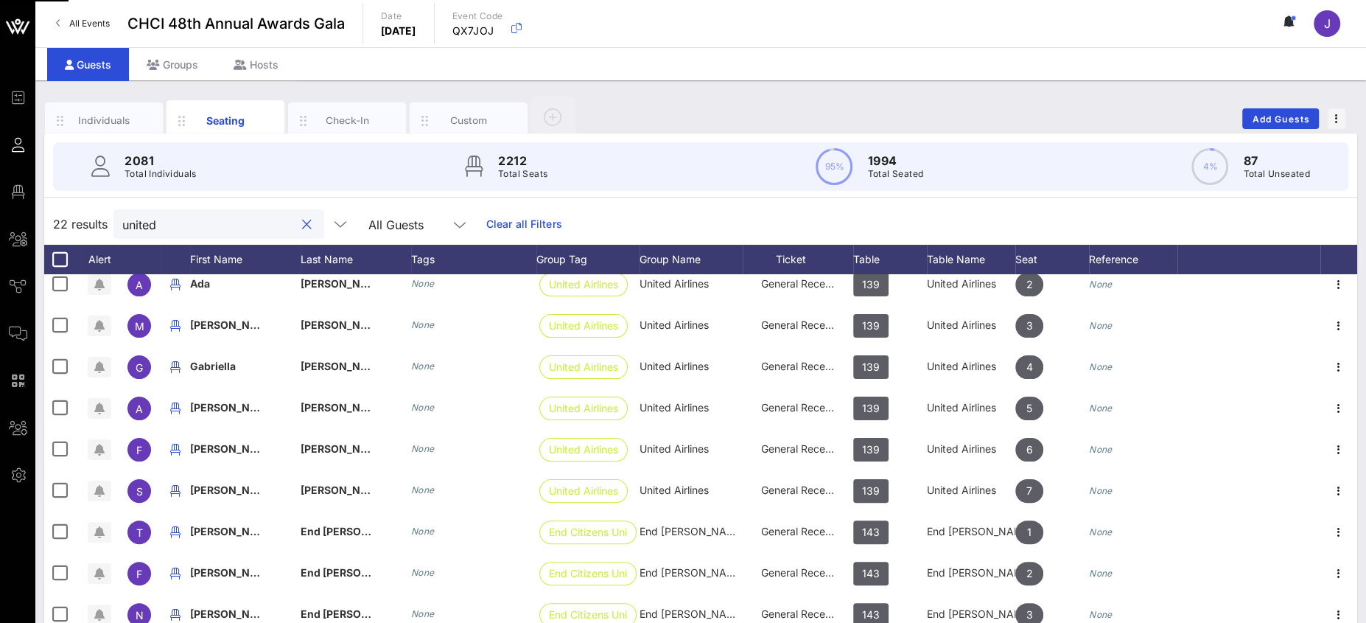
click at [134, 220] on input "united" at bounding box center [208, 223] width 172 height 19
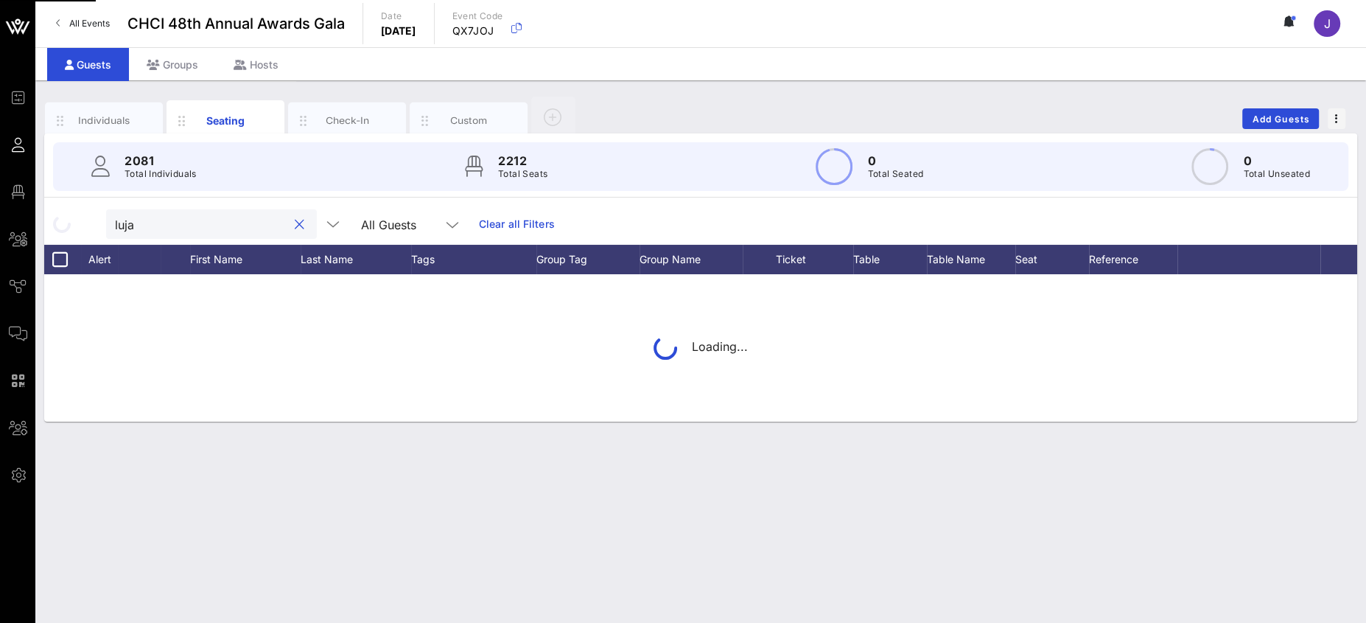
type input "[PERSON_NAME]"
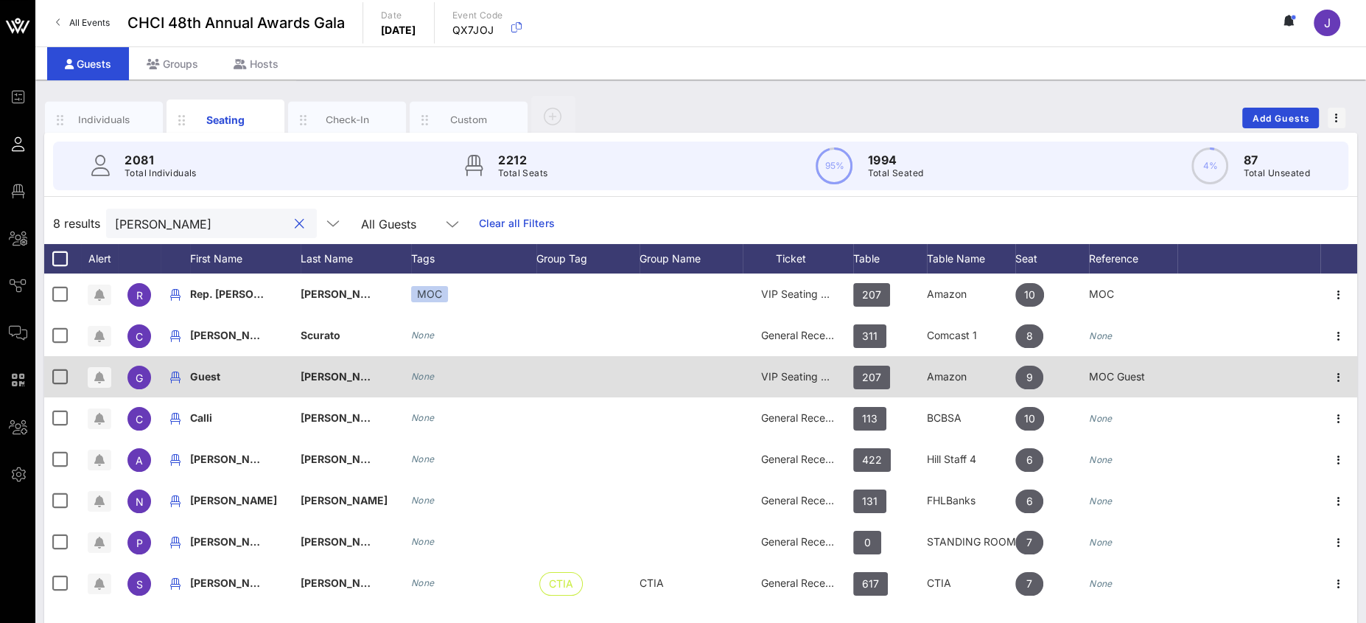
scroll to position [0, 0]
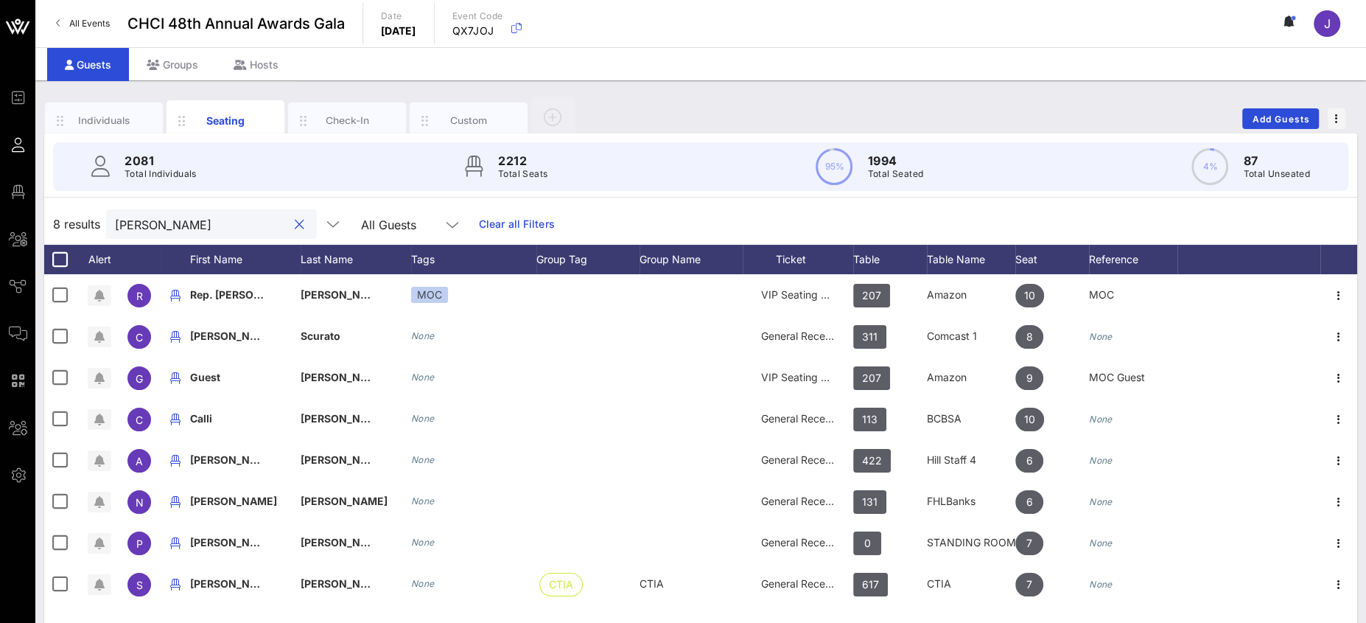
click at [132, 220] on input "[PERSON_NAME]" at bounding box center [201, 223] width 172 height 19
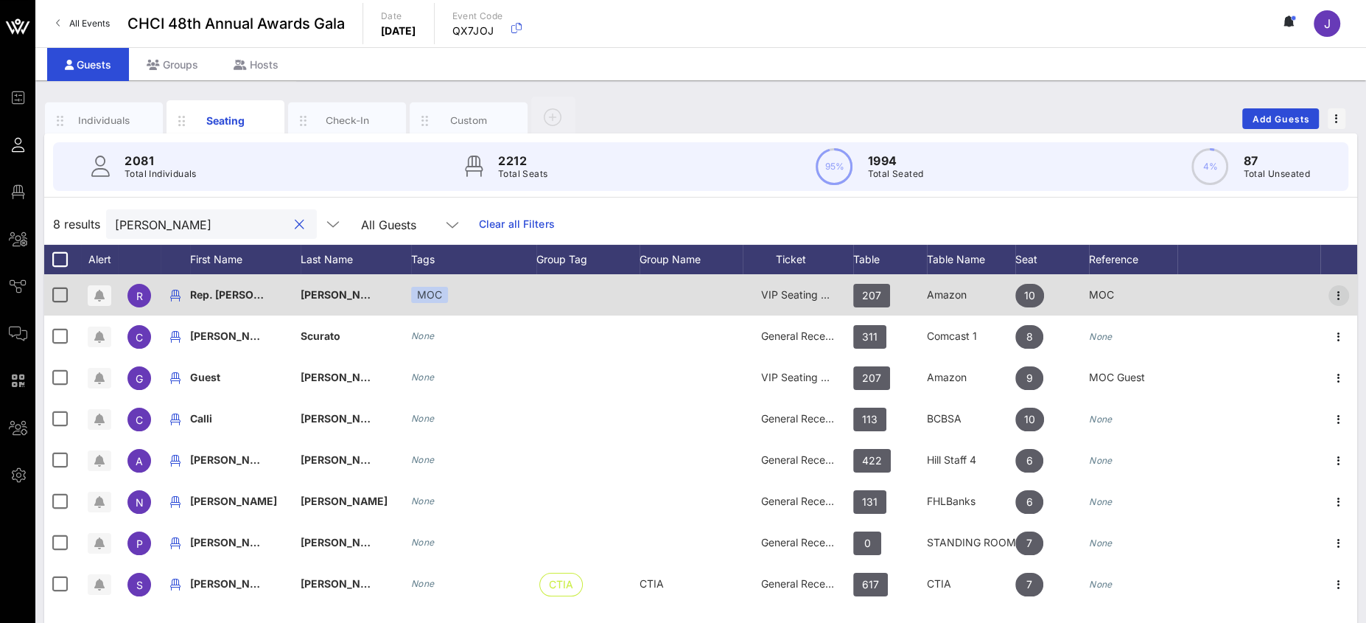
type input "[PERSON_NAME]"
click at [1343, 295] on icon "button" at bounding box center [1339, 296] width 18 height 18
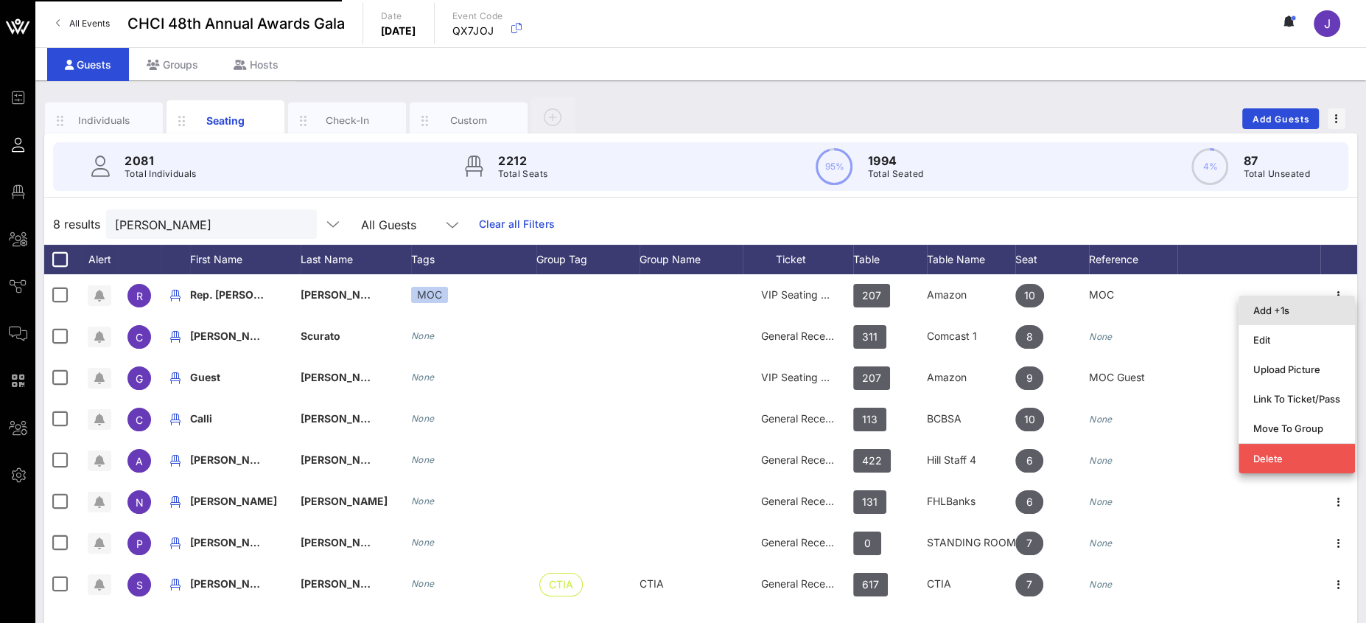
click at [1334, 297] on div "Add +1s" at bounding box center [1296, 309] width 116 height 29
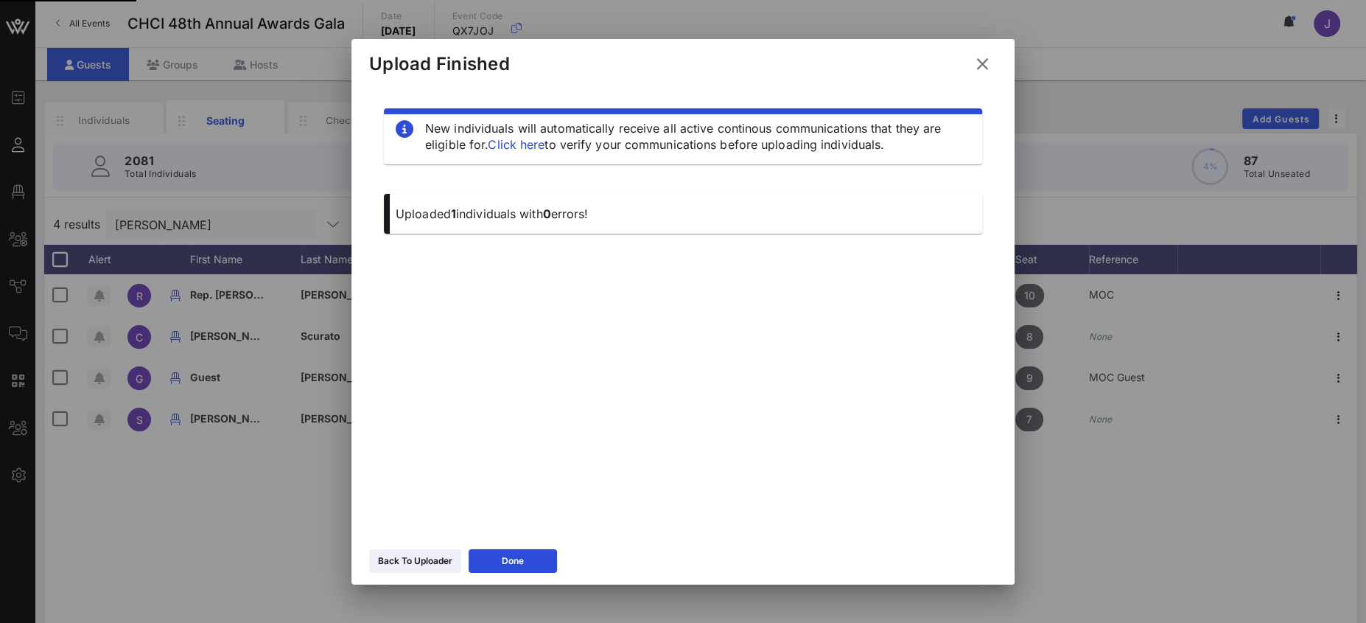
click at [975, 60] on icon at bounding box center [982, 64] width 20 height 18
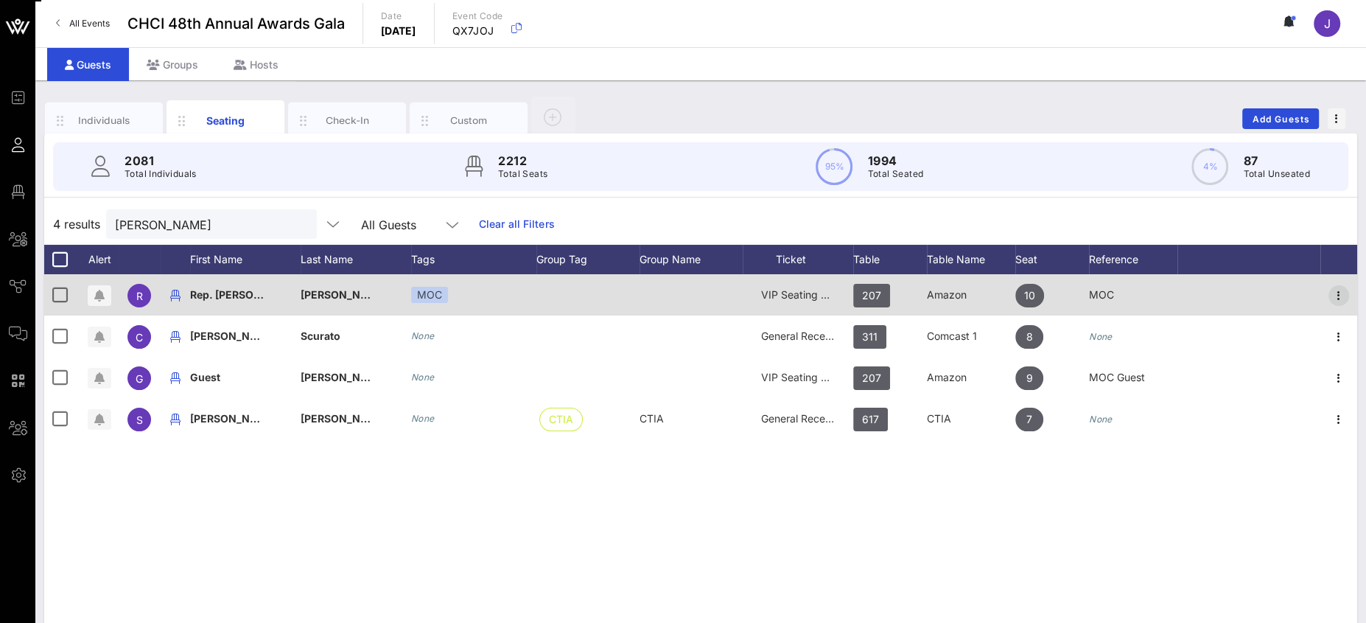
click at [1341, 293] on icon "button" at bounding box center [1339, 296] width 18 height 18
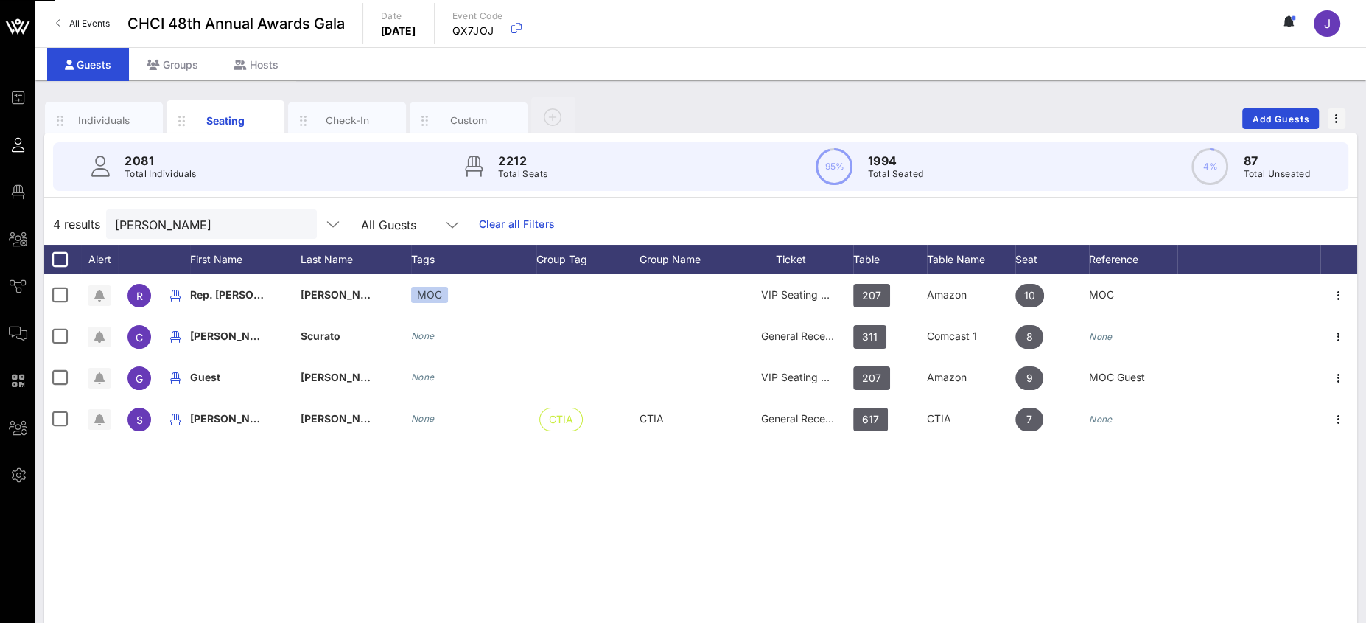
click at [1339, 291] on icon "button" at bounding box center [1339, 296] width 18 height 18
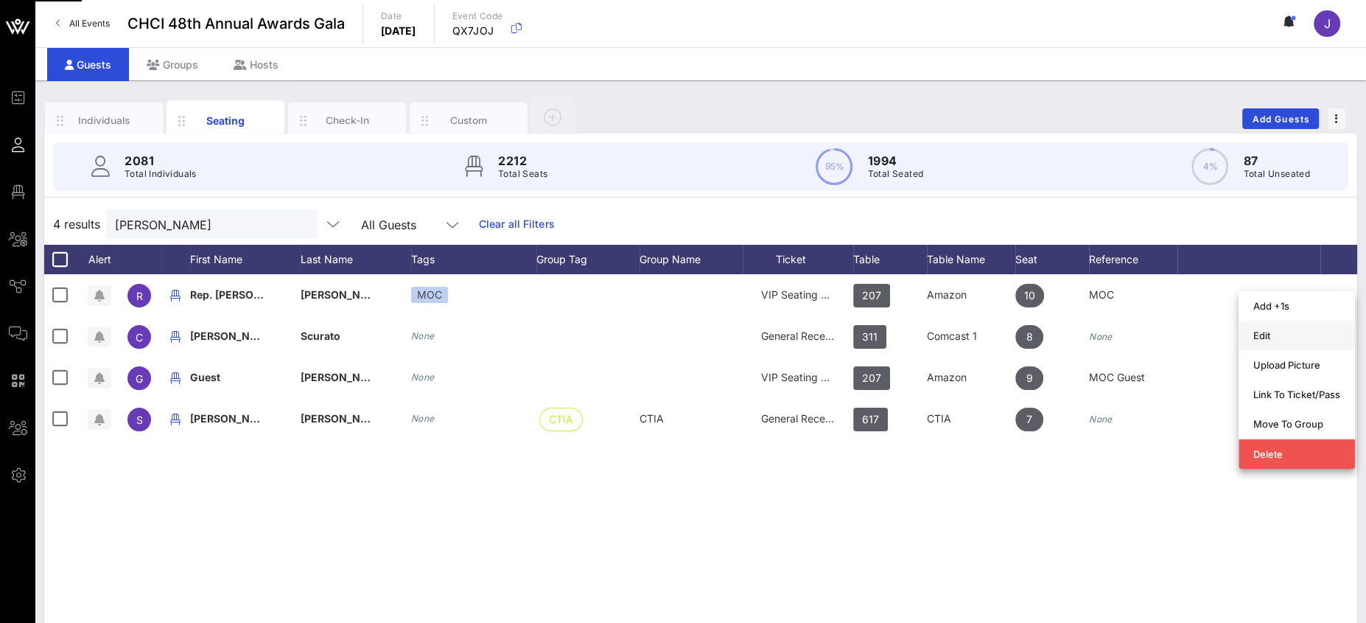
click at [1296, 329] on div "Edit" at bounding box center [1296, 335] width 87 height 24
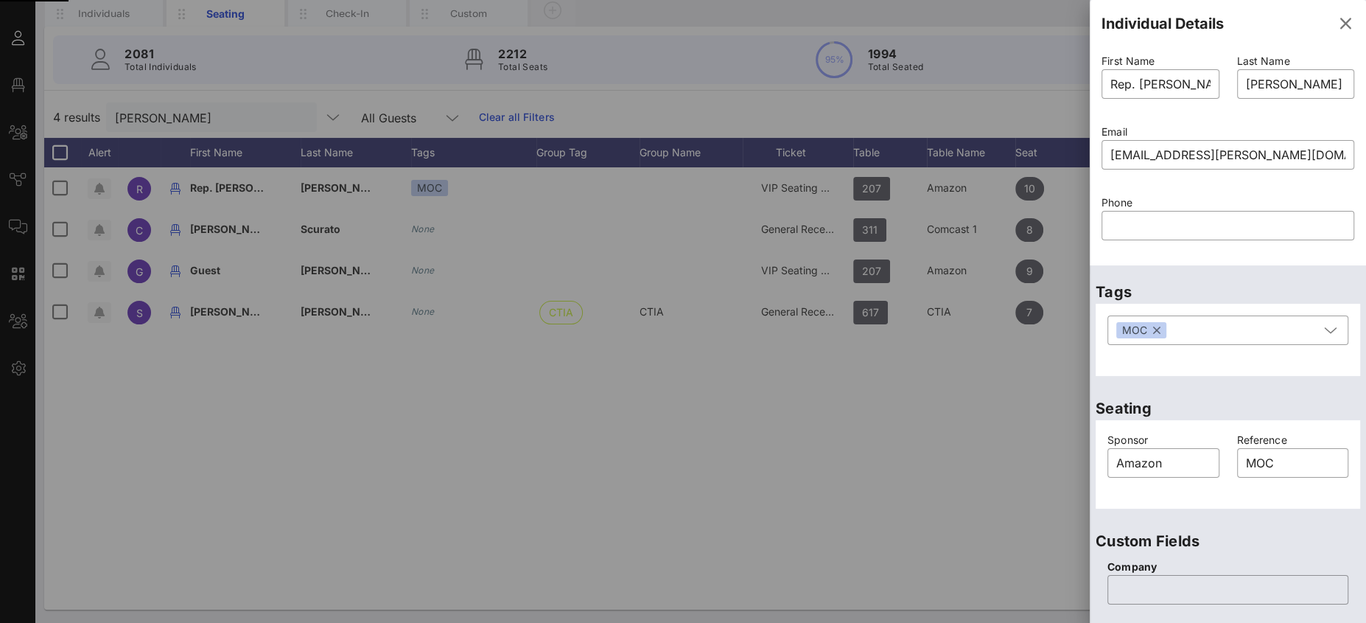
click at [1065, 78] on div "Event Builder Guests Floor Plan All Groups Journeys Comms QR Scanner Team Setti…" at bounding box center [683, 258] width 1366 height 731
click at [1121, 81] on input "Rep. [PERSON_NAME]" at bounding box center [1160, 84] width 100 height 24
click at [1110, 82] on input "Rep. [PERSON_NAME]" at bounding box center [1160, 84] width 100 height 24
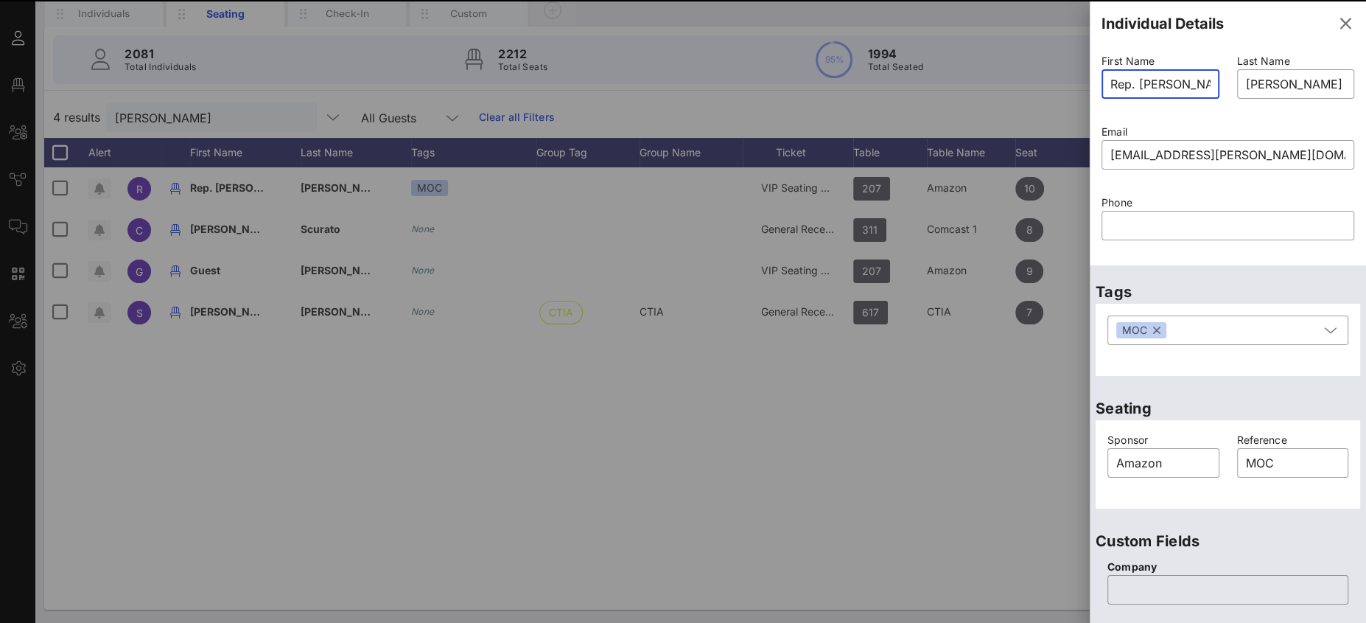
drag, startPoint x: 1131, startPoint y: 79, endPoint x: 1066, endPoint y: 74, distance: 65.0
click at [1065, 74] on div "Event Builder Guests Floor Plan All Groups Journeys Comms QR Scanner Team Setti…" at bounding box center [683, 258] width 1366 height 731
click at [1122, 82] on input "Rep. [PERSON_NAME]" at bounding box center [1160, 84] width 100 height 24
click at [1121, 82] on input "Rep. [PERSON_NAME]" at bounding box center [1160, 84] width 100 height 24
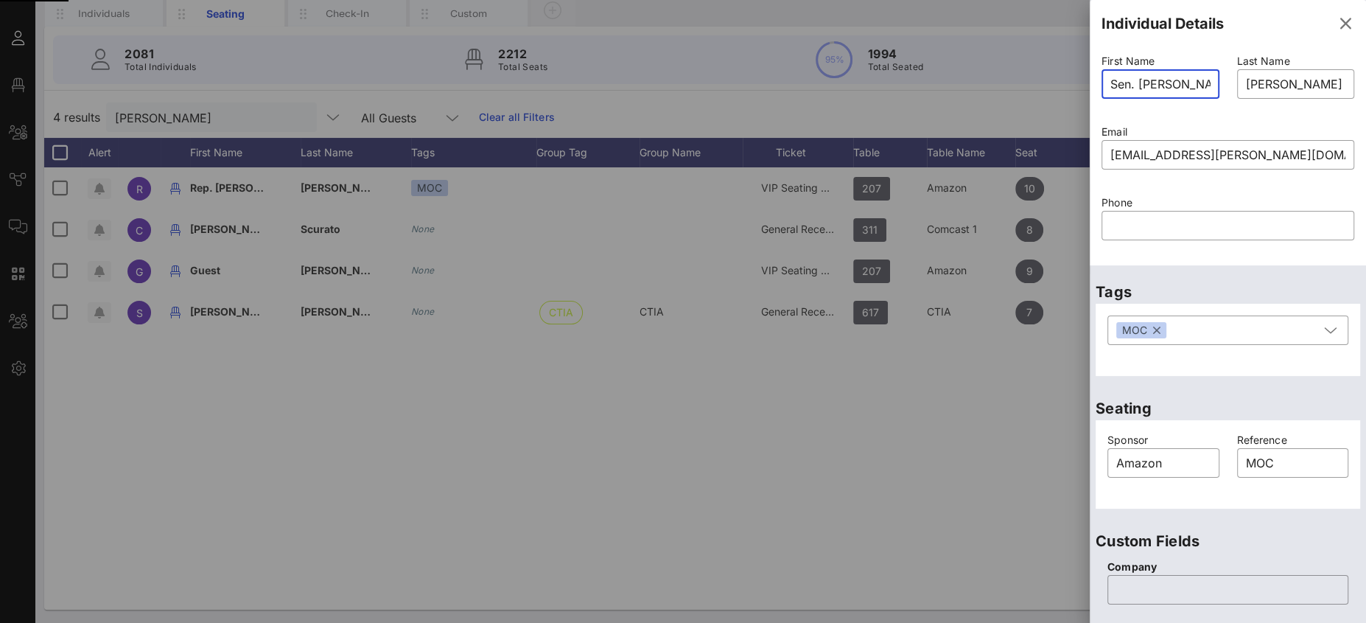
type input "Rep. [PERSON_NAME]"
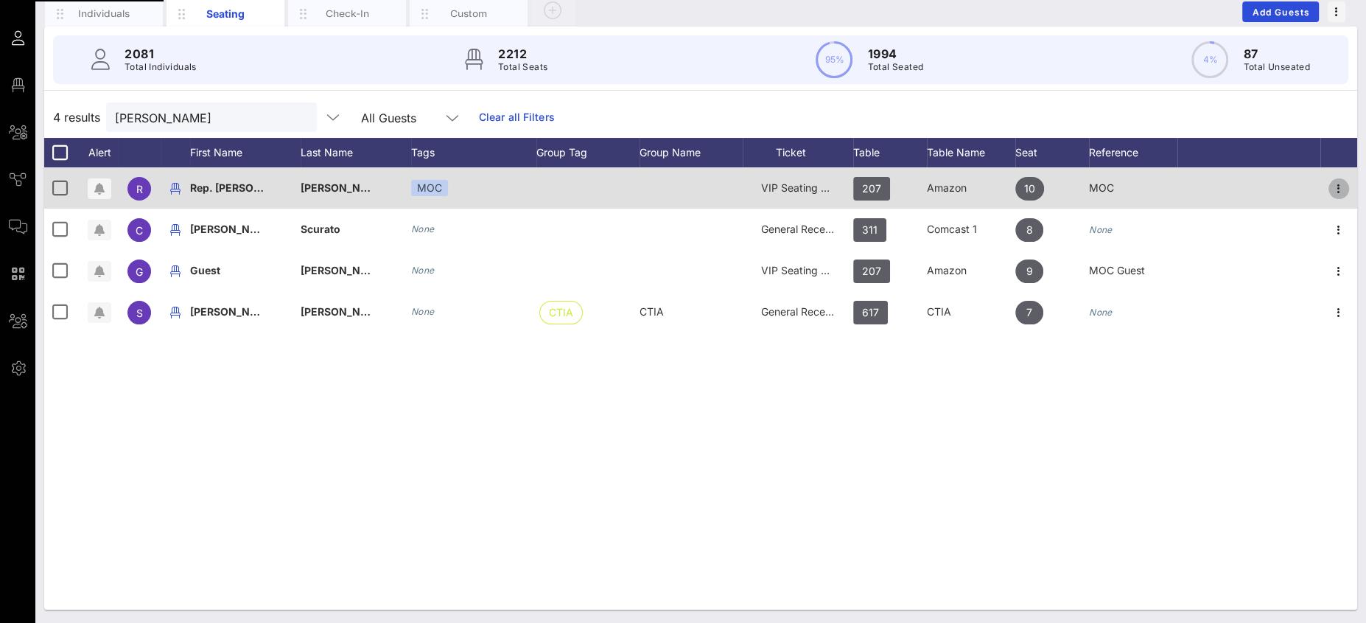
click at [1337, 183] on icon "button" at bounding box center [1339, 189] width 18 height 18
click at [1332, 184] on div "Add +1s" at bounding box center [1296, 197] width 116 height 29
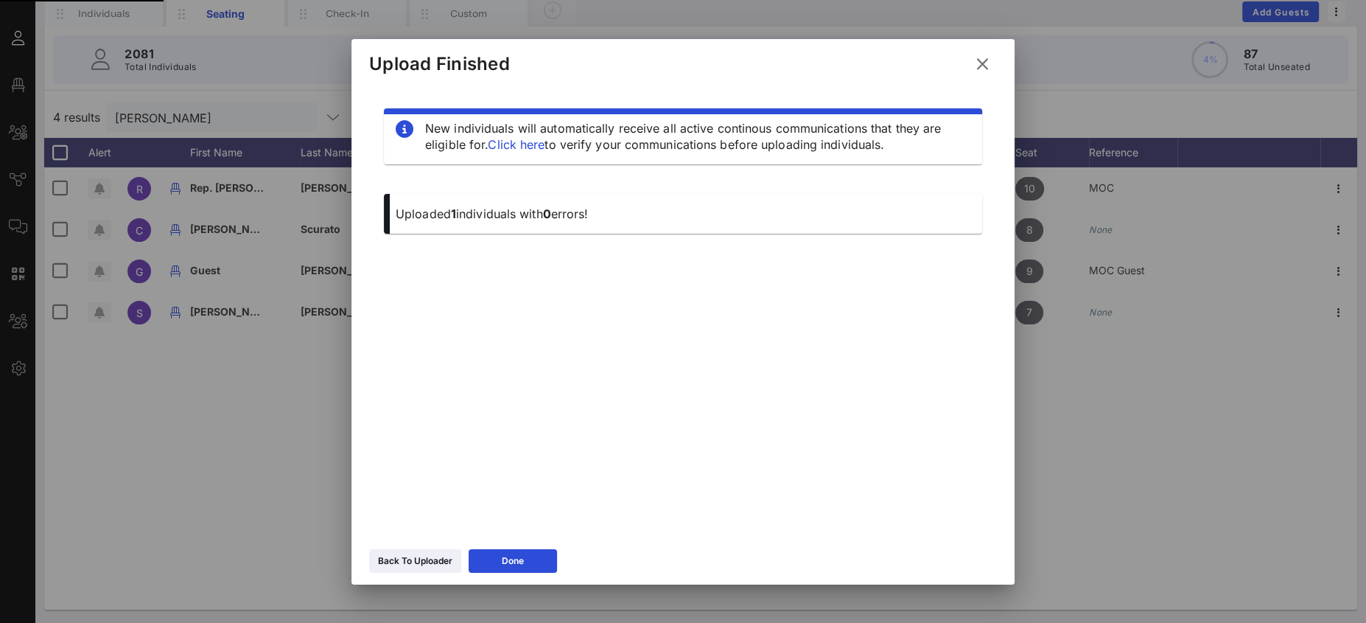
click at [974, 63] on icon at bounding box center [982, 64] width 20 height 18
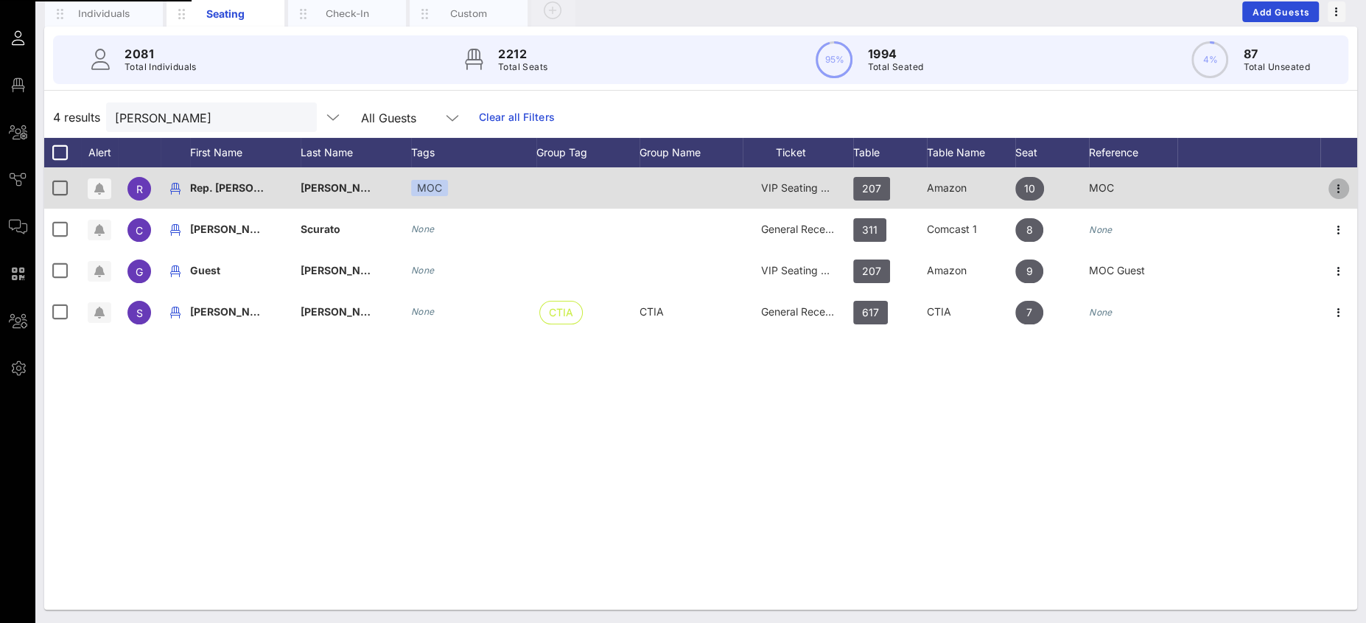
click at [1337, 189] on icon "button" at bounding box center [1339, 189] width 18 height 18
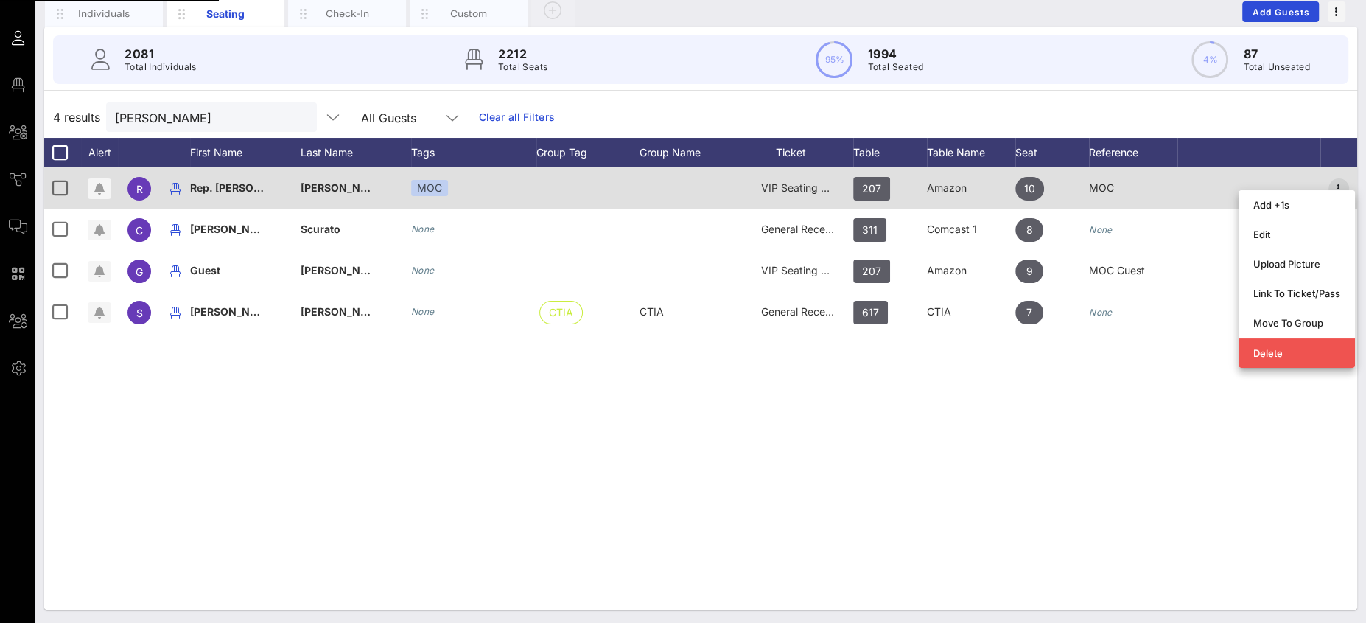
click at [1337, 187] on icon "button" at bounding box center [1339, 189] width 18 height 18
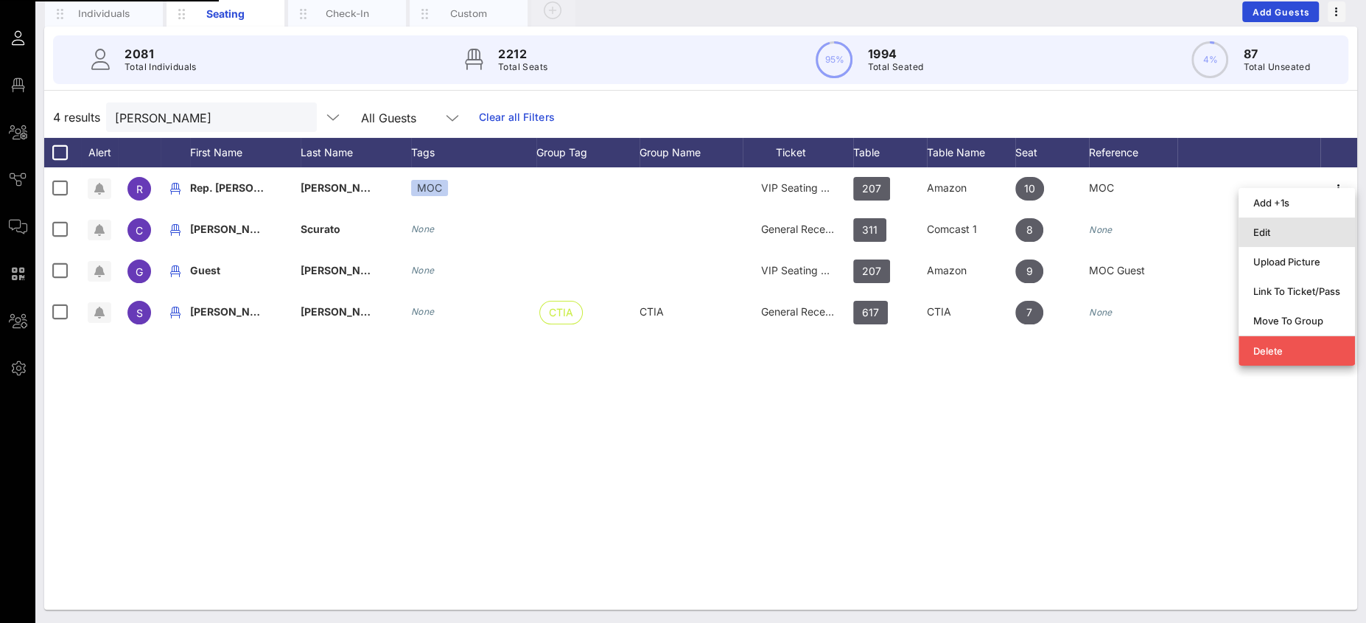
click at [1281, 228] on div "Edit" at bounding box center [1296, 232] width 87 height 12
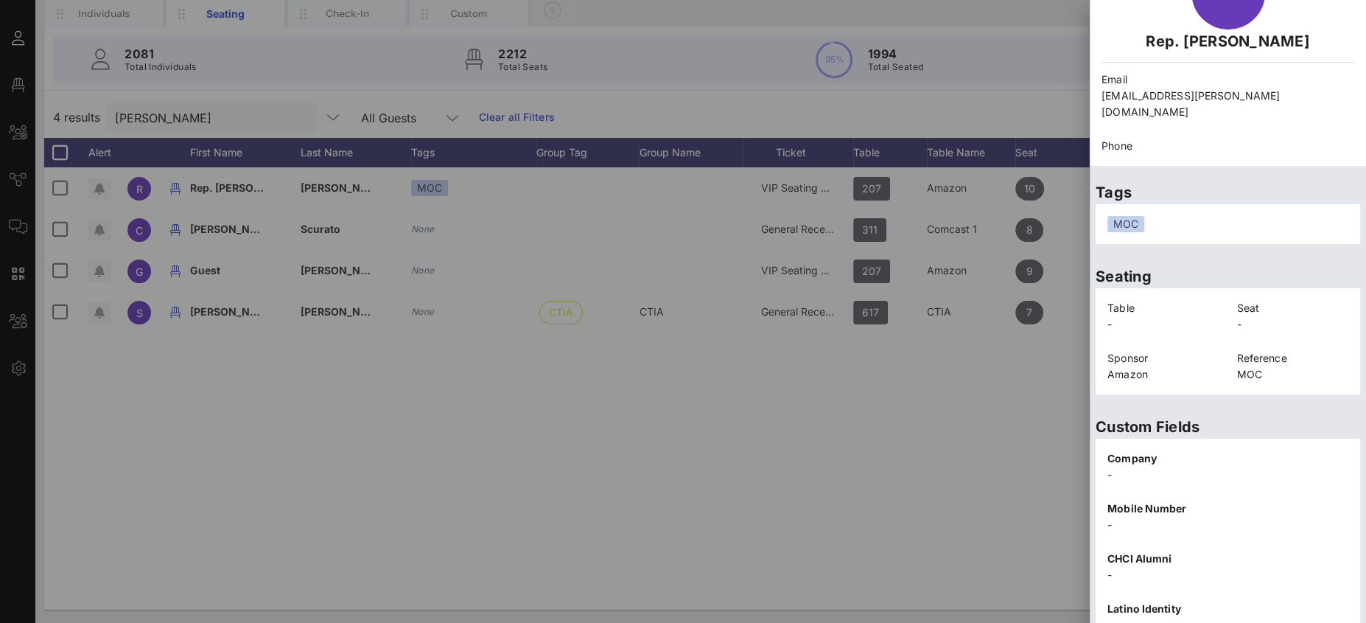
scroll to position [256, 0]
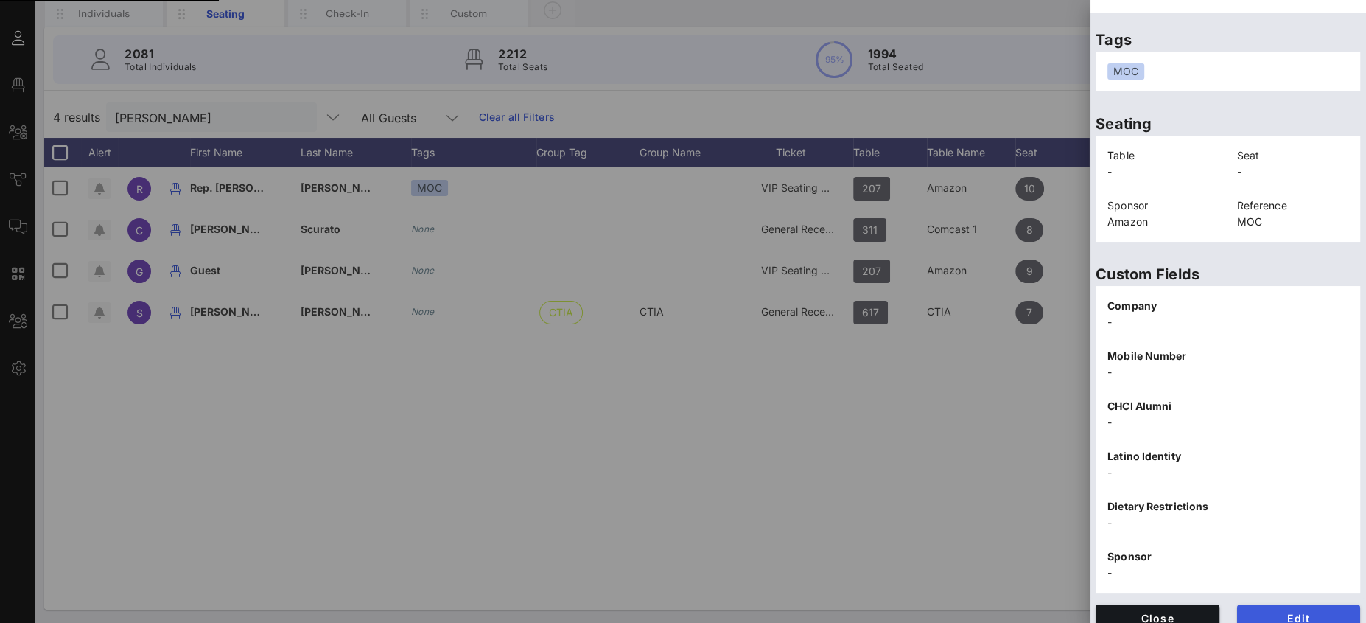
click at [1296, 611] on span "Edit" at bounding box center [1299, 617] width 100 height 13
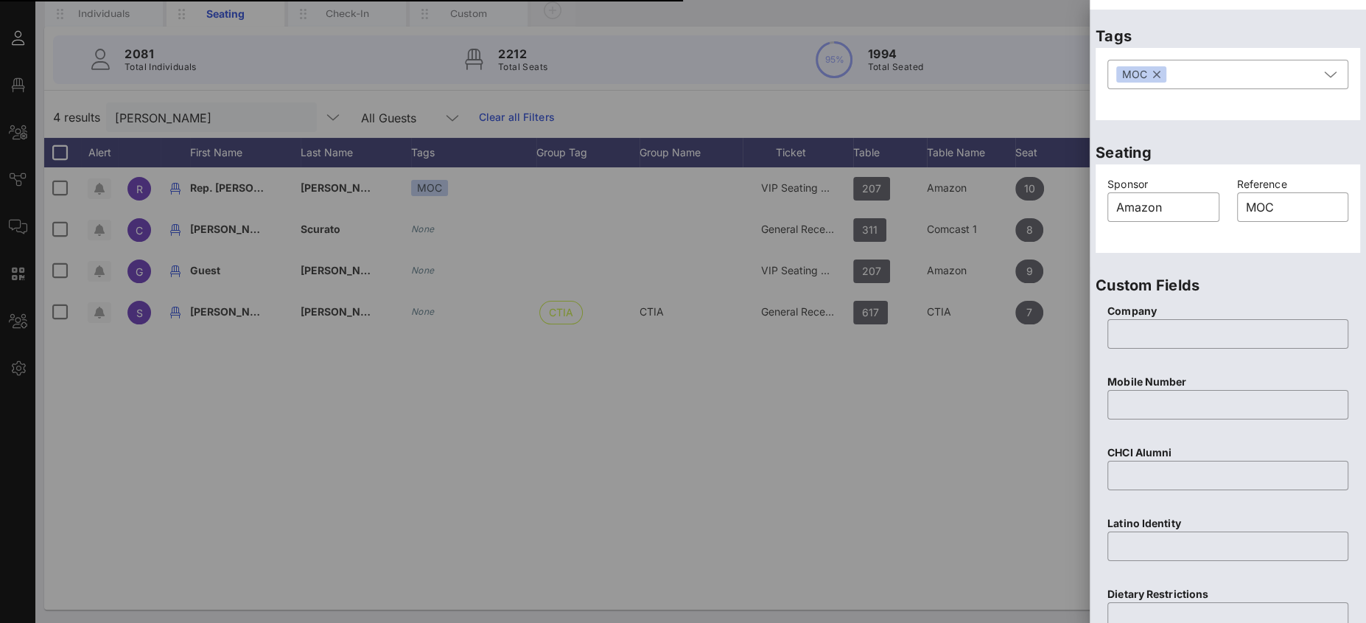
scroll to position [0, 0]
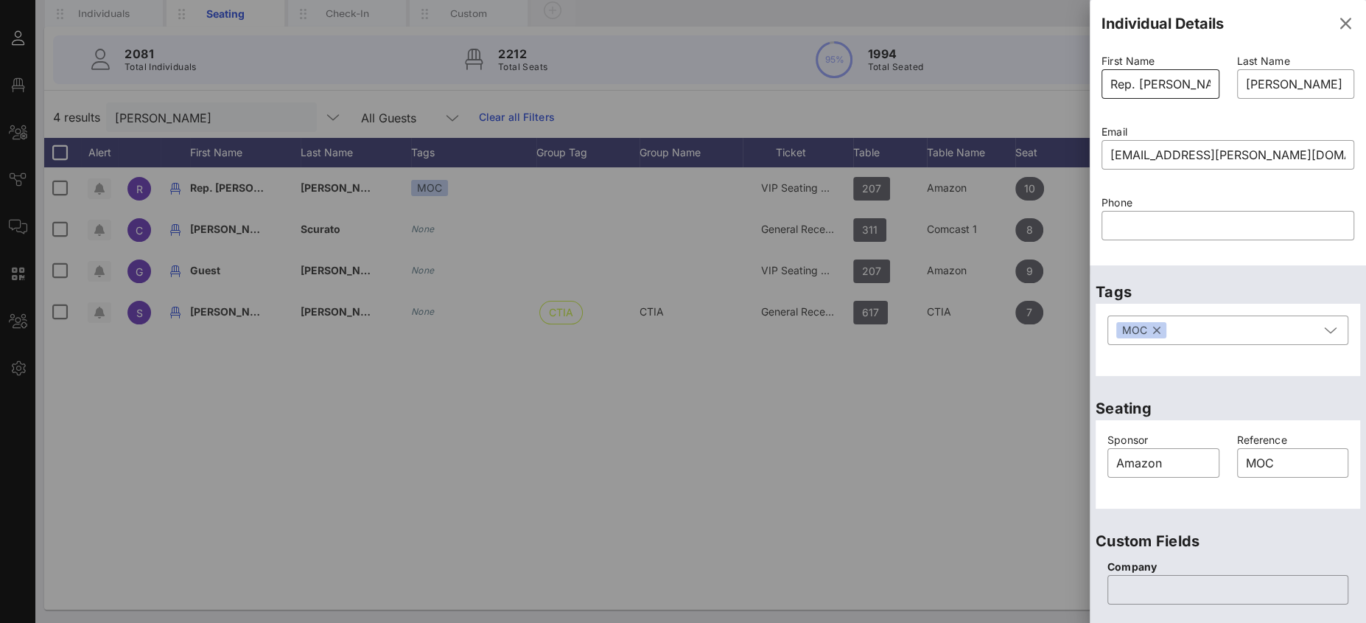
click at [1136, 88] on input "Rep. [PERSON_NAME]" at bounding box center [1160, 84] width 100 height 24
click at [1129, 82] on input "Rep. [PERSON_NAME]" at bounding box center [1160, 84] width 100 height 24
click at [1113, 82] on input "Rep. [PERSON_NAME]" at bounding box center [1160, 84] width 100 height 24
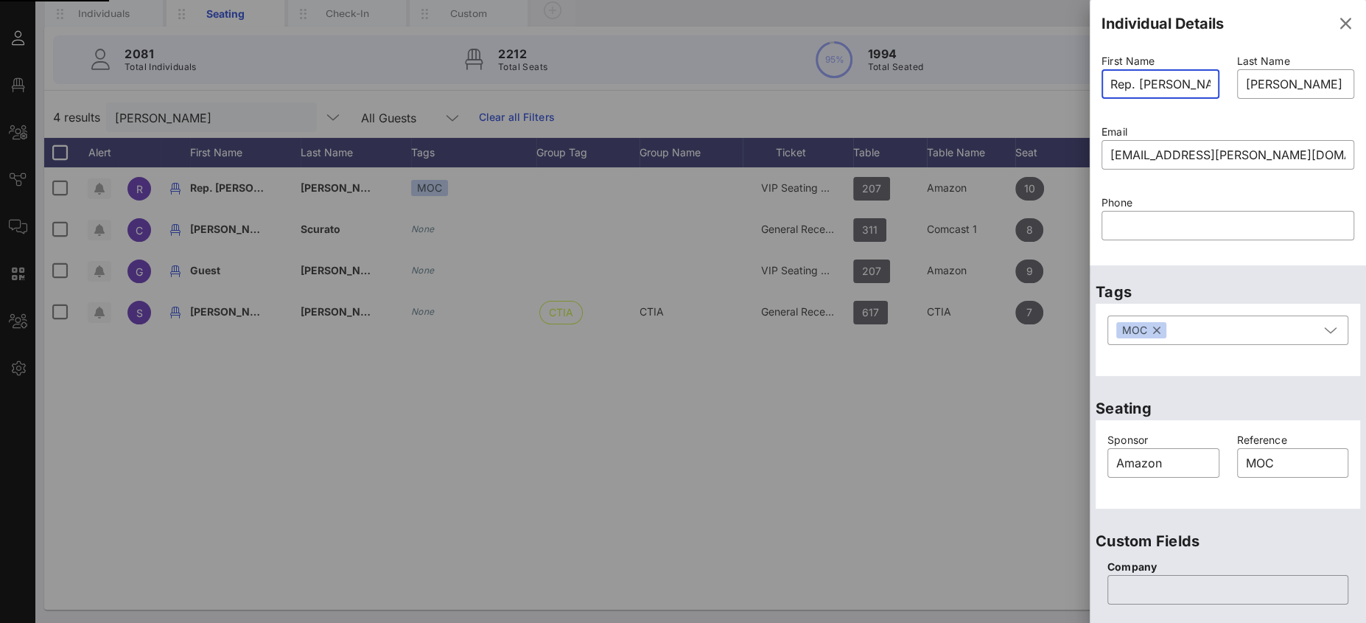
type input "S. [PERSON_NAME]"
click at [1336, 24] on icon "button" at bounding box center [1345, 24] width 18 height 18
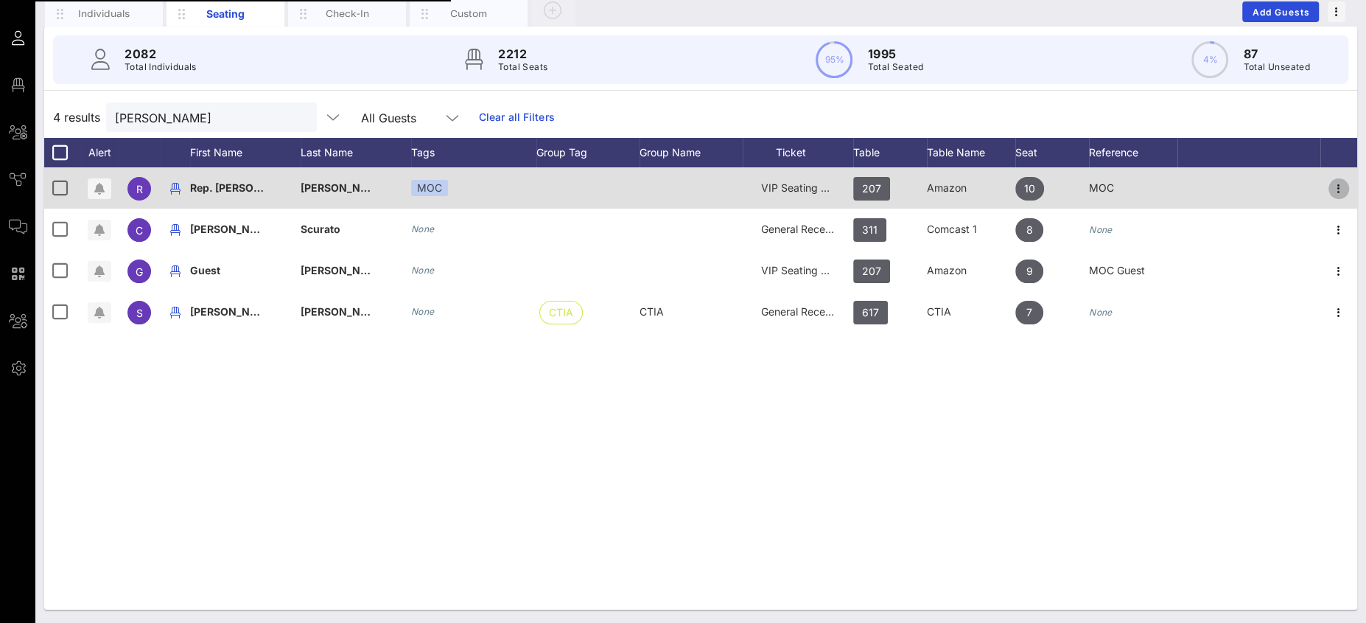
click at [1339, 186] on icon "button" at bounding box center [1339, 189] width 18 height 18
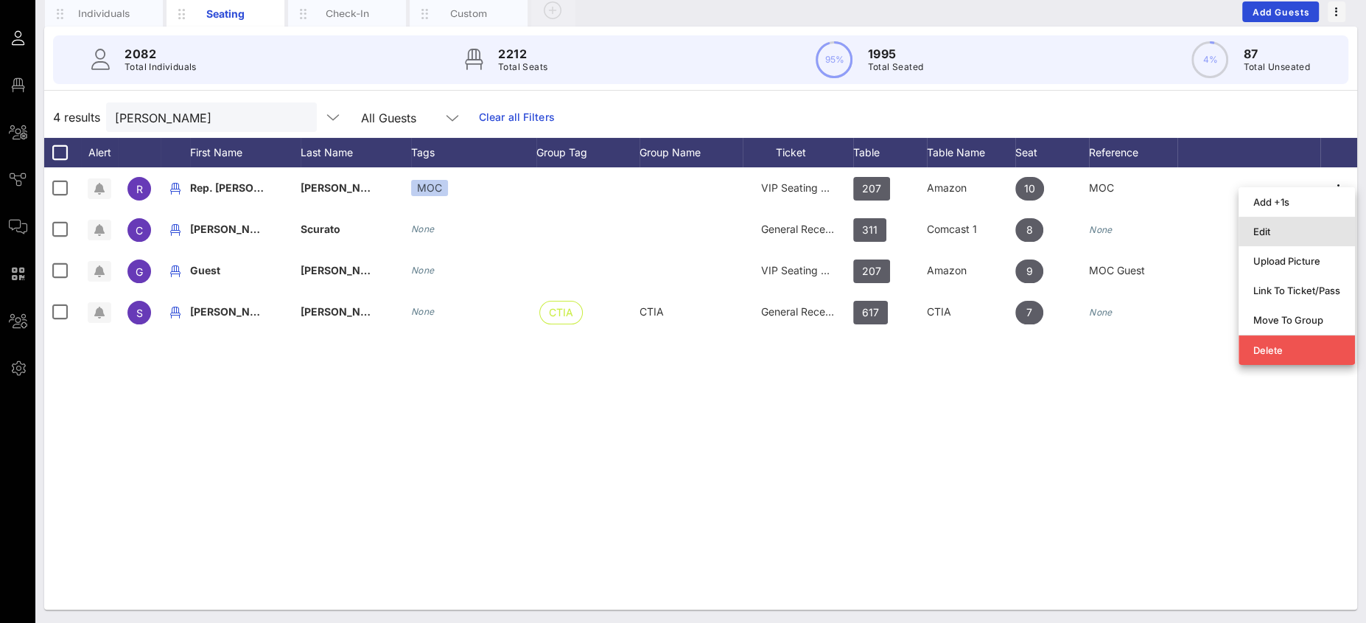
click at [1294, 234] on div "Edit" at bounding box center [1296, 231] width 87 height 12
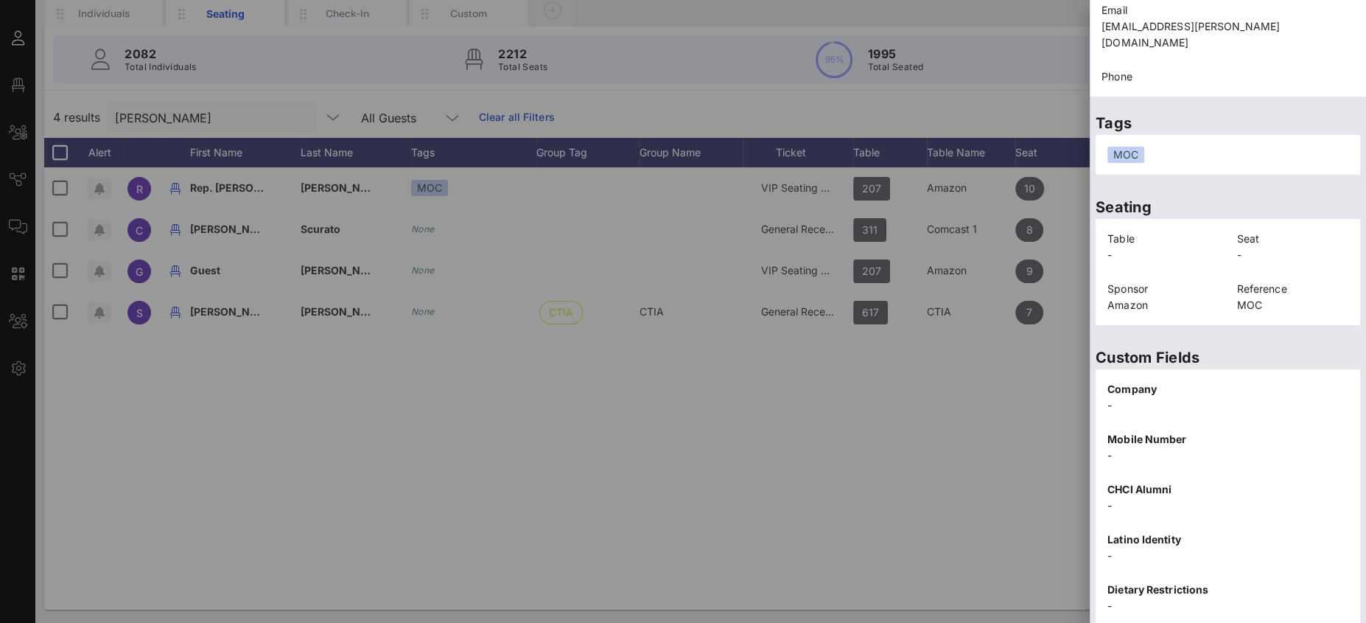
scroll to position [256, 0]
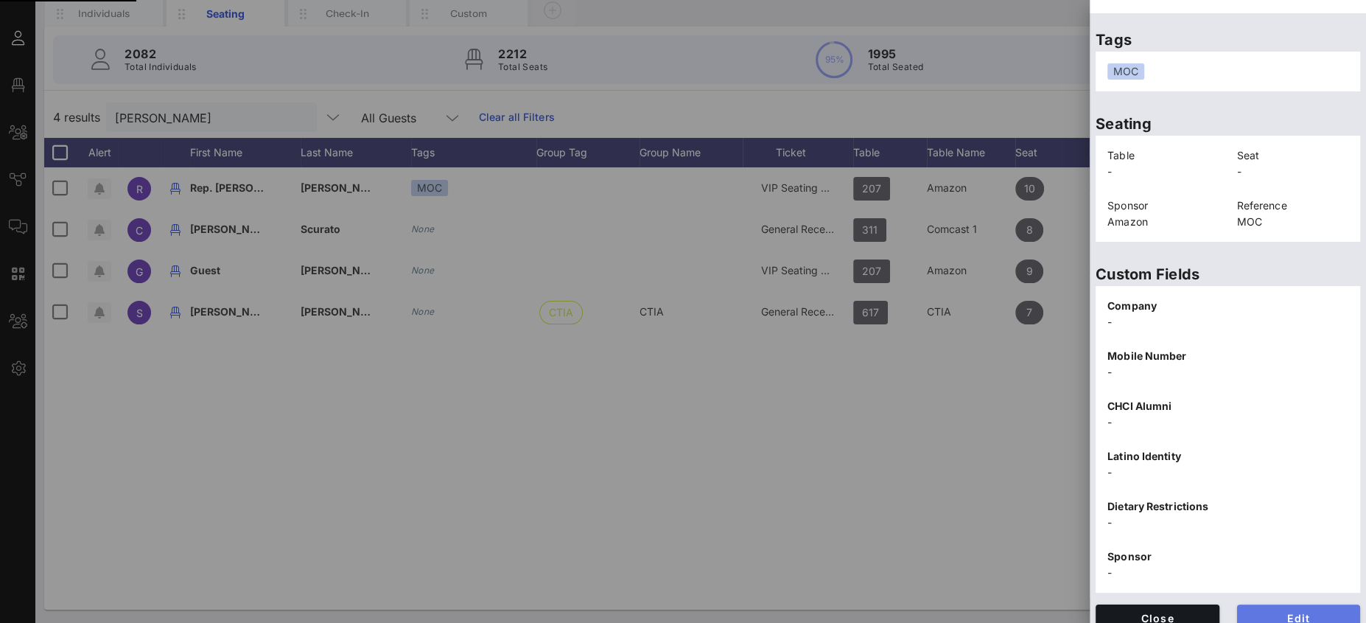
click at [1265, 611] on span "Edit" at bounding box center [1299, 617] width 100 height 13
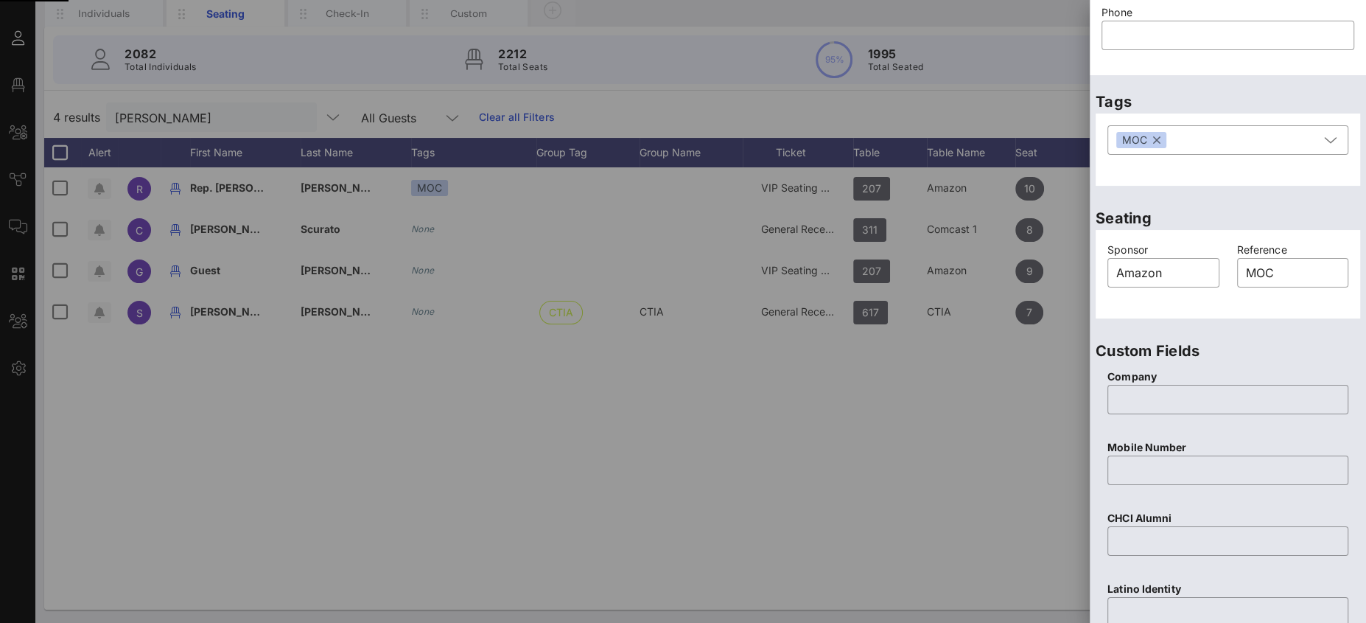
scroll to position [555, 0]
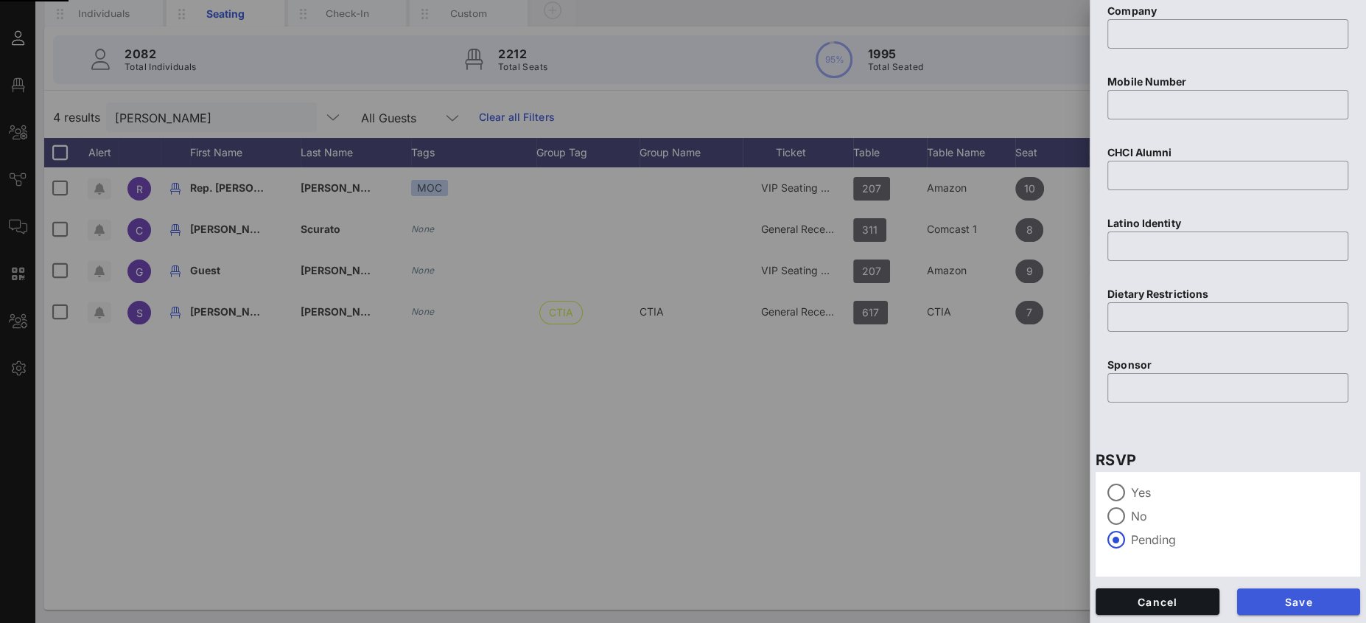
type input "Senator [PERSON_NAME]"
click at [1280, 606] on span "Save" at bounding box center [1299, 601] width 100 height 13
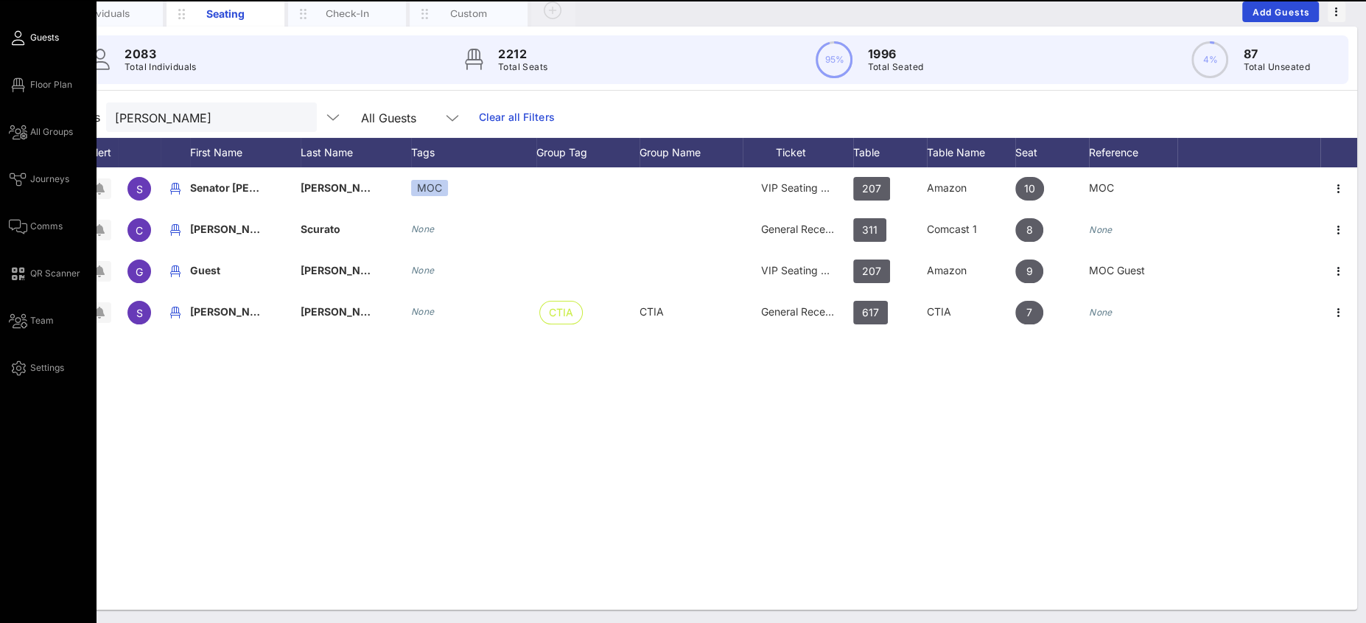
click at [30, 89] on span "Floor Plan" at bounding box center [51, 84] width 42 height 13
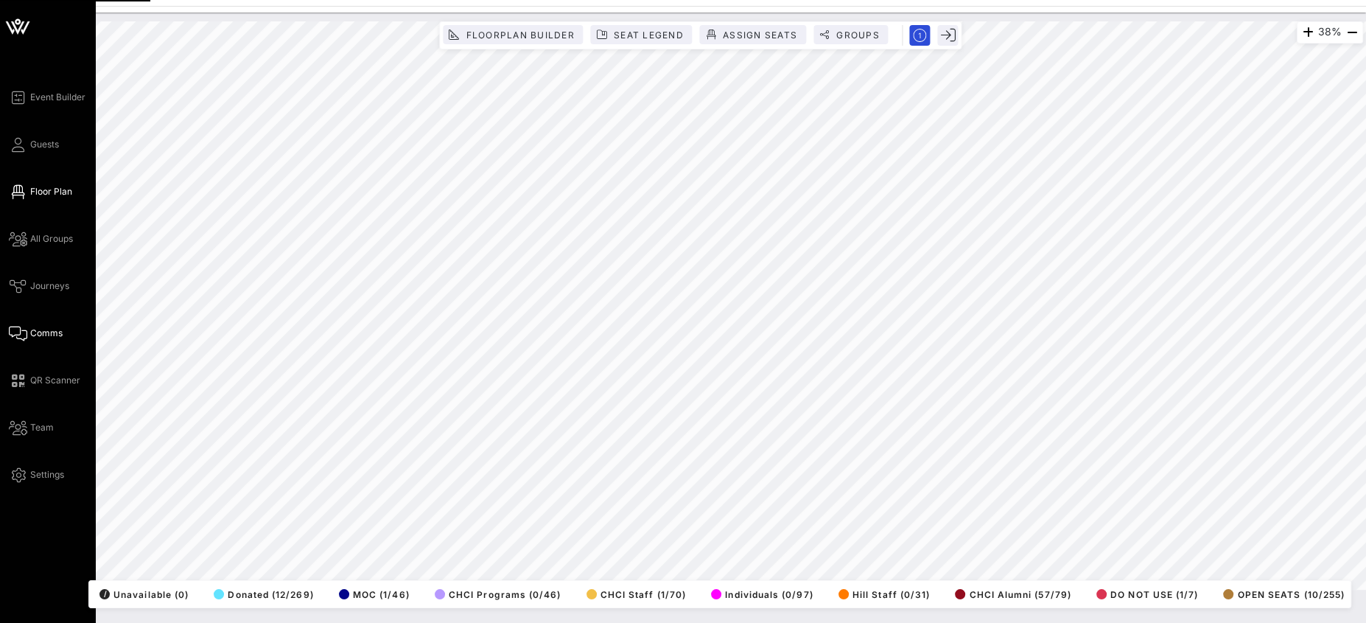
click at [26, 334] on icon at bounding box center [18, 333] width 18 height 2
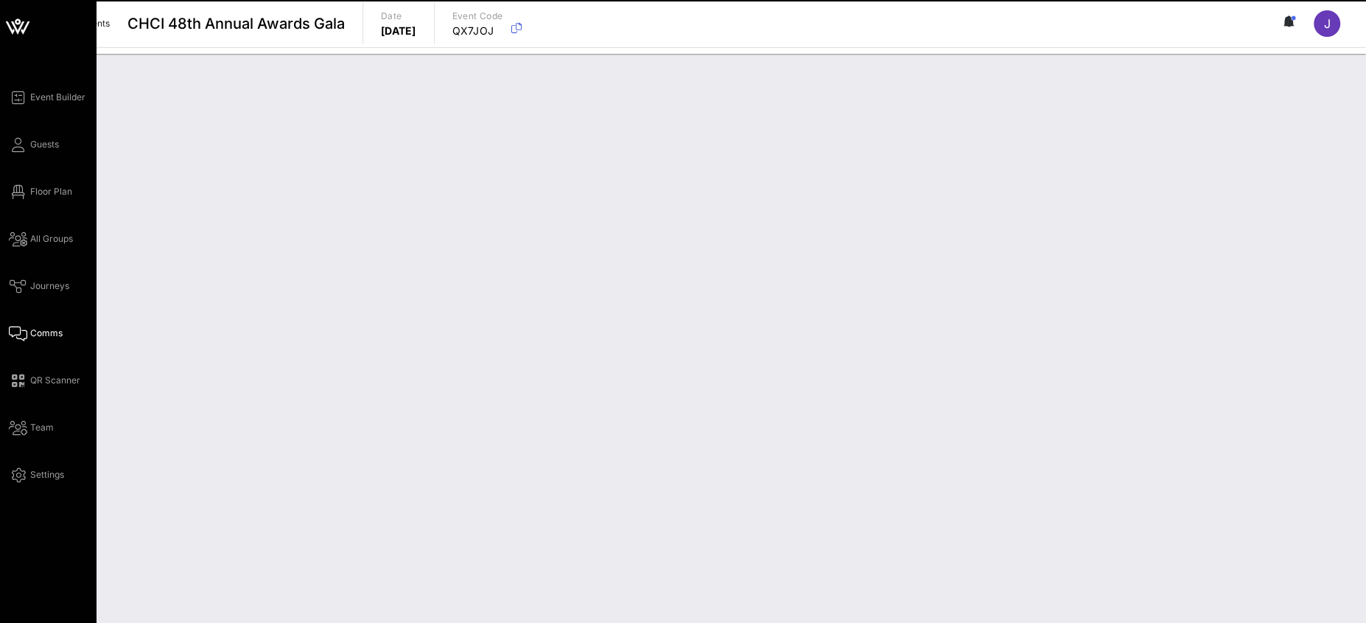
click at [32, 335] on span "Comms" at bounding box center [46, 332] width 32 height 13
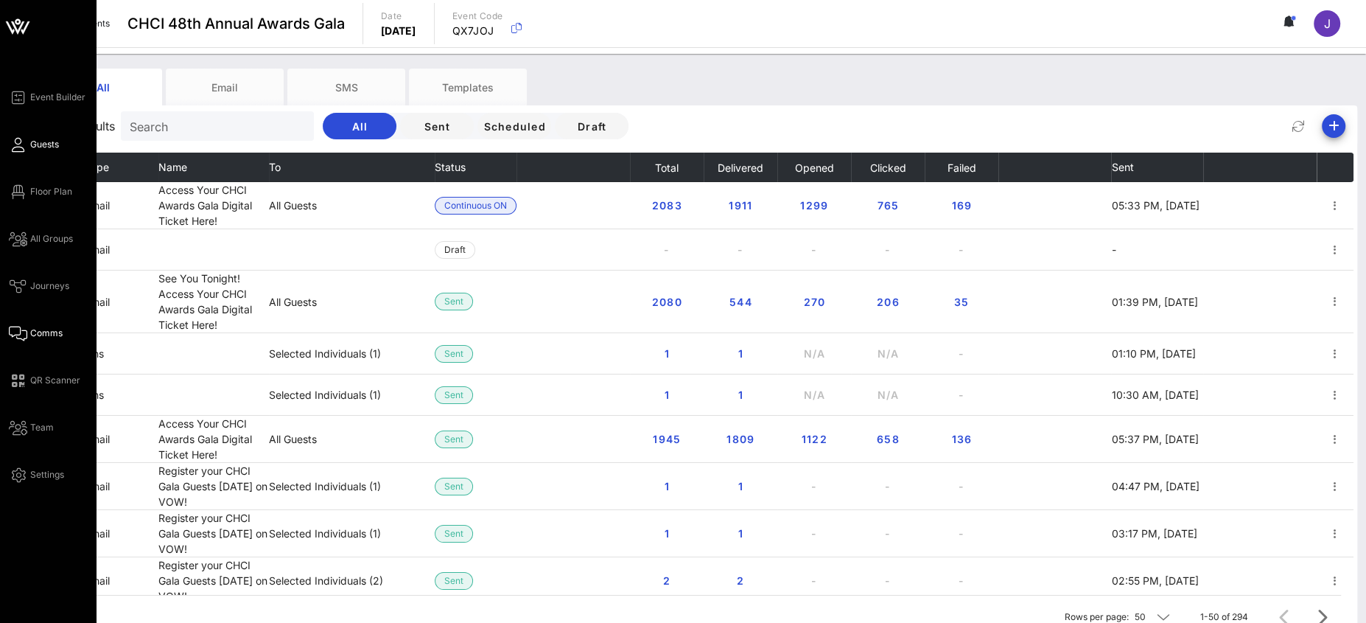
click at [19, 146] on icon at bounding box center [18, 145] width 18 height 2
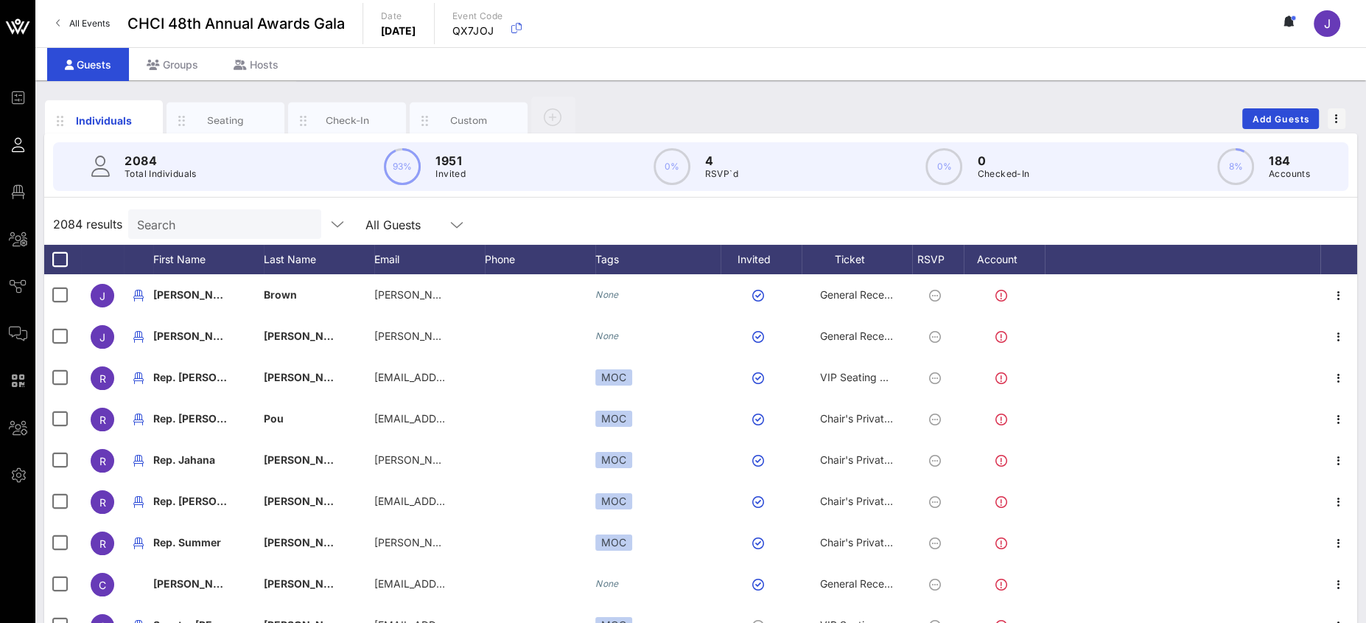
click at [205, 220] on input "Search" at bounding box center [223, 223] width 172 height 19
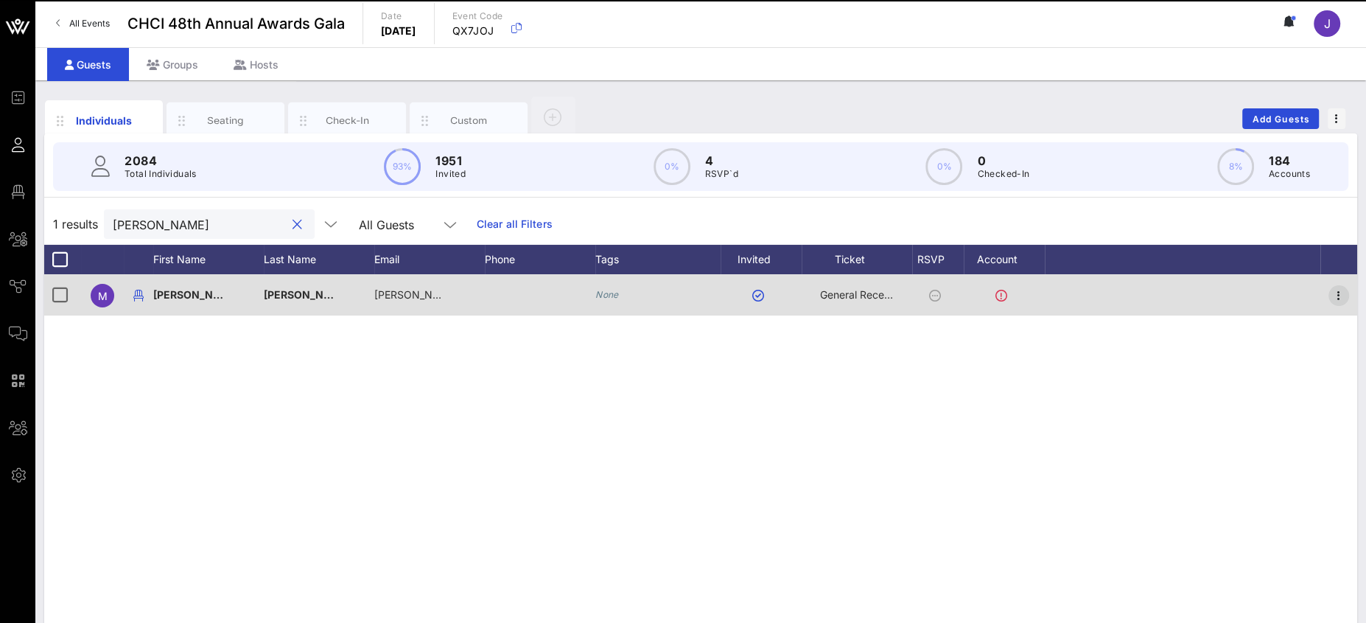
type input "[PERSON_NAME]"
click at [1335, 292] on icon "button" at bounding box center [1339, 296] width 18 height 18
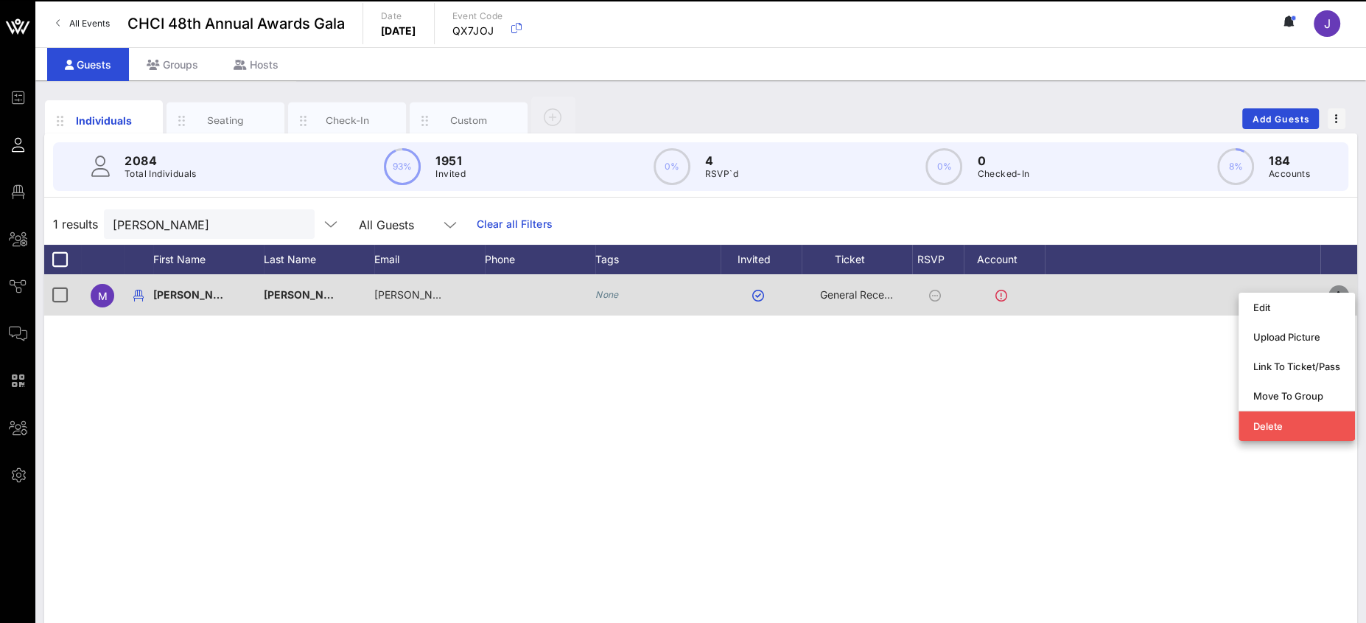
click at [1336, 292] on icon "button" at bounding box center [1339, 296] width 18 height 18
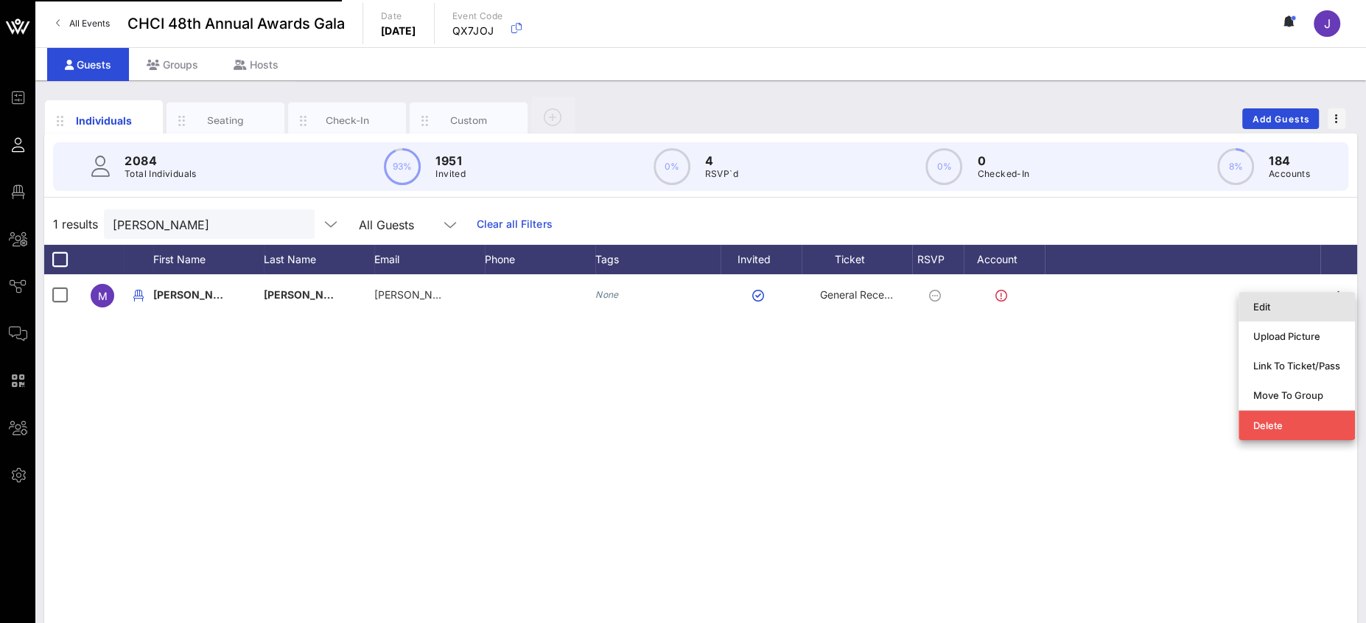
click at [1275, 312] on div "Edit" at bounding box center [1296, 307] width 87 height 12
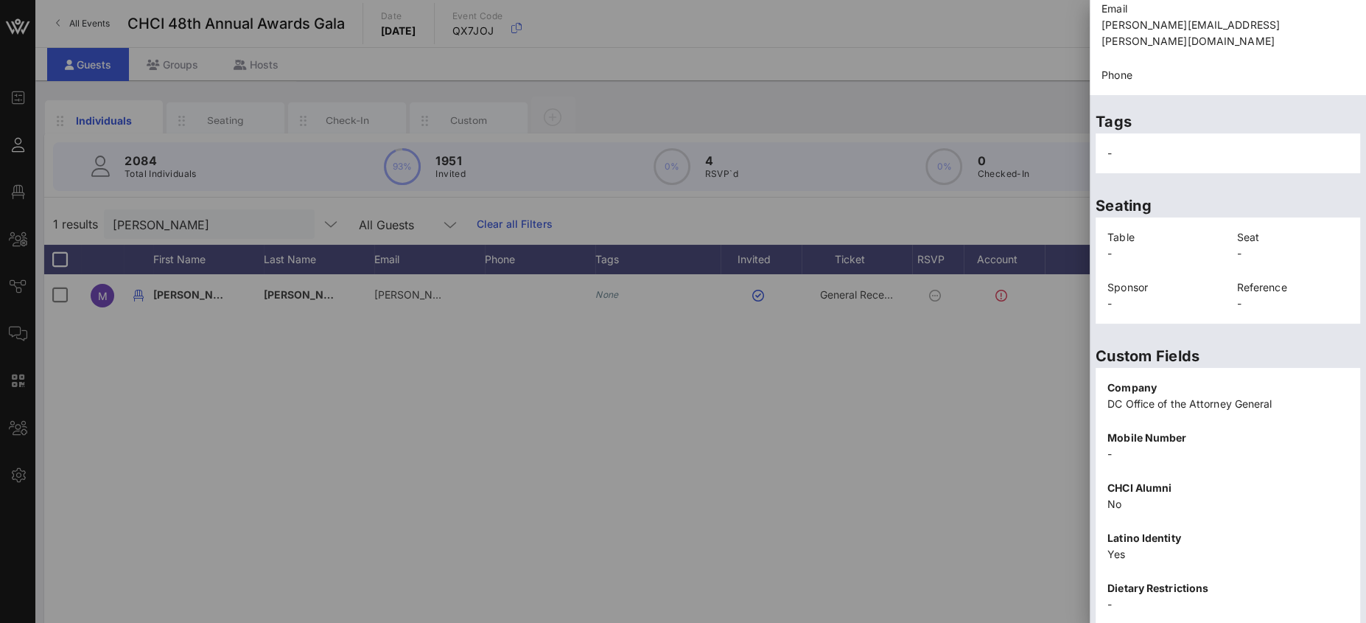
scroll to position [247, 0]
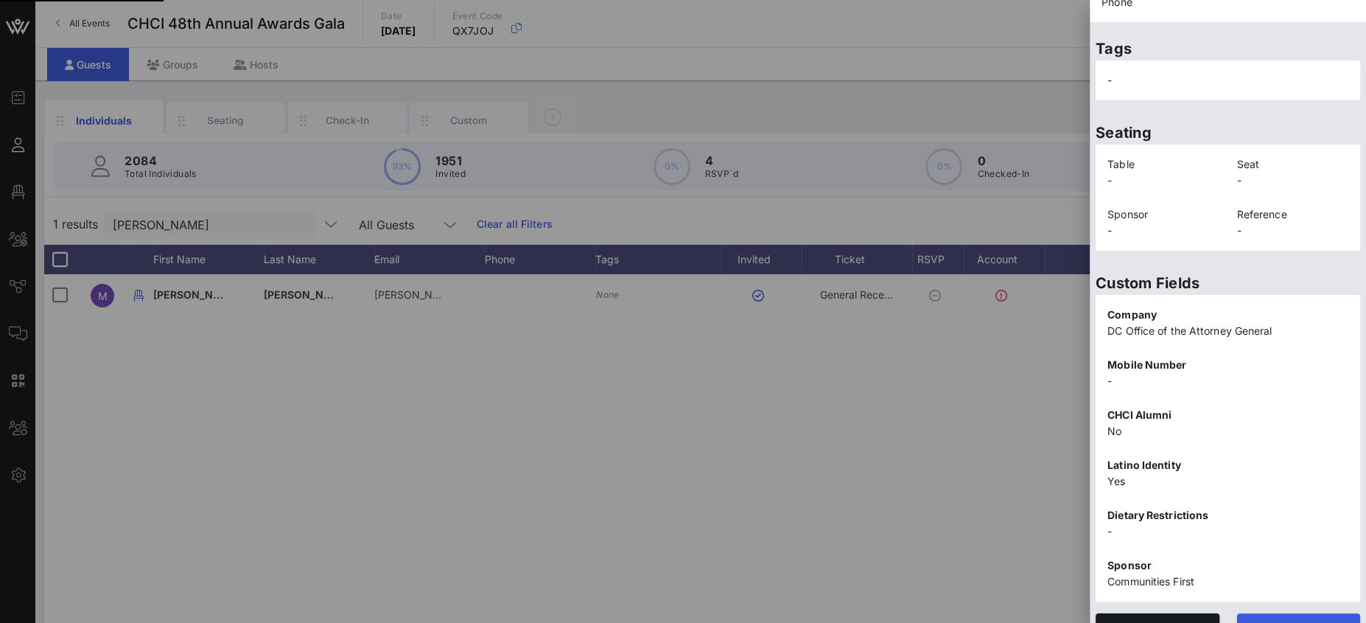
click at [1293, 613] on button "Edit" at bounding box center [1299, 626] width 124 height 27
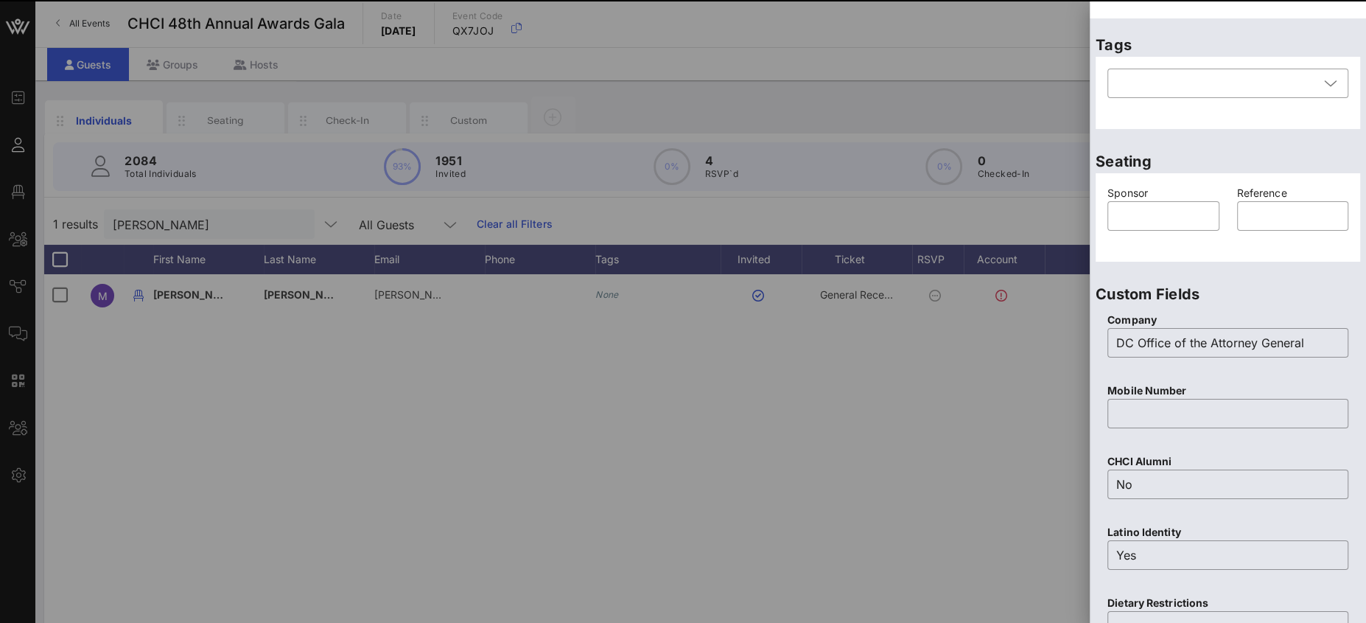
scroll to position [0, 0]
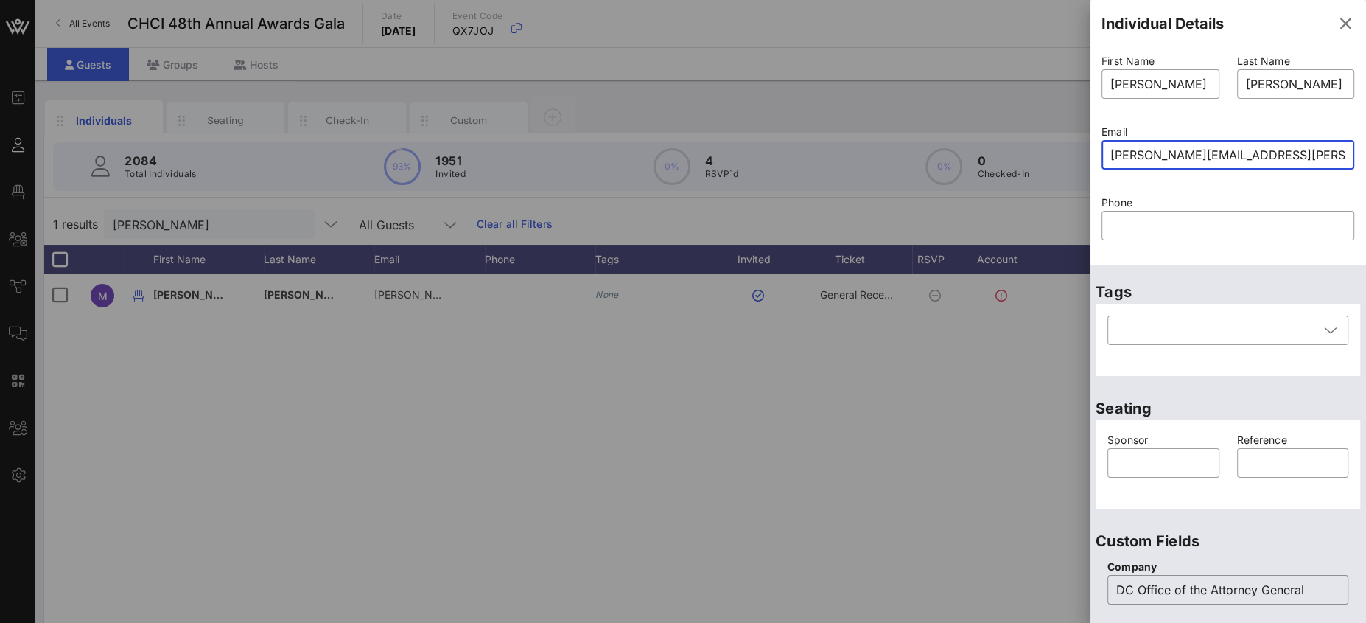
drag, startPoint x: 1210, startPoint y: 149, endPoint x: 1123, endPoint y: 150, distance: 86.2
click at [1123, 150] on input "[PERSON_NAME][EMAIL_ADDRESS][PERSON_NAME][DOMAIN_NAME]" at bounding box center [1227, 155] width 235 height 24
type input "j"
drag, startPoint x: 1241, startPoint y: 161, endPoint x: 1090, endPoint y: 158, distance: 151.8
click at [1088, 158] on div "Event Builder Guests Floor Plan All Groups Journeys Comms QR Scanner Team Setti…" at bounding box center [683, 365] width 1366 height 731
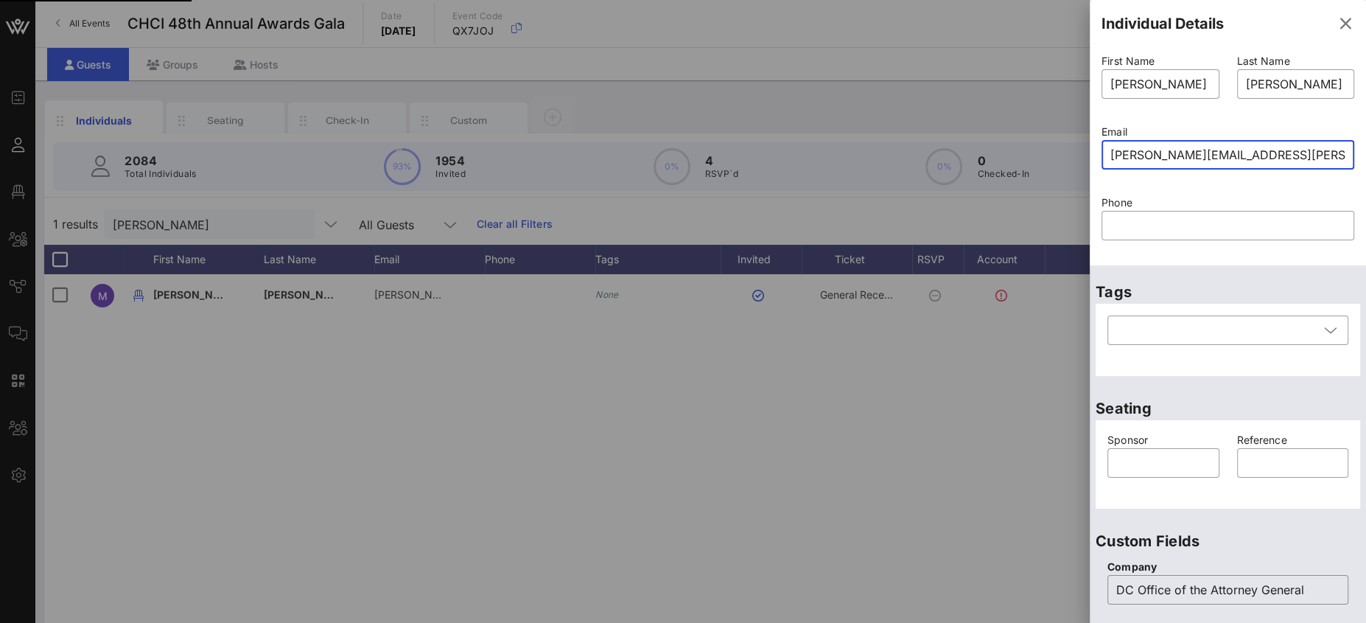
paste input "mailto:mitchellambrose77"
type input "[PERSON_NAME][EMAIL_ADDRESS][PERSON_NAME][DOMAIN_NAME]"
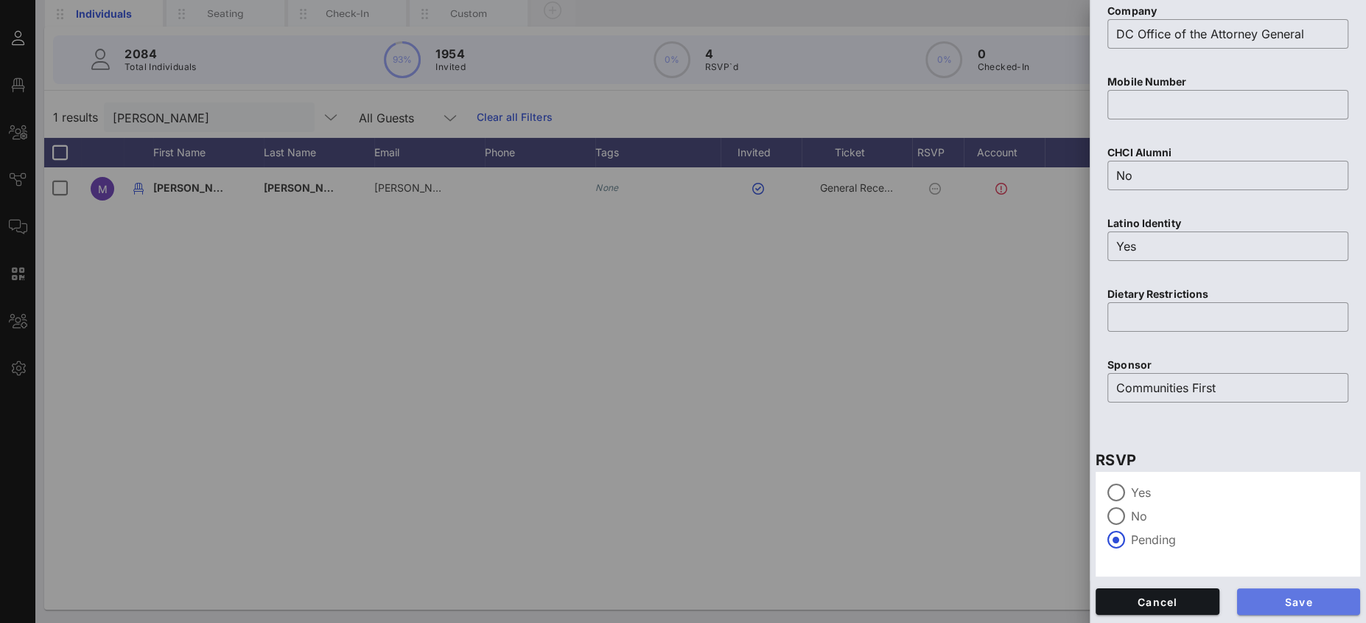
click at [1269, 595] on span "Save" at bounding box center [1299, 601] width 100 height 13
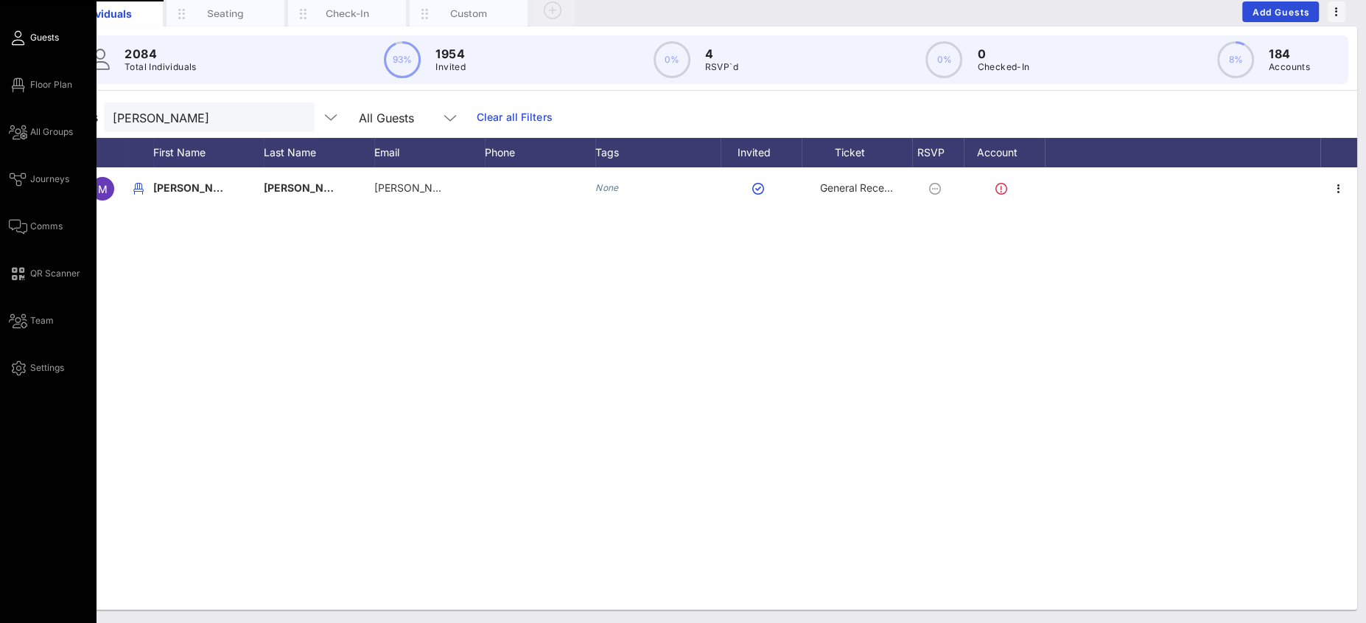
click at [18, 39] on icon at bounding box center [18, 38] width 18 height 2
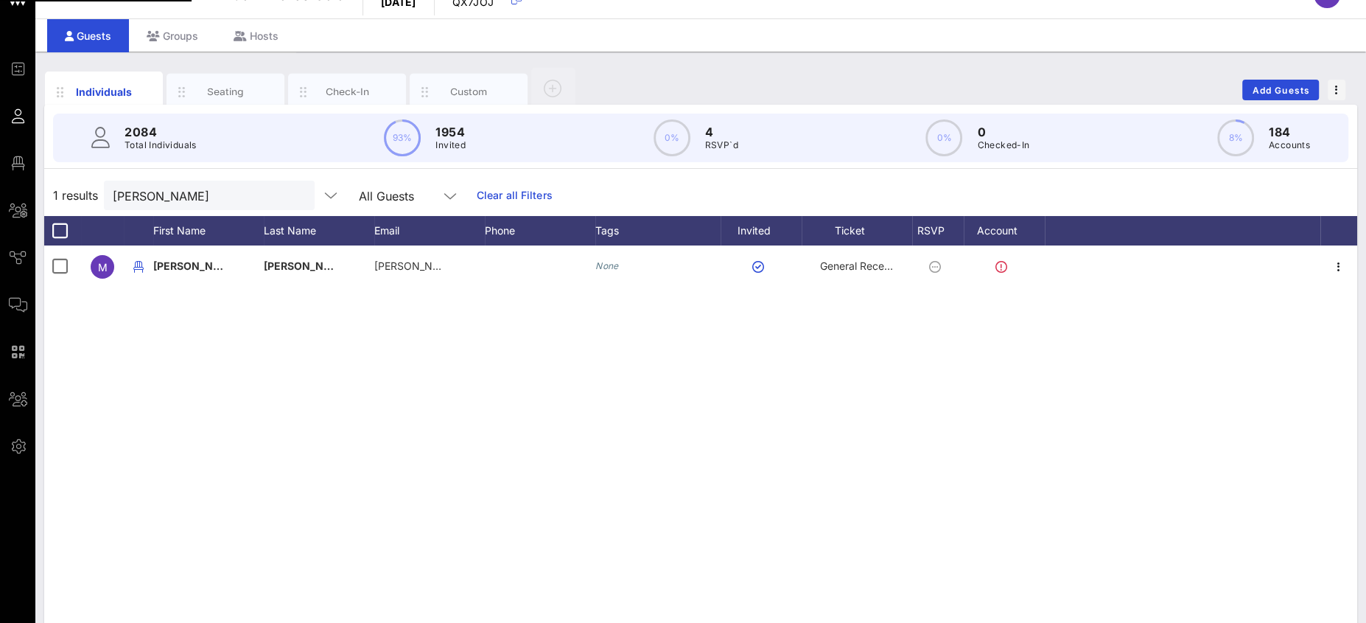
scroll to position [0, 0]
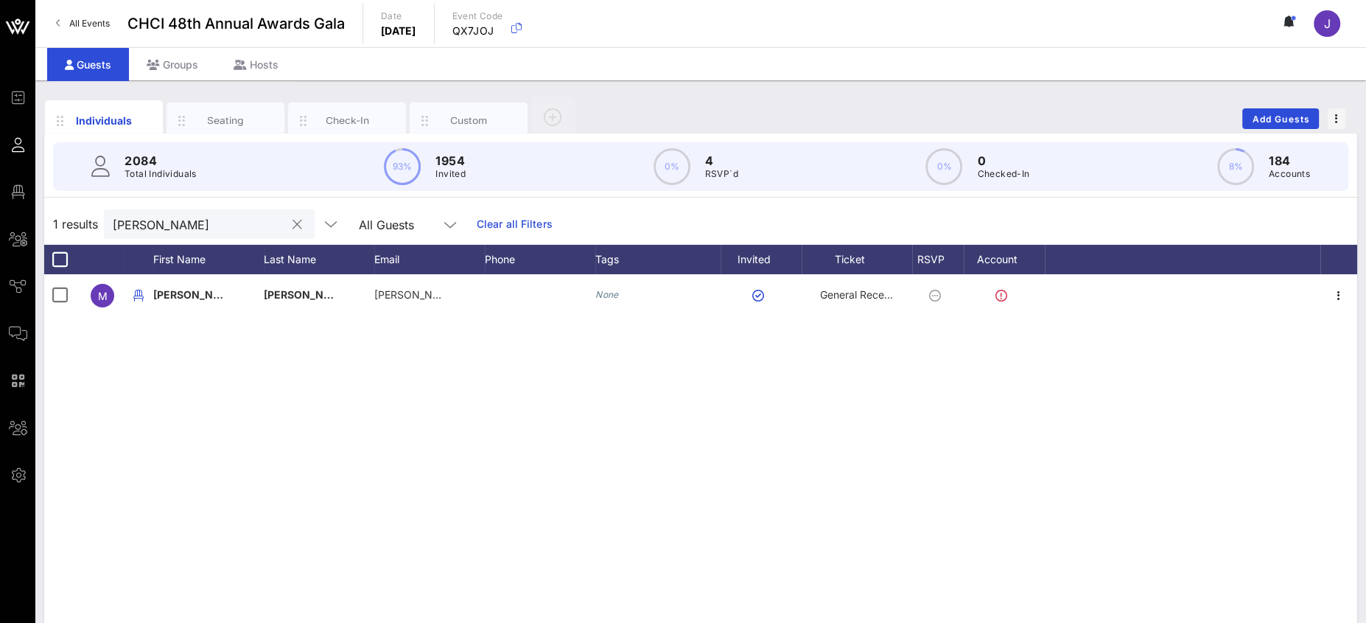
click at [153, 226] on input "[PERSON_NAME]" at bounding box center [199, 223] width 172 height 19
click at [292, 224] on button "clear icon" at bounding box center [297, 224] width 10 height 15
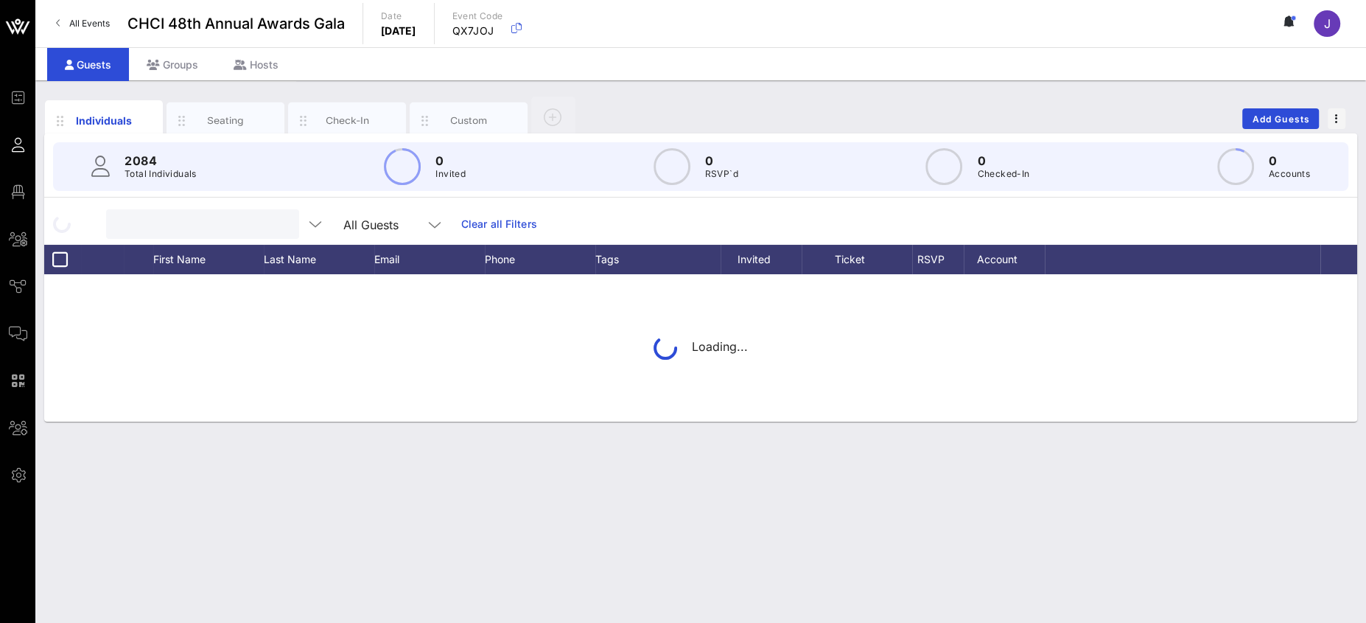
click at [196, 226] on input "text" at bounding box center [201, 223] width 172 height 19
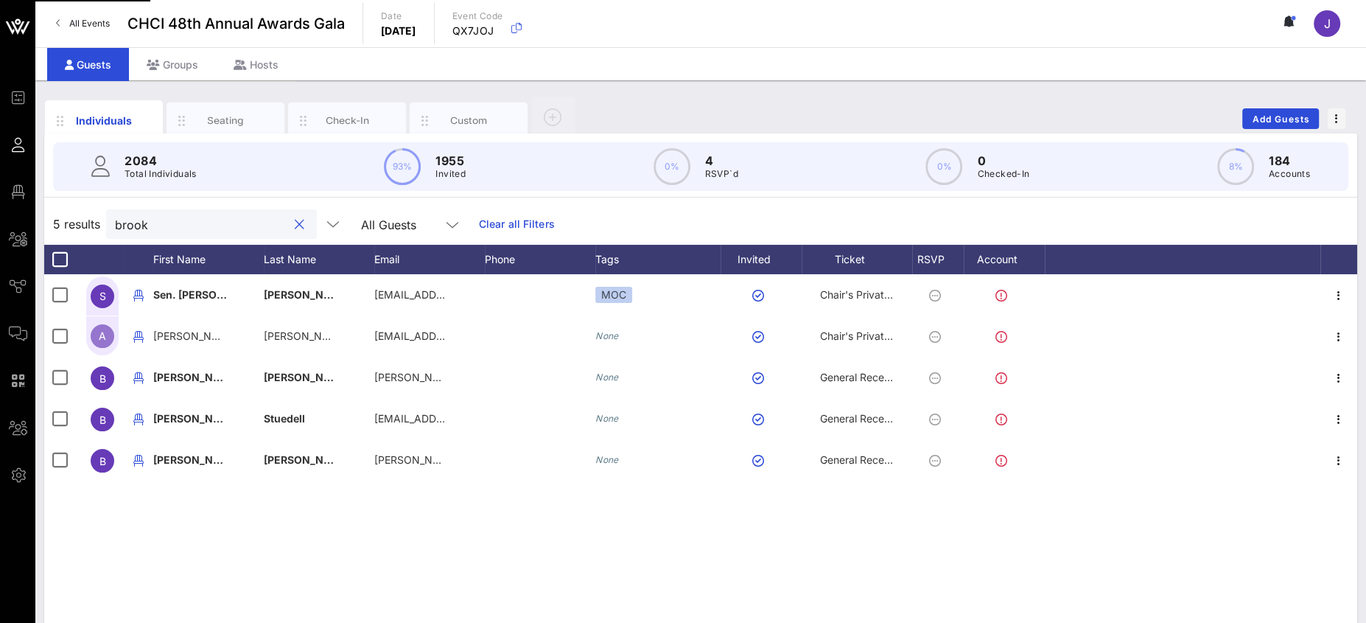
type input "brook"
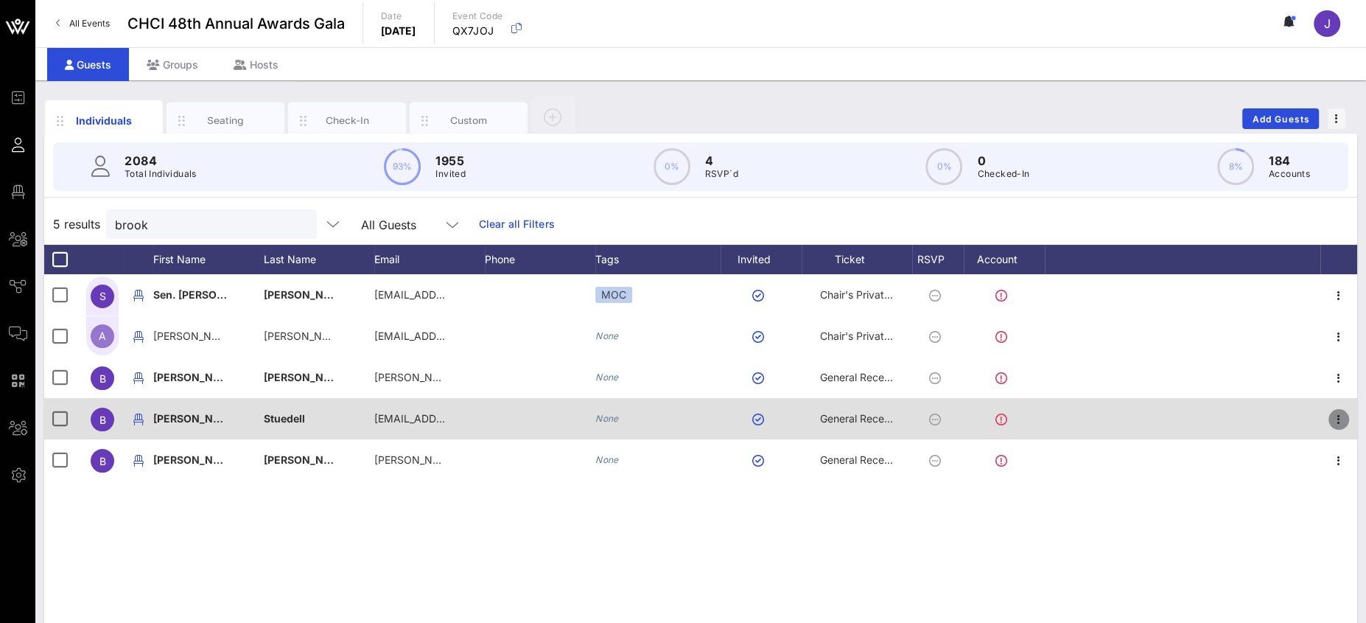
click at [1342, 415] on icon "button" at bounding box center [1339, 419] width 18 height 18
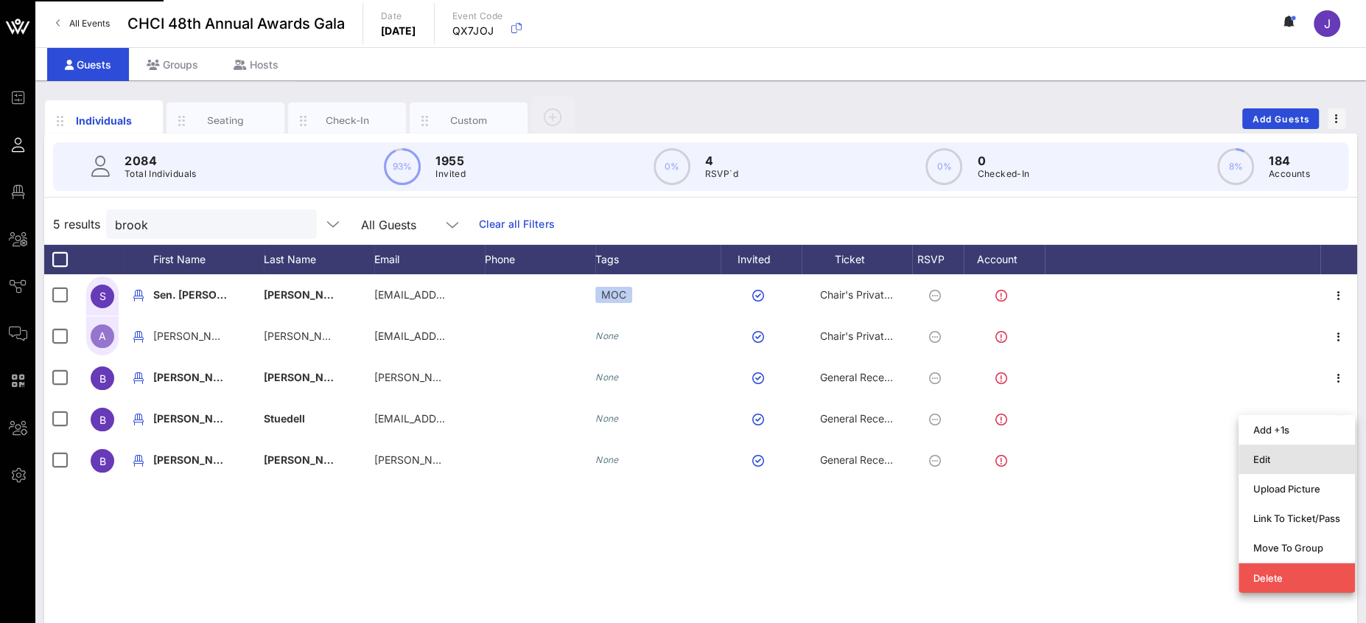
click at [1284, 447] on div "Edit" at bounding box center [1296, 459] width 87 height 24
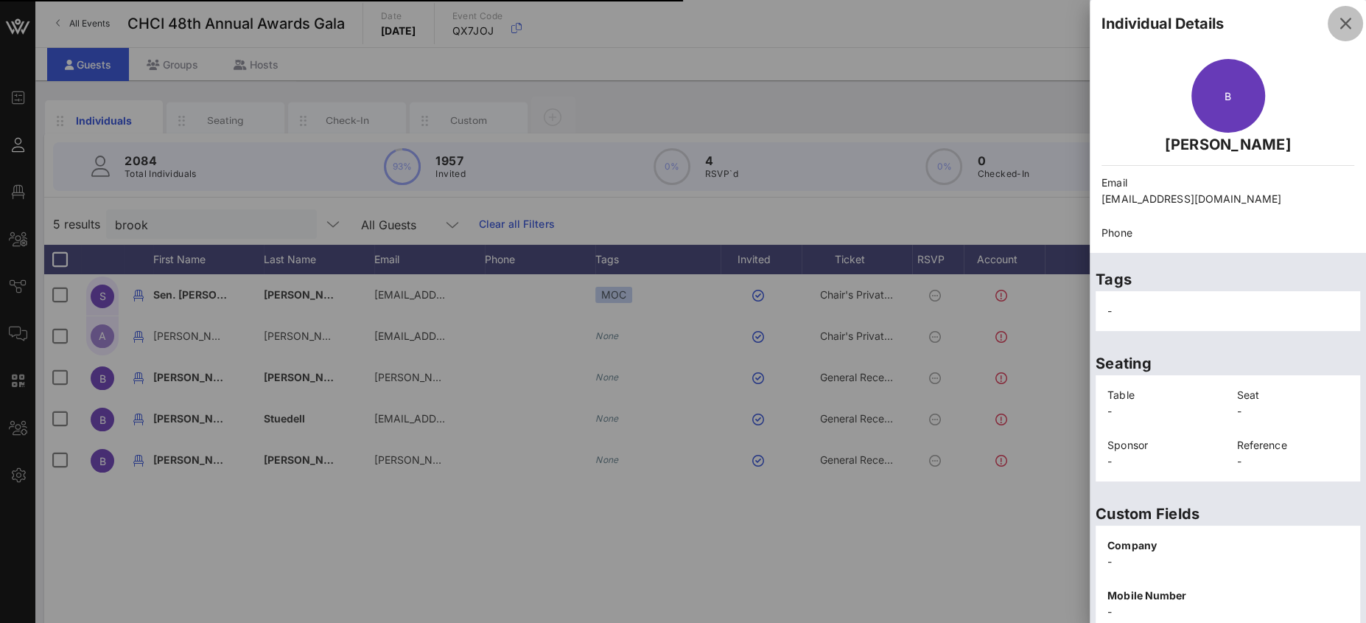
click at [1336, 15] on icon "button" at bounding box center [1345, 24] width 18 height 18
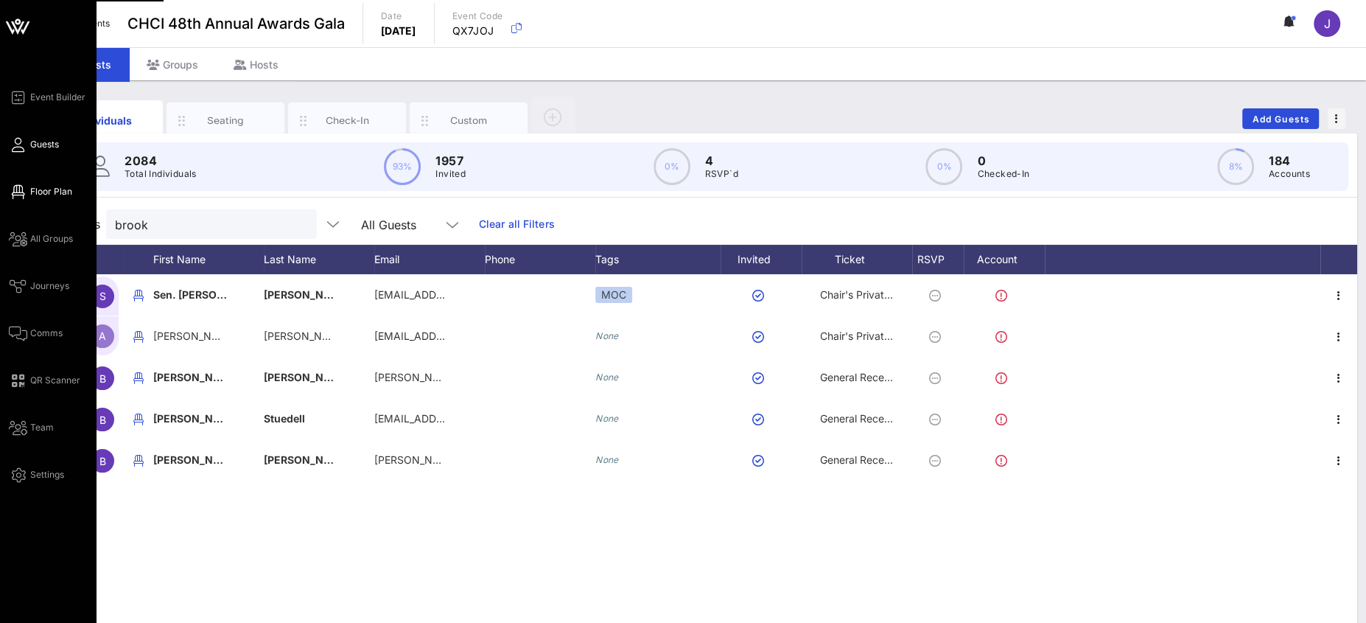
click at [22, 191] on icon at bounding box center [18, 192] width 18 height 2
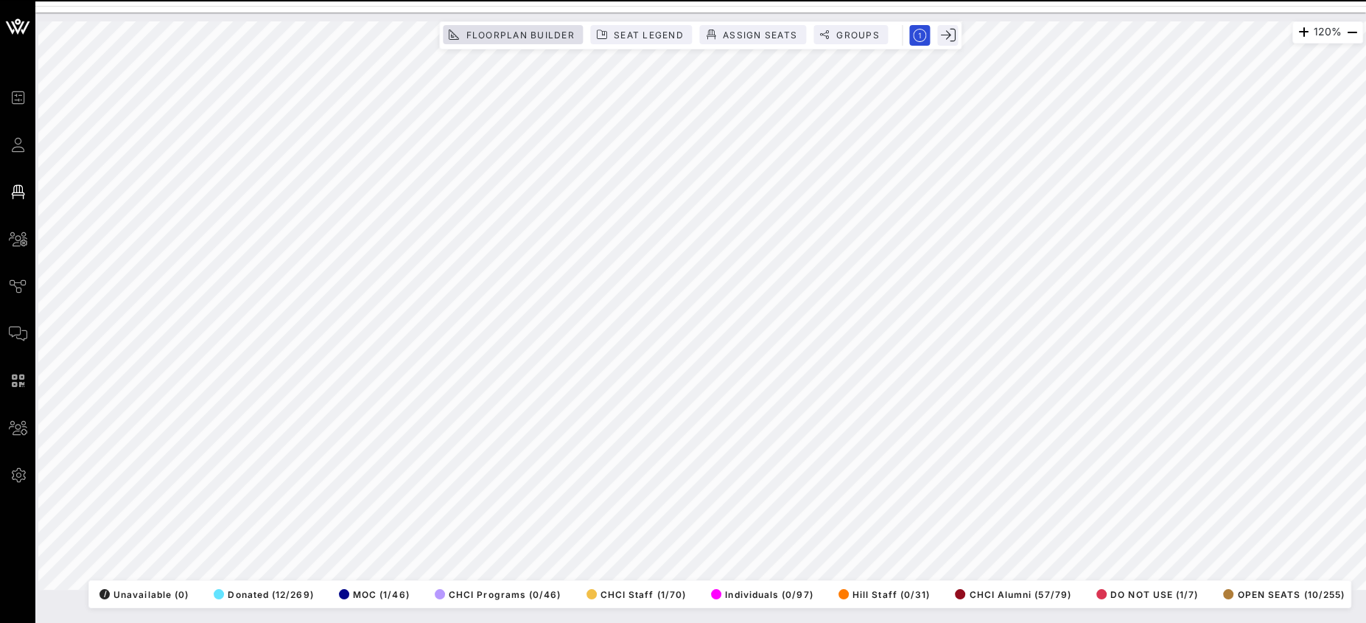
click at [522, 41] on button "Floorplan Builder" at bounding box center [513, 34] width 140 height 19
click at [150, 371] on div "120% Floorplan Builder Seat Legend Assign Seats Groups Exit All Reserved Shared…" at bounding box center [700, 305] width 1325 height 568
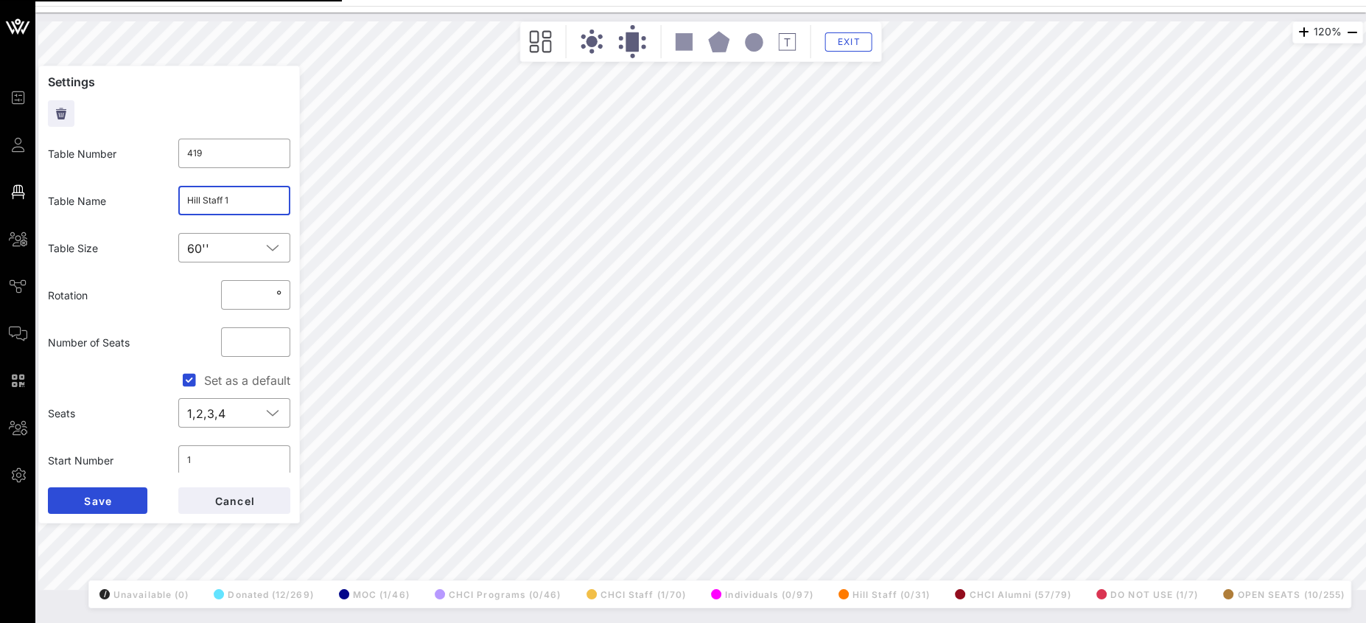
click at [187, 193] on input "Hill Staff 1" at bounding box center [234, 201] width 95 height 24
type input "OPE"
click at [111, 496] on span "Save" at bounding box center [97, 500] width 29 height 13
click at [292, 371] on div "120% Floorplan Builder Seat Legend Assign Seats Groups Exit Settings Table Numb…" at bounding box center [700, 305] width 1325 height 568
click at [216, 150] on input "420" at bounding box center [234, 153] width 95 height 24
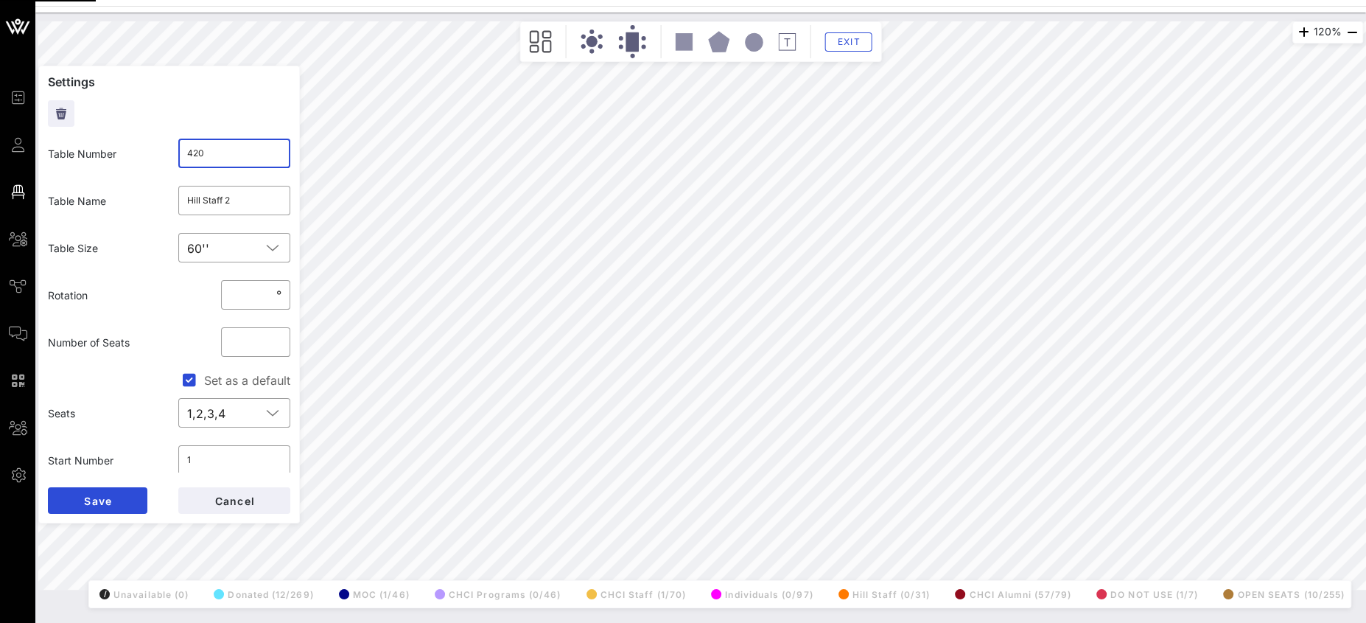
click at [131, 190] on div "Table Name ​ Hill Staff 2" at bounding box center [169, 200] width 260 height 47
click at [95, 506] on span "Save" at bounding box center [97, 500] width 29 height 13
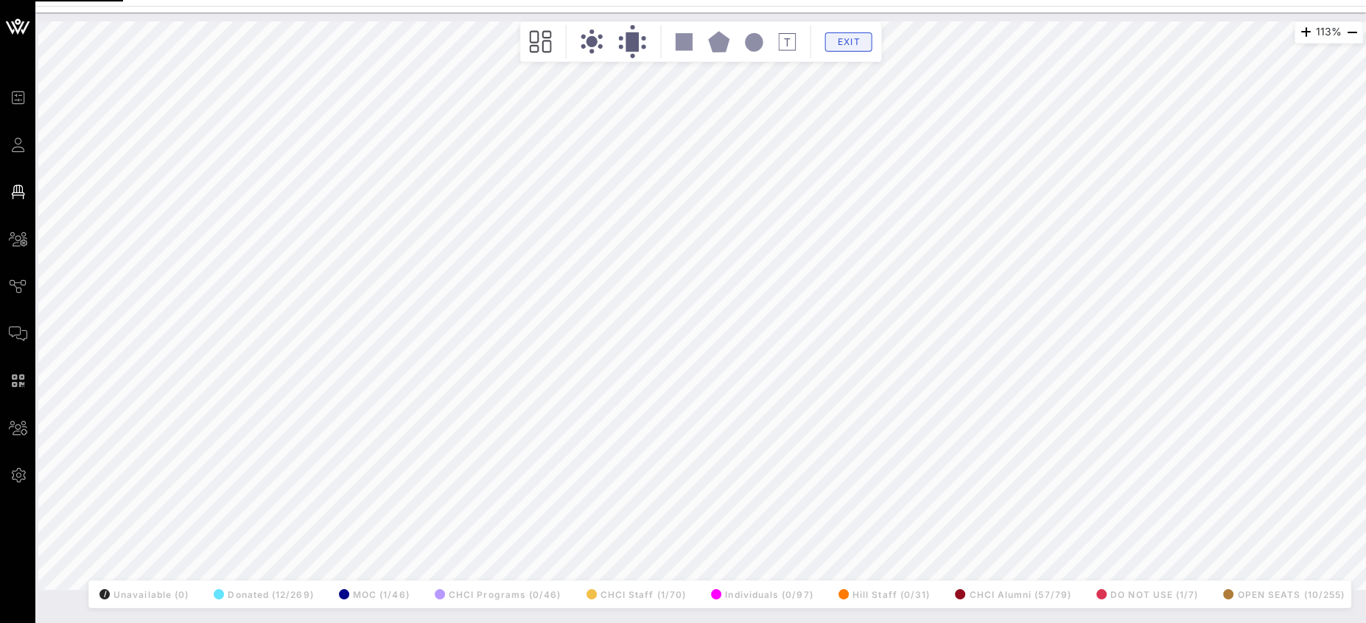
click at [842, 52] on div "Exit" at bounding box center [701, 41] width 354 height 33
click at [846, 39] on span "Exit" at bounding box center [849, 41] width 28 height 11
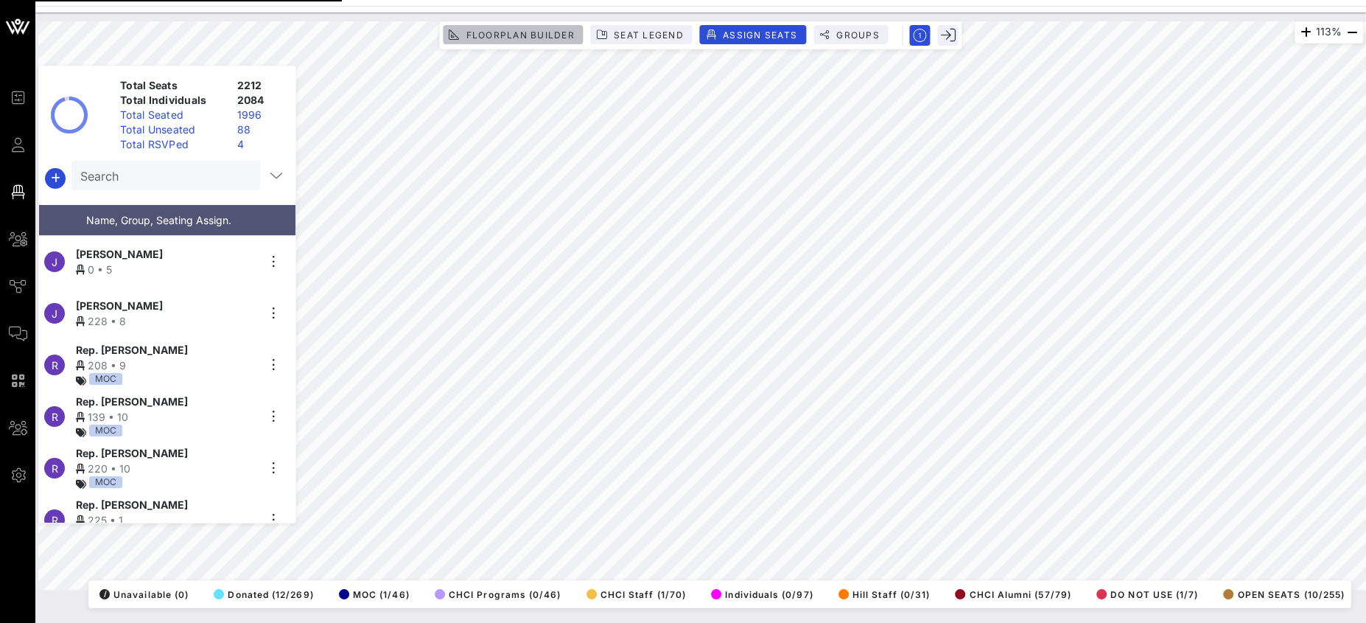
click at [519, 34] on span "Floorplan Builder" at bounding box center [519, 34] width 109 height 11
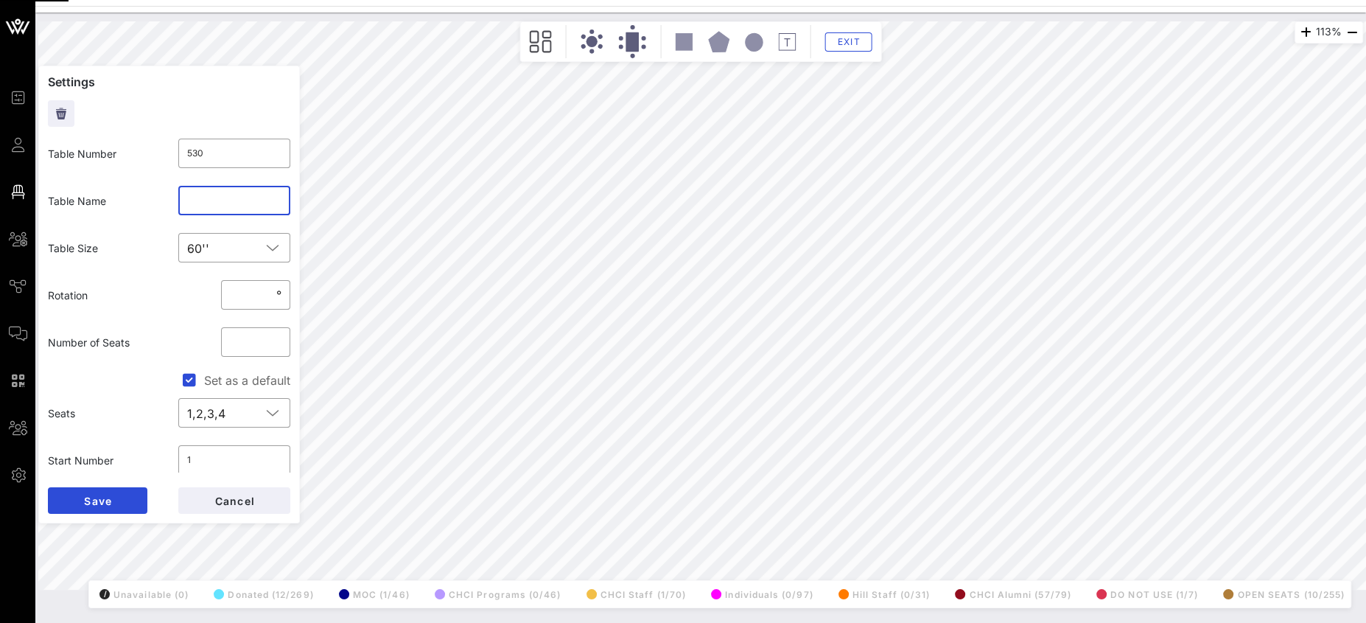
click at [245, 202] on input "text" at bounding box center [234, 201] width 95 height 24
type input "CHCI Alumni 8"
click at [222, 200] on input "text" at bounding box center [234, 201] width 95 height 24
type input "CHCI Alumni 9"
click at [94, 502] on span "Save" at bounding box center [97, 500] width 29 height 13
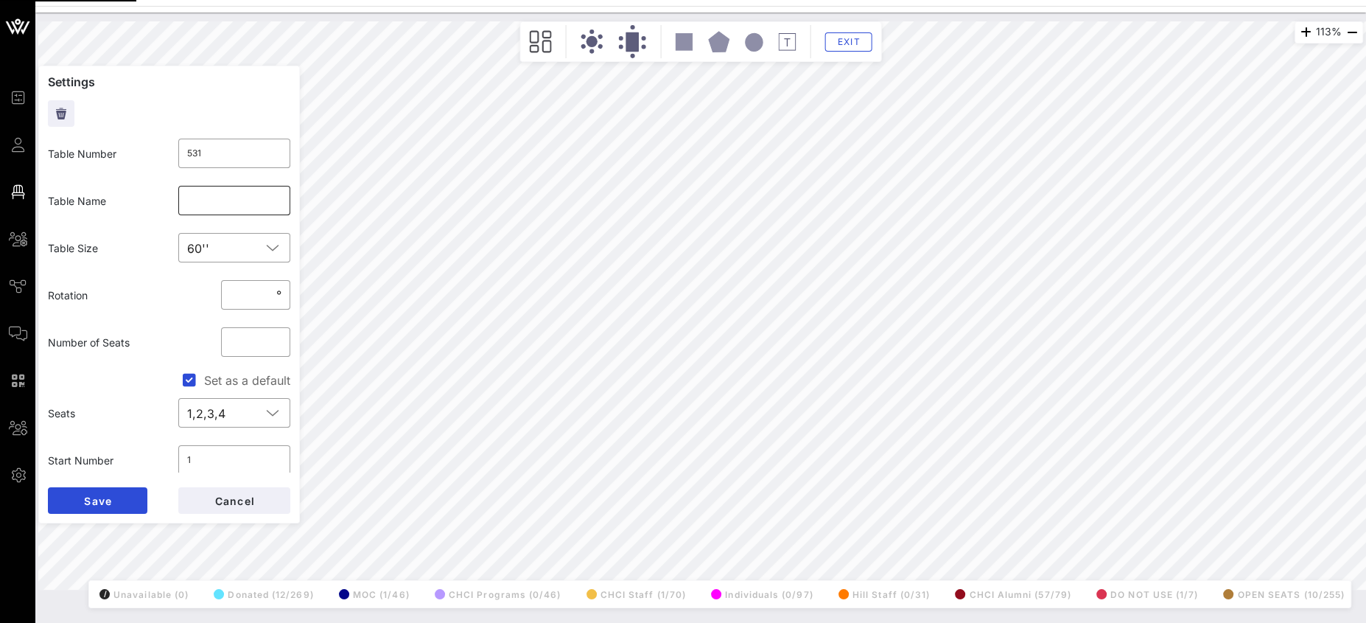
click at [210, 200] on input "text" at bounding box center [234, 201] width 95 height 24
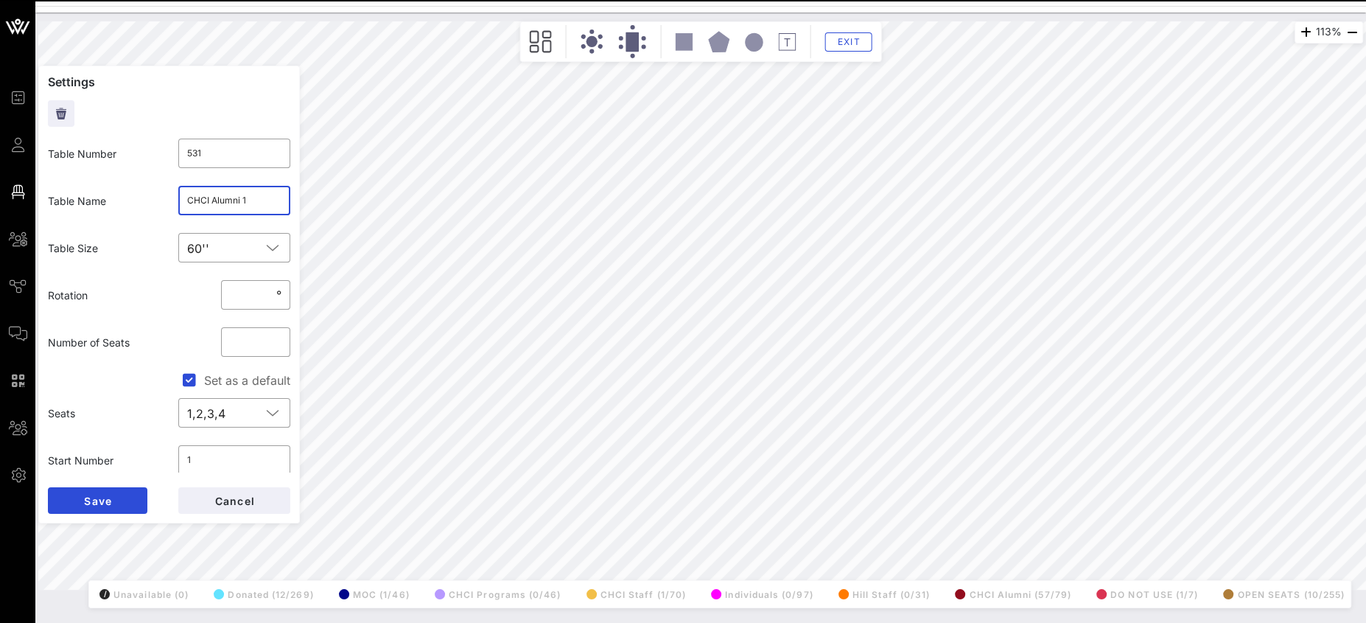
type input "CHCI Alumni 10"
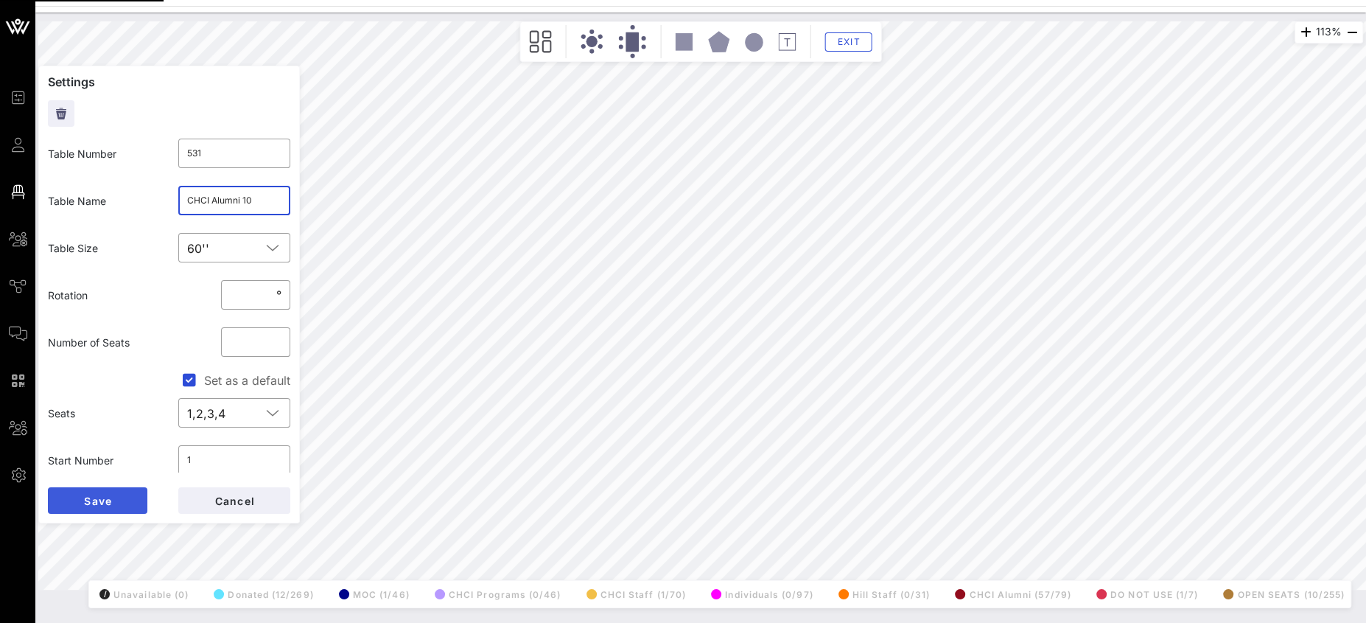
click at [118, 493] on button "Save" at bounding box center [97, 500] width 99 height 27
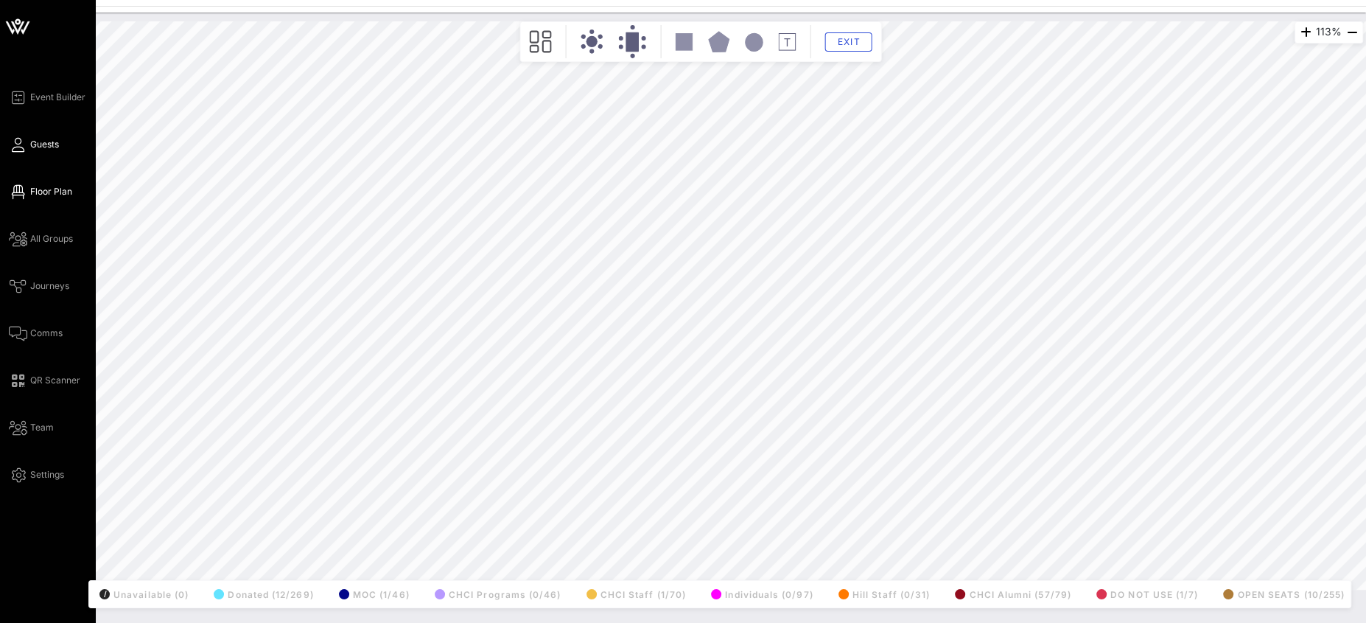
click at [16, 144] on icon at bounding box center [18, 145] width 18 height 2
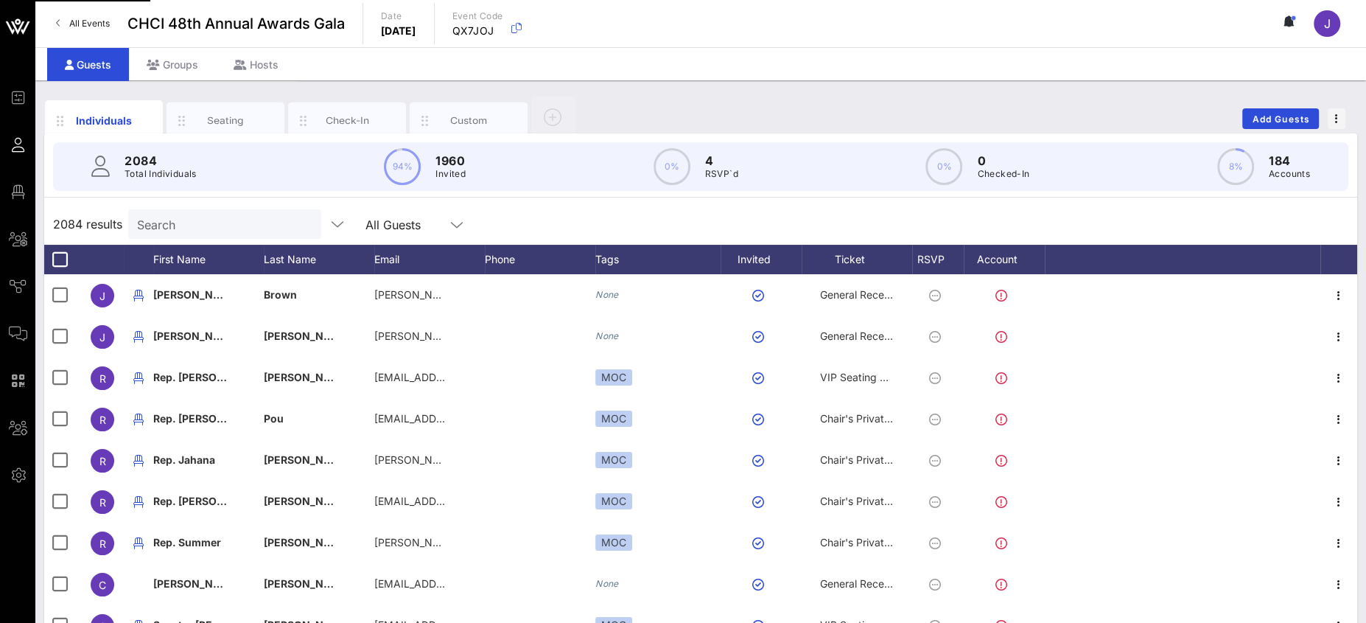
click at [204, 226] on input "Search" at bounding box center [223, 223] width 172 height 19
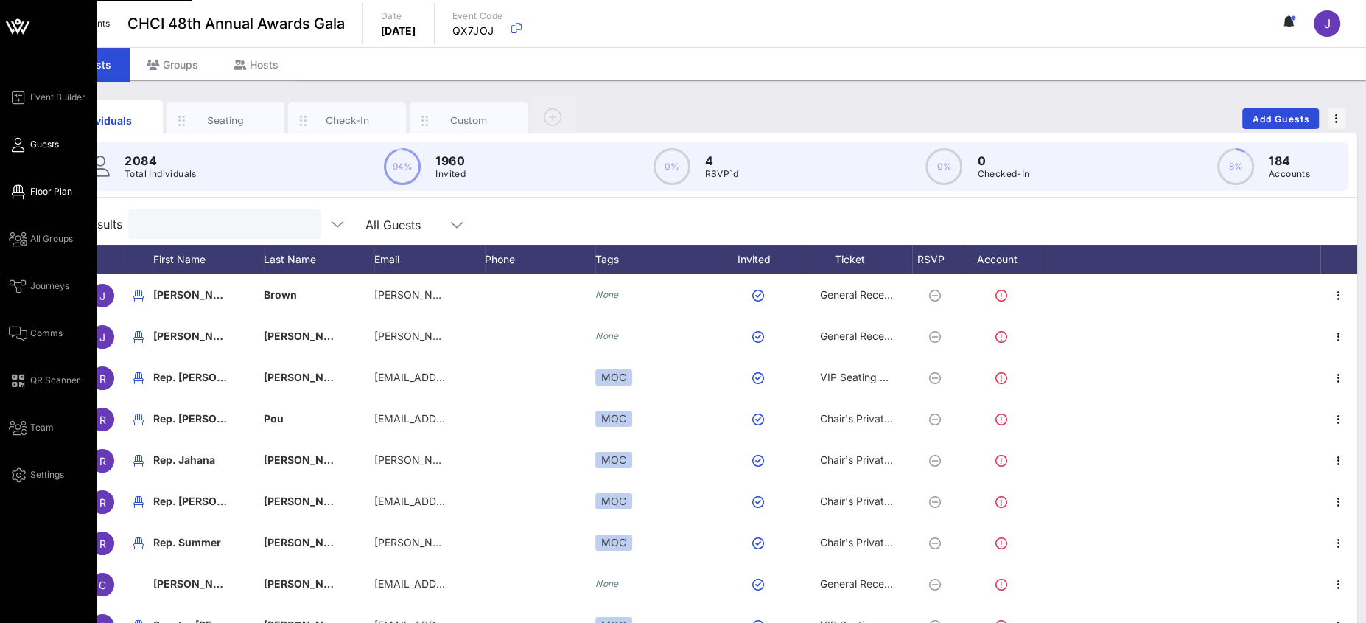
click at [21, 193] on icon at bounding box center [18, 192] width 18 height 2
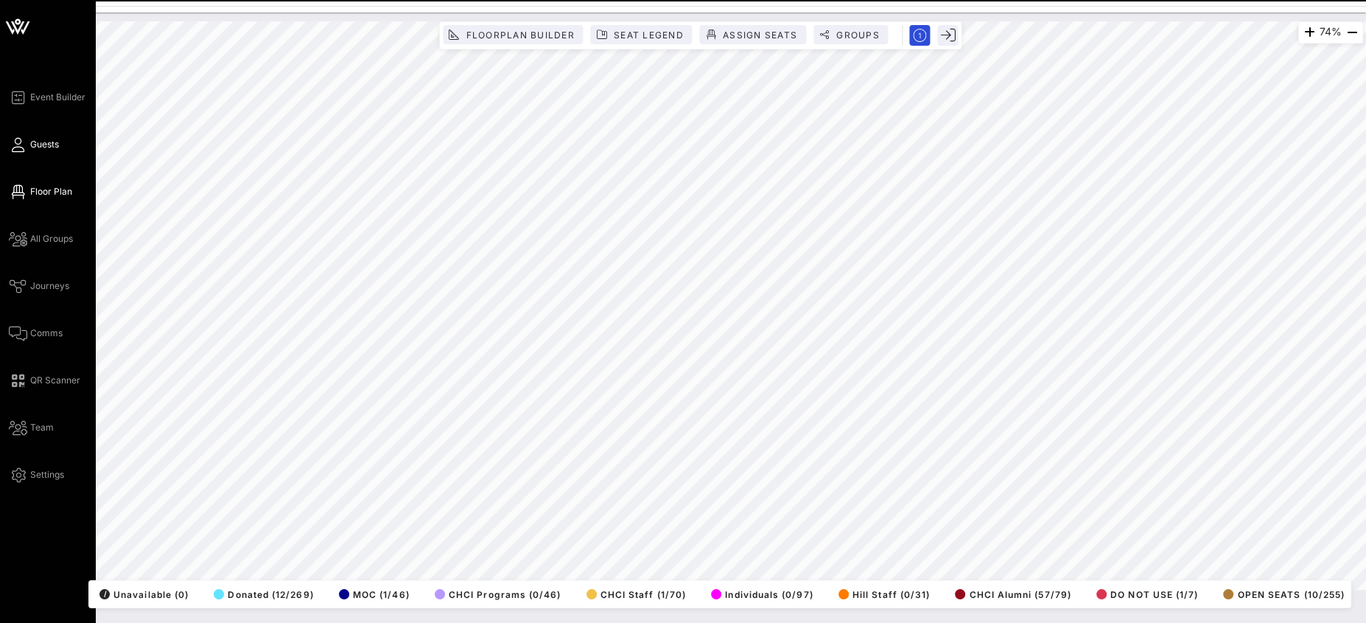
click at [41, 136] on link "Guests" at bounding box center [34, 145] width 50 height 18
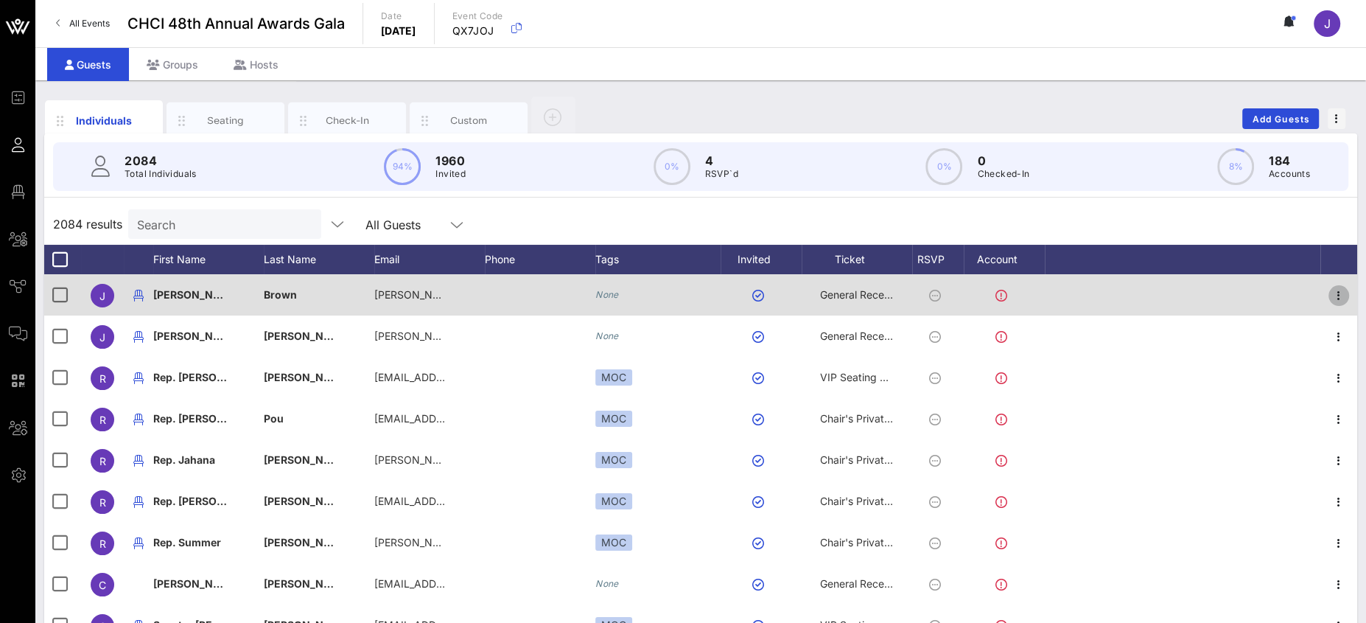
click at [1330, 293] on icon "button" at bounding box center [1339, 296] width 18 height 18
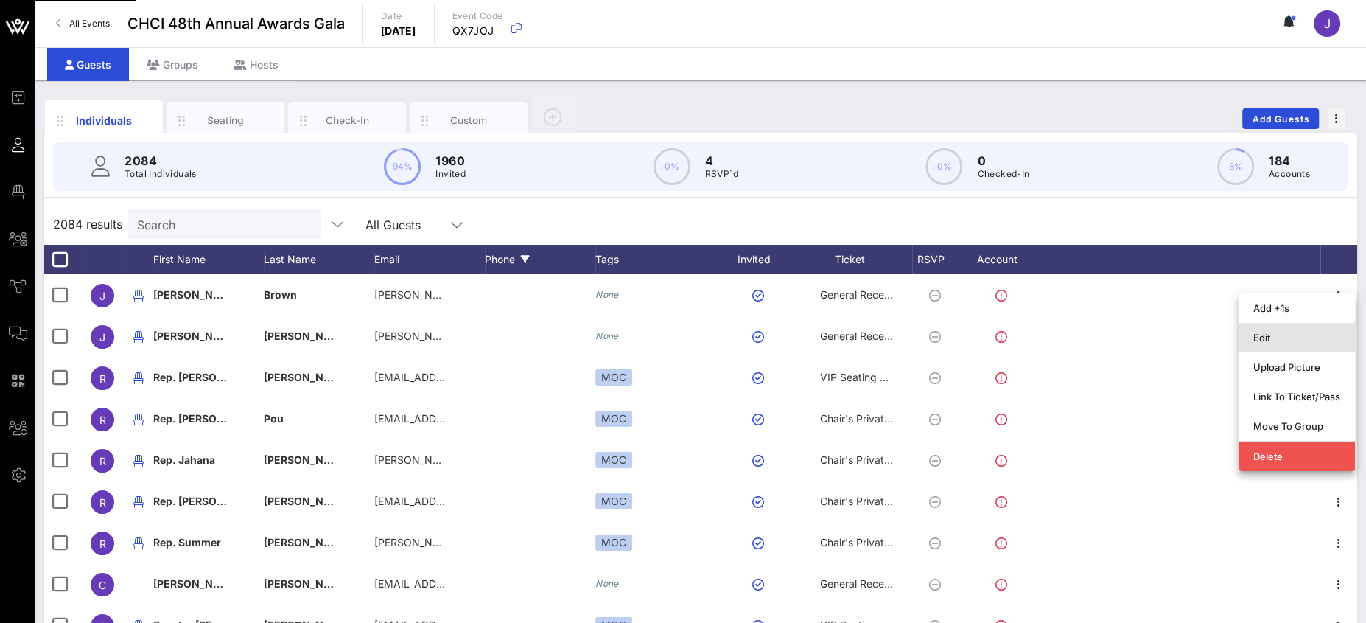
click at [1280, 334] on div "Edit" at bounding box center [1296, 338] width 87 height 12
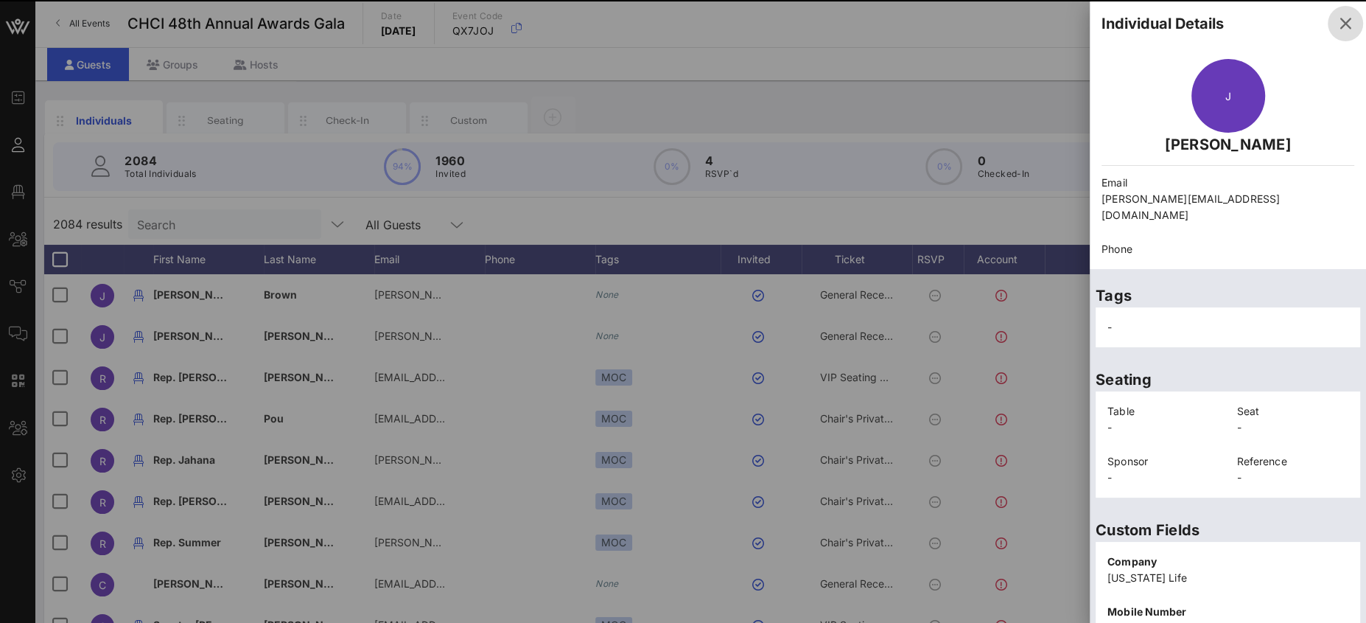
click at [1337, 23] on icon "button" at bounding box center [1345, 24] width 18 height 18
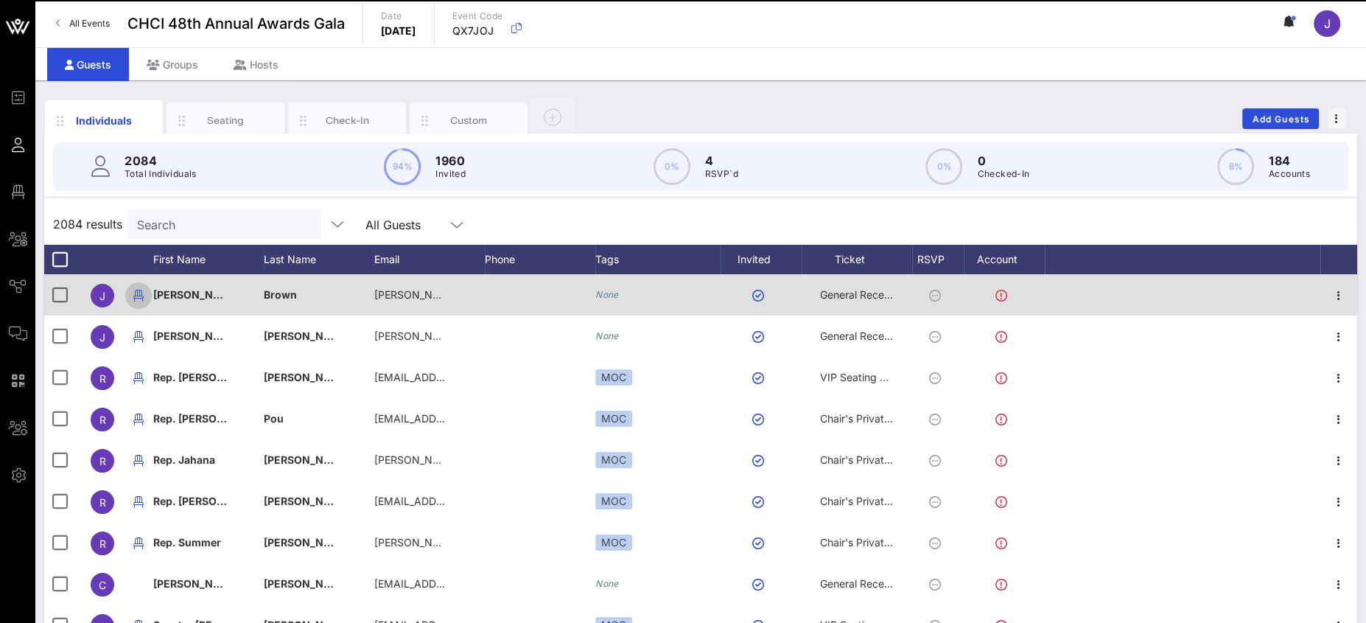
click at [139, 295] on icon "button" at bounding box center [139, 296] width 18 height 18
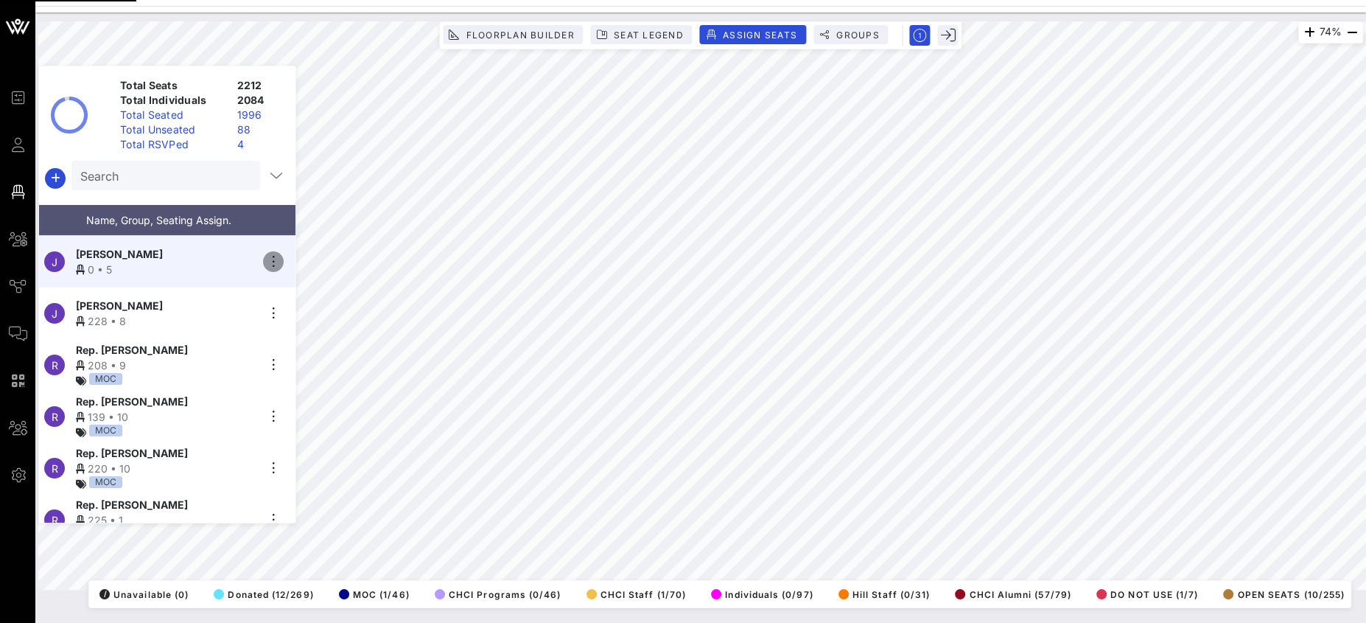
click at [273, 253] on icon "button" at bounding box center [273, 262] width 18 height 18
click at [300, 304] on div "Pass/Ticket Link" at bounding box center [315, 310] width 74 height 12
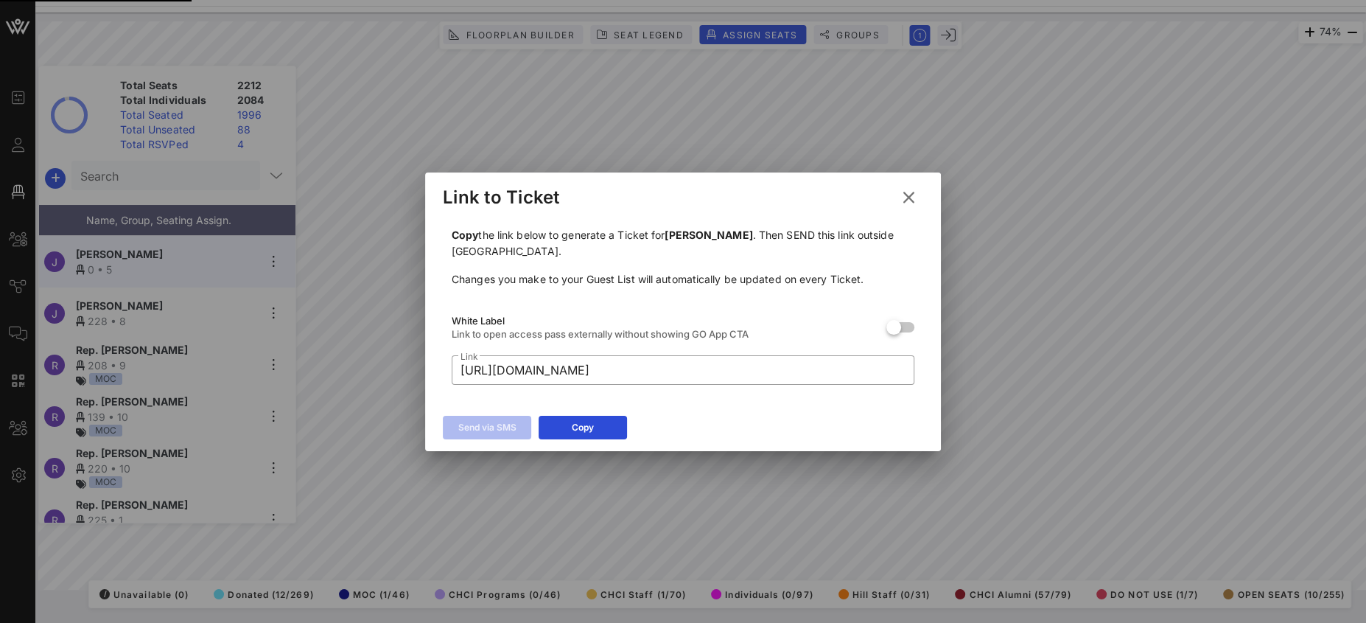
click at [904, 191] on icon at bounding box center [909, 198] width 20 height 18
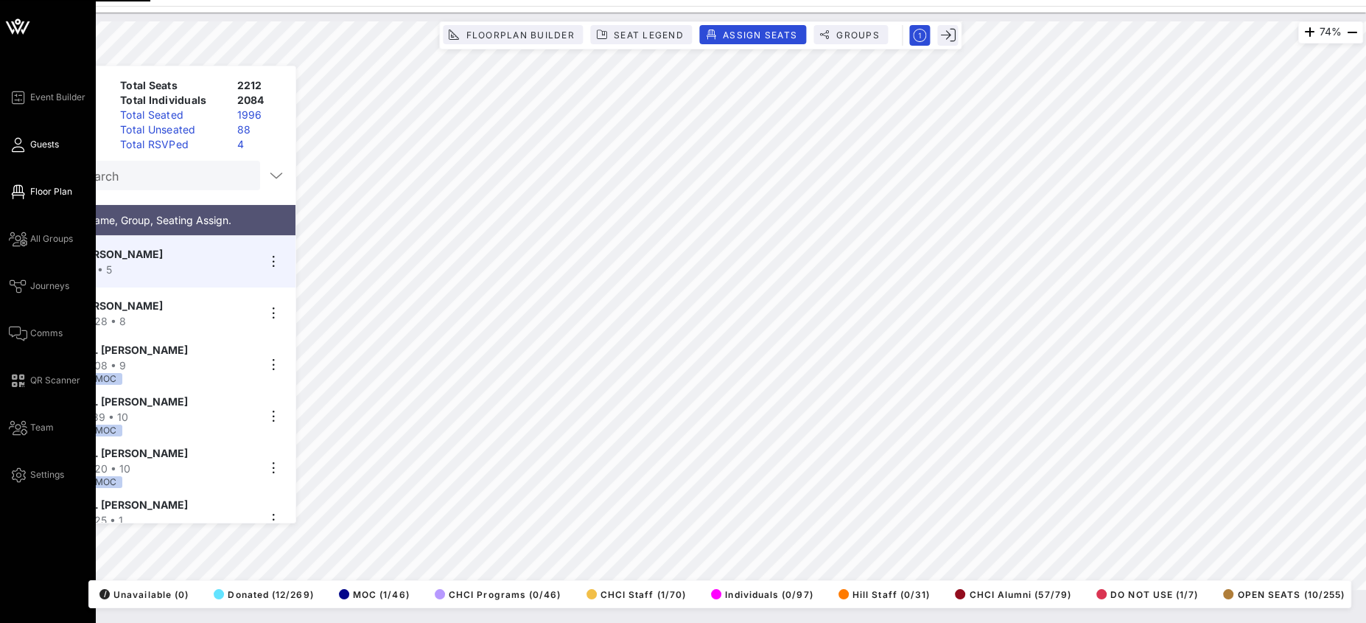
click at [13, 144] on icon at bounding box center [18, 145] width 18 height 2
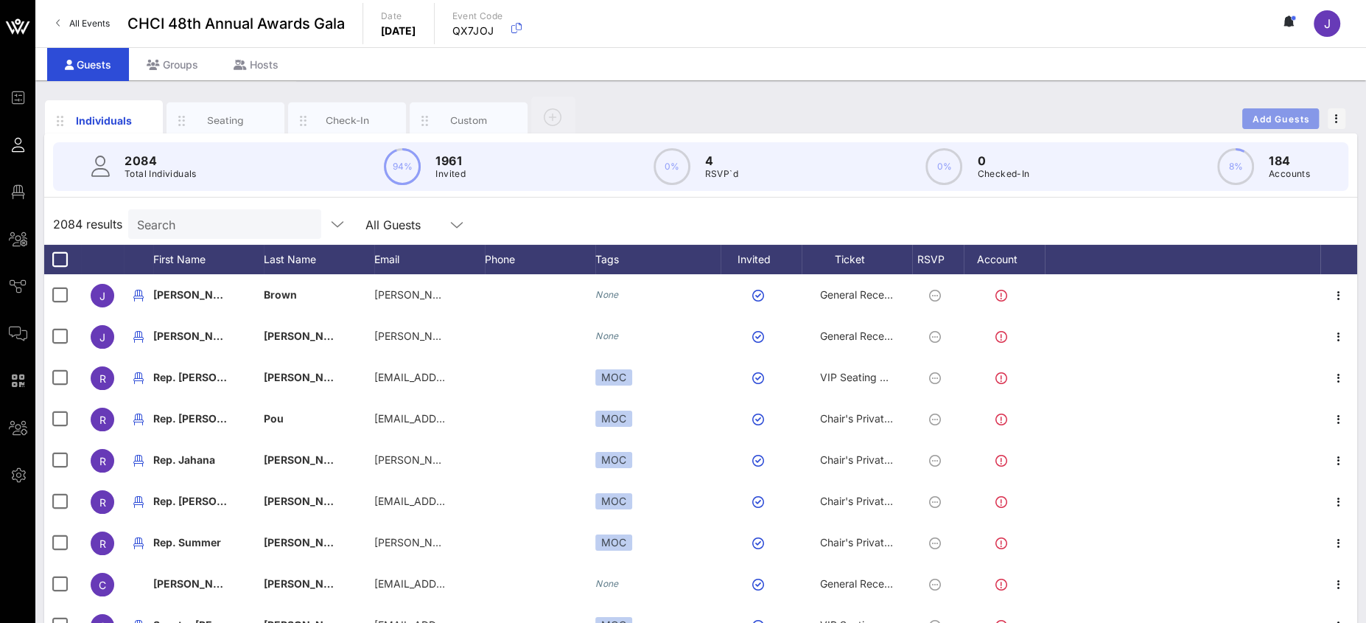
click at [1278, 121] on span "Add Guests" at bounding box center [1281, 118] width 58 height 11
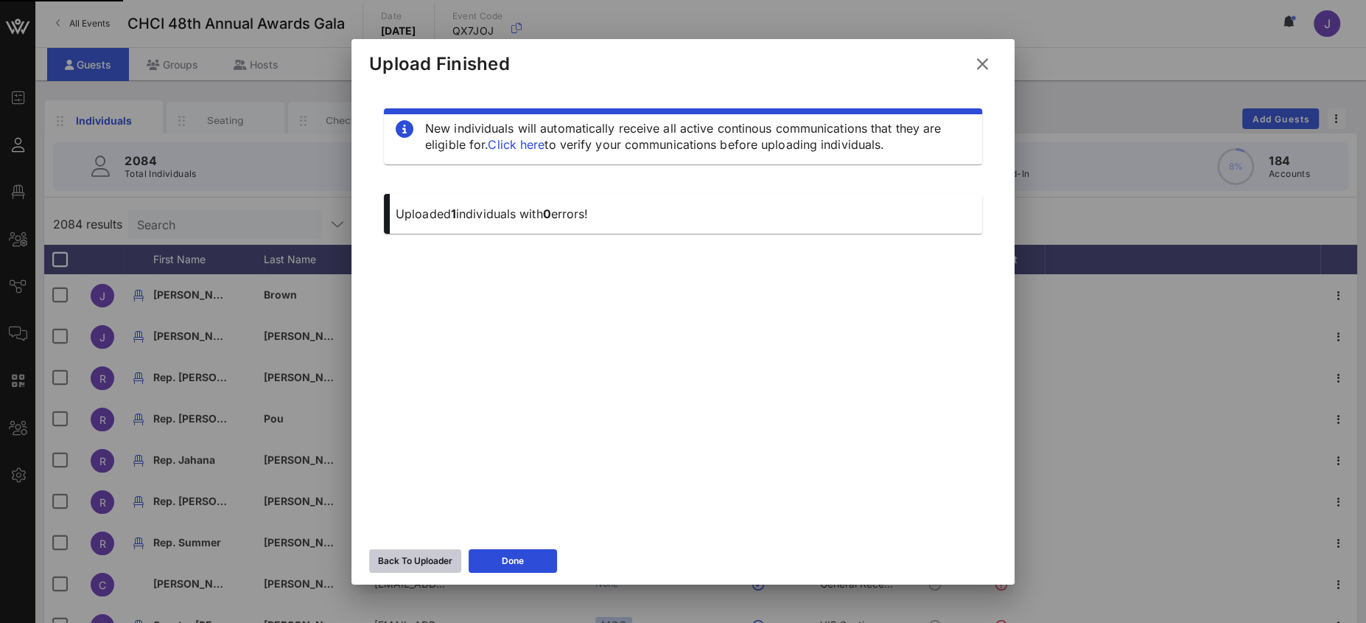
click at [417, 549] on button "Back To Uploader" at bounding box center [415, 561] width 92 height 24
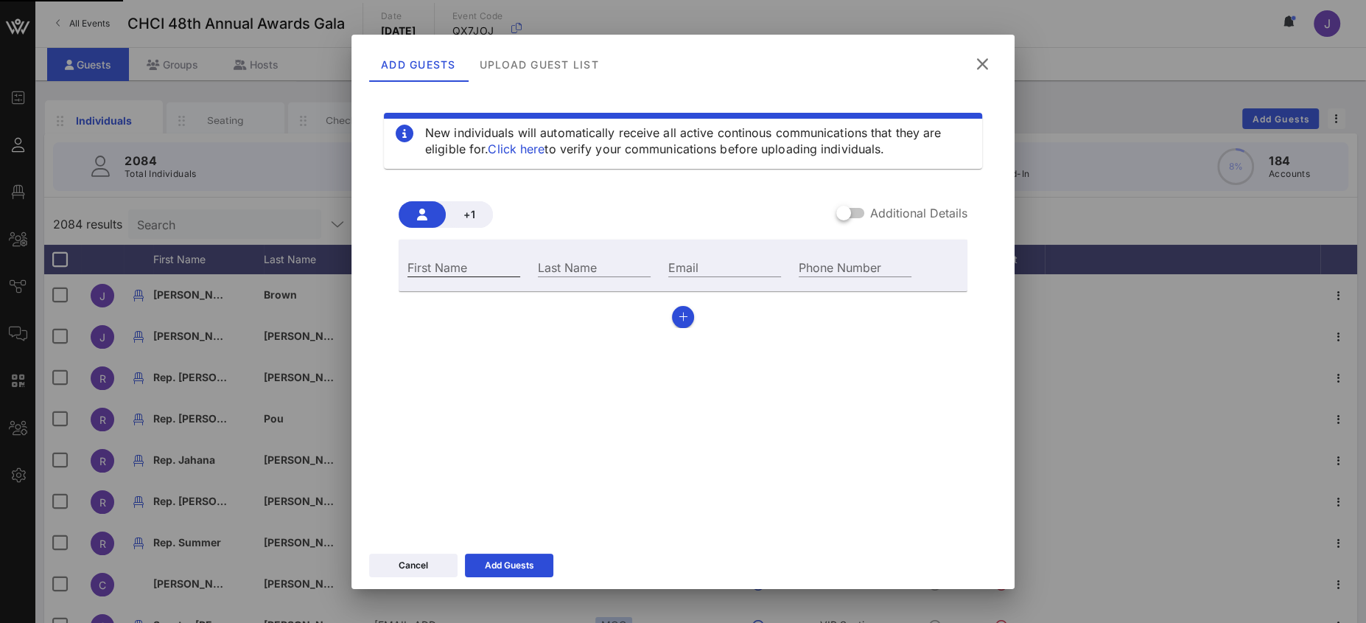
click at [505, 264] on input "First Name" at bounding box center [463, 266] width 113 height 19
click at [494, 266] on input "First Name" at bounding box center [463, 266] width 113 height 19
type input "[PERSON_NAME]"
drag, startPoint x: 725, startPoint y: 276, endPoint x: 716, endPoint y: 268, distance: 11.5
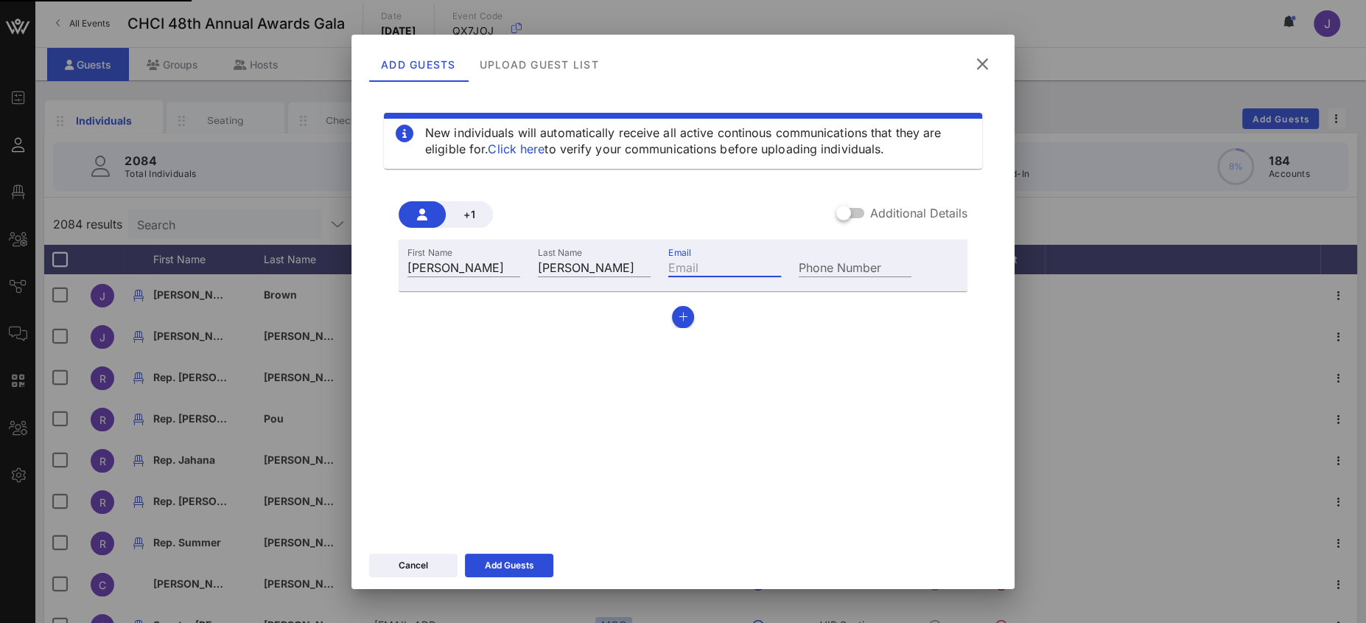
click at [725, 275] on div "Email" at bounding box center [724, 266] width 113 height 19
paste input "mailto:[PERSON_NAME][EMAIL_ADDRESS][DOMAIN_NAME]"
type input "mailto:[PERSON_NAME][EMAIL_ADDRESS][DOMAIN_NAME]"
click at [512, 566] on icon at bounding box center [508, 564] width 13 height 13
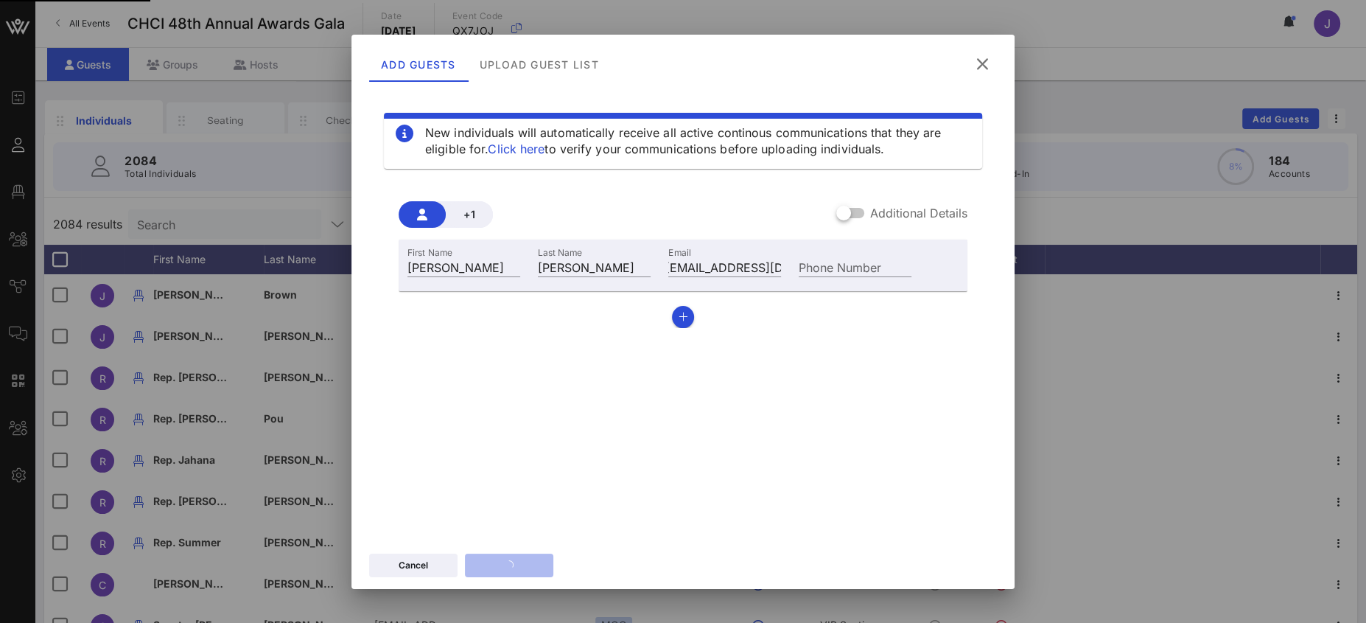
scroll to position [0, 0]
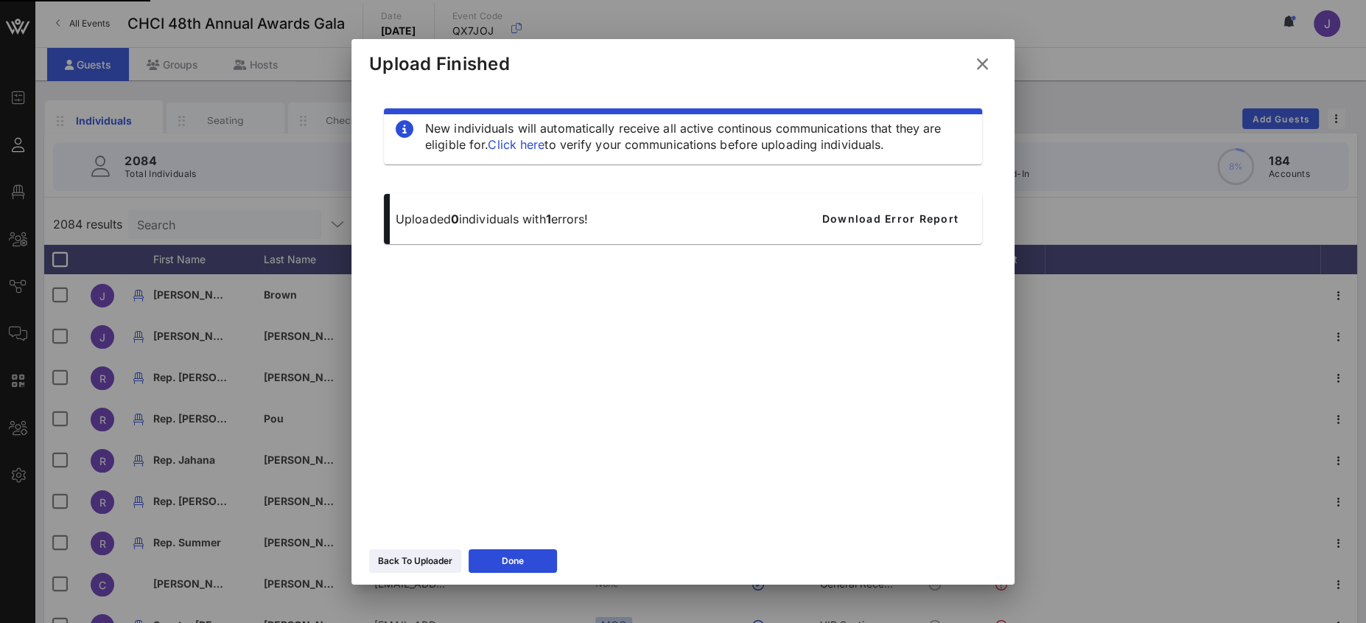
click at [412, 569] on button "Back To Uploader" at bounding box center [415, 561] width 92 height 24
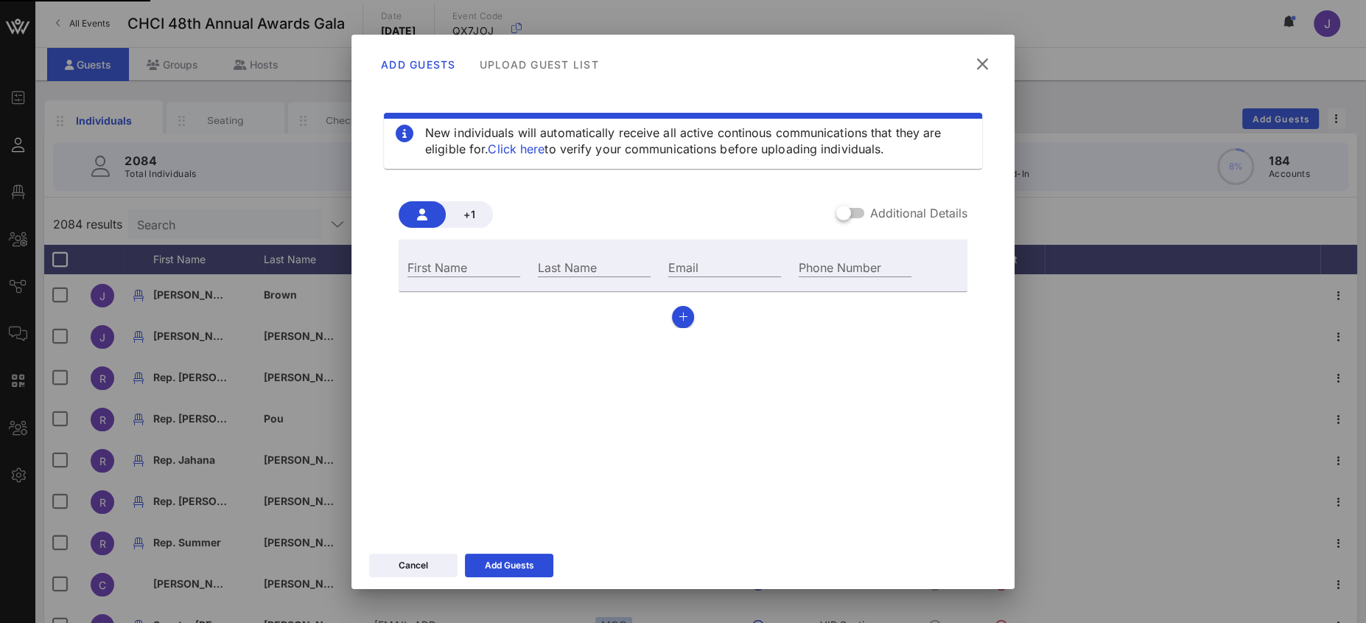
click at [414, 550] on div "Cancel Add Guests" at bounding box center [682, 567] width 663 height 43
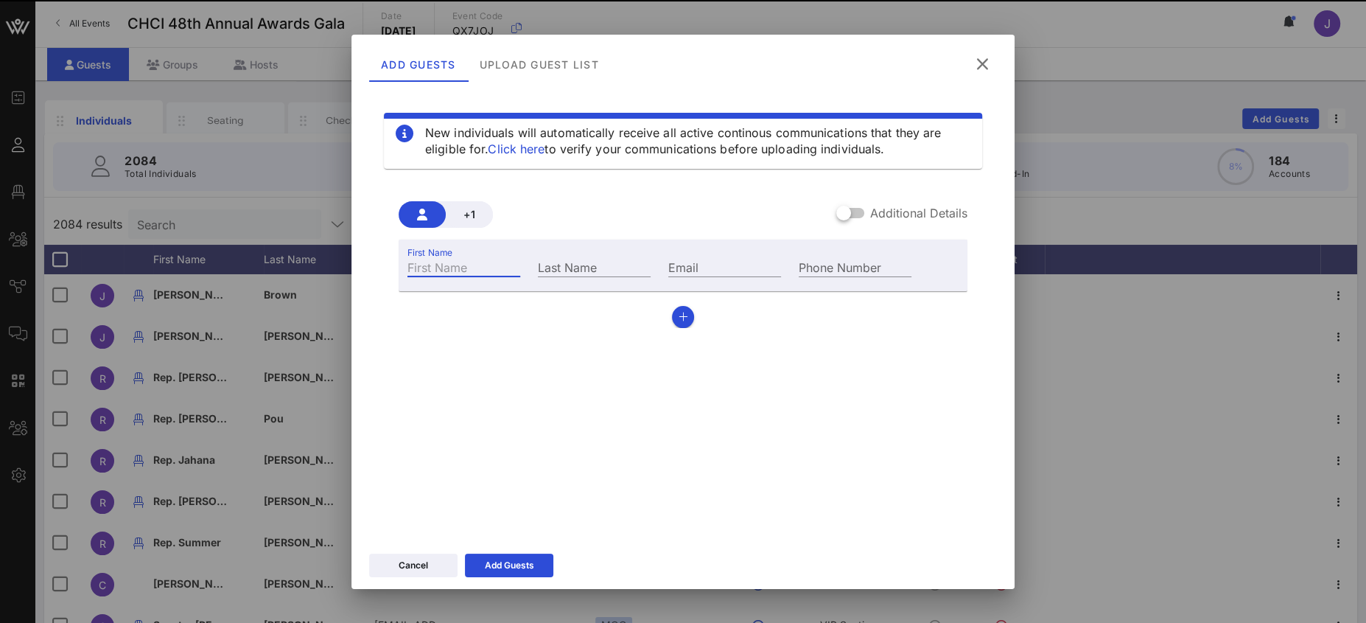
click at [470, 263] on input "First Name" at bounding box center [463, 266] width 113 height 19
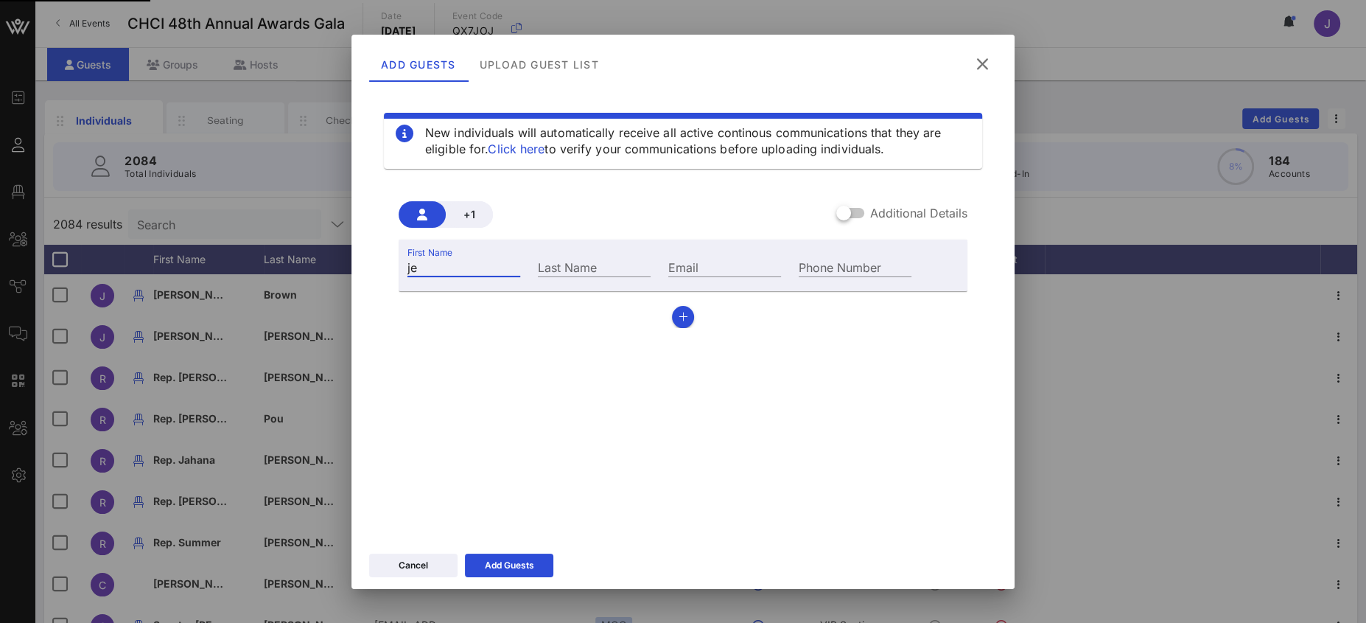
type input "j"
type input "[PERSON_NAME]"
type input "m"
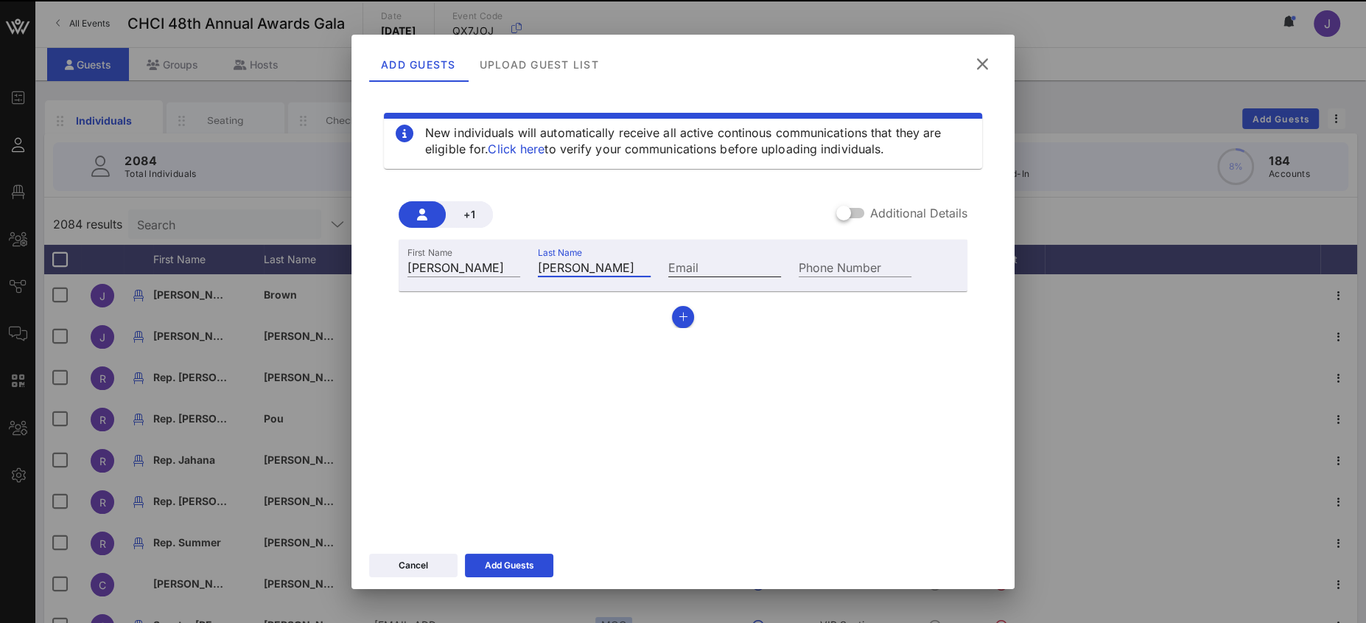
type input "[PERSON_NAME]"
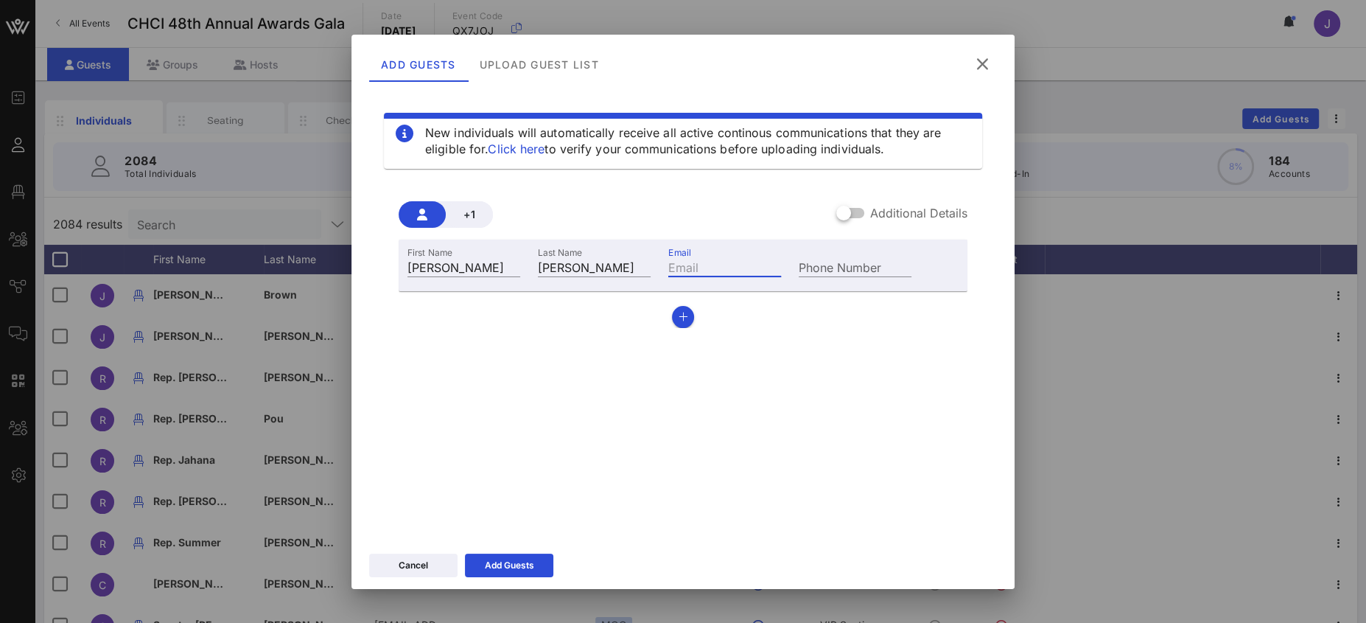
click at [676, 266] on input "Email" at bounding box center [724, 266] width 113 height 19
paste input "mailto:[PERSON_NAME][EMAIL_ADDRESS][DOMAIN_NAME]"
click at [690, 262] on input "mailto:[PERSON_NAME][EMAIL_ADDRESS][DOMAIN_NAME]" at bounding box center [724, 266] width 113 height 19
drag, startPoint x: 705, startPoint y: 267, endPoint x: 631, endPoint y: 264, distance: 74.5
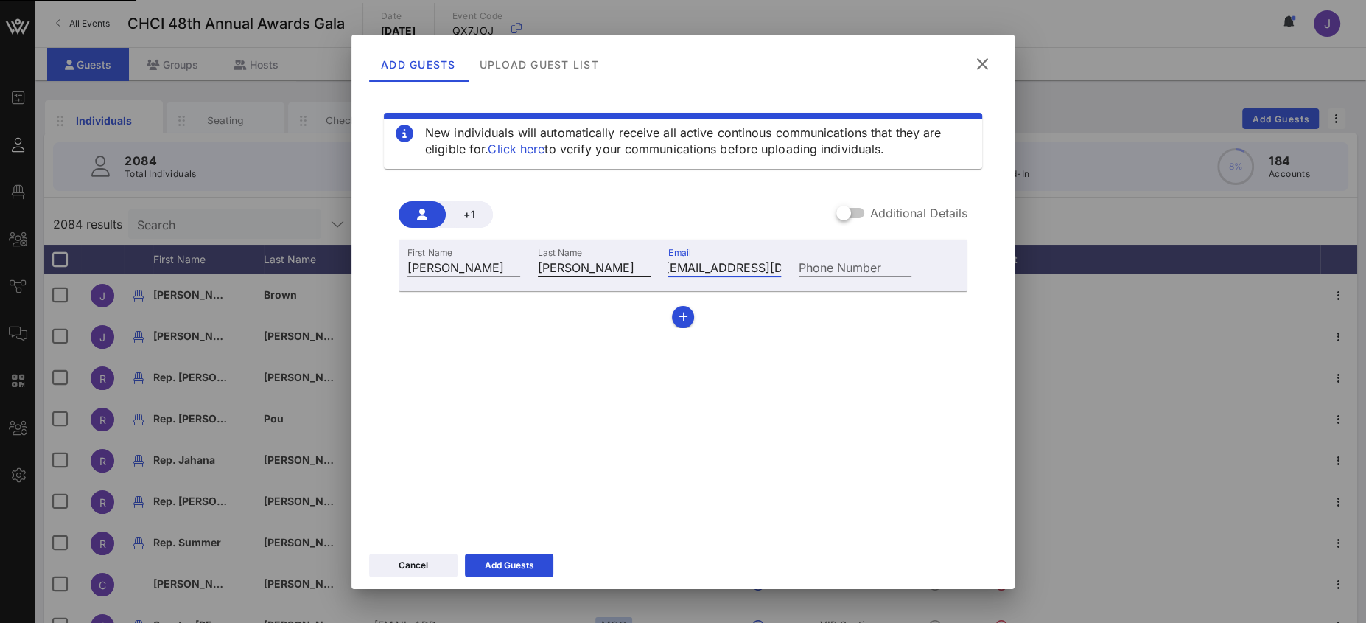
click at [631, 264] on div "First Name [PERSON_NAME] Last Name [PERSON_NAME] Email mailto:[PERSON_NAME][EMA…" at bounding box center [660, 265] width 522 height 40
click at [682, 265] on input "mailto:[PERSON_NAME][EMAIL_ADDRESS][DOMAIN_NAME]" at bounding box center [724, 266] width 113 height 19
drag, startPoint x: 655, startPoint y: 267, endPoint x: 648, endPoint y: 266, distance: 7.4
click at [648, 266] on div "First Name [PERSON_NAME] Last Name [PERSON_NAME] Email mailto:[PERSON_NAME][EMA…" at bounding box center [660, 265] width 522 height 40
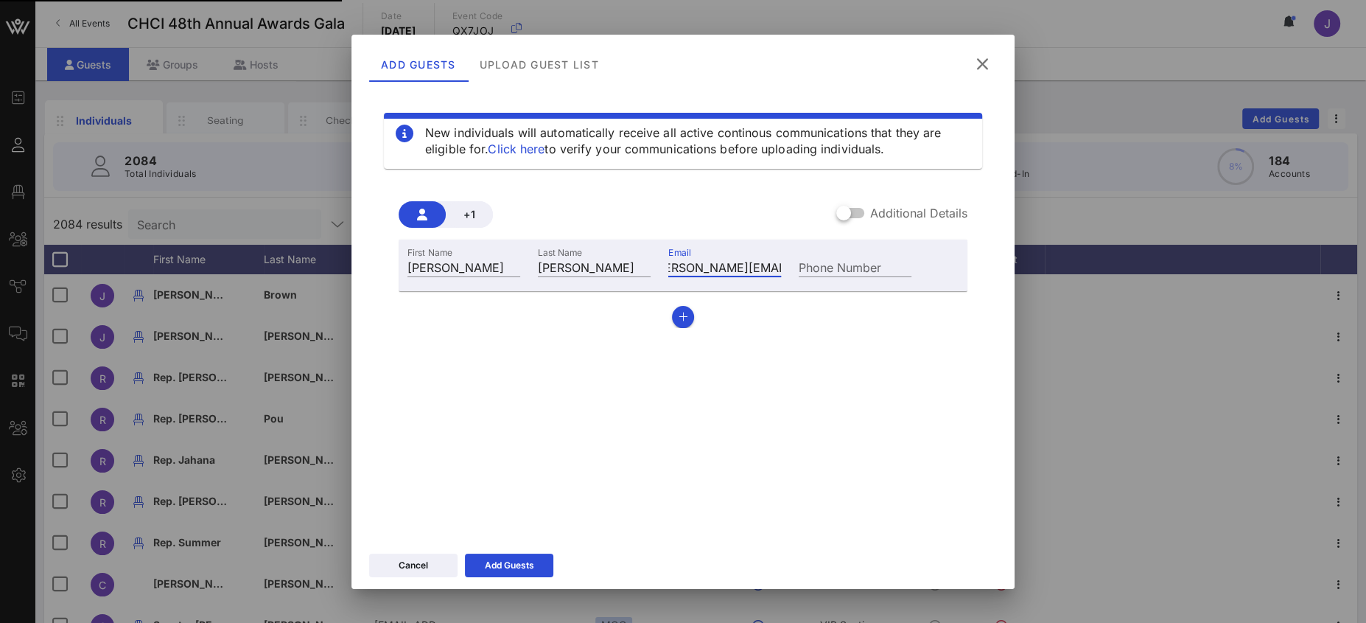
scroll to position [0, 0]
click at [709, 268] on input "mailto:[PERSON_NAME][EMAIL_ADDRESS][DOMAIN_NAME]" at bounding box center [724, 266] width 113 height 19
drag, startPoint x: 704, startPoint y: 267, endPoint x: 634, endPoint y: 264, distance: 70.8
click at [634, 264] on div "First Name [PERSON_NAME] Last Name [PERSON_NAME] Email mailto:[PERSON_NAME][EMA…" at bounding box center [660, 265] width 522 height 40
type input "[PERSON_NAME][EMAIL_ADDRESS][DOMAIN_NAME]"
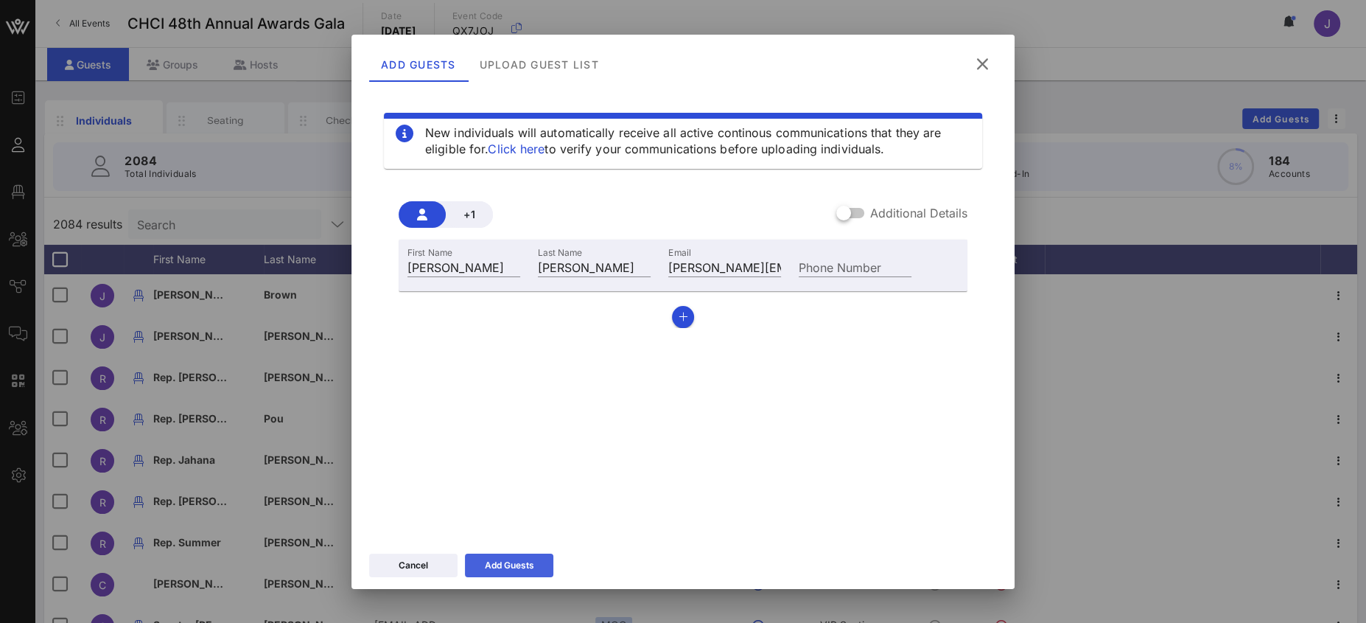
click at [522, 566] on div "Add Guests" at bounding box center [509, 565] width 49 height 15
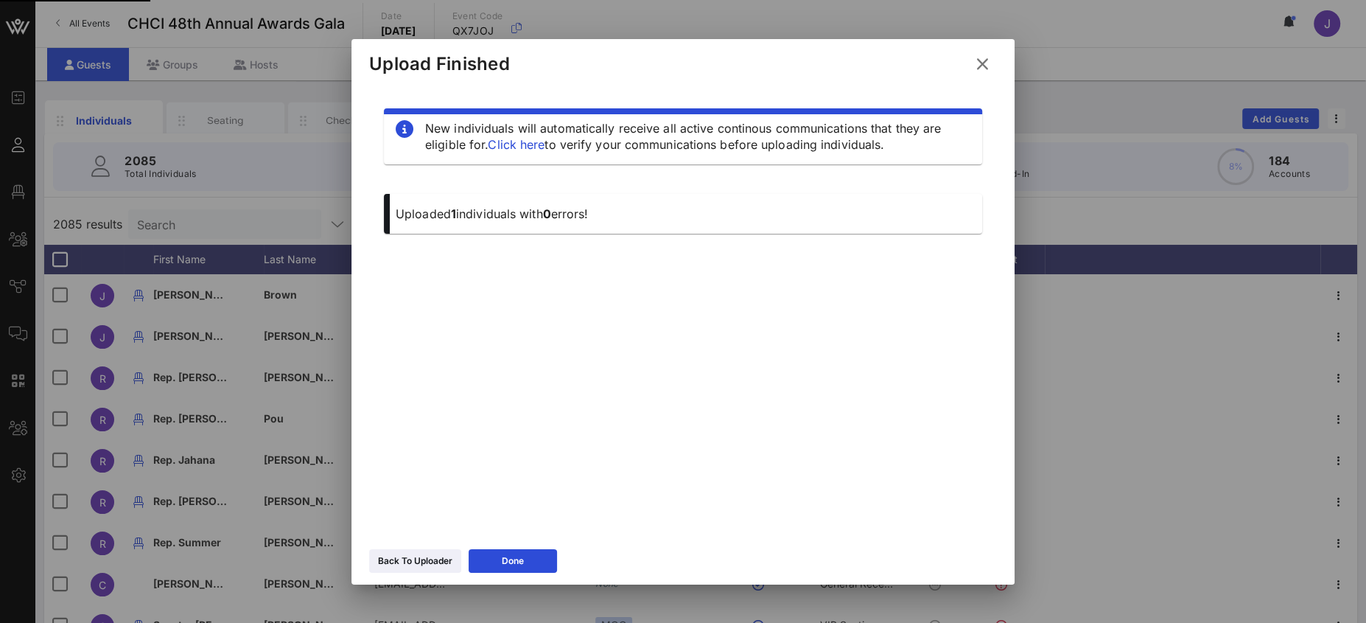
click at [994, 57] on button at bounding box center [982, 64] width 29 height 27
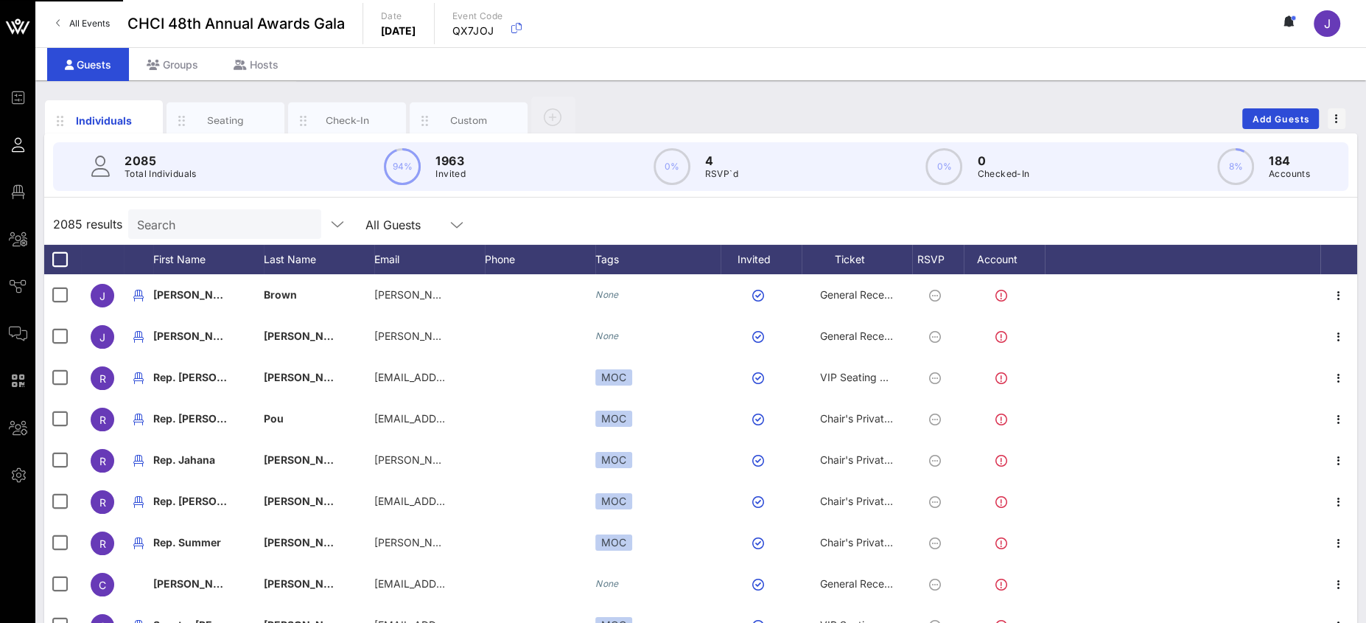
click at [186, 235] on div "Search" at bounding box center [223, 223] width 172 height 29
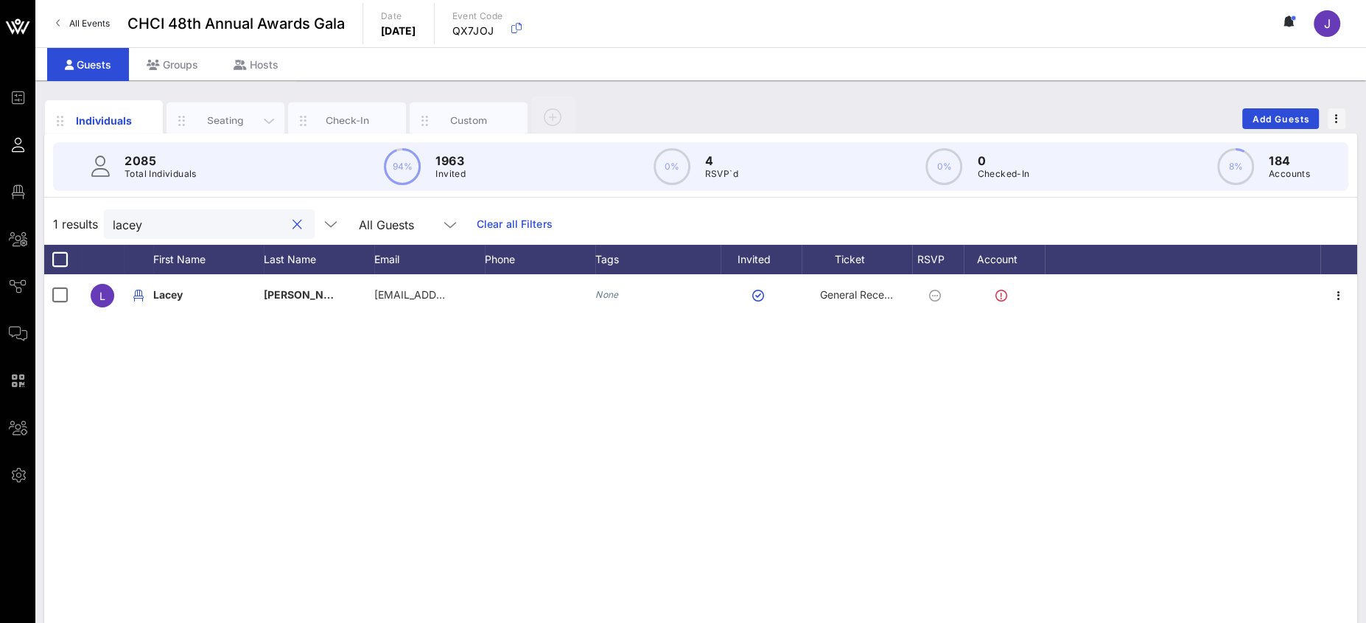
type input "lacey"
click at [214, 119] on div "Seating" at bounding box center [226, 120] width 66 height 14
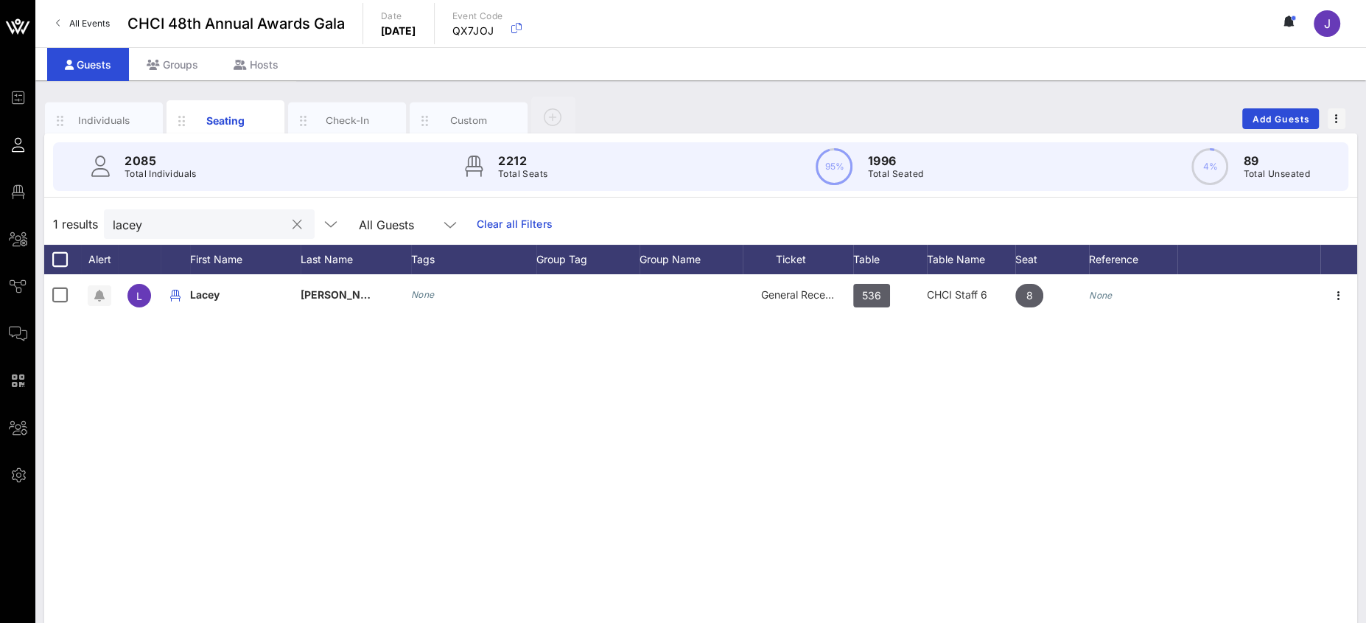
click at [134, 219] on input "lacey" at bounding box center [199, 223] width 172 height 19
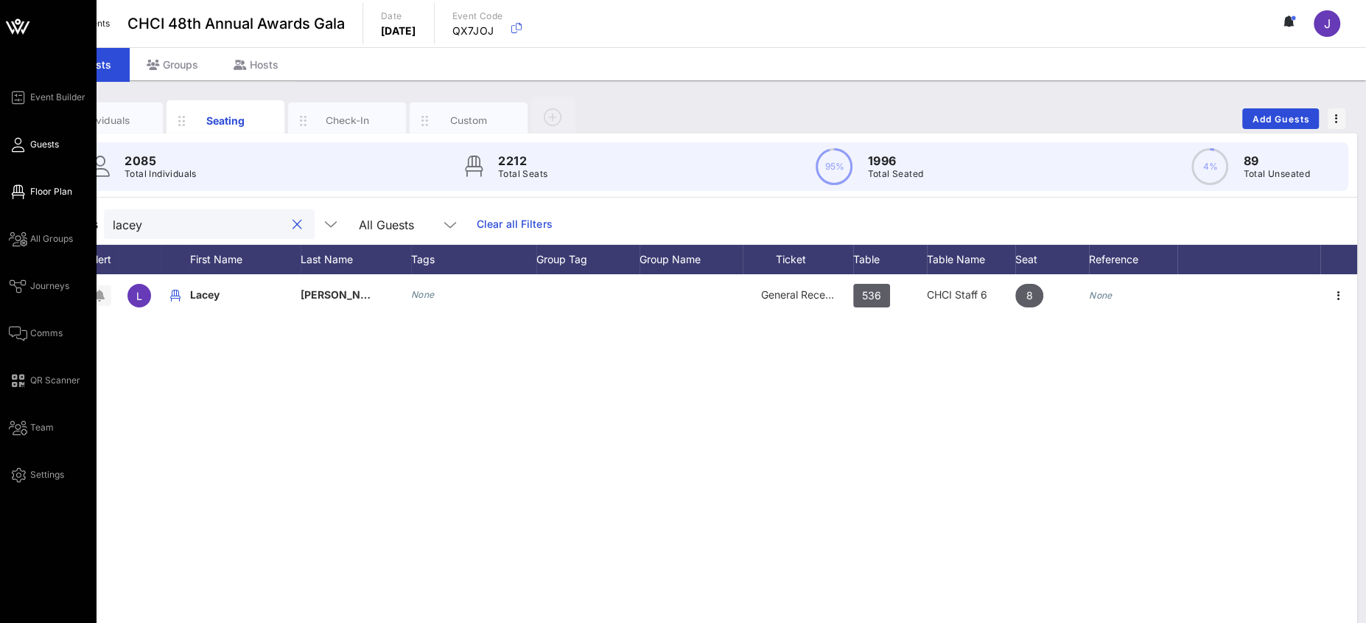
click at [14, 192] on icon at bounding box center [18, 192] width 18 height 2
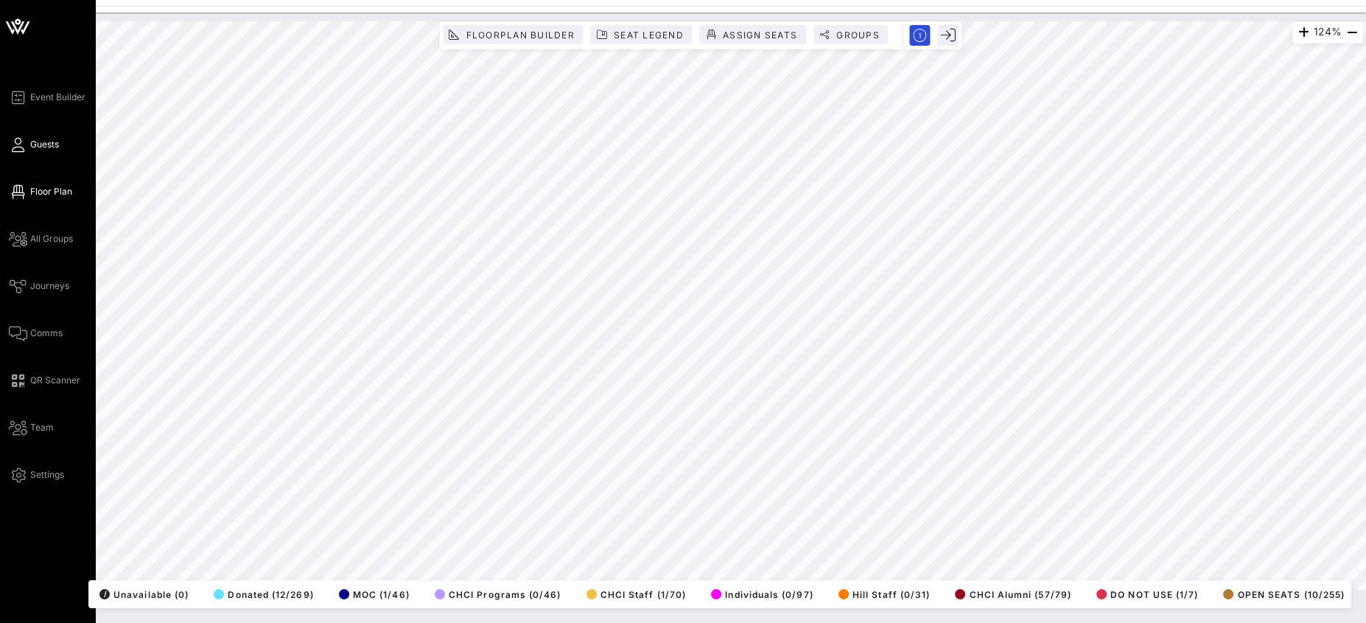
click at [32, 147] on span "Guests" at bounding box center [44, 144] width 29 height 13
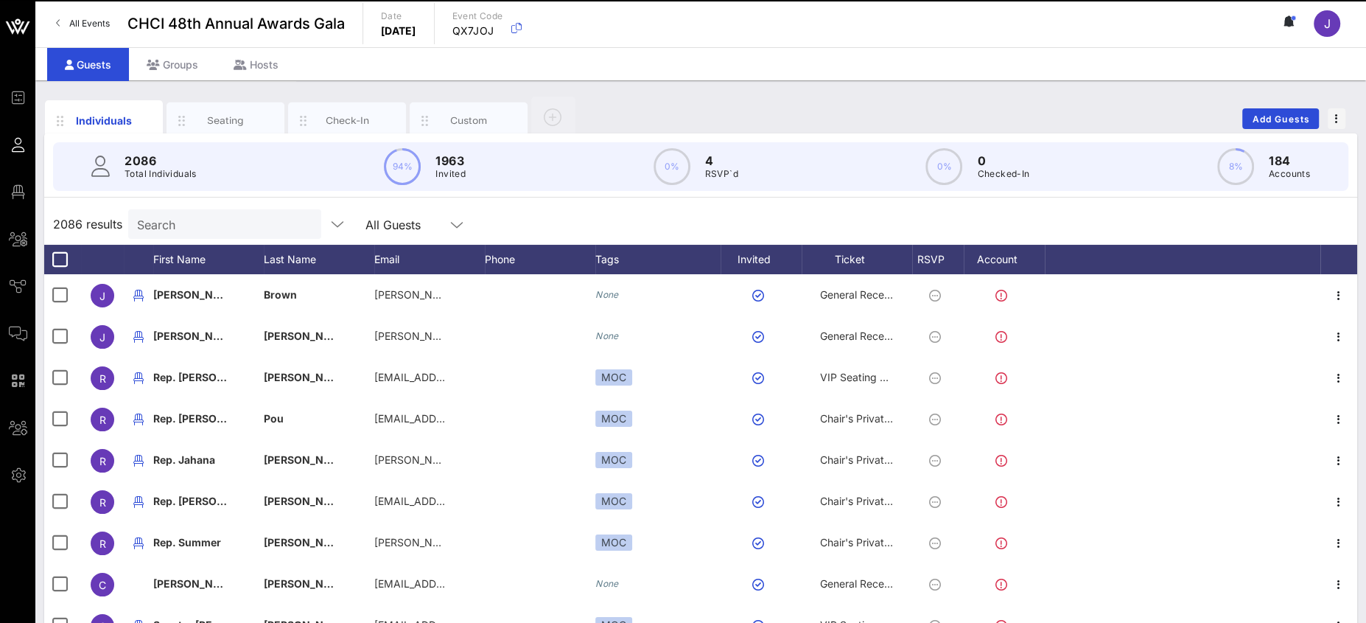
drag, startPoint x: 231, startPoint y: 122, endPoint x: 211, endPoint y: 228, distance: 108.1
click at [231, 122] on div "Seating" at bounding box center [226, 120] width 66 height 14
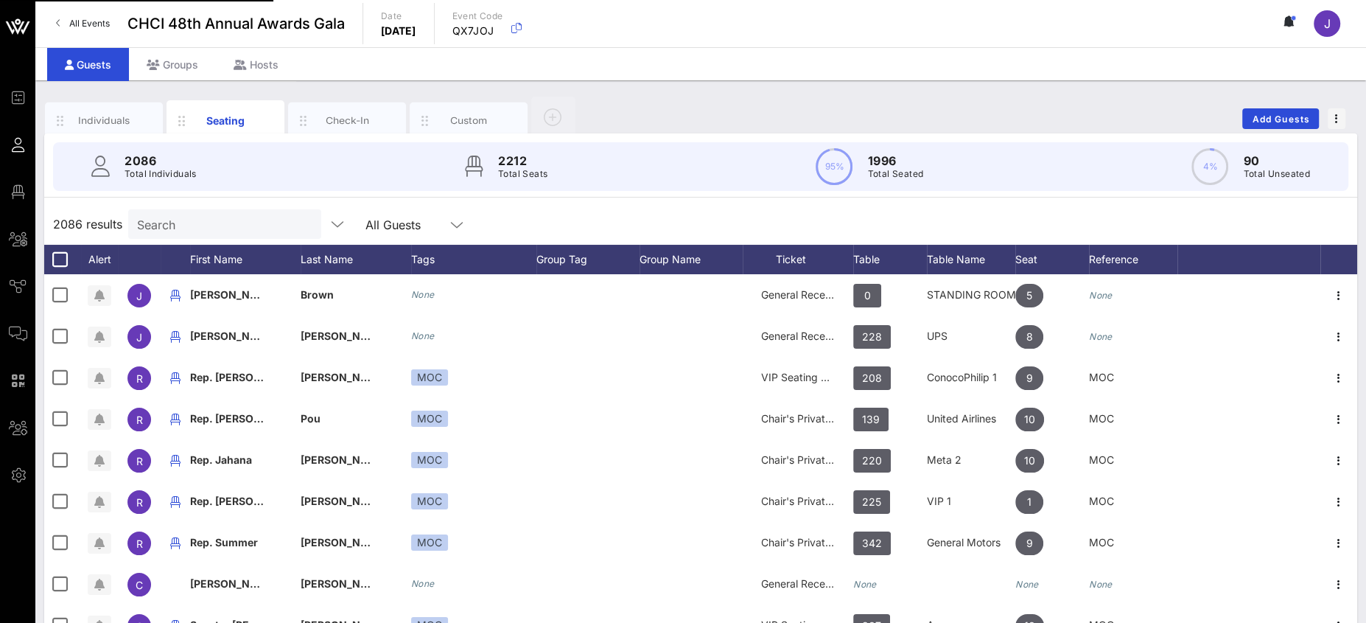
click at [211, 228] on input "Search" at bounding box center [223, 223] width 172 height 19
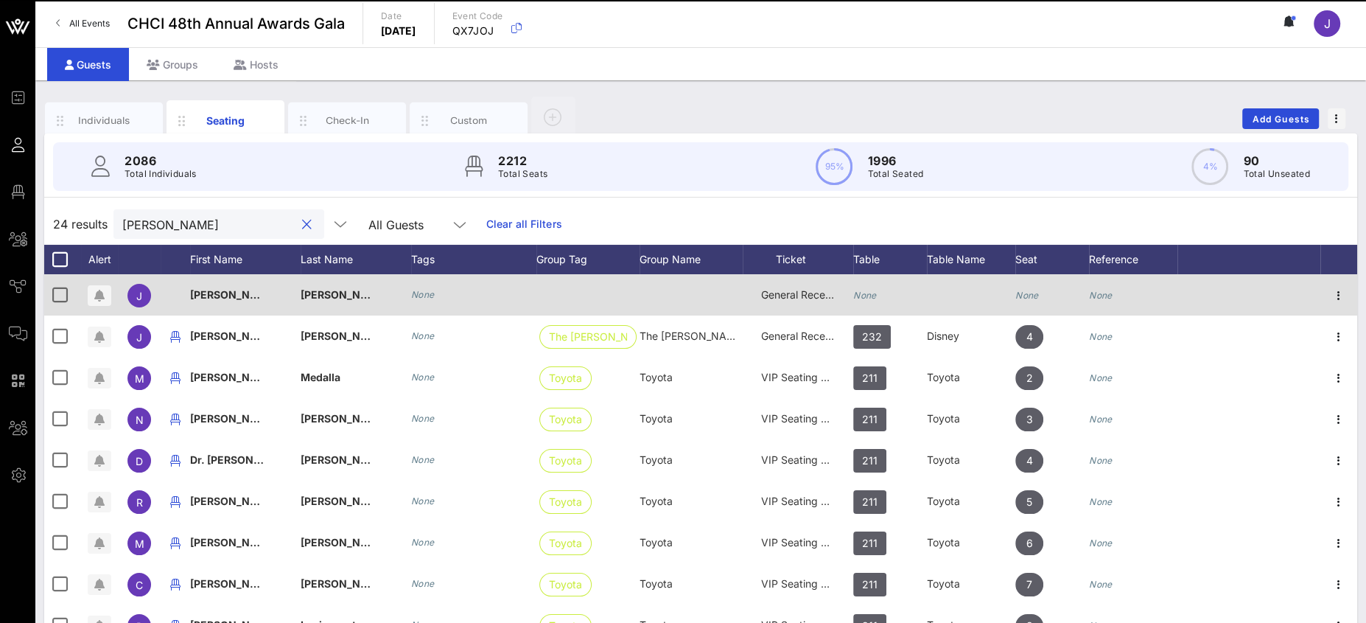
type input "[PERSON_NAME]"
click at [882, 291] on div "None" at bounding box center [890, 303] width 74 height 58
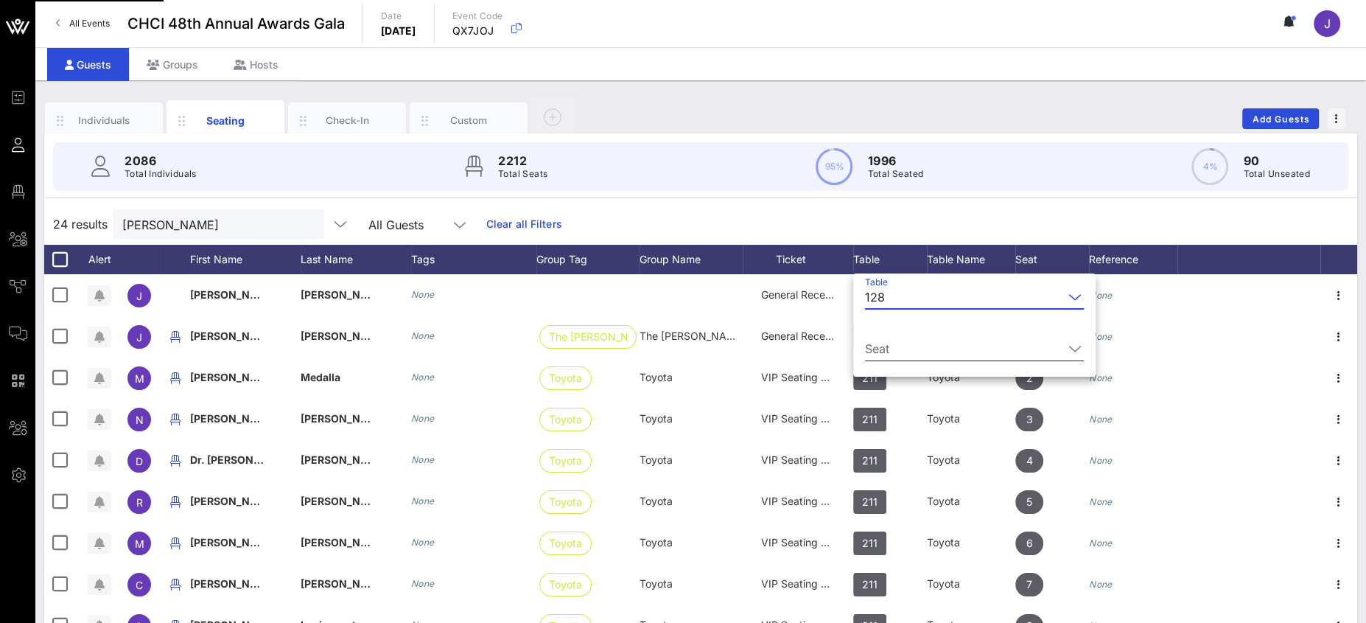
click at [908, 346] on input "Seat" at bounding box center [964, 349] width 198 height 24
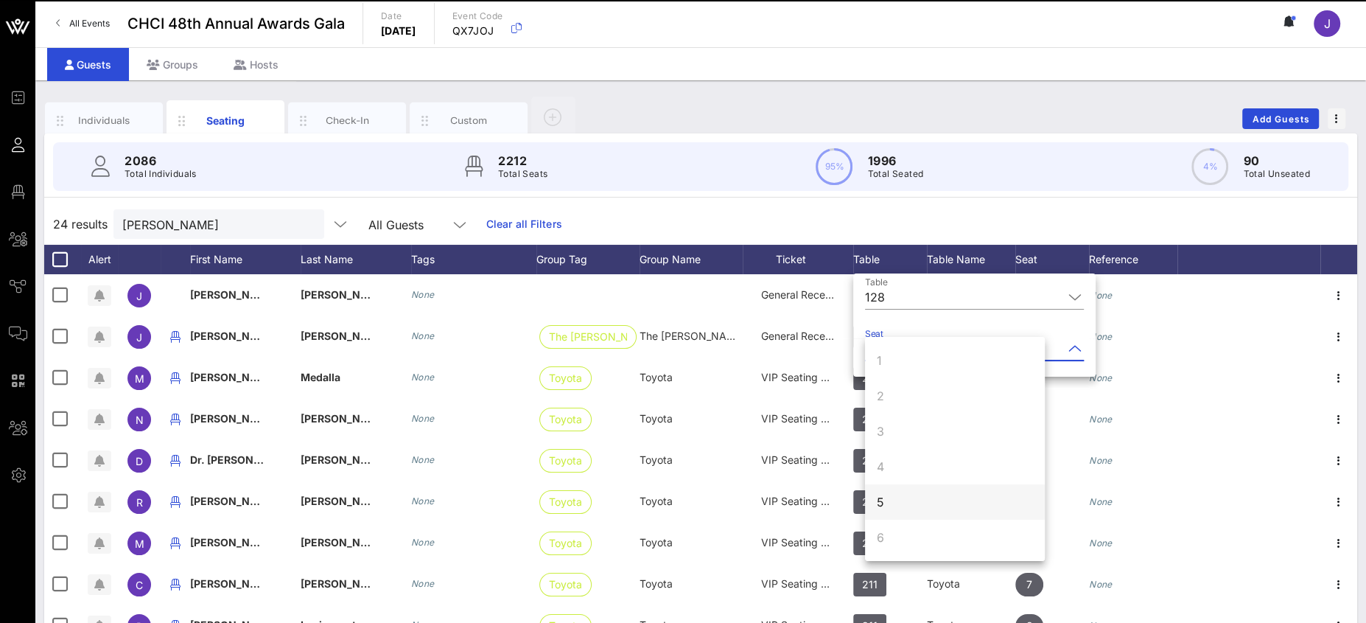
scroll to position [141, 0]
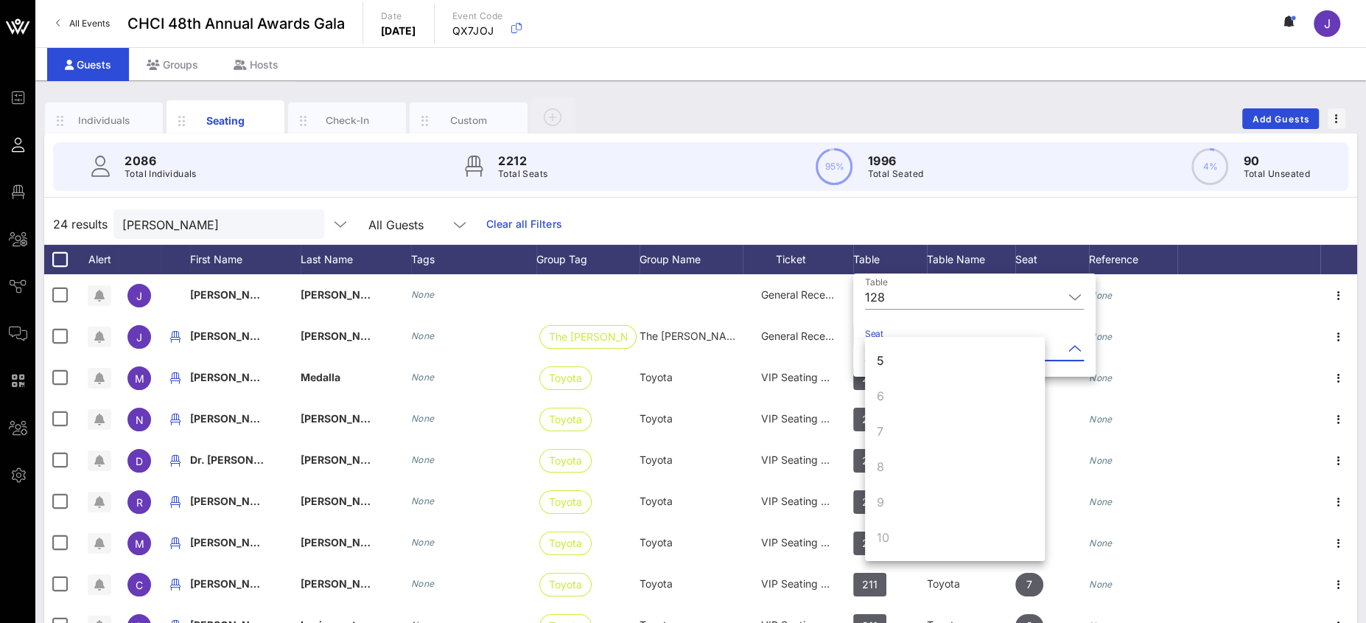
click at [905, 360] on div "5" at bounding box center [955, 360] width 180 height 35
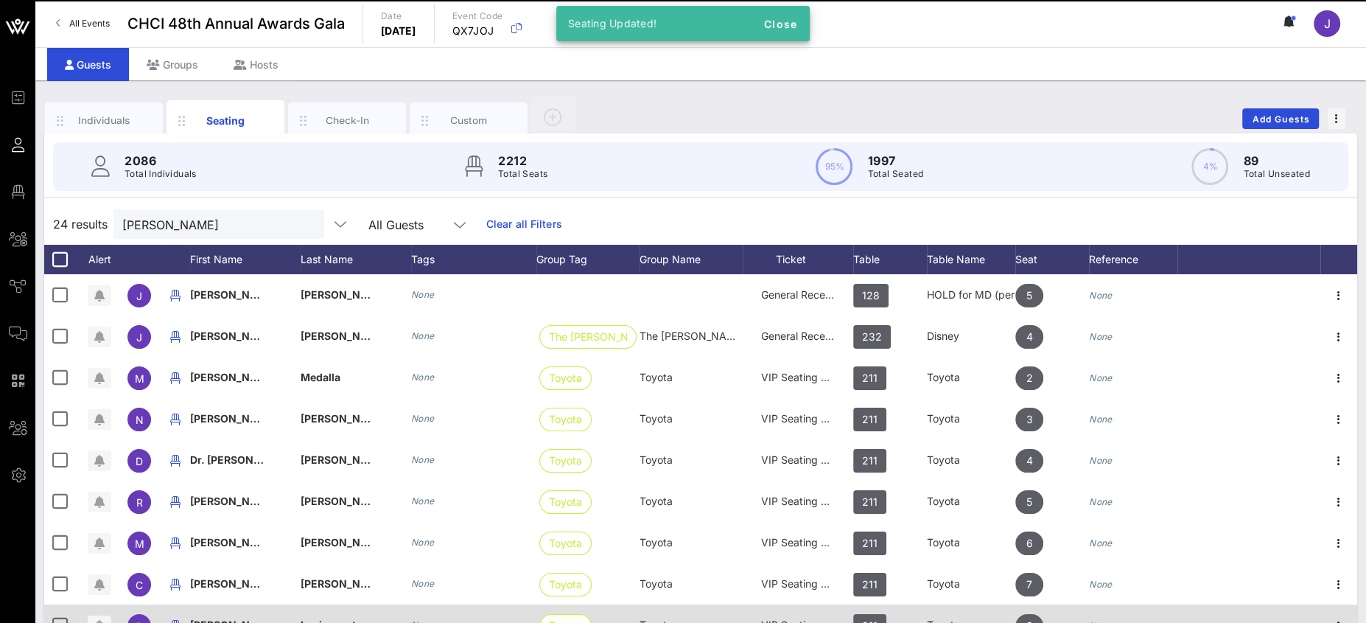
scroll to position [0, 0]
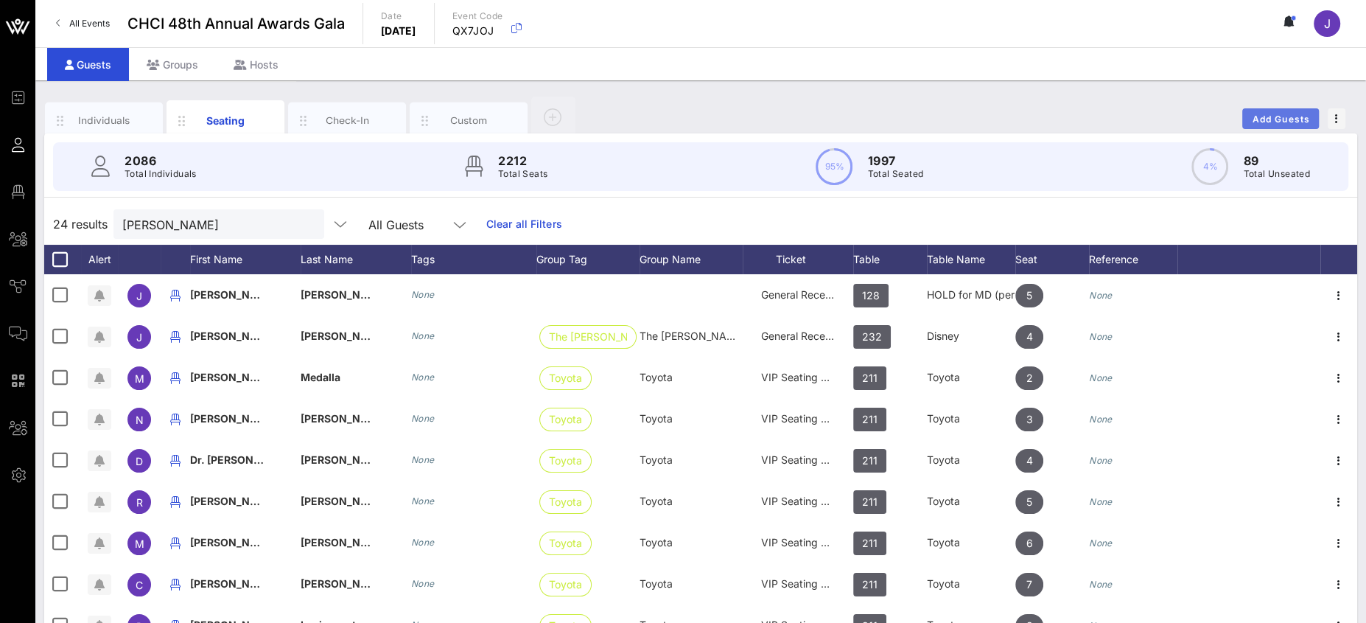
click at [1289, 119] on span "Add Guests" at bounding box center [1281, 118] width 58 height 11
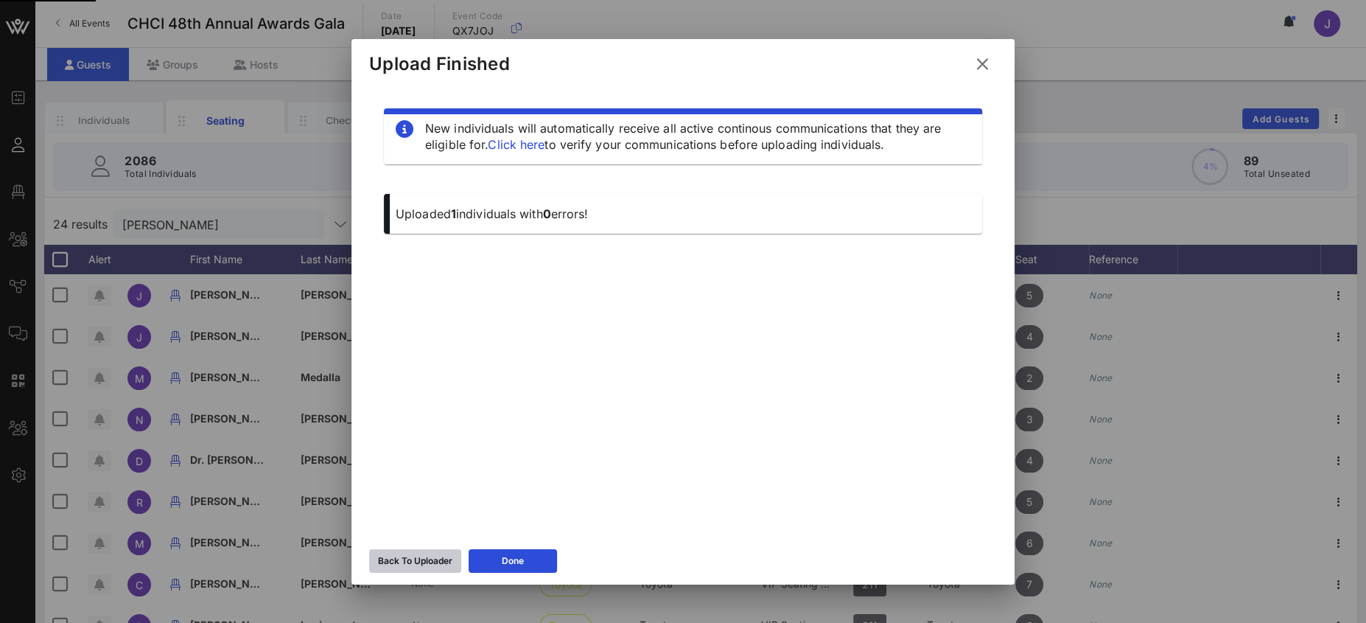
click at [421, 557] on div "Back To Uploader" at bounding box center [415, 560] width 74 height 15
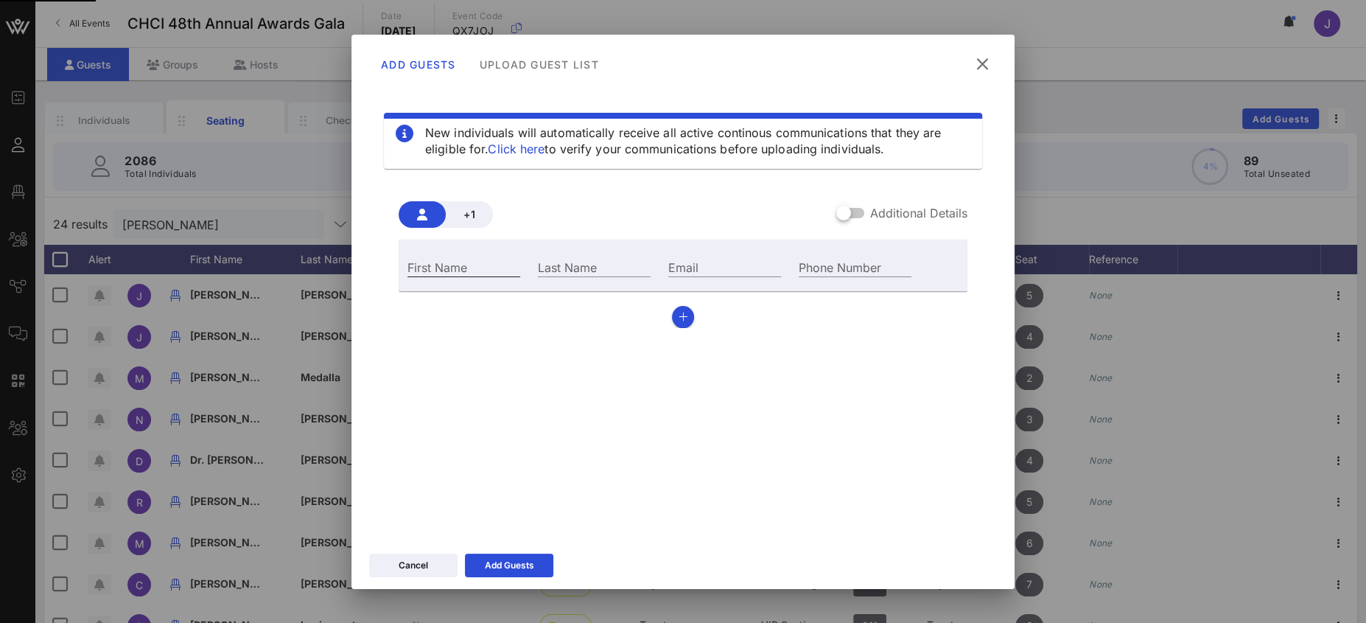
click at [461, 263] on div "First Name" at bounding box center [463, 266] width 113 height 19
type input "Rep."
type input "[PERSON_NAME]"
paste input "mailto:[PERSON_NAME][EMAIL_ADDRESS][PERSON_NAME][DOMAIN_NAME]"
drag, startPoint x: 710, startPoint y: 261, endPoint x: 639, endPoint y: 262, distance: 71.5
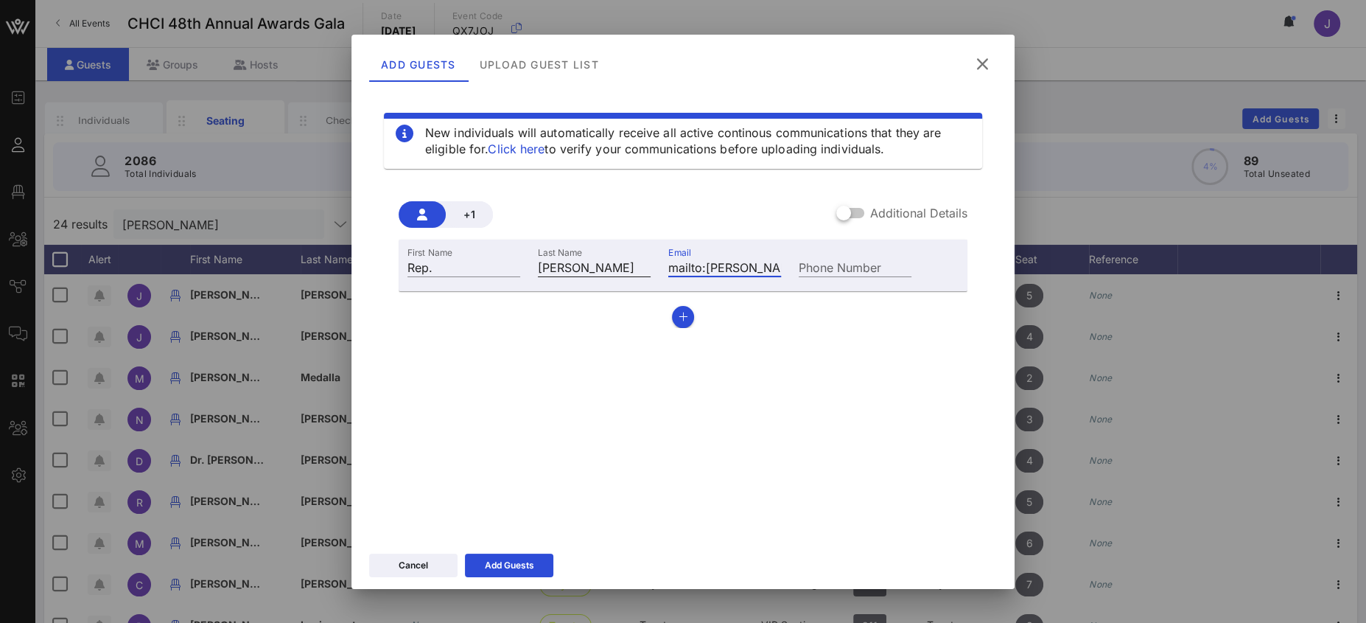
click at [639, 262] on div "First Name Rep. Last Name [PERSON_NAME] Email mailto:[PERSON_NAME][EMAIL_ADDRES…" at bounding box center [660, 265] width 522 height 40
click at [720, 267] on input "mailto:[PERSON_NAME][EMAIL_ADDRESS][PERSON_NAME][DOMAIN_NAME]" at bounding box center [724, 266] width 113 height 19
drag, startPoint x: 706, startPoint y: 267, endPoint x: 613, endPoint y: 264, distance: 92.9
click at [613, 264] on div "First Name Rep. Last Name [PERSON_NAME] Email mailto:[PERSON_NAME][EMAIL_ADDRES…" at bounding box center [660, 265] width 522 height 40
type input "[EMAIL_ADDRESS][PERSON_NAME][DOMAIN_NAME]"
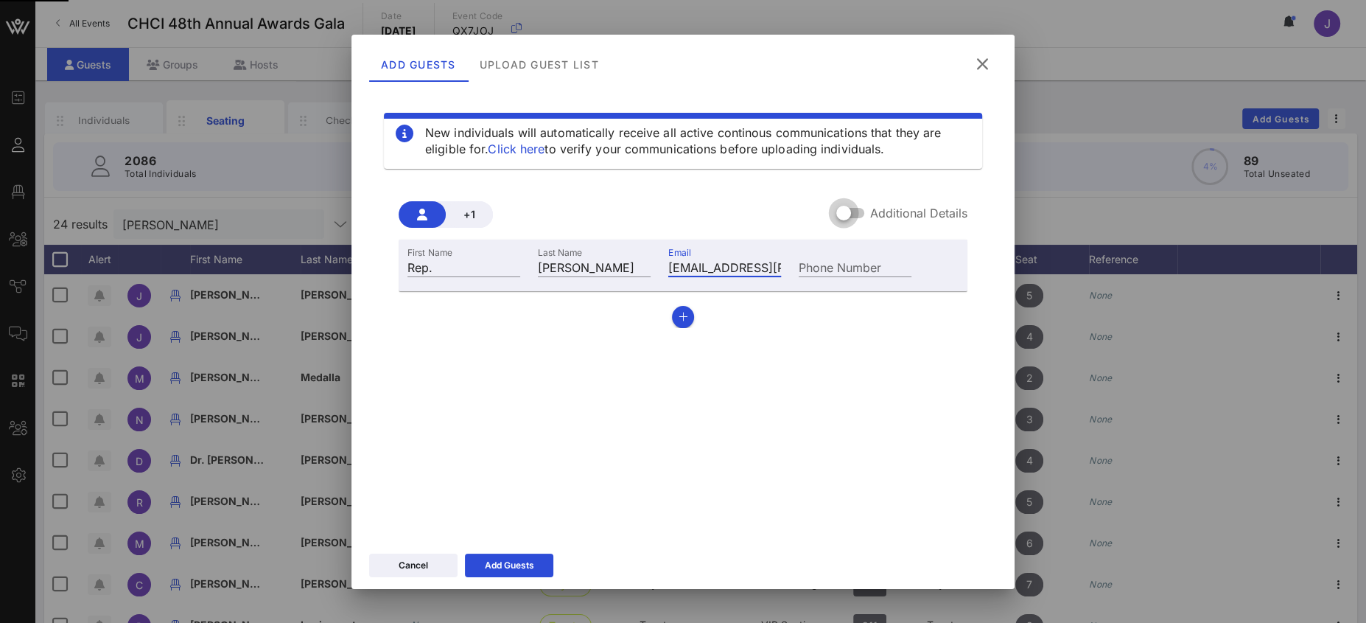
click at [850, 213] on div at bounding box center [843, 212] width 25 height 25
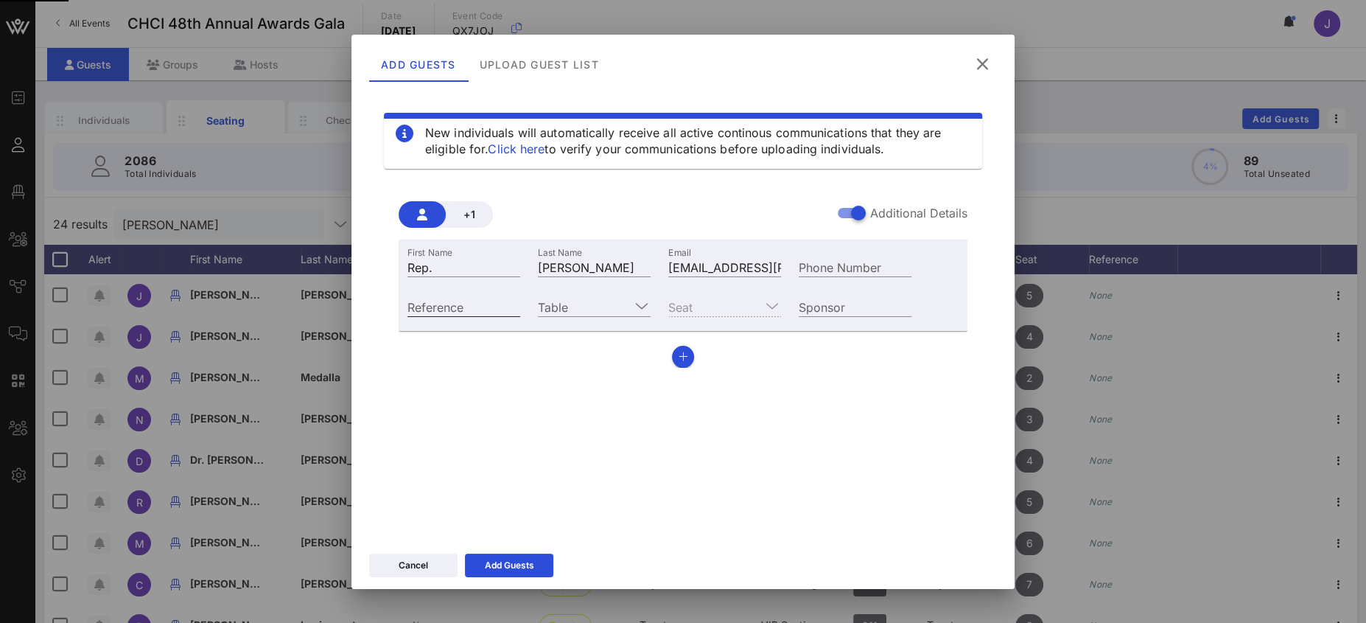
click at [418, 312] on div "Reference" at bounding box center [463, 306] width 113 height 19
type input "MOC"
click at [587, 306] on input "Table" at bounding box center [584, 306] width 92 height 19
click at [0, 0] on div "0 STANDING ROOM ONLY- NO TABLE ASSIGNMENT 100 Nationwide (CHCI Interns) 101 CHC…" at bounding box center [0, 0] width 0 height 0
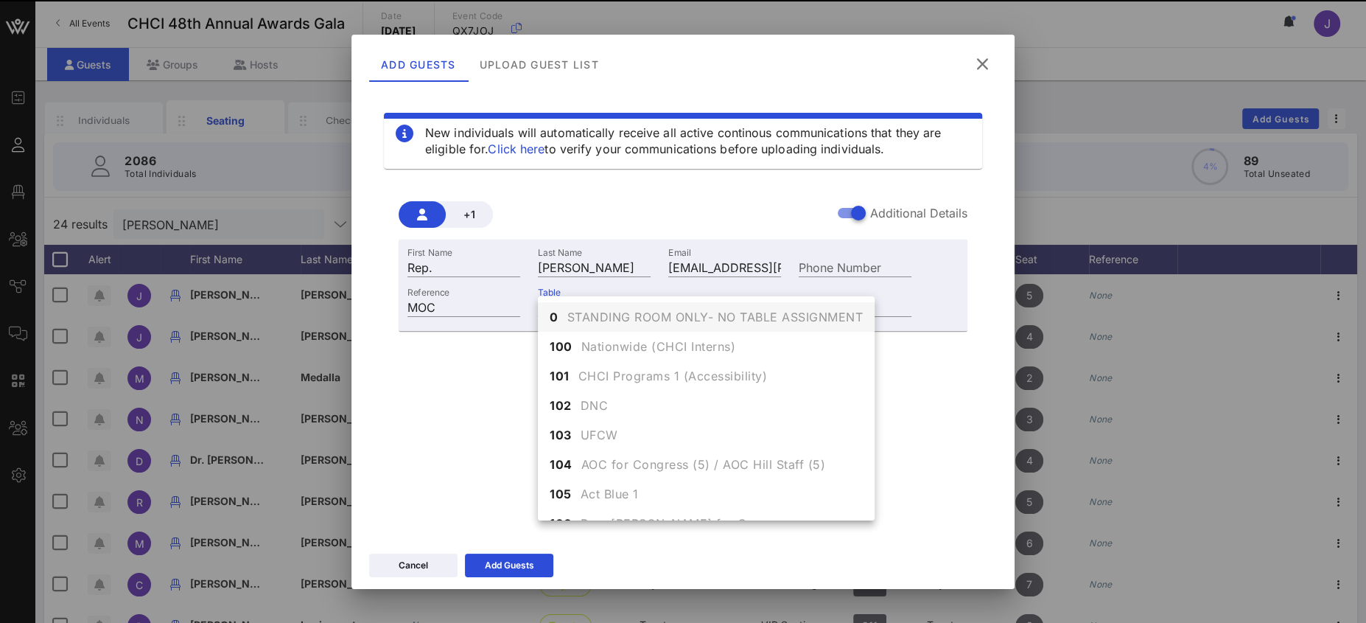
click at [581, 320] on span "STANDING ROOM ONLY- NO TABLE ASSIGNMENT" at bounding box center [715, 317] width 296 height 18
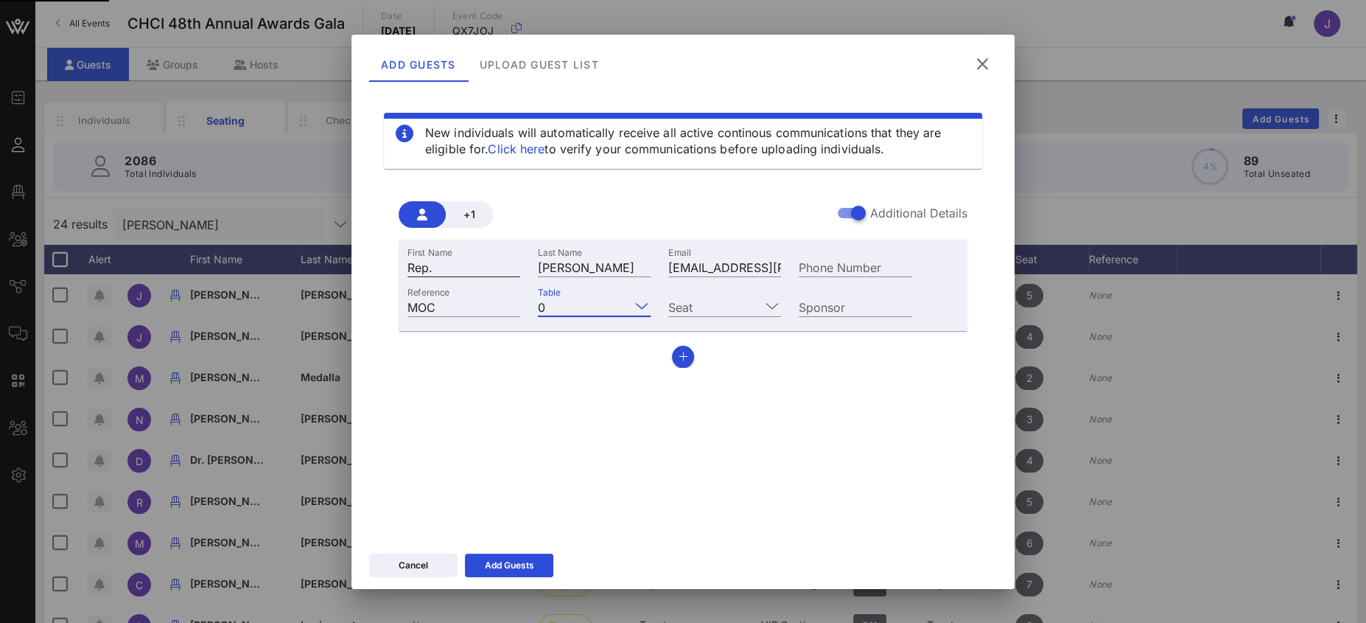
click at [466, 264] on input "Rep." at bounding box center [463, 266] width 113 height 19
type input "Rep. [PERSON_NAME]"
click at [721, 299] on input "Seat" at bounding box center [714, 306] width 92 height 19
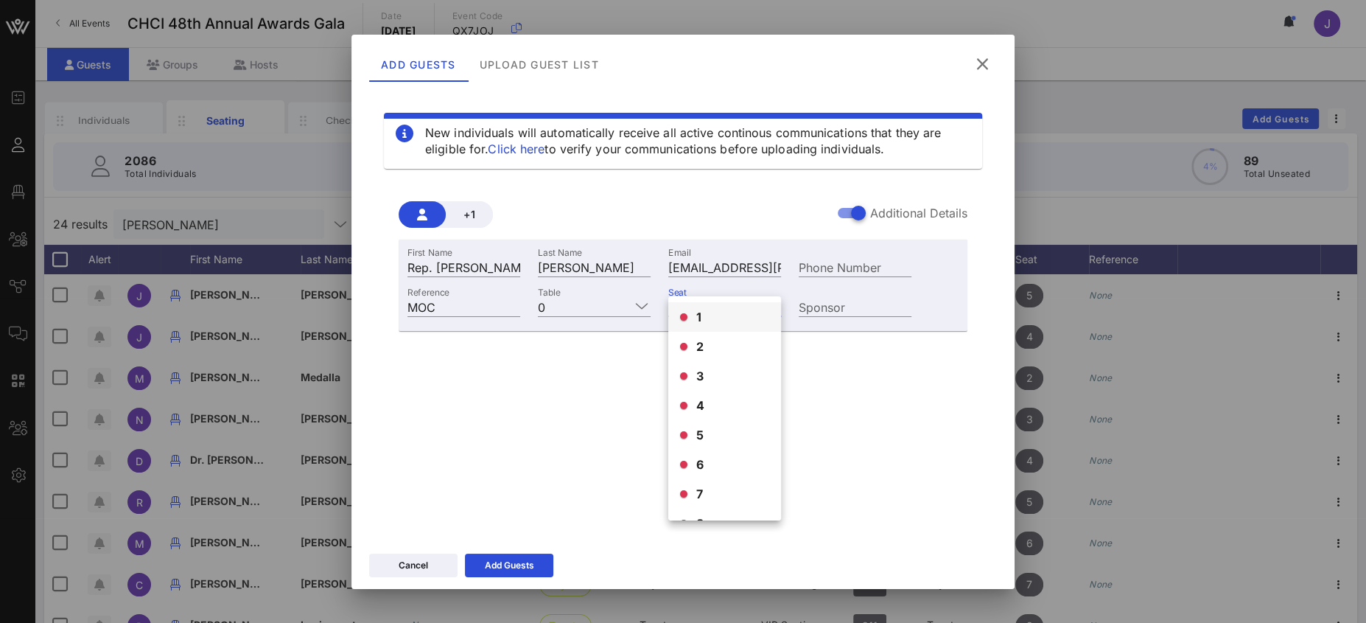
click at [726, 304] on div "1" at bounding box center [724, 316] width 113 height 29
click at [725, 301] on input "Seat" at bounding box center [719, 306] width 81 height 19
click at [704, 471] on div "9" at bounding box center [724, 469] width 113 height 29
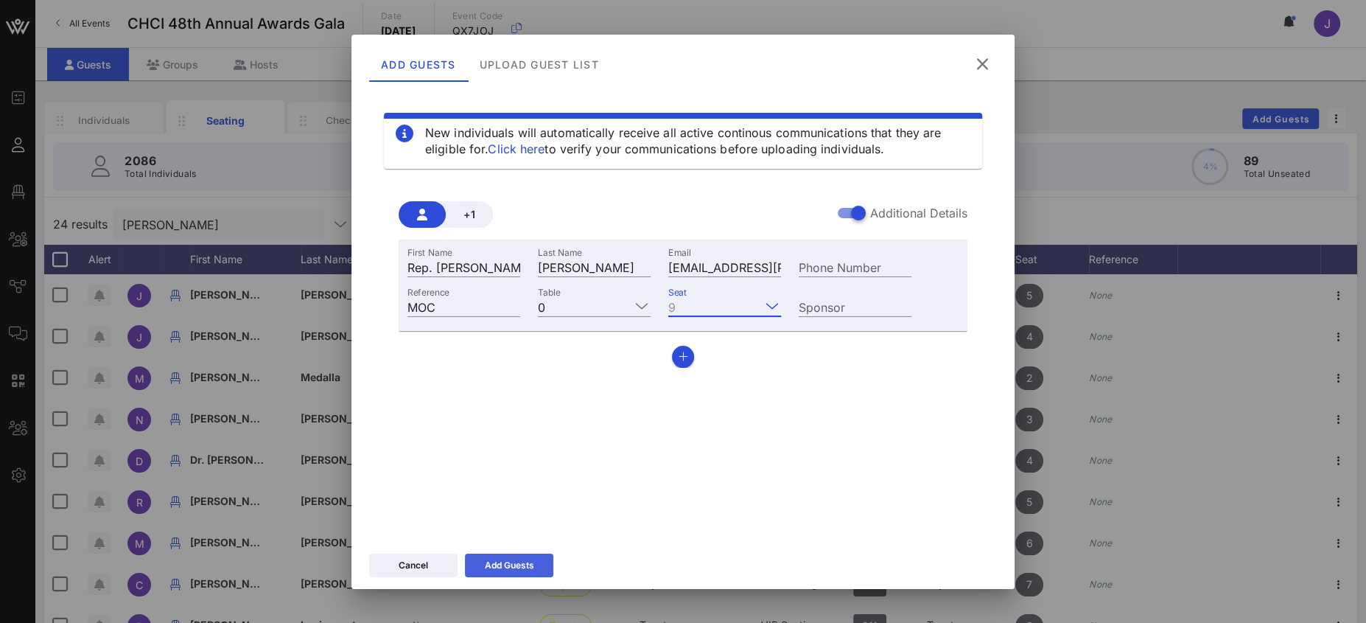
drag, startPoint x: 503, startPoint y: 565, endPoint x: 513, endPoint y: 556, distance: 13.0
click at [503, 565] on button "Add Guests" at bounding box center [509, 565] width 88 height 24
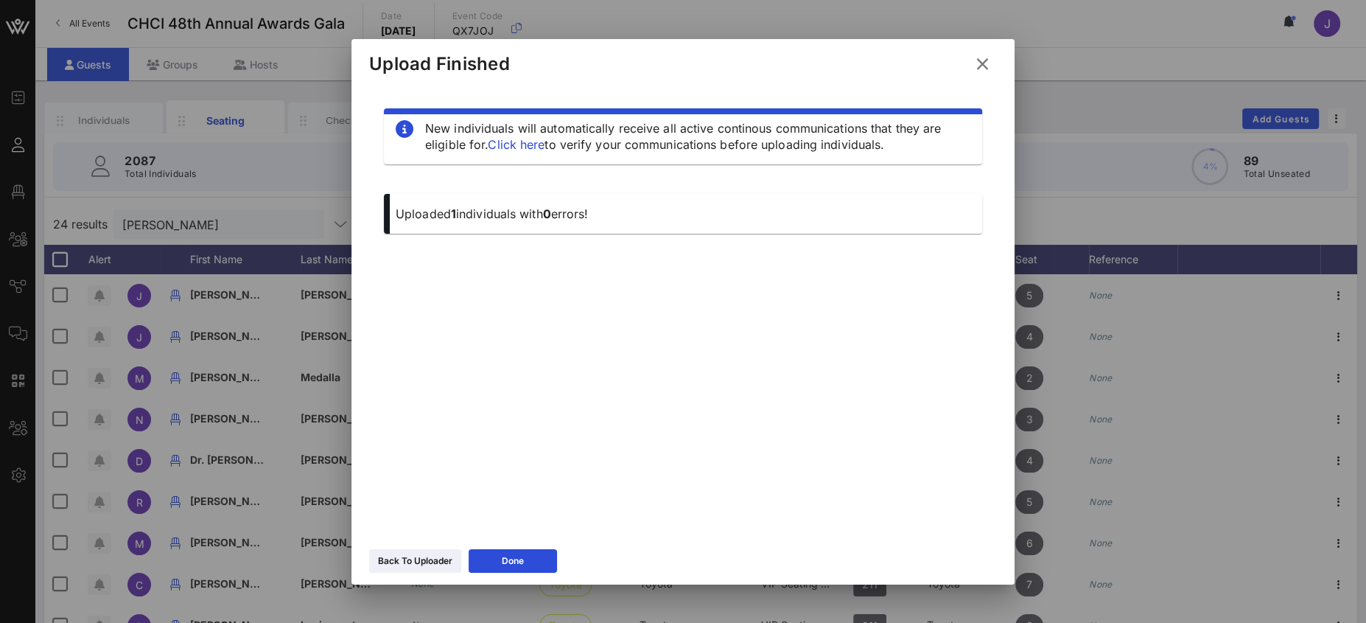
click at [984, 63] on icon at bounding box center [982, 64] width 20 height 18
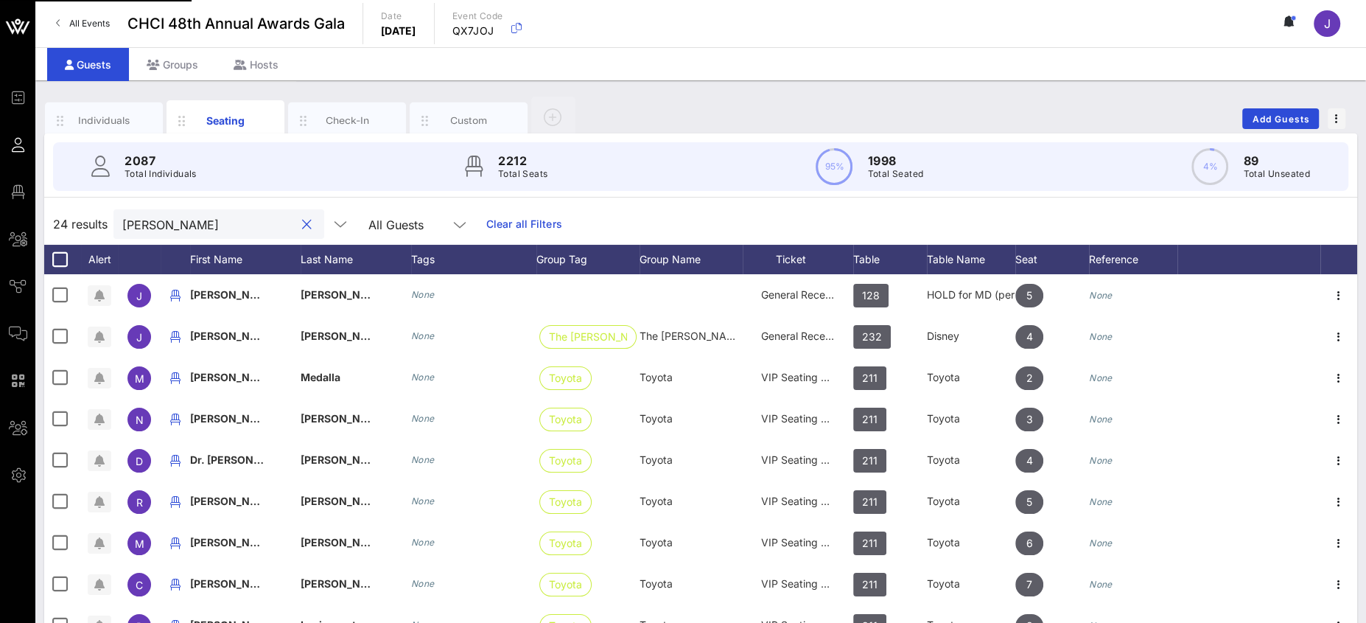
click at [202, 227] on input "[PERSON_NAME]" at bounding box center [208, 223] width 172 height 19
click at [146, 227] on input "[PERSON_NAME]" at bounding box center [208, 223] width 172 height 19
type input "f"
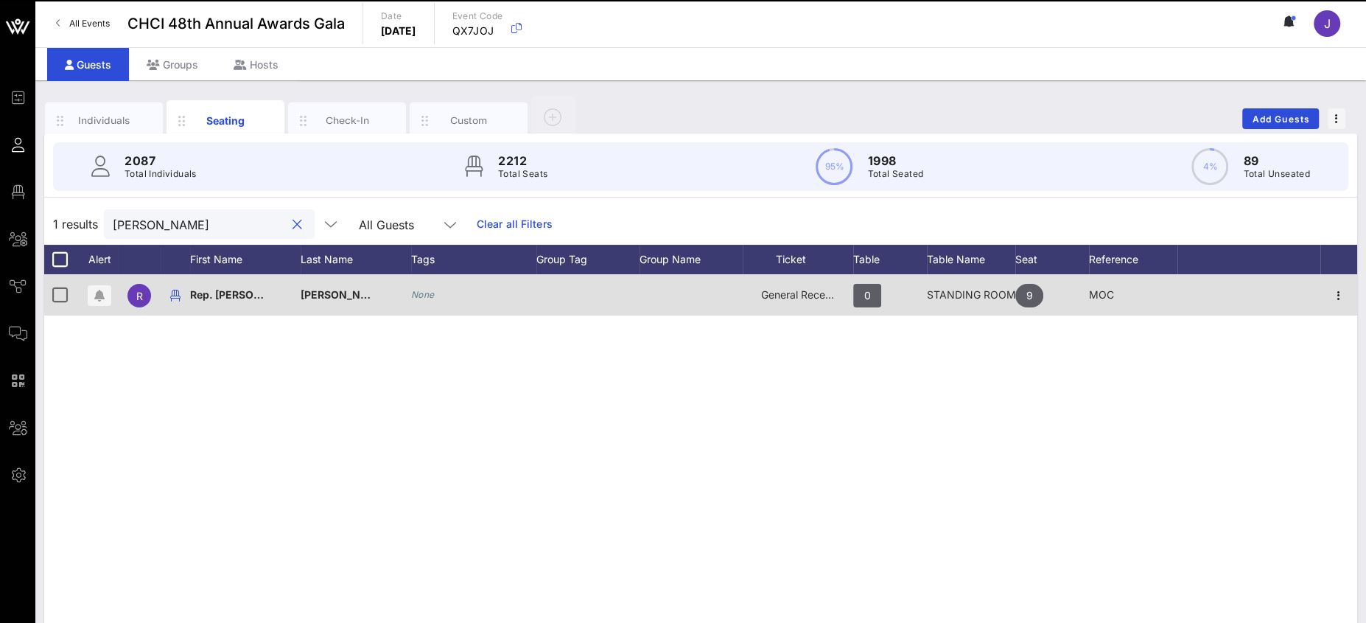
type input "[PERSON_NAME]"
click at [789, 292] on span "General Reception" at bounding box center [805, 294] width 88 height 13
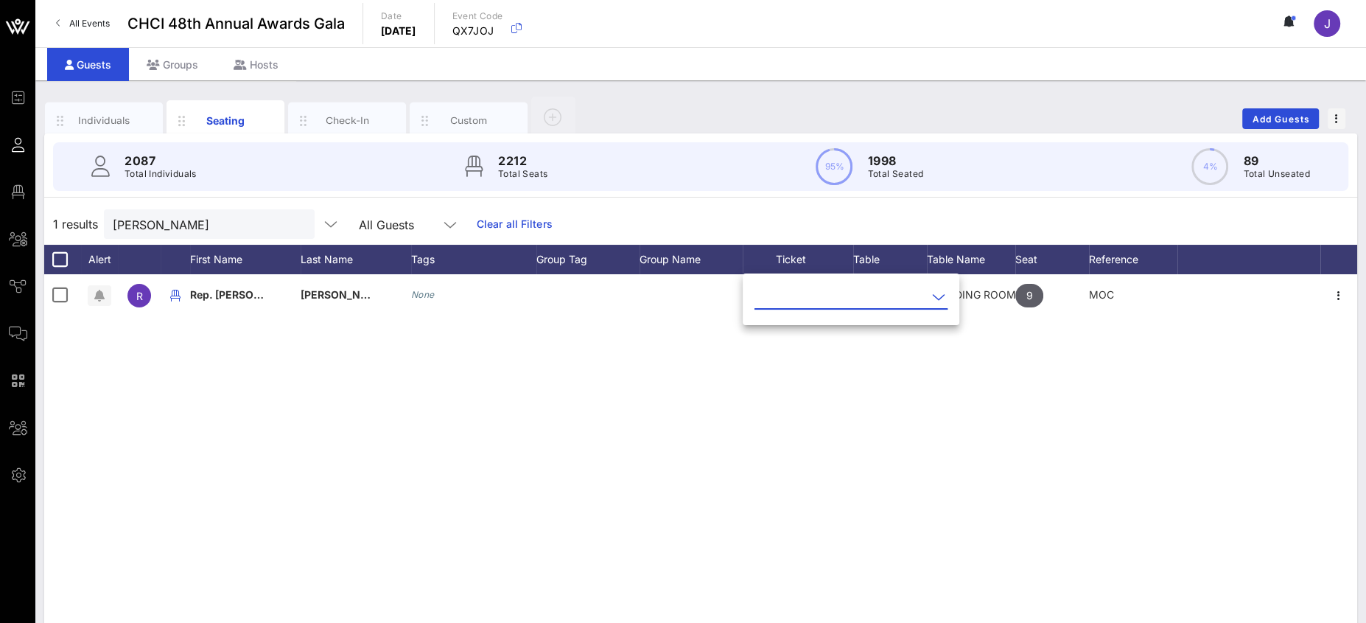
click at [790, 295] on input "text" at bounding box center [840, 297] width 172 height 24
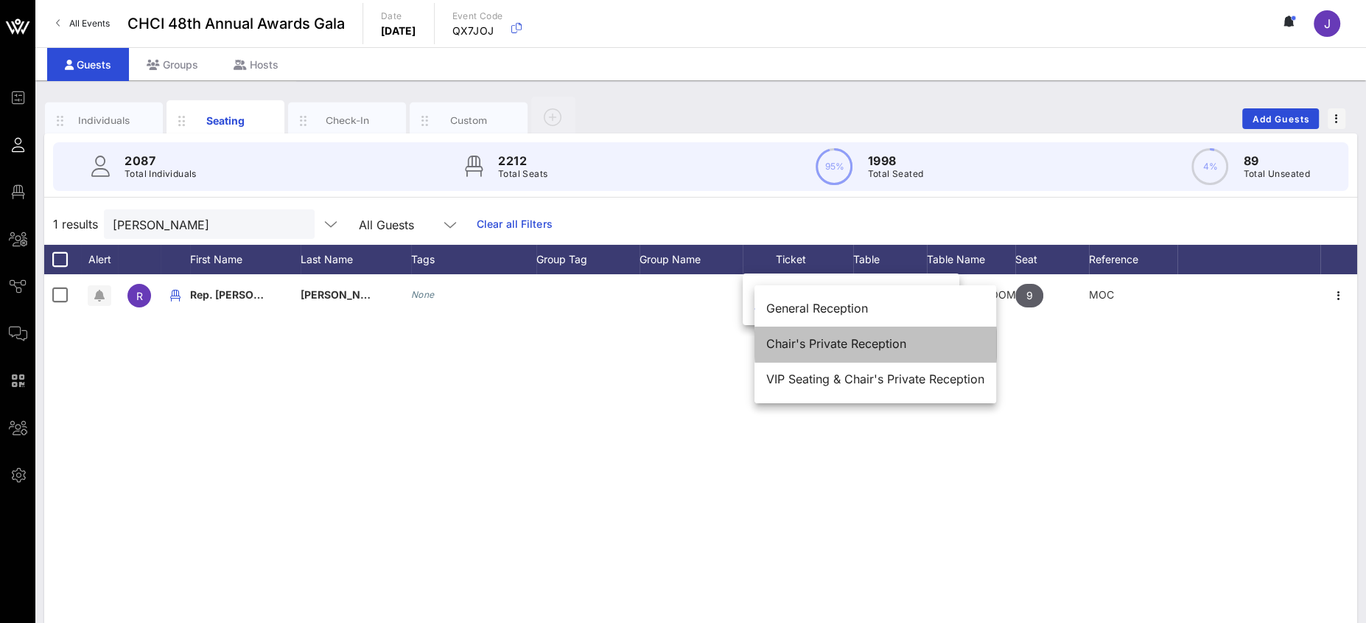
click at [794, 344] on div "Chair's Private Reception" at bounding box center [875, 344] width 218 height 14
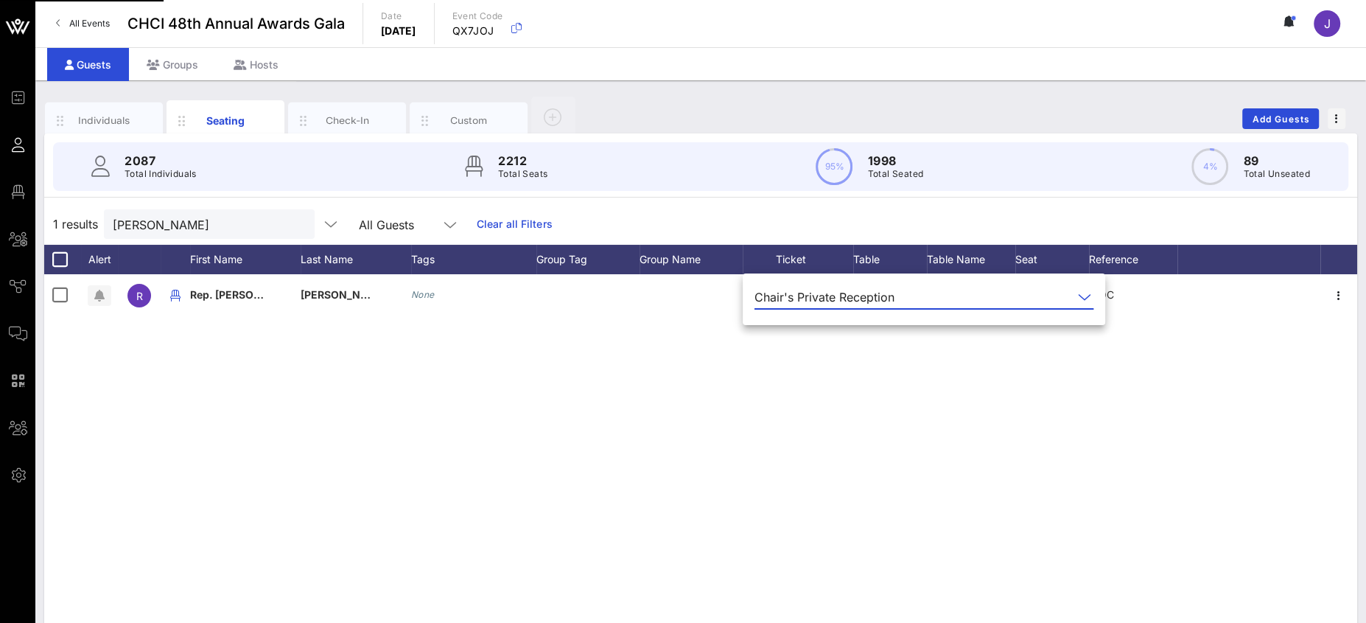
click at [170, 316] on div "R Rep. [PERSON_NAME] None Chair's Private Reception 0 STANDING ROOM ONLY- NO TA…" at bounding box center [700, 495] width 1313 height 442
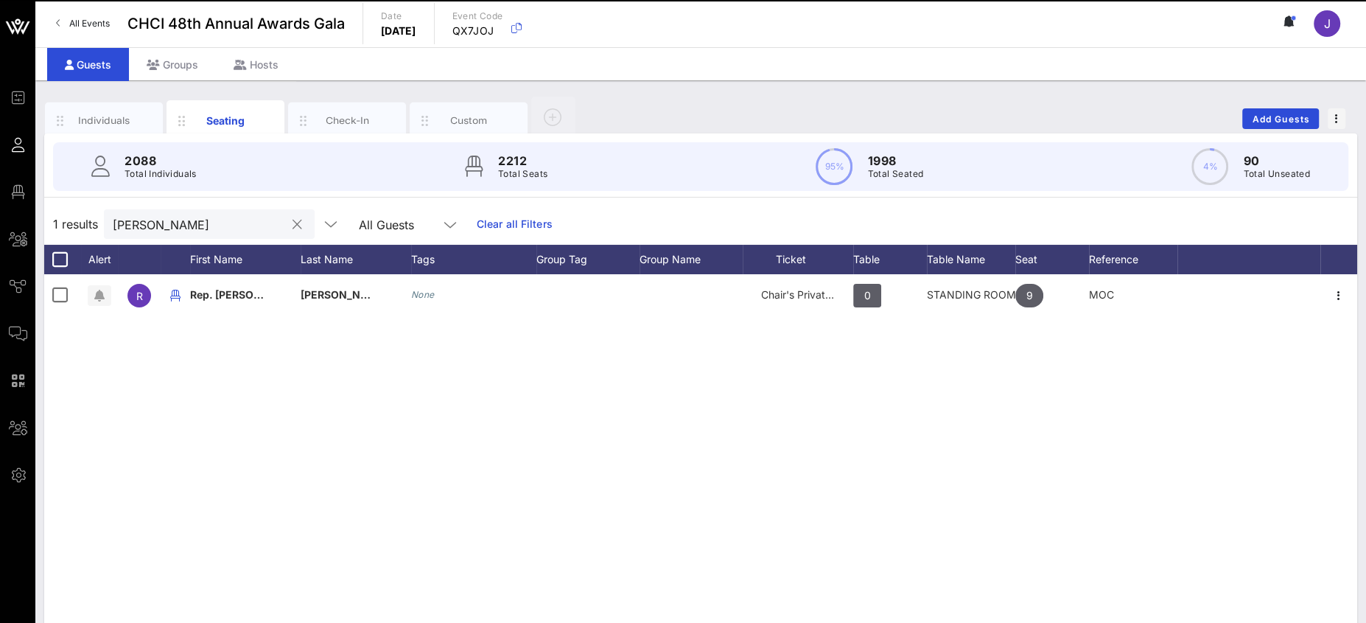
click at [154, 228] on input "[PERSON_NAME]" at bounding box center [199, 223] width 172 height 19
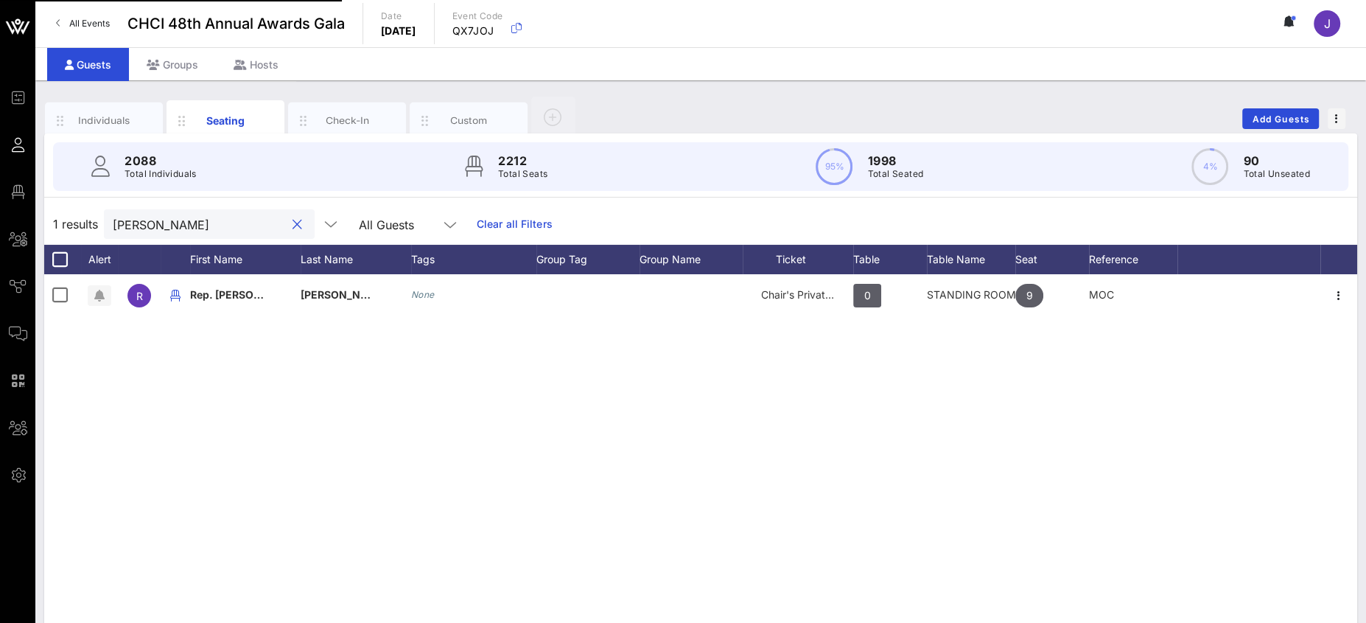
click at [288, 224] on div at bounding box center [297, 225] width 18 height 18
click at [292, 224] on button "clear icon" at bounding box center [297, 224] width 10 height 15
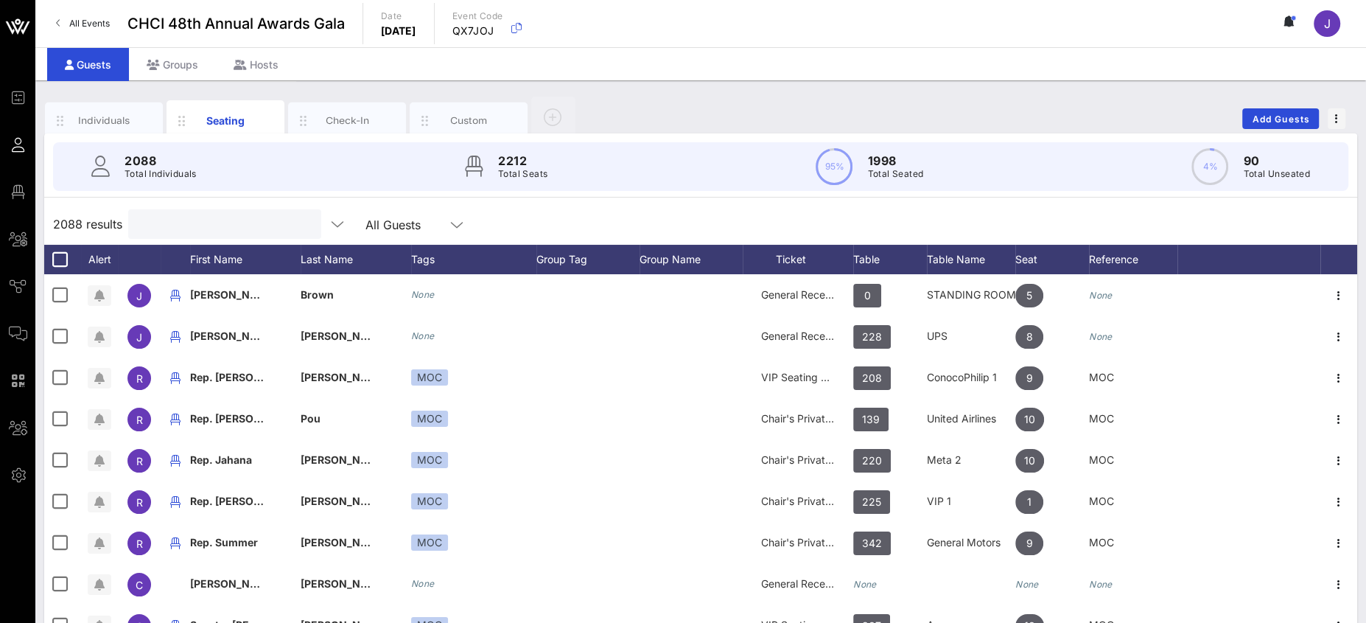
click at [201, 227] on input "text" at bounding box center [223, 223] width 172 height 19
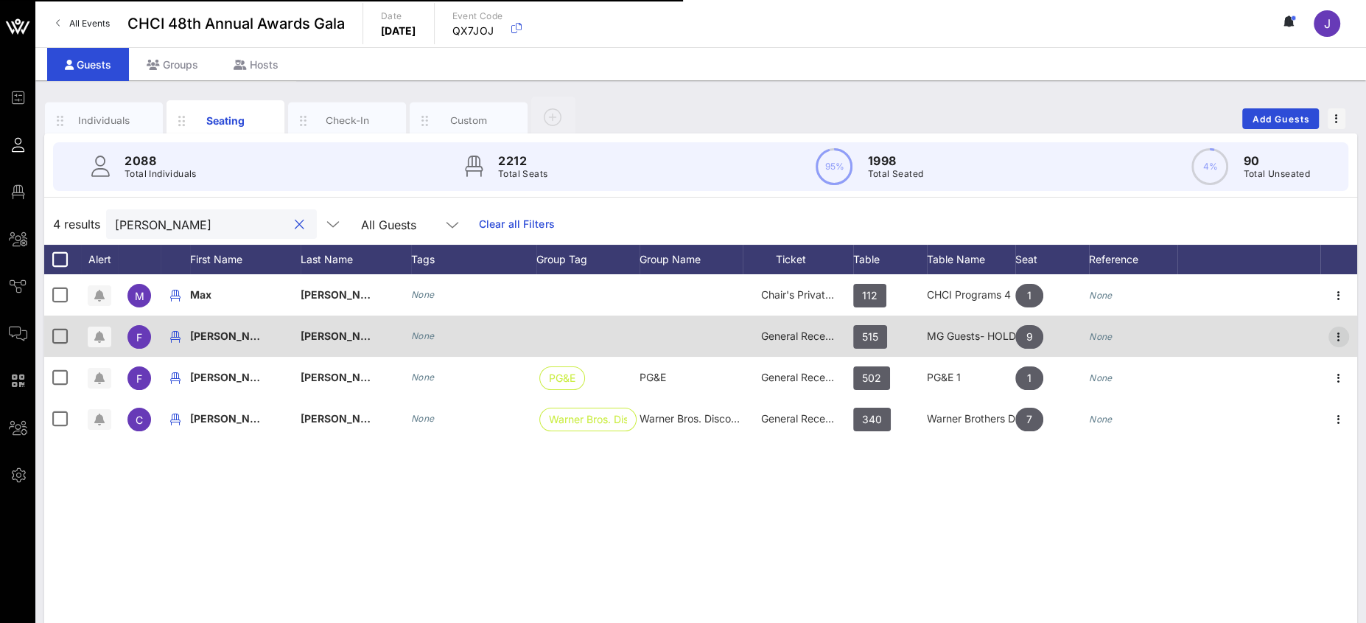
type input "[PERSON_NAME]"
click at [1338, 335] on icon "button" at bounding box center [1339, 337] width 18 height 18
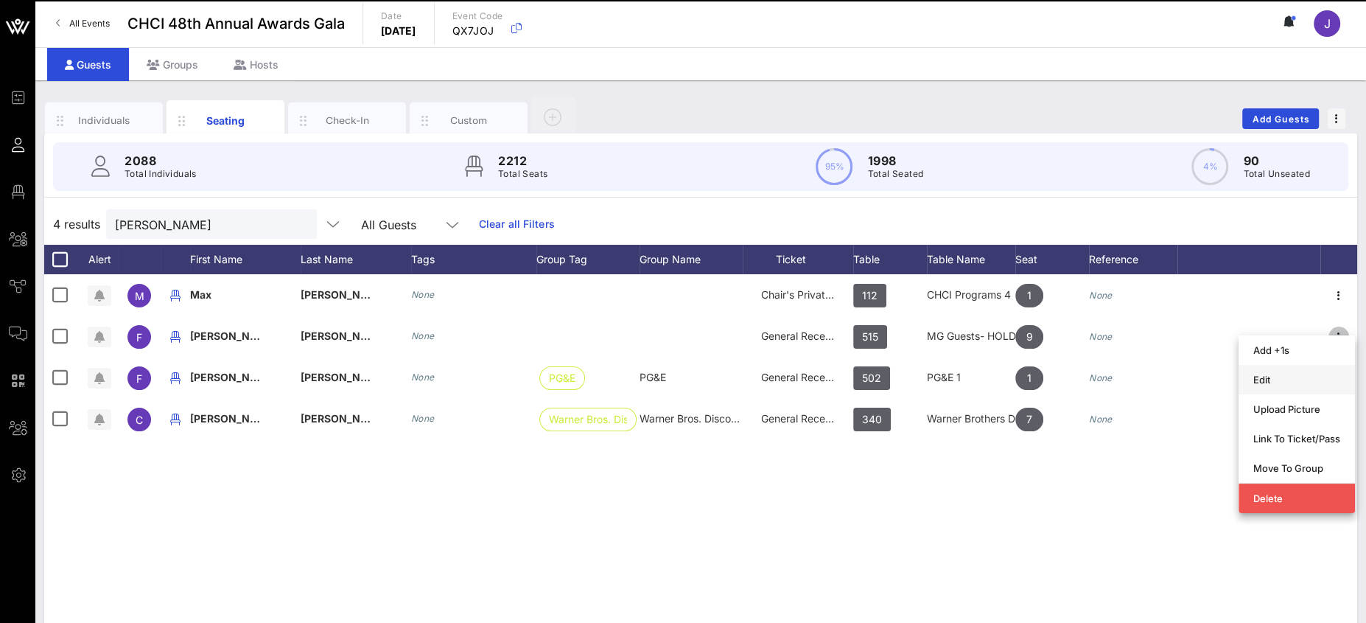
click at [1282, 383] on div "Edit" at bounding box center [1296, 380] width 87 height 12
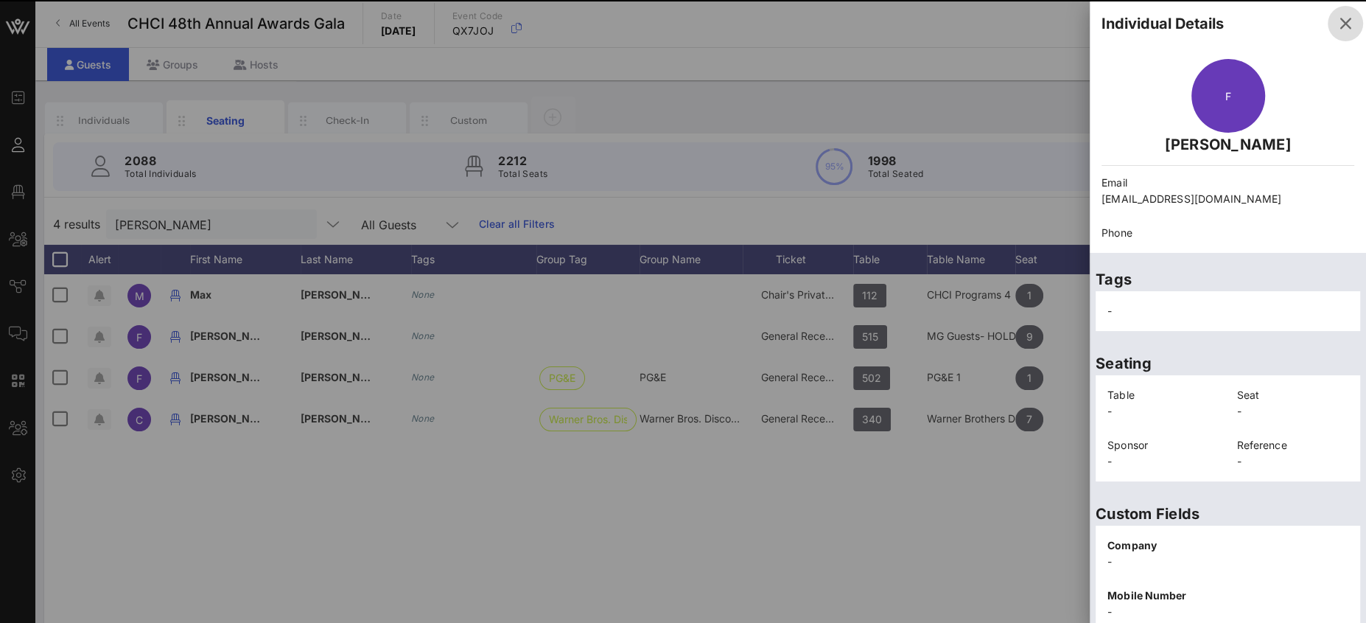
click at [1336, 23] on icon "button" at bounding box center [1345, 24] width 18 height 18
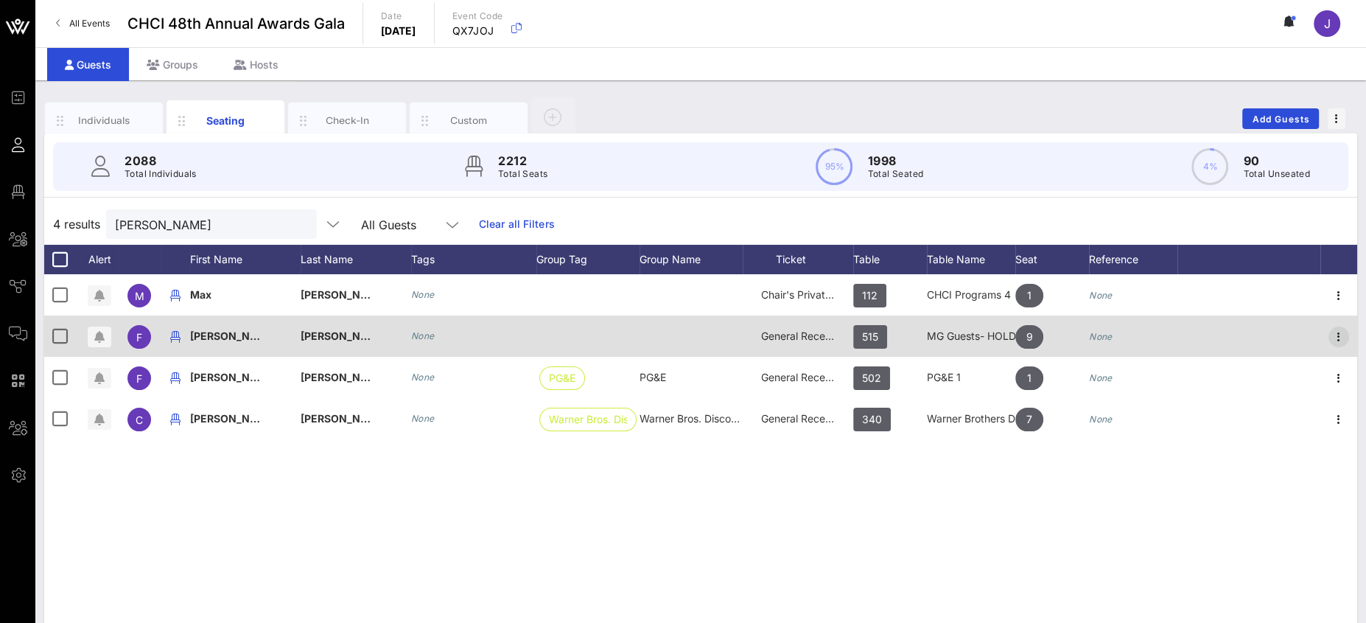
click at [1337, 337] on icon "button" at bounding box center [1339, 337] width 18 height 18
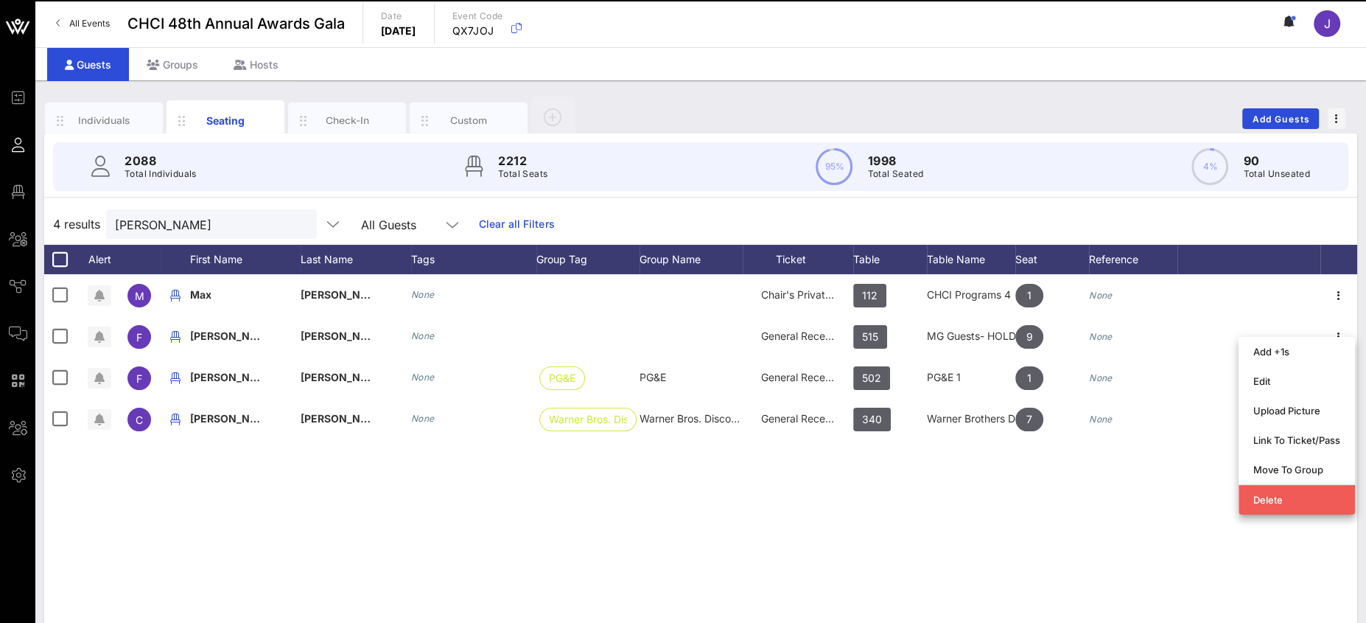
click at [1294, 497] on div "Delete" at bounding box center [1296, 500] width 87 height 12
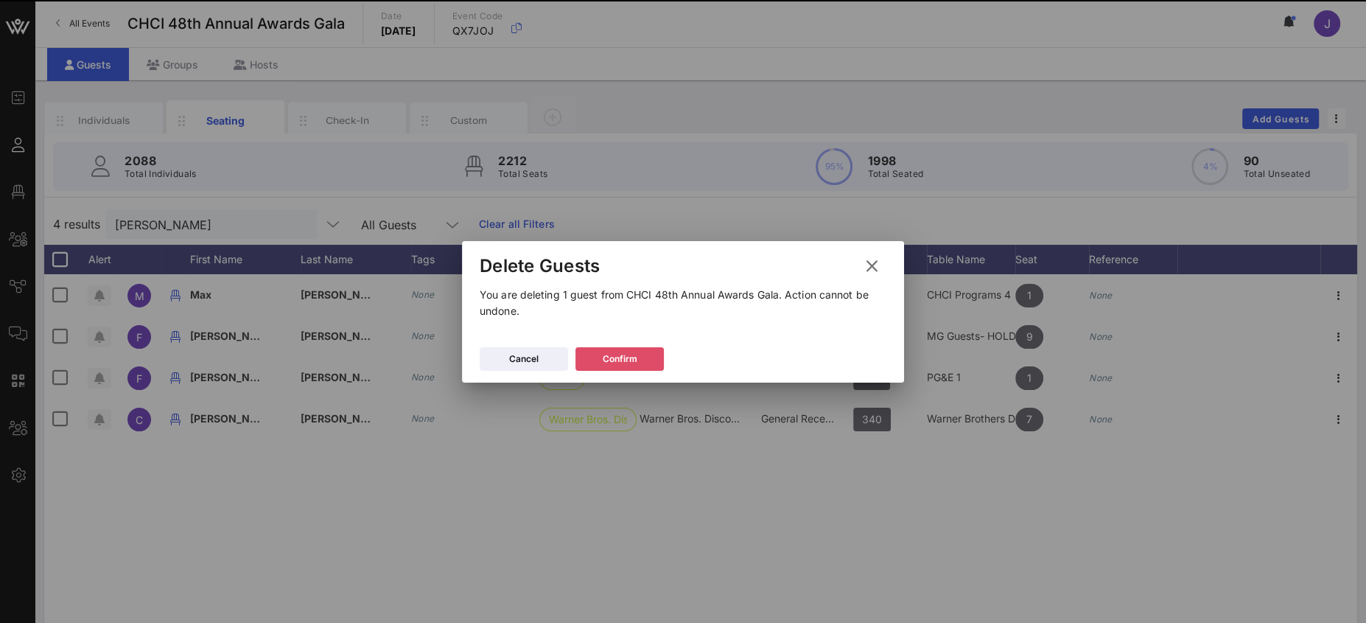
click at [629, 360] on div "Confirm" at bounding box center [620, 358] width 35 height 15
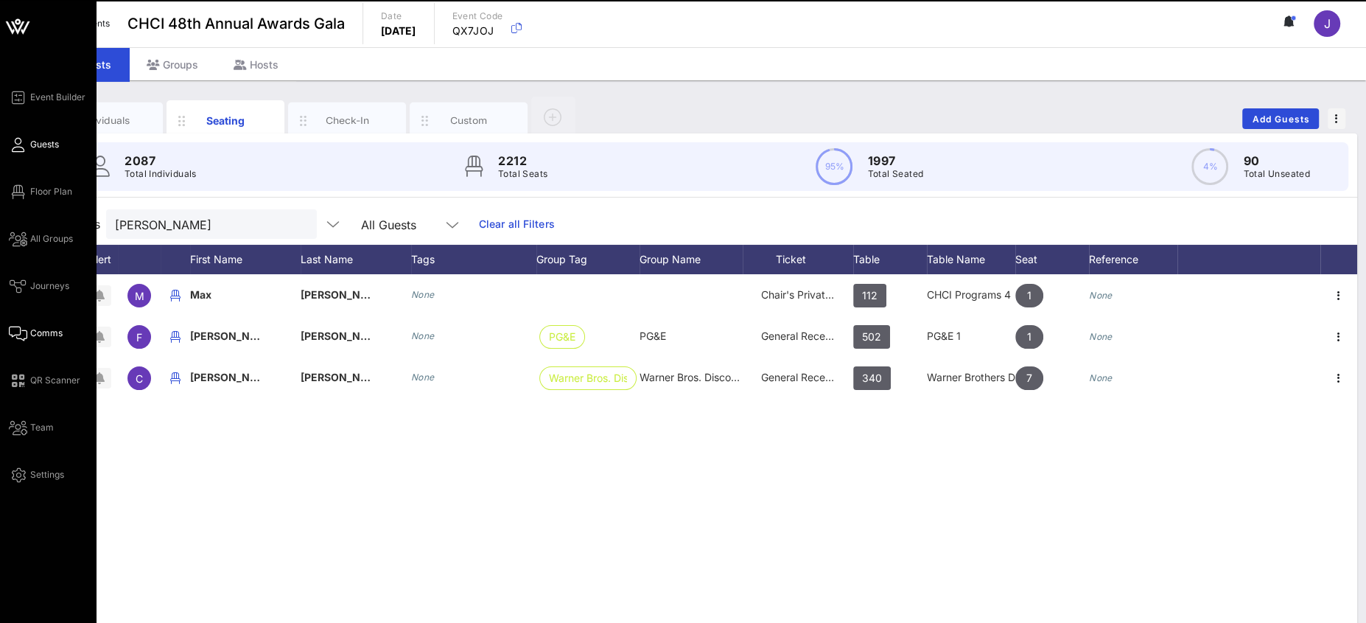
click at [30, 336] on span "Comms" at bounding box center [46, 332] width 32 height 13
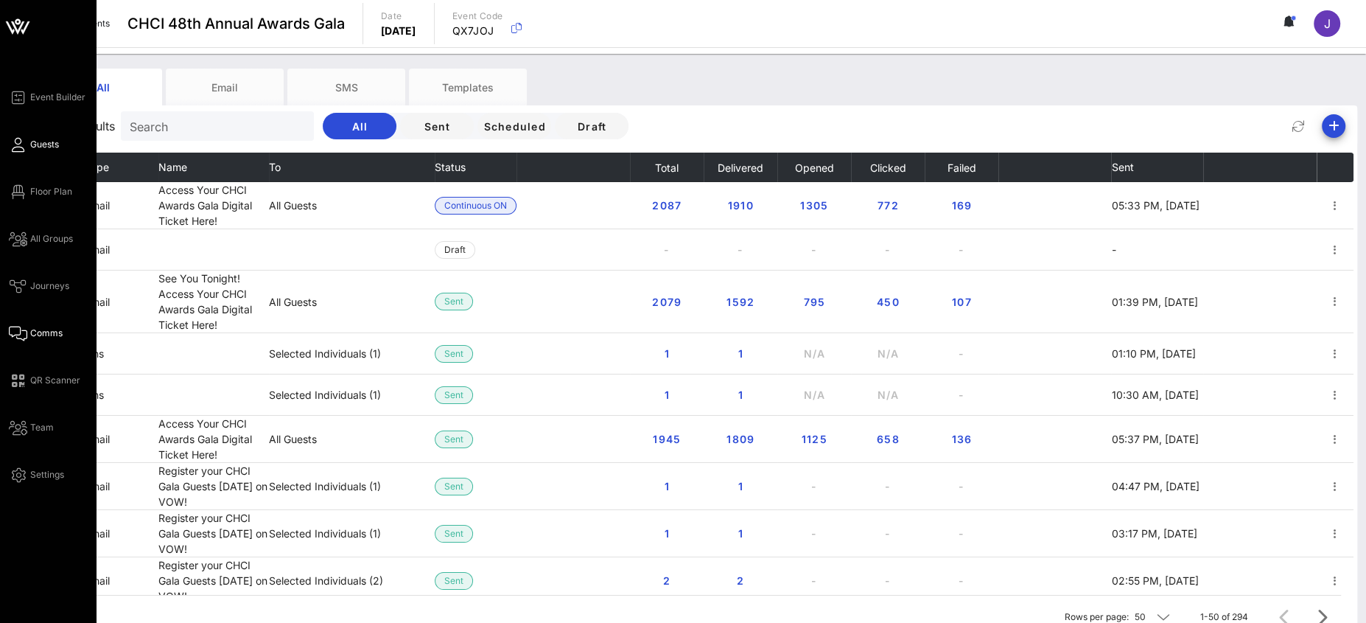
click at [32, 144] on span "Guests" at bounding box center [44, 144] width 29 height 13
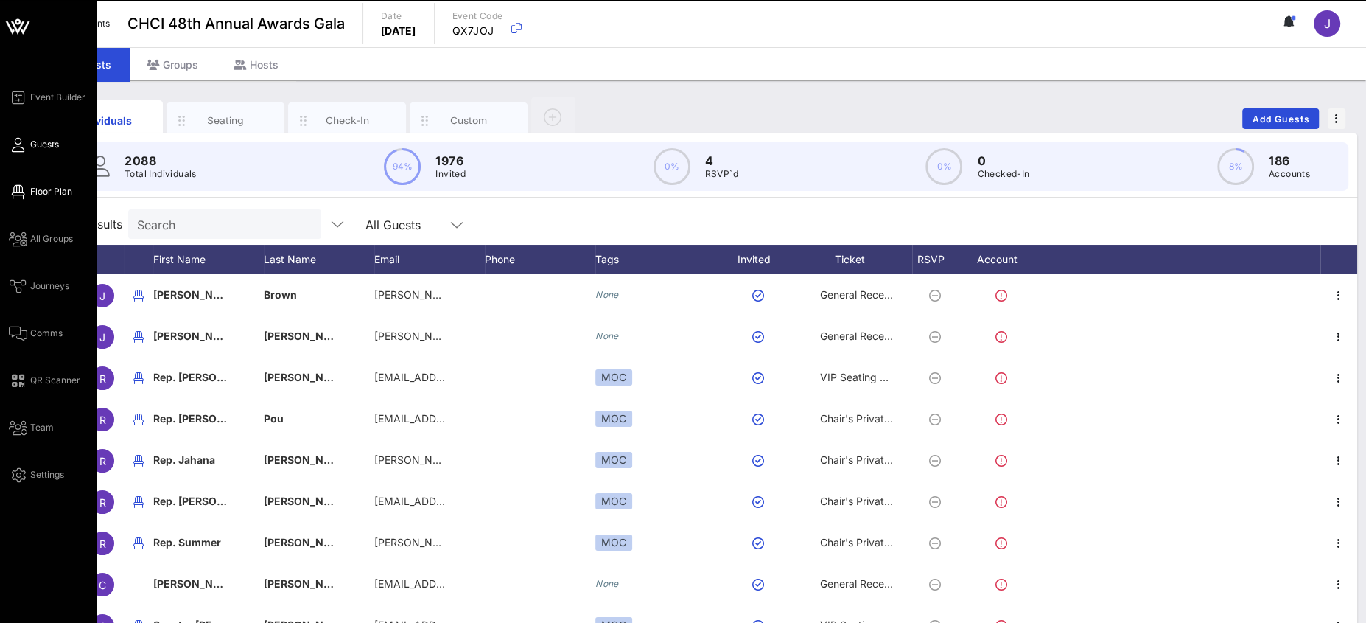
click at [18, 191] on icon at bounding box center [18, 192] width 18 height 2
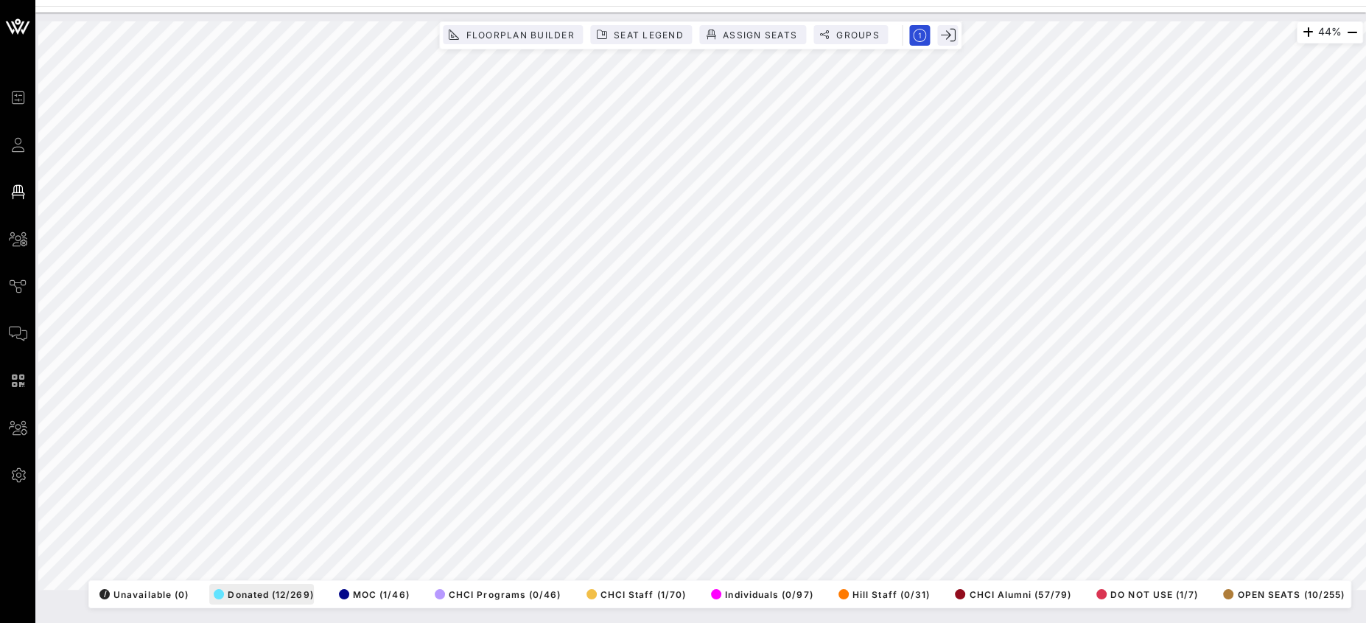
click at [15, 144] on icon at bounding box center [18, 145] width 18 height 2
